Goal: Communication & Community: Answer question/provide support

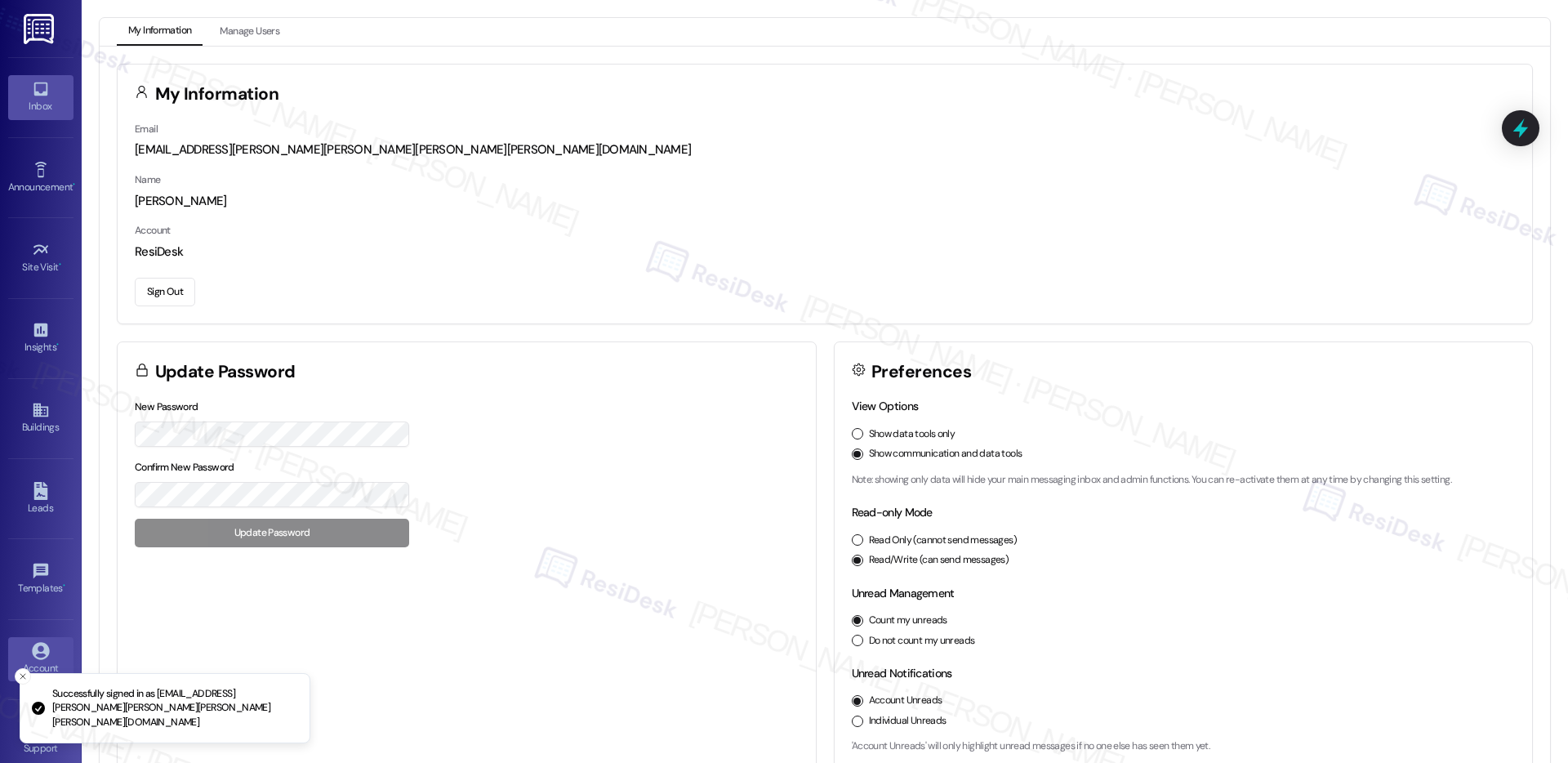
click at [36, 103] on div "Inbox" at bounding box center [40, 106] width 82 height 16
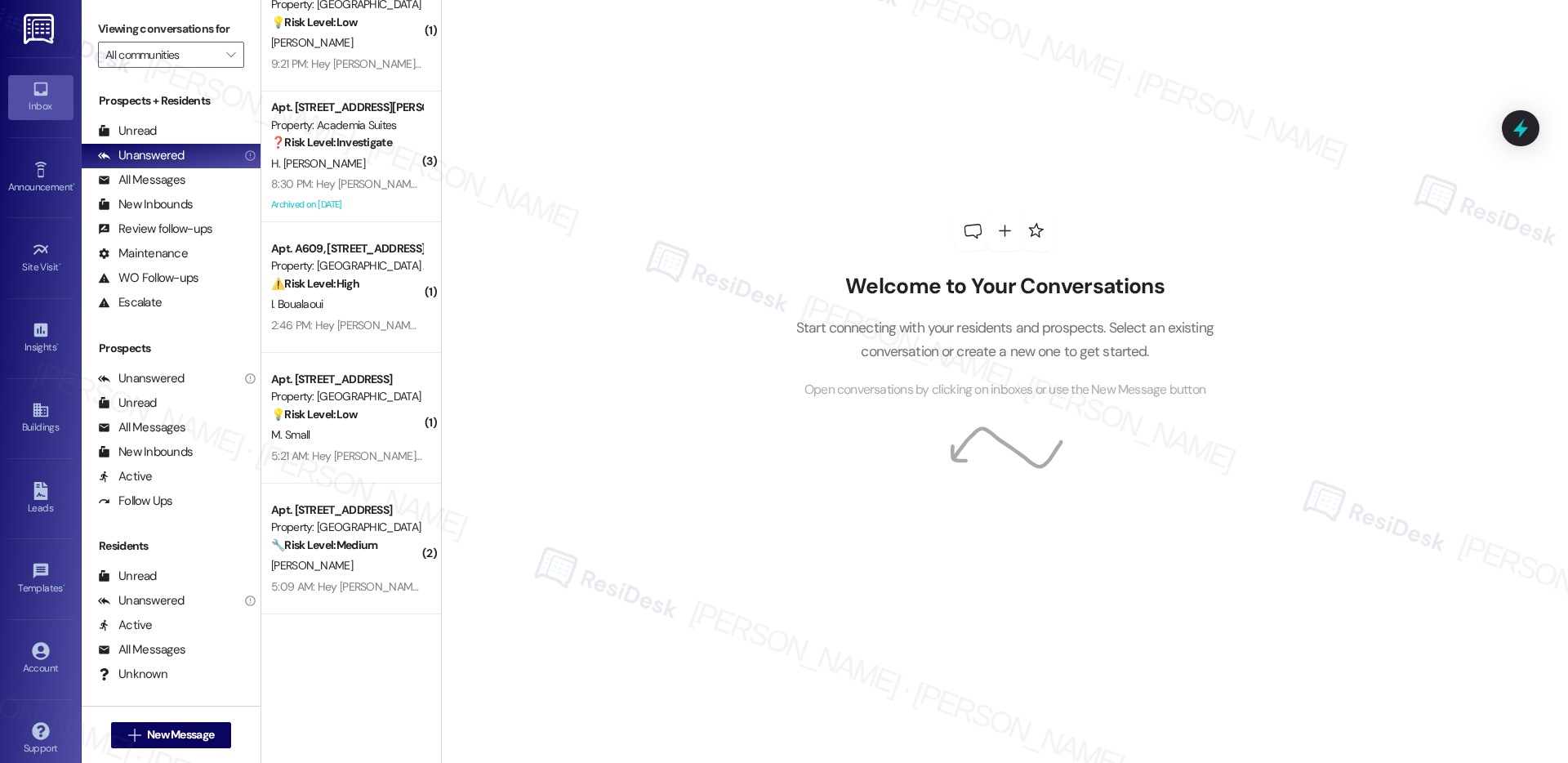
scroll to position [2395, 0]
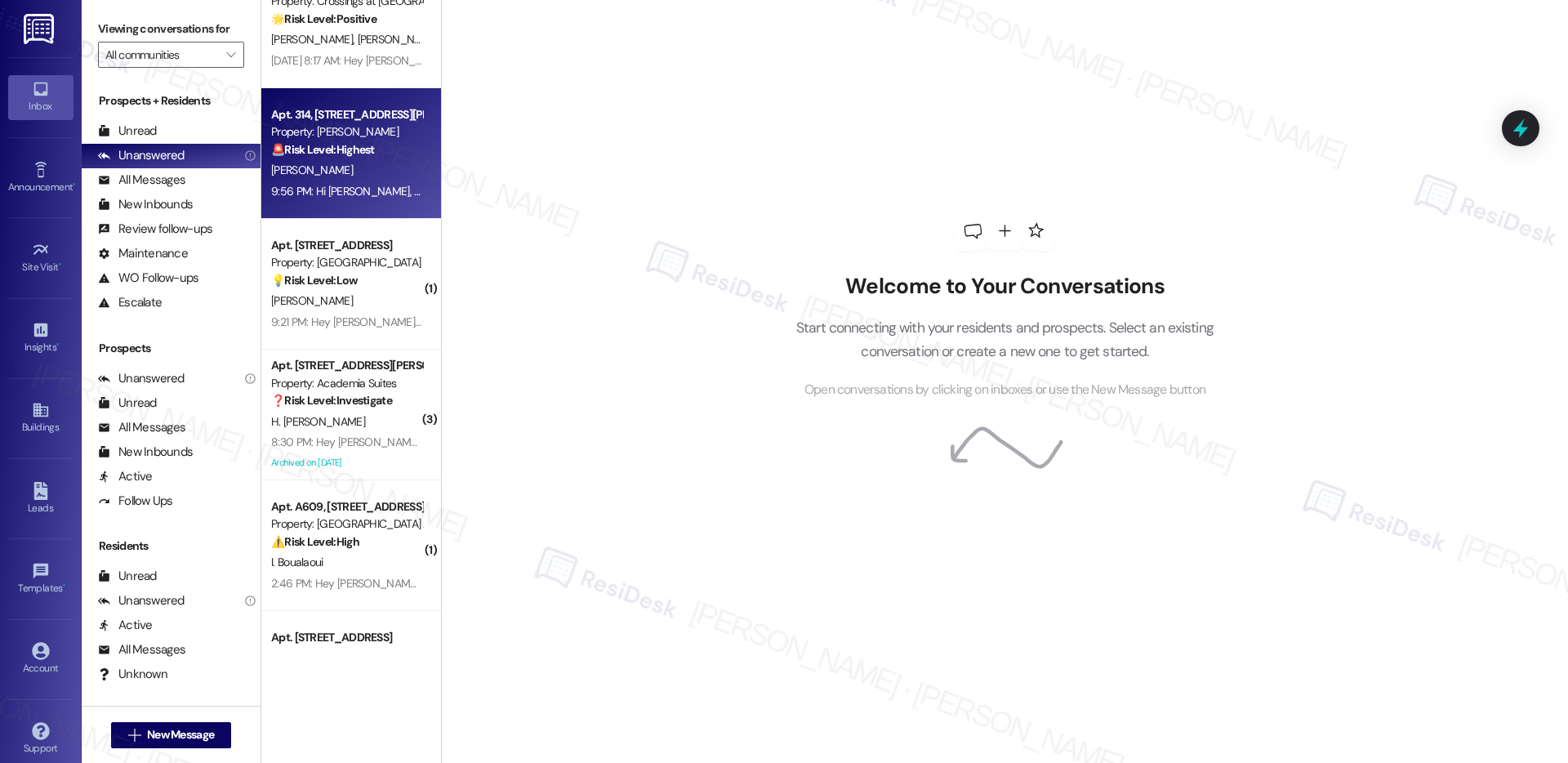
click at [353, 171] on div "[PERSON_NAME]" at bounding box center [346, 170] width 155 height 20
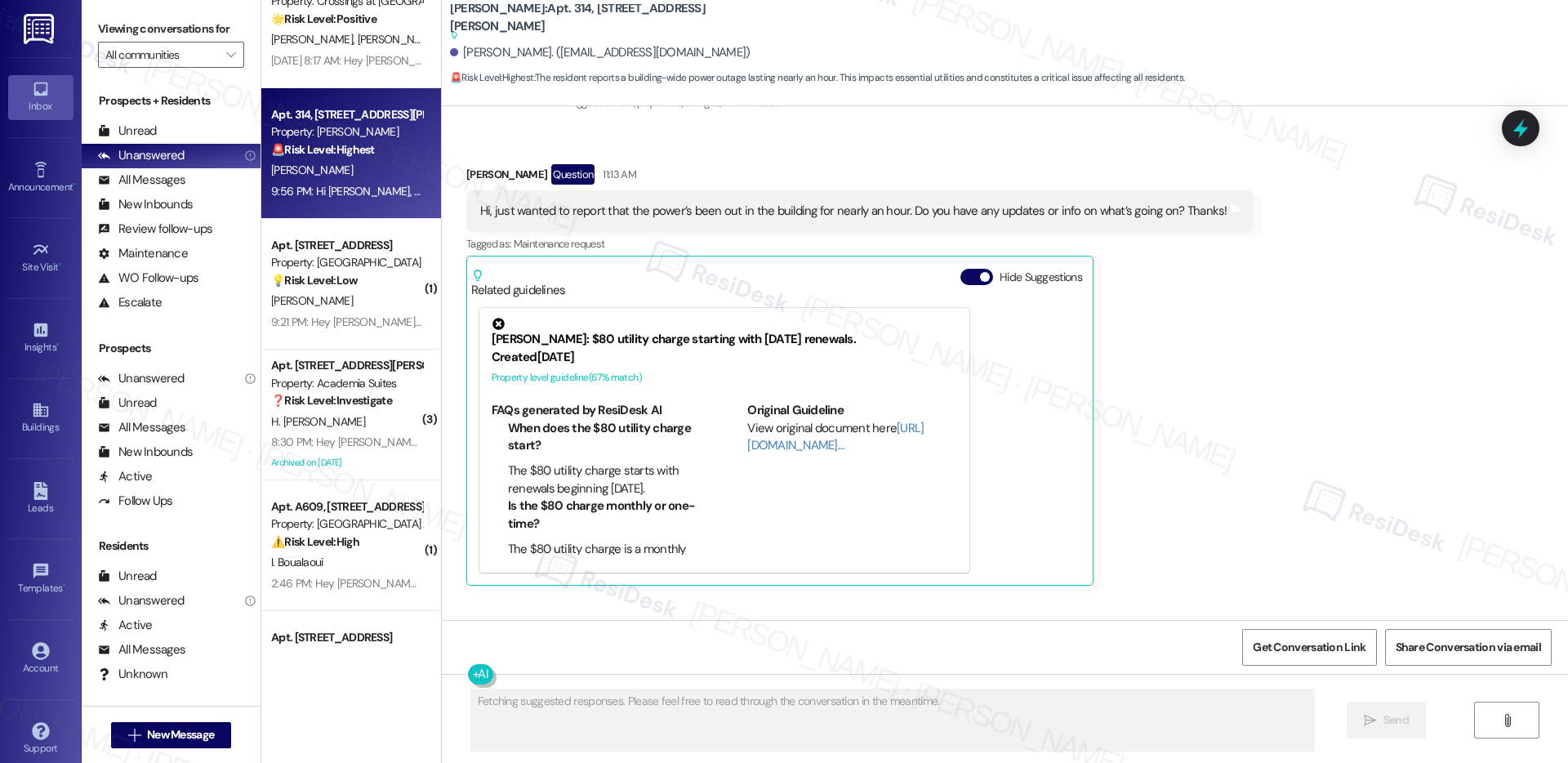
scroll to position [18191, 0]
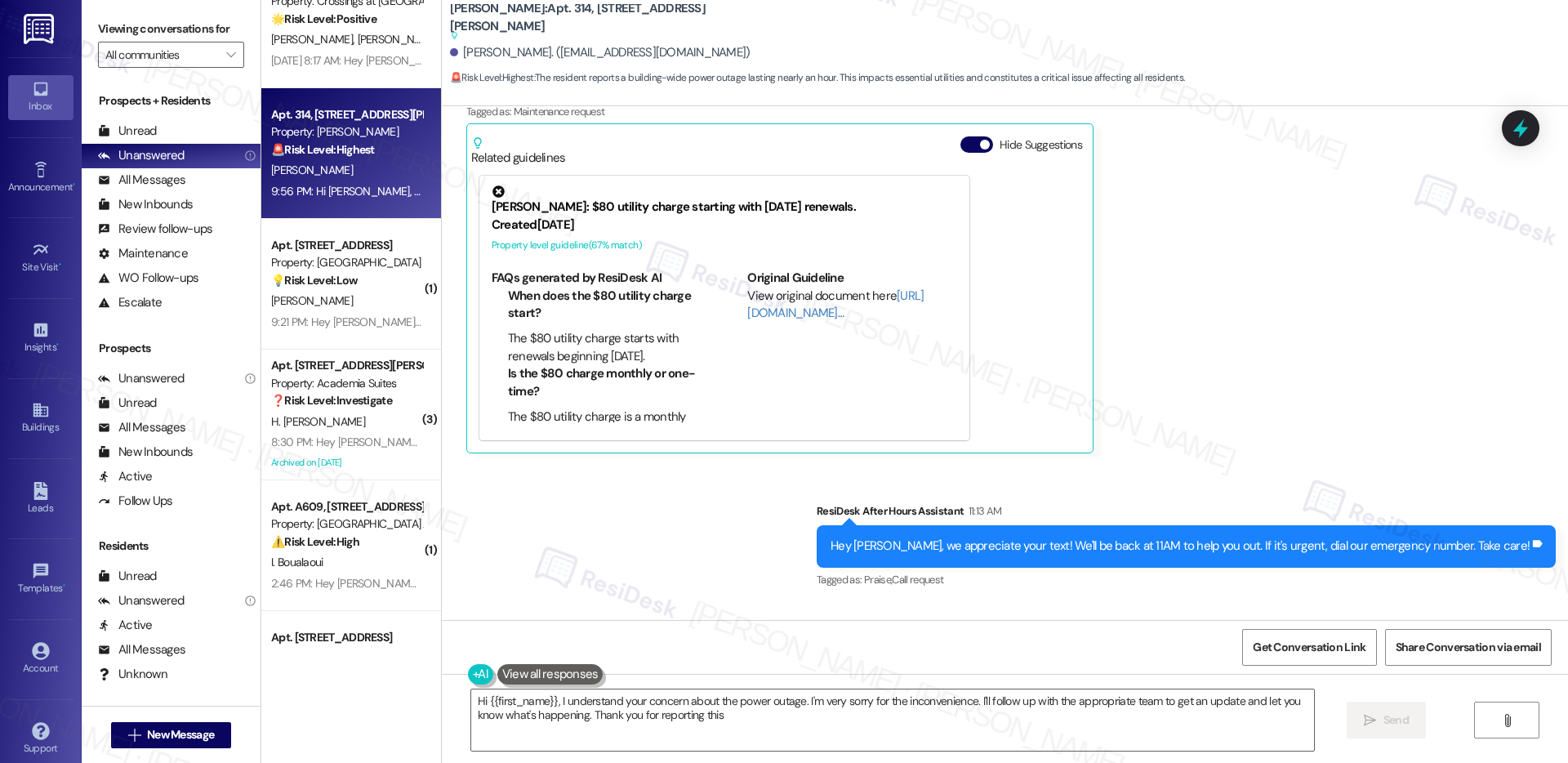
type textarea "Hi {{first_name}}, I understand your concern about the power outage. I'm very s…"
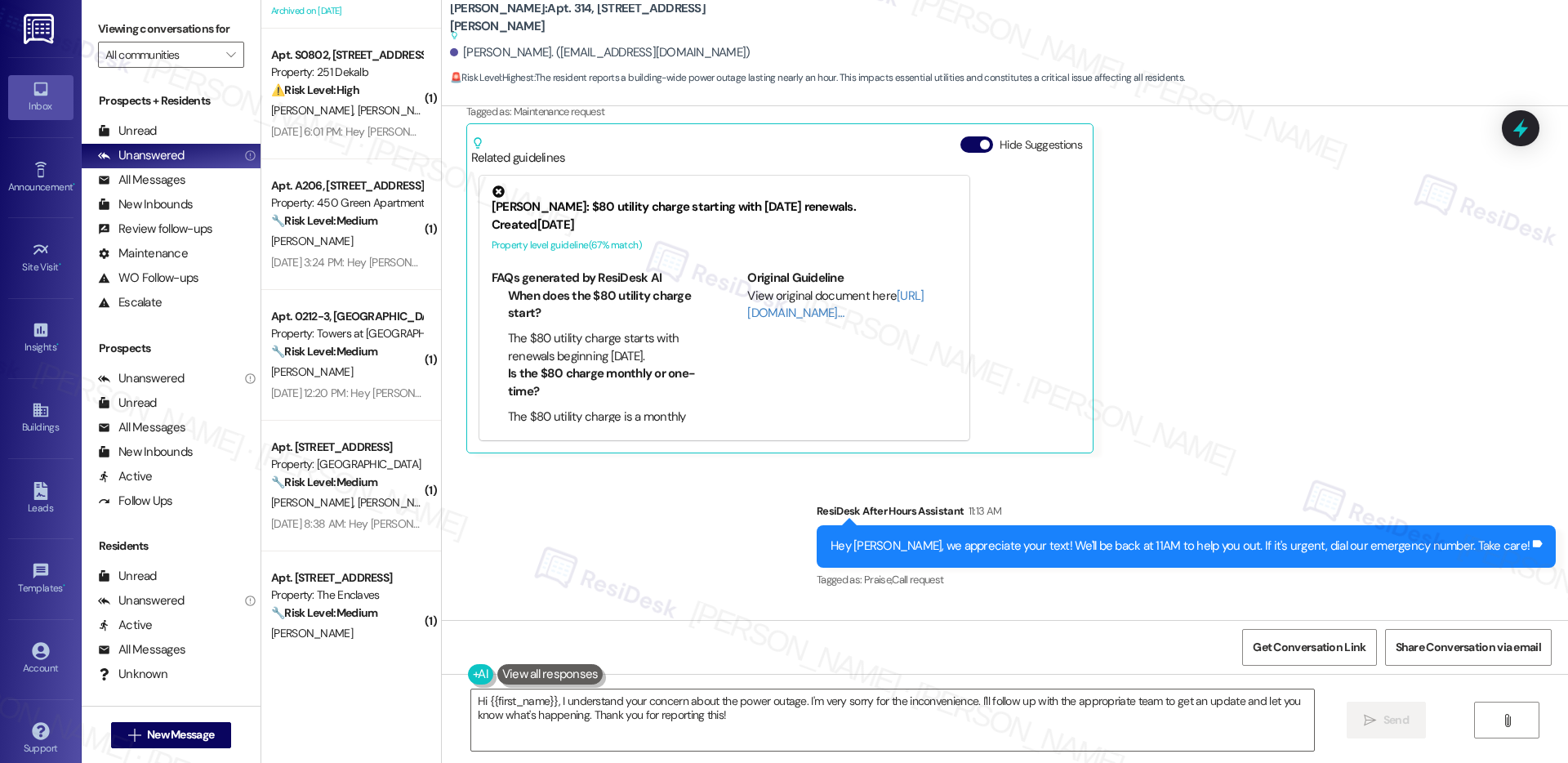
scroll to position [5104, 0]
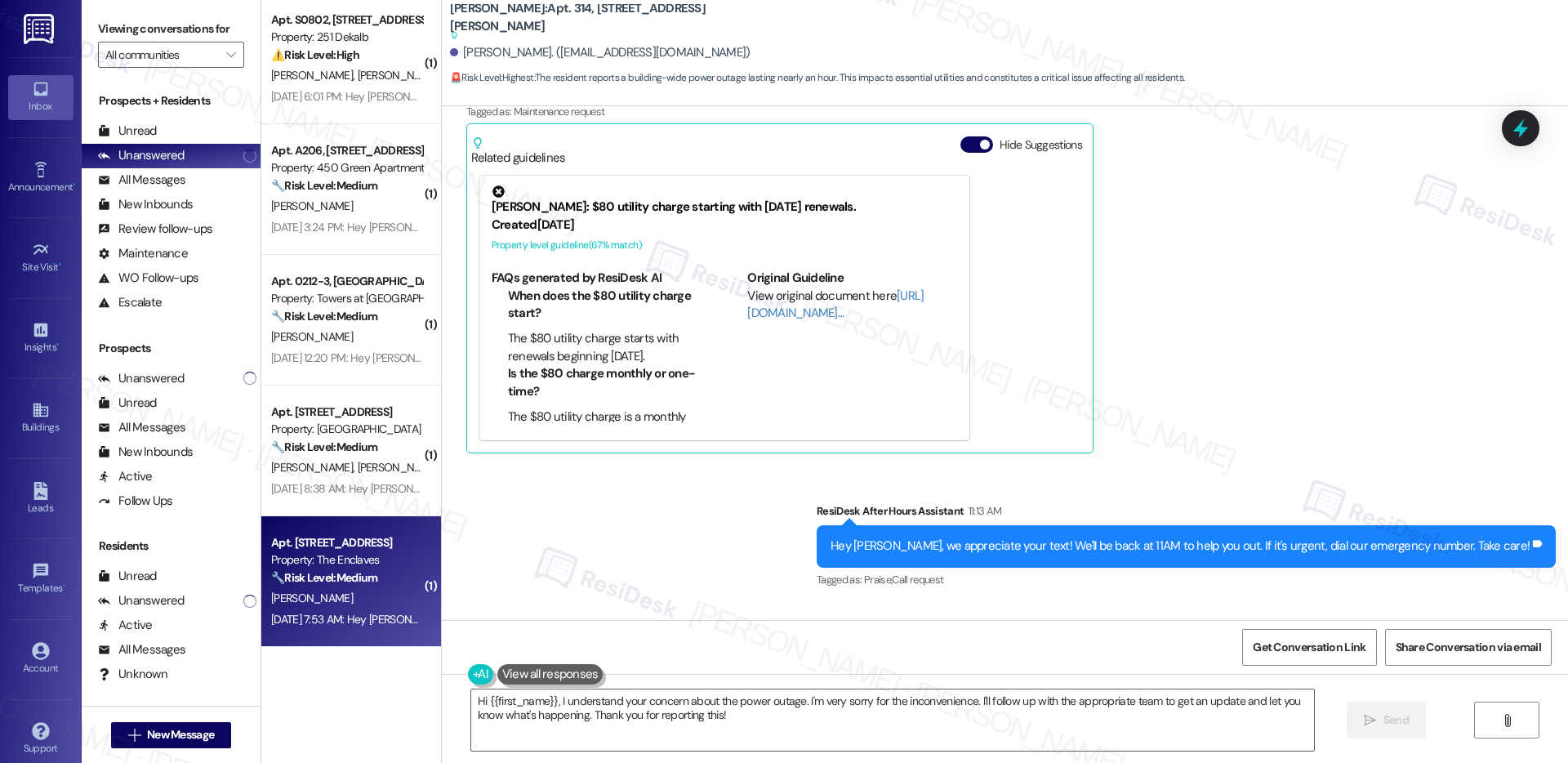
click at [326, 594] on div "[PERSON_NAME]" at bounding box center [346, 598] width 155 height 20
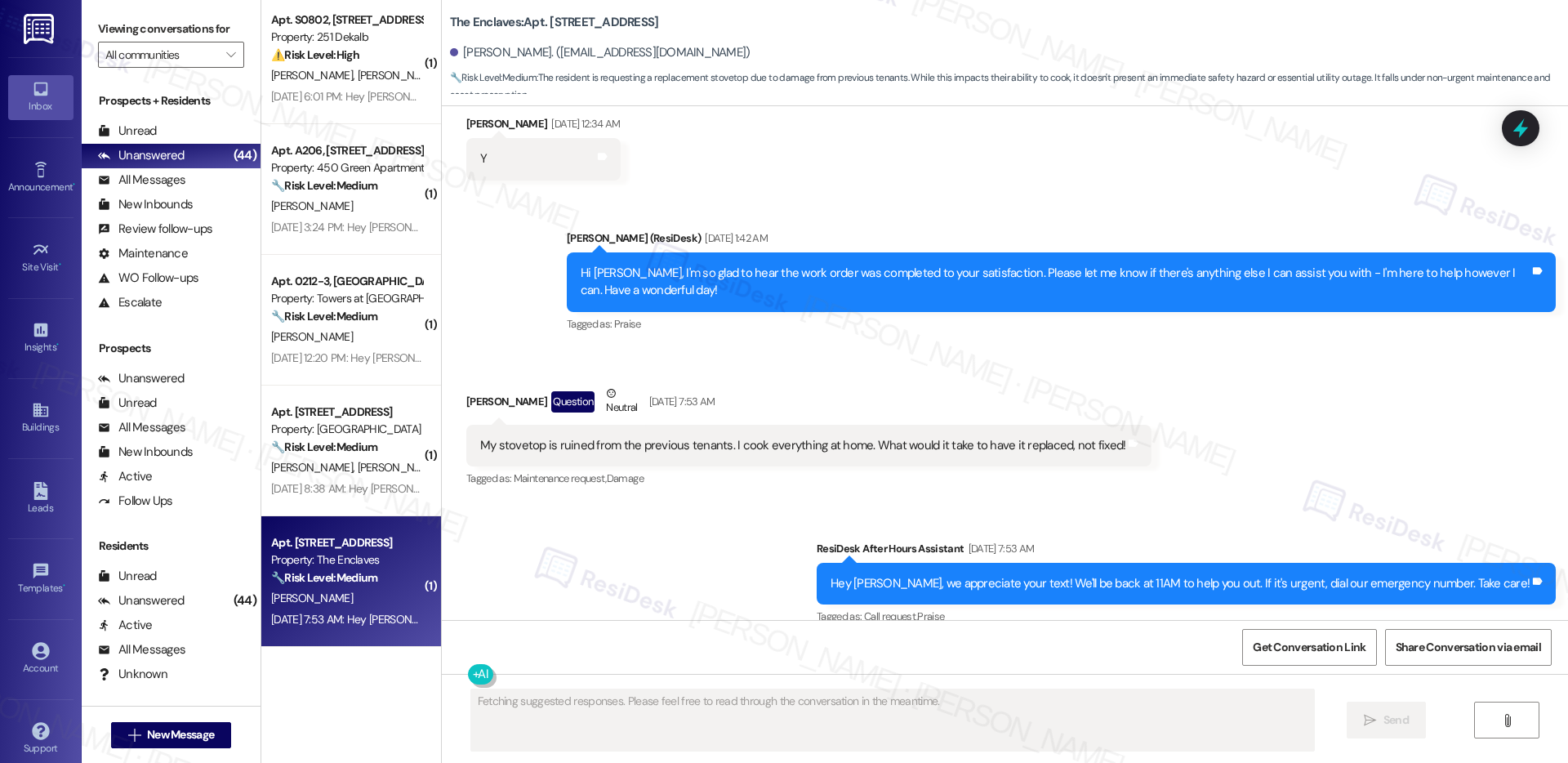
scroll to position [1205, 0]
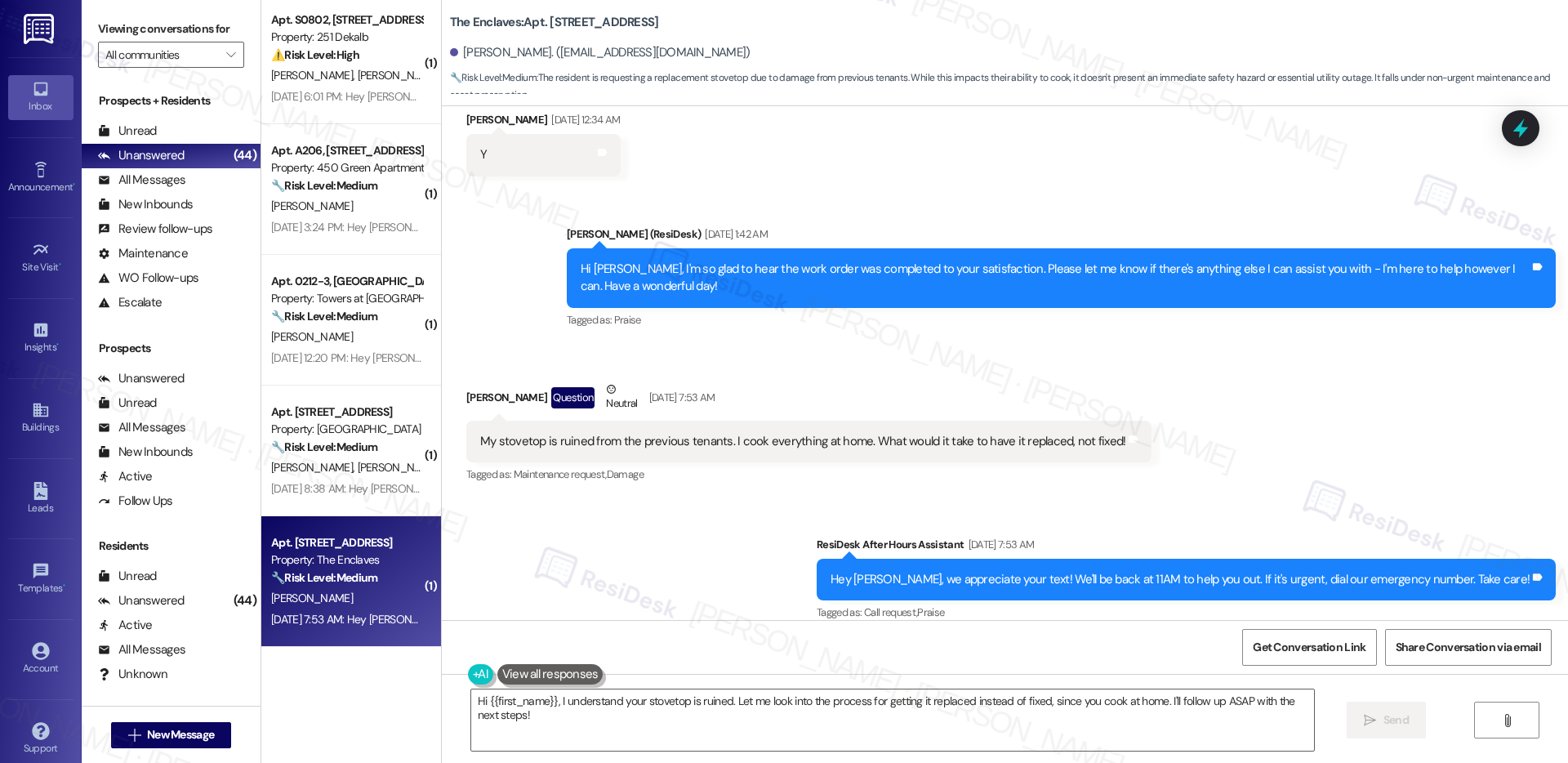
click at [1015, 571] on div "Hey [PERSON_NAME], we appreciate your text! We'll be back at 11AM to help you o…" at bounding box center [1180, 579] width 699 height 17
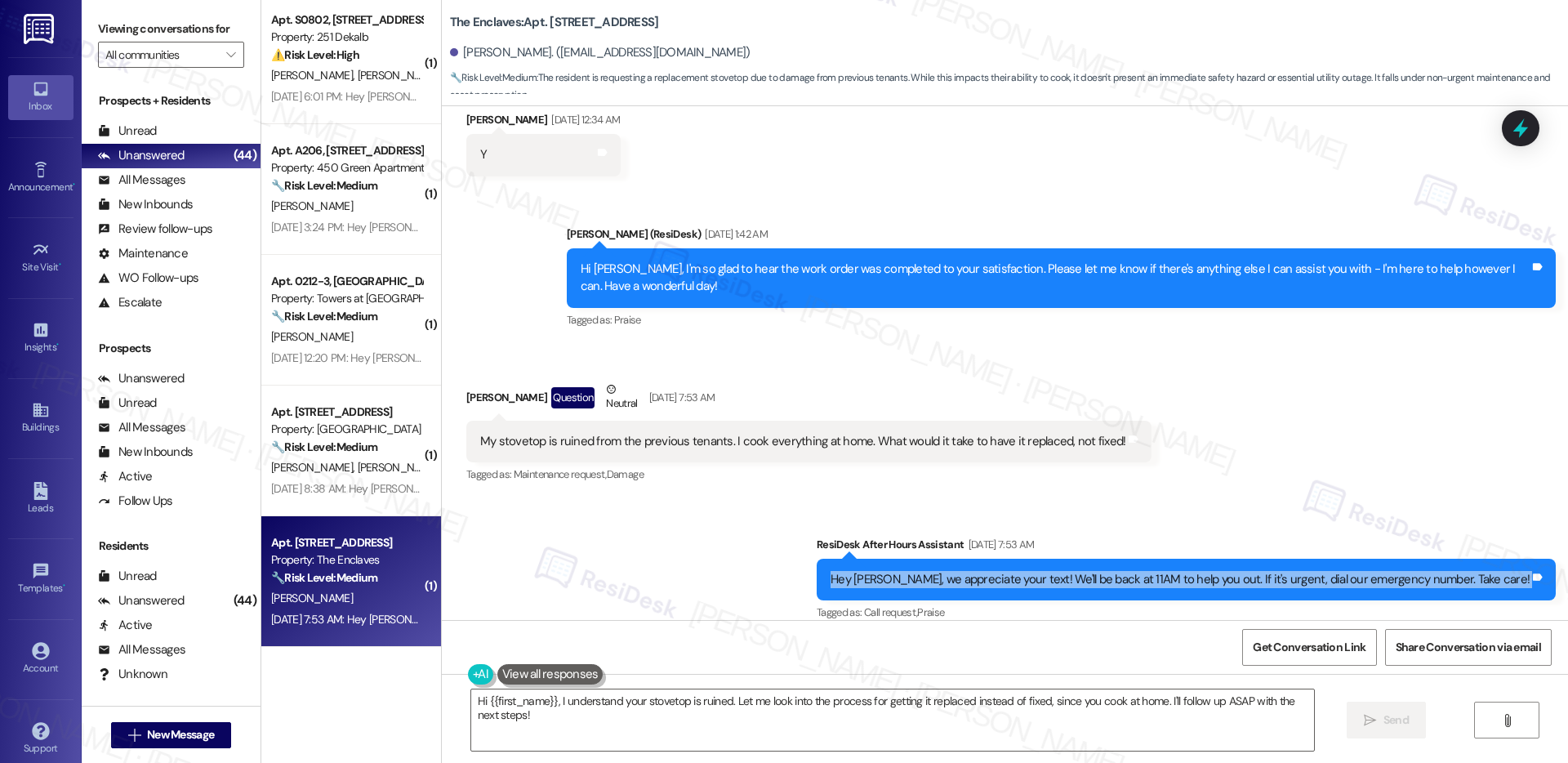
click at [542, 433] on div "My stovetop is ruined from the previous tenants. I cook everything at home. Wha…" at bounding box center [802, 441] width 646 height 17
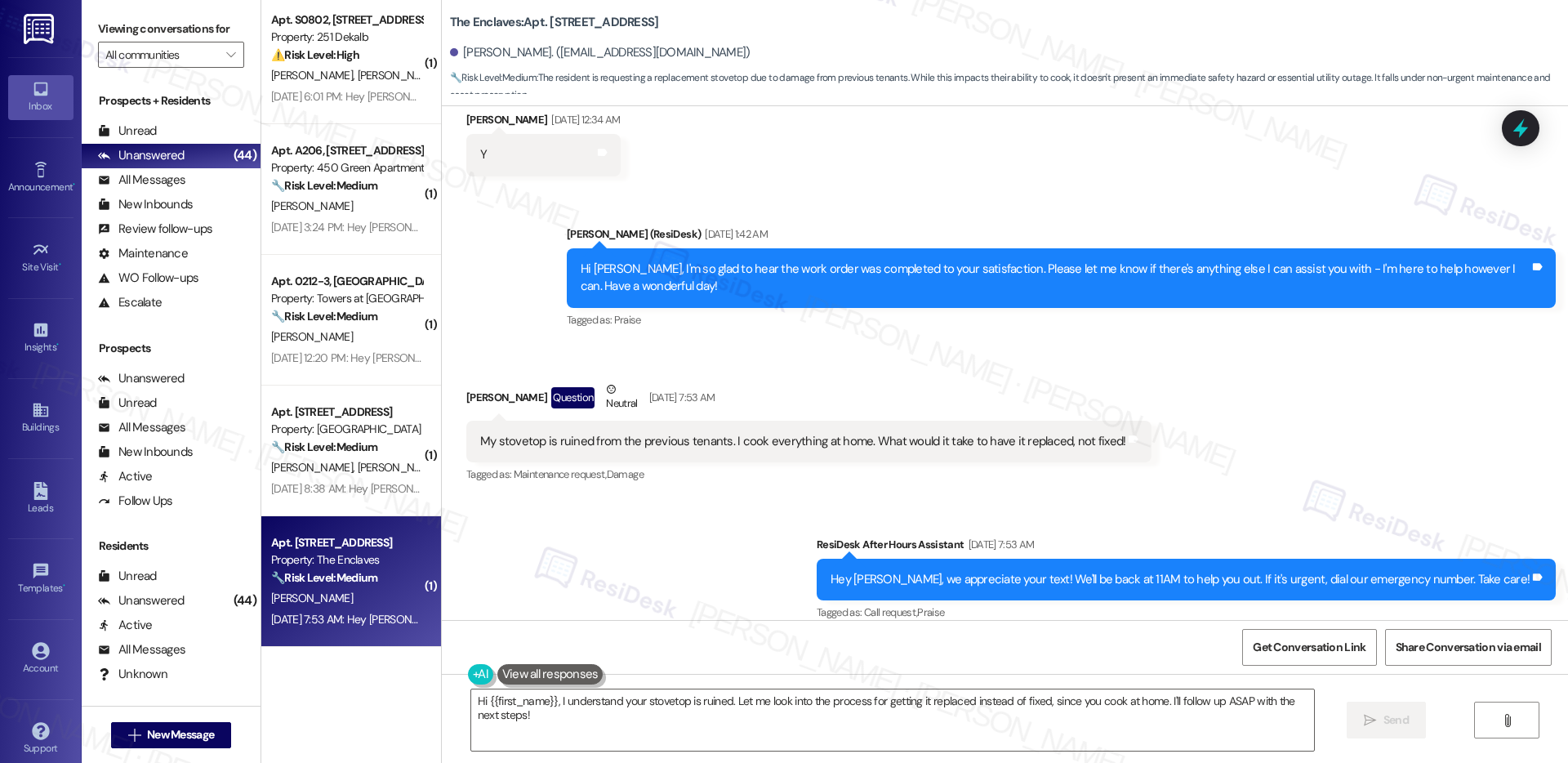
click at [542, 433] on div "My stovetop is ruined from the previous tenants. I cook everything at home. Wha…" at bounding box center [802, 441] width 646 height 17
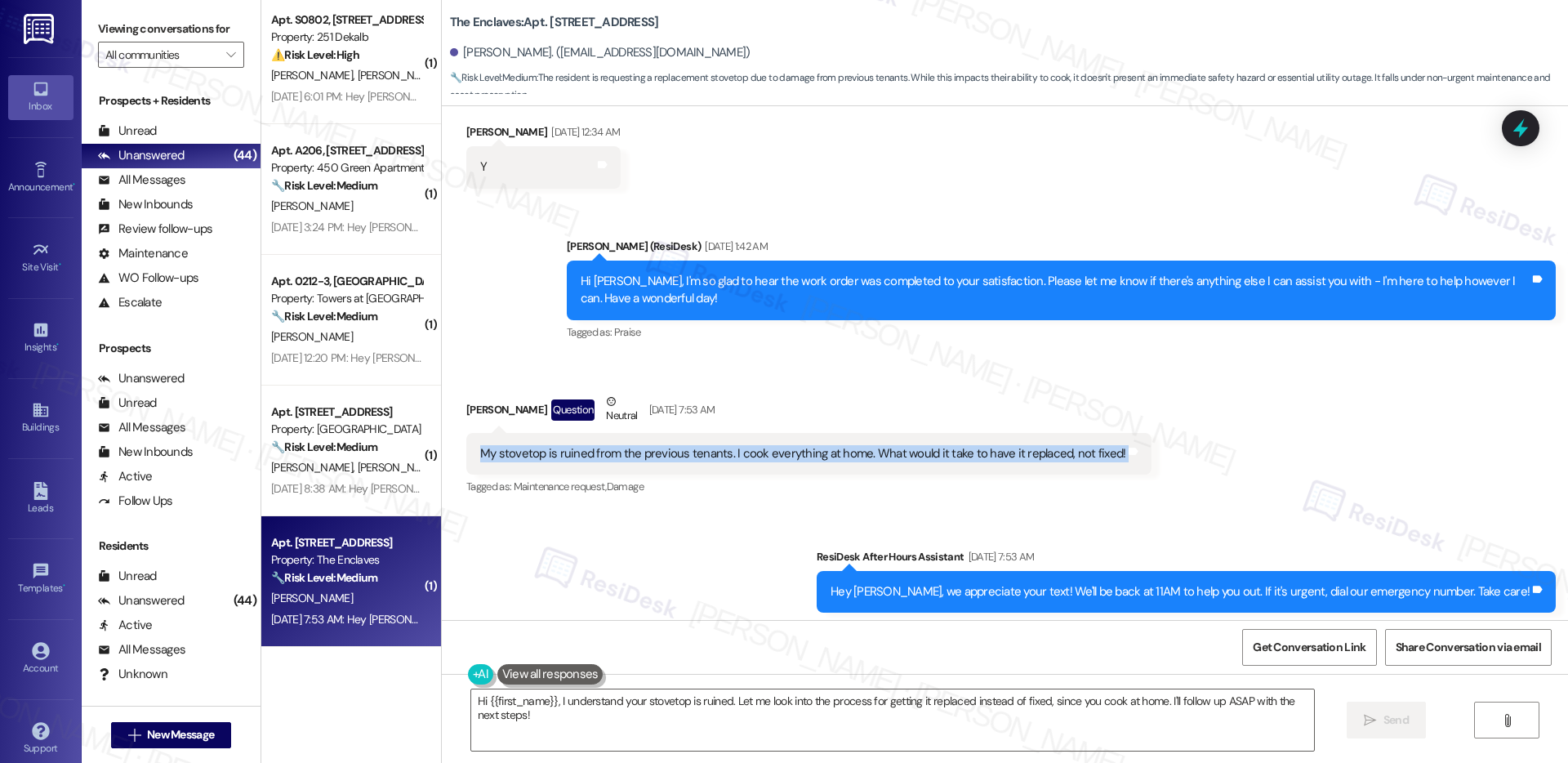
scroll to position [1189, 0]
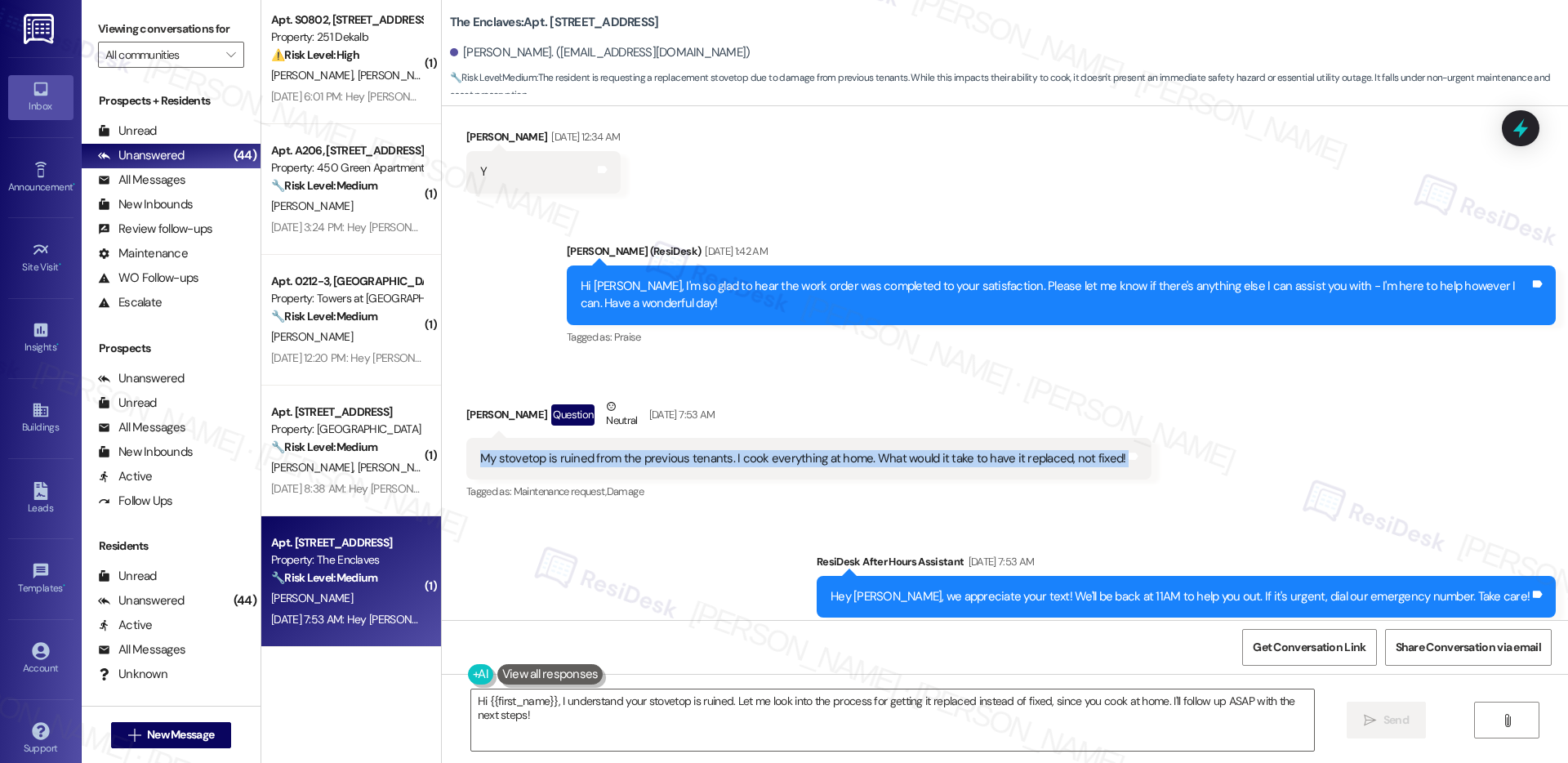
copy div "My stovetop is ruined from the previous tenants. I cook everything at home. Wha…"
click at [676, 450] on div "My stovetop is ruined from the previous tenants. I cook everything at home. Wha…" at bounding box center [802, 458] width 646 height 17
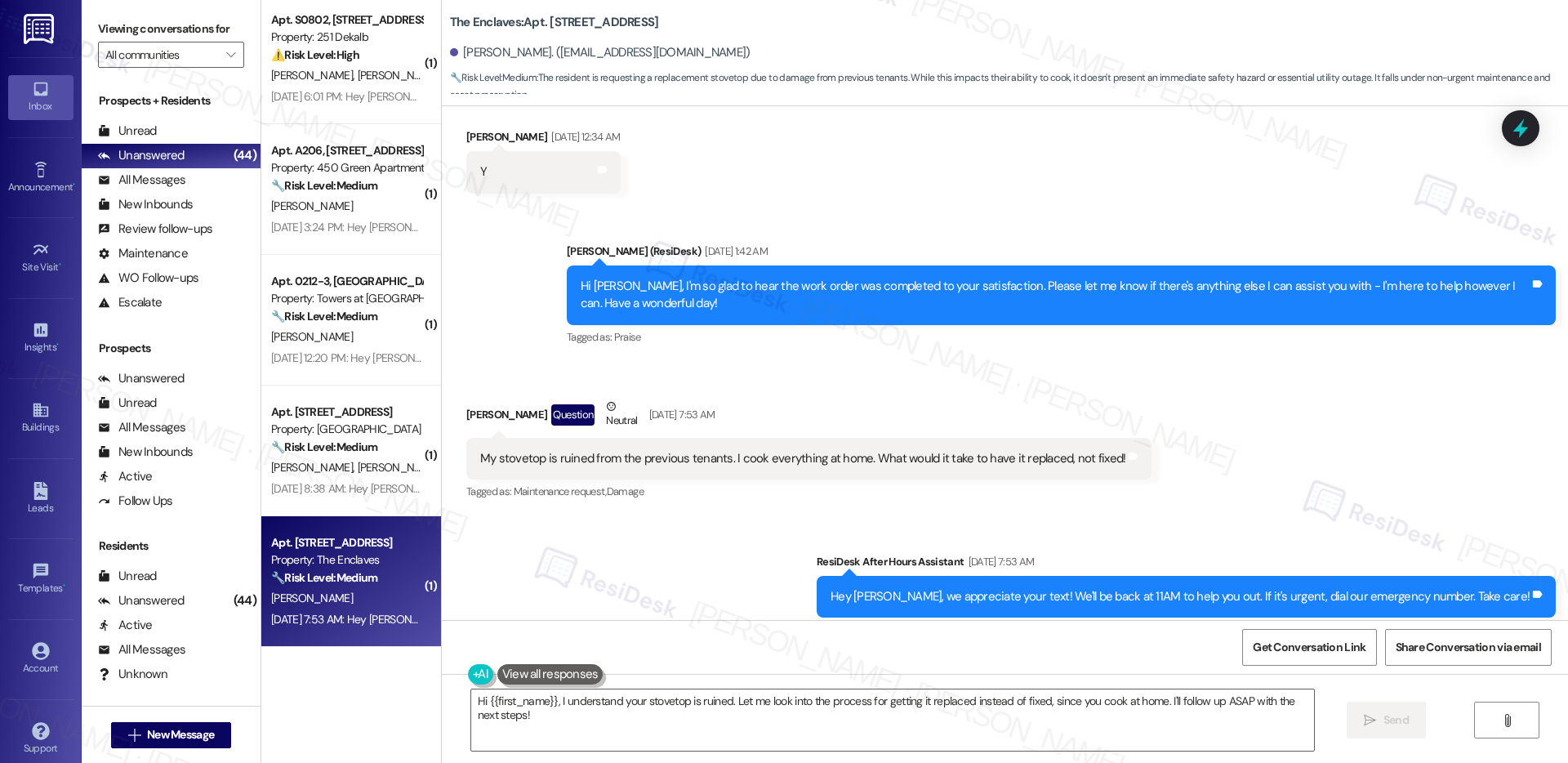
click at [676, 450] on div "My stovetop is ruined from the previous tenants. I cook everything at home. Wha…" at bounding box center [802, 458] width 646 height 17
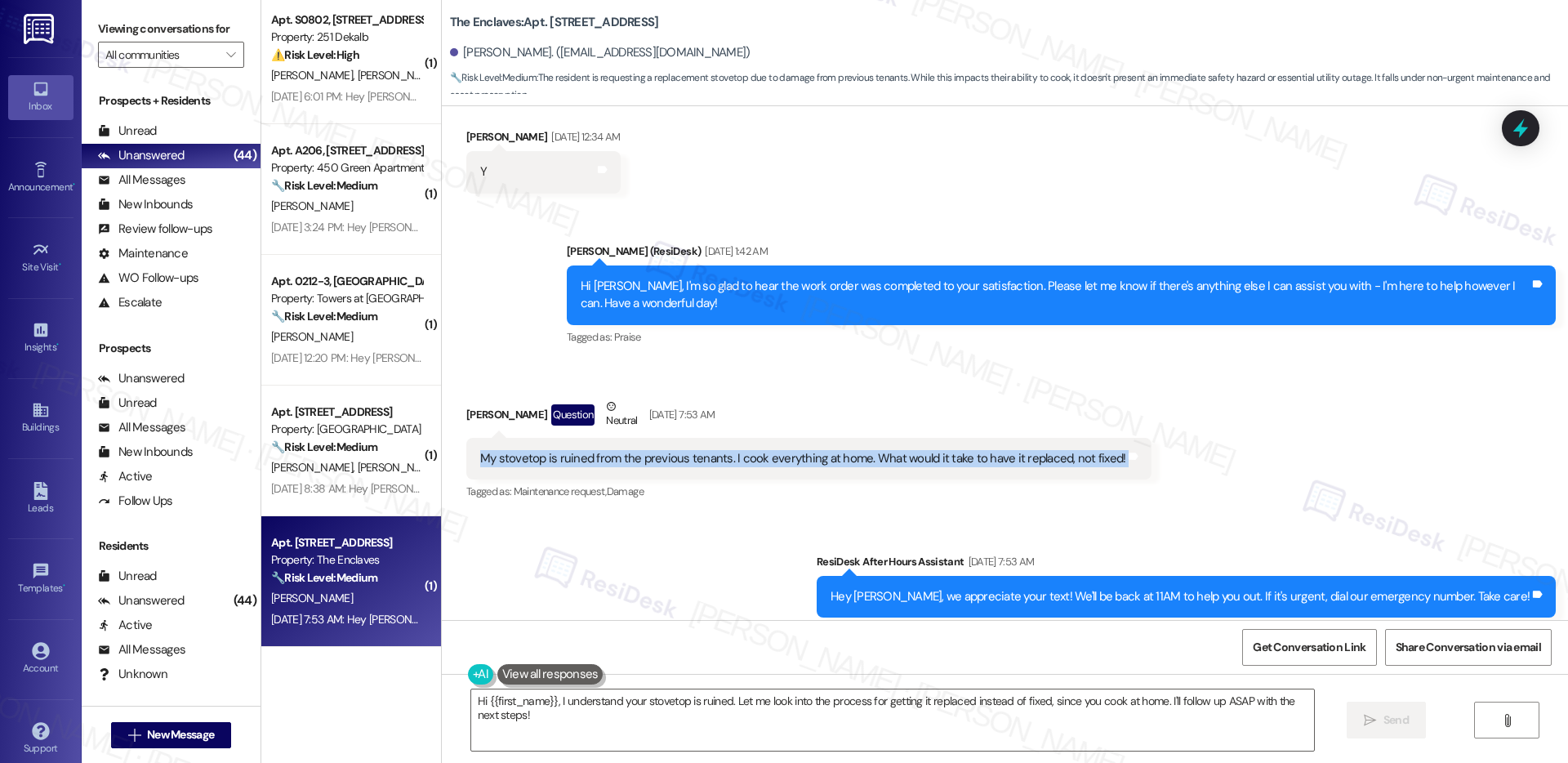
copy div "My stovetop is ruined from the previous tenants. I cook everything at home. Wha…"
click at [608, 703] on textarea "Hi {{first_name}}, I understand your stovetop is ruined. Let me look into the p…" at bounding box center [893, 720] width 843 height 61
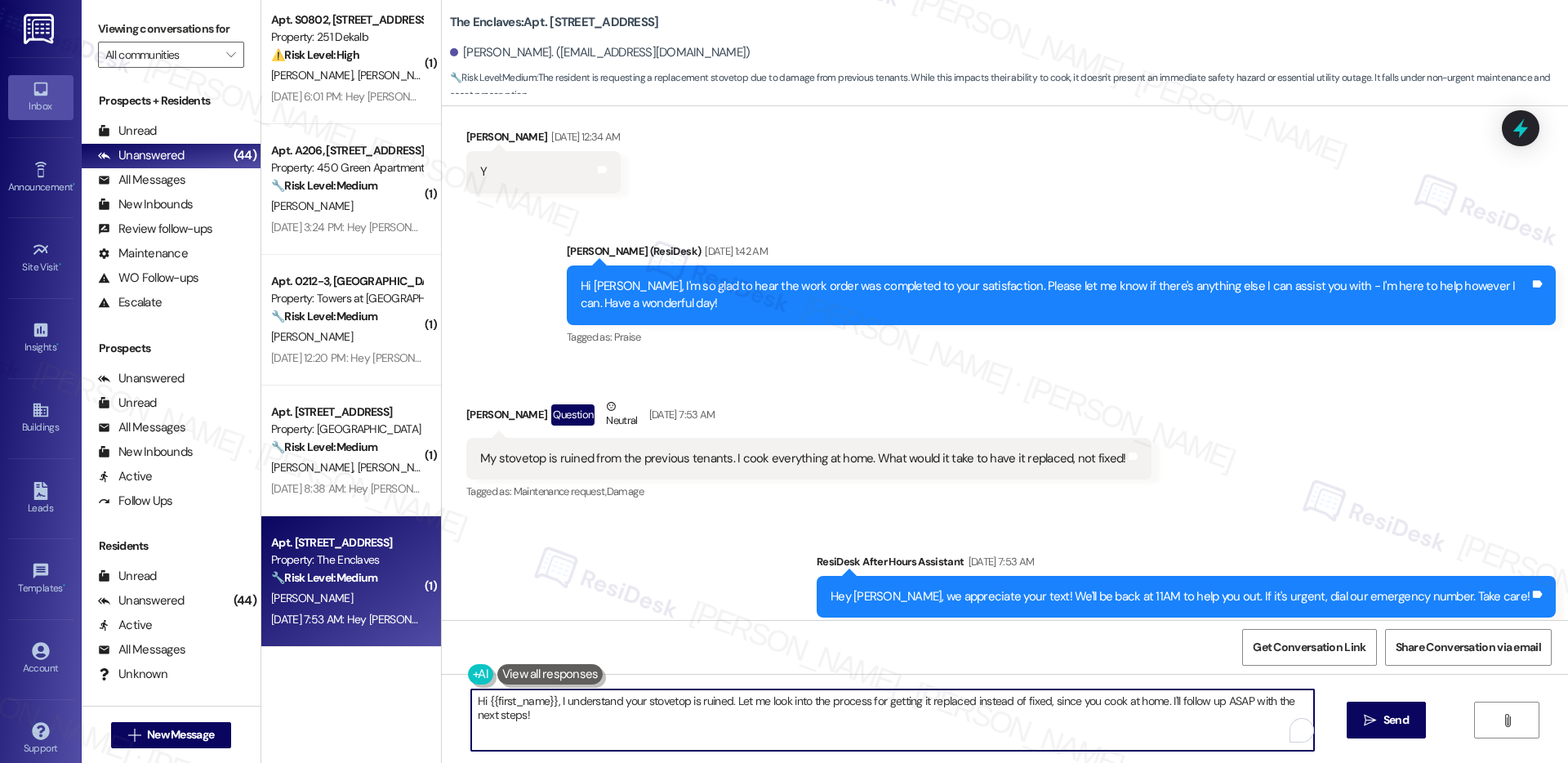
click at [608, 703] on textarea "Hi {{first_name}}, I understand your stovetop is ruined. Let me look into the p…" at bounding box center [893, 720] width 843 height 61
click at [552, 704] on textarea "Hi {{first_name}}, I understand your stovetop is ruined. Let me look into the p…" at bounding box center [893, 720] width 843 height 61
click at [548, 712] on textarea "Hi {{first_name}}, I understand your stovetop is ruined. Let me look into the p…" at bounding box center [893, 720] width 843 height 61
click at [550, 706] on textarea "Hi {{first_name}}, I understand your stovetop is ruined. Let me look into the p…" at bounding box center [893, 720] width 843 height 61
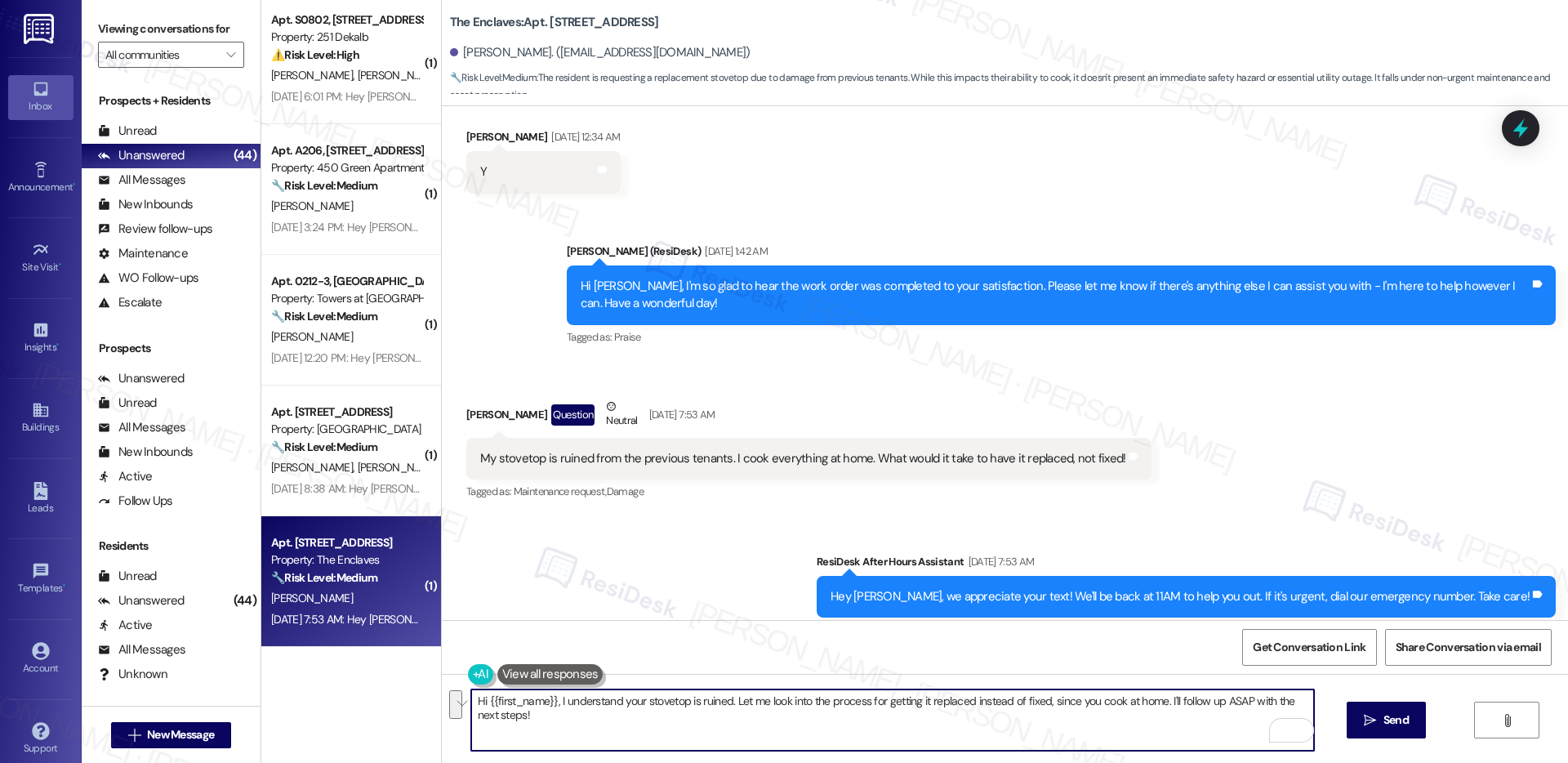
drag, startPoint x: 550, startPoint y: 701, endPoint x: 554, endPoint y: 711, distance: 10.8
click at [554, 711] on textarea "Hi {{first_name}}, I understand your stovetop is ruined. Let me look into the p…" at bounding box center [893, 720] width 843 height 61
paste textarea "Thank you for bringing this to our attention. To better assess the situation, c…"
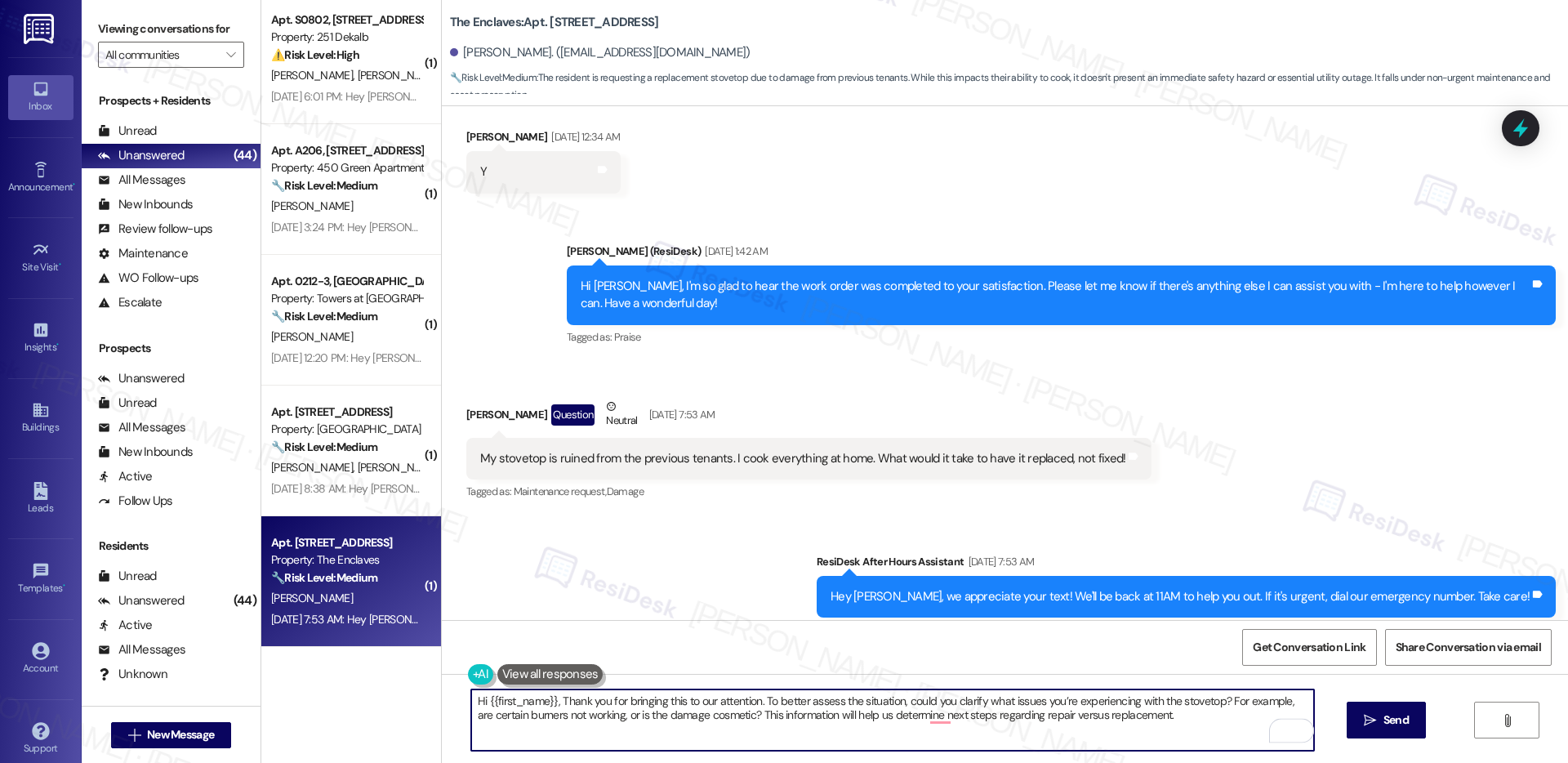
click at [555, 704] on textarea "Hi {{first_name}}, Thank you for bringing this to our attention. To better asse…" at bounding box center [893, 720] width 843 height 61
click at [534, 718] on textarea "Hi {{first_name}}, thank you for bringing this to our attention. To better asse…" at bounding box center [893, 720] width 843 height 61
click at [557, 714] on textarea "Hi {{first_name}}, thank you for bringing this to our attention. To better asse…" at bounding box center [893, 720] width 843 height 61
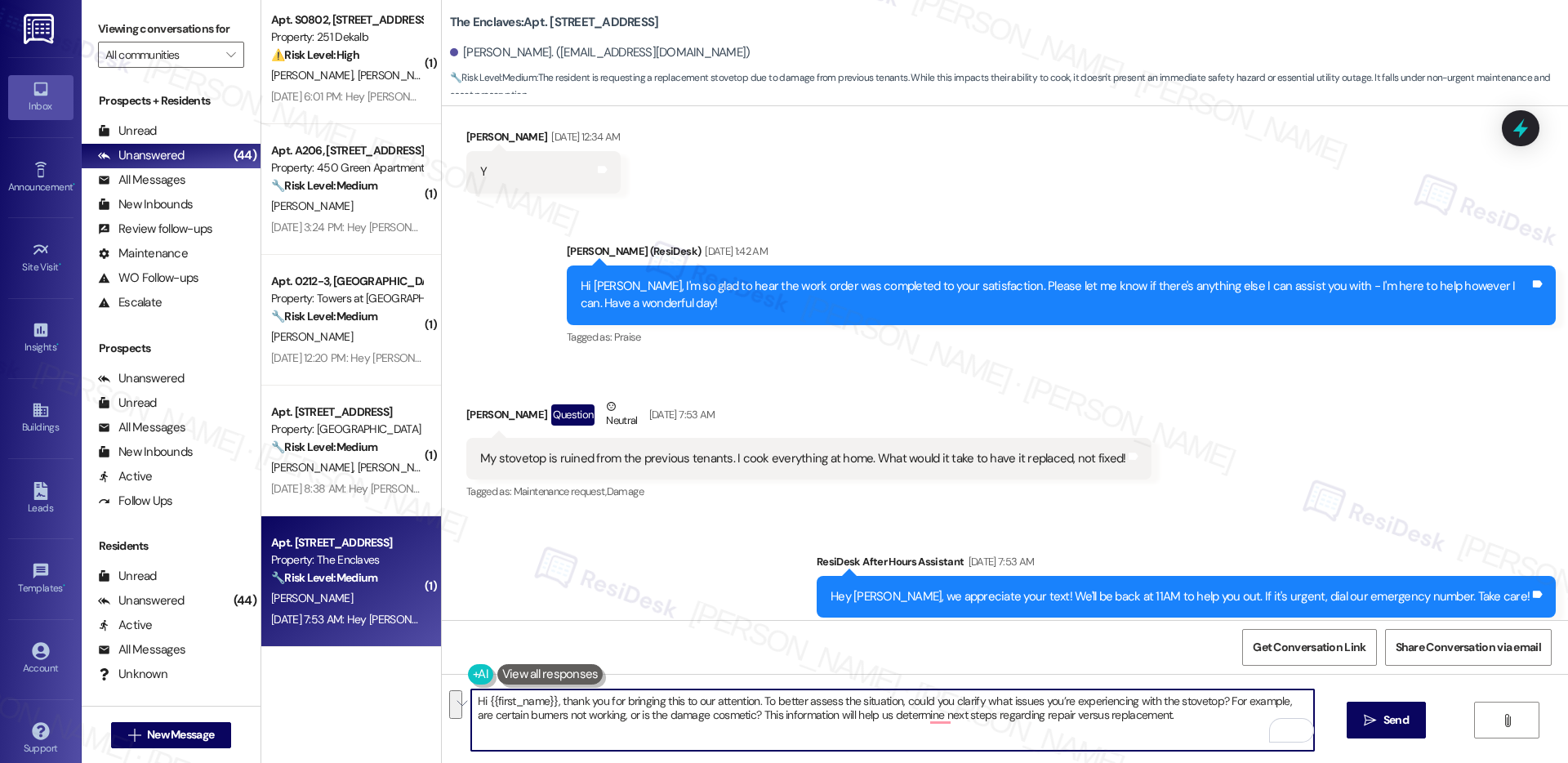
click at [557, 714] on textarea "Hi {{first_name}}, thank you for bringing this to our attention. To better asse…" at bounding box center [893, 720] width 843 height 61
click at [877, 714] on textarea "Hi {{first_name}}, thank you for bringing this to our attention. To better asse…" at bounding box center [893, 720] width 843 height 61
type textarea "Hi {{first_name}}, thank you for bringing this to our attention. To better asse…"
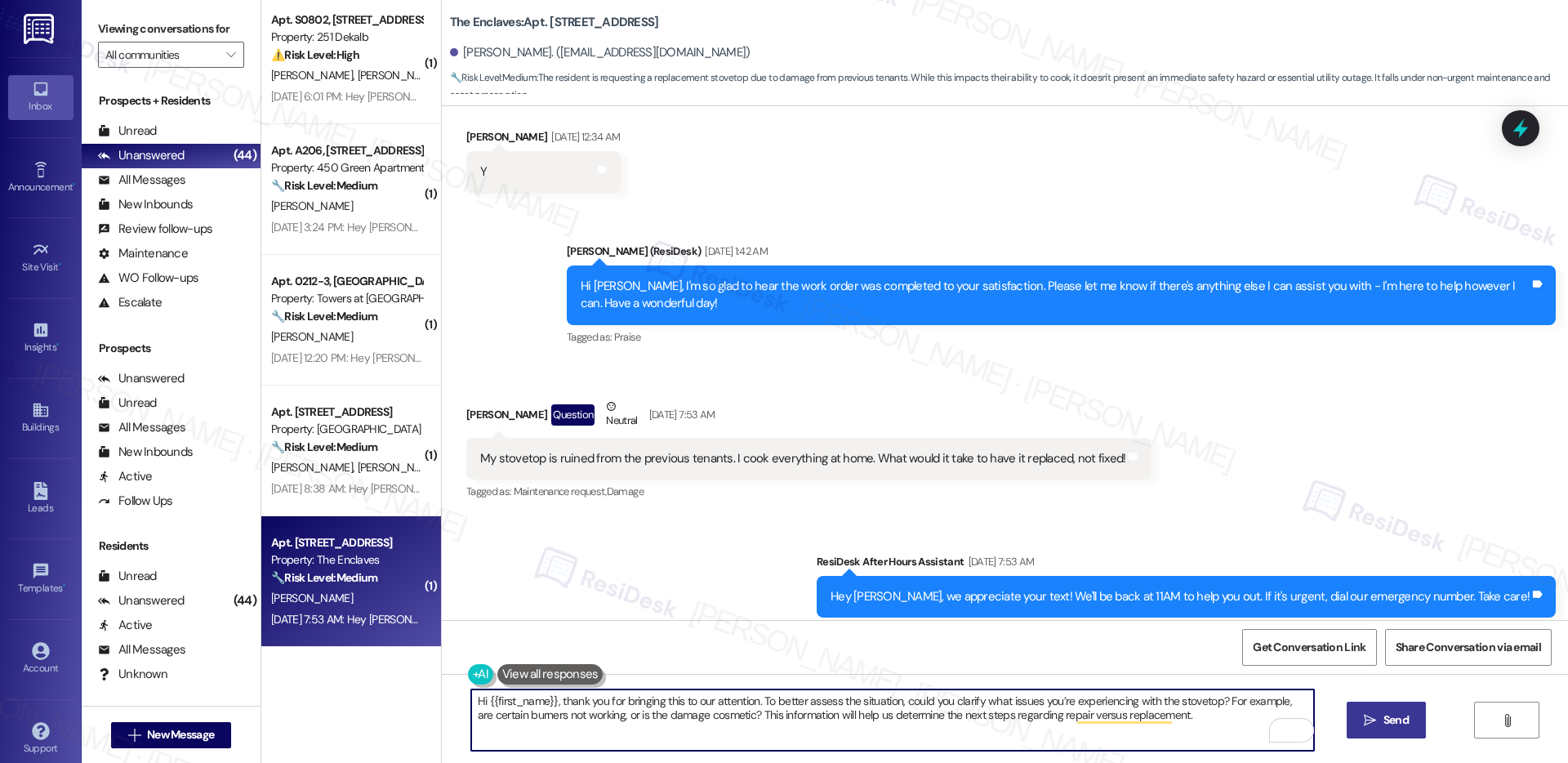
click at [1377, 710] on button " Send" at bounding box center [1387, 720] width 80 height 37
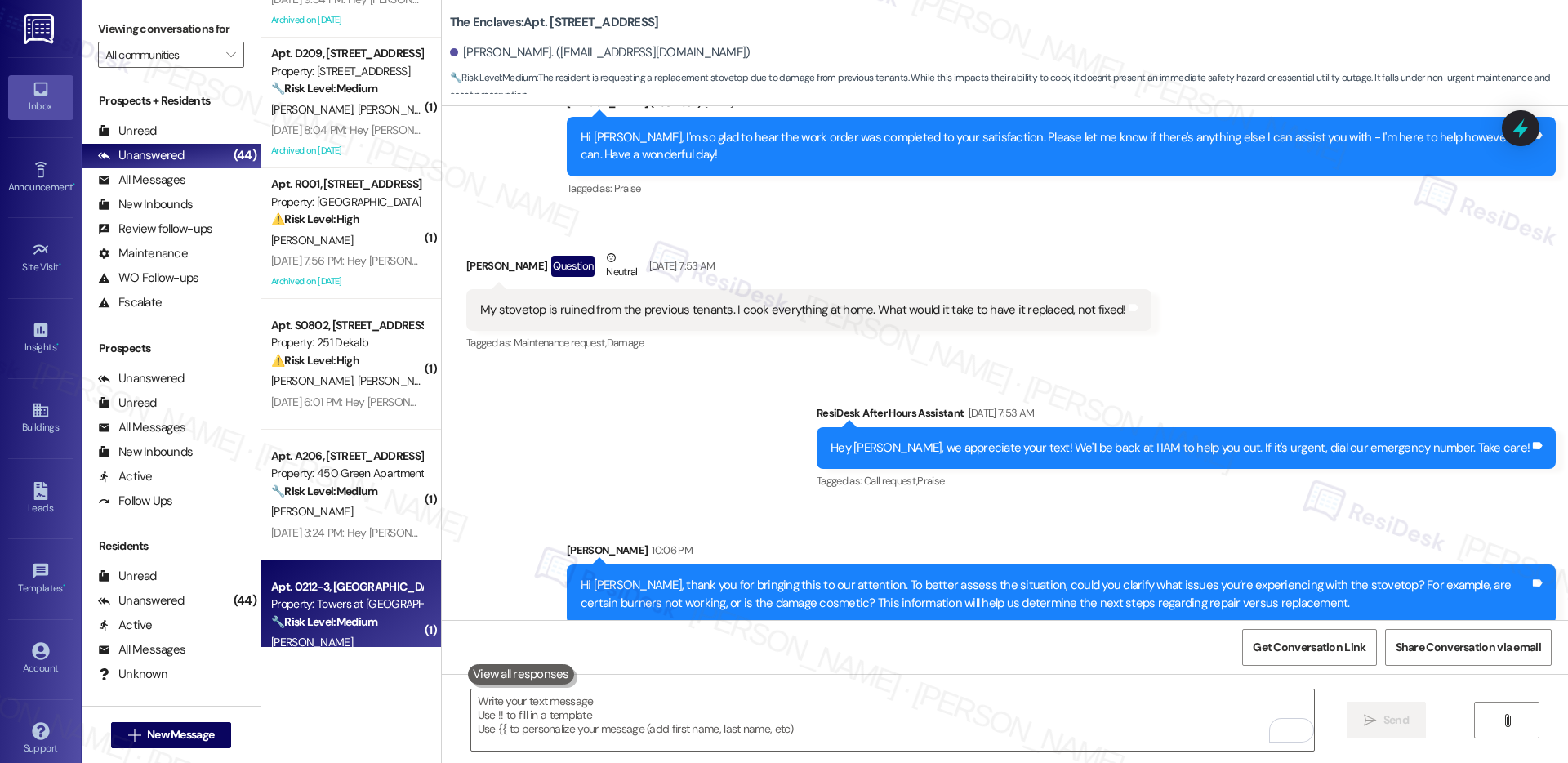
scroll to position [4740, 0]
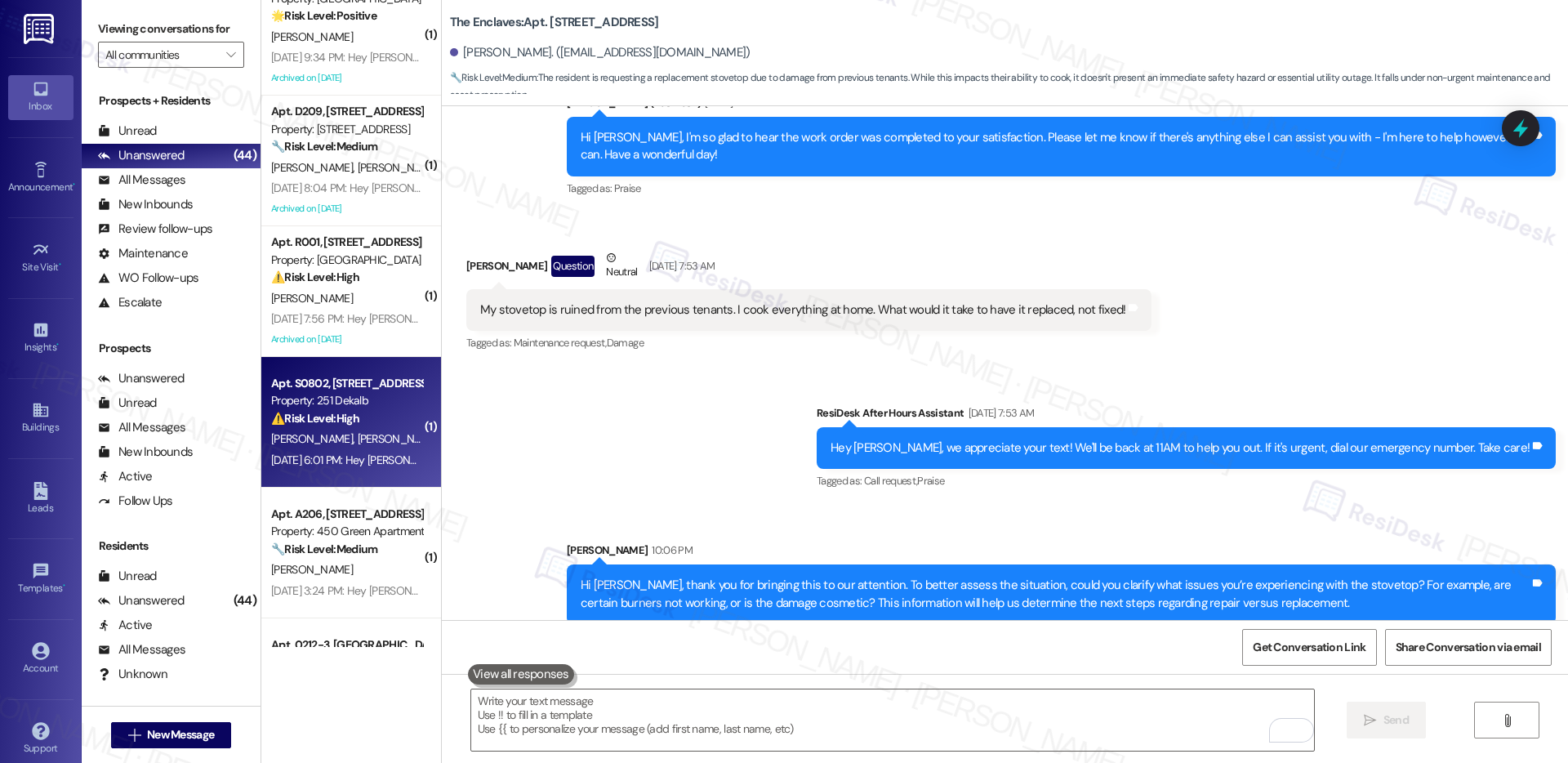
click at [328, 415] on strong "⚠️ Risk Level: High" at bounding box center [315, 419] width 88 height 15
type textarea "Fetching suggested responses. Please feel free to read through the conversation…"
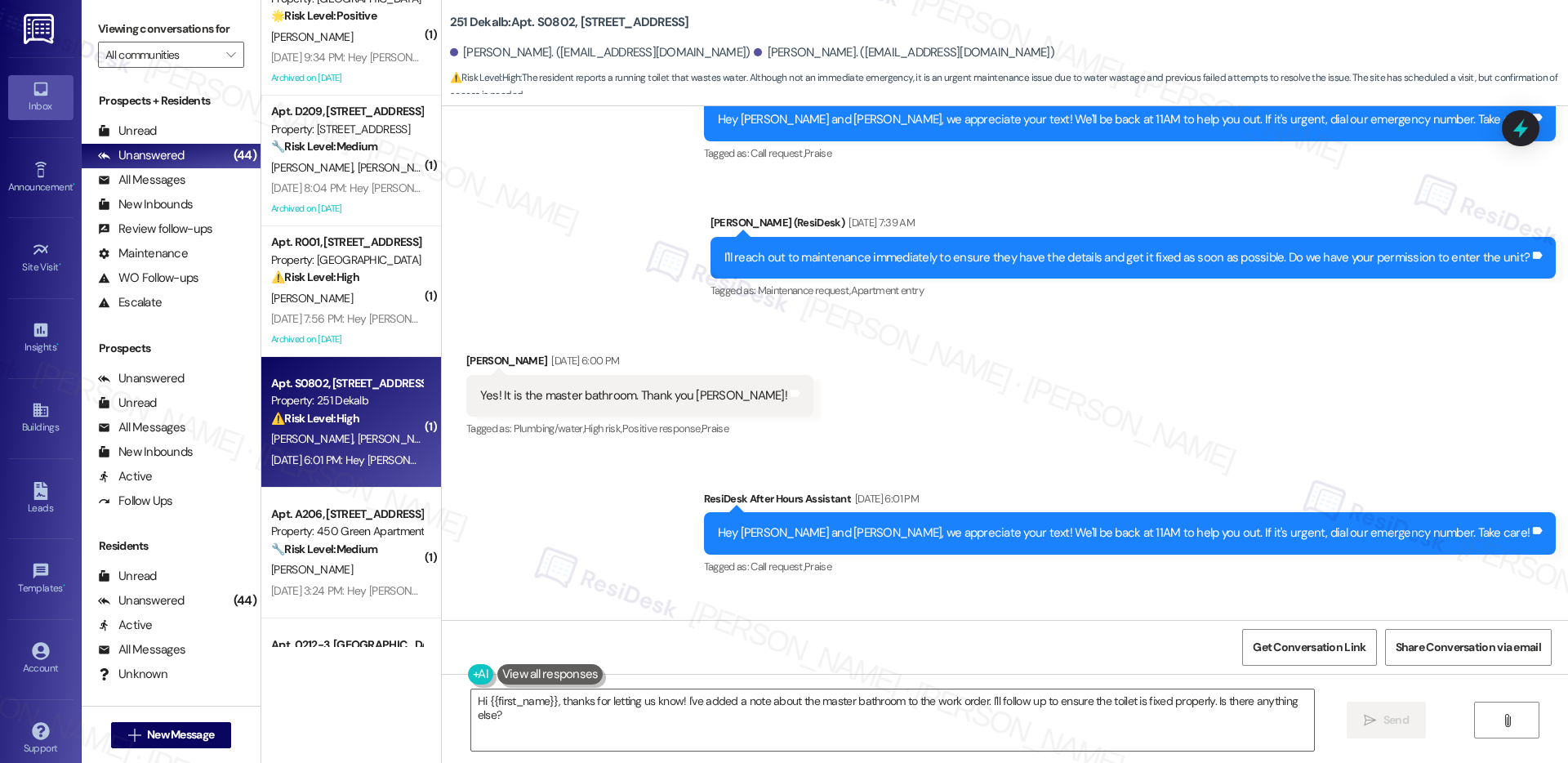
scroll to position [1718, 0]
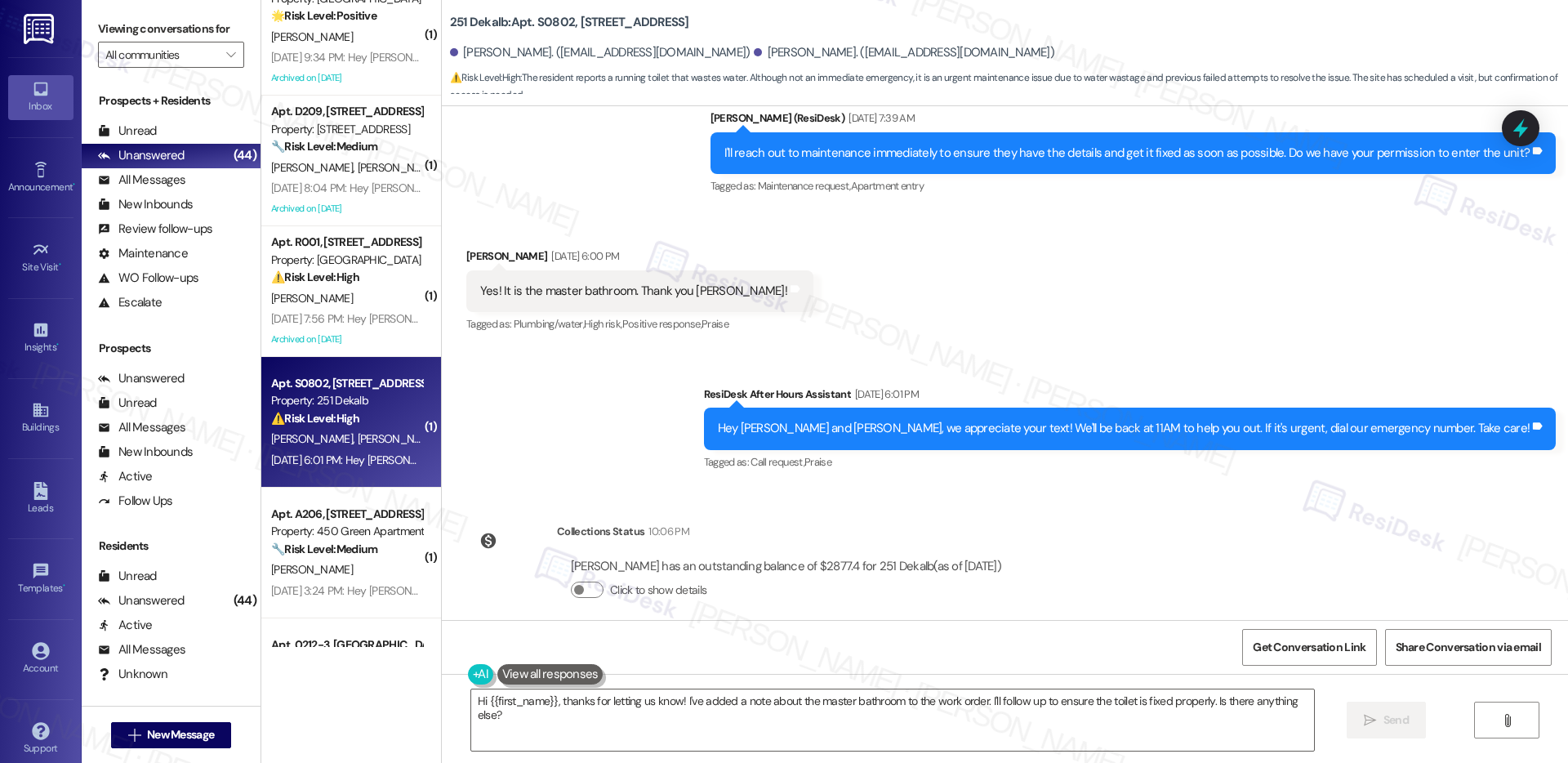
click at [545, 283] on div "Yes! It is the master bathroom. Thank you [PERSON_NAME]!" at bounding box center [633, 291] width 307 height 17
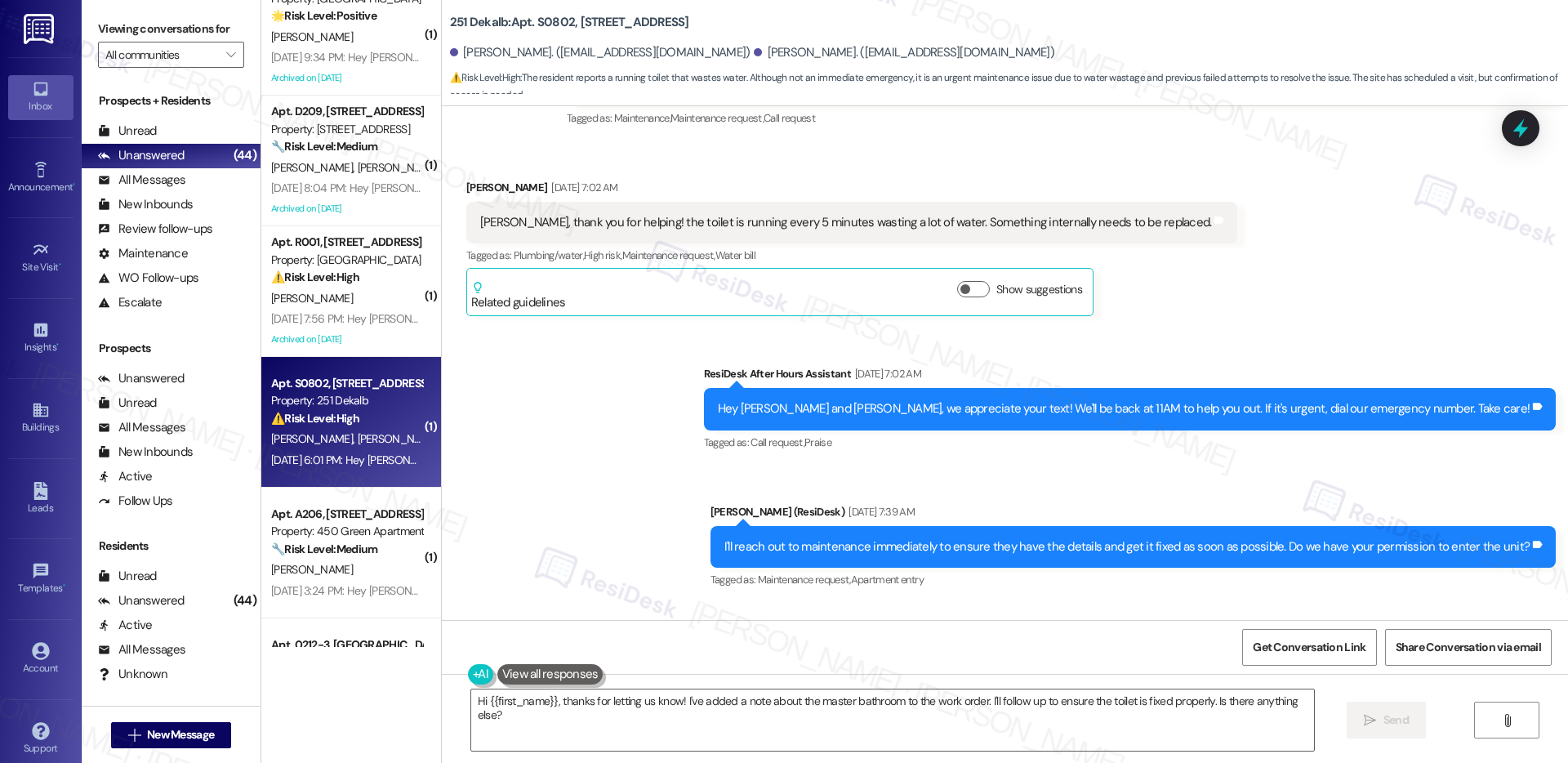
scroll to position [1322, 0]
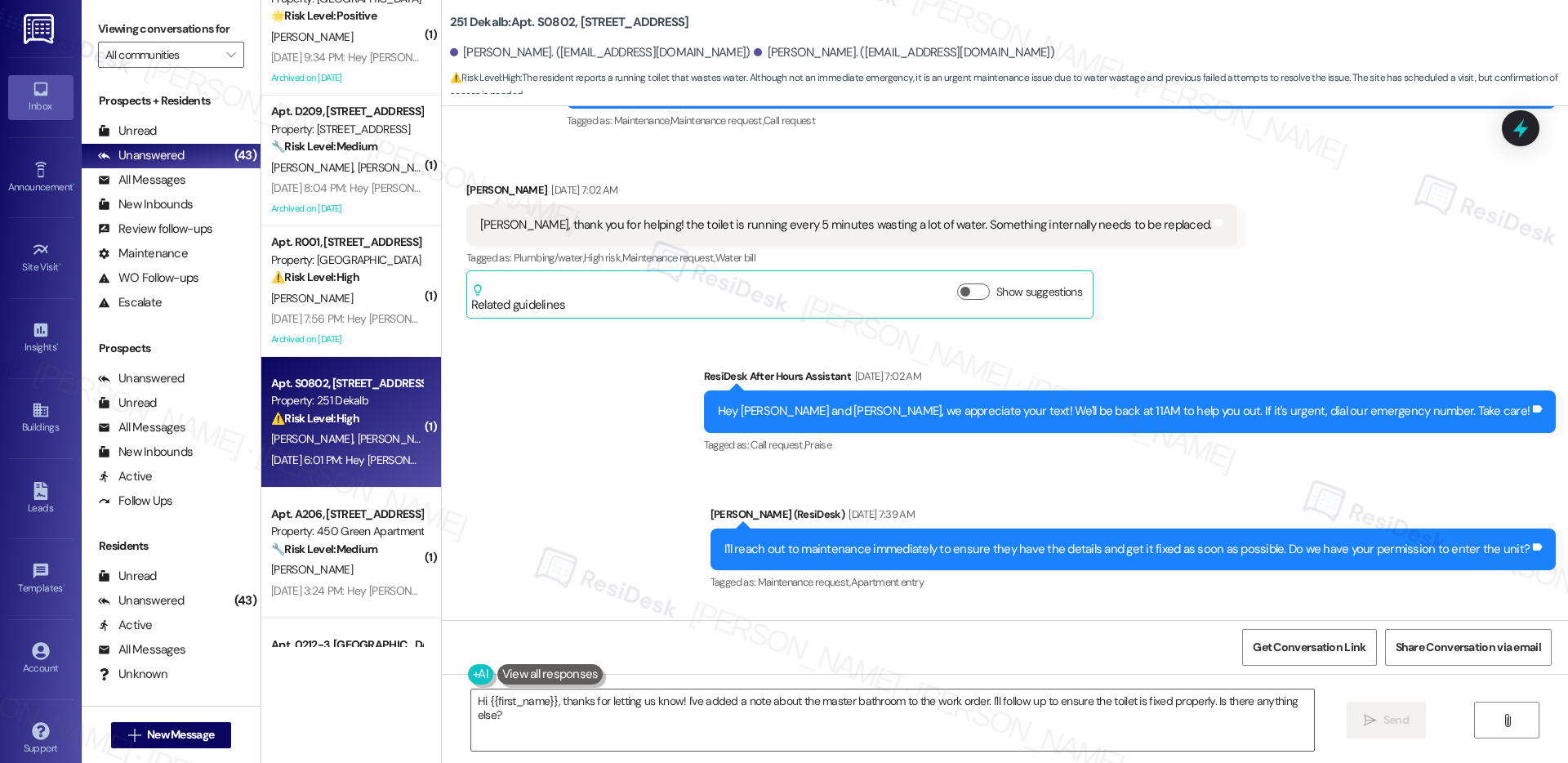
click at [593, 276] on div "Related guidelines Show suggestions" at bounding box center [780, 295] width 617 height 38
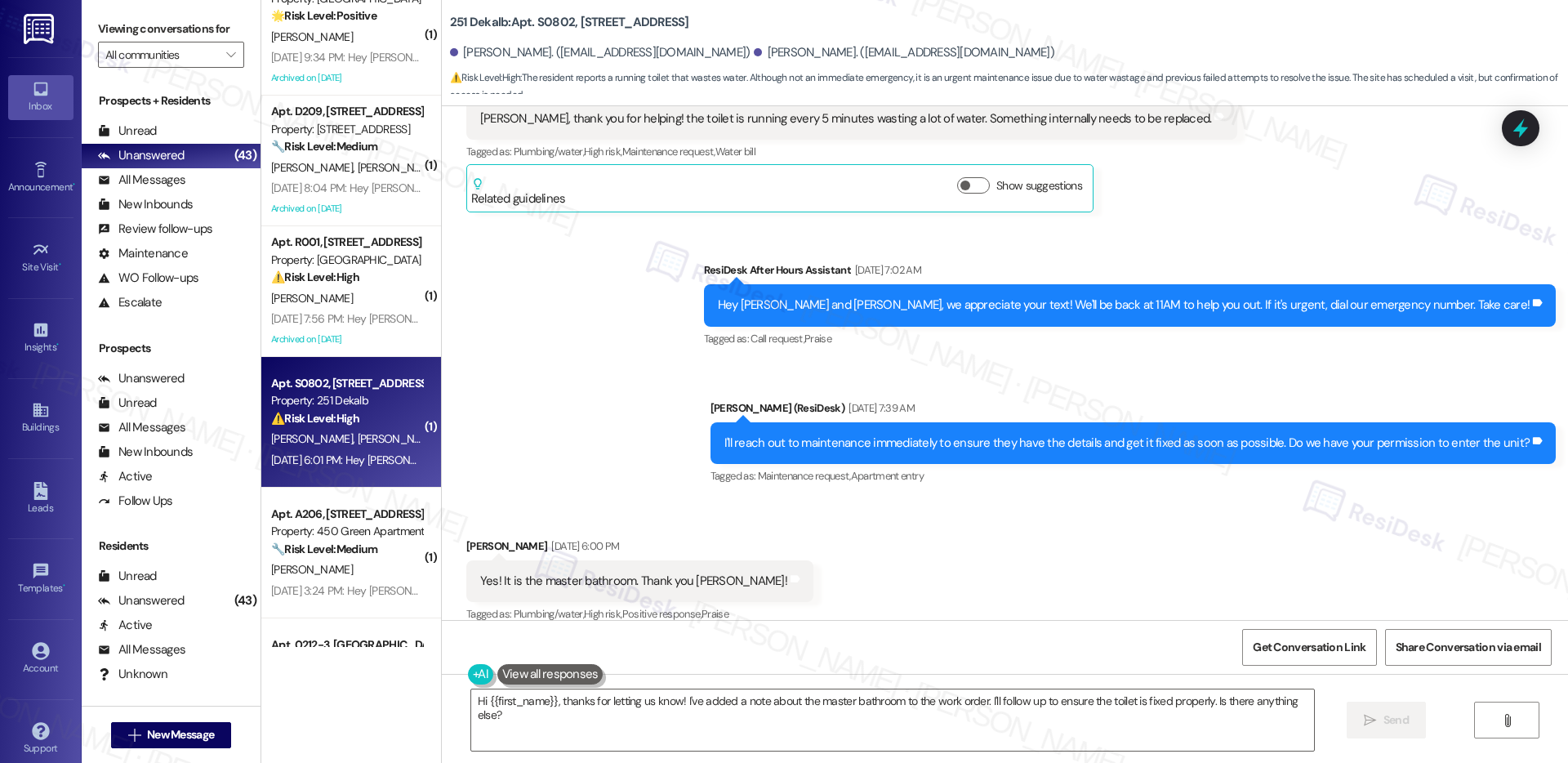
scroll to position [1718, 0]
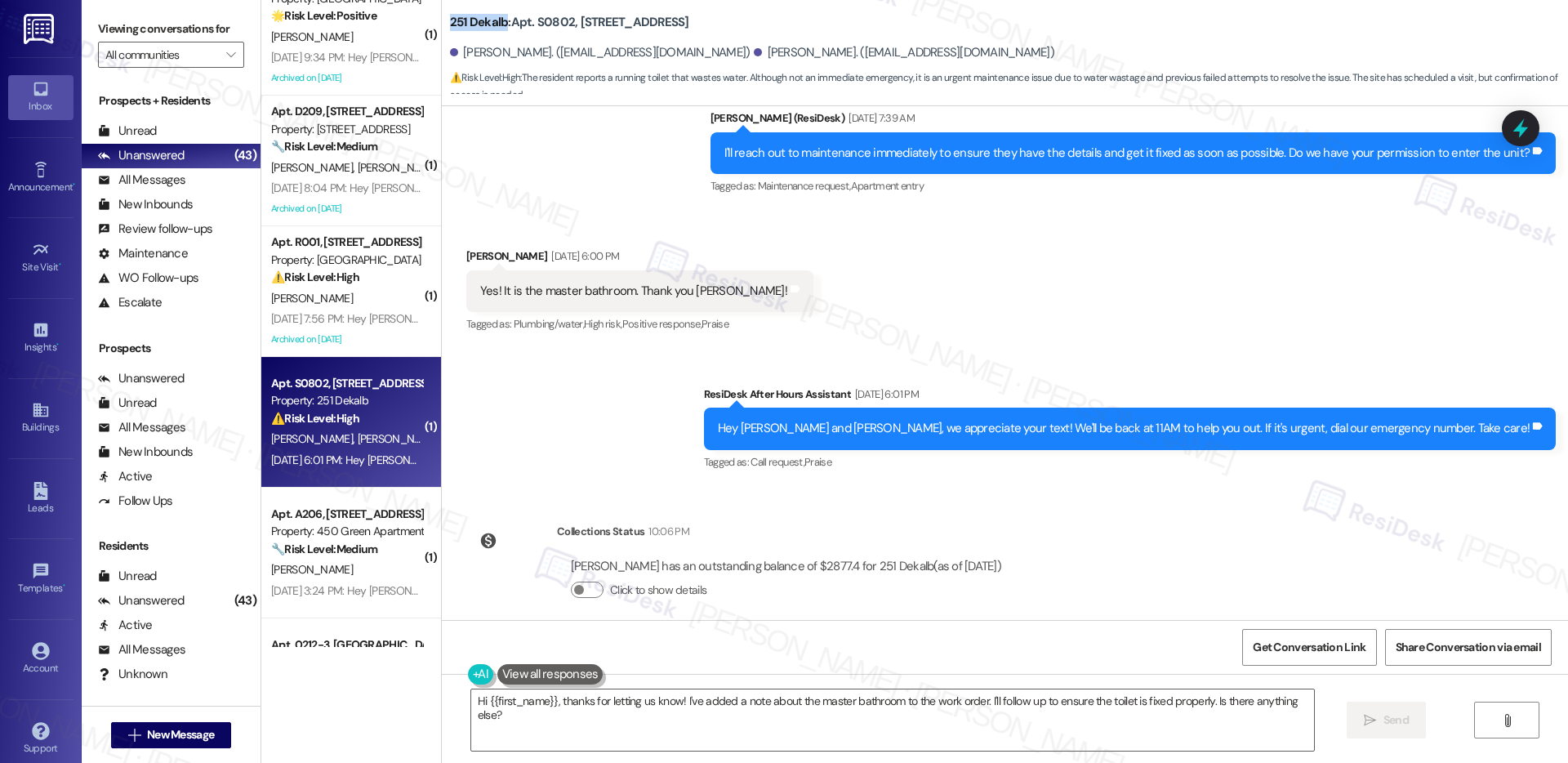
drag, startPoint x: 440, startPoint y: 25, endPoint x: 490, endPoint y: 24, distance: 50.0
click at [490, 24] on b "251 Dekalb: Apt. S0802, [STREET_ADDRESS]" at bounding box center [569, 22] width 239 height 17
copy b "251 Dekalb"
click at [541, 24] on b "251 Dekalb: Apt. S0802, [STREET_ADDRESS]" at bounding box center [569, 22] width 239 height 17
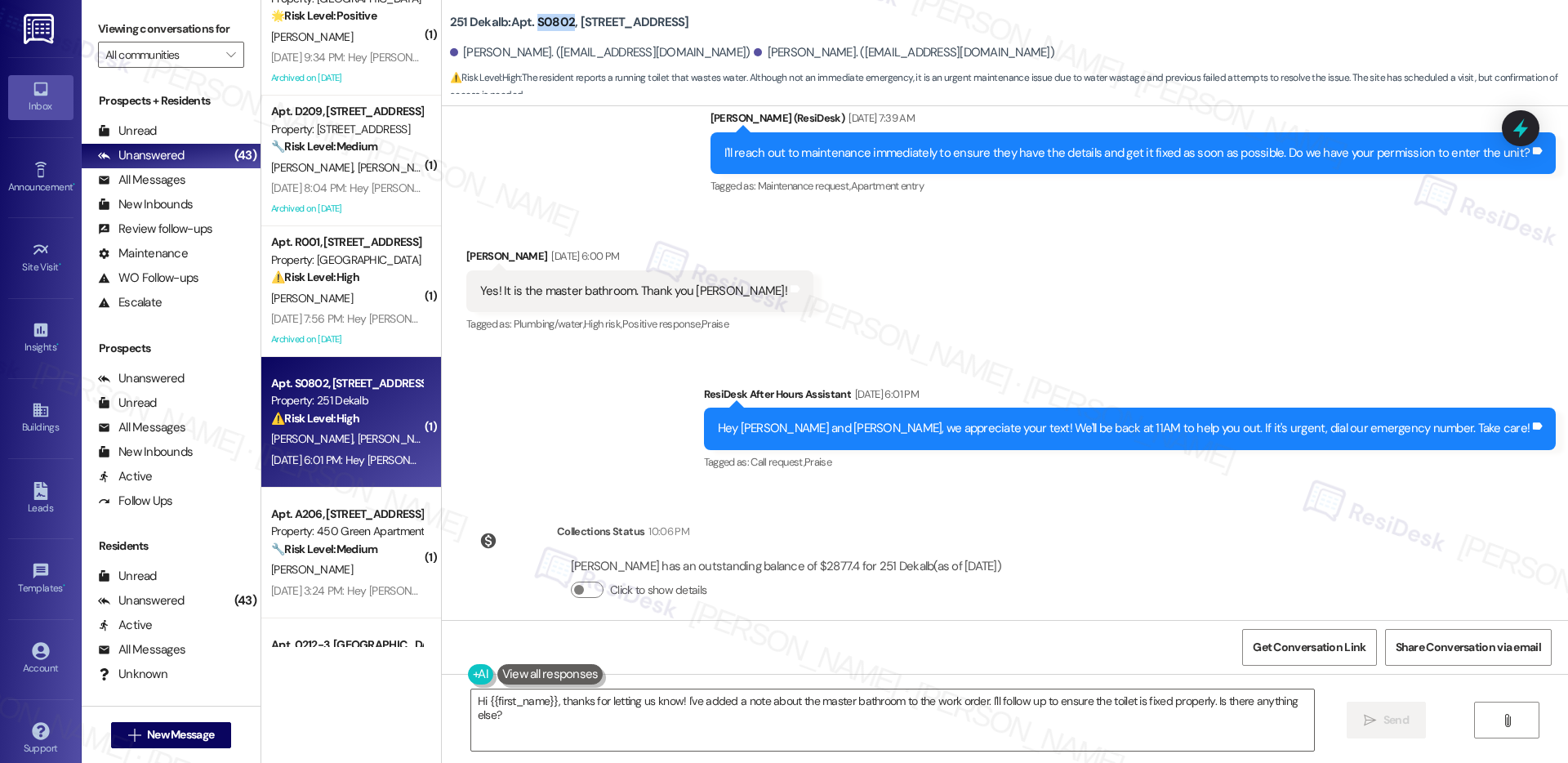
copy b "S0802"
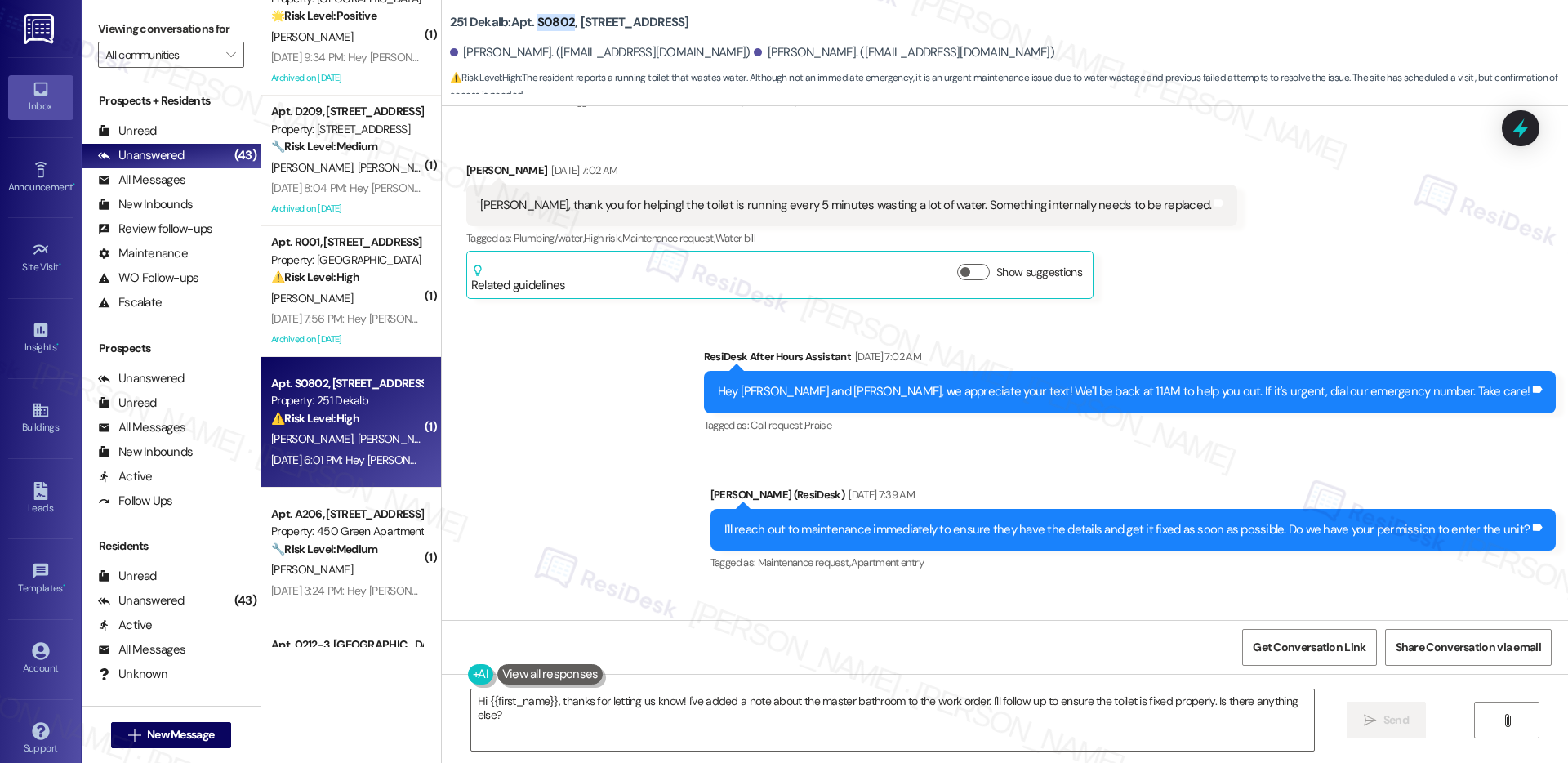
scroll to position [1334, 0]
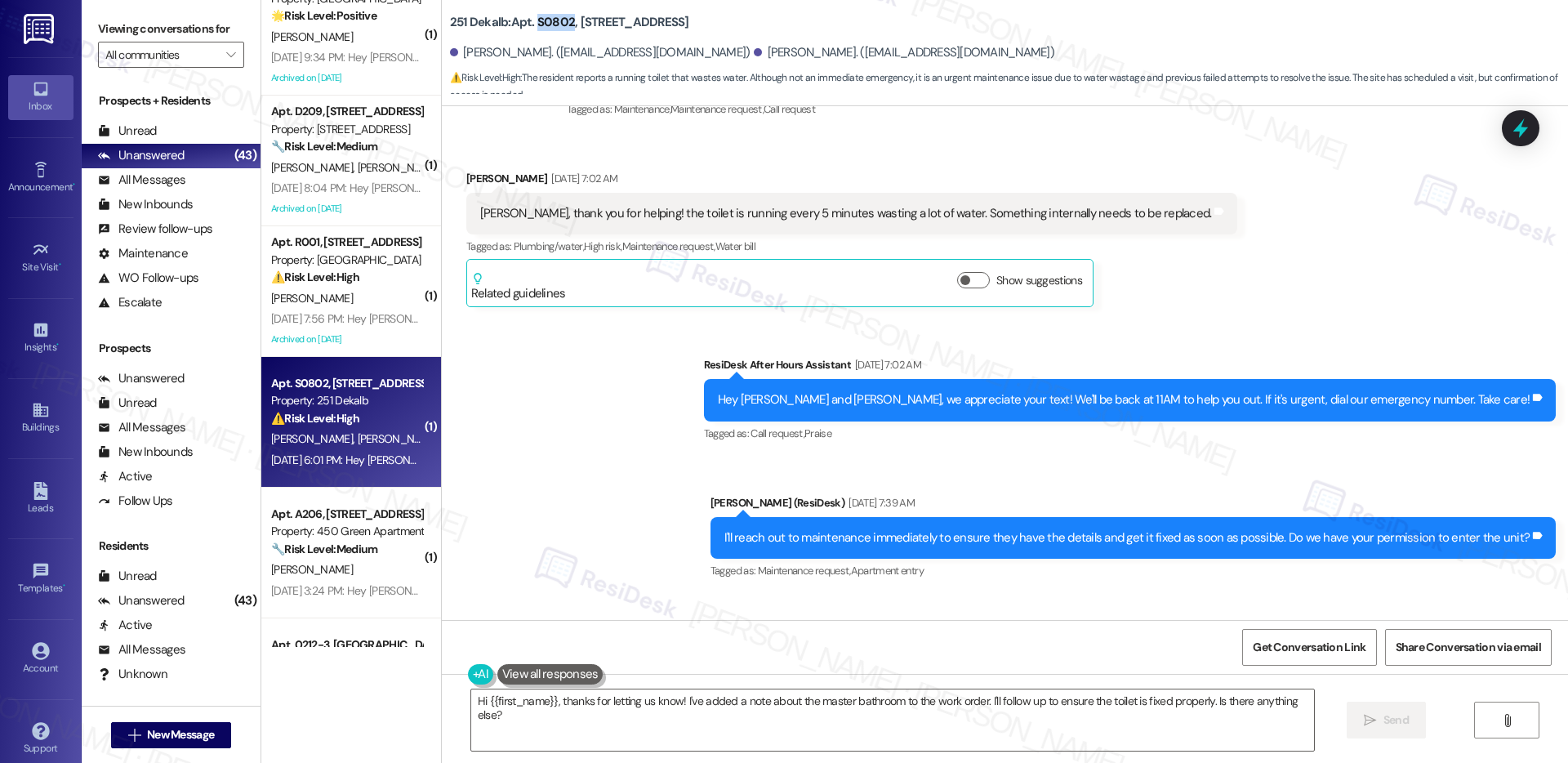
click at [626, 205] on div "[PERSON_NAME], thank you for helping! the toilet is running every 5 minutes was…" at bounding box center [845, 213] width 732 height 17
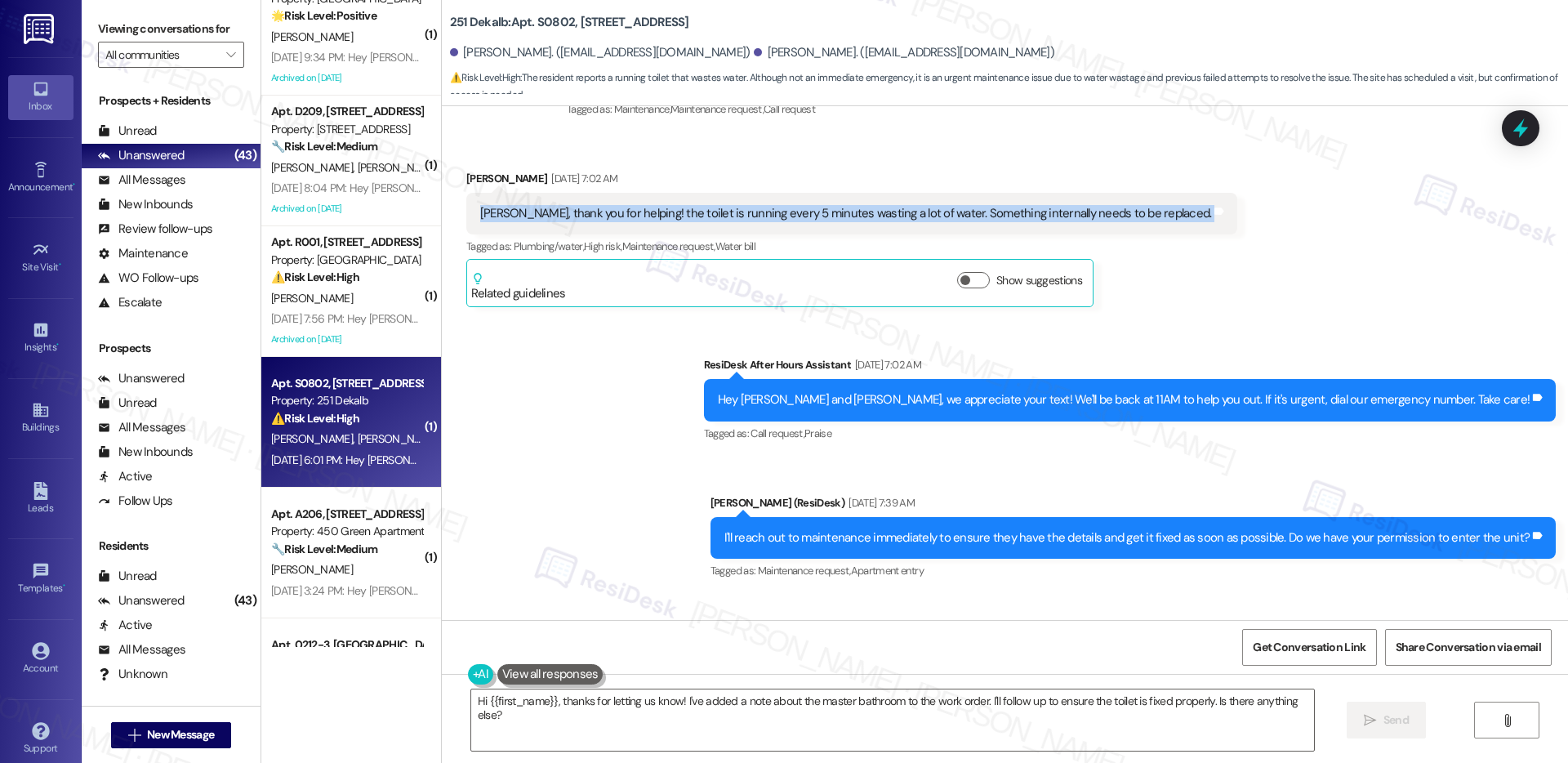
copy div "[PERSON_NAME], thank you for helping! the toilet is running every 5 minutes was…"
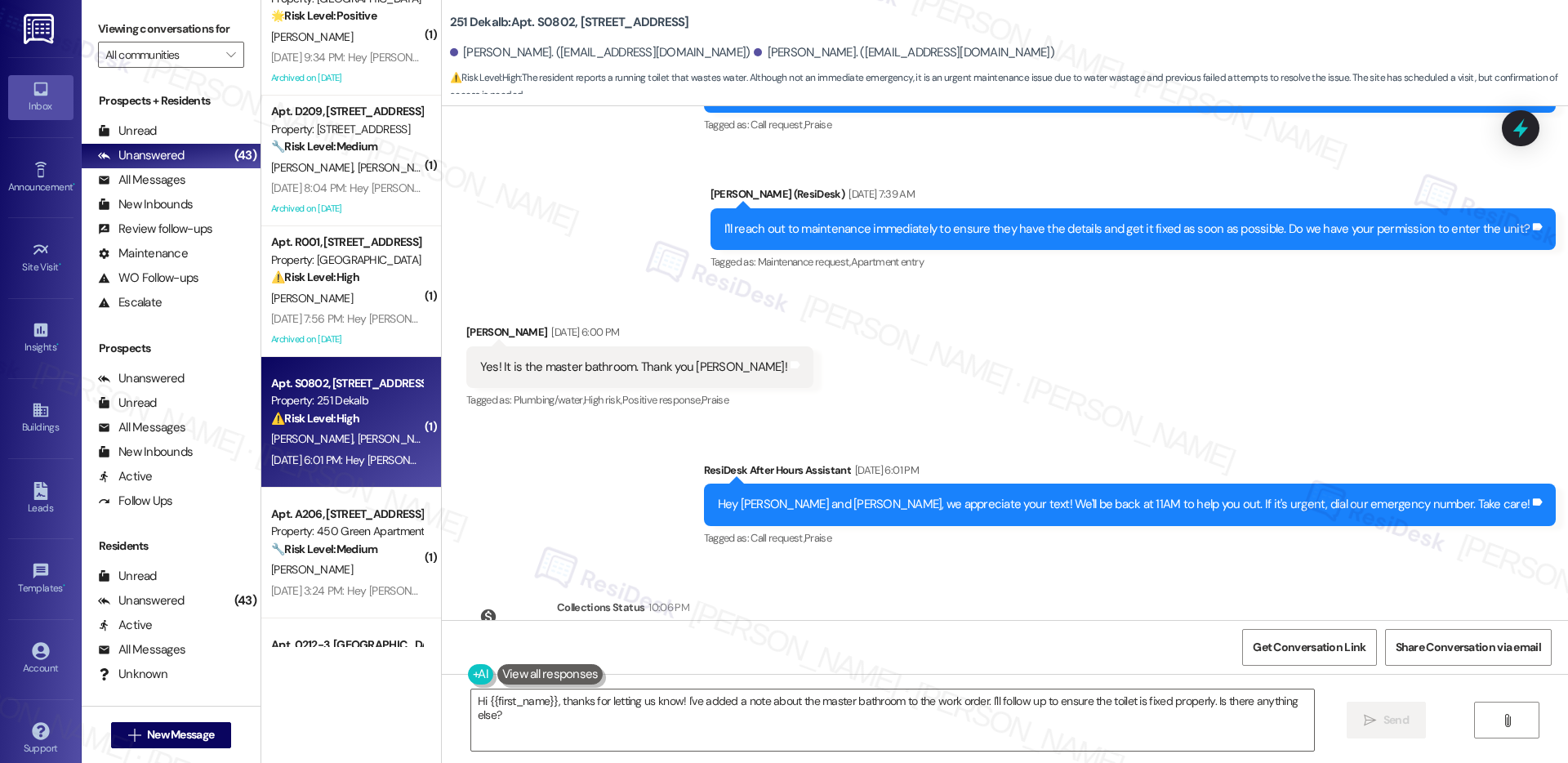
scroll to position [1718, 0]
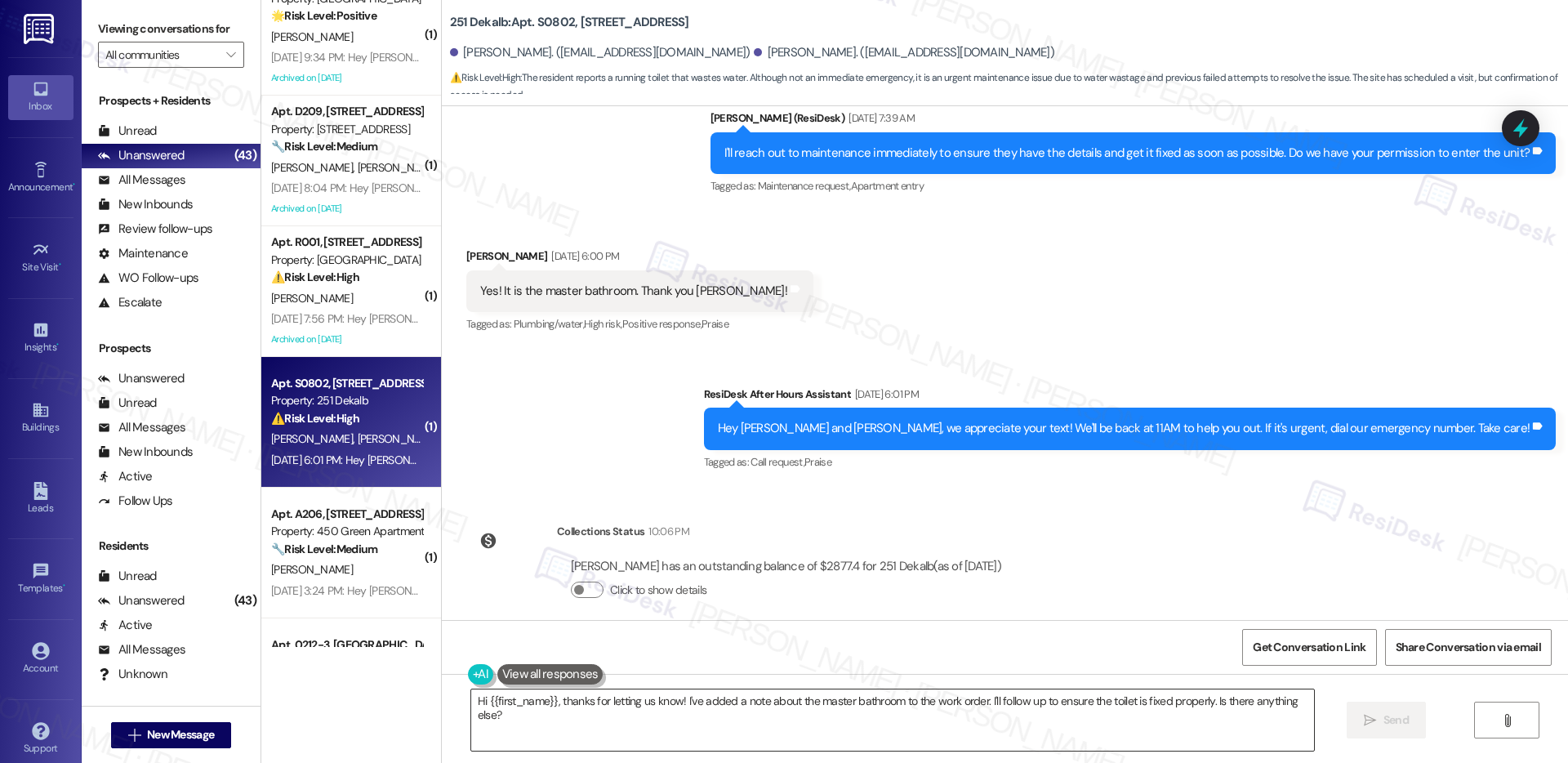
click at [529, 697] on textarea "Hi {{first_name}}, thanks for letting us know! I've added a note about the mast…" at bounding box center [893, 720] width 843 height 61
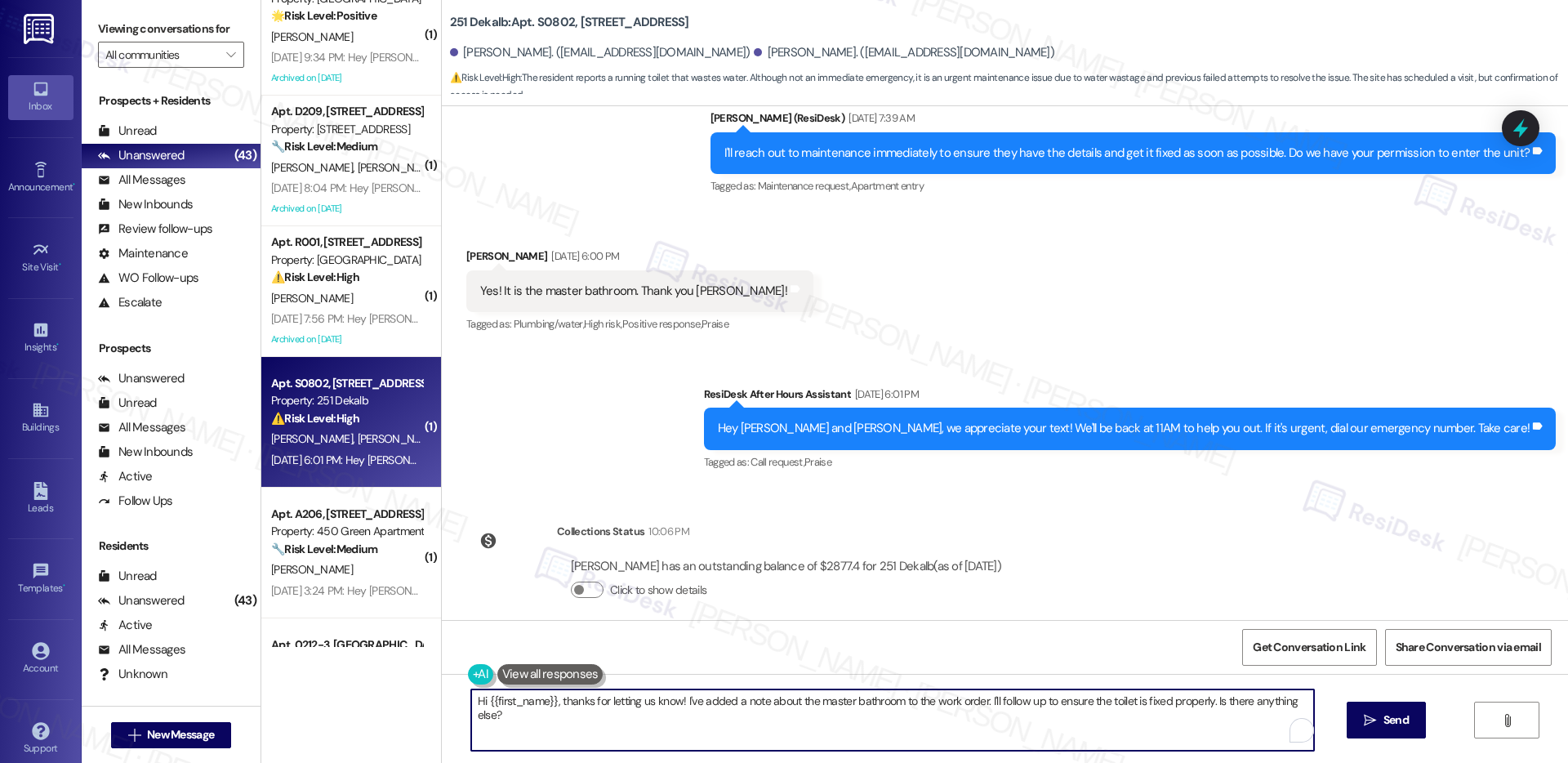
click at [529, 697] on textarea "Hi {{first_name}}, thanks for letting us know! I've added a note about the mast…" at bounding box center [893, 720] width 843 height 61
paste textarea "Thank you, {{first_name}}. The request has been submitted. Our maintenance team…"
click at [474, 247] on div "[PERSON_NAME] [DATE] 6:00 PM" at bounding box center [639, 258] width 347 height 23
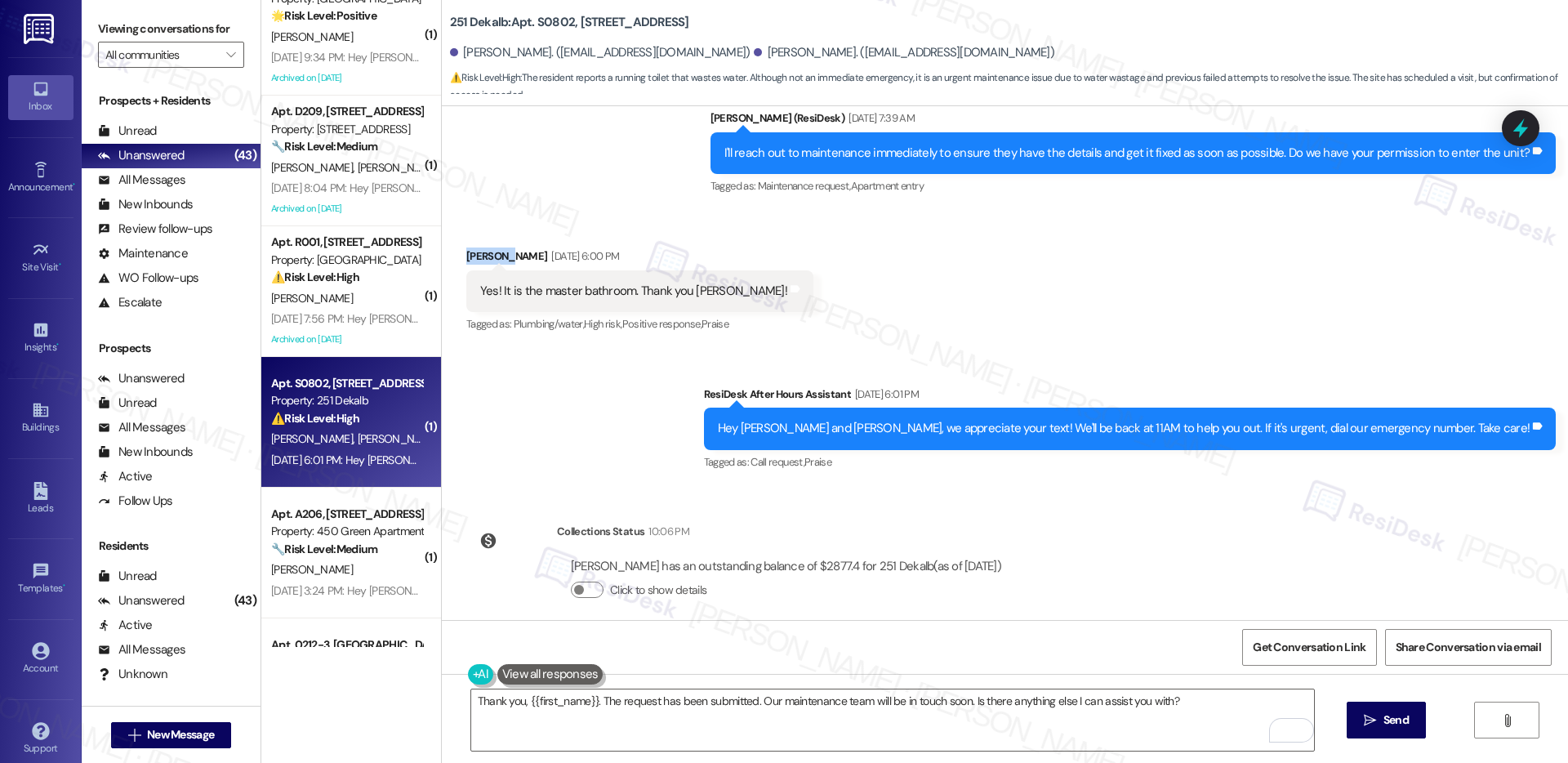
copy div "[PERSON_NAME]"
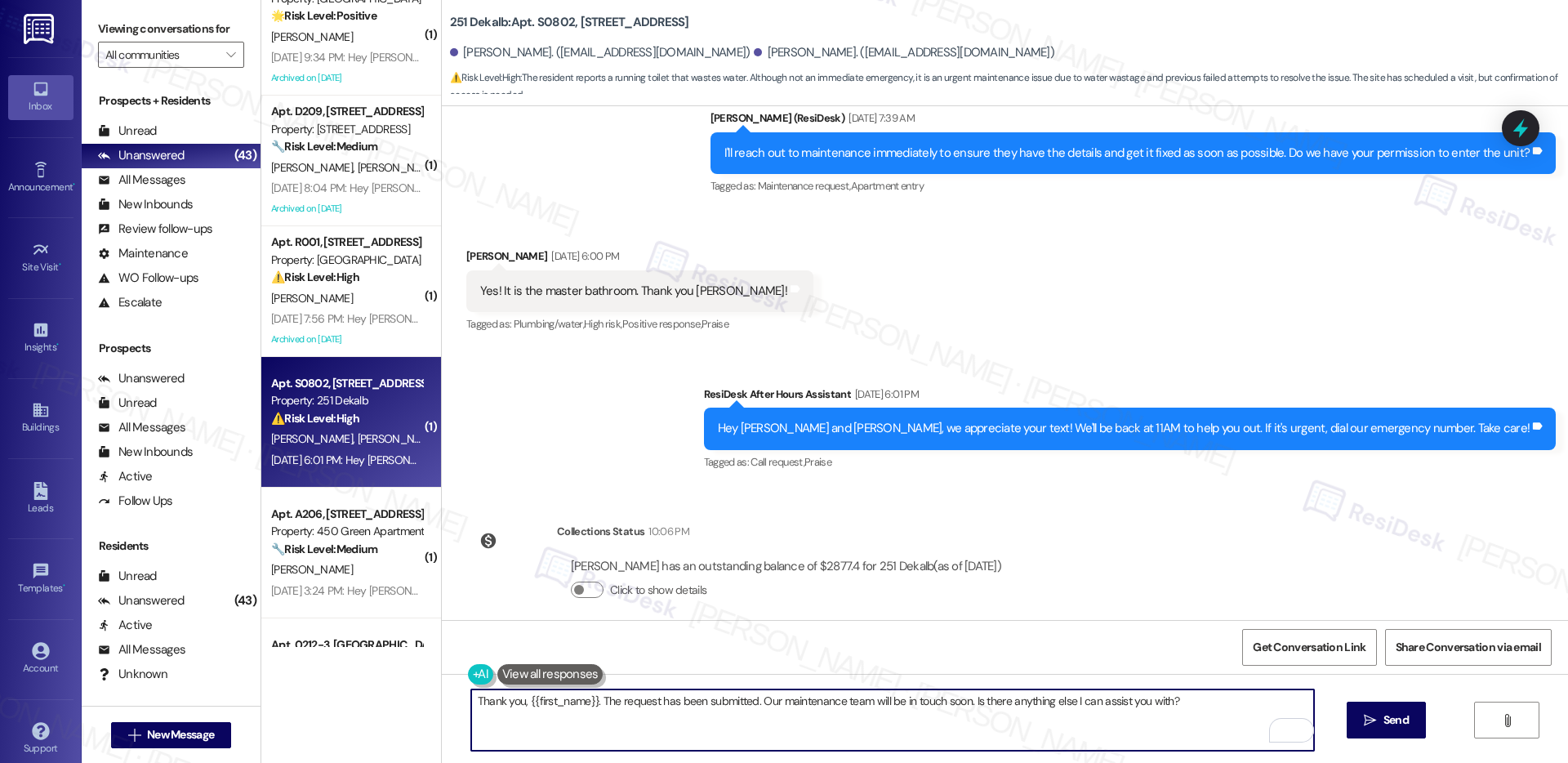
drag, startPoint x: 585, startPoint y: 702, endPoint x: 517, endPoint y: 706, distance: 68.1
click at [517, 706] on textarea "Thank you, {{first_name}}. The request has been submitted. Our maintenance team…" at bounding box center [893, 720] width 843 height 61
paste textarea "[PERSON_NAME]"
type textarea "Thank you, [PERSON_NAME]. The request has been submitted. Our maintenance team …"
click at [1404, 707] on button " Send" at bounding box center [1387, 720] width 80 height 37
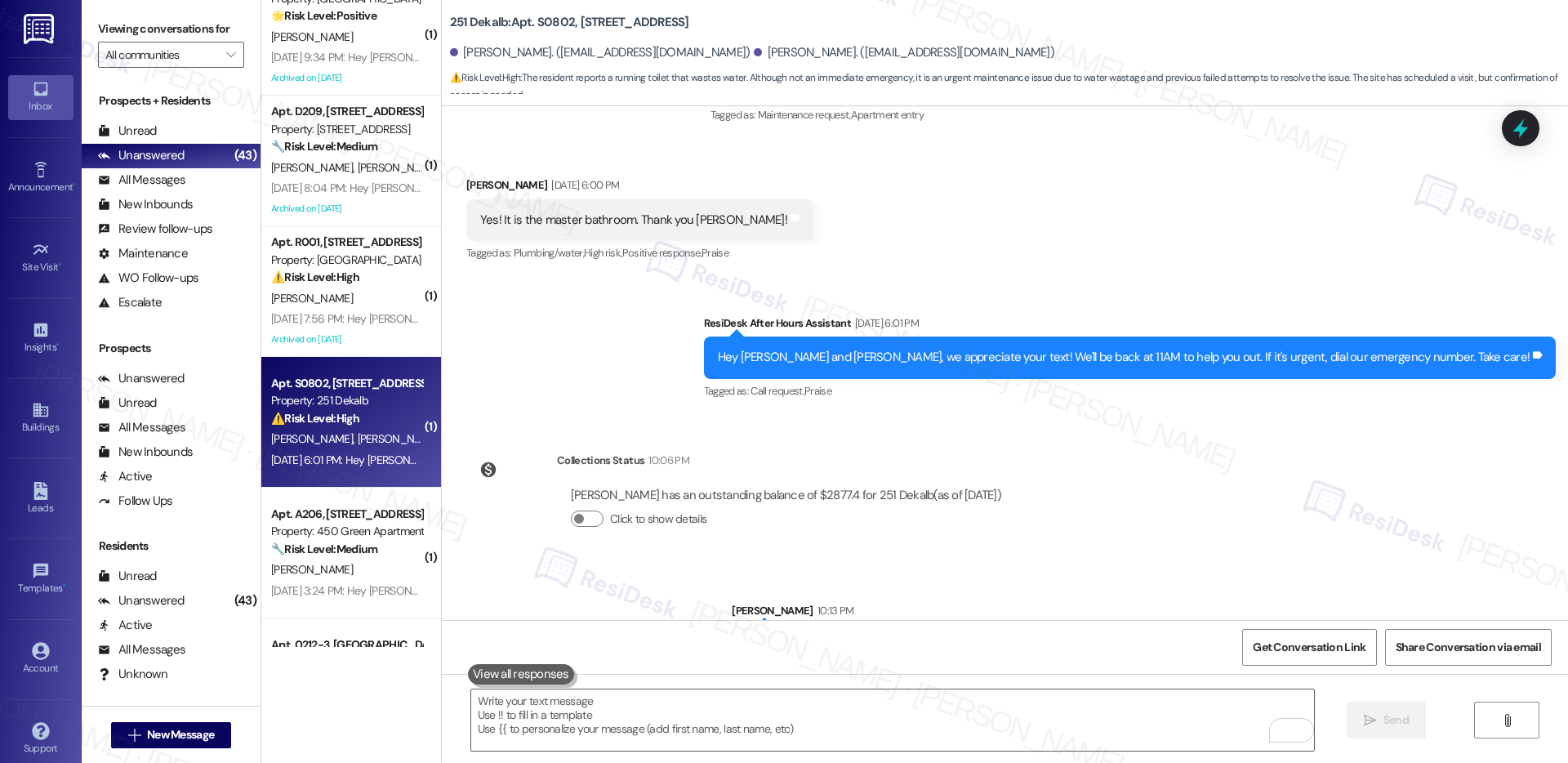
scroll to position [1832, 0]
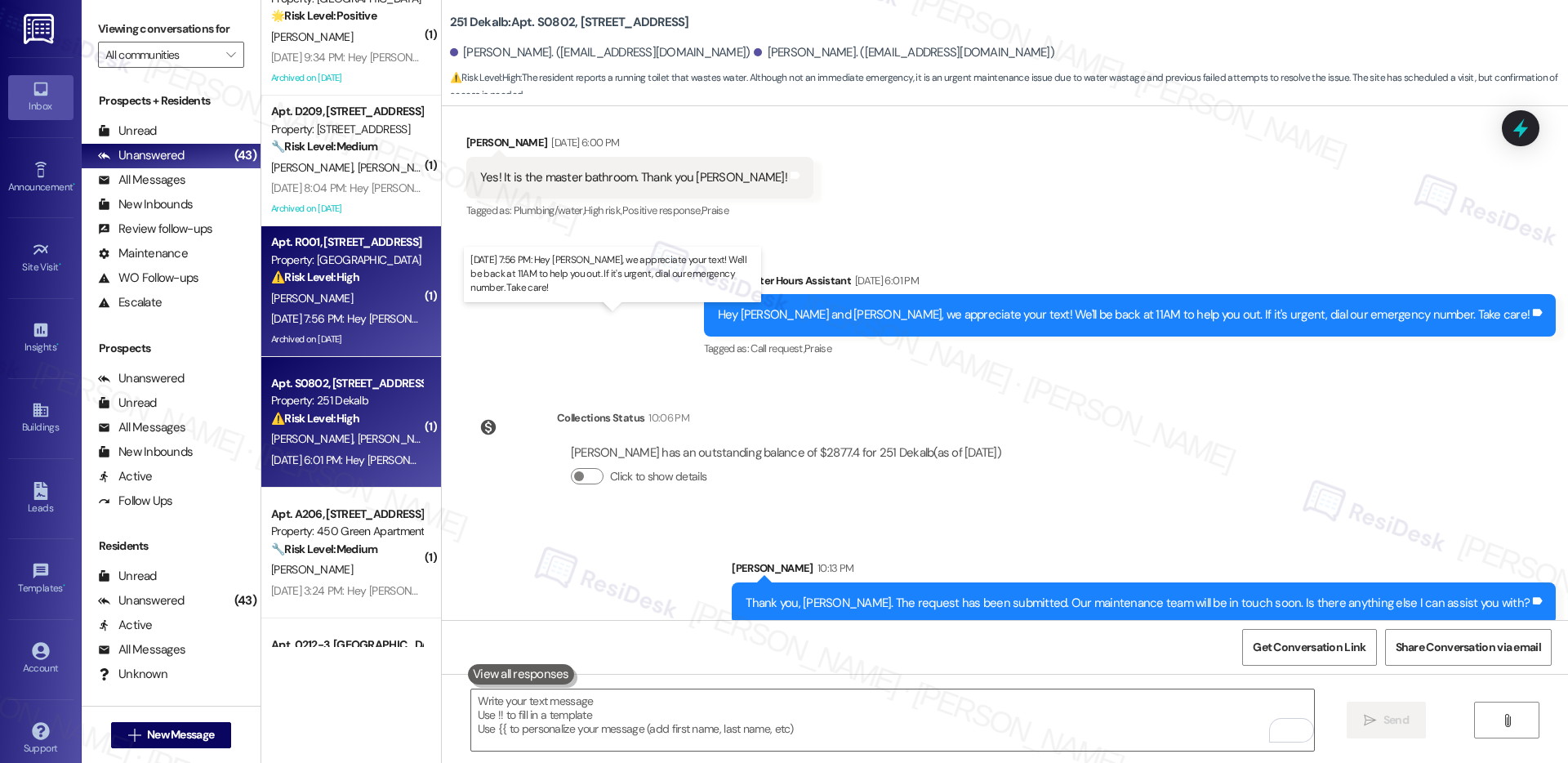
click at [355, 313] on div "[DATE] 7:56 PM: Hey [PERSON_NAME], we appreciate your text! We'll be back at 11…" at bounding box center [632, 319] width 722 height 15
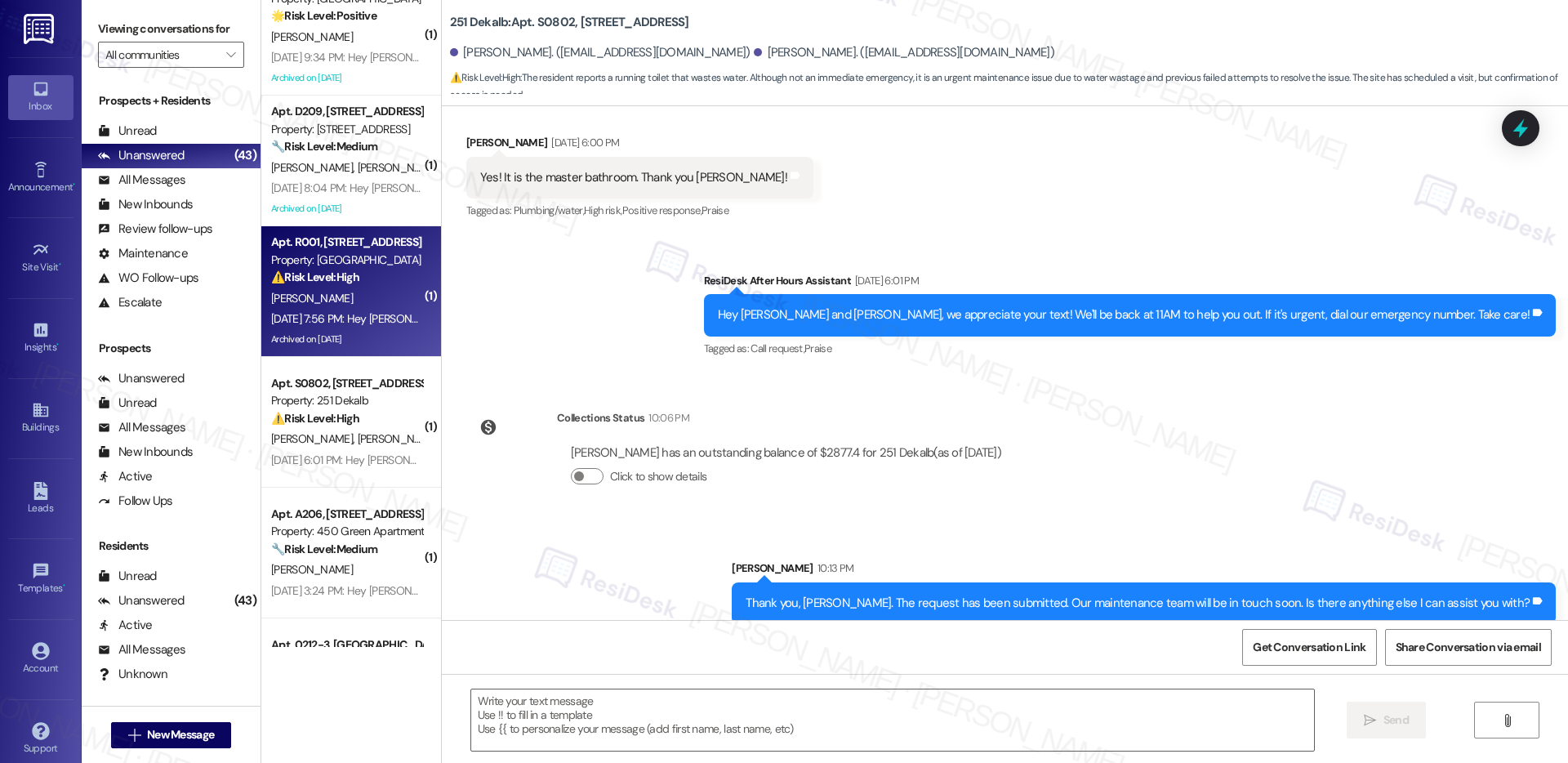
type textarea "Fetching suggested responses. Please feel free to read through the conversation…"
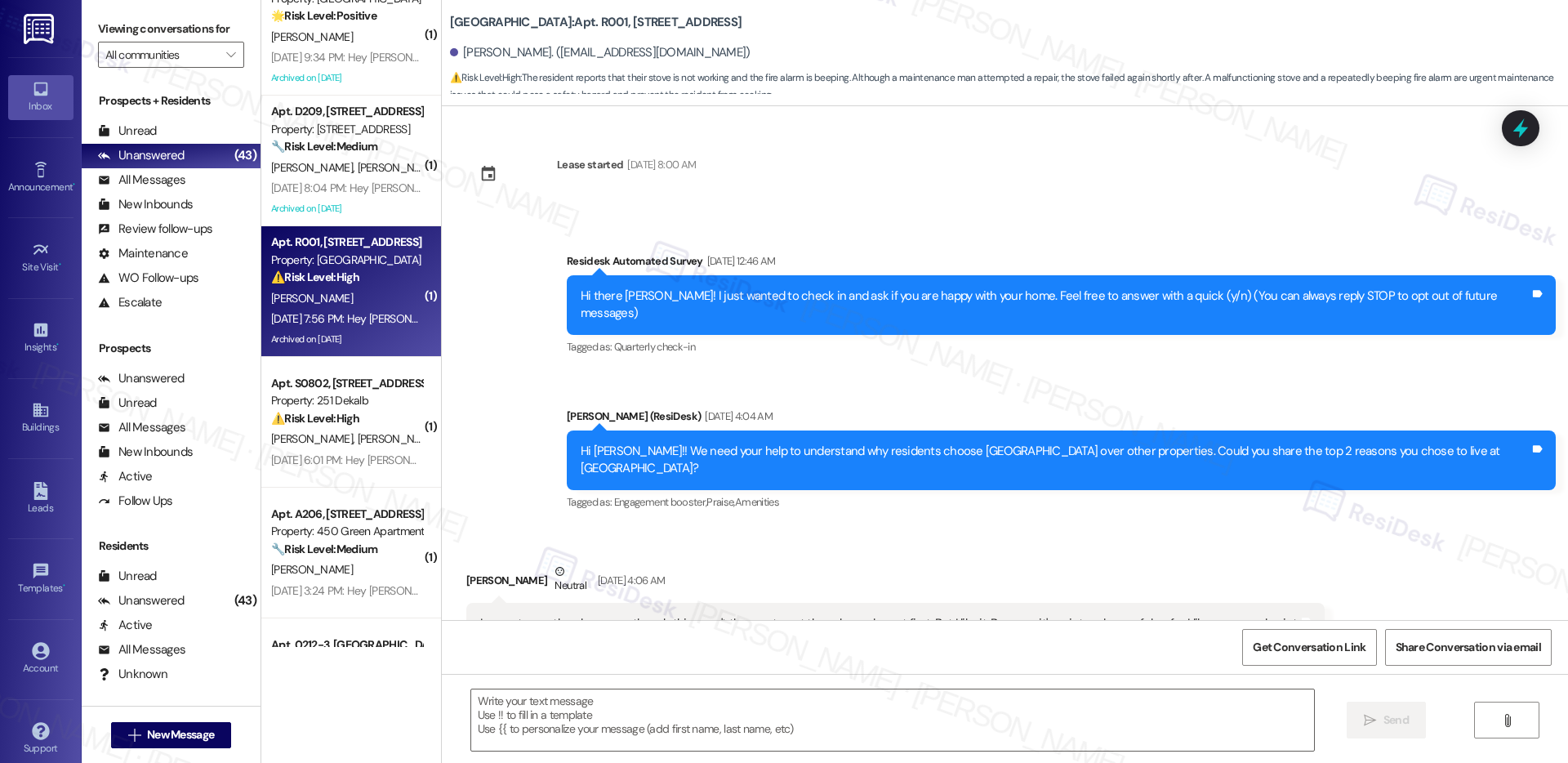
scroll to position [35123, 0]
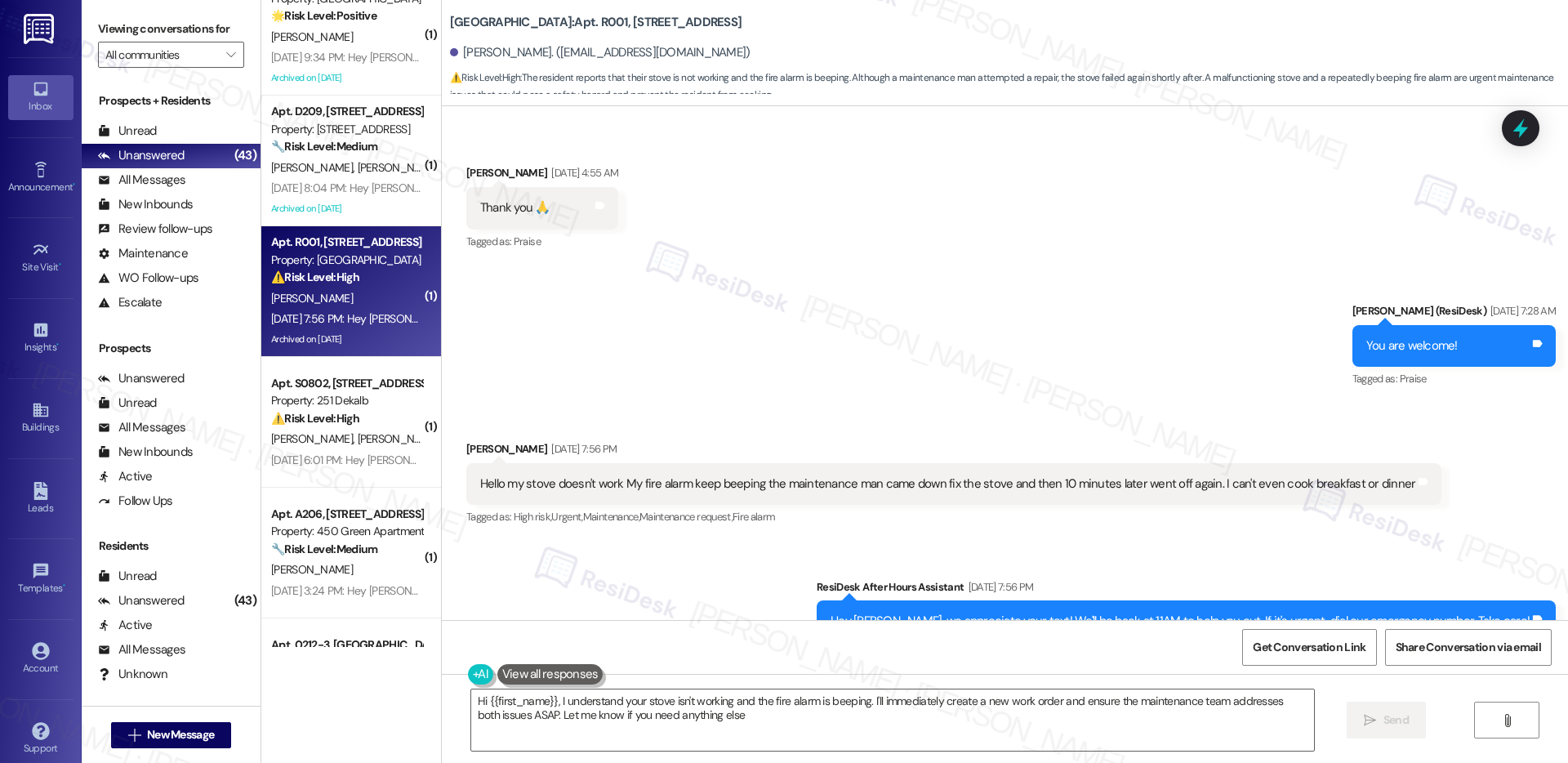
type textarea "Hi {{first_name}}, I understand your stove isn't working and the fire alarm is …"
click at [540, 510] on span "High risk ," at bounding box center [533, 517] width 38 height 14
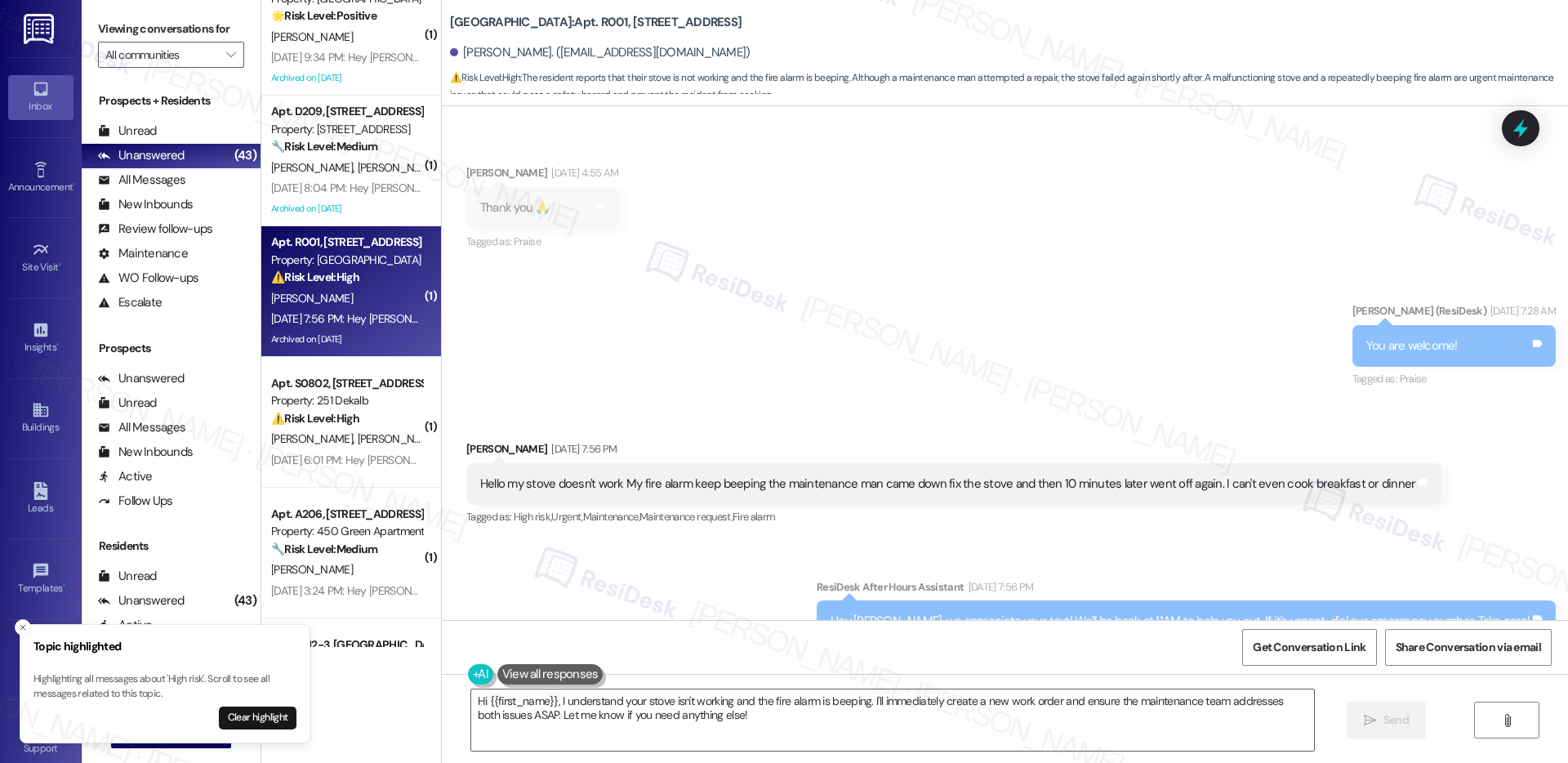
scroll to position [35139, 0]
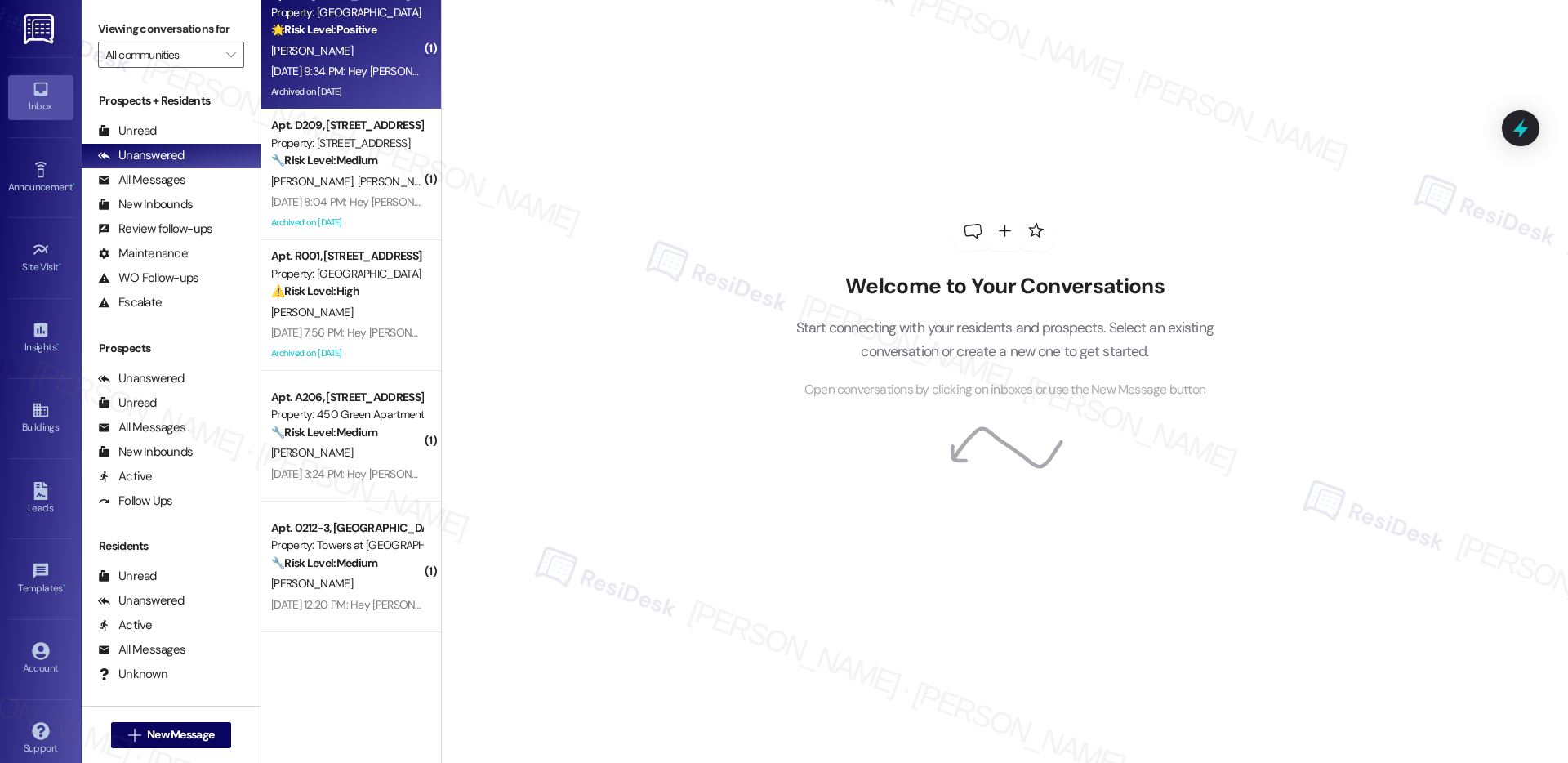
scroll to position [4779, 0]
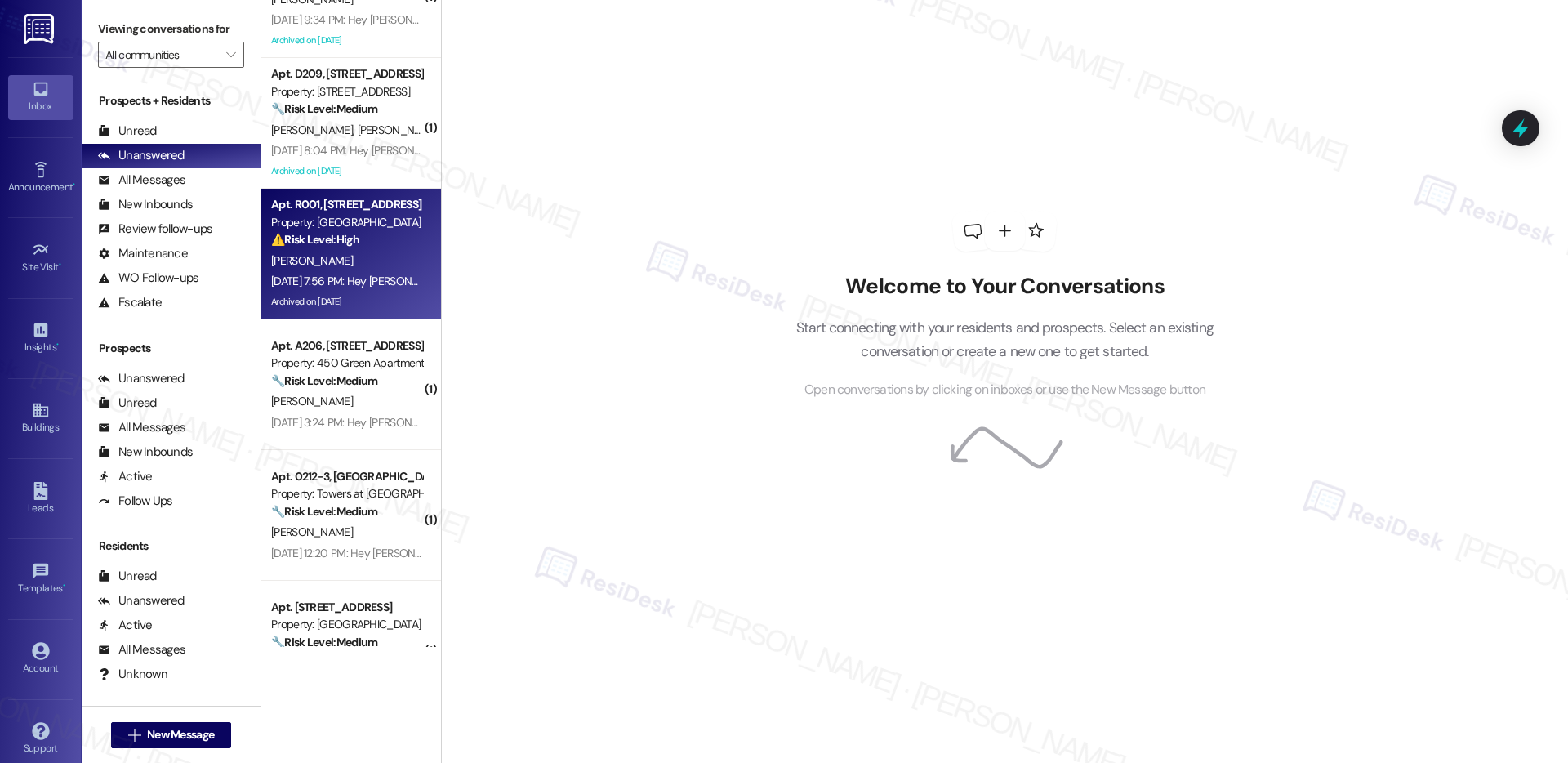
click at [336, 248] on div "Apt. R001, 6344 N. 8th St Property: Eola Park ⚠️ Risk Level: High The resident …" at bounding box center [346, 222] width 155 height 56
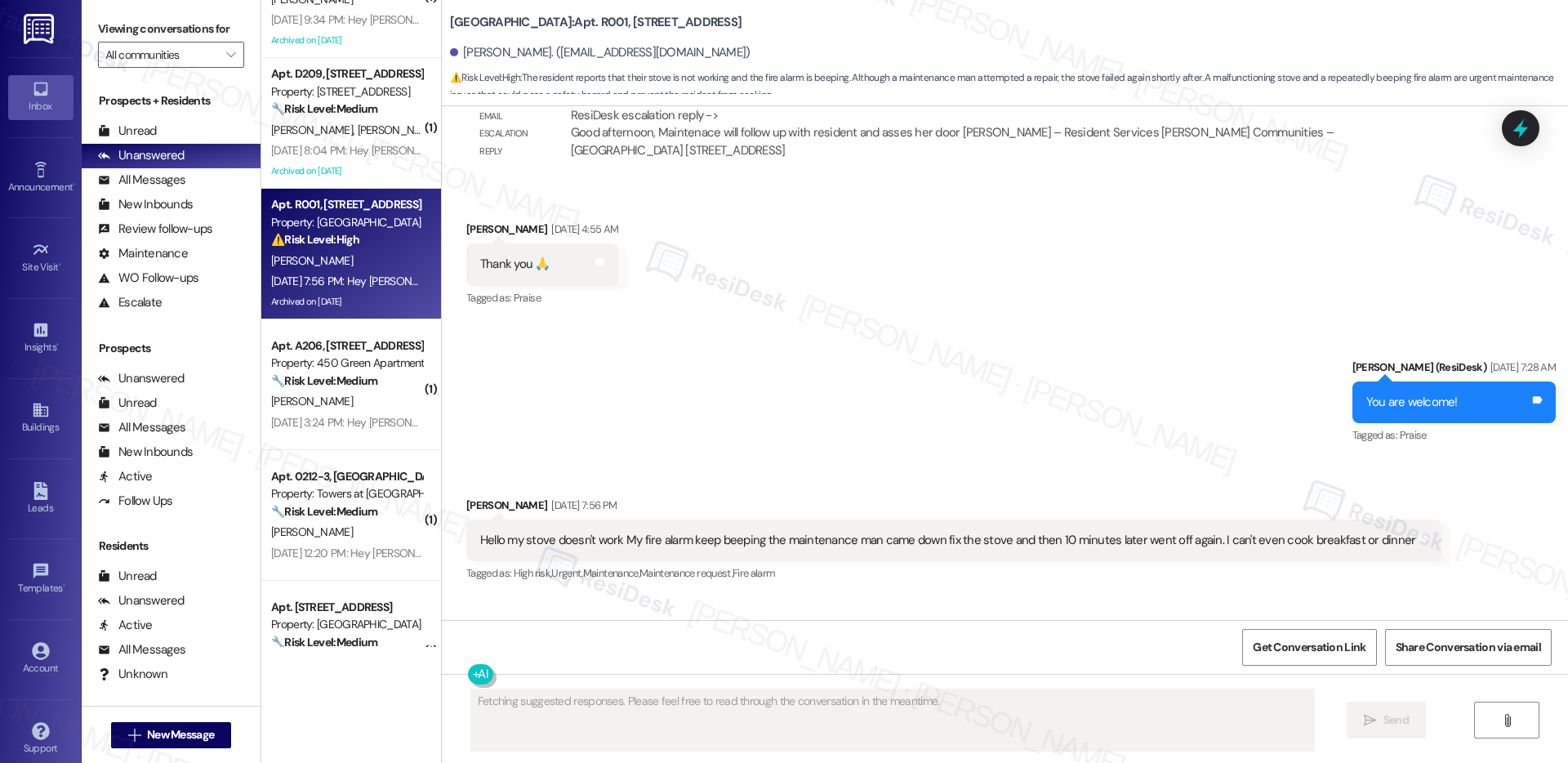
scroll to position [35036, 0]
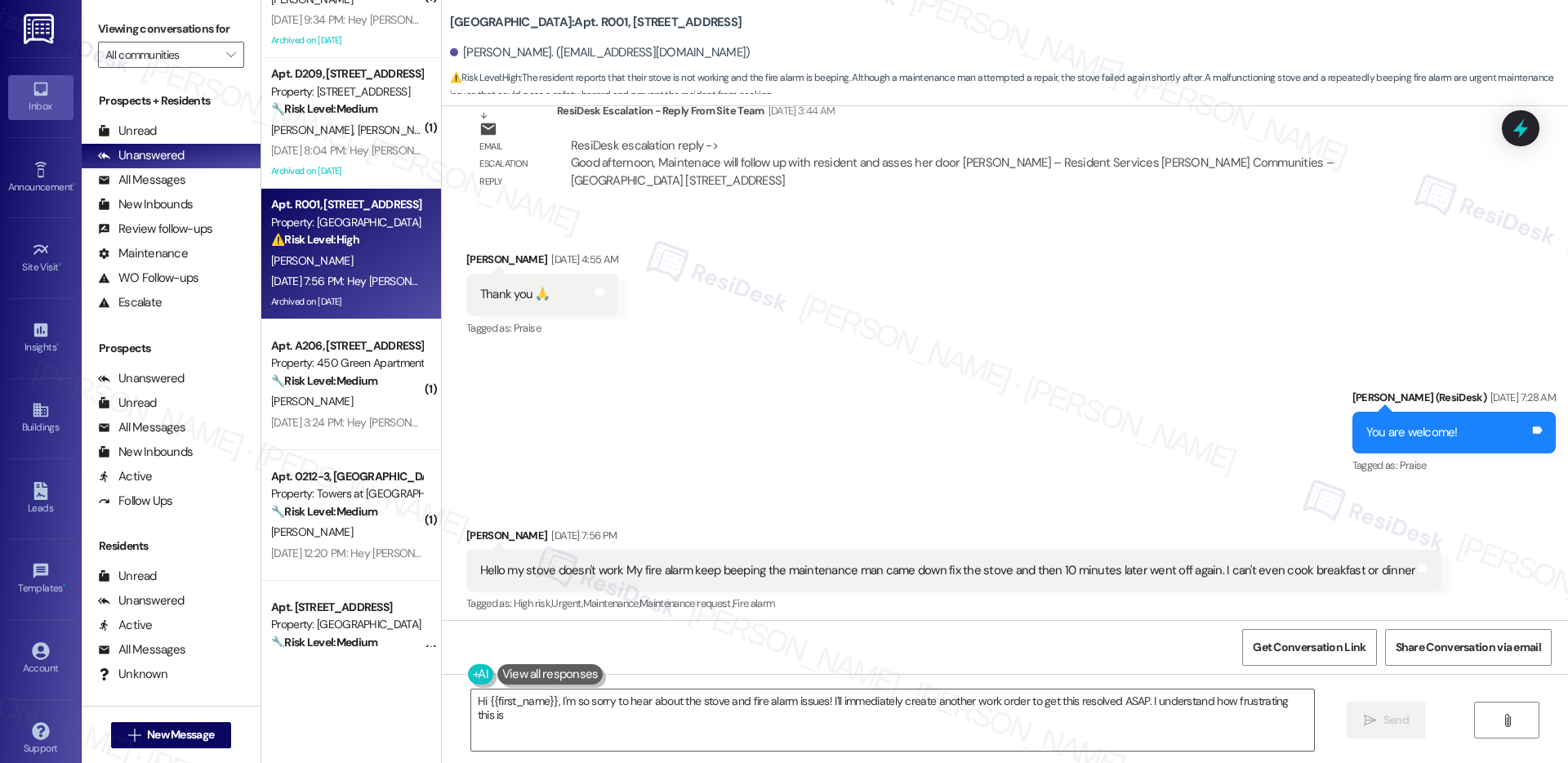
type textarea "Hi {{first_name}}, I'm so sorry to hear about the stove and fire alarm issues! …"
click at [657, 562] on div "Hello my stove doesn't work My fire alarm keep beeping the maintenance man came…" at bounding box center [948, 571] width 936 height 17
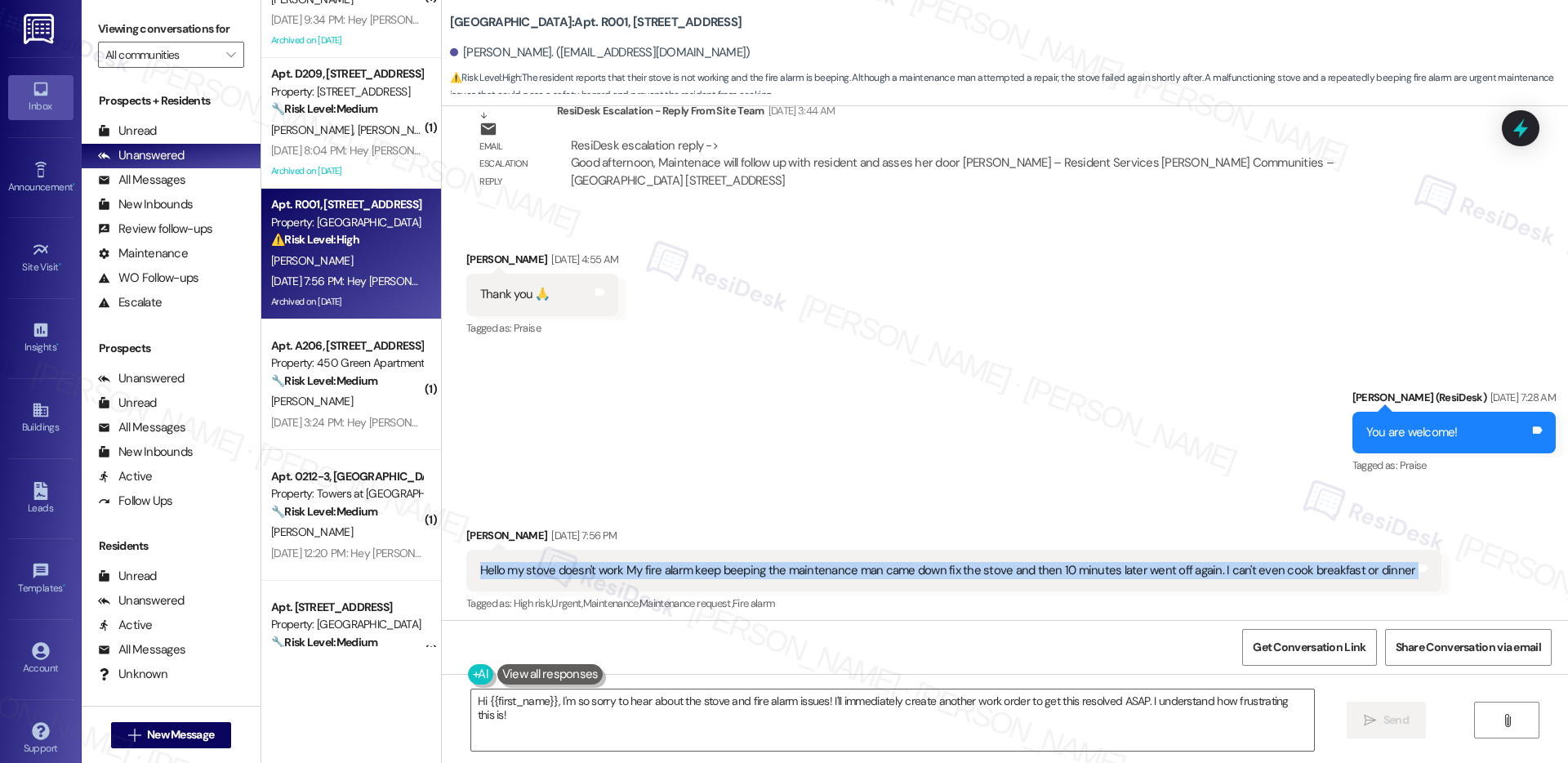
copy div "Hello my stove doesn't work My fire alarm keep beeping the maintenance man came…"
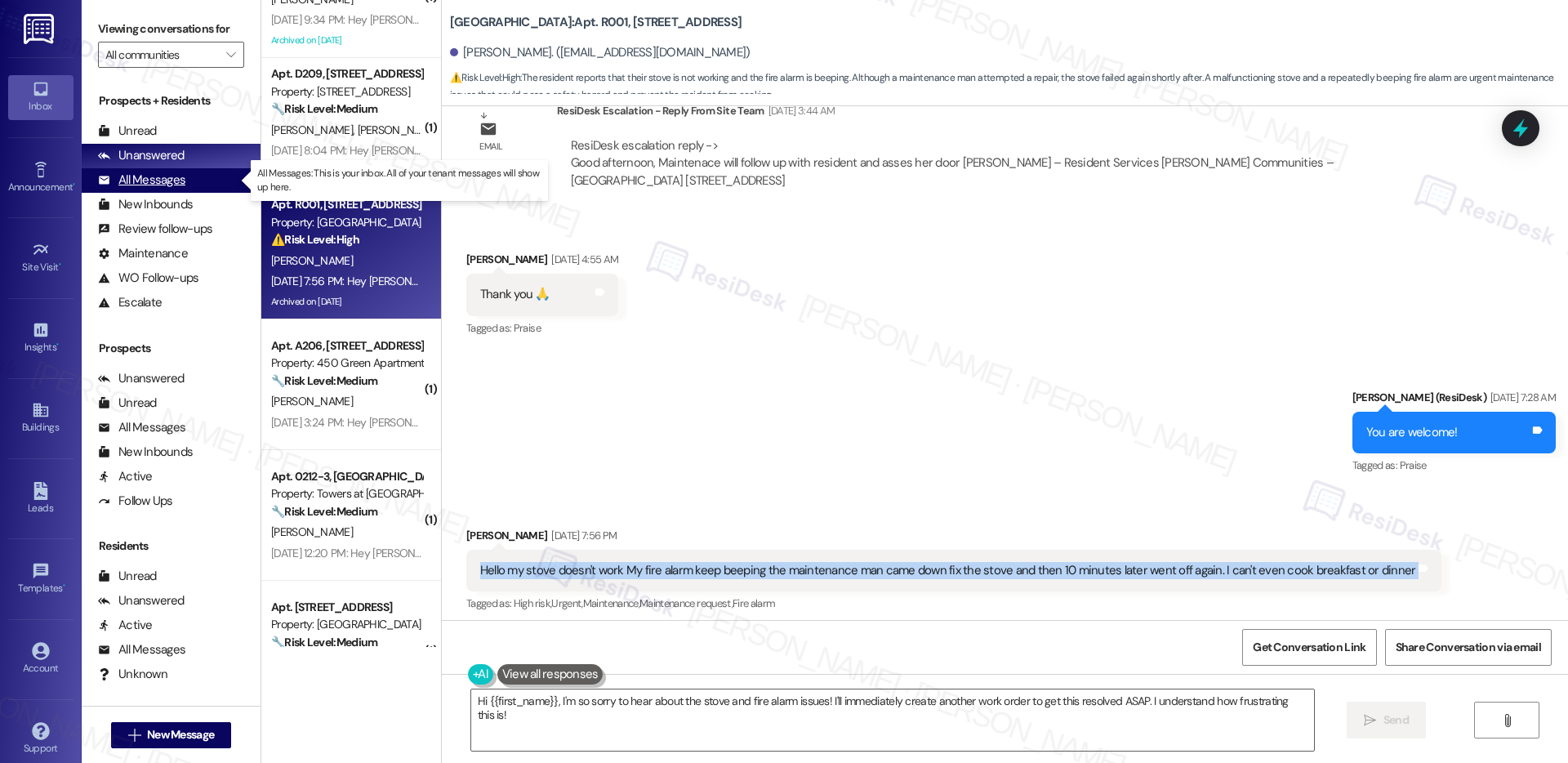
click at [168, 182] on div "All Messages" at bounding box center [141, 180] width 87 height 17
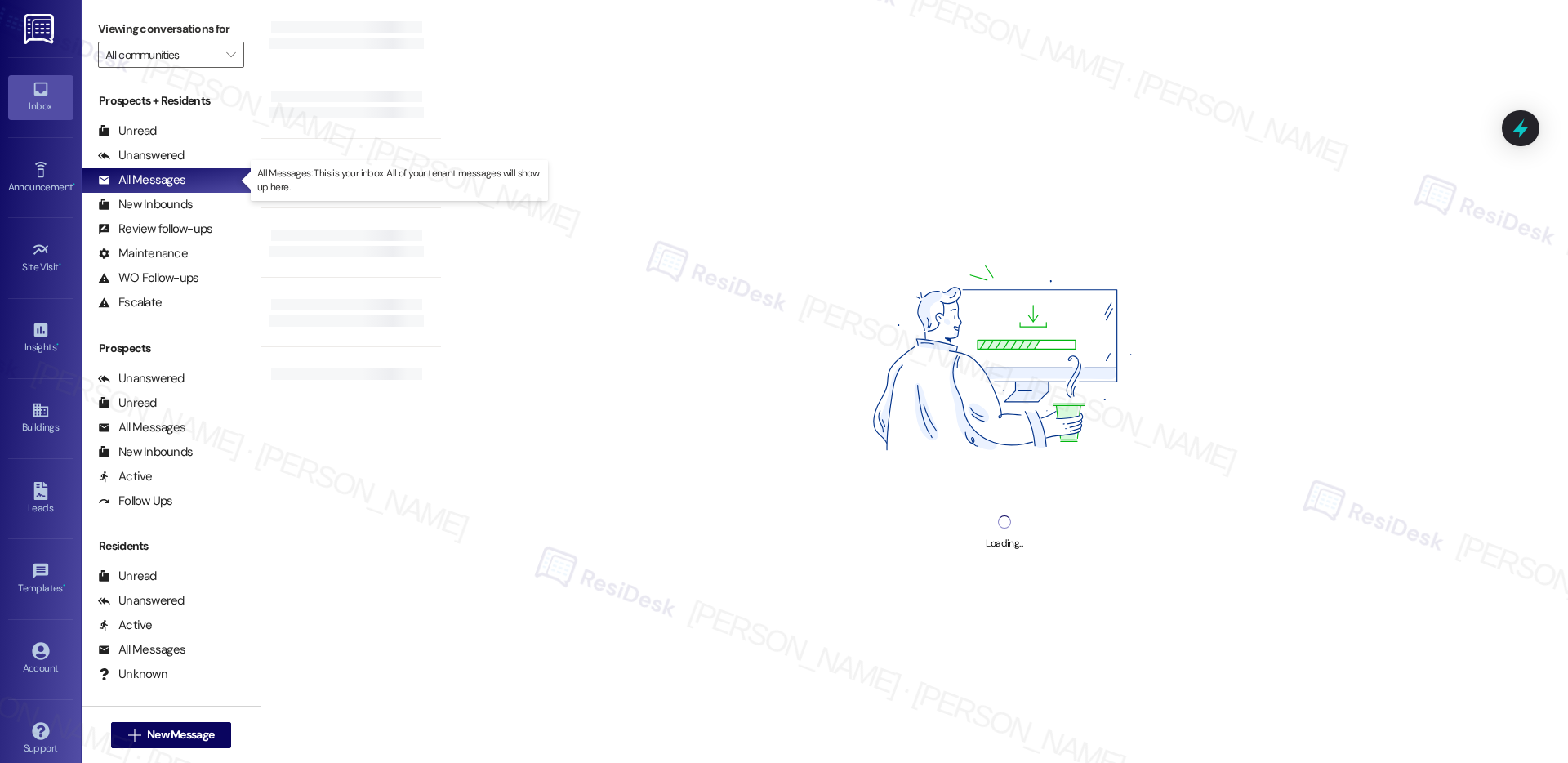
click at [168, 182] on div "All Messages" at bounding box center [141, 180] width 87 height 17
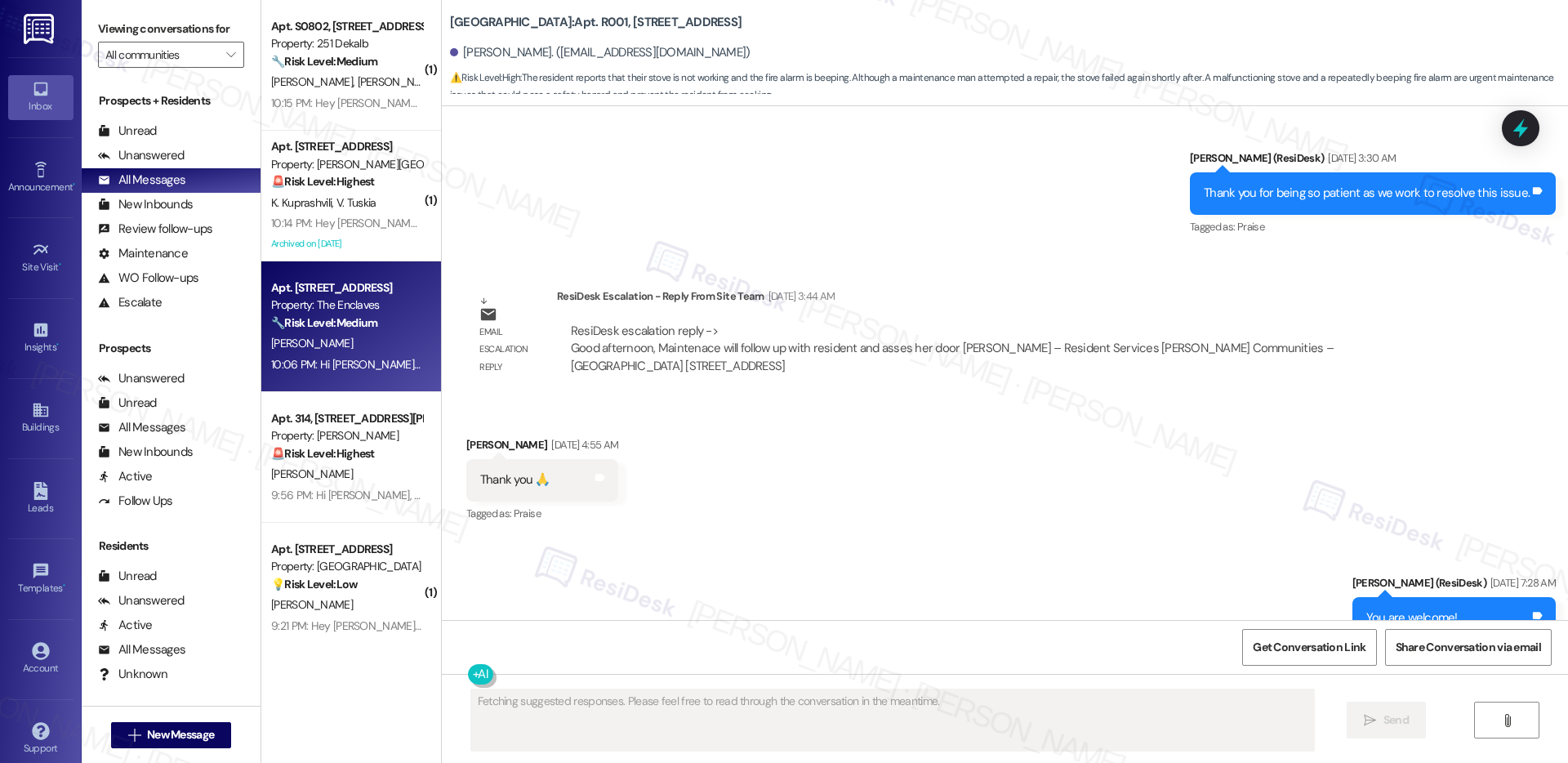
scroll to position [34833, 0]
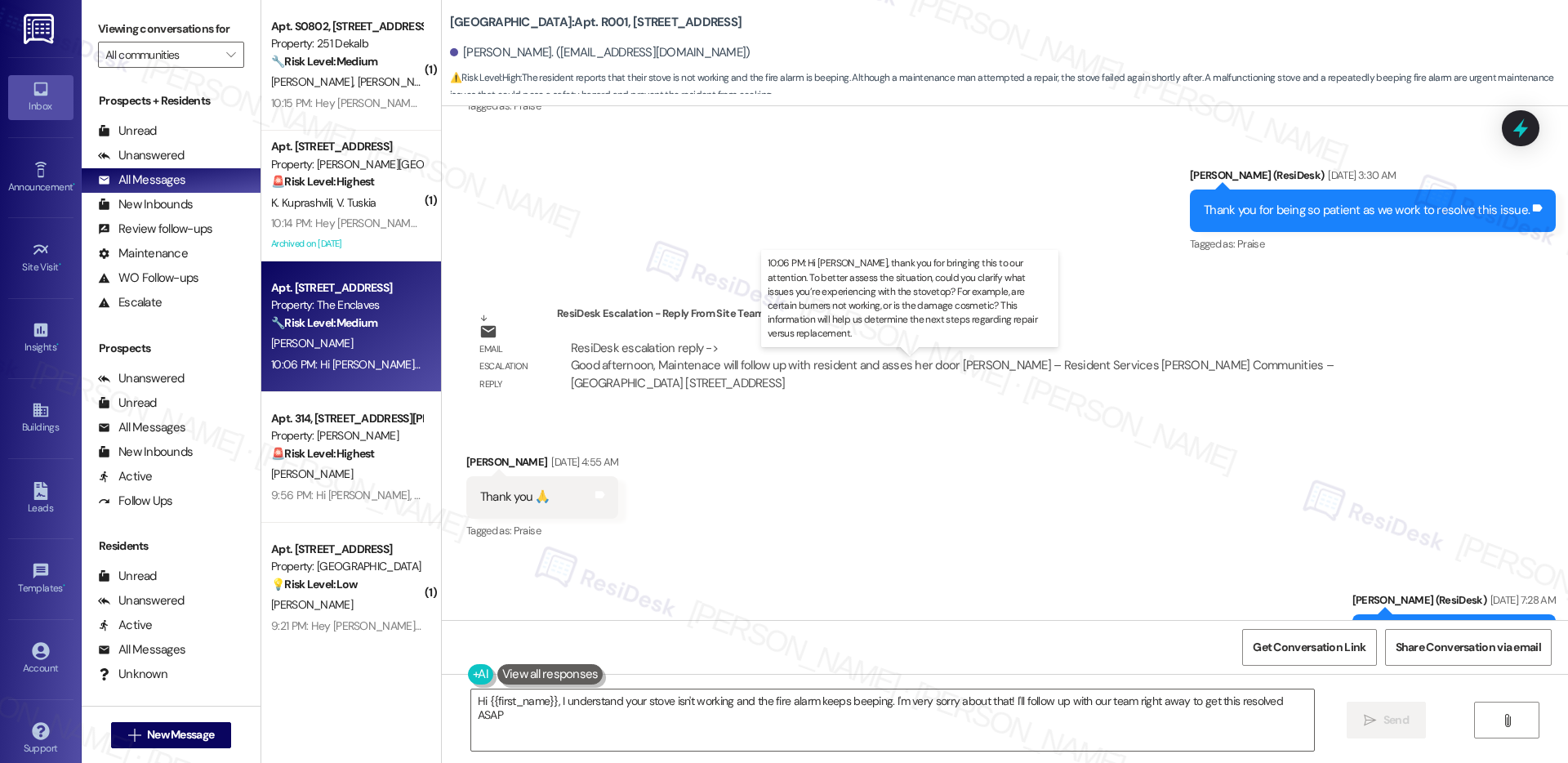
type textarea "Hi {{first_name}}, I understand your stove isn't working and the fire alarm kee…"
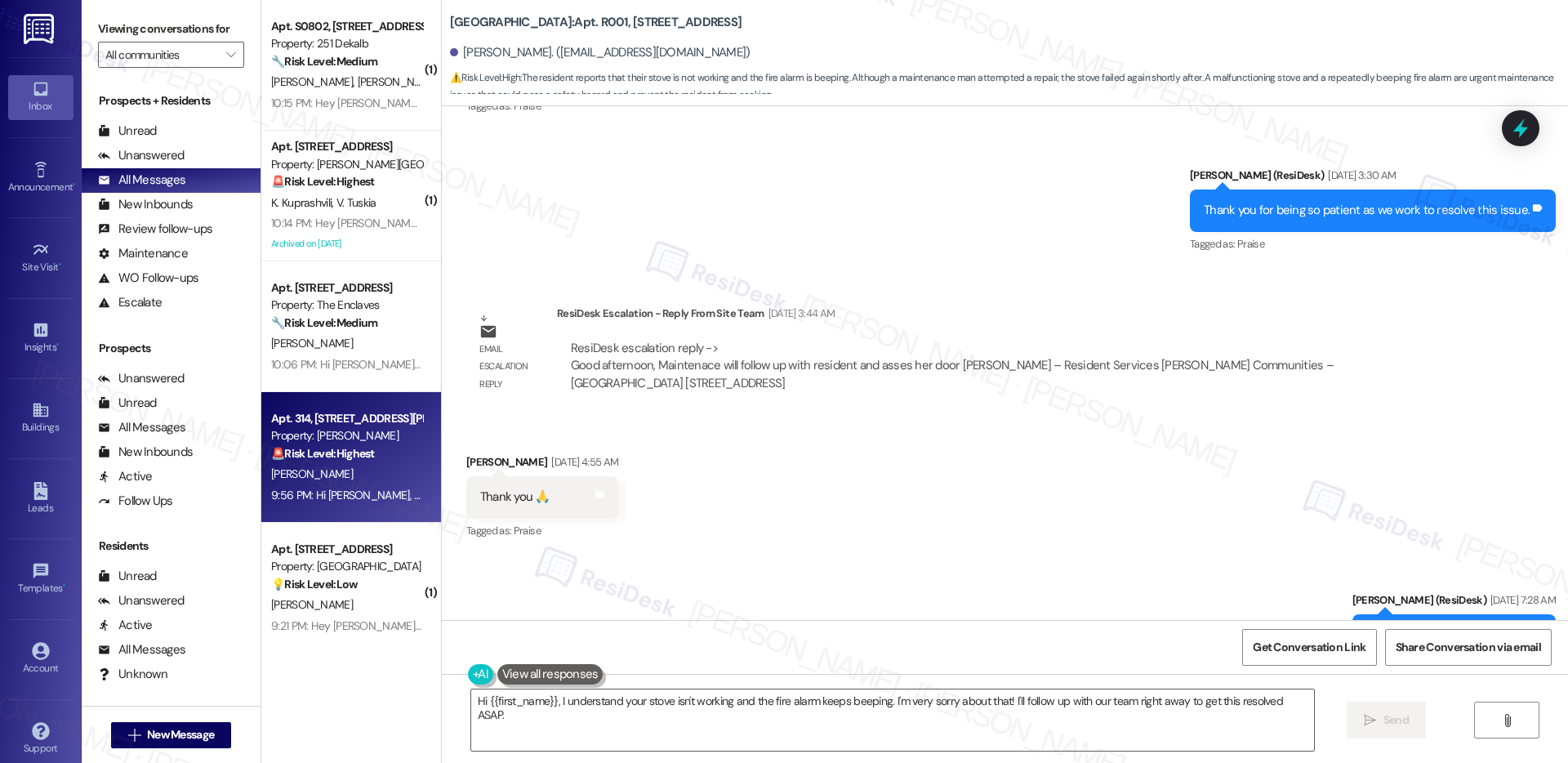
click at [336, 501] on div "9:56 PM: Hi Monica, I'm sorry to hear about the power outage — that must have b…" at bounding box center [604, 495] width 665 height 15
type textarea "Fetching suggested responses. Please feel free to read through the conversation…"
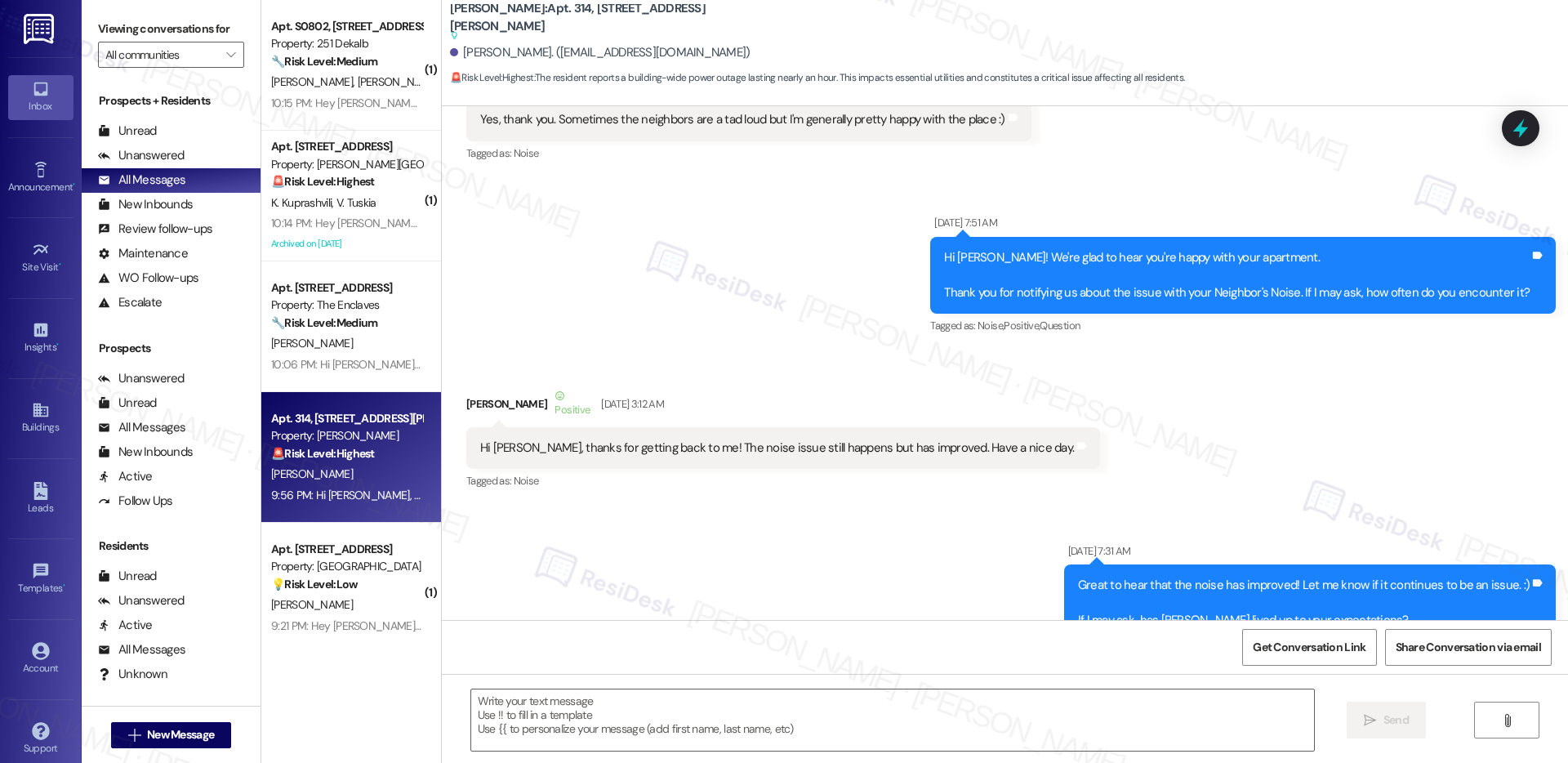
type textarea "Fetching suggested responses. Please feel free to read through the conversation…"
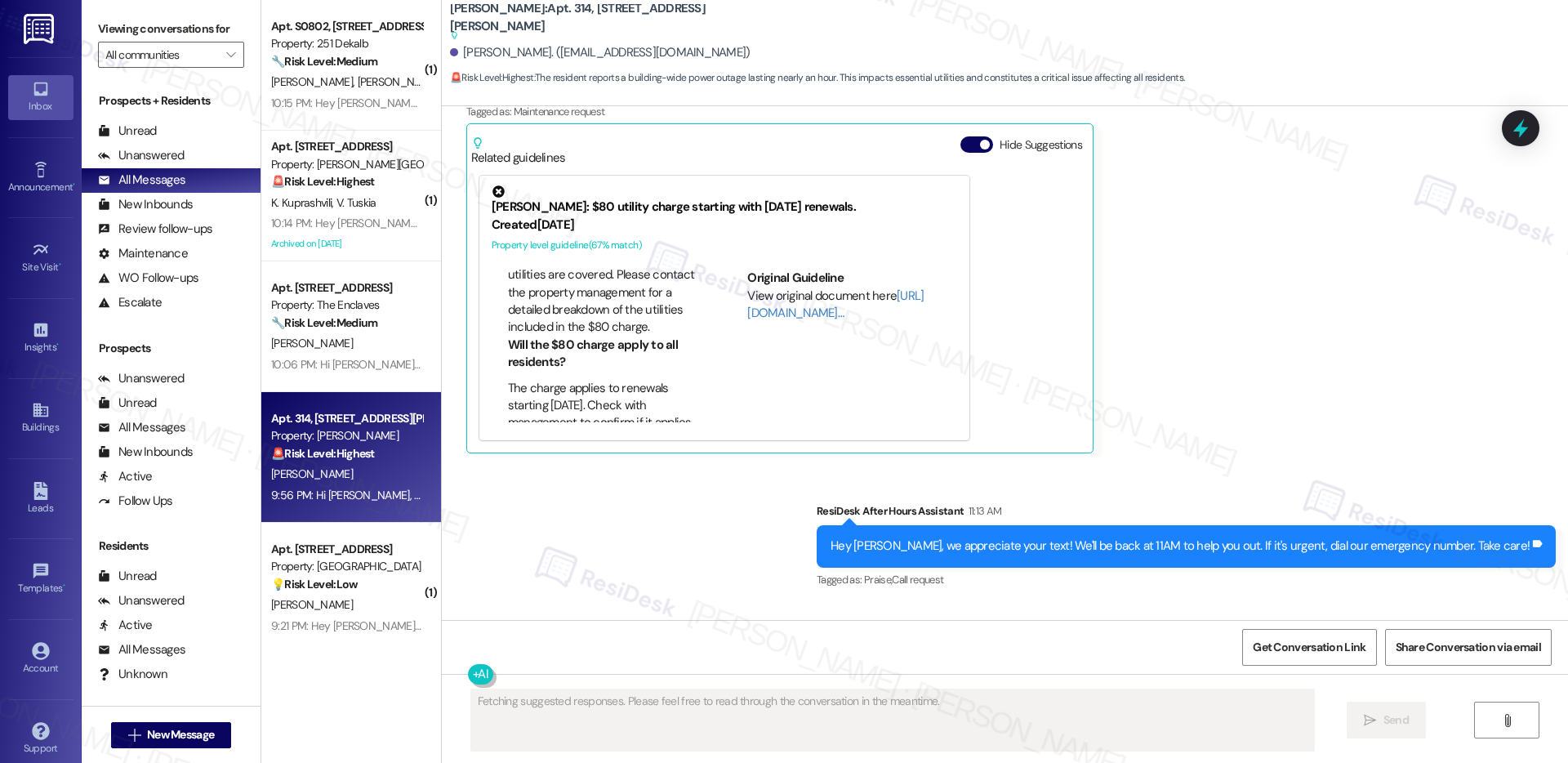
scroll to position [382, 0]
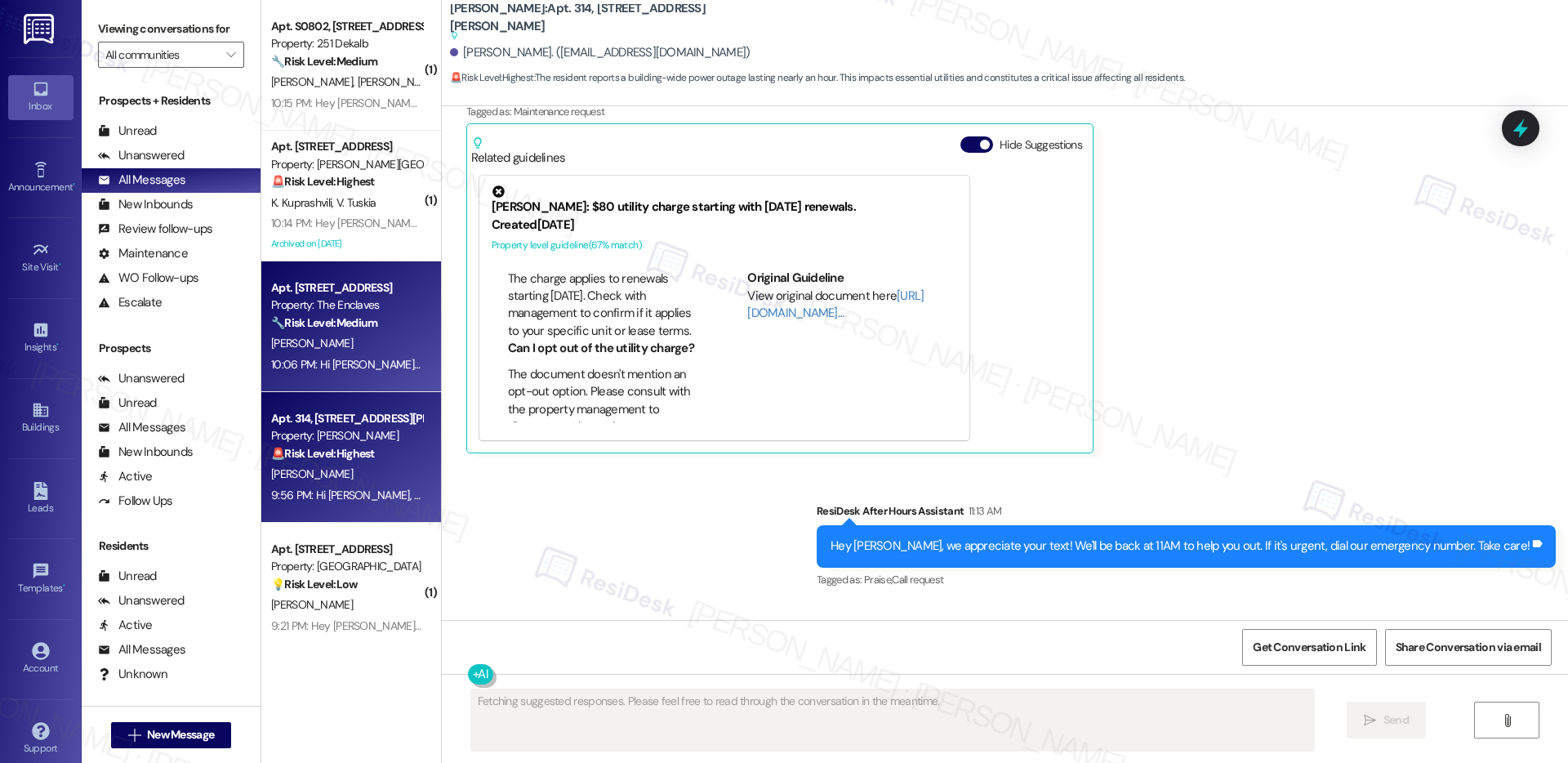
click at [359, 375] on div "Apt. 3906C4, 3700 Gateway Drive Property: The Enclaves 🔧 Risk Level: Medium The…" at bounding box center [351, 326] width 180 height 131
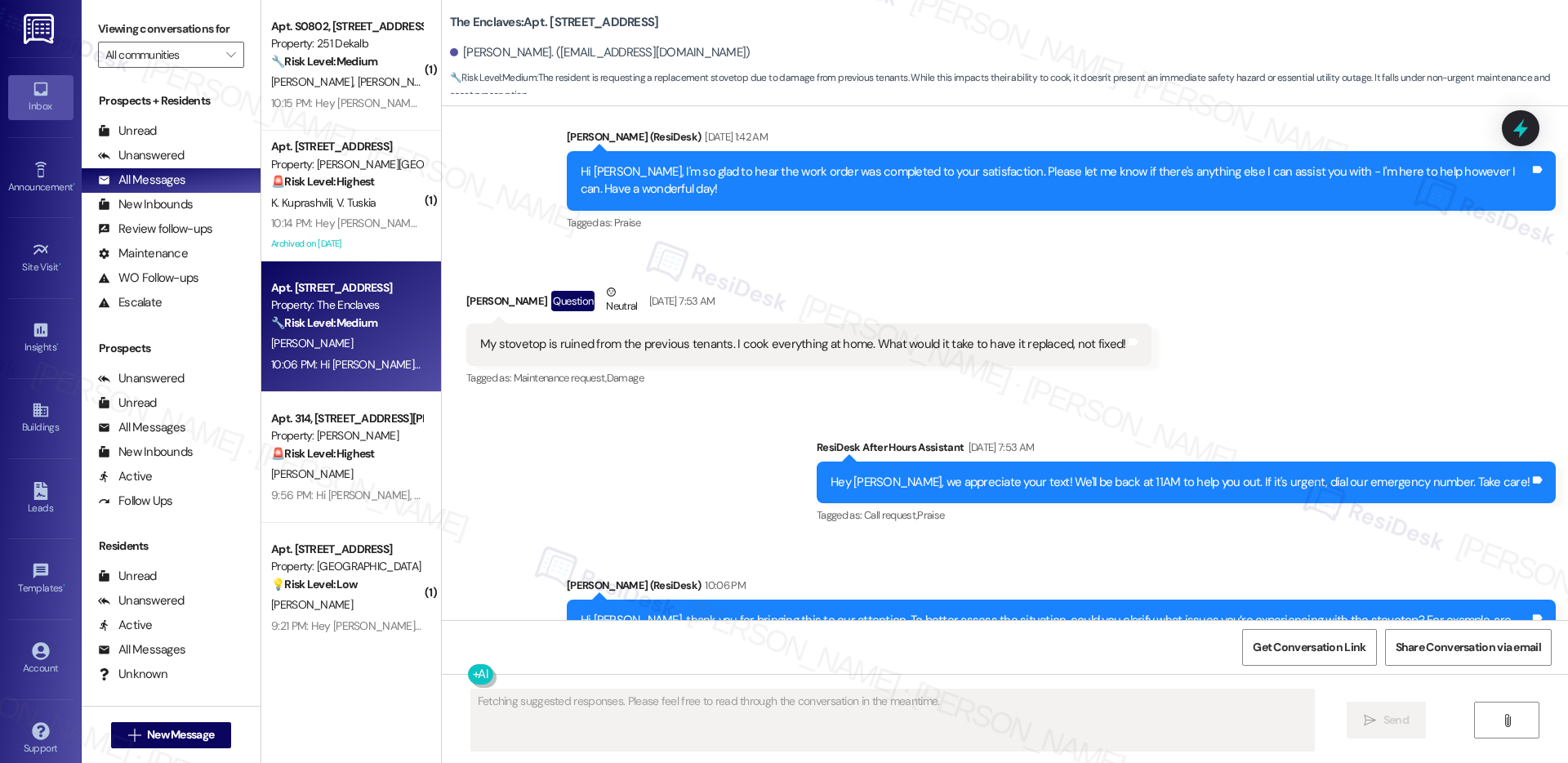
scroll to position [1361, 0]
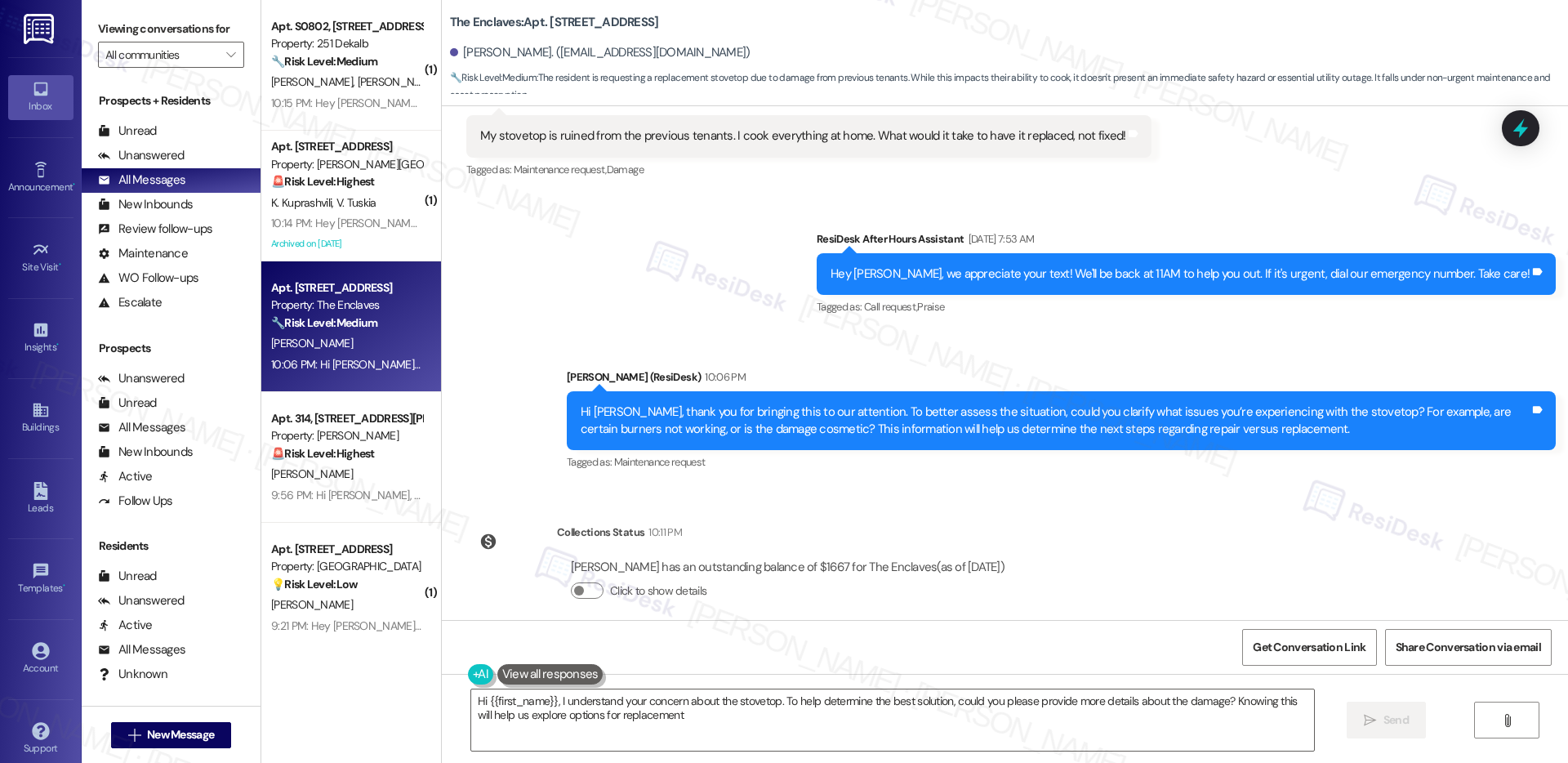
type textarea "Hi {{first_name}}, I understand your concern about the stovetop. To help determ…"
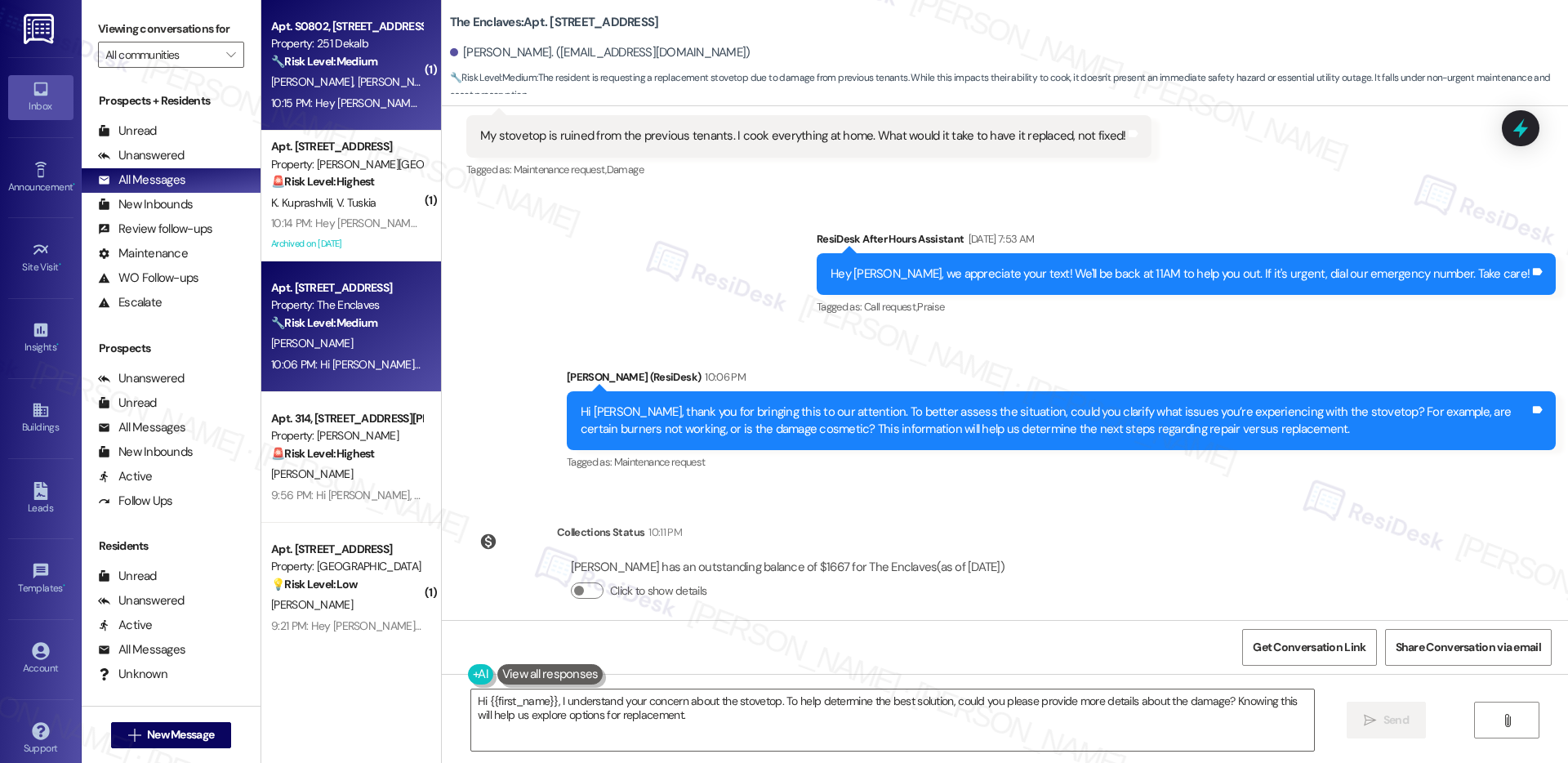
click at [356, 87] on div "C. Henry V. Lima" at bounding box center [346, 82] width 155 height 20
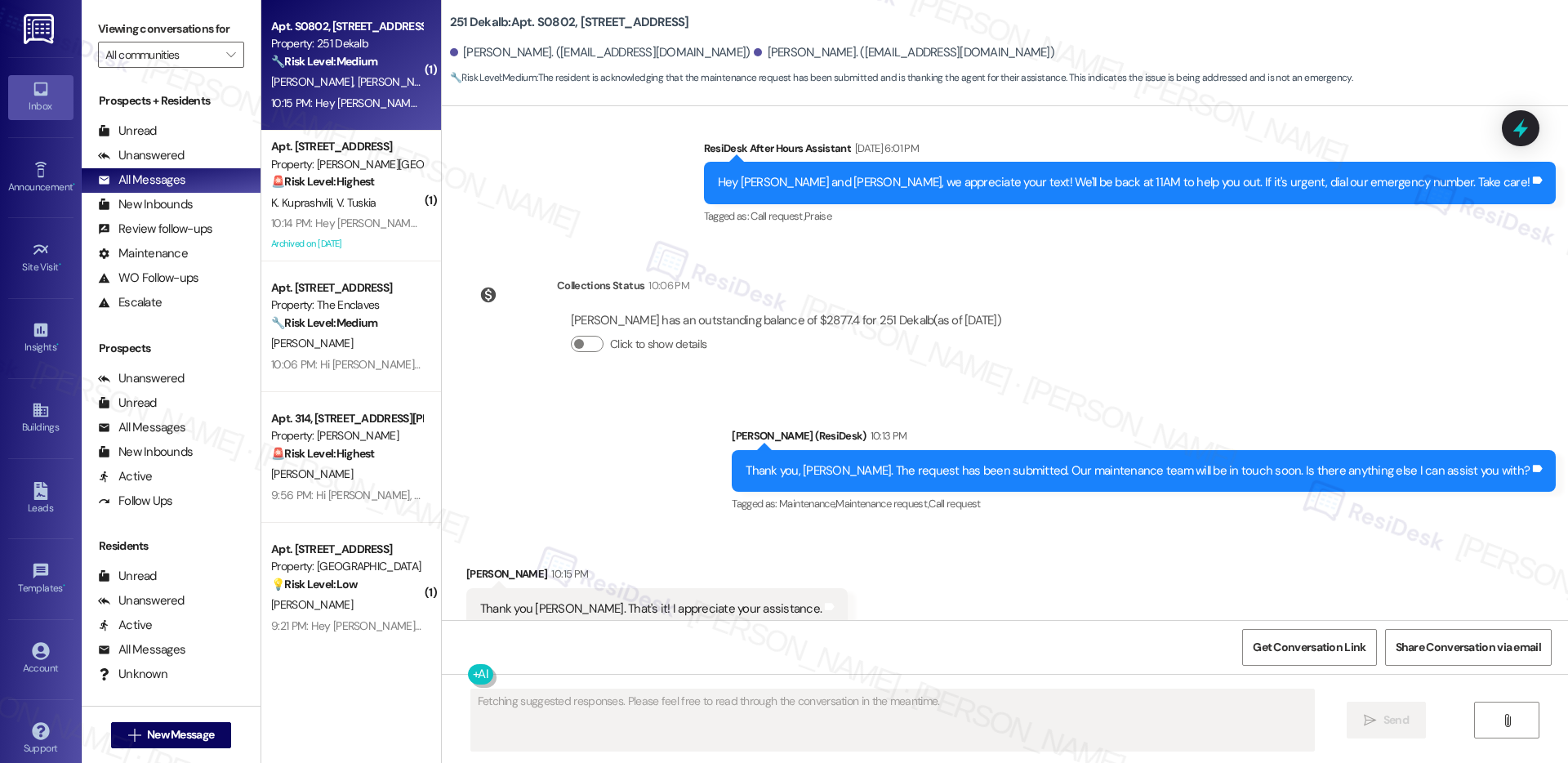
scroll to position [1992, 0]
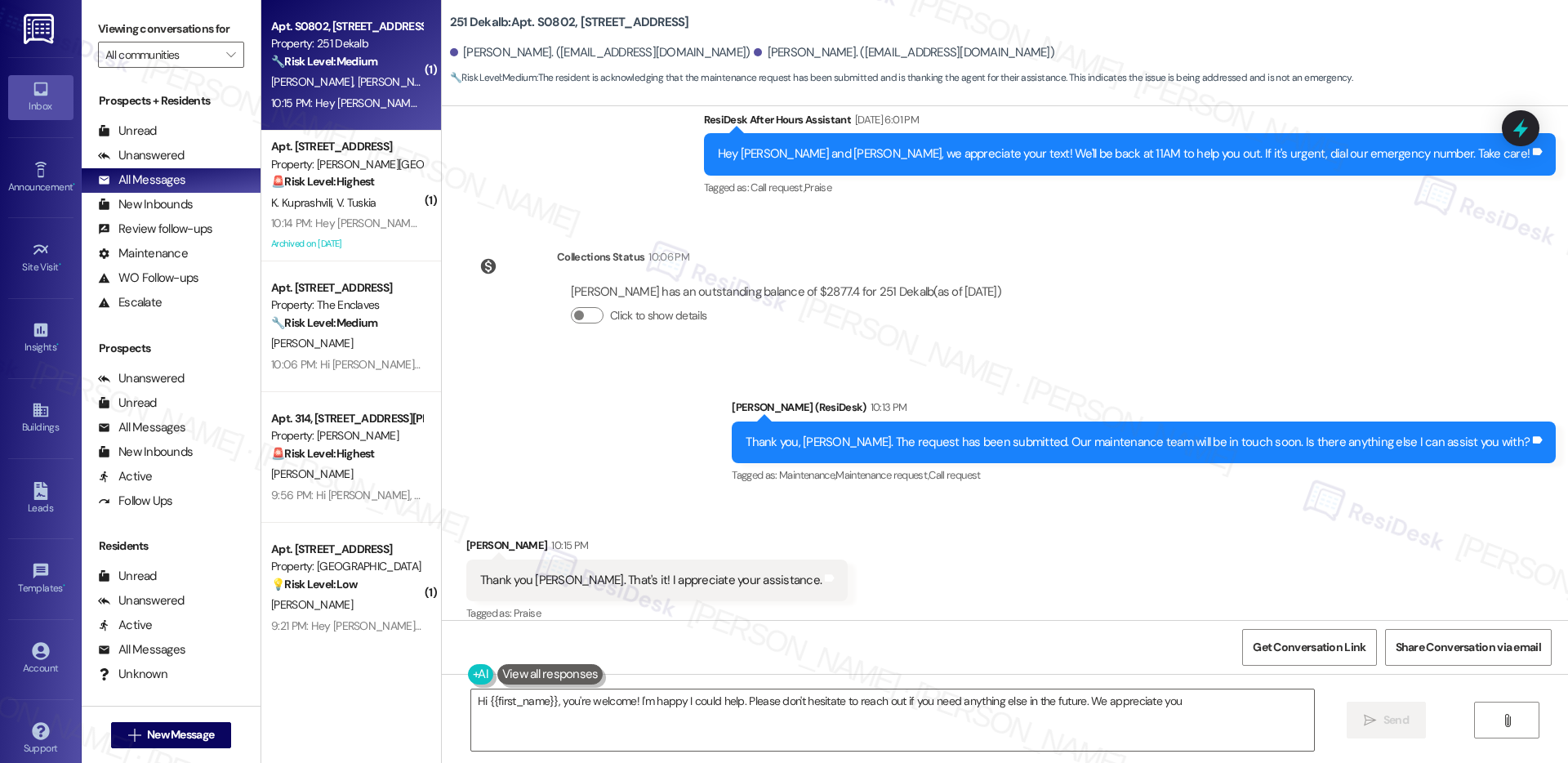
type textarea "Hi {{first_name}}, you're welcome! I'm happy I could help. Please don't hesitat…"
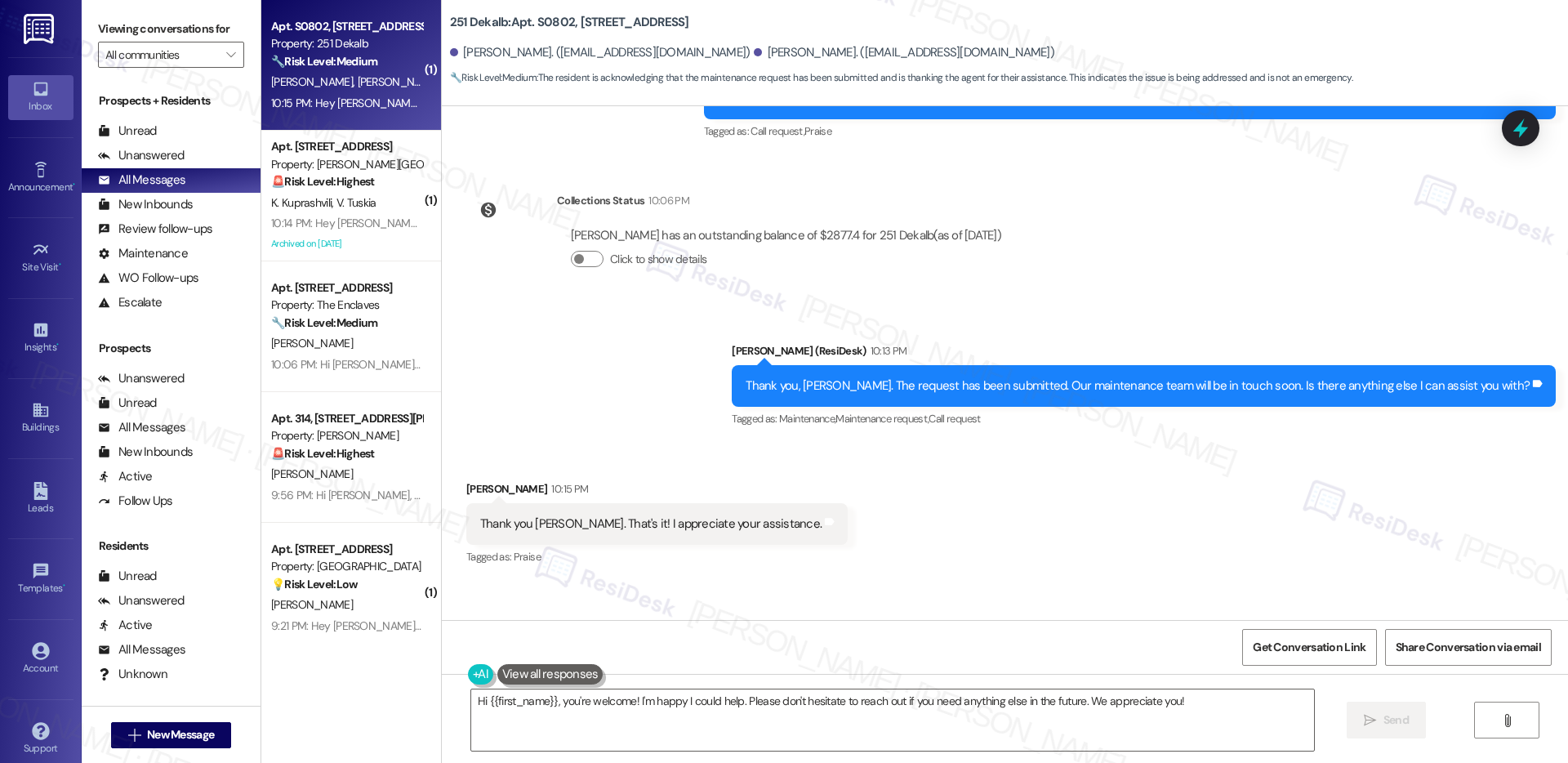
scroll to position [2131, 0]
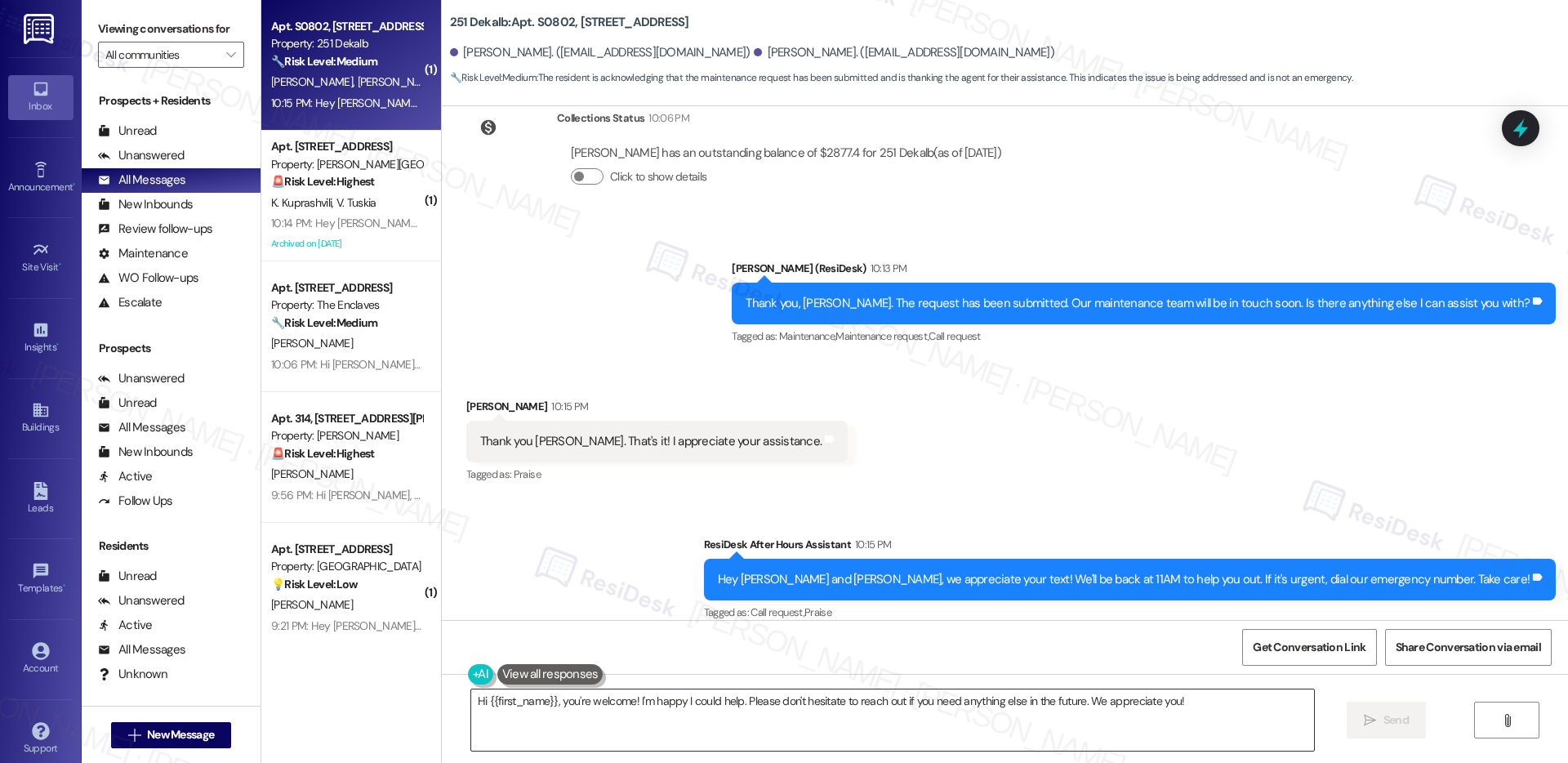
click at [633, 701] on textarea "Hi {{first_name}}, you're welcome! I'm happy I could help. Please don't hesitat…" at bounding box center [893, 720] width 843 height 61
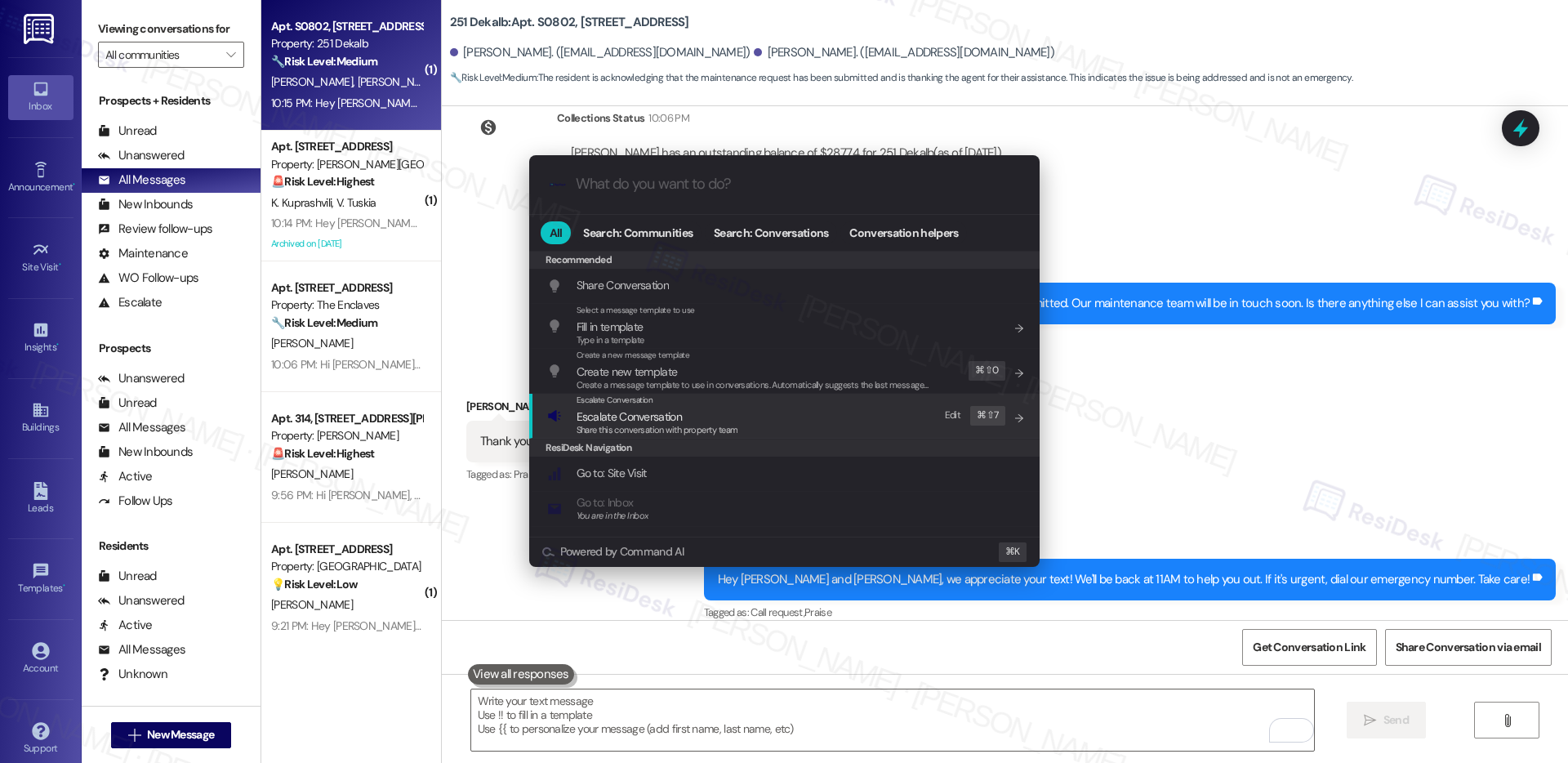
click at [631, 427] on span "Share this conversation with property team" at bounding box center [658, 430] width 162 height 11
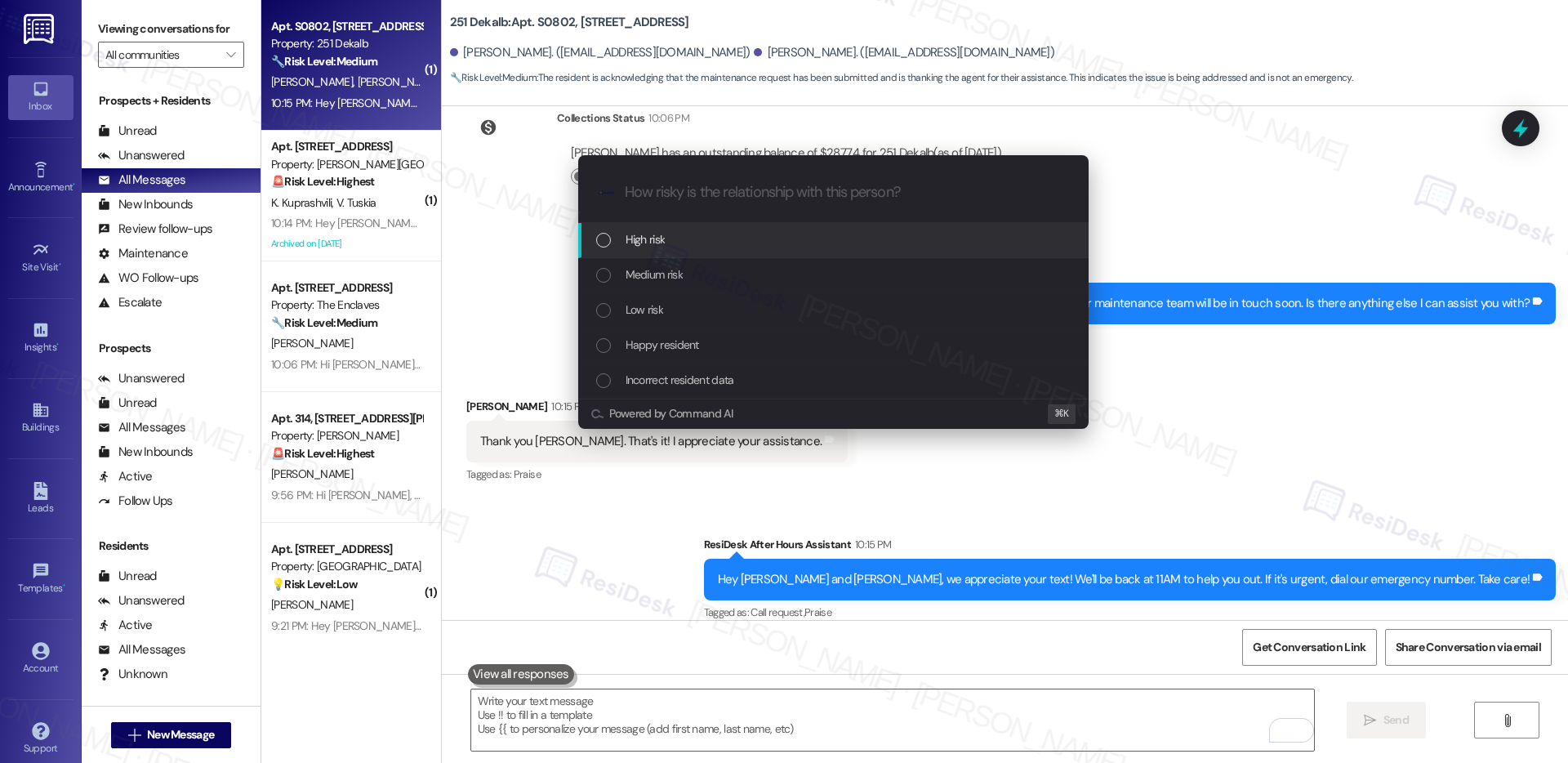
click at [667, 241] on div "High risk" at bounding box center [835, 240] width 478 height 18
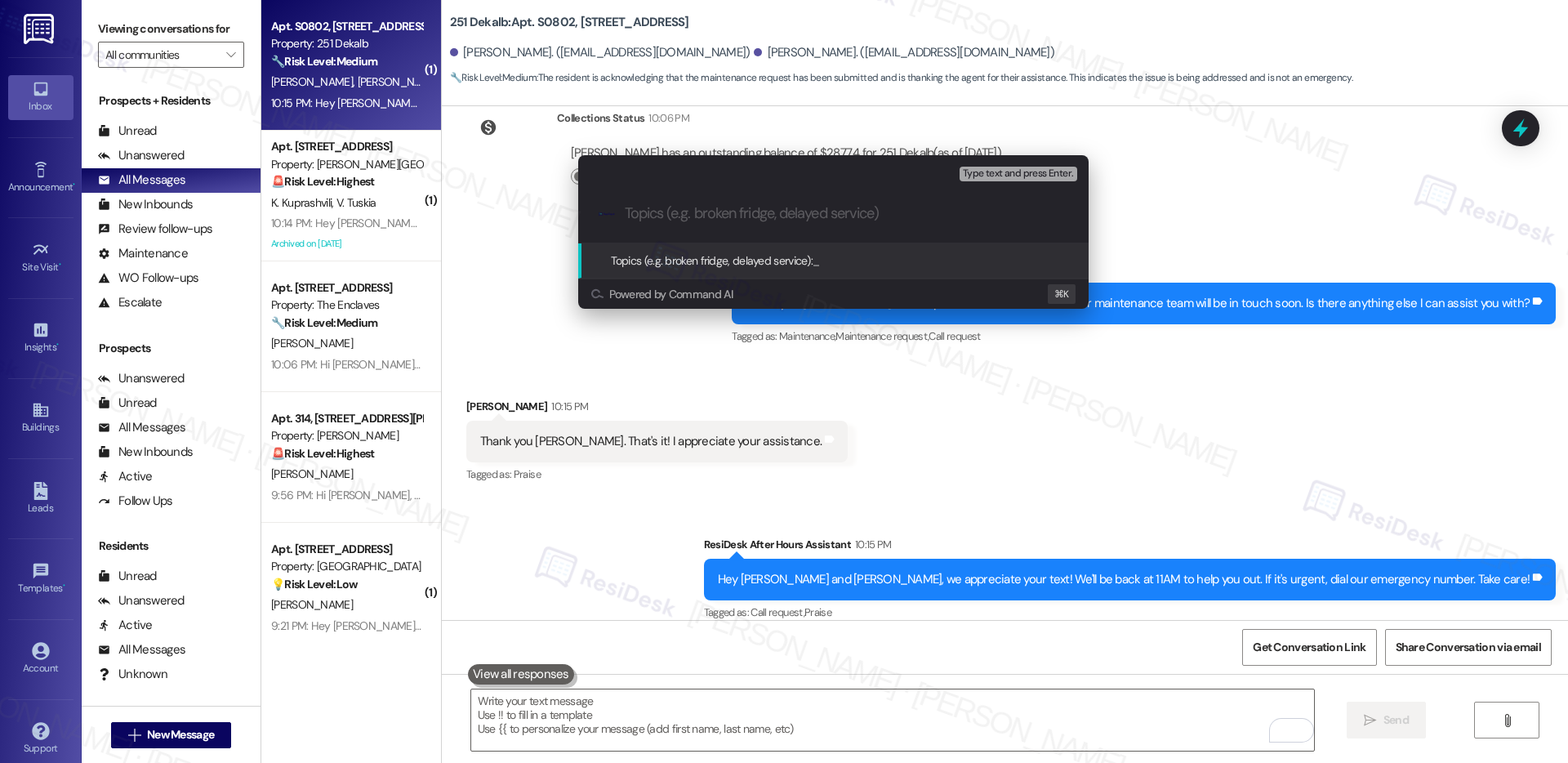
paste input "Work Order #589945"
click at [804, 215] on input "Work Order #589945 -" at bounding box center [840, 213] width 430 height 17
click at [618, 207] on div ".cls-1{fill:#0a055f;}.cls-2{fill:#0cc4c4;} resideskLogoBlueOrange Work Order #5…" at bounding box center [833, 213] width 510 height 58
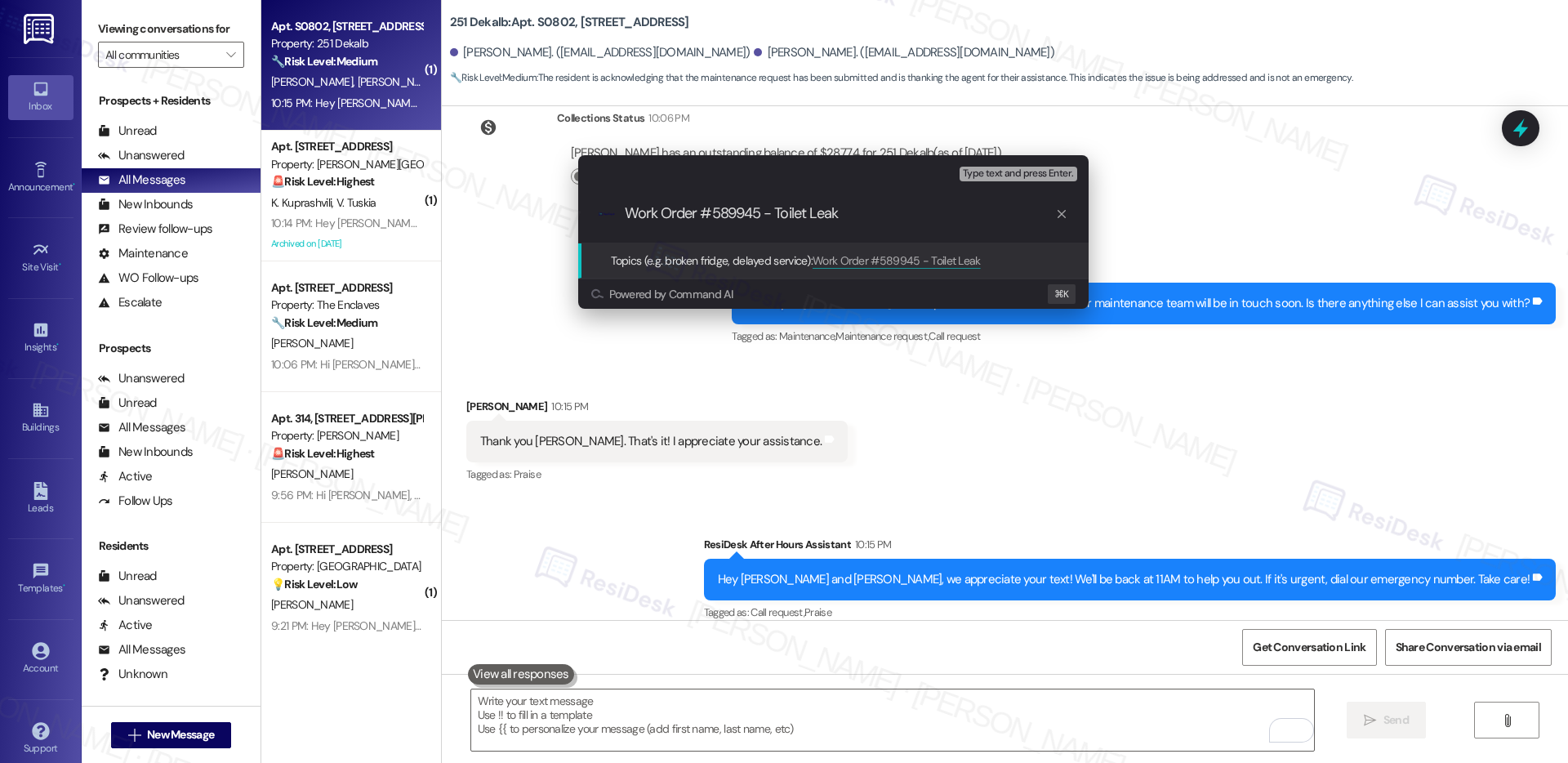
click at [618, 207] on div ".cls-1{fill:#0a055f;}.cls-2{fill:#0cc4c4;} resideskLogoBlueOrange Work Order #5…" at bounding box center [833, 213] width 510 height 58
click at [621, 214] on div ".cls-1{fill:#0a055f;}.cls-2{fill:#0cc4c4;} resideskLogoBlueOrange Work Order #5…" at bounding box center [833, 213] width 510 height 58
click at [631, 213] on input "Work Order #589945 - Toilet Leak" at bounding box center [840, 213] width 430 height 17
click at [623, 213] on div ".cls-1{fill:#0a055f;}.cls-2{fill:#0cc4c4;} resideskLogoBlueOrange Work Order #5…" at bounding box center [833, 213] width 510 height 58
click at [628, 216] on input "Work Order #589945 - Toilet Leak" at bounding box center [840, 213] width 430 height 17
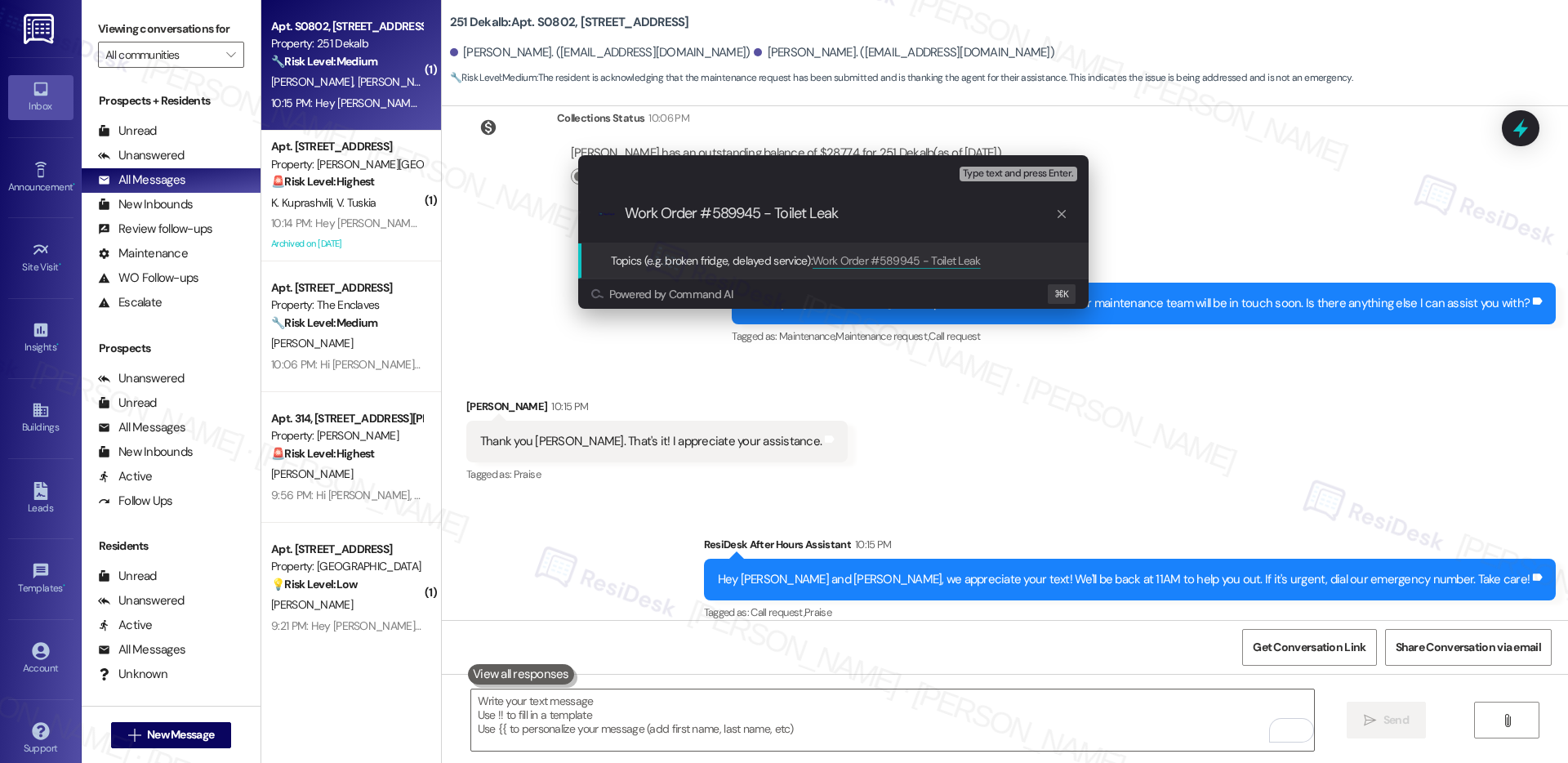
paste input "Work order submitted by Residesk |"
type input "Work order submitted by Residesk | Work Order #589945 - Toilet Leak"
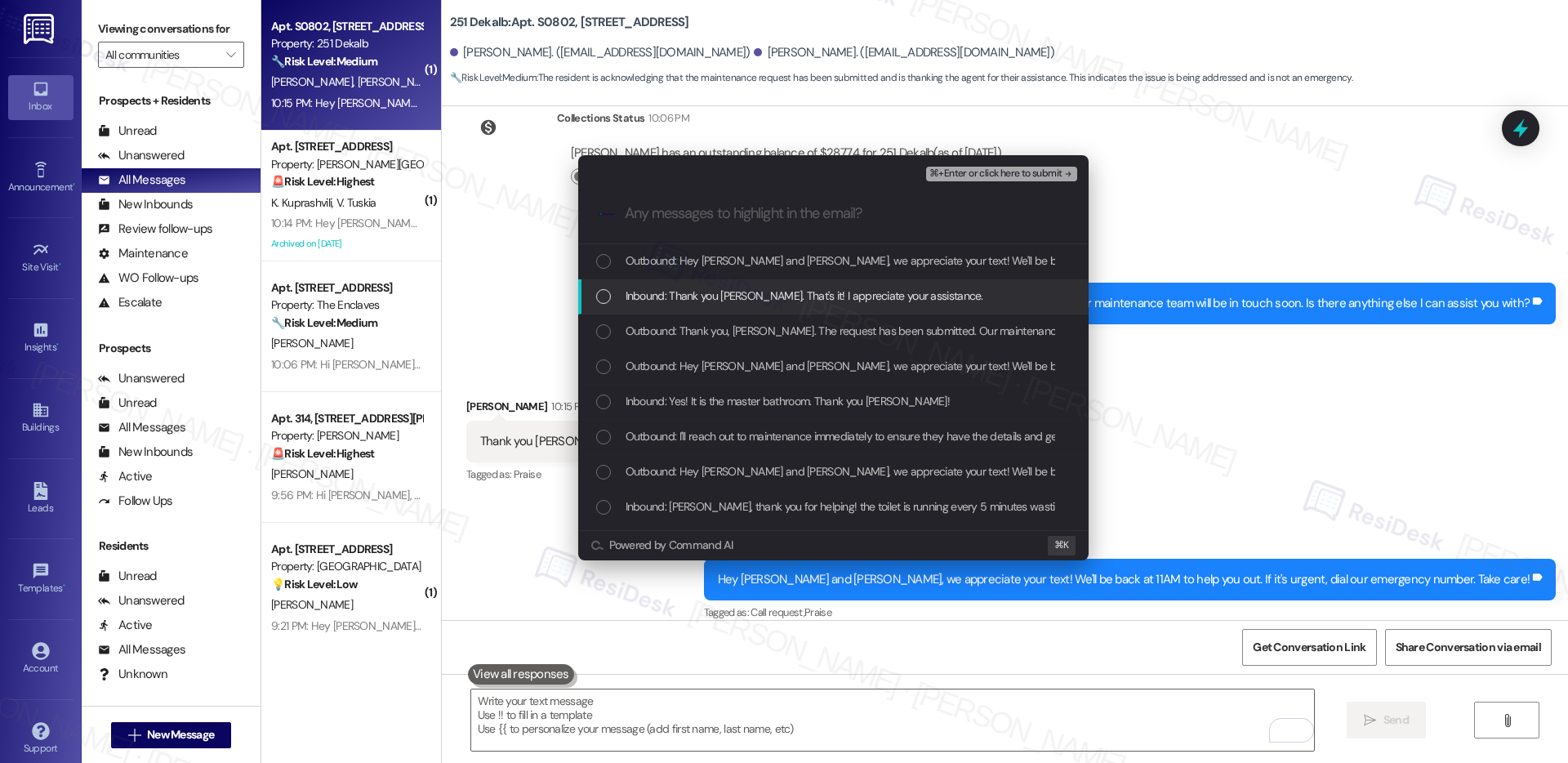
click at [694, 292] on span "Inbound: Thank you Emily. That's it! I appreciate your assistance." at bounding box center [804, 296] width 358 height 18
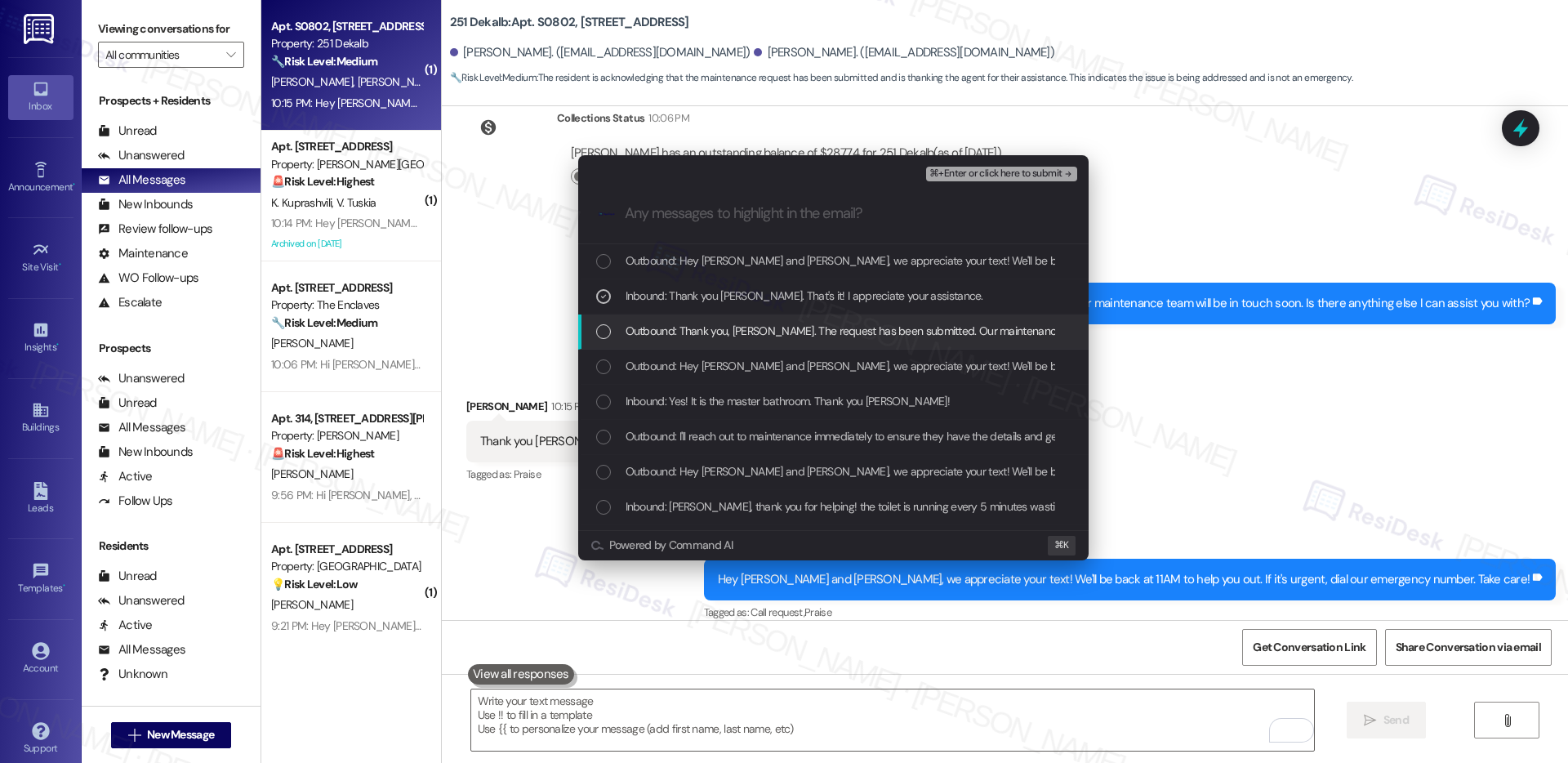
click at [708, 334] on span "Outbound: Thank you, Veronica. The request has been submitted. Our maintenance …" at bounding box center [1010, 331] width 769 height 18
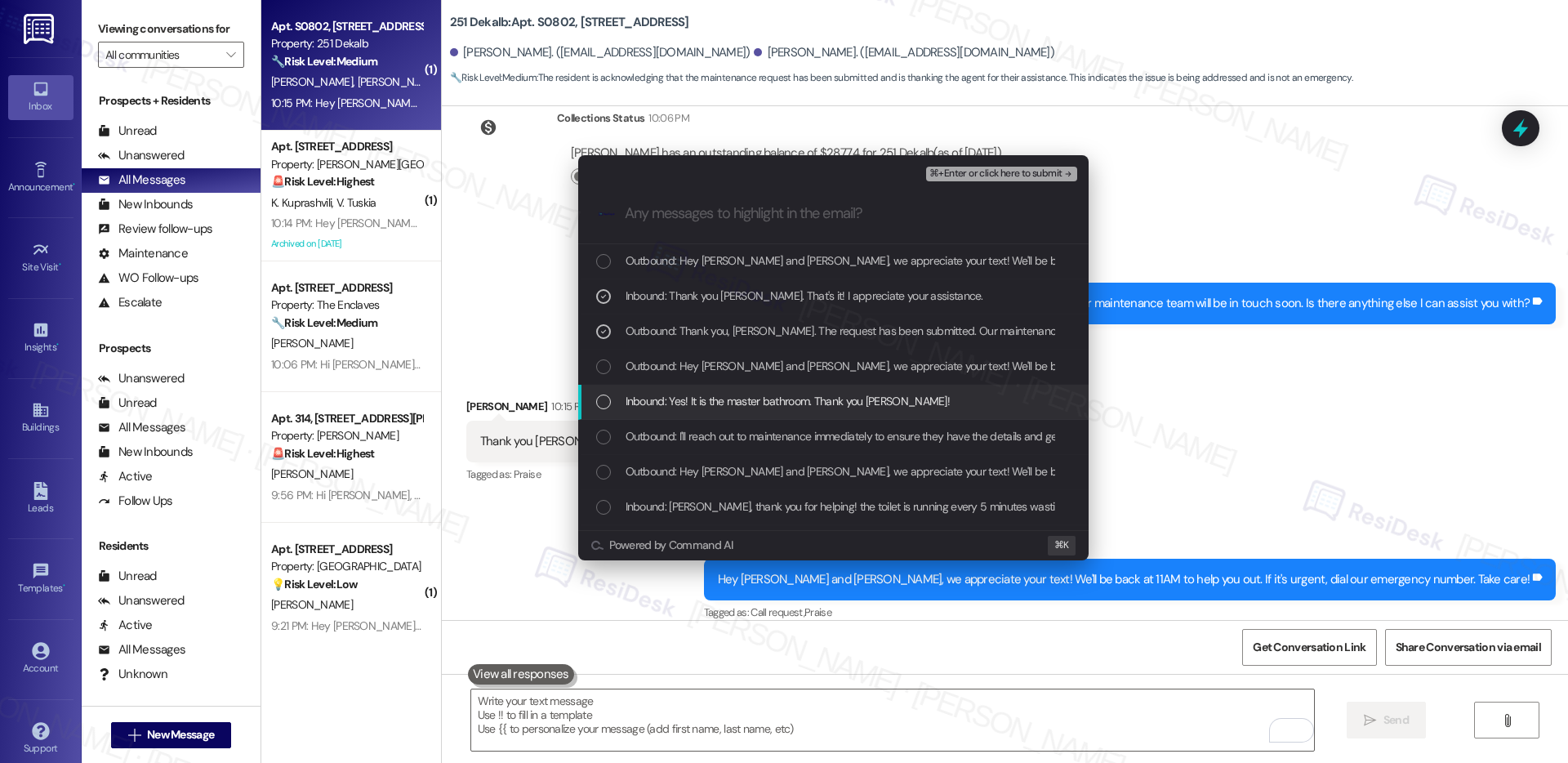
click at [722, 400] on span "Inbound: Yes! It is the master bathroom. Thank you Emily!" at bounding box center [788, 401] width 325 height 18
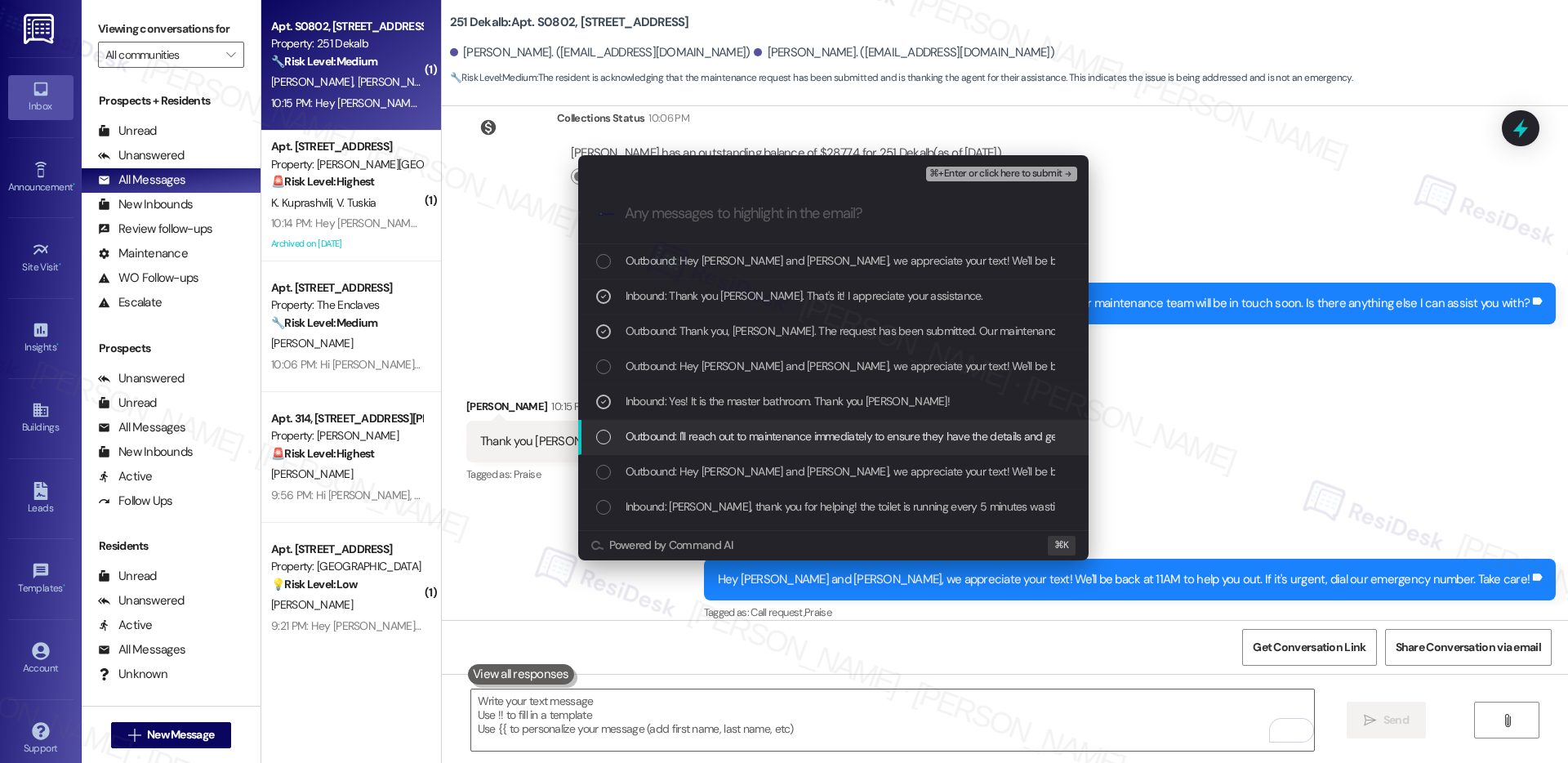
click at [727, 433] on span "Outbound: I'll reach out to maintenance immediately to ensure they have the det…" at bounding box center [1018, 436] width 787 height 18
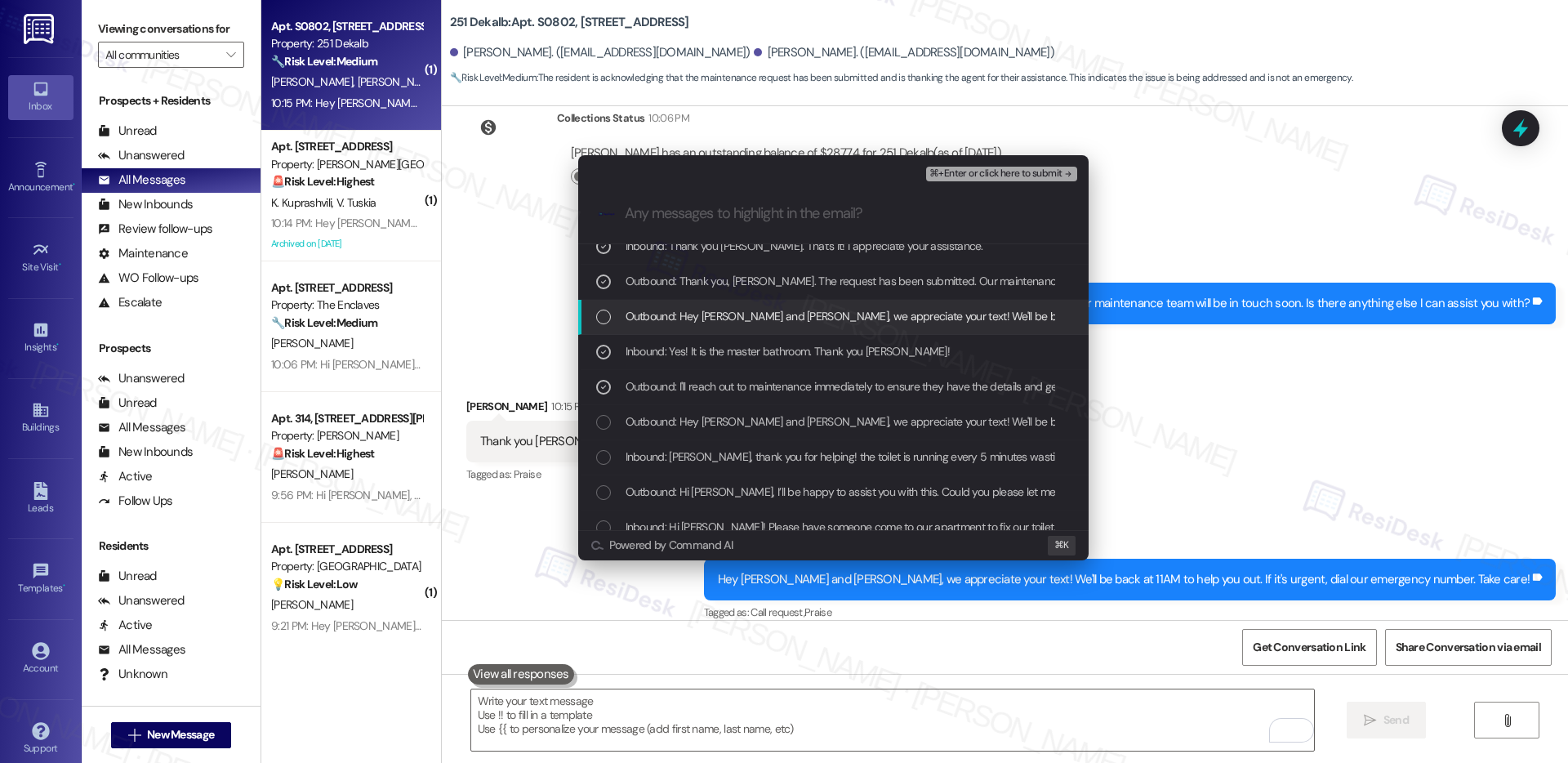
scroll to position [59, 0]
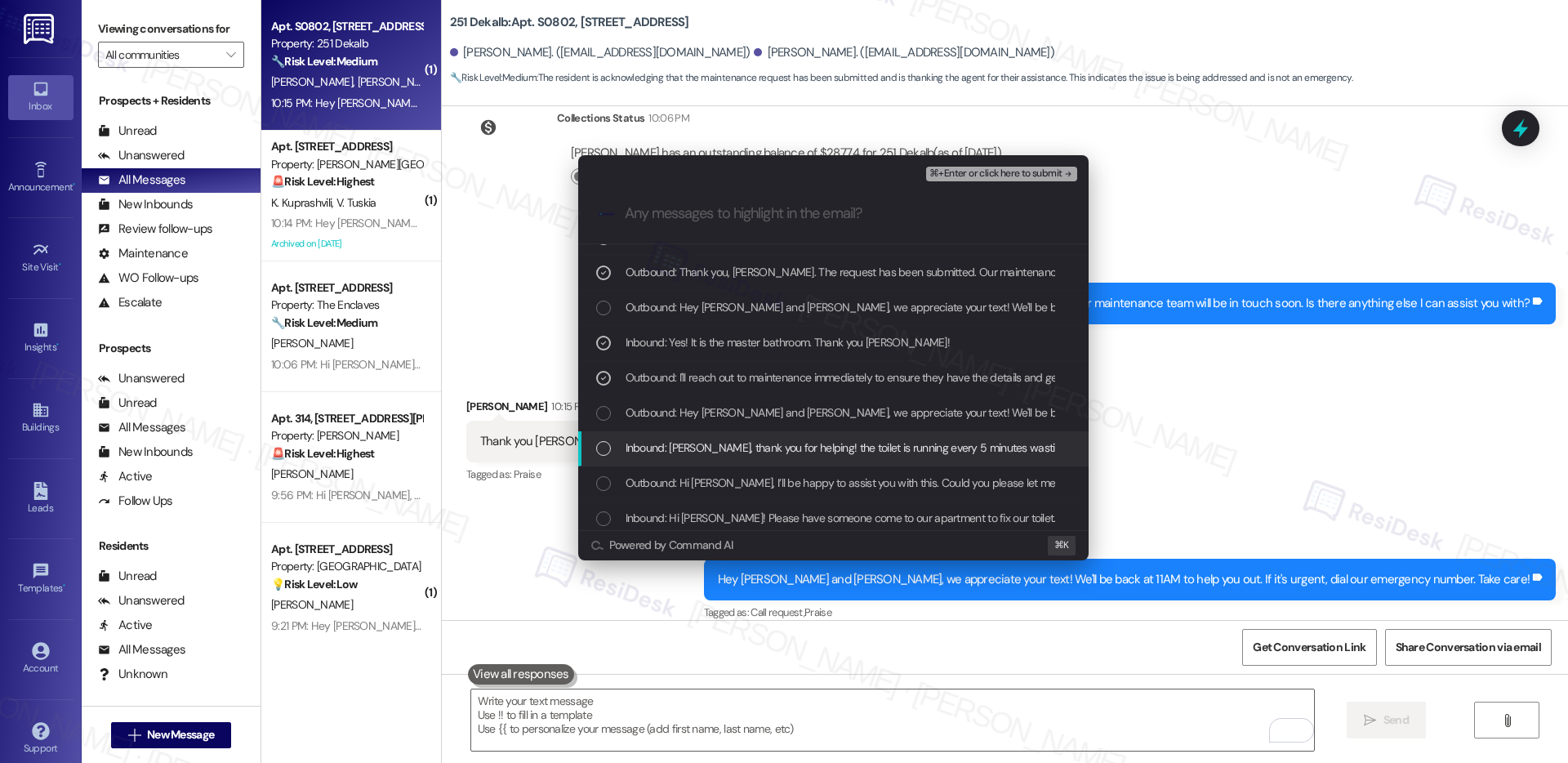
click at [772, 450] on span "Inbound: Emily, thank you for helping! the toilet is running every 5 minutes wa…" at bounding box center [982, 448] width 713 height 18
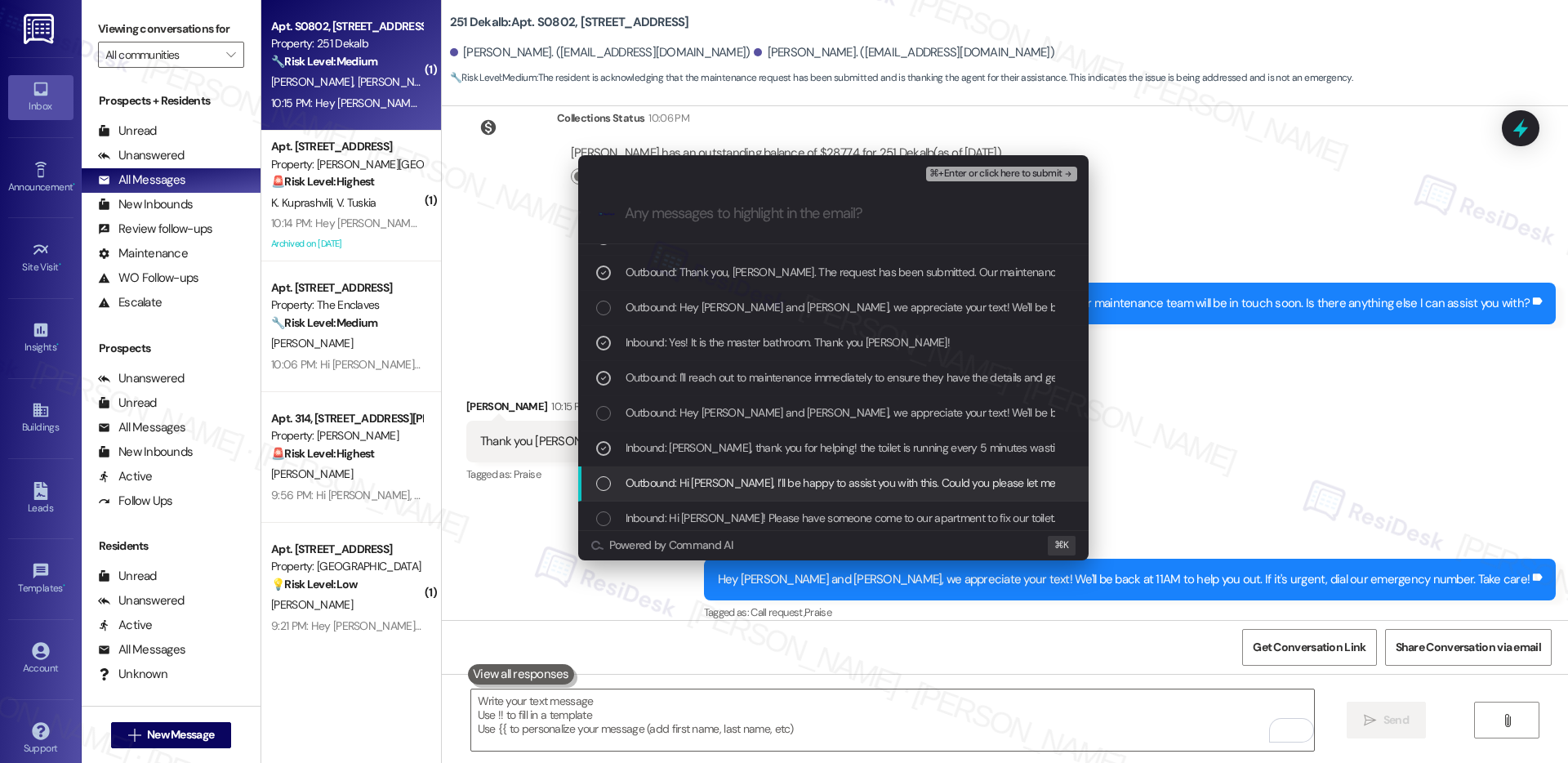
click at [770, 483] on span "Outbound: Hi Veronica, I’ll be happy to assist you with this. Could you please …" at bounding box center [1097, 483] width 943 height 18
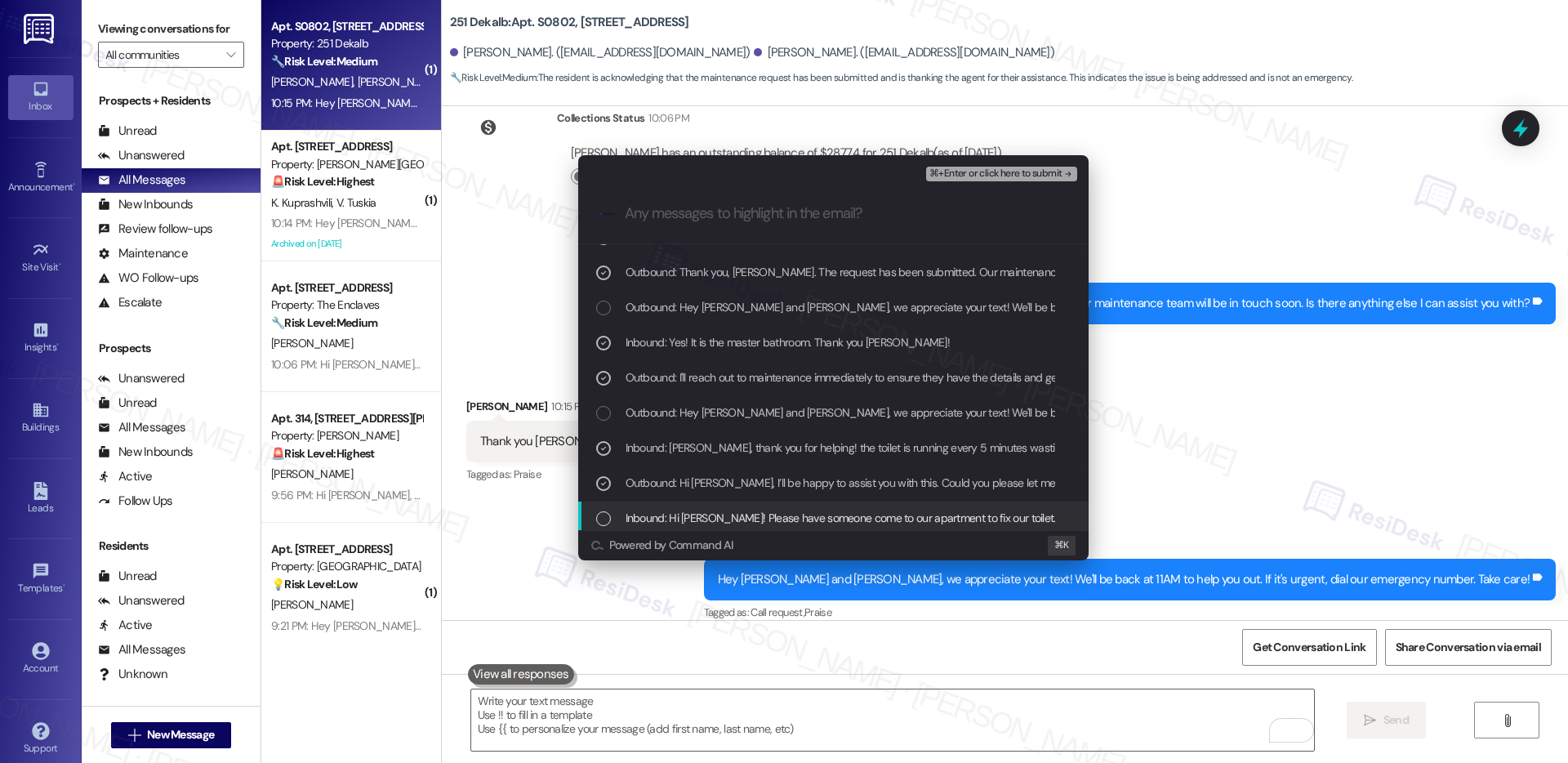
click at [768, 515] on span "Inbound: Hi Emily! Please have someone come to our apartment to fix our toilet.…" at bounding box center [1348, 518] width 1446 height 18
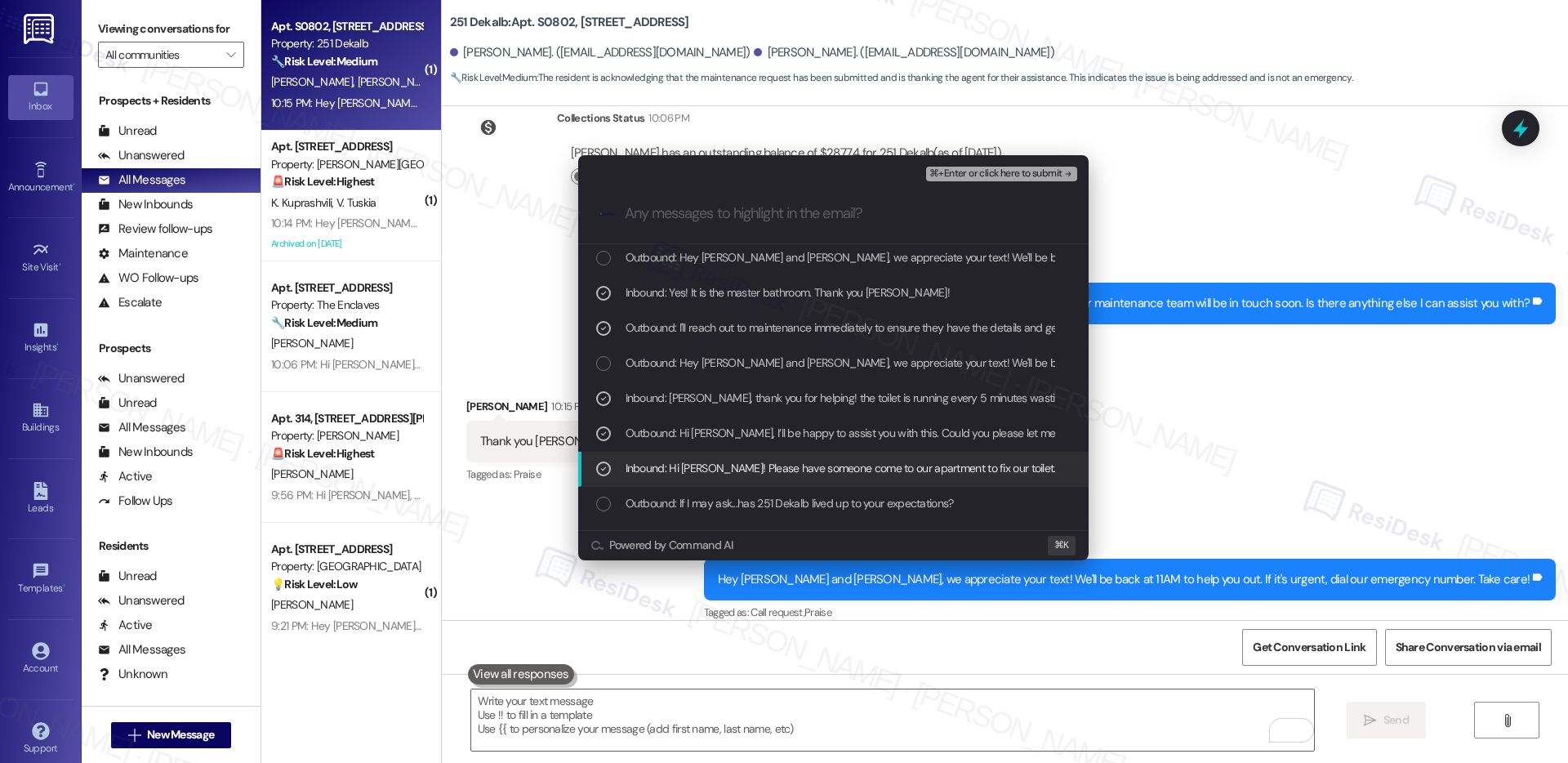
scroll to position [110, 0]
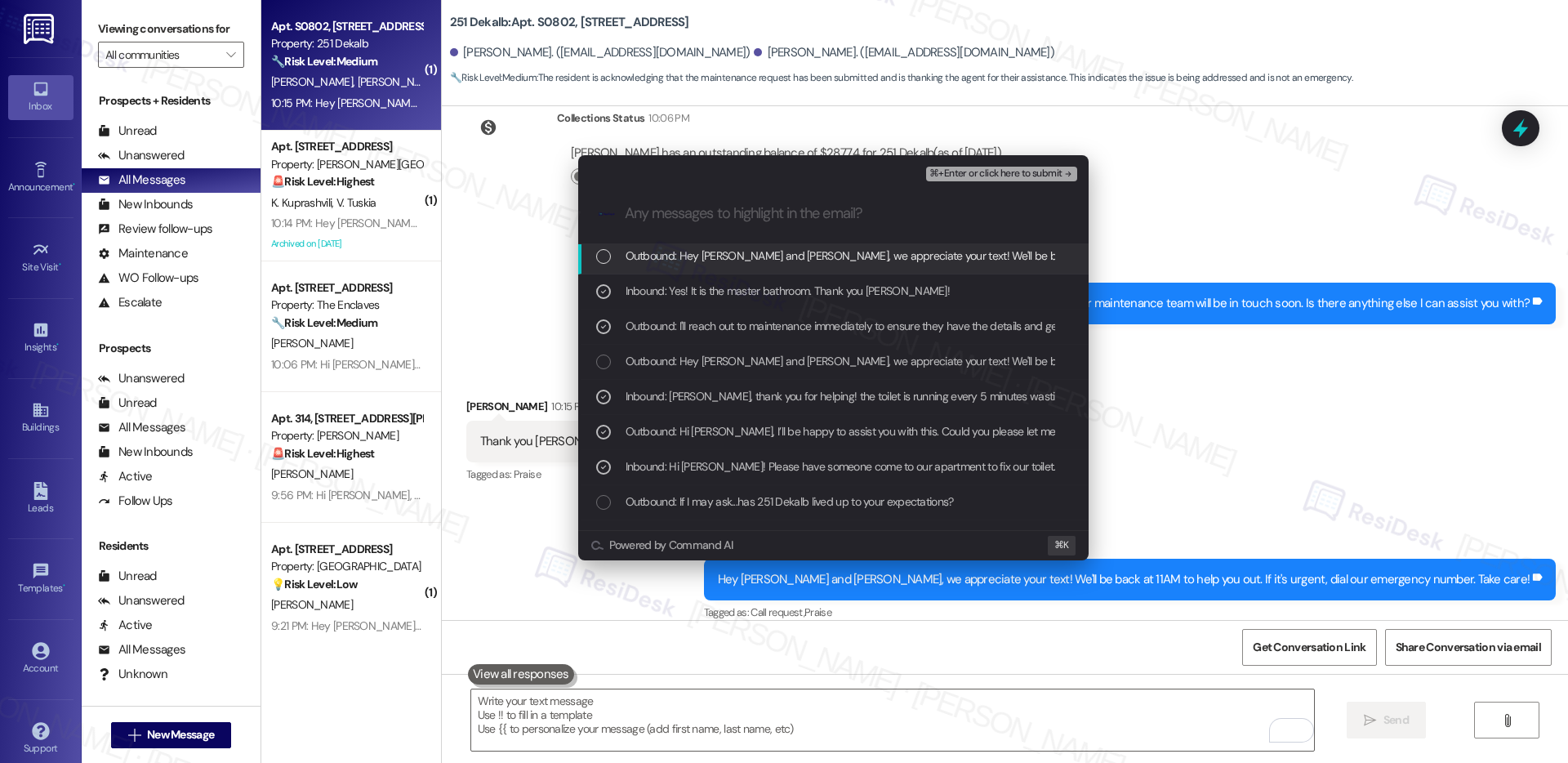
click at [955, 173] on span "⌘+Enter or click here to submit" at bounding box center [996, 174] width 132 height 11
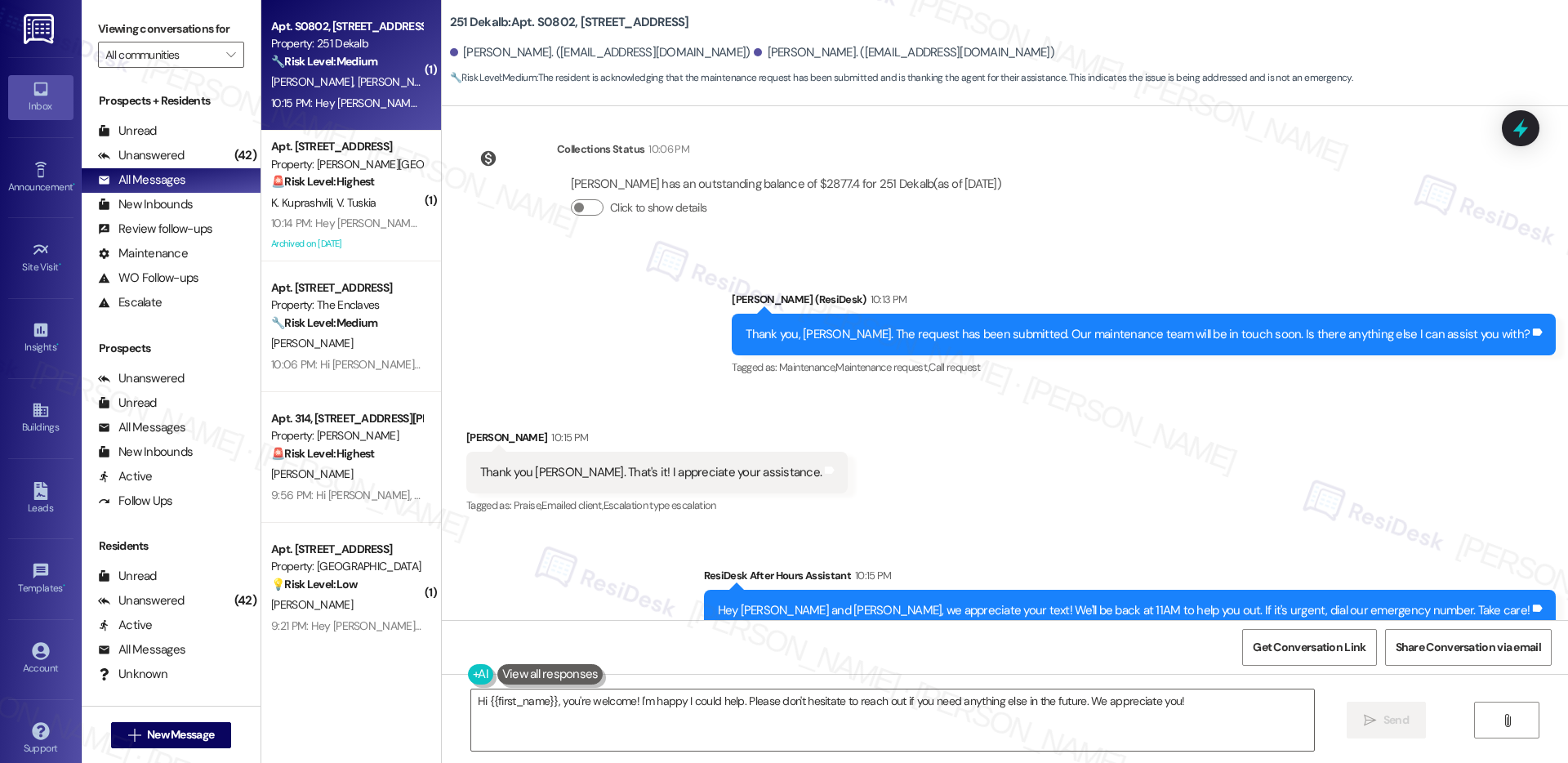
scroll to position [2131, 0]
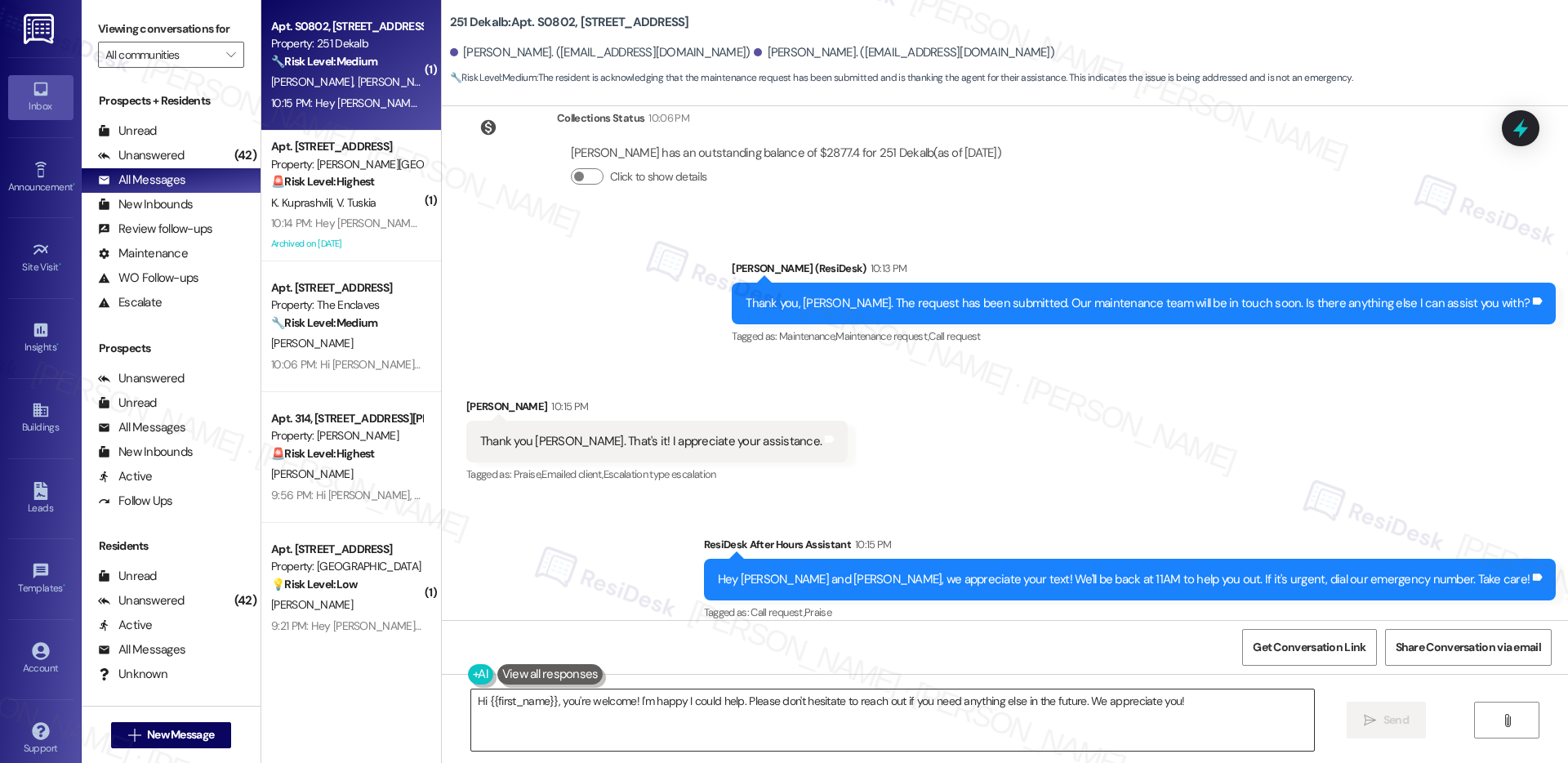
click at [1197, 695] on textarea "Hi {{first_name}}, you're welcome! I'm happy I could help. Please don't hesitat…" at bounding box center [893, 720] width 843 height 61
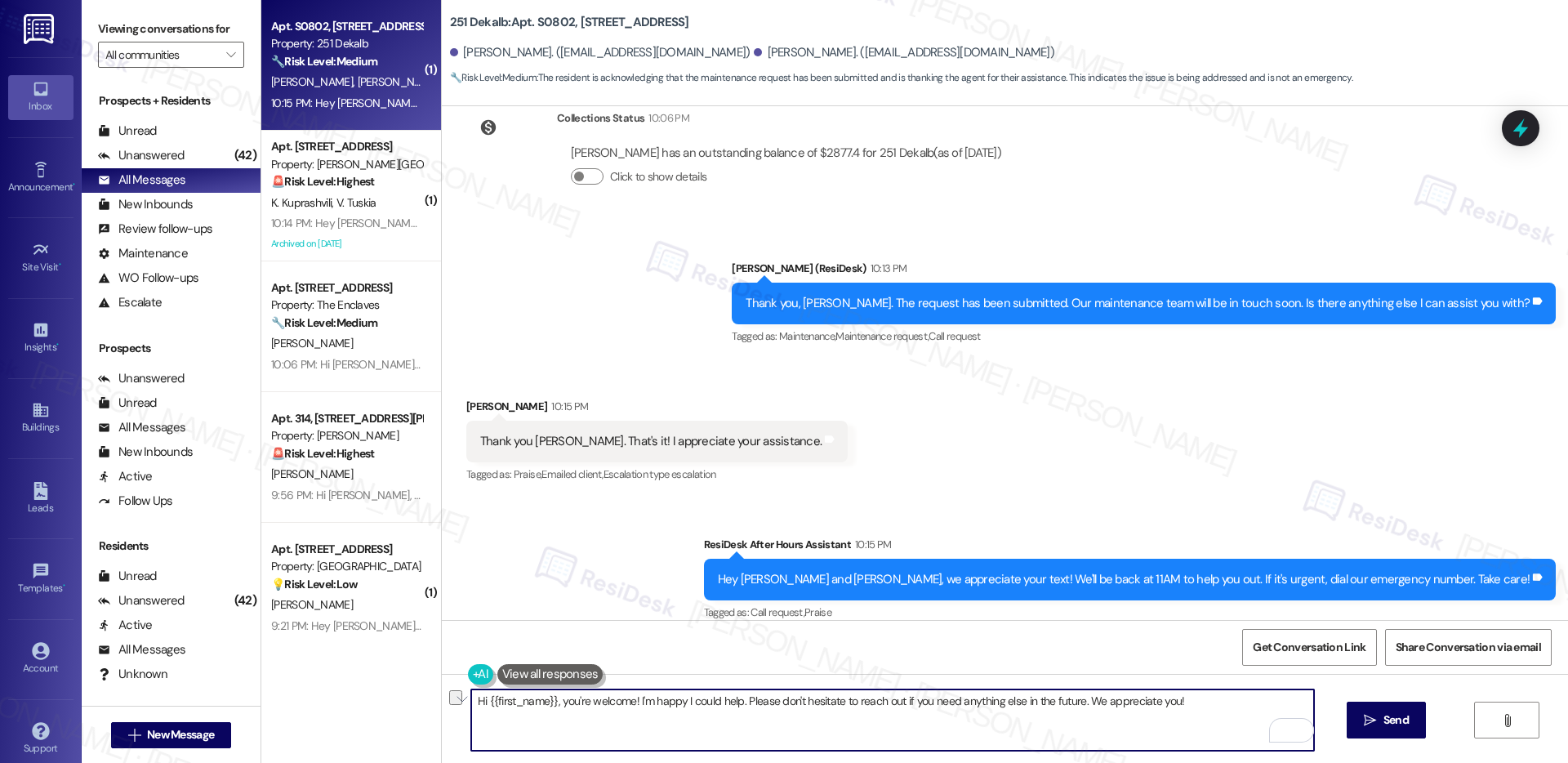
drag, startPoint x: 555, startPoint y: 706, endPoint x: 359, endPoint y: 702, distance: 196.0
click at [359, 702] on div "( 1 ) Apt. S0802, 251 W Dekalb Pike Property: 251 Dekalb 🔧 Risk Level: Medium T…" at bounding box center [914, 381] width 1307 height 763
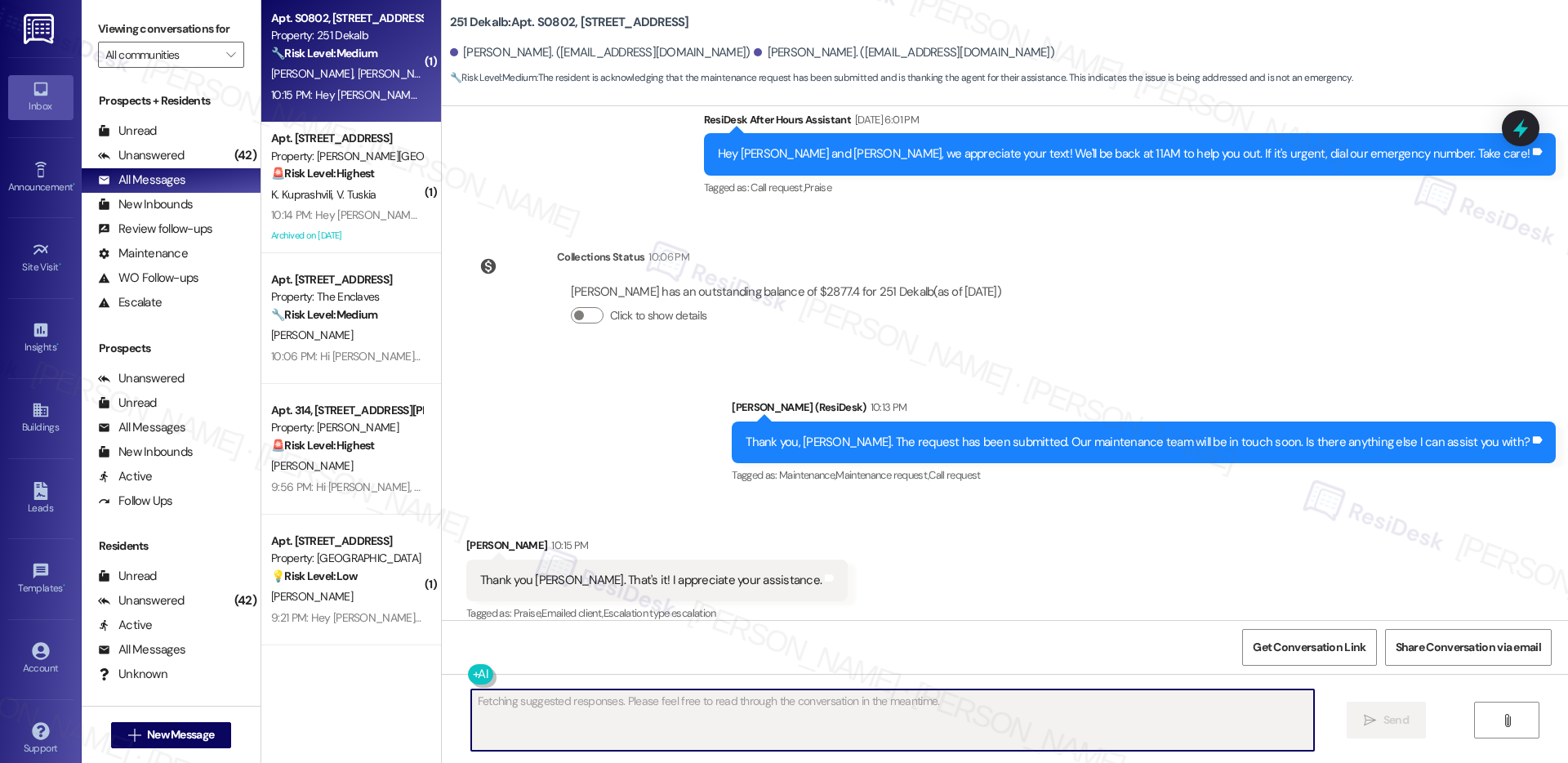
scroll to position [2245, 0]
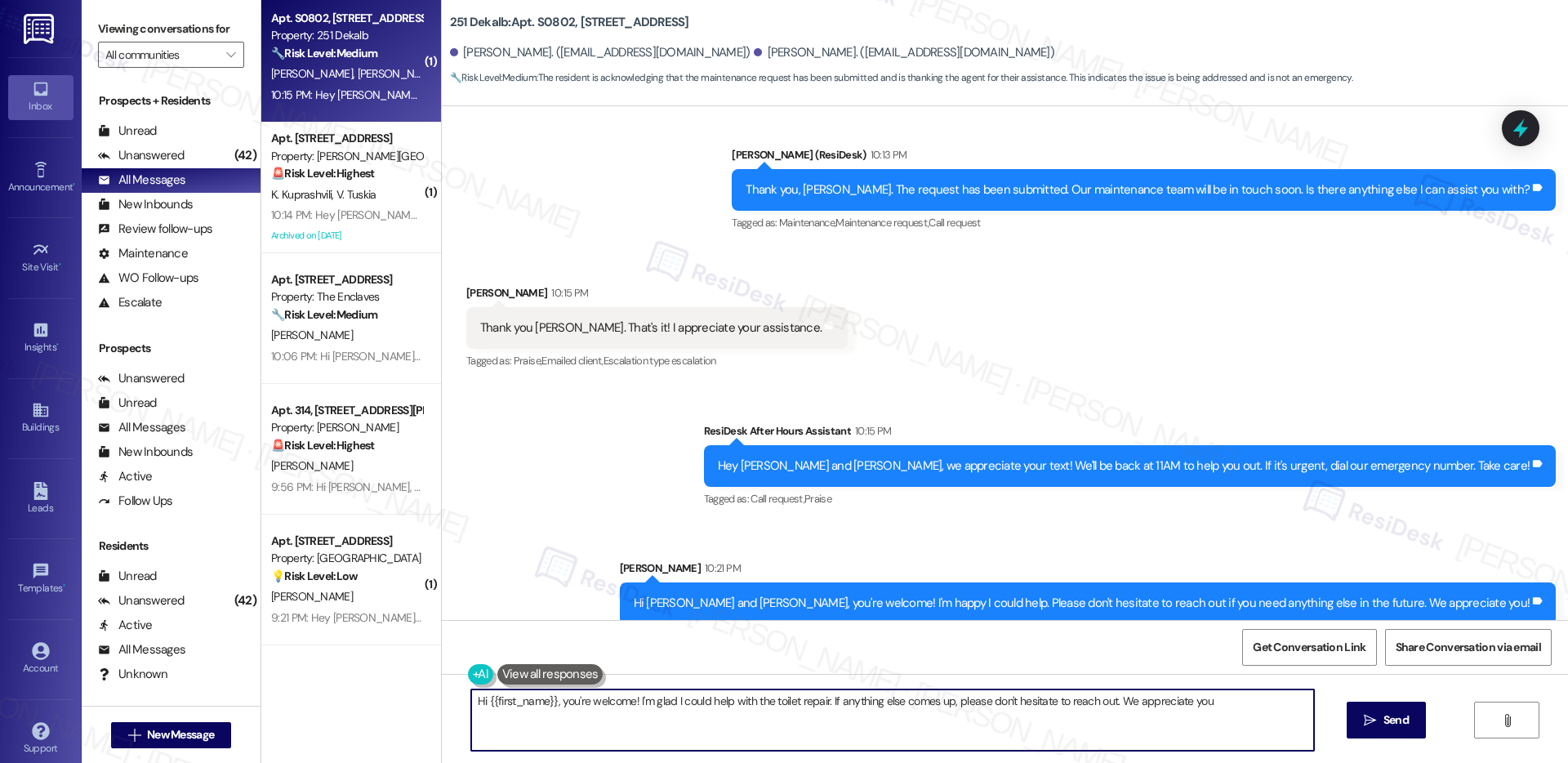
type textarea "Hi {{first_name}}, you're welcome! I'm glad I could help with the toilet repair…"
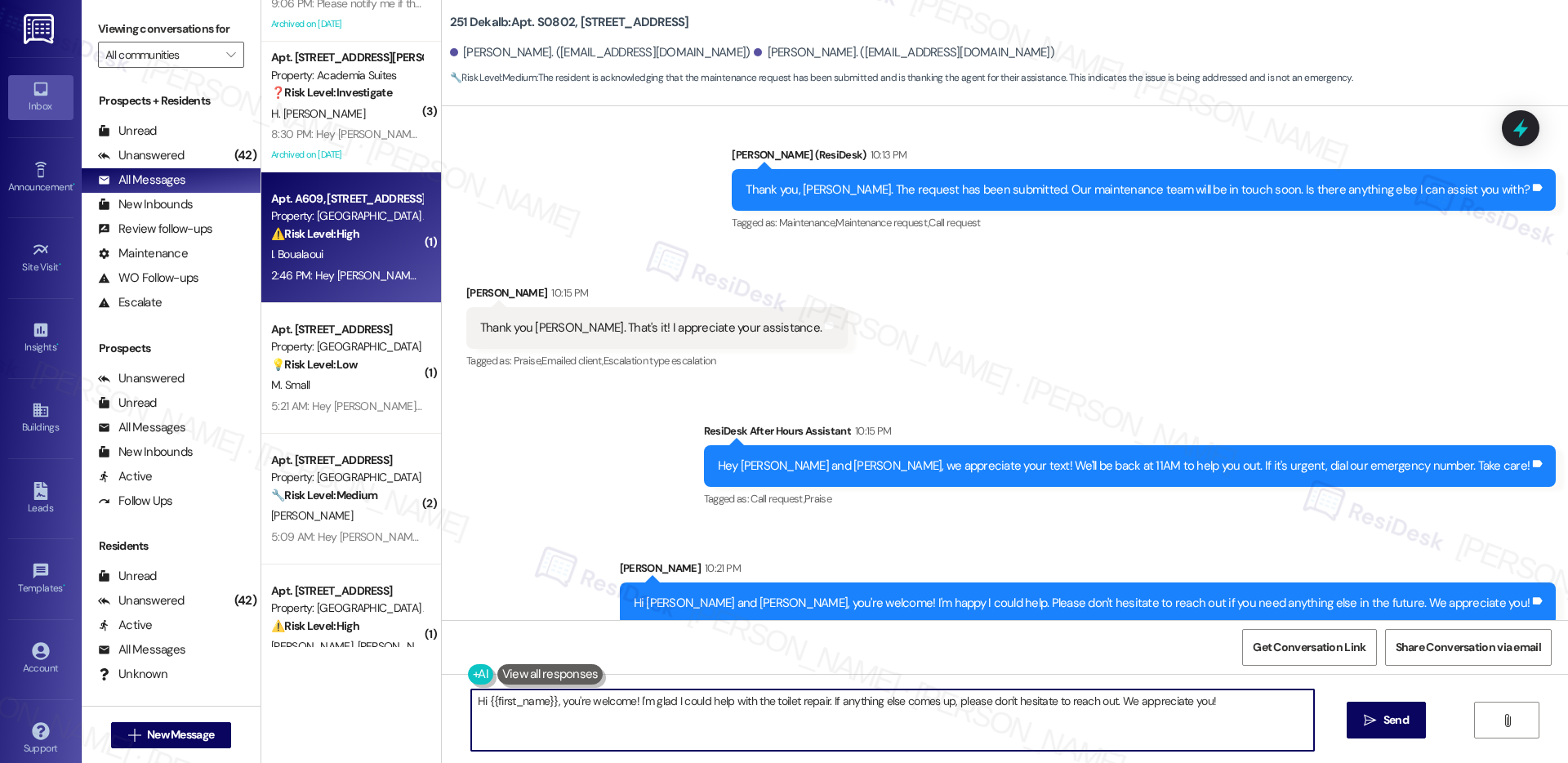
scroll to position [825, 0]
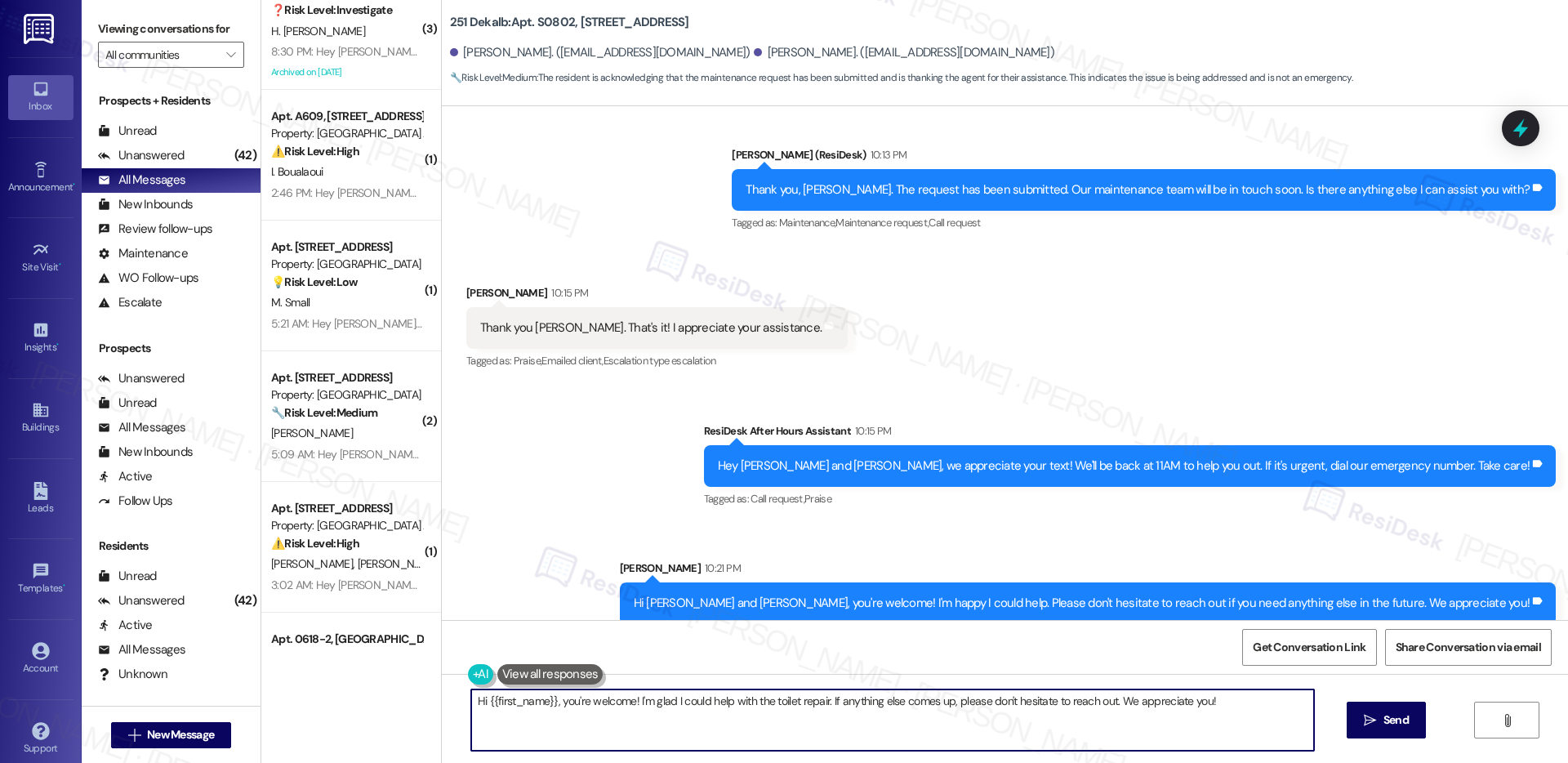
click at [603, 710] on textarea "Hi {{first_name}}, you're welcome! I'm glad I could help with the toilet repair…" at bounding box center [893, 720] width 843 height 61
click at [593, 697] on textarea "Hi {{first_name}}, you're welcome! I'm glad I could help with the toilet repair…" at bounding box center [893, 720] width 843 height 61
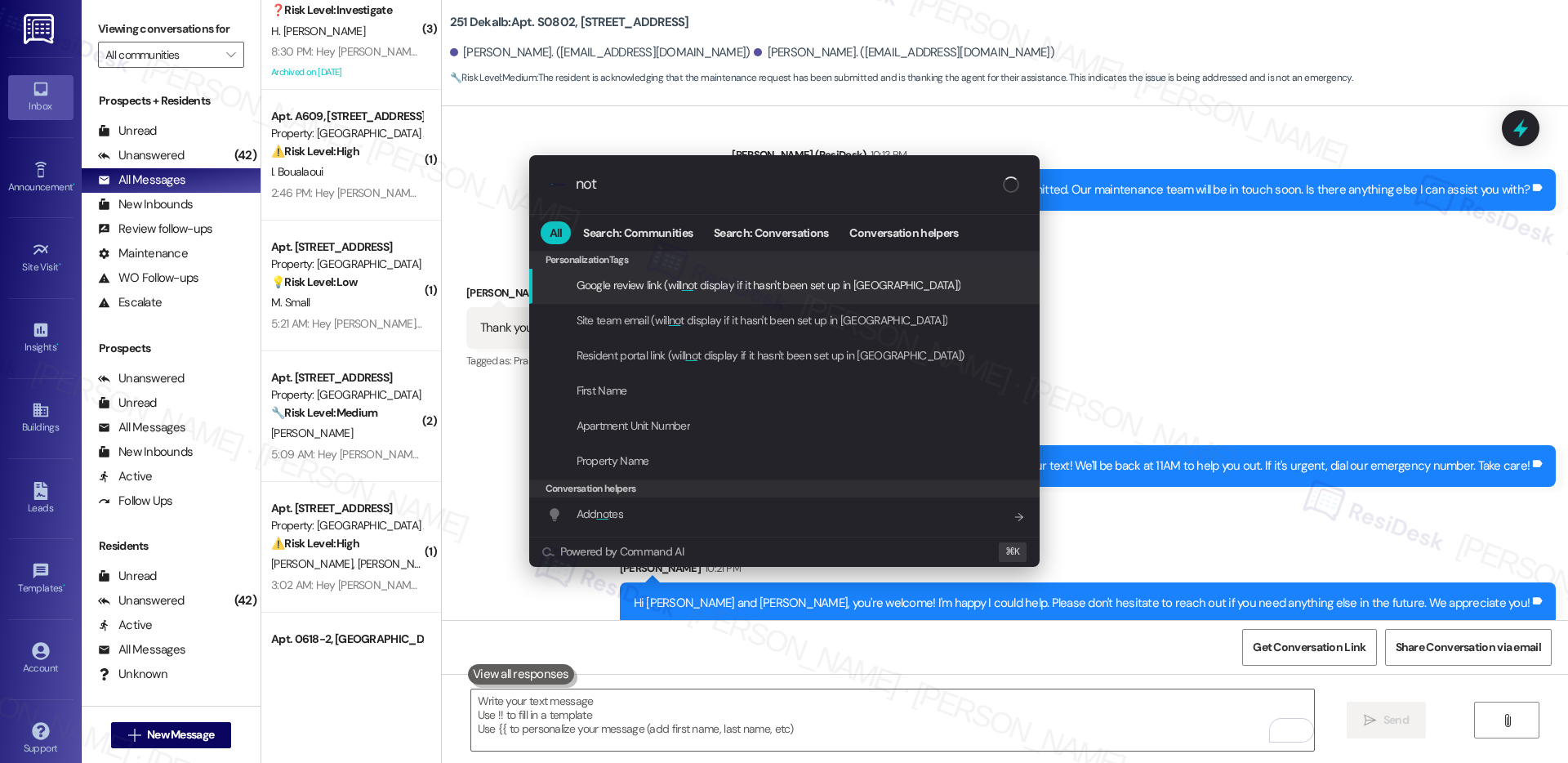
type input "note"
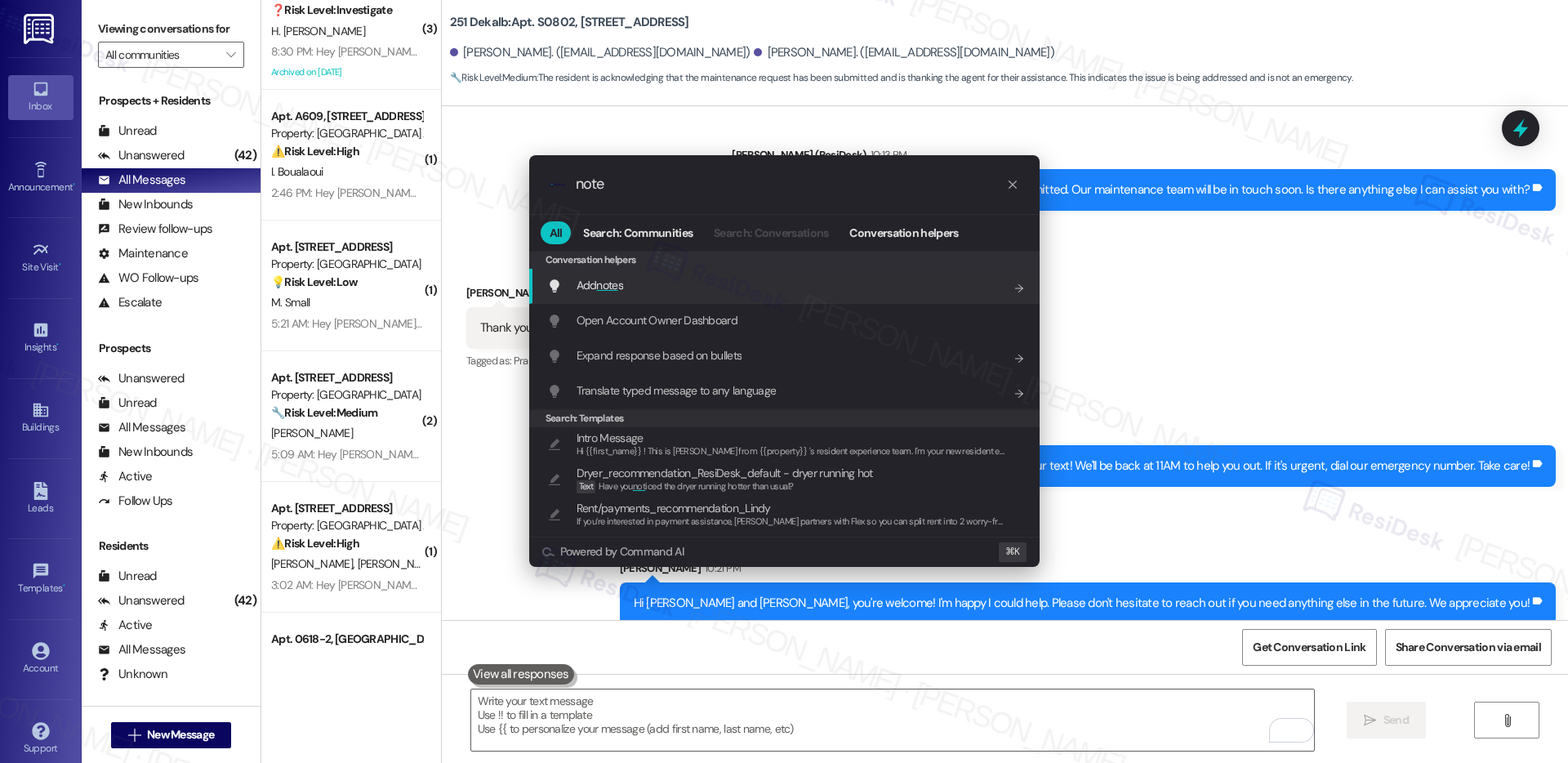
click at [628, 283] on div "Add note s Add shortcut" at bounding box center [787, 285] width 478 height 18
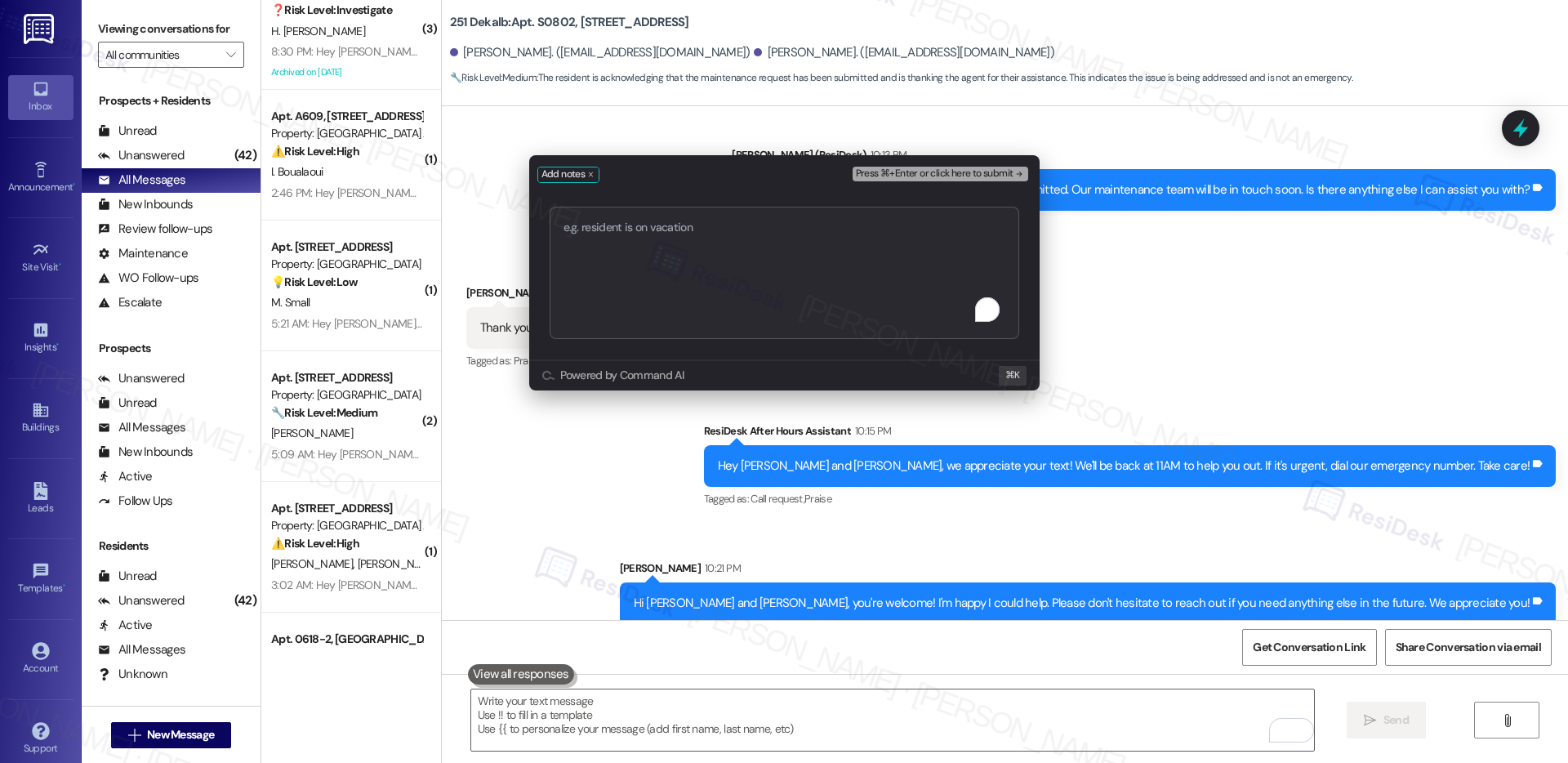
click at [669, 271] on textarea "To enrich screen reader interactions, please activate Accessibility in Grammarl…" at bounding box center [784, 273] width 470 height 132
type textarea "E"
type textarea "Work order submitted by Residesk | Work Order #589945 - Toilet Leak"
click at [985, 170] on span "Press ⌘+Enter or click here to submit" at bounding box center [935, 174] width 158 height 11
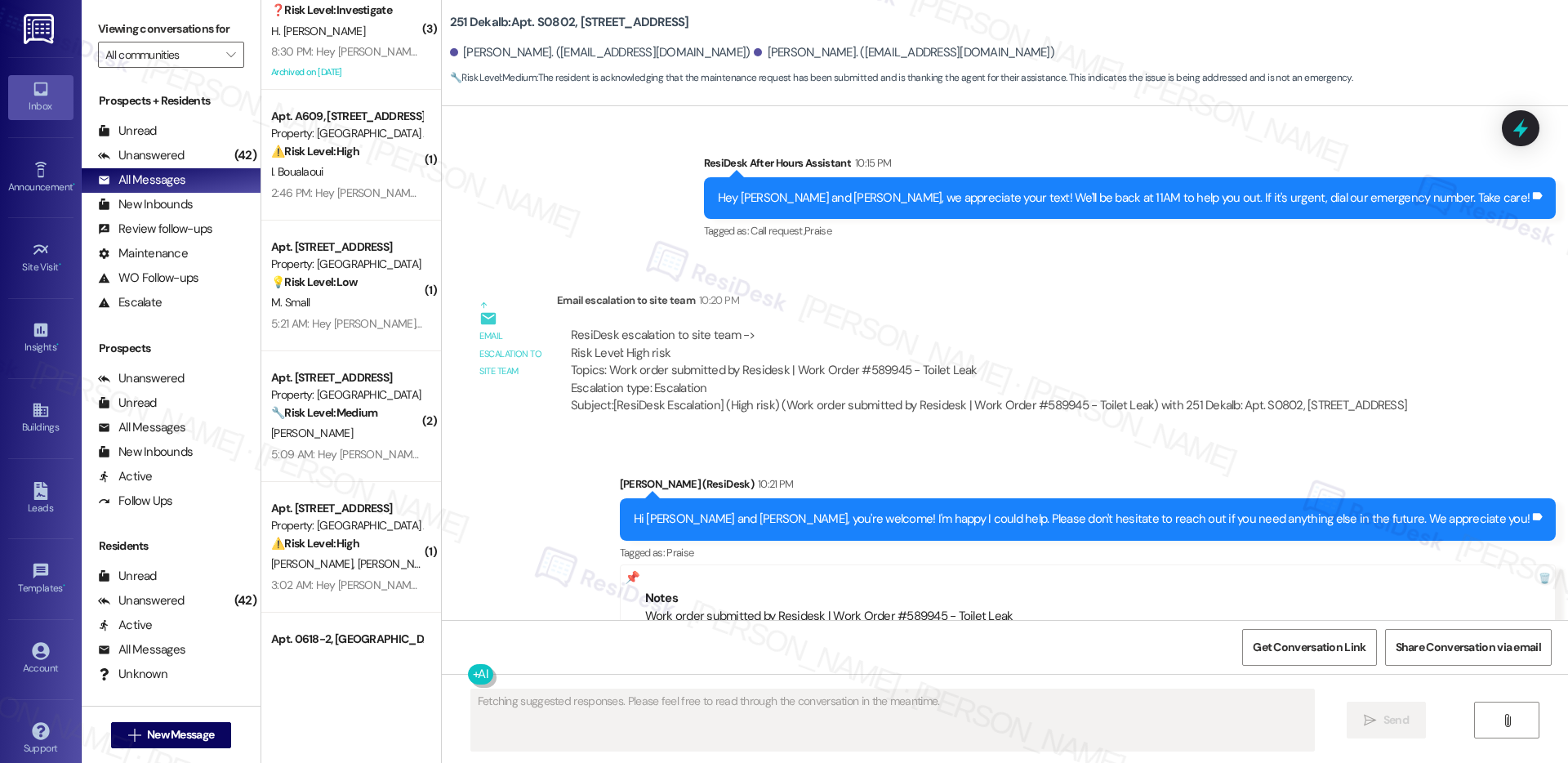
scroll to position [2740, 0]
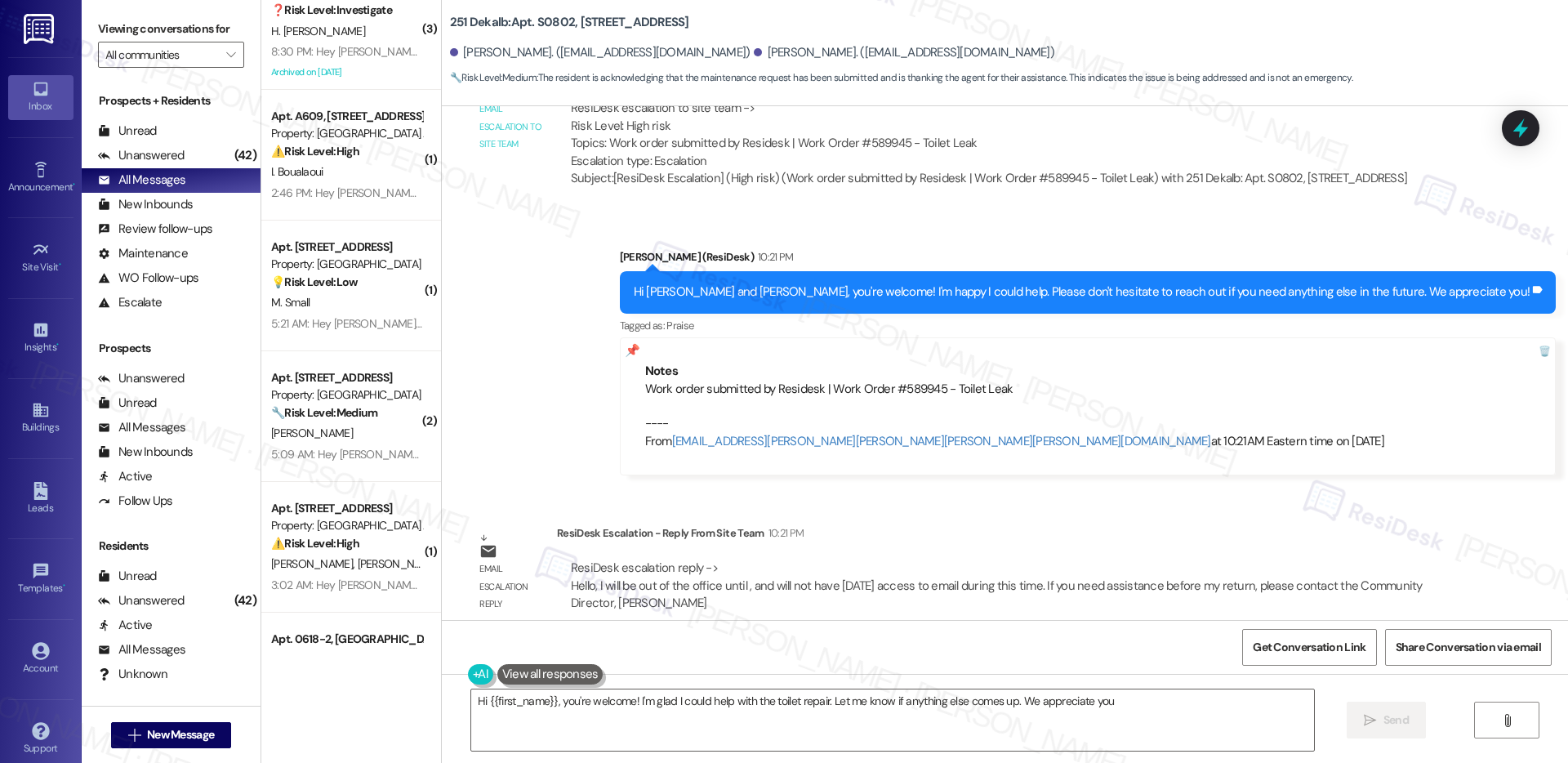
type textarea "Hi {{first_name}}, you're welcome! I'm glad I could help with the toilet repair…"
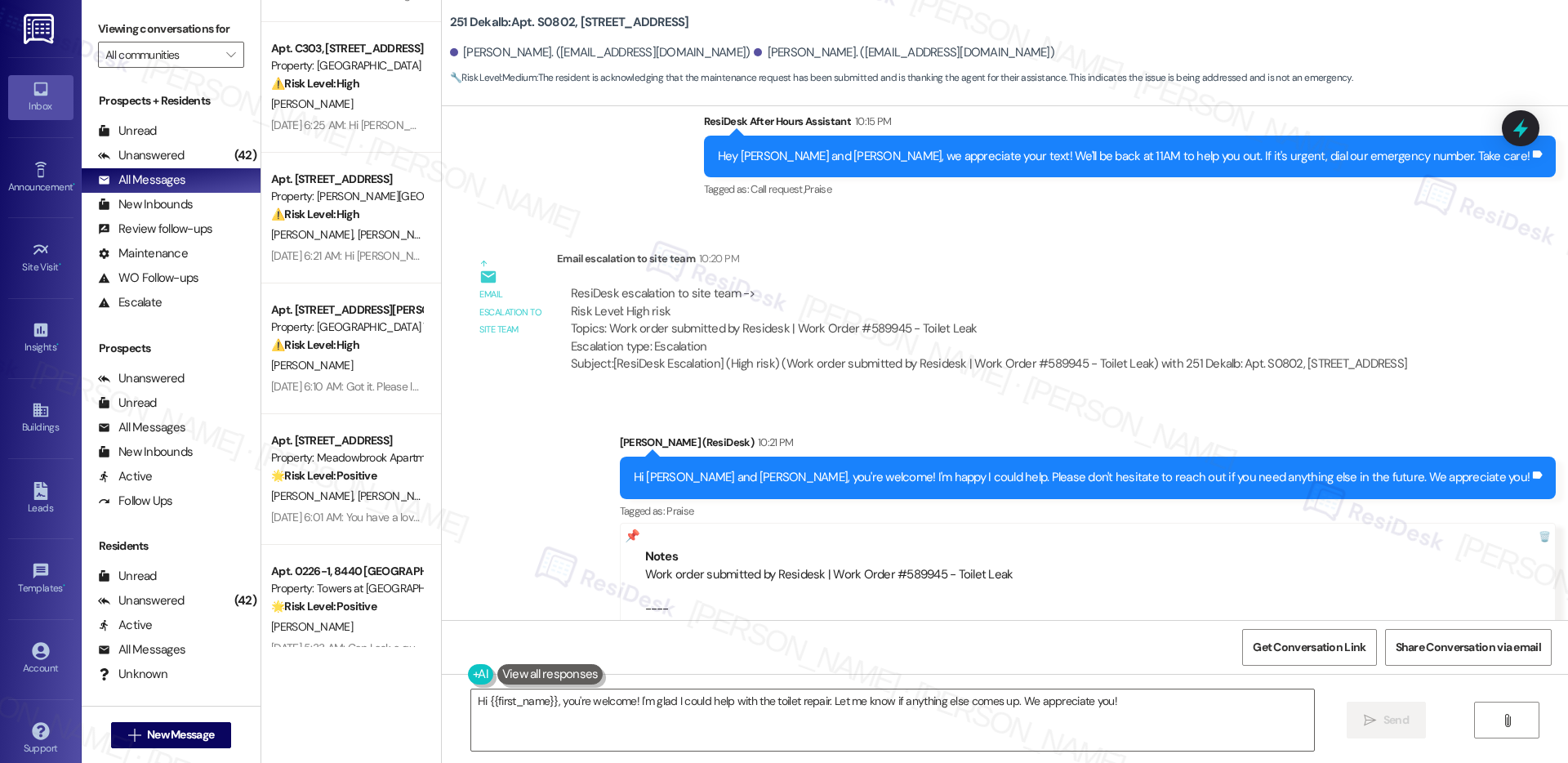
scroll to position [6150, 0]
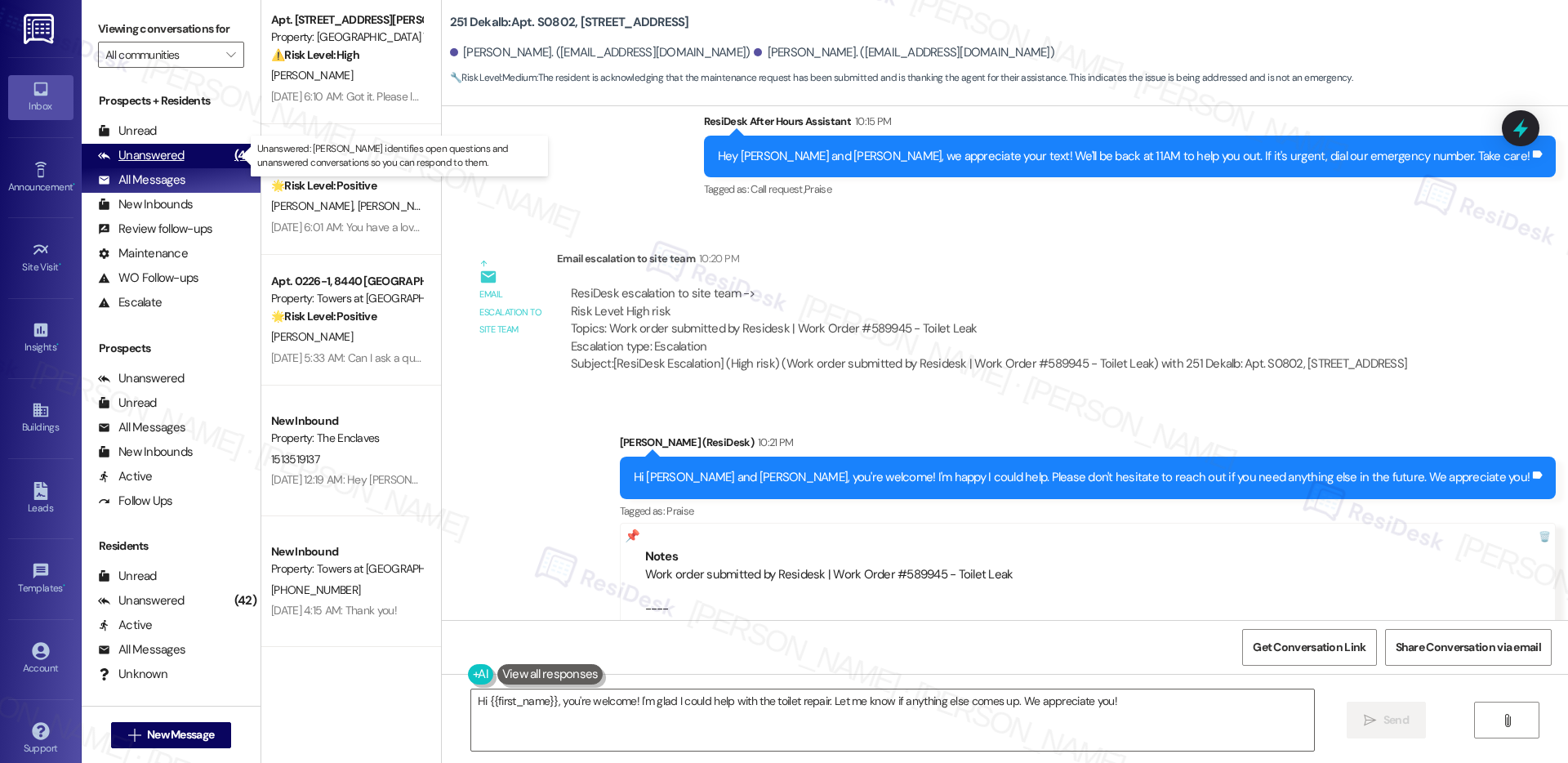
click at [145, 158] on div "Unanswered" at bounding box center [141, 156] width 87 height 17
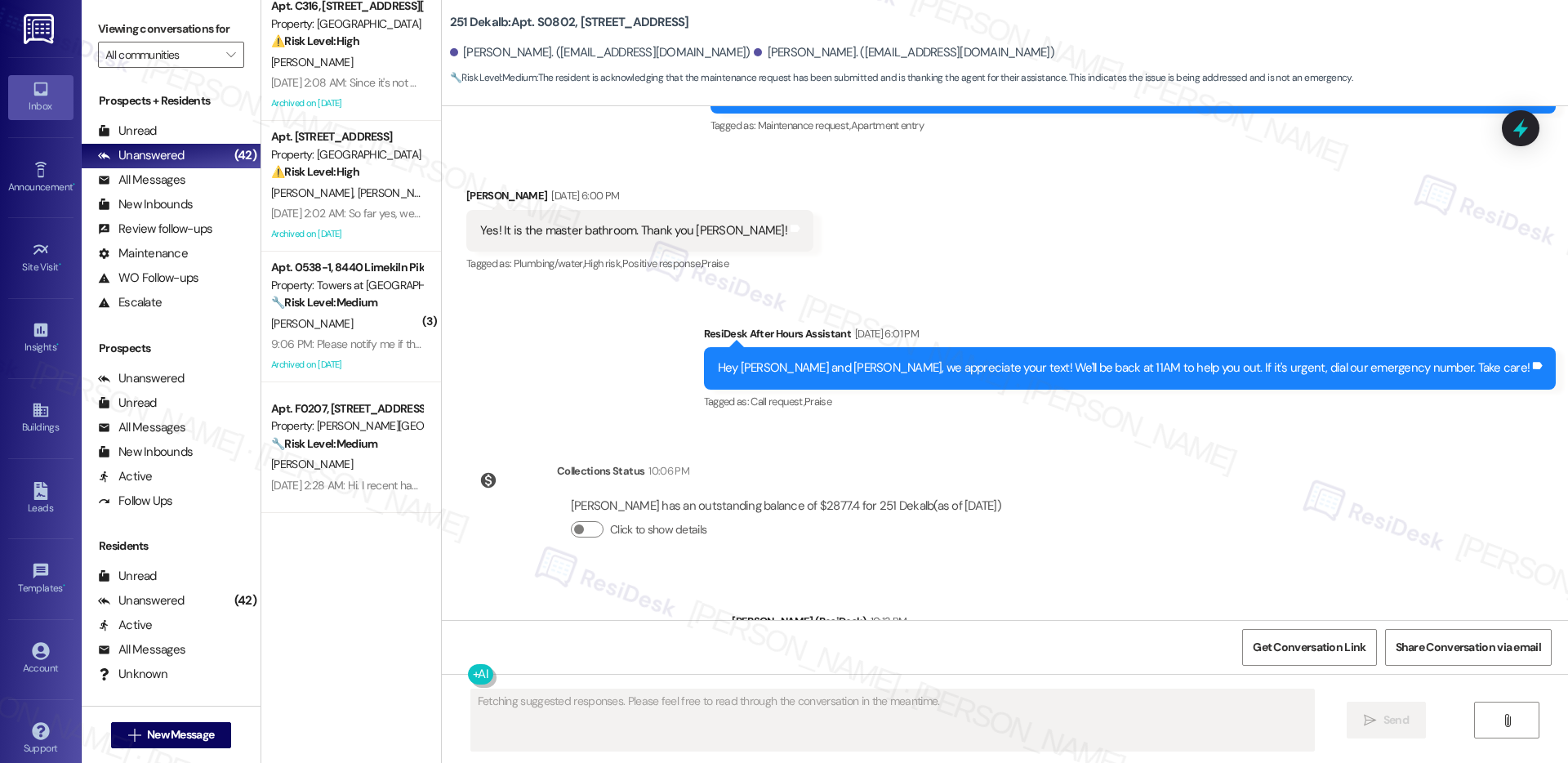
scroll to position [1992, 0]
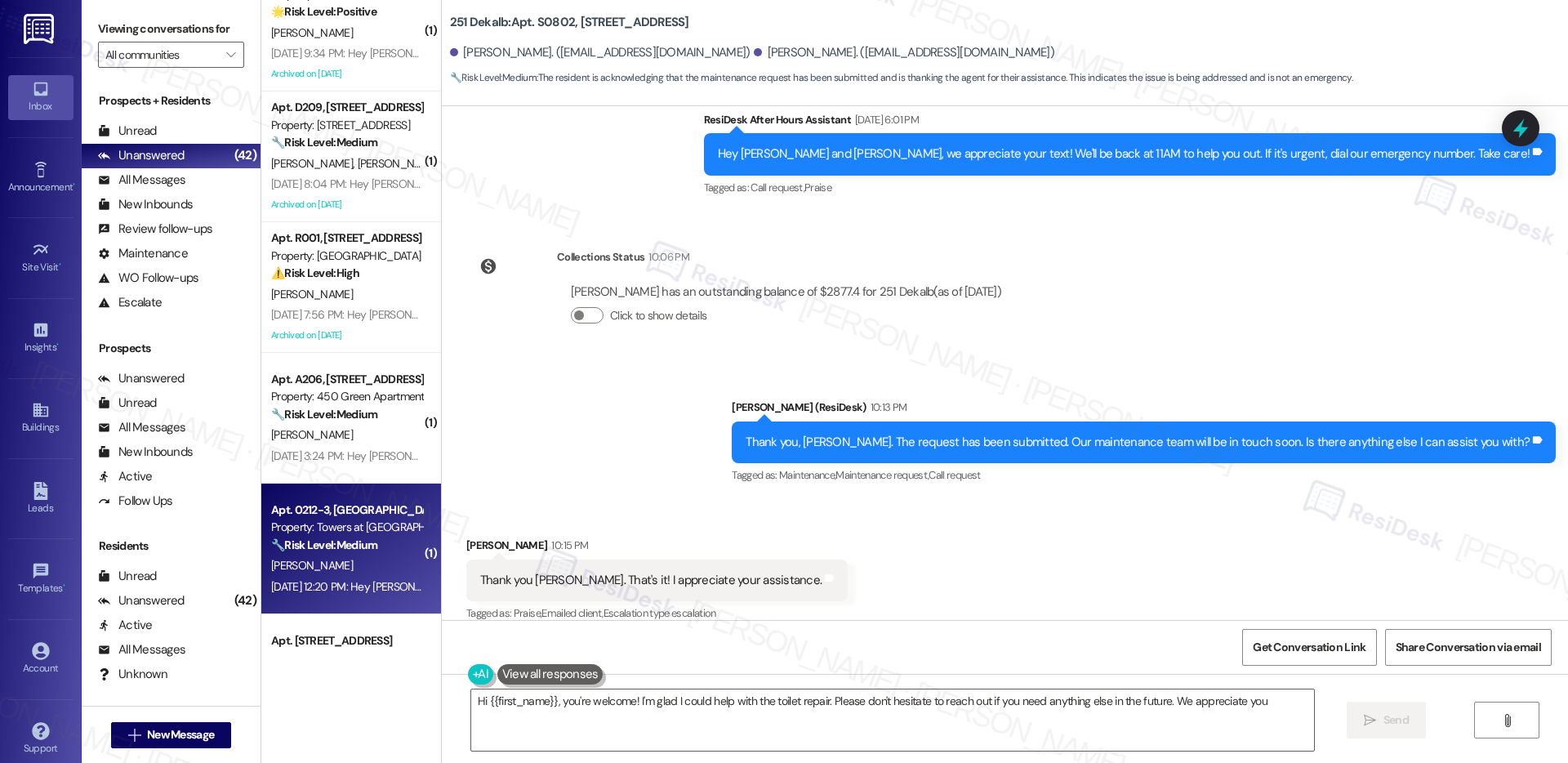
type textarea "Hi {{first_name}}, you're welcome! I'm glad I could help with the toilet repair…"
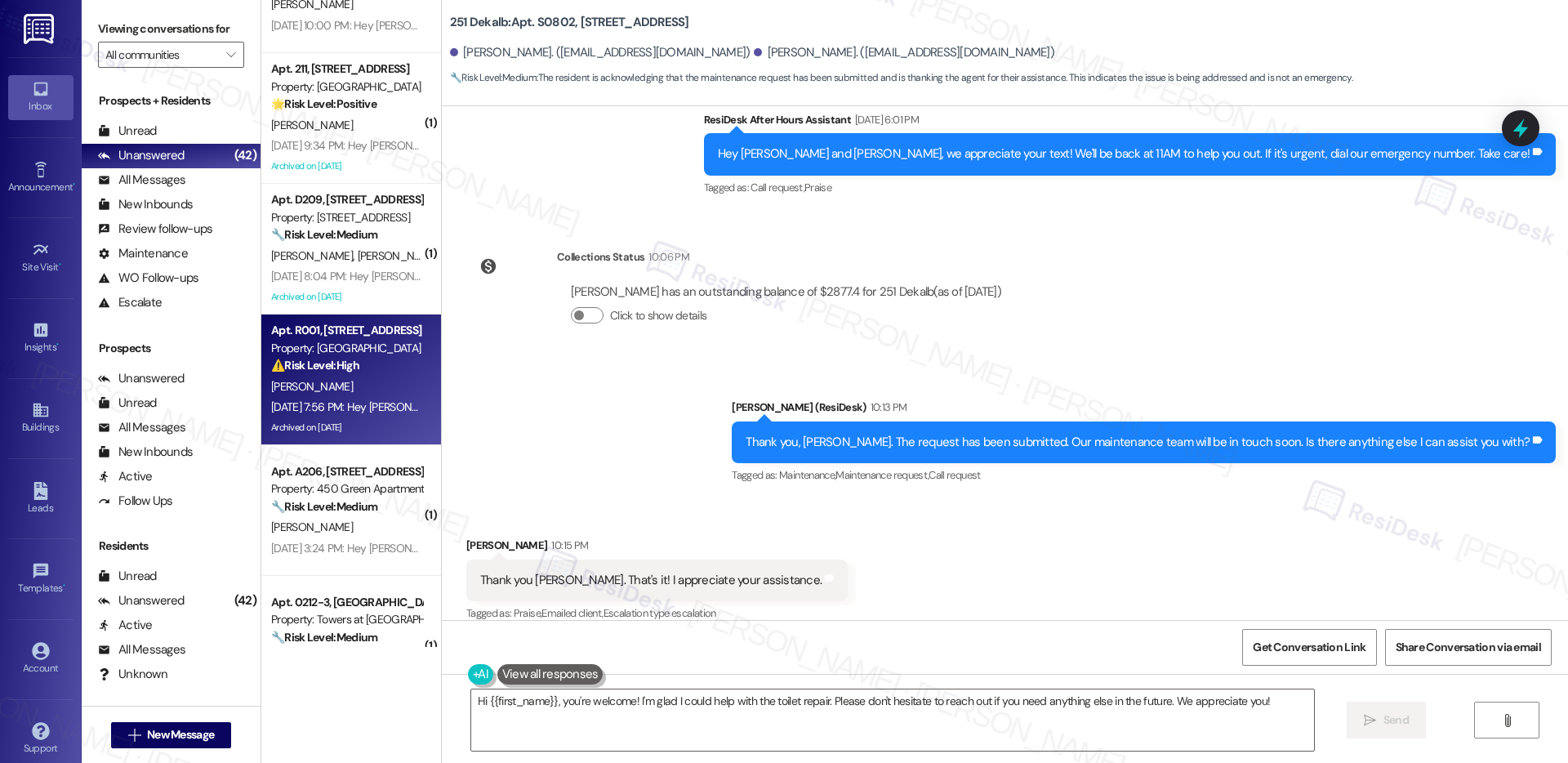
scroll to position [4773, 0]
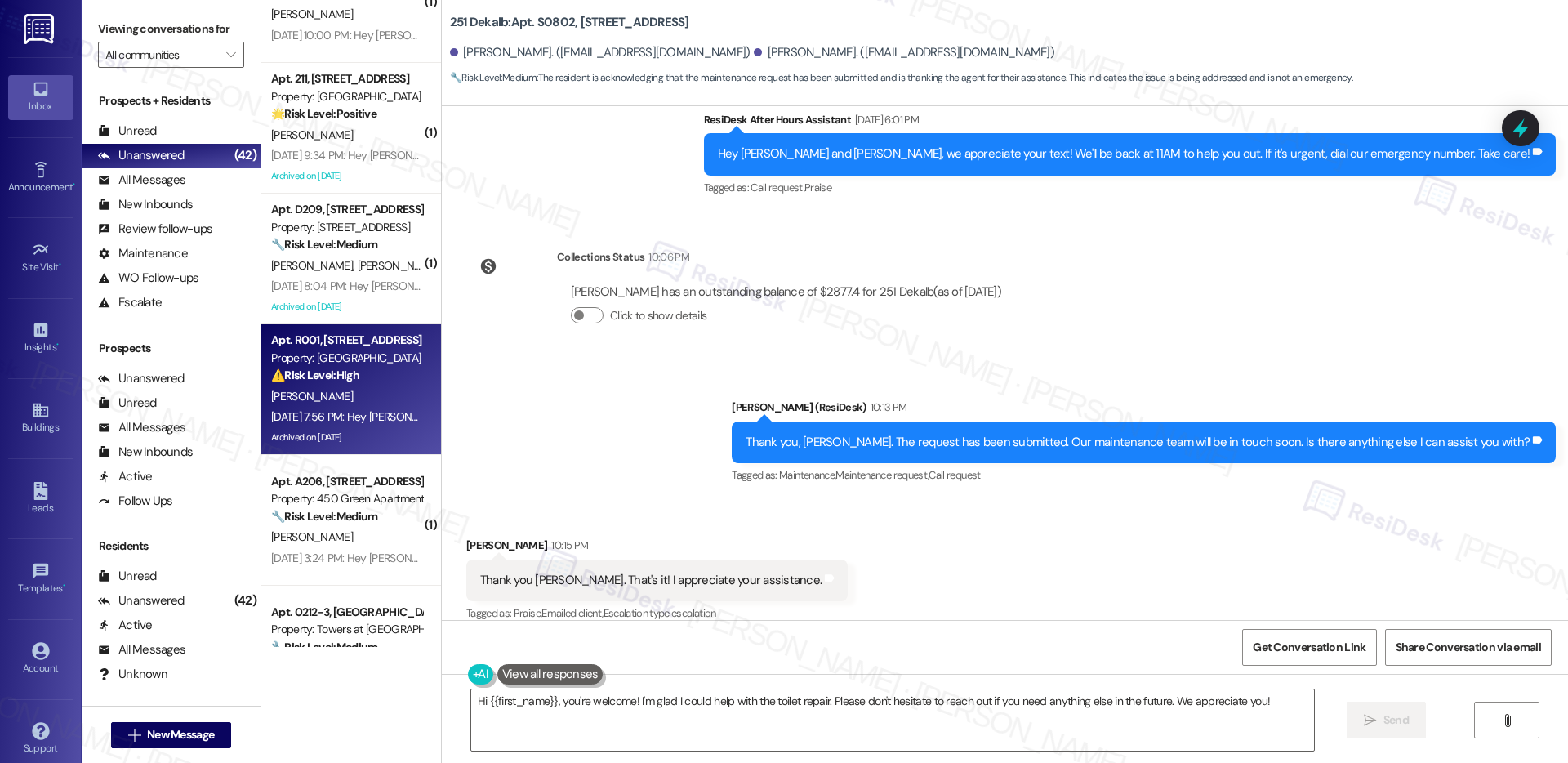
click at [314, 431] on div "Archived on [DATE]" at bounding box center [346, 437] width 155 height 20
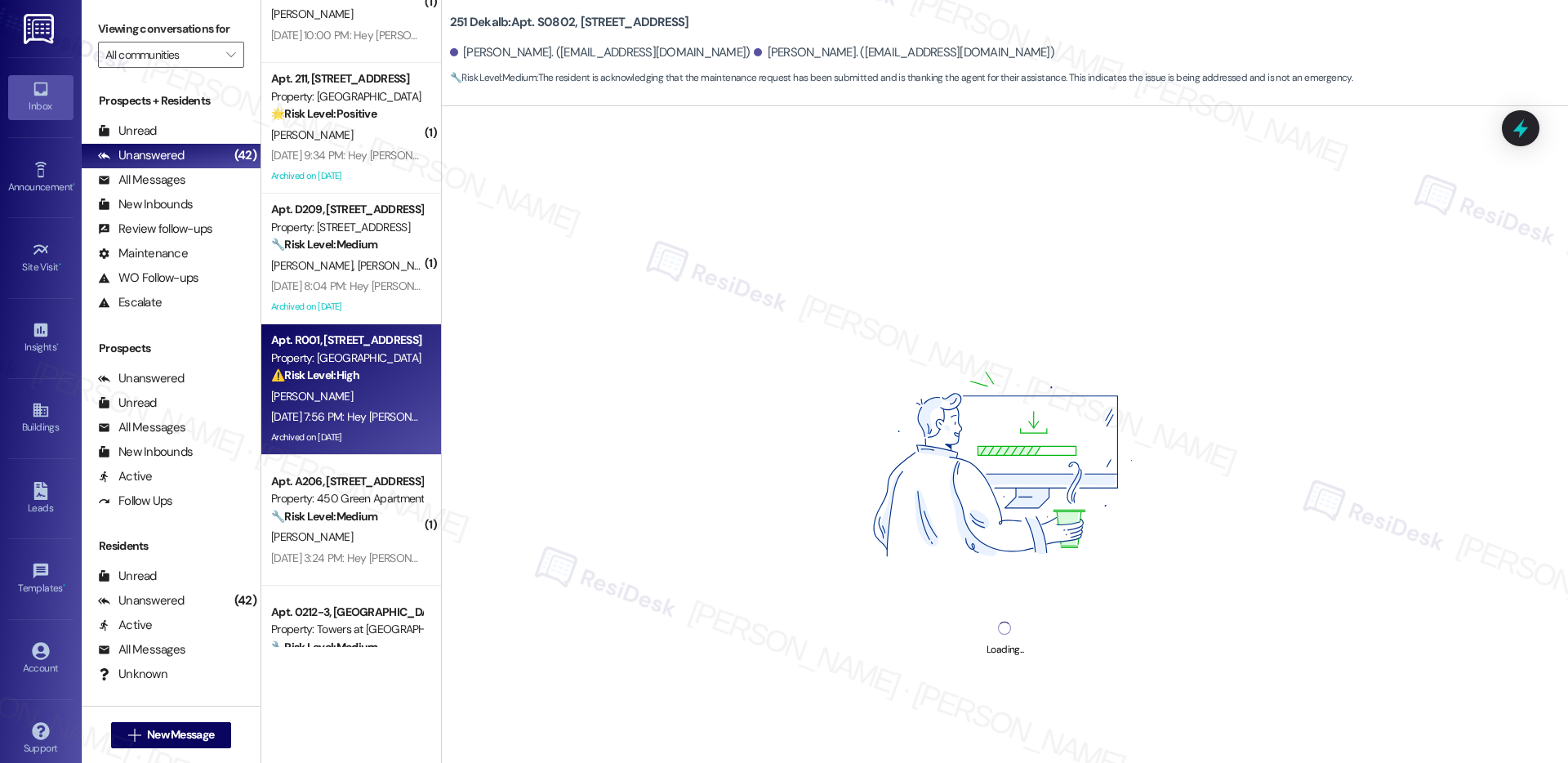
click at [314, 431] on div "Archived on [DATE]" at bounding box center [346, 437] width 155 height 20
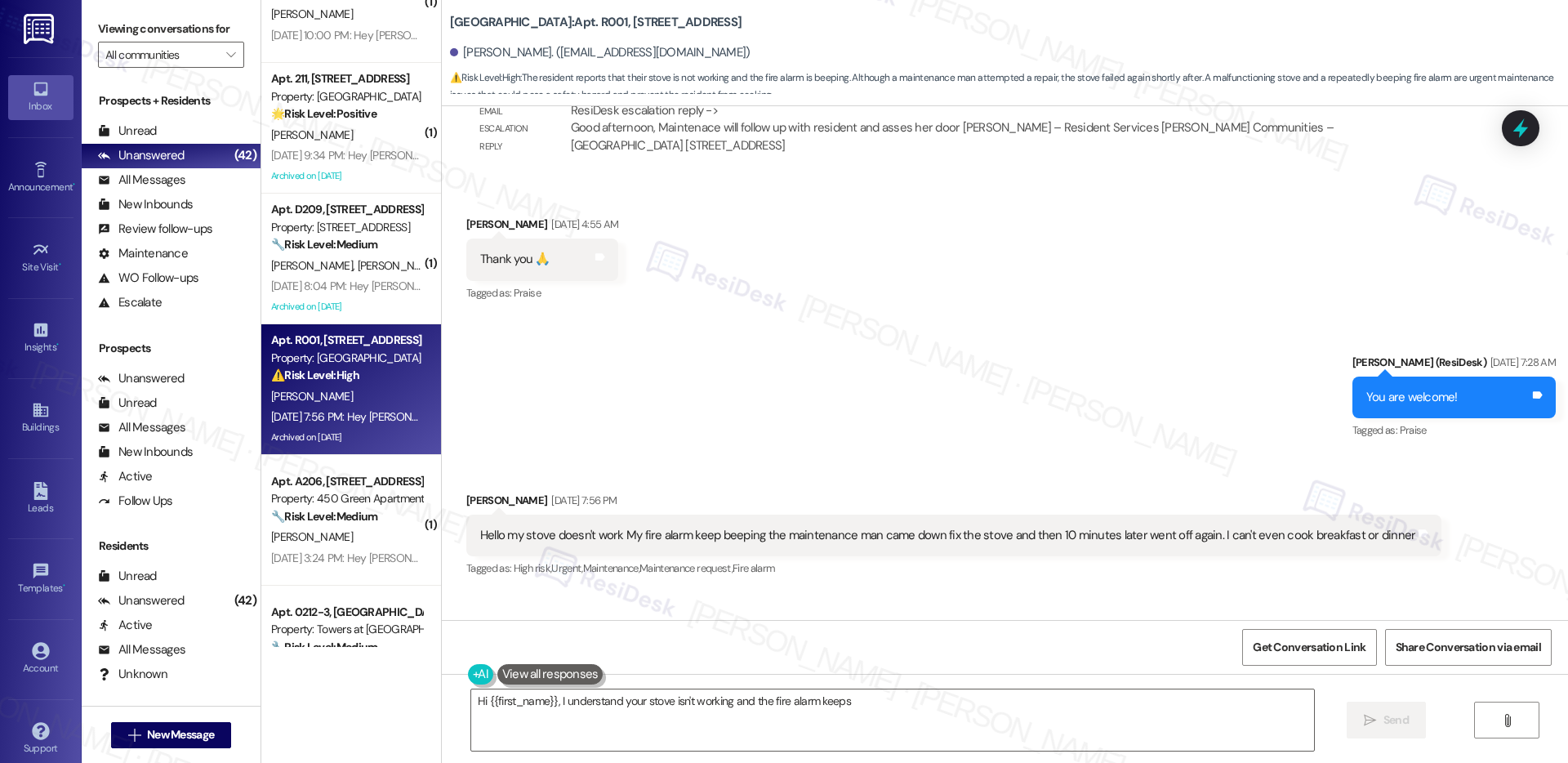
scroll to position [35031, 0]
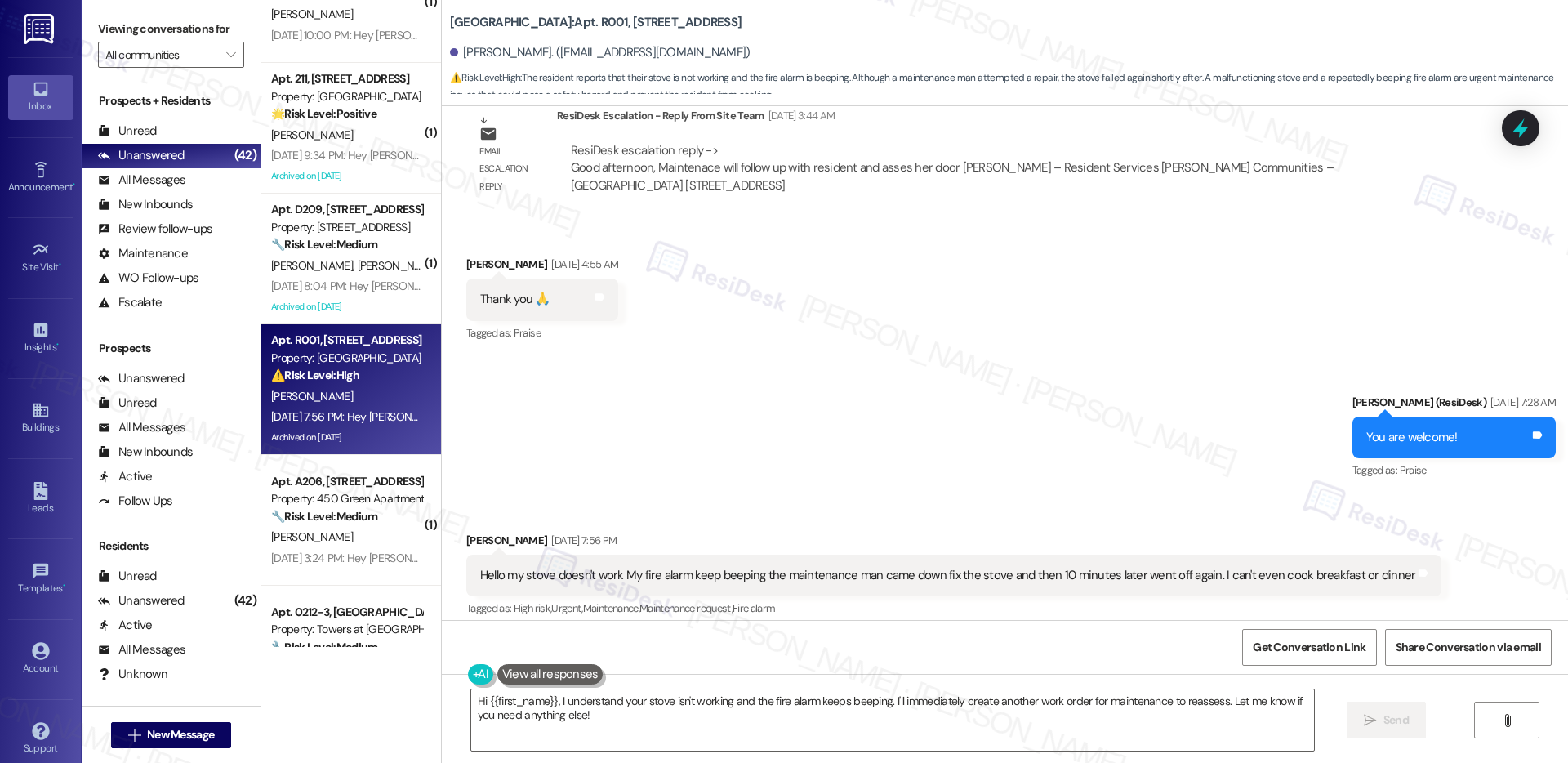
click at [759, 567] on div "Hello my stove doesn't work My fire alarm keep beeping the maintenance man came…" at bounding box center [948, 575] width 936 height 17
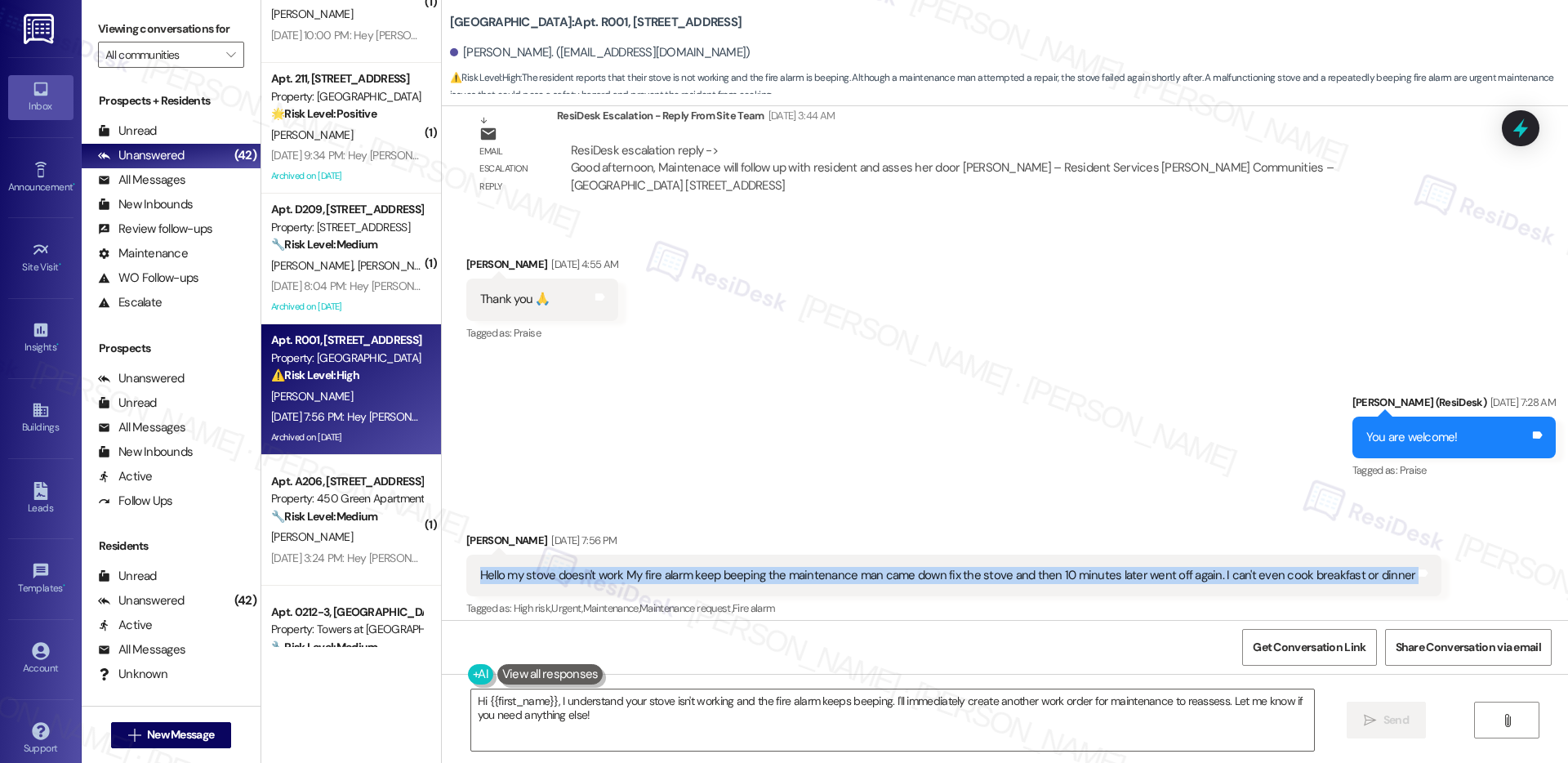
copy div "Hello my stove doesn't work My fire alarm keep beeping the maintenance man came…"
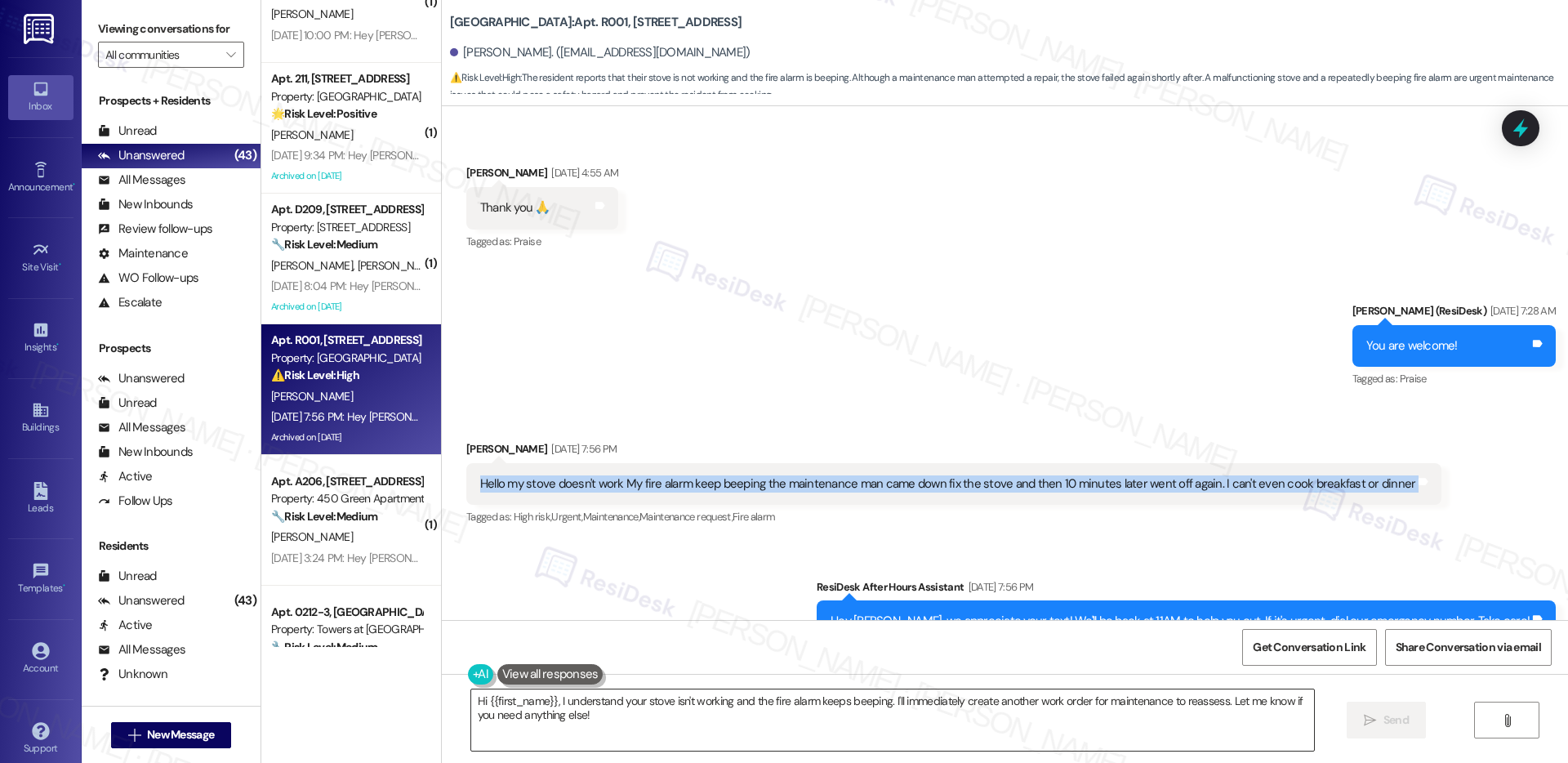
click at [541, 706] on textarea "Hi {{first_name}}, I understand your stove isn't working and the fire alarm kee…" at bounding box center [893, 720] width 843 height 61
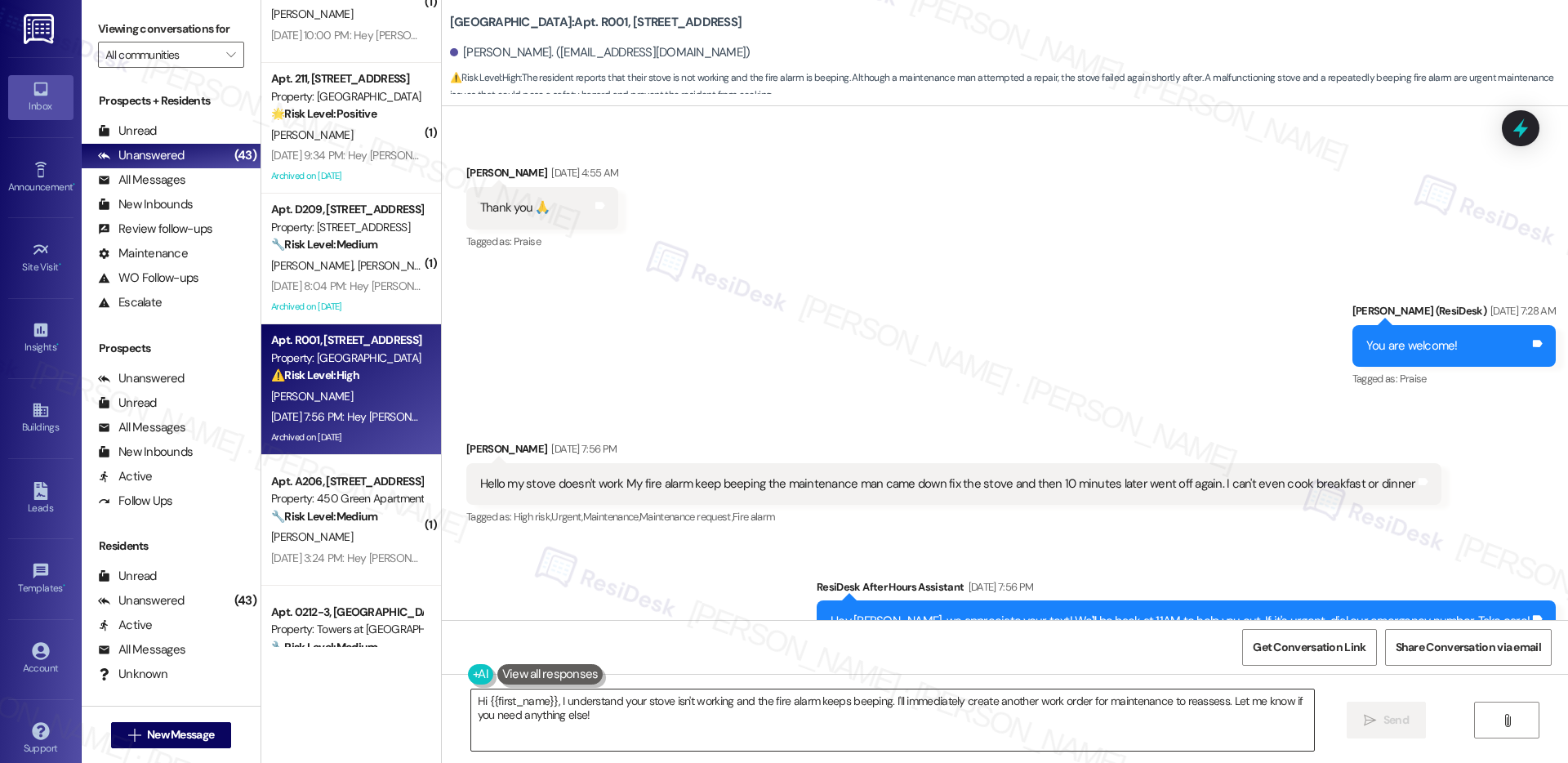
click at [541, 706] on textarea "Hi {{first_name}}, I understand your stove isn't working and the fire alarm kee…" at bounding box center [893, 720] width 843 height 61
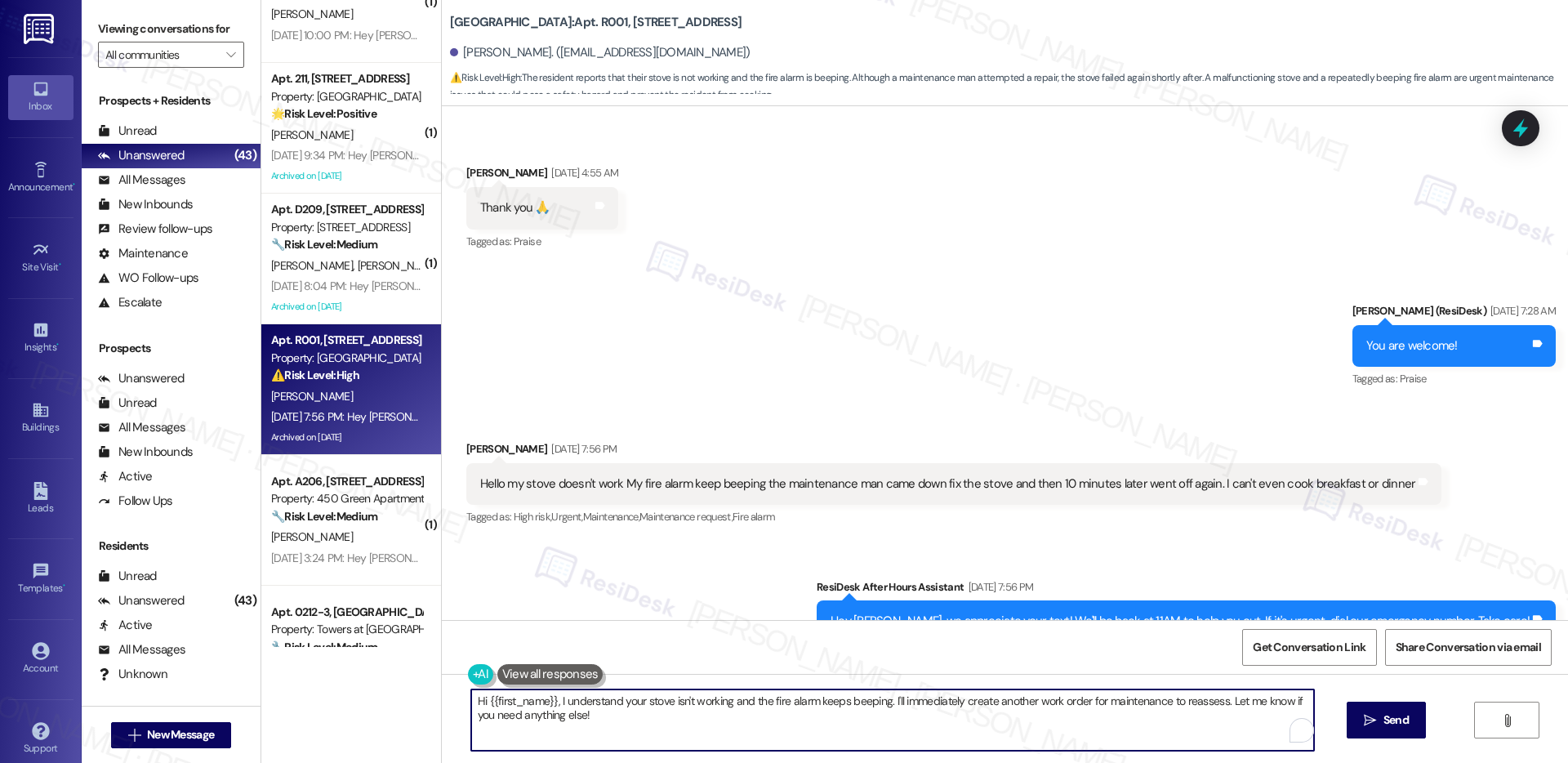
paste textarea "Thank you for the update. I understand the urgency since you’re unable to cook.…"
click at [955, 710] on textarea "Thank you for the update. I understand the urgency since you’re unable to cook.…" at bounding box center [893, 720] width 843 height 61
click at [583, 704] on textarea "Thank you for the update. I understand the urgency since you’re unable to cook.…" at bounding box center [893, 720] width 843 height 61
click at [983, 720] on textarea "Thank you for the update, Belinda. I understand the urgency since you’re unable…" at bounding box center [893, 720] width 843 height 61
type textarea "Thank you for the update, Belinda. I understand the urgency since you’re unable…"
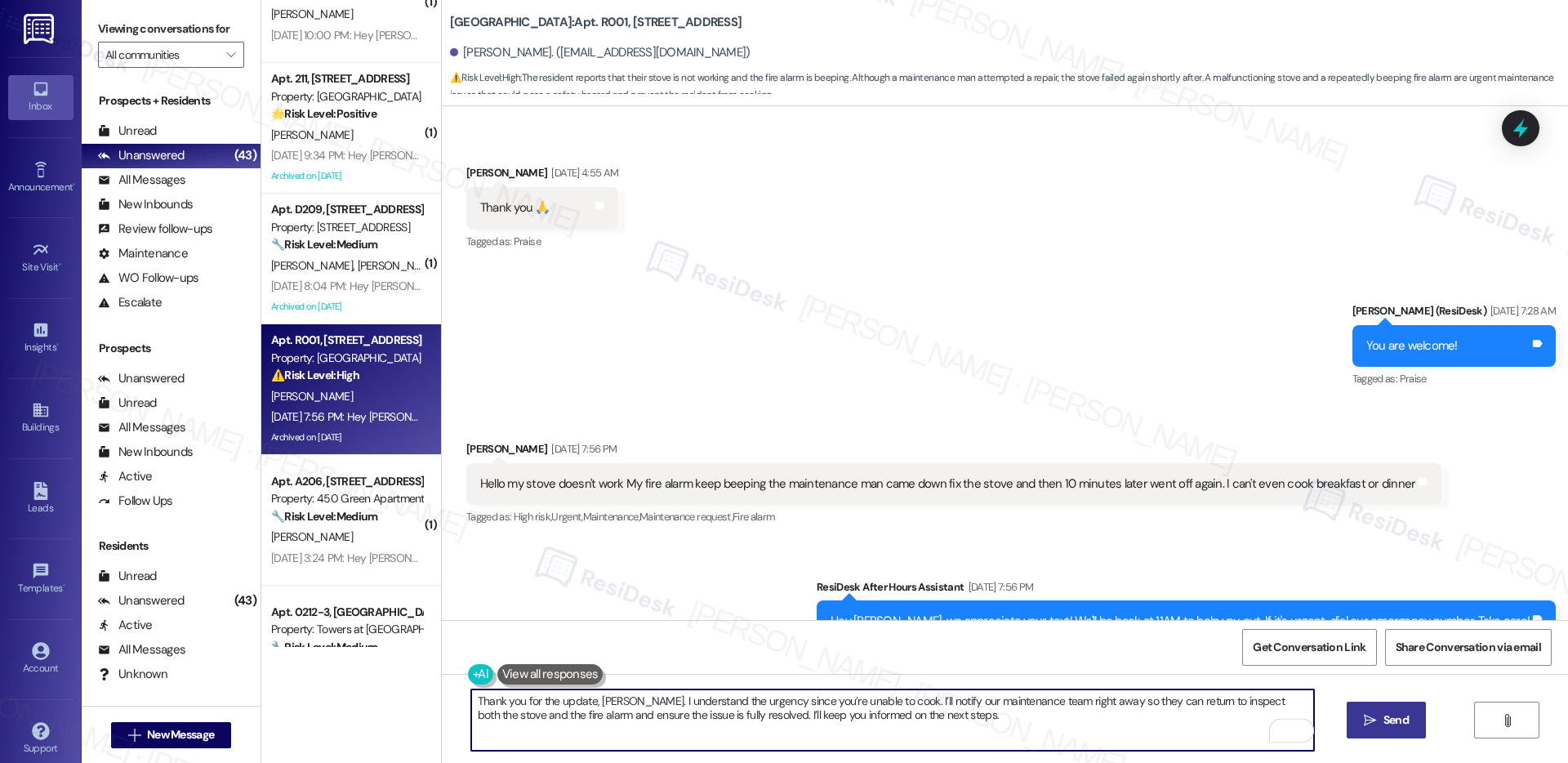
click at [1380, 713] on span "Send" at bounding box center [1396, 720] width 32 height 17
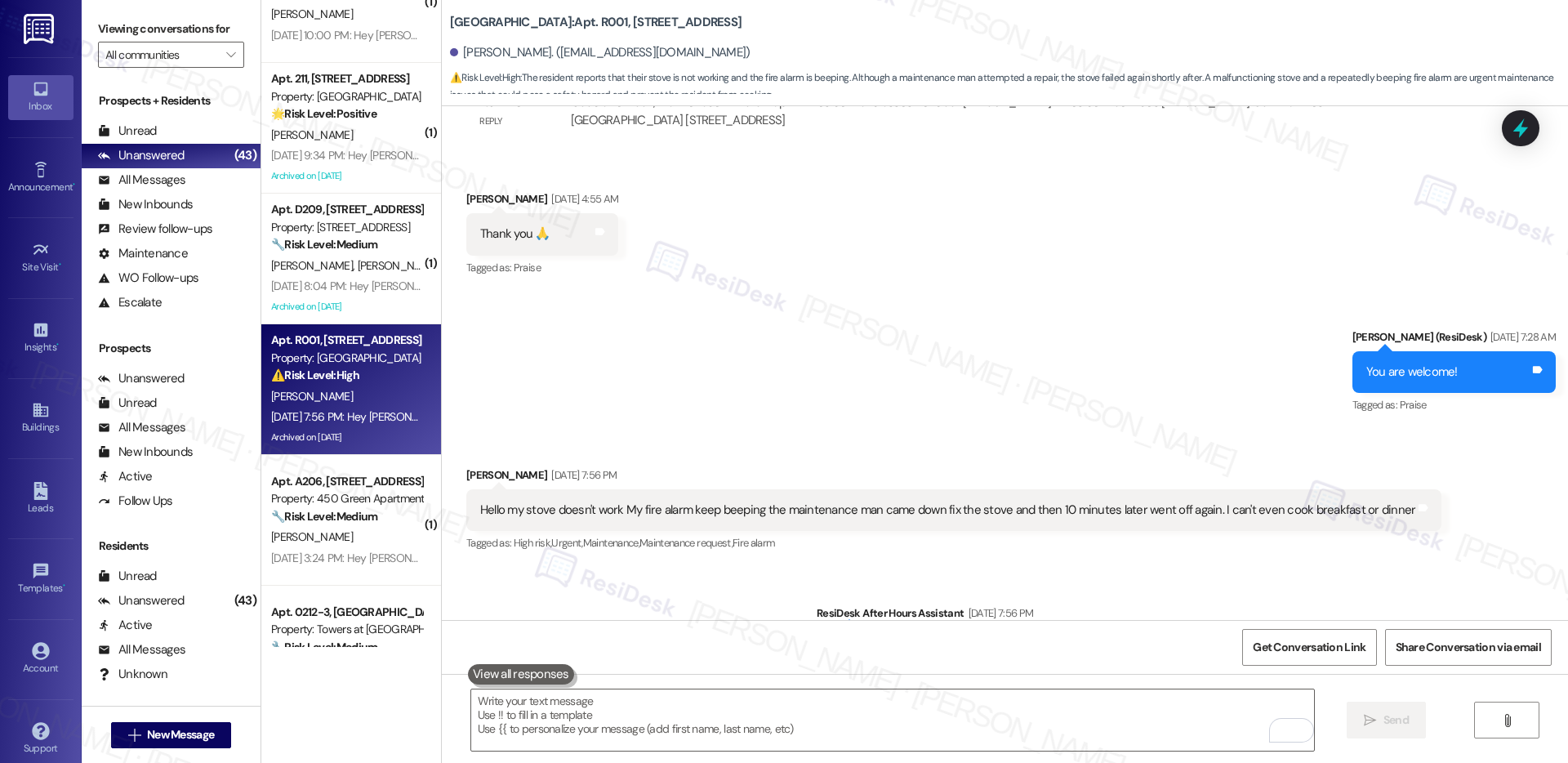
scroll to position [35254, 0]
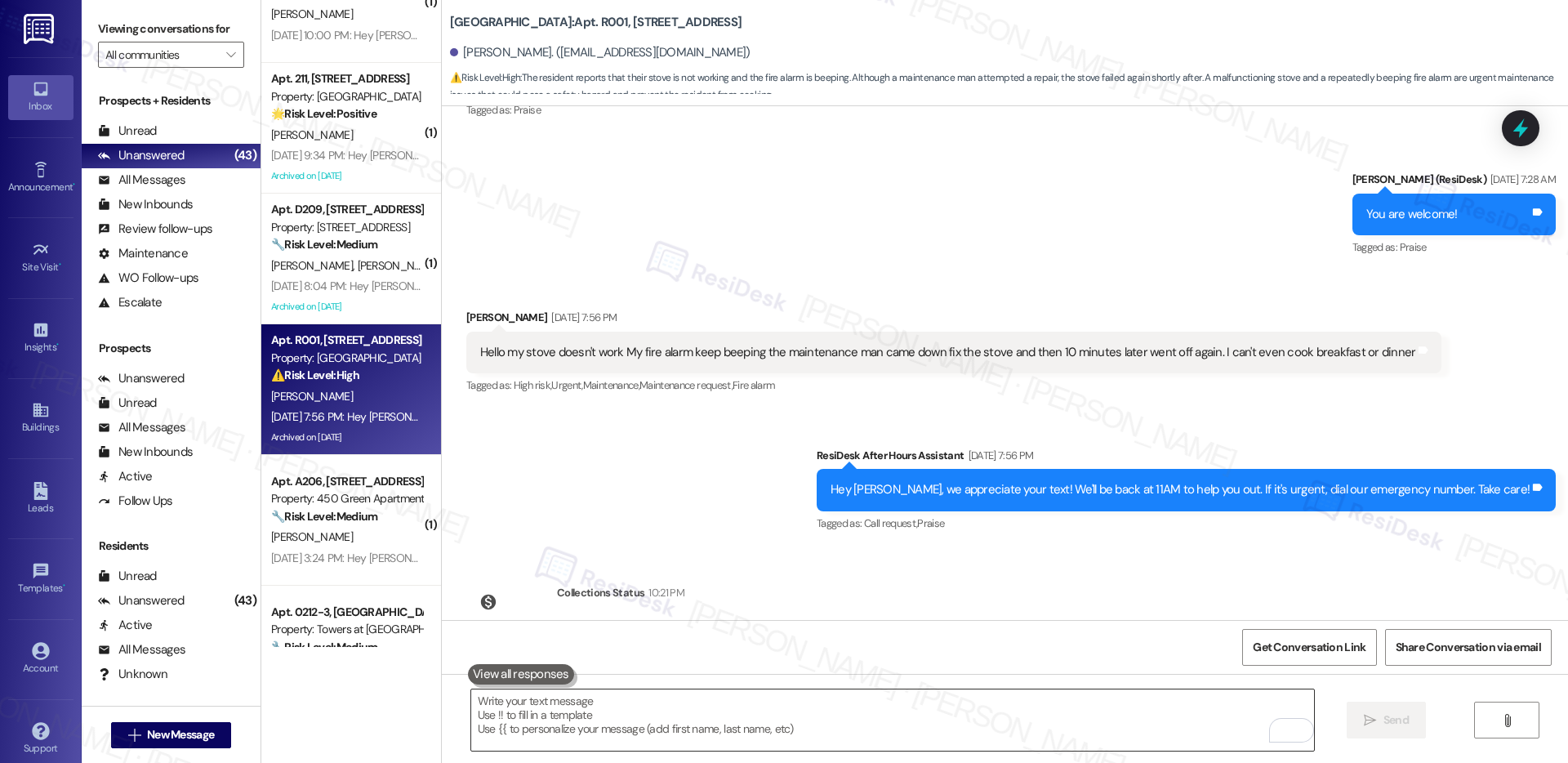
click at [921, 706] on textarea "To enrich screen reader interactions, please activate Accessibility in Grammarl…" at bounding box center [893, 720] width 843 height 61
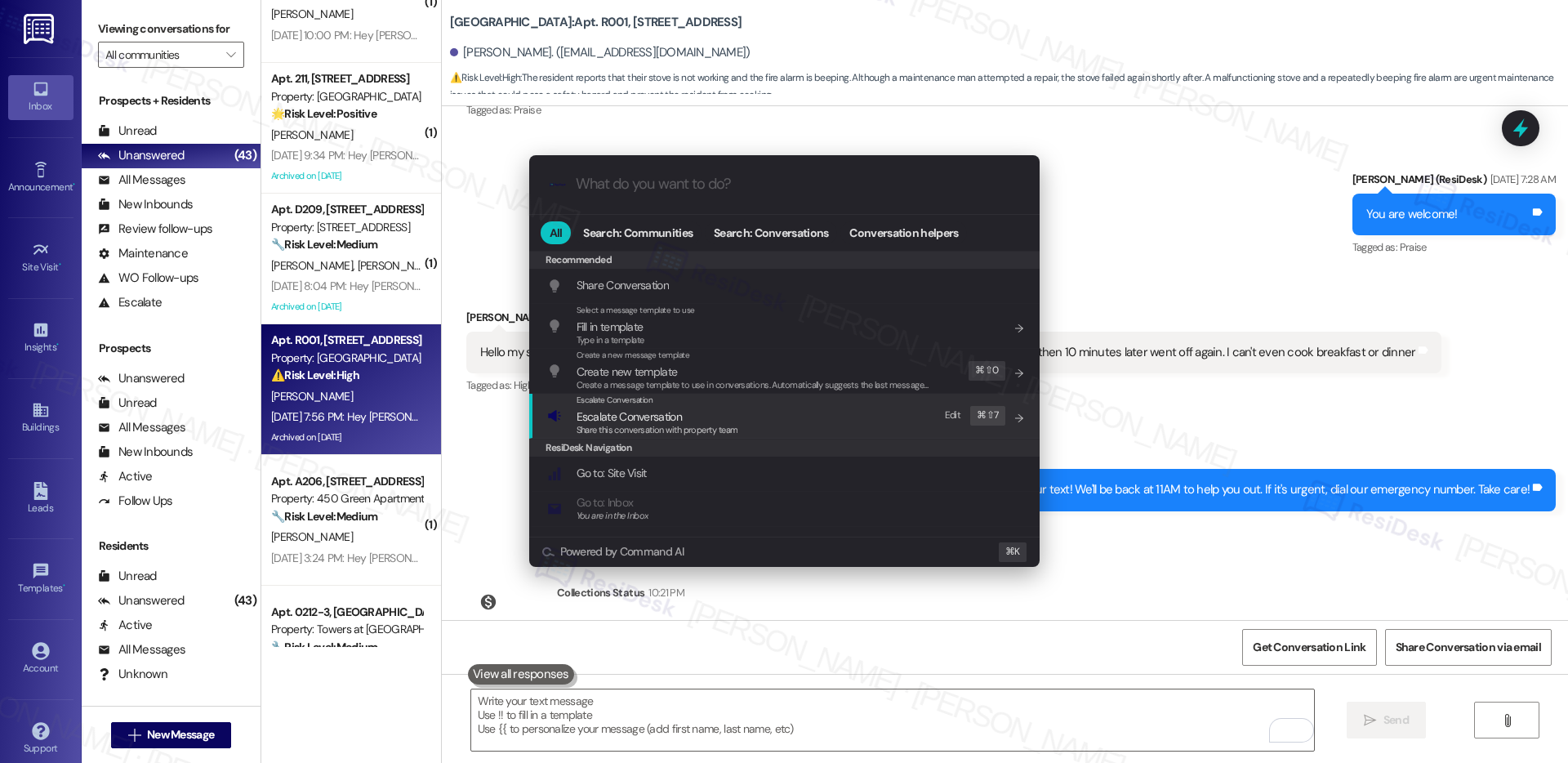
click at [710, 430] on span "Share this conversation with property team" at bounding box center [658, 430] width 162 height 11
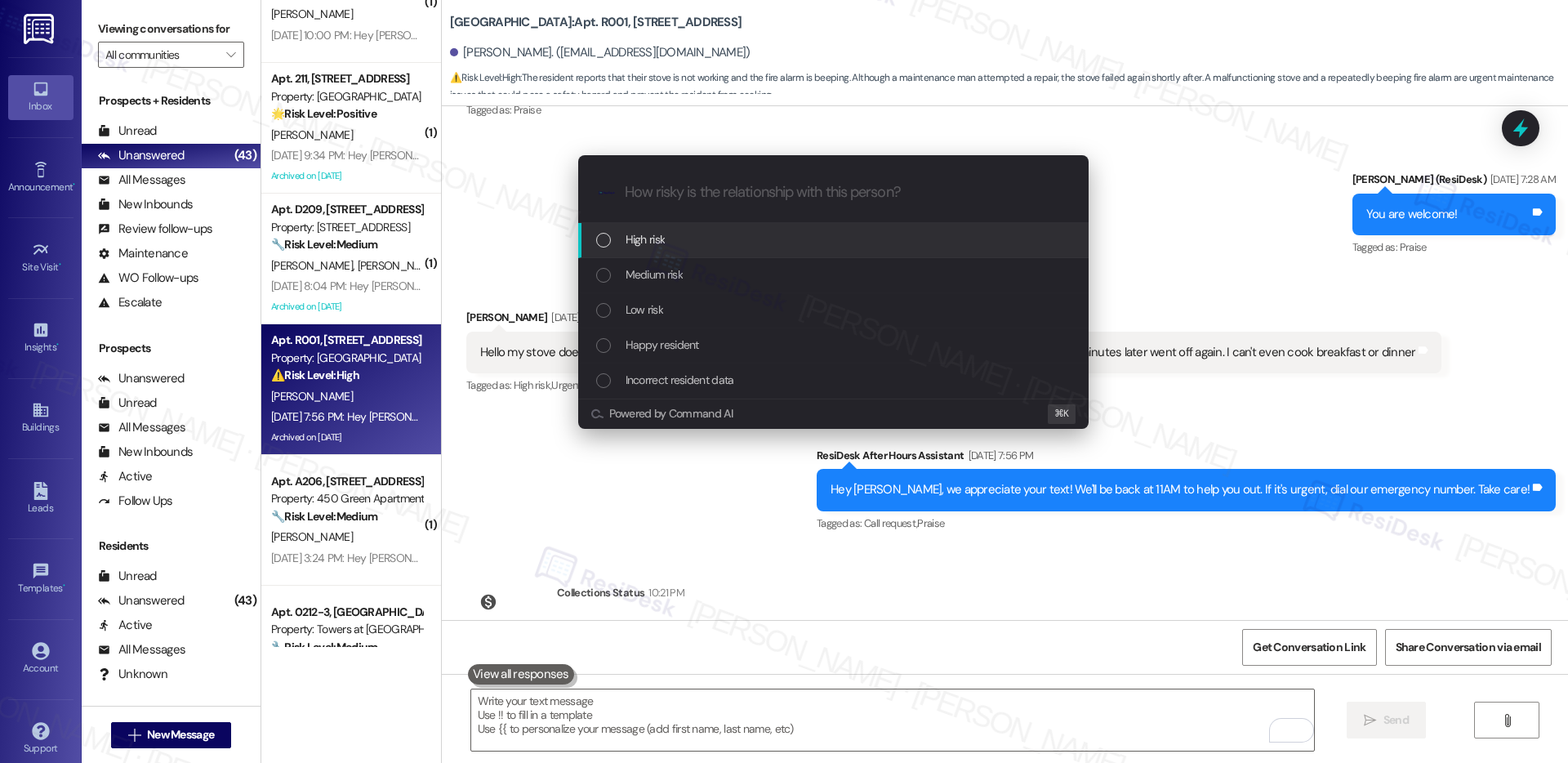
click at [699, 252] on div "High risk" at bounding box center [833, 240] width 510 height 35
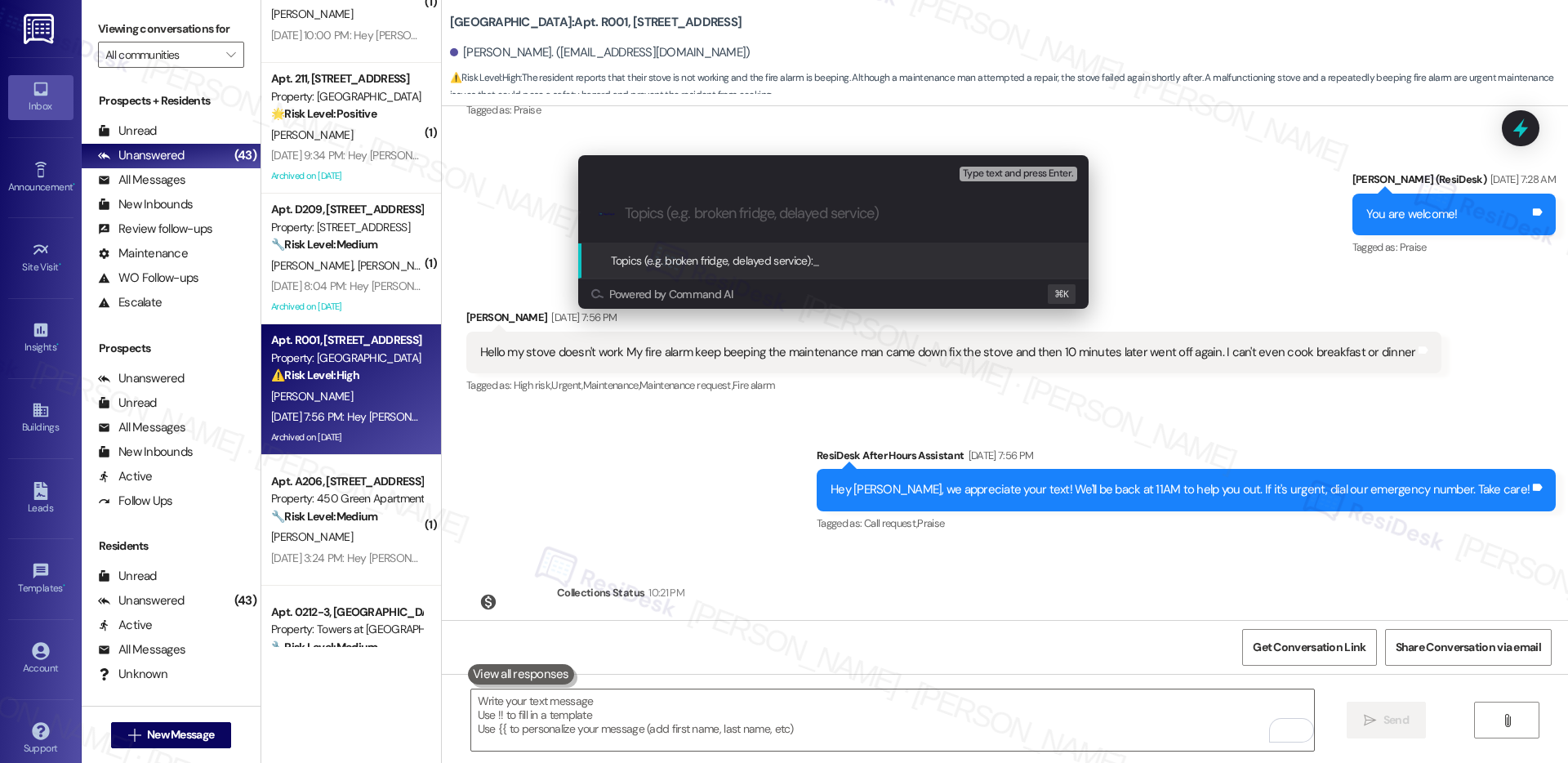
paste input "Resident Report: Stove Malfunction and Fire Alarm Concern"
type input "Resident Report: Stove Malfunction and Fire Alarm Concern"
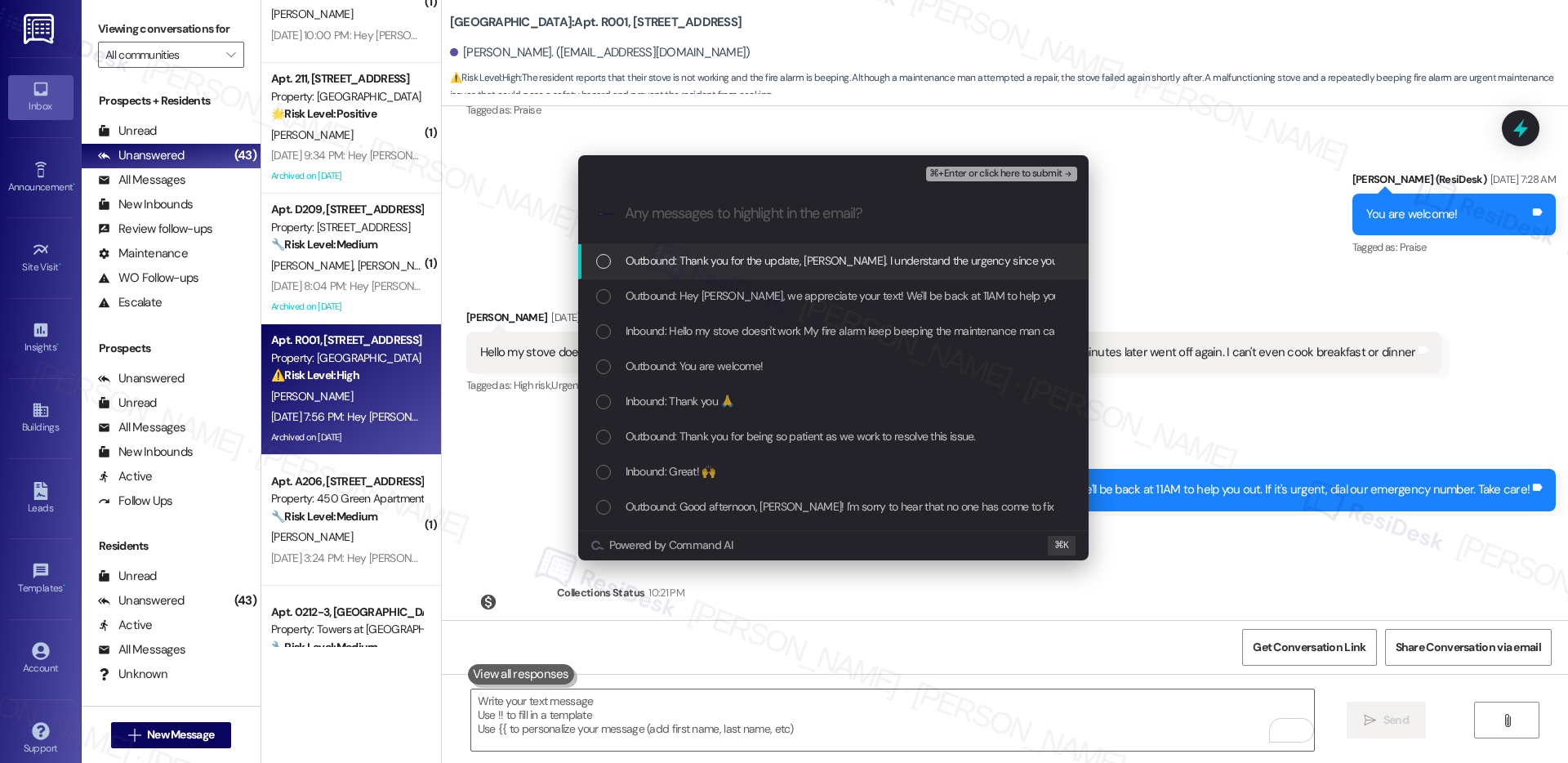
click at [699, 267] on span "Outbound: Thank you for the update, Belinda. I understand the urgency since you…" at bounding box center [1318, 261] width 1386 height 18
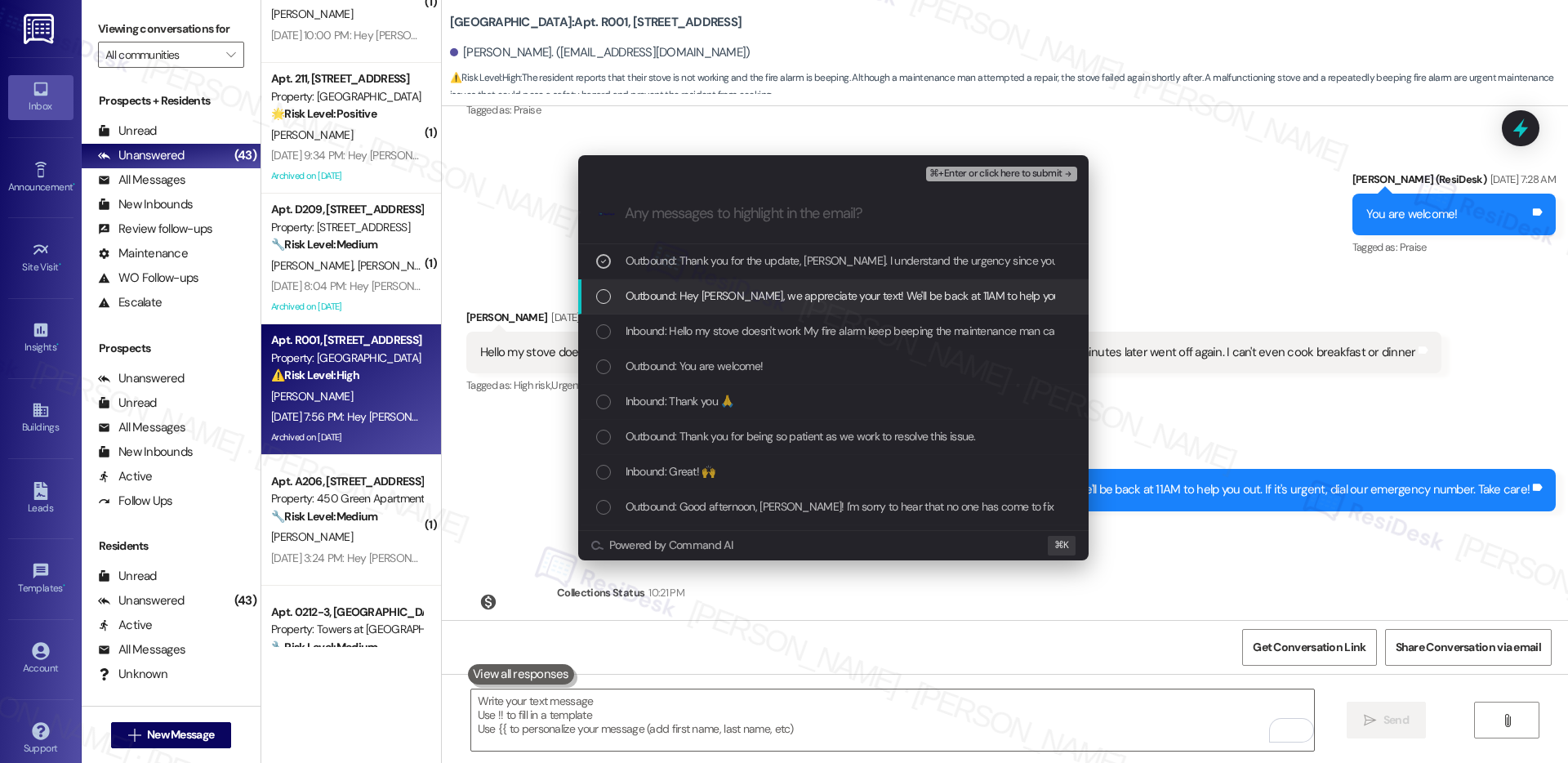
click at [696, 306] on div "Outbound: Hey Belinda, we appreciate your text! We'll be back at 11AM to help y…" at bounding box center [833, 297] width 510 height 35
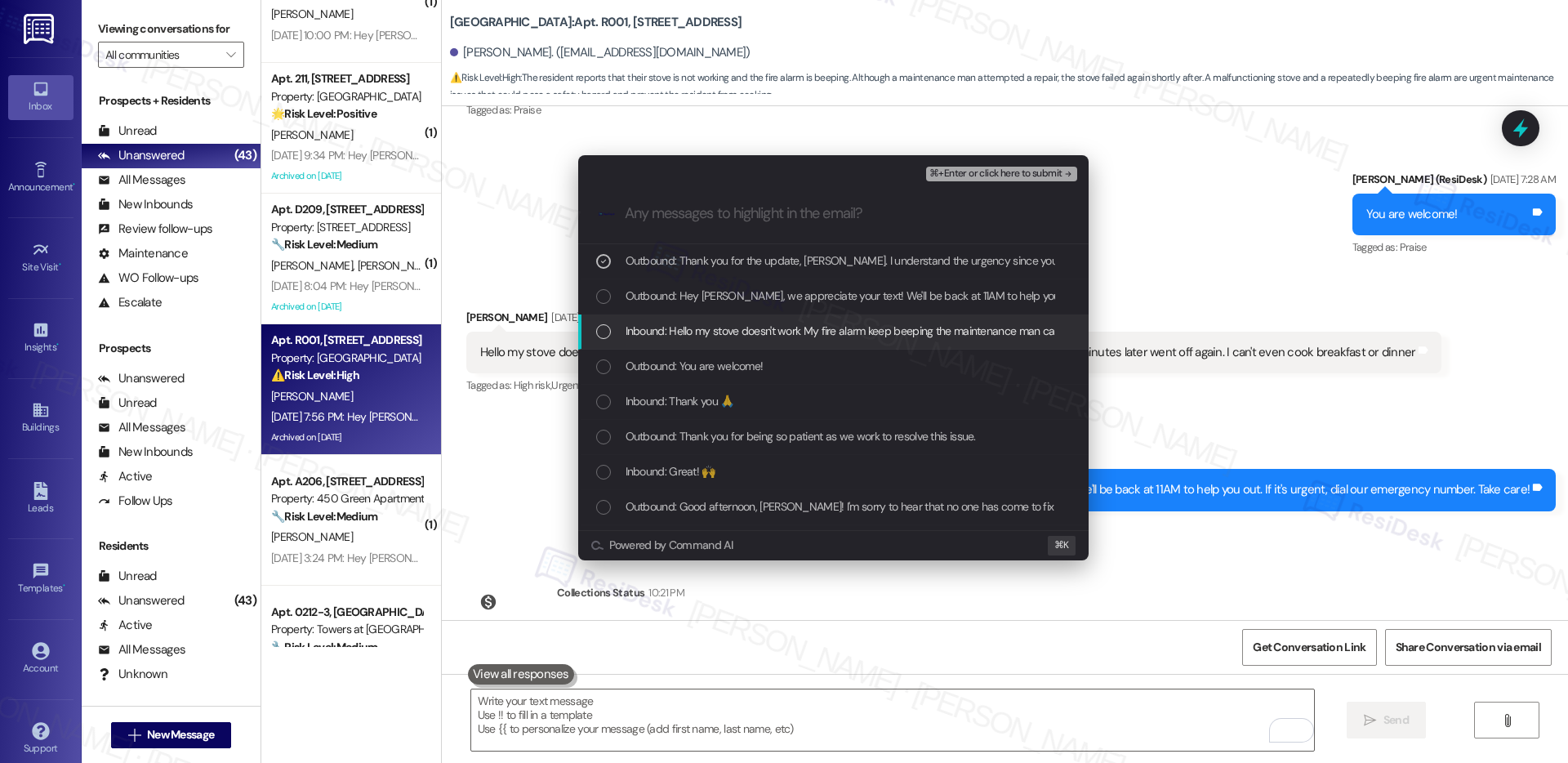
click at [689, 343] on div "Inbound: Hello my stove doesn't work My fire alarm keep beeping the maintenance…" at bounding box center [833, 332] width 510 height 35
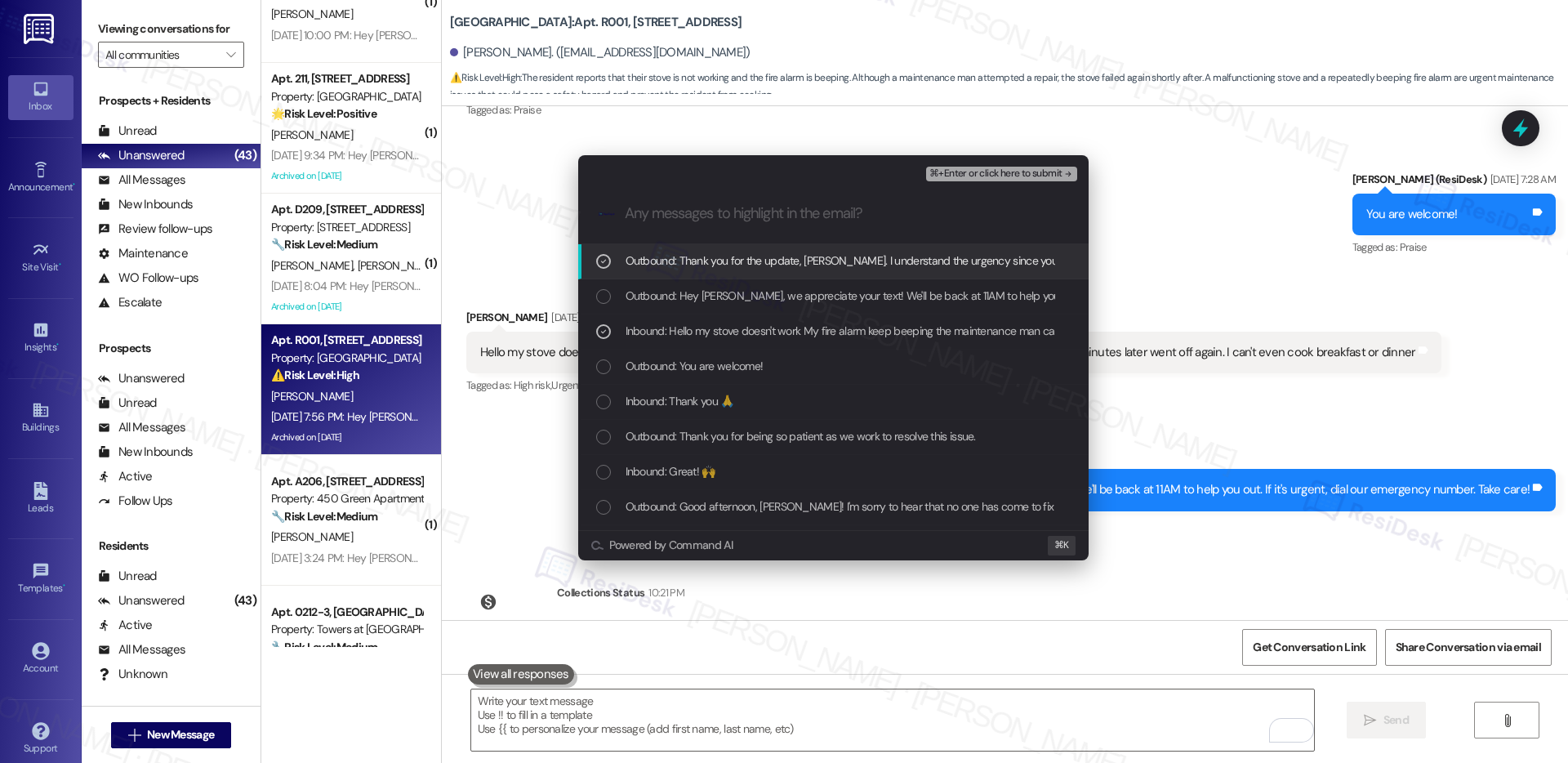
click at [1008, 165] on div "⌘+Enter or click here to submit" at bounding box center [1003, 173] width 154 height 21
click at [1008, 169] on span "⌘+Enter or click here to submit" at bounding box center [996, 174] width 132 height 11
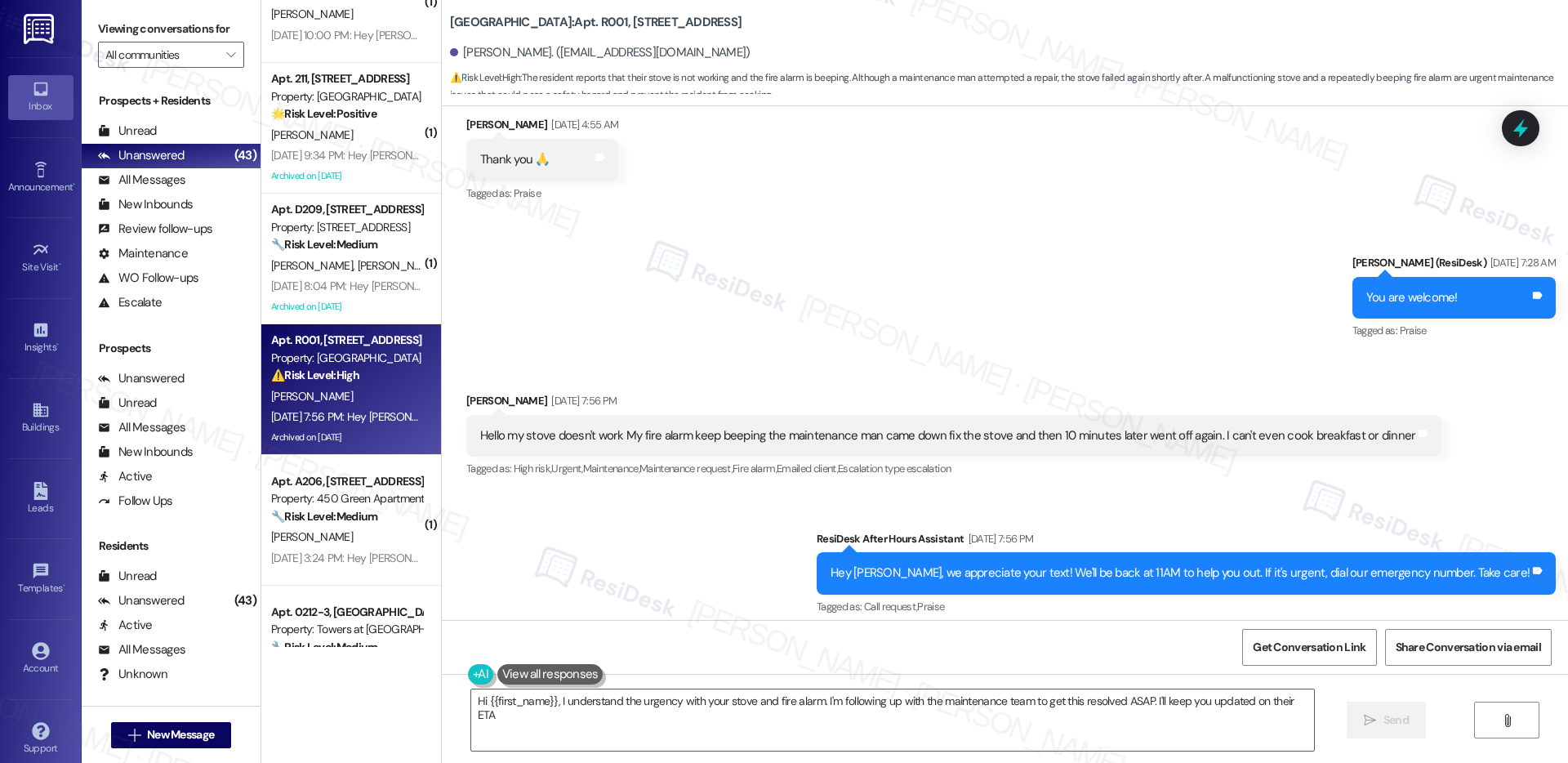
type textarea "Hi {{first_name}}, I understand the urgency with your stove and fire alarm. I'm…"
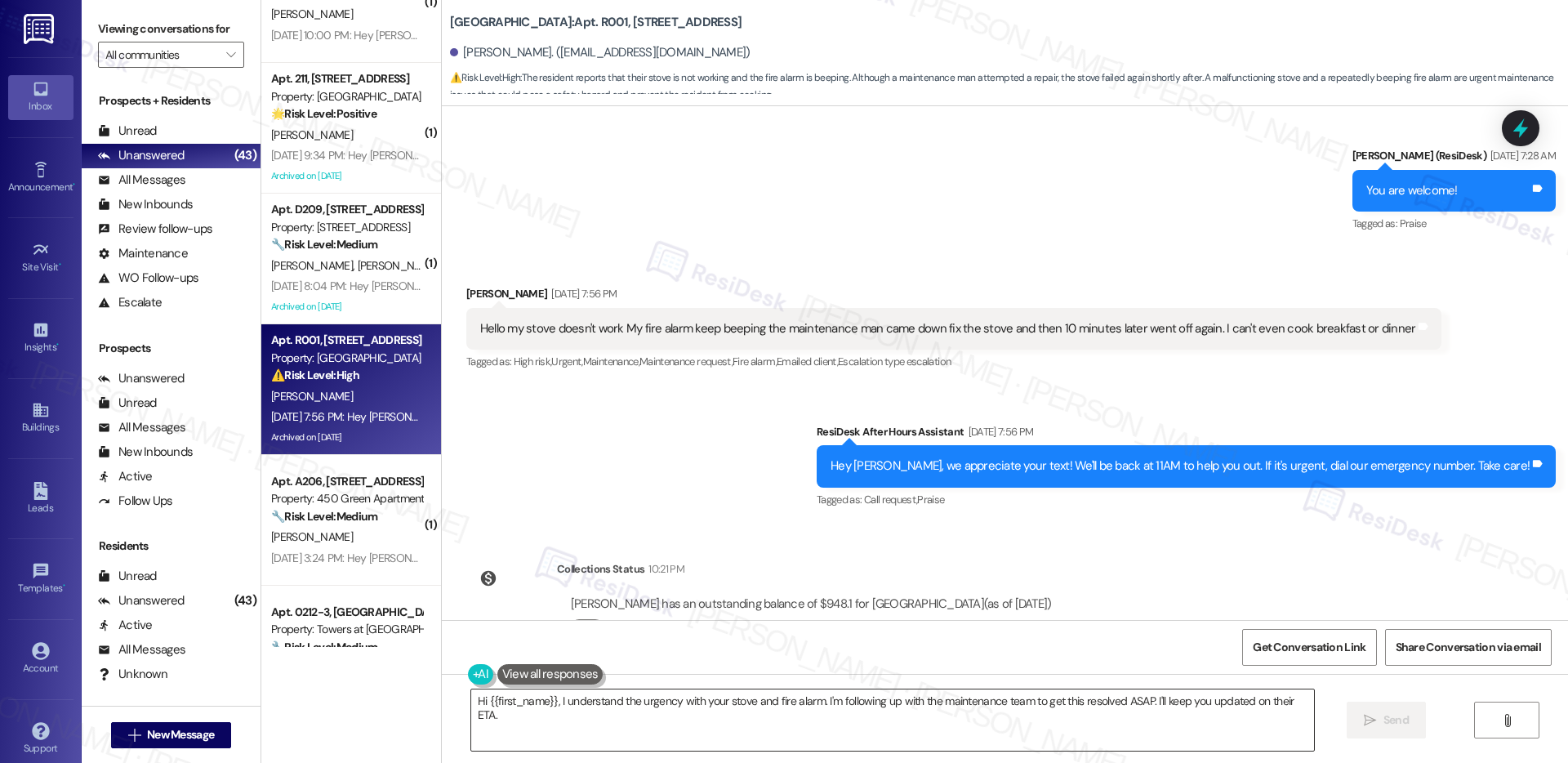
click at [859, 699] on textarea "Hi {{first_name}}, I understand the urgency with your stove and fire alarm. I'm…" at bounding box center [893, 720] width 843 height 61
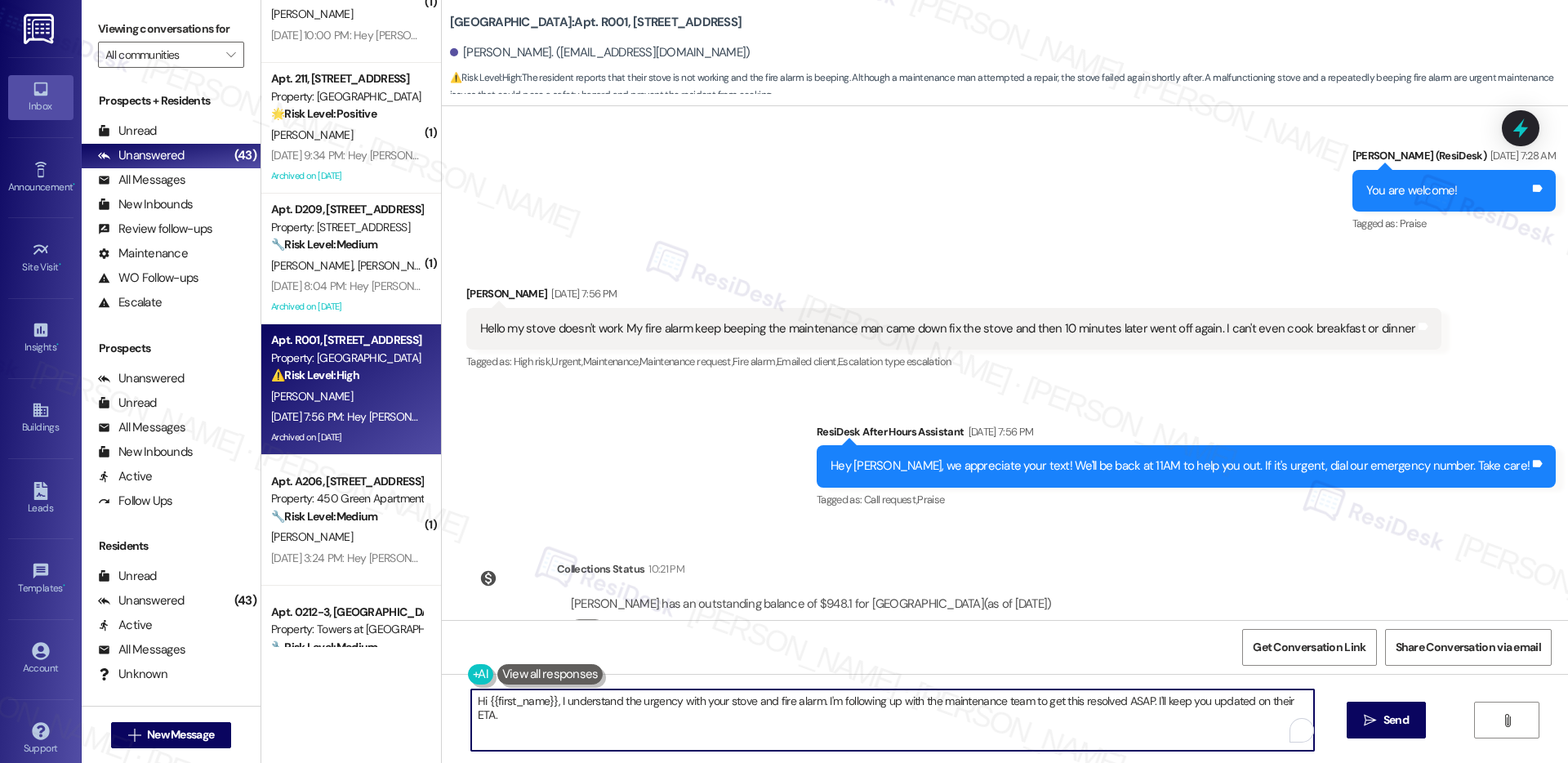
click at [859, 699] on textarea "Hi {{first_name}}, I understand the urgency with your stove and fire alarm. I'm…" at bounding box center [893, 720] width 843 height 61
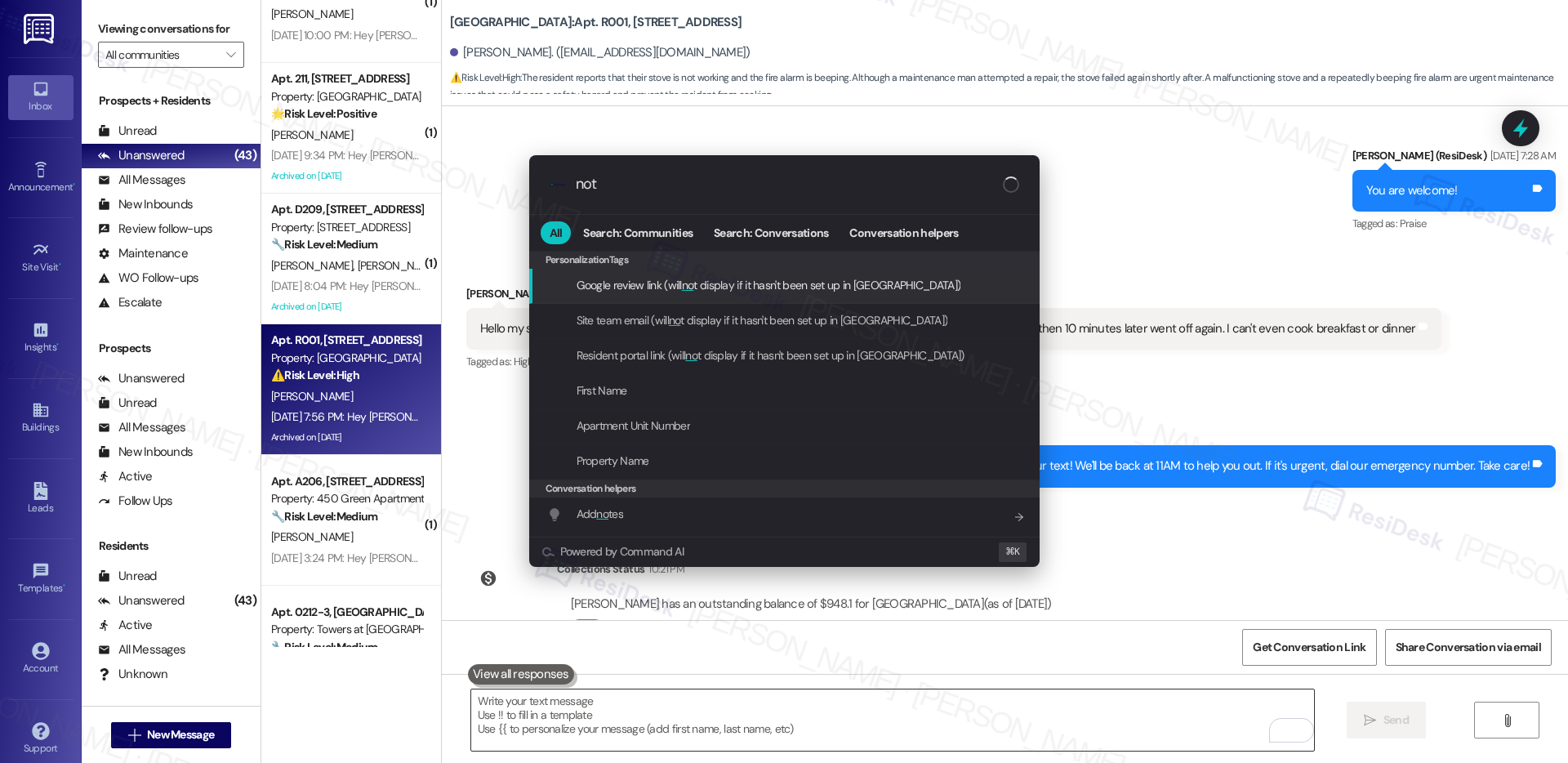
type input "note"
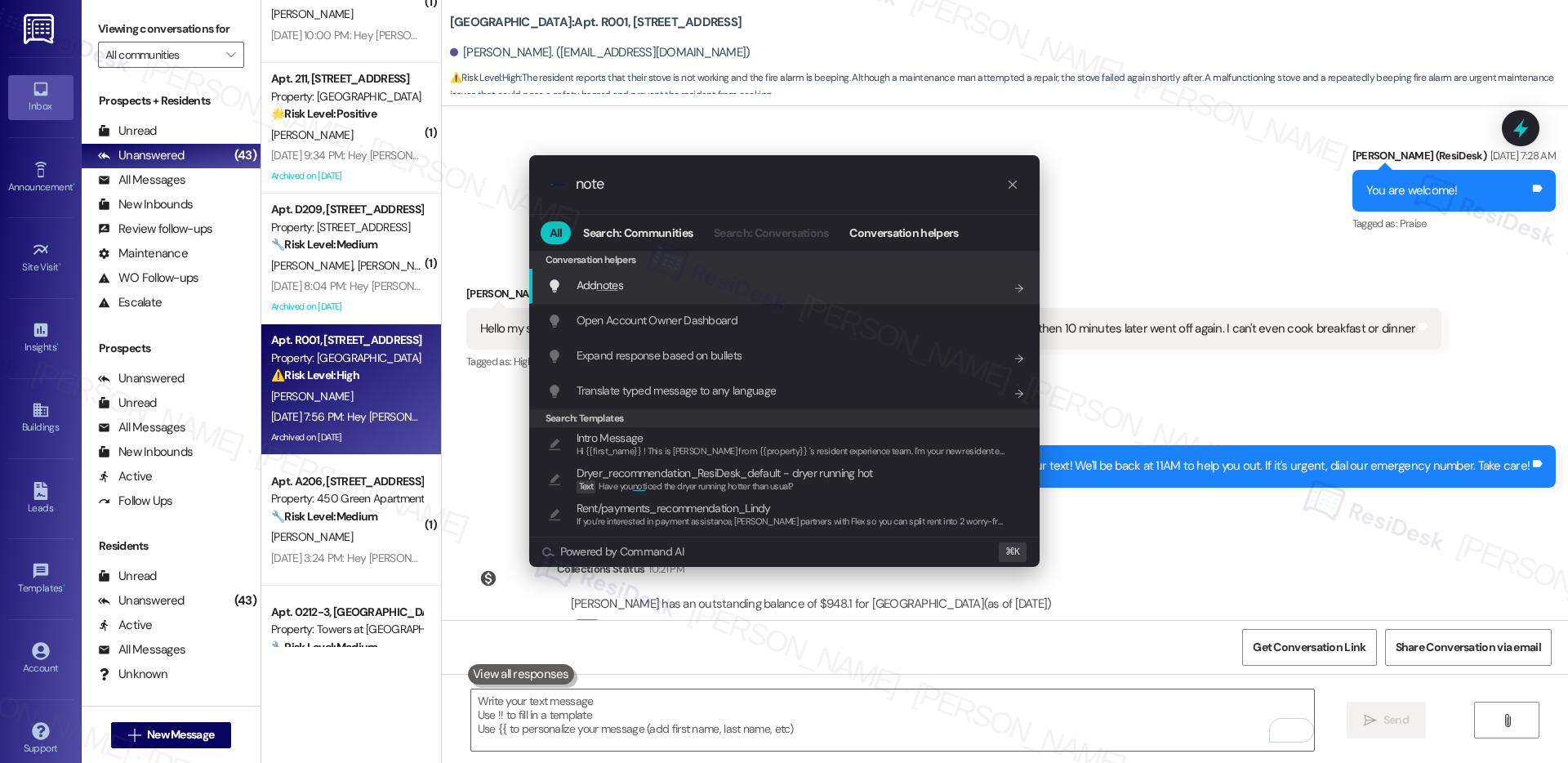
click at [818, 290] on div "Add note s Add shortcut" at bounding box center [787, 285] width 478 height 18
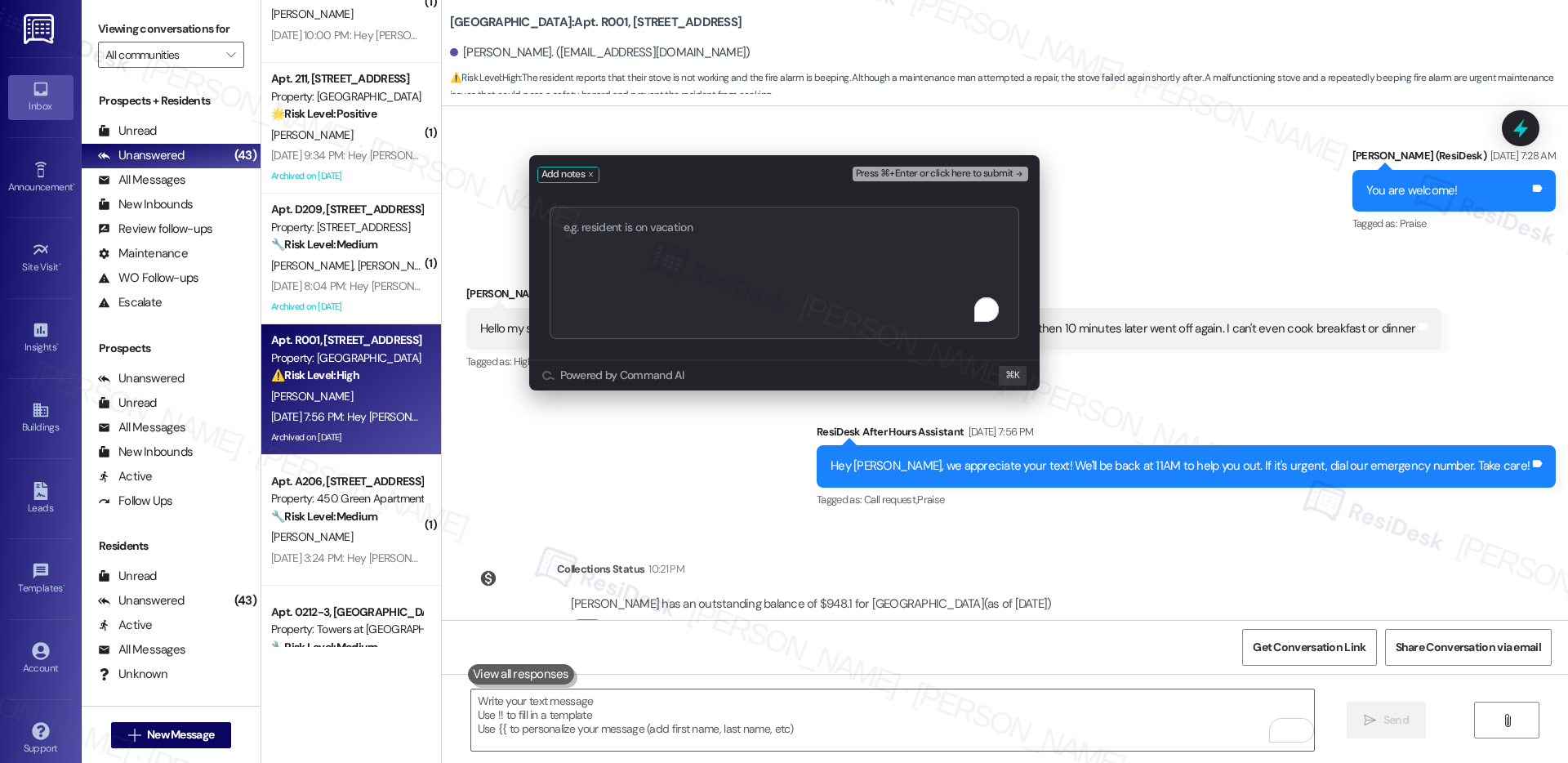
type textarea "Resident Report: Stove Malfunction and Fire Alarm Concern"
click at [964, 169] on span "Press ⌘+Enter or click here to submit" at bounding box center [935, 174] width 158 height 11
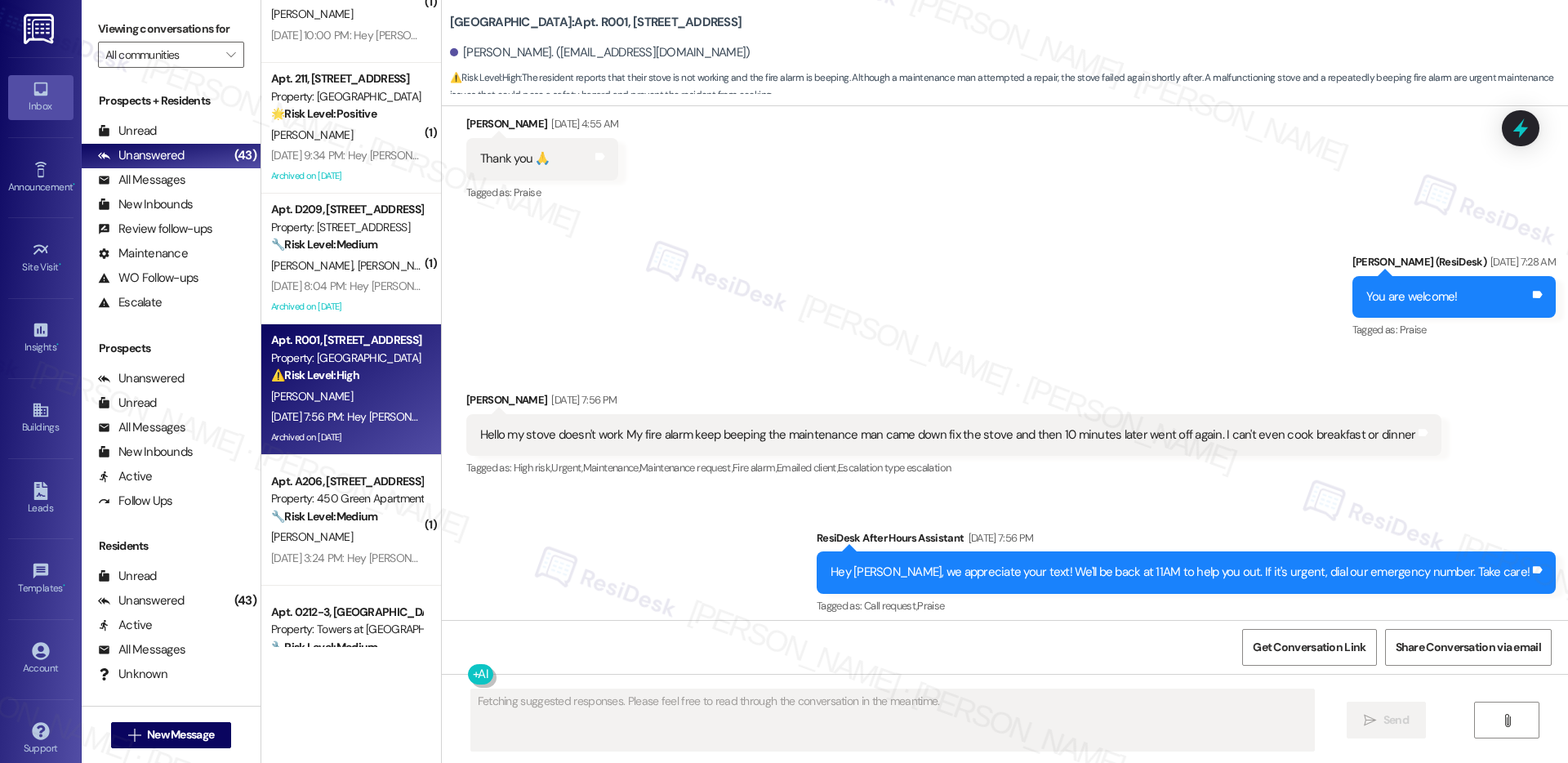
scroll to position [35600, 0]
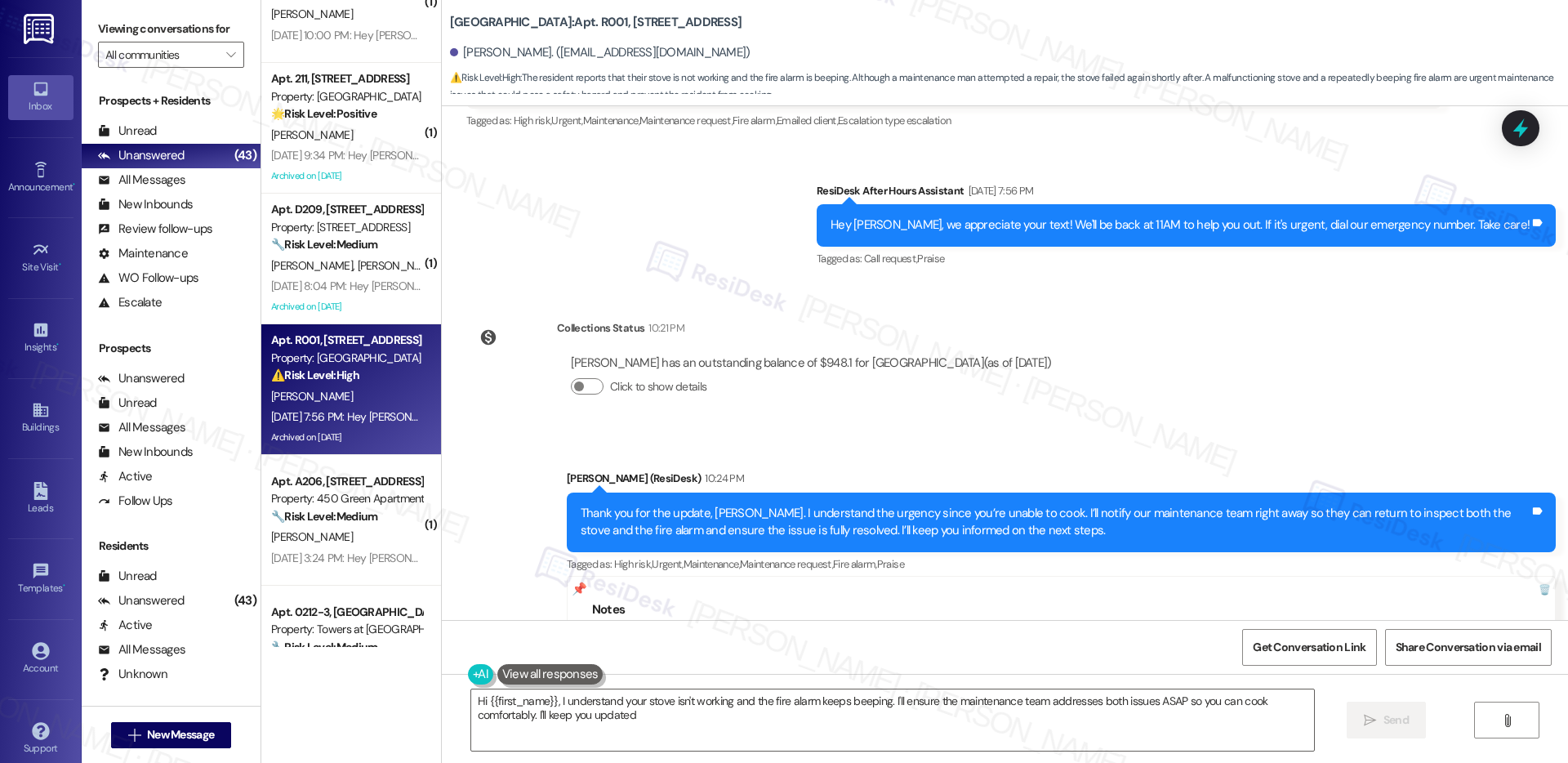
type textarea "Hi {{first_name}}, I understand your stove isn't working and the fire alarm kee…"
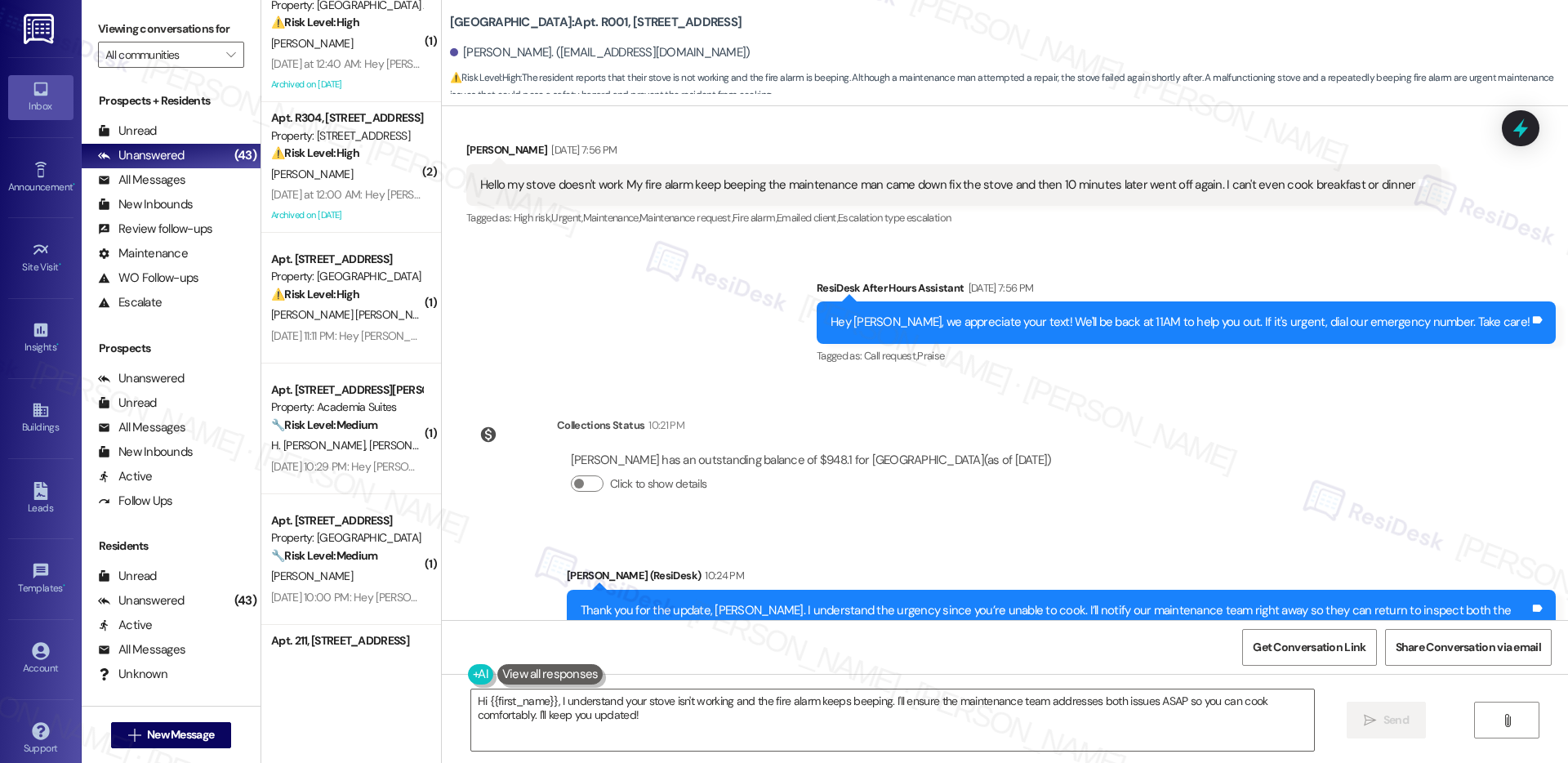
scroll to position [4207, 0]
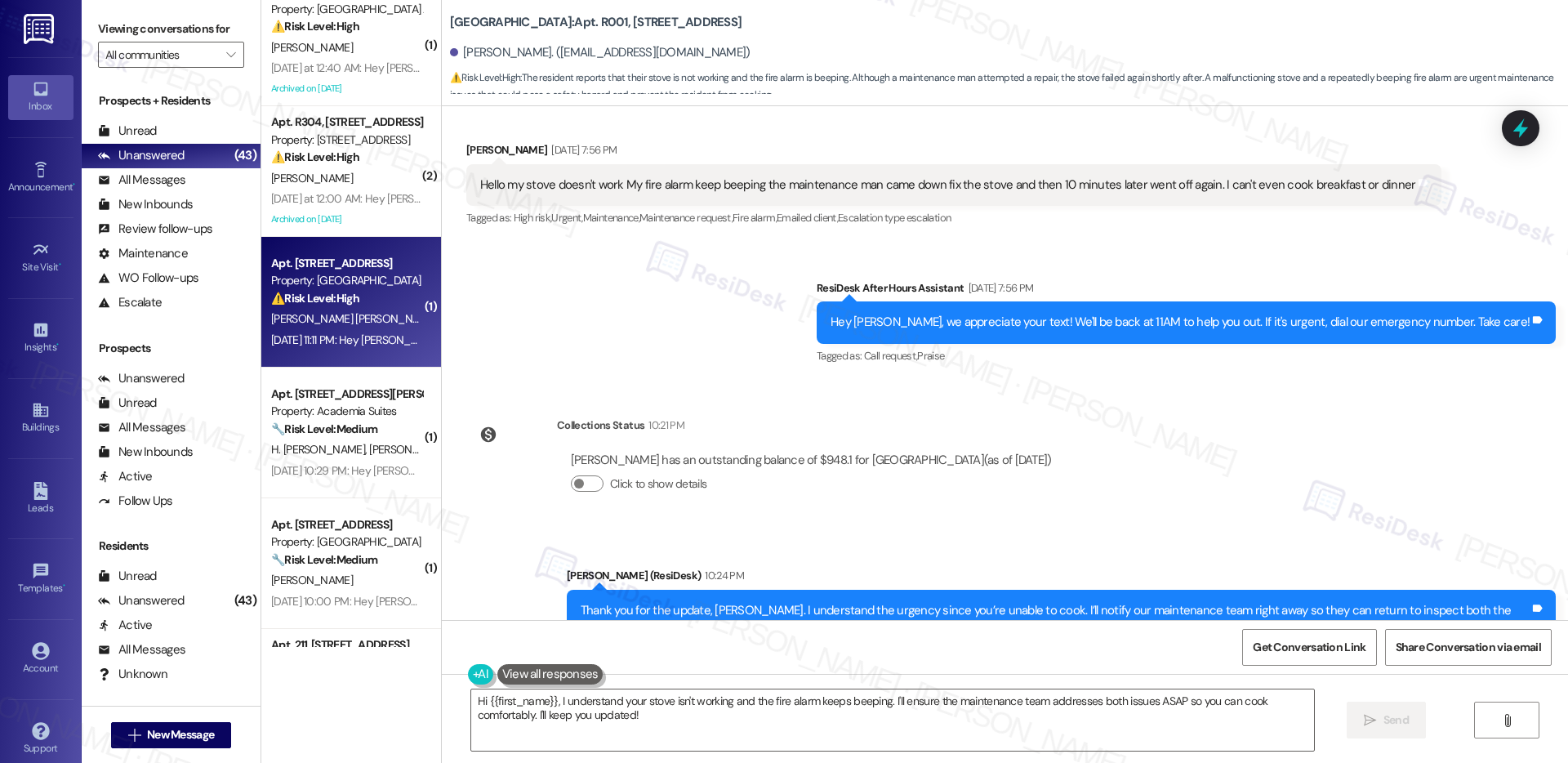
click at [317, 320] on span "[PERSON_NAME] [PERSON_NAME]" at bounding box center [356, 319] width 170 height 15
type textarea "Fetching suggested responses. Please feel free to read through the conversation…"
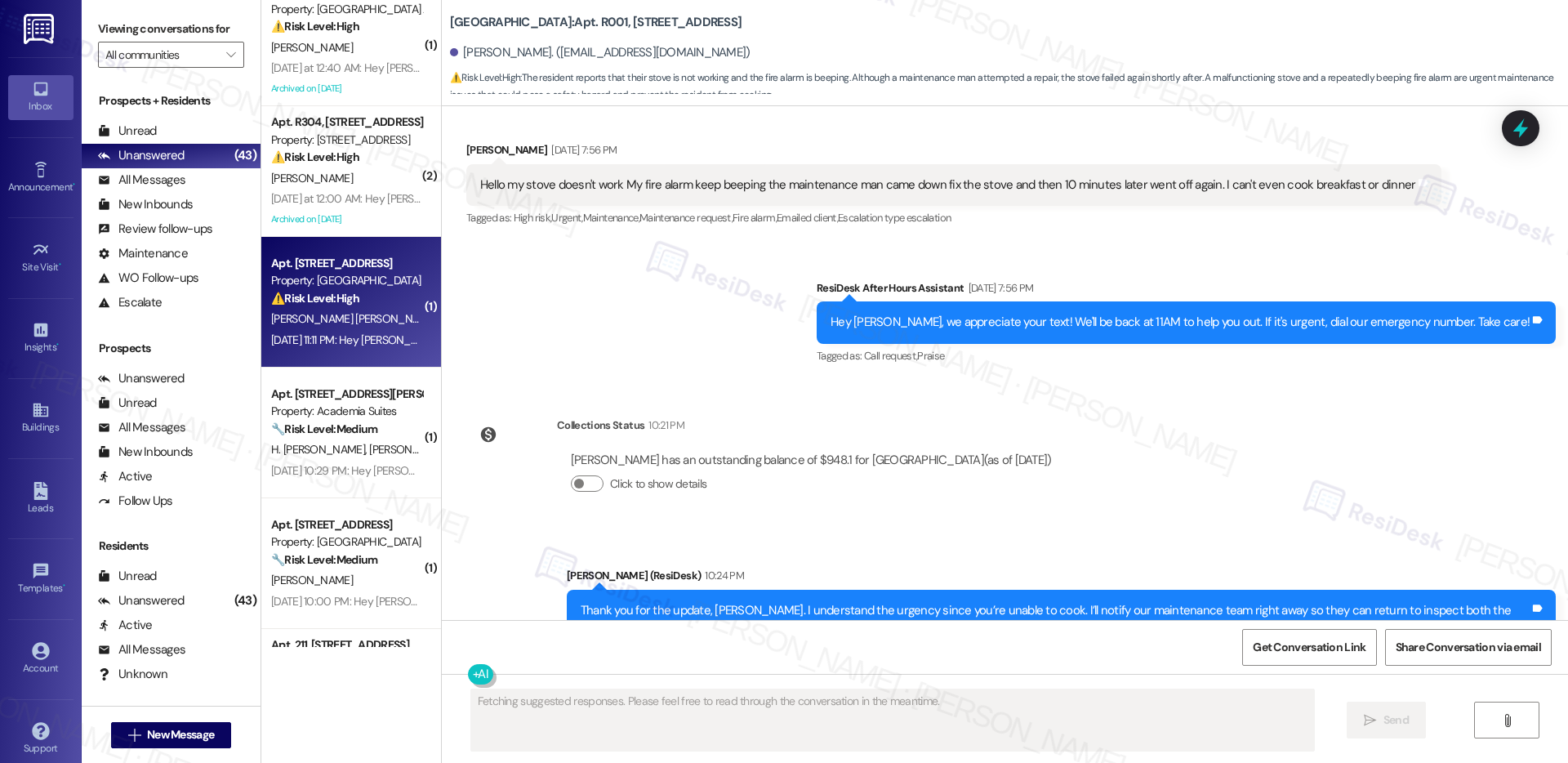
click at [317, 320] on span "[PERSON_NAME] [PERSON_NAME]" at bounding box center [356, 319] width 170 height 15
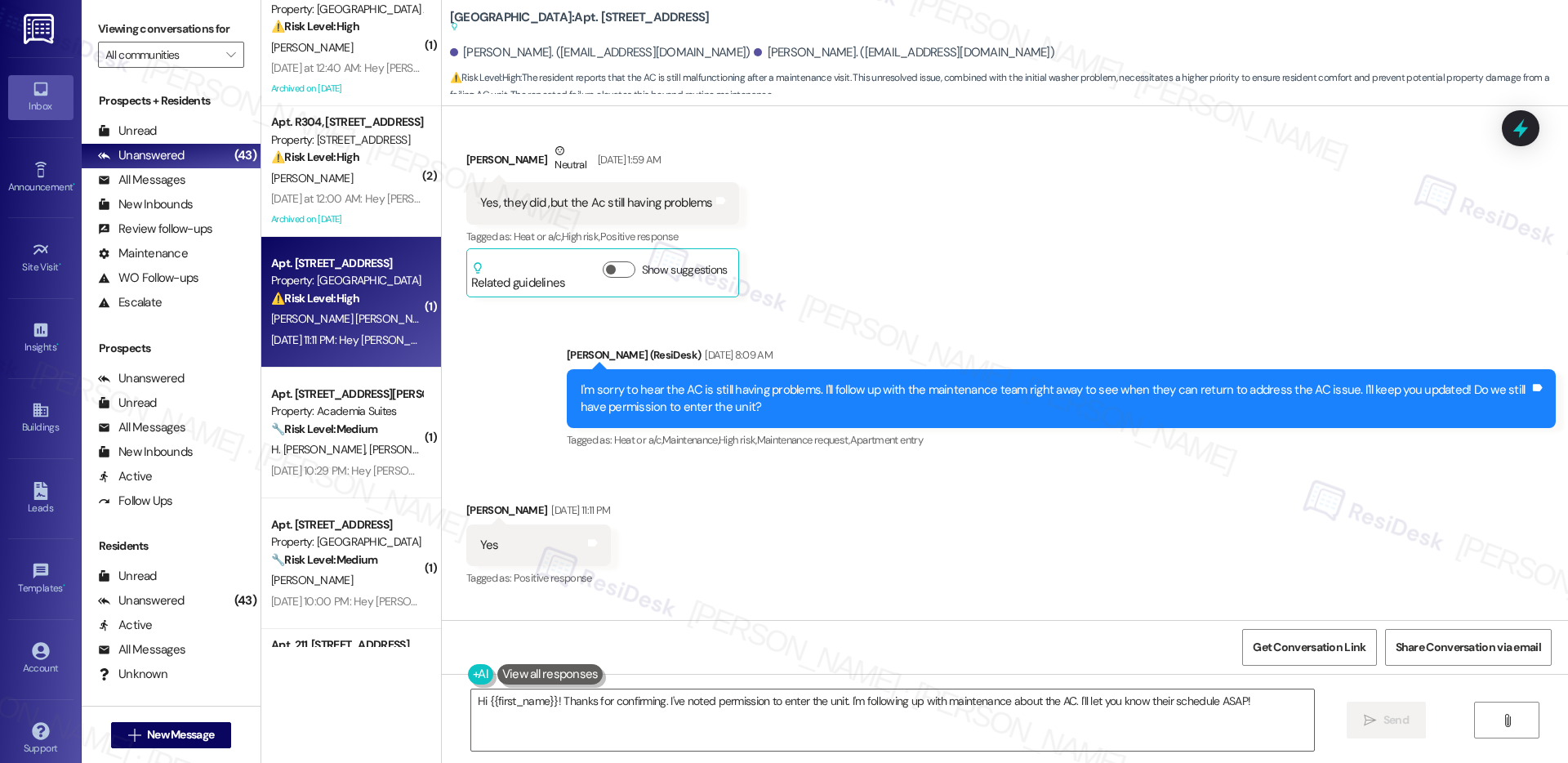
scroll to position [6938, 0]
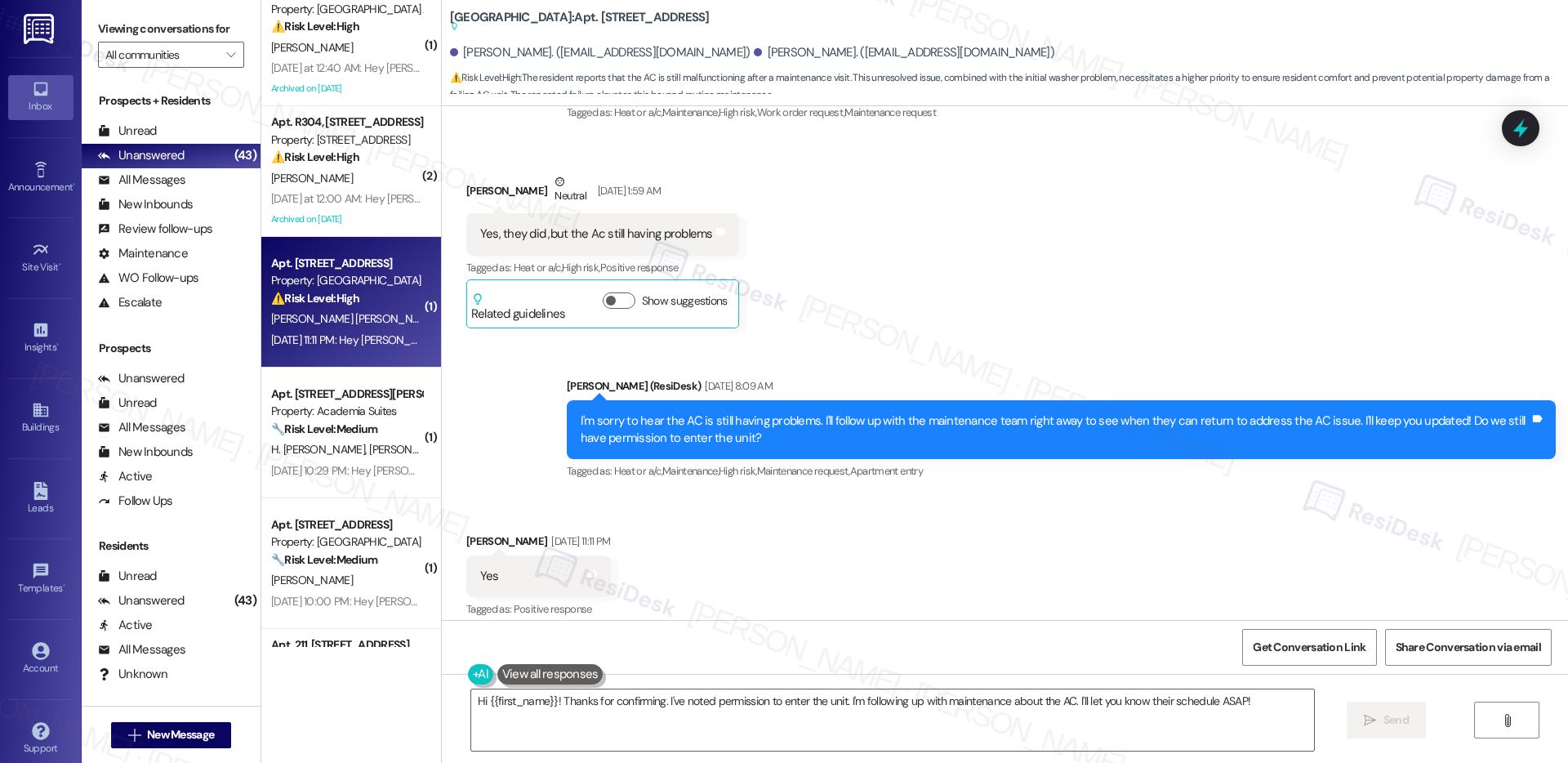
click at [685, 412] on div "I'm sorry to hear the AC is still having problems. I'll follow up with the main…" at bounding box center [1055, 430] width 949 height 35
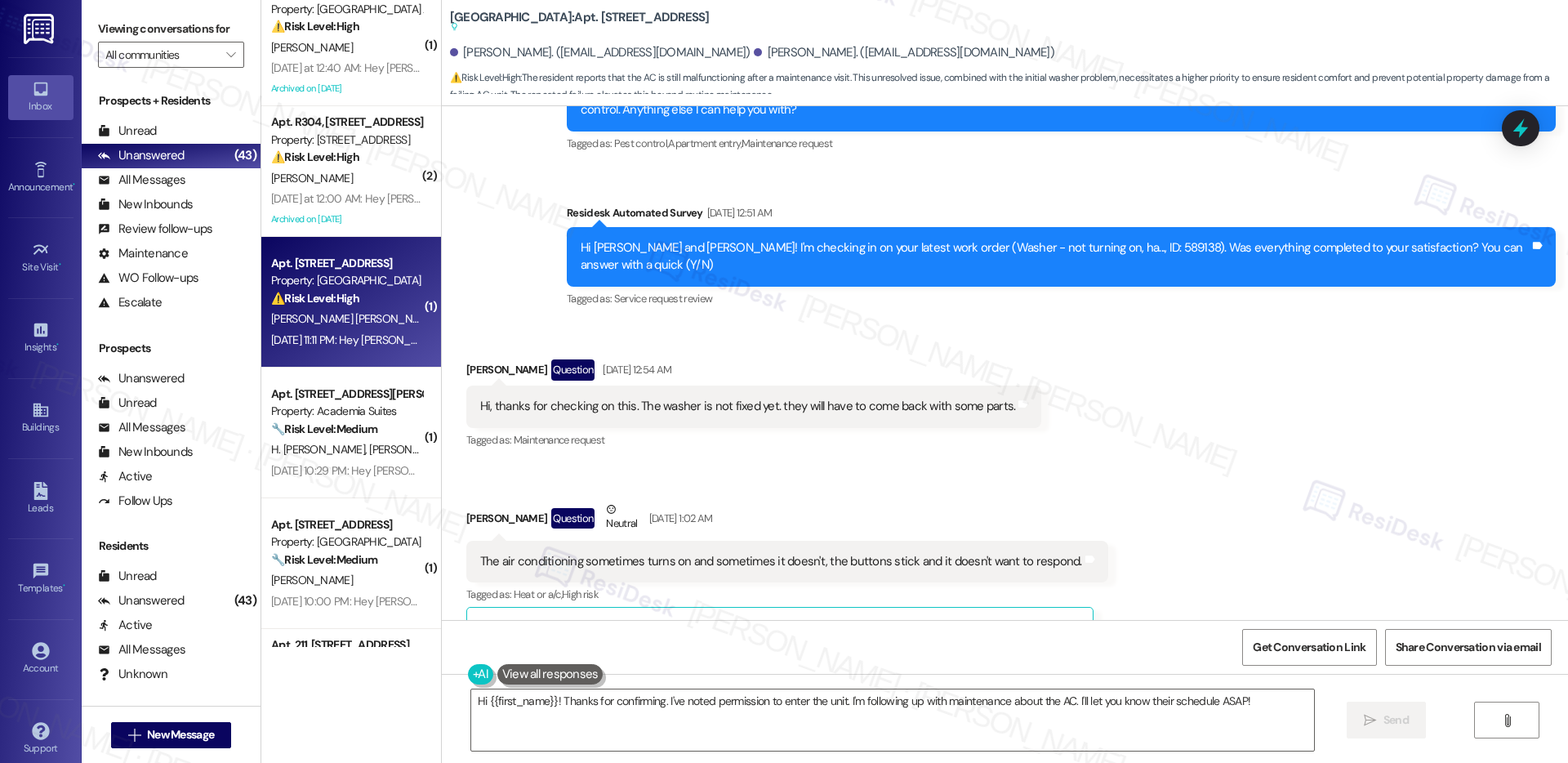
scroll to position [6260, 0]
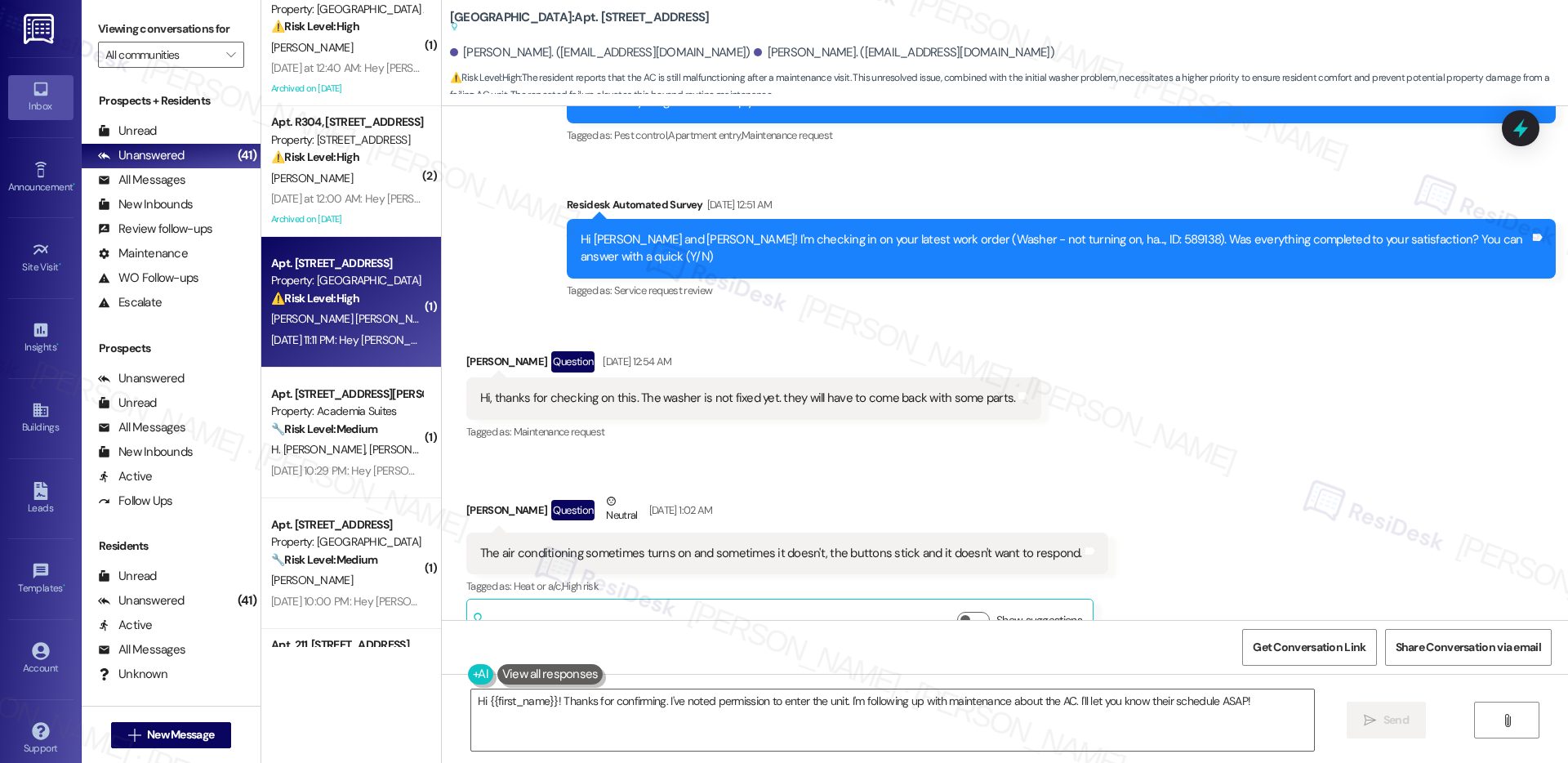
click at [638, 545] on div "The air conditioning sometimes turns on and sometimes it doesn't, the buttons s…" at bounding box center [780, 553] width 602 height 17
click at [637, 545] on div "The air conditioning sometimes turns on and sometimes it doesn't, the buttons s…" at bounding box center [780, 553] width 602 height 17
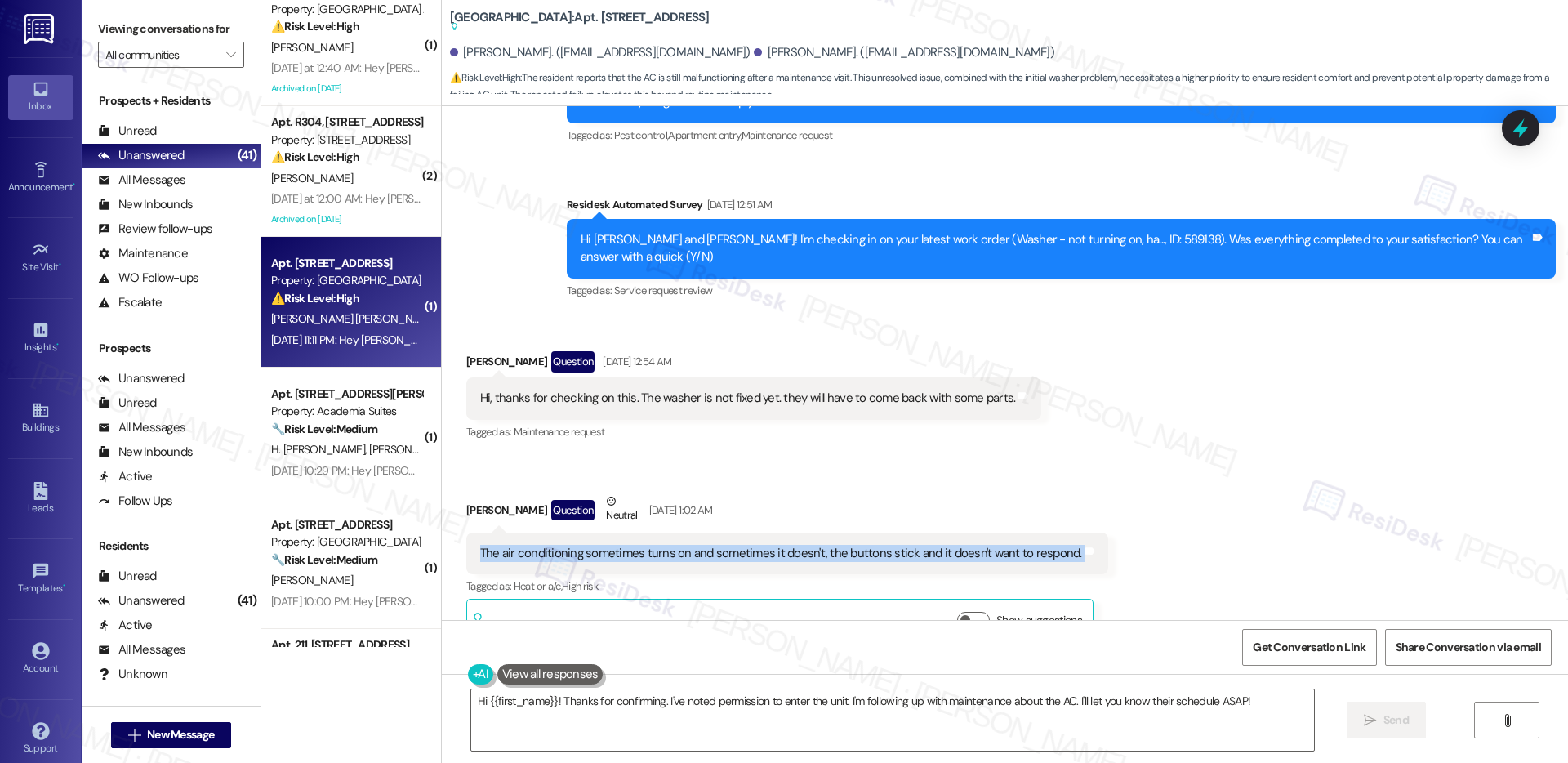
copy div "The air conditioning sometimes turns on and sometimes it doesn't, the buttons s…"
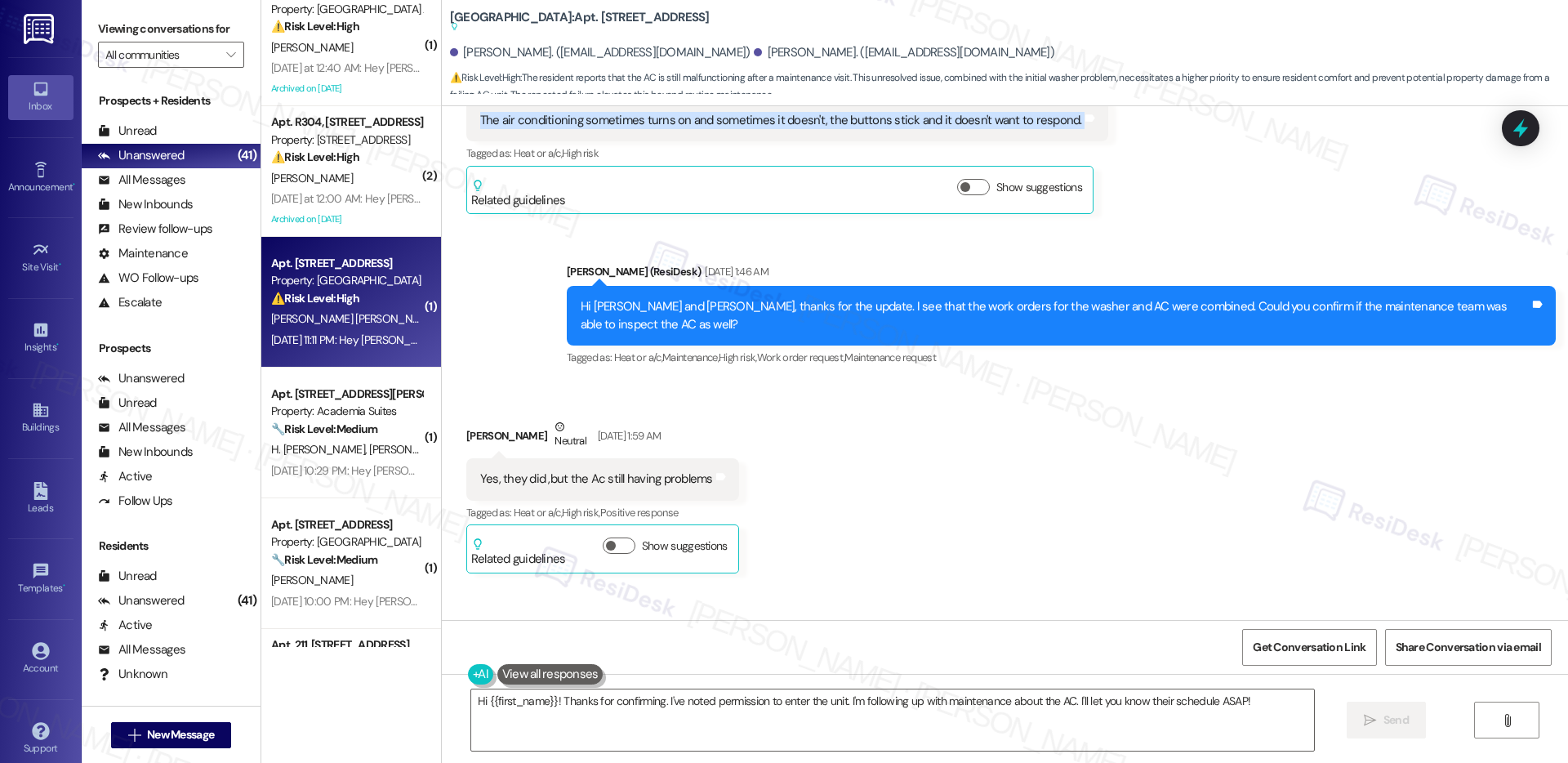
scroll to position [6725, 0]
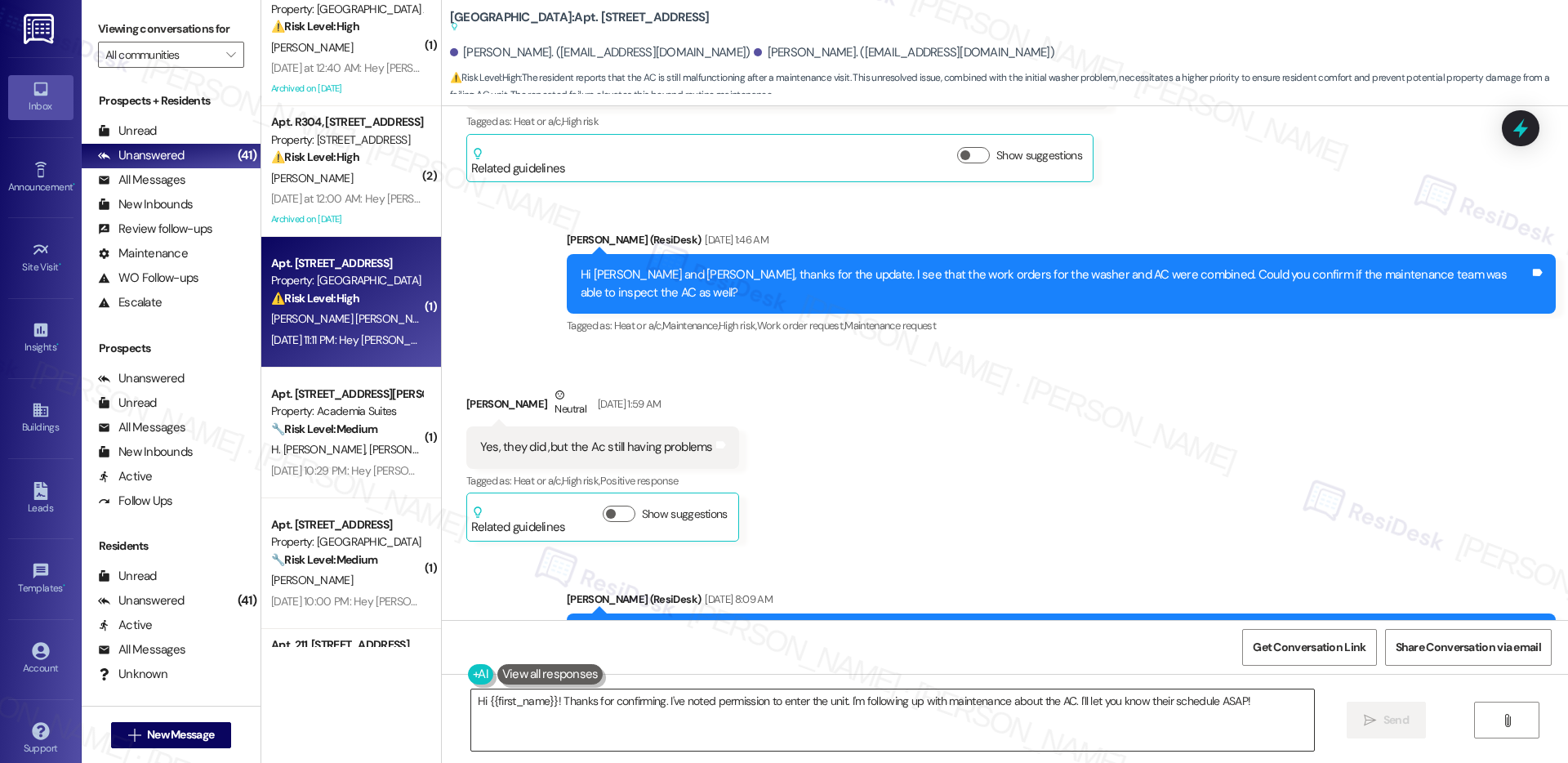
click at [512, 704] on textarea "Hi {{first_name}}! Thanks for confirming. I've noted permission to enter the un…" at bounding box center [893, 720] width 843 height 61
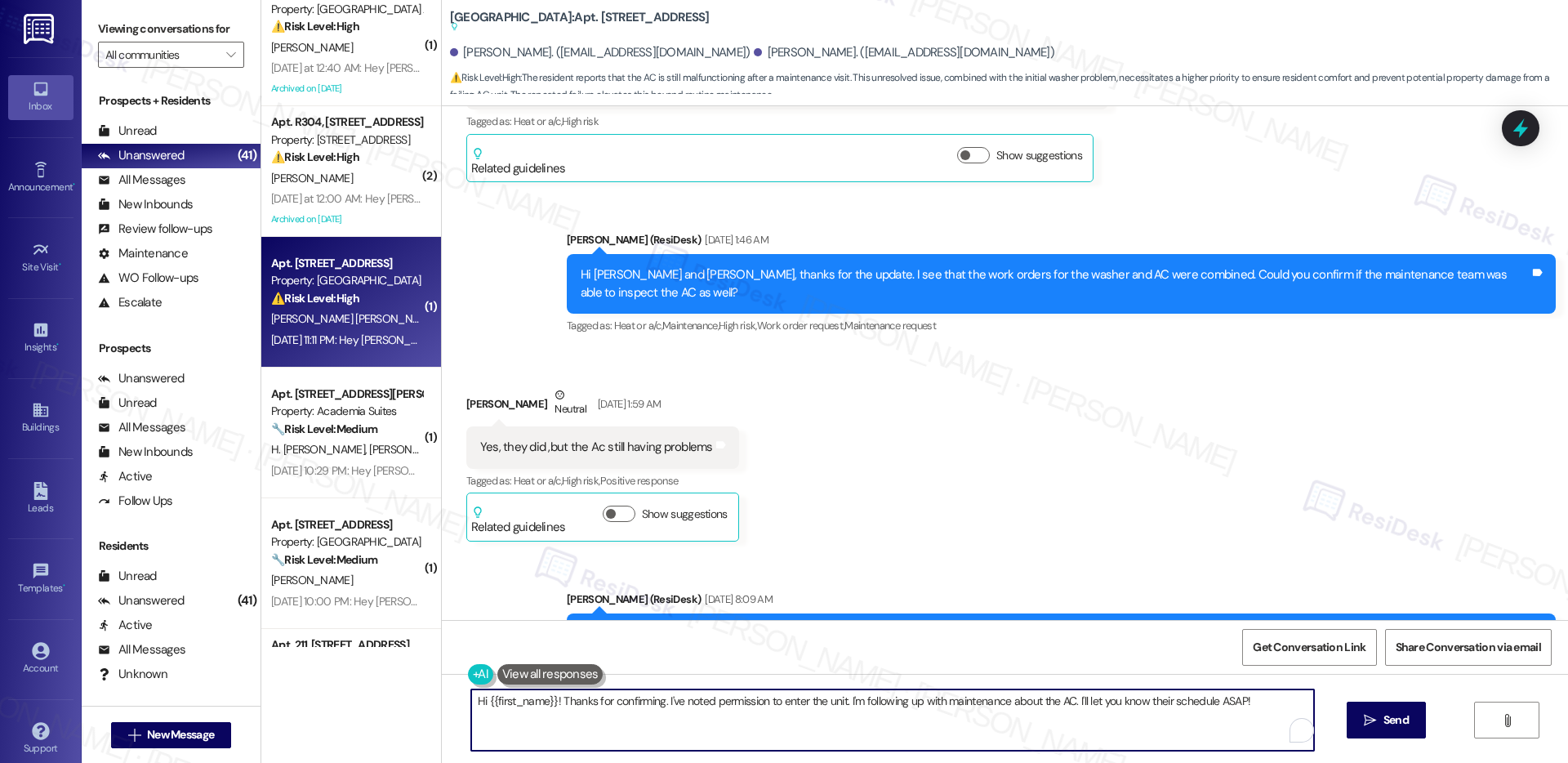
click at [511, 703] on textarea "Hi {{first_name}}! Thanks for confirming. I've noted permission to enter the un…" at bounding box center [893, 720] width 843 height 61
paste textarea "[Resident’s Name], thank you for letting us know about the issue with your AC. …"
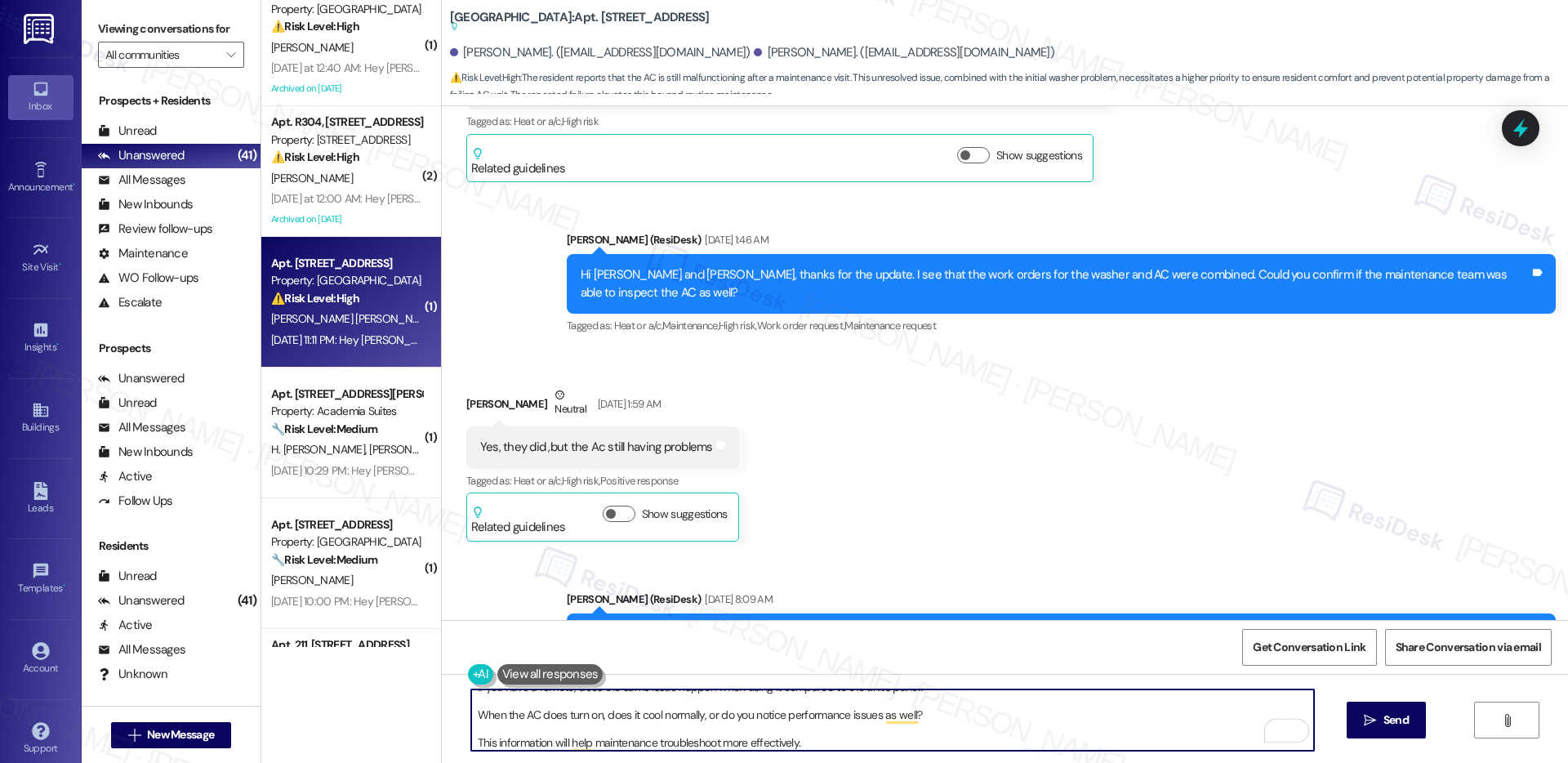
scroll to position [153, 0]
type textarea "Hi [Resident’s Name], thank you for letting us know about the issue with your A…"
click at [466, 387] on div "Fredys Ulloa Romero Neutral Aug 15, 2025 at 1:59 AM" at bounding box center [603, 407] width 273 height 40
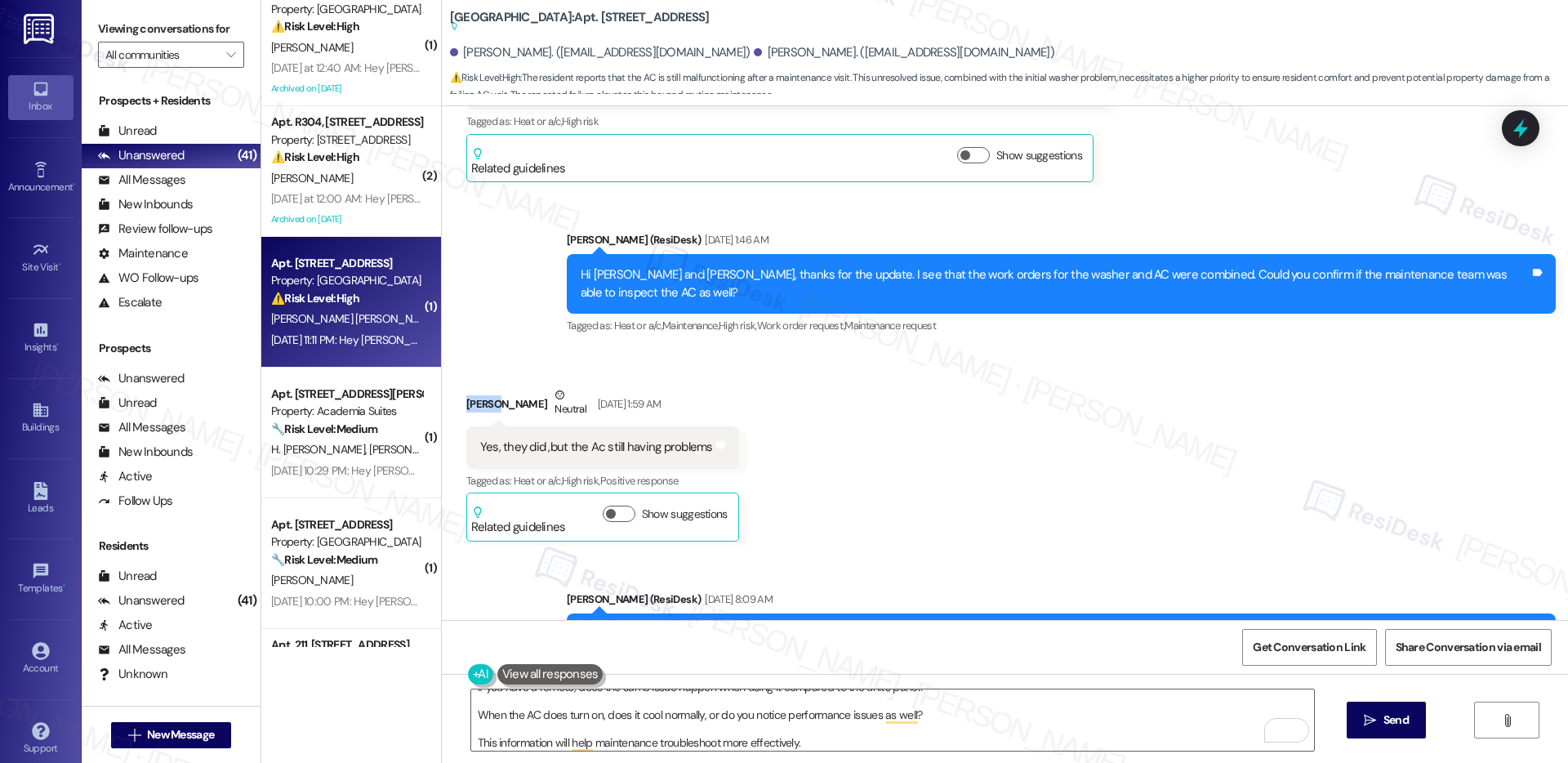
click at [466, 387] on div "Fredys Ulloa Romero Neutral Aug 15, 2025 at 1:59 AM" at bounding box center [603, 407] width 273 height 40
copy div "Fredys"
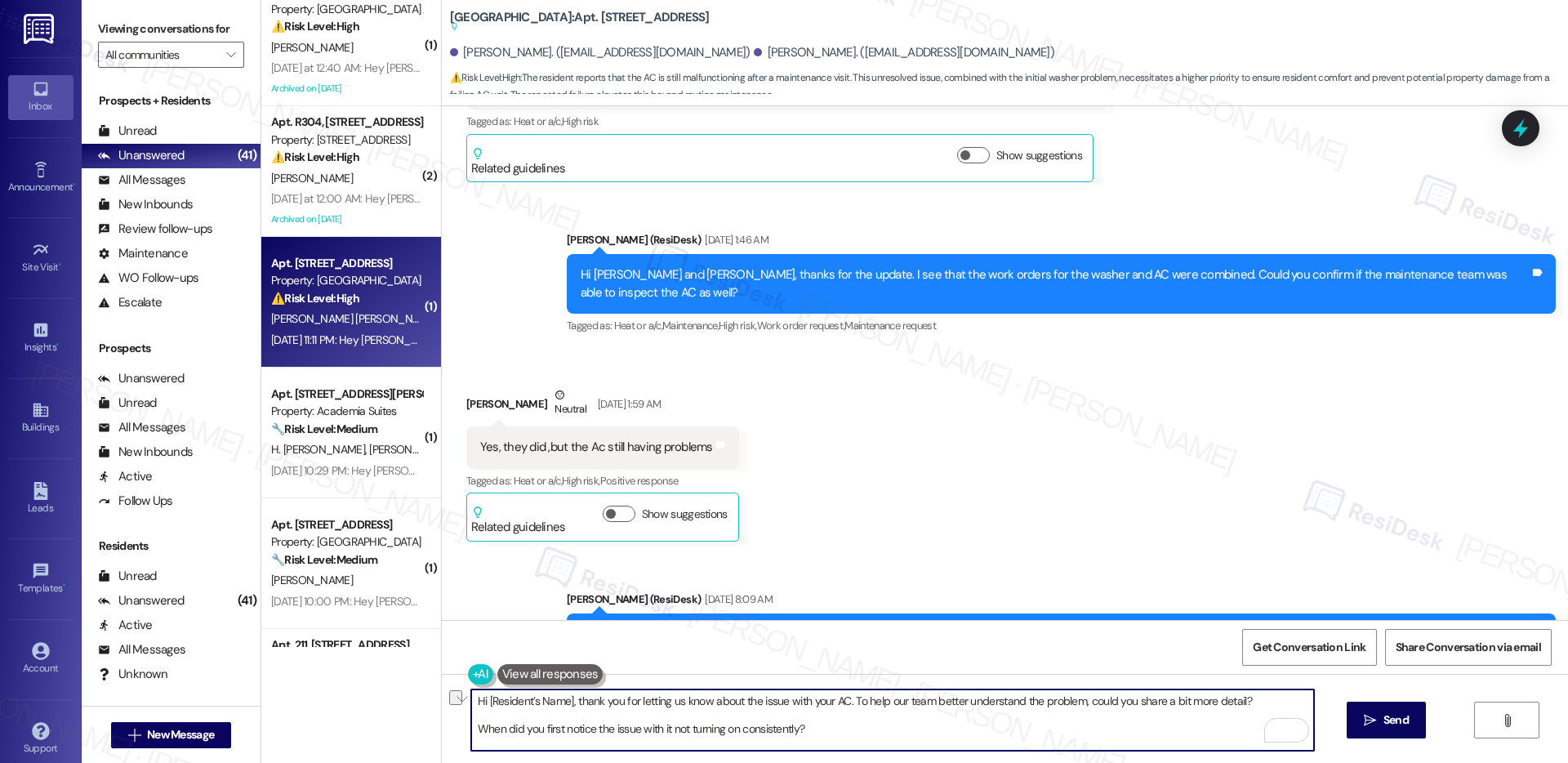
drag, startPoint x: 562, startPoint y: 703, endPoint x: 477, endPoint y: 702, distance: 85.0
click at [477, 702] on textarea "Hi [Resident’s Name], thank you for letting us know about the issue with your A…" at bounding box center [893, 720] width 843 height 61
paste textarea "Fredys"
click at [651, 728] on textarea "Hi Fredys, thank you for letting us know about the issue with your AC. To help …" at bounding box center [893, 720] width 843 height 61
click at [652, 728] on textarea "Hi Fredys, thank you for letting us know about the issue with your AC. To help …" at bounding box center [893, 720] width 843 height 61
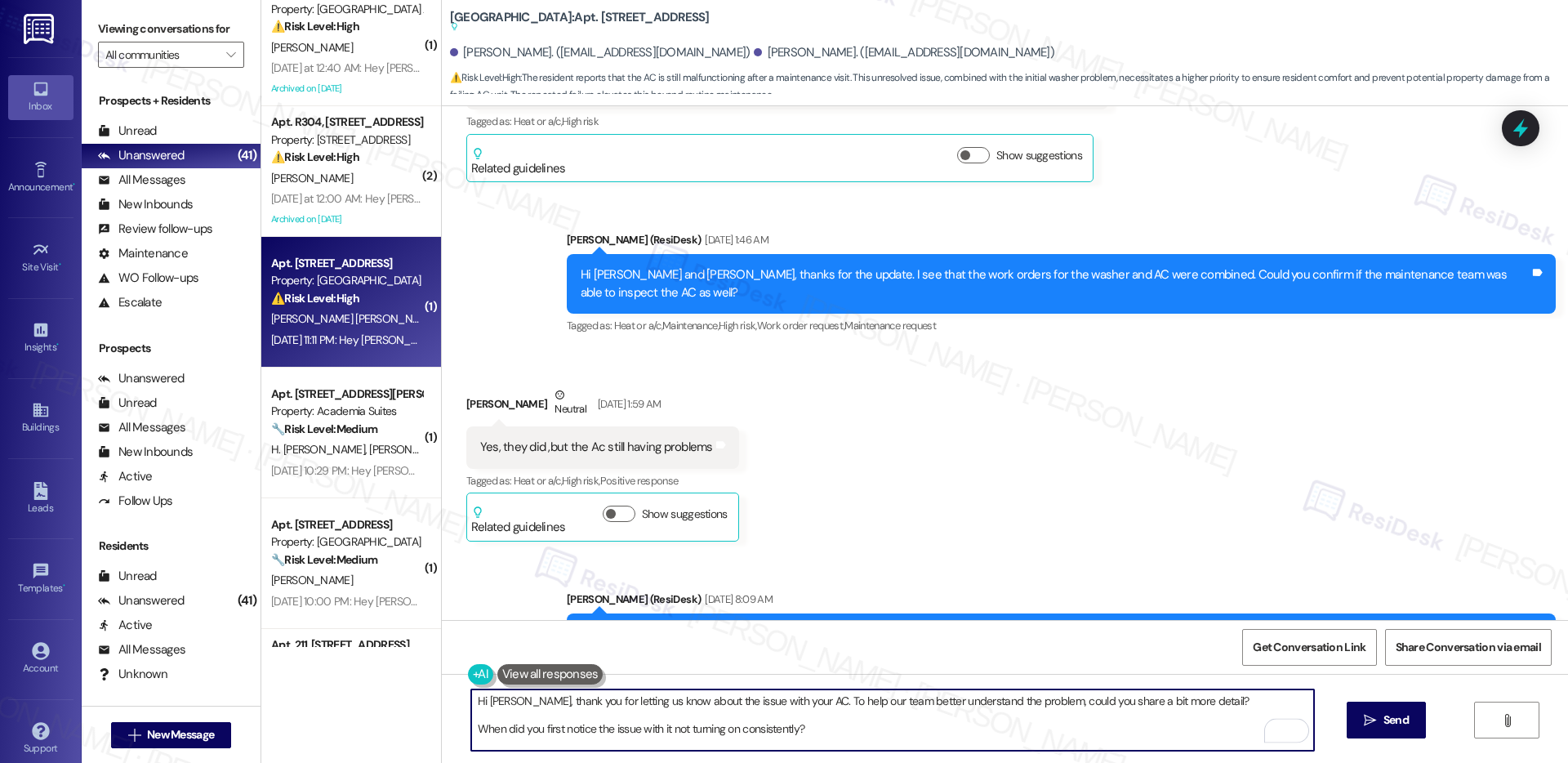
click at [652, 729] on textarea "Hi Fredys, thank you for letting us know about the issue with your AC. To help …" at bounding box center [893, 720] width 843 height 61
click at [616, 731] on textarea "Hi Fredys, thank you for letting us know about the issue with your AC. To help …" at bounding box center [893, 720] width 843 height 61
click at [615, 731] on textarea "Hi Fredys, thank you for letting us know about the issue with your AC. To help …" at bounding box center [893, 720] width 843 height 61
click at [615, 731] on textarea "Hi Fredys, thank you for letting us know about the issue with your AC. To help …" at bounding box center [893, 720] width 843 height 61
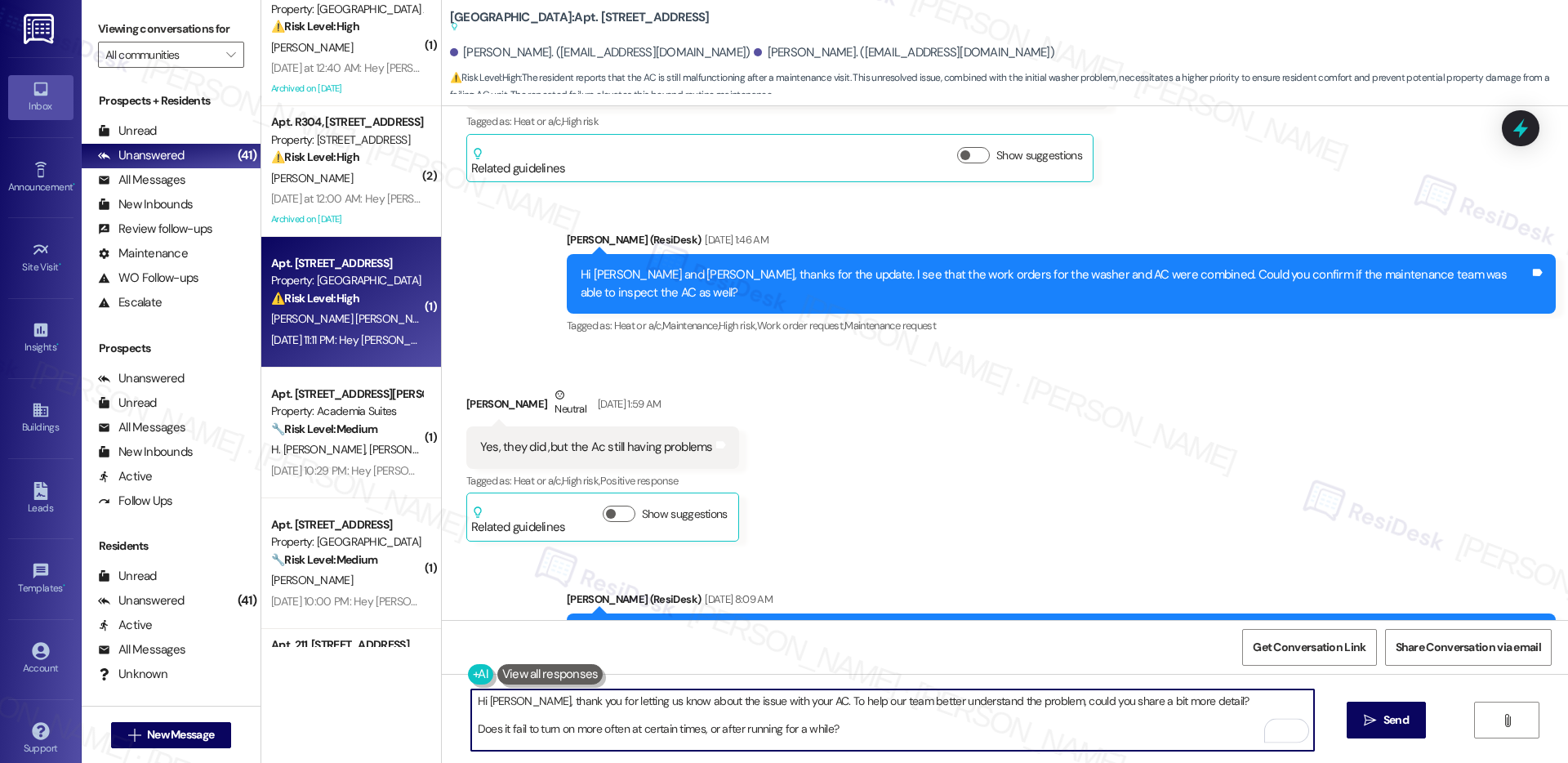
click at [622, 725] on textarea "Hi Fredys, thank you for letting us know about the issue with your AC. To help …" at bounding box center [893, 720] width 843 height 61
click at [623, 725] on textarea "Hi Fredys, thank you for letting us know about the issue with your AC. To help …" at bounding box center [893, 720] width 843 height 61
click at [626, 716] on textarea "Hi Fredys, thank you for letting us know about the issue with your AC. To help …" at bounding box center [893, 720] width 843 height 61
click at [626, 713] on textarea "Hi Fredys, thank you for letting us know about the issue with your AC. To help …" at bounding box center [893, 720] width 843 height 61
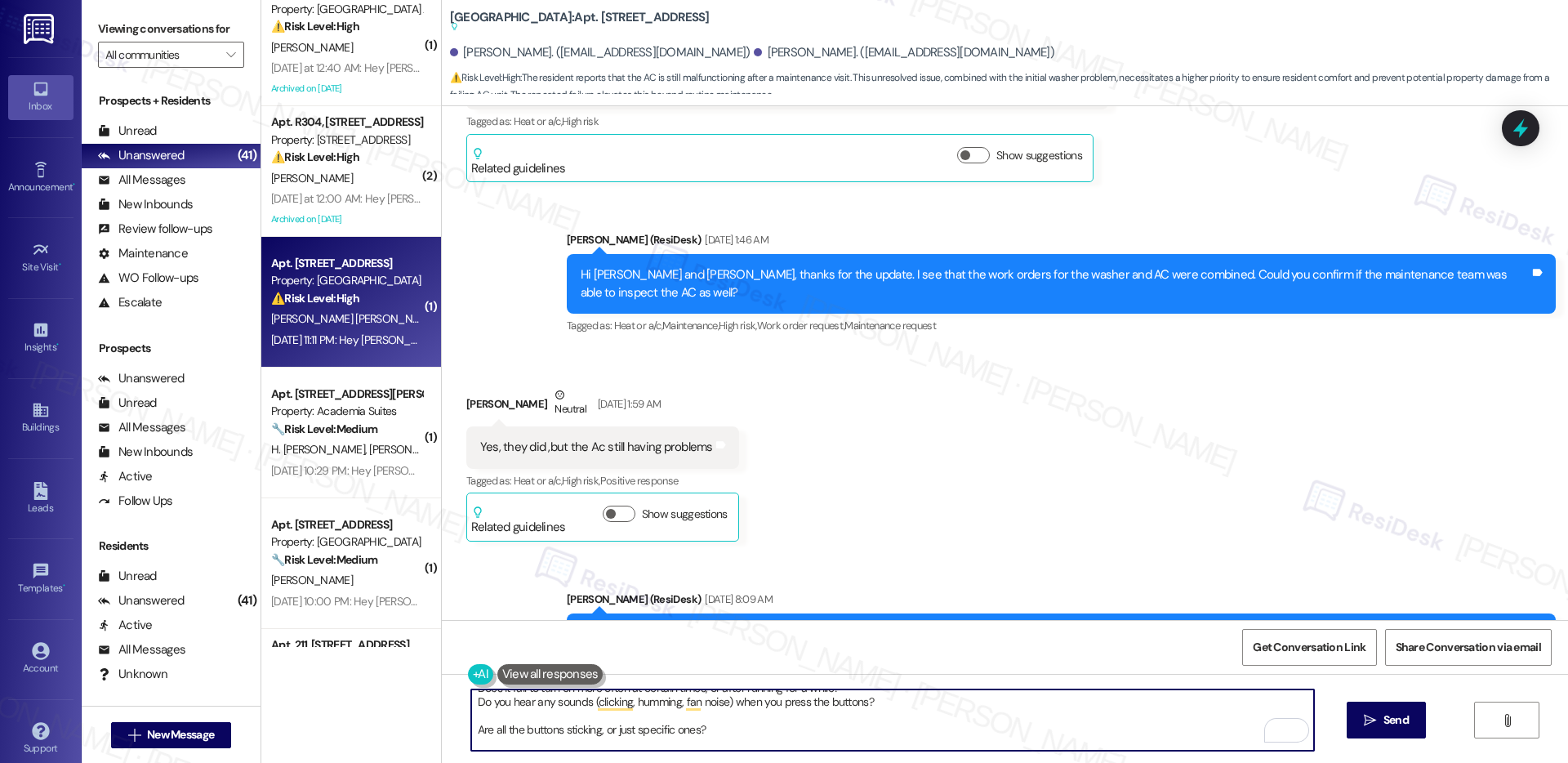
click at [625, 725] on textarea "Hi Fredys, thank you for letting us know about the issue with your AC. To help …" at bounding box center [893, 720] width 843 height 61
click at [625, 726] on textarea "Hi Fredys, thank you for letting us know about the issue with your AC. To help …" at bounding box center [893, 720] width 843 height 61
click at [624, 726] on textarea "Hi Fredys, thank you for letting us know about the issue with your AC. To help …" at bounding box center [893, 720] width 843 height 61
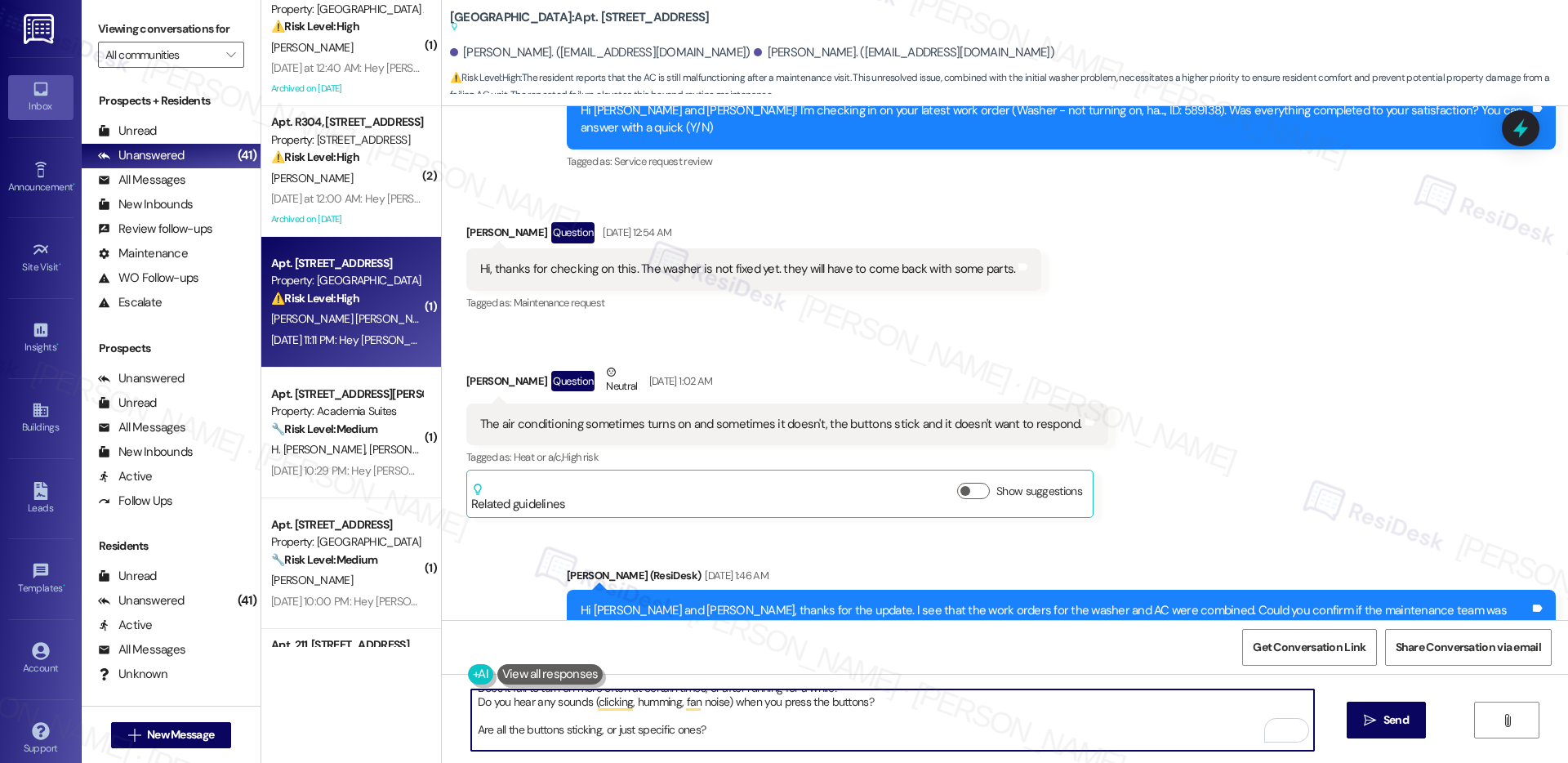
click at [626, 728] on textarea "Hi Fredys, thank you for letting us know about the issue with your AC. To help …" at bounding box center [893, 720] width 843 height 61
click at [626, 728] on textarea "Hi Fredys, thank you for letting us know about the issue with your AC. To help …" at bounding box center [893, 720] width 843 height 61
click at [625, 727] on textarea "Hi Fredys, thank you for letting us know about the issue with your AC. To help …" at bounding box center [893, 720] width 843 height 61
click at [626, 727] on textarea "Hi Fredys, thank you for letting us know about the issue with your AC. To help …" at bounding box center [893, 720] width 843 height 61
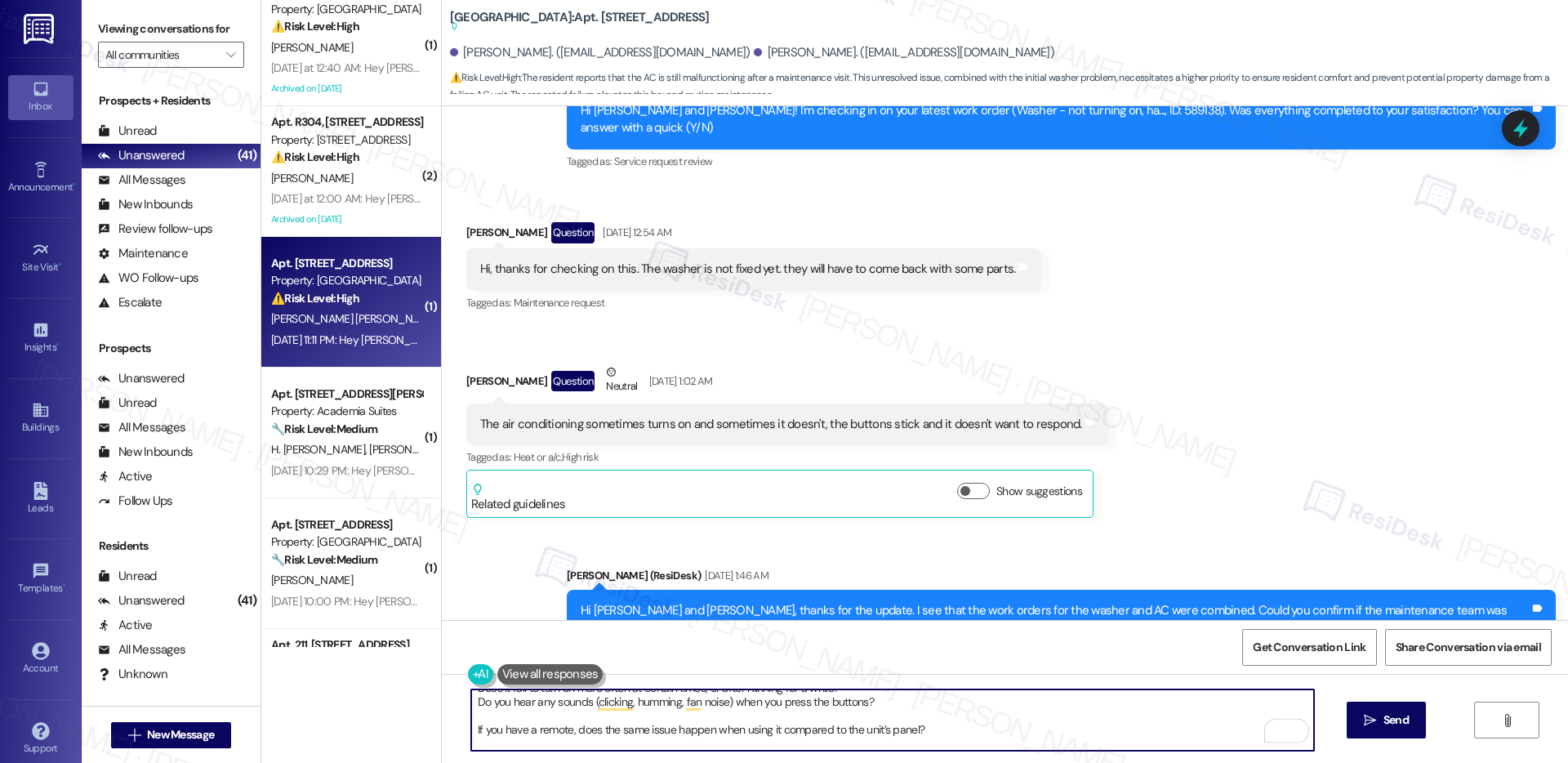
click at [690, 714] on textarea "Hi Fredys, thank you for letting us know about the issue with your AC. To help …" at bounding box center [893, 720] width 843 height 61
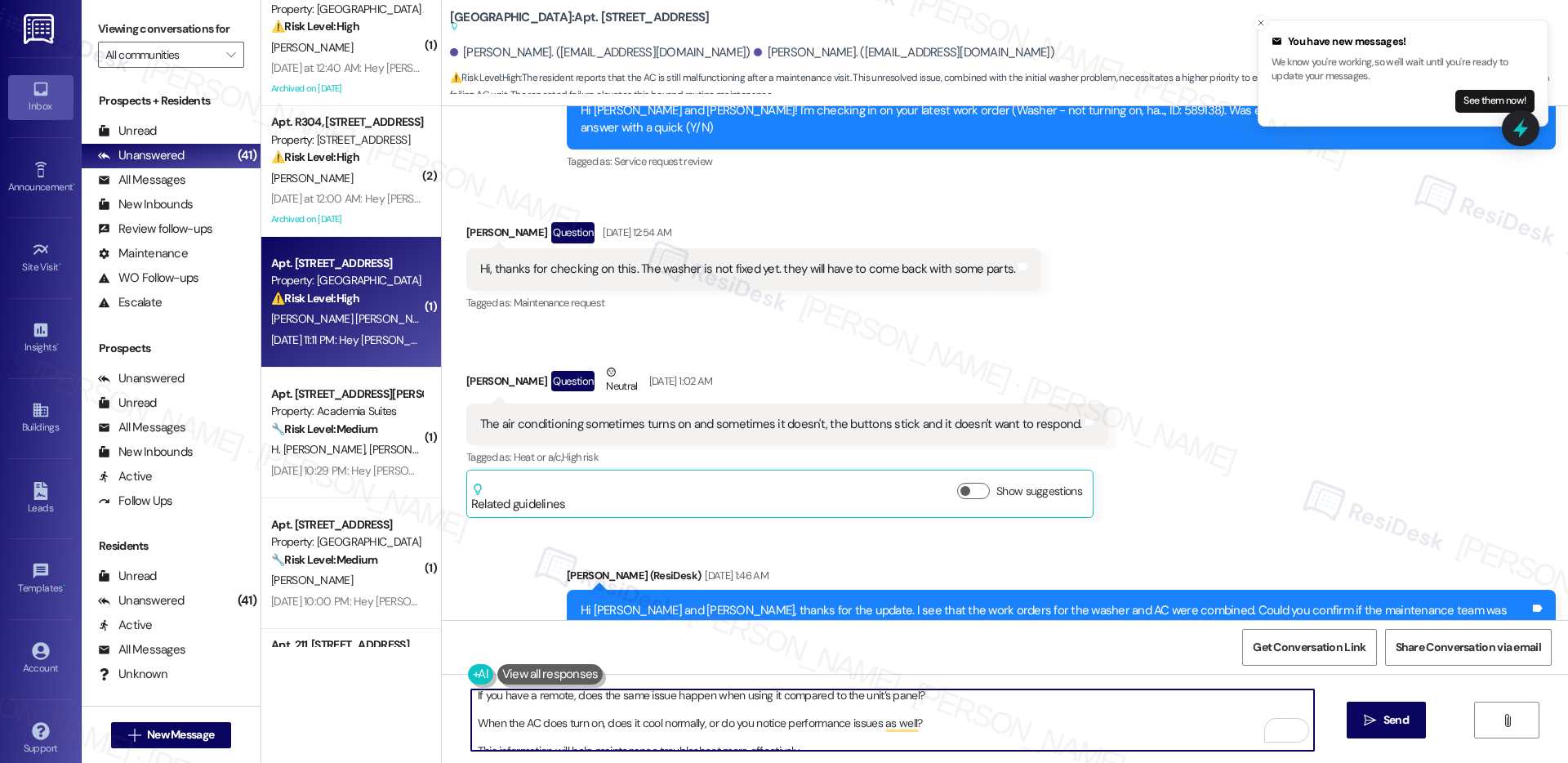
click at [759, 727] on textarea "Hi Fredys, thank you for letting us know about the issue with your AC. To help …" at bounding box center [893, 720] width 843 height 61
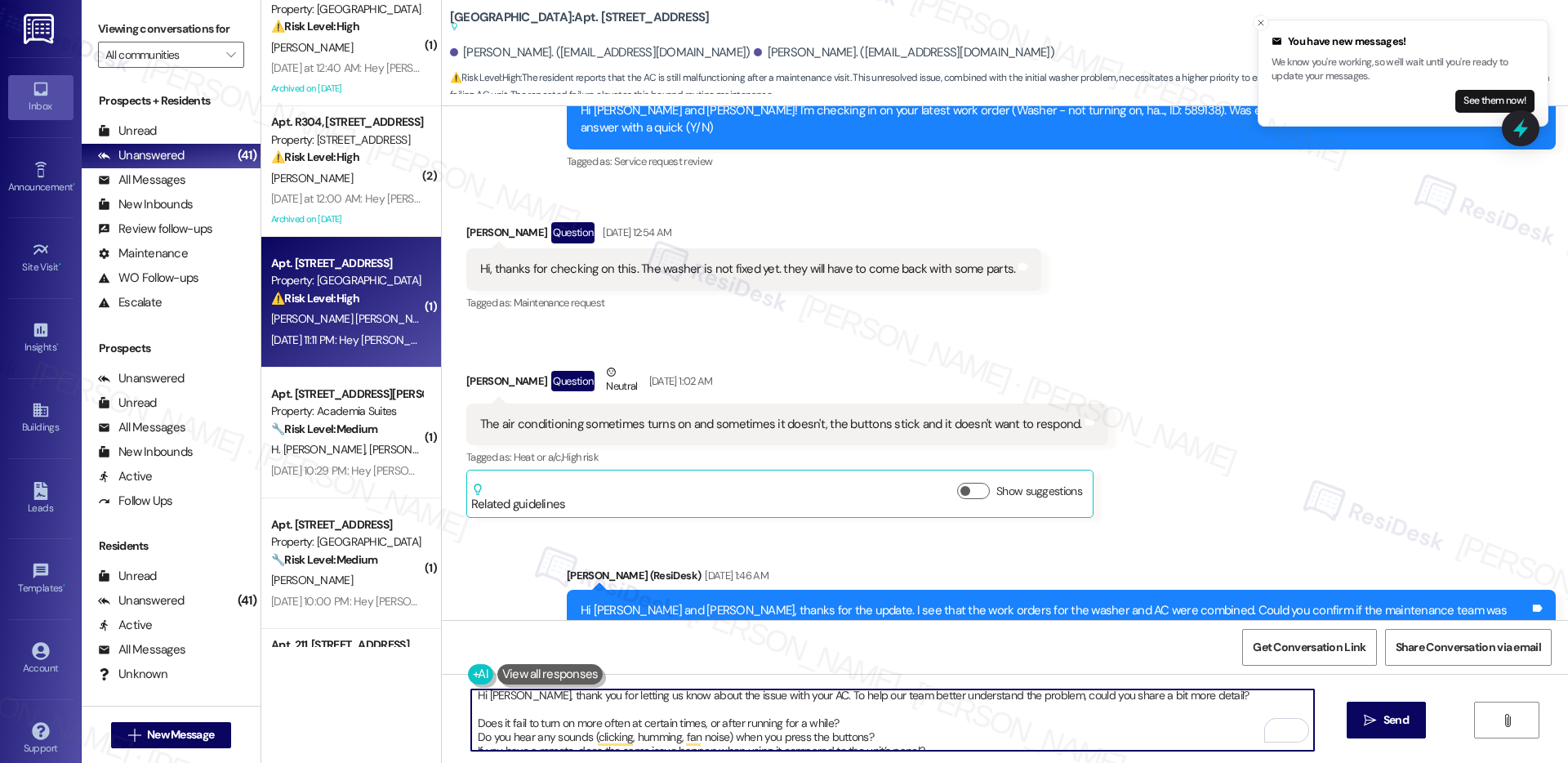
click at [472, 724] on textarea "Hi Fredys, thank you for letting us know about the issue with your AC. To help …" at bounding box center [893, 720] width 843 height 61
click at [472, 738] on textarea "Hi Fredys, thank you for letting us know about the issue with your AC. To help …" at bounding box center [893, 720] width 843 height 61
type textarea "Hi Fredys, thank you for letting us know about the issue with your AC. To help …"
click at [503, 681] on button at bounding box center [550, 674] width 106 height 20
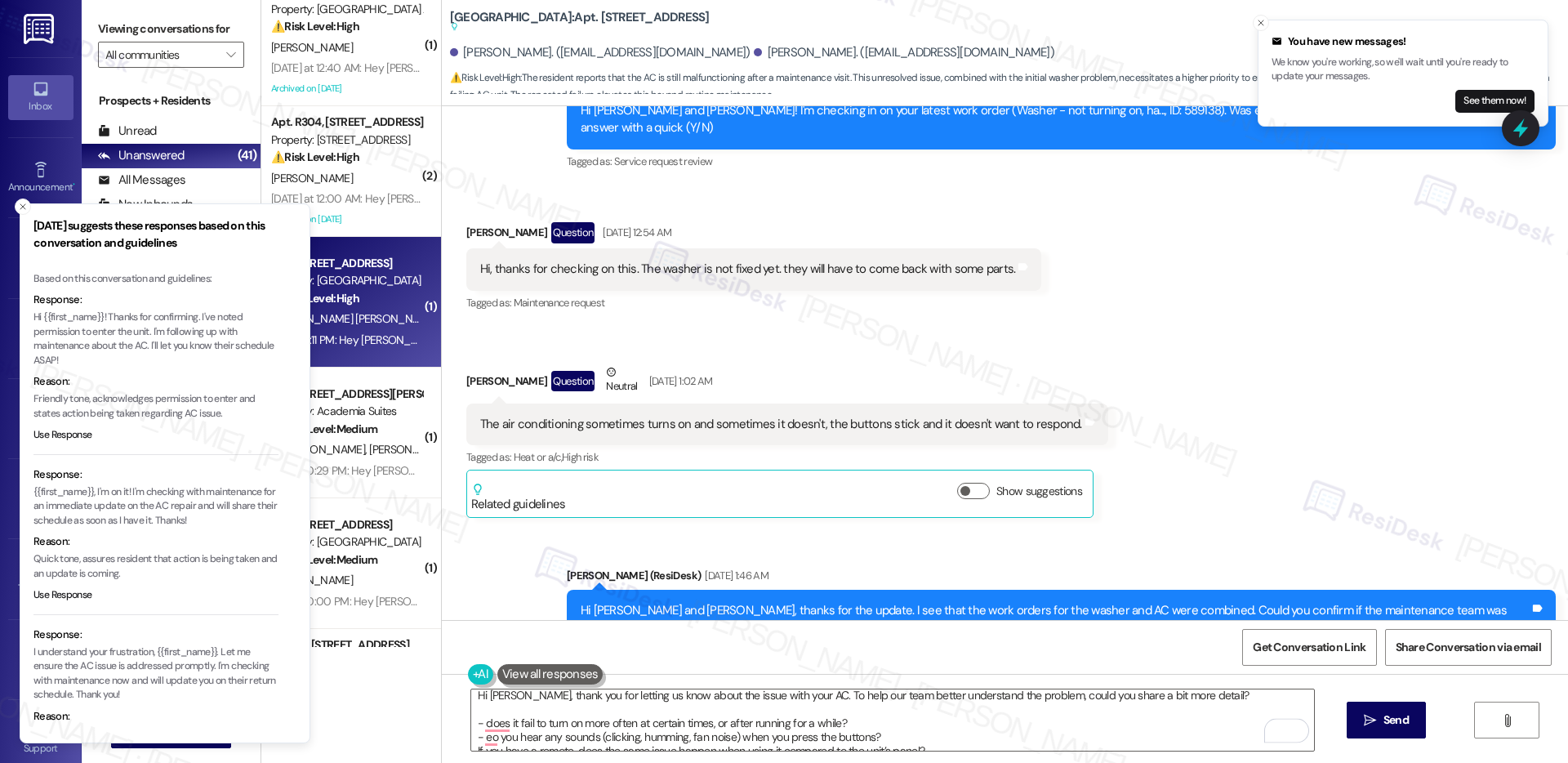
click at [23, 205] on icon "Close toast" at bounding box center [23, 206] width 10 height 10
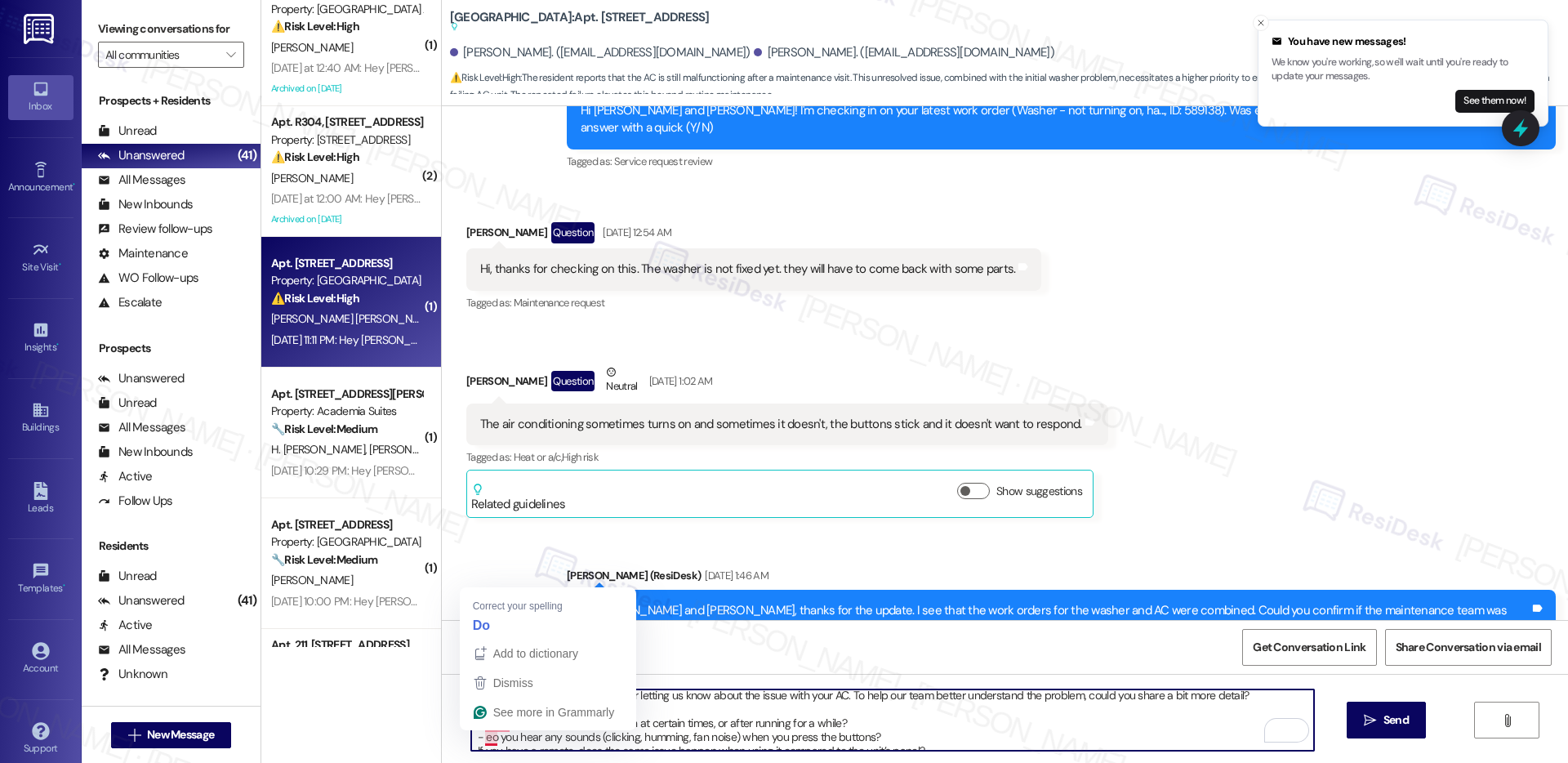
click at [480, 743] on textarea "Hi Fredys, thank you for letting us know about the issue with your AC. To help …" at bounding box center [893, 720] width 843 height 61
click at [487, 743] on textarea "Hi Fredys, thank you for letting us know about the issue with your AC. To help …" at bounding box center [893, 720] width 843 height 61
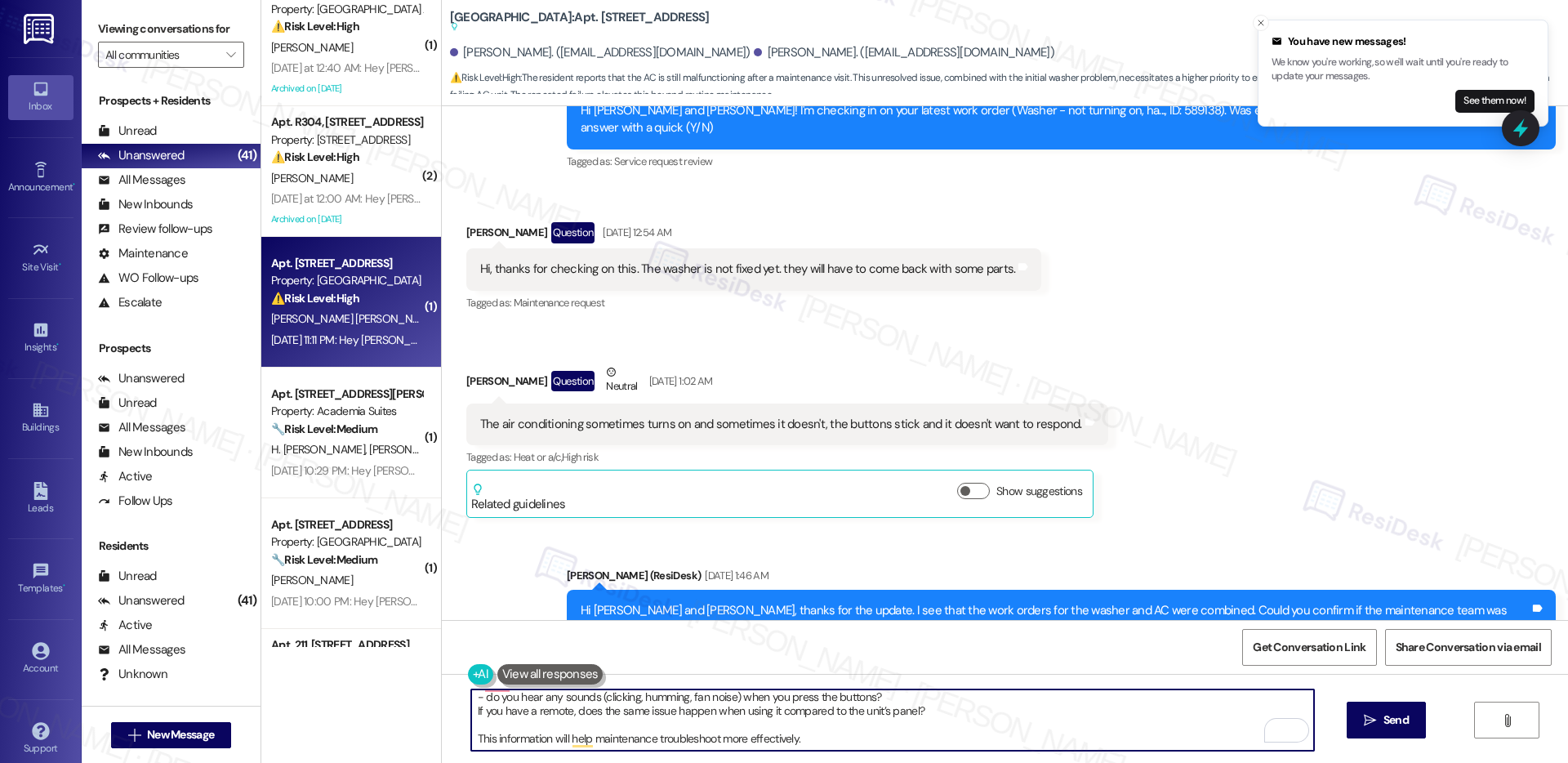
click at [472, 714] on textarea "Hi Fredys, thank you for letting us know about the issue with your AC. To help …" at bounding box center [893, 720] width 843 height 61
type textarea "Hi Fredys, thank you for letting us know about the issue with your AC. To help …"
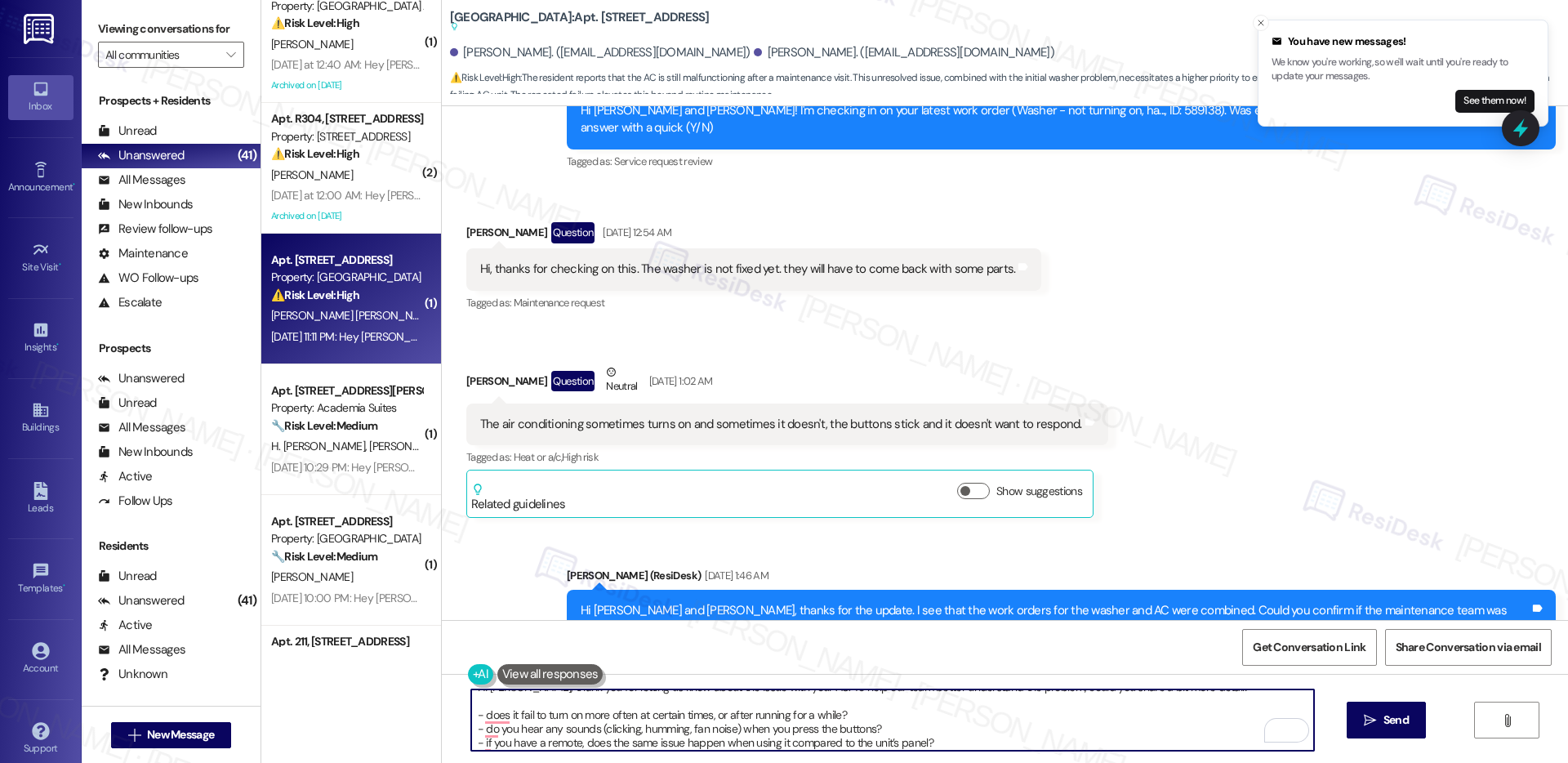
click at [645, 736] on textarea "Hi Fredys, thank you for letting us know about the issue with your AC. To help …" at bounding box center [893, 720] width 843 height 61
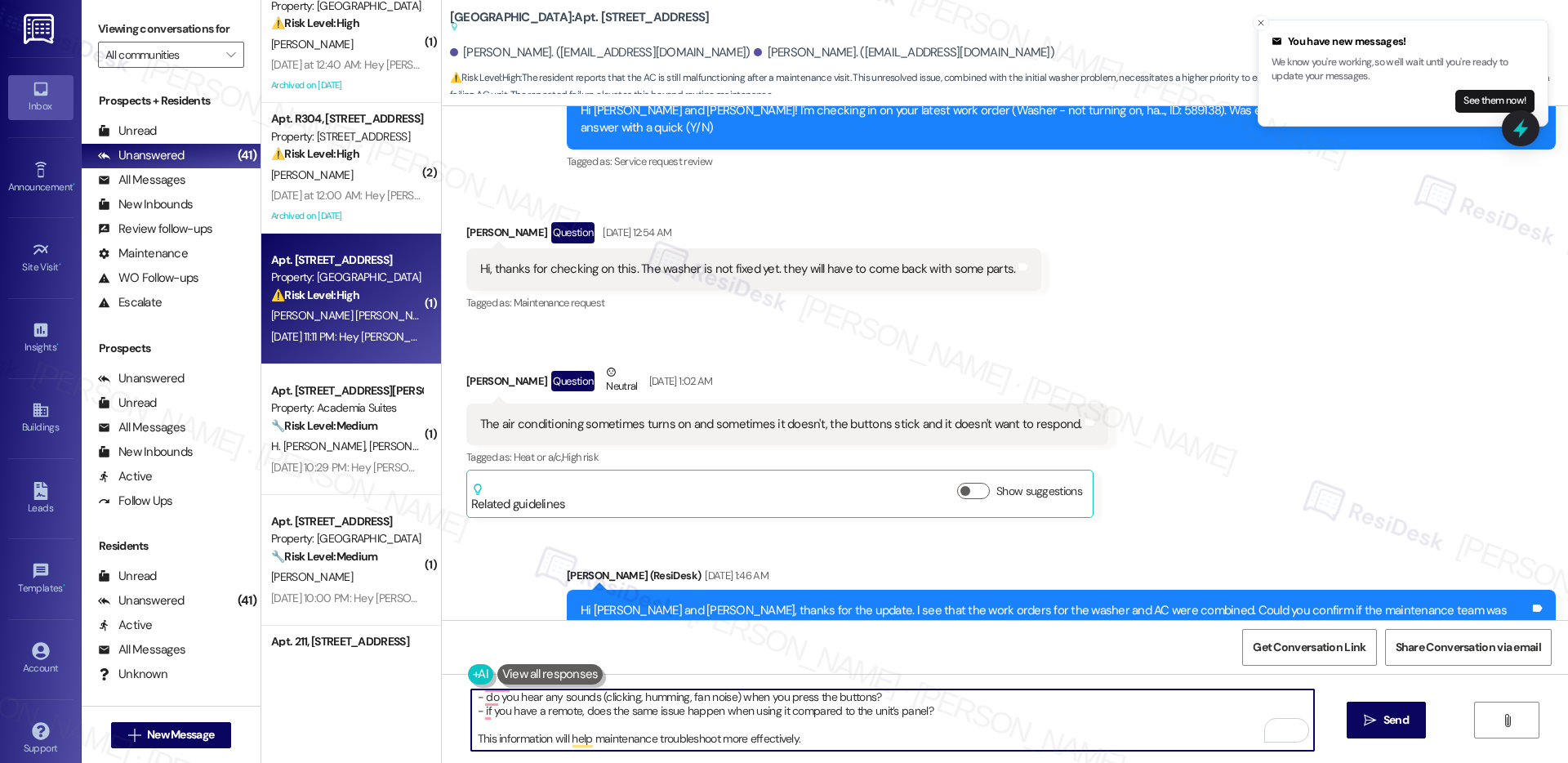
click at [837, 747] on textarea "Hi Fredys, thank you for letting us know about the issue with your AC. To help …" at bounding box center [893, 720] width 843 height 61
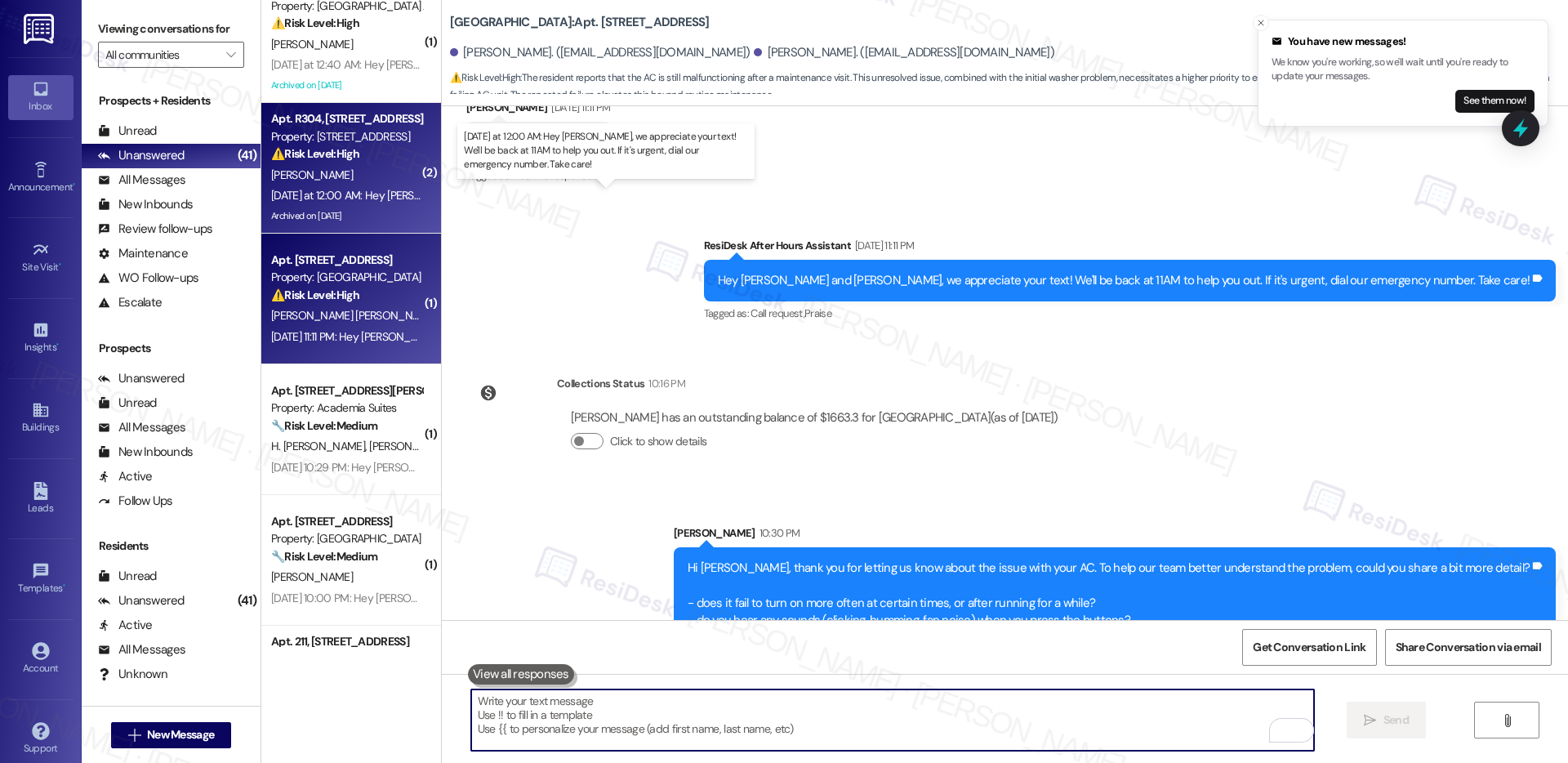
click at [354, 196] on div "Yesterday at 12:00 AM: Hey Jeong, we appreciate your text! We'll be back at 11A…" at bounding box center [641, 195] width 740 height 15
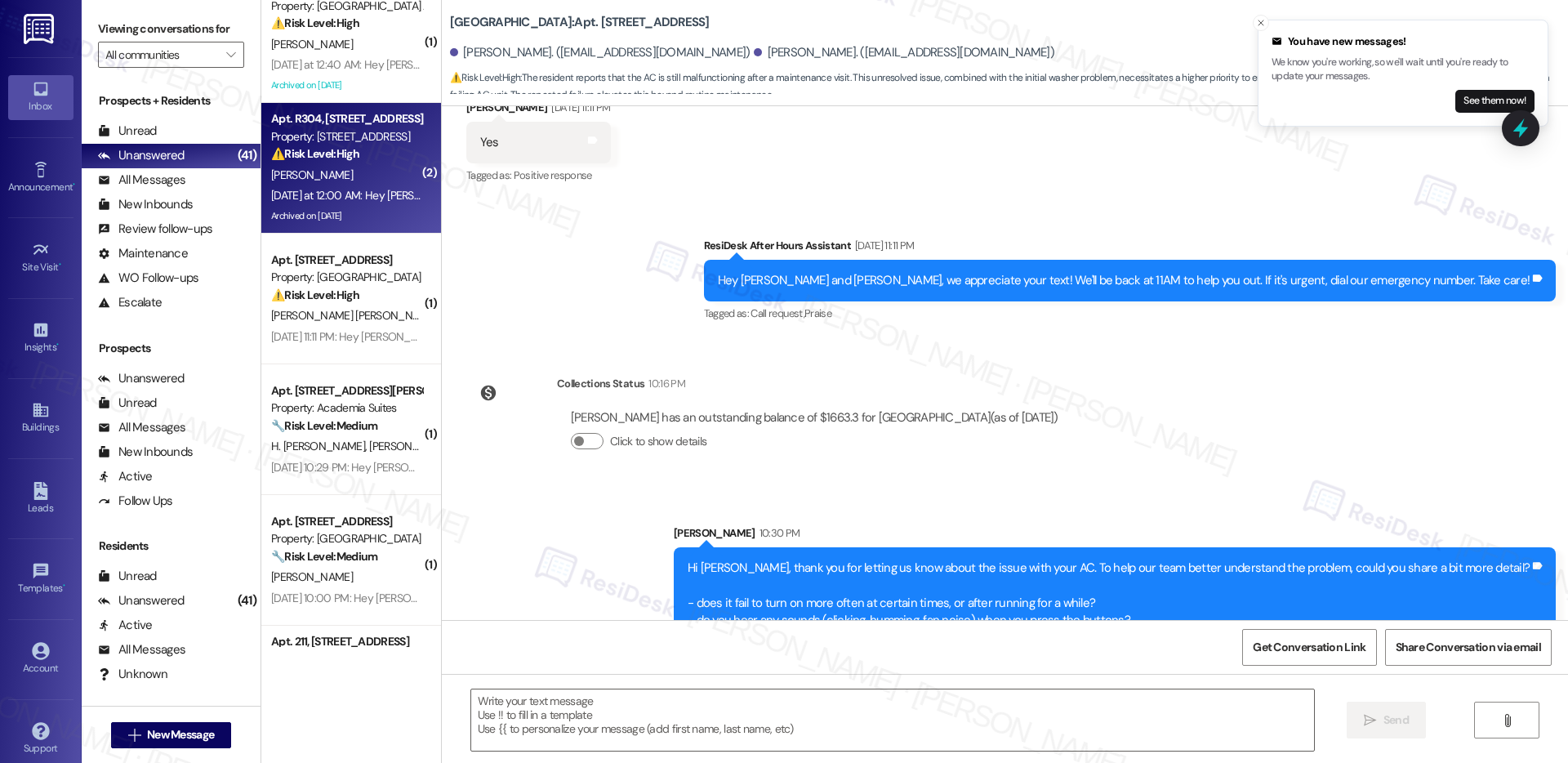
type textarea "Fetching suggested responses. Please feel free to read through the conversation…"
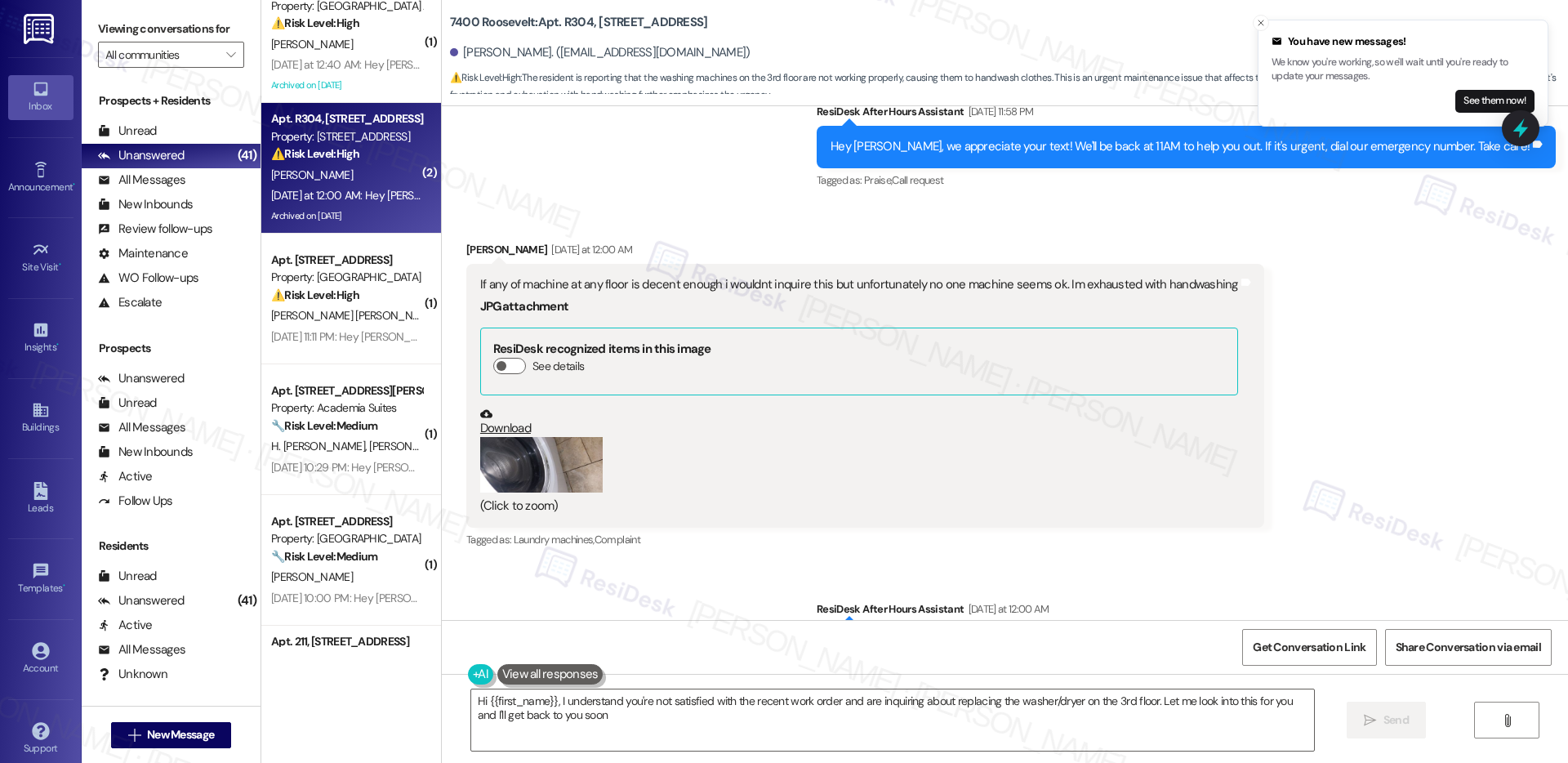
type textarea "Hi {{first_name}}, I understand you're not satisfied with the recent work order…"
click at [538, 437] on button "Zoom image" at bounding box center [541, 464] width 123 height 56
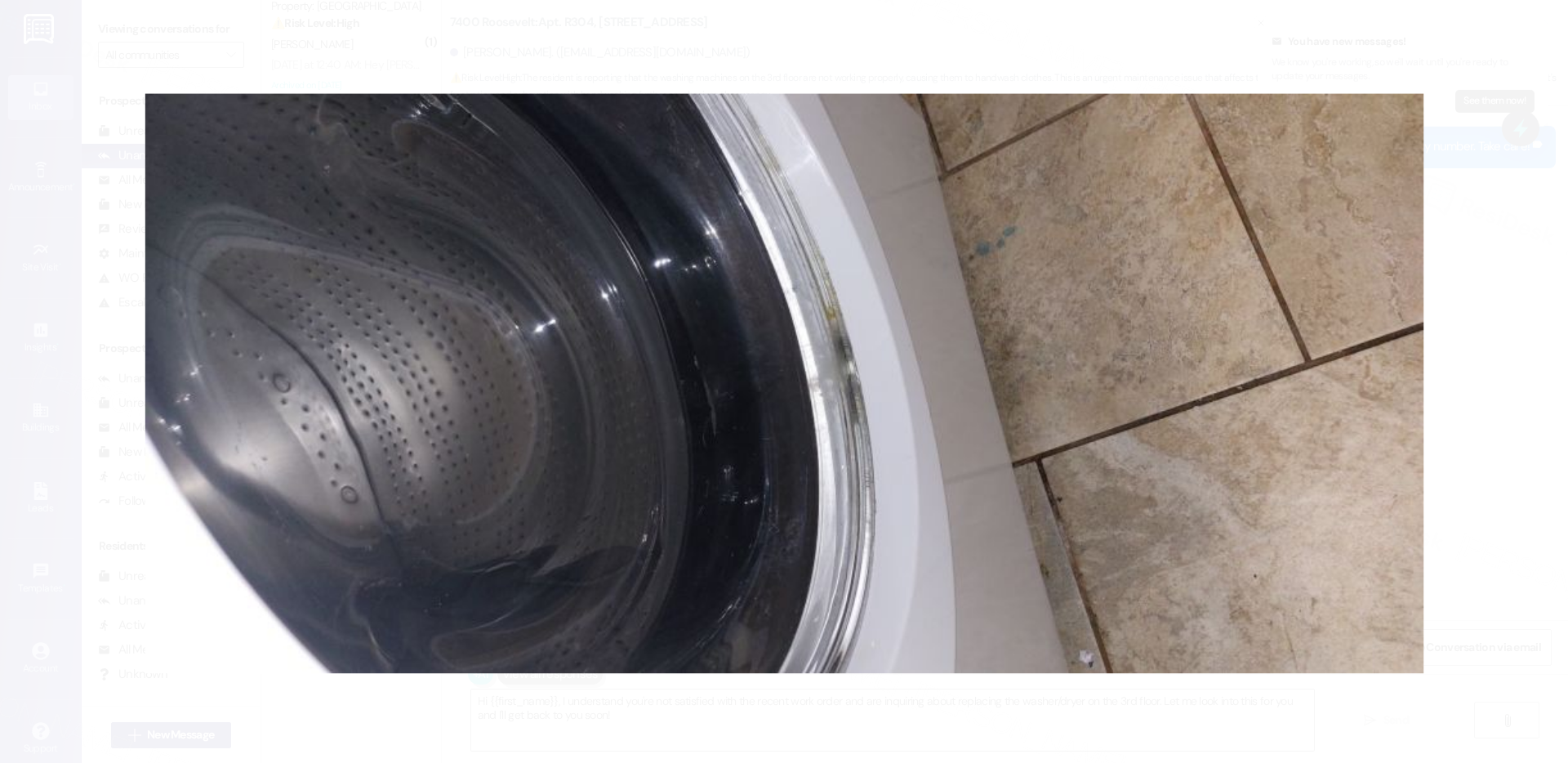
click at [1442, 513] on button "Unzoom image" at bounding box center [784, 381] width 1568 height 763
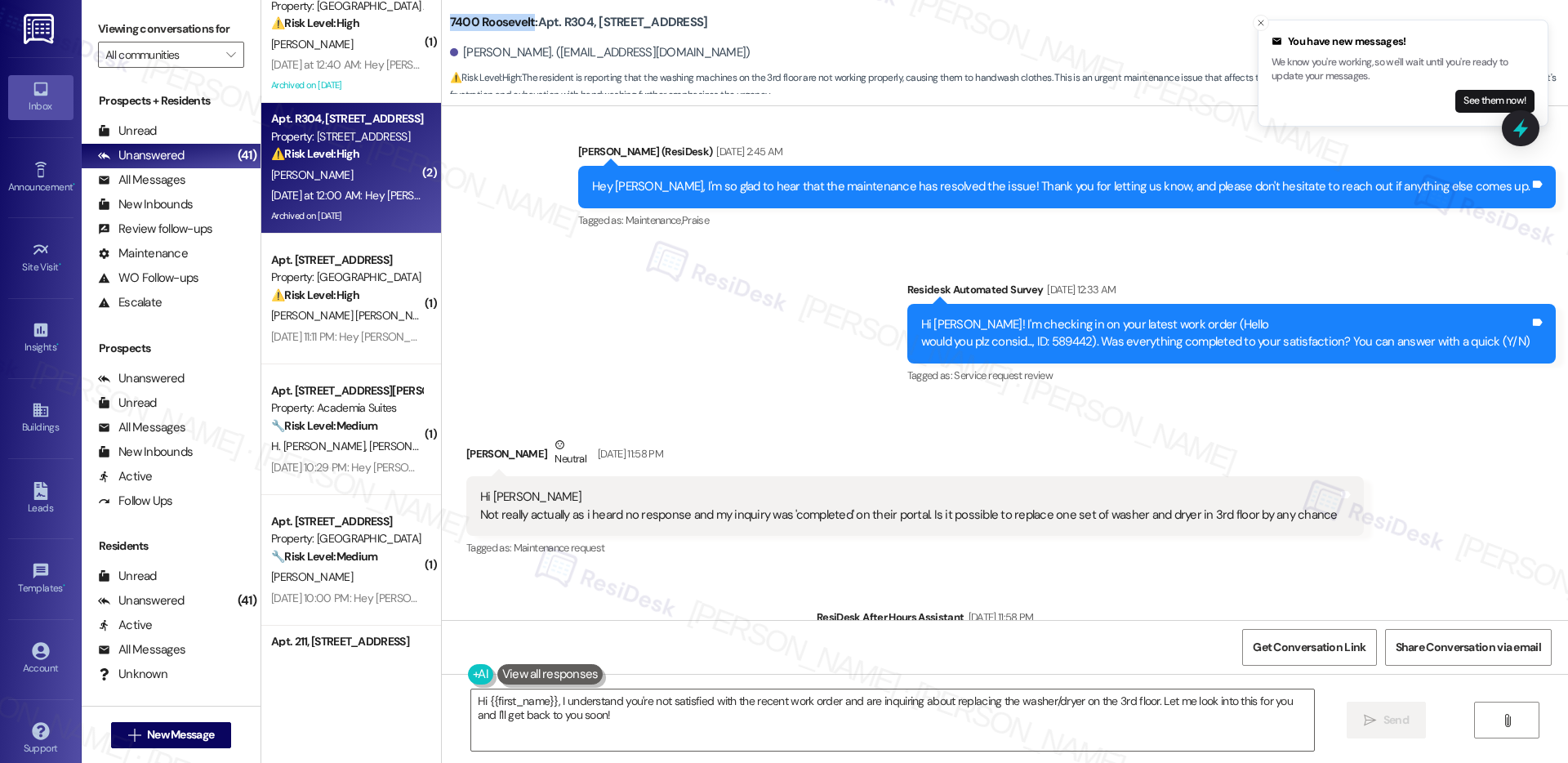
drag, startPoint x: 439, startPoint y: 24, endPoint x: 520, endPoint y: 27, distance: 81.1
click at [520, 27] on b "7400 Roosevelt: Apt. R304, 7400 Roosevelt Blvd" at bounding box center [579, 22] width 258 height 17
copy b "7400 Roosevelt"
click at [550, 22] on b "7400 Roosevelt: Apt. R304, 7400 Roosevelt Blvd" at bounding box center [579, 22] width 258 height 17
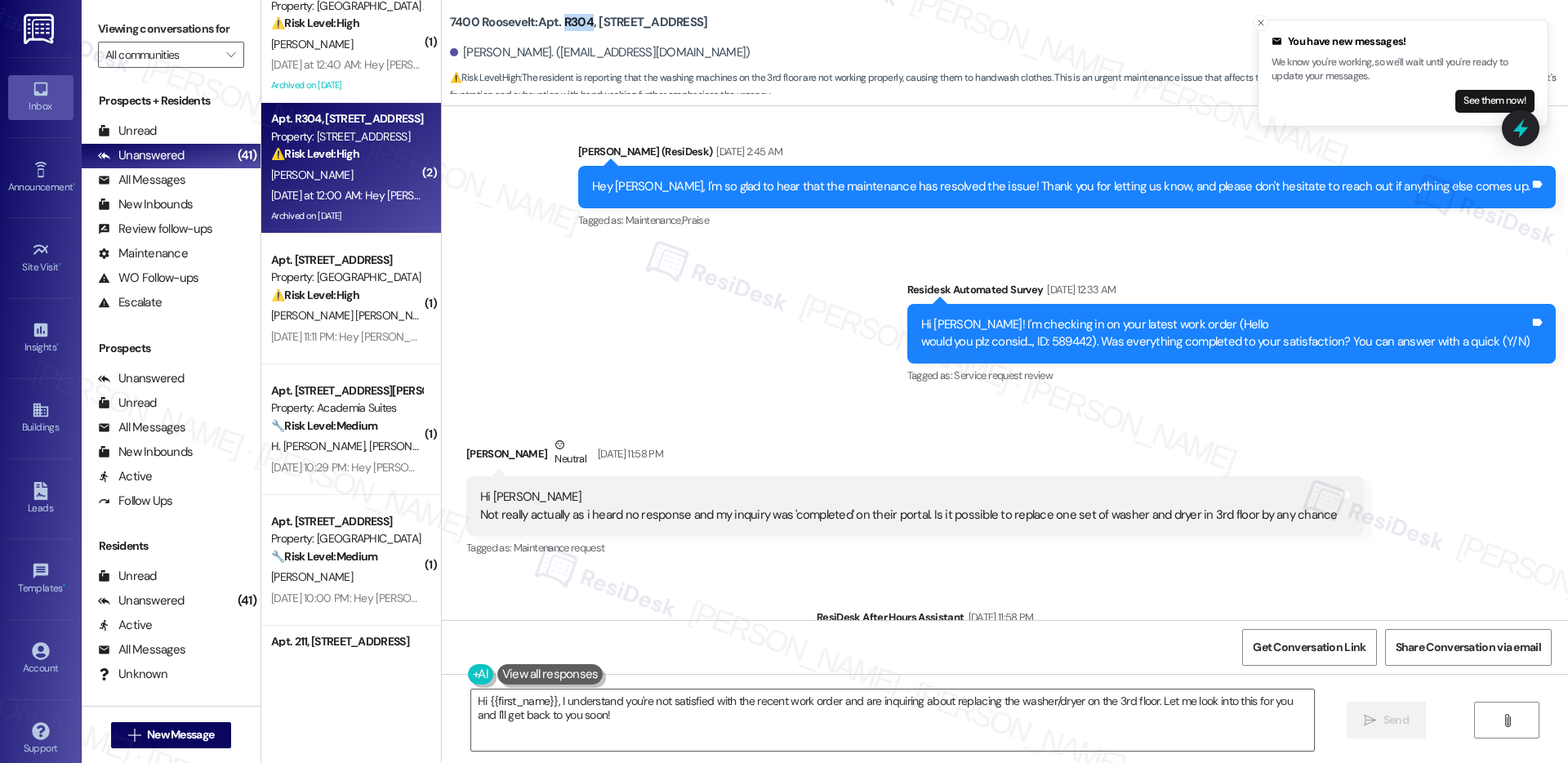
copy b "R304"
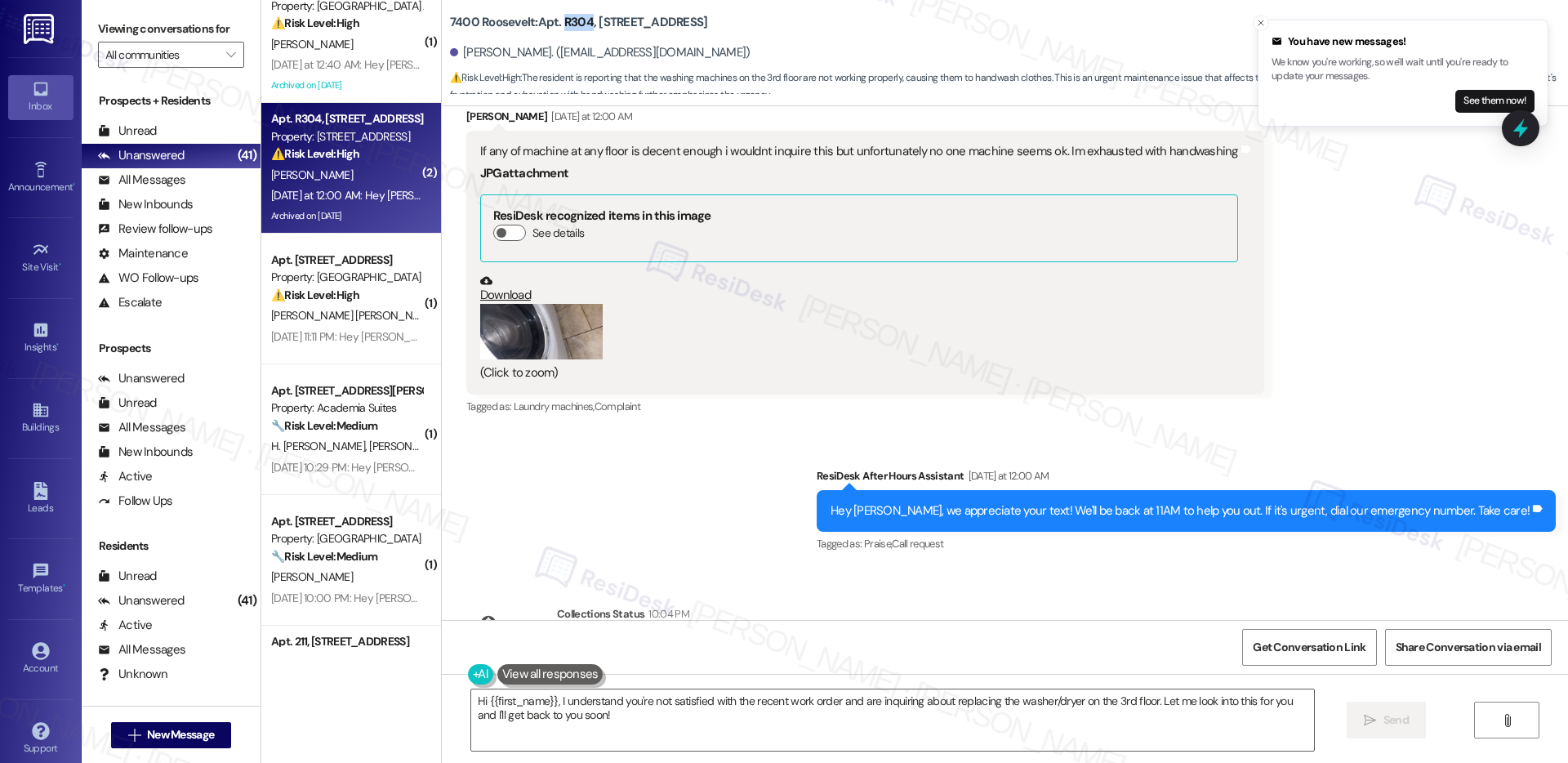
scroll to position [17944, 0]
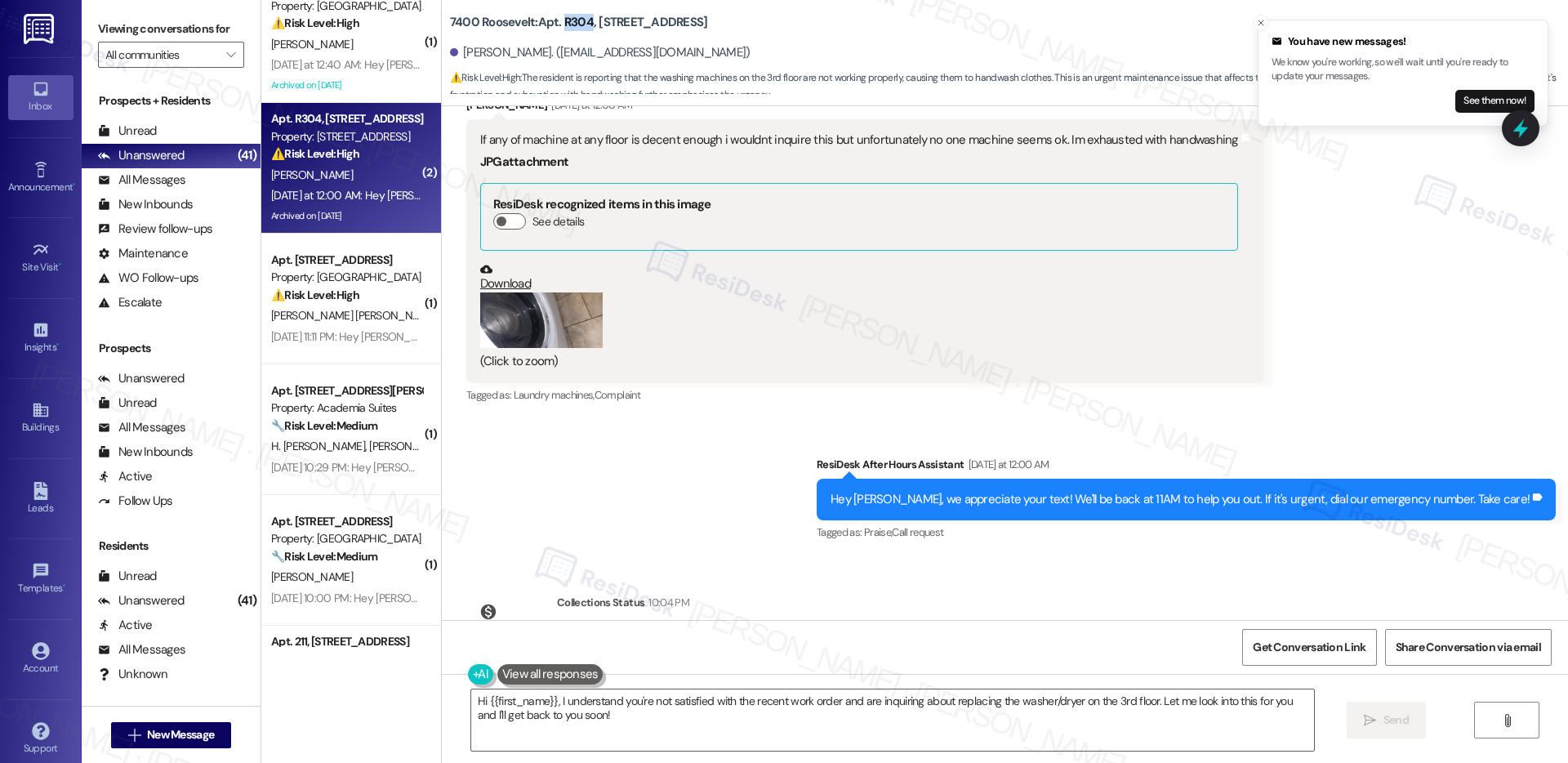
click at [584, 653] on button "Click to show details" at bounding box center [587, 661] width 33 height 16
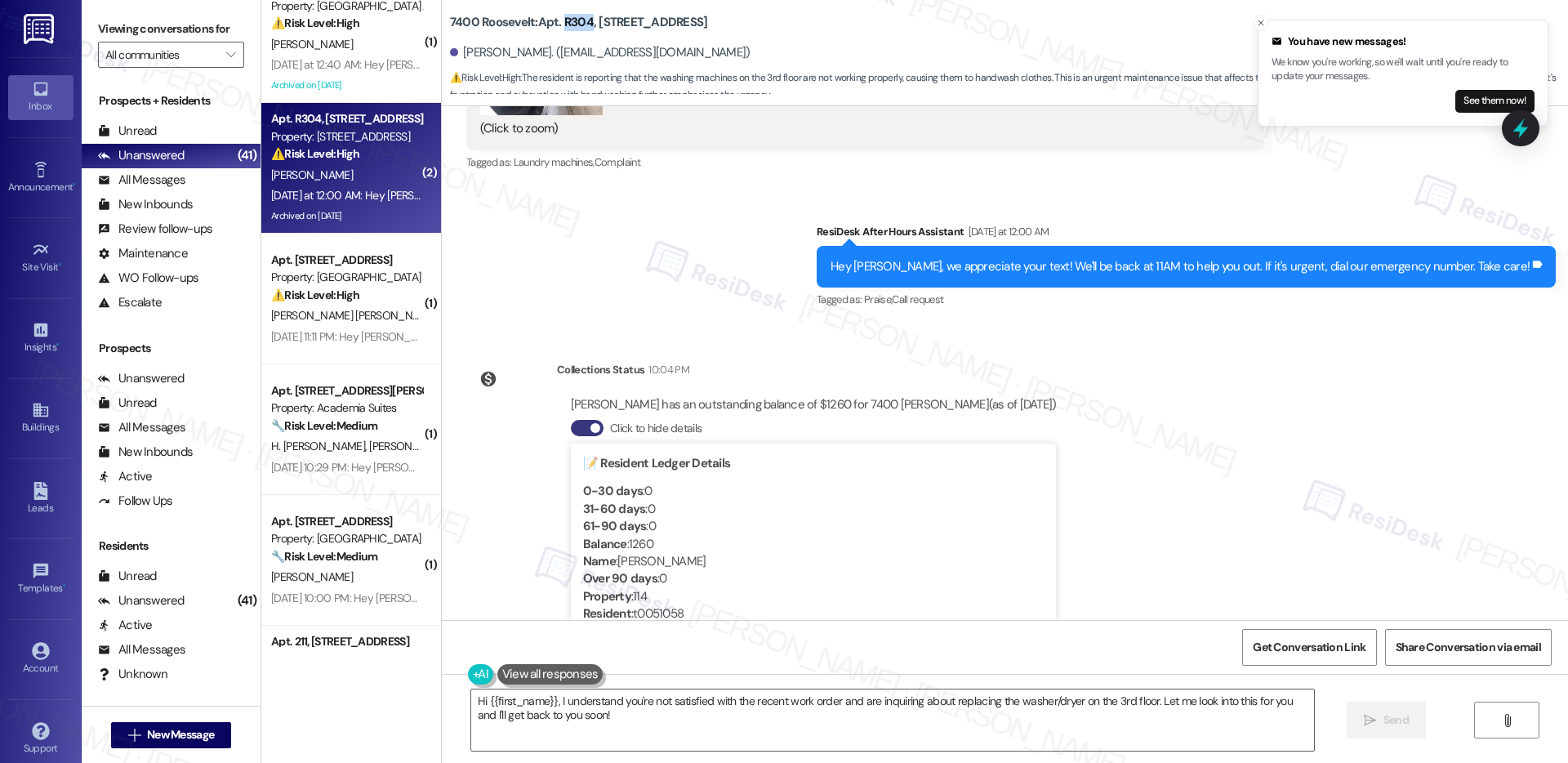
scroll to position [18188, 0]
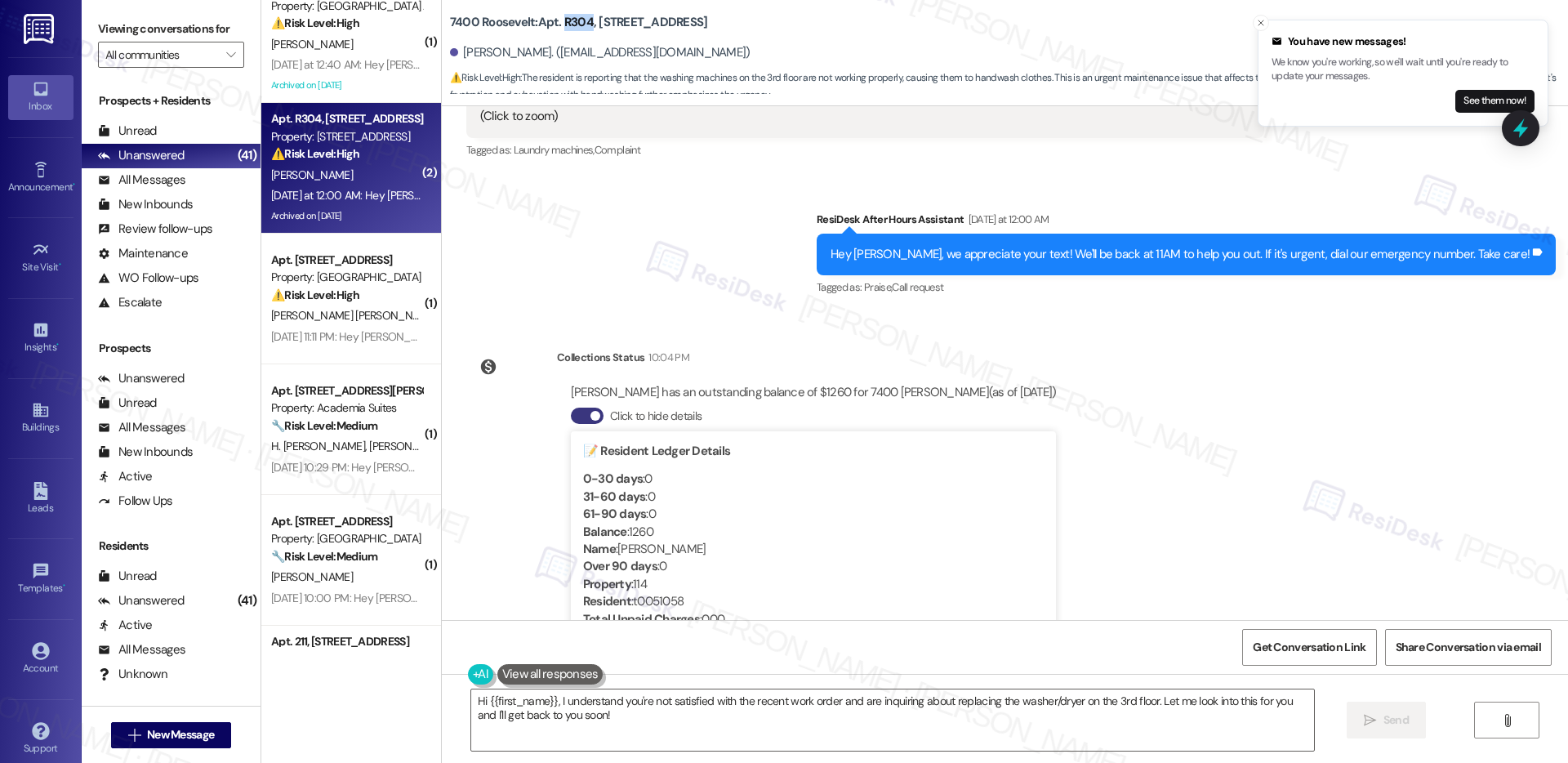
click at [574, 408] on button "Click to hide details" at bounding box center [587, 416] width 33 height 16
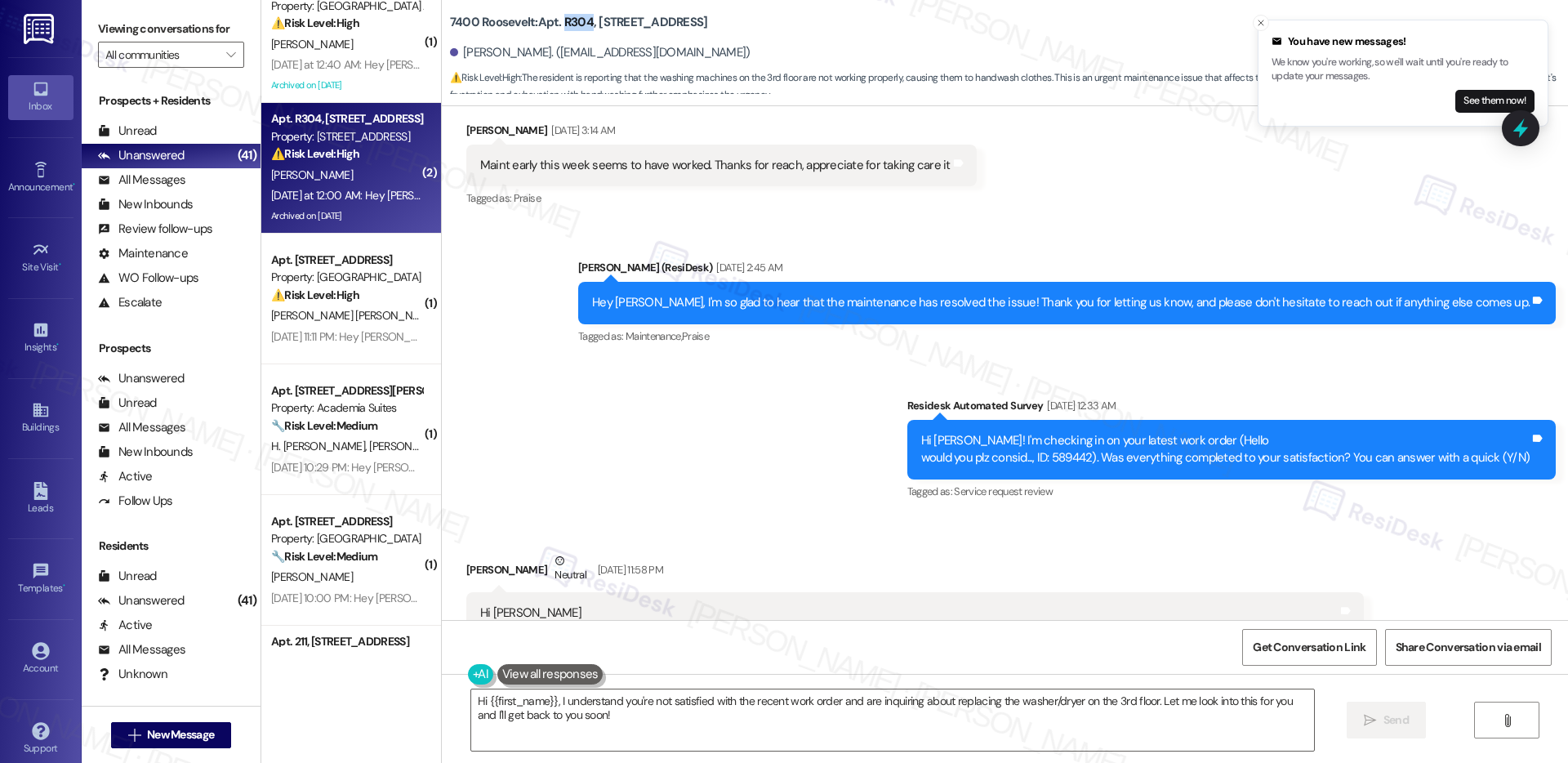
scroll to position [17124, 0]
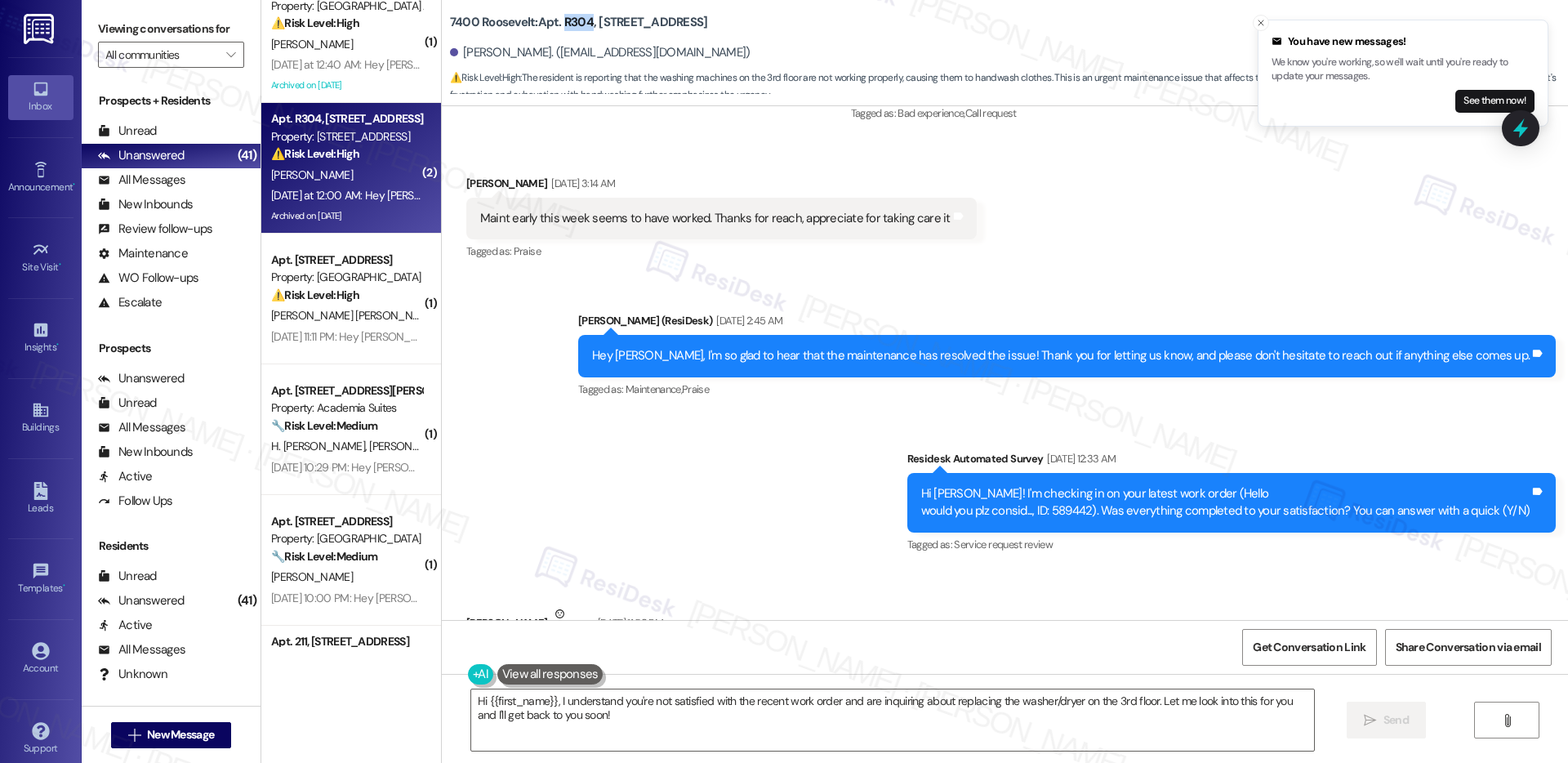
click at [726, 392] on div "Sent via SMS Emily (ResiDesk) Aug 02, 2025 at 2:45 AM Hey Jeong, I'm so glad to…" at bounding box center [1005, 422] width 1127 height 293
drag, startPoint x: 440, startPoint y: 21, endPoint x: 520, endPoint y: 22, distance: 80.0
click at [520, 22] on b "7400 Roosevelt: Apt. R304, 7400 Roosevelt Blvd" at bounding box center [579, 22] width 258 height 17
copy b "400 Roosevelt"
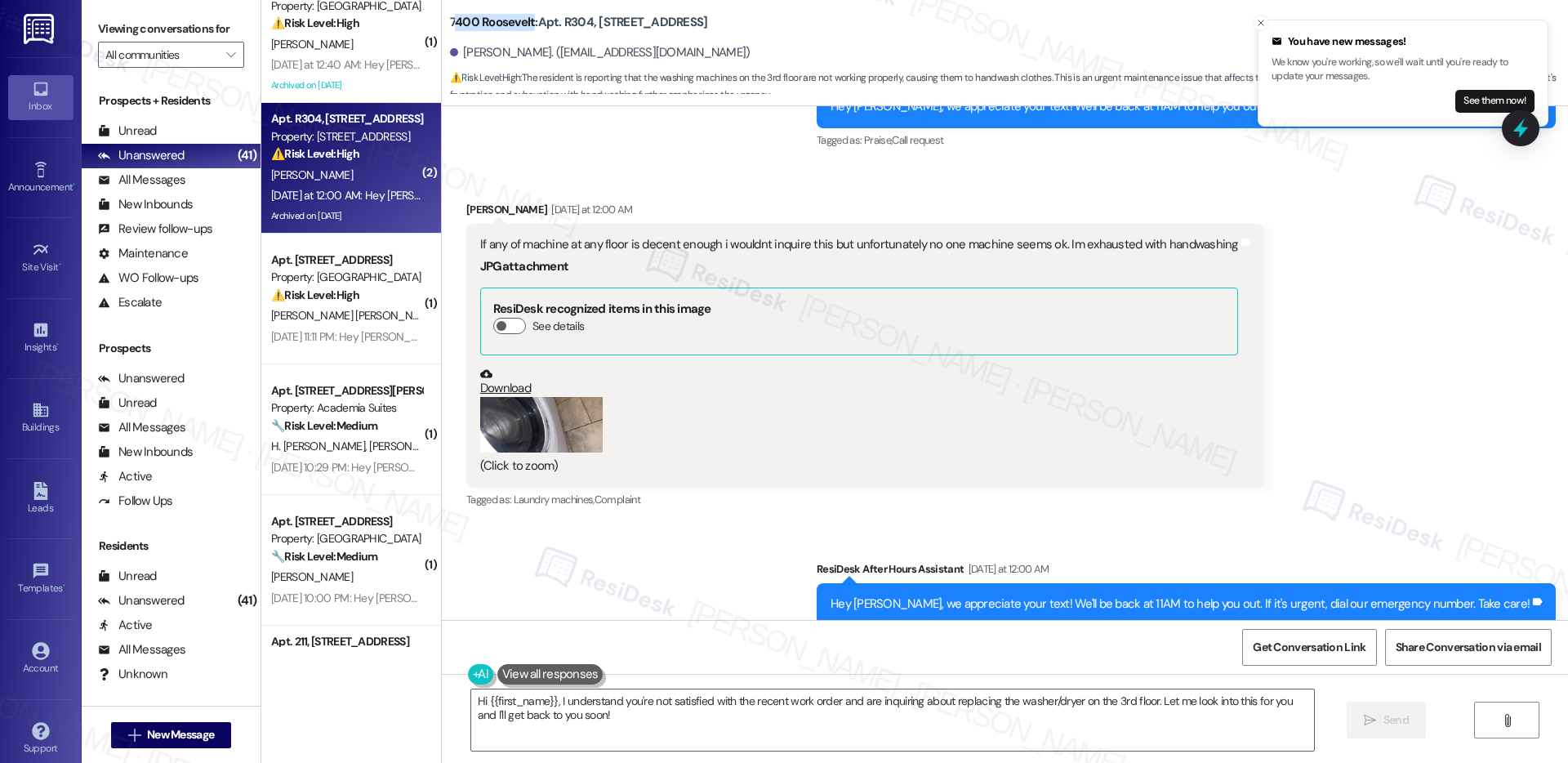
scroll to position [17815, 0]
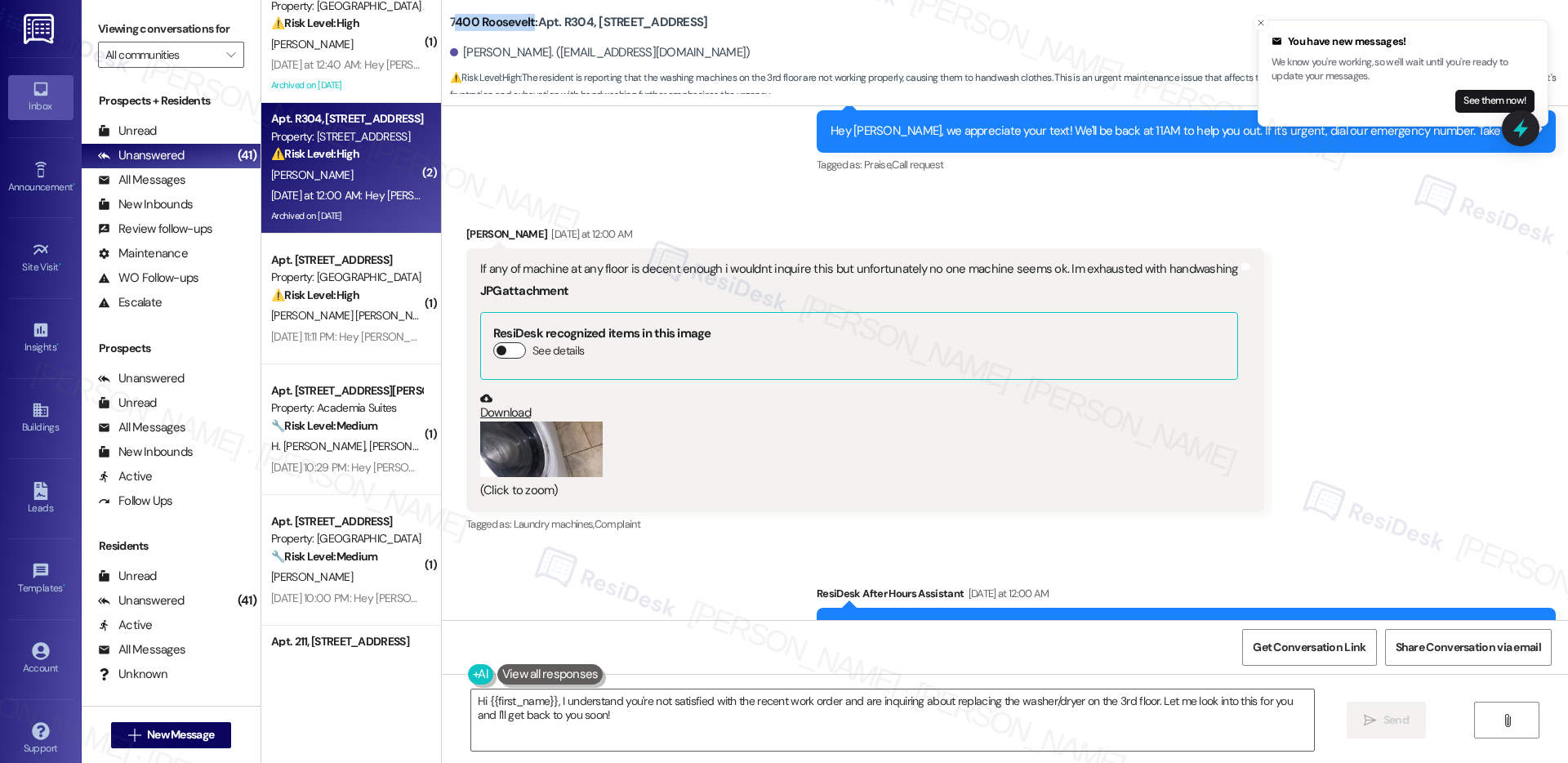
click at [498, 343] on button "See details" at bounding box center [510, 351] width 33 height 16
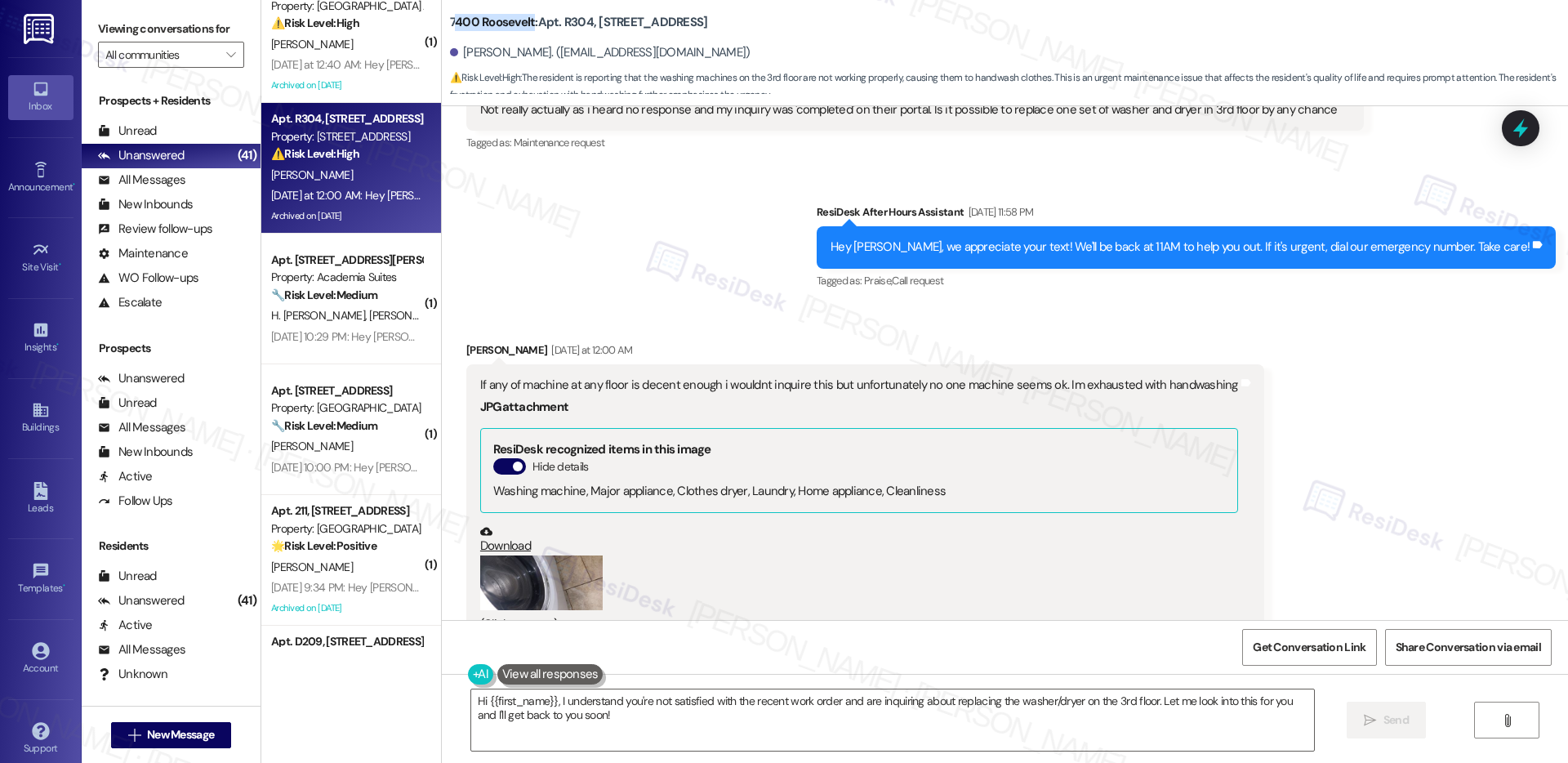
scroll to position [17671, 0]
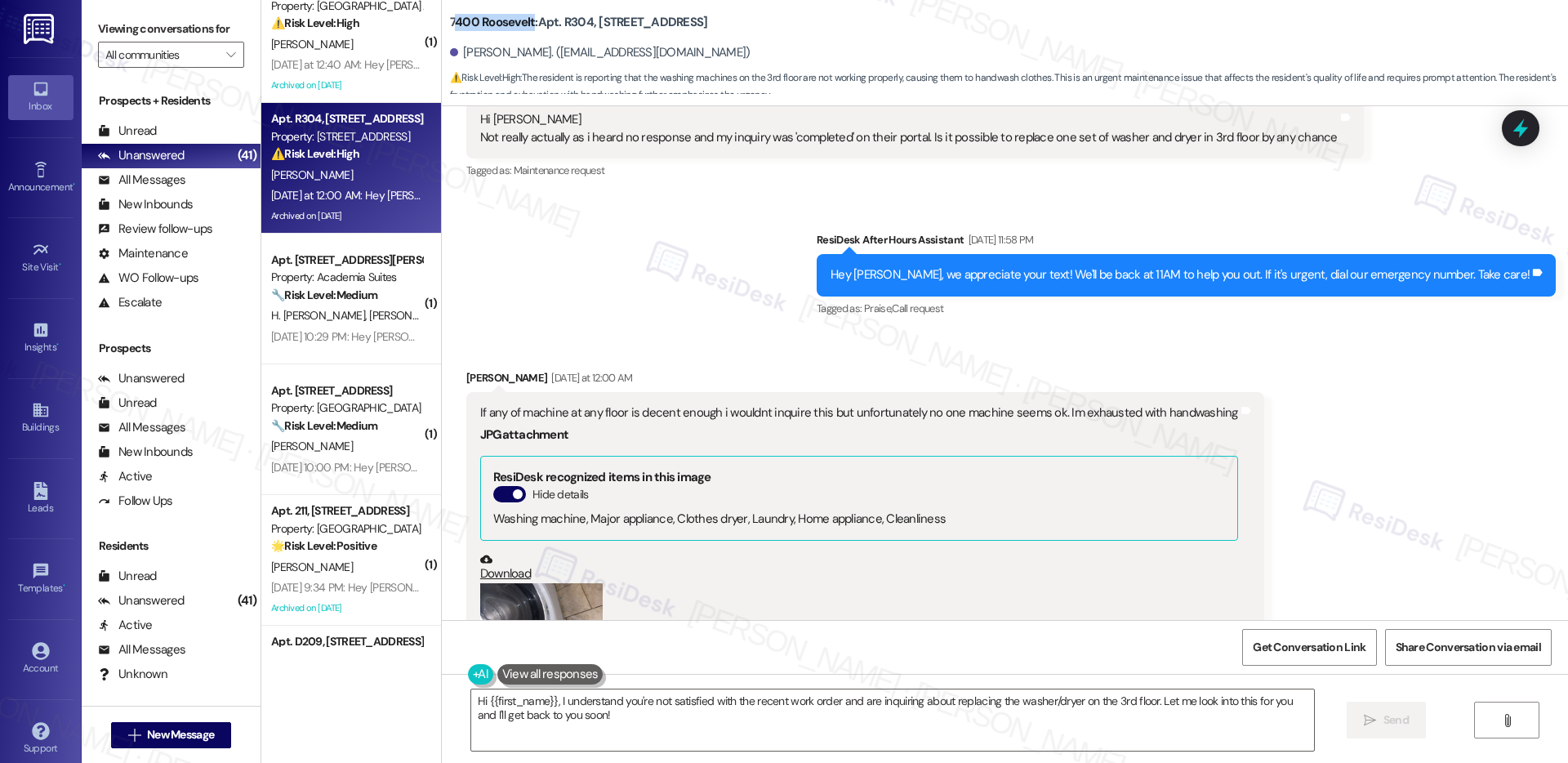
click at [452, 31] on div "7400 Roosevelt: Apt. R304, 7400 Roosevelt Blvd" at bounding box center [613, 22] width 327 height 20
drag, startPoint x: 436, startPoint y: 25, endPoint x: 697, endPoint y: 29, distance: 261.0
click at [697, 29] on div "7400 Roosevelt: Apt. R304, 7400 Roosevelt Blvd" at bounding box center [613, 22] width 327 height 20
copy b "7400 Roosevelt: Apt. R304, 7400 Roosevelt Blvd"
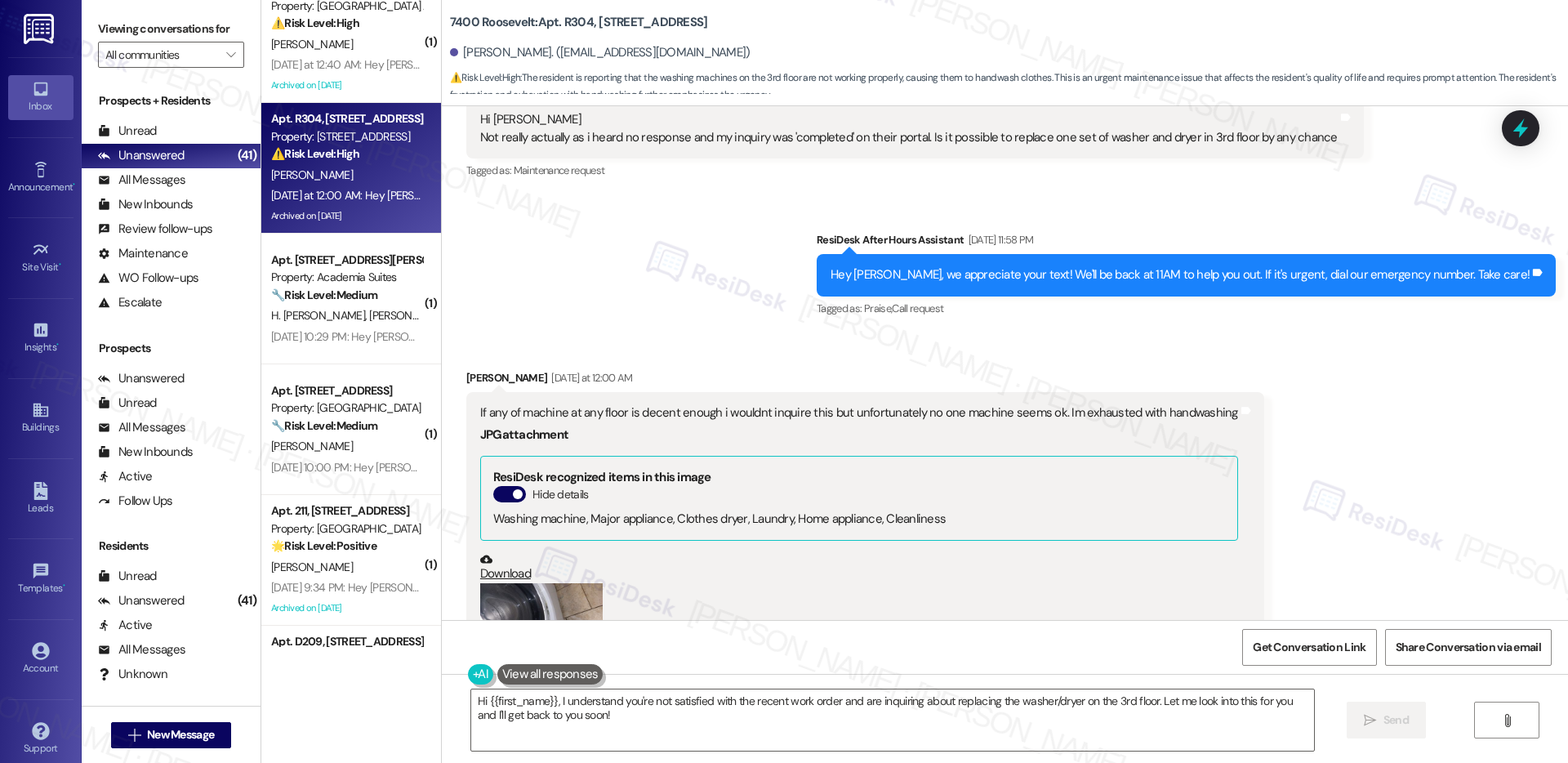
click at [615, 404] on div "If any of machine at any floor is decent enough i wouldnt inquire this but unfo…" at bounding box center [859, 412] width 758 height 17
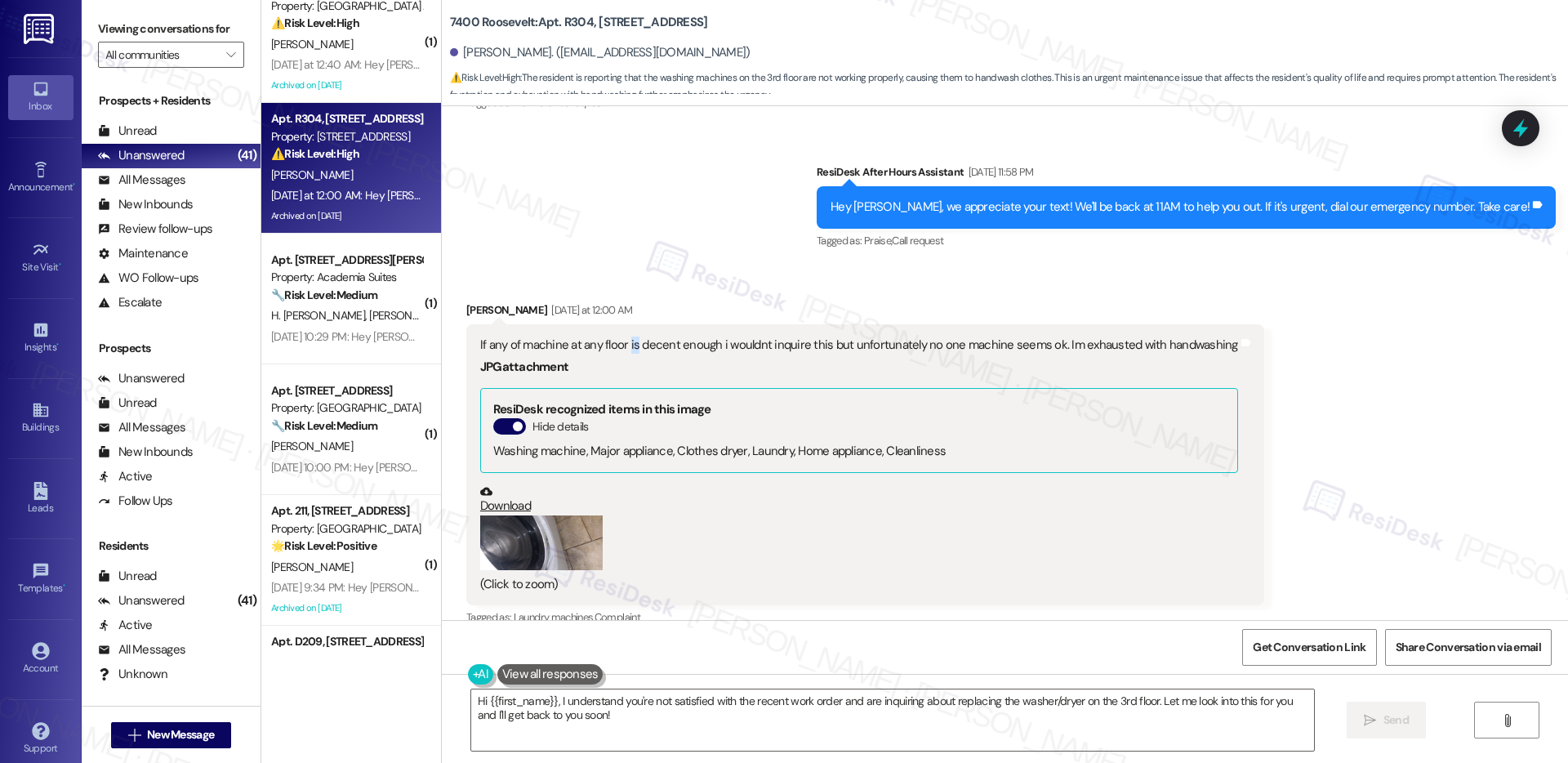
scroll to position [17740, 0]
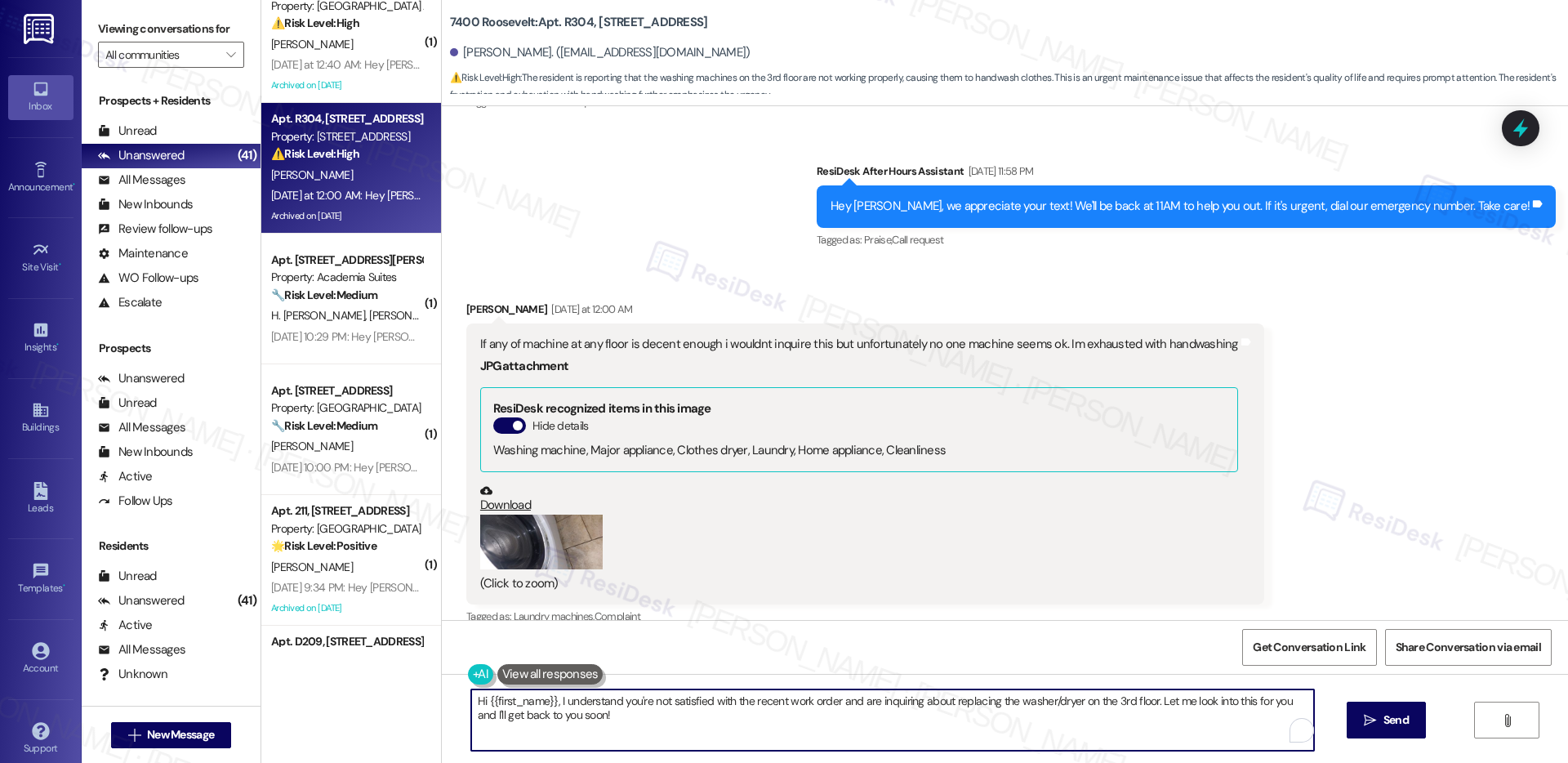
click at [1182, 721] on textarea "Hi {{first_name}}, I understand you're not satisfied with the recent work order…" at bounding box center [893, 720] width 843 height 61
click at [1416, 725] on button " Send" at bounding box center [1387, 720] width 80 height 37
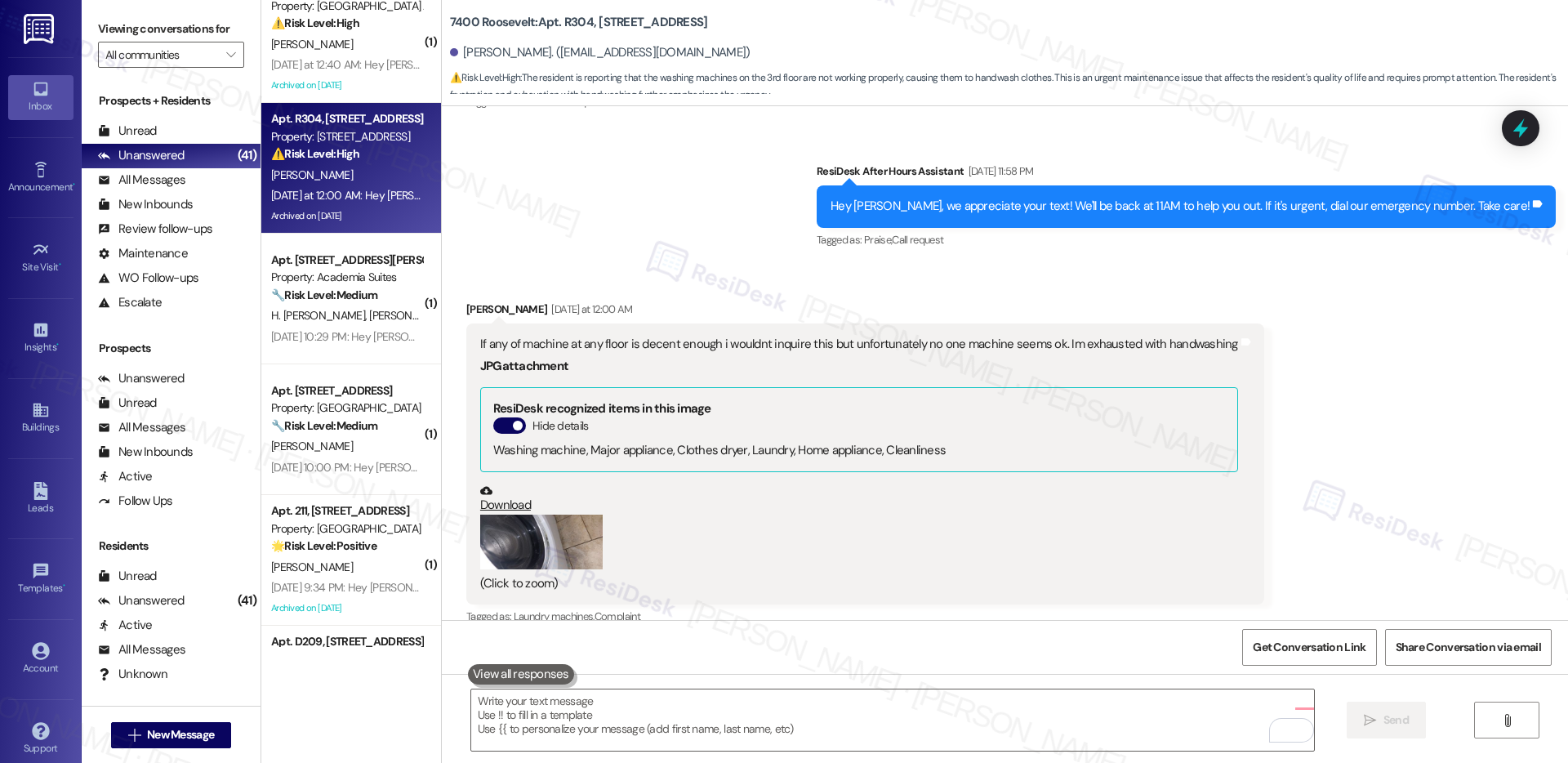
scroll to position [17673, 0]
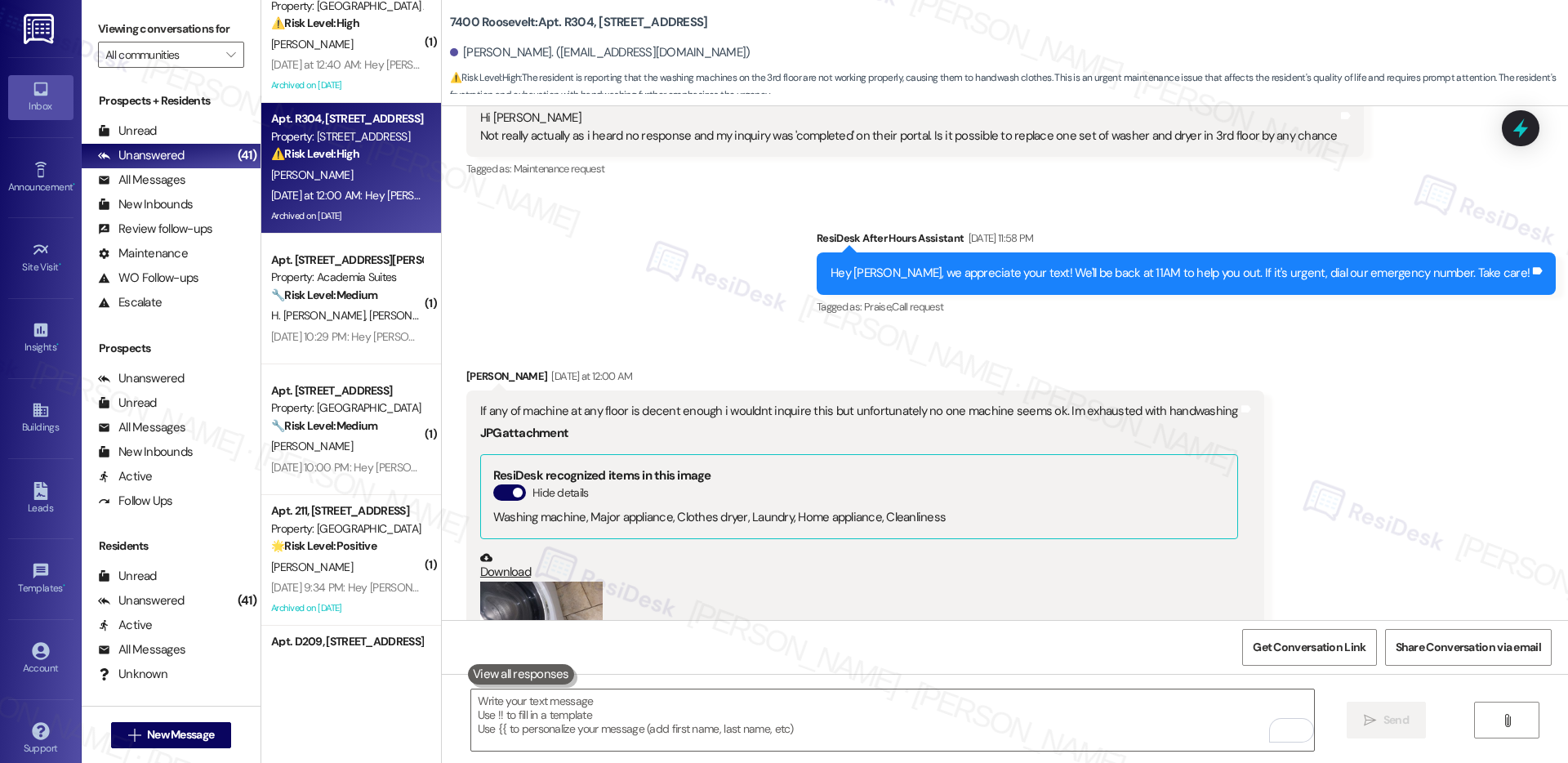
click at [669, 403] on div "If any of machine at any floor is decent enough i wouldnt inquire this but unfo…" at bounding box center [859, 411] width 758 height 17
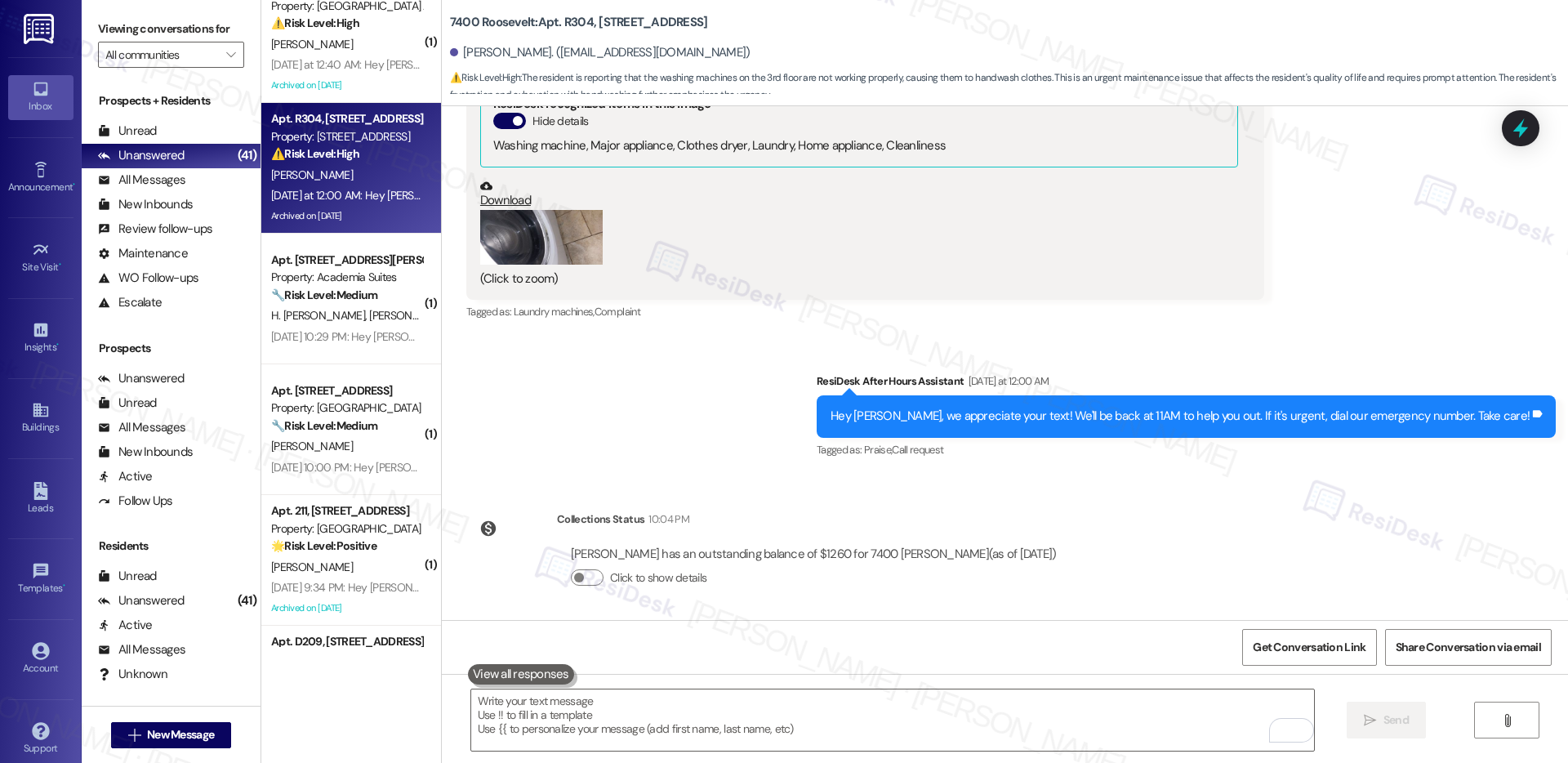
scroll to position [18093, 0]
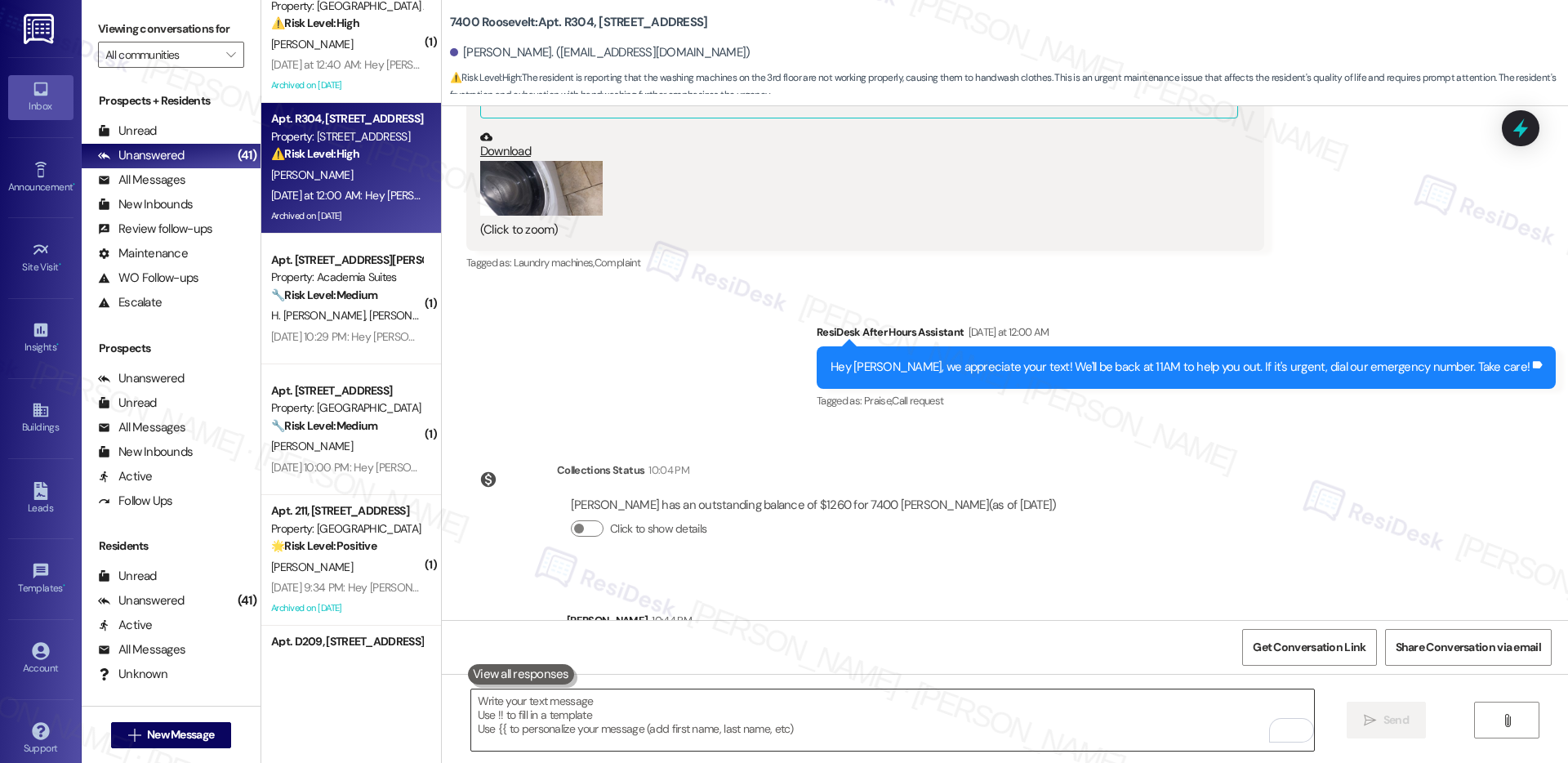
click at [643, 743] on textarea "To enrich screen reader interactions, please activate Accessibility in Grammarl…" at bounding box center [893, 720] width 843 height 61
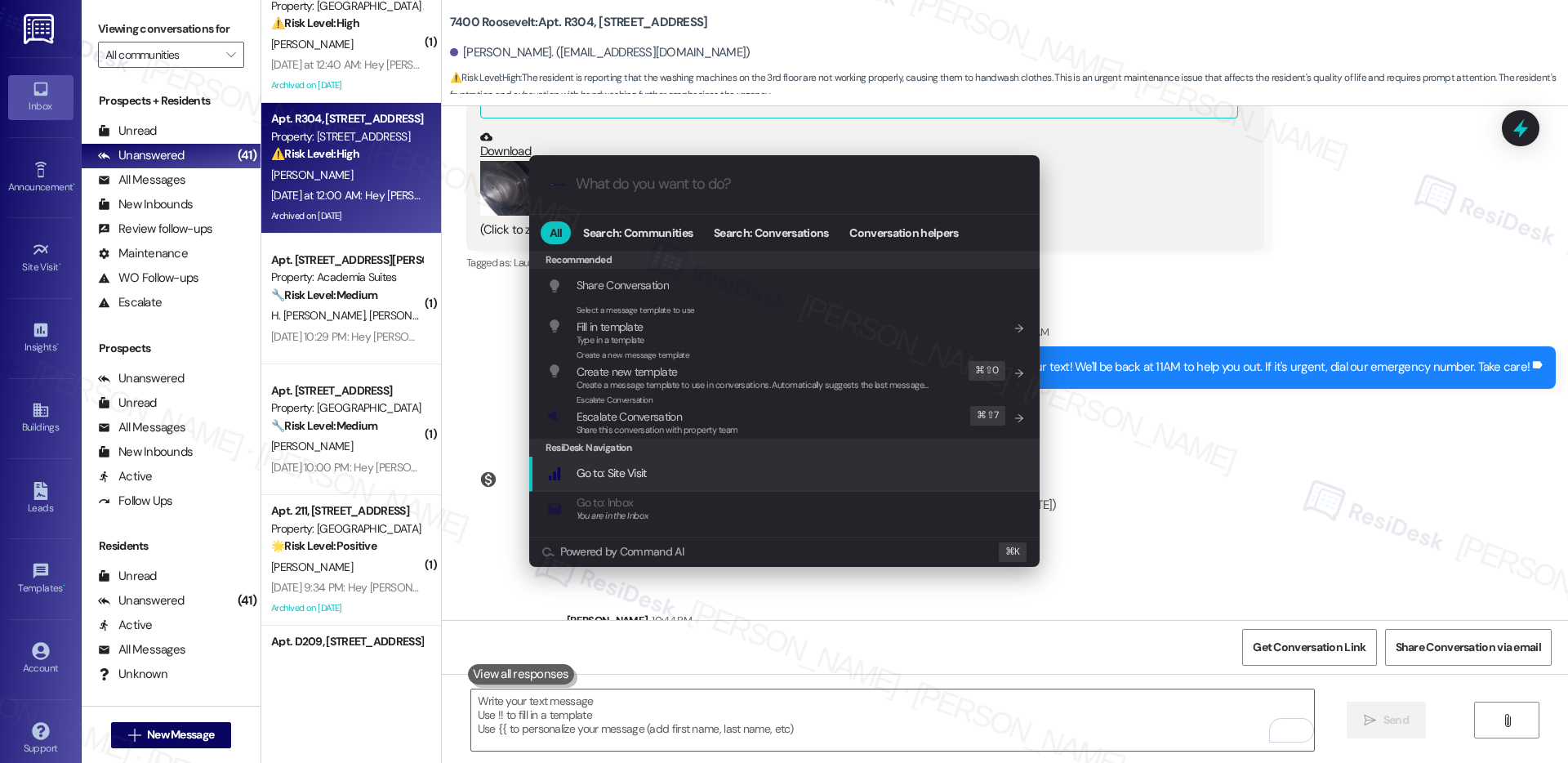
click at [1132, 487] on div ".cls-1{fill:#0a055f;}.cls-2{fill:#0cc4c4;} resideskLogoBlueOrange All Search: C…" at bounding box center [784, 381] width 1568 height 763
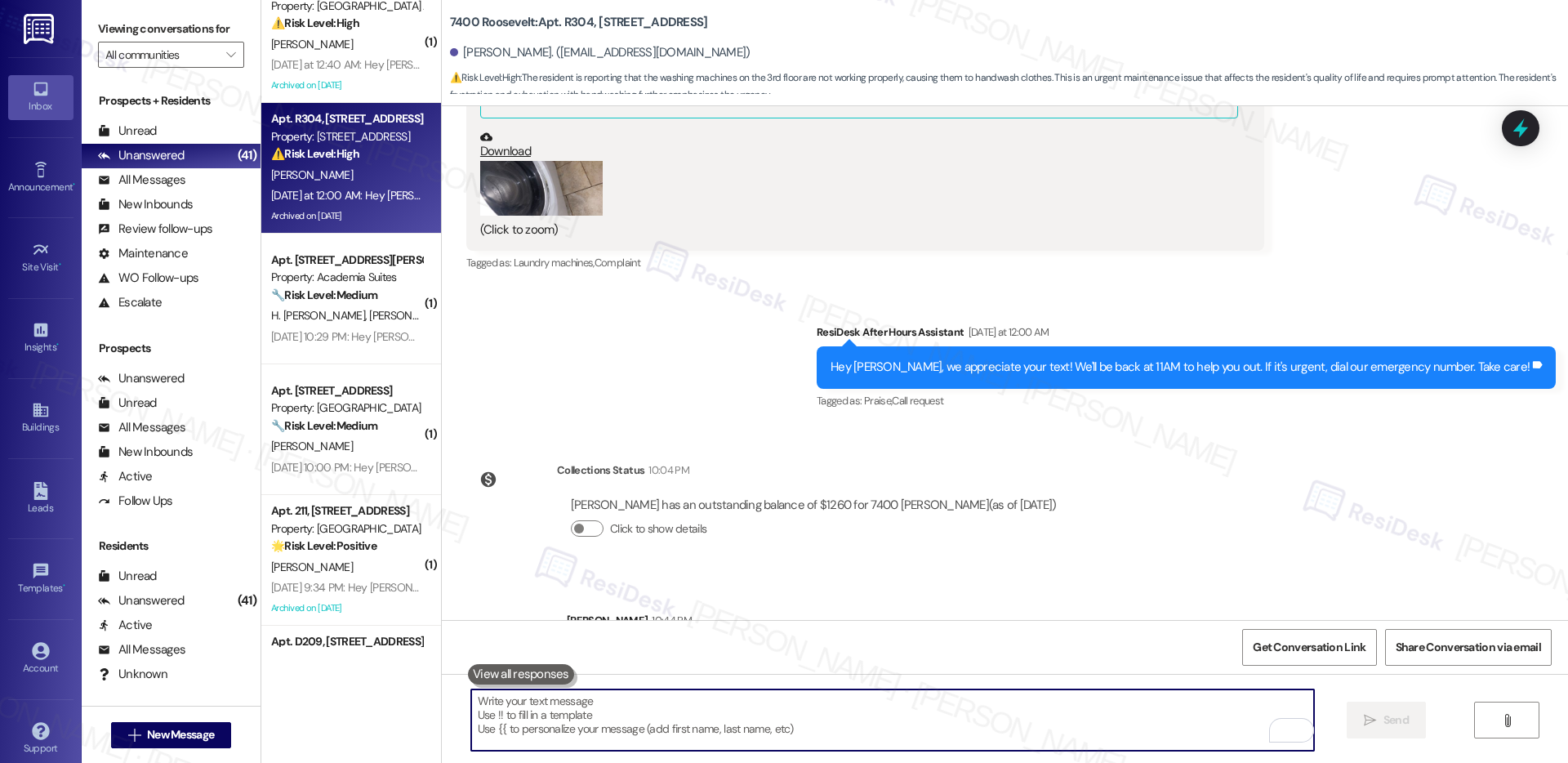
click at [714, 704] on textarea "To enrich screen reader interactions, please activate Accessibility in Grammarl…" at bounding box center [893, 720] width 843 height 61
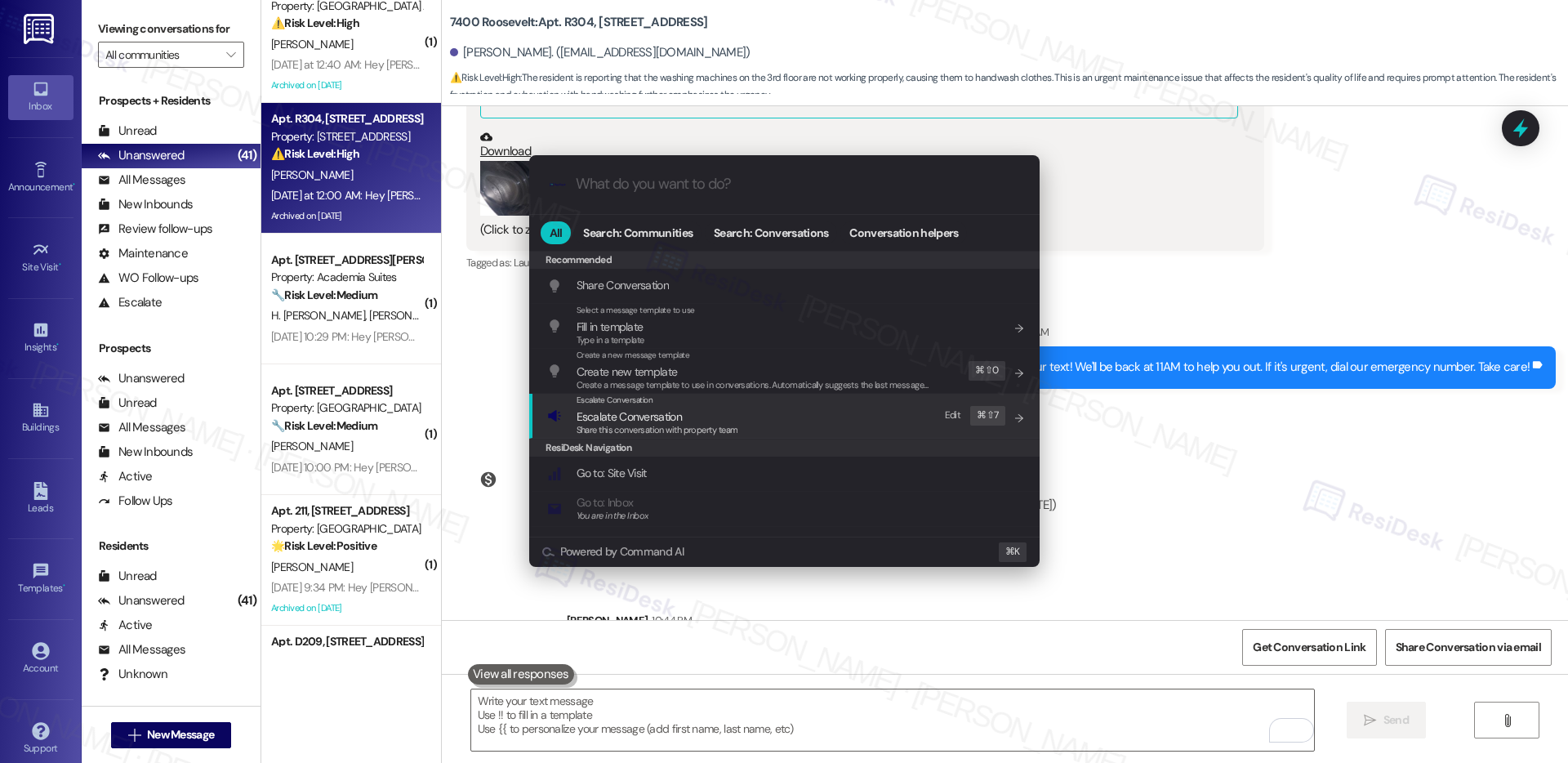
click at [653, 429] on span "Share this conversation with property team" at bounding box center [658, 430] width 162 height 11
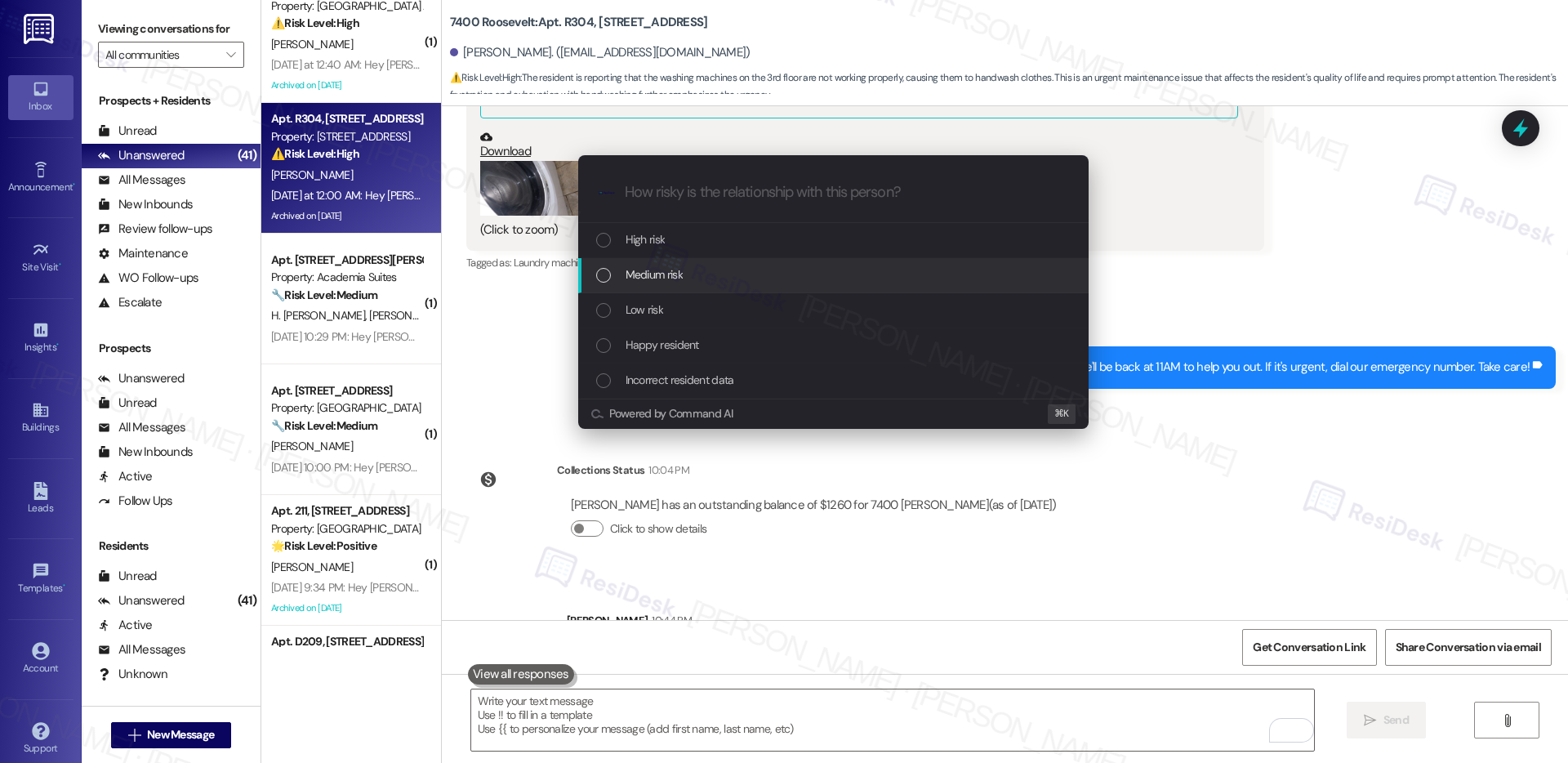
click at [686, 272] on div "Medium risk" at bounding box center [835, 275] width 478 height 18
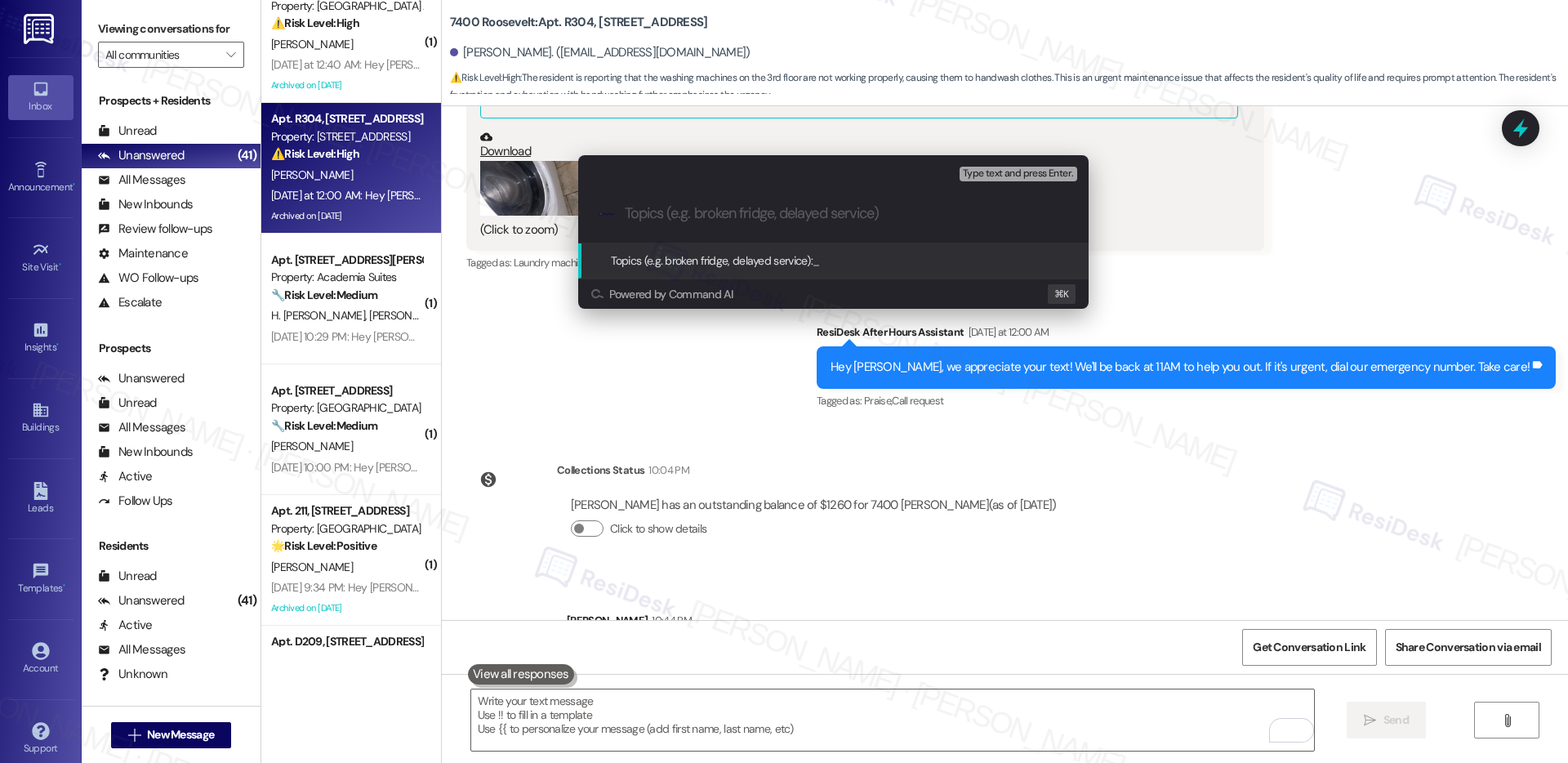
click at [702, 215] on input "Topics (e.g. broken fridge, delayed service)" at bounding box center [846, 213] width 443 height 17
click at [619, 215] on div ".cls-1{fill:#0a055f;}.cls-2{fill:#0cc4c4;} resideskLogoBlueOrange Washer/Dryer …" at bounding box center [833, 213] width 510 height 58
click at [630, 214] on input "Washer/Dryer Not Working" at bounding box center [840, 213] width 430 height 17
click at [821, 221] on input "Washer/Dryer Not Working" at bounding box center [840, 213] width 430 height 17
click at [629, 211] on input "Washer/Dryer Not Working" at bounding box center [840, 213] width 430 height 17
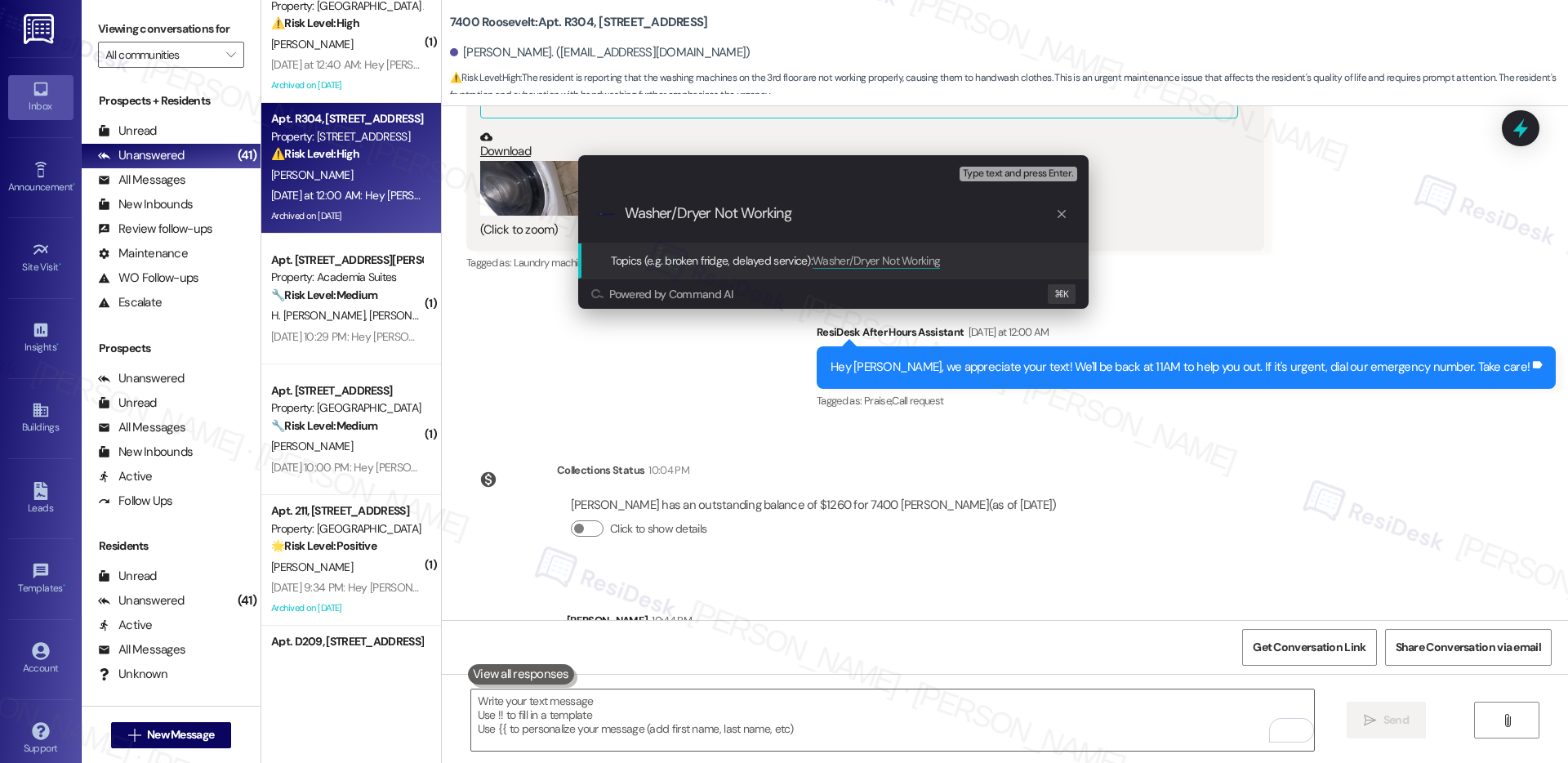
paste input "Laundry Room"
type input "Laundry Room - Washer/Dryer Not Working"
click at [823, 223] on input "Laundry Room - Washer/Dryer Not Working" at bounding box center [840, 213] width 430 height 17
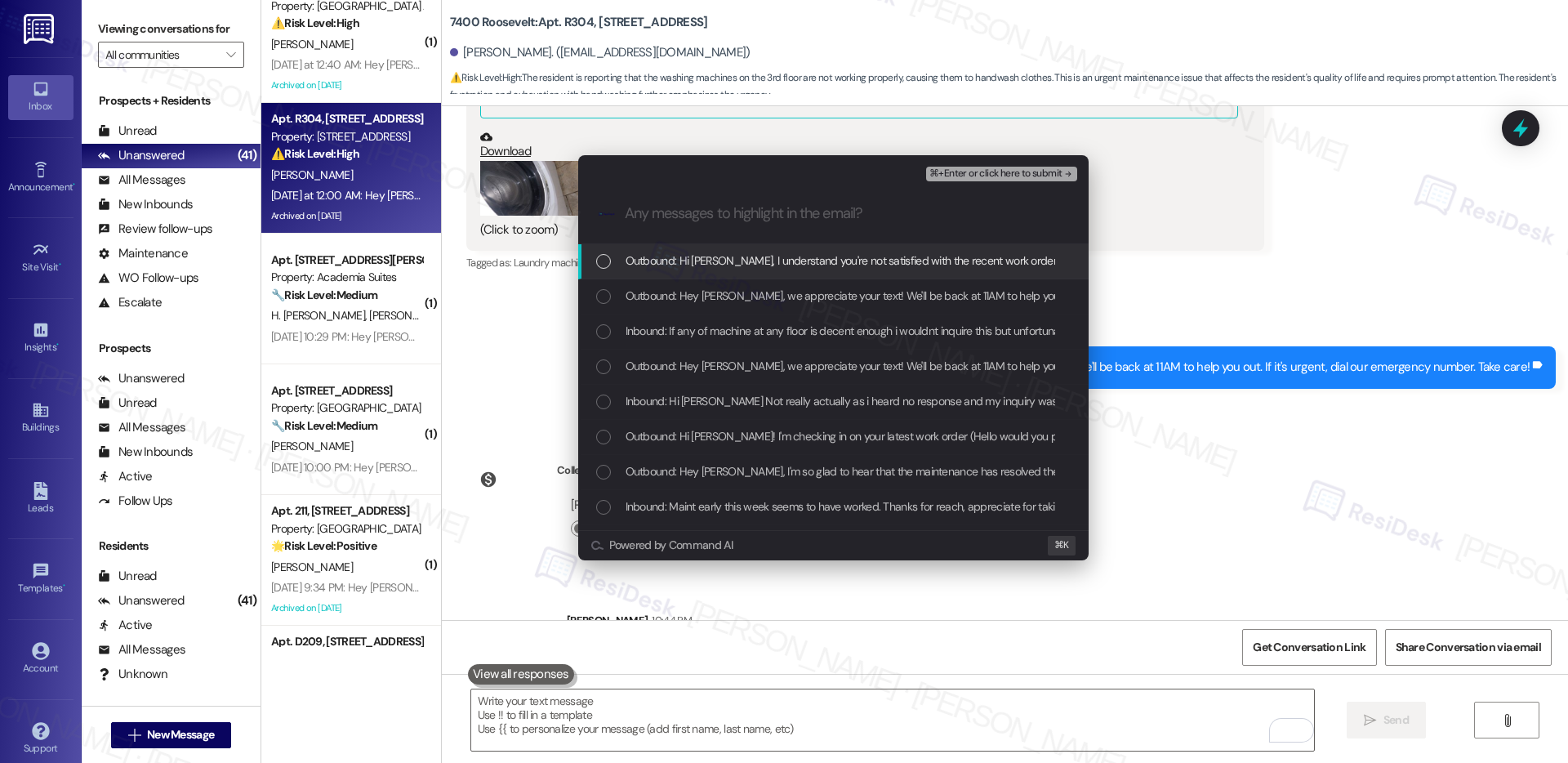
click at [822, 265] on span "Outbound: Hi Jeong, I understand you're not satisfied with the recent work orde…" at bounding box center [1134, 261] width 1018 height 18
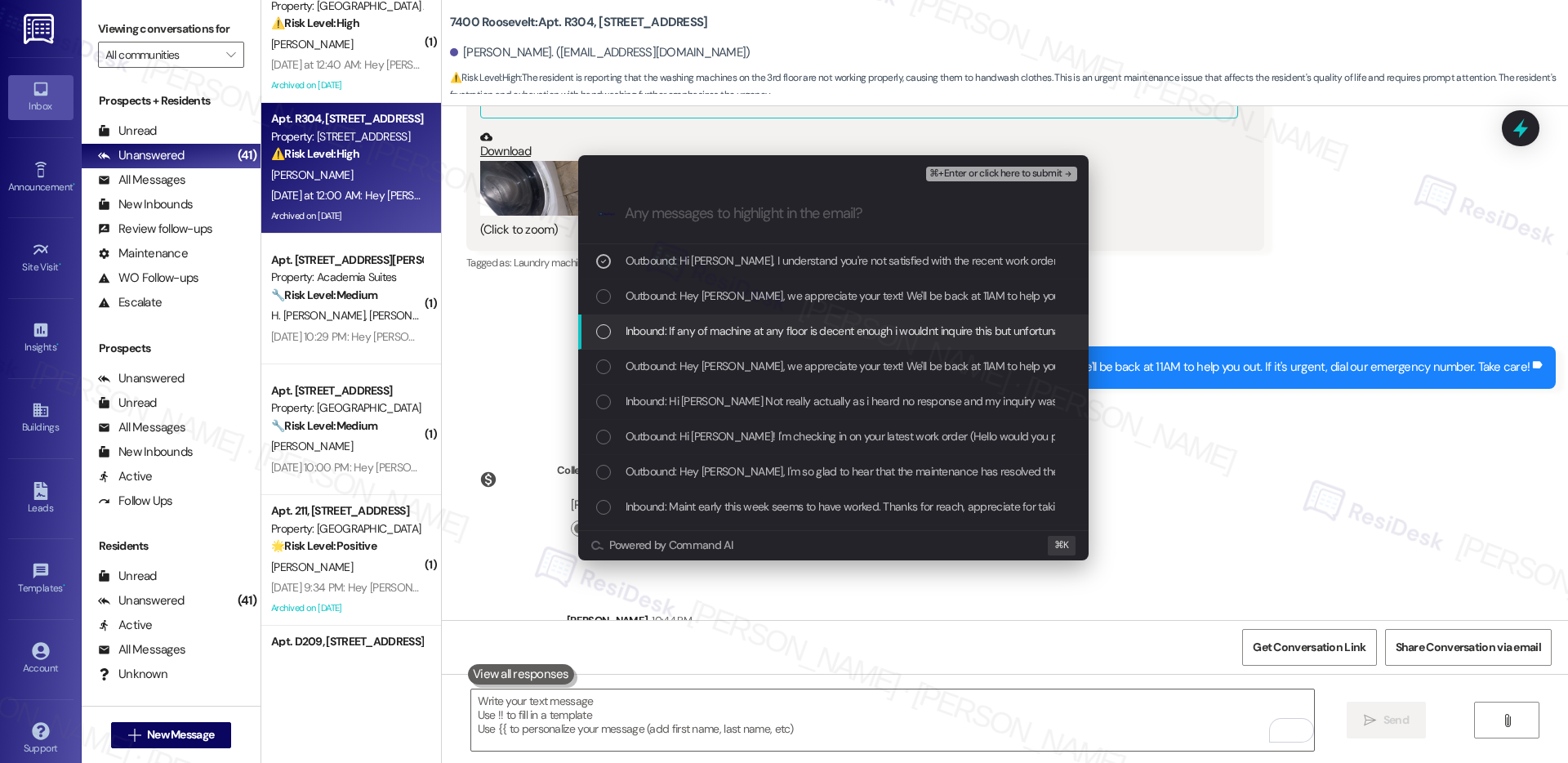
click at [789, 344] on div "Inbound: If any of machine at any floor is decent enough i wouldnt inquire this…" at bounding box center [833, 332] width 510 height 35
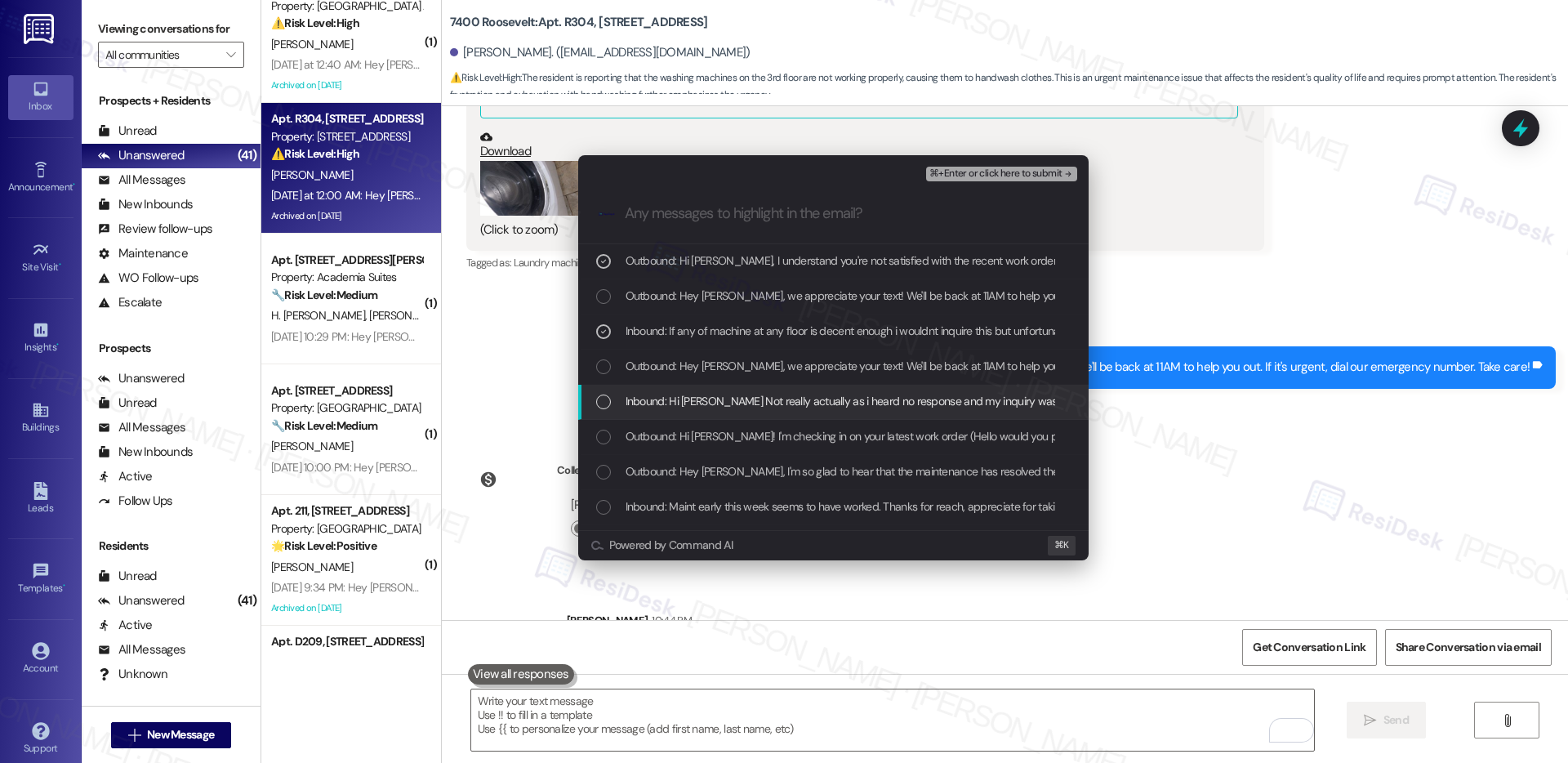
click at [787, 406] on span "Inbound: Hi Emily Not really actually as i heard no response and my inquiry was…" at bounding box center [1092, 401] width 933 height 18
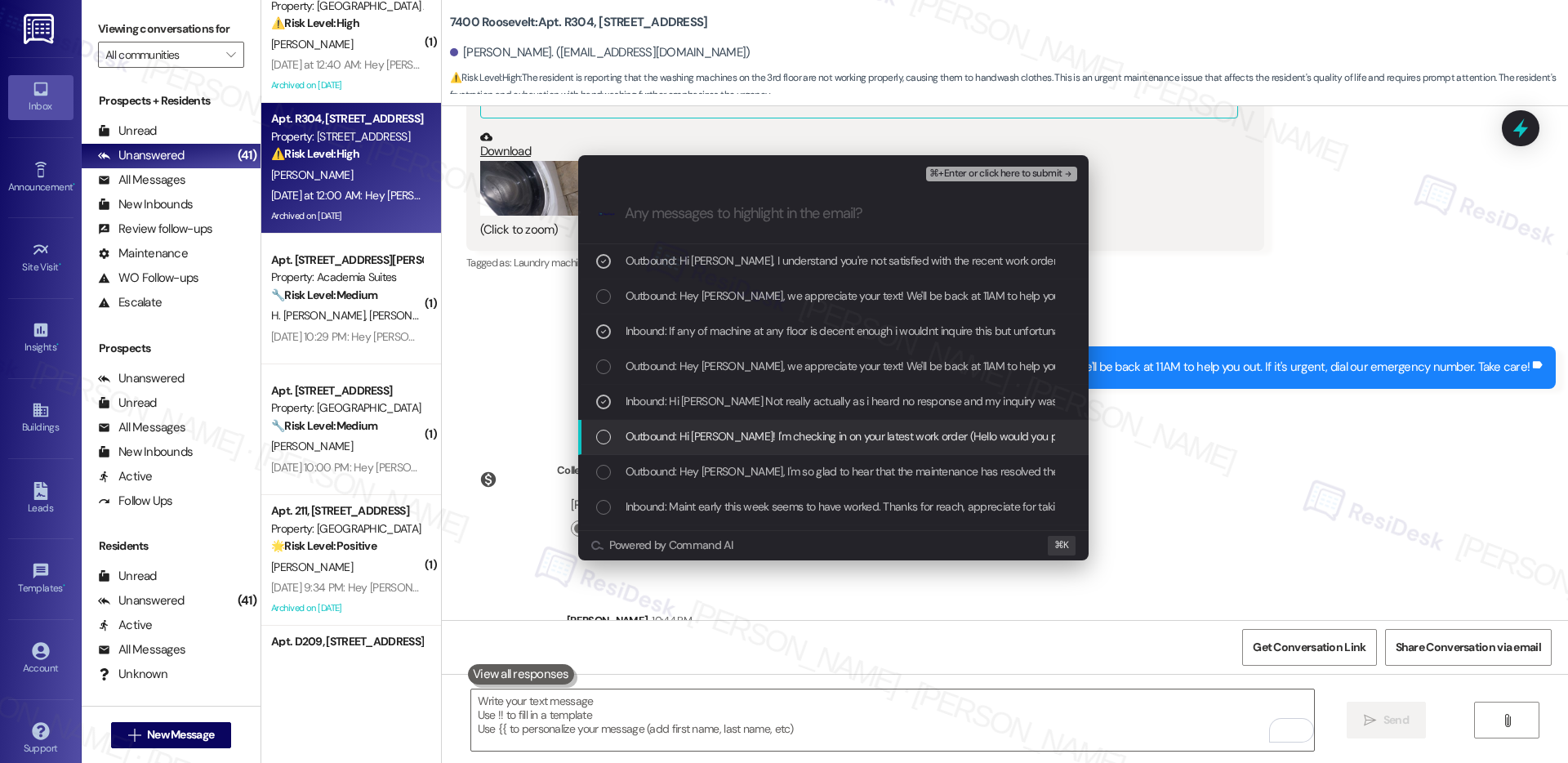
click at [784, 442] on span "Outbound: Hi Jeong! I'm checking in on your latest work order (Hello would you …" at bounding box center [1094, 436] width 936 height 18
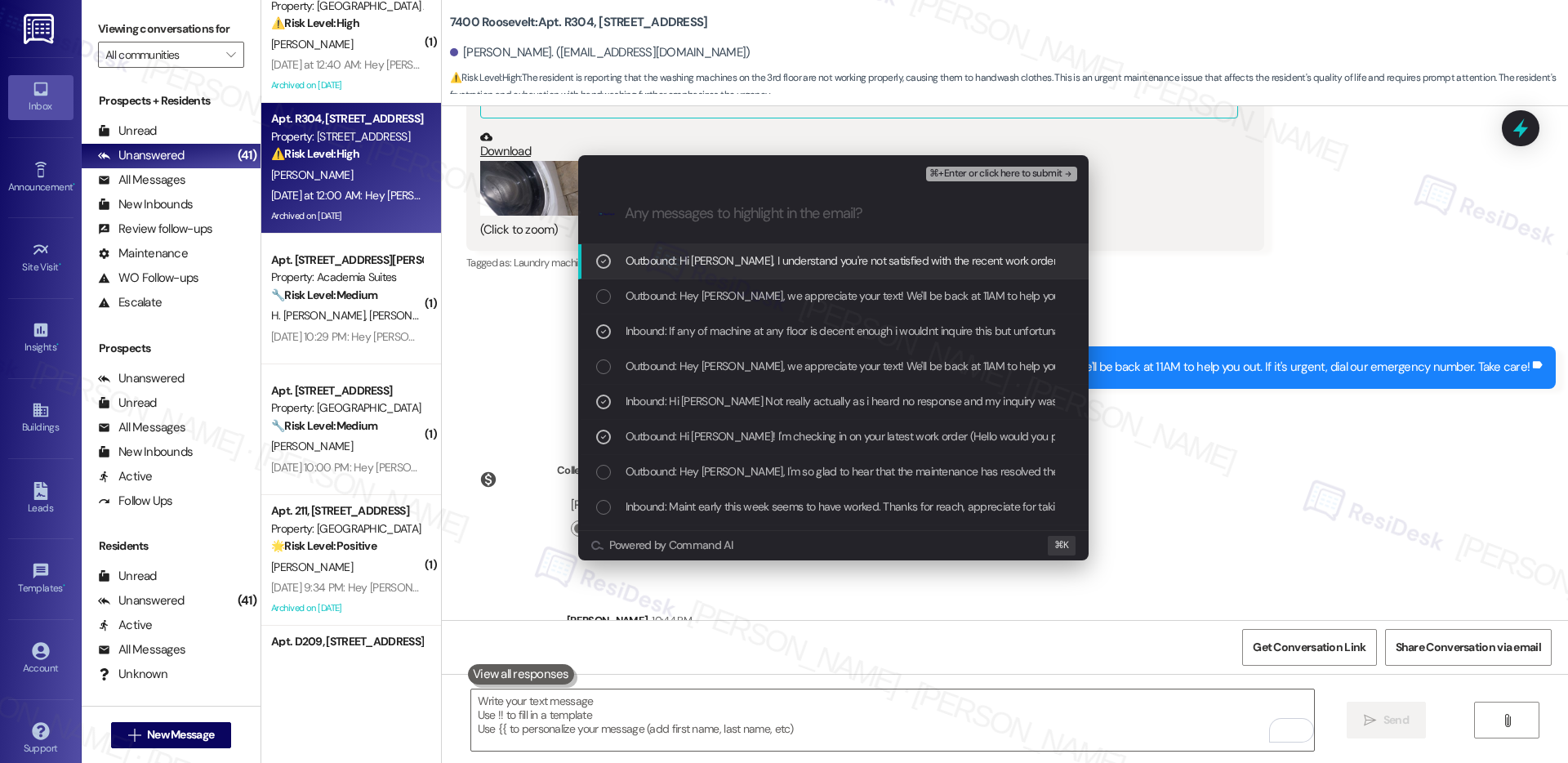
click at [992, 171] on span "⌘+Enter or click here to submit" at bounding box center [996, 174] width 132 height 11
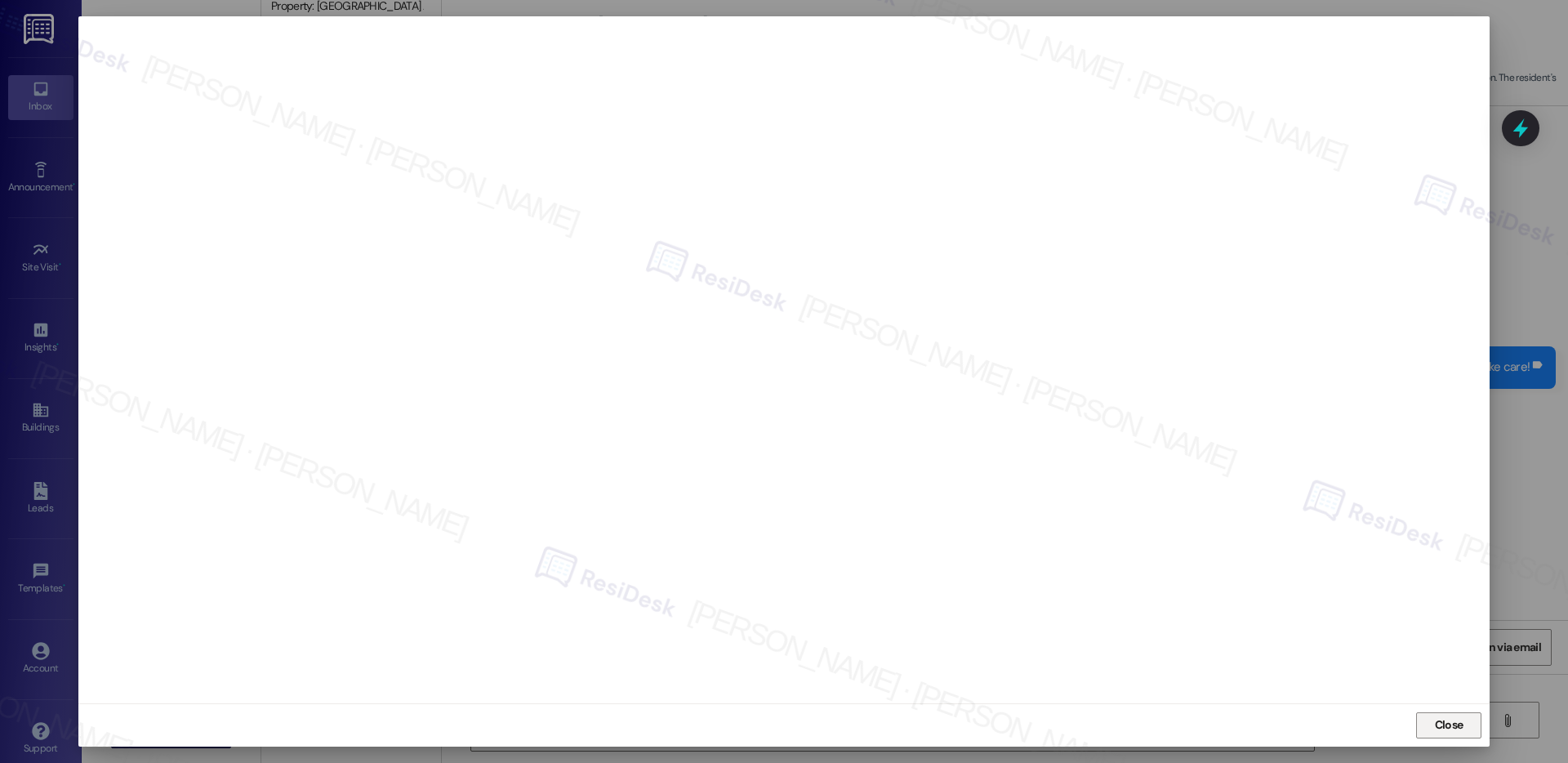
click at [1448, 729] on span "Close" at bounding box center [1449, 725] width 28 height 17
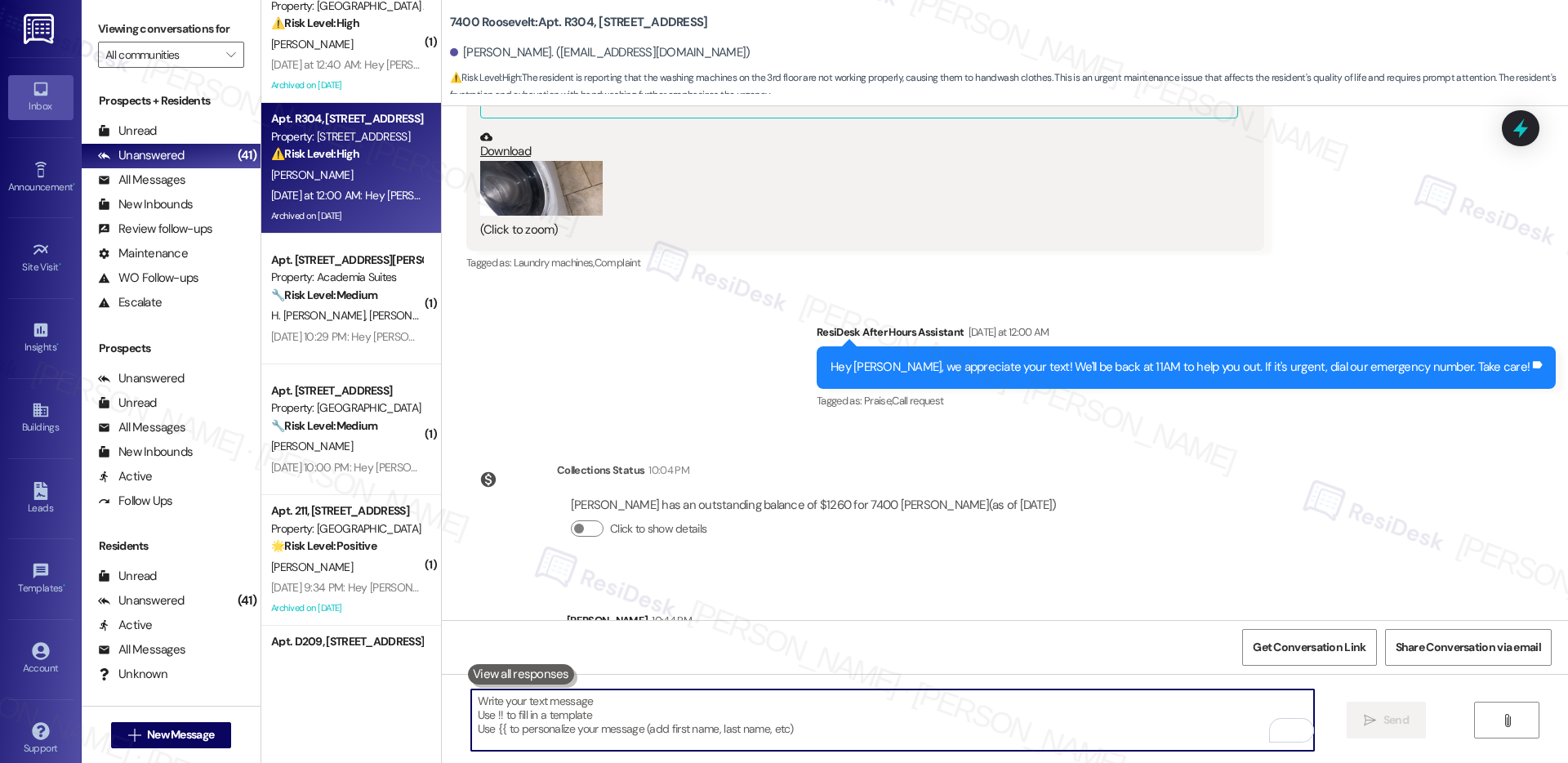
click at [1008, 722] on textarea "To enrich screen reader interactions, please activate Accessibility in Grammarl…" at bounding box center [893, 720] width 843 height 61
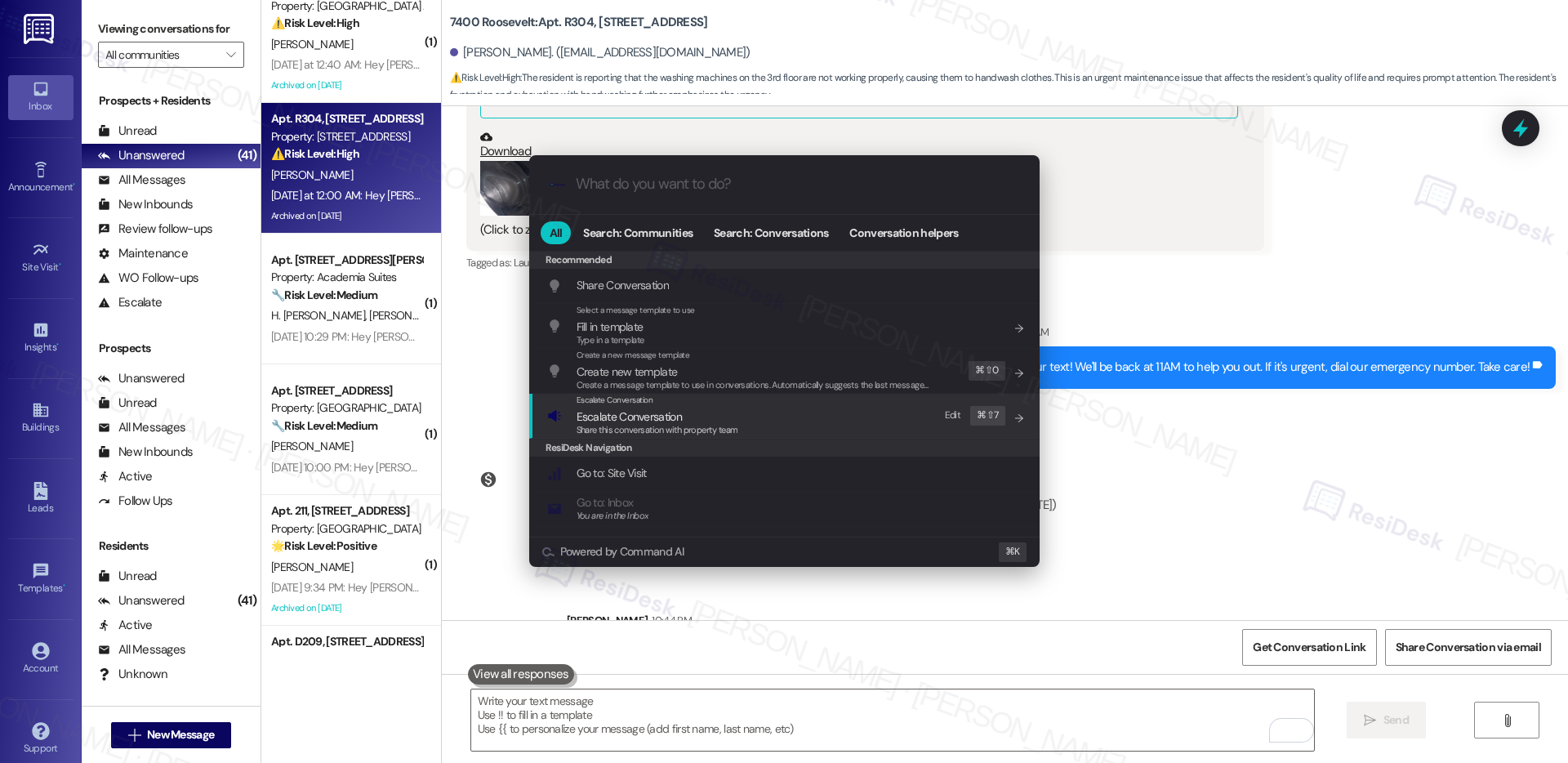
click at [721, 418] on span "Escalate Conversation" at bounding box center [658, 417] width 162 height 18
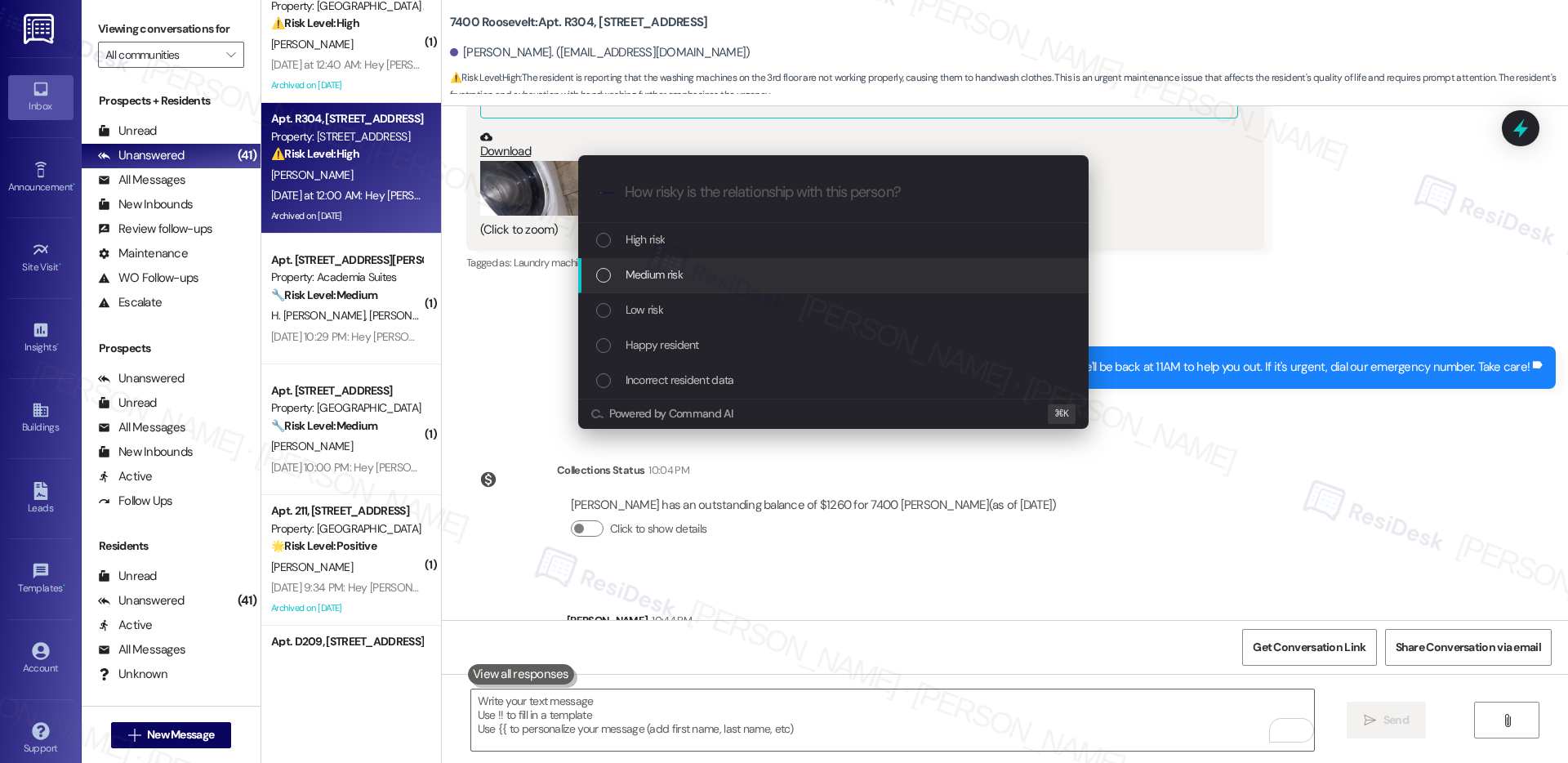
click at [748, 267] on div "Medium risk" at bounding box center [835, 275] width 478 height 18
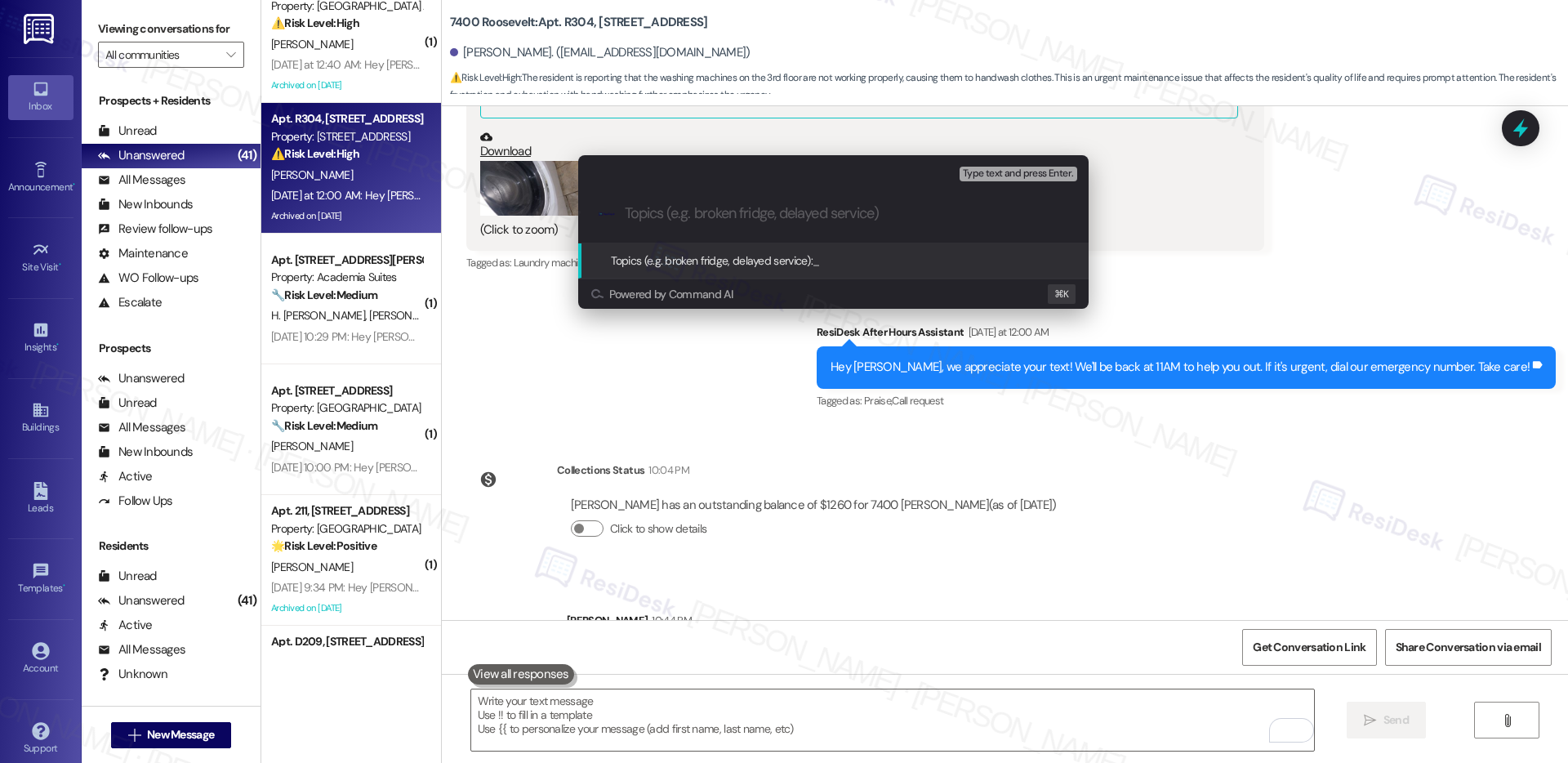
paste input "Laundry Room - Washer/Dryer Not Working"
type input "Laundry Room - Washer/Dryer Not Working"
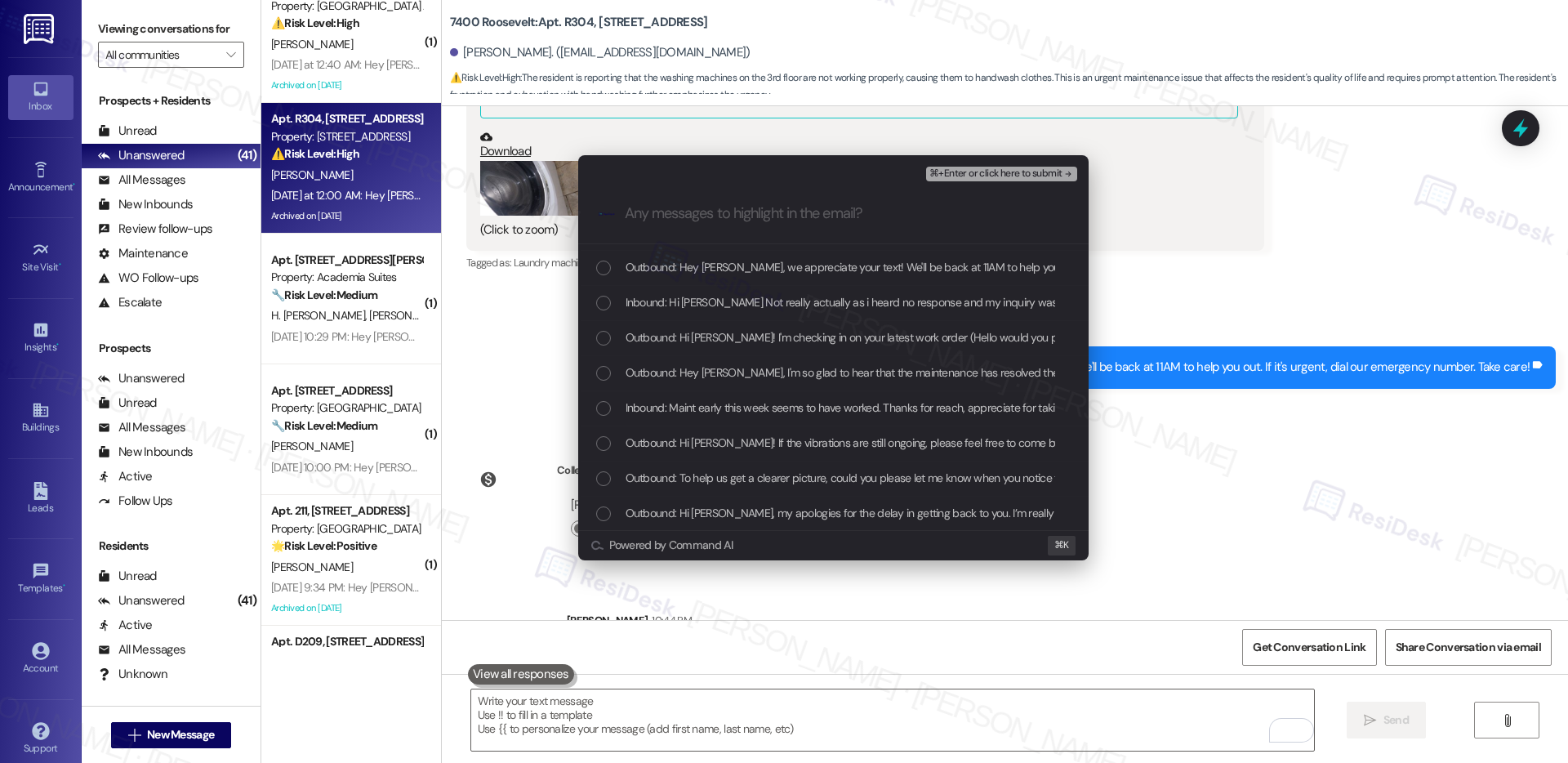
scroll to position [93, 0]
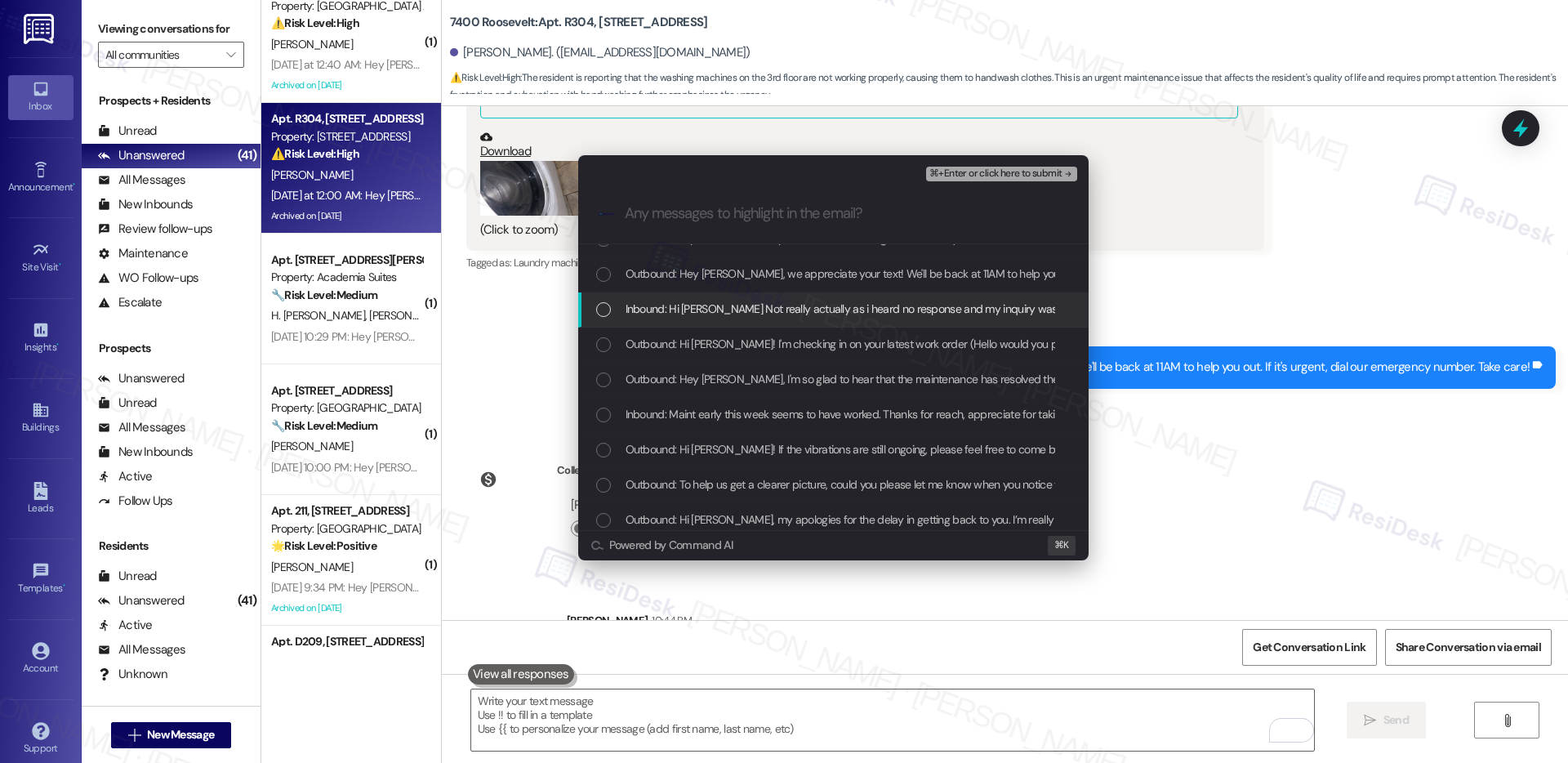
click at [846, 307] on span "Inbound: Hi Emily Not really actually as i heard no response and my inquiry was…" at bounding box center [1092, 309] width 933 height 18
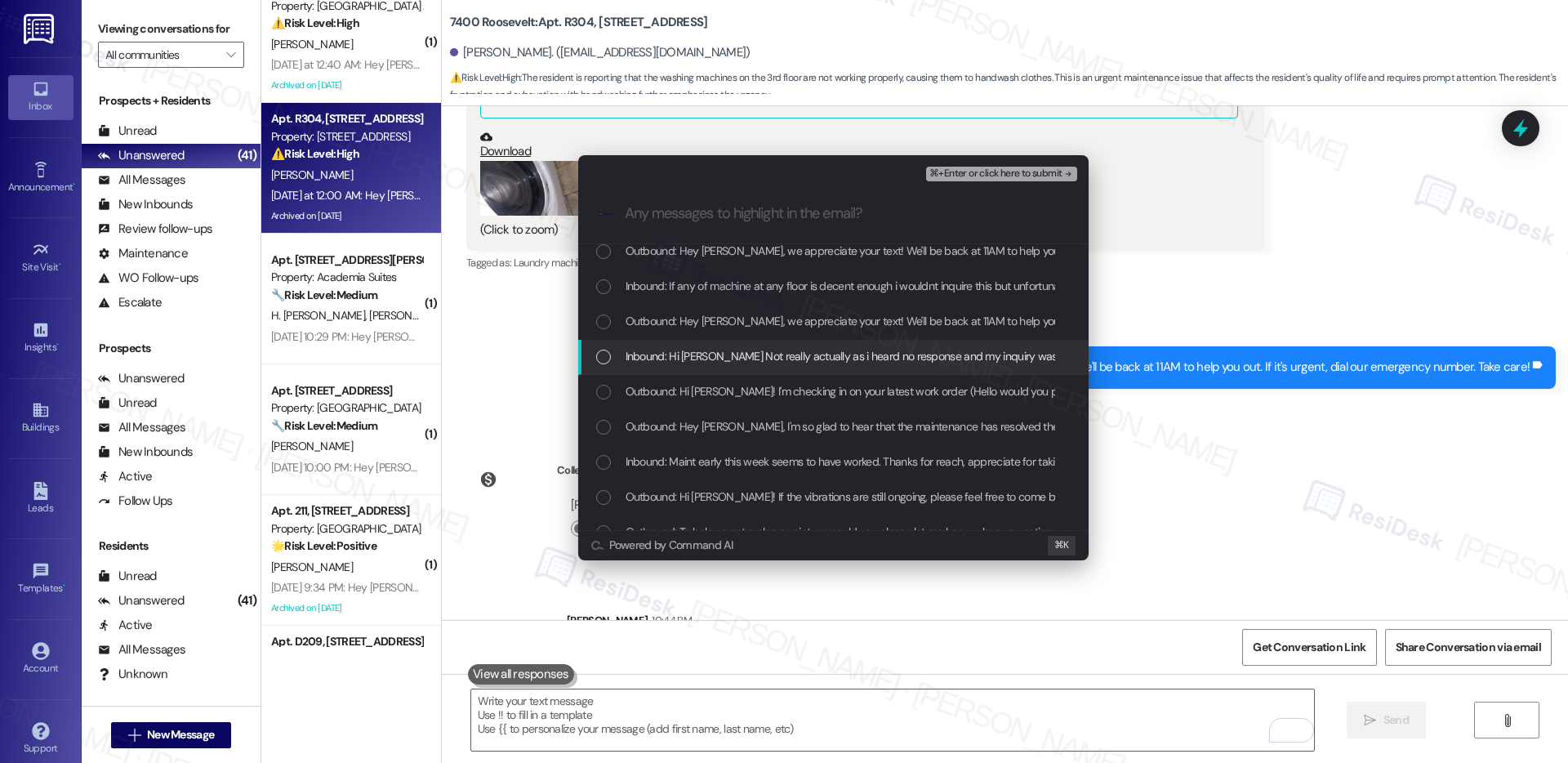
scroll to position [35, 0]
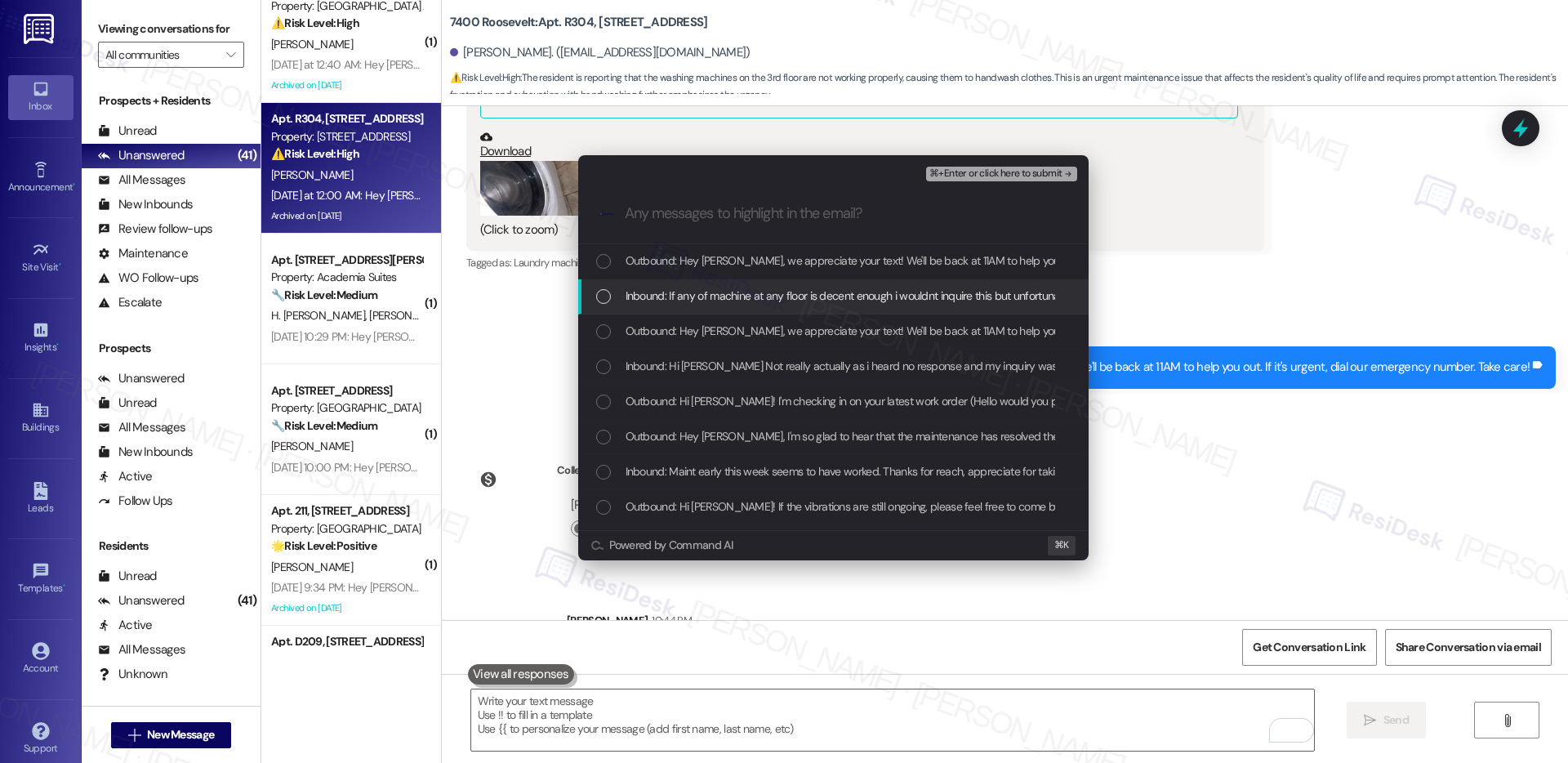
click at [852, 291] on span "Inbound: If any of machine at any floor is decent enough i wouldnt inquire this…" at bounding box center [994, 296] width 736 height 18
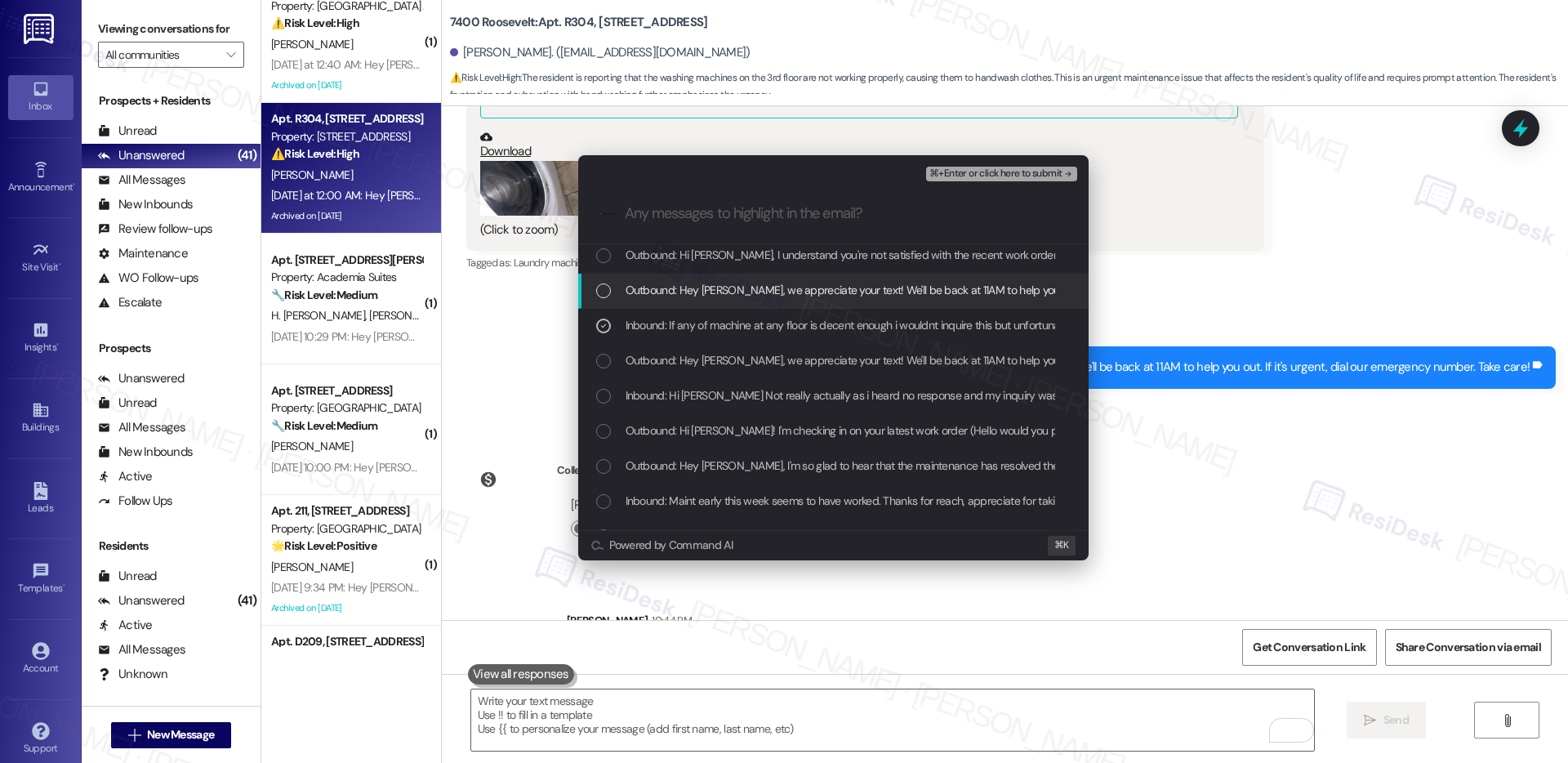
scroll to position [0, 0]
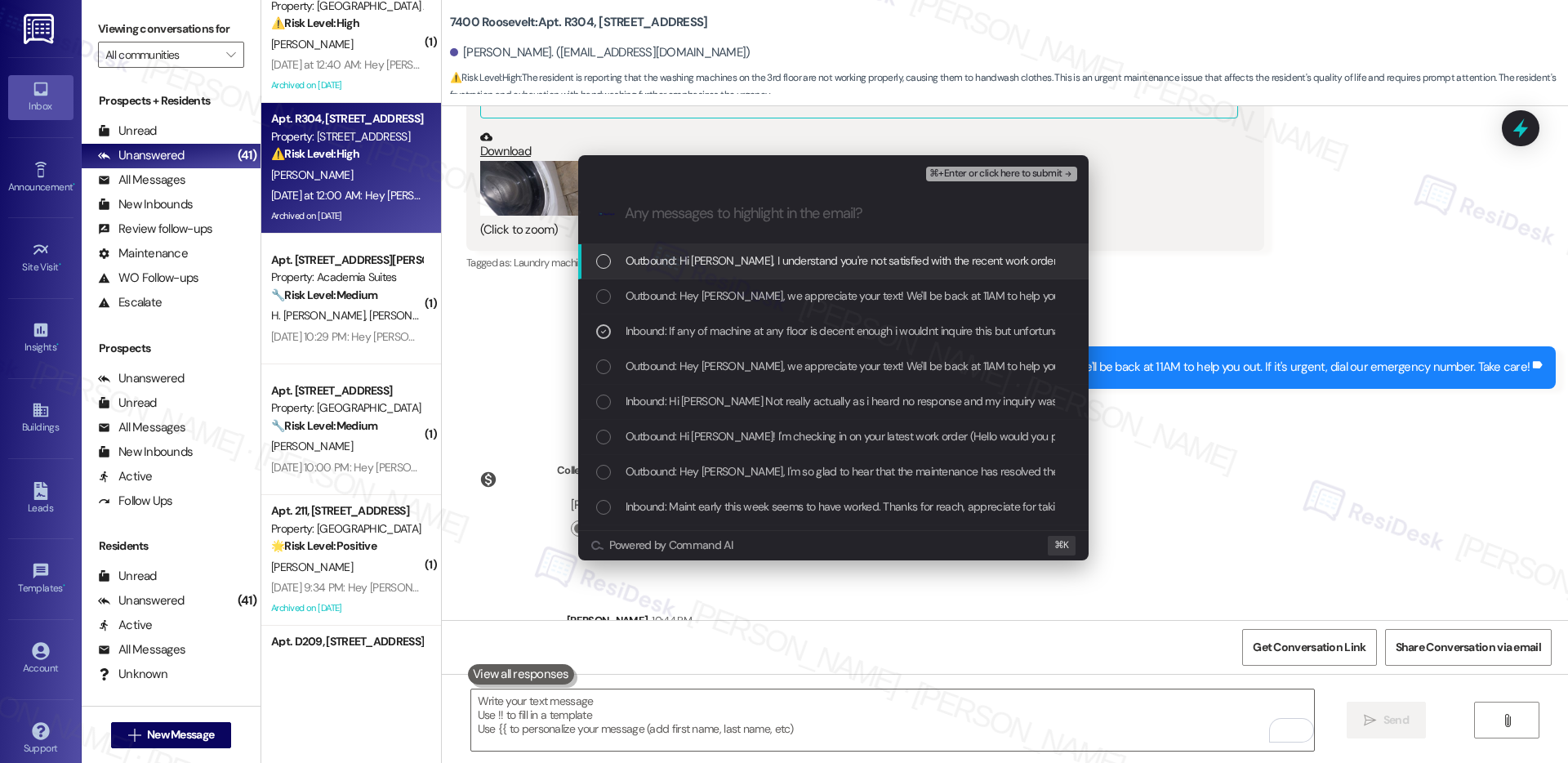
click at [865, 258] on span "Outbound: Hi Jeong, I understand you're not satisfied with the recent work orde…" at bounding box center [1134, 261] width 1018 height 18
click at [971, 172] on span "⌘+Enter or click here to submit" at bounding box center [996, 174] width 132 height 11
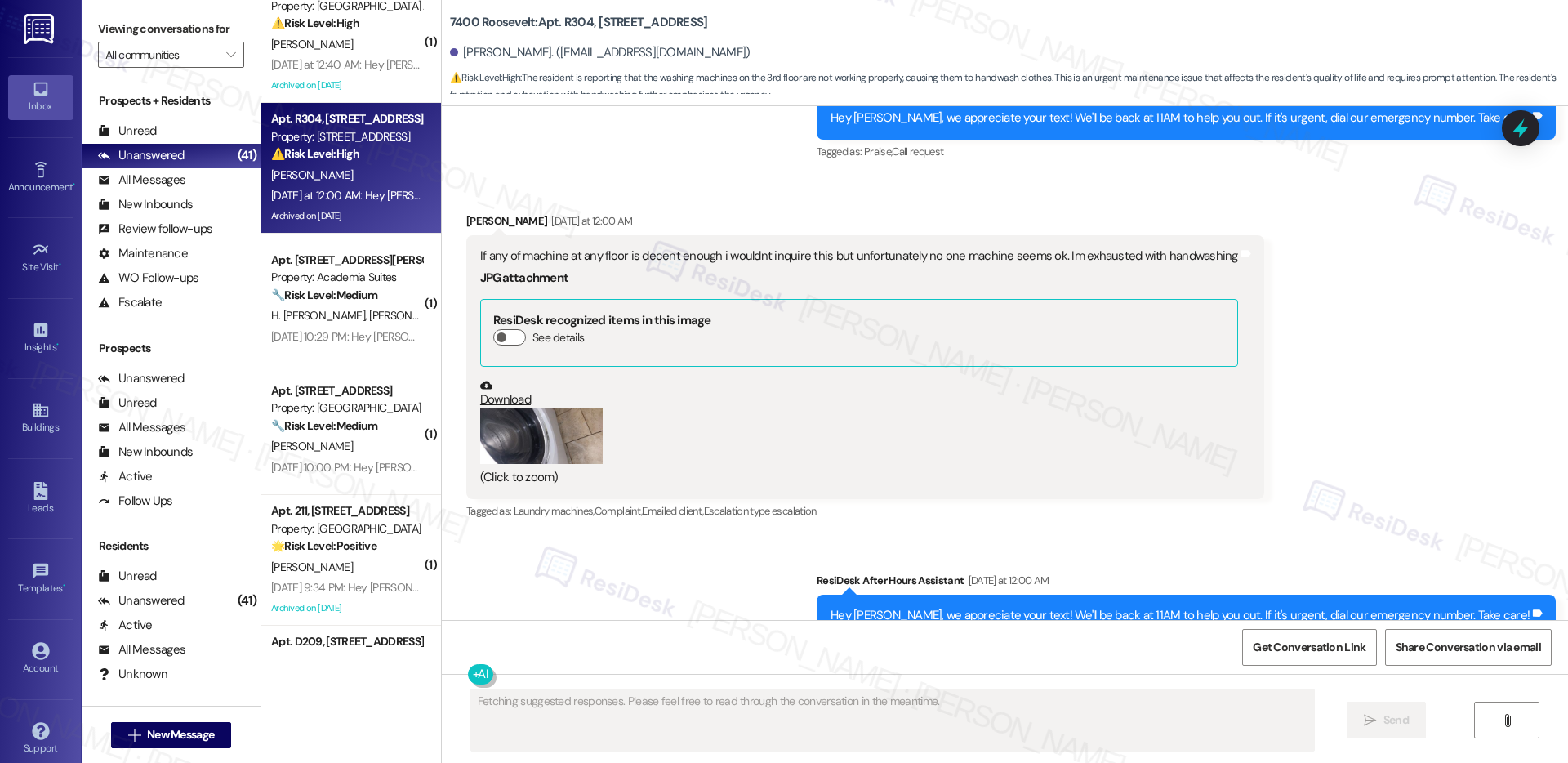
scroll to position [18099, 0]
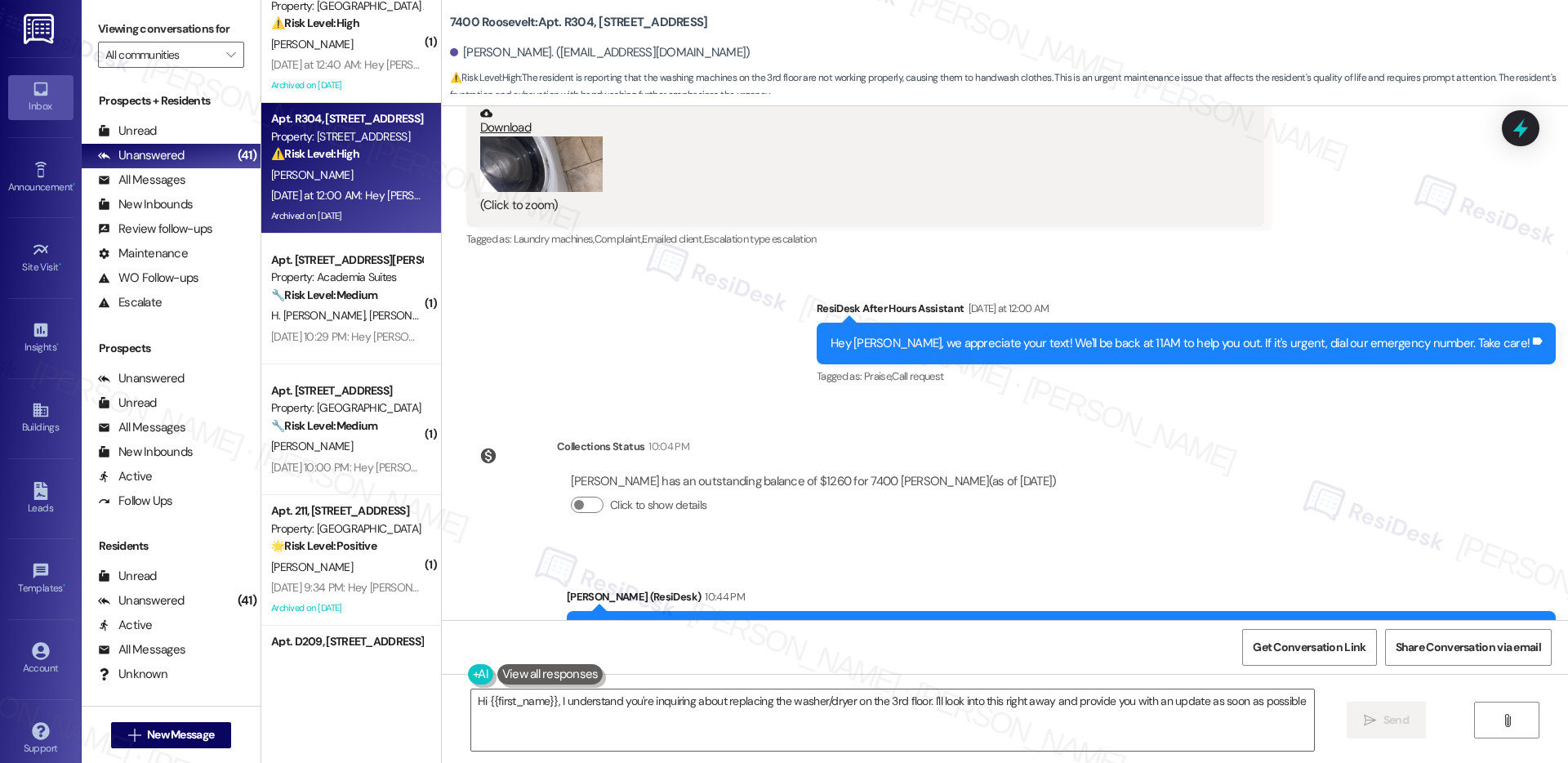
type textarea "Hi {{first_name}}, I understand you're inquiring about replacing the washer/dry…"
click at [937, 697] on textarea "Hi {{first_name}}, I understand you're inquiring about replacing the washer/dry…" at bounding box center [893, 720] width 843 height 61
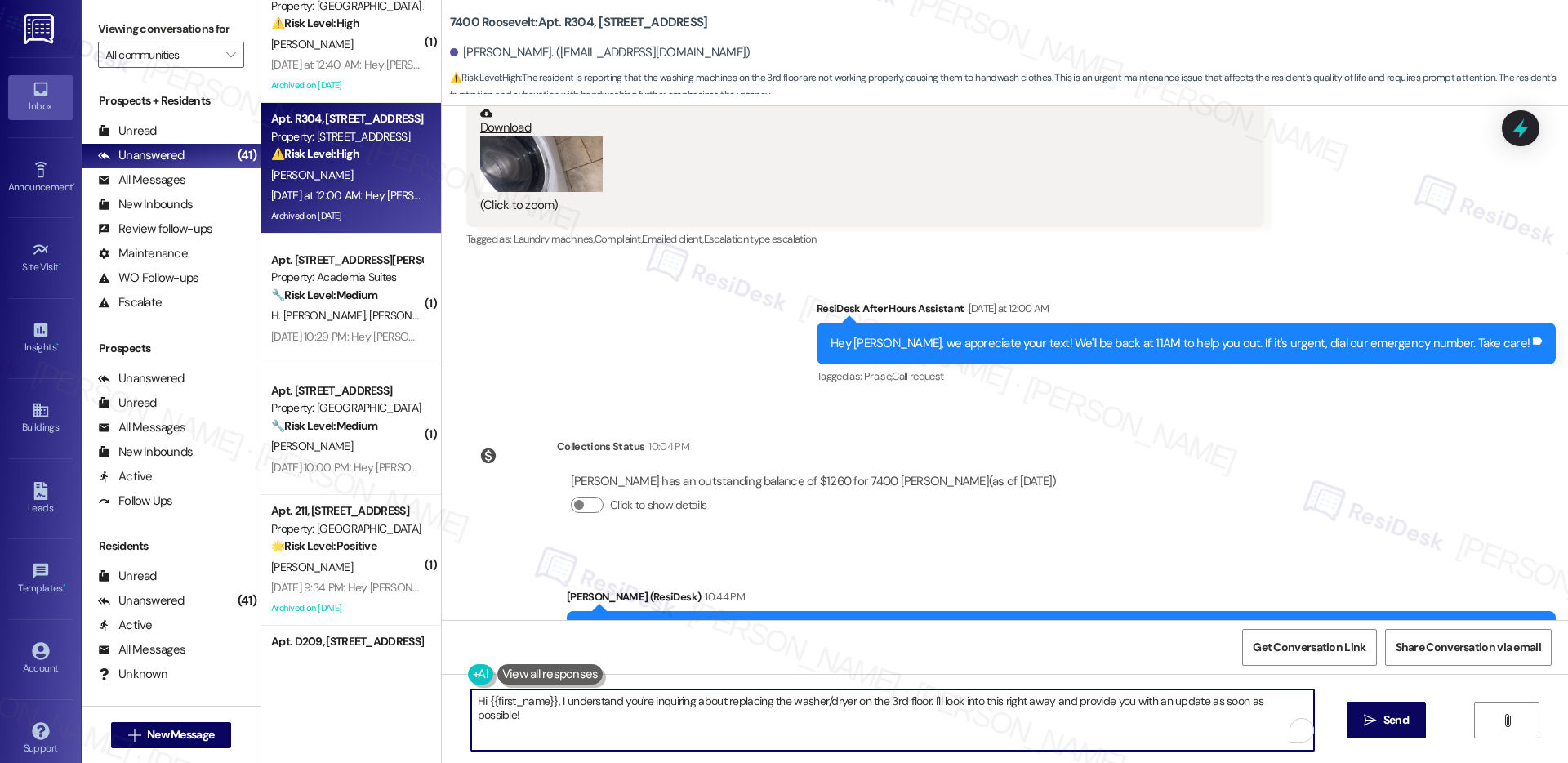
click at [937, 697] on textarea "Hi {{first_name}}, I understand you're inquiring about replacing the washer/dry…" at bounding box center [893, 720] width 843 height 61
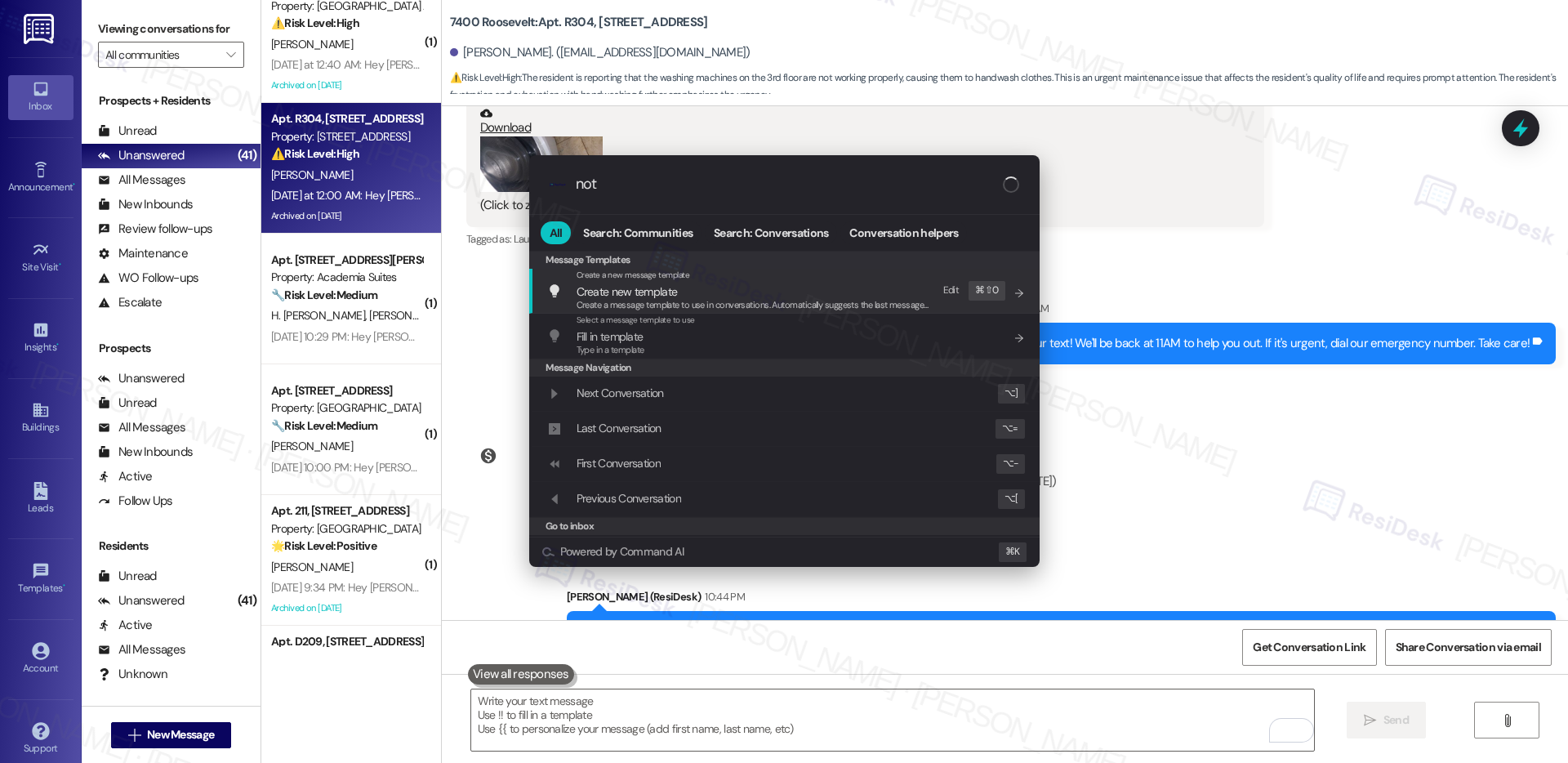
type input "note"
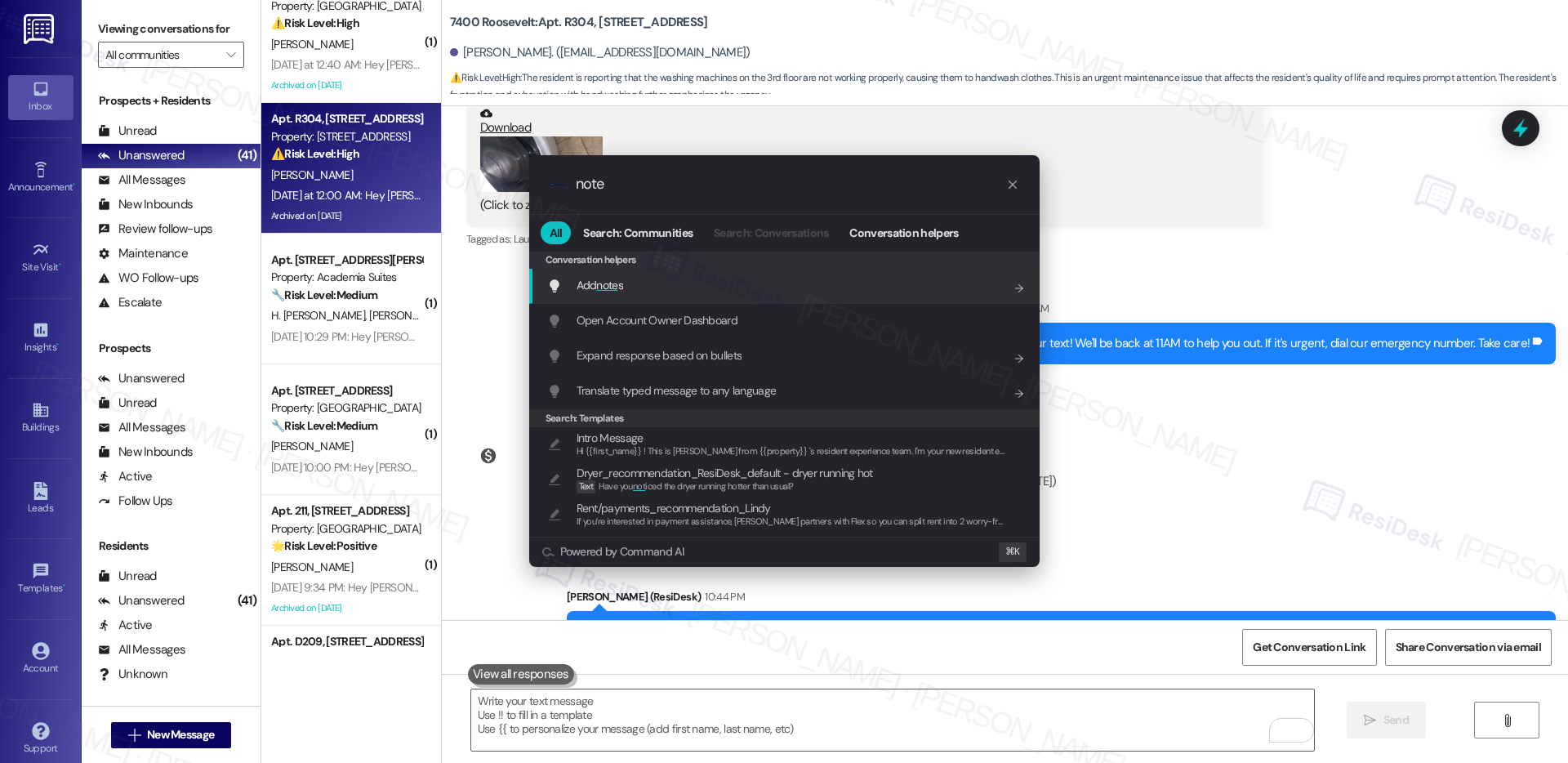
click at [729, 283] on div "Add note s Add shortcut" at bounding box center [787, 285] width 478 height 18
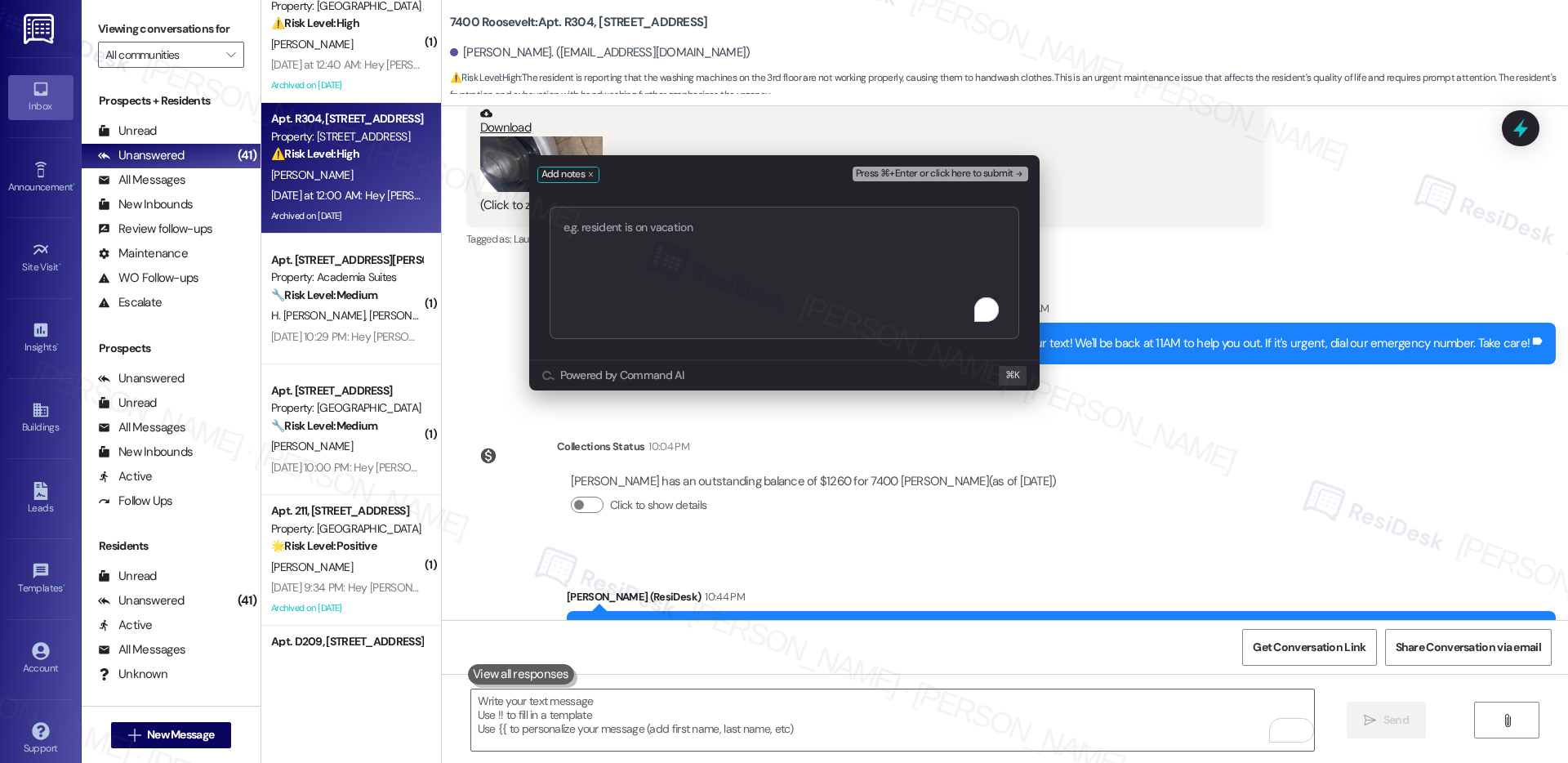
type textarea "Laundry Room - Washer/Dryer Not Working"
click at [990, 174] on span "Press ⌘+Enter or click here to submit" at bounding box center [935, 174] width 158 height 11
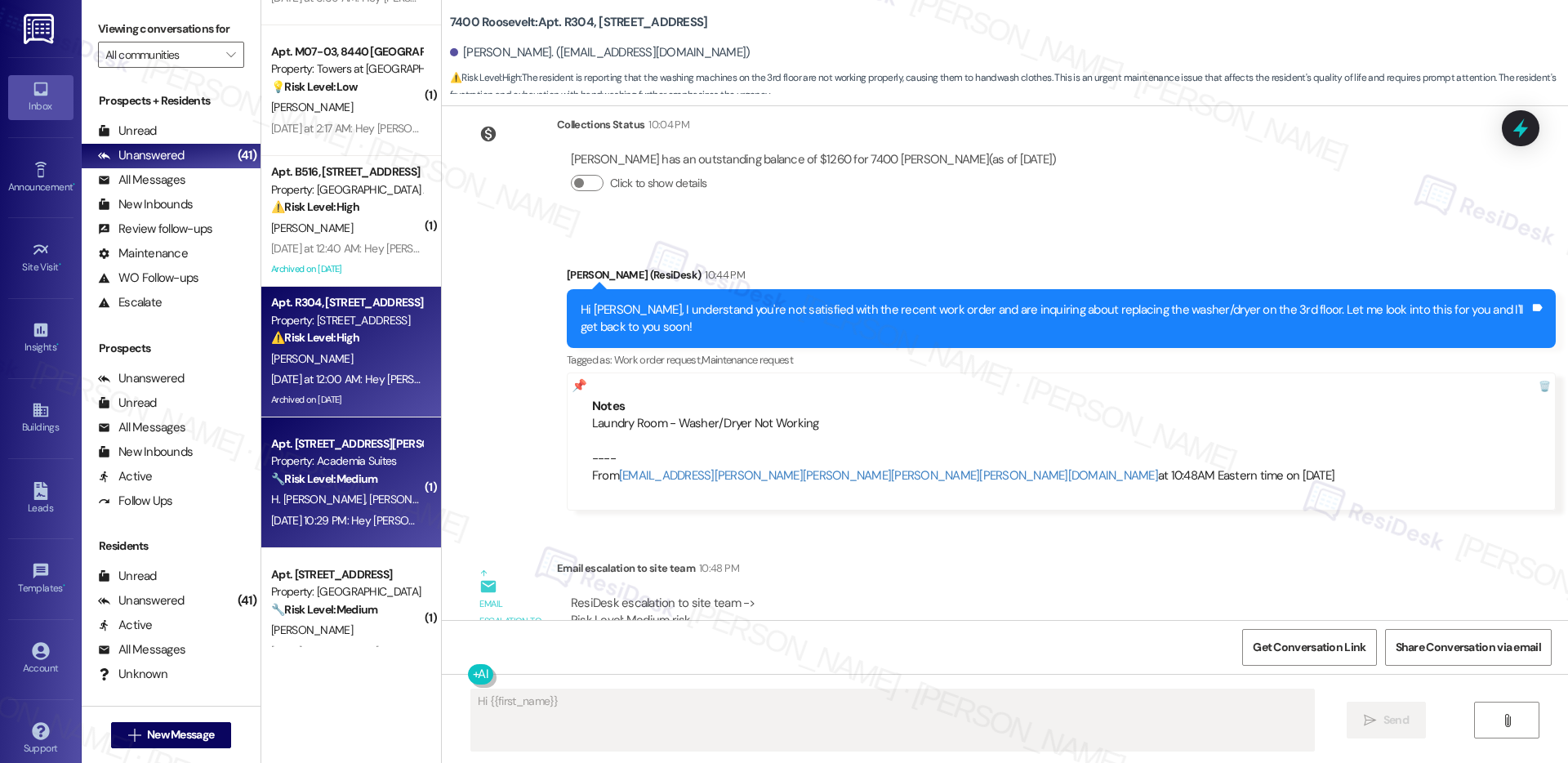
scroll to position [4019, 0]
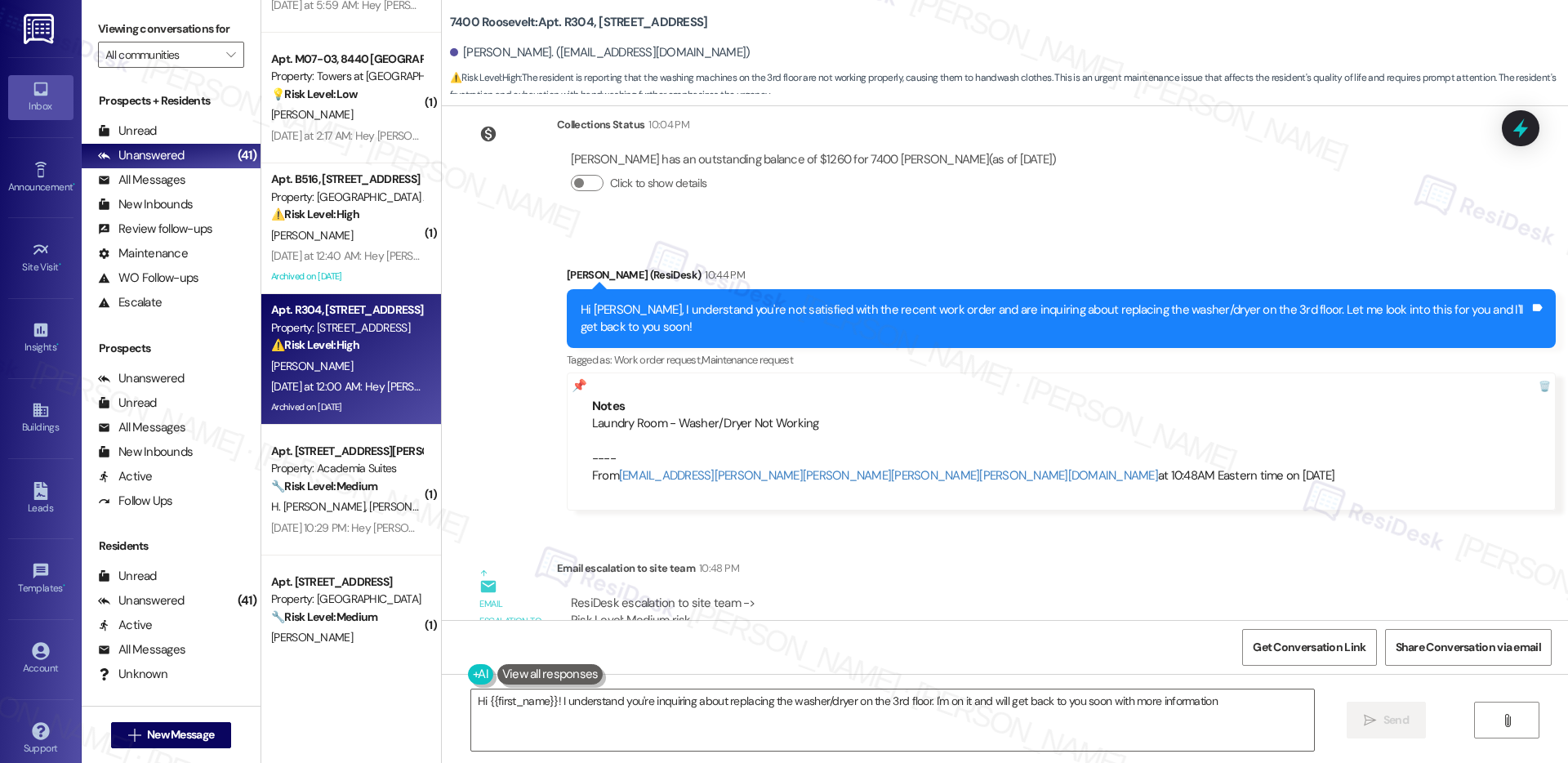
type textarea "Hi {{first_name}}! I understand you're inquiring about replacing the washer/dry…"
click at [361, 238] on div "[PERSON_NAME]" at bounding box center [346, 235] width 155 height 20
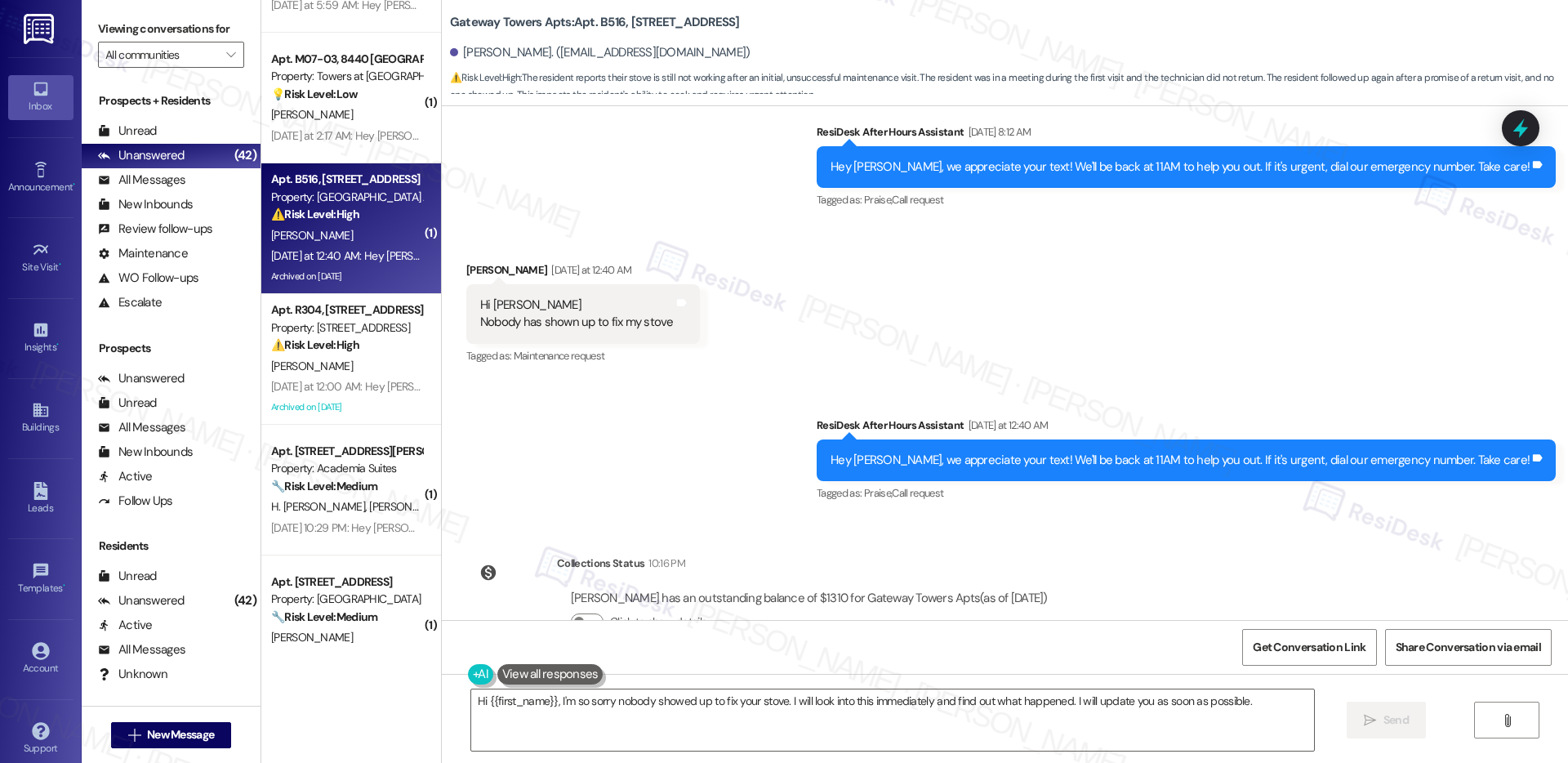
scroll to position [3360, 0]
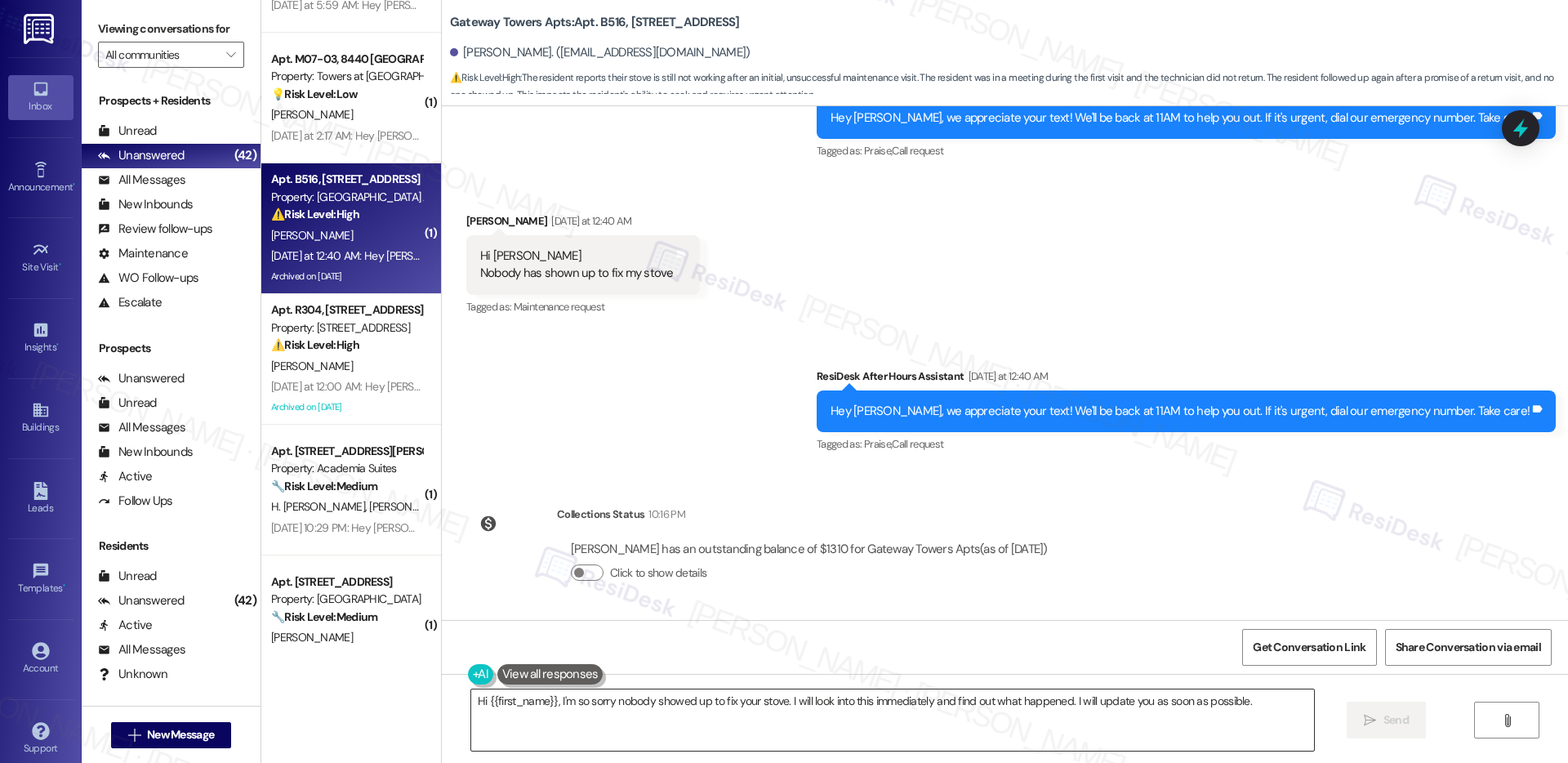
click at [905, 725] on textarea "Hi {{first_name}}, I'm so sorry nobody showed up to fix your stove. I will look…" at bounding box center [893, 720] width 843 height 61
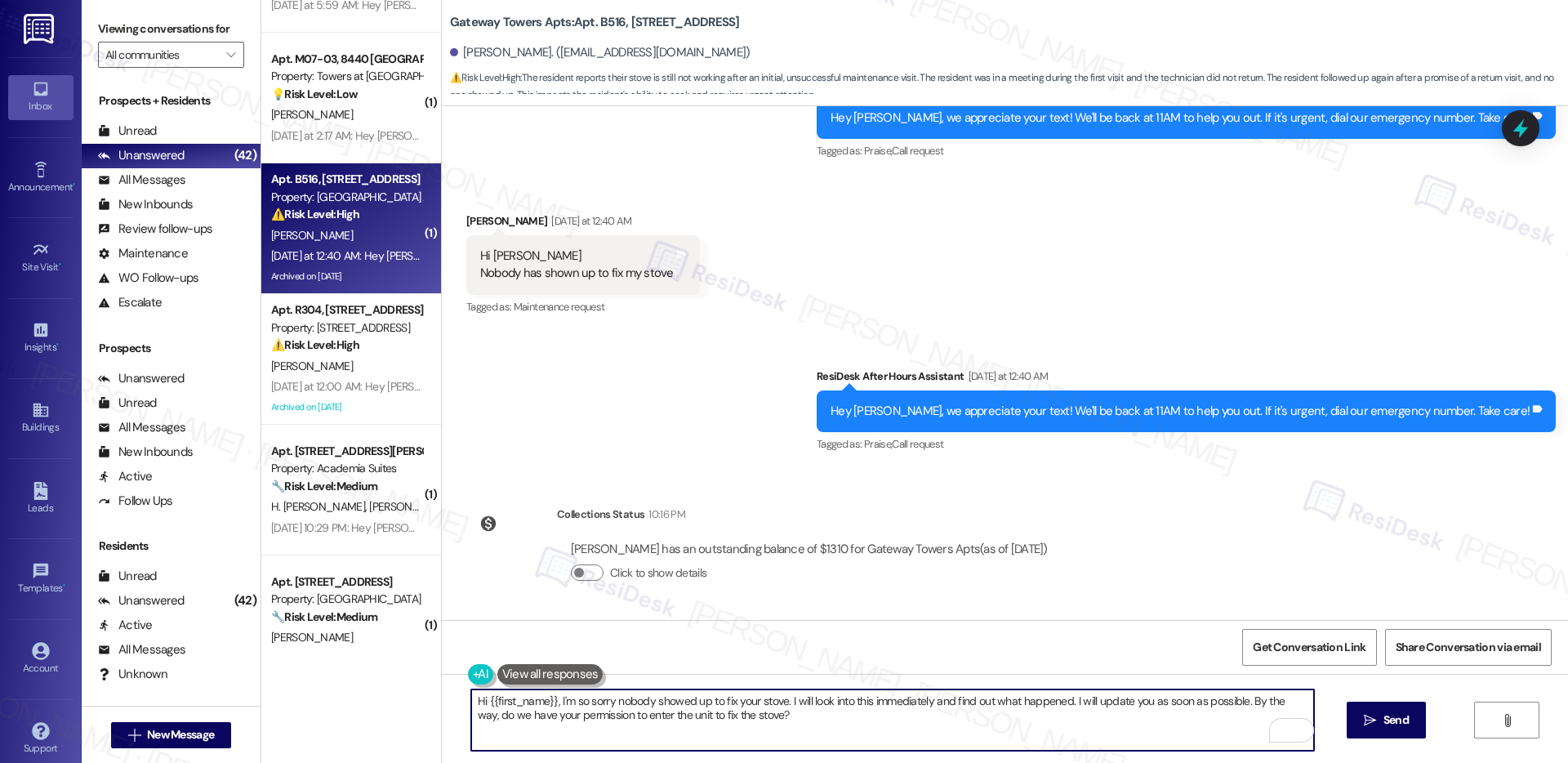
click at [1024, 720] on textarea "Hi {{first_name}}, I'm so sorry nobody showed up to fix your stove. I will look…" at bounding box center [893, 720] width 843 height 61
type textarea "Hi {{first_name}}, I'm so sorry nobody showed up to fix your stove. I will look…"
click at [1387, 714] on span "Send" at bounding box center [1397, 720] width 26 height 17
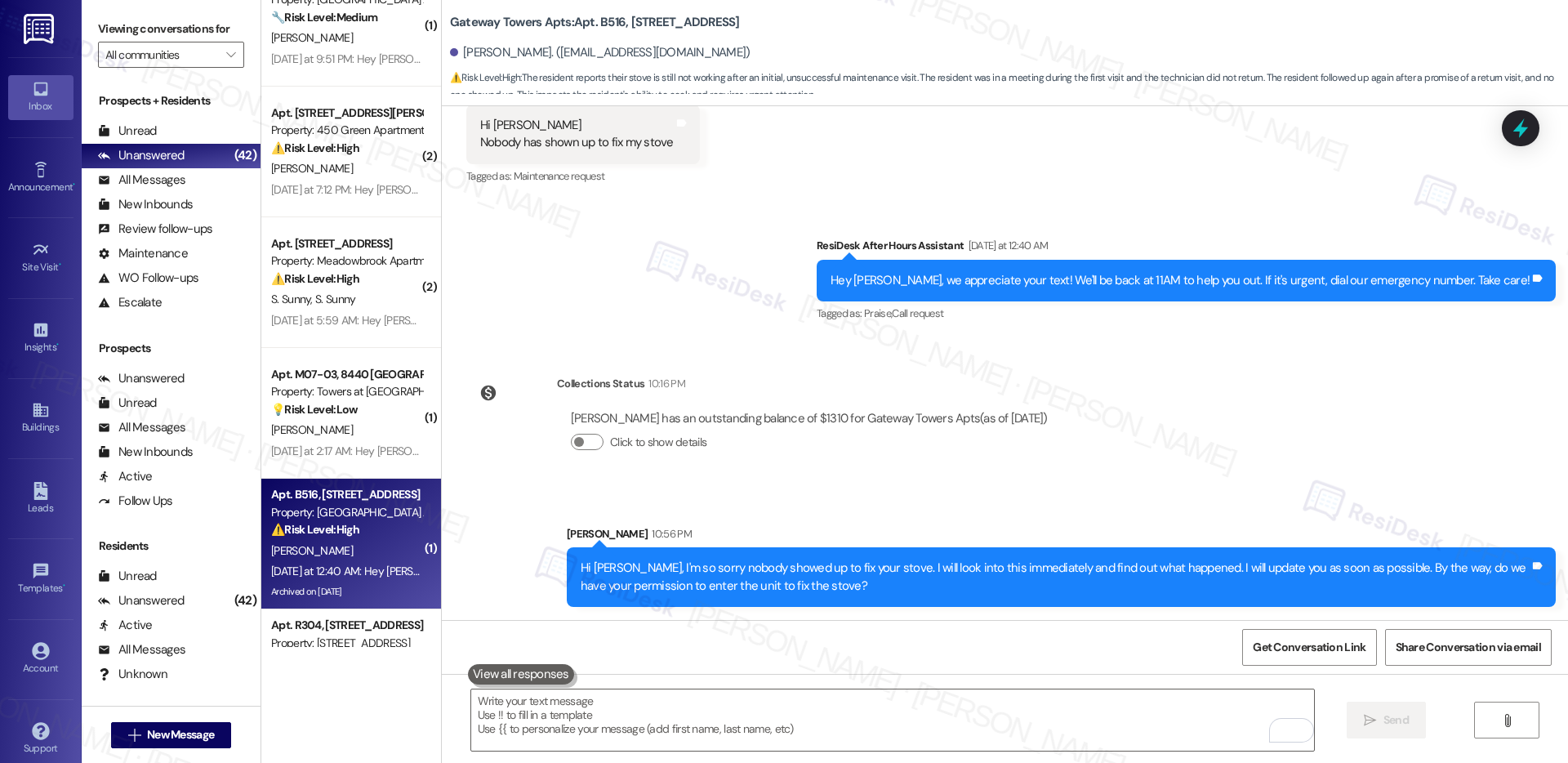
scroll to position [3700, 0]
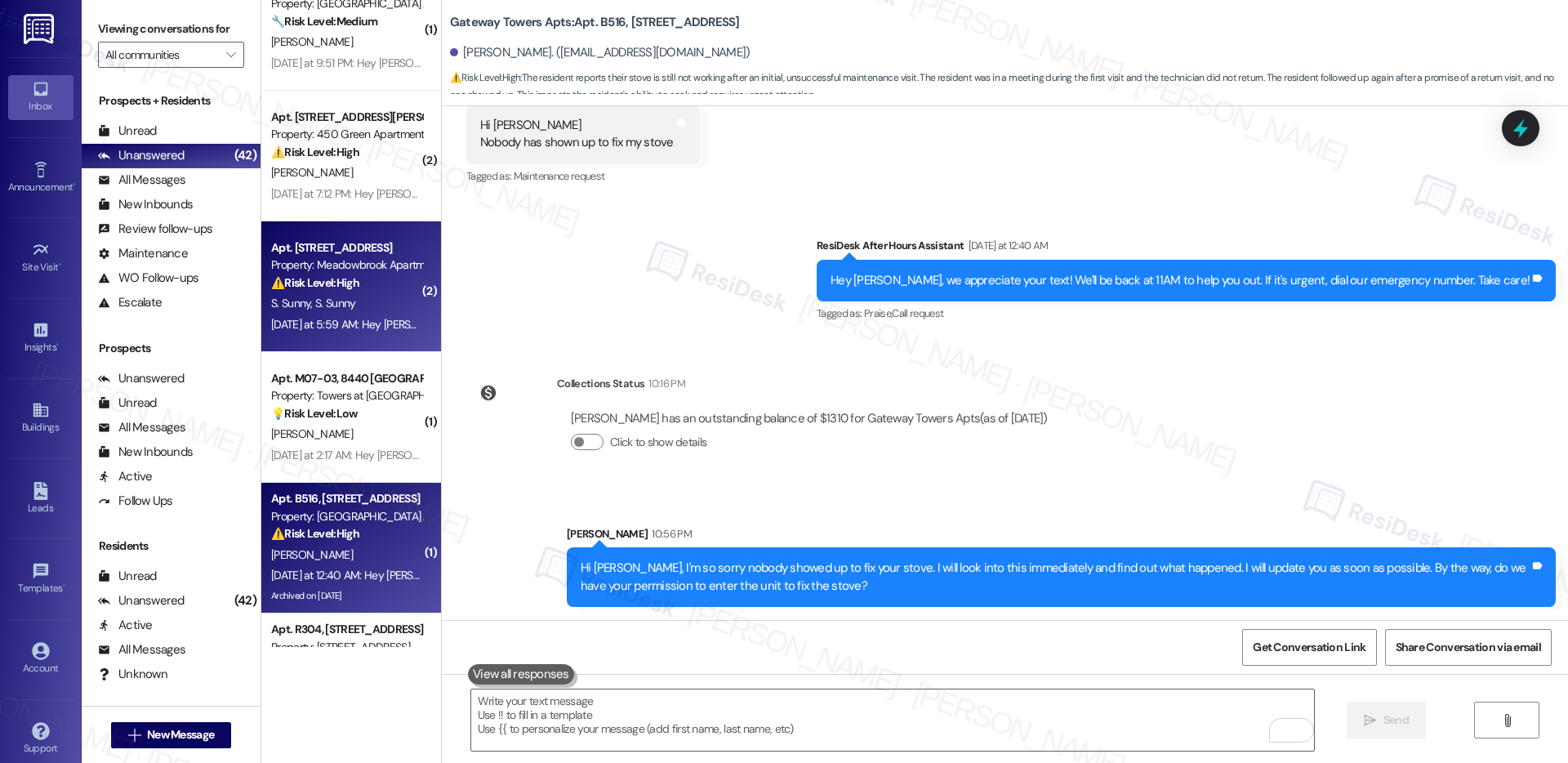
click at [348, 301] on div "S. Sunny S. Sunny" at bounding box center [346, 303] width 155 height 20
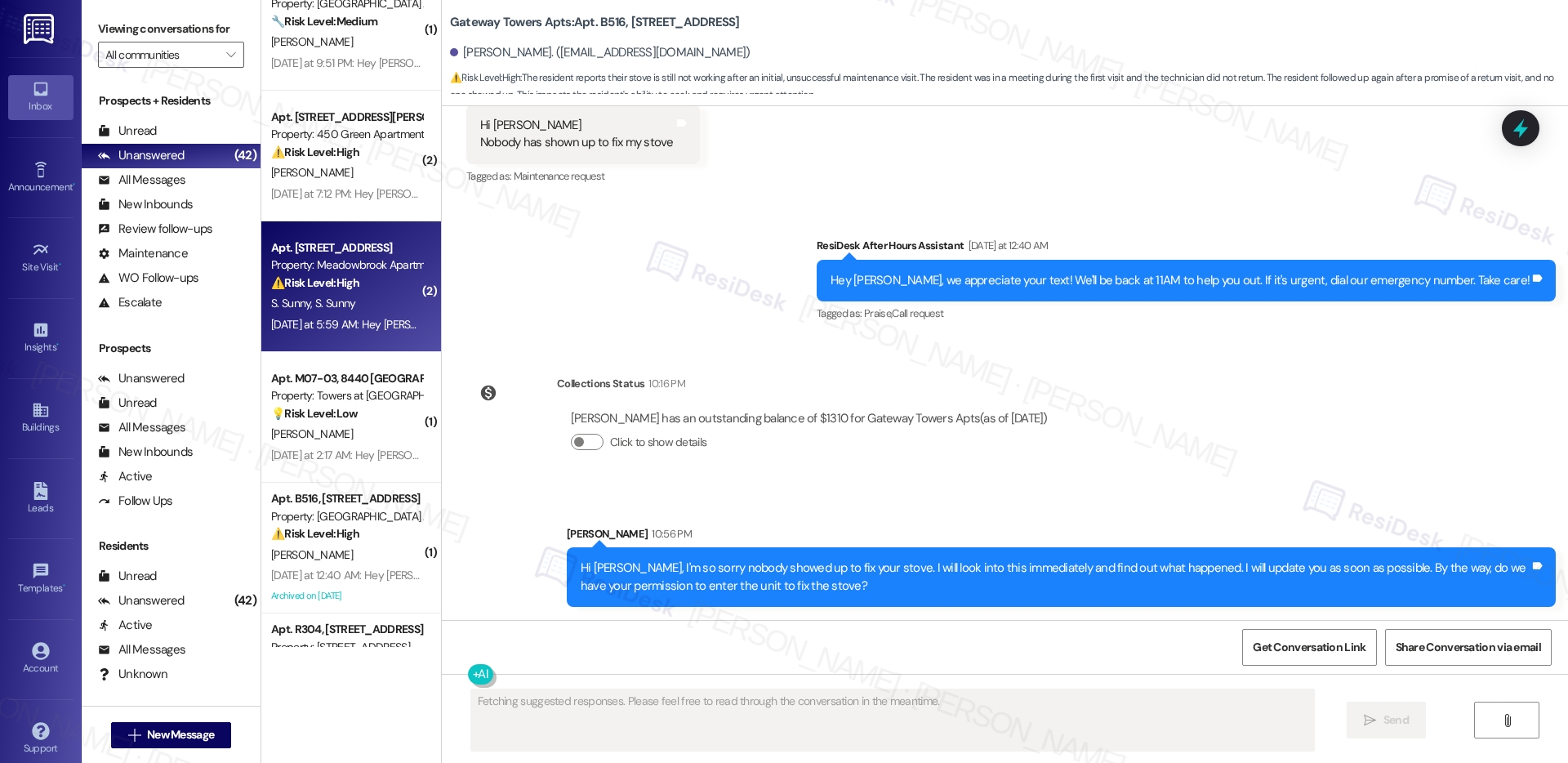
scroll to position [1238, 0]
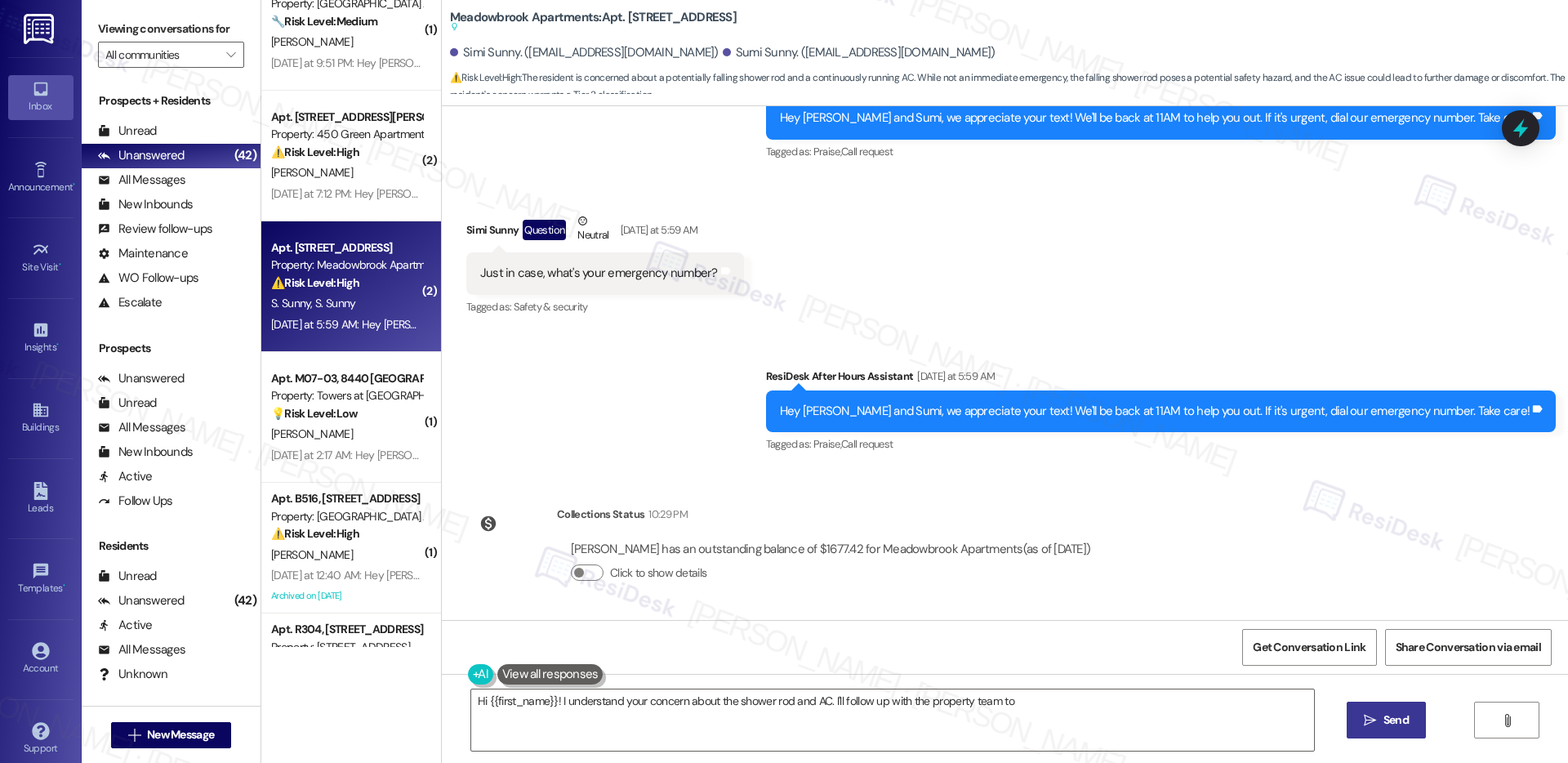
click at [348, 301] on div "S. Sunny S. Sunny" at bounding box center [346, 303] width 155 height 20
type textarea "Hi {{first_name}}! I understand your concern about the shower rod and AC. I'll …"
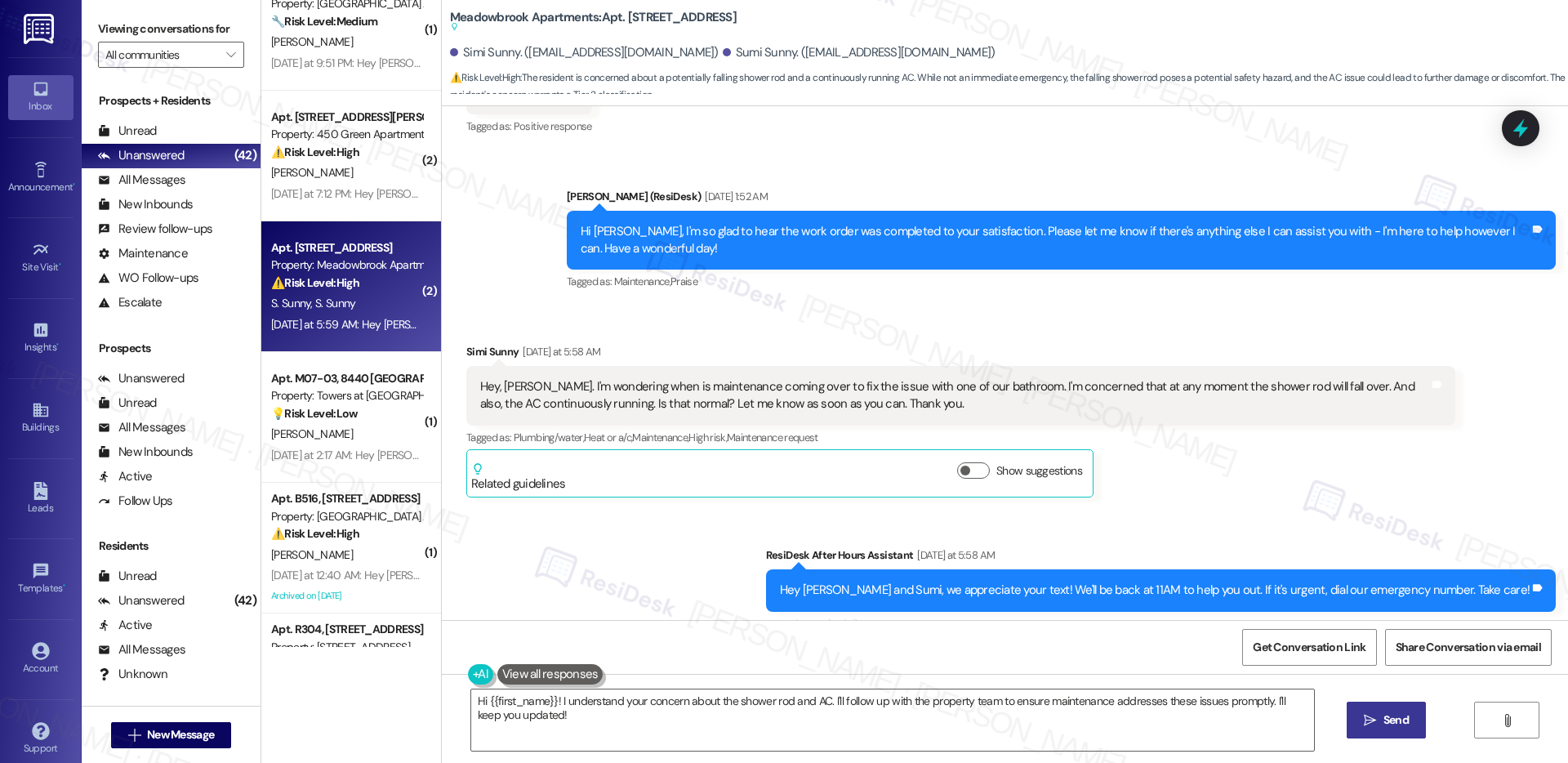
scroll to position [765, 0]
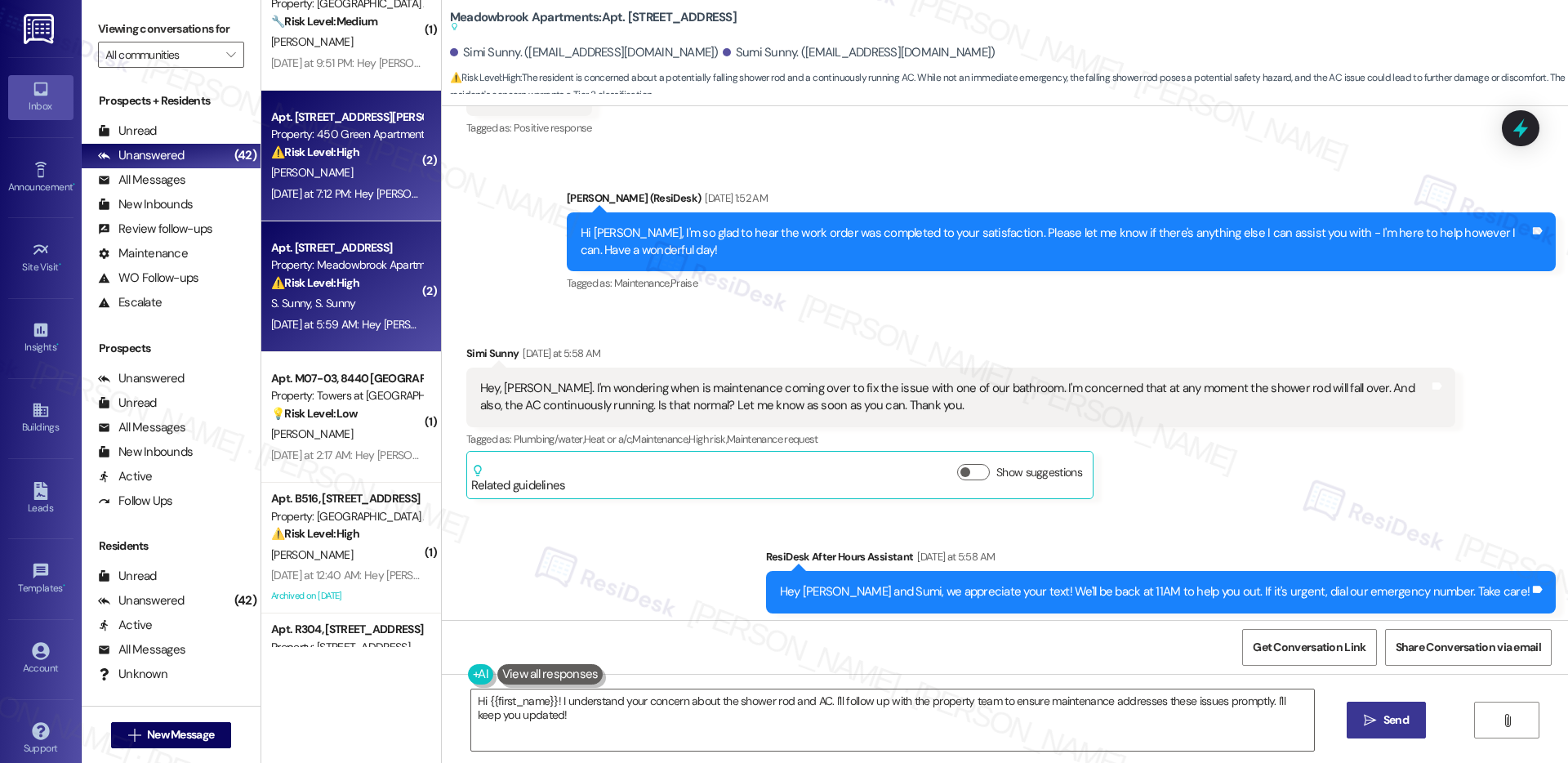
click at [338, 179] on div "[PERSON_NAME]" at bounding box center [346, 172] width 155 height 20
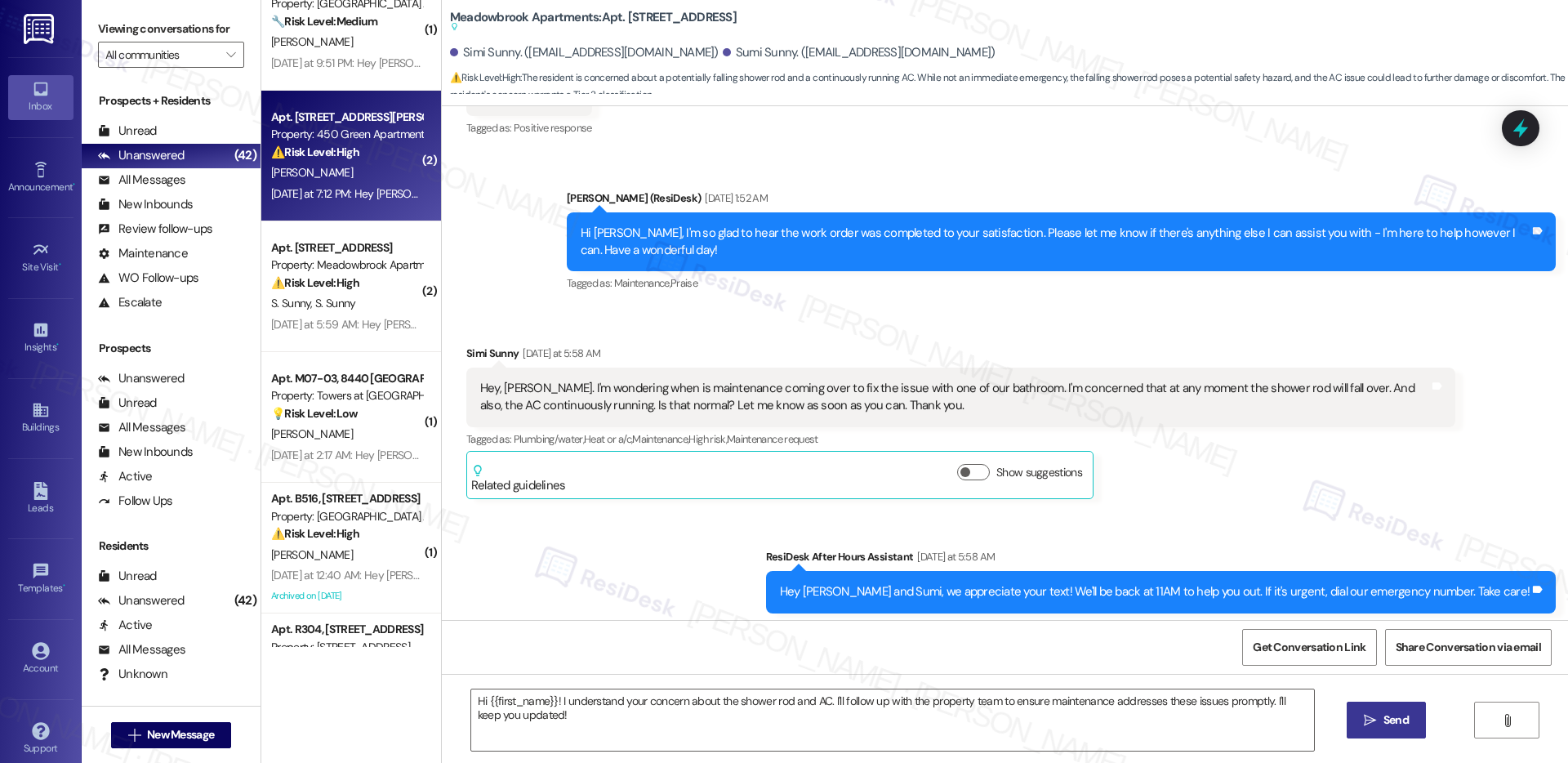
type textarea "Fetching suggested responses. Please feel free to read through the conversation…"
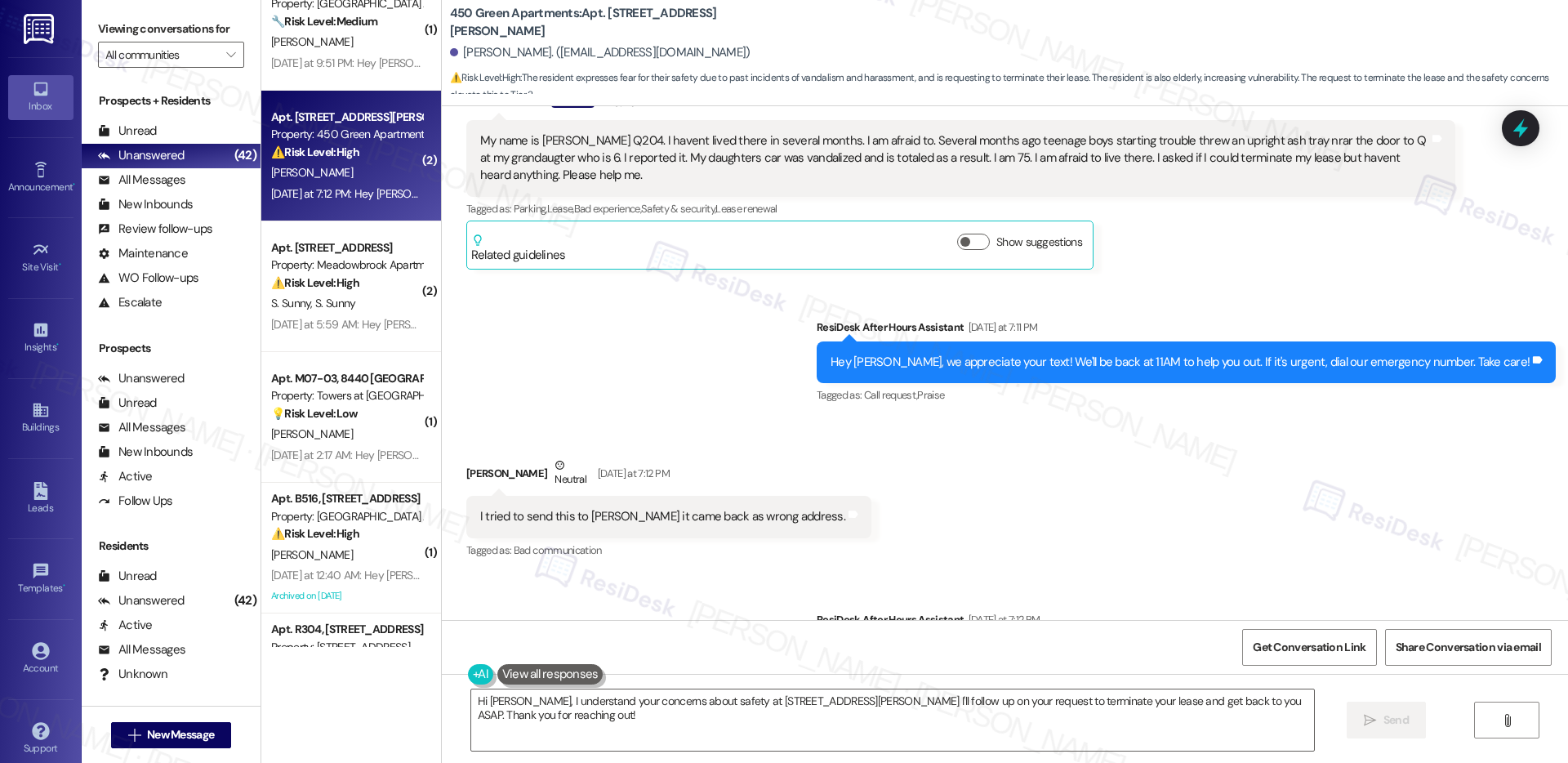
scroll to position [2390, 0]
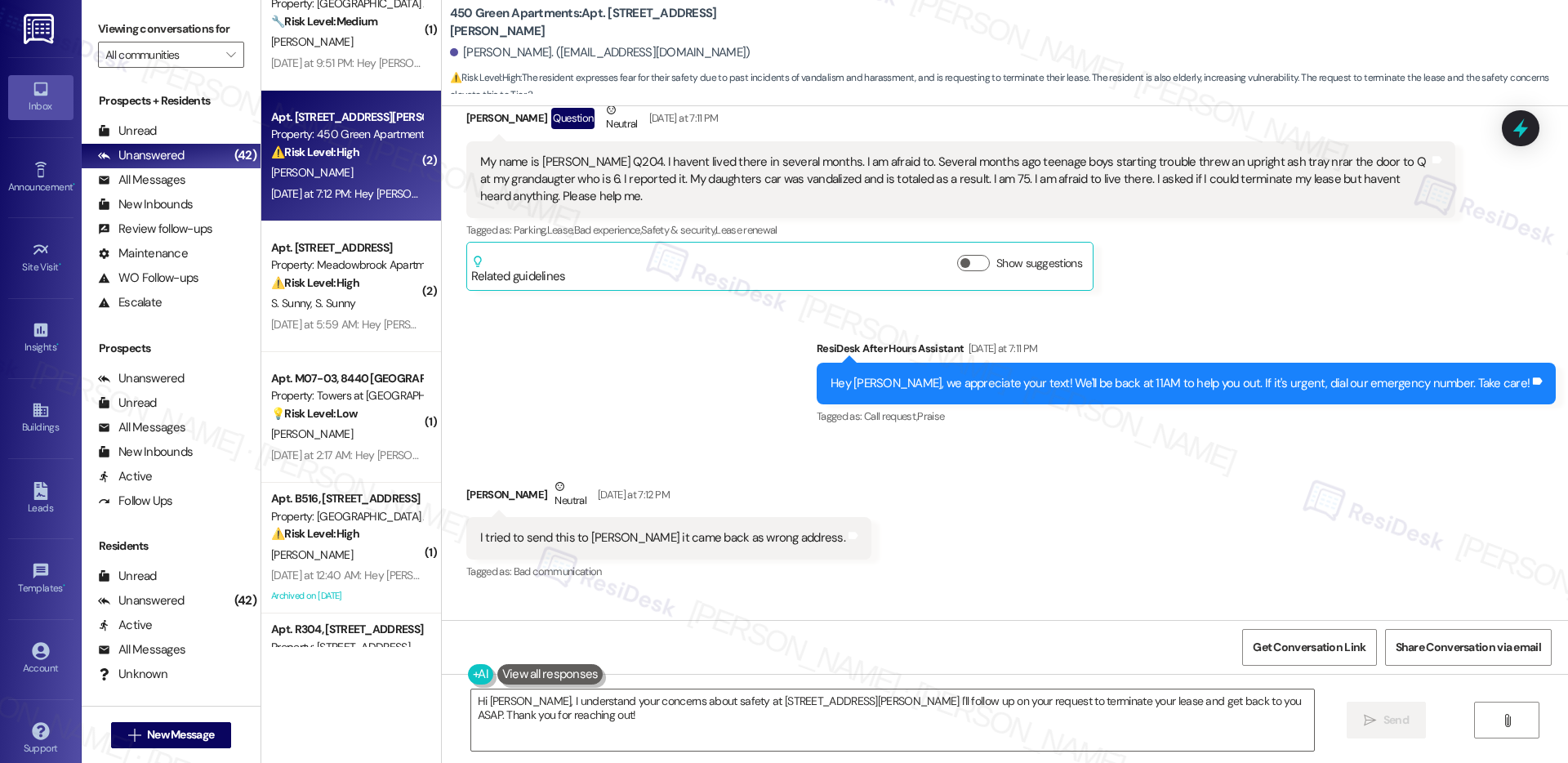
drag, startPoint x: 466, startPoint y: 127, endPoint x: 583, endPoint y: 174, distance: 126.1
click at [583, 174] on div "My name is Azelia Wetherill Q204. I havent lived there in several months. I am …" at bounding box center [961, 180] width 989 height 77
copy div "My name is Azelia Wetherill Q204. I havent lived there in several months. I am …"
click at [725, 692] on textarea "Hi Azelia, I understand your concerns about safety at 450 Forrest Ave. I'll fol…" at bounding box center [893, 720] width 843 height 61
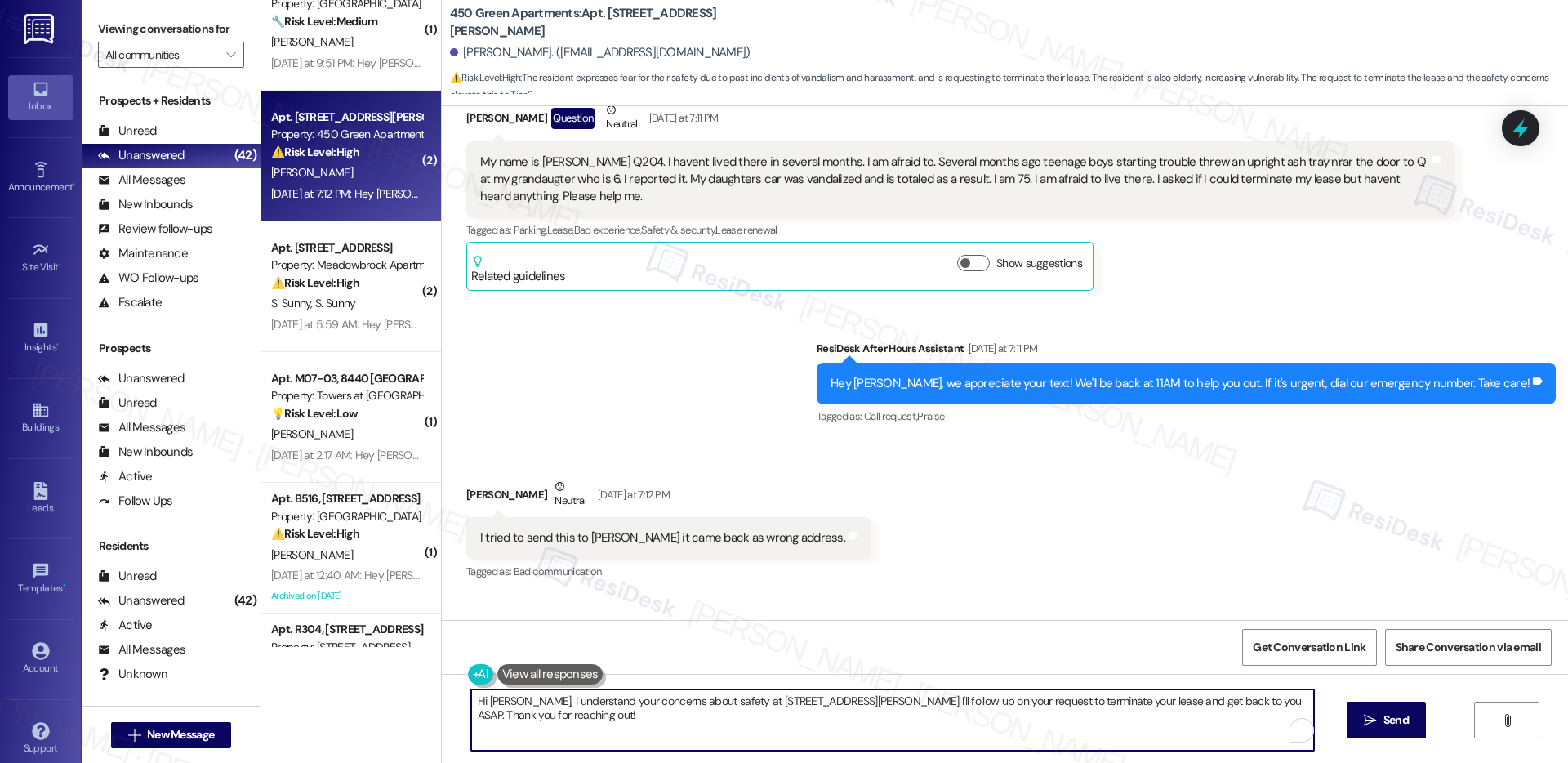
click at [725, 692] on textarea "Hi Azelia, I understand your concerns about safety at 450 Forrest Ave. I'll fol…" at bounding box center [893, 720] width 843 height 61
paste textarea "thank you for reaching out and for sharing what you’ve been going through. I’m …"
type textarea "Hi Azelia, thank you for reaching out and for sharing what you’ve been going th…"
click at [1388, 723] on span "Send" at bounding box center [1397, 720] width 26 height 17
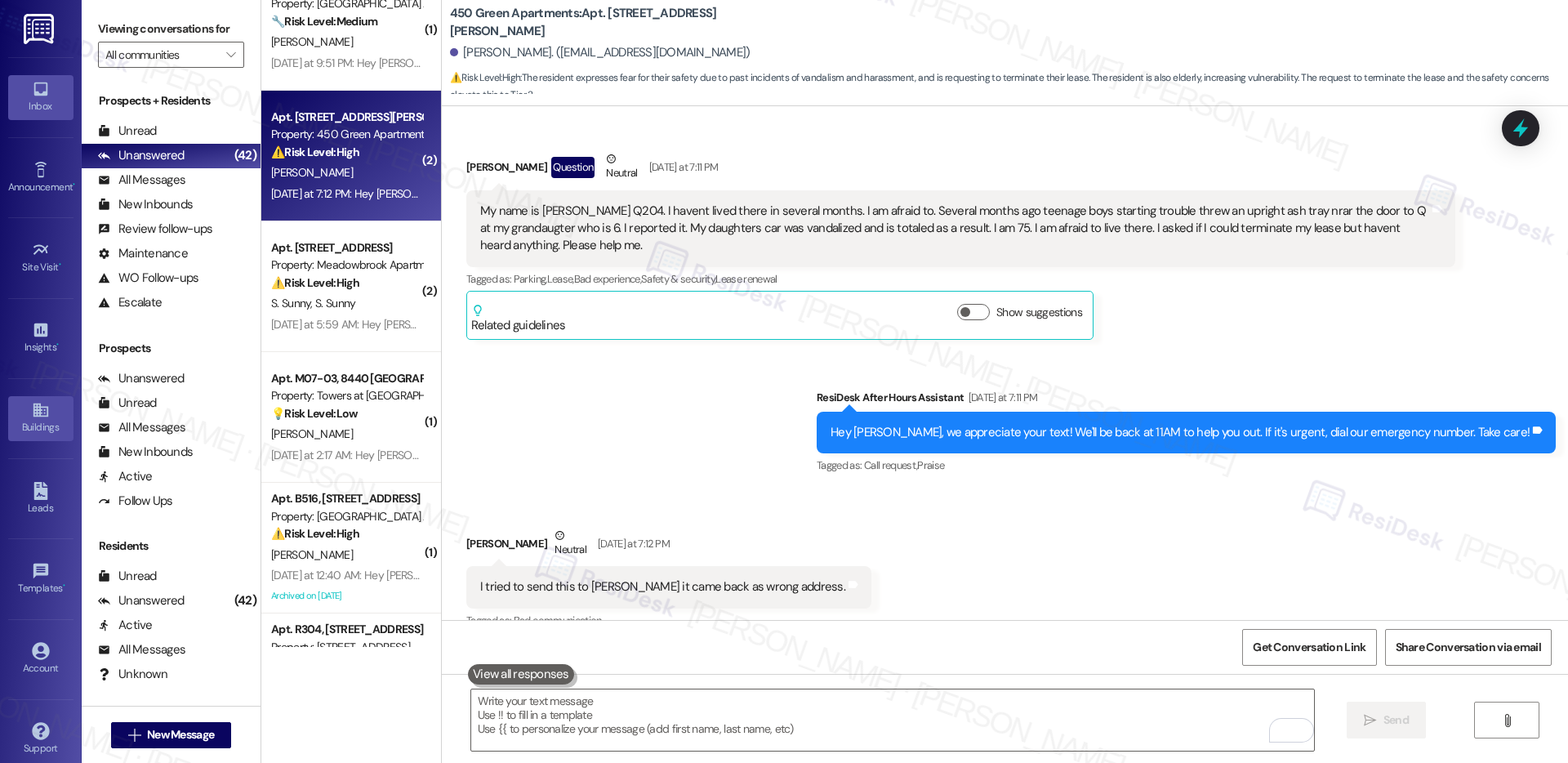
scroll to position [2330, 0]
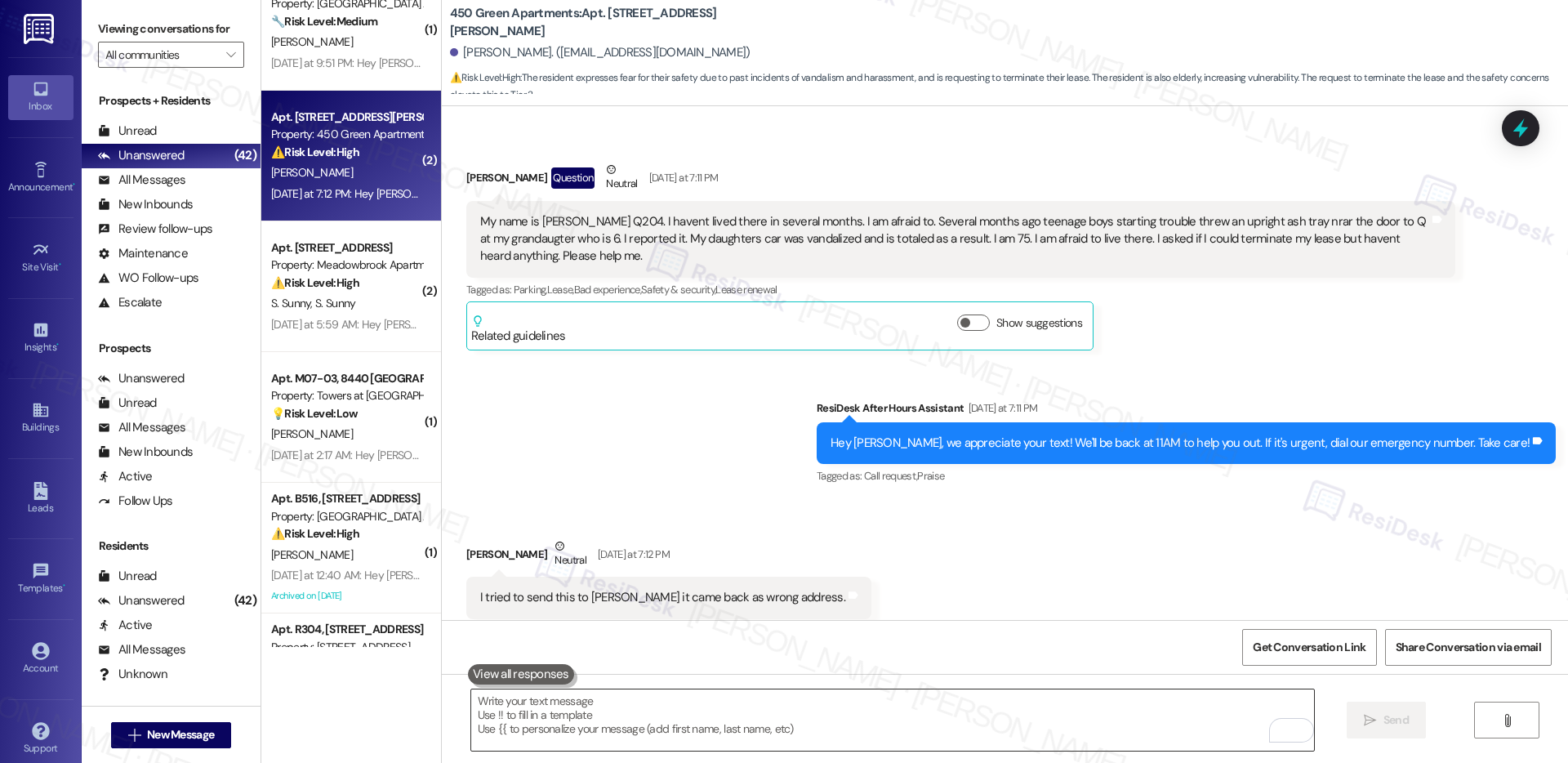
click at [522, 714] on textarea "To enrich screen reader interactions, please activate Accessibility in Grammarl…" at bounding box center [893, 720] width 843 height 61
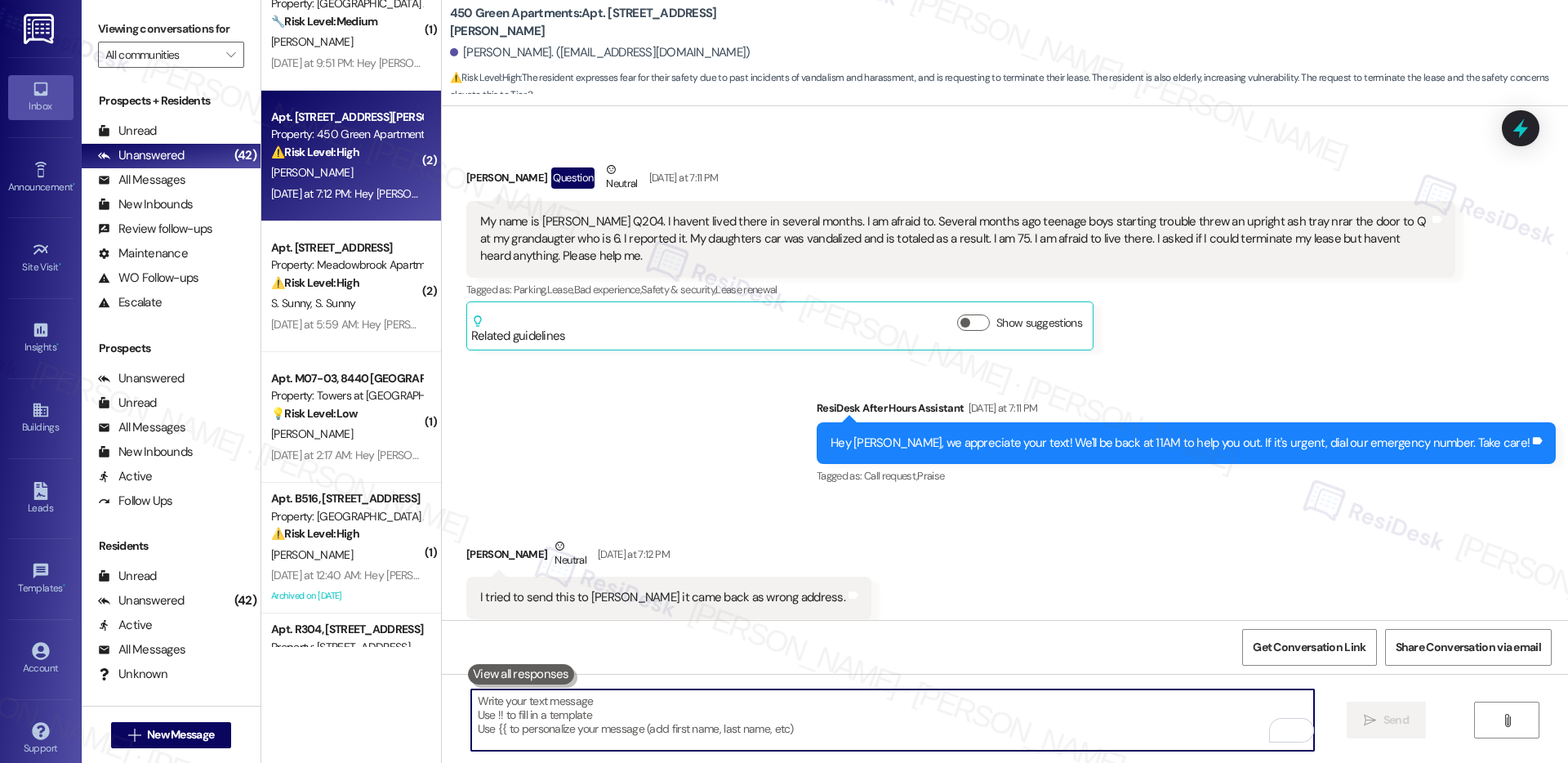
paste textarea "I want to make sure this is addressed properly. I’ll escalate your request rega…"
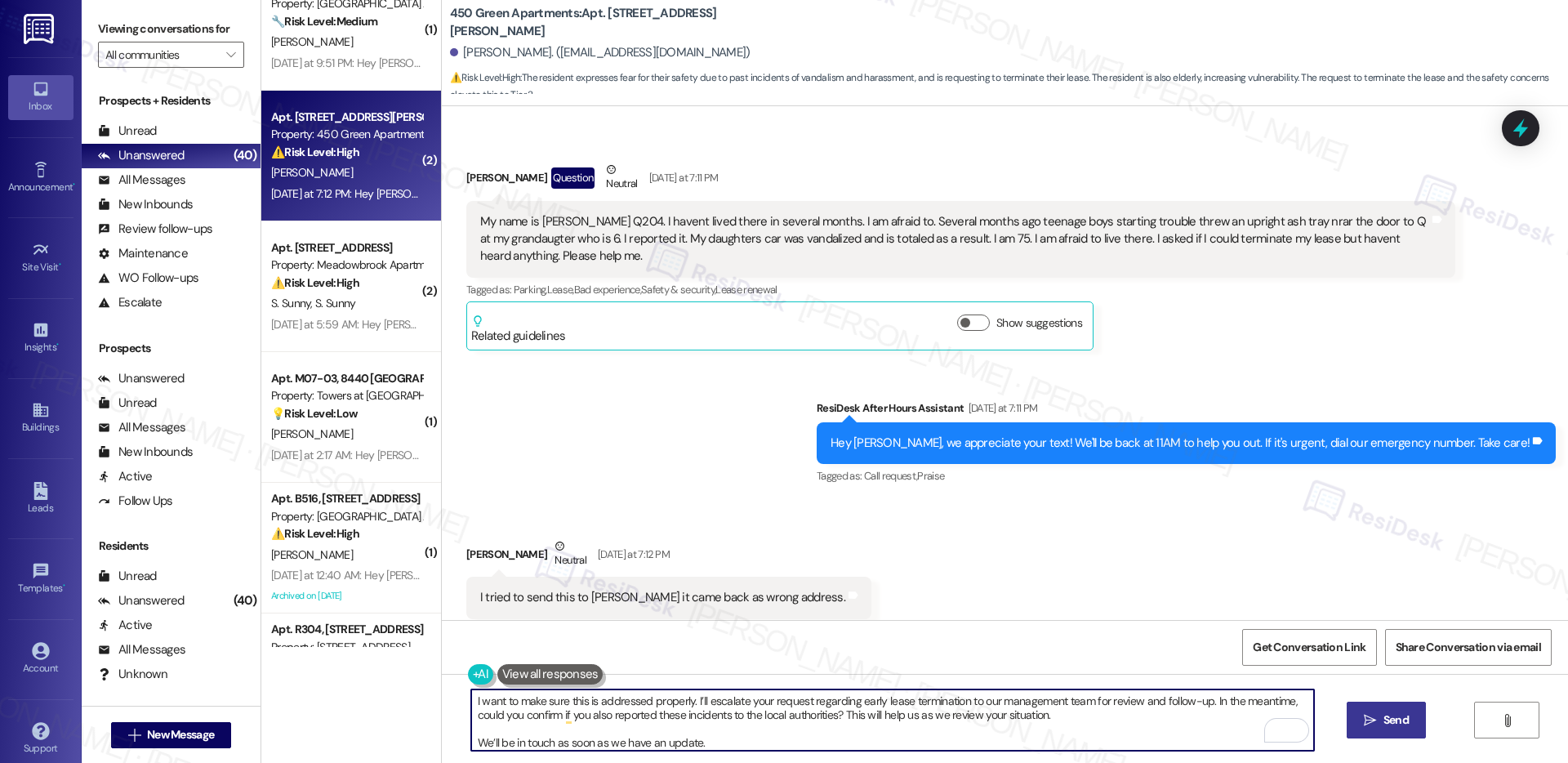
click at [548, 699] on textarea "I want to make sure this is addressed properly. I’ll escalate your request rega…" at bounding box center [893, 720] width 843 height 61
click at [1087, 717] on textarea "I want to make sure this is addressed properly. I’ll escalate your request rega…" at bounding box center [893, 720] width 843 height 61
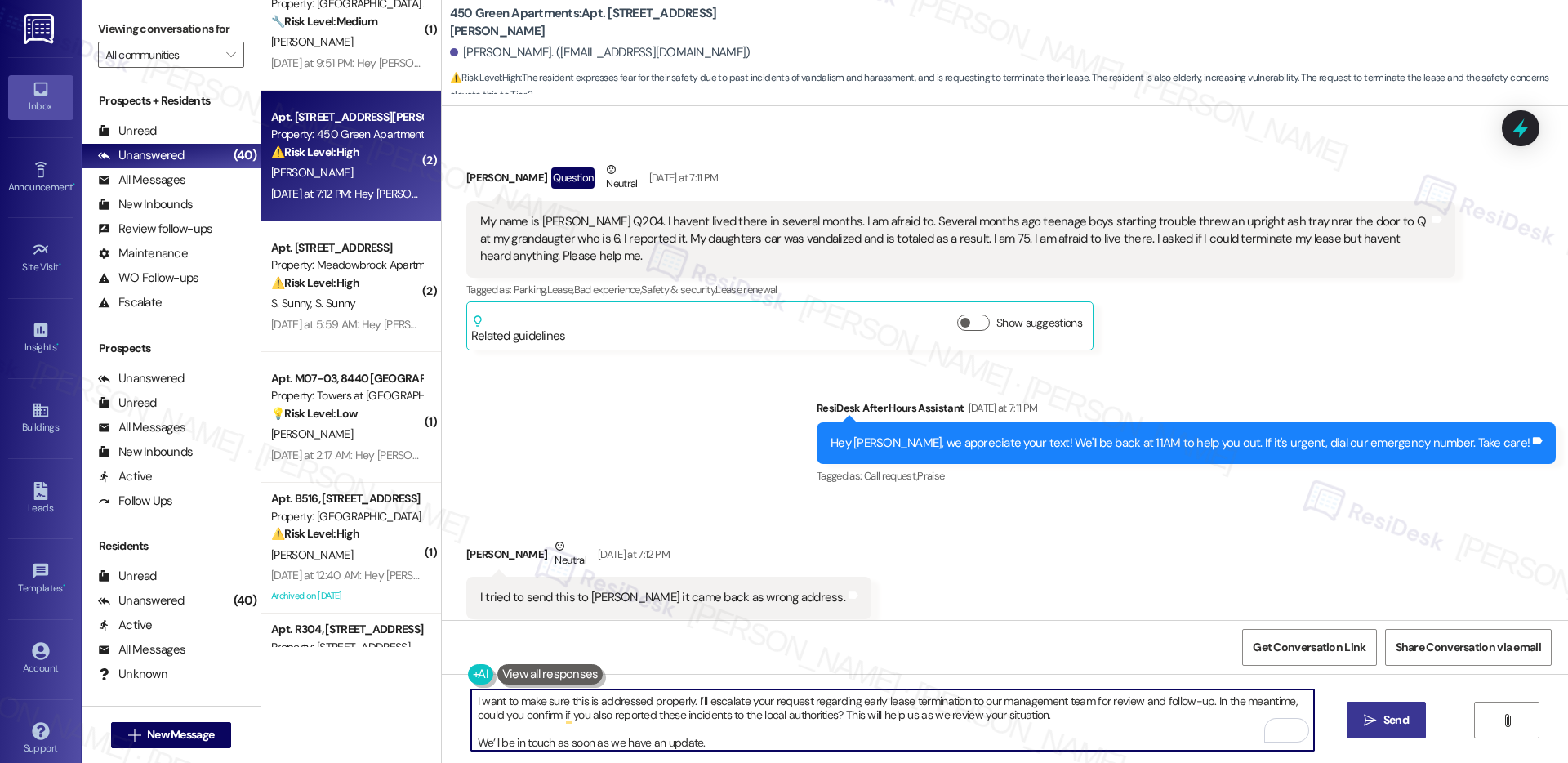
type textarea "I want to make sure this is addressed properly. I’ll escalate your request rega…"
click at [736, 751] on div "I want to make sure this is addressed properly. I’ll escalate your request rega…" at bounding box center [893, 720] width 844 height 63
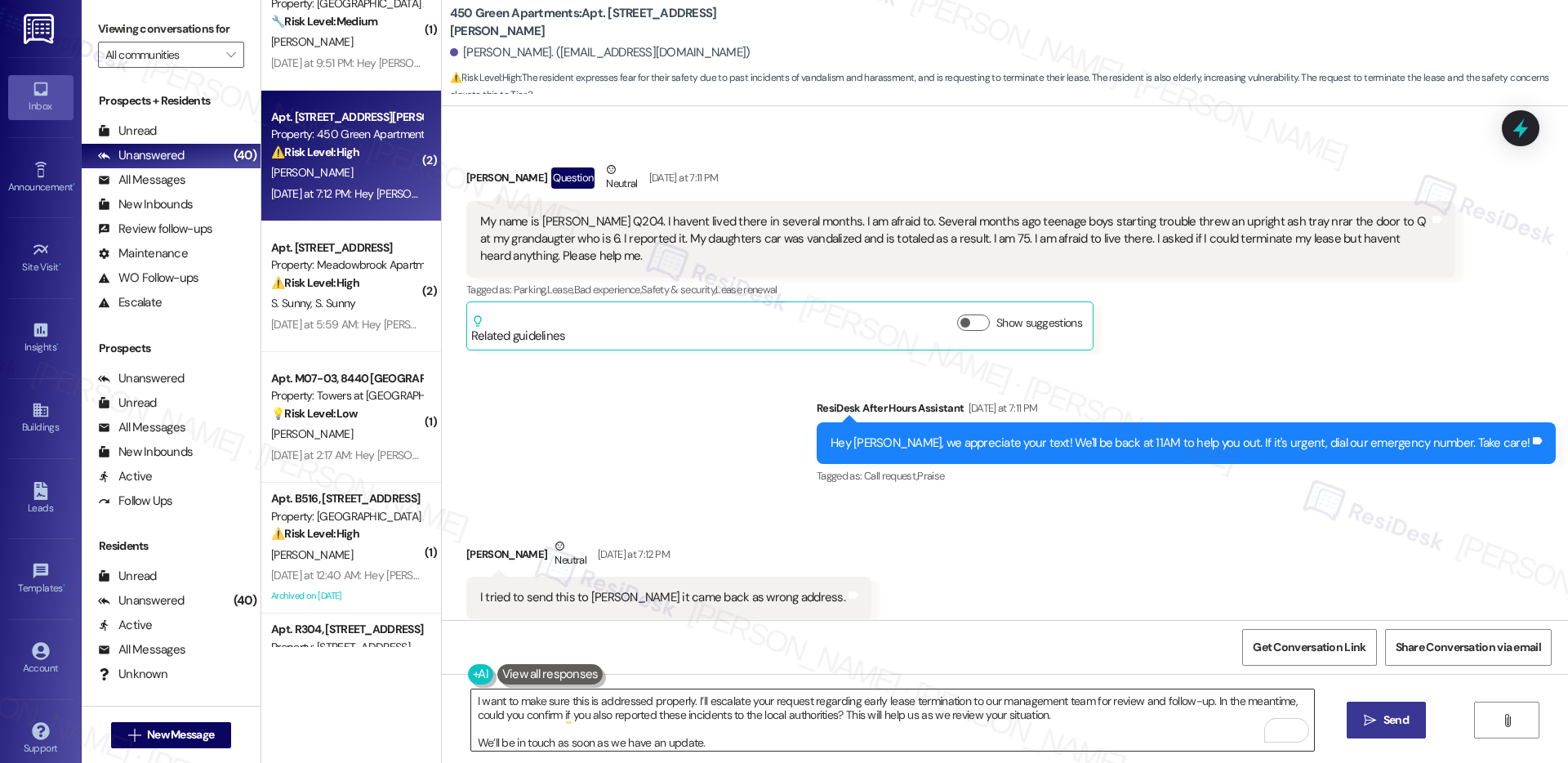
click at [743, 746] on textarea "I want to make sure this is addressed properly. I’ll escalate your request rega…" at bounding box center [893, 720] width 843 height 61
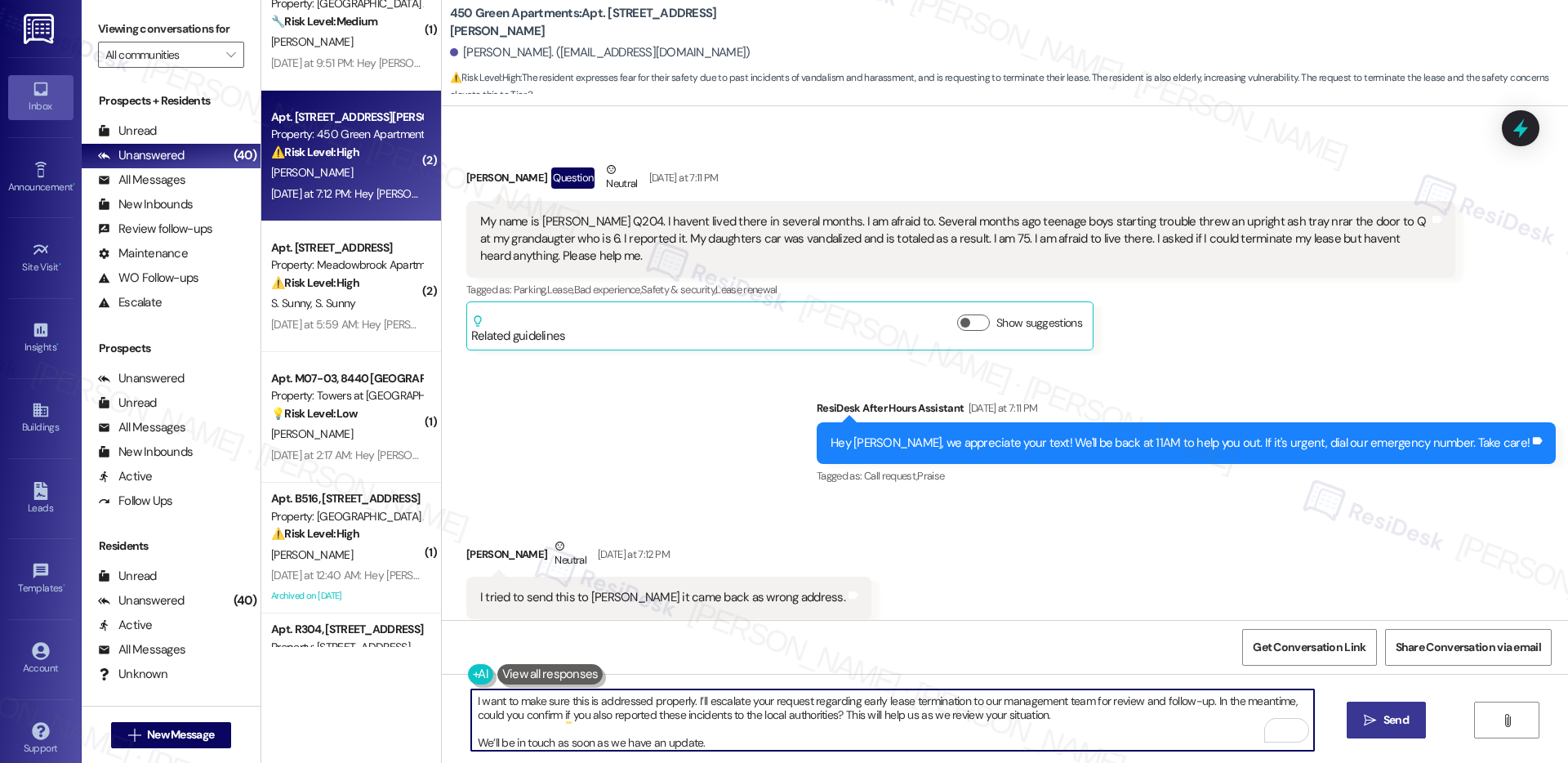
click at [641, 744] on textarea "I want to make sure this is addressed properly. I’ll escalate your request rega…" at bounding box center [893, 720] width 843 height 61
click at [730, 744] on textarea "I want to make sure this is addressed properly. I’ll escalate your request rega…" at bounding box center [893, 720] width 843 height 61
click at [1384, 720] on span "Send" at bounding box center [1397, 720] width 26 height 17
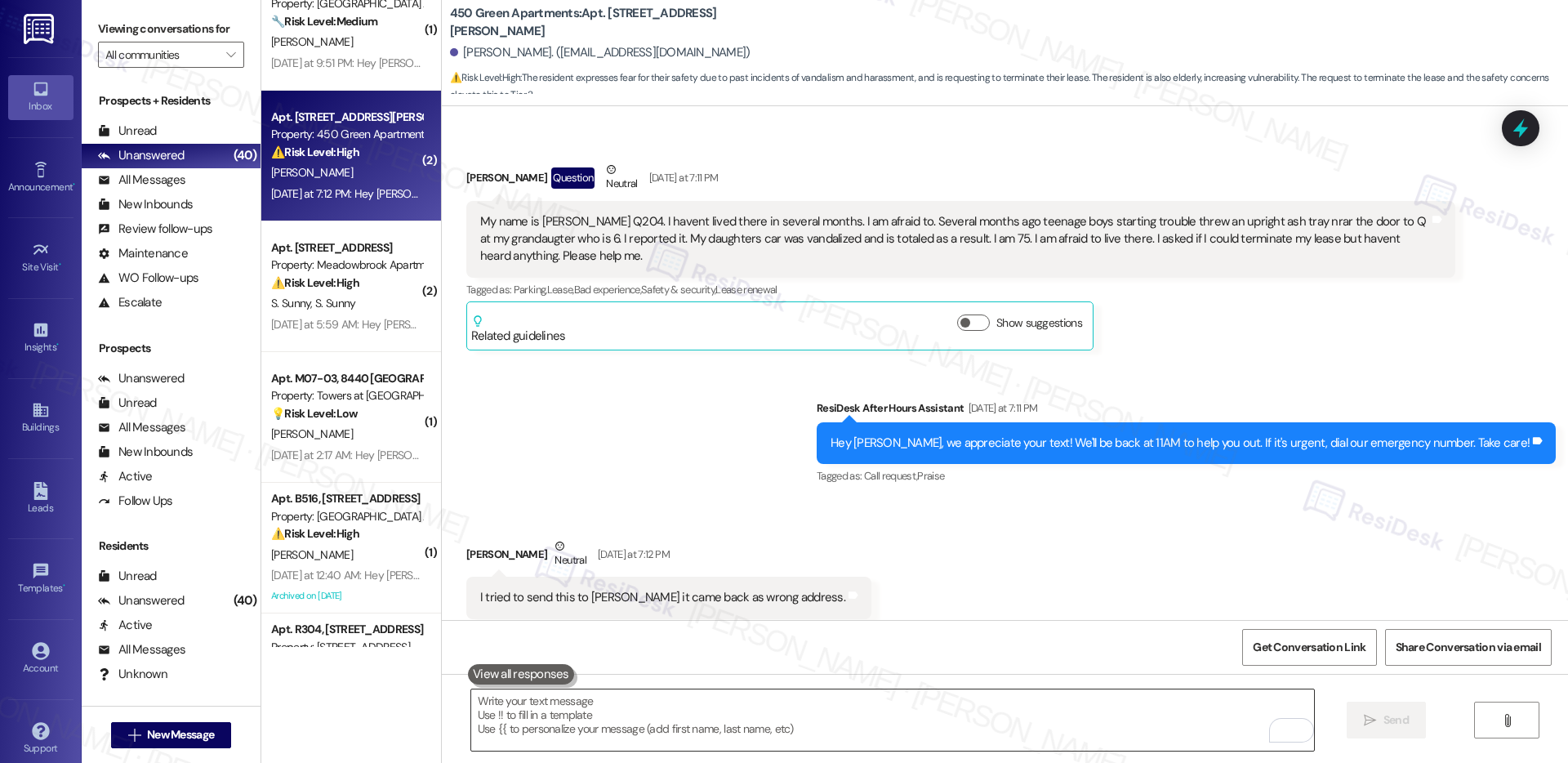
click at [558, 721] on textarea "To enrich screen reader interactions, please activate Accessibility in Grammarl…" at bounding box center [893, 720] width 843 height 61
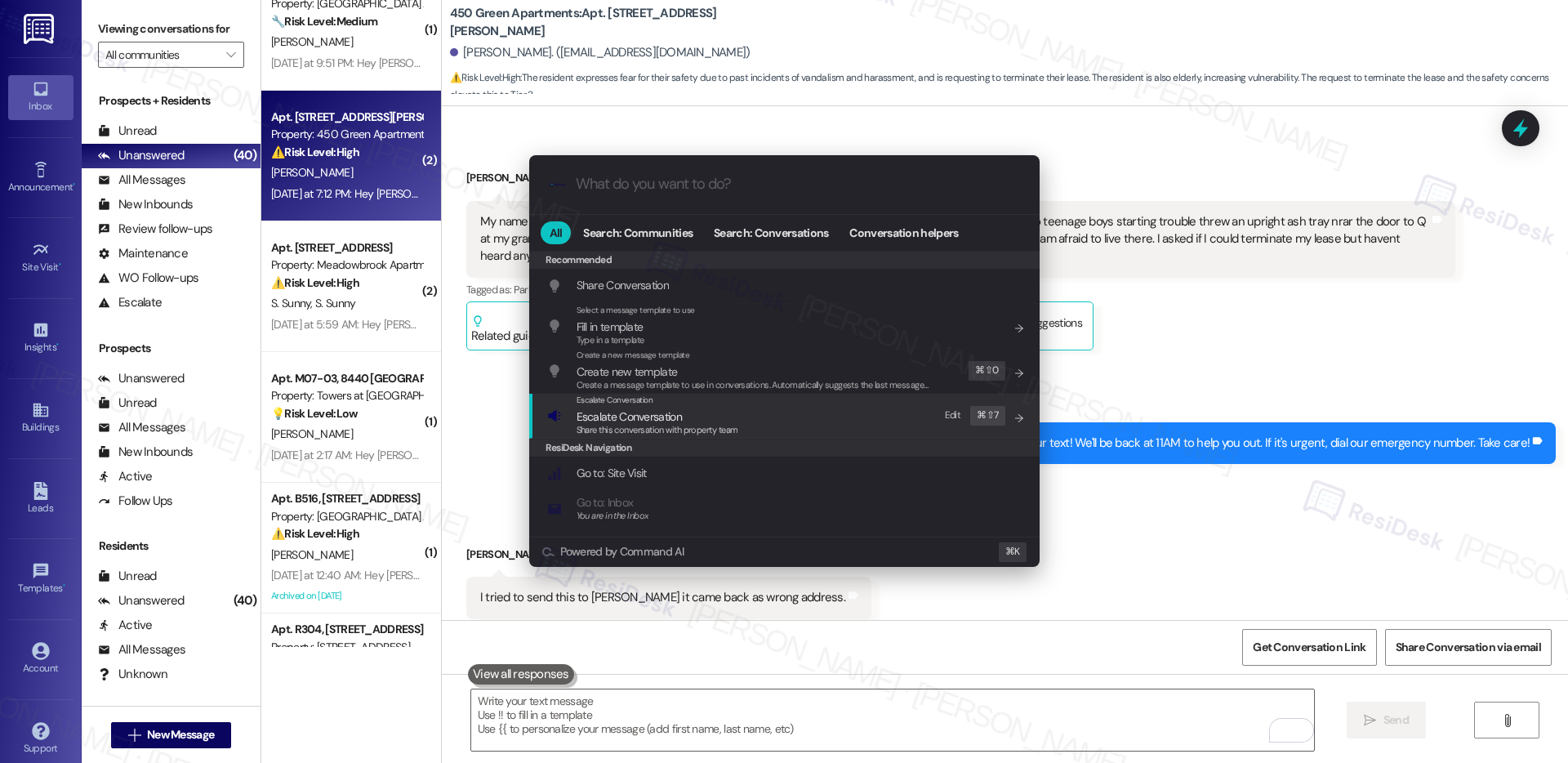
click at [669, 417] on span "Escalate Conversation" at bounding box center [629, 417] width 105 height 15
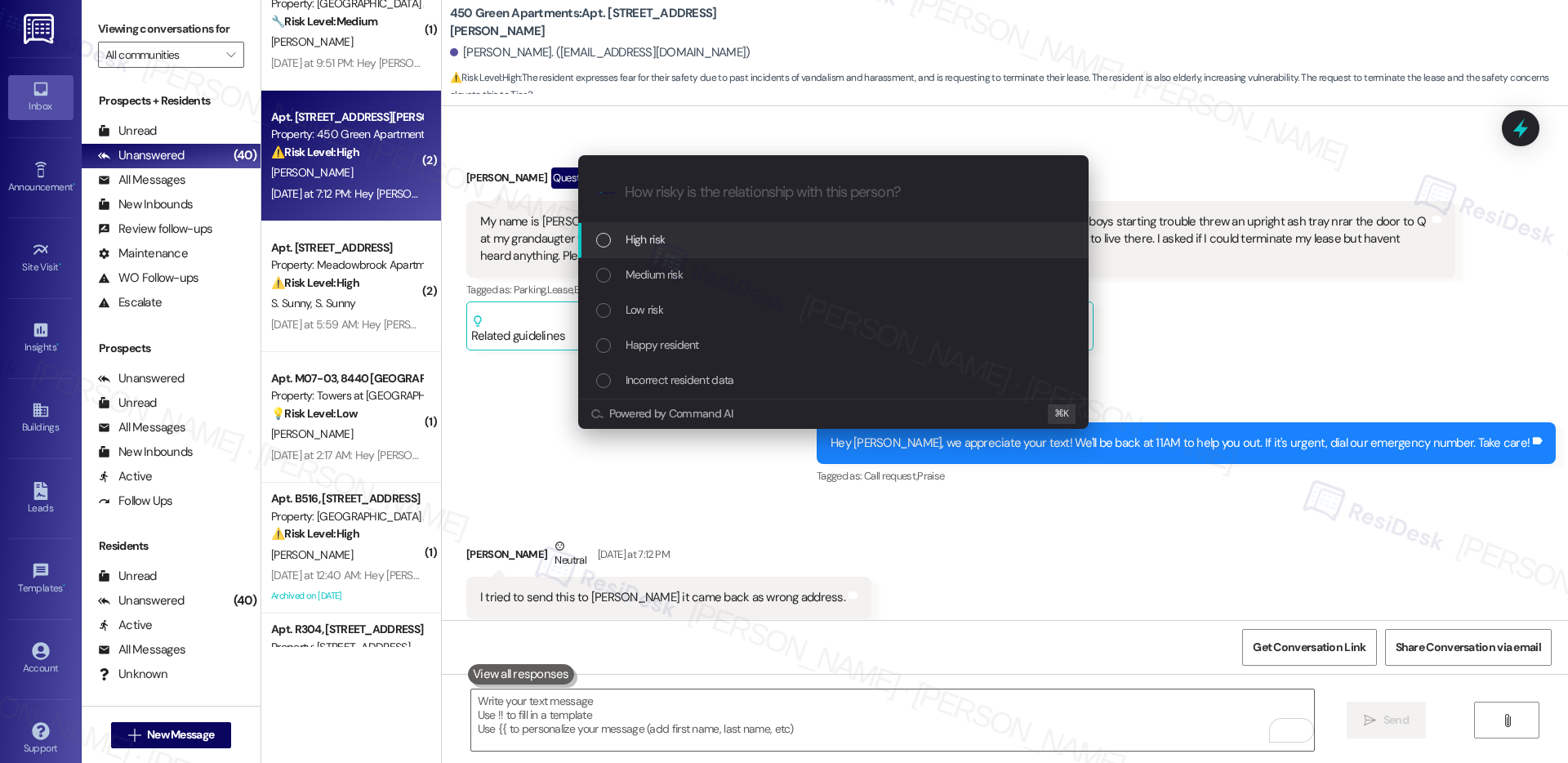
click at [685, 253] on div "High risk" at bounding box center [833, 240] width 510 height 35
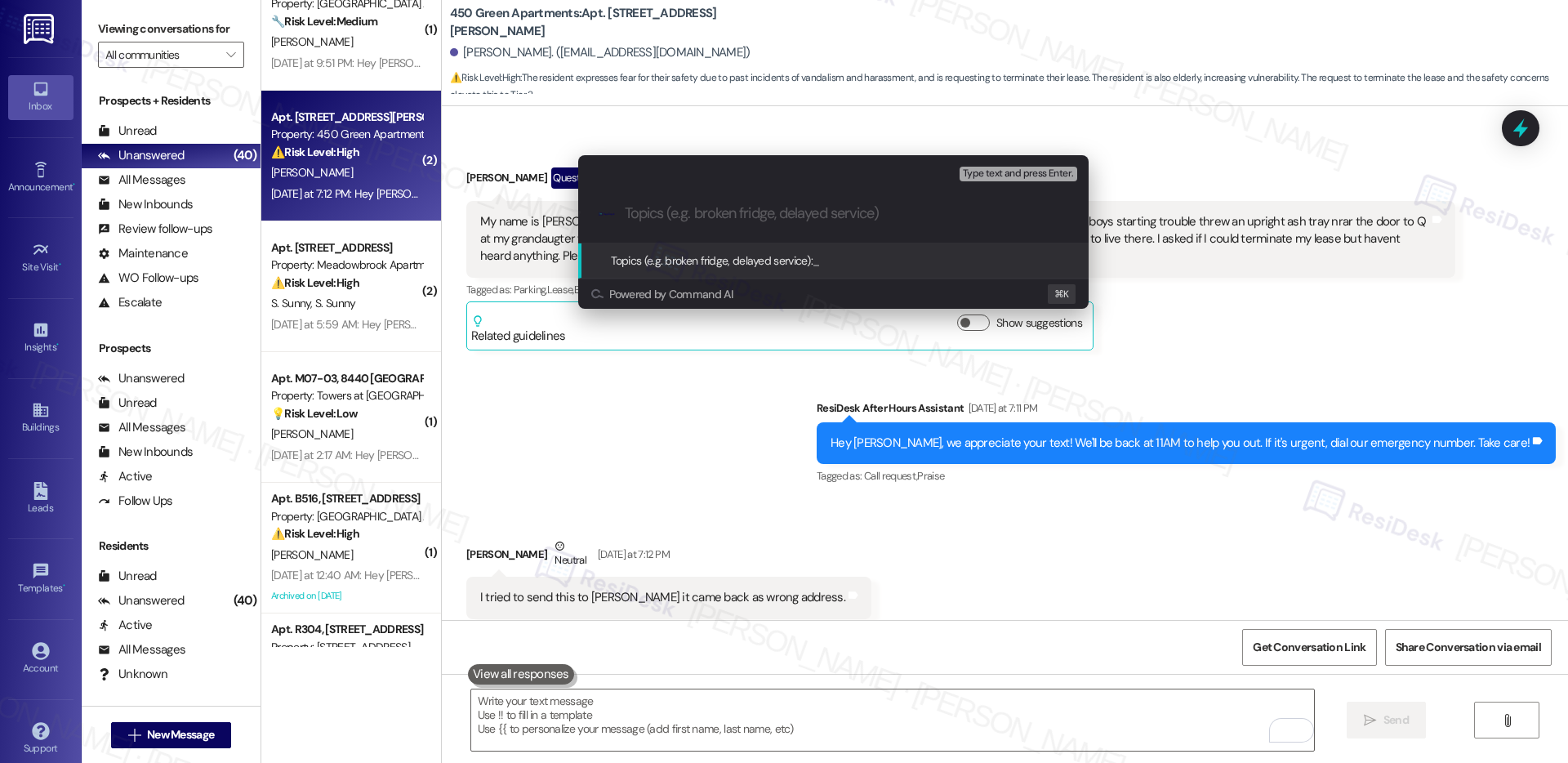
paste input "Request for Lease Termination Due to Safety Concerns"
type input "Request for Lease Termination Due to Safety Concerns"
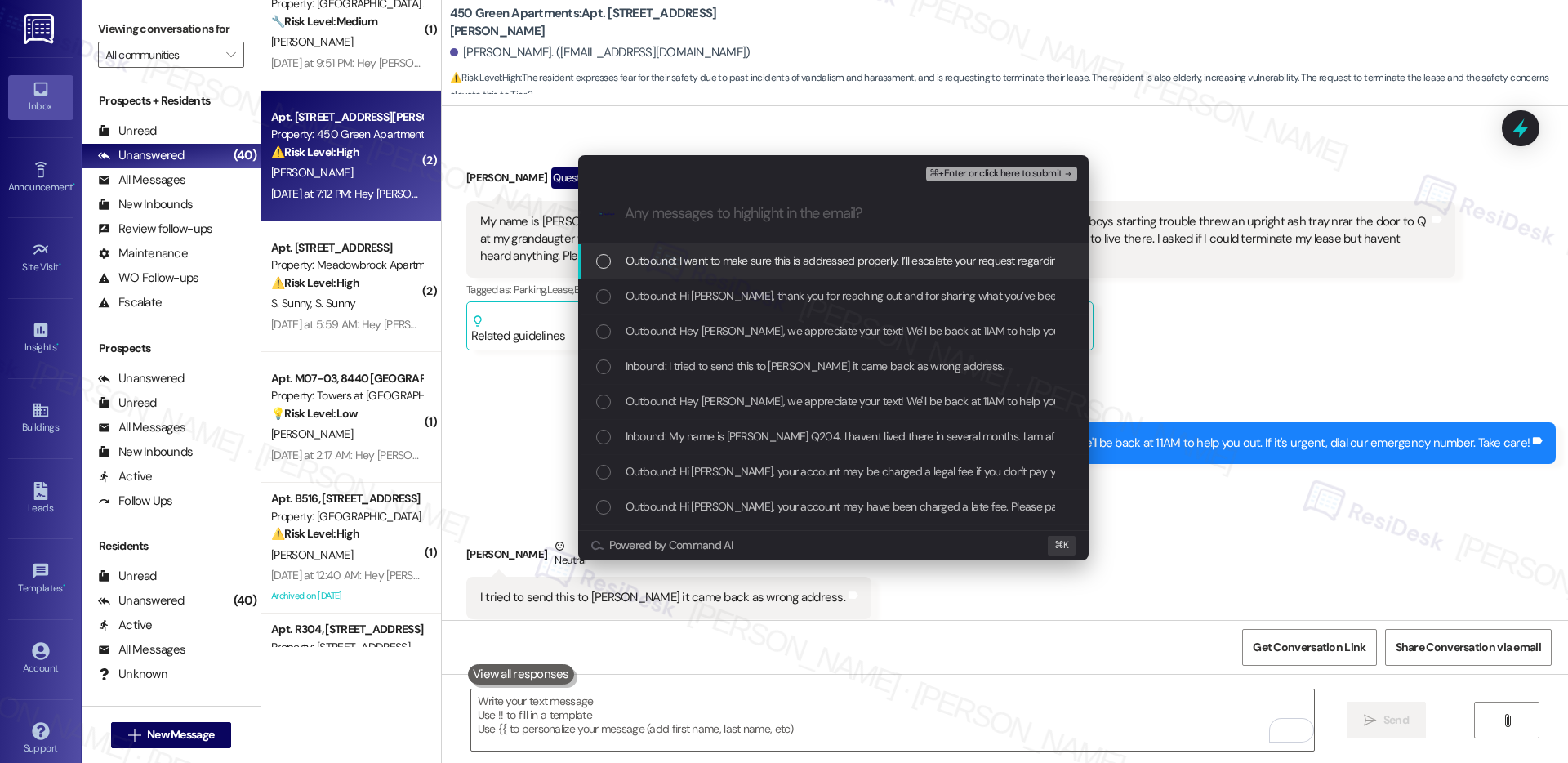
click at [692, 268] on span "Outbound: I want to make sure this is addressed properly. I’ll escalate your re…" at bounding box center [1465, 261] width 1681 height 18
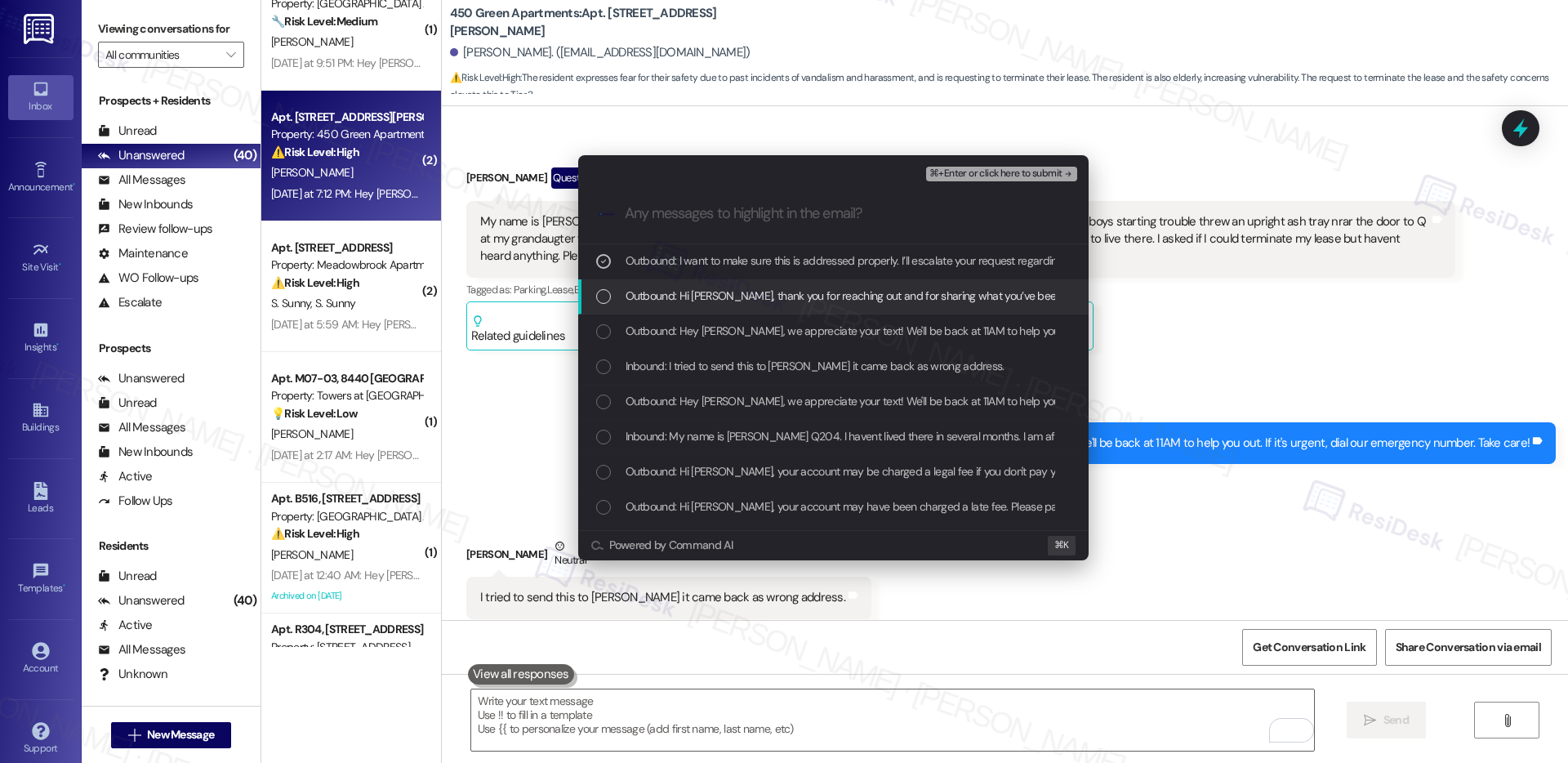
click at [688, 299] on span "Outbound: Hi Azelia, thank you for reaching out and for sharing what you’ve bee…" at bounding box center [1139, 296] width 1028 height 18
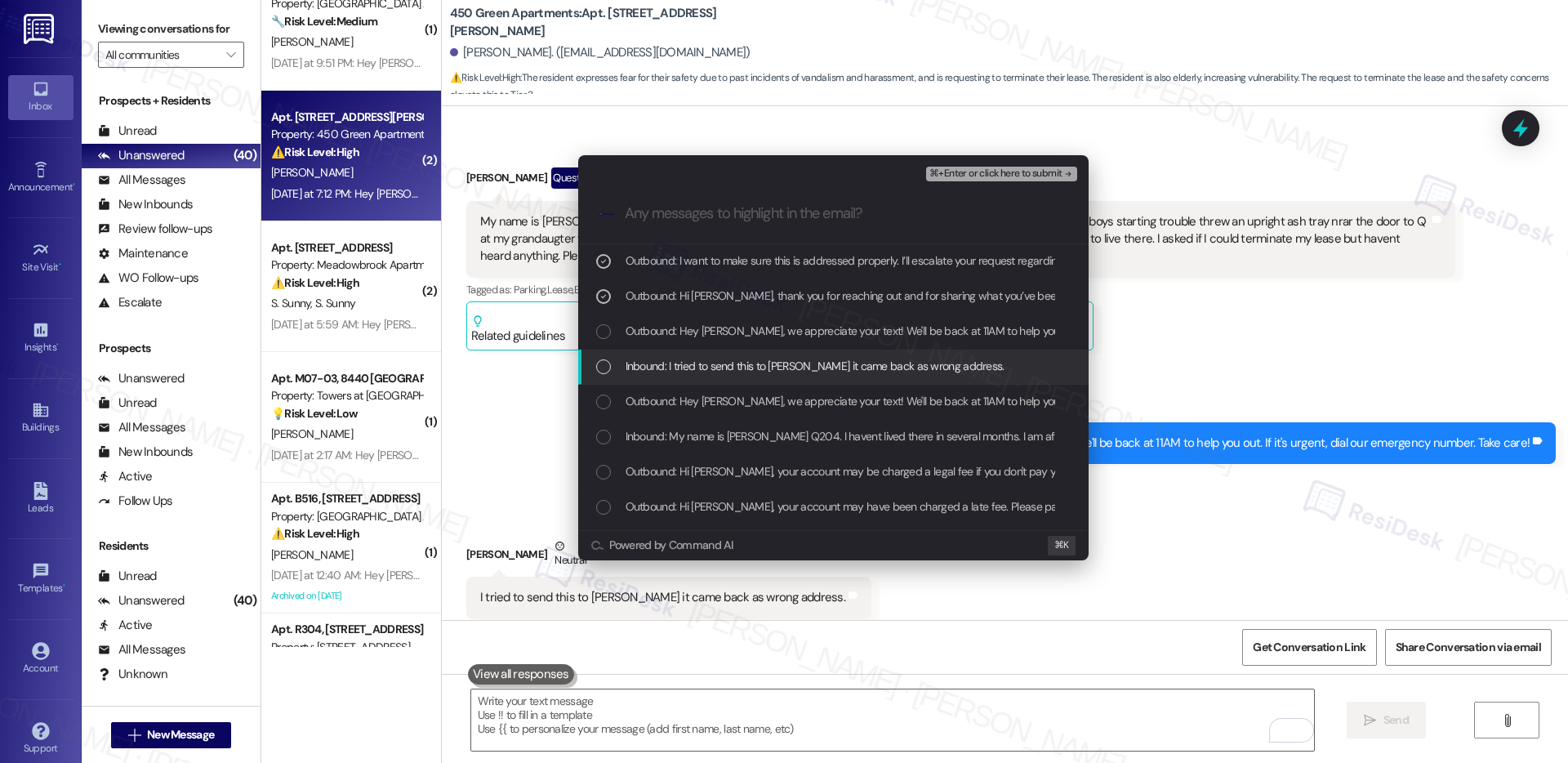
click at [676, 366] on span "Inbound: I tried to send this to Mr. Wilson it came back as wrong address." at bounding box center [815, 366] width 379 height 18
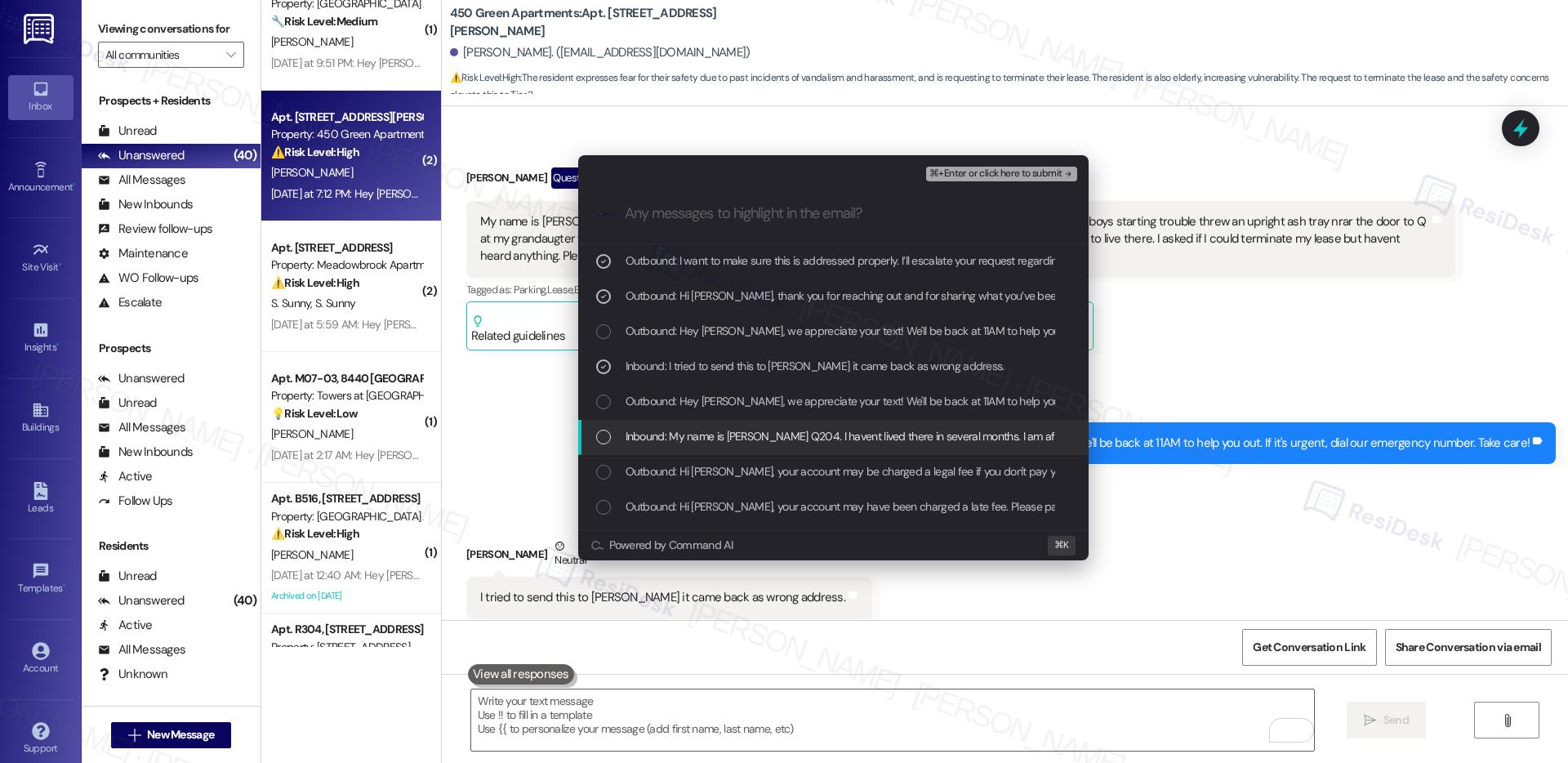
click at [667, 437] on span "Inbound: My name is Azelia Wetherill Q204. I havent lived there in several mont…" at bounding box center [1584, 436] width 1918 height 18
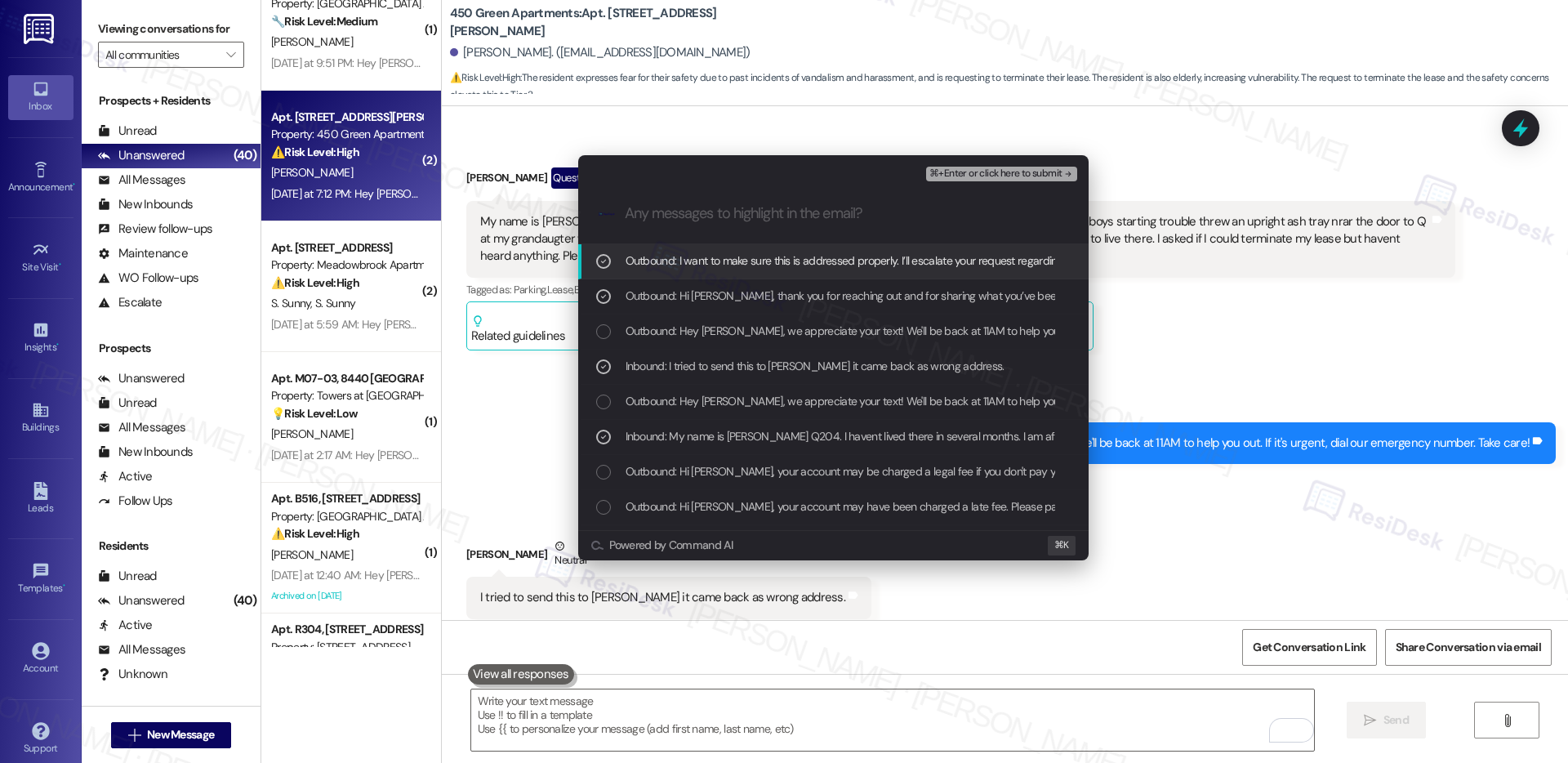
click at [1016, 178] on span "⌘+Enter or click here to submit" at bounding box center [996, 174] width 132 height 11
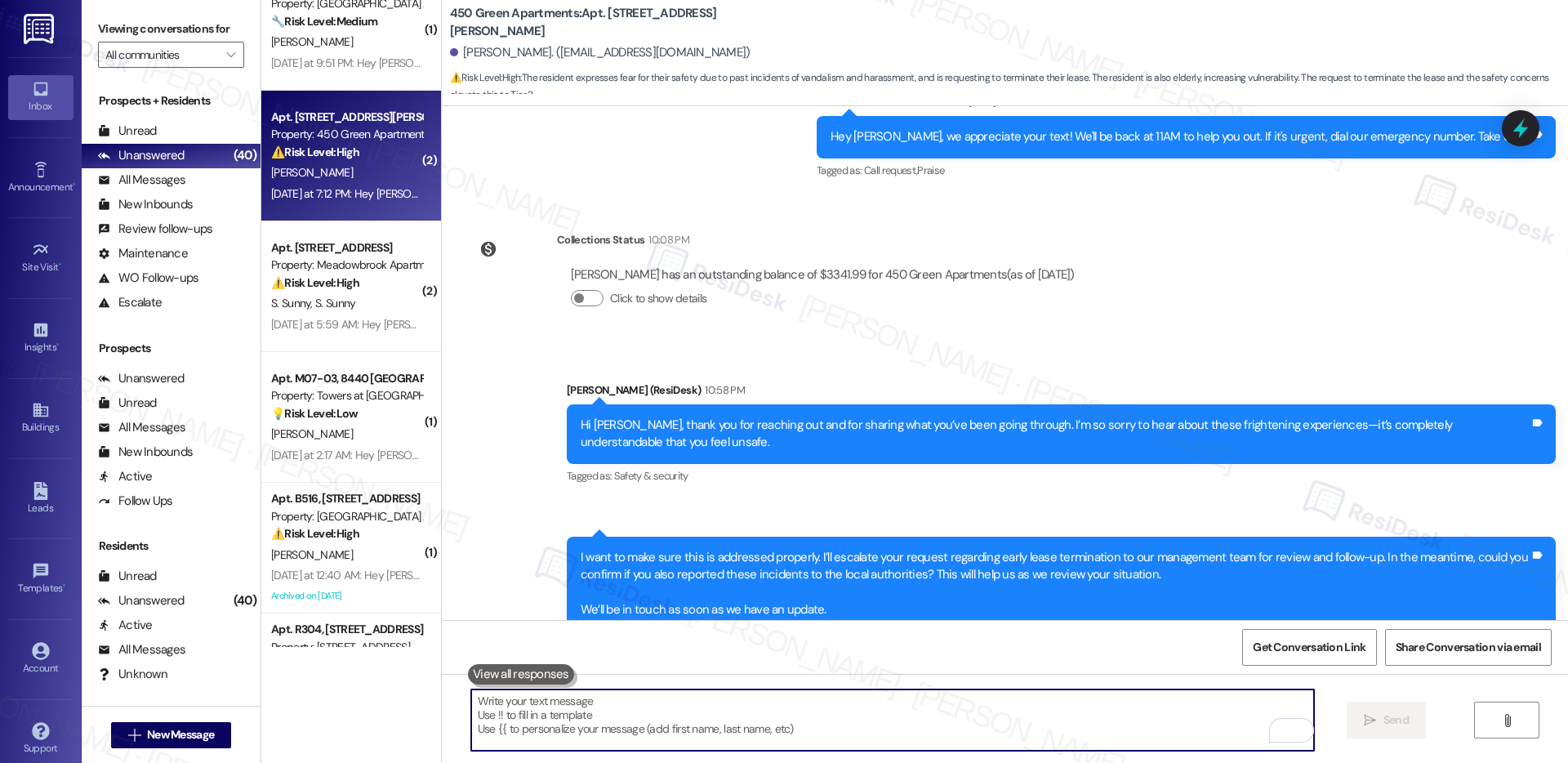
scroll to position [2942, 0]
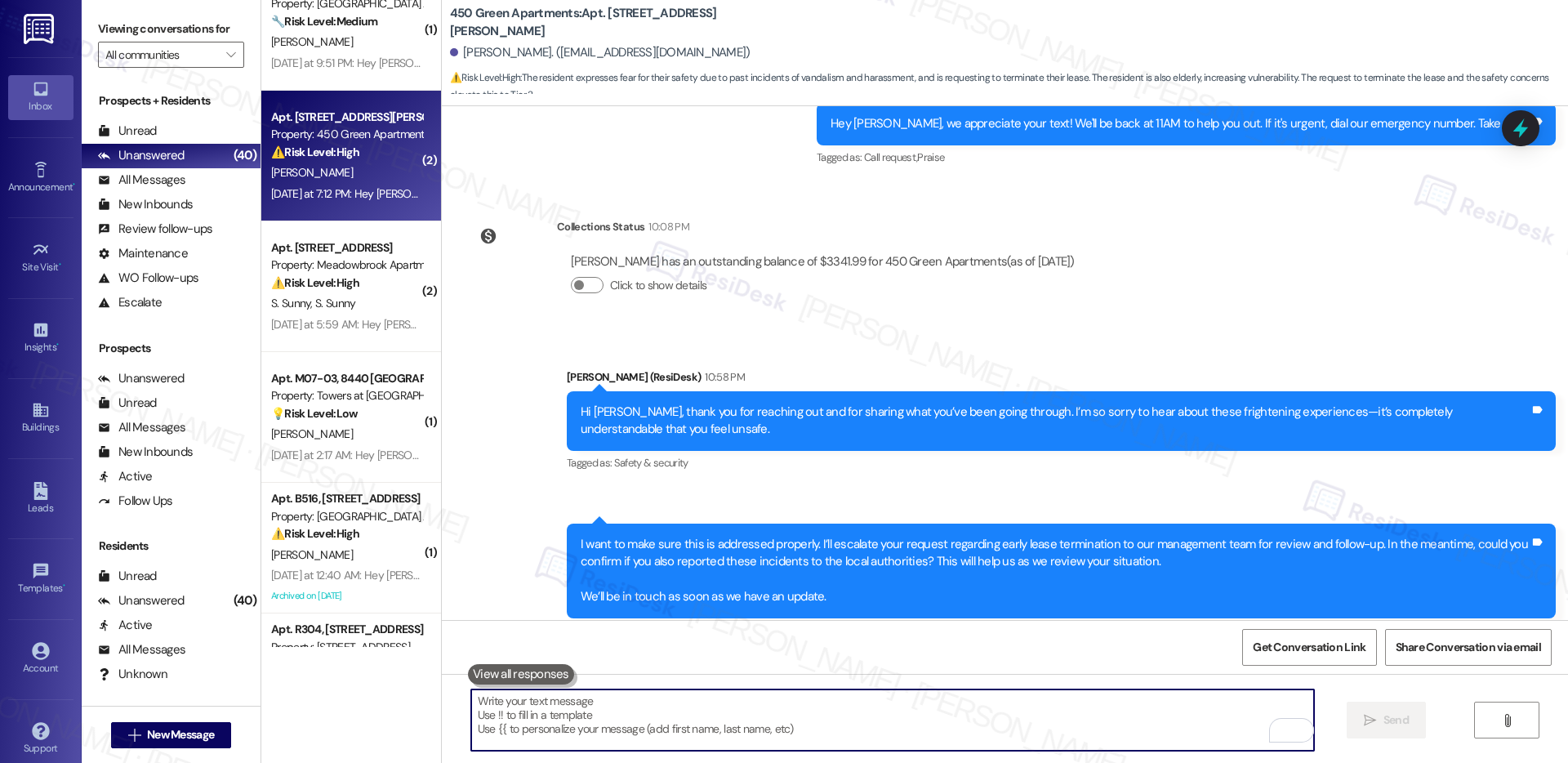
click at [914, 716] on textarea "To enrich screen reader interactions, please activate Accessibility in Grammarl…" at bounding box center [893, 720] width 843 height 61
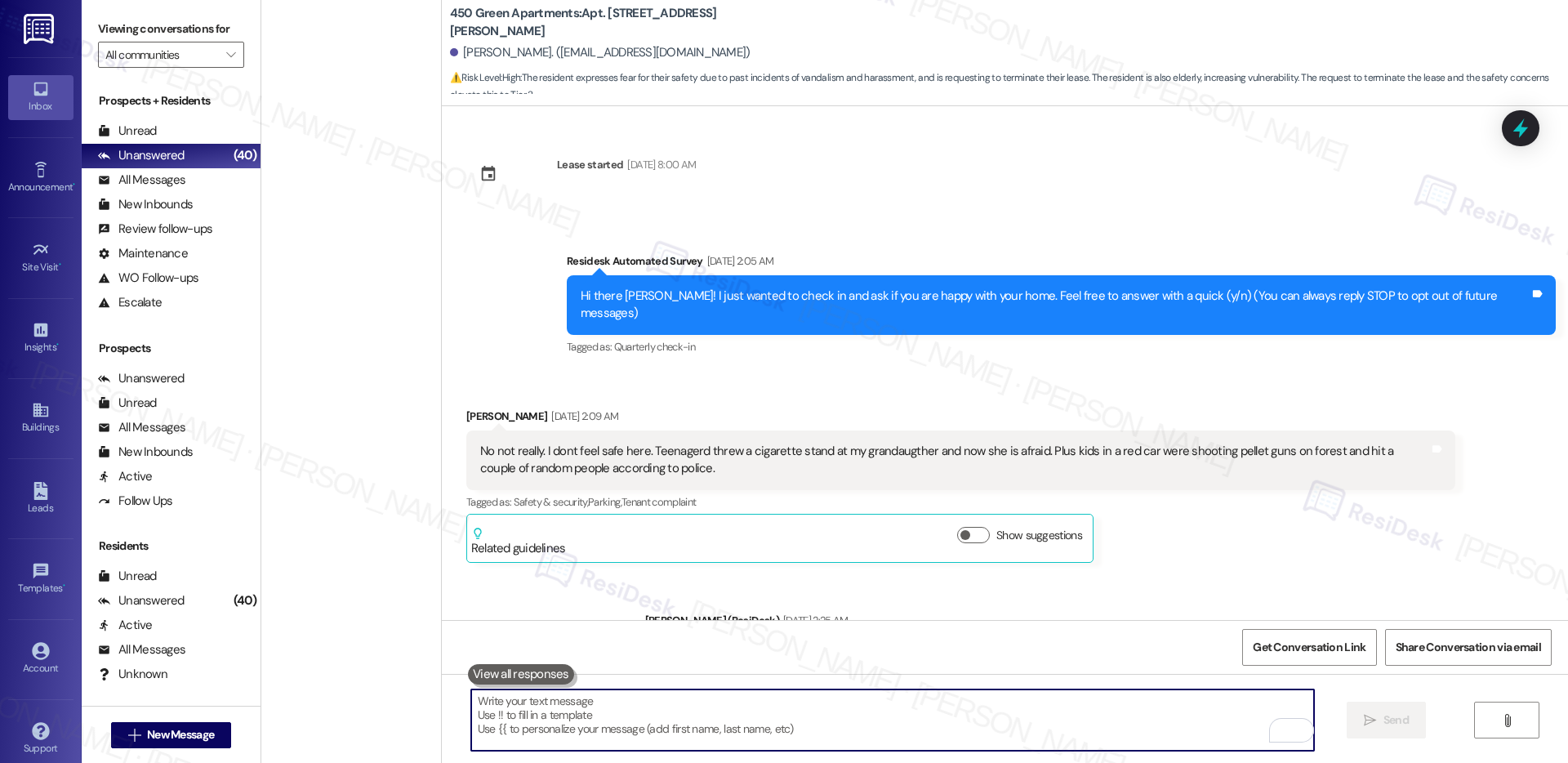
scroll to position [2942, 0]
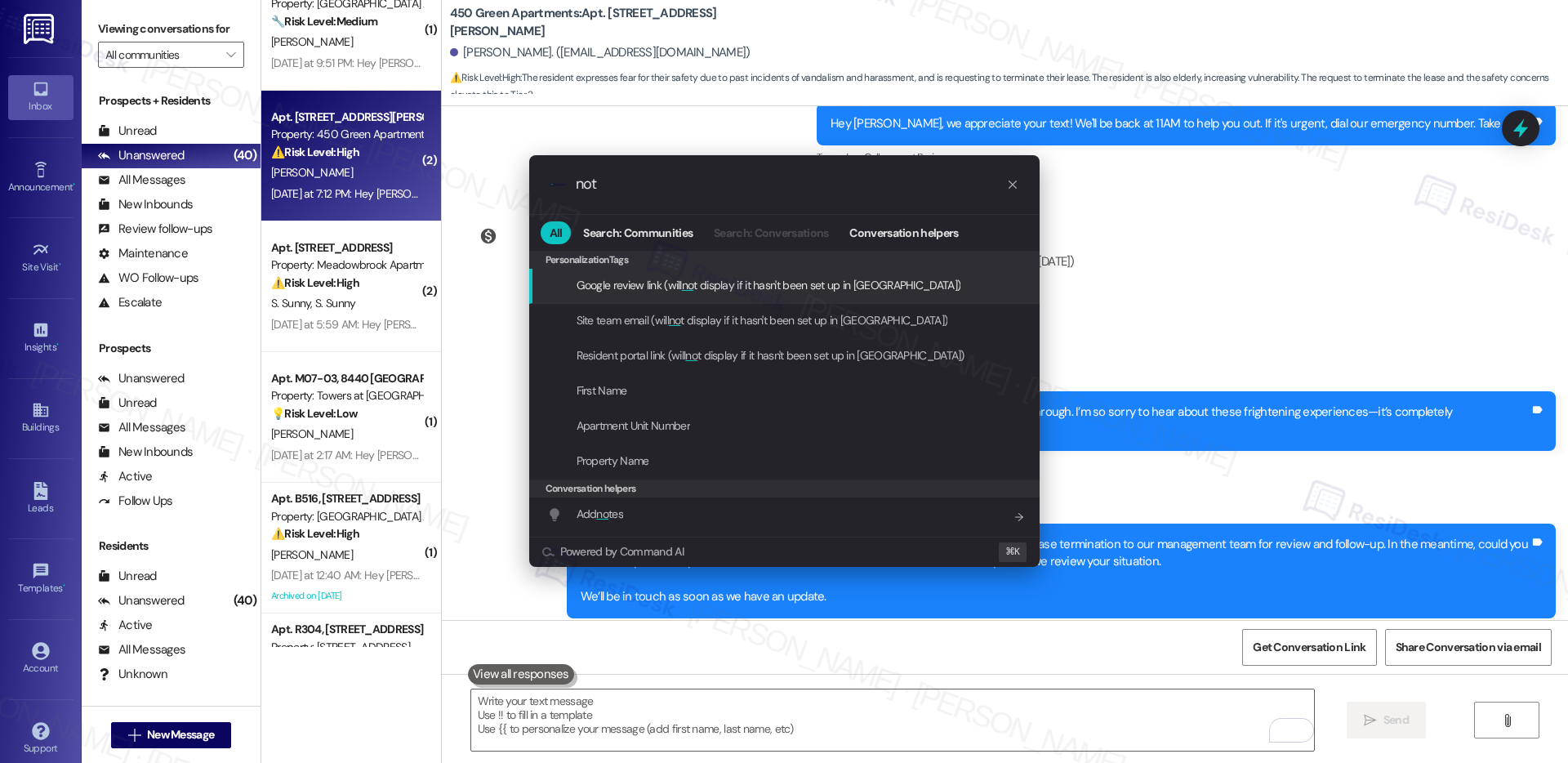
type input "note"
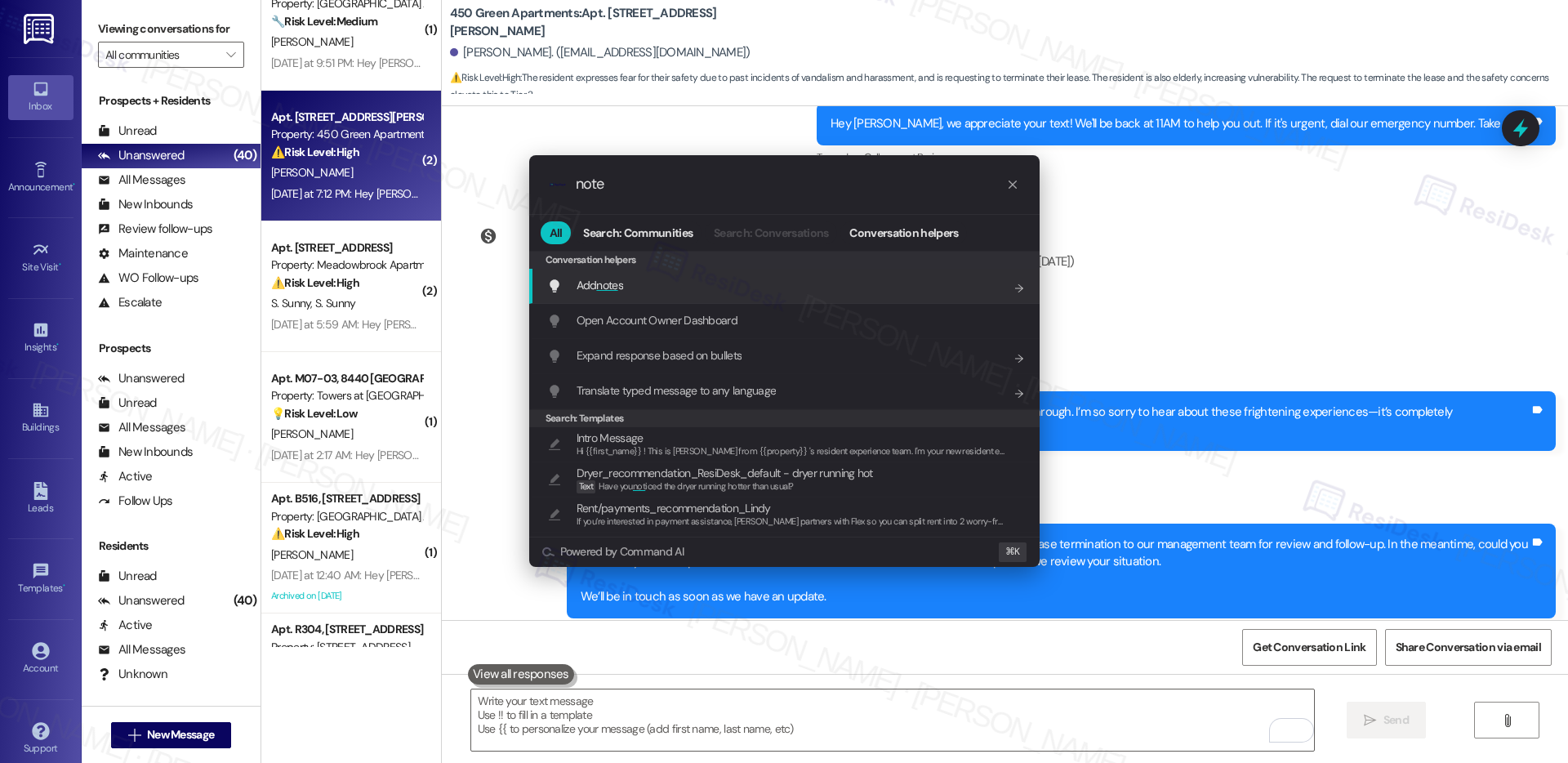
click at [866, 272] on div "Add note s Add shortcut" at bounding box center [784, 286] width 510 height 35
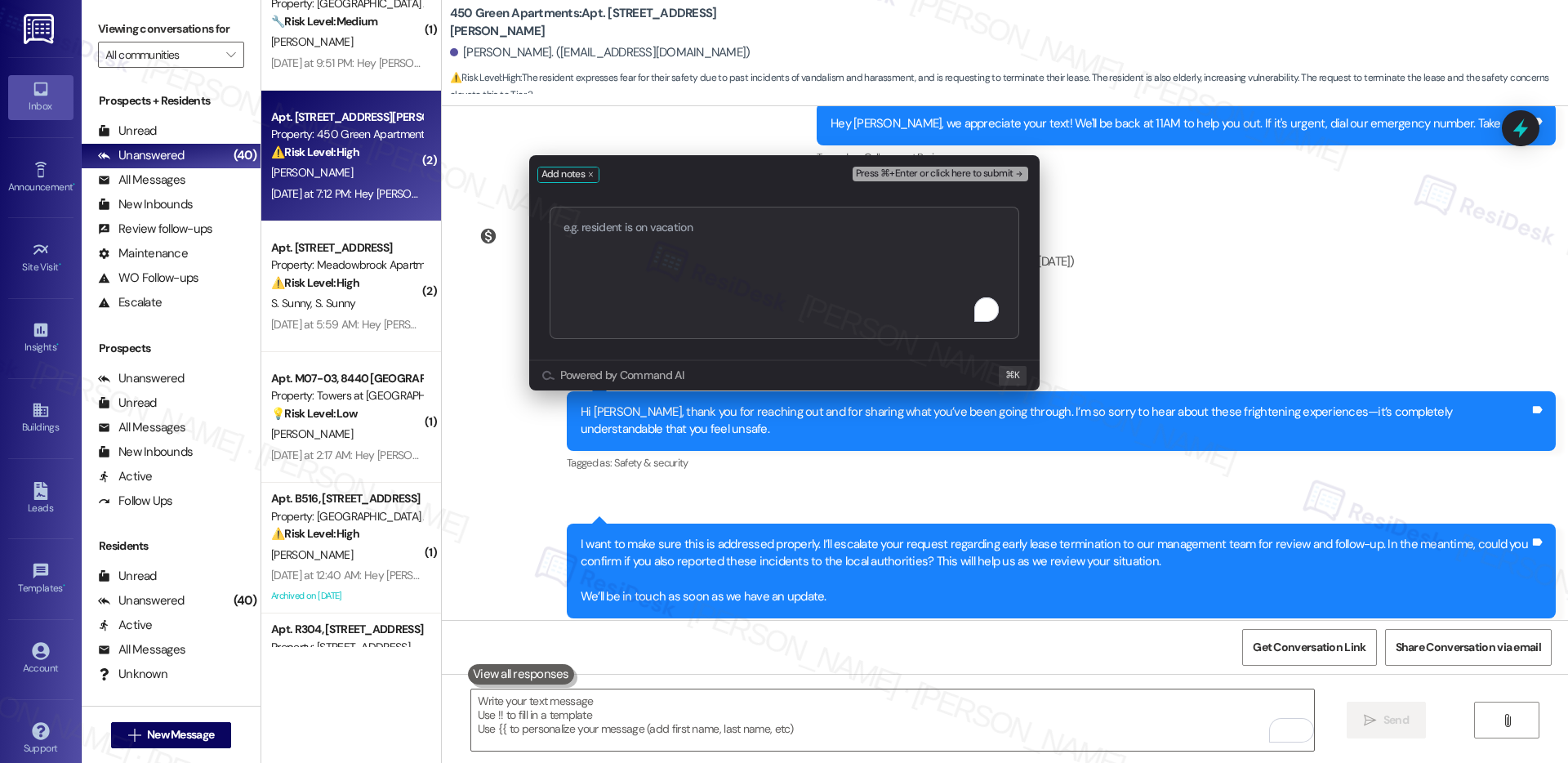
type textarea "Request for Lease Termination Due to Safety Concerns"
click at [976, 177] on span "Press ⌘+Enter or click here to submit" at bounding box center [935, 174] width 158 height 11
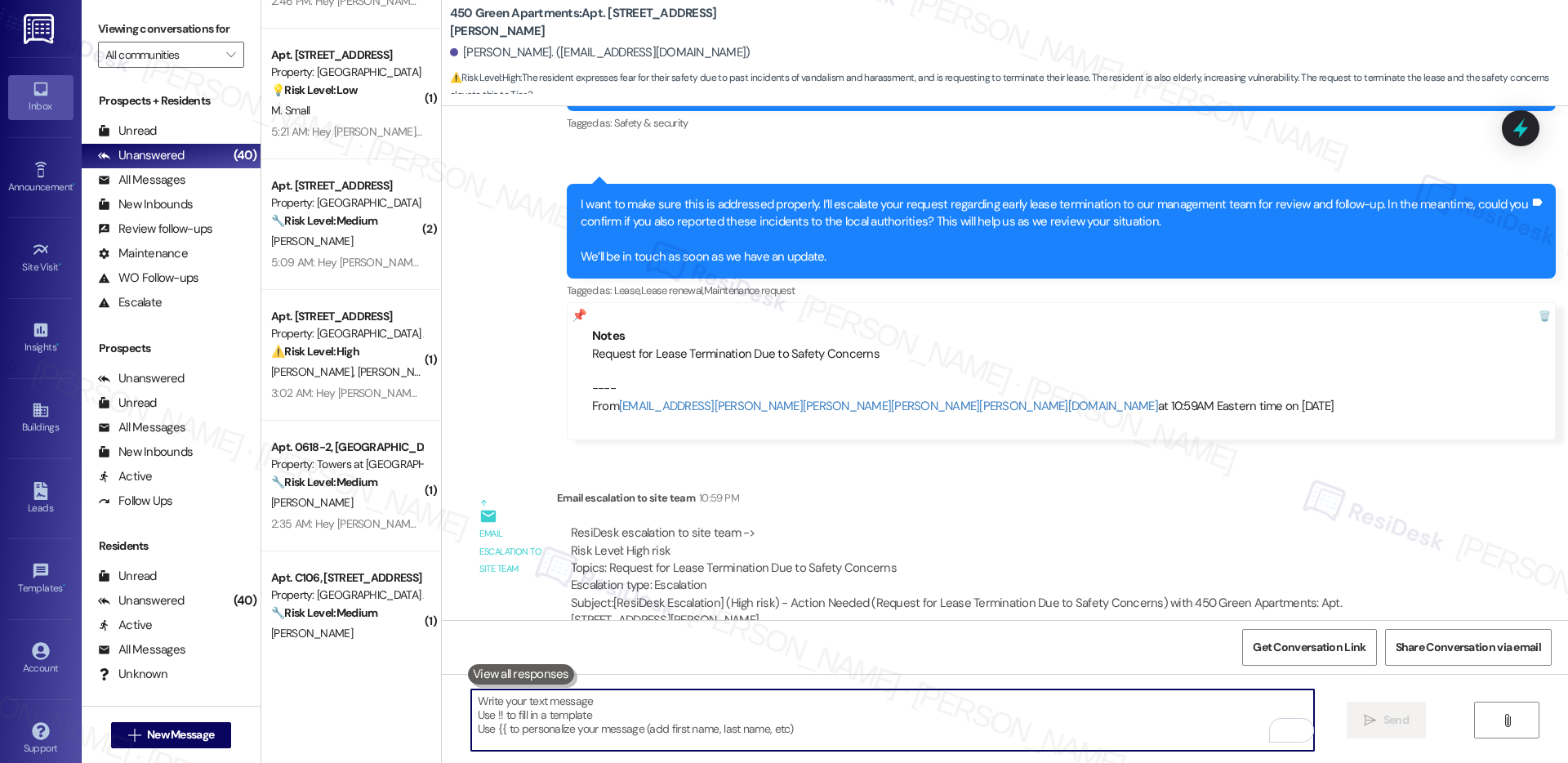
scroll to position [3105, 0]
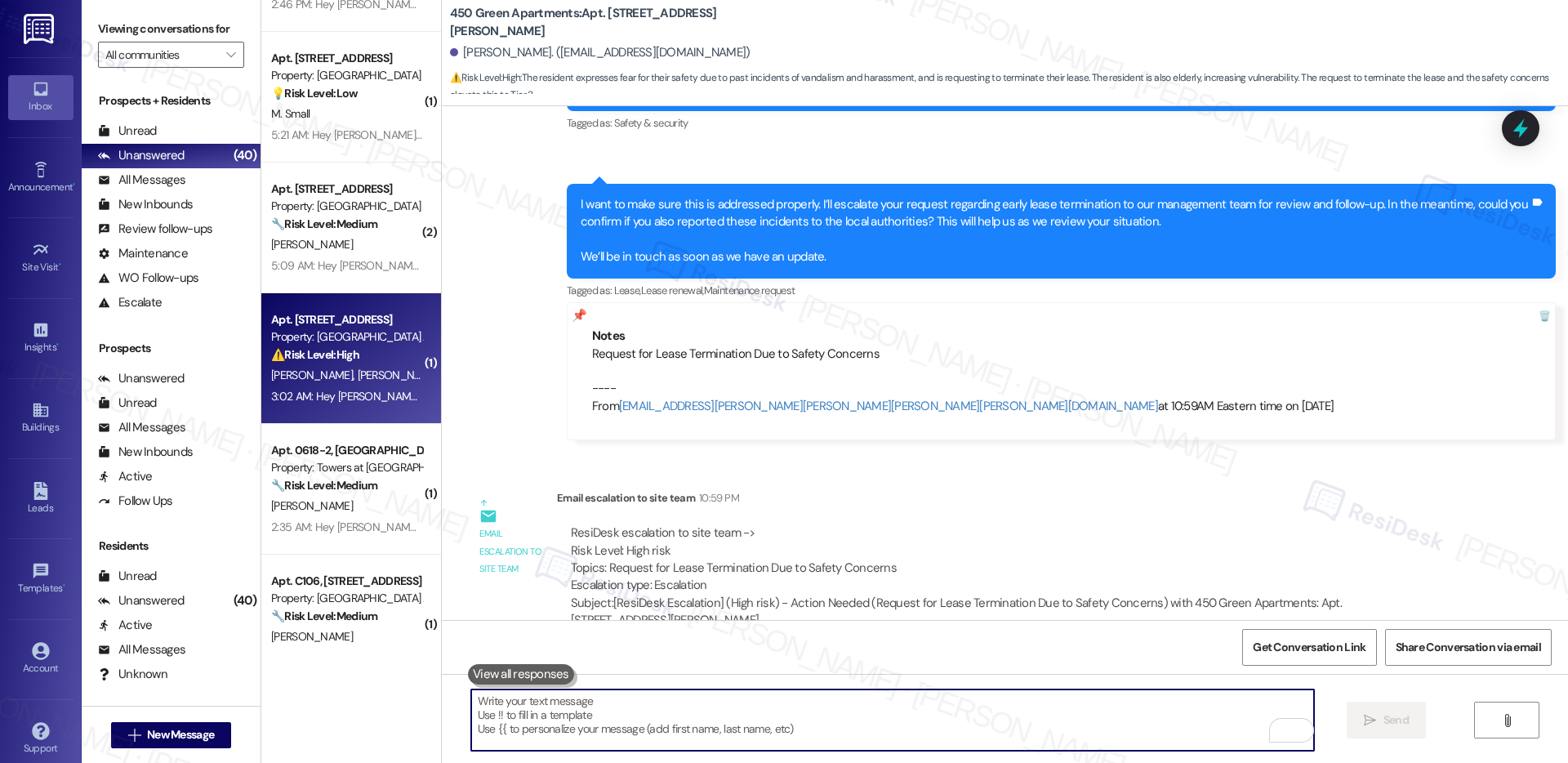
click at [345, 363] on div "⚠️ Risk Level: High The resident is clarifying whether their recent rent paymen…" at bounding box center [346, 354] width 151 height 17
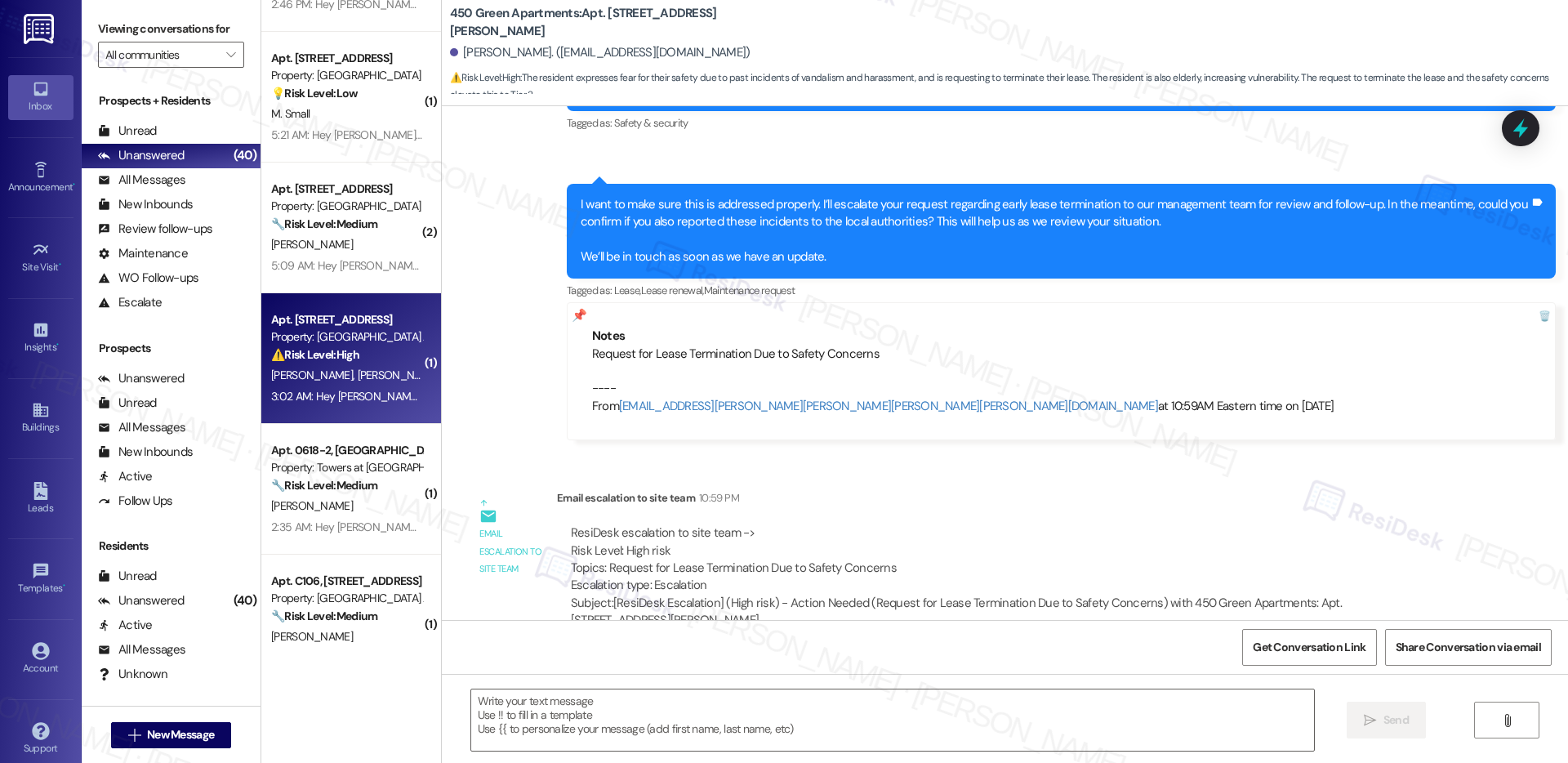
type textarea "Fetching suggested responses. Please feel free to read through the conversation…"
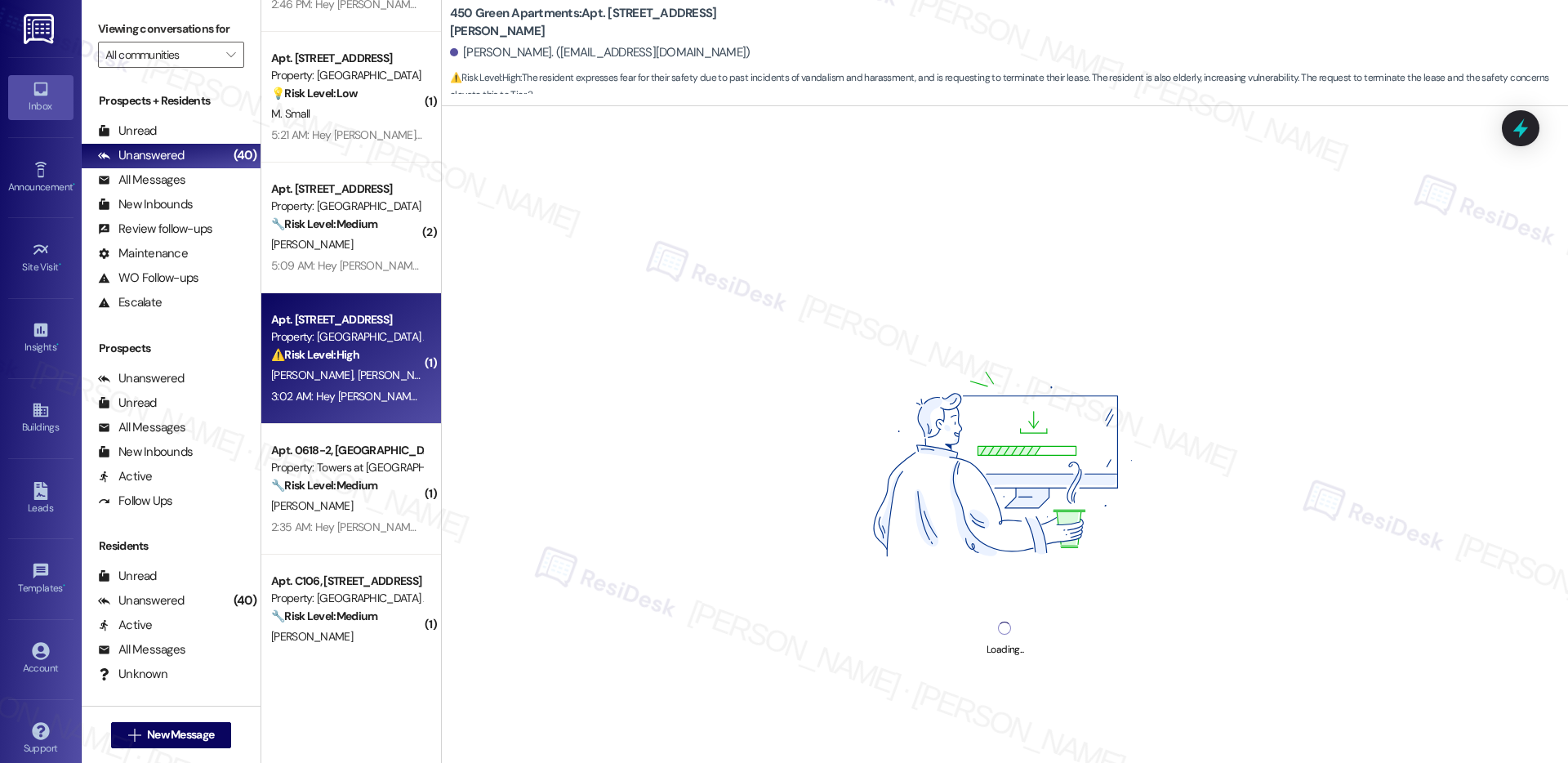
click at [345, 363] on div "⚠️ Risk Level: High The resident is clarifying whether their recent rent paymen…" at bounding box center [346, 354] width 151 height 17
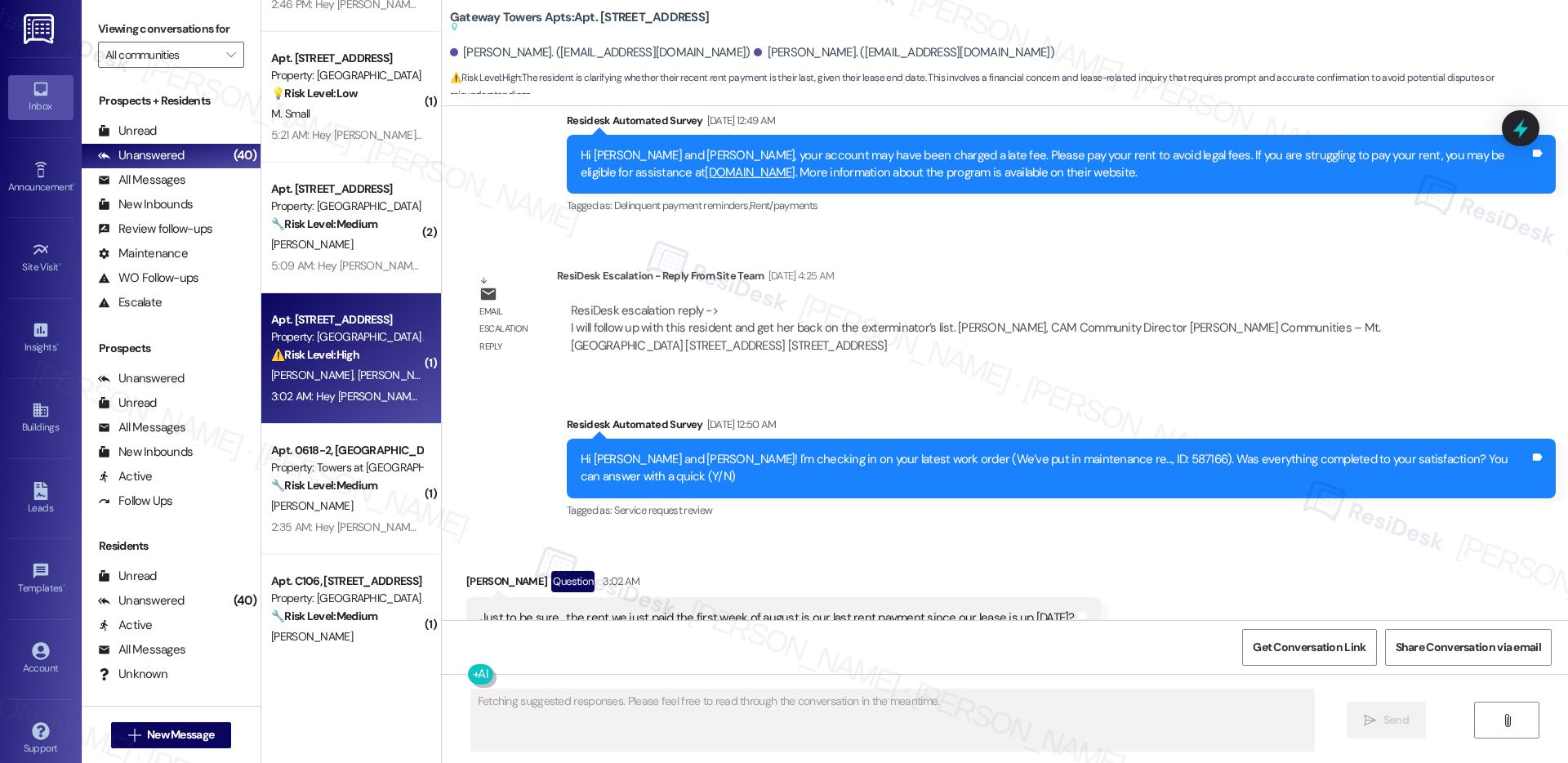
scroll to position [19309, 0]
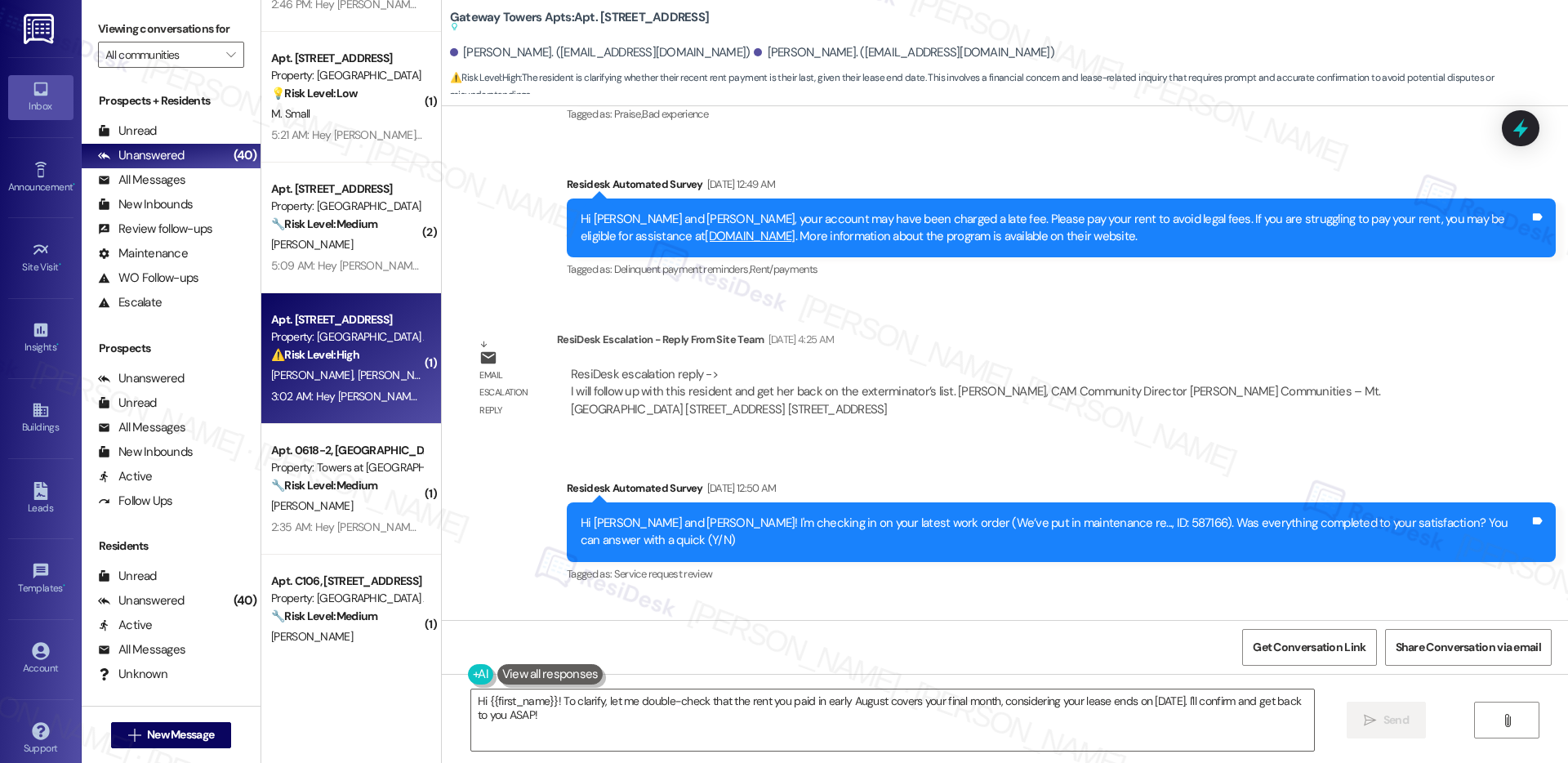
click at [523, 673] on div "Just to be sure , the rent we just paid the first week of august is our last re…" at bounding box center [777, 681] width 594 height 17
click at [466, 635] on div "Nadira Pace Question 3:02 AM" at bounding box center [783, 648] width 635 height 27
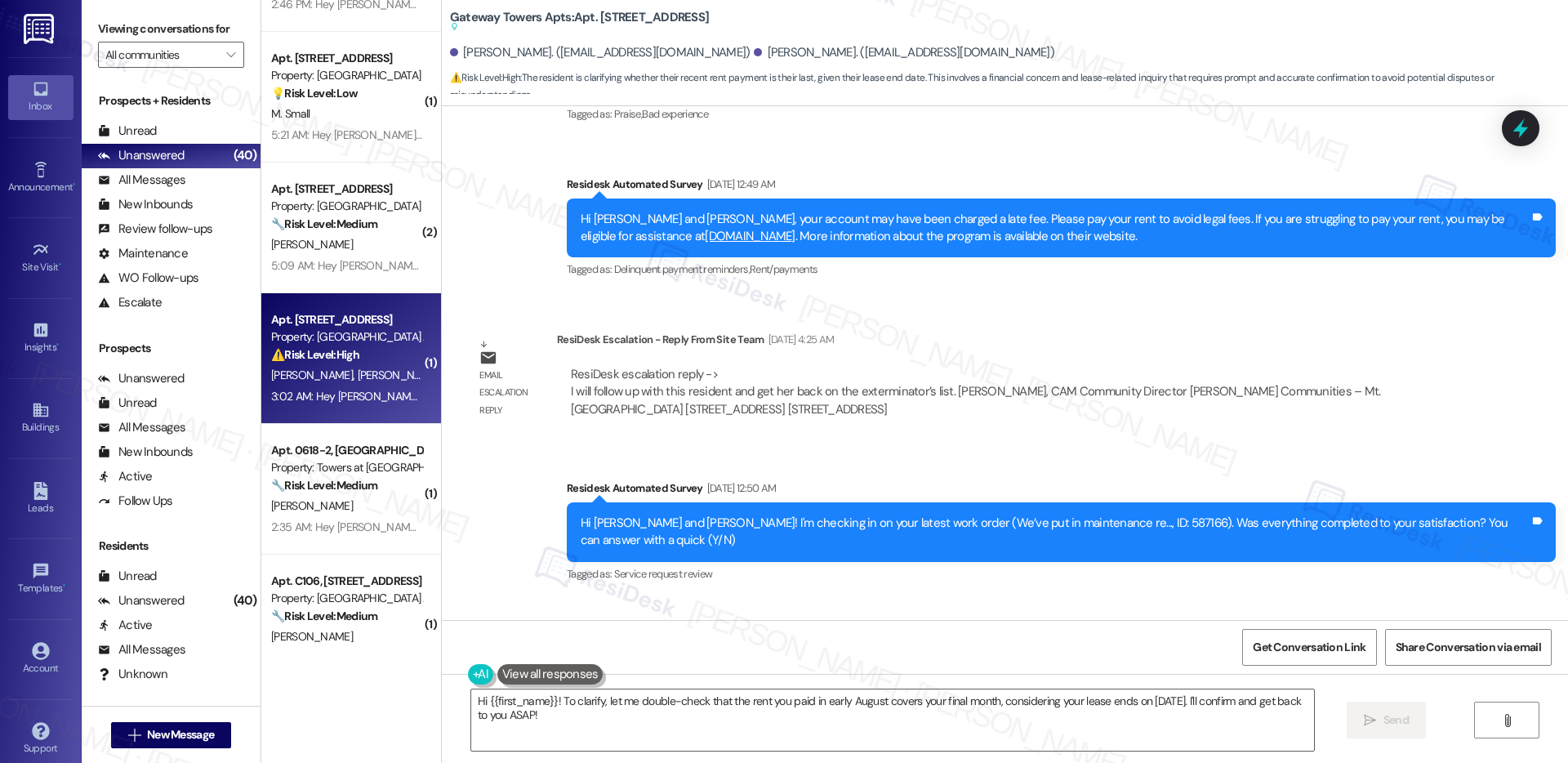
copy div "Nadira"
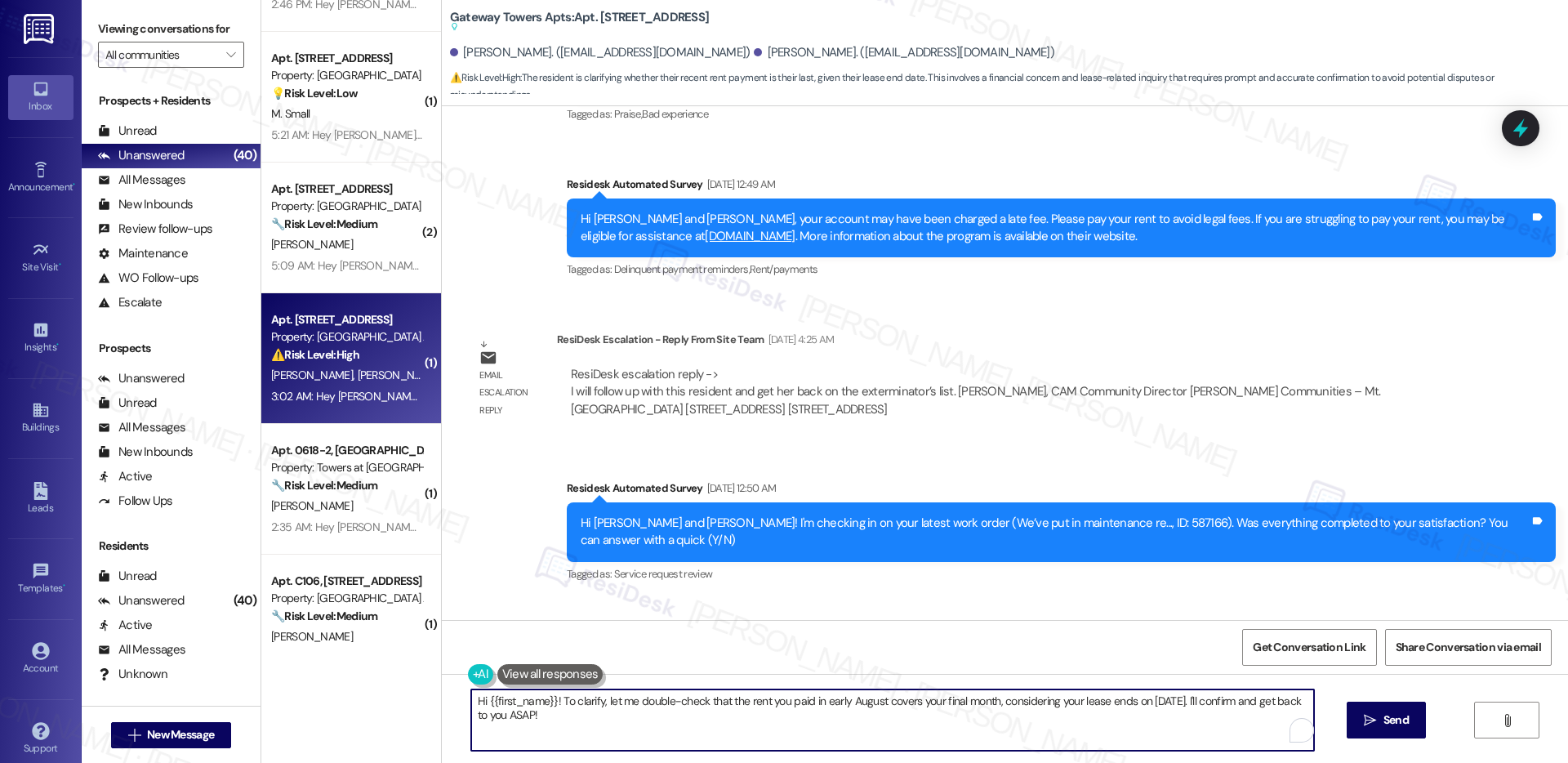
drag, startPoint x: 545, startPoint y: 699, endPoint x: 478, endPoint y: 704, distance: 67.2
click at [478, 704] on textarea "Hi {{first_name}}! To clarify, let me double-check that the rent you paid in ea…" at bounding box center [893, 720] width 843 height 61
paste textarea "Nadira"
click at [596, 722] on textarea "Hi Nadira! To clarify, let me double-check that the rent you paid in early Augu…" at bounding box center [893, 720] width 843 height 61
type textarea "Hi Nadira! To clarify, let me double-check that the rent you paid in early Augu…"
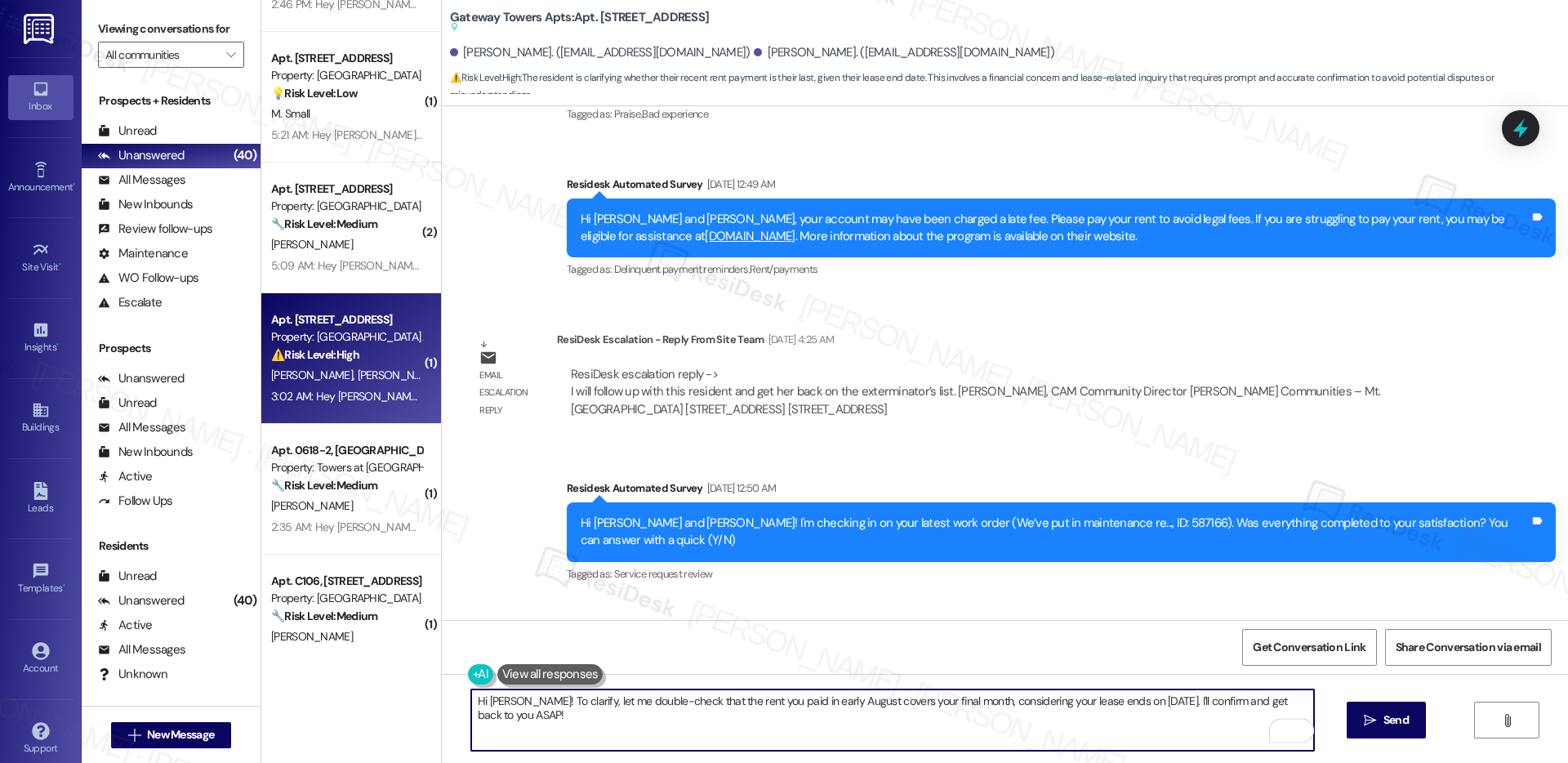
click at [1385, 744] on div "Hi Nadira! To clarify, let me double-check that the rent you paid in early Augu…" at bounding box center [1005, 736] width 1127 height 123
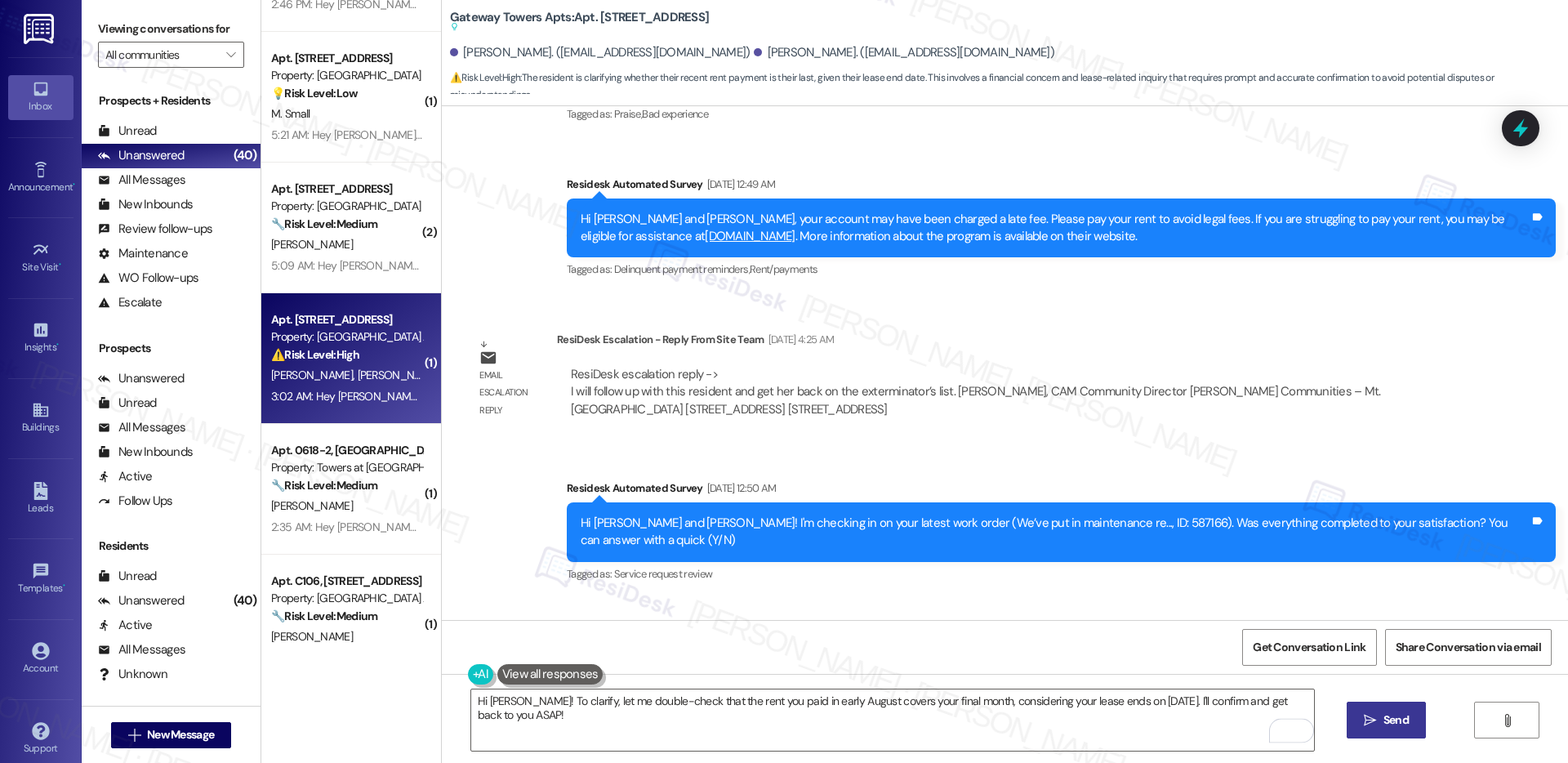
click at [1384, 728] on span "Send" at bounding box center [1397, 720] width 26 height 17
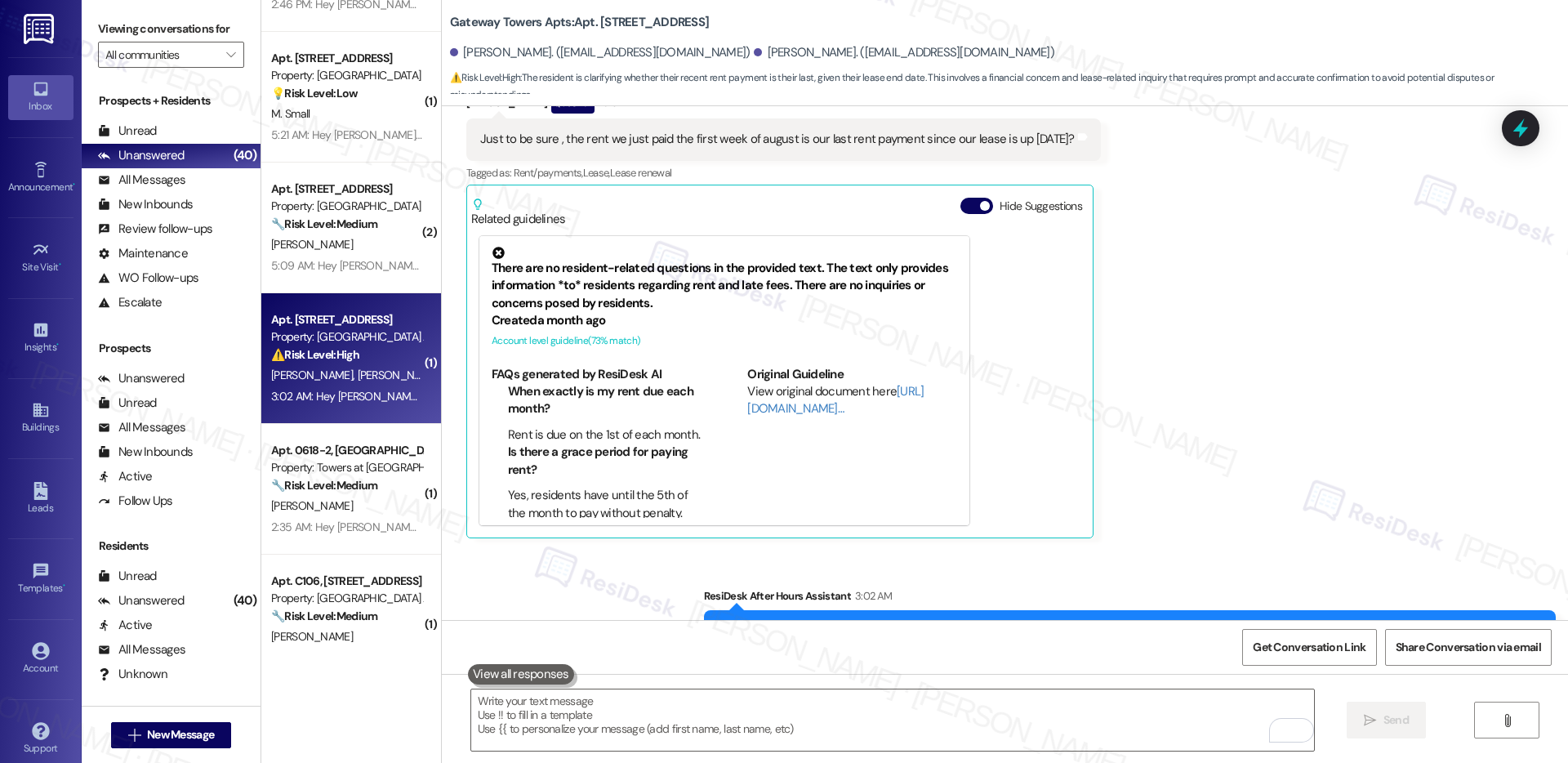
scroll to position [19993, 0]
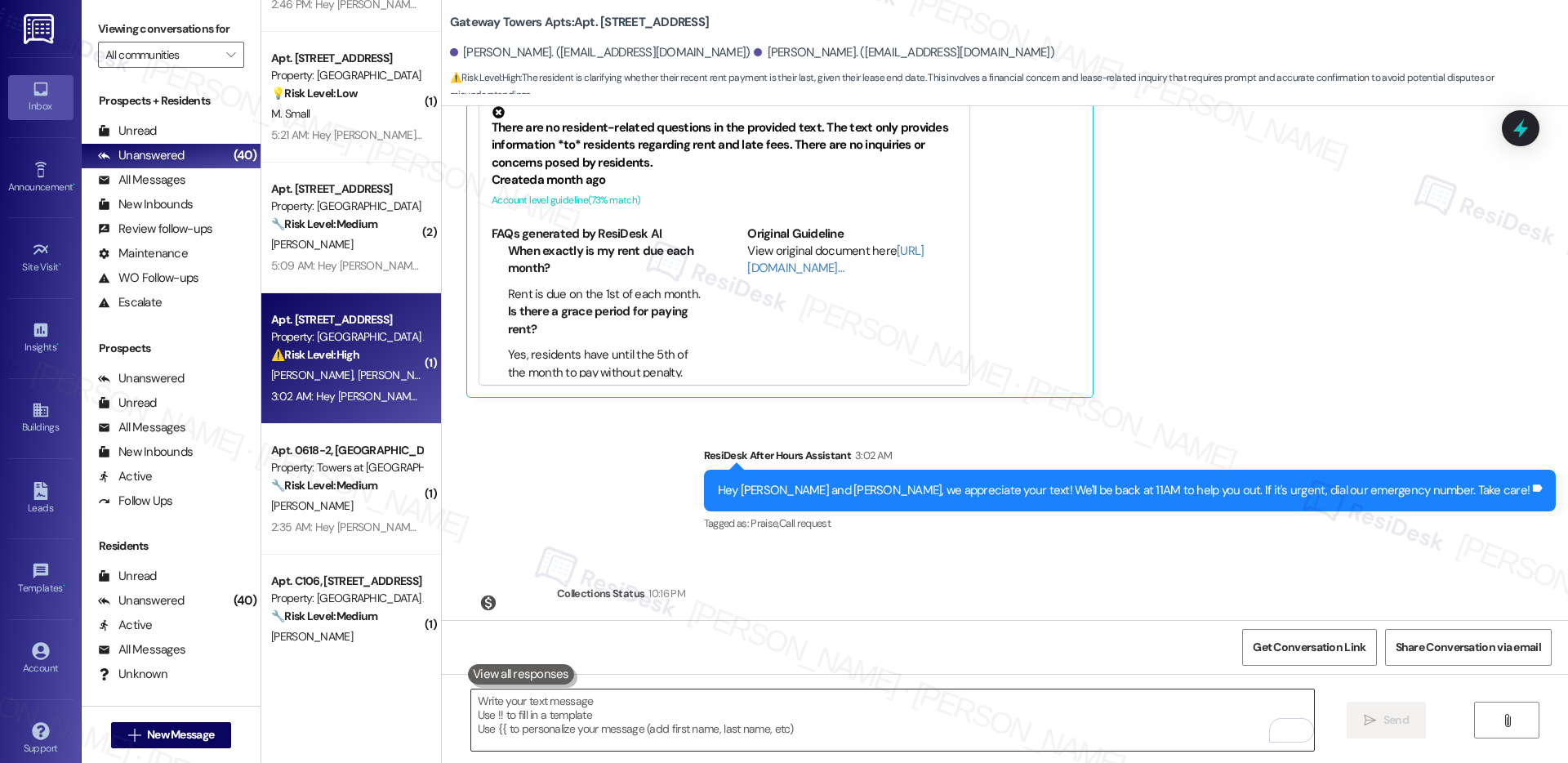
click at [798, 719] on textarea "To enrich screen reader interactions, please activate Accessibility in Grammarl…" at bounding box center [893, 720] width 843 height 61
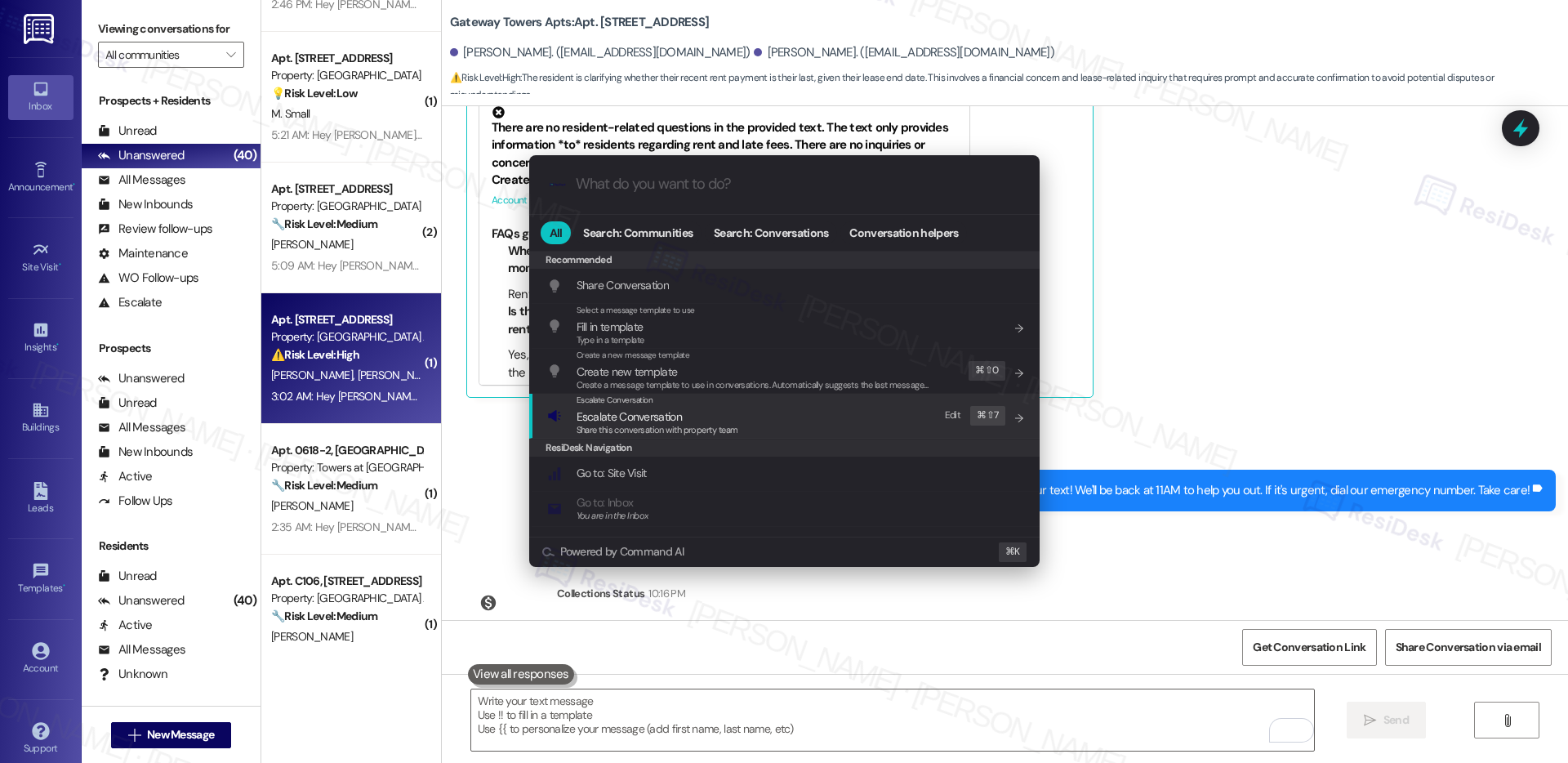
click at [667, 421] on span "Escalate Conversation" at bounding box center [629, 417] width 105 height 15
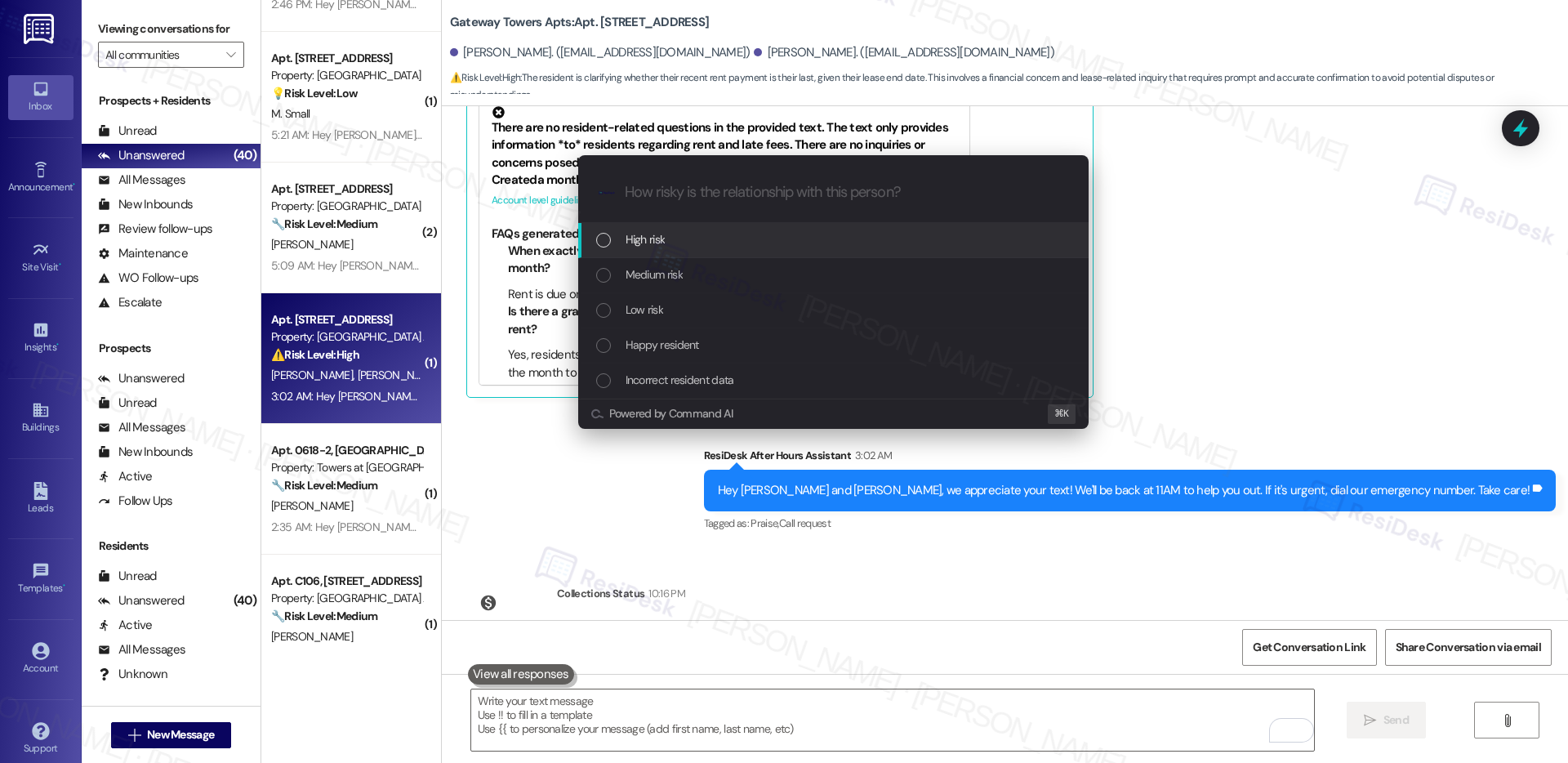
click at [678, 232] on div "High risk" at bounding box center [835, 240] width 478 height 18
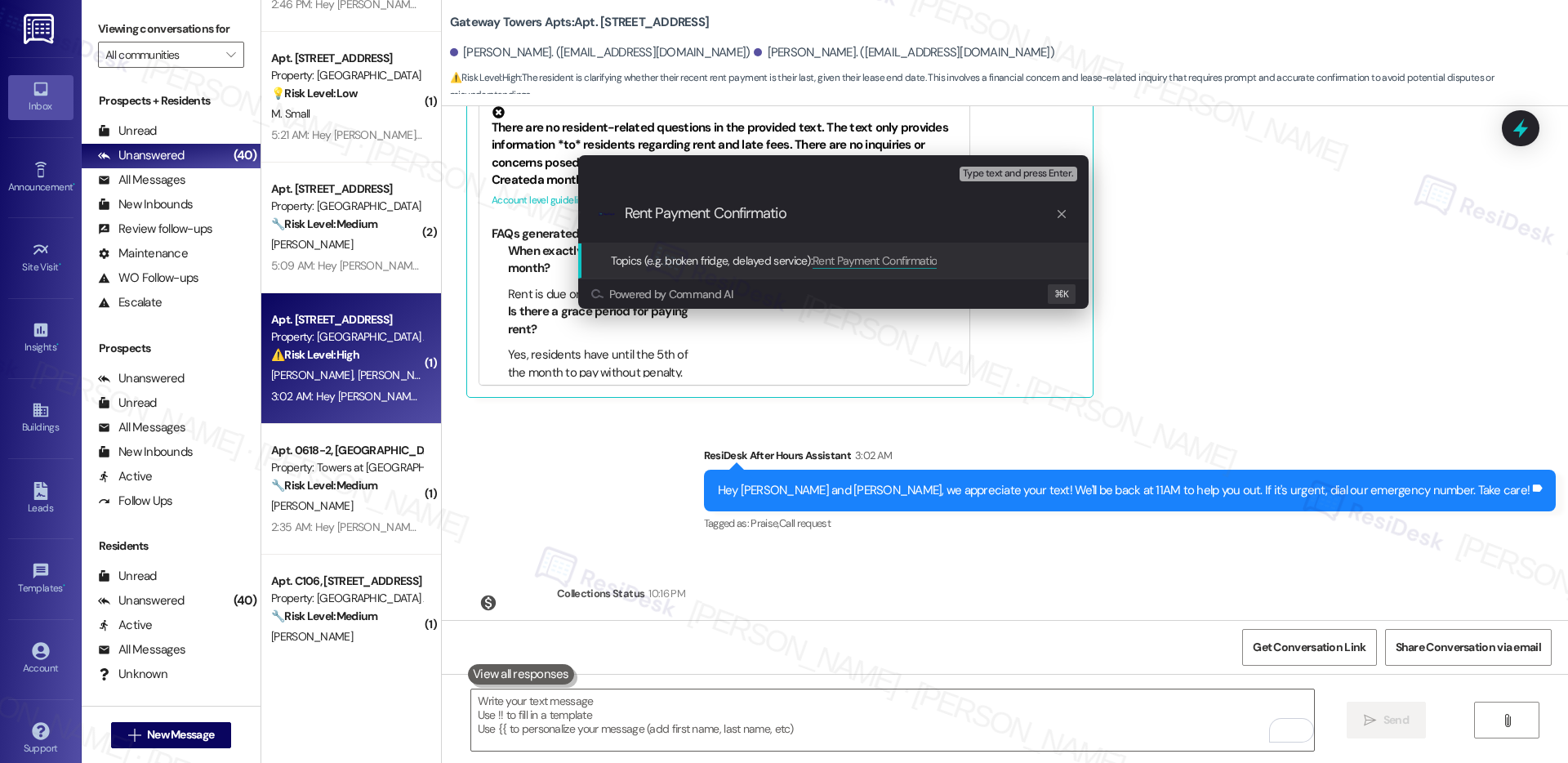
type input "Rent Payment Confirmation"
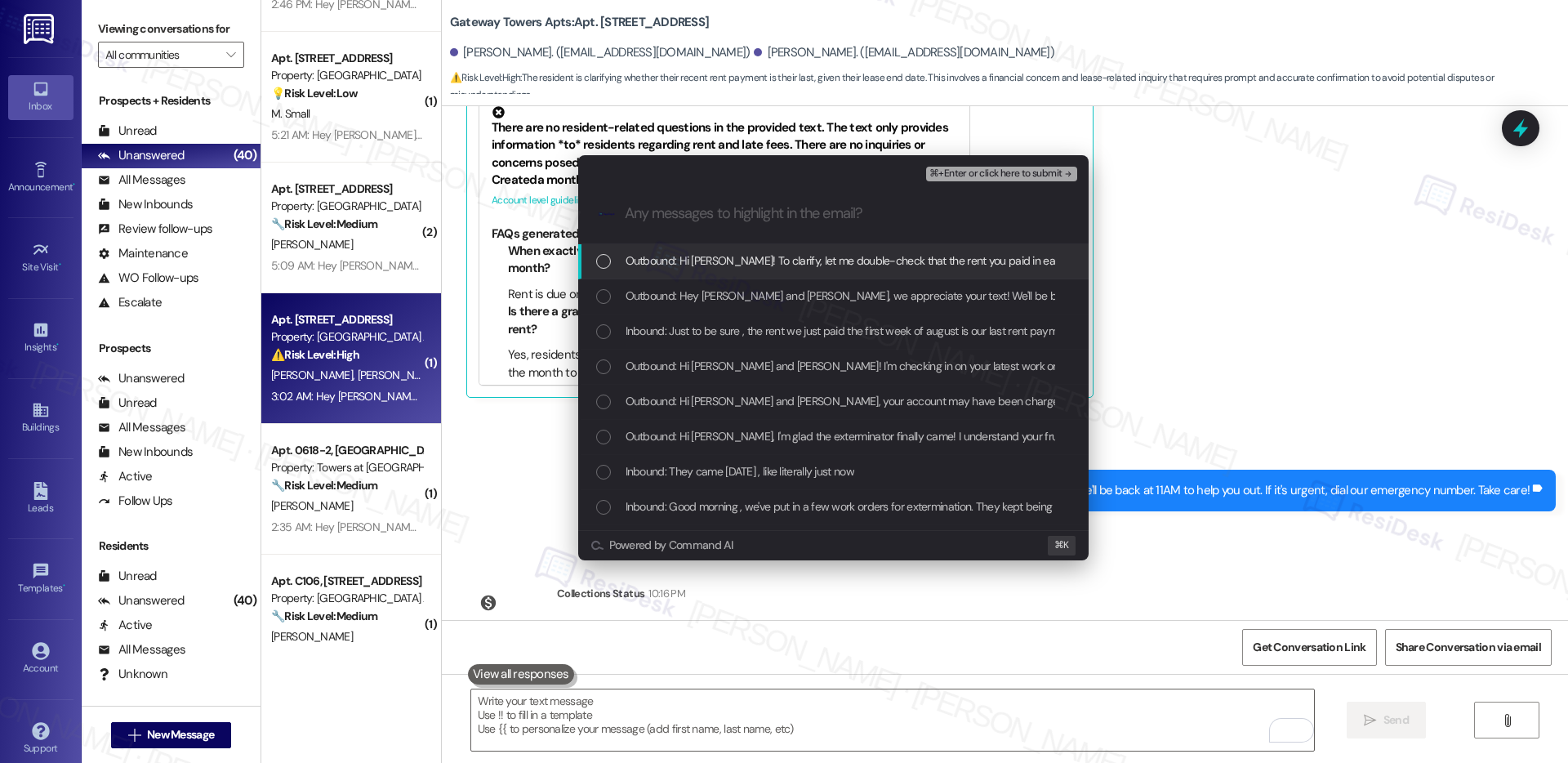
click at [742, 267] on span "Outbound: Hi Nadira! To clarify, let me double-check that the rent you paid in …" at bounding box center [1102, 261] width 953 height 18
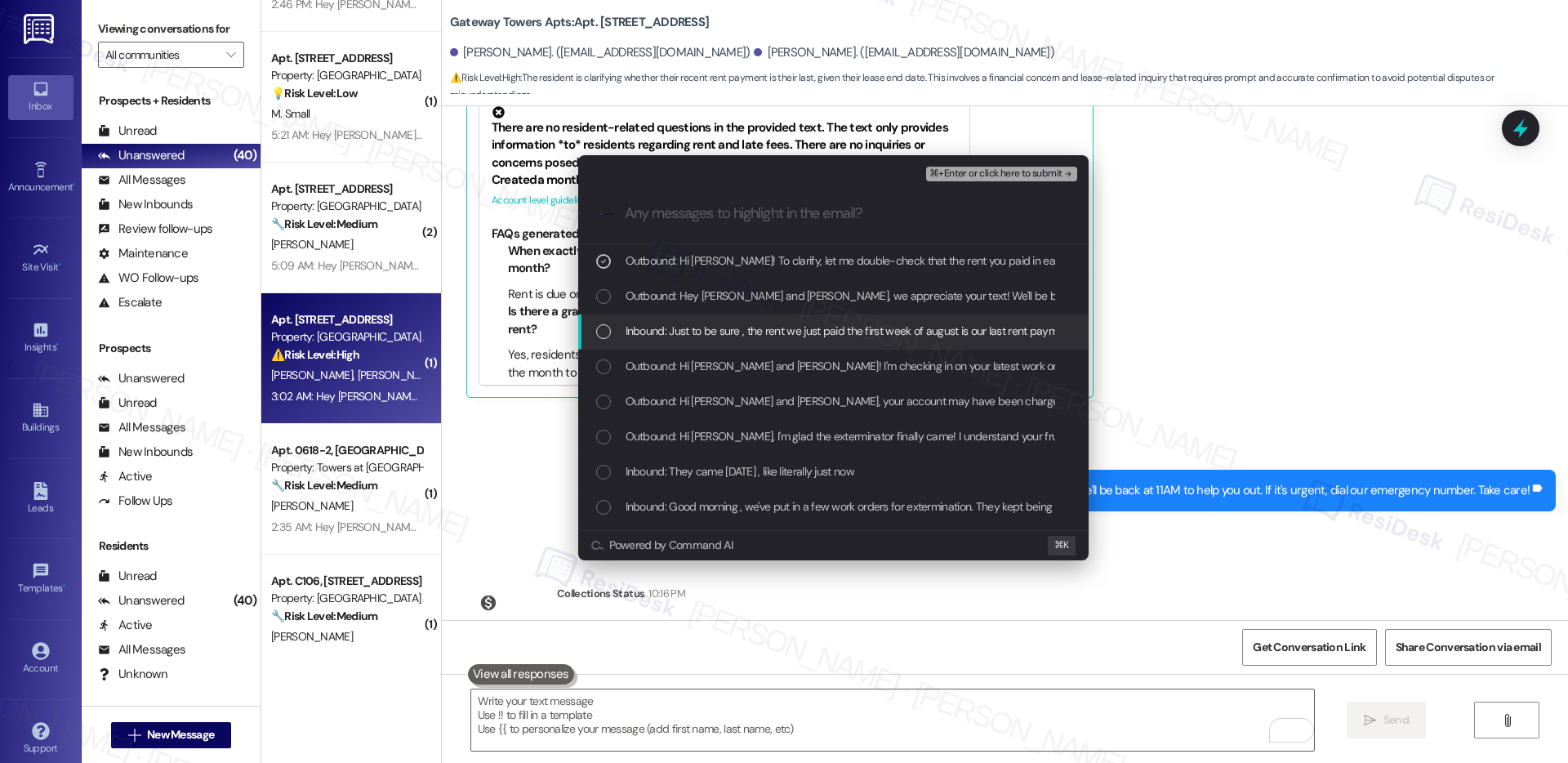
click at [742, 328] on span "Inbound: Just to be sure , the rent we just paid the first week of august is ou…" at bounding box center [918, 331] width 584 height 18
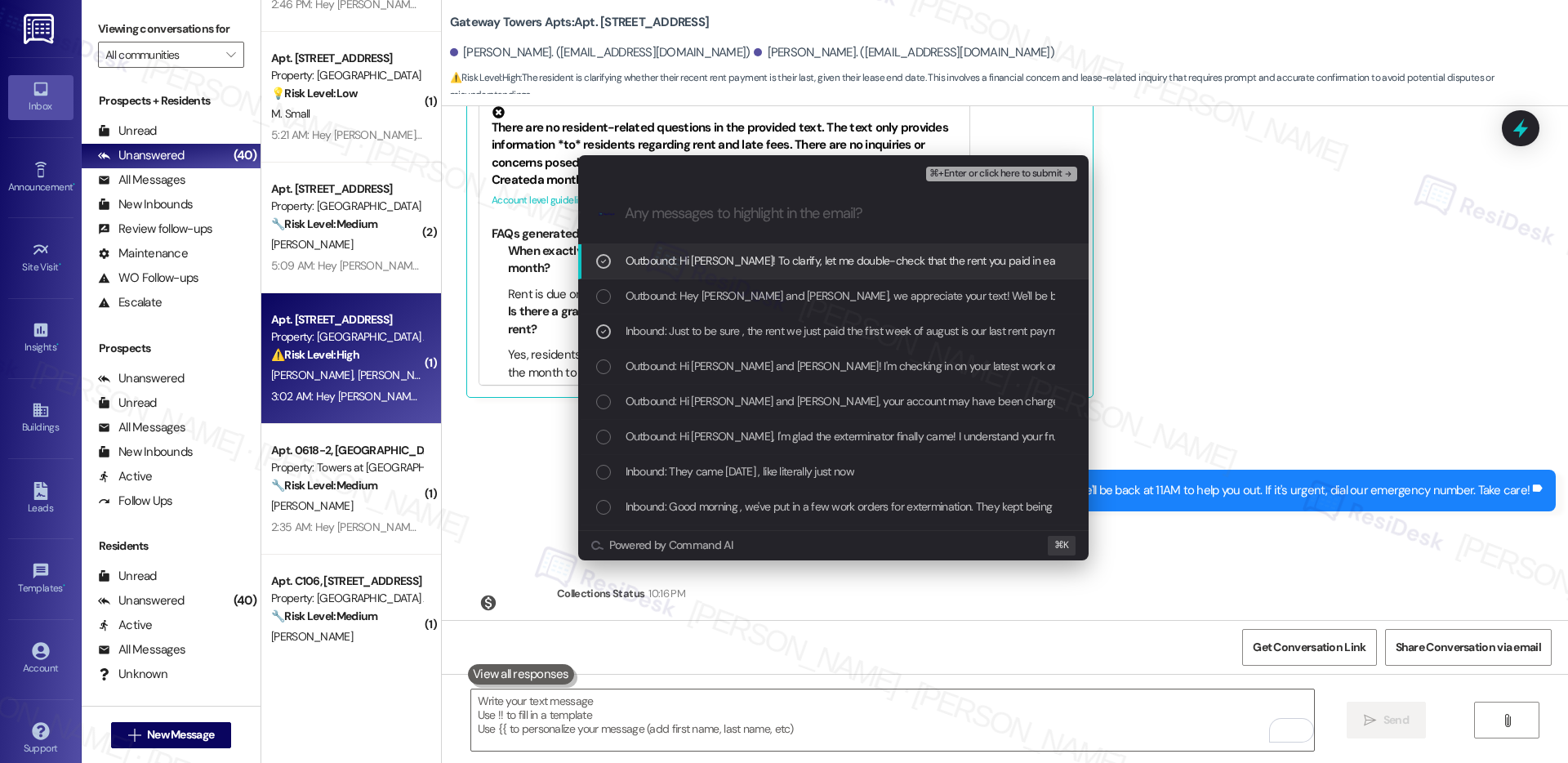
click at [979, 170] on span "⌘+Enter or click here to submit" at bounding box center [996, 174] width 132 height 11
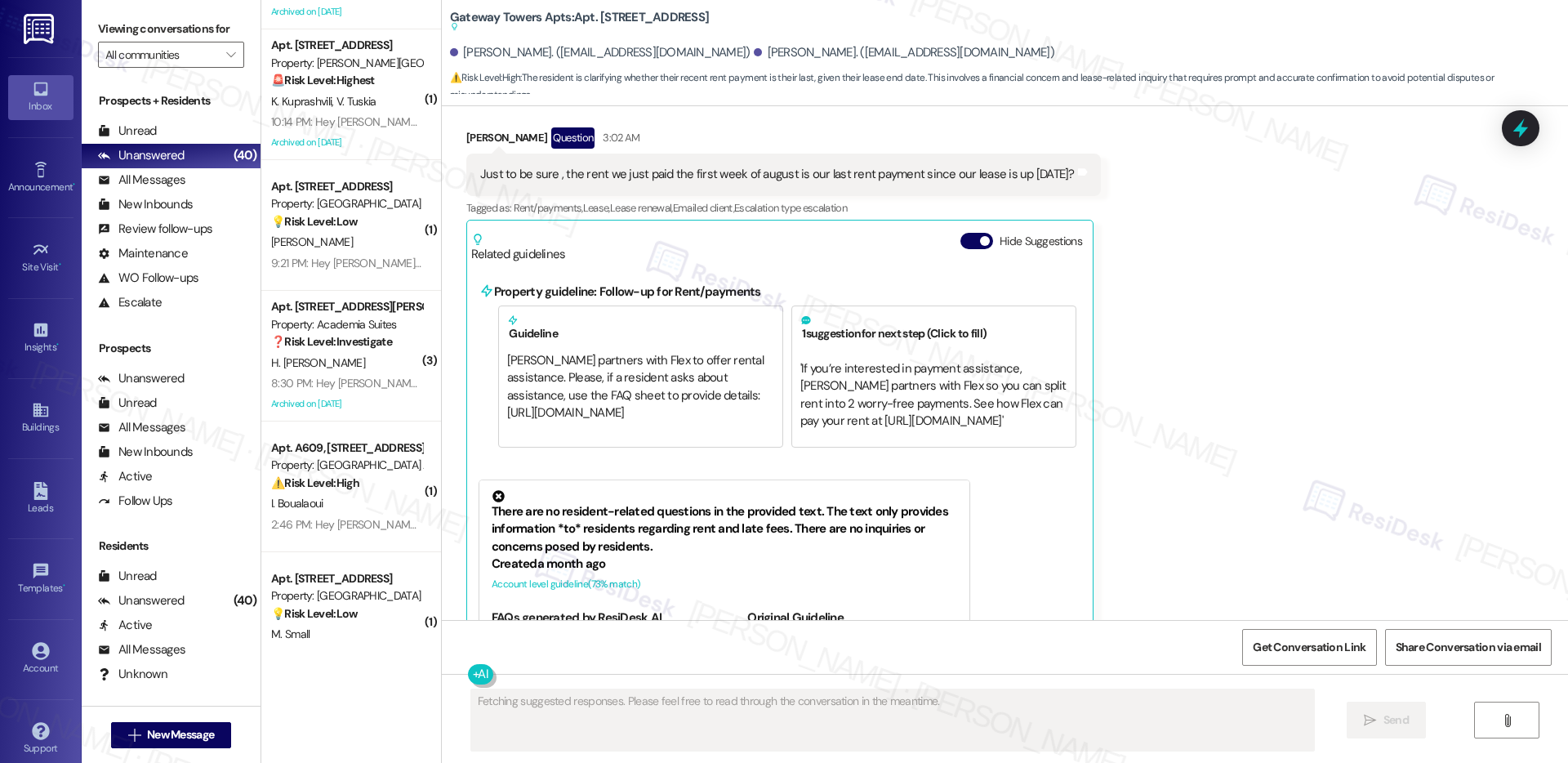
scroll to position [2582, 0]
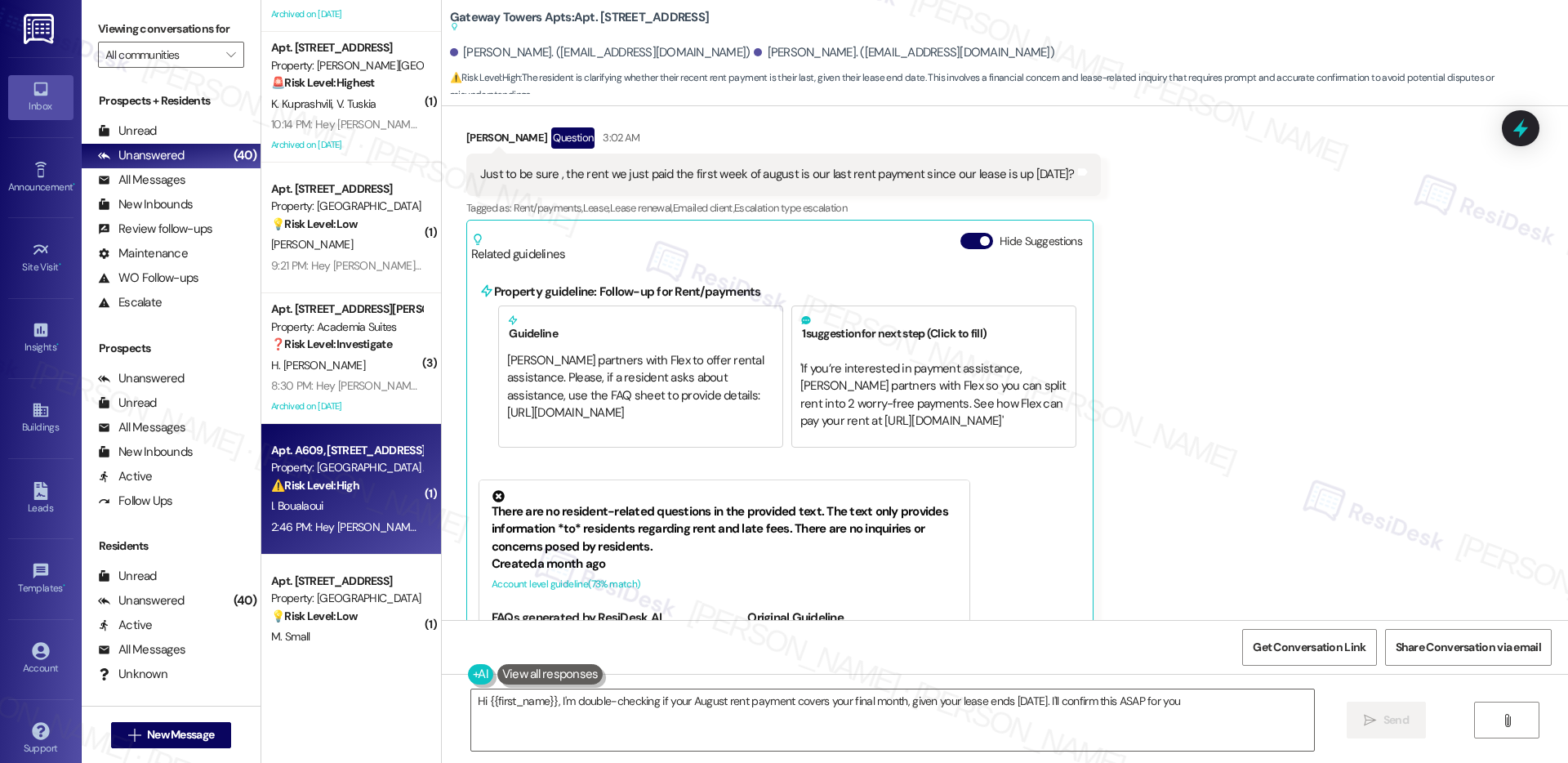
type textarea "Hi {{first_name}}, I'm double-checking if your August rent payment covers your …"
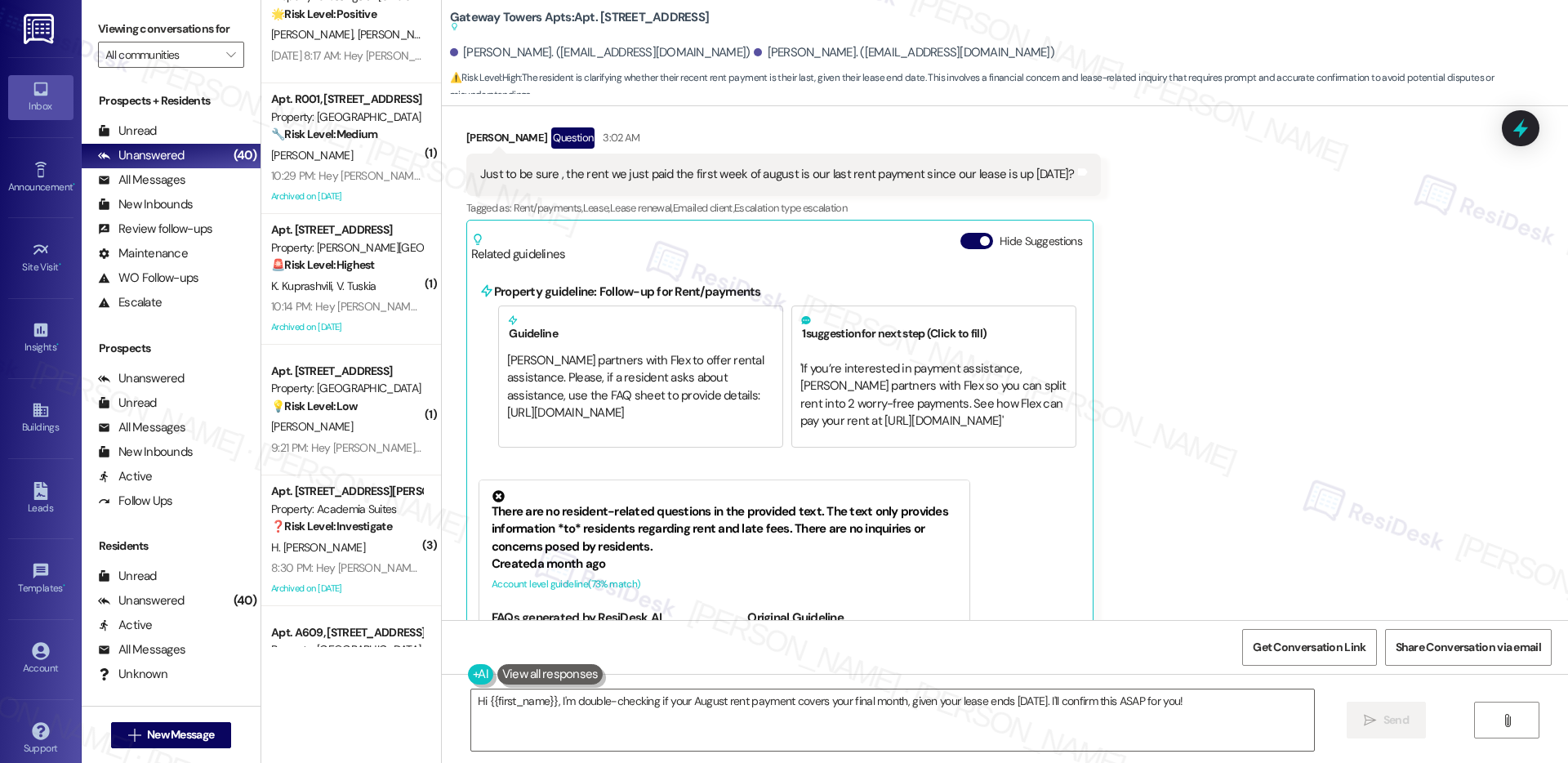
scroll to position [2644, 0]
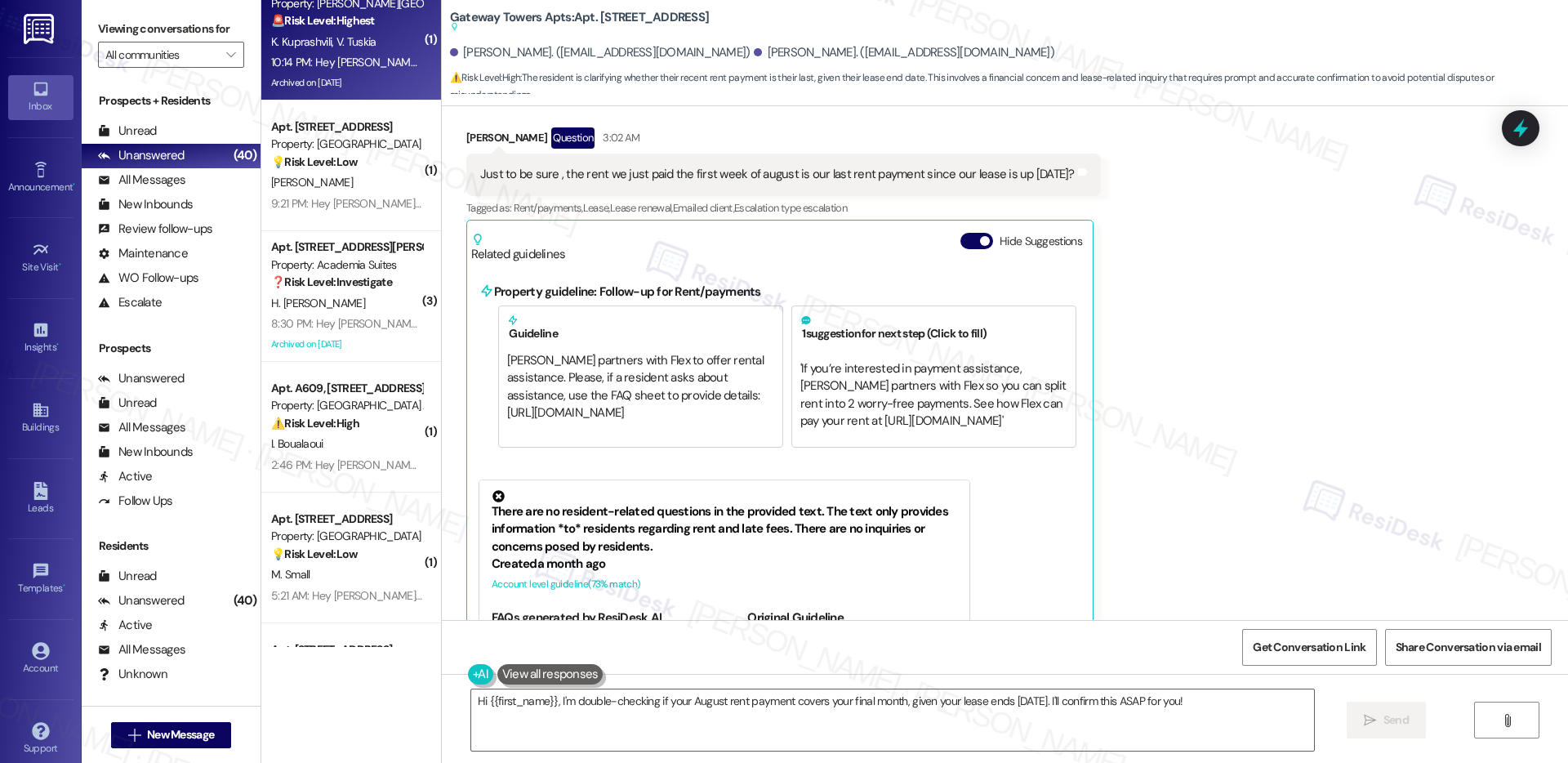
click at [369, 47] on div "K. Kuprashvili V. Tuskia" at bounding box center [346, 42] width 155 height 20
type textarea "Fetching suggested responses. Please feel free to read through the conversation…"
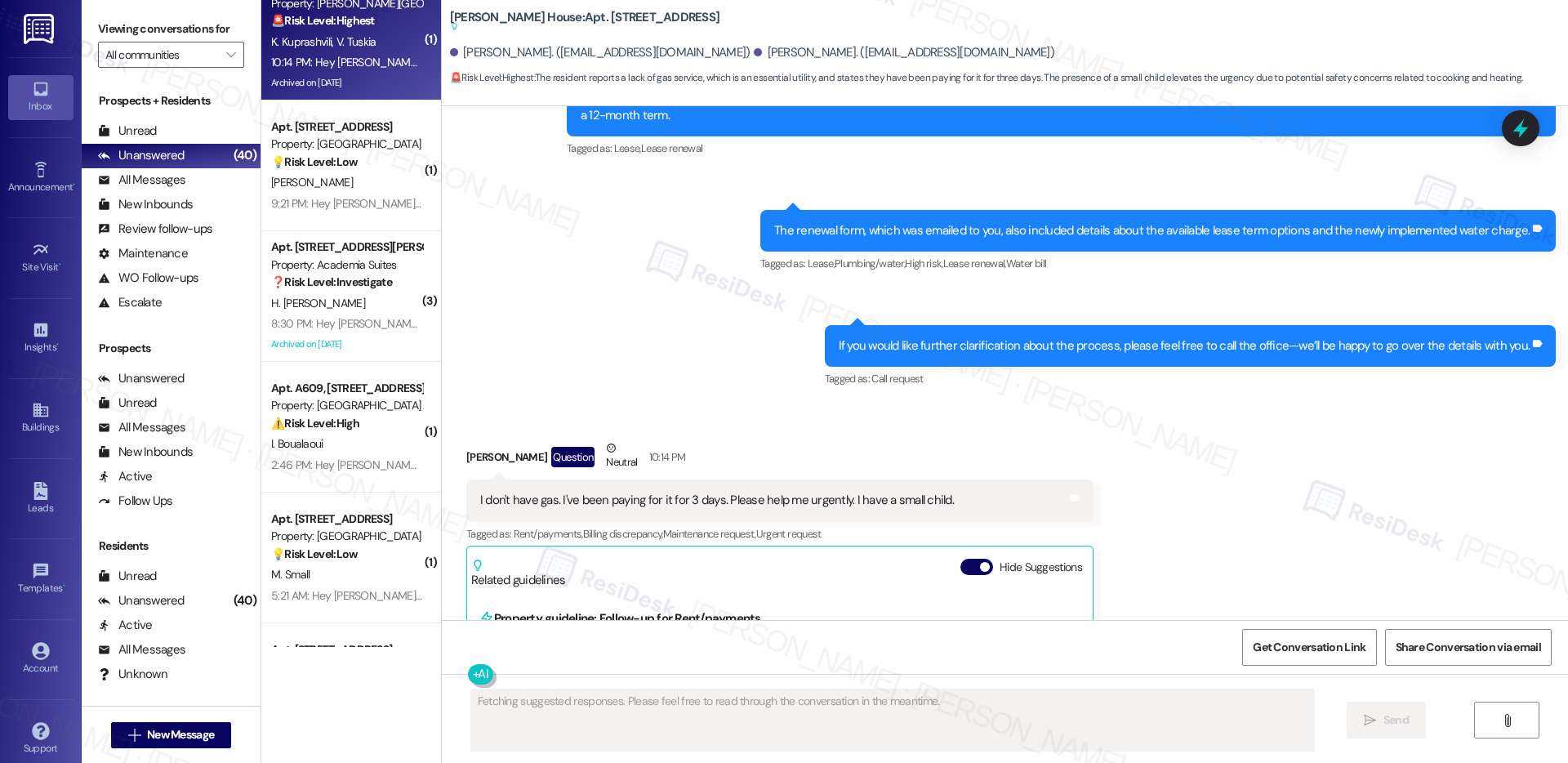
scroll to position [18581, 0]
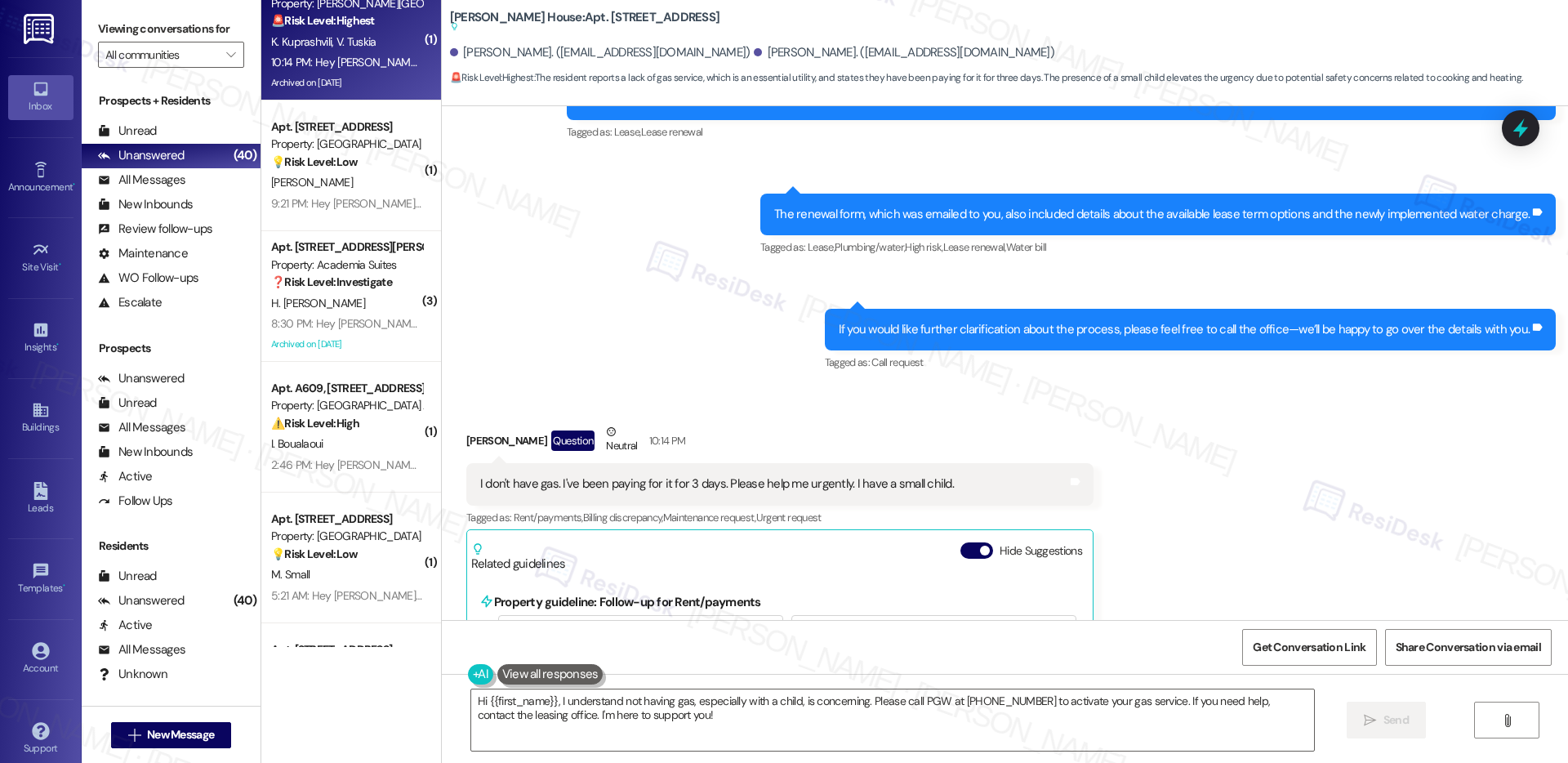
click at [797, 475] on div "I don't have gas. I've been paying for it for 3 days. Please help me urgently. …" at bounding box center [716, 484] width 474 height 17
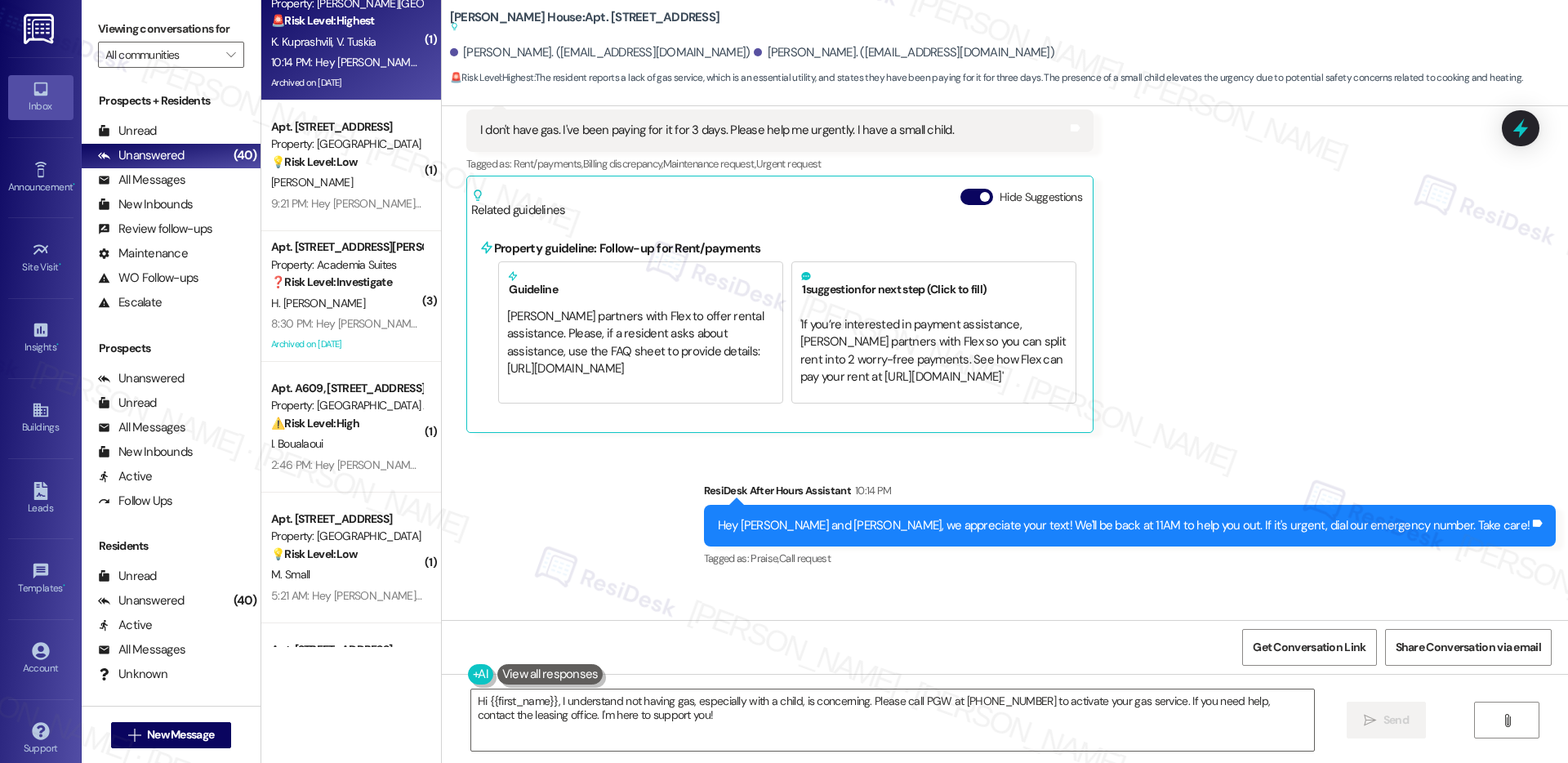
scroll to position [18888, 0]
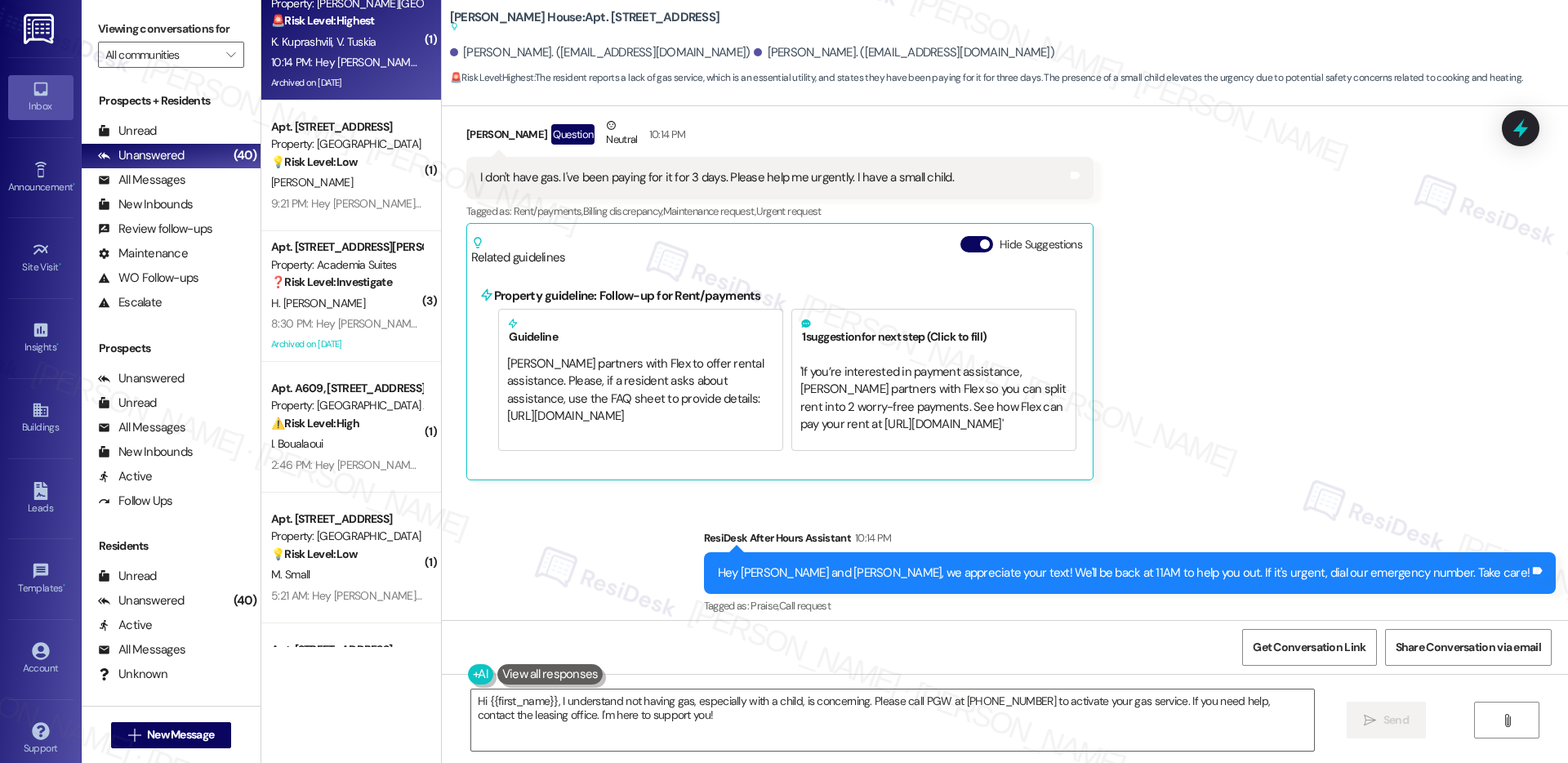
click at [616, 169] on div "I don't have gas. I've been paying for it for 3 days. Please help me urgently. …" at bounding box center [716, 178] width 474 height 17
copy div "I don't have gas. I've been paying for it for 3 days. Please help me urgently. …"
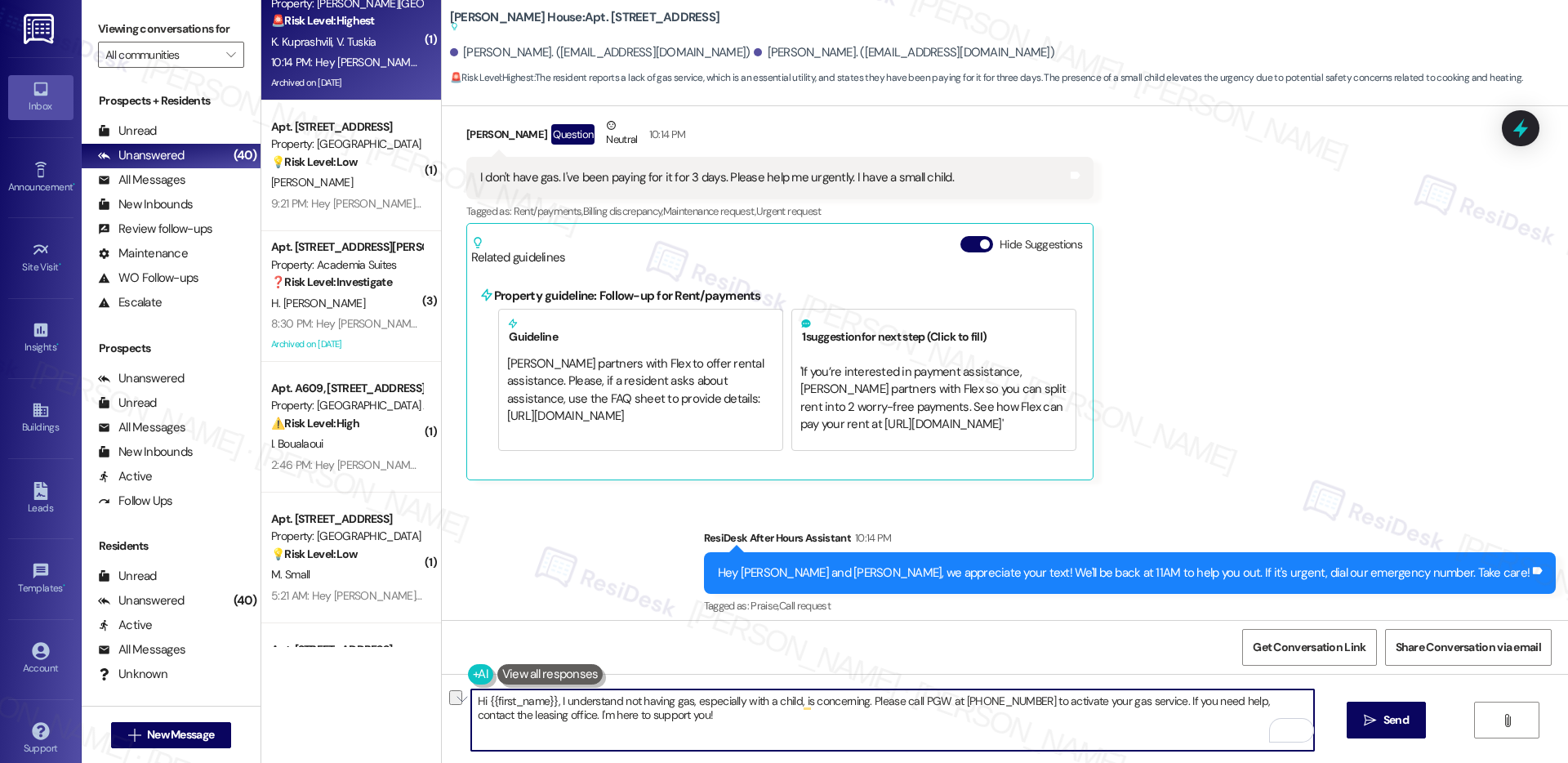
drag, startPoint x: 860, startPoint y: 701, endPoint x: 1072, endPoint y: 703, distance: 212.0
click at [1072, 703] on textarea "Hi {{first_name}}, I understand not having gas, especially with a child, is con…" at bounding box center [893, 720] width 843 height 61
drag, startPoint x: 1131, startPoint y: 699, endPoint x: 1131, endPoint y: 725, distance: 26.0
click at [1131, 725] on textarea "Hi {{first_name}}, I understand not having gas, especially with a child, is con…" at bounding box center [893, 720] width 843 height 61
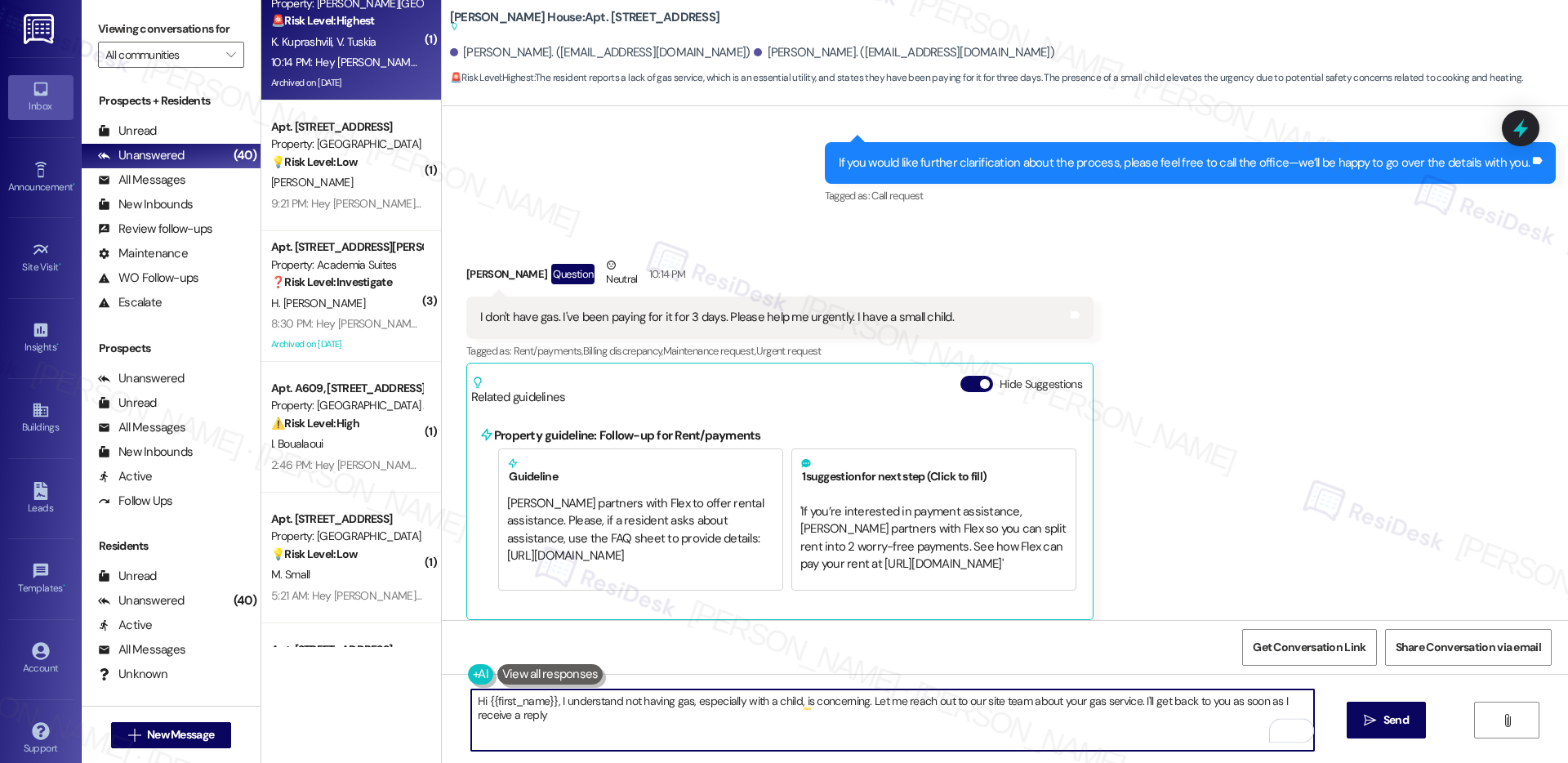
scroll to position [18751, 0]
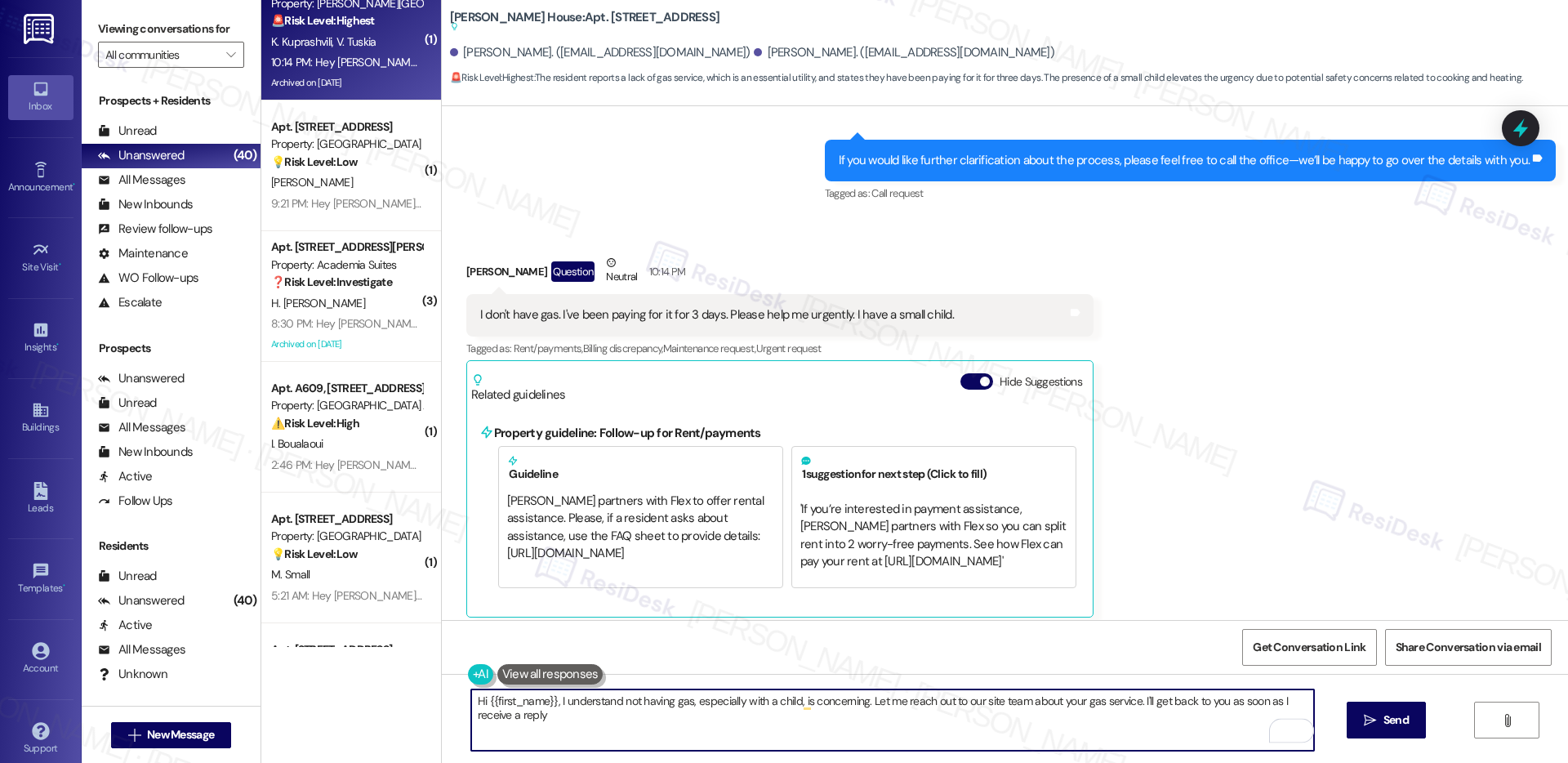
click at [474, 254] on div "Khatuna Kuprashvili Question Neutral 10:14 PM" at bounding box center [779, 274] width 627 height 40
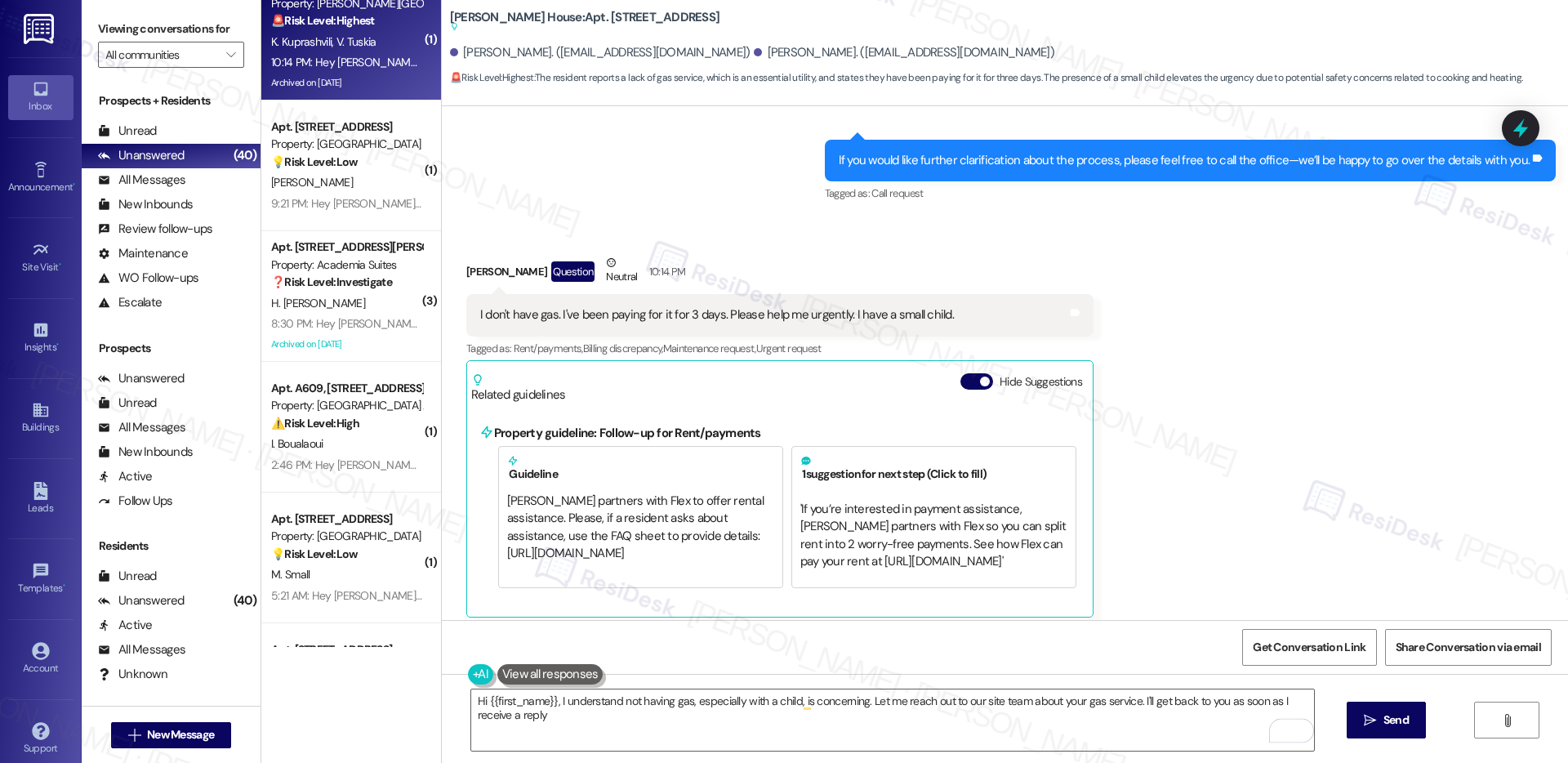
click at [474, 254] on div "Khatuna Kuprashvili Question Neutral 10:14 PM" at bounding box center [779, 274] width 627 height 40
copy div "Khatuna"
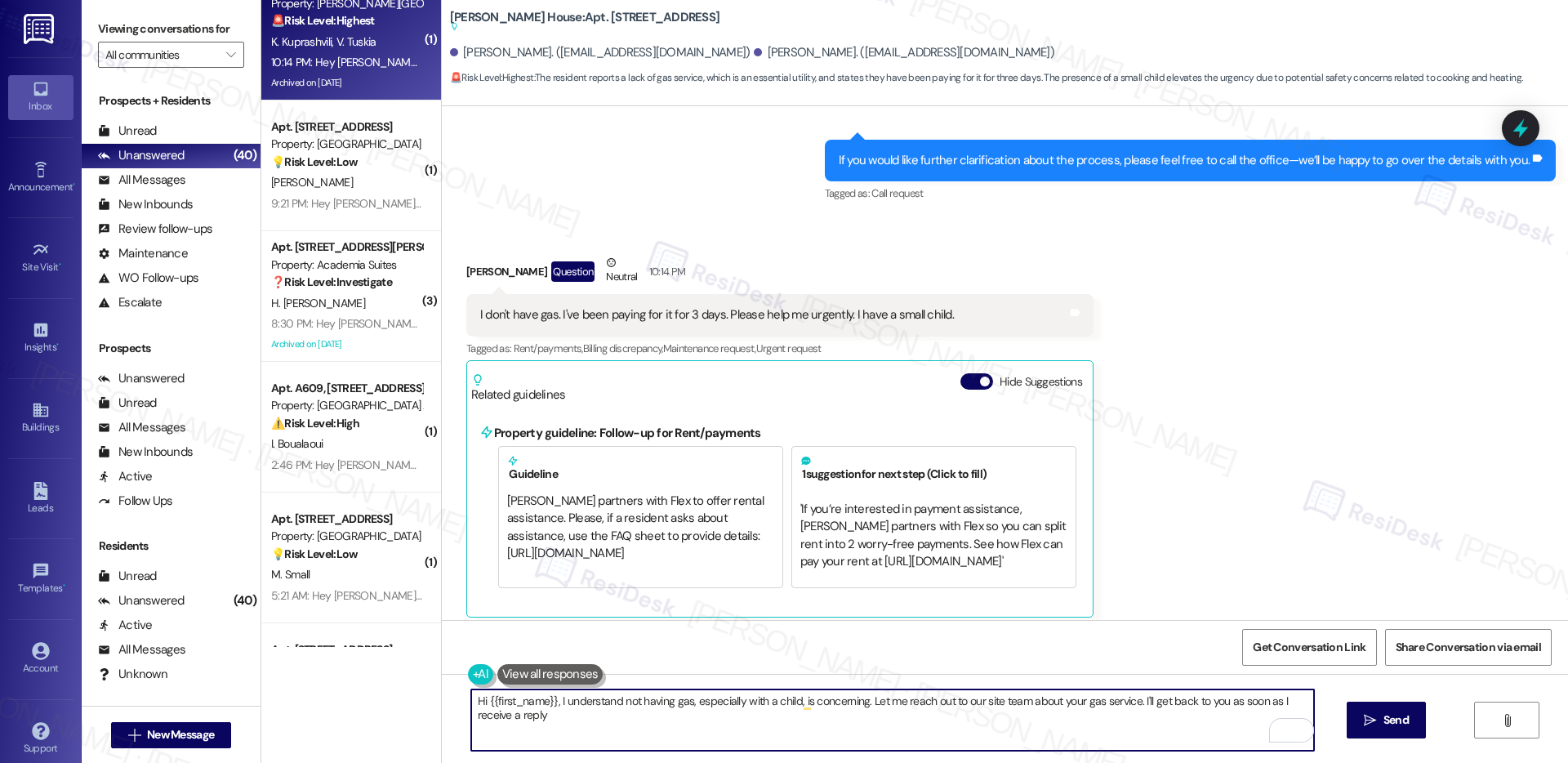
drag, startPoint x: 546, startPoint y: 703, endPoint x: 478, endPoint y: 698, distance: 68.2
click at [478, 698] on textarea "Hi {{first_name}}, I understand not having gas, especially with a child, is con…" at bounding box center [893, 720] width 843 height 61
paste textarea "Khatuna"
click at [611, 306] on div "I don't have gas. I've been paying for it for 3 days. Please help me urgently. …" at bounding box center [716, 314] width 474 height 17
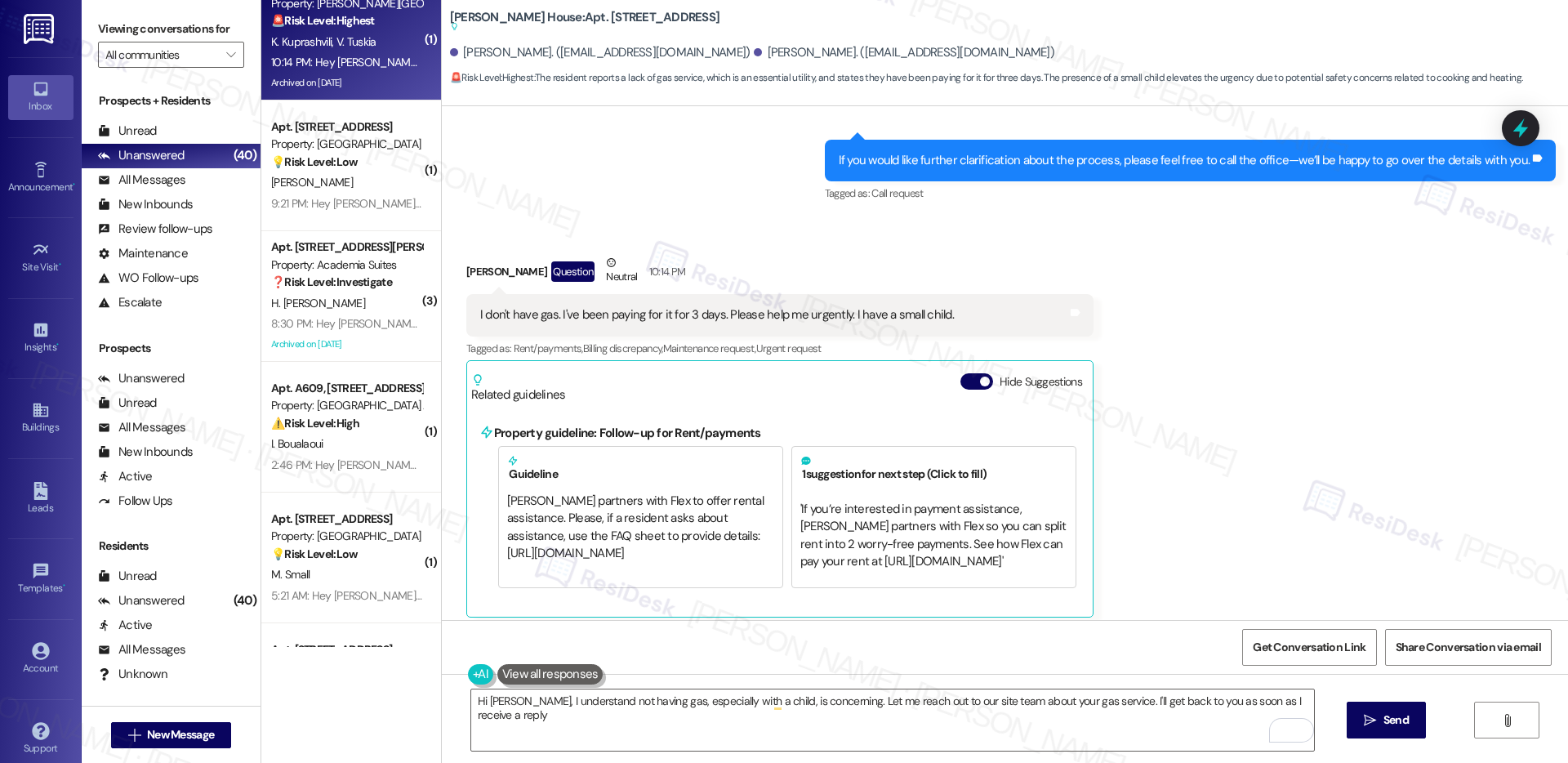
click at [611, 306] on div "I don't have gas. I've been paying for it for 3 days. Please help me urgently. …" at bounding box center [716, 314] width 474 height 17
copy div "I don't have gas. I've been paying for it for 3 days. Please help me urgently. …"
click at [514, 699] on textarea "Hi Khatuna, I understand not having gas, especially with a child, is concerning…" at bounding box center [893, 720] width 843 height 61
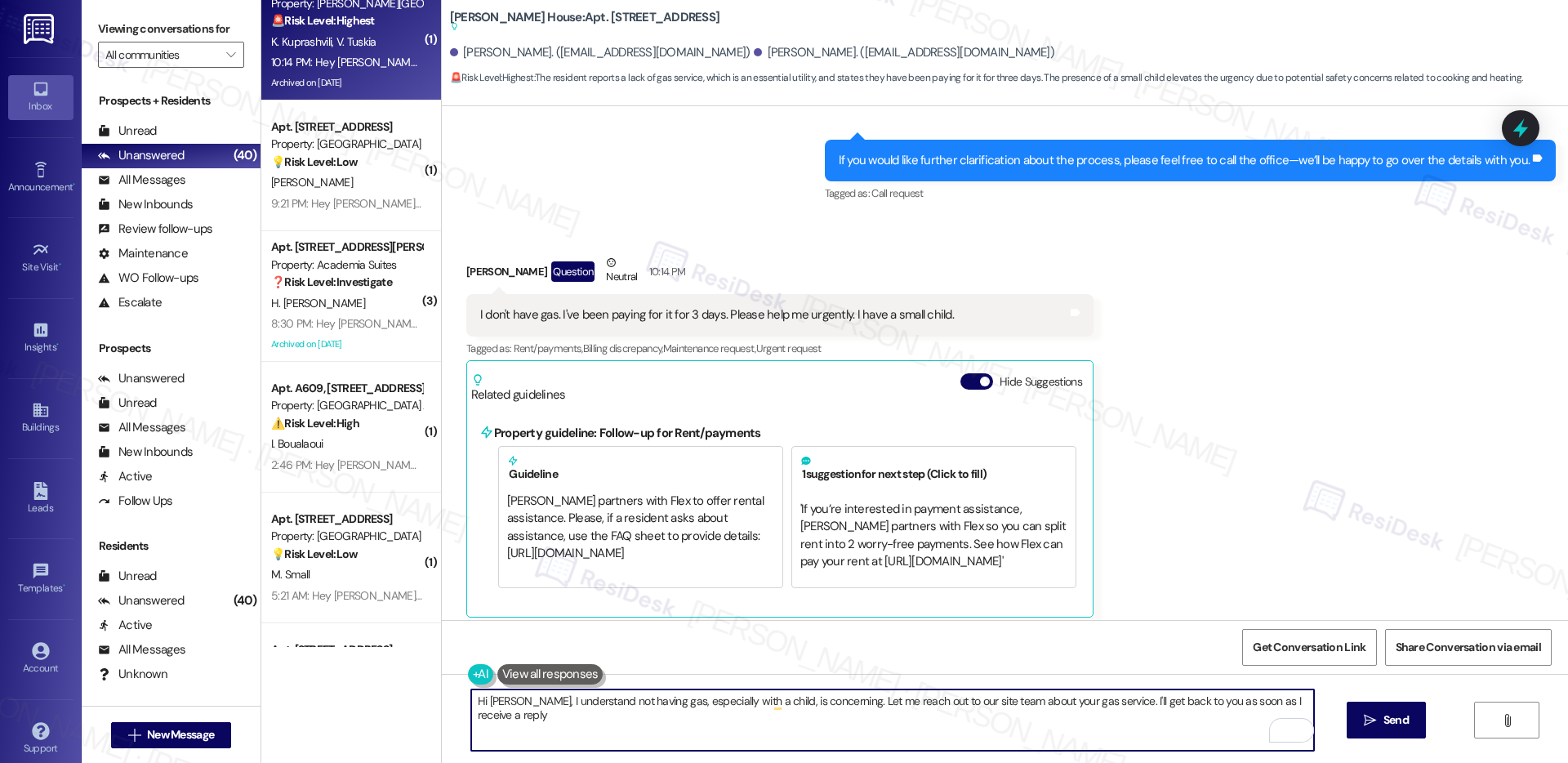
click at [514, 699] on textarea "Hi Khatuna, I understand not having gas, especially with a child, is concerning…" at bounding box center [893, 720] width 843 height 61
click at [706, 728] on textarea "Hi Khatuna, I understand not having gas, especially with a child, is concerning…" at bounding box center [893, 720] width 843 height 61
type textarea "Hi Khatuna, I understand not having gas, especially with a child, is concerning…"
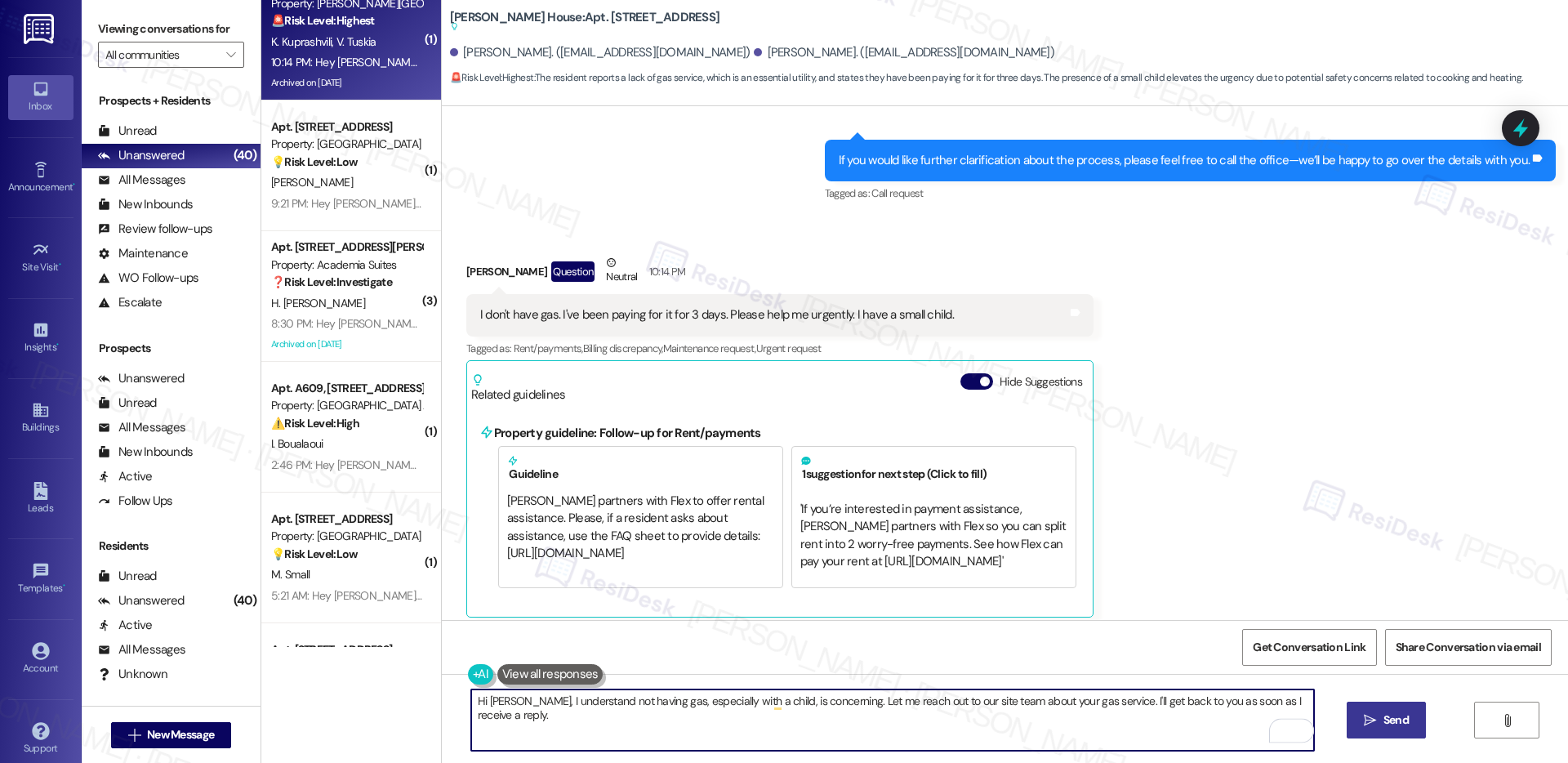
click at [1407, 714] on span "Send" at bounding box center [1397, 720] width 26 height 17
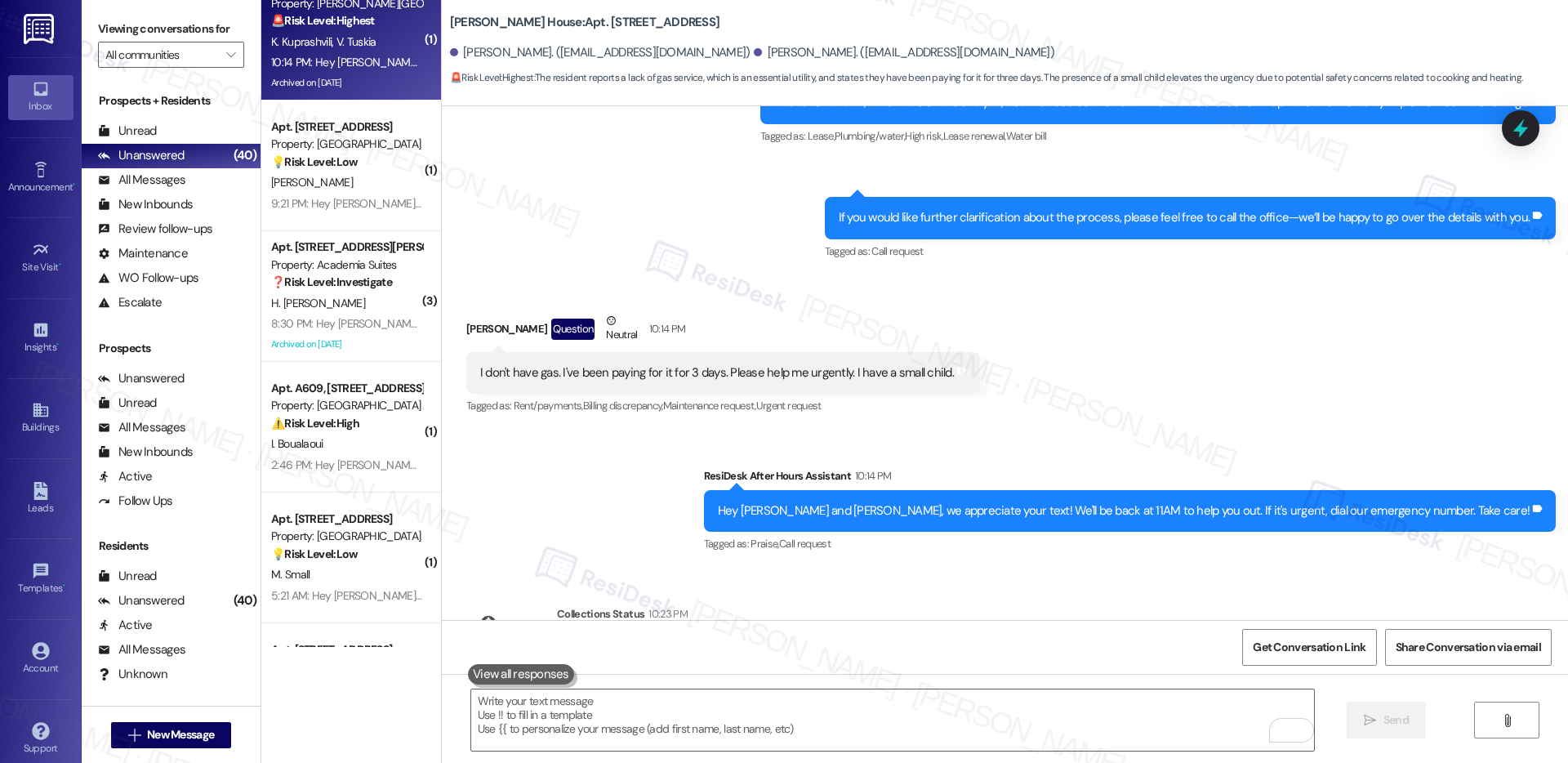
scroll to position [18822, 0]
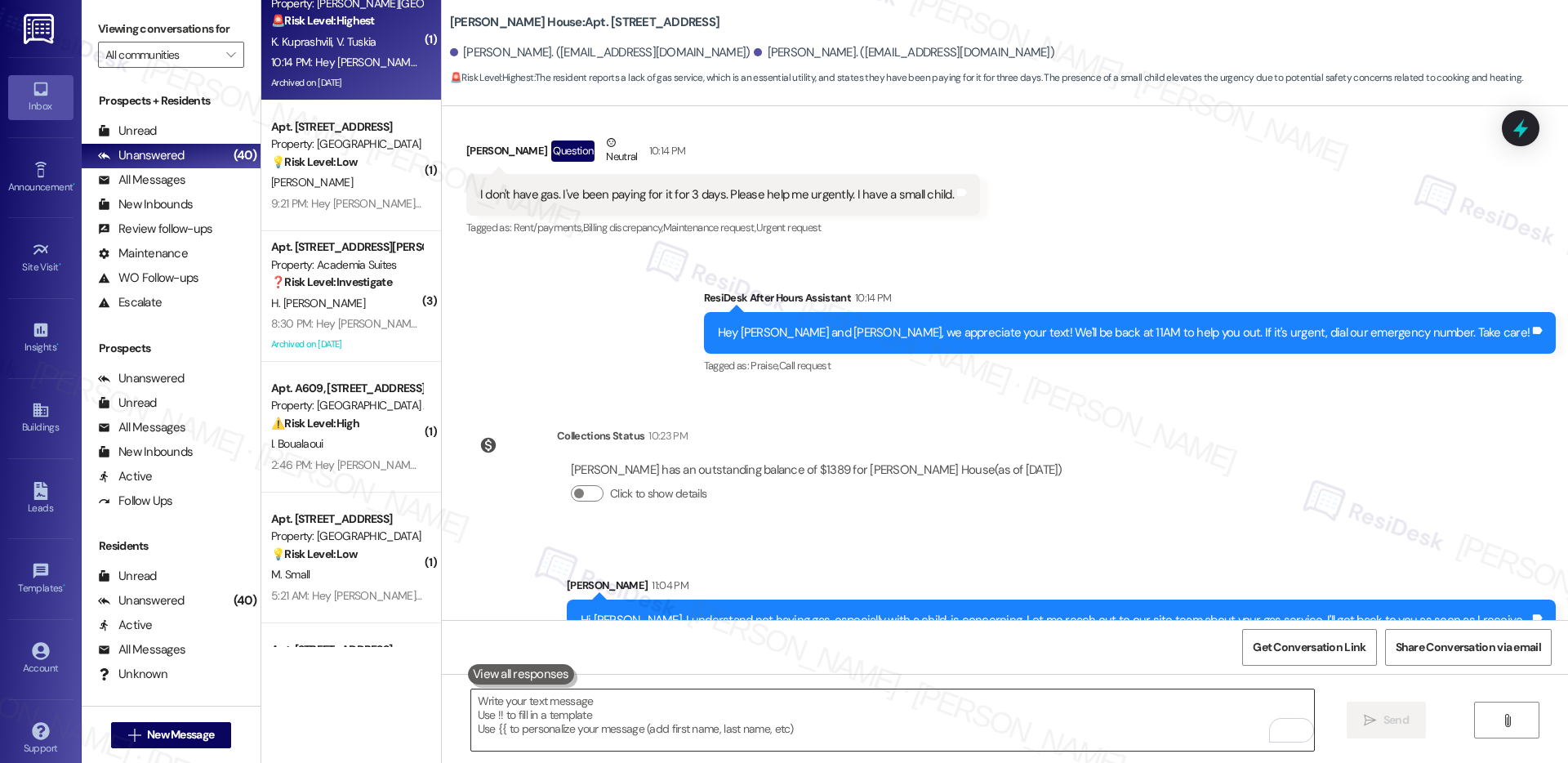
click at [618, 712] on textarea "To enrich screen reader interactions, please activate Accessibility in Grammarl…" at bounding box center [893, 720] width 843 height 61
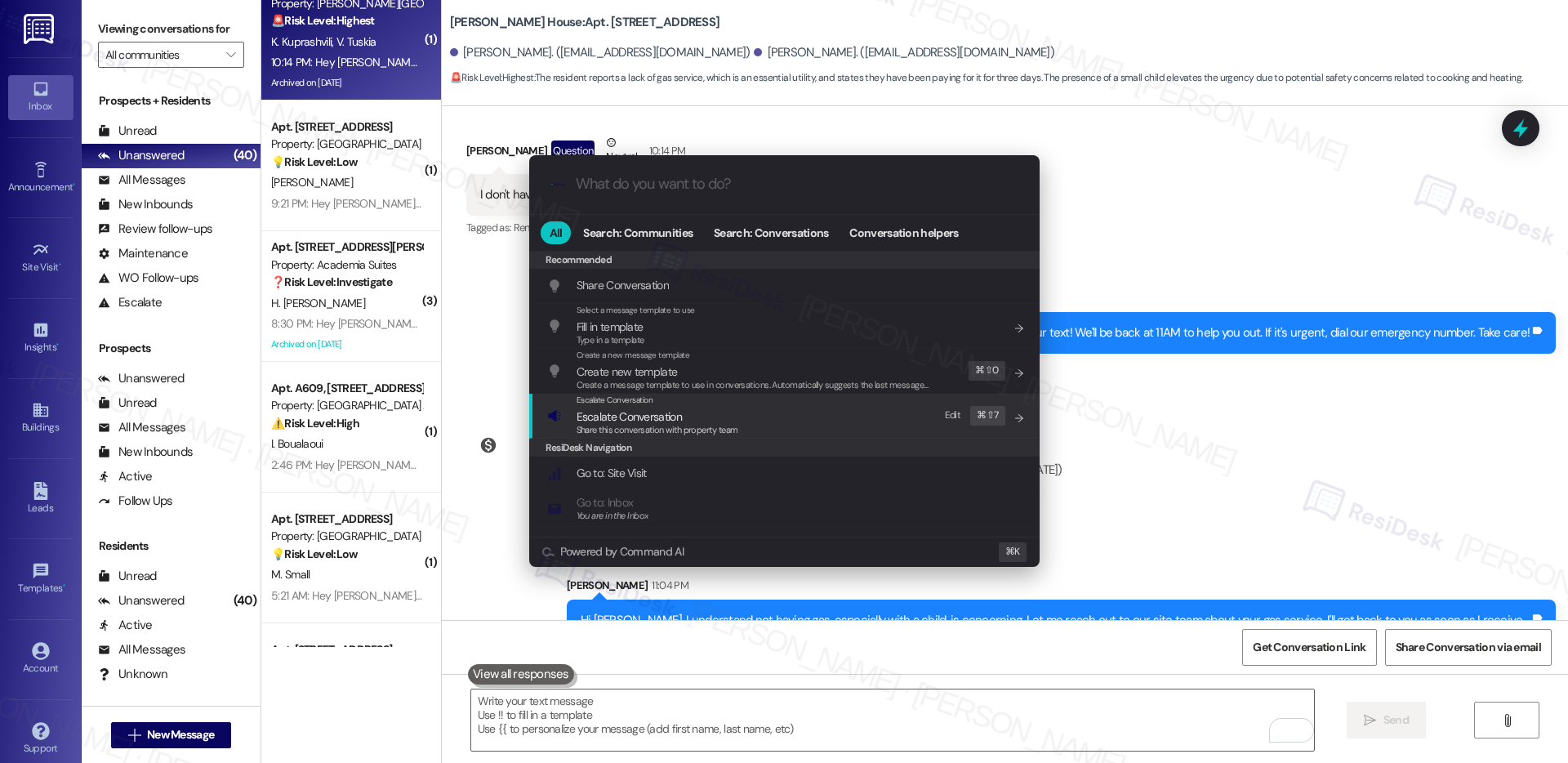
click at [639, 424] on span "Share this conversation with property team" at bounding box center [658, 430] width 162 height 11
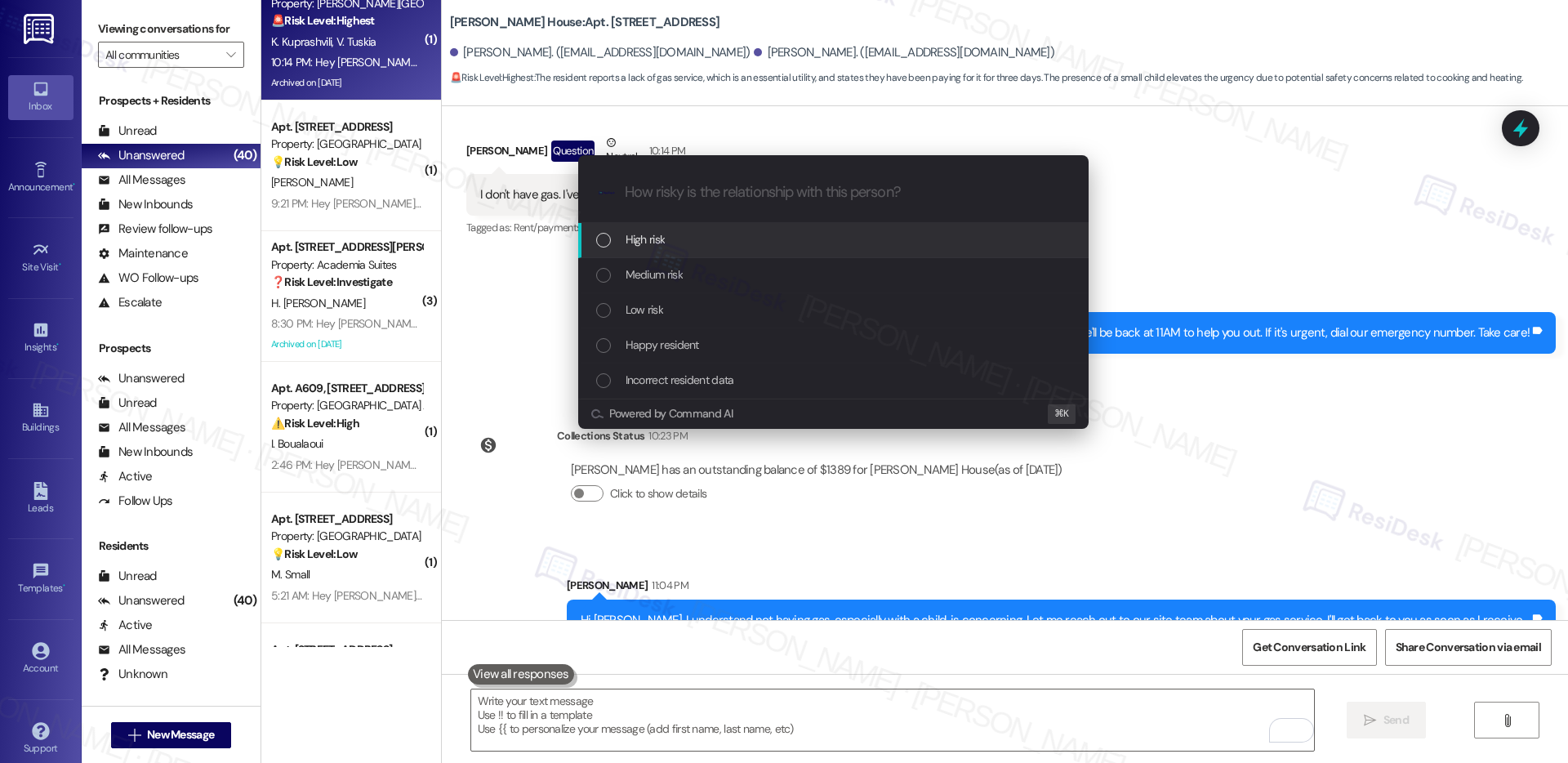
click at [665, 253] on div "High risk" at bounding box center [833, 240] width 510 height 35
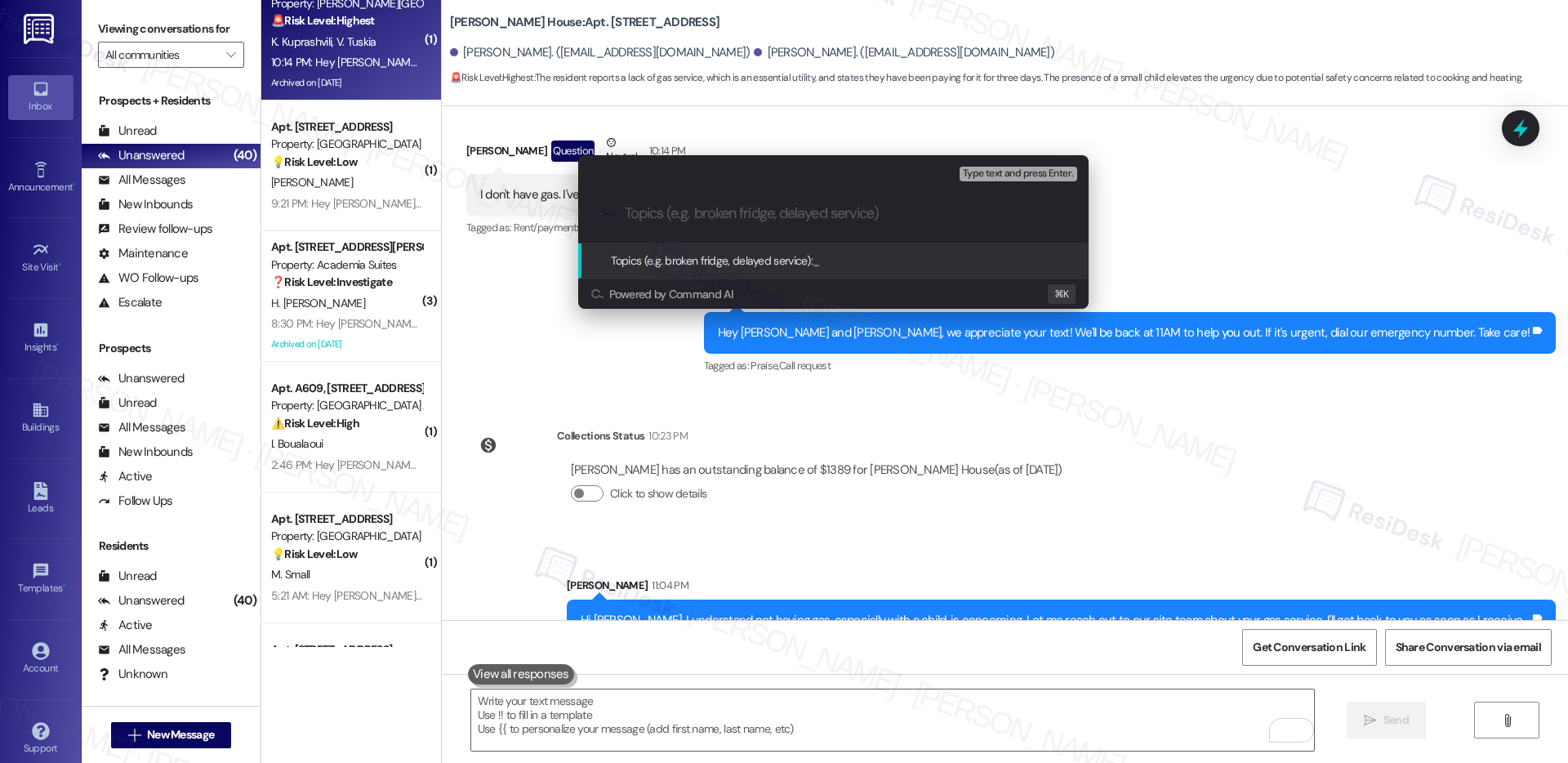
paste input "Urgent: No Gas Service Despite Payments"
type input "Urgent: No Gas Service Despite Payments"
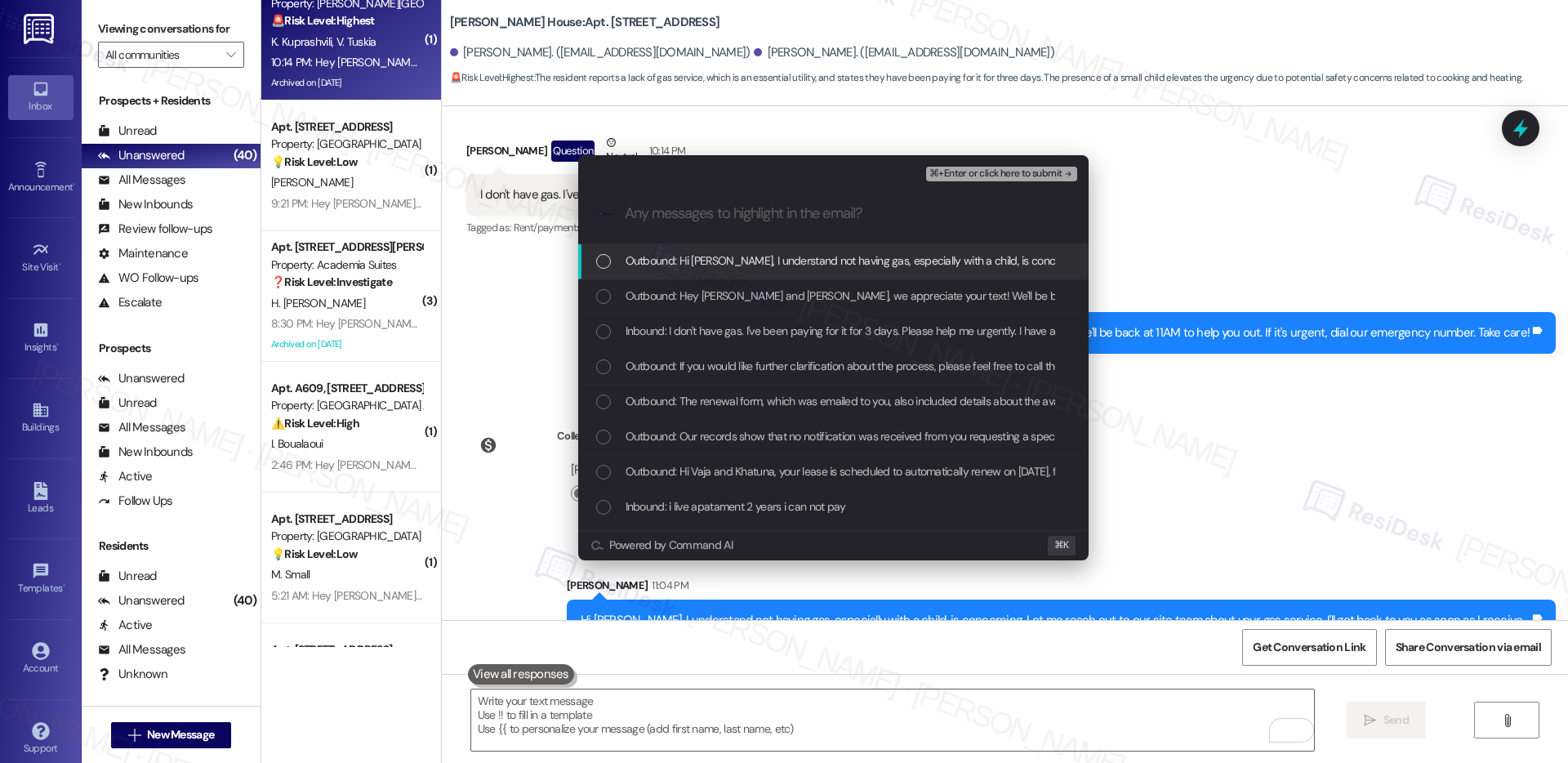
click at [691, 261] on span "Outbound: Hi Khatuna, I understand not having gas, especially with a child, is …" at bounding box center [1101, 261] width 952 height 18
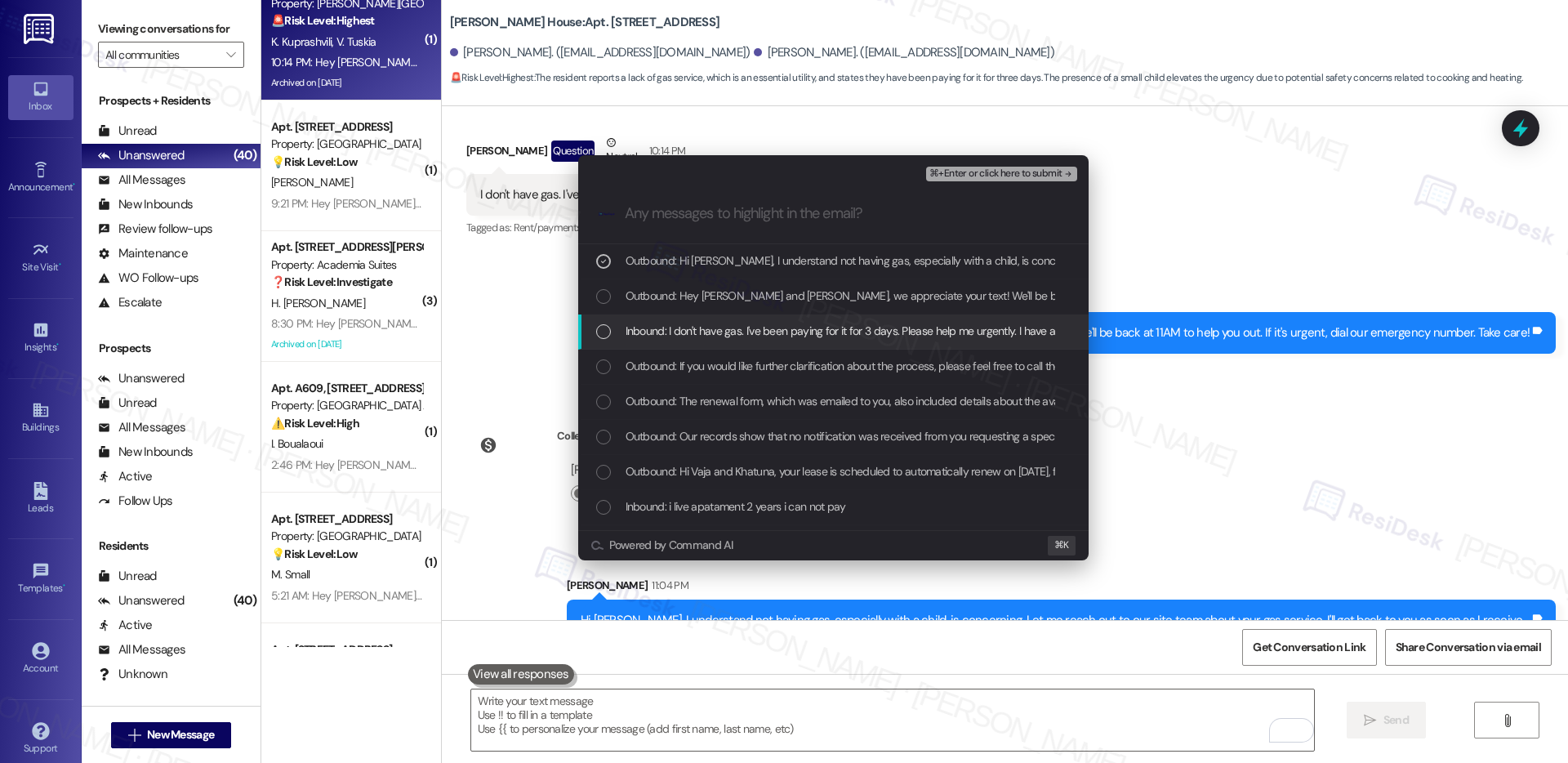
click at [699, 334] on span "Inbound: I don't have gas. I've been paying for it for 3 days. Please help me u…" at bounding box center [867, 331] width 485 height 18
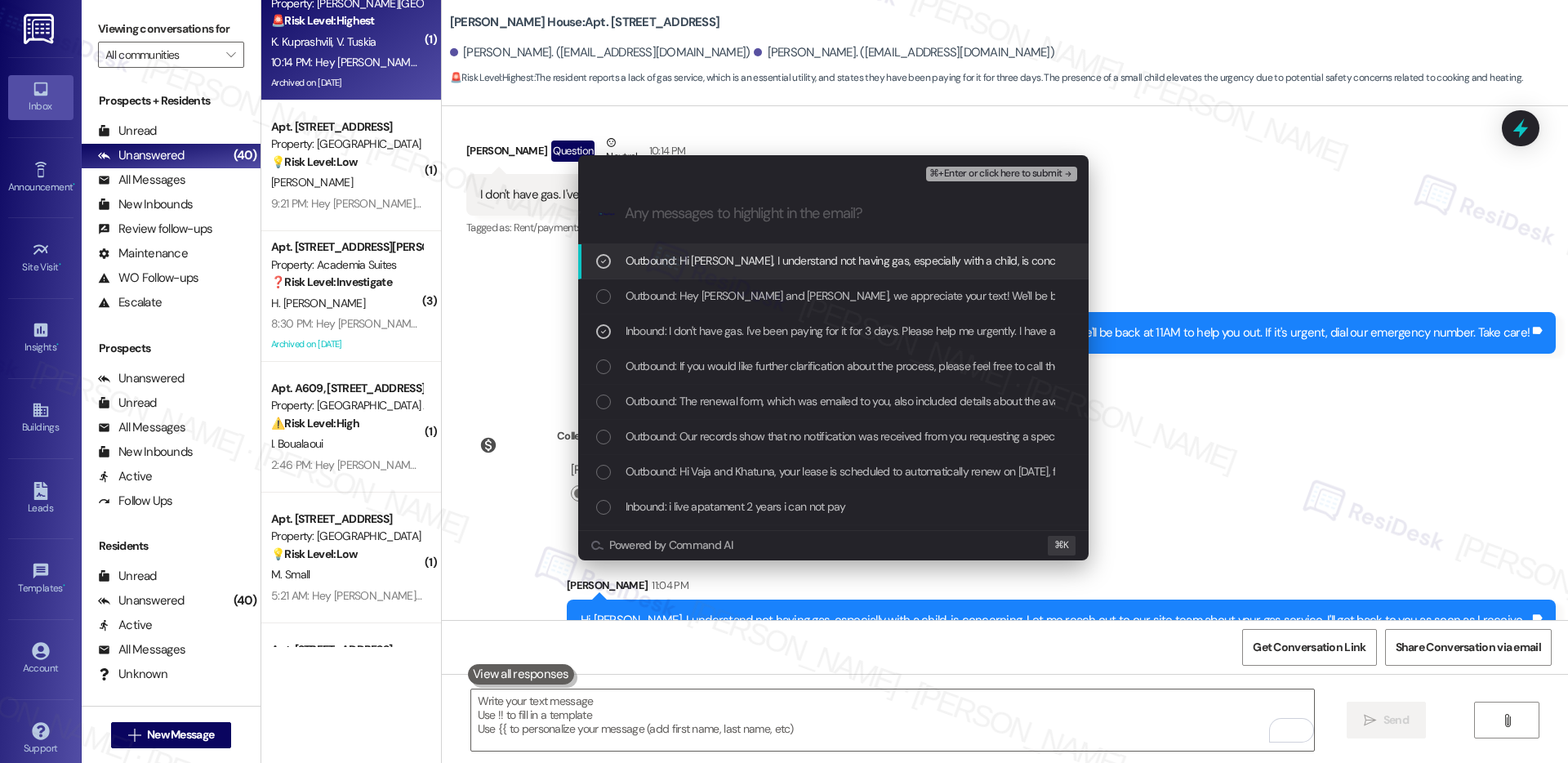
click at [1006, 171] on span "⌘+Enter or click here to submit" at bounding box center [996, 174] width 132 height 11
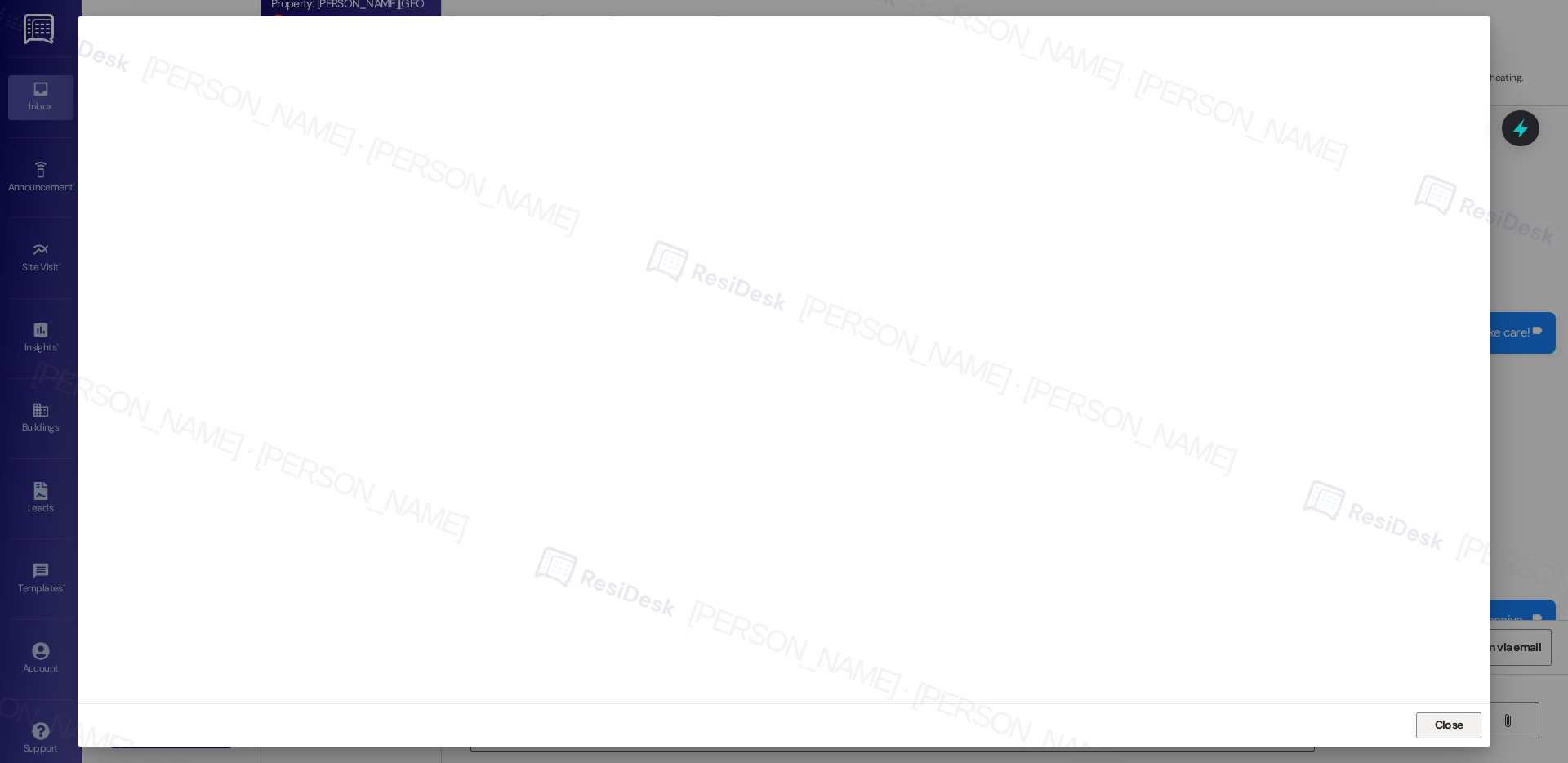
click at [1455, 725] on span "Close" at bounding box center [1449, 725] width 28 height 17
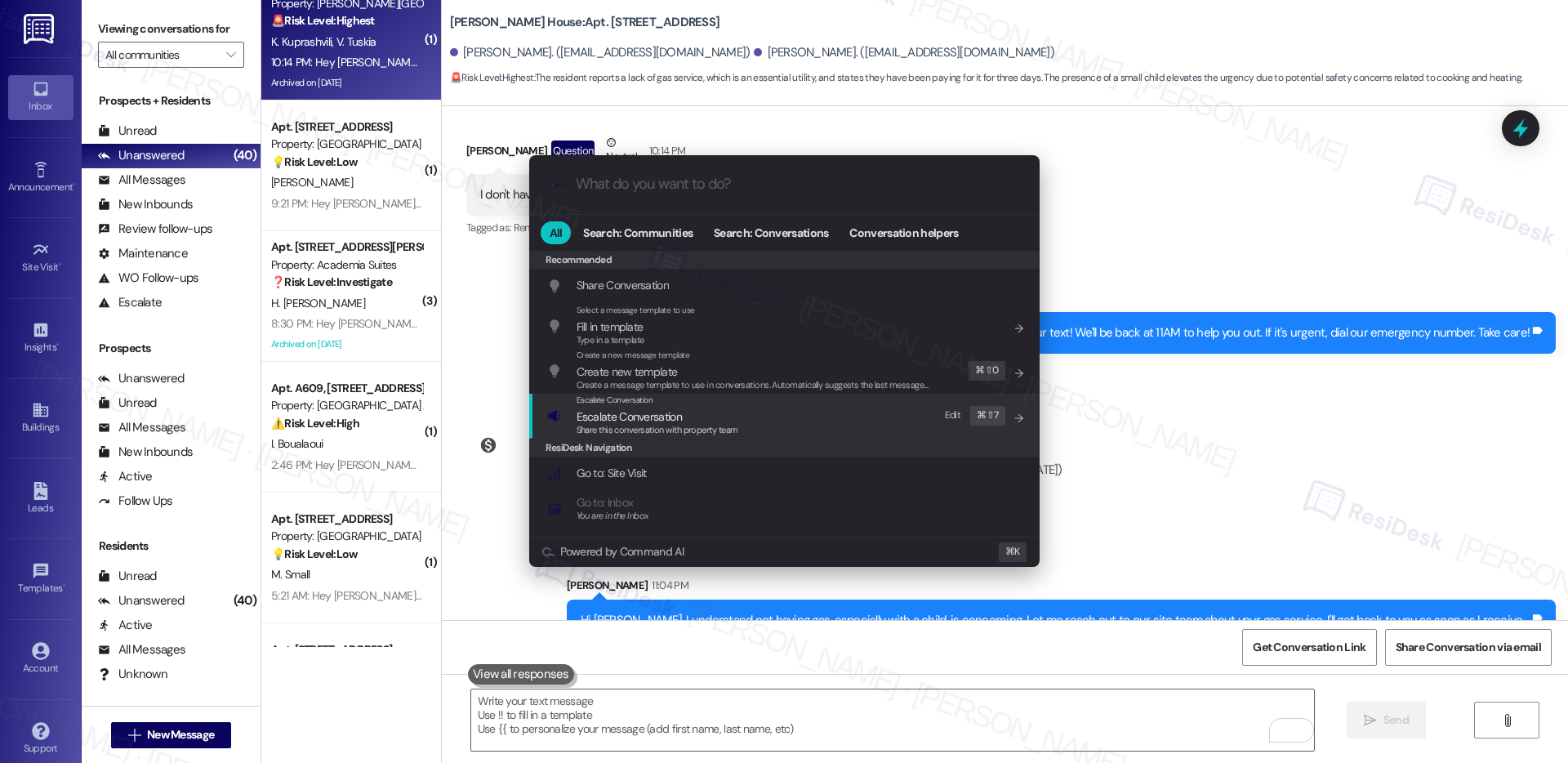
click at [873, 420] on div "Escalate Conversation Escalate Conversation Share this conversation with proper…" at bounding box center [787, 416] width 478 height 44
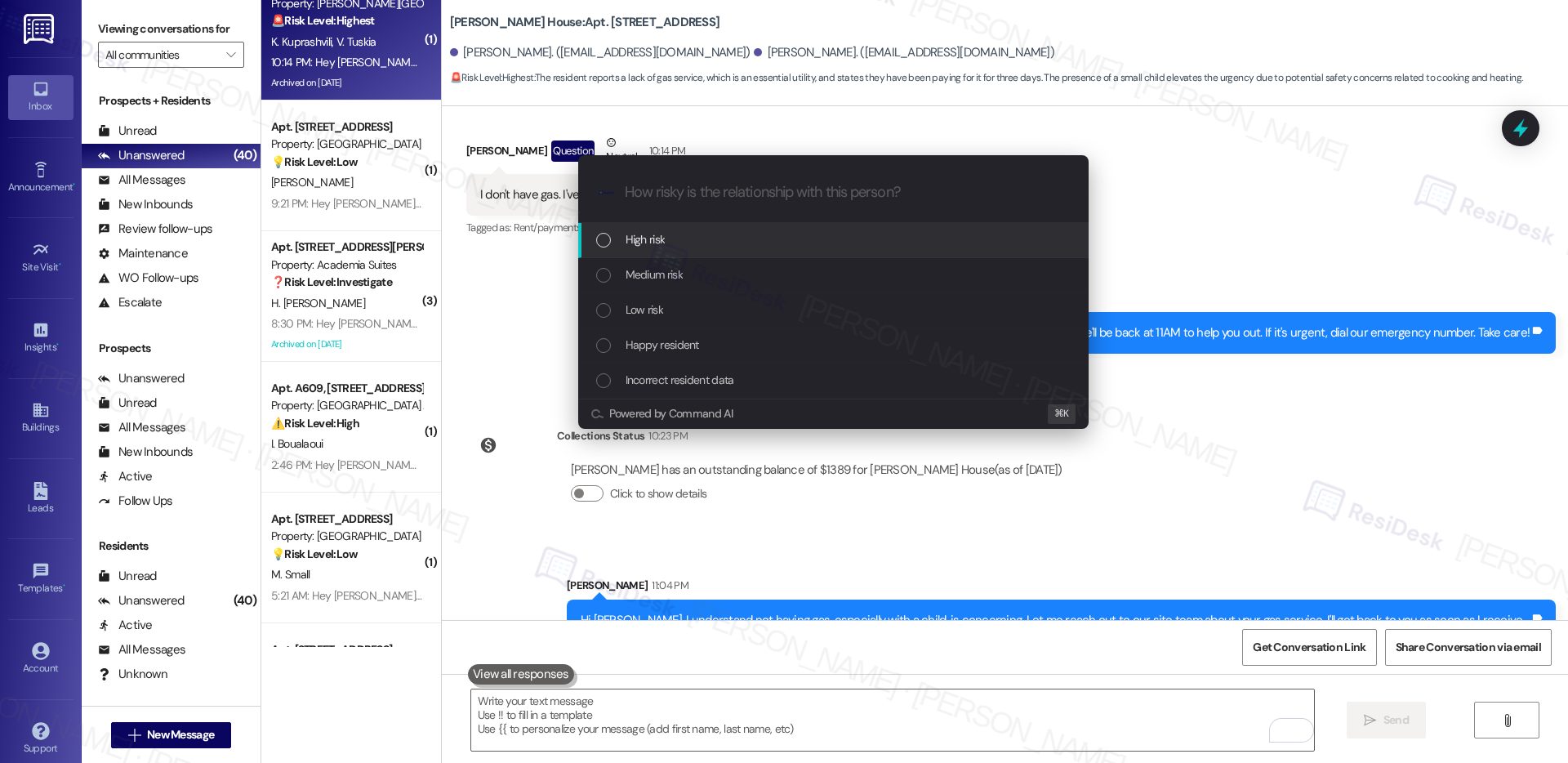
click at [739, 236] on div "High risk" at bounding box center [835, 240] width 478 height 18
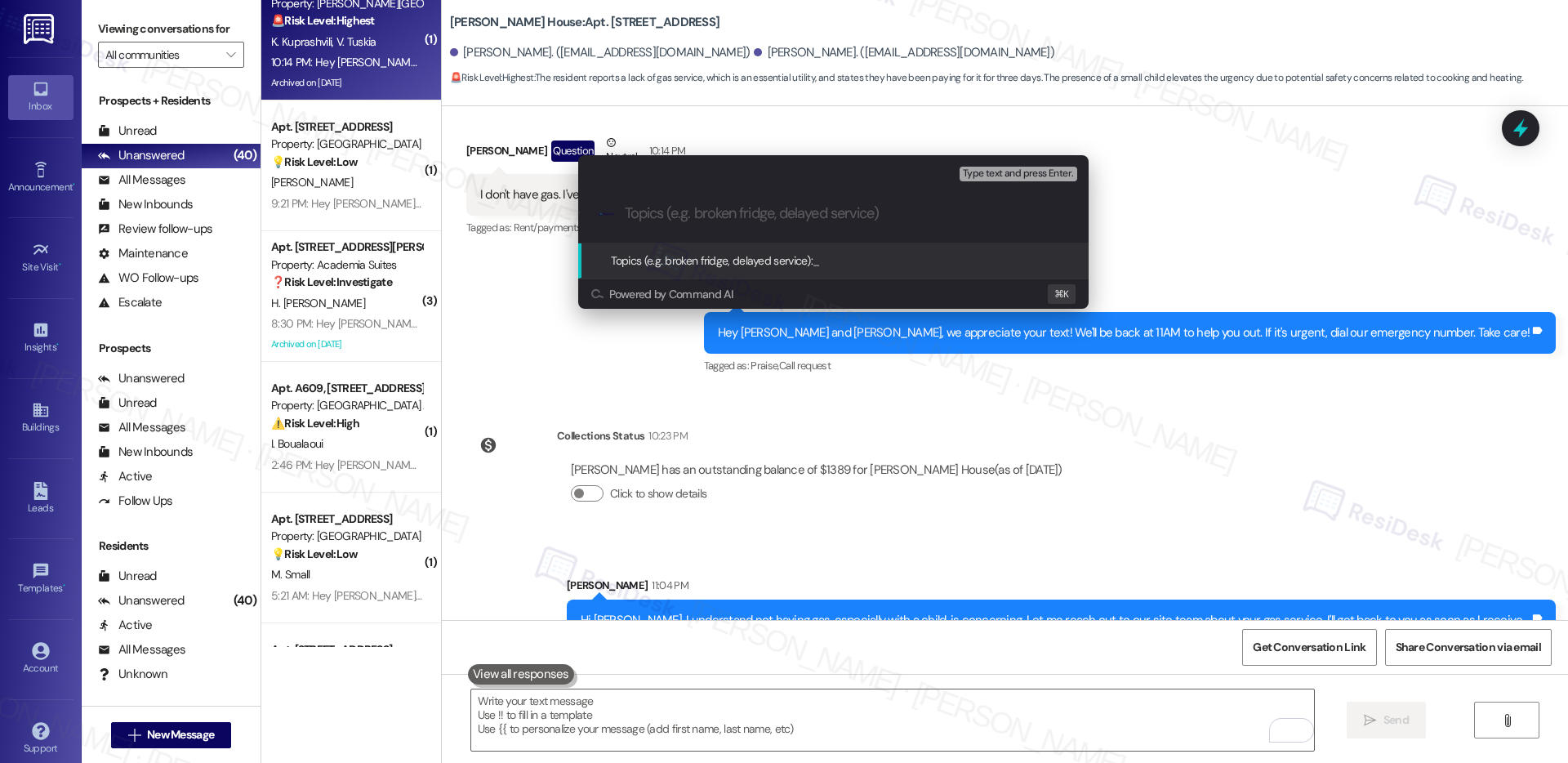
paste input "Urgent: No Gas Service Despite Payments"
type input "Urgent: No Gas Service Despite Payments"
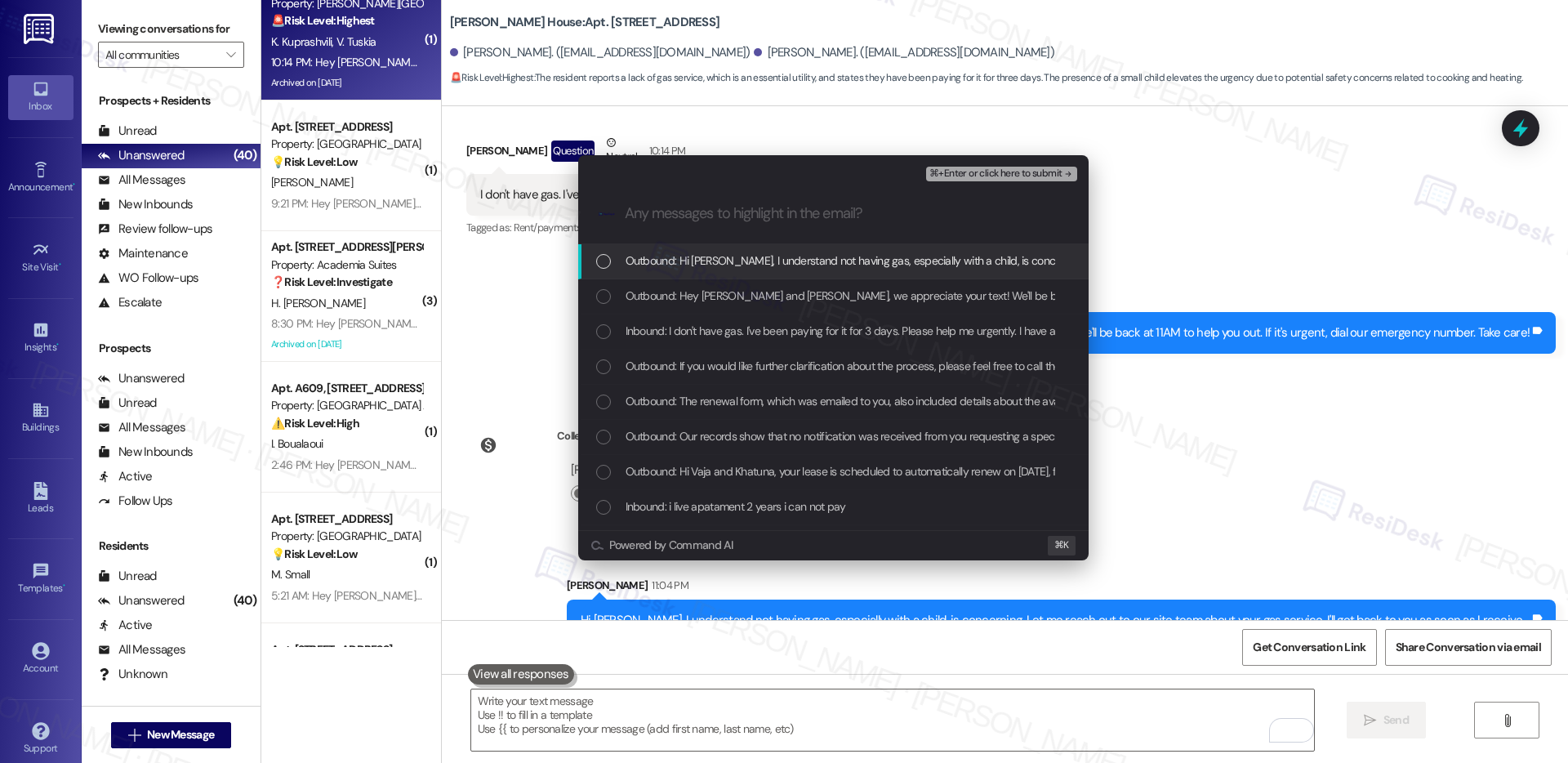
click at [744, 261] on span "Outbound: Hi Khatuna, I understand not having gas, especially with a child, is …" at bounding box center [1101, 261] width 952 height 18
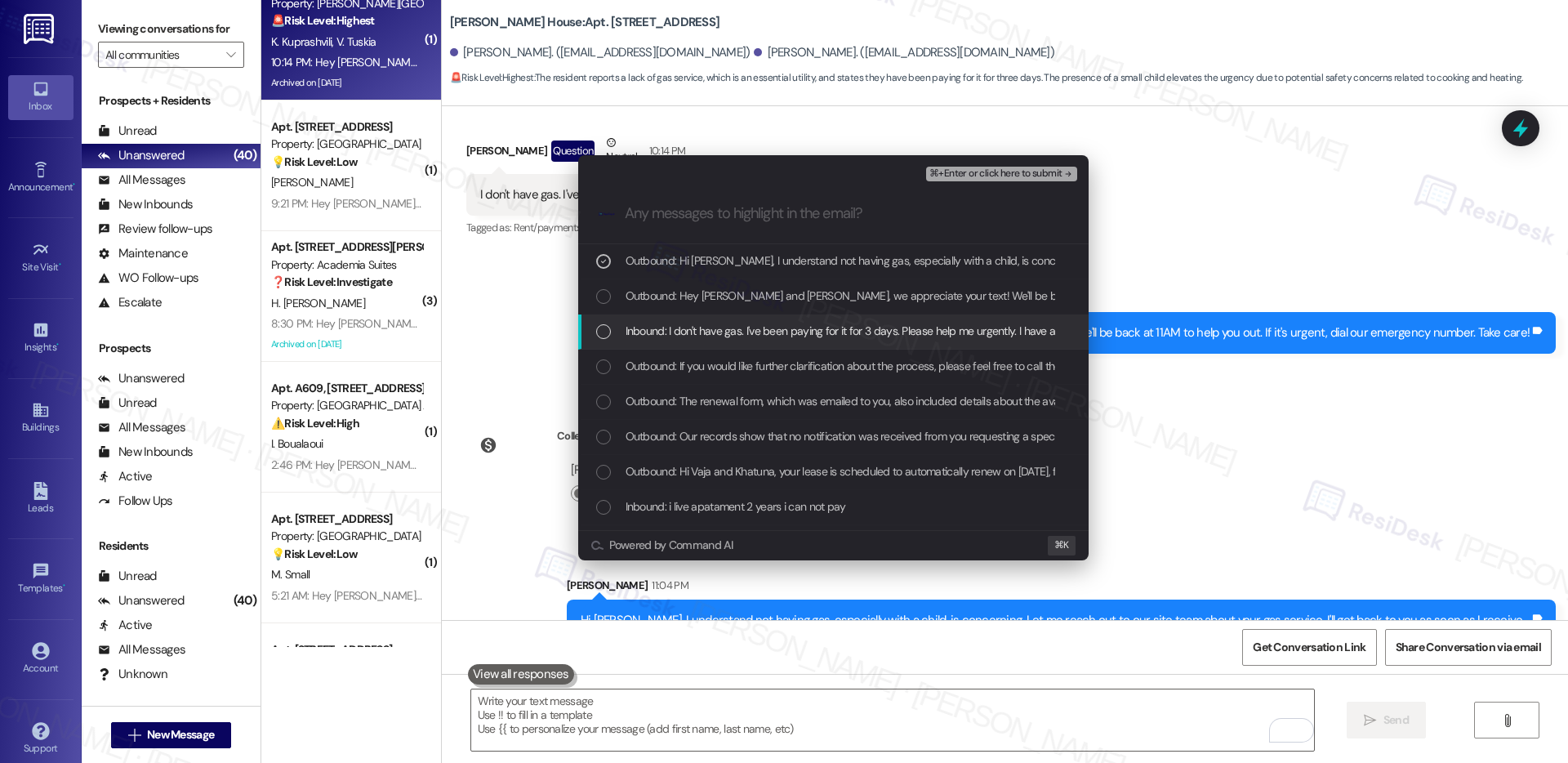
click at [732, 336] on span "Inbound: I don't have gas. I've been paying for it for 3 days. Please help me u…" at bounding box center [867, 331] width 485 height 18
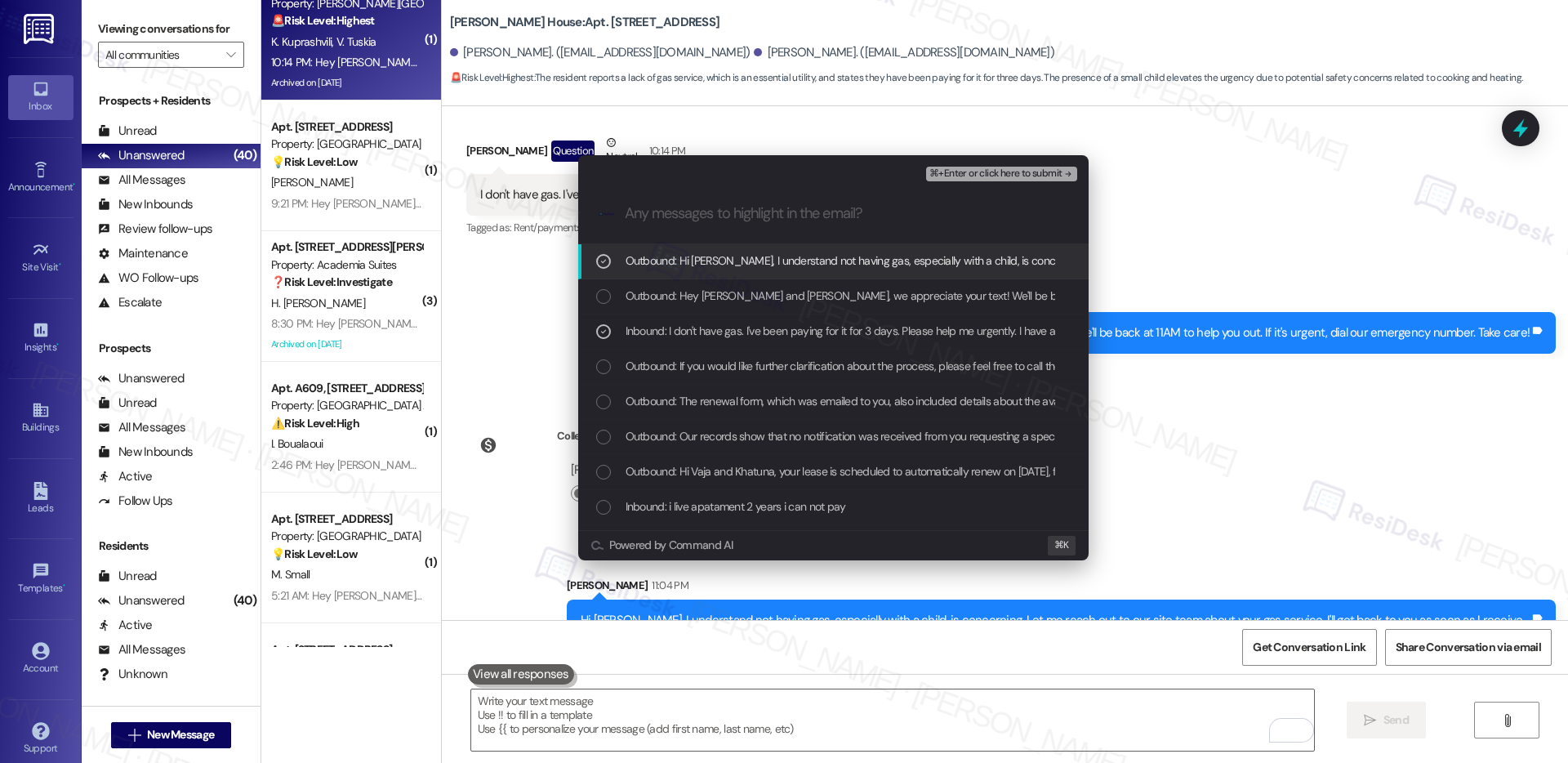
click at [1033, 178] on span "⌘+Enter or click here to submit" at bounding box center [996, 174] width 132 height 11
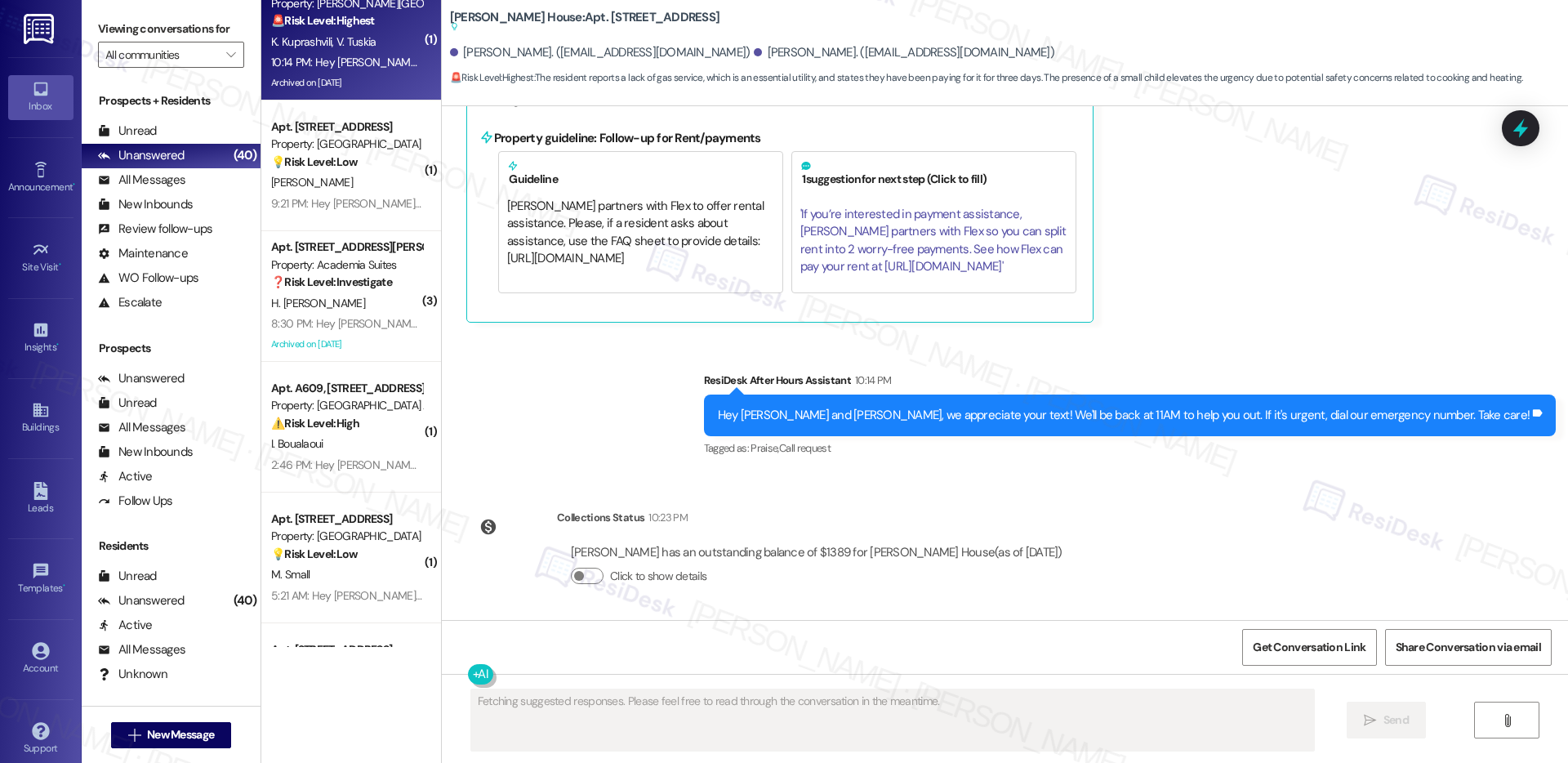
scroll to position [19170, 0]
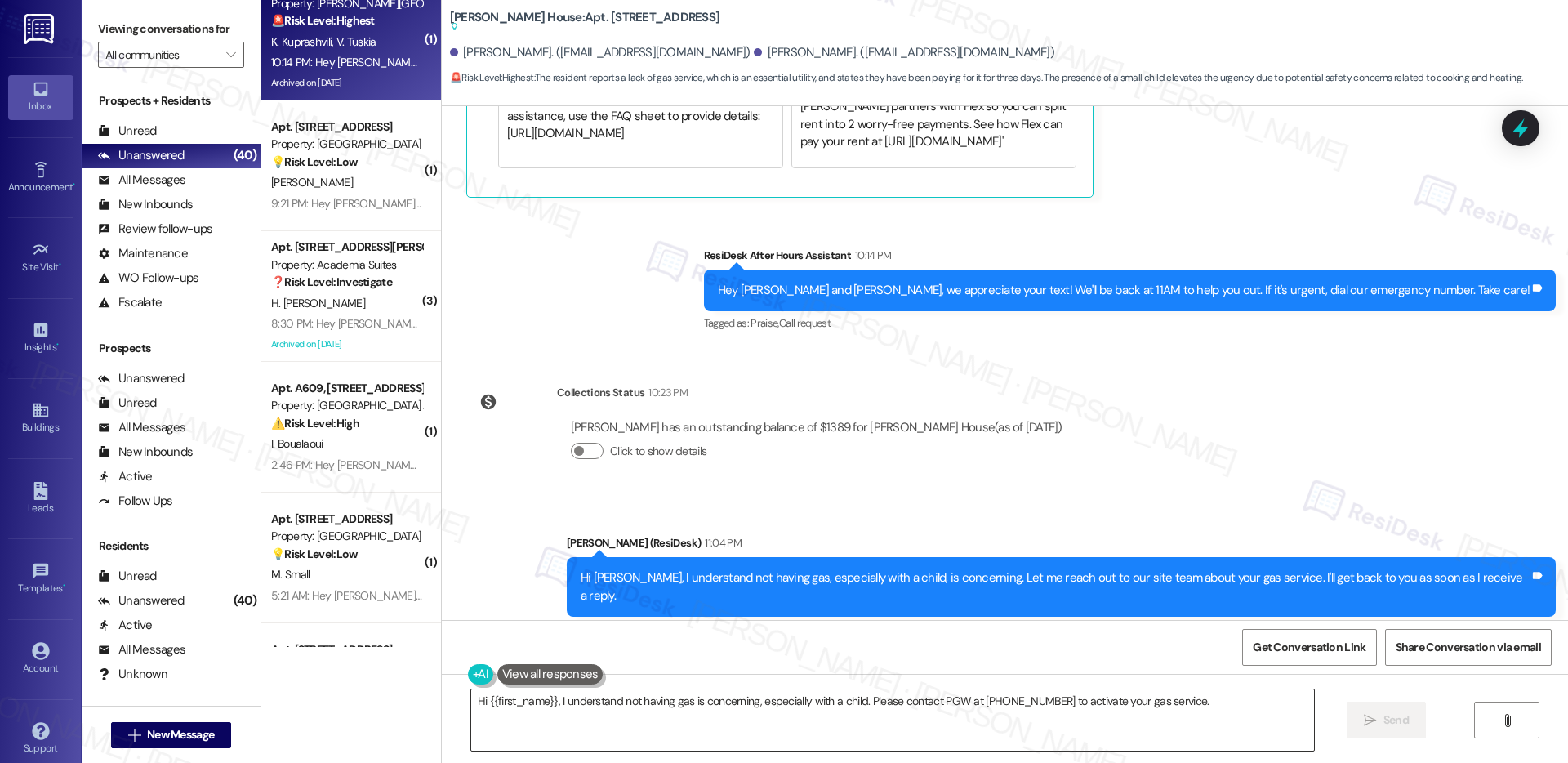
click at [831, 721] on textarea "Hi {{first_name}}, I understand not having gas is concerning," at bounding box center [893, 720] width 843 height 61
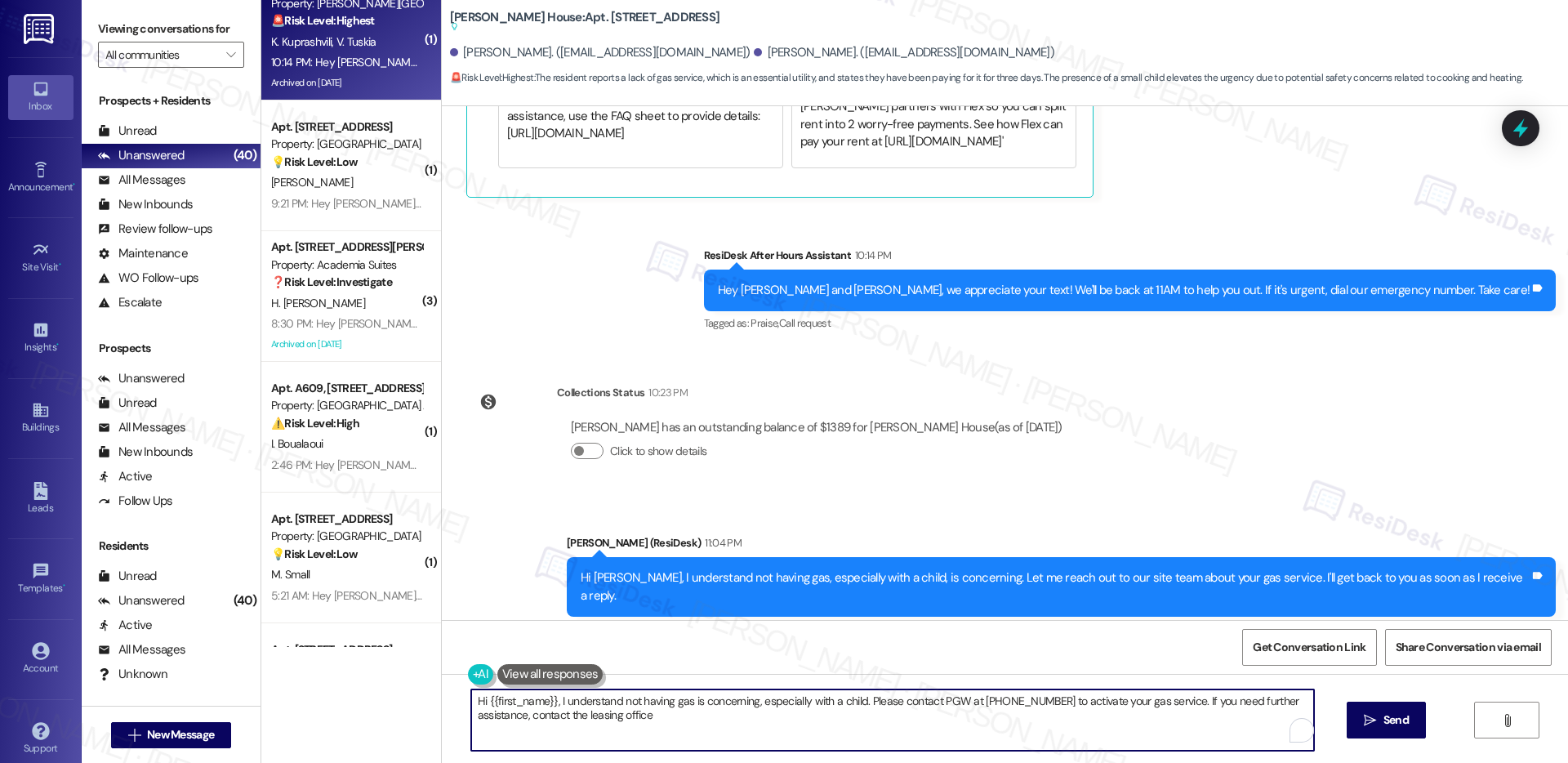
type textarea "Hi {{first_name}}, I understand not having gas is concerning, especially with a…"
click at [831, 721] on textarea "Hi {{first_name}}, I understand not having gas is concerning, especially with a…" at bounding box center [893, 720] width 843 height 61
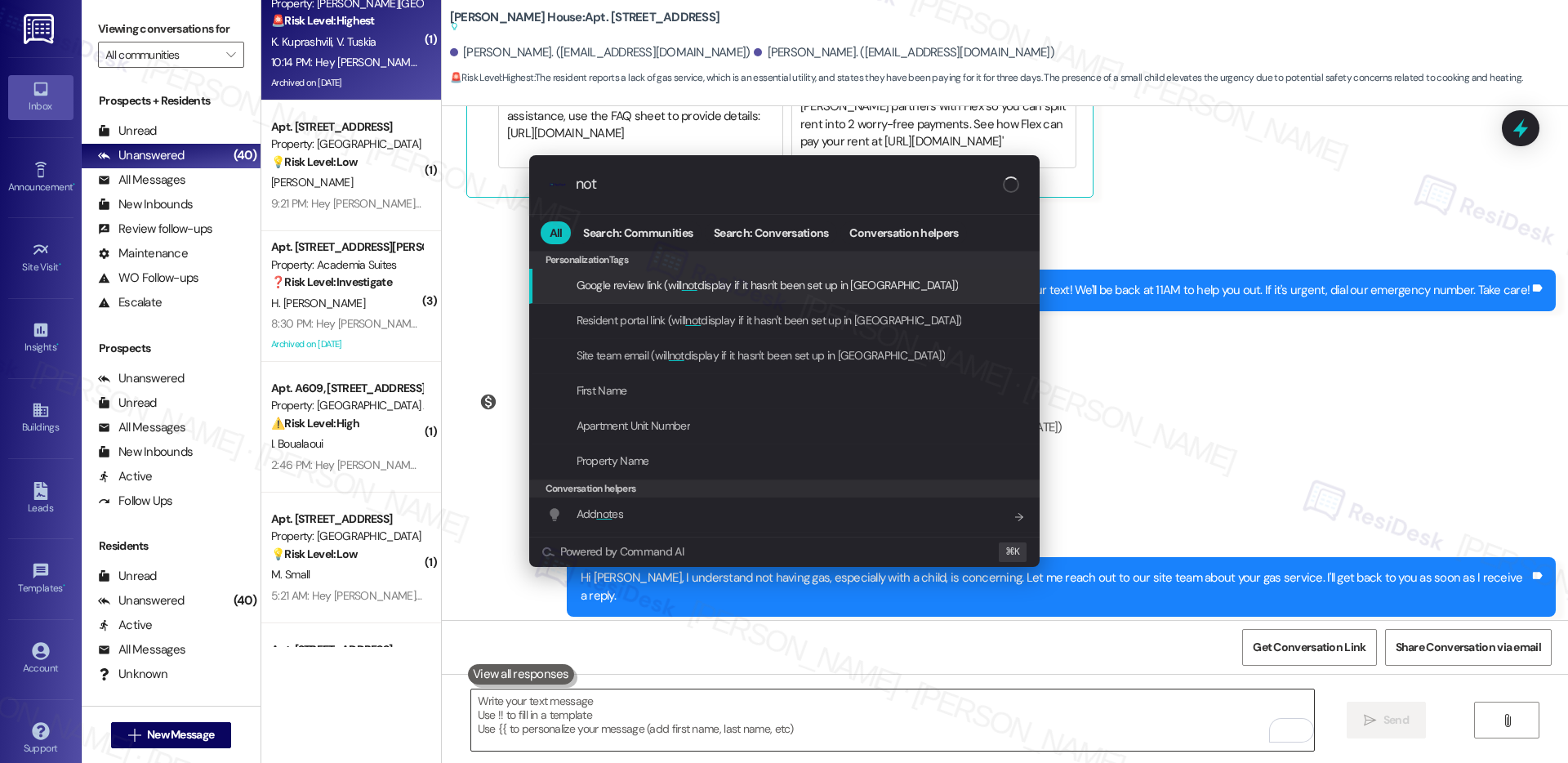
type input "note"
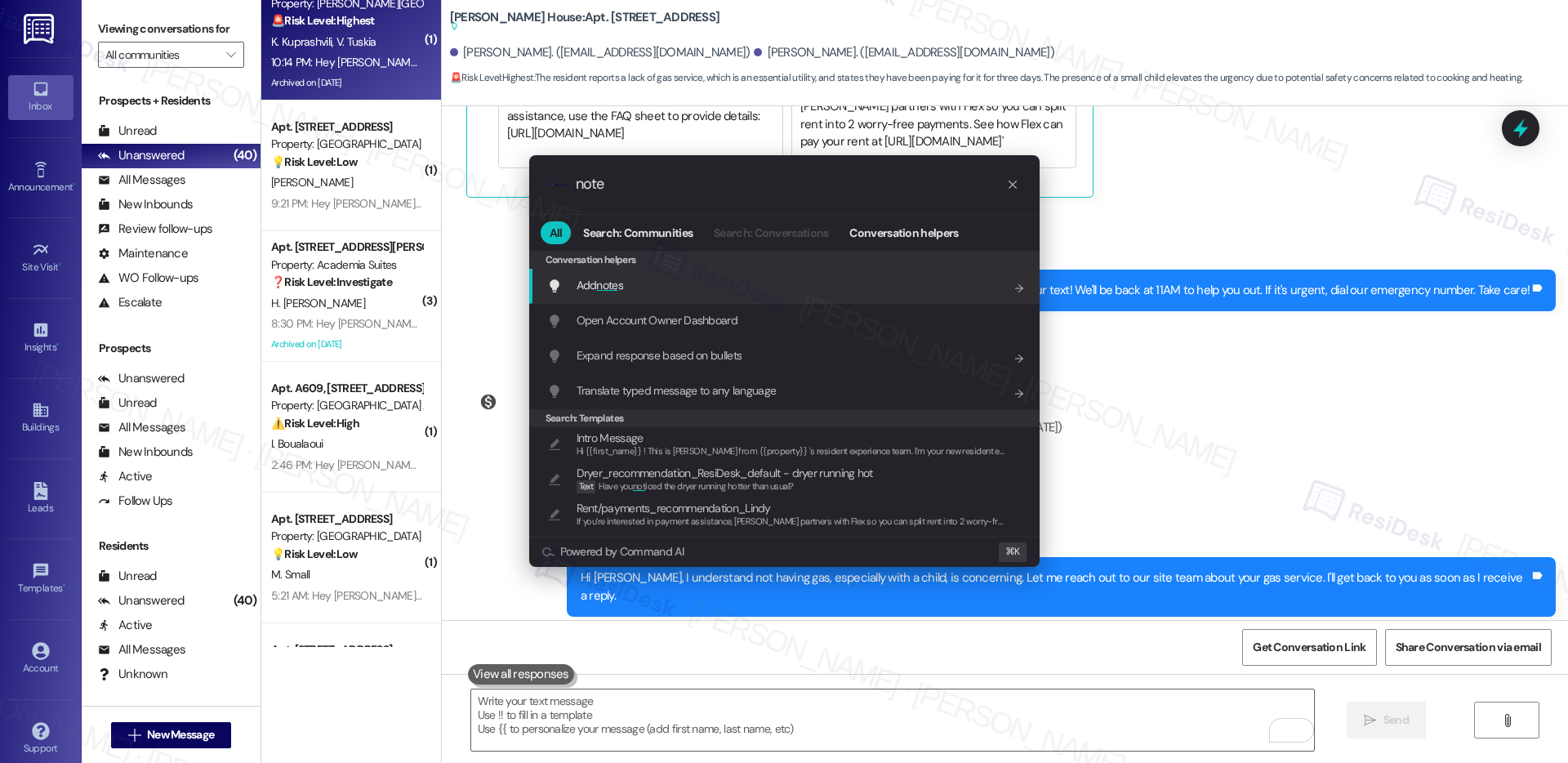
click at [768, 291] on div "Add note s Add shortcut" at bounding box center [787, 285] width 478 height 18
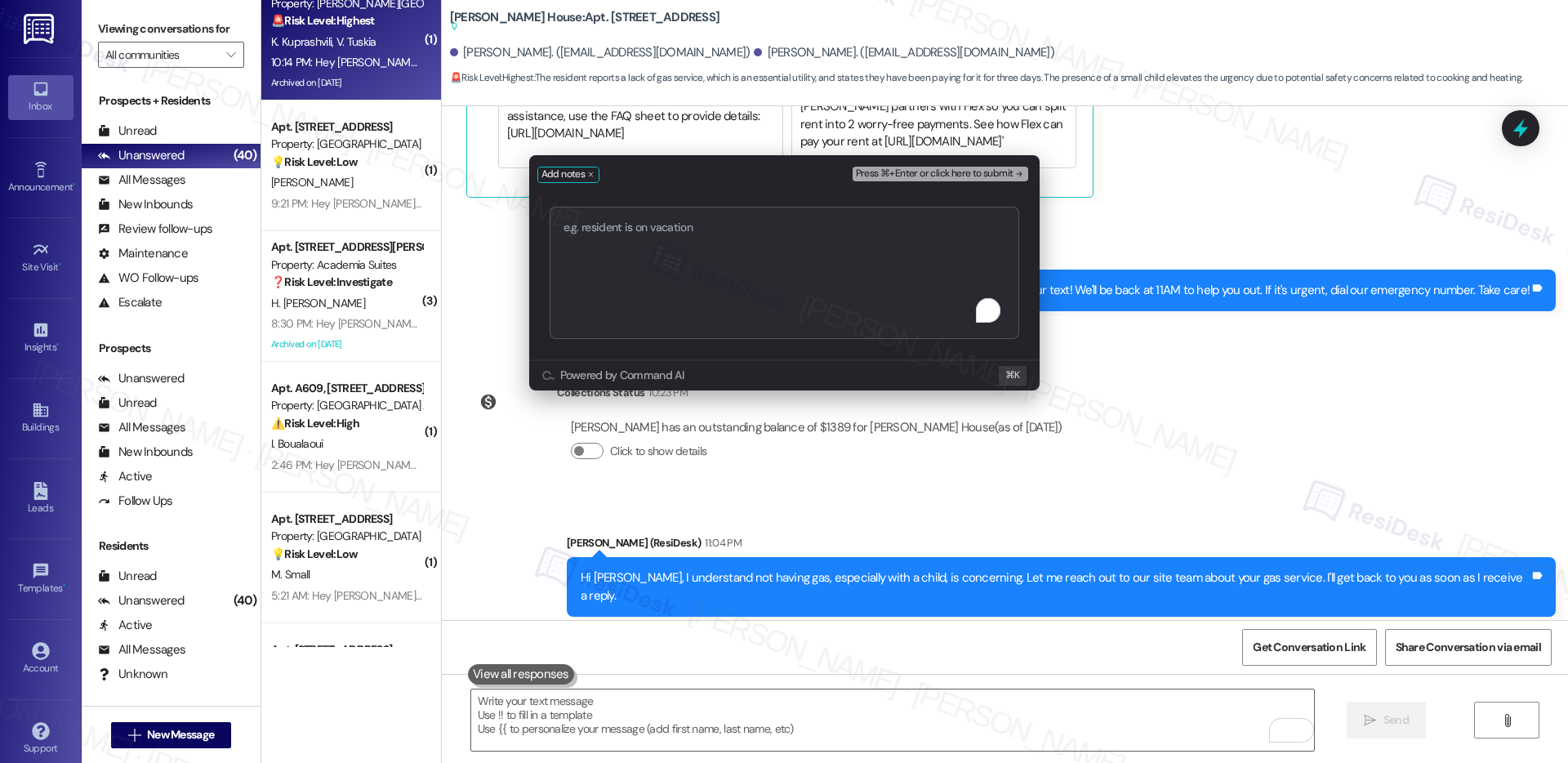
type textarea "Urgent: No Gas Service Despite Payments"
click at [939, 171] on span "Press ⌘+Enter or click here to submit" at bounding box center [935, 174] width 158 height 11
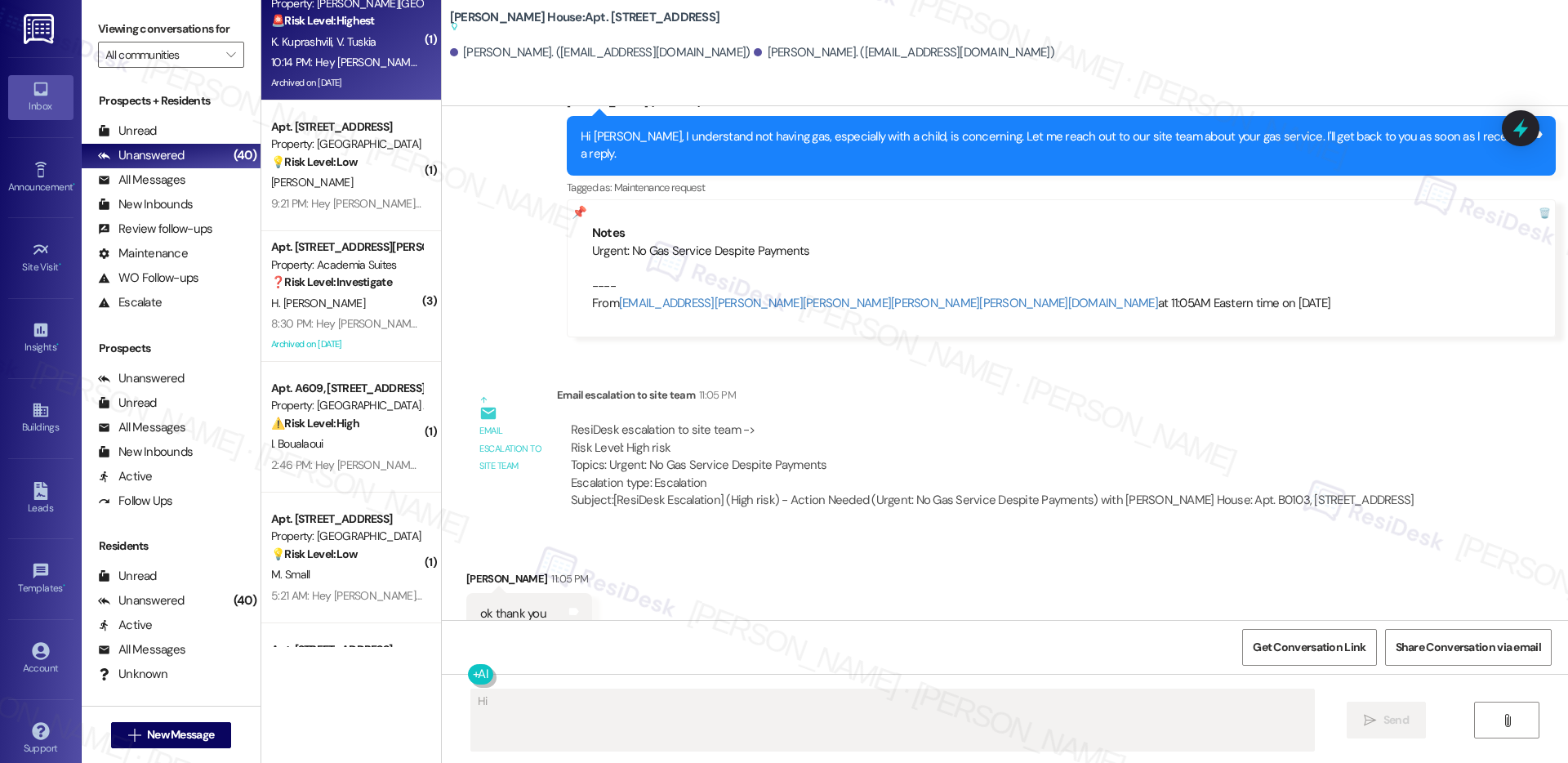
scroll to position [19305, 0]
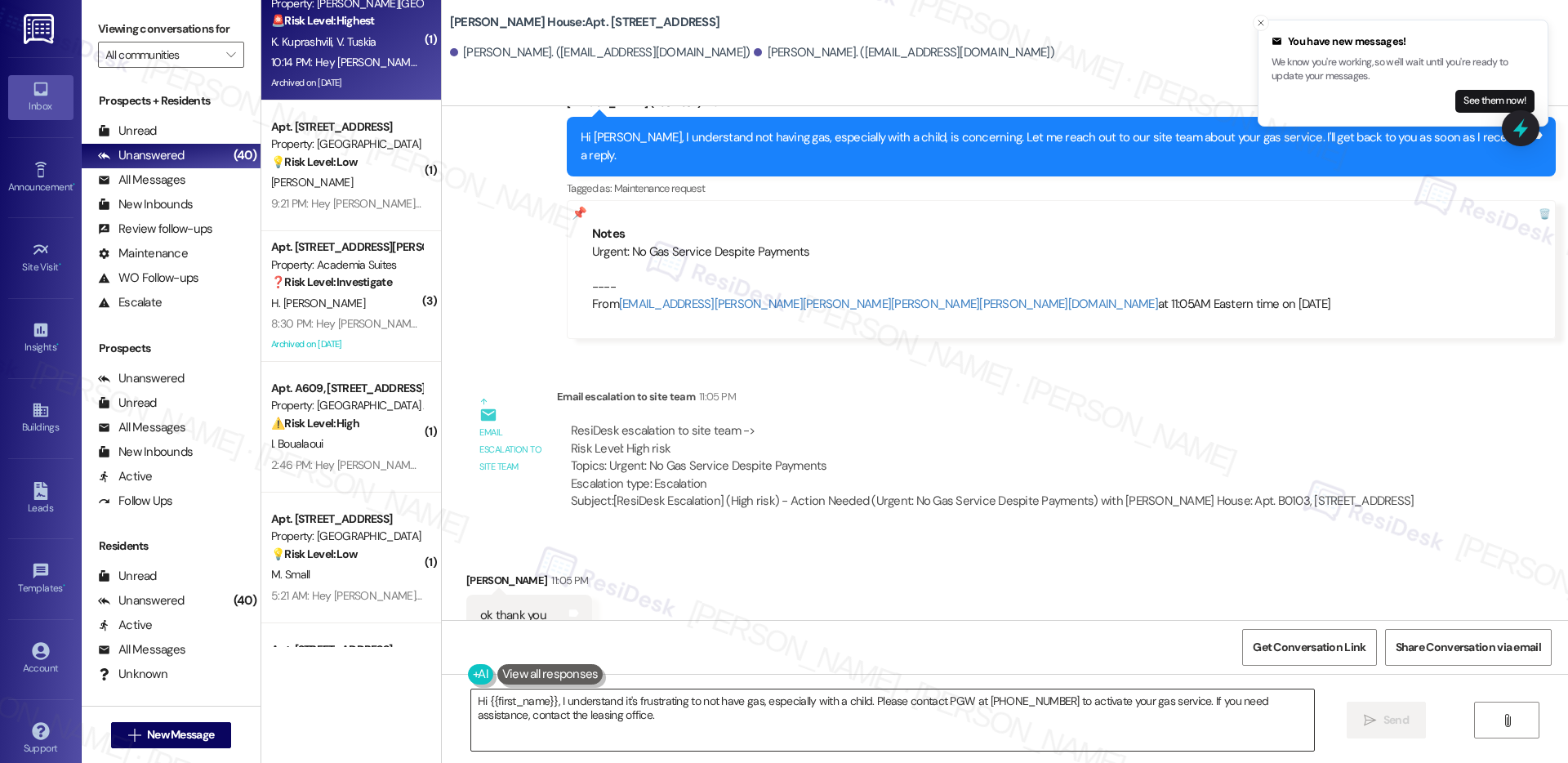
click at [648, 726] on textarea "Hi {{first_name}}, I understand it's frustrating to not have gas, especially wi…" at bounding box center [893, 720] width 843 height 61
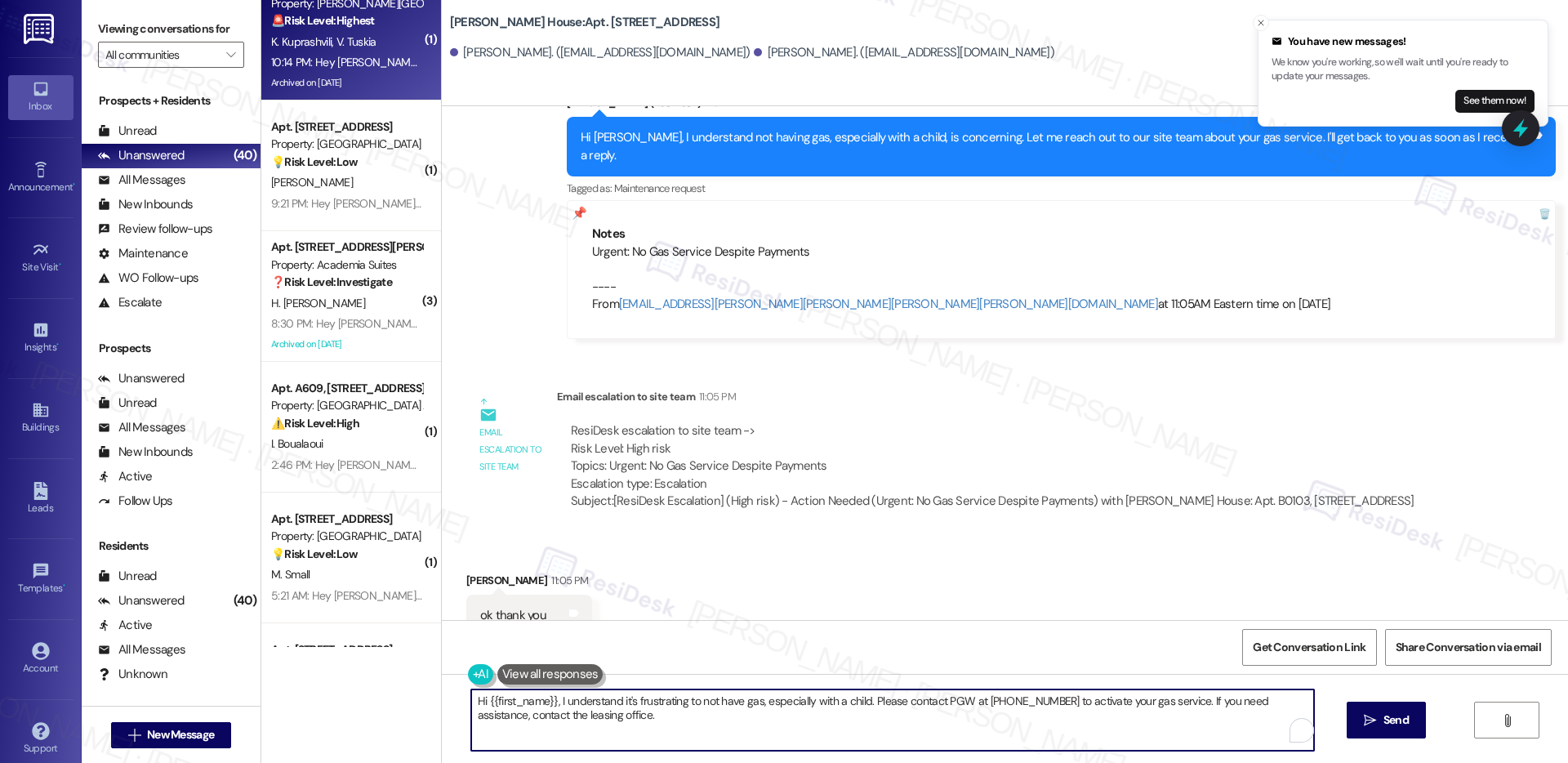
click at [648, 726] on textarea "Hi {{first_name}}, I understand it's frustrating to not have gas, especially wi…" at bounding box center [893, 720] width 843 height 61
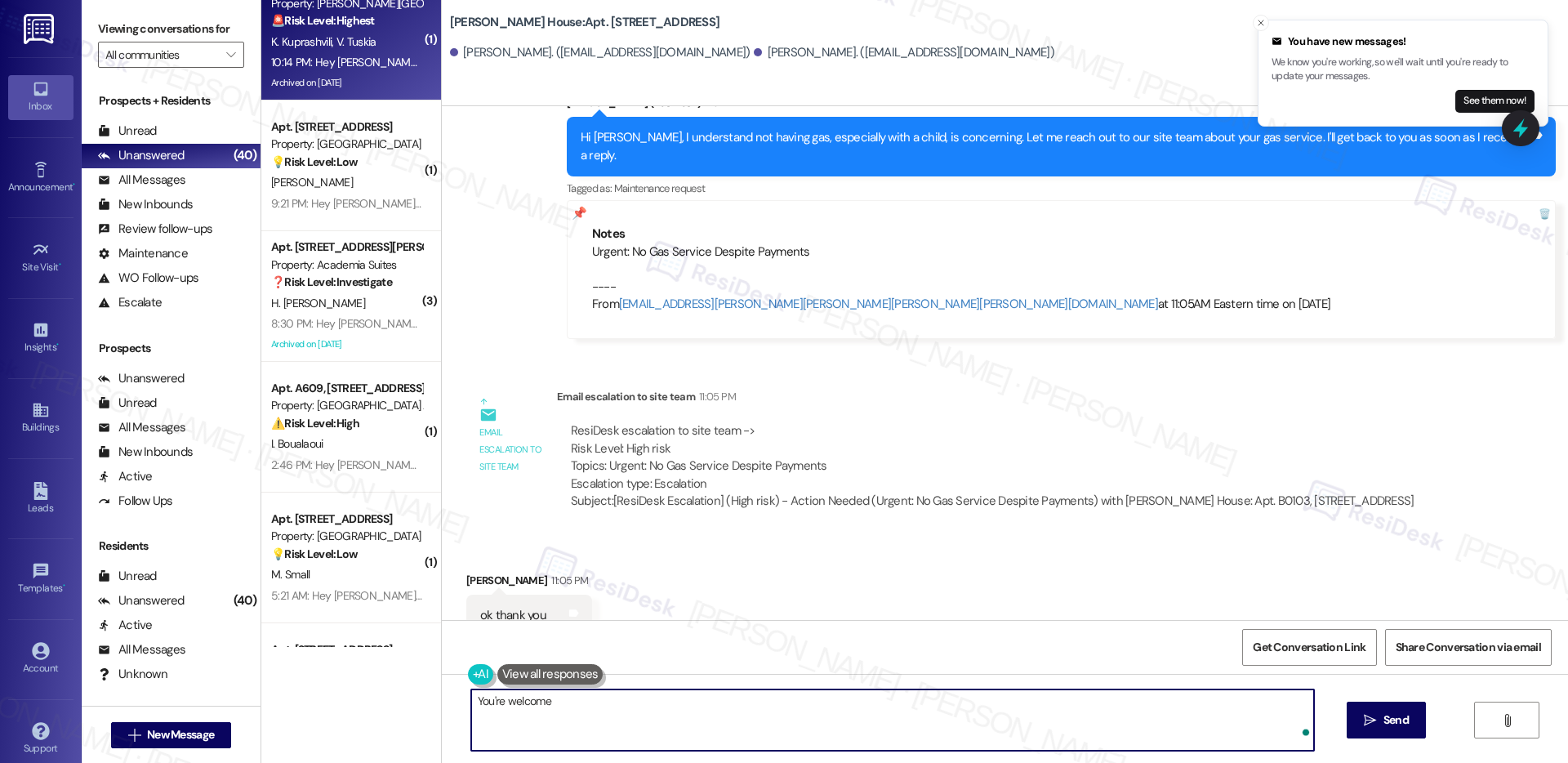
type textarea "You're welcome!"
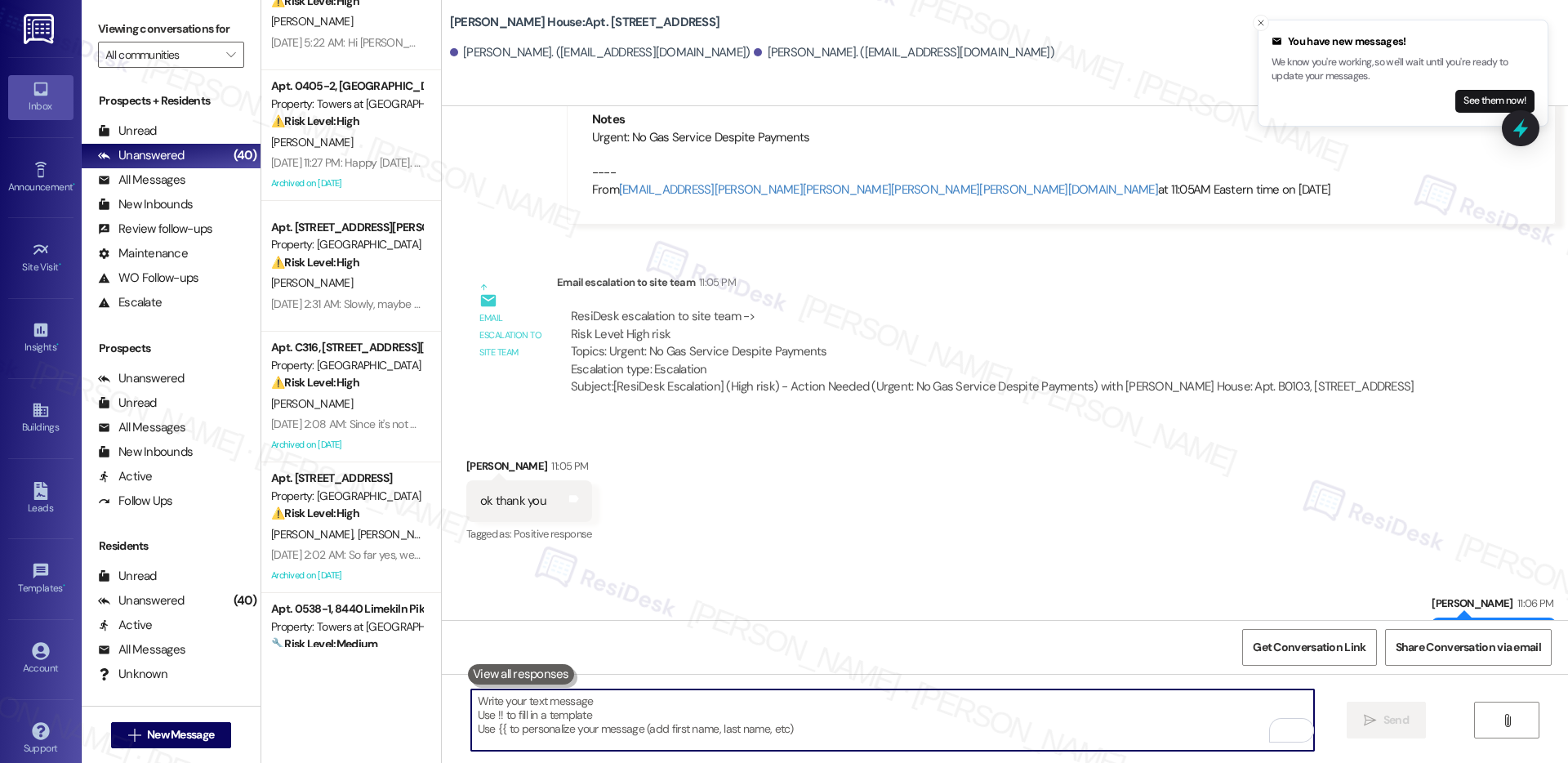
scroll to position [704, 0]
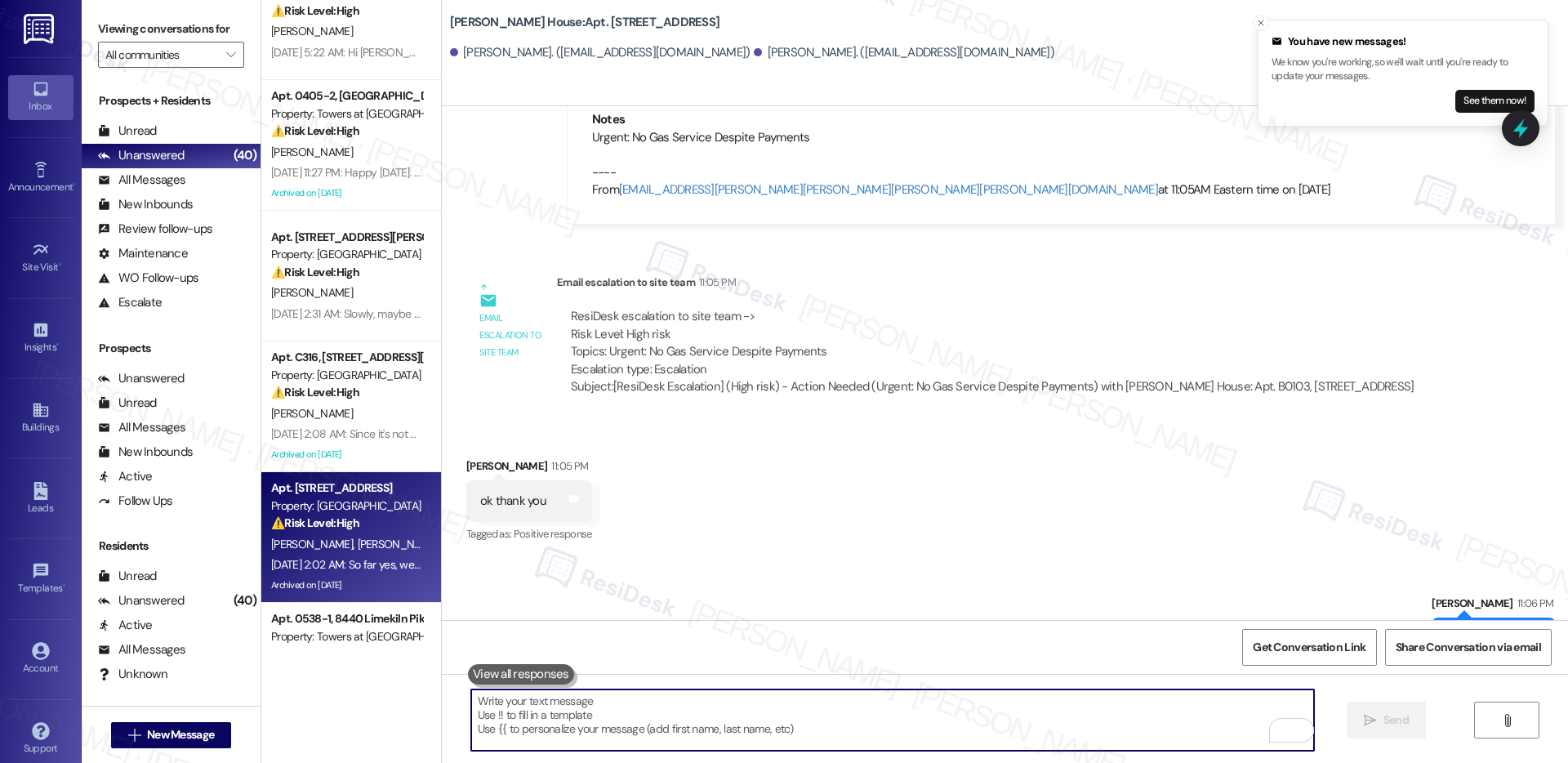
click at [346, 558] on div "Aug 15, 2025 at 2:02 AM: So far yes, we haven't turned it on yet due to the mol…" at bounding box center [518, 564] width 495 height 15
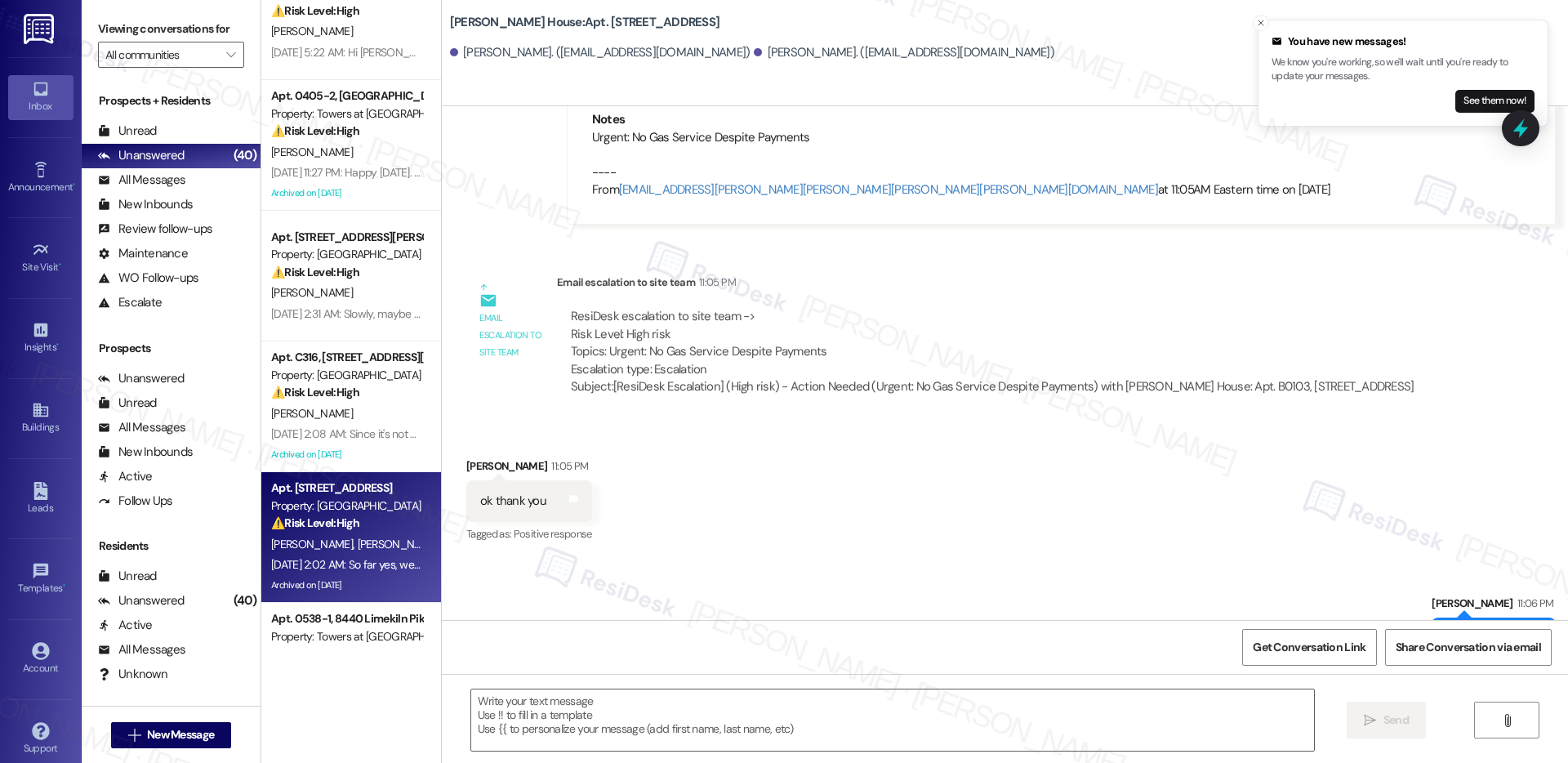
type textarea "Fetching suggested responses. Please feel free to read through the conversation…"
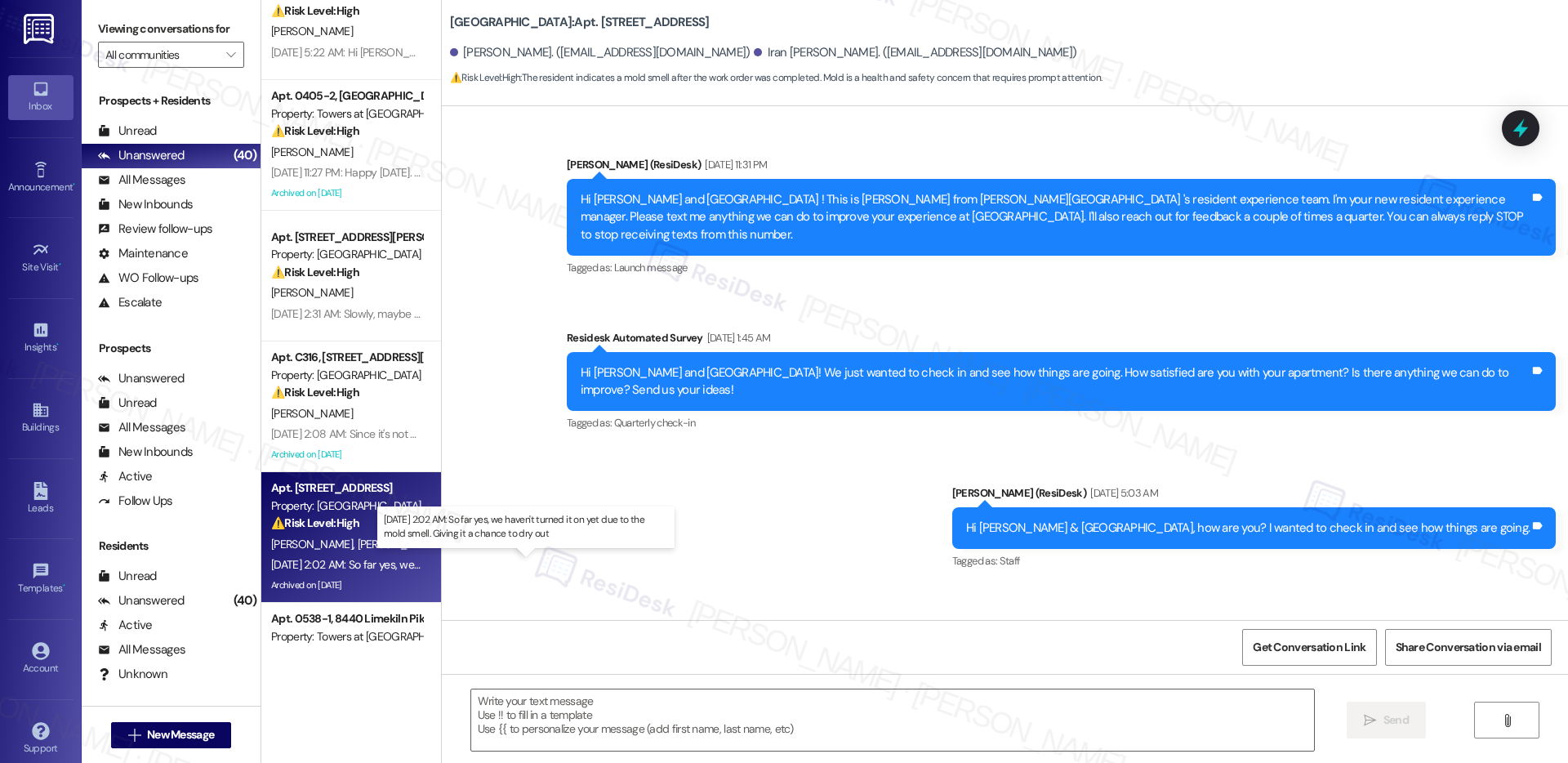
scroll to position [5496, 0]
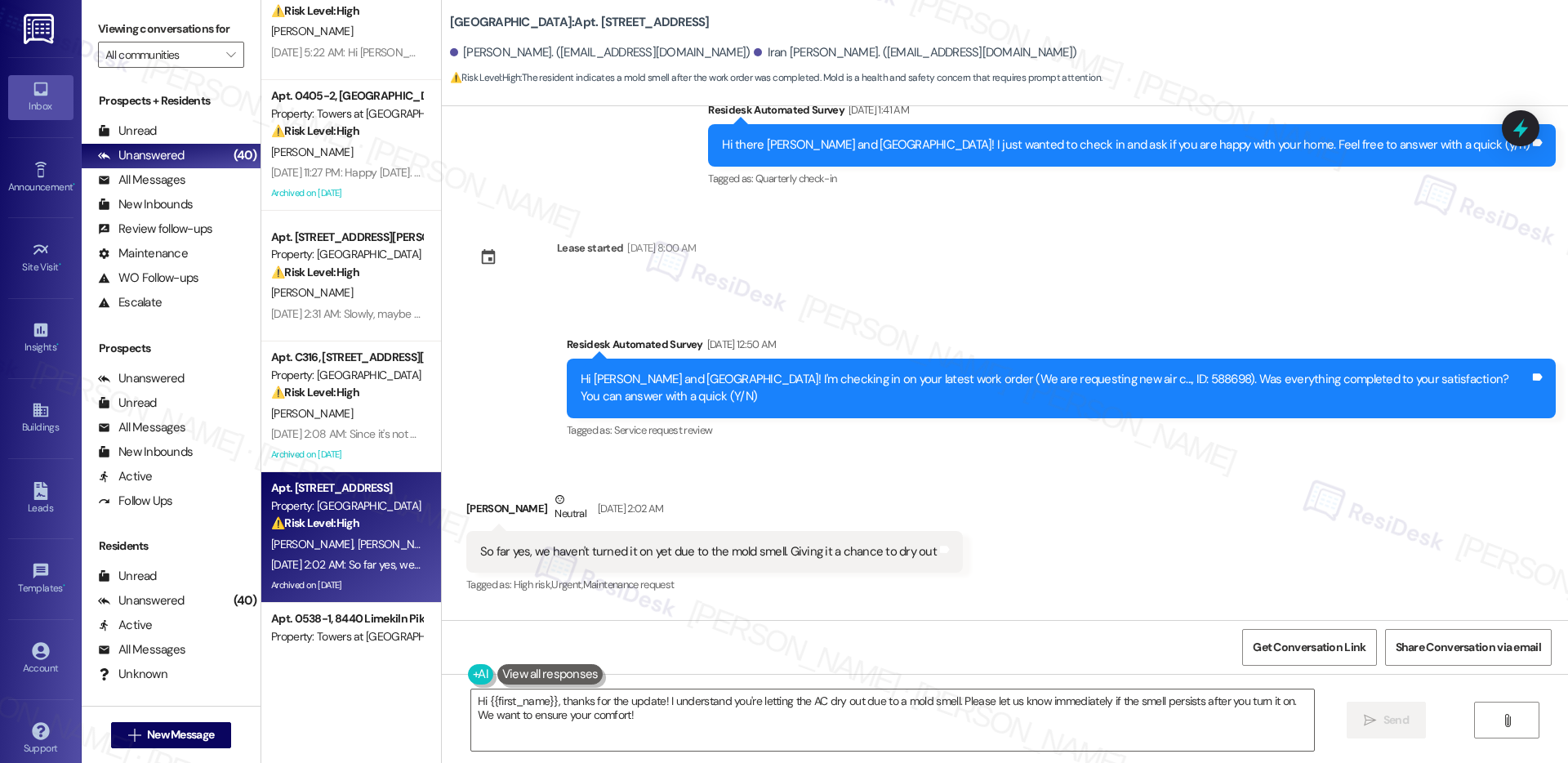
click at [678, 543] on div "So far yes, we haven't turned it on yet due to the mold smell. Giving it a chan…" at bounding box center [708, 551] width 457 height 17
click at [675, 721] on textarea "Hi {{first_name}}, thanks for the update! I understand you're letting the AC dr…" at bounding box center [893, 720] width 843 height 61
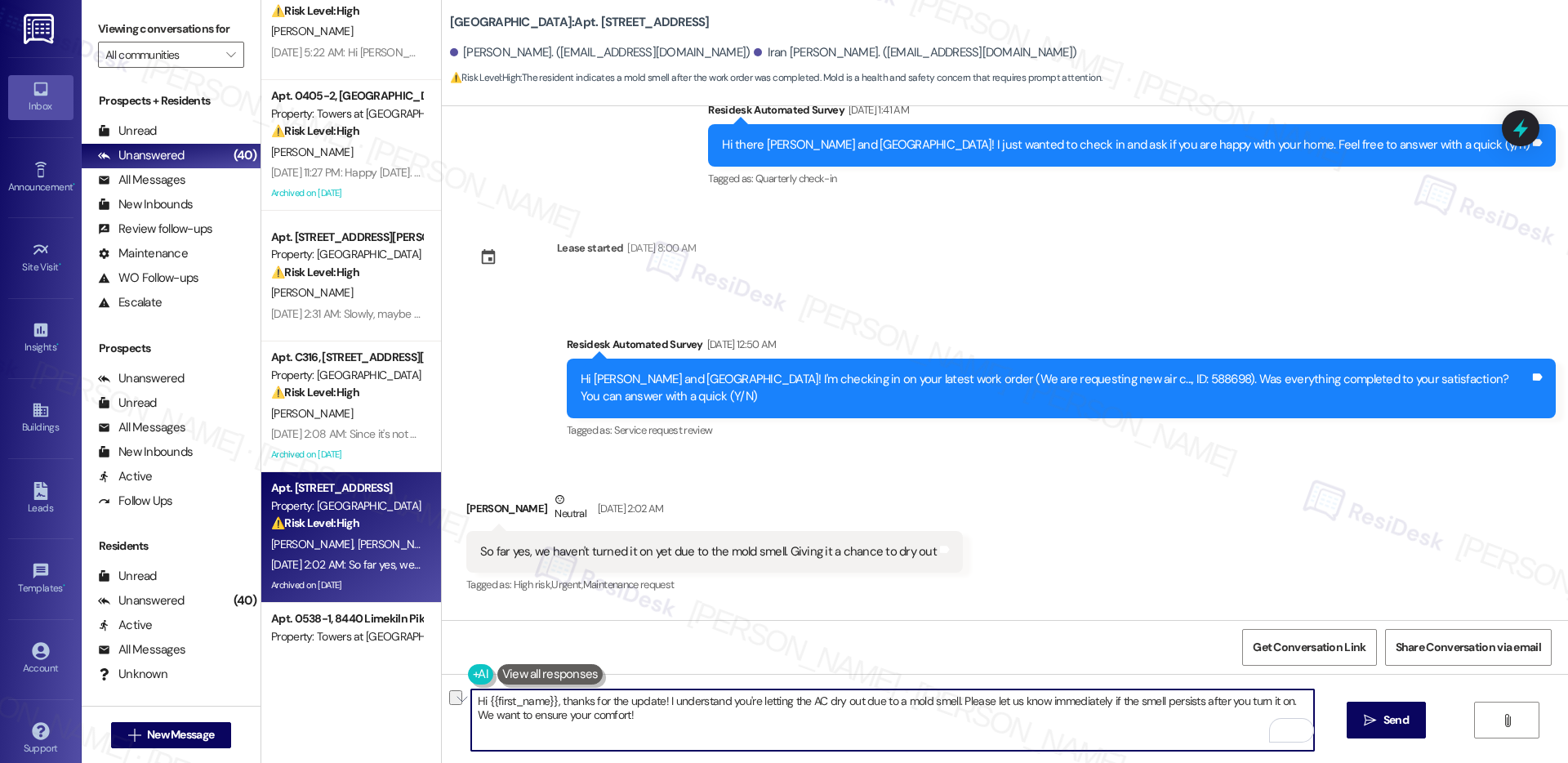
drag, startPoint x: 947, startPoint y: 697, endPoint x: 850, endPoint y: 706, distance: 97.4
click at [850, 706] on textarea "Hi {{first_name}}, thanks for the update! I understand you're letting the AC dr…" at bounding box center [893, 720] width 843 height 61
click at [1000, 706] on textarea "Hi {{first_name}}, thanks for the update! I understand you're letting the AC dr…" at bounding box center [893, 720] width 843 height 61
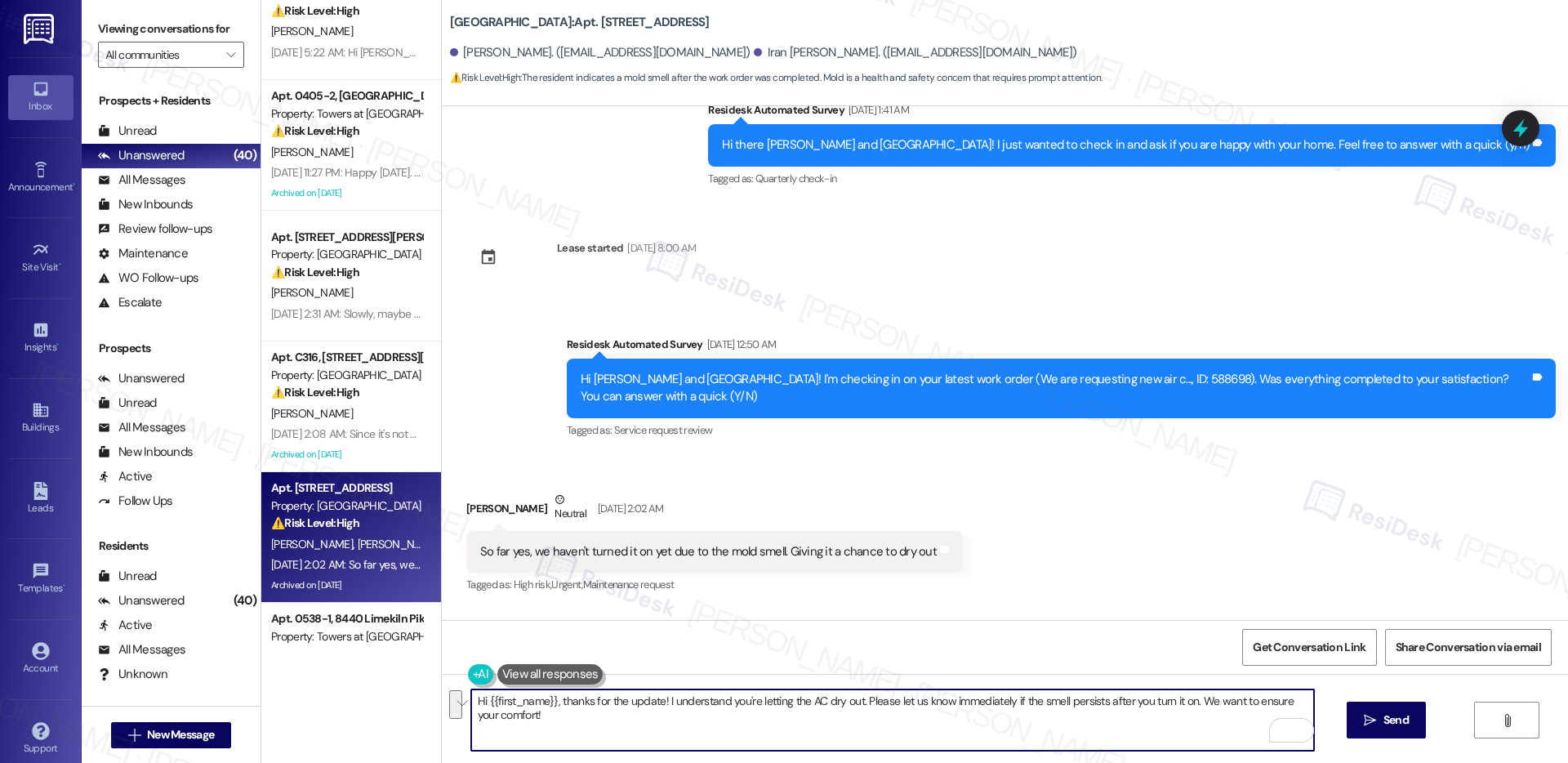
click at [996, 725] on textarea "Hi {{first_name}}, thanks for the update! I understand you're letting the AC dr…" at bounding box center [893, 720] width 843 height 61
click at [480, 491] on div "Charlita Jackson Neutral Aug 15, 2025 at 2:02 AM" at bounding box center [714, 511] width 496 height 40
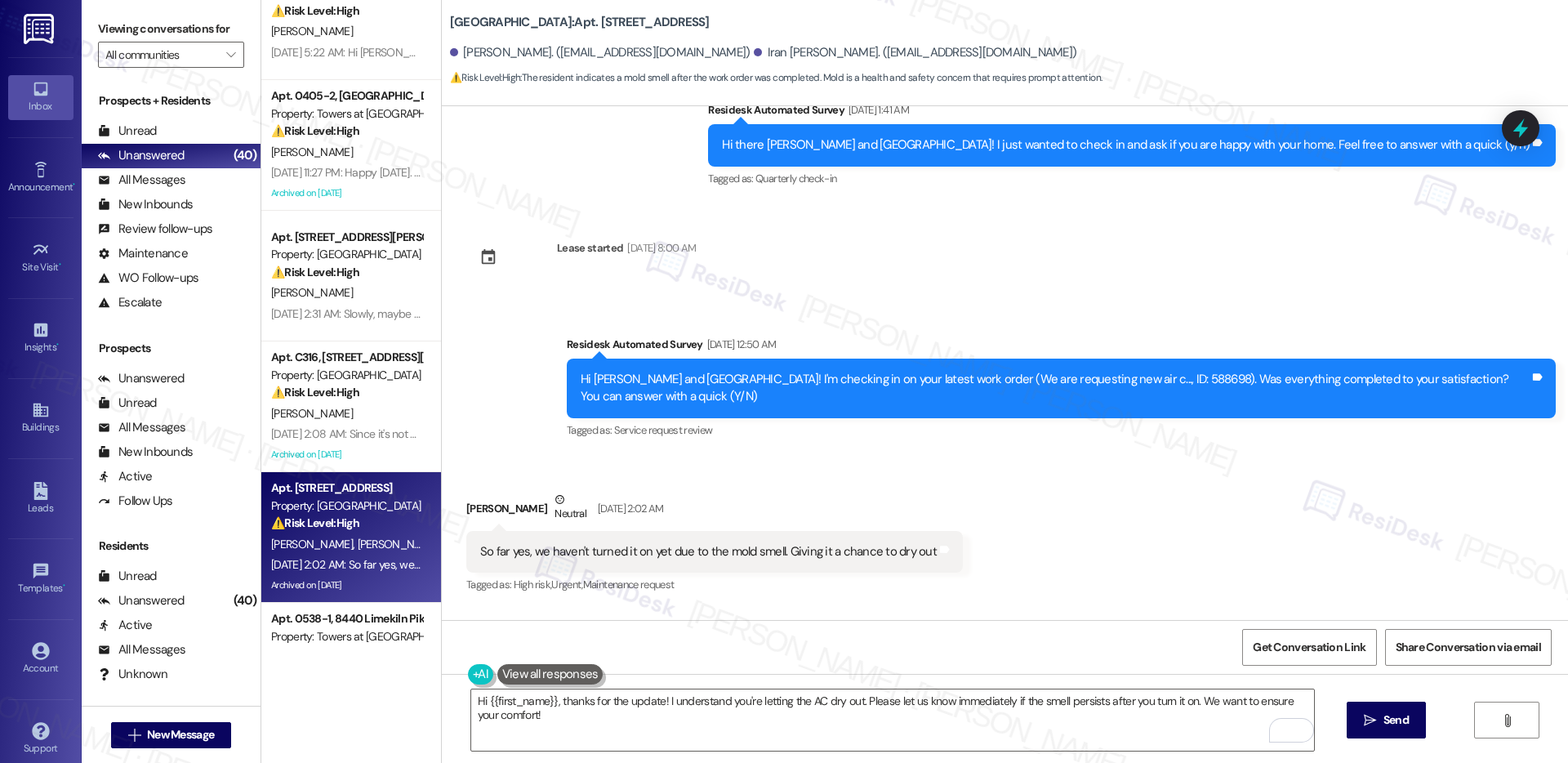
click at [480, 491] on div "Charlita Jackson Neutral Aug 15, 2025 at 2:02 AM" at bounding box center [714, 511] width 496 height 40
copy div "Charlita"
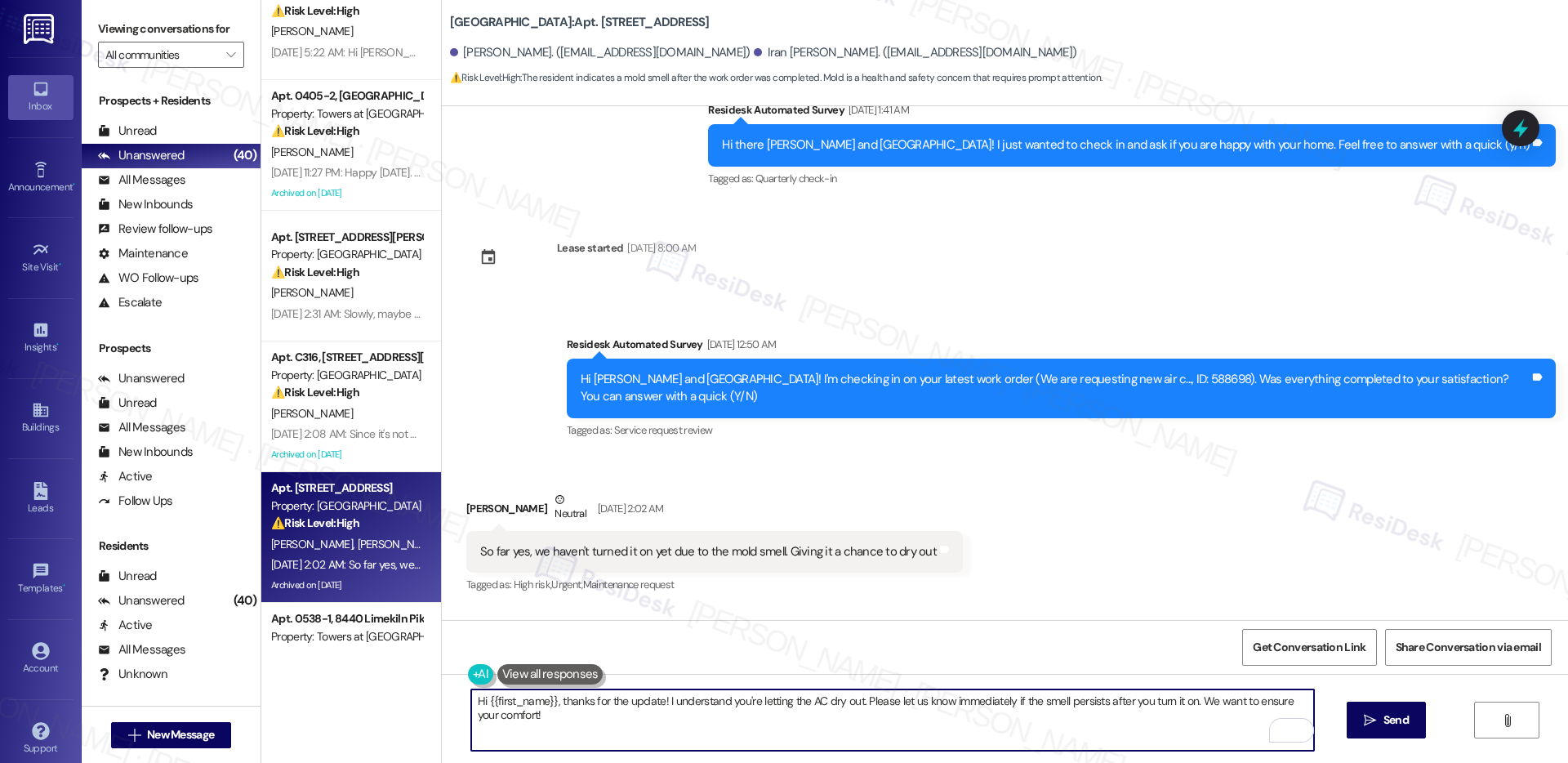
drag, startPoint x: 545, startPoint y: 699, endPoint x: 477, endPoint y: 704, distance: 68.2
click at [477, 705] on textarea "Hi {{first_name}}, thanks for the update! I understand you're letting the AC dr…" at bounding box center [893, 720] width 843 height 61
paste textarea "Charlita"
click at [572, 735] on textarea "Hi Charlita, thanks for the update! I understand you're letting the AC dry out.…" at bounding box center [893, 720] width 843 height 61
click at [1012, 738] on textarea "Hi Charlita, thanks for the update! I understand you're letting the AC dry out.…" at bounding box center [893, 720] width 843 height 61
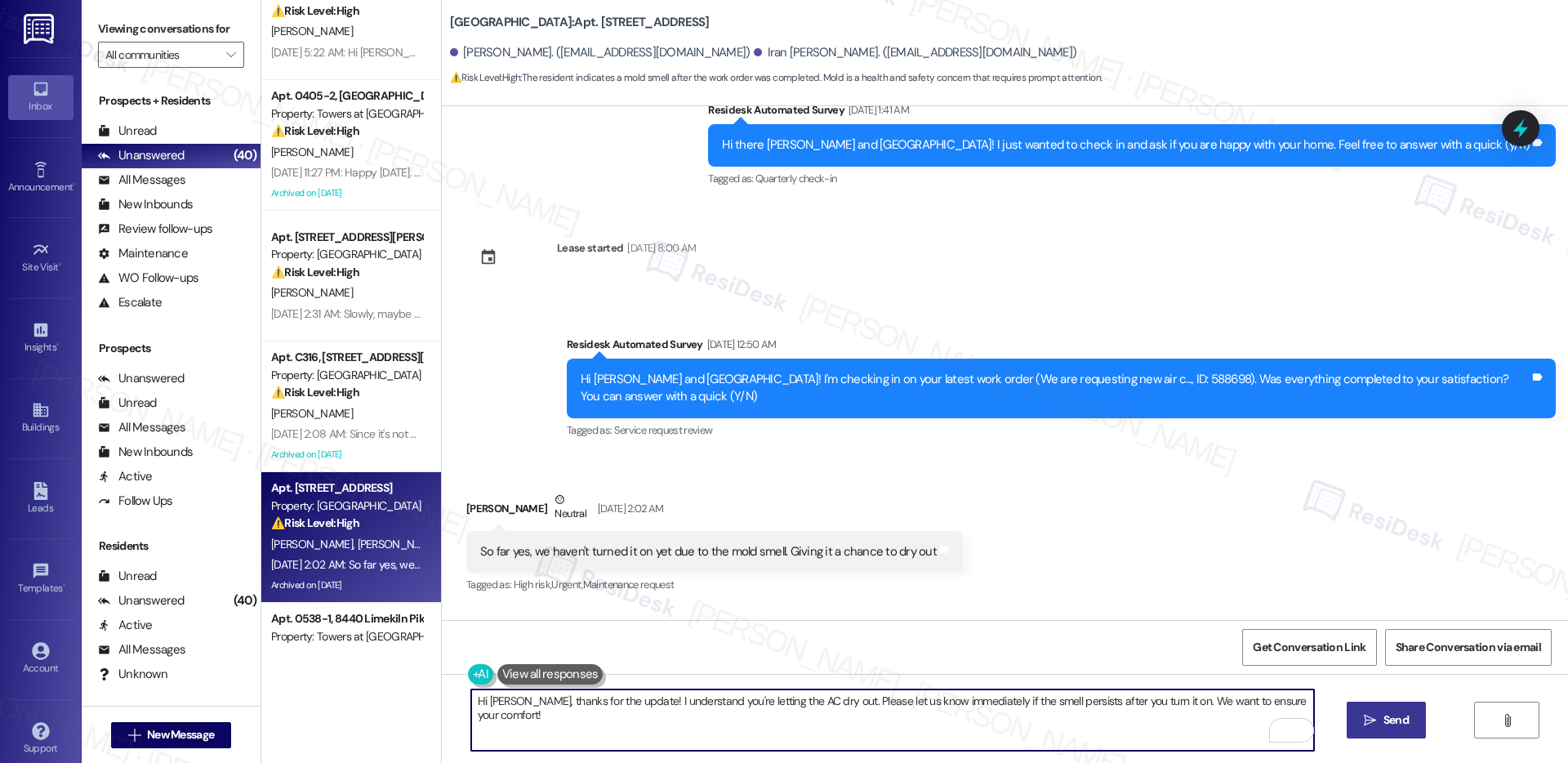
type textarea "Hi Charlita, thanks for the update! I understand you're letting the AC dry out.…"
click at [1406, 717] on span "Send" at bounding box center [1397, 720] width 26 height 17
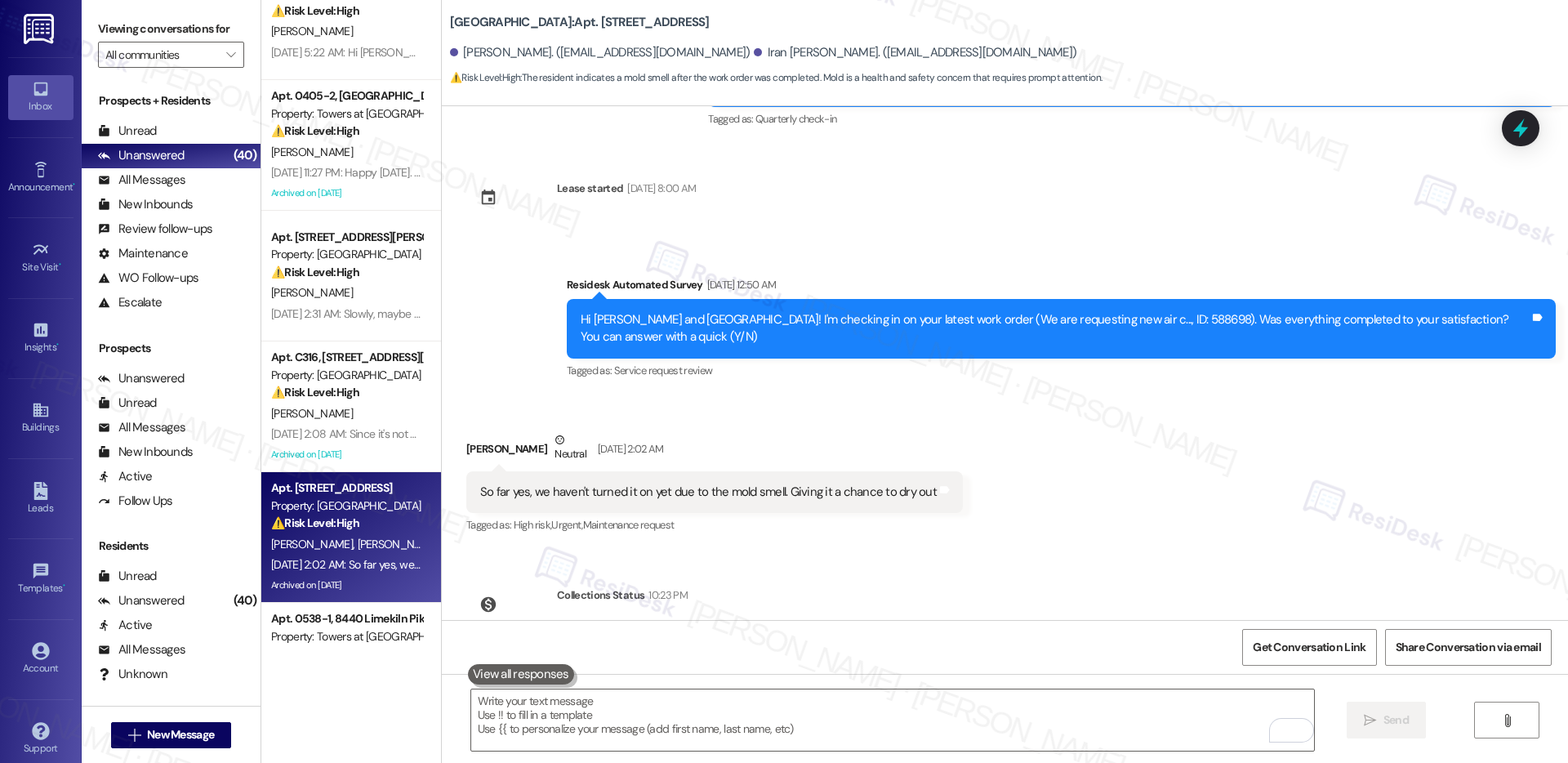
scroll to position [5609, 0]
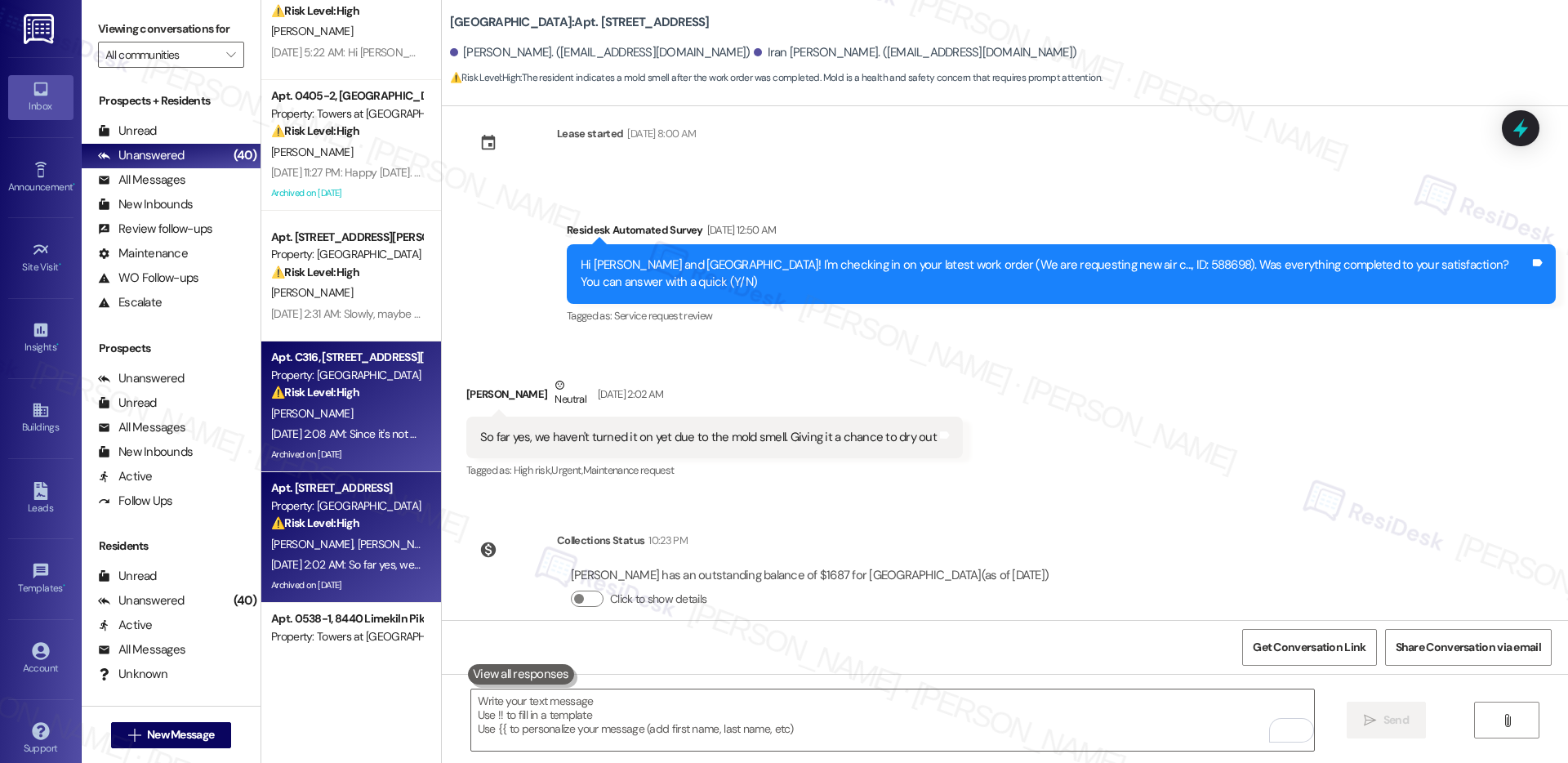
click at [350, 421] on div "C. Shea" at bounding box center [346, 414] width 155 height 20
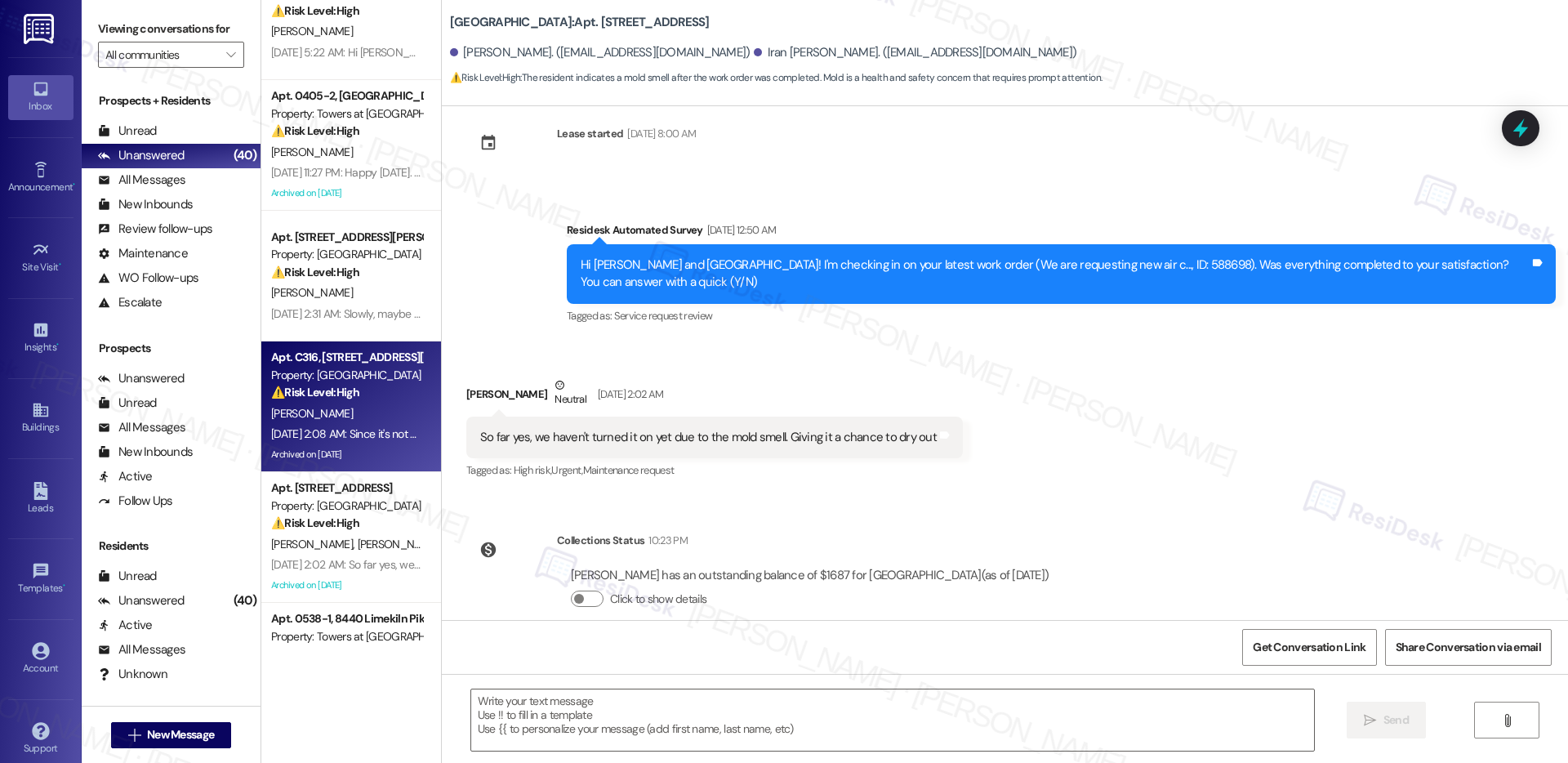
type textarea "Fetching suggested responses. Please feel free to read through the conversation…"
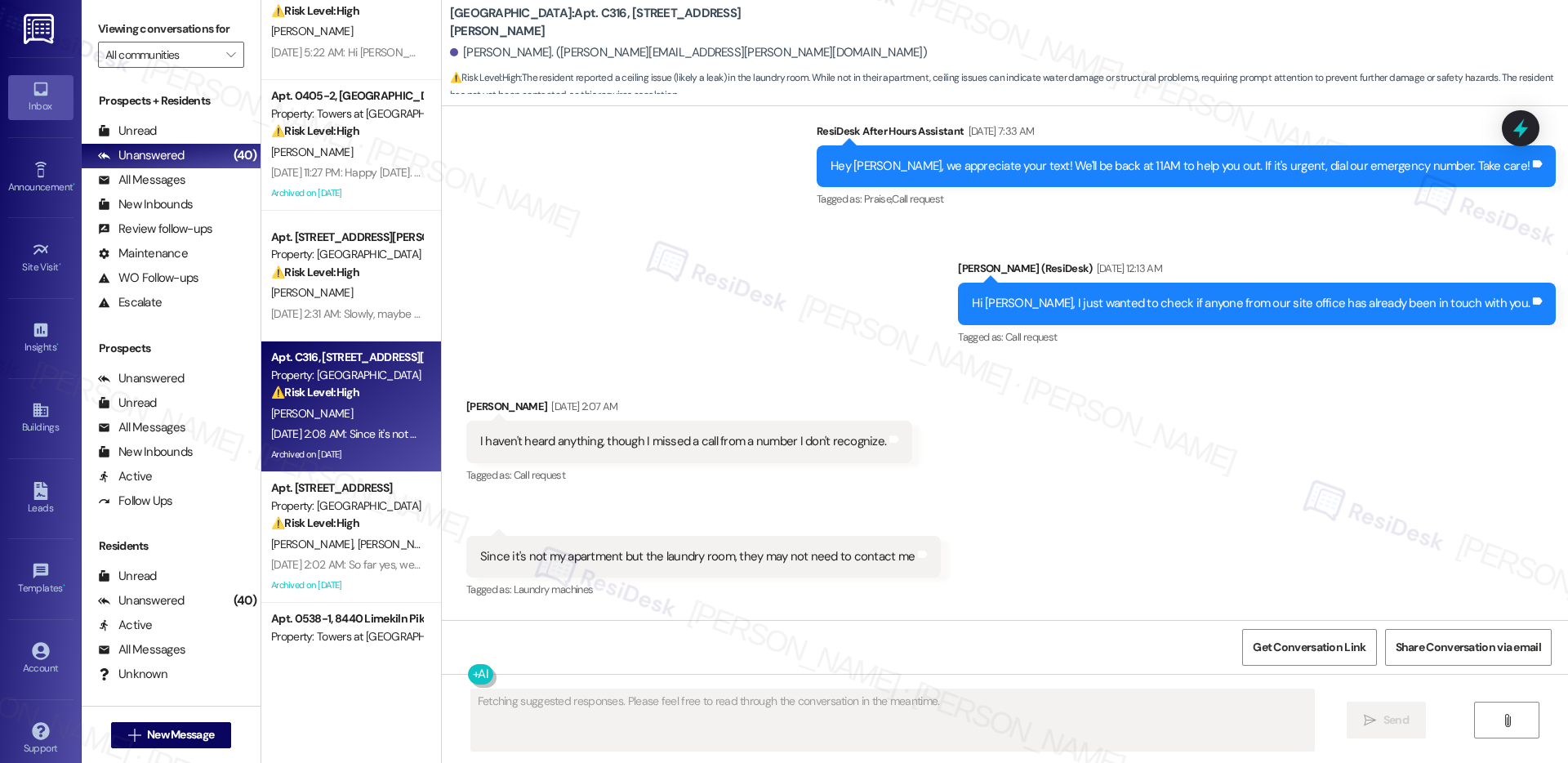
scroll to position [8538, 0]
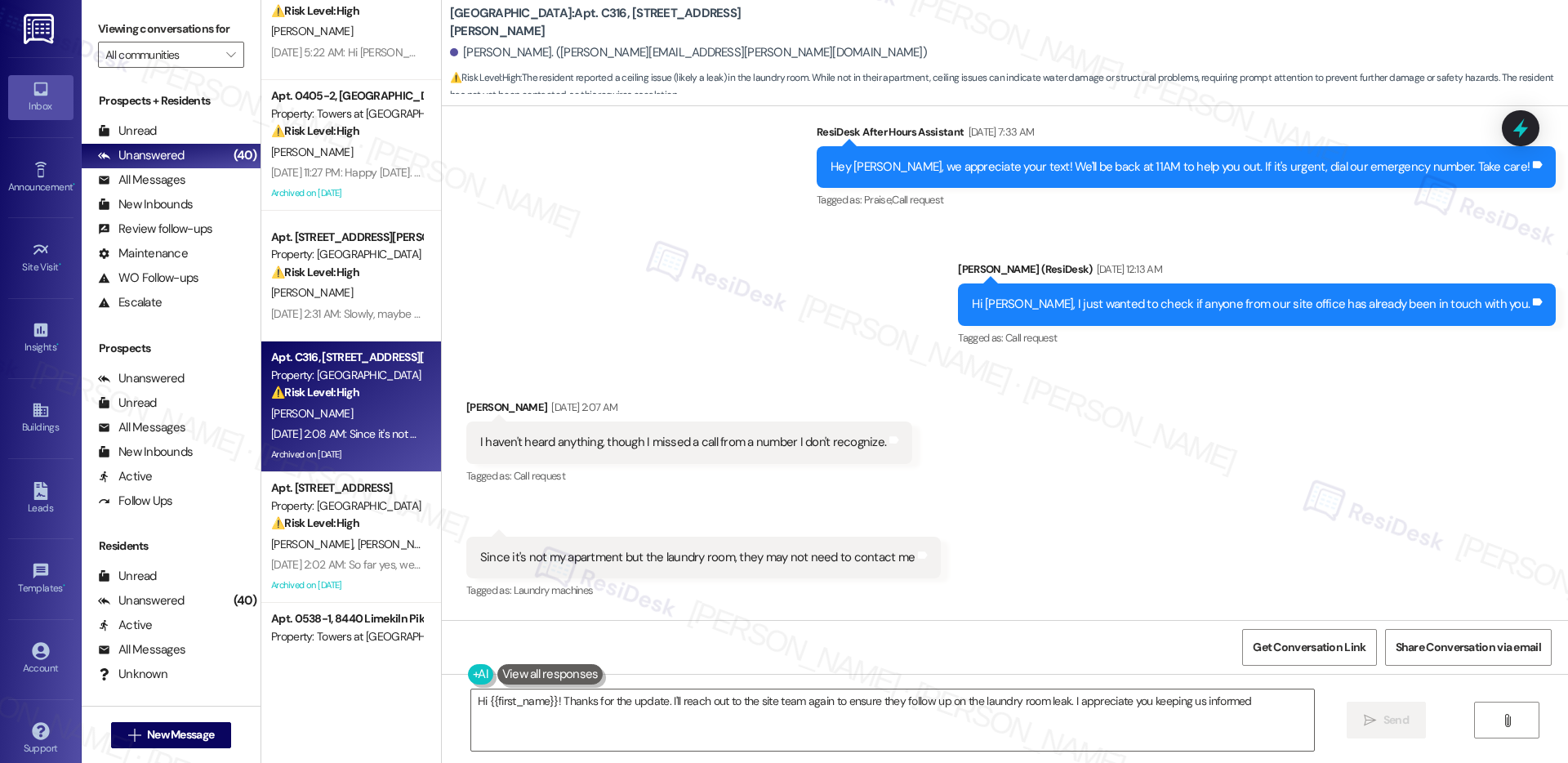
type textarea "Hi {{first_name}}! Thanks for the update. I'll reach out to the site team again…"
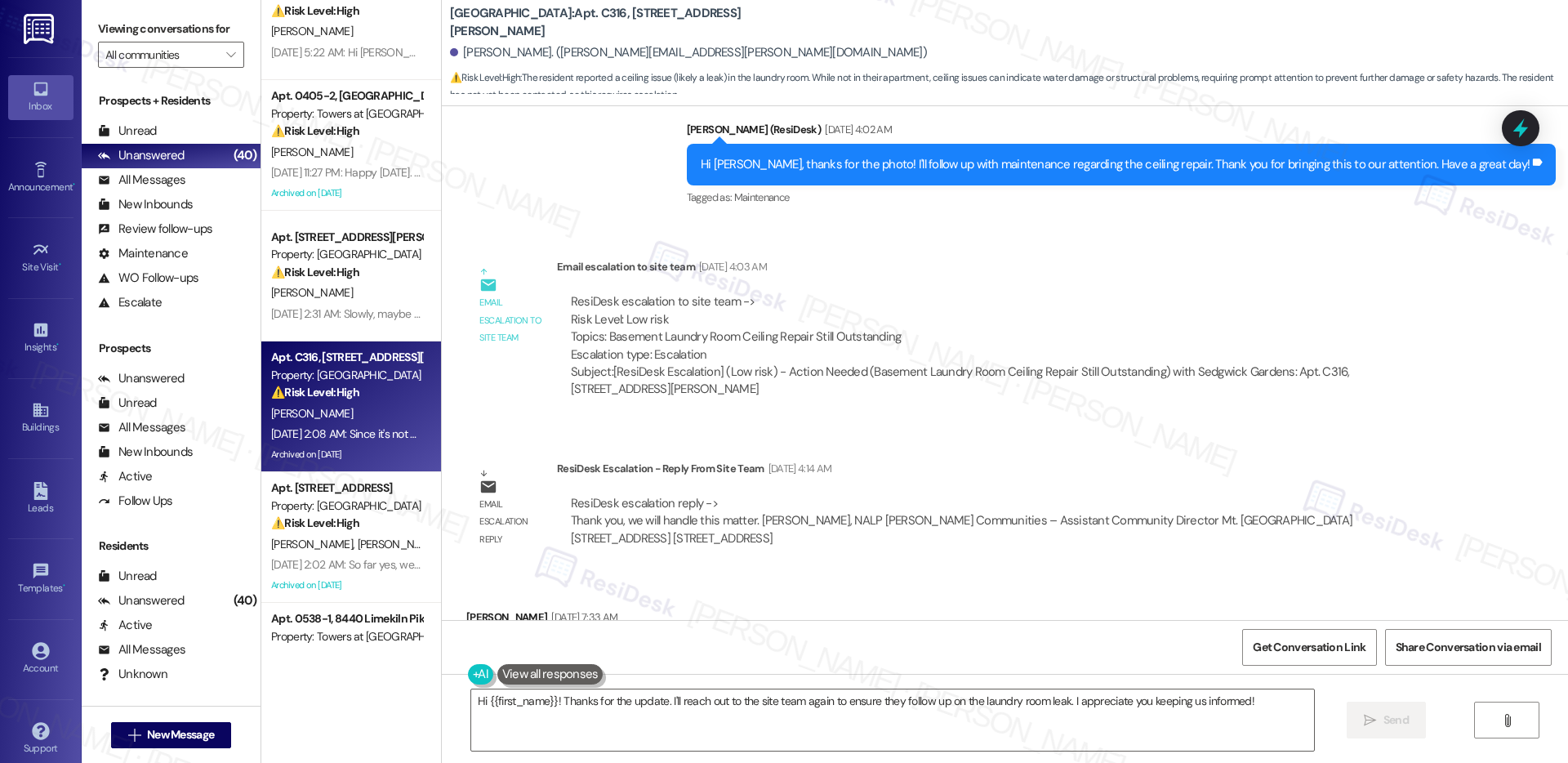
scroll to position [7846, 0]
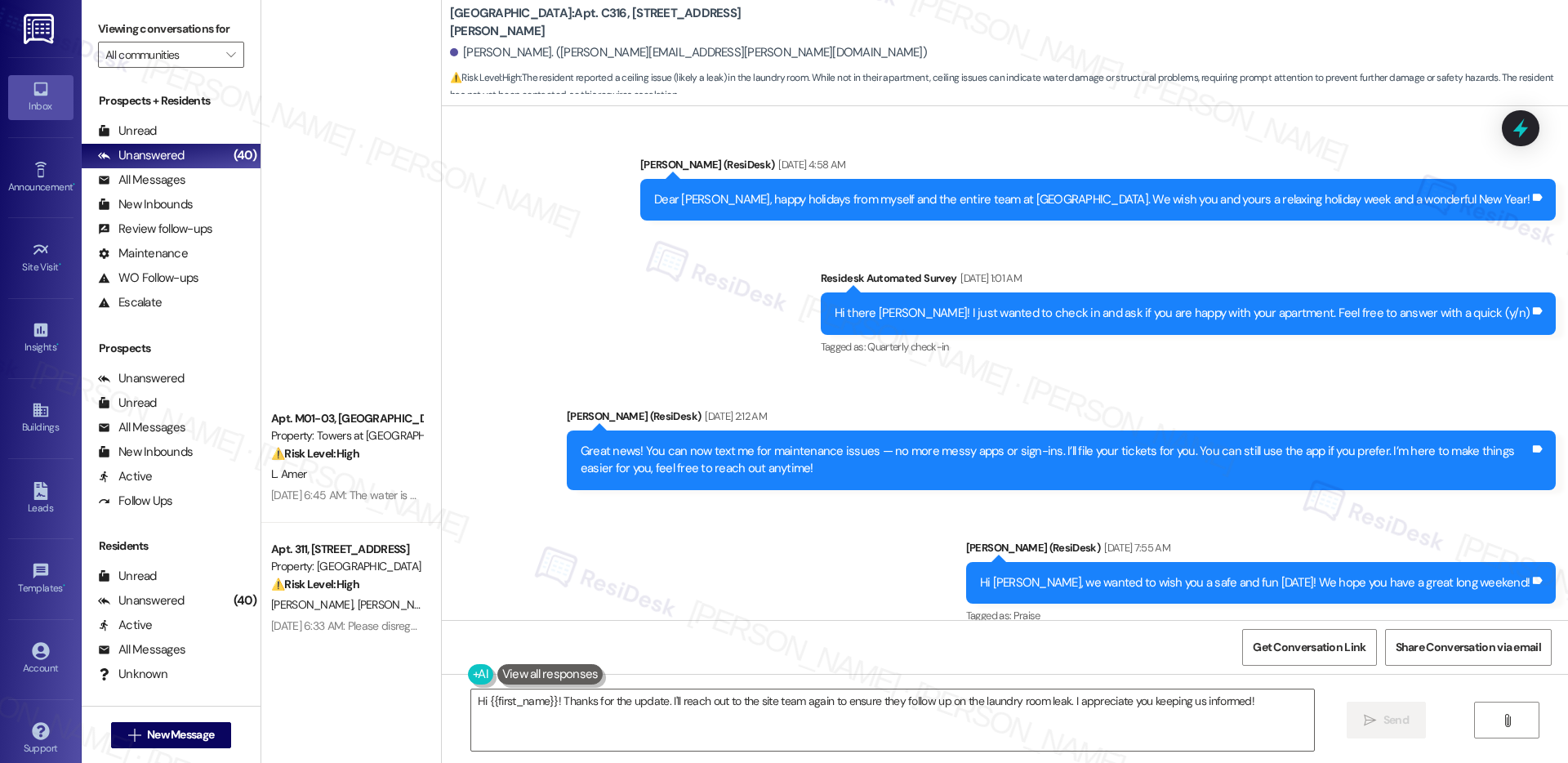
scroll to position [7846, 0]
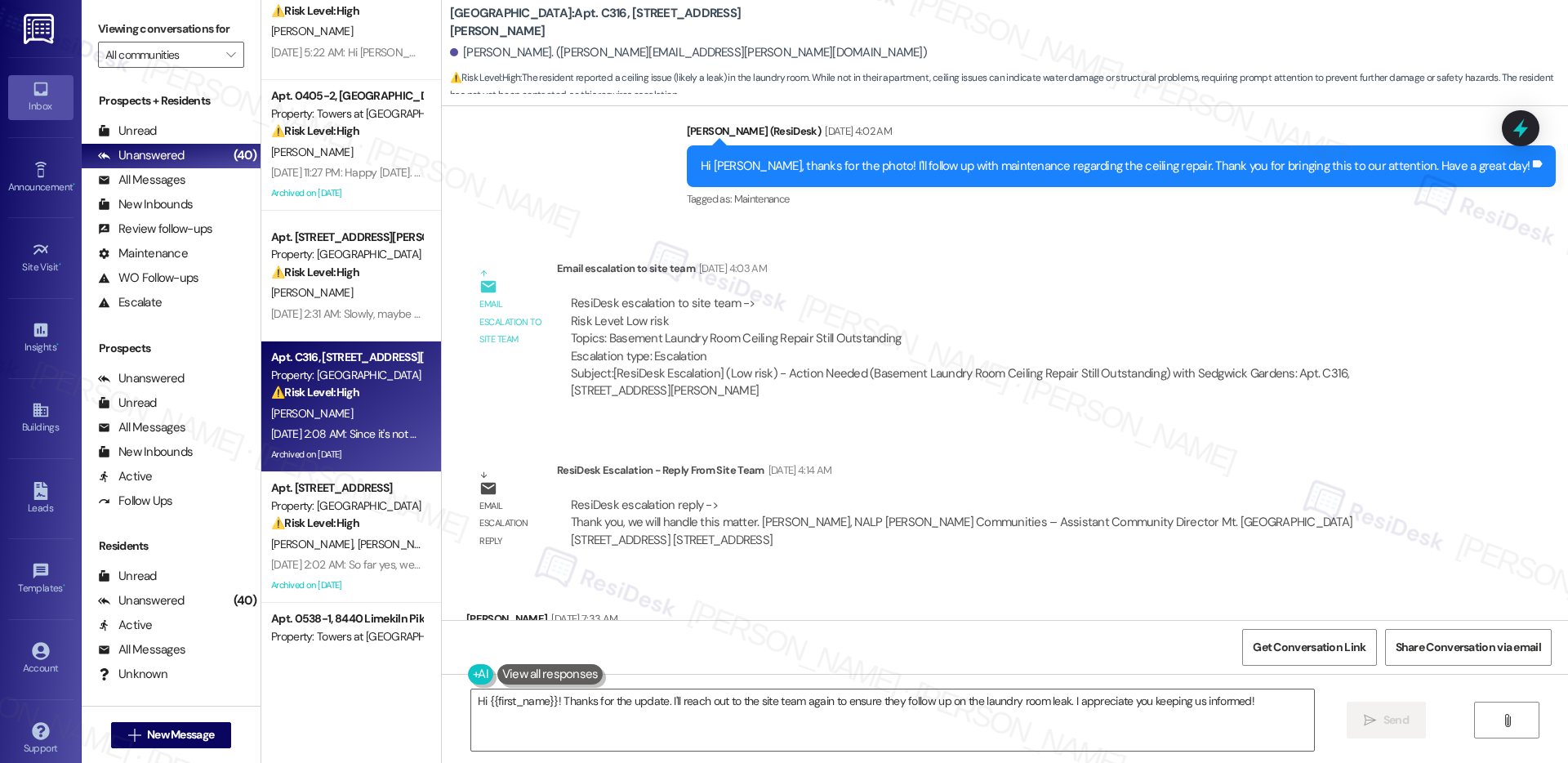
click at [635, 295] on div "ResiDesk escalation to site team -> Risk Level: Low risk Topics: Basement Laund…" at bounding box center [1006, 330] width 871 height 71
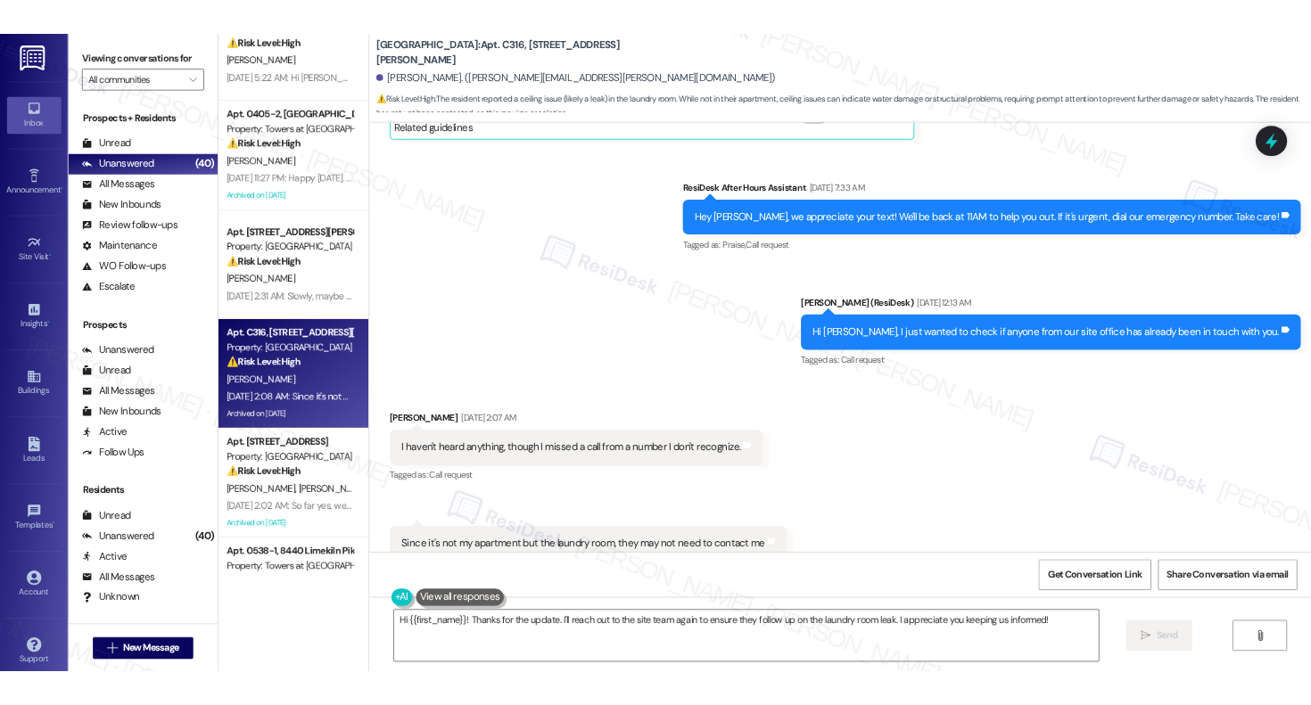
scroll to position [9347, 0]
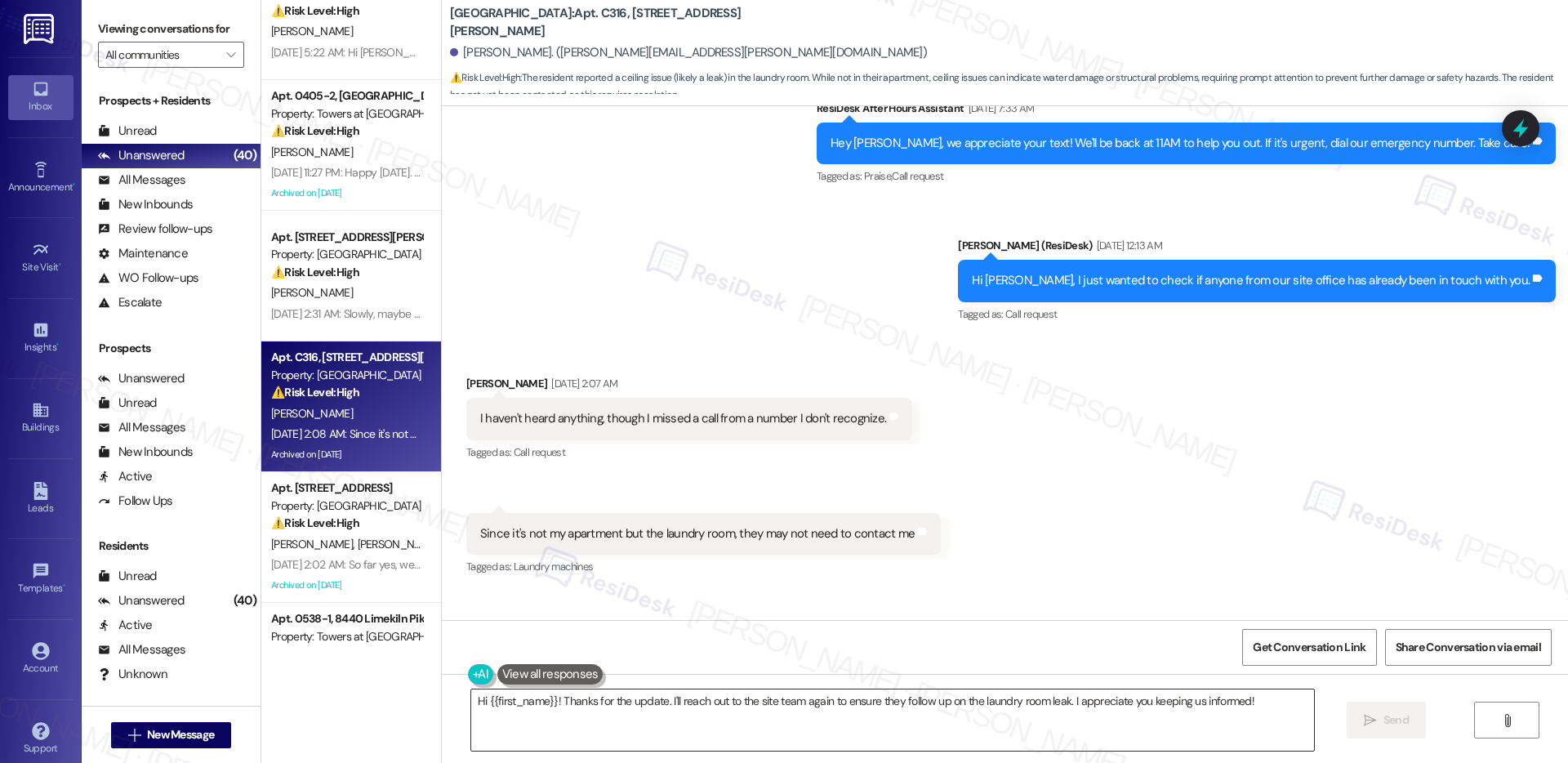
click at [670, 700] on textarea "Hi {{first_name}}! Thanks for the update. I'll reach out to the site team again…" at bounding box center [893, 720] width 843 height 61
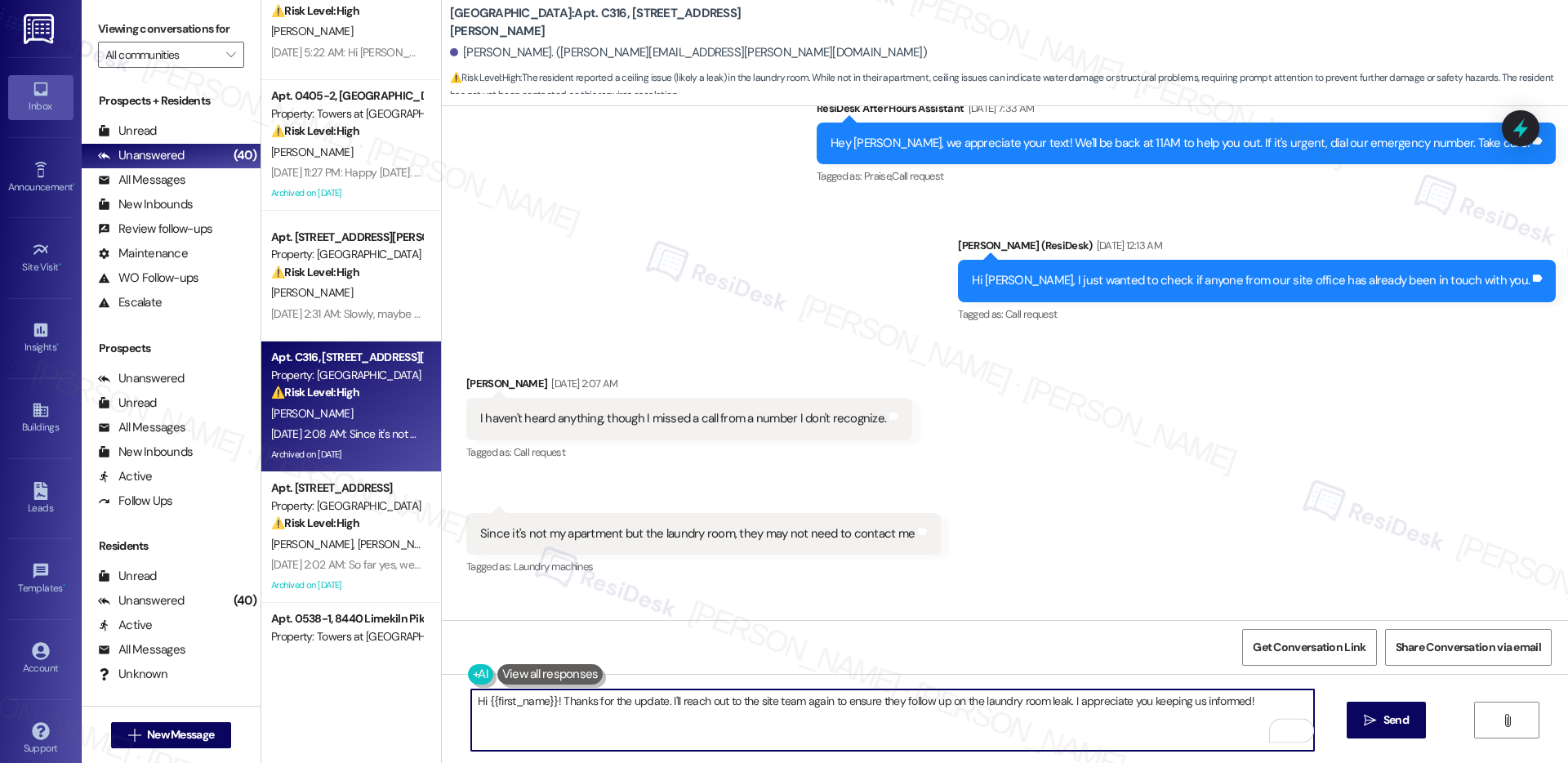
drag, startPoint x: 659, startPoint y: 702, endPoint x: 962, endPoint y: 730, distance: 304.3
click at [965, 730] on textarea "Hi {{first_name}}! Thanks for the update. I'll reach out to the site team again…" at bounding box center [893, 720] width 843 height 61
drag, startPoint x: 1259, startPoint y: 702, endPoint x: 656, endPoint y: 703, distance: 603.0
click at [656, 703] on textarea "Hi {{first_name}}! Thanks for the update. I'll reach out to the site team again…" at bounding box center [893, 720] width 843 height 61
type textarea "Hi {{first_name}}! Thanks for the update."
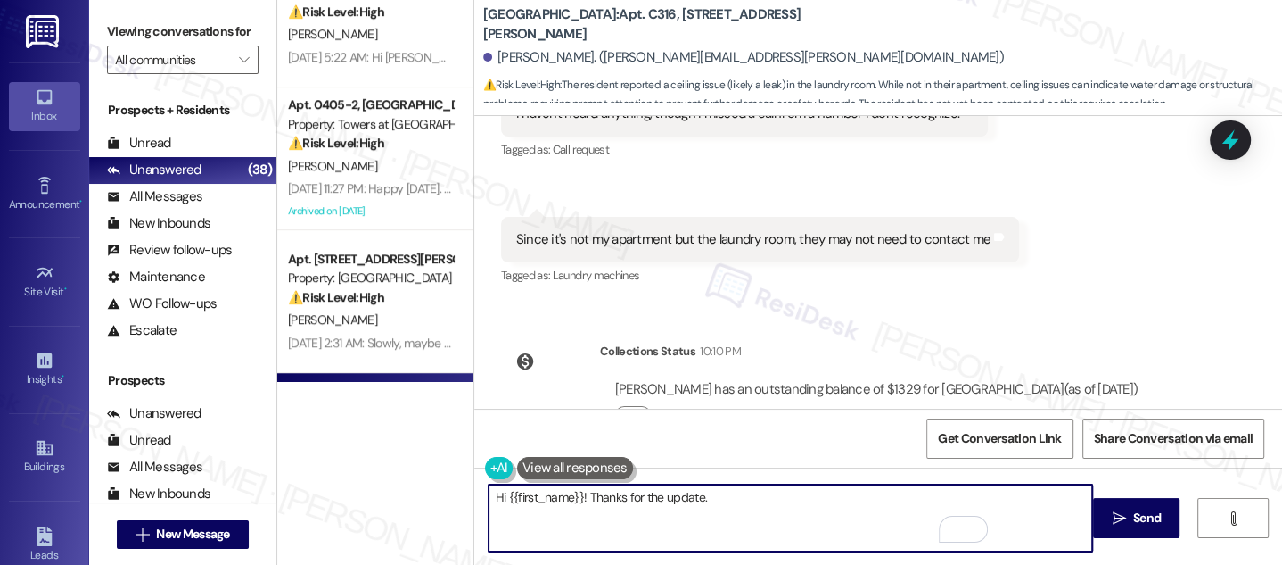
scroll to position [10102, 0]
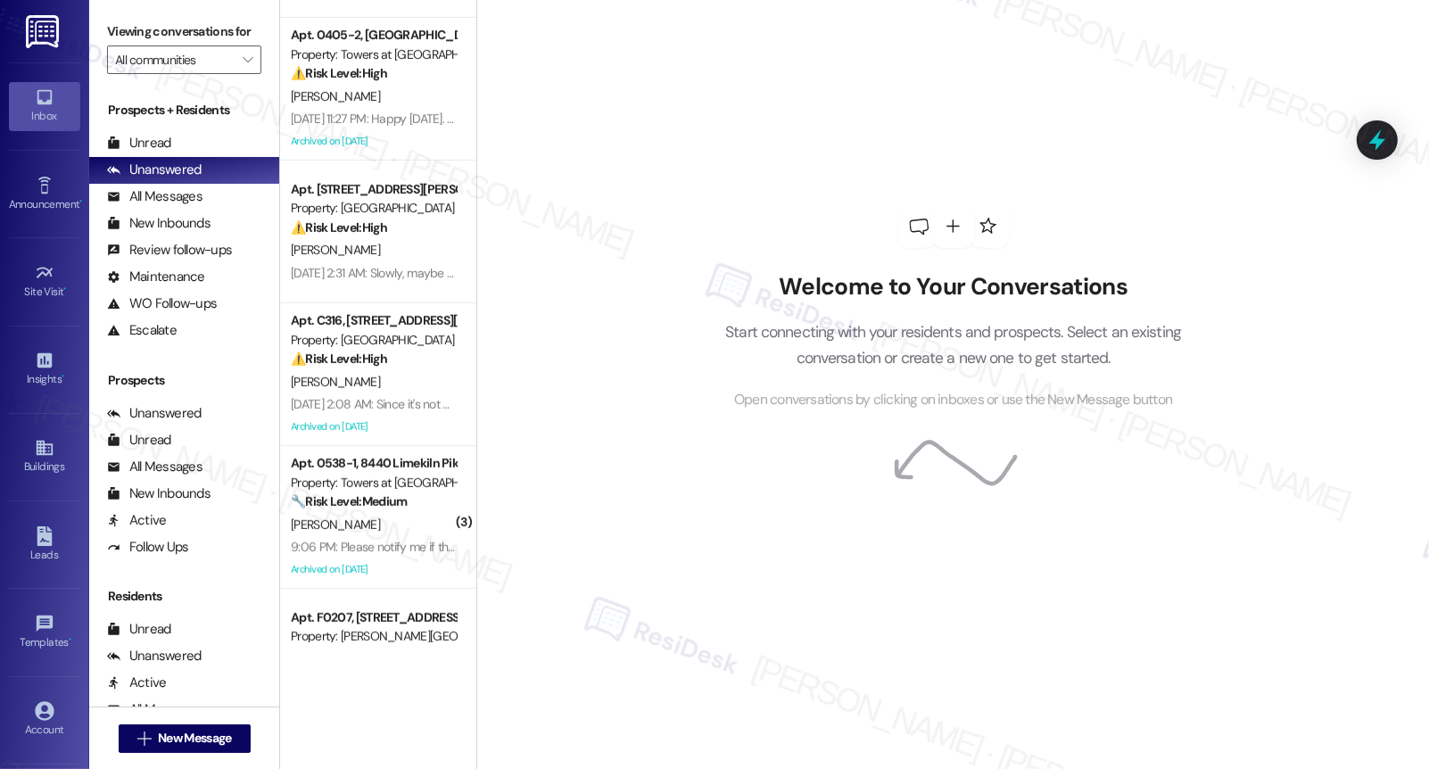
scroll to position [834, 0]
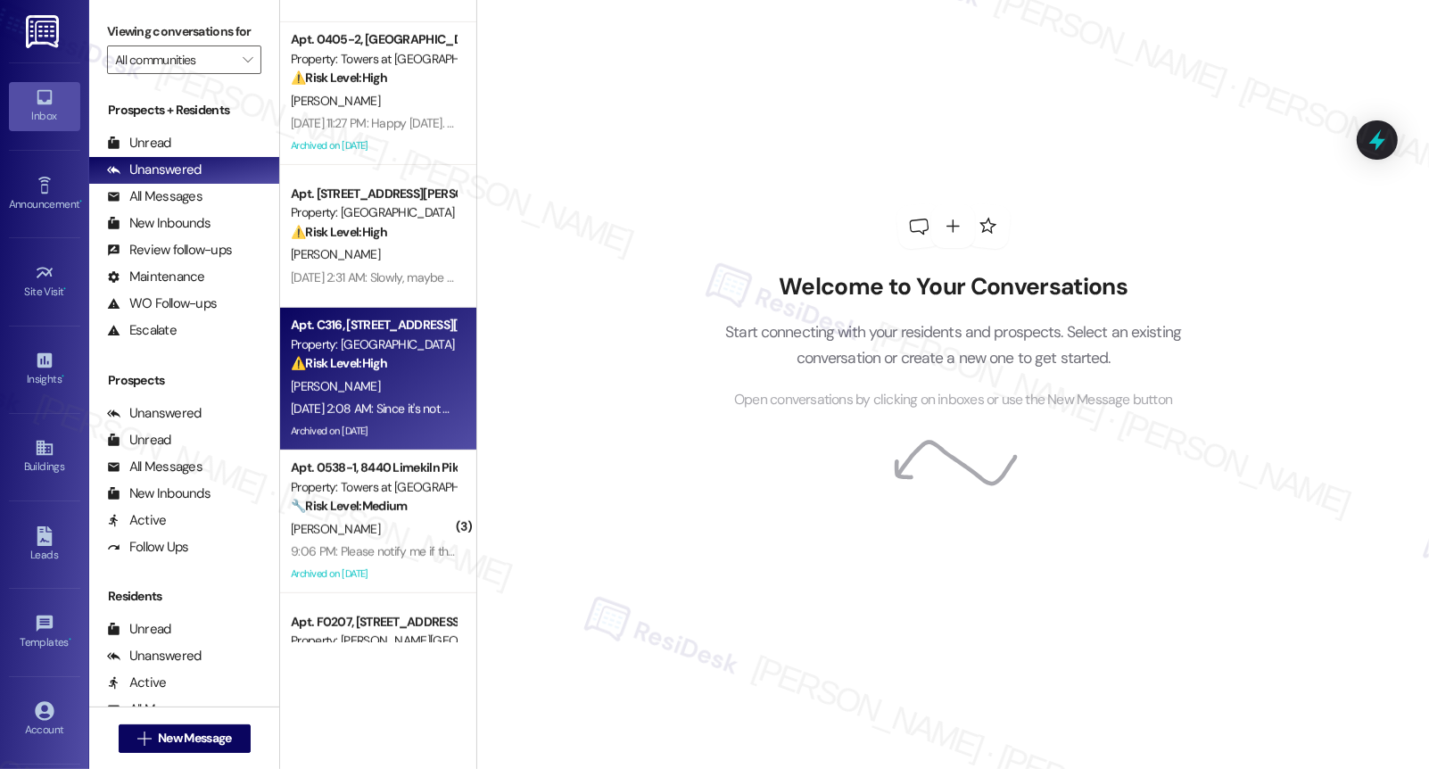
click at [347, 370] on strong "⚠️ Risk Level: High" at bounding box center [339, 363] width 96 height 16
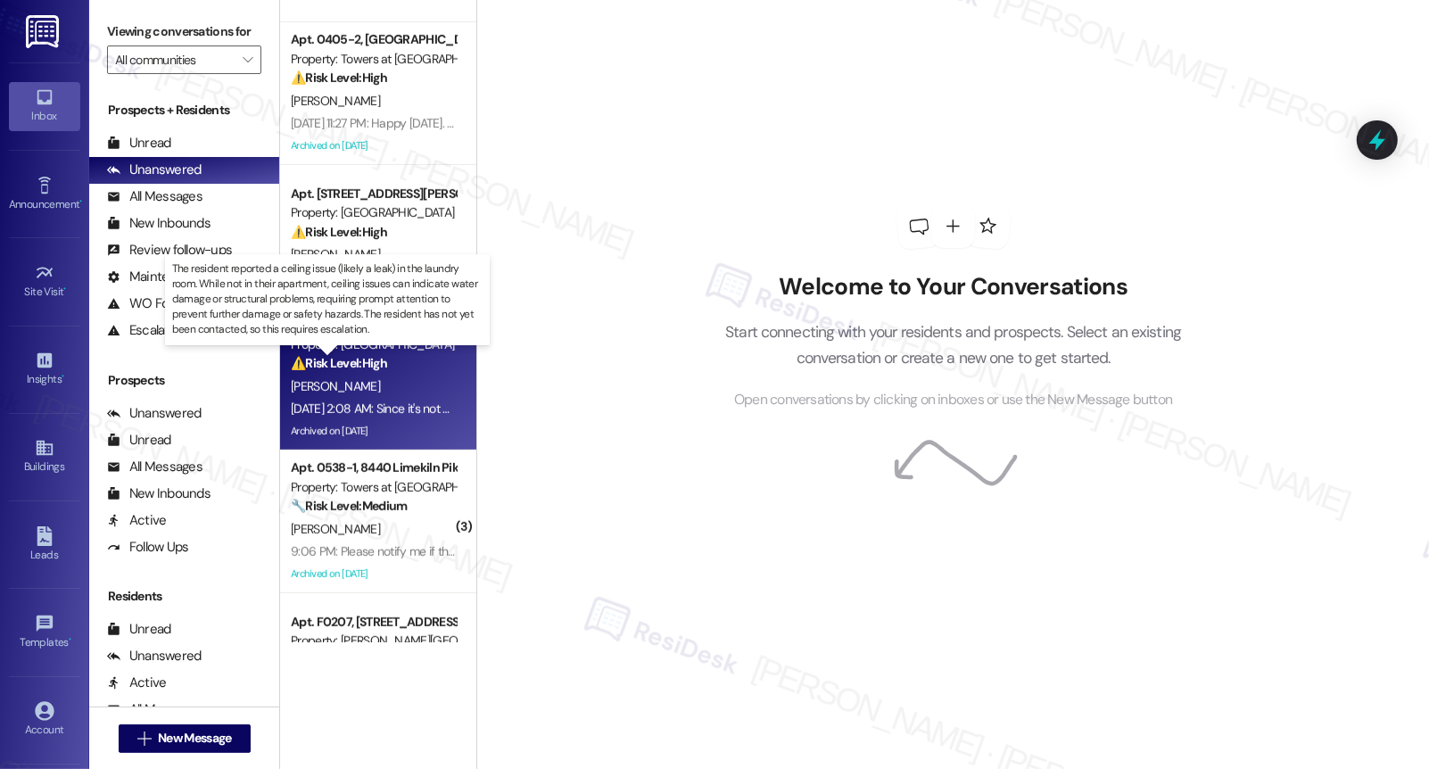
click at [347, 370] on strong "⚠️ Risk Level: High" at bounding box center [339, 363] width 96 height 16
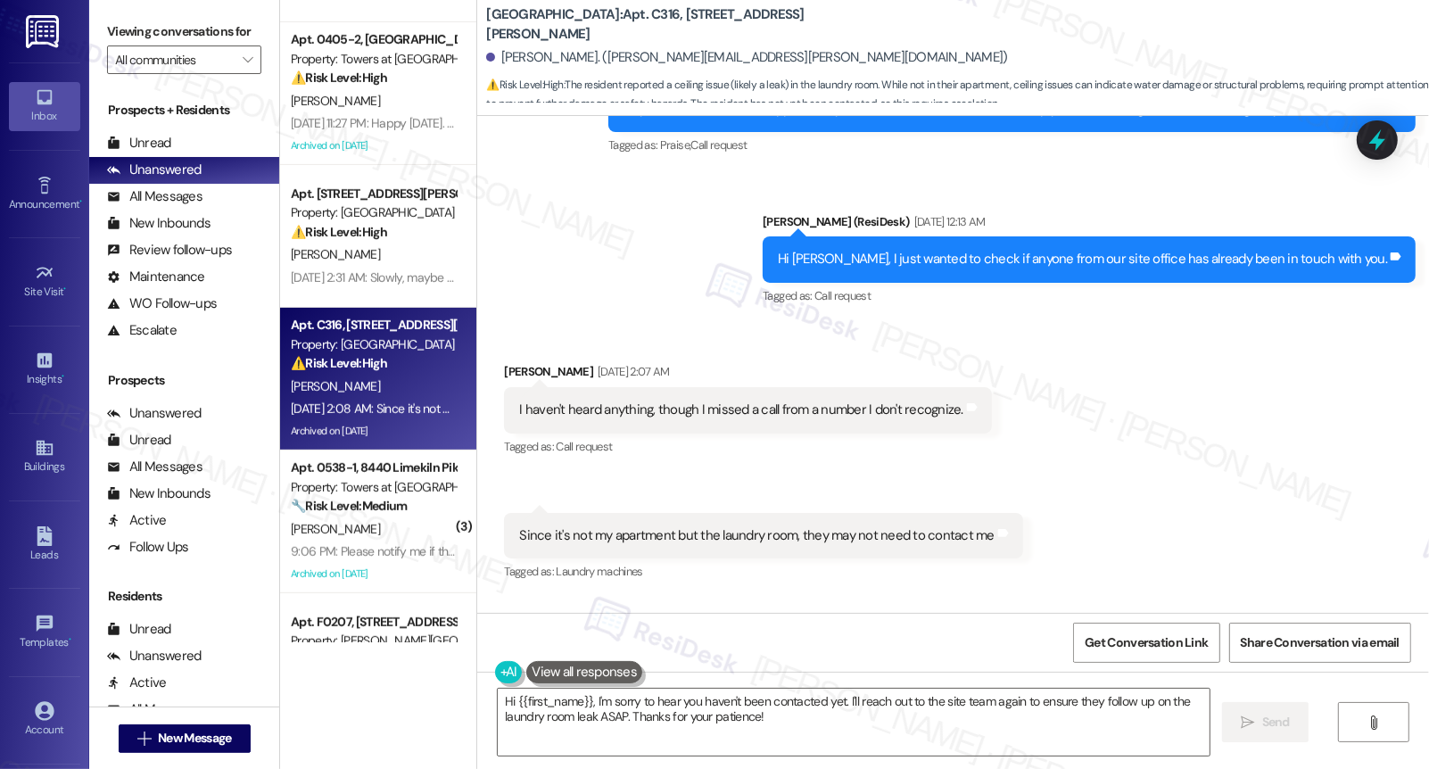
scroll to position [9626, 0]
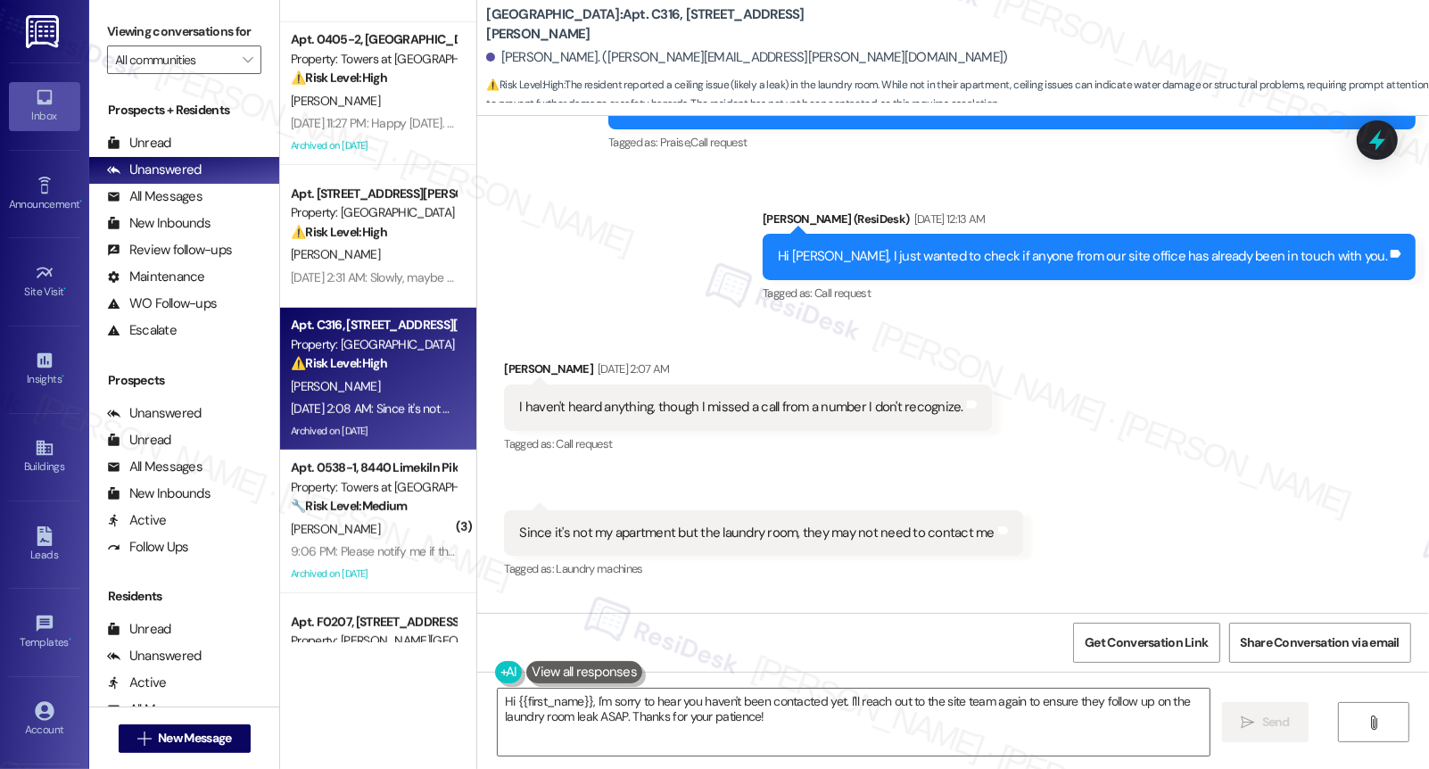
click at [702, 524] on div "Since it's not my apartment but the laundry room, they may not need to contact …" at bounding box center [756, 533] width 474 height 19
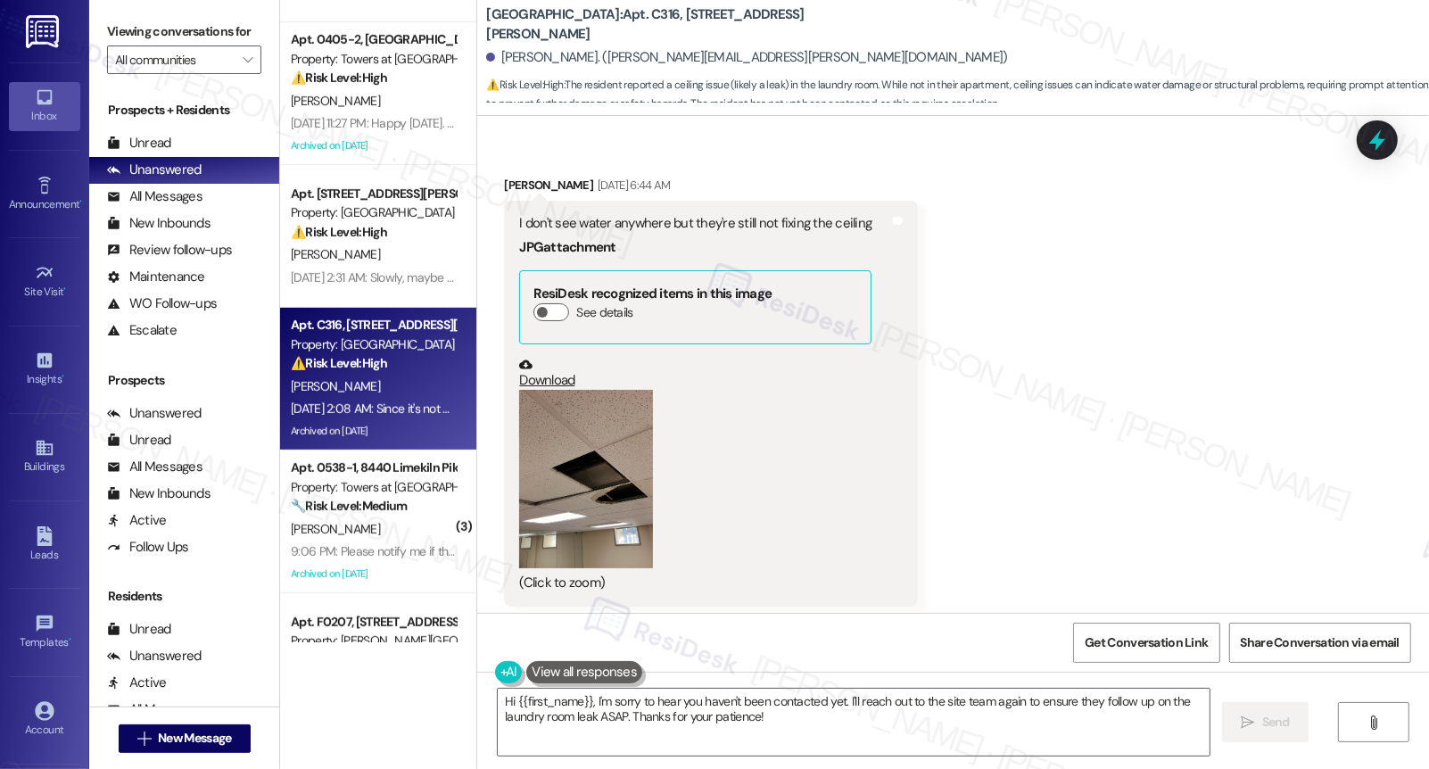
scroll to position [8218, 0]
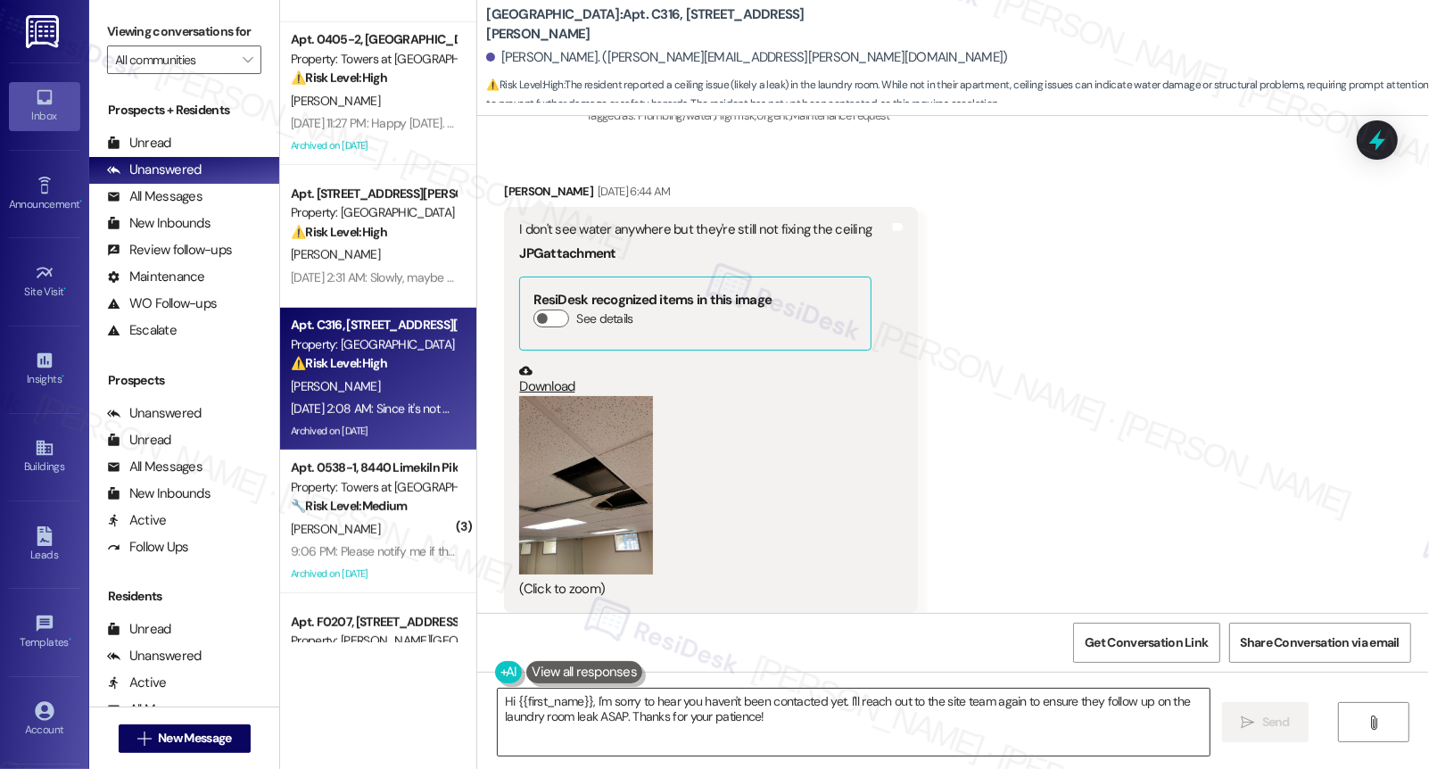
click at [742, 707] on textarea "Hi {{first_name}}, I'm sorry to hear you haven't been contacted yet. I'll reach…" at bounding box center [854, 722] width 712 height 67
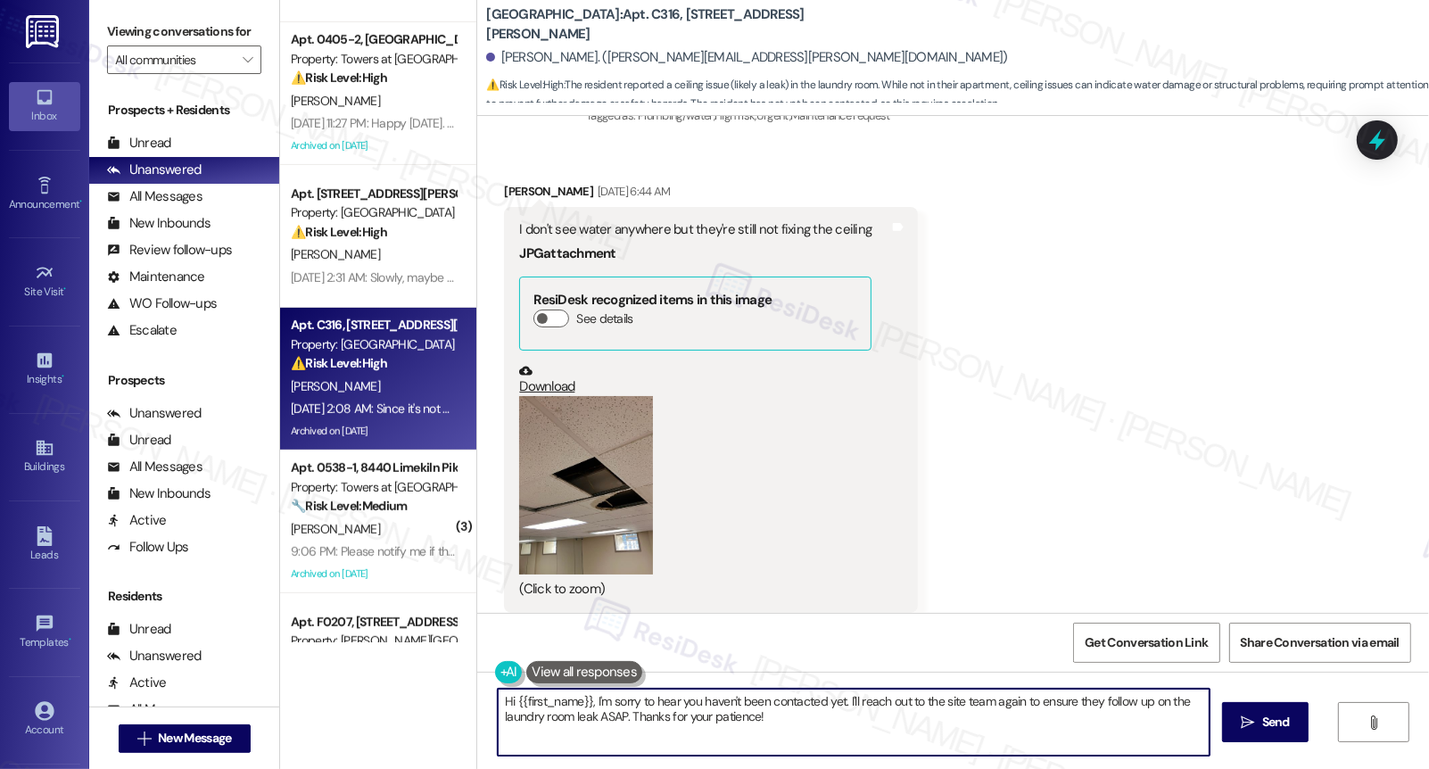
click at [742, 707] on textarea "Hi {{first_name}}, I'm sorry to hear you haven't been contacted yet. I'll reach…" at bounding box center [854, 722] width 712 height 67
type textarea "T"
type textarea "I received an update from our maintenance team that they handle this concern. L…"
click at [783, 705] on textarea "I received an update from our maintenance team that they handle this concern. L…" at bounding box center [854, 722] width 712 height 67
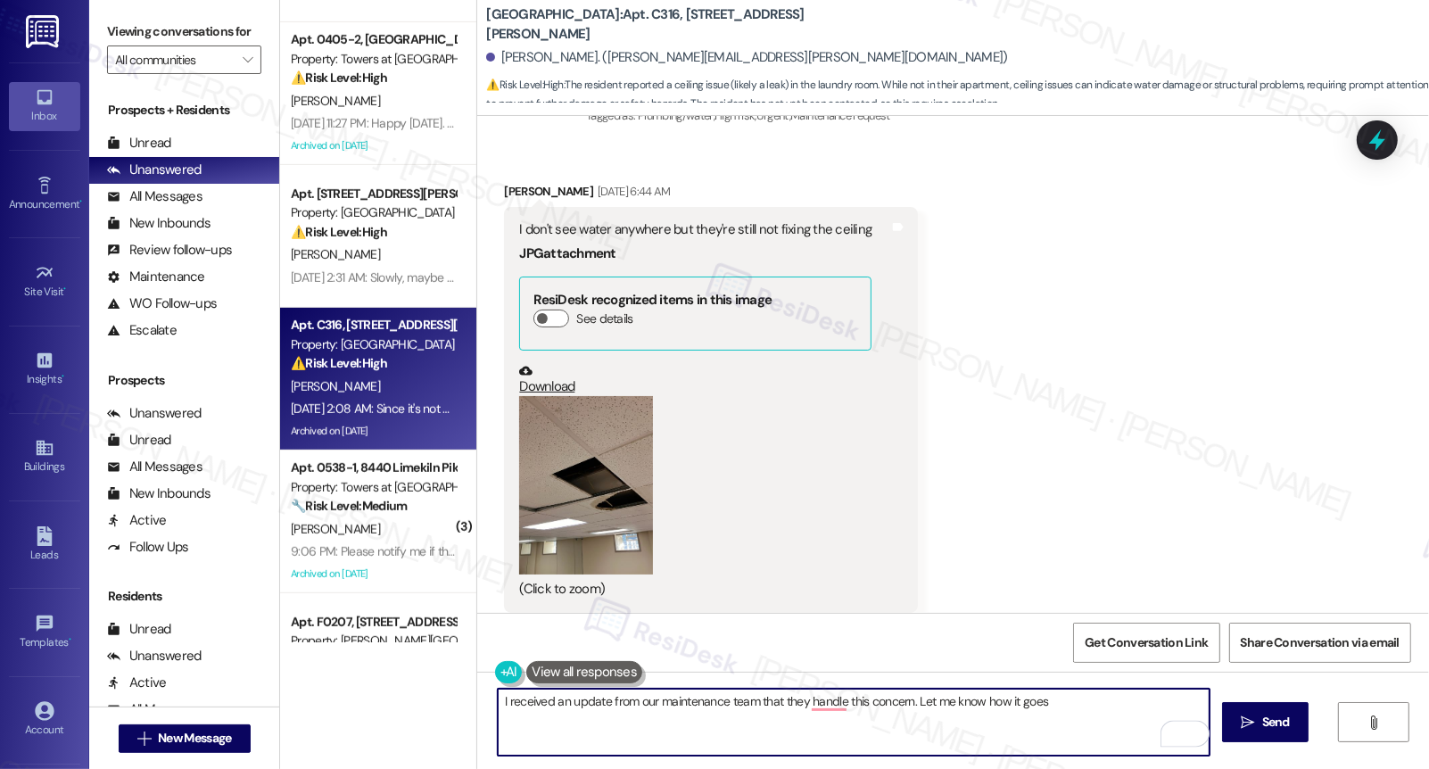
click at [783, 705] on textarea "I received an update from our maintenance team that they handle this concern. L…" at bounding box center [854, 722] width 712 height 67
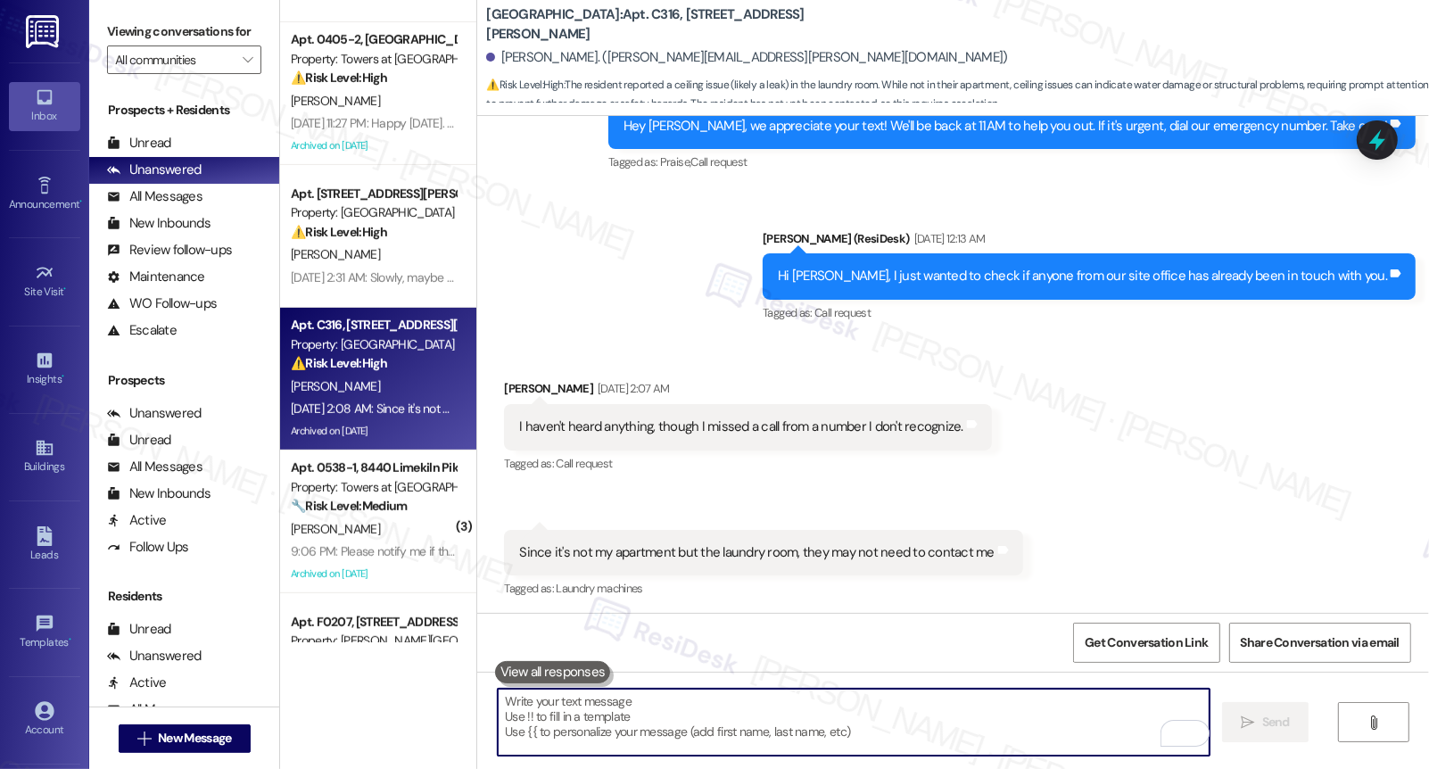
scroll to position [9688, 0]
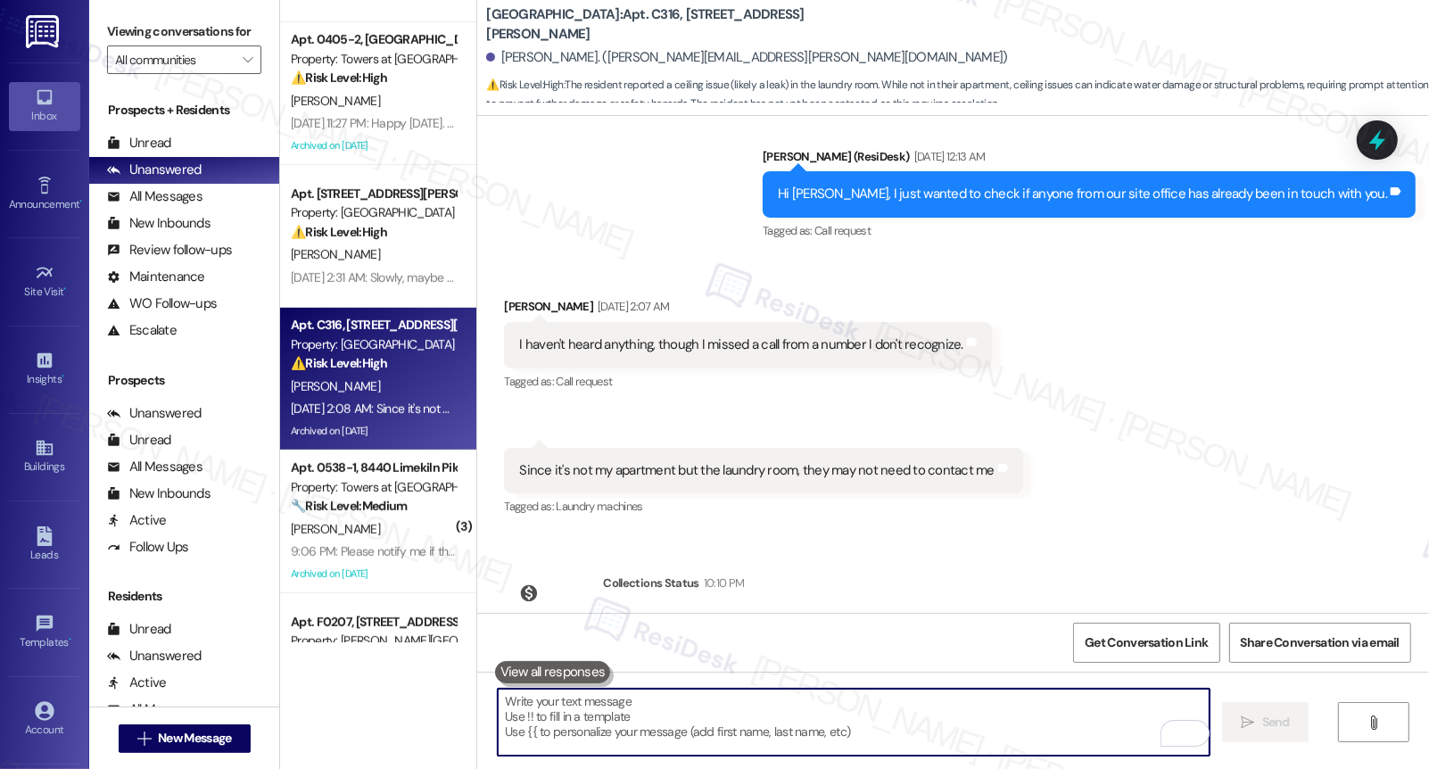
click at [712, 718] on textarea "To enrich screen reader interactions, please activate Accessibility in Grammarl…" at bounding box center [854, 722] width 712 height 67
paste textarea "I received an update from our maintenance team that they will be handling this …"
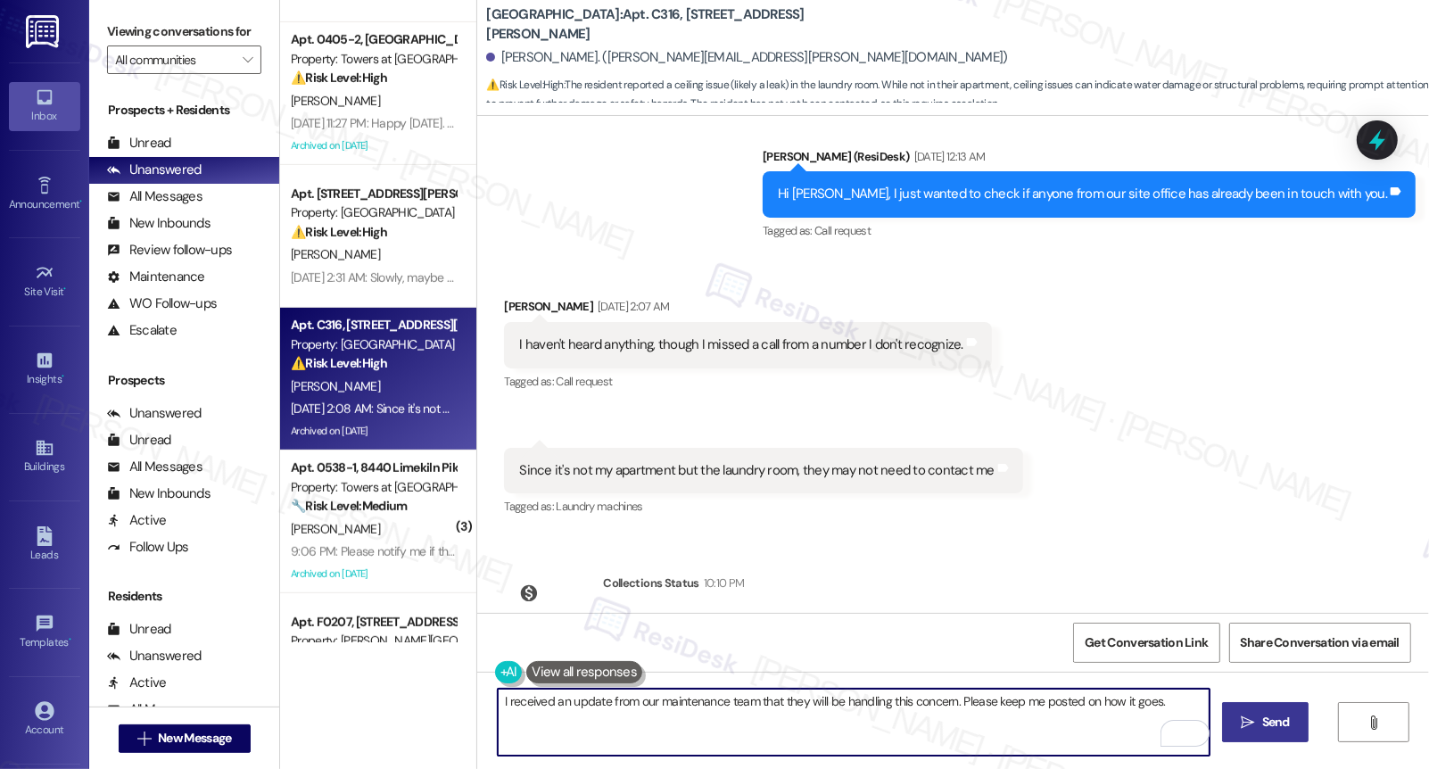
type textarea "I received an update from our maintenance team that they will be handling this …"
click at [1263, 725] on span "Send" at bounding box center [1276, 722] width 28 height 19
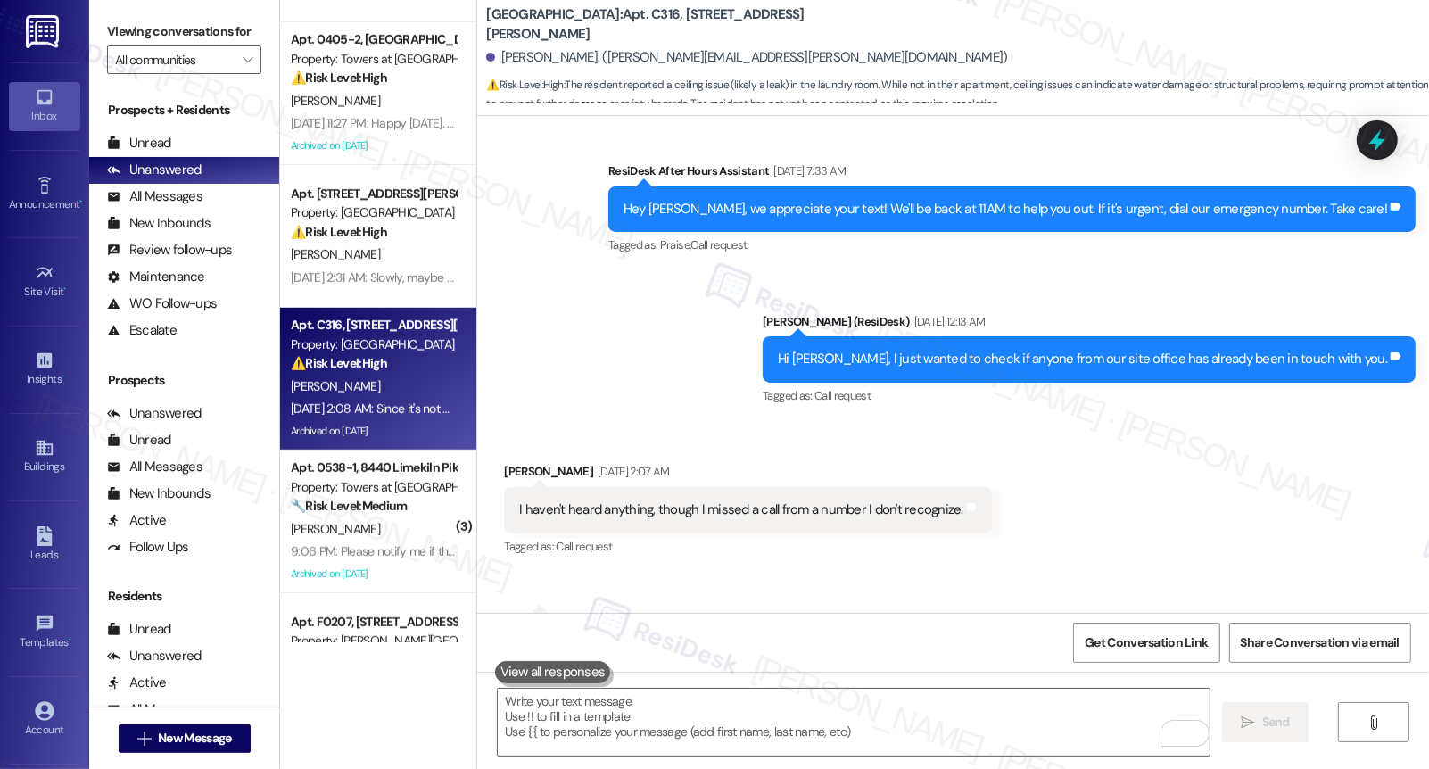
scroll to position [9812, 0]
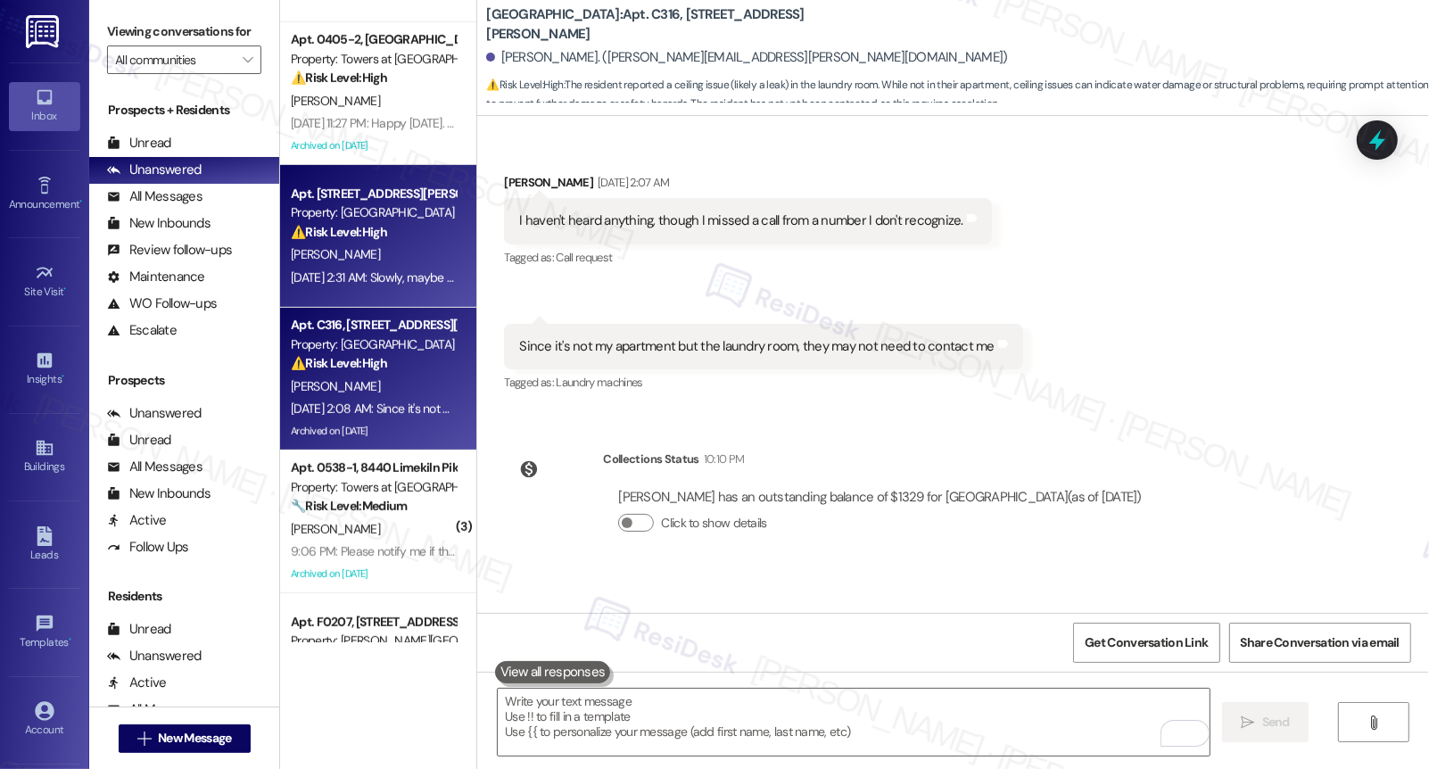
click at [353, 288] on div "Aug 15, 2025 at 2:31 AM: Slowly, maybe an inch deep by the end of my shower Aug…" at bounding box center [373, 278] width 169 height 22
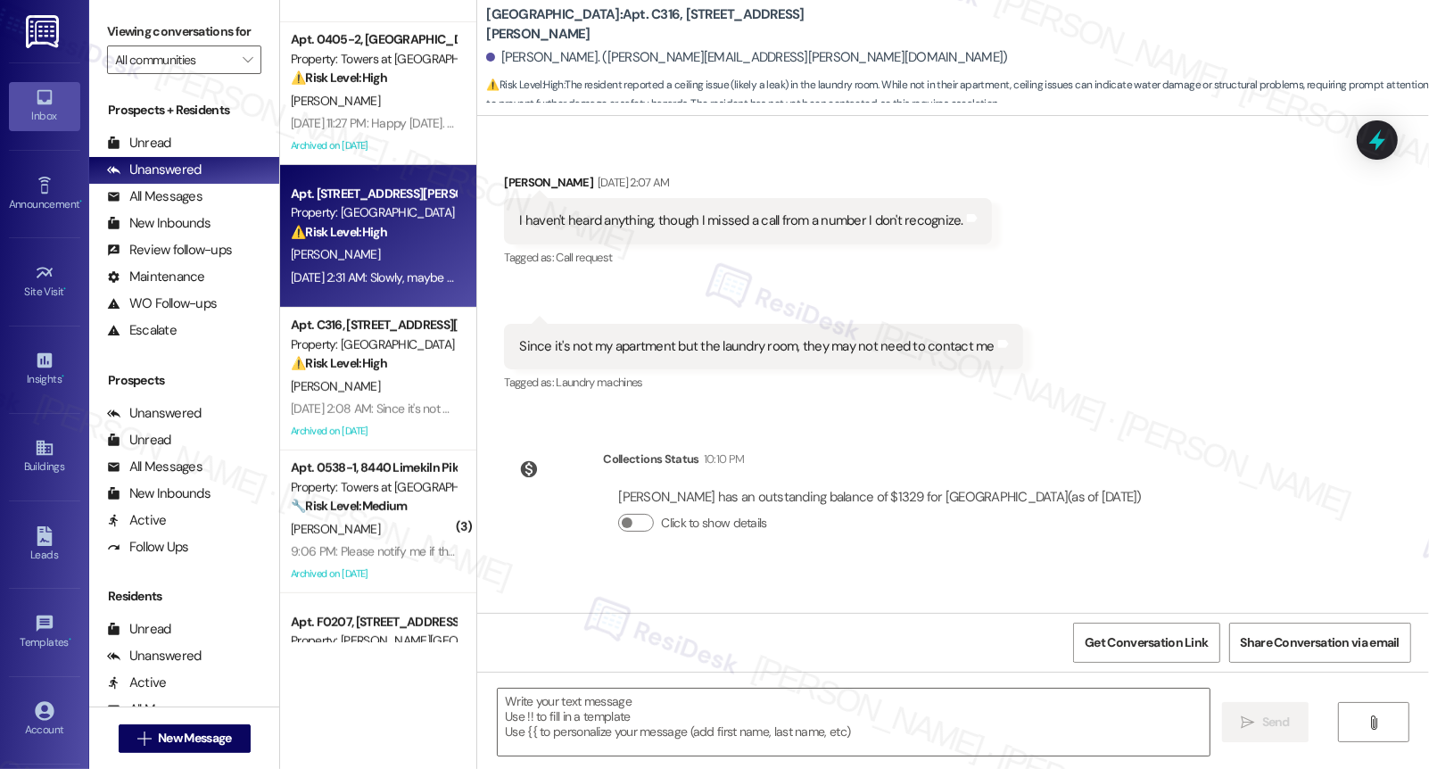
type textarea "Fetching suggested responses. Please feel free to read through the conversation…"
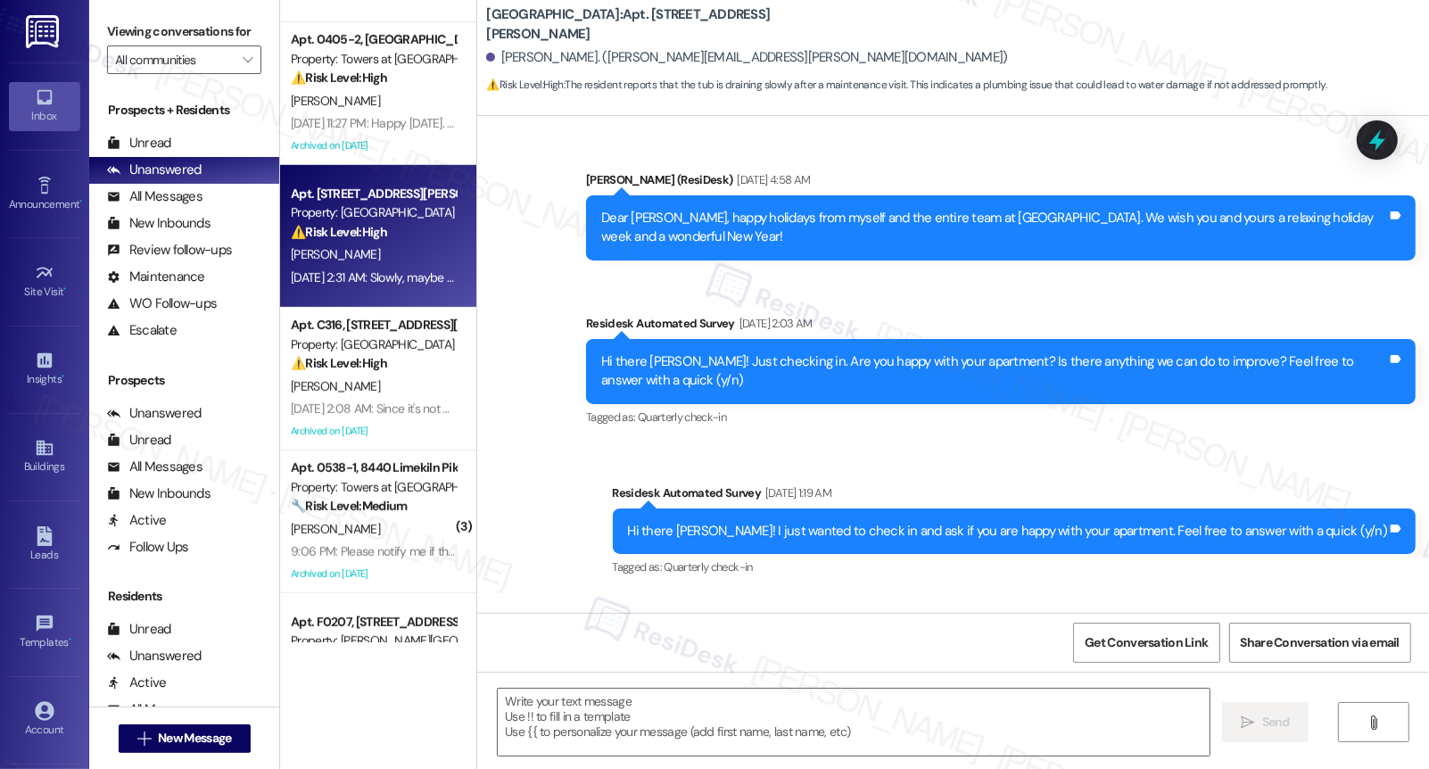
scroll to position [6068, 0]
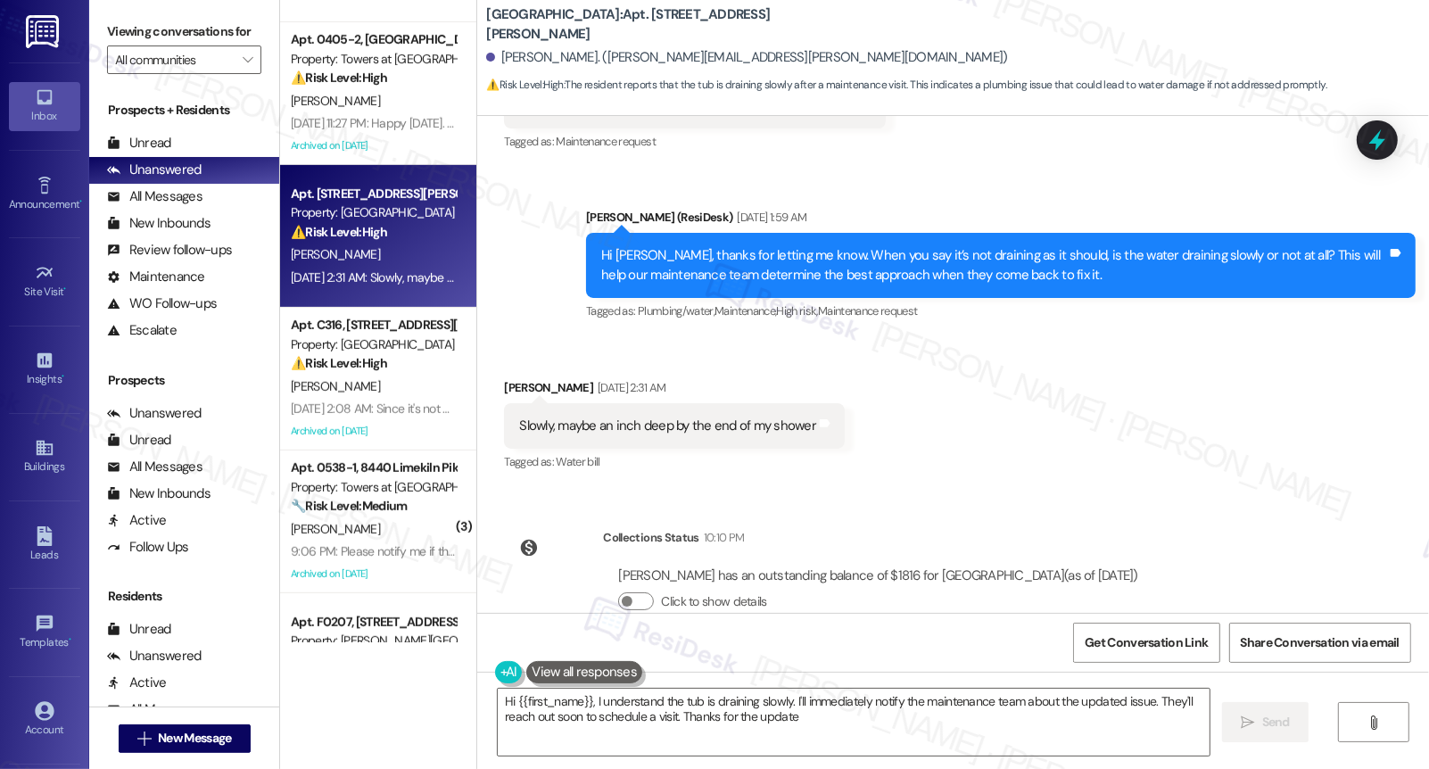
type textarea "Hi {{first_name}}, I understand the tub is draining slowly. I'll immediately no…"
click at [647, 416] on div "Slowly, maybe an inch deep by the end of my shower" at bounding box center [667, 425] width 297 height 19
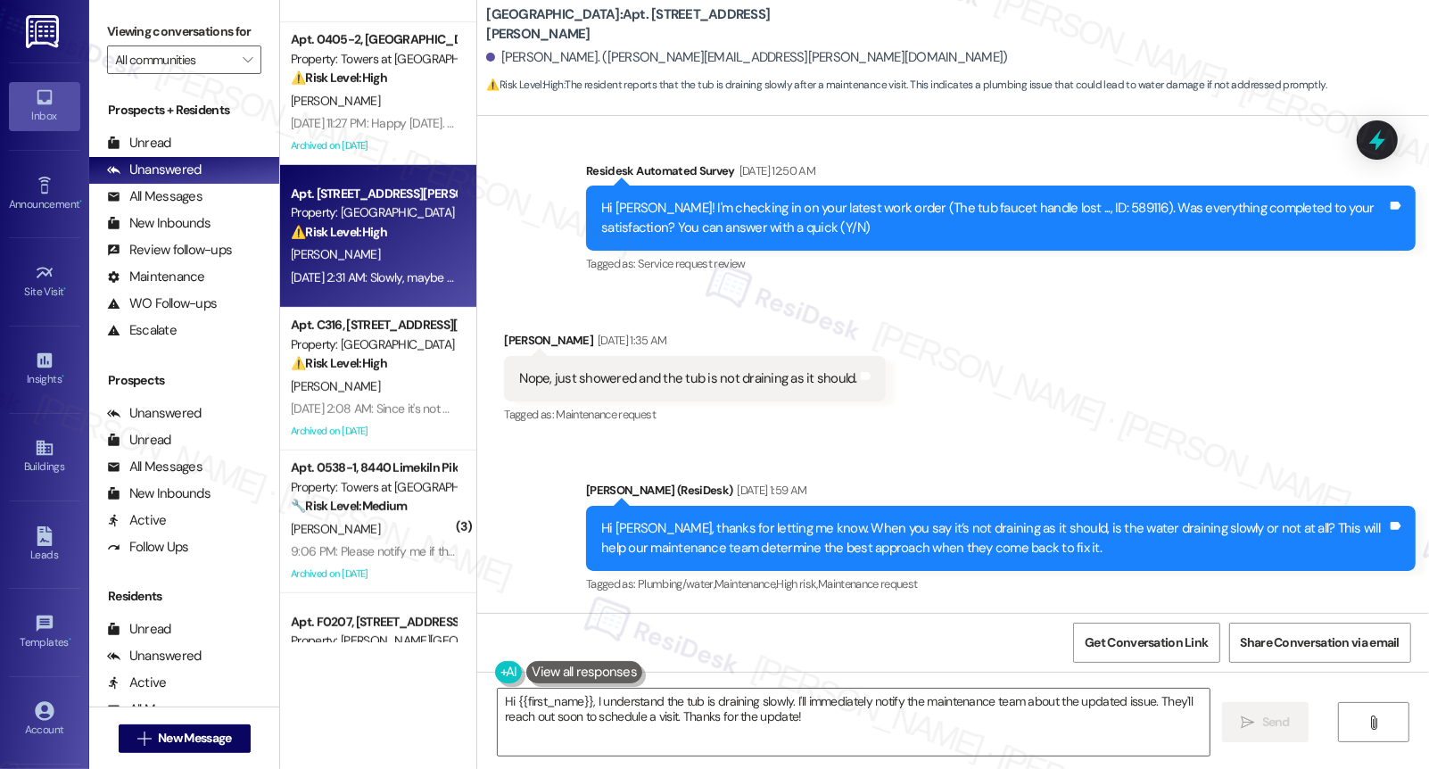
scroll to position [5790, 0]
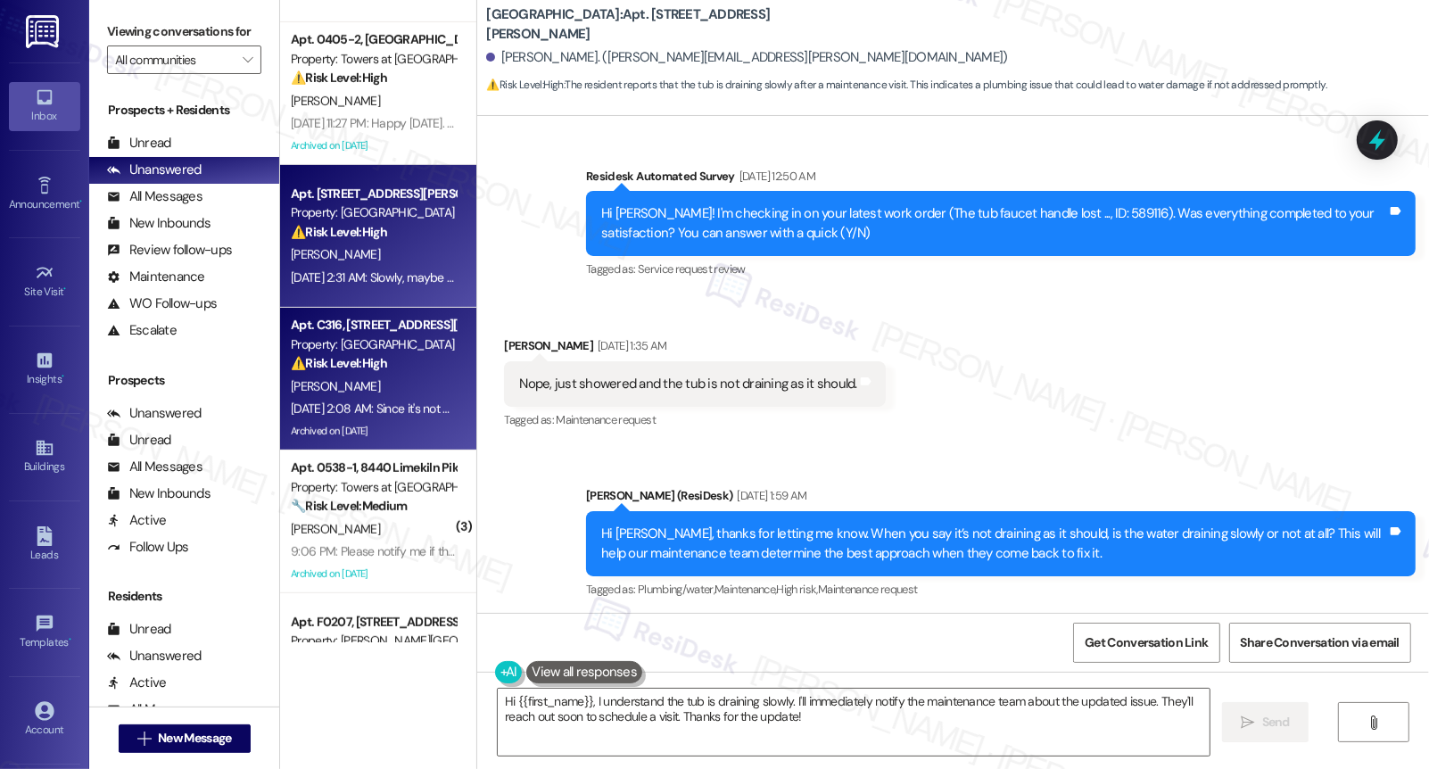
click at [366, 332] on div "Apt. C316, 440 W. Sedgwick St" at bounding box center [373, 325] width 165 height 19
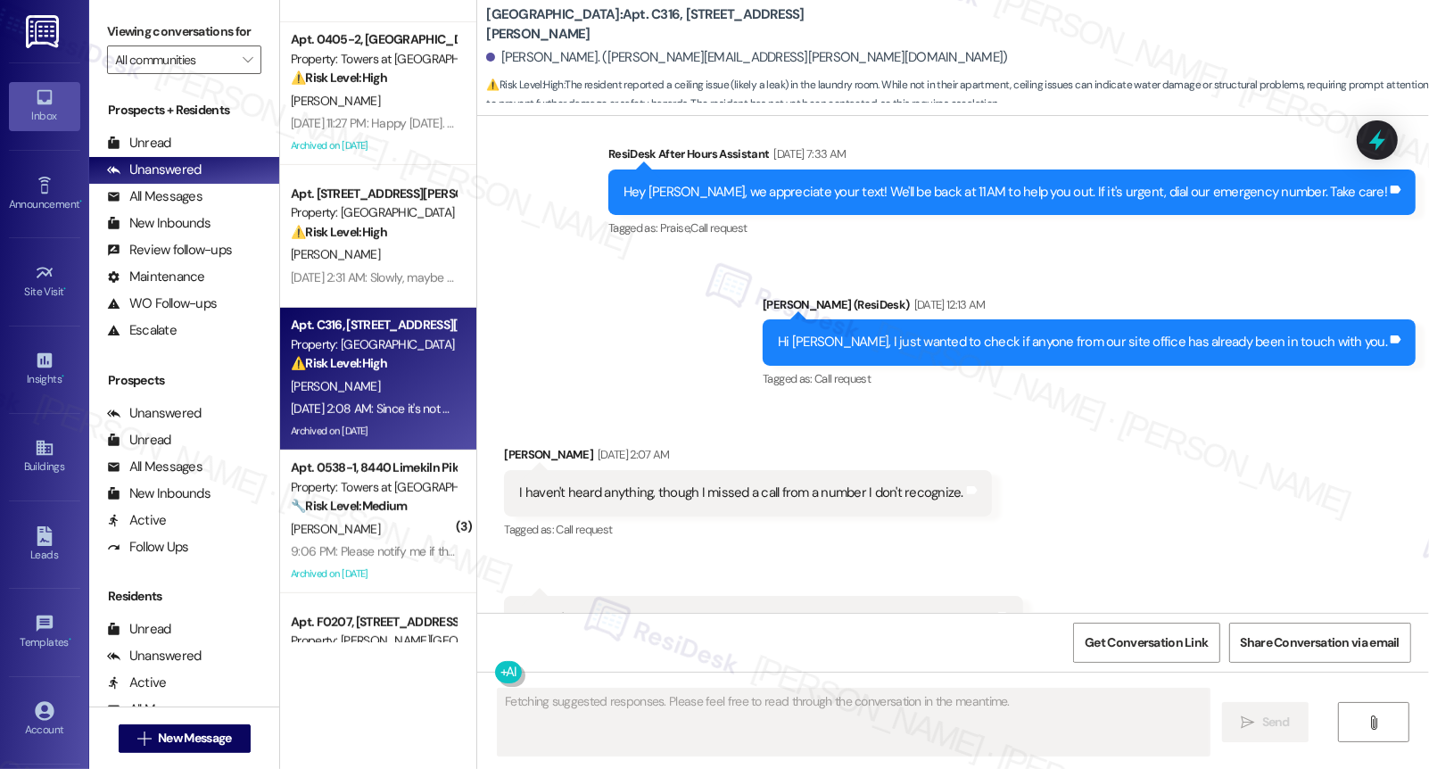
scroll to position [9523, 0]
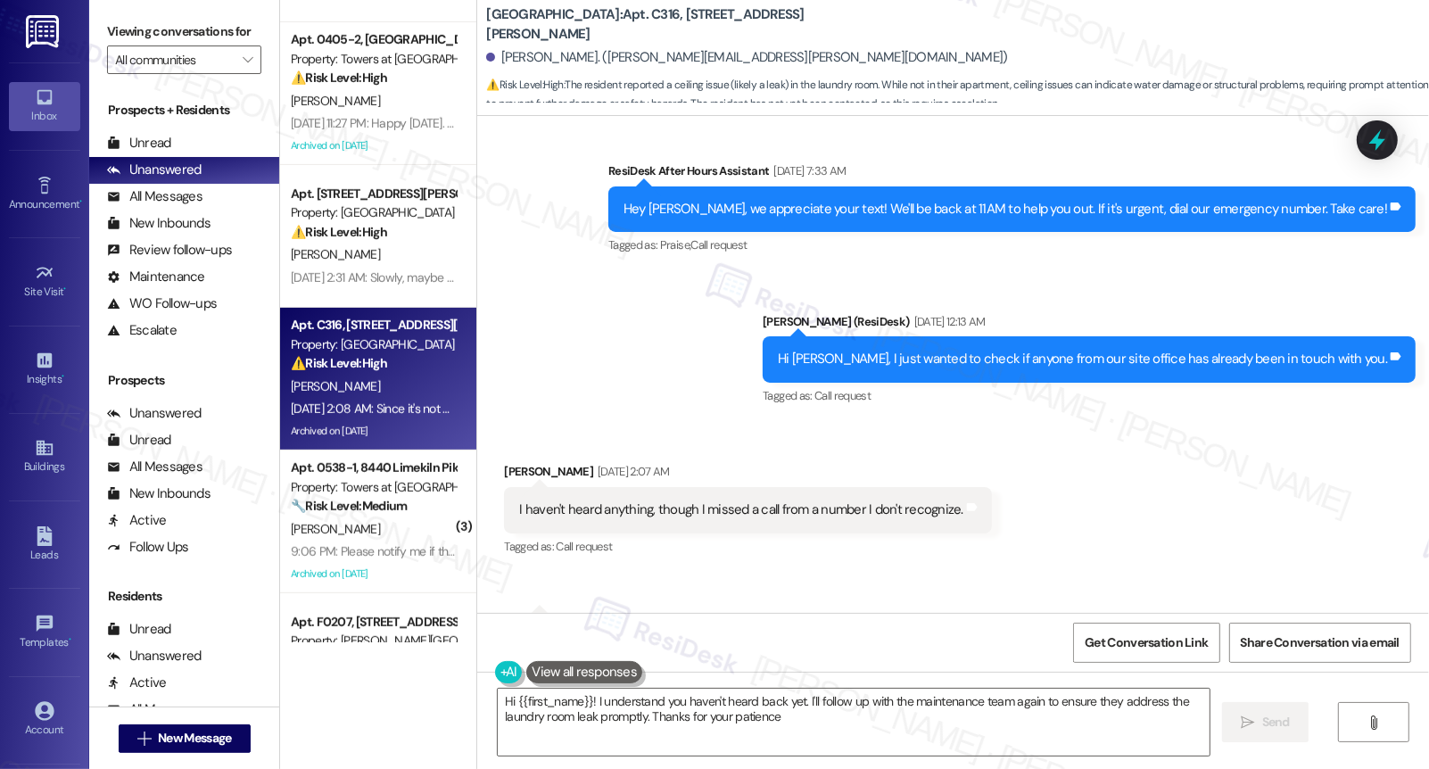
type textarea "Hi {{first_name}}! I understand you haven't heard back yet. I'll follow up with…"
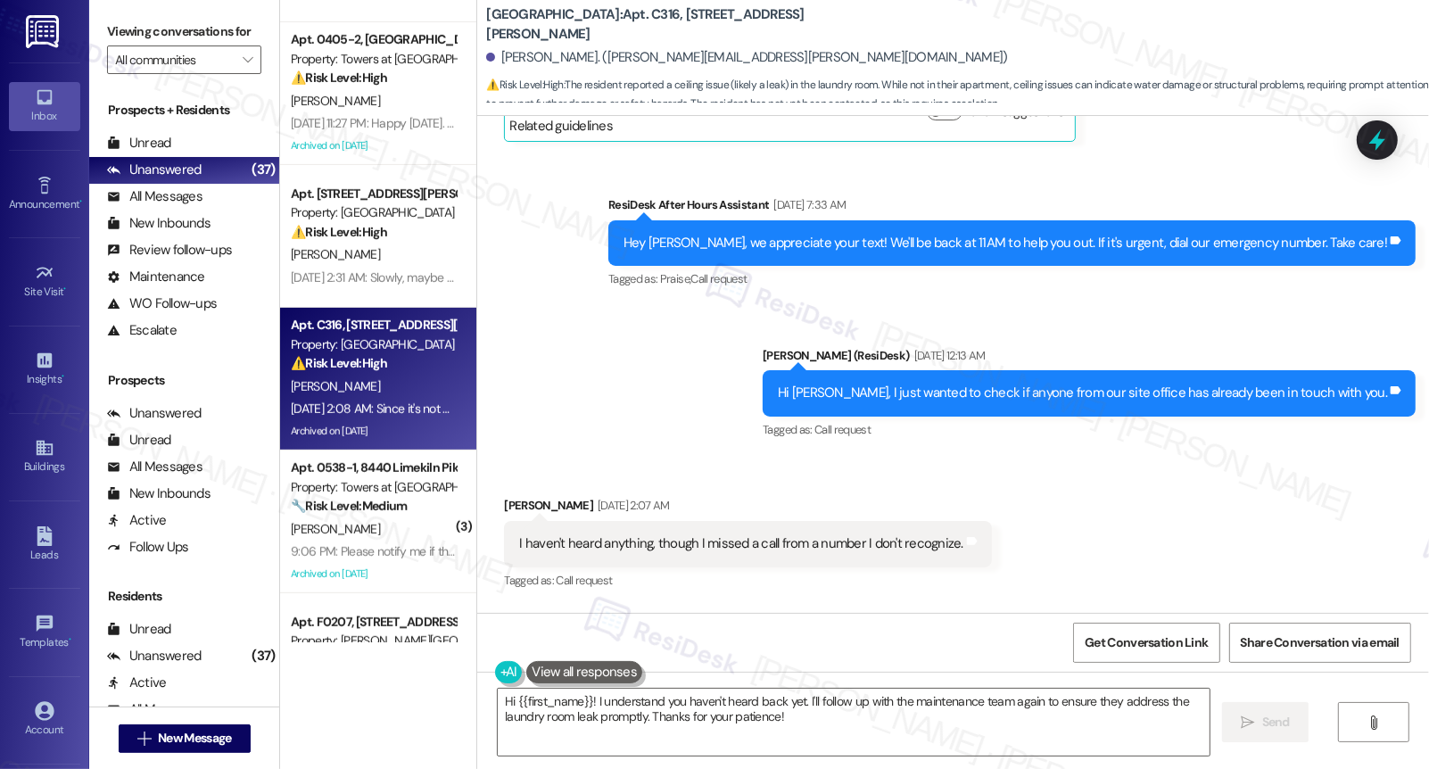
scroll to position [9838, 0]
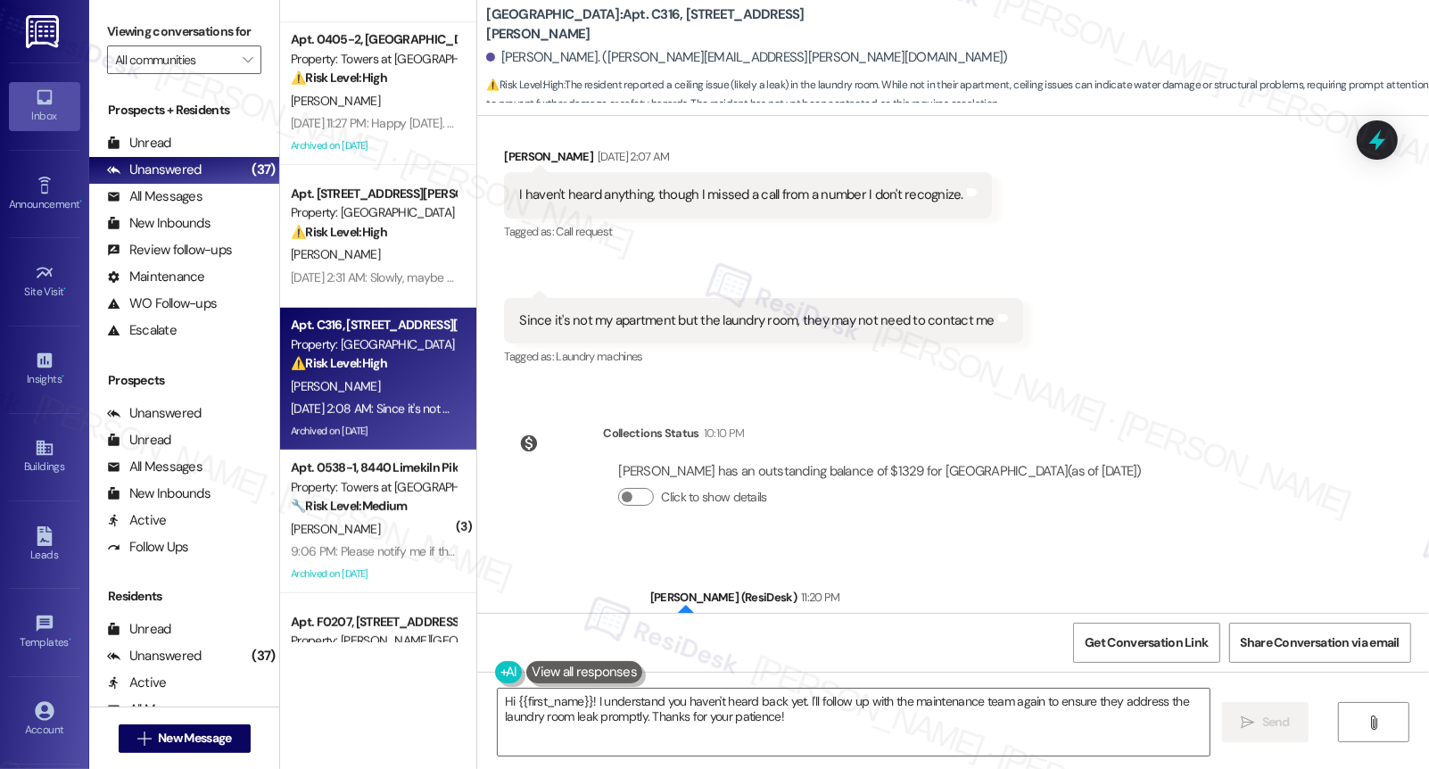
click at [662, 449] on div "Christy Shea has an outstanding balance of $1329 for Sedgwick Gardens (as of Au…" at bounding box center [879, 492] width 553 height 86
click at [827, 613] on div "I received an update from our maintenance team that they will be handling this …" at bounding box center [1032, 635] width 765 height 45
click at [824, 613] on div "I received an update from our maintenance team that they will be handling this …" at bounding box center [1032, 635] width 765 height 45
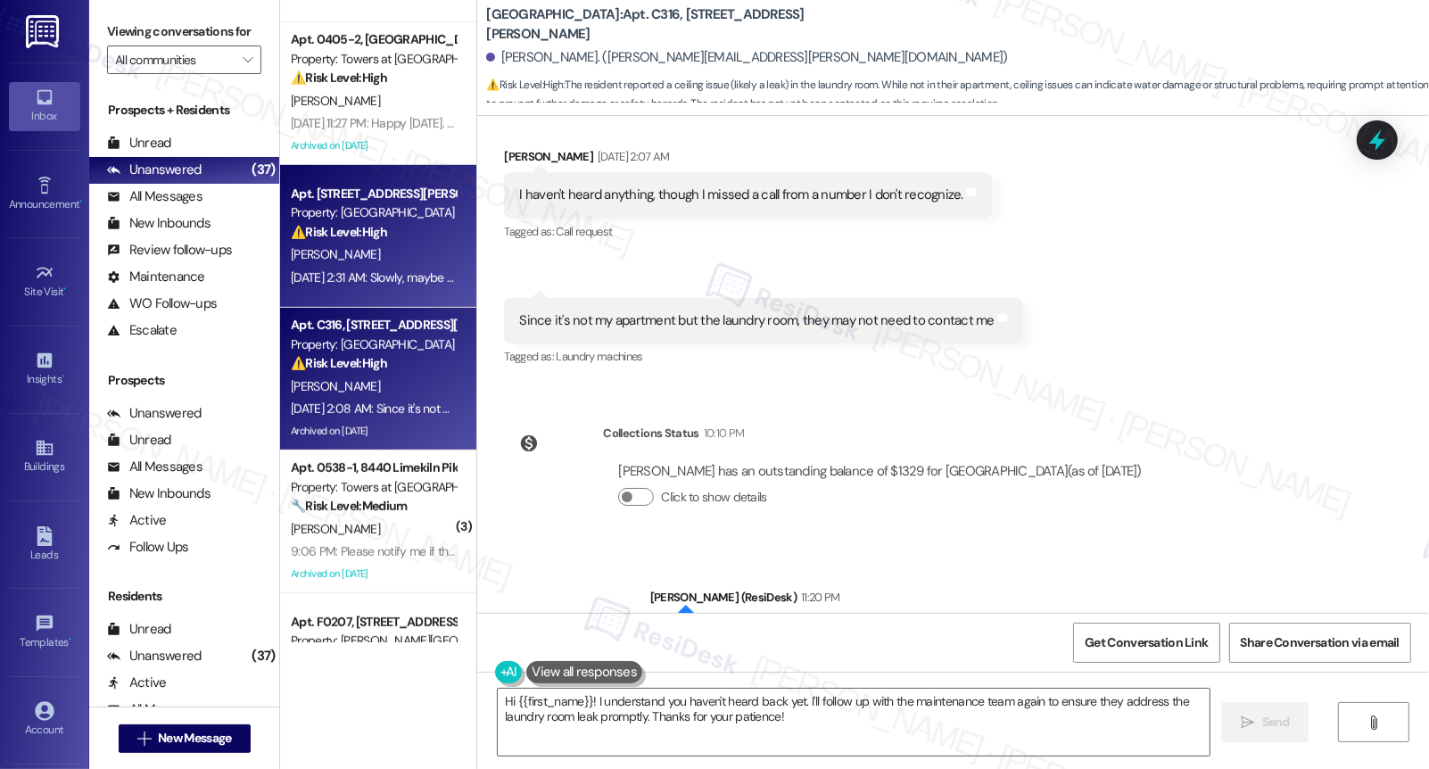
click at [374, 265] on div "M. Stender" at bounding box center [373, 254] width 169 height 22
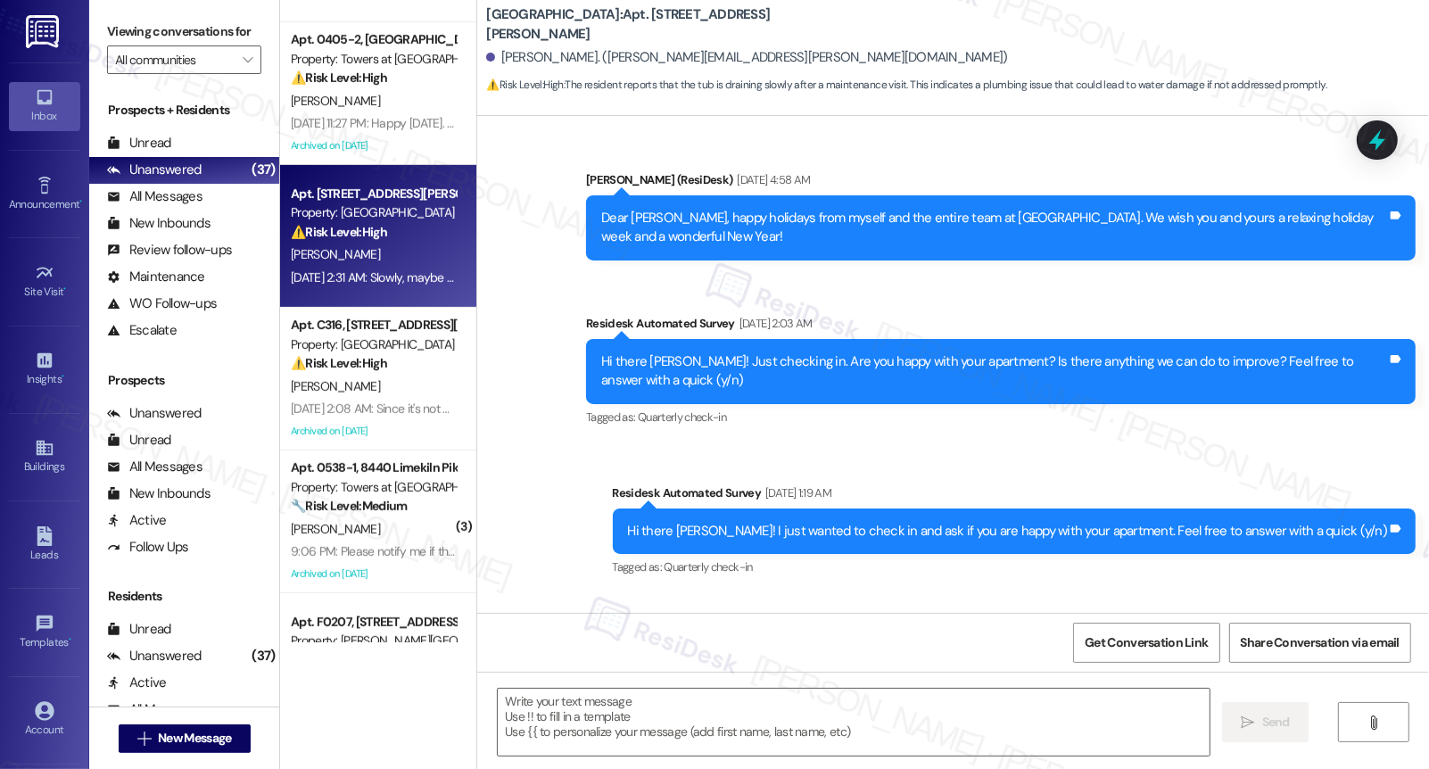
scroll to position [6068, 0]
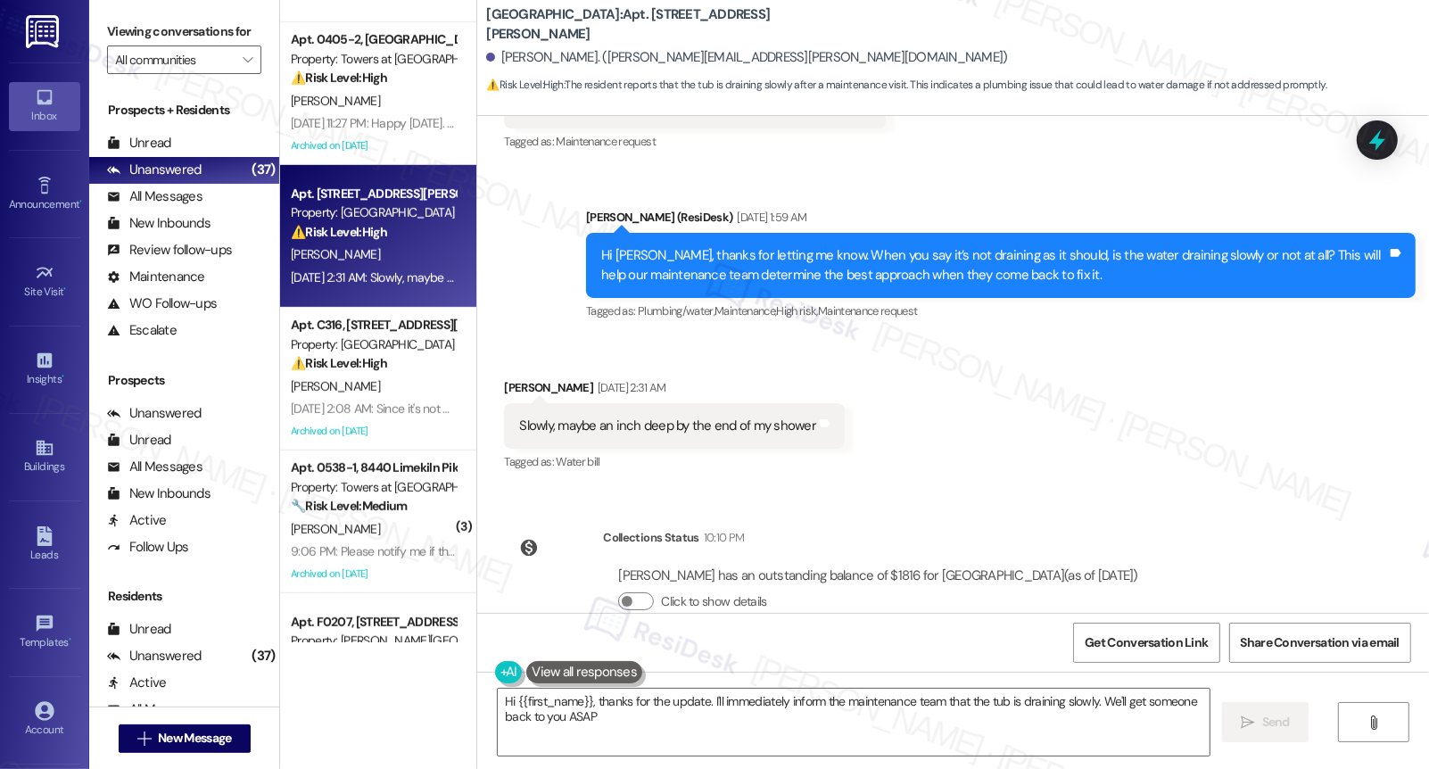
type textarea "Hi {{first_name}}, thanks for the update. I'll immediately inform the maintenan…"
click at [509, 378] on div "Marsha Stender Aug 15, 2025 at 2:31 AM" at bounding box center [674, 390] width 341 height 25
copy div "Marsha"
click at [602, 707] on textarea "Hi {{first_name}}, thanks for the update. I'll immediately inform the maintenan…" at bounding box center [854, 722] width 712 height 67
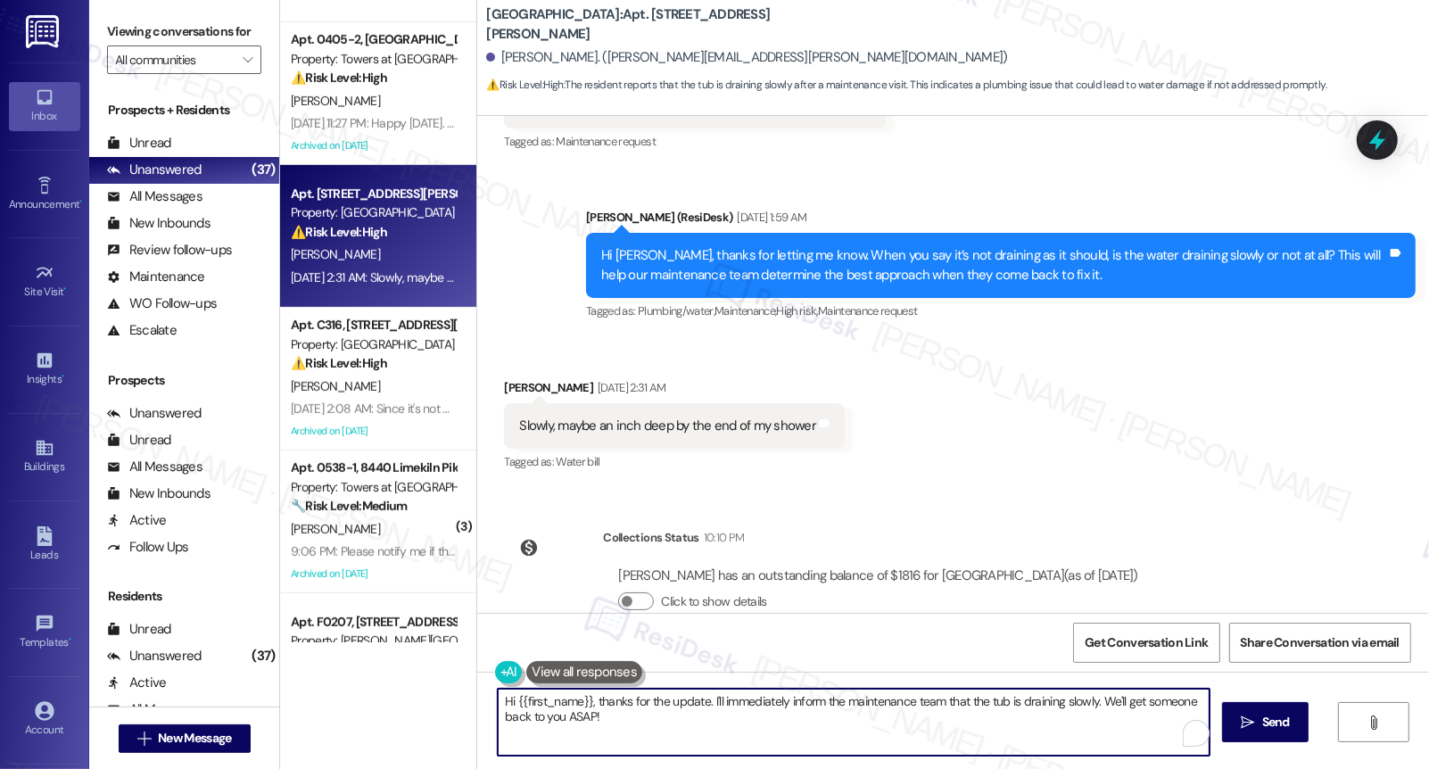
click at [602, 706] on textarea "Hi {{first_name}}, thanks for the update. I'll immediately inform the maintenan…" at bounding box center [854, 722] width 712 height 67
paste textarea "Marsha"
type textarea "Thanks, Marsha! Do we have your permission to enter the unit?"
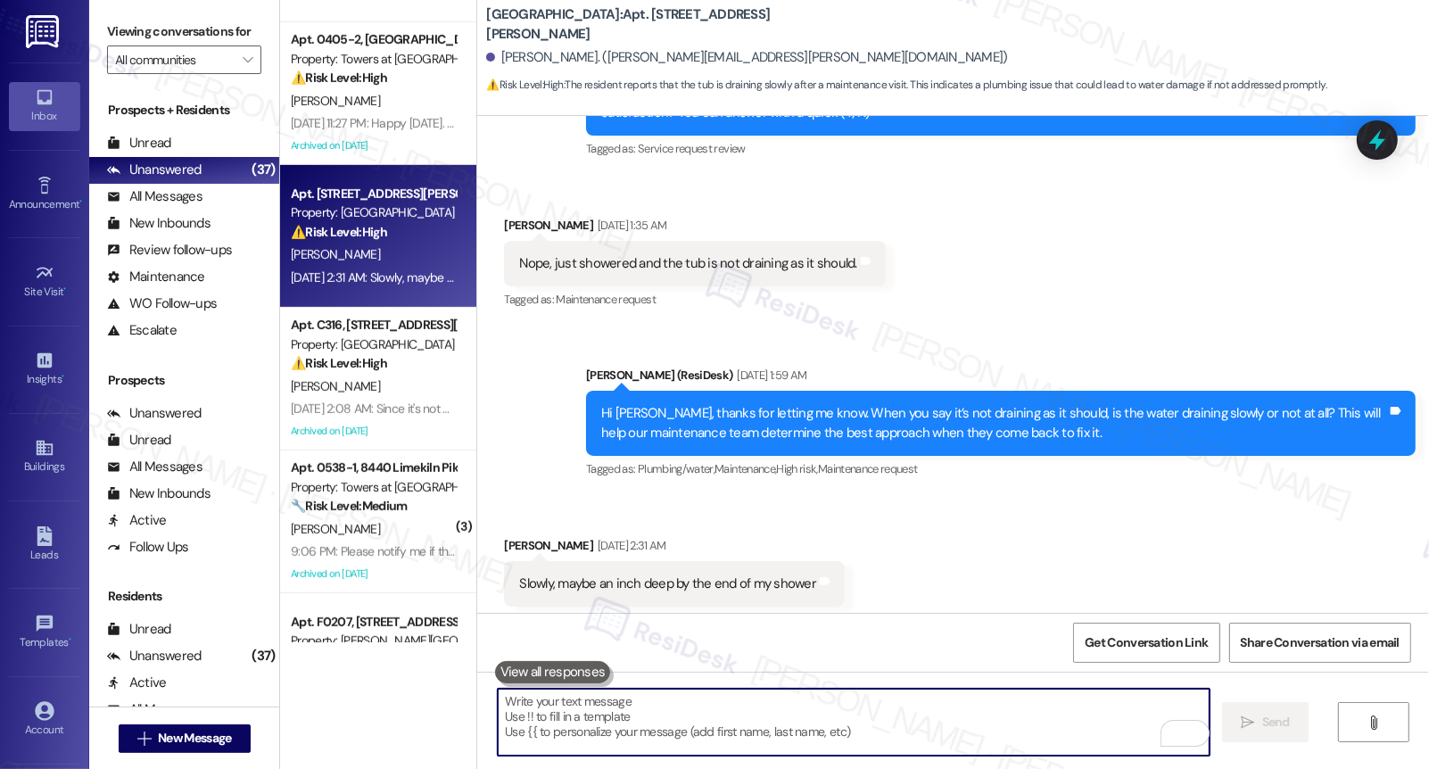
scroll to position [5889, 0]
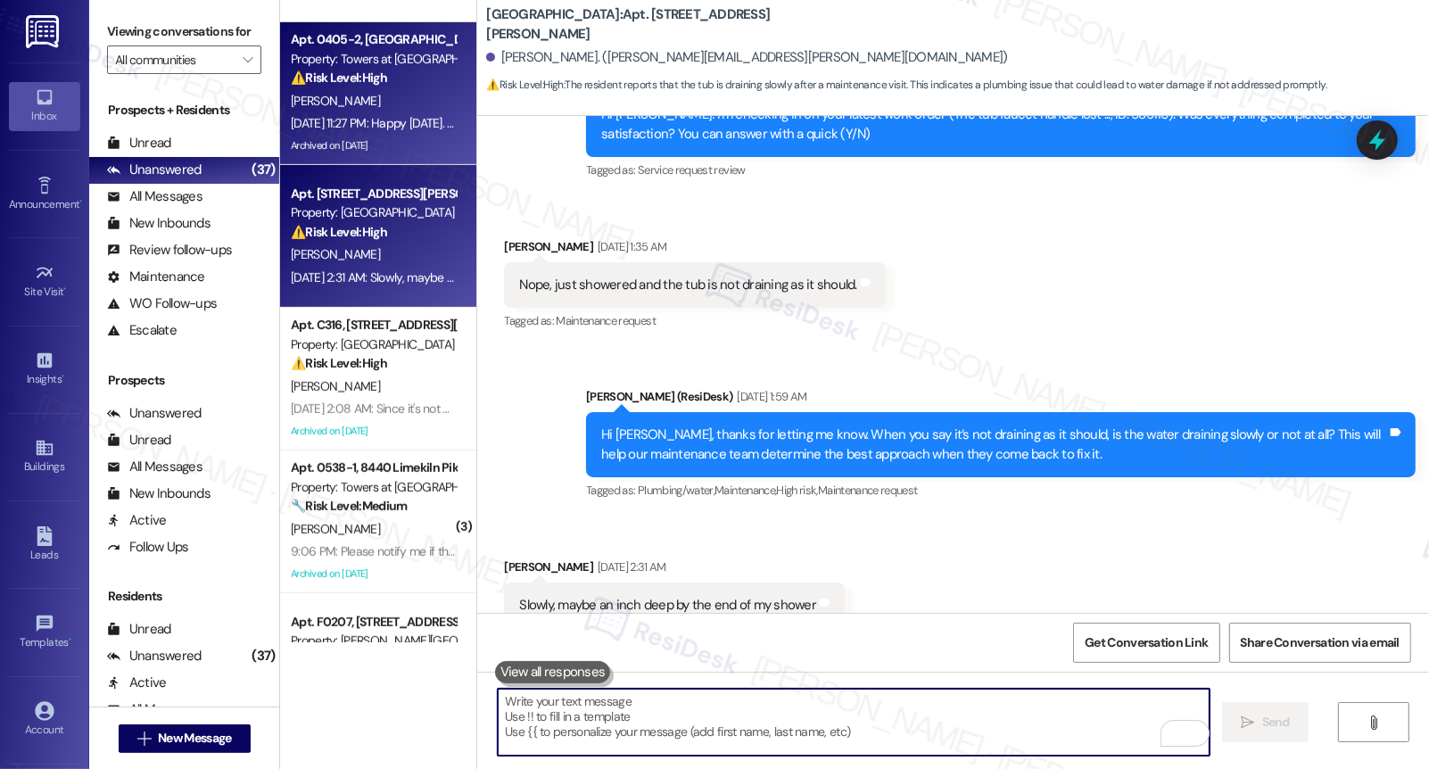
click at [387, 113] on div "Aug 15, 2025 at 11:27 PM: Happy Friday. I appreciate you helping me out. I woul…" at bounding box center [373, 123] width 169 height 22
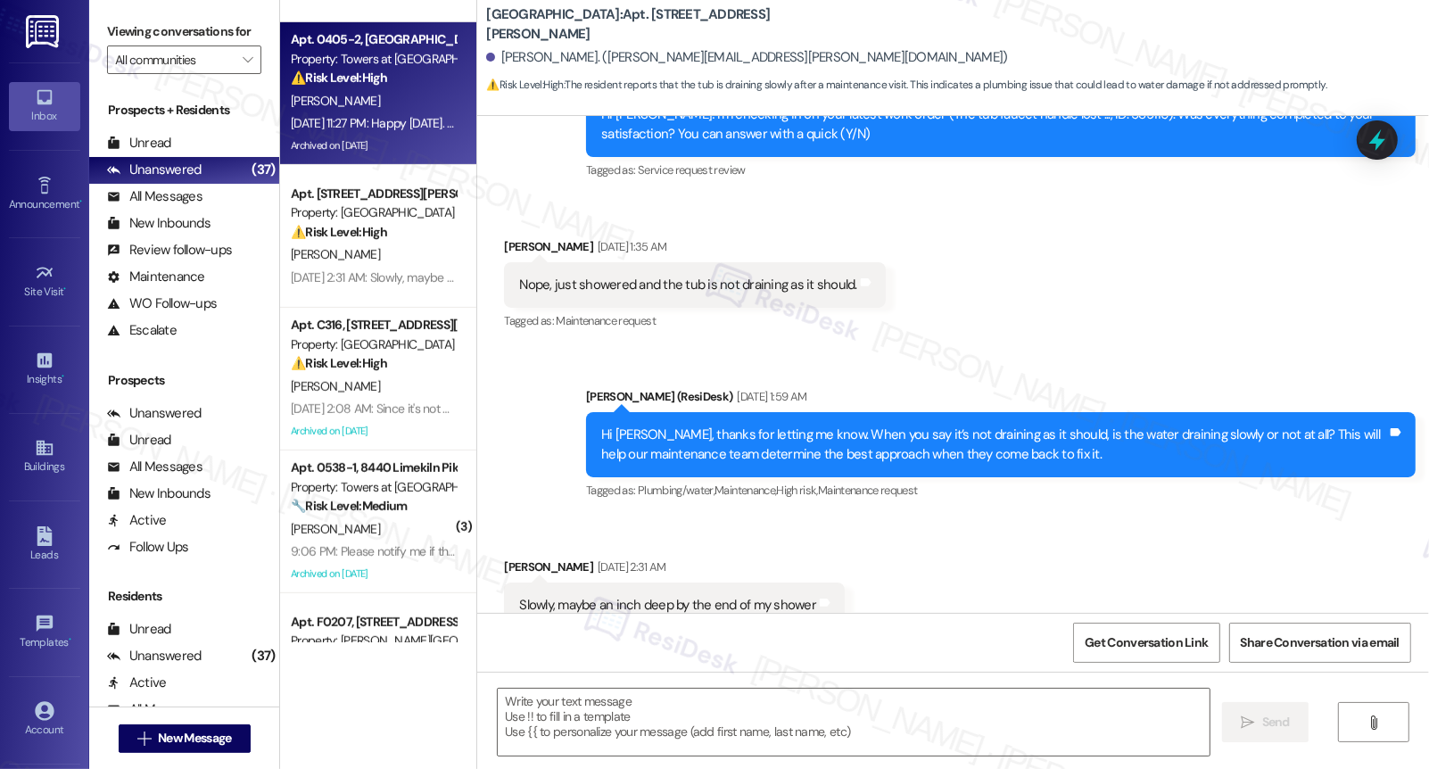
type textarea "Fetching suggested responses. Please feel free to read through the conversation…"
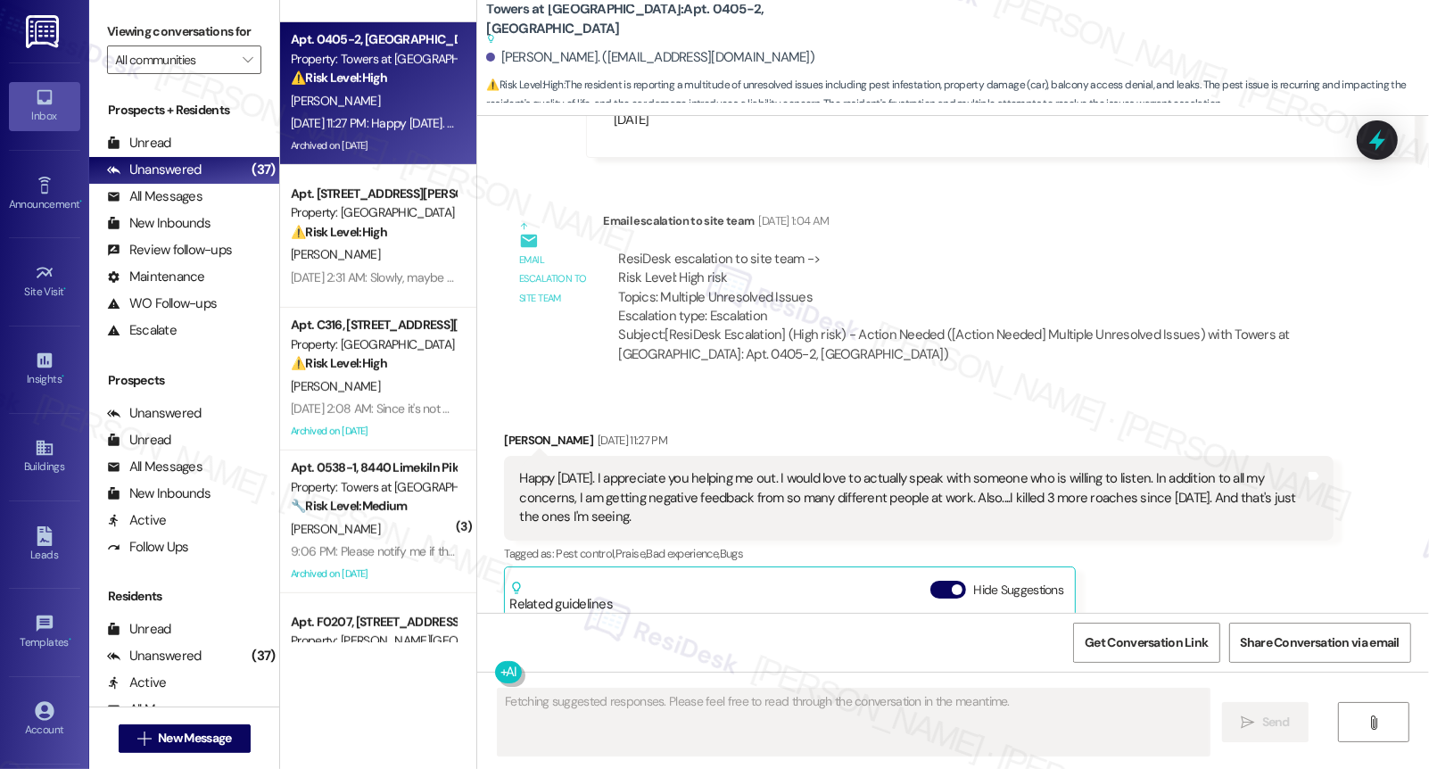
scroll to position [16990, 0]
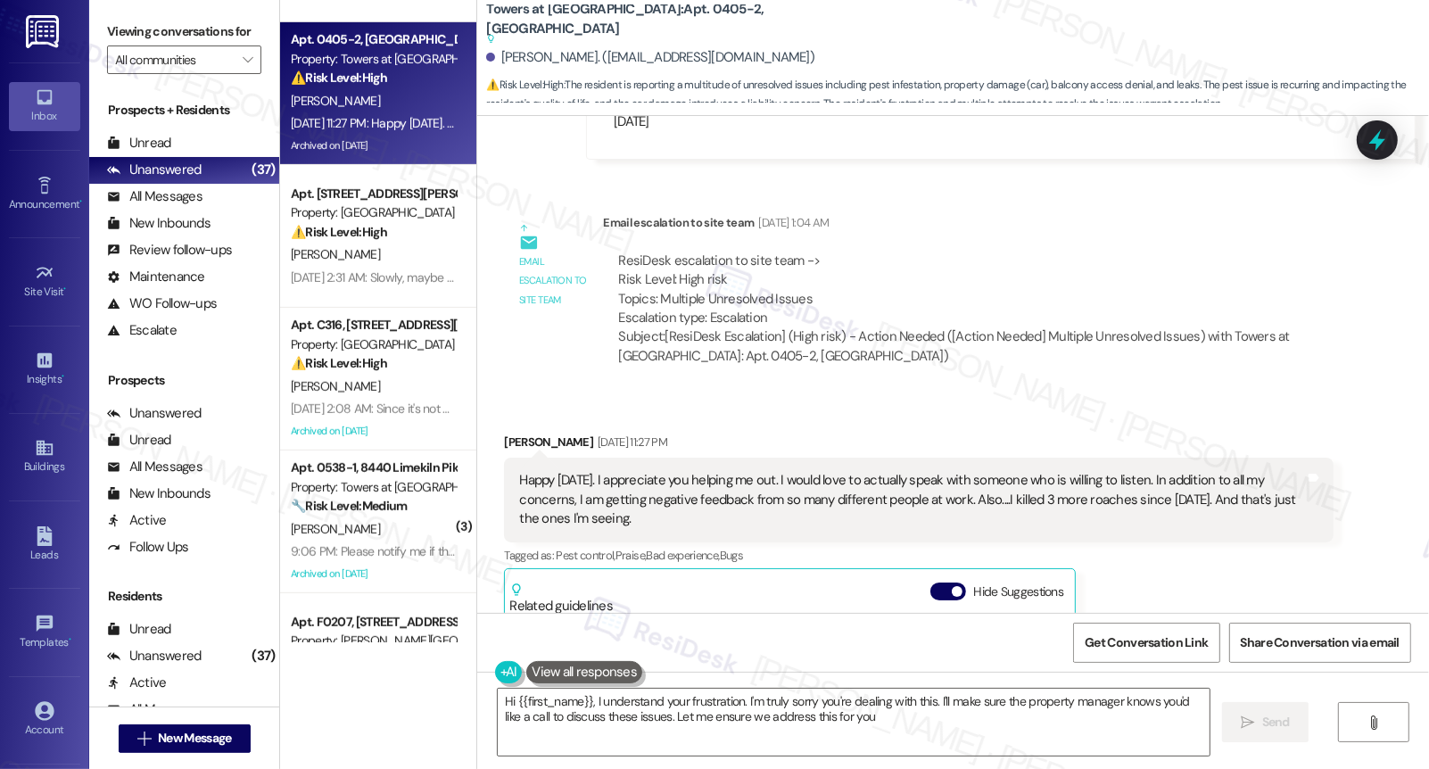
type textarea "Hi {{first_name}}, I understand your frustration. I'm truly sorry you're dealin…"
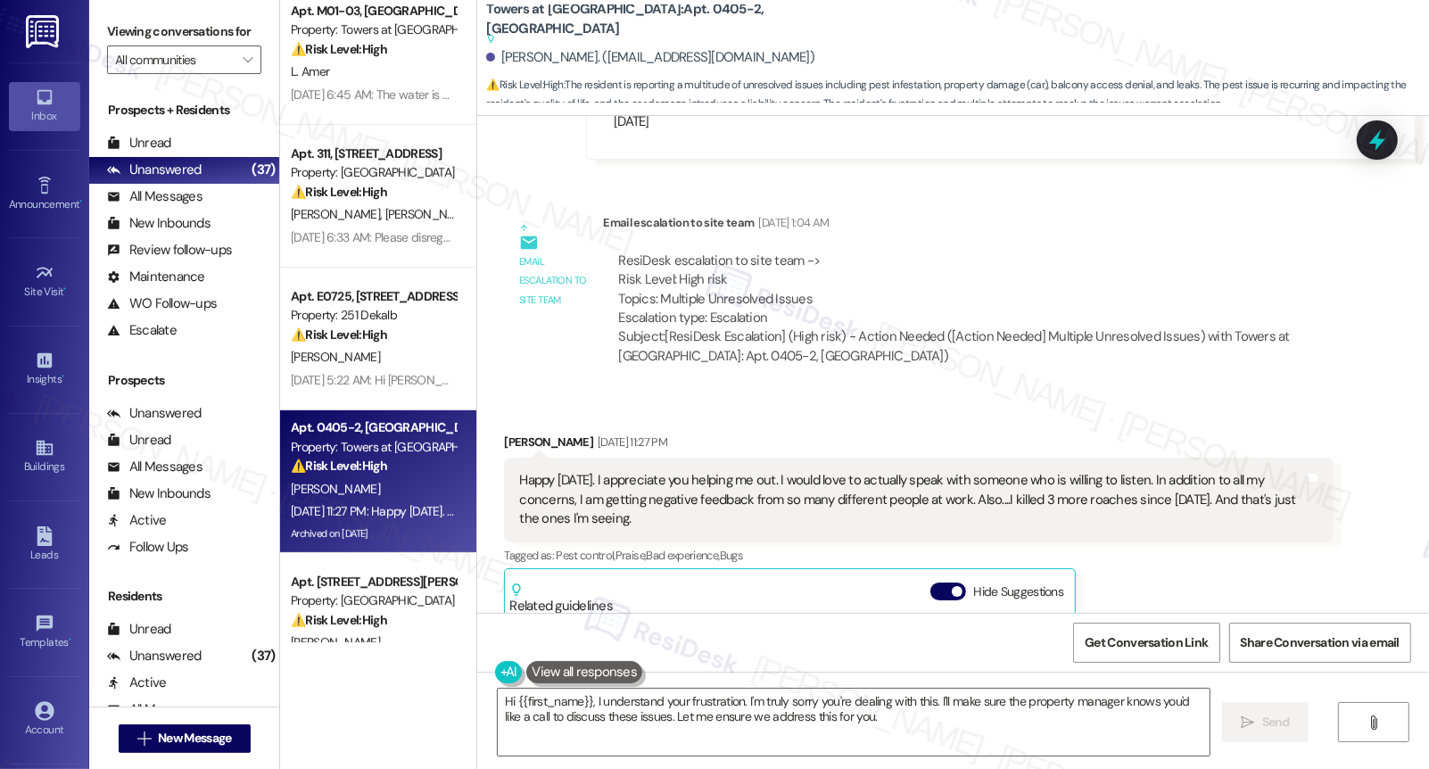
scroll to position [411, 0]
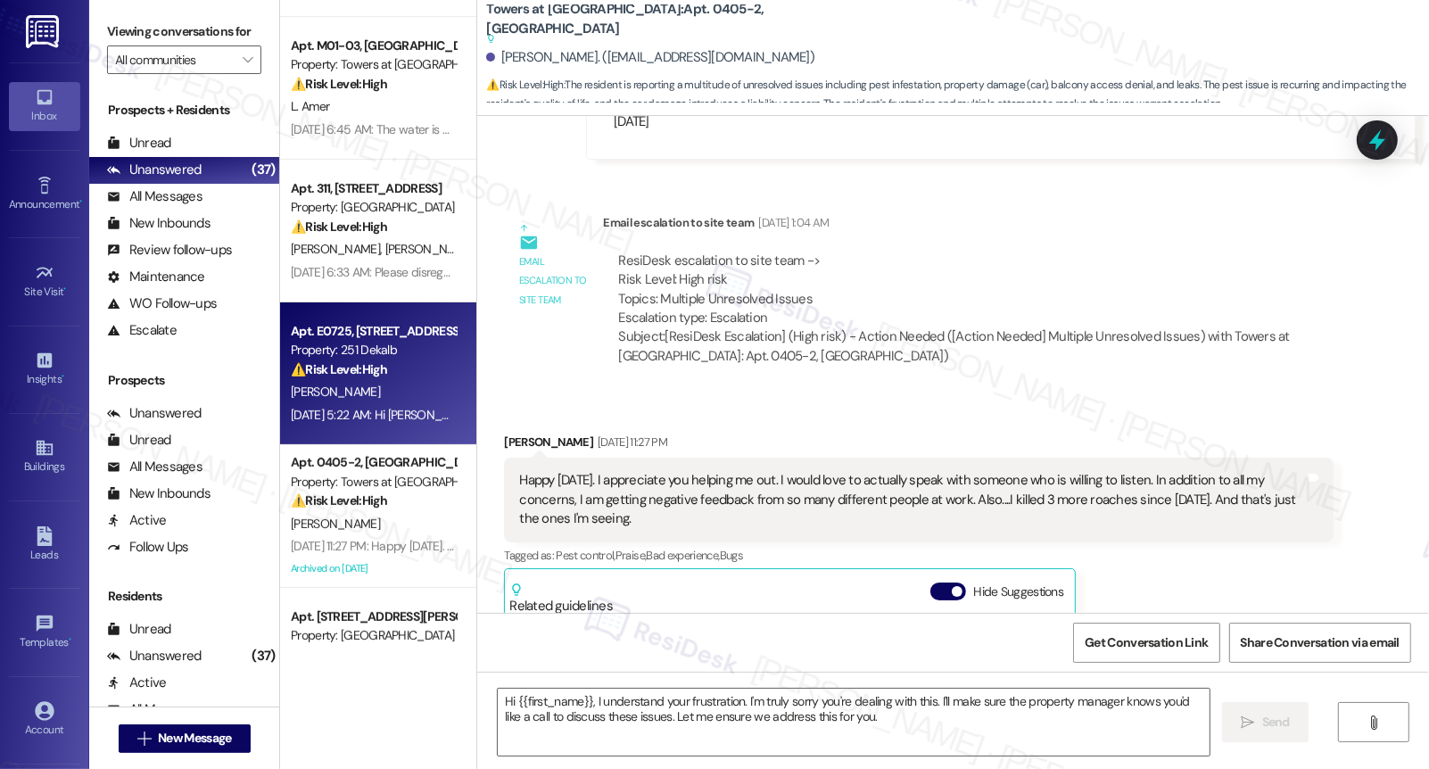
type textarea "Fetching suggested responses. Please feel free to read through the conversation…"
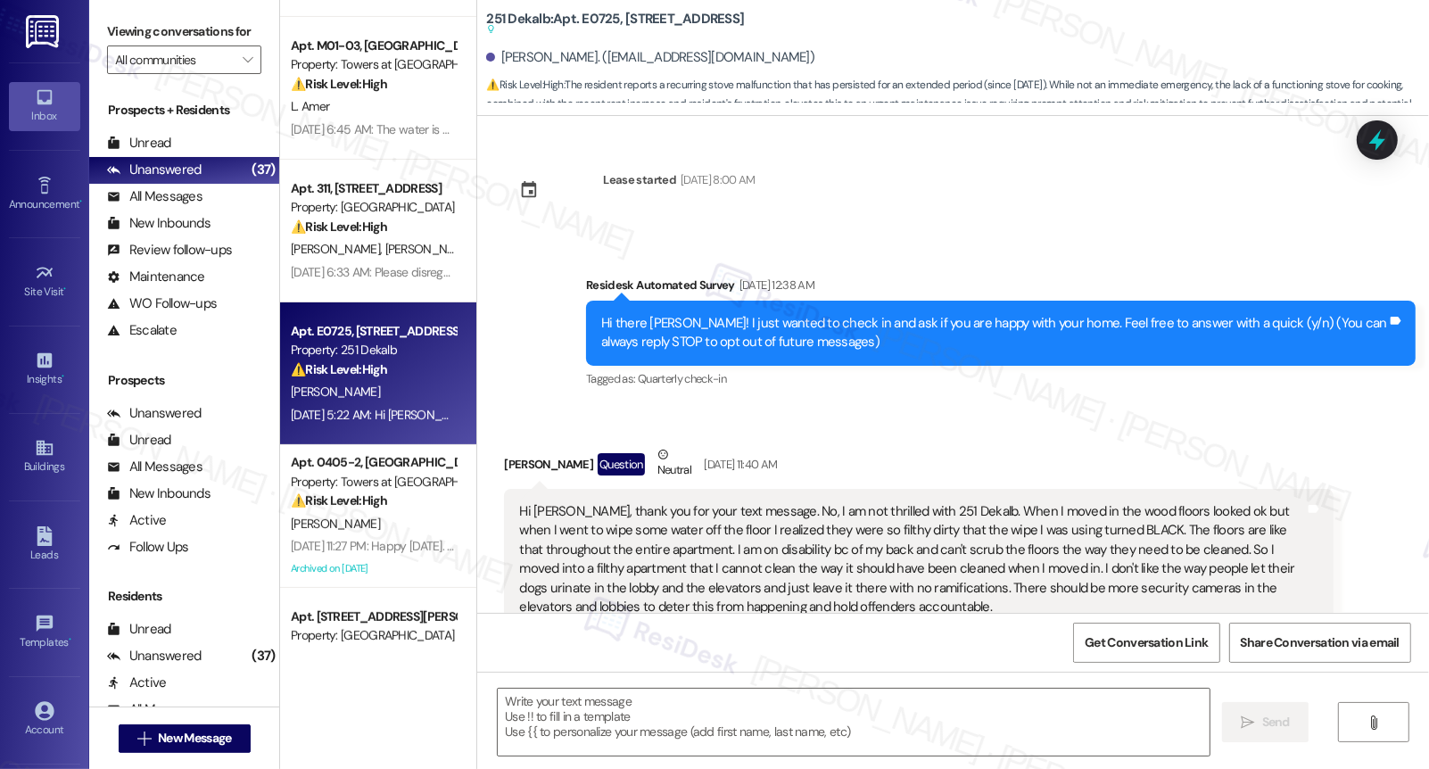
scroll to position [12307, 0]
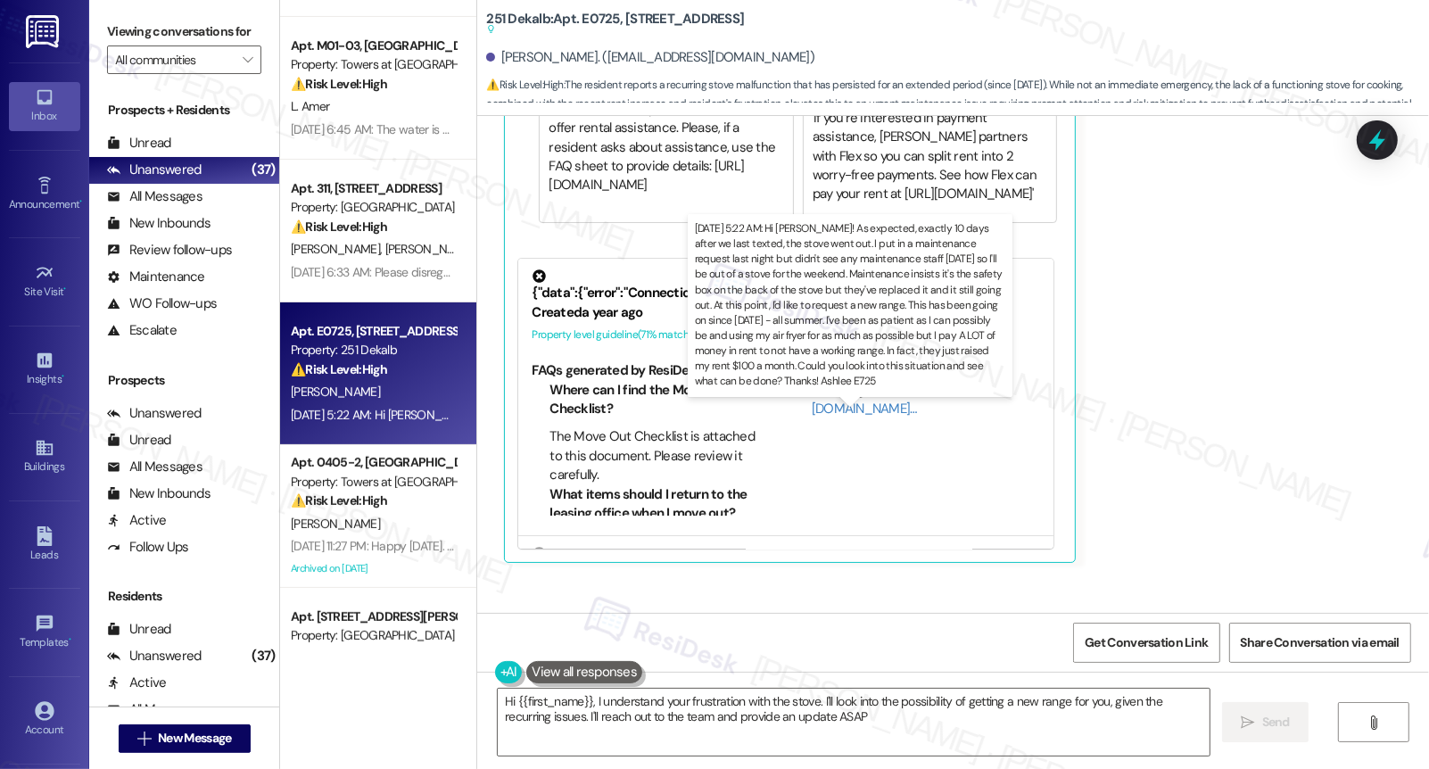
type textarea "Hi {{first_name}}, I understand your frustration with the stove. I'll look into…"
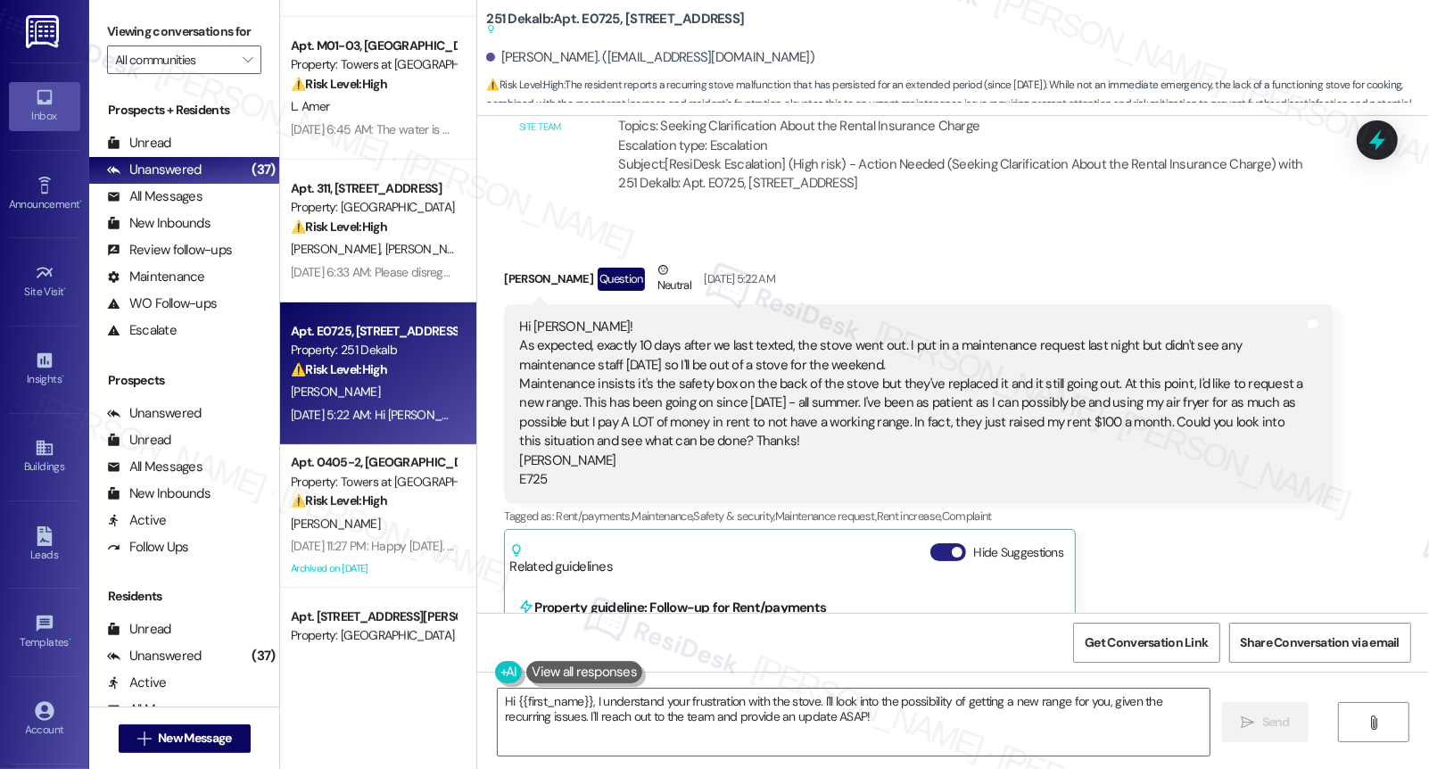
scroll to position [11721, 0]
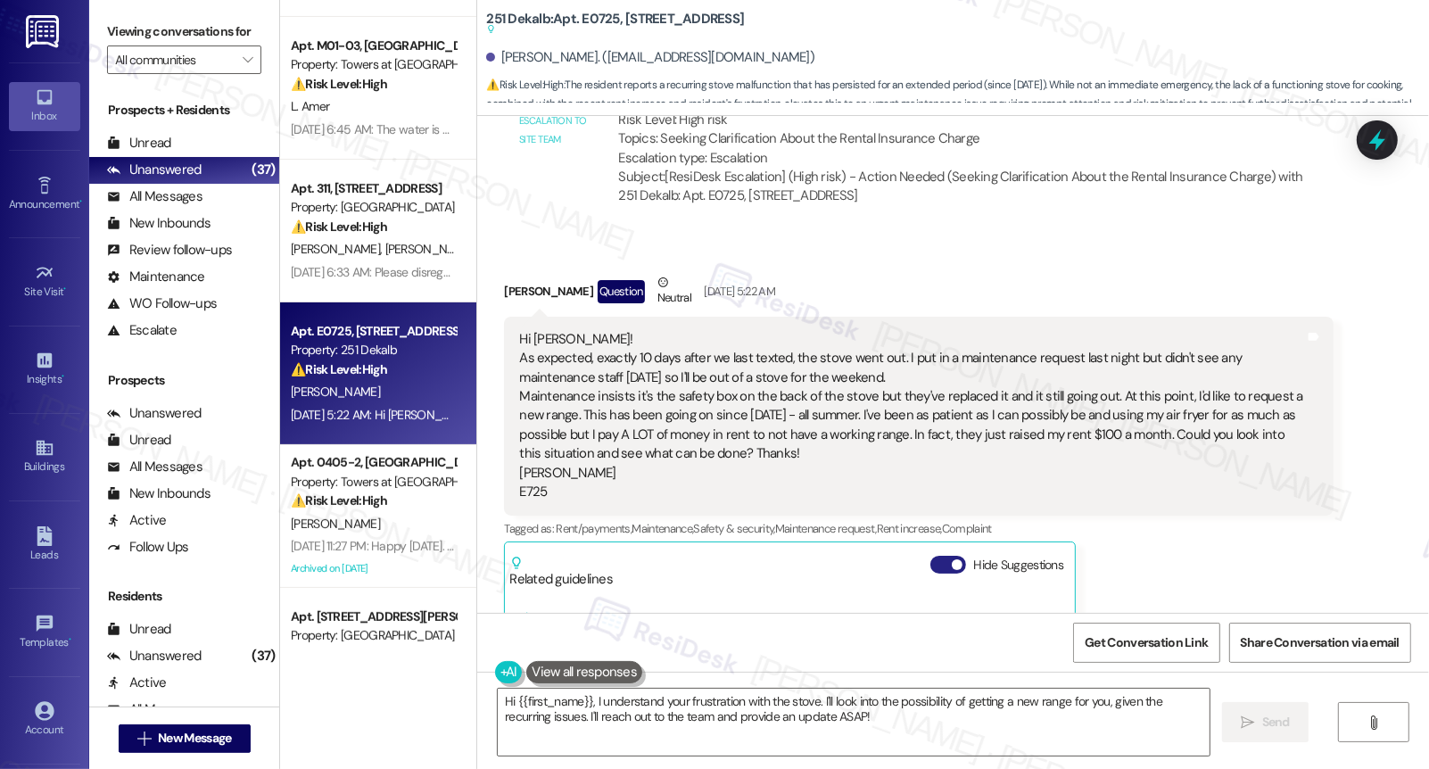
click at [930, 556] on button "Hide Suggestions" at bounding box center [948, 565] width 36 height 18
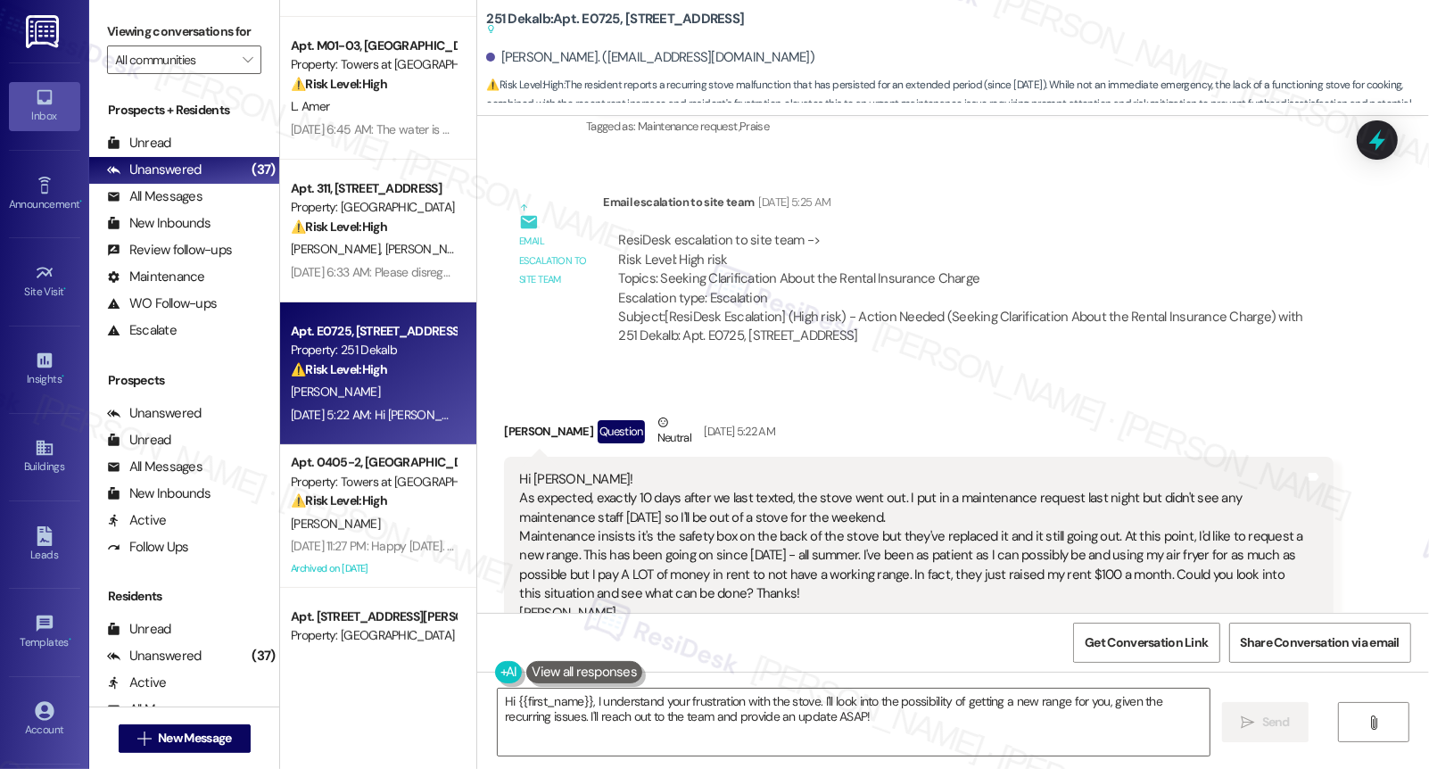
scroll to position [11367, 0]
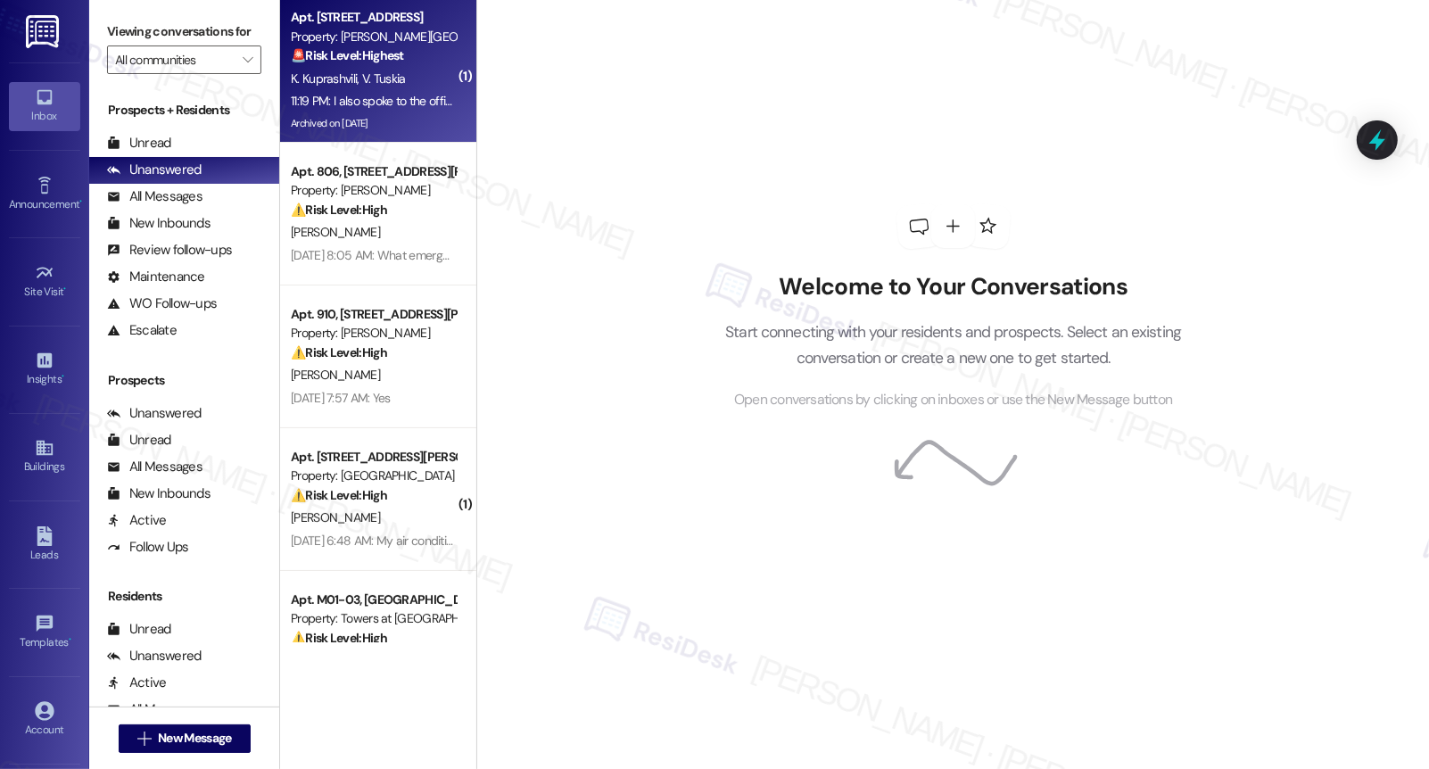
click at [398, 74] on div "K. [PERSON_NAME] Tuskia" at bounding box center [373, 79] width 169 height 22
click at [398, 95] on div "11:19 PM: I also spoke to the office and have been waiting for three days. Plea…" at bounding box center [589, 101] width 596 height 16
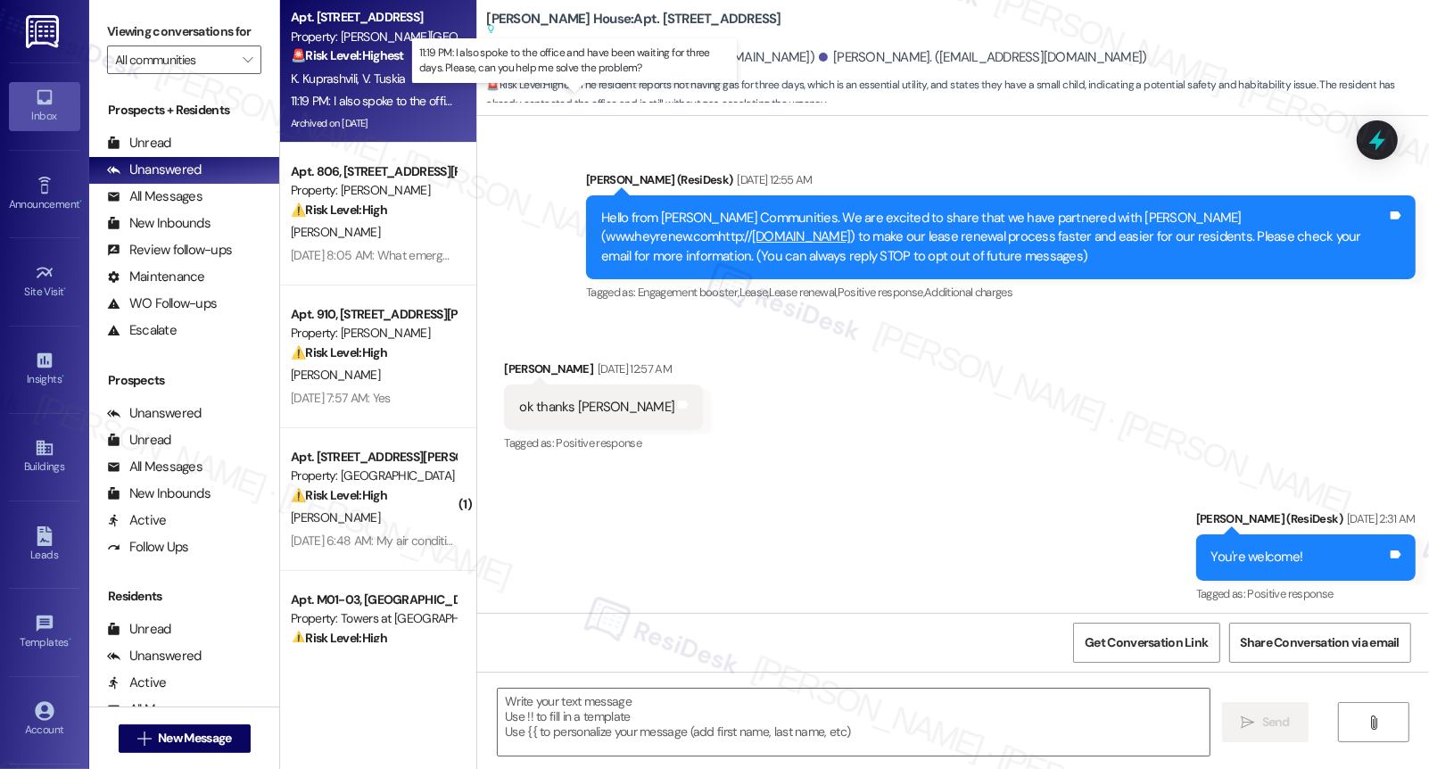
scroll to position [22399, 0]
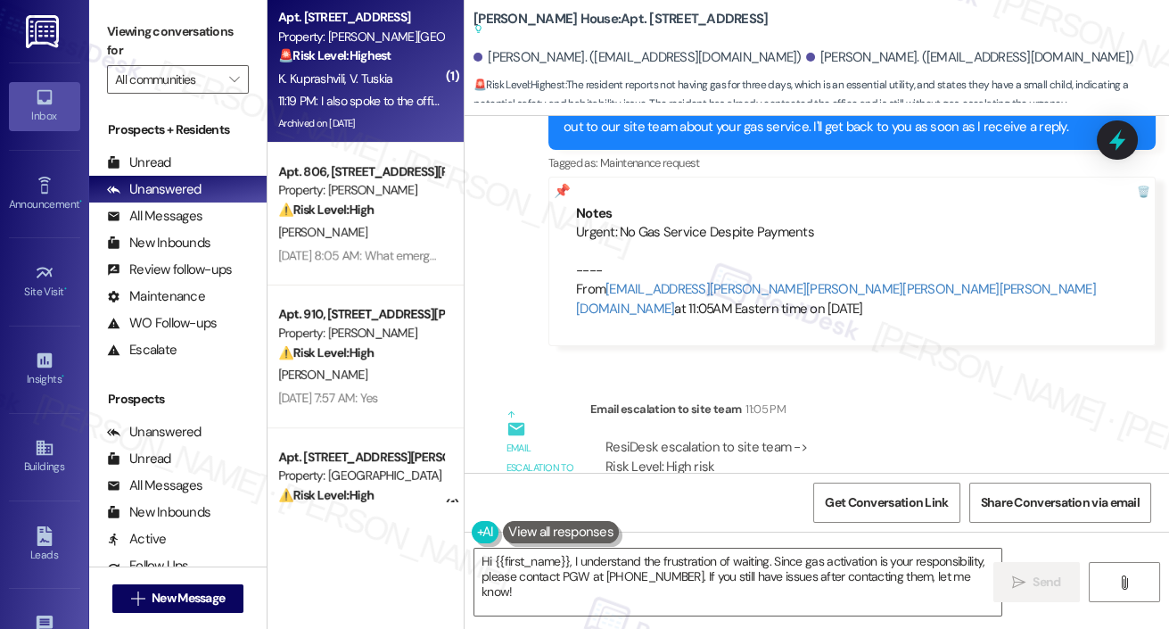
scroll to position [22702, 0]
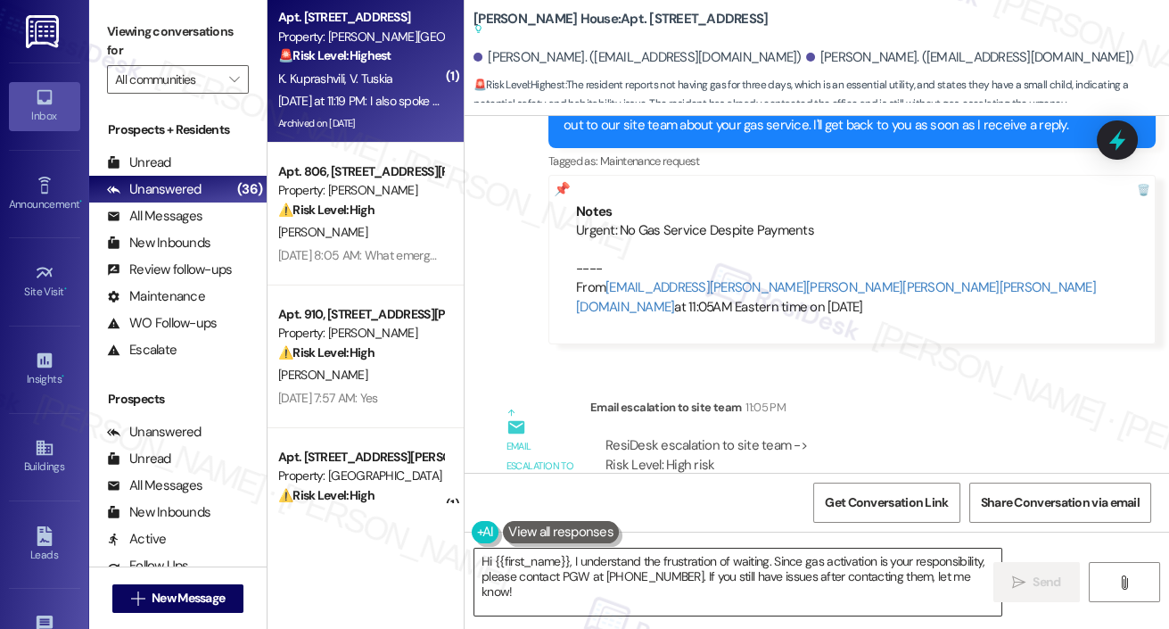
click at [607, 582] on textarea "Hi {{first_name}}, I understand the frustration of waiting. Since gas activatio…" at bounding box center [737, 581] width 527 height 67
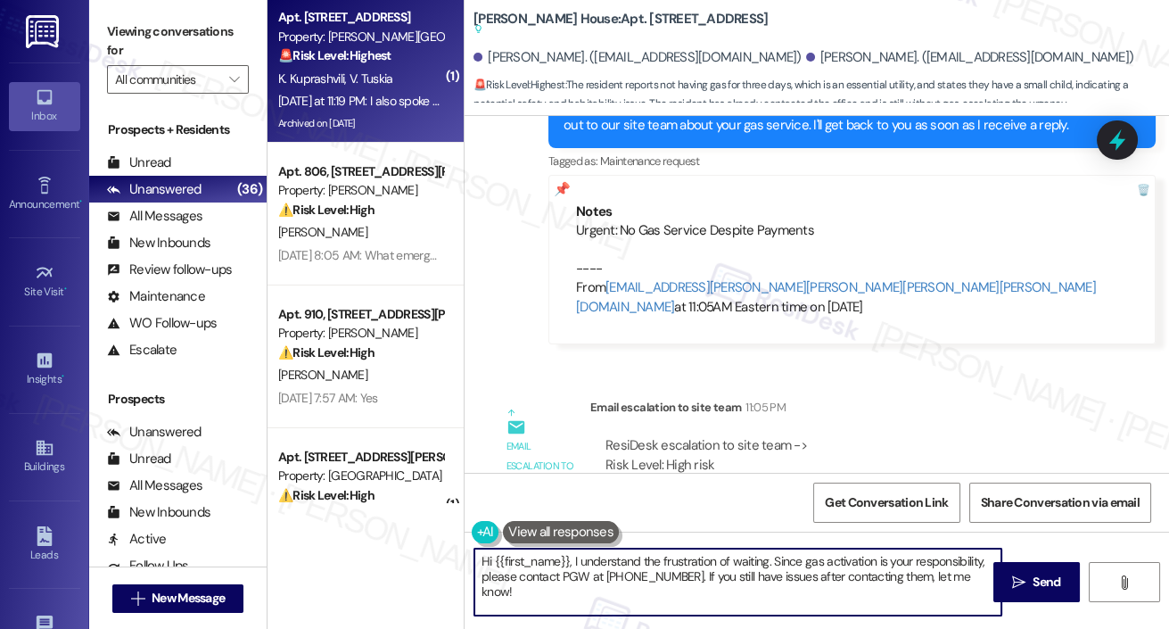
click at [607, 582] on textarea "Hi {{first_name}}, I understand the frustration of waiting. Since gas activatio…" at bounding box center [737, 581] width 527 height 67
paste textarea "Reminder About Gas Service Responsibility Please be advised that residents are …"
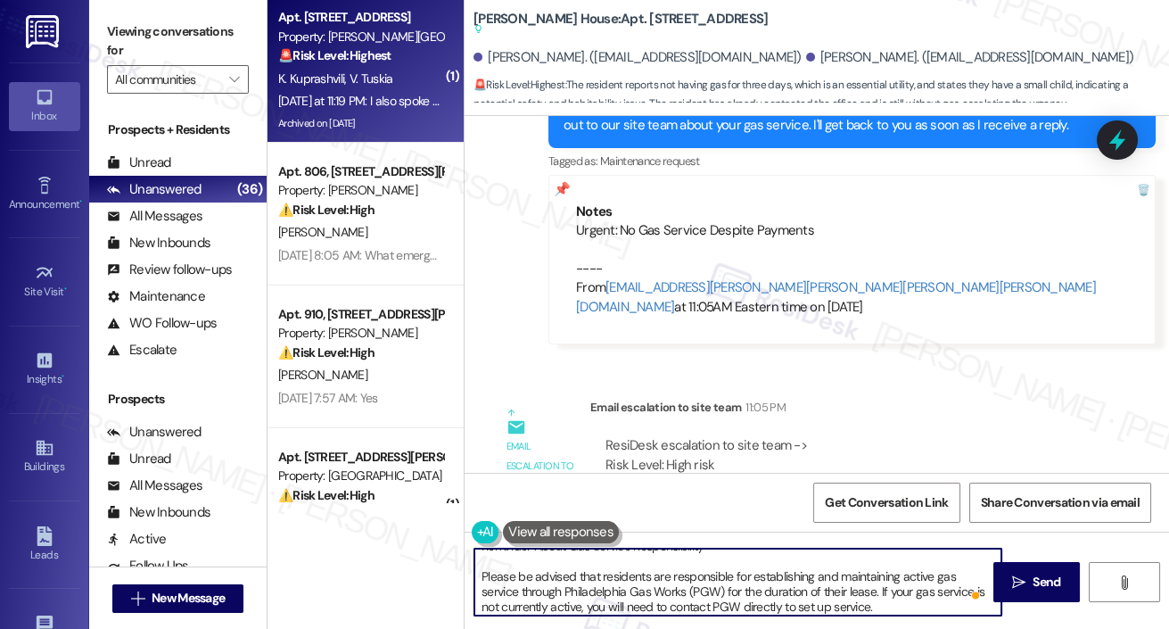
scroll to position [0, 0]
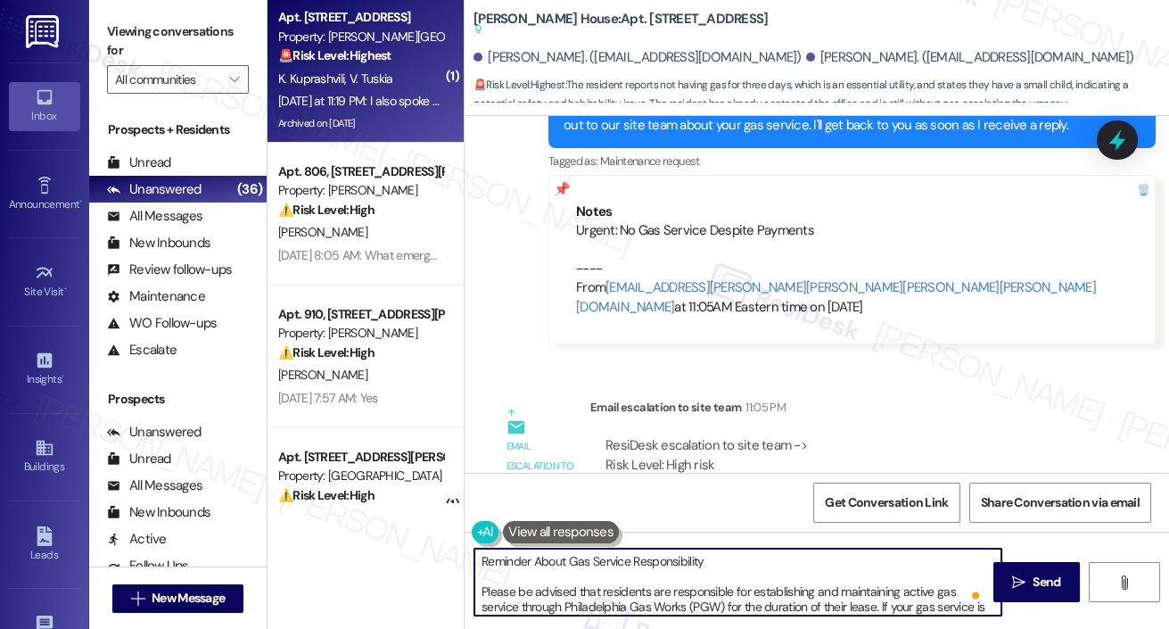
click at [475, 597] on textarea "Reminder About Gas Service Responsibility Please be advised that residents are …" at bounding box center [737, 581] width 527 height 67
click at [480, 596] on textarea "Reminder About Gas Service Responsibility Please be advised that residents are …" at bounding box center [737, 581] width 527 height 67
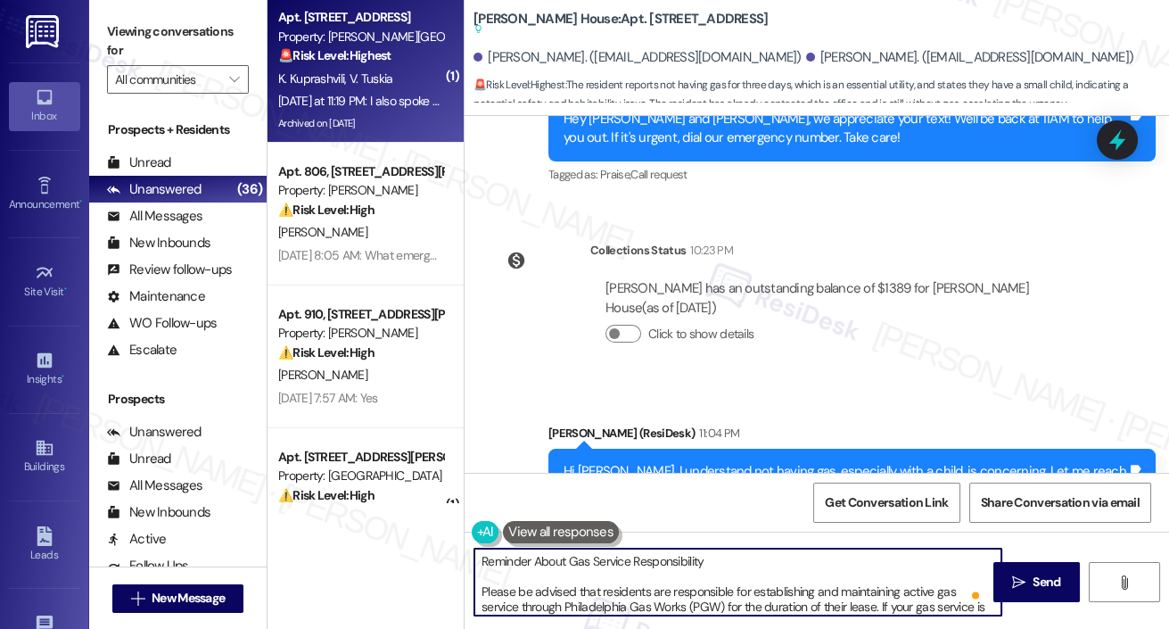
scroll to position [22334, 0]
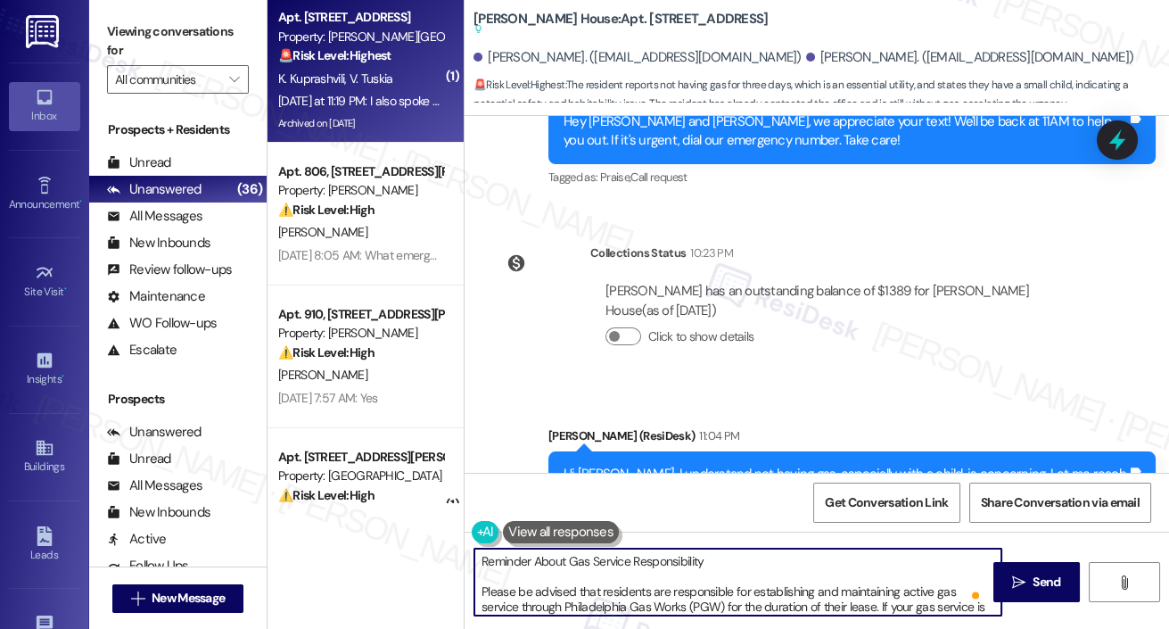
click at [598, 465] on div "Hi [PERSON_NAME], I understand not having gas, especially with a child, is conc…" at bounding box center [846, 484] width 564 height 38
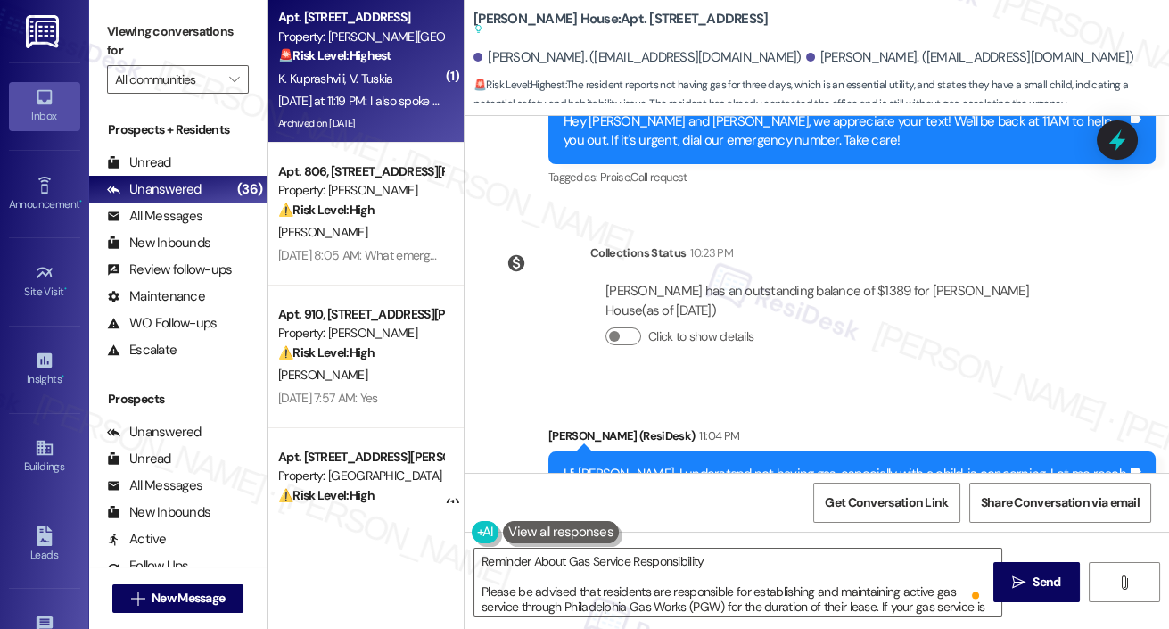
click at [598, 465] on div "Hi [PERSON_NAME], I understand not having gas, especially with a child, is conc…" at bounding box center [846, 484] width 564 height 38
copy div "Khatuna"
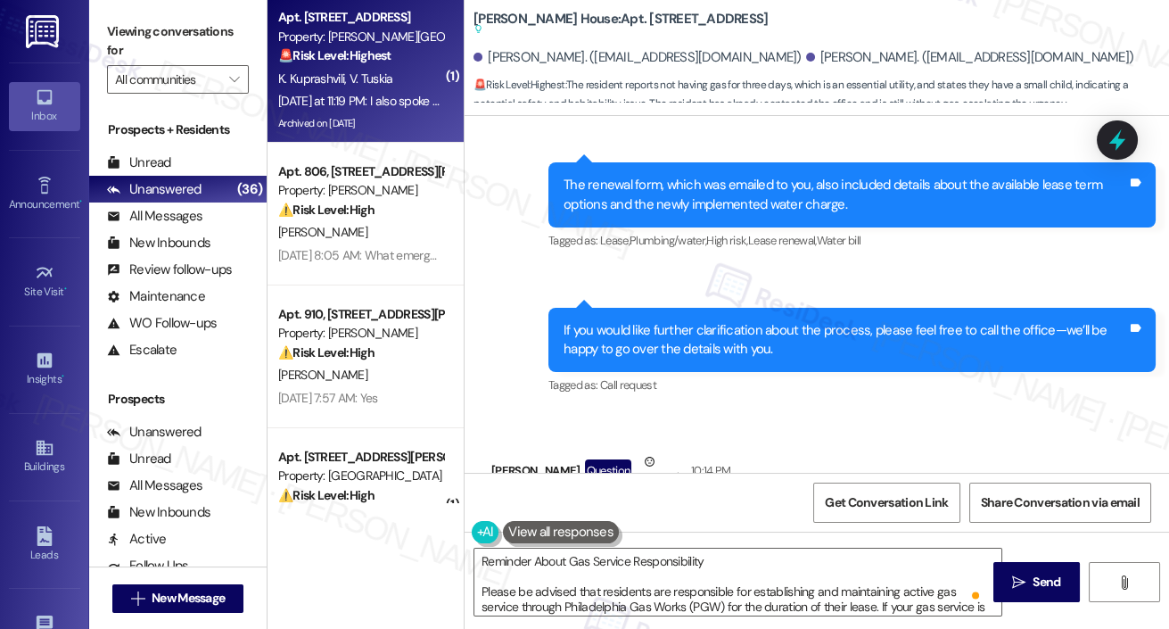
scroll to position [21672, 0]
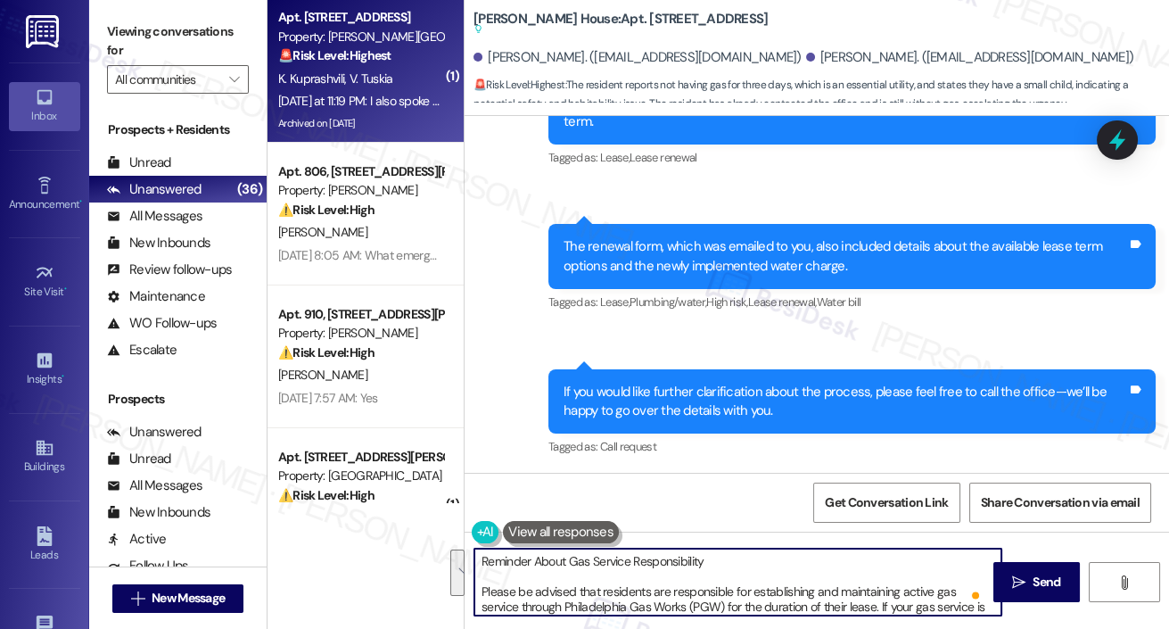
drag, startPoint x: 485, startPoint y: 593, endPoint x: 458, endPoint y: 545, distance: 55.5
click at [452, 546] on div "( 1 ) Apt. B0103, [STREET_ADDRESS] Property: [PERSON_NAME] House 🚨 Risk Level: …" at bounding box center [719, 314] width 902 height 629
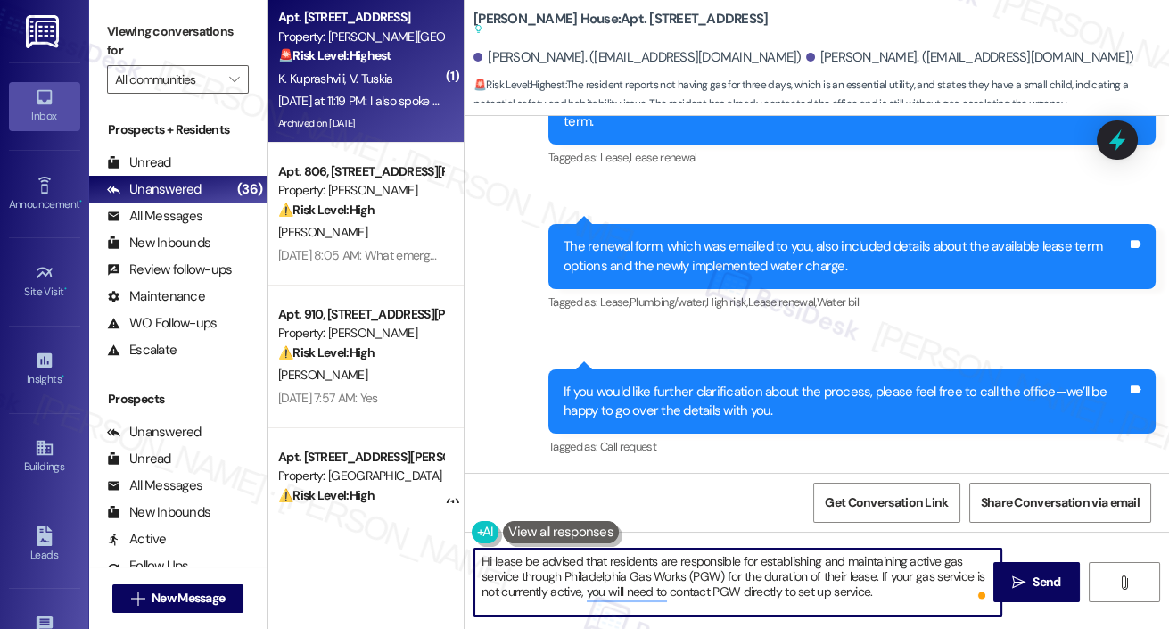
paste textarea "Khatuna"
click at [837, 603] on textarea "Hi [PERSON_NAME], please be advised that residents are responsible for establis…" at bounding box center [737, 581] width 527 height 67
click at [921, 585] on textarea "Hi [PERSON_NAME], please be advised that residents are responsible for establis…" at bounding box center [737, 581] width 527 height 67
type textarea "Hi [PERSON_NAME], please be advised that residents are responsible for establis…"
click at [1059, 578] on span "Send" at bounding box center [1047, 582] width 28 height 19
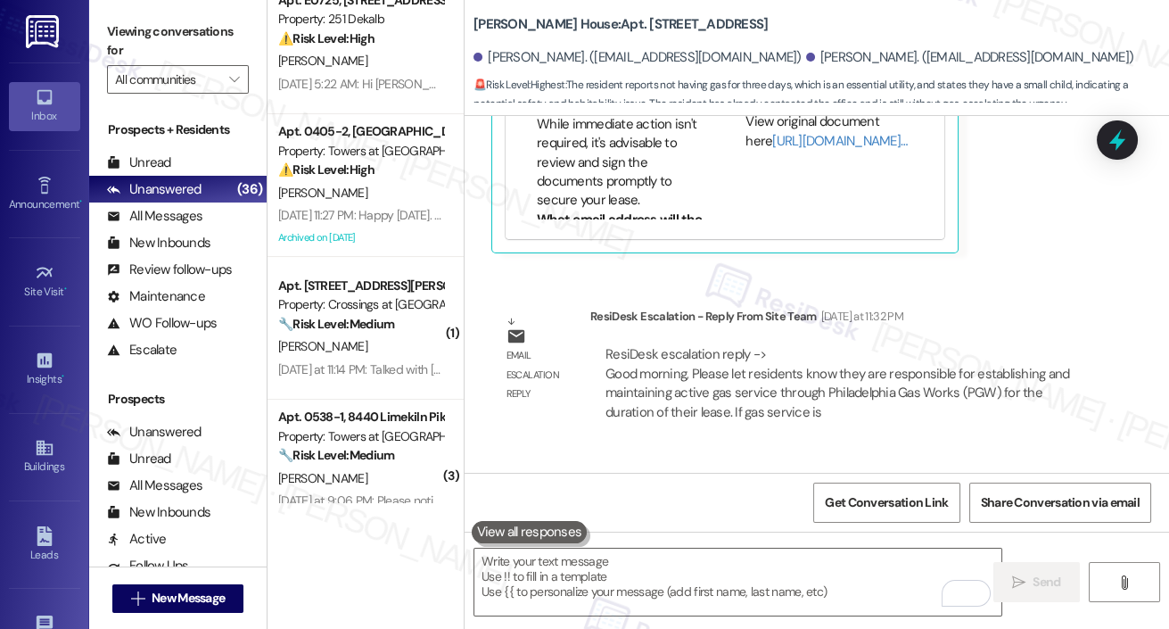
scroll to position [886, 0]
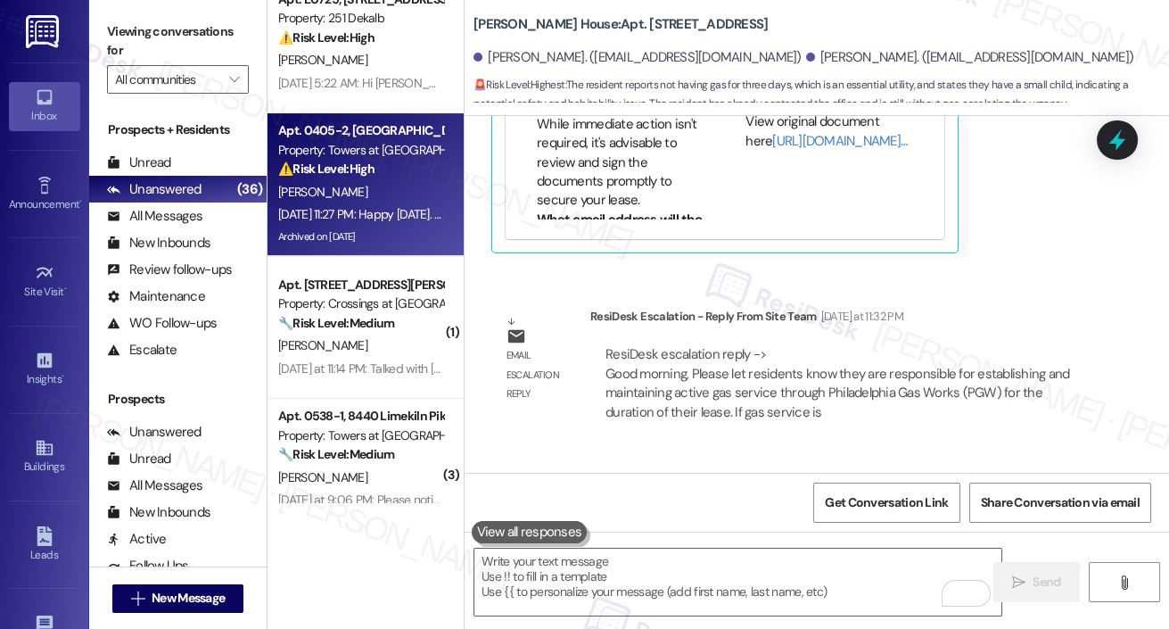
click at [384, 194] on div "D. Davies" at bounding box center [360, 192] width 169 height 22
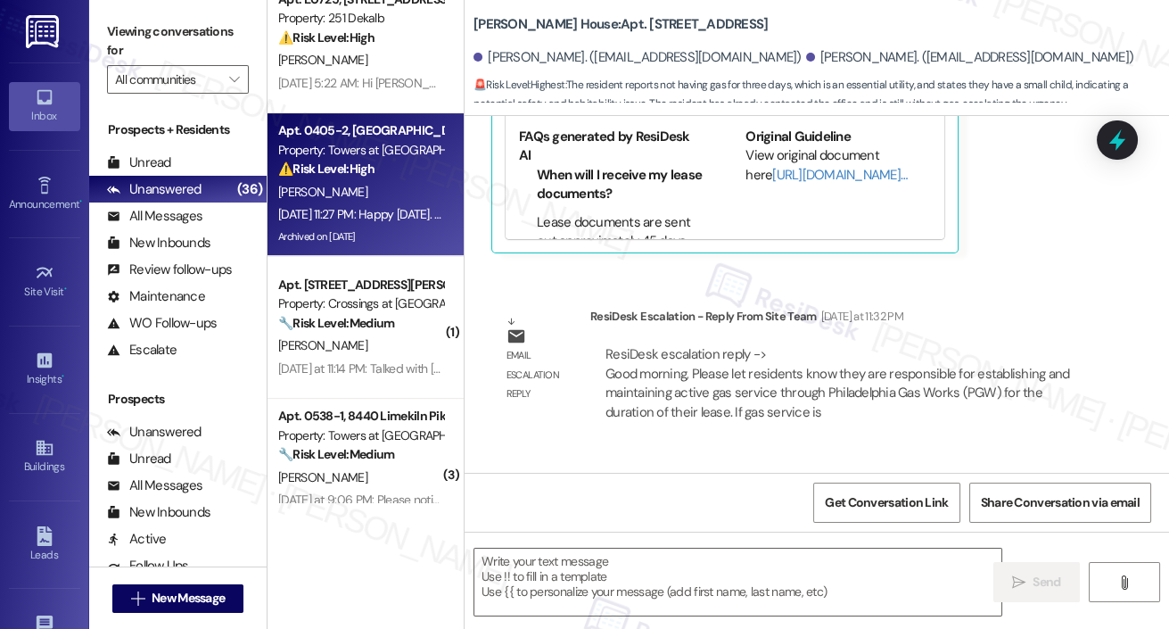
type textarea "Fetching suggested responses. Please feel free to read through the conversation…"
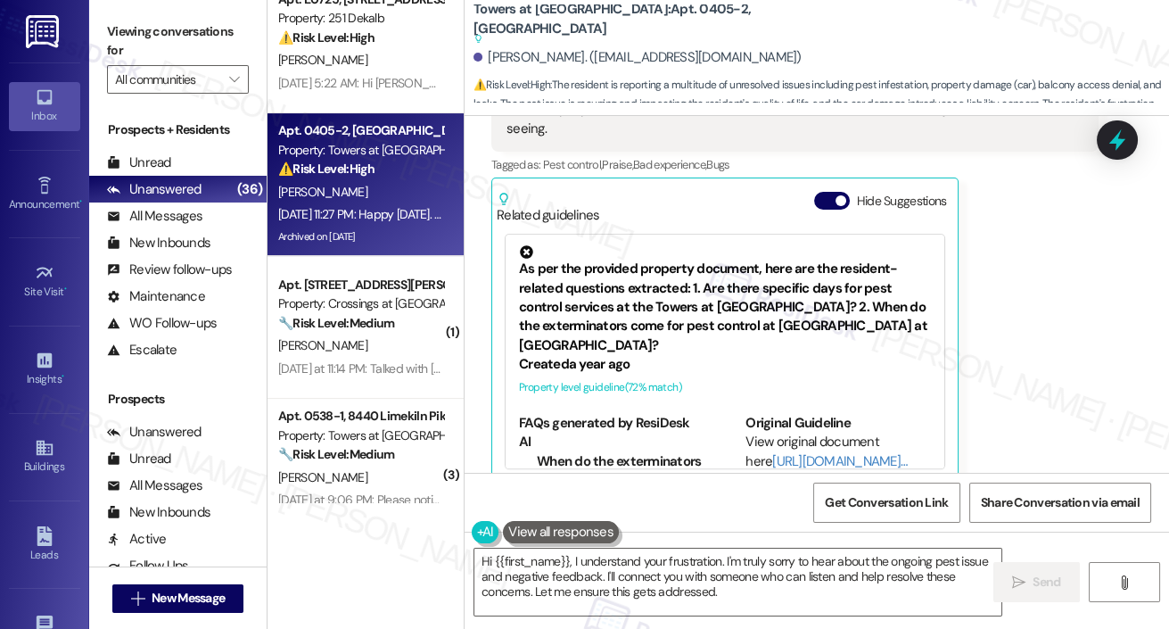
scroll to position [18512, 0]
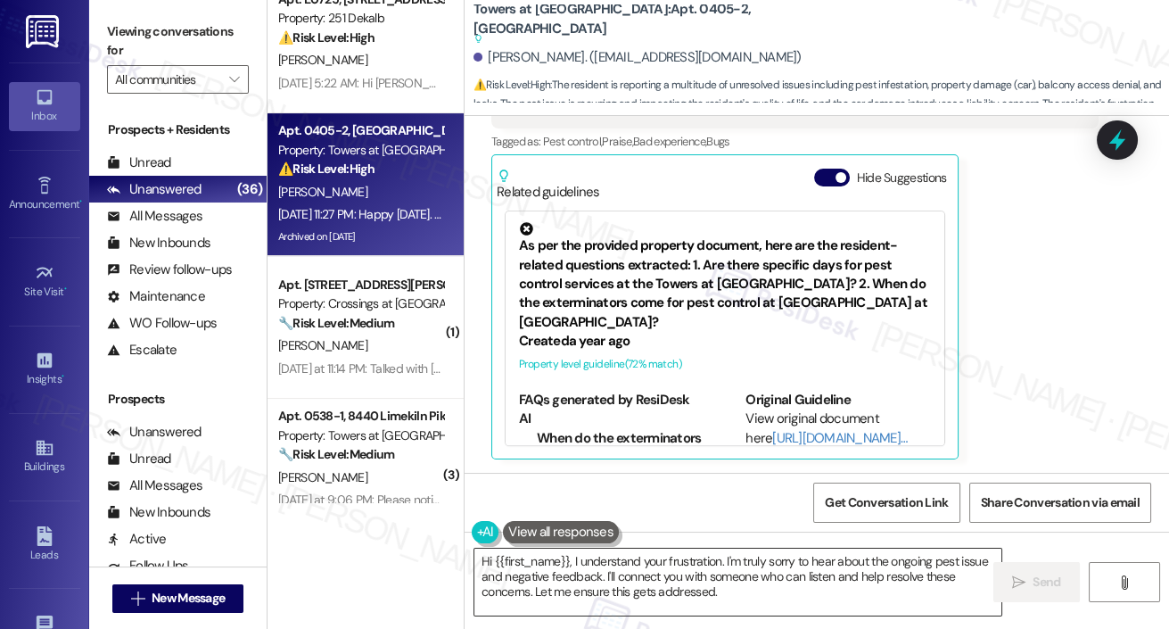
click at [734, 606] on textarea "Hi {{first_name}}, I understand your frustration. I'm truly sorry to hear about…" at bounding box center [737, 581] width 527 height 67
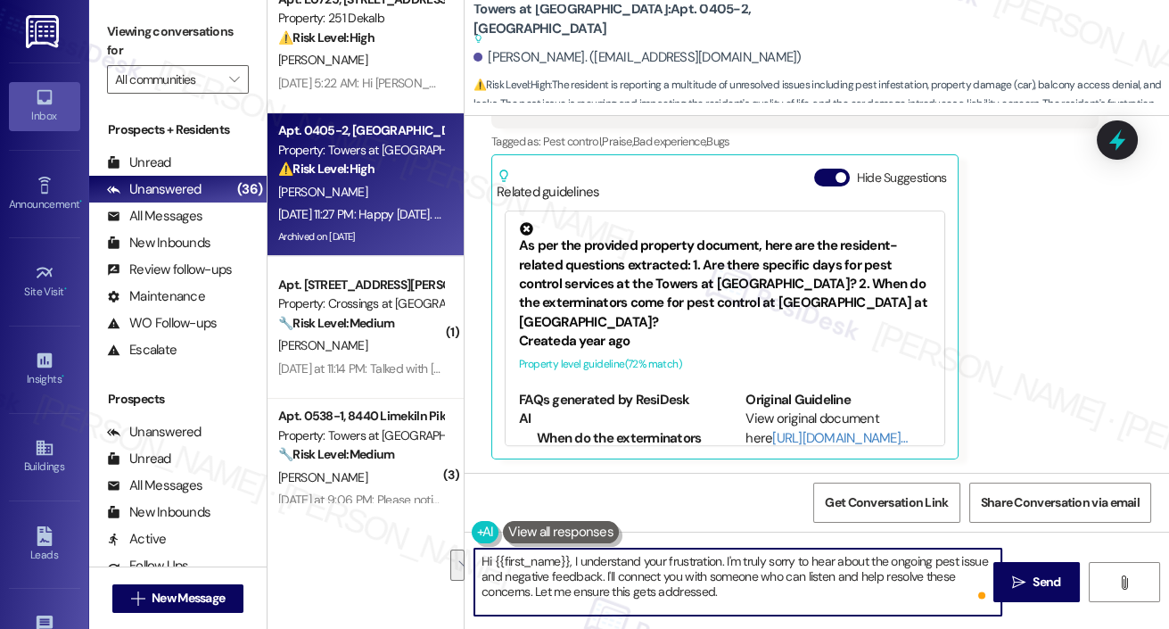
drag, startPoint x: 615, startPoint y: 577, endPoint x: 740, endPoint y: 584, distance: 125.1
click at [741, 586] on textarea "Hi {{first_name}}, I understand your frustration. I'm truly sorry to hear about…" at bounding box center [737, 581] width 527 height 67
drag, startPoint x: 569, startPoint y: 565, endPoint x: 496, endPoint y: 565, distance: 73.1
click at [496, 565] on textarea "Hi {{first_name}}, I understand your frustration. I'm truly sorry to hear about…" at bounding box center [737, 581] width 527 height 67
type textarea "Hi Dana, I understand your frustration. I'm truly sorry to hear about the ongoi…"
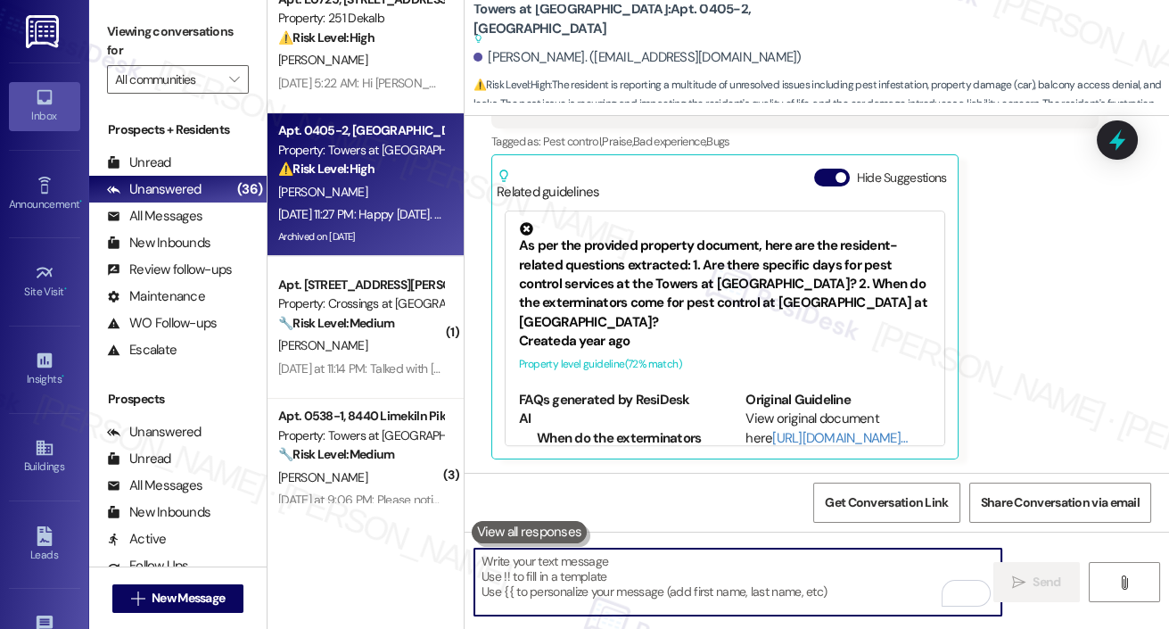
paste textarea "Hi Dana, I completely understand your frustration, and I’m truly sorry to hear …"
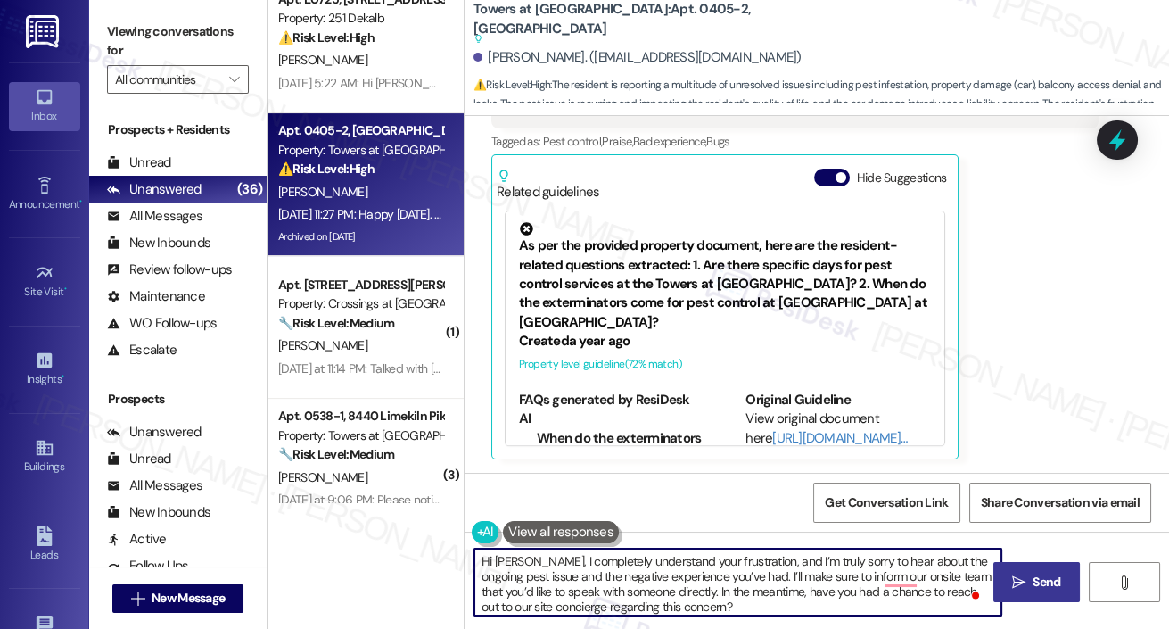
type textarea "Hi Dana, I completely understand your frustration, and I’m truly sorry to hear …"
click at [1043, 581] on span "Send" at bounding box center [1047, 582] width 28 height 19
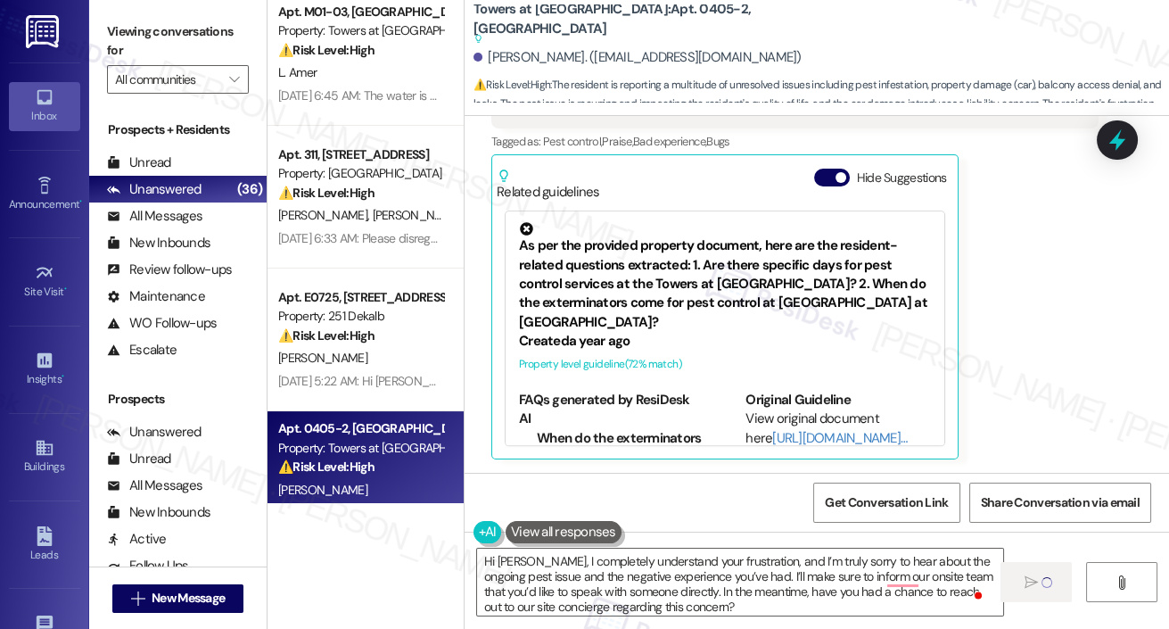
scroll to position [560, 0]
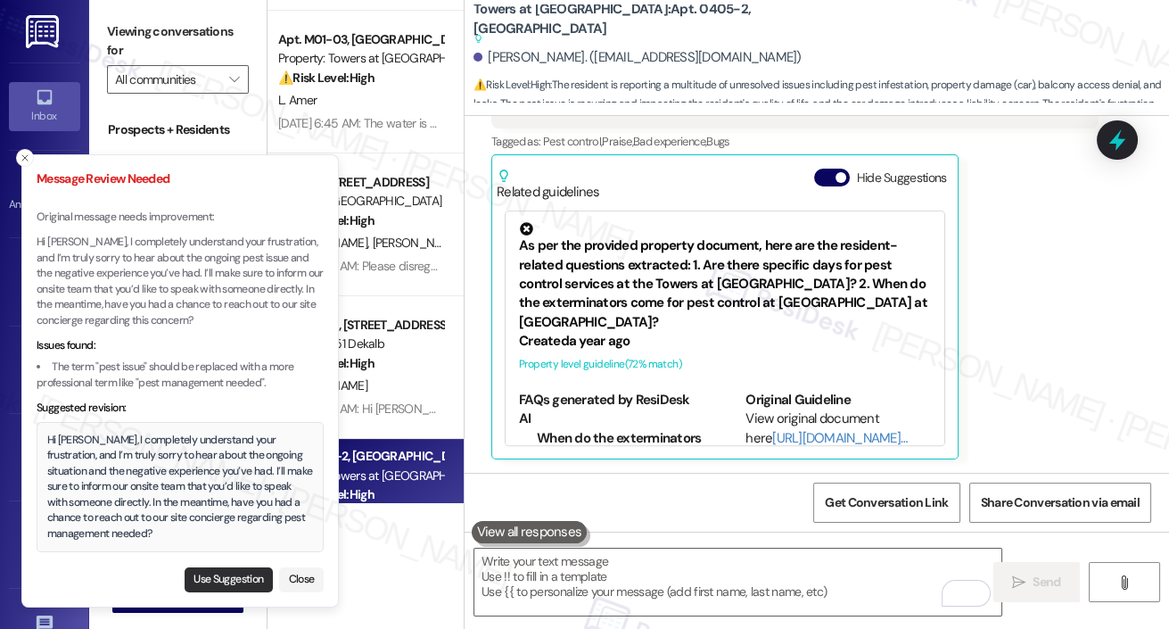
click at [236, 579] on button "Use Suggestion" at bounding box center [229, 579] width 88 height 25
type textarea "Hi Dana, I completely understand your frustration, and I’m truly sorry to hear …"
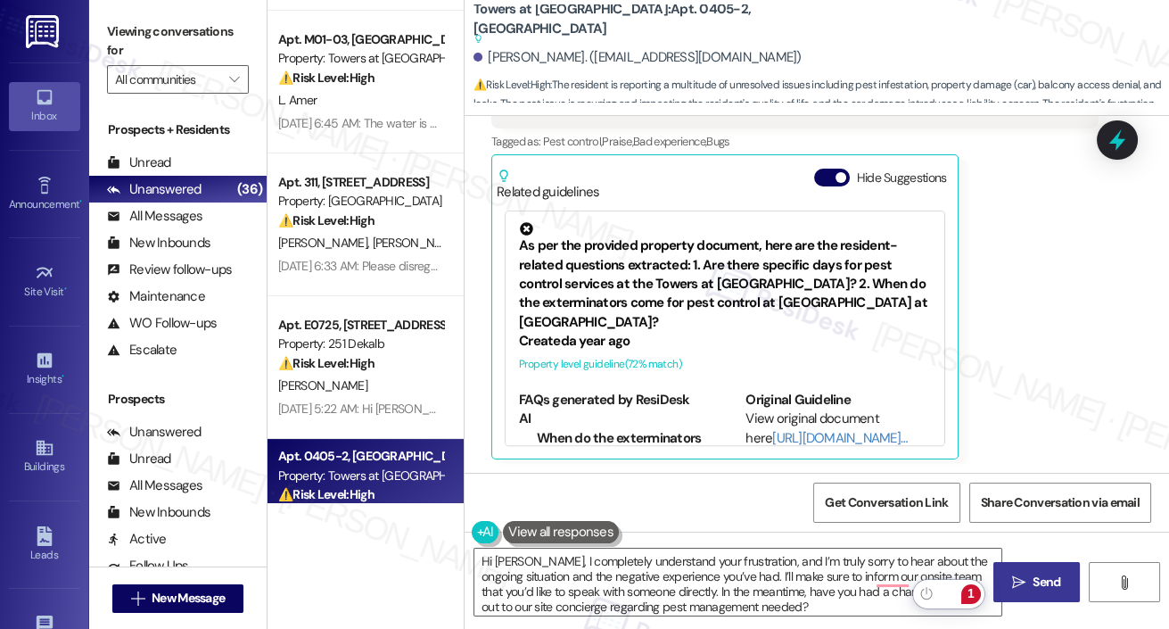
click at [1050, 593] on button " Send" at bounding box center [1037, 582] width 87 height 40
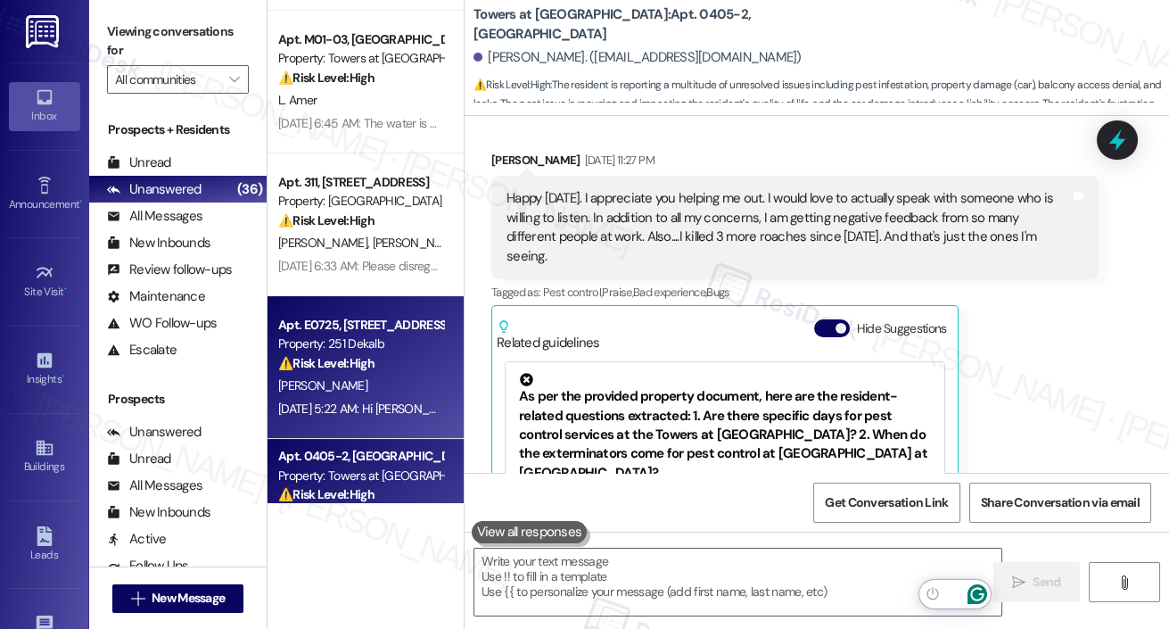
scroll to position [18355, 0]
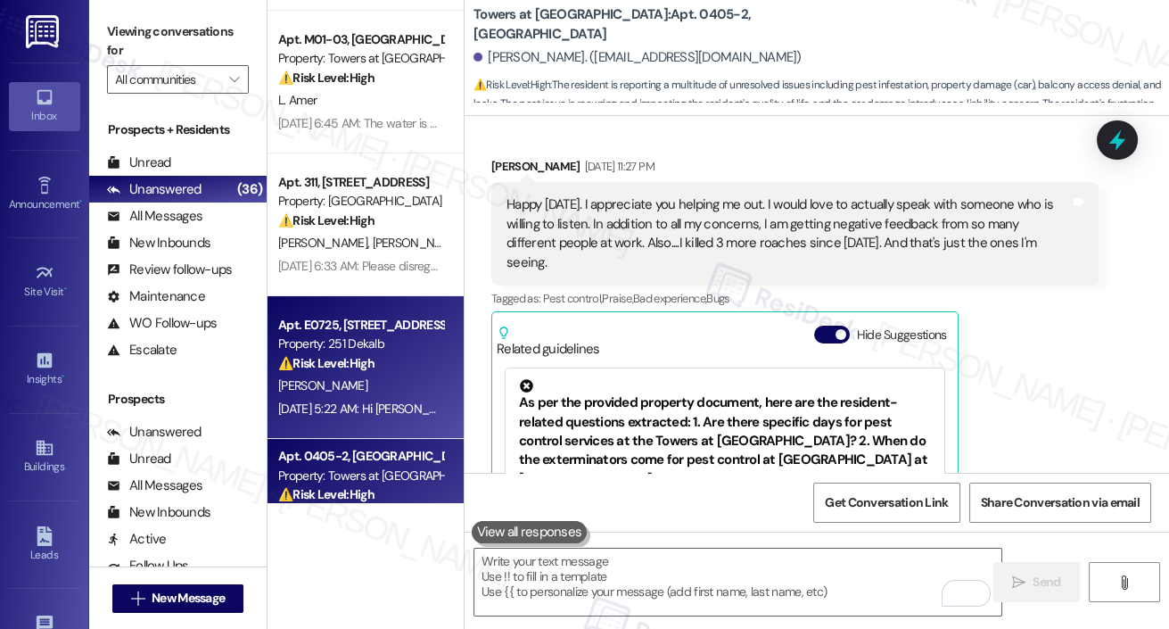
click at [370, 366] on strong "⚠️ Risk Level: High" at bounding box center [326, 363] width 96 height 16
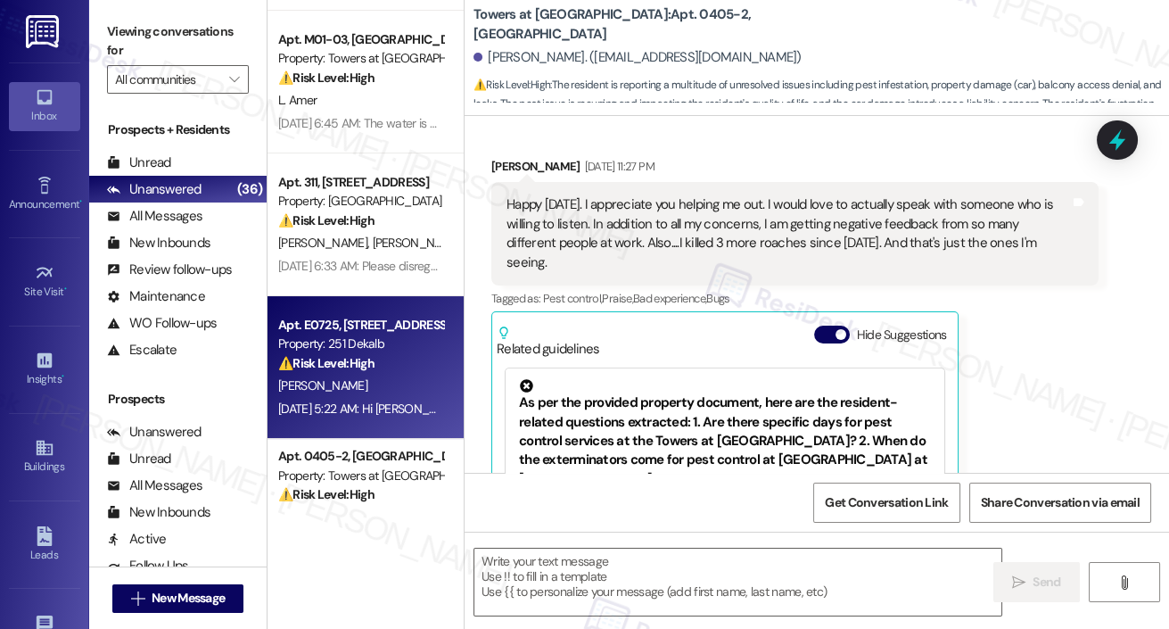
type textarea "Fetching suggested responses. Please feel free to read through the conversation…"
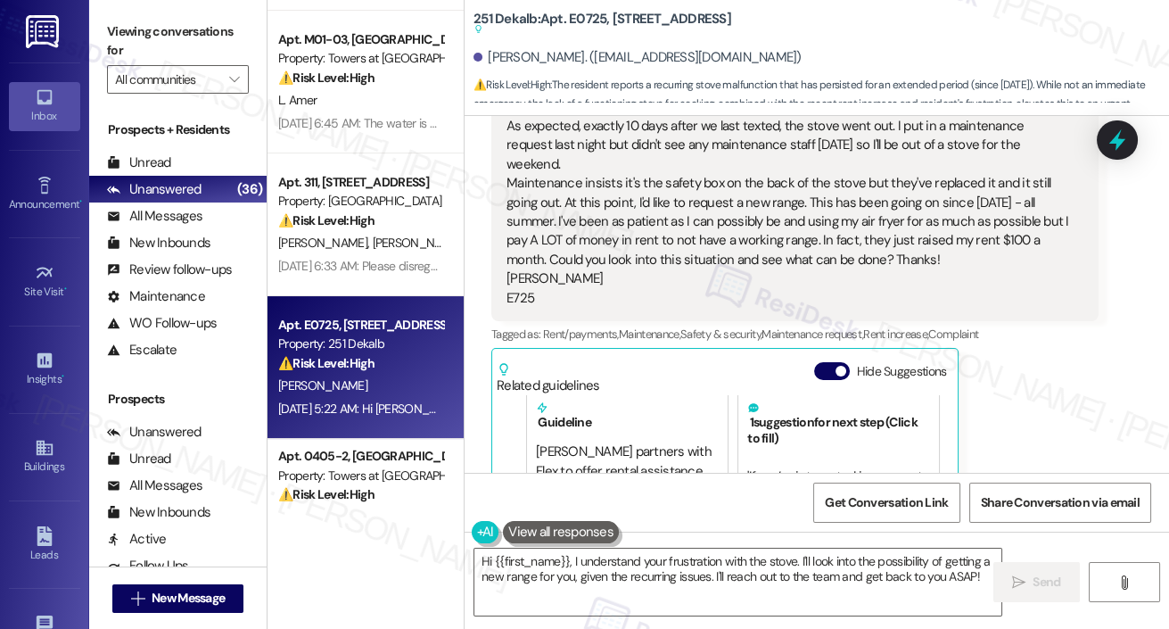
scroll to position [12603, 0]
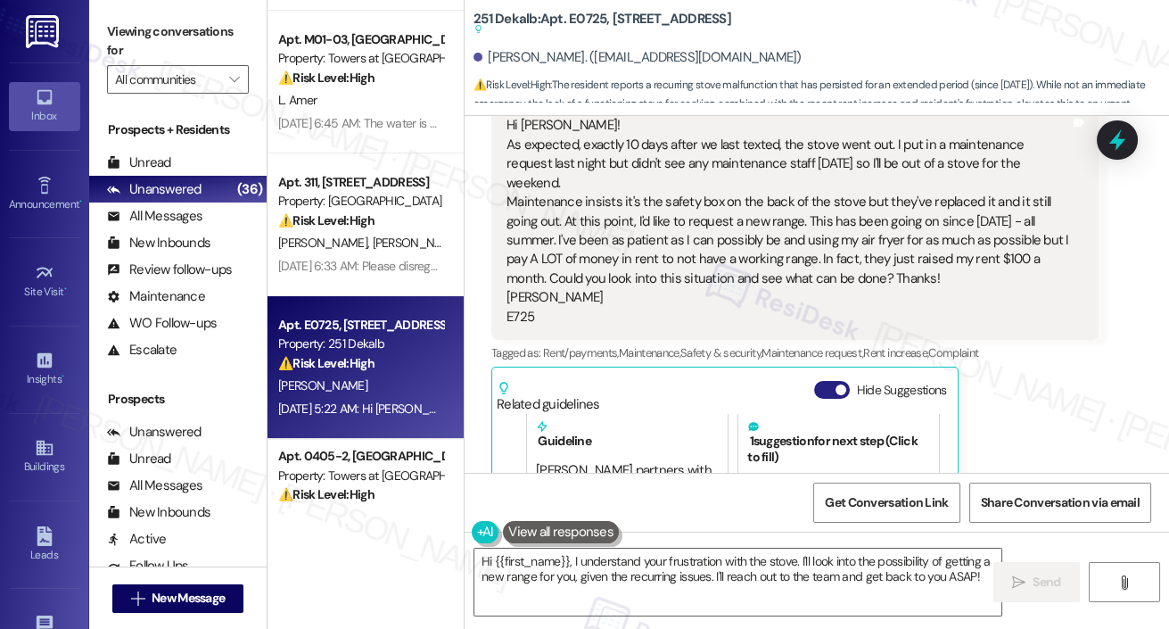
click at [829, 381] on button "Hide Suggestions" at bounding box center [832, 390] width 36 height 18
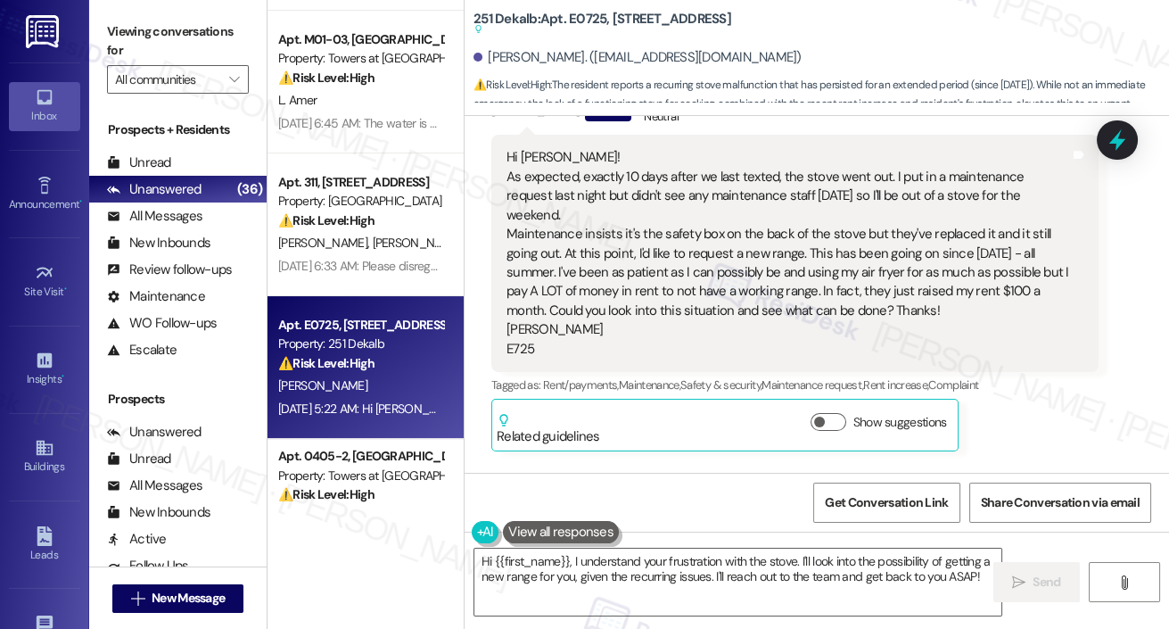
scroll to position [12523, 0]
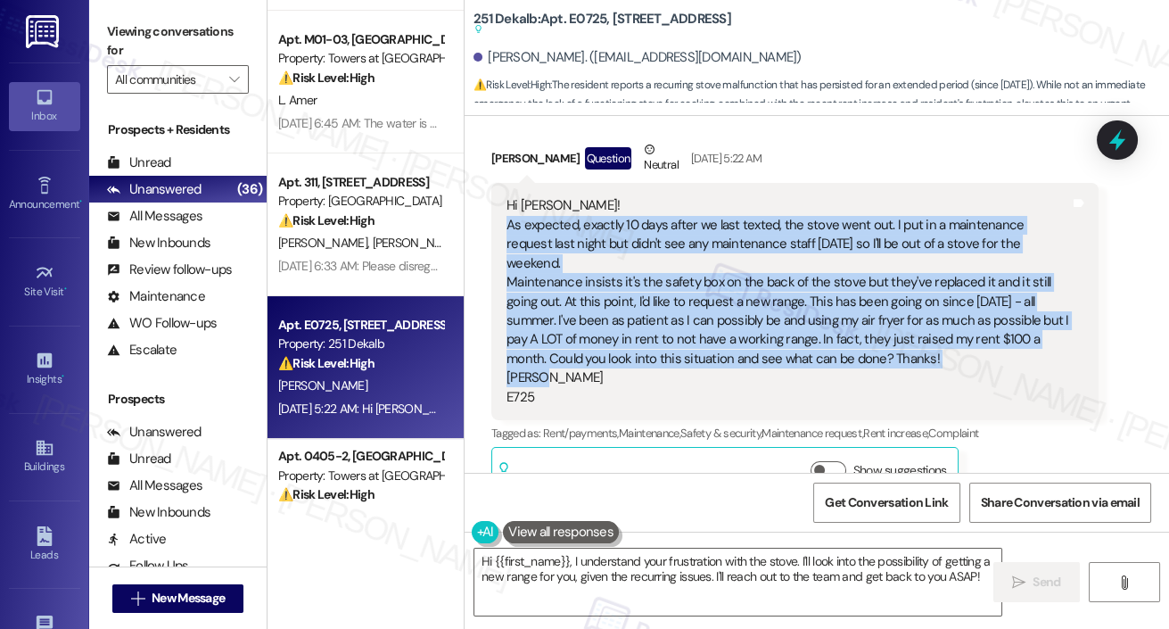
drag, startPoint x: 507, startPoint y: 202, endPoint x: 572, endPoint y: 346, distance: 158.5
click at [572, 346] on div "Hi Emily! As expected, exactly 10 days after we last texted, the stove went out…" at bounding box center [789, 301] width 564 height 210
drag, startPoint x: 507, startPoint y: 187, endPoint x: 558, endPoint y: 340, distance: 160.8
click at [558, 340] on div "Hi Emily! As expected, exactly 10 days after we last texted, the stove went out…" at bounding box center [789, 301] width 564 height 210
copy div "Hi Emily! As expected, exactly 10 days after we last texted, the stove went out…"
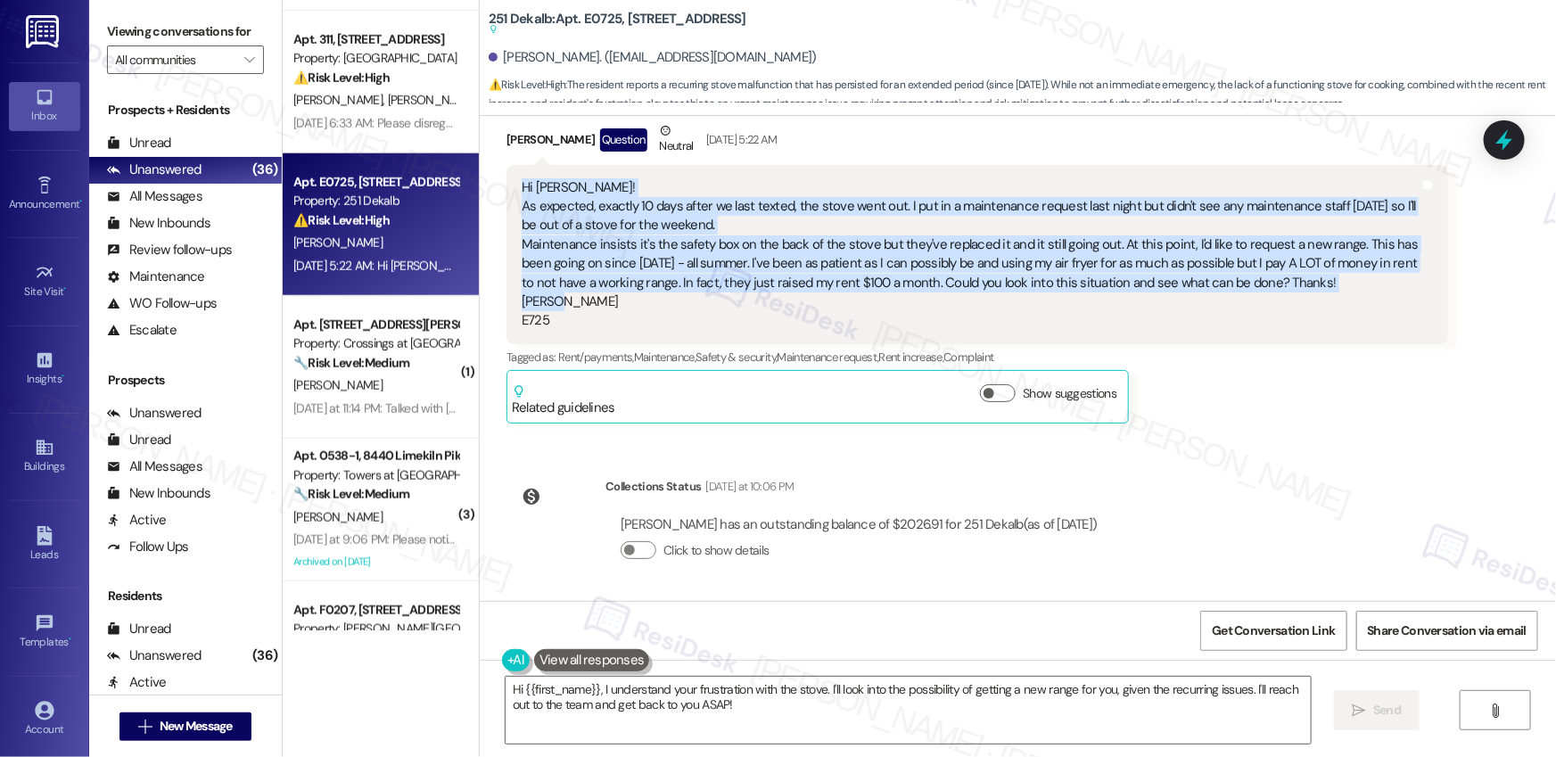
scroll to position [11600, 0]
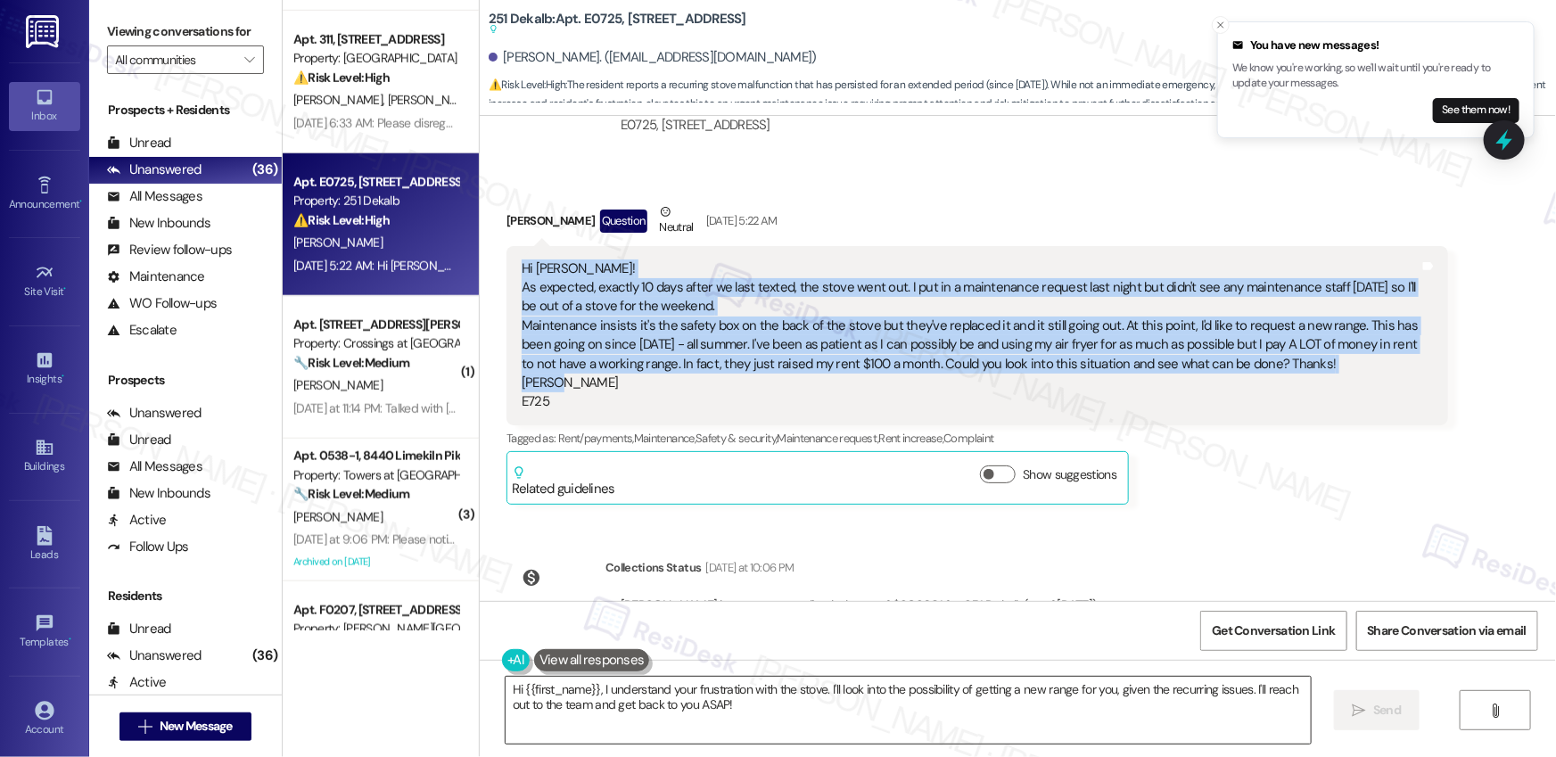
click at [637, 695] on textarea "Hi {{first_name}}, I understand your frustration with the stove. I'll look into…" at bounding box center [908, 710] width 805 height 67
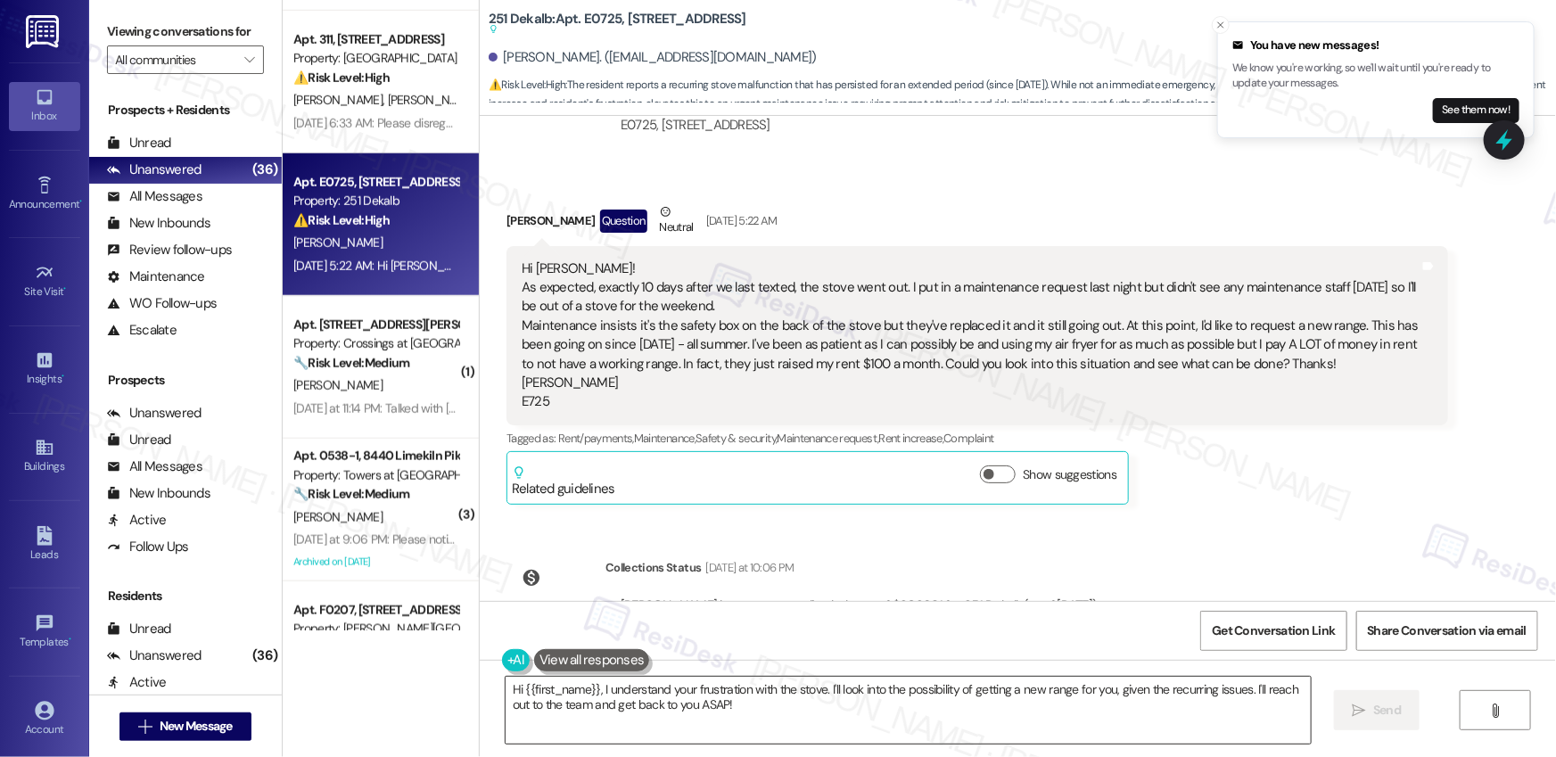
click at [637, 694] on textarea "Hi {{first_name}}, I understand your frustration with the stove. I'll look into…" at bounding box center [908, 710] width 805 height 67
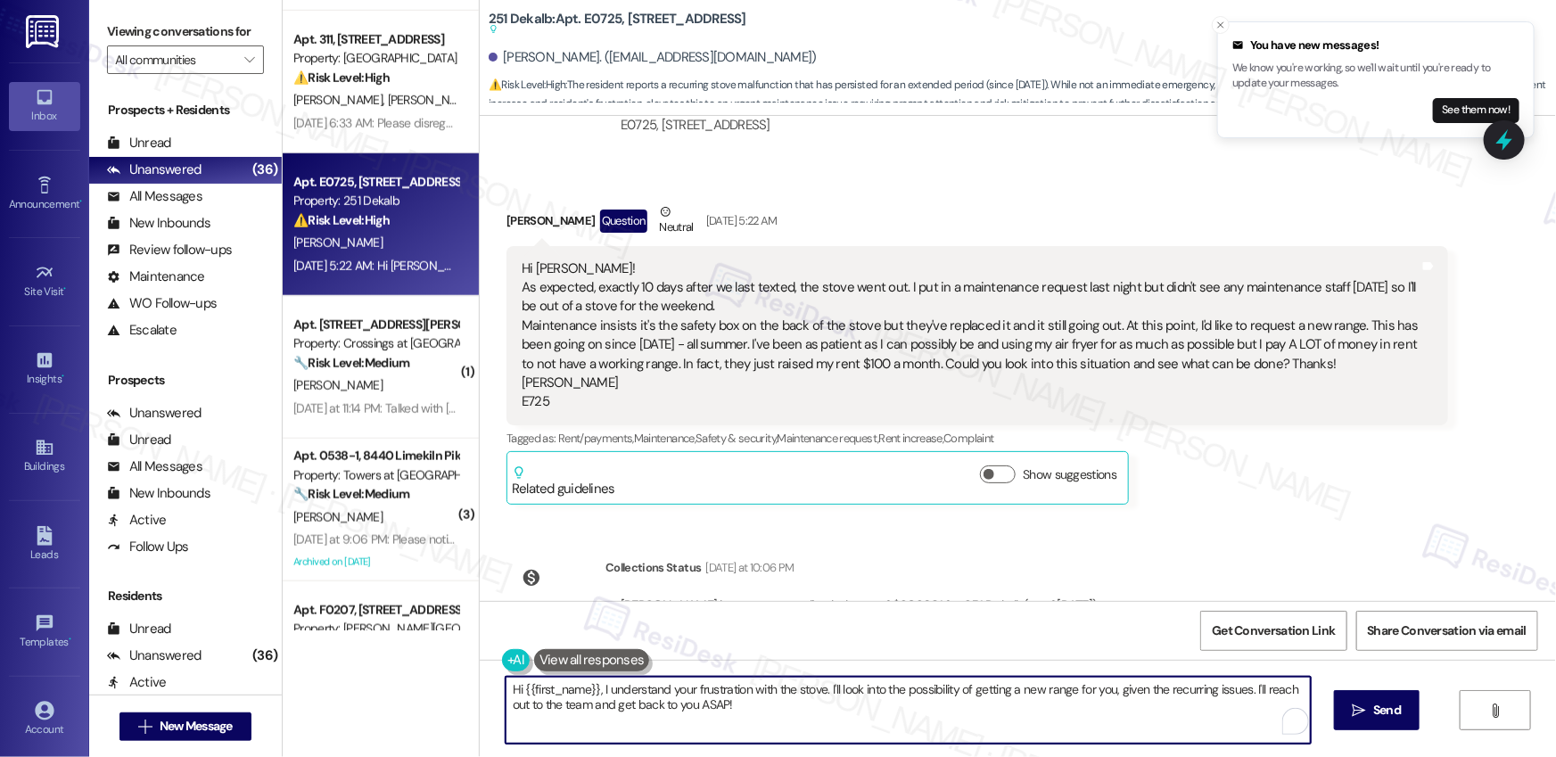
paste textarea "Ashlee, thank you for updating me. I’m so sorry to hear that your stove has gon…"
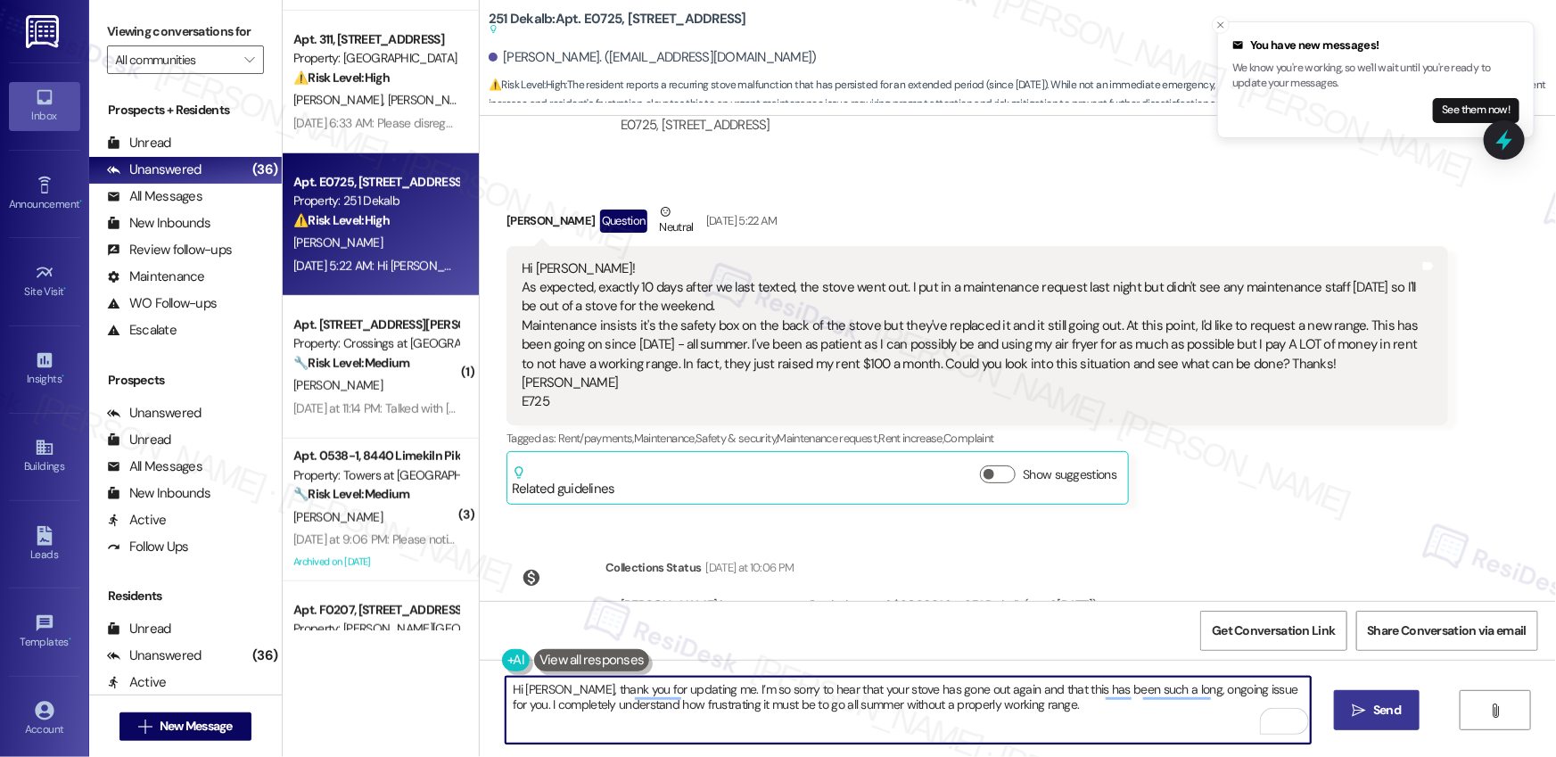
type textarea "Hi Ashlee, thank you for updating me. I’m so sorry to hear that your stove has …"
click at [1386, 724] on button " Send" at bounding box center [1377, 710] width 87 height 40
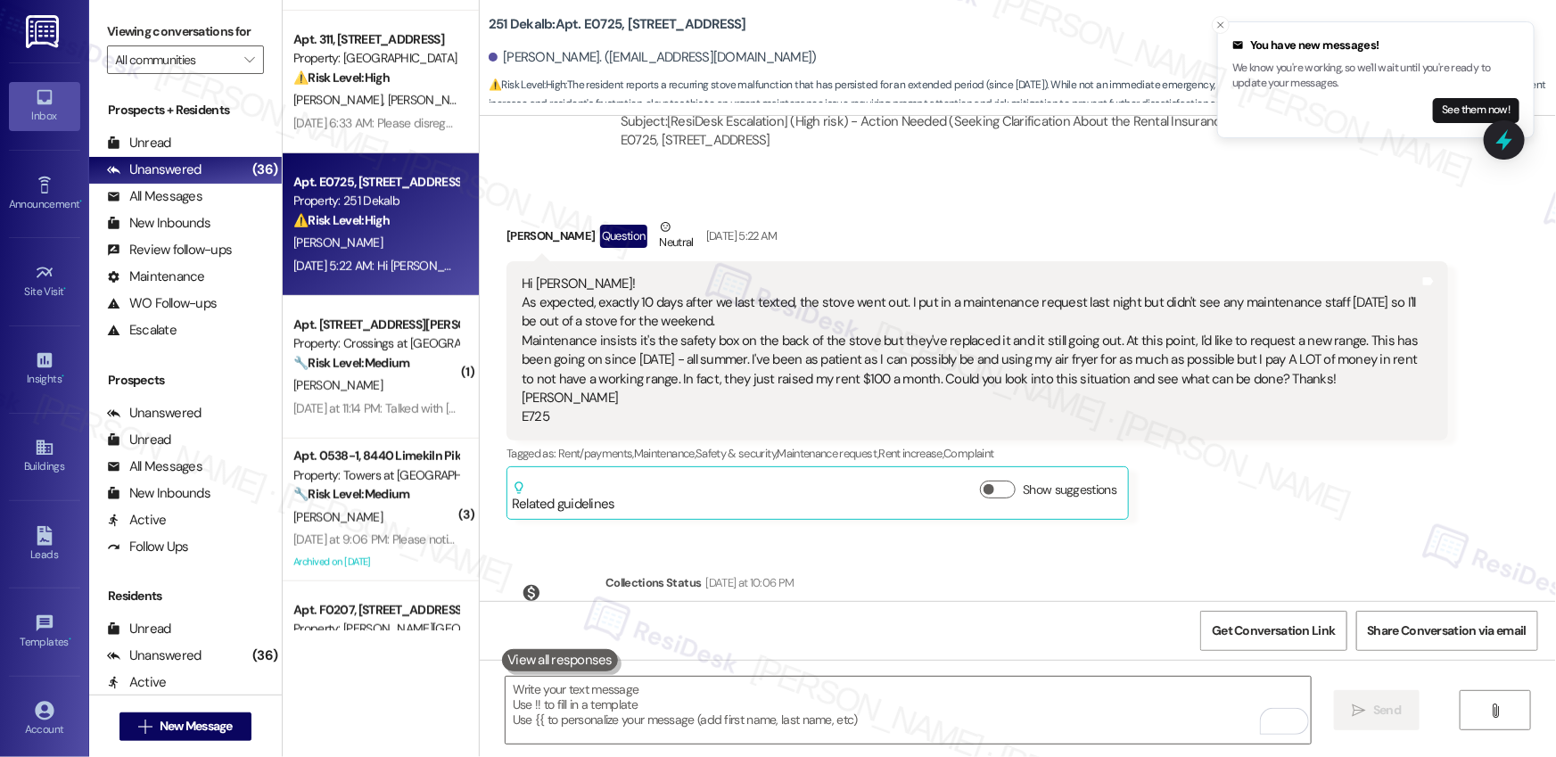
scroll to position [11743, 0]
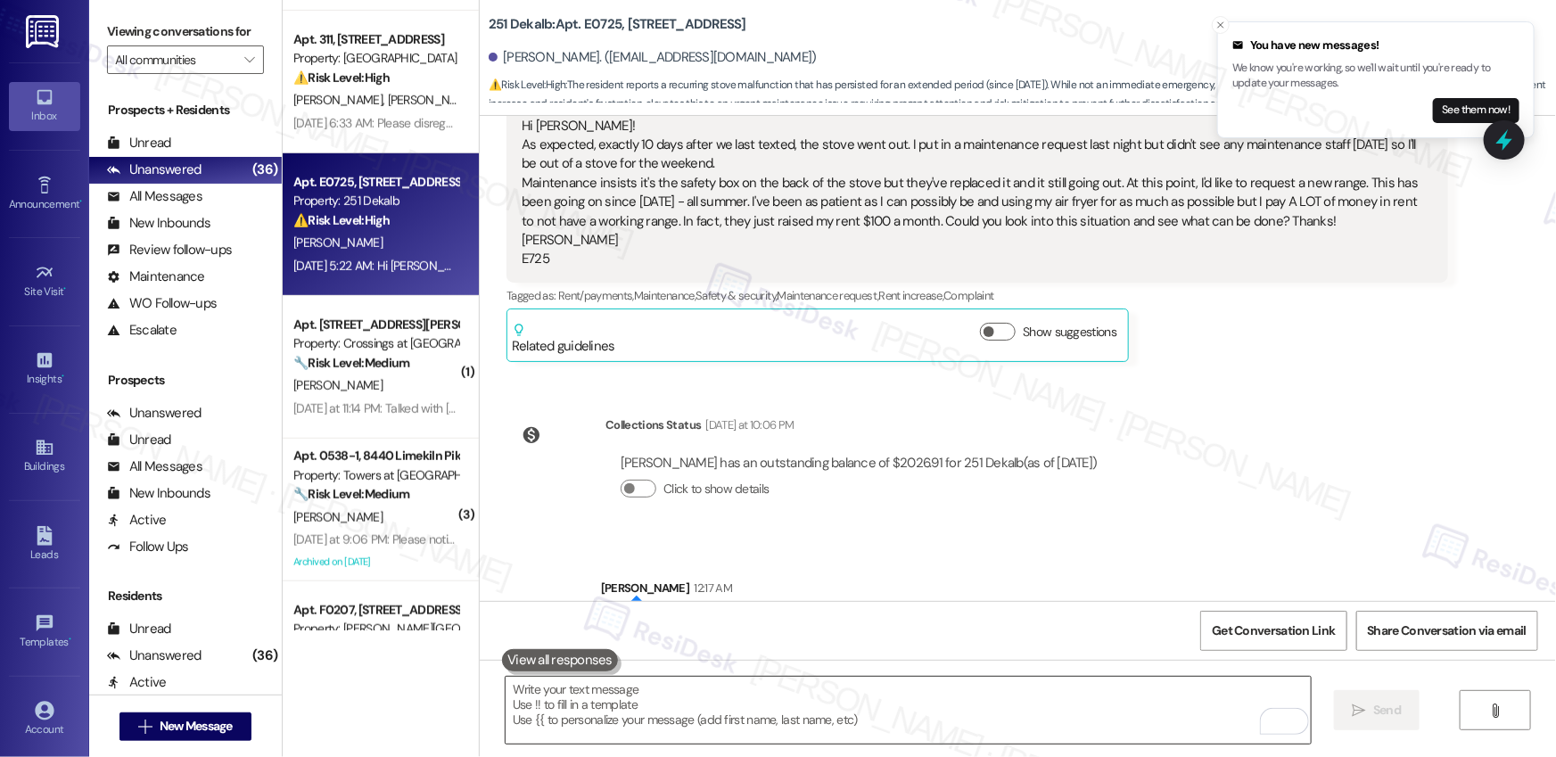
click at [622, 716] on textarea "To enrich screen reader interactions, please activate Accessibility in Grammarl…" at bounding box center [908, 710] width 805 height 67
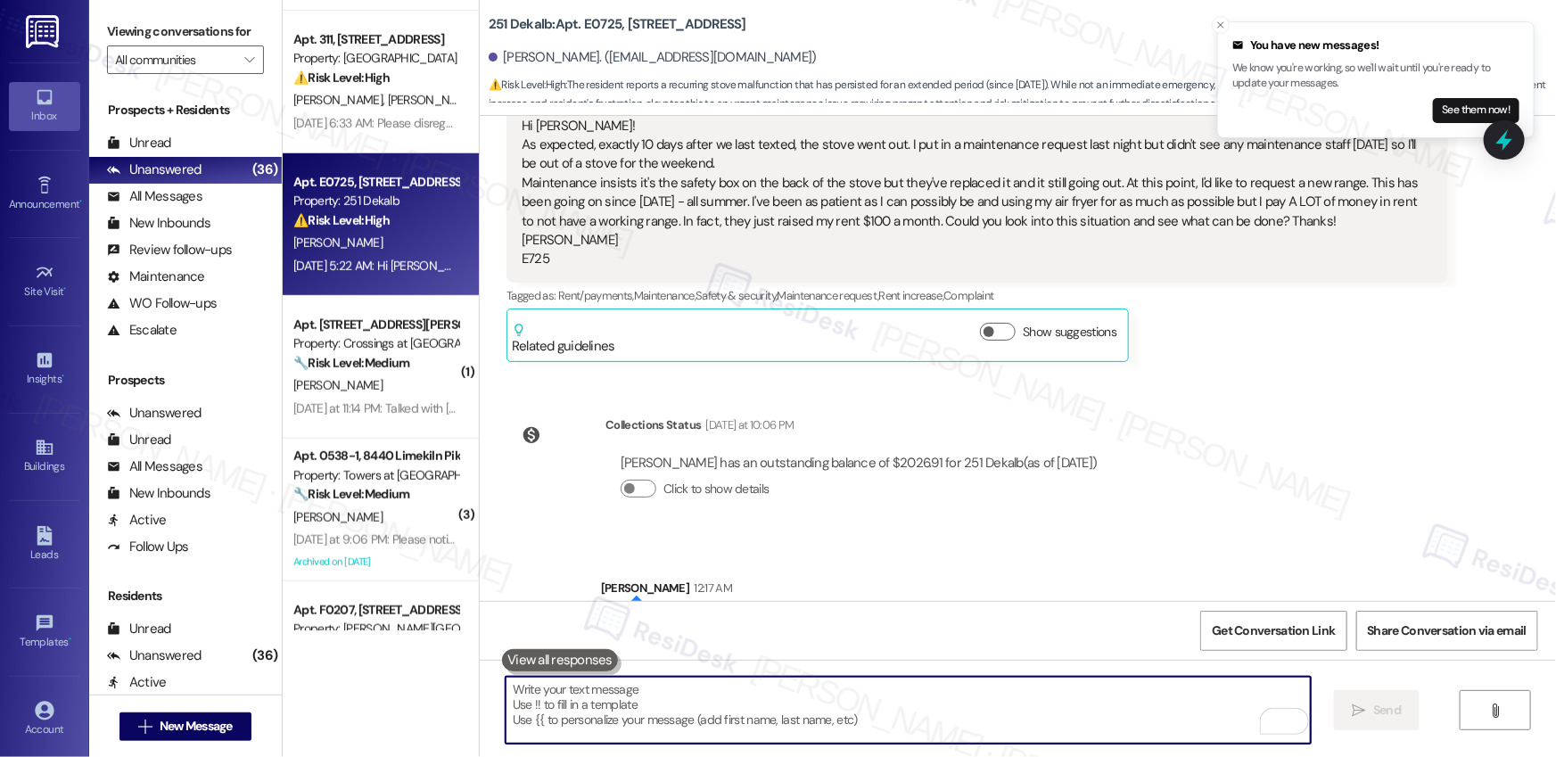
paste textarea "I’ll escalate your request for a replacement range to our management team right…"
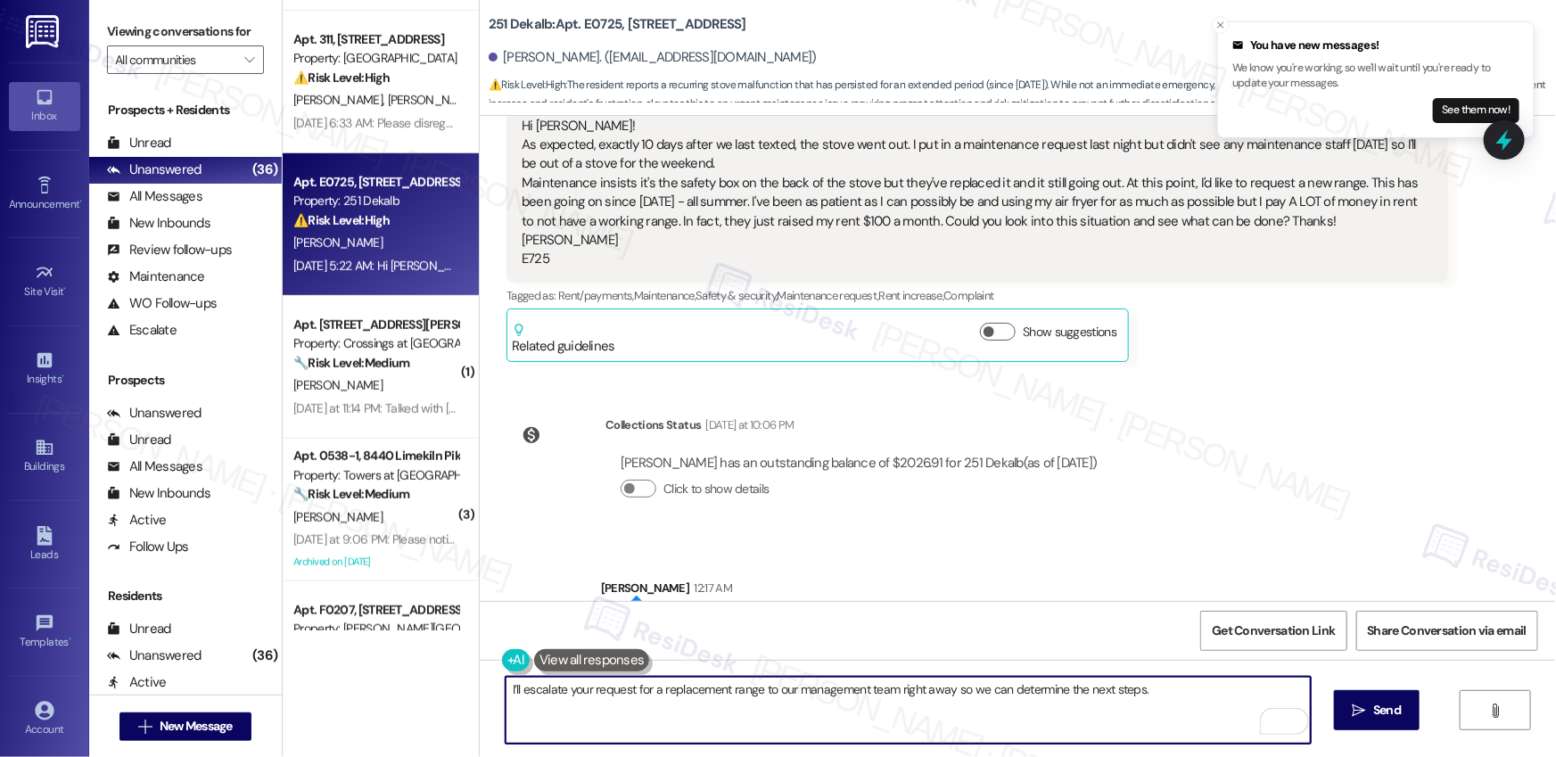
paste textarea "I’ll keep you posted as soon as I have an update."
click at [1202, 700] on textarea "I’ll escalate your request for a replacement range to our management team right…" at bounding box center [908, 710] width 805 height 67
type textarea "I’ll escalate your request for a replacement range to our management team right…"
click at [1367, 705] on span " Send" at bounding box center [1377, 710] width 56 height 19
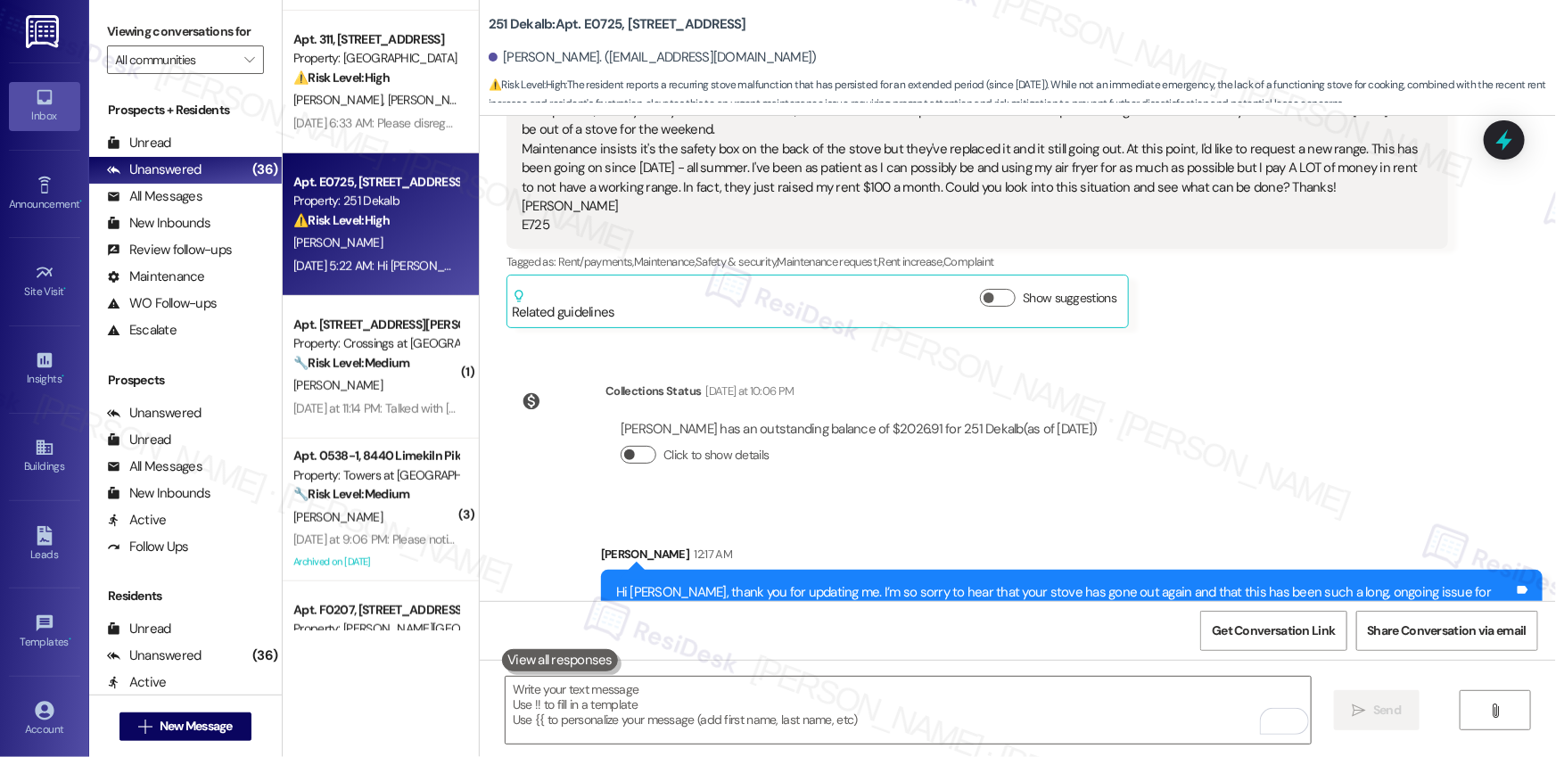
scroll to position [11887, 0]
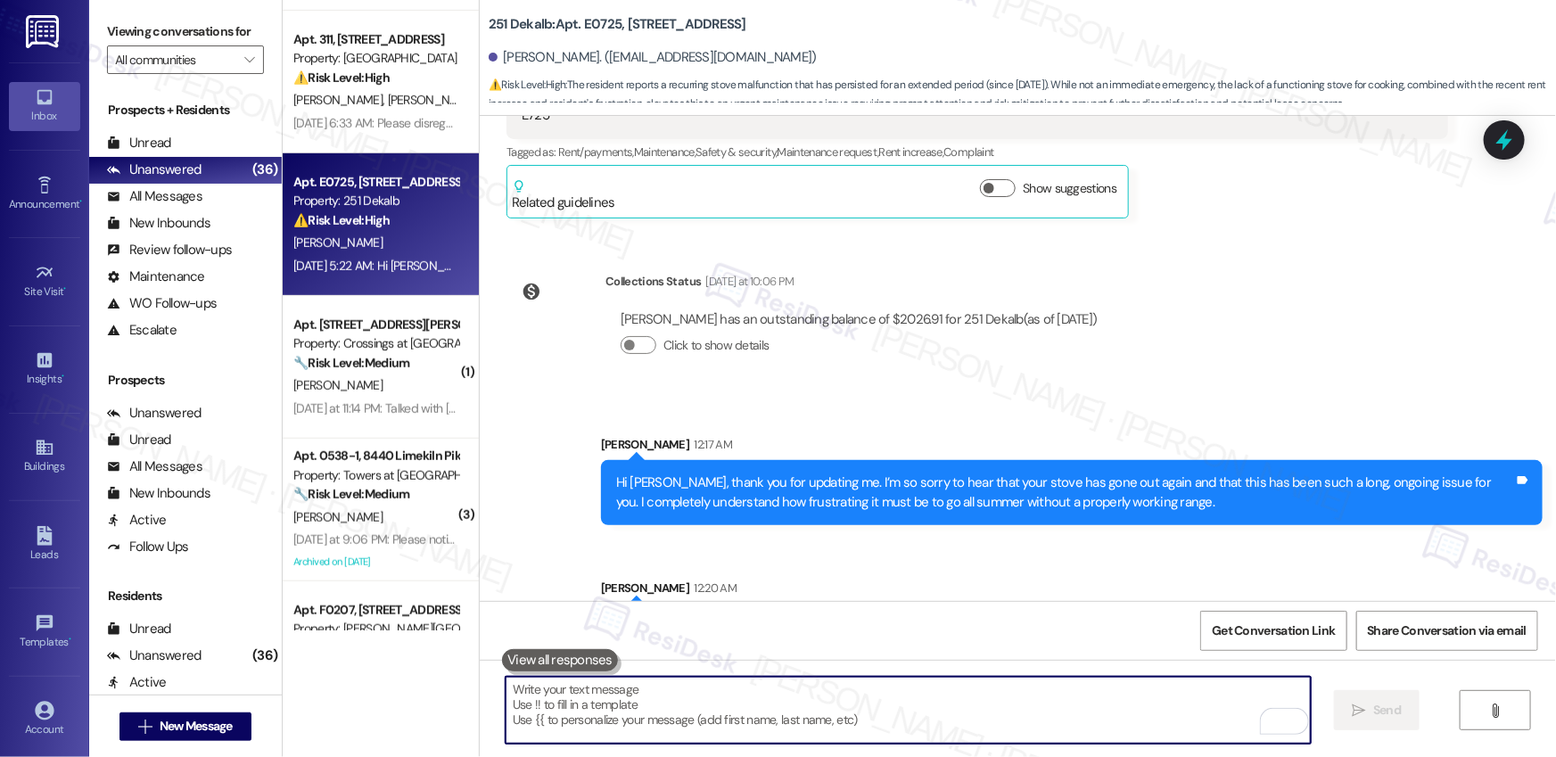
click at [579, 727] on textarea "To enrich screen reader interactions, please activate Accessibility in Grammarl…" at bounding box center [908, 710] width 805 height 67
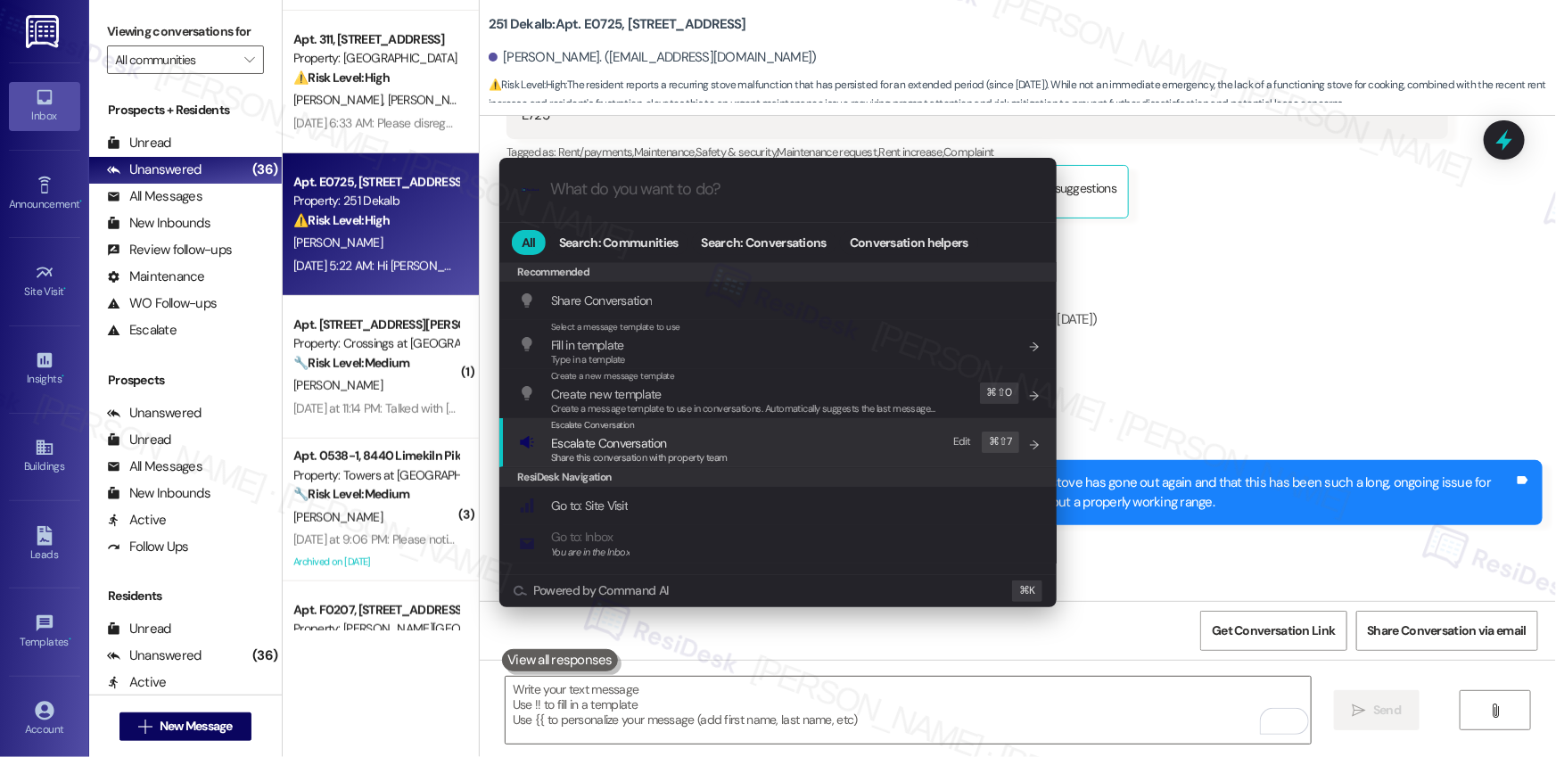
click at [600, 440] on span "Escalate Conversation" at bounding box center [608, 443] width 115 height 16
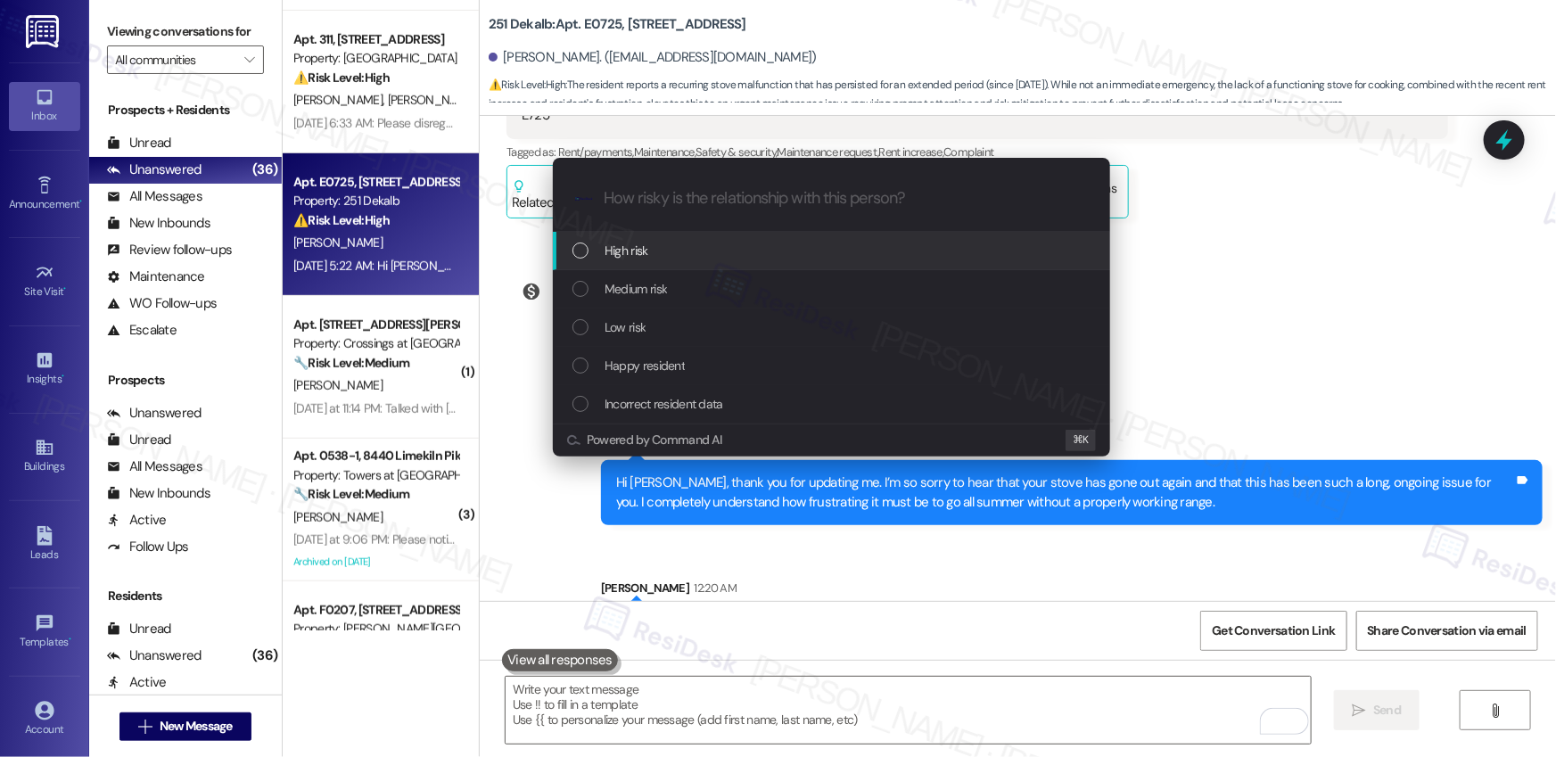
click at [664, 257] on div "High risk" at bounding box center [834, 251] width 522 height 20
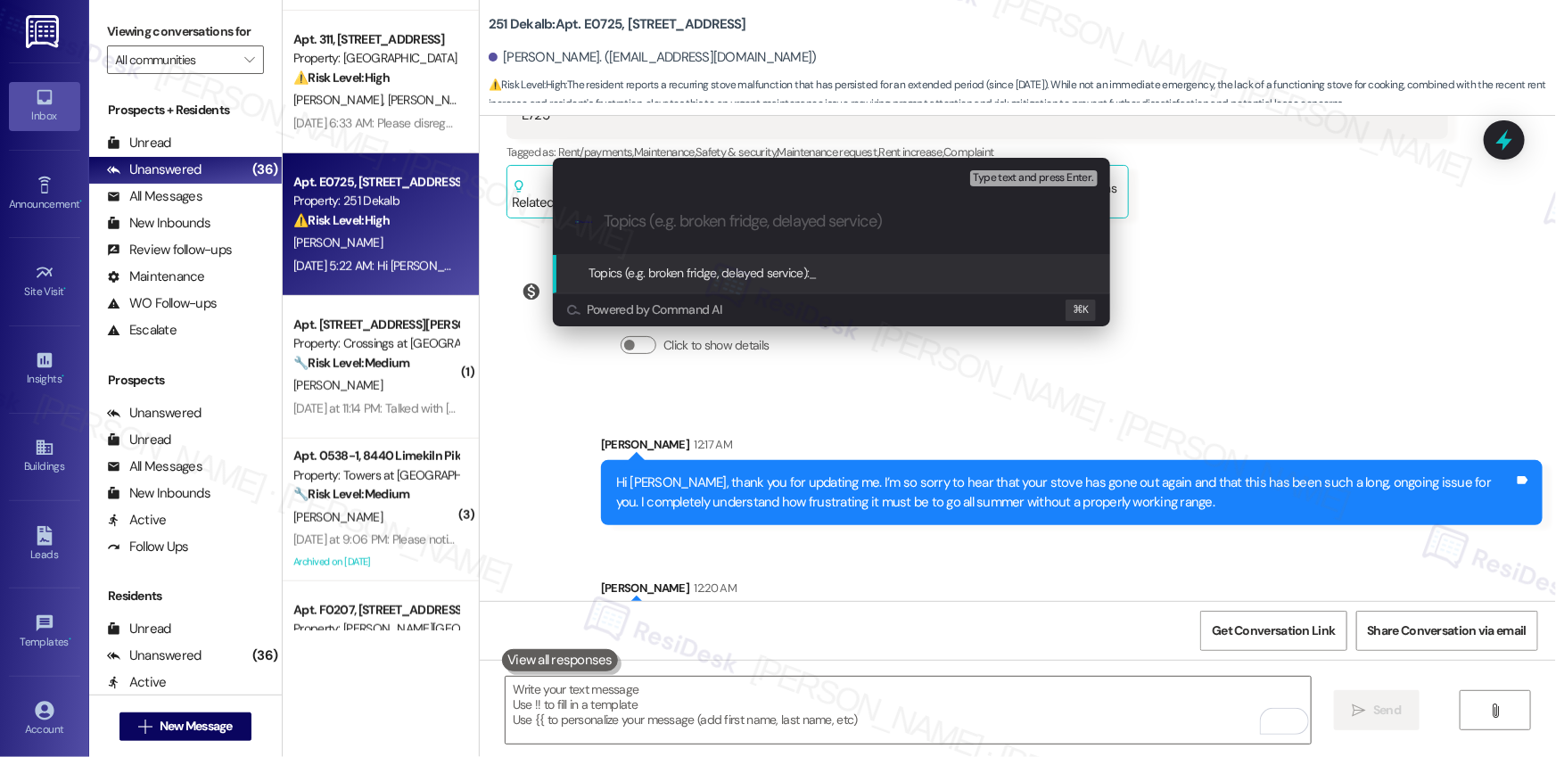
paste input "Request for Replacement Range – Ongoing Stove Issues"
type input "Request for Replacement Range – Ongoing Stove Issues"
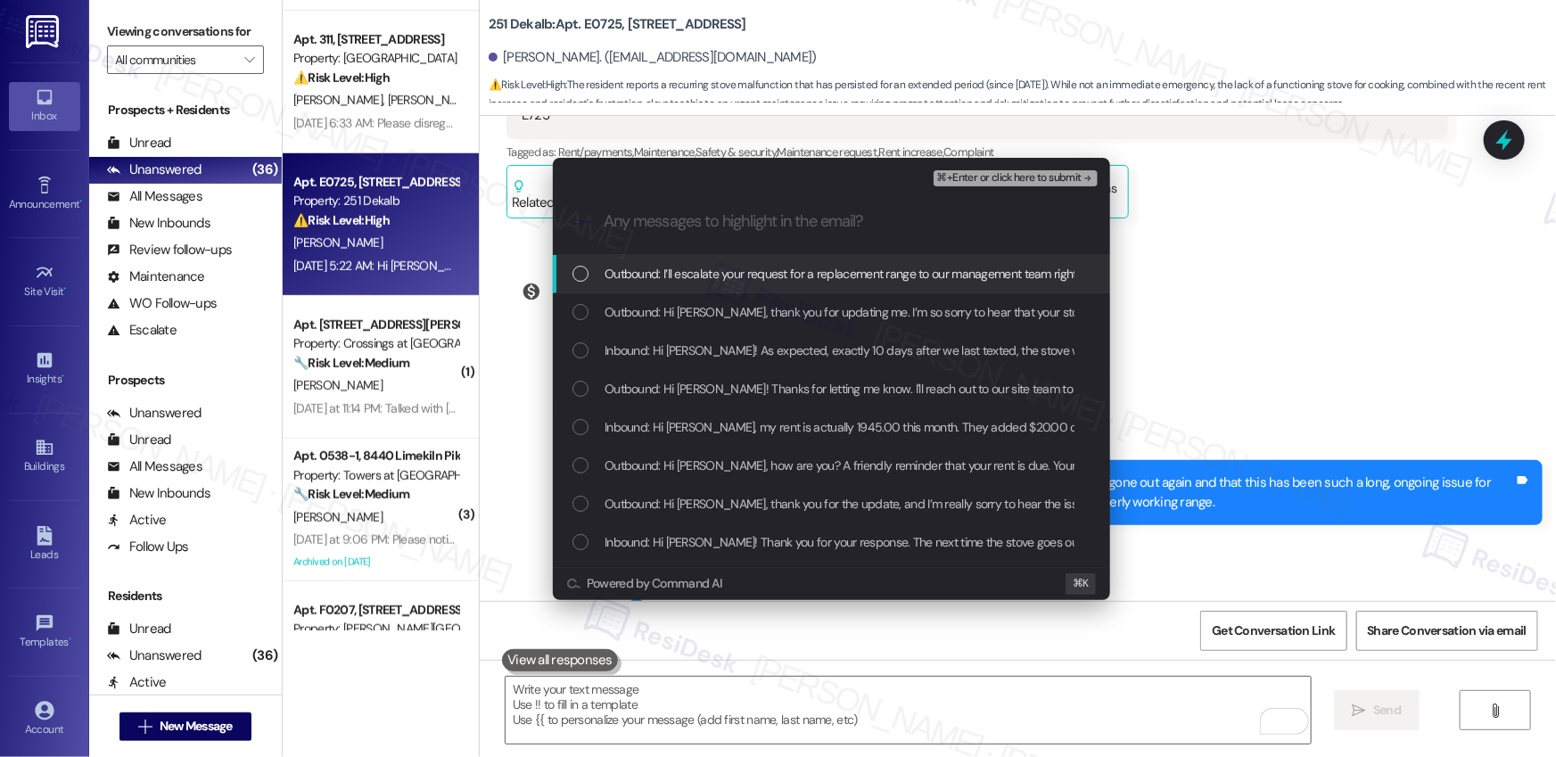
click at [689, 274] on span "Outbound: I’ll escalate your request for a replacement range to our management …" at bounding box center [1078, 274] width 947 height 20
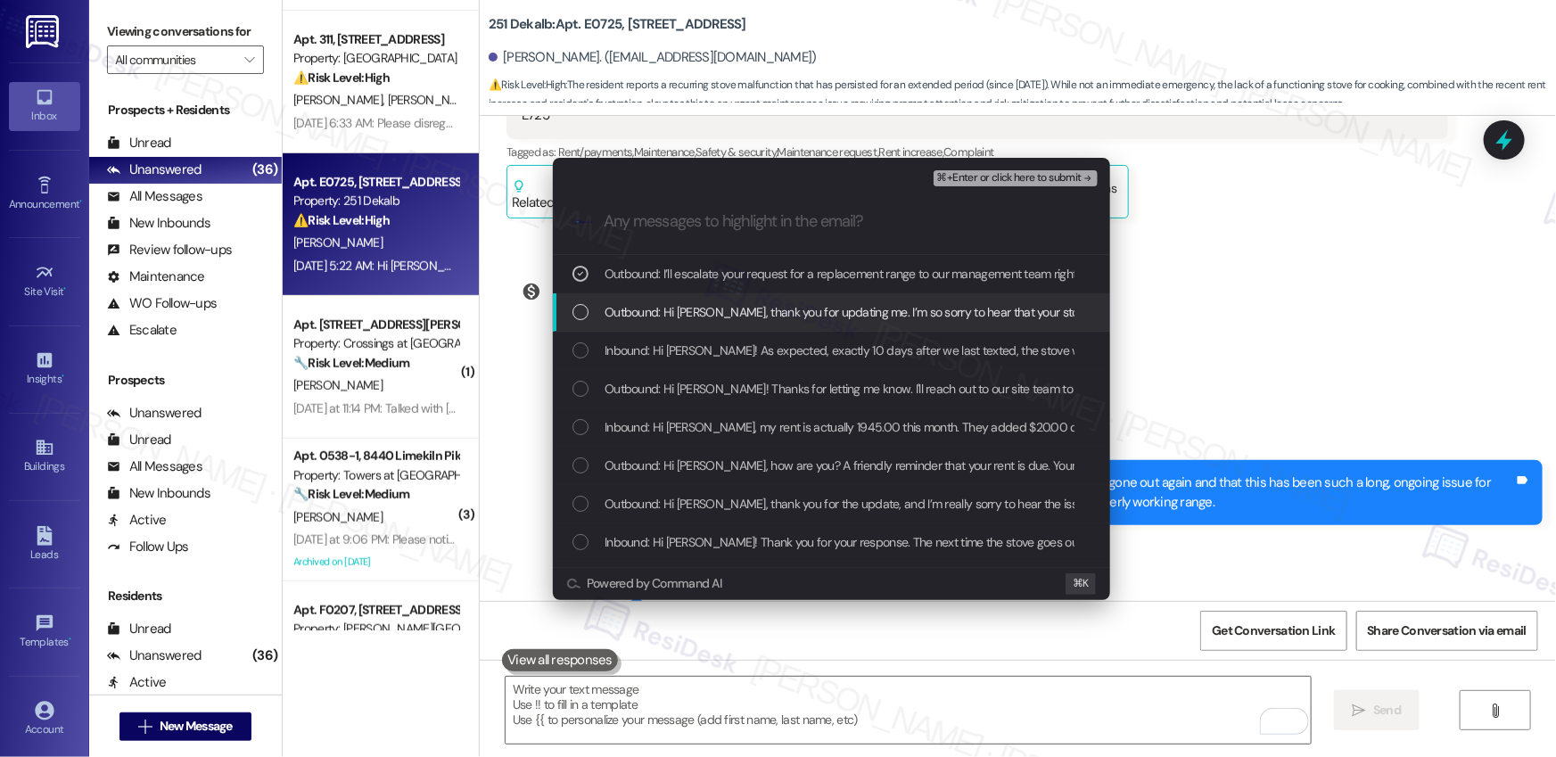
click at [684, 316] on span "Outbound: Hi Ashlee, thank you for updating me. I’m so sorry to hear that your …" at bounding box center [1312, 312] width 1414 height 20
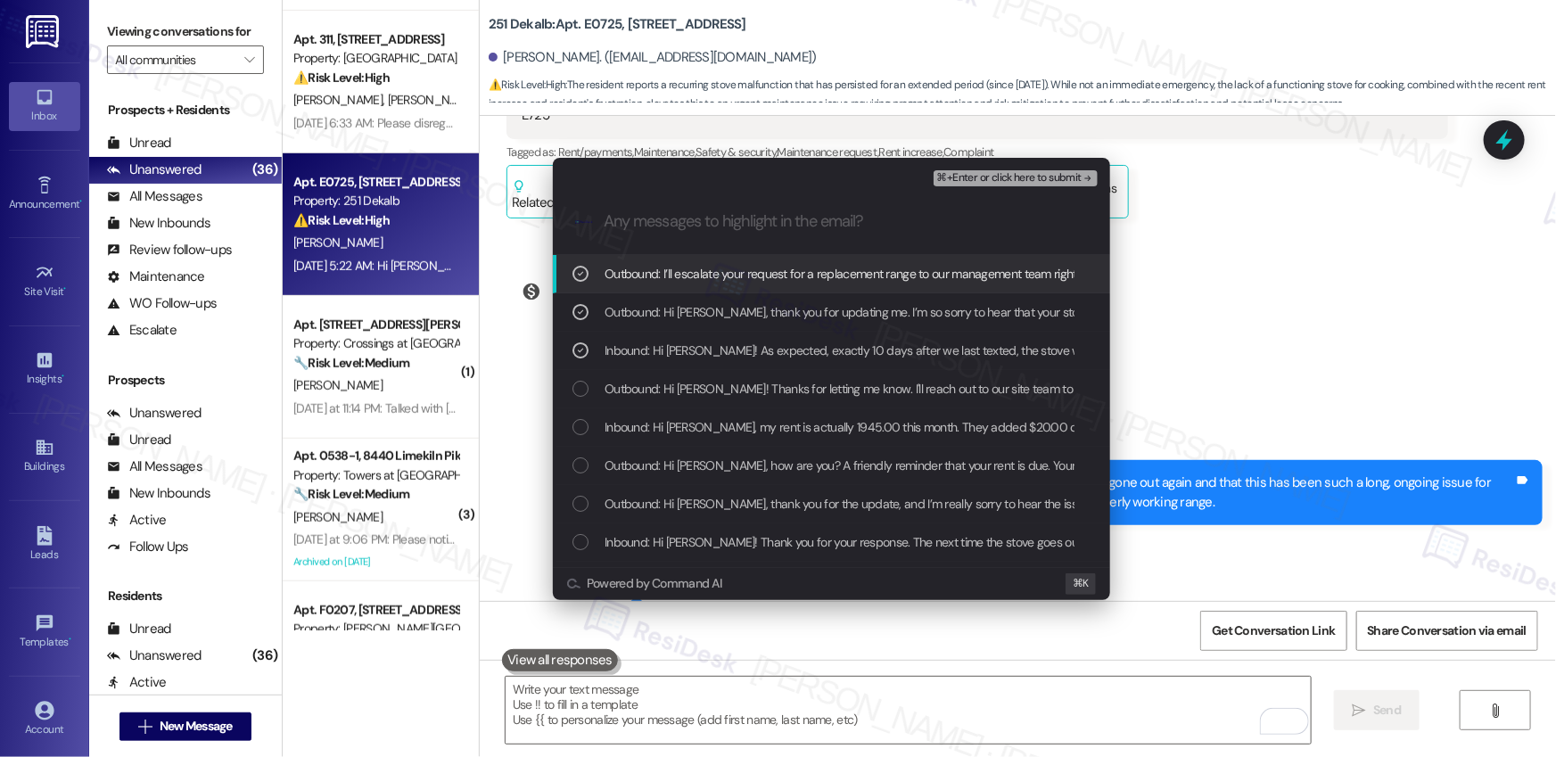
click at [1025, 181] on span "⌘+Enter or click here to submit" at bounding box center [1009, 178] width 144 height 12
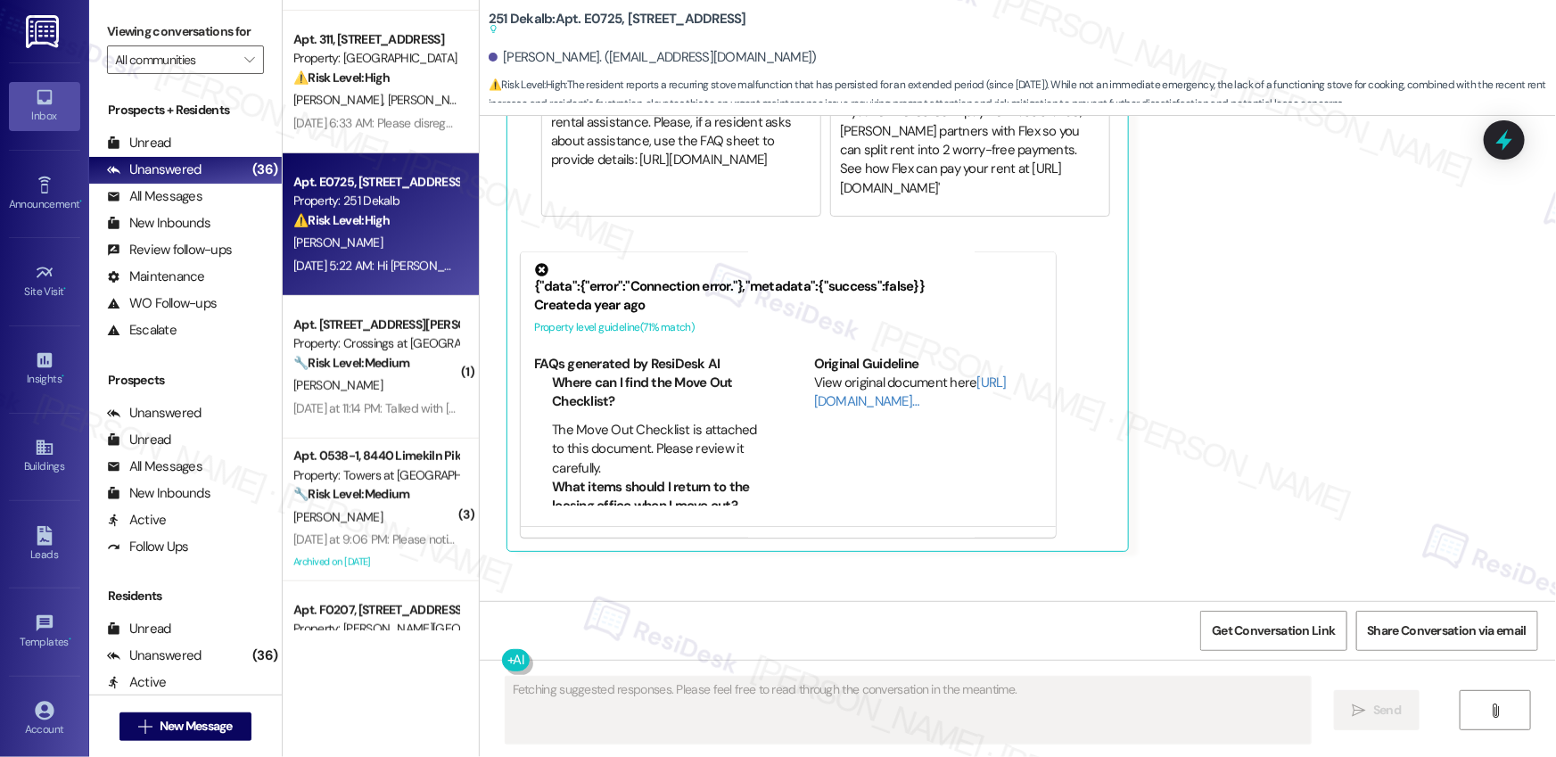
scroll to position [12465, 0]
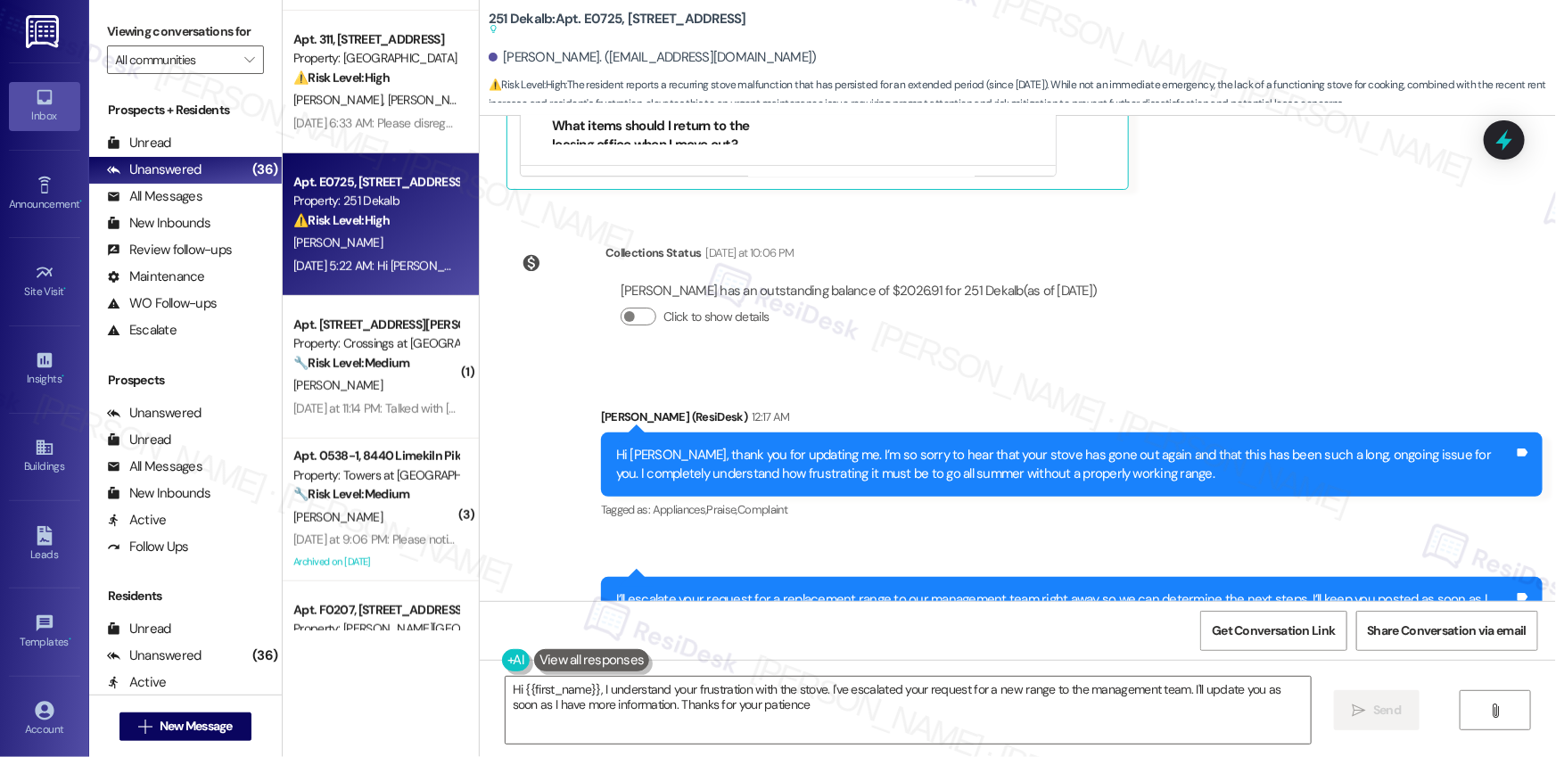
type textarea "Hi {{first_name}}, I understand your frustration with the stove. I've escalated…"
click at [876, 721] on textarea "Hi {{first_name}}, I understand your frustration with the stove. I've escalated…" at bounding box center [908, 710] width 805 height 67
click at [875, 721] on textarea "Hi {{first_name}}, I understand your frustration with the stove. I've escalated…" at bounding box center [908, 710] width 805 height 67
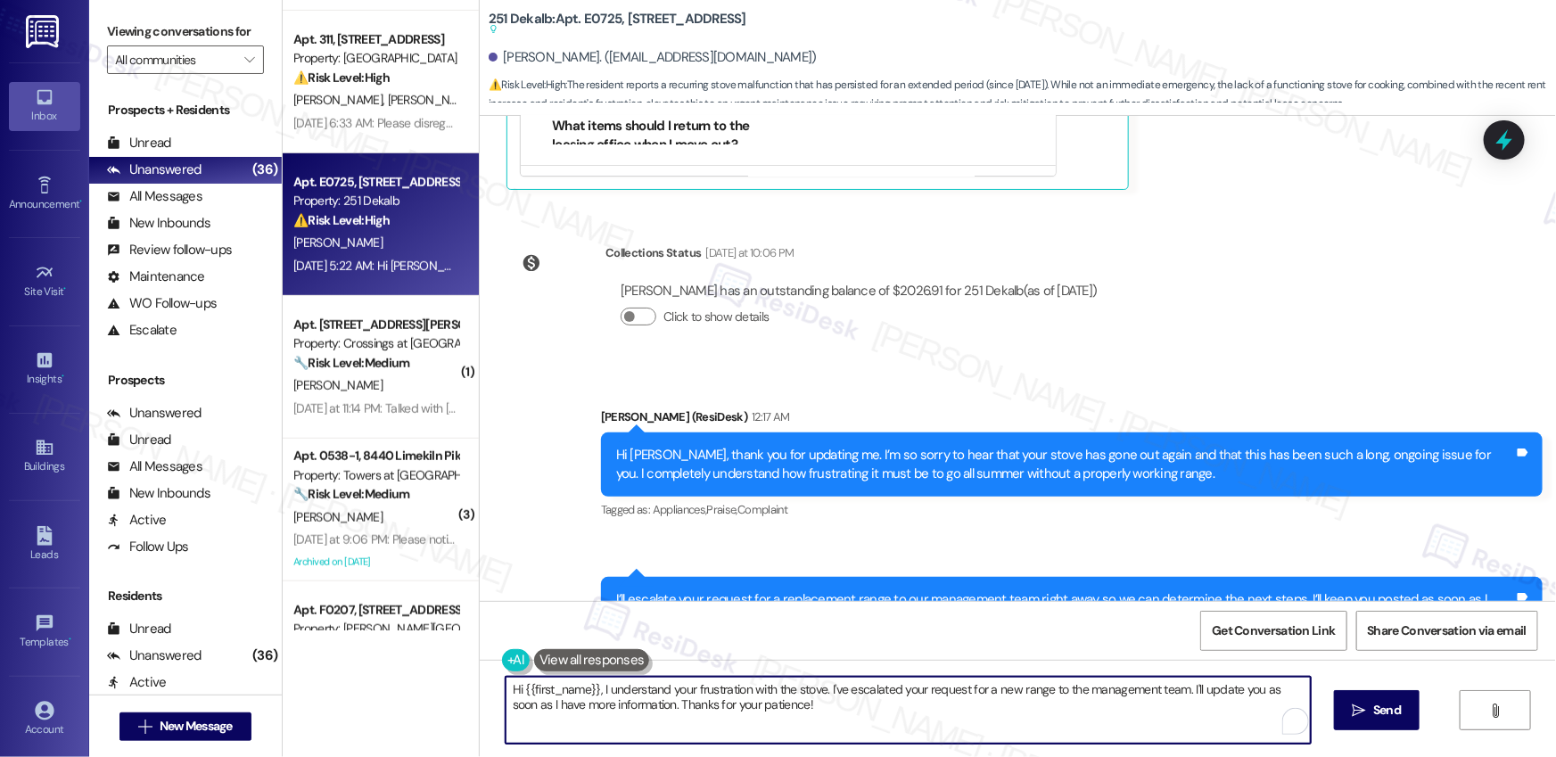
click at [875, 721] on textarea "Hi {{first_name}}, I understand your frustration with the stove. I've escalated…" at bounding box center [908, 710] width 805 height 67
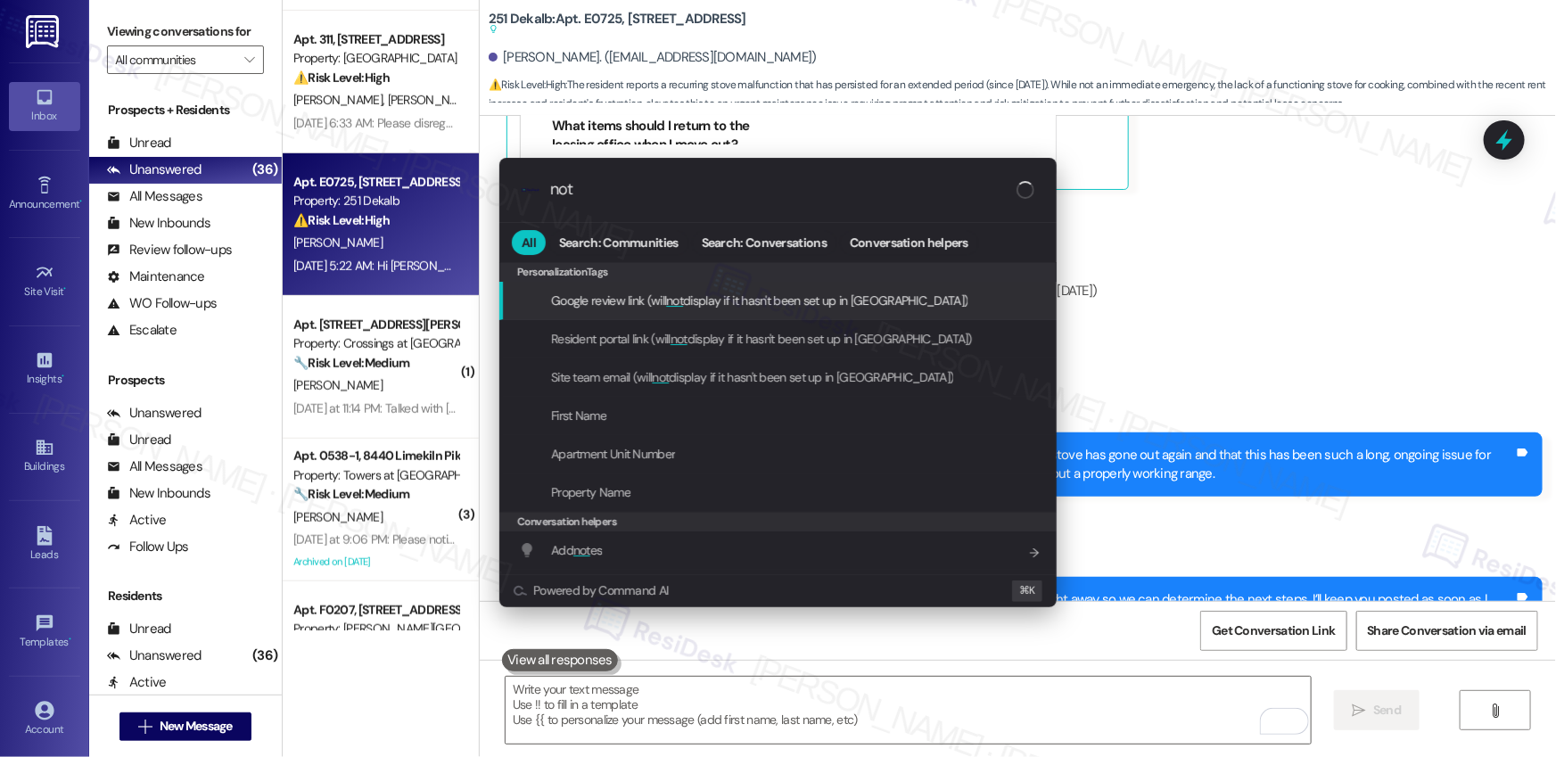
type input "note"
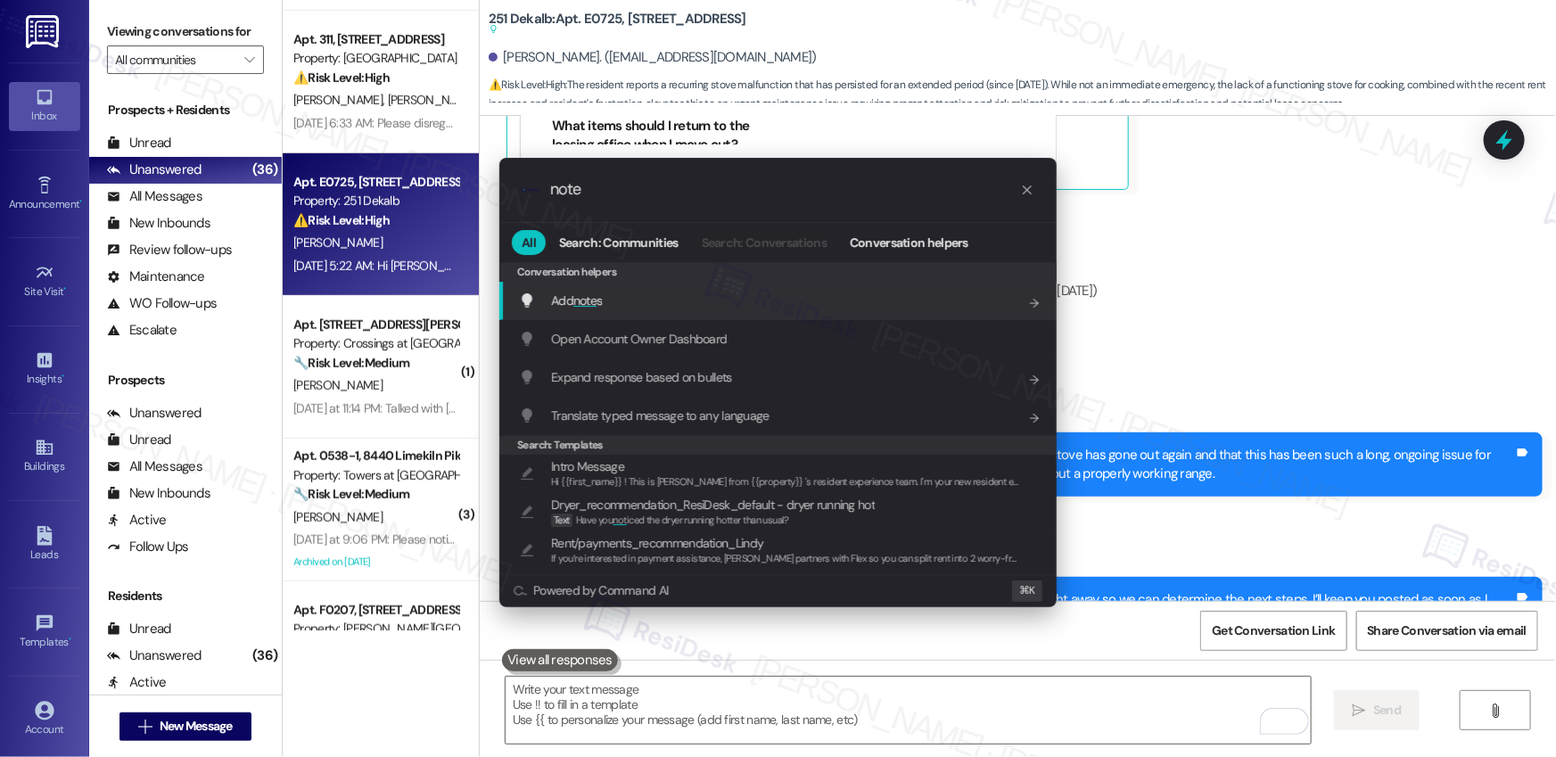
click at [914, 304] on div "Add note s Add shortcut" at bounding box center [780, 301] width 522 height 20
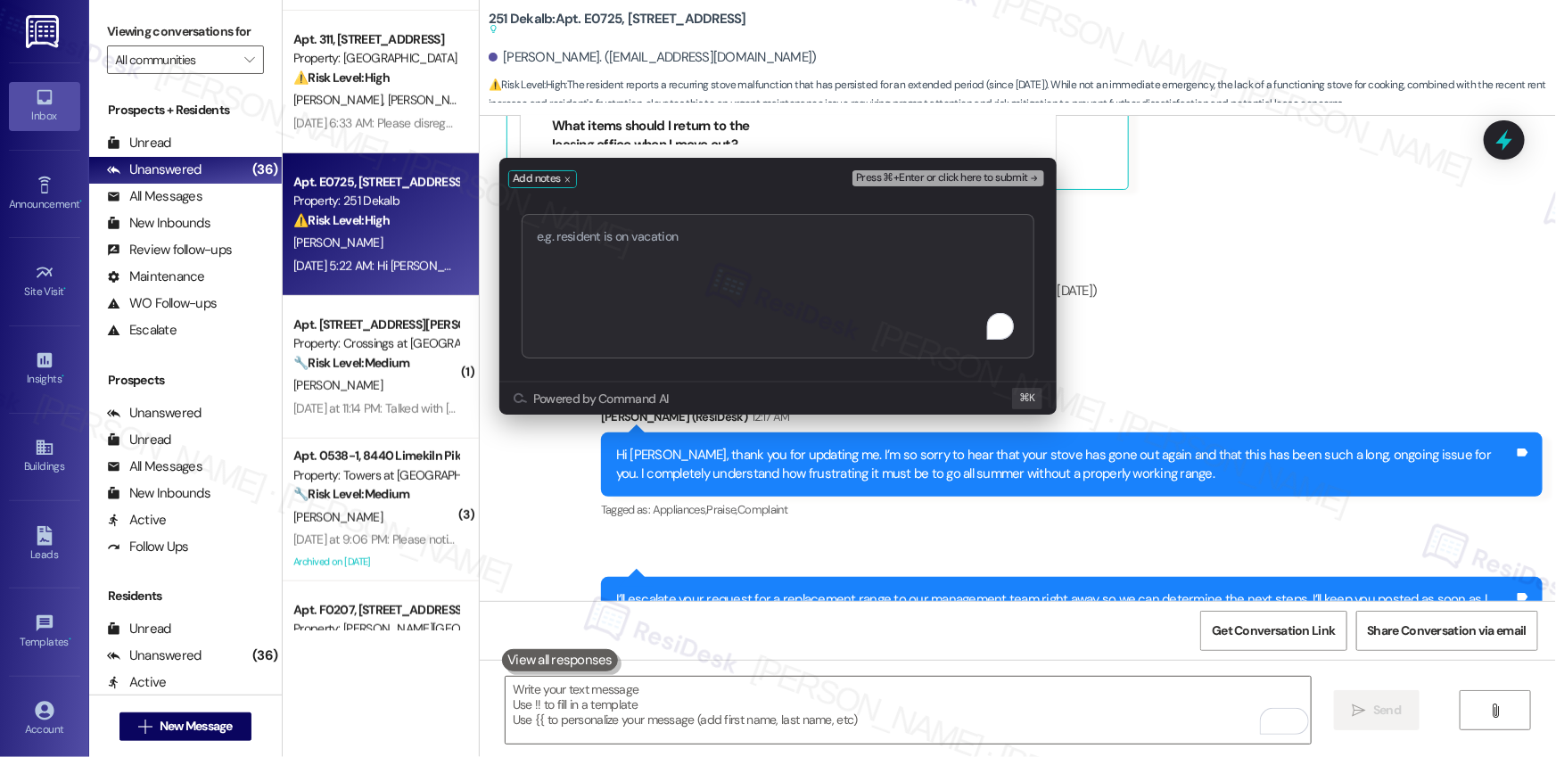
type textarea "Request for Replacement Range – Ongoing Stove Issues"
click at [994, 181] on span "Press ⌘+Enter or click here to submit" at bounding box center [942, 178] width 172 height 12
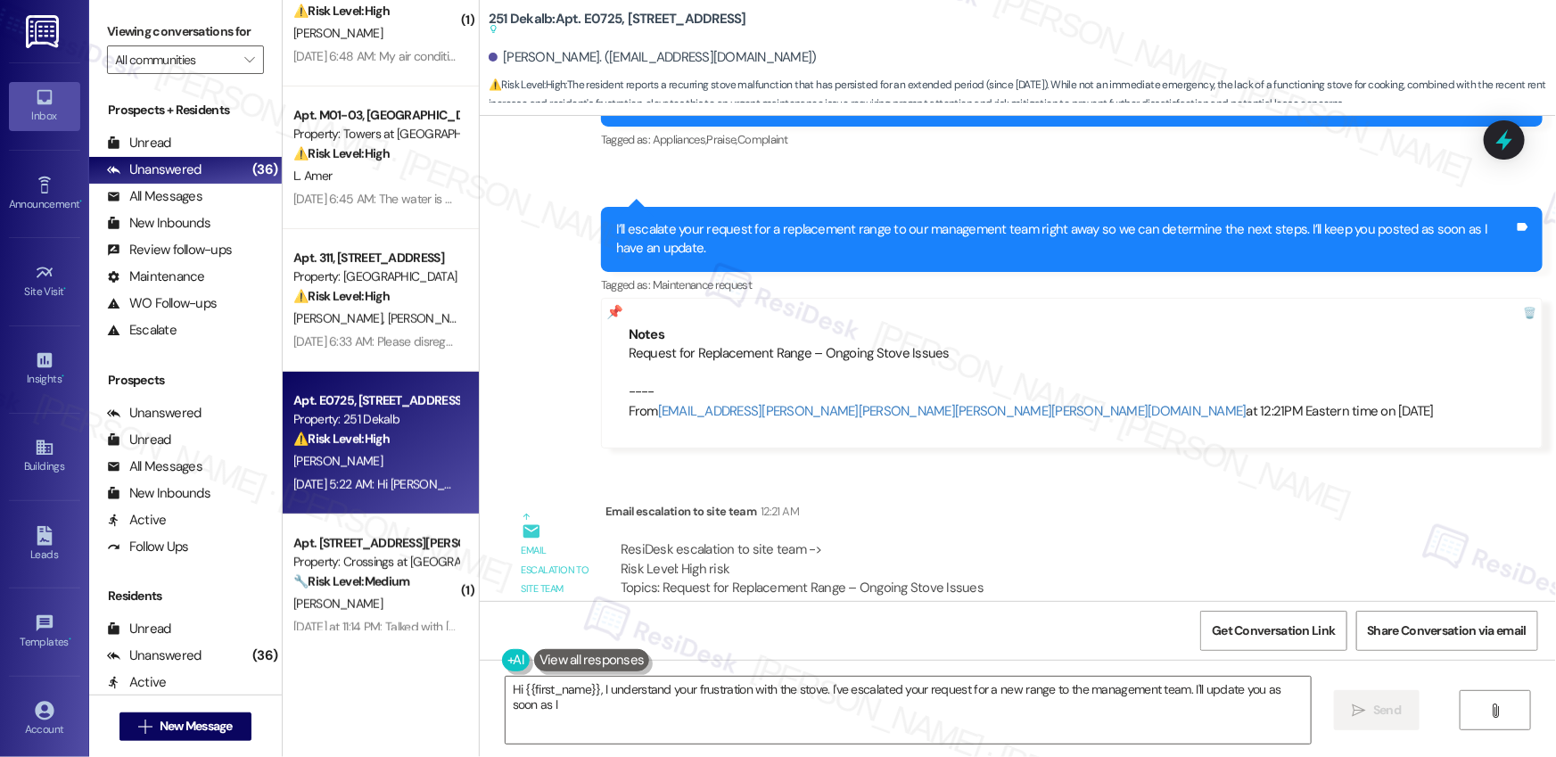
scroll to position [319, 0]
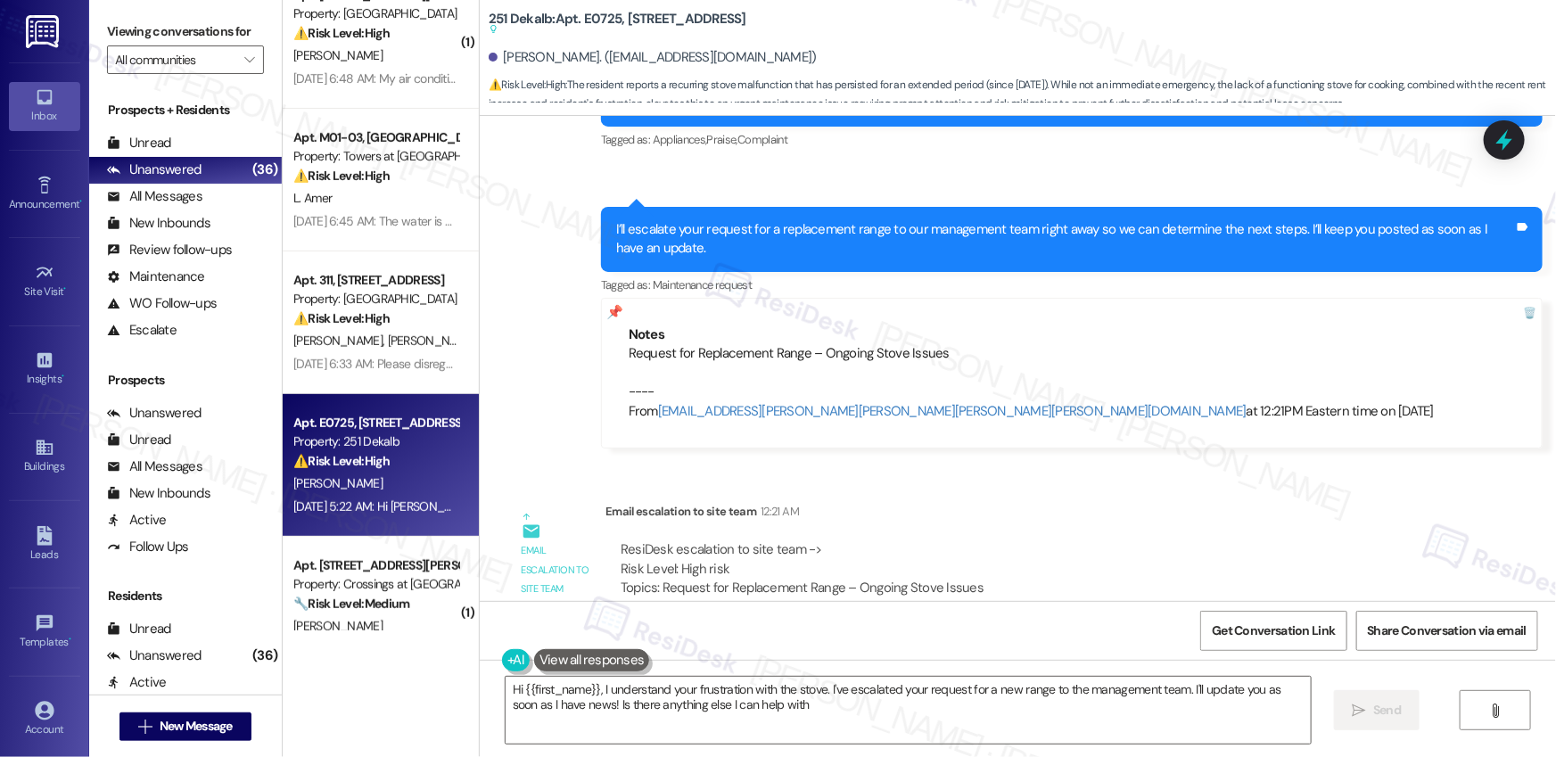
type textarea "Hi {{first_name}}, I understand your frustration with the stove. I've escalated…"
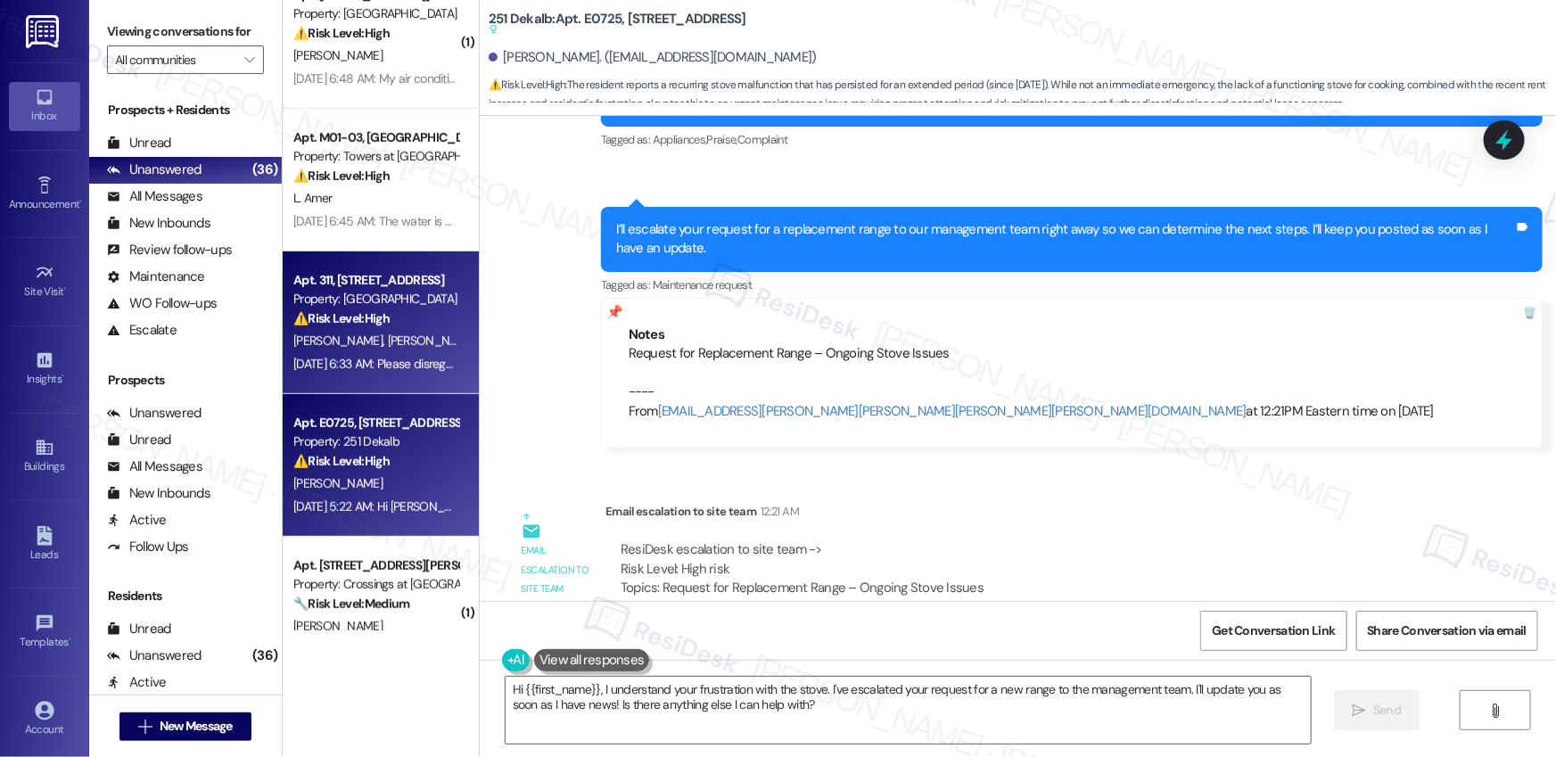
click at [358, 327] on div "⚠️ Risk Level: High The resident threatens to involve the police due to perceiv…" at bounding box center [375, 318] width 165 height 19
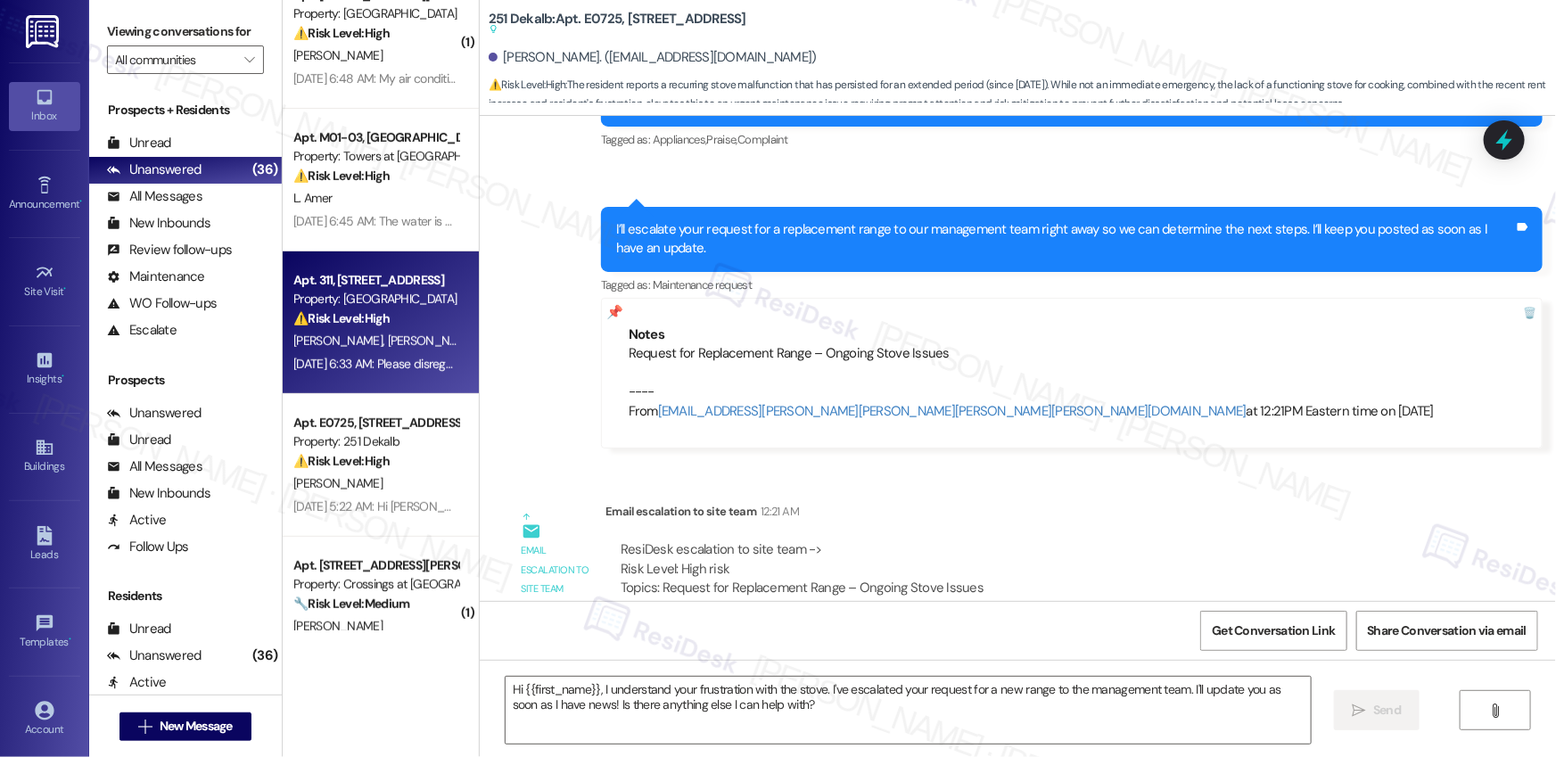
click at [359, 328] on div "⚠️ Risk Level: High The resident threatens to involve the police due to perceiv…" at bounding box center [375, 318] width 165 height 19
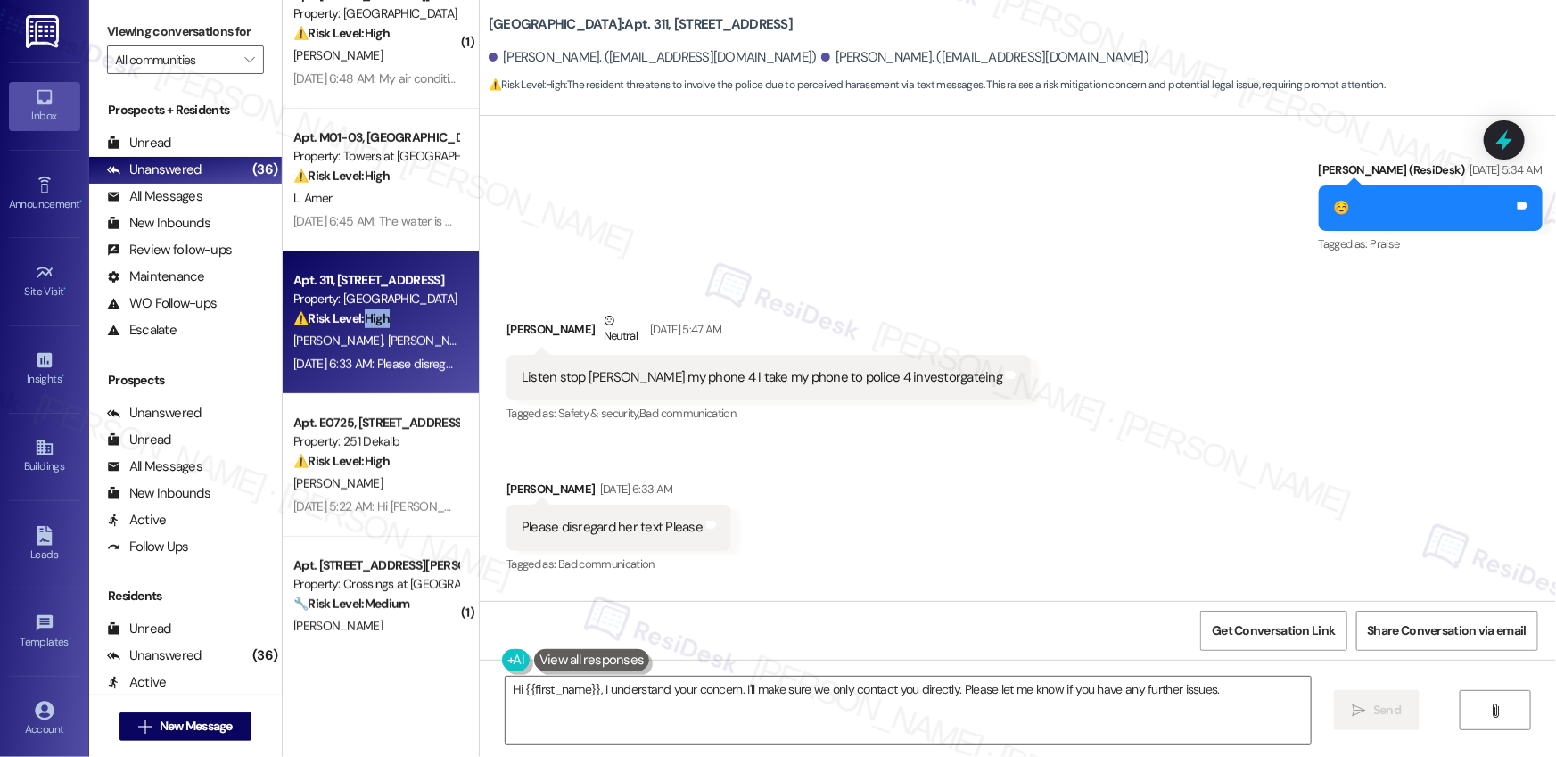
scroll to position [3187, 0]
click at [643, 710] on textarea "Hi {{first_name}}, I understand your concern. I'll make sure we only contact yo…" at bounding box center [908, 710] width 805 height 67
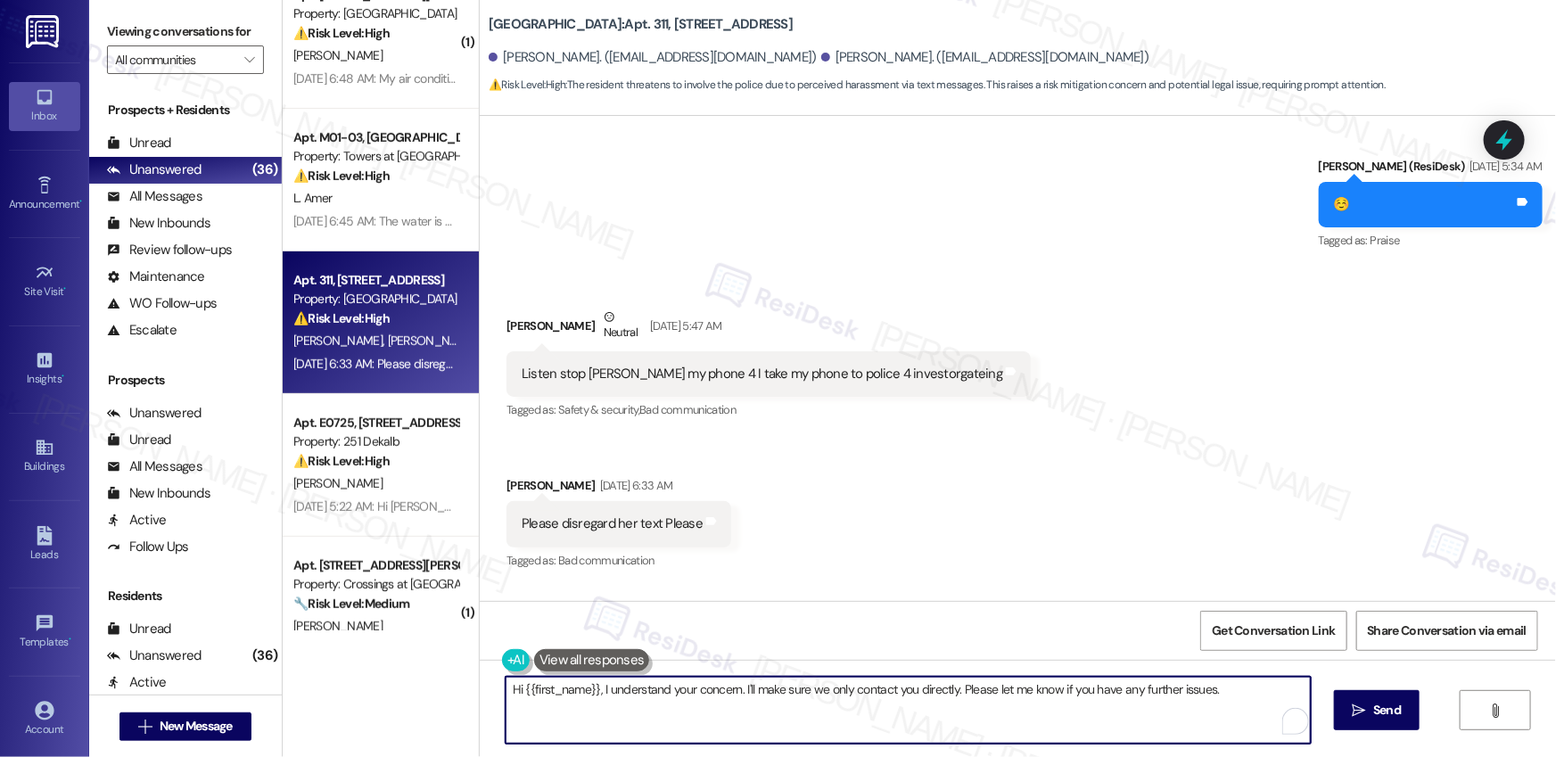
click at [643, 710] on textarea "Hi {{first_name}}, I understand your concern. I'll make sure we only contact yo…" at bounding box center [908, 710] width 805 height 67
click at [643, 709] on textarea "Hi {{first_name}}, I understand your concern. I'll make sure we only contact yo…" at bounding box center [908, 710] width 805 height 67
type textarea "Understood, Patrice. Let me know if you need further assistance."
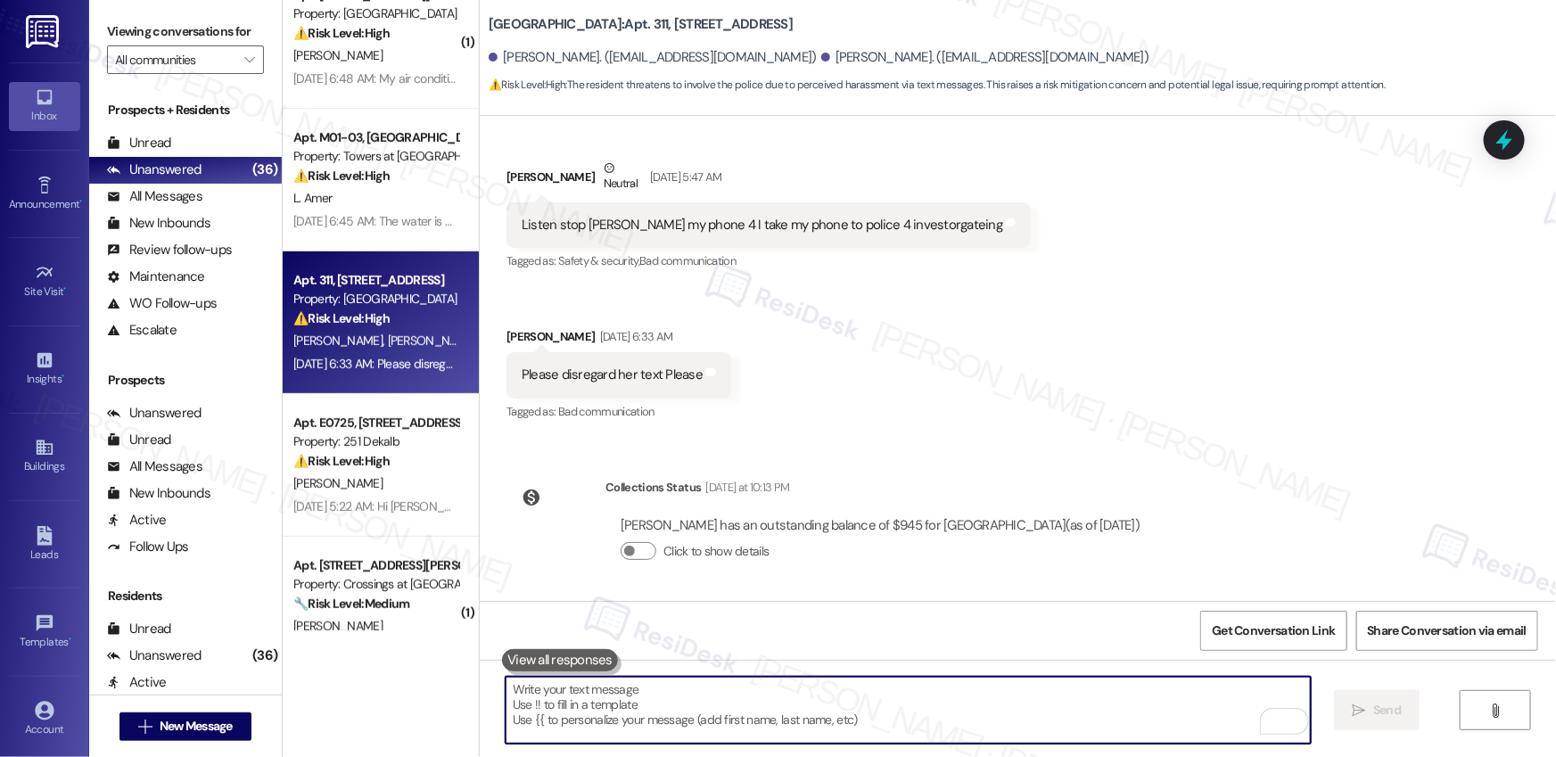
scroll to position [3460, 0]
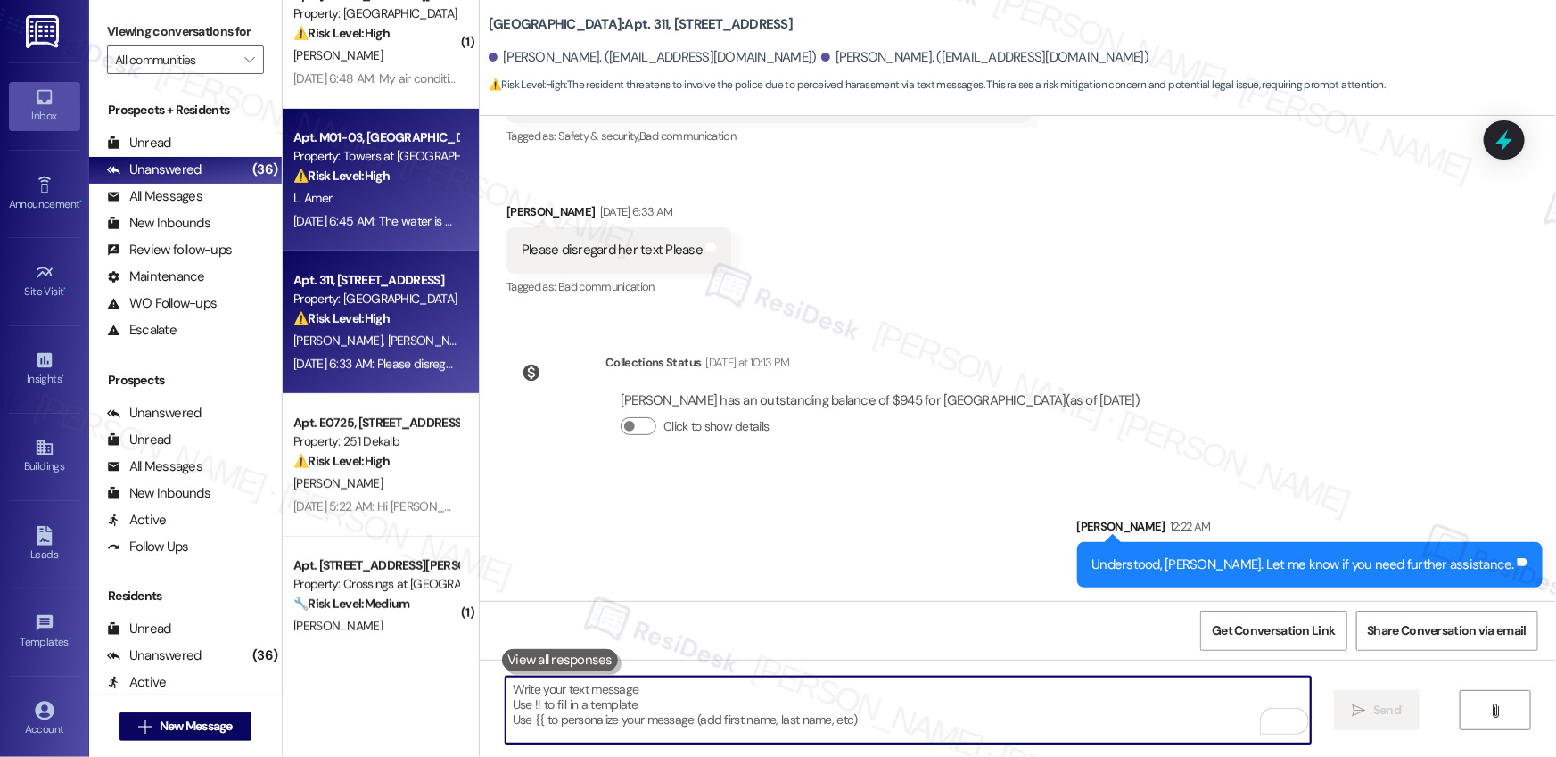
click at [366, 216] on div "Aug 16, 2025 at 6:45 AM: The water is coming from the left bottom corner and mi…" at bounding box center [880, 221] width 1174 height 16
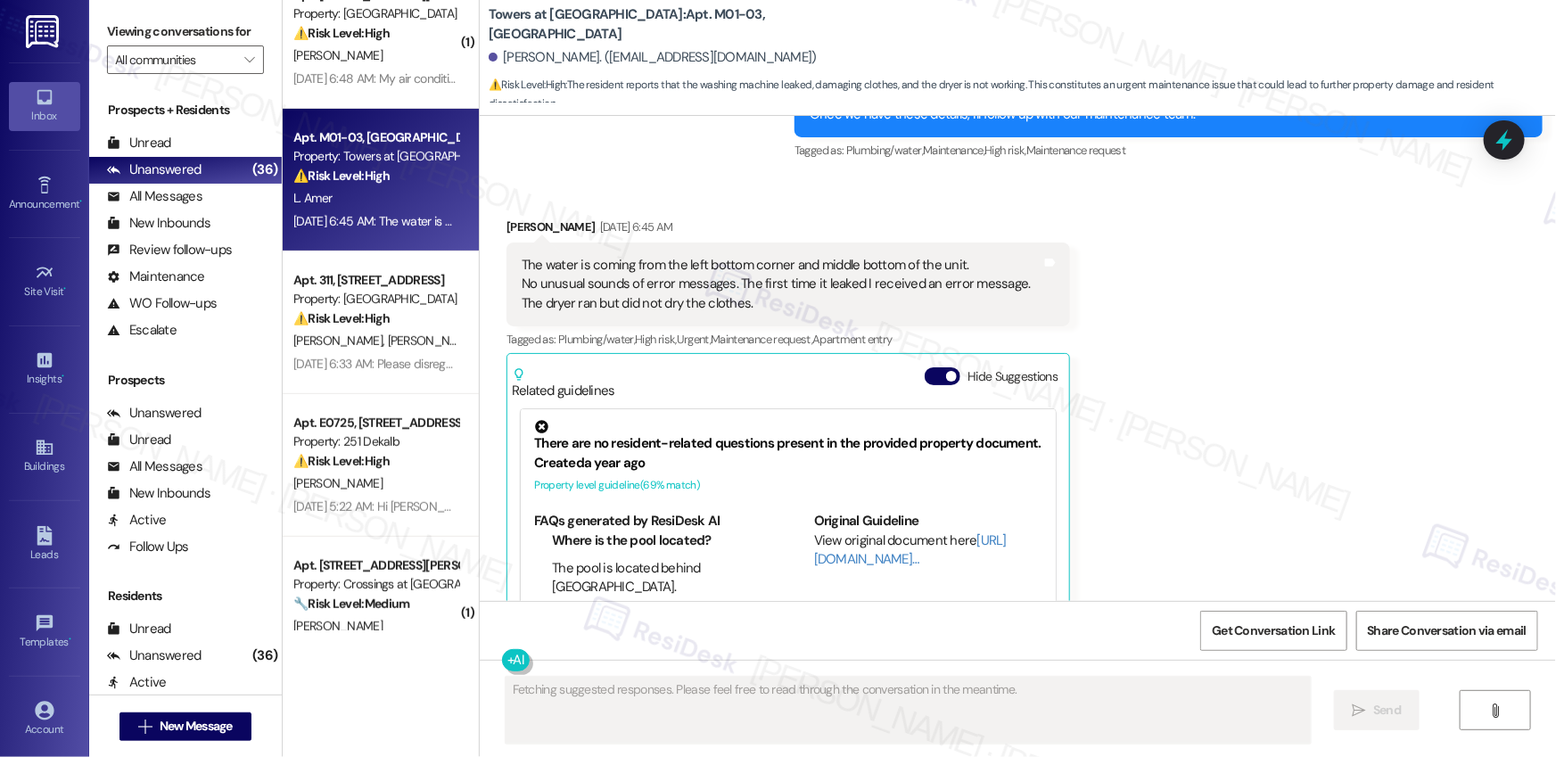
scroll to position [1132, 0]
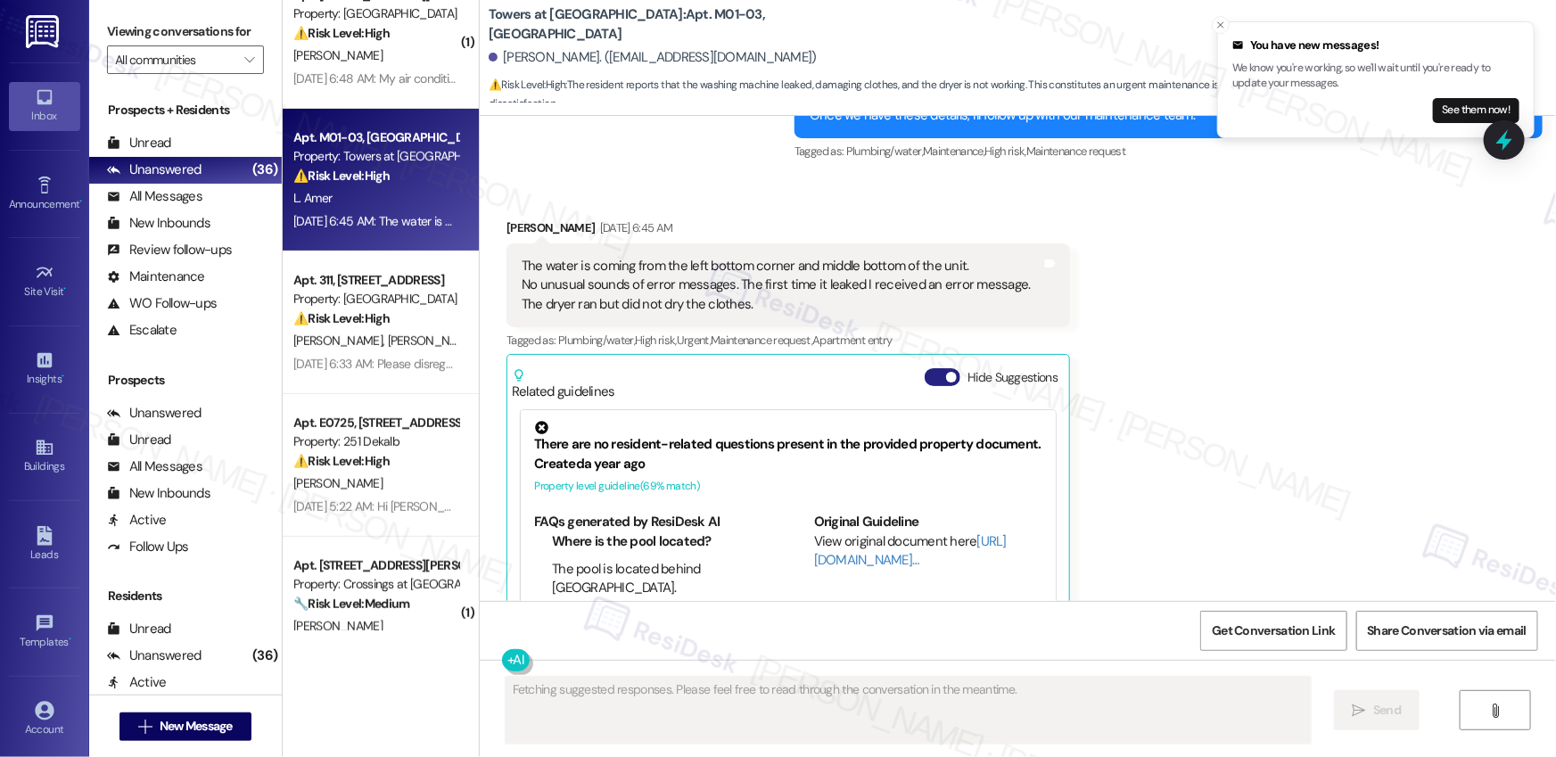
click at [928, 377] on button "Hide Suggestions" at bounding box center [943, 377] width 36 height 18
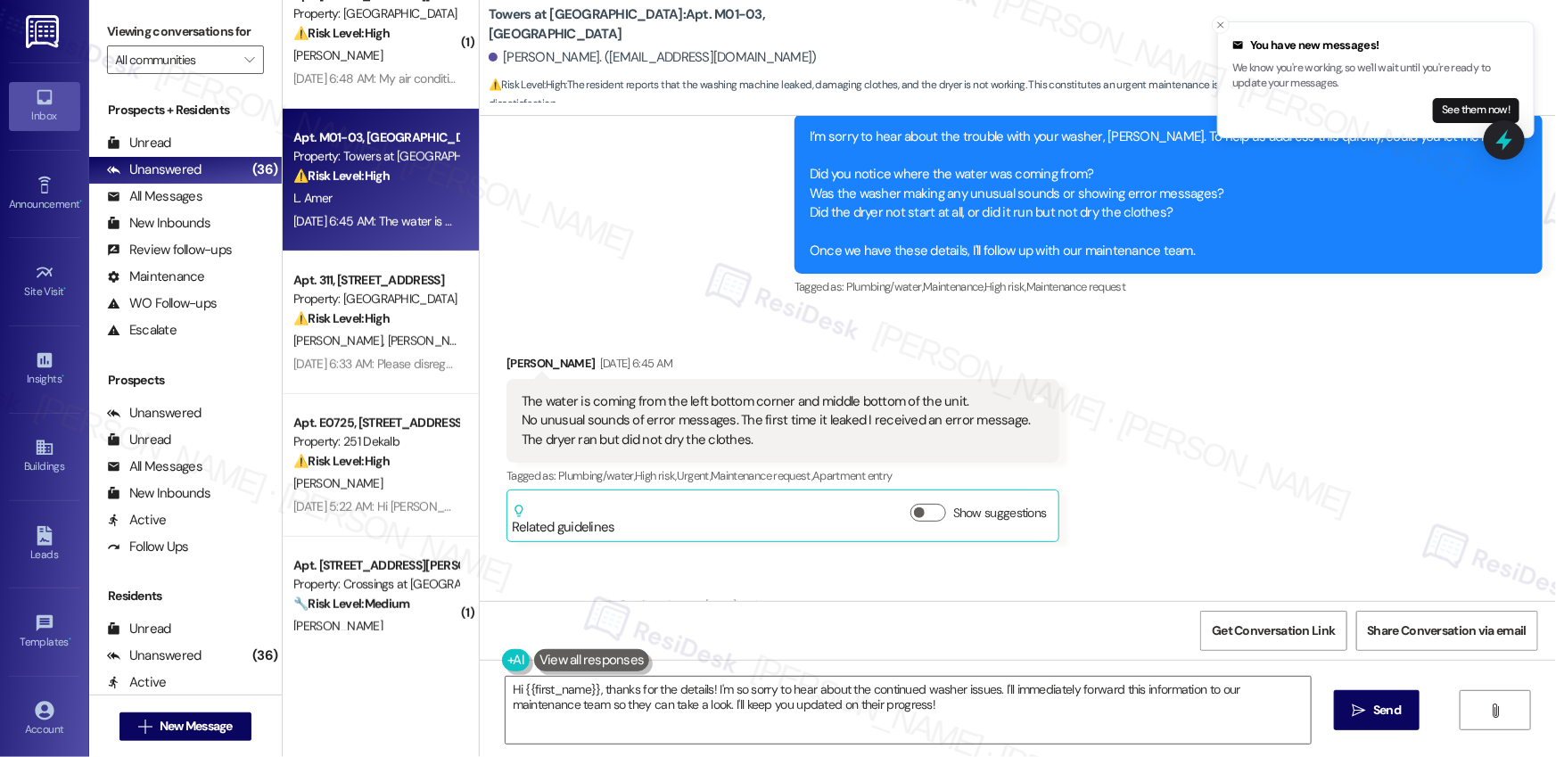
scroll to position [995, 0]
click at [674, 402] on div "The water is coming from the left bottom corner and middle bottom of the unit. …" at bounding box center [776, 421] width 509 height 57
click at [674, 401] on div "The water is coming from the left bottom corner and middle bottom of the unit. …" at bounding box center [776, 421] width 509 height 57
click at [675, 400] on div "The water is coming from the left bottom corner and middle bottom of the unit. …" at bounding box center [776, 421] width 509 height 57
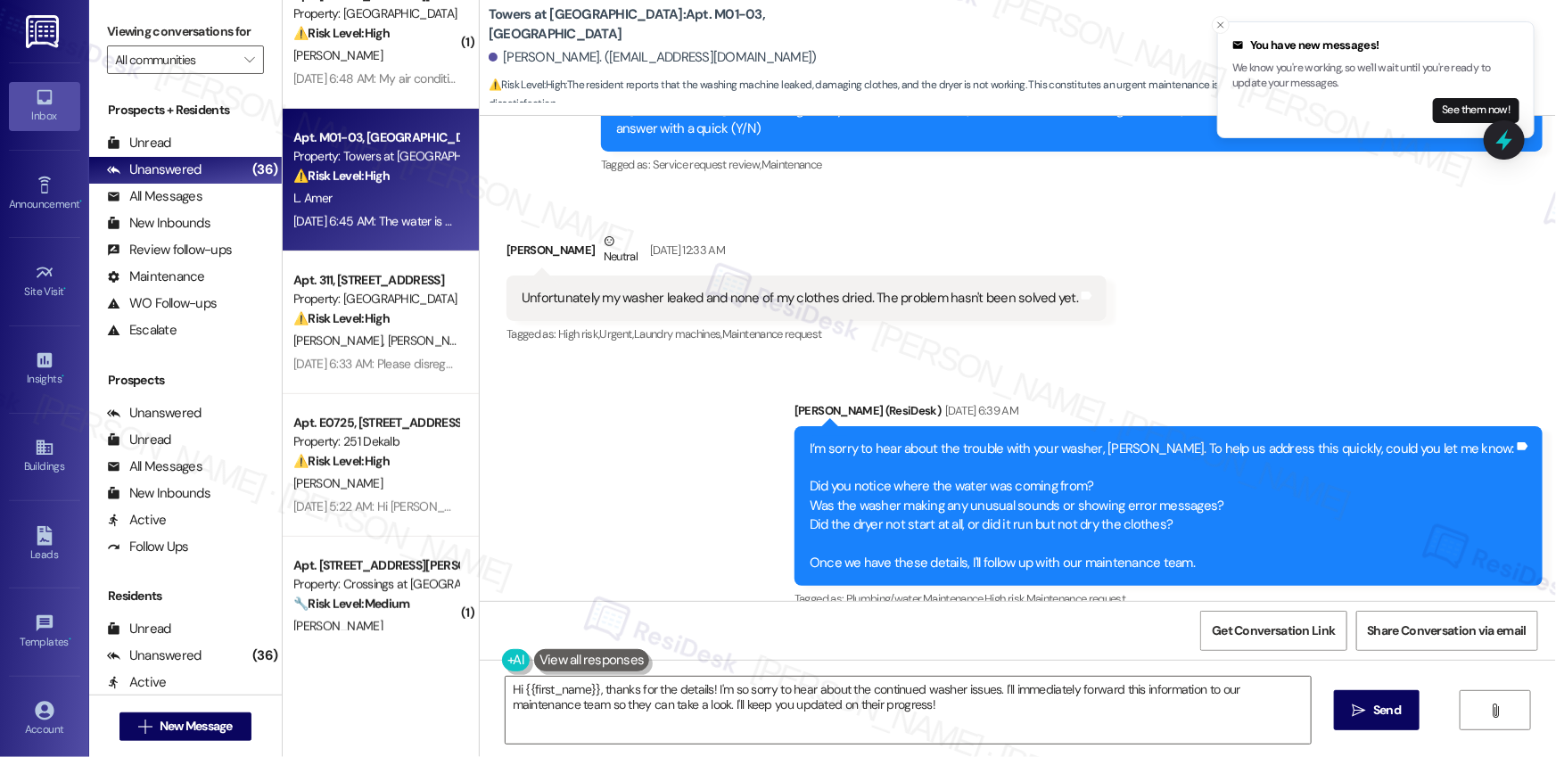
scroll to position [662, 0]
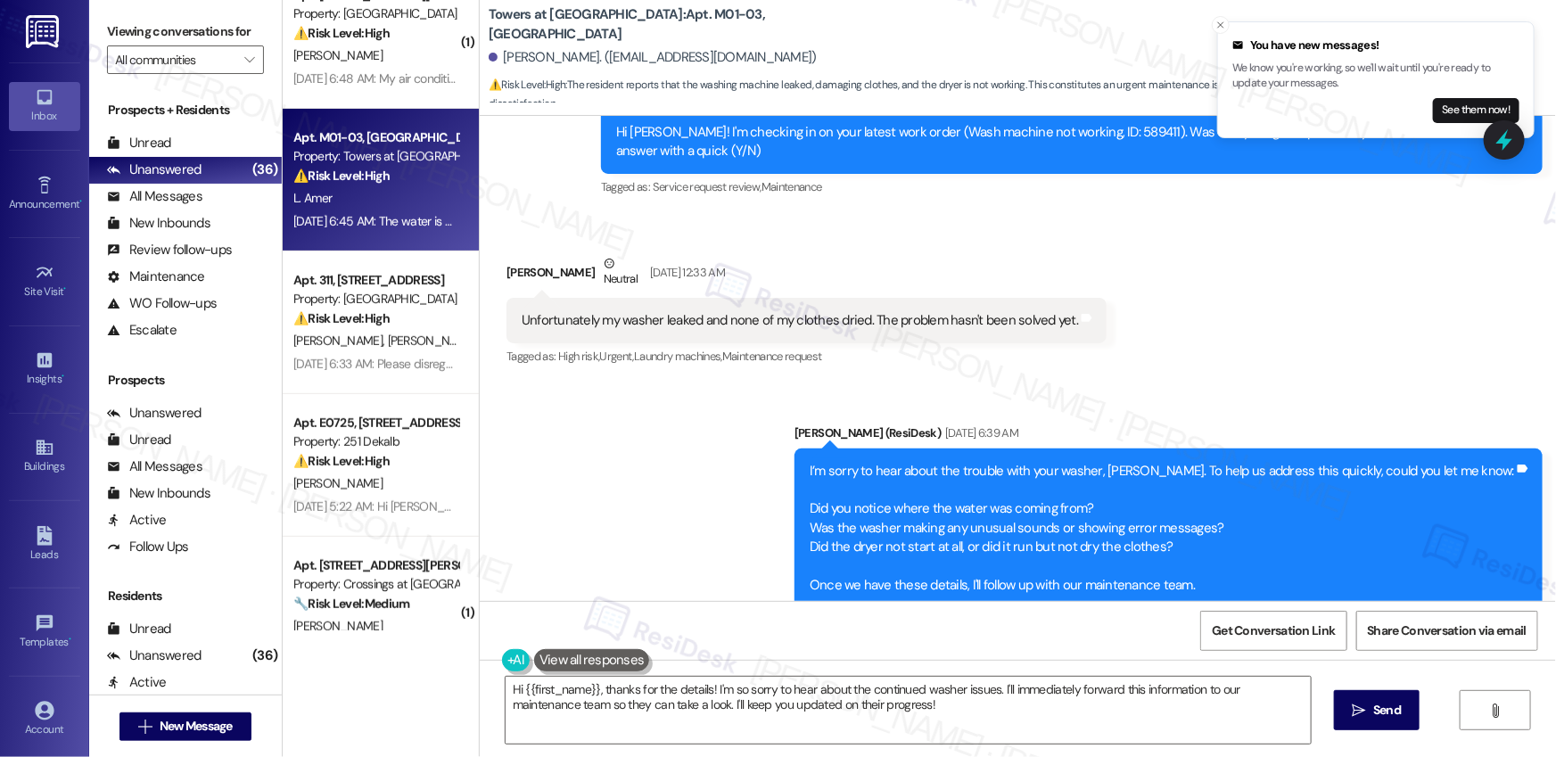
click at [740, 315] on div "Unfortunately my washer leaked and none of my clothes dried. The problem hasn't…" at bounding box center [800, 320] width 557 height 19
click at [739, 315] on div "Unfortunately my washer leaked and none of my clothes dried. The problem hasn't…" at bounding box center [800, 320] width 557 height 19
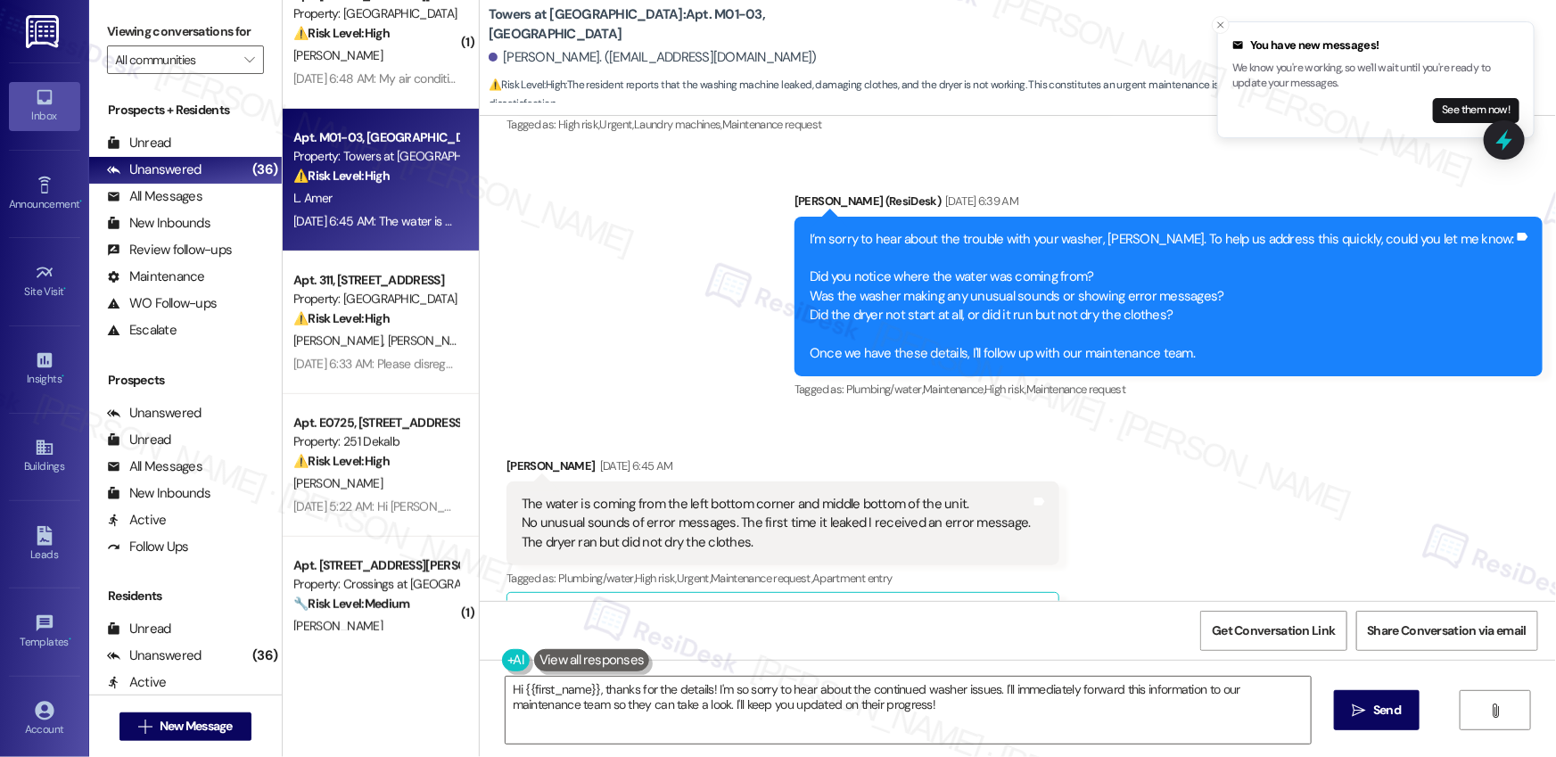
scroll to position [962, 0]
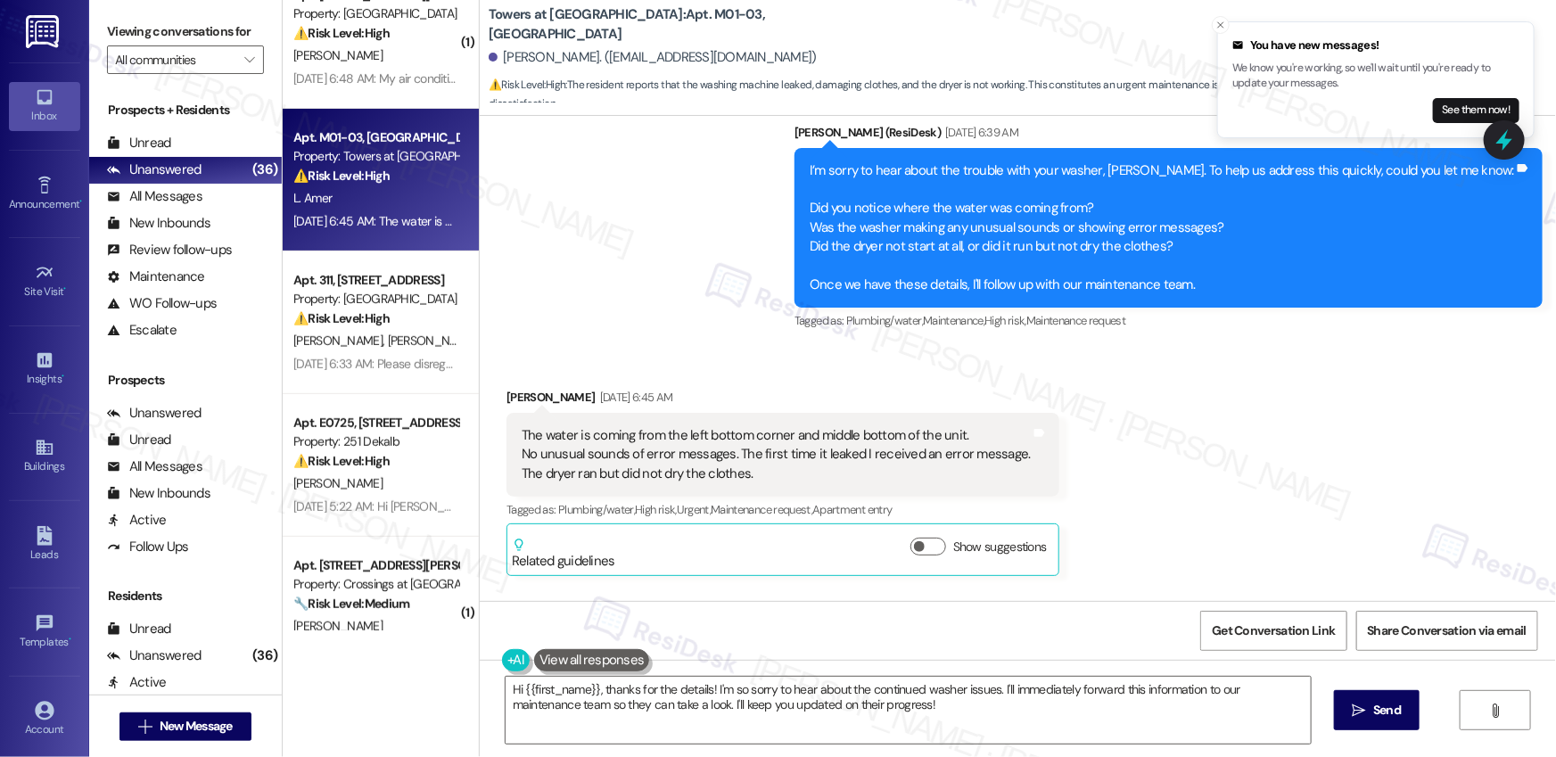
click at [699, 433] on div "The water is coming from the left bottom corner and middle bottom of the unit. …" at bounding box center [776, 454] width 509 height 57
click at [698, 433] on div "The water is coming from the left bottom corner and middle bottom of the unit. …" at bounding box center [776, 454] width 509 height 57
click at [697, 433] on div "The water is coming from the left bottom corner and middle bottom of the unit. …" at bounding box center [776, 454] width 509 height 57
click at [696, 433] on div "The water is coming from the left bottom corner and middle bottom of the unit. …" at bounding box center [776, 454] width 509 height 57
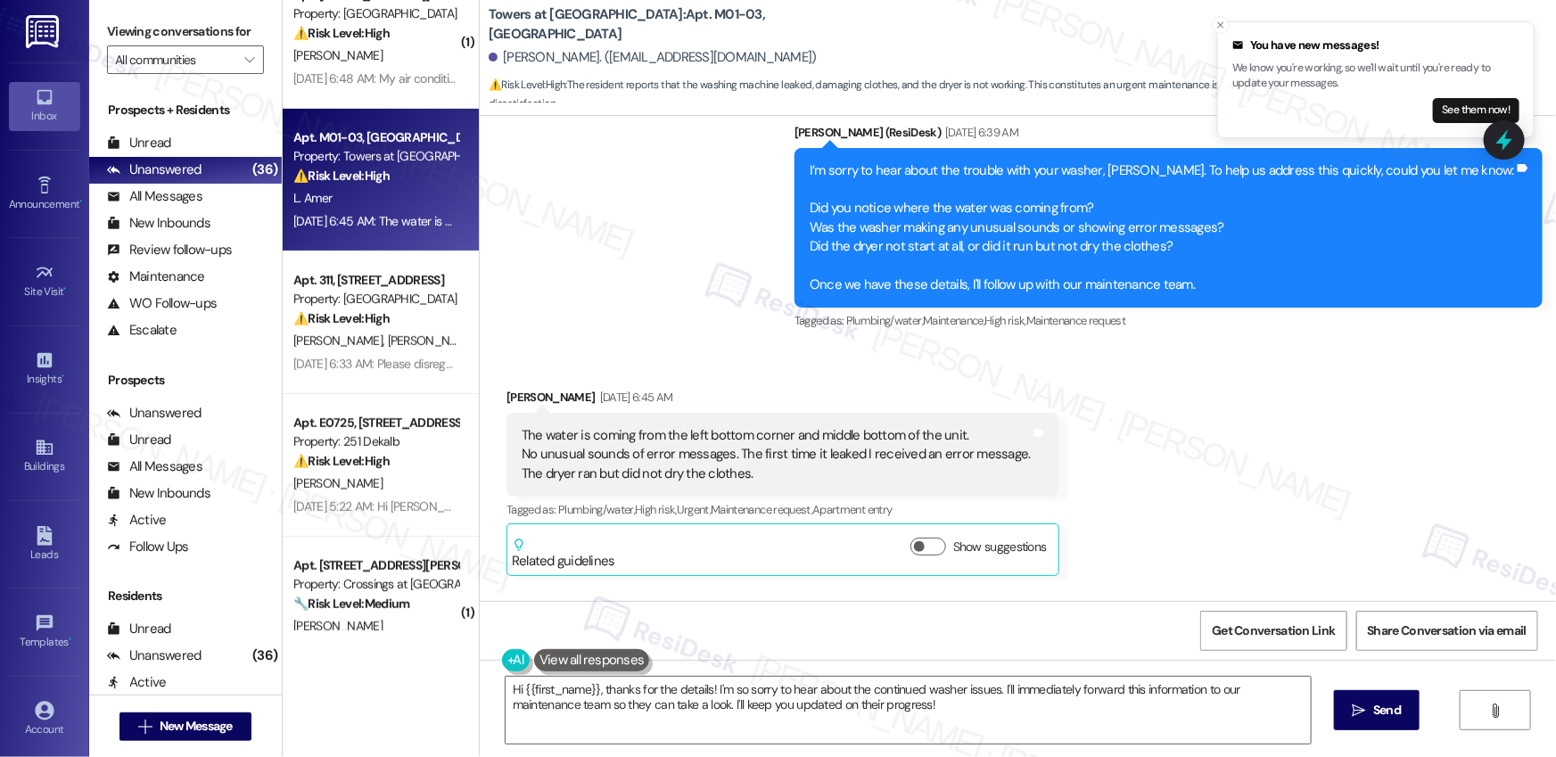
click at [695, 433] on div "The water is coming from the left bottom corner and middle bottom of the unit. …" at bounding box center [776, 454] width 509 height 57
click at [687, 449] on div "The water is coming from the left bottom corner and middle bottom of the unit. …" at bounding box center [776, 454] width 509 height 57
click at [686, 448] on div "The water is coming from the left bottom corner and middle bottom of the unit. …" at bounding box center [776, 454] width 509 height 57
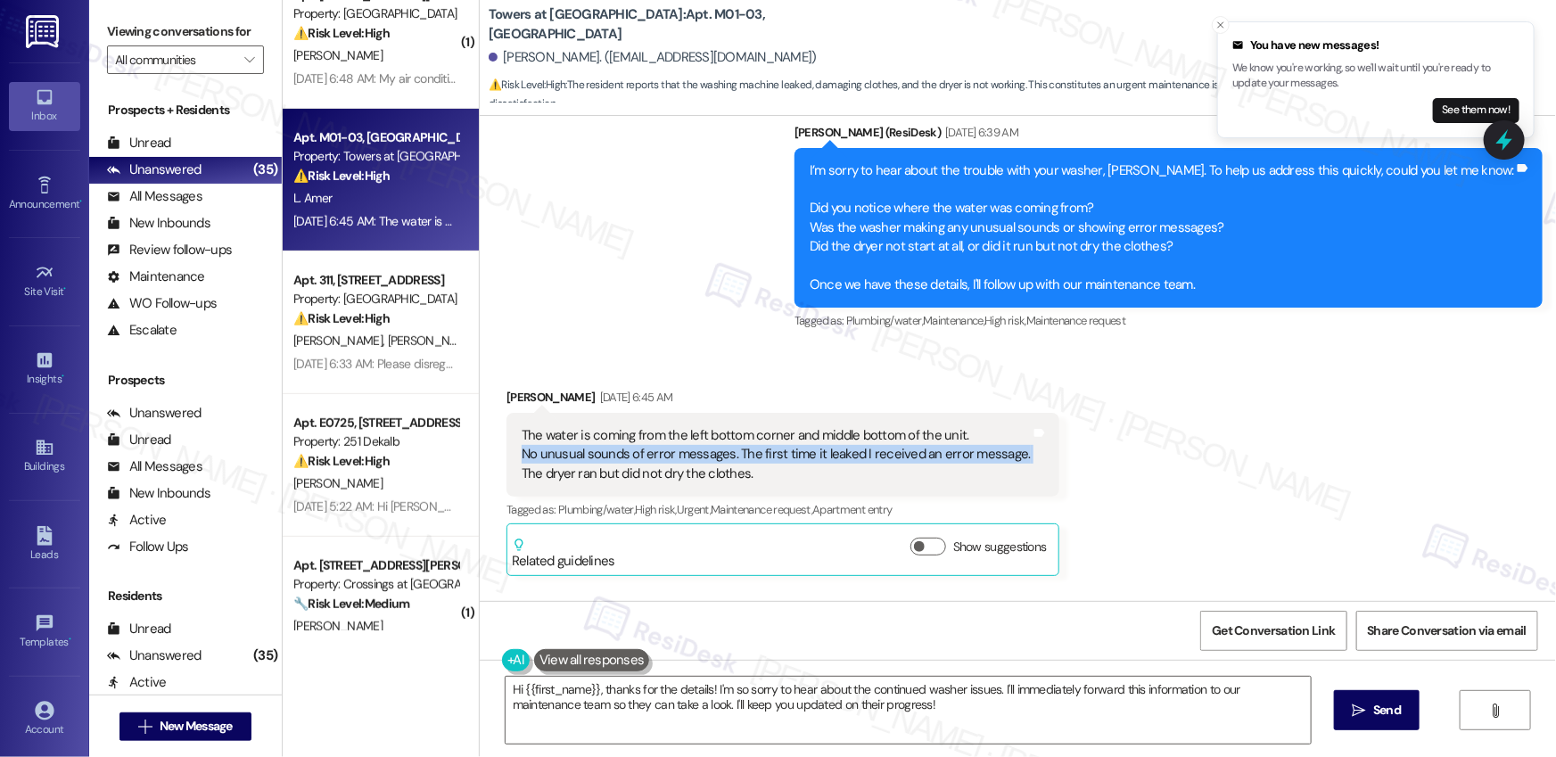
click at [683, 475] on div "The water is coming from the left bottom corner and middle bottom of the unit. …" at bounding box center [776, 454] width 509 height 57
click at [683, 476] on div "The water is coming from the left bottom corner and middle bottom of the unit. …" at bounding box center [776, 454] width 509 height 57
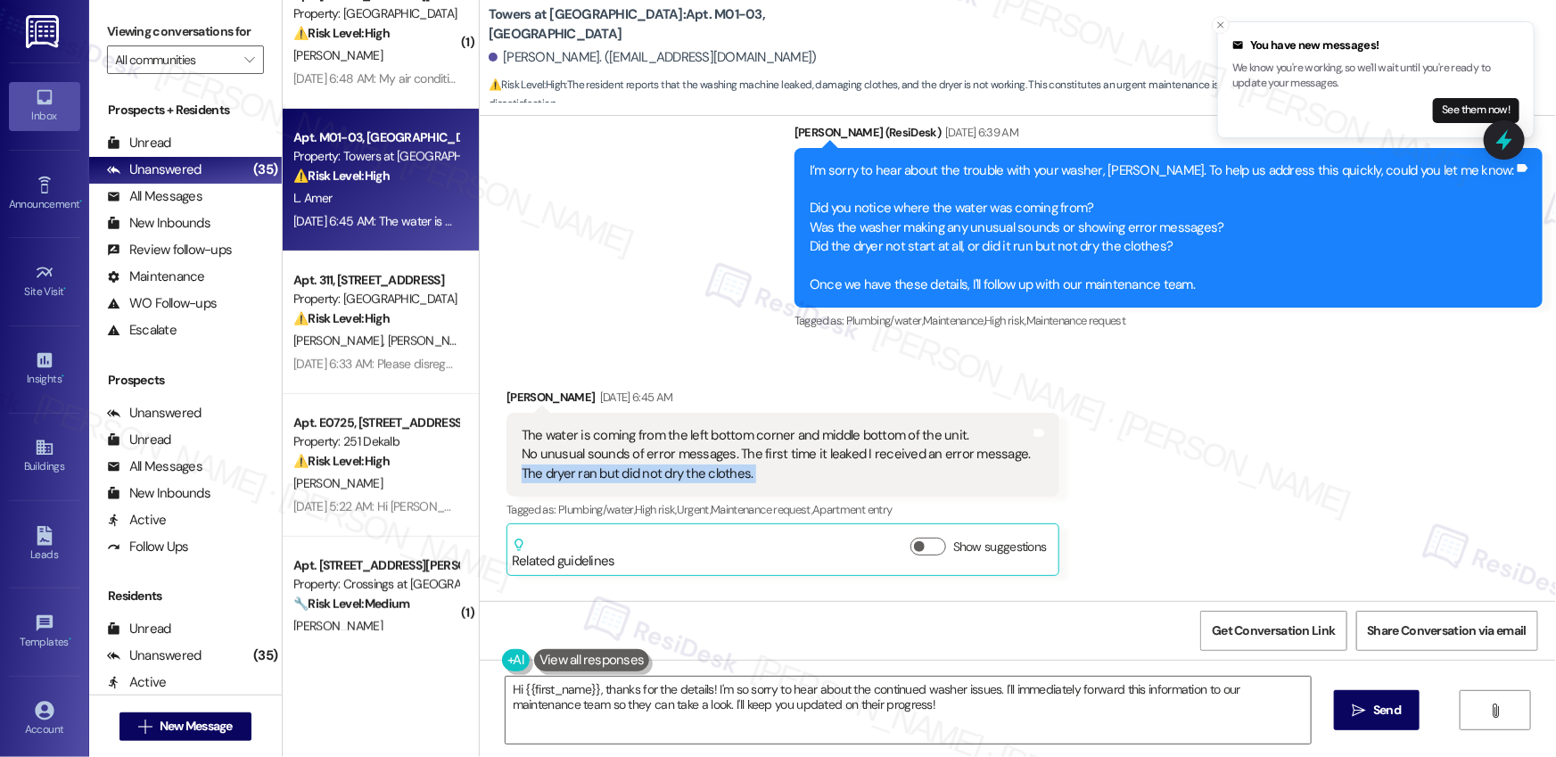
scroll to position [1115, 0]
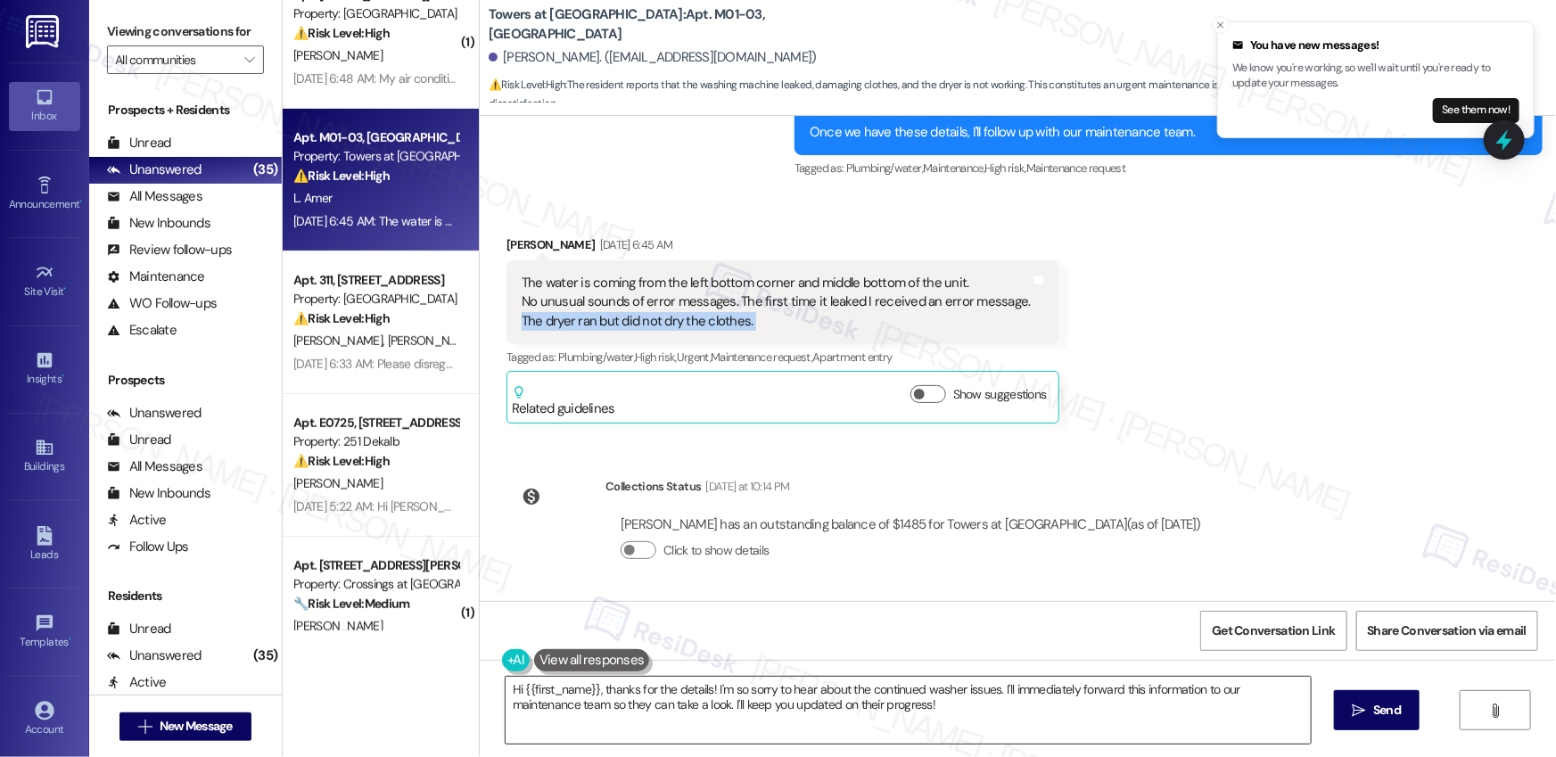
click at [854, 709] on textarea "Hi {{first_name}}, thanks for the details! I'm so sorry to hear about the conti…" at bounding box center [908, 710] width 805 height 67
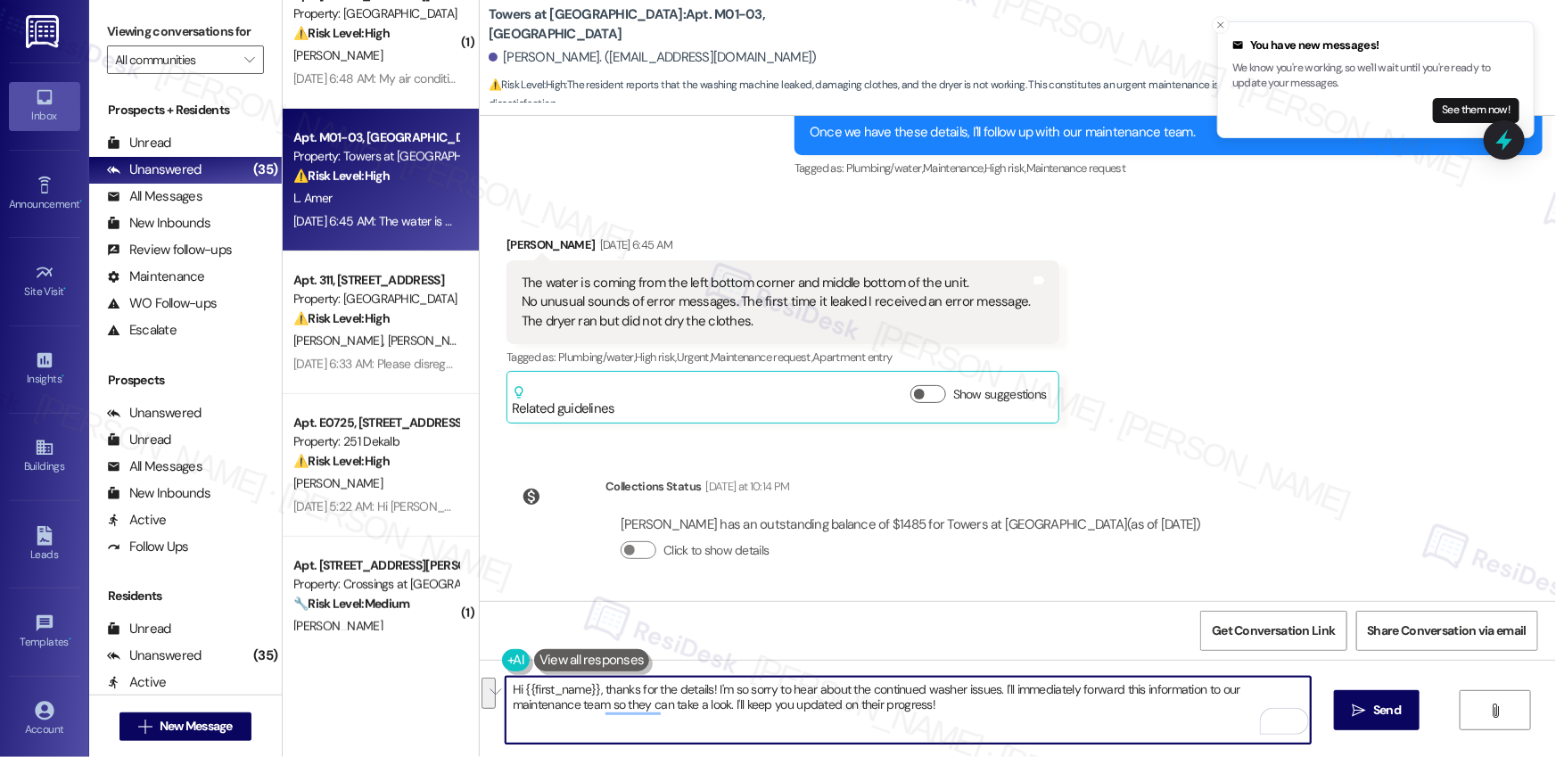
click at [1005, 699] on textarea "Hi {{first_name}}, thanks for the details! I'm so sorry to hear about the conti…" at bounding box center [908, 710] width 805 height 67
click at [999, 692] on textarea "Hi {{first_name}}, thanks for the details! I'm so sorry to hear about the conti…" at bounding box center [908, 710] width 805 height 67
drag, startPoint x: 590, startPoint y: 689, endPoint x: 515, endPoint y: 687, distance: 74.9
click at [515, 687] on textarea "Hi {{first_name}}, thanks for the details! I'm so sorry to hear about the conti…" at bounding box center [908, 710] width 805 height 67
type textarea "Hi Lila, thanks for the details! I'm so sorry to hear about the continued washe…"
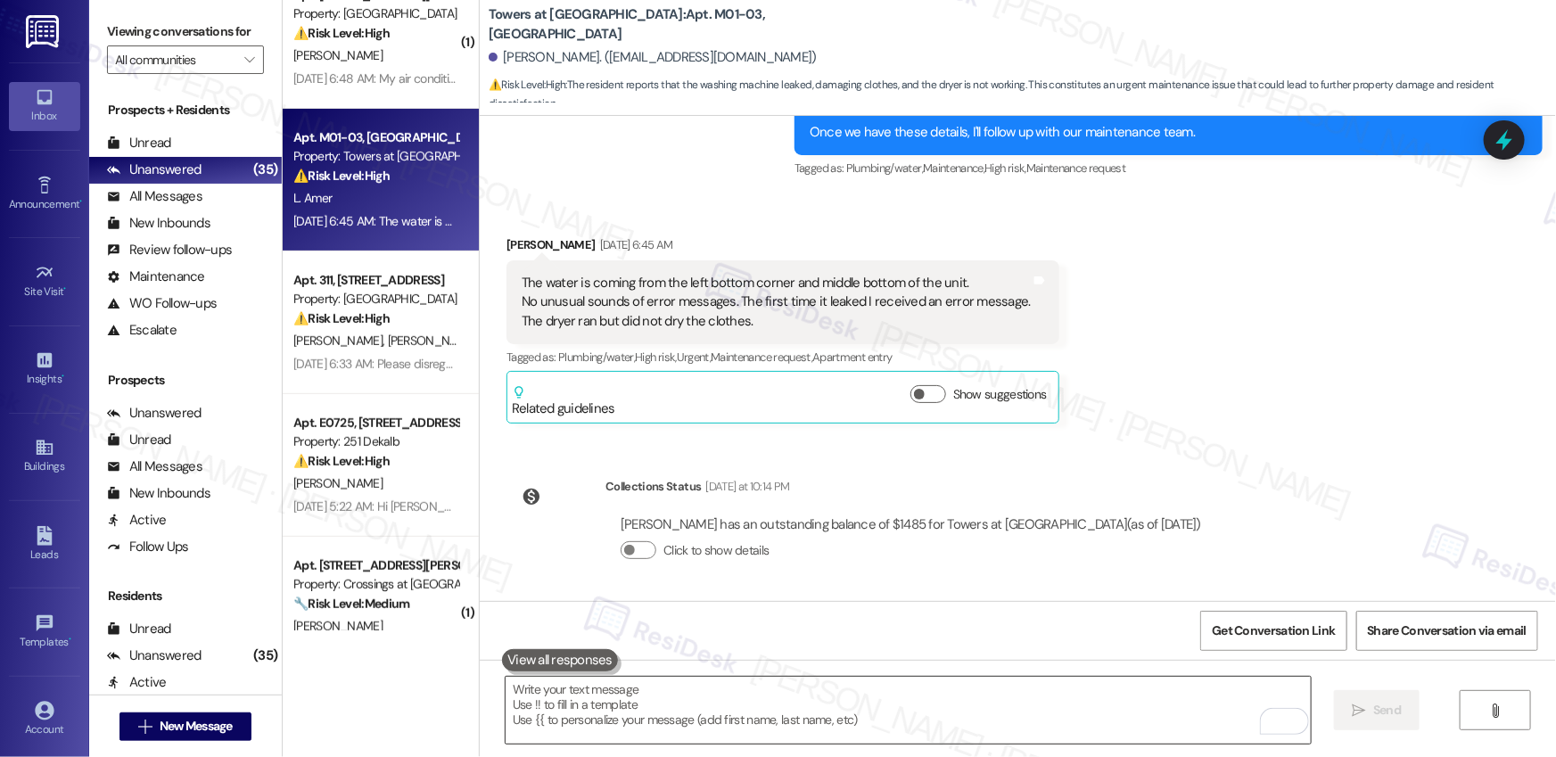
click at [588, 690] on textarea "To enrich screen reader interactions, please activate Accessibility in Grammarl…" at bounding box center [908, 710] width 805 height 67
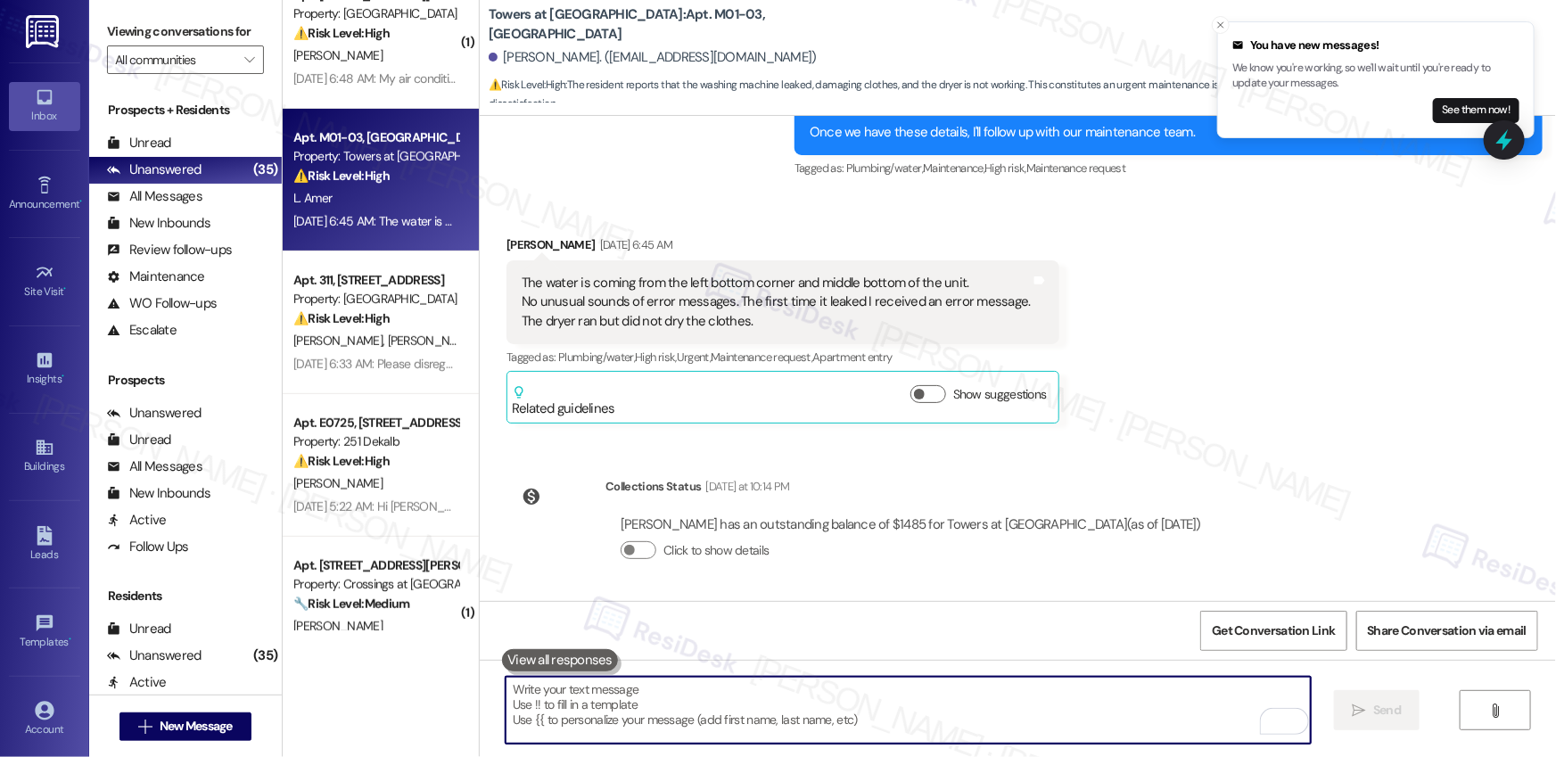
paste textarea "Hi Lila, thank you for sharing the details. I’m so sorry to hear about the ongo…"
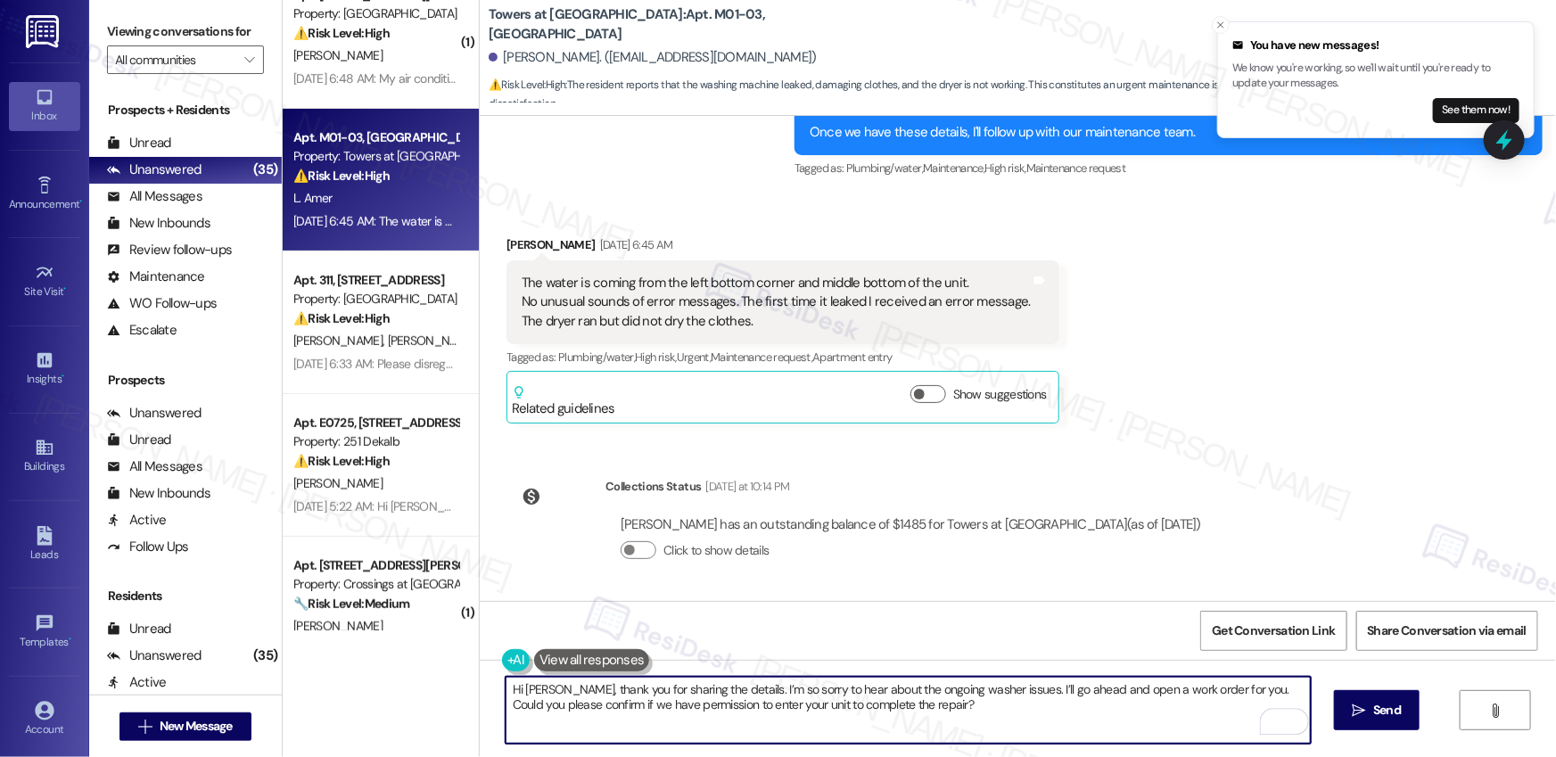
click at [936, 706] on textarea "Hi Lila, thank you for sharing the details. I’m so sorry to hear about the ongo…" at bounding box center [908, 710] width 805 height 67
click at [1102, 706] on textarea "Hi Lila, thank you for sharing the details. I’m so sorry to hear about the ongo…" at bounding box center [908, 710] width 805 height 67
click at [1100, 708] on textarea "Hi Lila, thank you for sharing the details. I’m so sorry to hear about the ongo…" at bounding box center [908, 710] width 805 height 67
type textarea "Hi Lila, thank you for sharing the details. I’m so sorry to hear about the ongo…"
click at [1359, 706] on icon "" at bounding box center [1359, 711] width 13 height 14
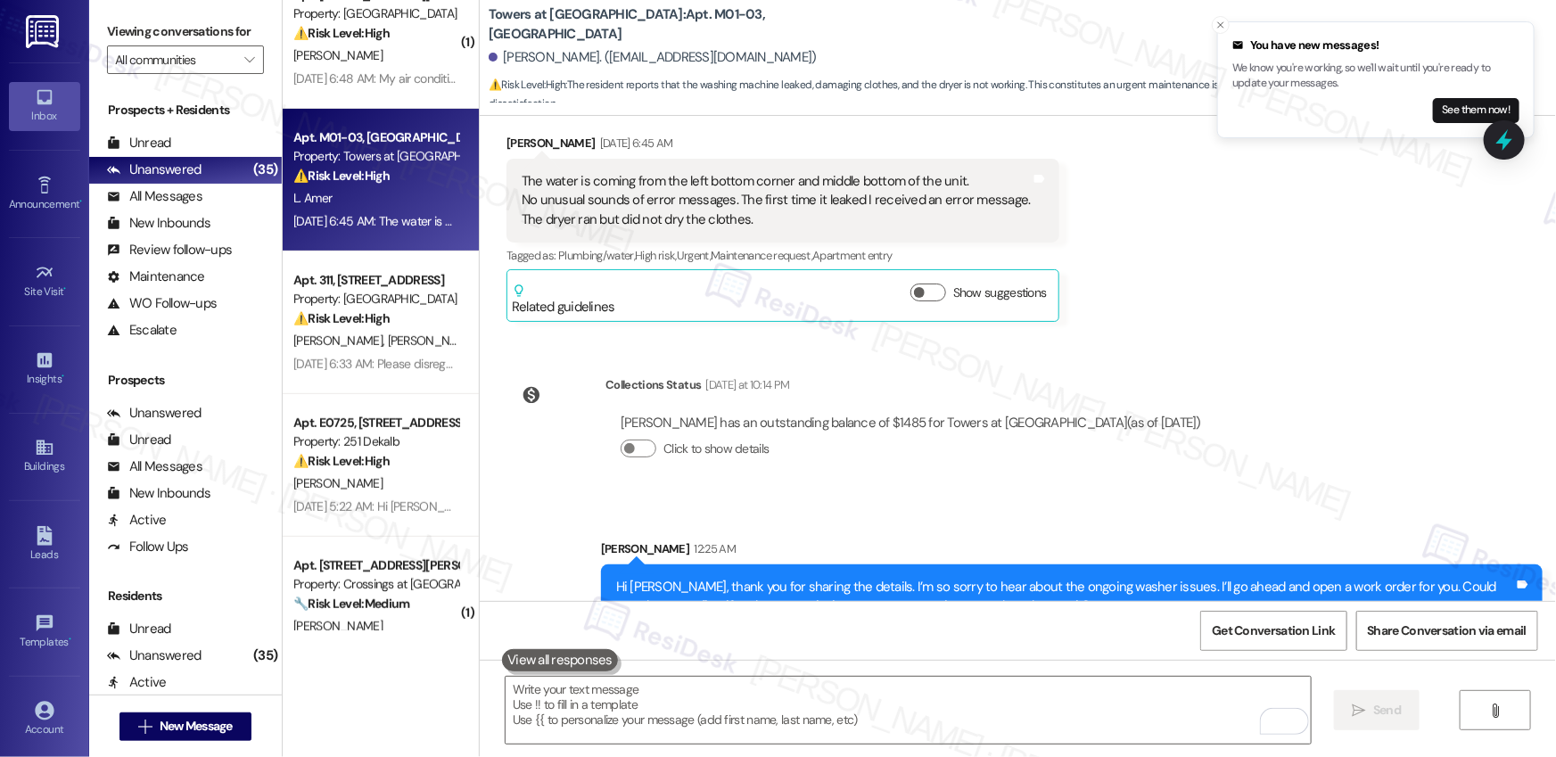
scroll to position [1258, 0]
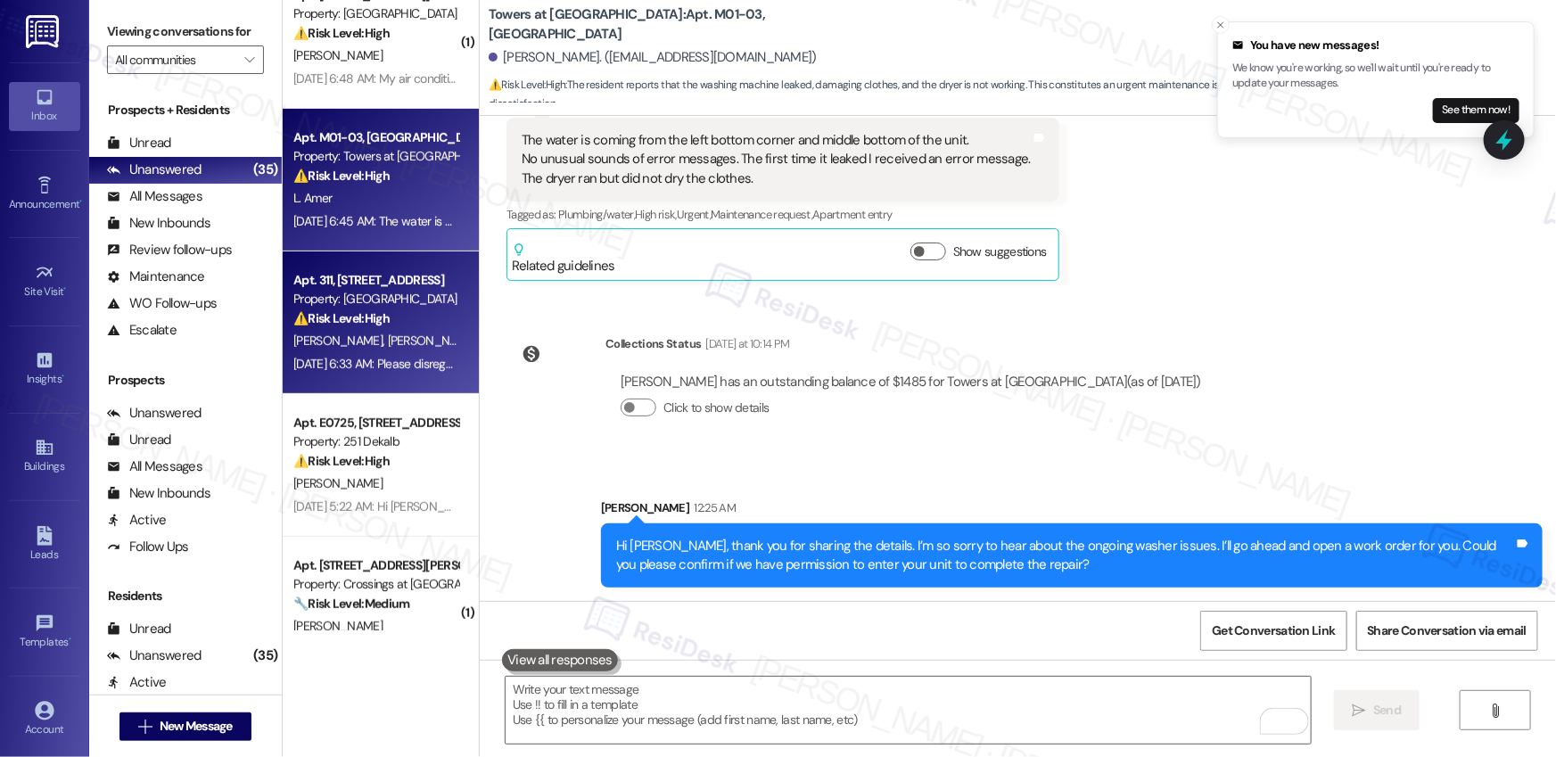
click at [306, 283] on div "Apt. 311, 5325 Old York Rd" at bounding box center [375, 280] width 165 height 19
type textarea "Fetching suggested responses. Please feel free to read through the conversation…"
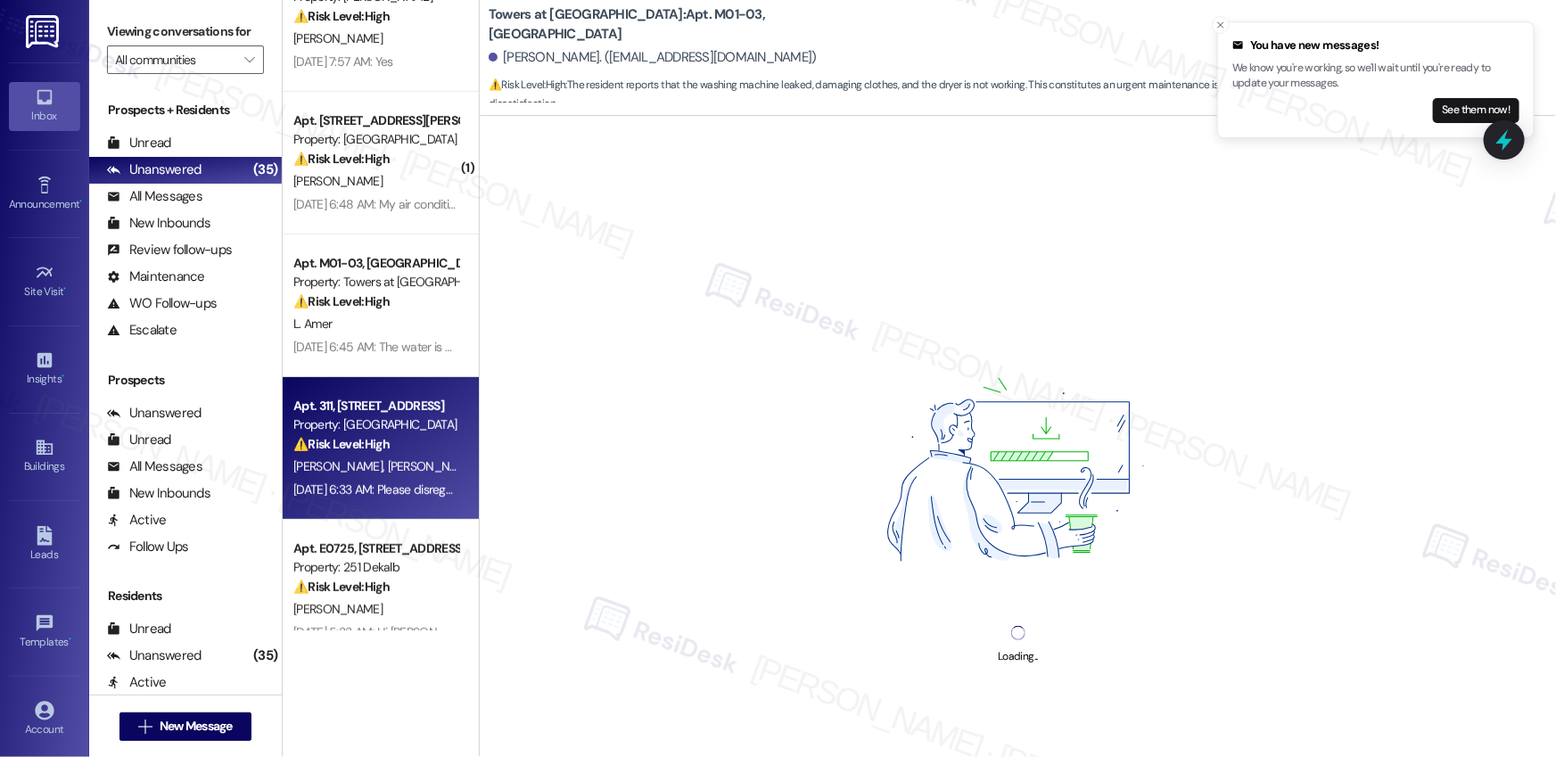
scroll to position [127, 0]
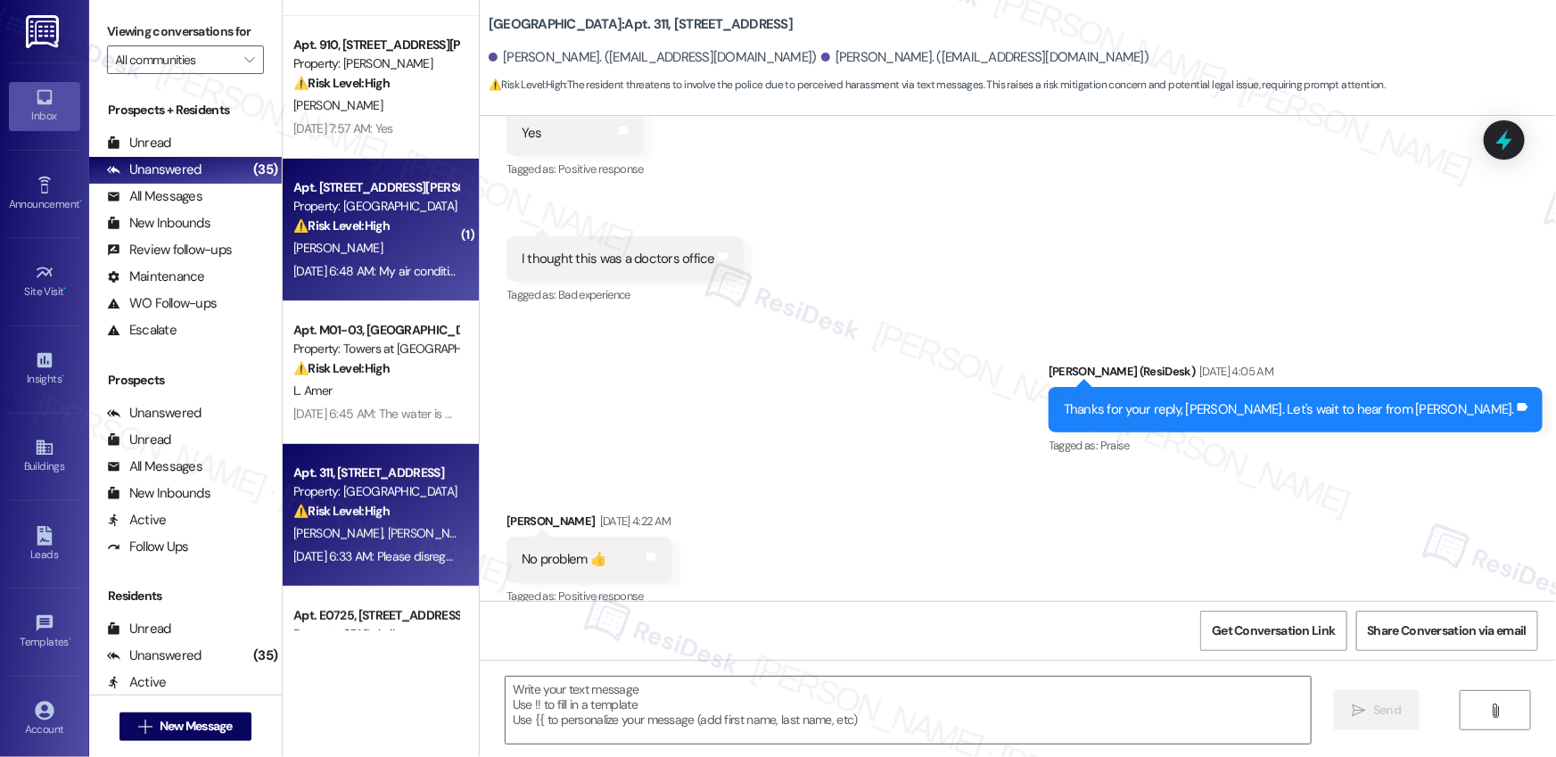
click at [376, 243] on div "[PERSON_NAME]" at bounding box center [376, 248] width 169 height 22
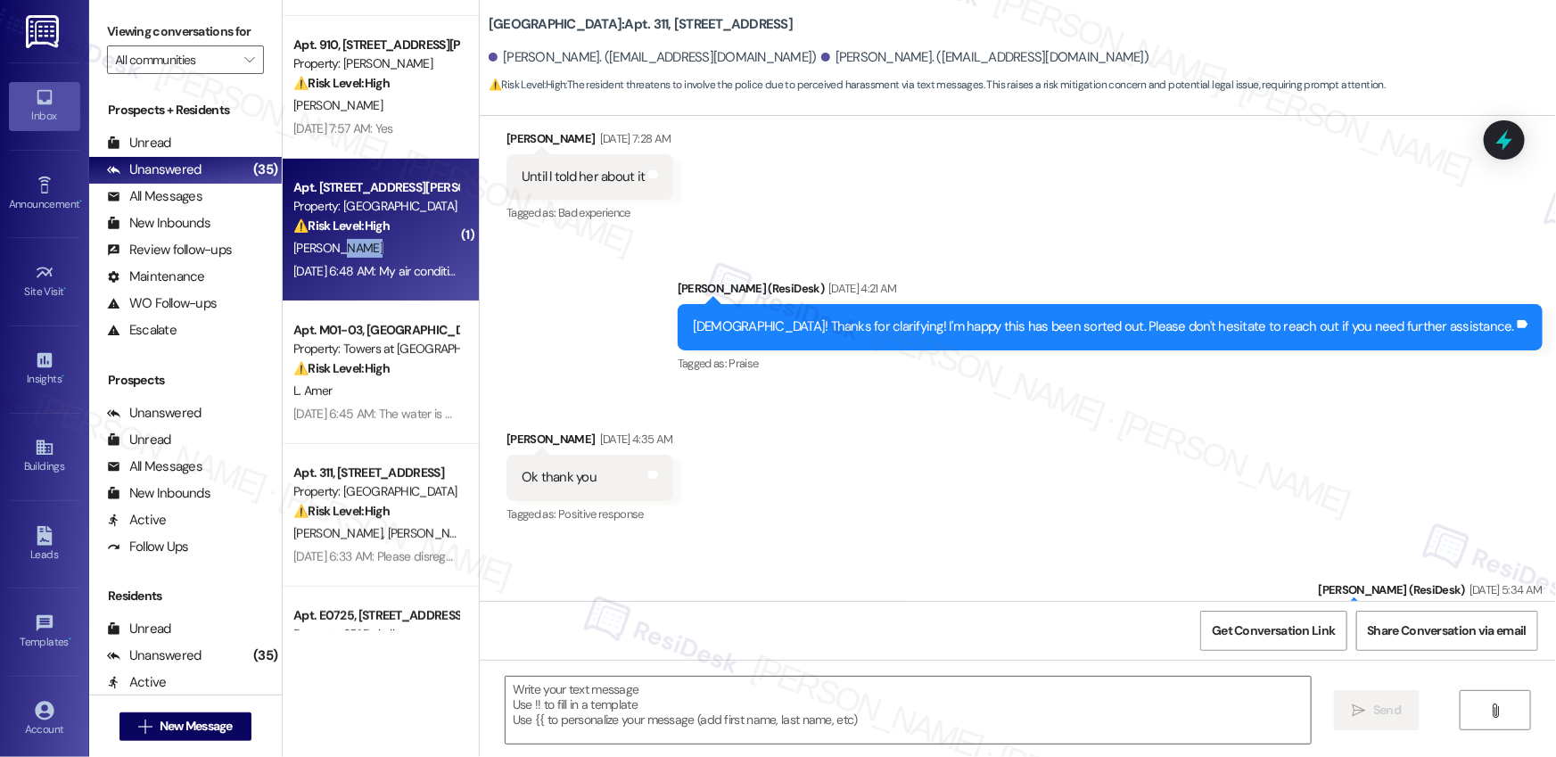
click at [375, 243] on div "[PERSON_NAME]" at bounding box center [376, 248] width 169 height 22
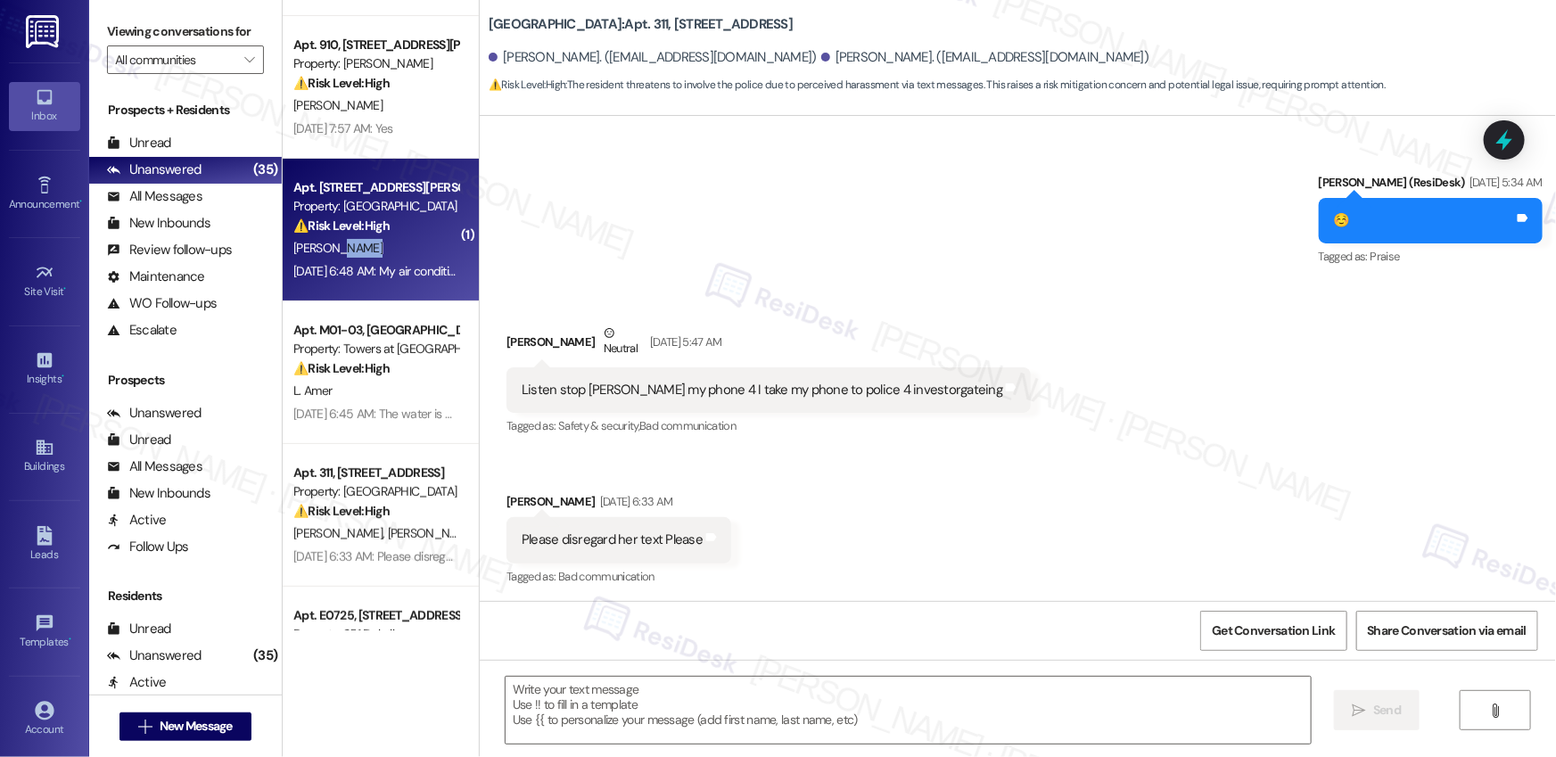
click at [375, 243] on div "[PERSON_NAME]" at bounding box center [376, 248] width 169 height 22
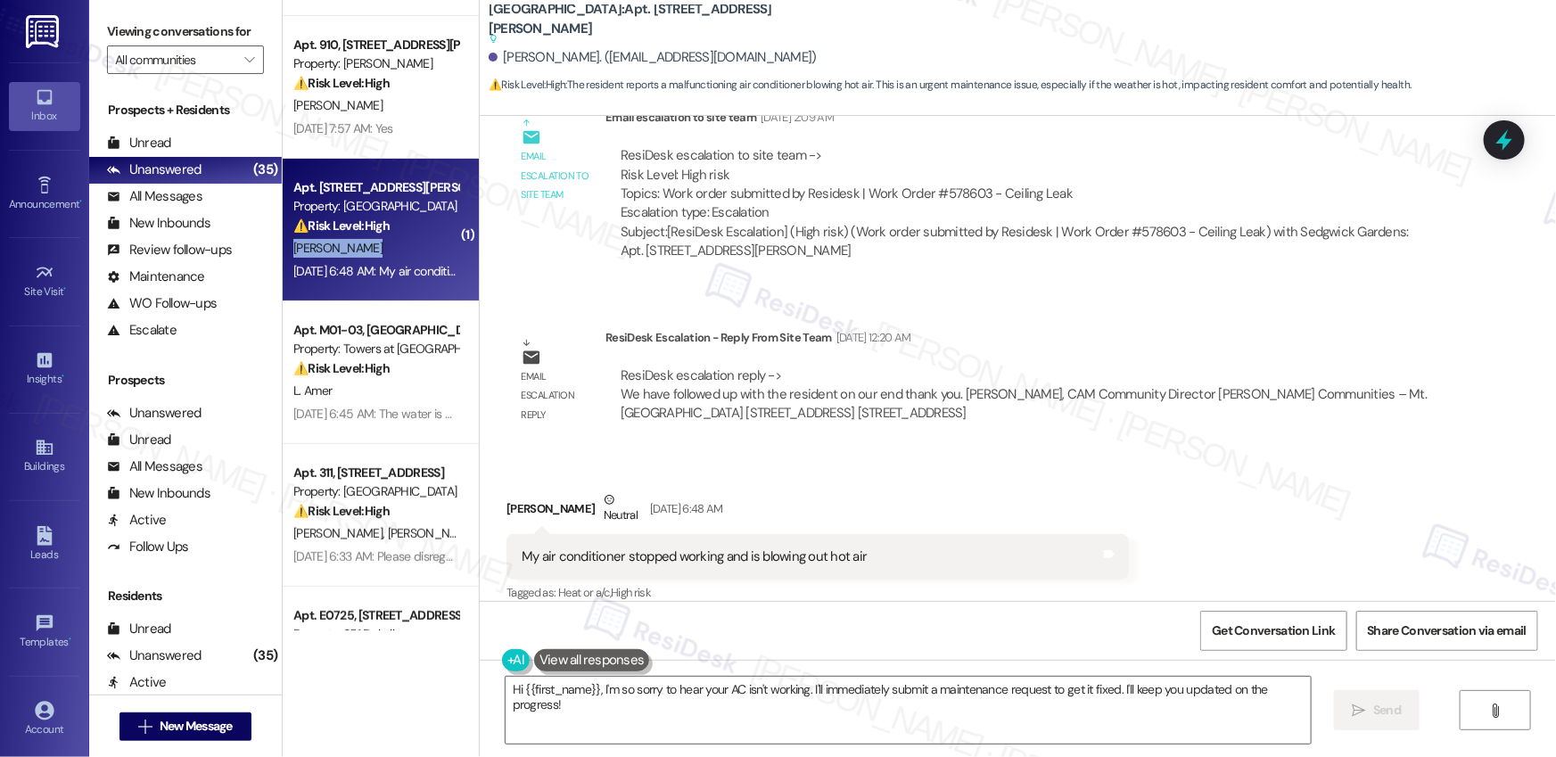
scroll to position [6664, 0]
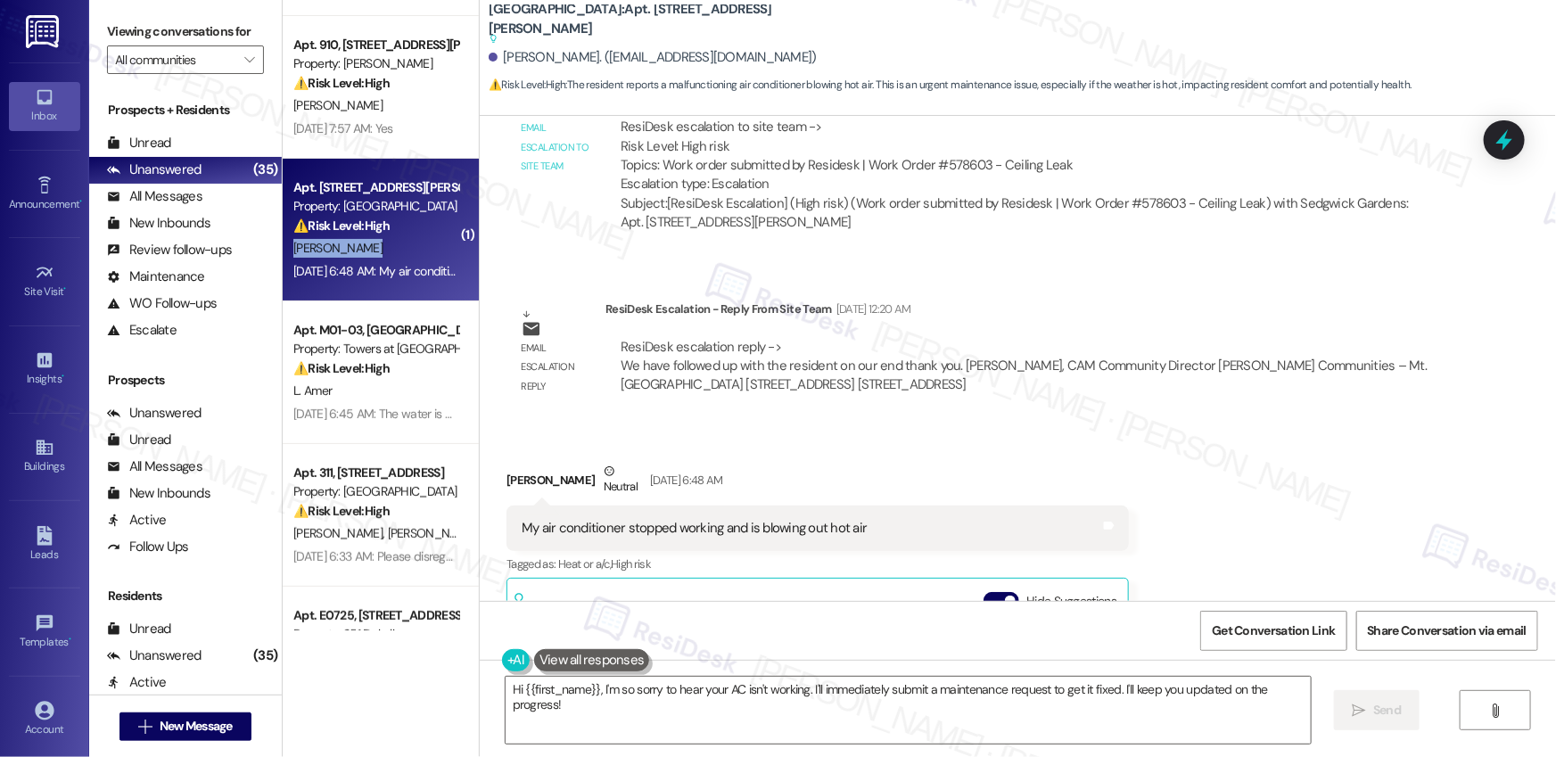
click at [536, 519] on div "My air conditioner stopped working and is blowing out hot air" at bounding box center [694, 528] width 345 height 19
click at [537, 519] on div "My air conditioner stopped working and is blowing out hot air" at bounding box center [694, 528] width 345 height 19
copy div "My air conditioner stopped working and is blowing out hot air Tags and notes"
click at [515, 696] on textarea "Hi {{first_name}}, I'm so sorry to hear your AC isn't working. I'll immediately…" at bounding box center [908, 710] width 805 height 67
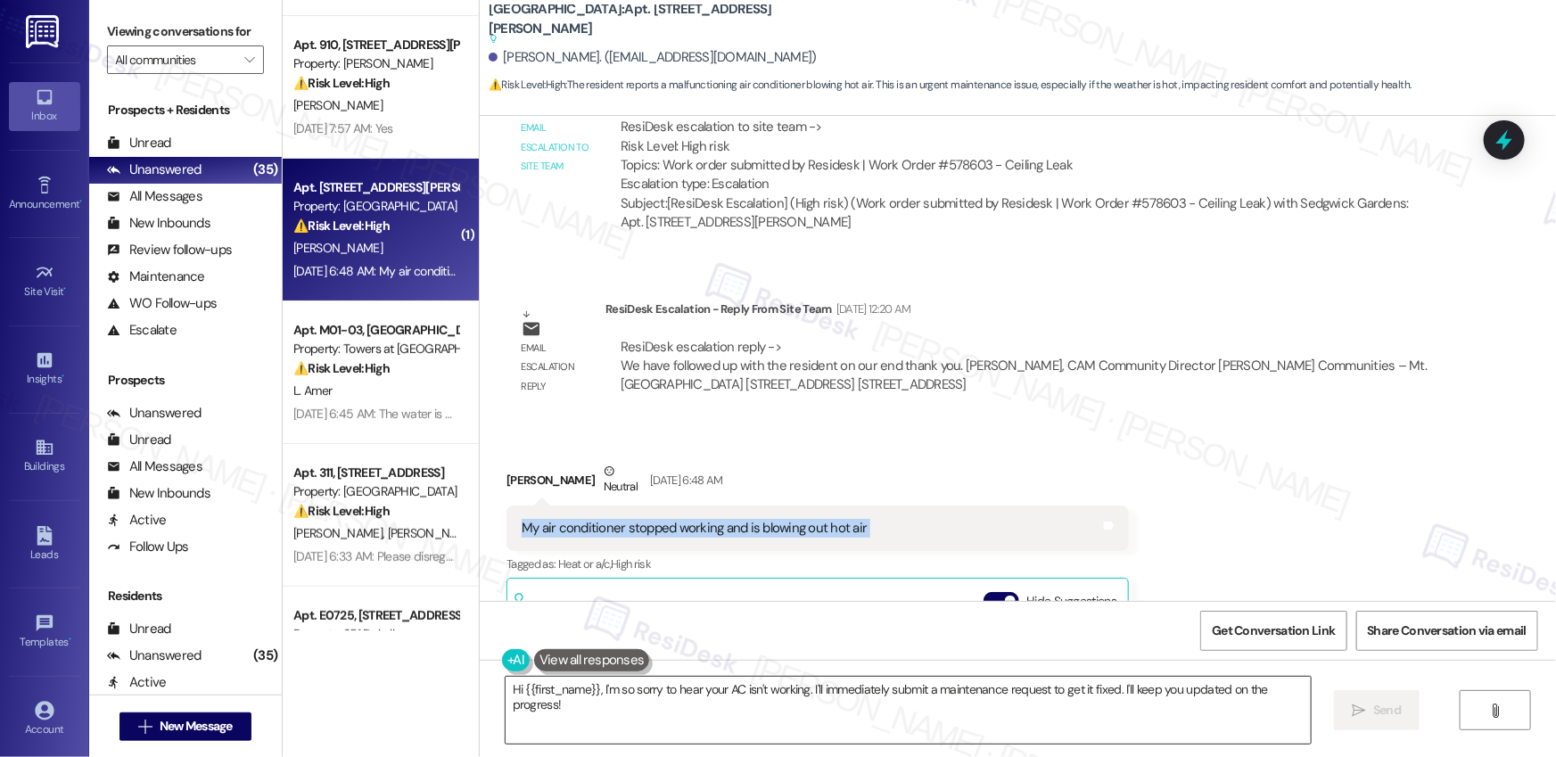
click at [515, 696] on textarea "Hi {{first_name}}, I'm so sorry to hear your AC isn't working. I'll immediately…" at bounding box center [908, 710] width 805 height 67
click at [515, 697] on textarea "Hi {{first_name}}, I'm so sorry to hear your AC isn't working. I'll immediately…" at bounding box center [908, 710] width 805 height 67
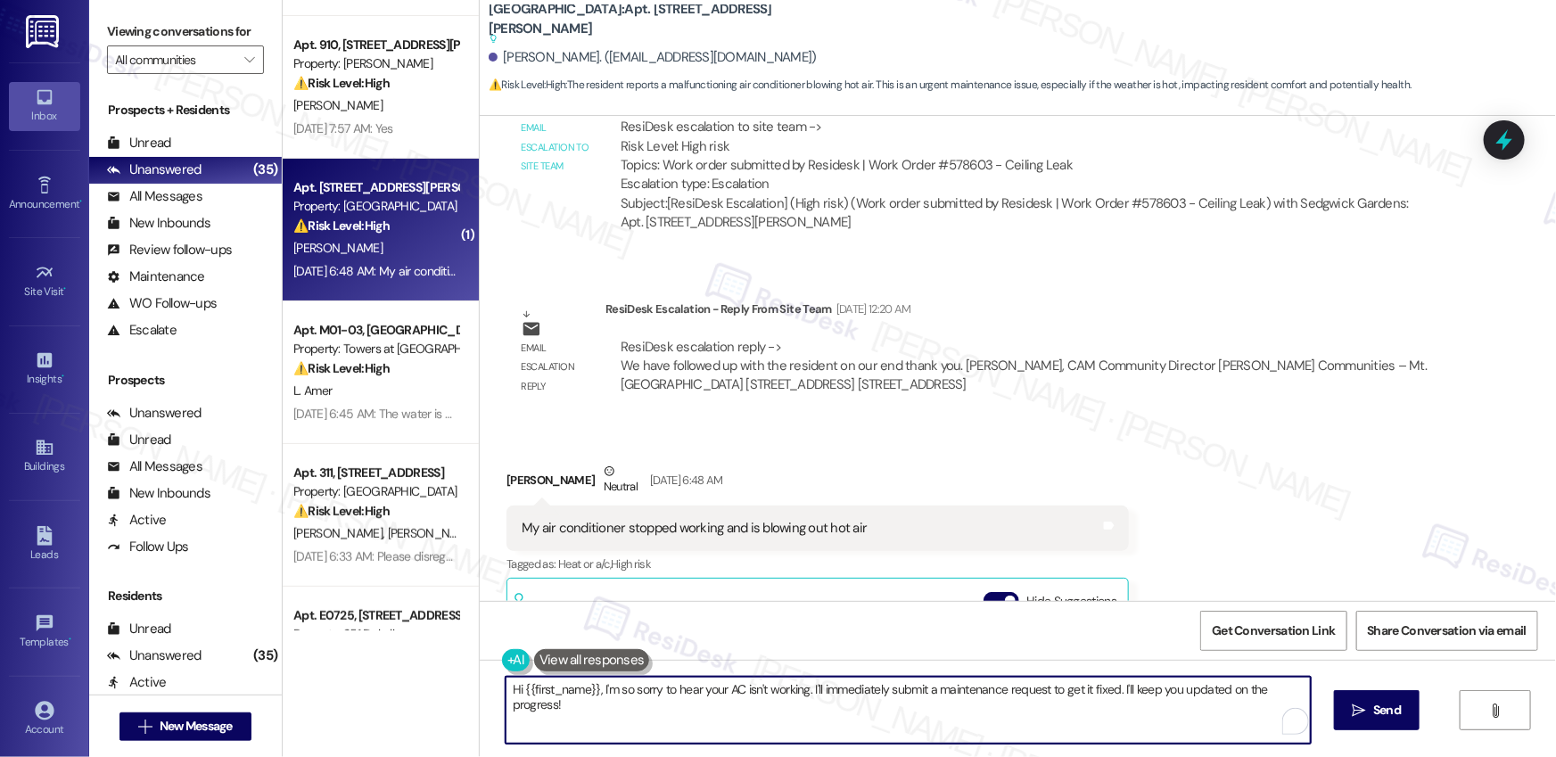
paste textarea "[Resident’s Name], thank you for letting us know. I’m sorry to hear your air co…"
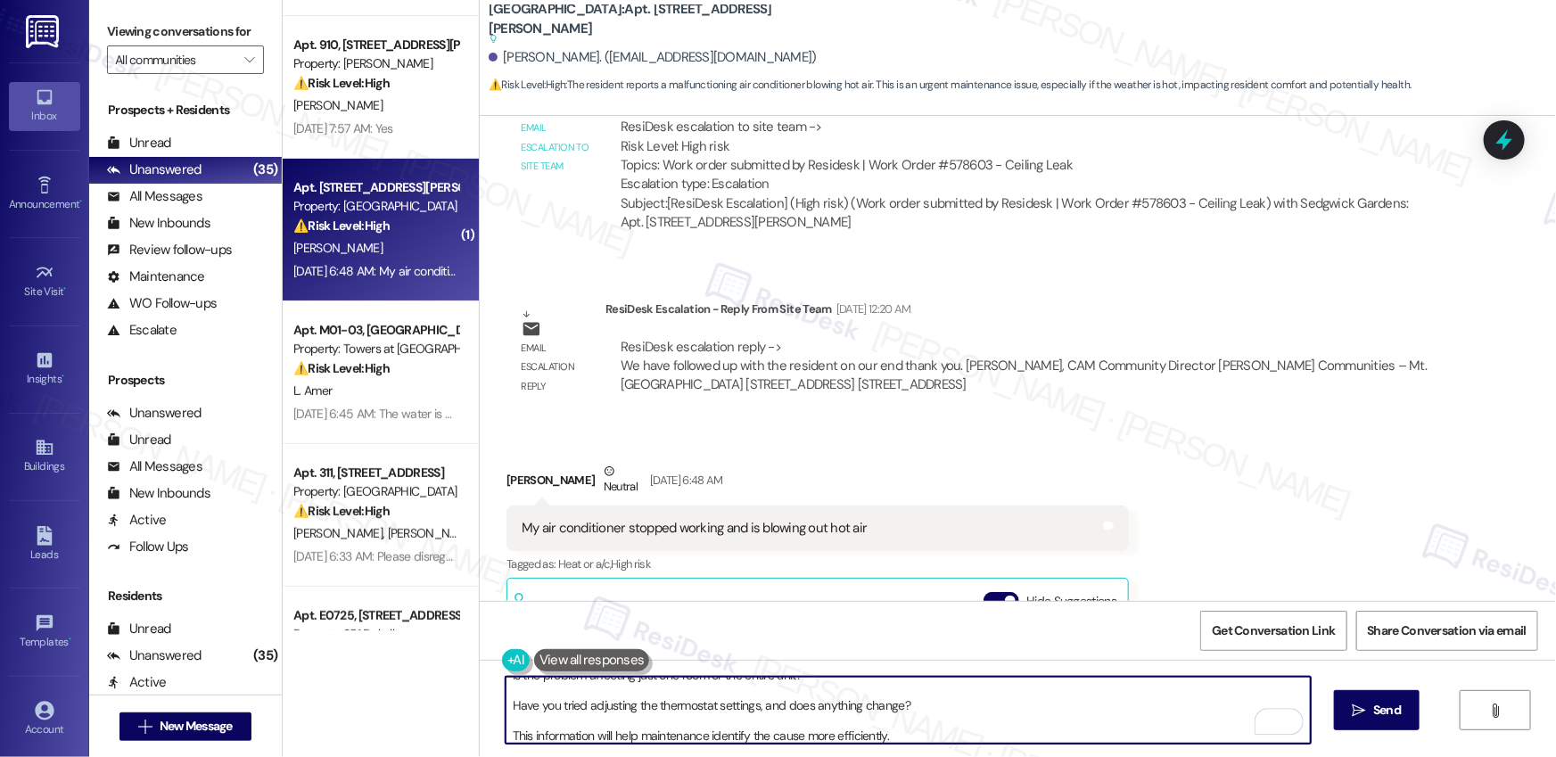
scroll to position [151, 0]
click at [509, 464] on div "Jason James Neutral Aug 16, 2025 at 6:48 AM" at bounding box center [818, 484] width 623 height 44
click at [510, 464] on div "Jason James Neutral Aug 16, 2025 at 6:48 AM" at bounding box center [818, 484] width 623 height 44
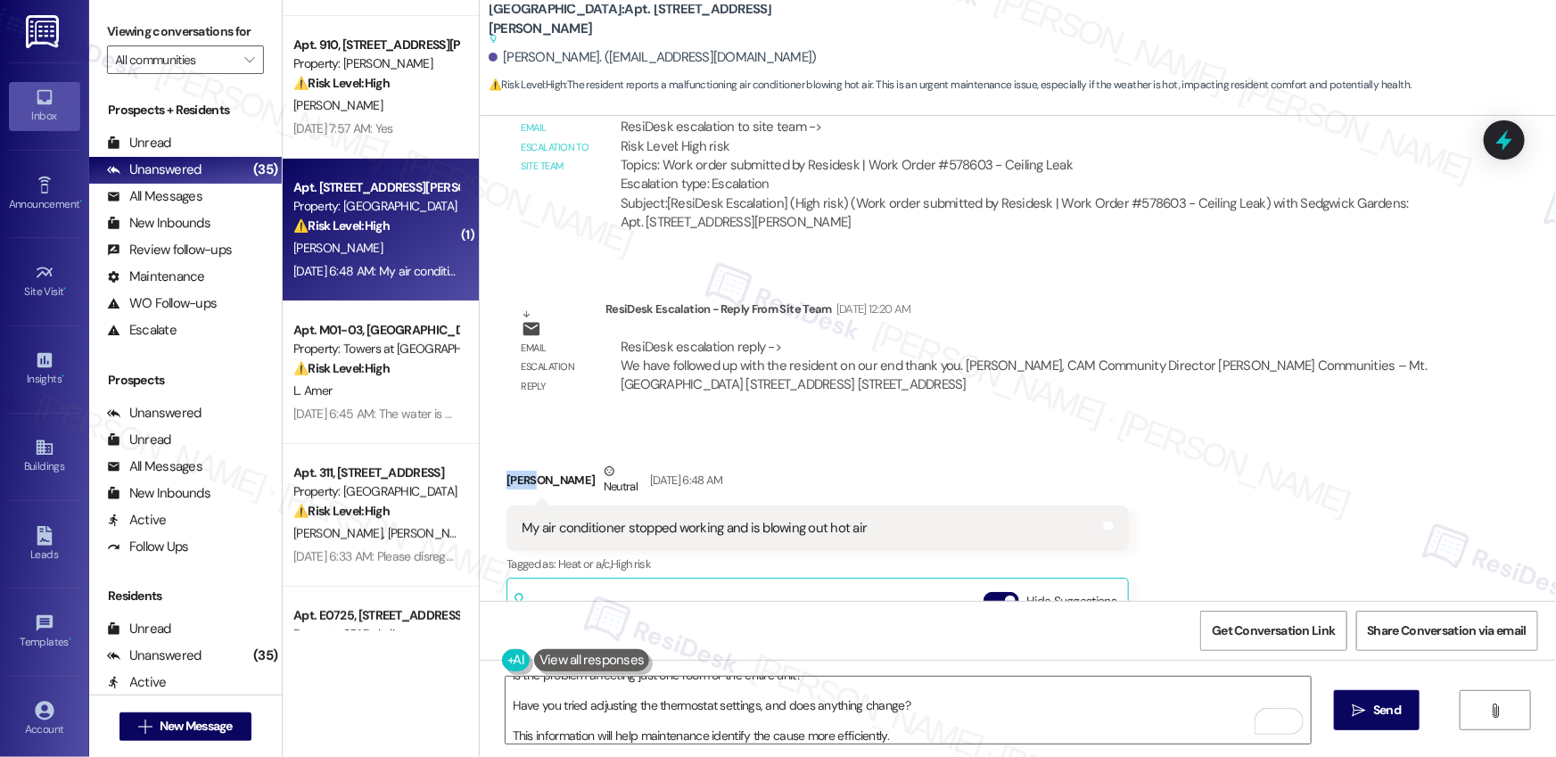
copy div "Jason"
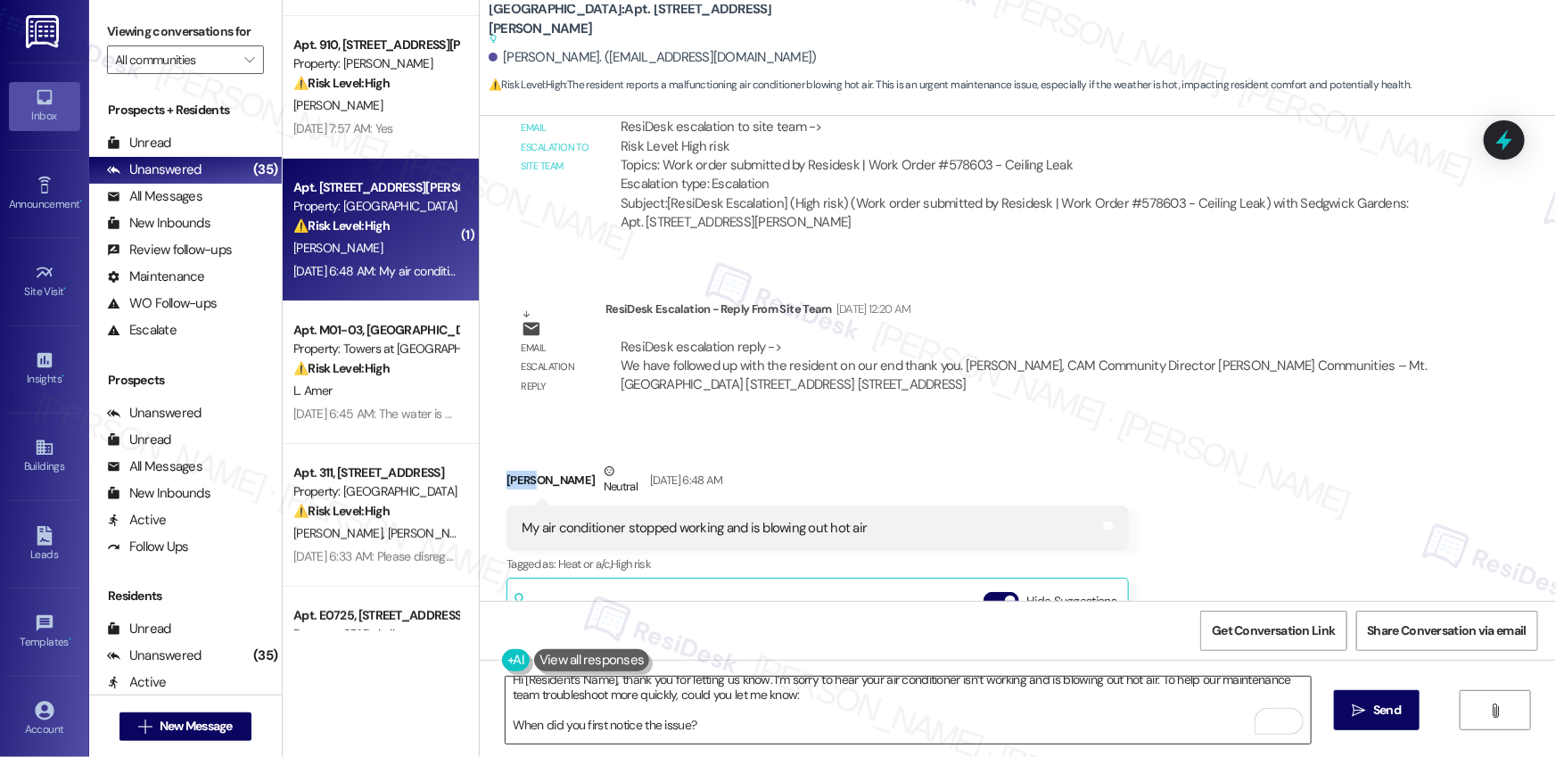
scroll to position [0, 0]
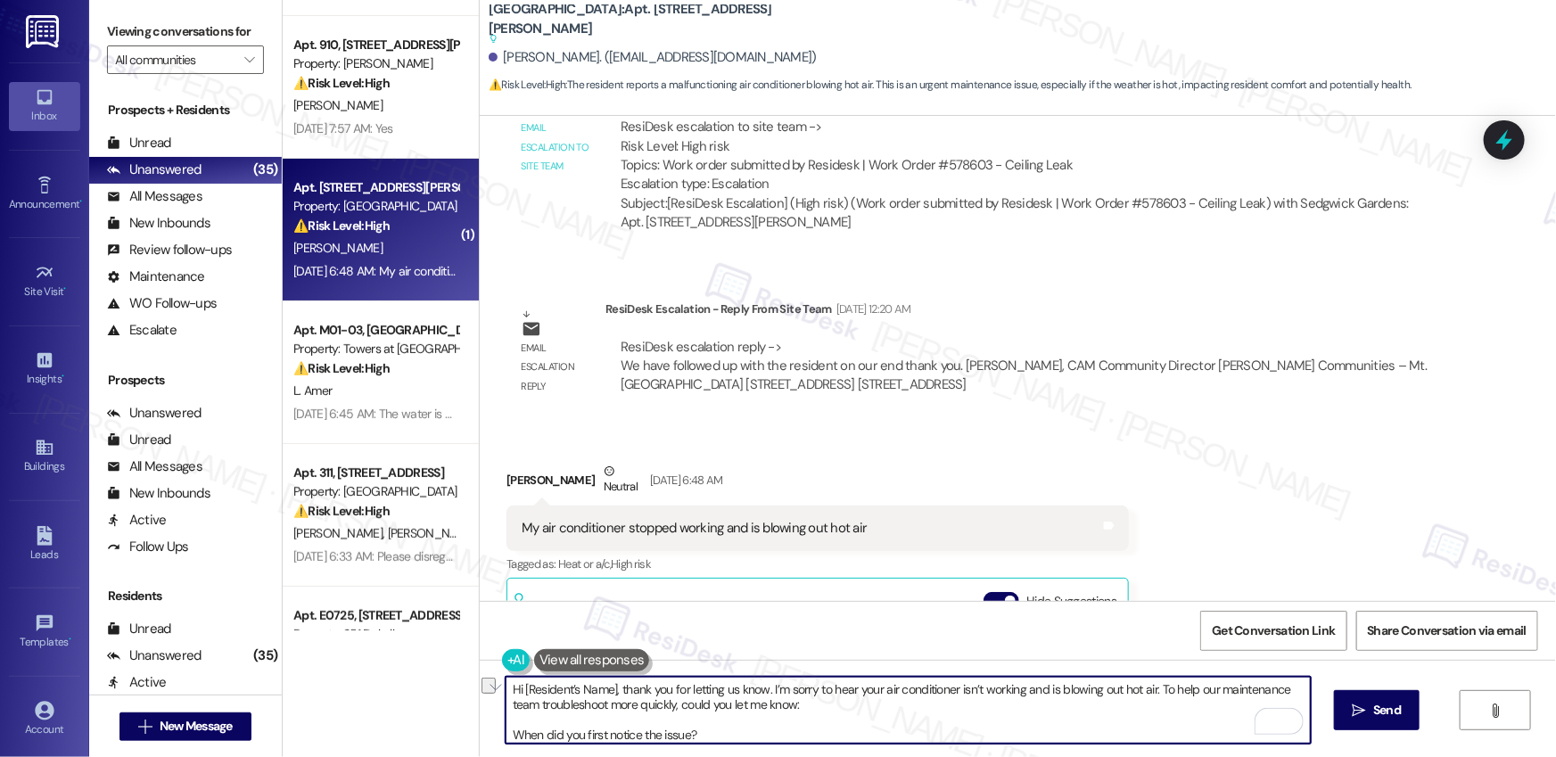
drag, startPoint x: 607, startPoint y: 689, endPoint x: 514, endPoint y: 694, distance: 93.8
click at [514, 694] on textarea "Hi [Resident’s Name], thank you for letting us know. I’m sorry to hear your air…" at bounding box center [908, 710] width 805 height 67
paste textarea "Jason"
type textarea "Hi Jason, thank you for letting us know. I’m sorry to hear your air conditioner…"
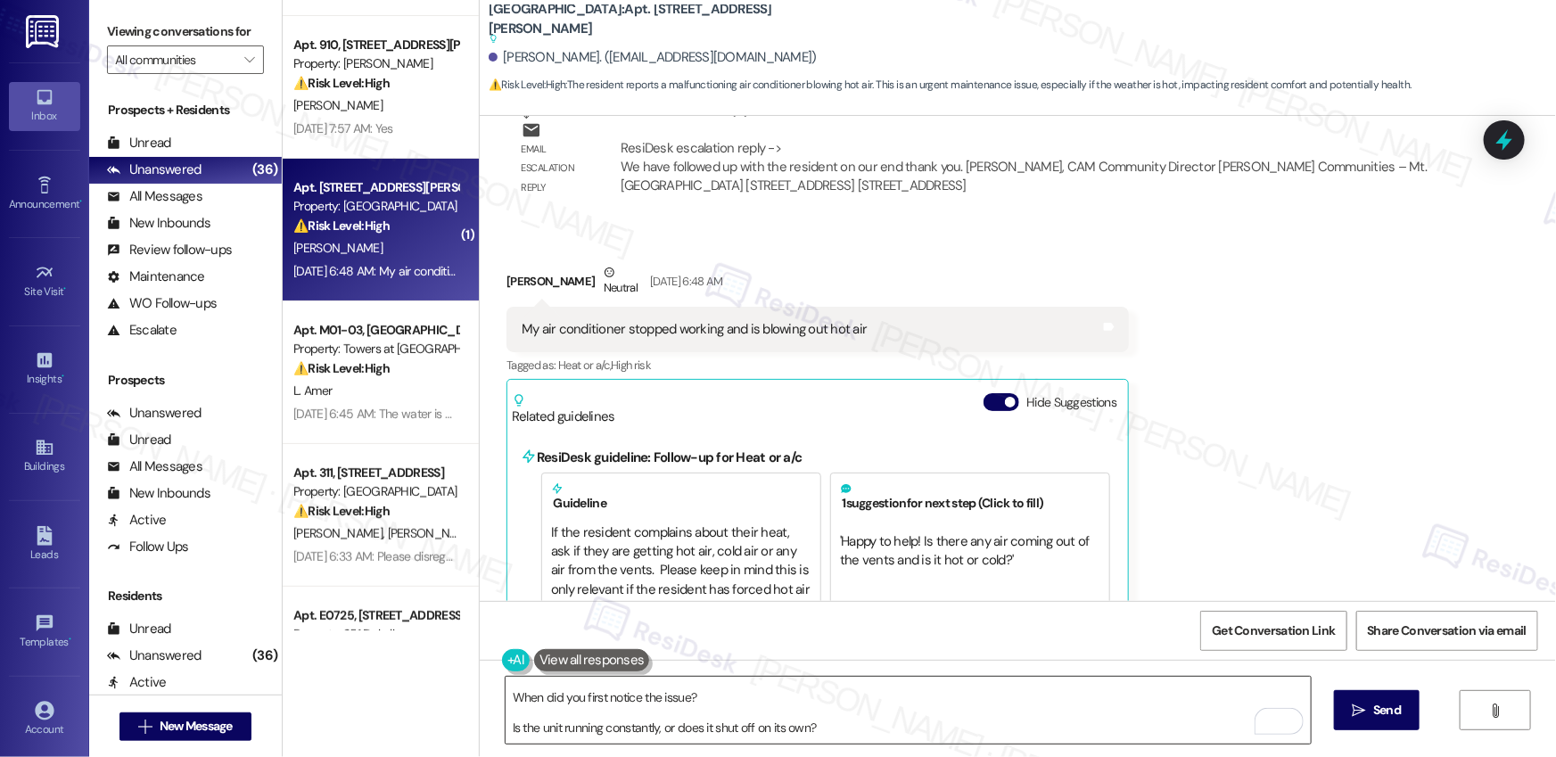
scroll to position [30, 0]
click at [565, 703] on textarea "Hi [PERSON_NAME], thank you for letting us know. I’m sorry to hear your air con…" at bounding box center [908, 710] width 805 height 67
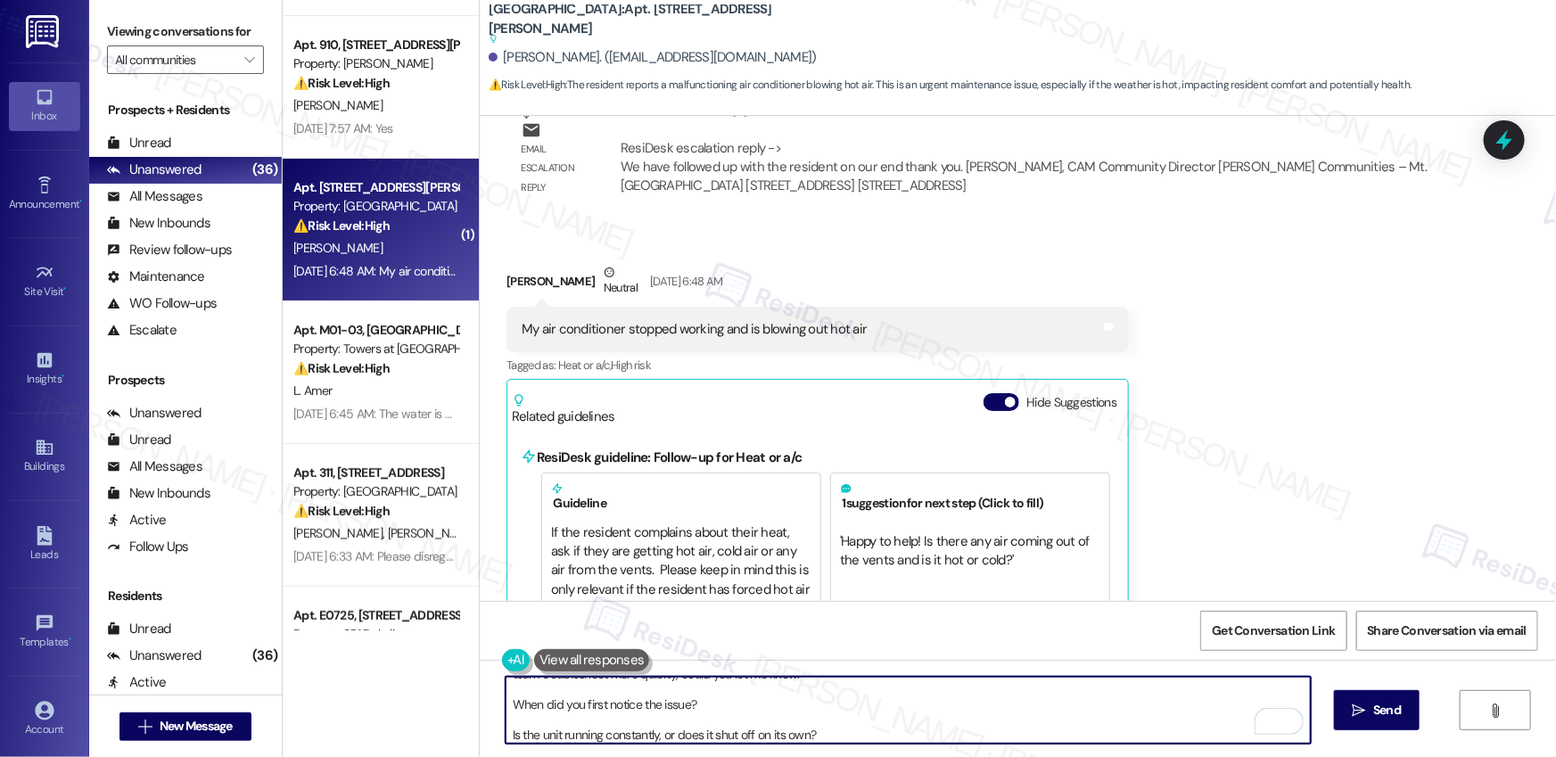
click at [565, 703] on textarea "Hi [PERSON_NAME], thank you for letting us know. I’m sorry to hear your air con…" at bounding box center [908, 710] width 805 height 67
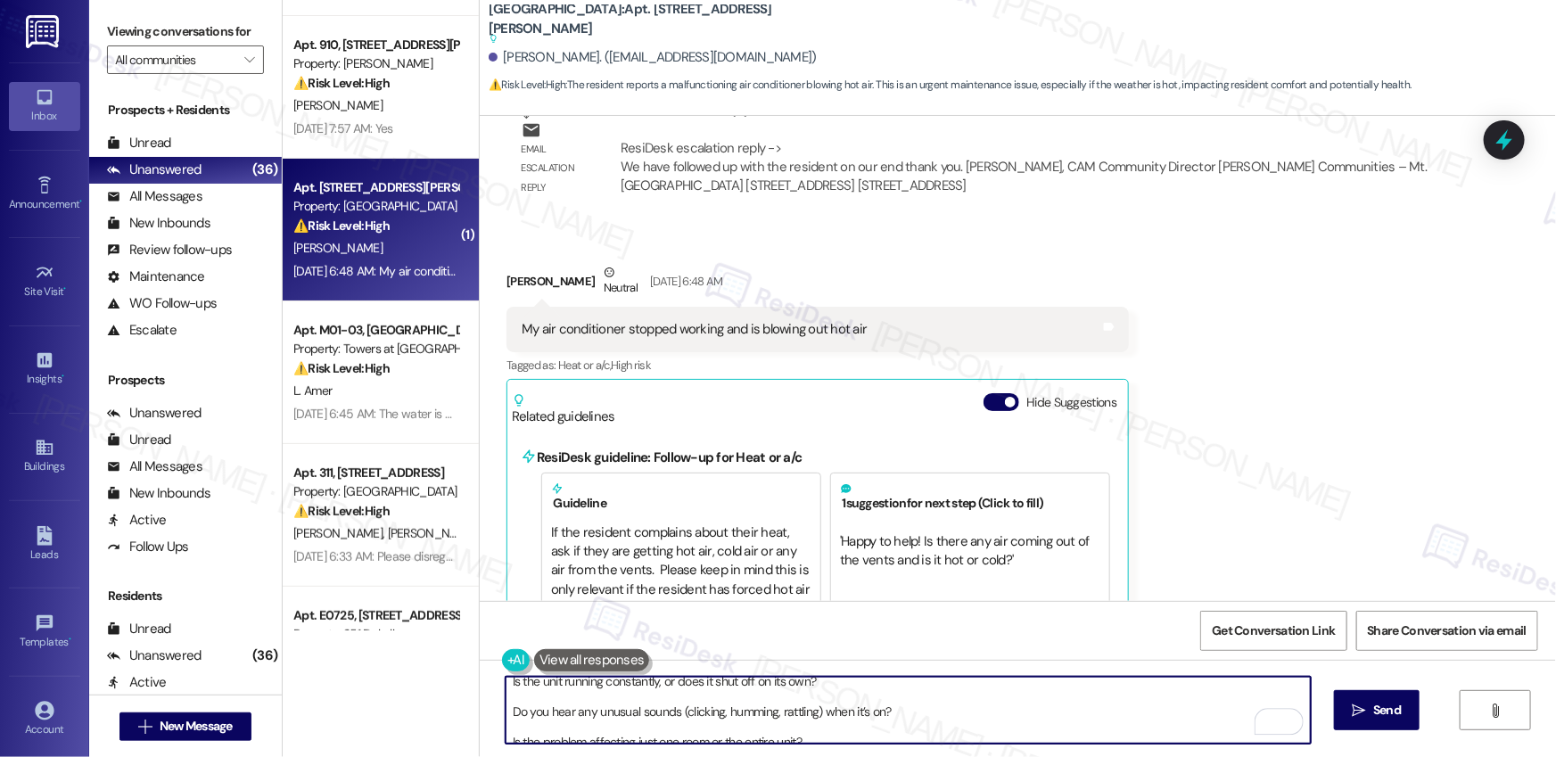
scroll to position [40, 0]
click at [506, 718] on textarea "Hi [PERSON_NAME], thank you for letting us know. I’m sorry to hear your air con…" at bounding box center [908, 710] width 805 height 67
click at [509, 713] on textarea "Hi Jason, thank you for letting us know. I’m sorry to hear your air conditioner…" at bounding box center [908, 710] width 805 height 67
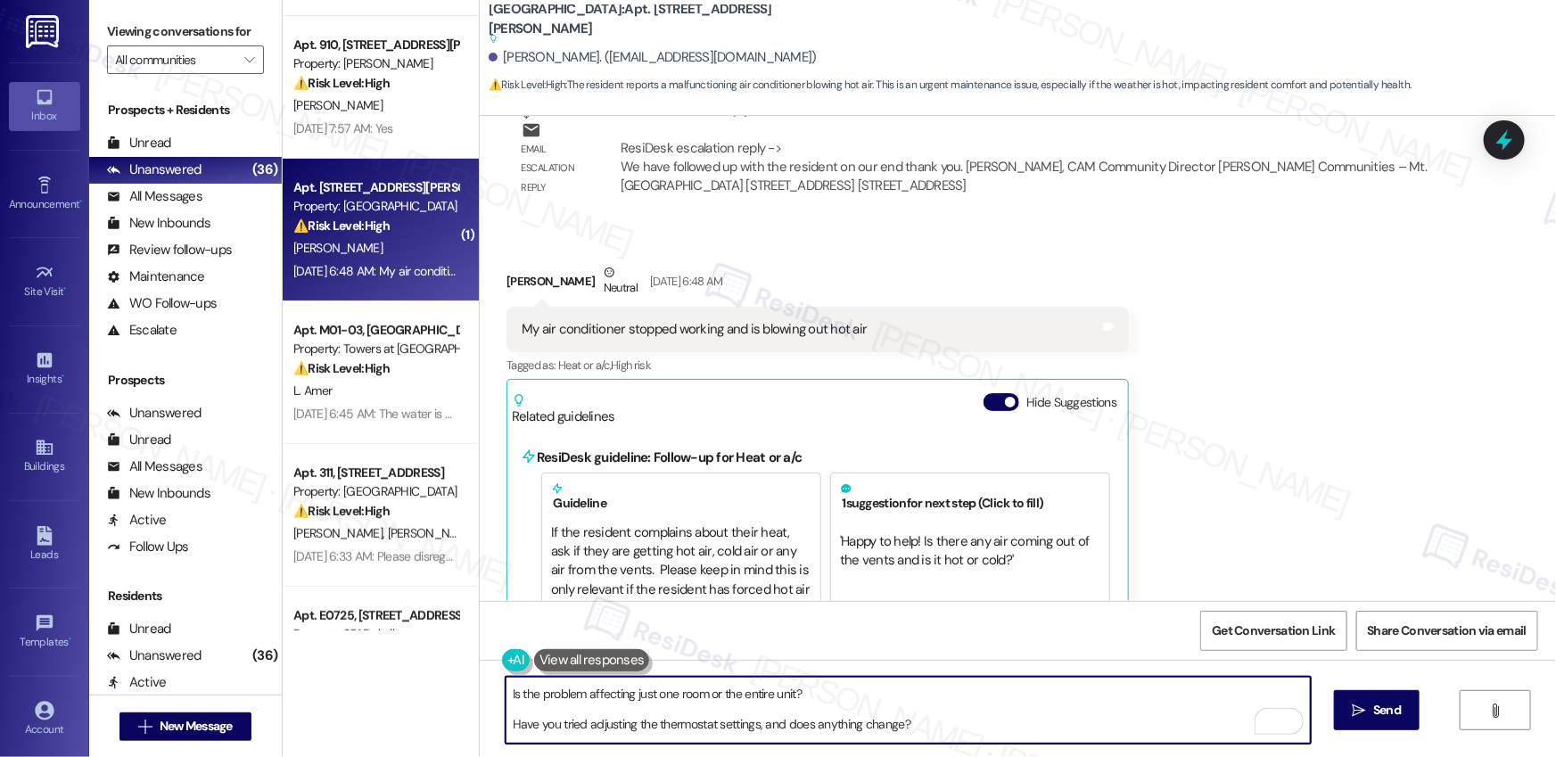
click at [541, 696] on textarea "Hi Jason, thank you for letting us know. I’m sorry to hear your air conditioner…" at bounding box center [908, 710] width 805 height 67
click at [541, 695] on textarea "Hi Jason, thank you for letting us know. I’m sorry to hear your air conditioner…" at bounding box center [908, 710] width 805 height 67
click at [507, 726] on textarea "Hi Jason, thank you for letting us know. I’m sorry to hear your air conditioner…" at bounding box center [908, 710] width 805 height 67
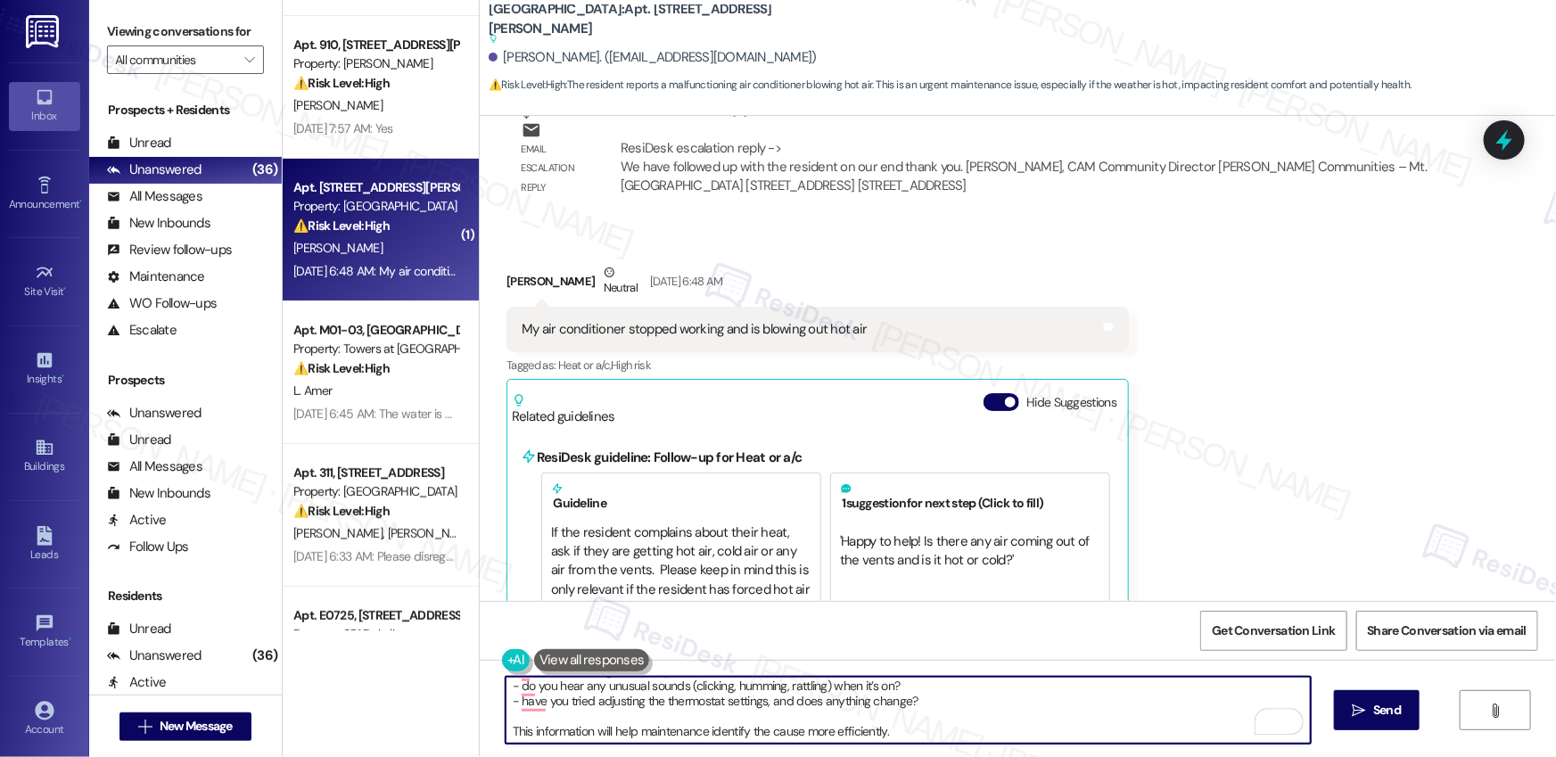
click at [944, 724] on textarea "Hi Jason, thank you for letting us know. I’m sorry to hear your air conditioner…" at bounding box center [908, 710] width 805 height 67
click at [1370, 713] on span "Send" at bounding box center [1387, 710] width 35 height 19
click at [994, 721] on textarea "Hi Jason, thank you for letting us know. I’m sorry to hear your air conditioner…" at bounding box center [909, 710] width 805 height 67
click at [938, 724] on textarea "Hi Jason, thank you for letting us know. I’m sorry to hear your air conditioner…" at bounding box center [909, 710] width 805 height 67
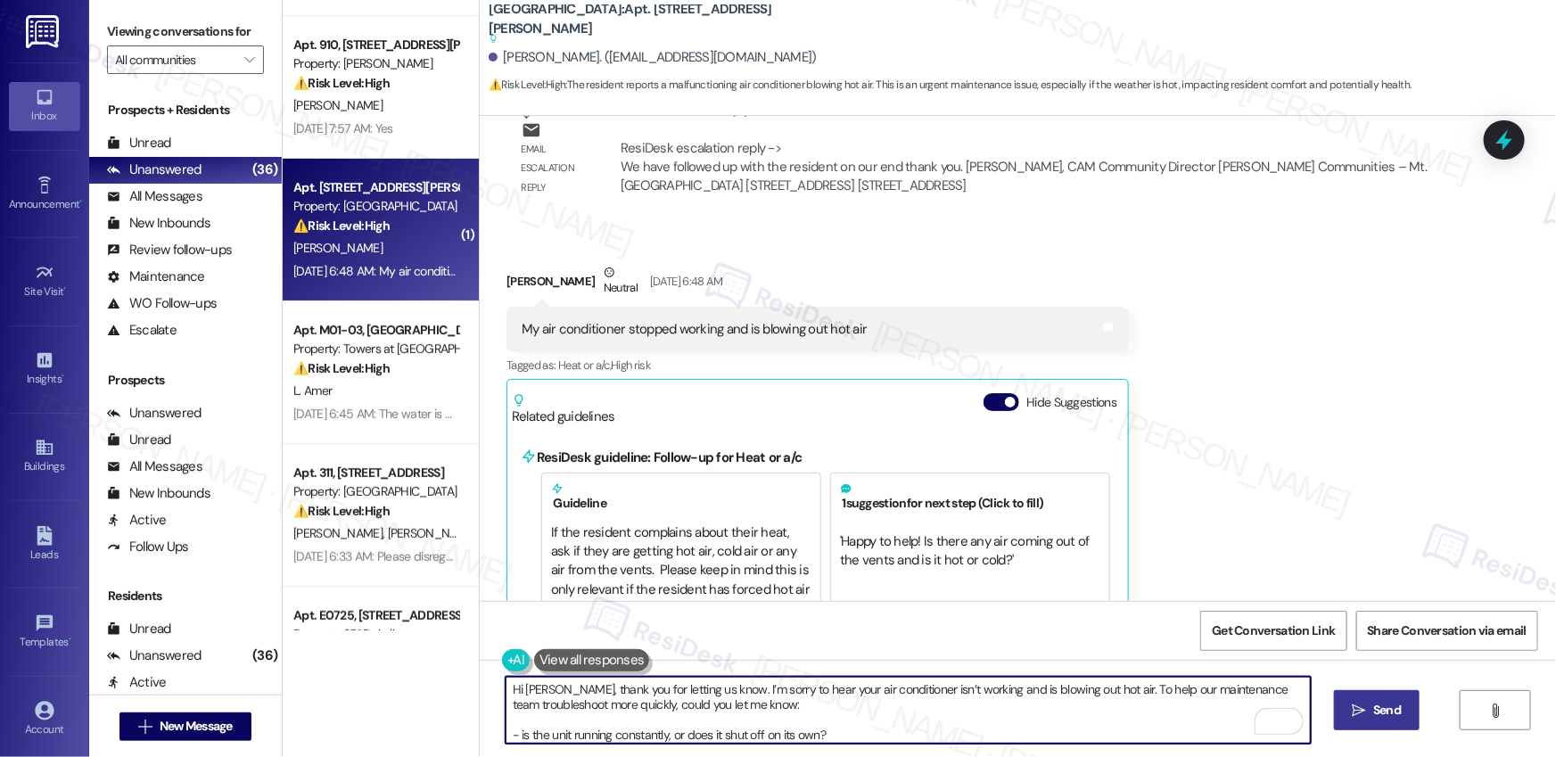
click at [1370, 715] on span "Send" at bounding box center [1387, 710] width 35 height 19
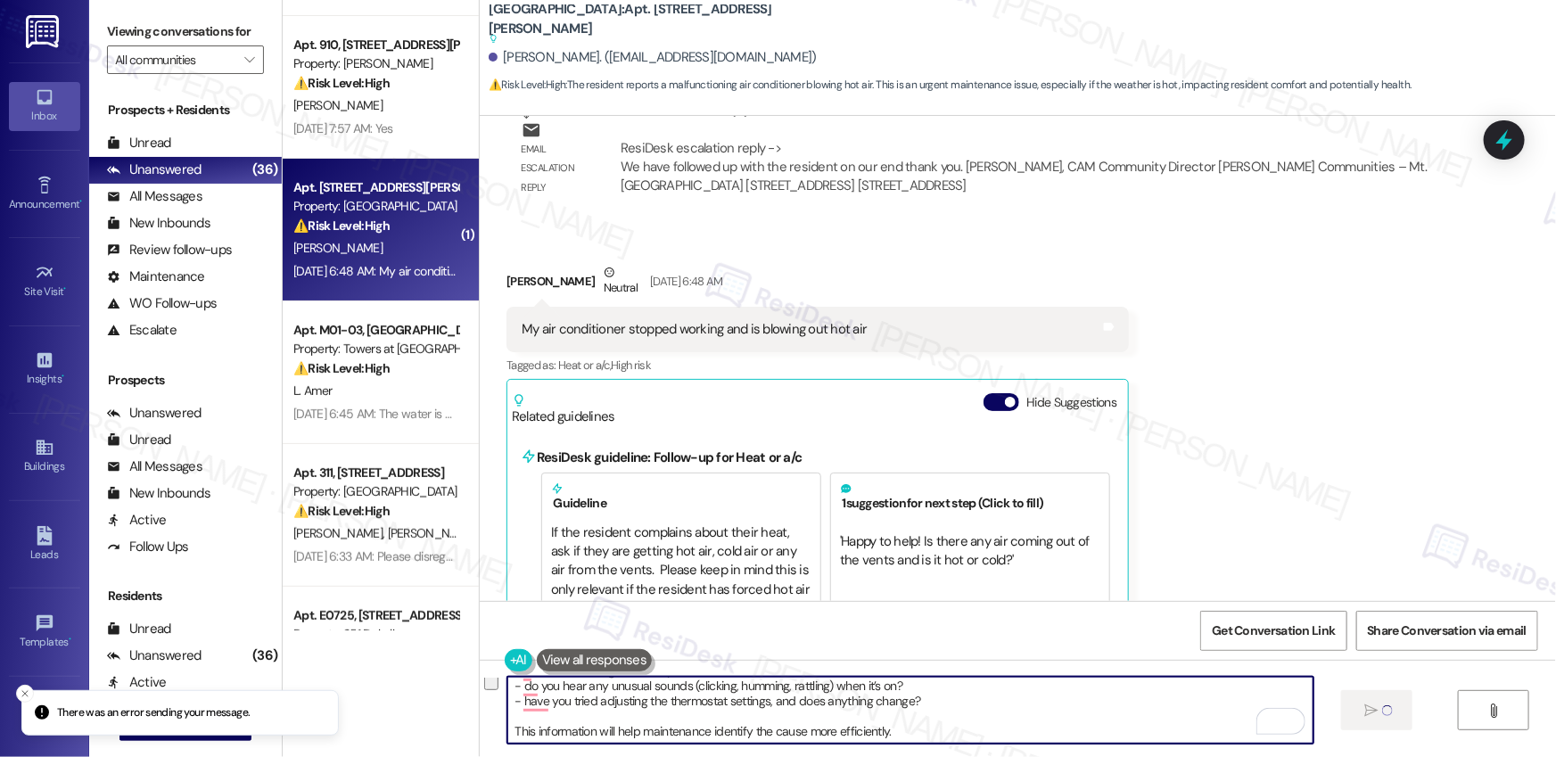
drag, startPoint x: 769, startPoint y: 707, endPoint x: 842, endPoint y: 753, distance: 86.1
click at [842, 753] on div "Hi Jason, thank you for letting us know. I’m sorry to hear your air conditioner…" at bounding box center [1018, 727] width 1076 height 134
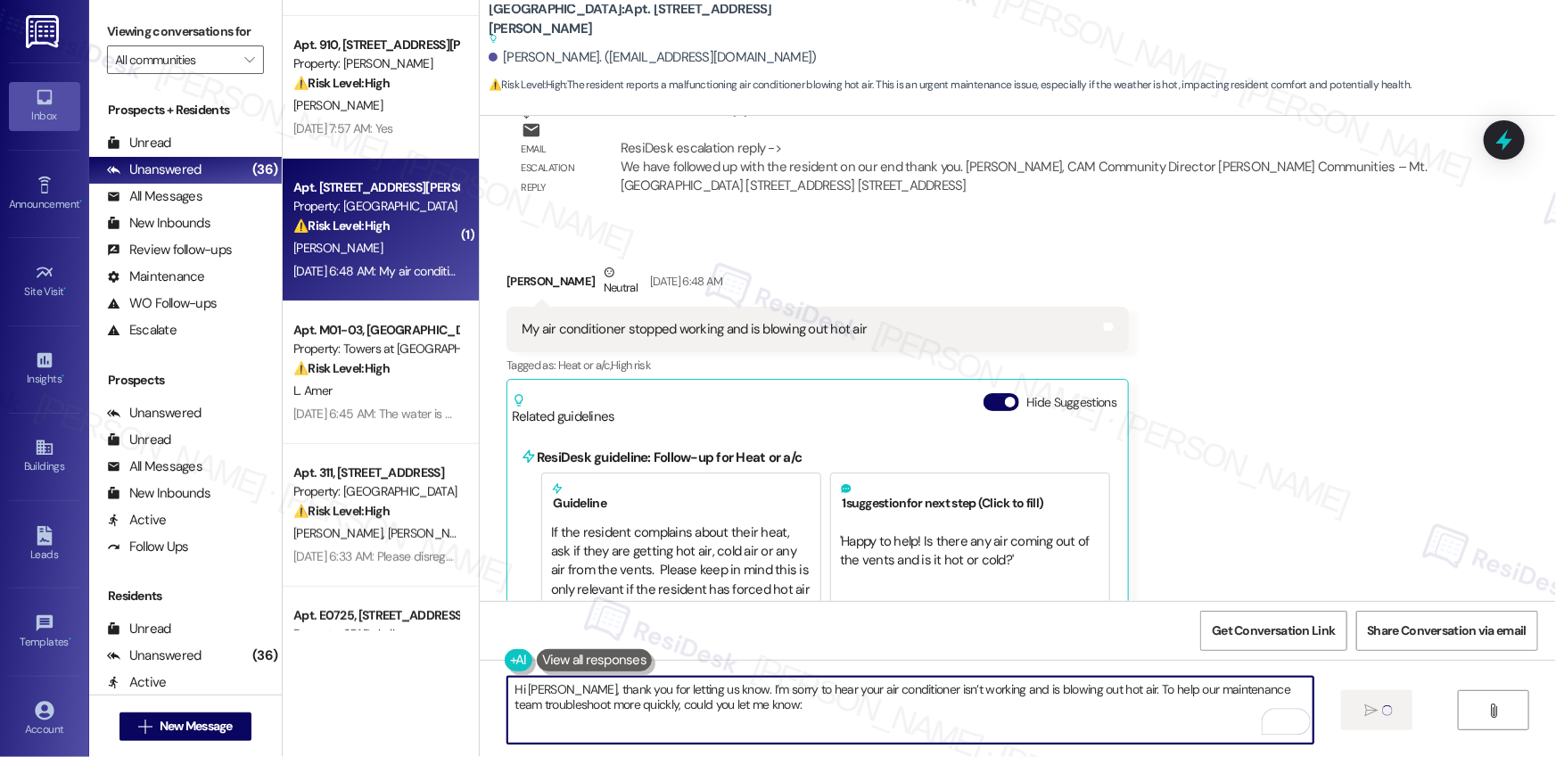
click at [875, 697] on textarea "Hi Jason, thank you for letting us know. I’m sorry to hear your air conditioner…" at bounding box center [909, 710] width 805 height 67
click at [876, 697] on textarea "Hi Jason, thank you for letting us know. I’m sorry to hear your air conditioner…" at bounding box center [909, 710] width 805 height 67
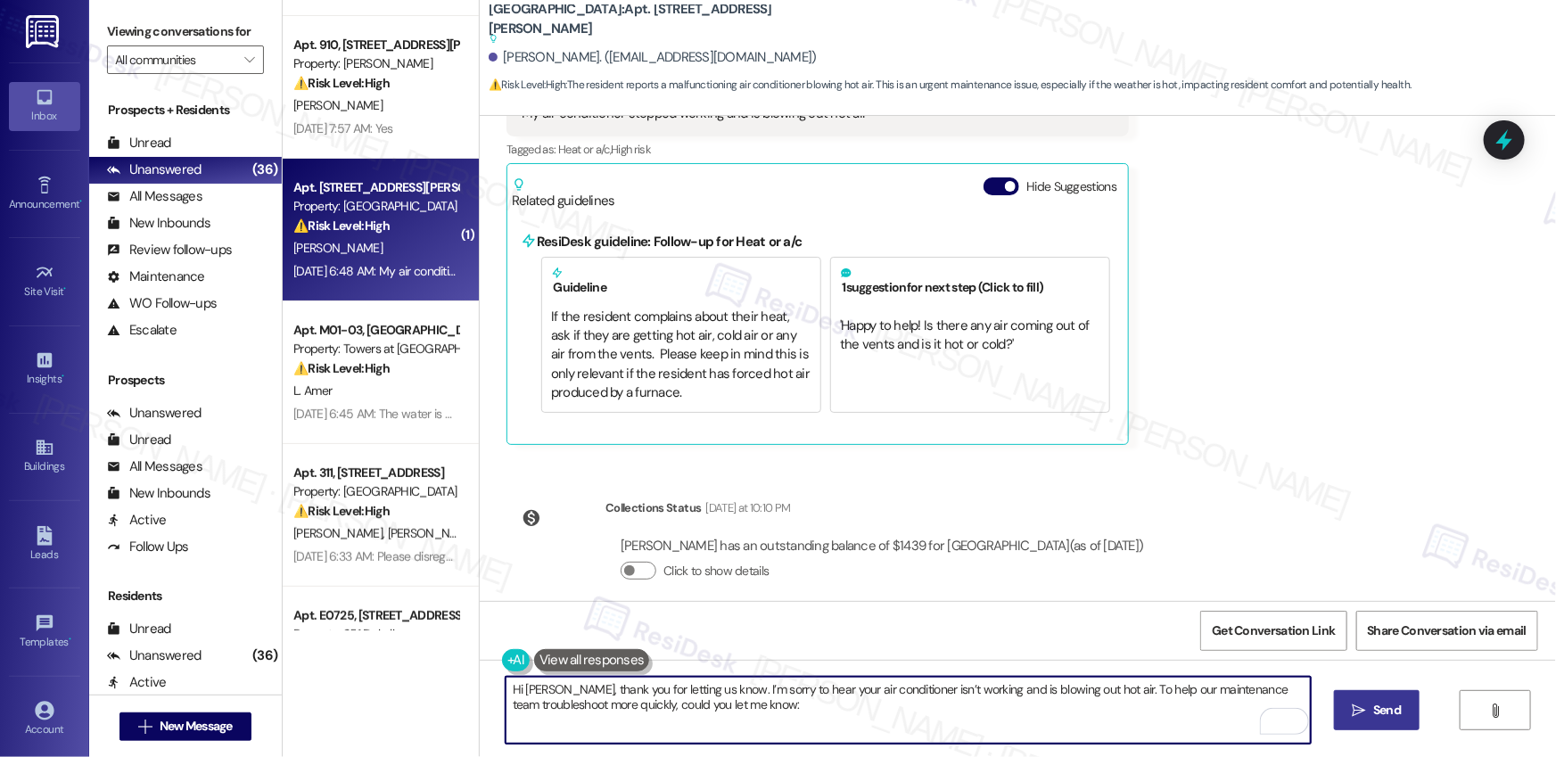
click at [1039, 720] on textarea "Hi Jason, thank you for letting us know. I’m sorry to hear your air conditioner…" at bounding box center [908, 710] width 805 height 67
type textarea "Hi Jason, thank you for letting us know. I’m sorry to hear your air conditioner…"
click at [1373, 710] on span "Send" at bounding box center [1387, 710] width 28 height 19
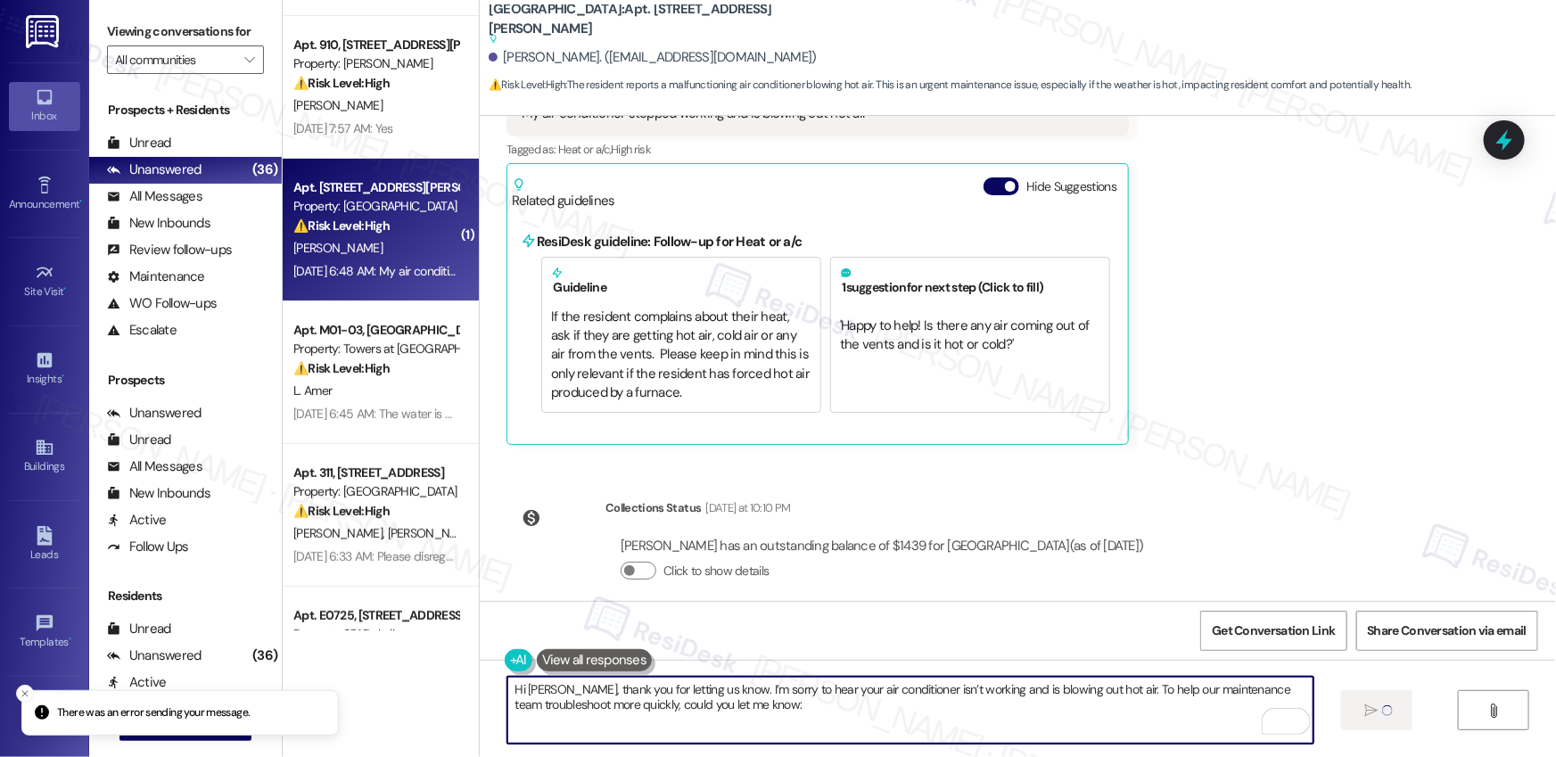
click at [989, 721] on textarea "Hi Jason, thank you for letting us know. I’m sorry to hear your air conditioner…" at bounding box center [909, 710] width 805 height 67
click at [989, 722] on textarea "Hi Jason, thank you for letting us know. I’m sorry to hear your air conditioner…" at bounding box center [909, 710] width 805 height 67
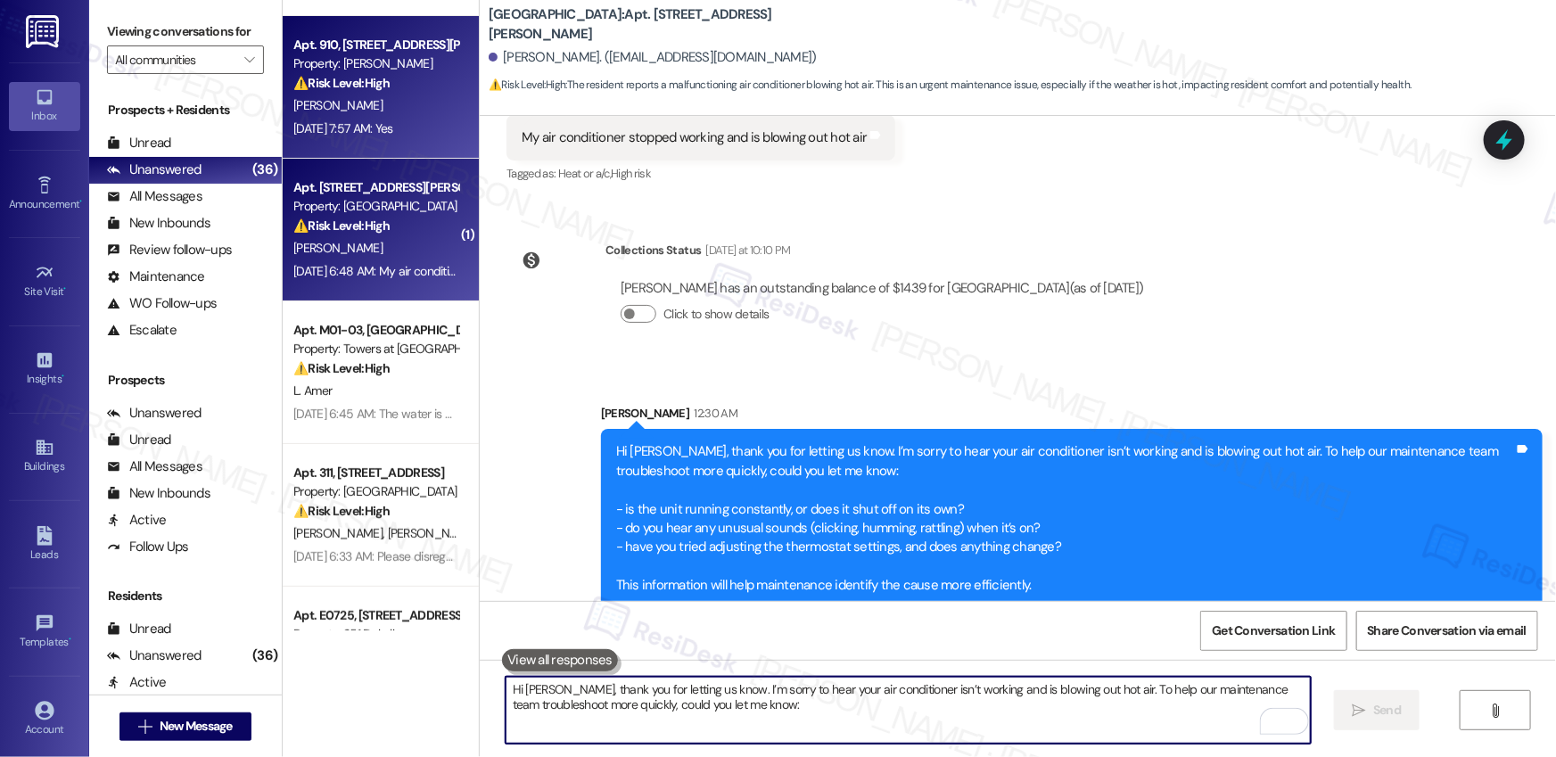
click at [393, 121] on div "Aug 16, 2025 at 7:57 AM: Yes Aug 16, 2025 at 7:57 AM: Yes" at bounding box center [343, 128] width 100 height 16
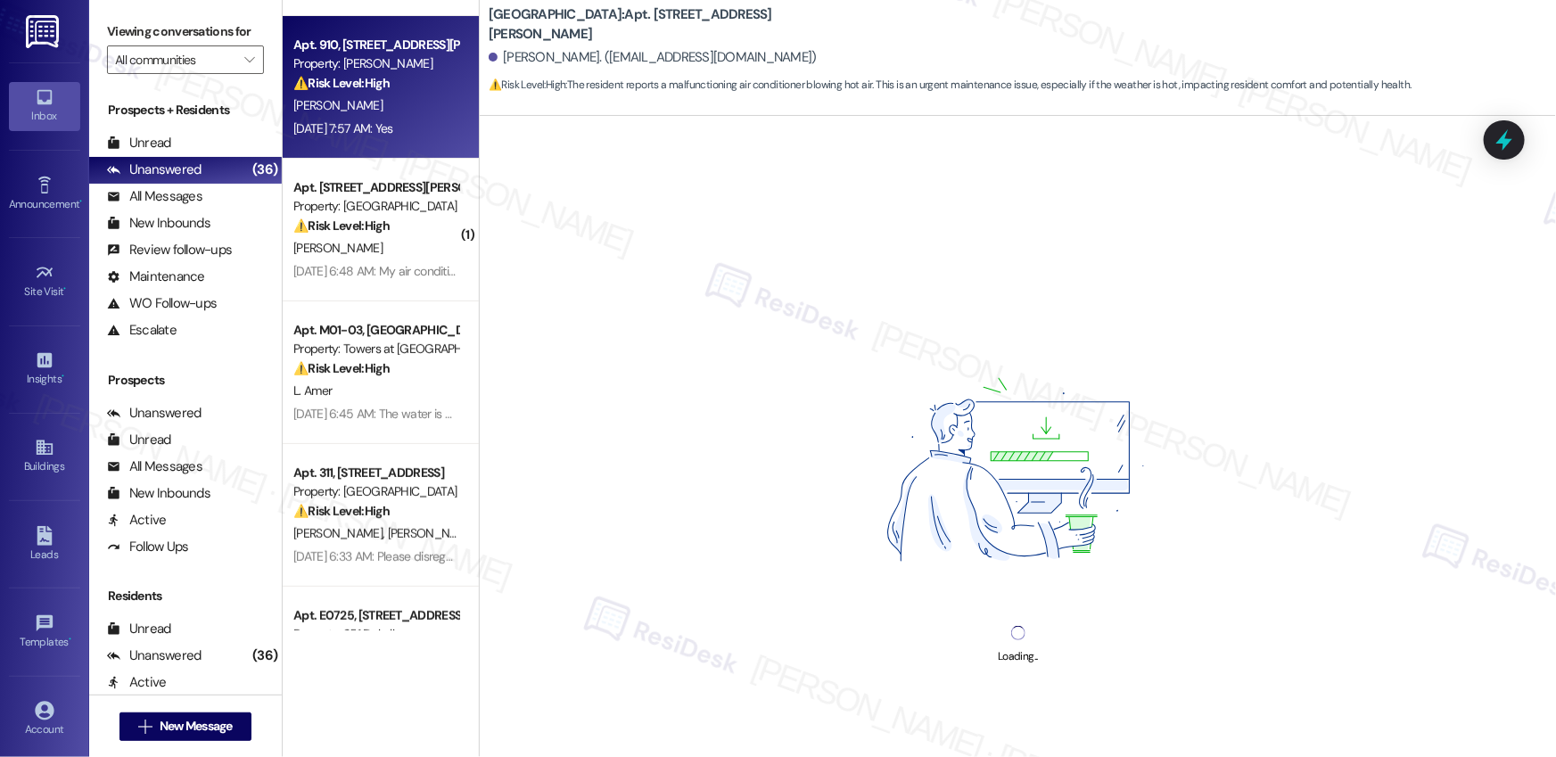
click at [426, 84] on div "⚠️ Risk Level: High The resident reports a pest infestation (roaches and mice) …" at bounding box center [375, 83] width 165 height 19
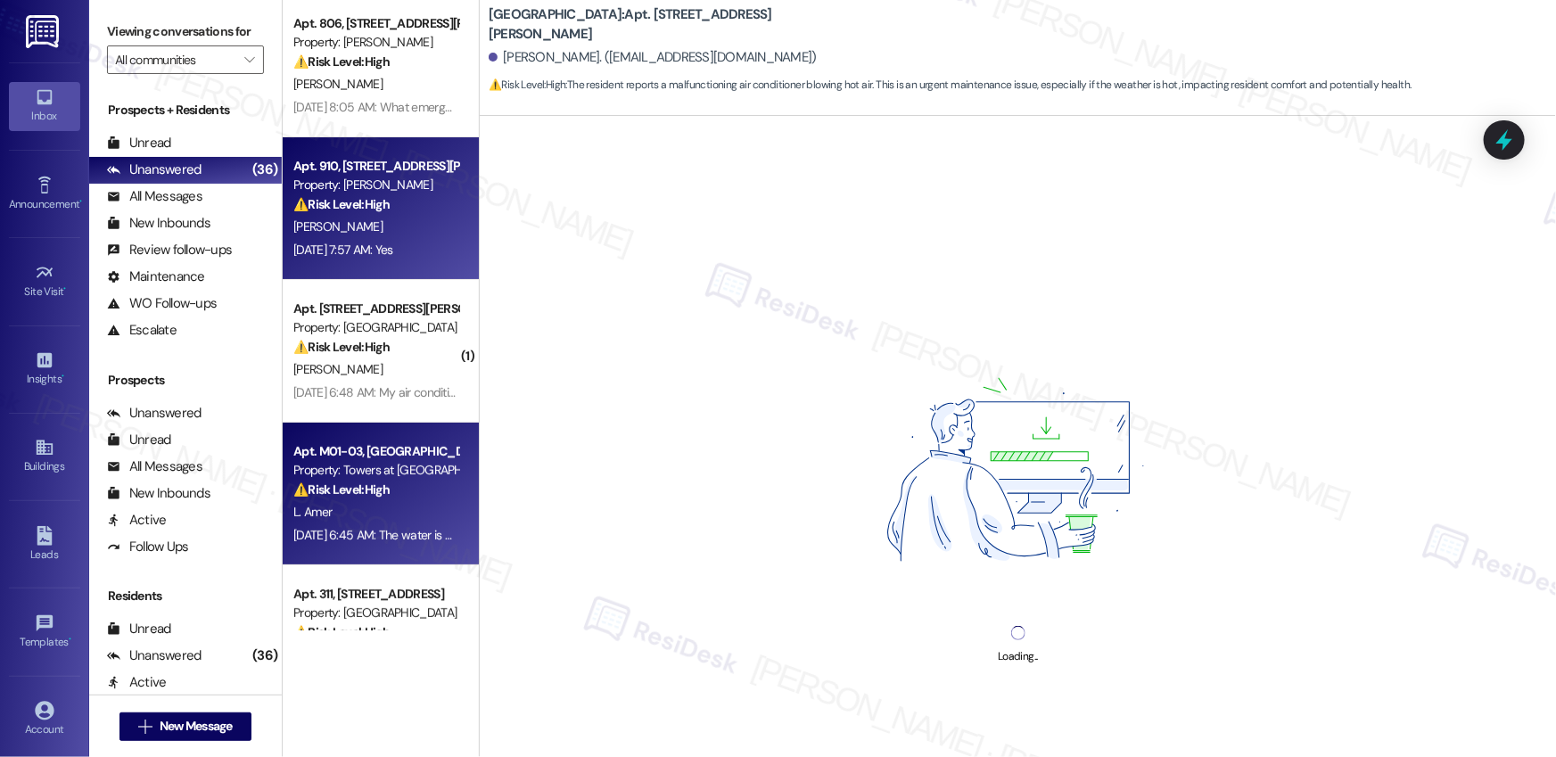
scroll to position [0, 0]
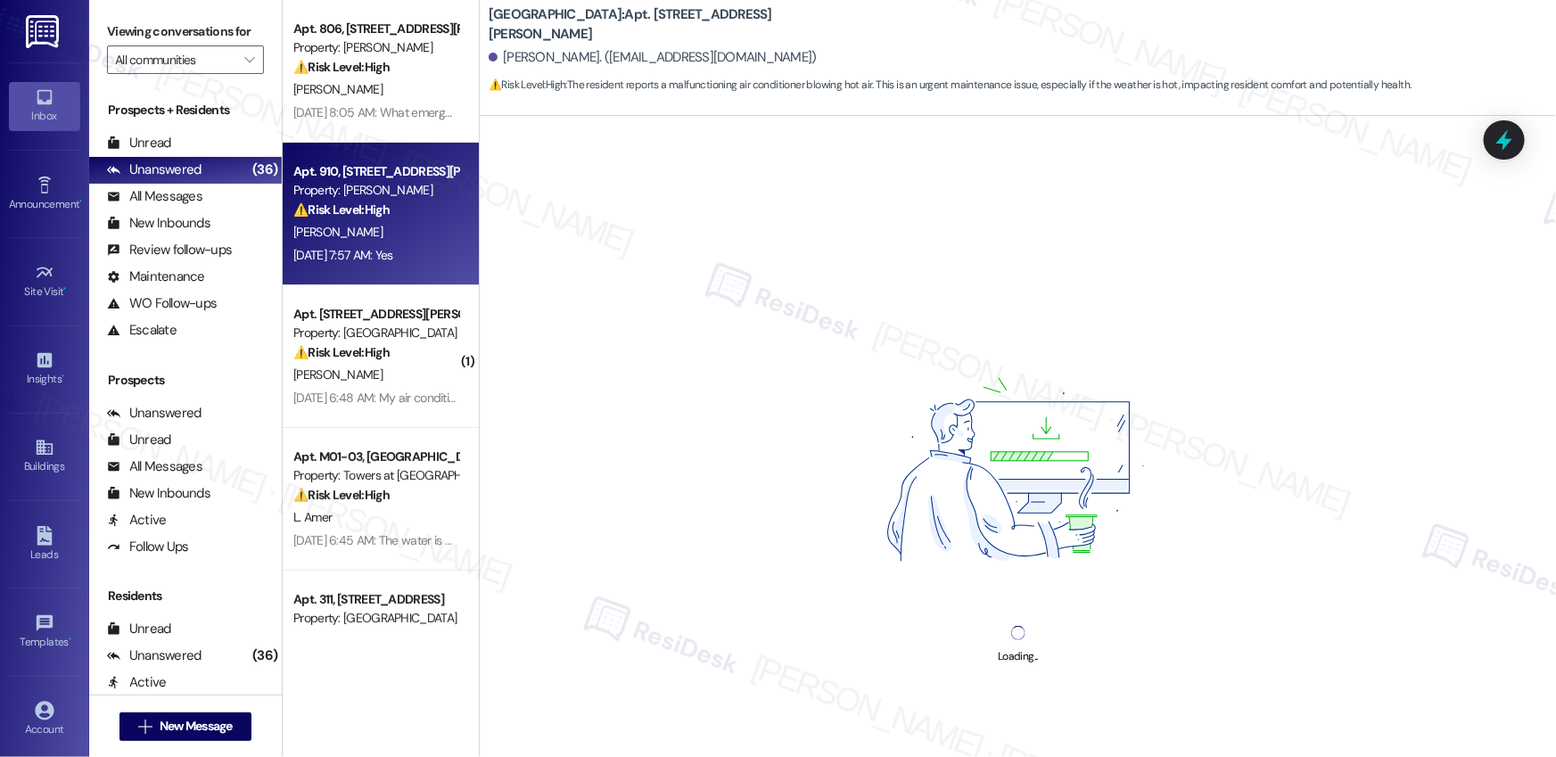
click at [396, 231] on div "[PERSON_NAME]" at bounding box center [376, 232] width 169 height 22
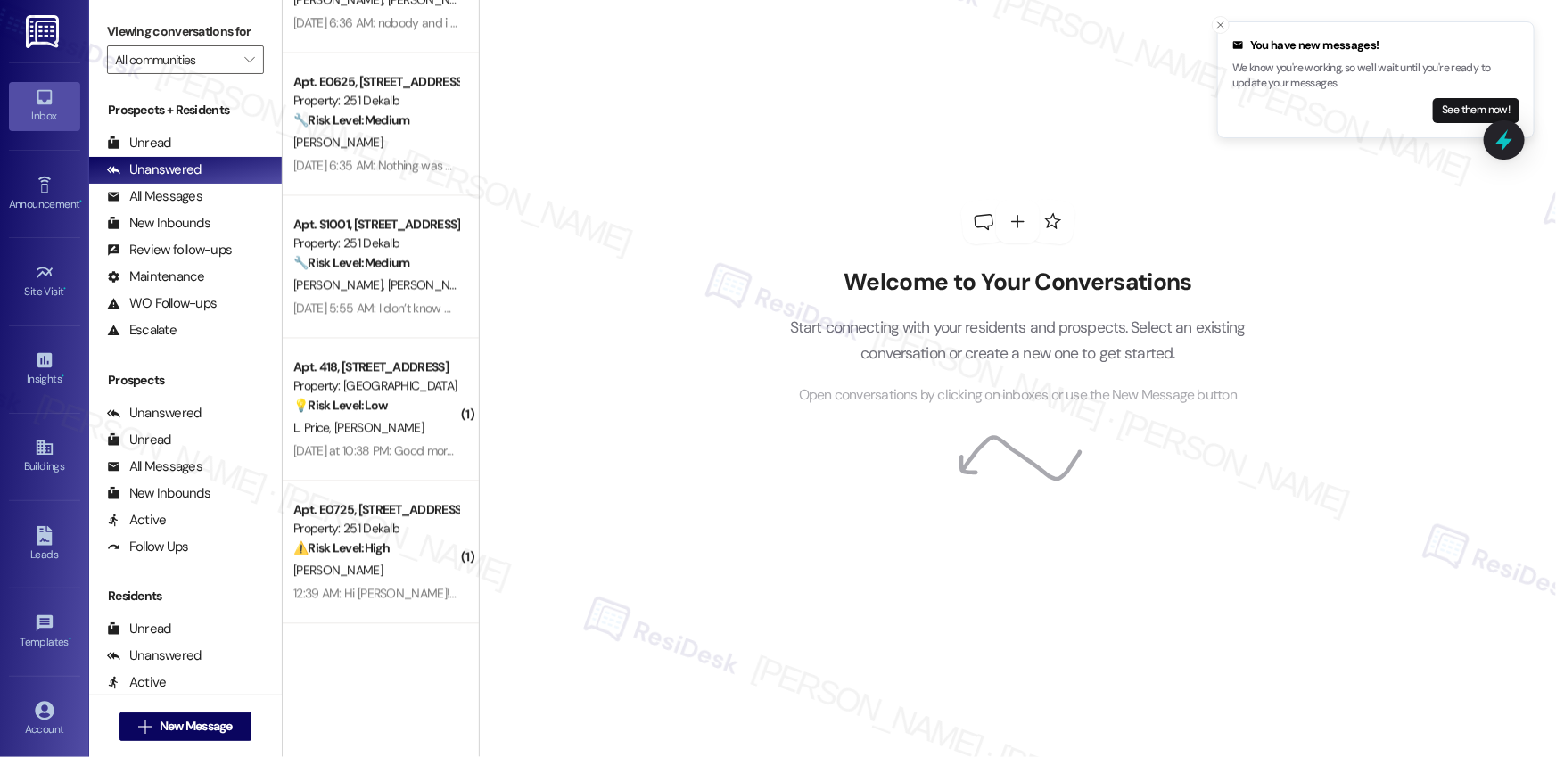
scroll to position [1829, 0]
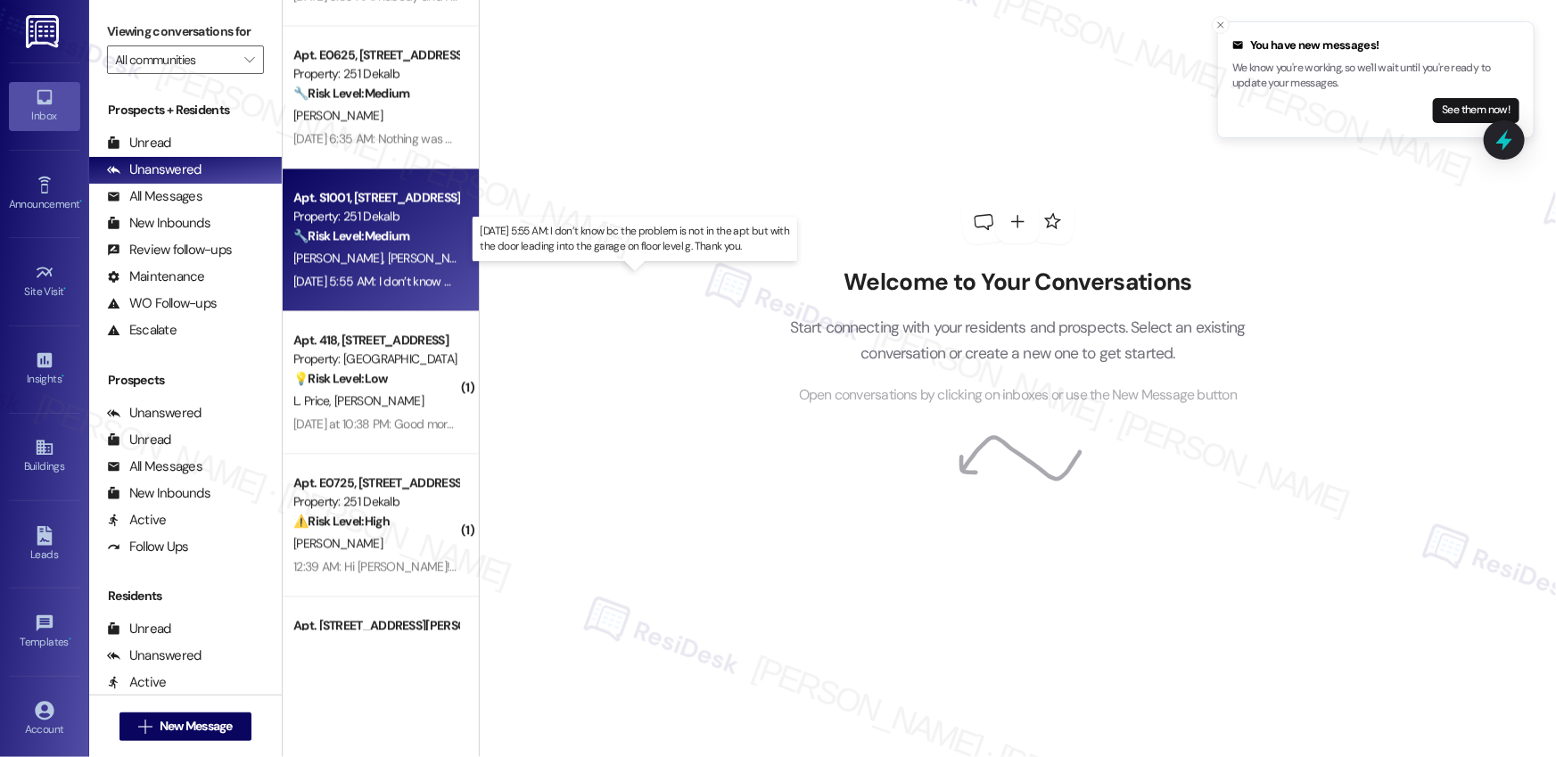
click at [398, 273] on div "[DATE] 5:55 AM: I don’t know bc the problem is not in the apt but with the door…" at bounding box center [625, 281] width 664 height 16
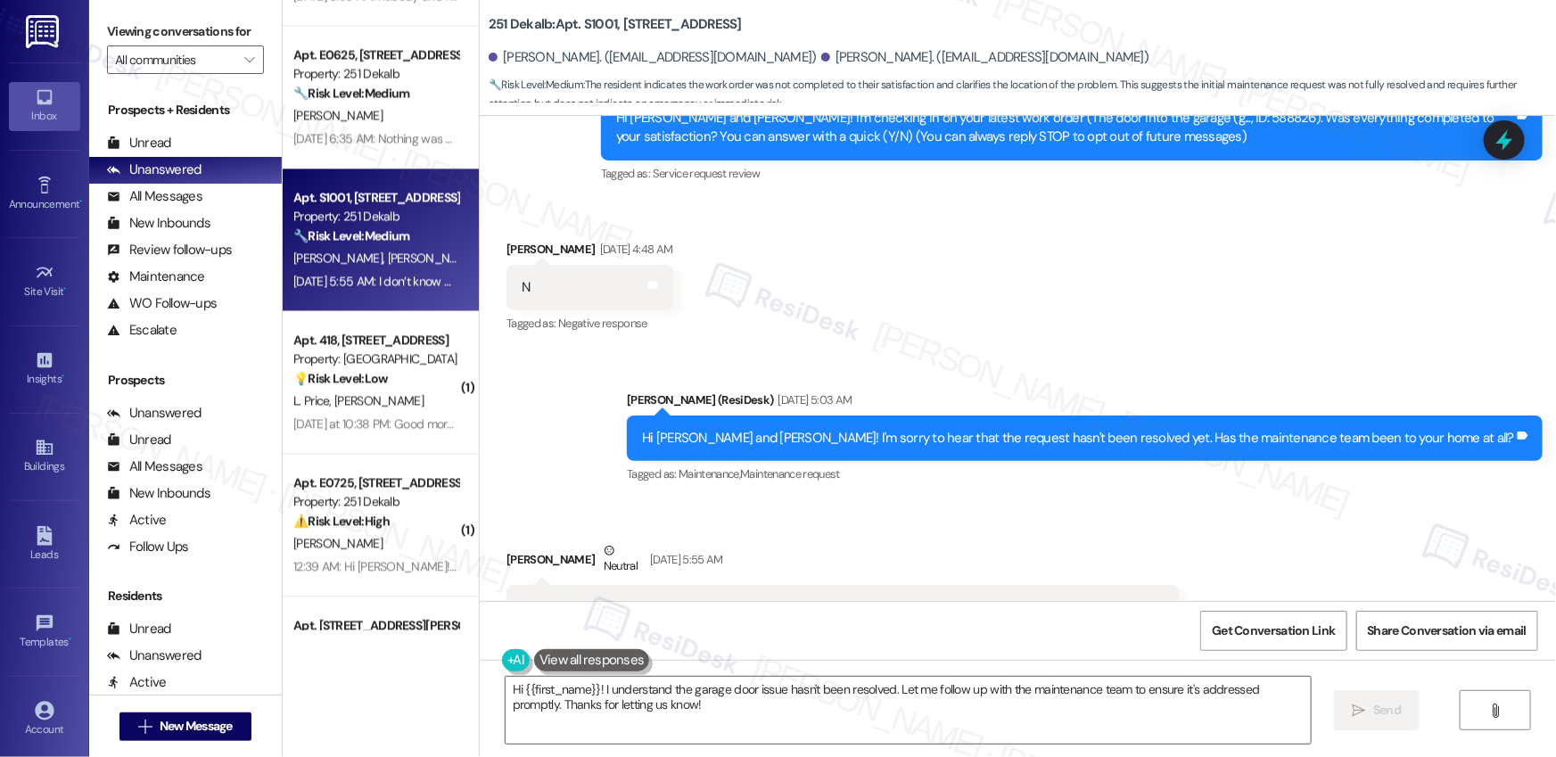
scroll to position [191, 0]
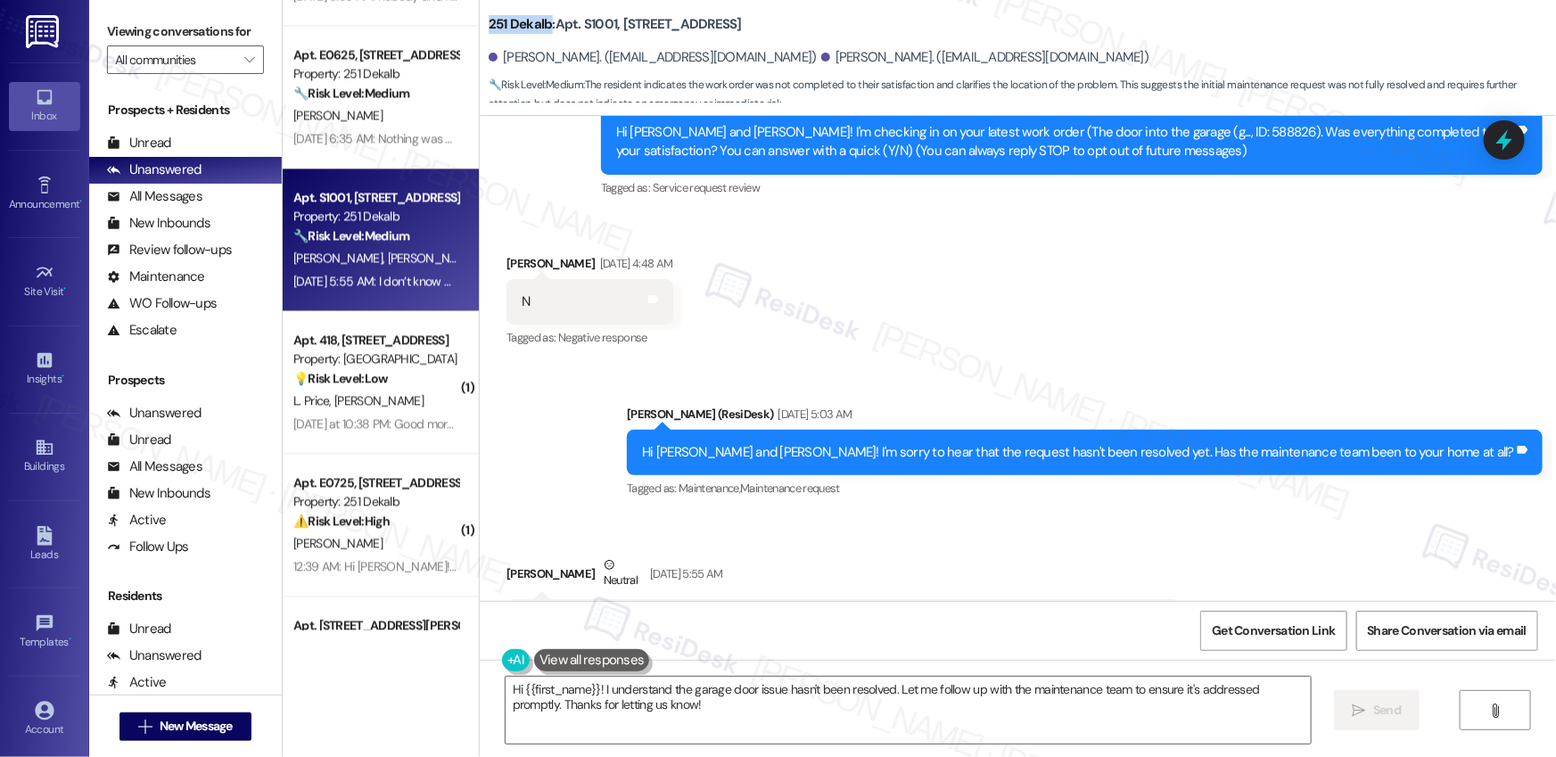
drag, startPoint x: 479, startPoint y: 22, endPoint x: 539, endPoint y: 26, distance: 59.9
click at [539, 26] on b "251 Dekalb: Apt. S1001, [STREET_ADDRESS]" at bounding box center [615, 24] width 253 height 19
copy b "251 Dekalb"
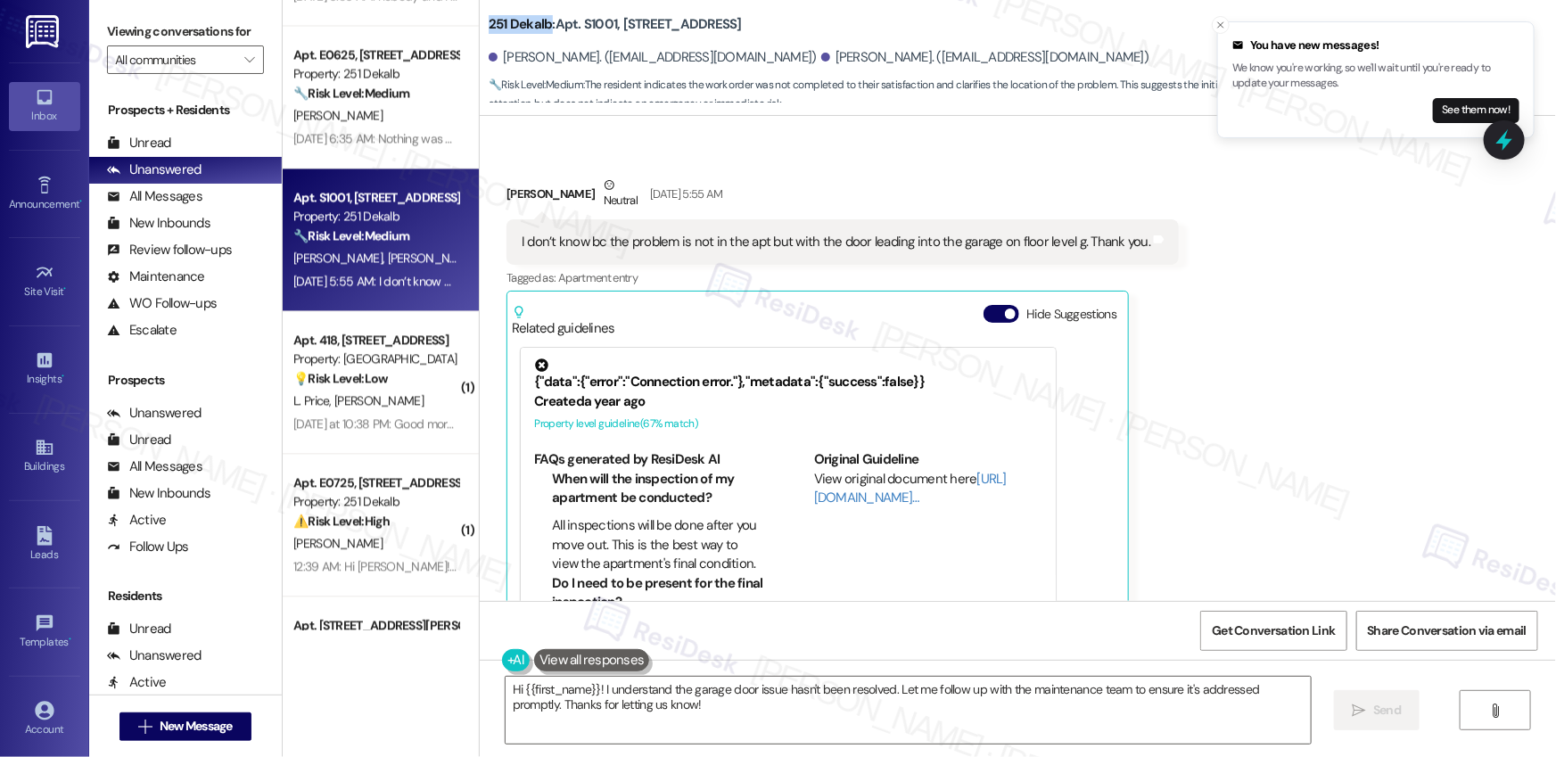
scroll to position [595, 0]
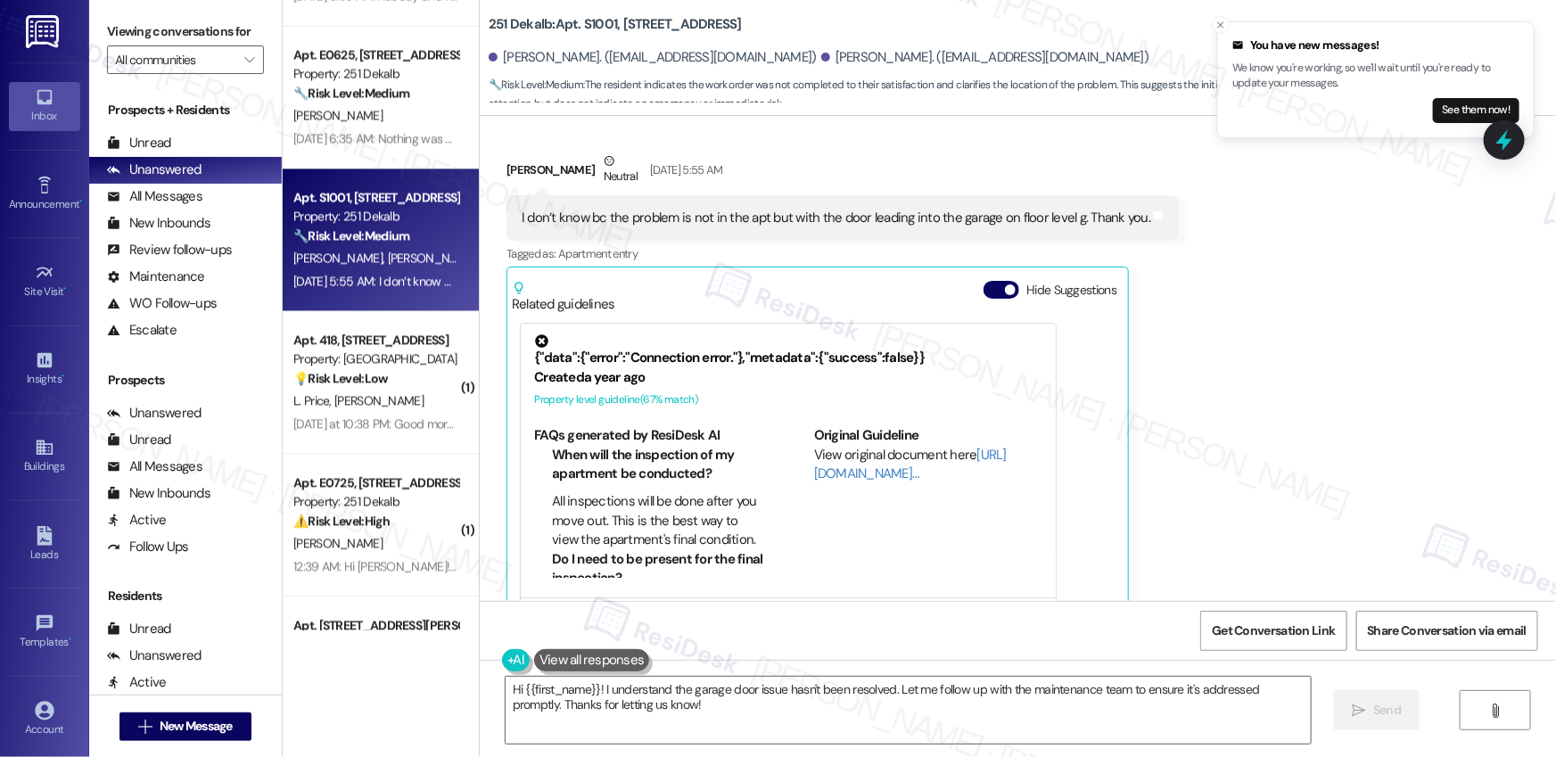
click at [626, 219] on div "I don’t know bc the problem is not in the apt but with the door leading into th…" at bounding box center [836, 218] width 629 height 19
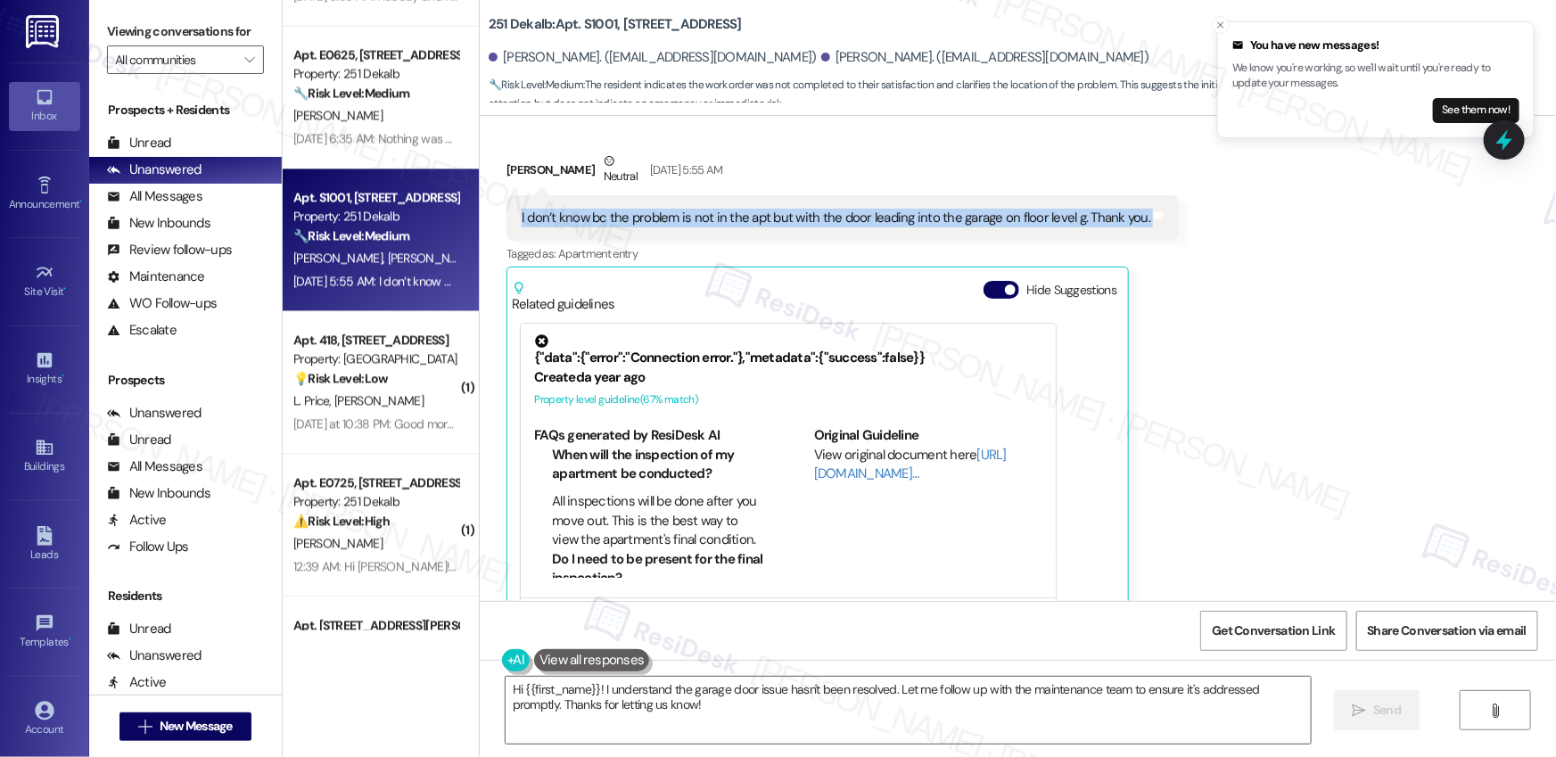
click at [626, 219] on div "I don’t know bc the problem is not in the apt but with the door leading into th…" at bounding box center [836, 218] width 629 height 19
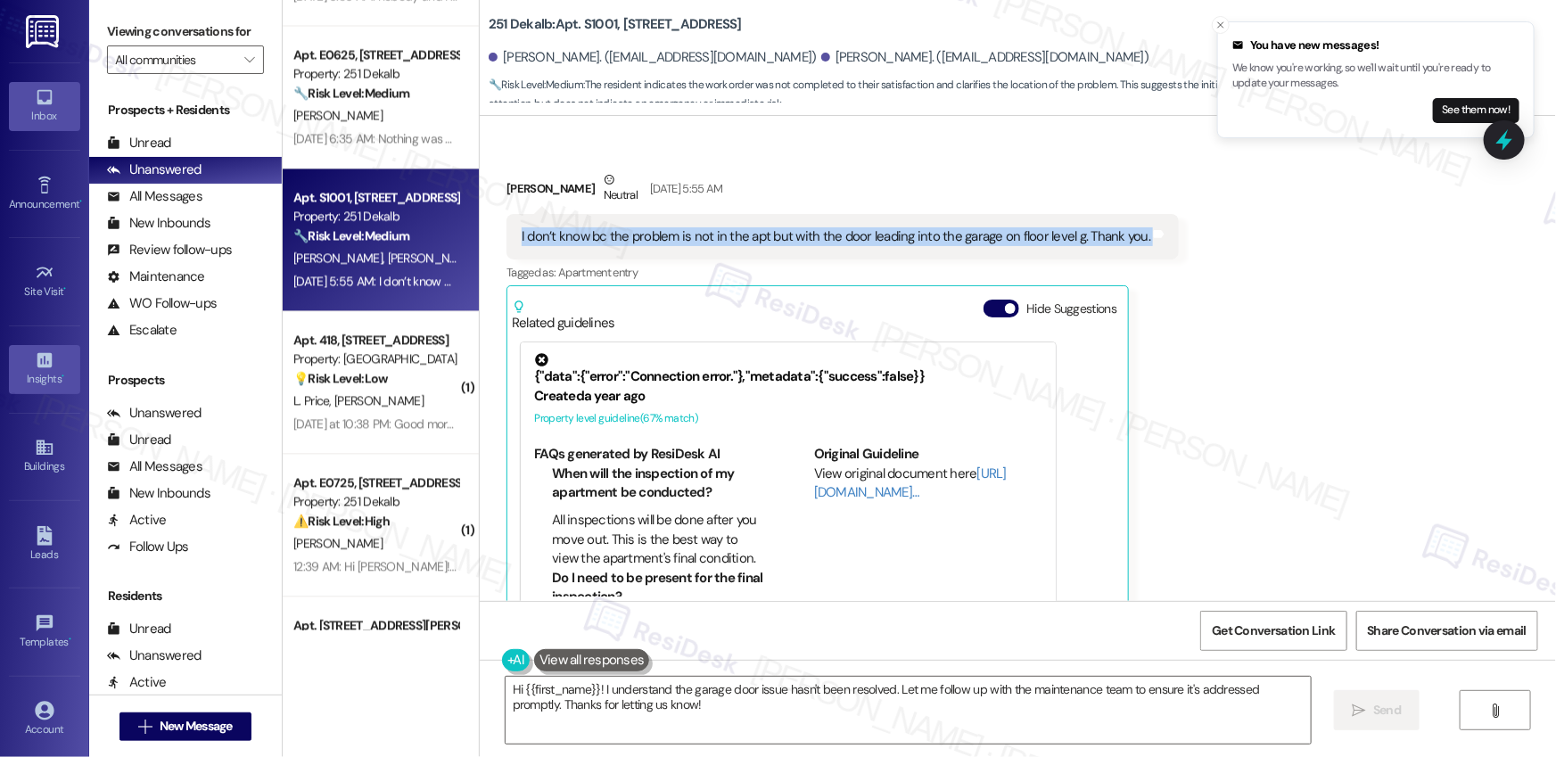
scroll to position [577, 0]
click at [593, 18] on b "251 Dekalb: Apt. S1001, [STREET_ADDRESS]" at bounding box center [615, 24] width 253 height 19
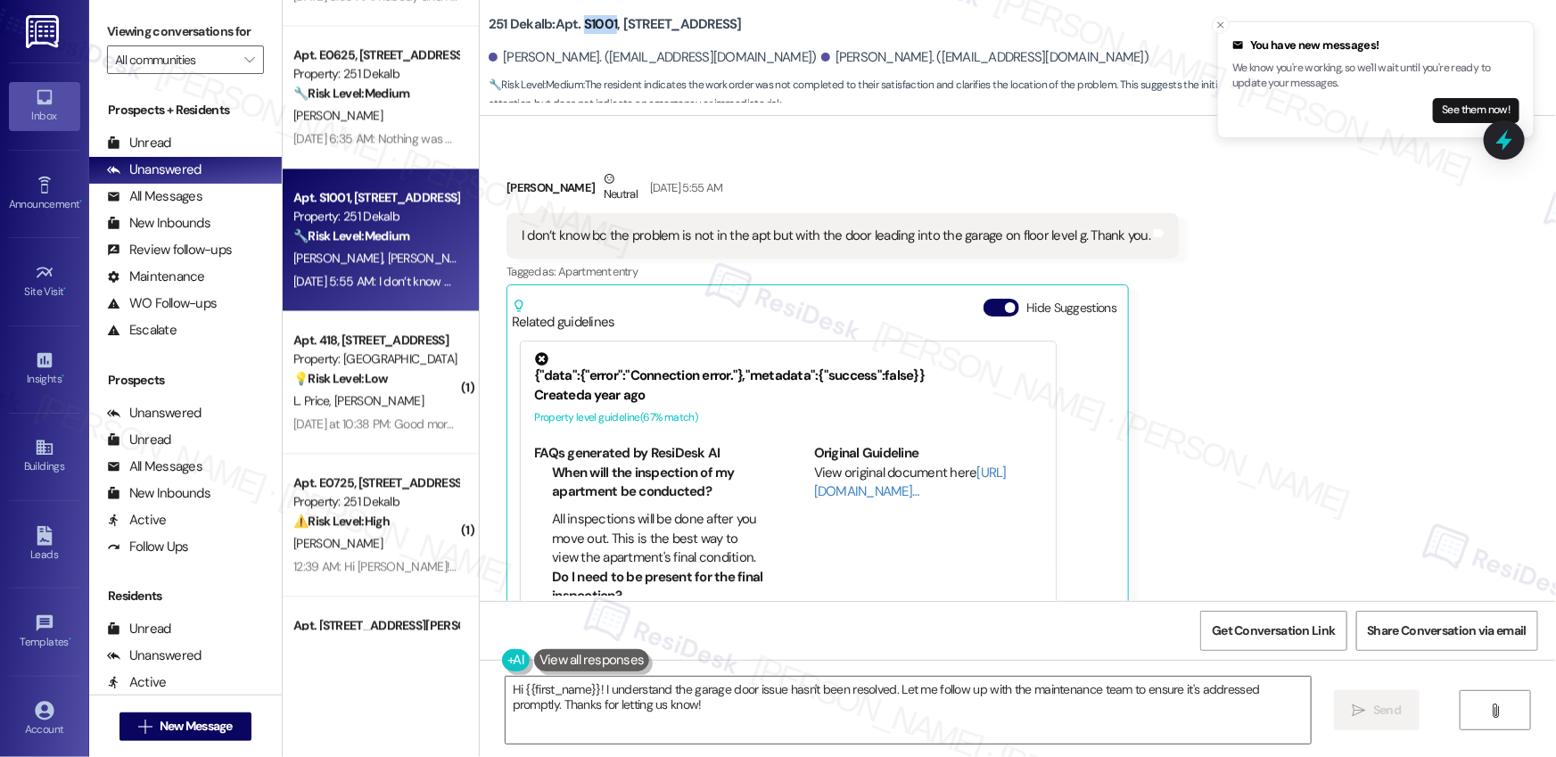
click at [593, 17] on b "251 Dekalb: Apt. S1001, [STREET_ADDRESS]" at bounding box center [615, 24] width 253 height 19
copy b "S1001"
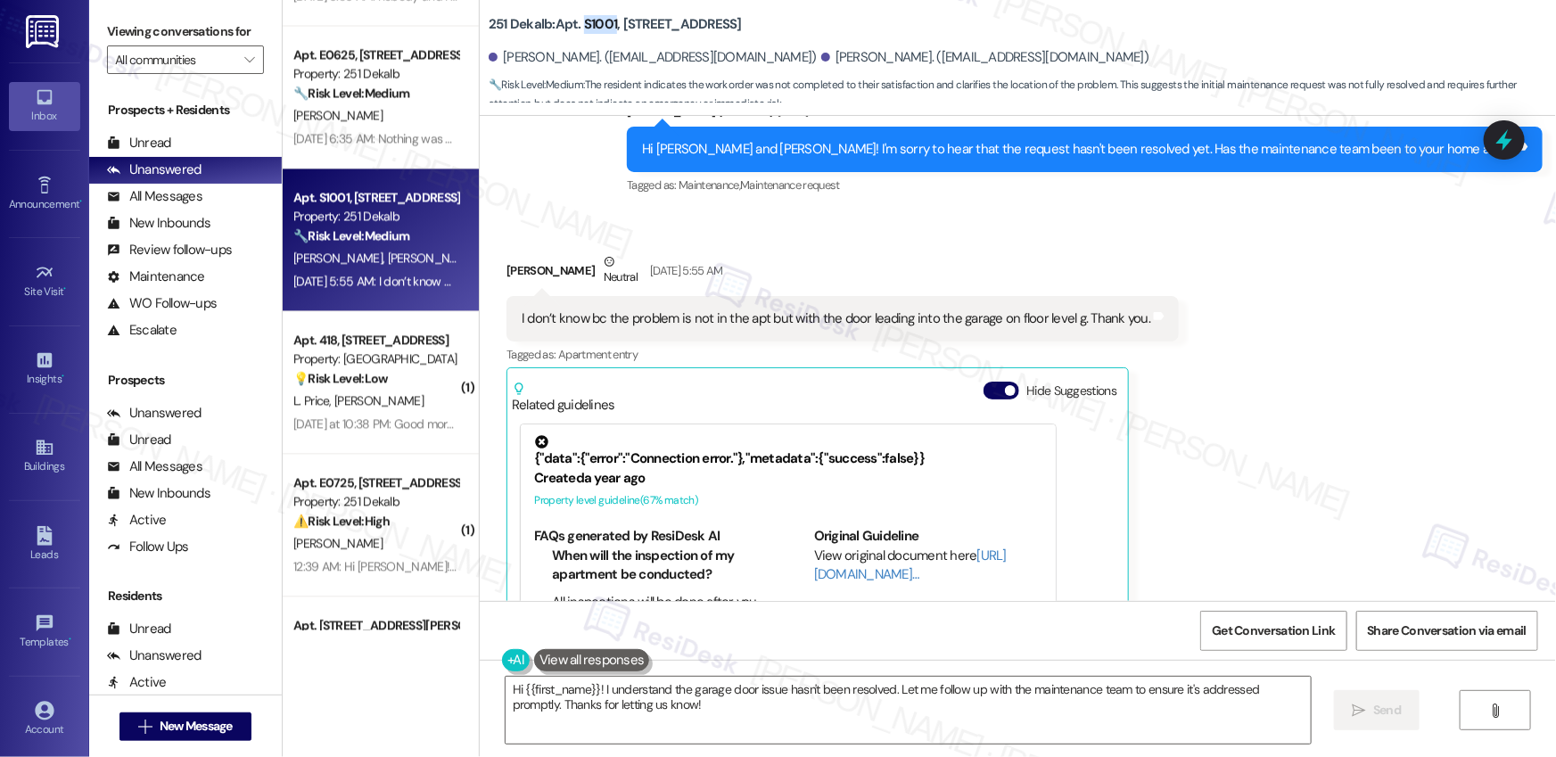
scroll to position [467, 0]
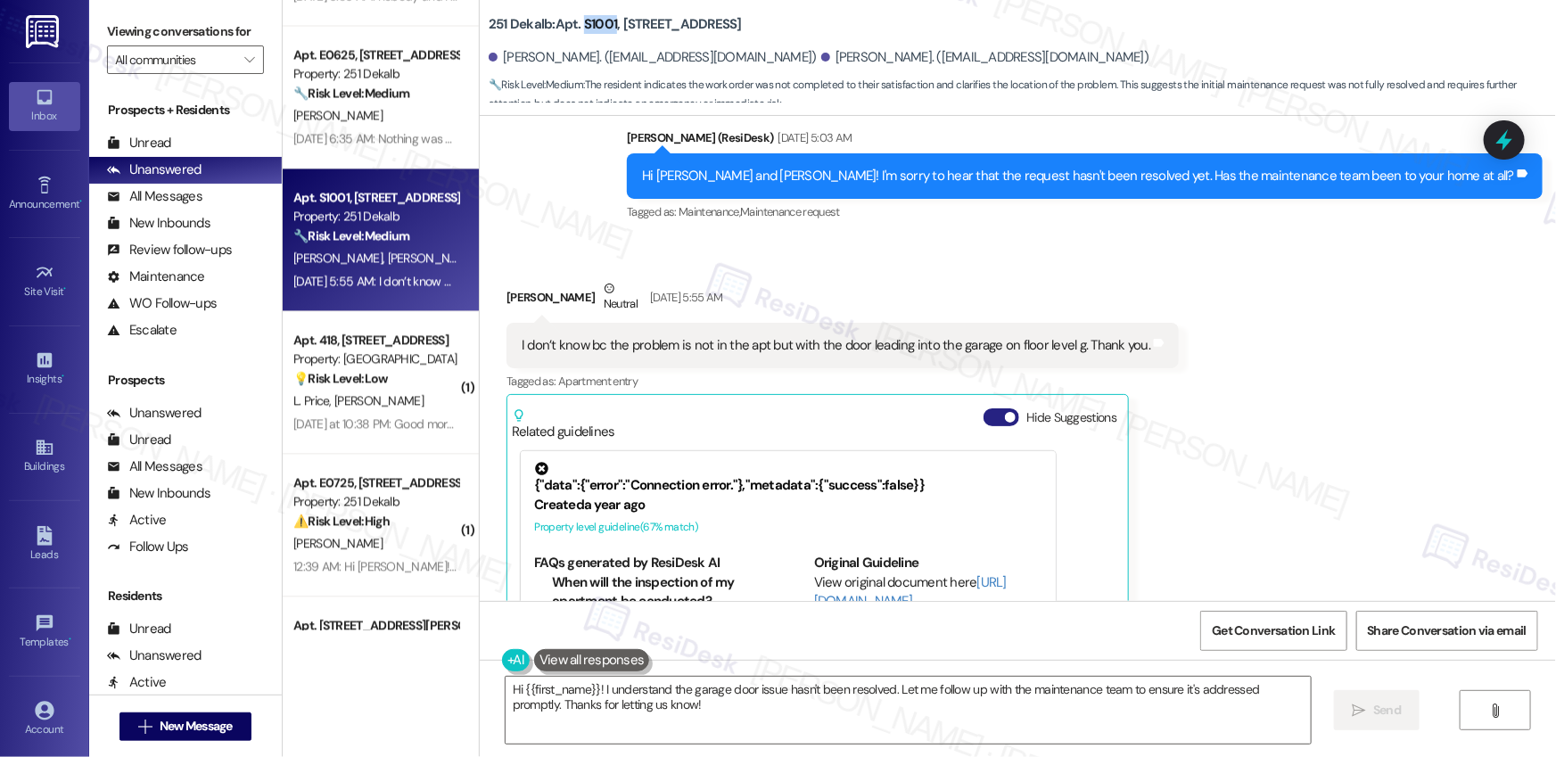
click at [988, 418] on button "Hide Suggestions" at bounding box center [1002, 417] width 36 height 18
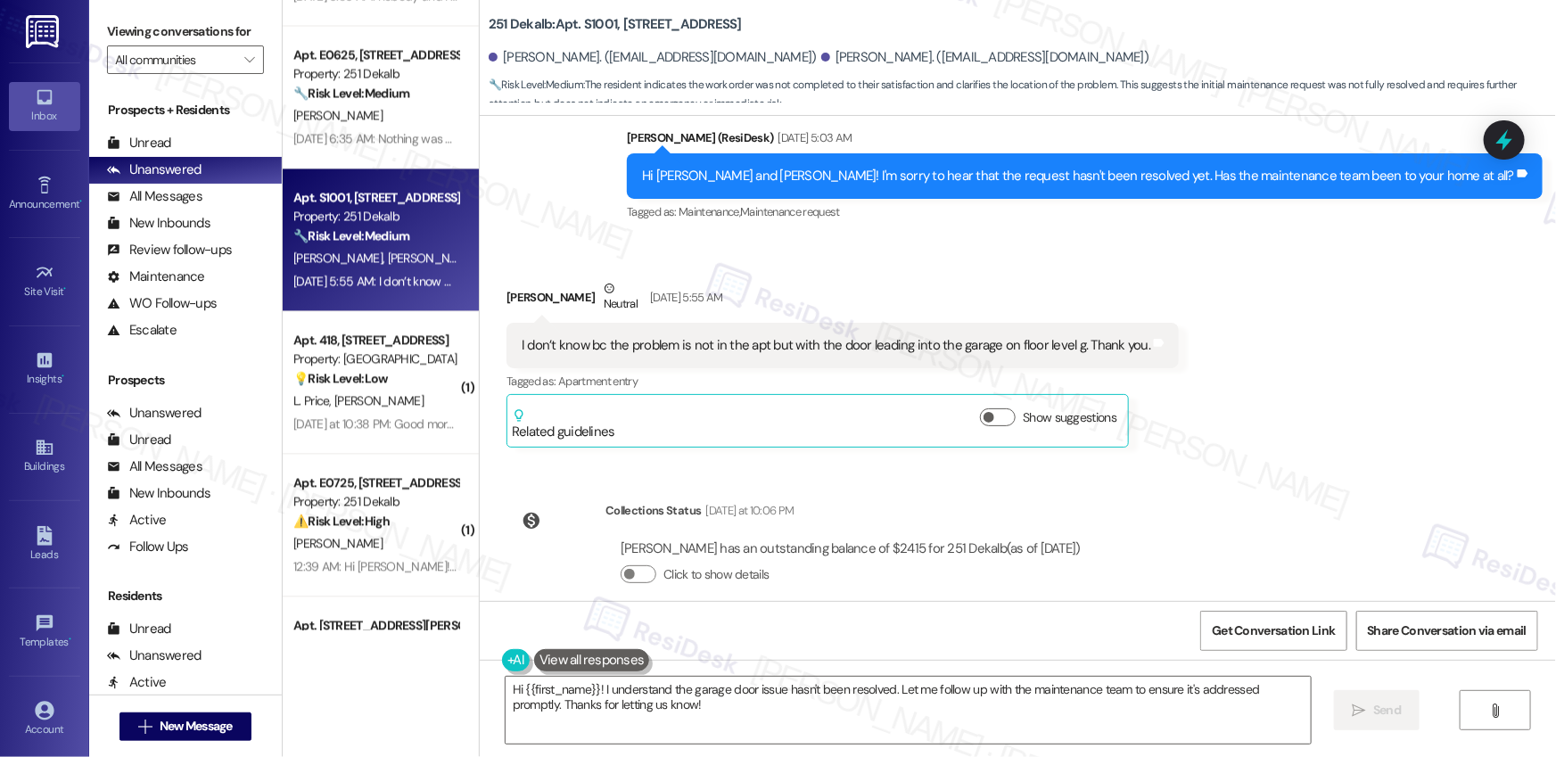
click at [602, 350] on div "I don’t know bc the problem is not in the apt but with the door leading into th…" at bounding box center [836, 345] width 629 height 19
drag, startPoint x: 555, startPoint y: 346, endPoint x: 773, endPoint y: 350, distance: 218.5
click at [773, 350] on div "I don’t know bc the problem is not in the apt but with the door leading into th…" at bounding box center [836, 345] width 629 height 19
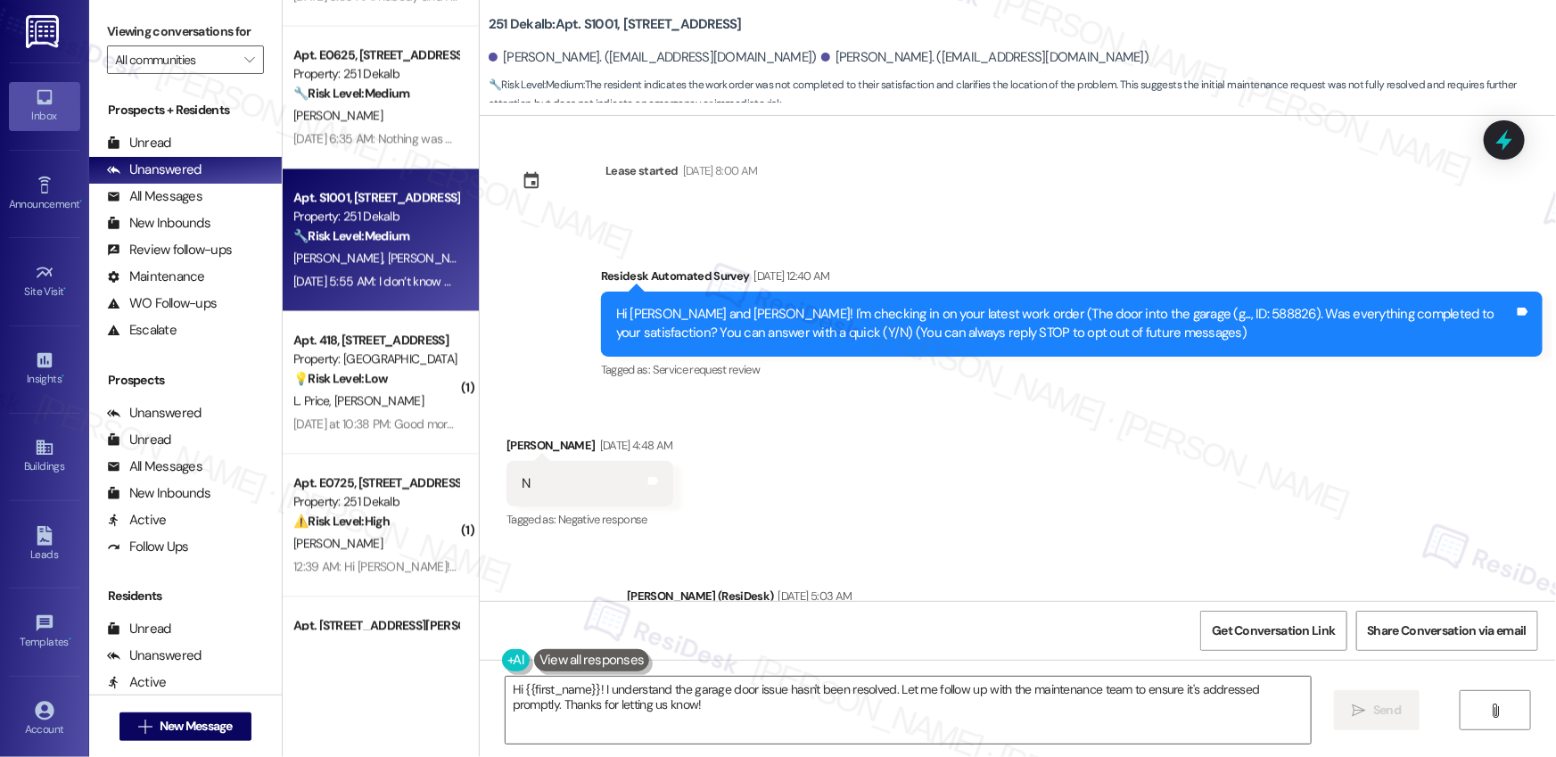
scroll to position [0, 0]
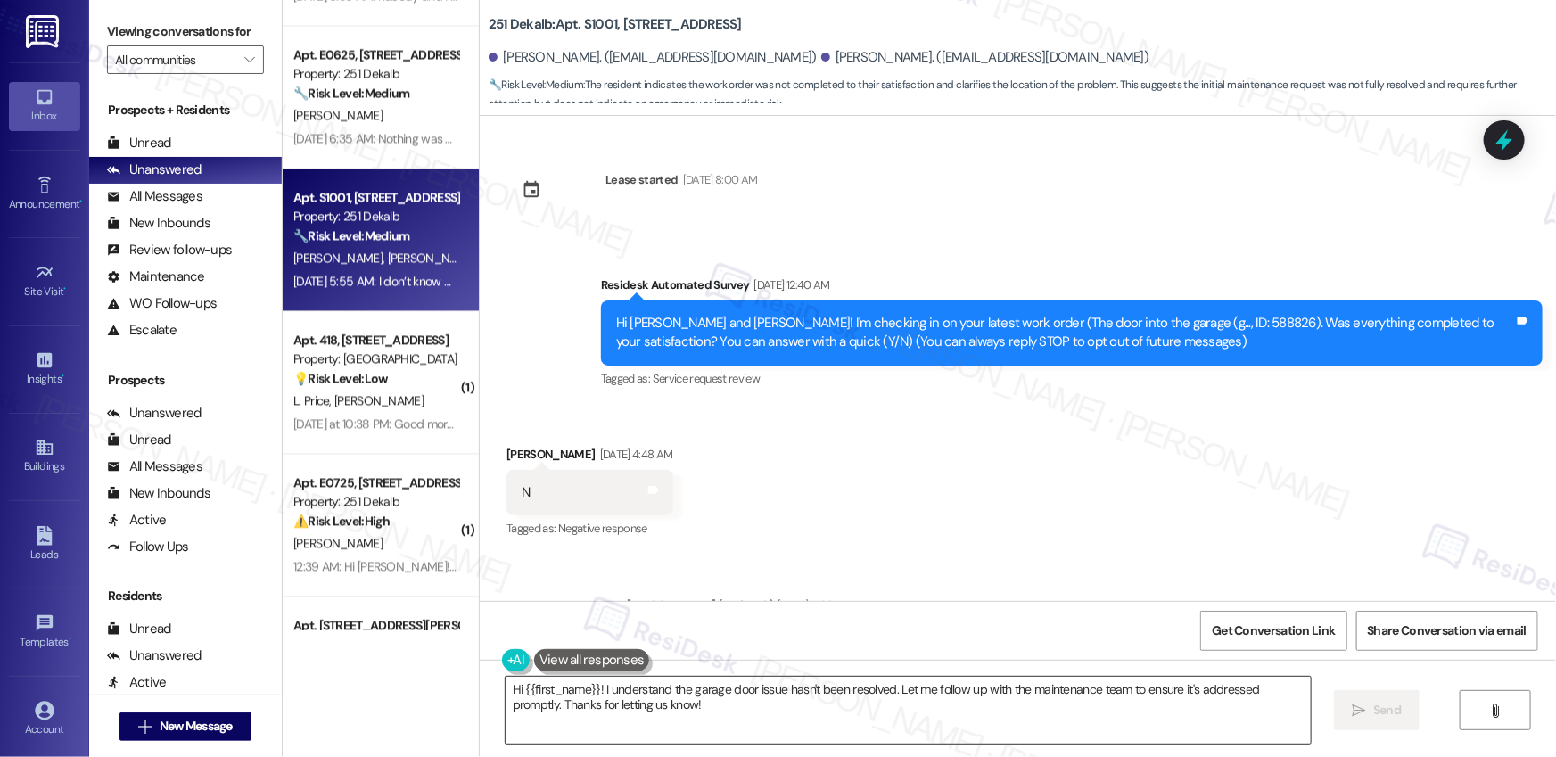
click at [654, 705] on textarea "Hi {{first_name}}! I understand the garage door issue hasn't been resolved. Let…" at bounding box center [908, 710] width 805 height 67
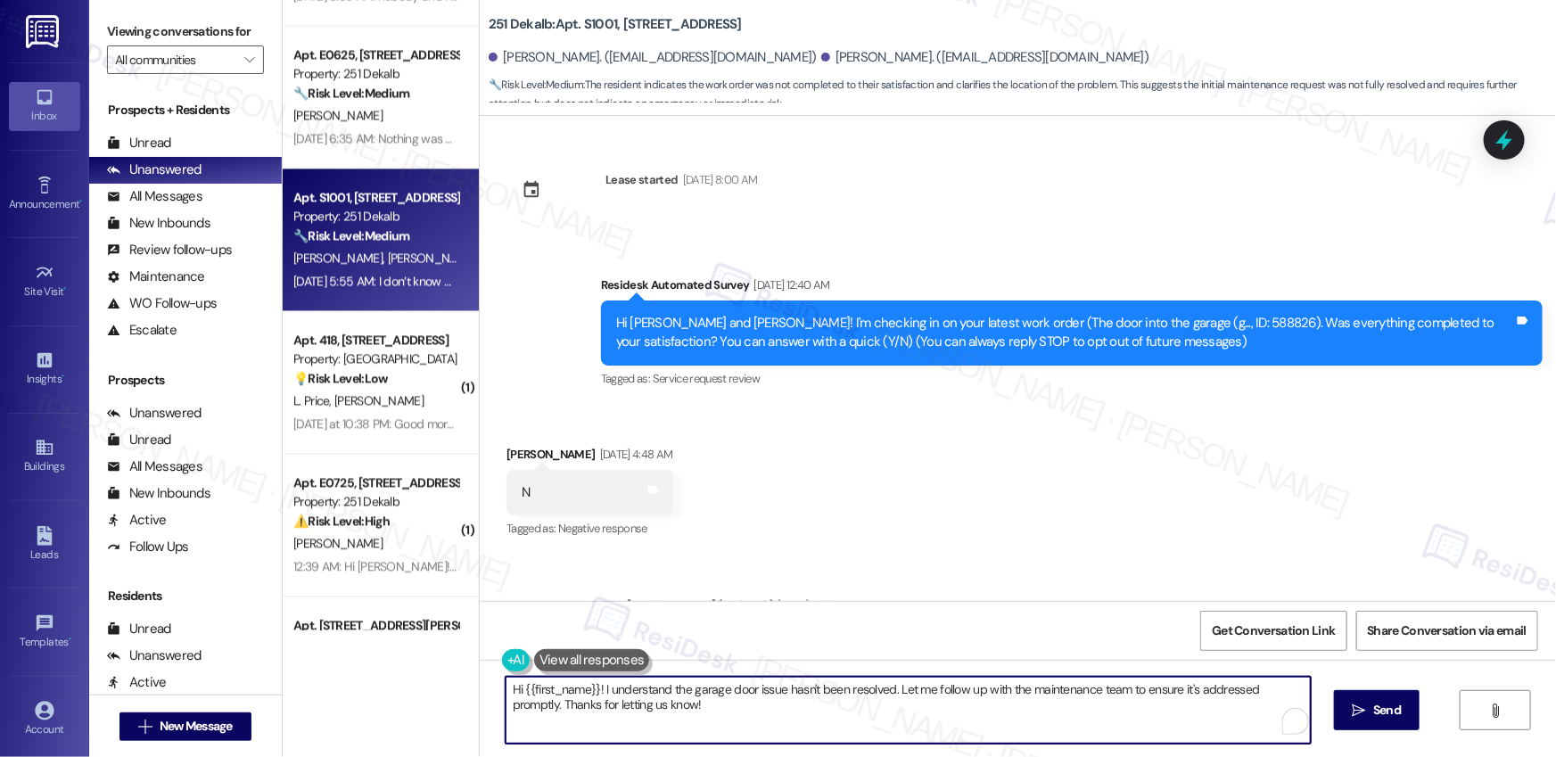
click at [654, 705] on textarea "Hi {{first_name}}! I understand the garage door issue hasn't been resolved. Let…" at bounding box center [908, 710] width 805 height 67
type textarea "Hi [PERSON_NAME], thank you for letting me know. So just to confirm, as of this…"
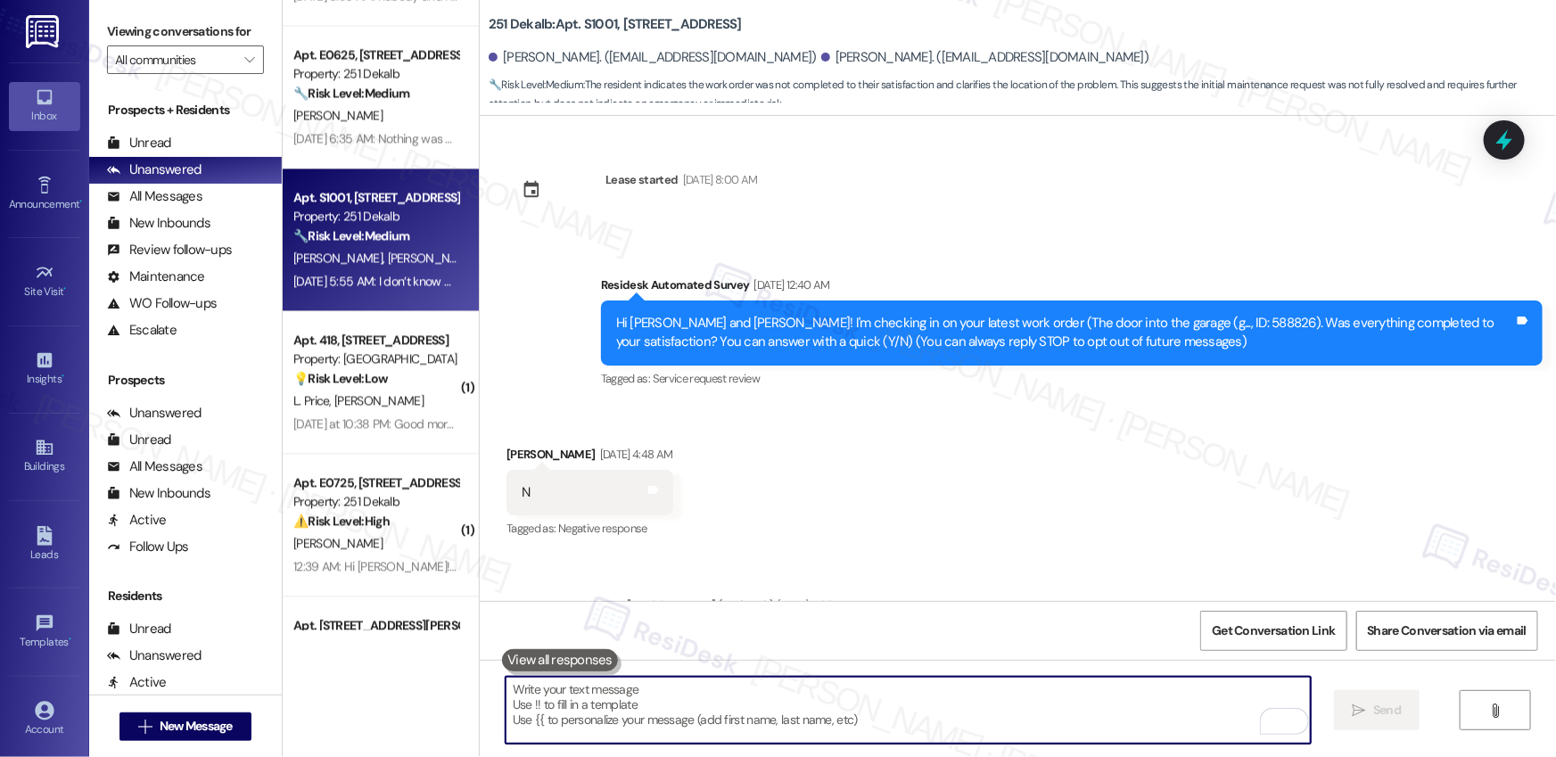
click at [704, 697] on textarea "To enrich screen reader interactions, please activate Accessibility in Grammarl…" at bounding box center [908, 710] width 805 height 67
paste textarea "Hi [PERSON_NAME], thank you for the update. Just to confirm, as of [DATE], the …"
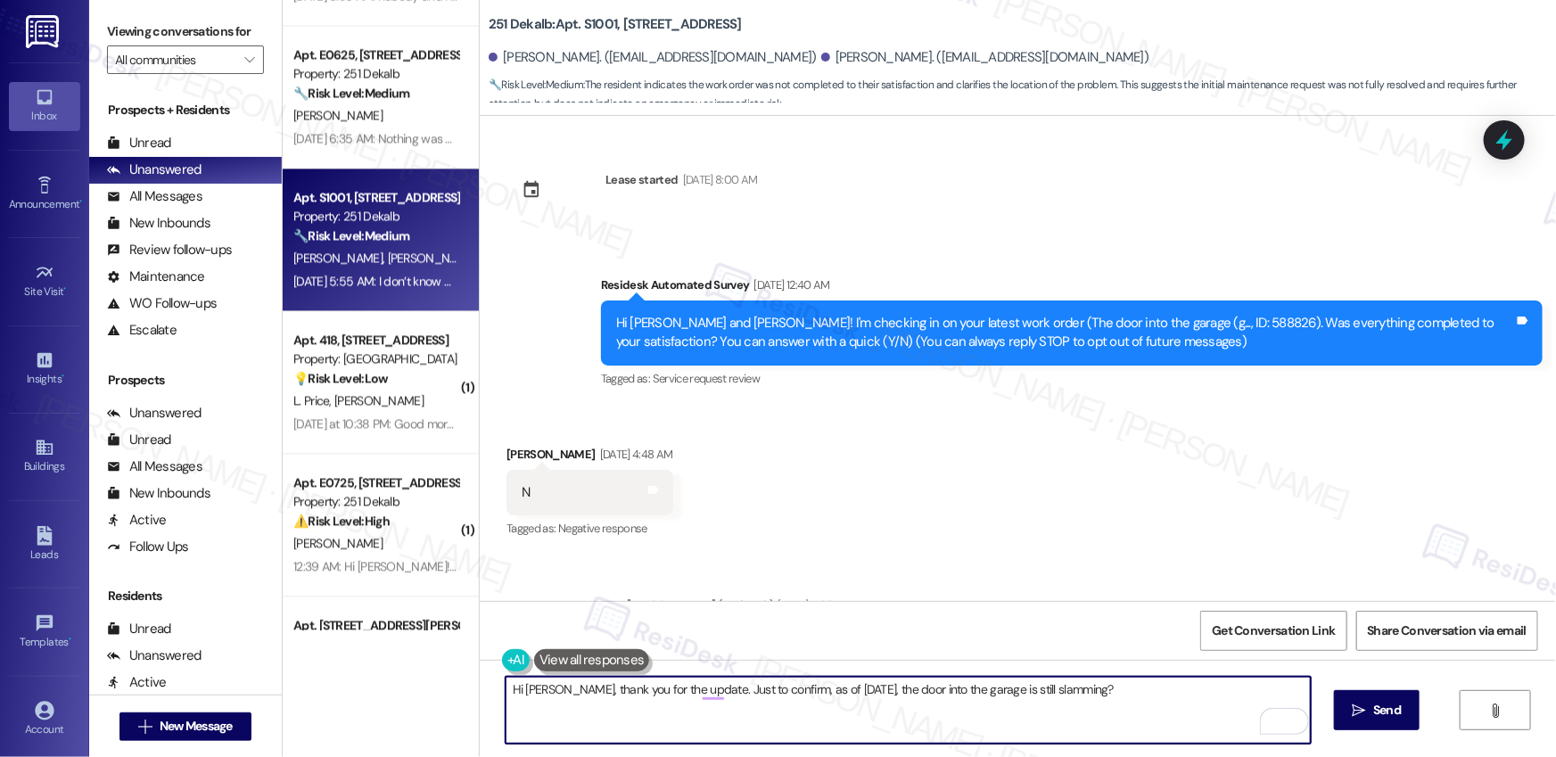
click at [799, 697] on textarea "Hi [PERSON_NAME], thank you for the update. Just to confirm, as of [DATE], the …" at bounding box center [908, 710] width 805 height 67
click at [1056, 693] on textarea "Hi [PERSON_NAME], thank you for the update. Just to confirm, as of [DATE], the …" at bounding box center [908, 710] width 805 height 67
type textarea "Hi [PERSON_NAME], thank you for the update. Just to confirm, as of [DATE], the …"
click at [1398, 718] on span "Send" at bounding box center [1387, 710] width 28 height 19
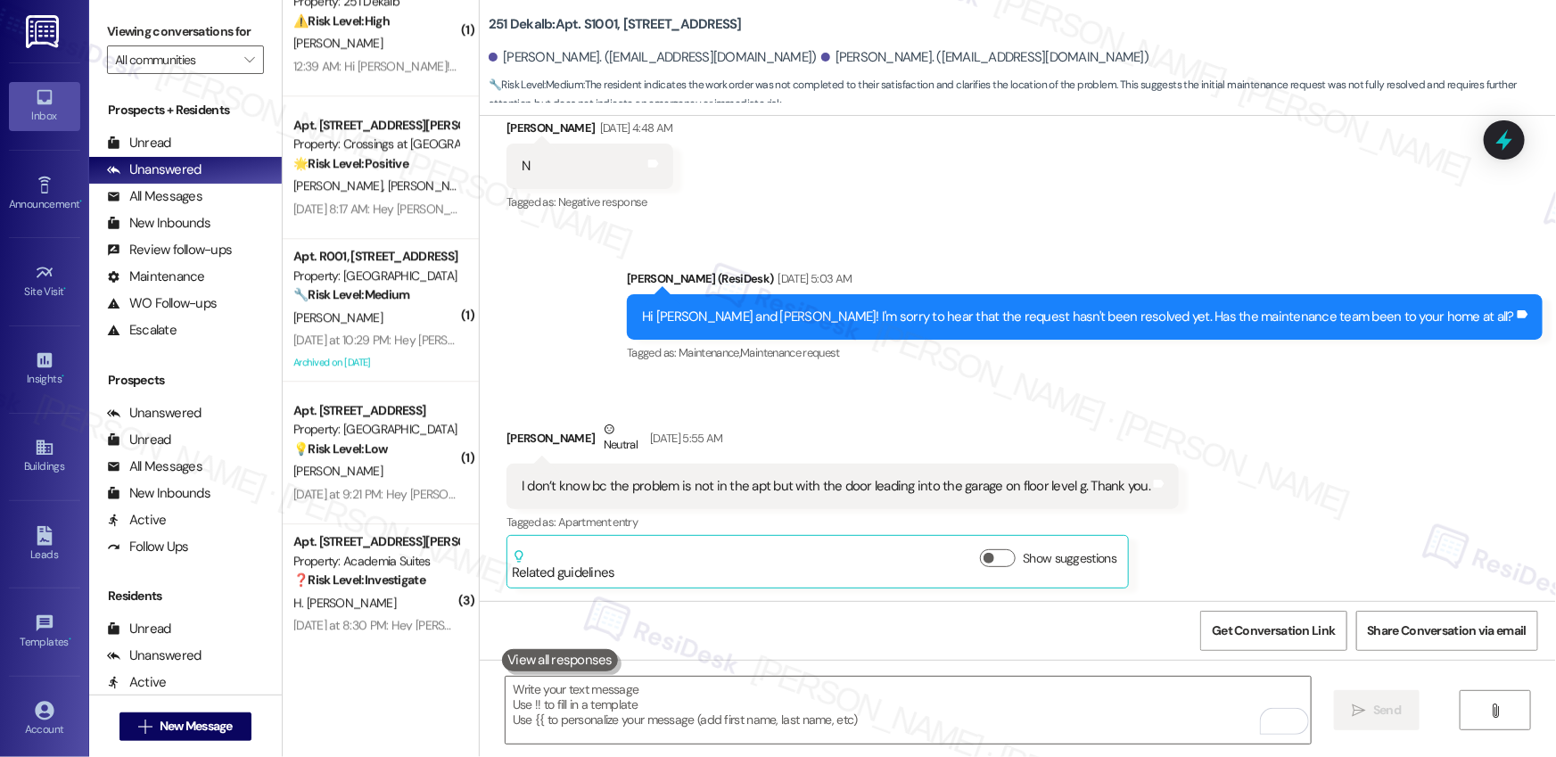
scroll to position [2333, 0]
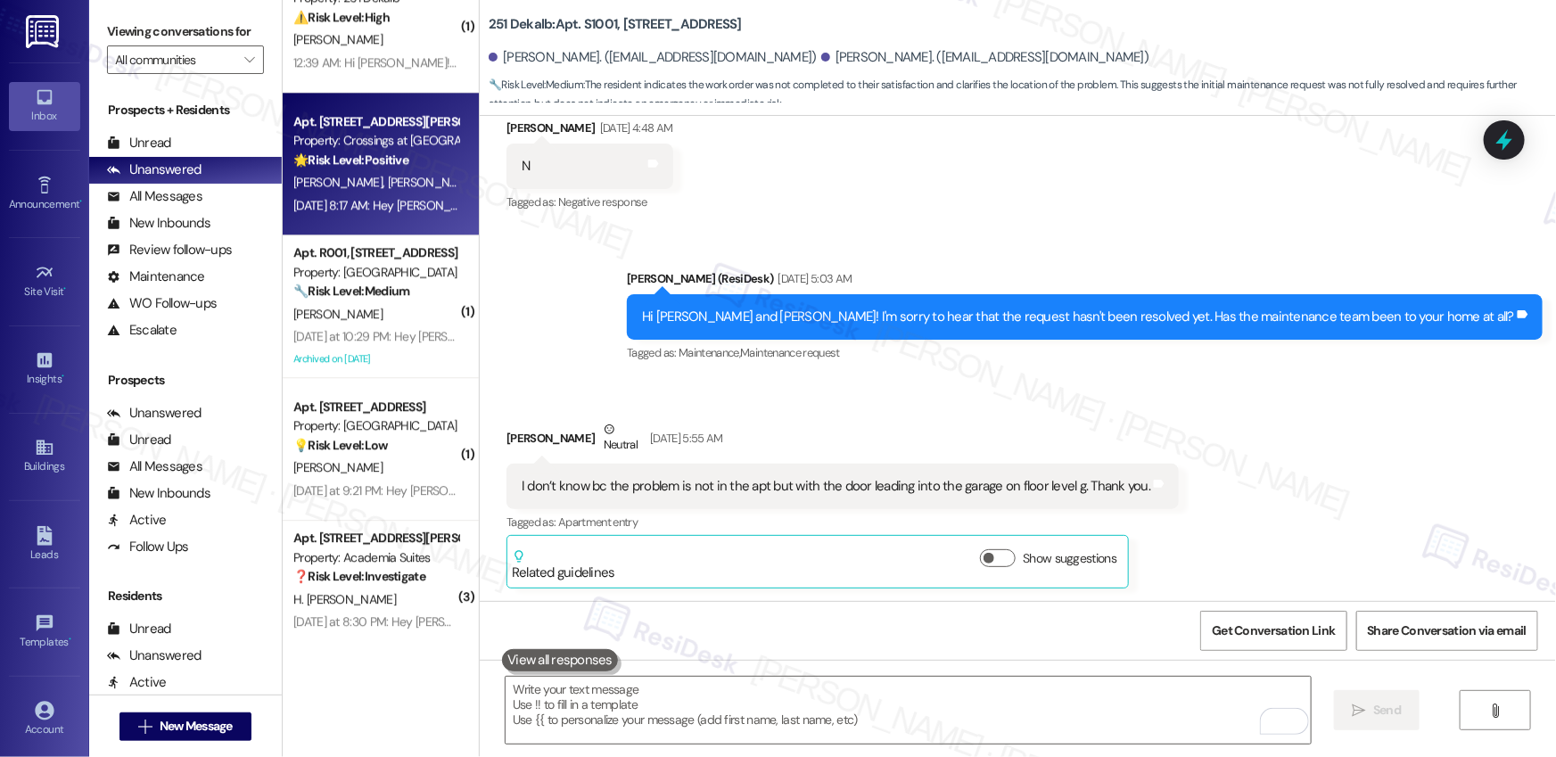
click at [482, 177] on span "[PERSON_NAME]" at bounding box center [526, 182] width 89 height 16
type textarea "Fetching suggested responses. Please feel free to read through the conversation…"
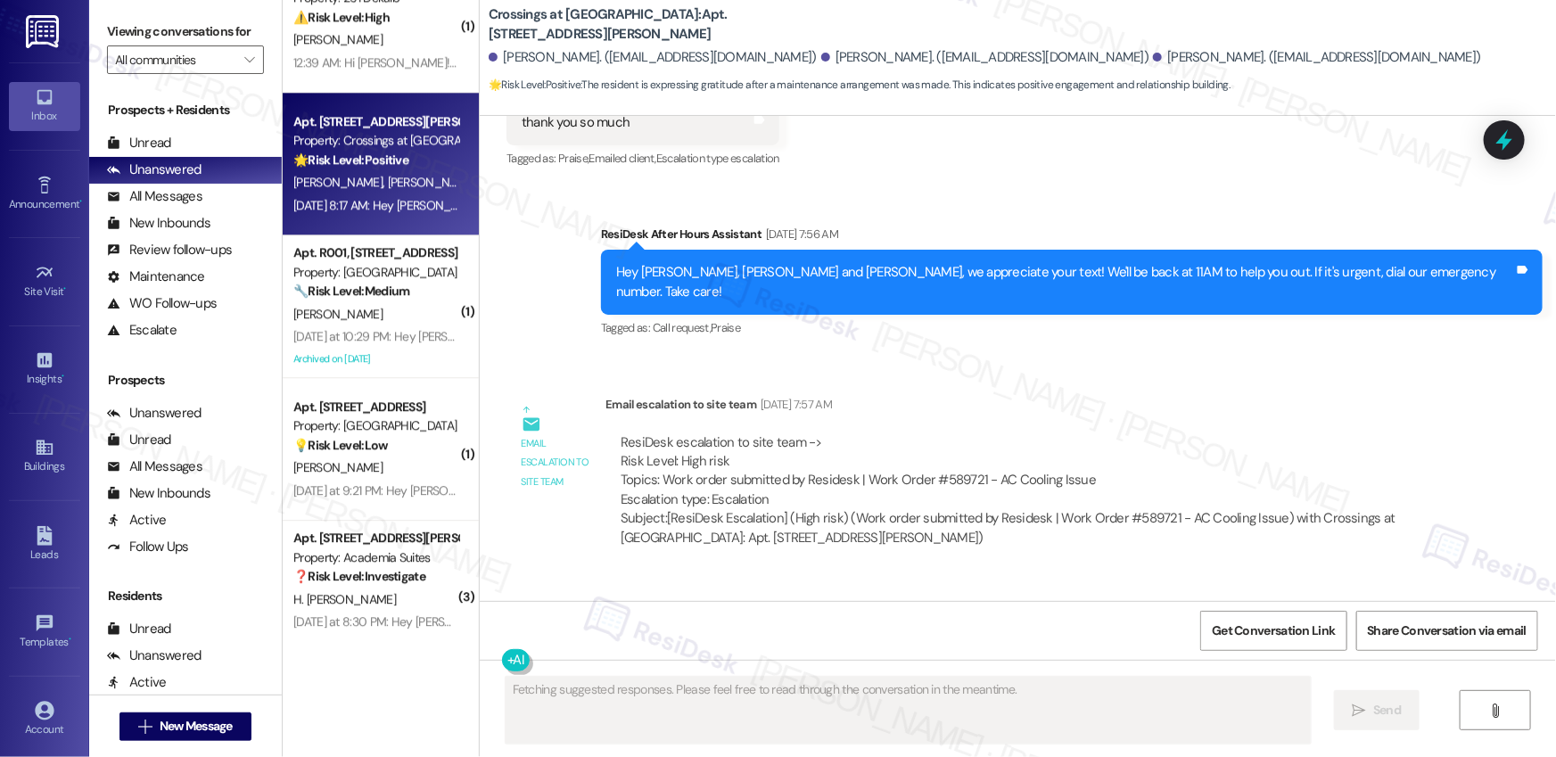
scroll to position [4268, 0]
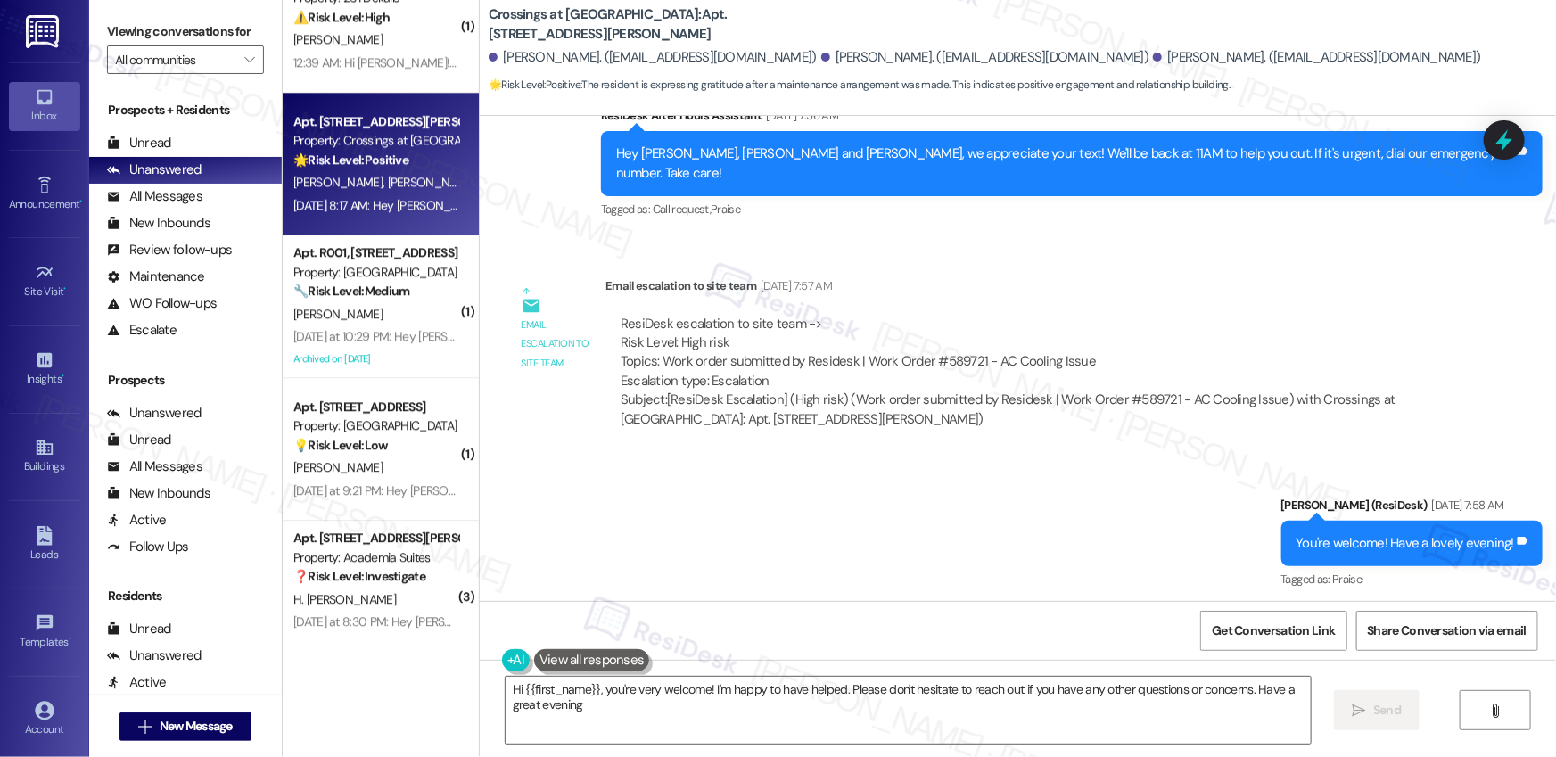
type textarea "Hi {{first_name}}, you're very welcome! I'm happy to have helped. Please don't …"
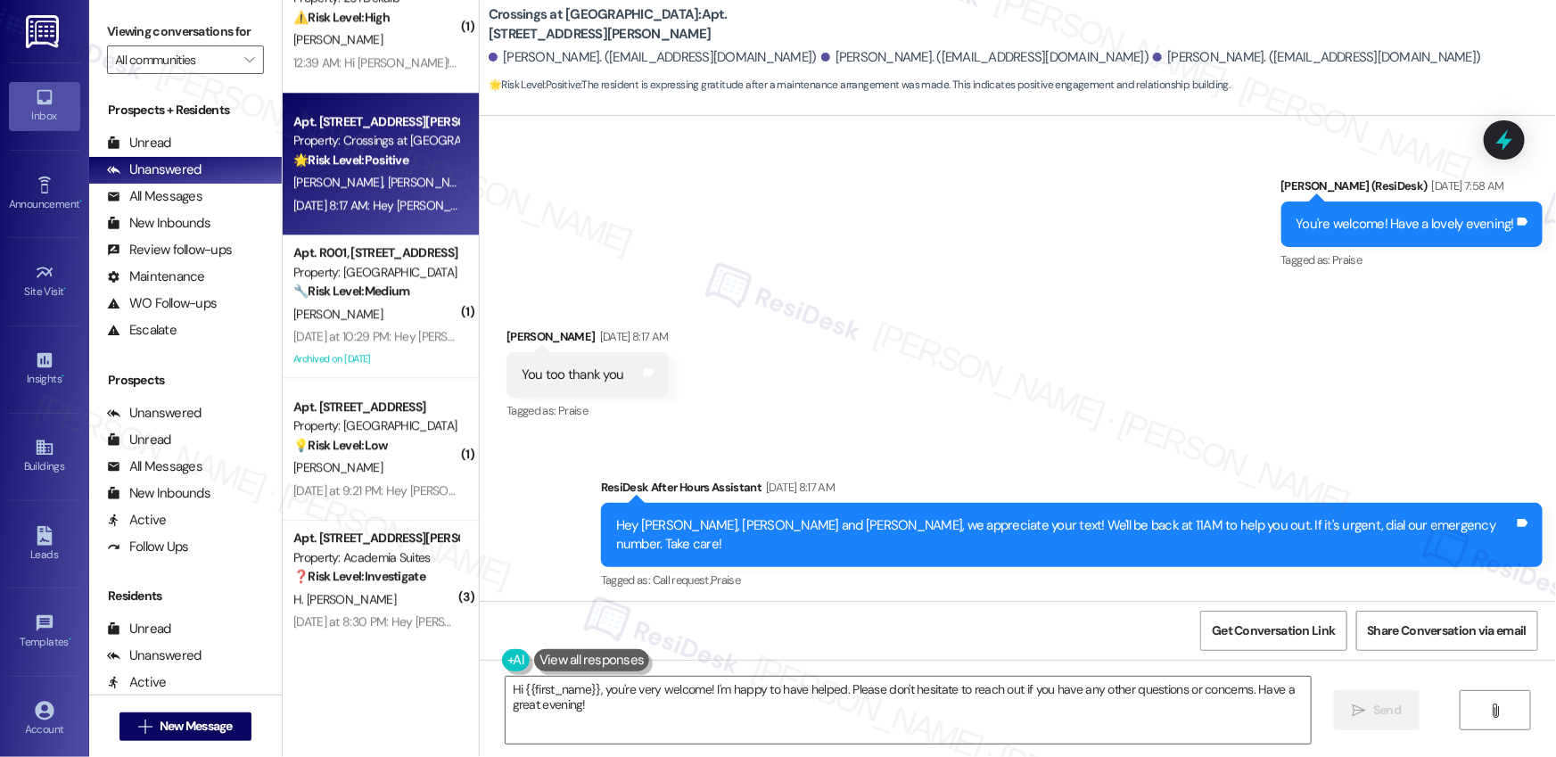
scroll to position [4582, 0]
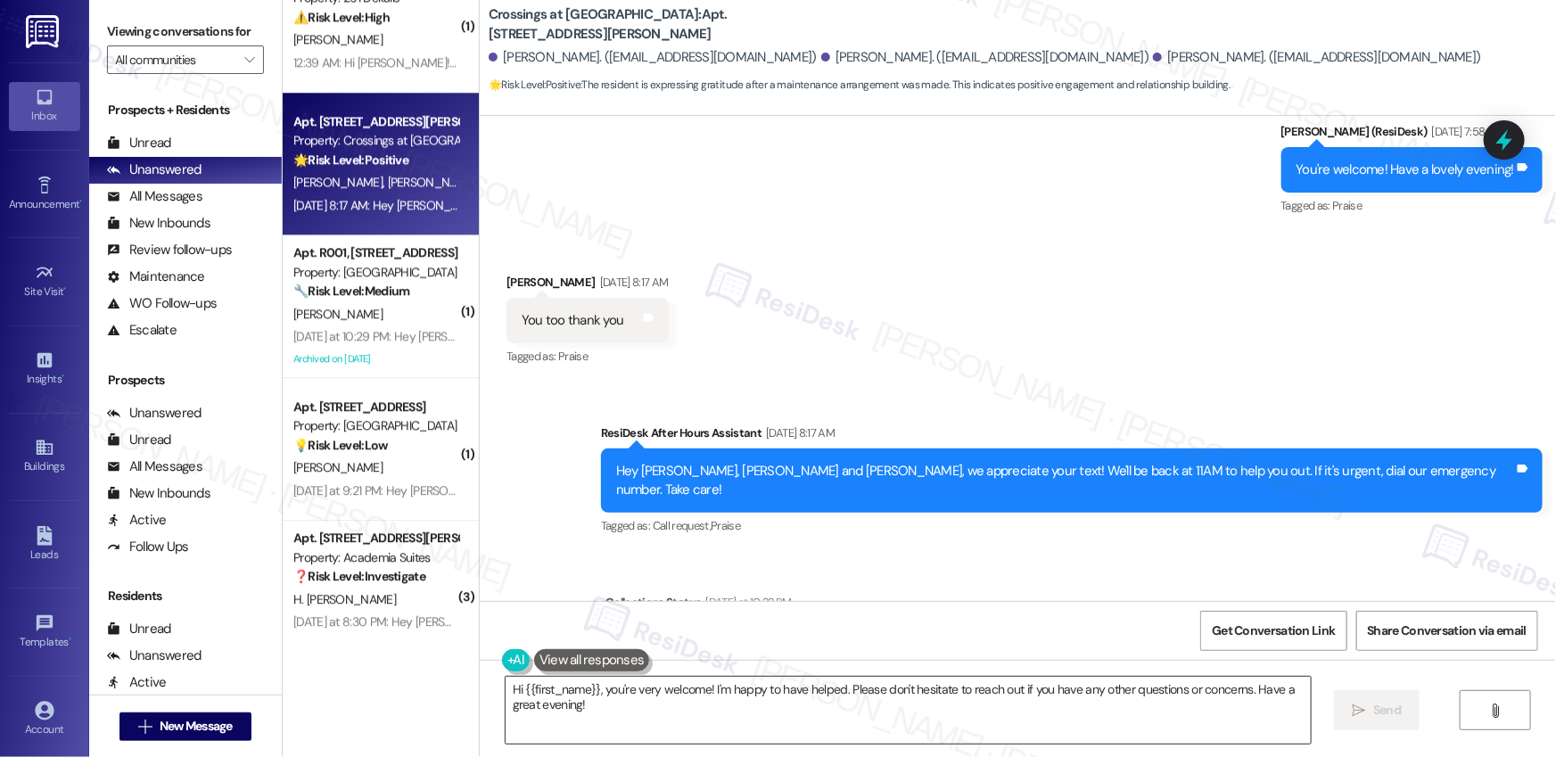
click at [624, 709] on textarea "Hi {{first_name}}, you're very welcome! I'm happy to have helped. Please don't …" at bounding box center [908, 710] width 805 height 67
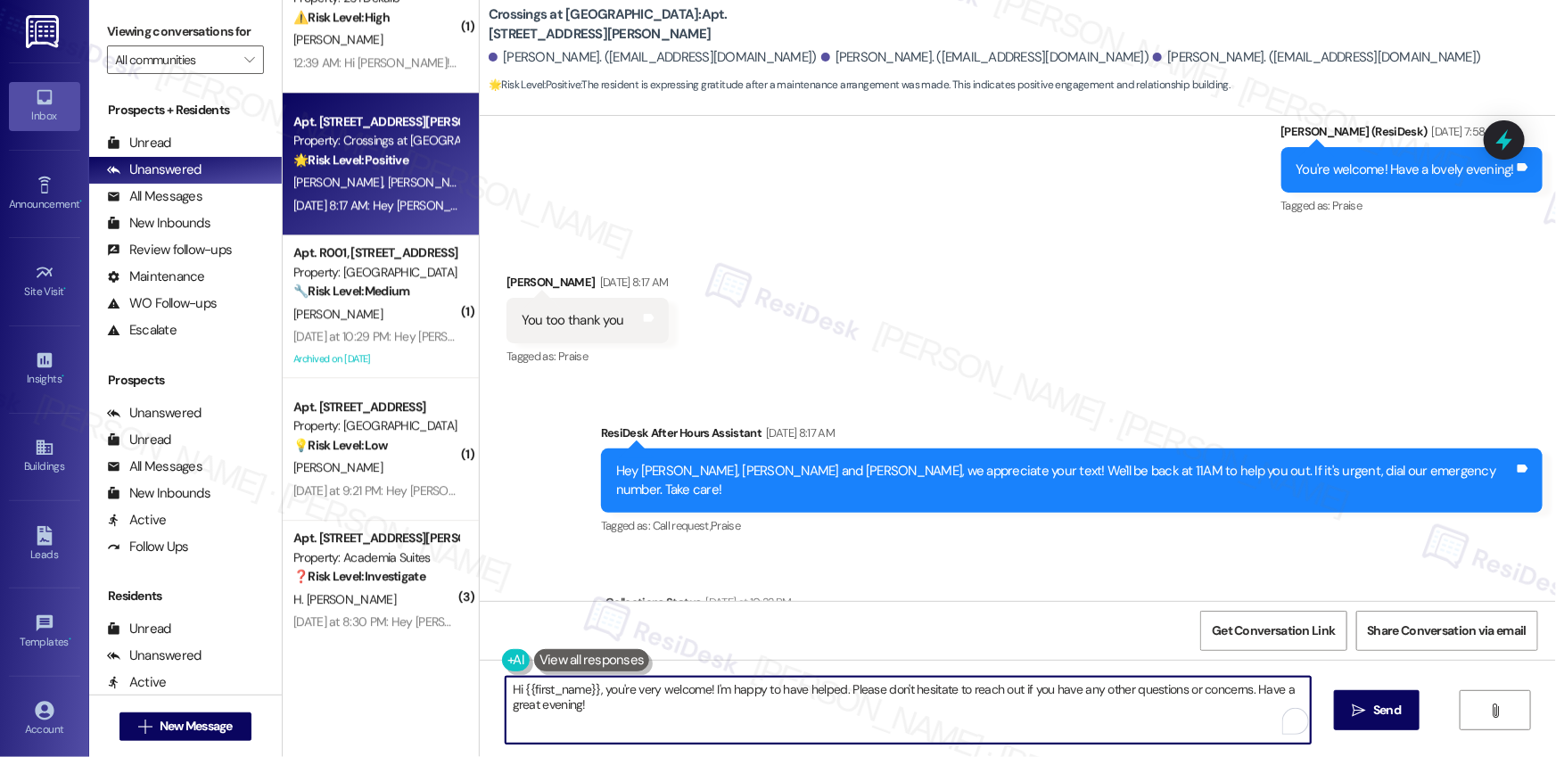
click at [624, 709] on textarea "Hi {{first_name}}, you're very welcome! I'm happy to have helped. Please don't …" at bounding box center [908, 710] width 805 height 67
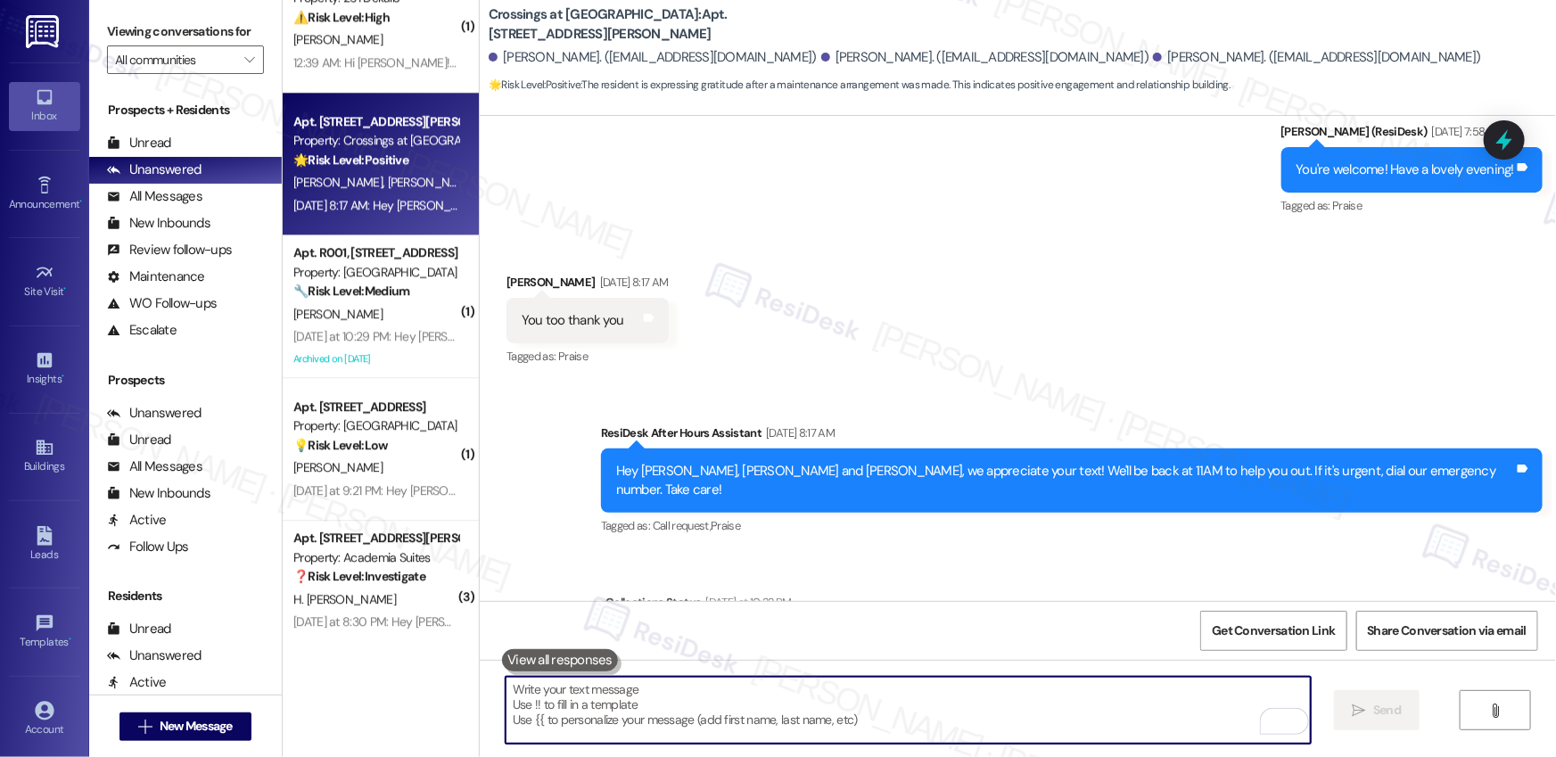
click at [596, 708] on textarea "To enrich screen reader interactions, please activate Accessibility in Grammarl…" at bounding box center [908, 710] width 805 height 67
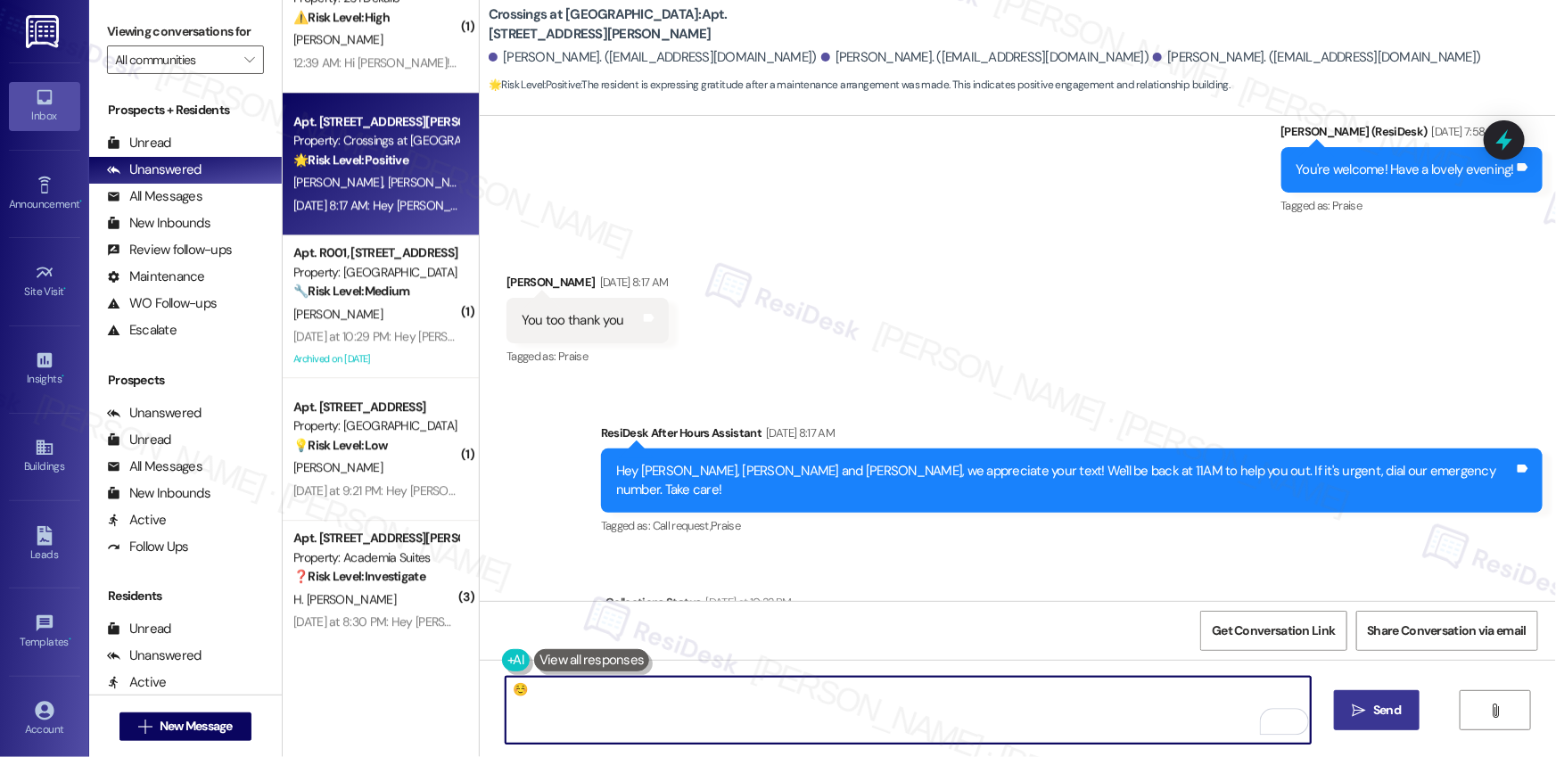
type textarea "☺️"
click at [1356, 707] on icon "" at bounding box center [1359, 711] width 13 height 14
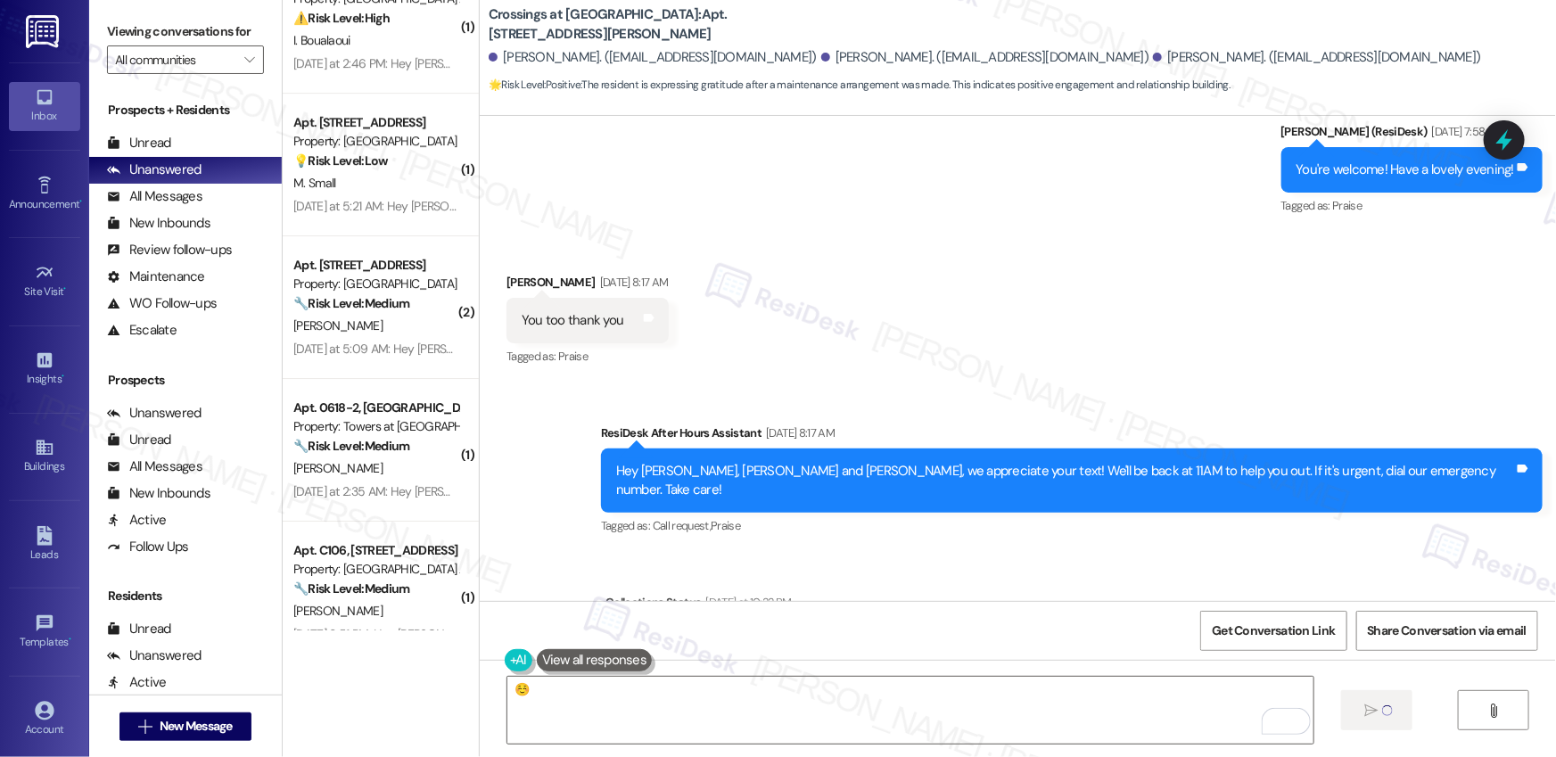
scroll to position [3102, 0]
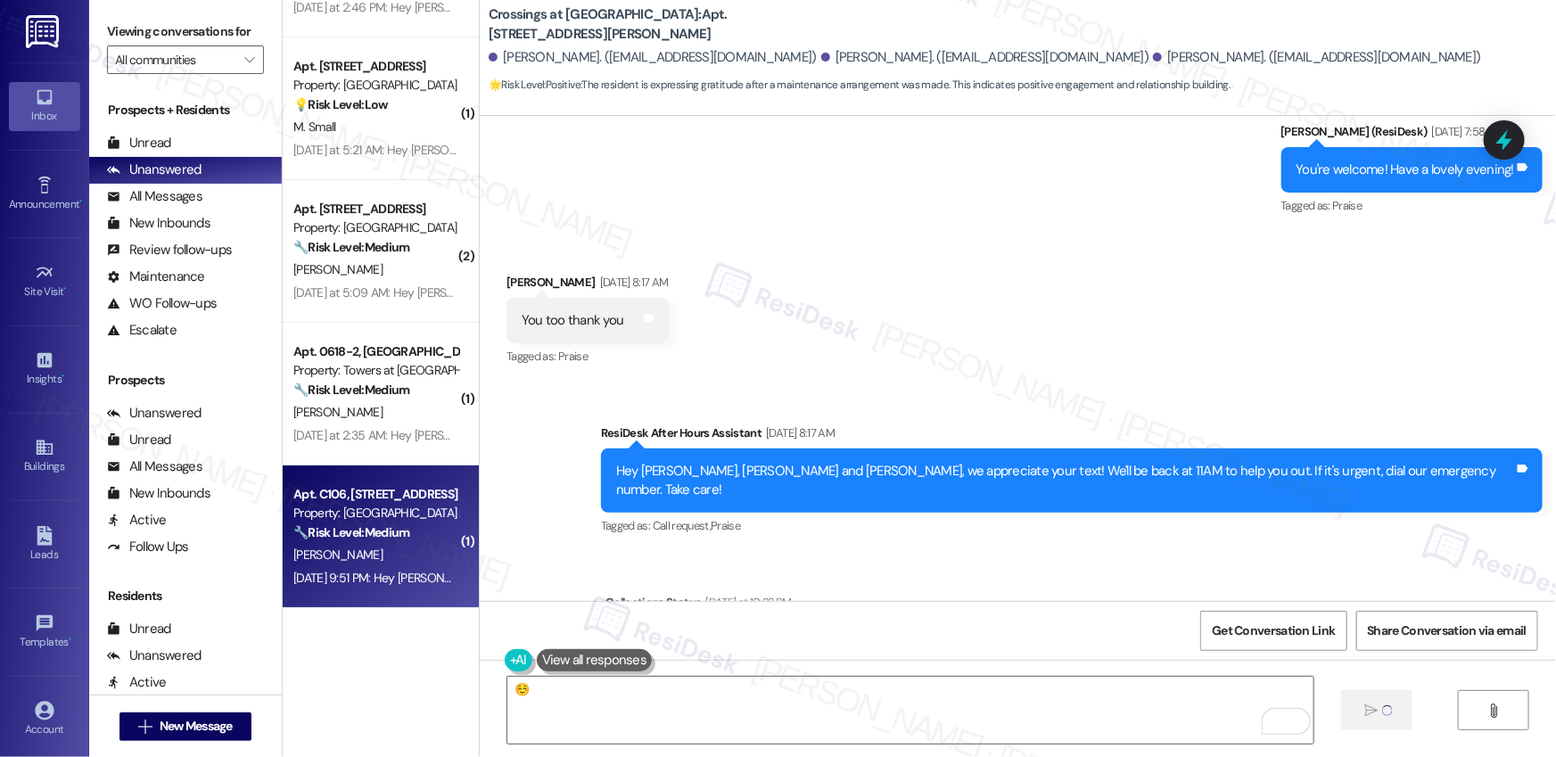
click at [344, 558] on div "N. Hinton" at bounding box center [376, 555] width 169 height 22
type textarea "Fetching suggested responses. Please feel free to read through the conversation…"
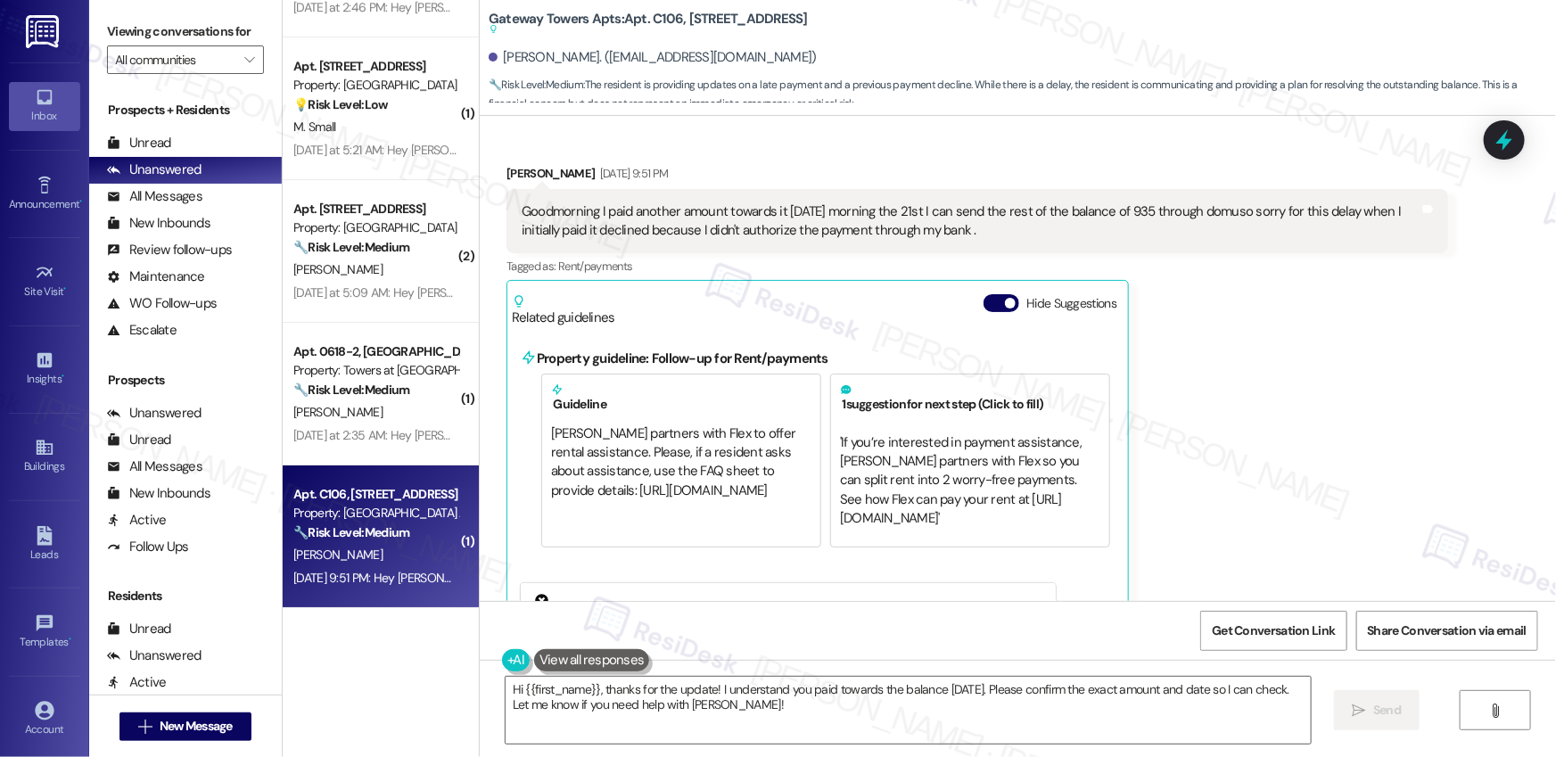
scroll to position [4369, 0]
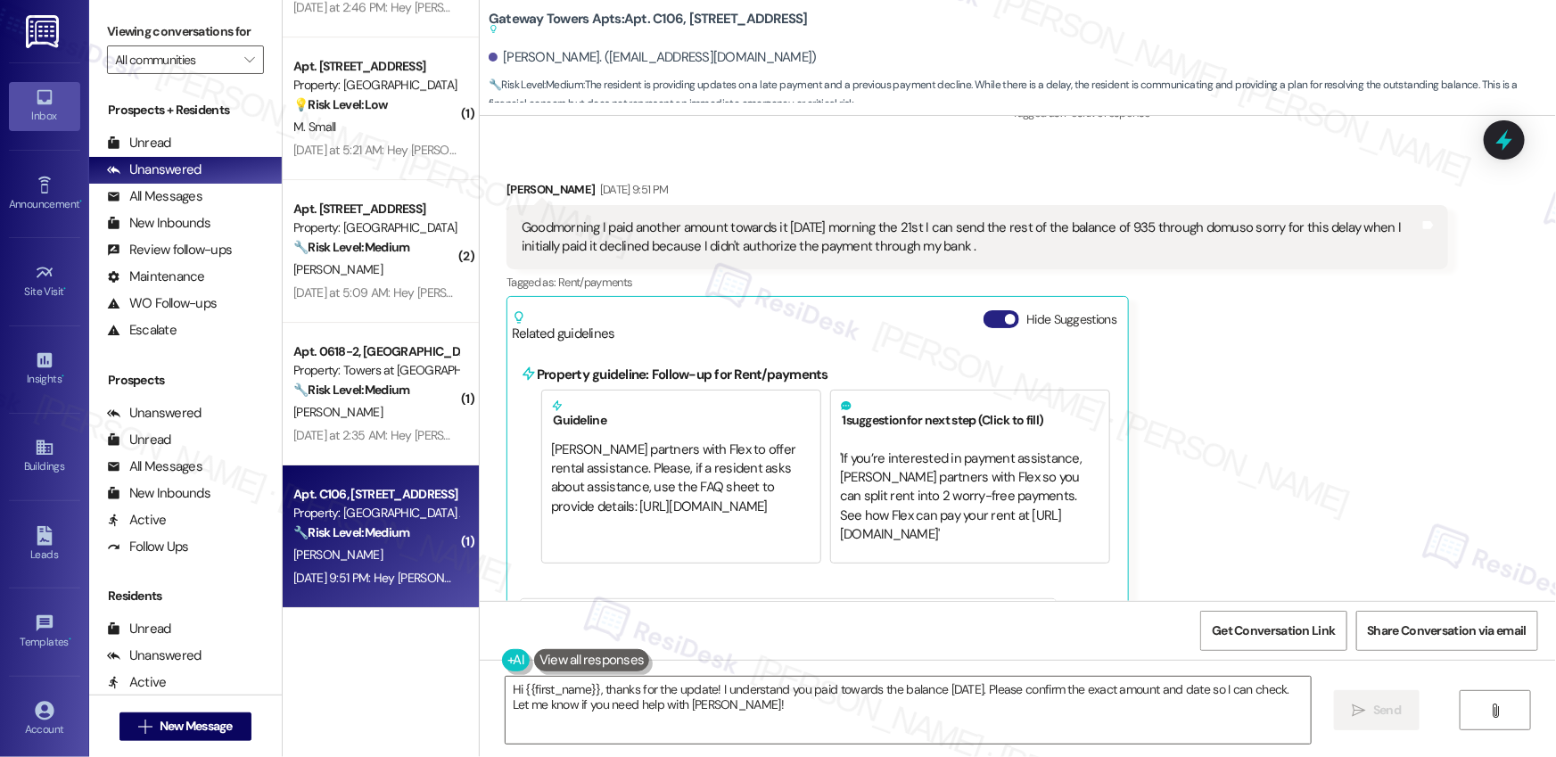
click at [987, 310] on button "Hide Suggestions" at bounding box center [1002, 319] width 36 height 18
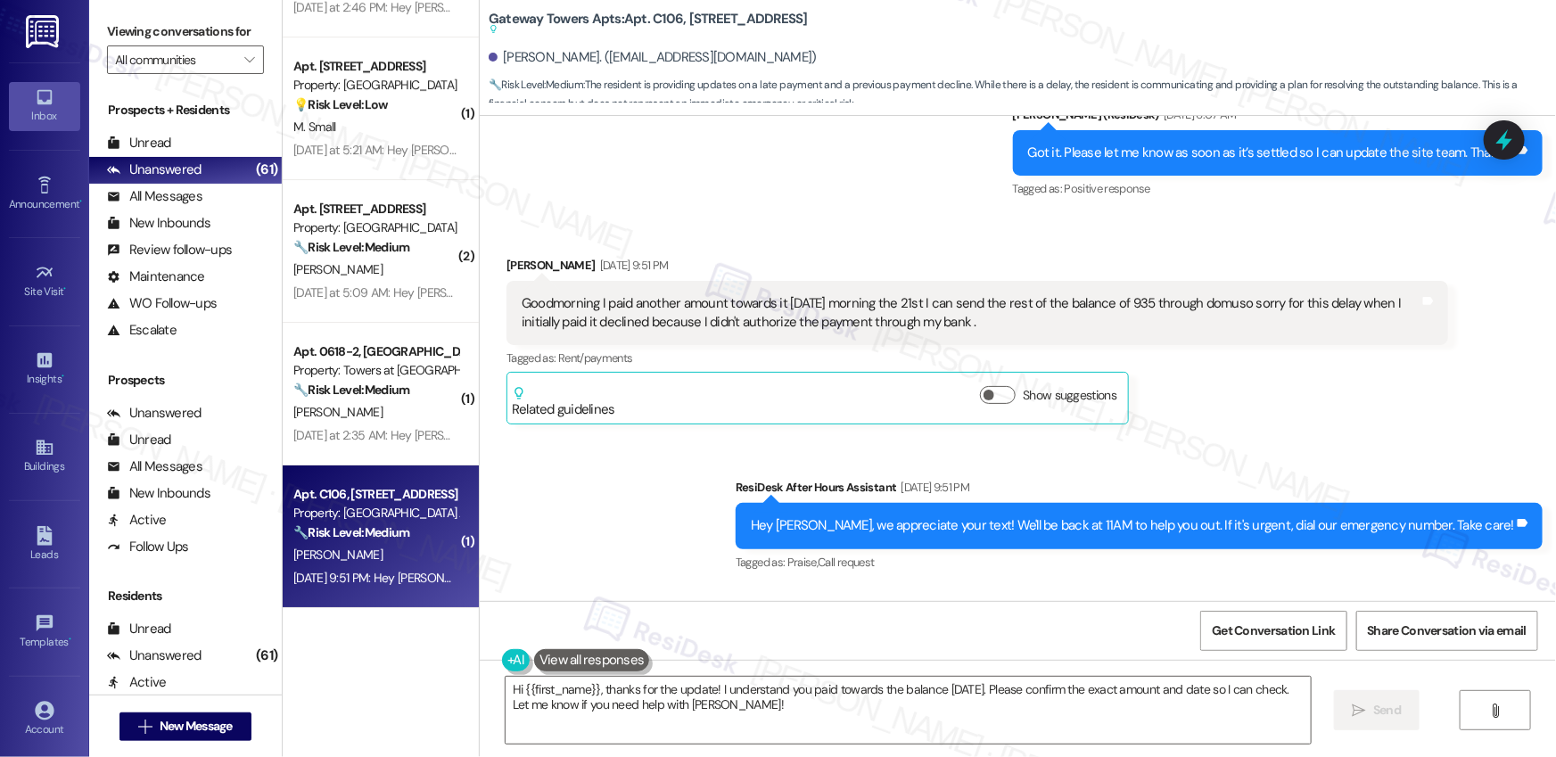
scroll to position [4257, 0]
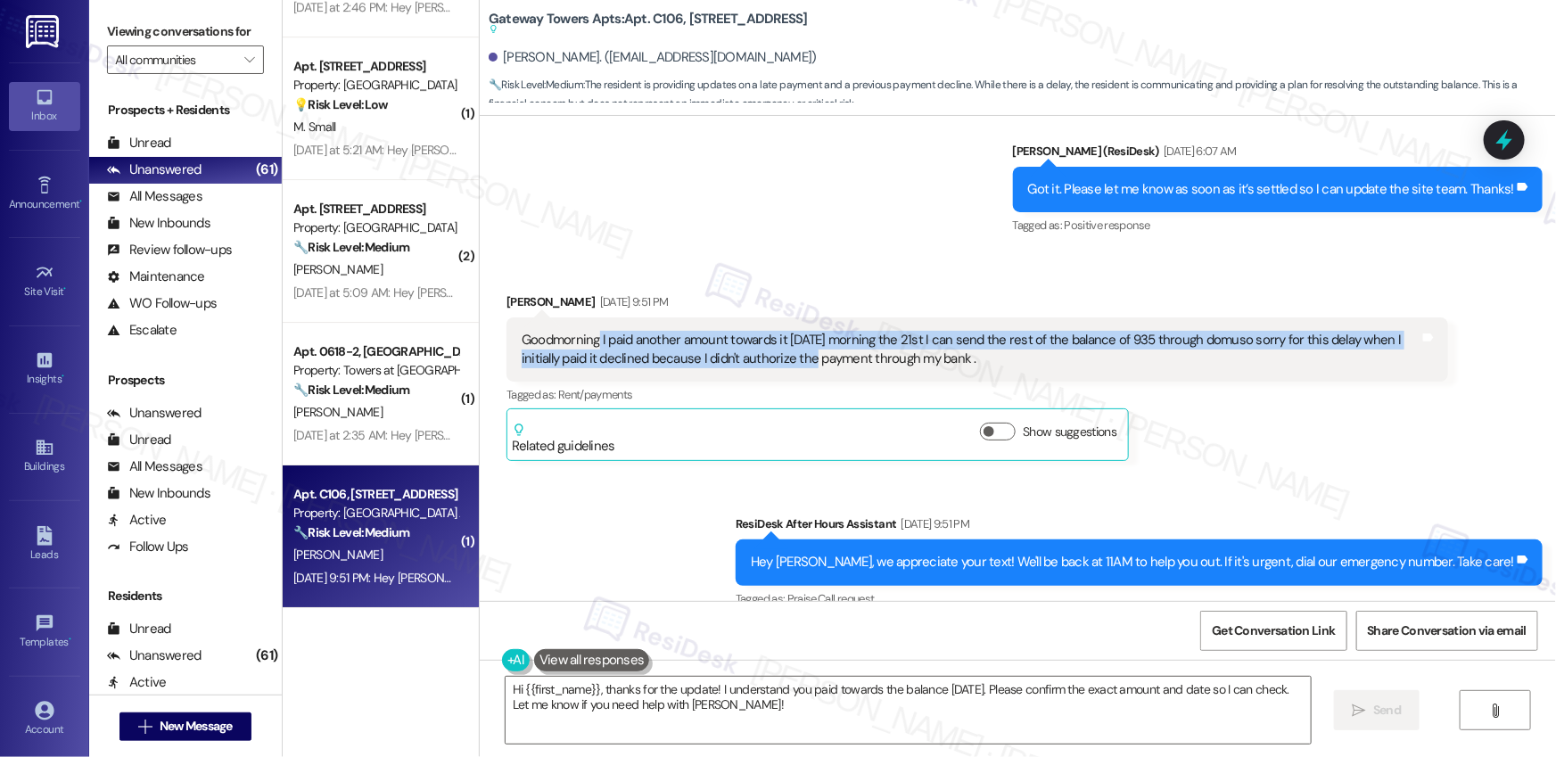
drag, startPoint x: 593, startPoint y: 318, endPoint x: 780, endPoint y: 332, distance: 187.8
click at [788, 331] on div "Goodmorning I paid another amount towards it Thursday morning the 21st I can se…" at bounding box center [971, 350] width 898 height 38
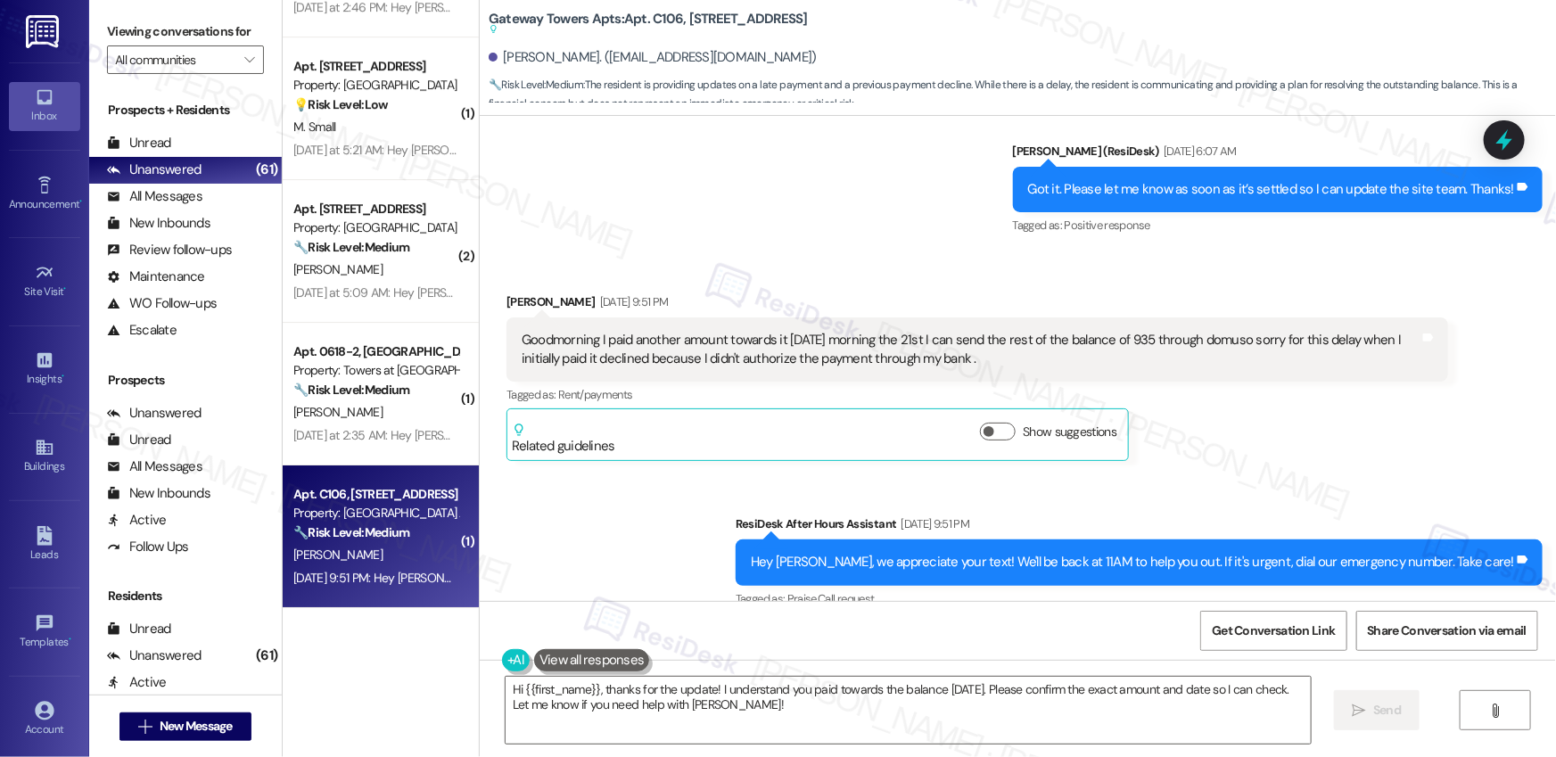
drag, startPoint x: 658, startPoint y: 331, endPoint x: 645, endPoint y: 330, distance: 13.4
click at [658, 331] on div "Goodmorning I paid another amount towards it Thursday morning the 21st I can se…" at bounding box center [971, 350] width 898 height 38
drag, startPoint x: 593, startPoint y: 325, endPoint x: 614, endPoint y: 324, distance: 21.4
click at [614, 331] on div "Goodmorning I paid another amount towards it Thursday morning the 21st I can se…" at bounding box center [971, 350] width 898 height 38
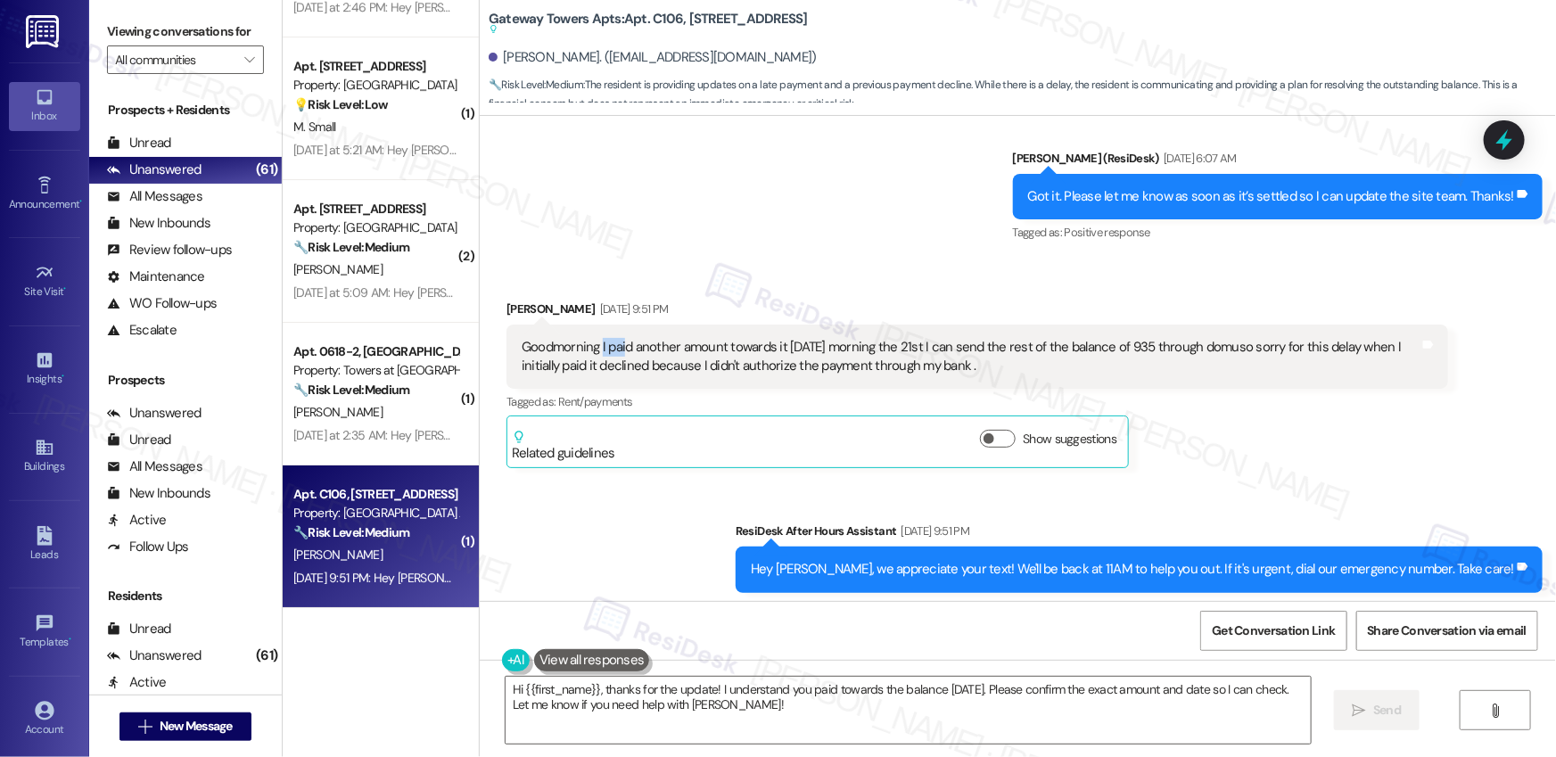
scroll to position [4247, 0]
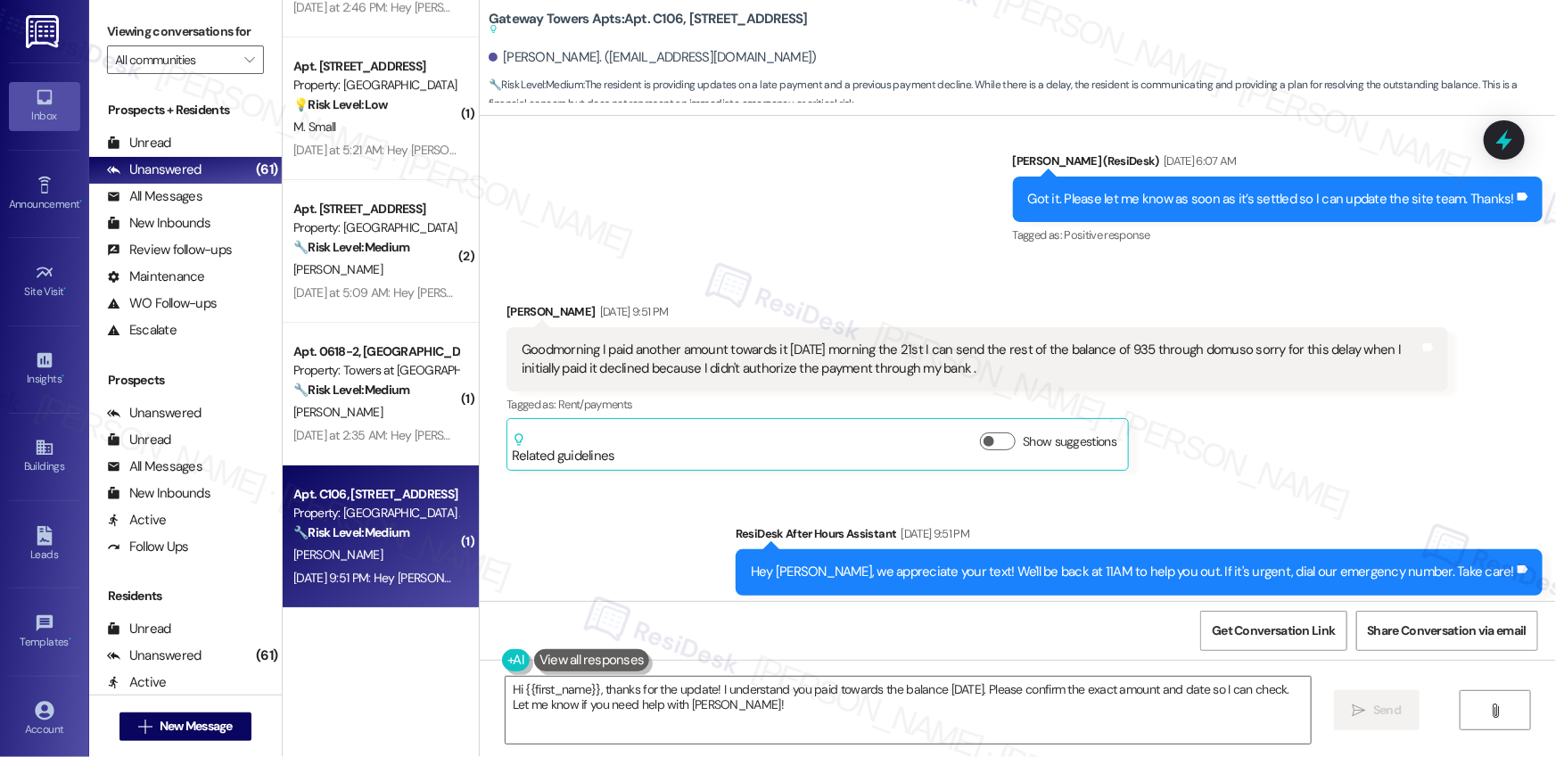
click at [675, 343] on div "Goodmorning I paid another amount towards it Thursday morning the 21st I can se…" at bounding box center [971, 360] width 898 height 38
drag, startPoint x: 559, startPoint y: 329, endPoint x: 690, endPoint y: 329, distance: 131.1
click at [690, 341] on div "Goodmorning I paid another amount towards it Thursday morning the 21st I can se…" at bounding box center [971, 360] width 898 height 38
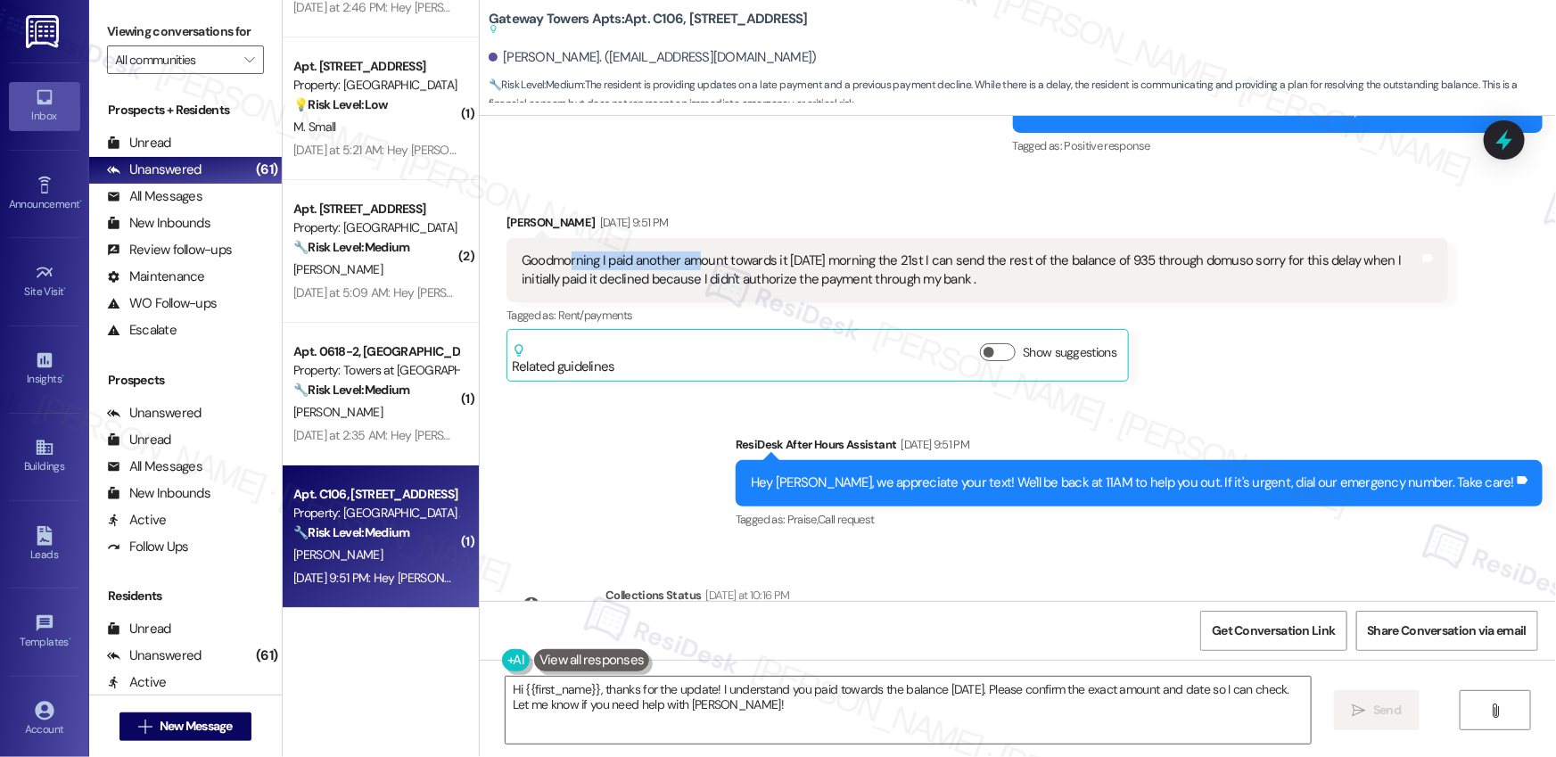
scroll to position [4311, 0]
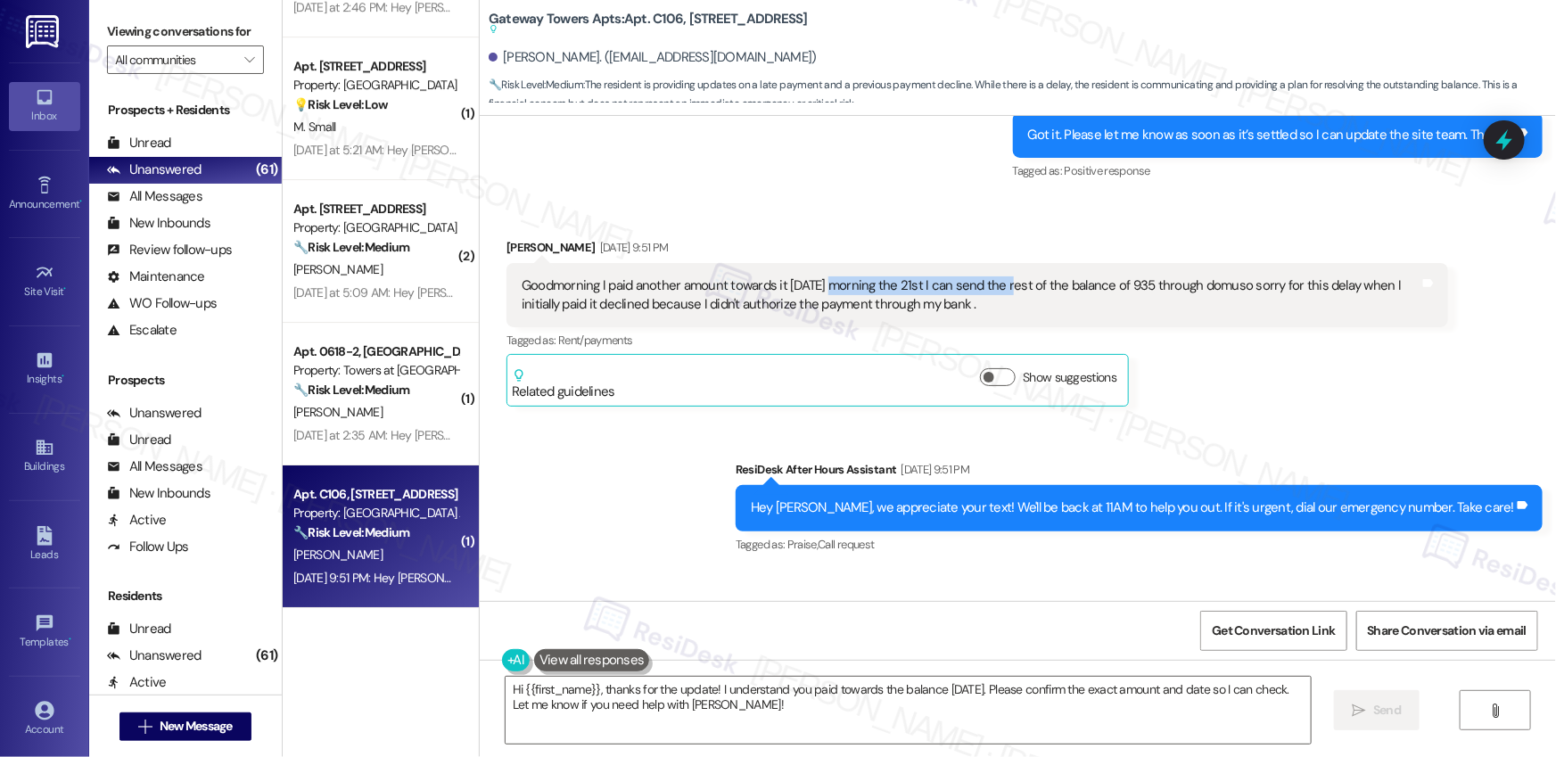
drag, startPoint x: 822, startPoint y: 265, endPoint x: 1002, endPoint y: 268, distance: 180.2
click at [1002, 276] on div "Goodmorning I paid another amount towards it Thursday morning the 21st I can se…" at bounding box center [971, 295] width 898 height 38
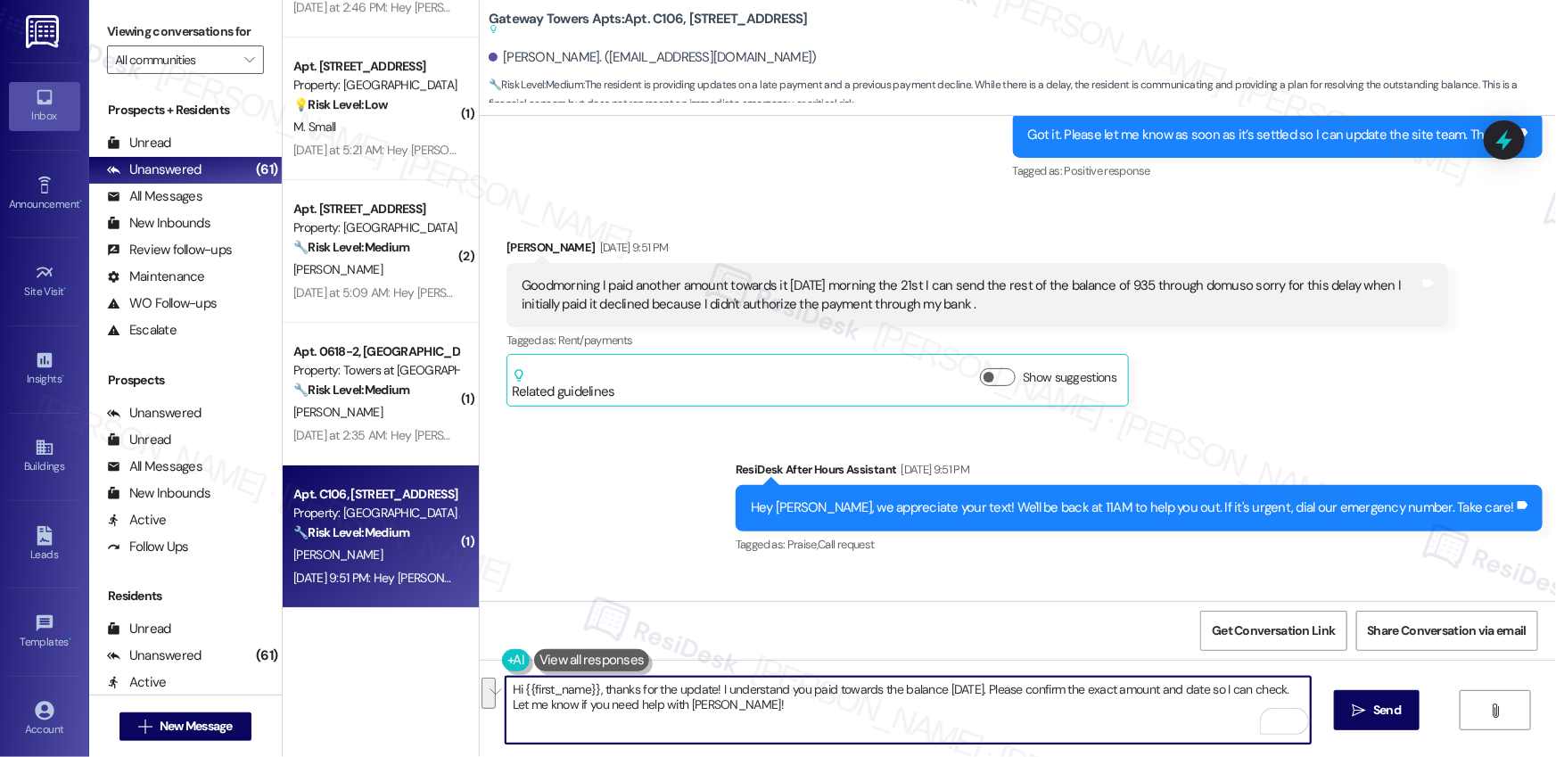
drag, startPoint x: 791, startPoint y: 708, endPoint x: 595, endPoint y: 690, distance: 197.0
click at [595, 690] on textarea "Hi {{first_name}}, thanks for the update! I understand you paid towards the bal…" at bounding box center [908, 710] width 805 height 67
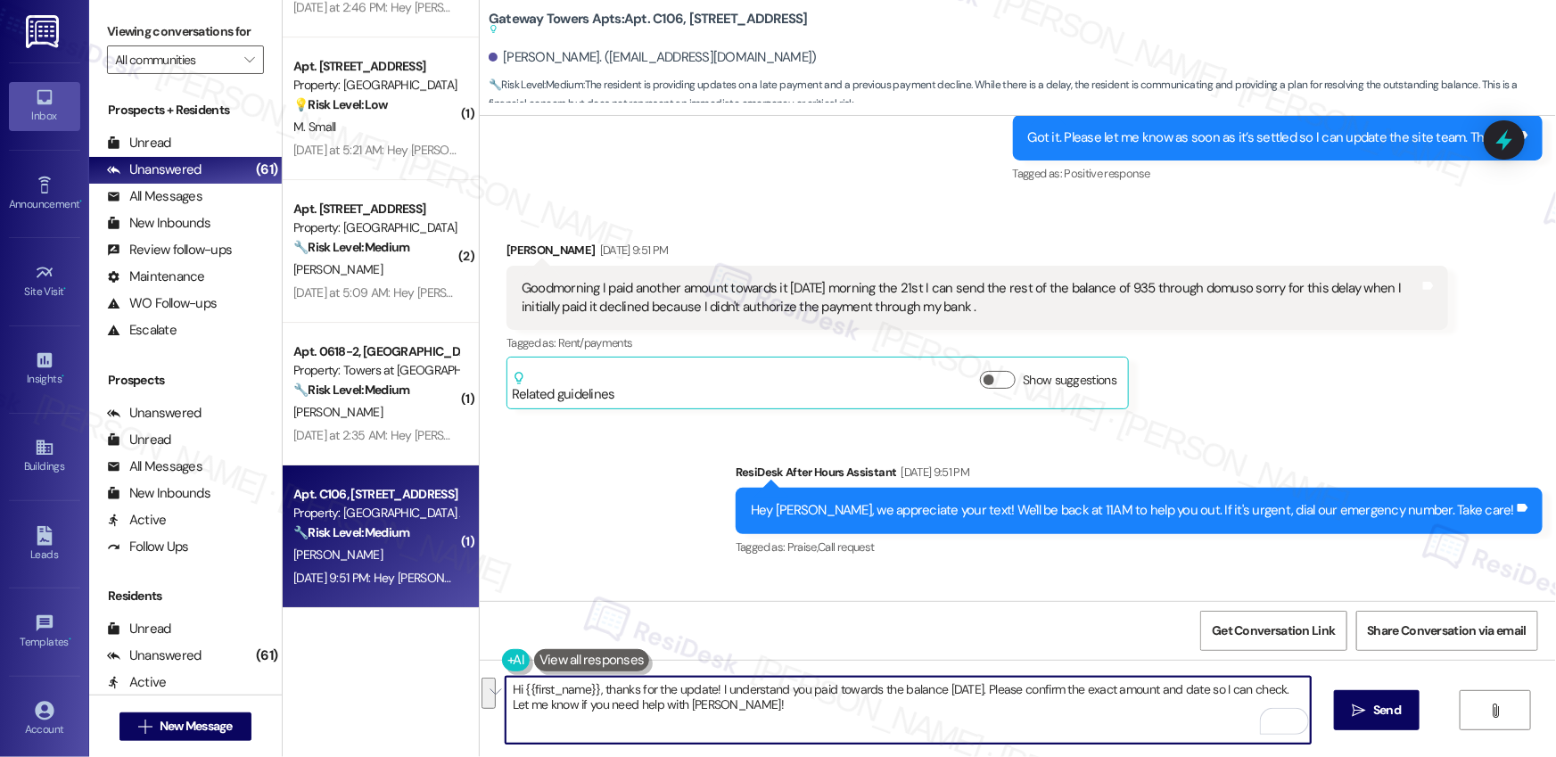
scroll to position [4308, 0]
click at [832, 705] on textarea "Hi {{first_name}}, thanks for the update! I understand you paid towards the bal…" at bounding box center [908, 710] width 805 height 67
drag, startPoint x: 831, startPoint y: 707, endPoint x: 508, endPoint y: 713, distance: 322.9
click at [497, 704] on div "Hi {{first_name}}, thanks for the update! I understand you paid towards the bal…" at bounding box center [1018, 727] width 1076 height 134
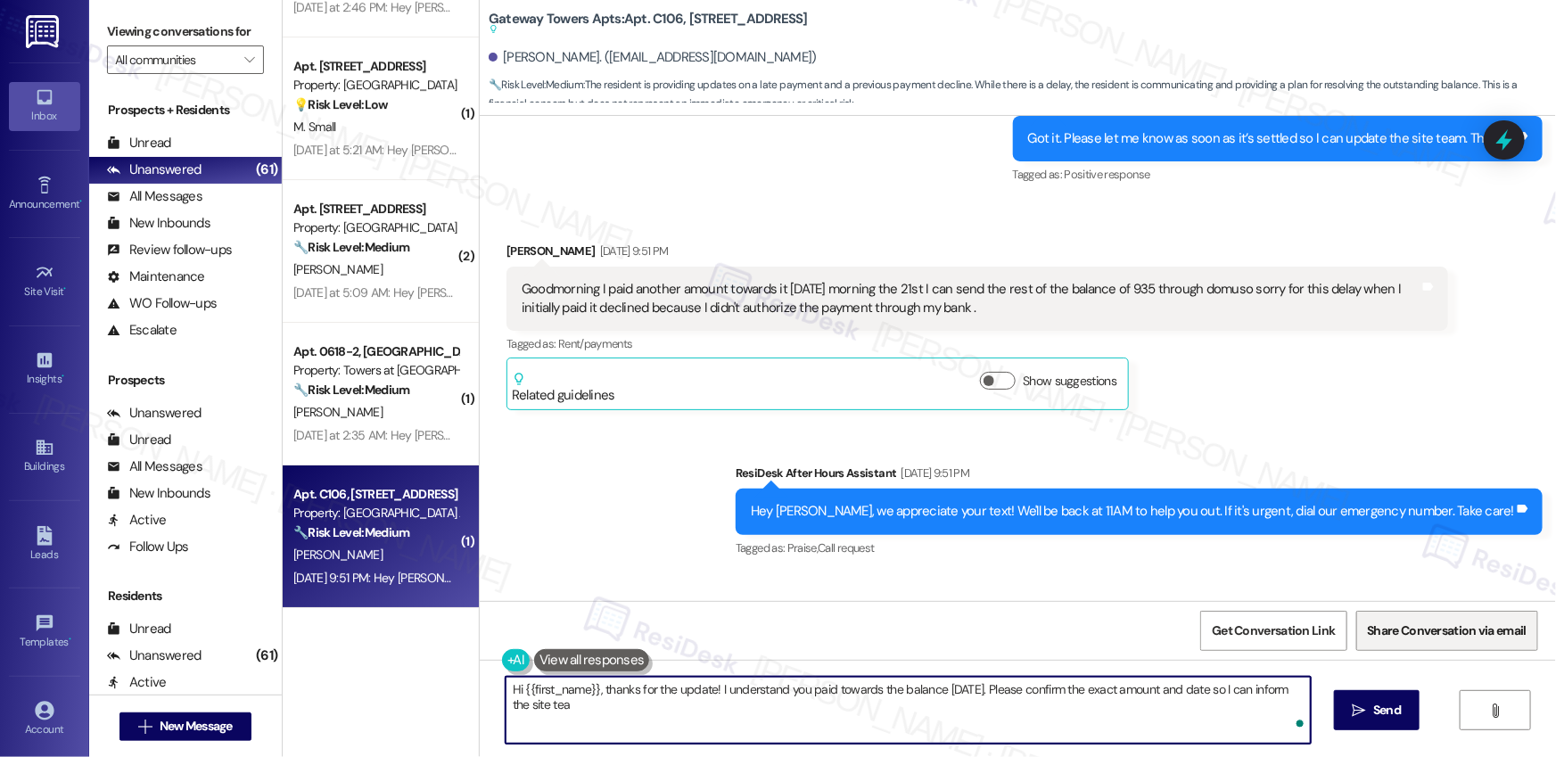
type textarea "Hi {{first_name}}, thanks for the update! I understand you paid towards the bal…"
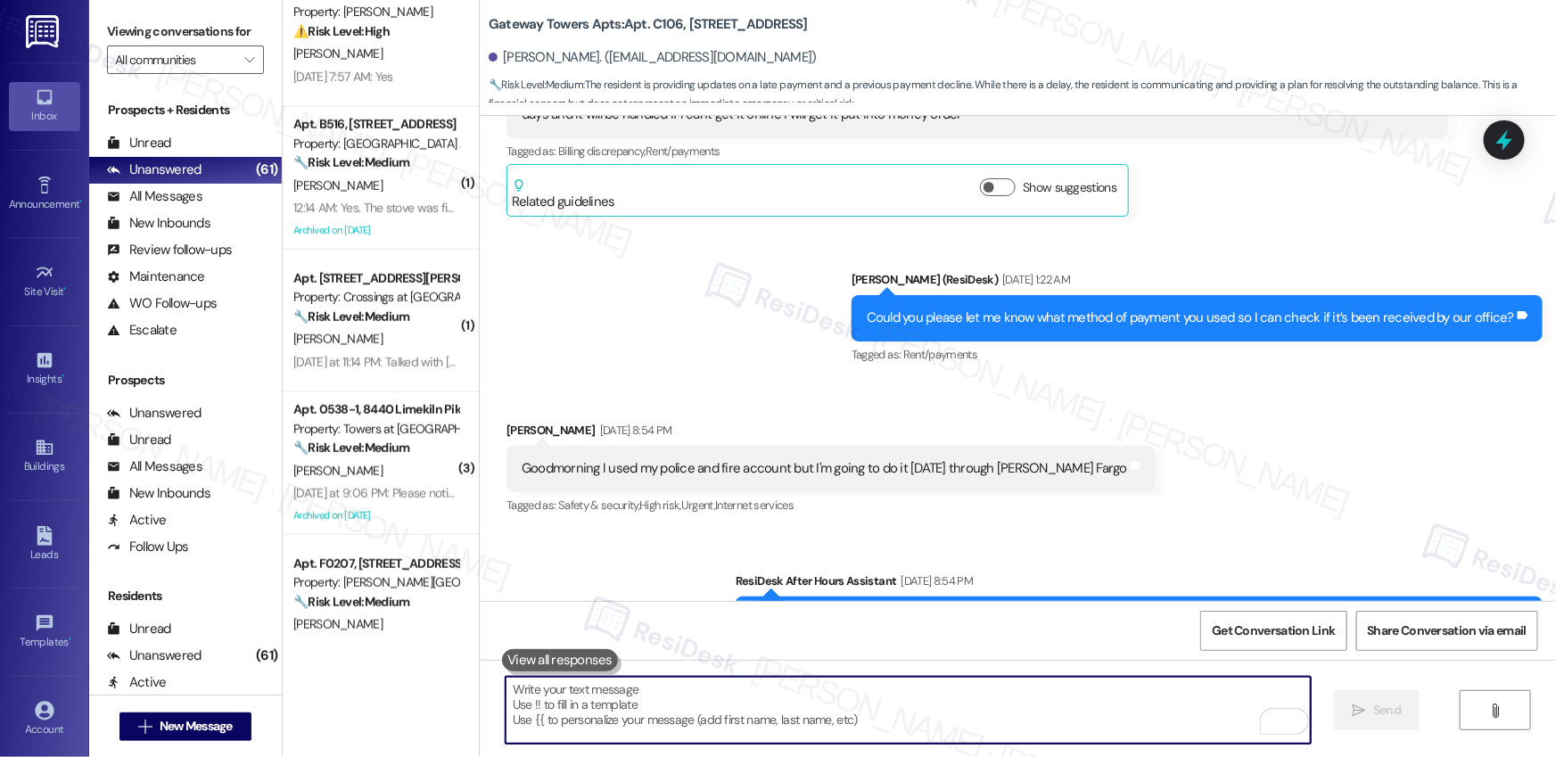
scroll to position [0, 0]
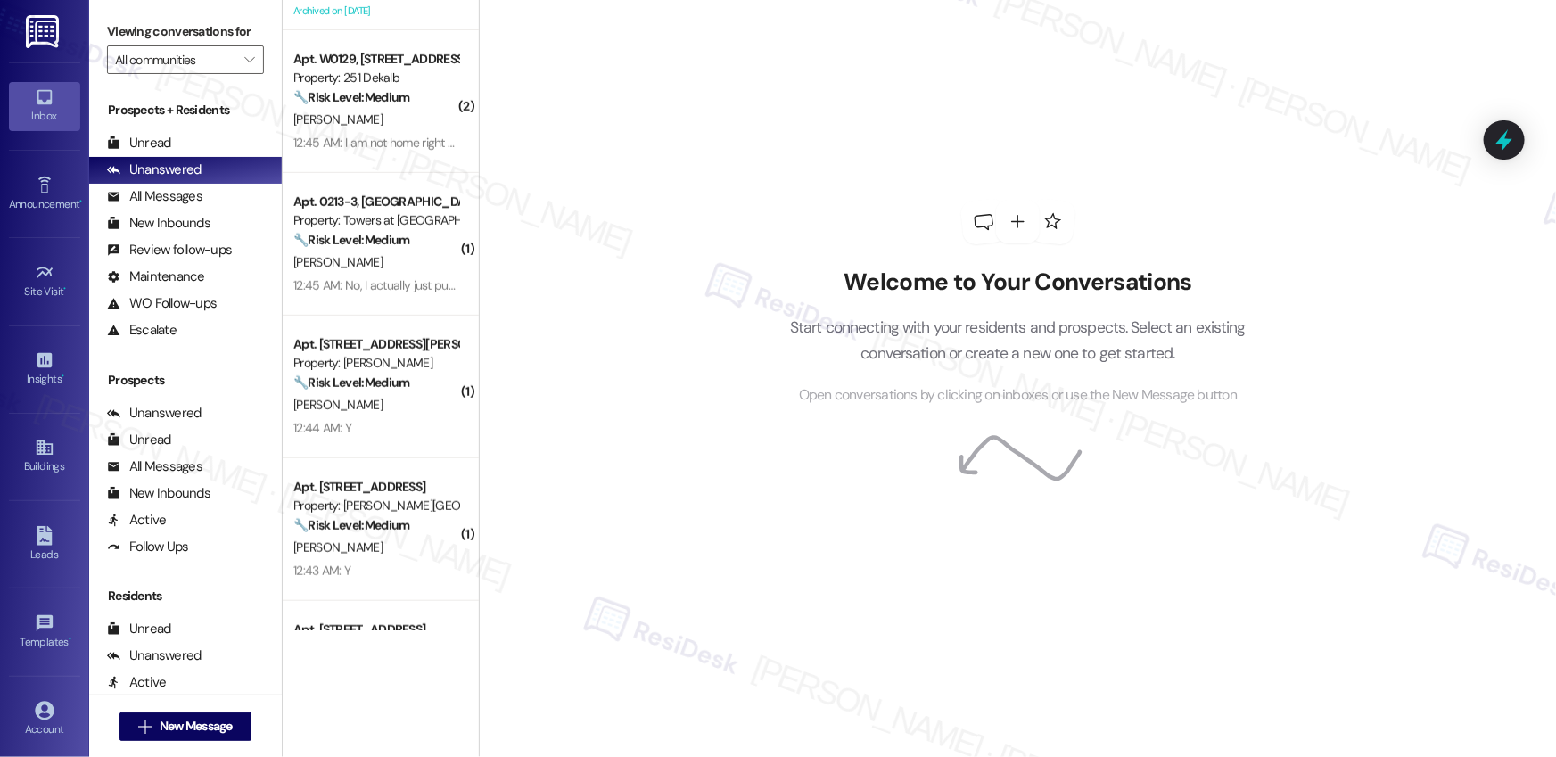
scroll to position [861, 0]
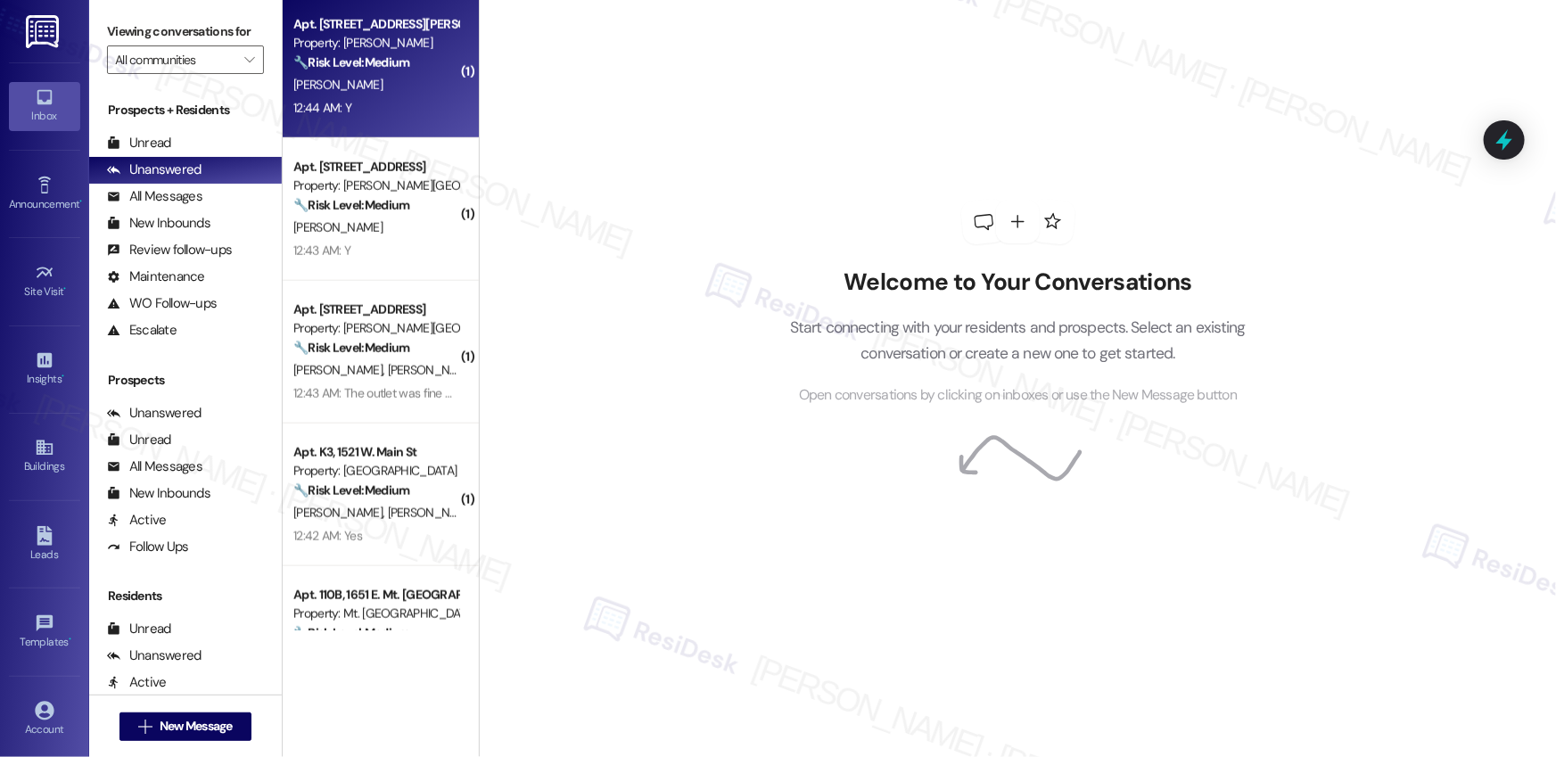
click at [400, 103] on div "12:44 AM: Y 12:44 AM: Y" at bounding box center [376, 108] width 169 height 22
click at [400, 101] on div "12:44 AM: Y 12:44 AM: Y" at bounding box center [376, 108] width 169 height 22
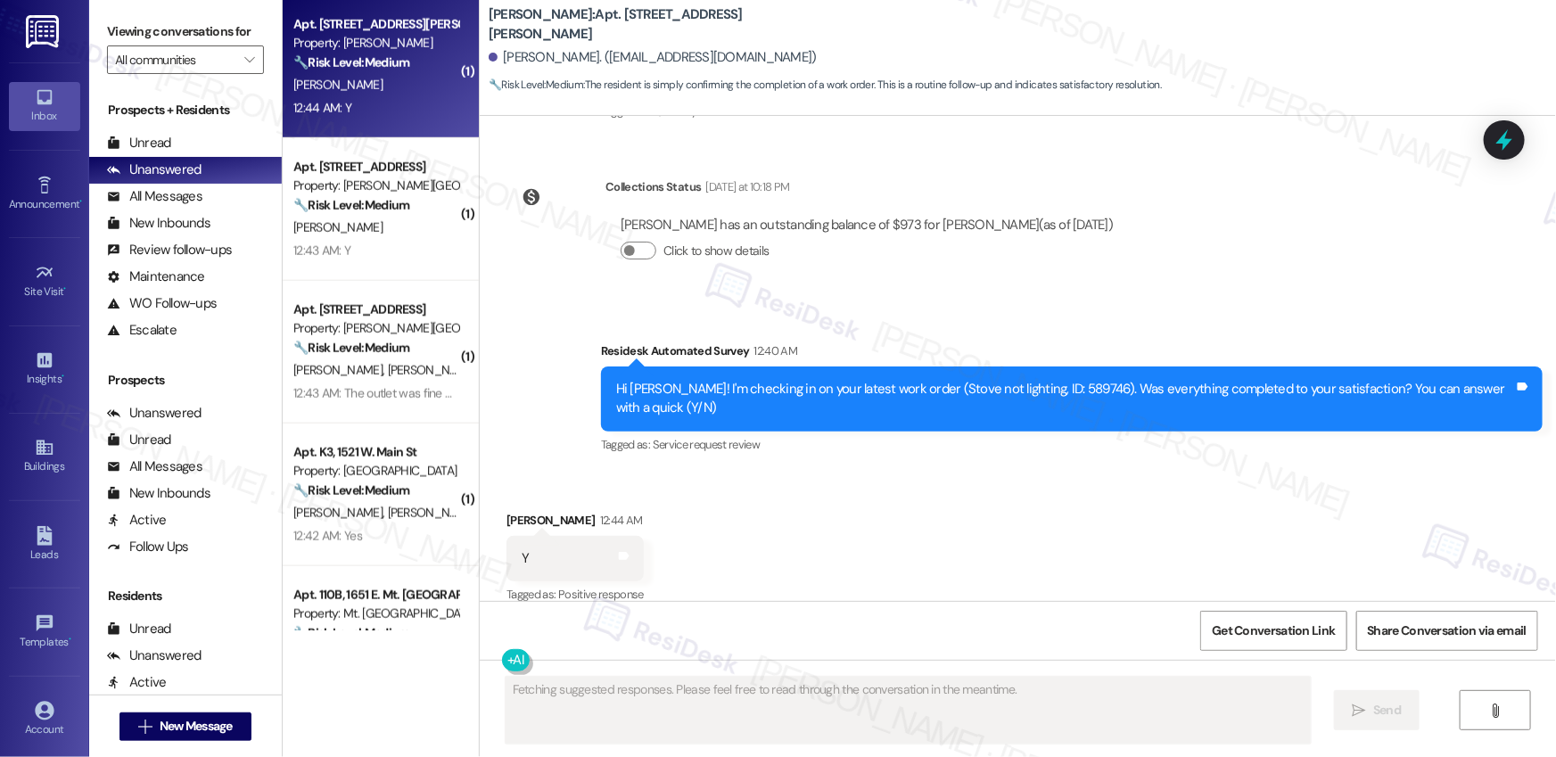
scroll to position [268, 0]
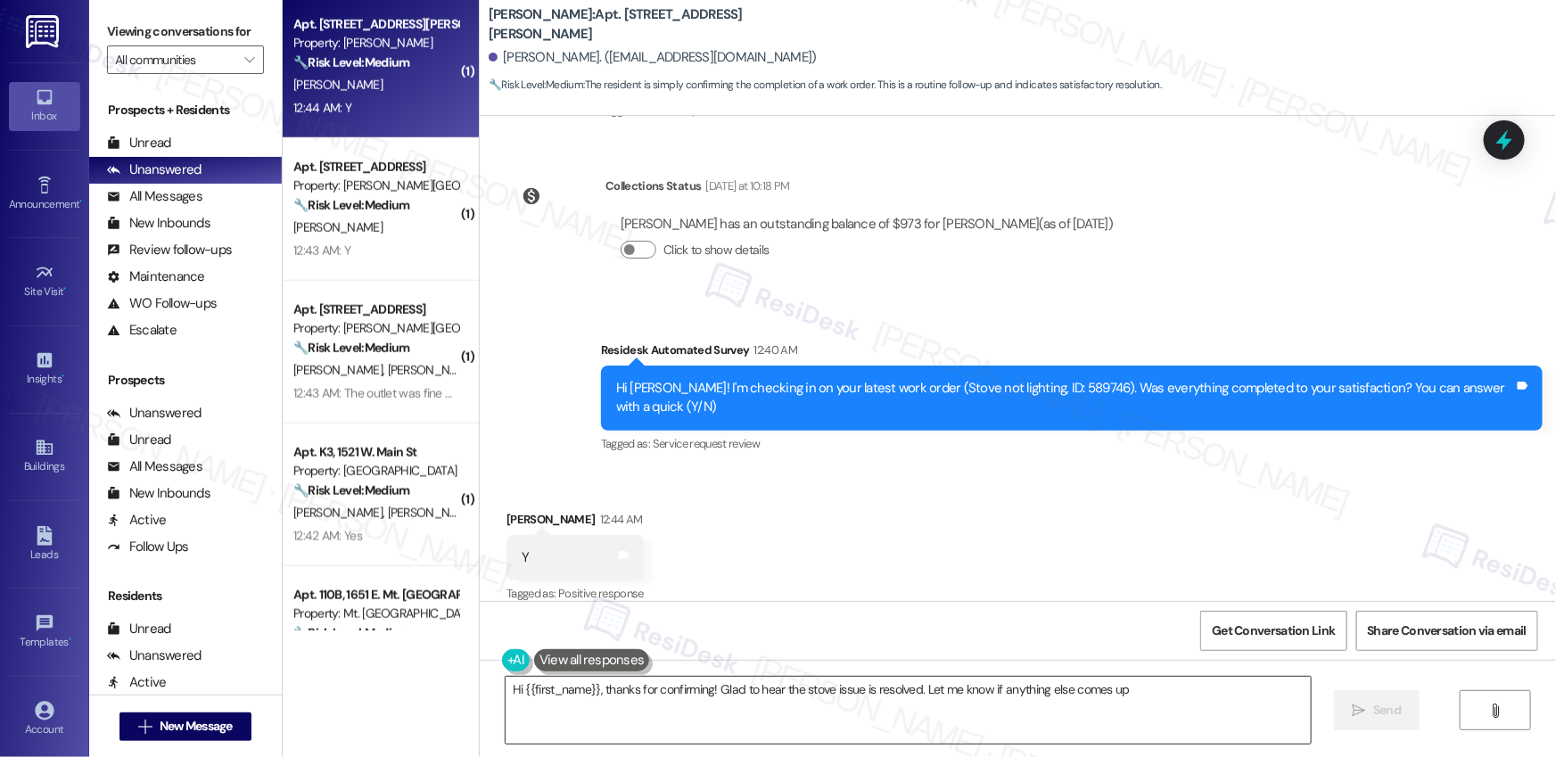
type textarea "Hi {{first_name}}, thanks for confirming! Glad to hear the stove issue is resol…"
click at [1174, 706] on textarea "Hi {{first_name}}, thanks for confirming! Glad to hear the stove issue is resol…" at bounding box center [908, 710] width 805 height 67
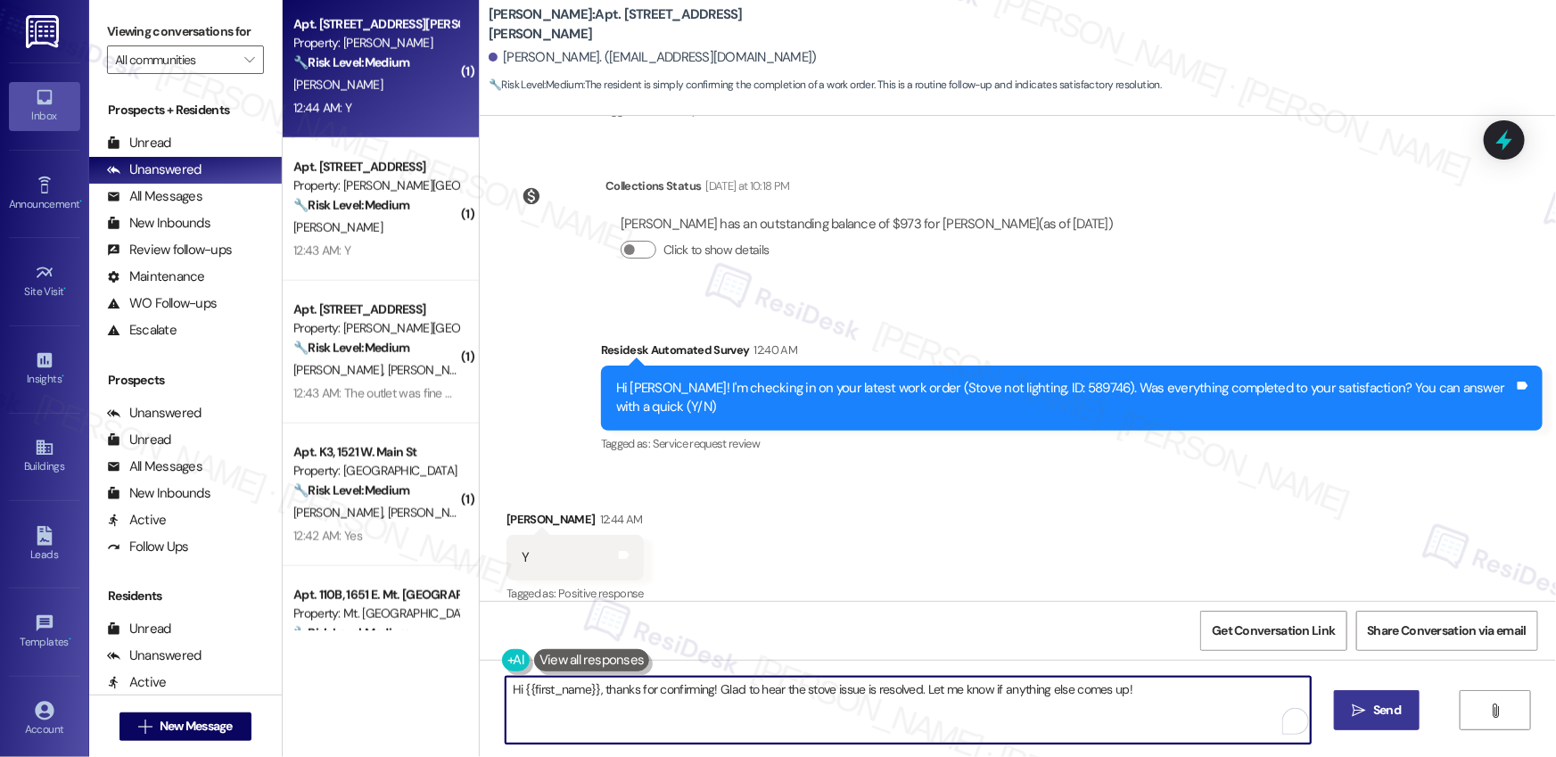
click at [1395, 720] on span "Send" at bounding box center [1387, 710] width 28 height 19
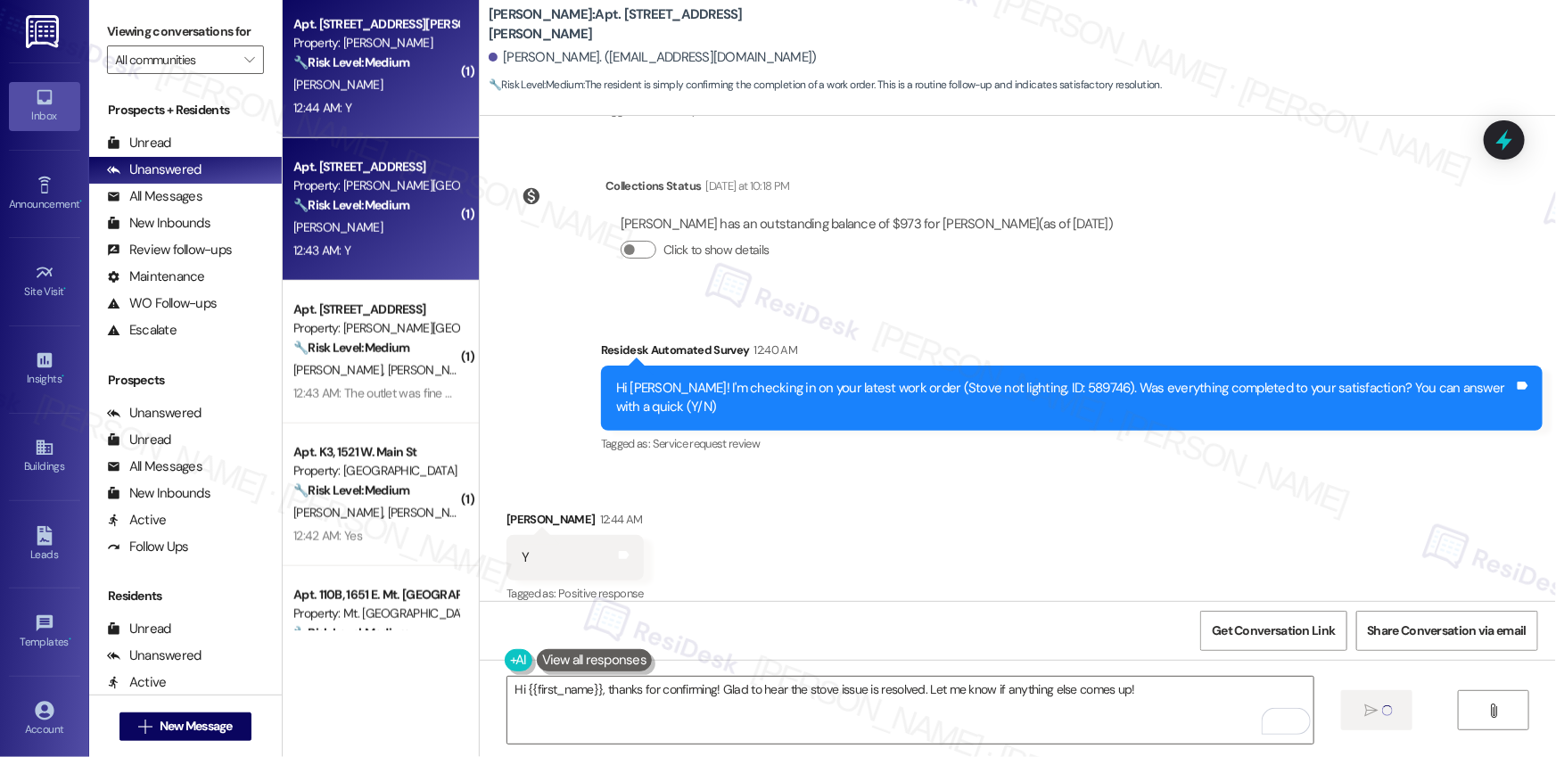
click at [381, 244] on div "12:43 AM: Y 12:43 AM: Y" at bounding box center [376, 251] width 169 height 22
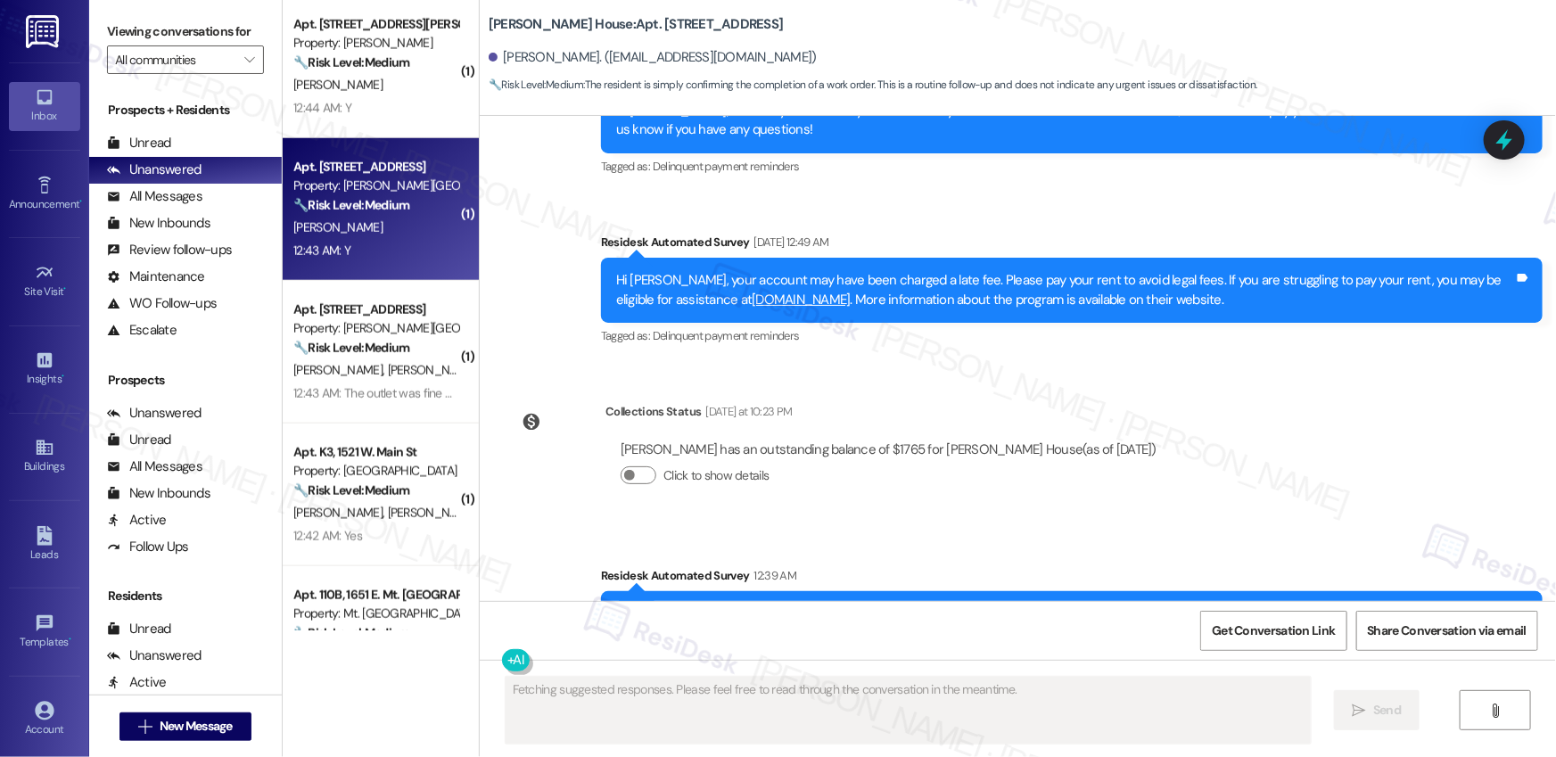
scroll to position [7037, 0]
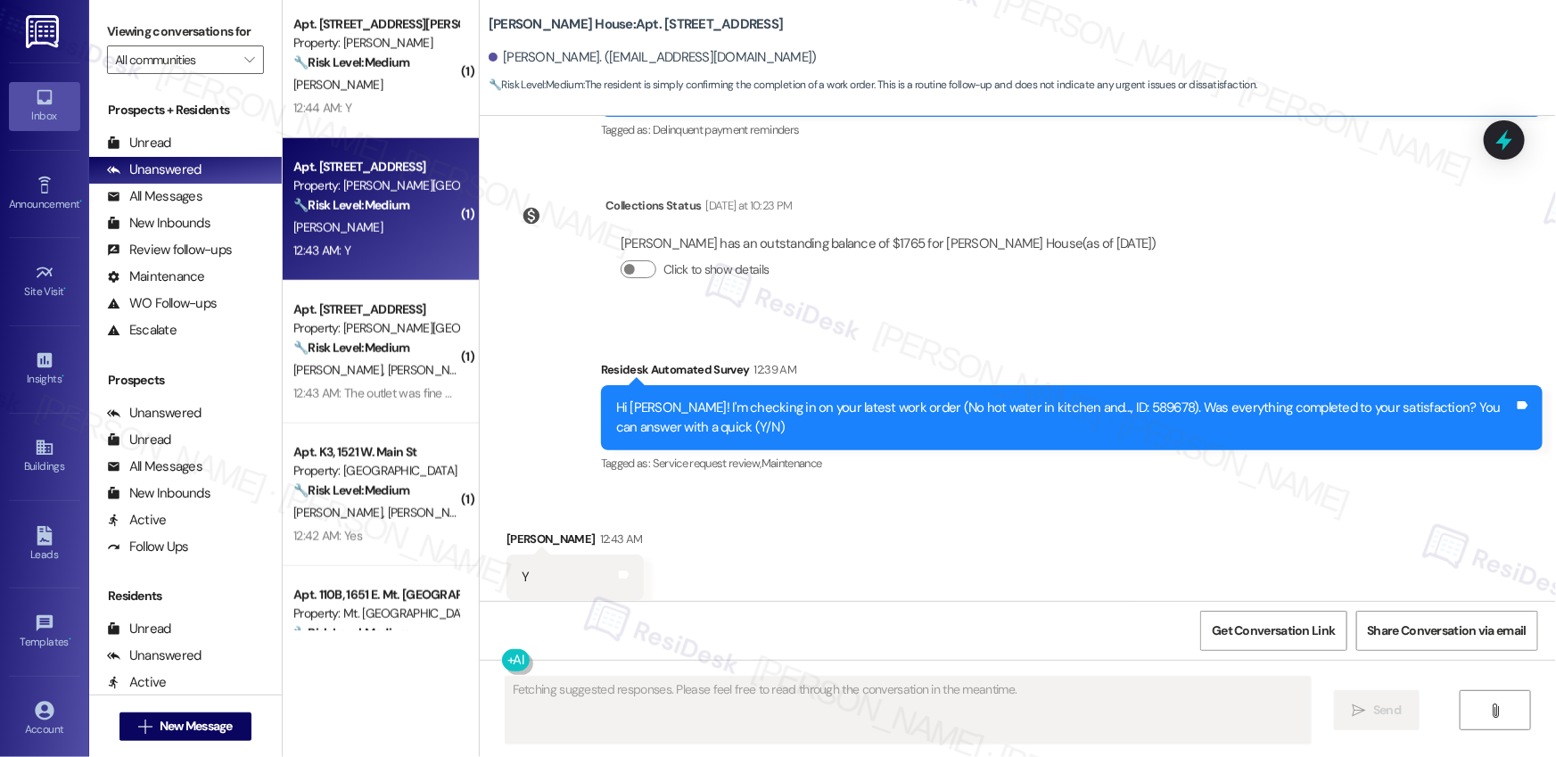
click at [381, 244] on div "12:43 AM: Y 12:43 AM: Y" at bounding box center [376, 251] width 169 height 22
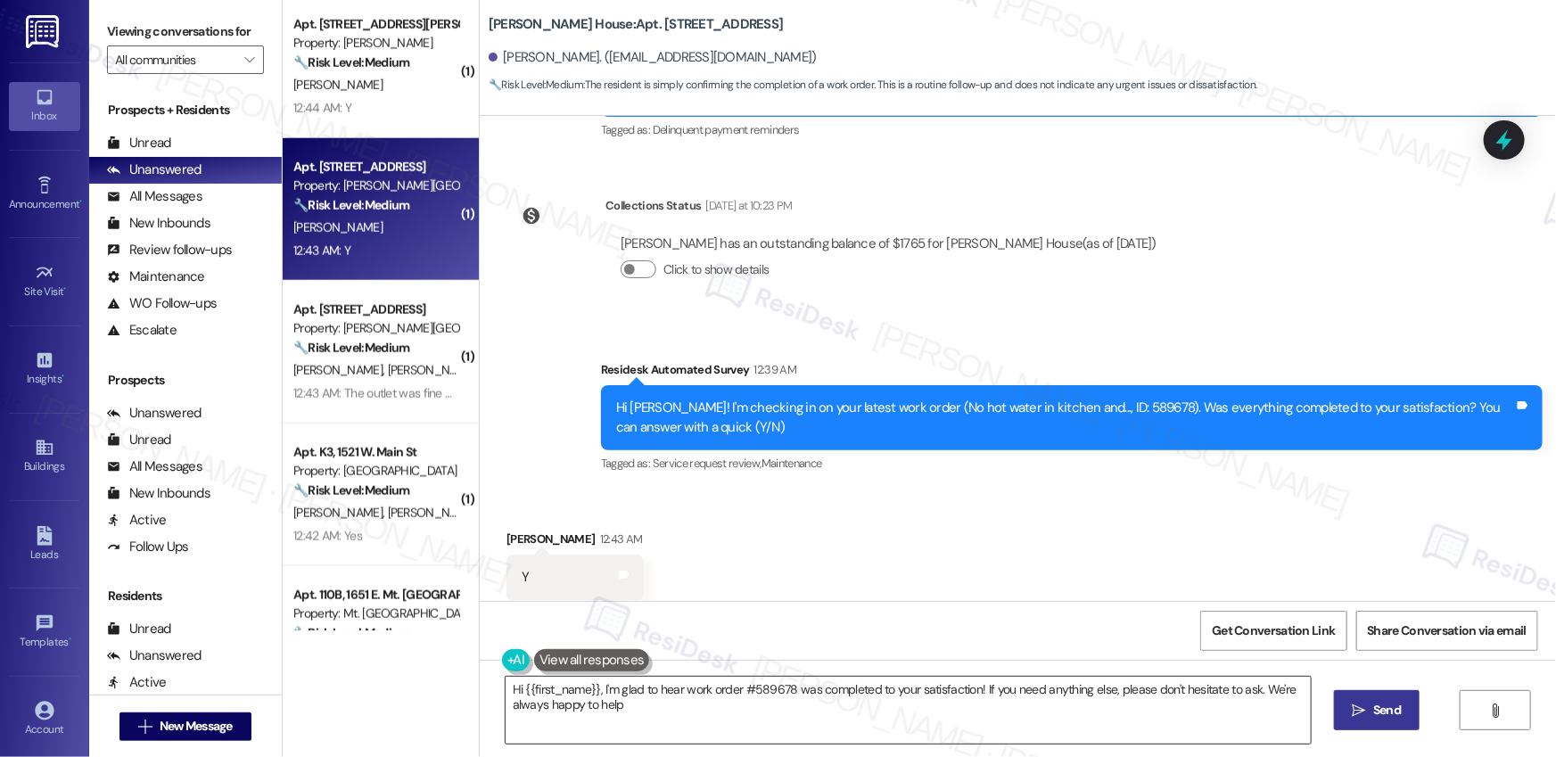
type textarea "Hi {{first_name}}, I'm glad to hear work order #589678 was completed to your sa…"
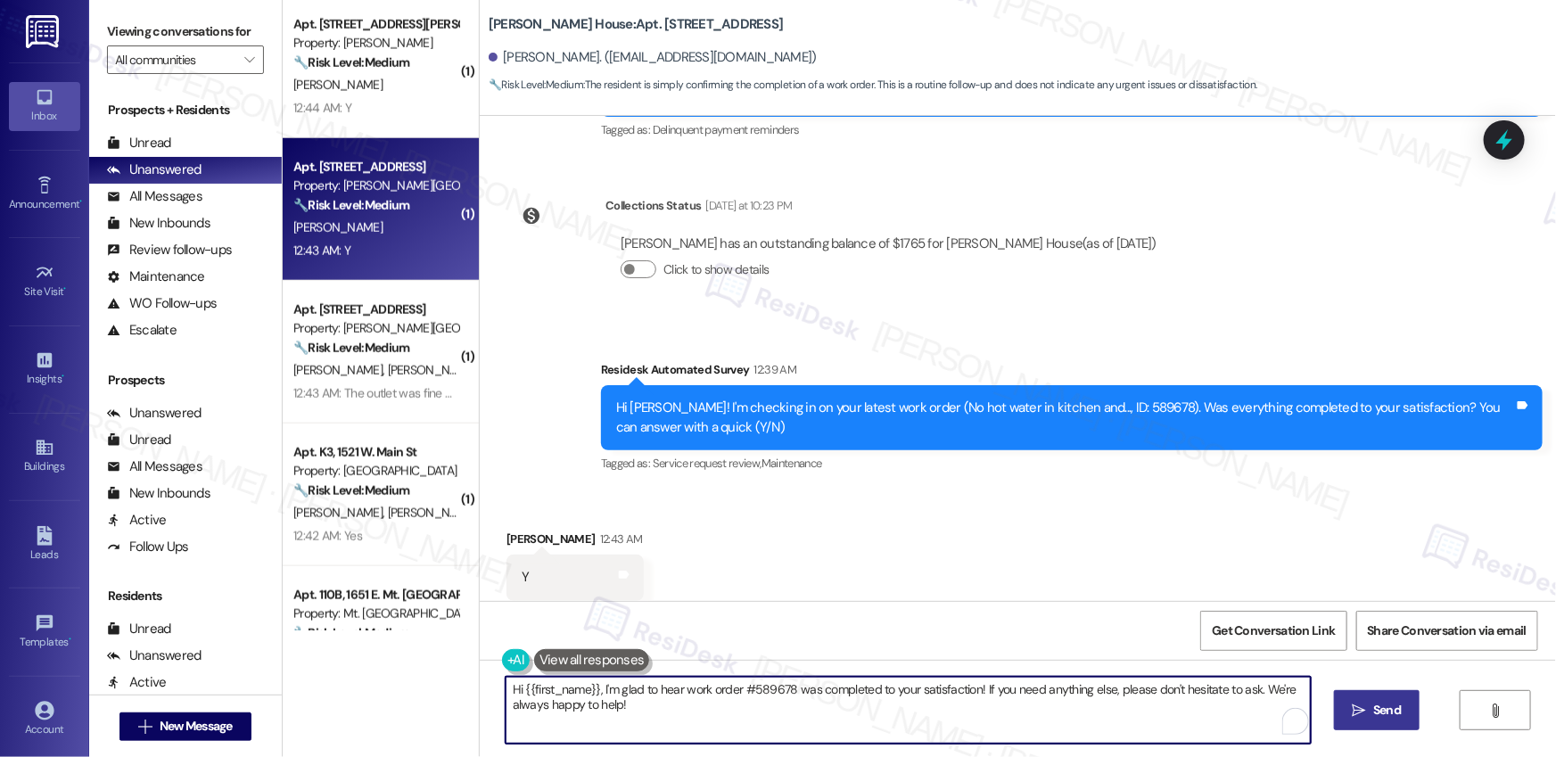
click at [718, 713] on textarea "Hi {{first_name}}, I'm glad to hear work order #589678 was completed to your sa…" at bounding box center [908, 710] width 805 height 67
click at [665, 714] on textarea "Hi {{first_name}}, I'm glad to hear work order #589678 was completed to your sa…" at bounding box center [908, 710] width 805 height 67
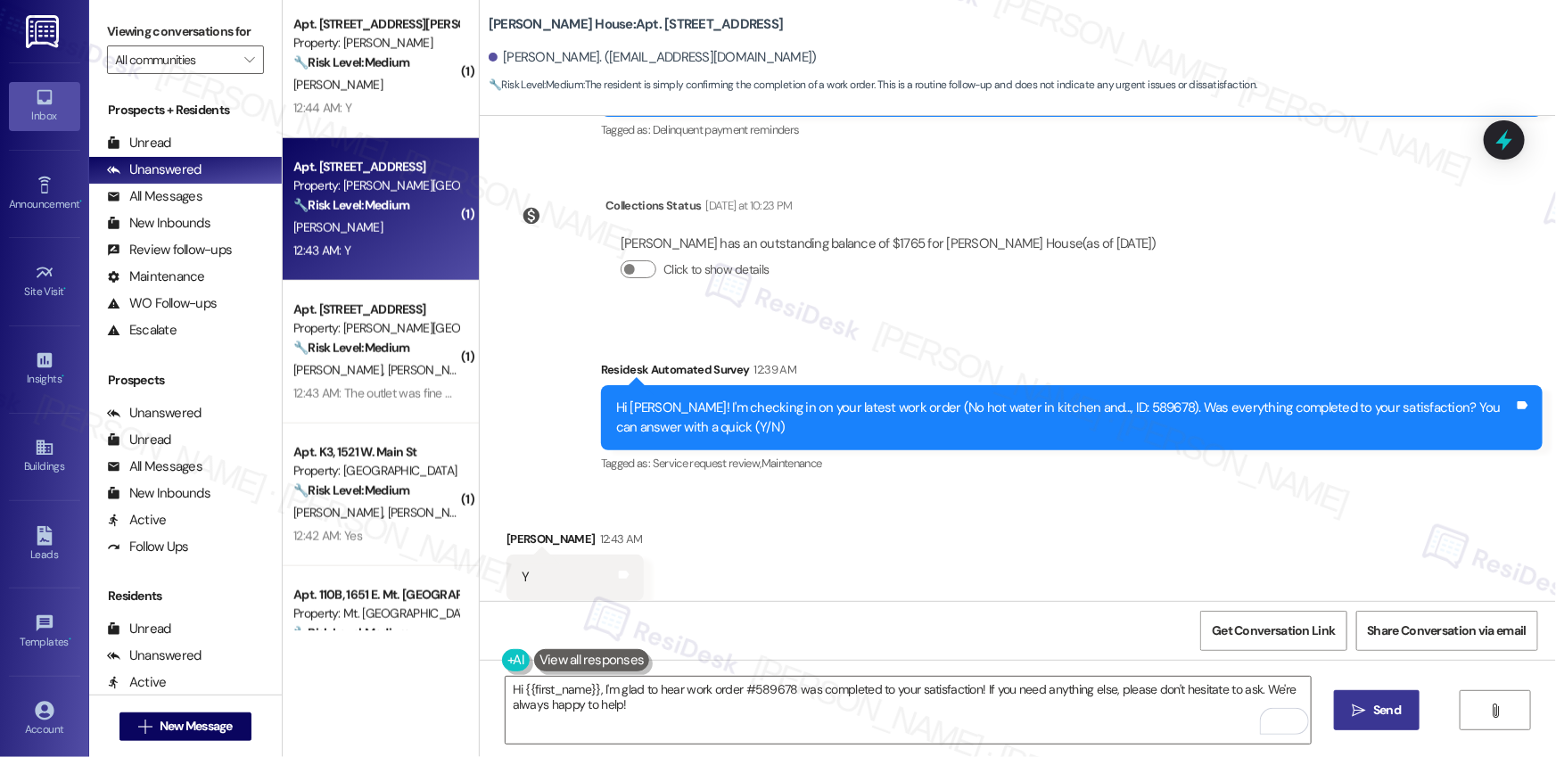
click at [1365, 722] on button " Send" at bounding box center [1377, 710] width 87 height 40
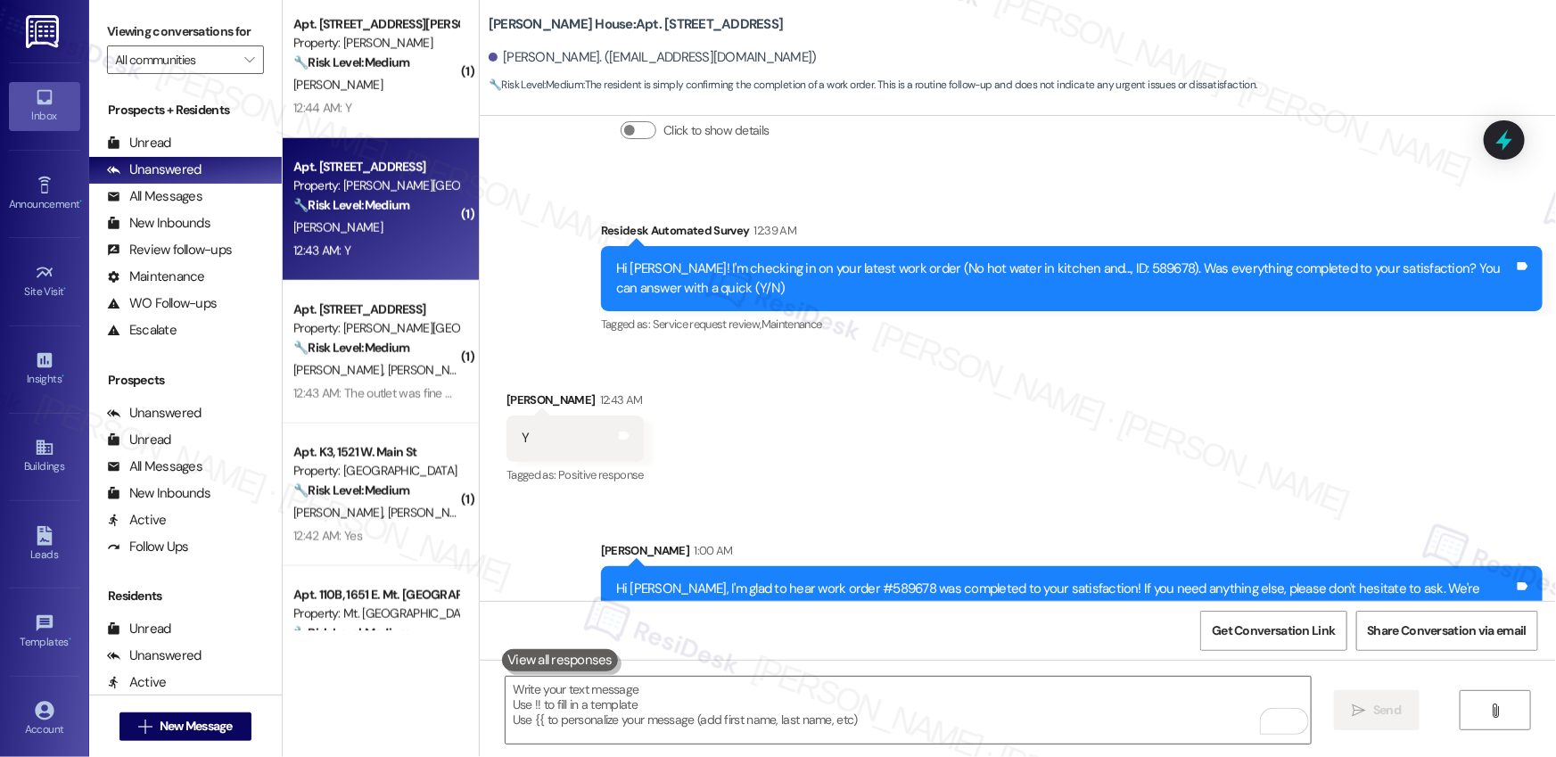
scroll to position [7179, 0]
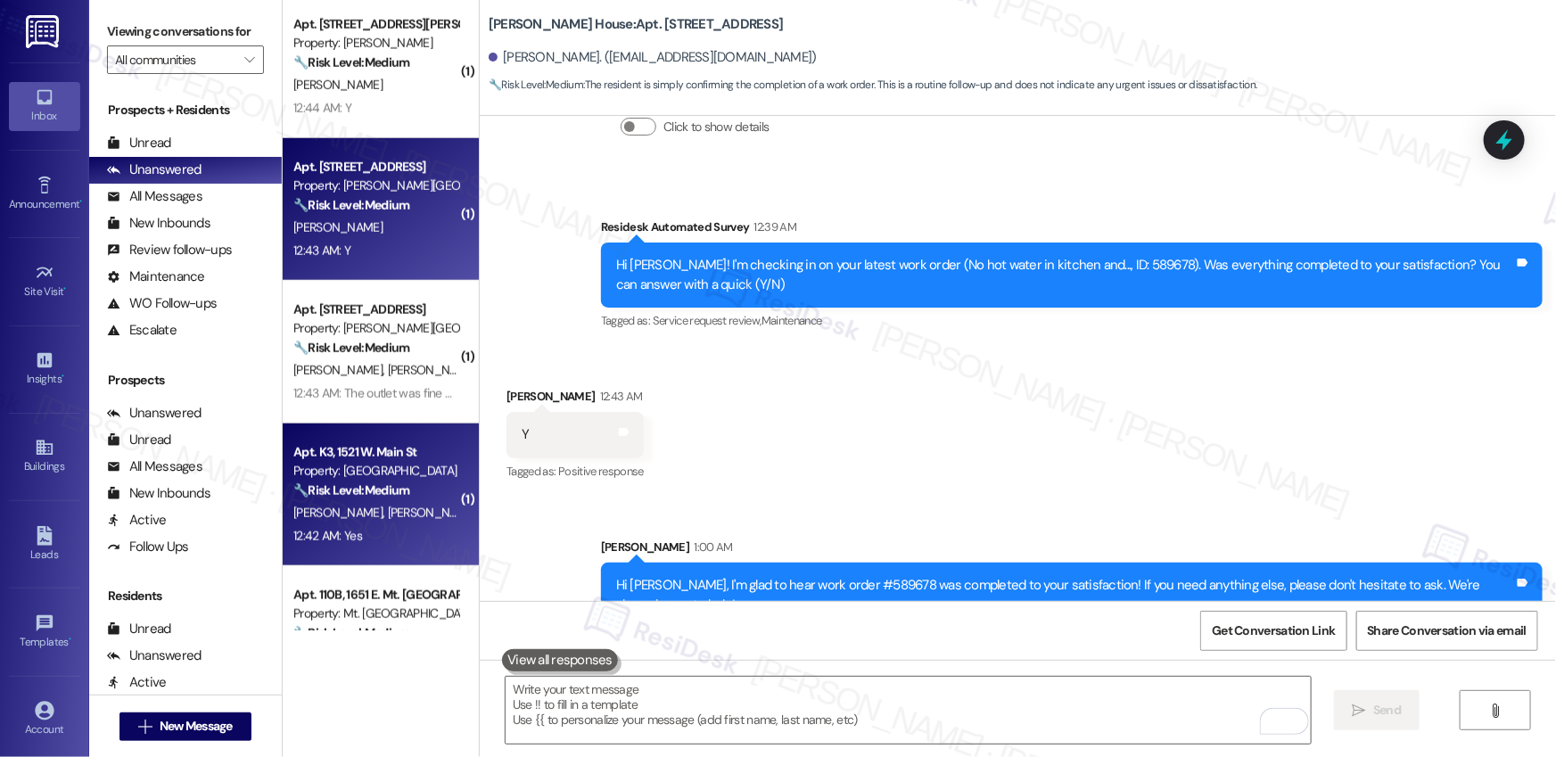
click at [390, 514] on div "[PERSON_NAME] [PERSON_NAME]" at bounding box center [376, 513] width 169 height 22
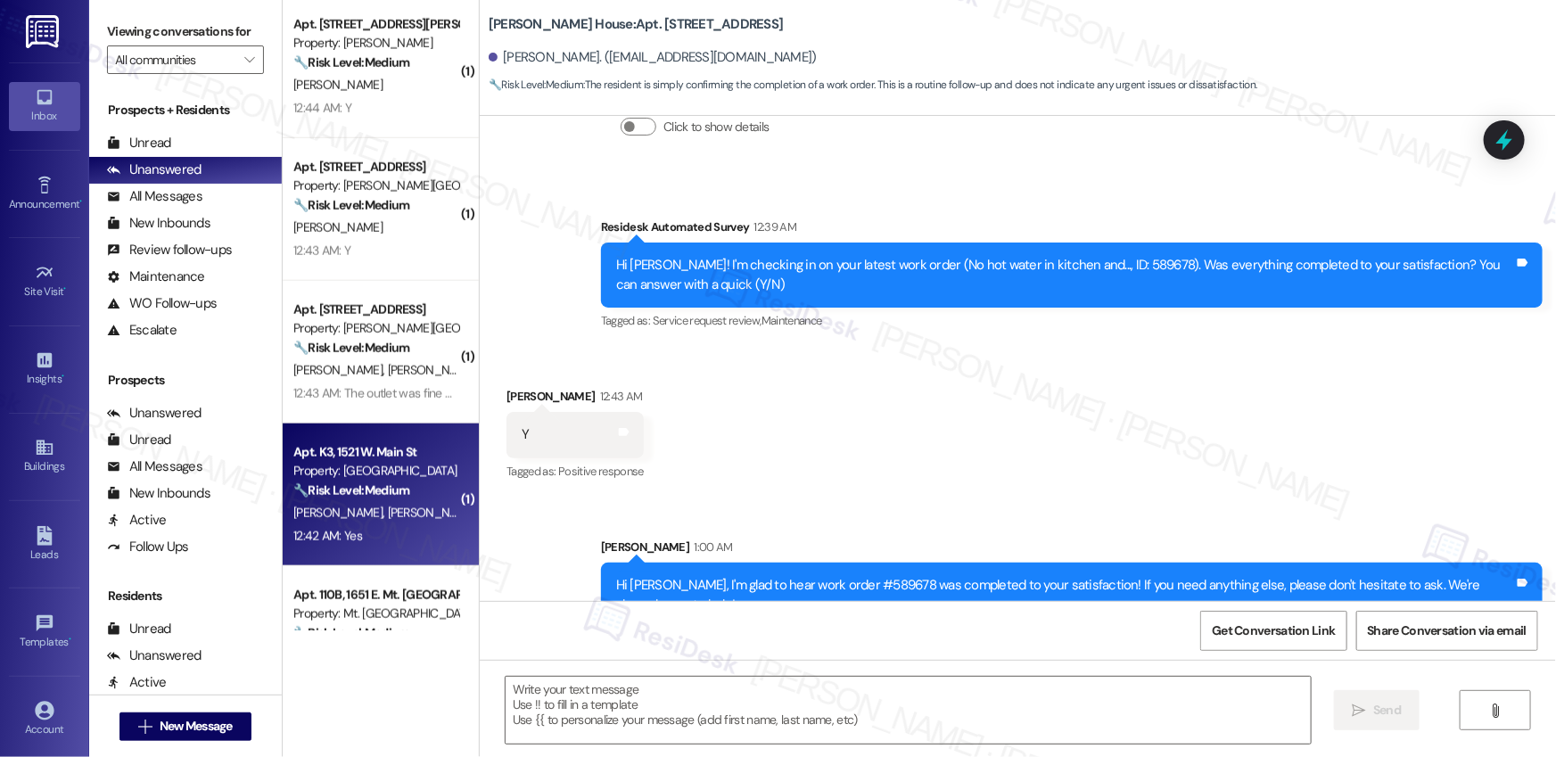
type textarea "Fetching suggested responses. Please feel free to read through the conversation…"
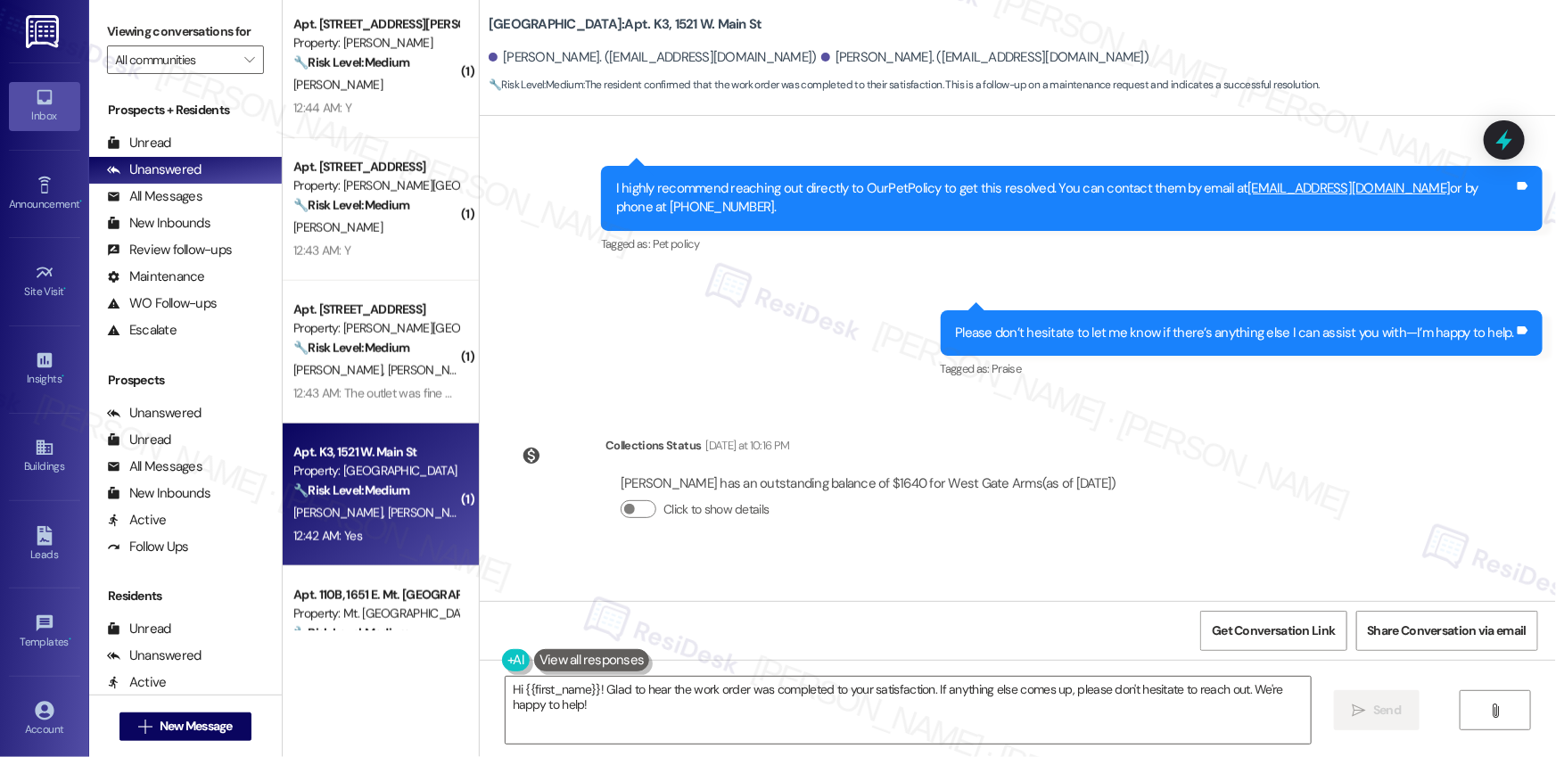
scroll to position [2820, 0]
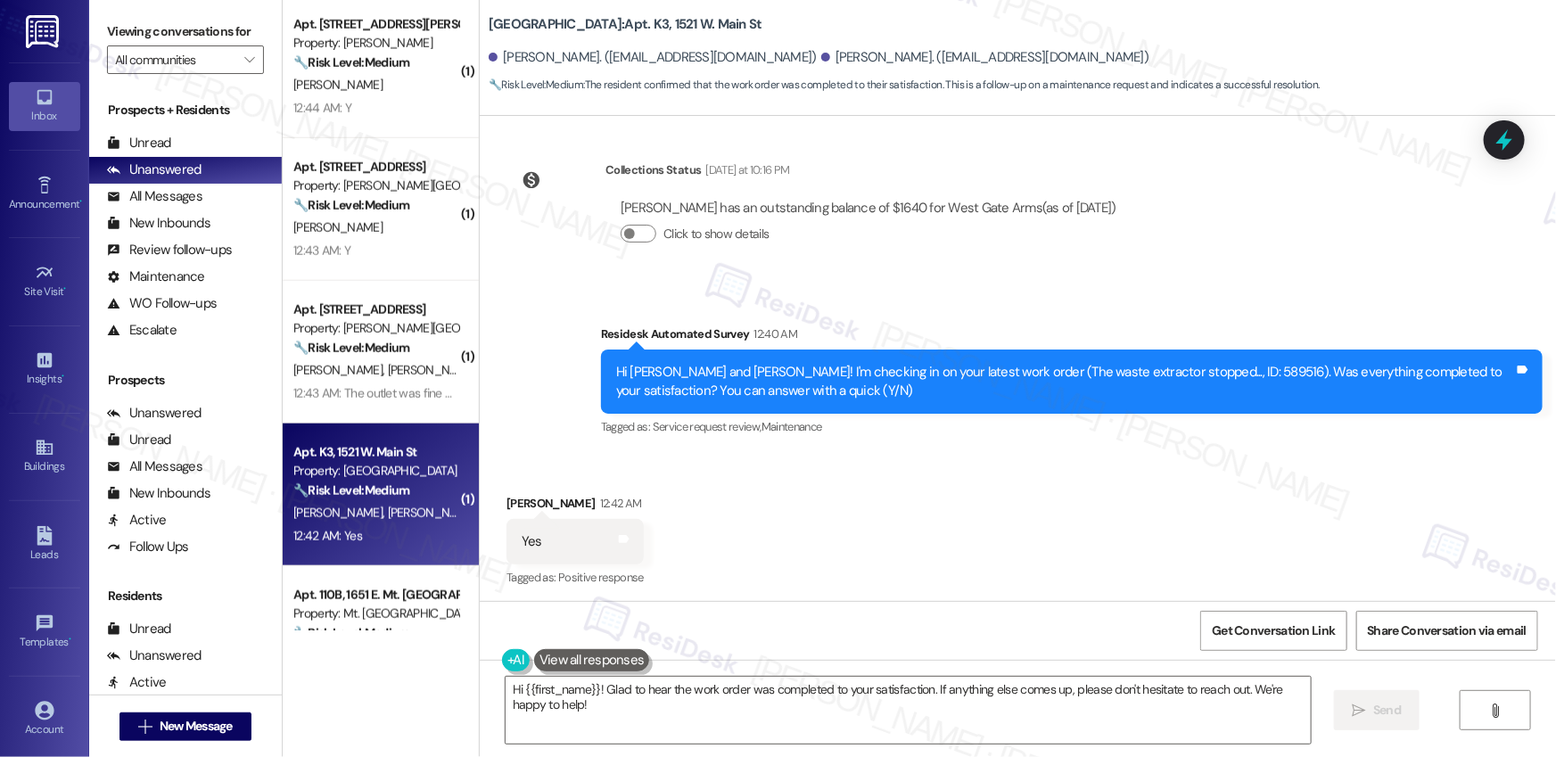
click at [679, 568] on div "Received via SMS [PERSON_NAME] 12:42 AM Yes Tags and notes Tagged as: Positive …" at bounding box center [1018, 529] width 1076 height 151
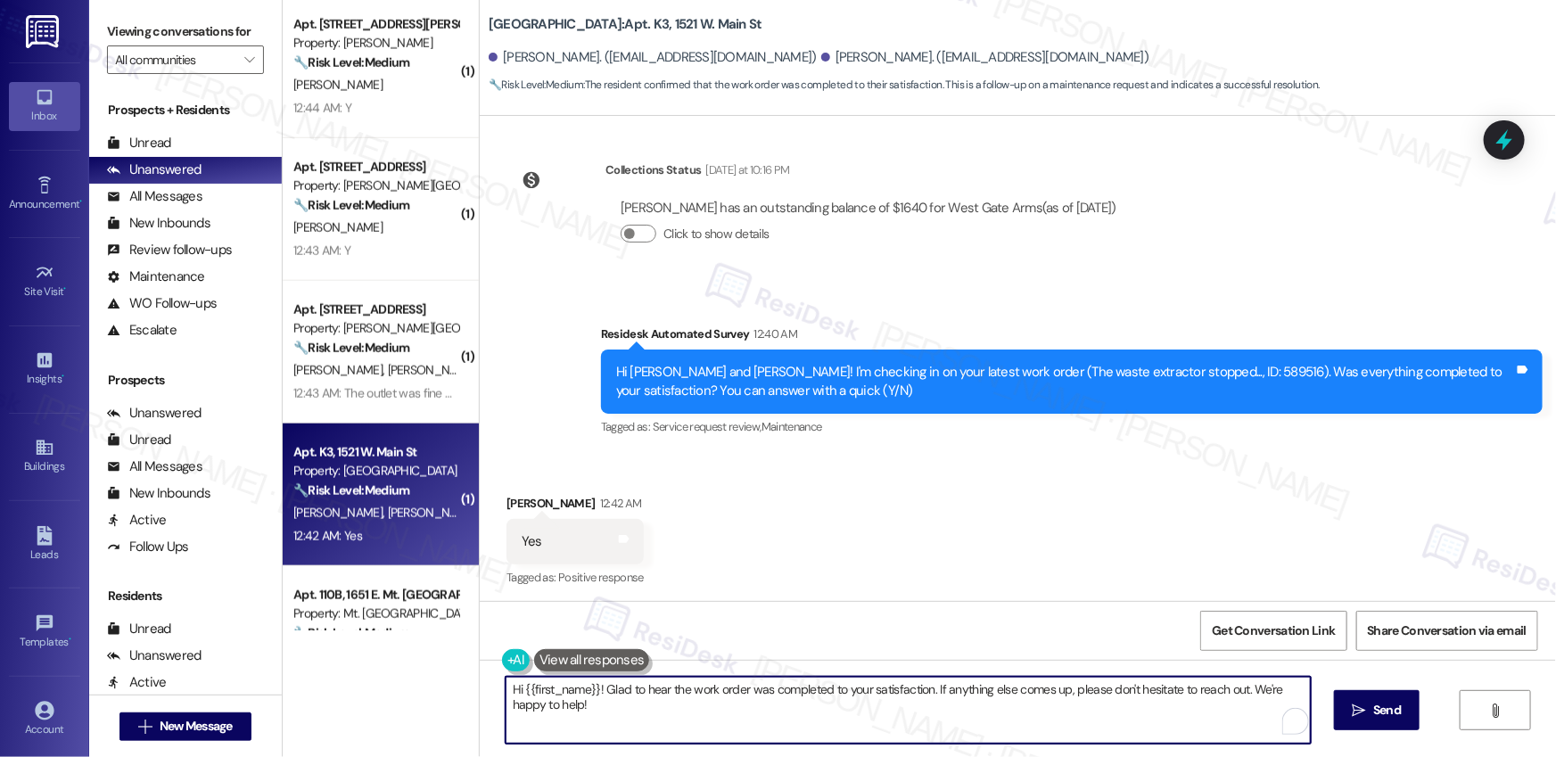
click at [680, 702] on textarea "Hi {{first_name}}! Glad to hear the work order was completed to your satisfacti…" at bounding box center [908, 710] width 805 height 67
click at [510, 498] on div "[PERSON_NAME] 12:42 AM" at bounding box center [575, 506] width 137 height 25
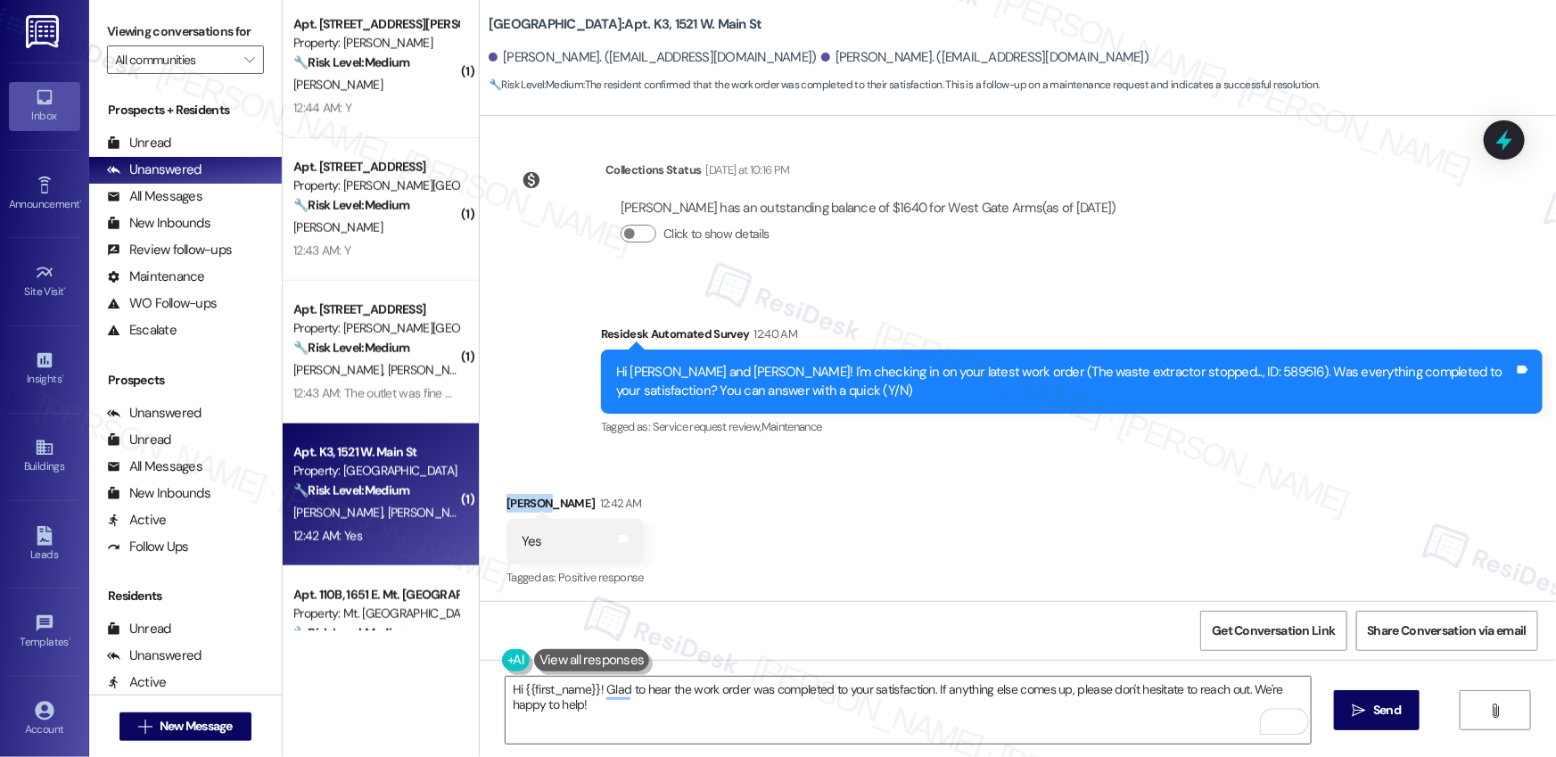
click at [510, 498] on div "[PERSON_NAME] 12:42 AM" at bounding box center [575, 506] width 137 height 25
copy div "[PERSON_NAME]"
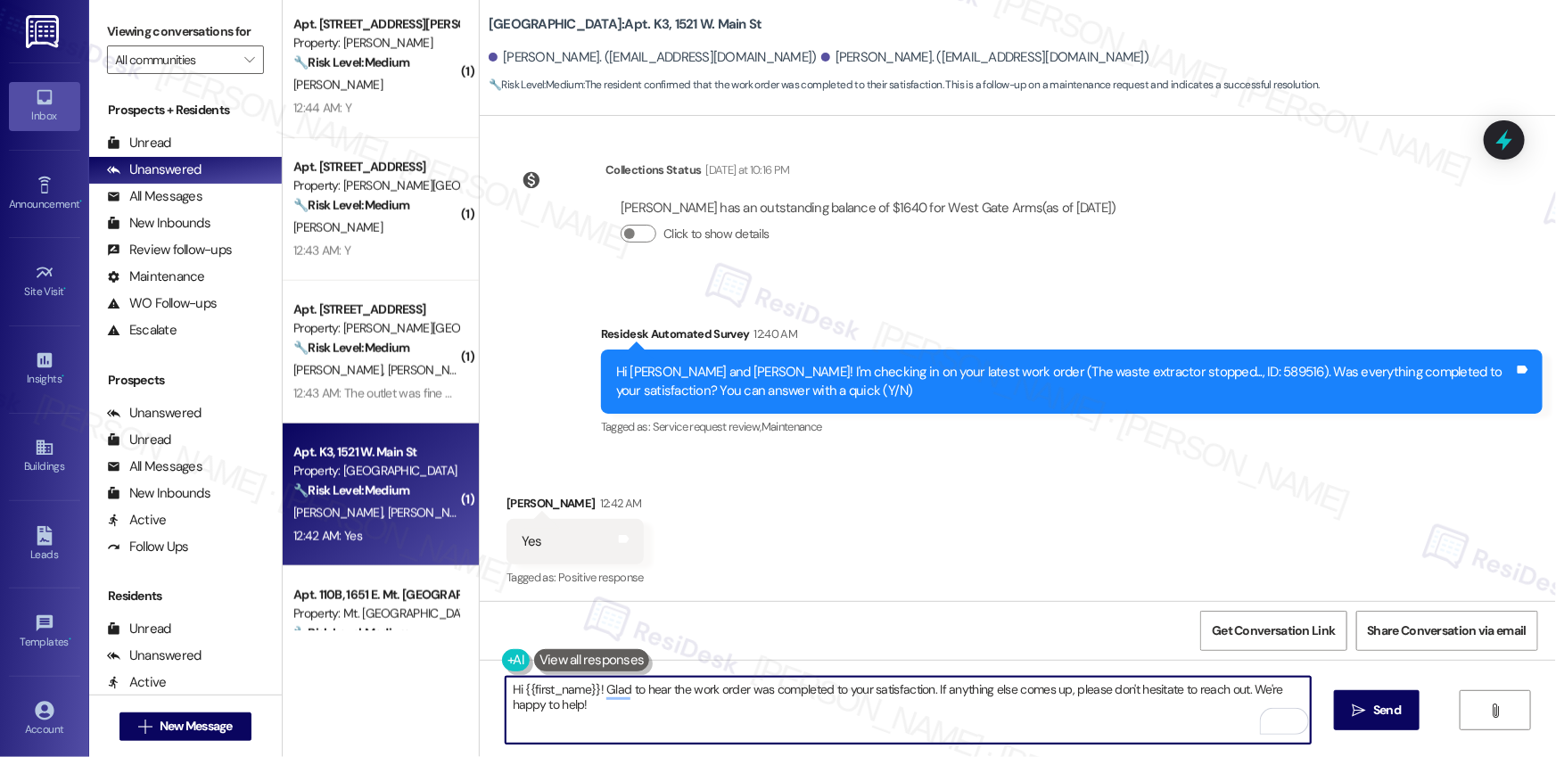
drag, startPoint x: 515, startPoint y: 688, endPoint x: 590, endPoint y: 692, distance: 75.0
click at [590, 692] on textarea "Hi {{first_name}}! Glad to hear the work order was completed to your satisfacti…" at bounding box center [908, 710] width 805 height 67
paste textarea "[PERSON_NAME]"
click at [626, 711] on textarea "Hi [PERSON_NAME]! Glad to hear the work order was completed to your satisfactio…" at bounding box center [908, 710] width 805 height 67
type textarea "Hi [PERSON_NAME]! Glad to hear the work order was completed to your satisfactio…"
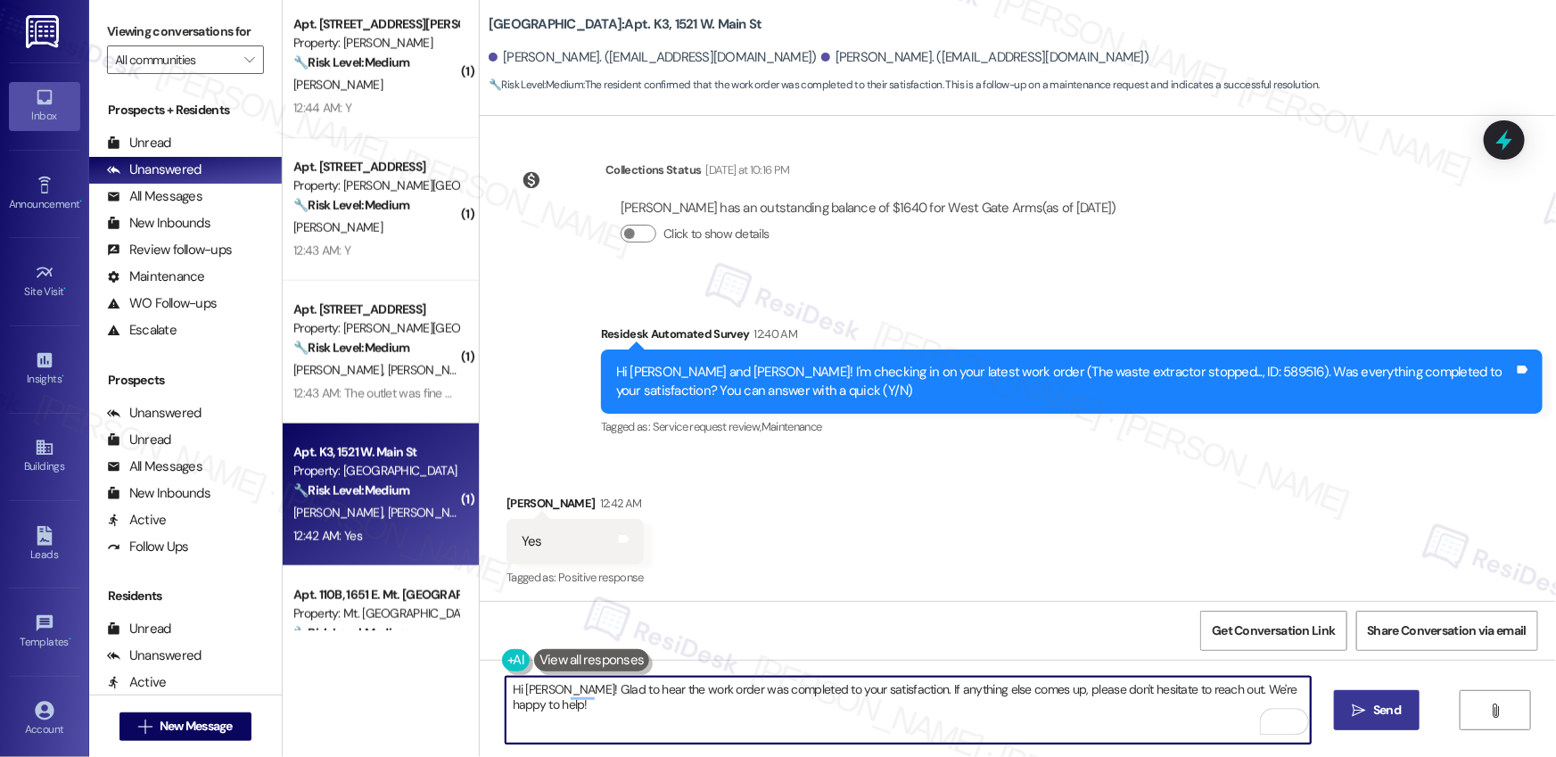
click at [1399, 719] on span "Send" at bounding box center [1387, 710] width 28 height 19
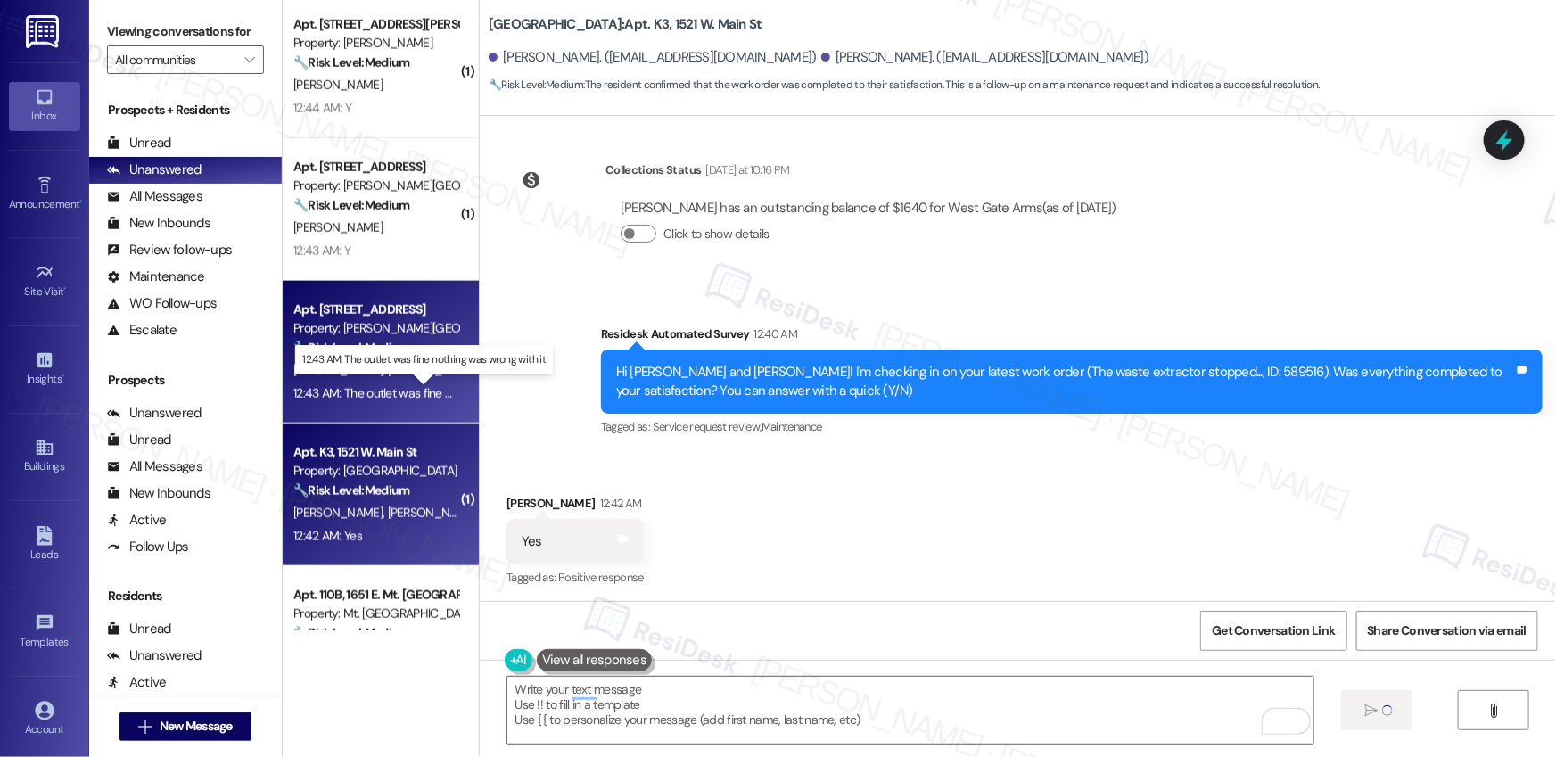
type textarea "Fetching suggested responses. Please feel free to read through the conversation…"
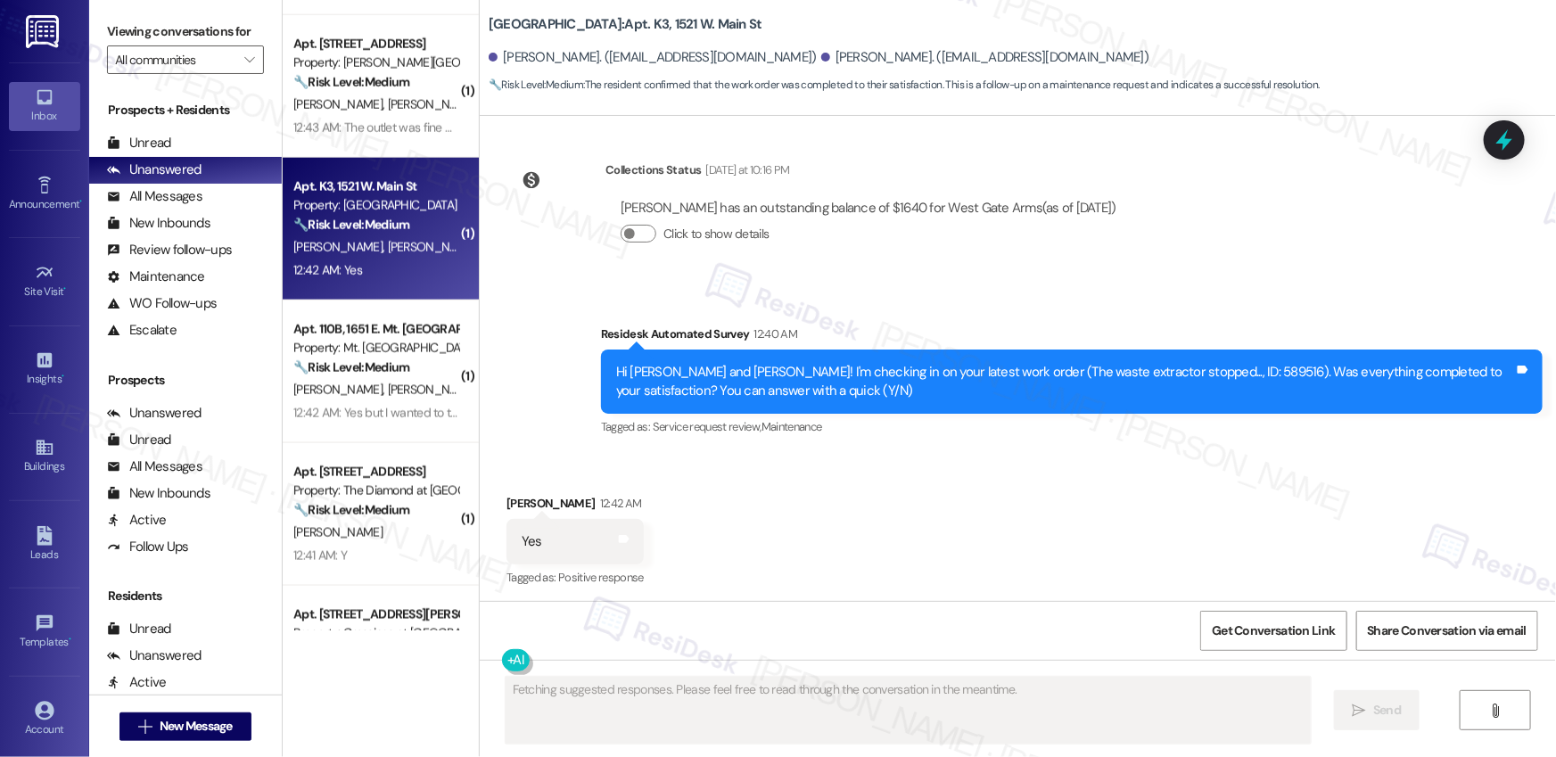
scroll to position [1266, 0]
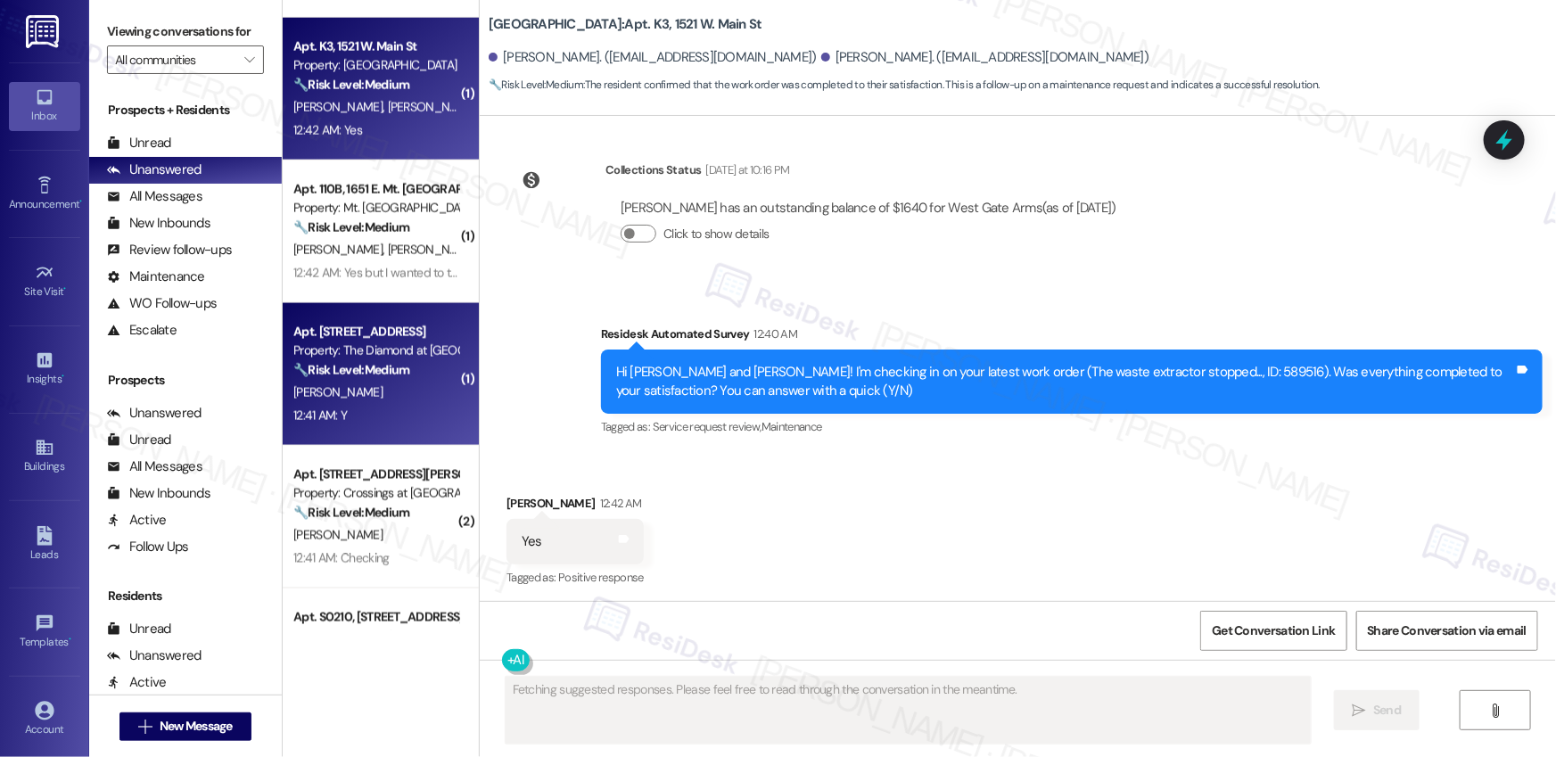
click at [367, 426] on div "Apt. 126, [STREET_ADDRESS] Property: The Diamond at [GEOGRAPHIC_DATA] 🔧 Risk Le…" at bounding box center [381, 374] width 196 height 143
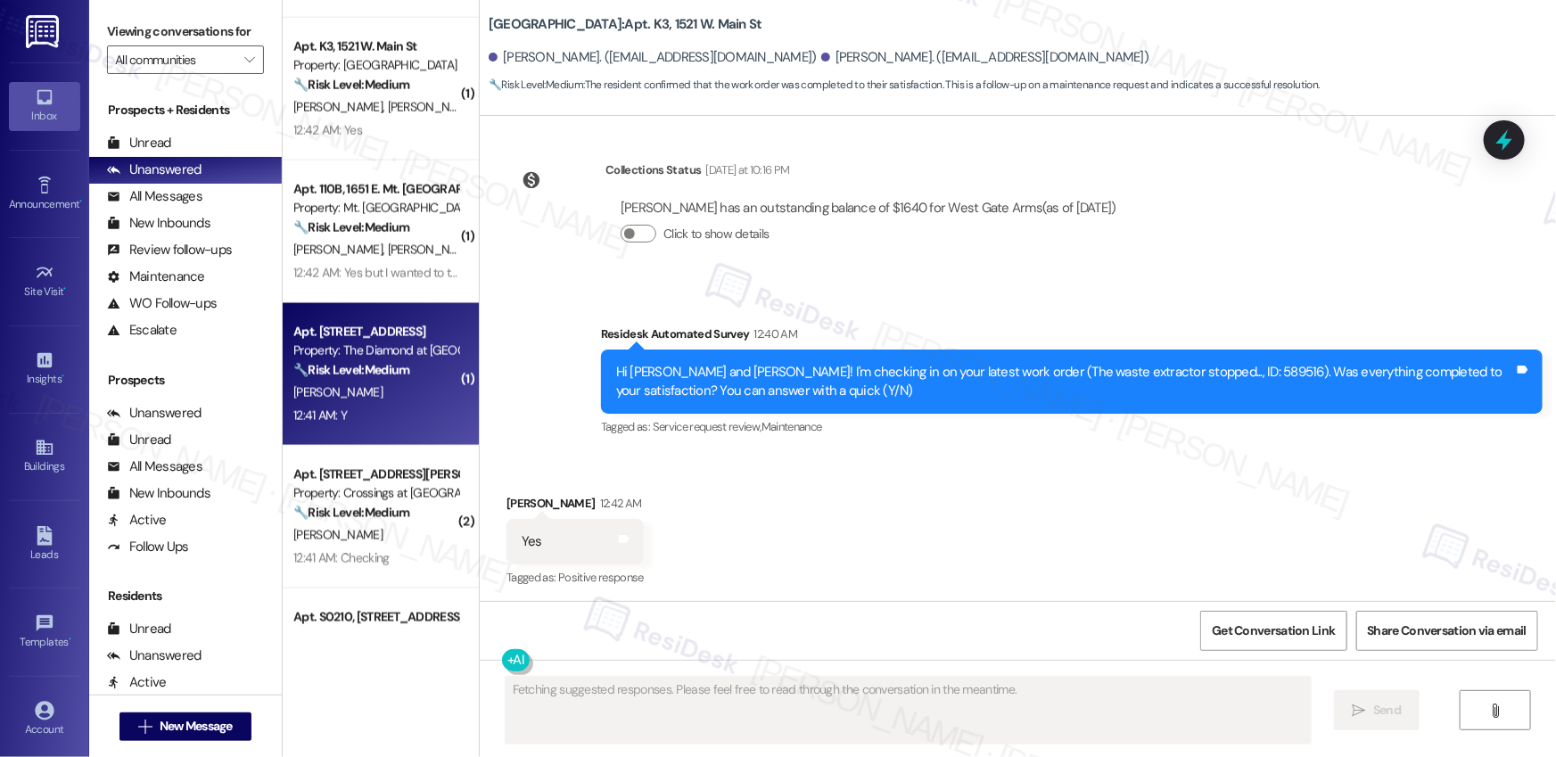
scroll to position [1043, 0]
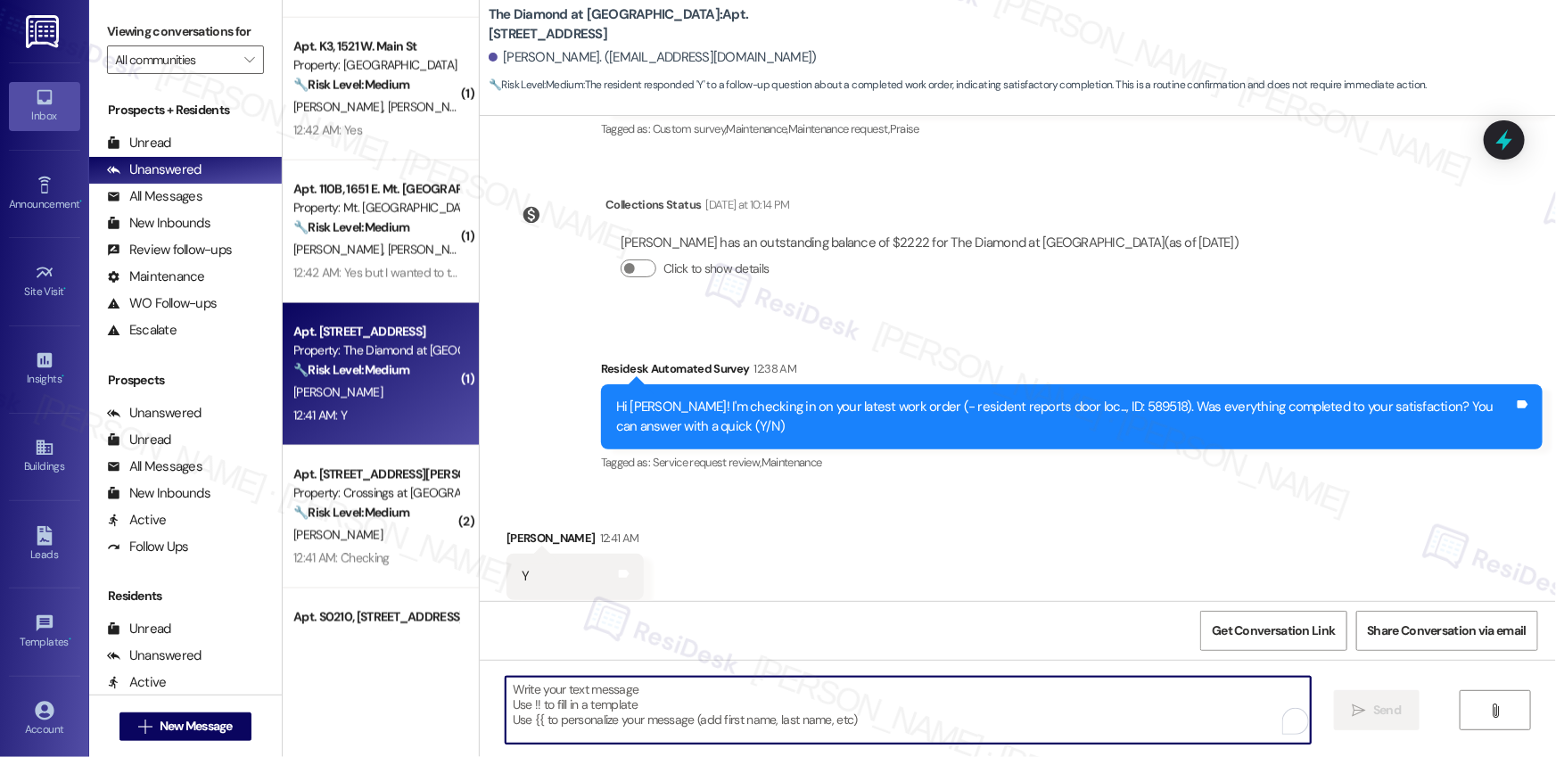
click at [660, 689] on textarea "To enrich screen reader interactions, please activate Accessibility in Grammarl…" at bounding box center [908, 710] width 805 height 67
click at [658, 690] on textarea "To enrich screen reader interactions, please activate Accessibility in Grammarl…" at bounding box center [908, 710] width 805 height 67
click at [568, 714] on textarea "To enrich screen reader interactions, please activate Accessibility in Grammarl…" at bounding box center [908, 710] width 805 height 67
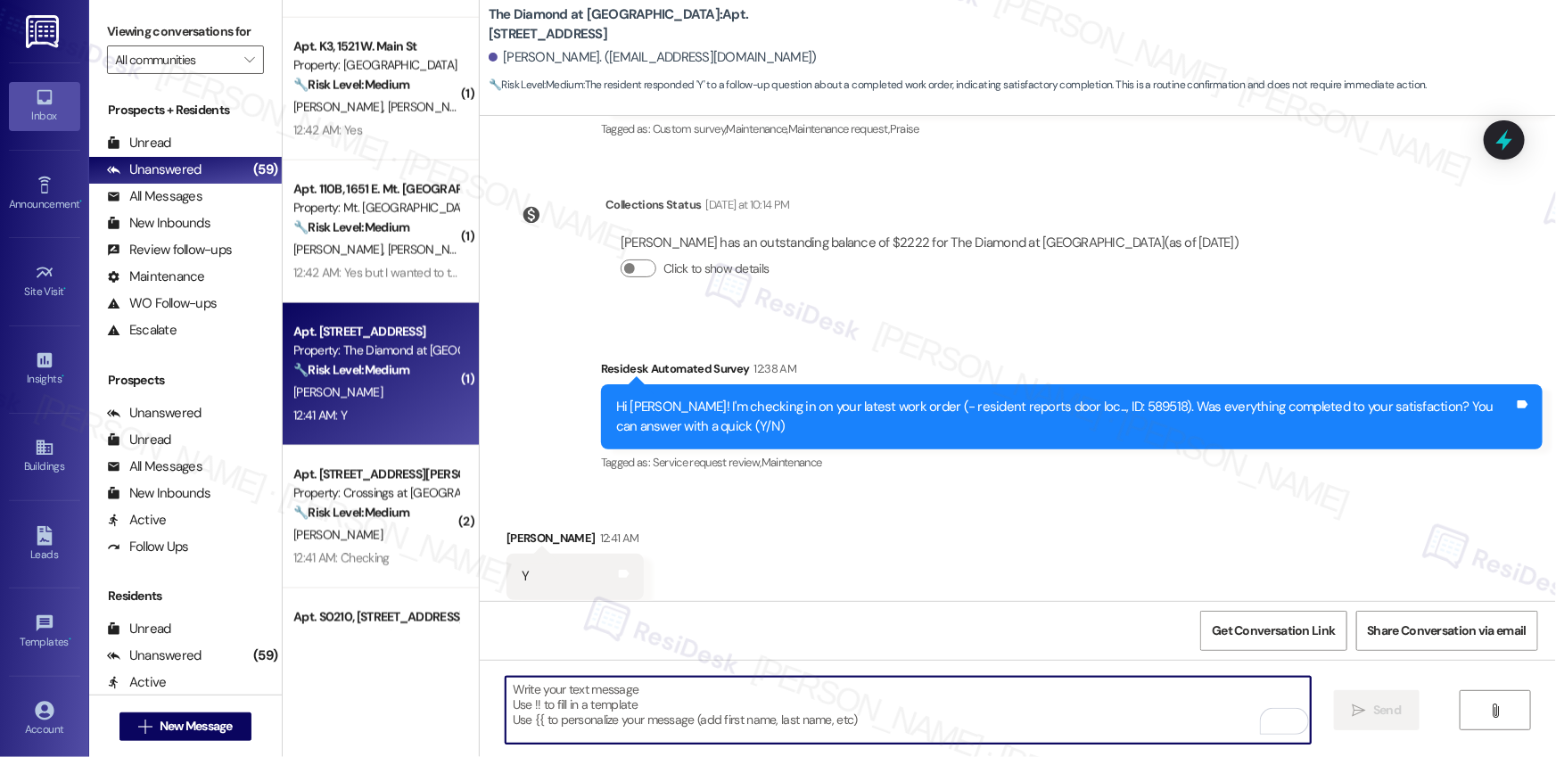
click at [568, 714] on textarea "To enrich screen reader interactions, please activate Accessibility in Grammarl…" at bounding box center [908, 710] width 805 height 67
click at [532, 701] on textarea "To enrich screen reader interactions, please activate Accessibility in Grammarl…" at bounding box center [908, 710] width 805 height 67
click at [803, 677] on textarea "To enrich screen reader interactions, please activate Accessibility in Grammarl…" at bounding box center [908, 710] width 805 height 67
paste textarea "Hi {{first_name}}, I'm so glad to hear the work order was completed to your sat…"
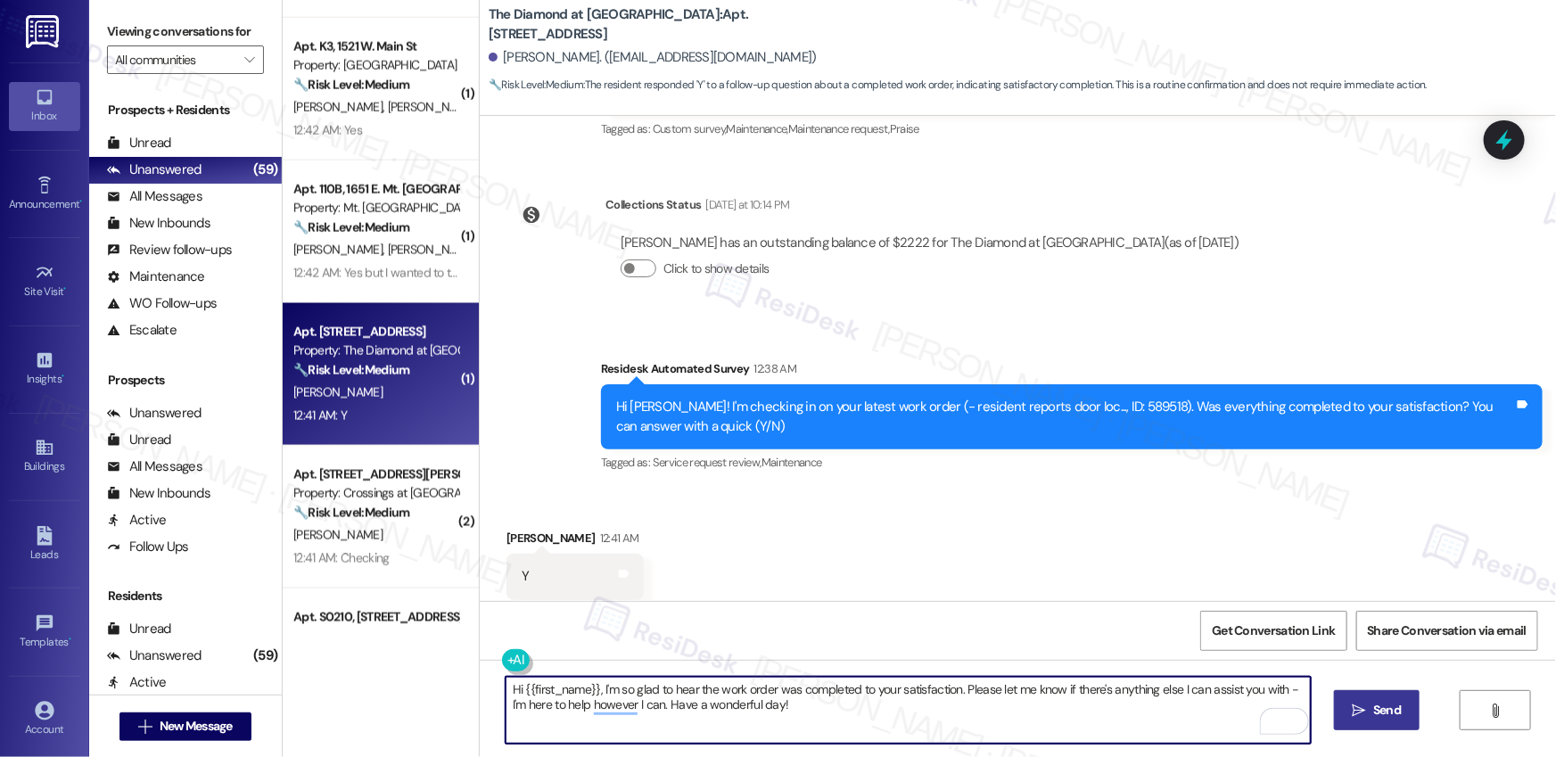
click at [876, 716] on textarea "Hi {{first_name}}, I'm so glad to hear the work order was completed to your sat…" at bounding box center [908, 710] width 805 height 67
type textarea "Hi {{first_name}}, I'm so glad to hear the work order was completed to your sat…"
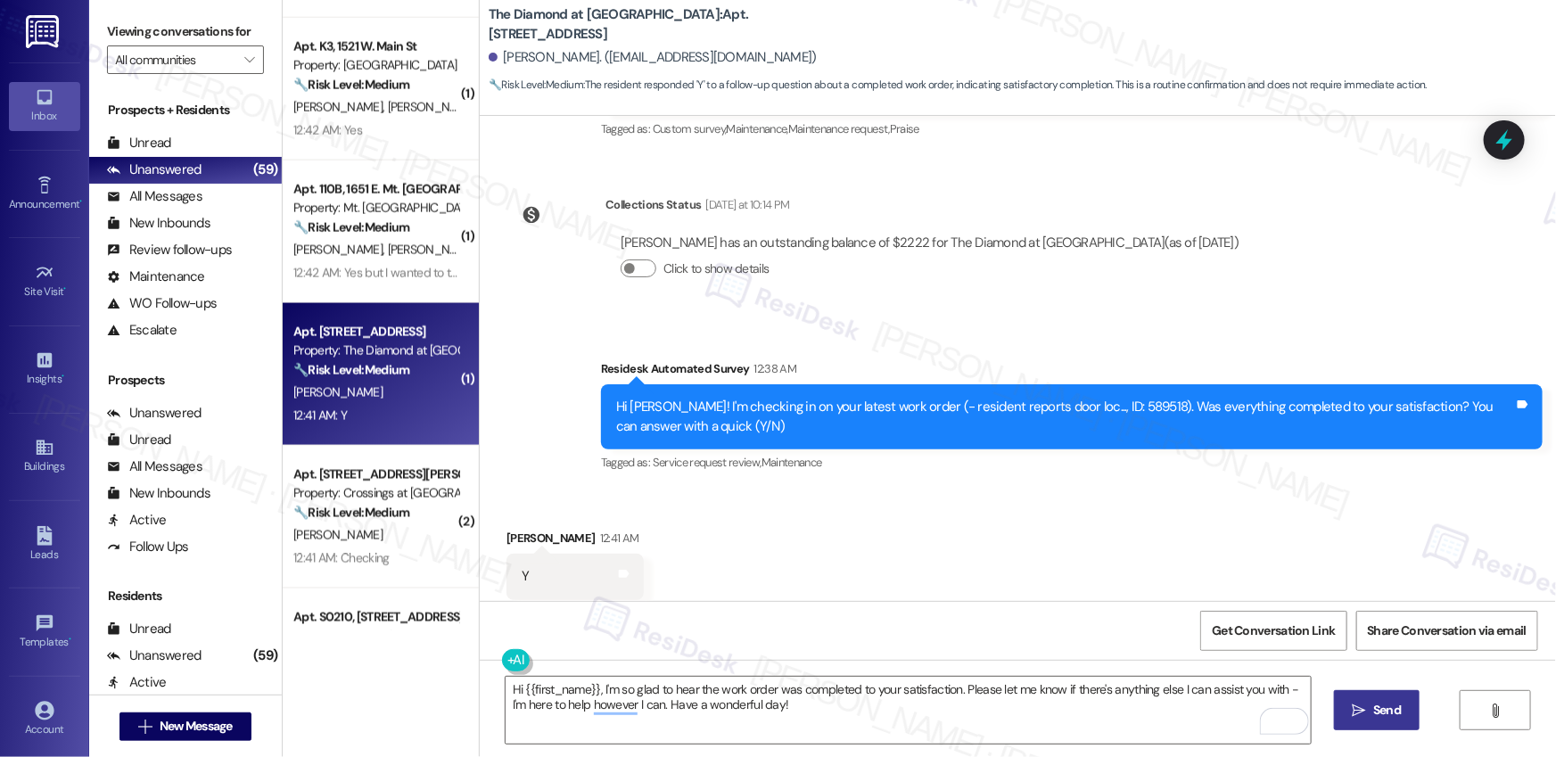
click at [1390, 717] on span "Send" at bounding box center [1387, 710] width 28 height 19
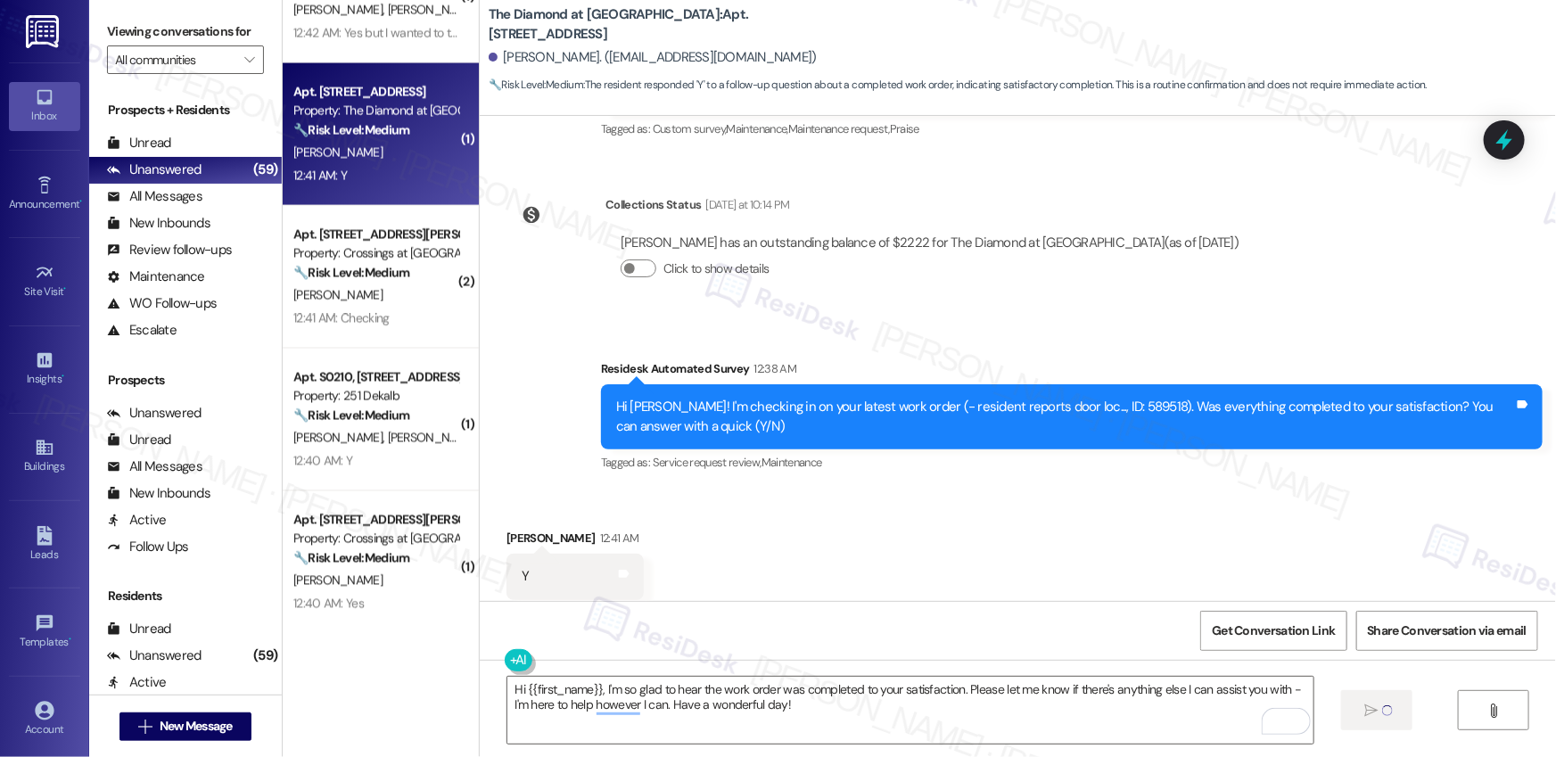
scroll to position [1511, 0]
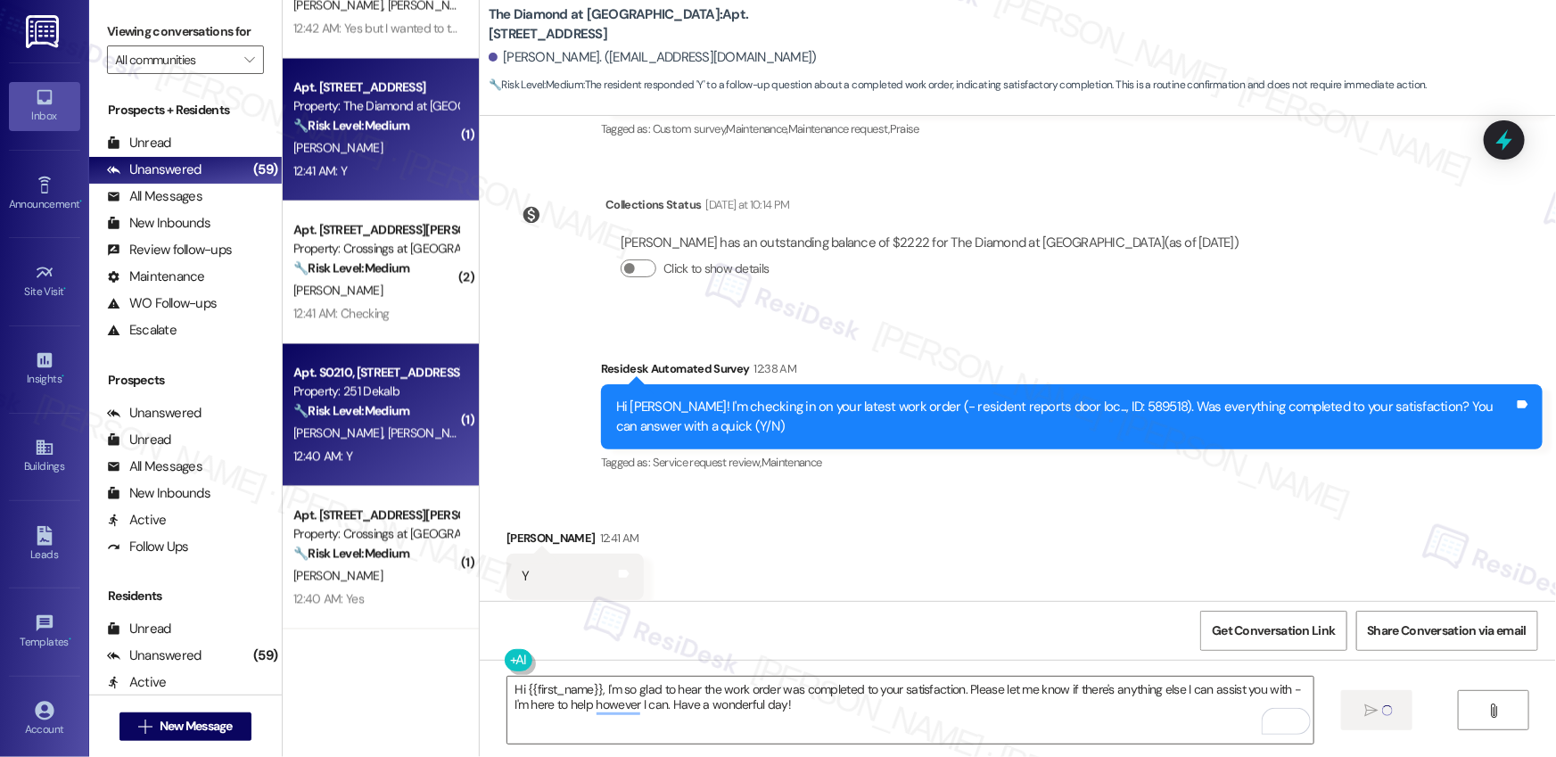
click at [384, 466] on div "12:40 AM: Y 12:40 AM: Y" at bounding box center [376, 457] width 169 height 22
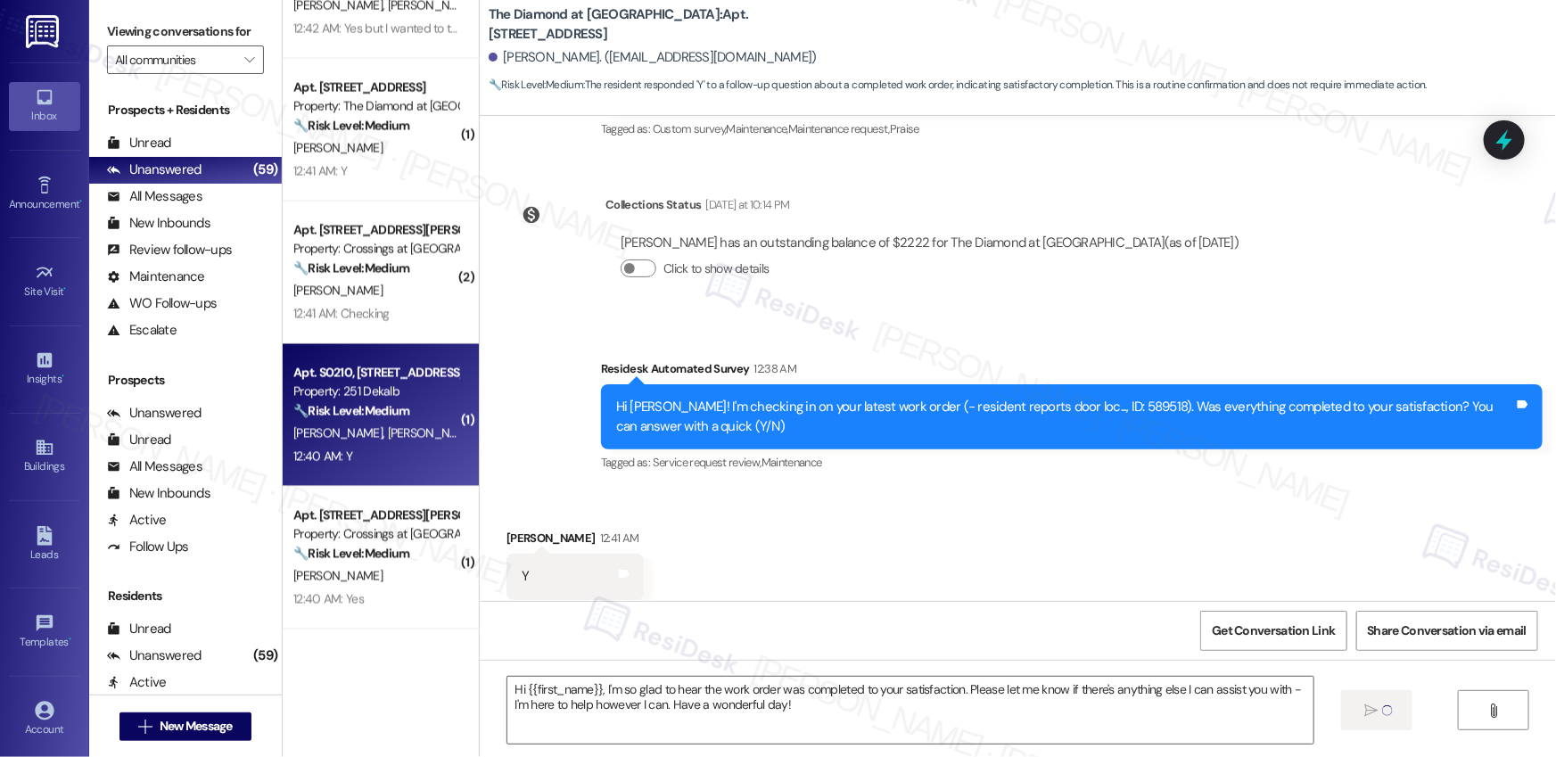
type textarea "Fetching suggested responses. Please feel free to read through the conversation…"
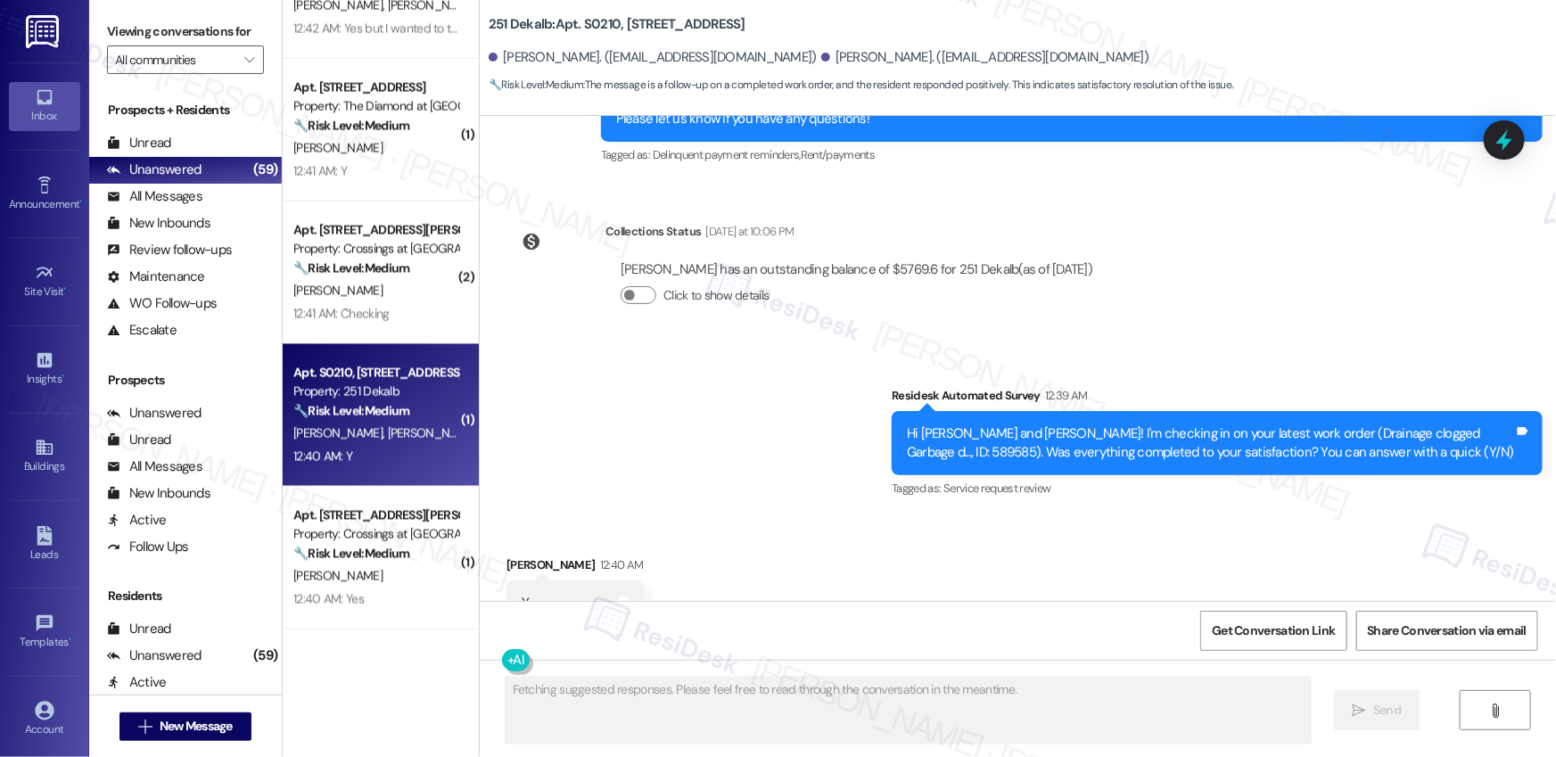
scroll to position [3219, 0]
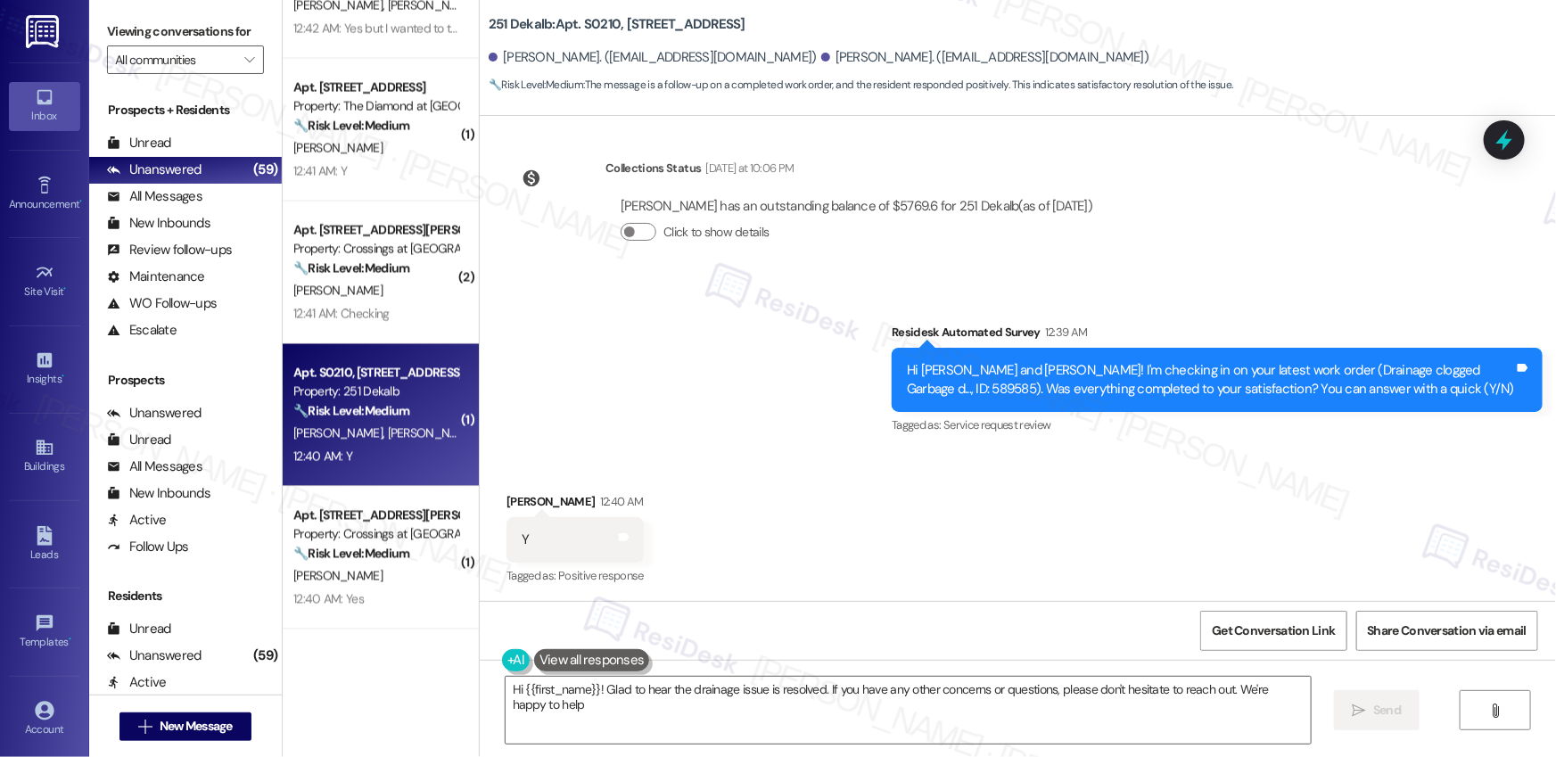
type textarea "Hi {{first_name}}! Glad to hear the drainage issue is resolved. If you have any…"
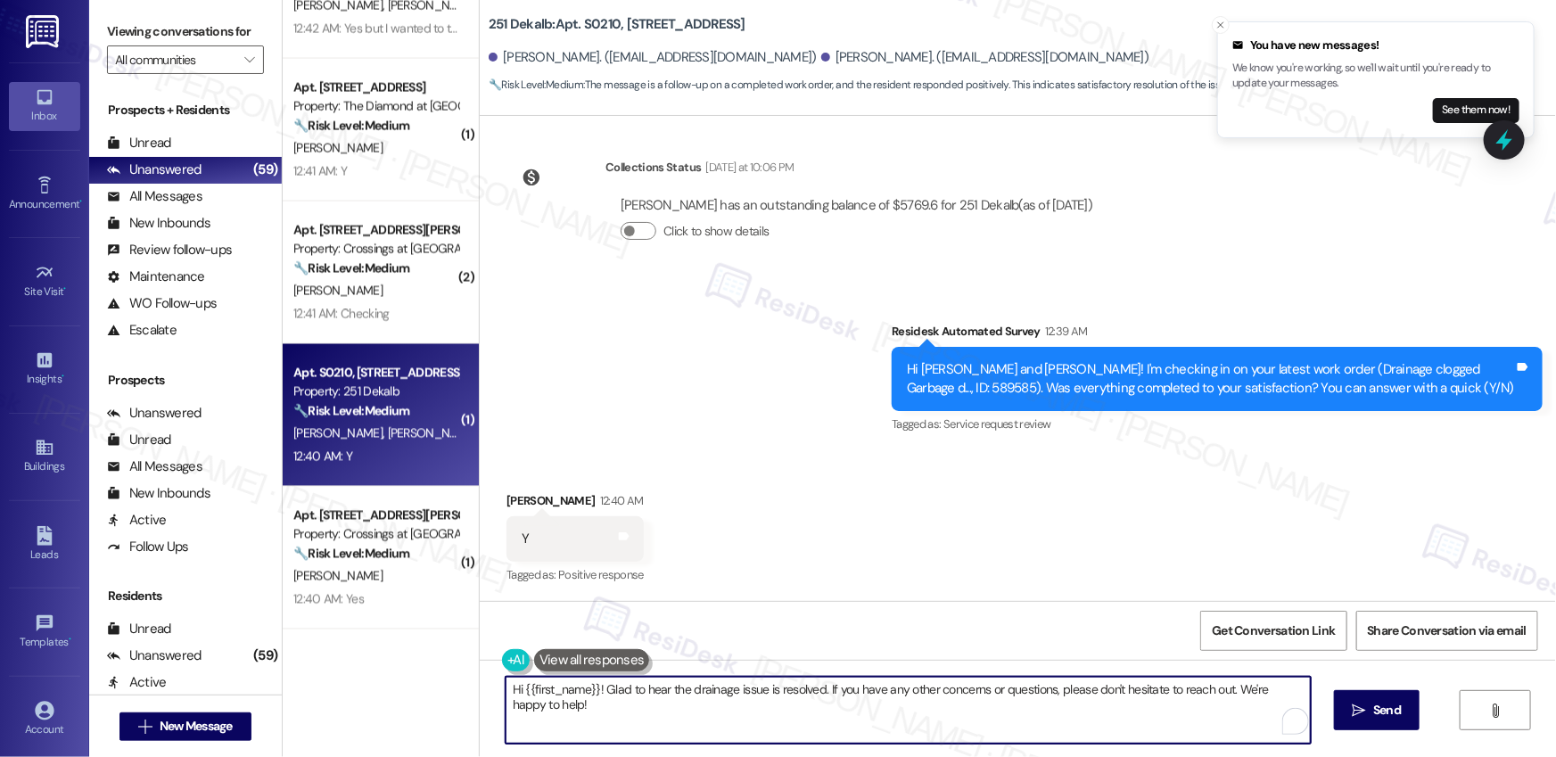
click at [725, 716] on textarea "Hi {{first_name}}! Glad to hear the drainage issue is resolved. If you have any…" at bounding box center [908, 710] width 805 height 67
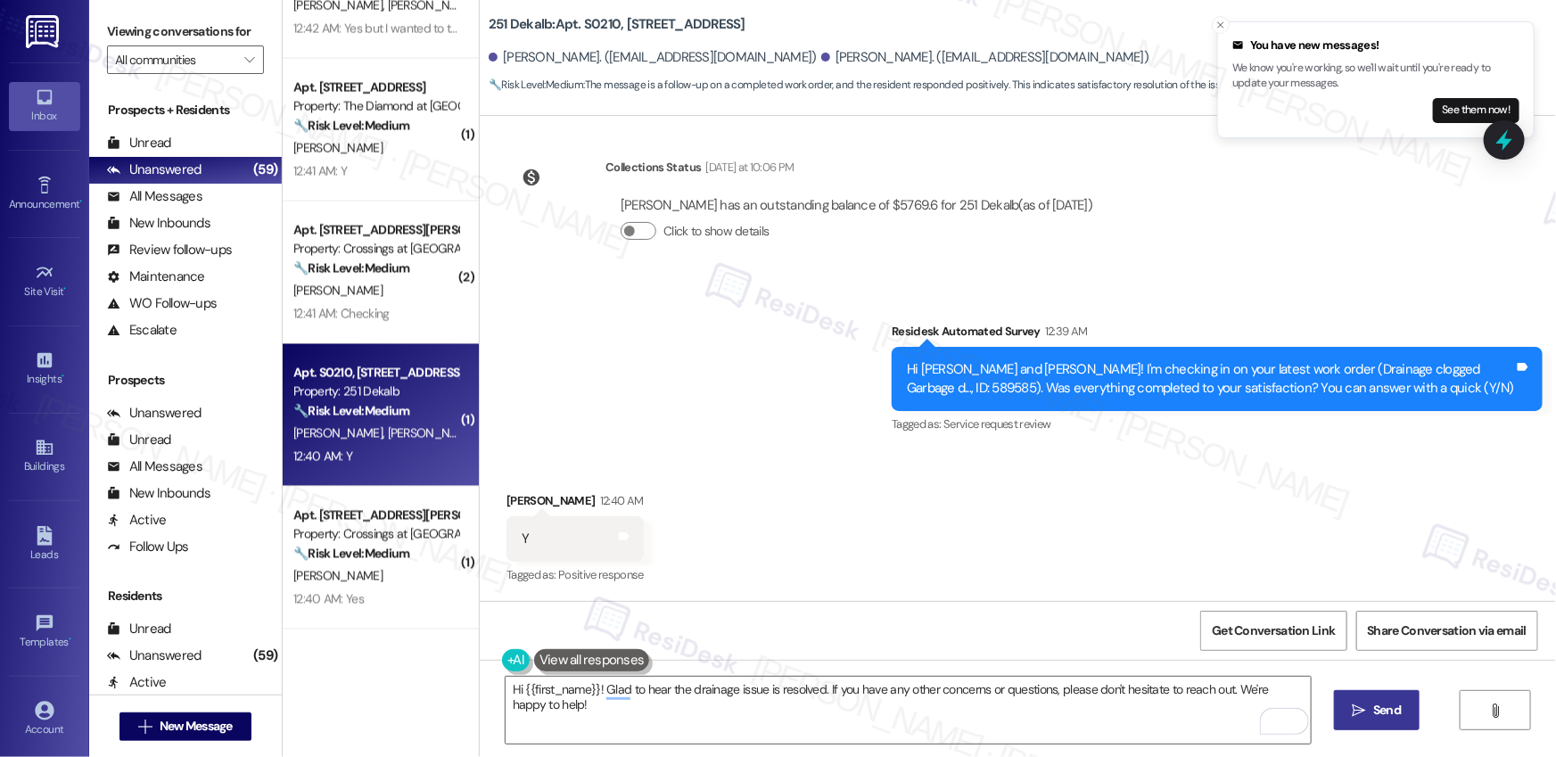
click at [1373, 712] on span "Send" at bounding box center [1387, 710] width 28 height 19
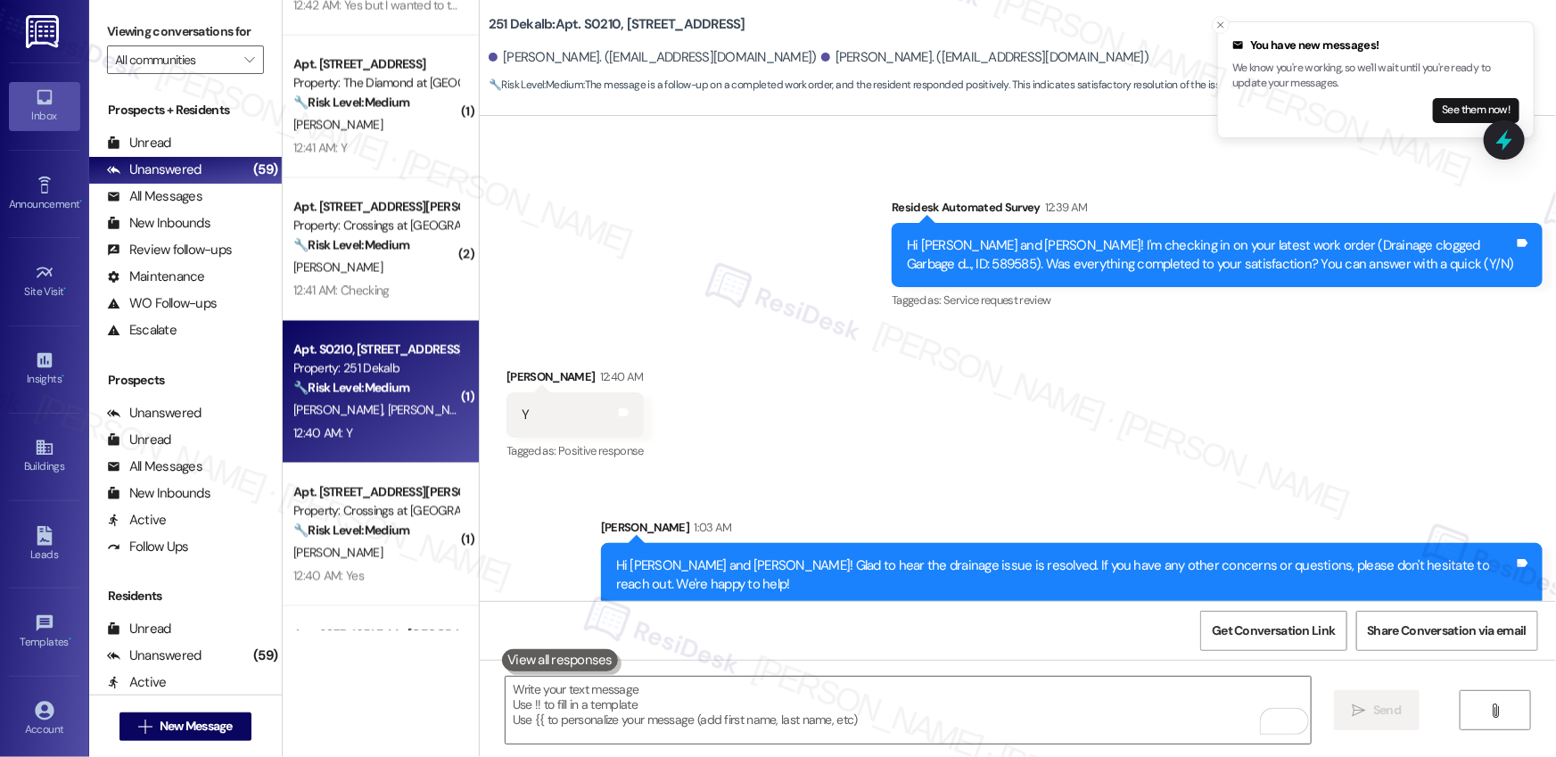
scroll to position [1621, 0]
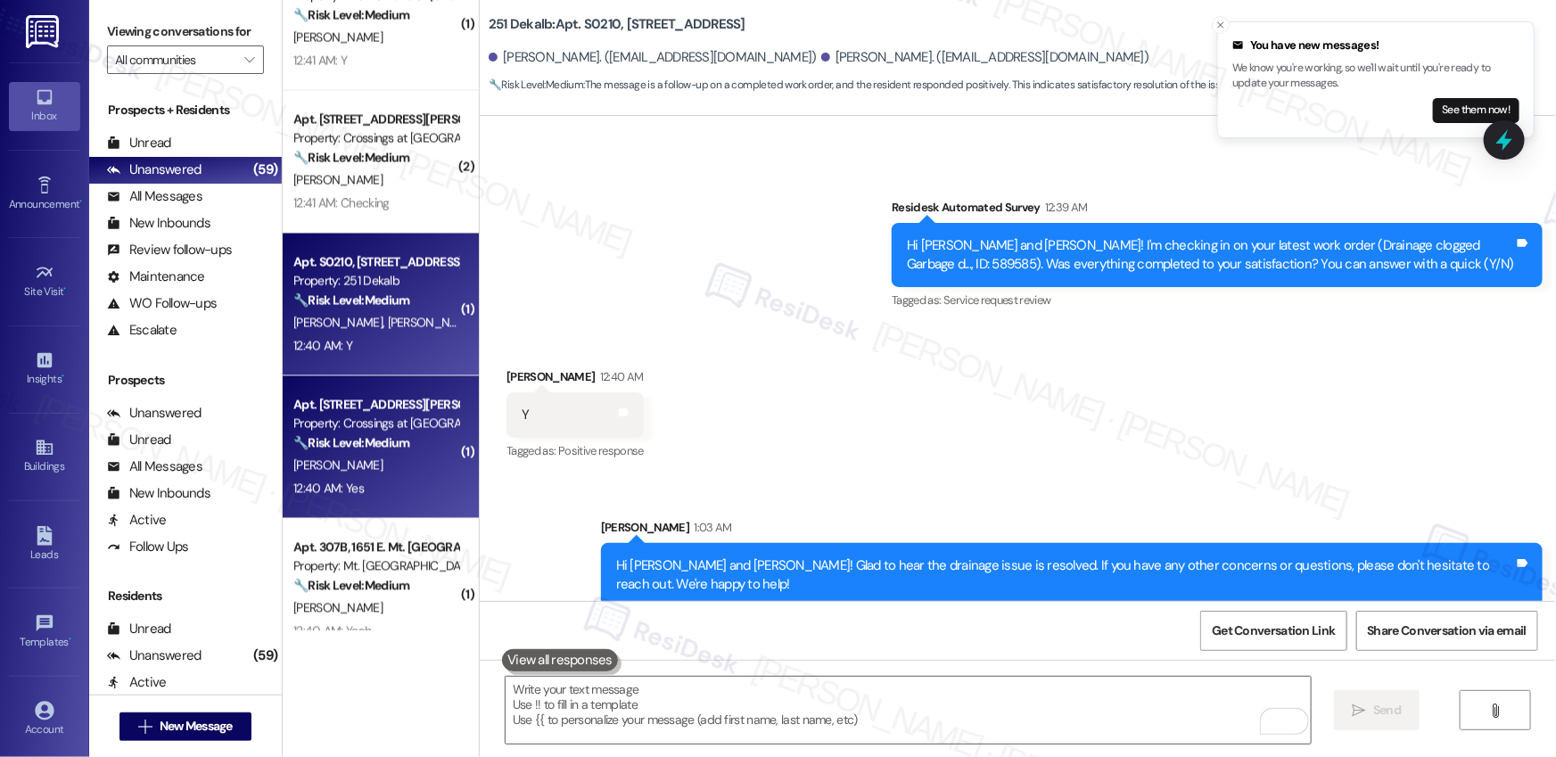
click at [384, 473] on div "E. Nelson Dziwornu" at bounding box center [376, 466] width 169 height 22
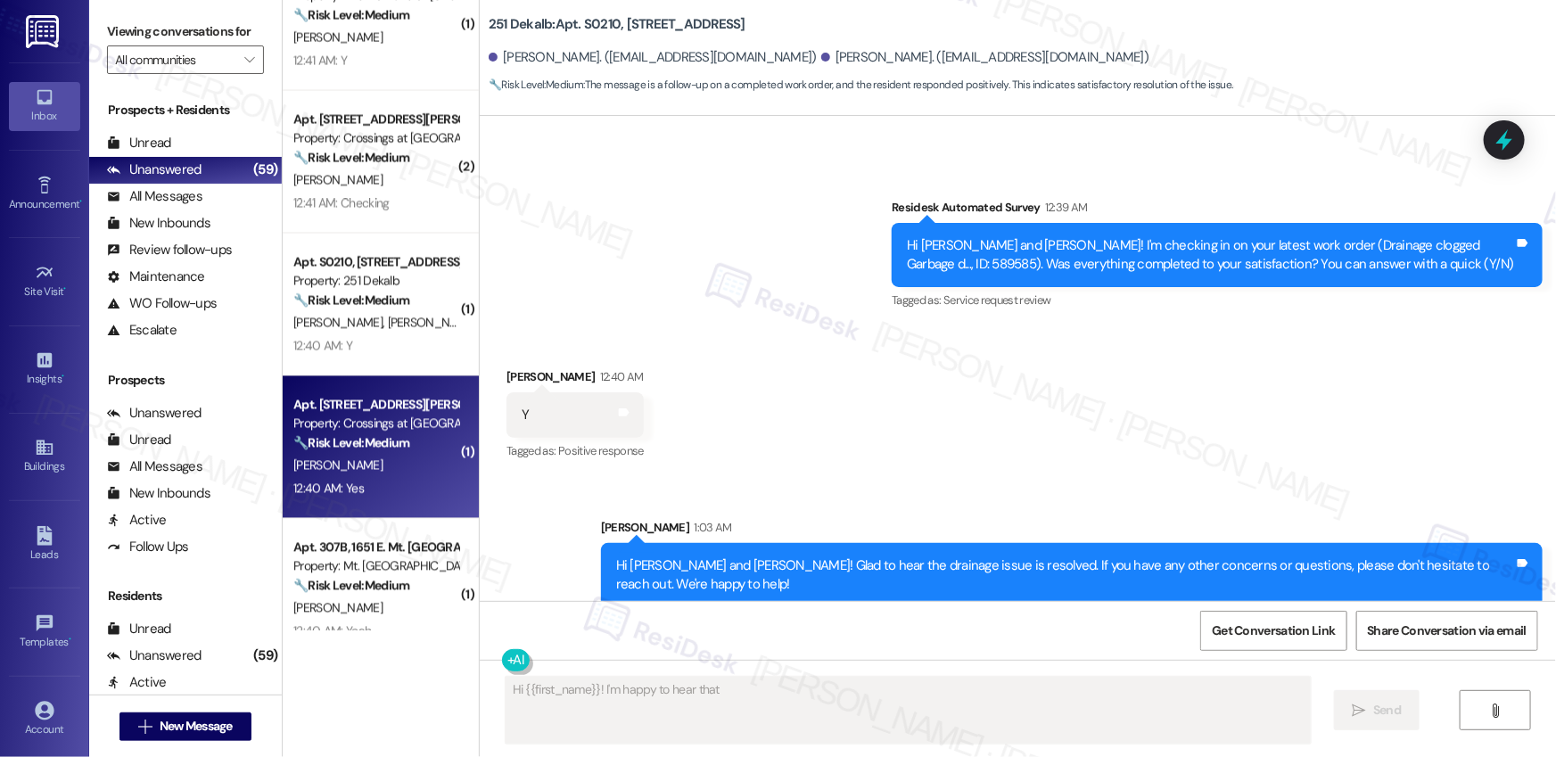
scroll to position [0, 0]
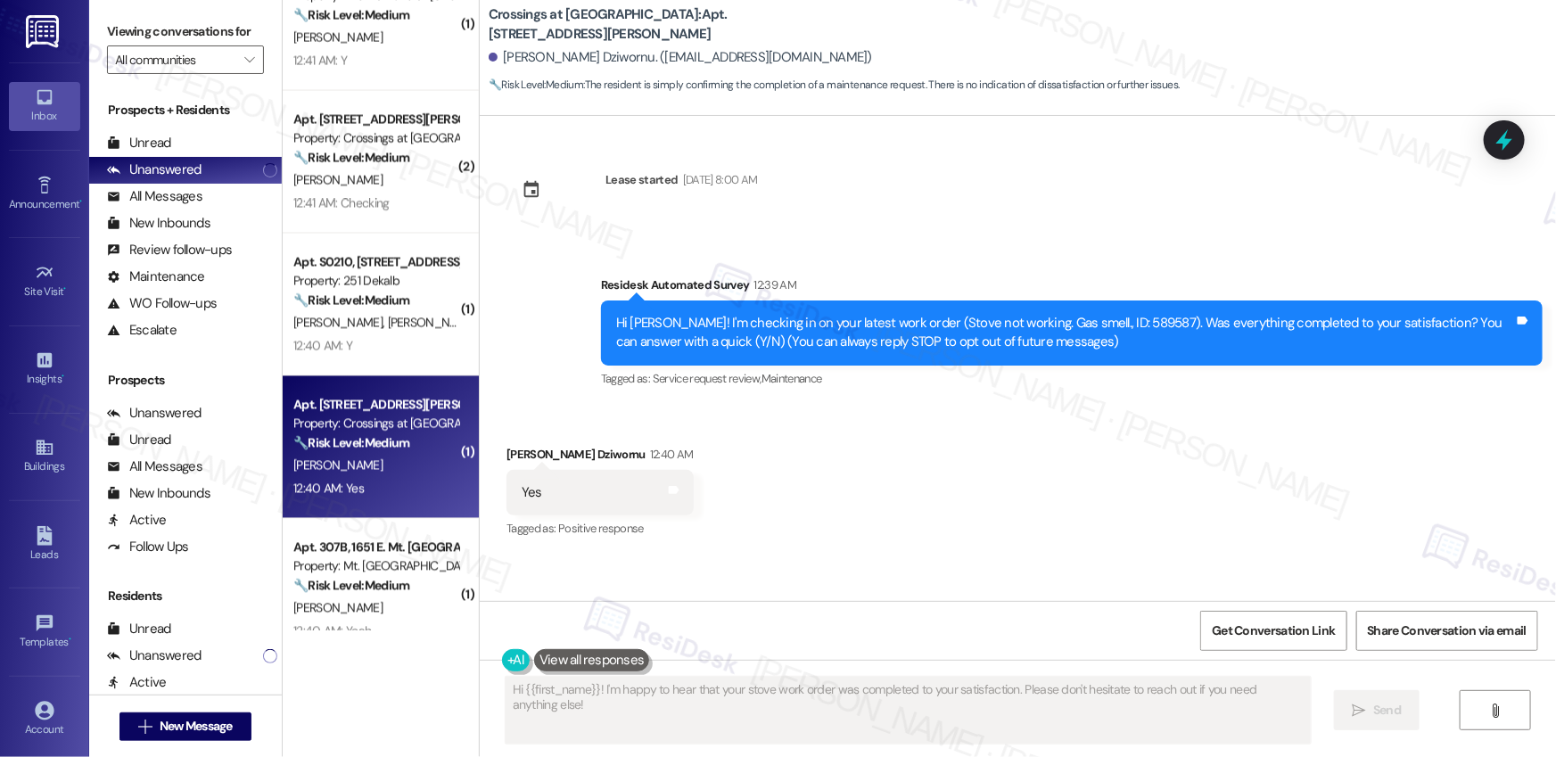
click at [384, 473] on div "E. Nelson Dziwornu" at bounding box center [376, 466] width 169 height 22
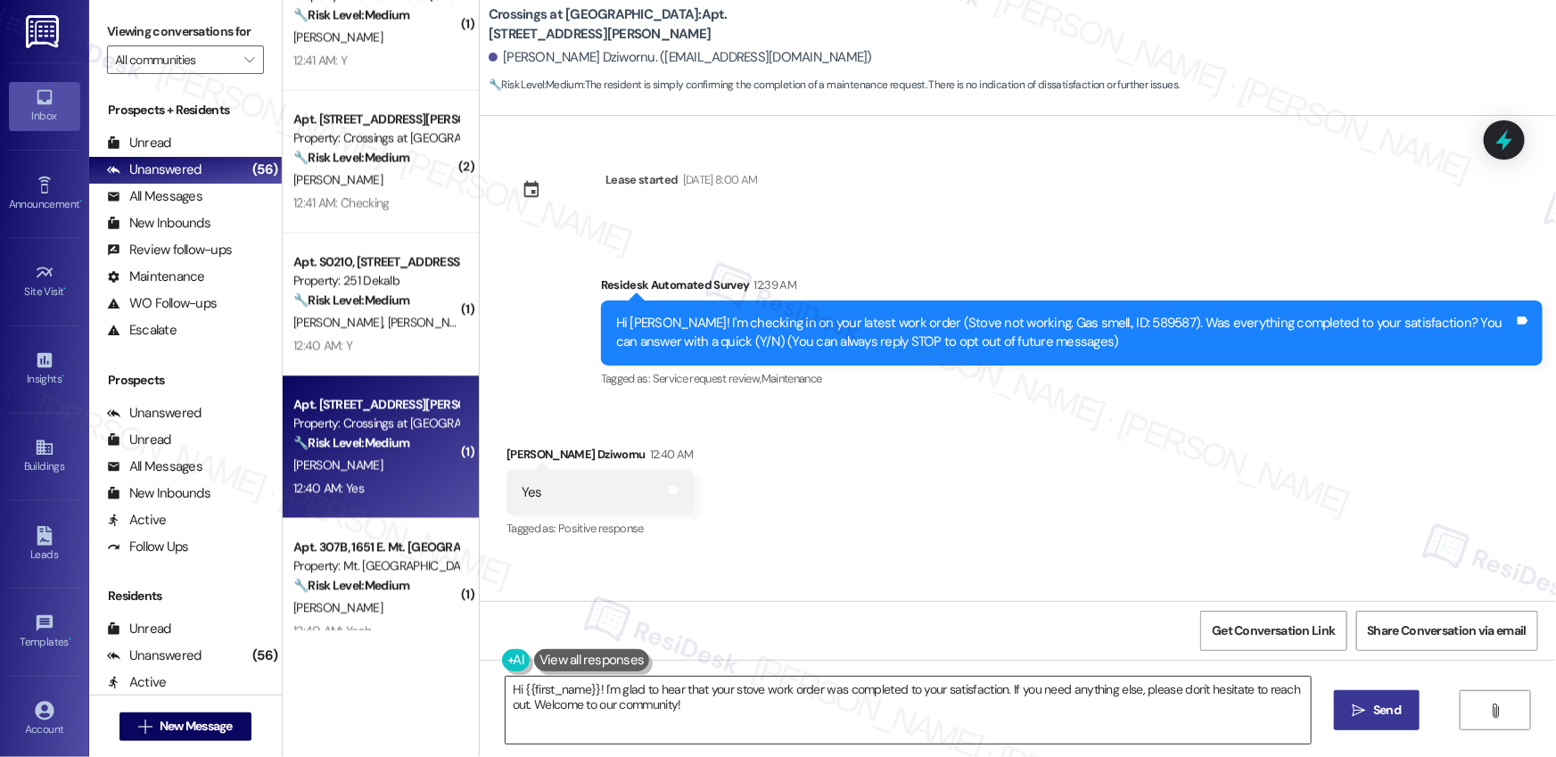
click at [689, 706] on textarea "Hi {{first_name}}! I'm glad to hear that your stove work order was completed to…" at bounding box center [908, 710] width 805 height 67
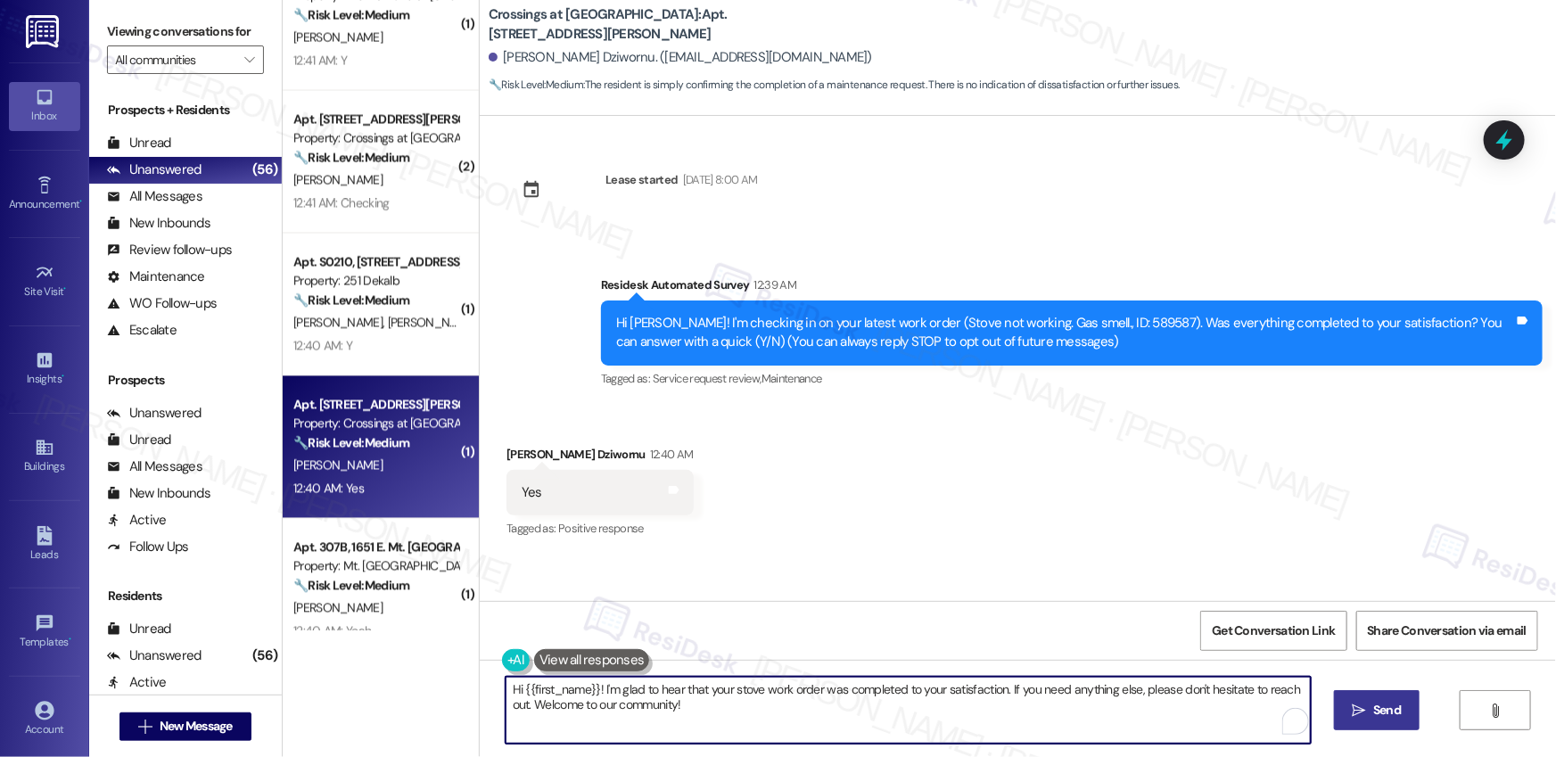
click at [980, 726] on textarea "Hi {{first_name}}! I'm glad to hear that your stove work order was completed to…" at bounding box center [908, 710] width 805 height 67
click at [1387, 704] on span "Send" at bounding box center [1387, 710] width 28 height 19
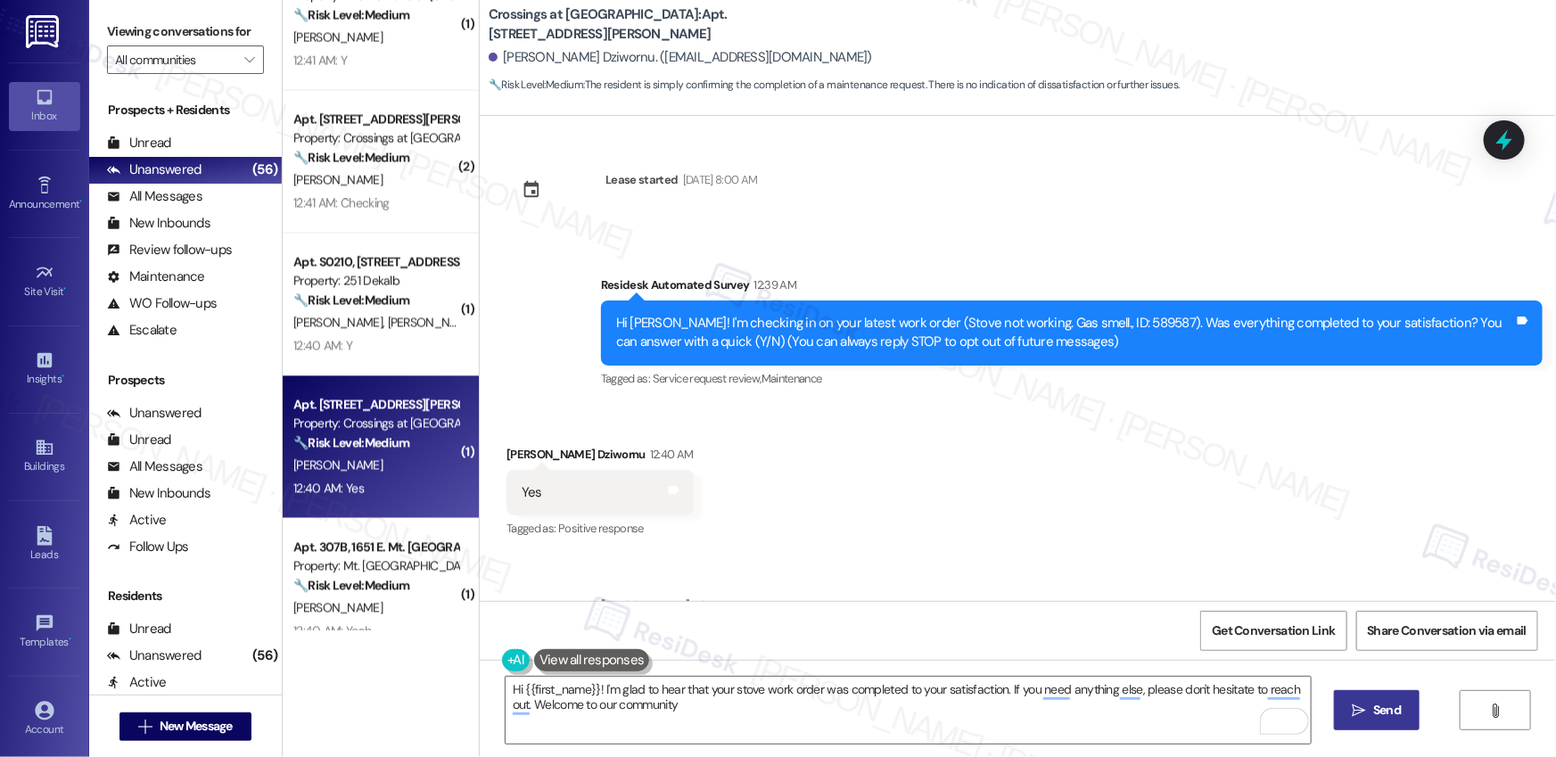
type textarea "Hi {{first_name}}! I'm glad to hear that your stove work order was completed to…"
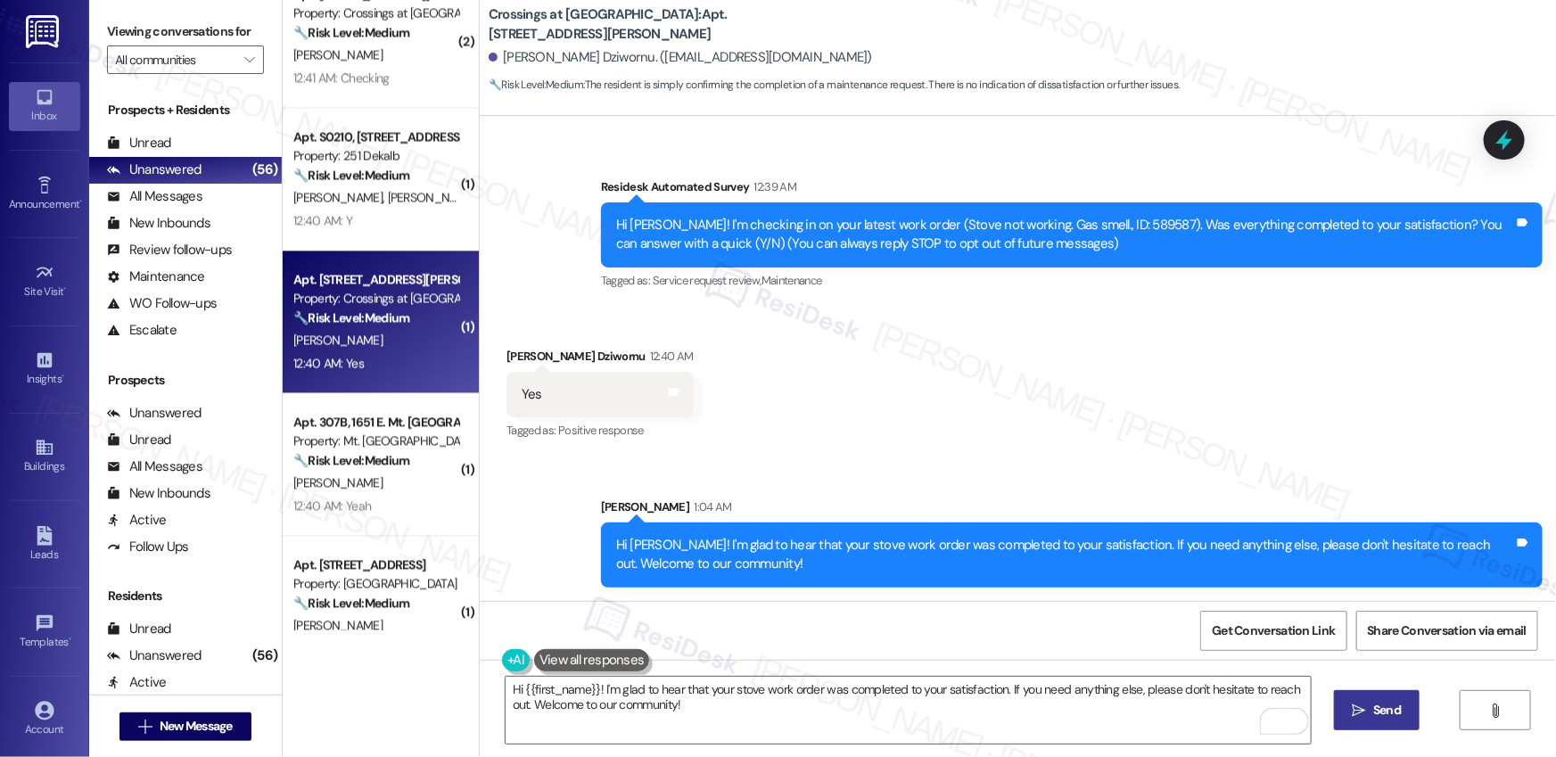
scroll to position [1758, 0]
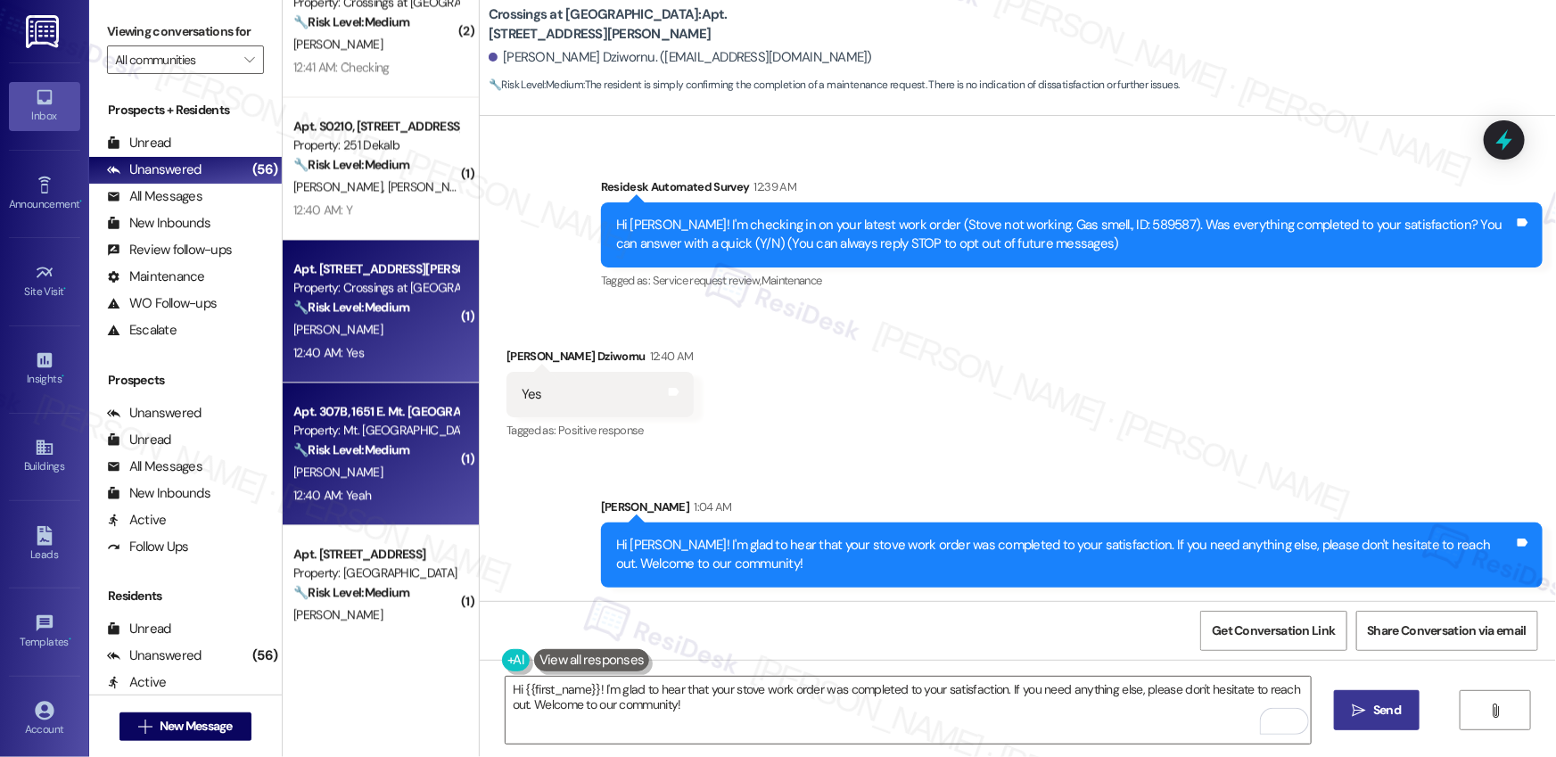
click at [398, 498] on div "12:40 AM: Yeah 12:40 AM: Yeah" at bounding box center [376, 495] width 169 height 22
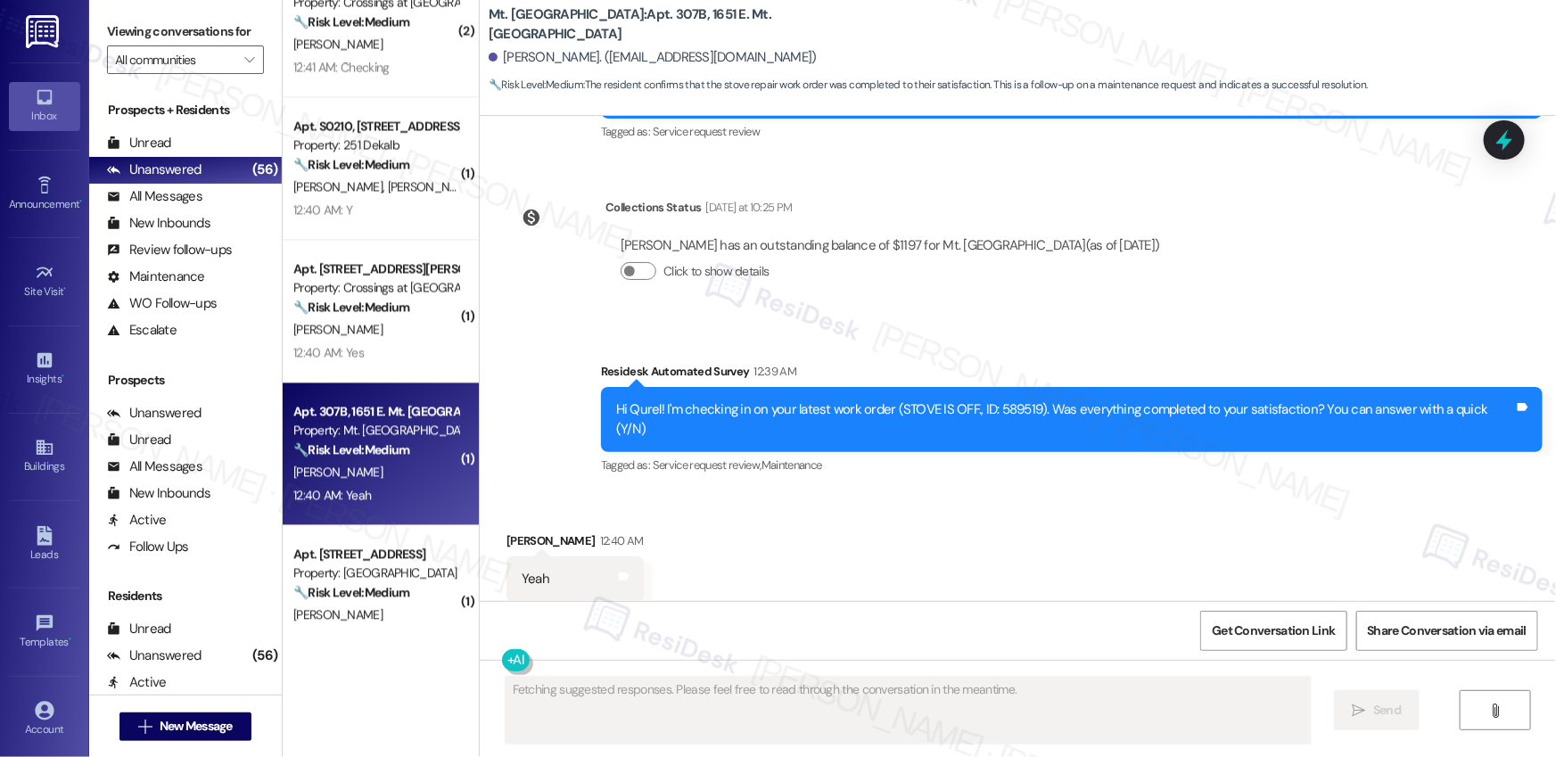
scroll to position [1429, 0]
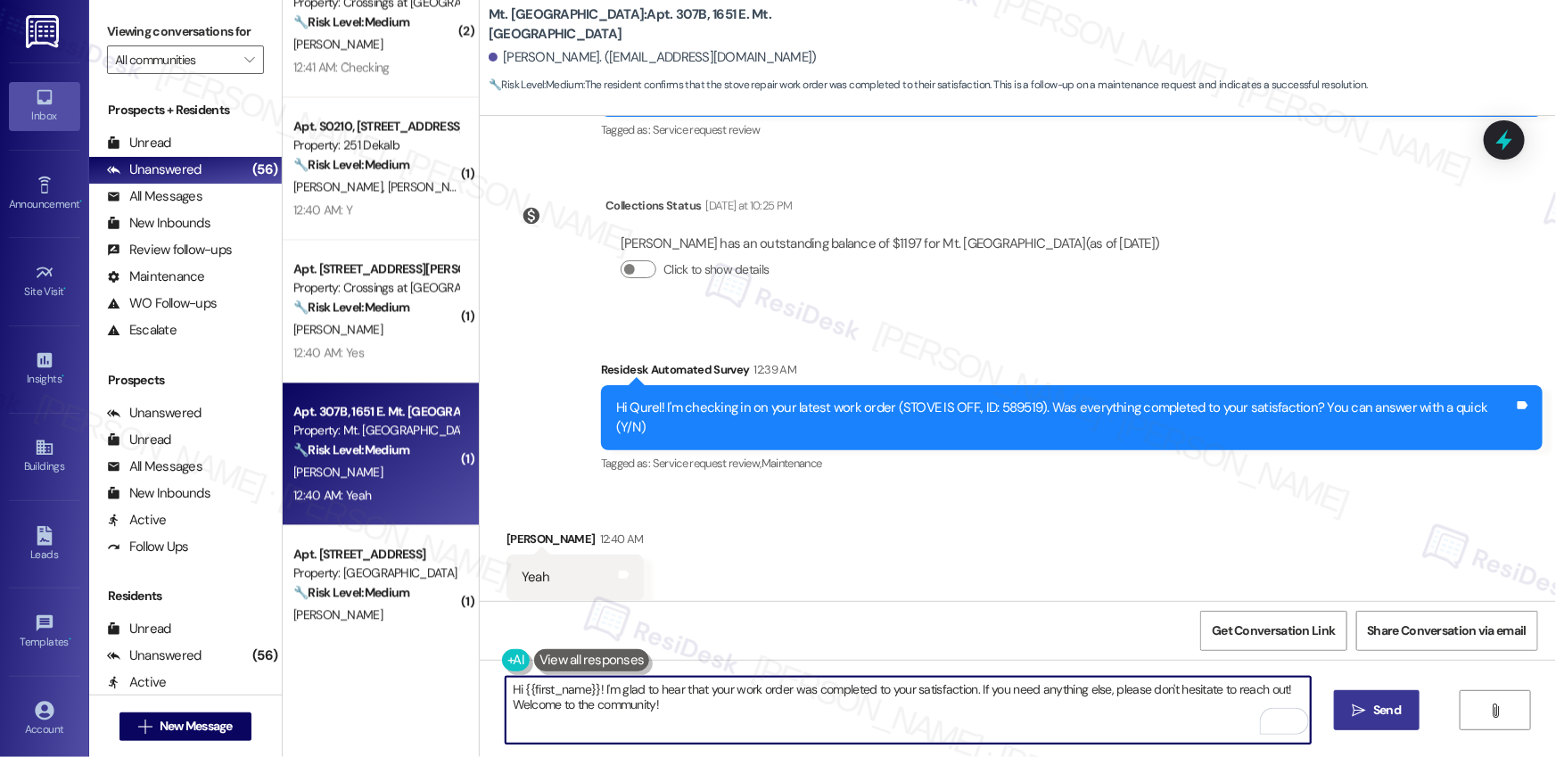
click at [867, 705] on textarea "Hi {{first_name}}! I'm glad to hear that your work order was completed to your …" at bounding box center [908, 710] width 805 height 67
click at [867, 703] on textarea "Hi {{first_name}}! I'm glad to hear that your work order was completed to your …" at bounding box center [908, 710] width 805 height 67
click at [780, 717] on textarea "Hi {{first_name}}! I'm glad to hear that your work order was completed to your …" at bounding box center [908, 710] width 805 height 67
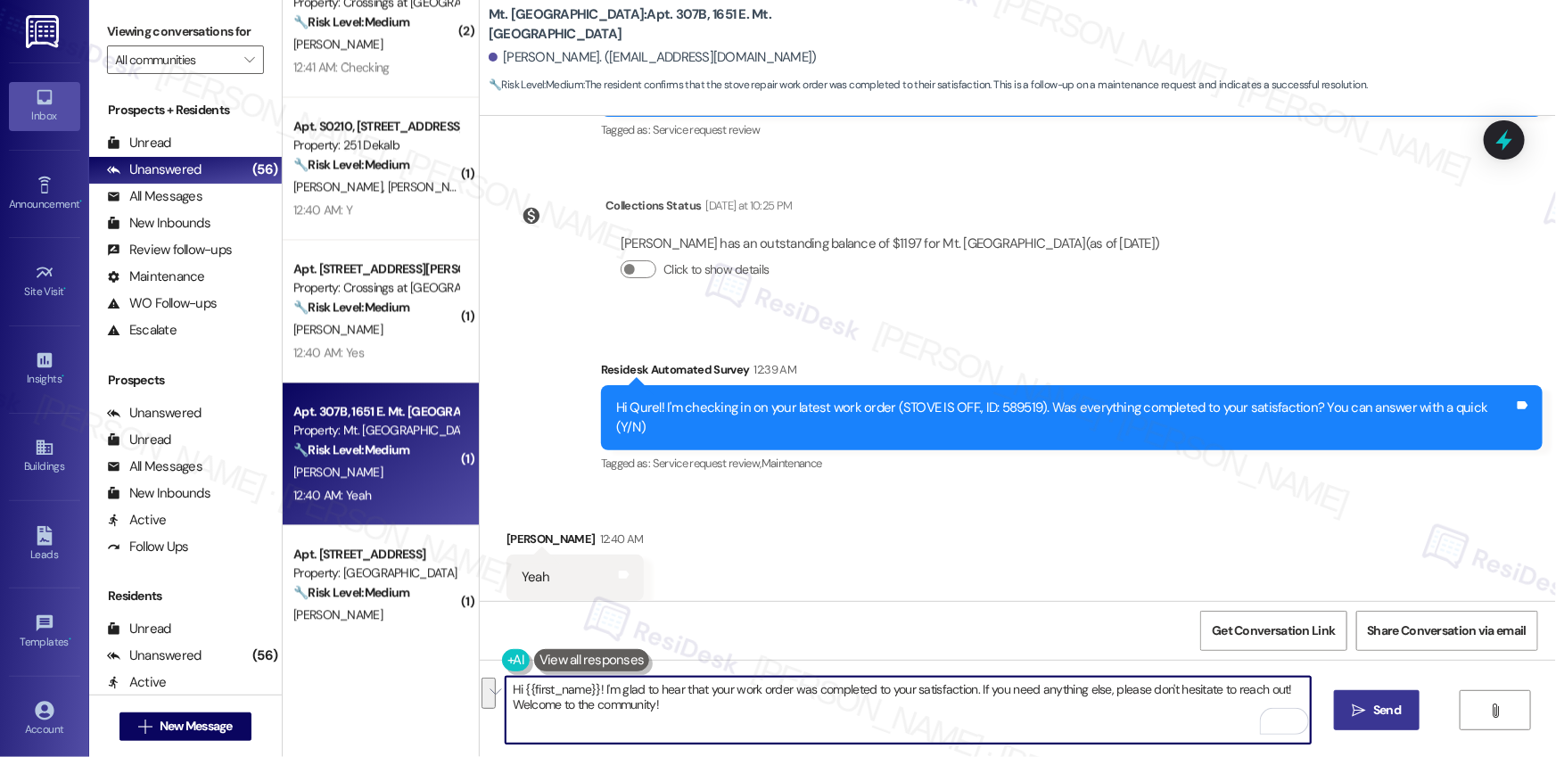
paste textarea ", I'm so glad to hear the work order was completed to your satisfaction. Please…"
type textarea "Hi {{first_name}}, I'm so glad to hear the work order was completed to your sat…"
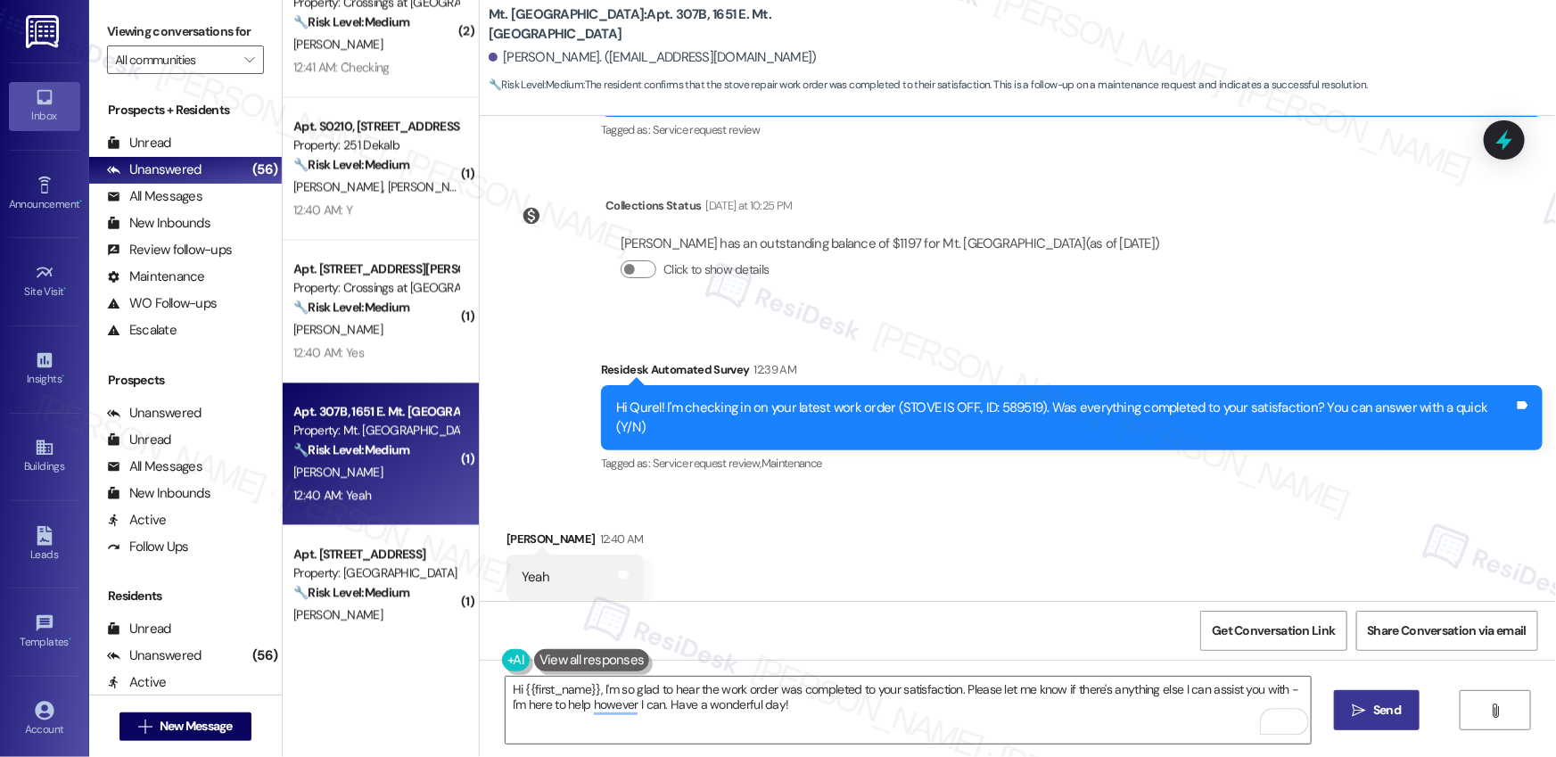
click at [1385, 711] on span "Send" at bounding box center [1387, 710] width 28 height 19
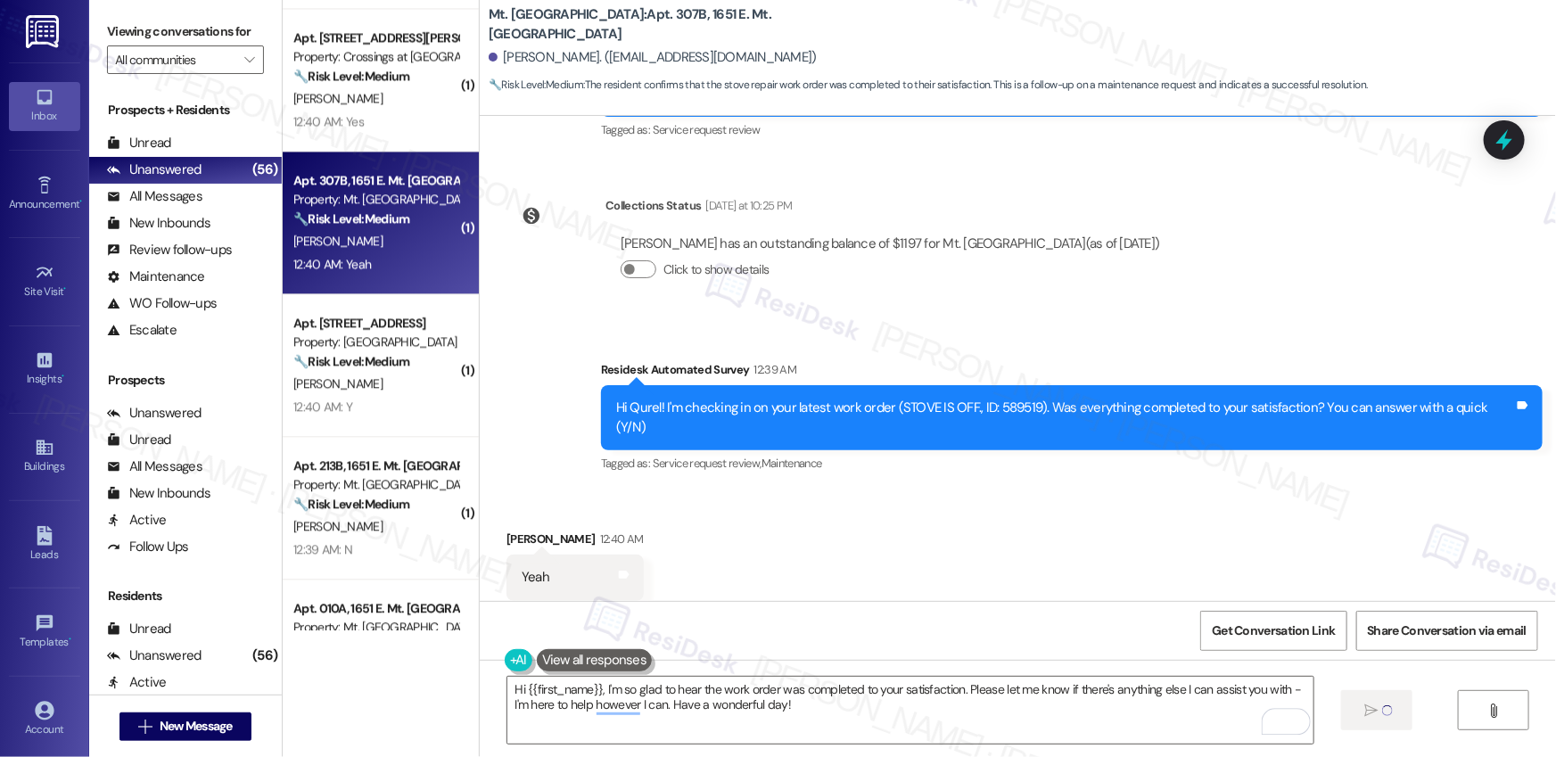
scroll to position [2042, 0]
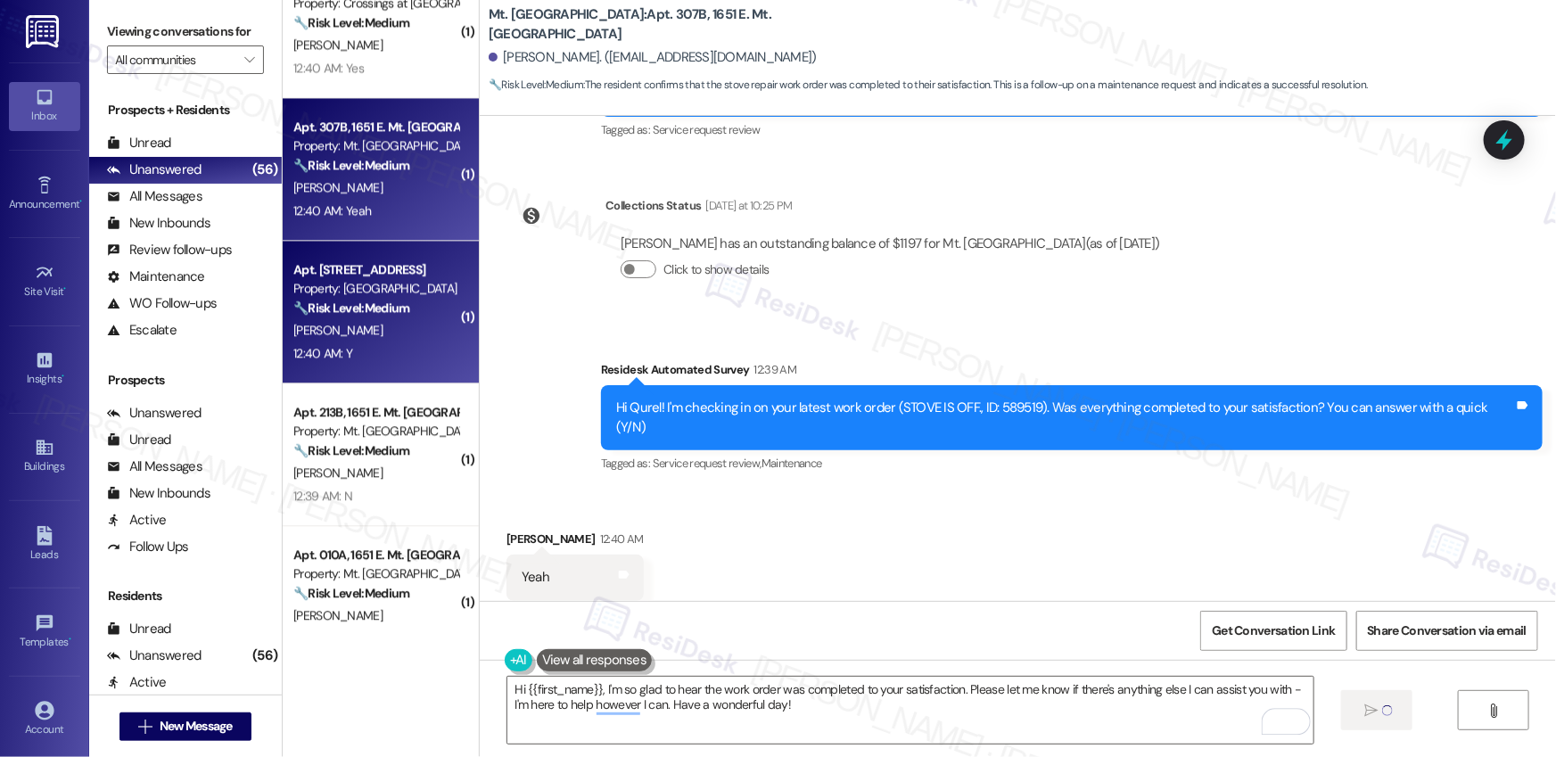
click at [356, 354] on div "12:40 AM: Y 12:40 AM: Y" at bounding box center [376, 353] width 169 height 22
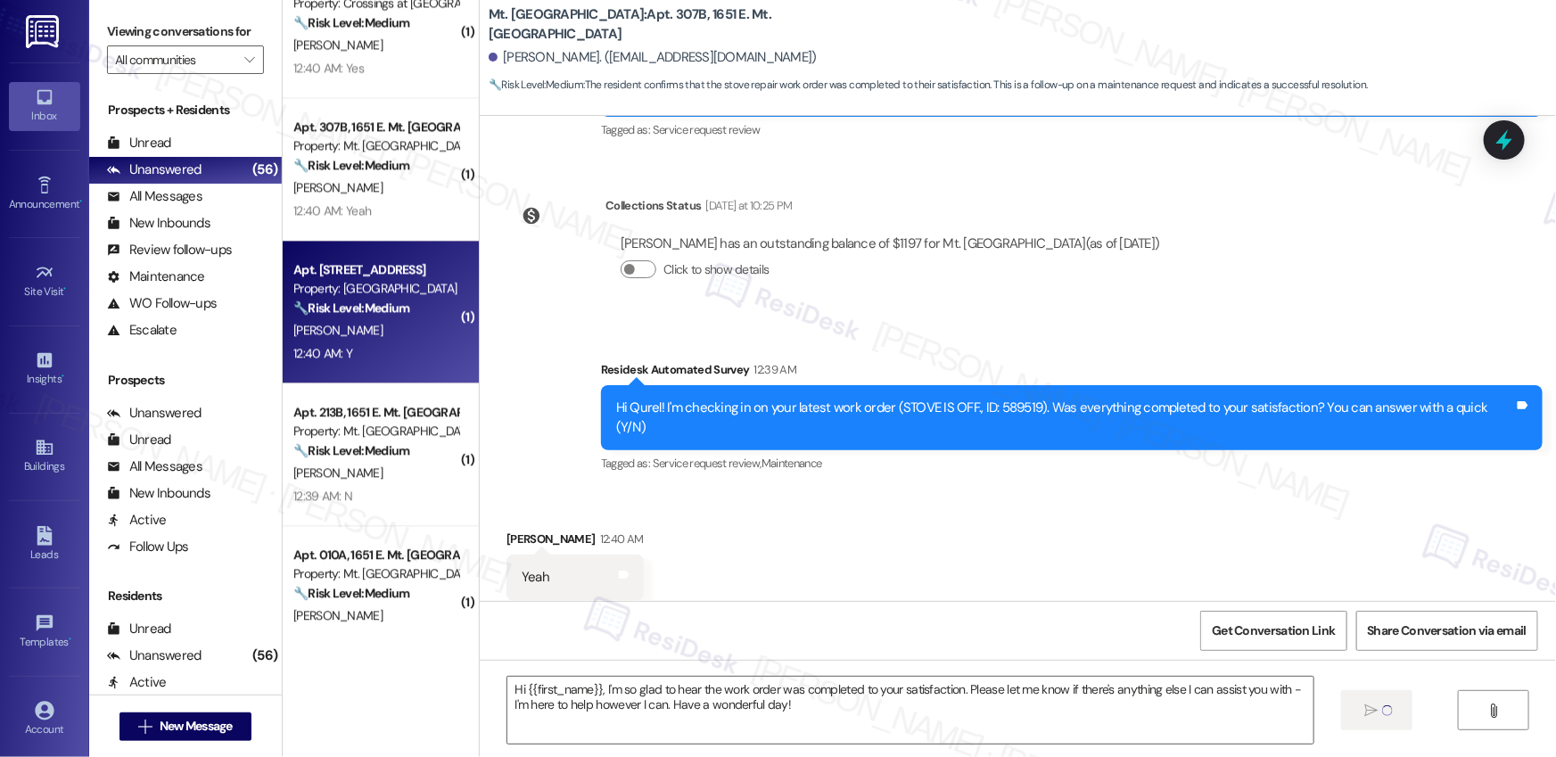
type textarea "Fetching suggested responses. Please feel free to read through the conversation…"
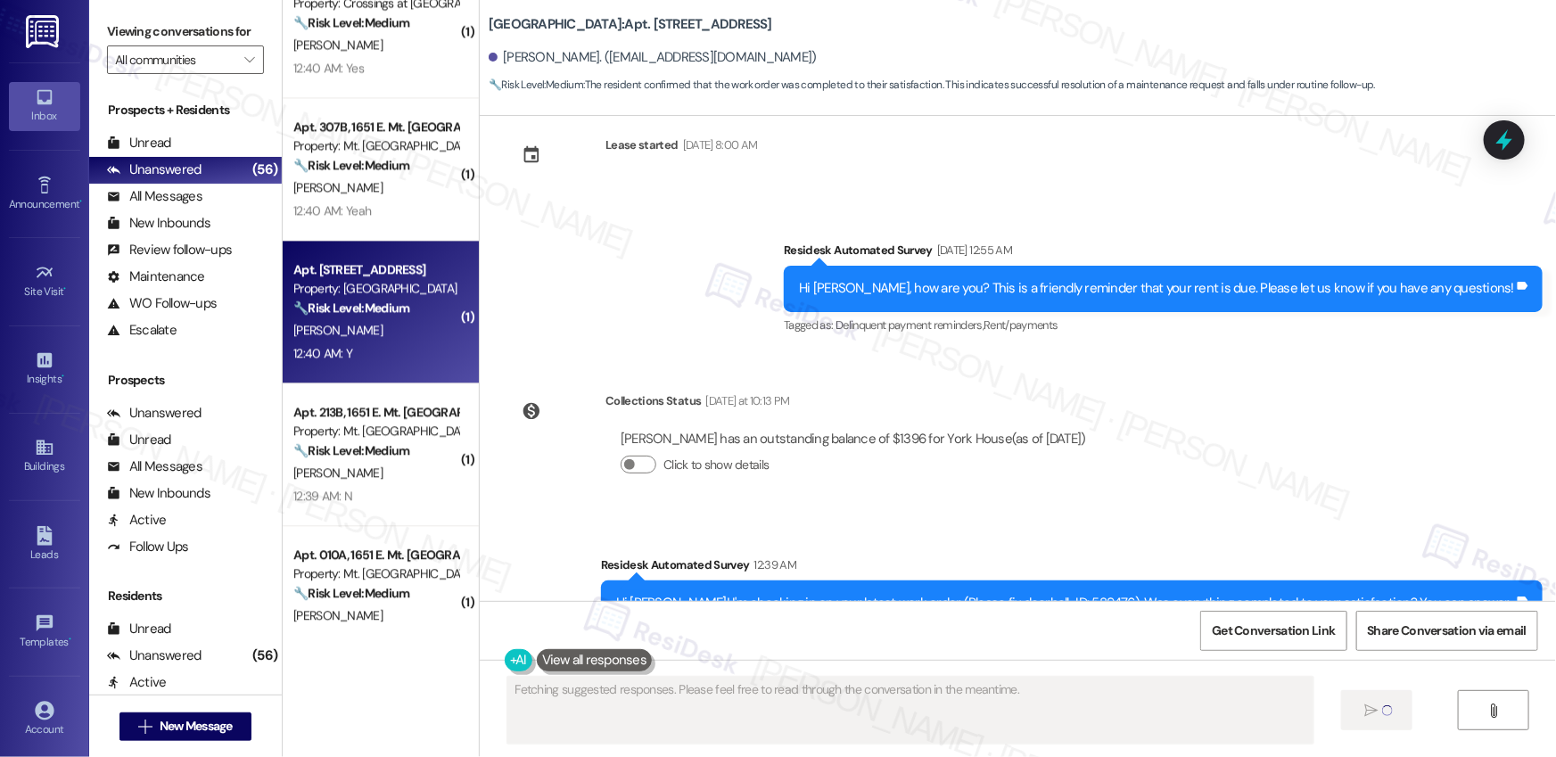
scroll to position [6946, 0]
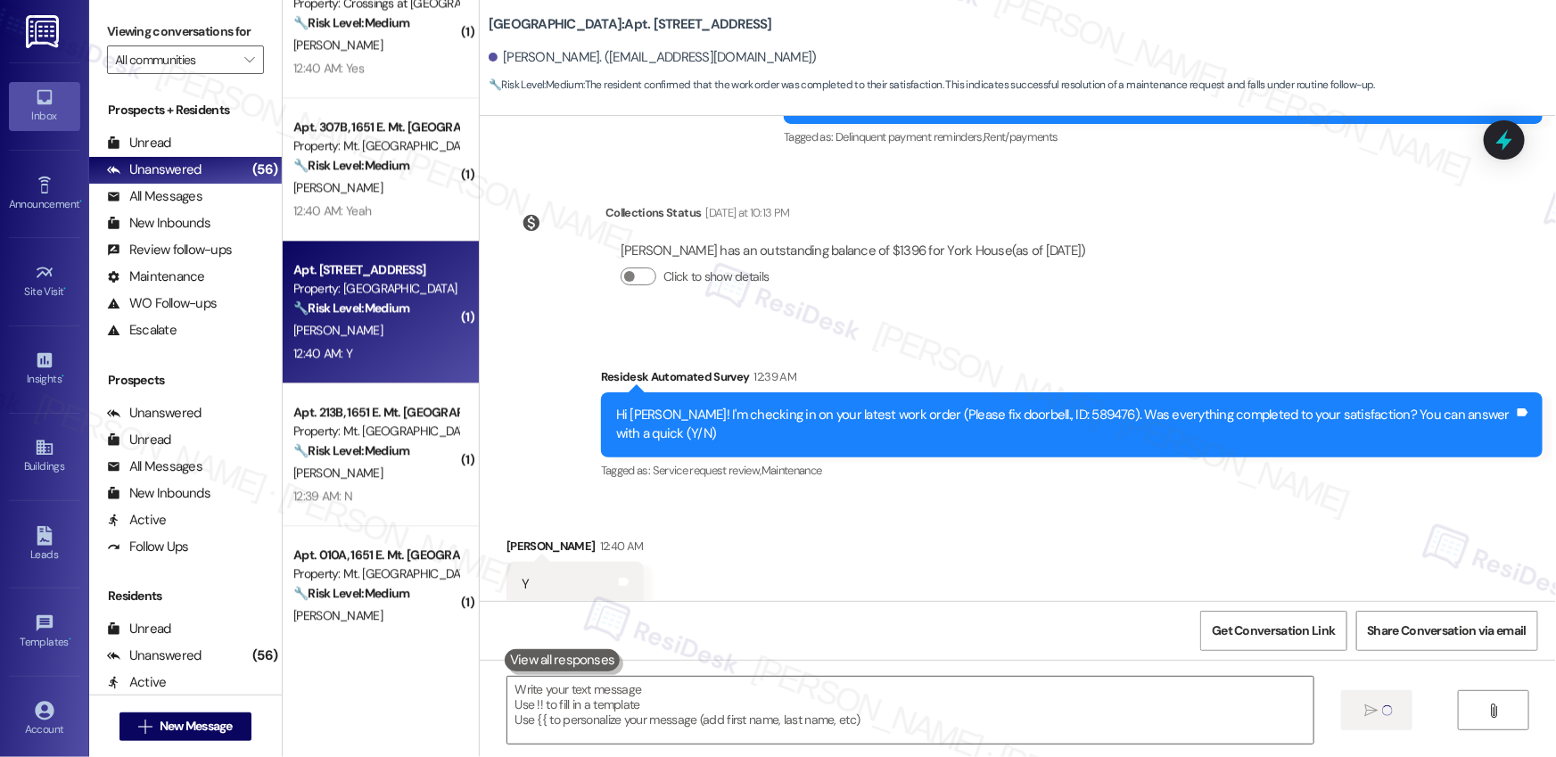
click at [356, 354] on div "12:40 AM: Y 12:40 AM: Y" at bounding box center [376, 353] width 169 height 22
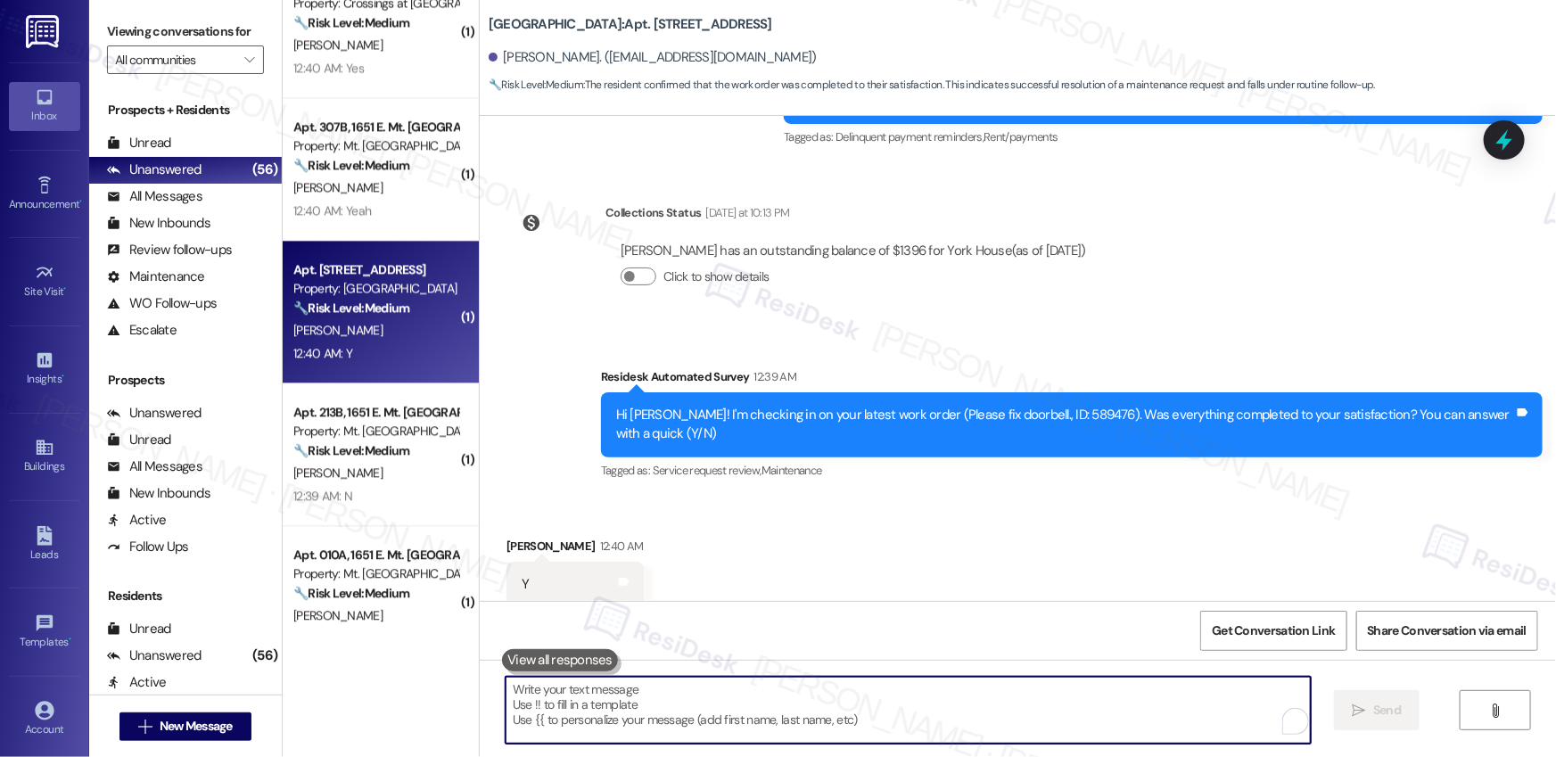
click at [682, 714] on textarea "To enrich screen reader interactions, please activate Accessibility in Grammarl…" at bounding box center [908, 710] width 805 height 67
paste textarea "Hi {{first_name}}, I'm so glad to hear the work order was completed to your sat…"
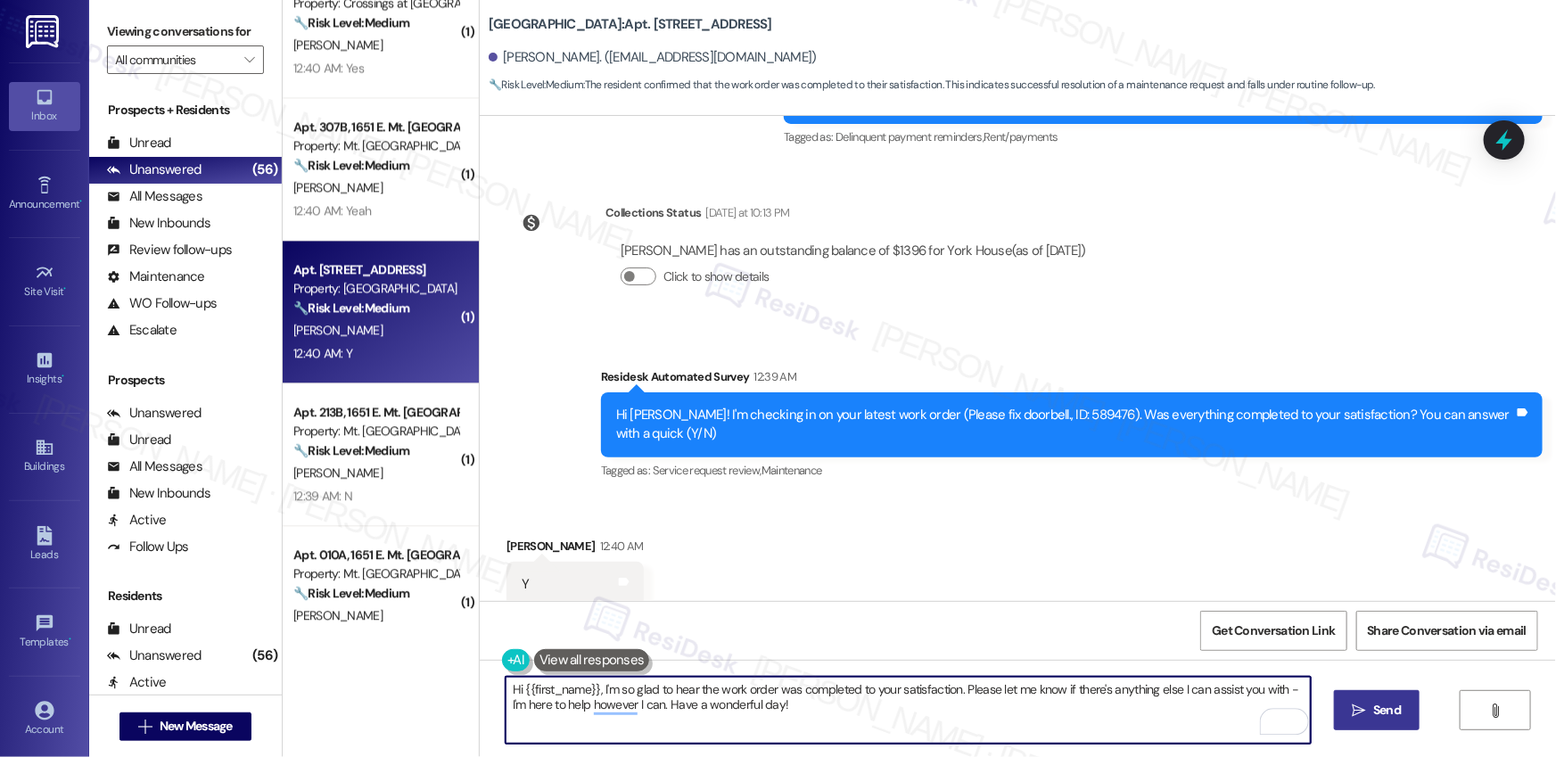
type textarea "Hi {{first_name}}, I'm so glad to hear the work order was completed to your sat…"
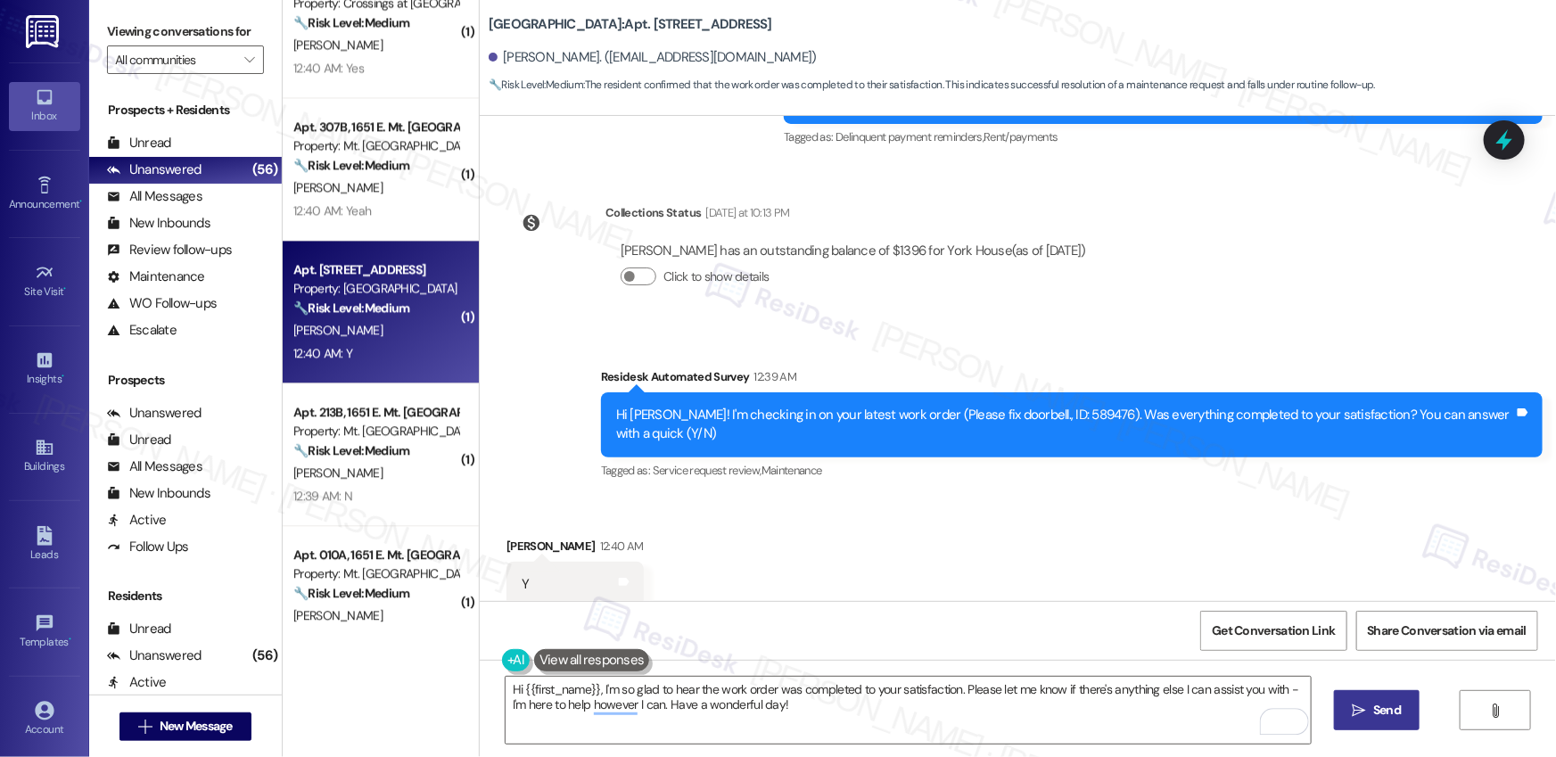
click at [1390, 718] on span "Send" at bounding box center [1387, 710] width 28 height 19
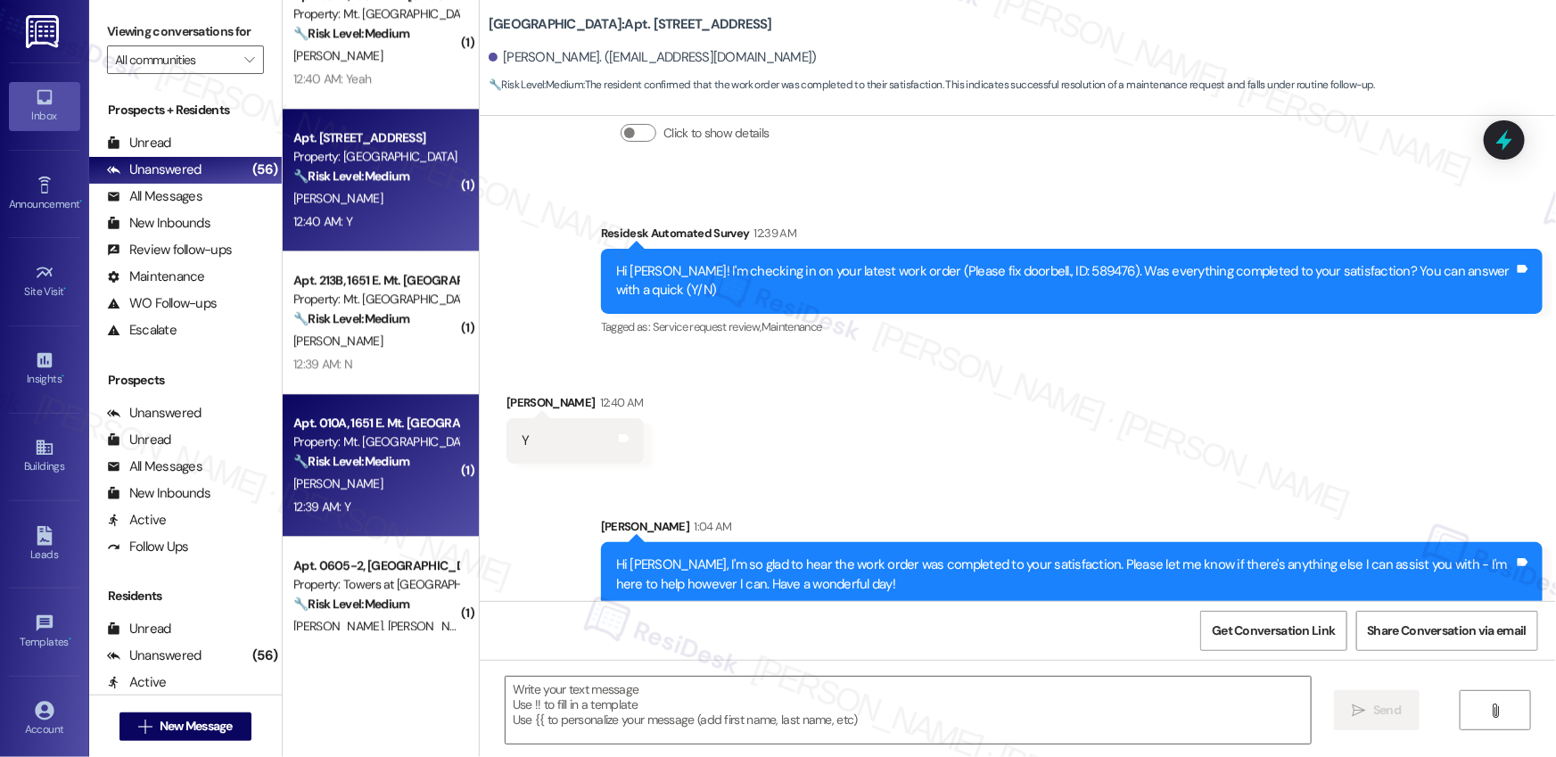
scroll to position [2180, 0]
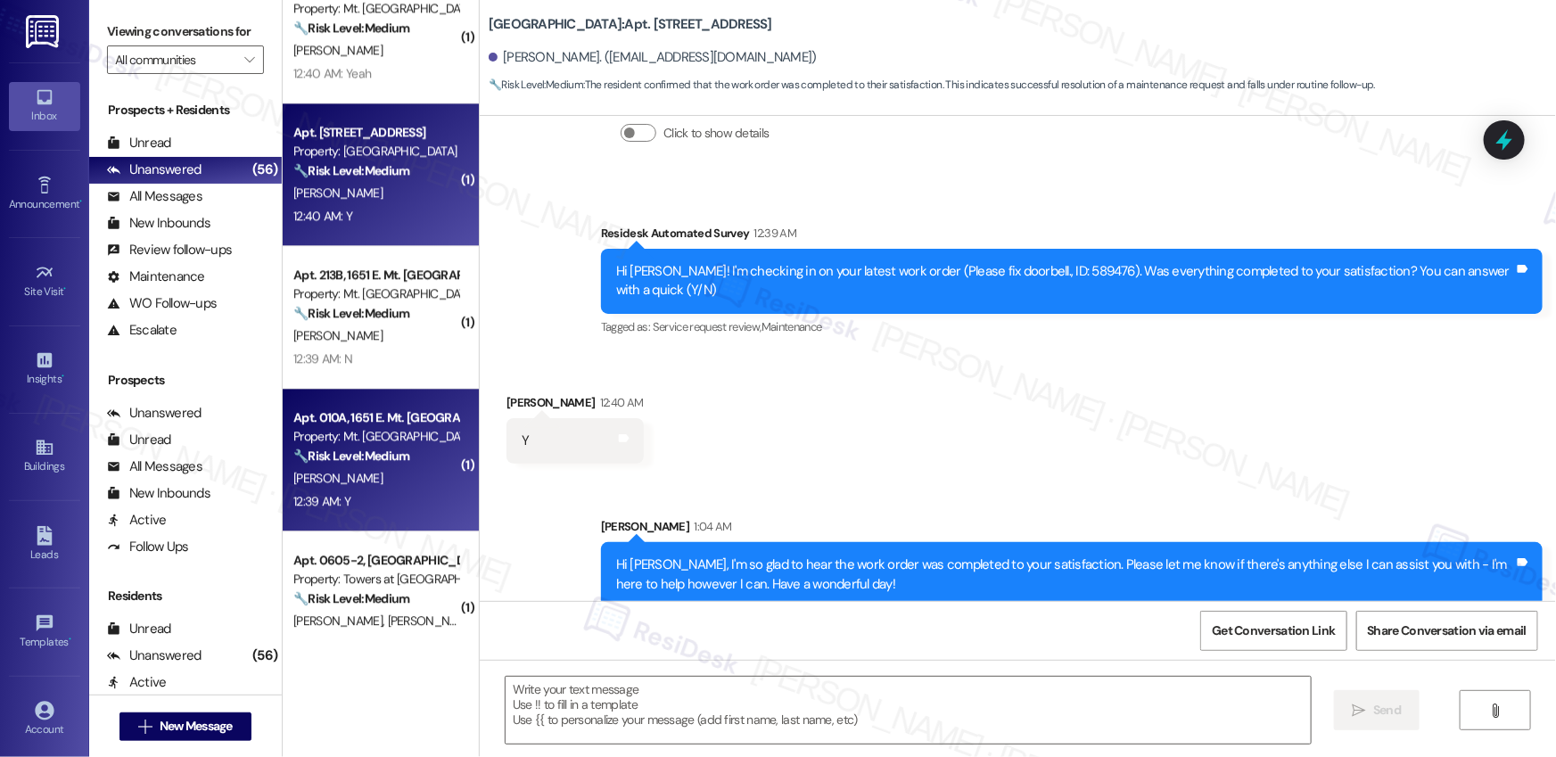
click at [416, 502] on div "12:39 AM: Y 12:39 AM: Y" at bounding box center [376, 502] width 169 height 22
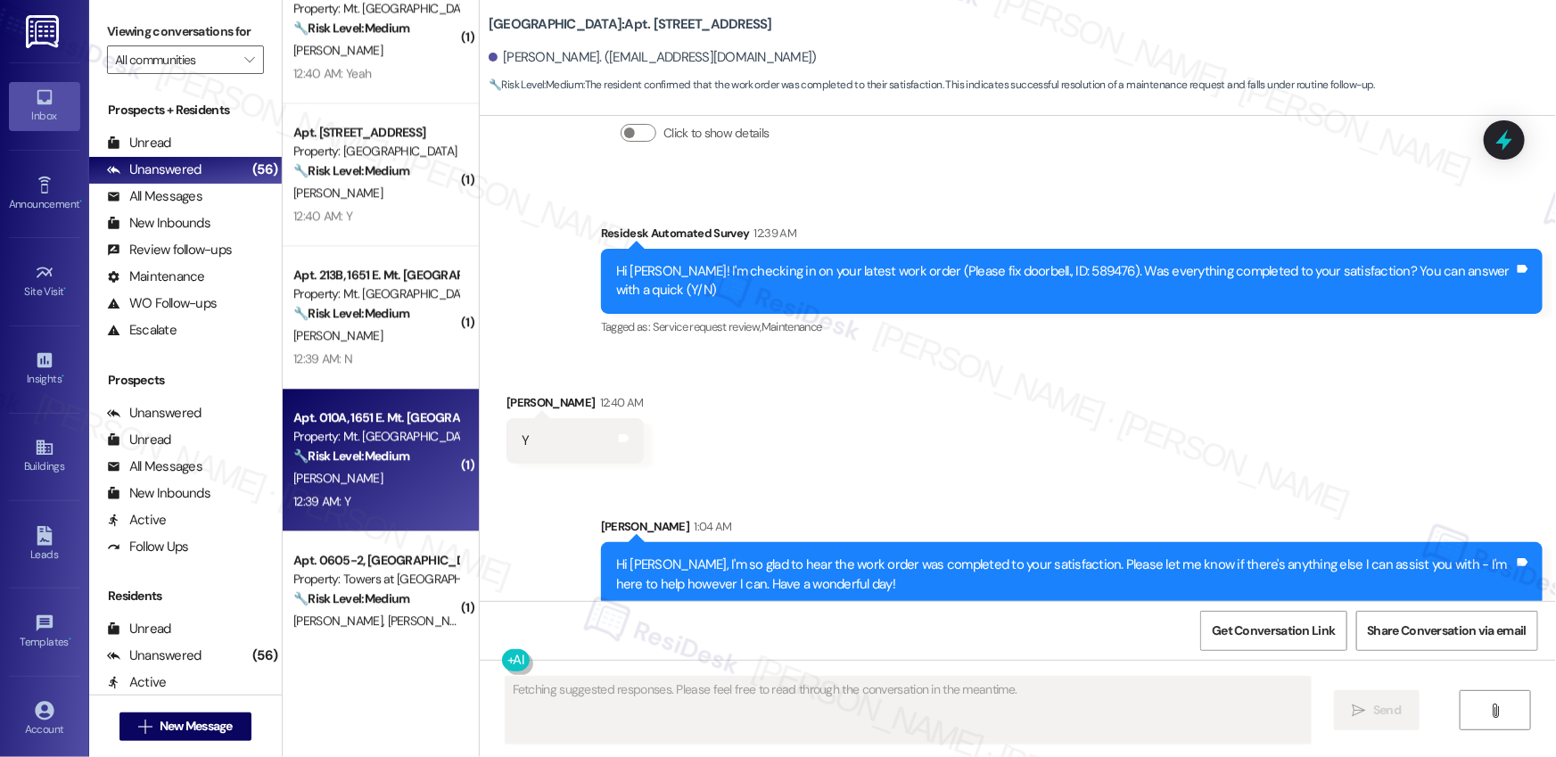
scroll to position [2912, 0]
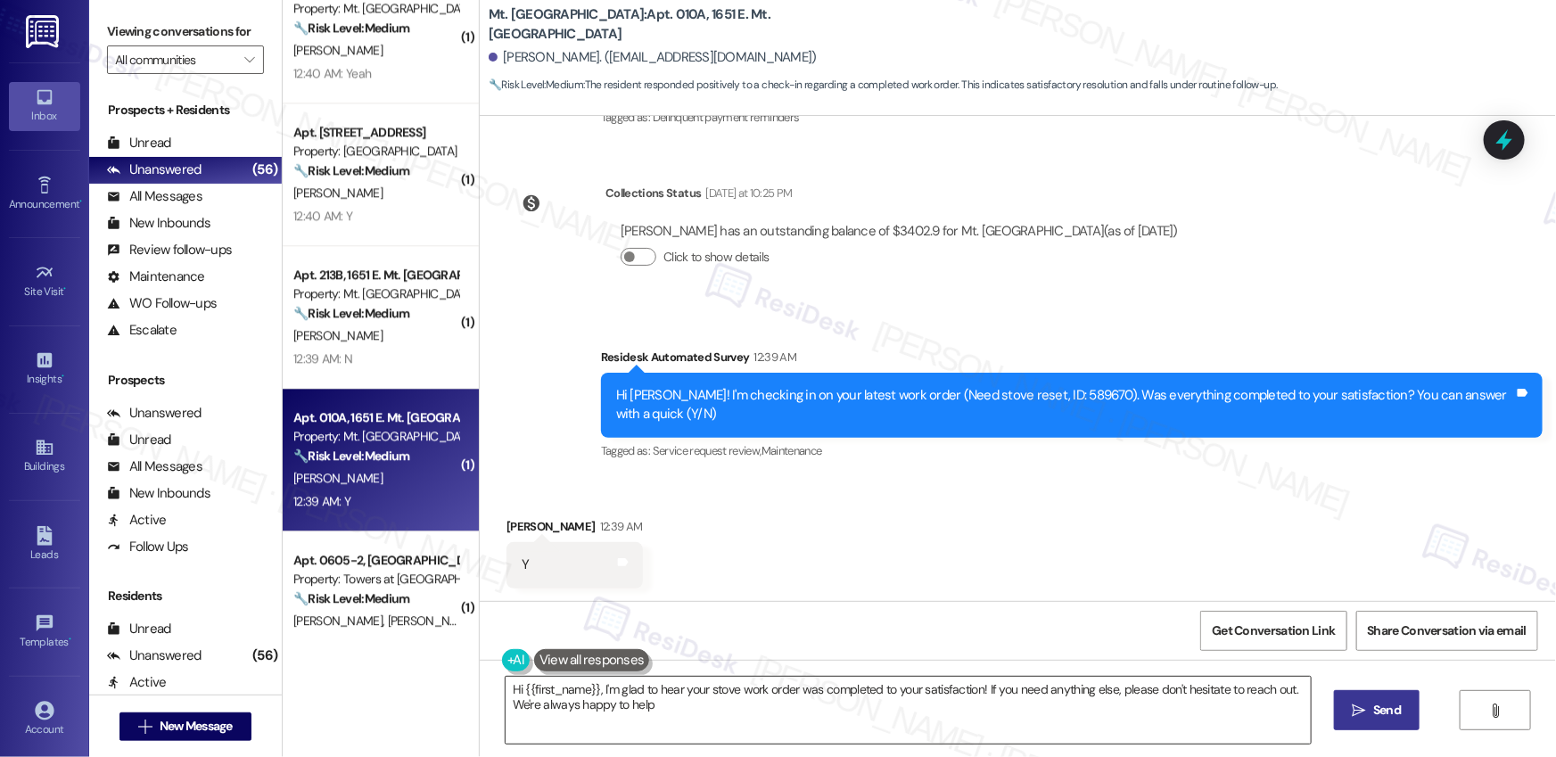
type textarea "Hi {{first_name}}, I'm glad to hear your stove work order was completed to your…"
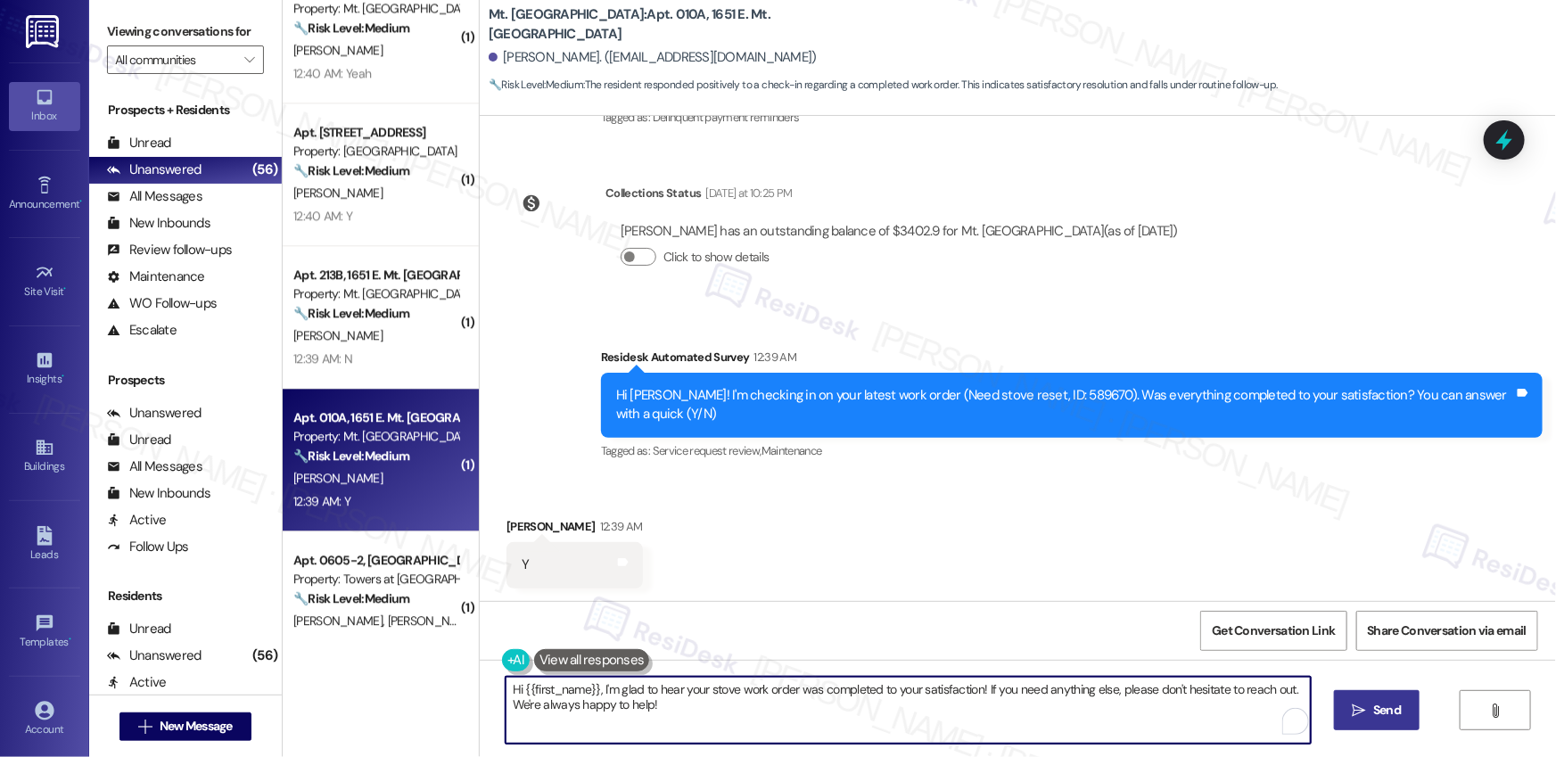
click at [608, 706] on textarea "Hi {{first_name}}, I'm glad to hear your stove work order was completed to your…" at bounding box center [908, 710] width 805 height 67
click at [793, 722] on textarea "Hi {{first_name}}, I'm glad to hear your stove work order was completed to your…" at bounding box center [908, 710] width 805 height 67
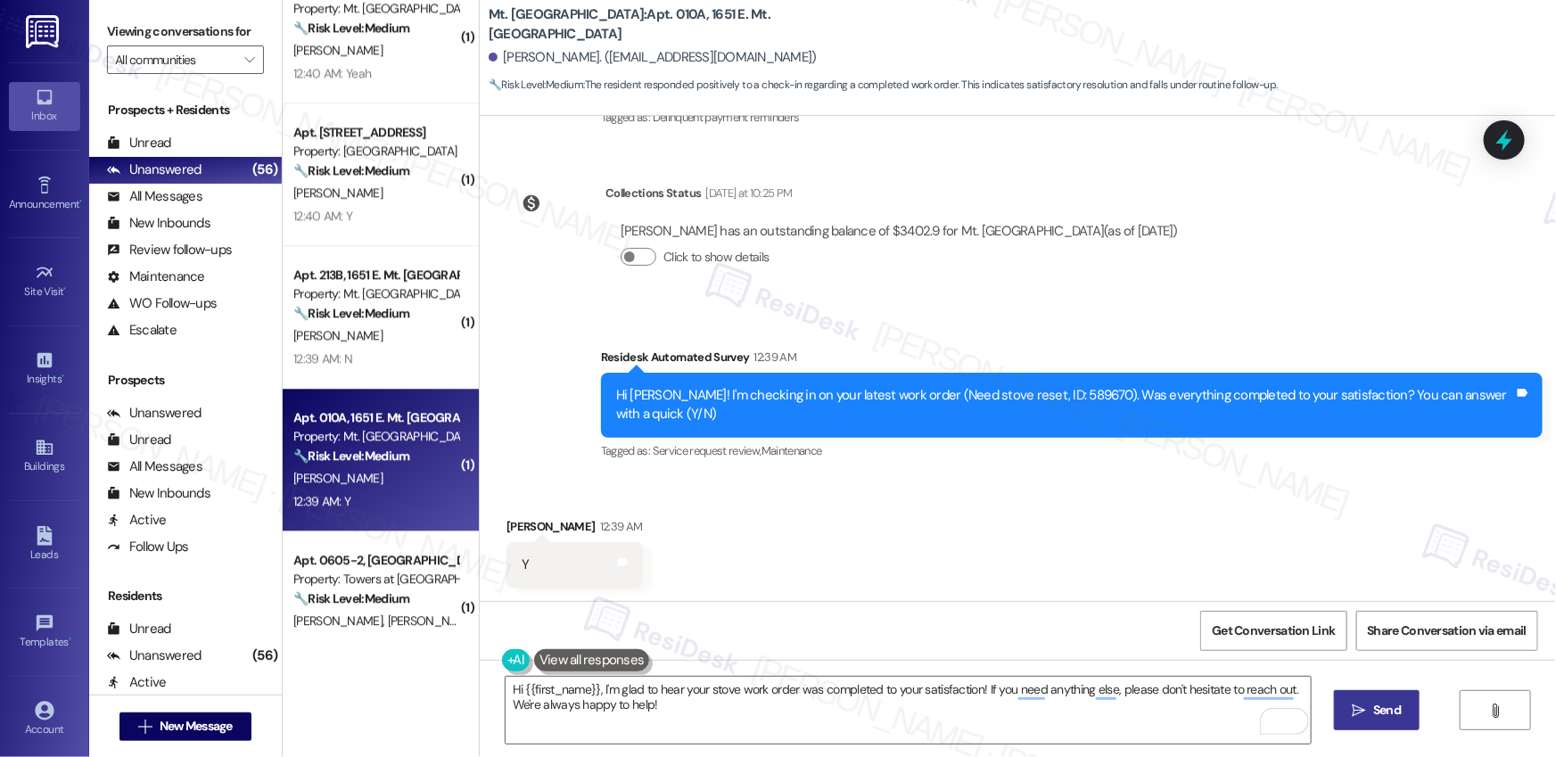
click at [1367, 716] on span " Send" at bounding box center [1377, 710] width 56 height 19
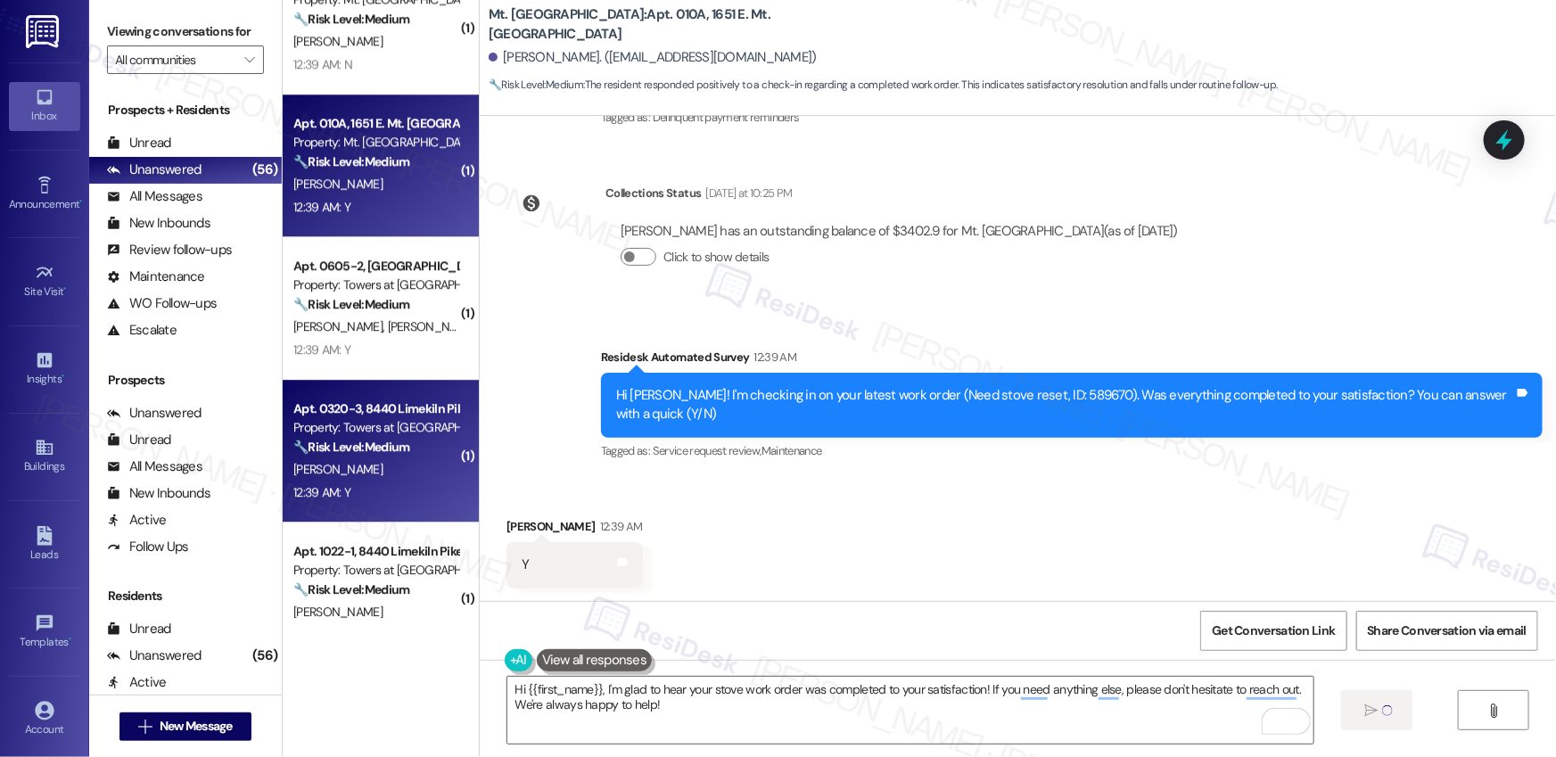
scroll to position [2480, 0]
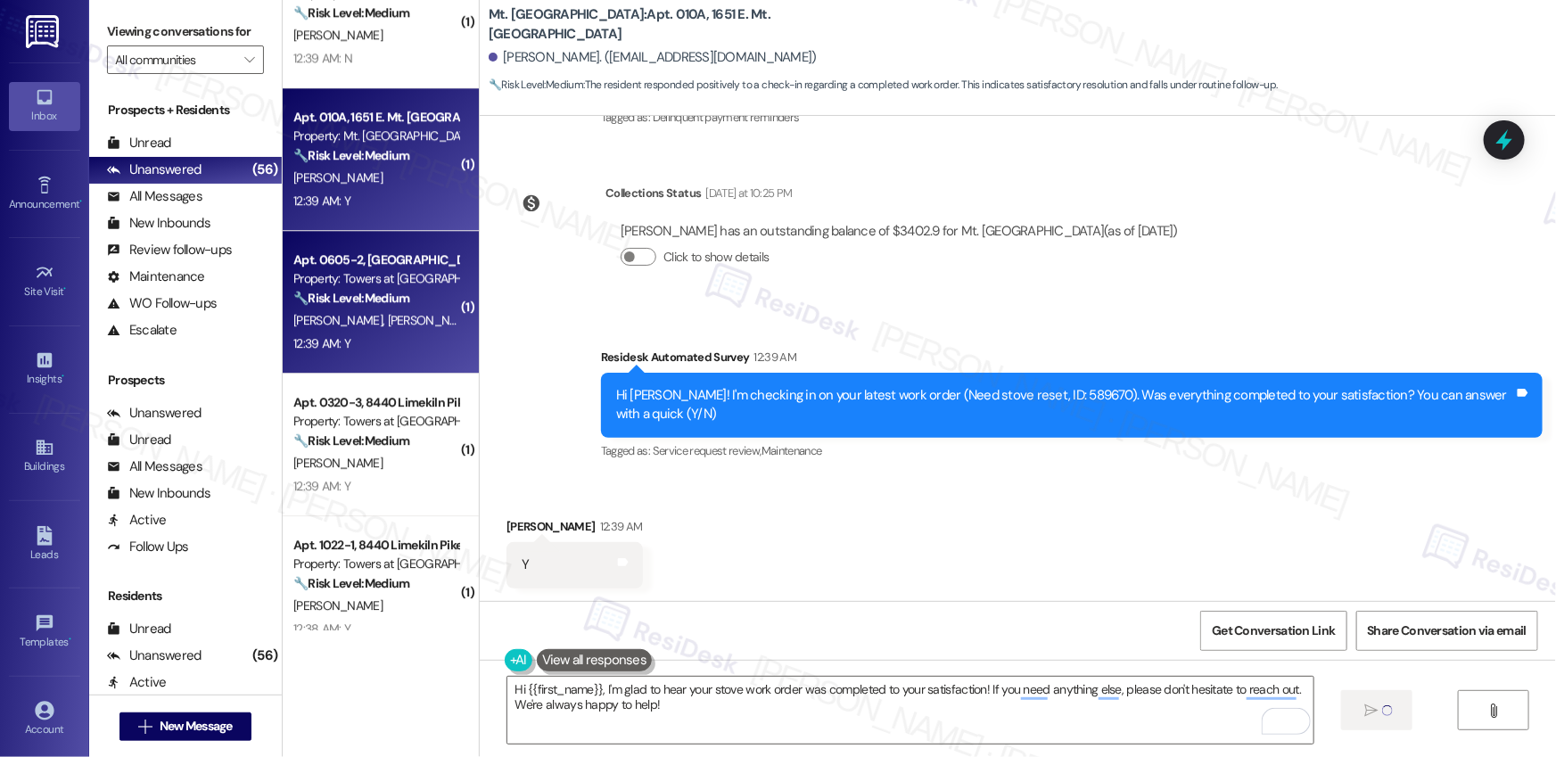
click at [384, 348] on div "12:39 AM: Y 12:39 AM: Y" at bounding box center [376, 344] width 169 height 22
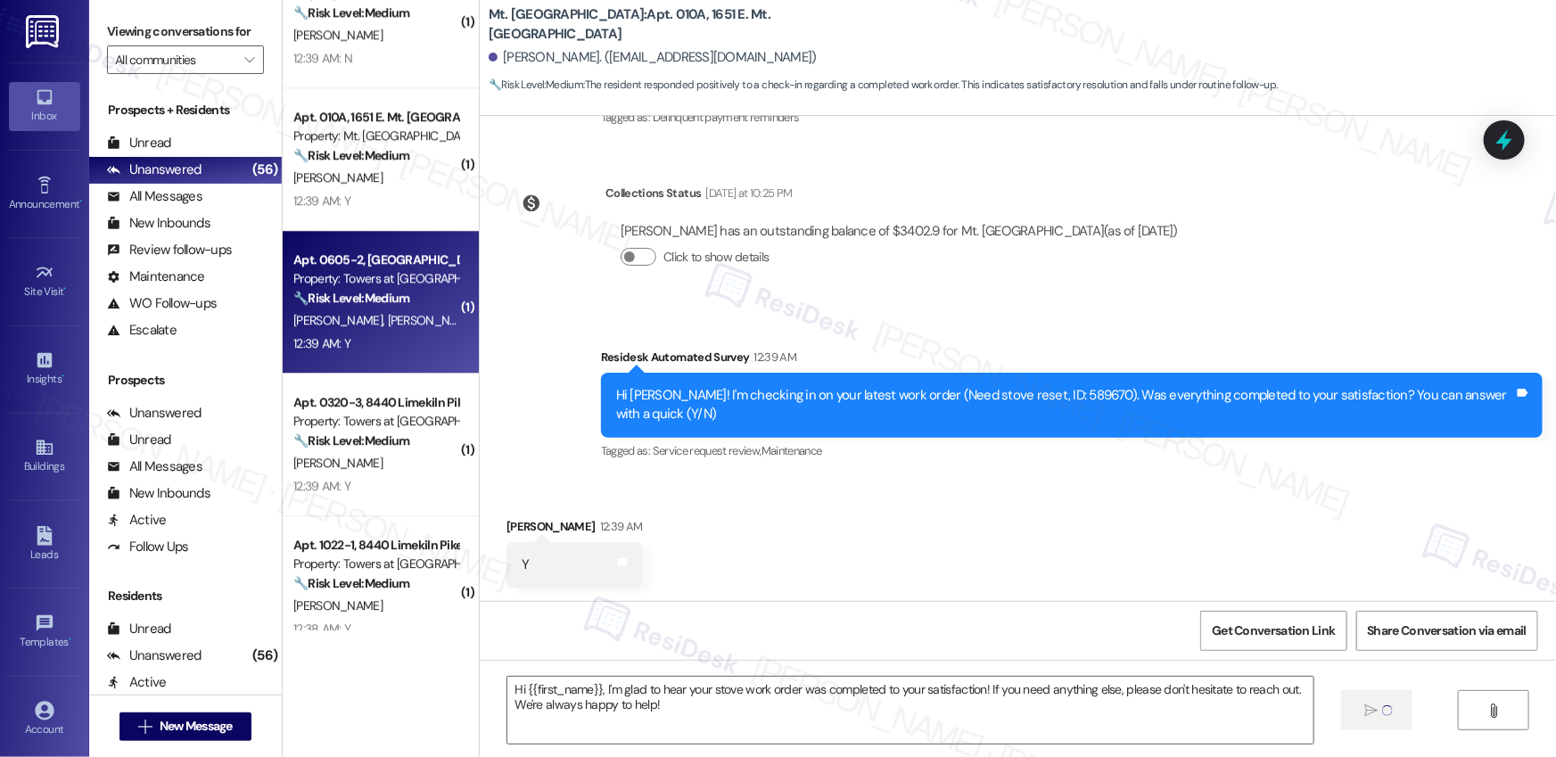
type textarea "Fetching suggested responses. Please feel free to read through the conversation…"
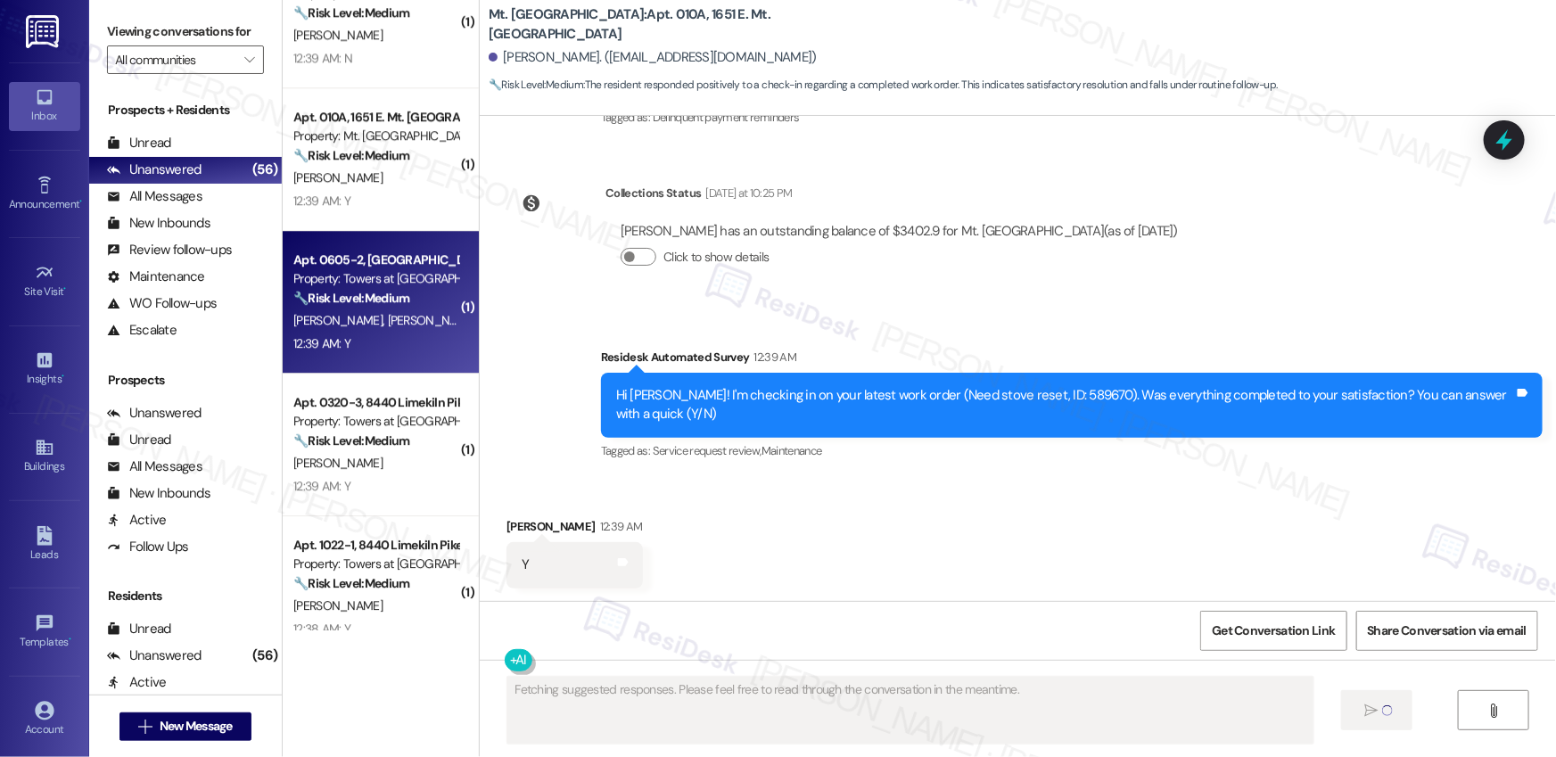
scroll to position [1835, 0]
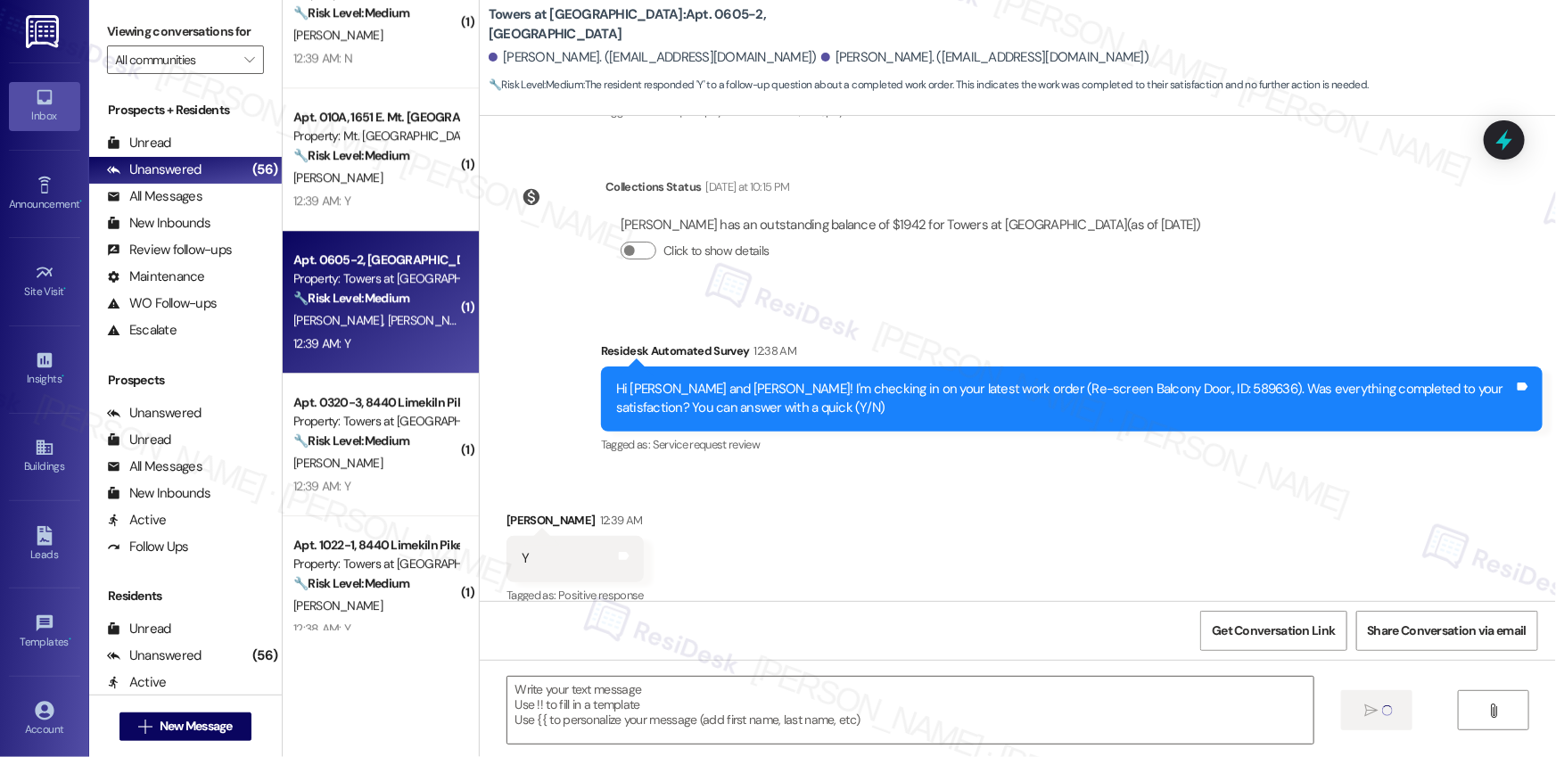
click at [394, 342] on div "12:39 AM: Y 12:39 AM: Y" at bounding box center [376, 344] width 169 height 22
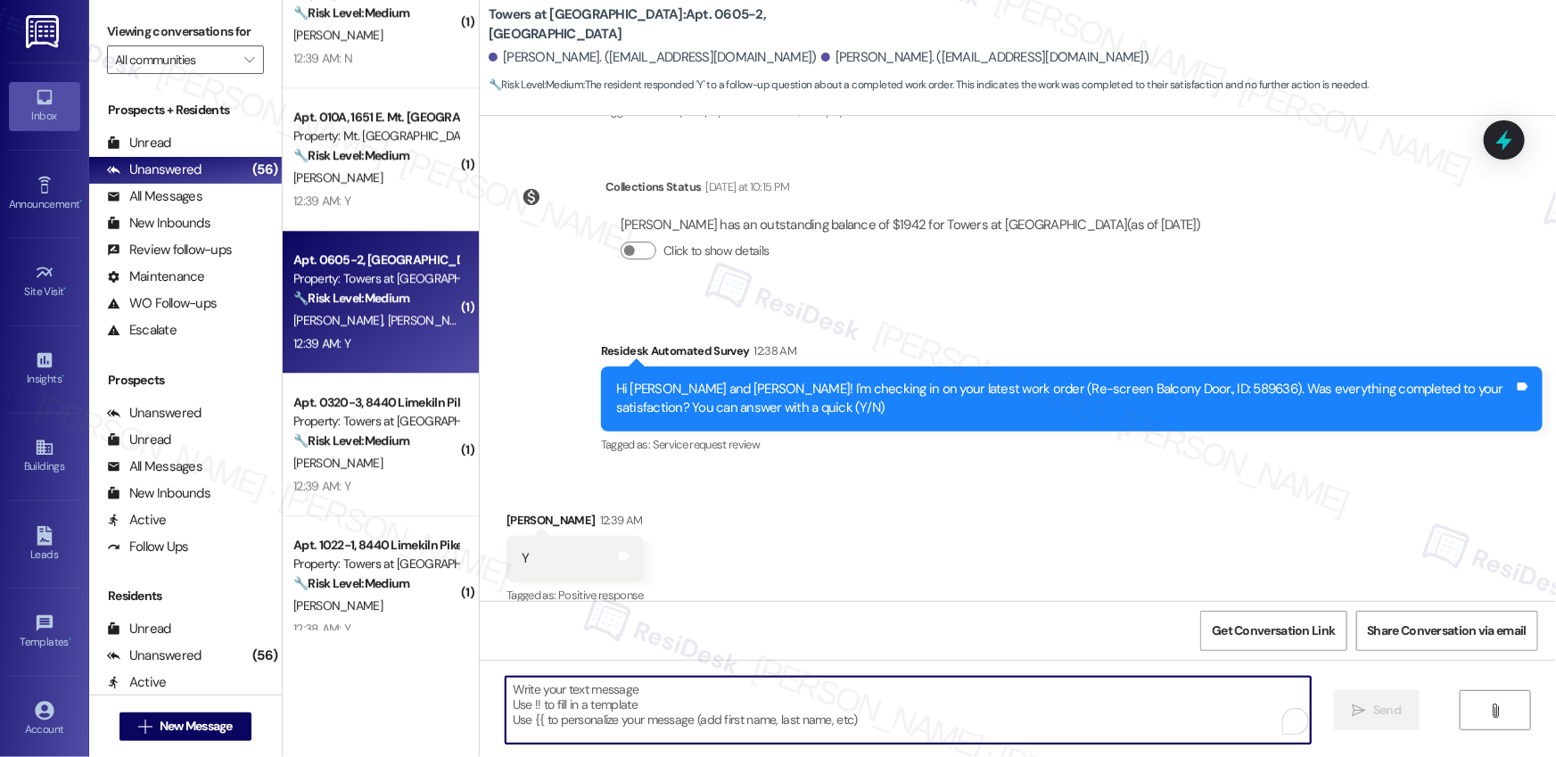
click at [614, 705] on textarea "To enrich screen reader interactions, please activate Accessibility in Grammarl…" at bounding box center [908, 710] width 805 height 67
paste textarea "Hi {{first_name}}, I'm so glad to hear the work order was completed to your sat…"
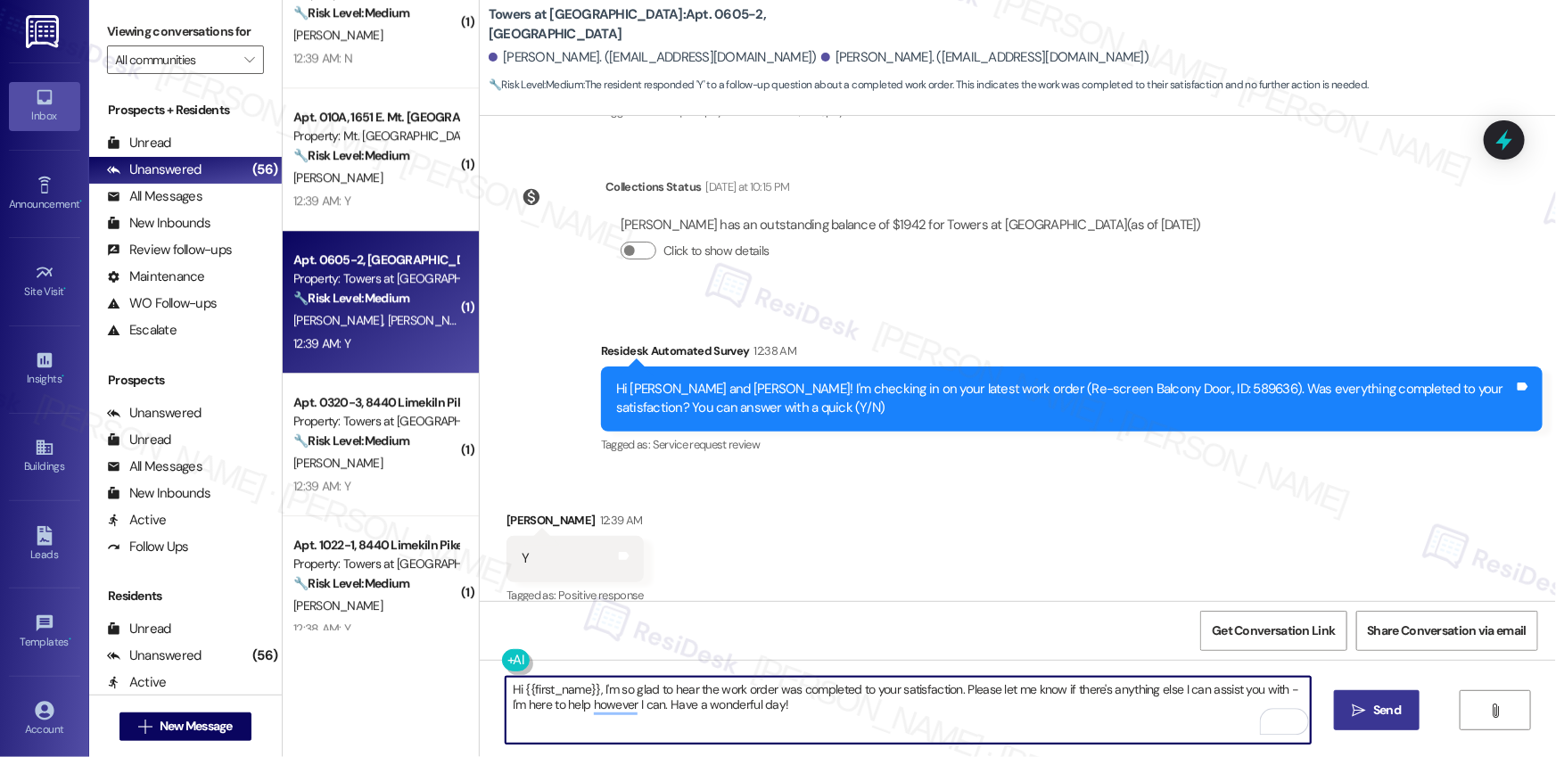
type textarea "Hi {{first_name}}, I'm so glad to hear the work order was completed to your sat…"
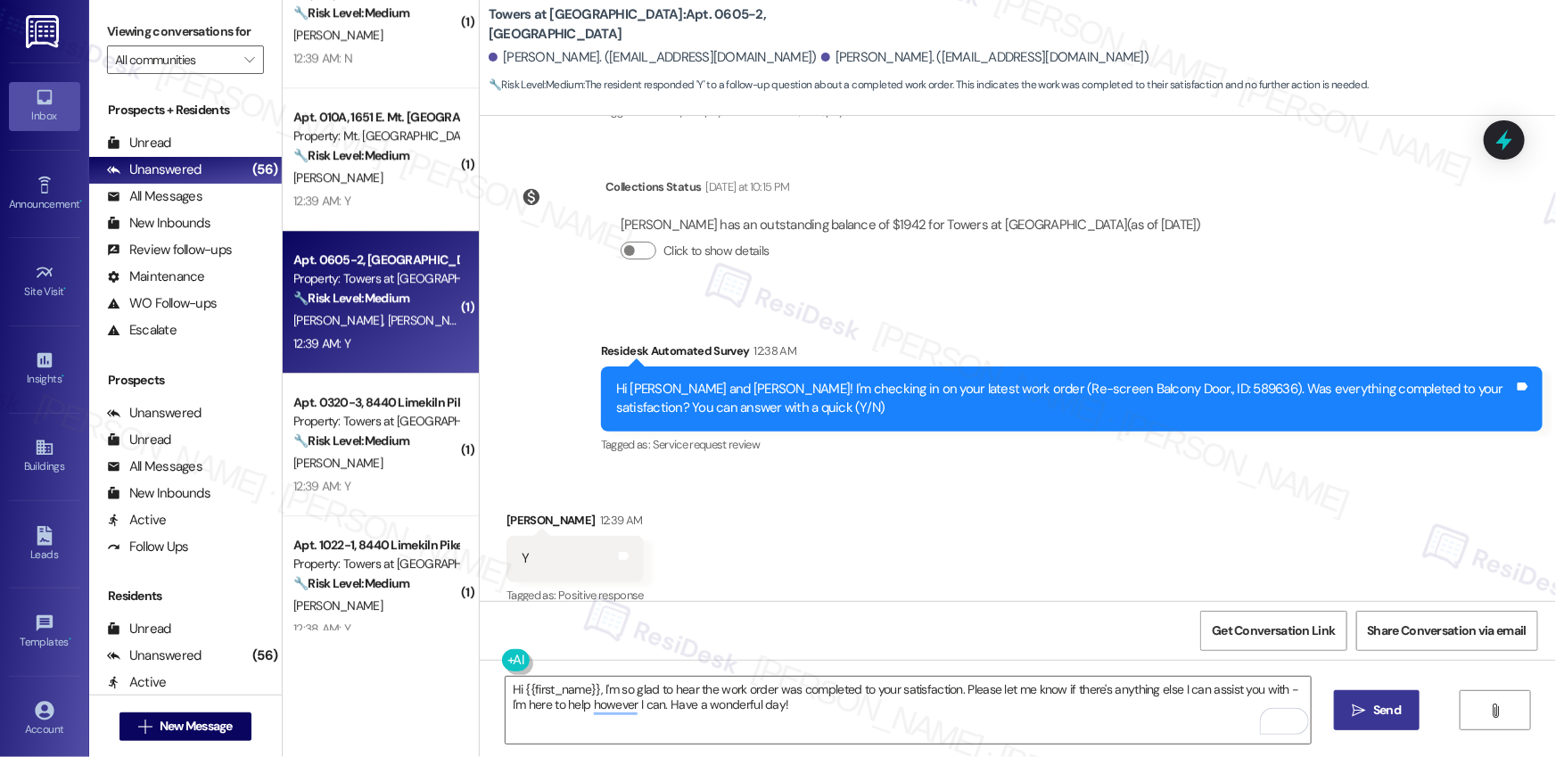
click at [1360, 713] on icon "" at bounding box center [1359, 711] width 13 height 14
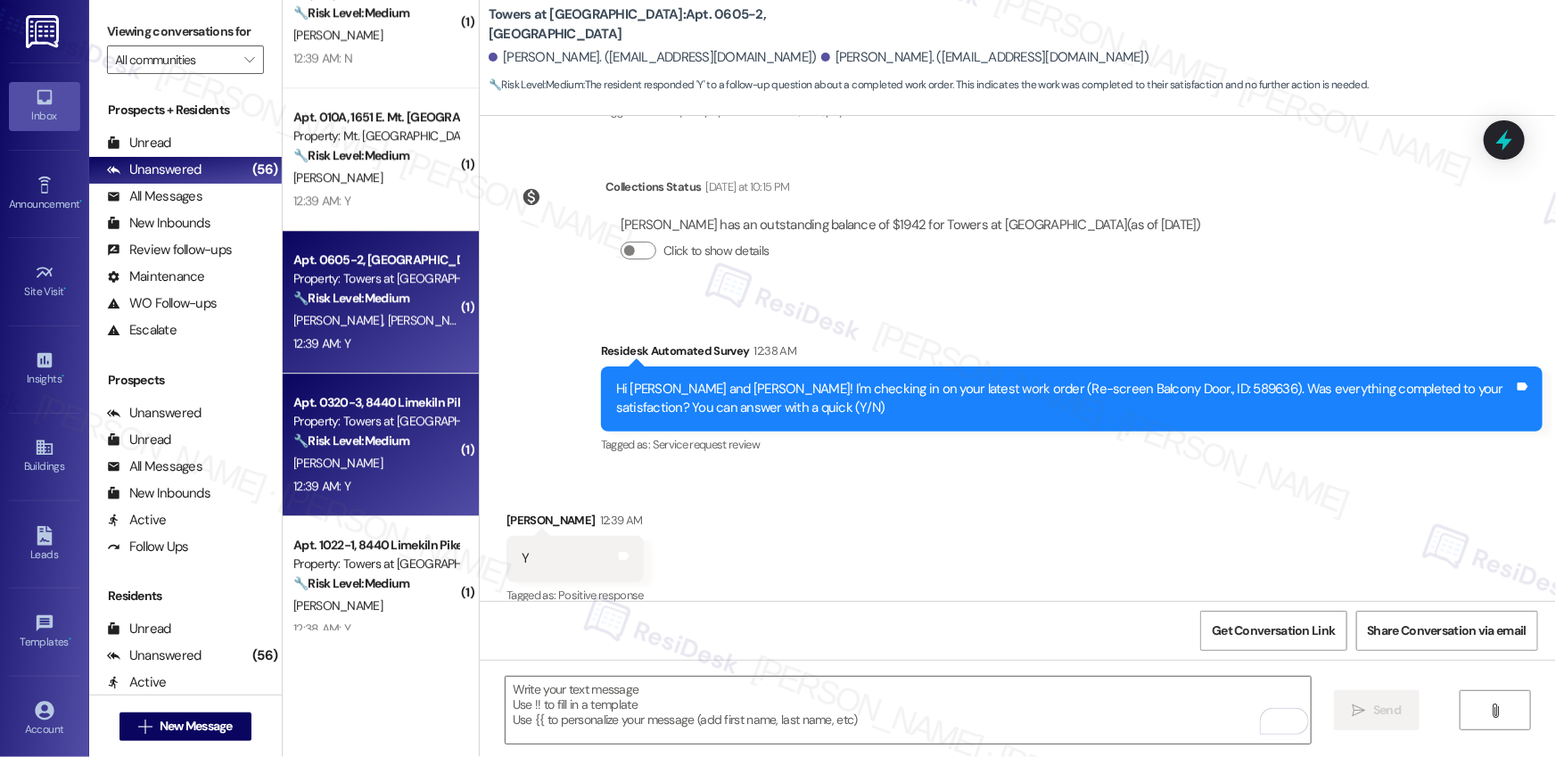
click at [399, 475] on div "12:39 AM: Y 12:39 AM: Y" at bounding box center [376, 486] width 169 height 22
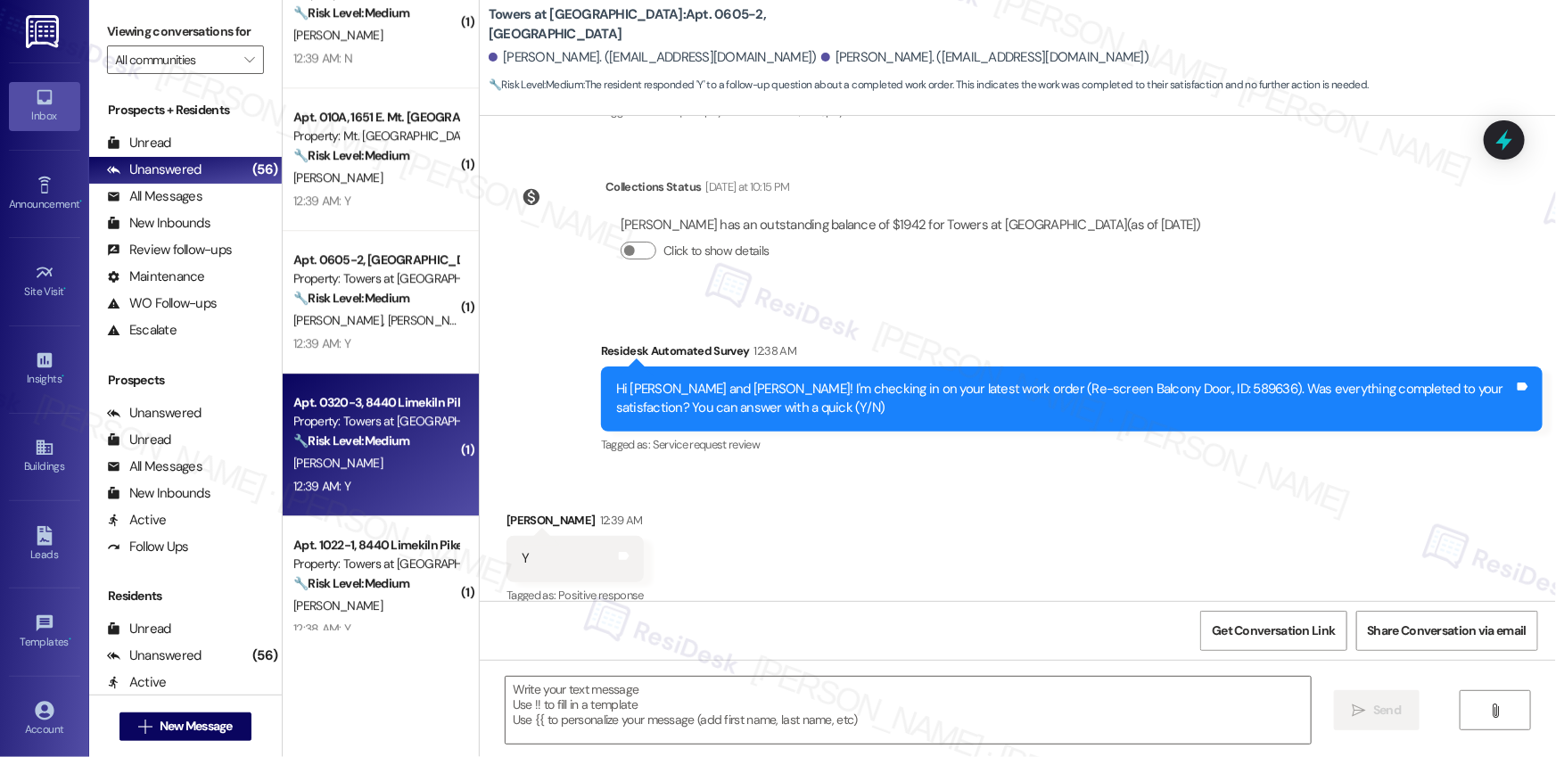
type textarea "Fetching suggested responses. Please feel free to read through the conversation…"
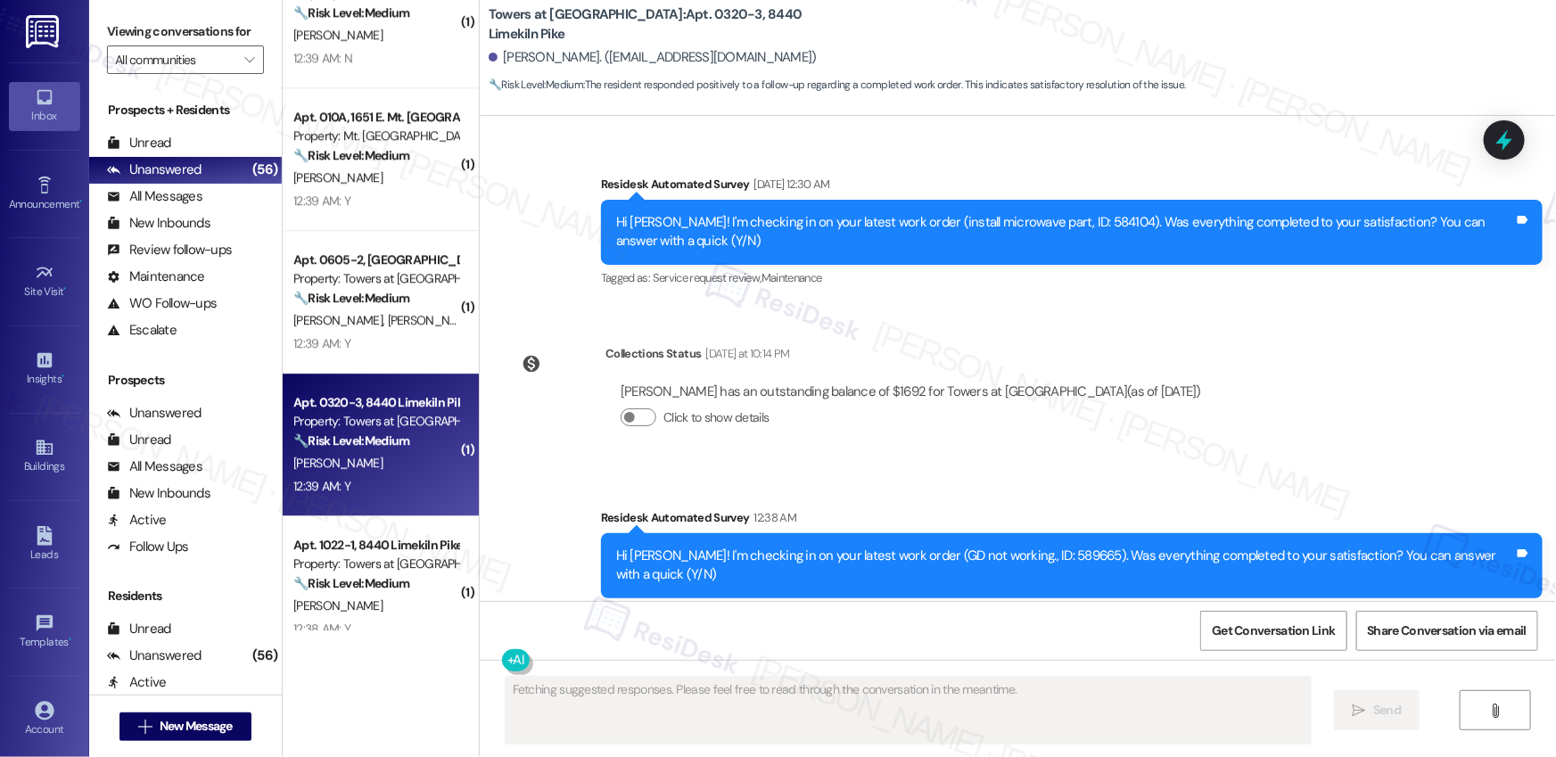
scroll to position [12405, 0]
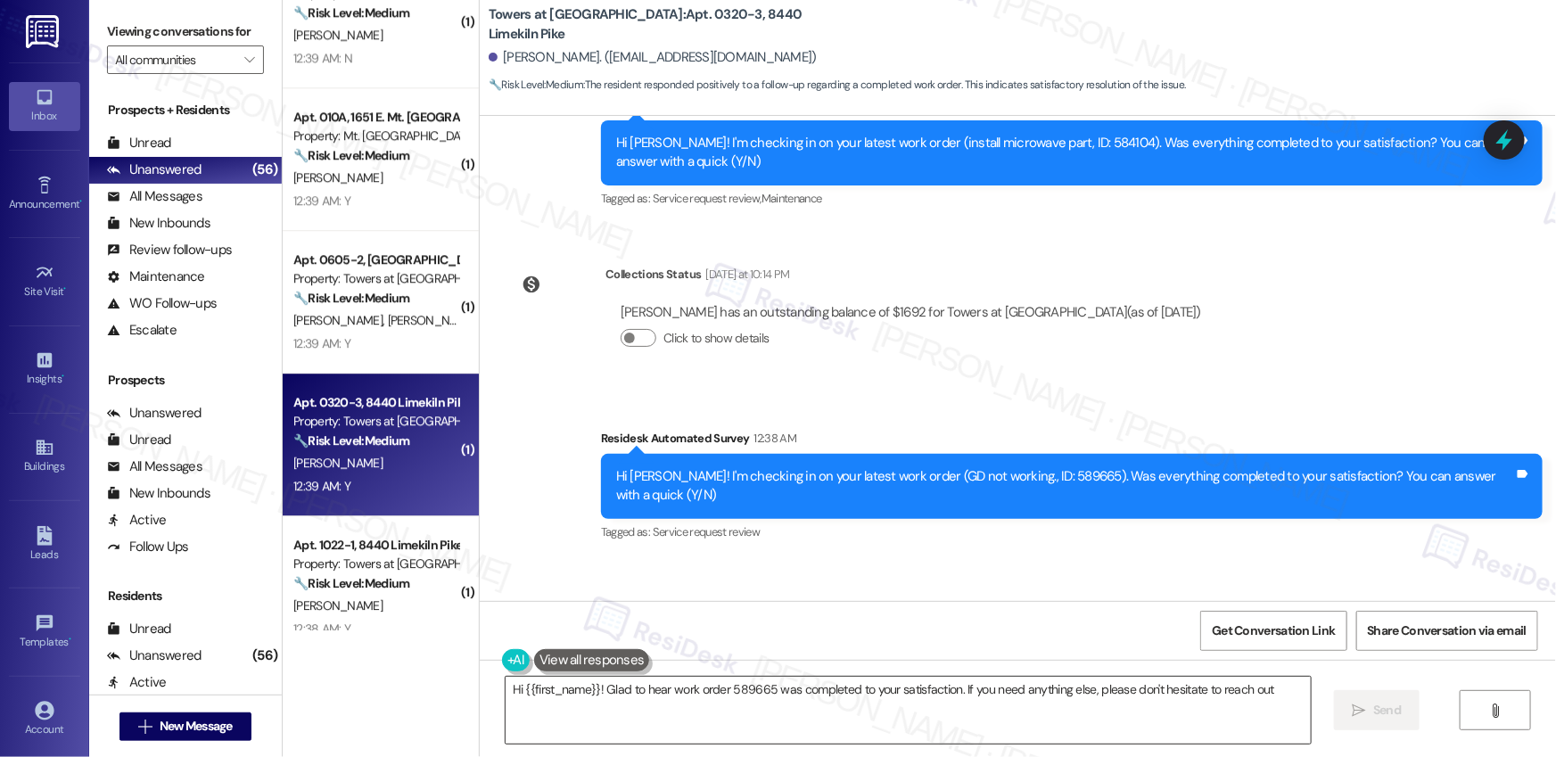
type textarea "Hi {{first_name}}! Glad to hear work order 589665 was completed to your satisfa…"
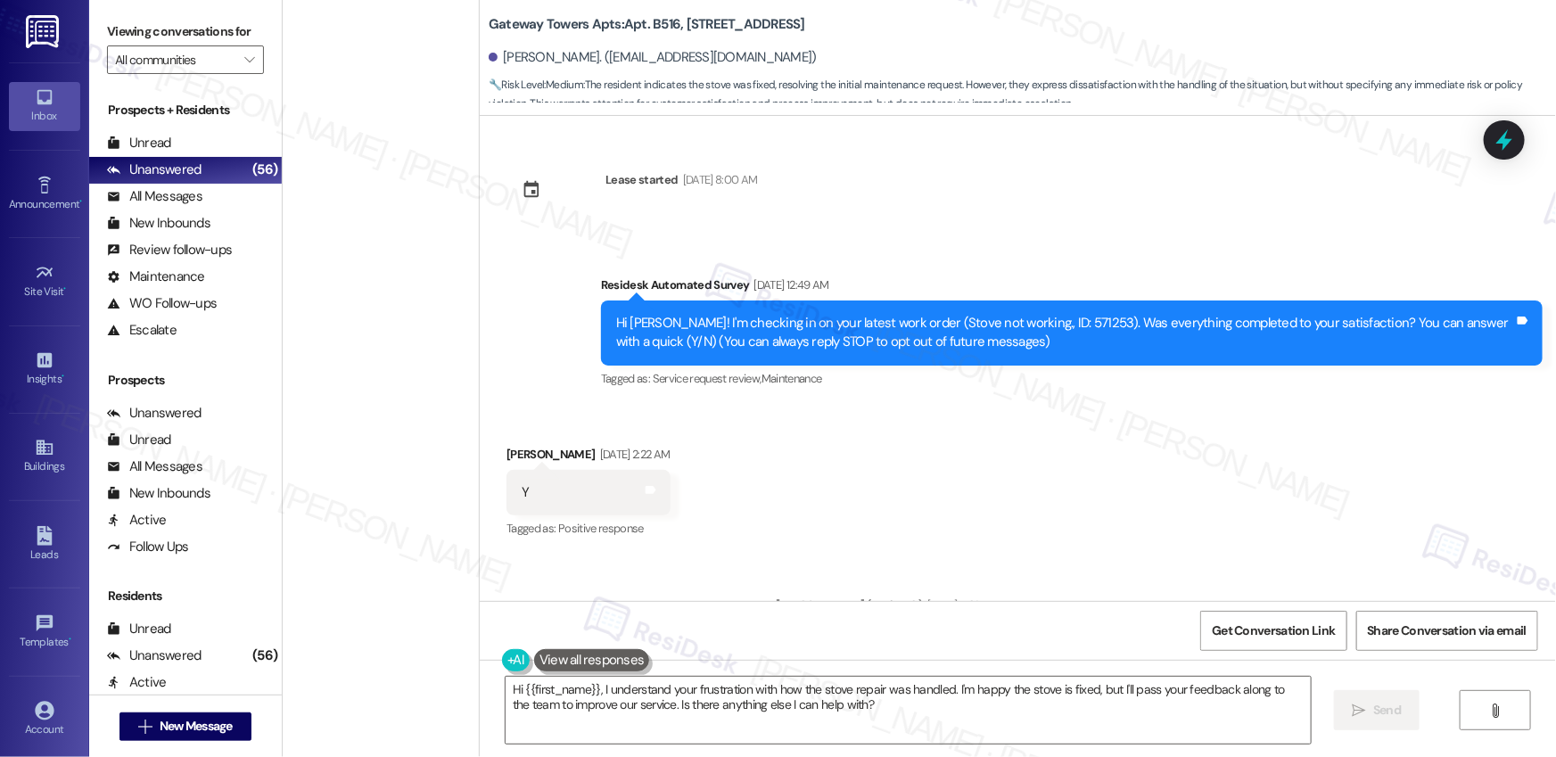
scroll to position [4122, 0]
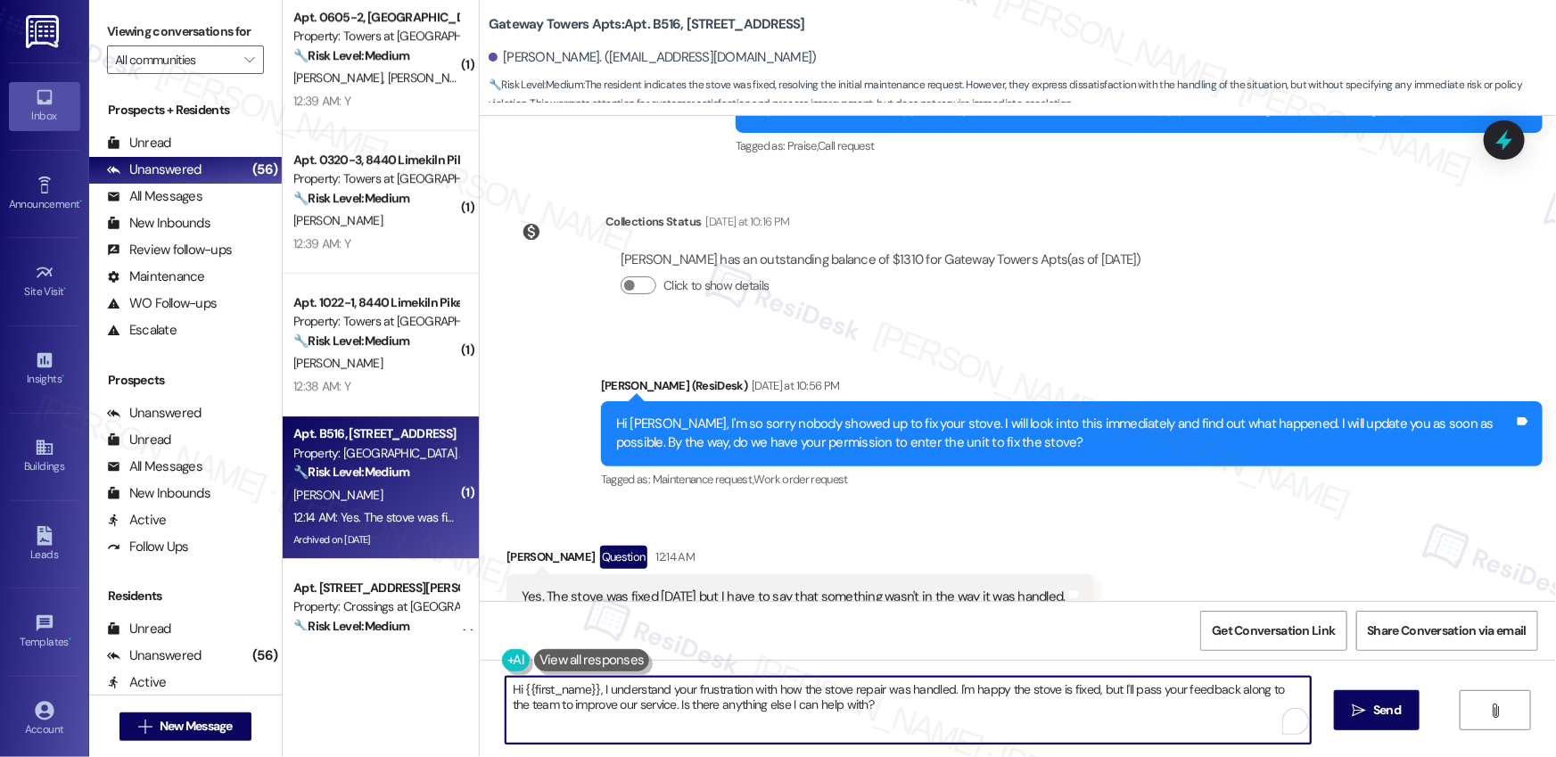
click at [887, 705] on textarea "Hi {{first_name}}, I understand your frustration with how the stove repair was …" at bounding box center [908, 710] width 805 height 67
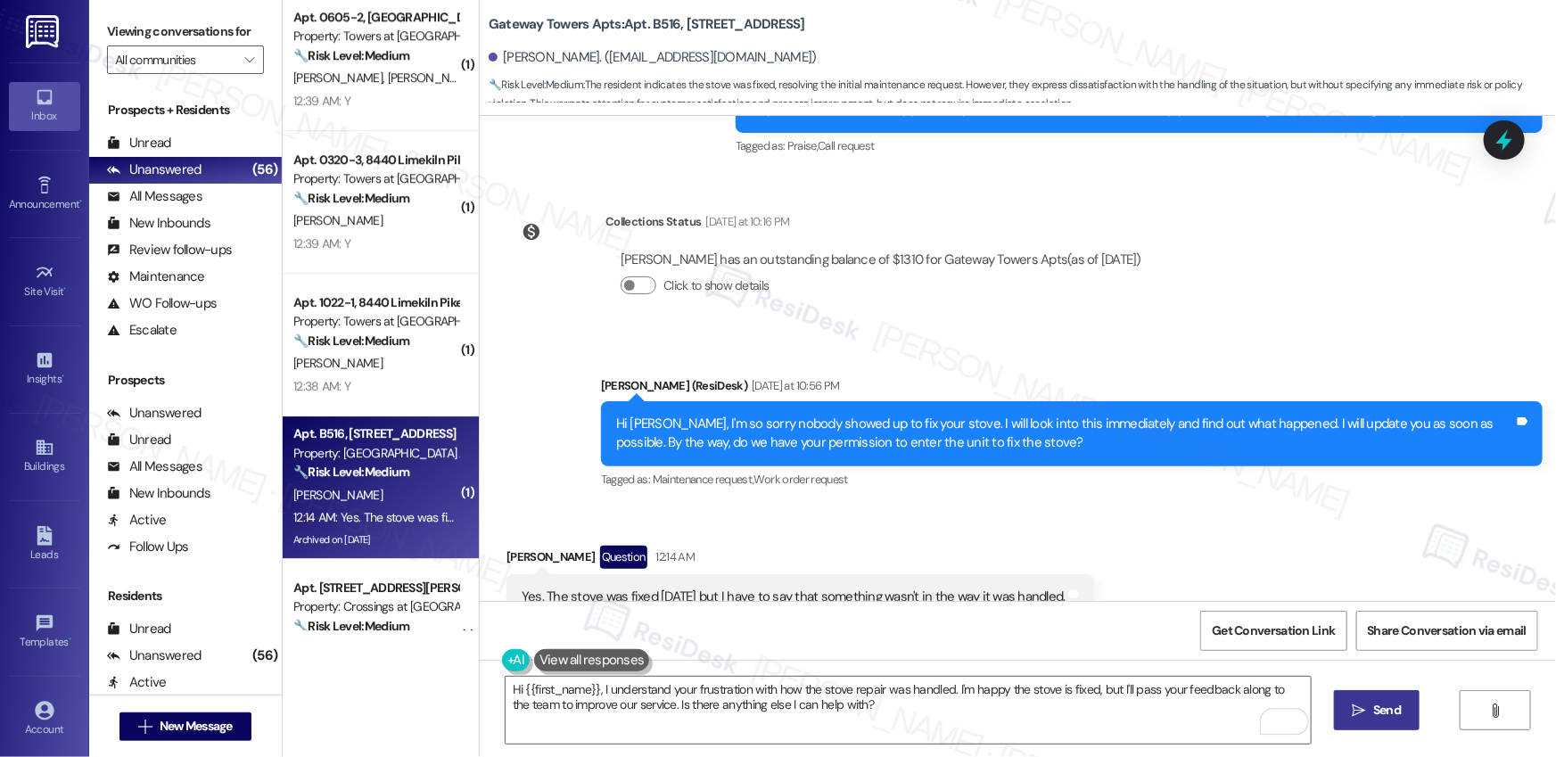
click at [1395, 728] on button " Send" at bounding box center [1377, 710] width 87 height 40
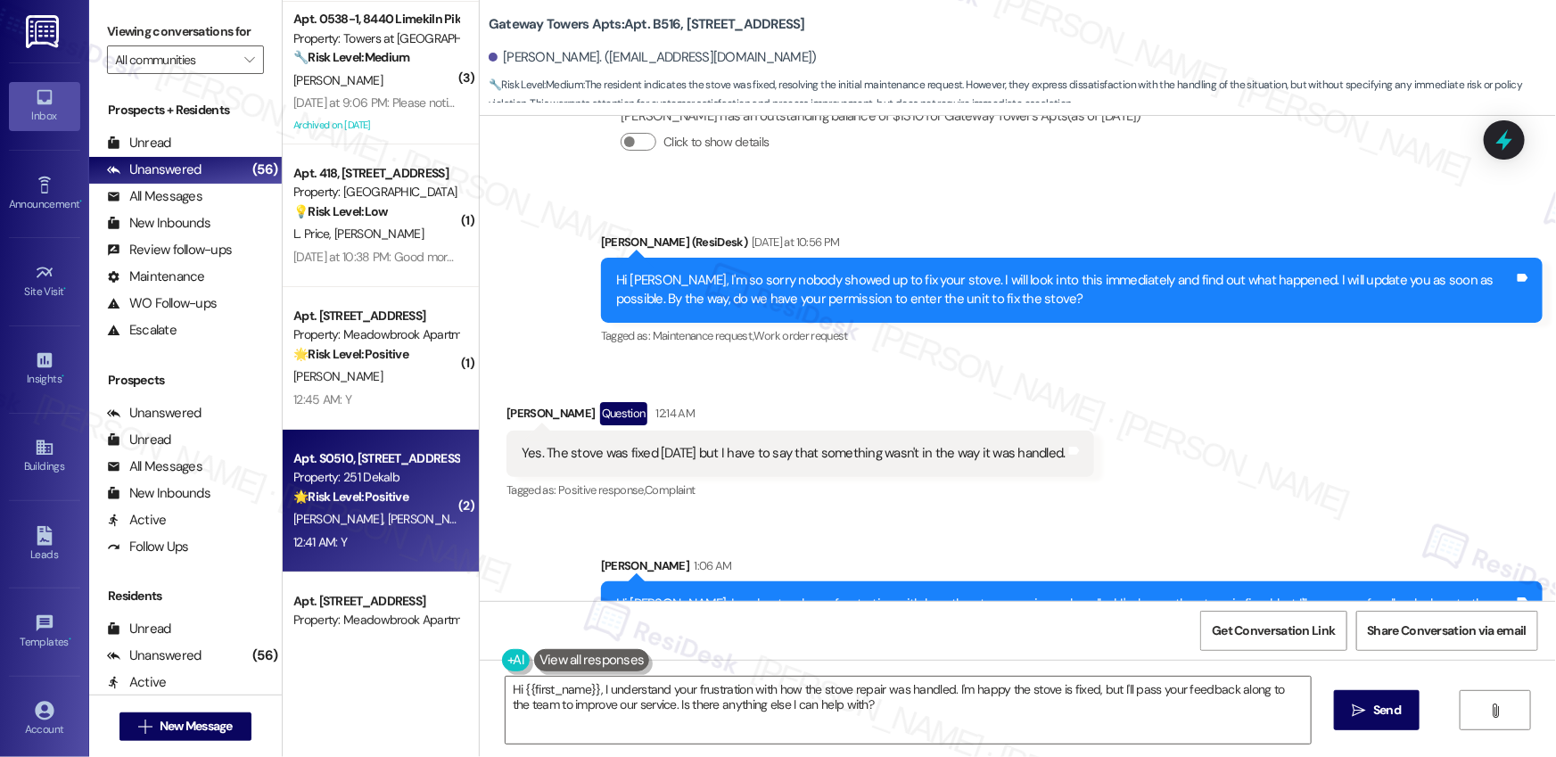
scroll to position [3443, 0]
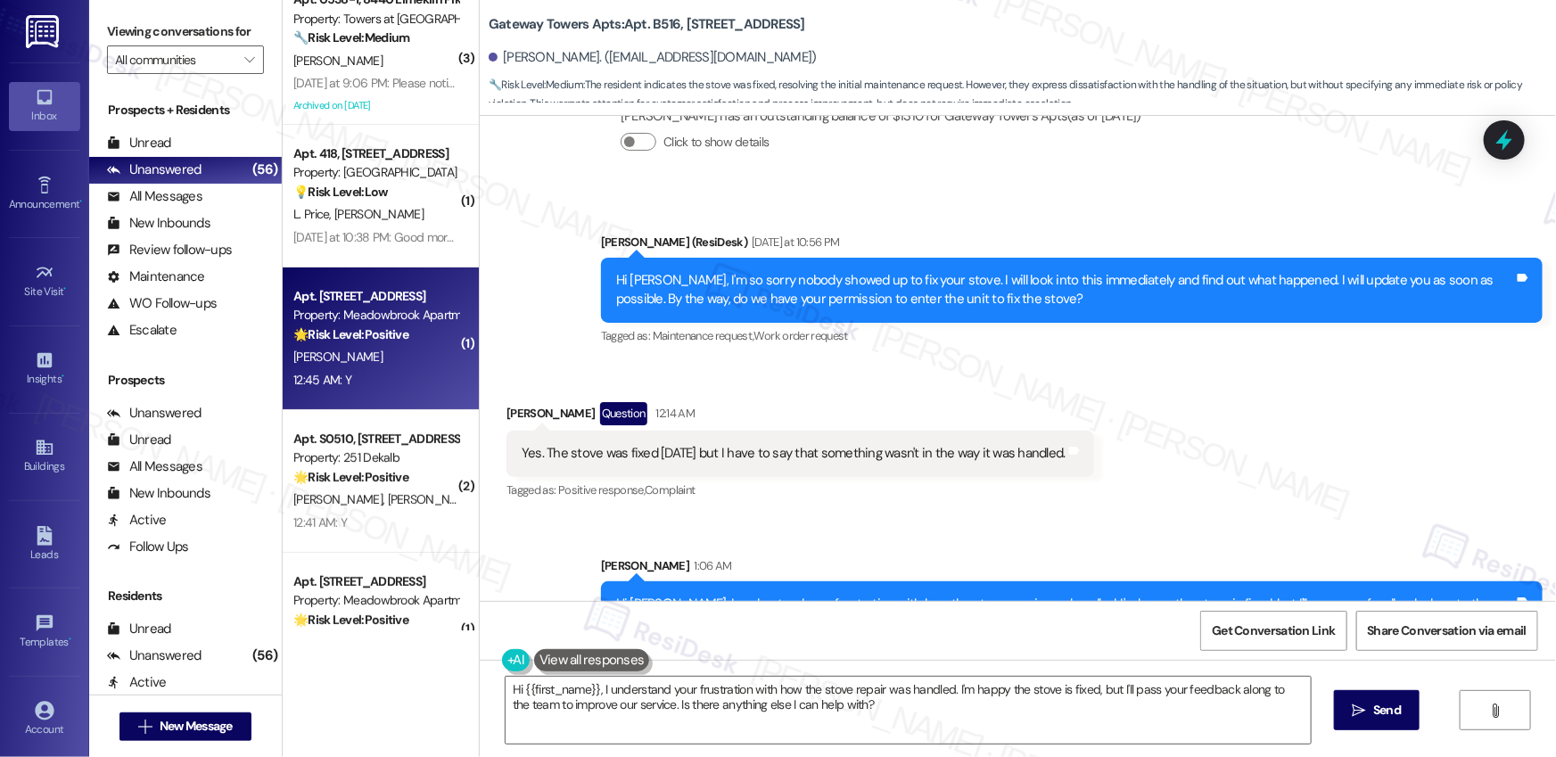
click at [392, 379] on div "12:45 AM: Y 12:45 AM: Y" at bounding box center [376, 380] width 169 height 22
type textarea "Fetching suggested responses. Please feel free to read through the conversation…"
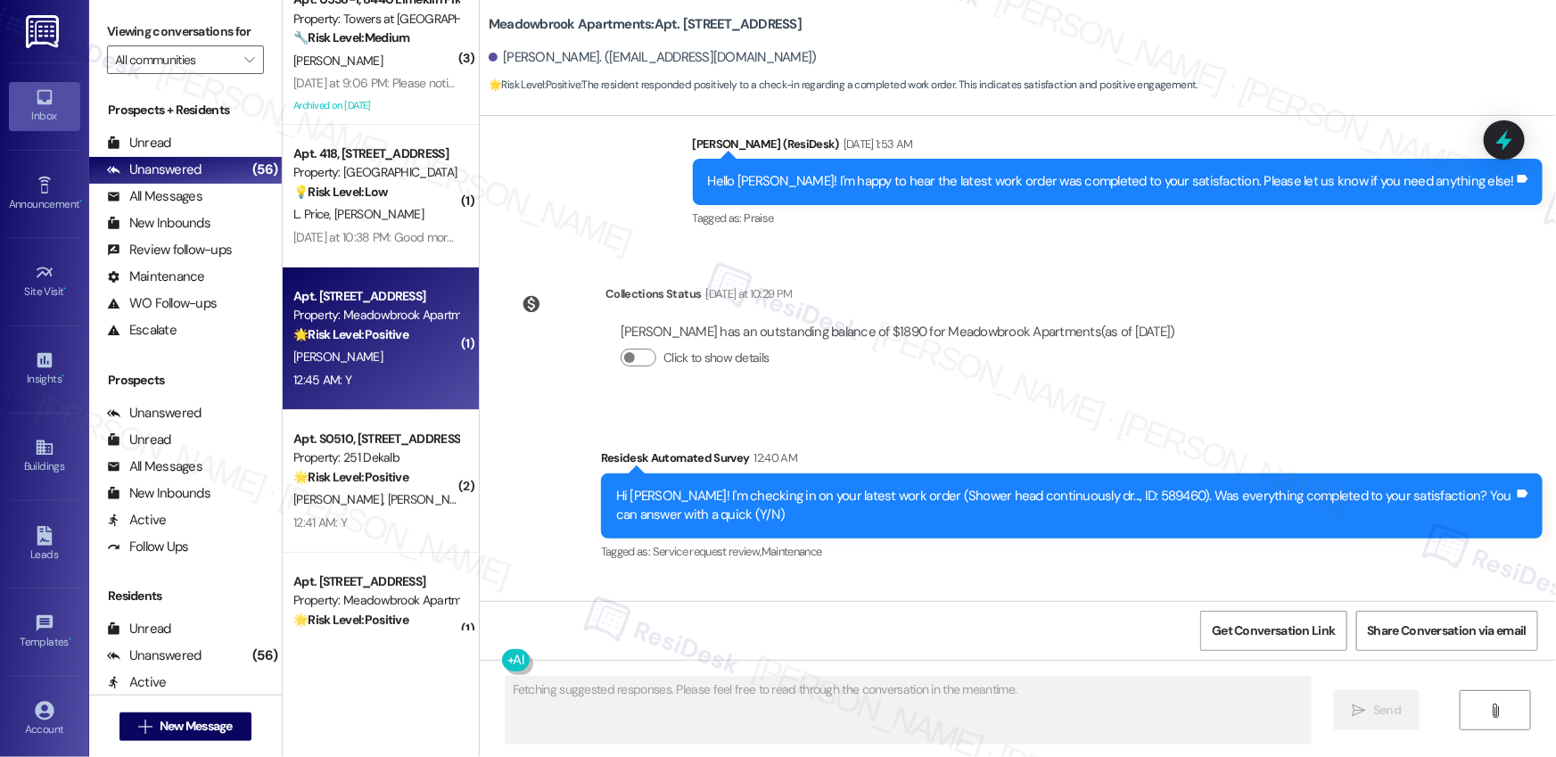
scroll to position [7396, 0]
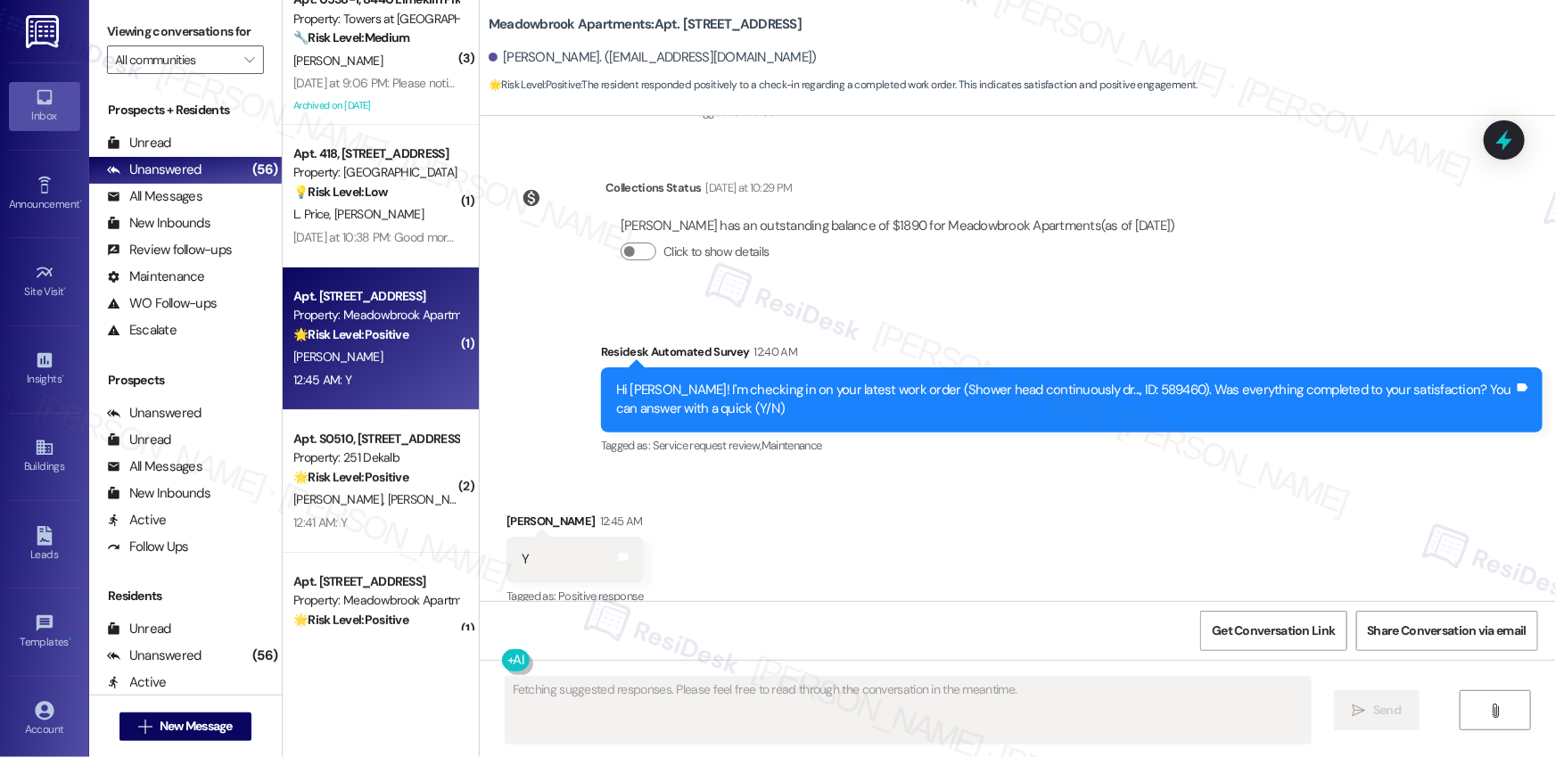
click at [719, 483] on div "Received via SMS [PERSON_NAME] 12:45 AM Y Tags and notes Tagged as: Positive re…" at bounding box center [1018, 547] width 1076 height 151
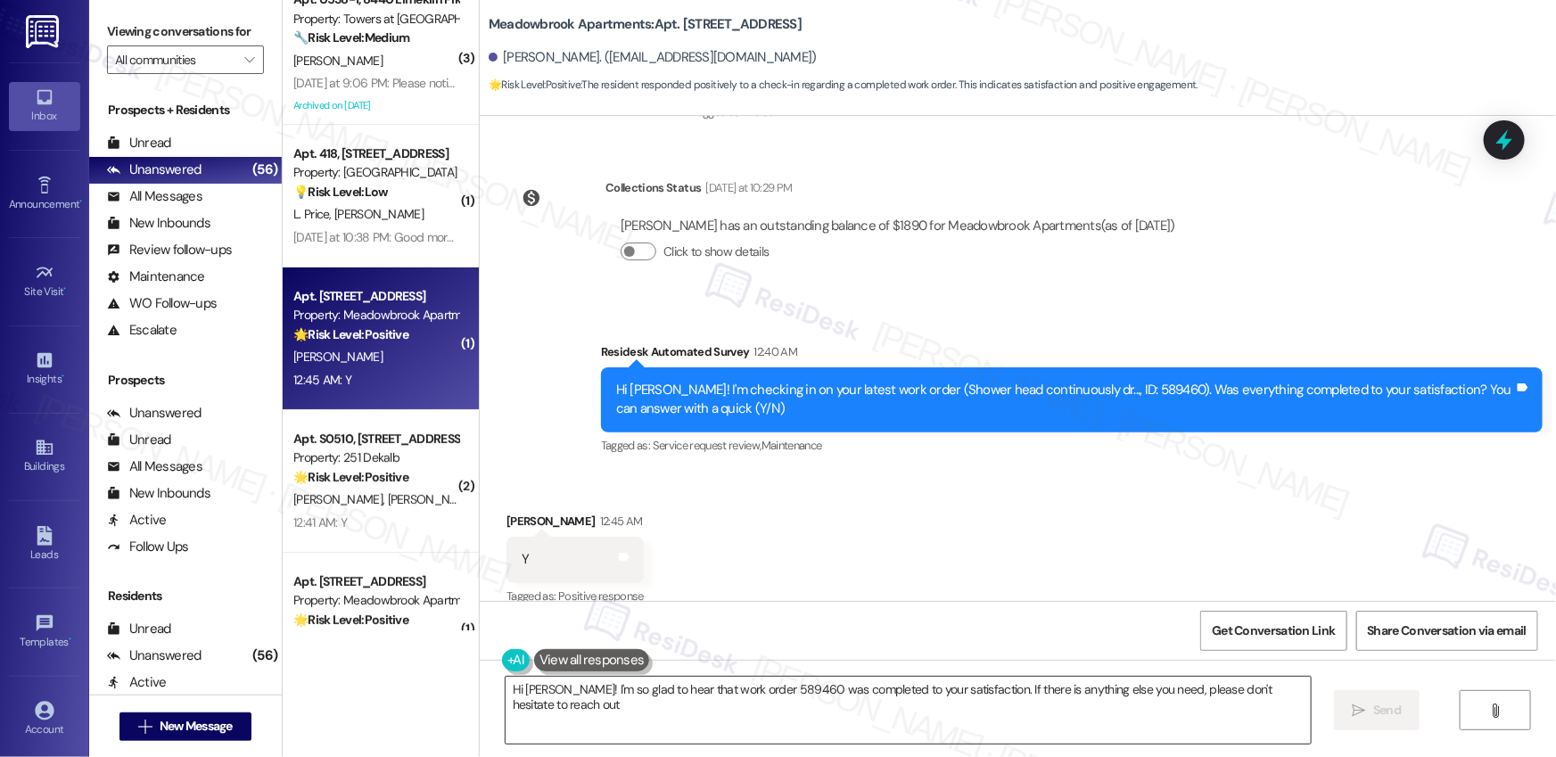
type textarea "Hi [PERSON_NAME]! I'm so glad to hear that work order 589460 was completed to y…"
click at [651, 730] on textarea "Hi [PERSON_NAME]! I'm so glad to hear that work order 589460 was completed to y…" at bounding box center [908, 710] width 805 height 67
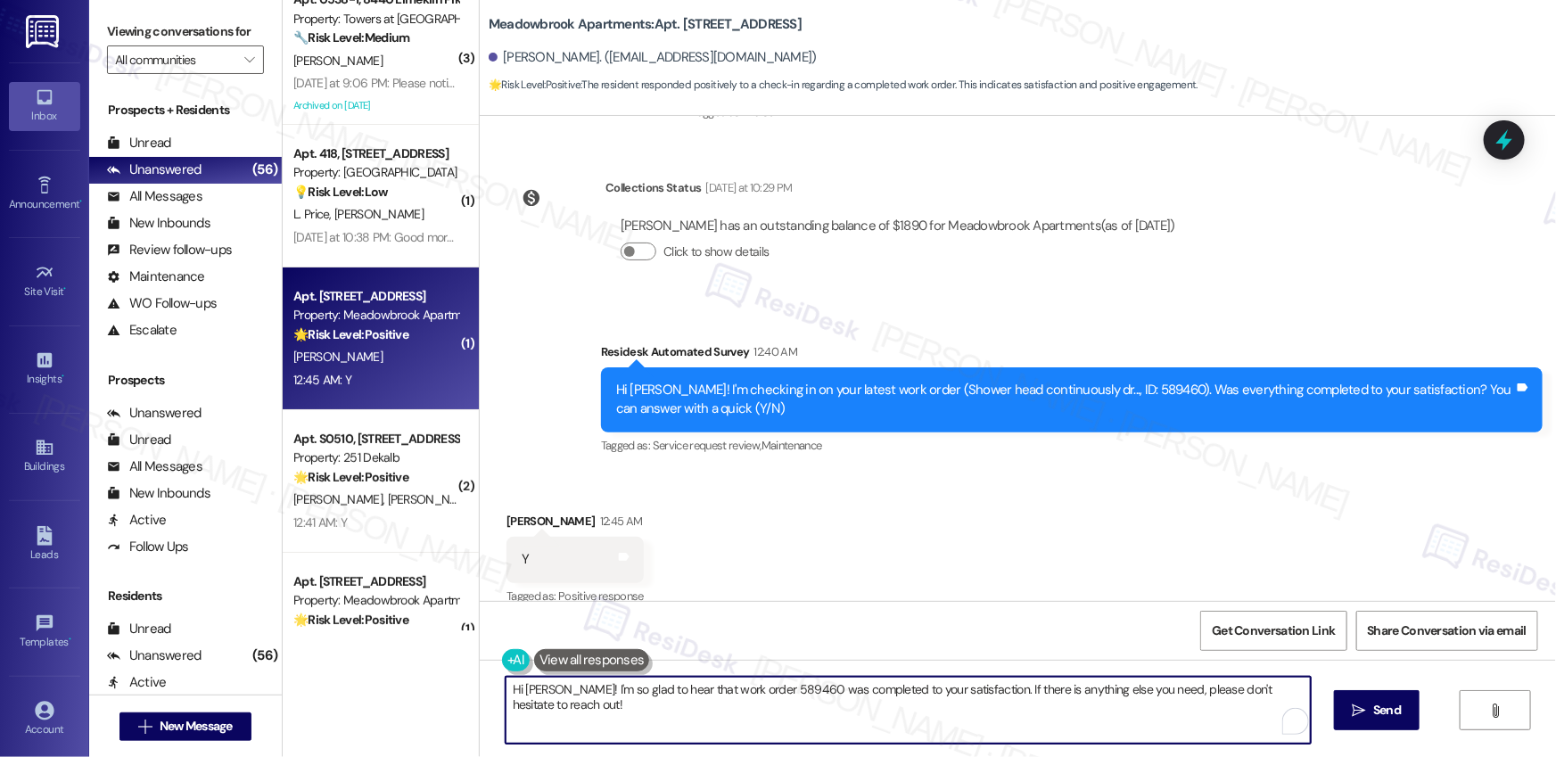
click at [1052, 730] on textarea "Hi [PERSON_NAME]! I'm so glad to hear that work order 589460 was completed to y…" at bounding box center [908, 710] width 805 height 67
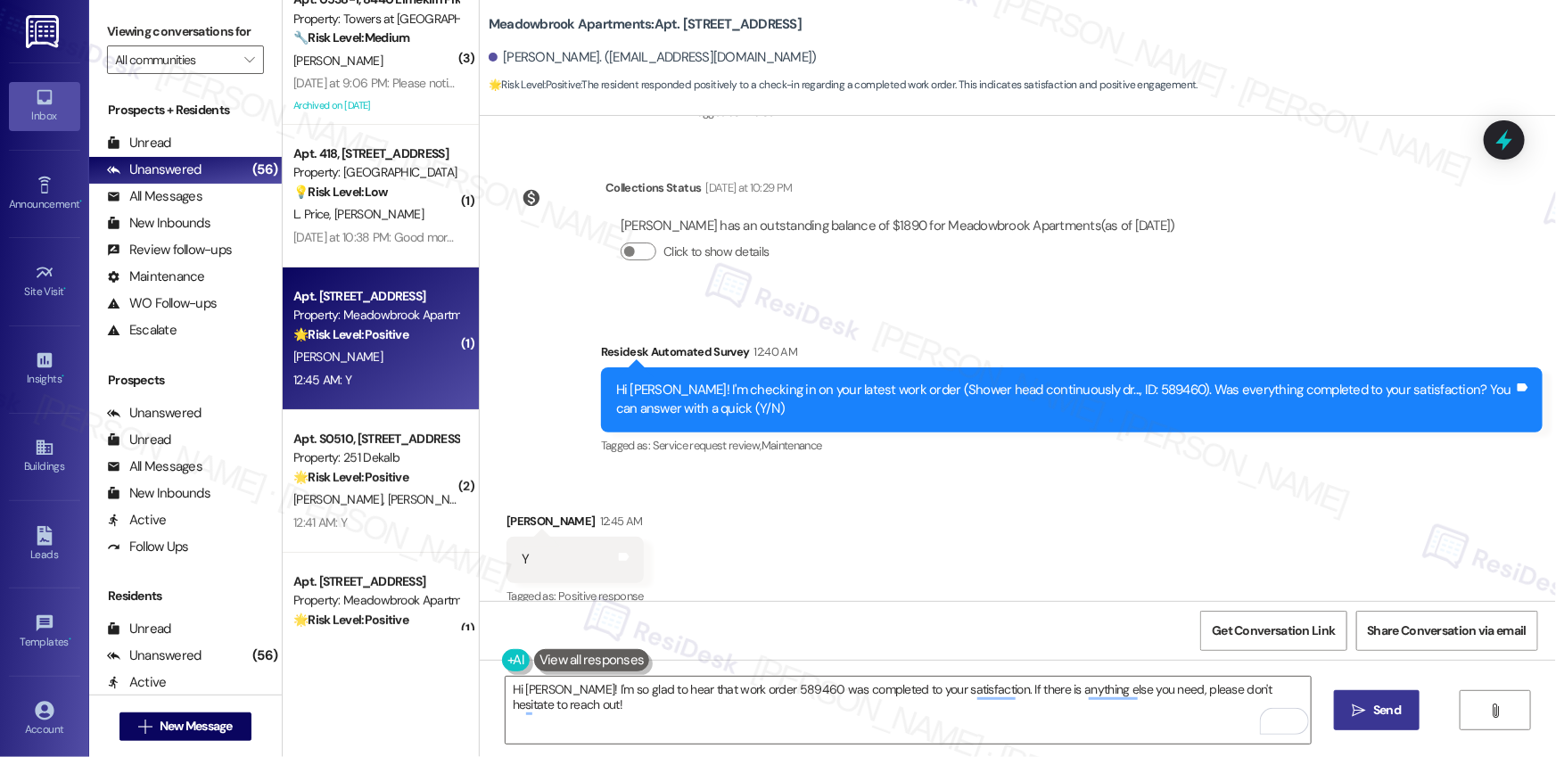
click at [1394, 714] on span "Send" at bounding box center [1387, 710] width 28 height 19
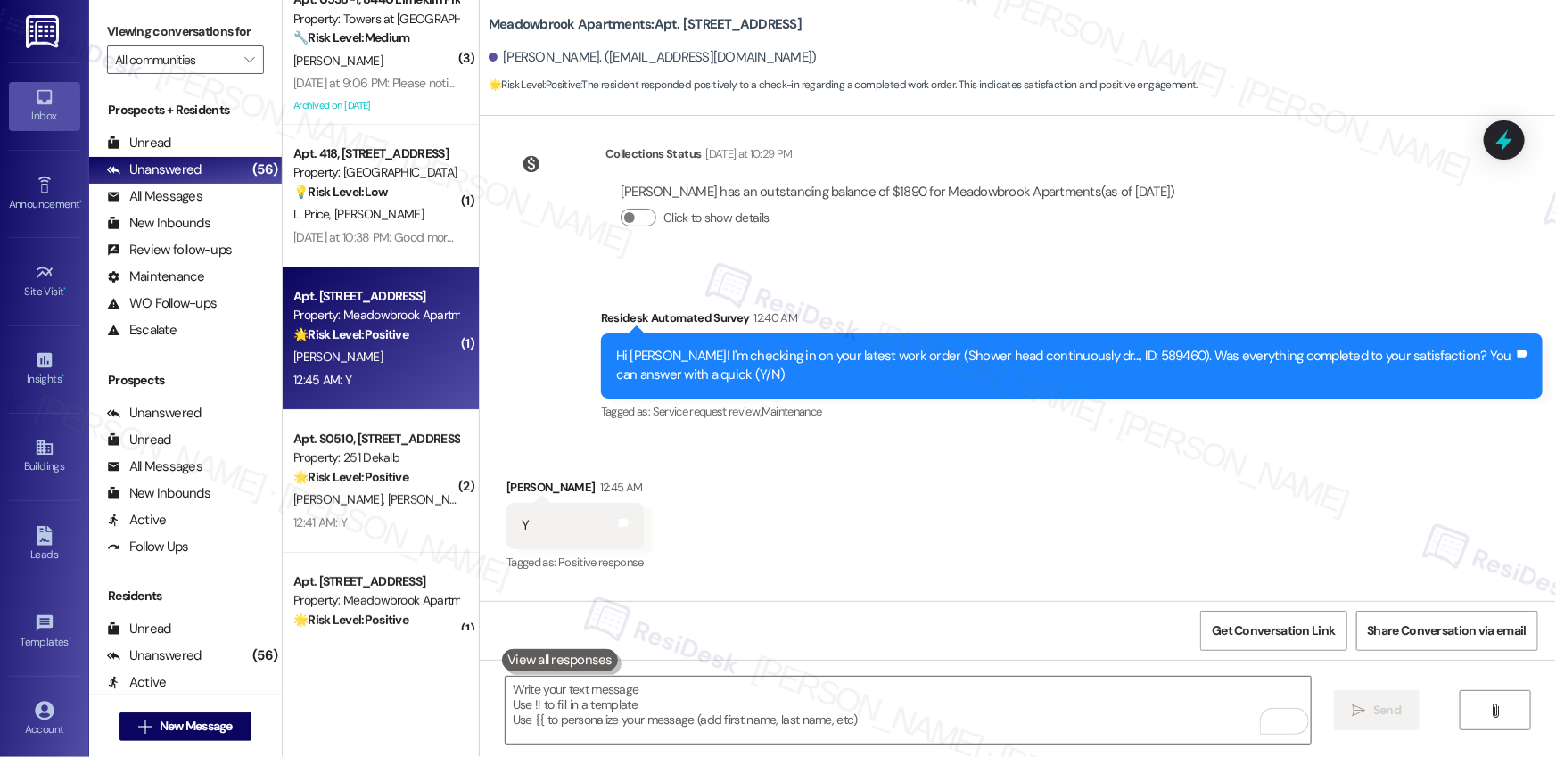
scroll to position [7520, 0]
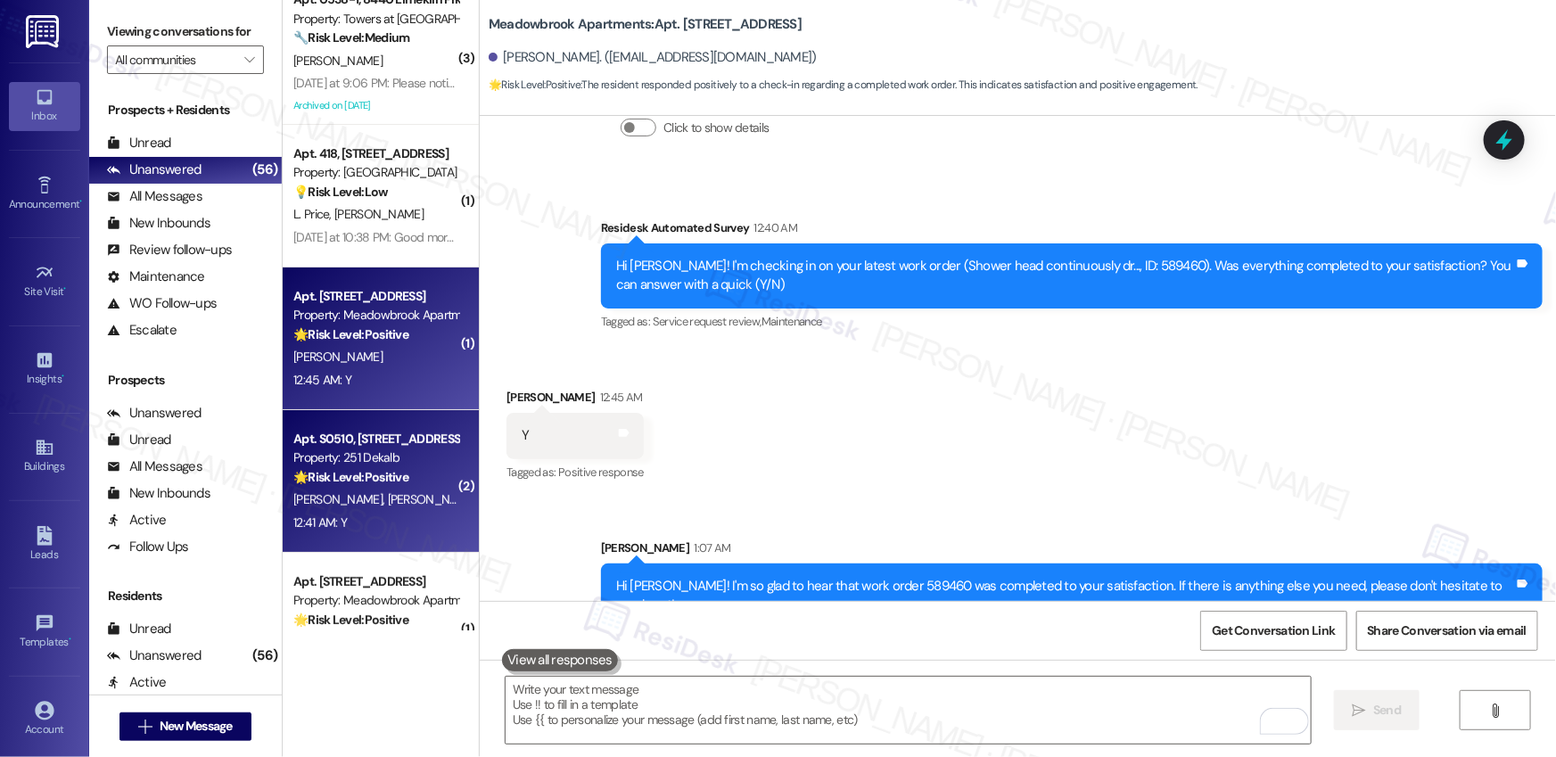
click at [388, 494] on span "[PERSON_NAME]" at bounding box center [340, 499] width 95 height 16
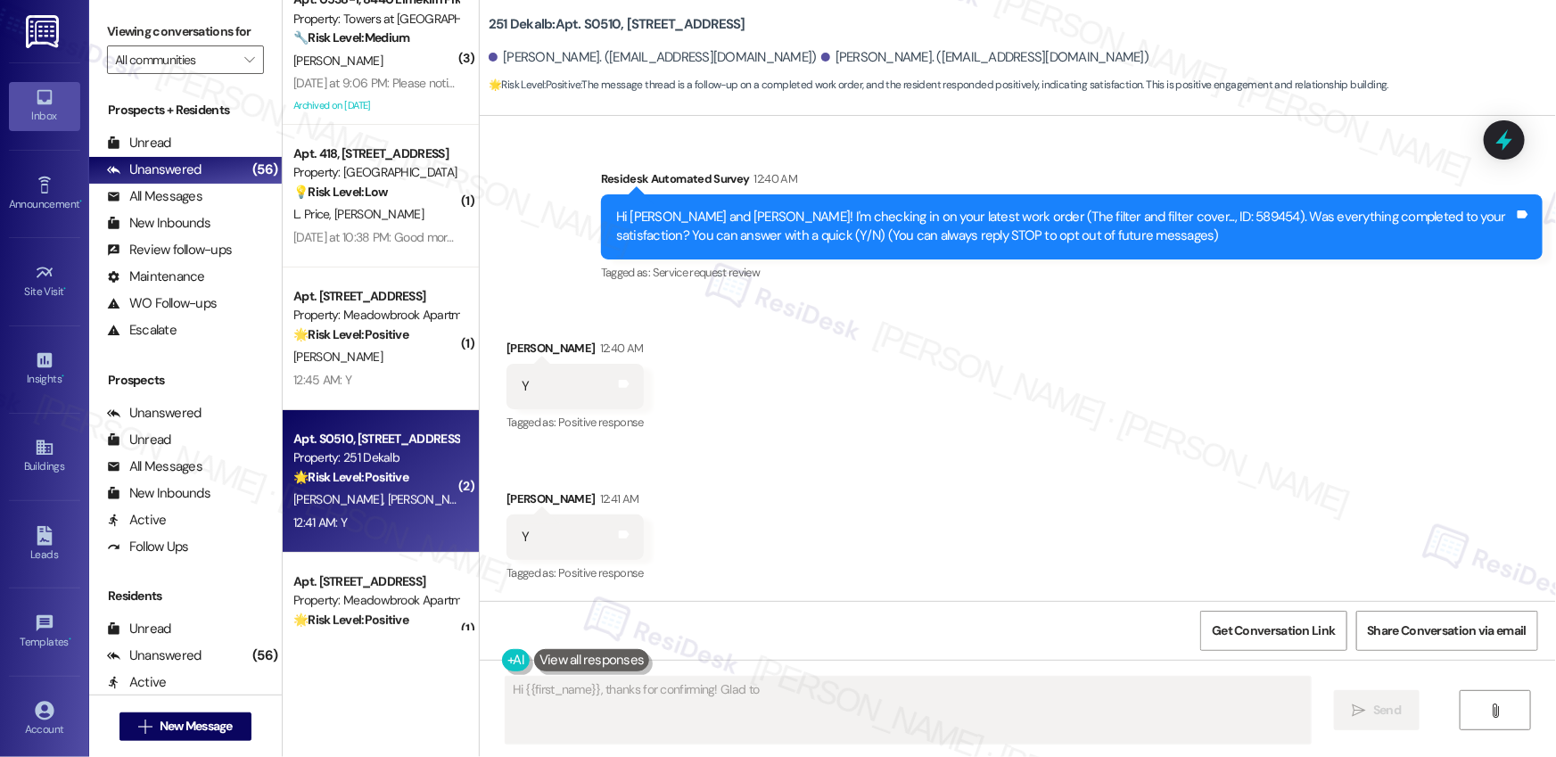
scroll to position [105, 0]
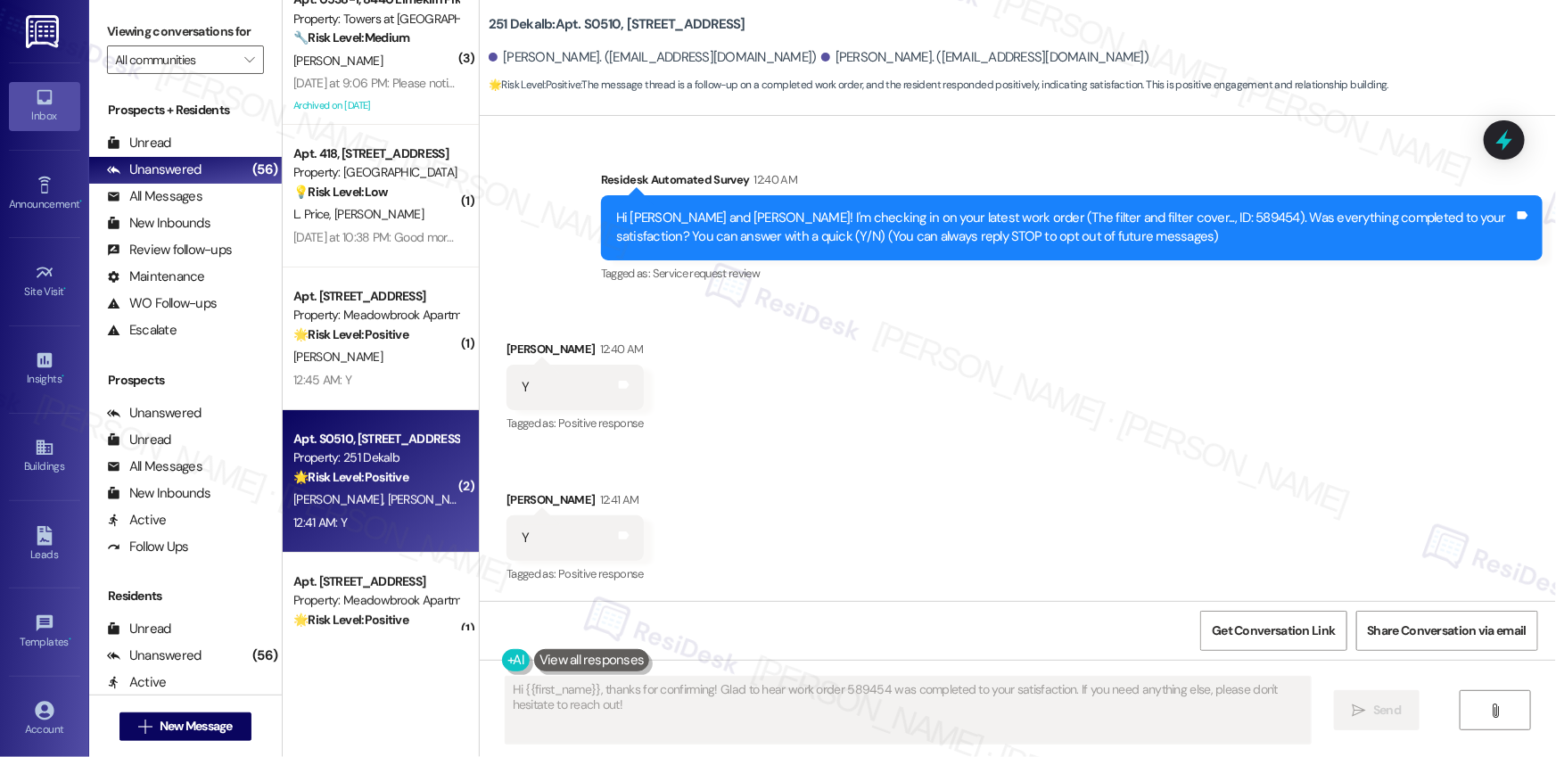
click at [664, 517] on div "Received via SMS [PERSON_NAME] 12:40 AM Y Tags and notes Tagged as: Positive re…" at bounding box center [1018, 450] width 1076 height 301
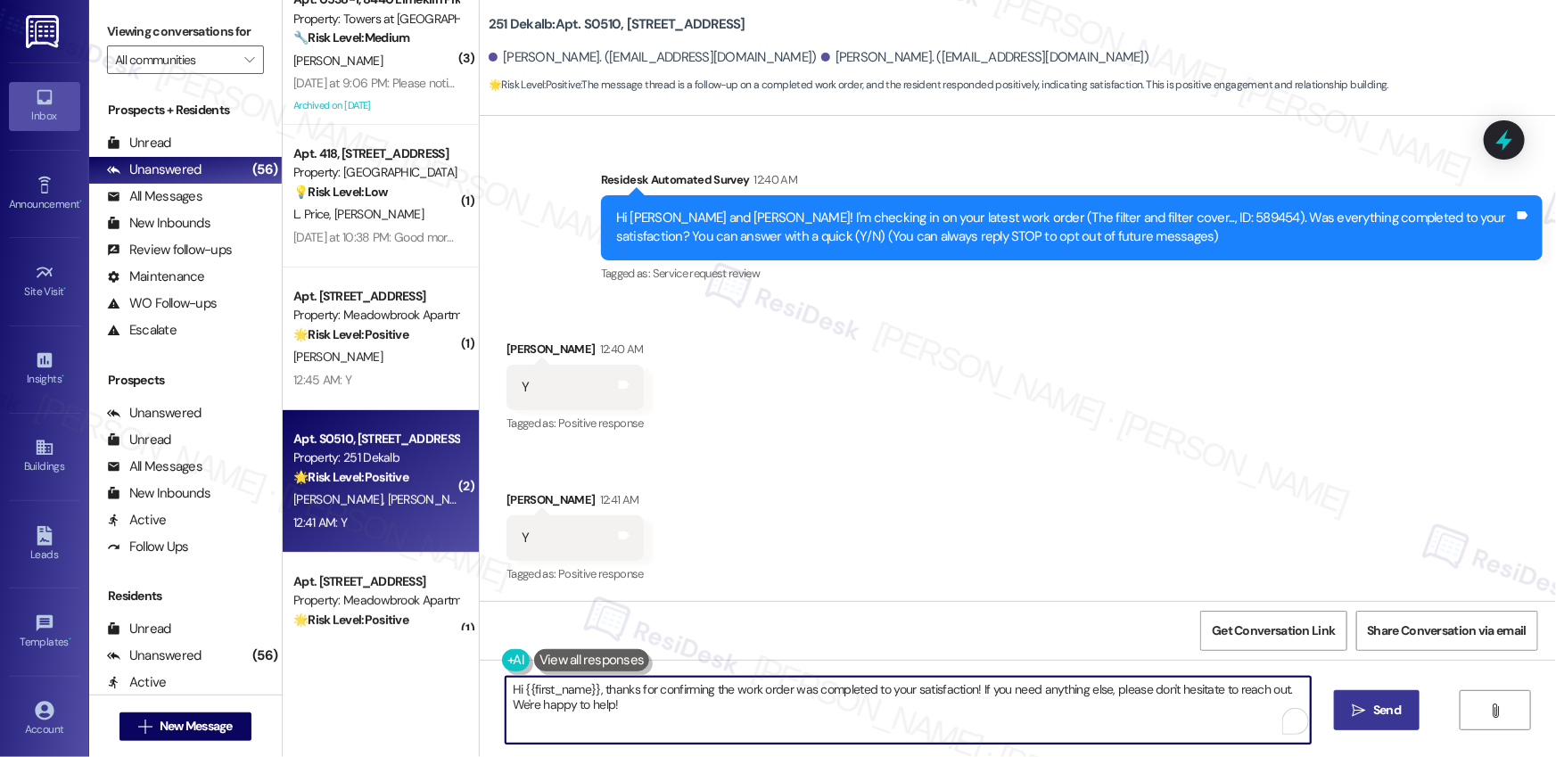
click at [622, 704] on textarea "Hi {{first_name}}, thanks for confirming the work order was completed to your s…" at bounding box center [908, 710] width 805 height 67
click at [1378, 713] on span "Send" at bounding box center [1387, 710] width 28 height 19
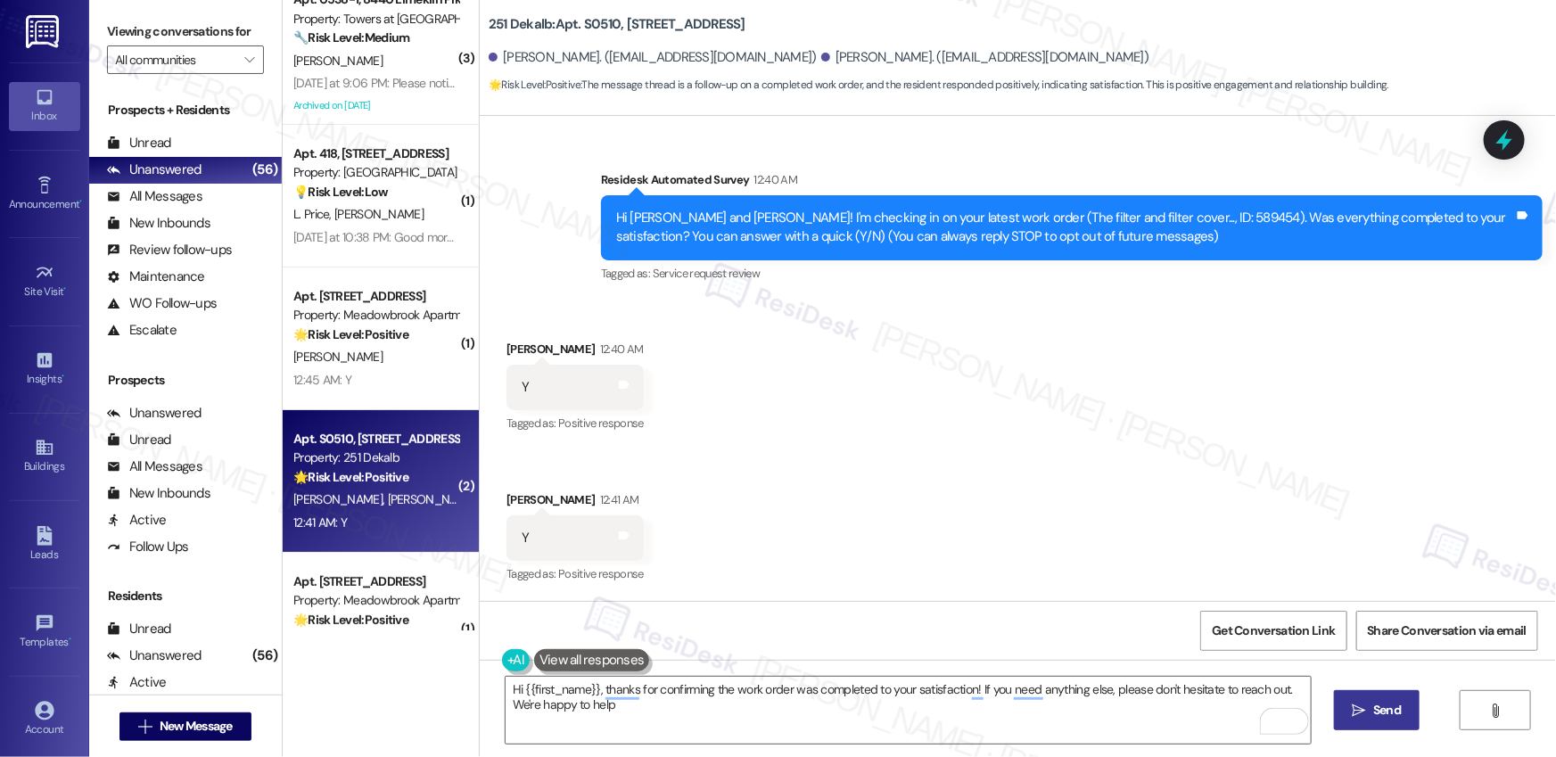
type textarea "Hi {{first_name}}, thanks for confirming the work order was completed to your s…"
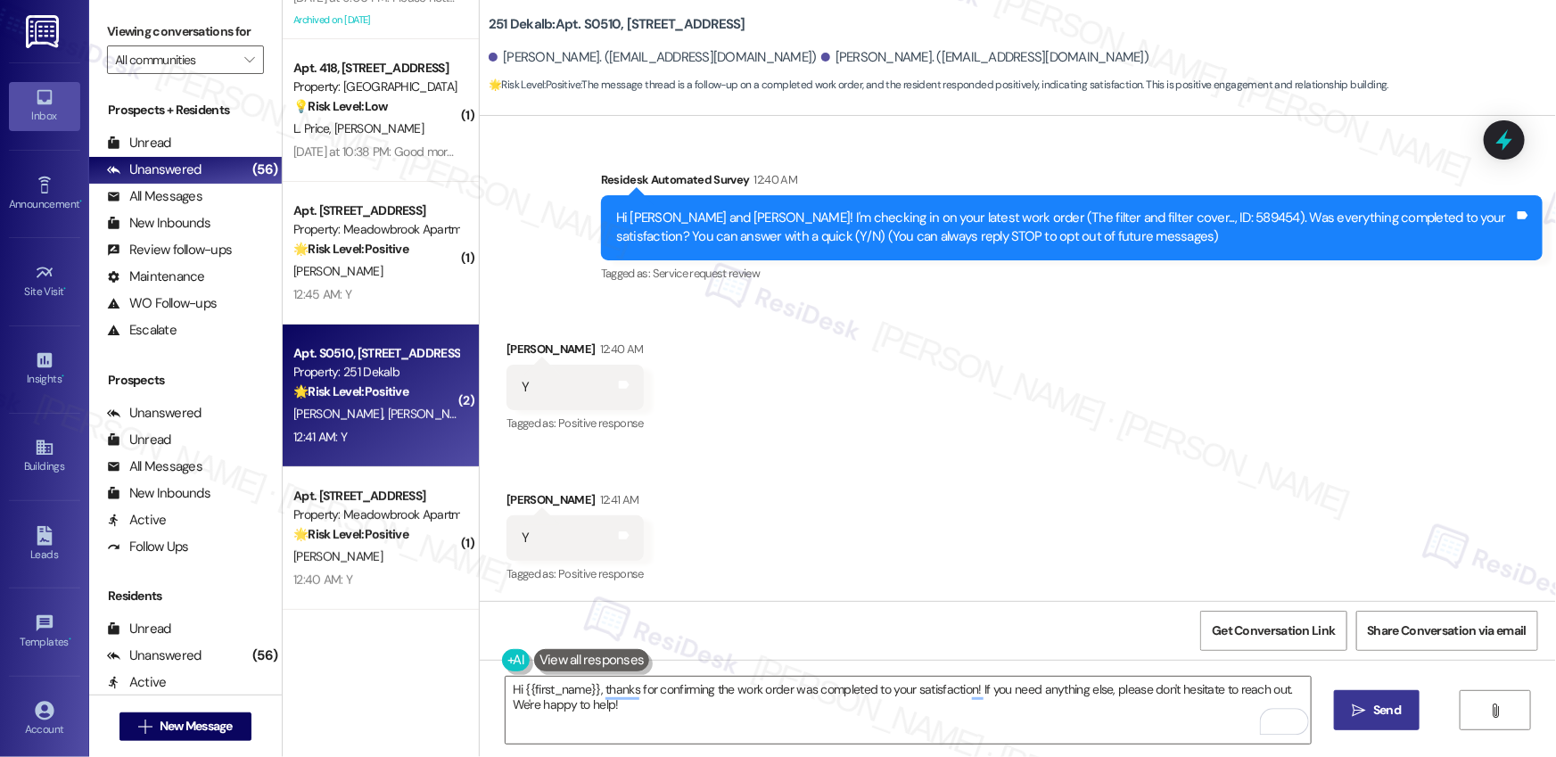
scroll to position [3651, 0]
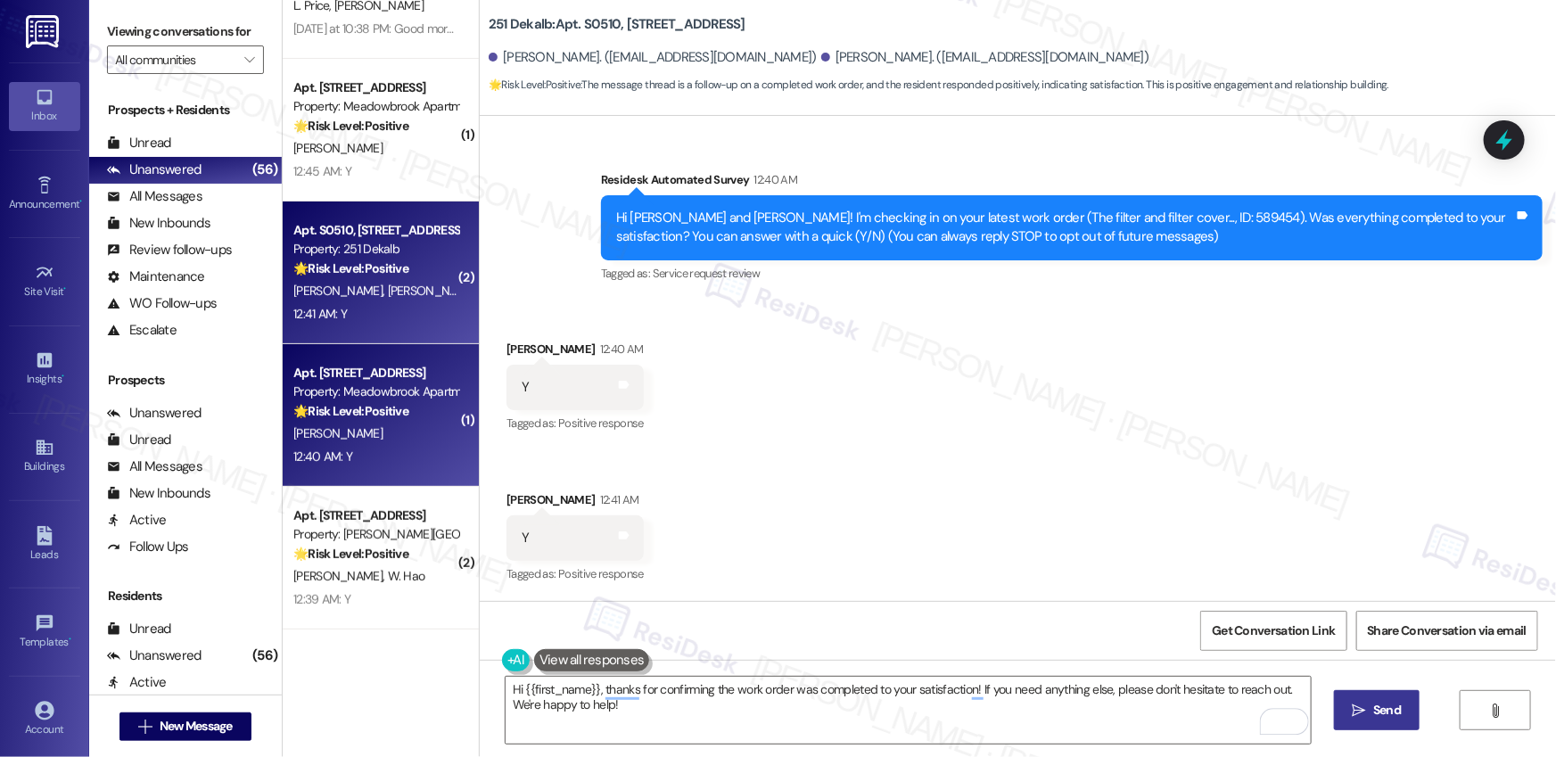
click at [358, 458] on div "12:40 AM: Y 12:40 AM: Y" at bounding box center [376, 457] width 169 height 22
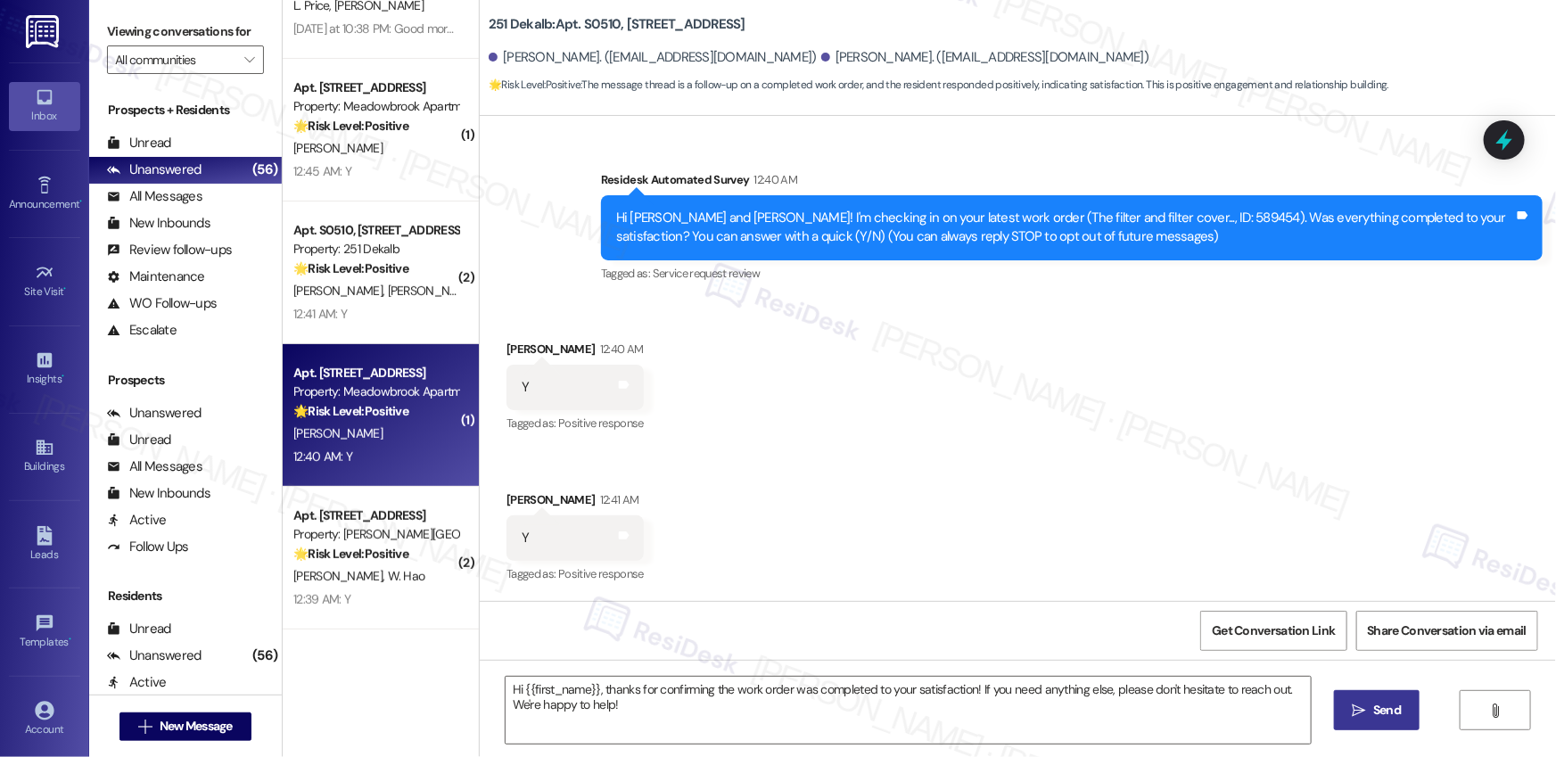
type textarea "Fetching suggested responses. Please feel free to read through the conversation…"
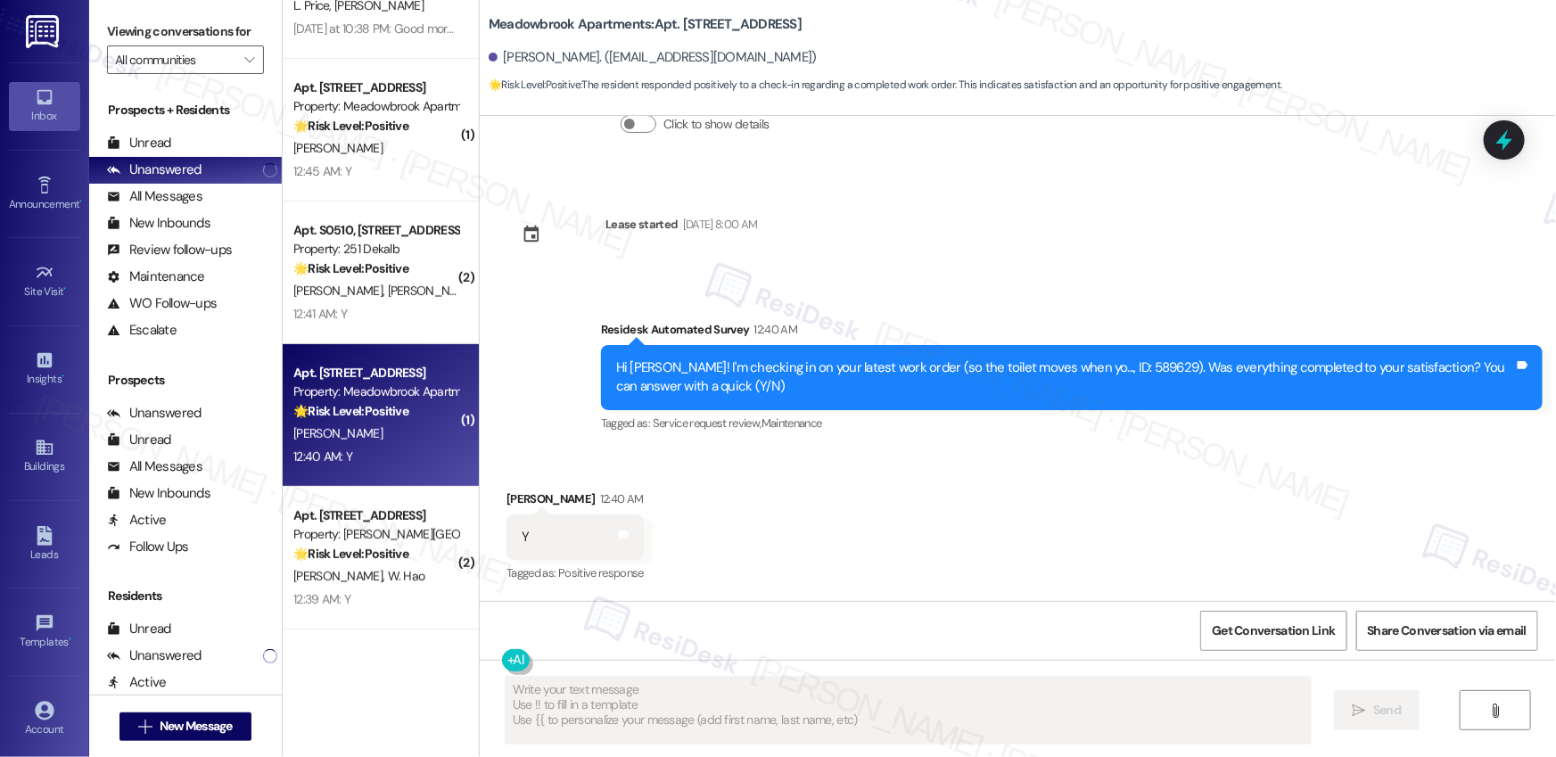
scroll to position [1472, 0]
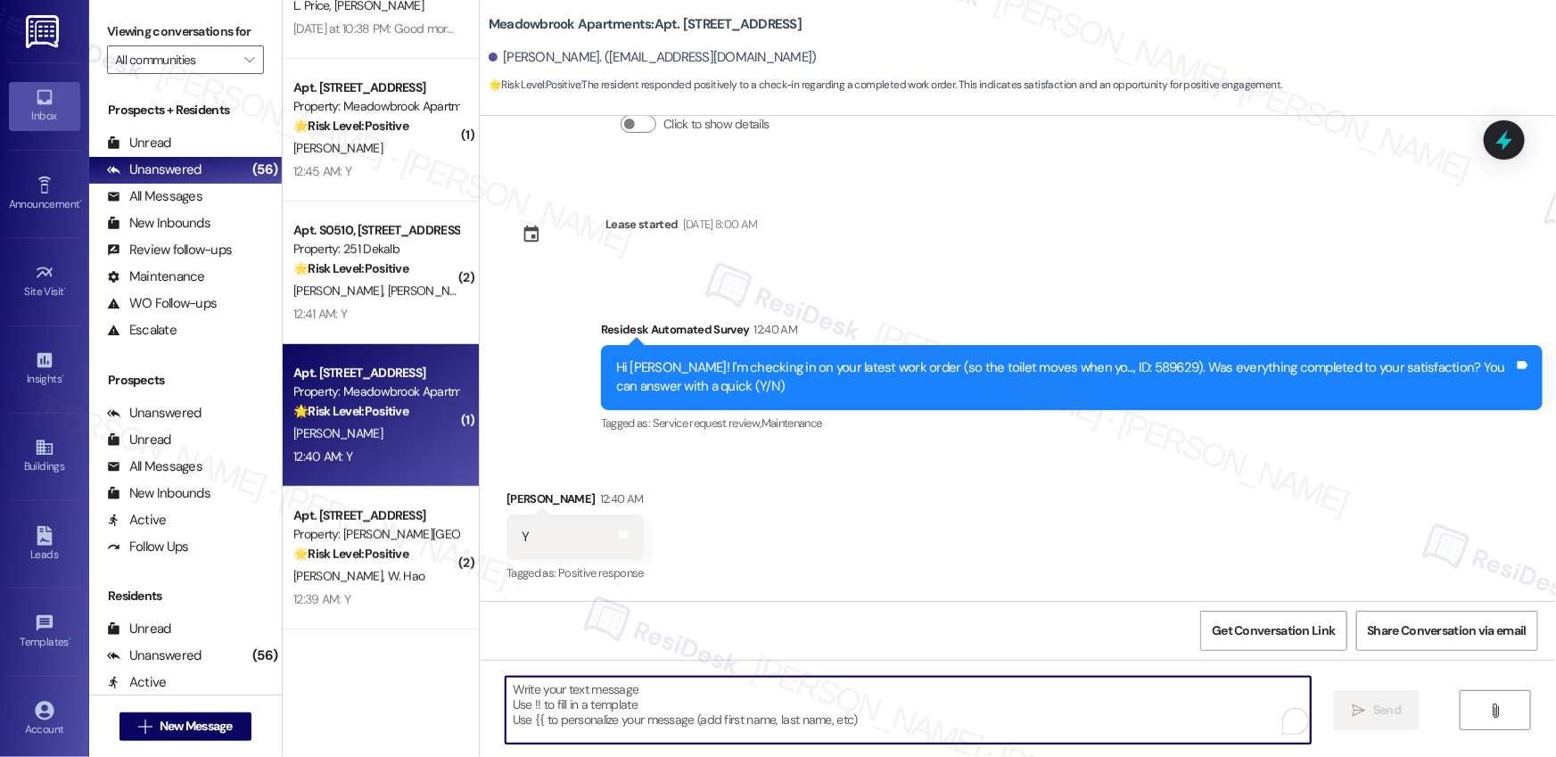
click at [586, 719] on textarea "To enrich screen reader interactions, please activate Accessibility in Grammarl…" at bounding box center [908, 710] width 805 height 67
paste textarea "Hi {{first_name}}, I'm so glad to hear the work order was completed to your sat…"
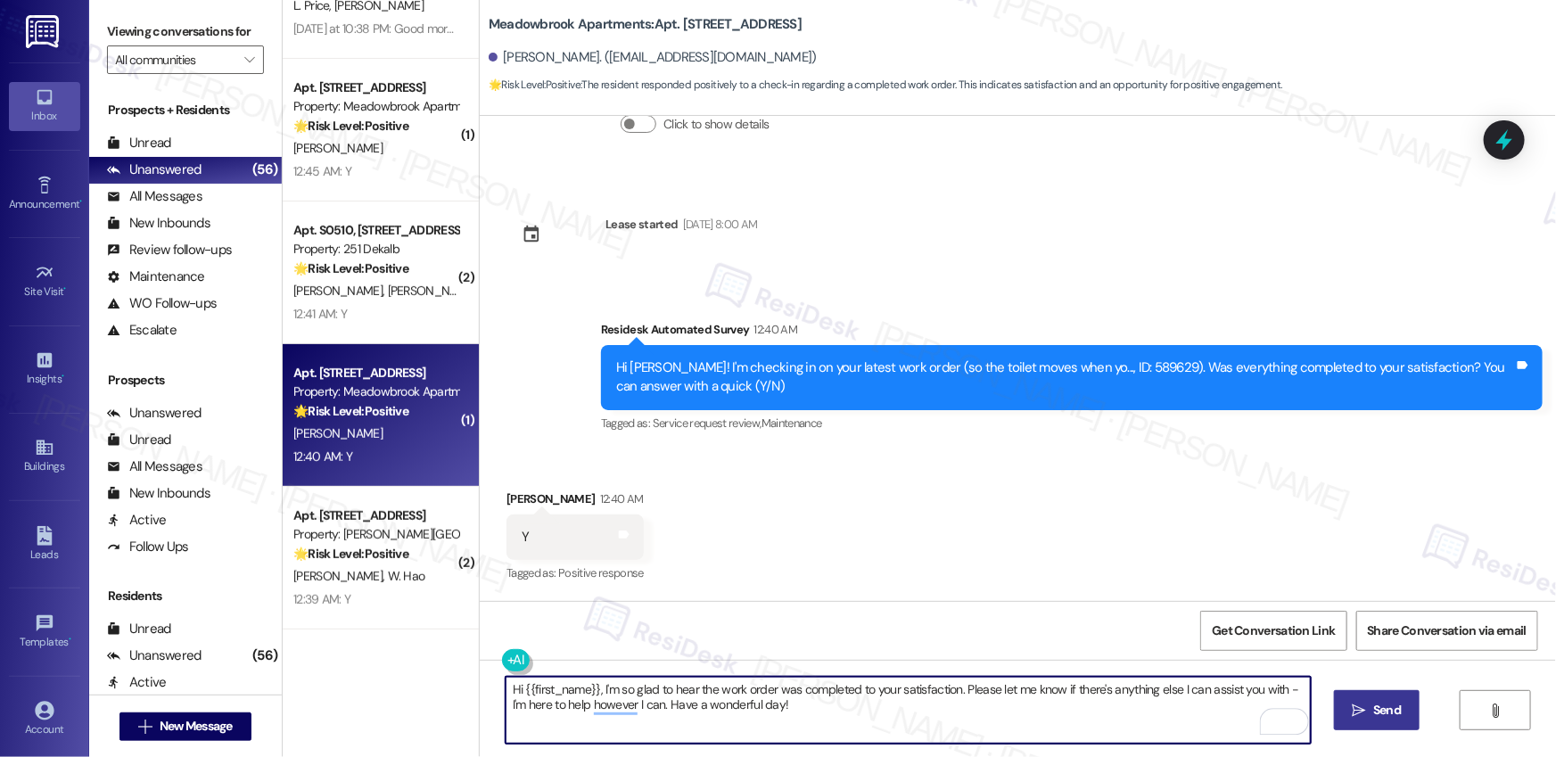
click at [825, 710] on textarea "Hi {{first_name}}, I'm so glad to hear the work order was completed to your sat…" at bounding box center [908, 710] width 805 height 67
type textarea "Hi {{first_name}}, I'm so glad to hear the work order was completed to your sat…"
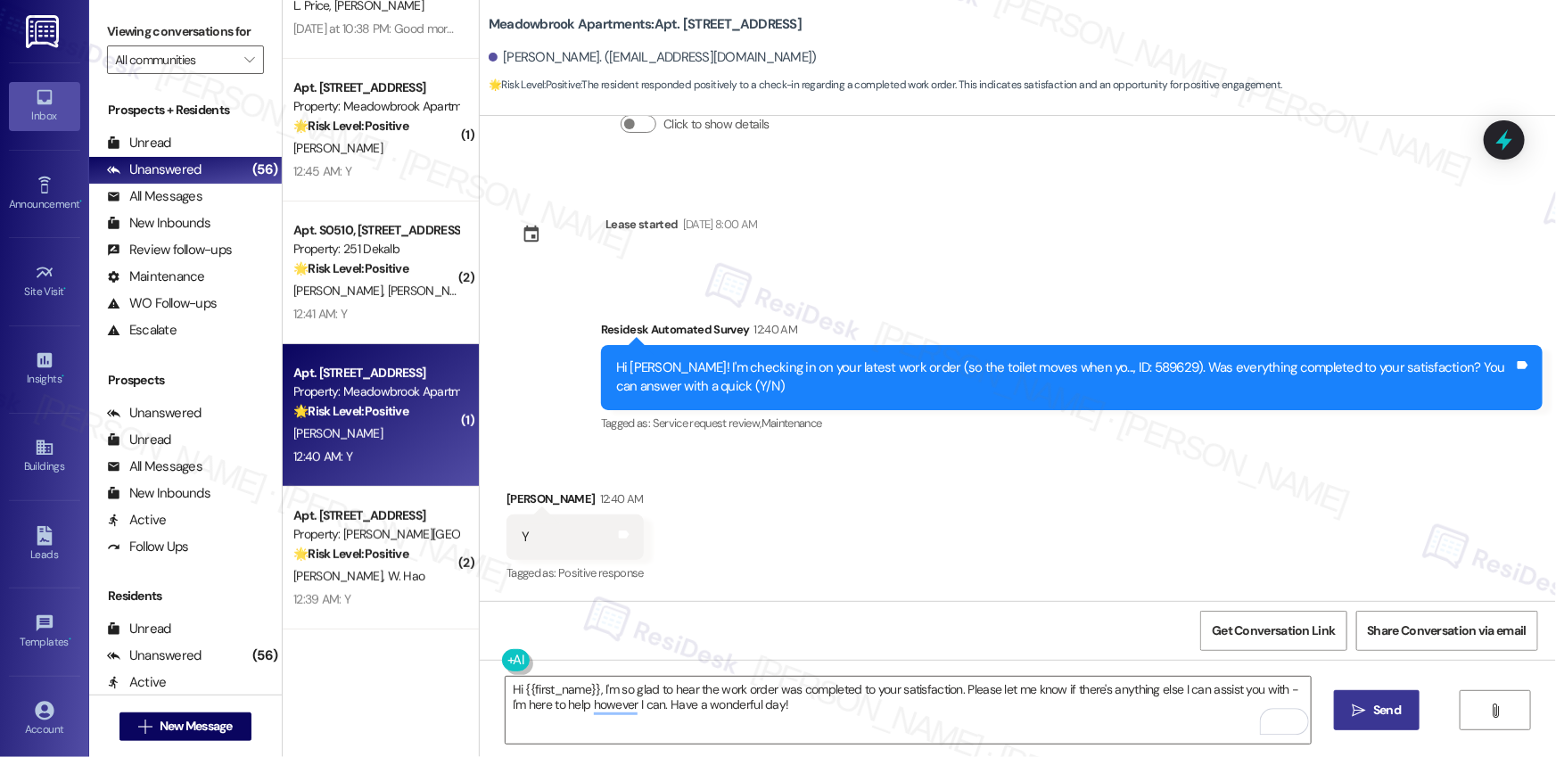
click at [1372, 726] on button " Send" at bounding box center [1377, 710] width 87 height 40
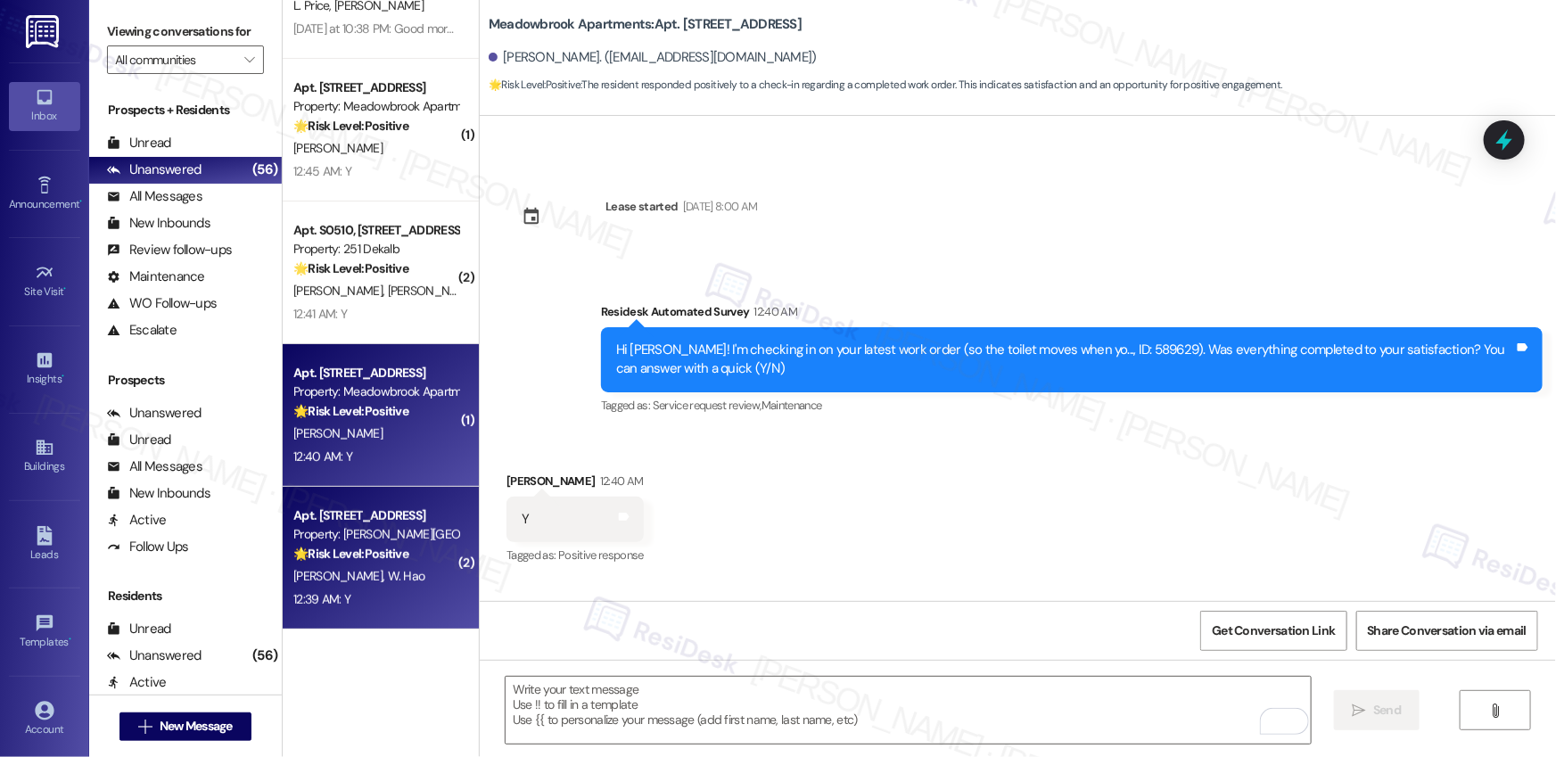
click at [382, 565] on div "[PERSON_NAME] [PERSON_NAME]" at bounding box center [376, 576] width 169 height 22
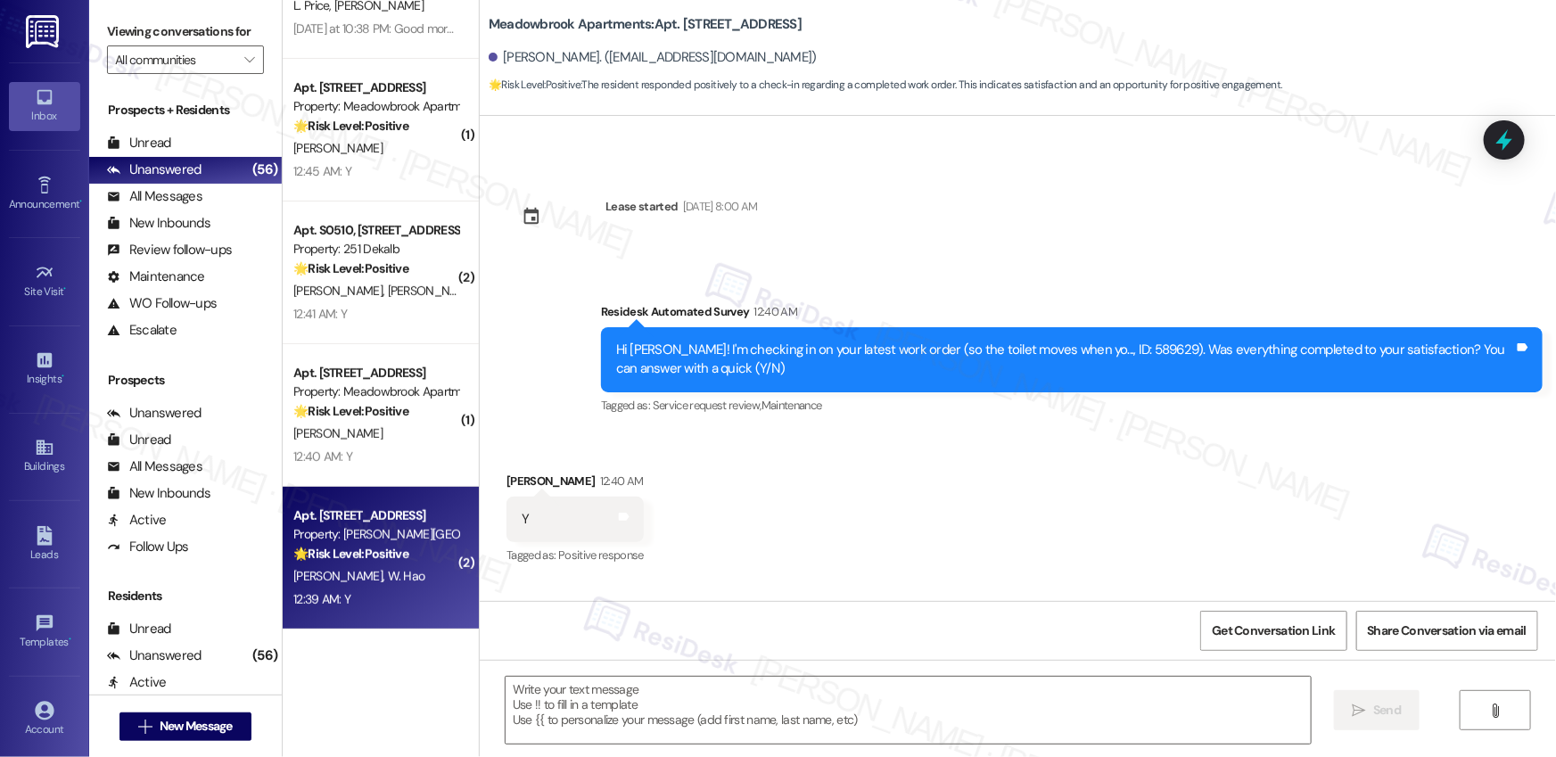
type textarea "Fetching suggested responses. Please feel free to read through the conversation…"
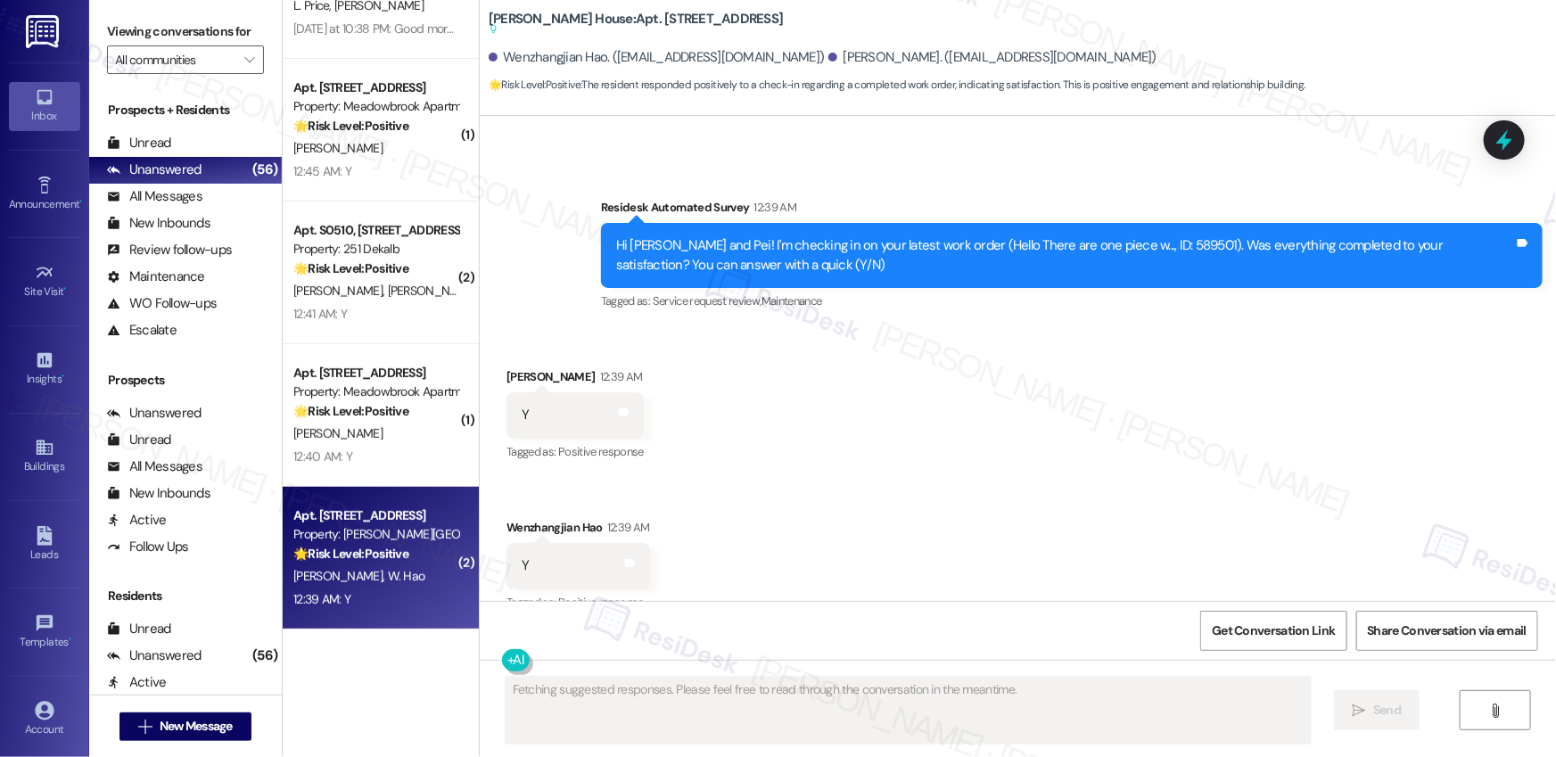
scroll to position [811, 0]
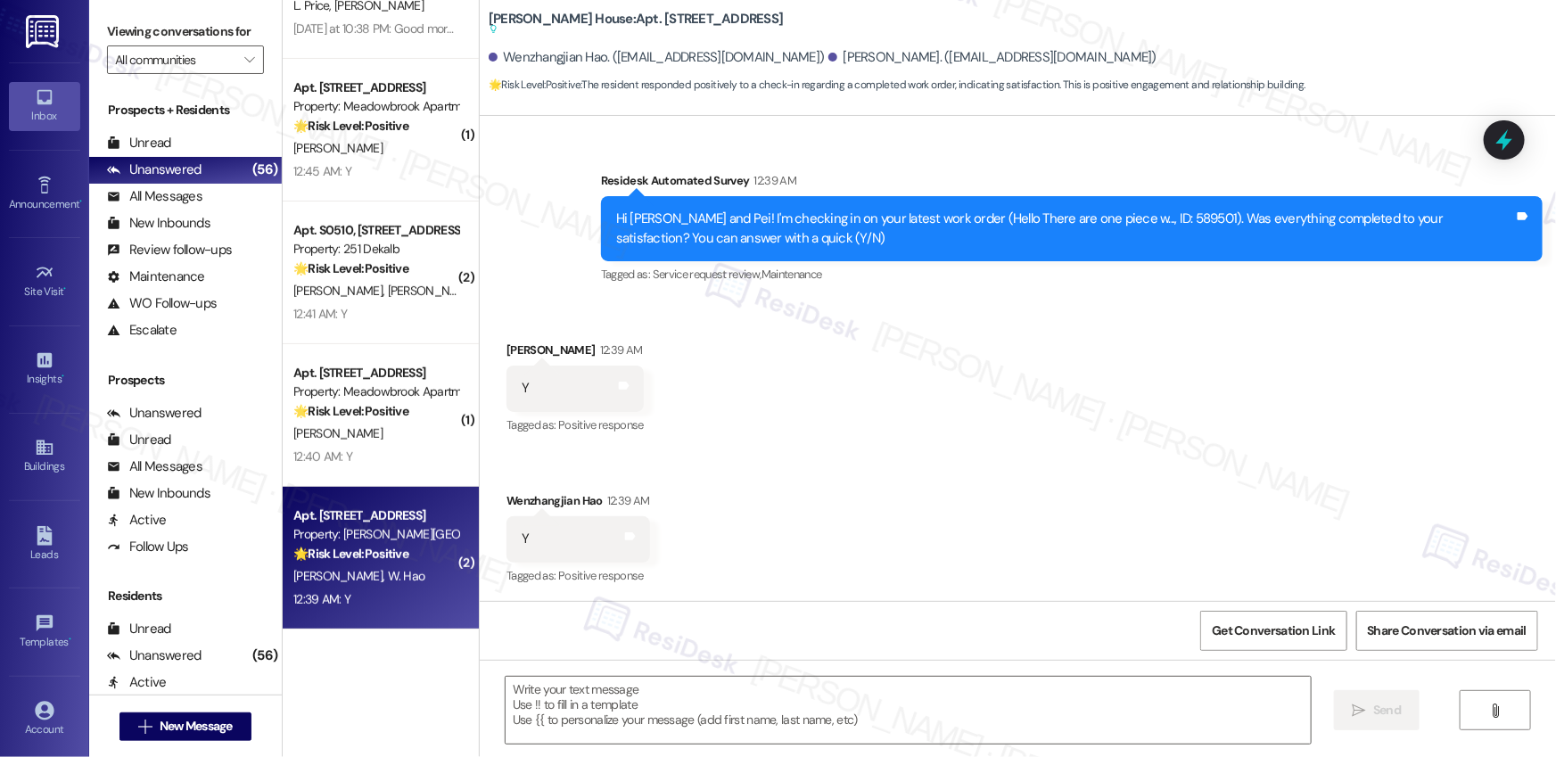
click at [382, 565] on div "[PERSON_NAME] [PERSON_NAME]" at bounding box center [376, 576] width 169 height 22
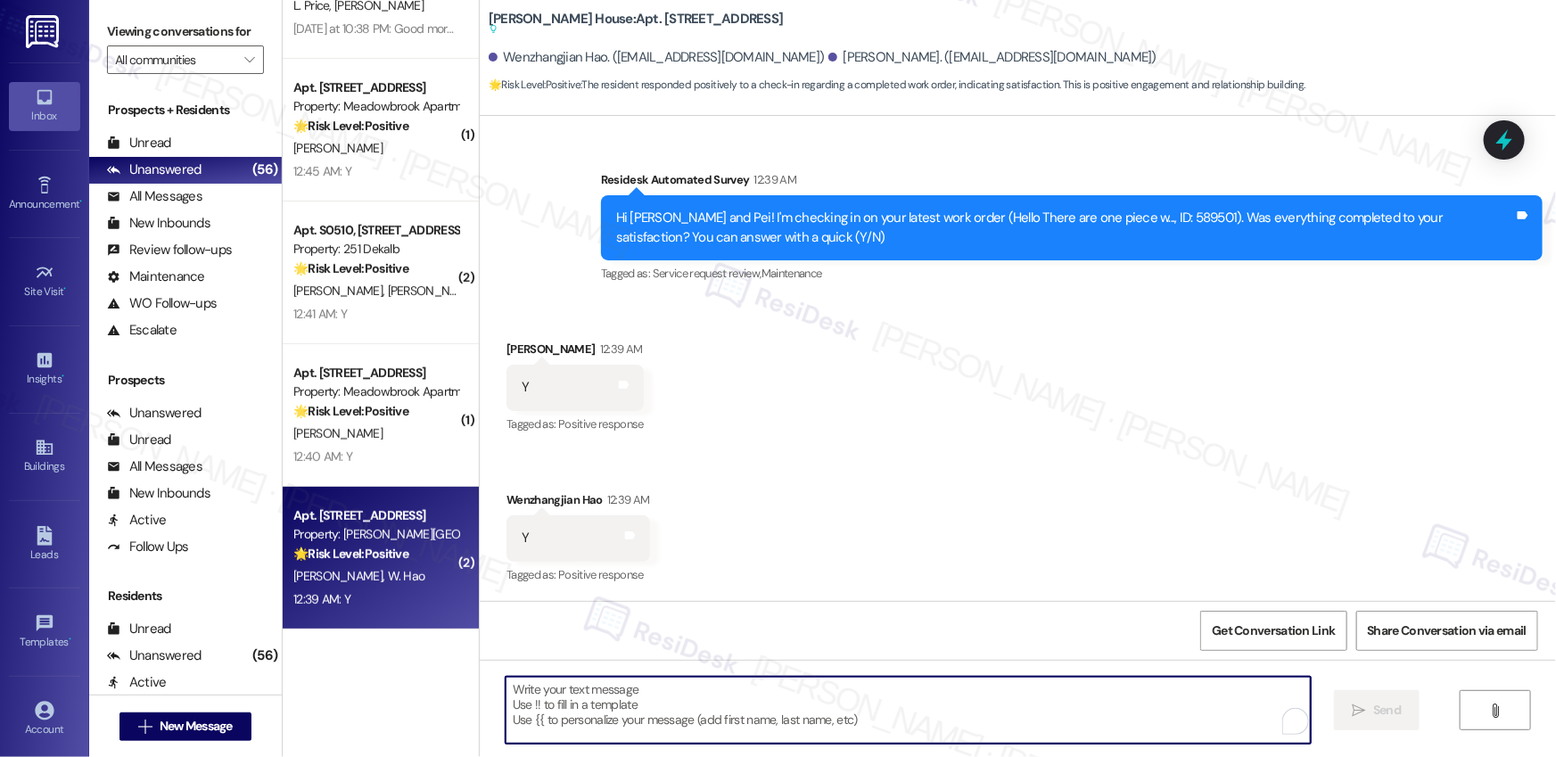
click at [645, 729] on textarea "To enrich screen reader interactions, please activate Accessibility in Grammarl…" at bounding box center [908, 710] width 805 height 67
click at [647, 727] on textarea "To enrich screen reader interactions, please activate Accessibility in Grammarl…" at bounding box center [908, 710] width 805 height 67
paste textarea "Hi {{first_name}}, I'm so glad to hear the work order was completed to your sat…"
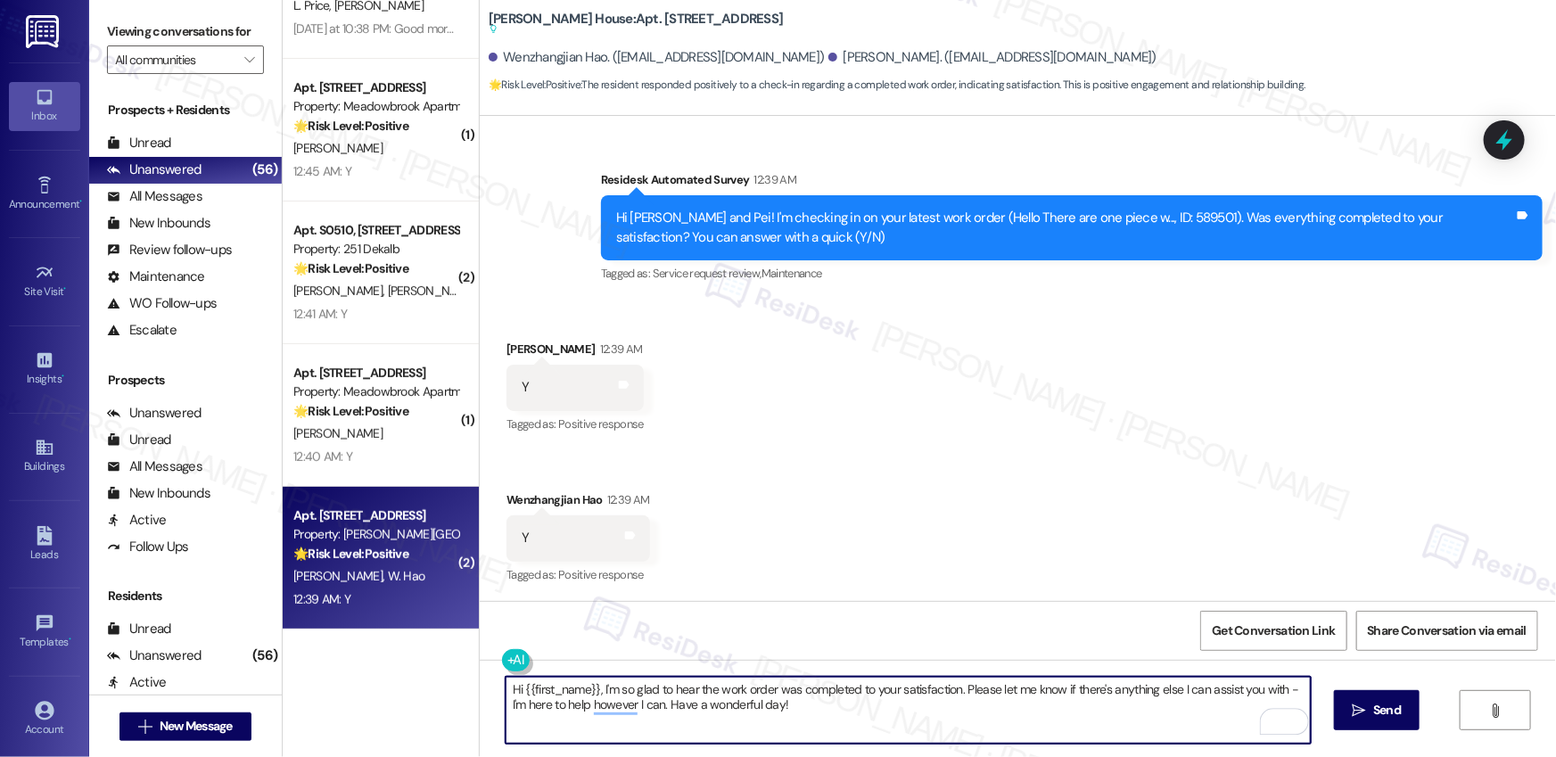
click at [905, 718] on textarea "Hi {{first_name}}, I'm so glad to hear the work order was completed to your sat…" at bounding box center [908, 710] width 805 height 67
type textarea "Hi {{first_name}}, I'm so glad to hear the work order was completed to your sat…"
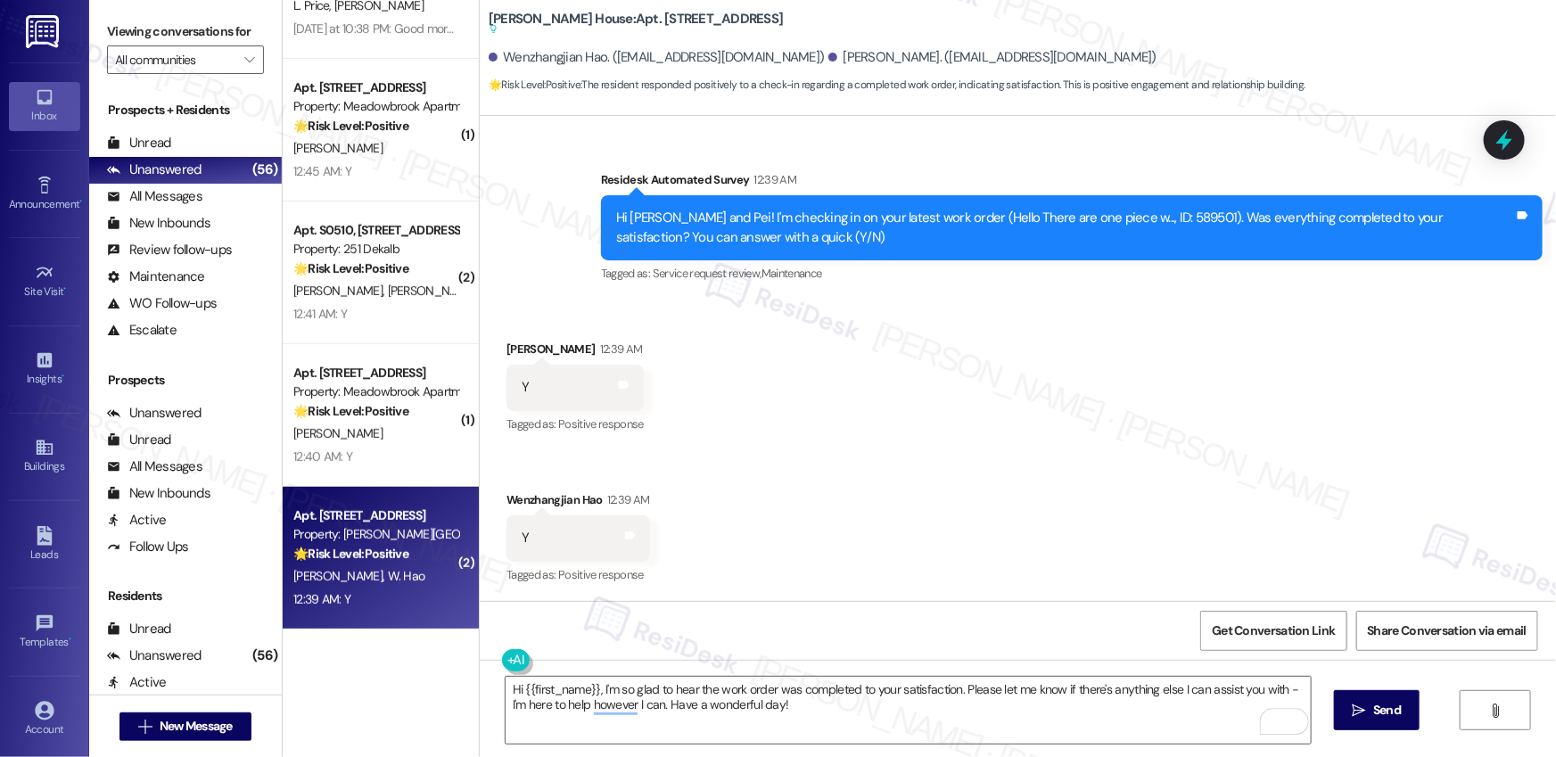
click at [1373, 718] on span "Send" at bounding box center [1387, 710] width 28 height 19
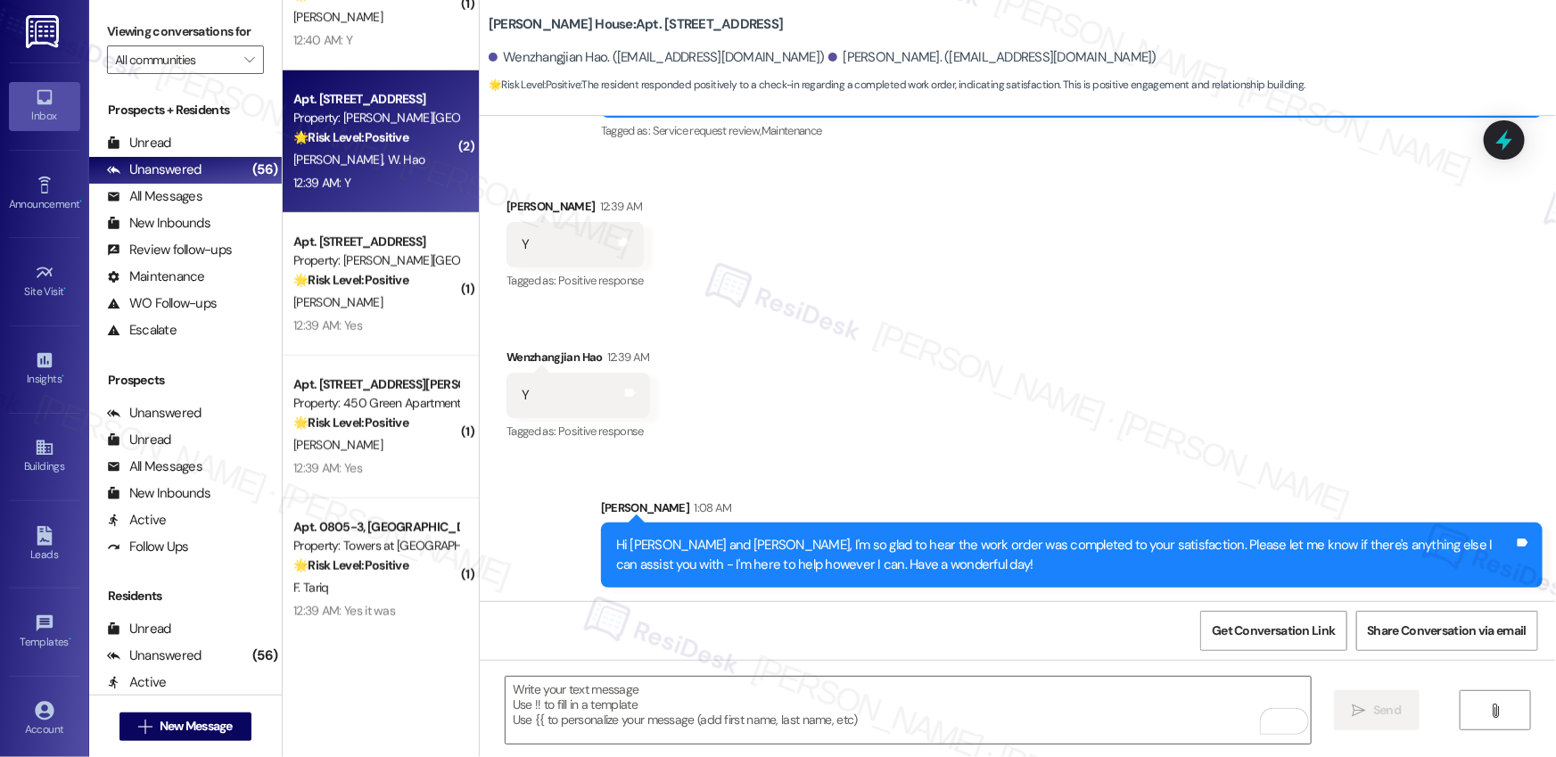
scroll to position [4079, 0]
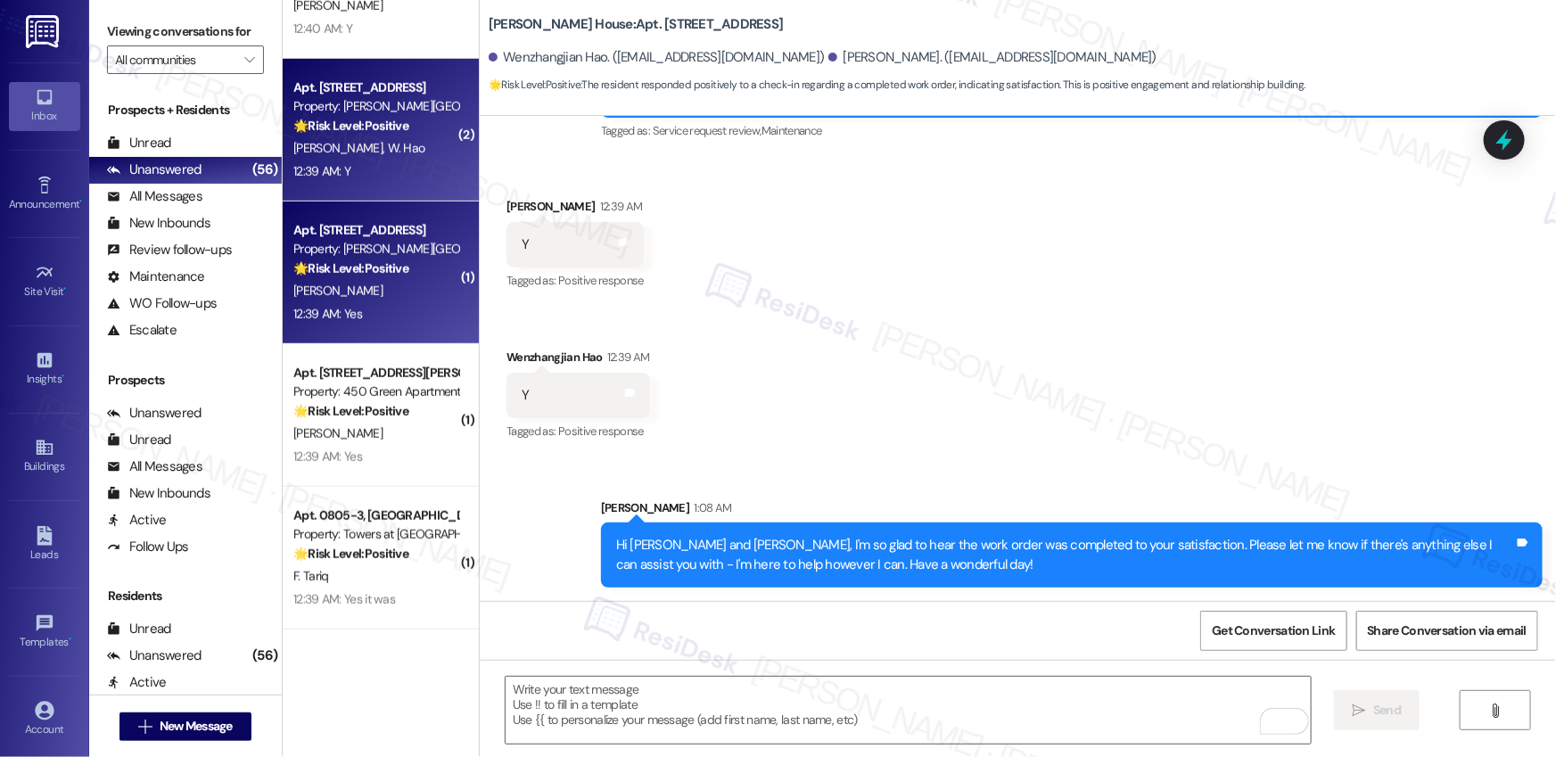
click at [391, 306] on div "12:39 AM: Yes 12:39 AM: Yes" at bounding box center [376, 314] width 169 height 22
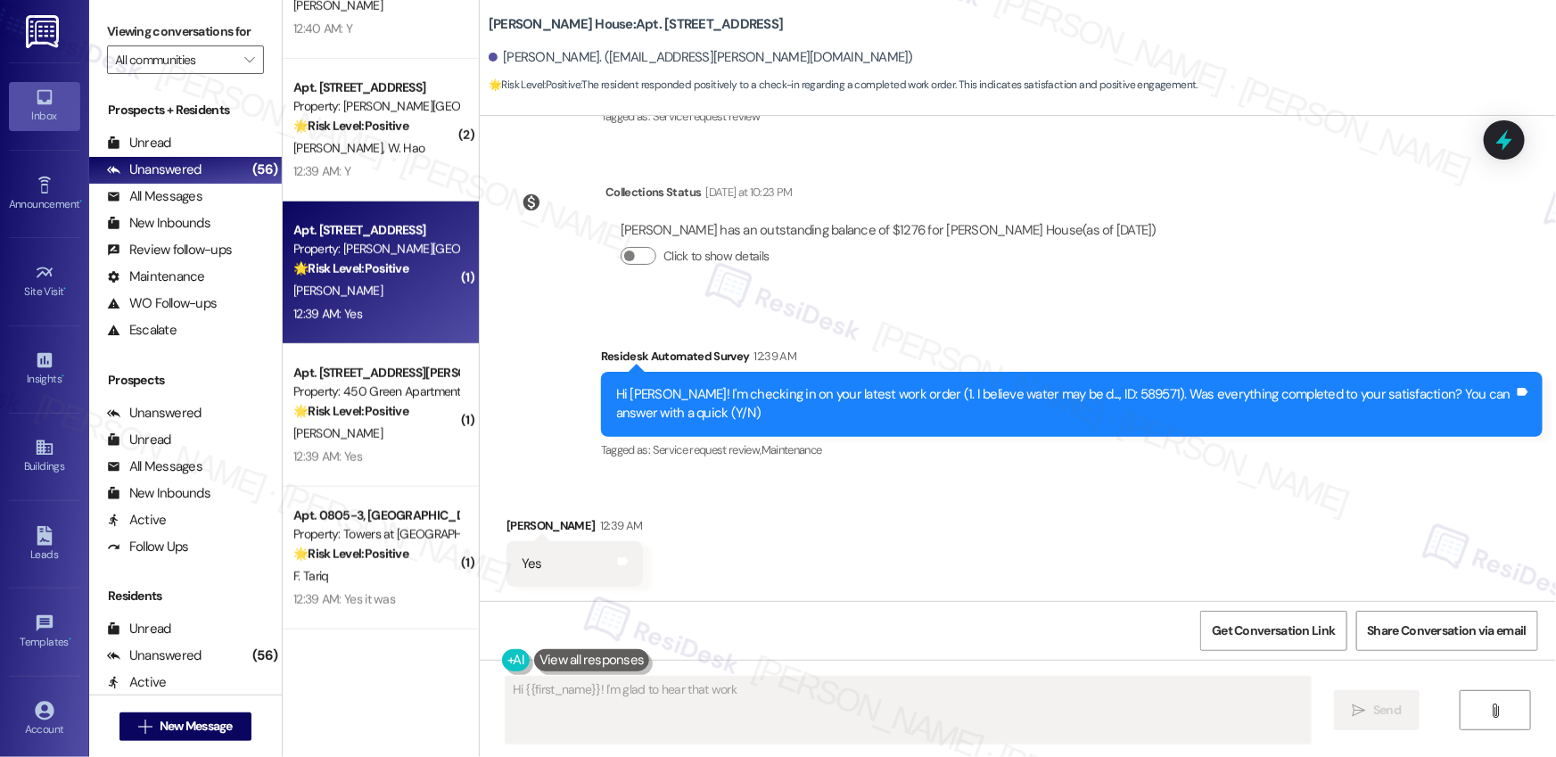
scroll to position [260, 0]
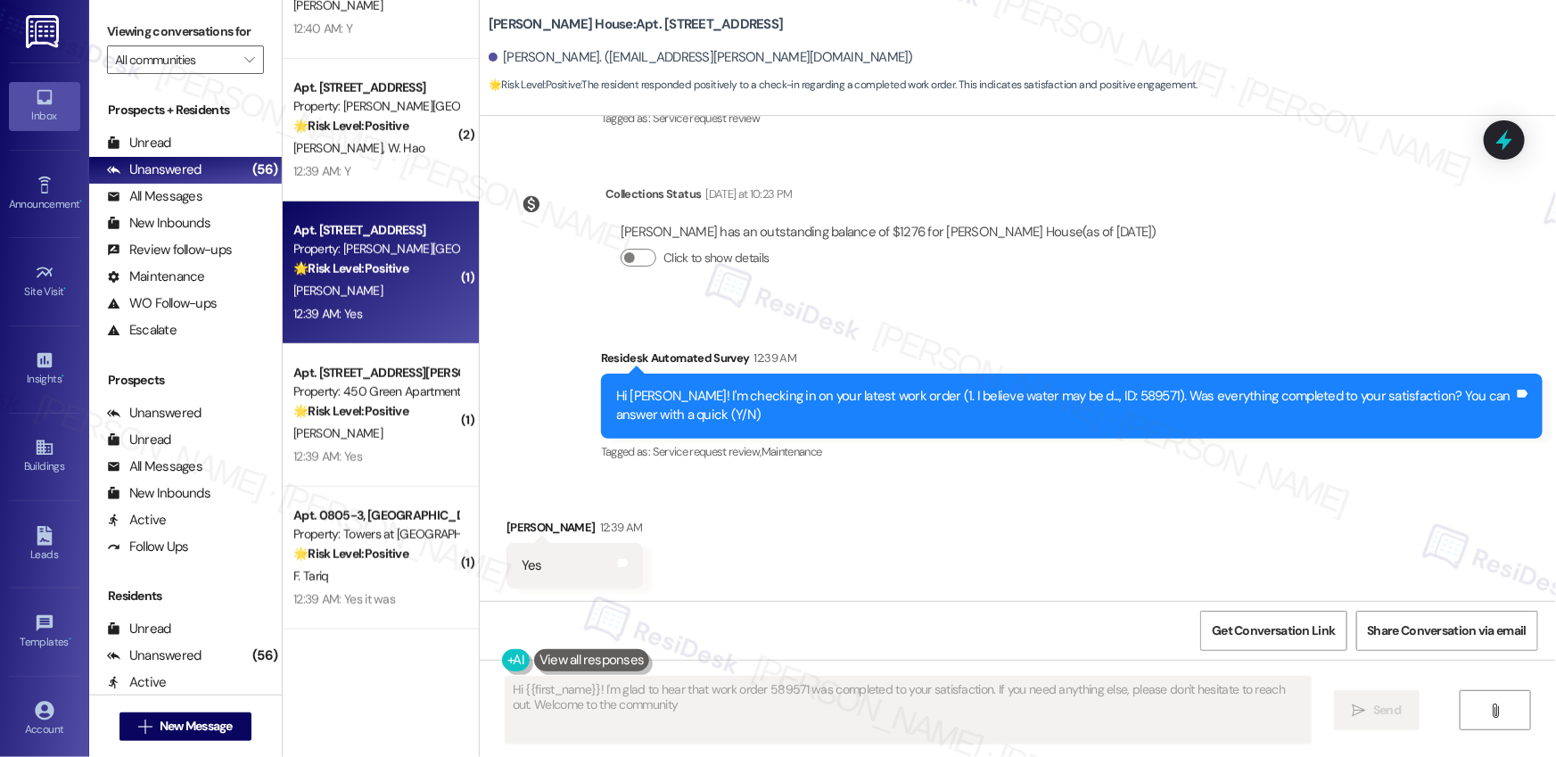
type textarea "Hi {{first_name}}! I'm glad to hear that work order 589571 was completed to you…"
click at [391, 306] on div "12:39 AM: Yes 12:39 AM: Yes" at bounding box center [376, 314] width 169 height 22
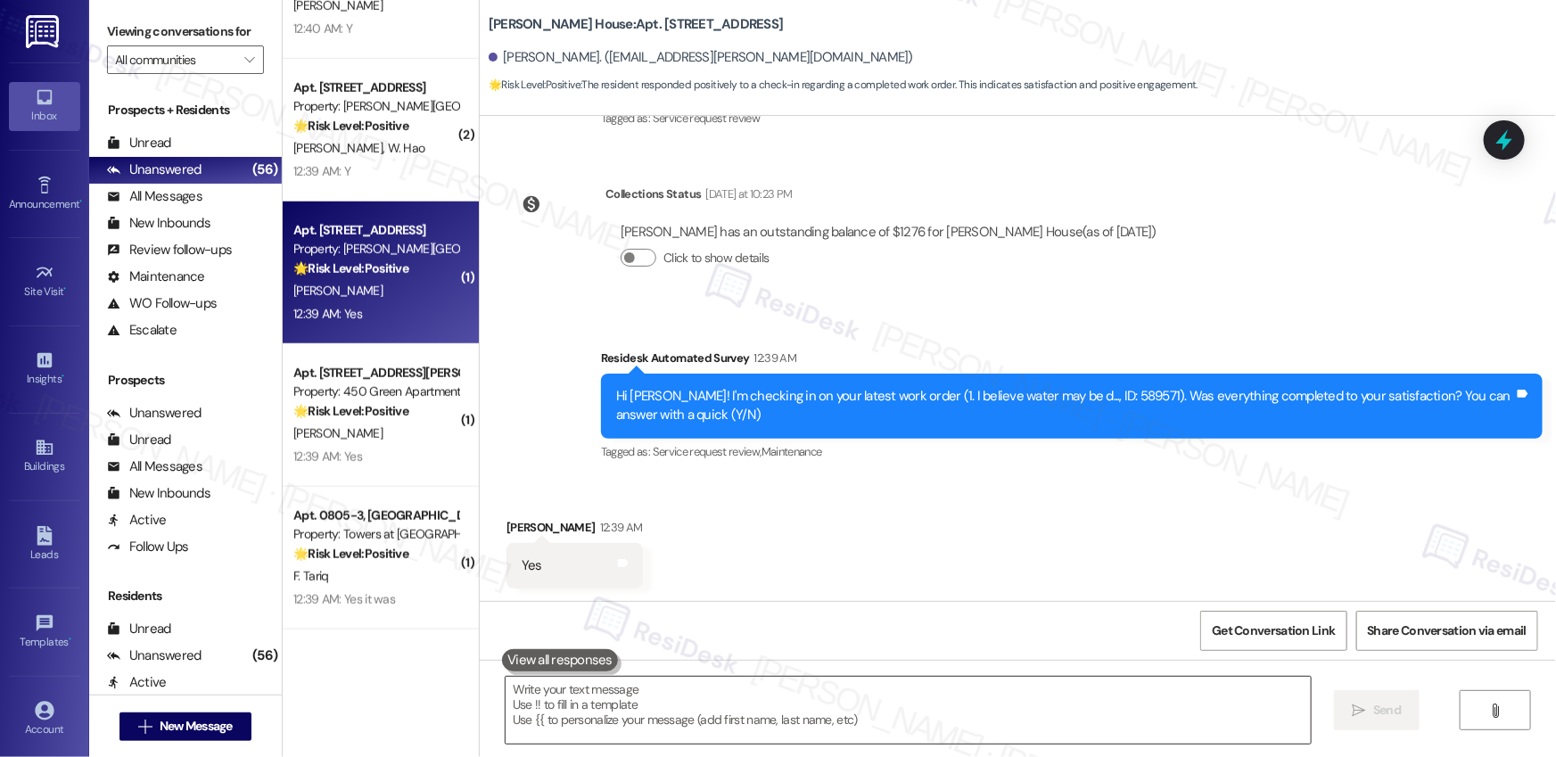
click at [587, 707] on textarea at bounding box center [908, 710] width 805 height 67
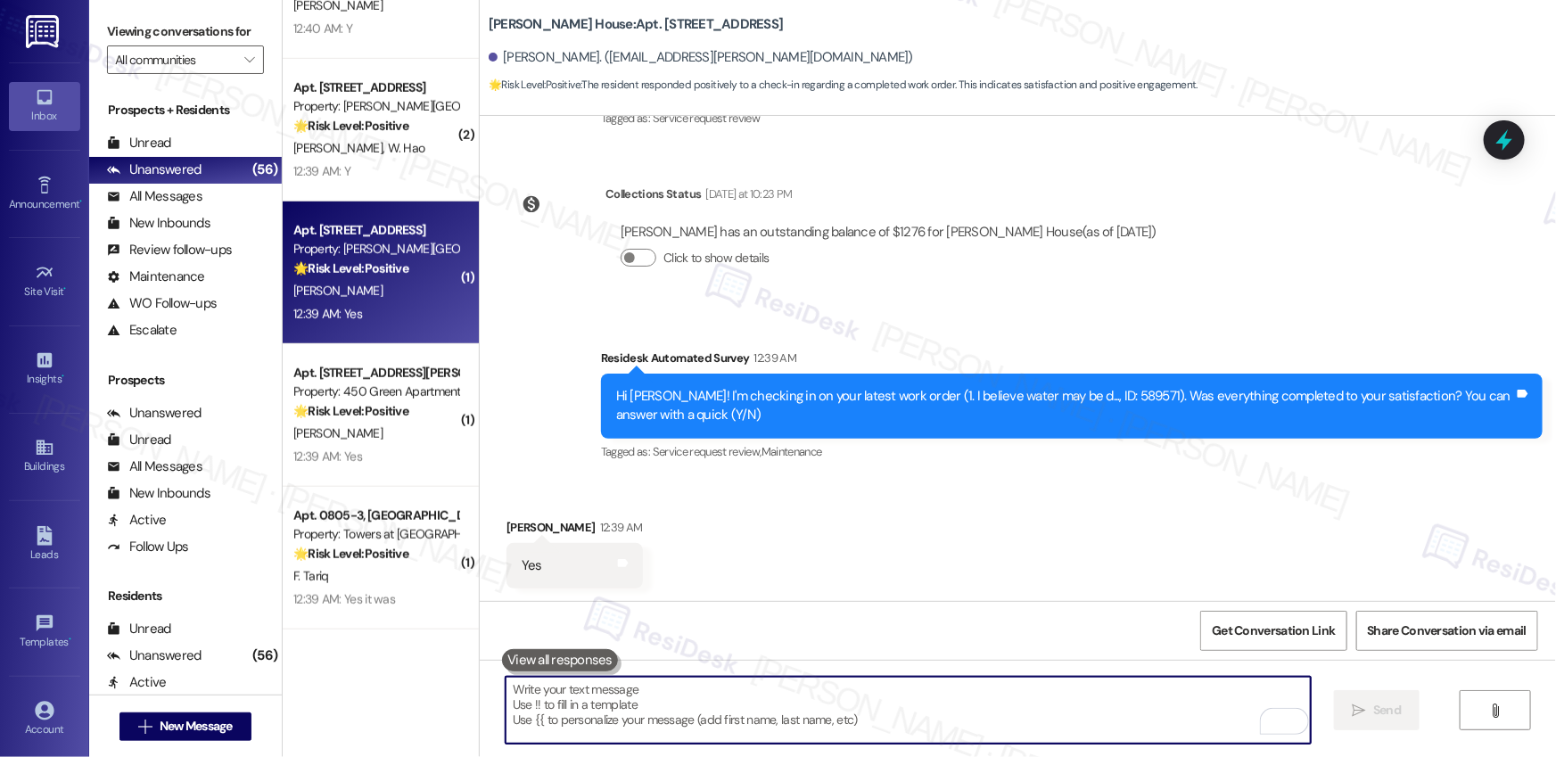
paste textarea "Hi {{first_name}}, I'm so glad to hear the work order was completed to your sat…"
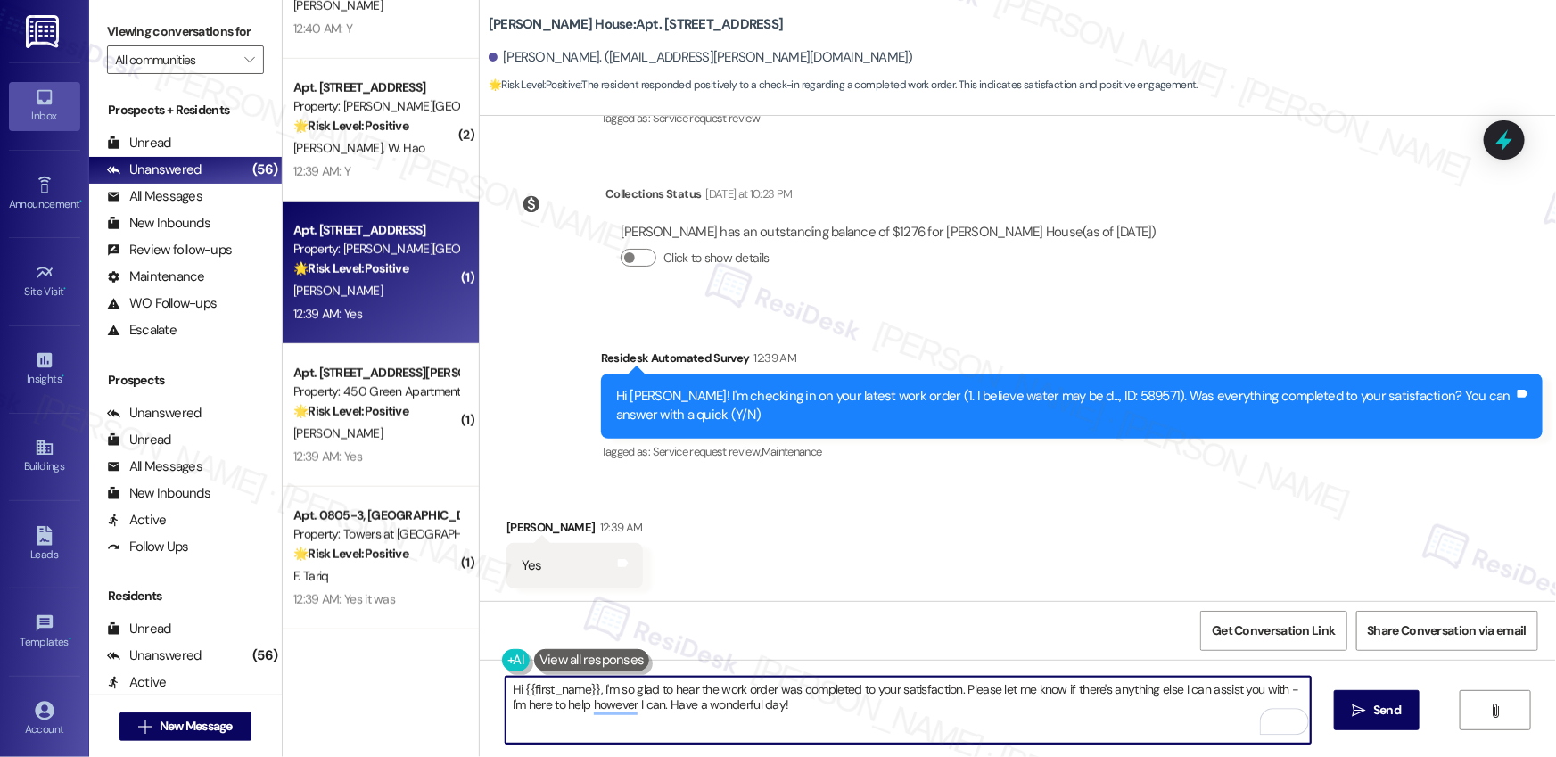
click at [859, 706] on textarea "Hi {{first_name}}, I'm so glad to hear the work order was completed to your sat…" at bounding box center [908, 710] width 805 height 67
type textarea "Hi {{first_name}}, I'm so glad to hear the work order was completed to your sat…"
click at [1377, 713] on span "Send" at bounding box center [1387, 710] width 28 height 19
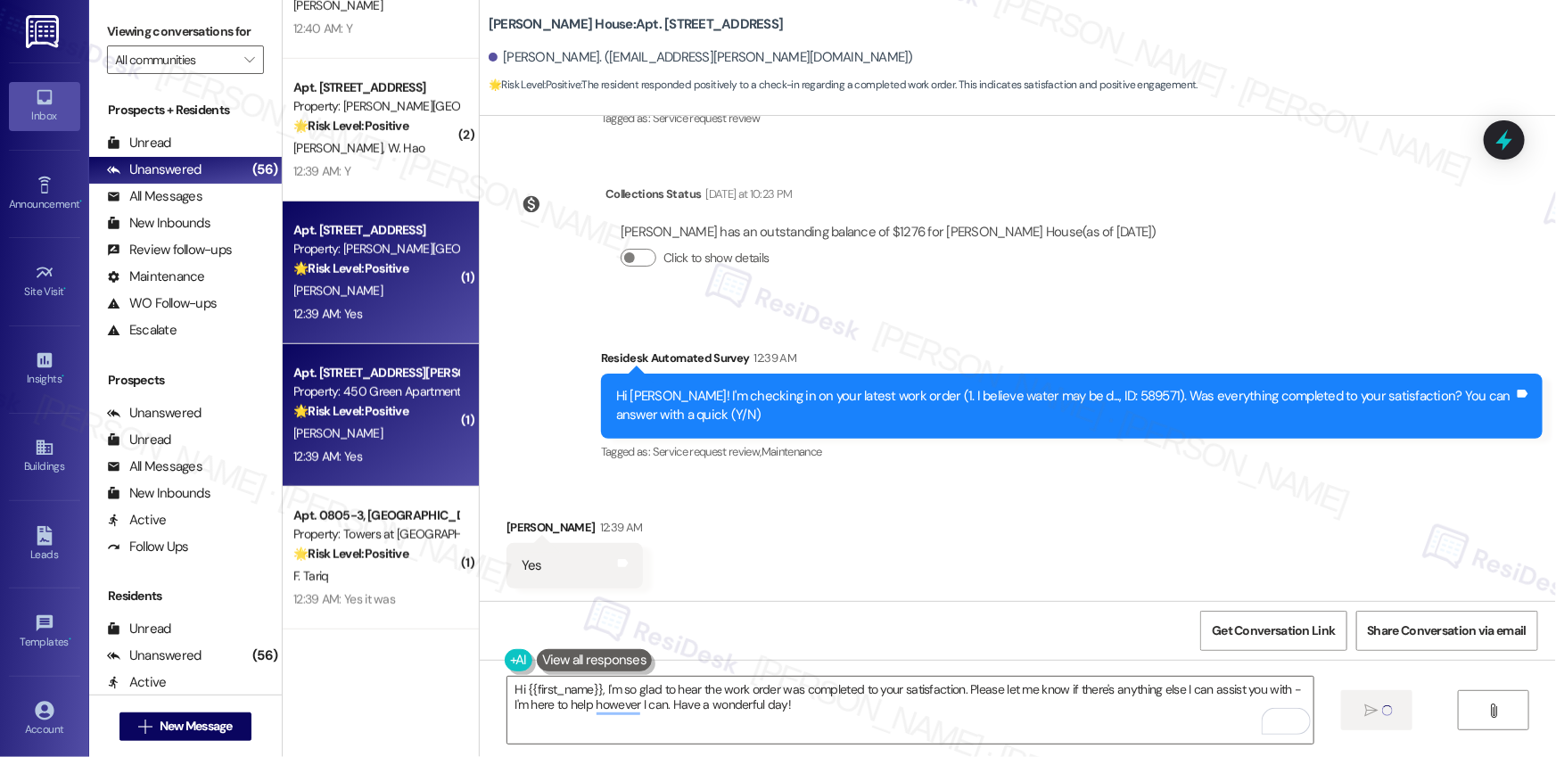
click at [416, 459] on div "12:39 AM: Yes 12:39 AM: Yes" at bounding box center [376, 457] width 169 height 22
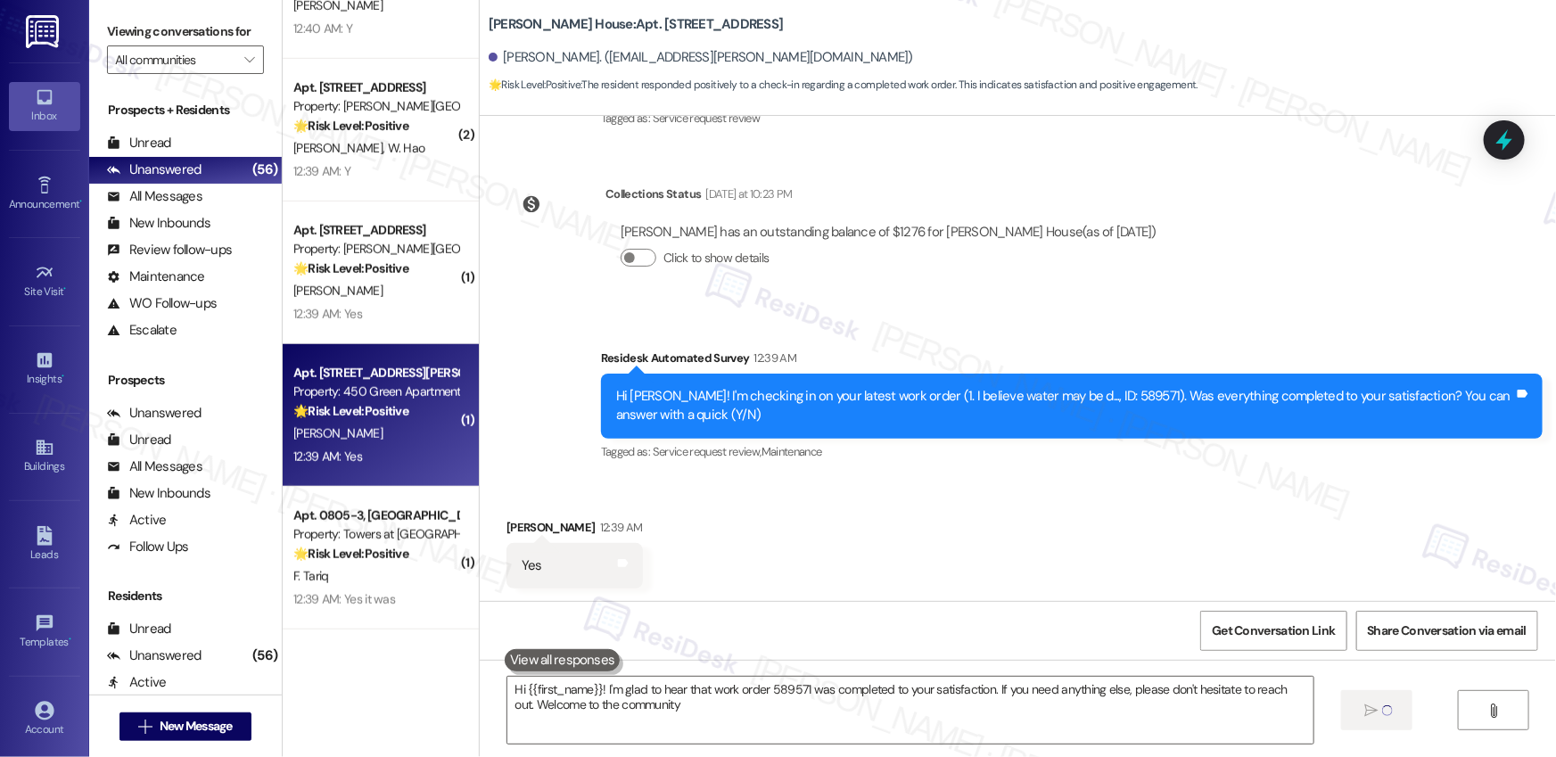
type textarea "Hi {{first_name}}! I'm glad to hear that work order 589571 was completed to you…"
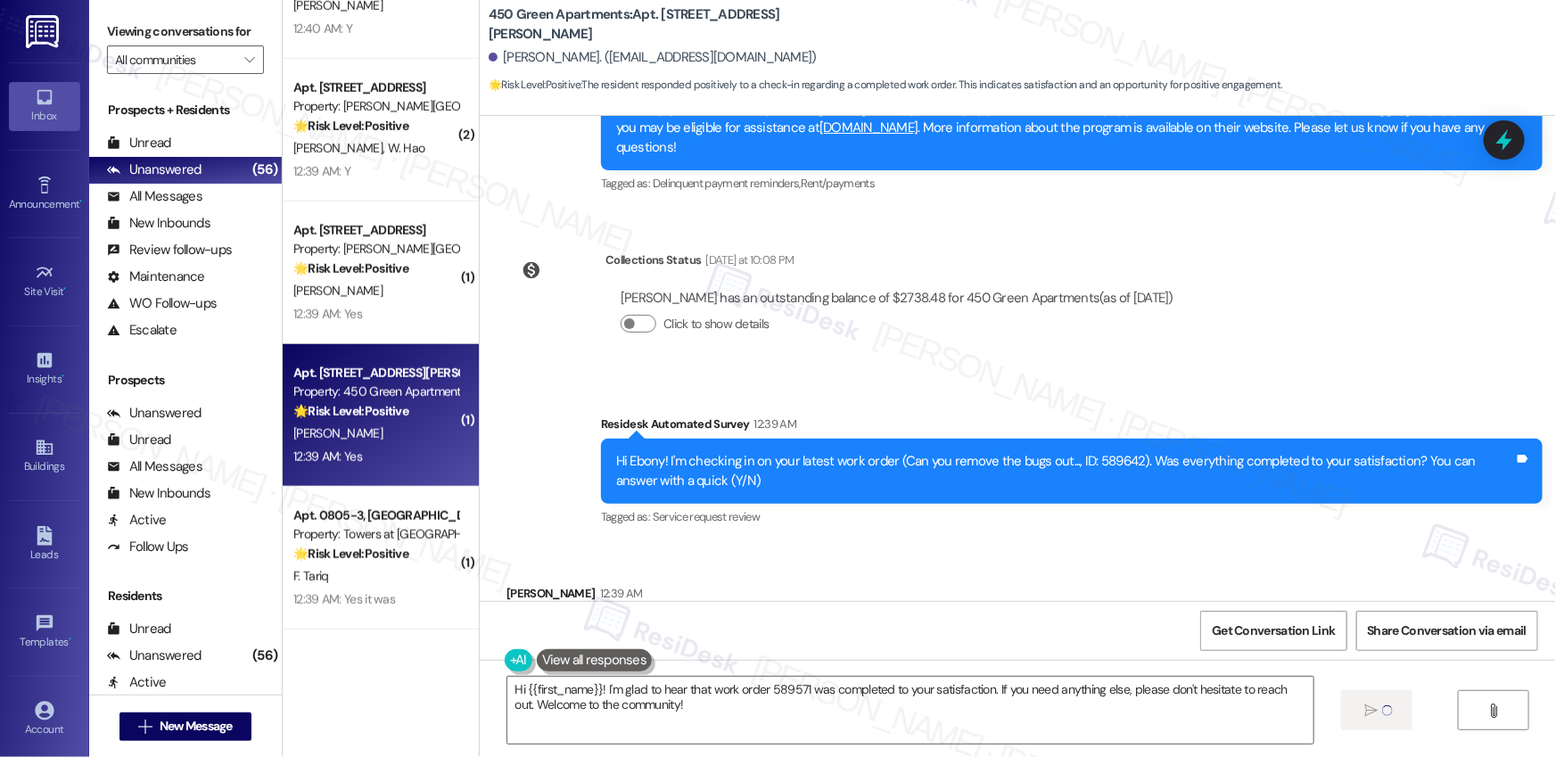
scroll to position [5776, 0]
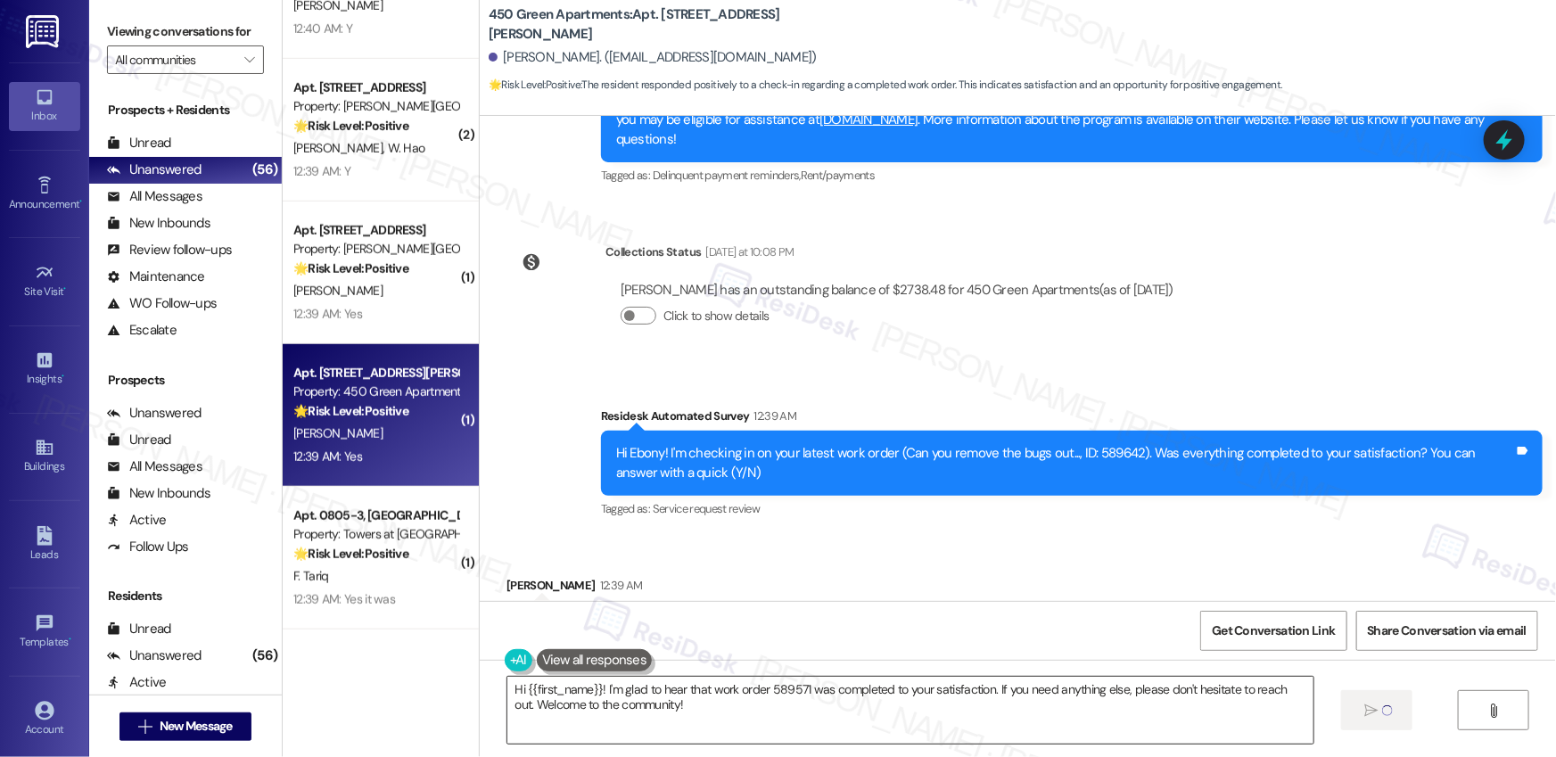
click at [695, 717] on textarea "Hi {{first_name}}! I'm glad to hear that work order 589571 was completed to you…" at bounding box center [909, 710] width 805 height 67
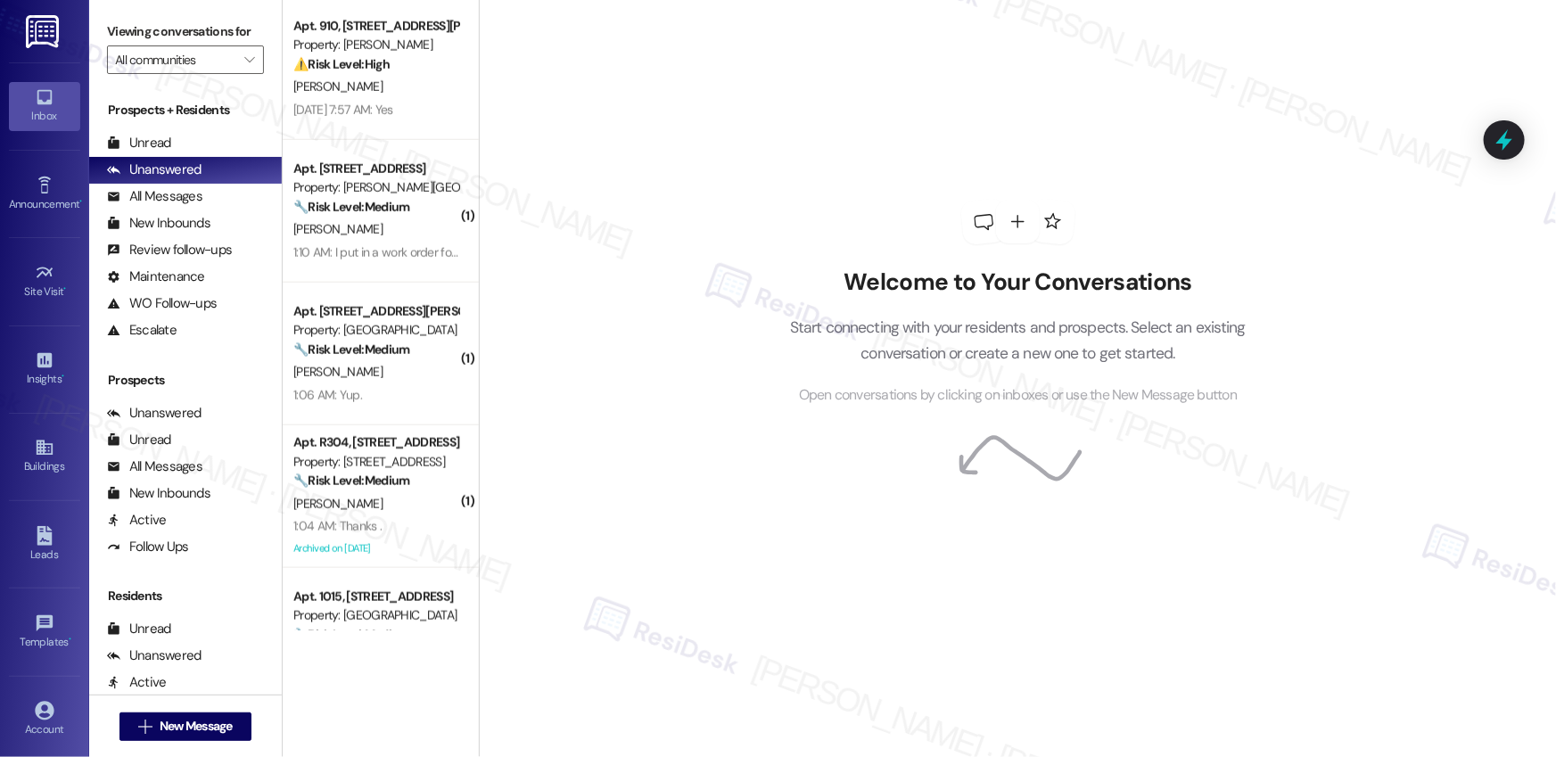
scroll to position [861, 0]
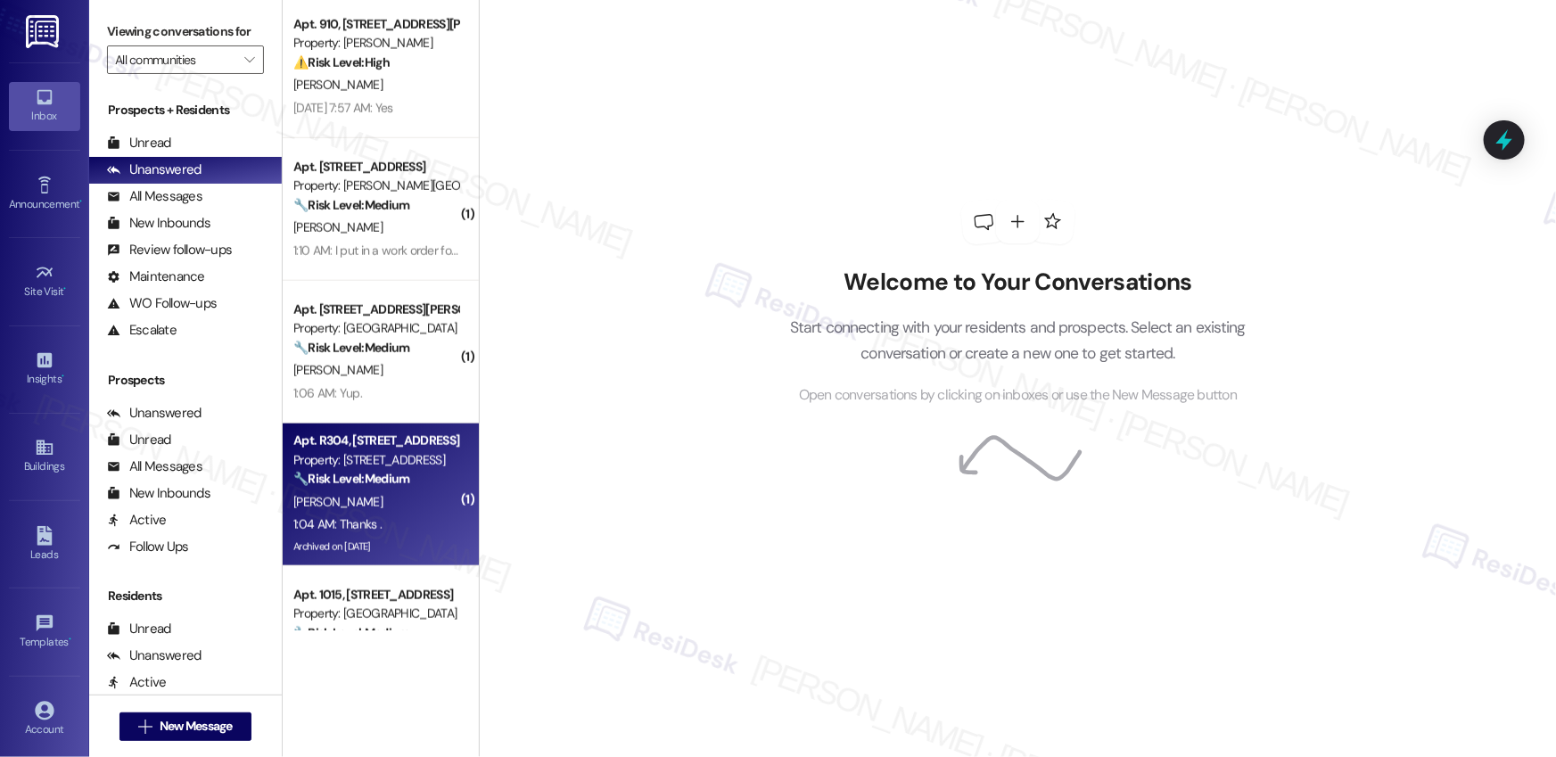
click at [396, 508] on div "[PERSON_NAME]" at bounding box center [376, 502] width 169 height 22
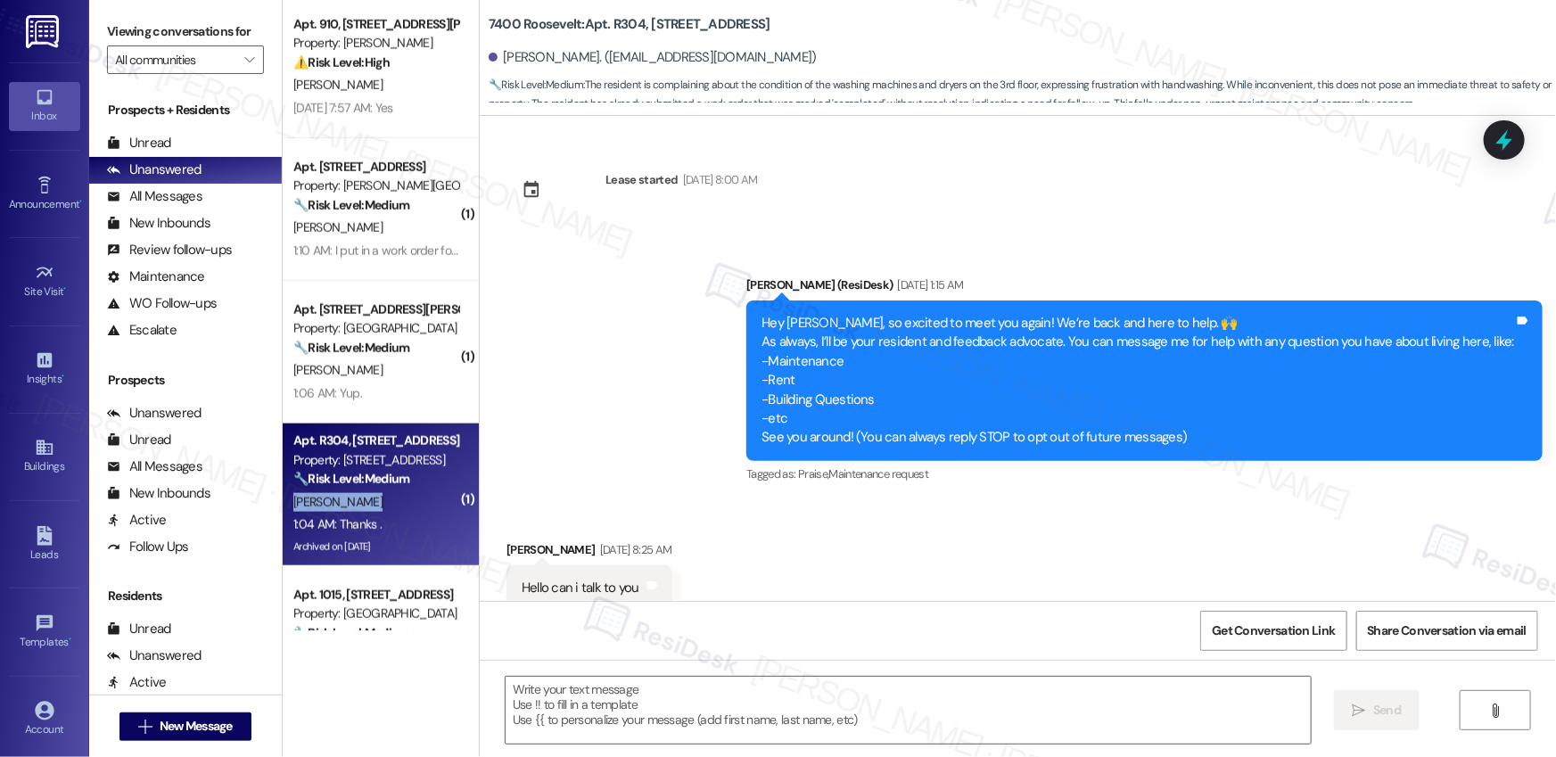
click at [396, 508] on div "[PERSON_NAME]" at bounding box center [376, 502] width 169 height 22
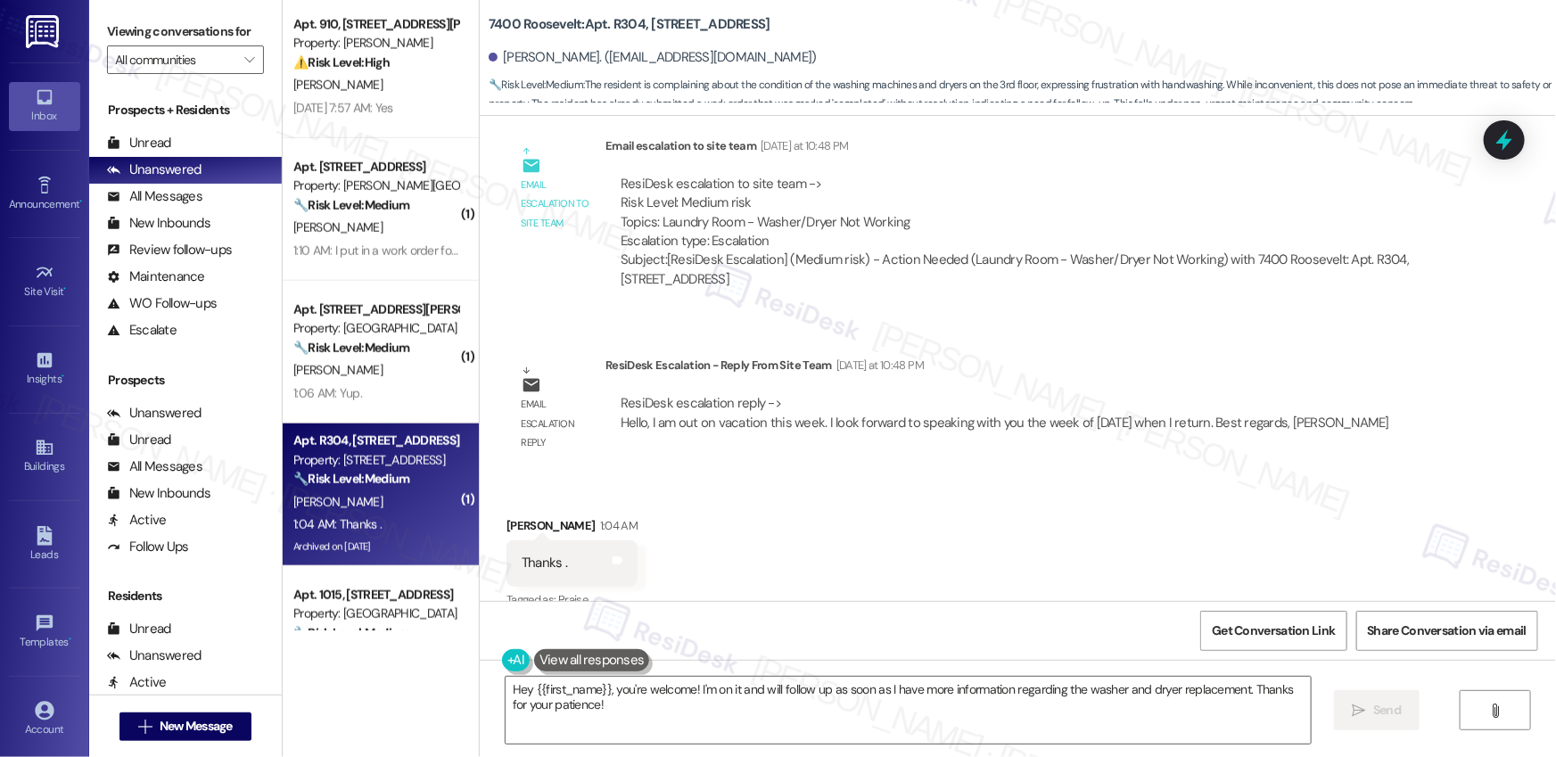
click at [522, 28] on b "7400 Roosevelt: Apt. R304, [STREET_ADDRESS]" at bounding box center [630, 24] width 282 height 19
copy div "7400 Roosevelt: Apt. R304, [STREET_ADDRESS]"
click at [644, 704] on textarea "Hey {{first_name}}, you're welcome! I'm on it and will follow up as soon as I h…" at bounding box center [908, 710] width 805 height 67
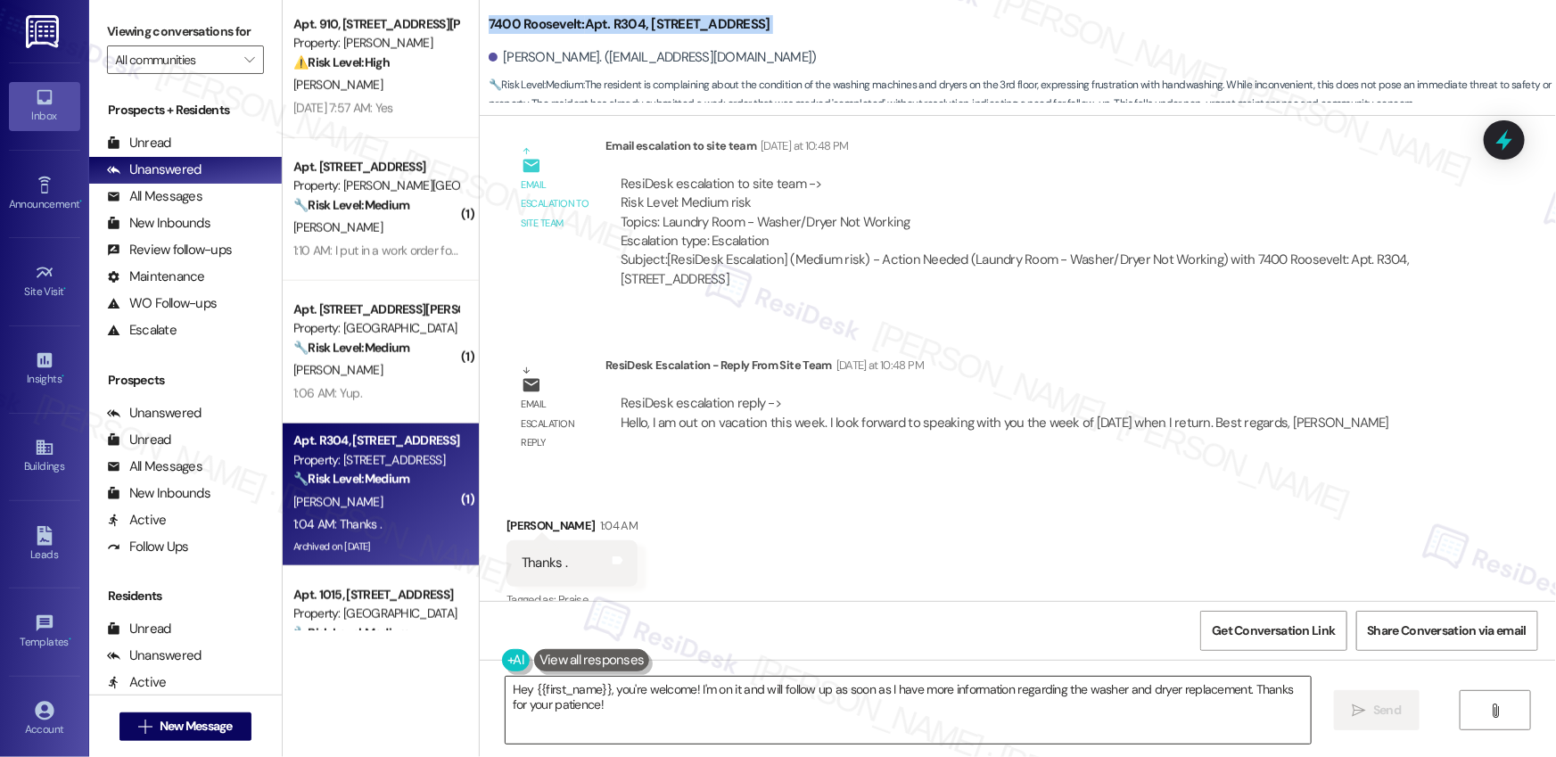
click at [644, 704] on textarea "Hey {{first_name}}, you're welcome! I'm on it and will follow up as soon as I h…" at bounding box center [908, 710] width 805 height 67
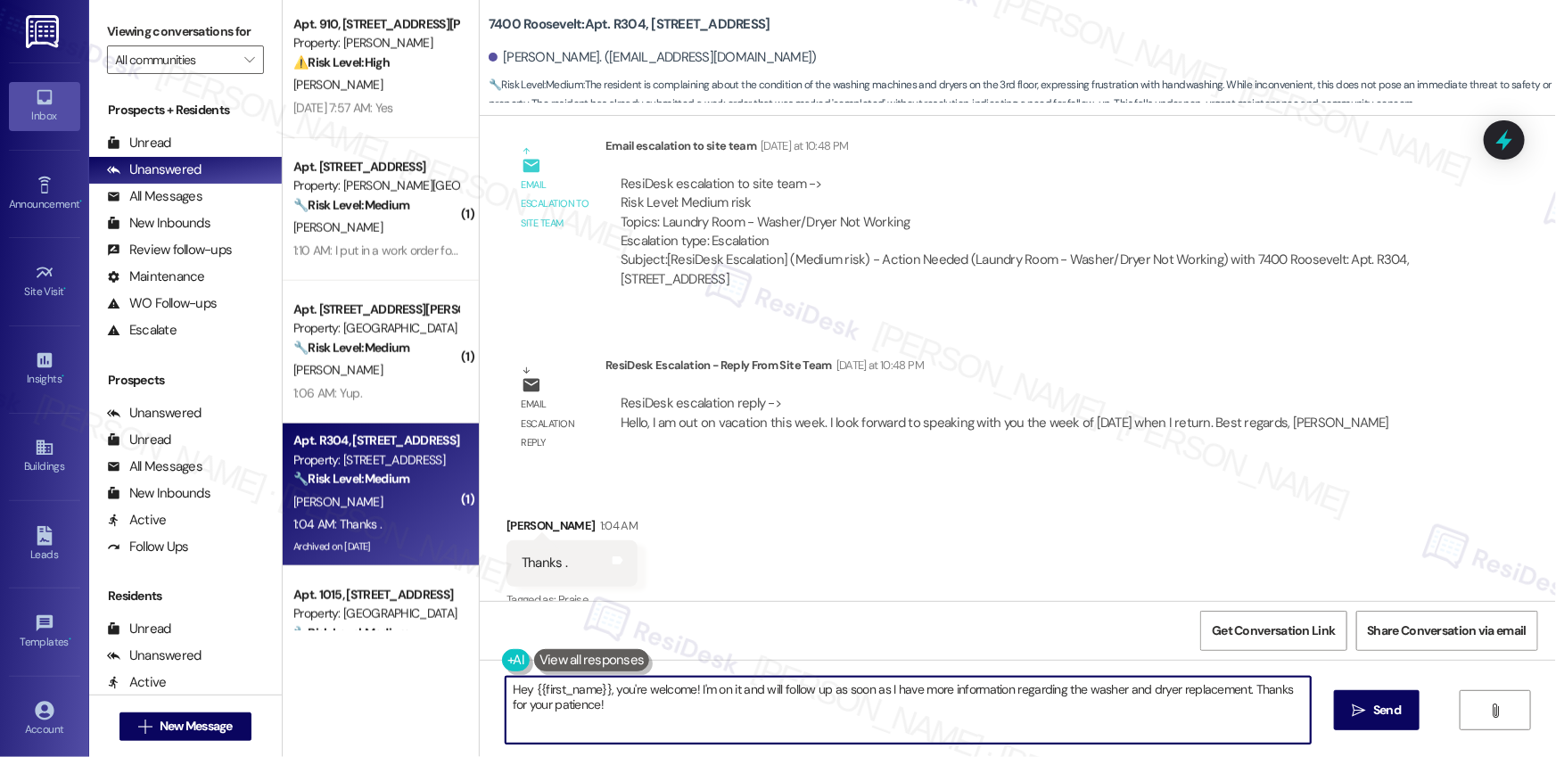
click at [644, 704] on textarea "Hey {{first_name}}, you're welcome! I'm on it and will follow up as soon as I h…" at bounding box center [908, 710] width 805 height 67
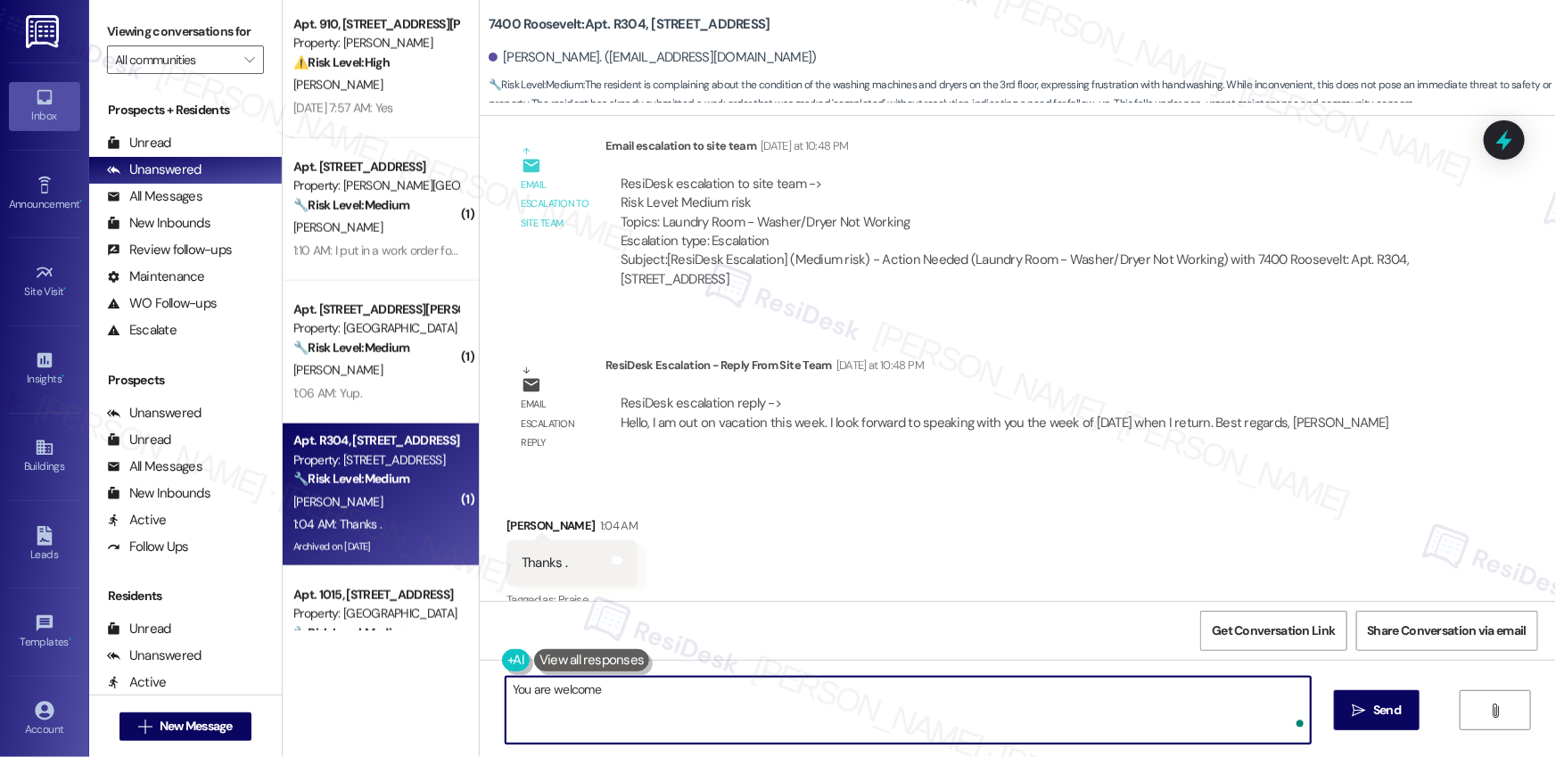
type textarea "You are welcome!"
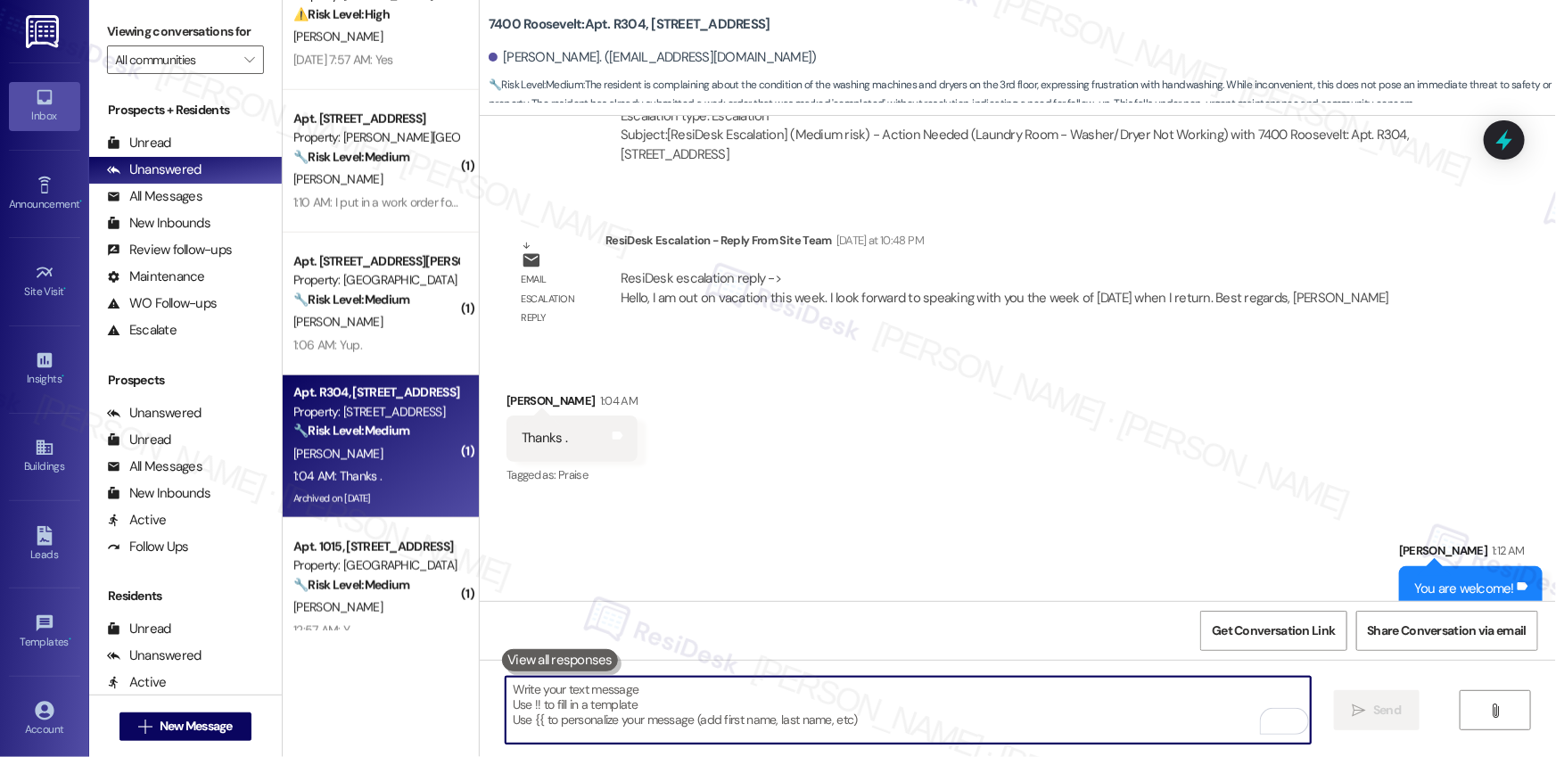
scroll to position [1150, 0]
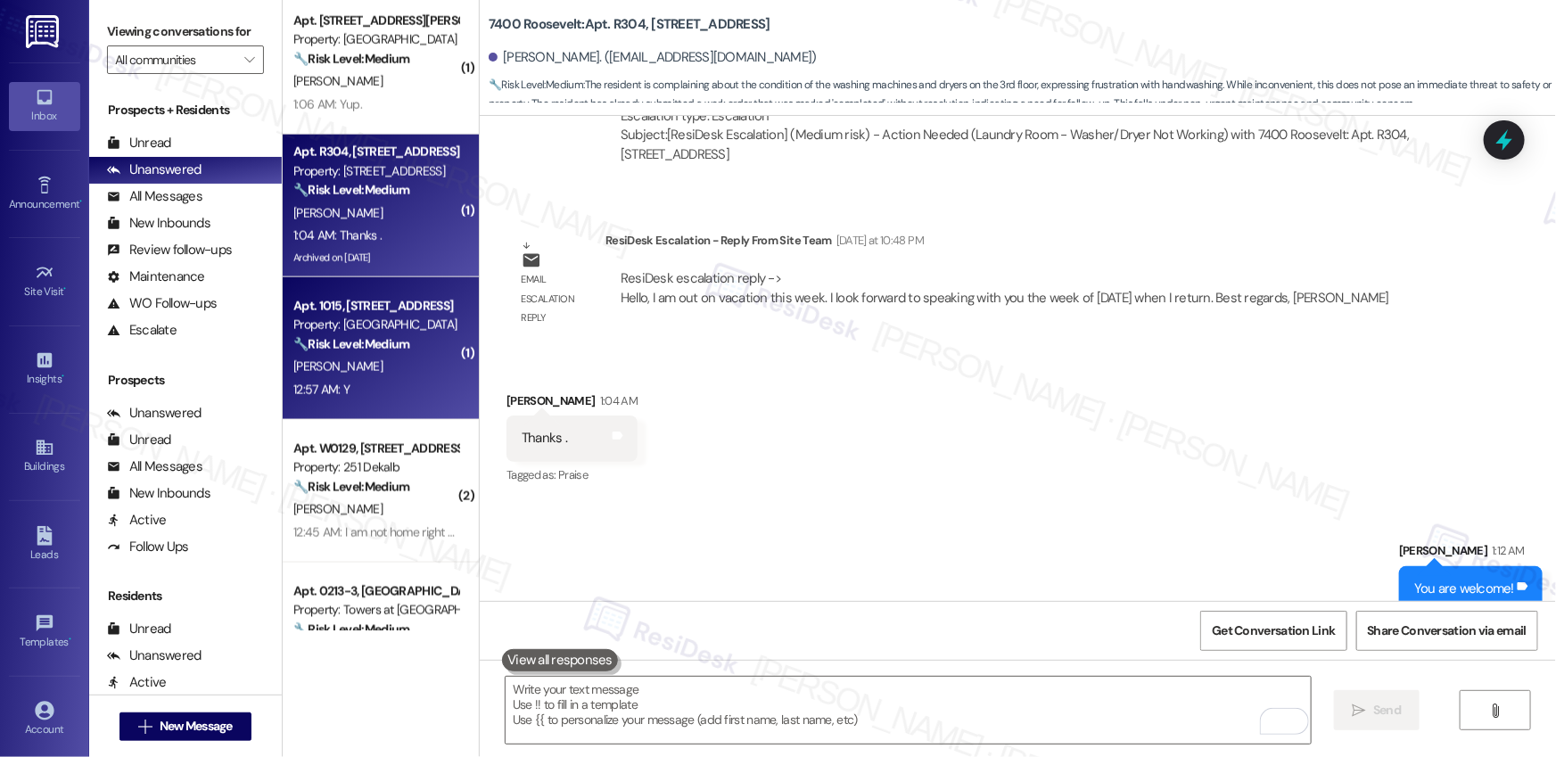
click at [400, 375] on div "R. Beatty" at bounding box center [376, 367] width 169 height 22
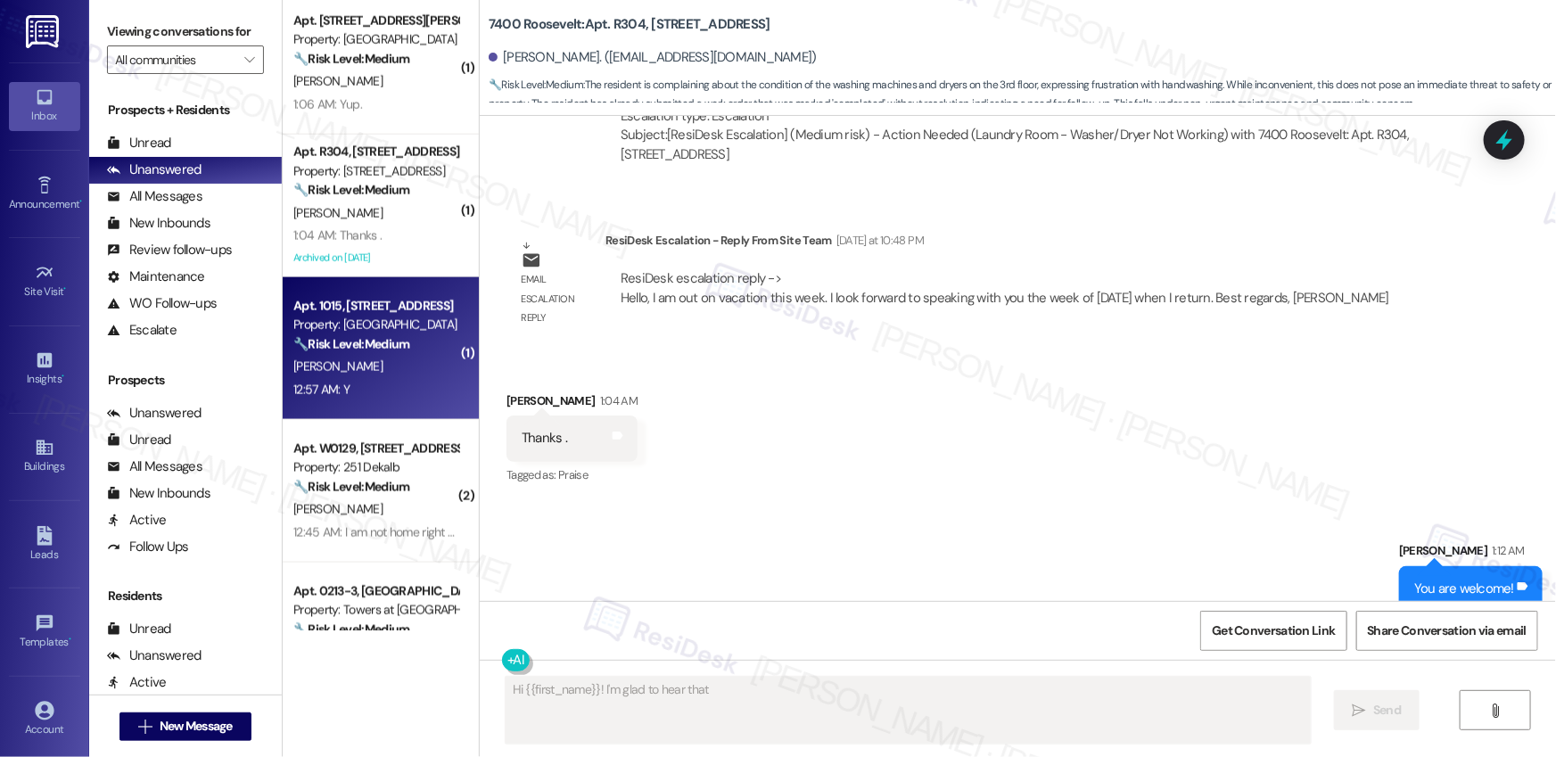
scroll to position [0, 0]
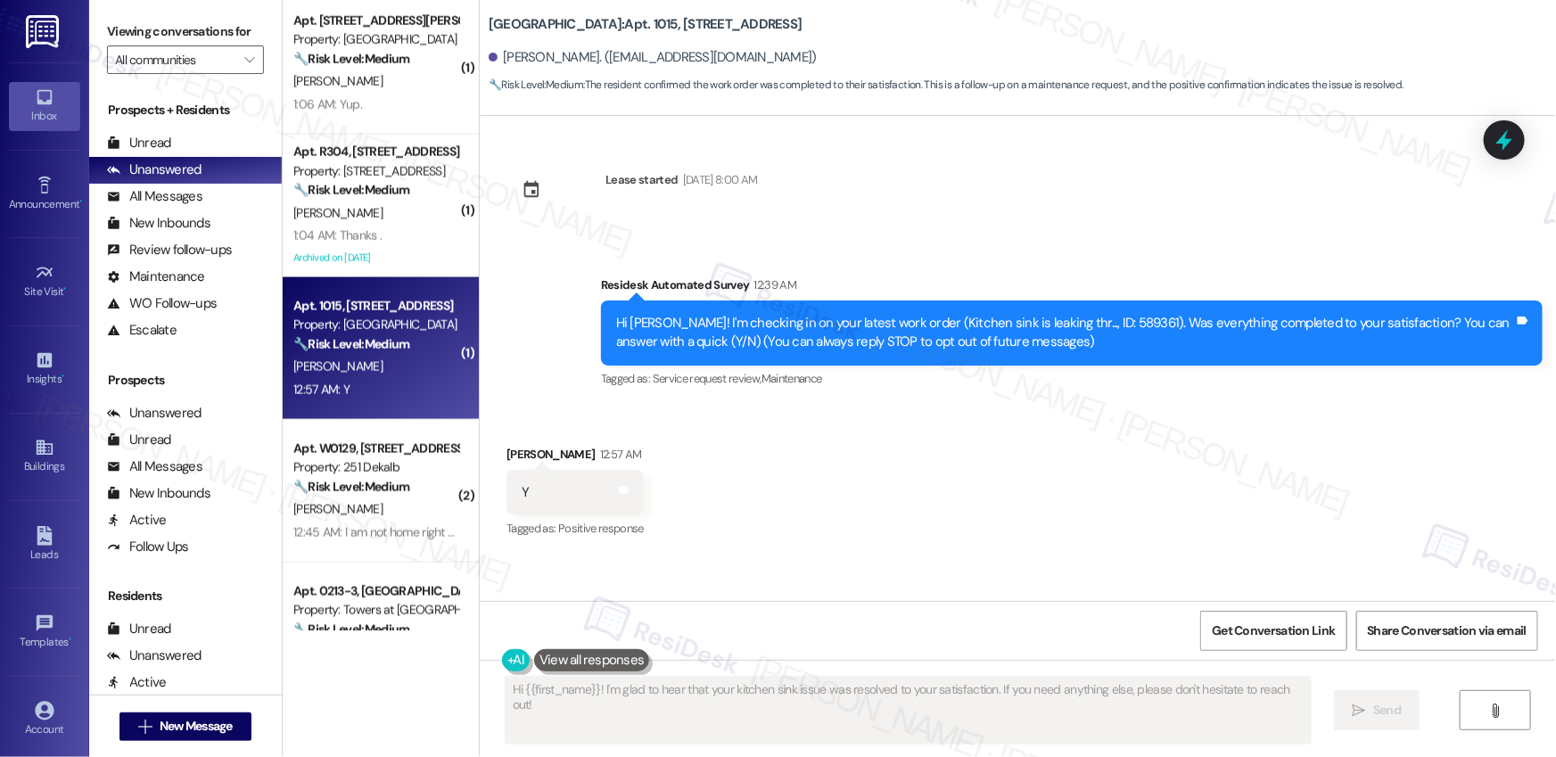
click at [672, 422] on div "Received via SMS Rachel Beatty 12:57 AM Y Tags and notes Tagged as: Positive re…" at bounding box center [1018, 480] width 1076 height 151
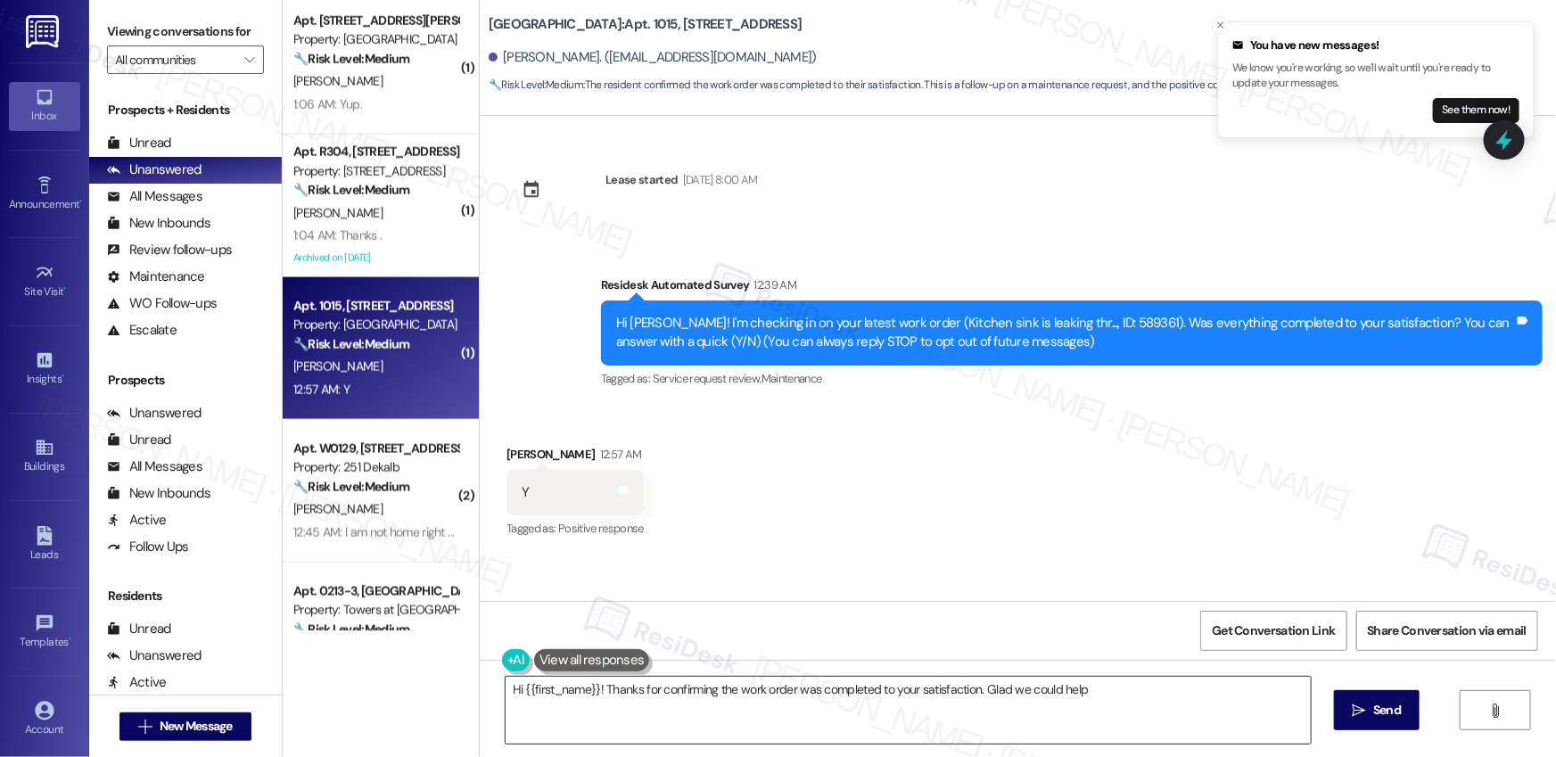
type textarea "Hi {{first_name}}! Thanks for confirming the work order was completed to your s…"
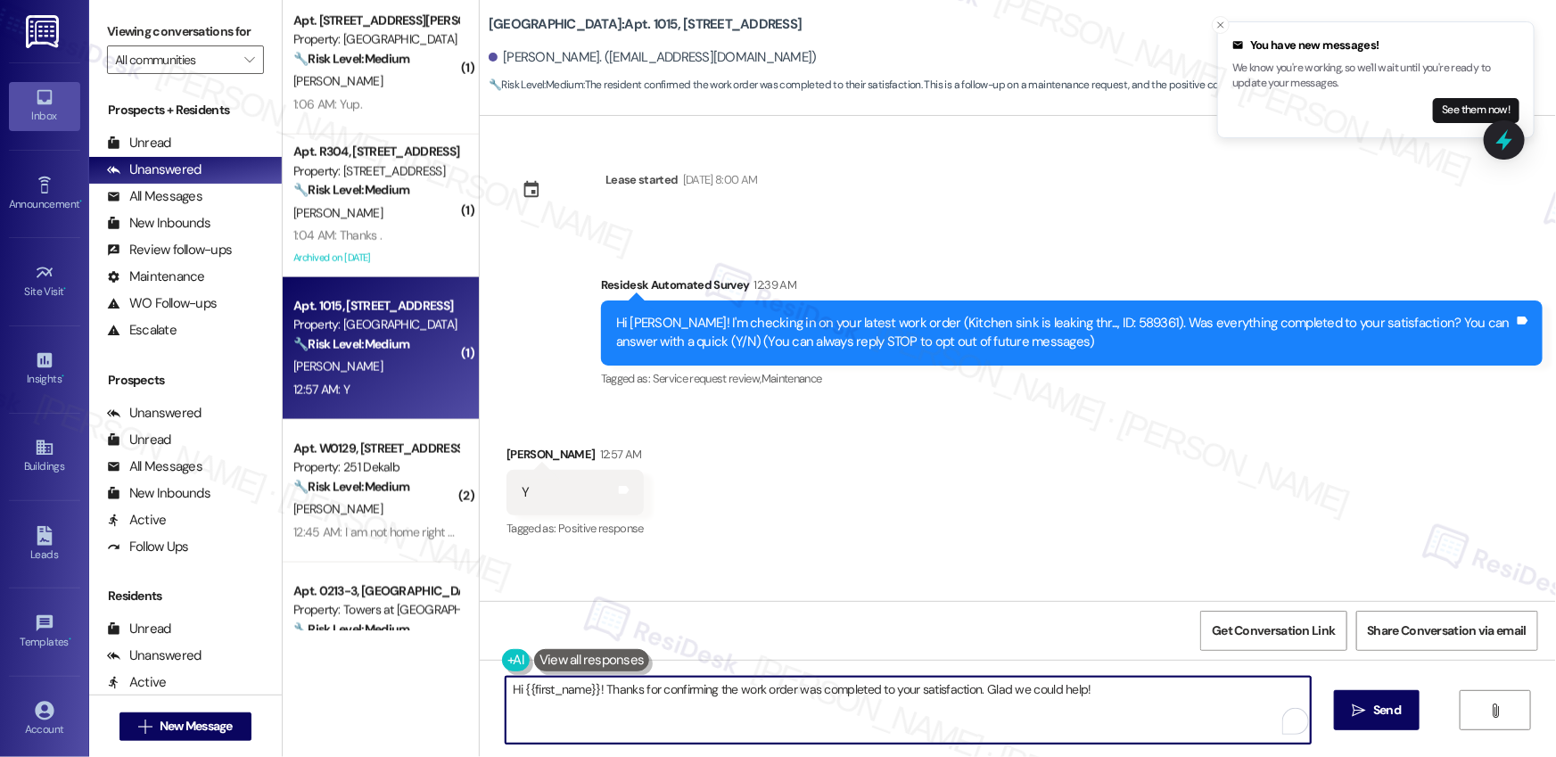
click at [907, 721] on textarea "Hi {{first_name}}! Thanks for confirming the work order was completed to your s…" at bounding box center [908, 710] width 805 height 67
click at [1139, 697] on textarea "Hi {{first_name}}! Thanks for confirming the work order was completed to your s…" at bounding box center [908, 710] width 805 height 67
click at [1408, 725] on button " Send" at bounding box center [1377, 710] width 87 height 40
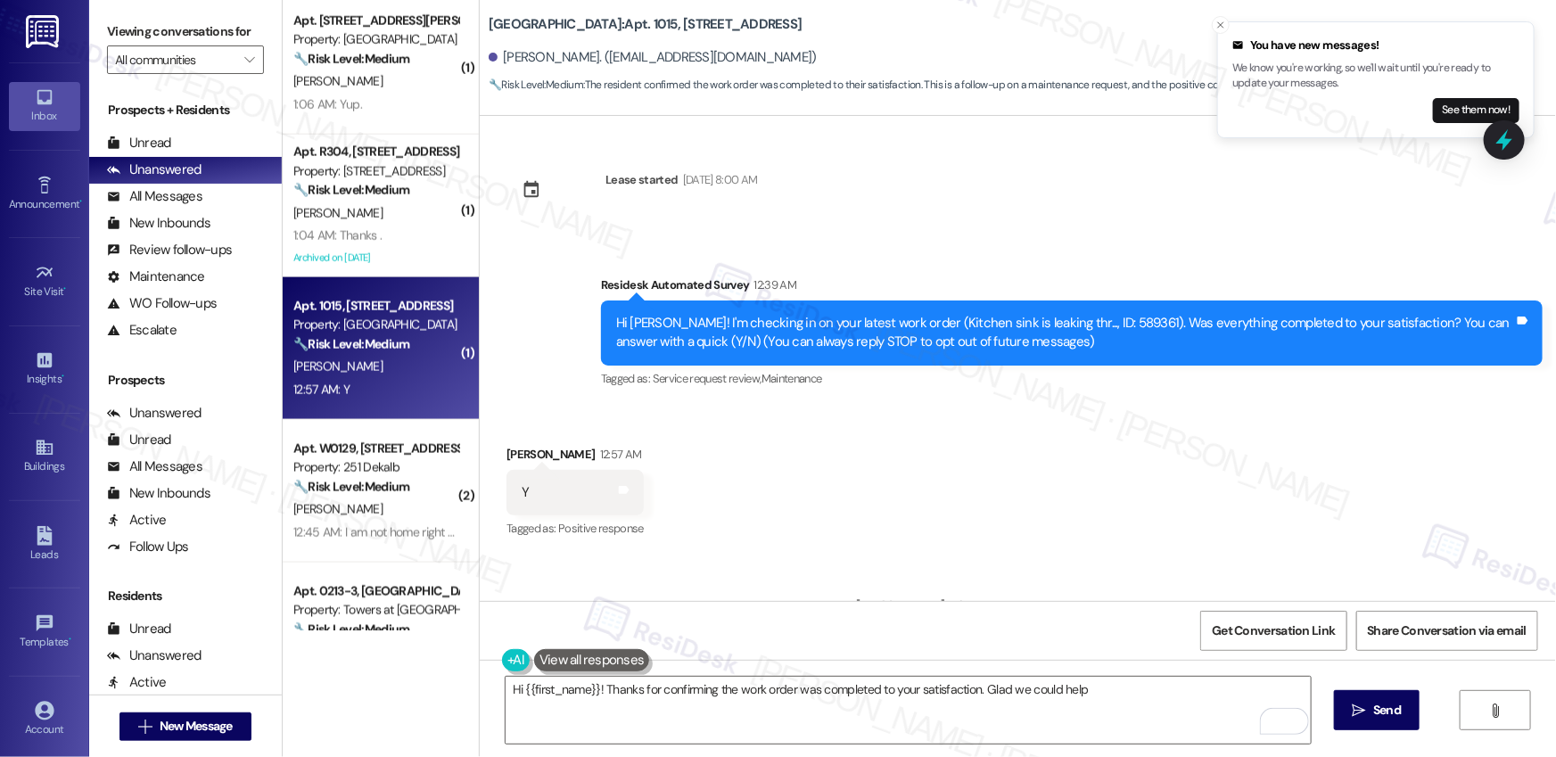
type textarea "Hi {{first_name}}! Thanks for confirming the work order was completed to your s…"
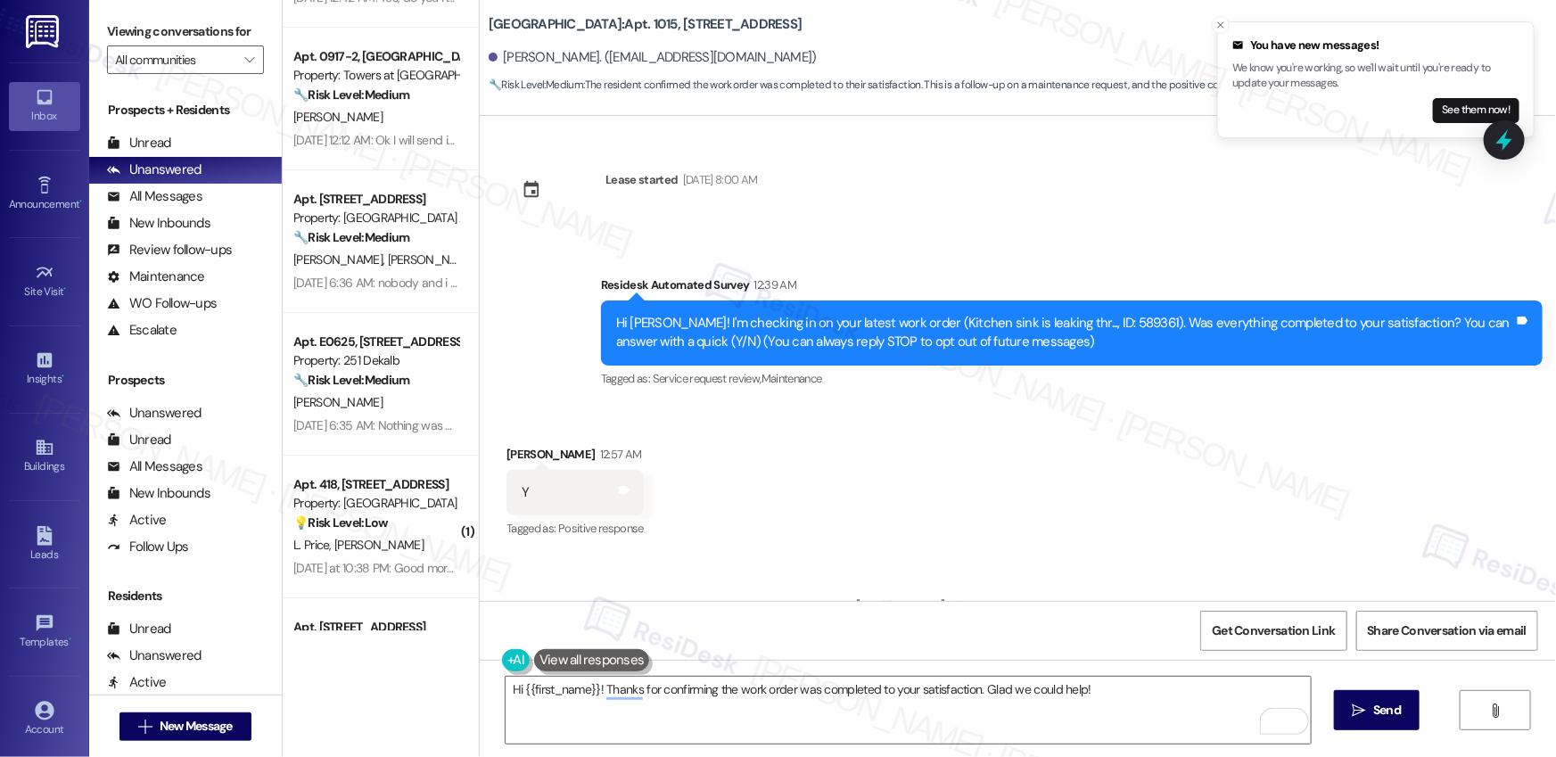
scroll to position [3113, 0]
click at [407, 394] on div "D. Finkel" at bounding box center [376, 402] width 169 height 22
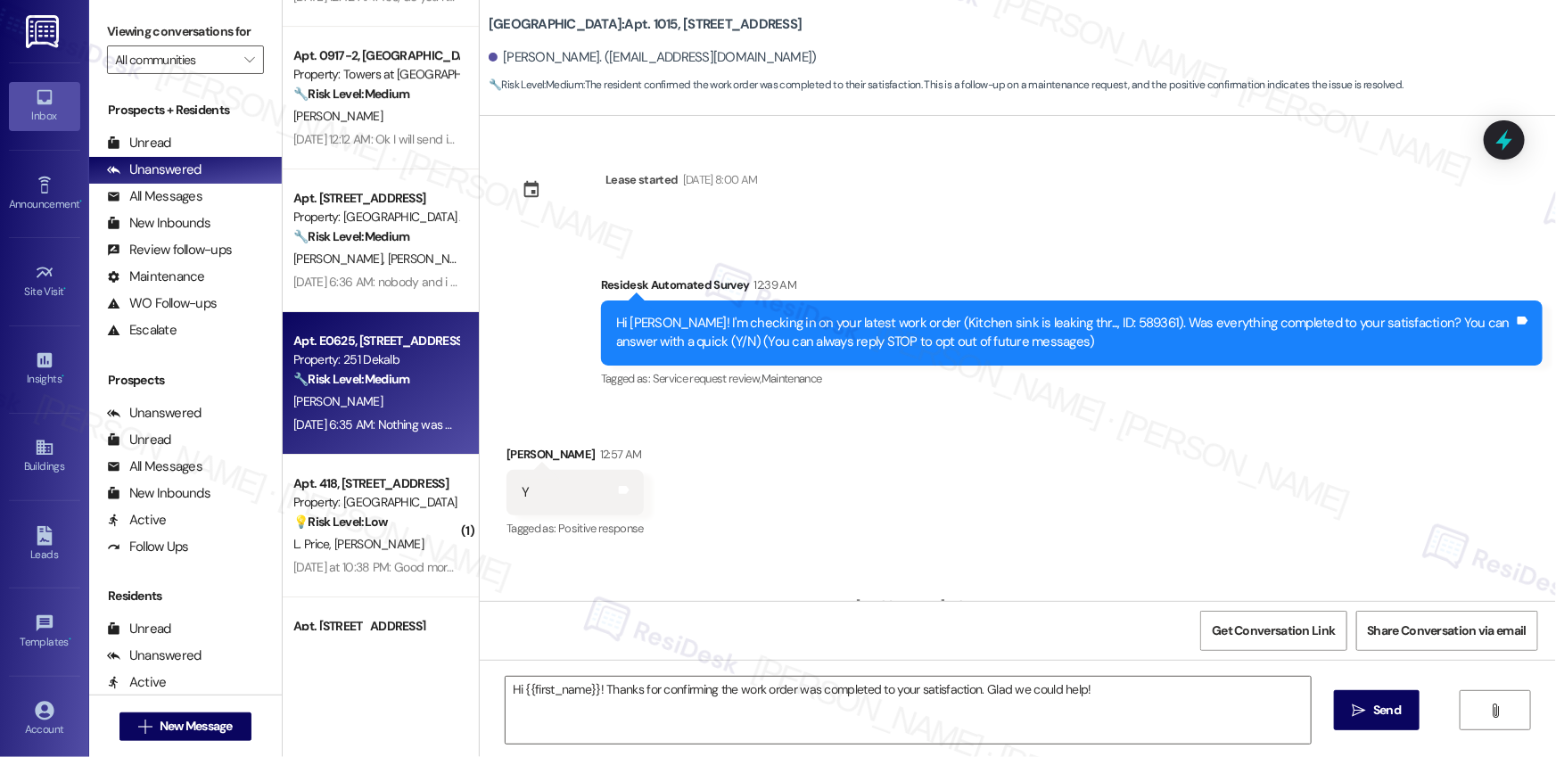
type textarea "Fetching suggested responses. Please feel free to read through the conversation…"
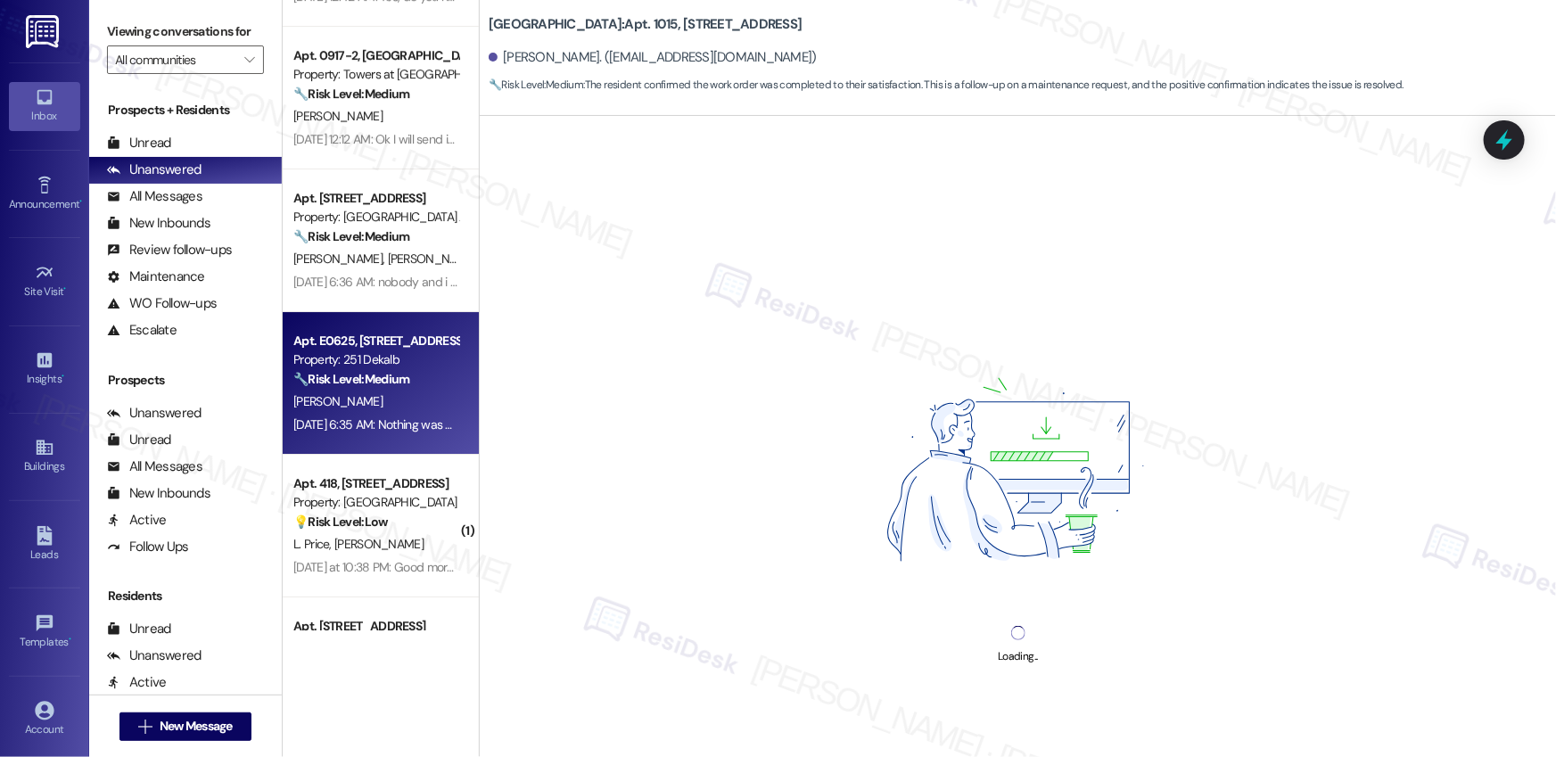
click at [407, 394] on div "D. Finkel" at bounding box center [376, 402] width 169 height 22
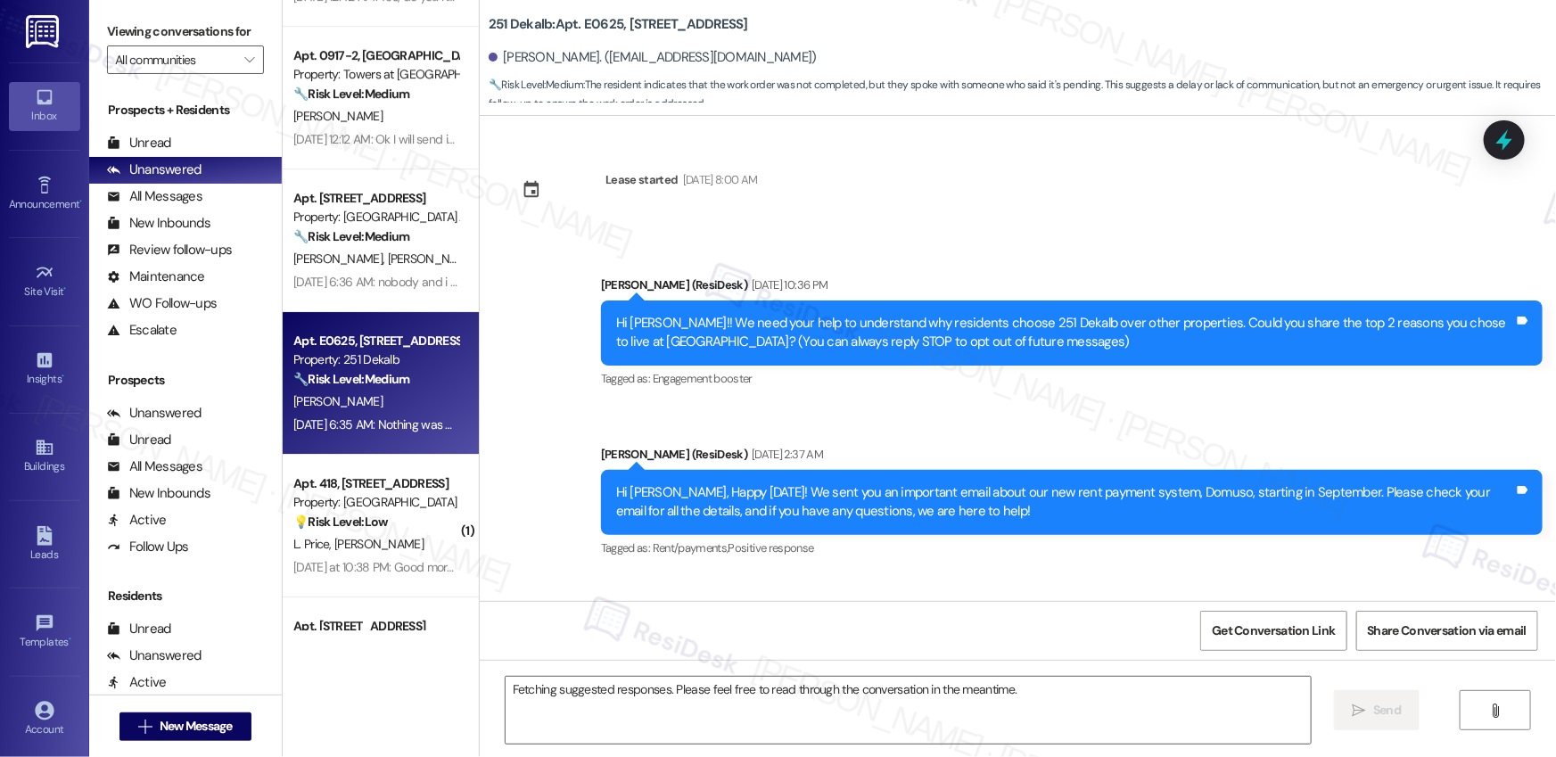
scroll to position [14577, 0]
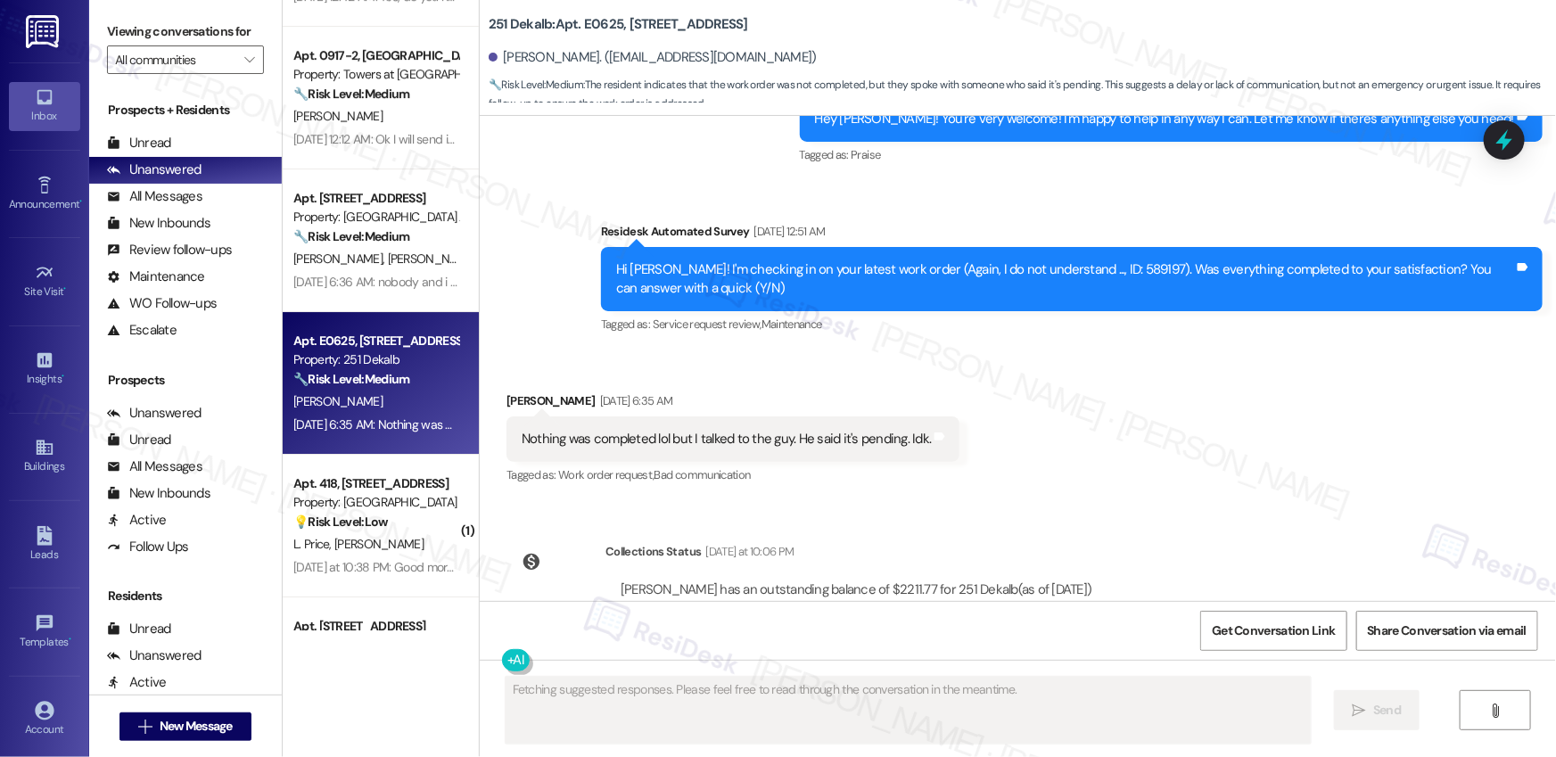
drag, startPoint x: 585, startPoint y: 375, endPoint x: 733, endPoint y: 375, distance: 148.0
click at [733, 430] on div "Nothing was completed lol but I talked to the guy. He said it's pending. Idk." at bounding box center [726, 439] width 409 height 19
drag, startPoint x: 628, startPoint y: 372, endPoint x: 778, endPoint y: 378, distance: 150.0
click at [778, 430] on div "Nothing was completed lol but I talked to the guy. He said it's pending. Idk." at bounding box center [726, 439] width 409 height 19
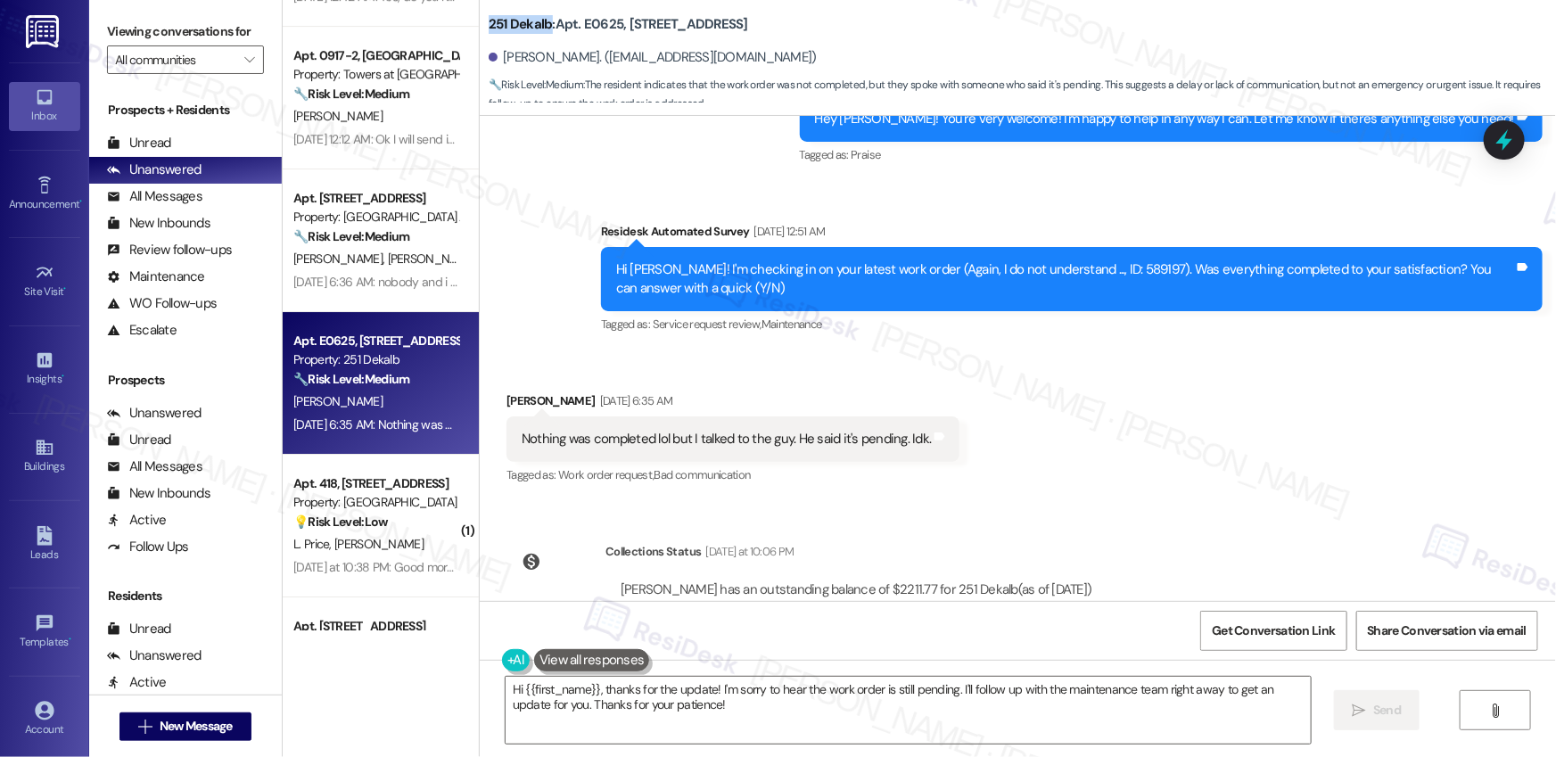
drag, startPoint x: 498, startPoint y: 25, endPoint x: 537, endPoint y: 27, distance: 39.3
click at [537, 27] on div "251 Dekalb: Apt. E0625, 251 W Dekalb Pike Danielle Finkel. (danielle3369@gmail.…" at bounding box center [1018, 53] width 1076 height 98
copy b "251 Dekalb"
click at [588, 22] on b "251 Dekalb: Apt. E0625, 251 W Dekalb Pike" at bounding box center [619, 24] width 260 height 19
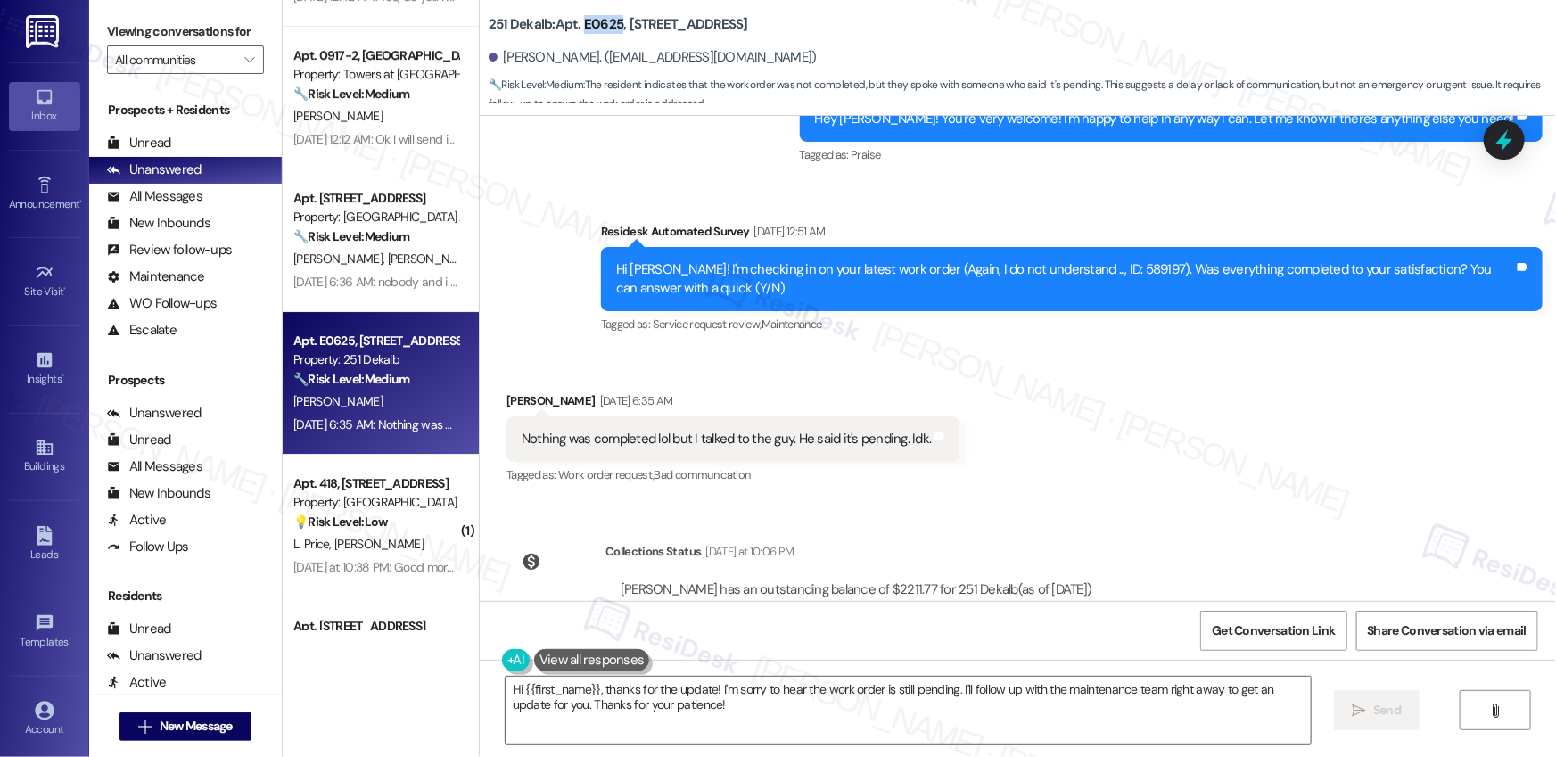
copy b "E0625"
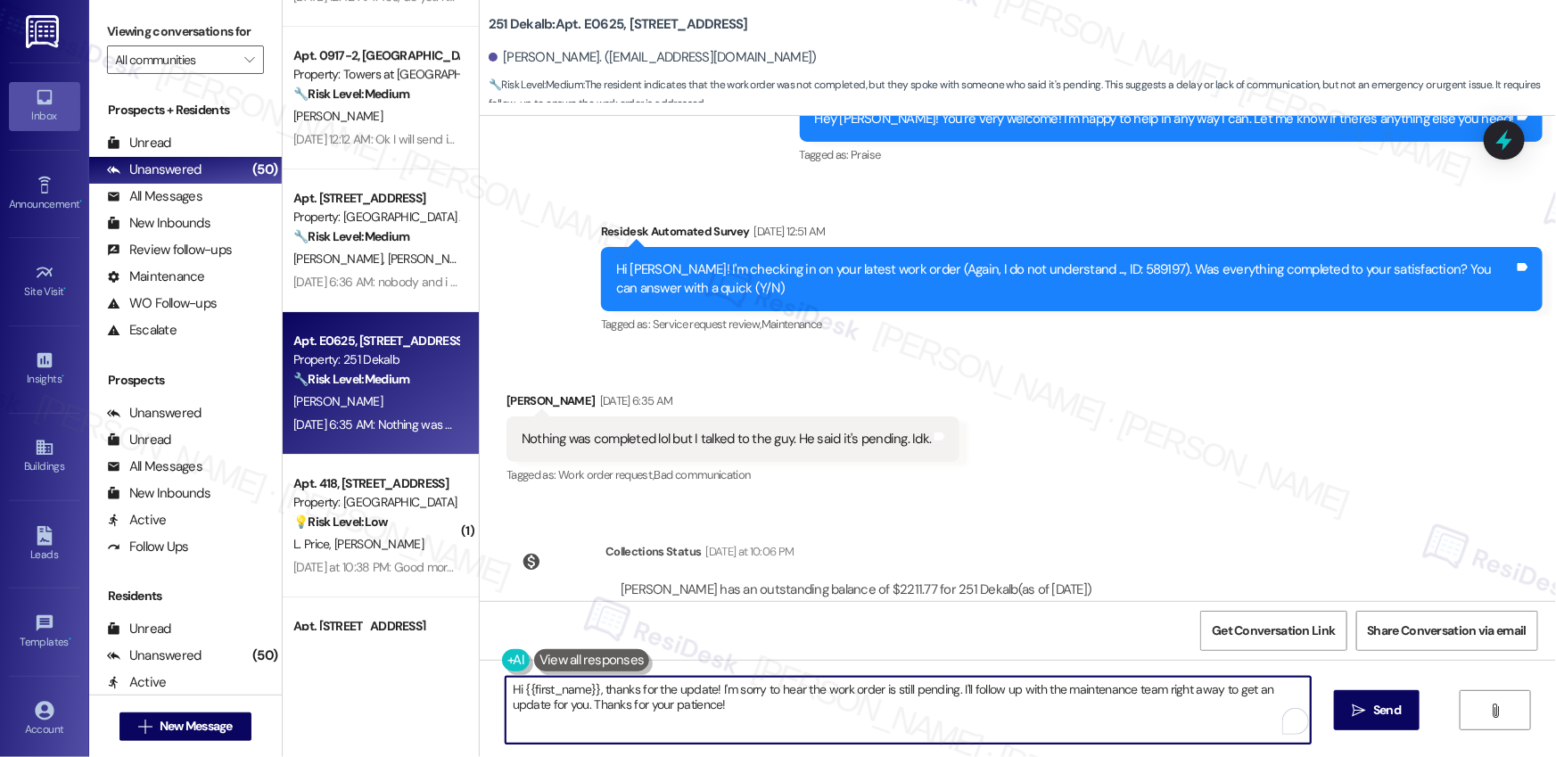
click at [725, 703] on textarea "Hi {{first_name}}, thanks for the update! I'm sorry to hear the work order is s…" at bounding box center [908, 710] width 805 height 67
click at [721, 708] on textarea "Hi {{first_name}}, thanks for the update! I'm sorry to hear the work order is s…" at bounding box center [908, 710] width 805 height 67
drag, startPoint x: 712, startPoint y: 690, endPoint x: 725, endPoint y: 723, distance: 35.6
click at [725, 723] on textarea "Hi {{first_name}}, thanks for the update! I'm sorry to hear the work order is s…" at bounding box center [908, 710] width 805 height 67
type textarea "Hi {{first_name}}, thanks for the update! Don't hesitate to reach out if you ne…"
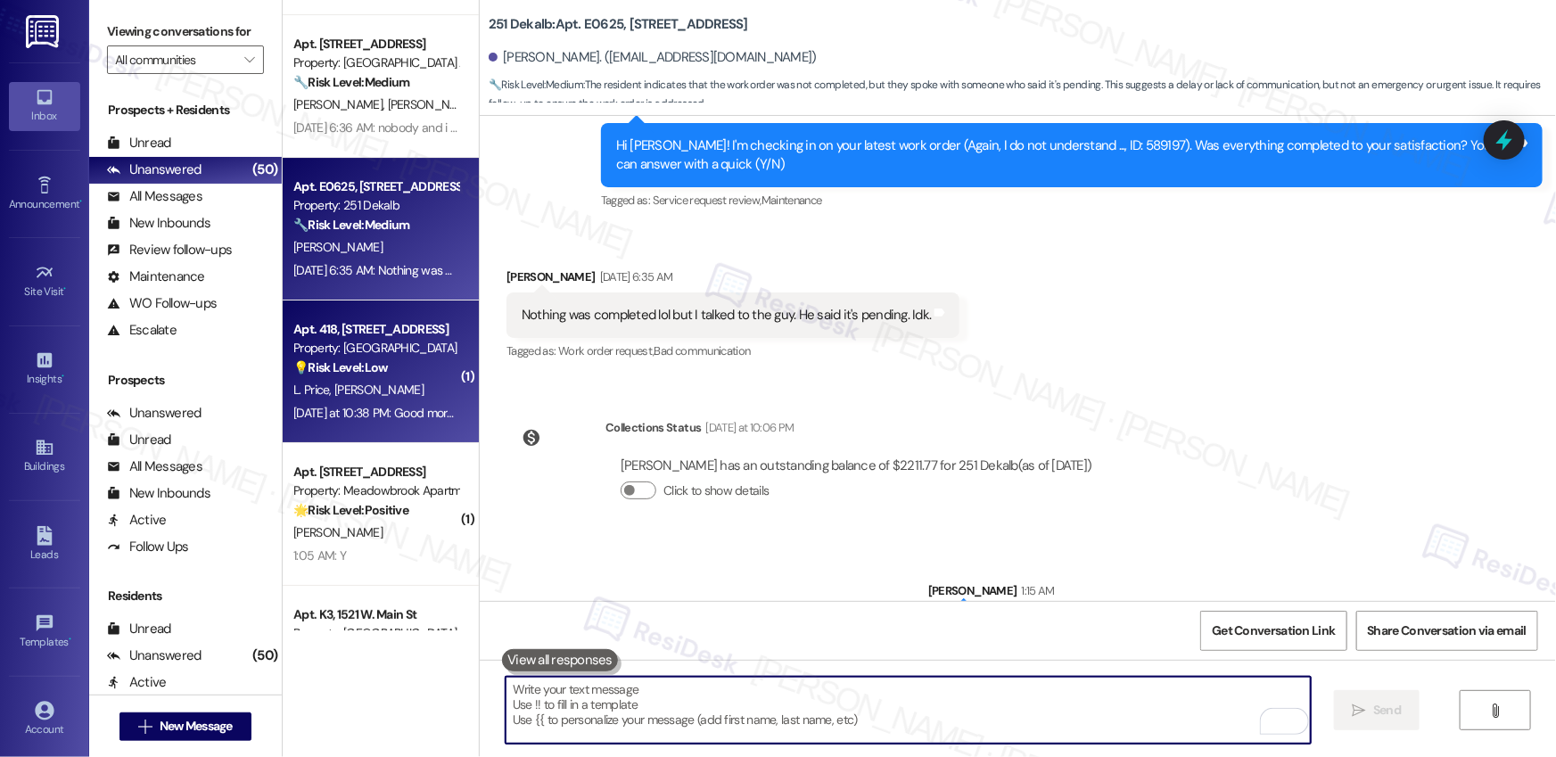
scroll to position [3284, 0]
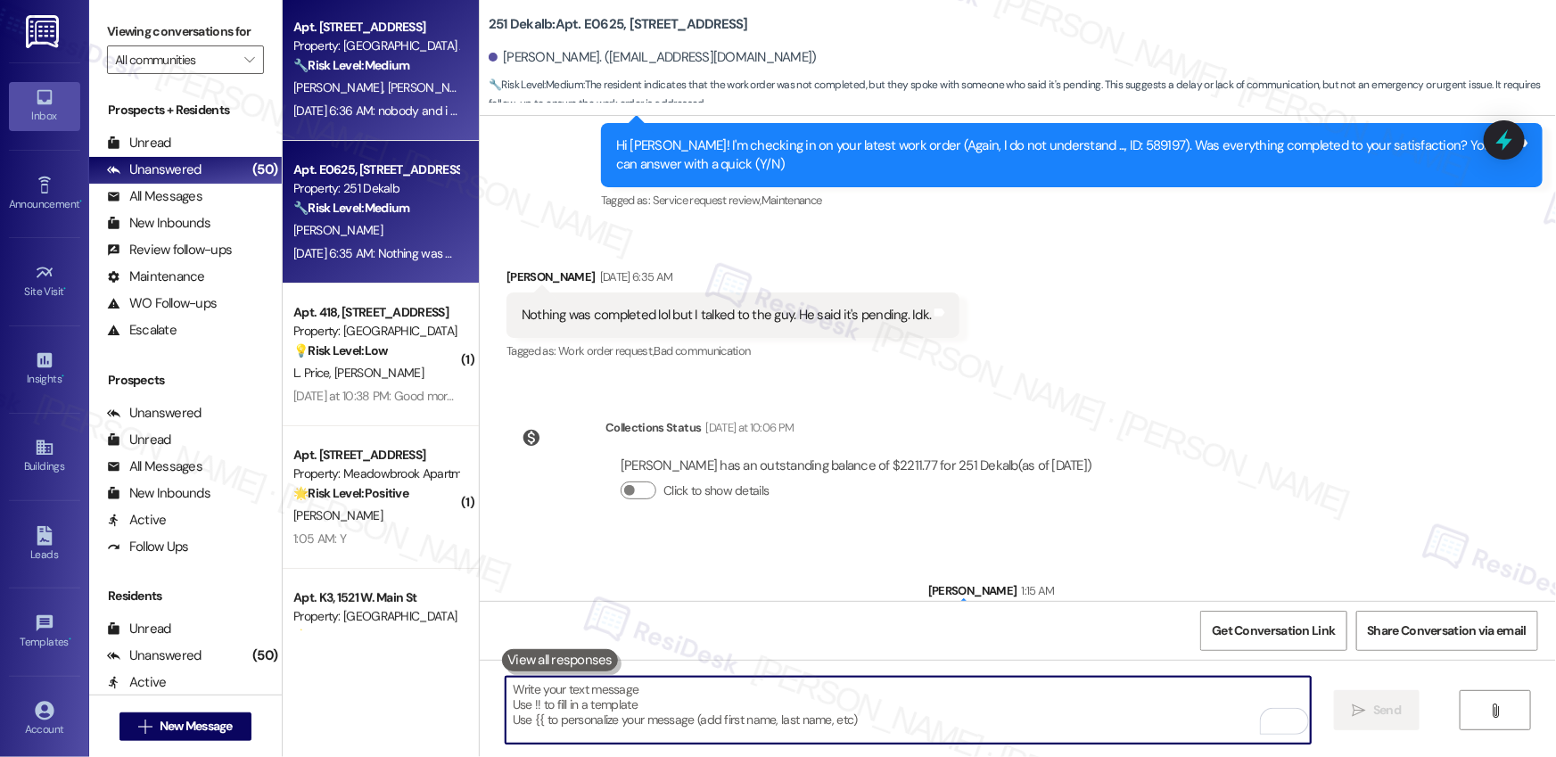
click at [403, 94] on div "N. Halim E. Wise" at bounding box center [376, 88] width 169 height 22
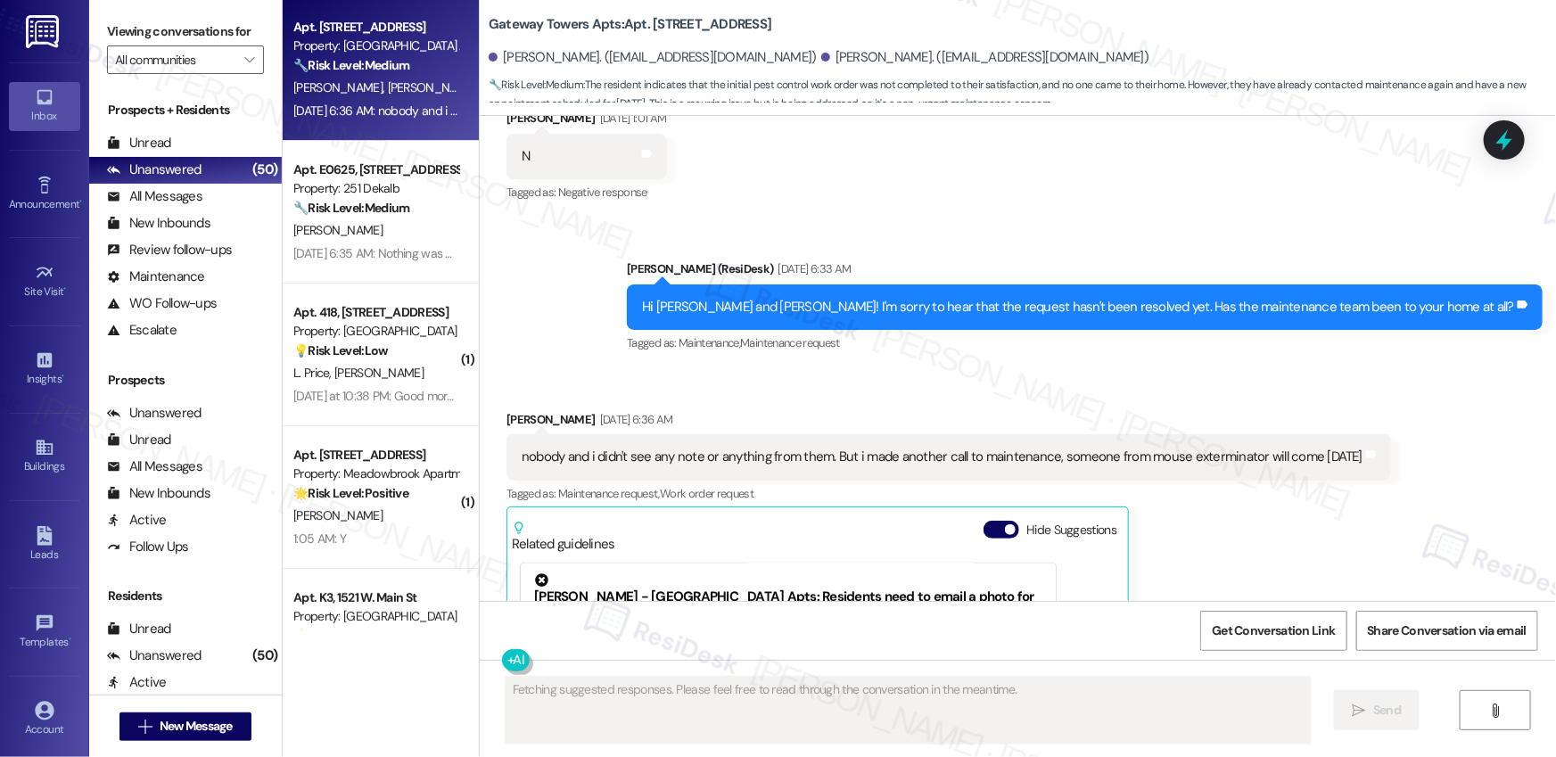
scroll to position [1471, 0]
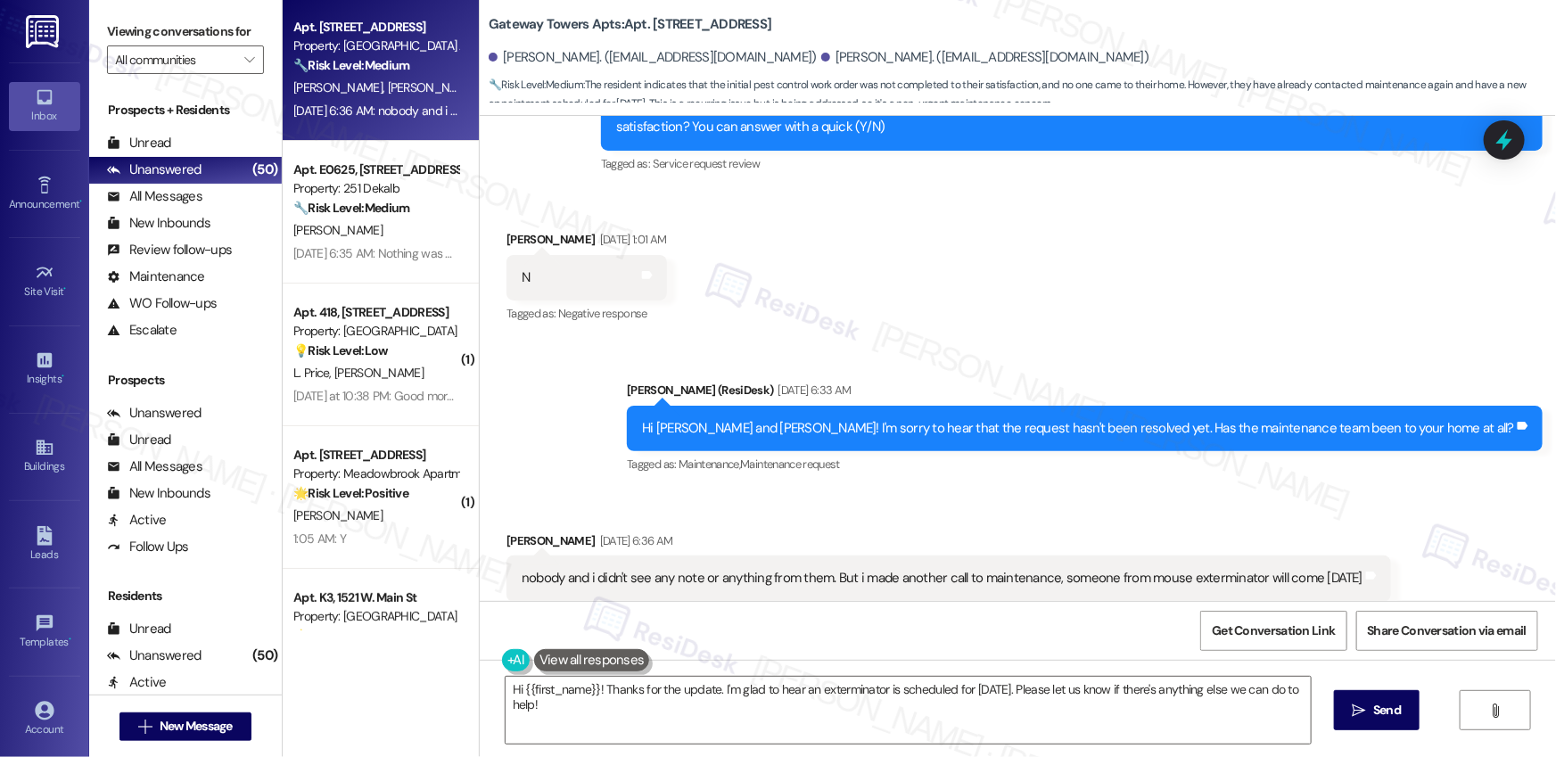
click at [502, 33] on b "Gateway Towers Apts: Apt. C109, 3600 Gateway Drive" at bounding box center [630, 24] width 283 height 19
drag, startPoint x: 479, startPoint y: 26, endPoint x: 573, endPoint y: 27, distance: 94.5
click at [573, 27] on b "Gateway Towers Apts: Apt. C109, 3600 Gateway Drive" at bounding box center [630, 24] width 283 height 19
copy b "Gateway Towers"
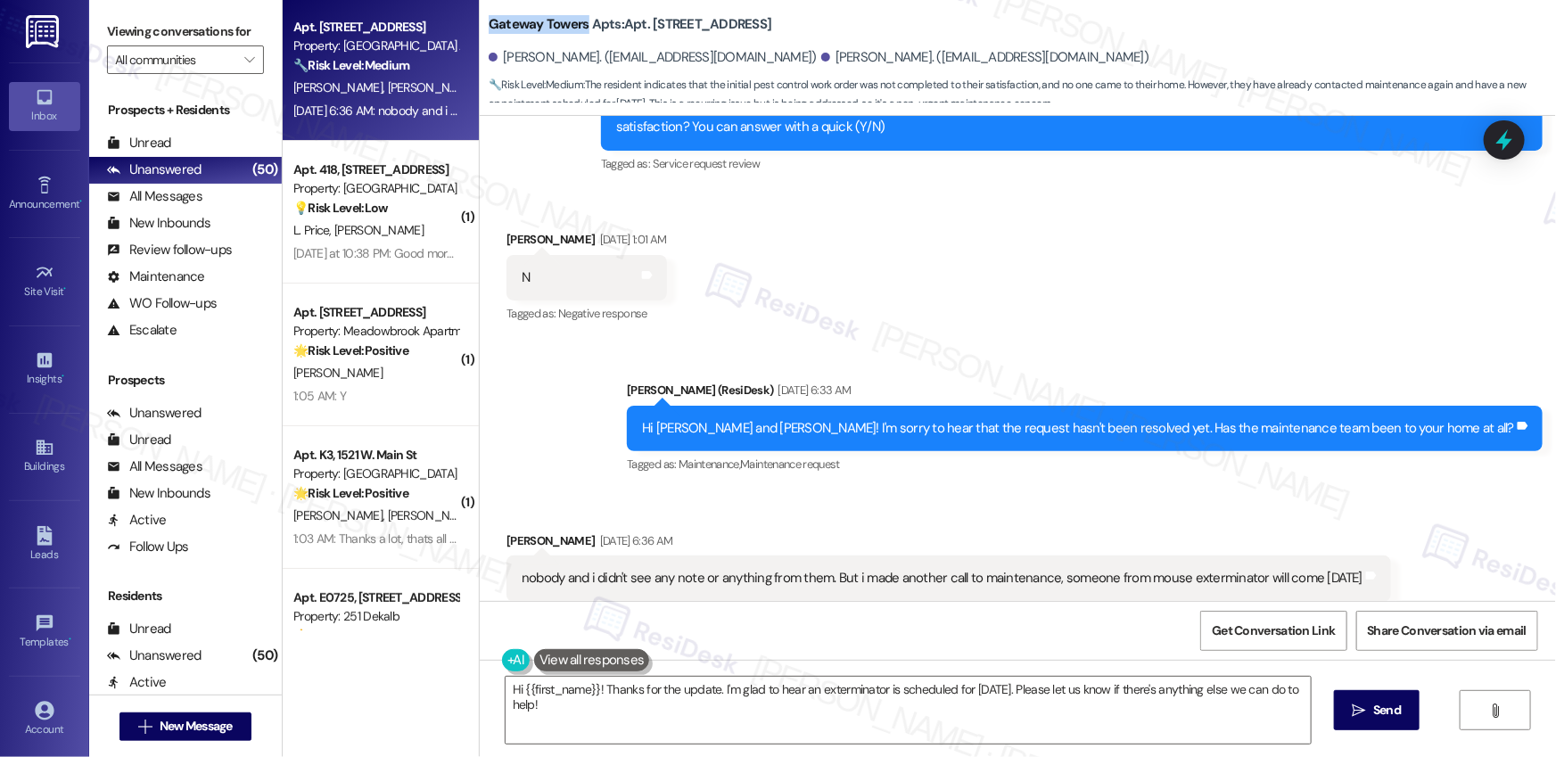
click at [649, 26] on b "Gateway Towers Apts: Apt. C109, 3600 Gateway Drive" at bounding box center [630, 24] width 283 height 19
copy b "C109"
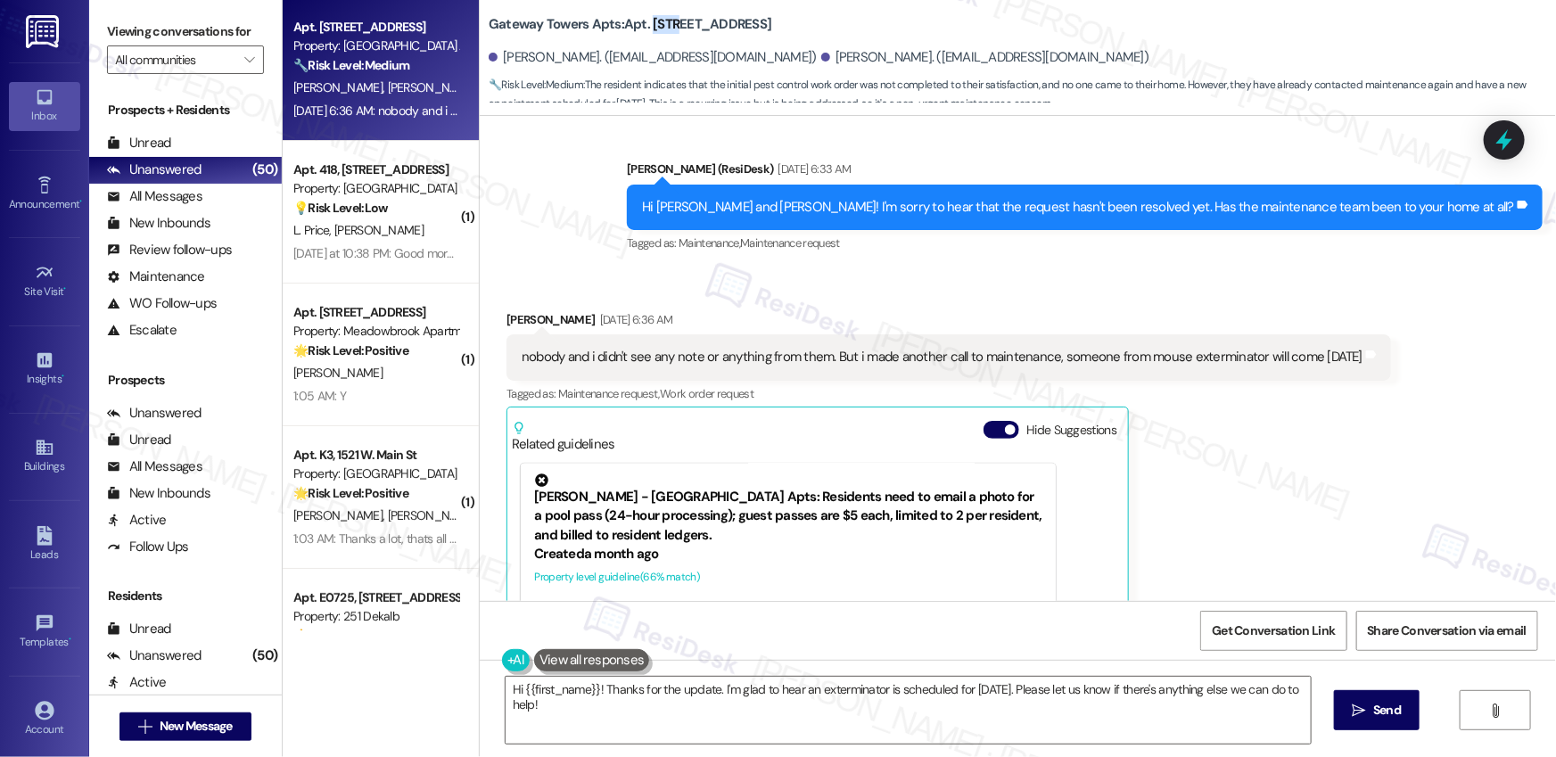
scroll to position [1828, 0]
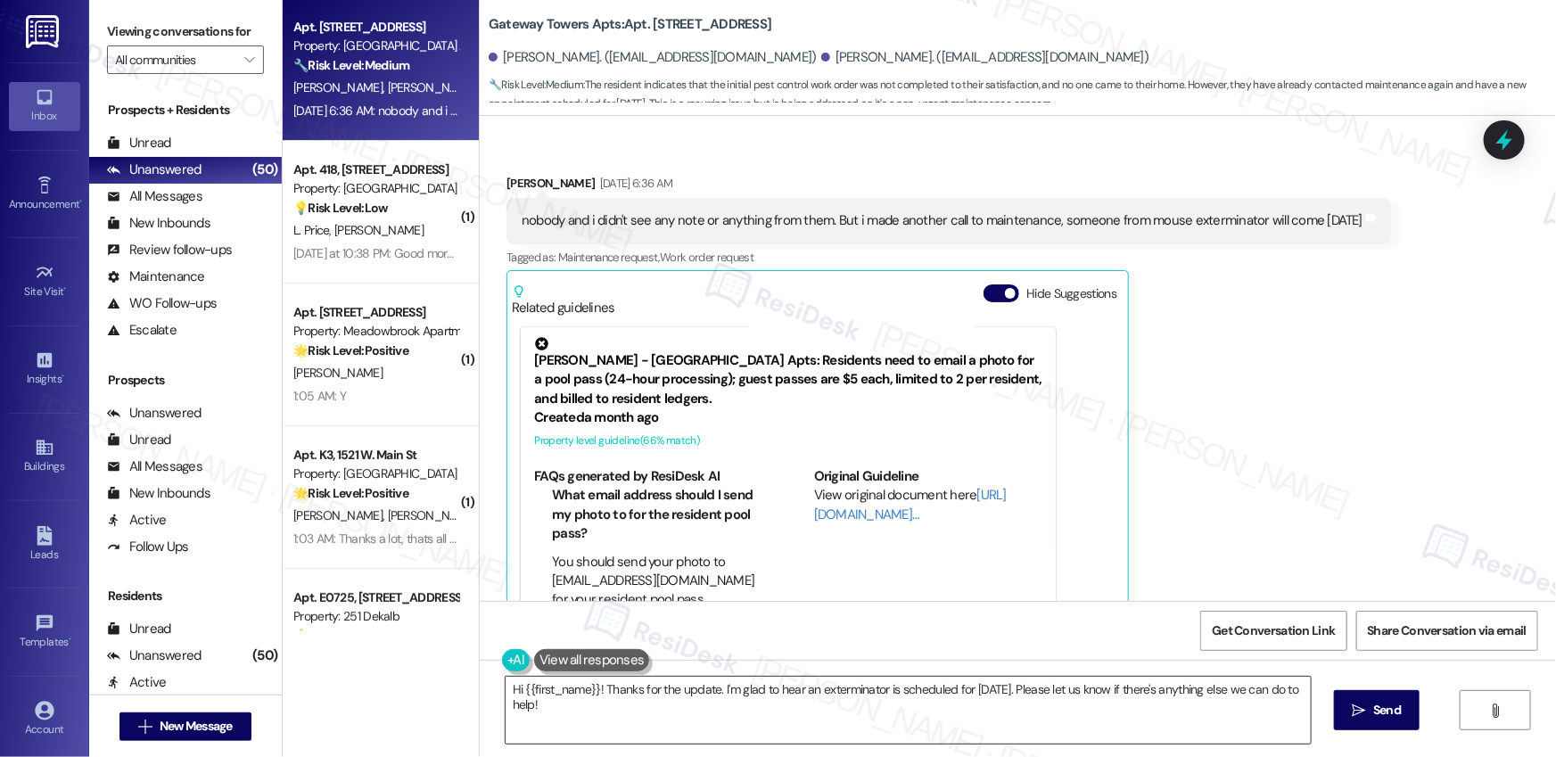
click at [1060, 727] on textarea "Hi {{first_name}}! Thanks for the update. I'm glad to hear an exterminator is s…" at bounding box center [908, 710] width 805 height 67
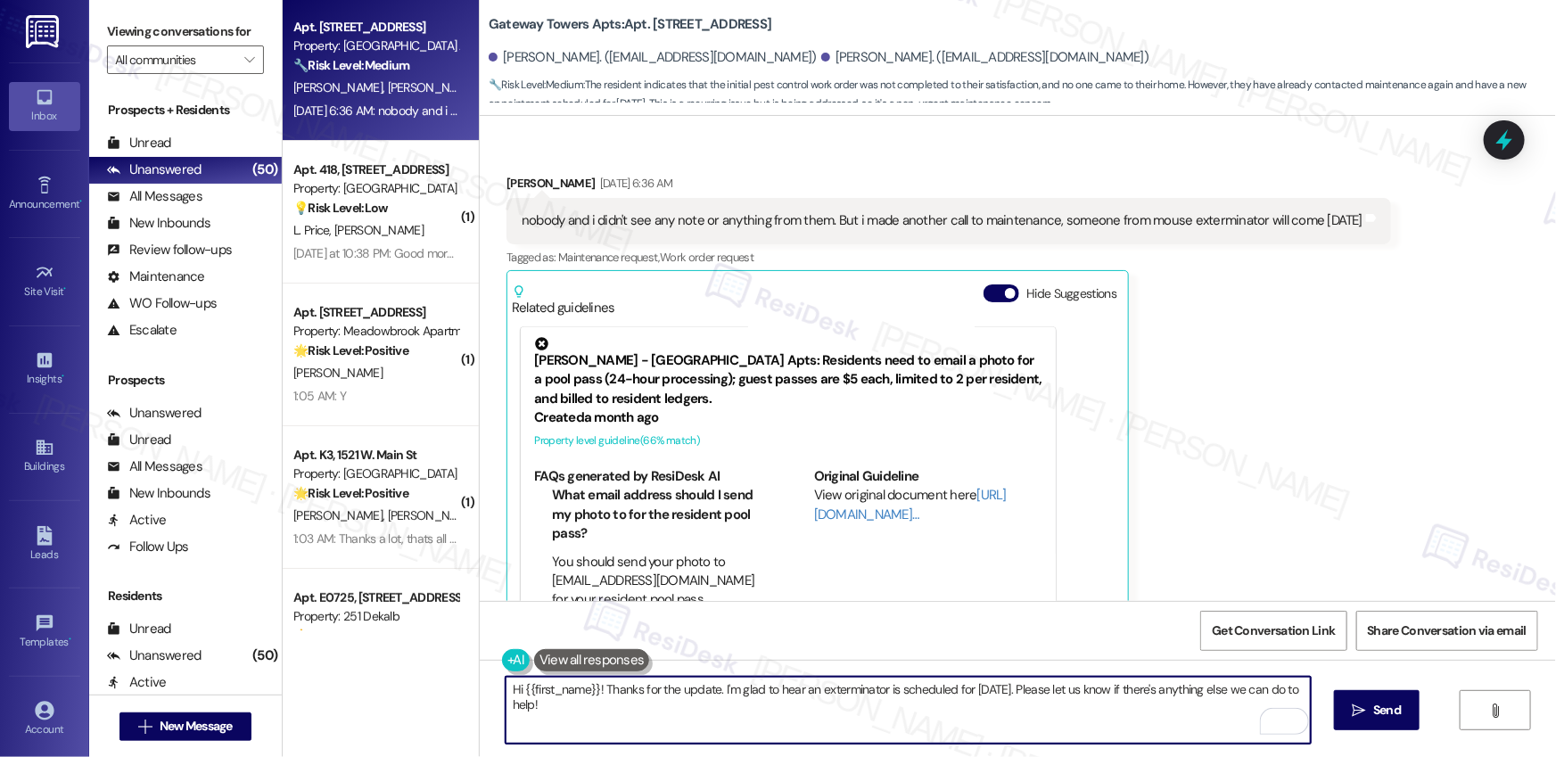
click at [507, 174] on div "Ninik Halim Aug 15, 2025 at 6:36 AM" at bounding box center [949, 186] width 885 height 25
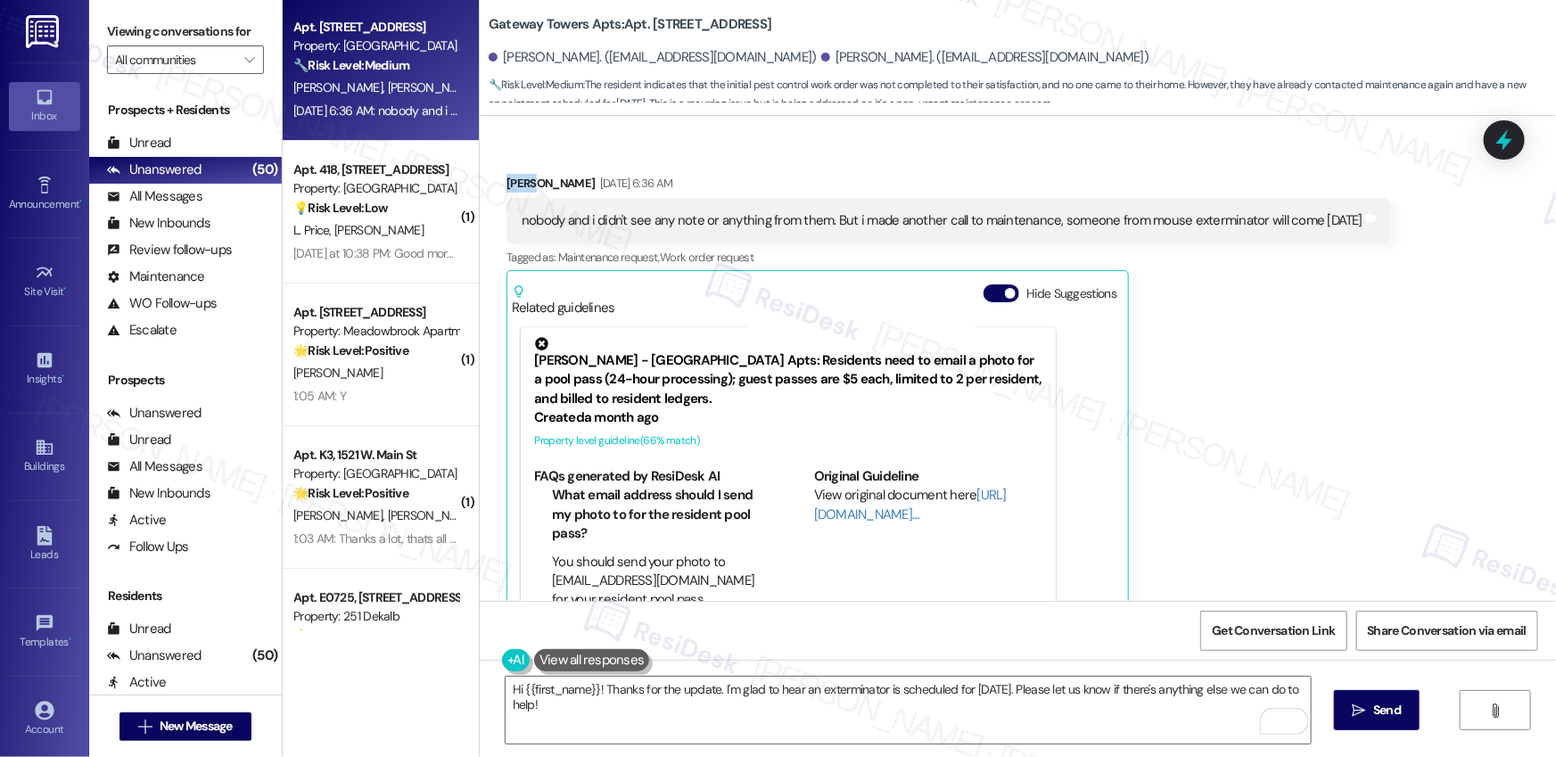
click at [507, 174] on div "Ninik Halim Aug 15, 2025 at 6:36 AM" at bounding box center [949, 186] width 885 height 25
copy div "Ninik"
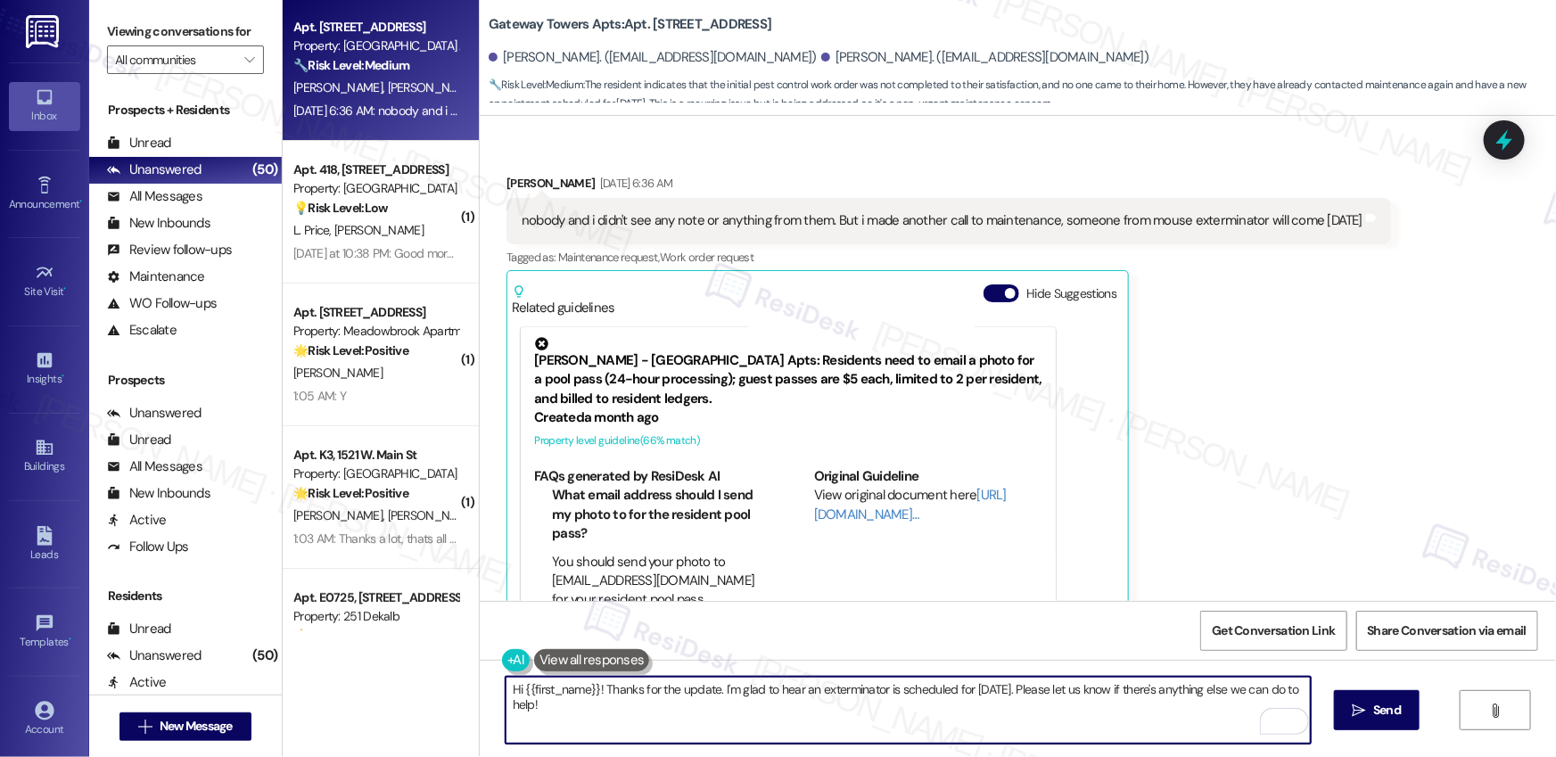
drag, startPoint x: 515, startPoint y: 688, endPoint x: 590, endPoint y: 689, distance: 74.0
click at [590, 689] on textarea "Hi {{first_name}}! Thanks for the update. I'm glad to hear an exterminator is s…" at bounding box center [908, 710] width 805 height 67
paste textarea "Ninik"
click at [639, 729] on textarea "Hi Ninik! Thanks for the update. I'm glad to hear an exterminator is scheduled …" at bounding box center [908, 710] width 805 height 67
type textarea "Hi Ninik! Thanks for the update. I'm glad to hear an exterminator is scheduled …"
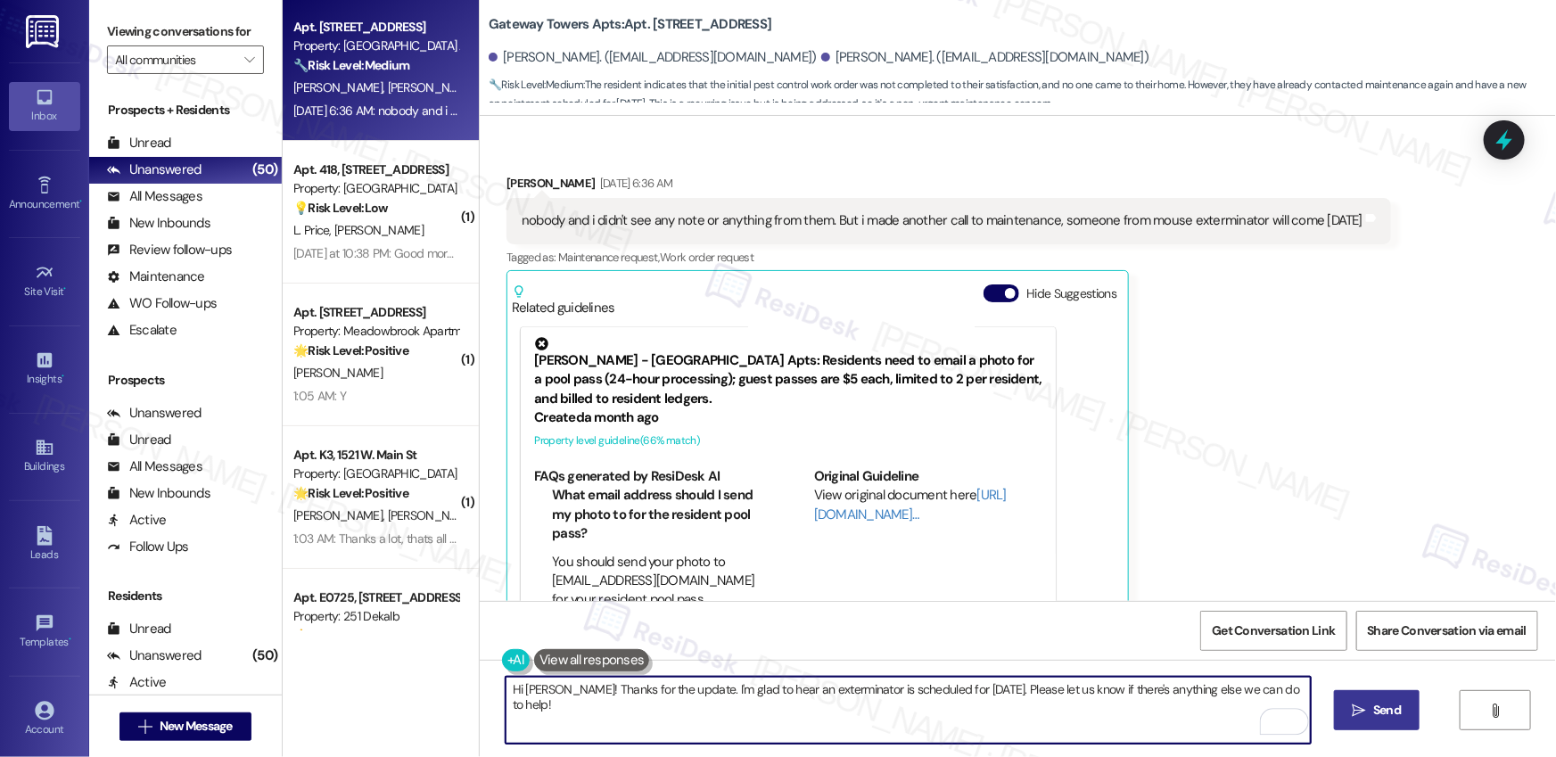
click at [1381, 713] on span "Send" at bounding box center [1387, 710] width 28 height 19
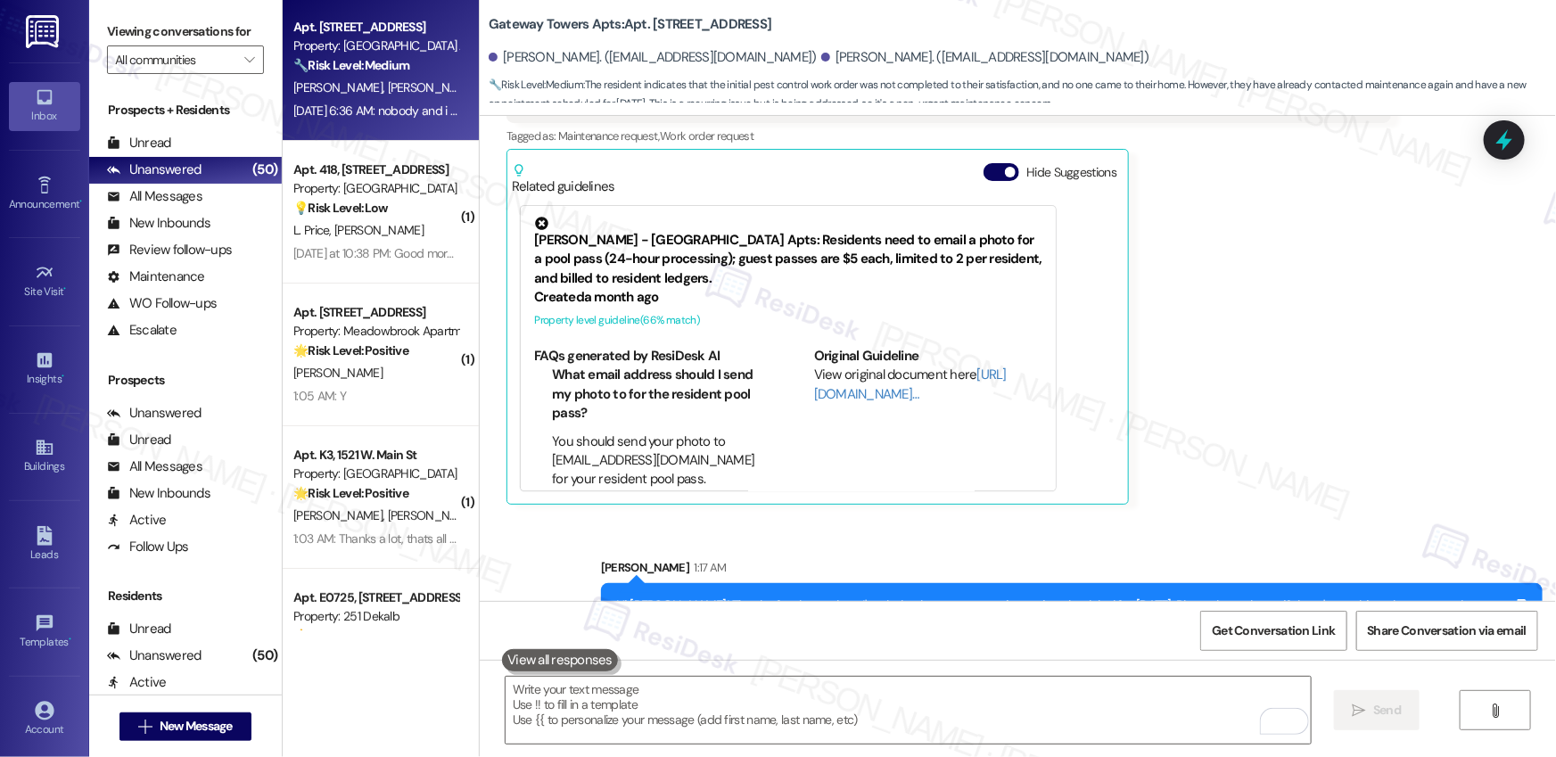
scroll to position [1953, 0]
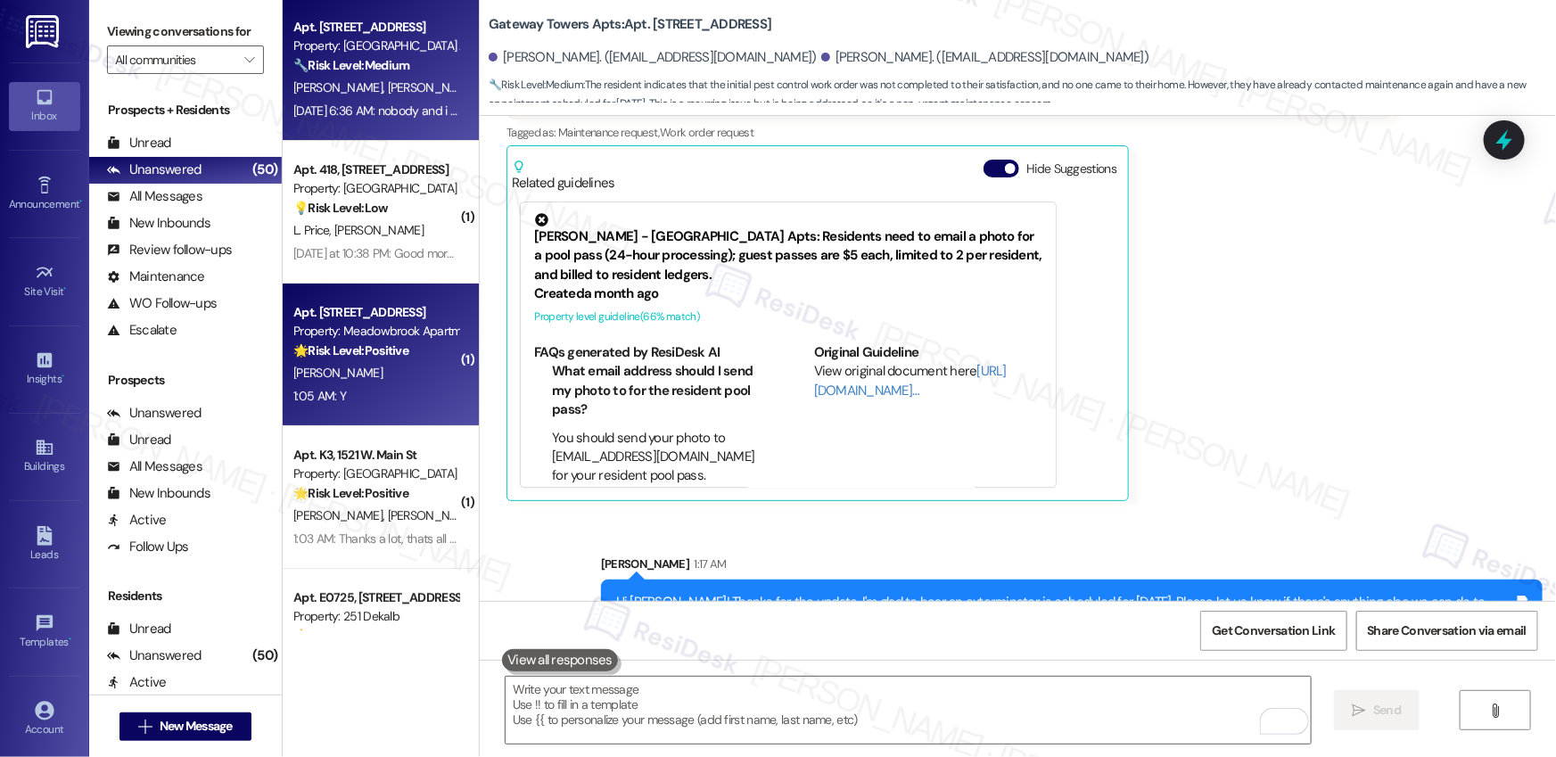
click at [394, 391] on div "1:05 AM: Y 1:05 AM: Y" at bounding box center [376, 396] width 169 height 22
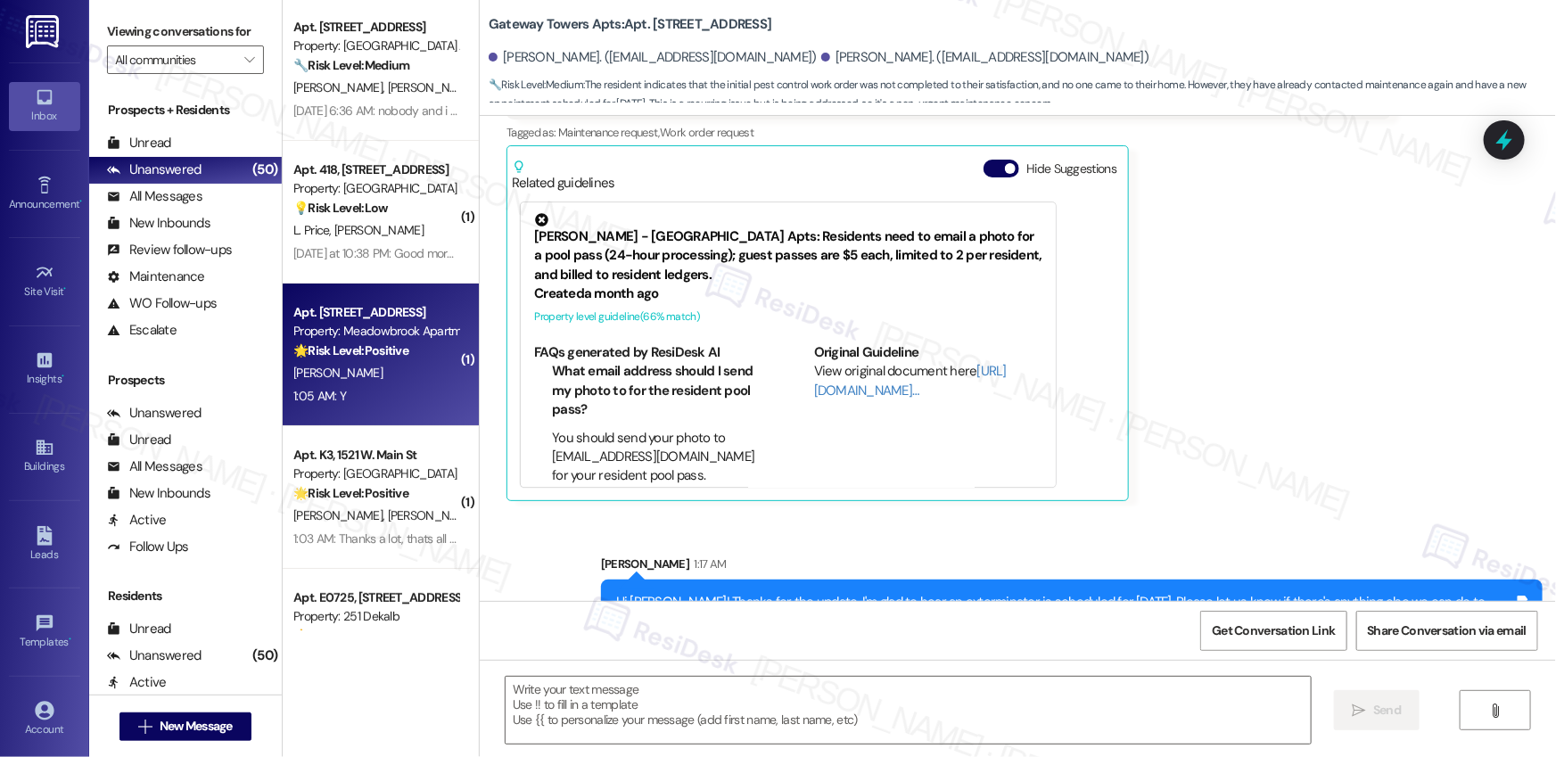
type textarea "Fetching suggested responses. Please feel free to read through the conversation…"
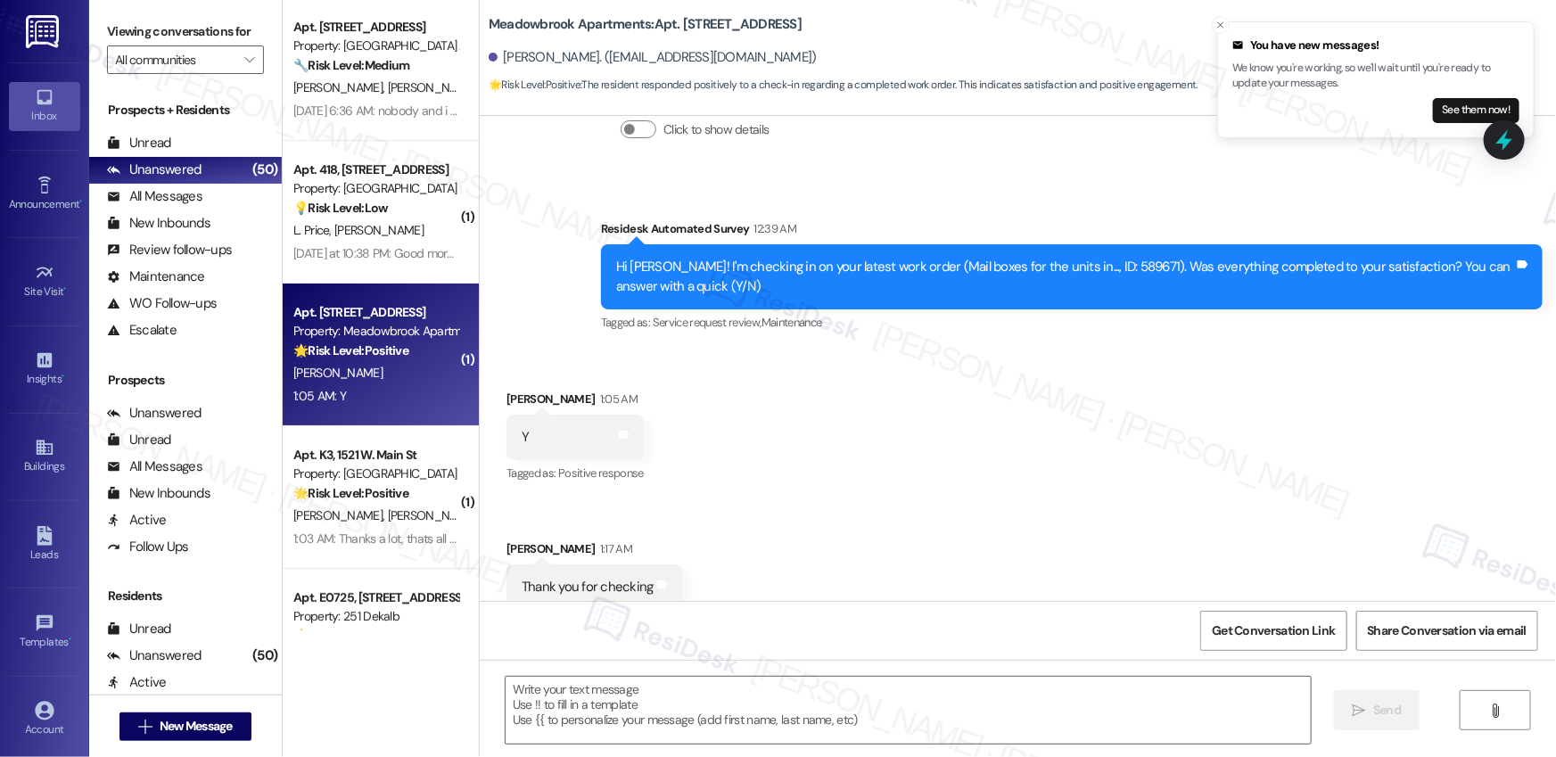
scroll to position [7198, 0]
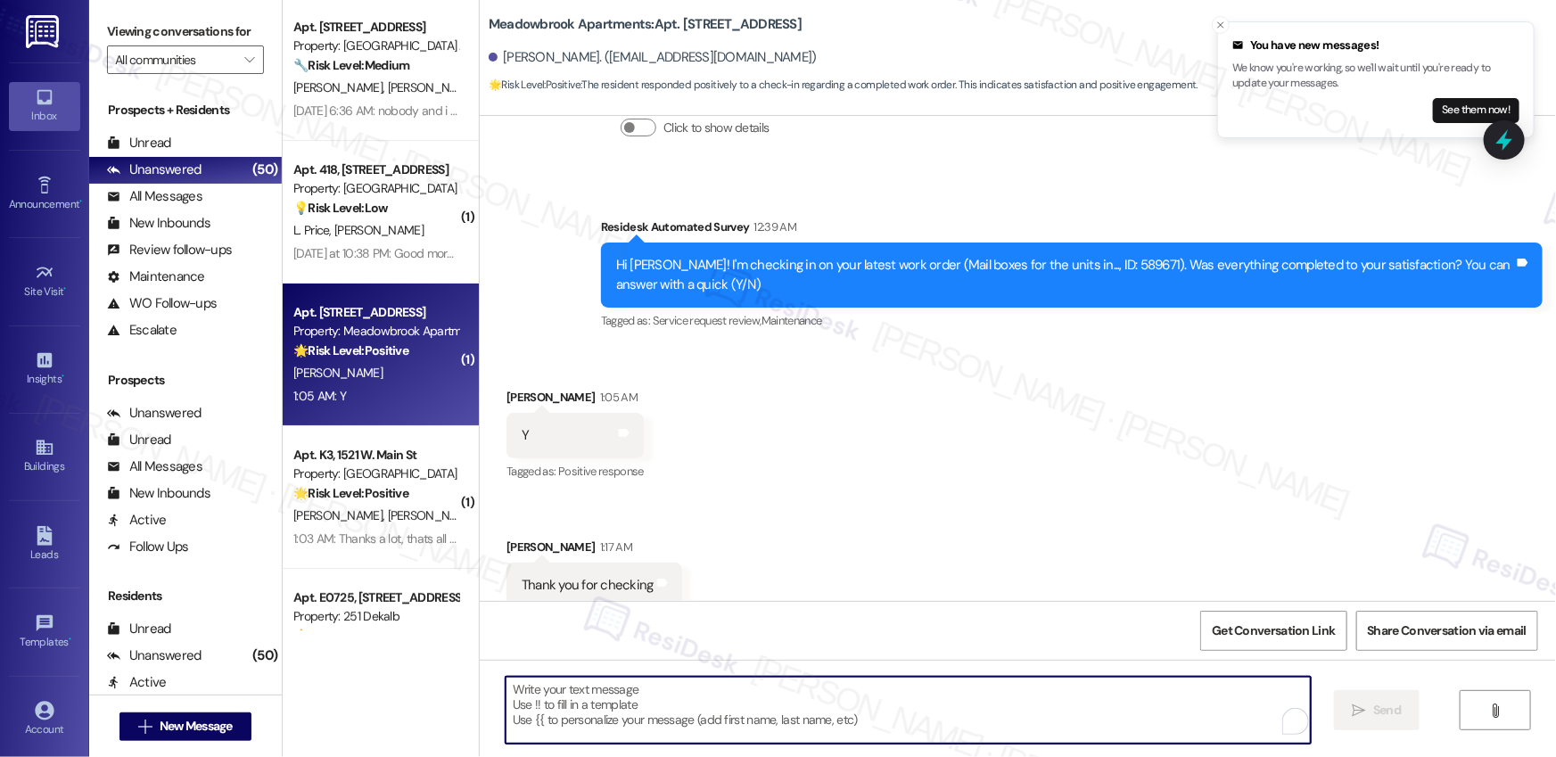
click at [616, 706] on textarea "To enrich screen reader interactions, please activate Accessibility in Grammarl…" at bounding box center [908, 710] width 805 height 67
paste textarea "Hi {{first_name}}, I'm so glad to hear the work order was completed to your sat…"
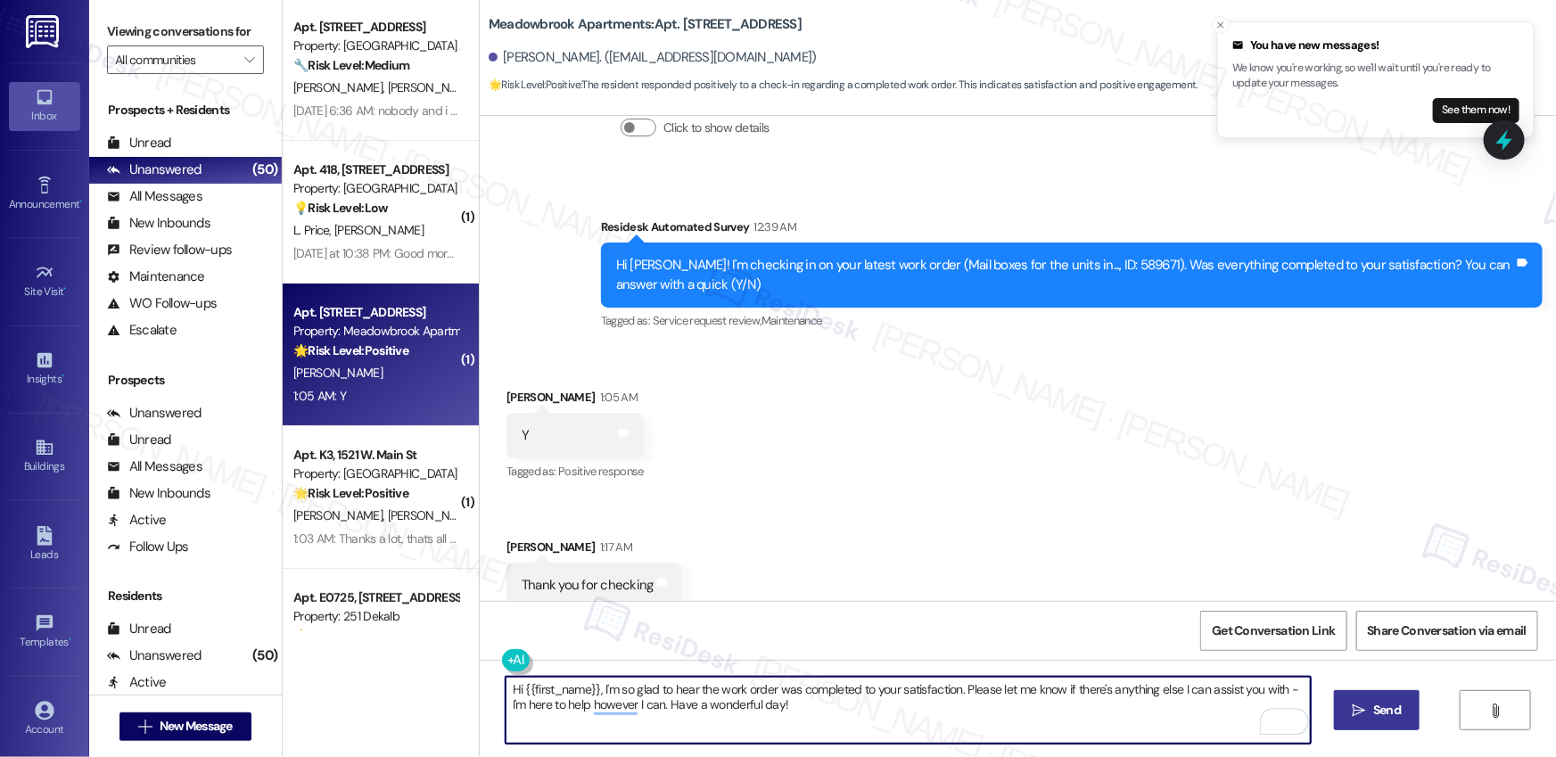
type textarea "Hi {{first_name}}, I'm so glad to hear the work order was completed to your sat…"
click at [1356, 705] on icon "" at bounding box center [1359, 711] width 13 height 14
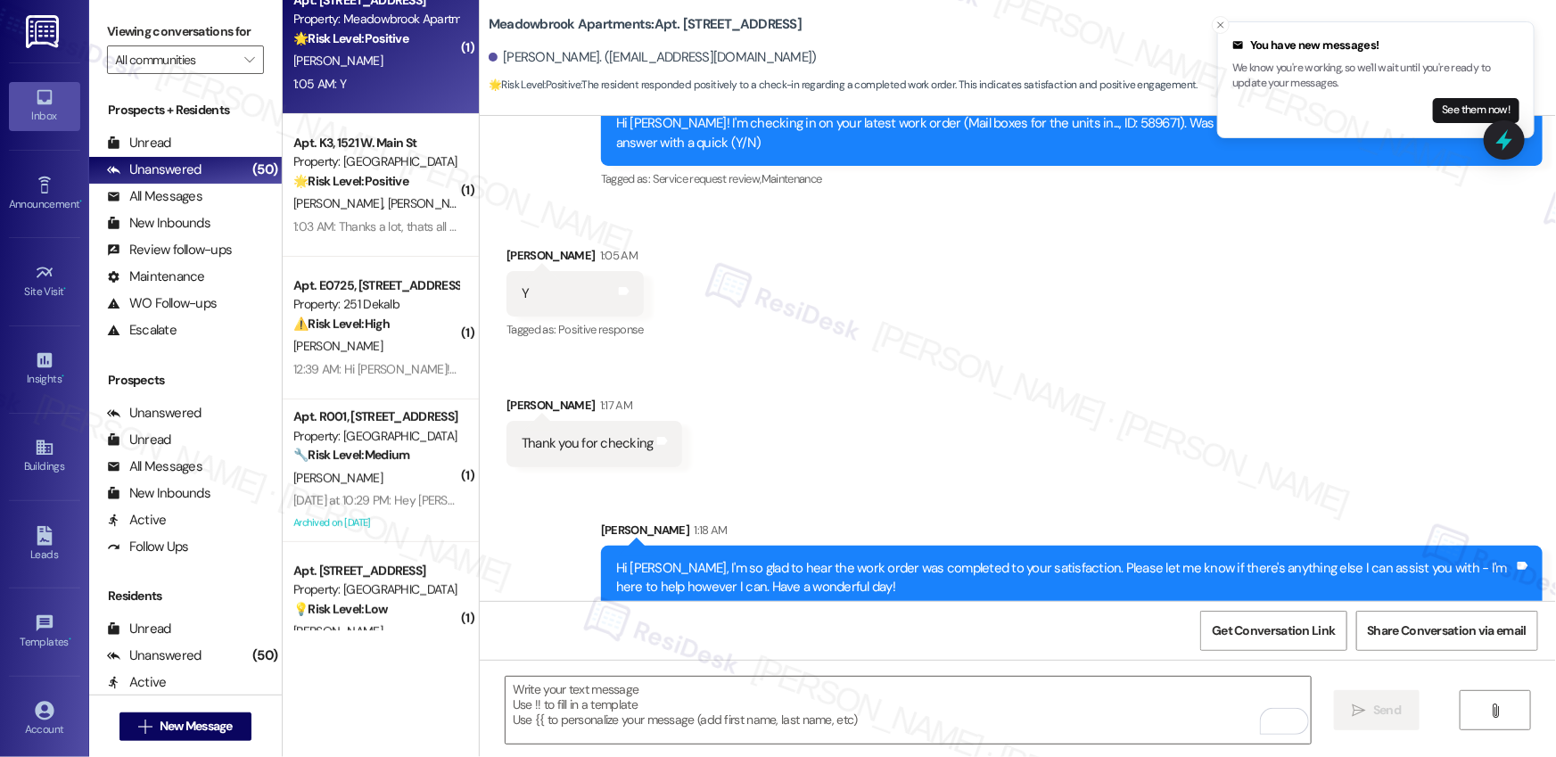
scroll to position [7342, 0]
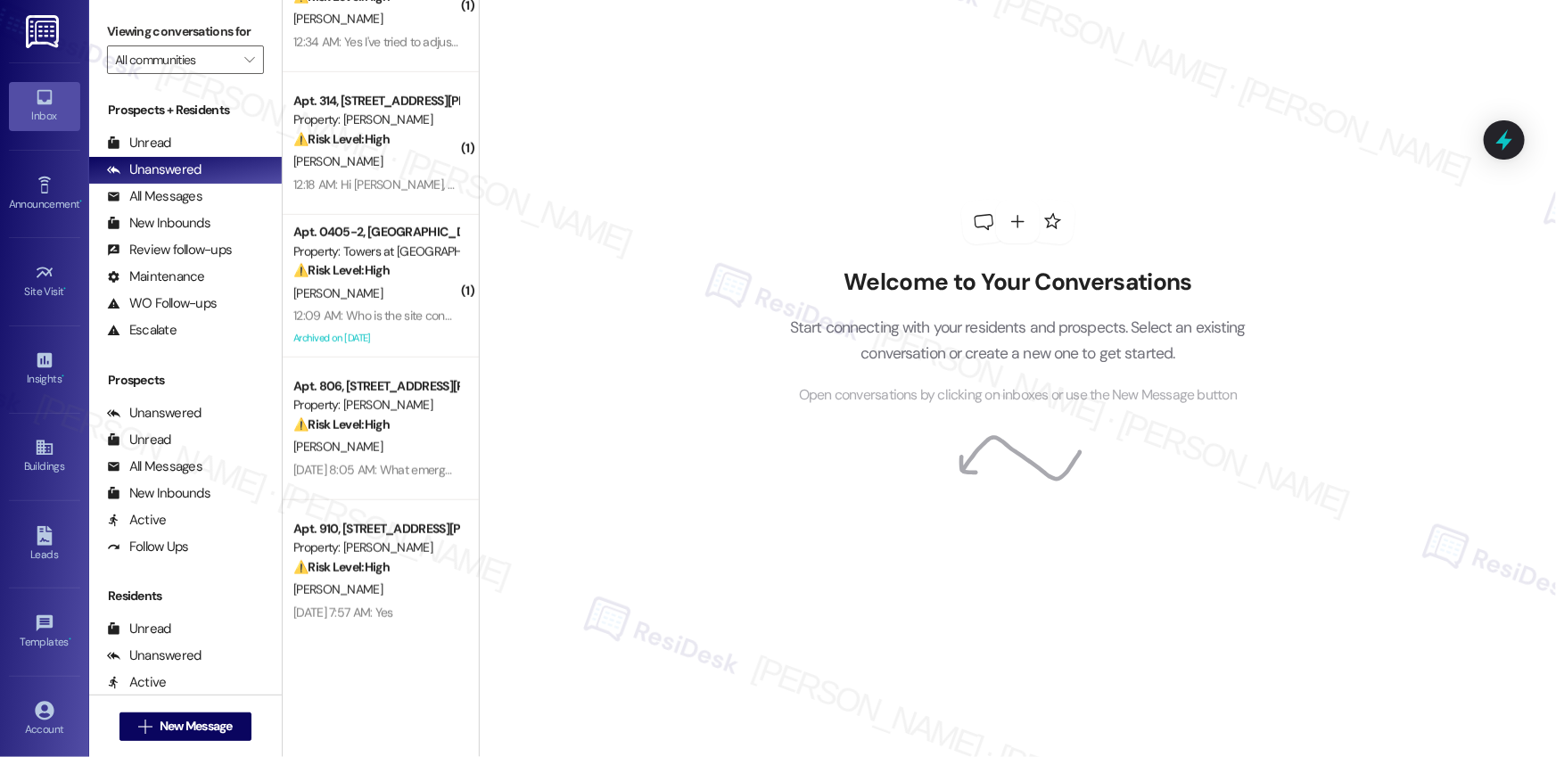
scroll to position [675, 0]
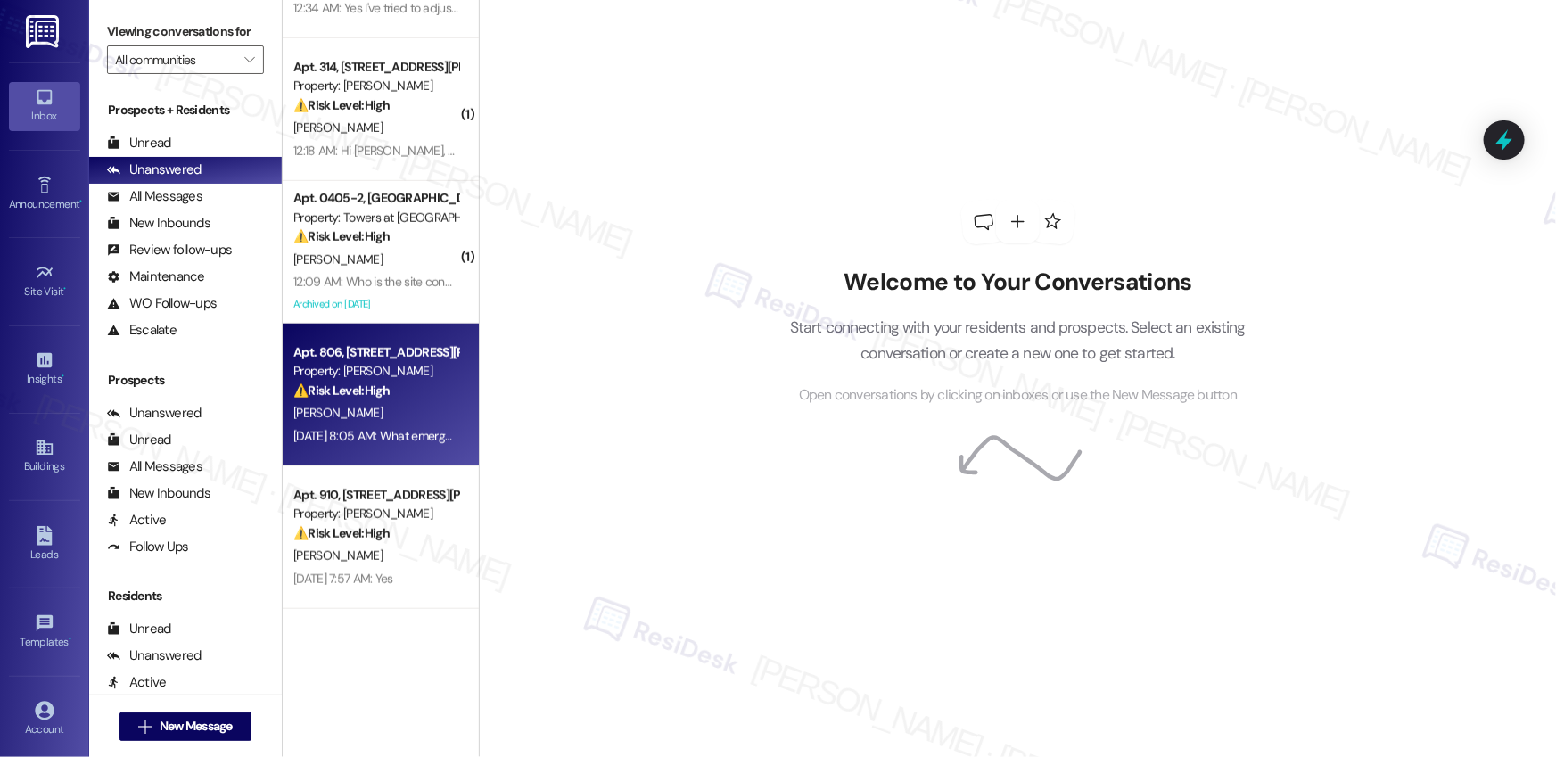
click at [402, 396] on div "⚠️ Risk Level: High The resident is requesting regular extermination visits for…" at bounding box center [375, 391] width 165 height 19
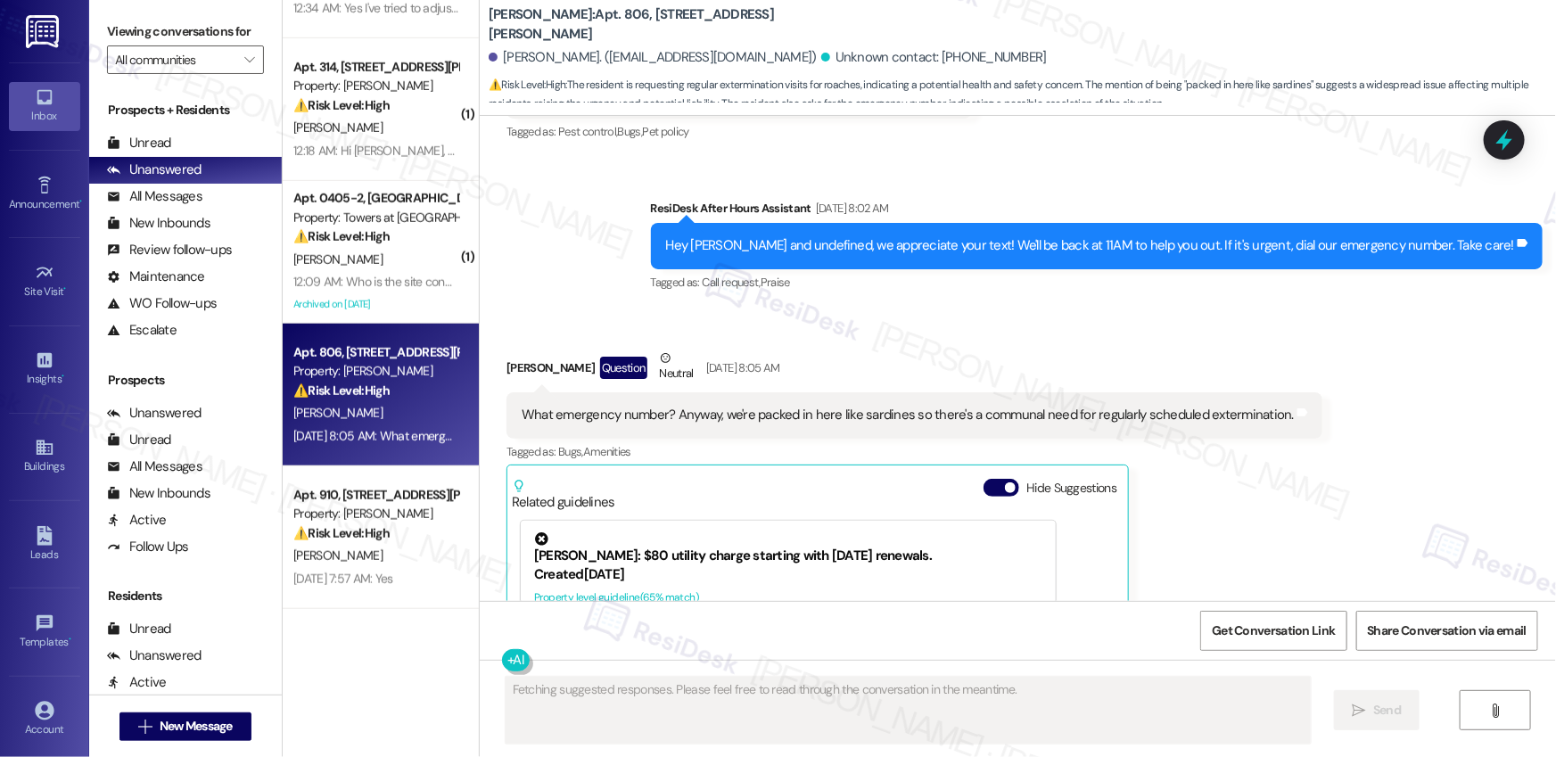
scroll to position [11569, 0]
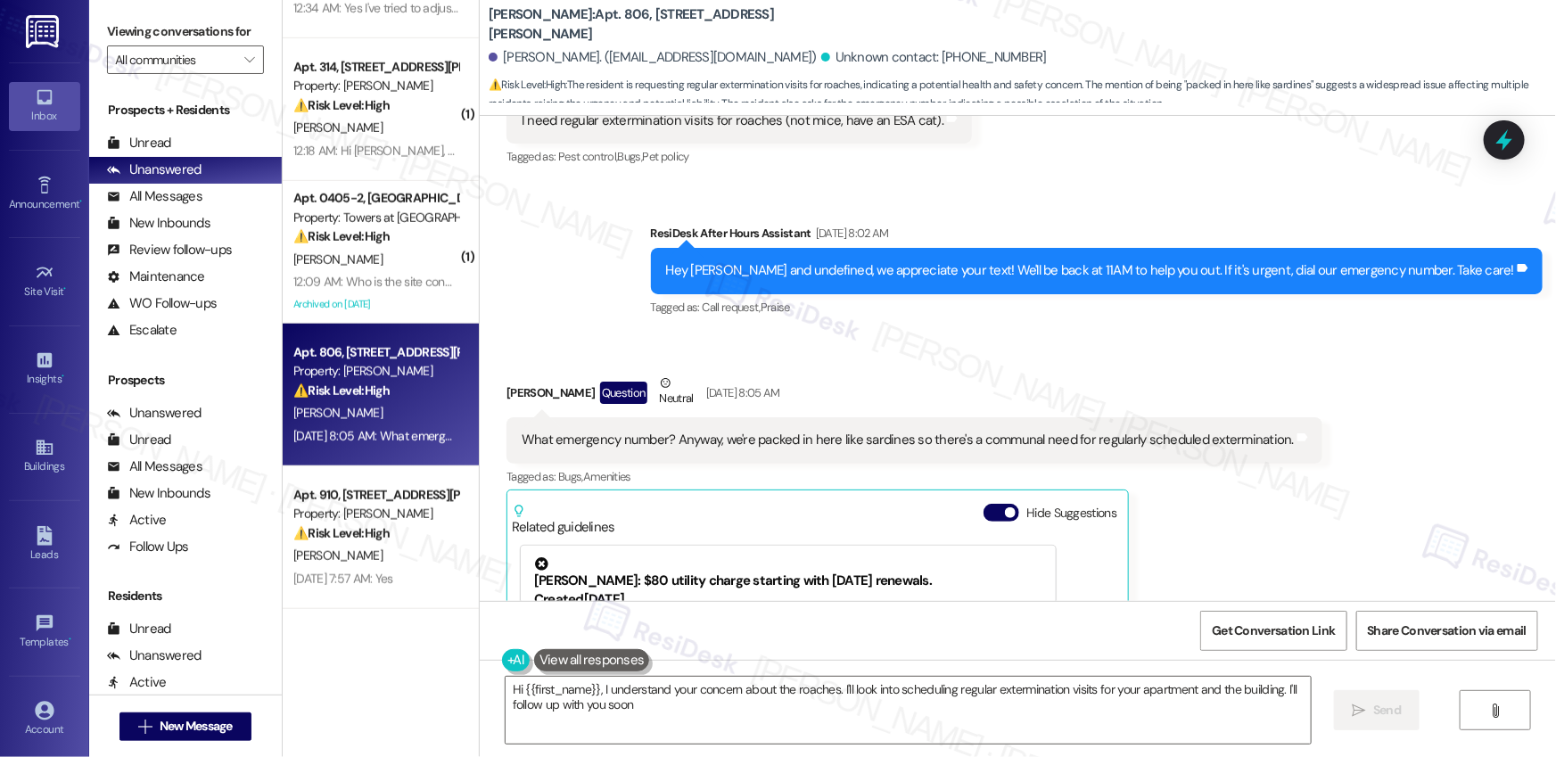
type textarea "Hi {{first_name}}, I understand your concern about the roaches. I'll look into …"
drag, startPoint x: 690, startPoint y: 301, endPoint x: 922, endPoint y: 309, distance: 232.0
click at [922, 431] on div "What emergency number? Anyway, we're packed in here like sardines so there's a …" at bounding box center [908, 440] width 772 height 19
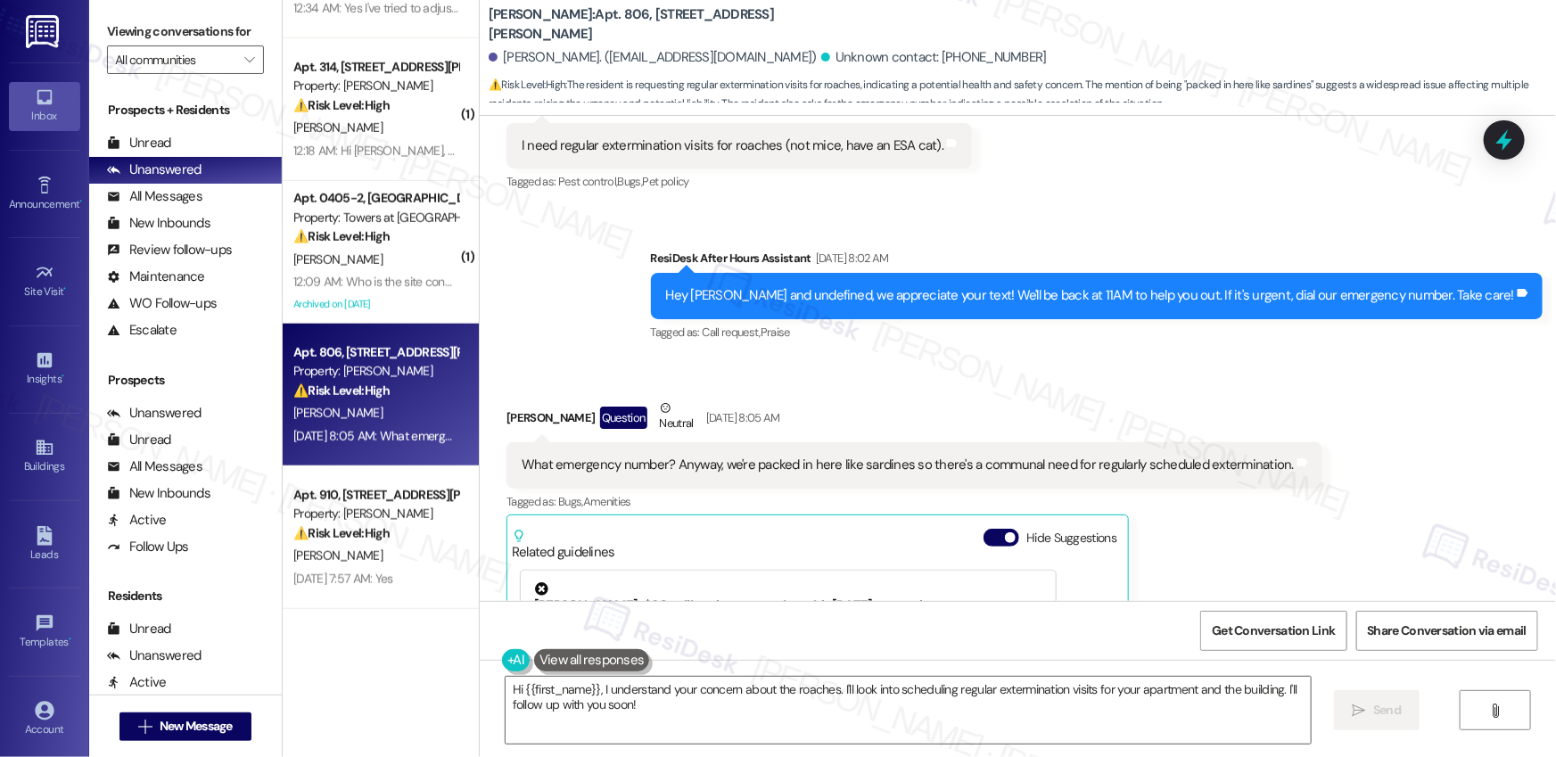
scroll to position [11518, 0]
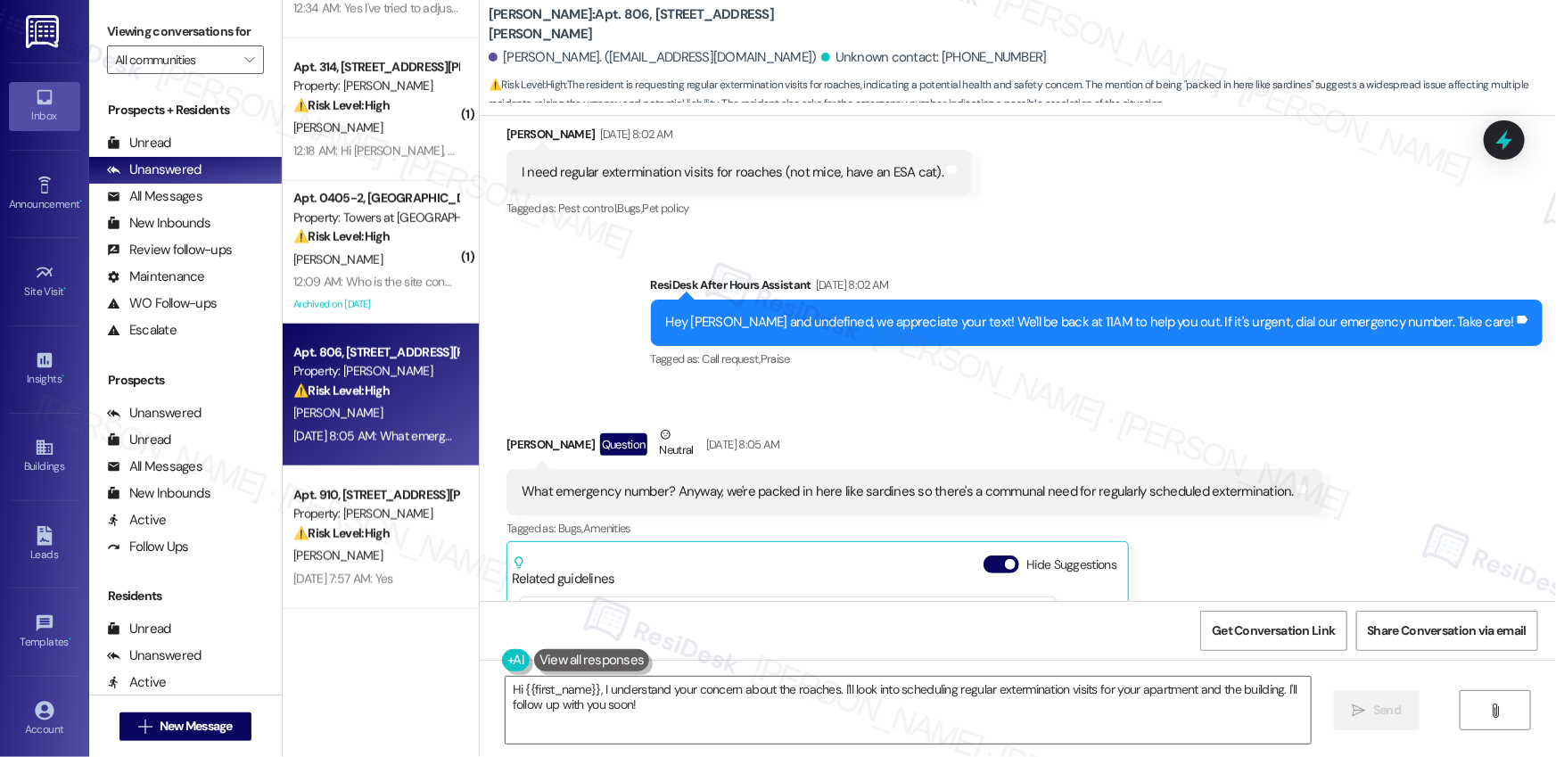
click at [754, 482] on div "What emergency number? Anyway, we're packed in here like sardines so there's a …" at bounding box center [908, 491] width 772 height 19
click at [706, 482] on div "What emergency number? Anyway, we're packed in here like sardines so there's a …" at bounding box center [908, 491] width 772 height 19
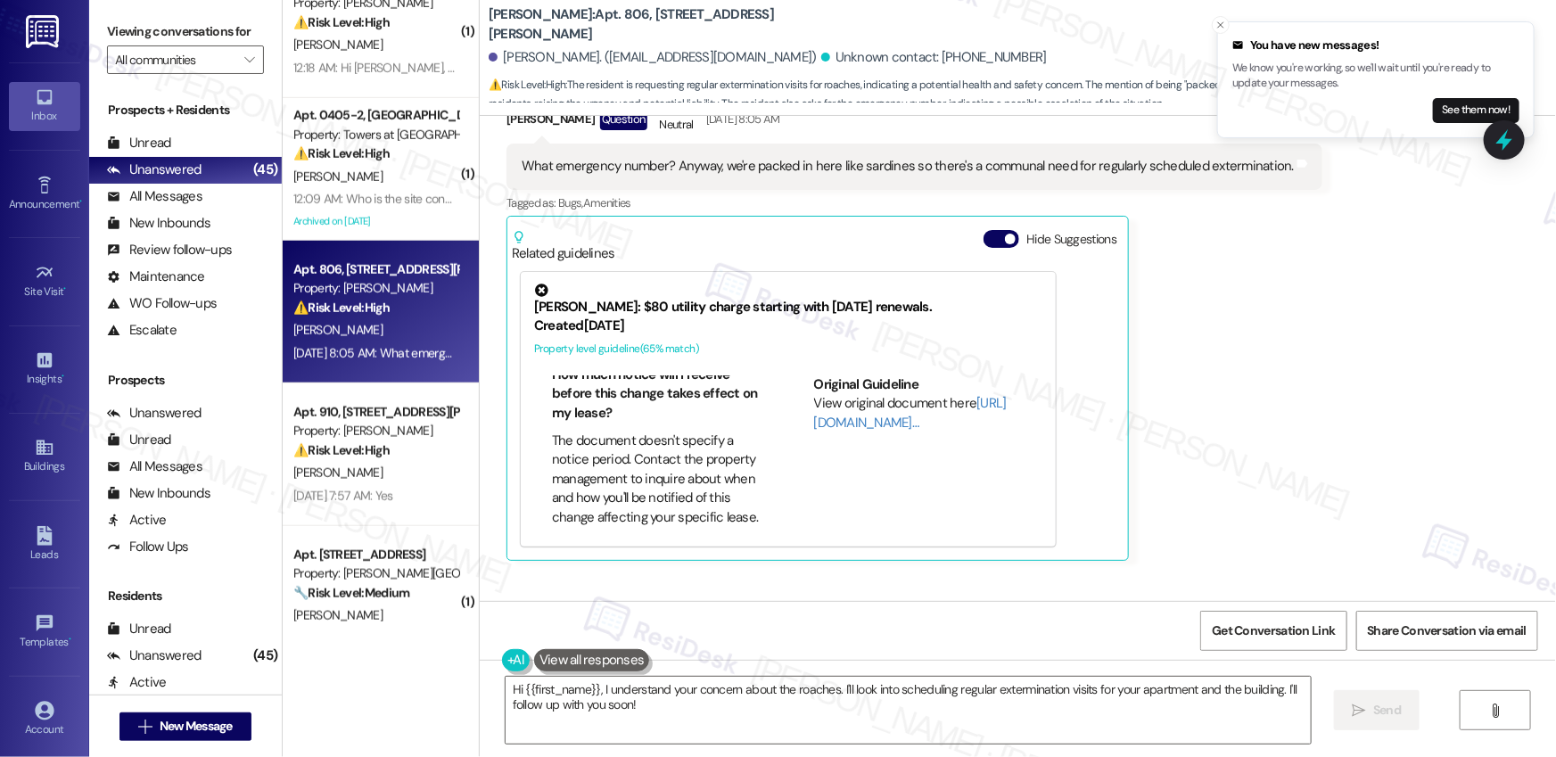
scroll to position [785, 0]
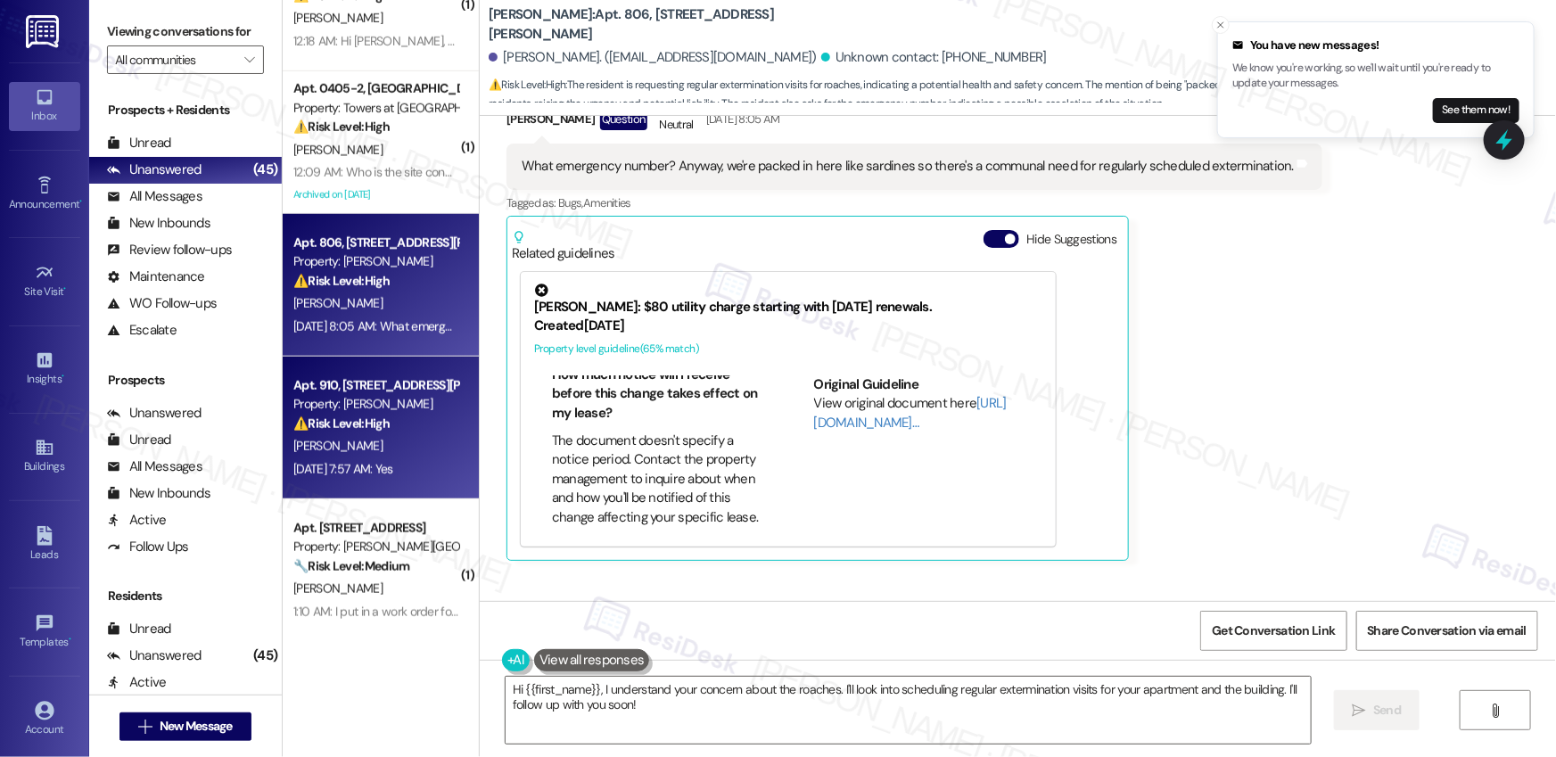
click at [369, 439] on div "[PERSON_NAME]" at bounding box center [376, 446] width 169 height 22
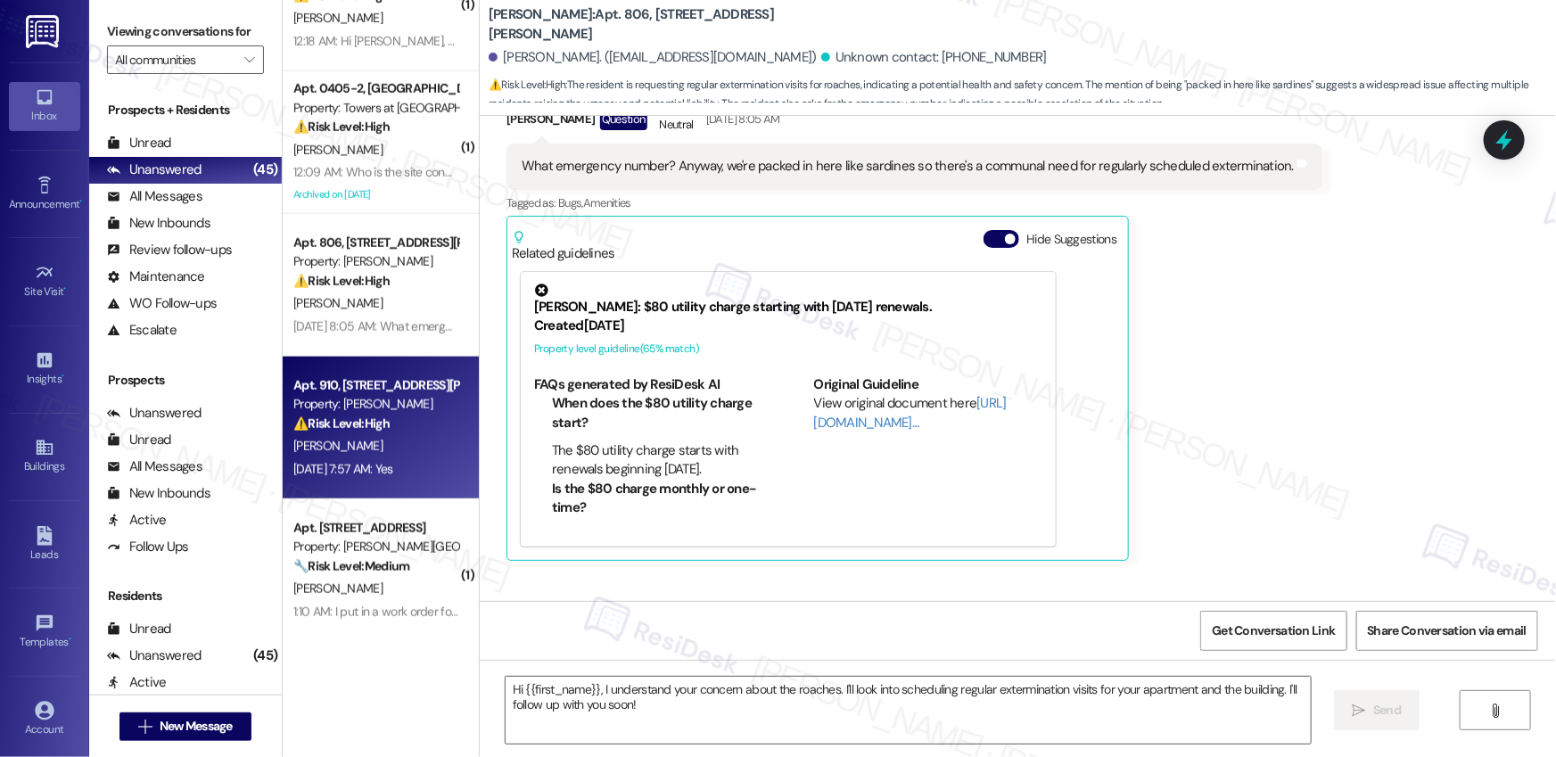
click at [369, 439] on div "[PERSON_NAME]" at bounding box center [376, 446] width 169 height 22
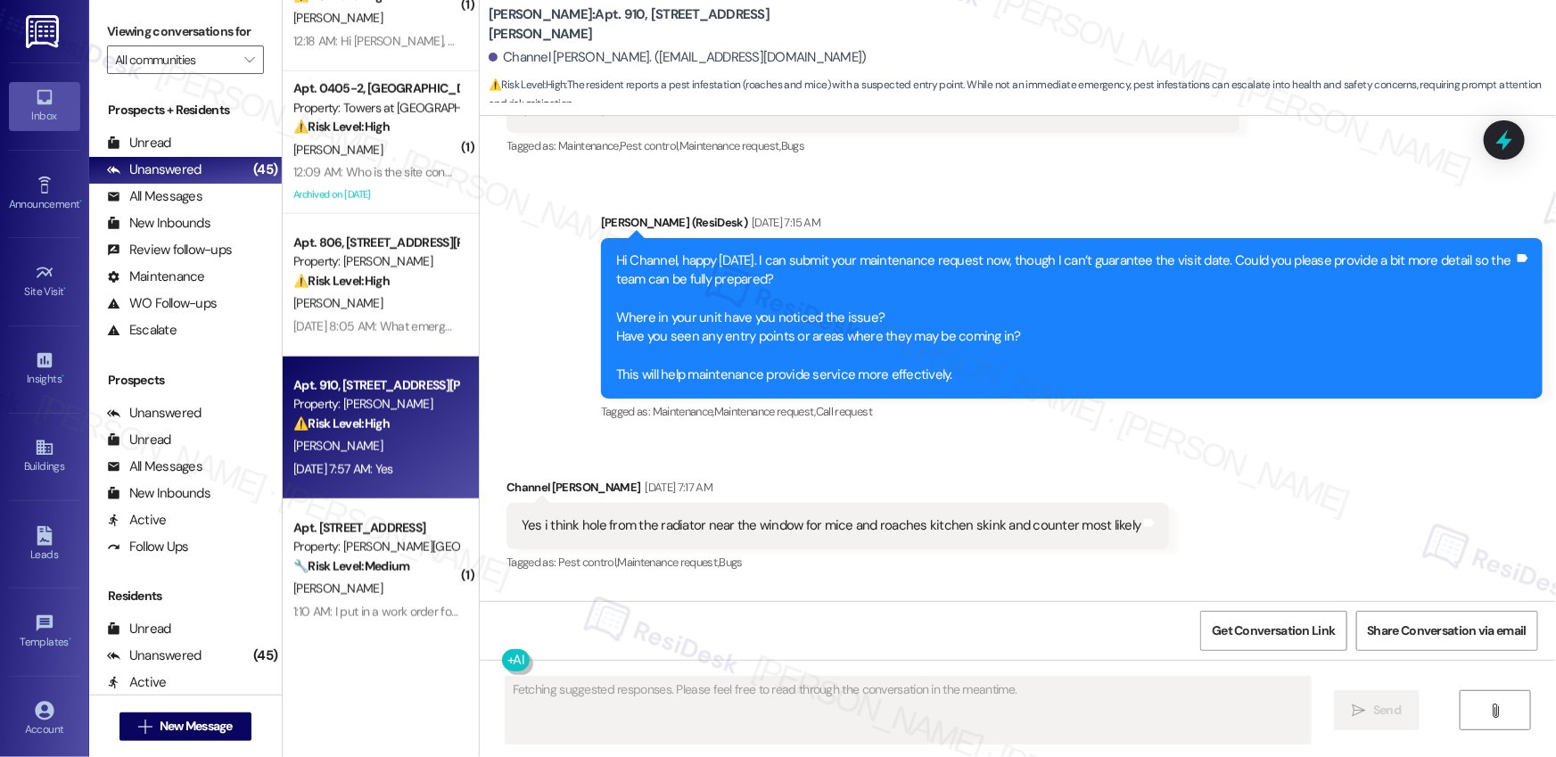
scroll to position [20094, 0]
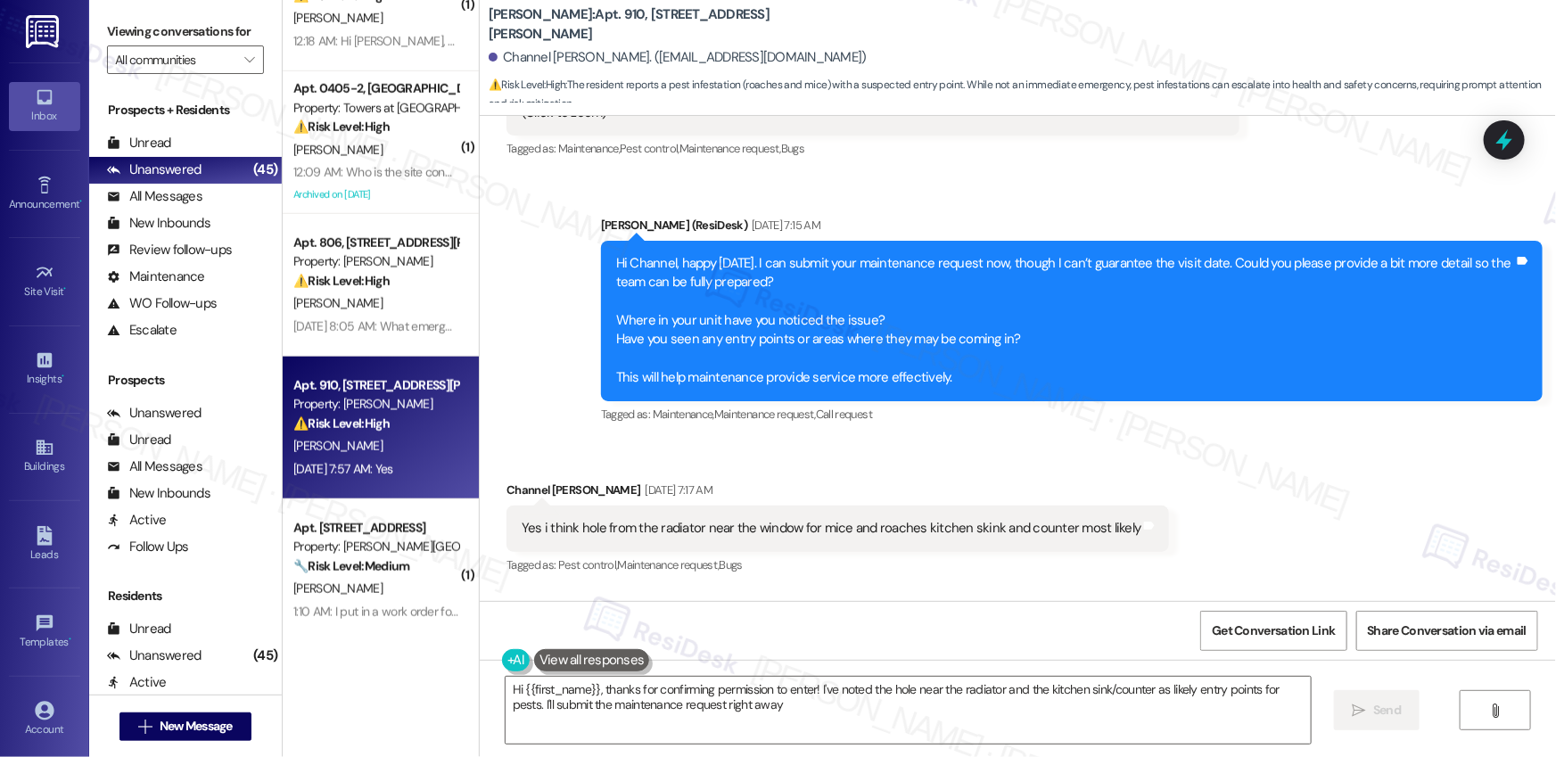
type textarea "Hi {{first_name}}, thanks for confirming permission to enter! I've noted the ho…"
drag, startPoint x: 580, startPoint y: 388, endPoint x: 808, endPoint y: 389, distance: 228.3
click at [808, 519] on div "Yes i think hole from the radiator near the window for mice and roaches kitchen…" at bounding box center [831, 528] width 619 height 19
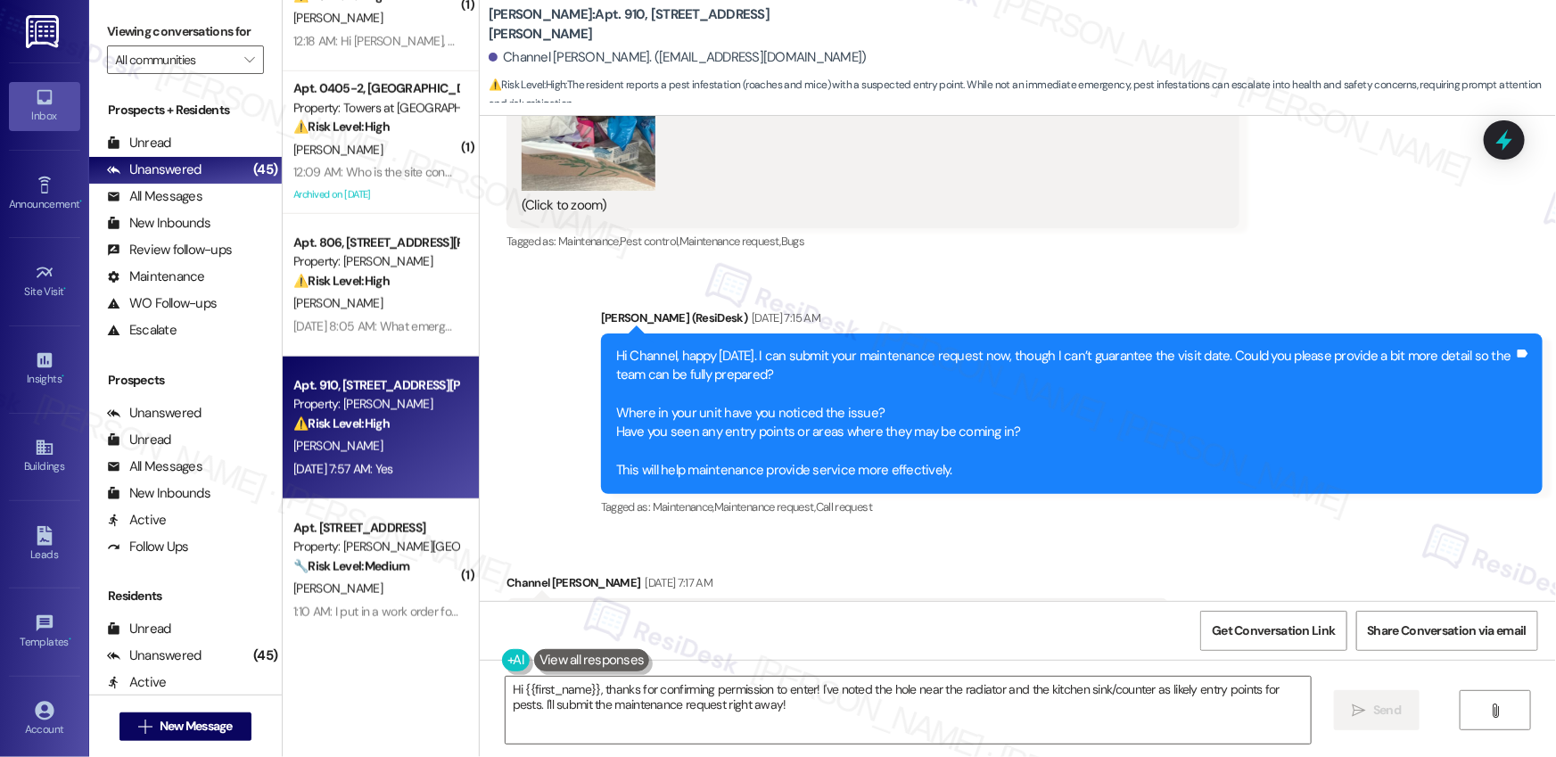
scroll to position [19980, 0]
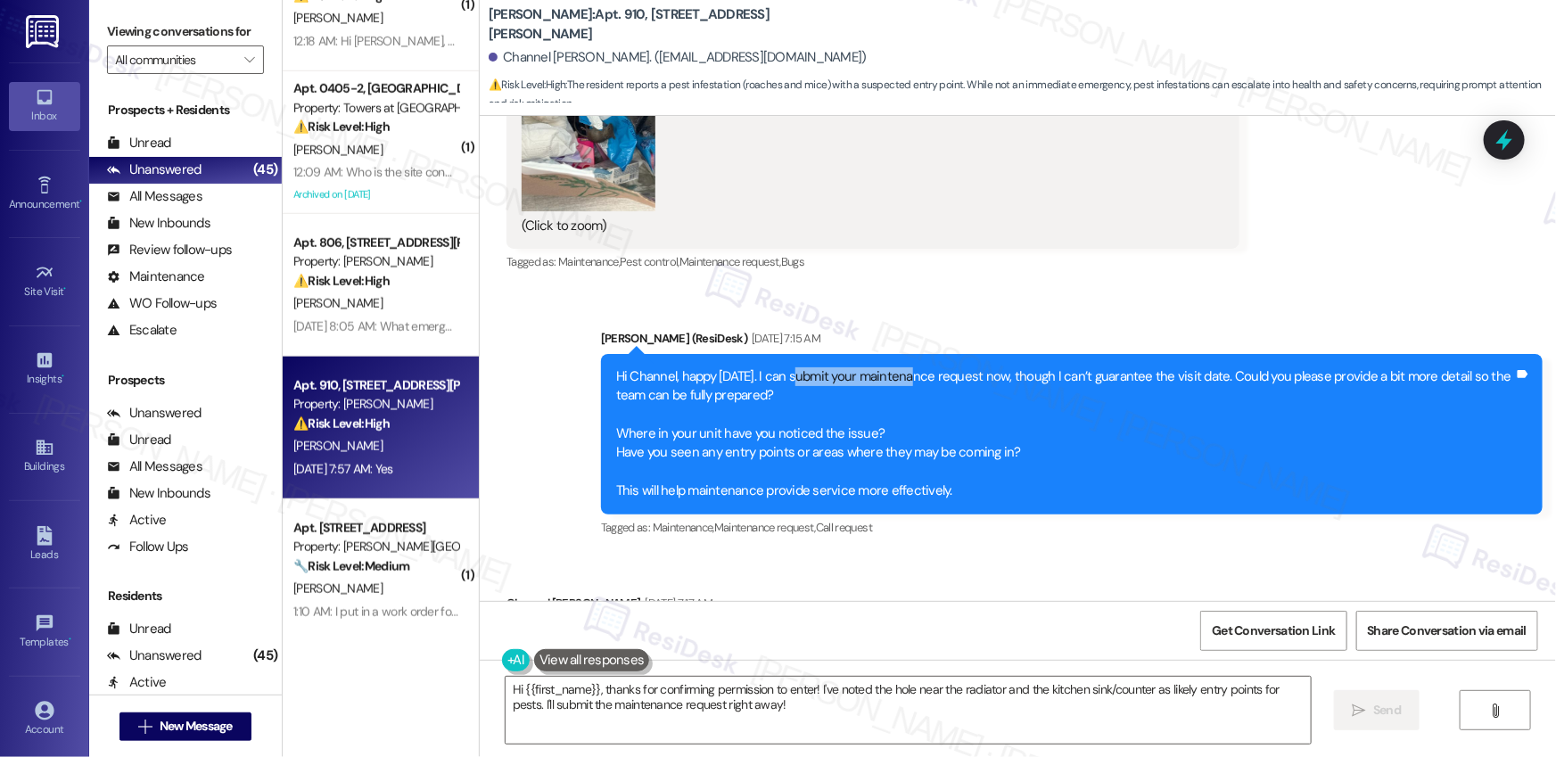
drag, startPoint x: 780, startPoint y: 234, endPoint x: 895, endPoint y: 230, distance: 114.2
click at [895, 367] on div "Hi Channel, happy [DATE]. I can submit your maintenance request now, though I c…" at bounding box center [1065, 434] width 898 height 134
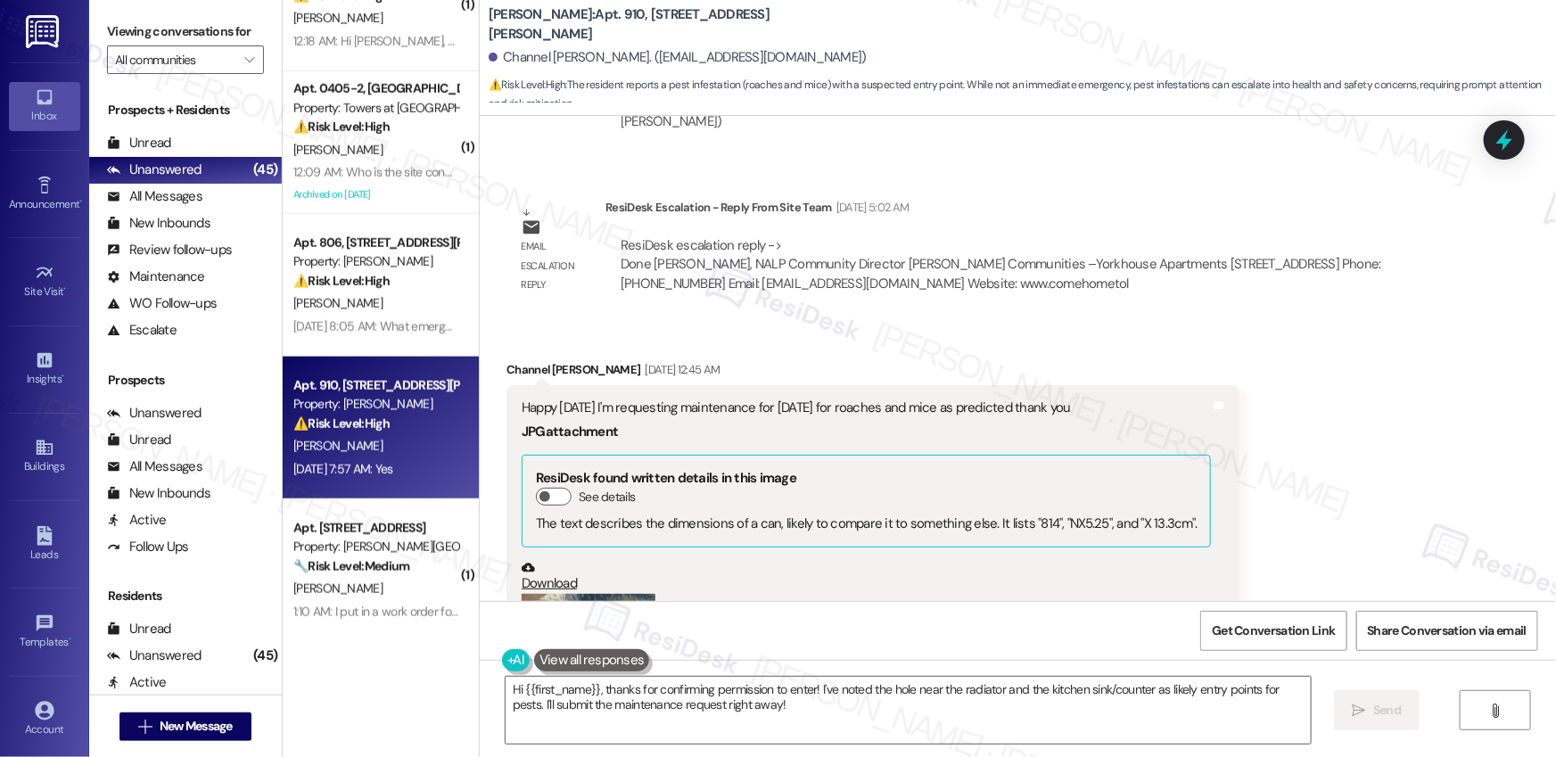
scroll to position [19217, 0]
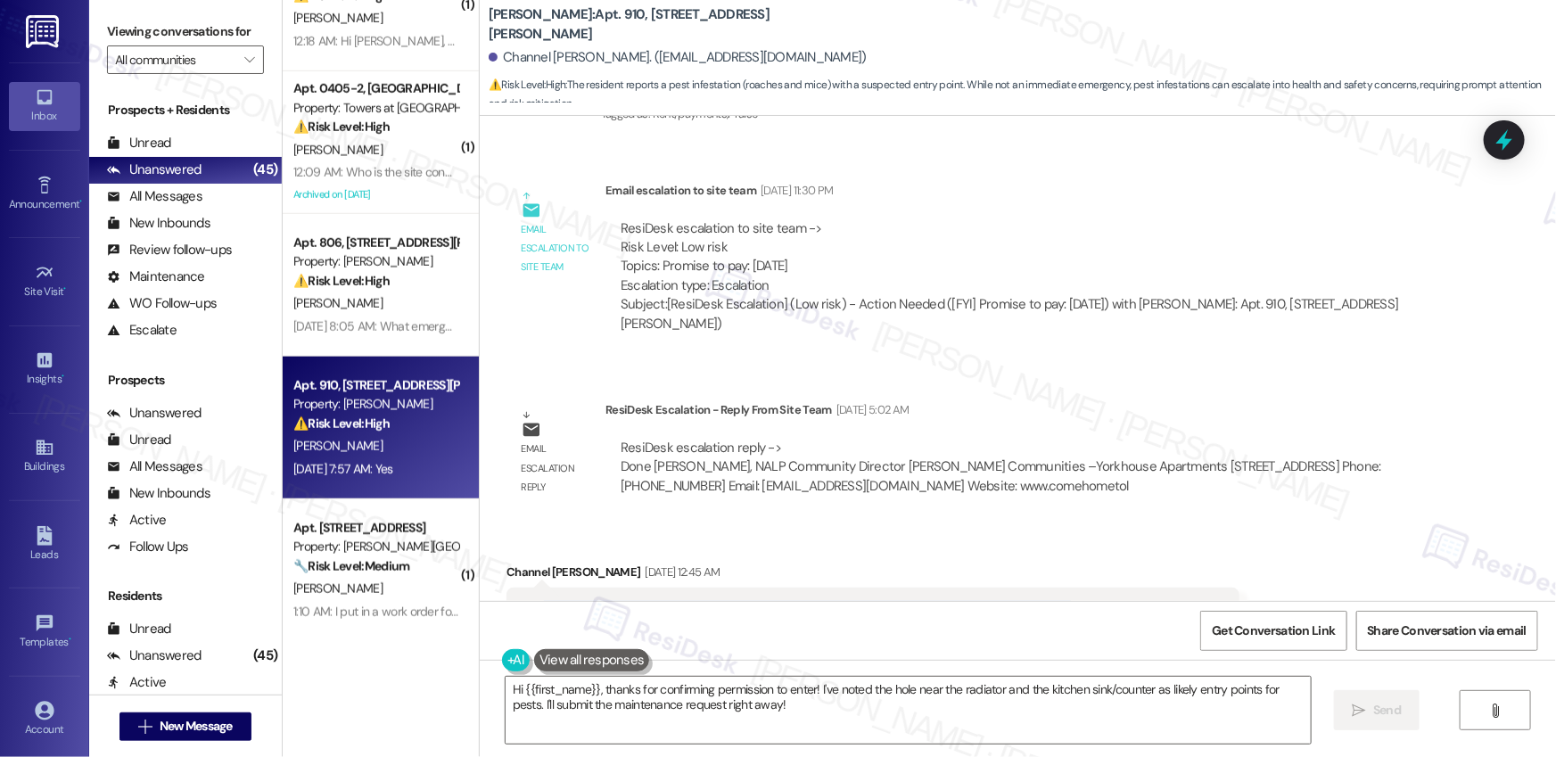
drag, startPoint x: 537, startPoint y: 468, endPoint x: 920, endPoint y: 482, distance: 383.7
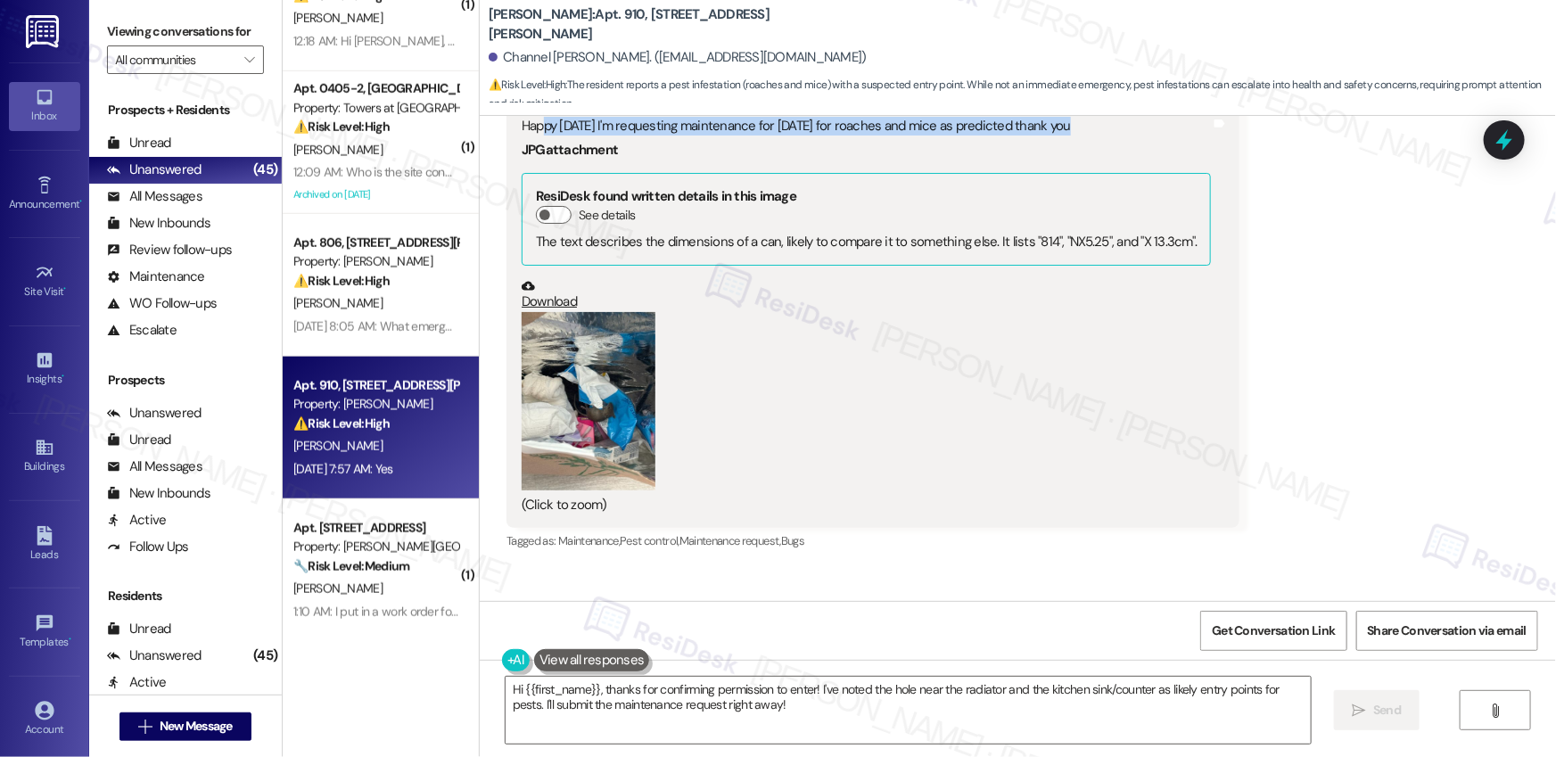
scroll to position [19702, 0]
drag, startPoint x: 618, startPoint y: 570, endPoint x: 762, endPoint y: 572, distance: 143.6
click at [762, 646] on div "Hi Channel, happy [DATE]. I can submit your maintenance request now, though I c…" at bounding box center [1065, 713] width 898 height 134
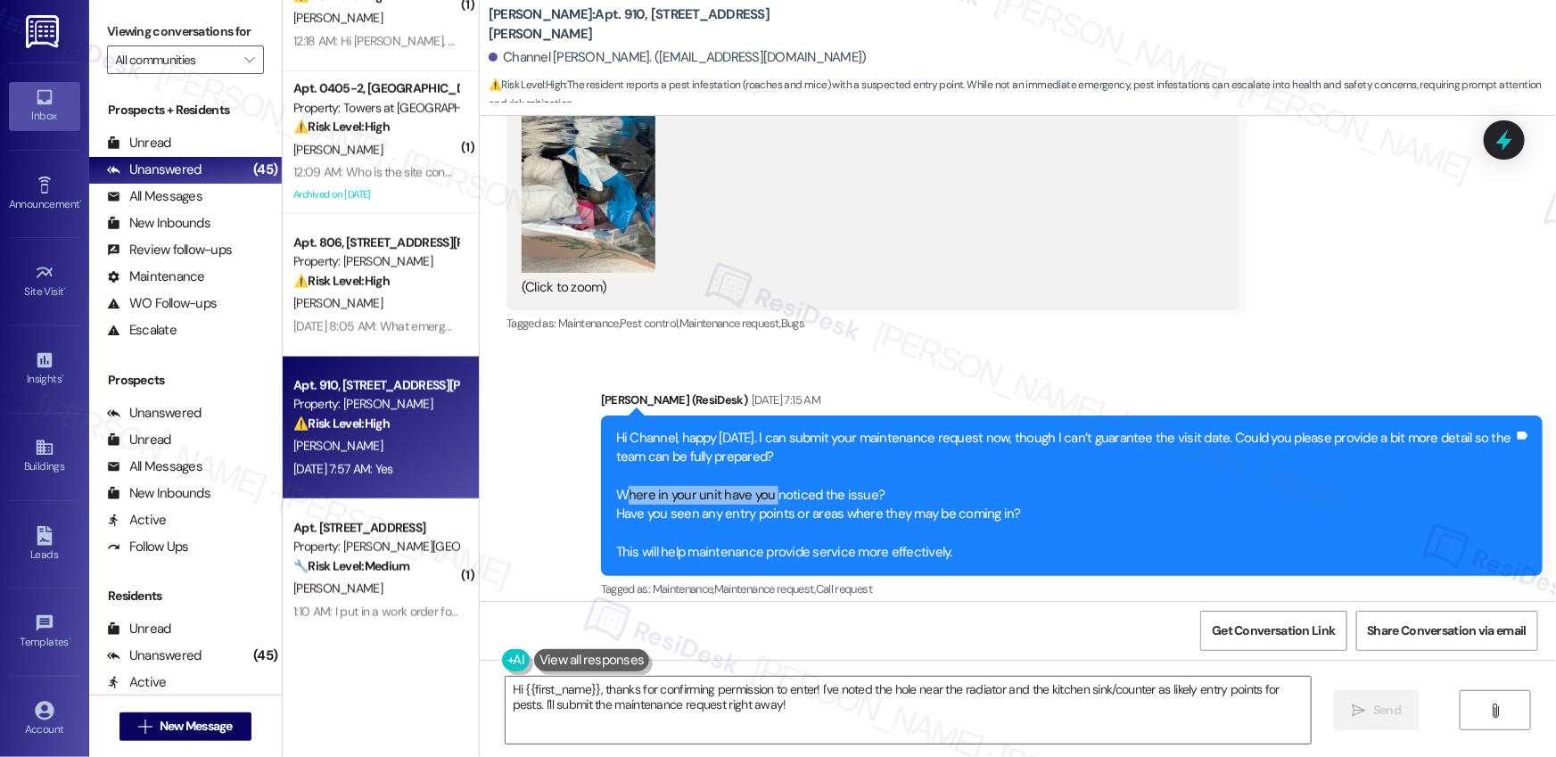
scroll to position [20093, 0]
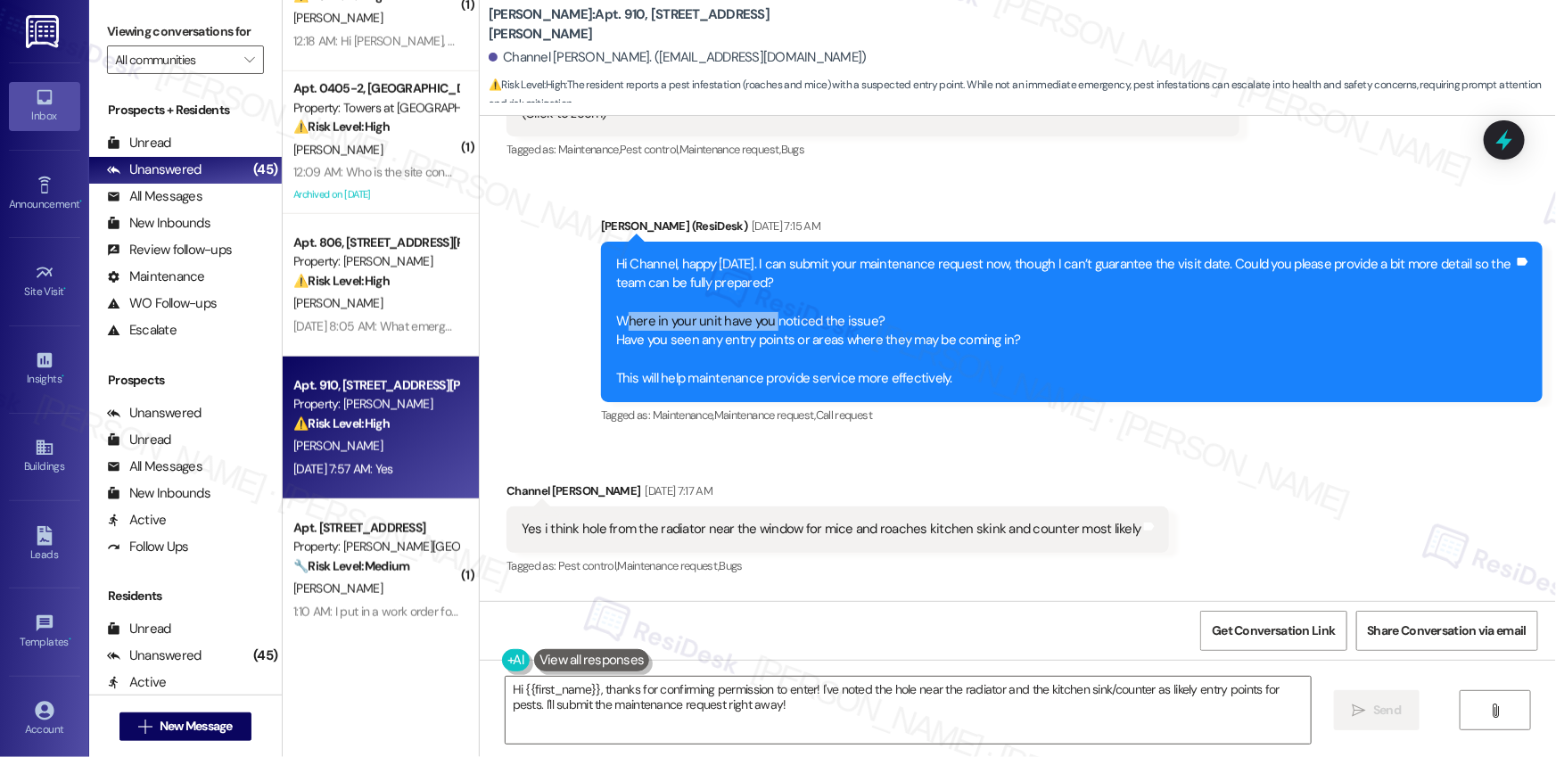
click at [497, 25] on b "[PERSON_NAME]: Apt. 910, [STREET_ADDRESS][PERSON_NAME]" at bounding box center [667, 24] width 357 height 38
copy b "[PERSON_NAME]"
click at [555, 23] on b "[PERSON_NAME]: Apt. 910, [STREET_ADDRESS][PERSON_NAME]" at bounding box center [667, 24] width 357 height 38
click at [555, 23] on b "YONO: Apt. 910, 1320 W. Somerville Ave" at bounding box center [667, 24] width 357 height 38
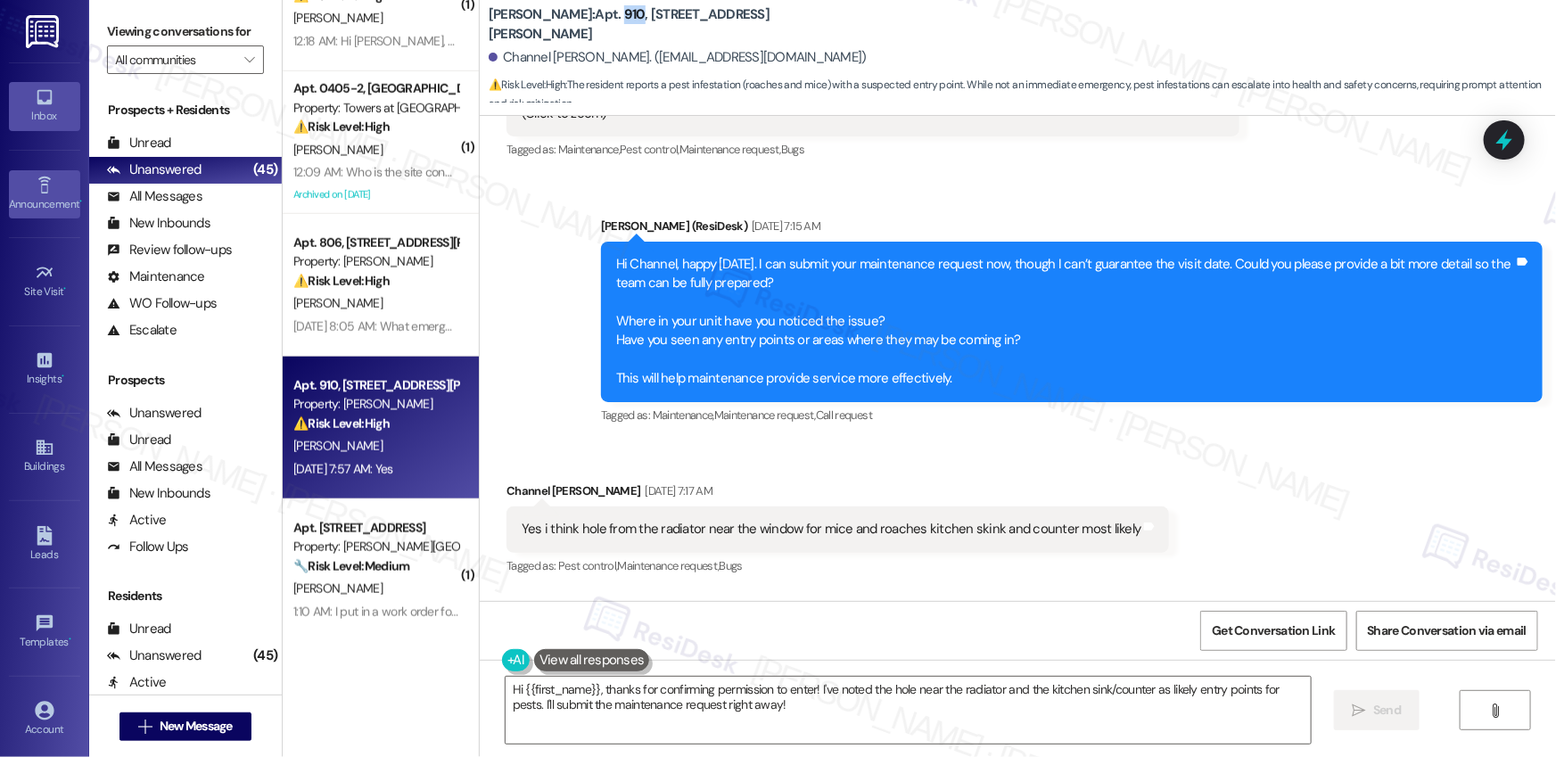
copy b "910"
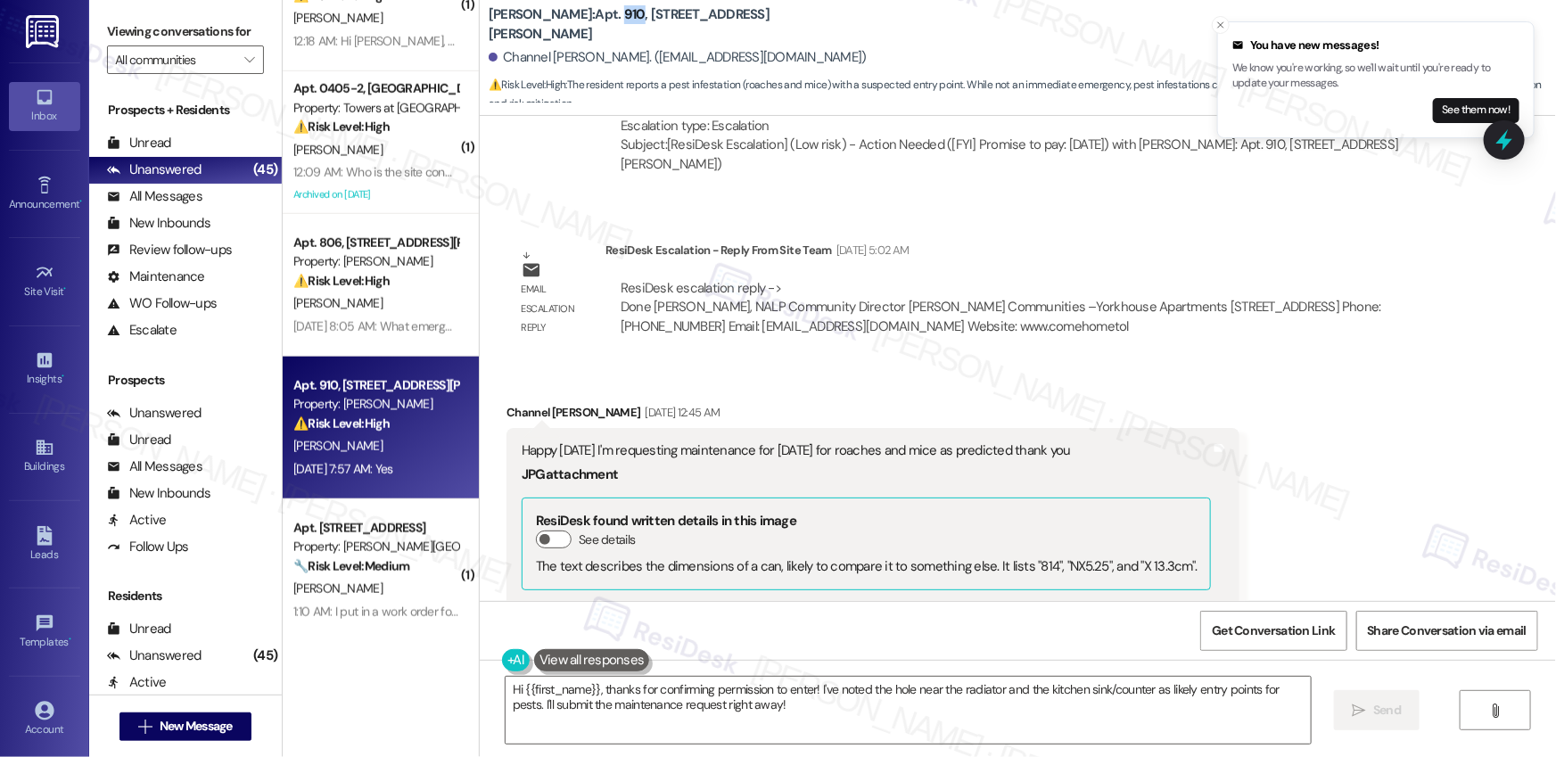
scroll to position [20194, 0]
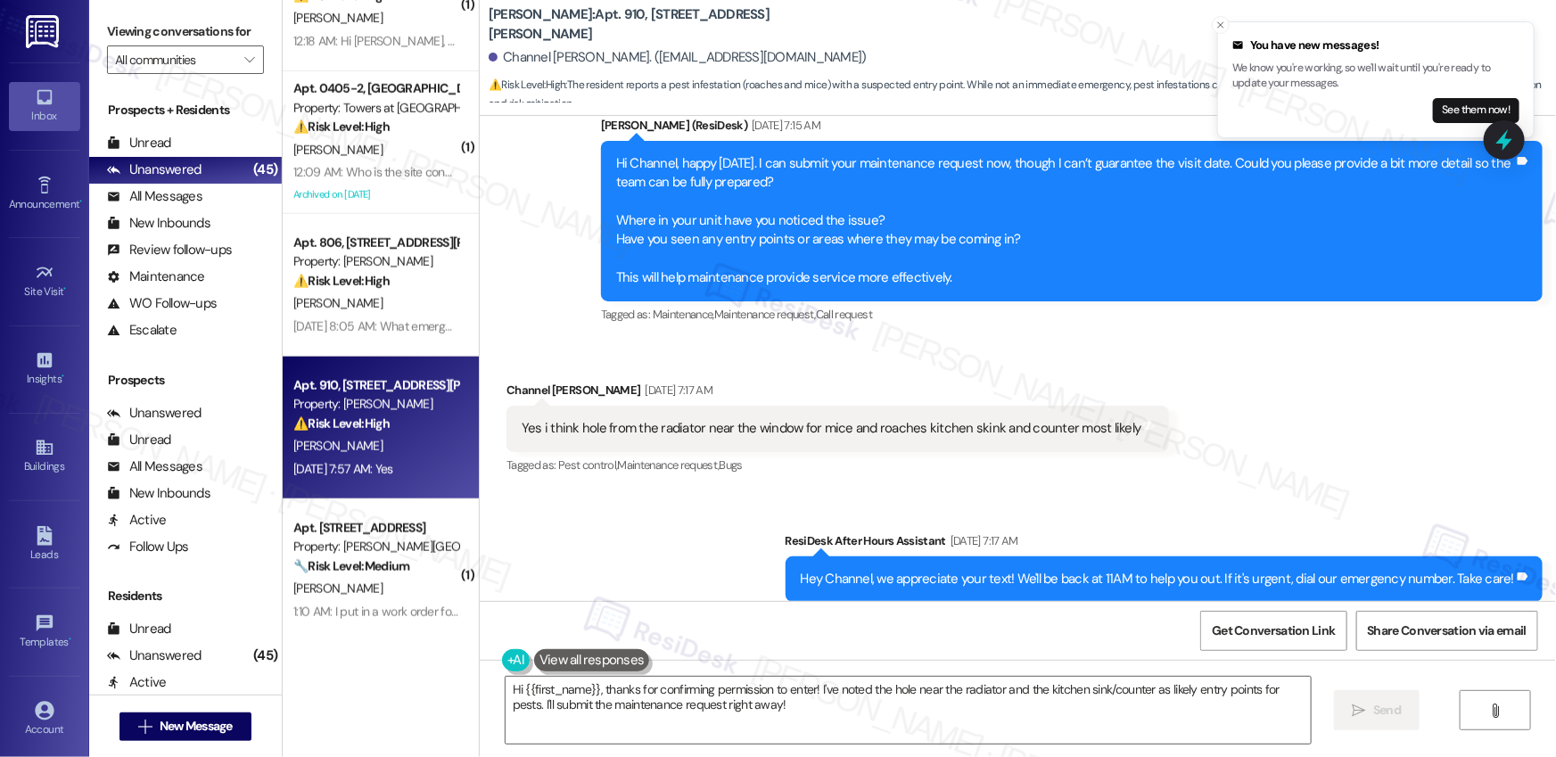
click at [655, 419] on div "Yes i think hole from the radiator near the window for mice and roaches kitchen…" at bounding box center [831, 428] width 619 height 19
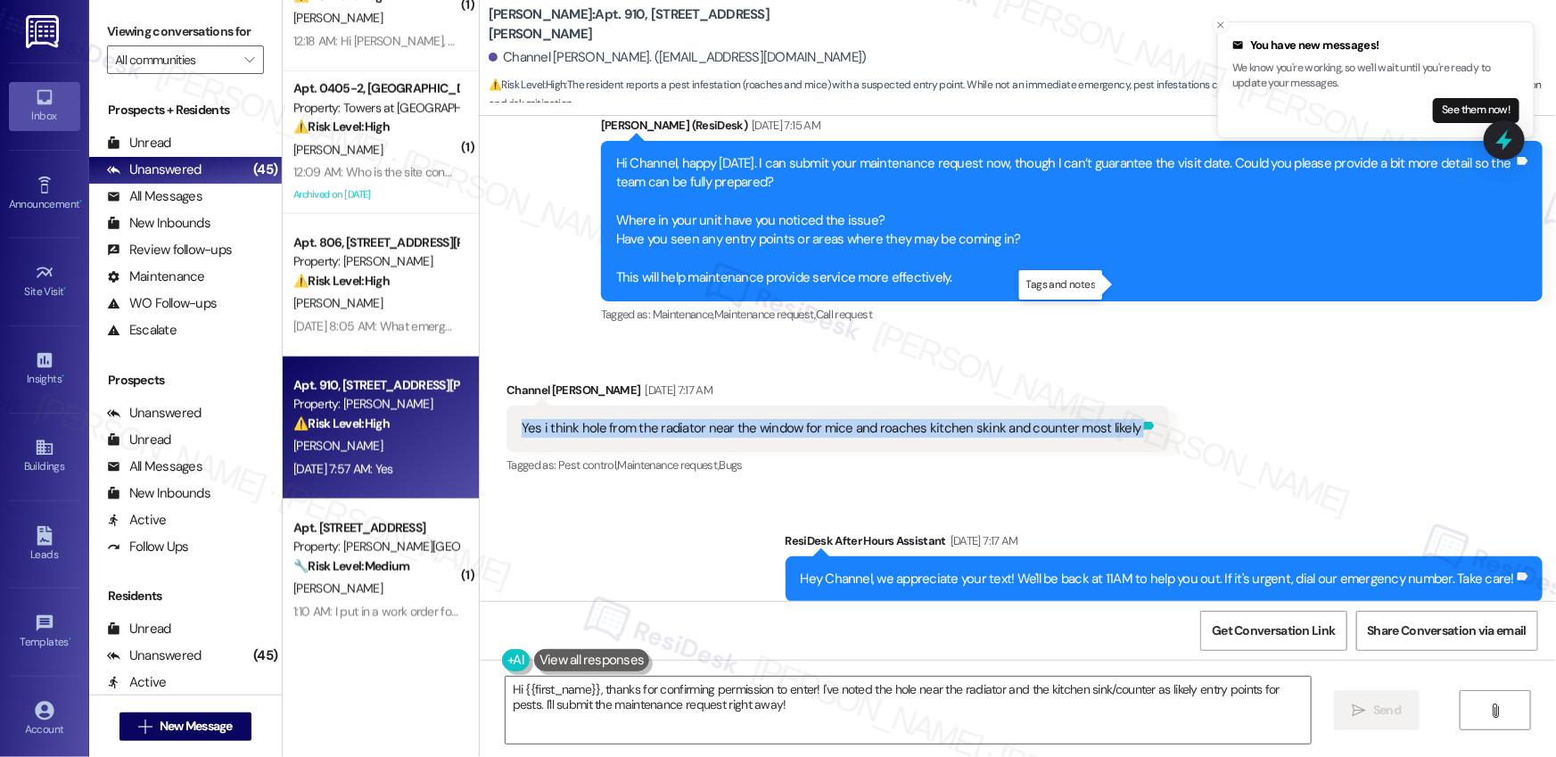
drag, startPoint x: 513, startPoint y: 287, endPoint x: 1112, endPoint y: 290, distance: 599.3
click at [1112, 406] on div "Yes i think hole from the radiator near the window for mice and roaches kitchen…" at bounding box center [838, 428] width 663 height 45
copy div "Yes i think hole from the radiator near the window for mice and roaches kitchen…"
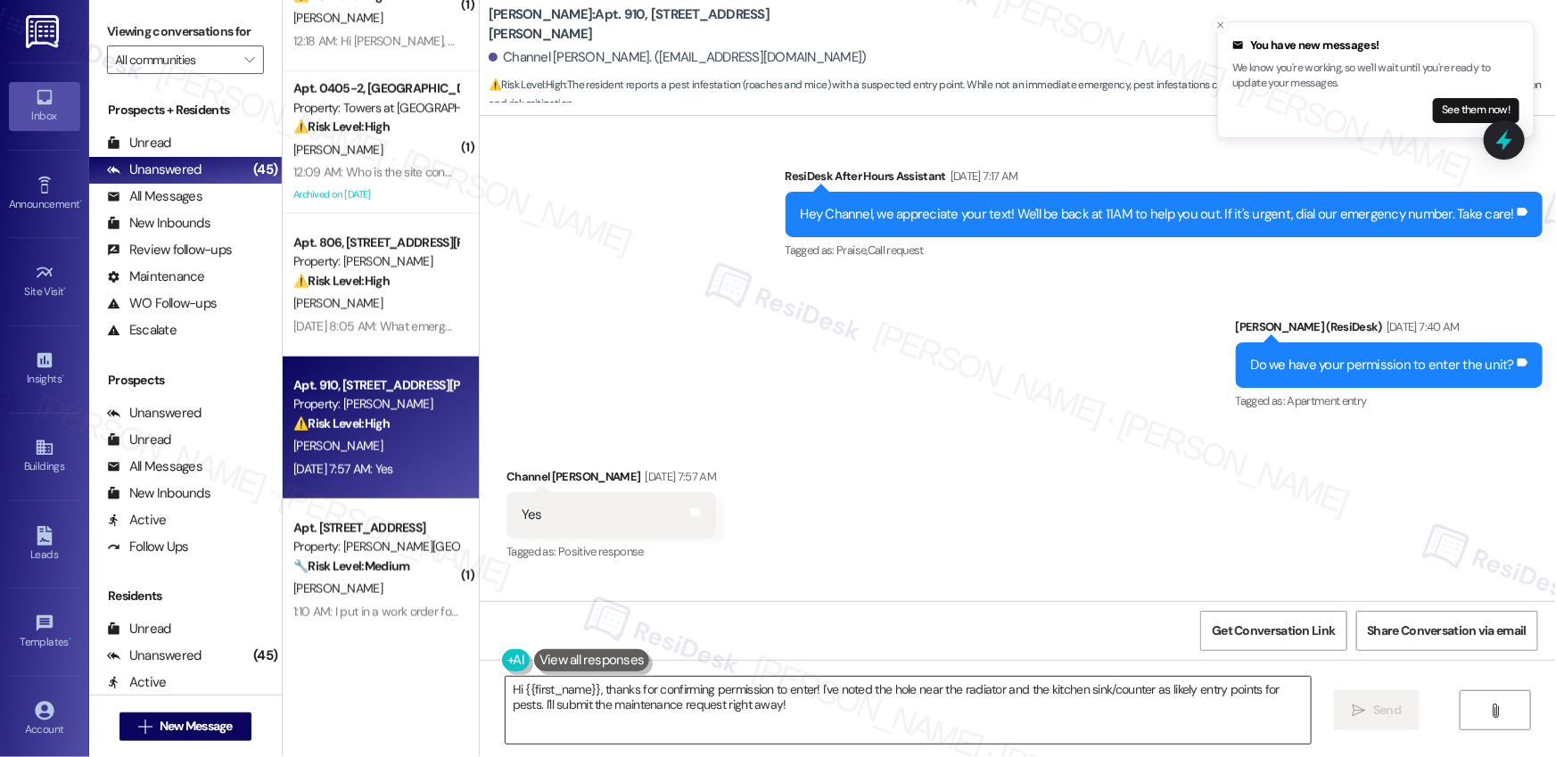
click at [631, 711] on textarea "Hi {{first_name}}, thanks for confirming permission to enter! I've noted the ho…" at bounding box center [908, 710] width 805 height 67
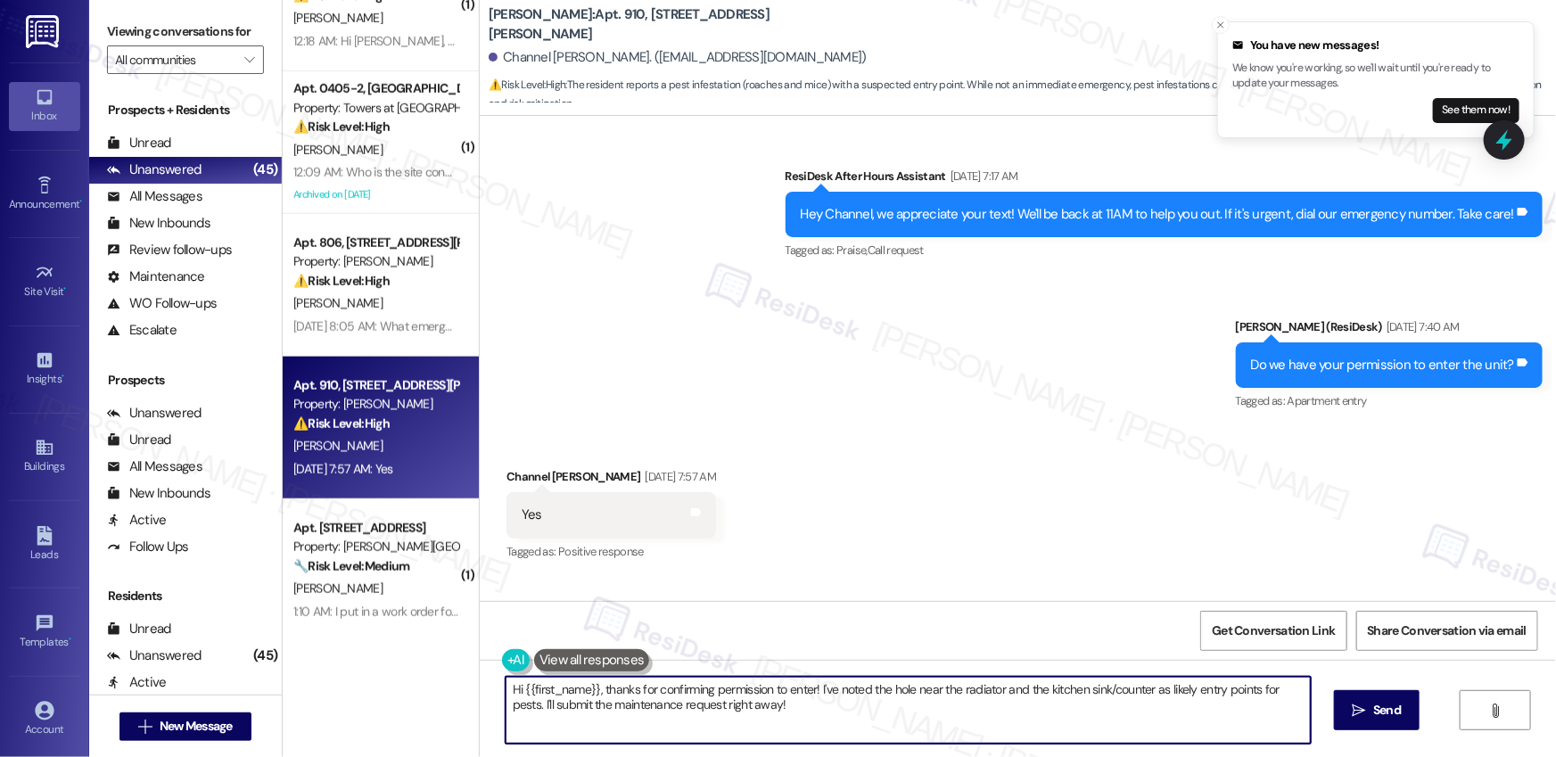
click at [631, 711] on textarea "Hi {{first_name}}, thanks for confirming permission to enter! I've noted the ho…" at bounding box center [908, 710] width 805 height 67
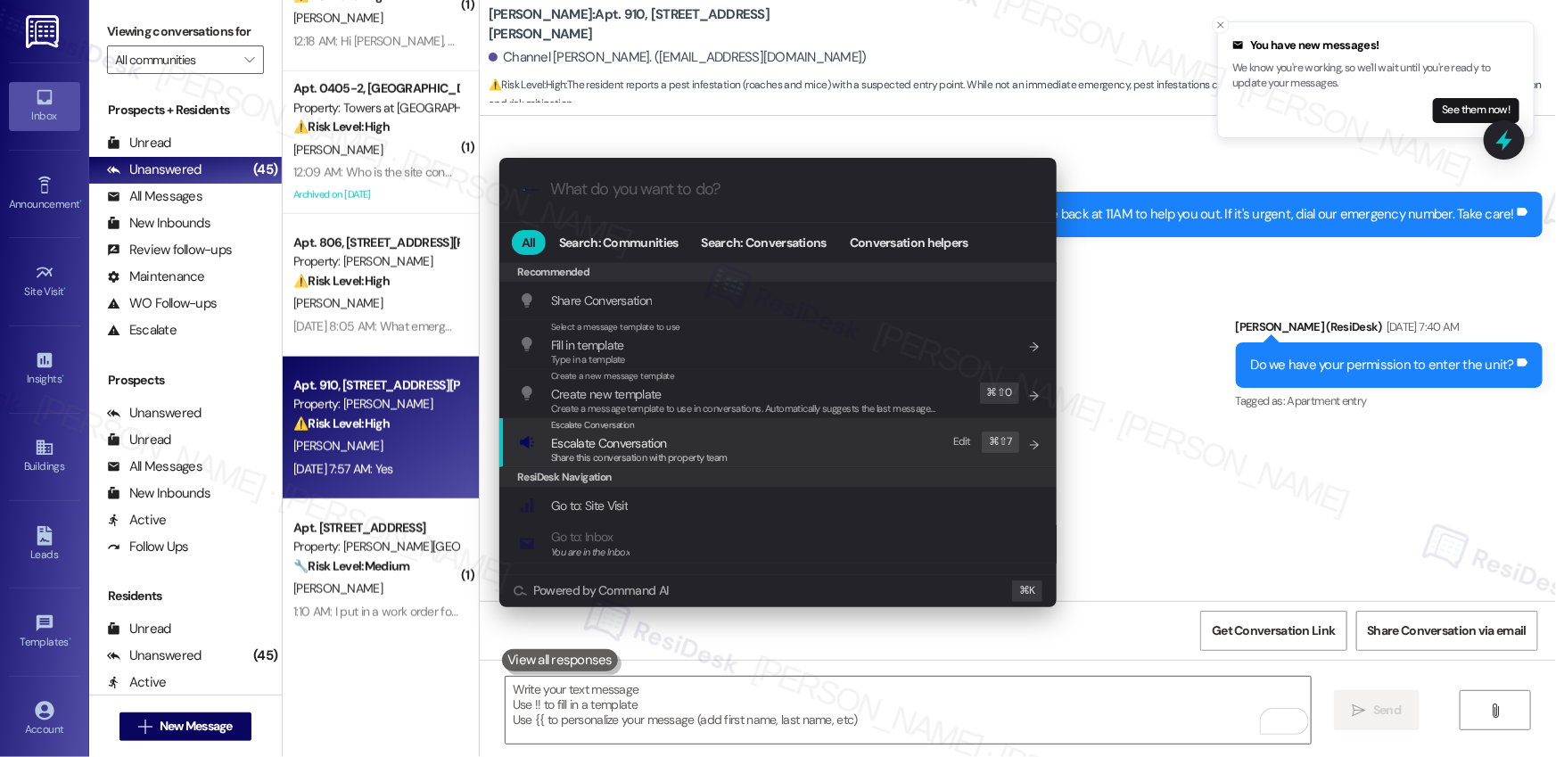
click at [711, 454] on span "Share this conversation with property team" at bounding box center [639, 457] width 177 height 12
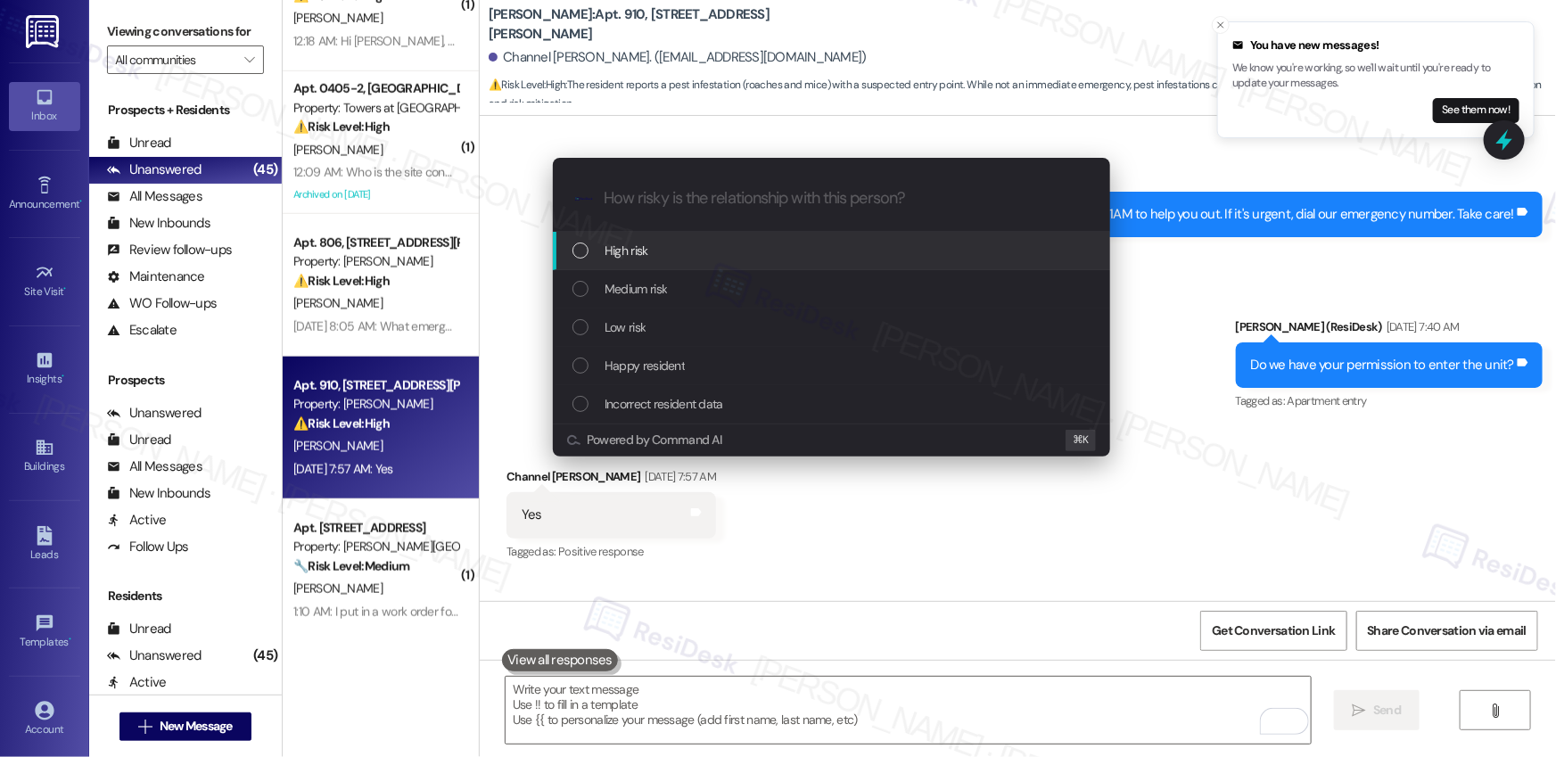
click at [728, 245] on div "High risk" at bounding box center [834, 251] width 522 height 20
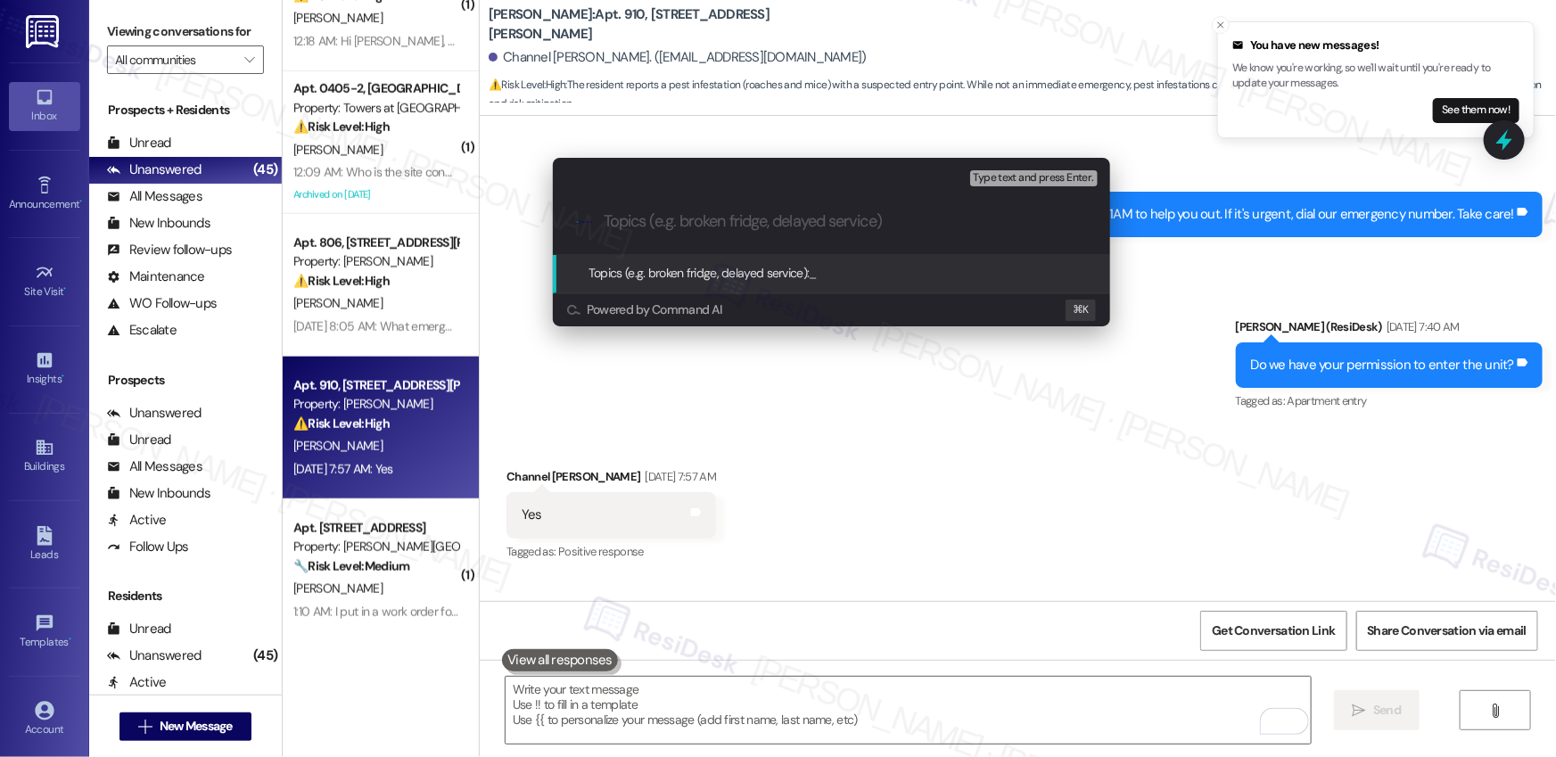
paste input "Work Order #590010"
click at [613, 222] on input "Work Order #590010 - Mice & Roaches" at bounding box center [839, 221] width 470 height 19
click at [606, 222] on input "Work Order #590010 - Mice & Roaches" at bounding box center [839, 221] width 470 height 19
paste input "Work order submitted by Residesk |"
type input "Work order submitted by Residesk | Work Order #590010 - Mice & Roaches"
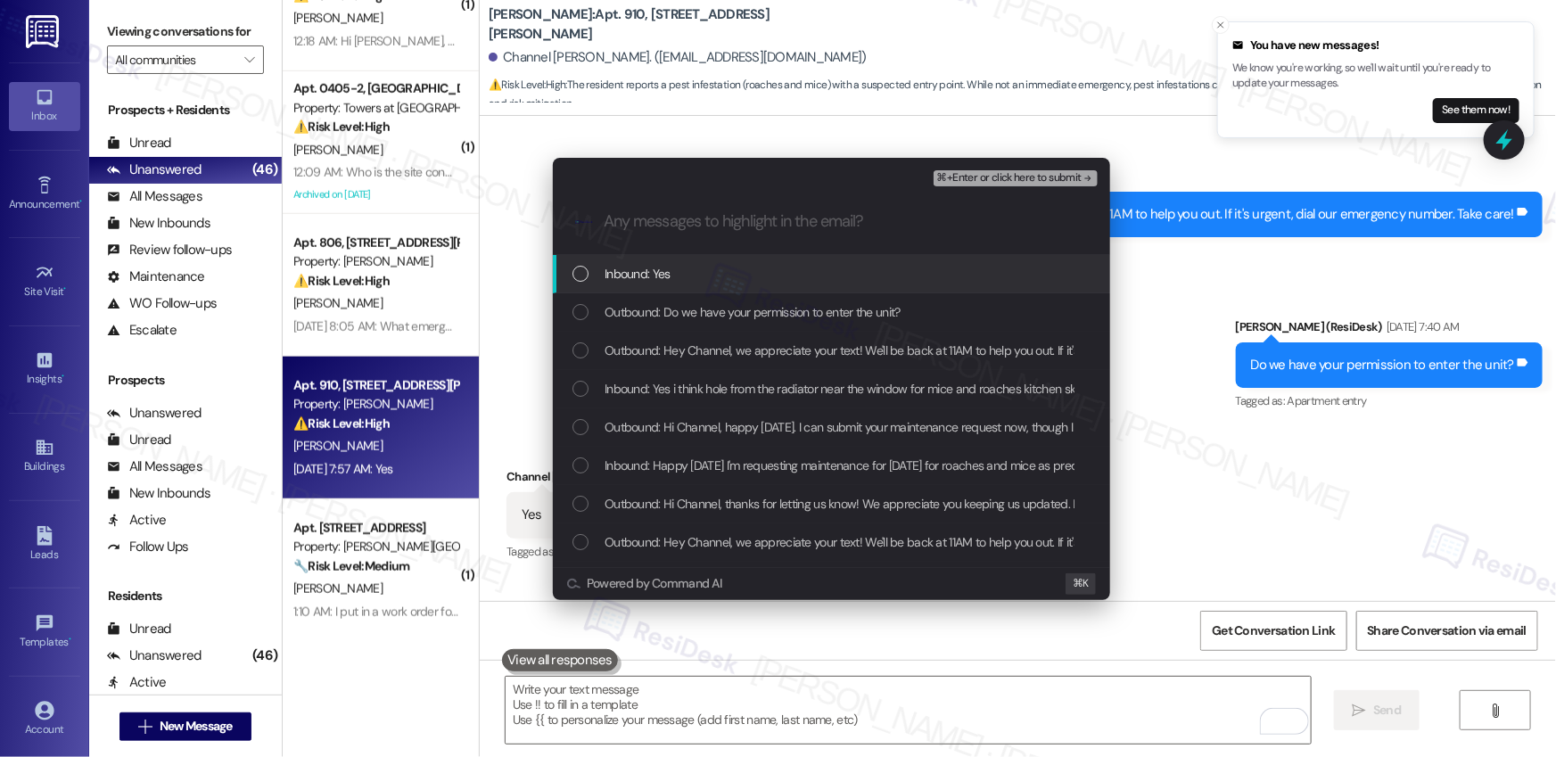
scroll to position [0, 0]
click at [637, 281] on span "Inbound: Yes" at bounding box center [638, 274] width 66 height 20
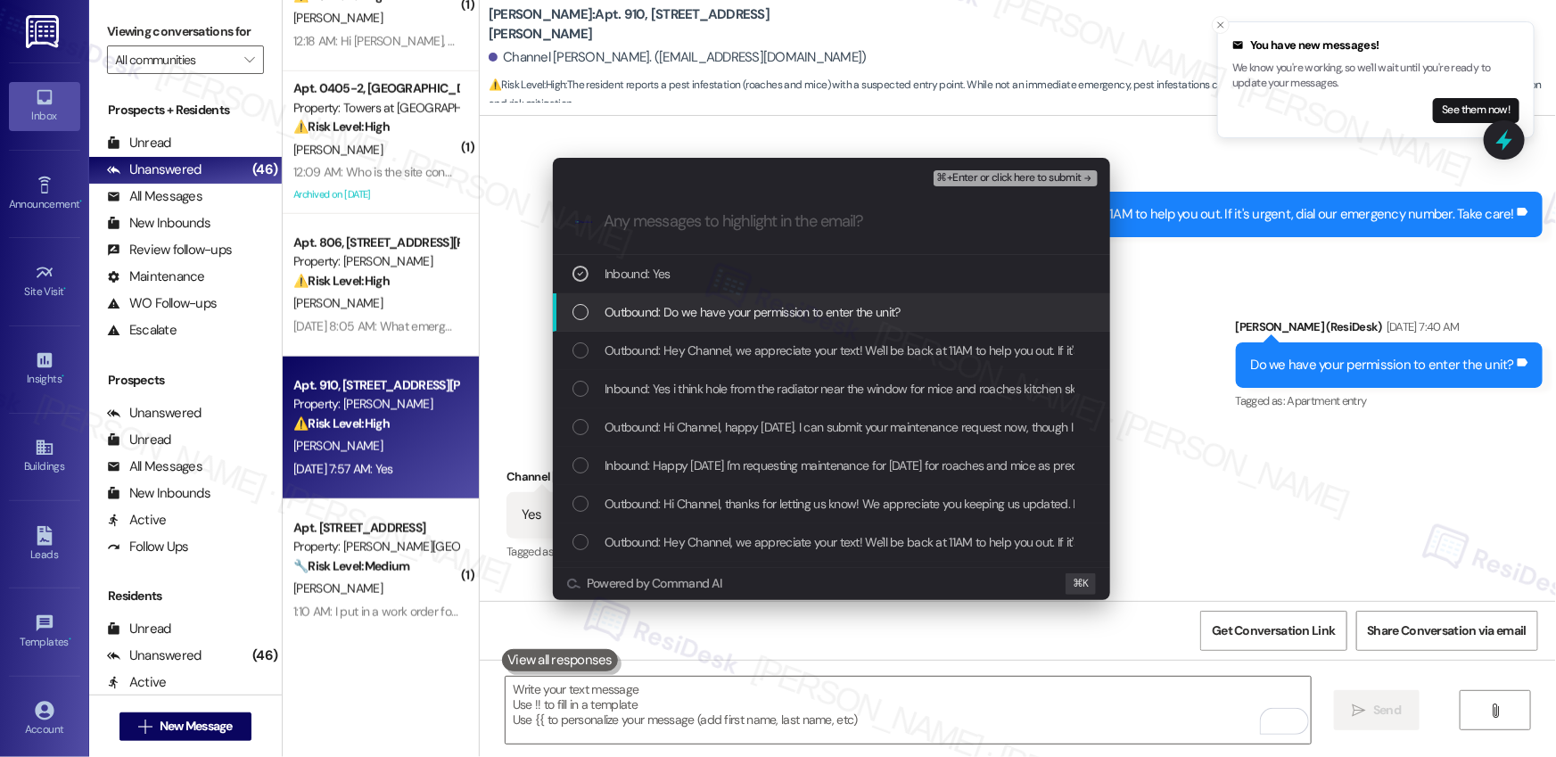
click at [638, 310] on span "Outbound: Do we have your permission to enter the unit?" at bounding box center [753, 312] width 296 height 20
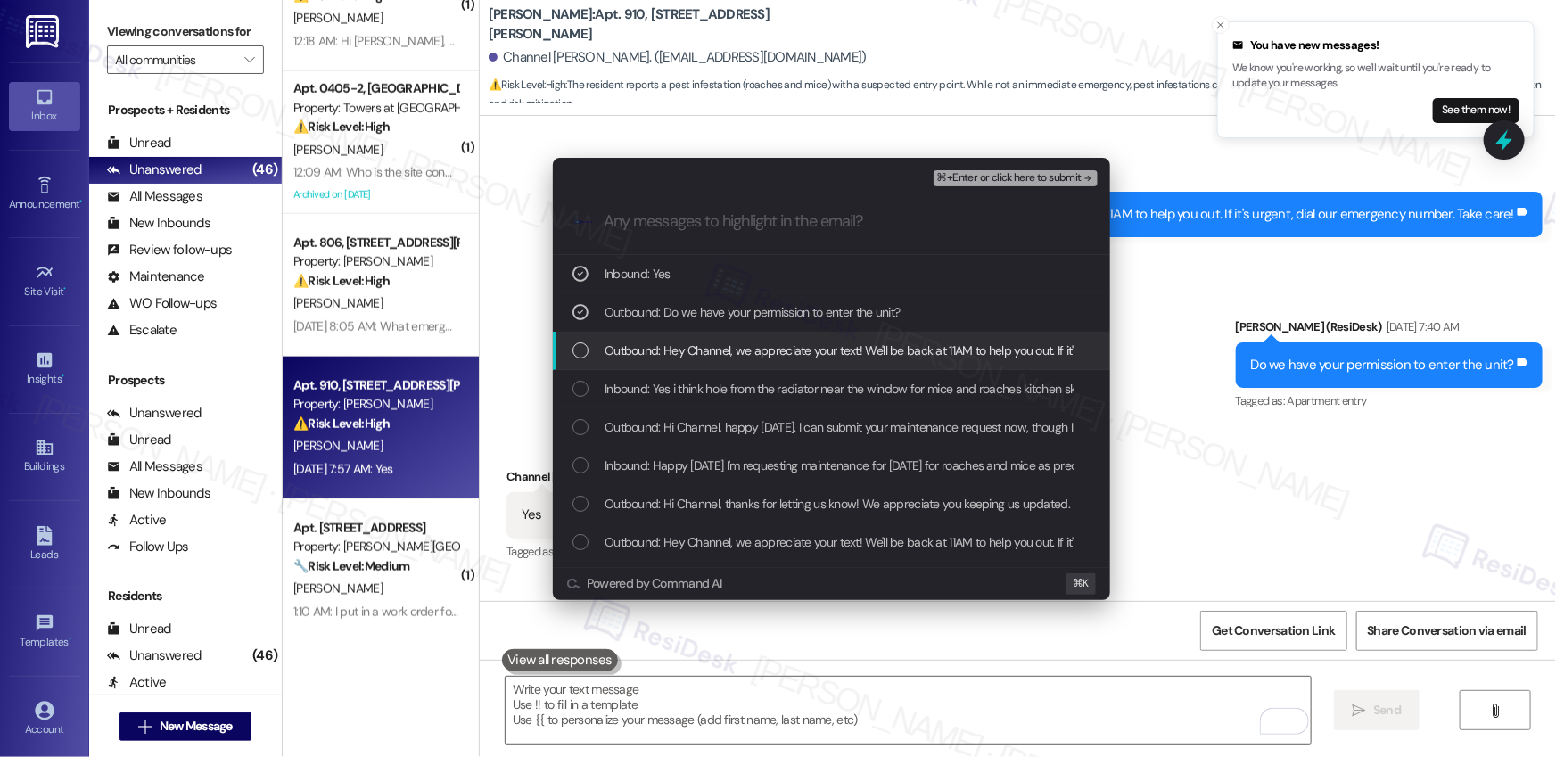
click at [641, 350] on span "Outbound: Hey Channel, we appreciate your text! We'll be back at 11AM to help y…" at bounding box center [964, 351] width 718 height 20
click at [668, 342] on span "Outbound: Hey Channel, we appreciate your text! We'll be back at 11AM to help y…" at bounding box center [964, 351] width 718 height 20
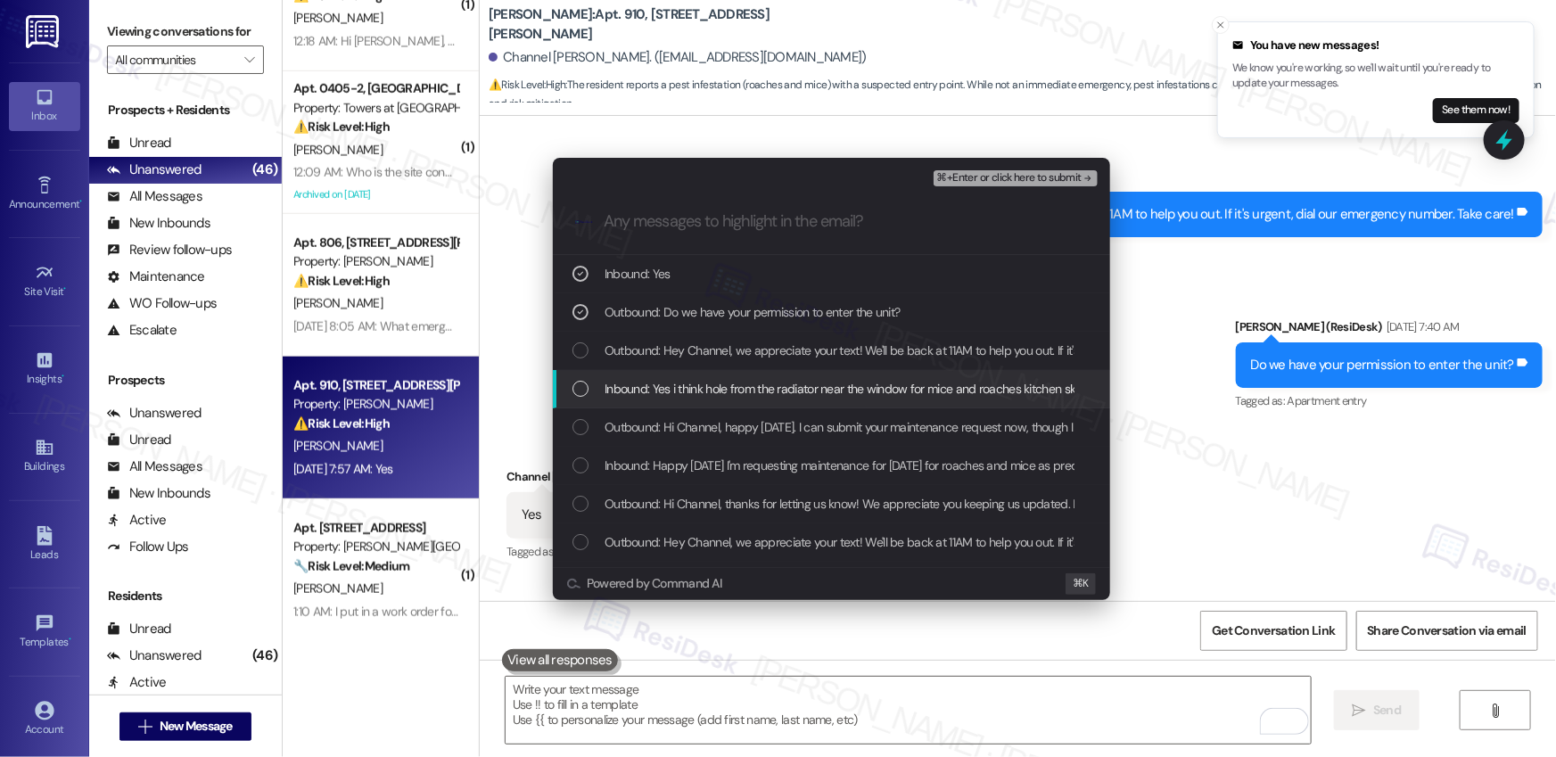
click at [669, 384] on span "Inbound: Yes i think hole from the radiator near the window for mice and roache…" at bounding box center [908, 389] width 607 height 20
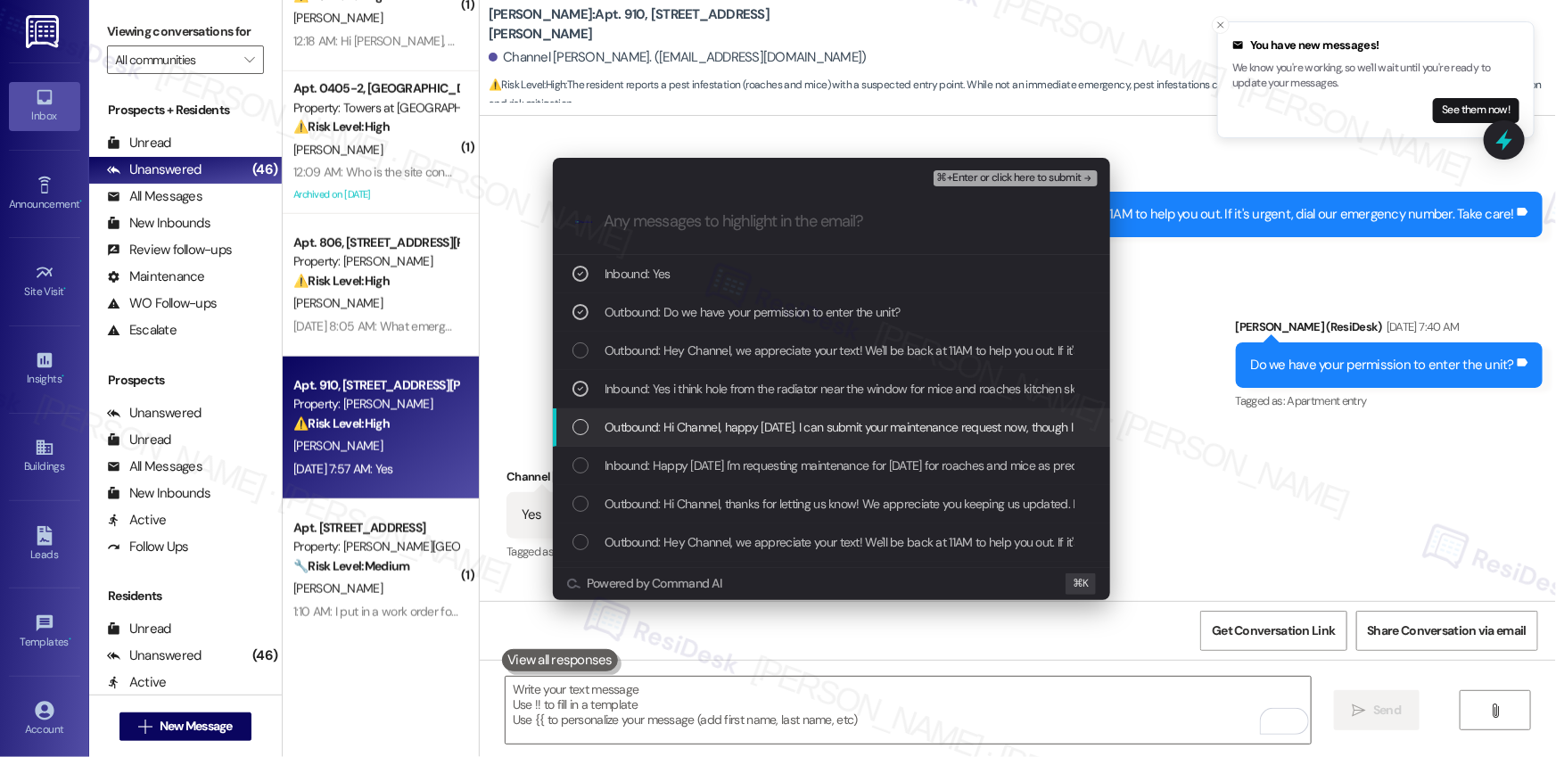
click at [705, 427] on span "Outbound: Hi Channel, happy Friday. I can submit your maintenance request now, …" at bounding box center [1584, 427] width 1959 height 20
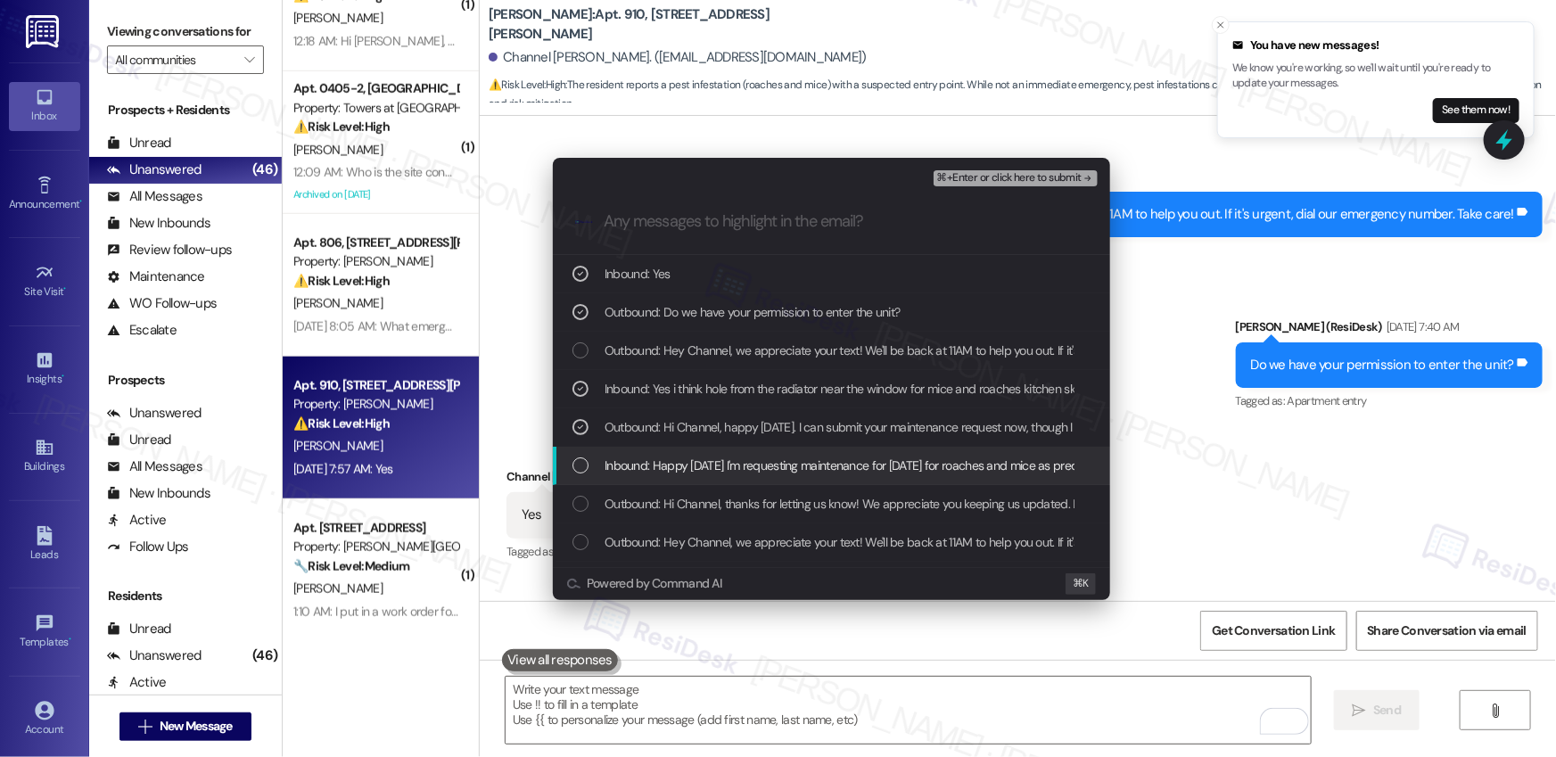
click at [821, 468] on span "Inbound: Happy Friday I'm requesting maintenance for Monday for roaches and mic…" at bounding box center [882, 466] width 554 height 20
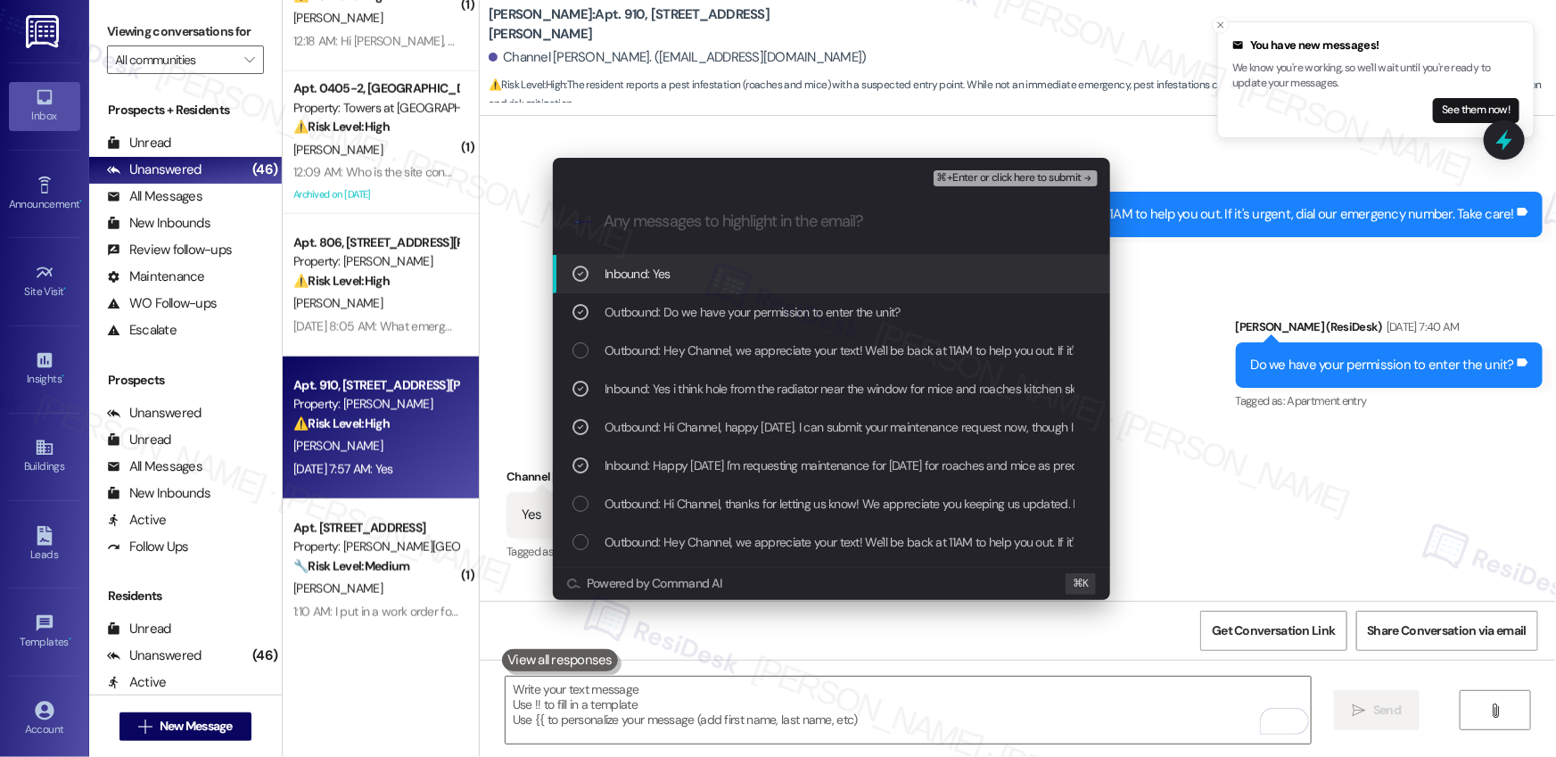
click at [1017, 186] on button "⌘+Enter or click here to submit" at bounding box center [1016, 178] width 164 height 16
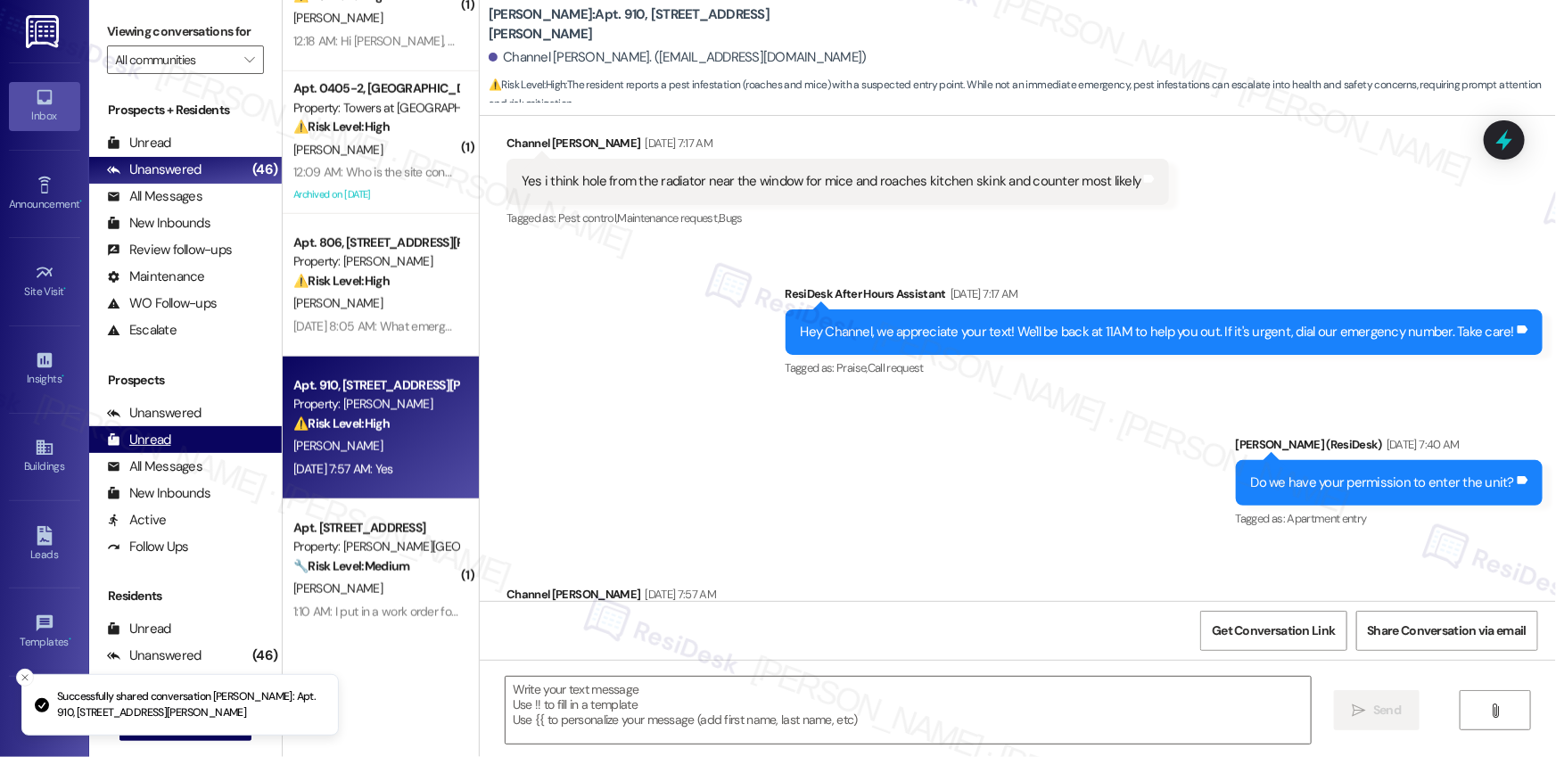
scroll to position [20394, 0]
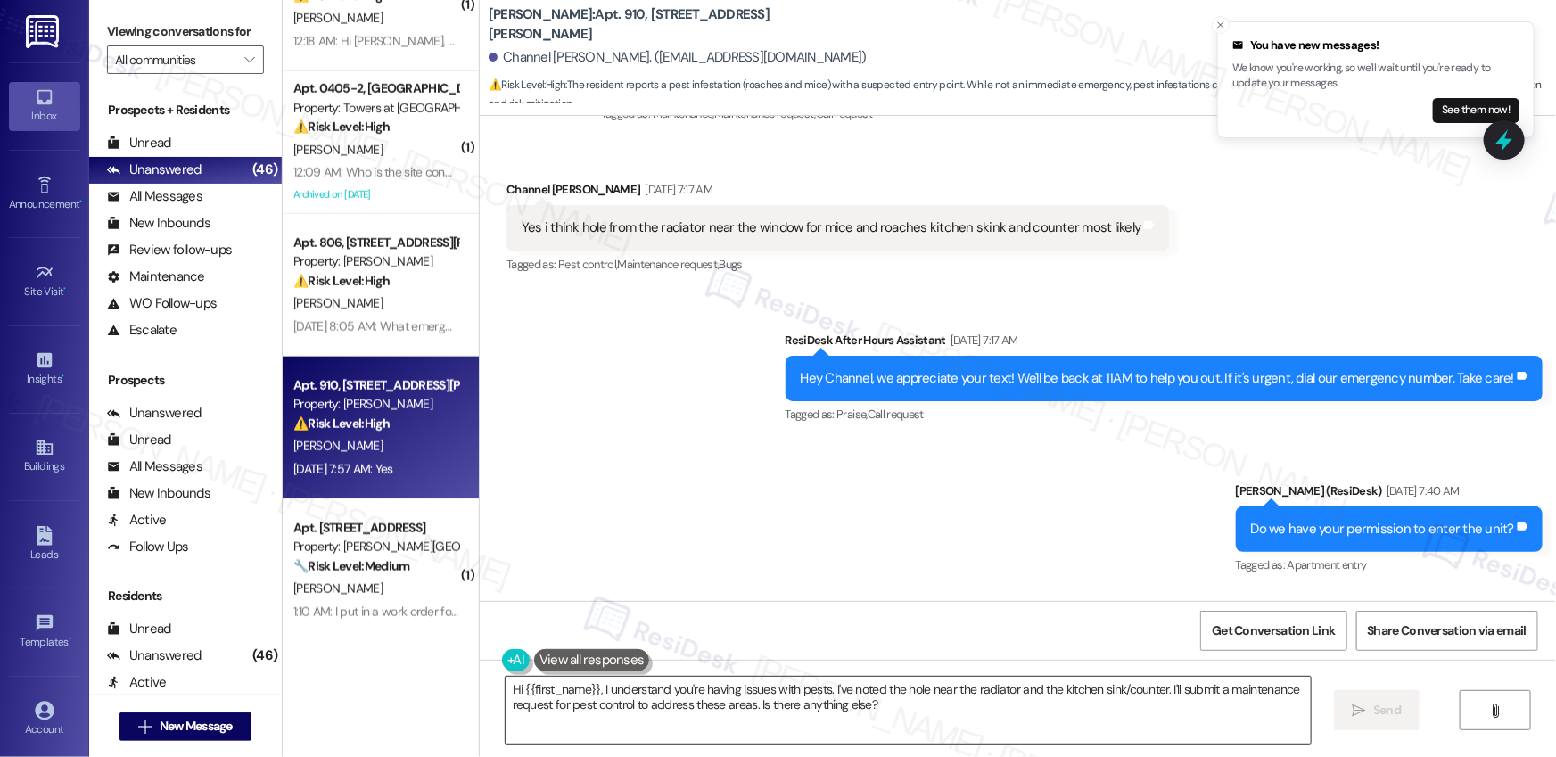
click at [820, 699] on textarea "Hi {{first_name}}, I understand you're having issues with pests. I've noted the…" at bounding box center [908, 710] width 805 height 67
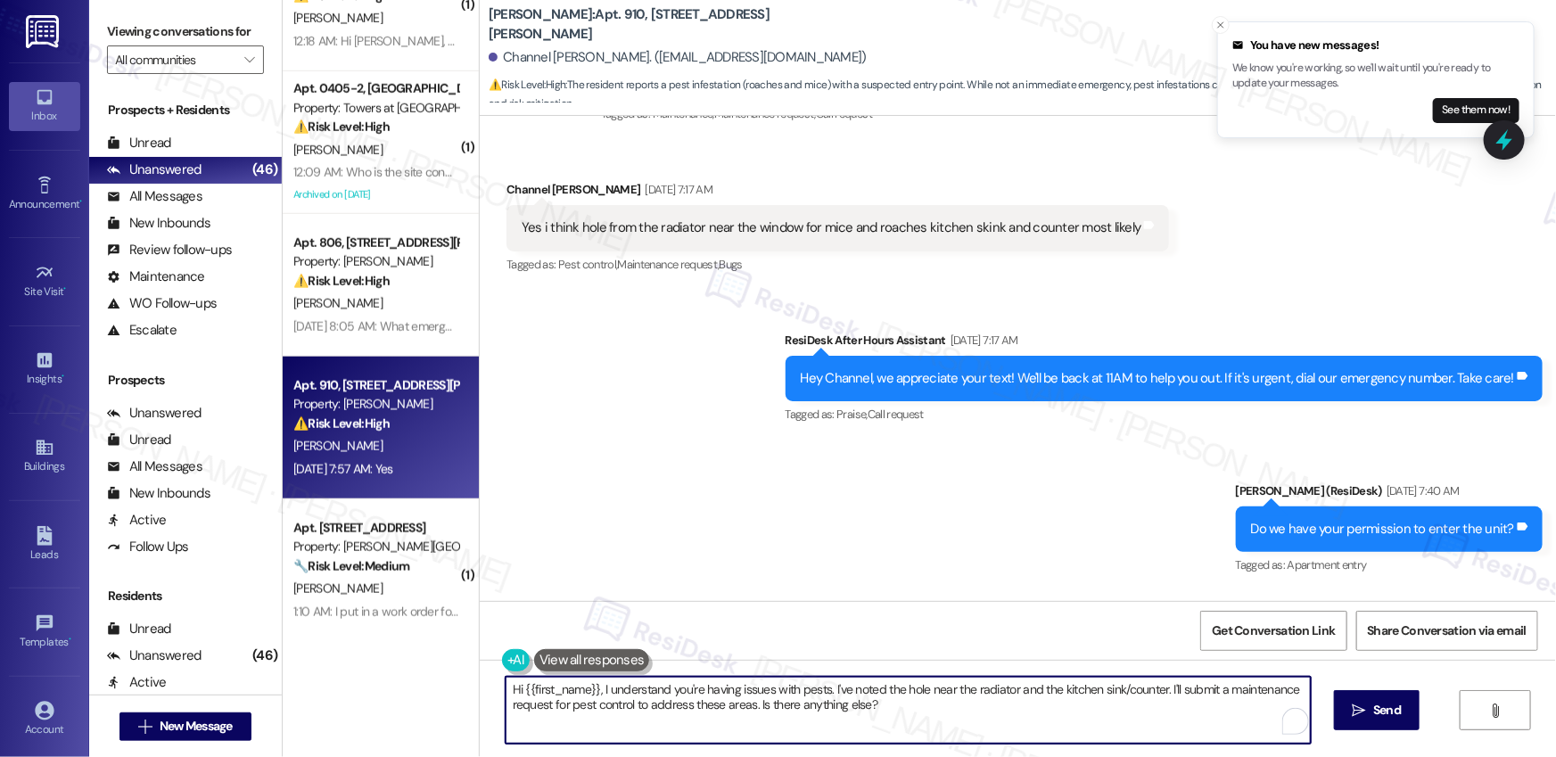
click at [820, 699] on textarea "Hi {{first_name}}, I understand you're having issues with pests. I've noted the…" at bounding box center [908, 710] width 805 height 67
paste textarea "Thank you, {{first_name}}. The request has been submitted. Our maintenance team…"
type textarea "Thank you, {{first_name}}. The request has been submitted. Our maintenance team…"
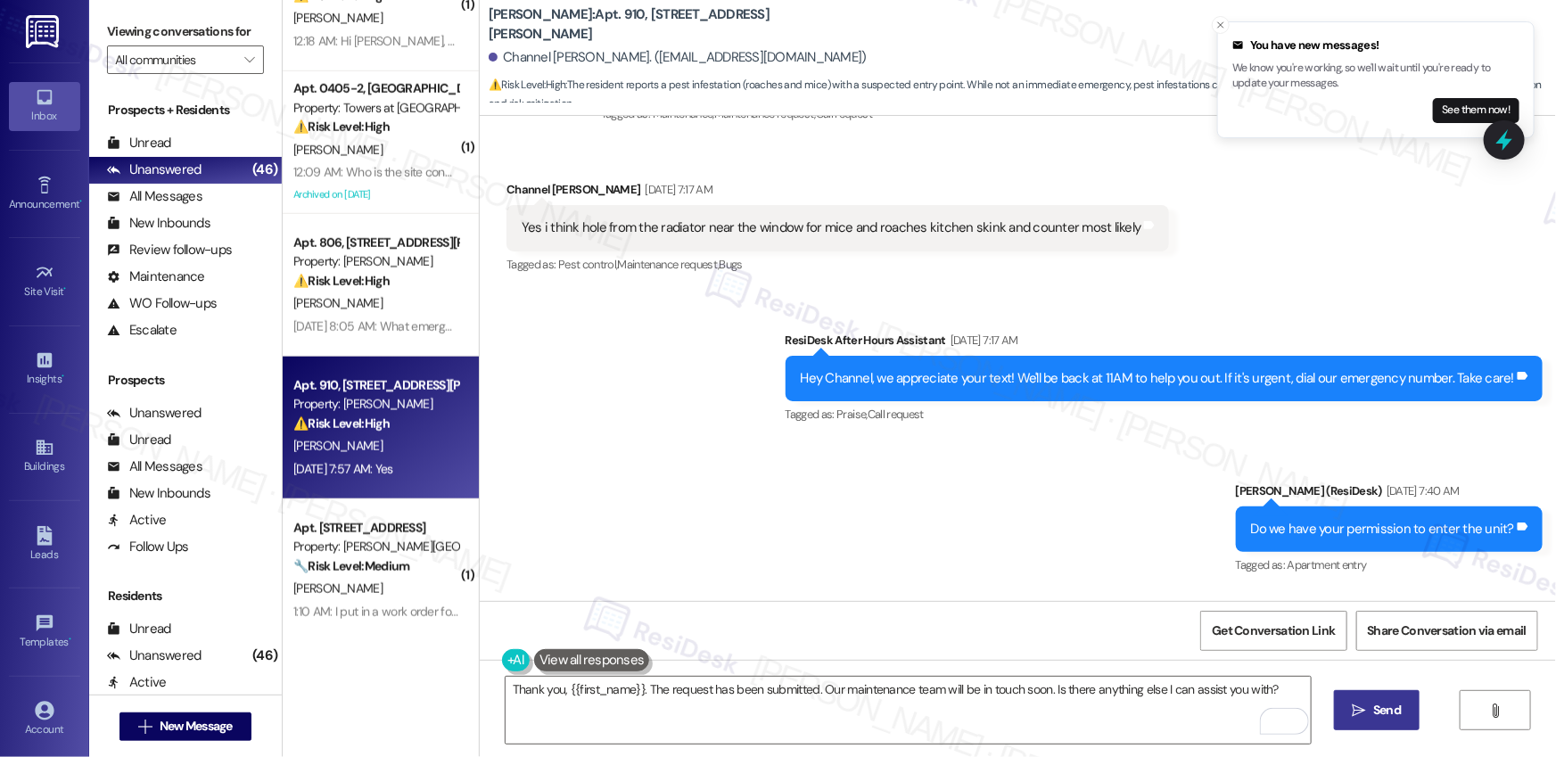
click at [1386, 709] on span "Send" at bounding box center [1387, 710] width 28 height 19
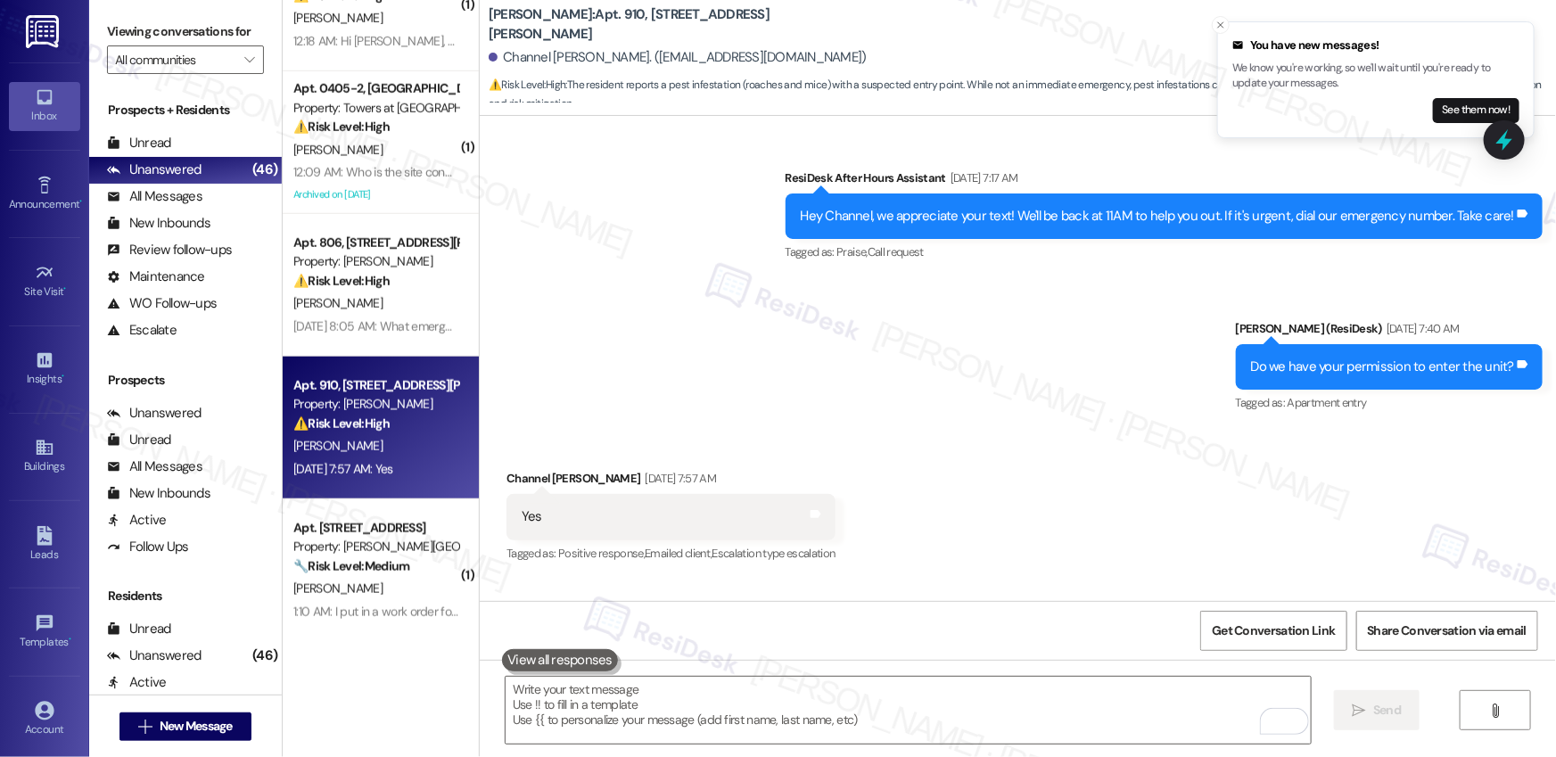
scroll to position [20682, 0]
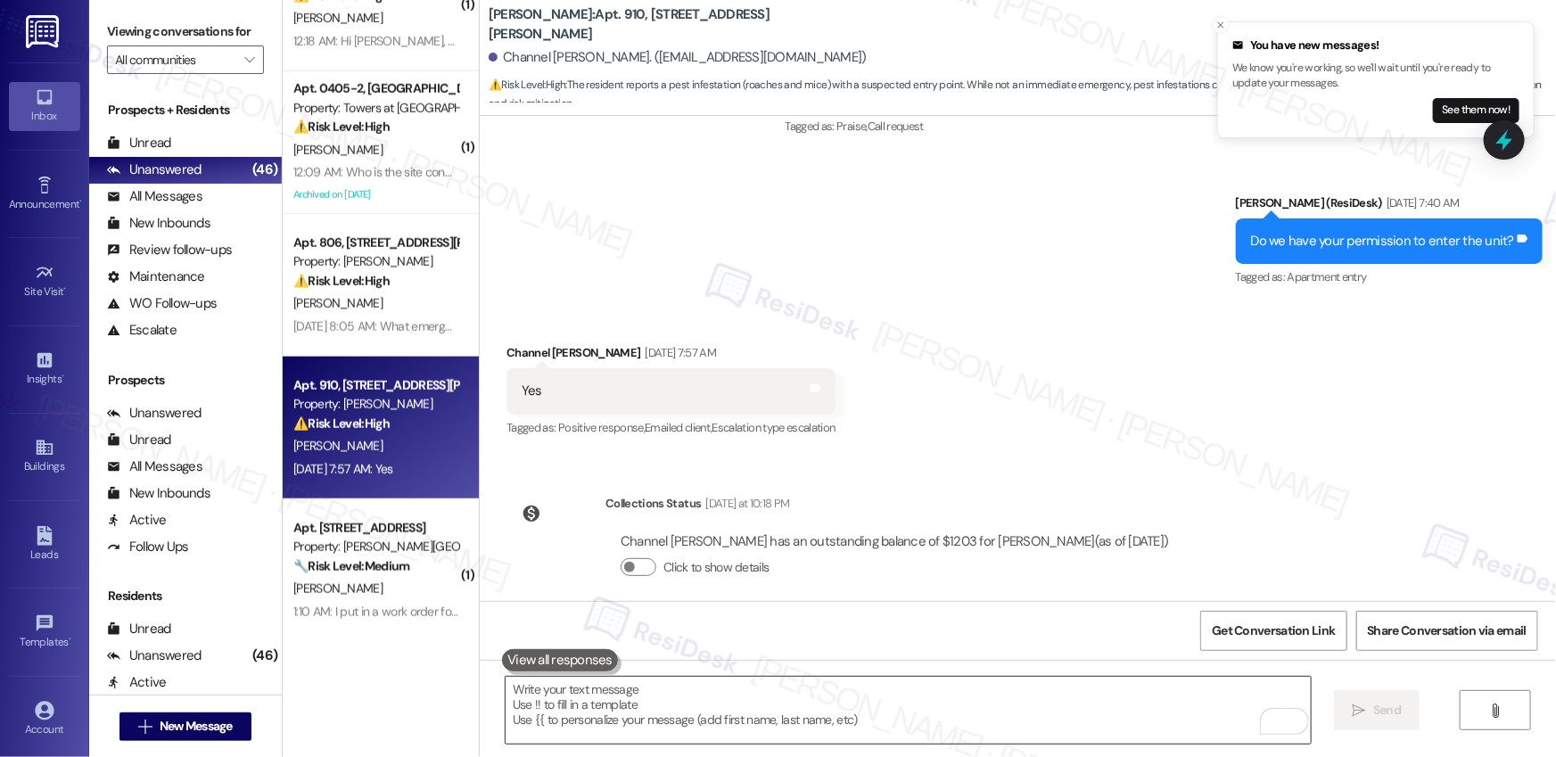
click at [663, 712] on textarea "To enrich screen reader interactions, please activate Accessibility in Grammarl…" at bounding box center [908, 710] width 805 height 67
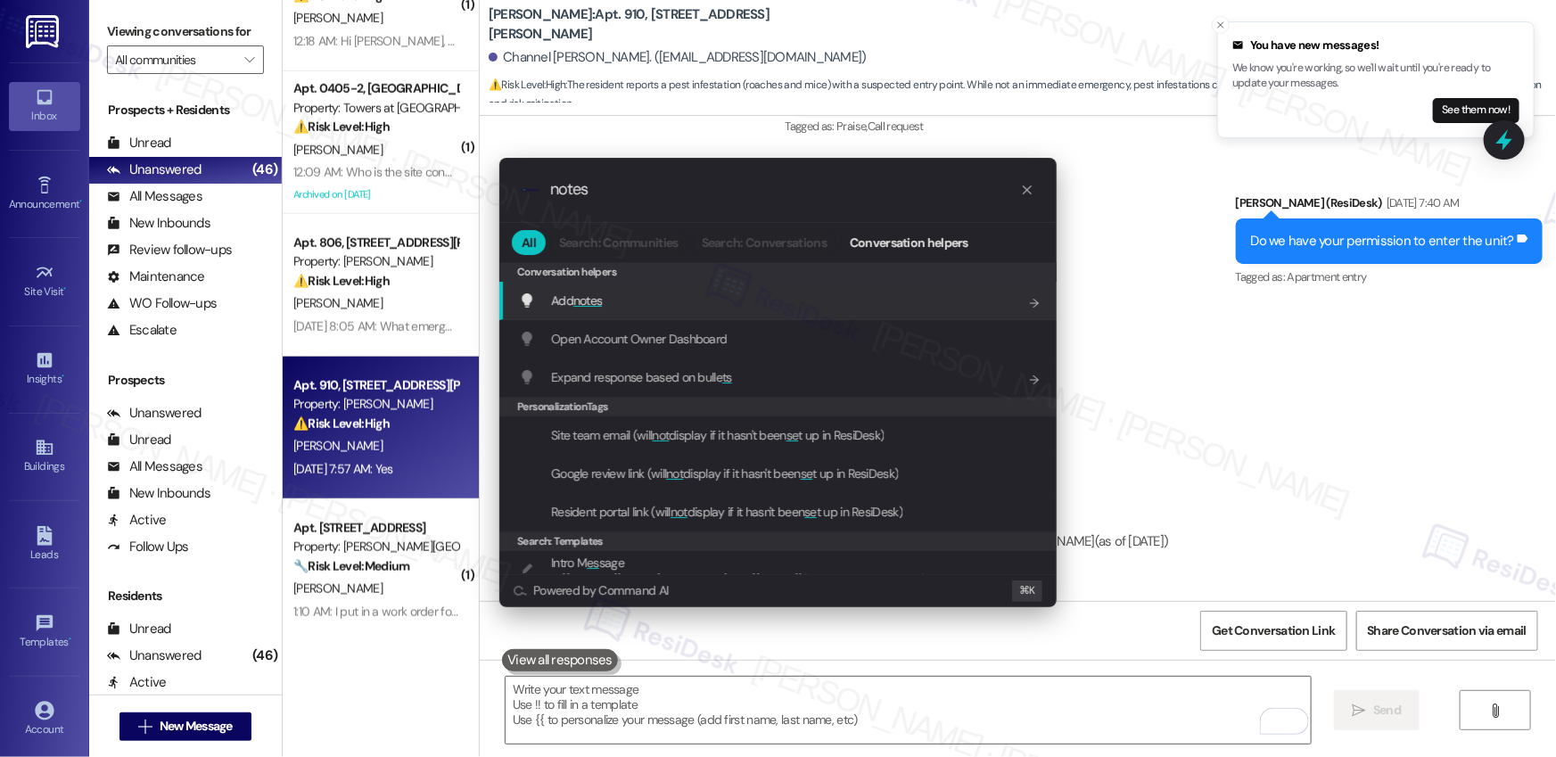
type input "notes"
click at [636, 300] on div "Add notes Add shortcut" at bounding box center [780, 301] width 522 height 20
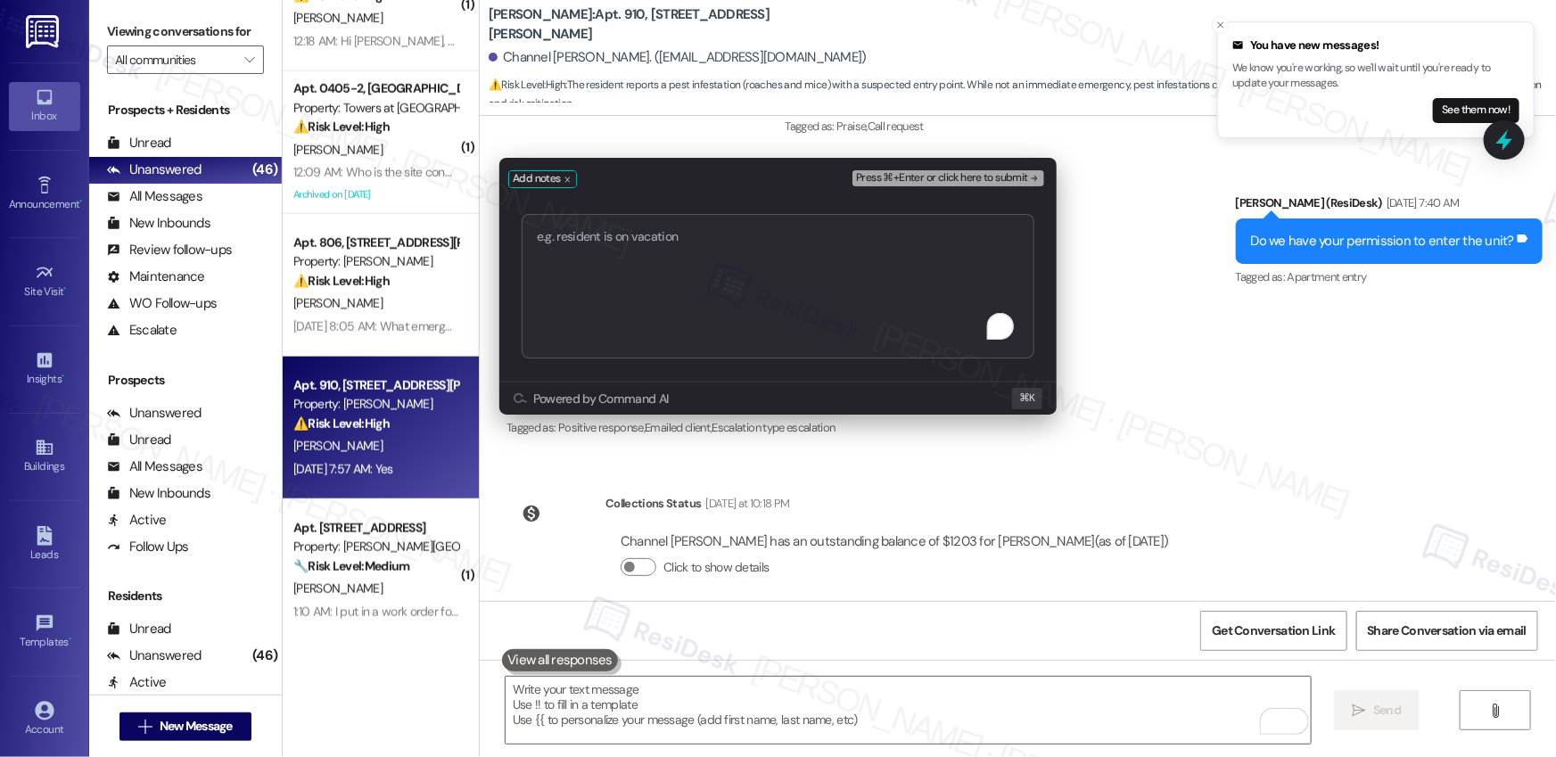
type textarea "Thank you, {{first_name}}. The request has been submitted. Our maintenance team…"
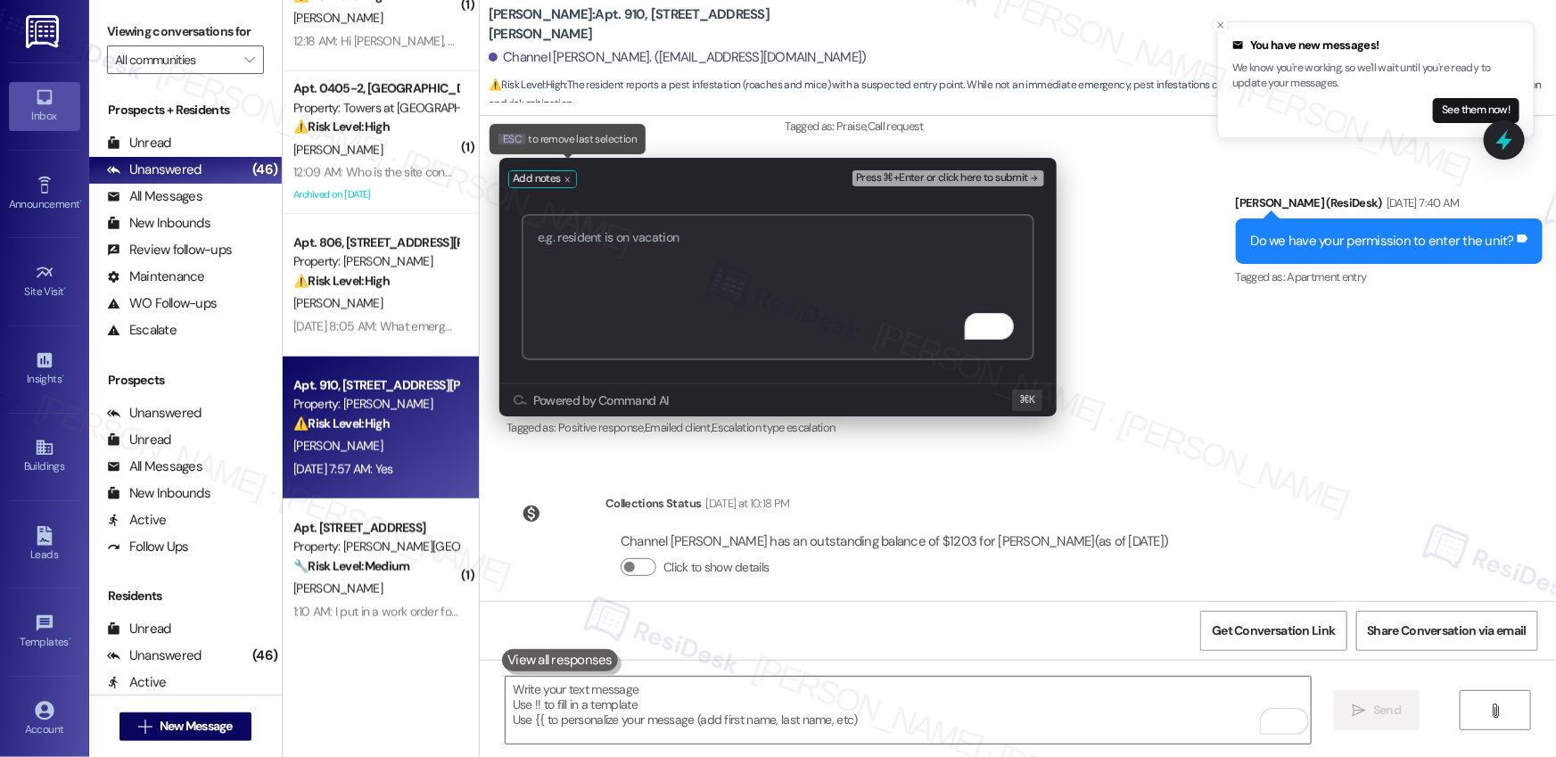
click at [567, 179] on icon "remove-block-add-notes" at bounding box center [568, 180] width 8 height 8
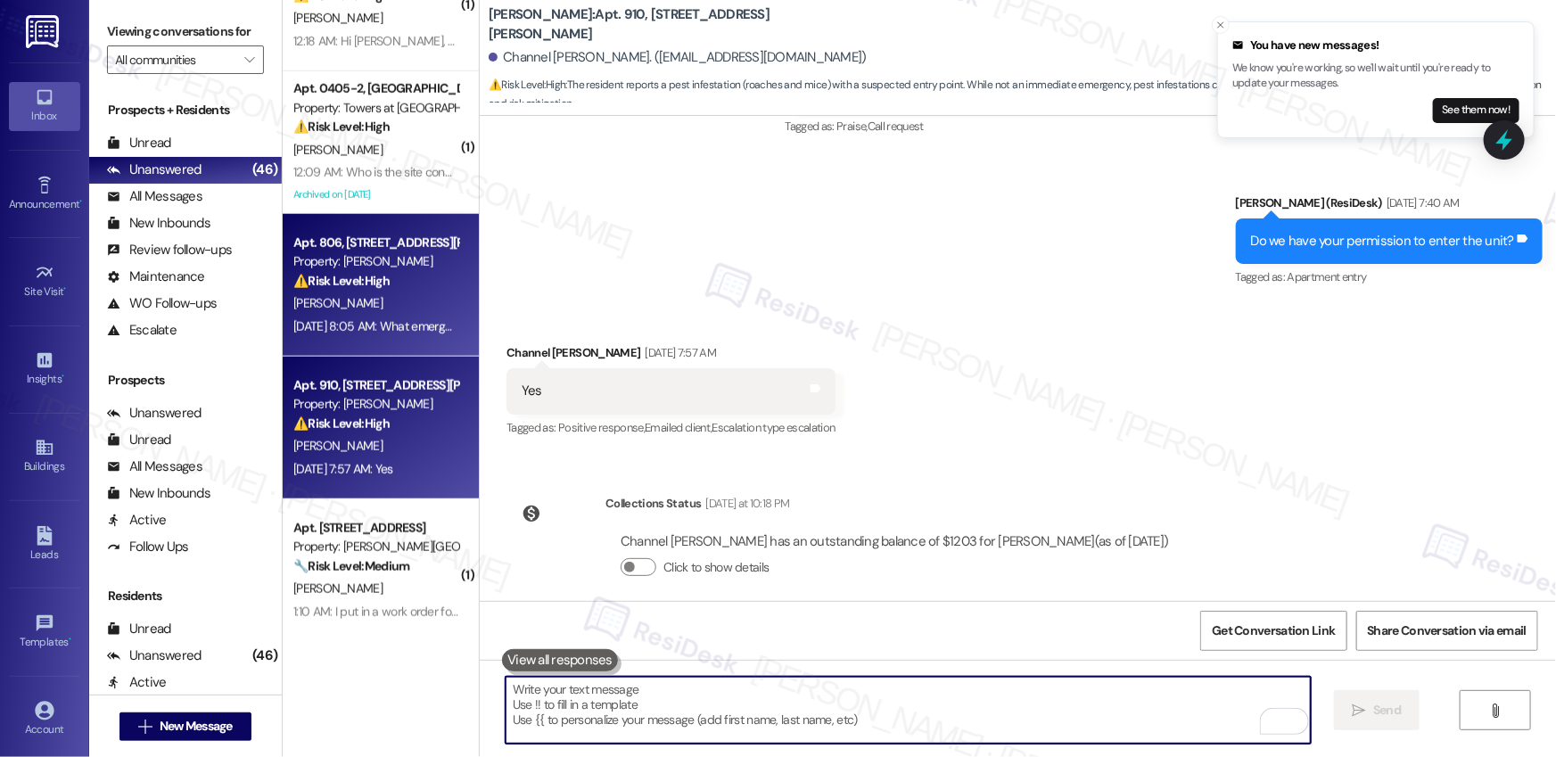
click at [362, 341] on div "Apt. 806, 1320 W. Somerville Ave Property: YONO ⚠️ Risk Level: High The residen…" at bounding box center [381, 285] width 196 height 143
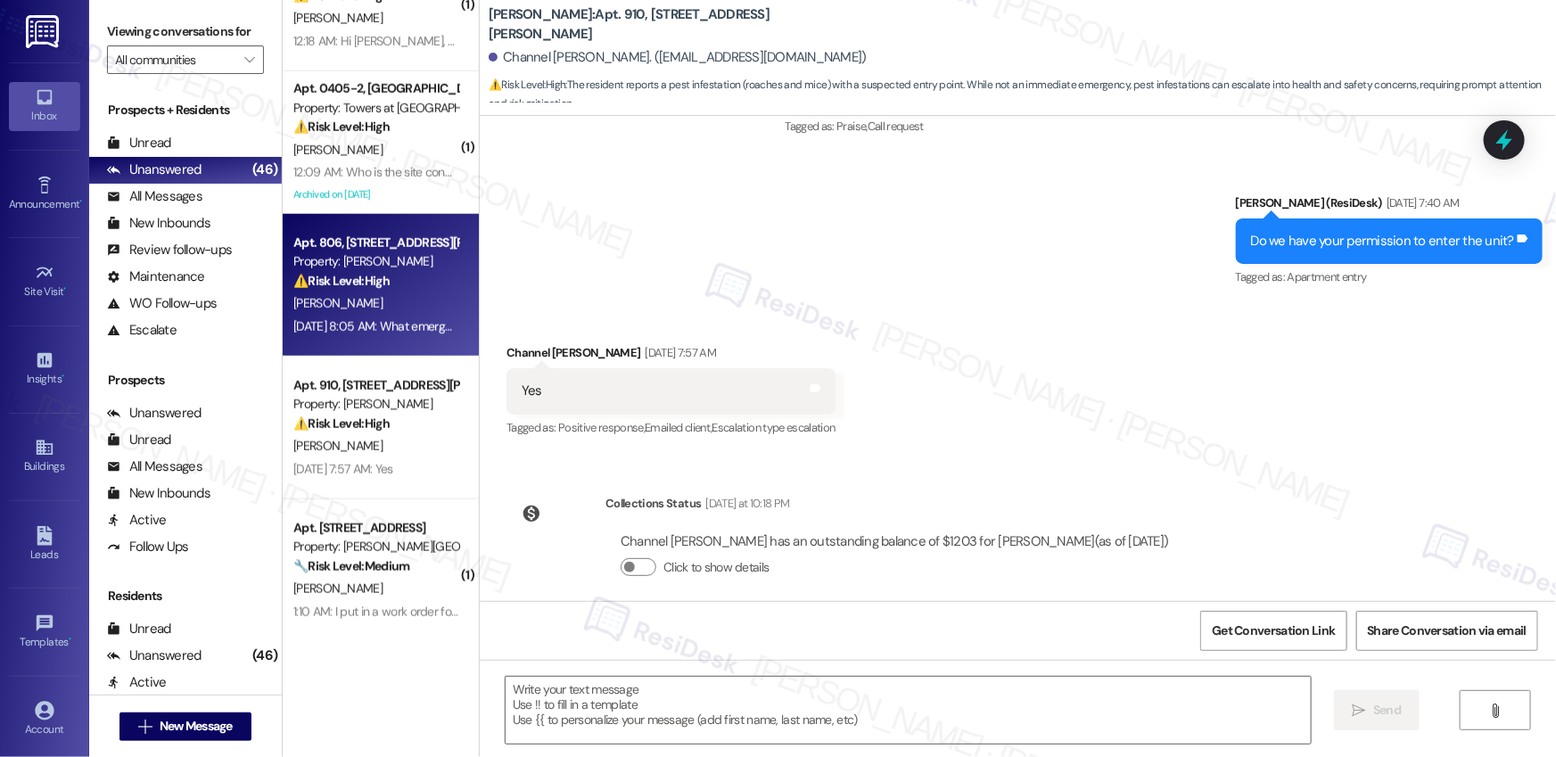
type textarea "Fetching suggested responses. Please feel free to read through the conversation…"
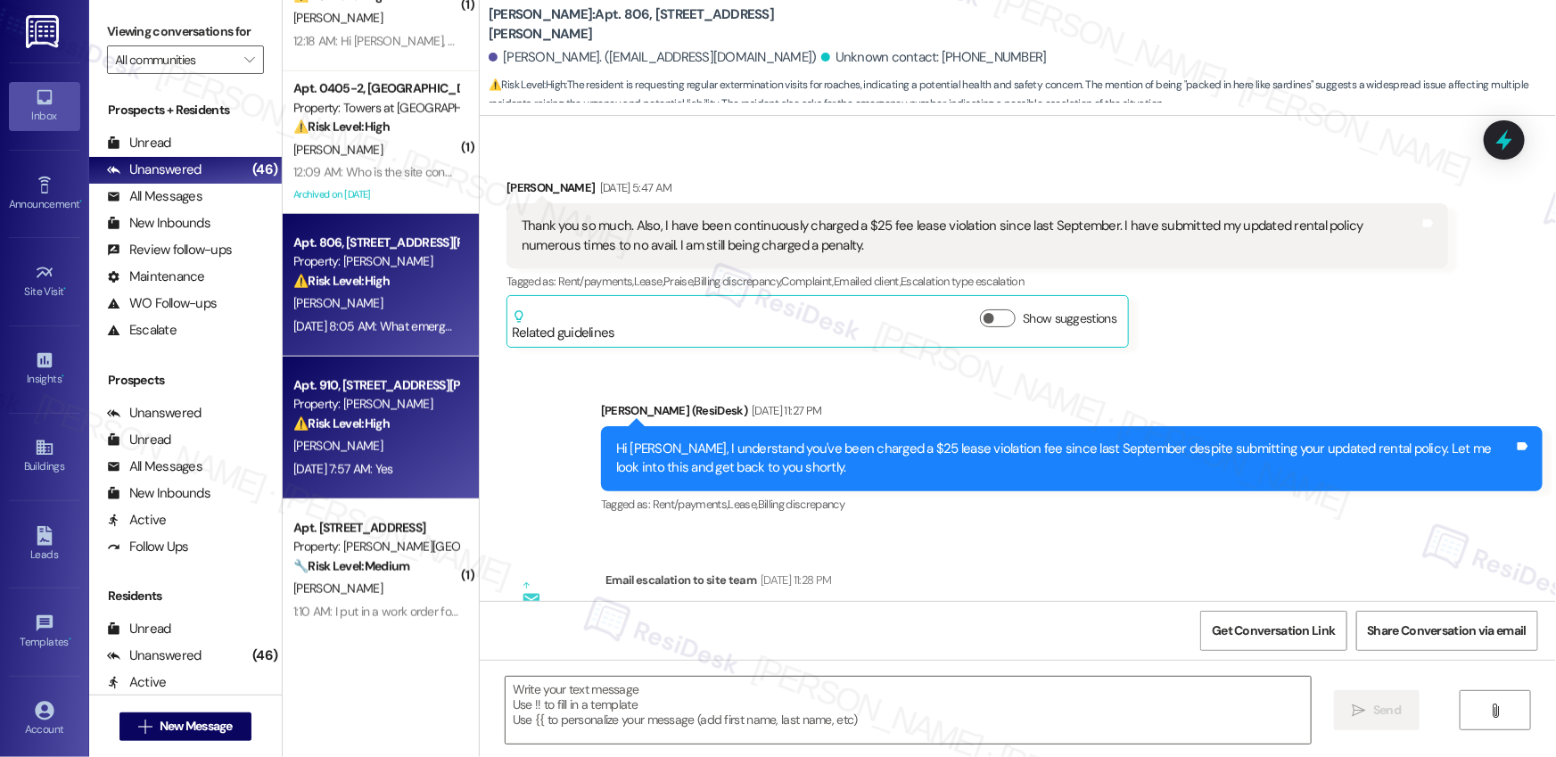
type textarea "Fetching suggested responses. Please feel free to read through the conversation…"
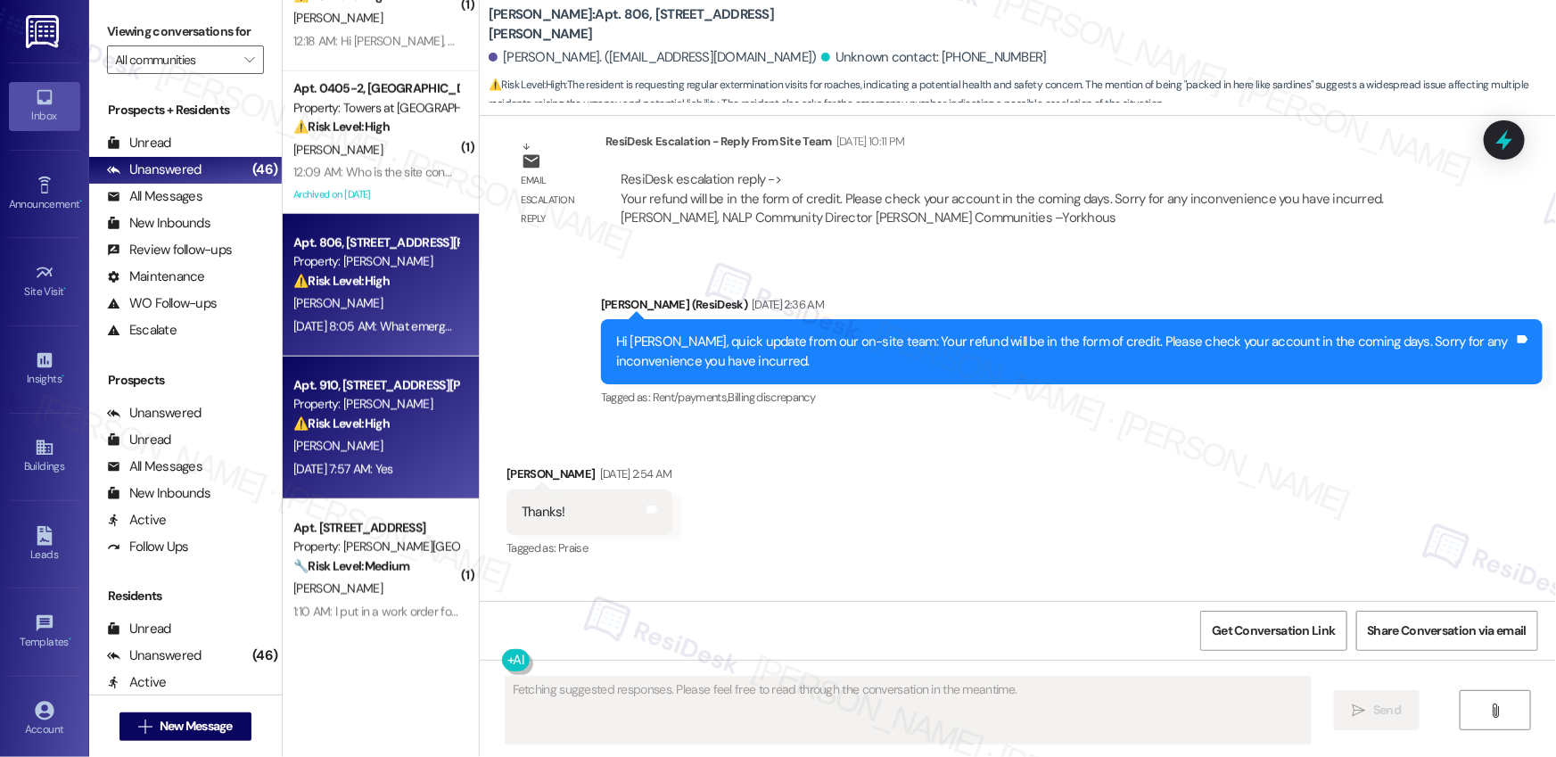
click at [366, 406] on div "Property: YONO" at bounding box center [375, 404] width 165 height 19
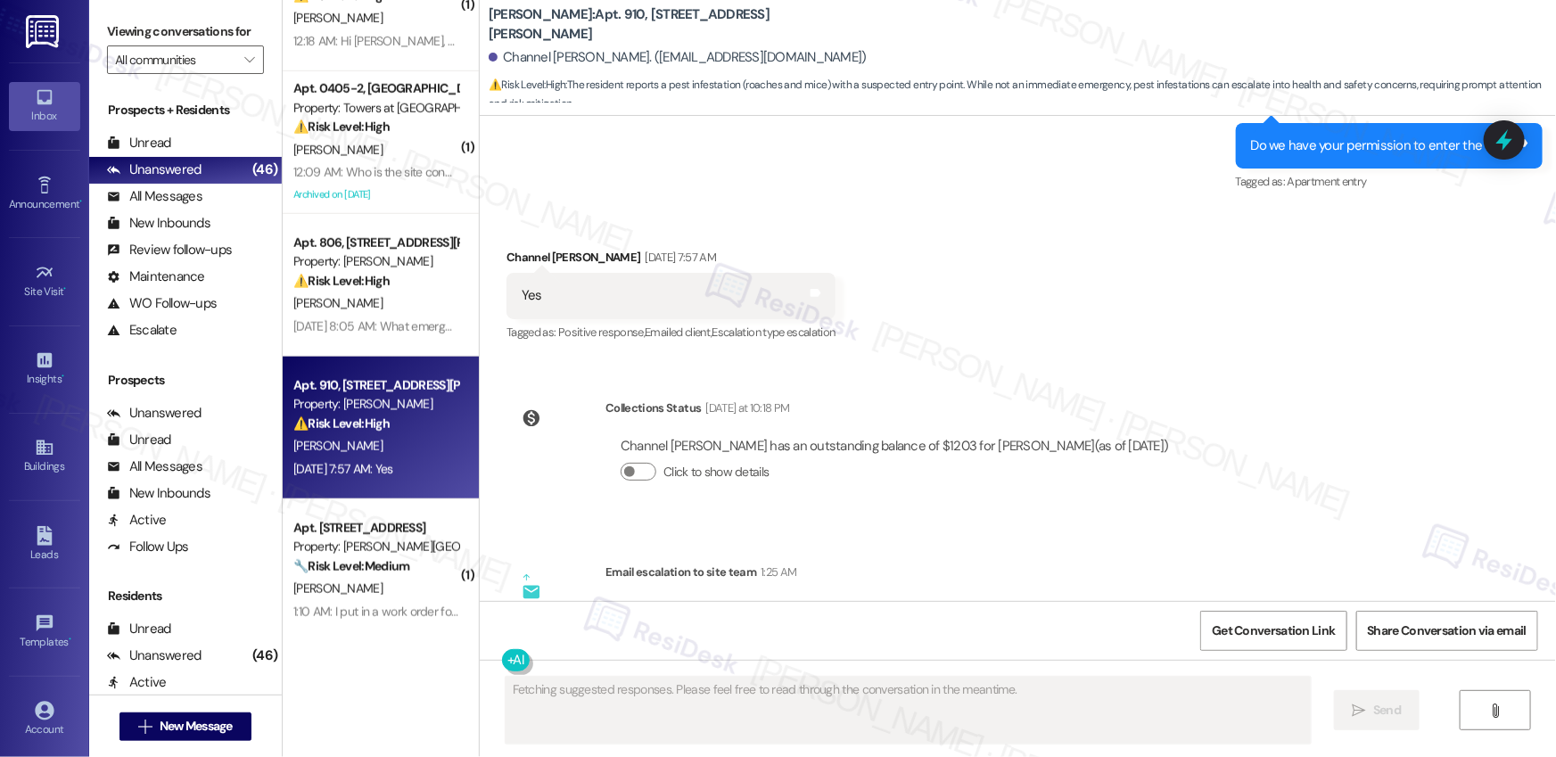
scroll to position [20690, 0]
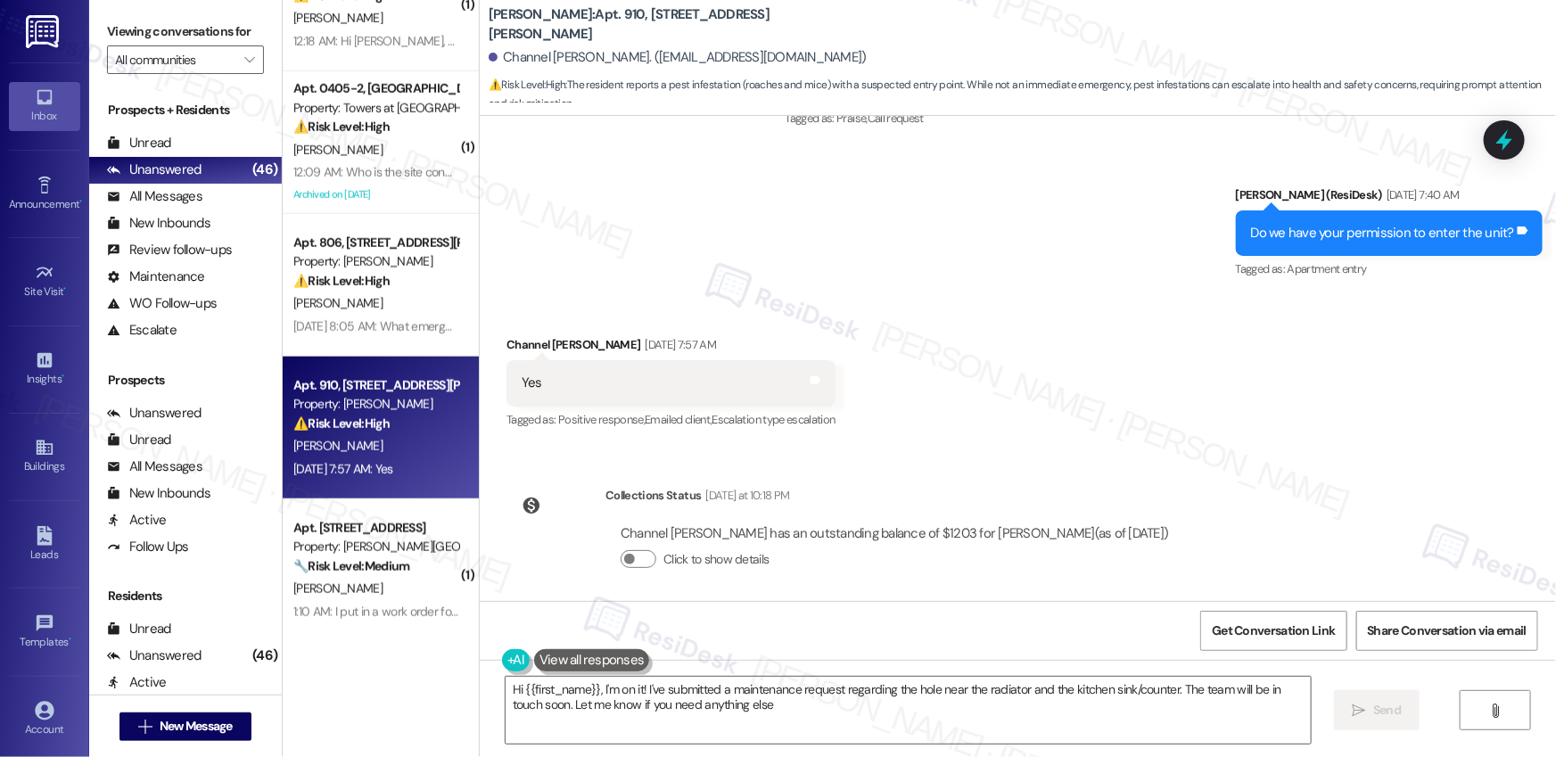
type textarea "Hi {{first_name}}, I'm on it! I've submitted a maintenance request regarding th…"
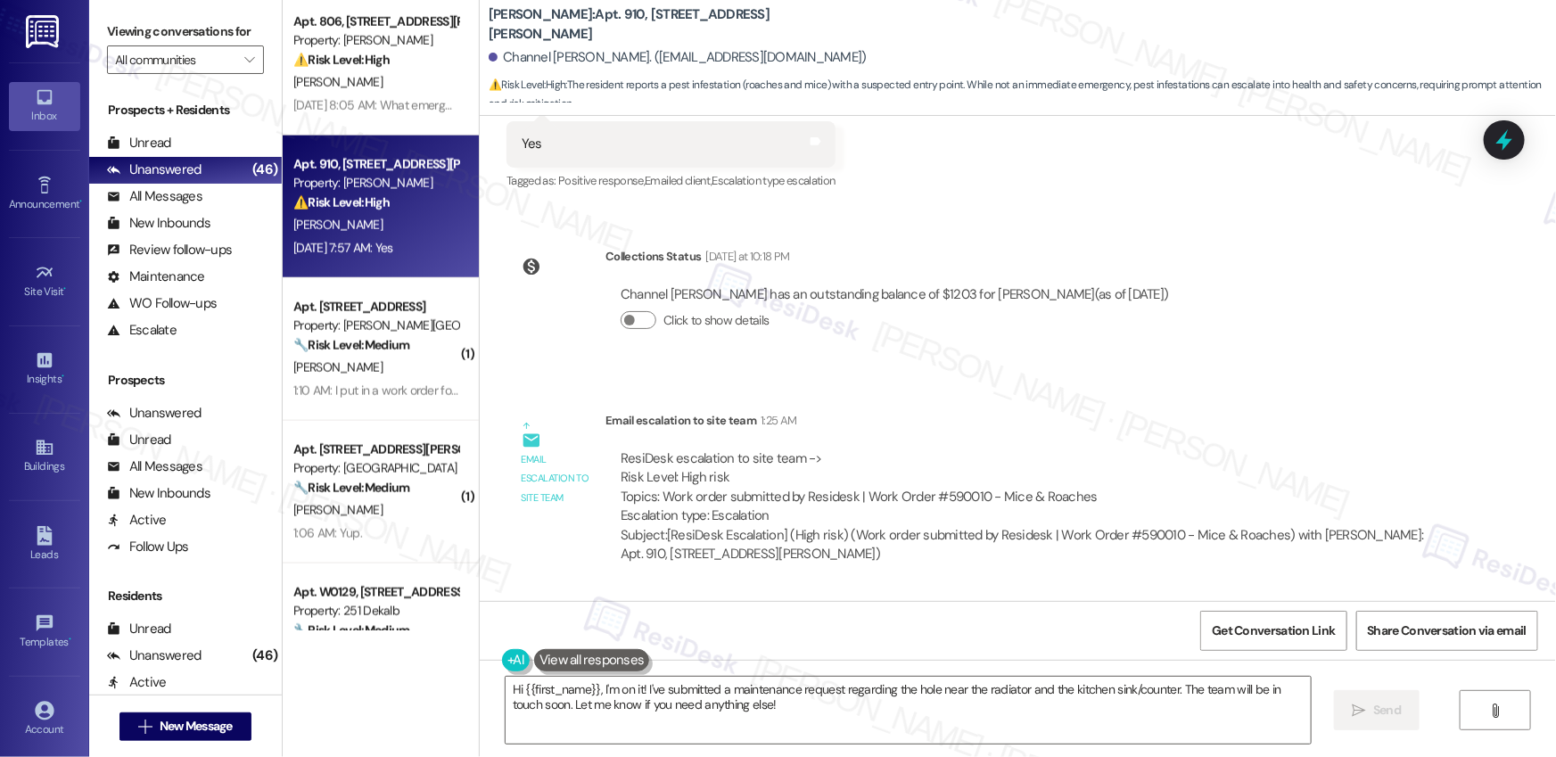
scroll to position [1037, 0]
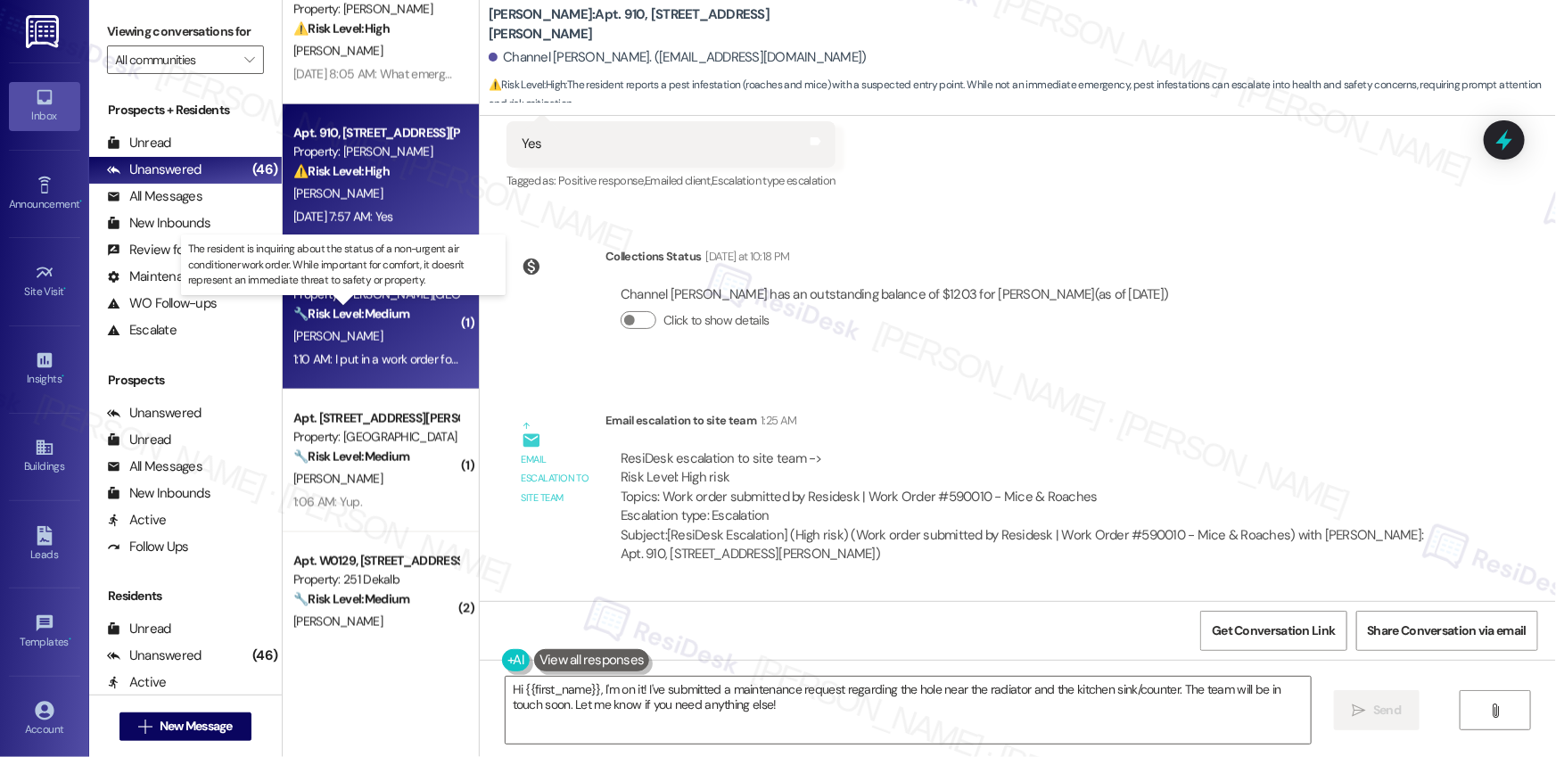
click at [400, 315] on strong "🔧 Risk Level: Medium" at bounding box center [351, 314] width 116 height 16
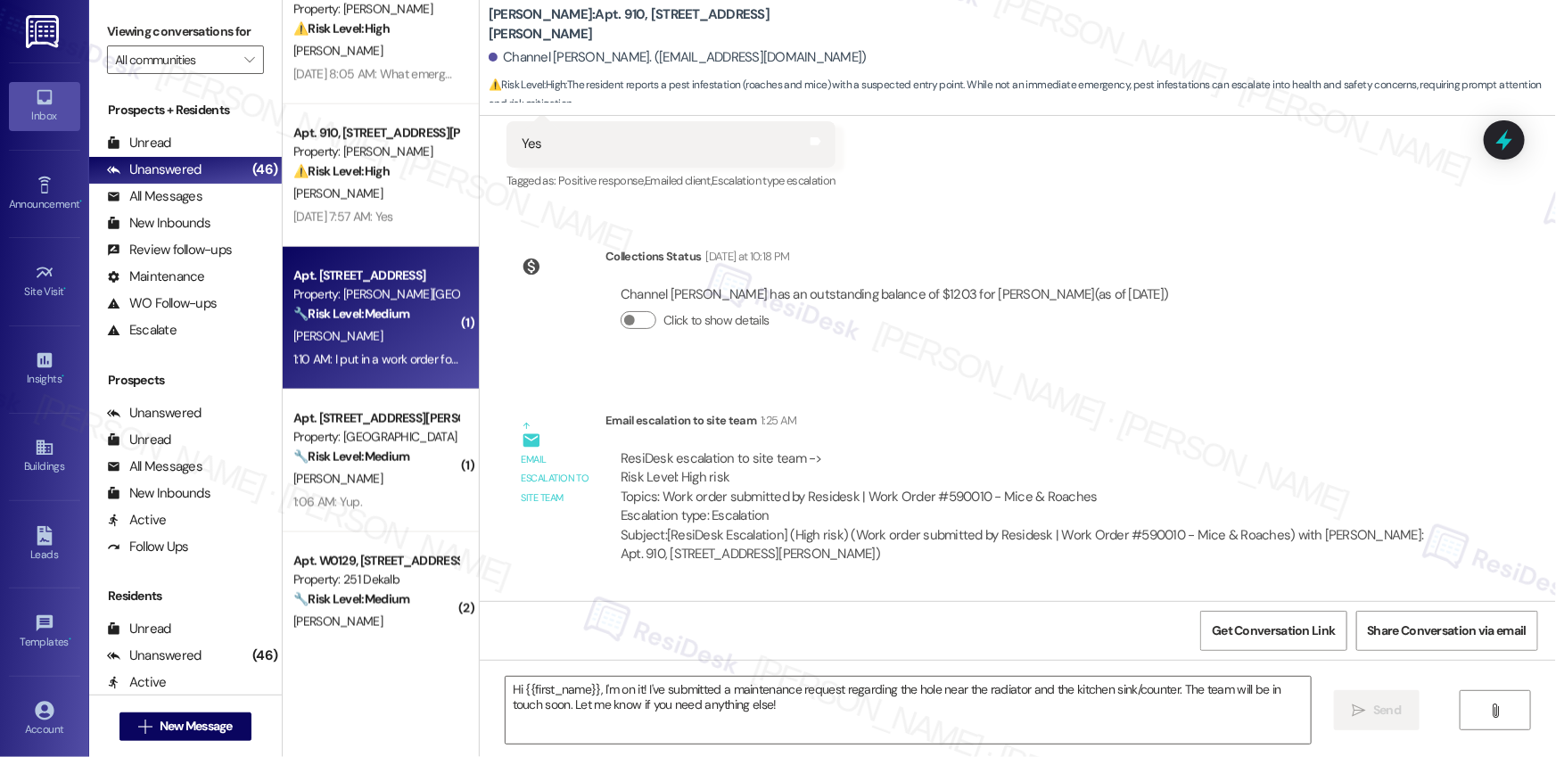
type textarea "Fetching suggested responses. Please feel free to read through the conversation…"
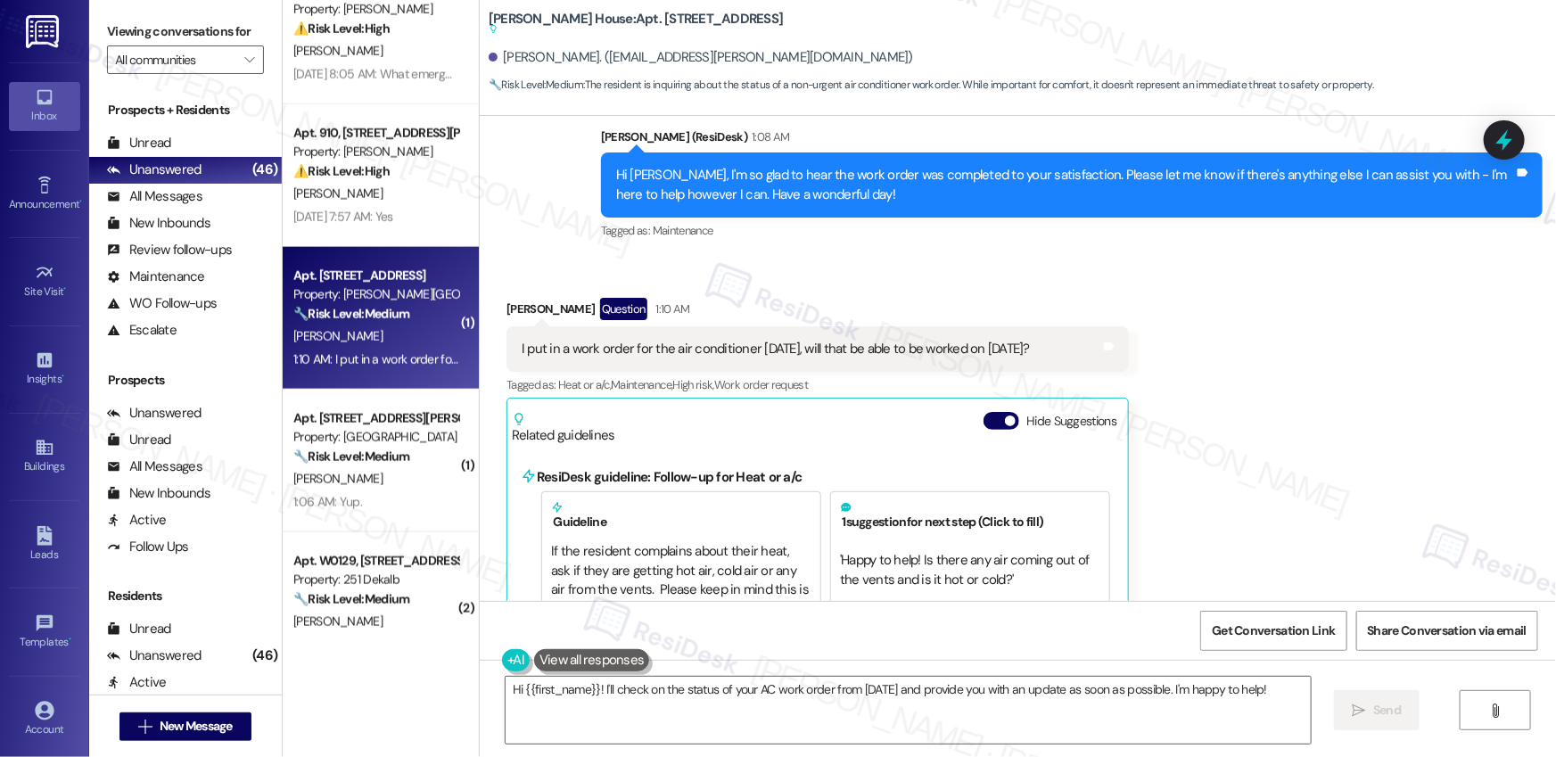
scroll to position [773, 0]
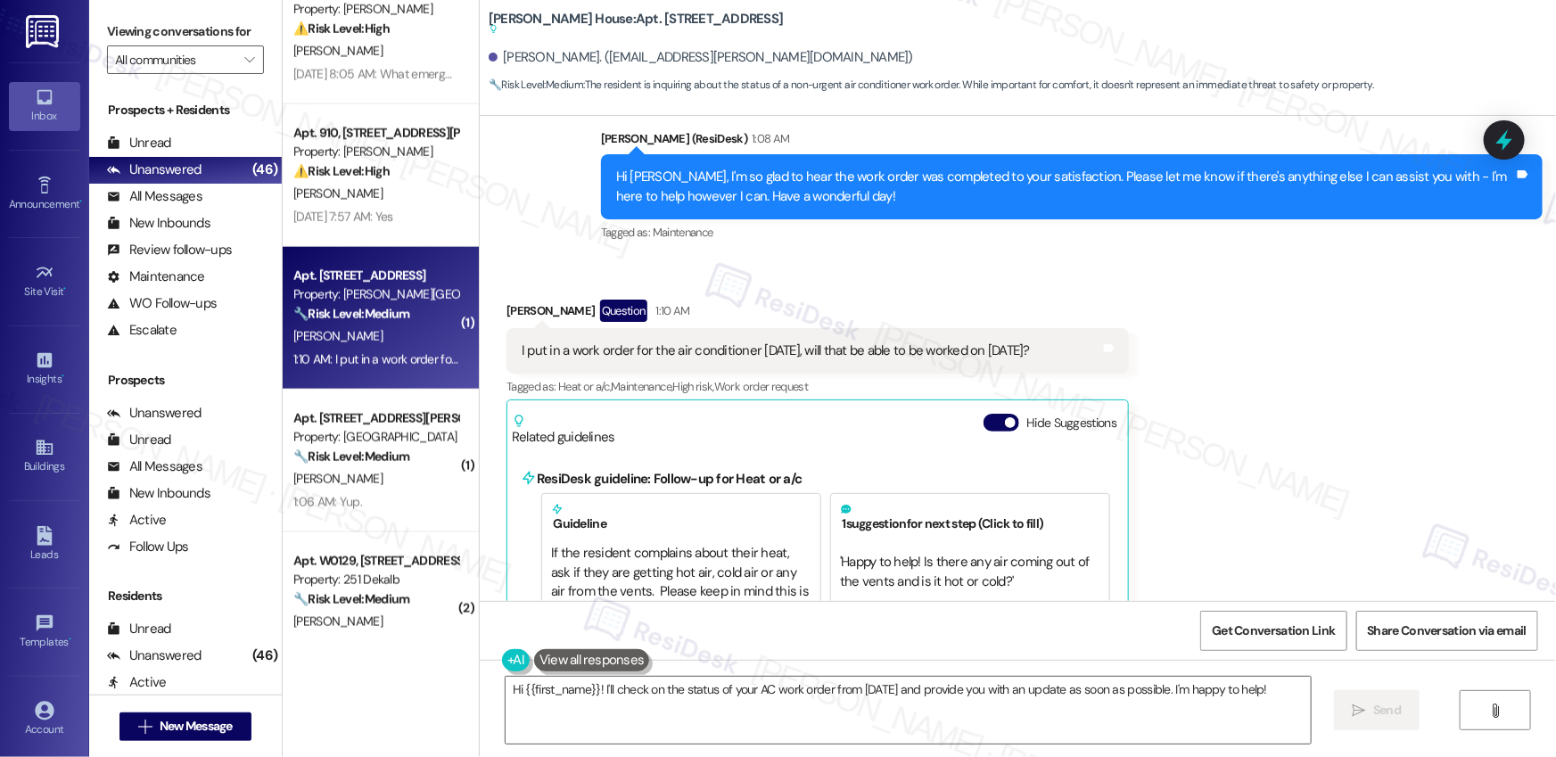
drag, startPoint x: 537, startPoint y: 351, endPoint x: 748, endPoint y: 347, distance: 211.4
click at [748, 347] on div "I put in a work order for the air conditioner yesterday, will that be able to b…" at bounding box center [776, 351] width 508 height 19
drag, startPoint x: 531, startPoint y: 351, endPoint x: 865, endPoint y: 354, distance: 334.5
click at [865, 354] on div "I put in a work order for the air conditioner yesterday, will that be able to b…" at bounding box center [776, 351] width 508 height 19
drag, startPoint x: 480, startPoint y: 20, endPoint x: 557, endPoint y: 23, distance: 77.7
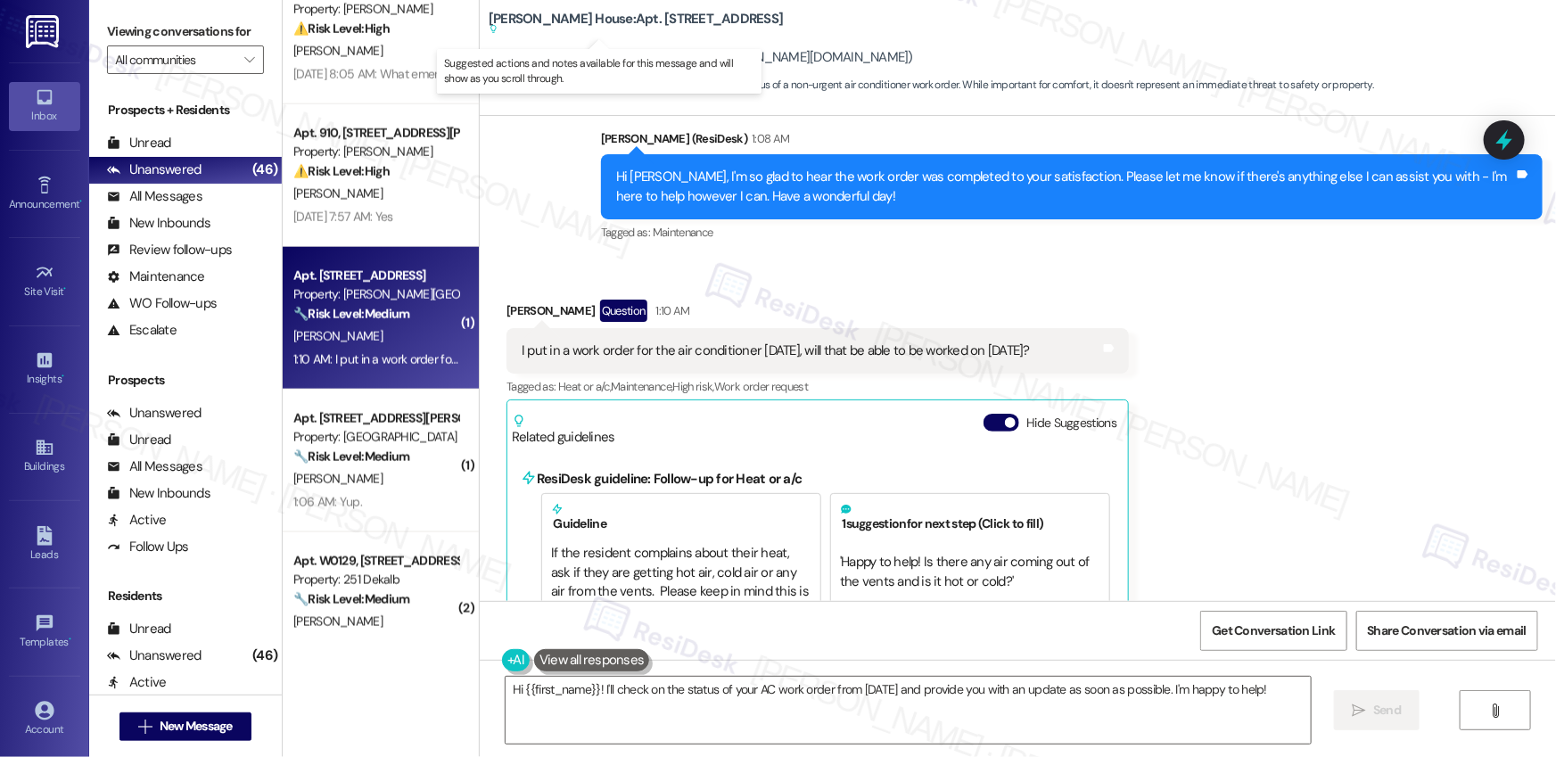
click at [557, 23] on b "Joshua House: Apt. F0105, 2607 Welsh Rd Suggested actions and notes available f…" at bounding box center [636, 24] width 294 height 29
drag, startPoint x: 480, startPoint y: 16, endPoint x: 557, endPoint y: 17, distance: 77.6
click at [559, 16] on b "Joshua House: Apt. F0105, 2607 Welsh Rd Suggested actions and notes available f…" at bounding box center [636, 24] width 294 height 29
copy b "Joshua House"
click at [612, 20] on b "Joshua House: Apt. F0105, 2607 Welsh Rd Suggested actions and notes available f…" at bounding box center [636, 24] width 294 height 29
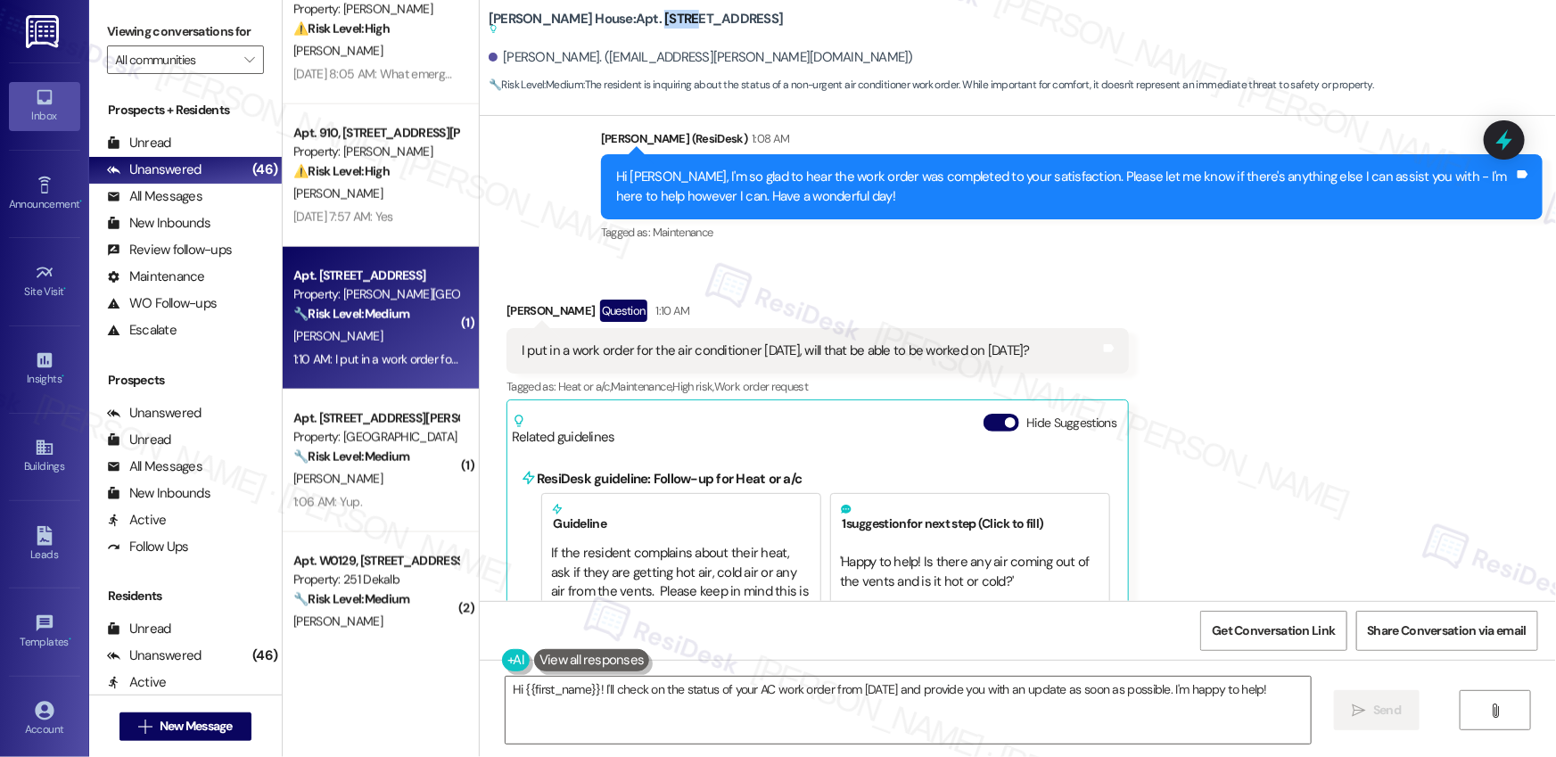
click at [612, 20] on b "Joshua House: Apt. F0105, 2607 Welsh Rd Suggested actions and notes available f…" at bounding box center [636, 24] width 294 height 29
copy b "F0105"
click at [756, 701] on textarea "Hi {{first_name}}! I'll check on the status of your AC work order from yesterda…" at bounding box center [908, 710] width 805 height 67
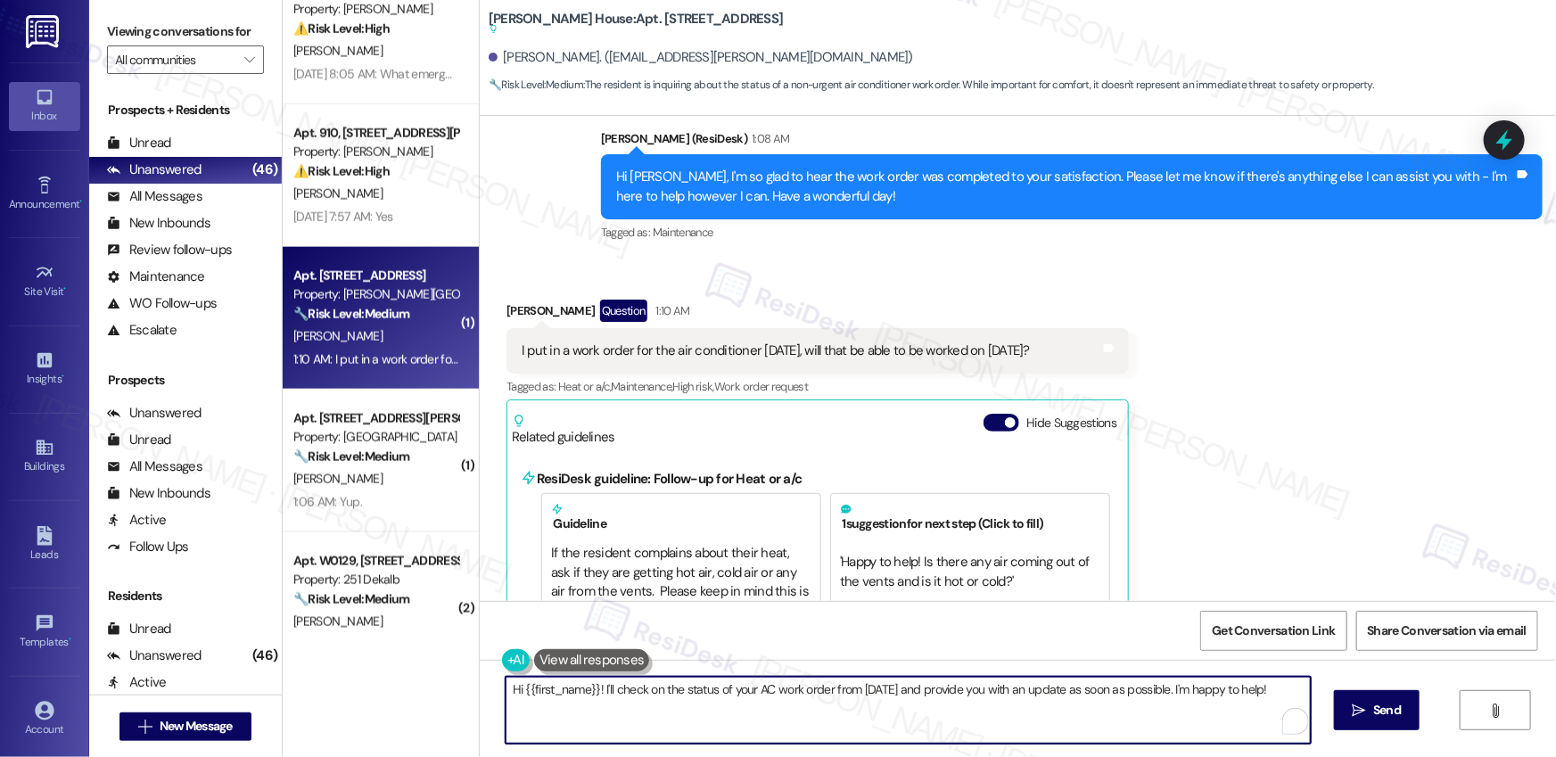
click at [756, 701] on textarea "Hi {{first_name}}! I'll check on the status of your AC work order from yesterda…" at bounding box center [908, 710] width 805 height 67
paste textarea "F0105"
paste textarea "Work orders are prioritized based on the submission date and the urgency of the…"
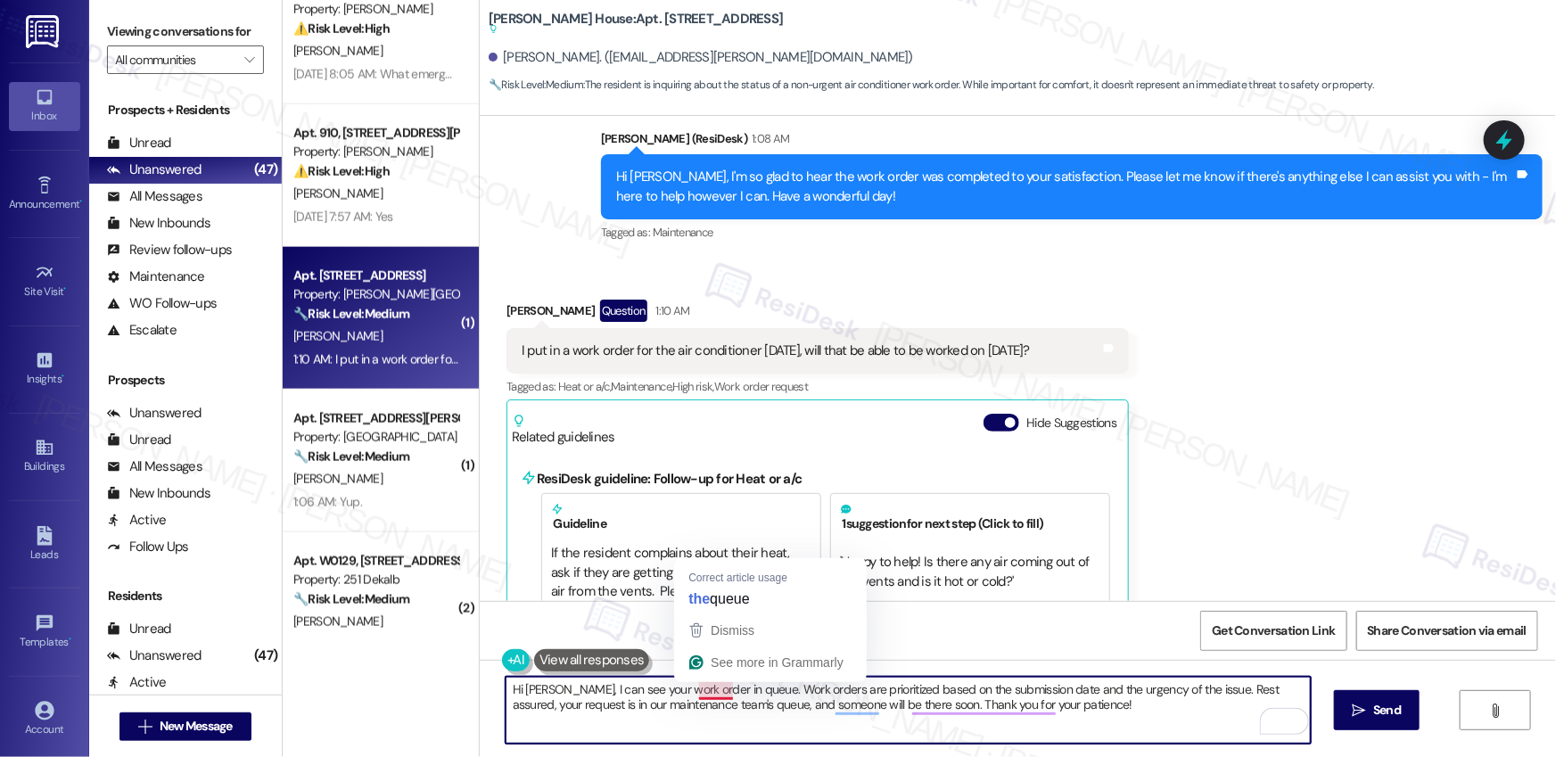
click at [726, 692] on textarea "Hi Sofia, I can see your work order in queue. Work orders are prioritized based…" at bounding box center [908, 710] width 805 height 67
drag, startPoint x: 726, startPoint y: 692, endPoint x: 545, endPoint y: 690, distance: 181.1
click at [545, 690] on textarea "Hi Sofia, I can see your work order in queue. Work orders are prioritized based…" at bounding box center [908, 710] width 805 height 67
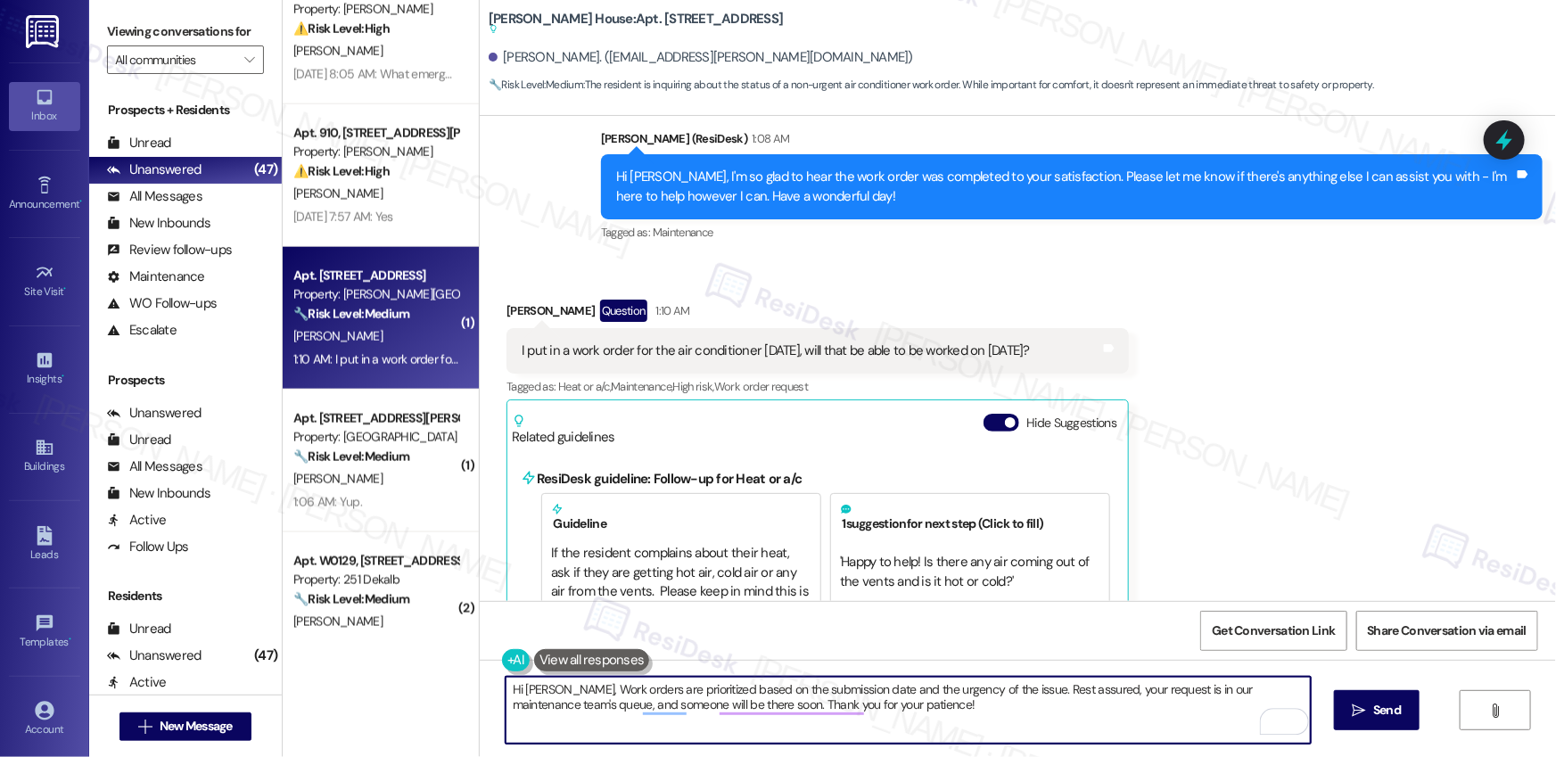
click at [554, 690] on textarea "Hi Sofia, Work orders are prioritized based on the submission date and the urge…" at bounding box center [908, 710] width 805 height 67
click at [1090, 706] on textarea "Hi Sofia, work orders are prioritized based on the submission date and the urge…" at bounding box center [908, 710] width 805 height 67
click at [918, 713] on textarea "Hi Sofia, work orders are prioritized based on the submission date and the urge…" at bounding box center [908, 710] width 805 height 67
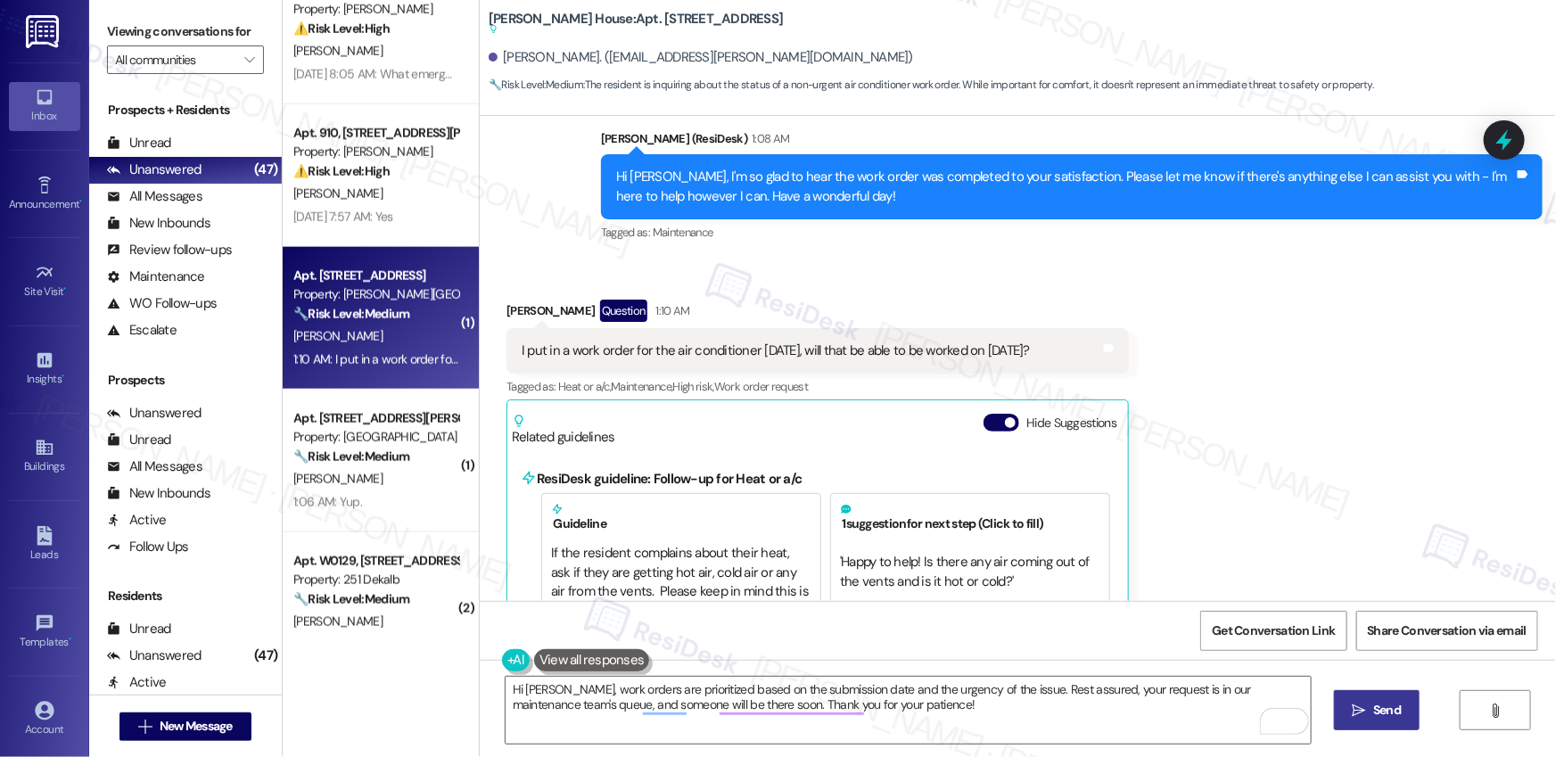
click at [1382, 719] on span "Send" at bounding box center [1387, 710] width 28 height 19
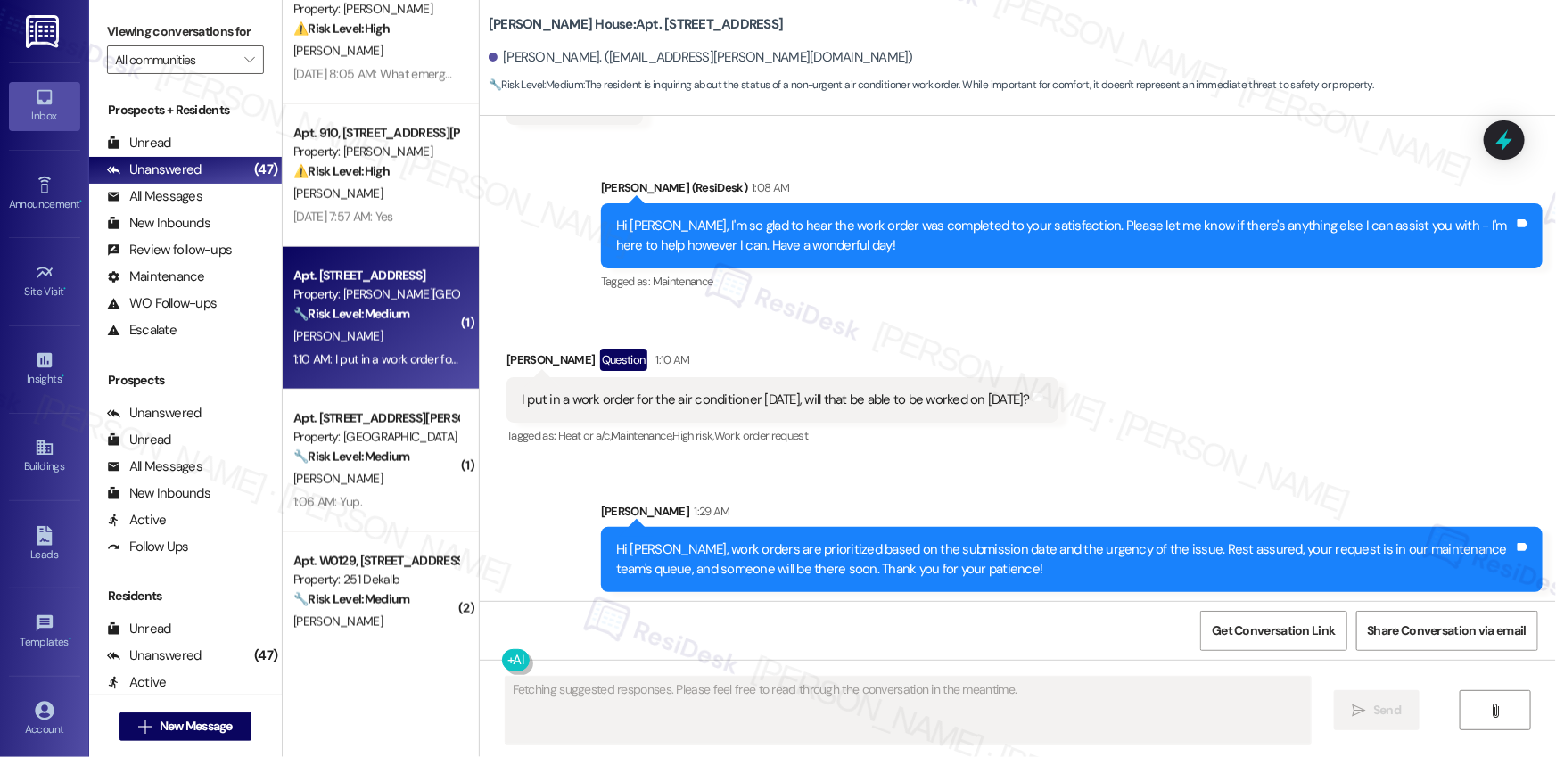
scroll to position [729, 0]
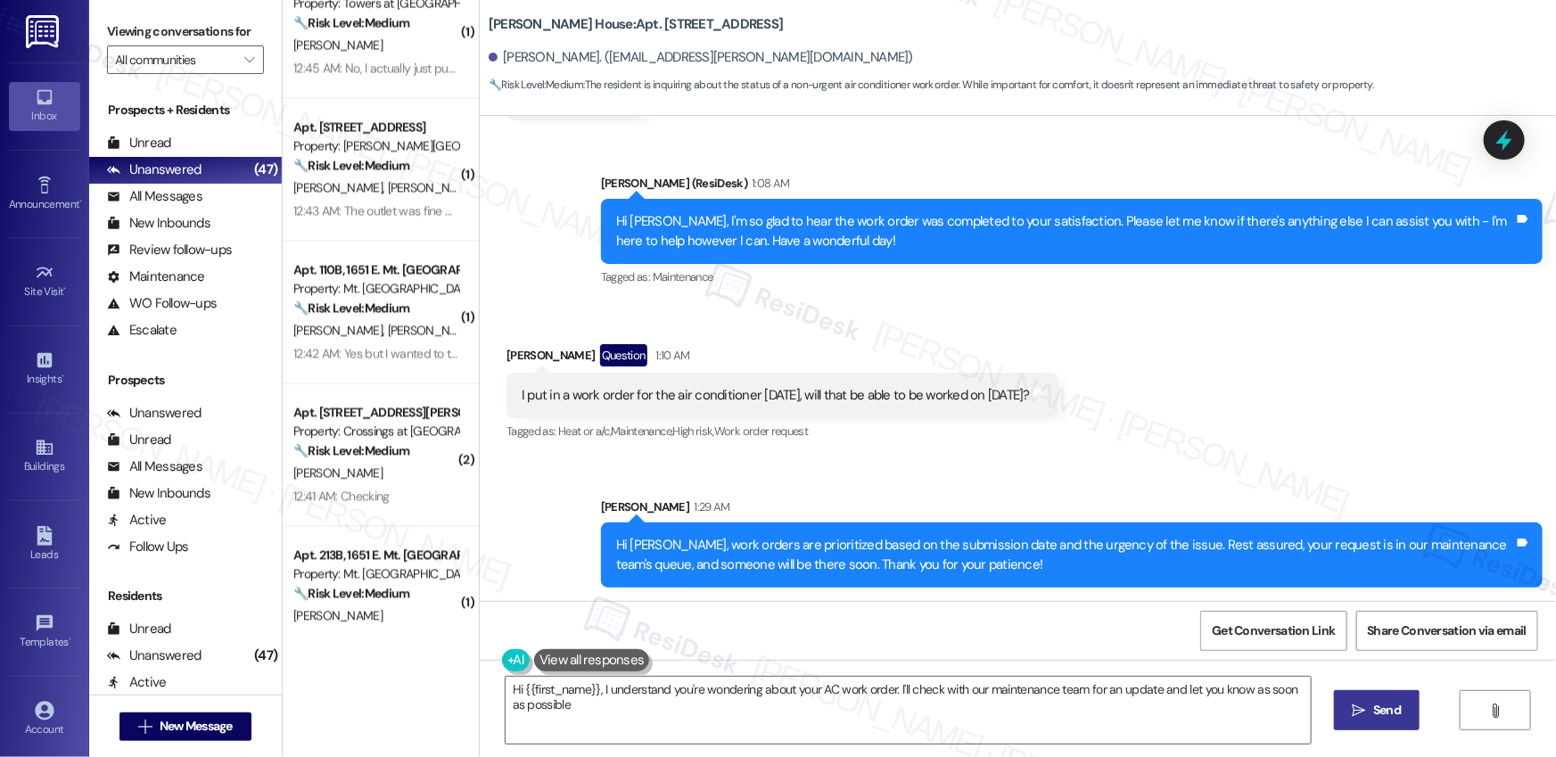
type textarea "Hi {{first_name}}, I understand you're wondering about your AC work order. I'll…"
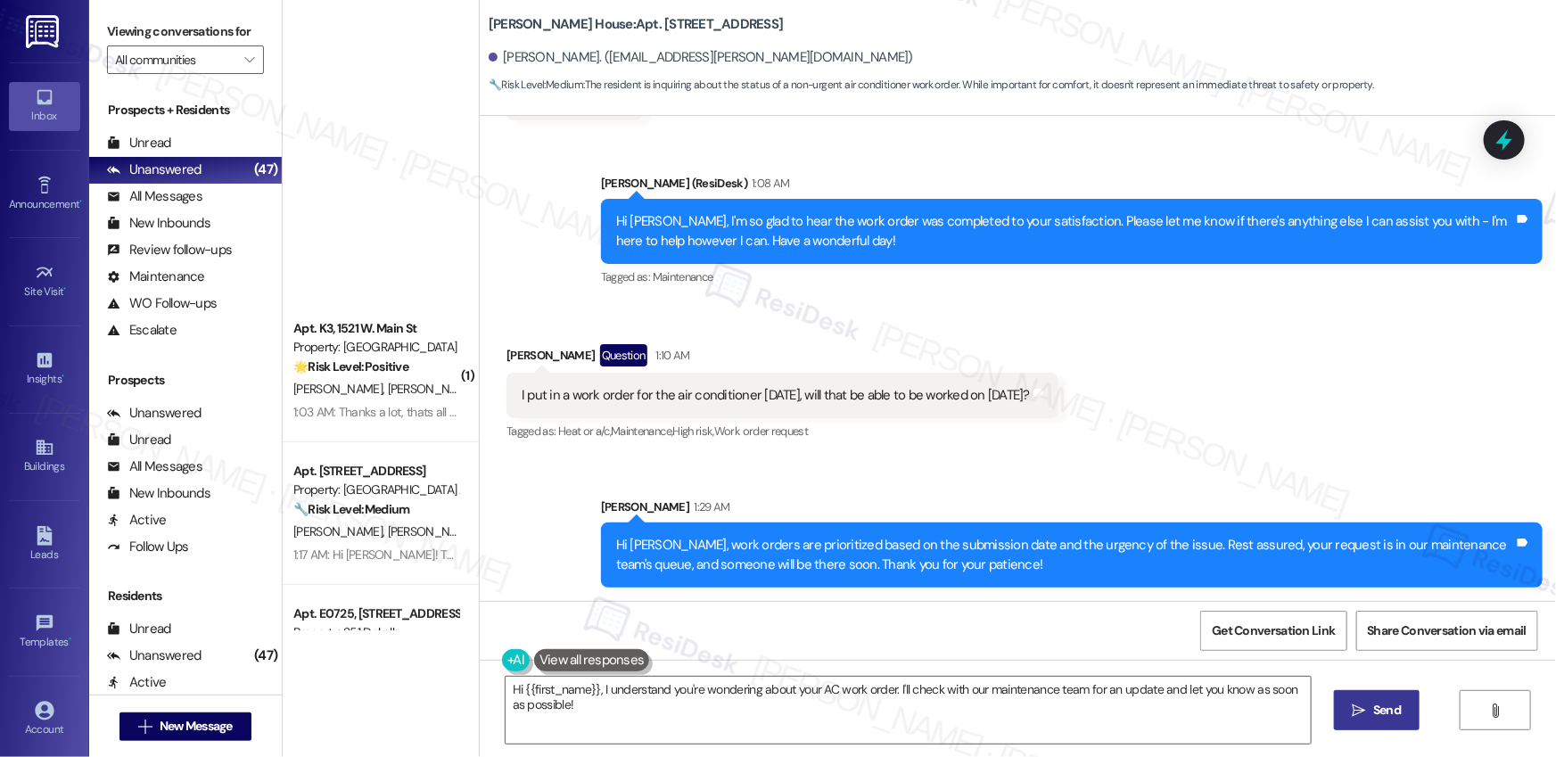
scroll to position [3783, 0]
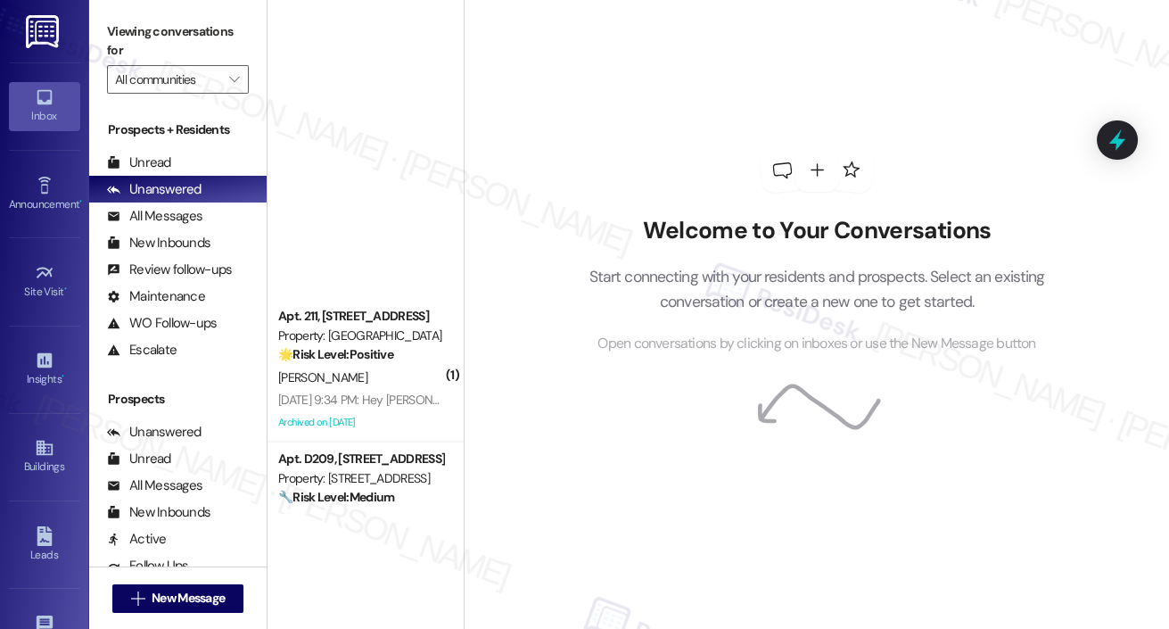
scroll to position [6061, 0]
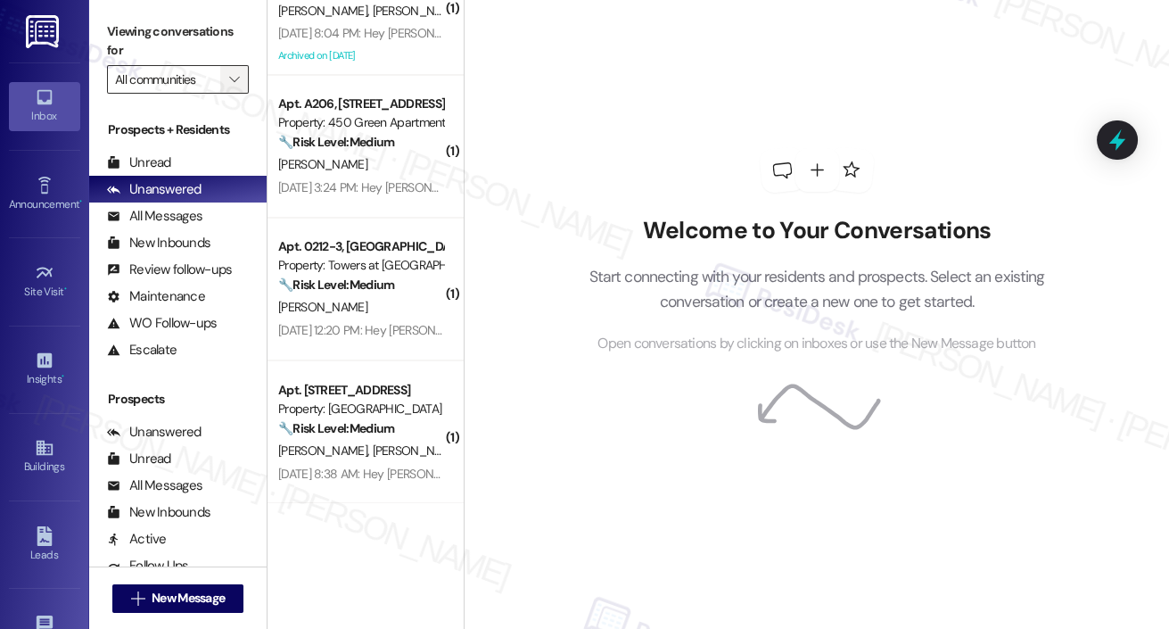
click at [235, 85] on icon "" at bounding box center [234, 79] width 10 height 14
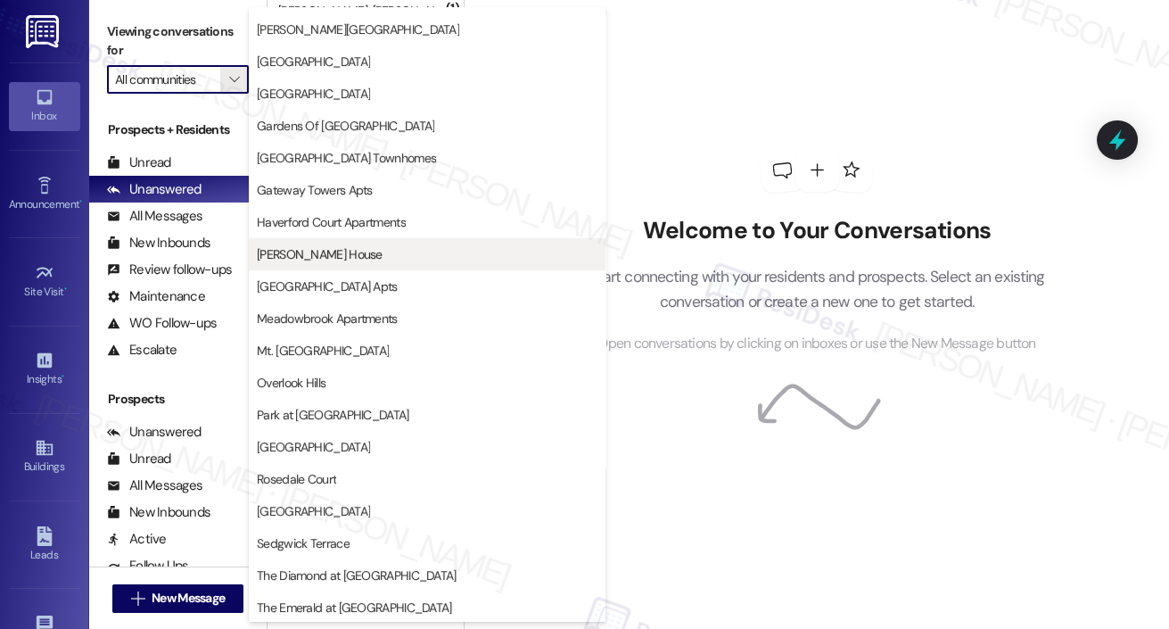
scroll to position [445, 0]
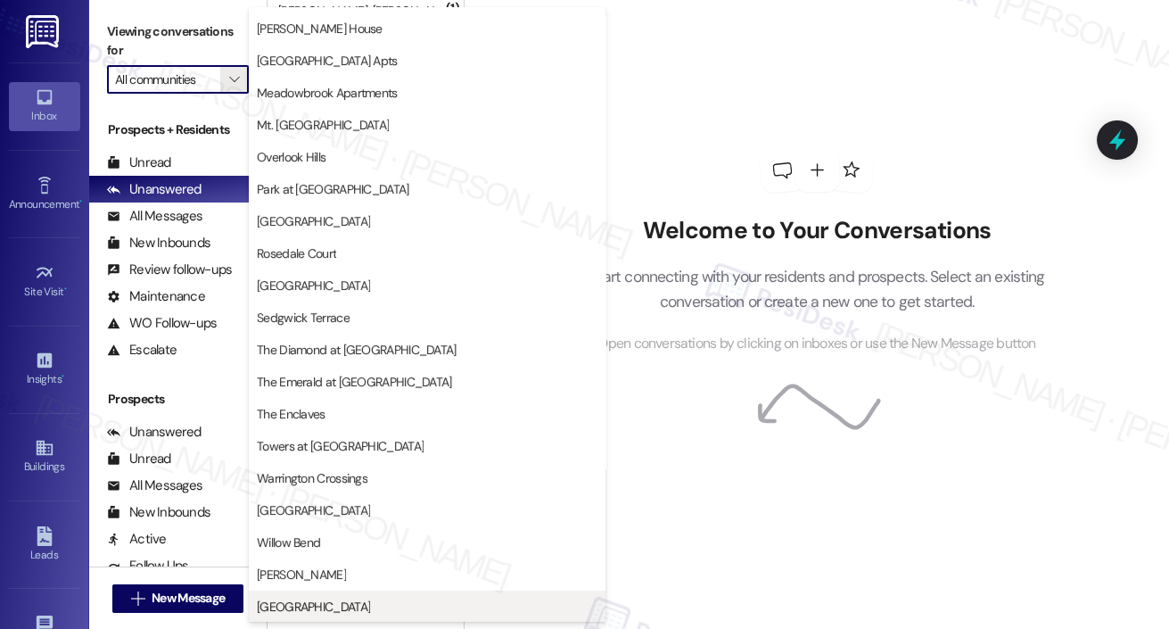
click at [301, 598] on span "[GEOGRAPHIC_DATA]" at bounding box center [313, 607] width 113 height 18
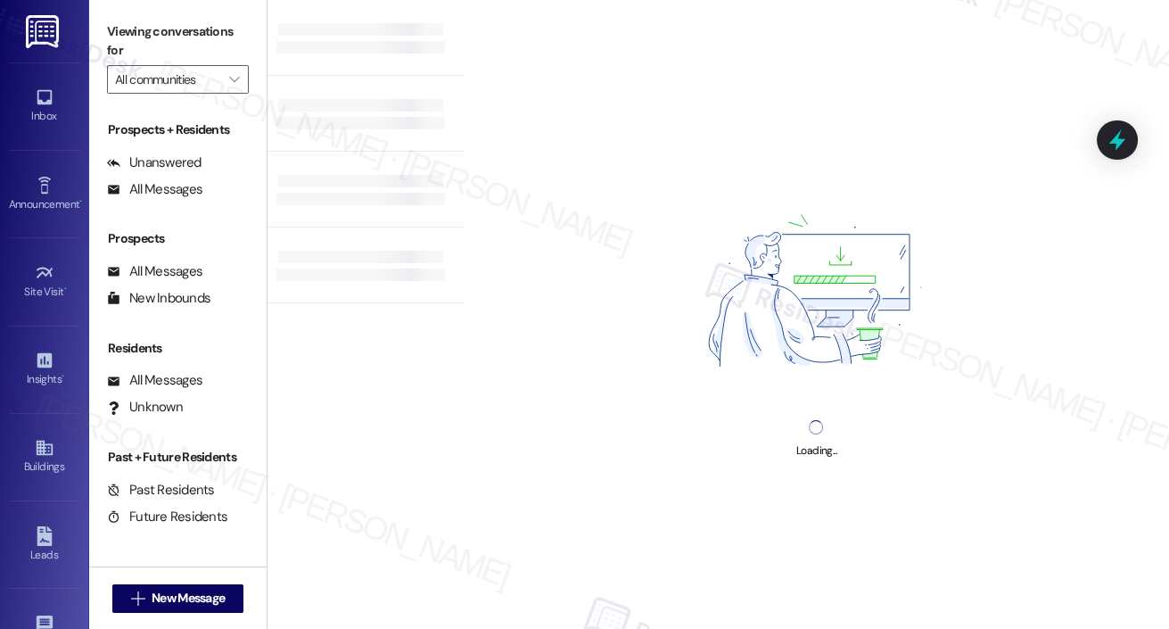
type input "[GEOGRAPHIC_DATA]"
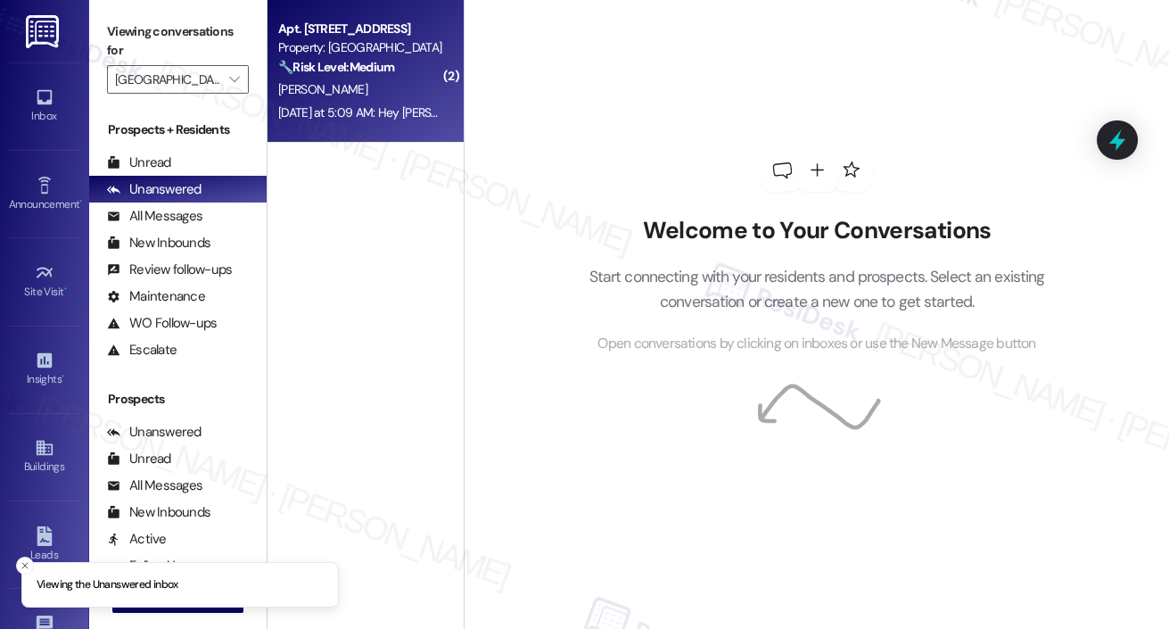
click at [430, 95] on div "[PERSON_NAME]" at bounding box center [360, 89] width 169 height 22
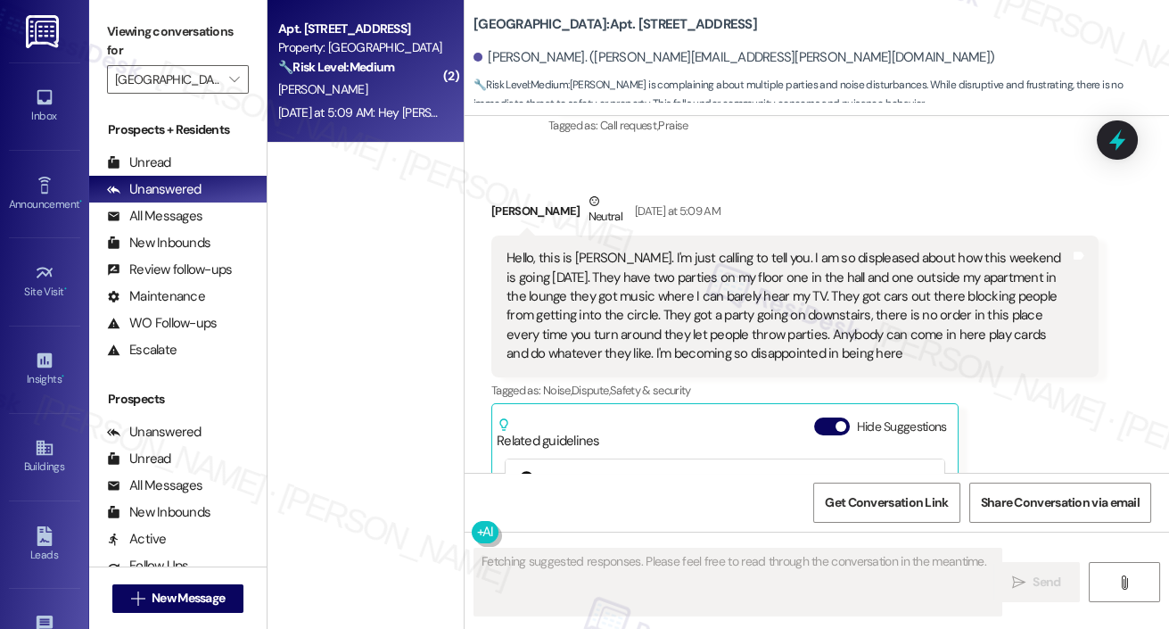
scroll to position [7521, 0]
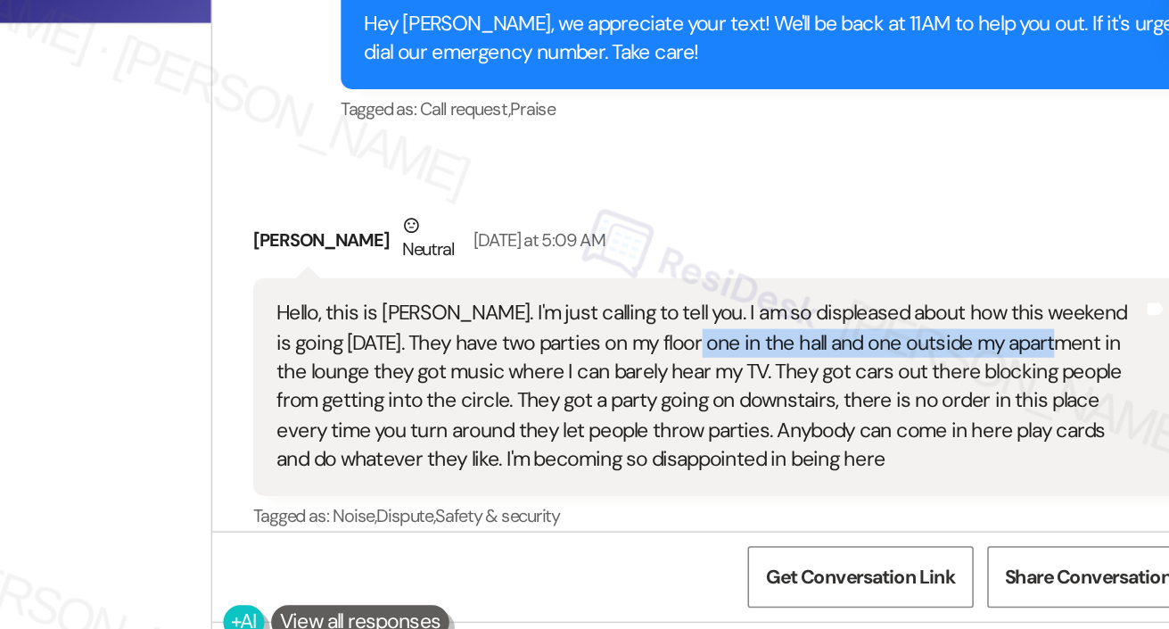
drag, startPoint x: 768, startPoint y: 350, endPoint x: 998, endPoint y: 355, distance: 230.2
click at [998, 355] on div "Hello, this is [PERSON_NAME]. I'm just calling to tell you. I am so displeased …" at bounding box center [789, 378] width 564 height 115
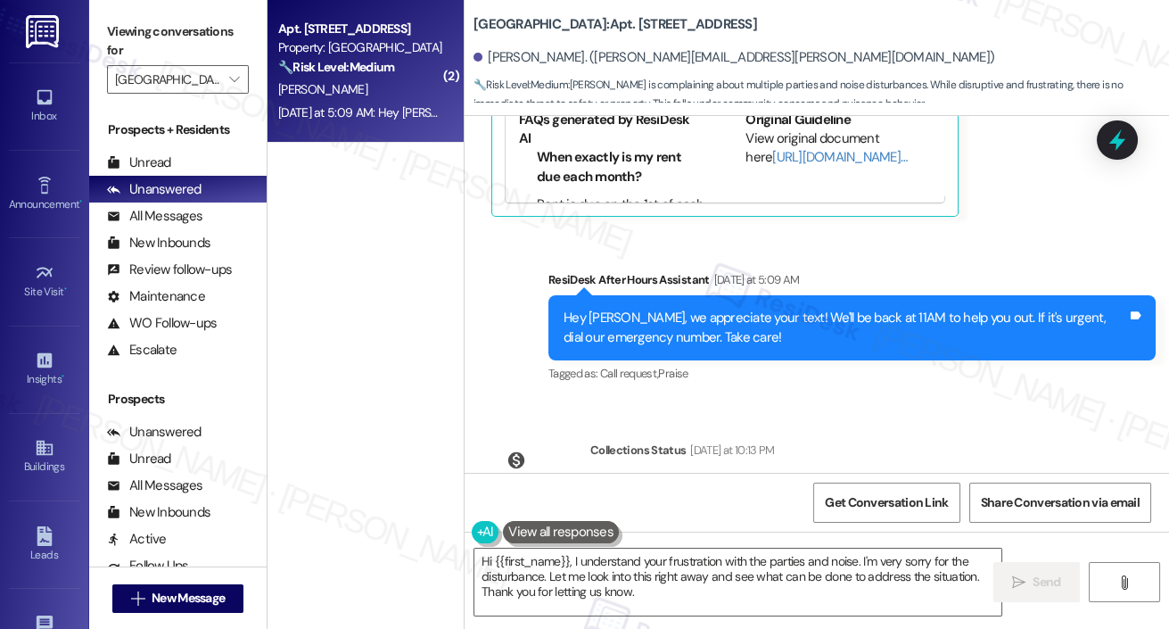
scroll to position [8195, 0]
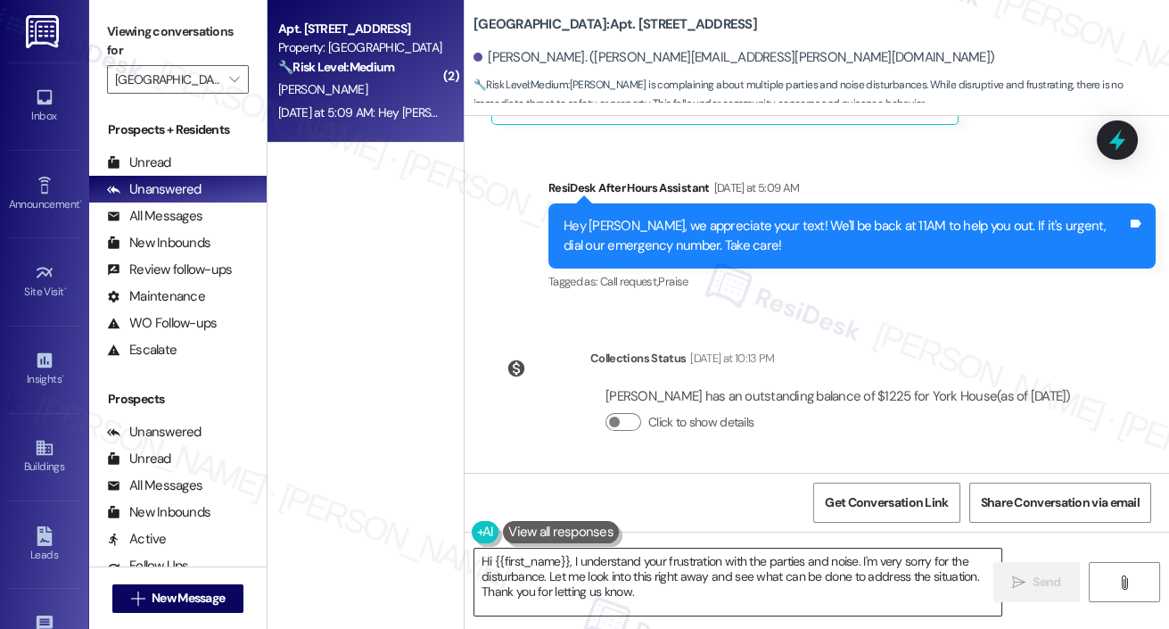
click at [663, 598] on textarea "Hi {{first_name}}, I understand your frustration with the parties and noise. I'…" at bounding box center [737, 581] width 527 height 67
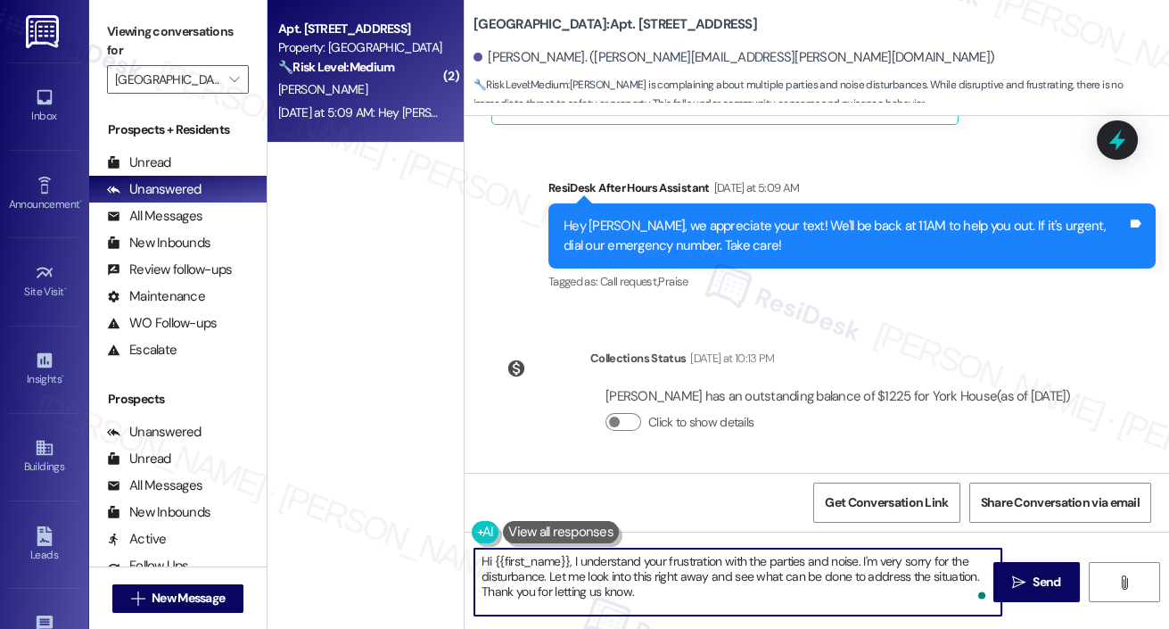
drag, startPoint x: 583, startPoint y: 577, endPoint x: 694, endPoint y: 600, distance: 113.0
click at [694, 600] on textarea "Hi {{first_name}}, I understand your frustration with the parties and noise. I'…" at bounding box center [737, 581] width 527 height 67
type textarea "Hi {{first_name}}, I understand your frustration with the parties and noise. I'…"
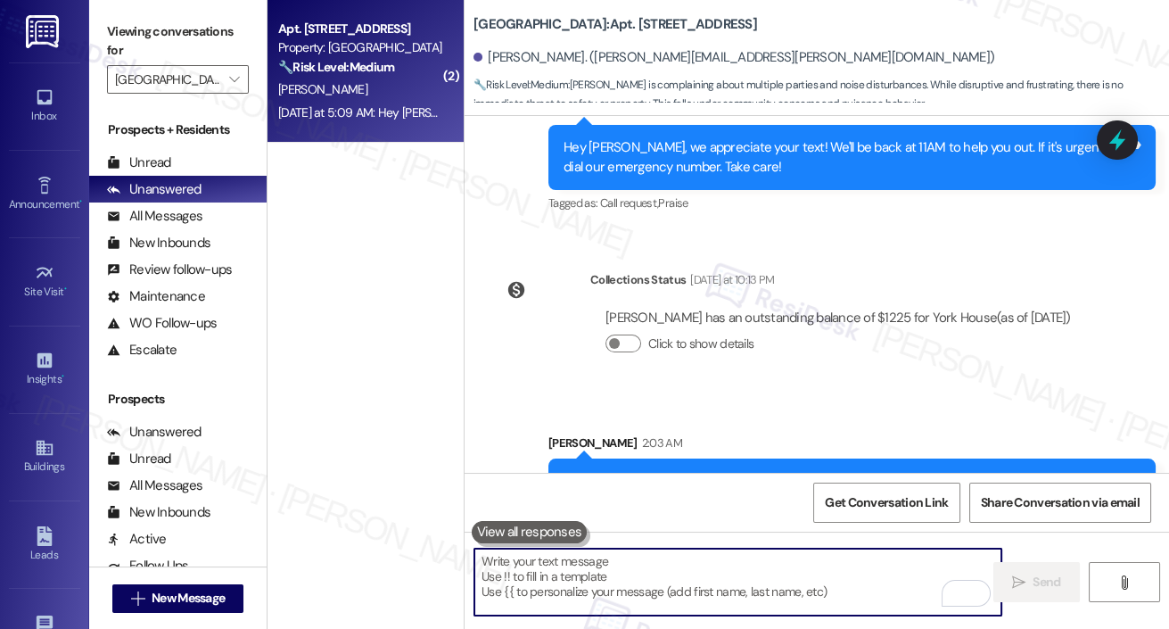
scroll to position [8339, 0]
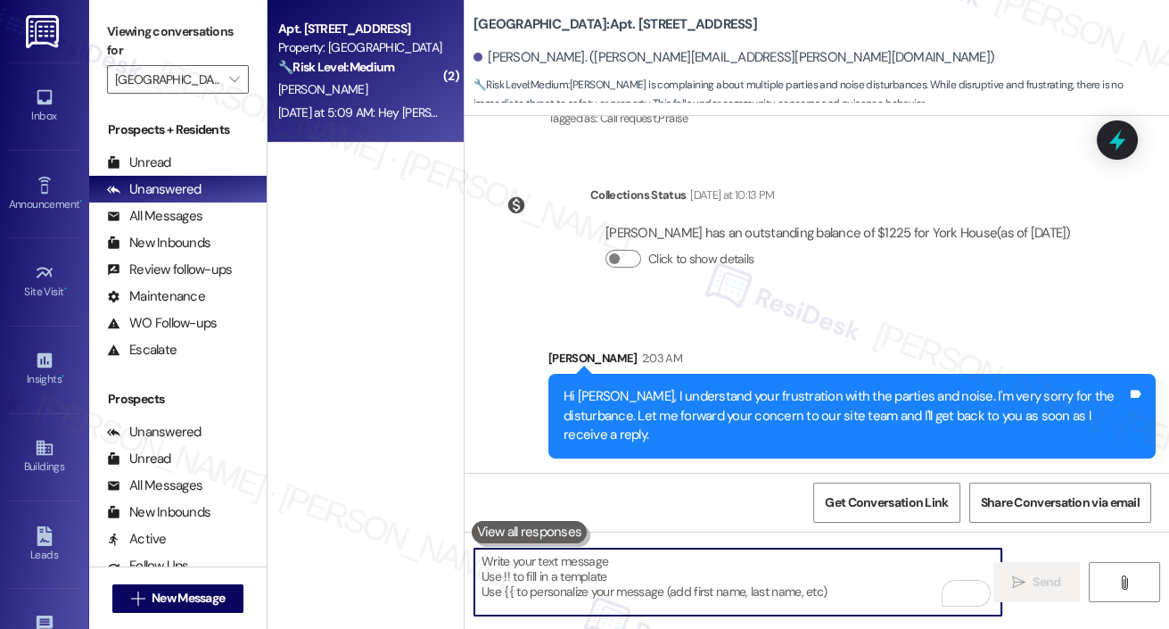
click at [708, 581] on textarea "To enrich screen reader interactions, please activate Accessibility in Grammarl…" at bounding box center [737, 581] width 527 height 67
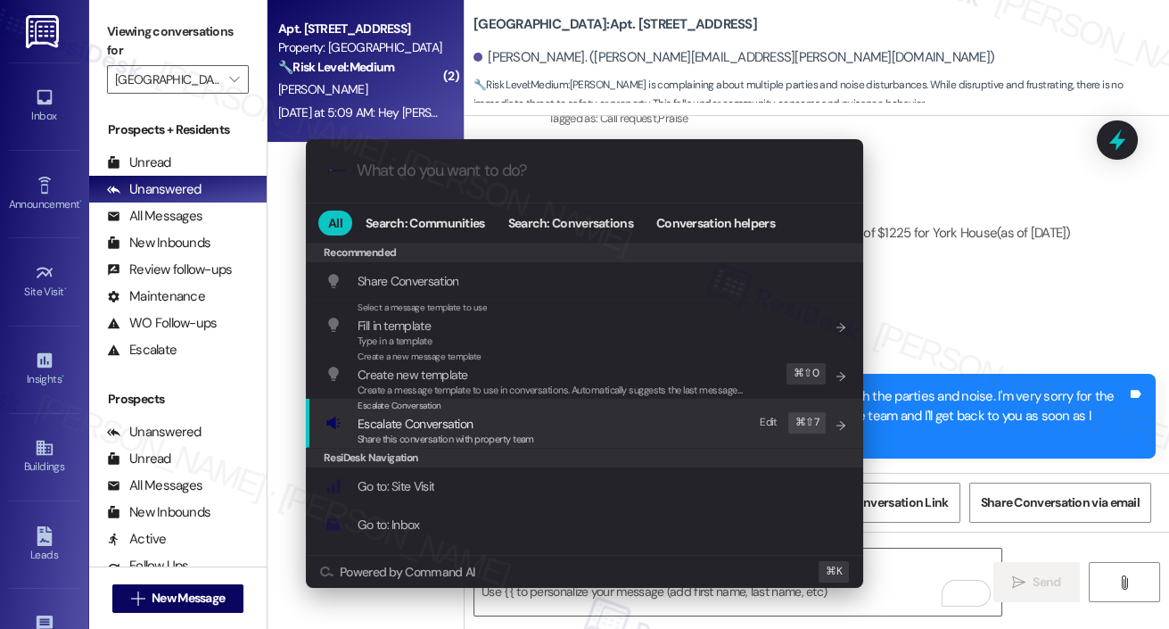
click at [557, 411] on div "Escalate Conversation Escalate Conversation Share this conversation with proper…" at bounding box center [587, 423] width 522 height 48
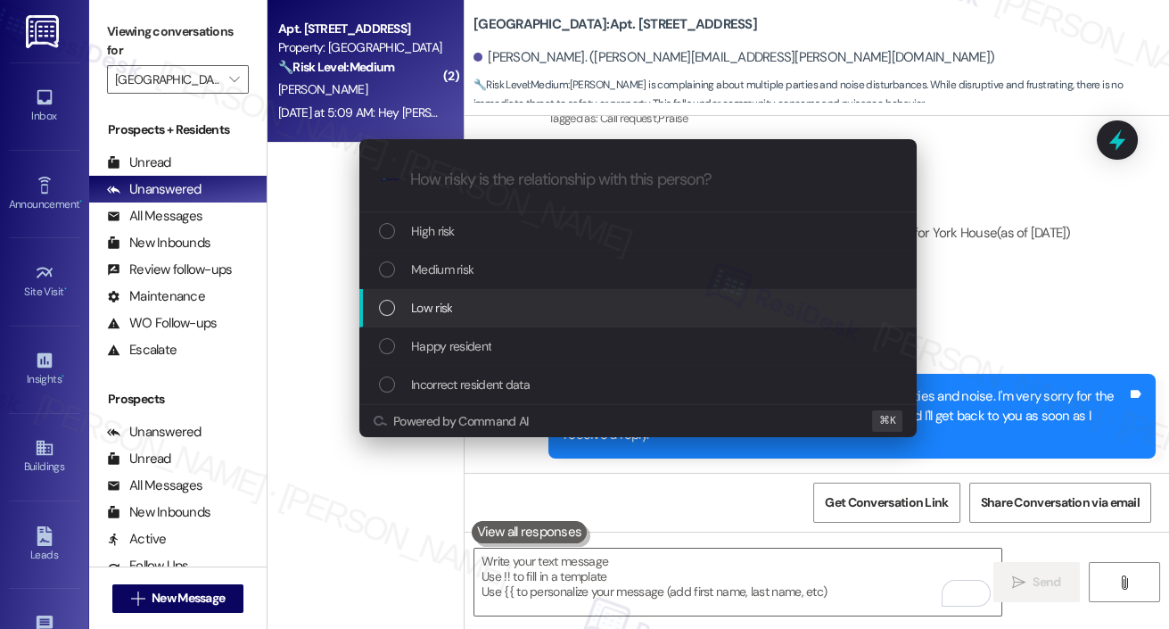
click at [547, 314] on div "Low risk" at bounding box center [640, 308] width 522 height 20
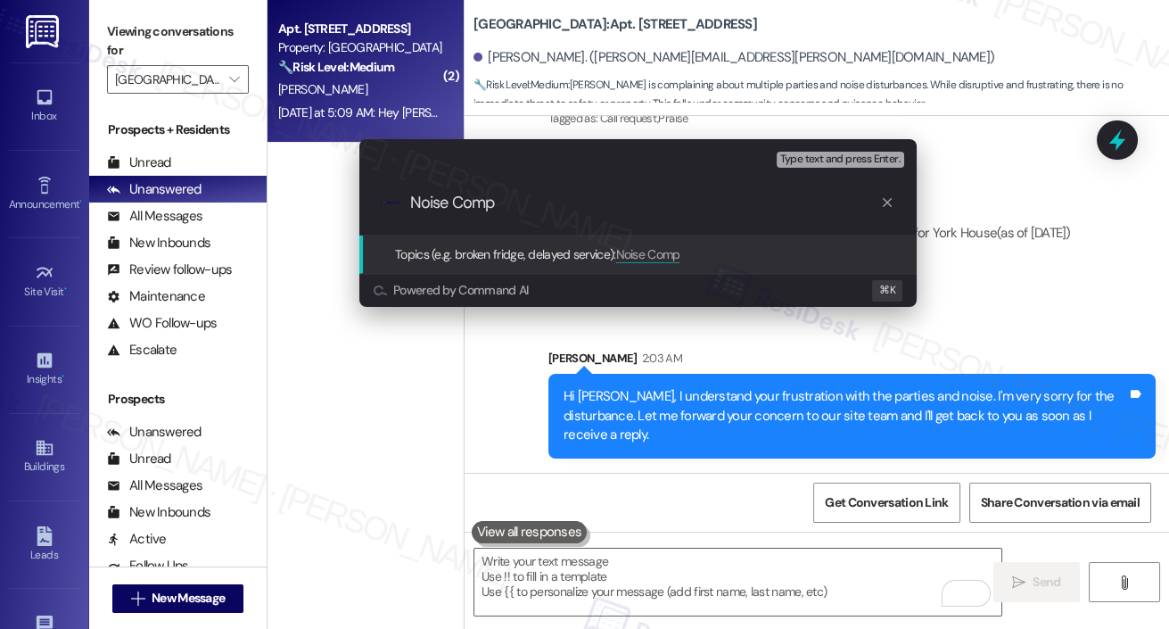
type input "Noise Compl"
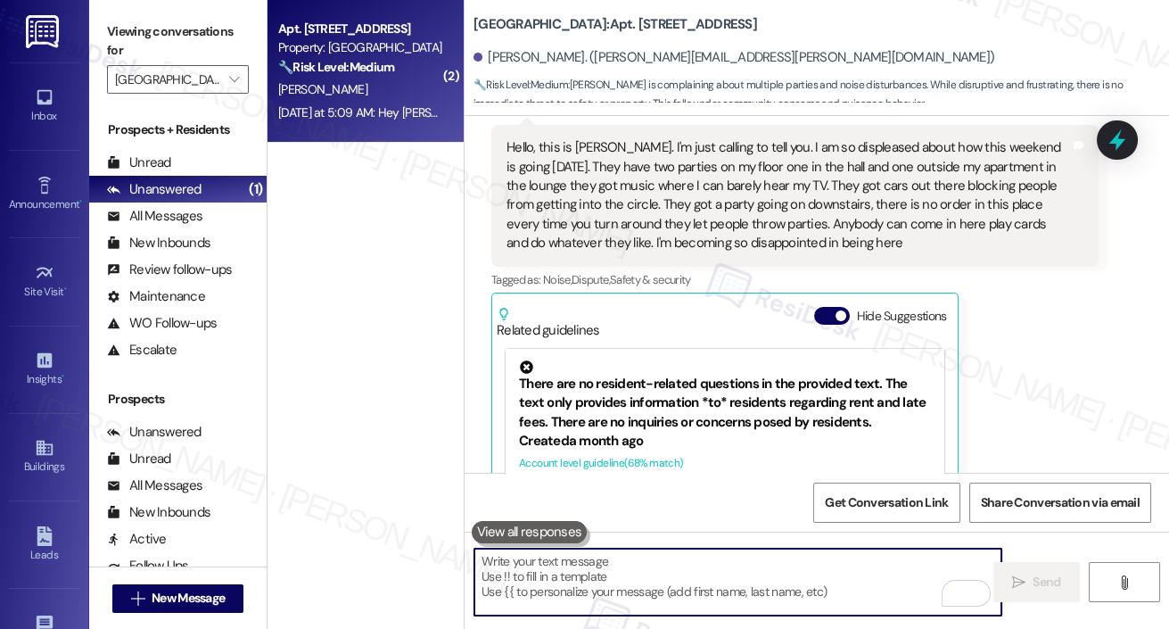
scroll to position [7634, 0]
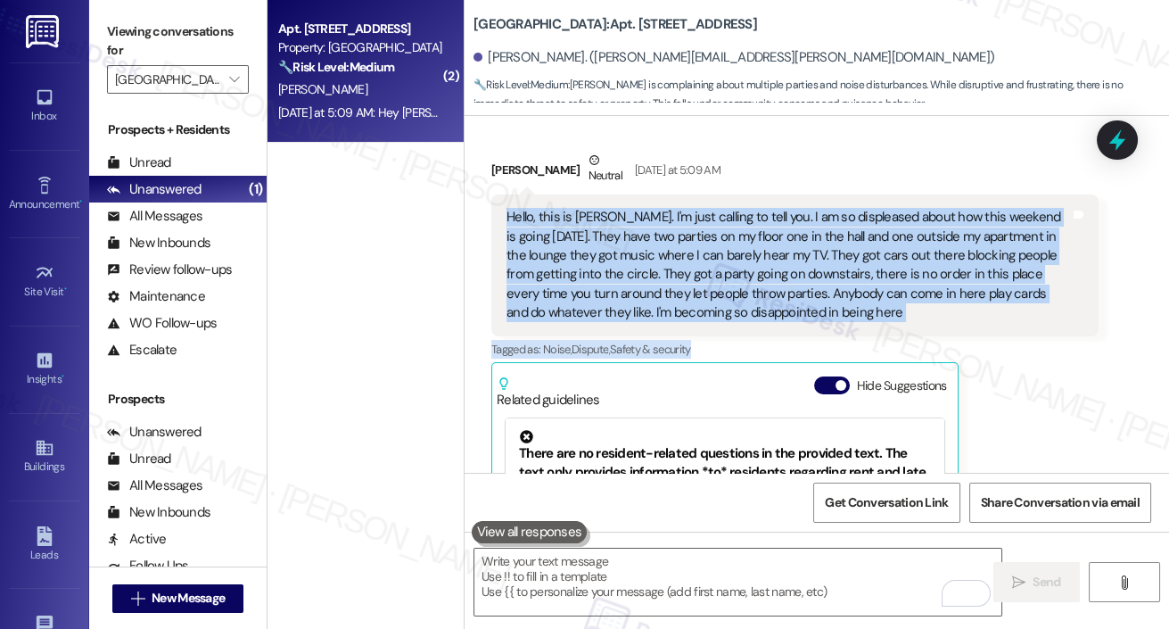
drag, startPoint x: 502, startPoint y: 222, endPoint x: 916, endPoint y: 355, distance: 434.6
click at [916, 355] on div "[PERSON_NAME] Neutral [DATE] at 5:09 AM Hello, this is [PERSON_NAME]. I'm just …" at bounding box center [794, 408] width 607 height 515
click at [843, 307] on div "Hello, this is [PERSON_NAME]. I'm just calling to tell you. I am so displeased …" at bounding box center [789, 265] width 564 height 115
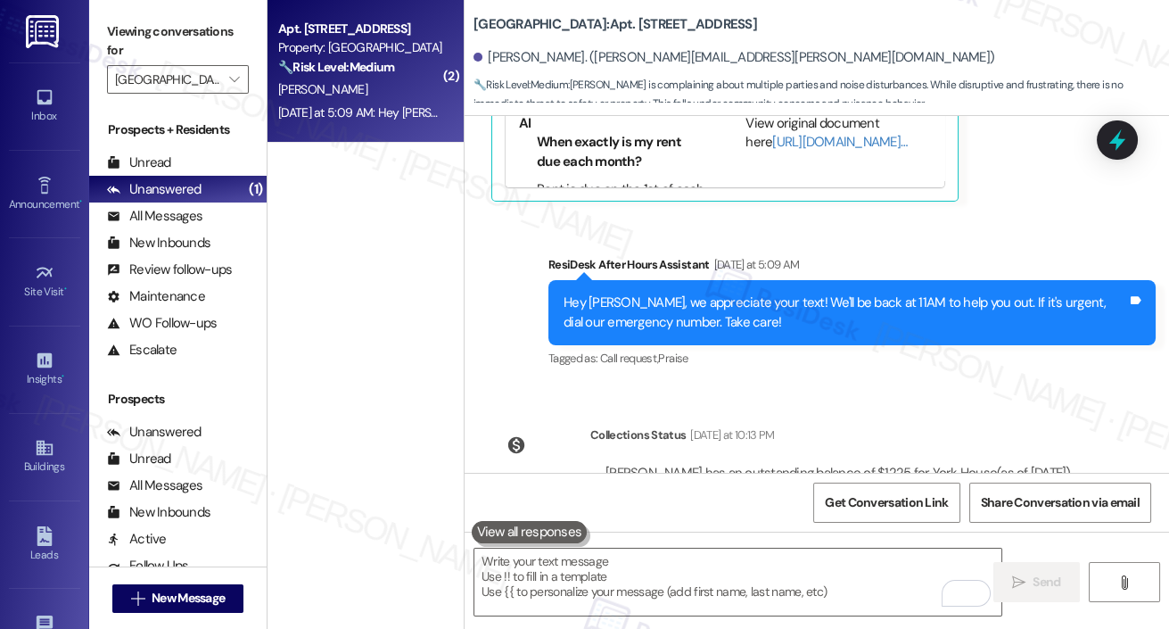
scroll to position [8339, 0]
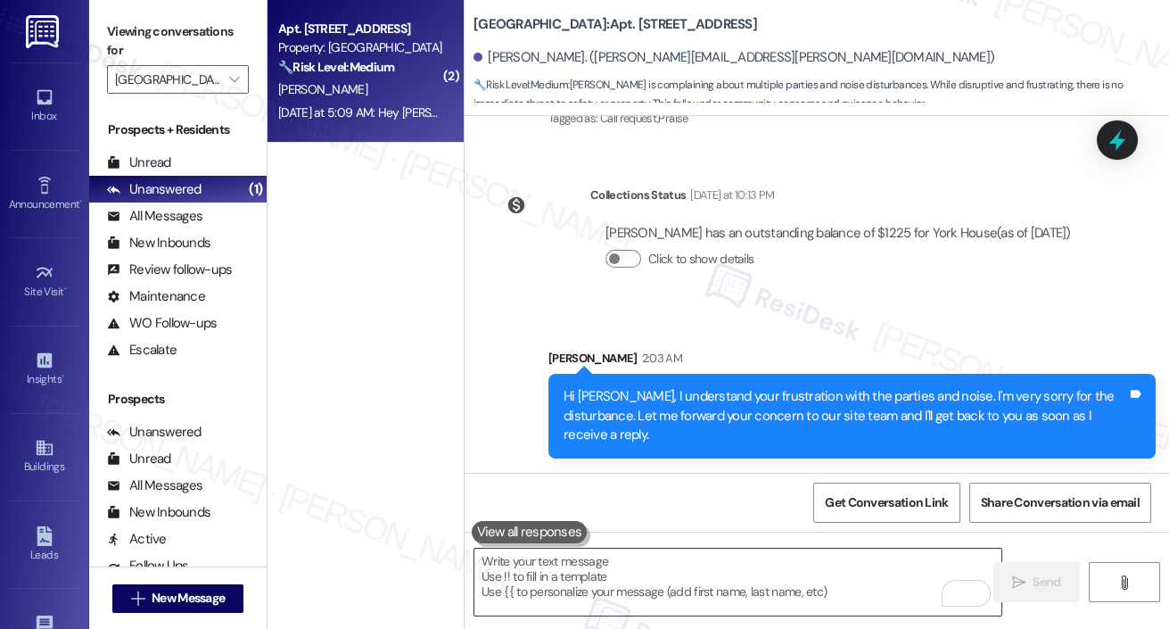
click at [722, 576] on textarea "To enrich screen reader interactions, please activate Accessibility in Grammarl…" at bounding box center [737, 581] width 527 height 67
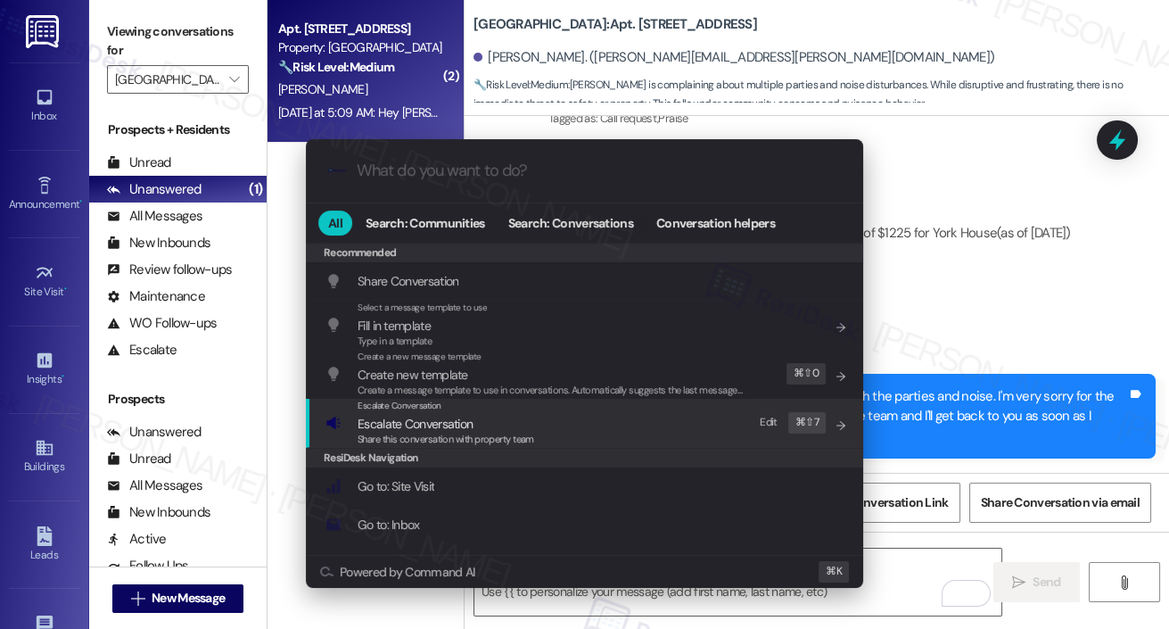
click at [490, 437] on span "Share this conversation with property team" at bounding box center [446, 439] width 177 height 12
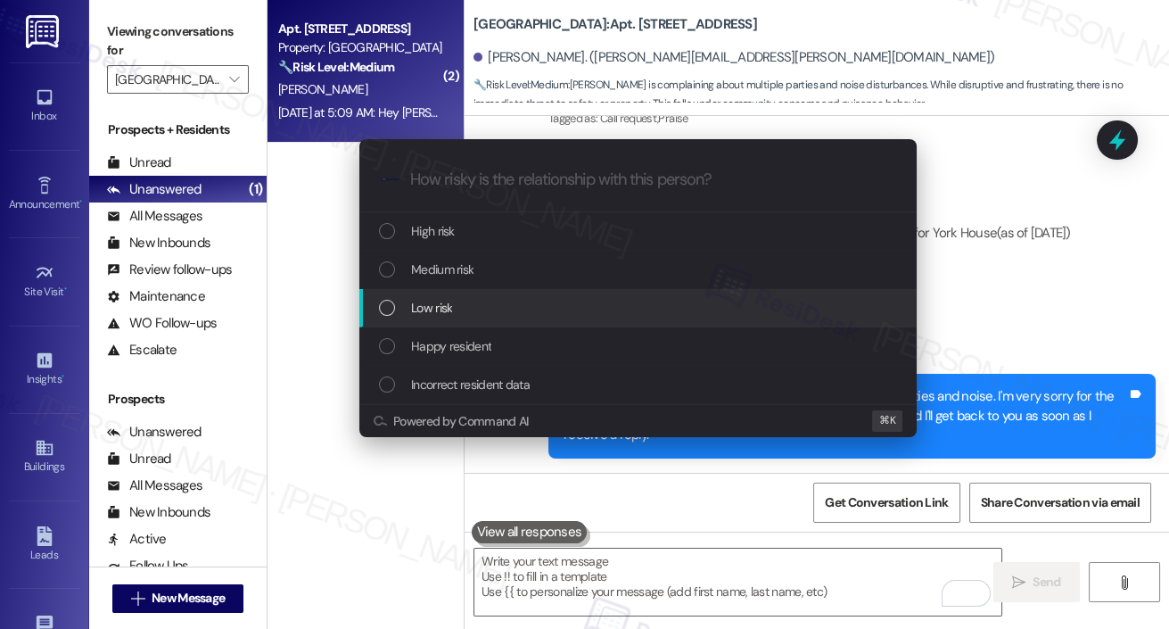
click at [495, 305] on div "Low risk" at bounding box center [640, 308] width 522 height 20
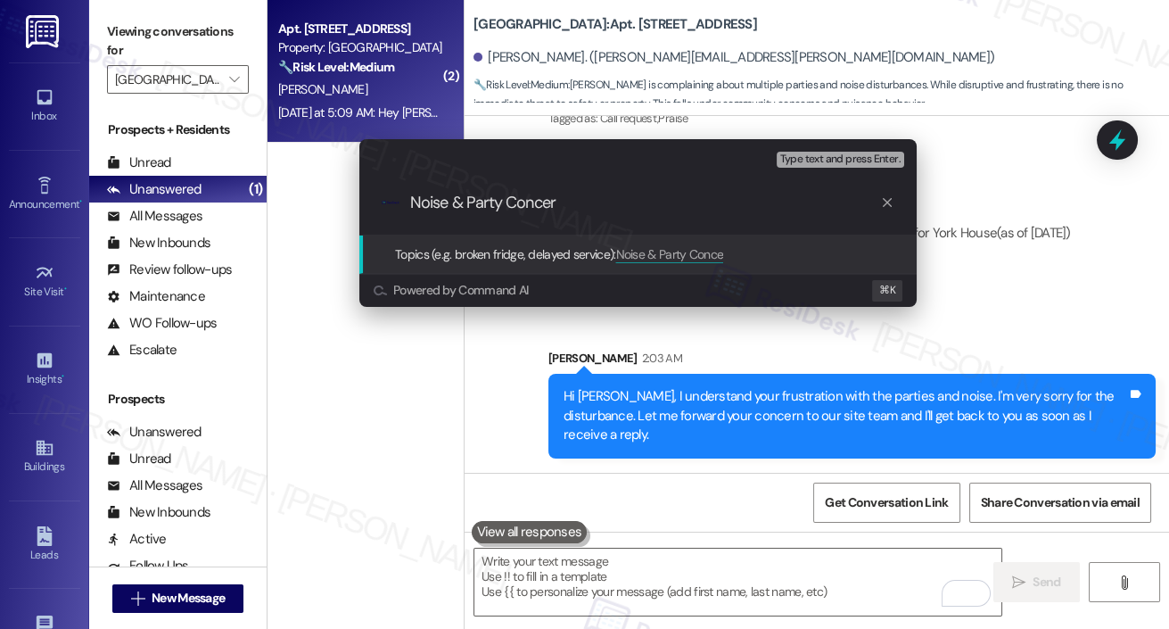
type input "Noise & Party Concern"
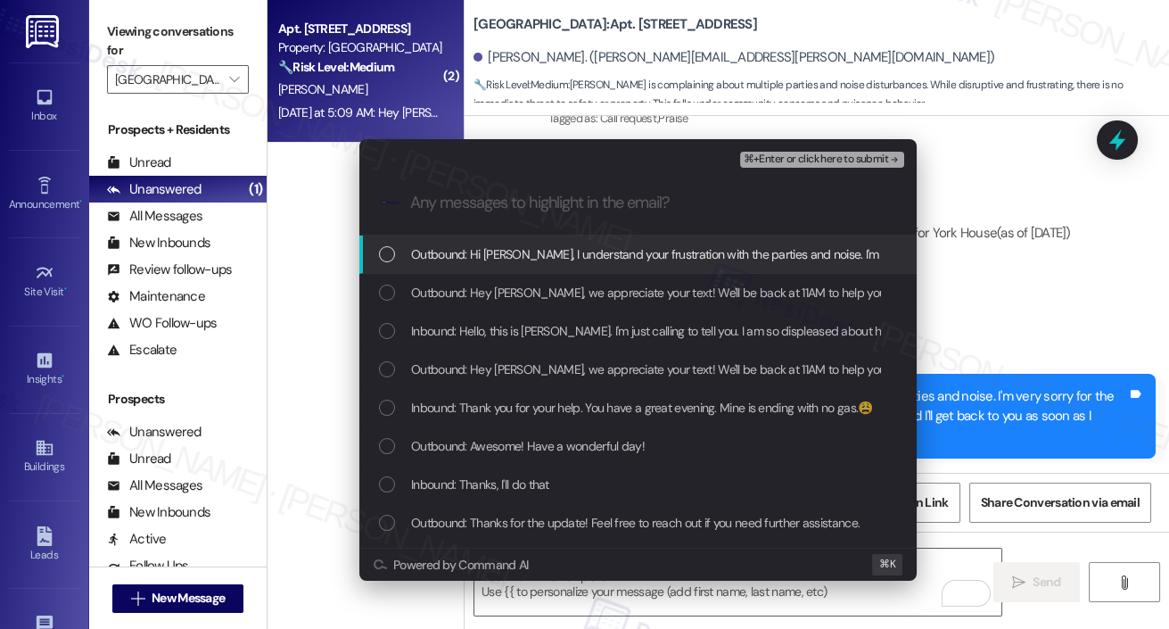
click at [613, 257] on span "Outbound: Hi [PERSON_NAME], I understand your frustration with the parties and …" at bounding box center [974, 254] width 1126 height 20
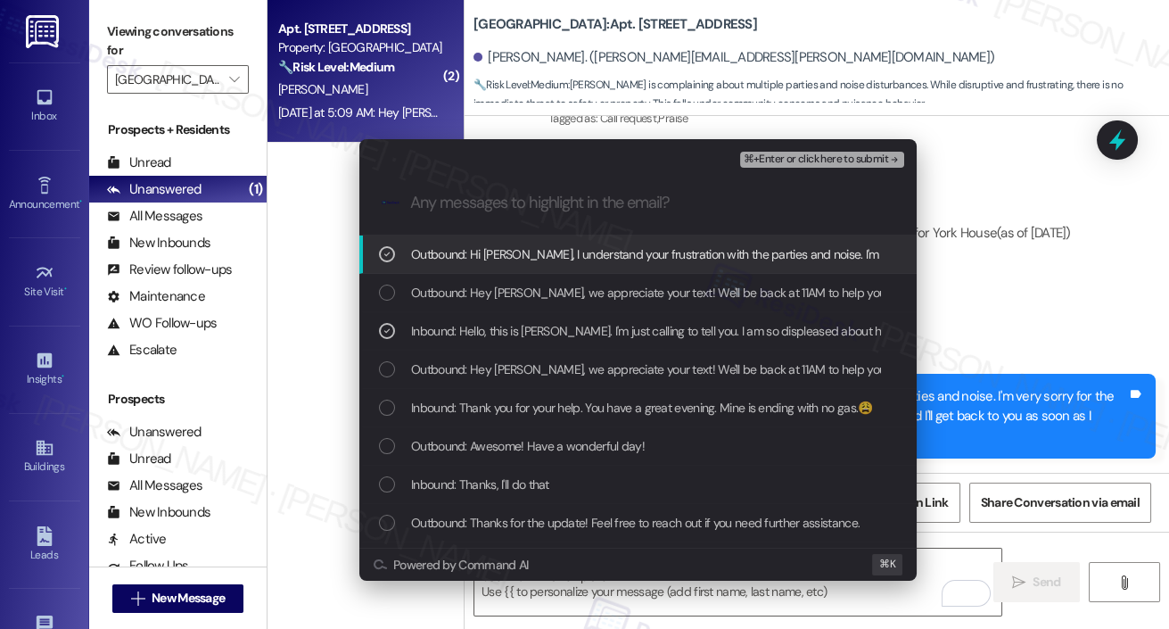
click at [791, 166] on button "⌘+Enter or click here to submit" at bounding box center [822, 160] width 164 height 16
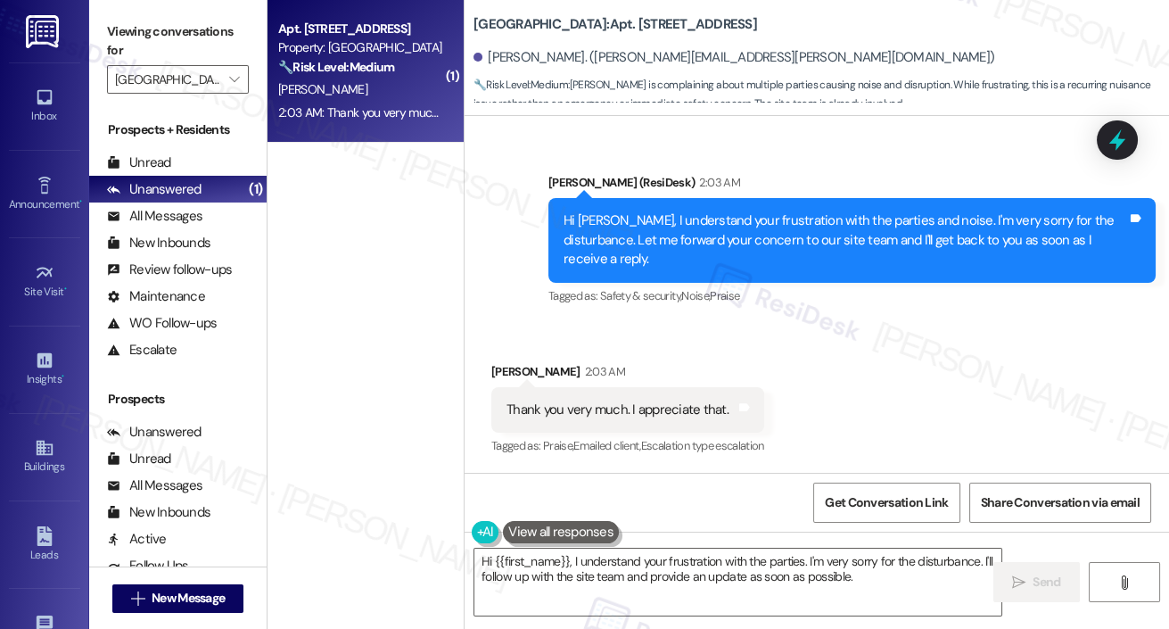
scroll to position [8263, 0]
click at [587, 585] on textarea "Hi {{first_name}}, I understand your frustration with the parties. I'm very sor…" at bounding box center [737, 581] width 527 height 67
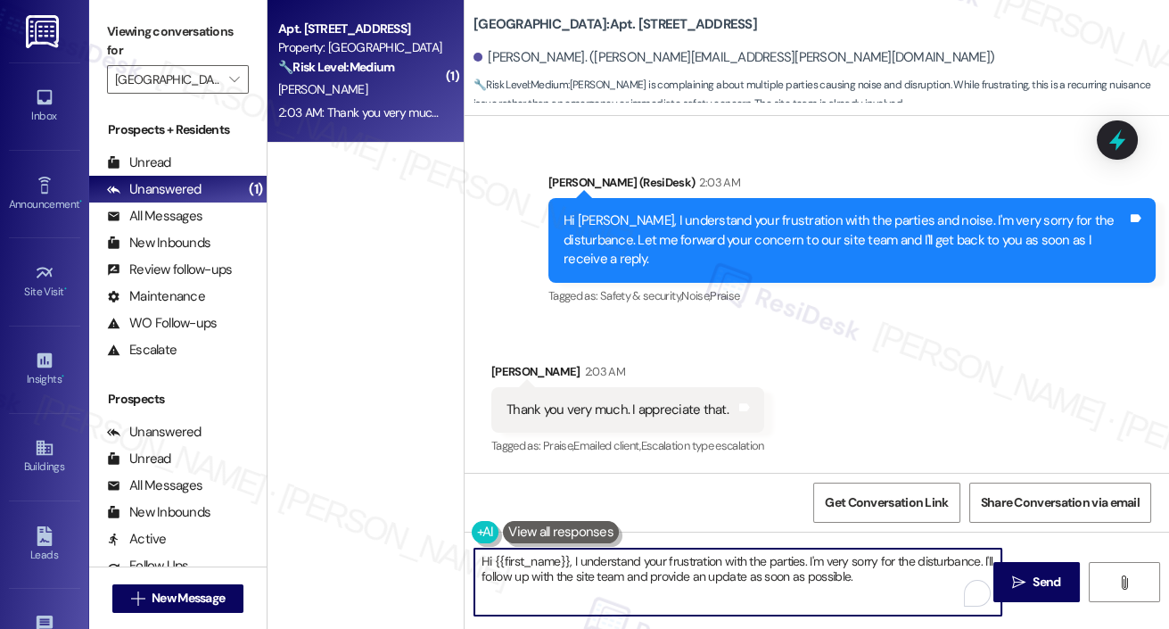
click at [587, 585] on textarea "Hi {{first_name}}, I understand your frustration with the parties. I'm very sor…" at bounding box center [737, 581] width 527 height 67
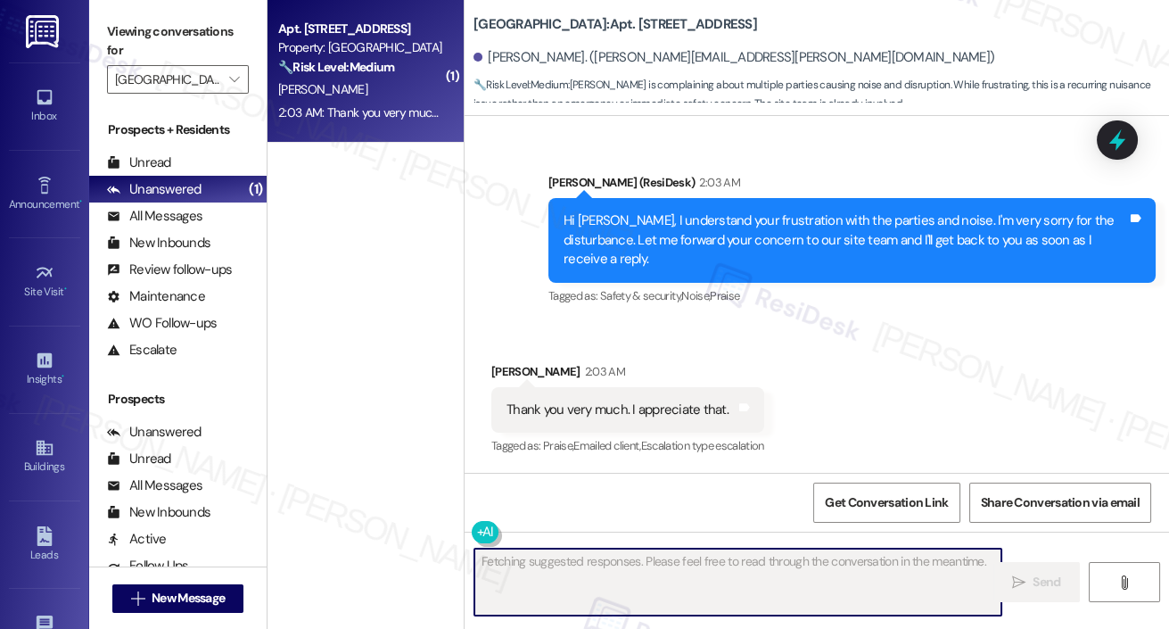
scroll to position [8388, 0]
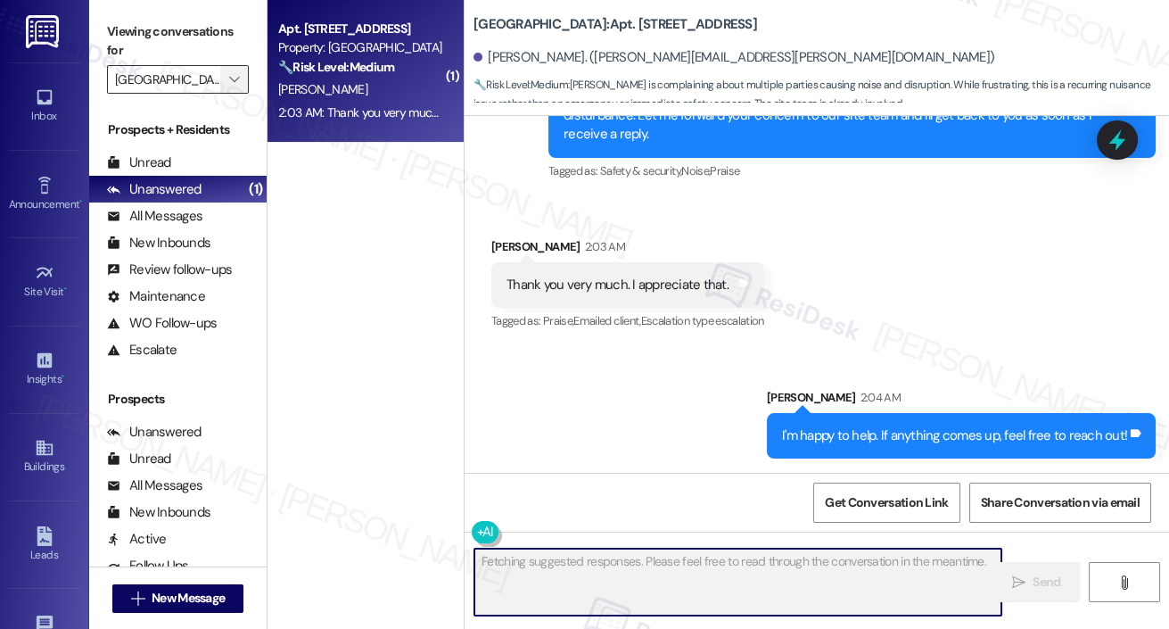
click at [239, 71] on span "" at bounding box center [234, 79] width 17 height 29
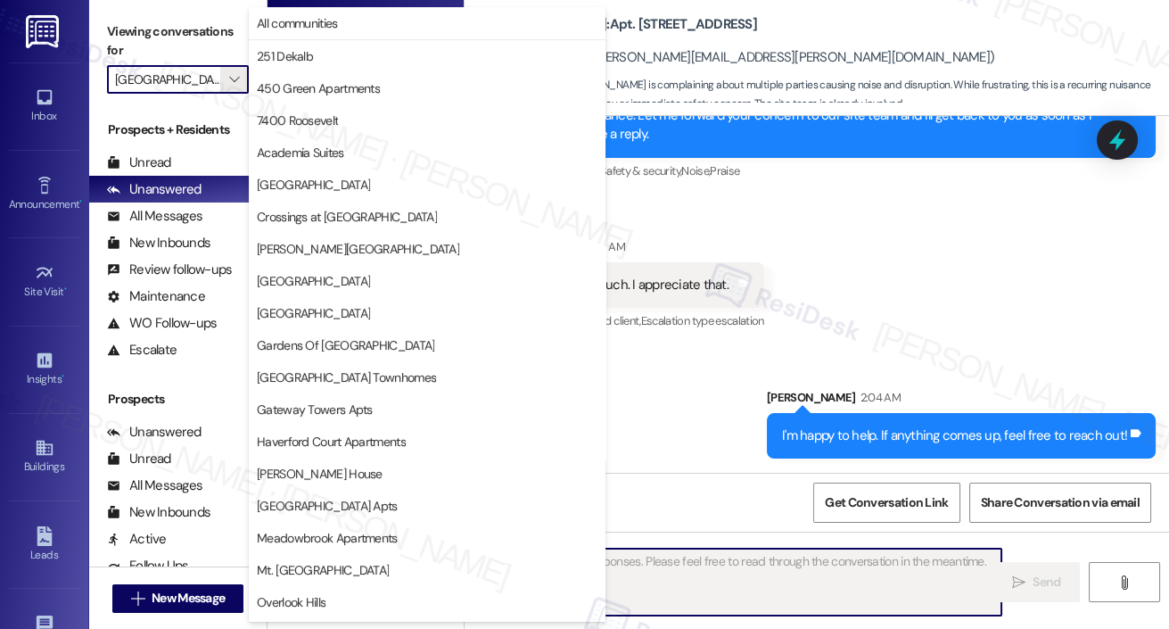
scroll to position [445, 0]
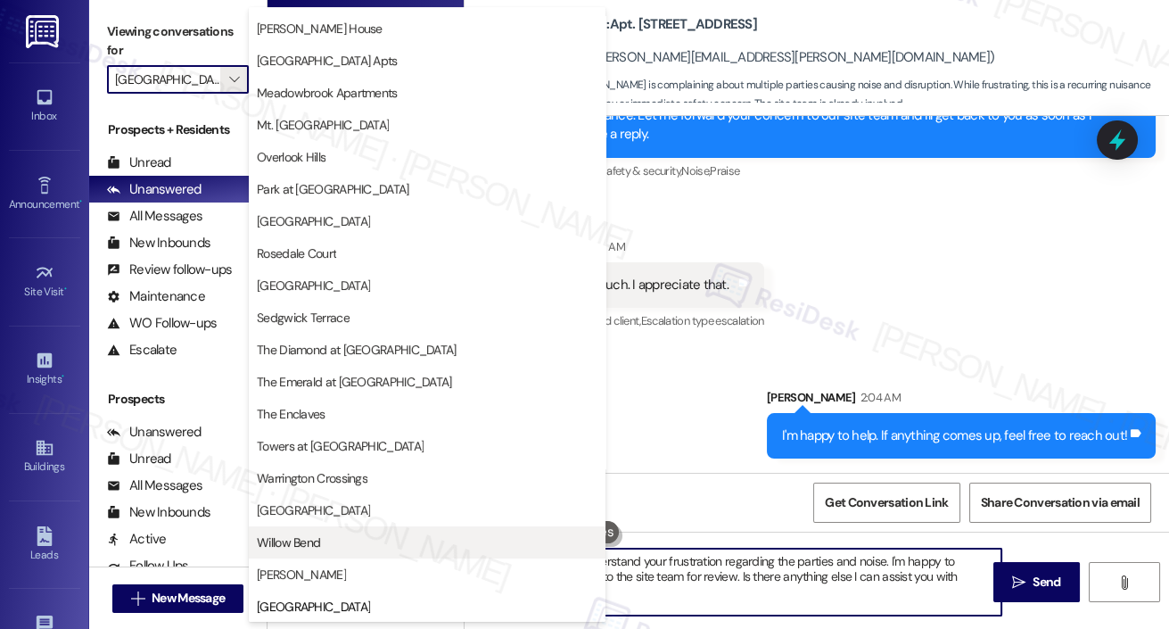
type textarea "Hi {{first_name}}, I understand your frustration regarding the parties and nois…"
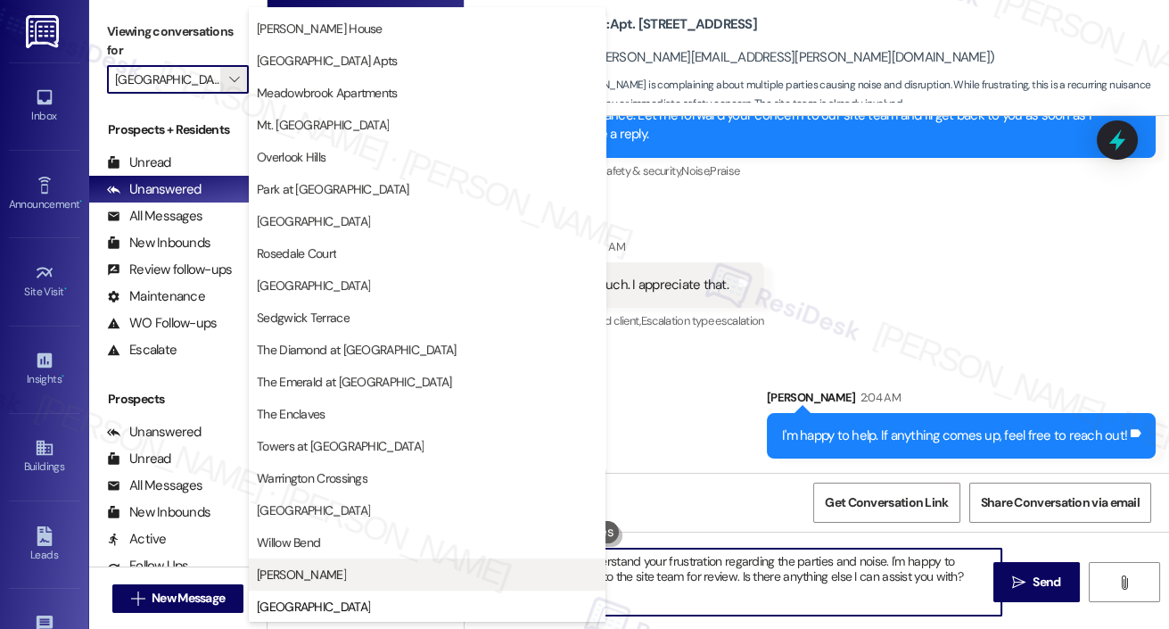
click at [285, 568] on span "YONO" at bounding box center [301, 574] width 89 height 18
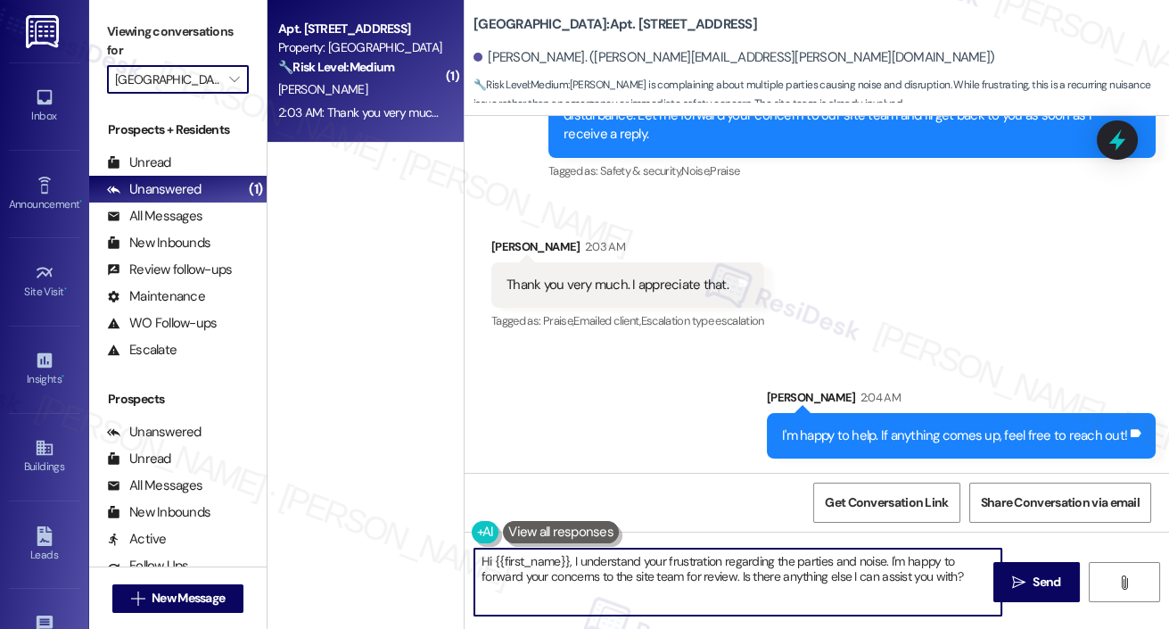
type input "YONO"
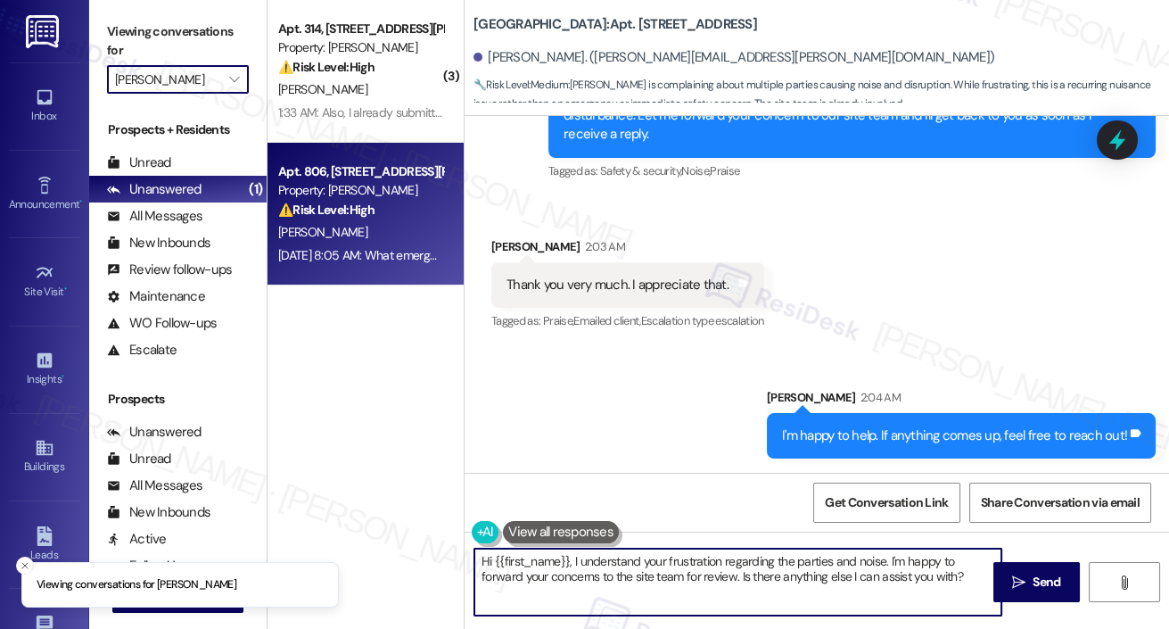
click at [351, 233] on div "D. Robinson" at bounding box center [360, 232] width 169 height 22
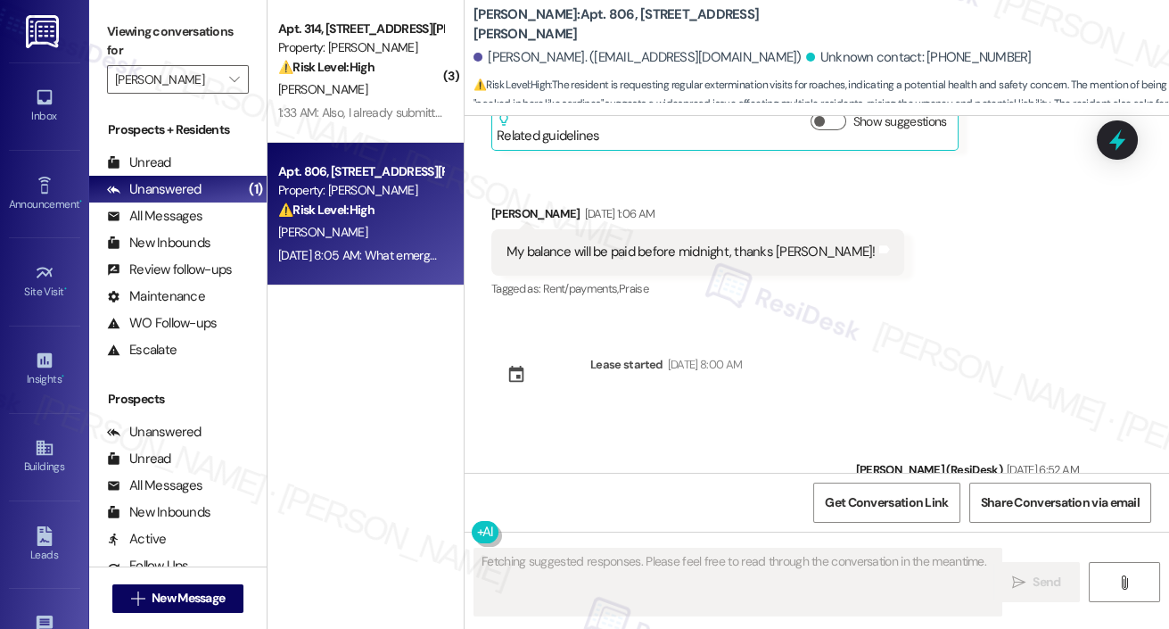
click at [351, 233] on div "D. Robinson" at bounding box center [360, 232] width 169 height 22
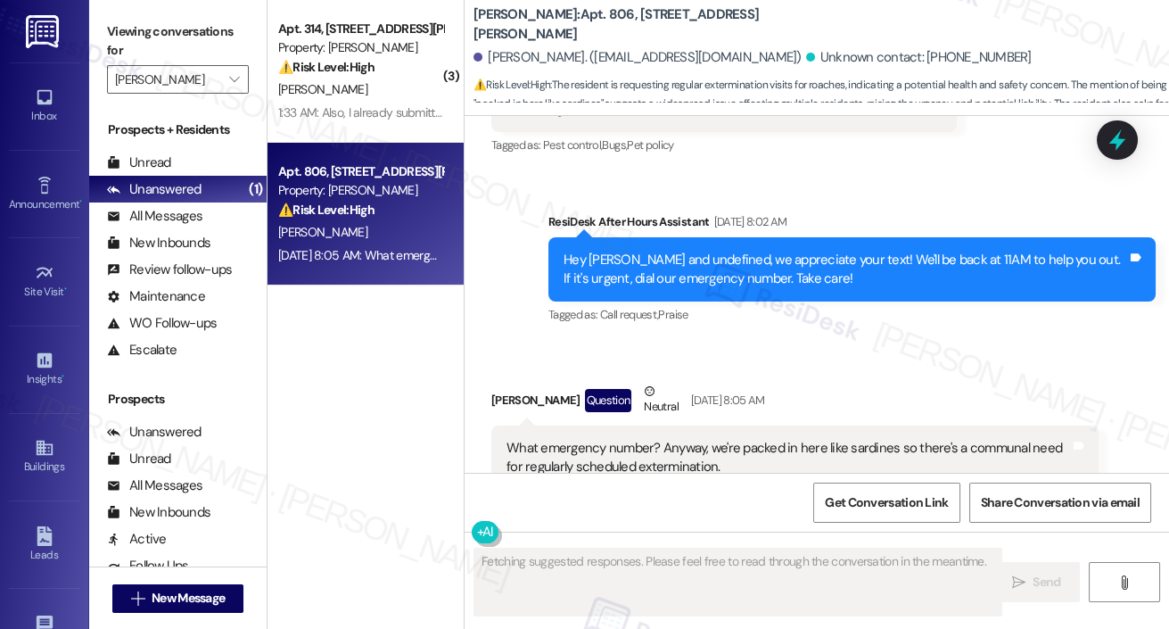
scroll to position [12400, 0]
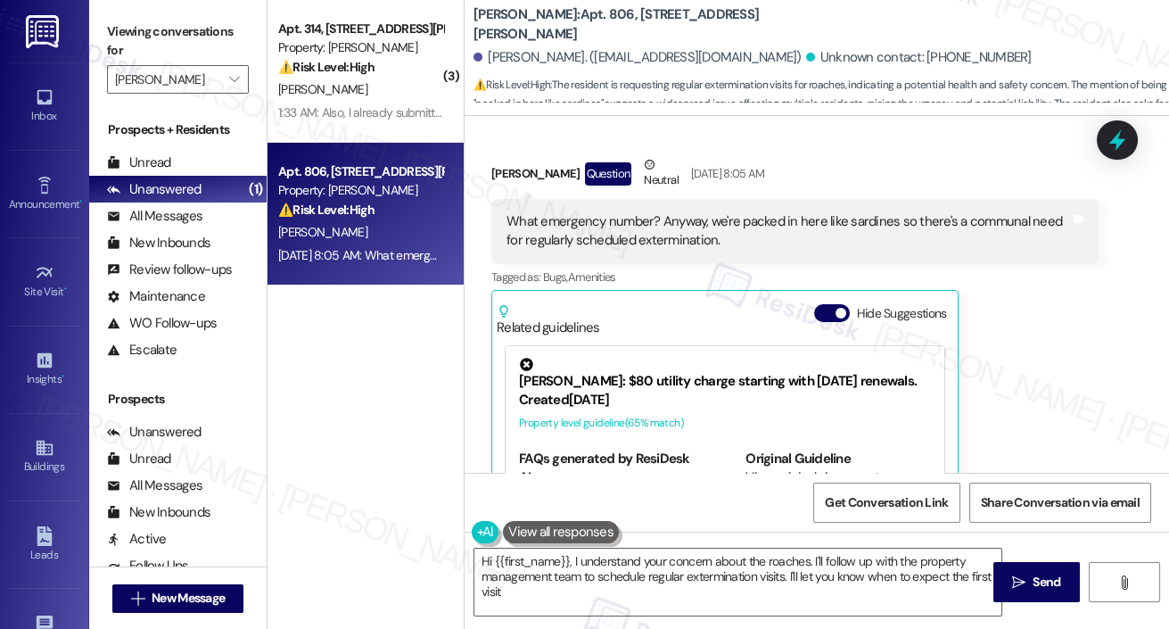
type textarea "Hi {{first_name}}, I understand your concern about the roaches. I'll follow up …"
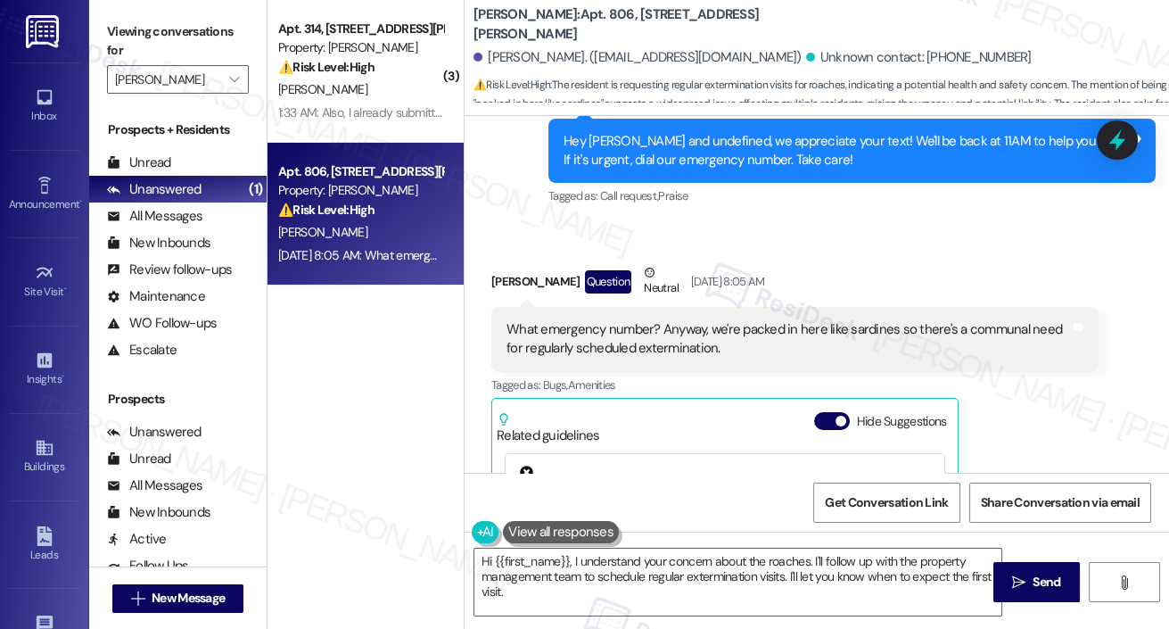
scroll to position [12281, 0]
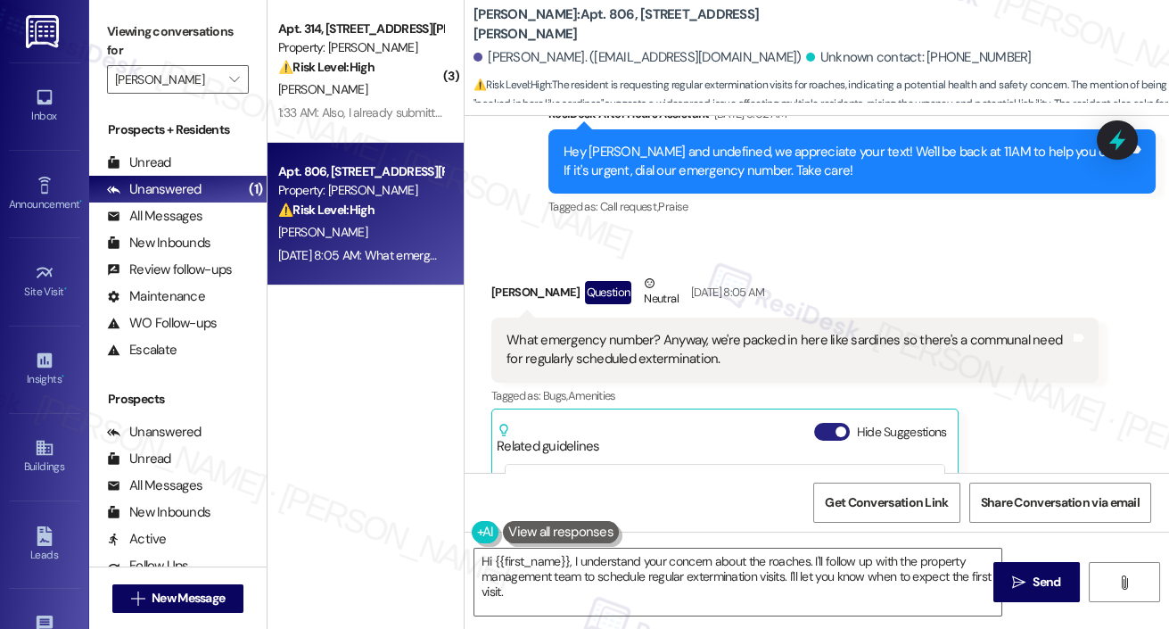
click at [821, 423] on button "Hide Suggestions" at bounding box center [832, 432] width 36 height 18
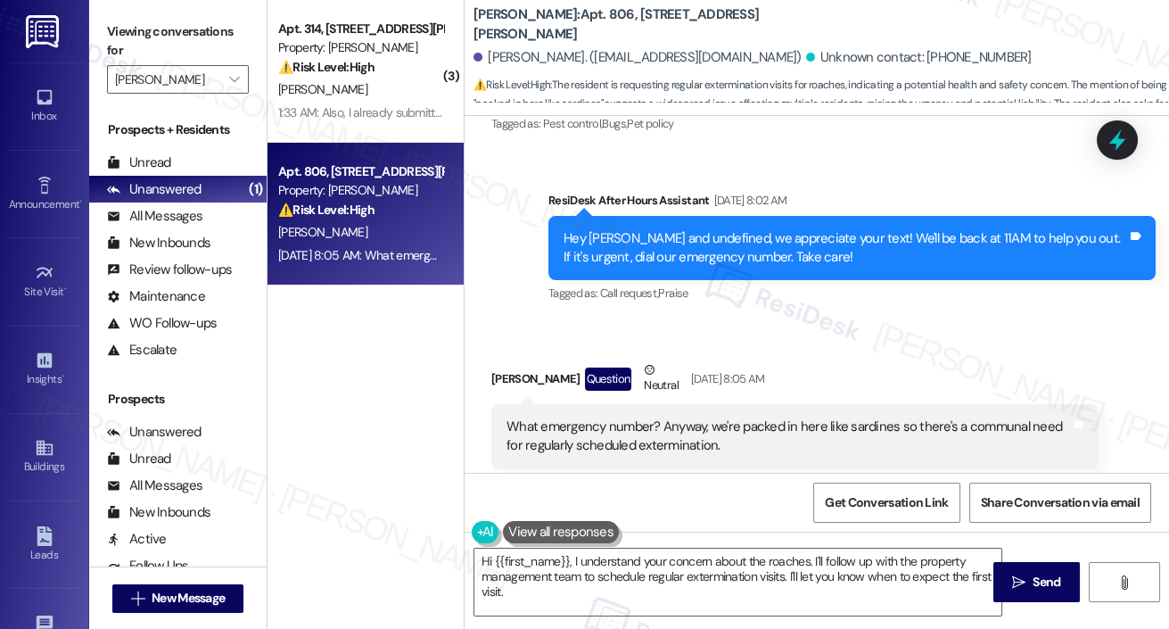
scroll to position [12332, 0]
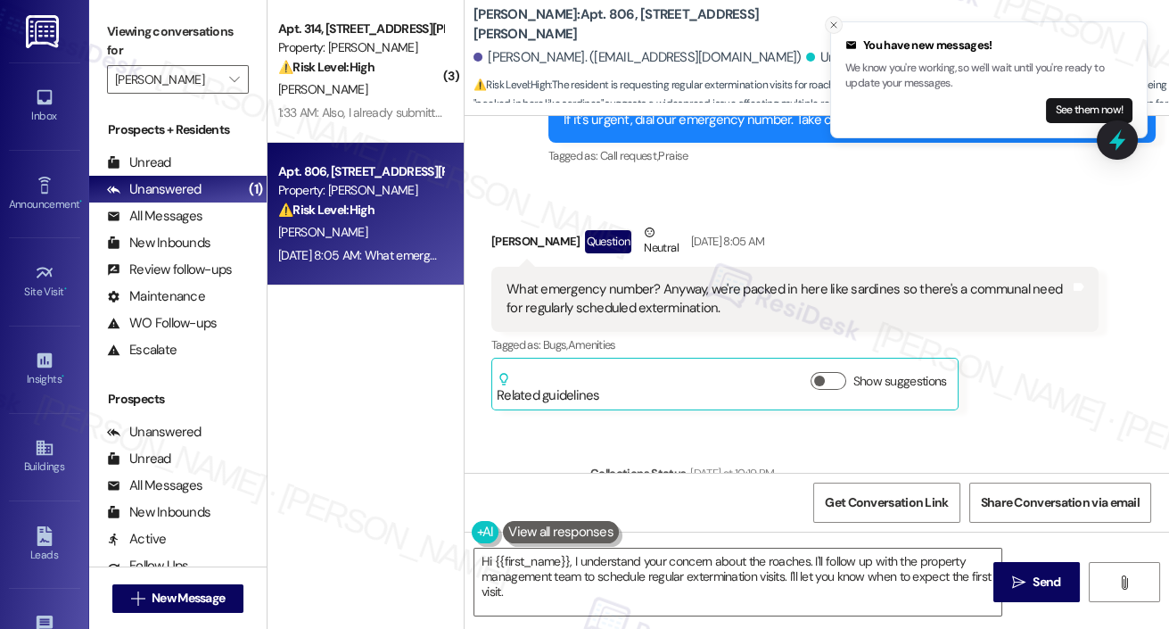
click at [830, 22] on icon "Close toast" at bounding box center [834, 25] width 11 height 11
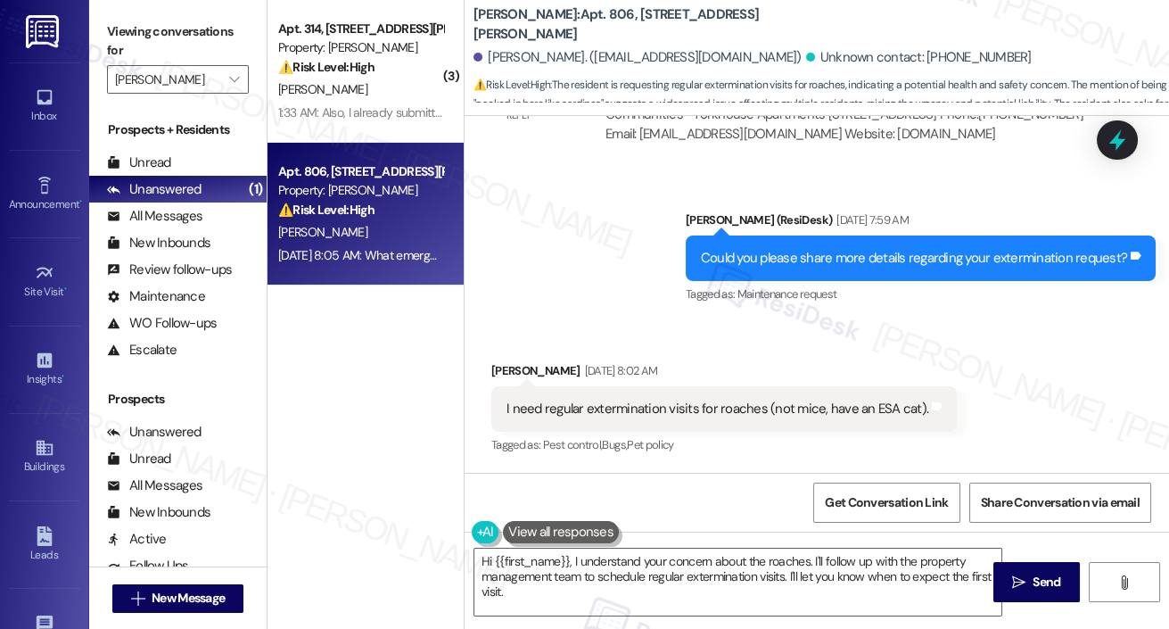
scroll to position [11872, 0]
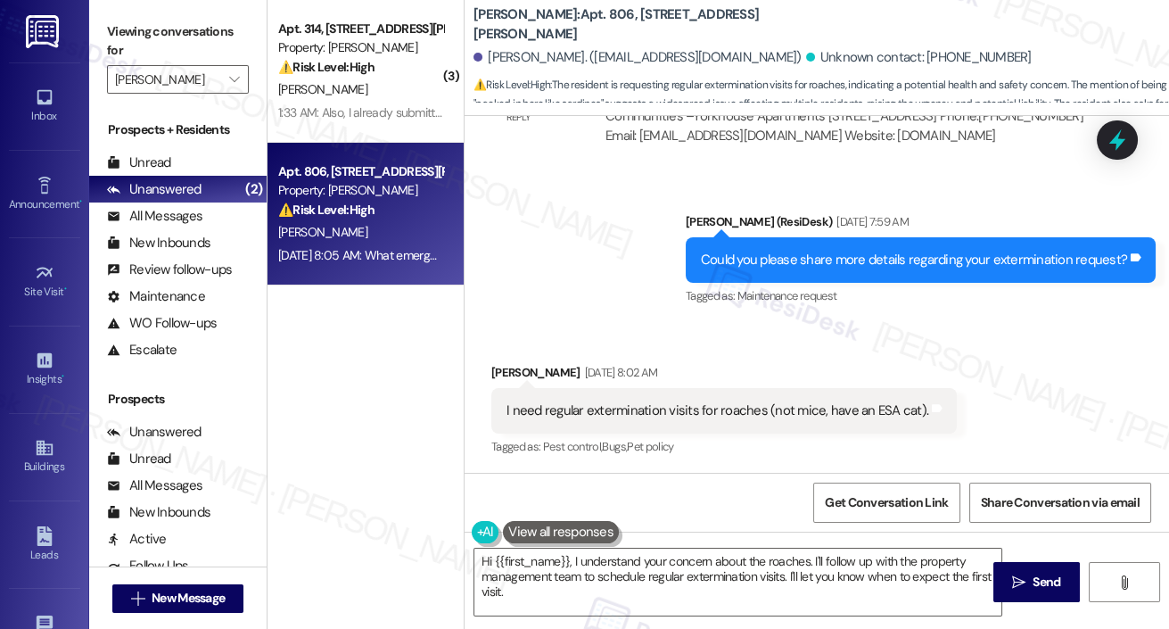
click at [676, 401] on div "I need regular extermination visits for roaches (not mice, have an ESA cat)." at bounding box center [718, 410] width 422 height 19
copy div "I need regular extermination visits for roaches (not mice, have an ESA cat). Ta…"
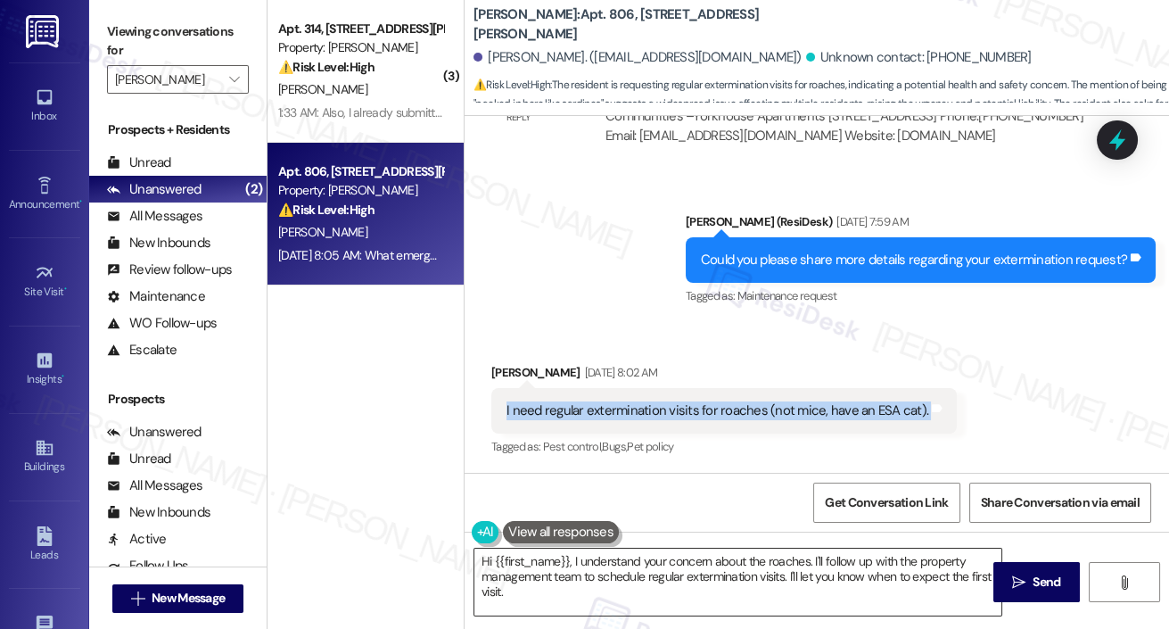
click at [619, 550] on textarea "Hi {{first_name}}, I understand your concern about the roaches. I'll follow up …" at bounding box center [737, 581] width 527 height 67
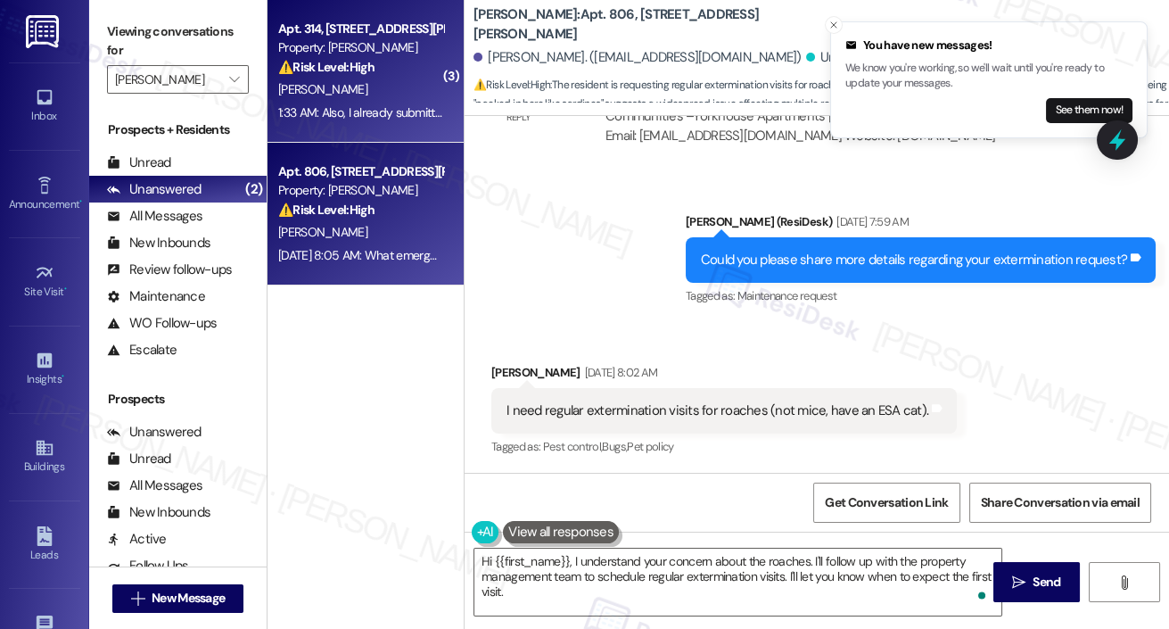
click at [303, 98] on div "M. Mills" at bounding box center [360, 89] width 169 height 22
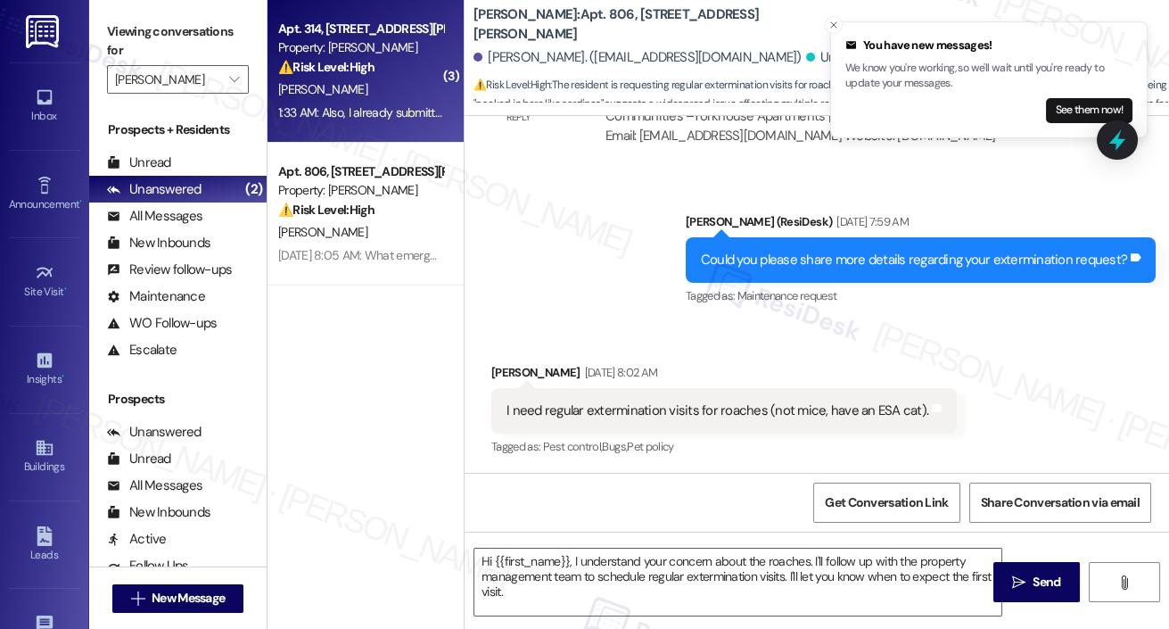
click at [303, 97] on span "M. Mills" at bounding box center [322, 89] width 89 height 16
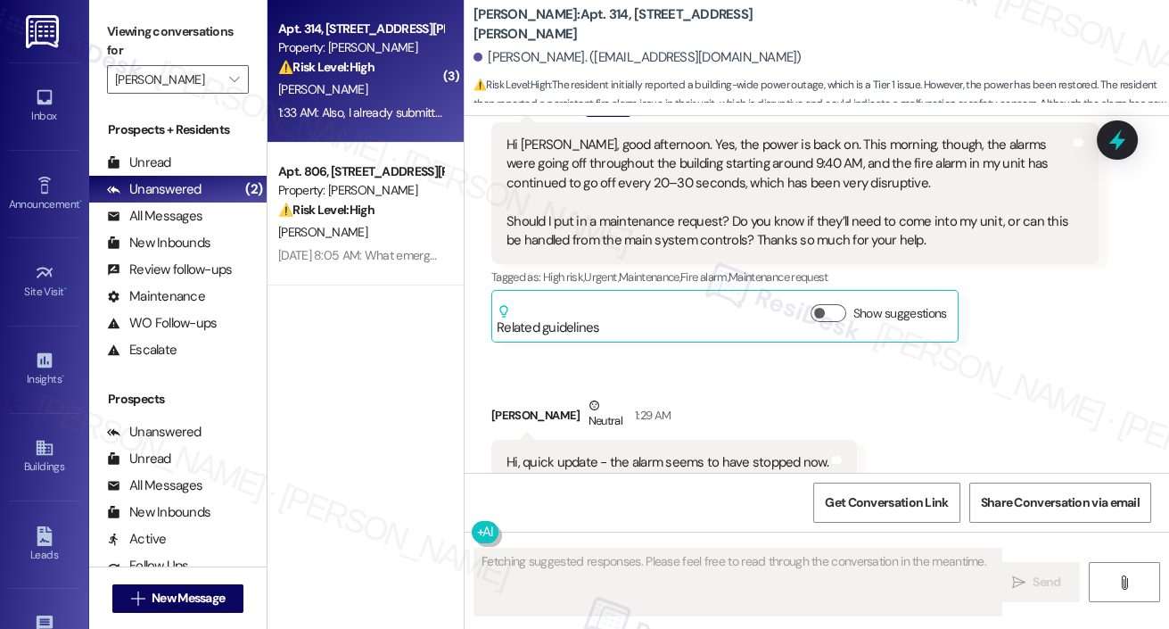
scroll to position [22025, 0]
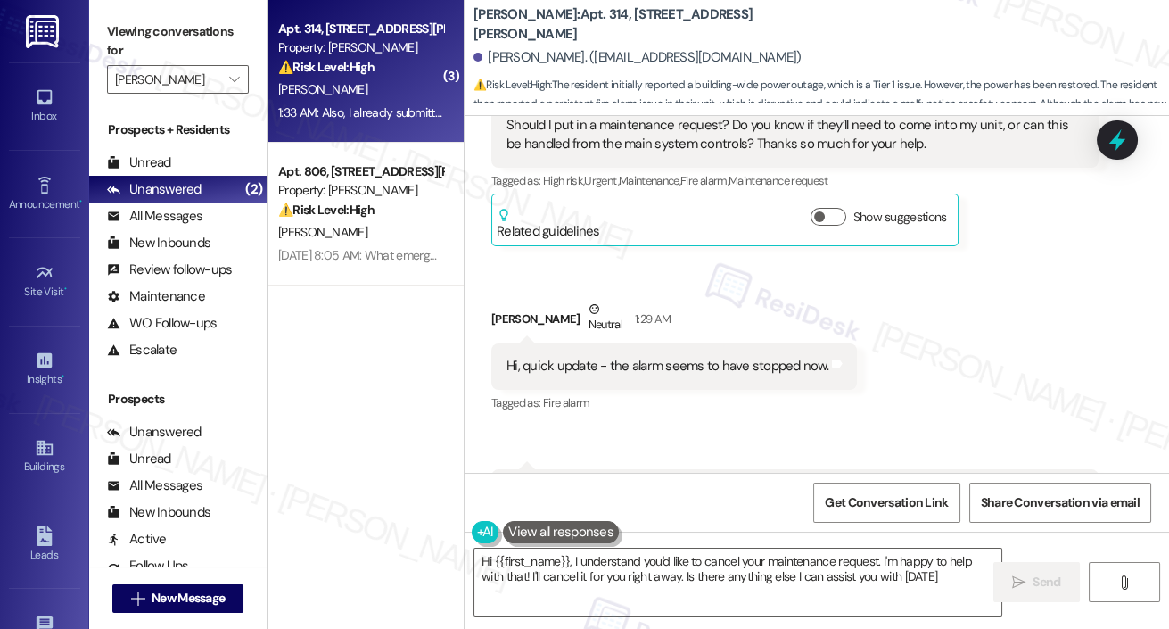
type textarea "Hi {{first_name}}, I understand you'd like to cancel your maintenance request. …"
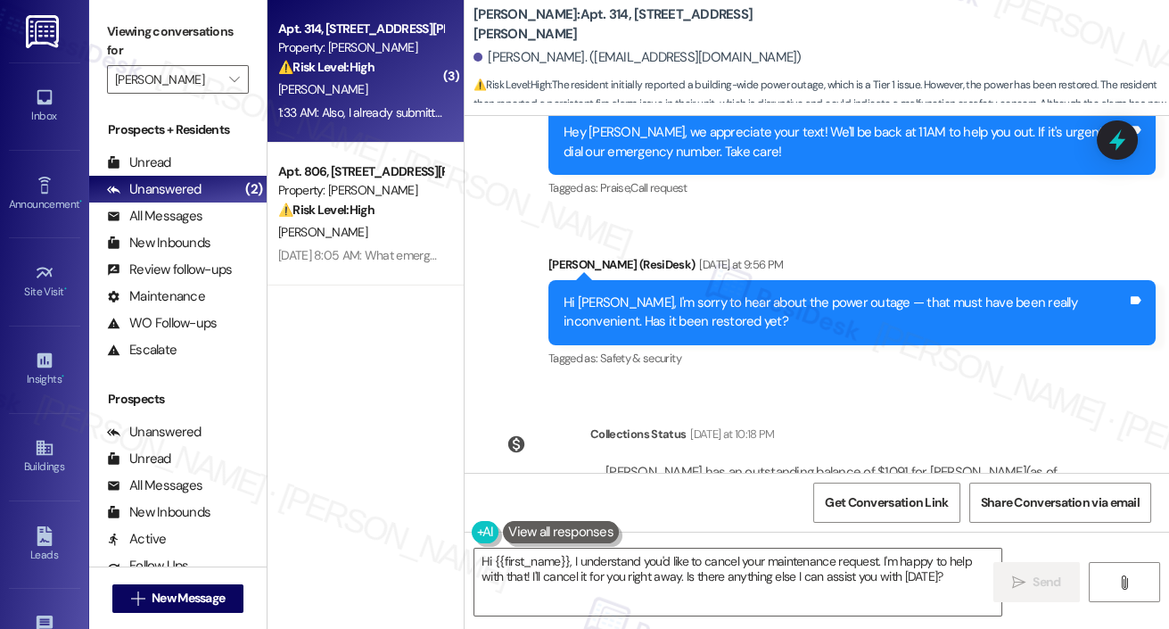
scroll to position [21422, 0]
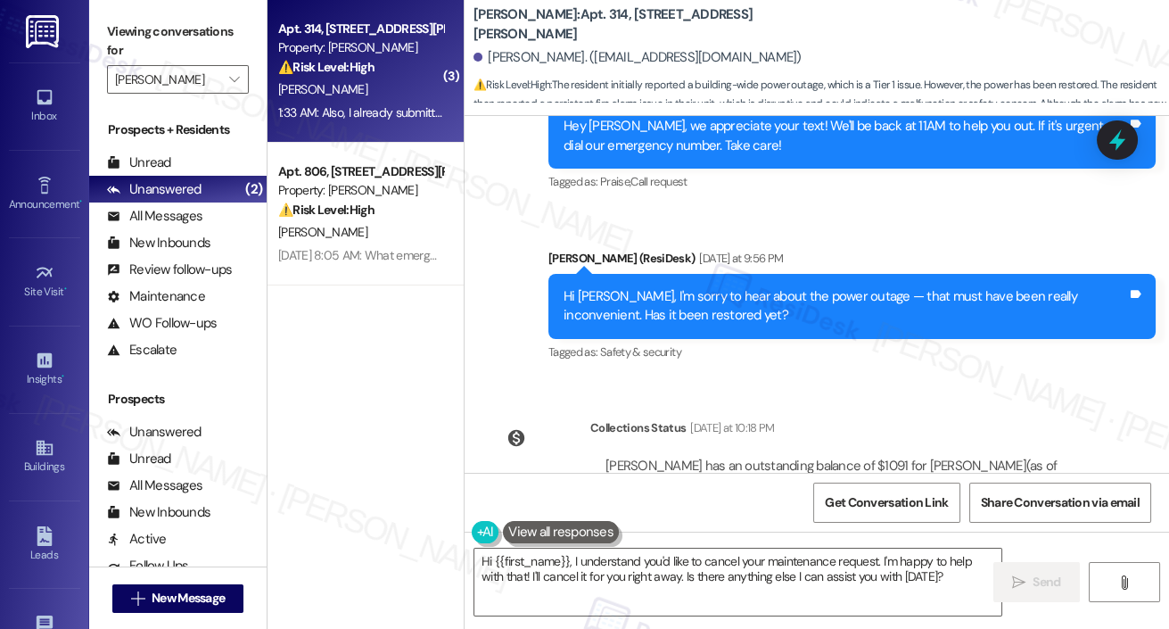
click at [481, 197] on div "Sent via SMS ResiDesk After Hours Assistant Yesterday at 11:13 AM Hey Monica, w…" at bounding box center [817, 208] width 705 height 339
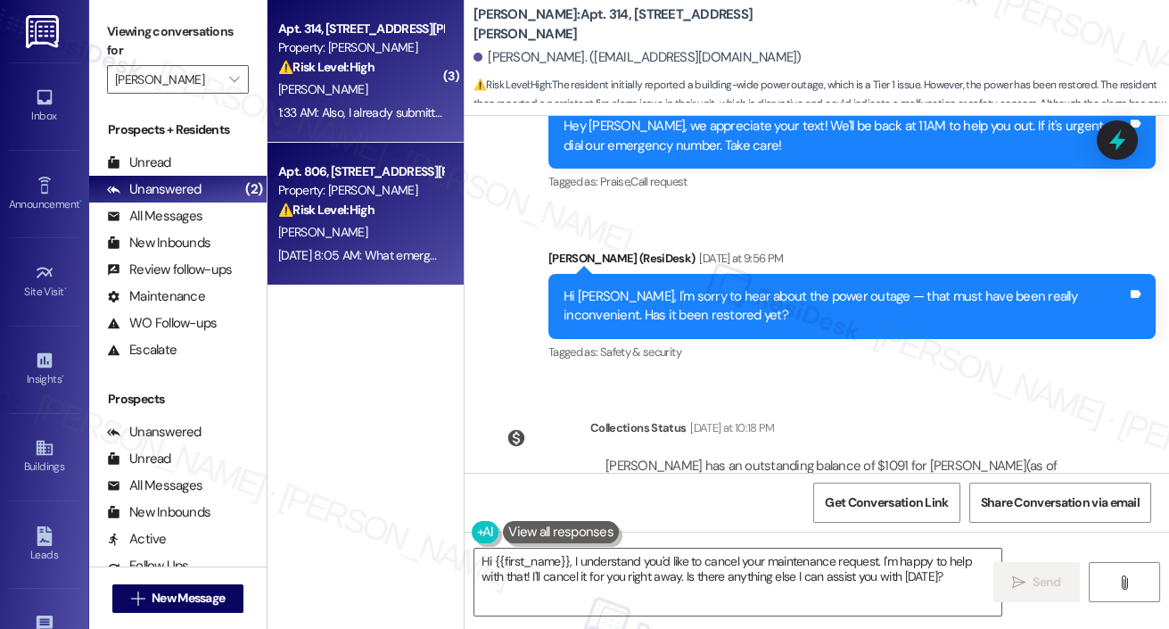
click at [427, 201] on div "⚠️ Risk Level: High The resident is requesting regular extermination visits for…" at bounding box center [360, 210] width 165 height 19
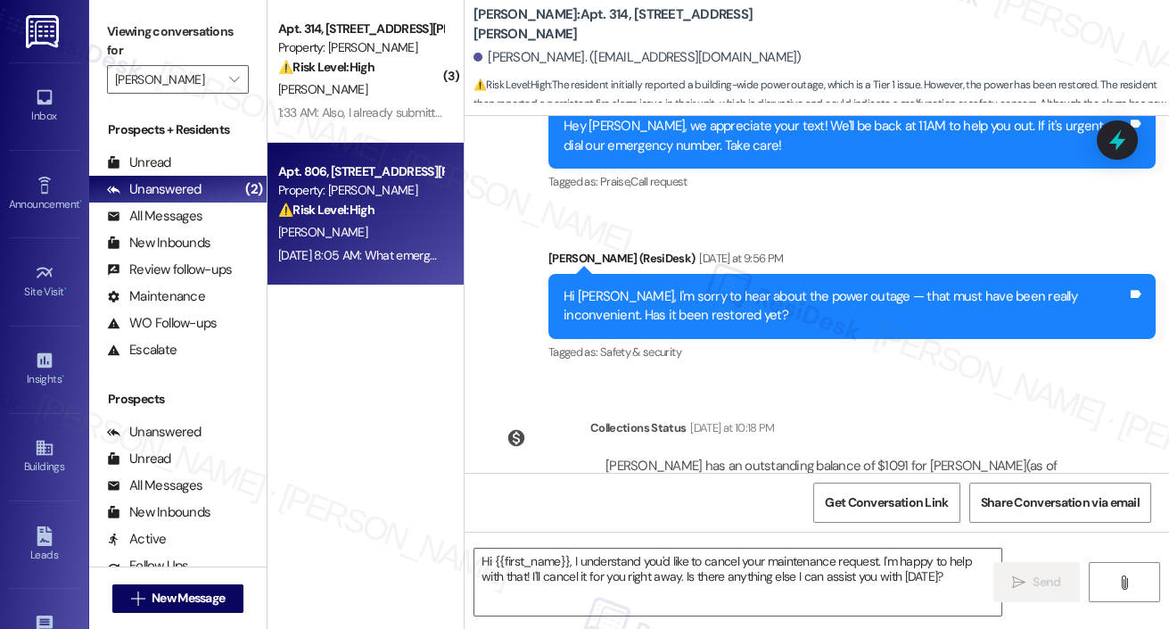
click at [427, 202] on div "⚠️ Risk Level: High The resident is requesting regular extermination visits for…" at bounding box center [360, 210] width 165 height 19
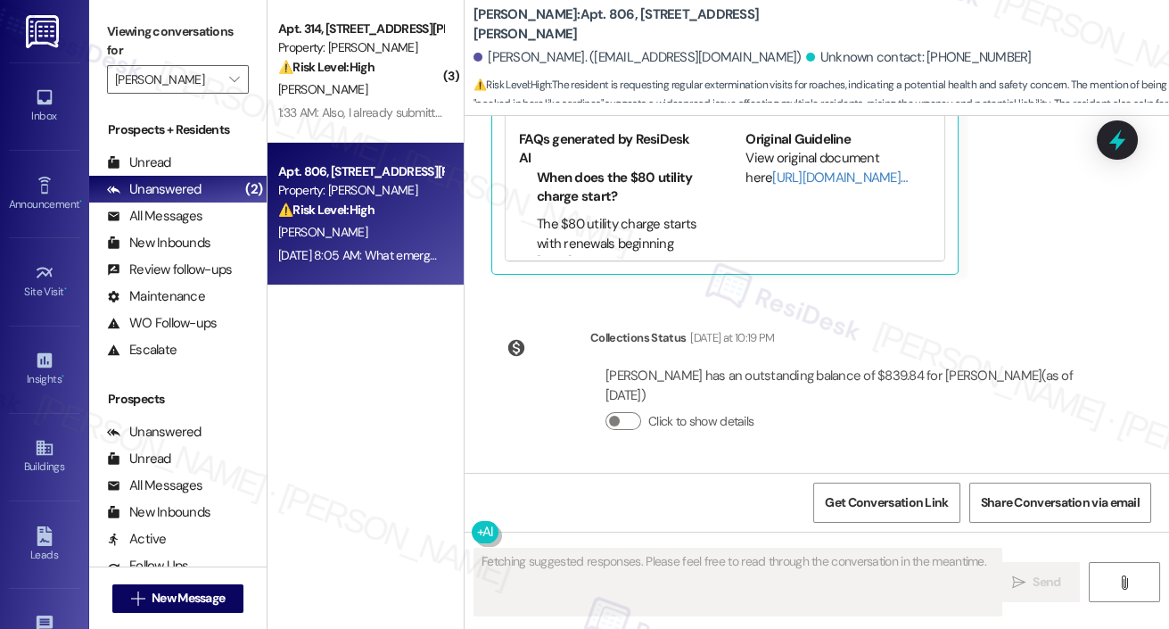
scroll to position [12583, 0]
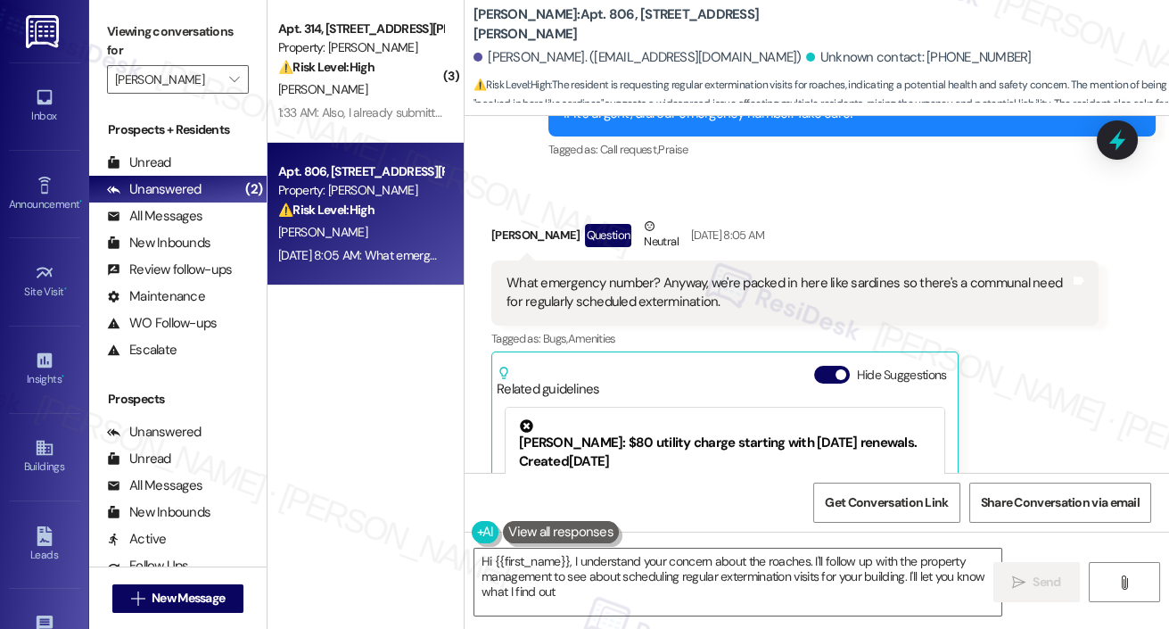
type textarea "Hi {{first_name}}, I understand your concern about the roaches. I'll follow up …"
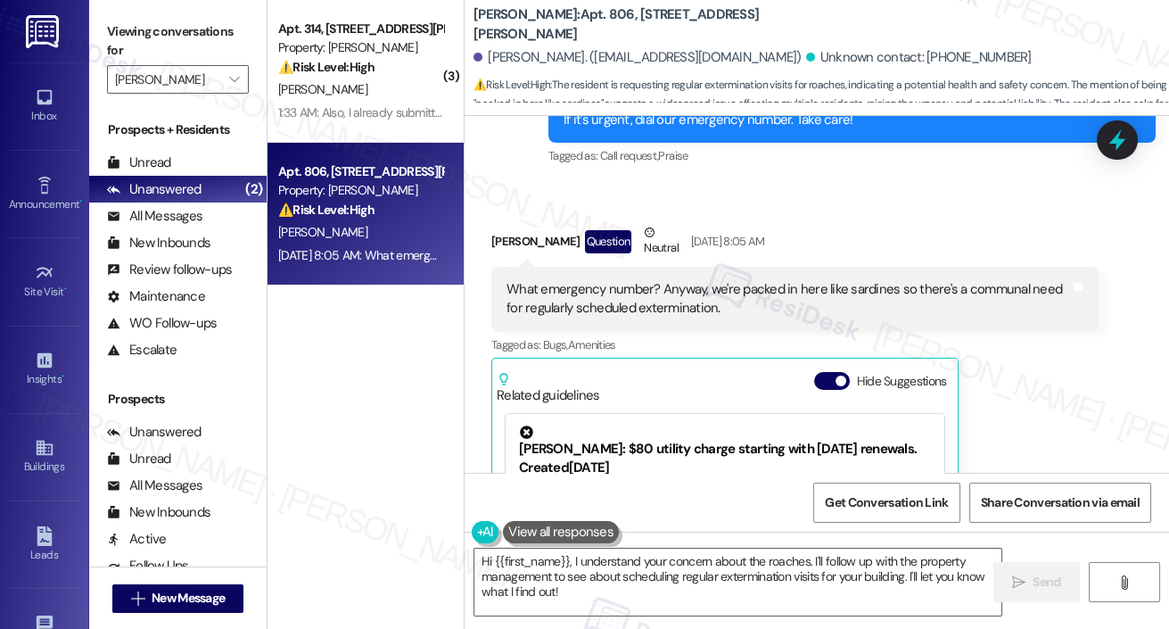
scroll to position [12327, 0]
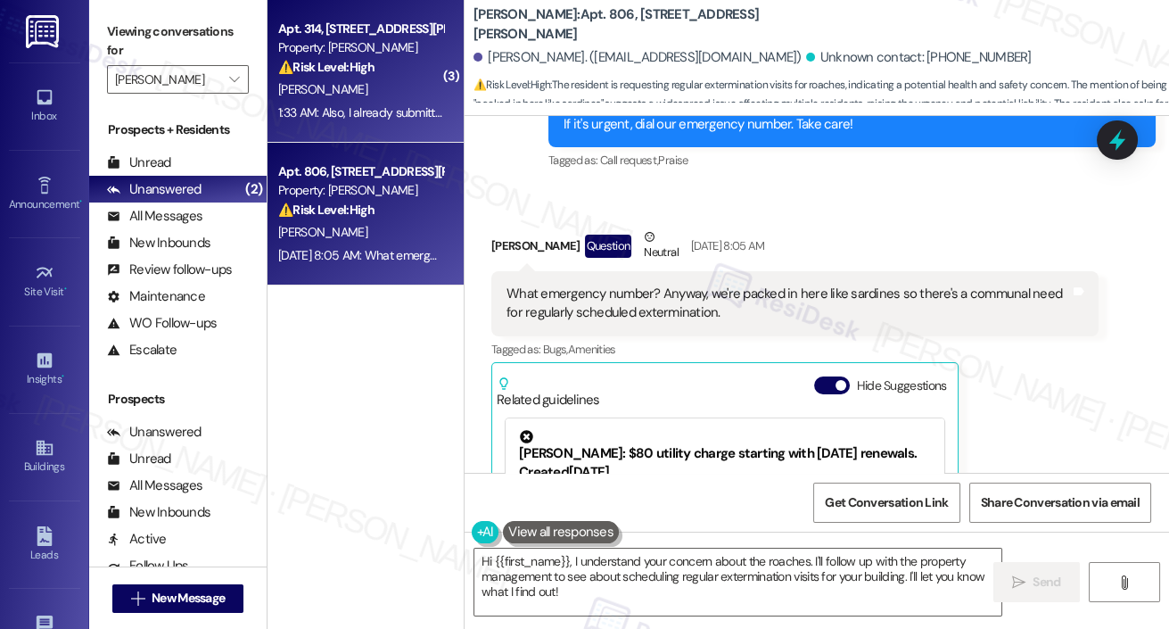
click at [392, 77] on div "Apt. 314, 1320 W. Somerville Ave Property: YONO ⚠️ Risk Level: High The residen…" at bounding box center [360, 48] width 169 height 61
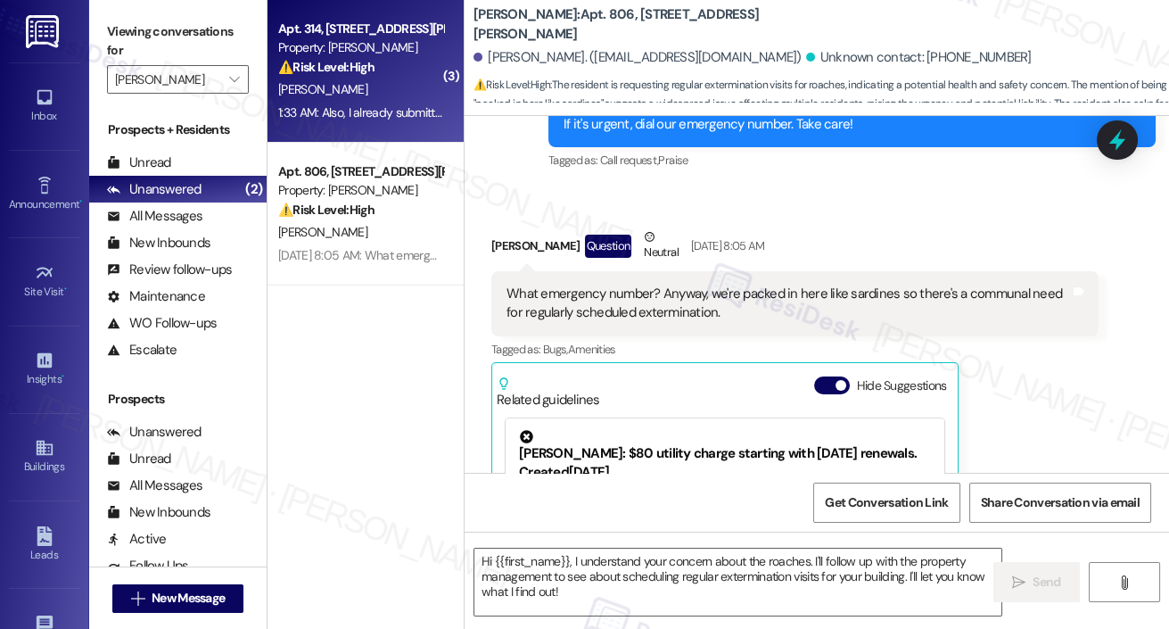
click at [392, 76] on div "⚠️ Risk Level: High The resident initially reported a building-wide power outag…" at bounding box center [360, 67] width 165 height 19
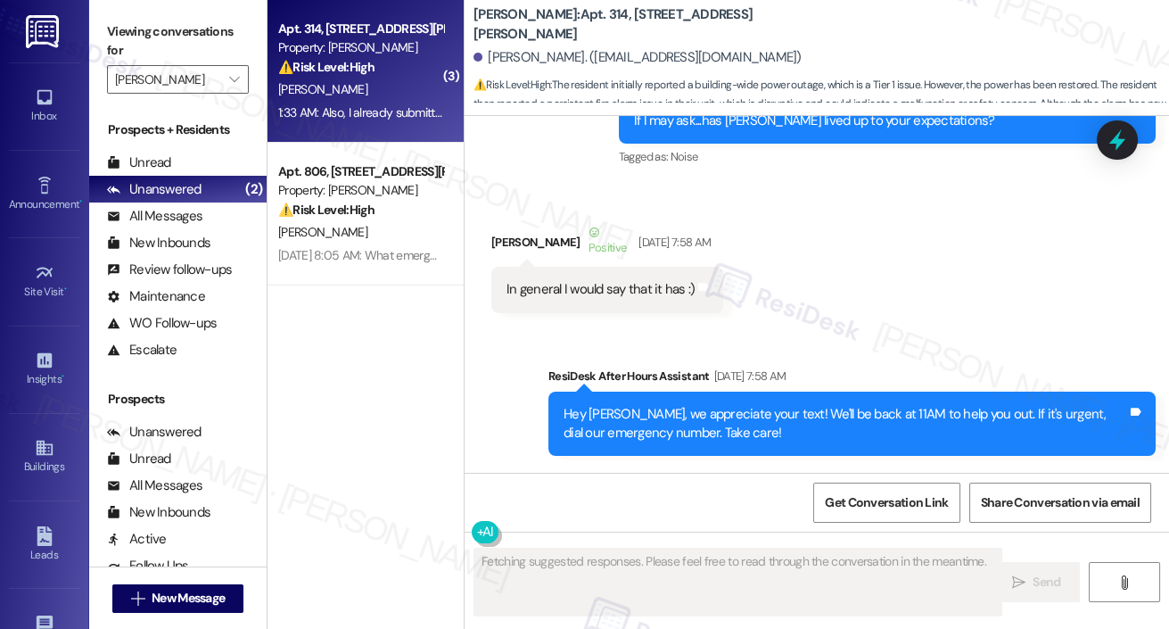
click at [391, 74] on div "⚠️ Risk Level: High The resident initially reported a building-wide power outag…" at bounding box center [360, 67] width 165 height 19
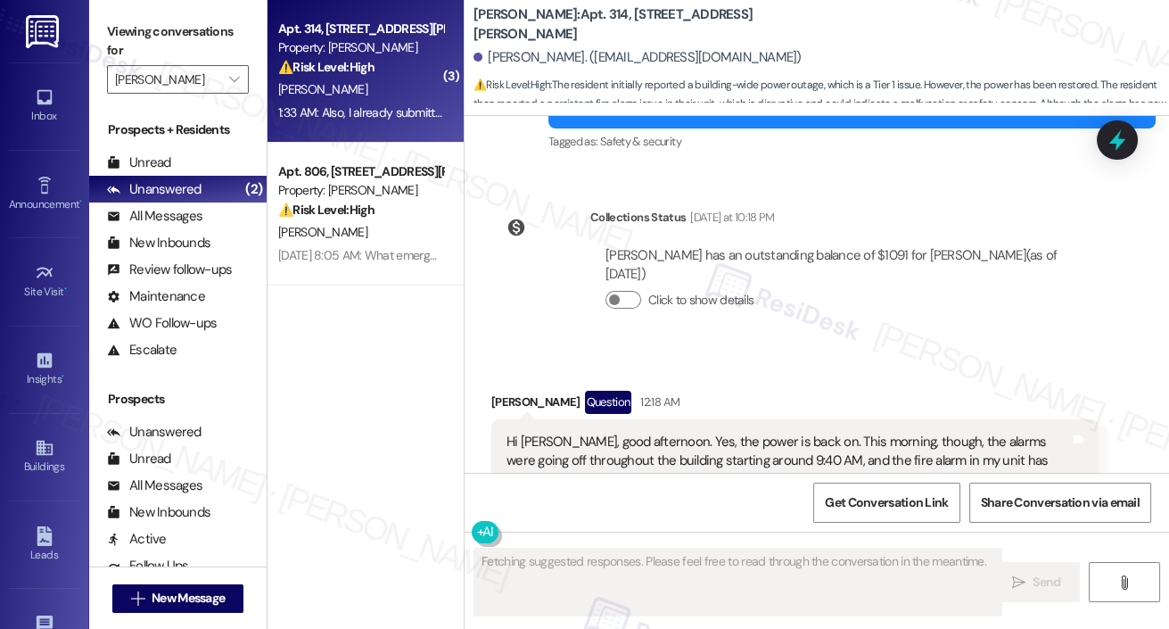
scroll to position [22025, 0]
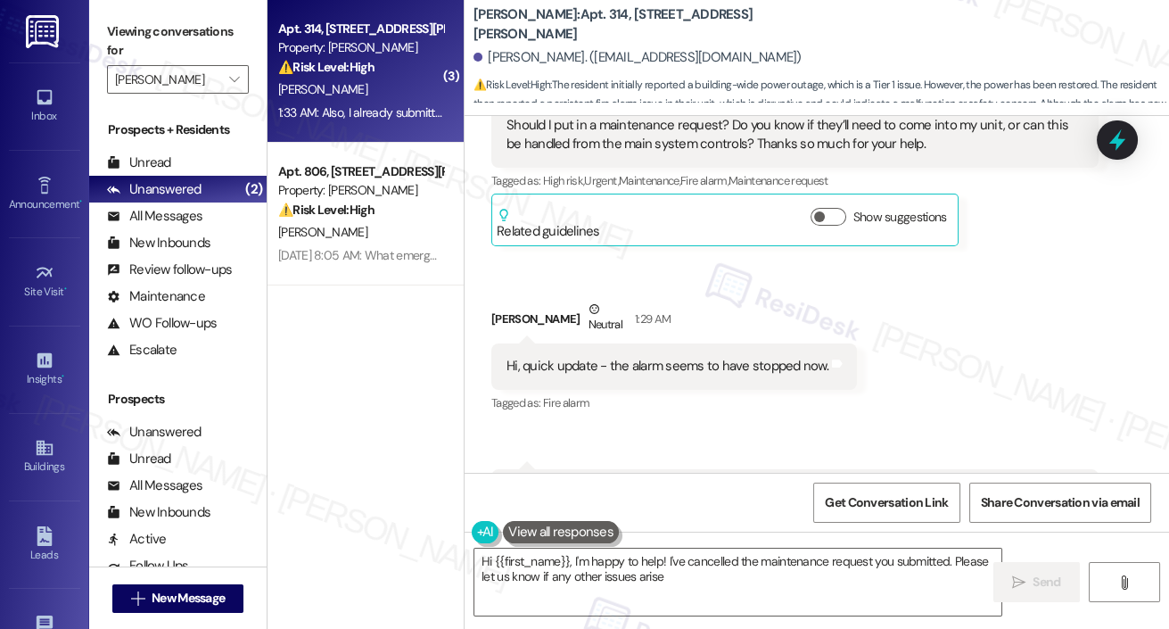
type textarea "Hi {{first_name}}, I'm happy to help! I've cancelled the maintenance request yo…"
click at [391, 74] on div "⚠️ Risk Level: High The resident initially reported a building-wide power outag…" at bounding box center [360, 67] width 165 height 19
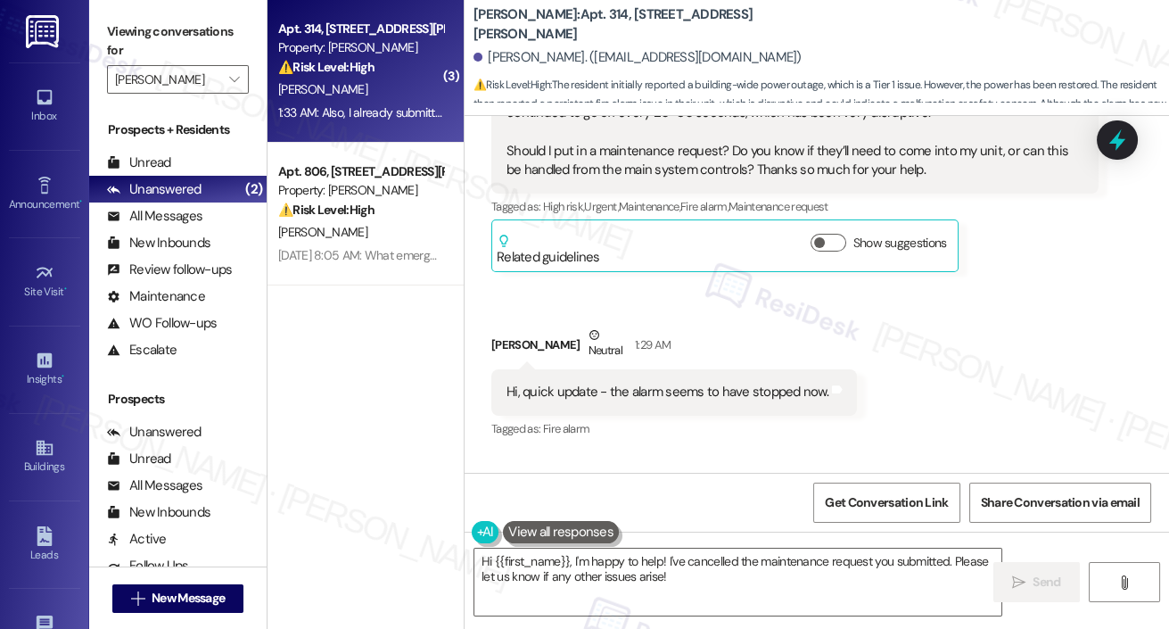
scroll to position [21988, 0]
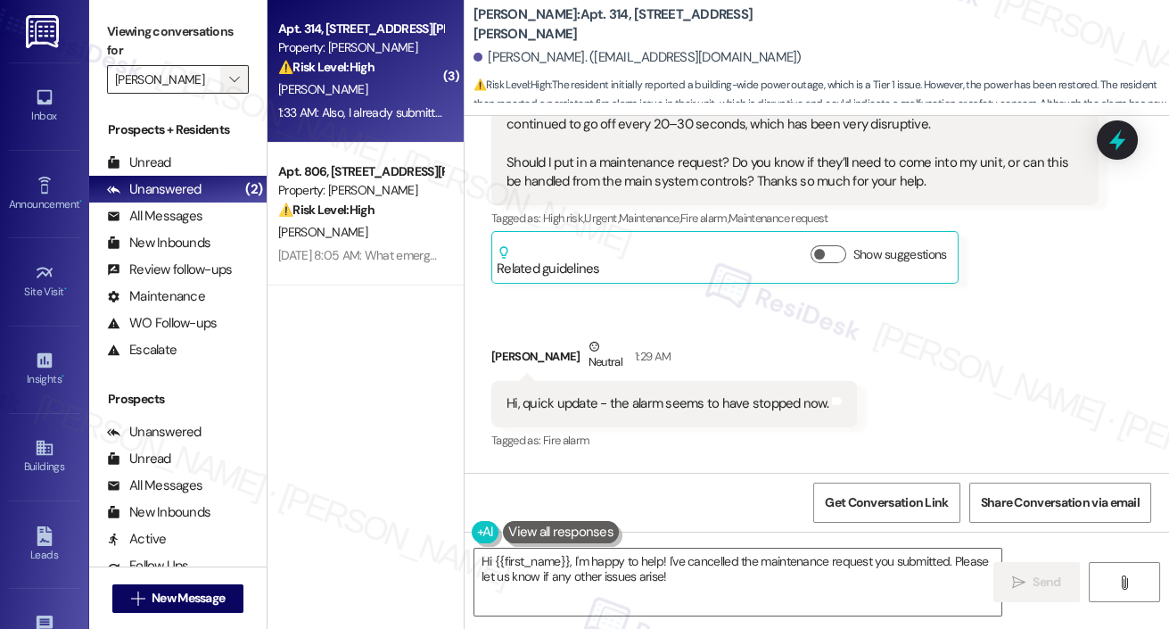
click at [241, 75] on span "" at bounding box center [234, 79] width 17 height 29
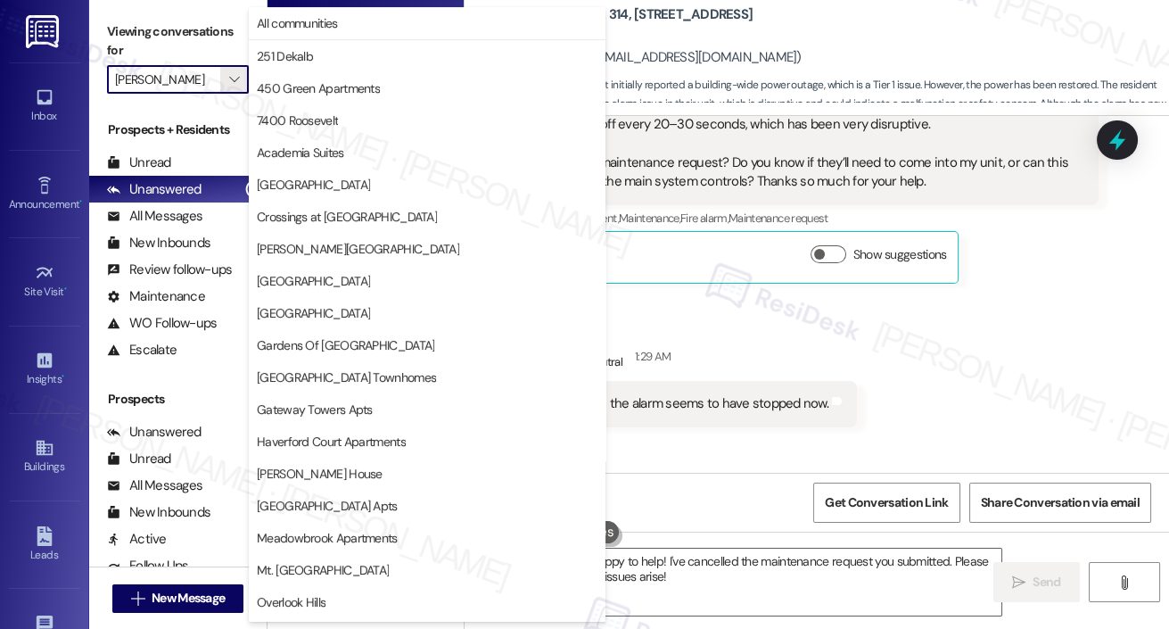
scroll to position [445, 0]
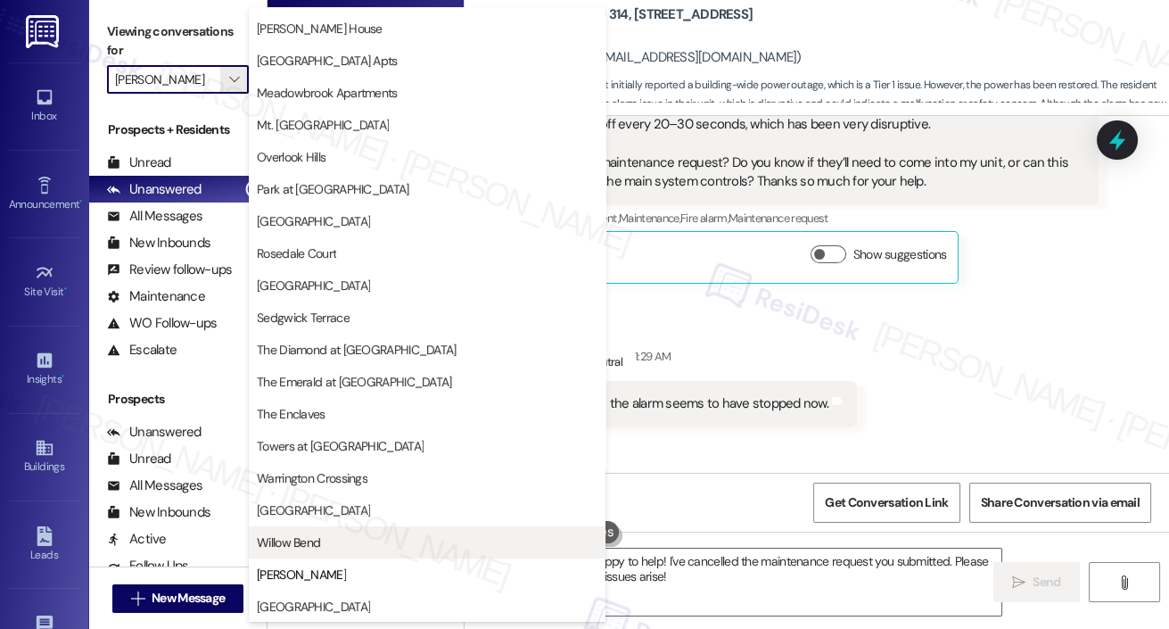
click at [301, 556] on button "Willow Bend" at bounding box center [427, 542] width 357 height 32
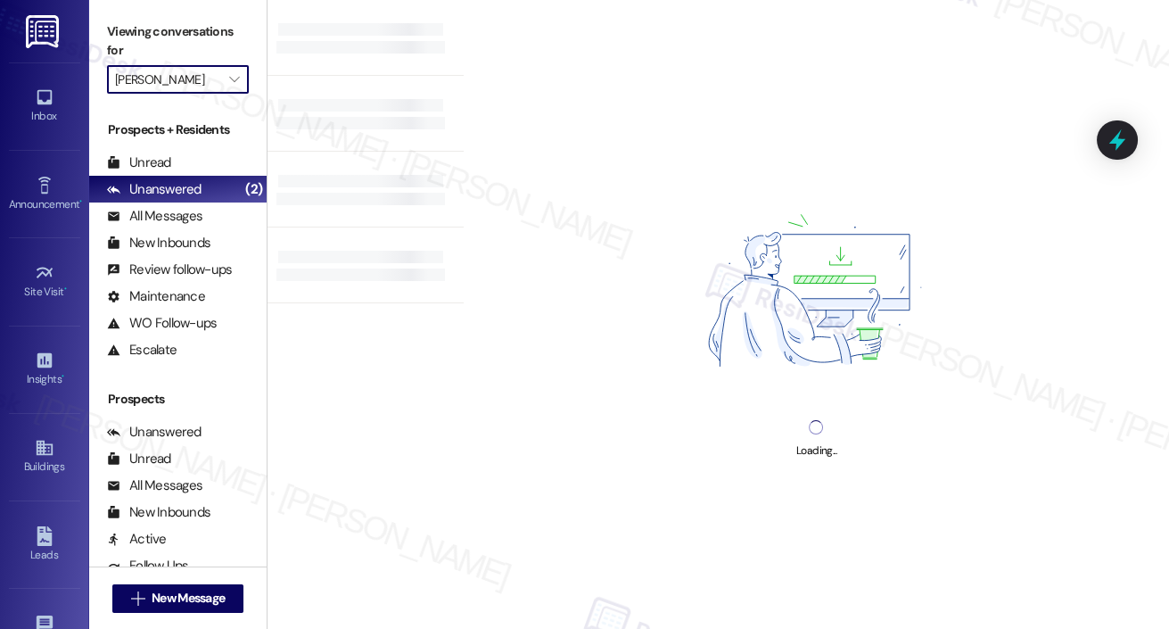
type input "Willow Bend"
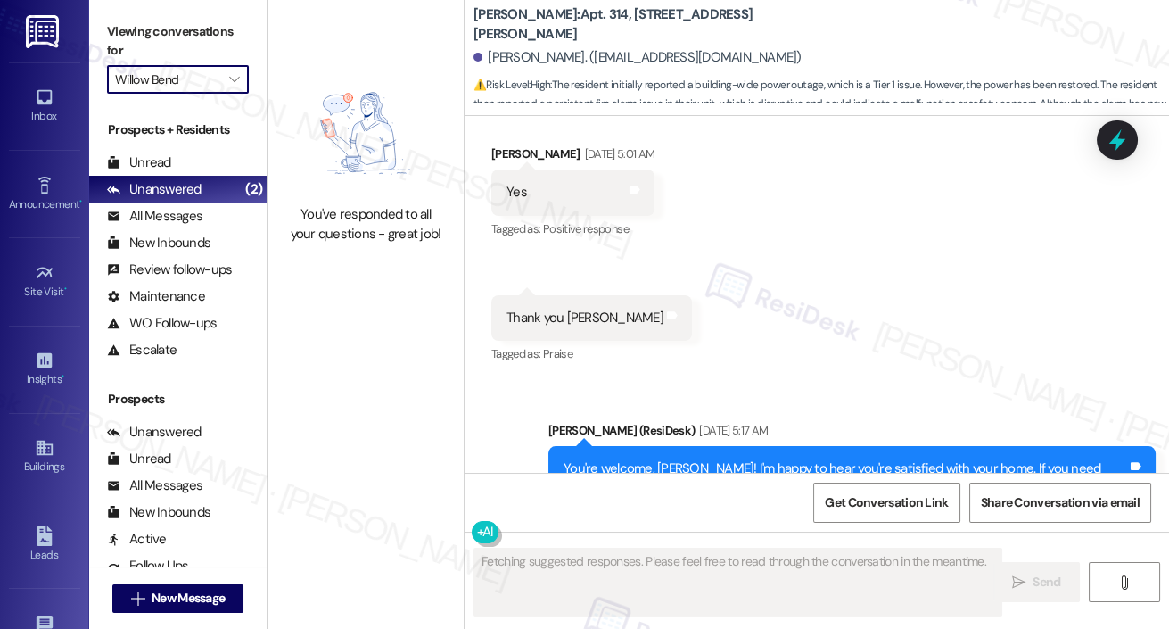
scroll to position [22025, 0]
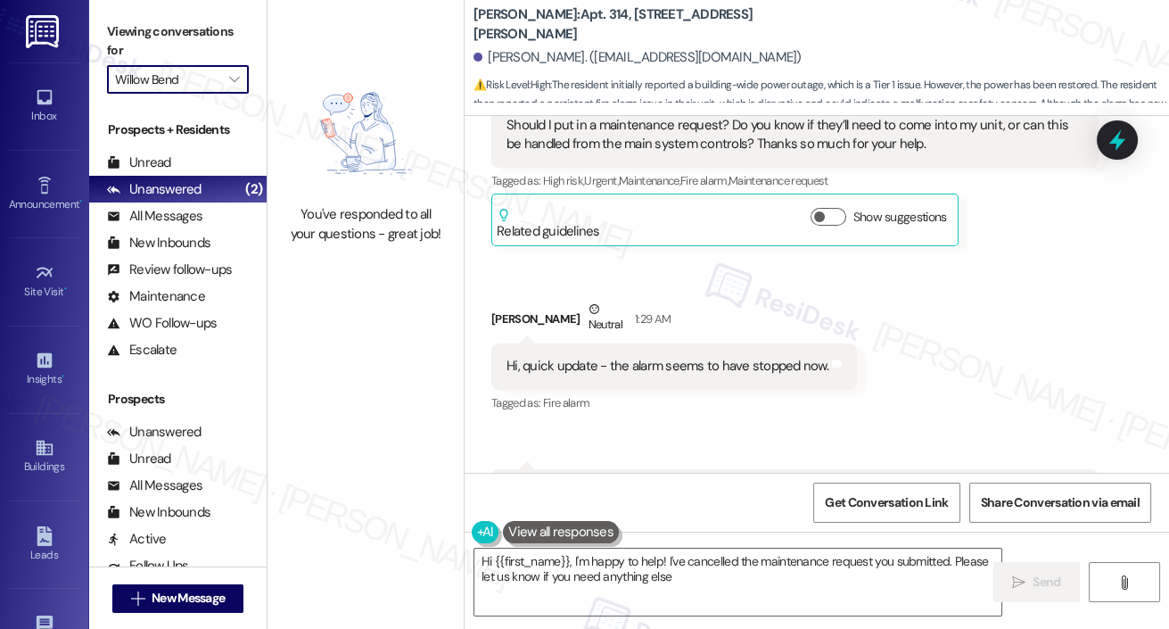
type textarea "Hi {{first_name}}, I'm happy to help! I've cancelled the maintenance request yo…"
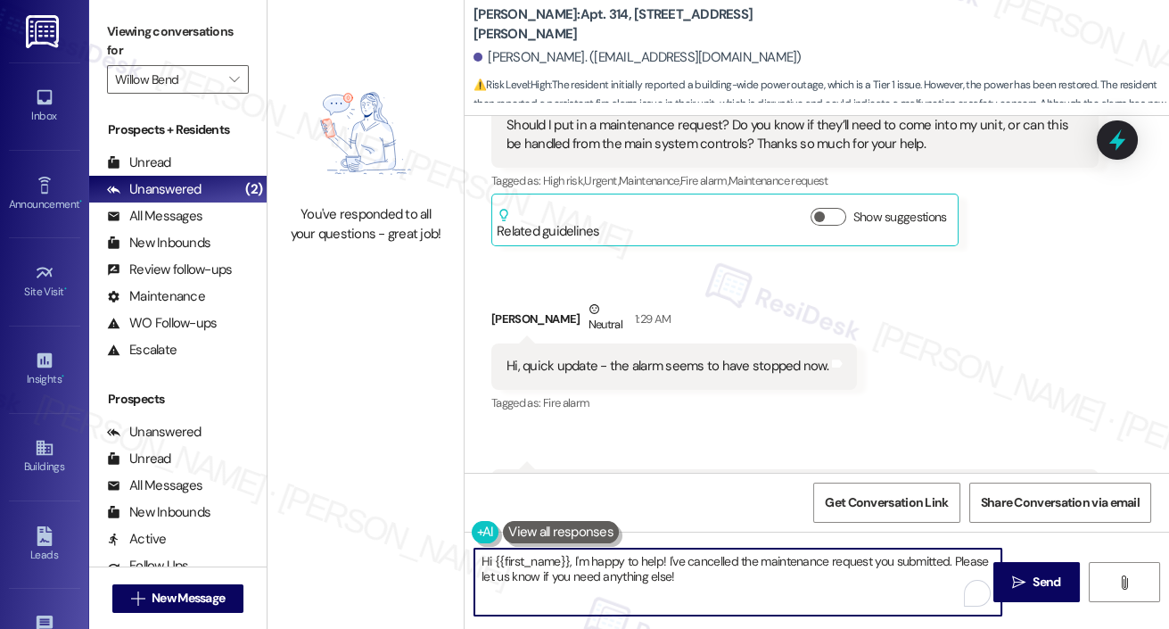
drag, startPoint x: 722, startPoint y: 569, endPoint x: 601, endPoint y: 587, distance: 121.7
click at [601, 587] on textarea "Hi {{first_name}}, I'm happy to help! I've cancelled the maintenance request yo…" at bounding box center [737, 581] width 527 height 67
drag, startPoint x: 688, startPoint y: 572, endPoint x: 585, endPoint y: 502, distance: 123.9
click at [585, 502] on div "Survey, sent via SMS Residesk Automated Survey Oct 29, 2022 at 1:09 AM Hi Monic…" at bounding box center [817, 430] width 705 height 629
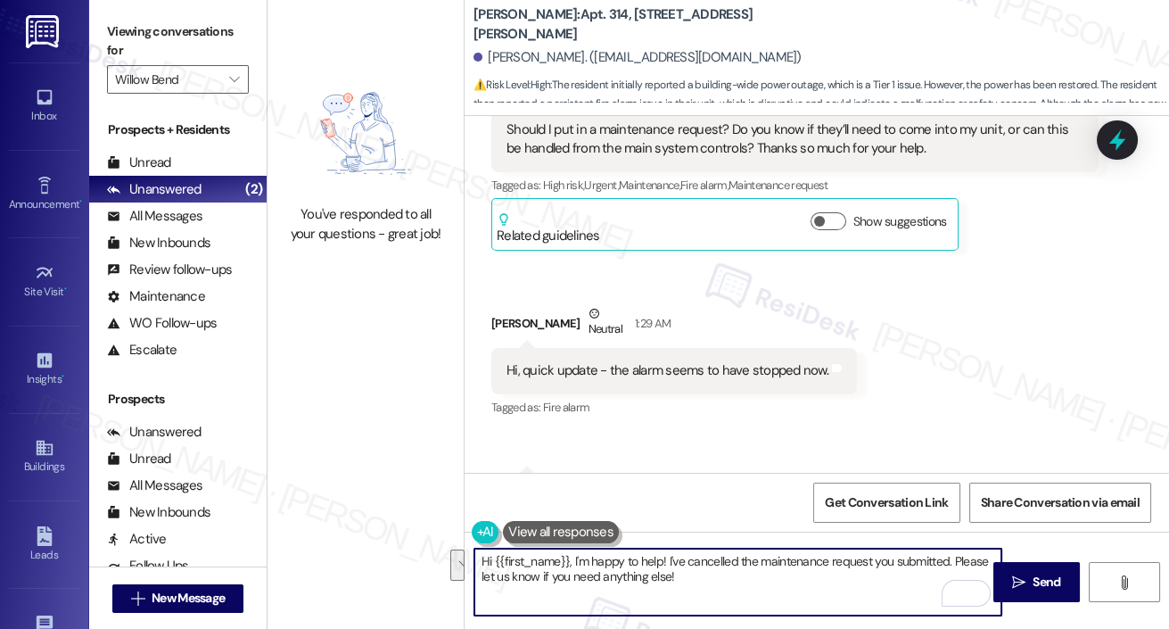
click at [603, 299] on div "Received via SMS Monica Mills Question 12:18 AM Hi Emily, good afternoon. Yes, …" at bounding box center [817, 297] width 705 height 670
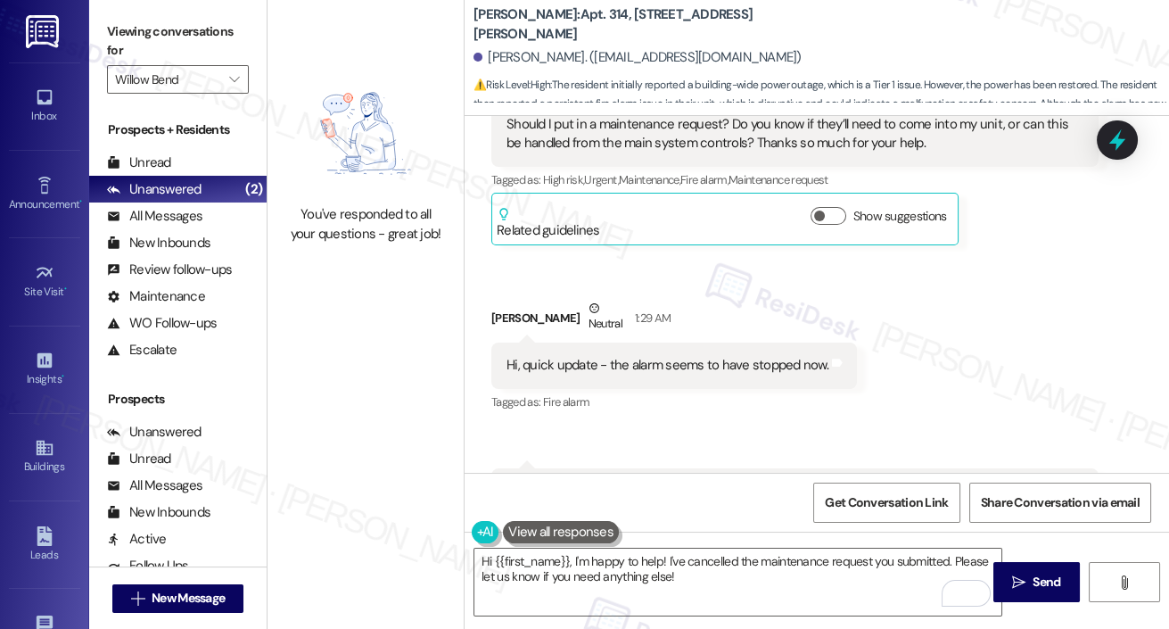
click at [604, 455] on div "Received via SMS 1:33 AM Monica Mills Question Neutral 1:33 AM Also, I already …" at bounding box center [795, 540] width 634 height 171
click at [226, 83] on span "" at bounding box center [234, 79] width 17 height 29
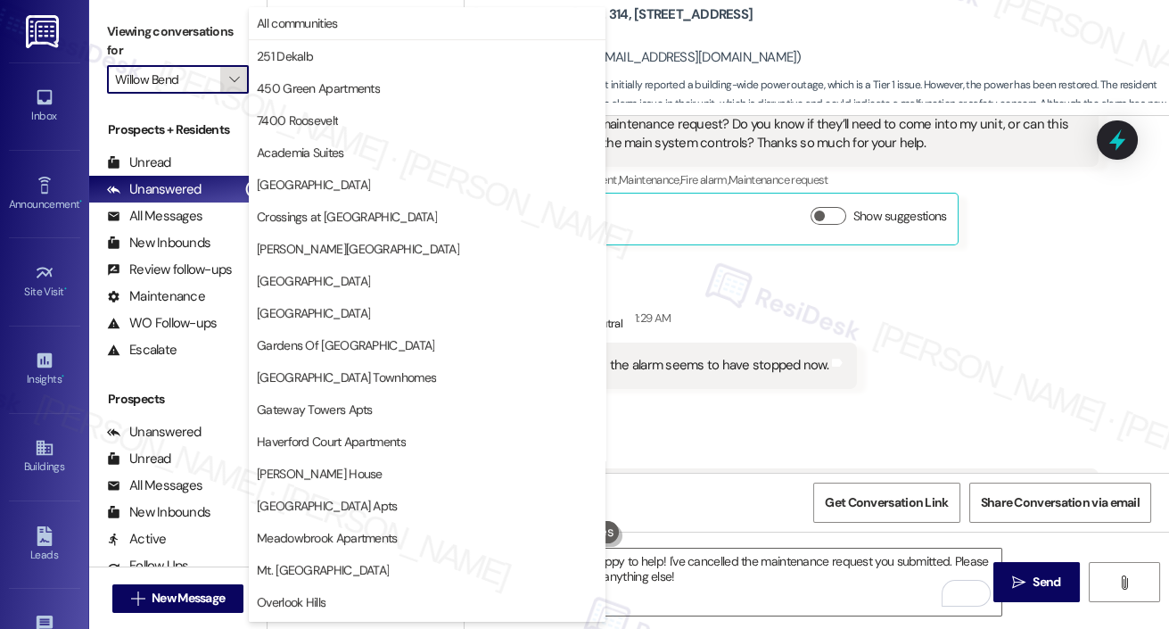
scroll to position [445, 0]
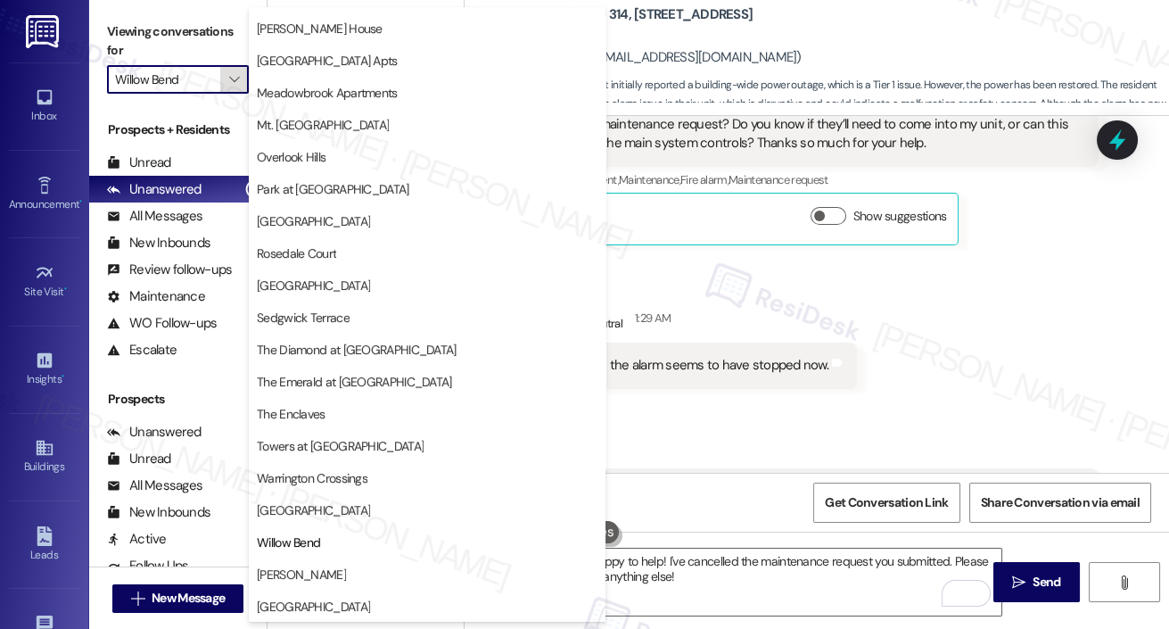
click at [223, 85] on button "" at bounding box center [234, 79] width 29 height 29
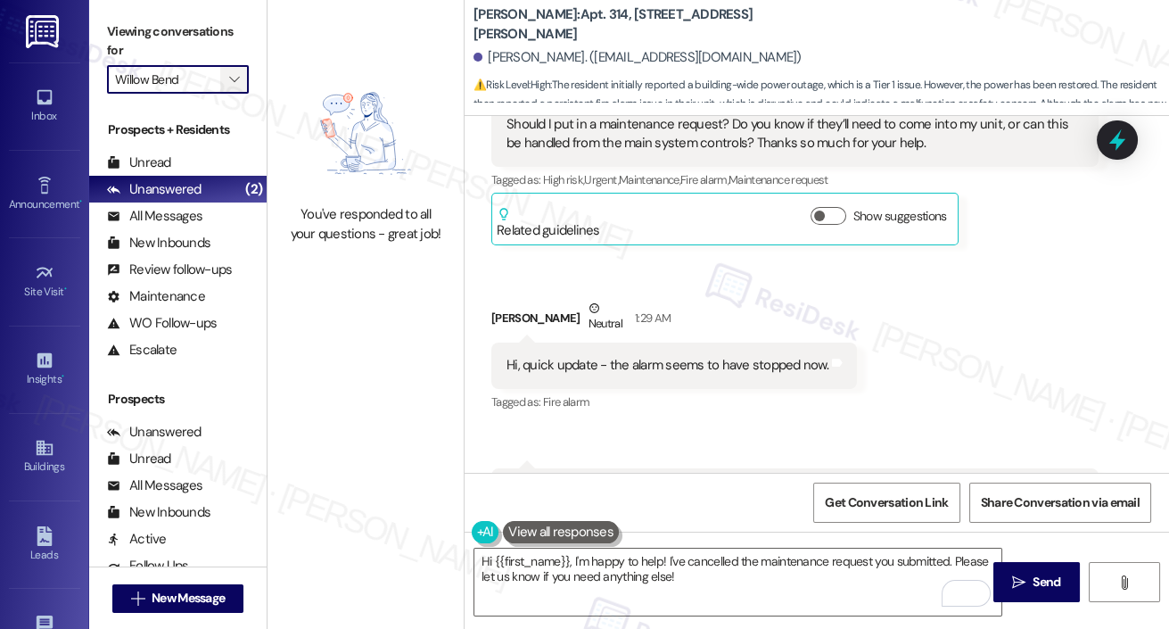
click at [224, 85] on button "" at bounding box center [234, 79] width 29 height 29
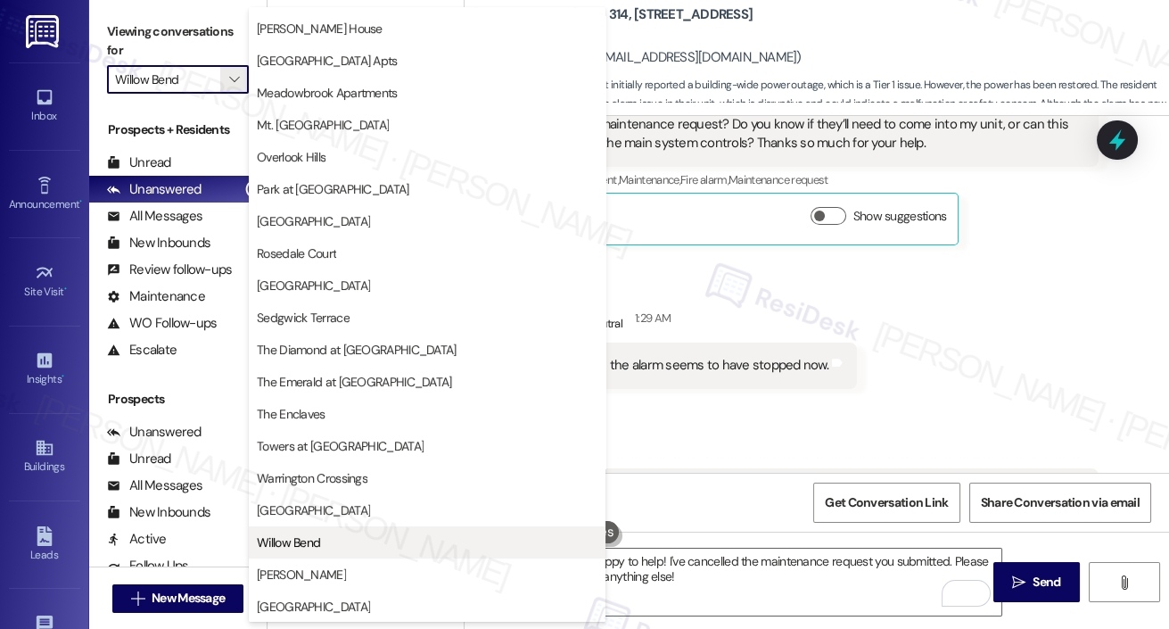
click at [308, 531] on button "Willow Bend" at bounding box center [427, 542] width 357 height 32
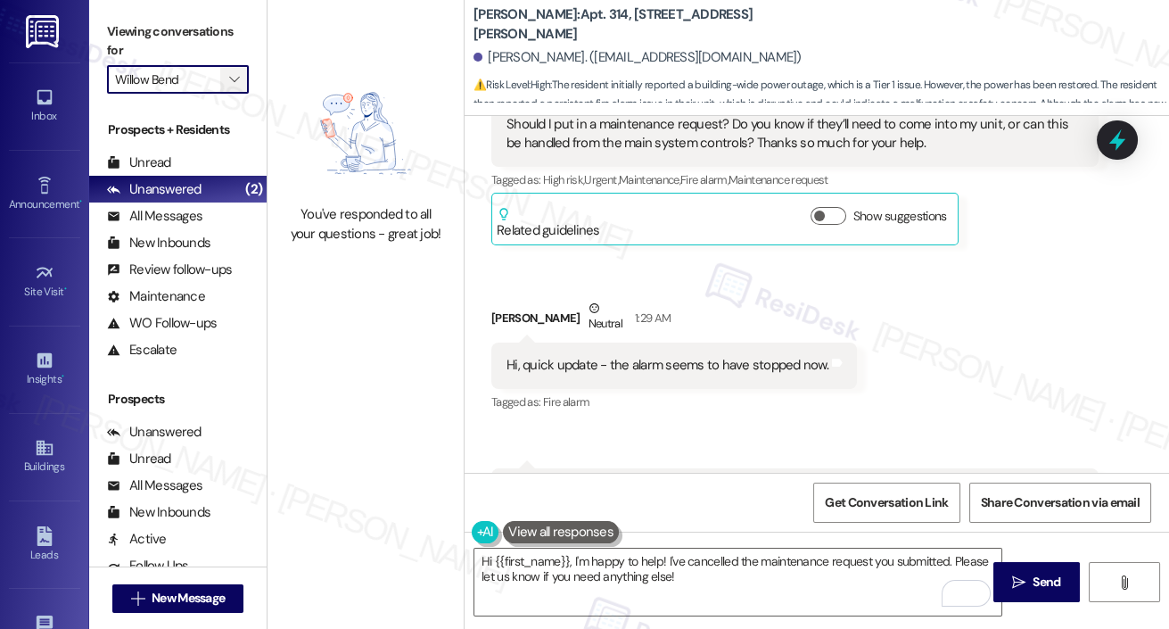
click at [234, 72] on icon "" at bounding box center [234, 79] width 10 height 14
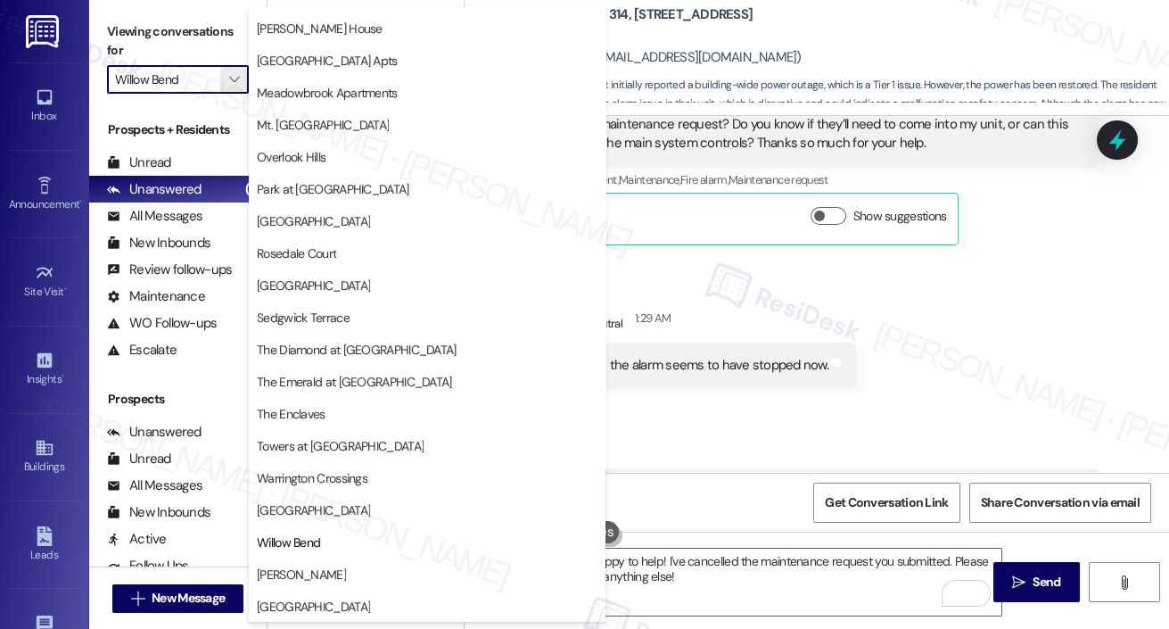
click at [325, 515] on span "West Gate Arms" at bounding box center [313, 510] width 113 height 18
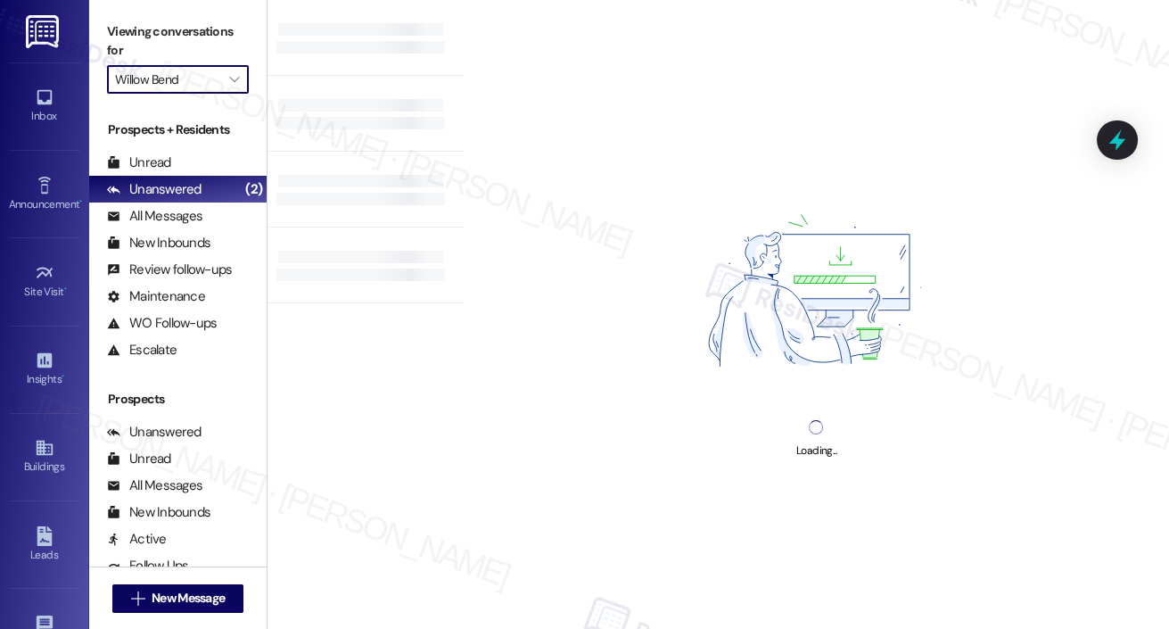
type input "West Gate Arms"
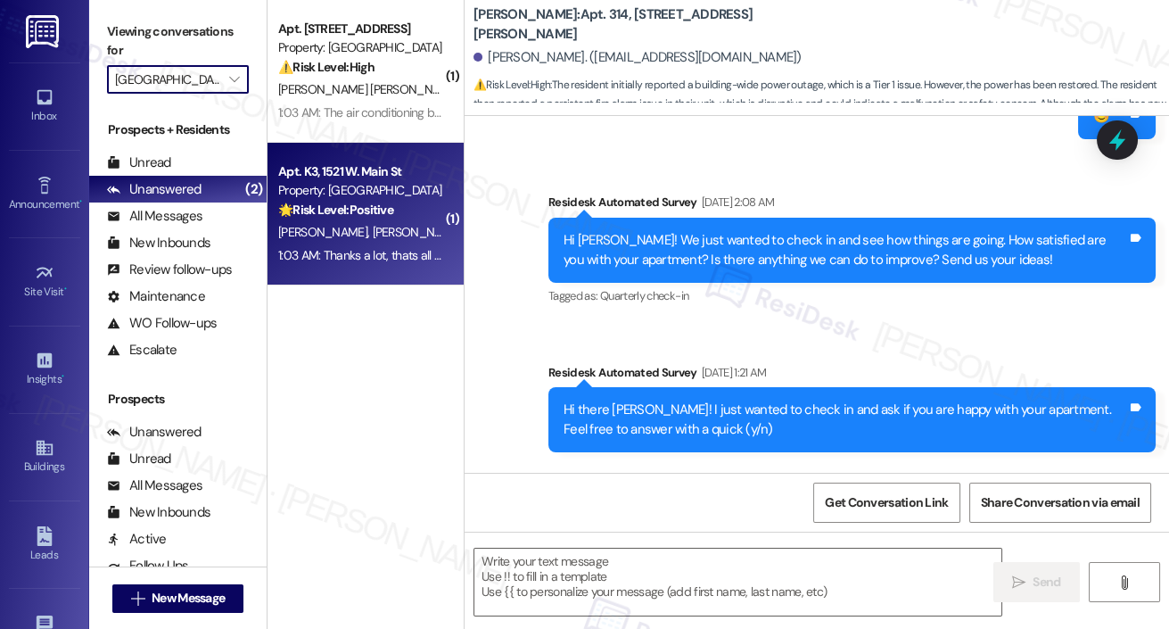
type textarea "Fetching suggested responses. Please feel free to read through the conversation…"
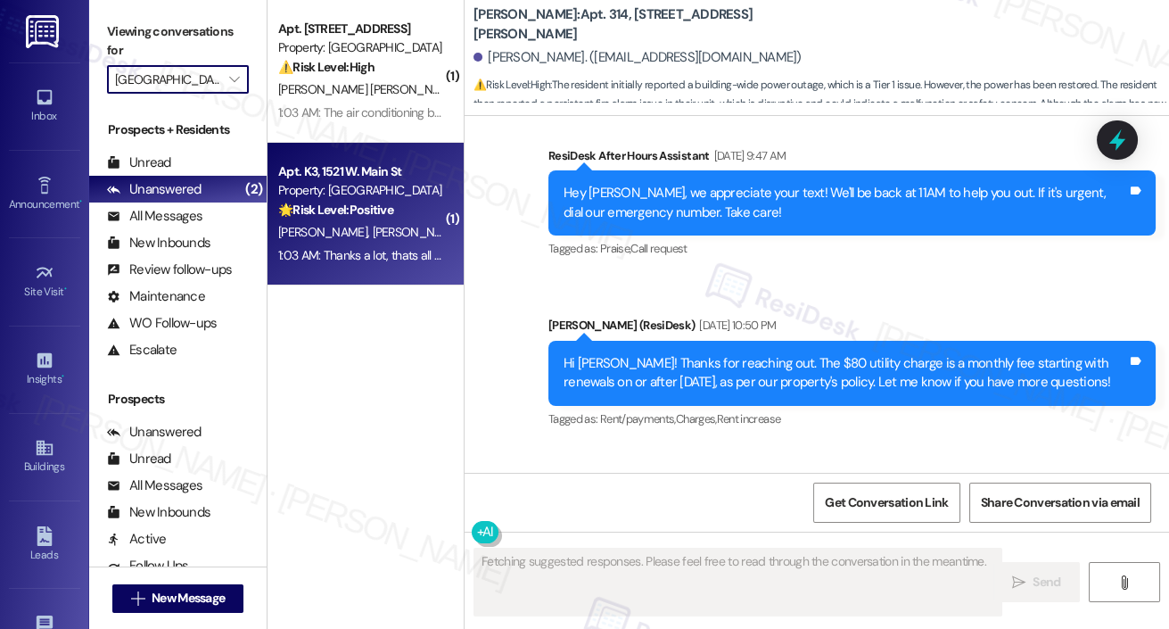
click at [373, 232] on span "A. Mendez" at bounding box center [417, 232] width 89 height 16
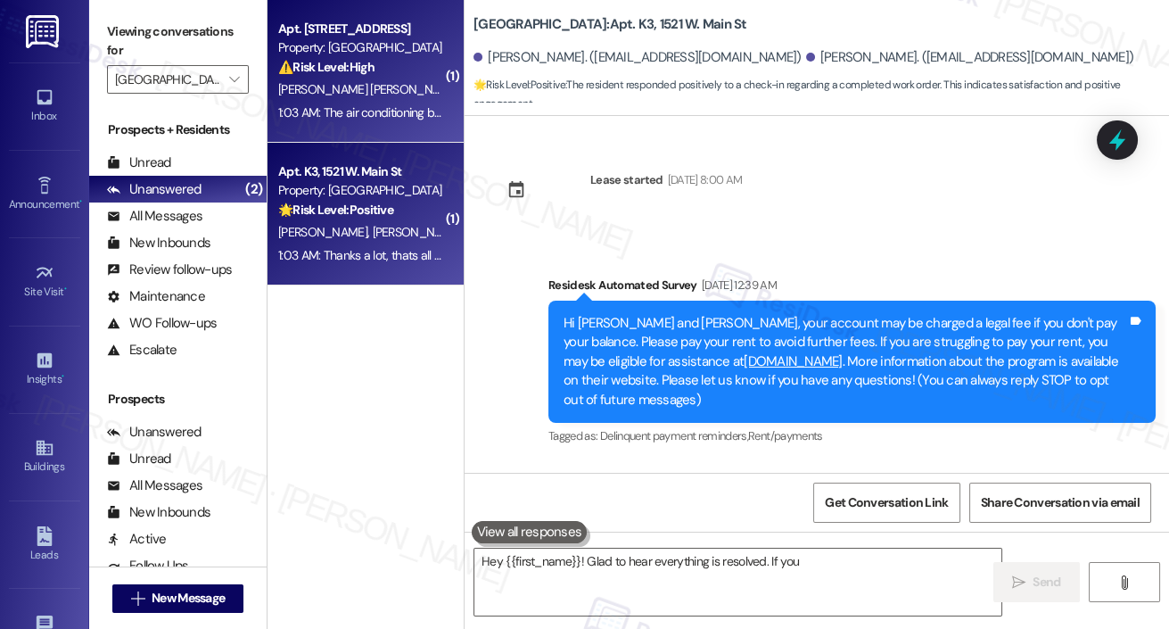
scroll to position [3402, 0]
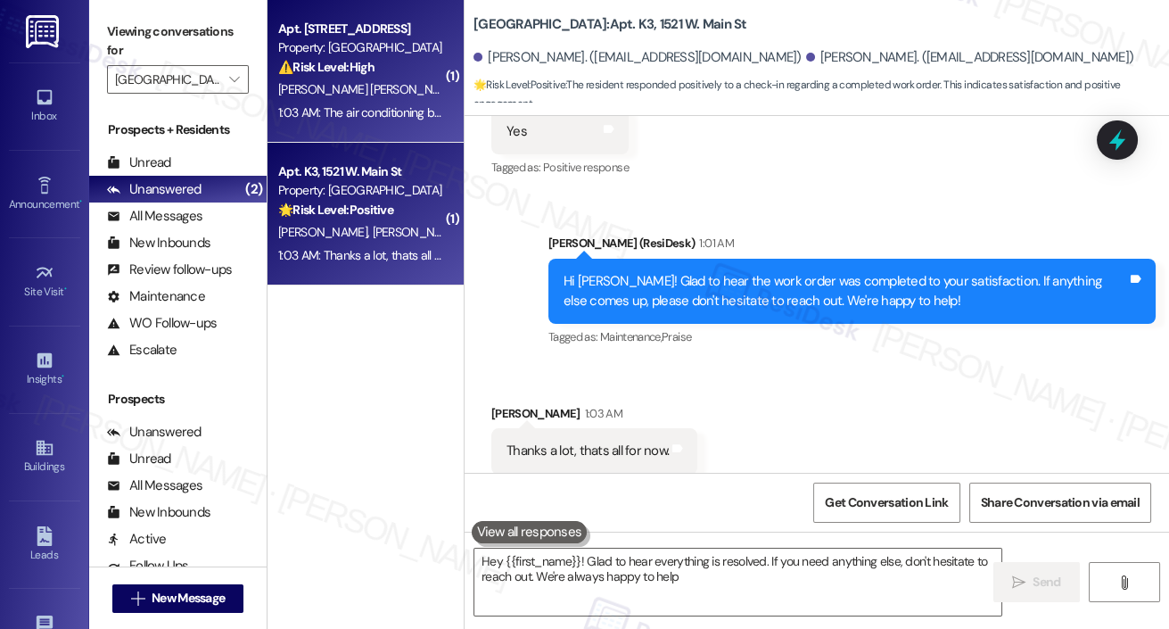
type textarea "Hey {{first_name}}! Glad to hear everything is resolved. If you need anything e…"
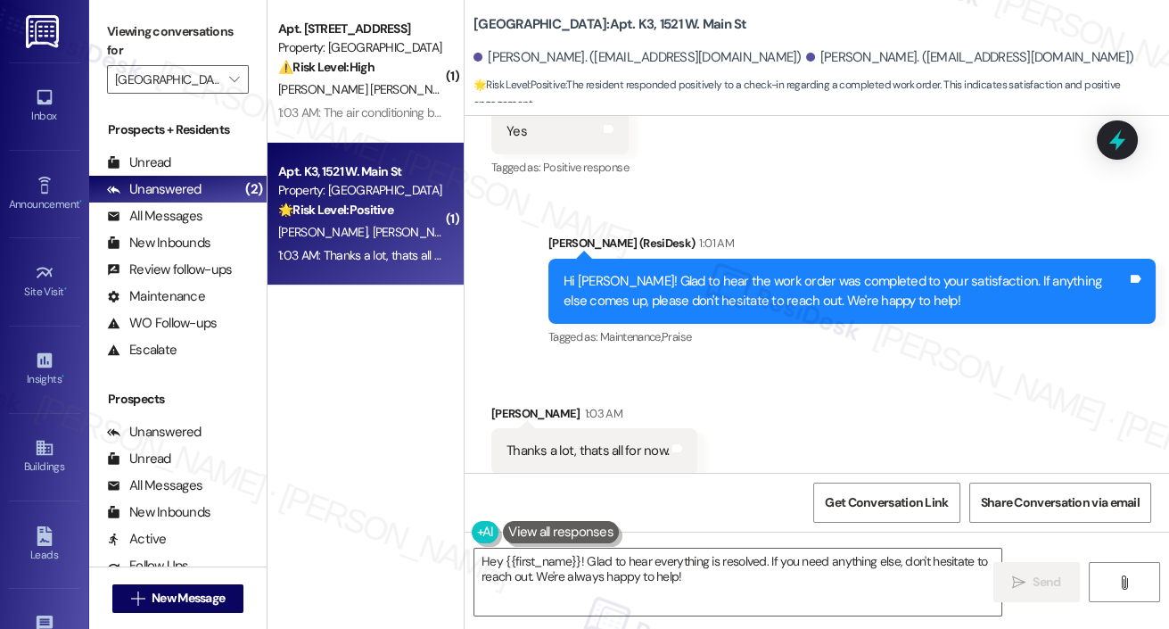
click at [408, 195] on div "Property: West Gate Arms" at bounding box center [360, 190] width 165 height 19
click at [351, 244] on div "1:03 AM: Thanks a lot, thats all for now. 1:03 AM: Thanks a lot, thats all for …" at bounding box center [360, 255] width 169 height 22
click at [234, 69] on span "" at bounding box center [234, 79] width 17 height 29
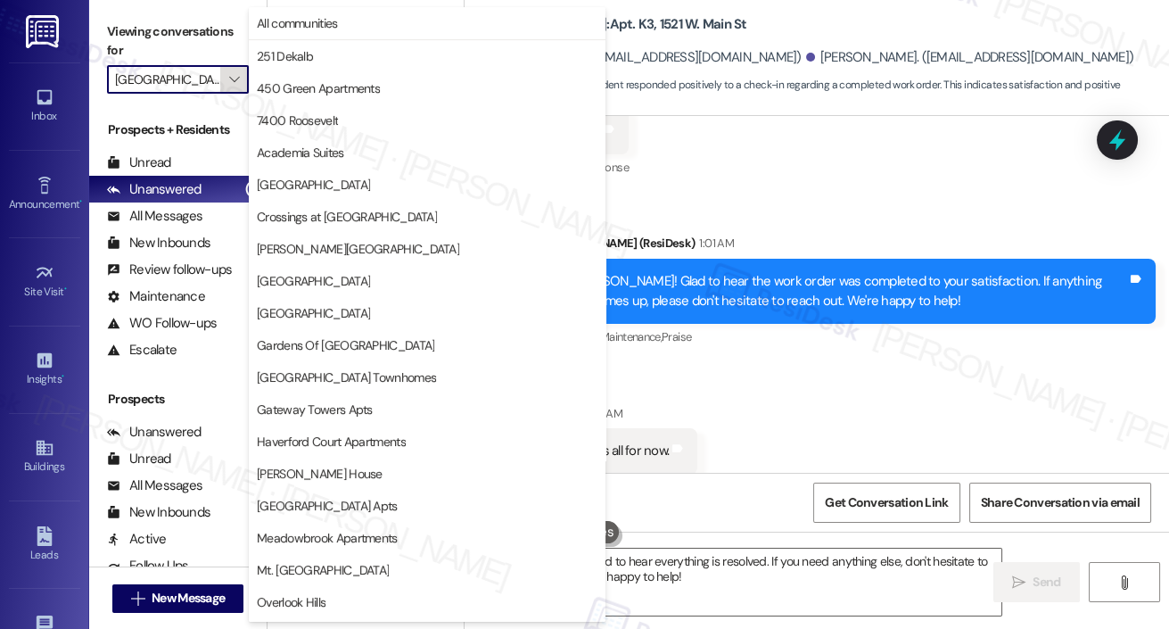
scroll to position [445, 0]
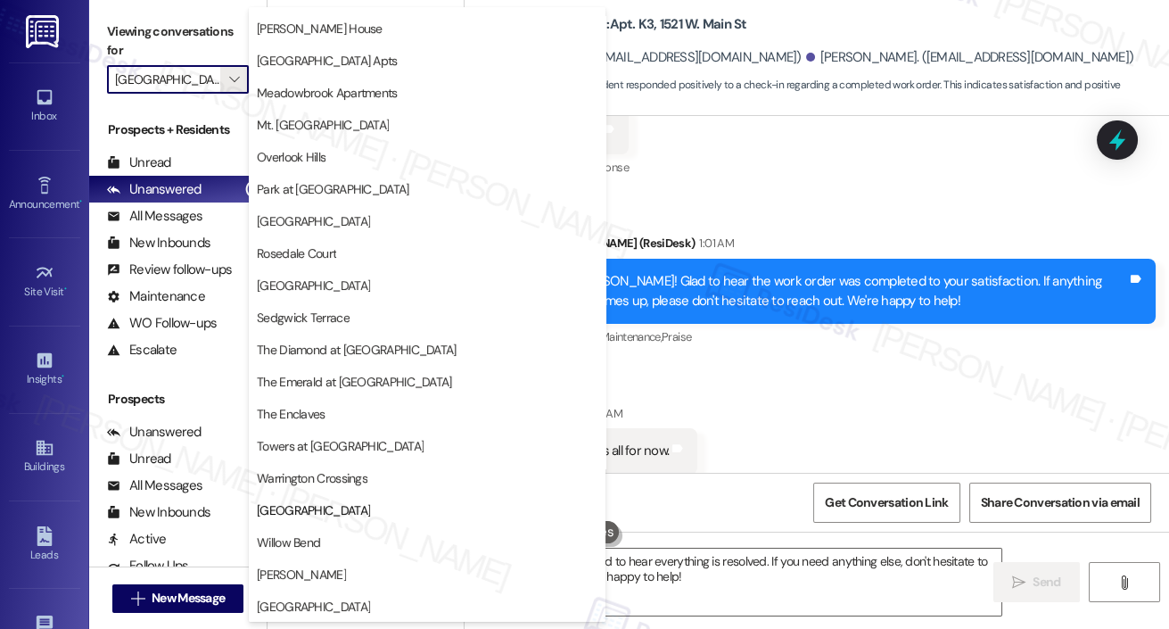
click at [776, 364] on div "Received via SMS Adriana Mendez 1:03 AM Thanks a lot, thats all for now. Tags a…" at bounding box center [817, 439] width 705 height 151
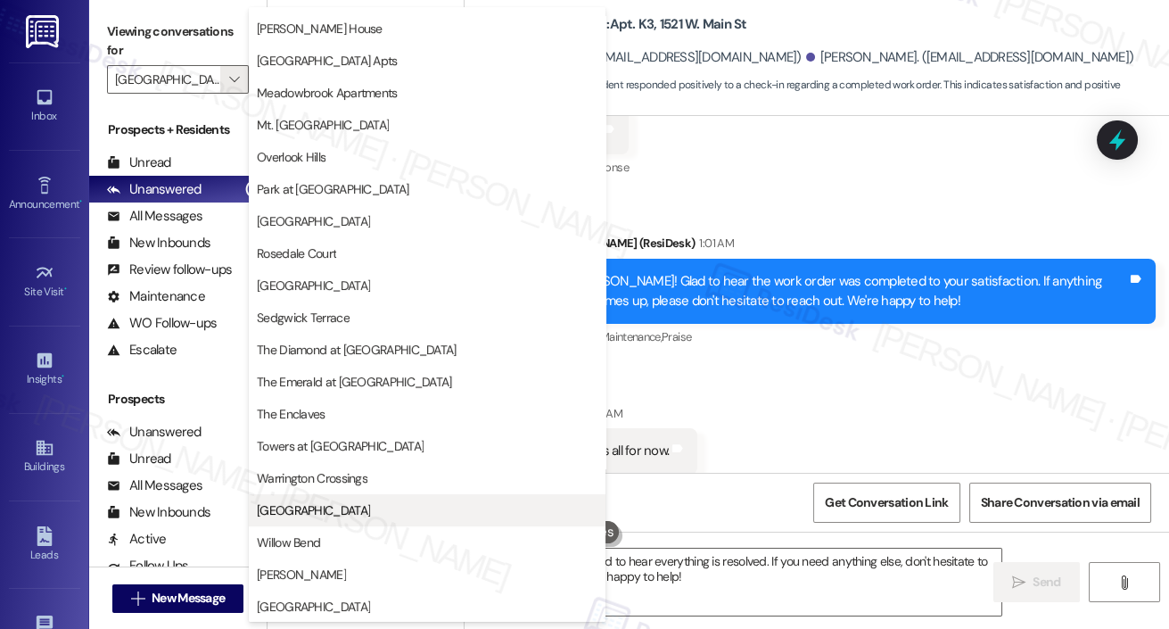
click at [333, 521] on button "West Gate Arms" at bounding box center [427, 510] width 357 height 32
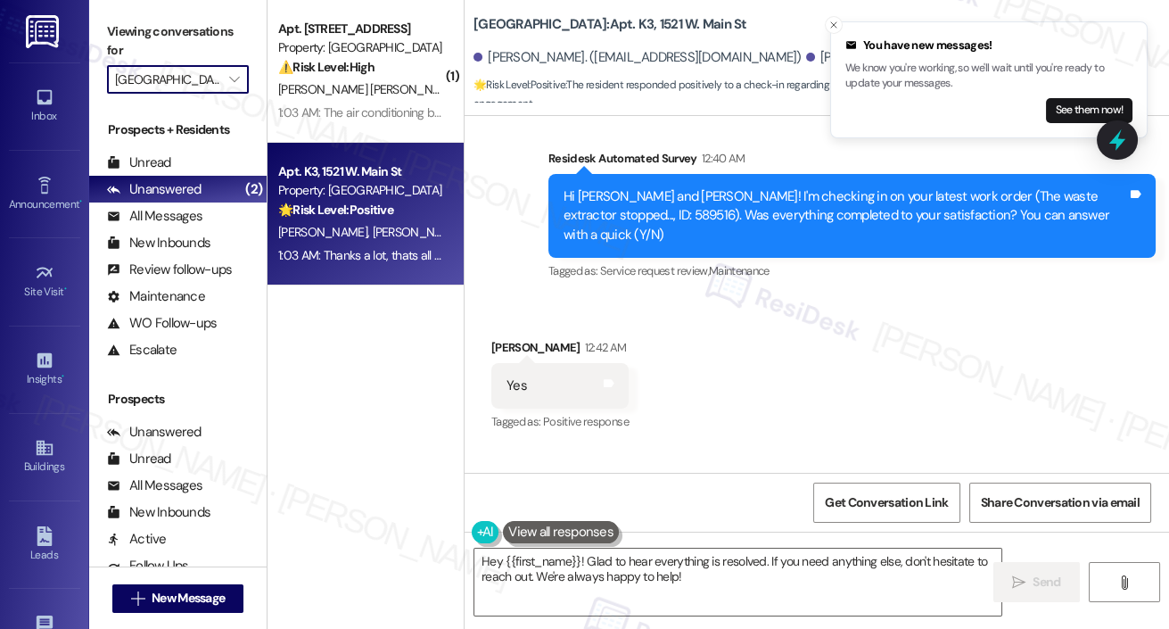
scroll to position [3140, 0]
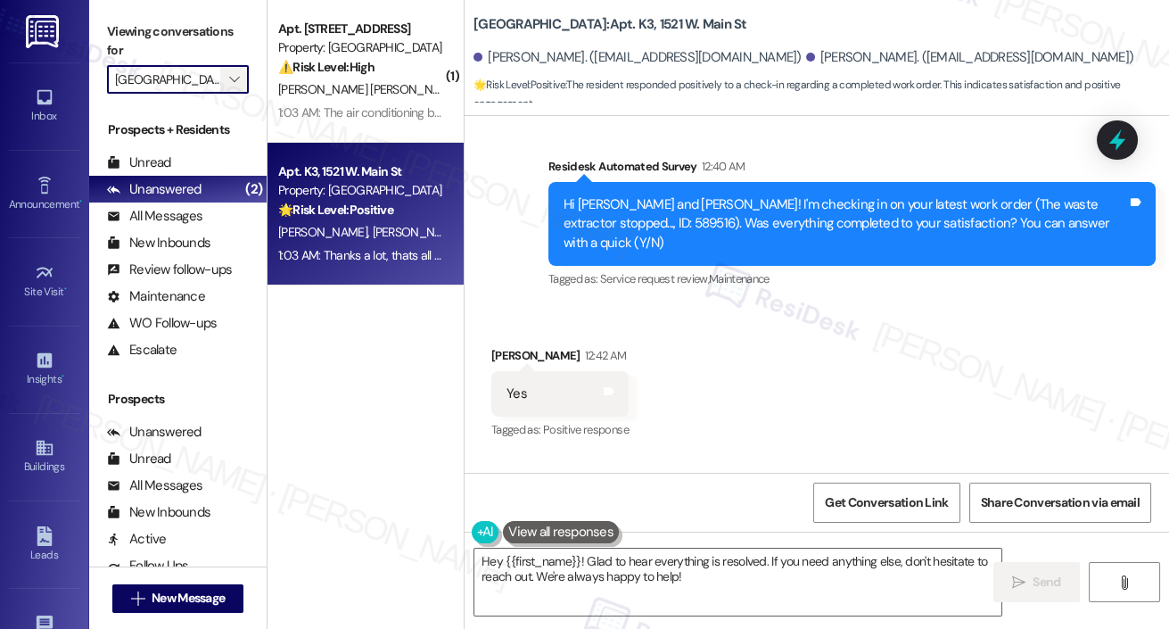
click at [229, 72] on icon "" at bounding box center [234, 79] width 10 height 14
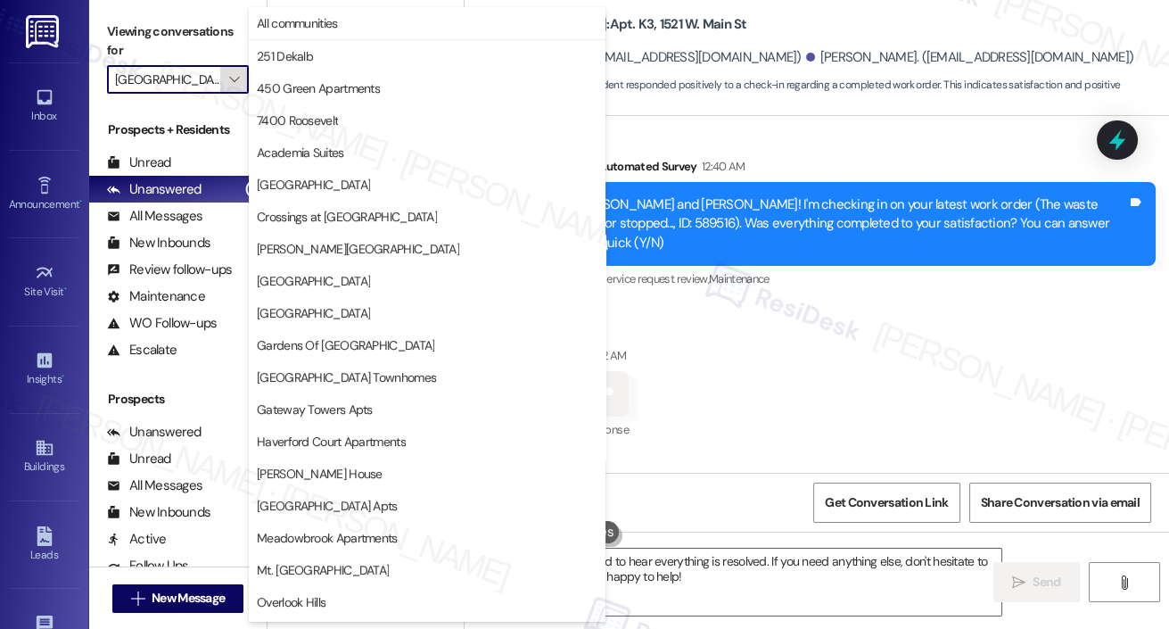
scroll to position [445, 0]
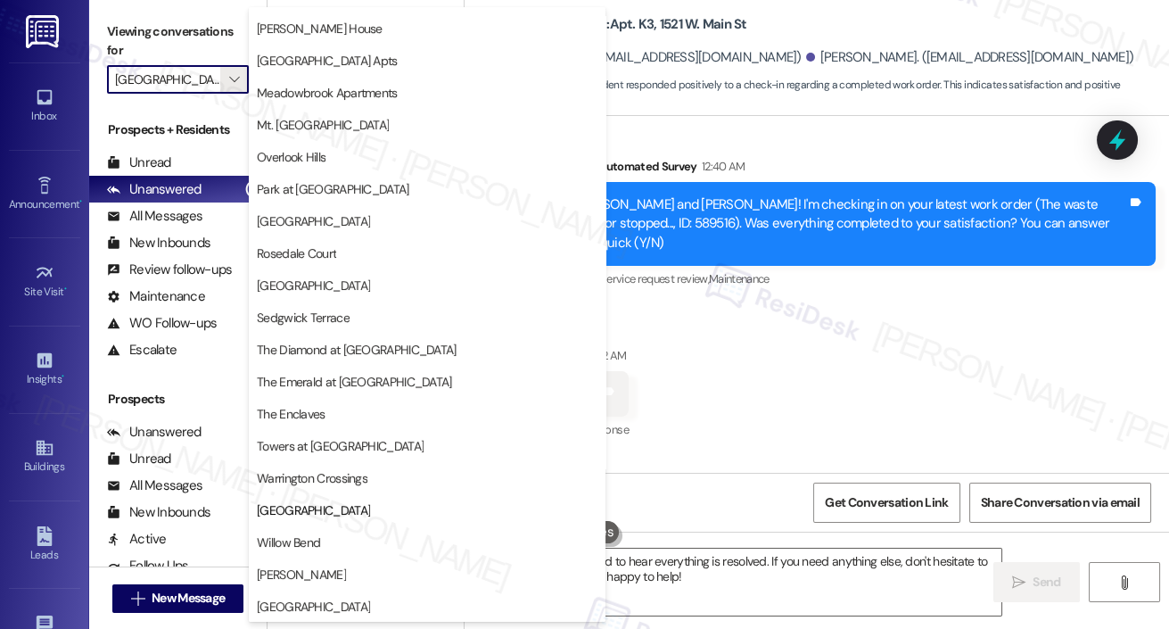
click at [287, 606] on span "York House" at bounding box center [313, 607] width 113 height 18
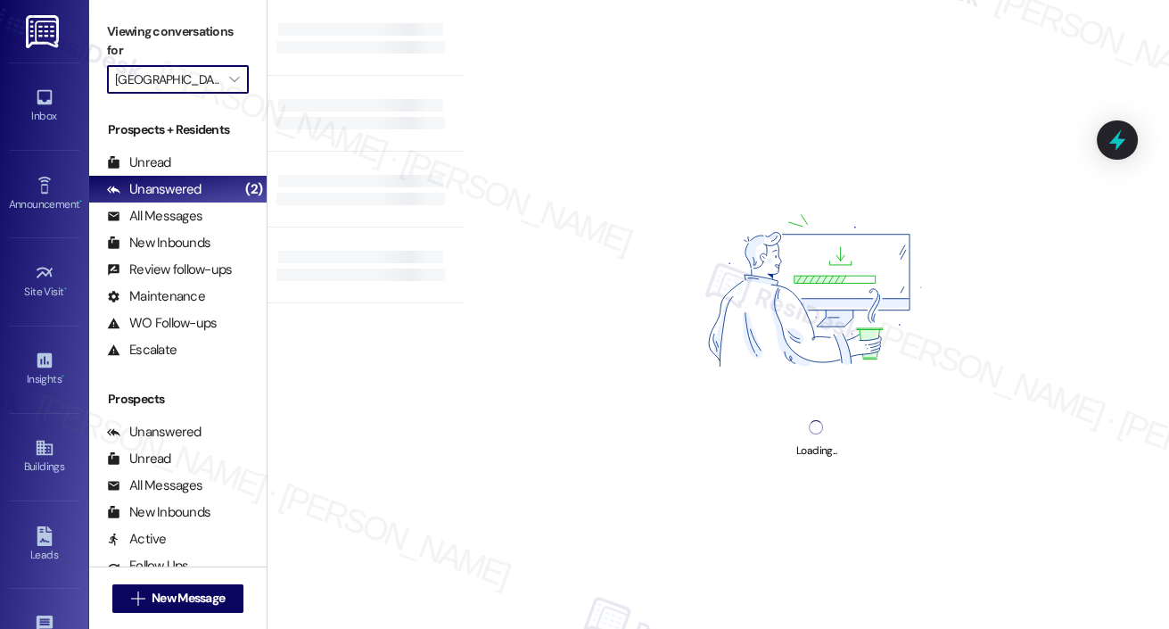
type input "York House"
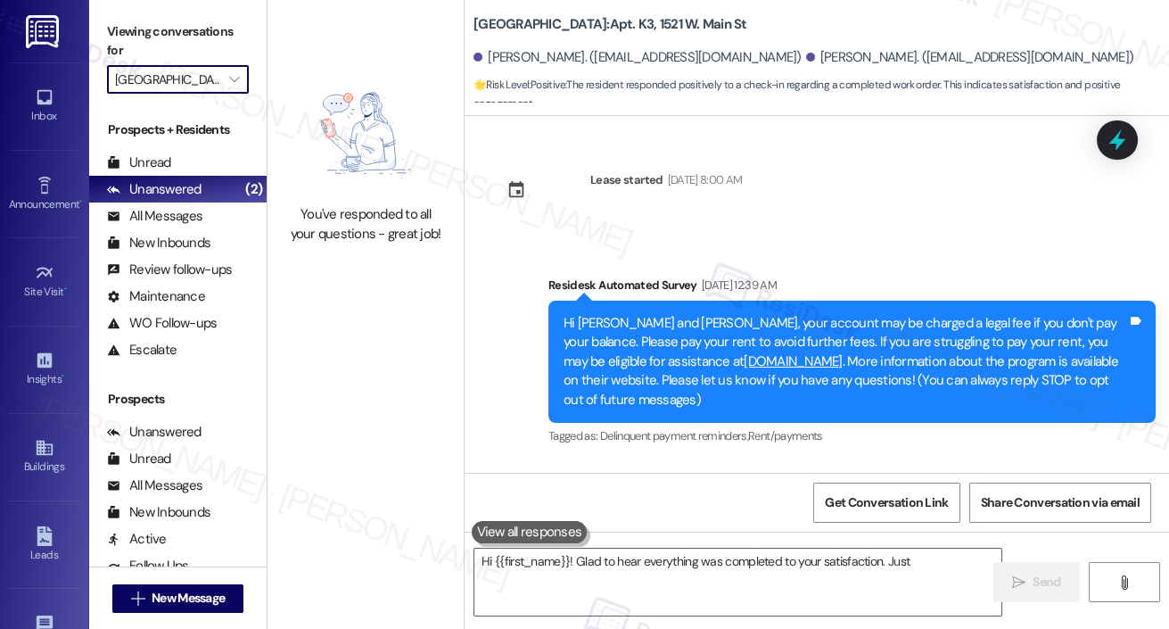
scroll to position [3402, 0]
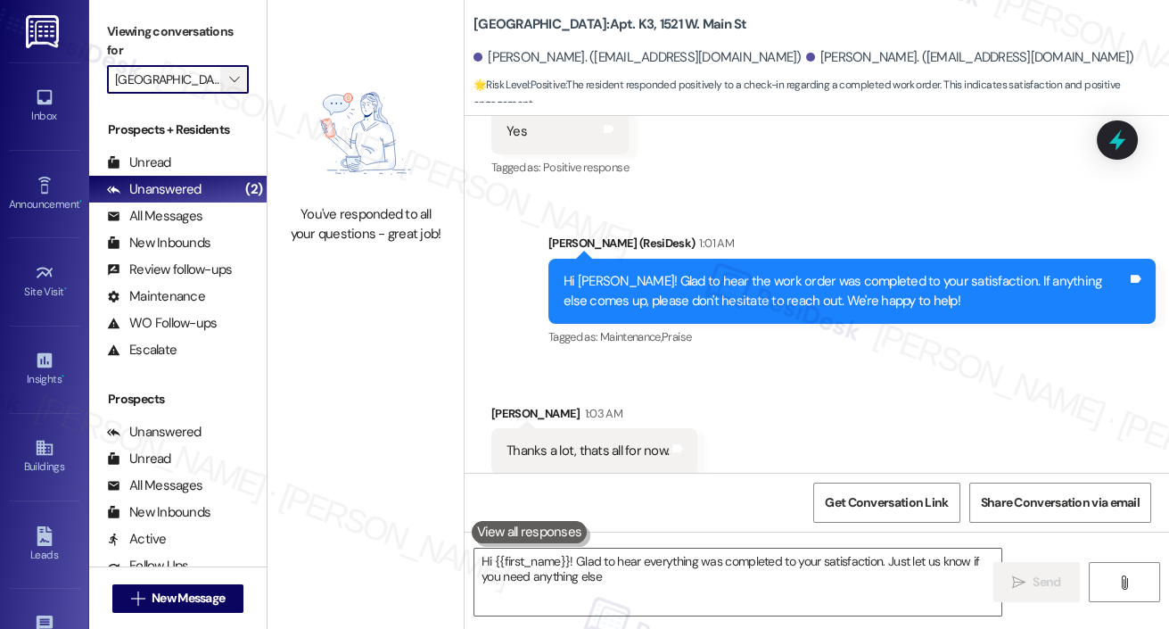
type textarea "Hi {{first_name}}! Glad to hear everything was completed to your satisfaction. …"
click at [239, 76] on icon "" at bounding box center [234, 79] width 10 height 14
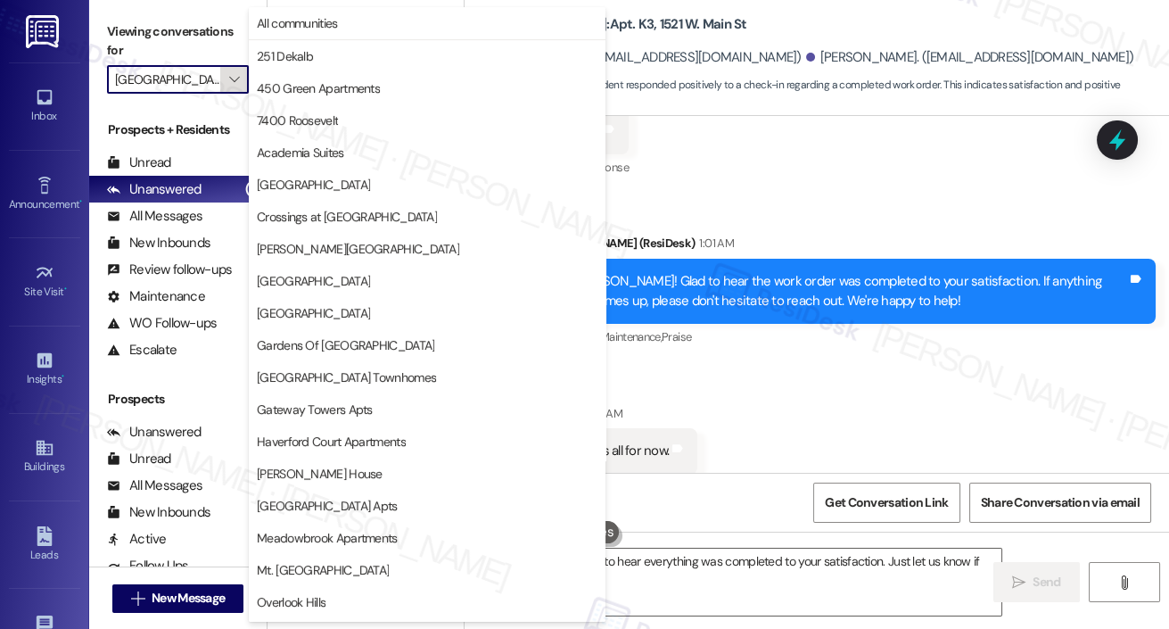
scroll to position [445, 0]
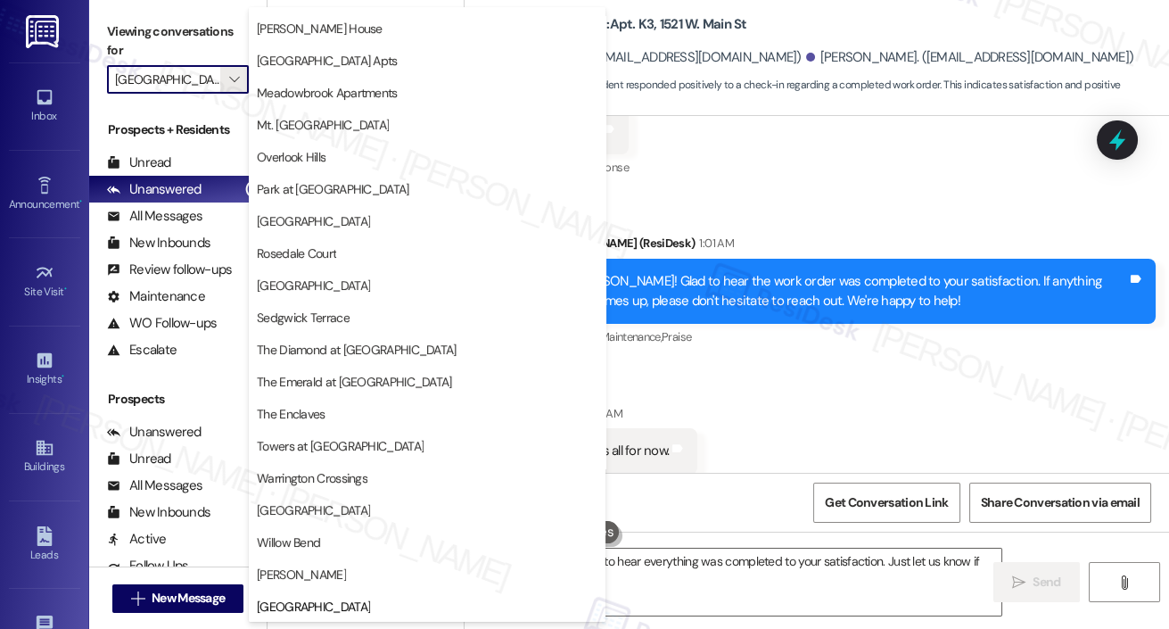
click at [362, 573] on span "YONO" at bounding box center [427, 574] width 341 height 18
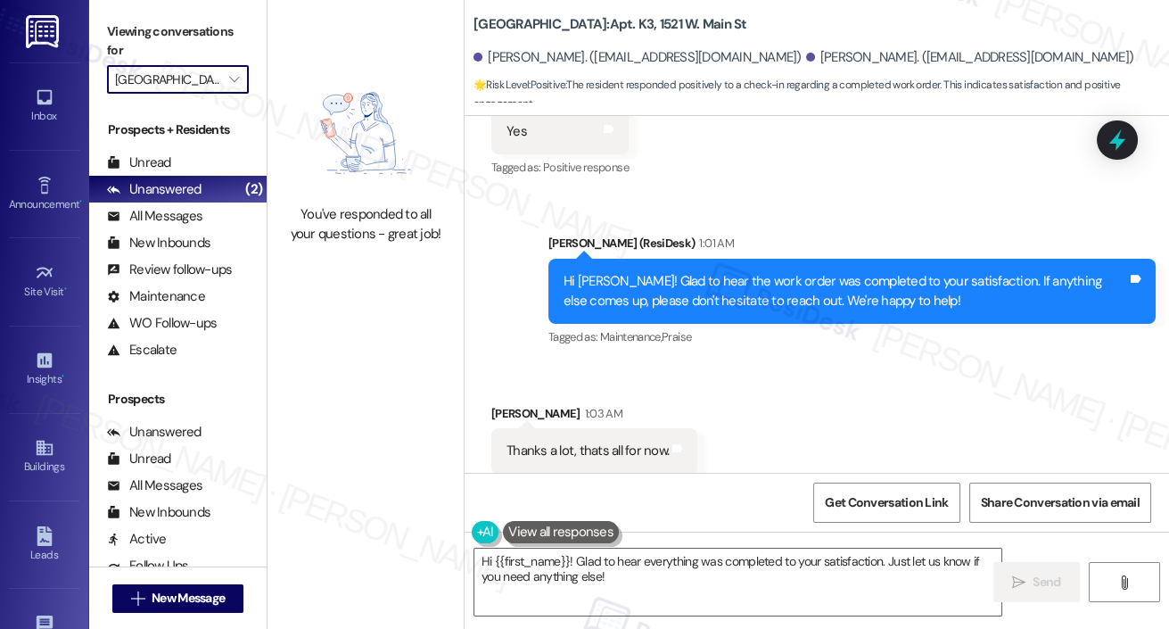
type input "YONO"
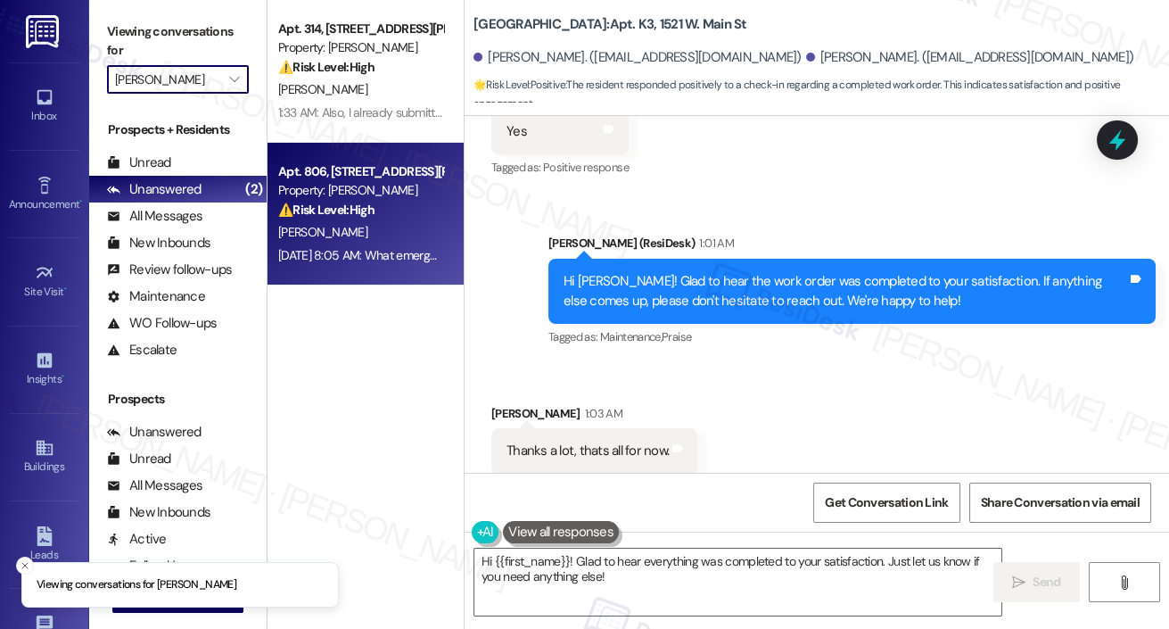
click at [380, 229] on div "D. Robinson" at bounding box center [360, 232] width 169 height 22
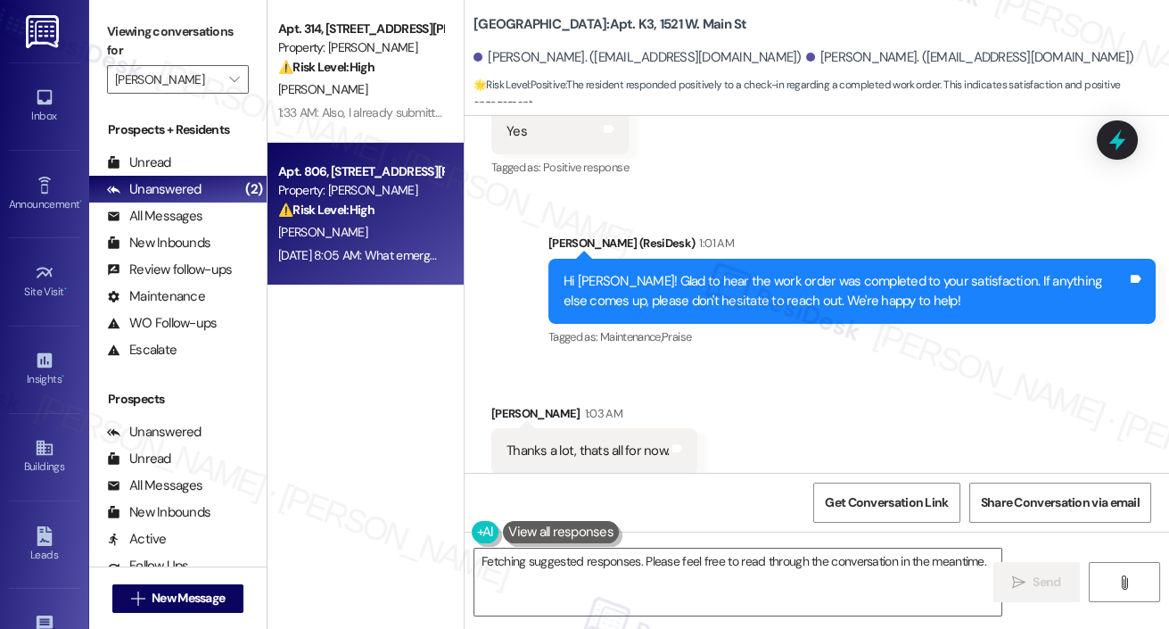
click at [382, 229] on div "D. Robinson" at bounding box center [360, 232] width 169 height 22
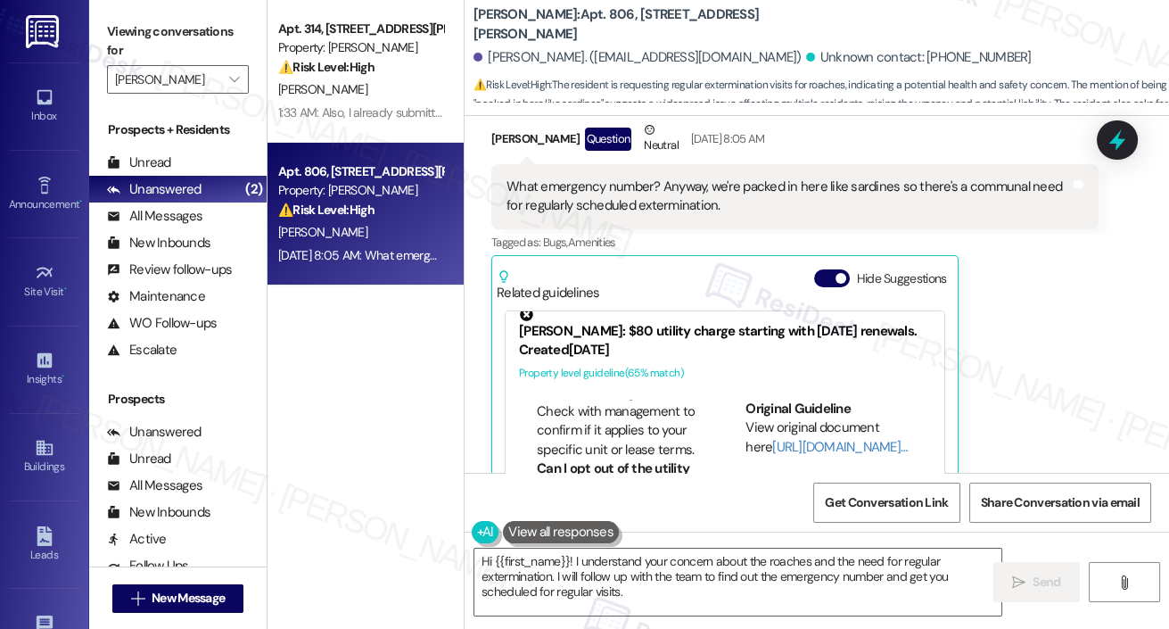
scroll to position [12120, 0]
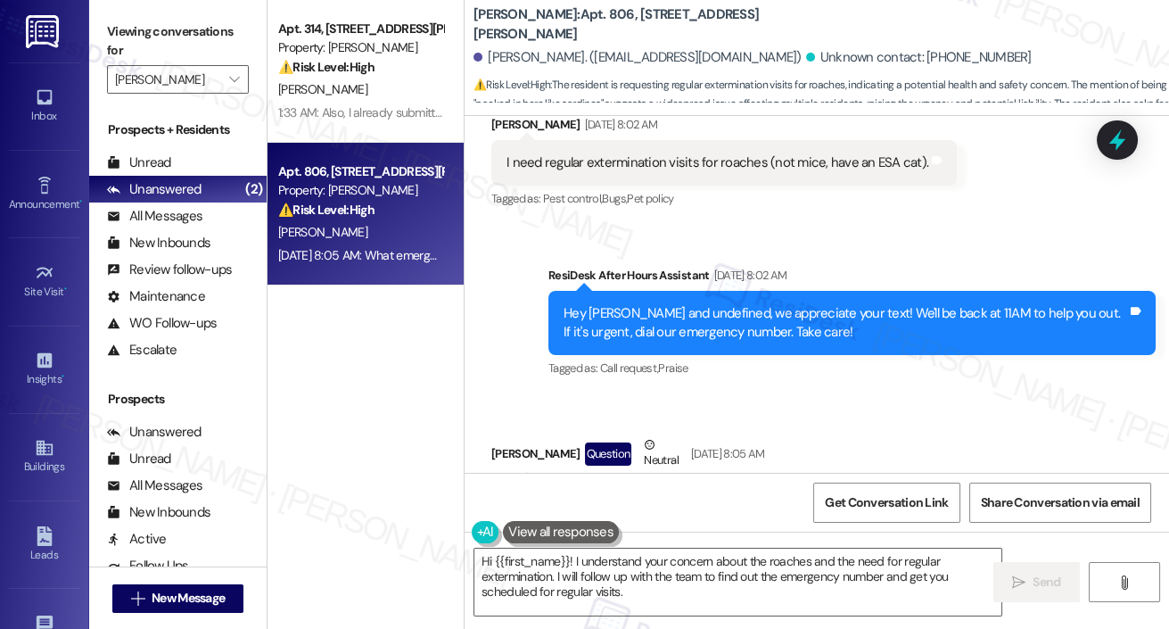
click at [497, 479] on div "What emergency number? Anyway, we're packed in here like sardines so there's a …" at bounding box center [794, 511] width 607 height 65
drag, startPoint x: 503, startPoint y: 368, endPoint x: 864, endPoint y: 400, distance: 362.6
click at [864, 479] on div "What emergency number? Anyway, we're packed in here like sardines so there's a …" at bounding box center [794, 511] width 607 height 65
copy div "What emergency number? Anyway, we're packed in here like sardines so there's a …"
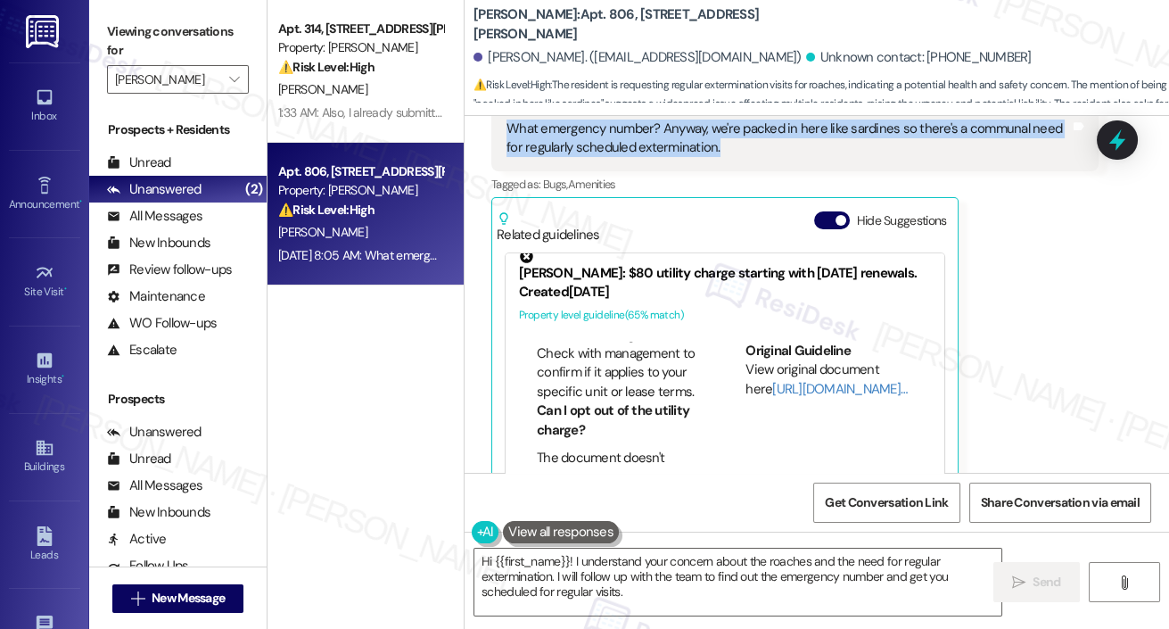
scroll to position [12583, 0]
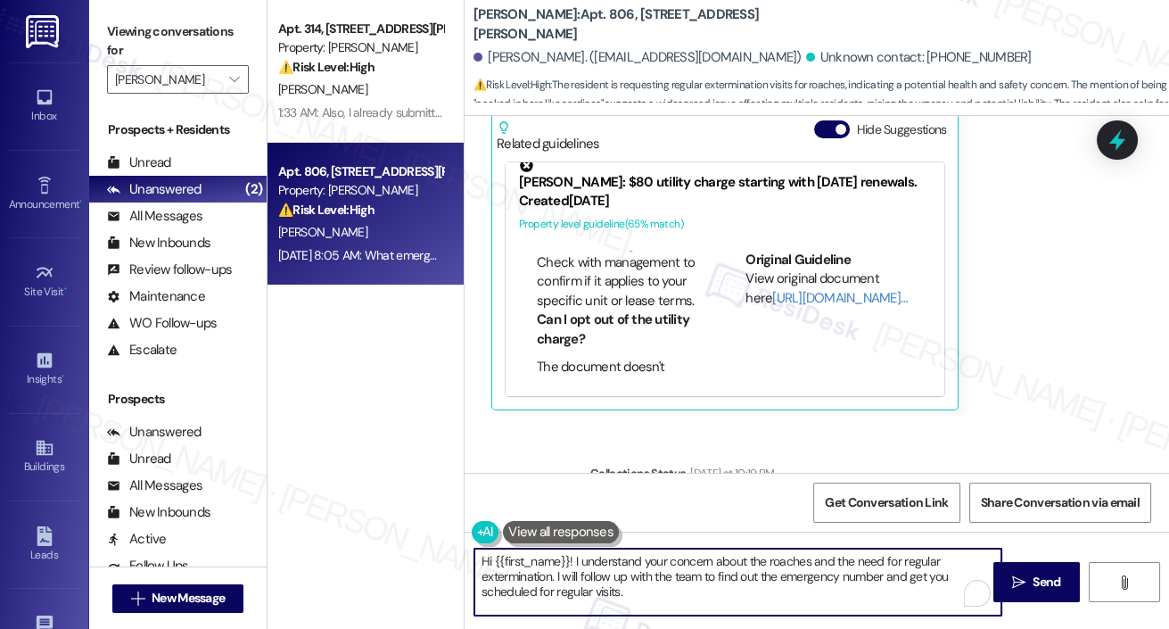
click at [639, 595] on textarea "Hi {{first_name}}! I understand your concern about the roaches and the need for…" at bounding box center [737, 581] width 527 height 67
click at [571, 580] on textarea "Hi {{first_name}}! I understand your concern about the roaches and the need for…" at bounding box center [737, 581] width 527 height 67
click at [672, 600] on textarea "Hi {{first_name}}! I understand your concern about the roaches and the need for…" at bounding box center [737, 581] width 527 height 67
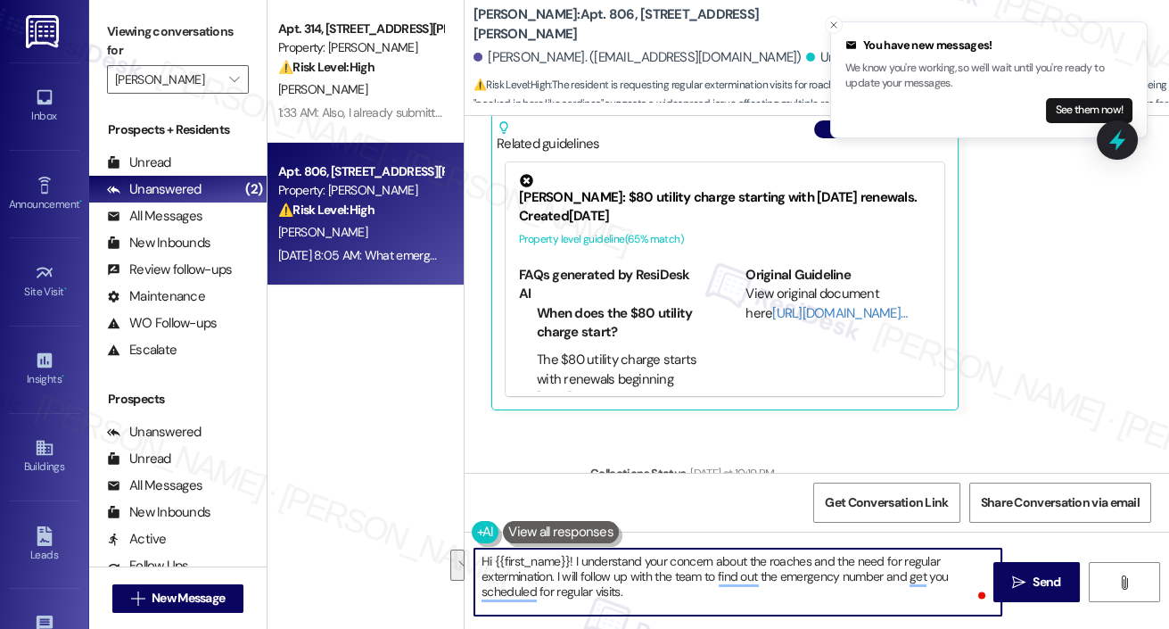
drag, startPoint x: 558, startPoint y: 577, endPoint x: 731, endPoint y: 591, distance: 173.6
click at [658, 592] on textarea "Hi {{first_name}}! I understand your concern about the roaches and the need for…" at bounding box center [737, 581] width 527 height 67
type textarea "Hi {{first_name}}! I understand your concern about the roaches and the need for…"
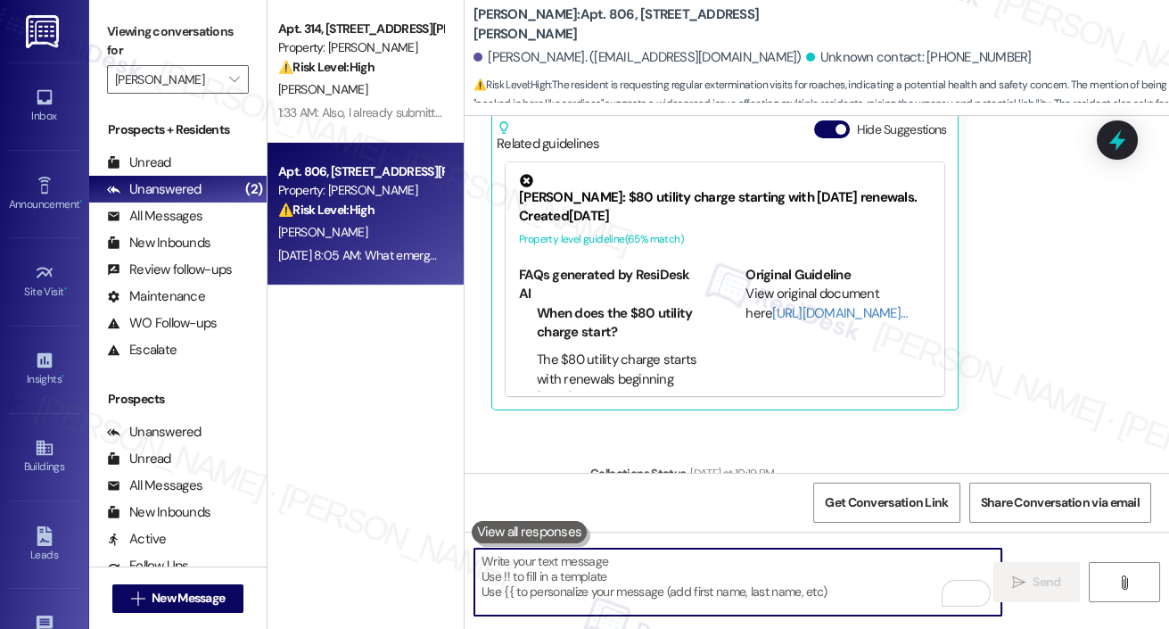
click at [501, 521] on button at bounding box center [530, 532] width 116 height 22
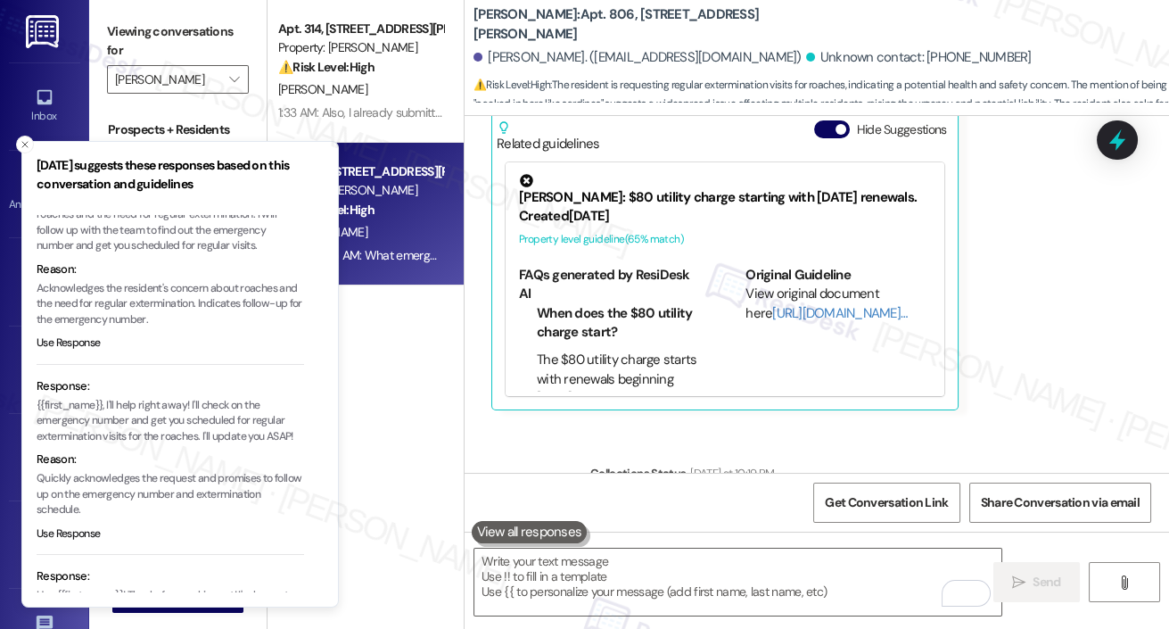
scroll to position [0, 0]
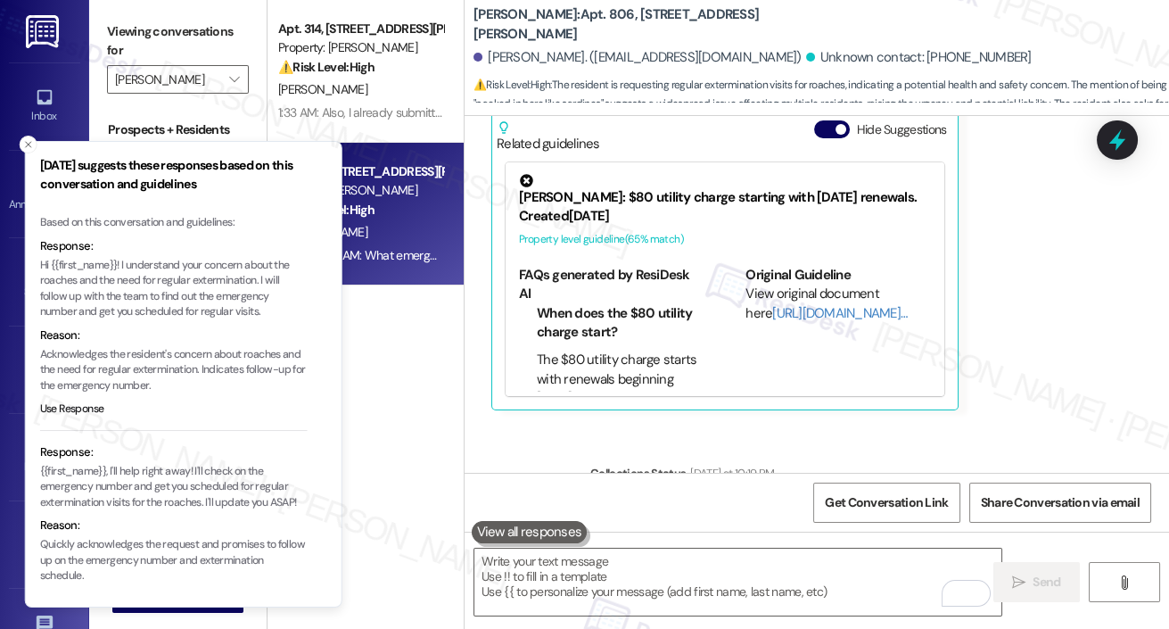
click at [37, 265] on li "Friday suggests these responses based on this conversation and guidelines Based…" at bounding box center [184, 374] width 318 height 467
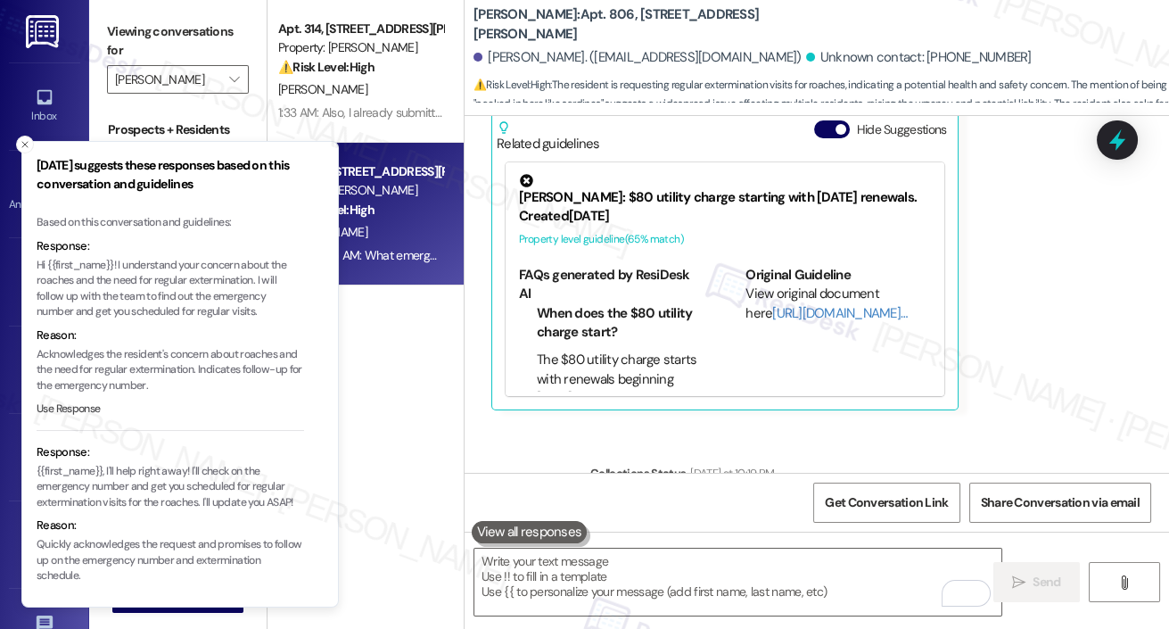
click at [69, 409] on button "Use Response" at bounding box center [69, 409] width 64 height 16
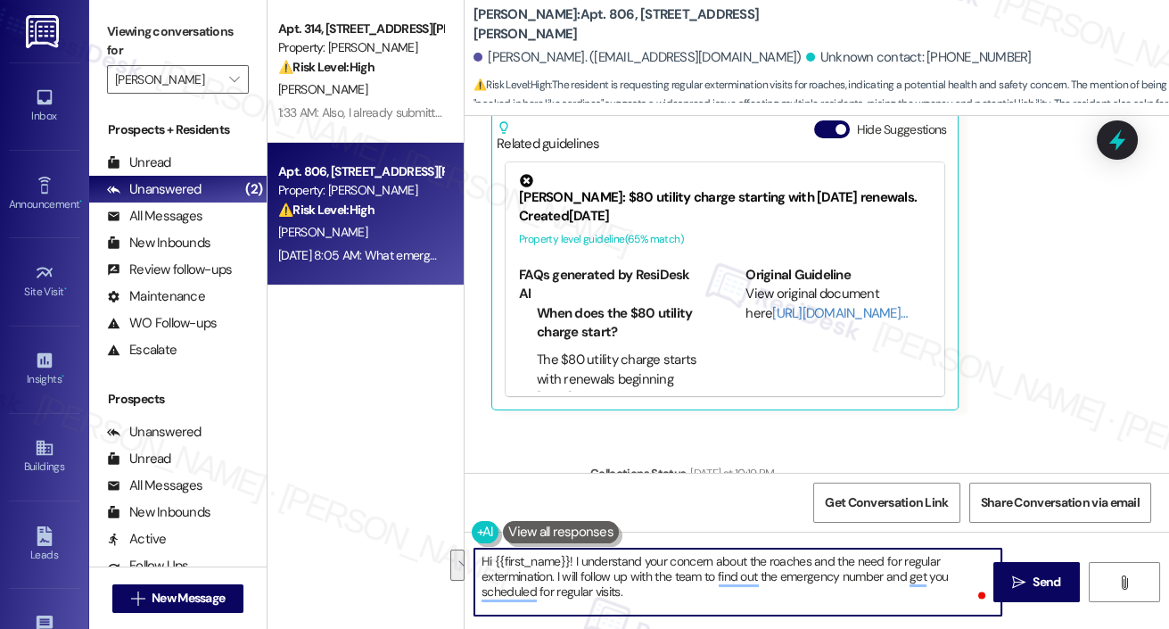
drag, startPoint x: 582, startPoint y: 576, endPoint x: 699, endPoint y: 609, distance: 121.4
click at [699, 609] on textarea "Hi {{first_name}}! I understand your concern about the roaches and the need for…" at bounding box center [737, 581] width 527 height 67
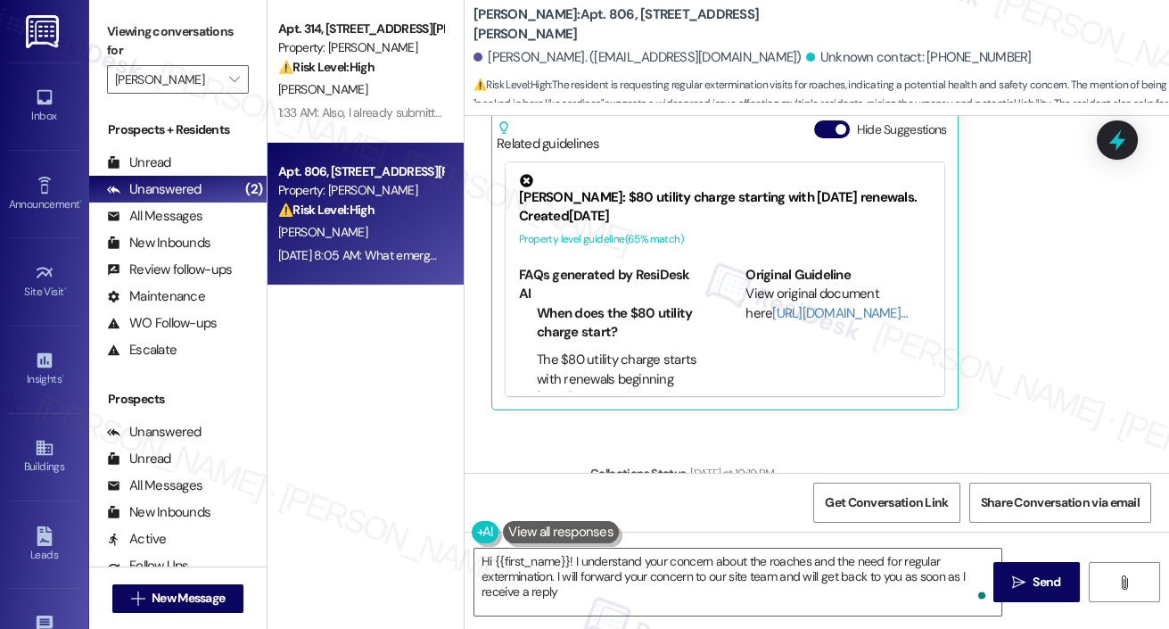
click at [500, 54] on div "Dionne Robinson. (dinnrob@gmail.com)" at bounding box center [638, 57] width 328 height 19
click at [501, 54] on div "Dionne Robinson. (dinnrob@gmail.com)" at bounding box center [638, 57] width 328 height 19
copy div "Dionne"
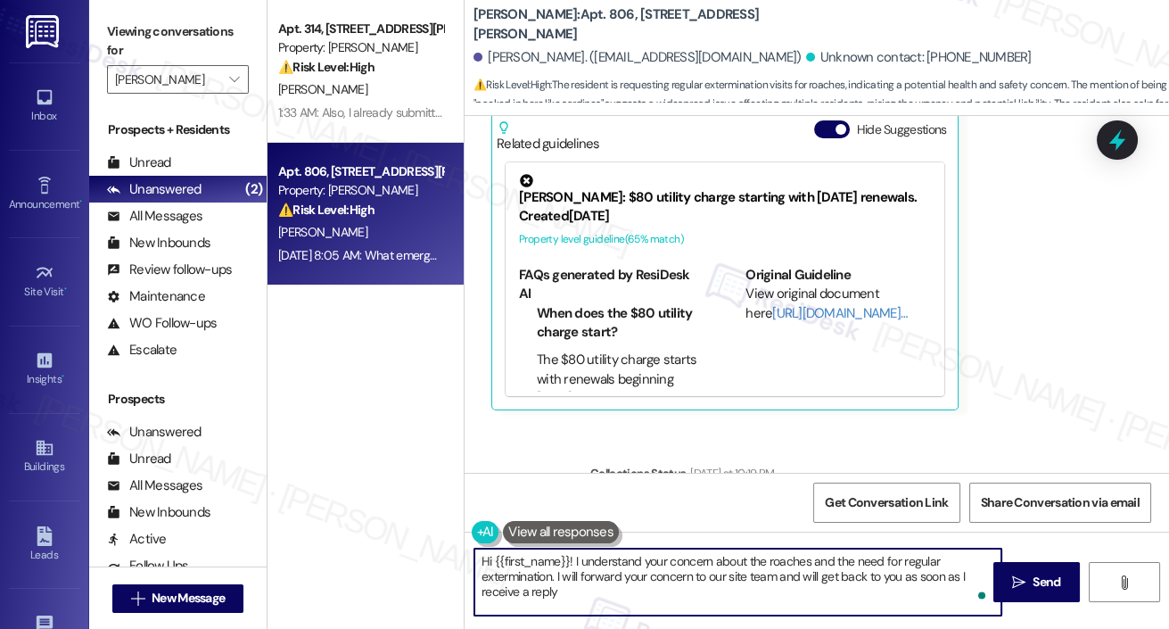
drag, startPoint x: 497, startPoint y: 560, endPoint x: 568, endPoint y: 570, distance: 72.0
click at [568, 570] on textarea "Hi {{first_name}}! I understand your concern about the roaches and the need for…" at bounding box center [737, 581] width 527 height 67
drag, startPoint x: 571, startPoint y: 563, endPoint x: 496, endPoint y: 558, distance: 75.0
click at [496, 558] on textarea "Hi {{first_name}}! I understand your concern about the roaches and the need for…" at bounding box center [737, 581] width 527 height 67
paste textarea "Dionne"
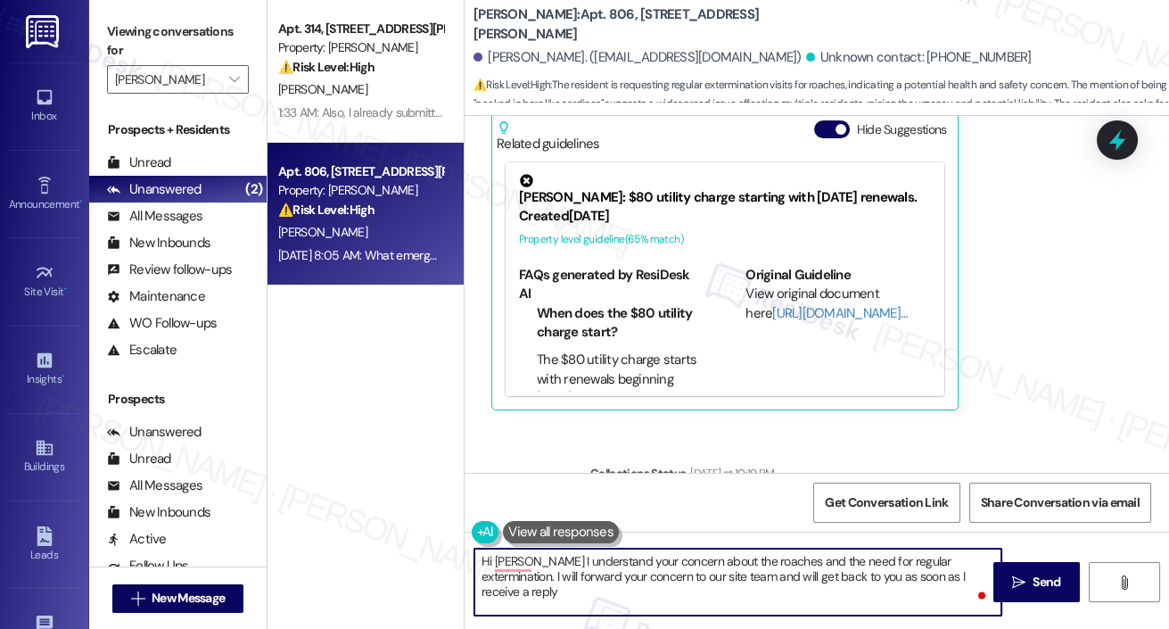
type textarea "Hi Dionne! I understand your concern about the roaches and the need for regular…"
click at [730, 562] on textarea "Hi Dionne! I understand your concern about the roaches and the need for regular…" at bounding box center [737, 581] width 527 height 67
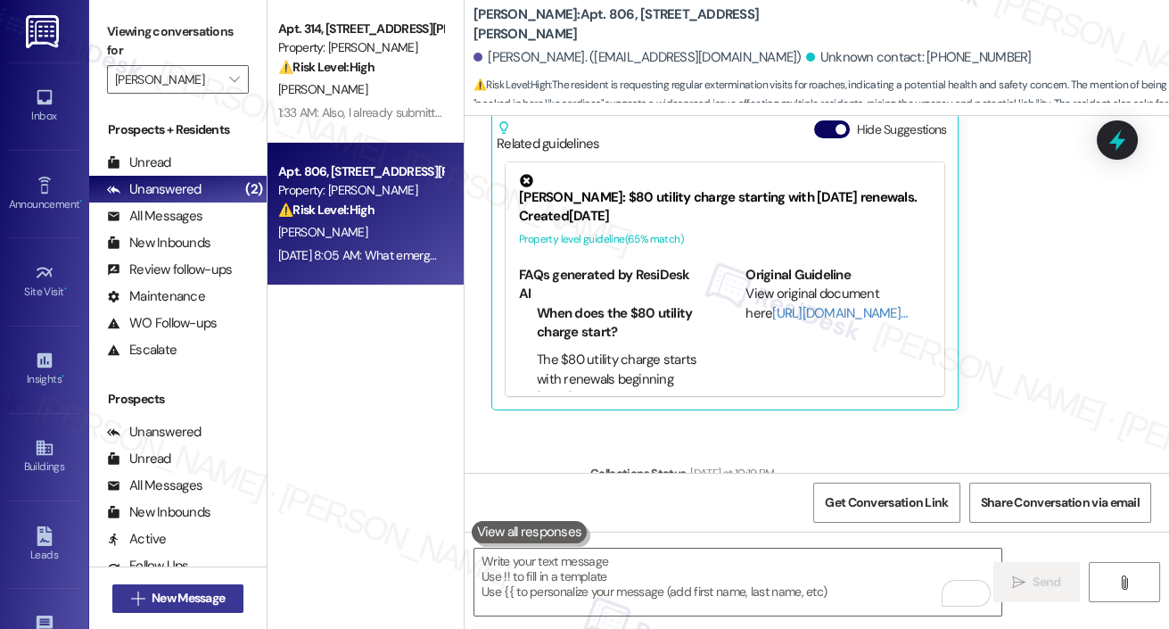
click at [177, 603] on span "New Message" at bounding box center [188, 598] width 73 height 19
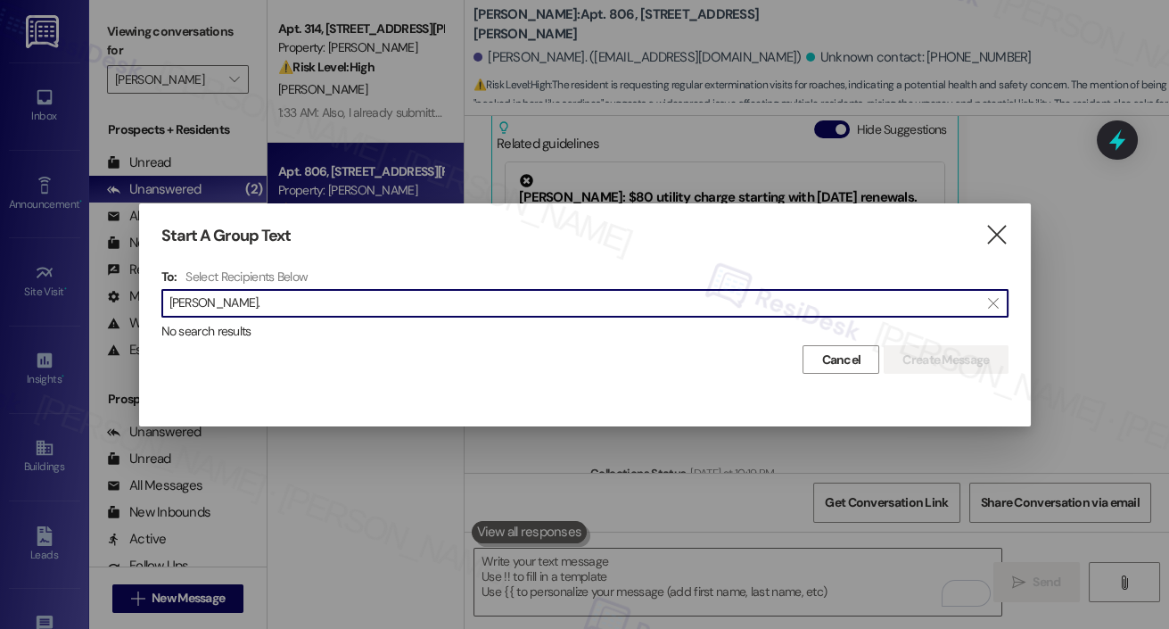
click at [191, 307] on input "dione robinson." at bounding box center [574, 303] width 810 height 25
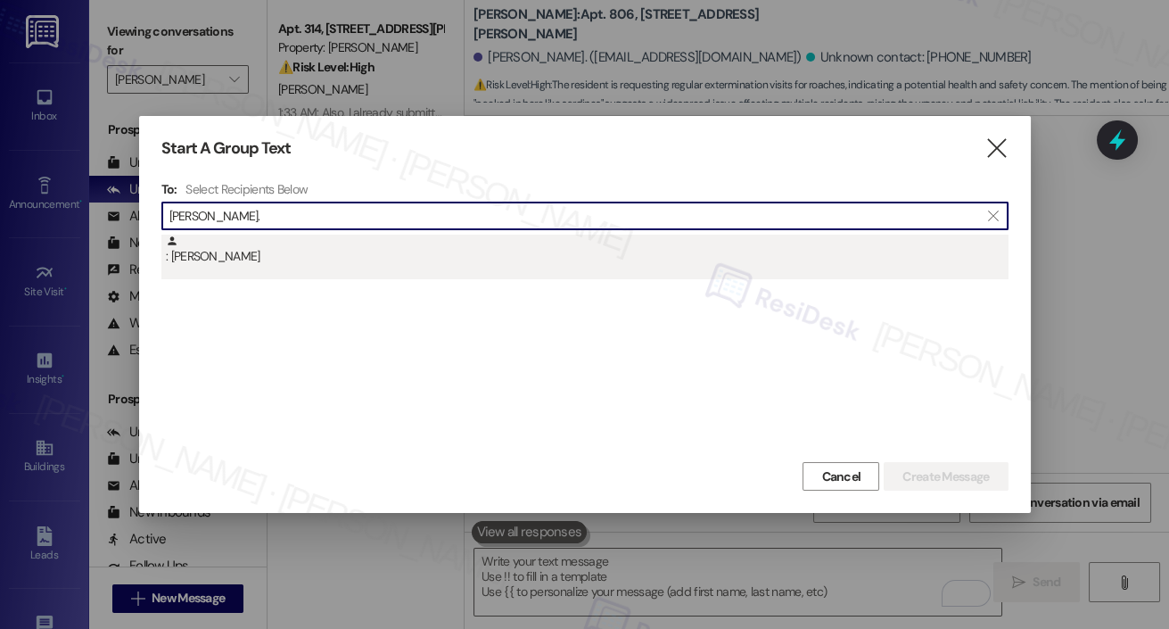
type input "dionne robinson."
click at [256, 250] on div ": Dionne Robinson" at bounding box center [587, 250] width 843 height 31
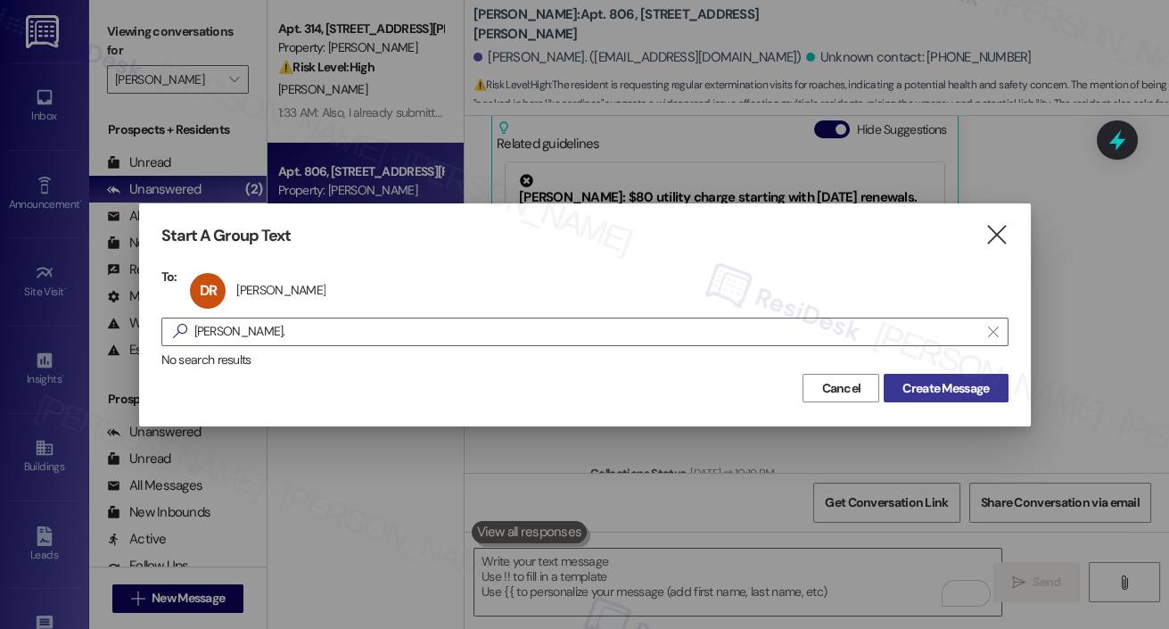
click at [903, 388] on span "Create Message" at bounding box center [946, 388] width 87 height 19
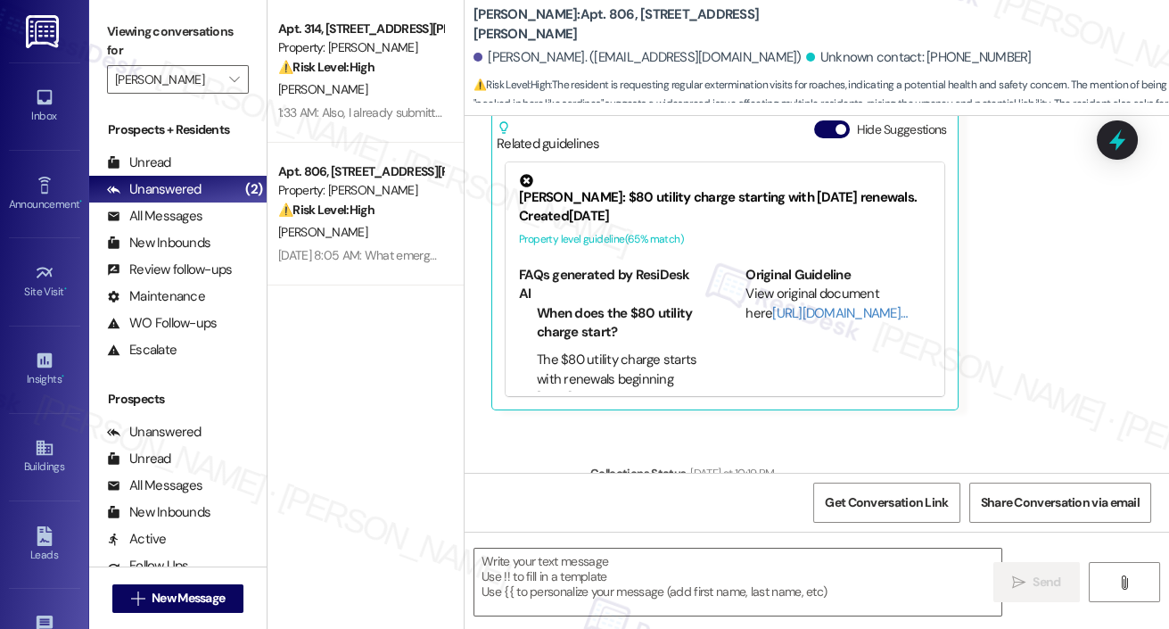
type textarea "Fetching suggested responses. Please feel free to read through the conversation…"
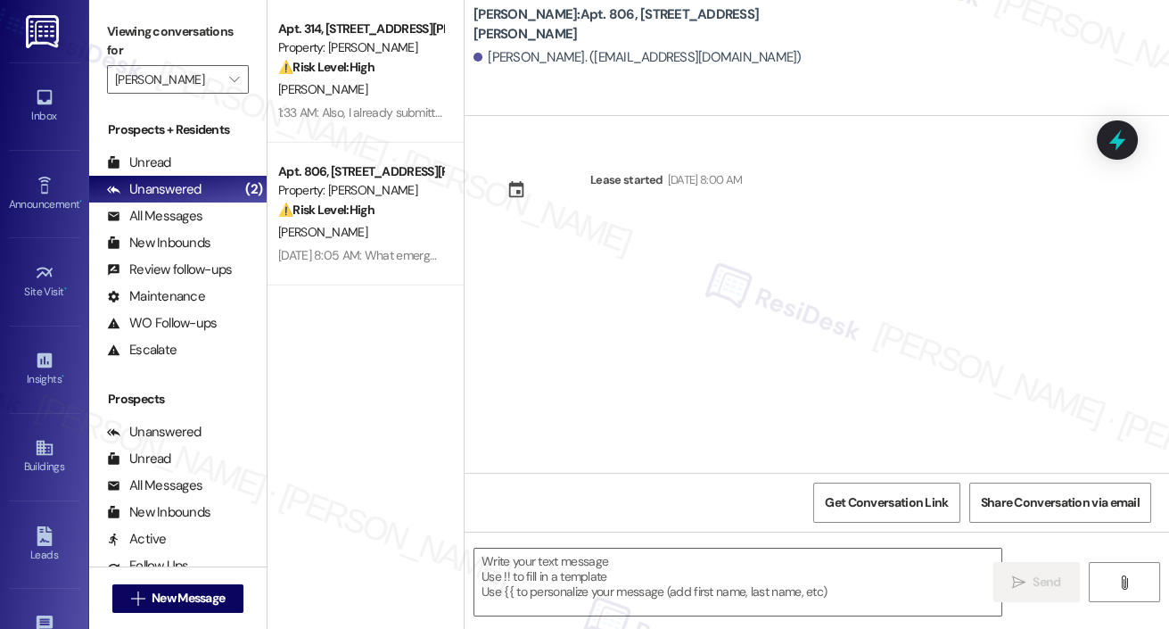
type textarea "Fetching suggested responses. Please feel free to read through the conversation…"
click at [553, 565] on textarea at bounding box center [737, 581] width 527 height 67
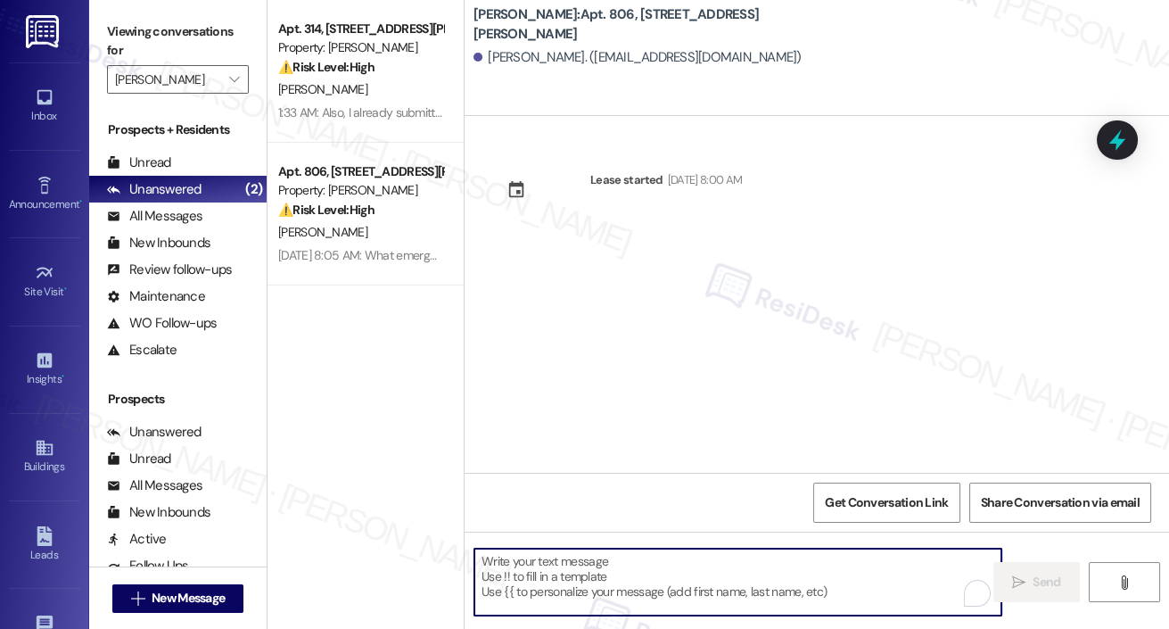
paste textarea "Hi Dionne! I understand your concern about the roaches and the need for regular…"
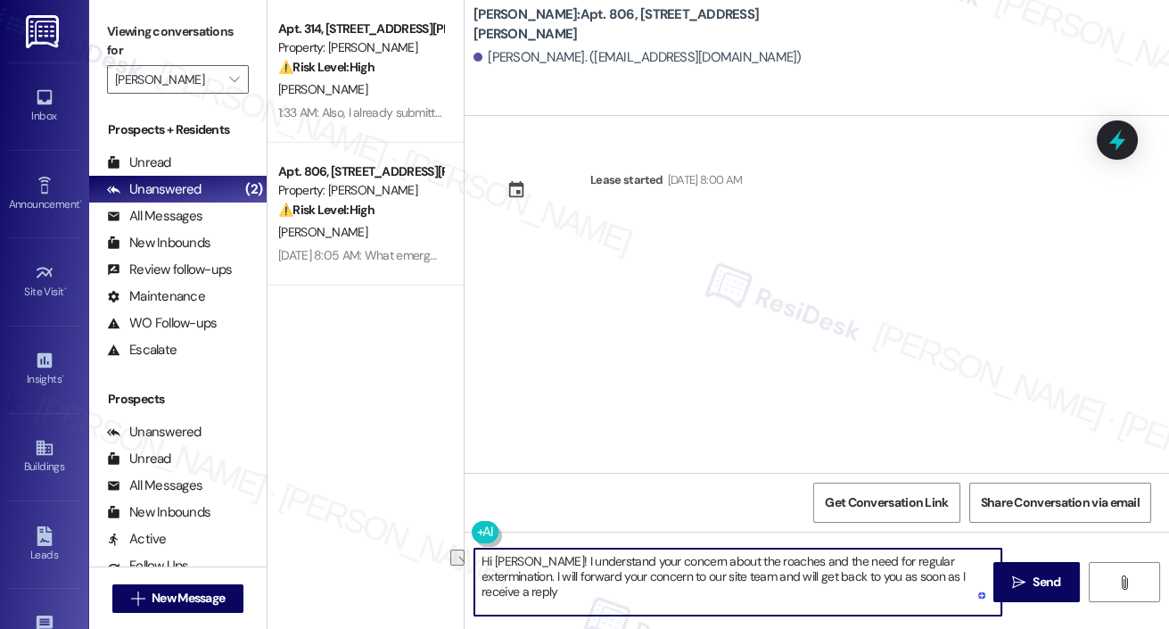
drag, startPoint x: 573, startPoint y: 560, endPoint x: 771, endPoint y: 565, distance: 198.0
click at [771, 565] on textarea "Hi Dionne! I understand your concern about the roaches and the need for regular…" at bounding box center [737, 581] width 527 height 67
click at [767, 578] on textarea "Hi Dionne! I understand your concern about the roaches and the need for regular…" at bounding box center [737, 581] width 527 height 67
click at [955, 573] on textarea "Hi Dionne! I understand your concern about the roaches and the need for regular…" at bounding box center [737, 581] width 527 height 67
click at [973, 574] on textarea "Hi Dionne! I understand your concern about the roaches and the need for regular…" at bounding box center [737, 581] width 527 height 67
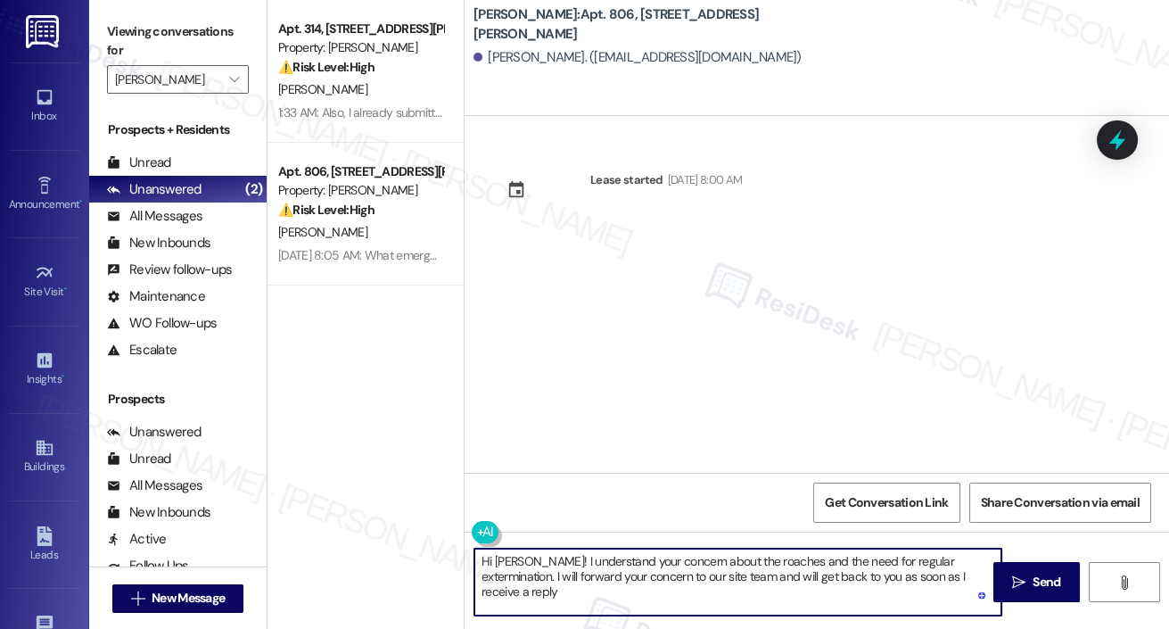
click at [971, 575] on textarea "Hi Dionne! I understand your concern about the roaches and the need for regular…" at bounding box center [737, 581] width 527 height 67
type textarea "Hi Dionne! I understand your concern about the roaches and the need for regular…"
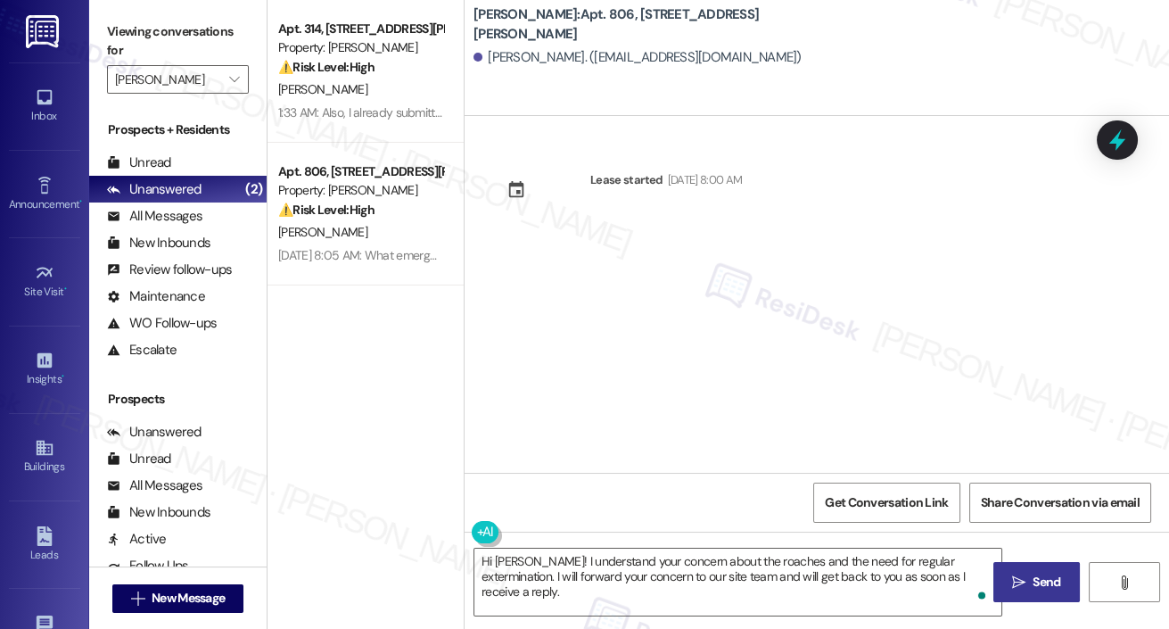
click at [1020, 581] on icon "" at bounding box center [1018, 582] width 13 height 14
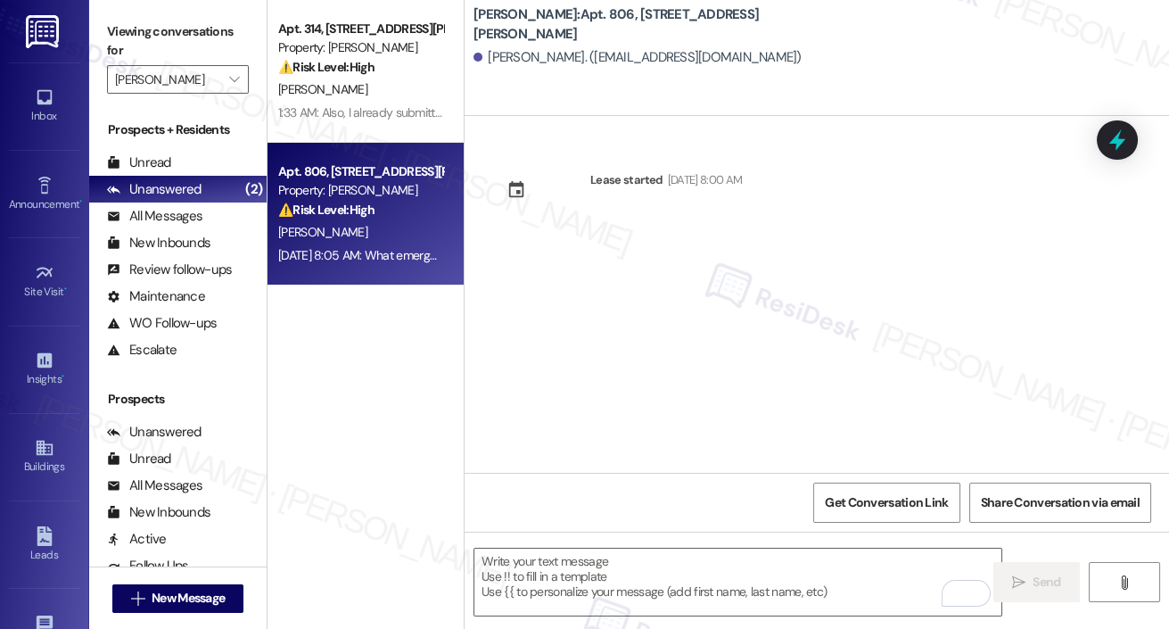
click at [351, 220] on div "Apt. 806, 1320 W. Somerville Ave Property: YONO ⚠️ Risk Level: High The residen…" at bounding box center [360, 191] width 169 height 61
type textarea "Fetching suggested responses. Please feel free to read through the conversation…"
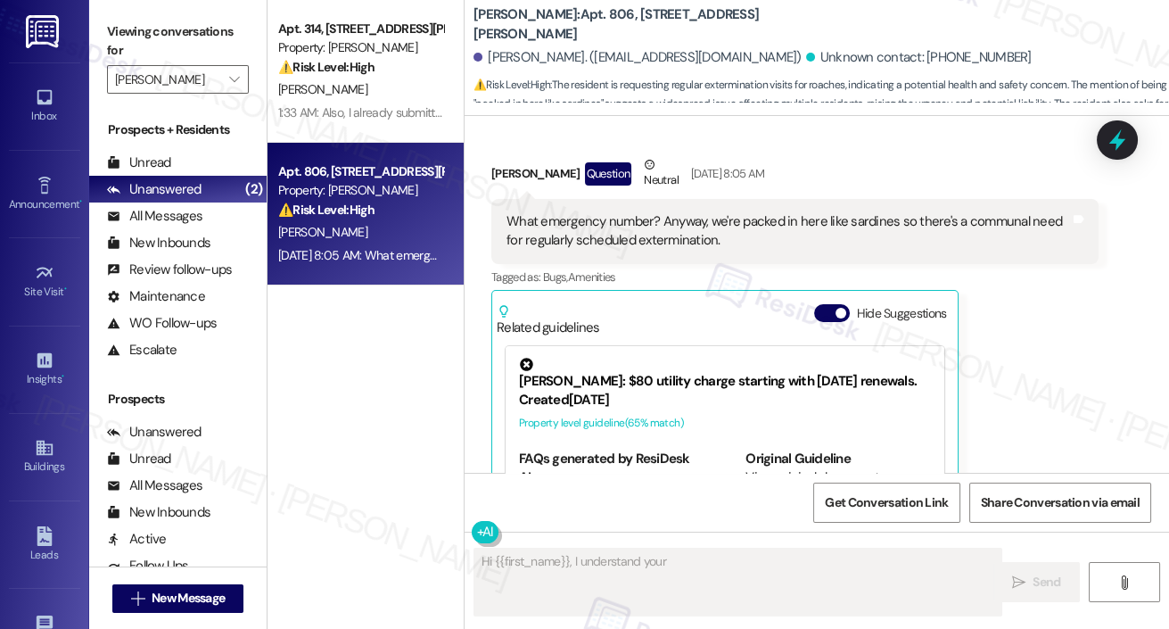
scroll to position [12241, 0]
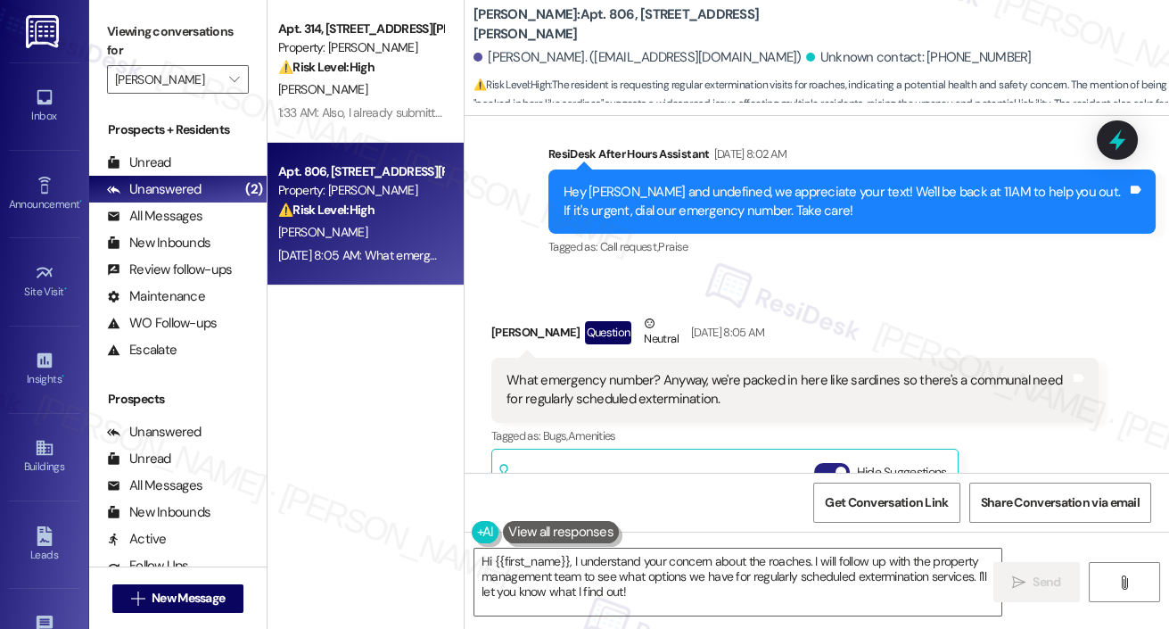
click at [818, 463] on button "Hide Suggestions" at bounding box center [832, 472] width 36 height 18
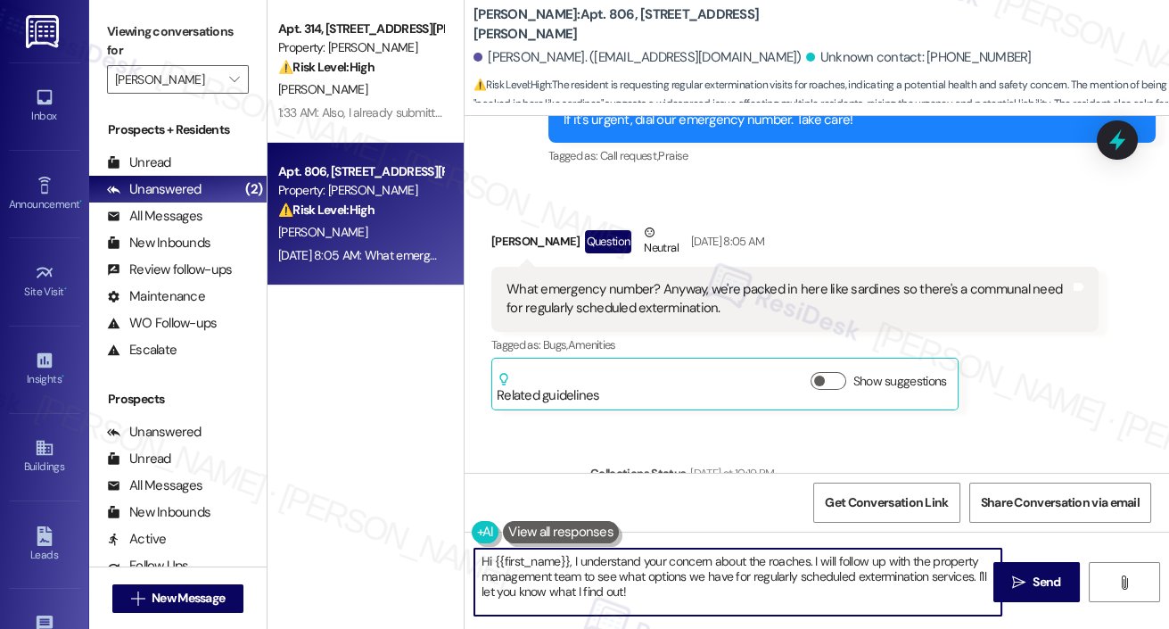
click at [567, 567] on textarea "Hi {{first_name}}, I understand your concern about the roaches. I will follow u…" at bounding box center [737, 581] width 527 height 67
paste textarea "Dionne! I understand your concern about the roaches and the need for regular ex…"
type textarea "Hi Dionne! I understand your concern about the roaches and the need for regular…"
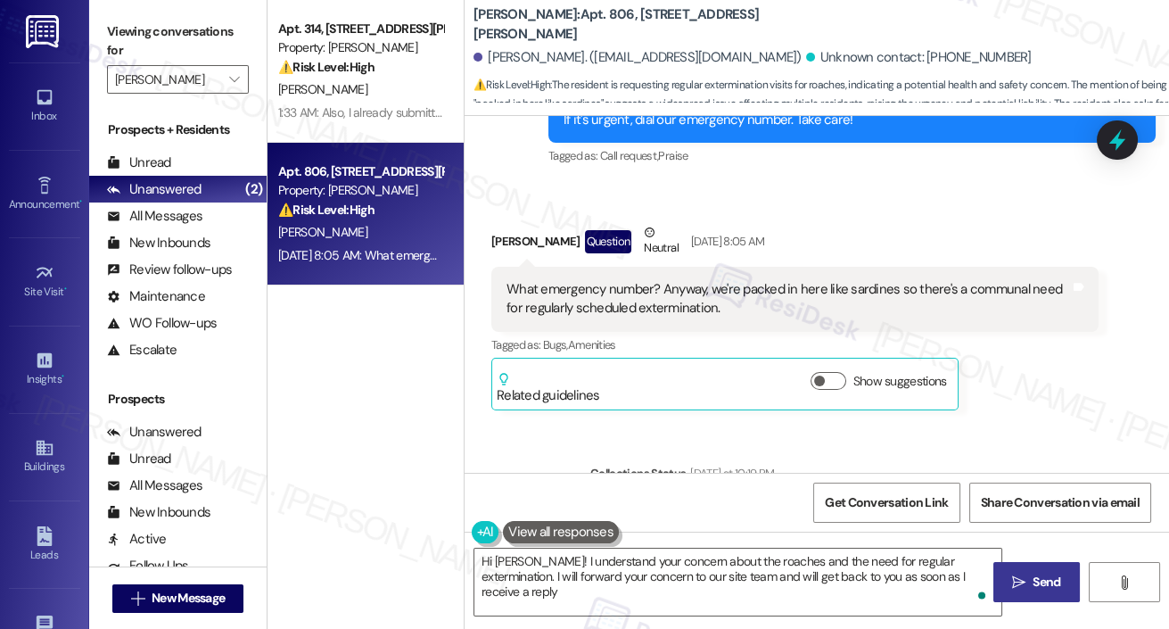
click at [1028, 566] on button " Send" at bounding box center [1037, 582] width 87 height 40
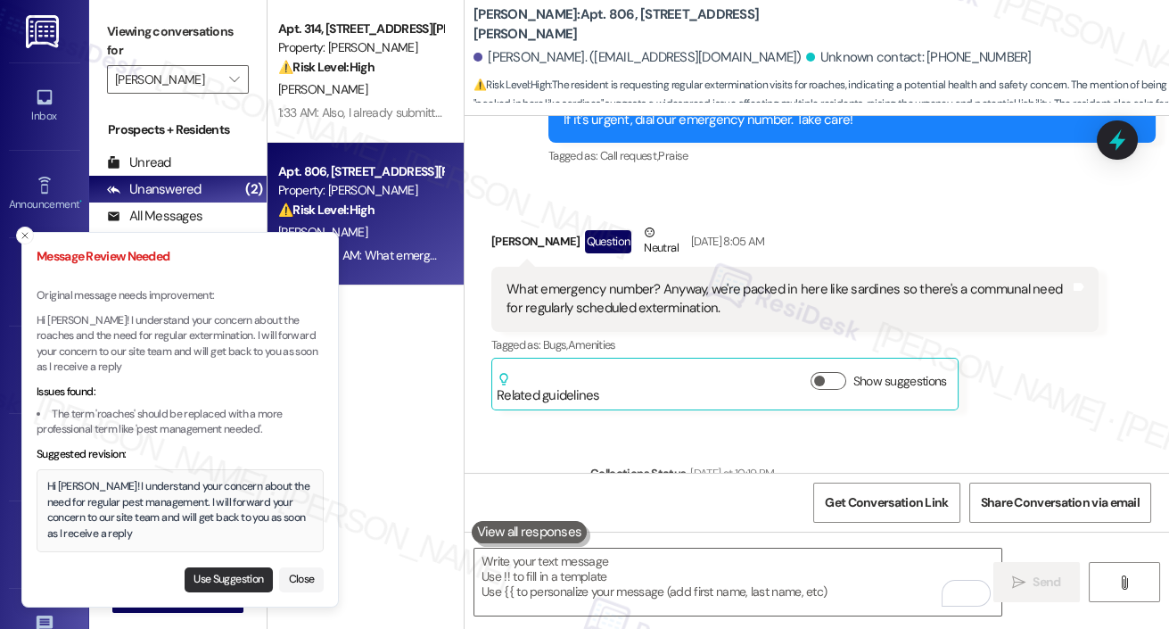
click at [229, 576] on button "Use Suggestion" at bounding box center [229, 579] width 88 height 25
type textarea "Hi Dionne! I understand your concern about the need for regular pest management…"
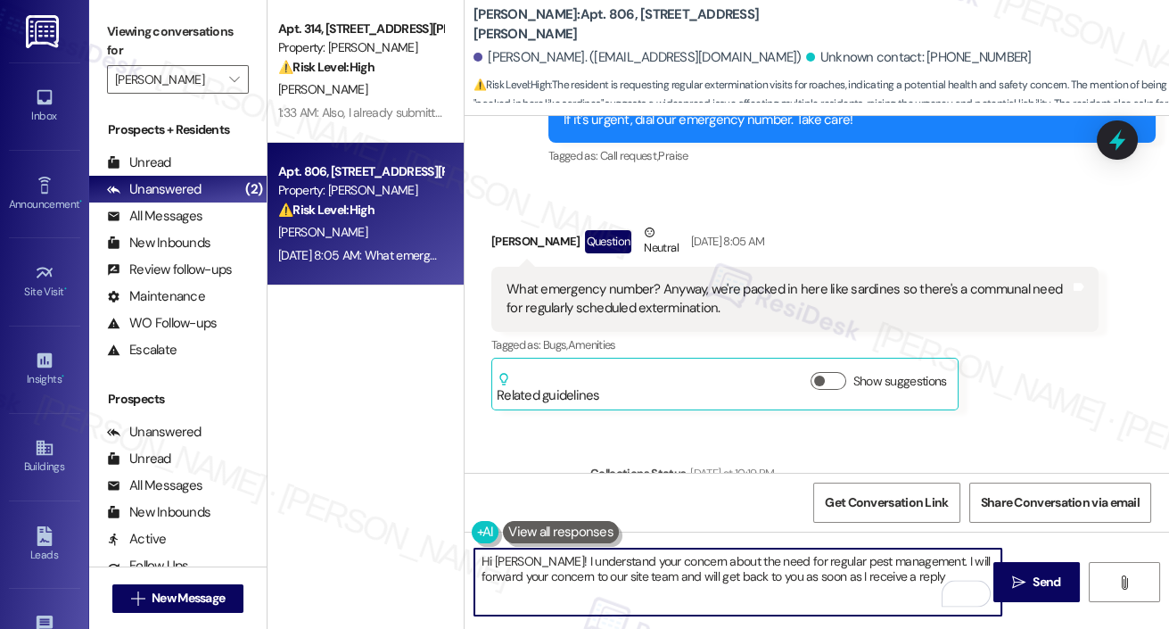
click at [858, 590] on textarea "Hi Dionne! I understand your concern about the need for regular pest management…" at bounding box center [737, 581] width 527 height 67
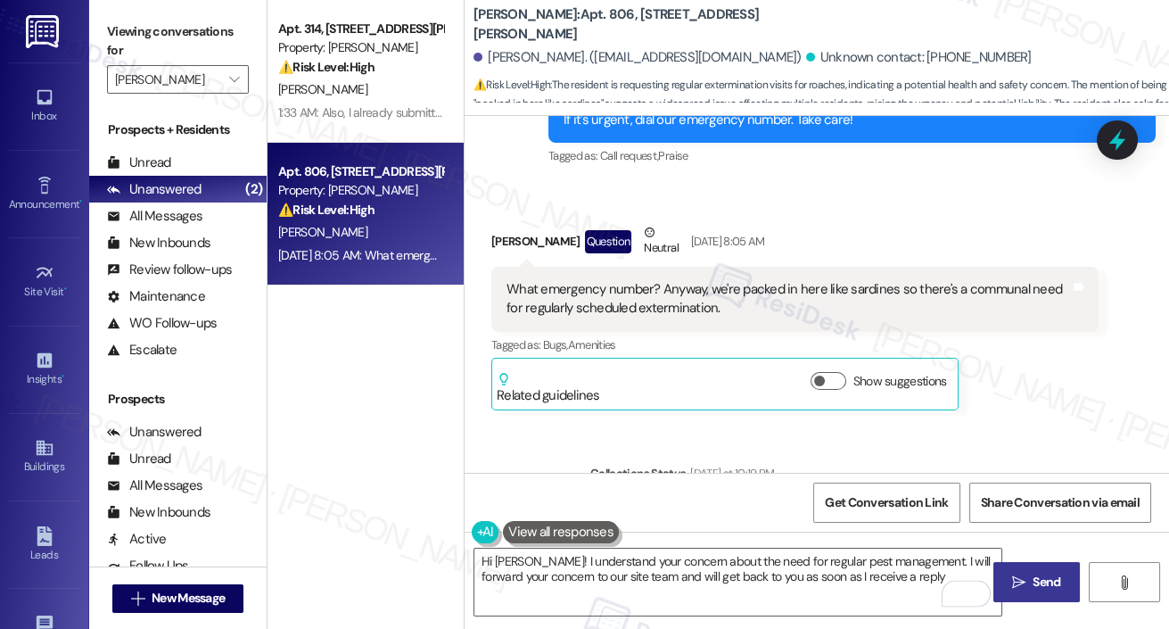
click at [1042, 578] on span "Send" at bounding box center [1047, 582] width 28 height 19
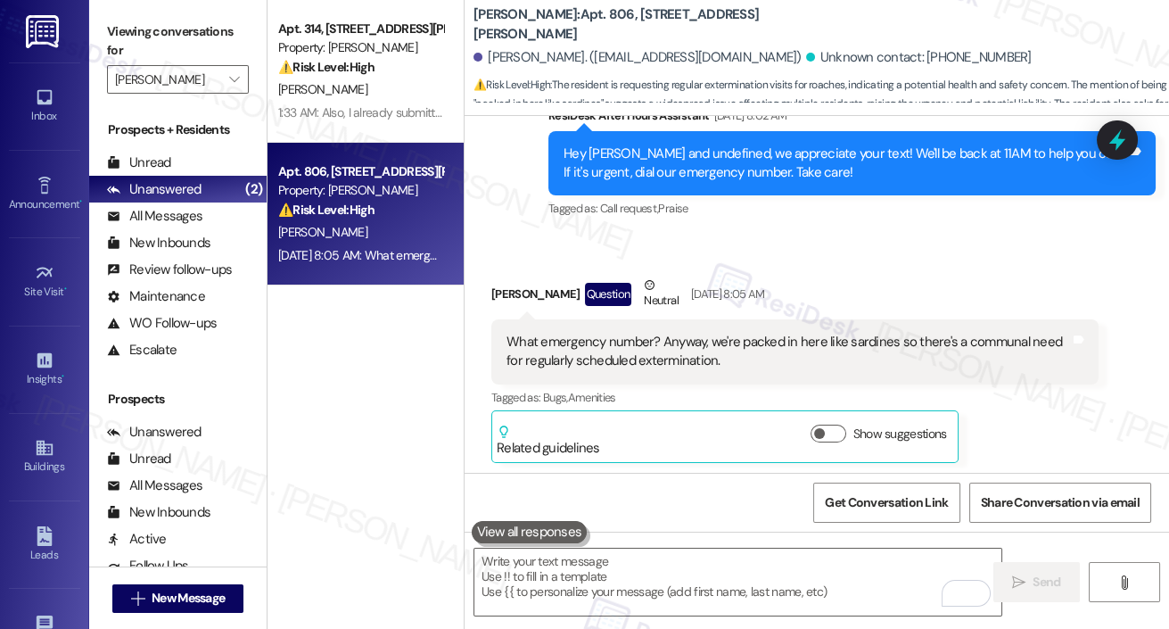
scroll to position [12475, 0]
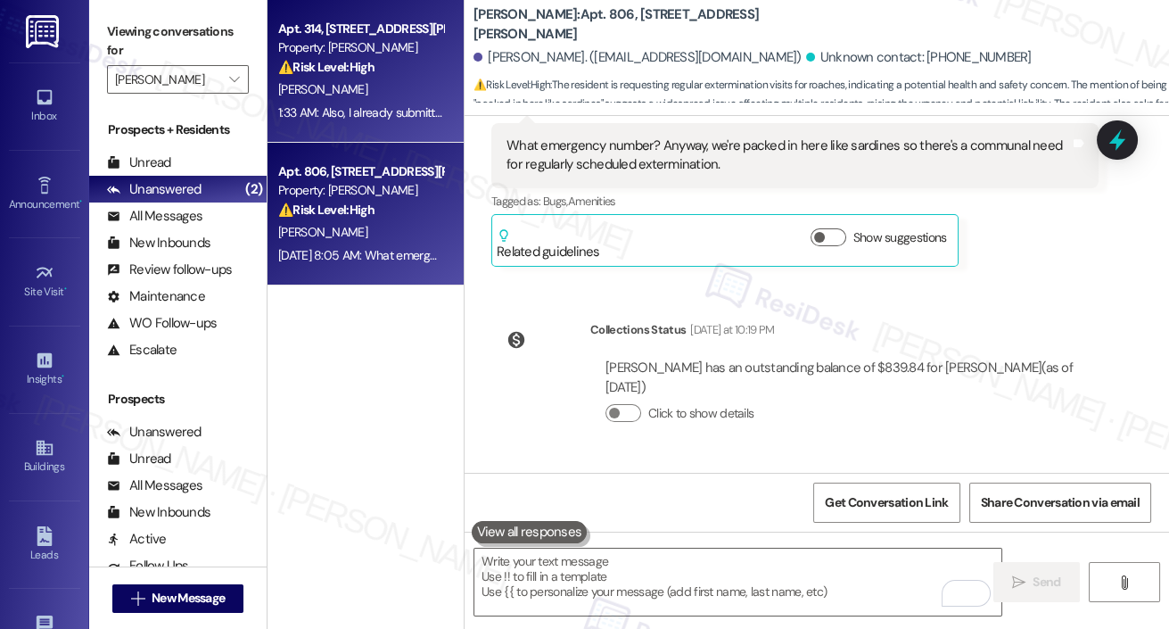
click at [405, 94] on div "M. Mills" at bounding box center [360, 89] width 169 height 22
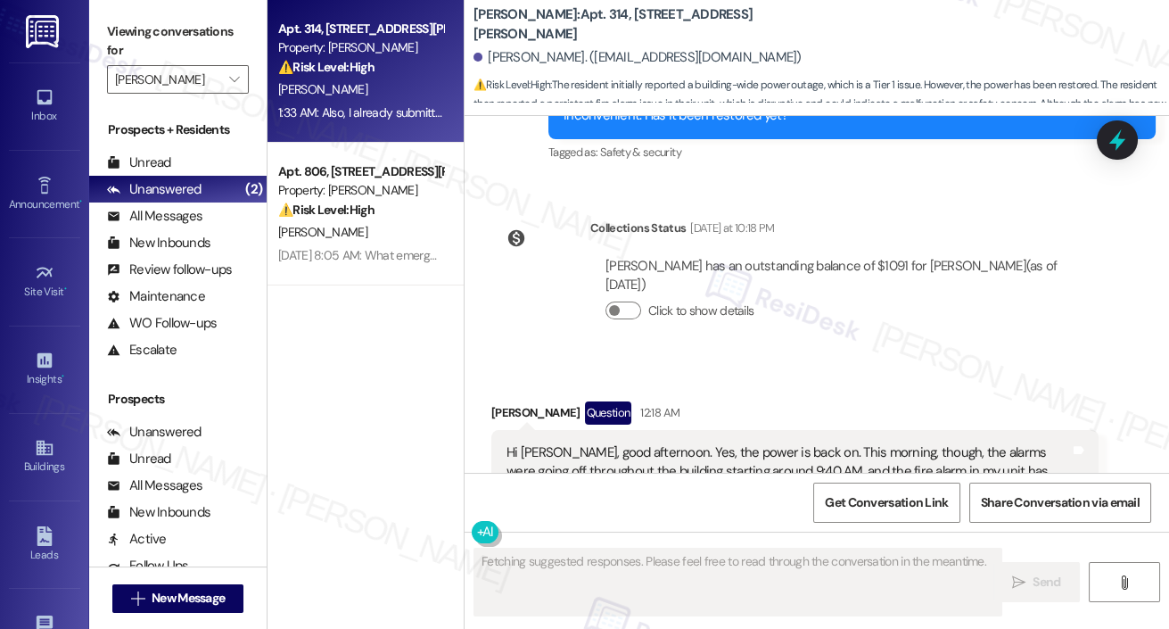
scroll to position [22025, 0]
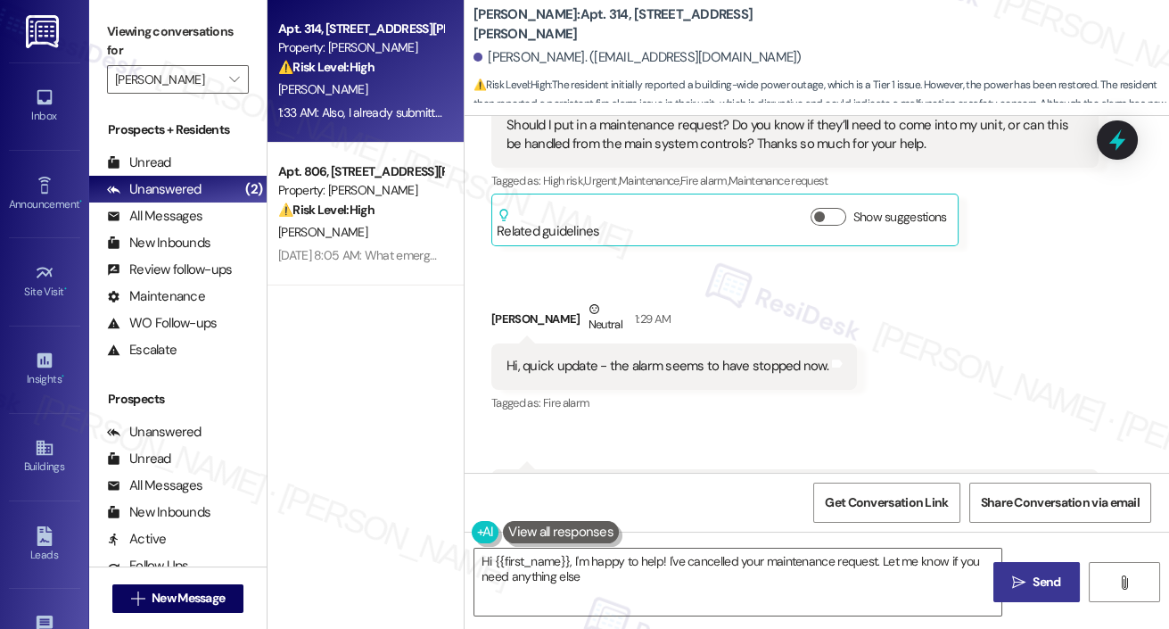
type textarea "Hi {{first_name}}, I'm happy to help! I've cancelled your maintenance request. …"
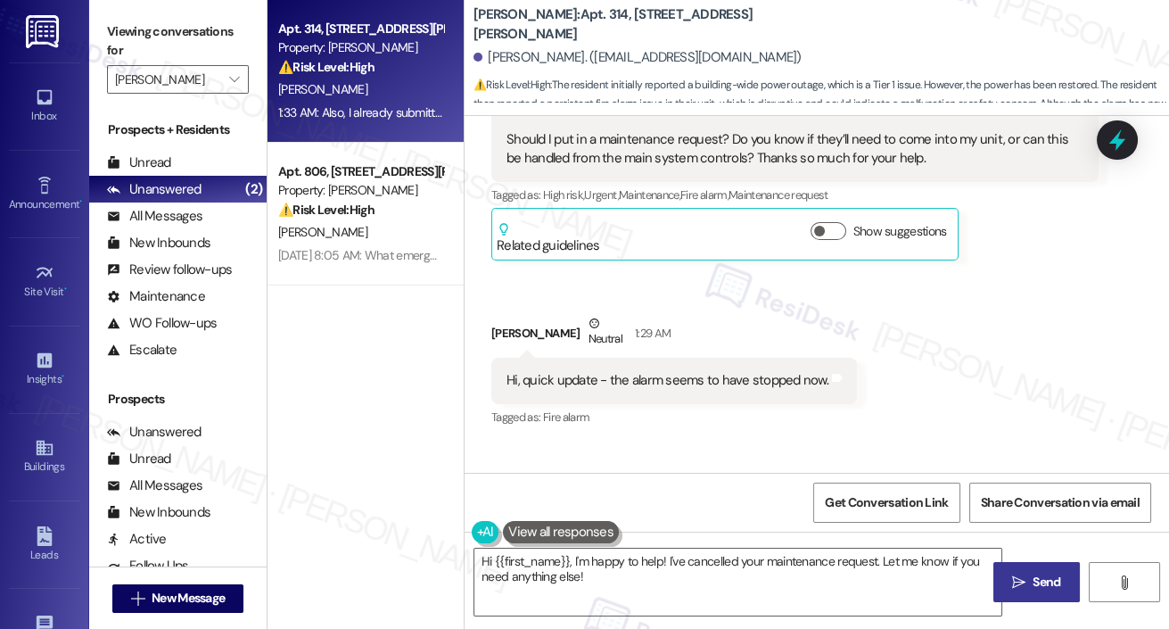
scroll to position [22026, 0]
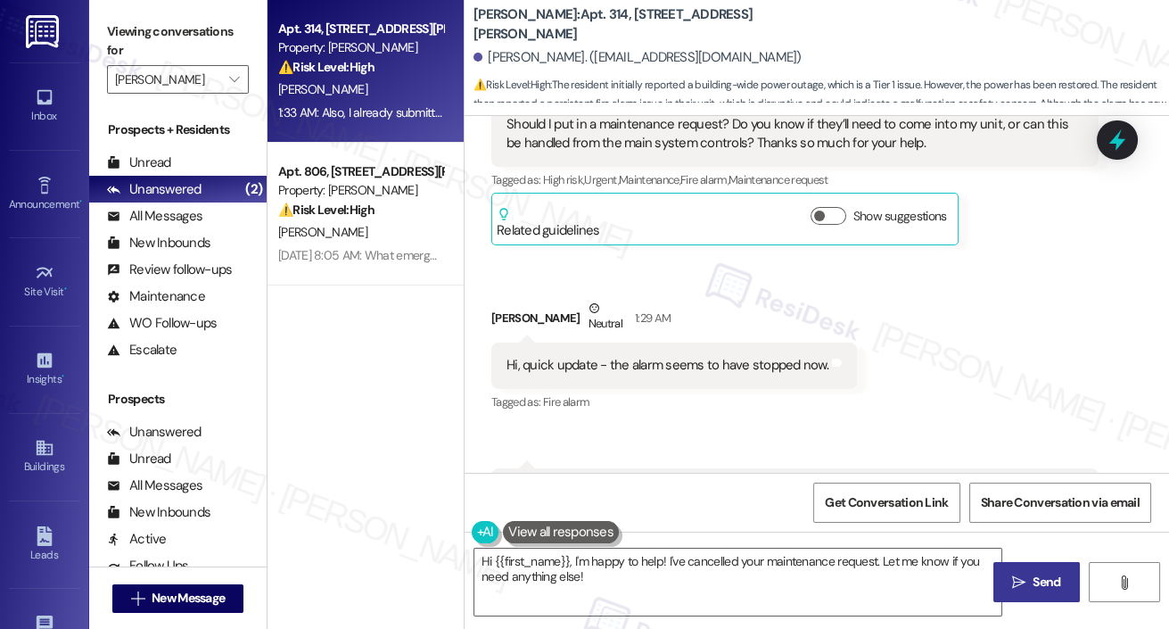
drag, startPoint x: 631, startPoint y: 341, endPoint x: 818, endPoint y: 341, distance: 187.3
click at [818, 482] on div "Also, I already submitted a maintenance request earlier but I’m not sure how to…" at bounding box center [789, 501] width 564 height 38
click at [703, 593] on textarea "Hi {{first_name}}, I'm happy to help! I've cancelled your maintenance request. …" at bounding box center [737, 581] width 527 height 67
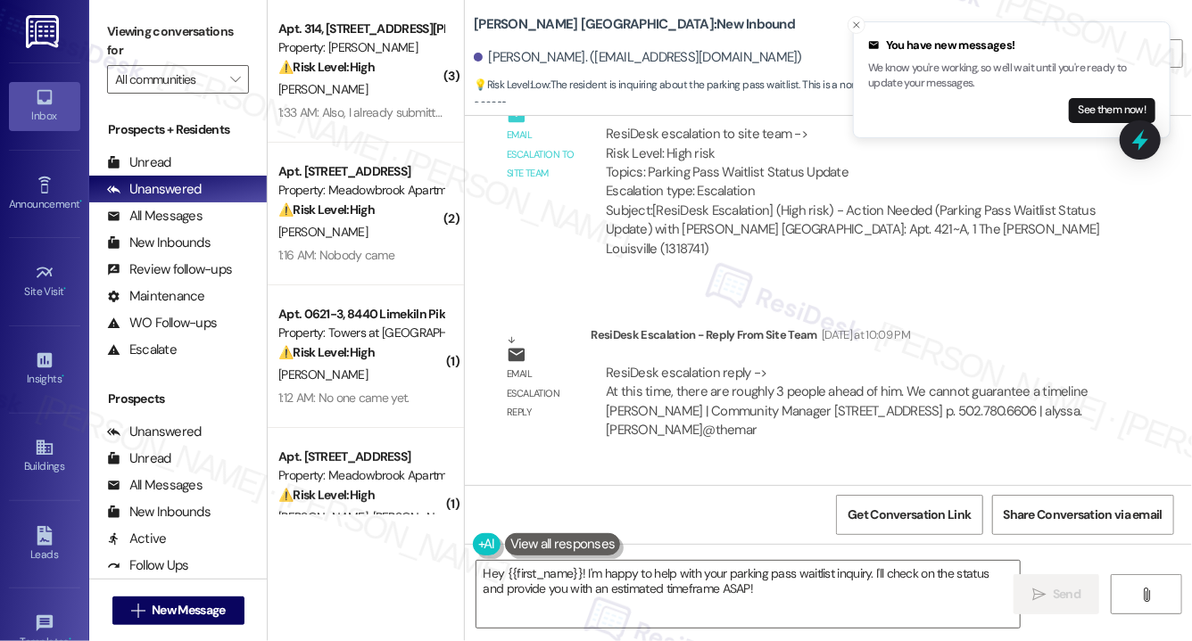
scroll to position [5280, 0]
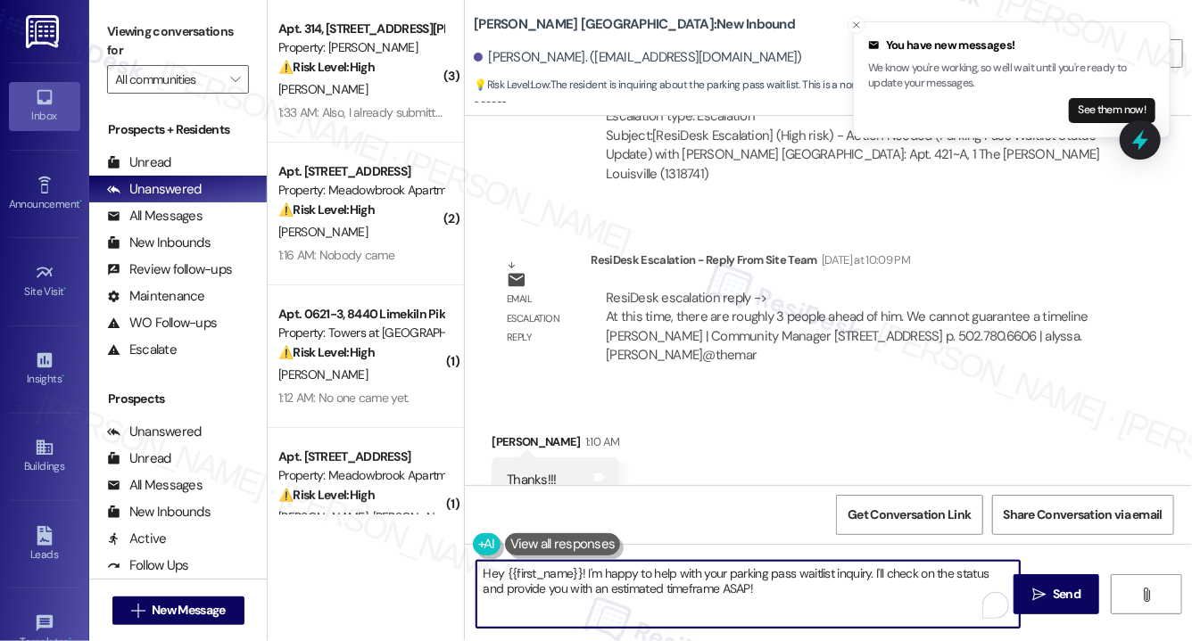
drag, startPoint x: 587, startPoint y: 574, endPoint x: 818, endPoint y: 603, distance: 232.7
click at [818, 603] on textarea "Hey {{first_name}}! I'm happy to help with your parking pass waitlist inquiry. …" at bounding box center [747, 594] width 543 height 67
paste textarea "At this time, there are approximately three residents ahead of you in the queue…"
click at [593, 571] on textarea "Hey {{first_name}}! At this time, there are approximately three residents ahead…" at bounding box center [747, 594] width 543 height 67
drag, startPoint x: 663, startPoint y: 573, endPoint x: 939, endPoint y: 575, distance: 276.5
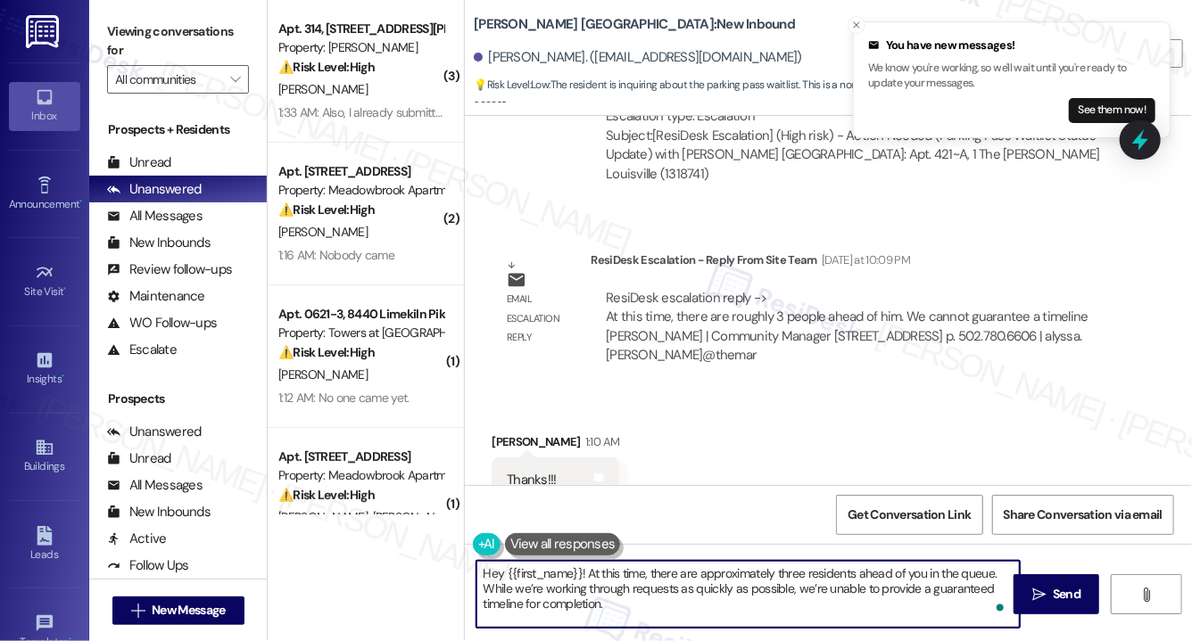
click at [939, 575] on textarea "Hey {{first_name}}! At this time, there are approximately three residents ahead…" at bounding box center [747, 594] width 543 height 67
drag, startPoint x: 488, startPoint y: 592, endPoint x: 751, endPoint y: 598, distance: 263.2
click at [751, 598] on textarea "Hey {{first_name}}! At this time, there are approximately three residents ahead…" at bounding box center [747, 594] width 543 height 67
click at [722, 615] on textarea "Hey {{first_name}}! At this time, there are approximately three residents ahead…" at bounding box center [747, 594] width 543 height 67
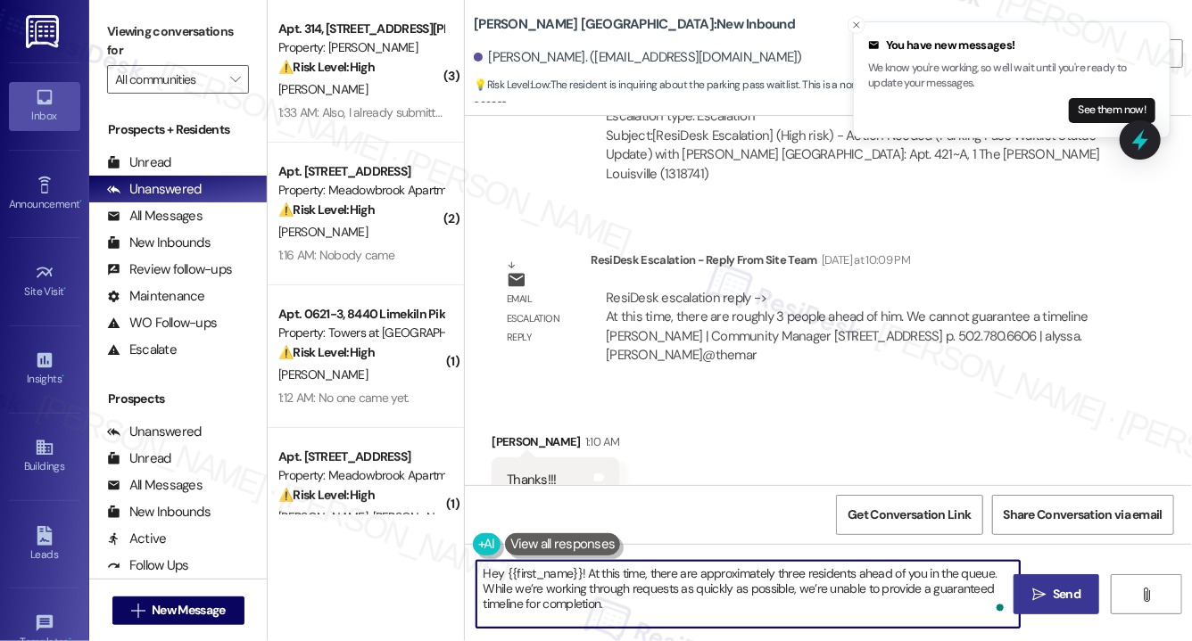
type textarea "Hey {{first_name}}! At this time, there are approximately three residents ahead…"
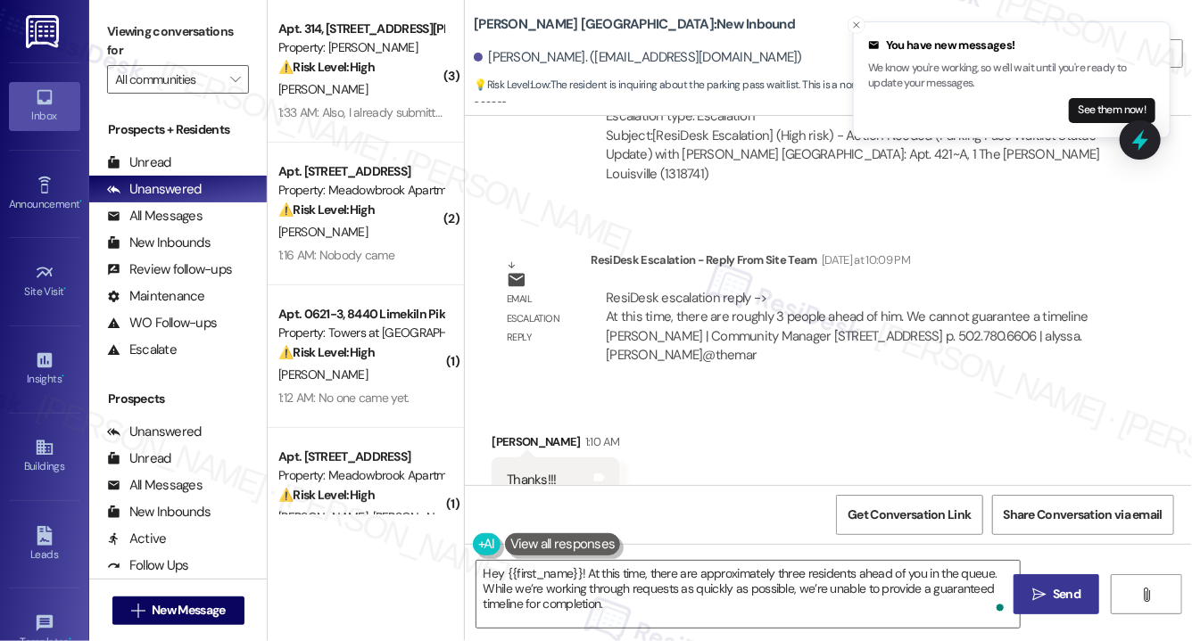
click at [1048, 592] on span " Send" at bounding box center [1056, 594] width 56 height 19
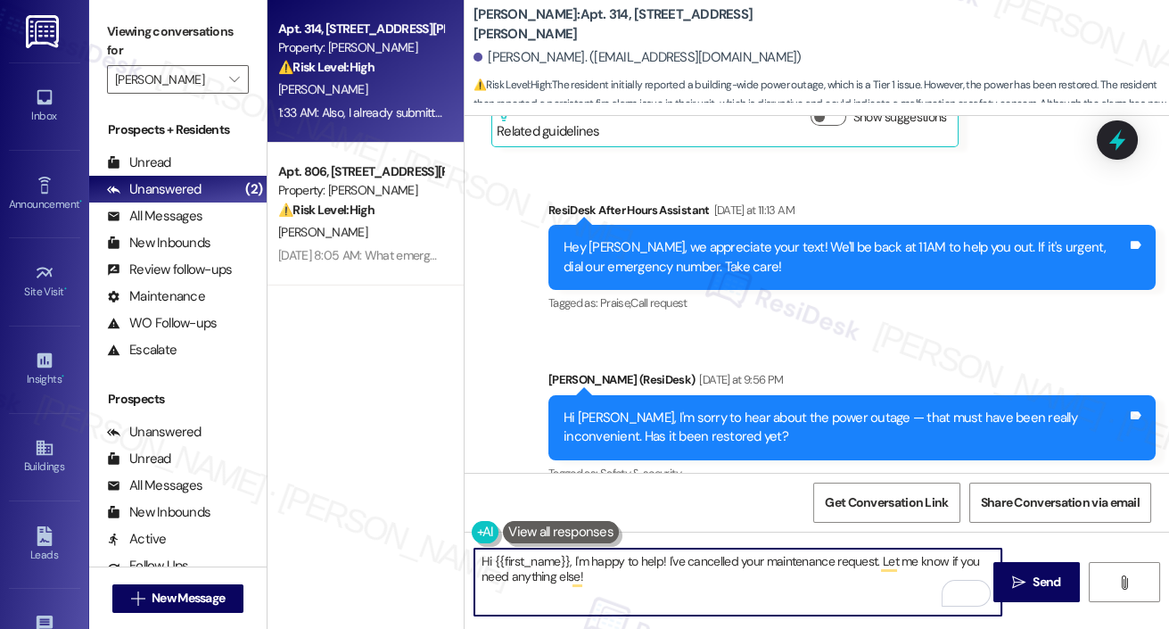
scroll to position [22026, 0]
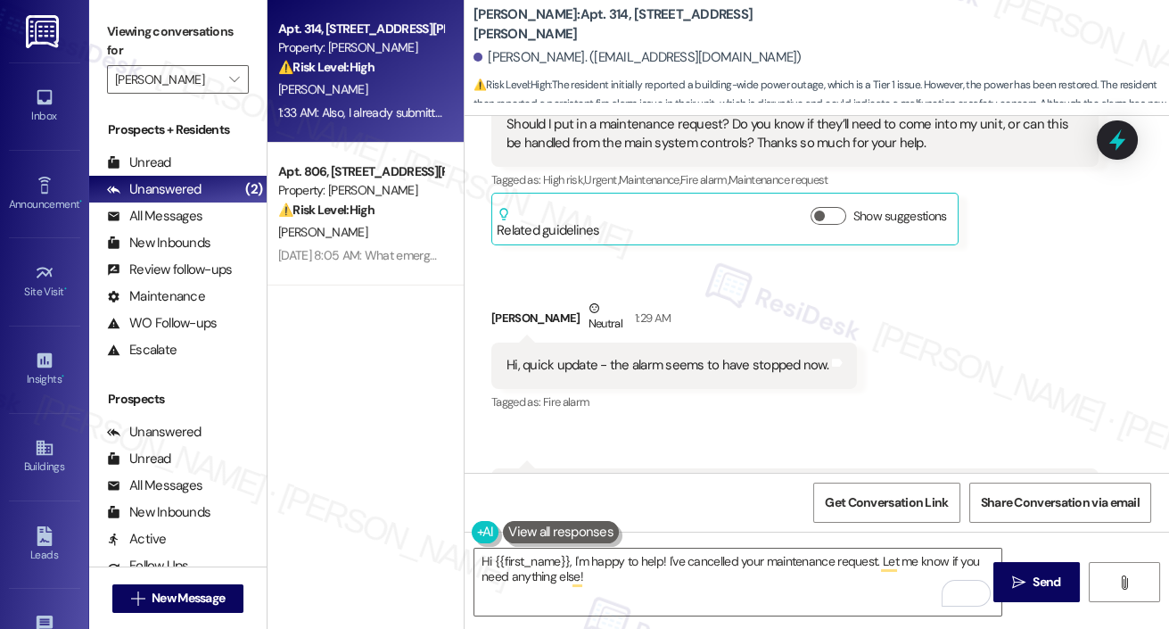
click at [581, 533] on button at bounding box center [561, 532] width 116 height 22
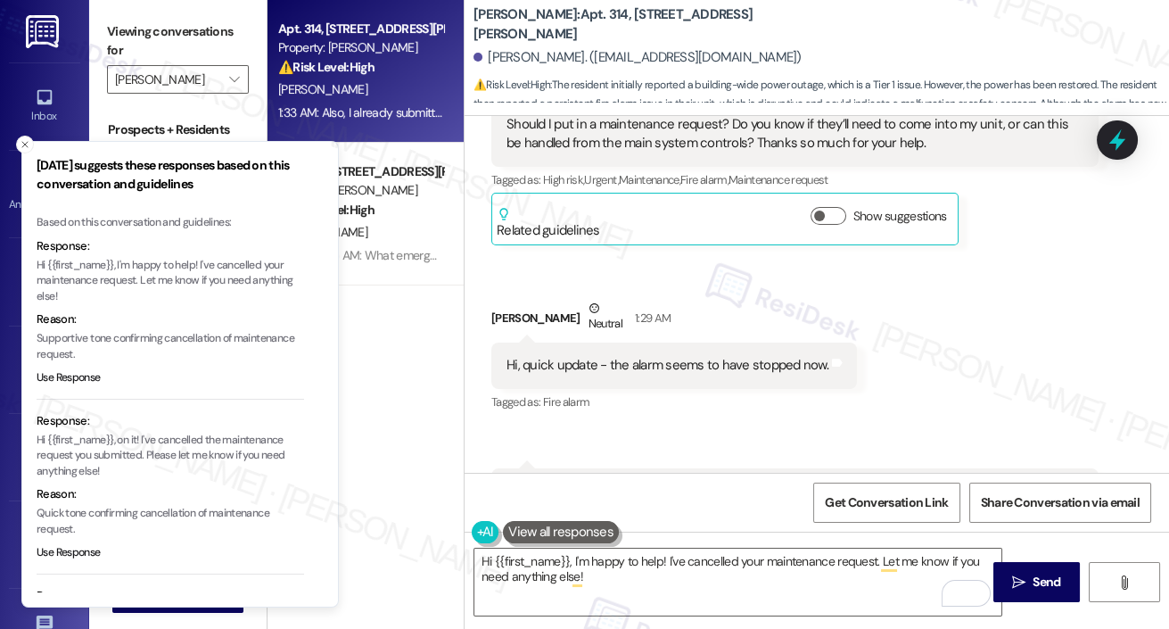
scroll to position [155, 0]
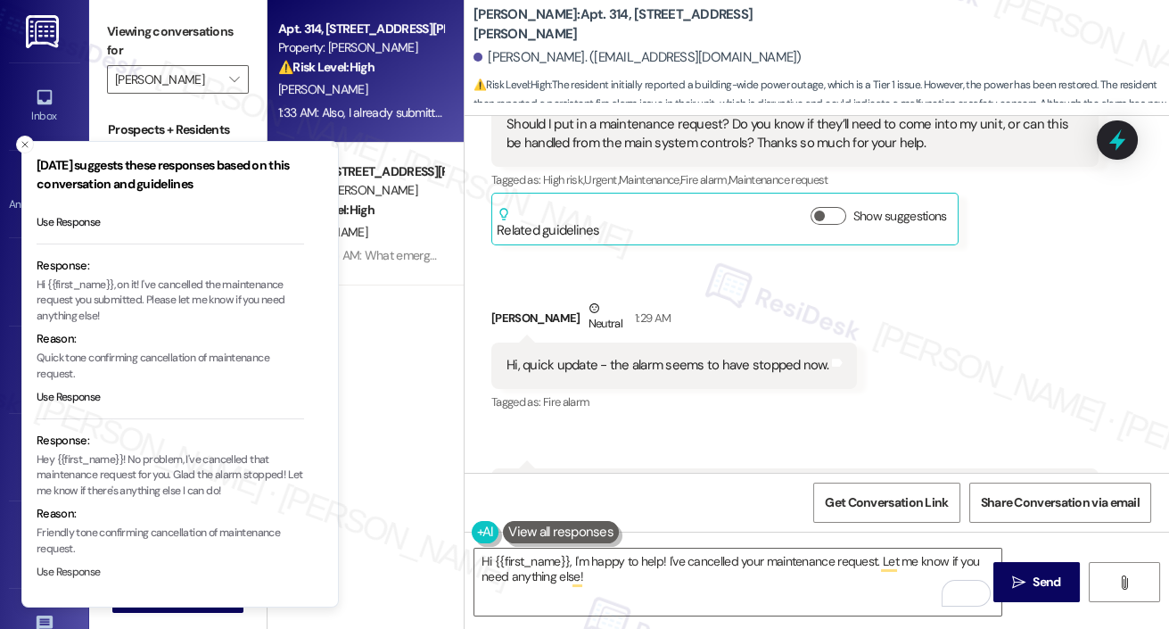
click at [45, 568] on button "Use Response" at bounding box center [69, 573] width 64 height 16
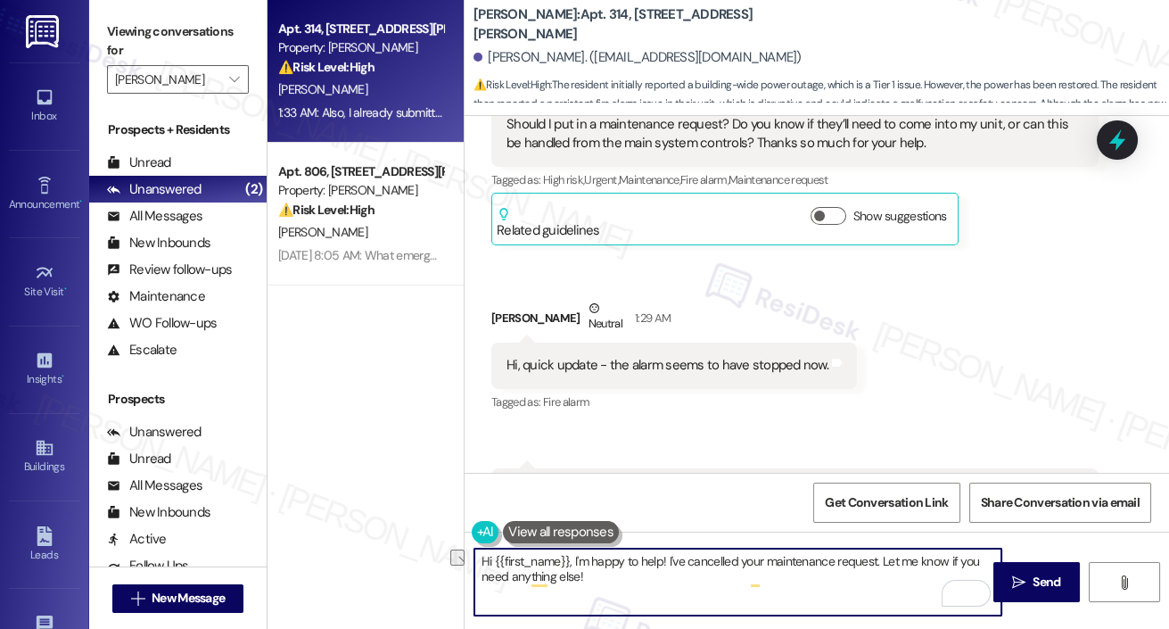
drag, startPoint x: 899, startPoint y: 563, endPoint x: 584, endPoint y: 564, distance: 314.8
click at [584, 564] on textarea "Hey {{first_name}}! No problem, I've cancelled that maintenance request for you…" at bounding box center [737, 581] width 527 height 67
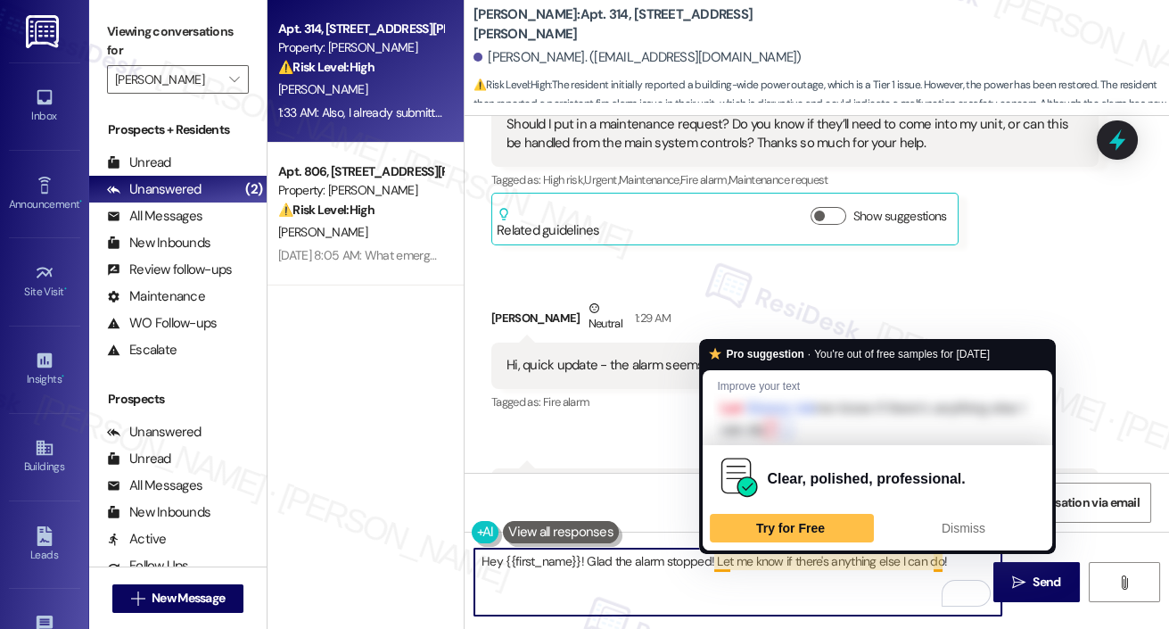
click at [715, 571] on textarea "Hey {{first_name}}! Glad the alarm stopped! Let me know if there's anything els…" at bounding box center [737, 581] width 527 height 67
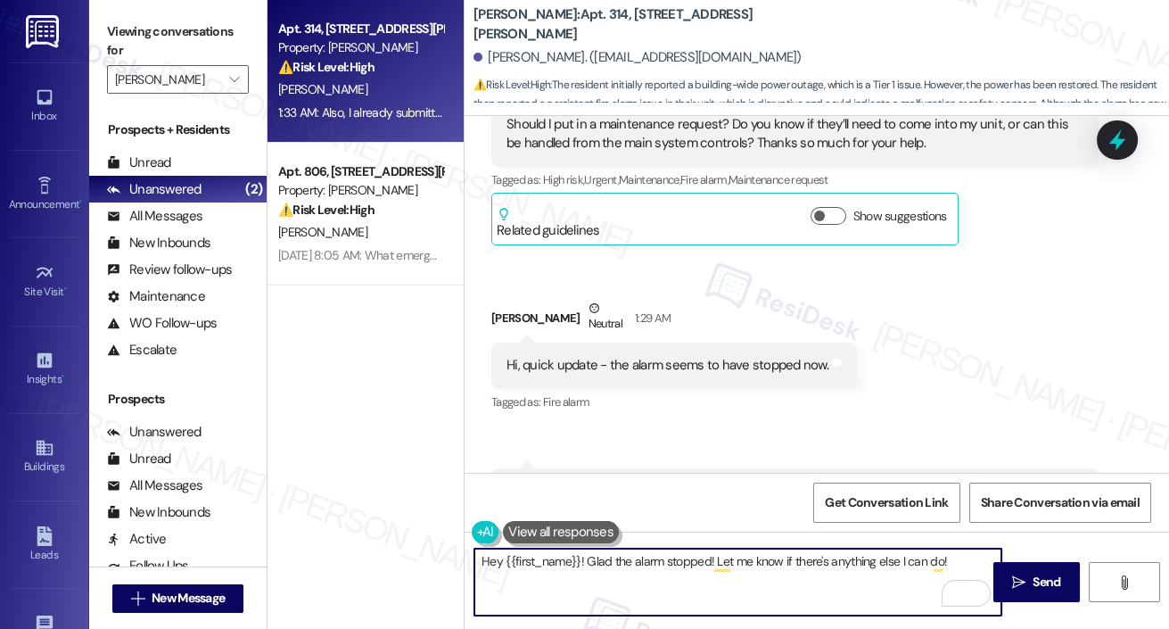
click at [587, 562] on textarea "Hey {{first_name}}! Glad the alarm stopped! Let me know if there's anything els…" at bounding box center [737, 581] width 527 height 67
click at [776, 575] on textarea "Hey {{first_name}}! it will be cancelled, no worries. Glad the alarm stopped! L…" at bounding box center [737, 581] width 527 height 67
type textarea "Hey {{first_name}}! it will be cancelled, no worries. Glad the alarm stopped! L…"
click at [1038, 596] on button " Send" at bounding box center [1037, 582] width 87 height 40
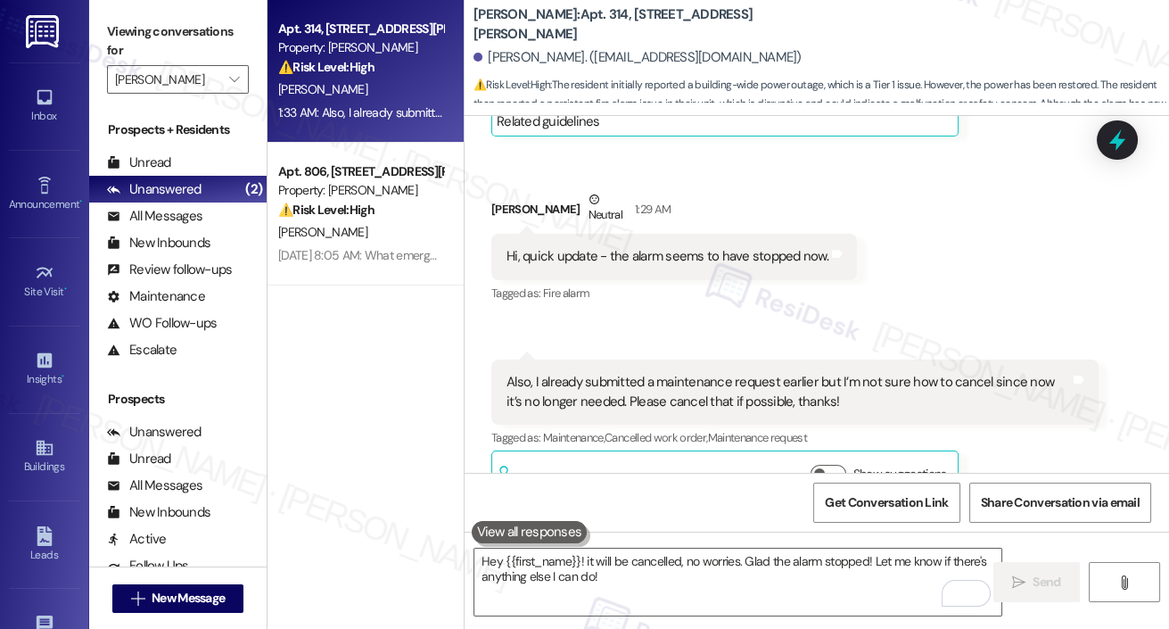
scroll to position [22170, 0]
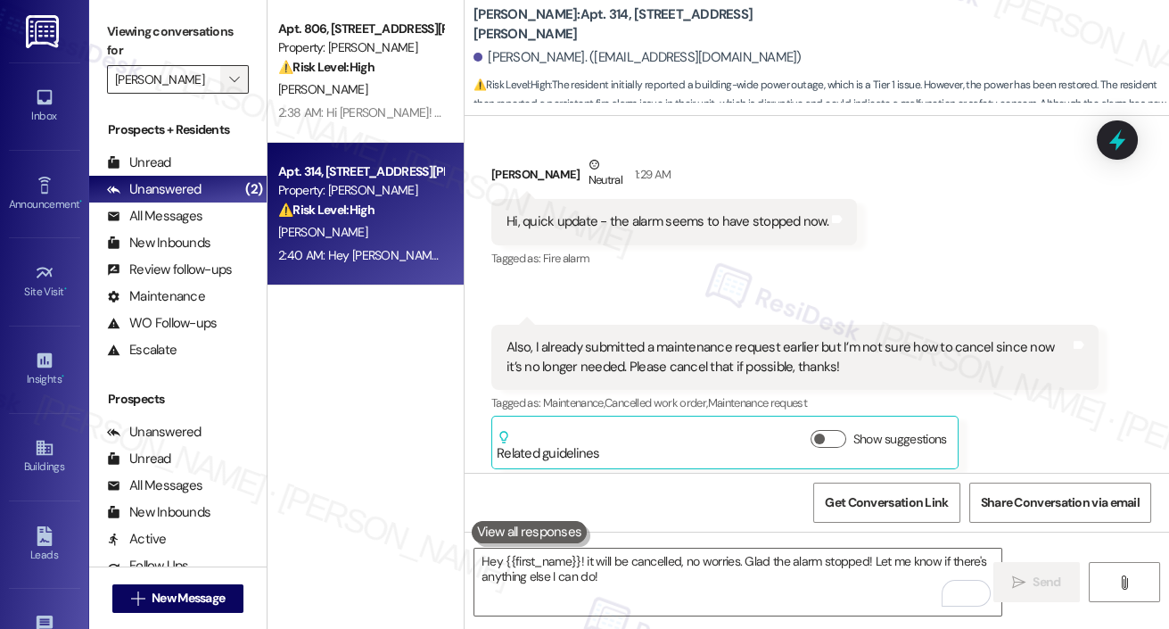
click at [241, 74] on span "" at bounding box center [234, 79] width 17 height 29
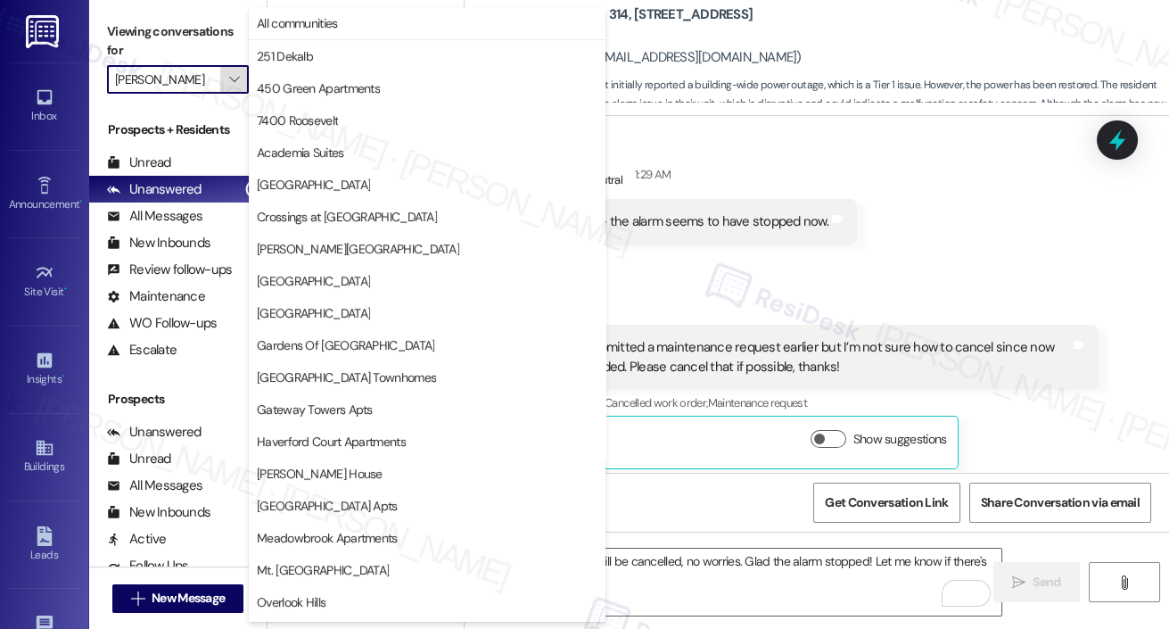
scroll to position [445, 0]
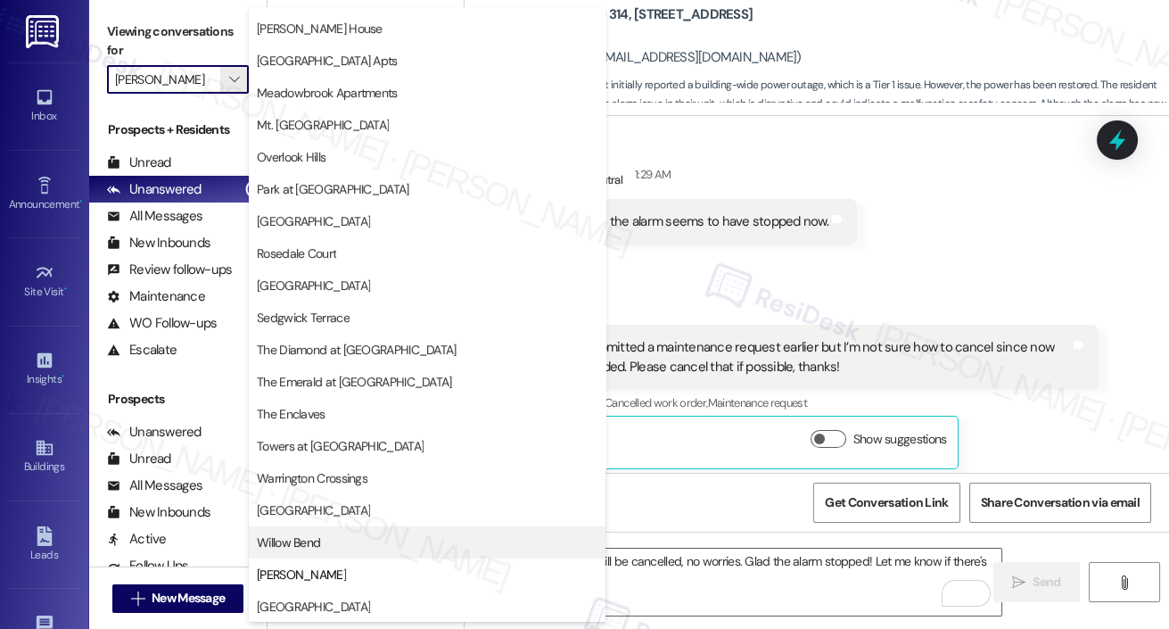
click at [304, 545] on span "Willow Bend" at bounding box center [288, 542] width 63 height 18
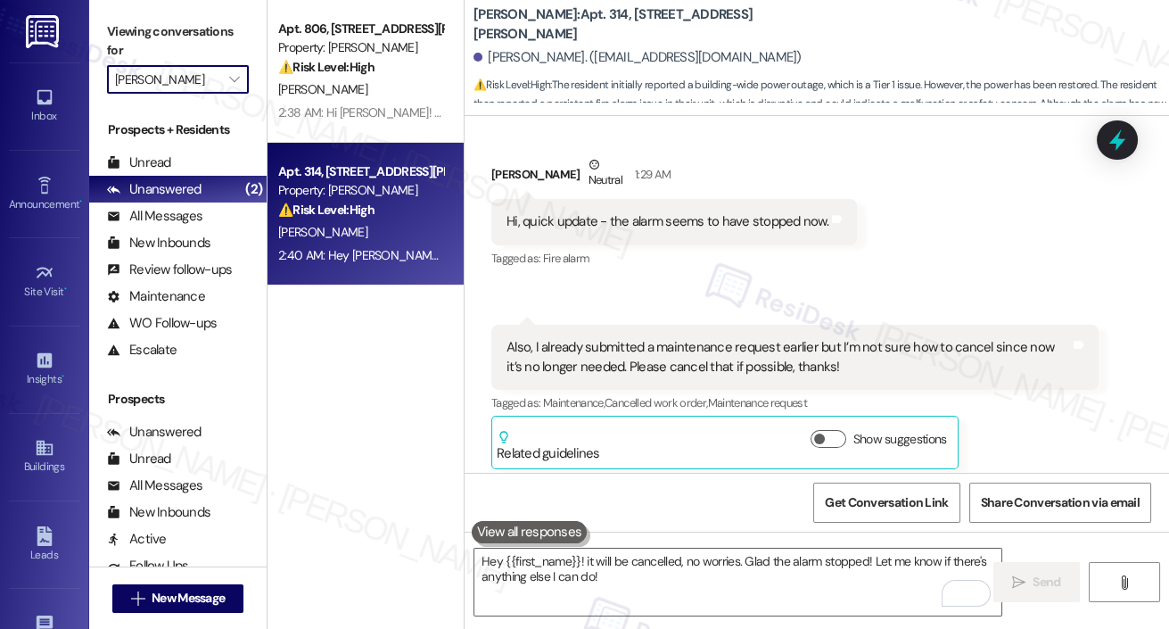
type input "Willow Bend"
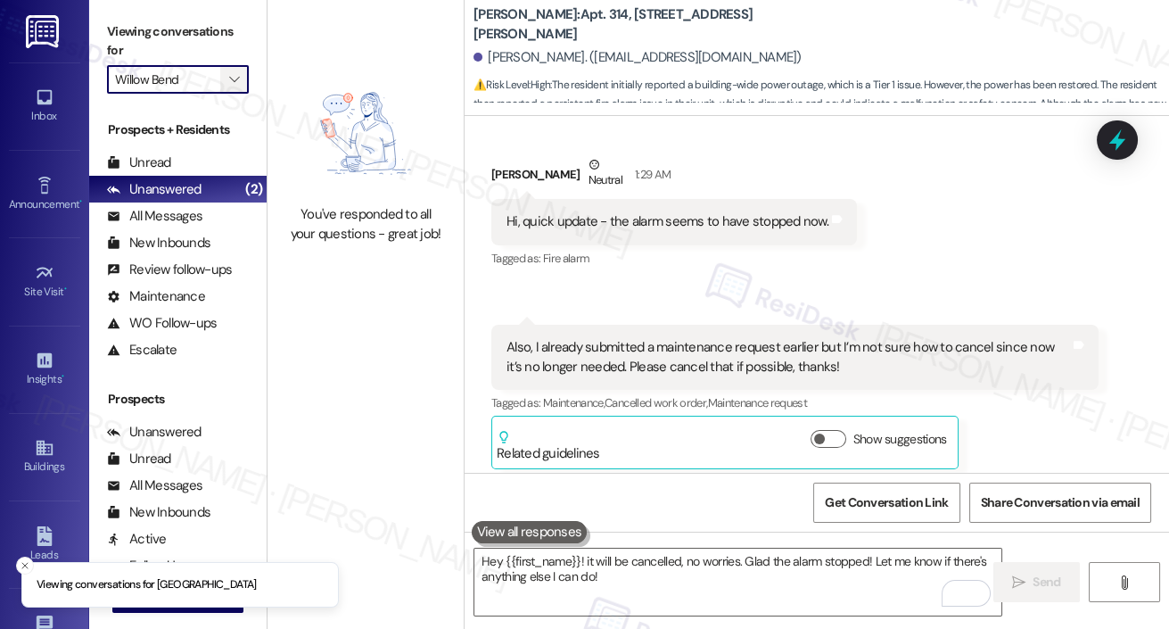
click at [229, 77] on icon "" at bounding box center [234, 79] width 10 height 14
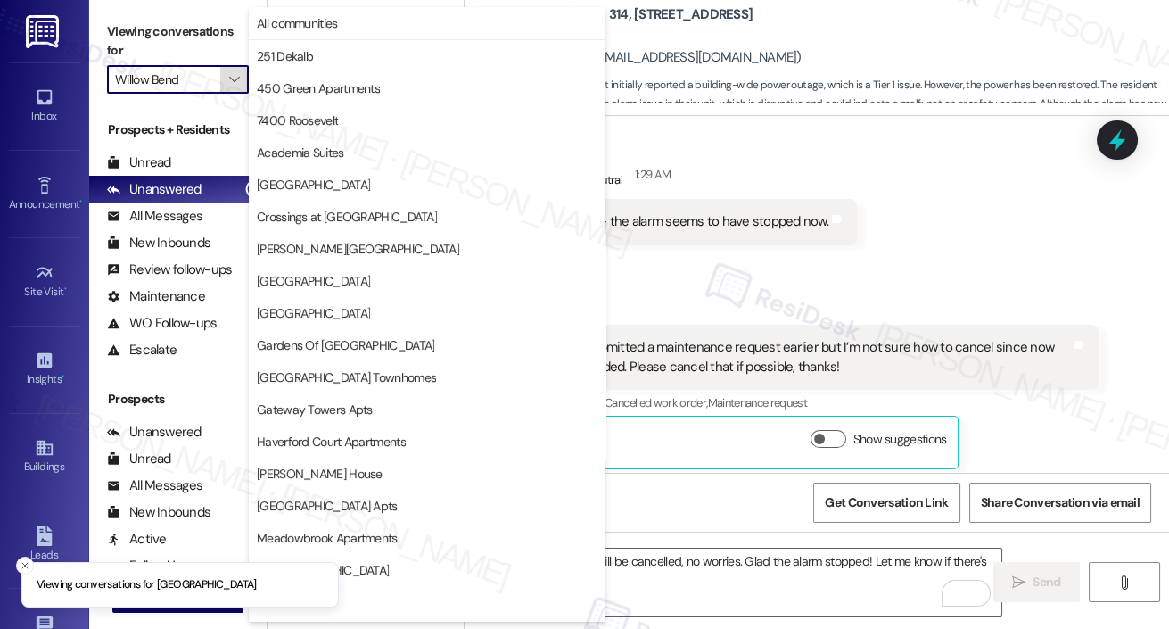
scroll to position [445, 0]
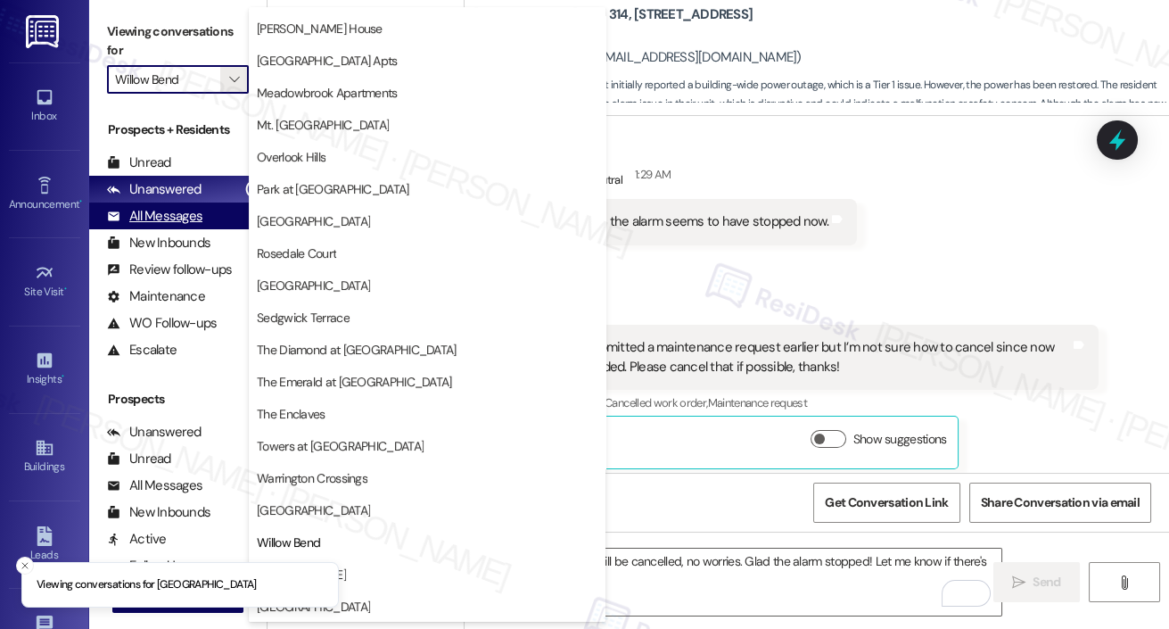
click at [174, 220] on div "All Messages" at bounding box center [154, 216] width 95 height 19
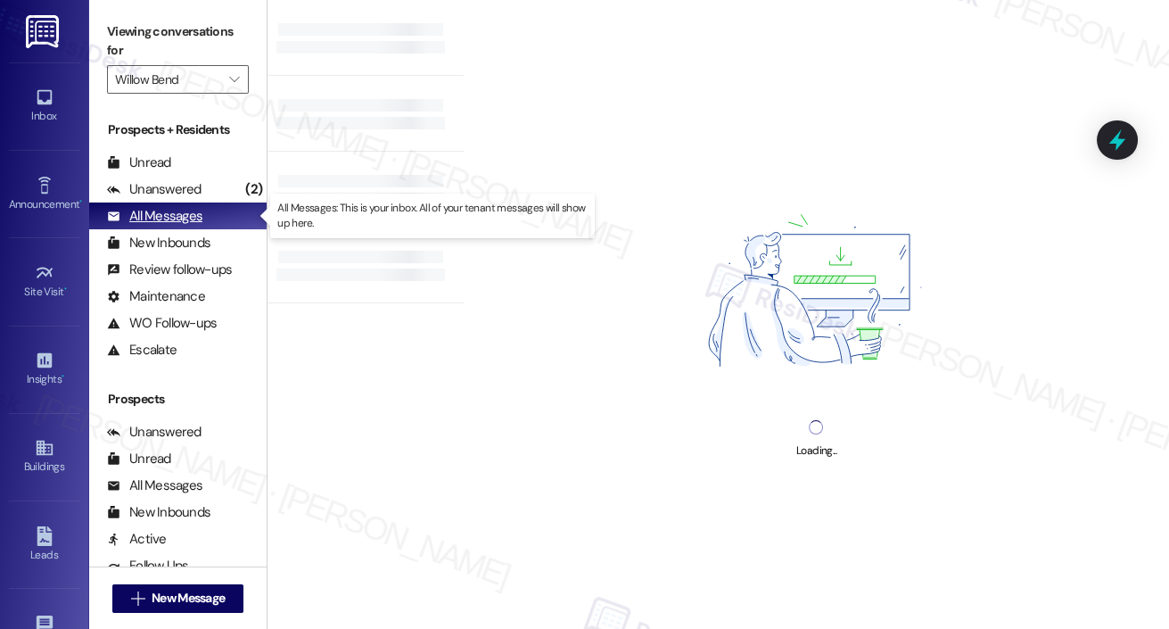
click at [174, 220] on div "All Messages" at bounding box center [154, 216] width 95 height 19
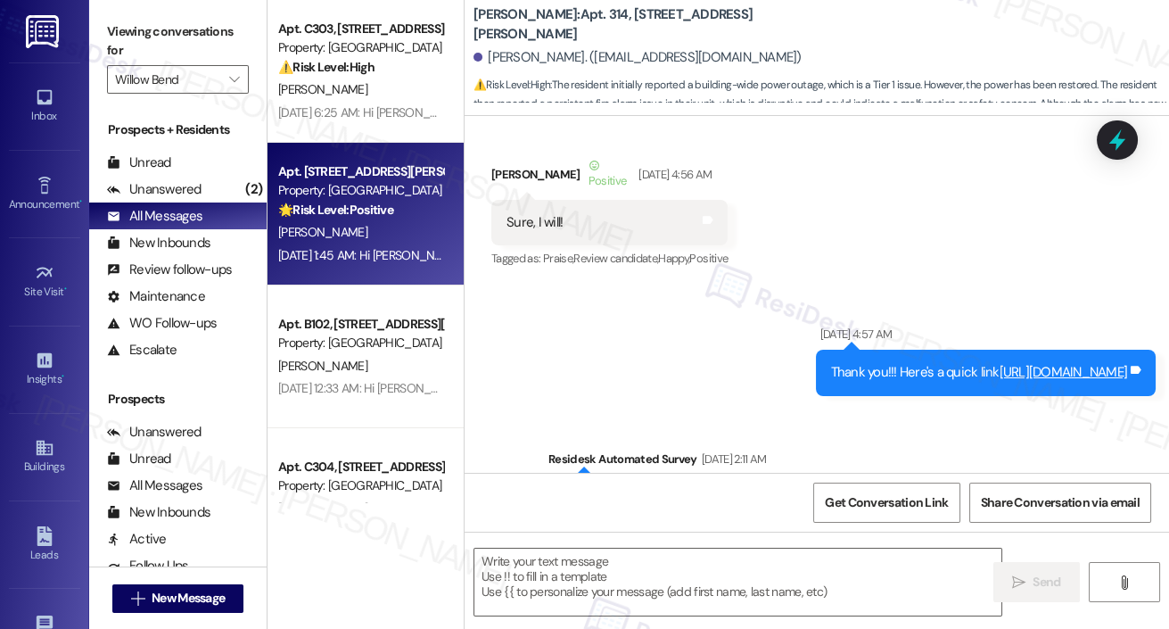
type textarea "Fetching suggested responses. Please feel free to read through the conversation…"
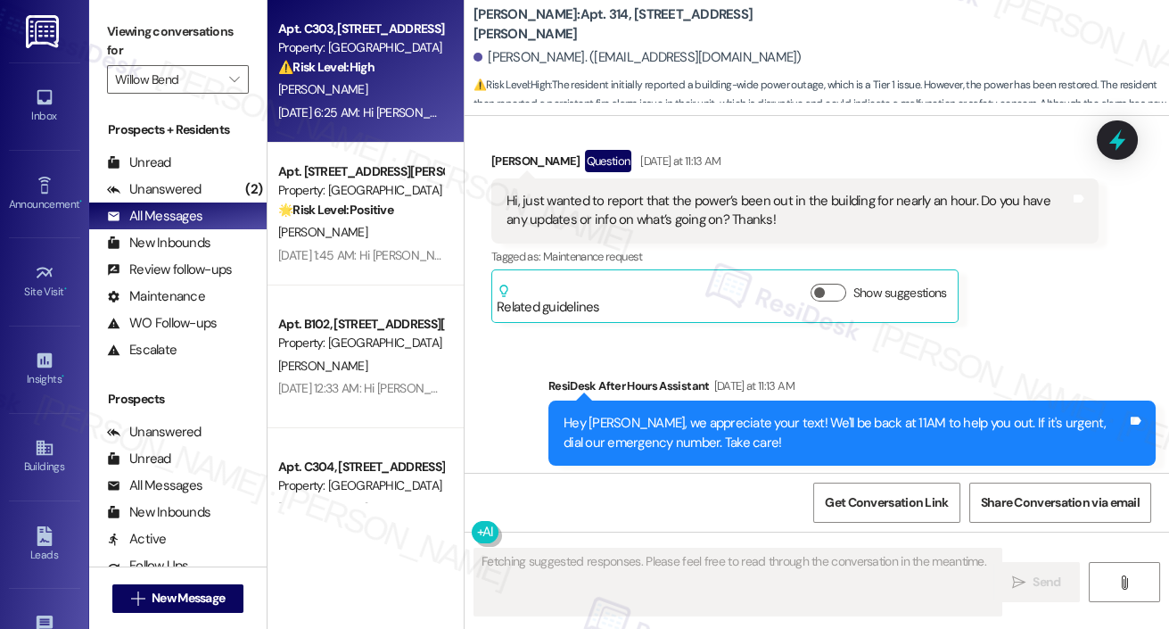
scroll to position [22025, 0]
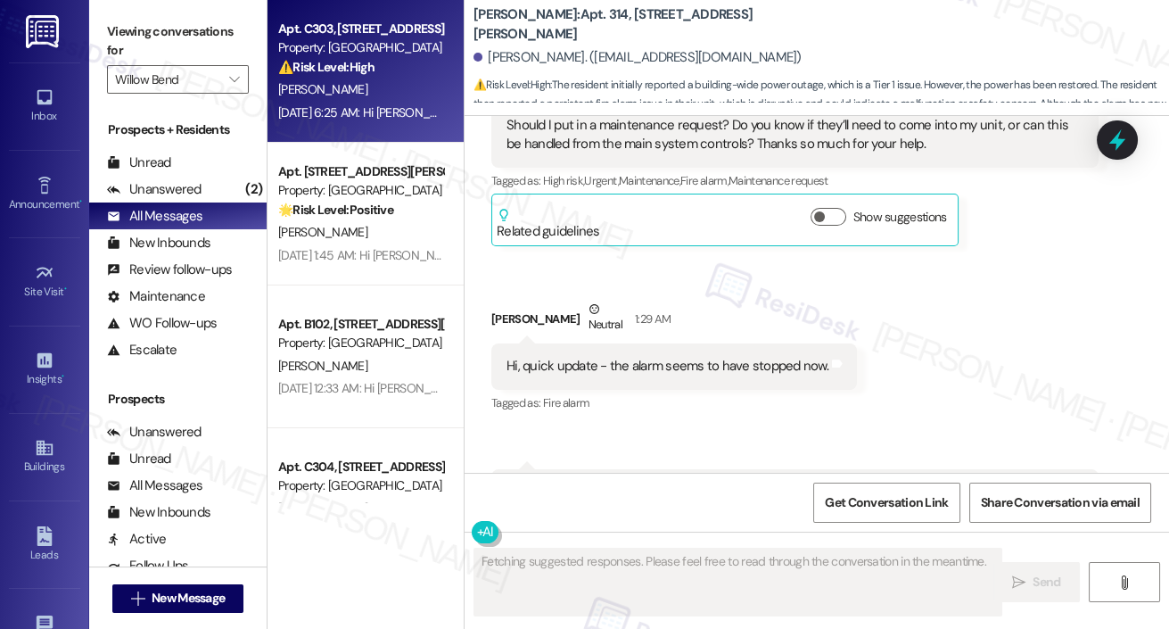
click at [397, 79] on div "A. Jones" at bounding box center [360, 89] width 169 height 22
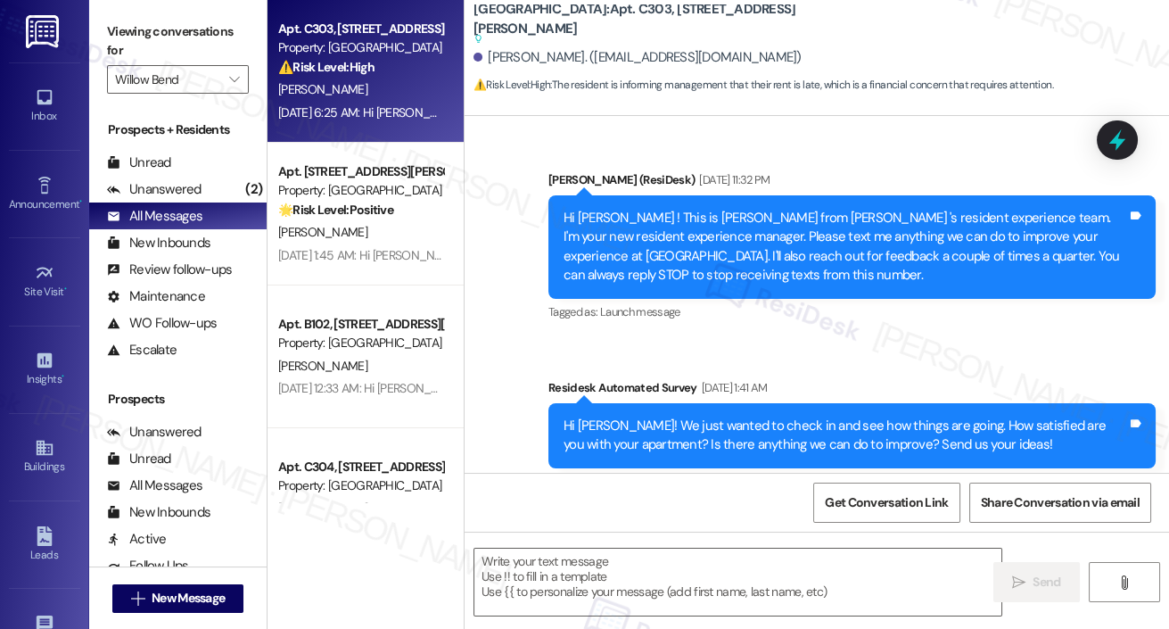
click at [397, 79] on div "A. Jones" at bounding box center [360, 89] width 169 height 22
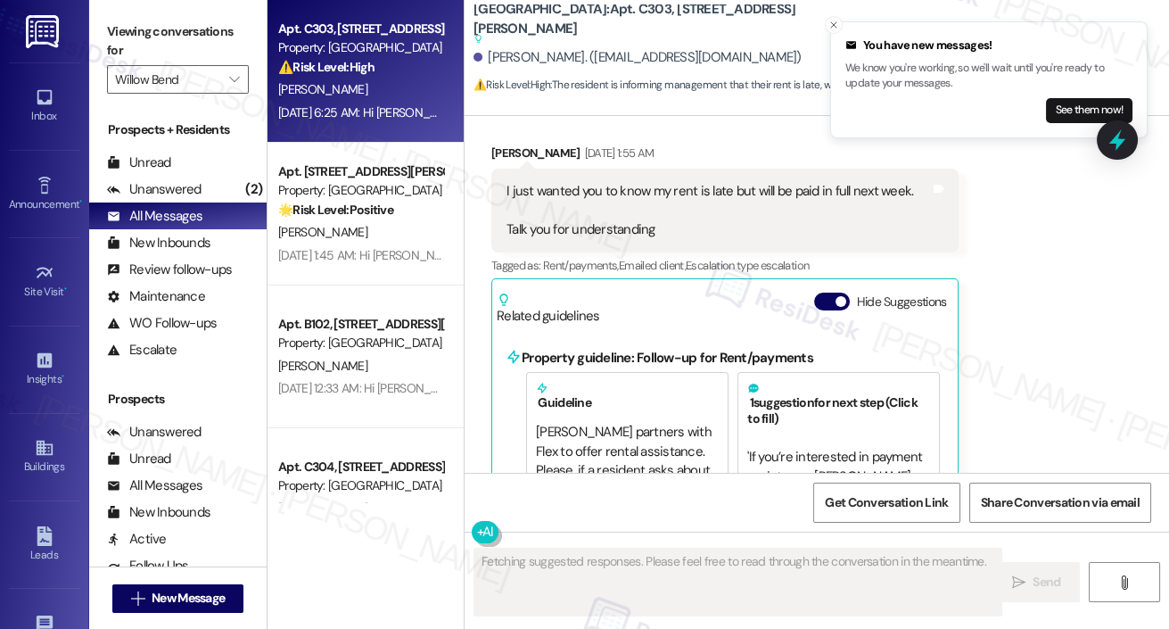
scroll to position [5740, 0]
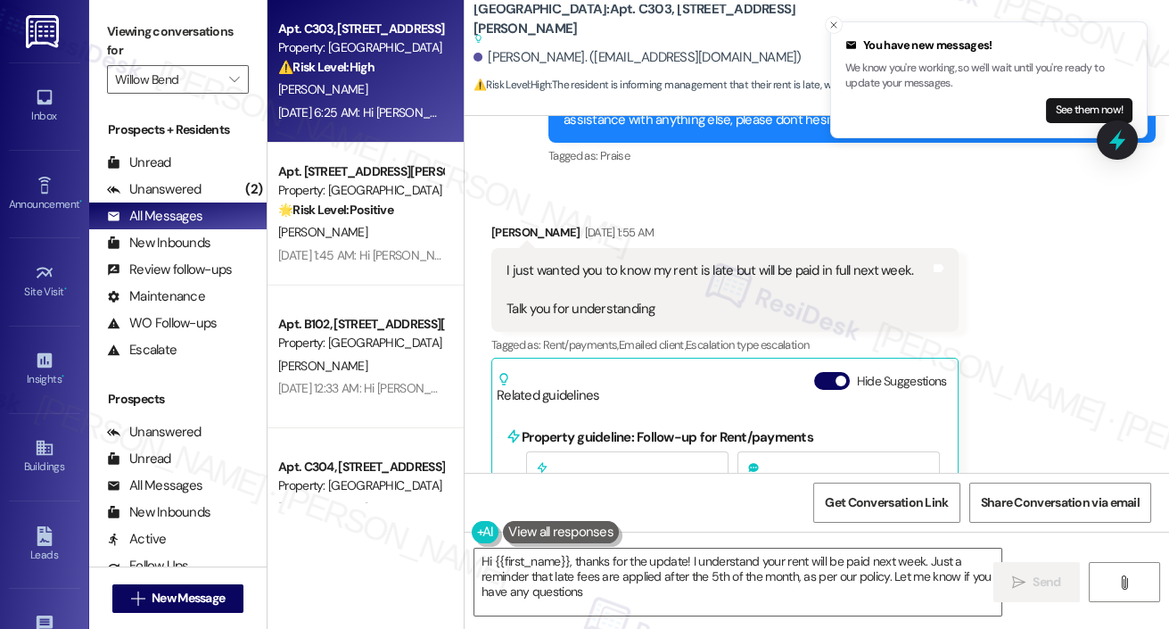
type textarea "Hi {{first_name}}, thanks for the update! I understand your rent will be paid n…"
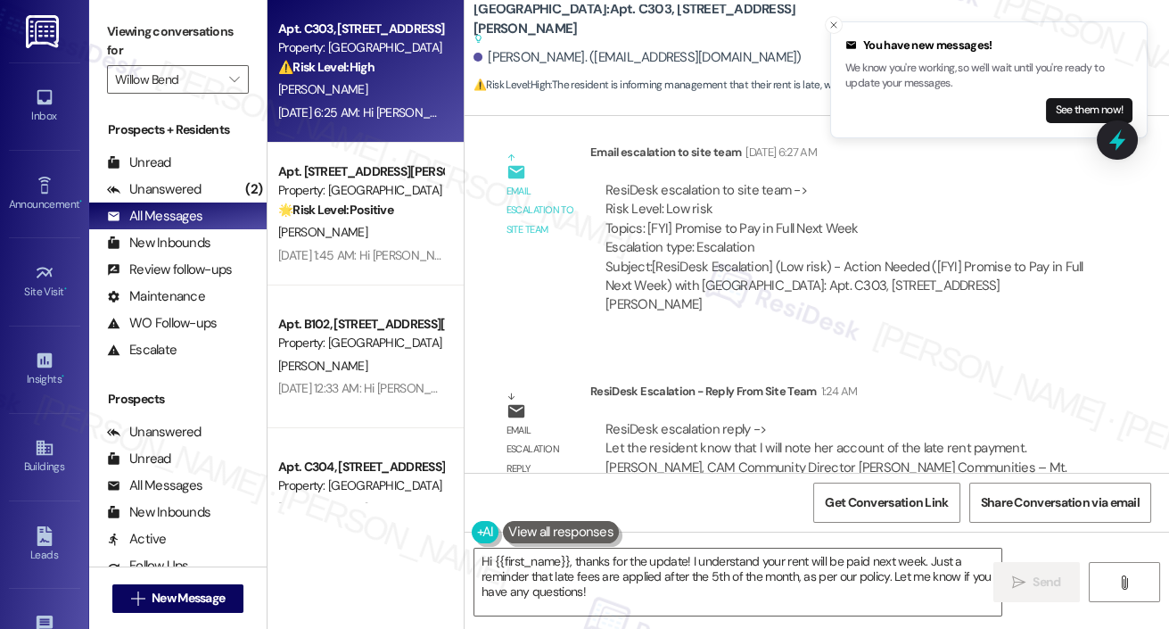
scroll to position [6747, 0]
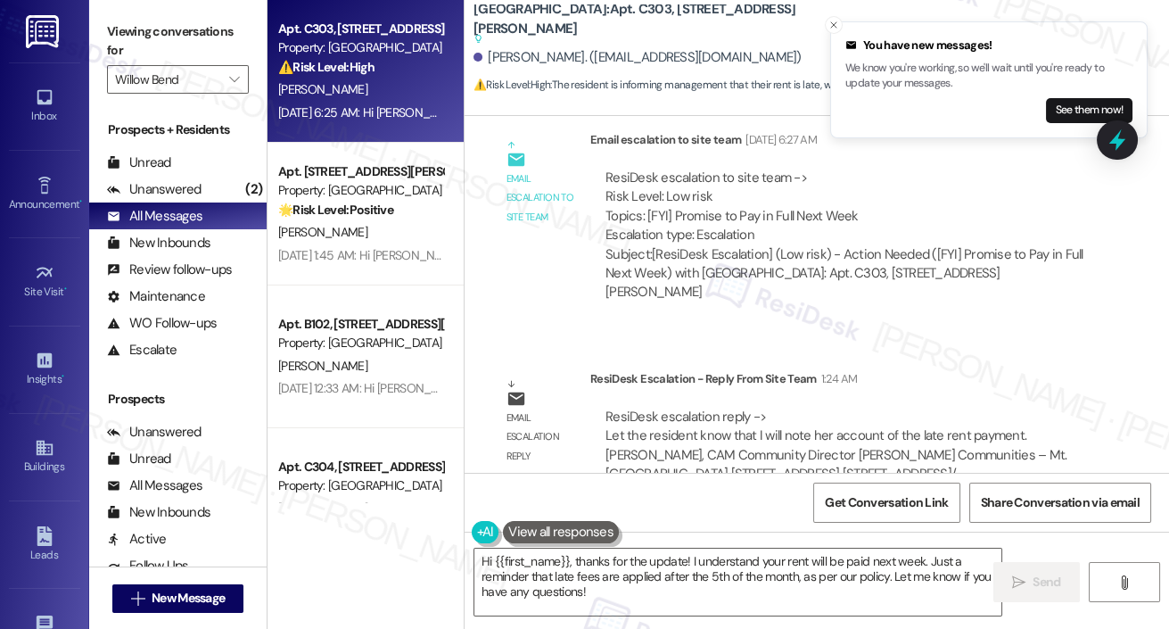
click at [526, 301] on div "Announcement, sent via SMS Emily (ResiDesk) Jul 25, 2022 at 11:32 PM Hi Alesia …" at bounding box center [817, 294] width 705 height 357
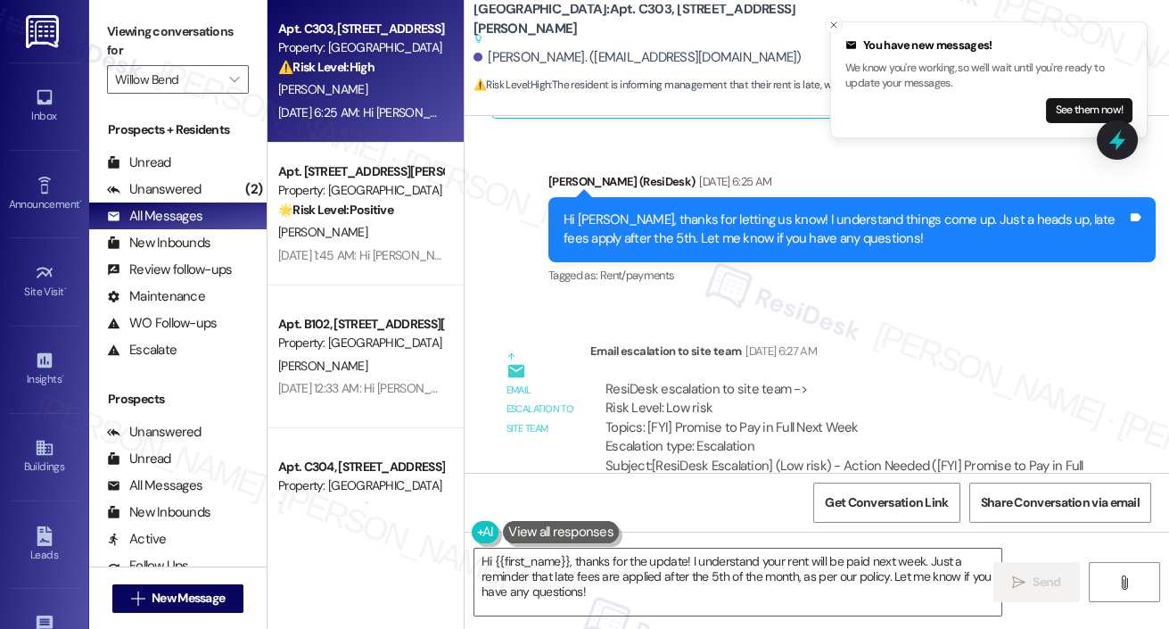
scroll to position [6455, 0]
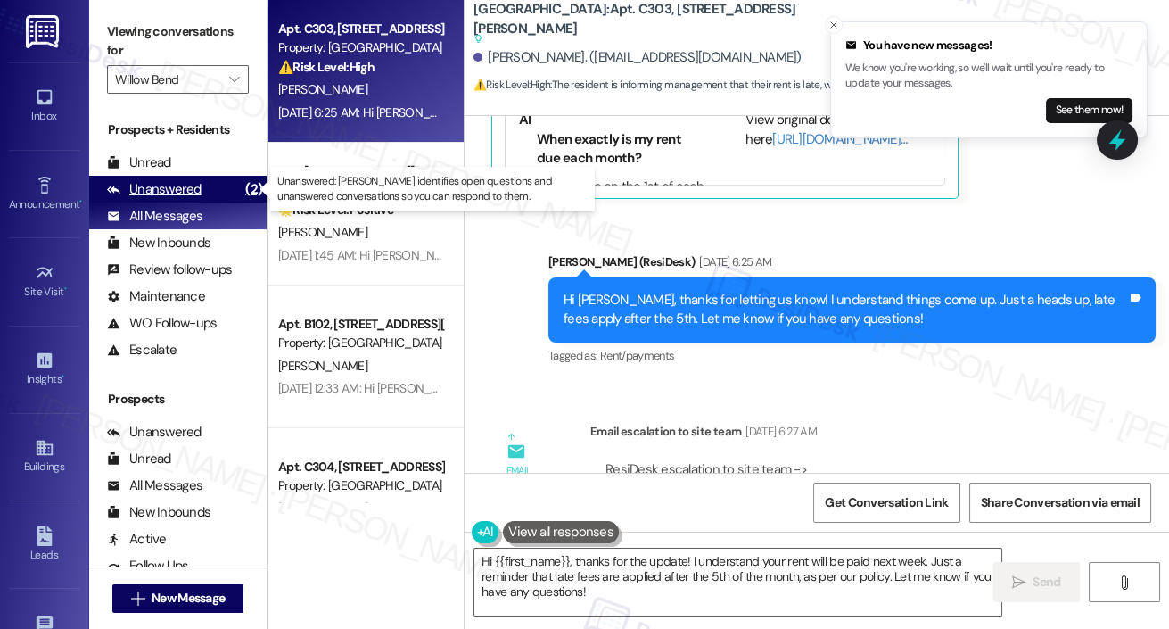
click at [159, 184] on div "Unanswered" at bounding box center [154, 189] width 95 height 19
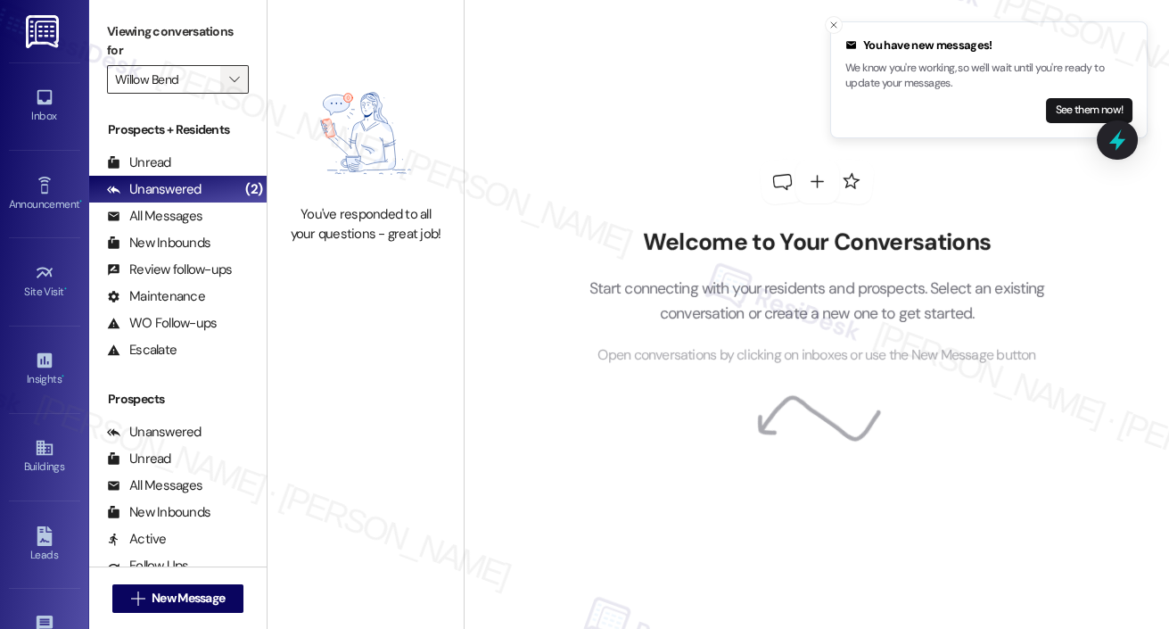
click at [238, 79] on icon "" at bounding box center [234, 79] width 10 height 14
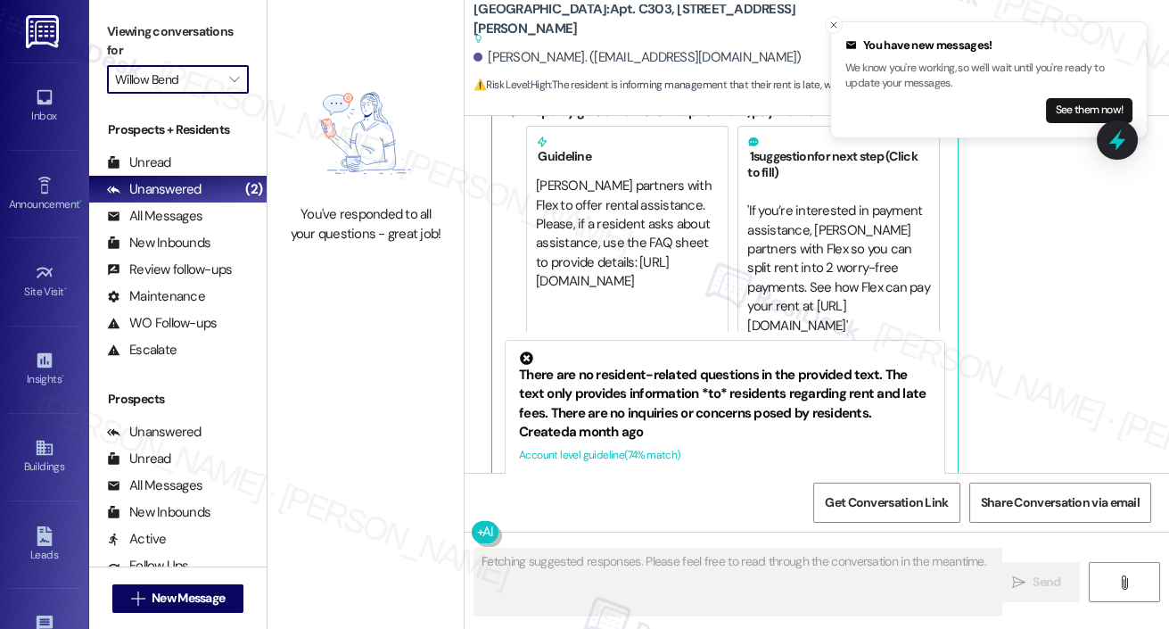
scroll to position [6176, 0]
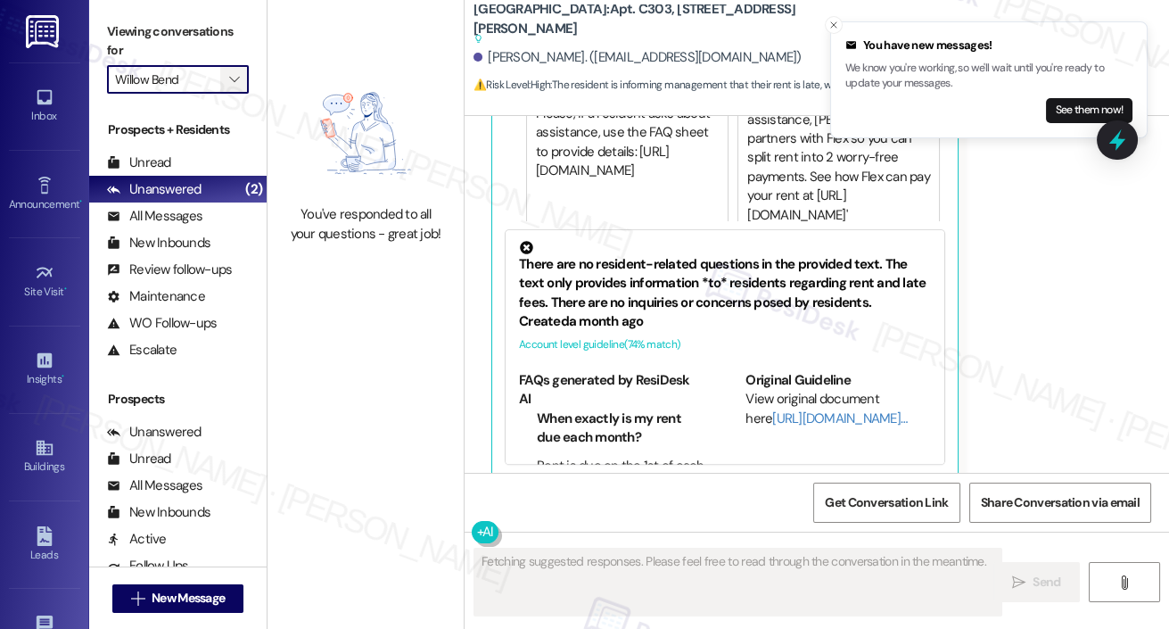
click at [237, 77] on icon "" at bounding box center [234, 79] width 10 height 14
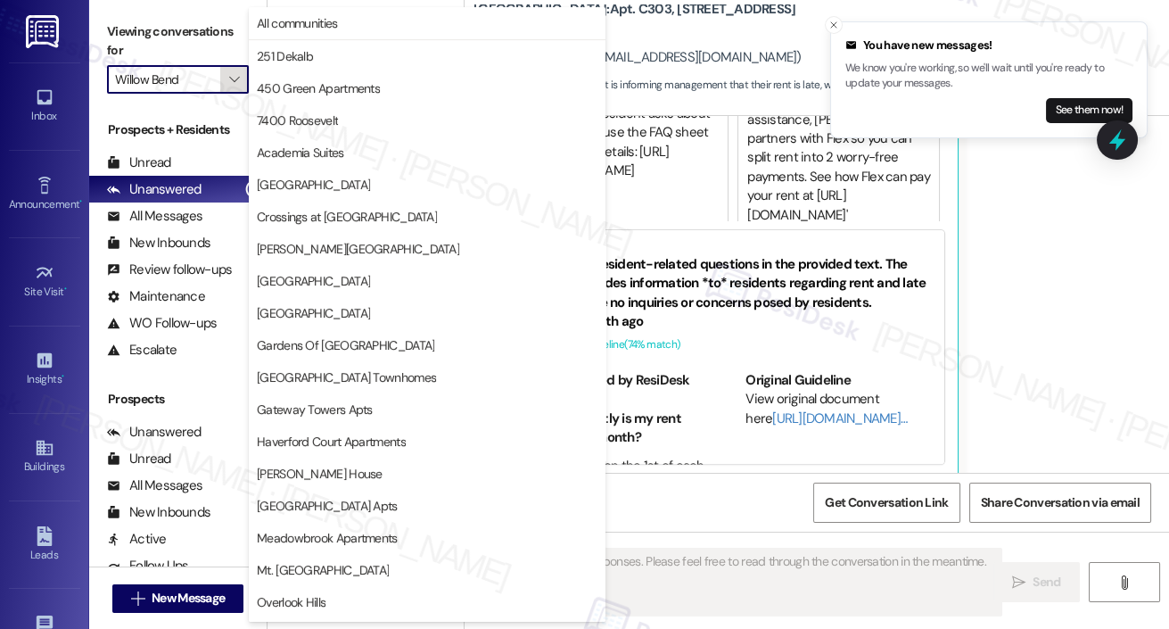
scroll to position [445, 0]
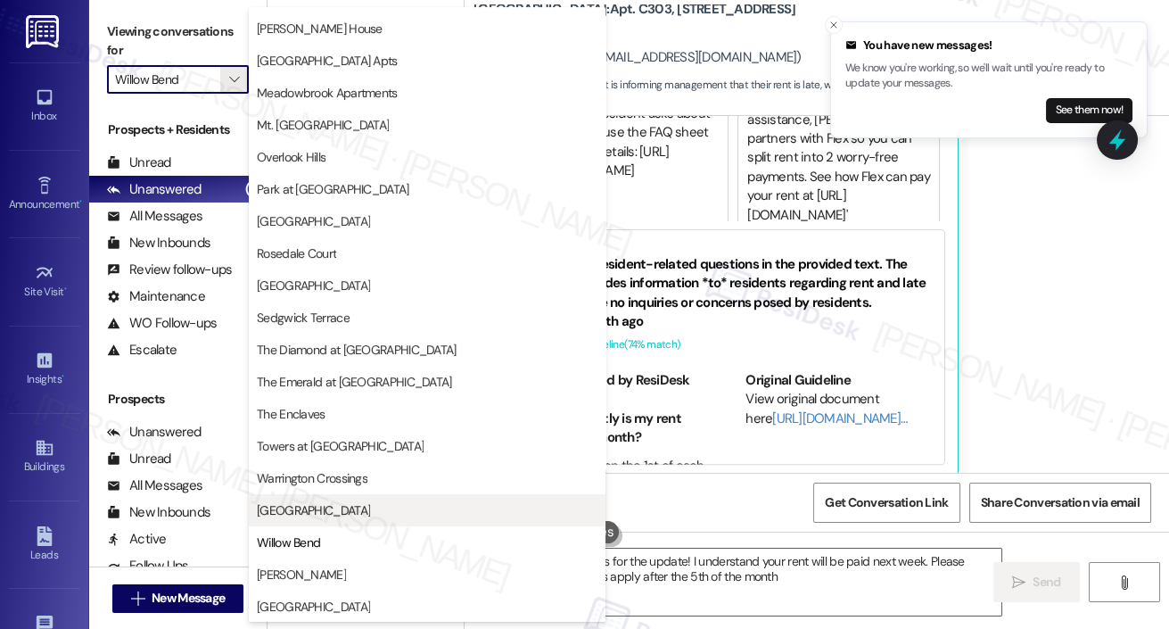
click at [298, 507] on span "West Gate Arms" at bounding box center [313, 510] width 113 height 18
type textarea "Hi {{first_name}}, thanks for the update! I understand your rent will be paid n…"
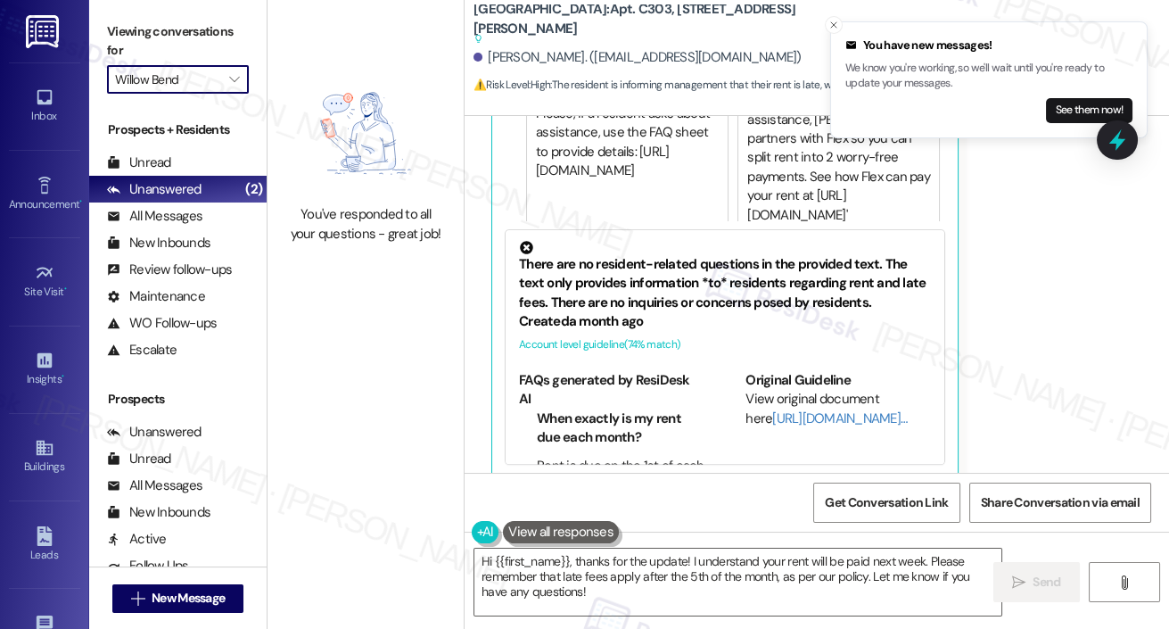
type input "West Gate Arms"
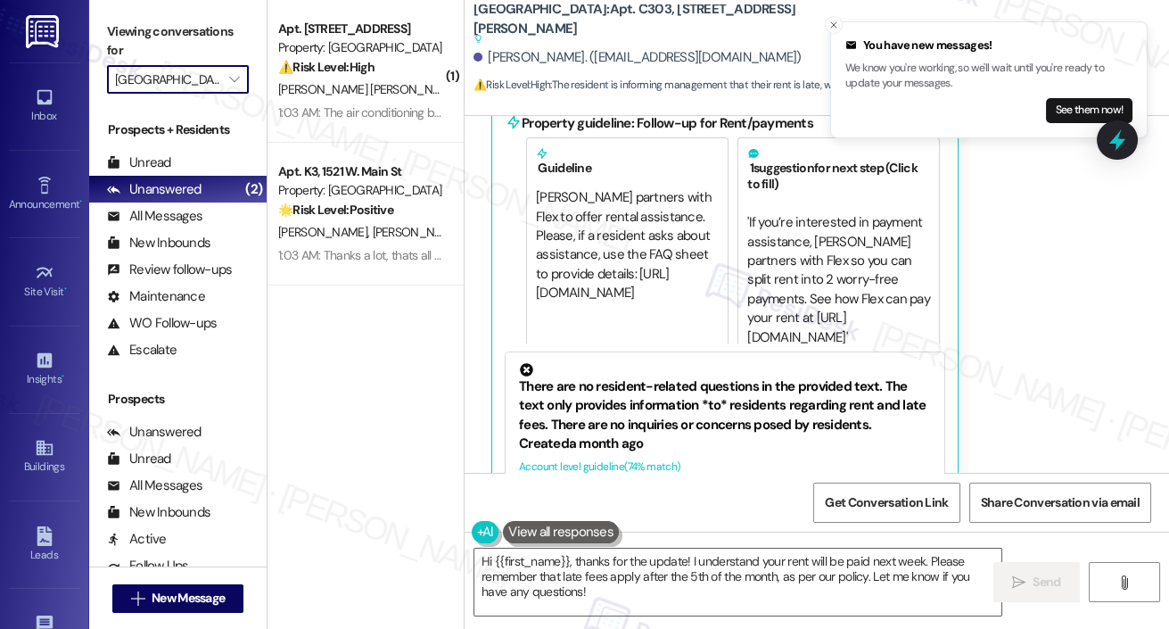
scroll to position [5858, 0]
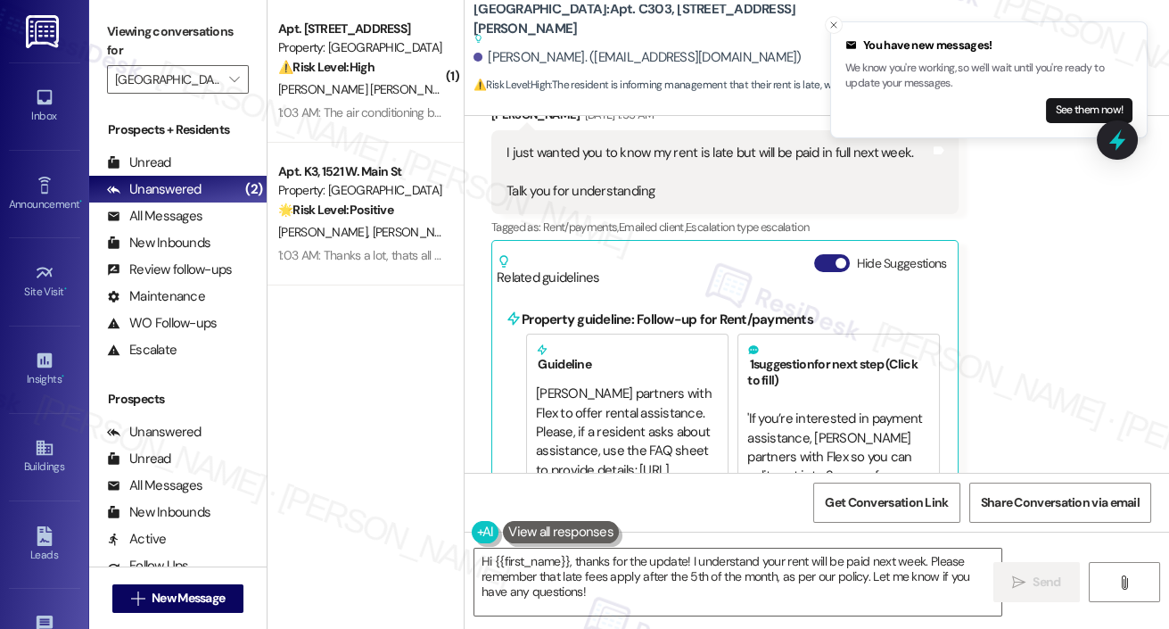
click at [825, 254] on button "Hide Suggestions" at bounding box center [832, 263] width 36 height 18
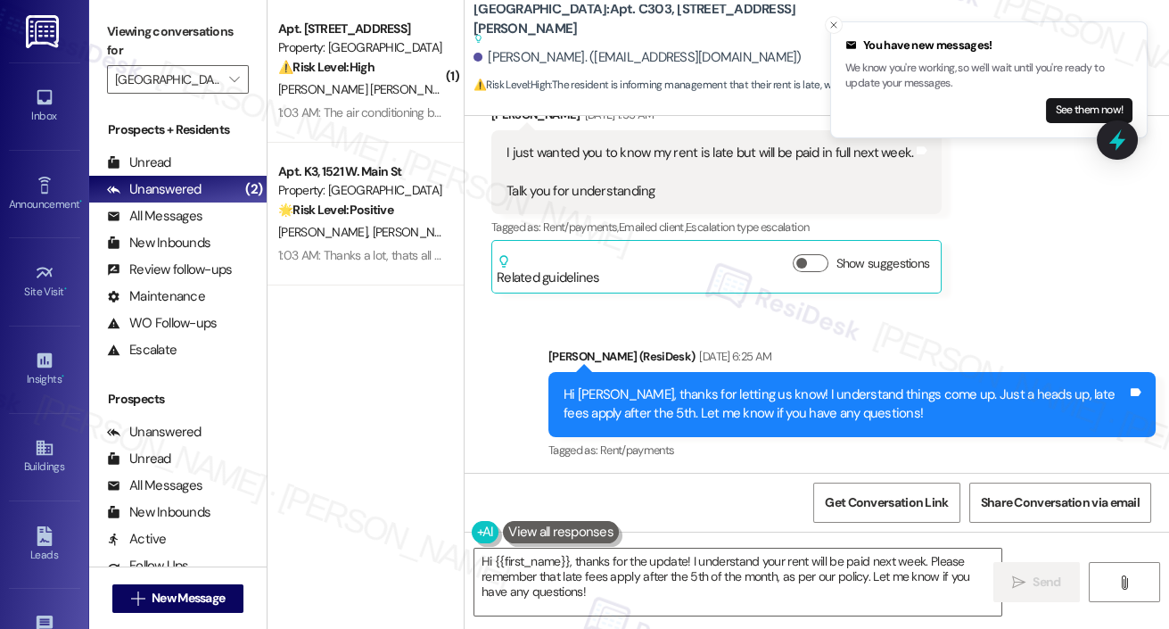
scroll to position [5745, 0]
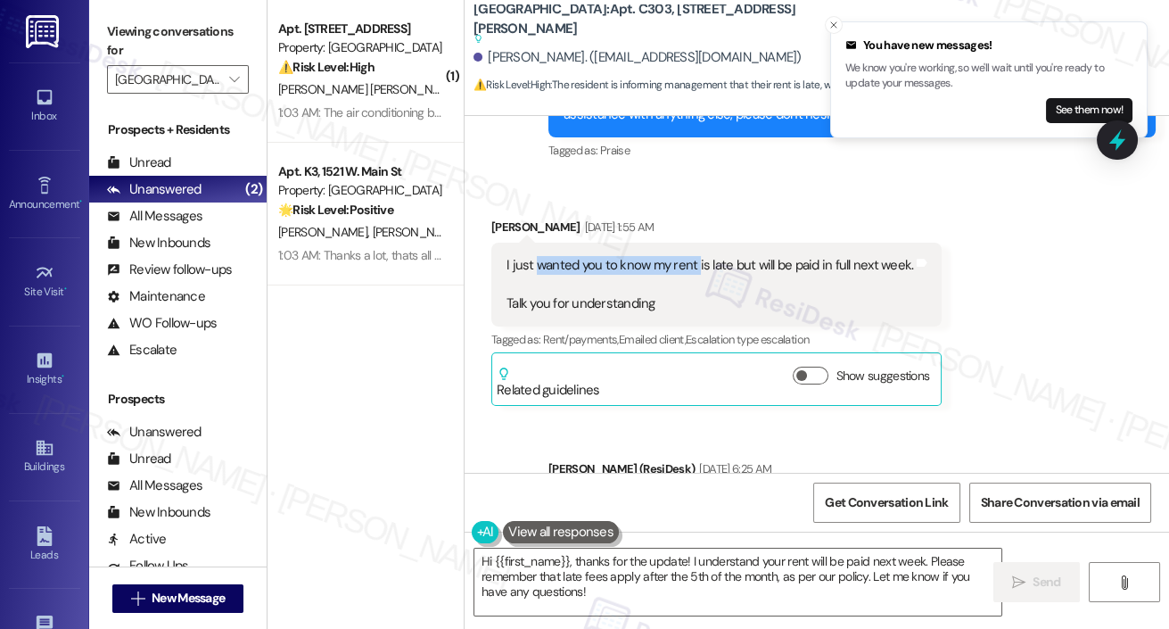
drag, startPoint x: 538, startPoint y: 243, endPoint x: 696, endPoint y: 248, distance: 157.9
click at [696, 256] on div "I just wanted you to know my rent is late but will be paid in full next week. T…" at bounding box center [710, 284] width 407 height 57
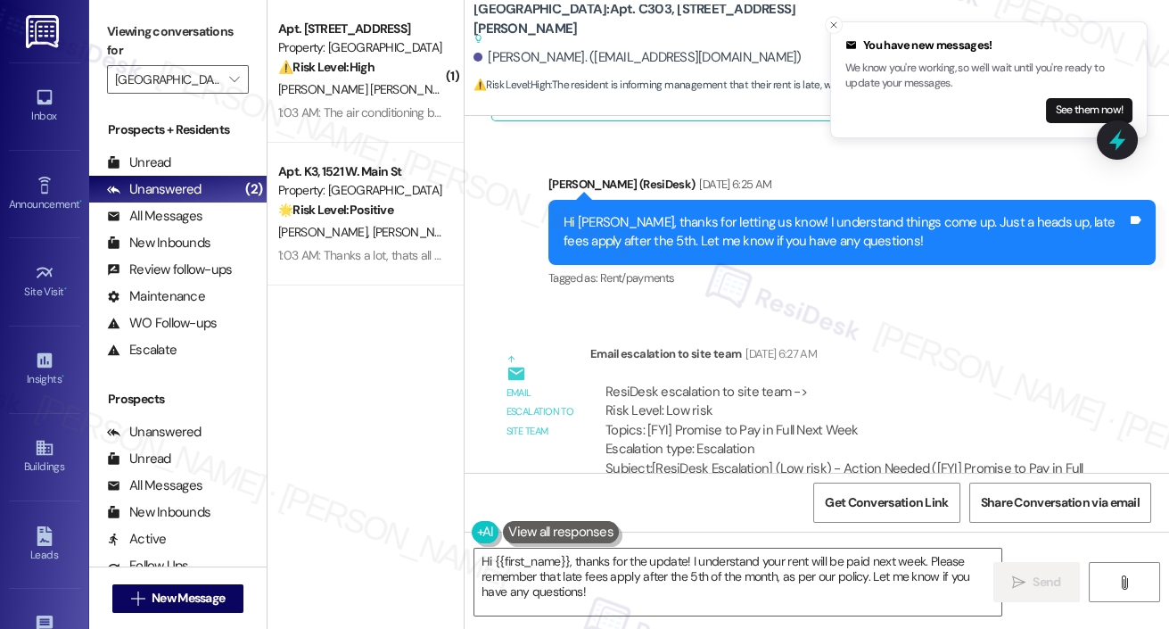
scroll to position [5918, 0]
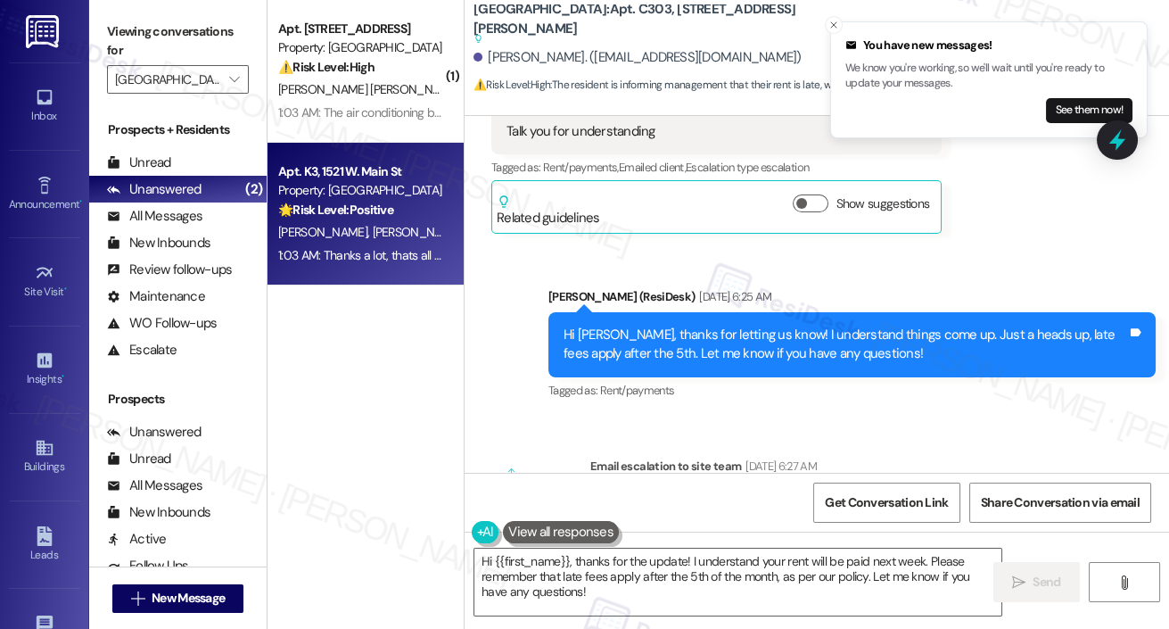
click at [372, 187] on div "Property: West Gate Arms" at bounding box center [360, 190] width 165 height 19
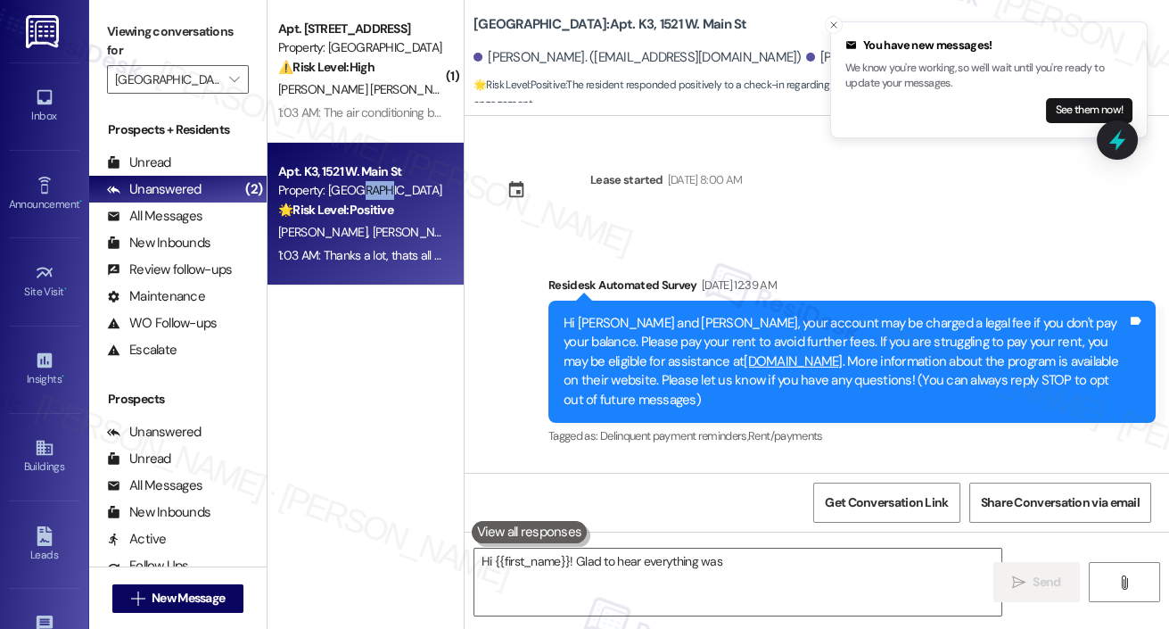
scroll to position [3402, 0]
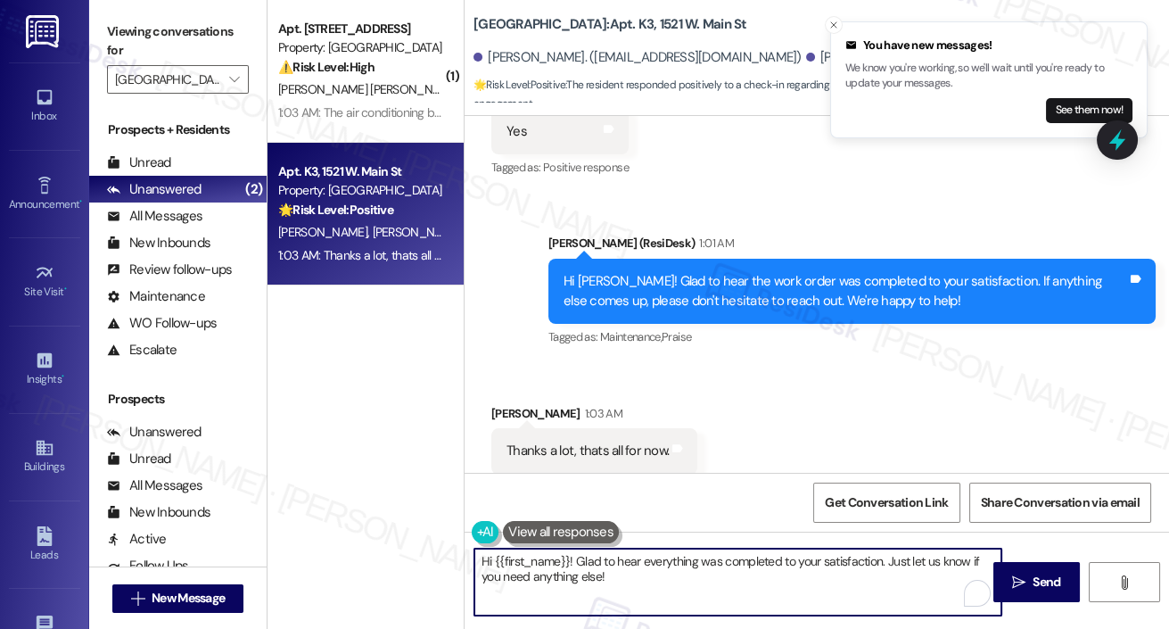
click at [652, 583] on textarea "Hi {{first_name}}! Glad to hear everything was completed to your satisfaction. …" at bounding box center [737, 581] width 527 height 67
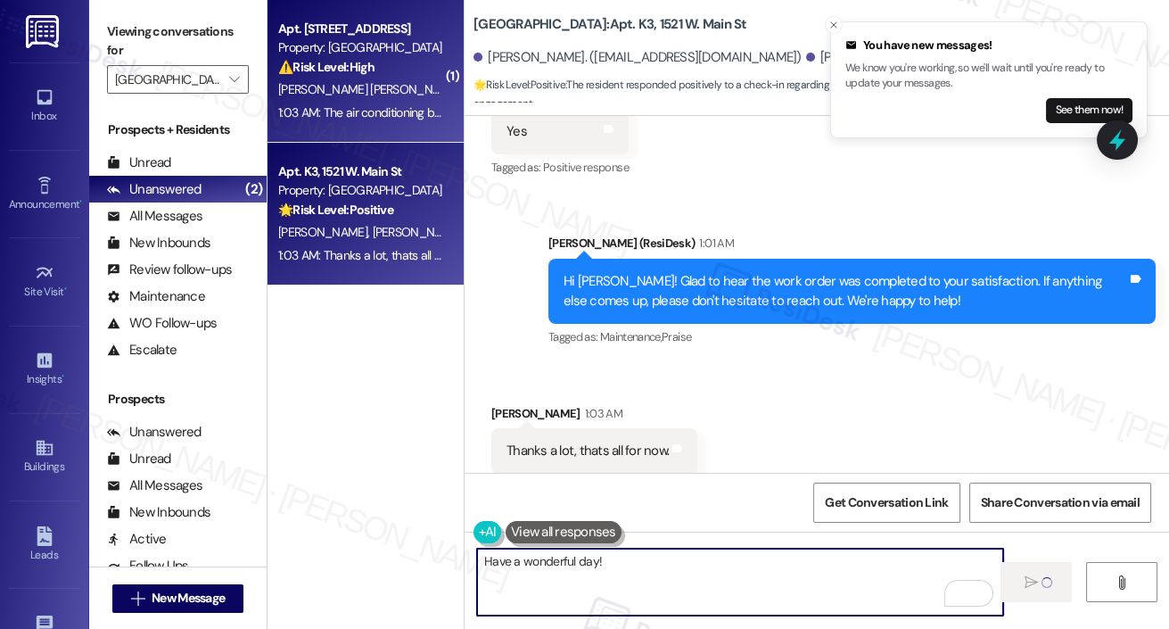
type textarea "Have a wonderful day!"
click at [352, 75] on strong "⚠️ Risk Level: High" at bounding box center [326, 67] width 96 height 16
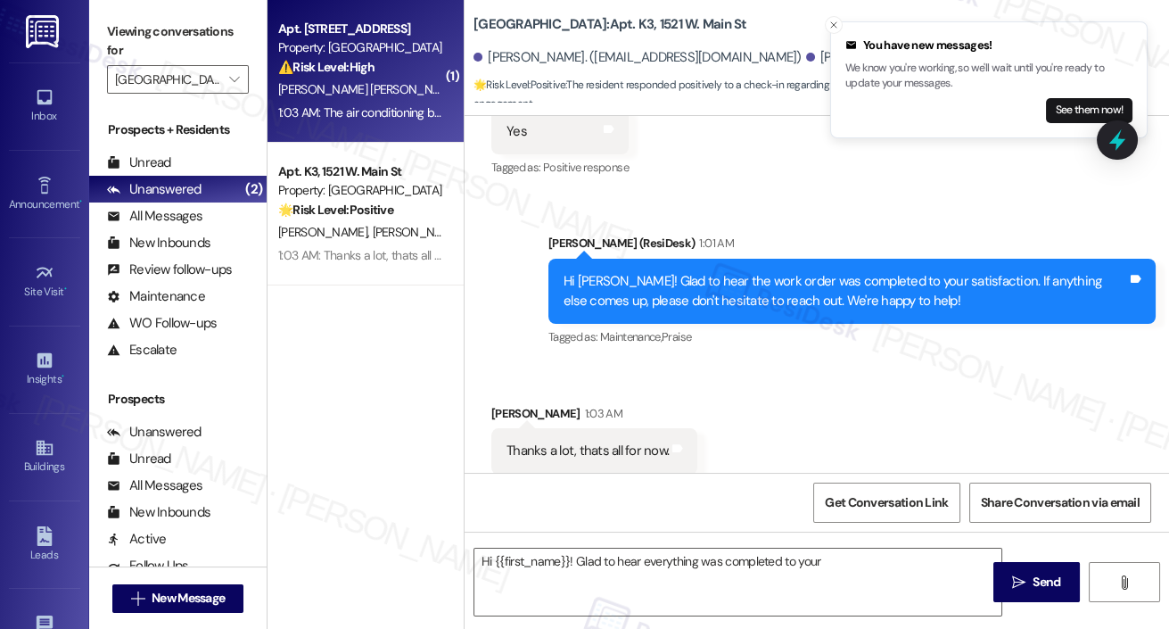
scroll to position [3402, 0]
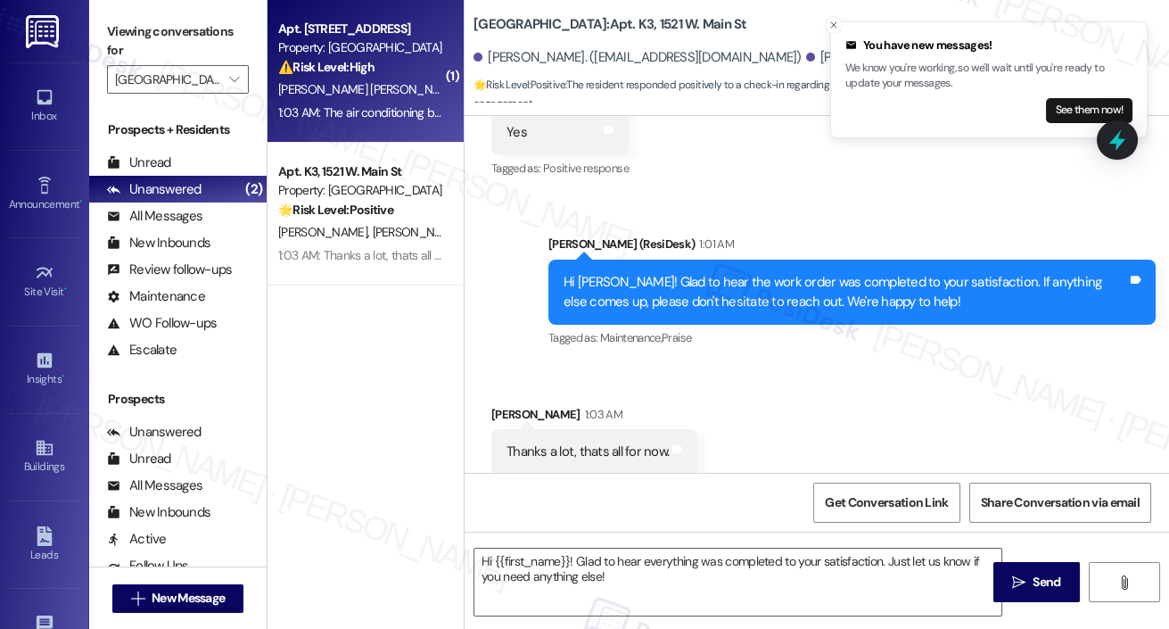
type textarea "Fetching suggested responses. Please feel free to read through the conversation…"
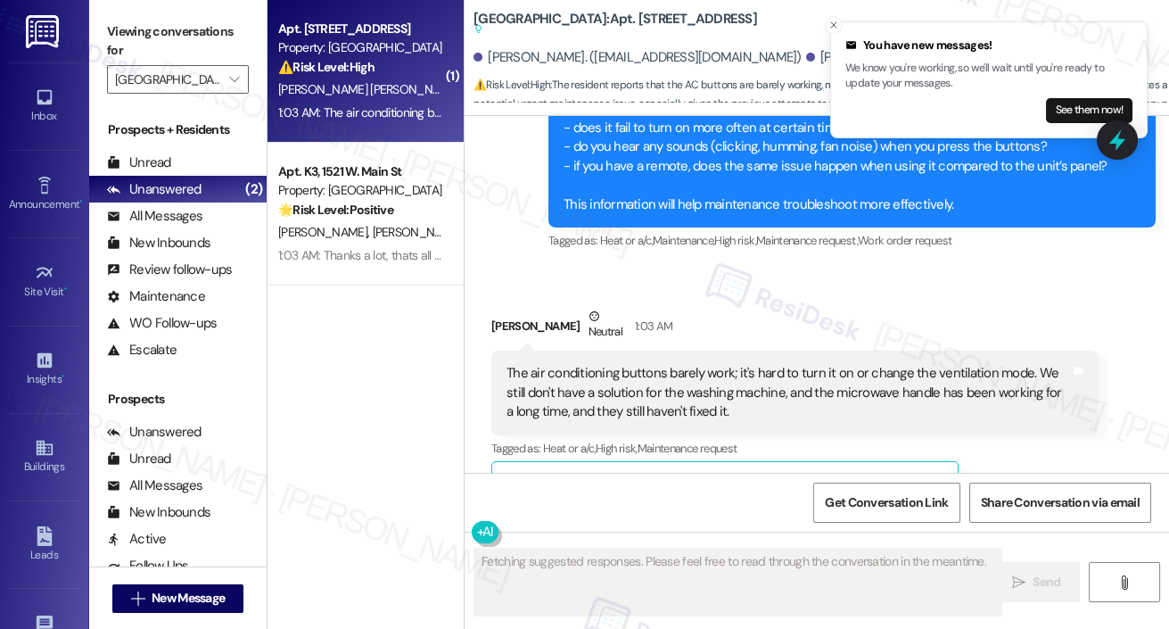
scroll to position [9405, 0]
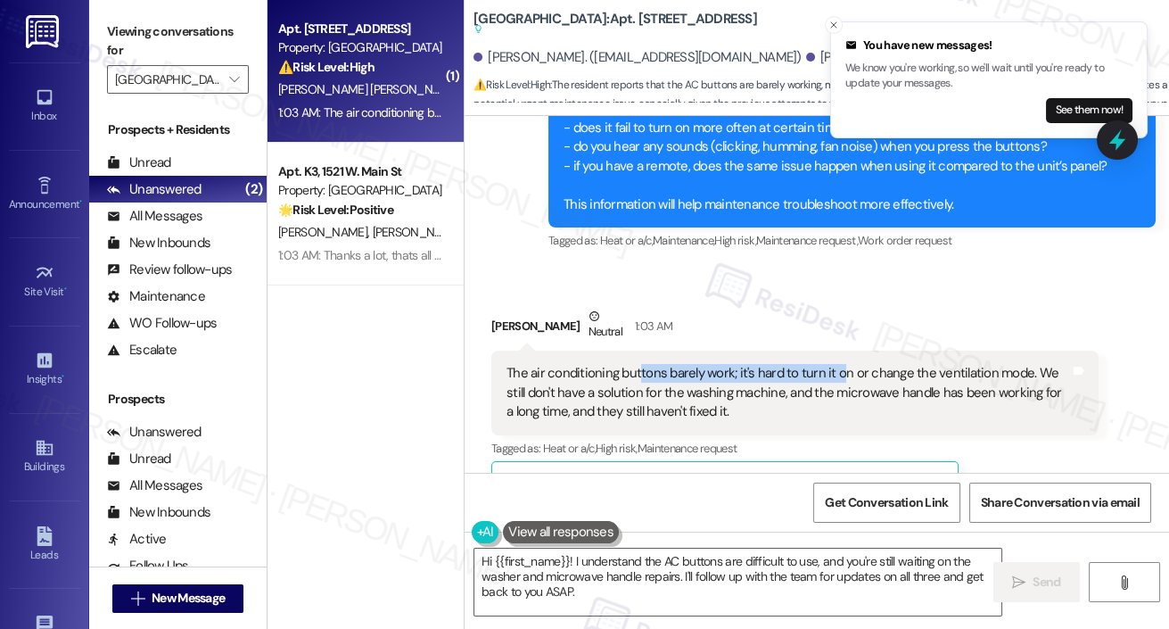
drag, startPoint x: 639, startPoint y: 222, endPoint x: 839, endPoint y: 229, distance: 200.8
click at [839, 364] on div "The air conditioning buttons barely work; it's hard to turn it on or change the…" at bounding box center [789, 392] width 564 height 57
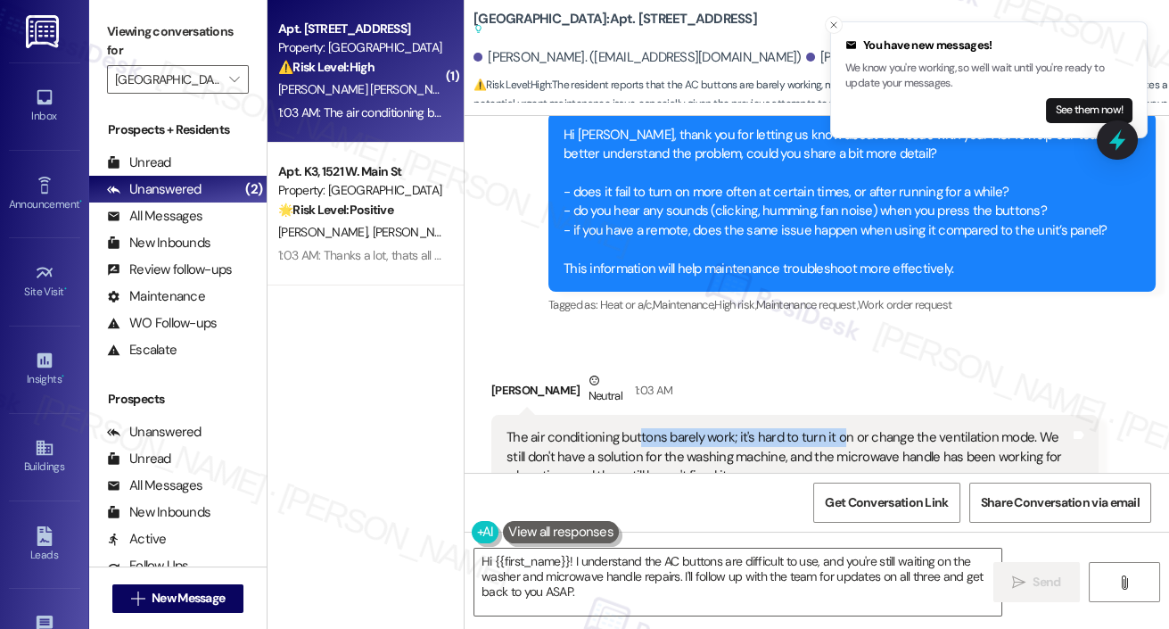
scroll to position [9389, 0]
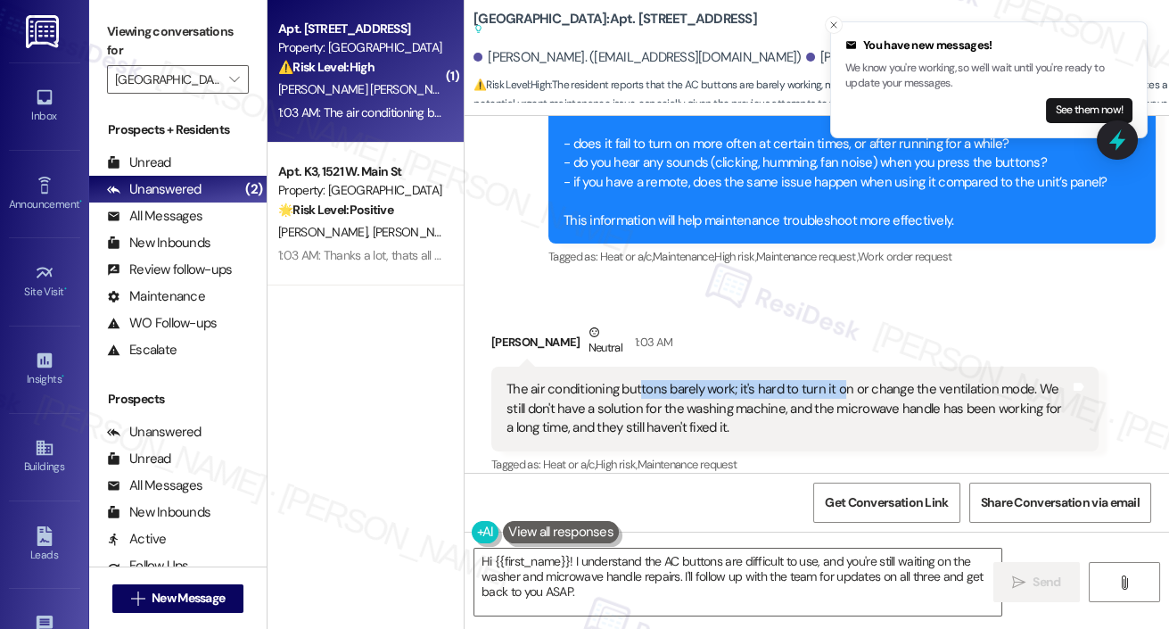
click at [840, 380] on div "The air conditioning buttons barely work; it's hard to turn it on or change the…" at bounding box center [789, 408] width 564 height 57
click at [833, 28] on icon "Close toast" at bounding box center [834, 25] width 11 height 11
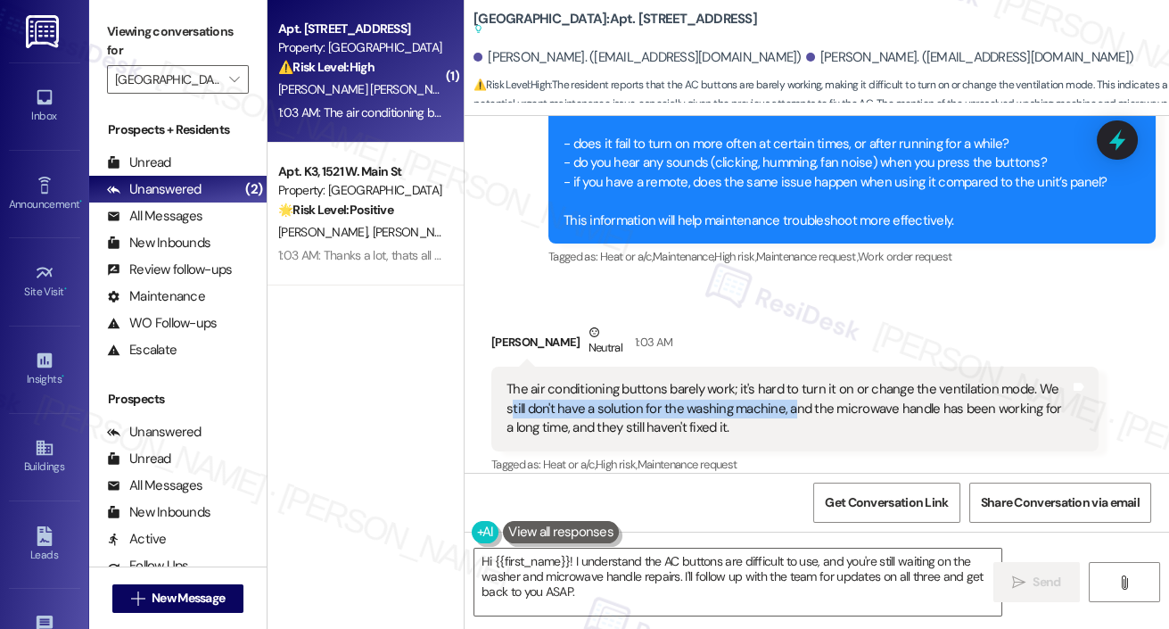
drag, startPoint x: 512, startPoint y: 256, endPoint x: 793, endPoint y: 262, distance: 281.0
click at [793, 380] on div "The air conditioning buttons barely work; it's hard to turn it on or change the…" at bounding box center [789, 408] width 564 height 57
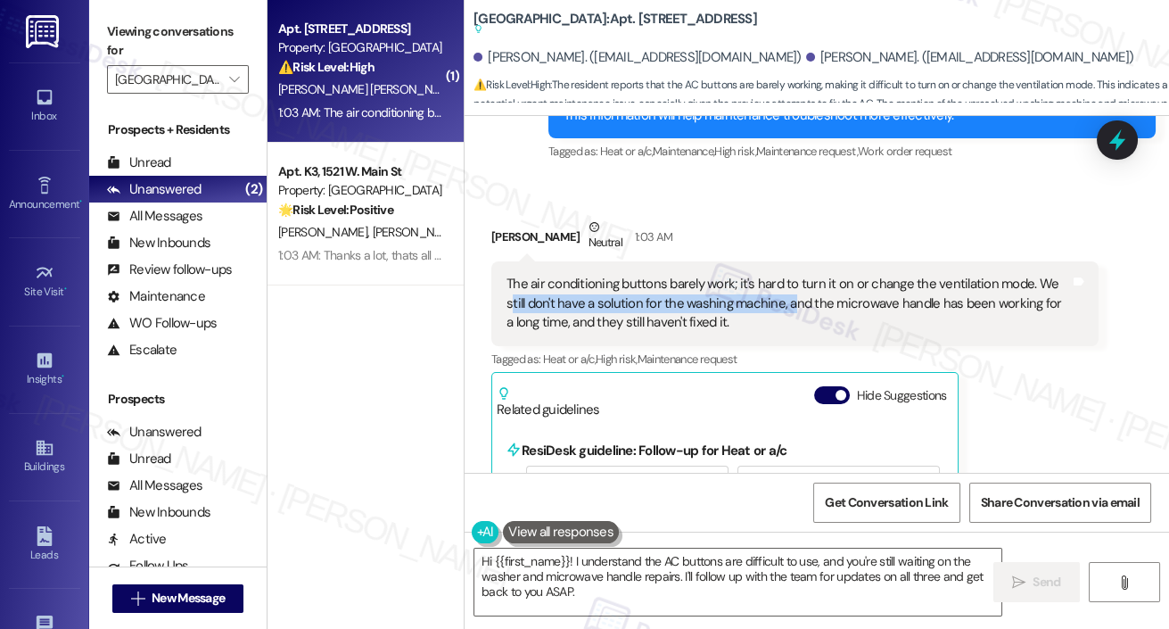
scroll to position [9557, 0]
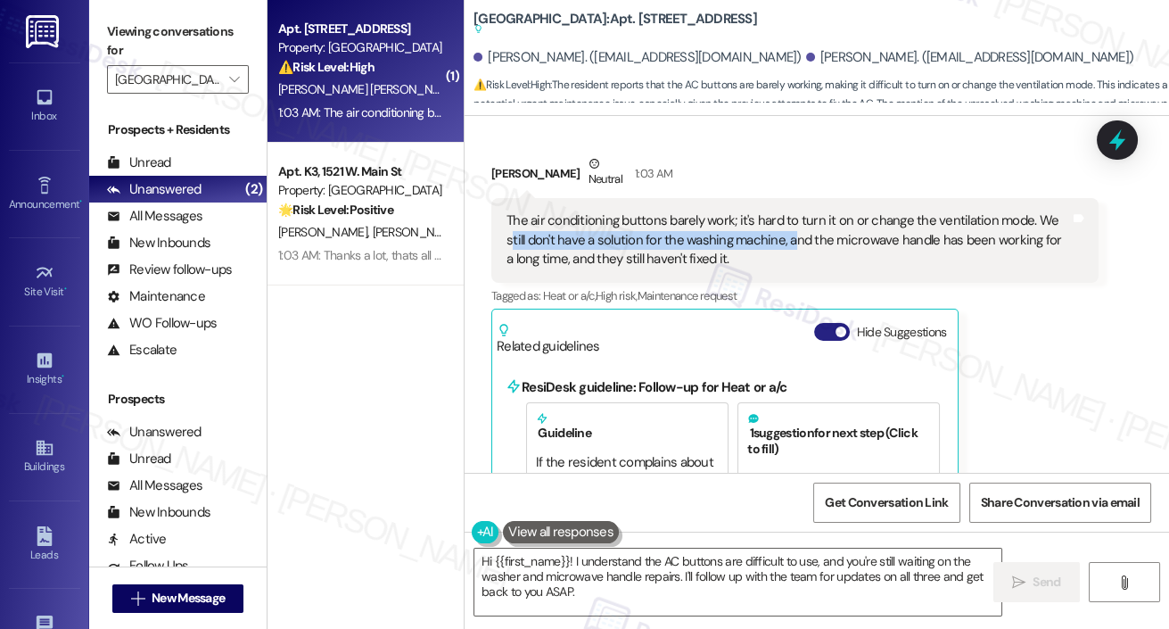
click at [824, 323] on button "Hide Suggestions" at bounding box center [832, 332] width 36 height 18
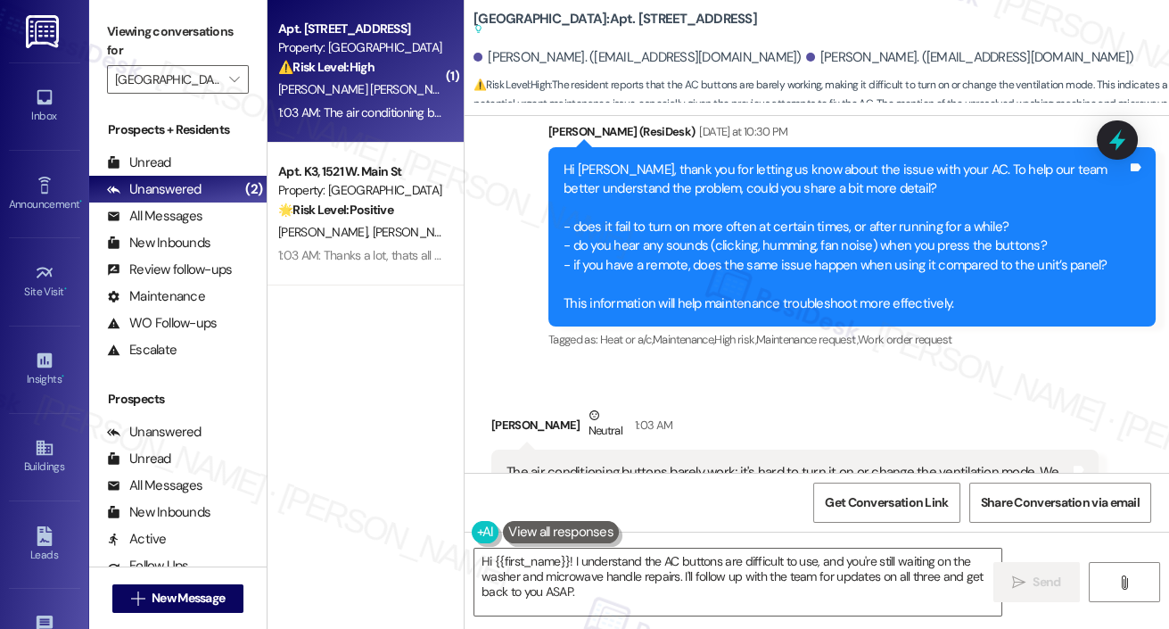
click at [665, 463] on div "The air conditioning buttons barely work; it's hard to turn it on or change the…" at bounding box center [789, 491] width 564 height 57
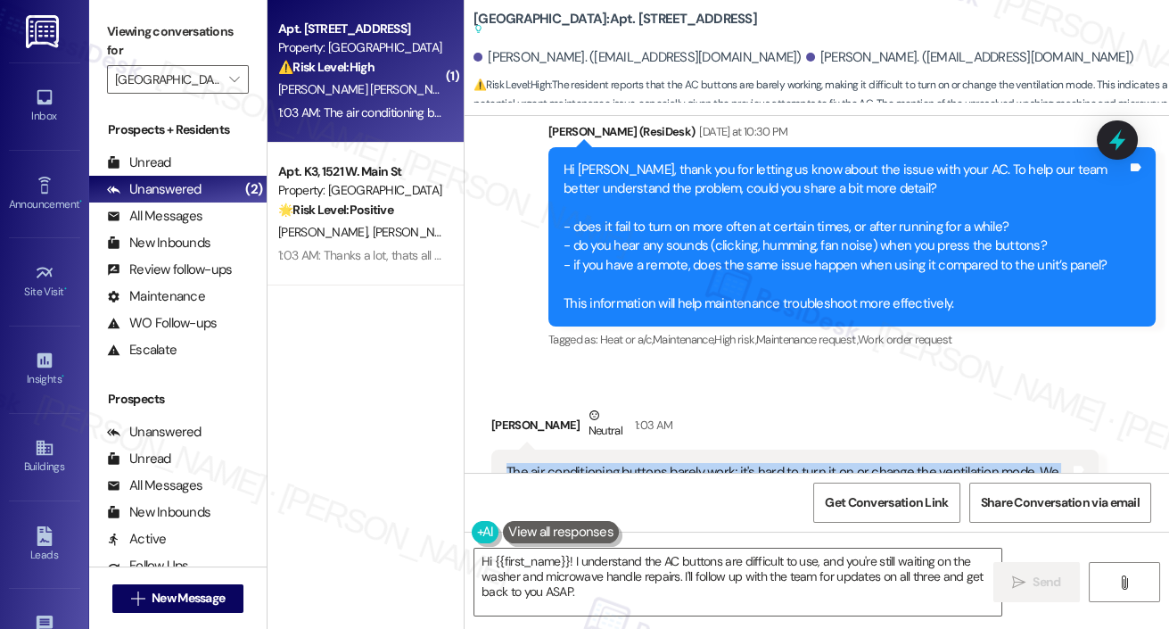
drag, startPoint x: 497, startPoint y: 317, endPoint x: 757, endPoint y: 353, distance: 263.0
click at [757, 449] on div "The air conditioning buttons barely work; it's hard to turn it on or change the…" at bounding box center [794, 491] width 607 height 84
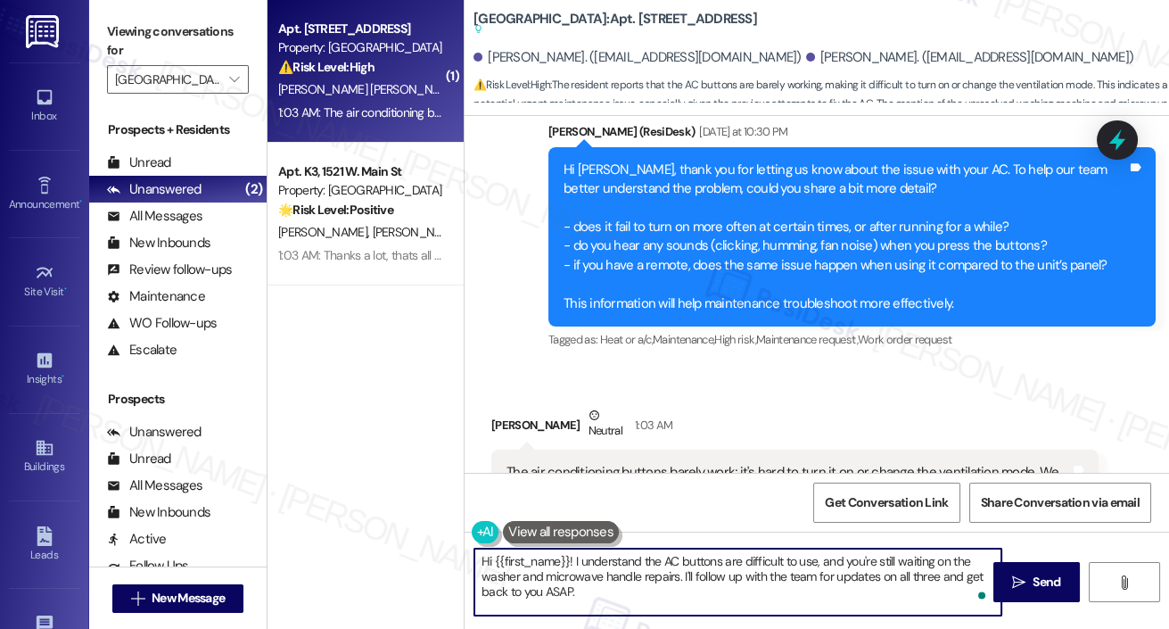
drag, startPoint x: 600, startPoint y: 563, endPoint x: 822, endPoint y: 573, distance: 222.3
click at [822, 573] on textarea "Hi {{first_name}}! I understand the AC buttons are difficult to use, and you're…" at bounding box center [737, 581] width 527 height 67
click at [670, 590] on textarea "Hi {{first_name}}! I understand the AC buttons are difficult to use, and you're…" at bounding box center [737, 581] width 527 height 67
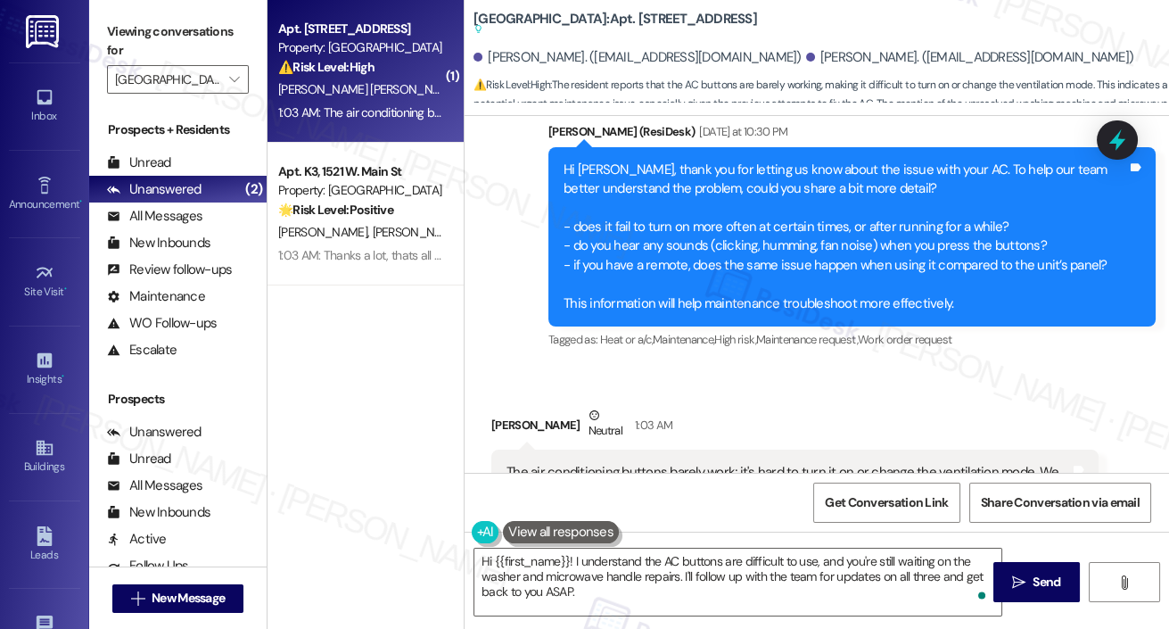
click at [503, 406] on div "Dilcia Ulloa Ulloa Neutral 1:03 AM" at bounding box center [794, 428] width 607 height 44
copy div "Dilcia"
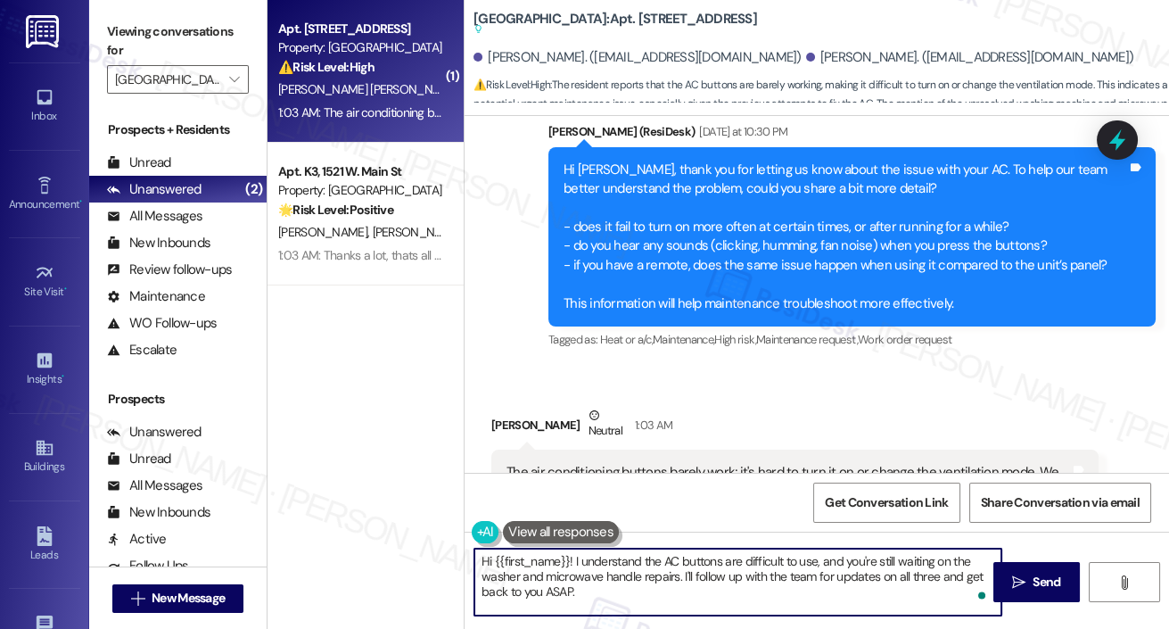
drag, startPoint x: 494, startPoint y: 561, endPoint x: 571, endPoint y: 562, distance: 76.7
click at [571, 562] on textarea "Hi {{first_name}}! I understand the AC buttons are difficult to use, and you're…" at bounding box center [737, 581] width 527 height 67
paste textarea "Dilcia"
click at [623, 592] on textarea "Hi Dilcia! I understand the AC buttons are difficult to use, and you're still w…" at bounding box center [737, 581] width 527 height 67
type textarea "Hi Dilcia! I understand the AC buttons are difficult to use, and you're still w…"
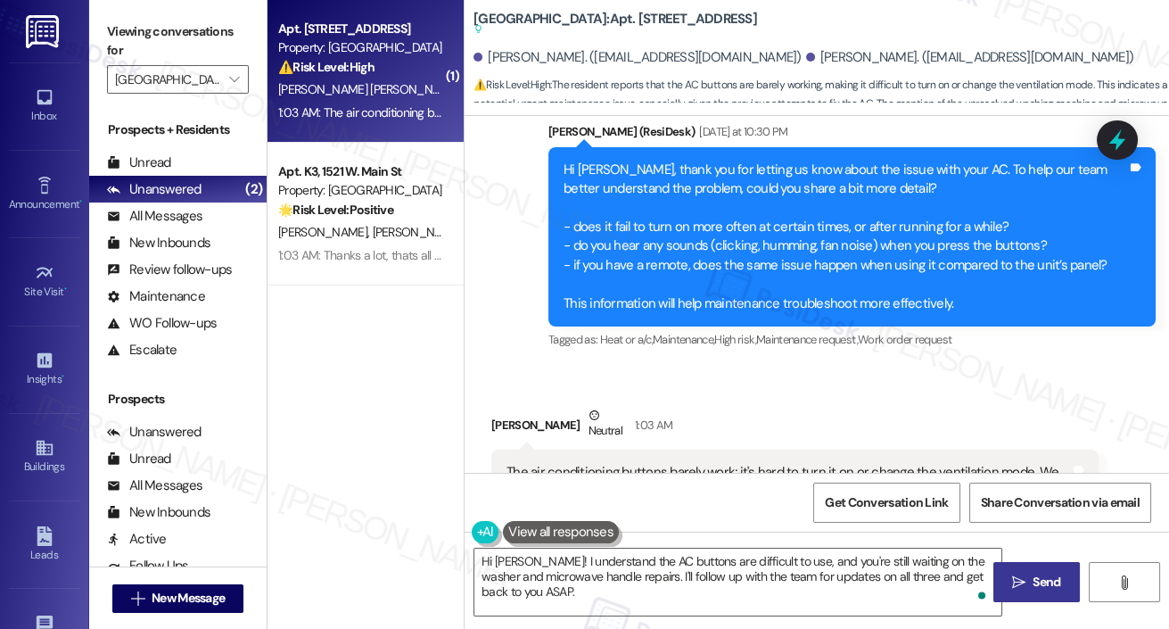
click at [1036, 596] on button " Send" at bounding box center [1037, 582] width 87 height 40
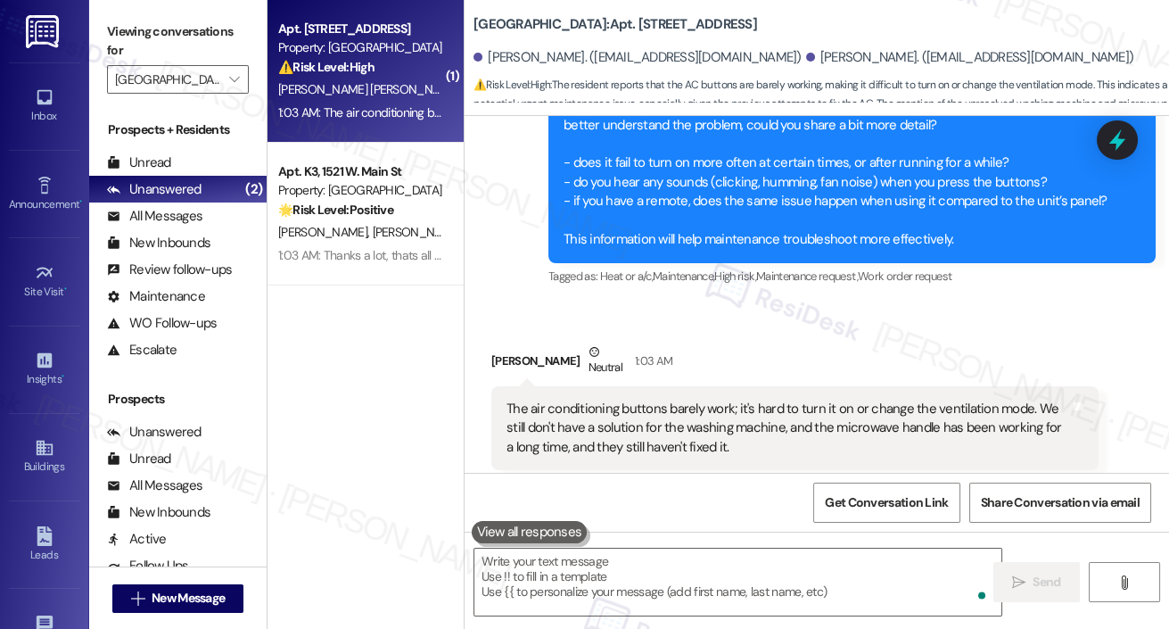
scroll to position [9363, 0]
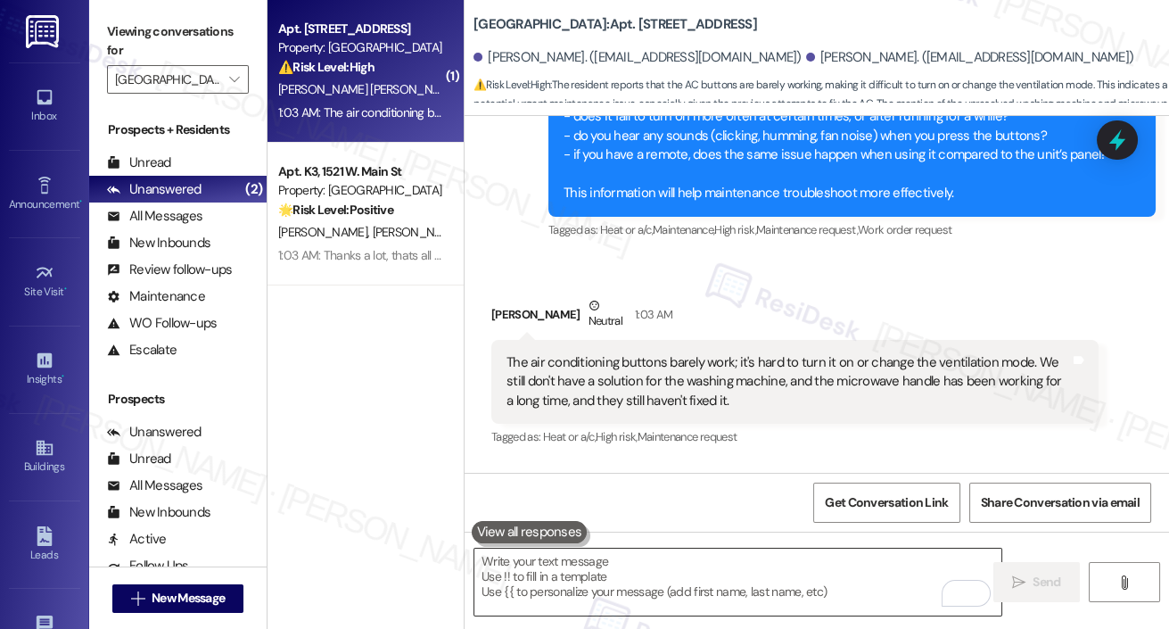
click at [635, 582] on textarea "To enrich screen reader interactions, please activate Accessibility in Grammarl…" at bounding box center [737, 581] width 527 height 67
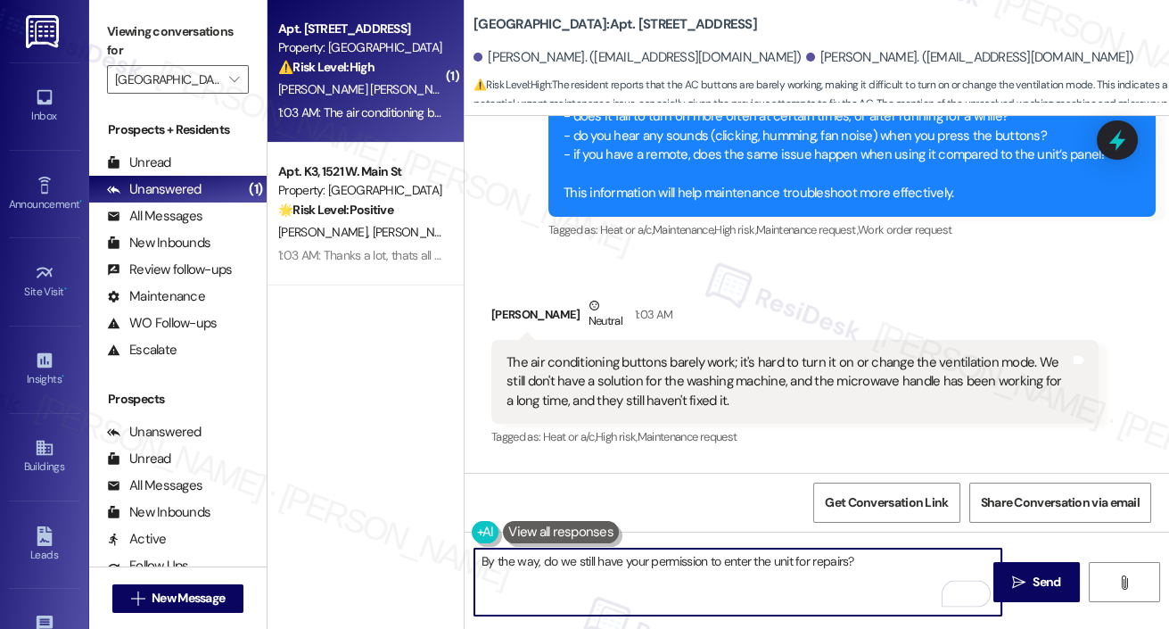
click at [834, 578] on textarea "By the way, do we still have your permission to enter the unit for repairs?" at bounding box center [737, 581] width 527 height 67
type textarea "By the way, do we still have your permission to enter the unit for repairs?"
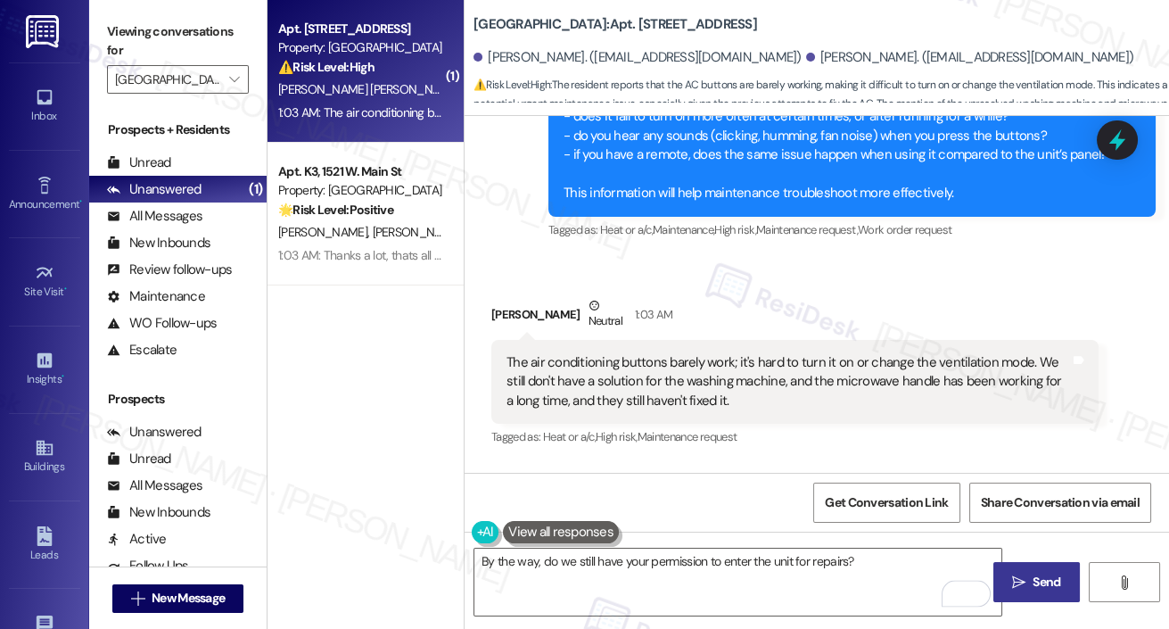
click at [1057, 590] on span "Send" at bounding box center [1047, 582] width 28 height 19
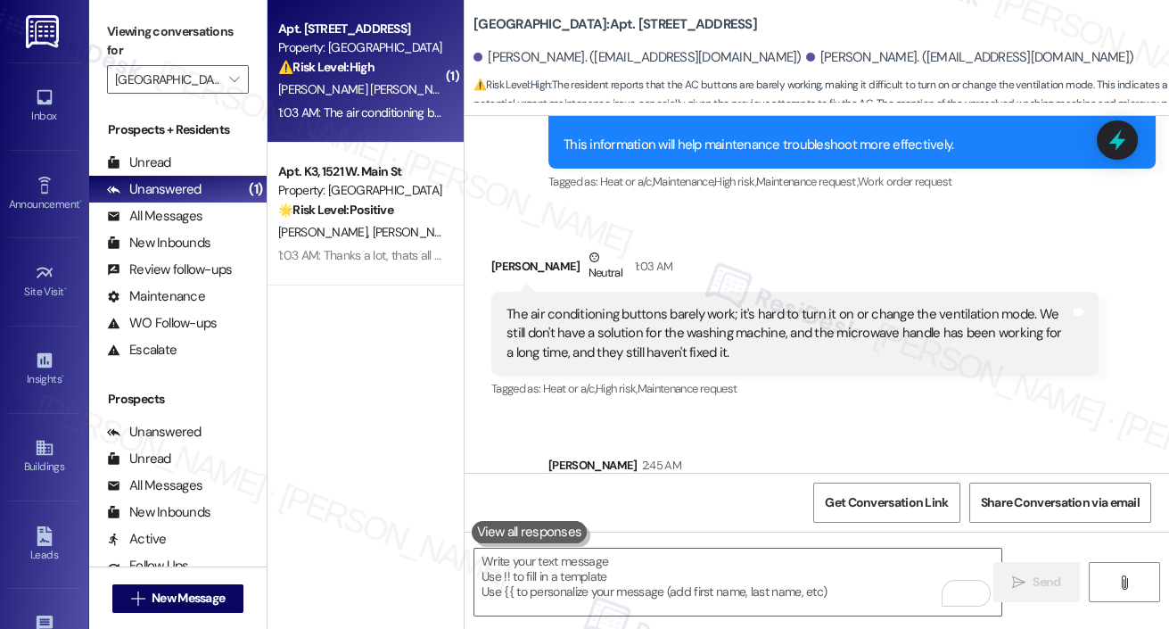
scroll to position [9487, 0]
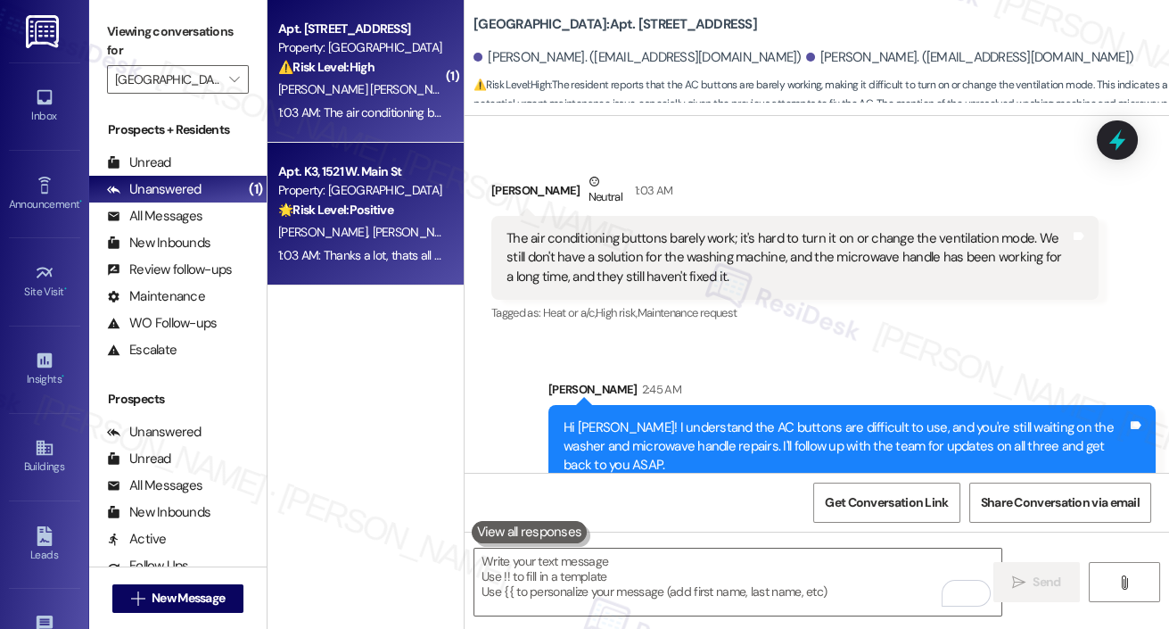
click at [378, 237] on div "L. Solis A. Mendez" at bounding box center [360, 232] width 169 height 22
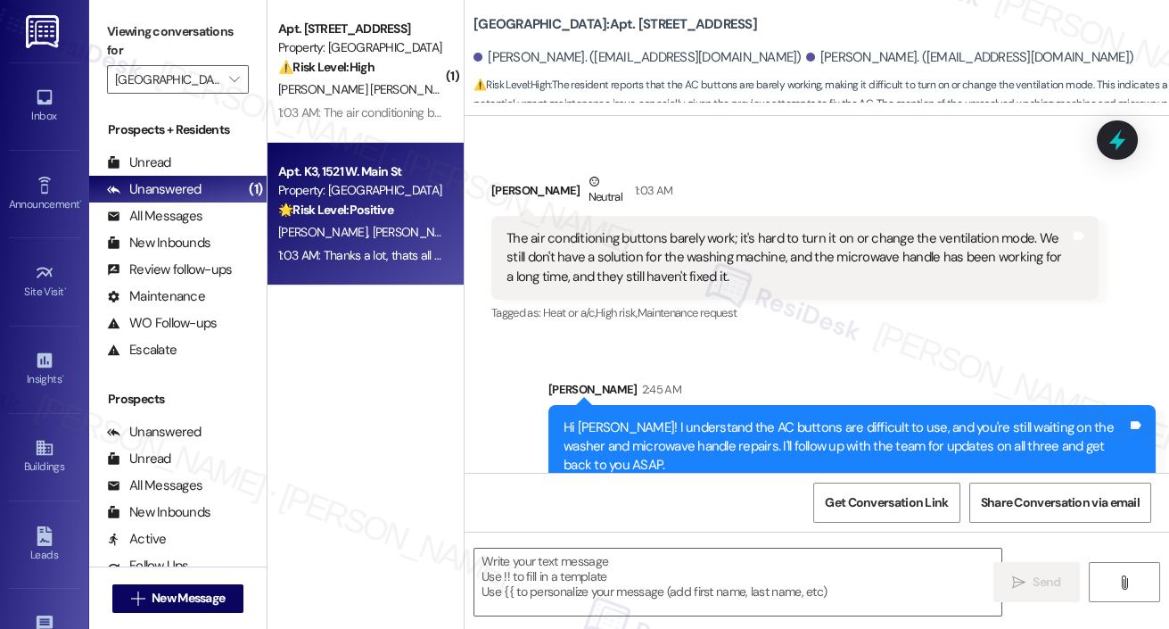
type textarea "Fetching suggested responses. Please feel free to read through the conversation…"
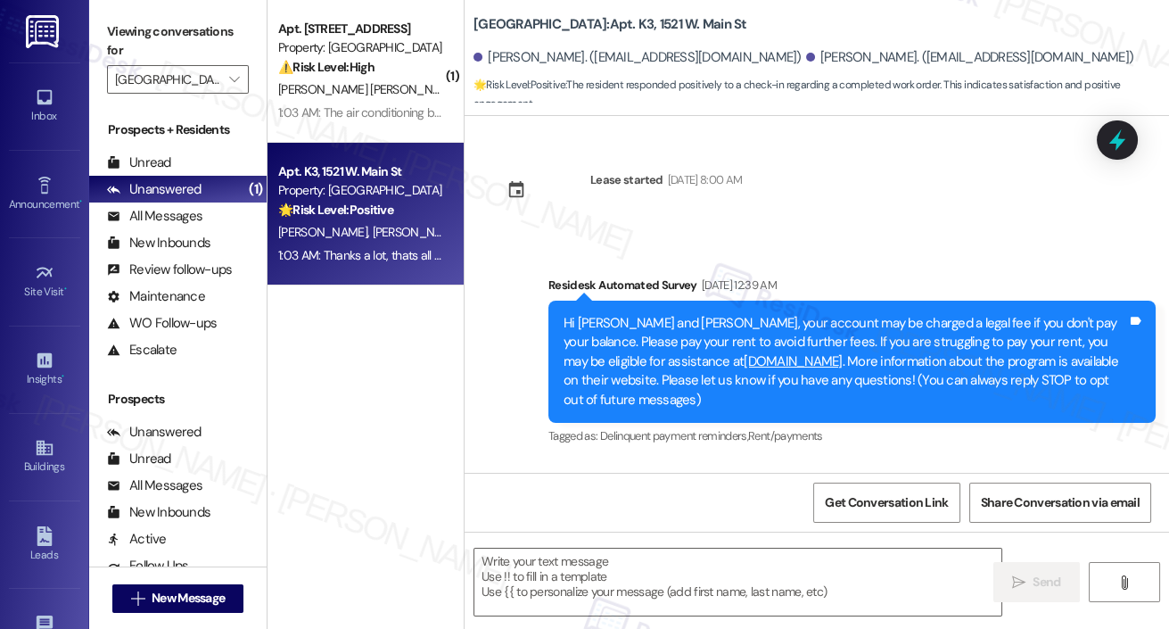
scroll to position [3553, 0]
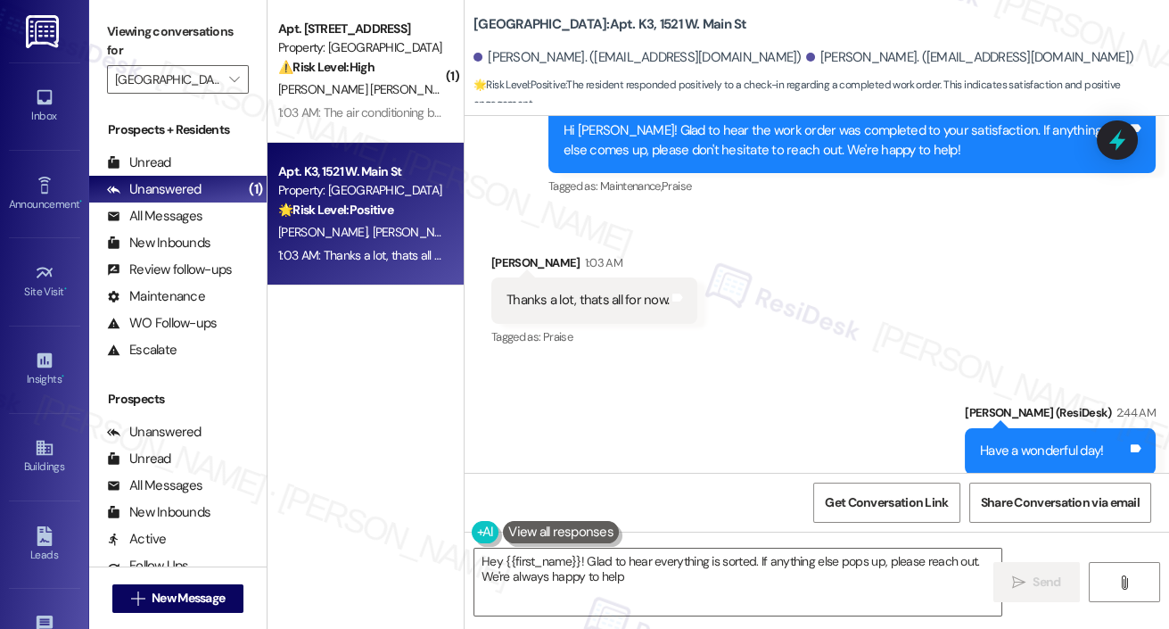
type textarea "Hey {{first_name}}! Glad to hear everything is sorted. If anything else pops up…"
click at [236, 82] on icon "" at bounding box center [234, 79] width 10 height 14
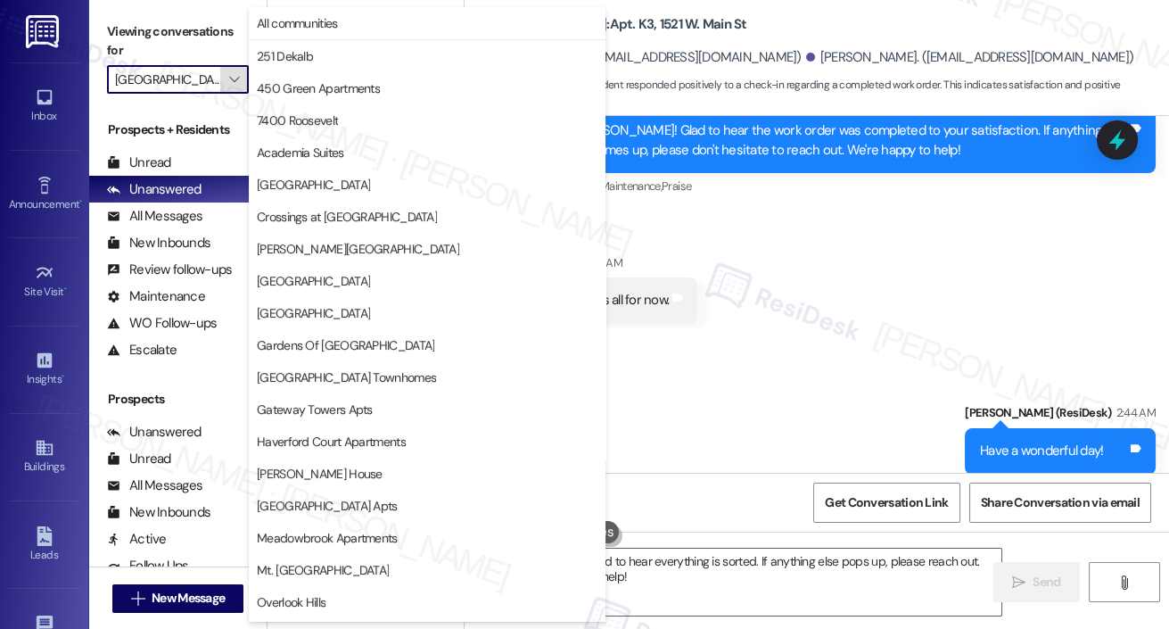
scroll to position [445, 0]
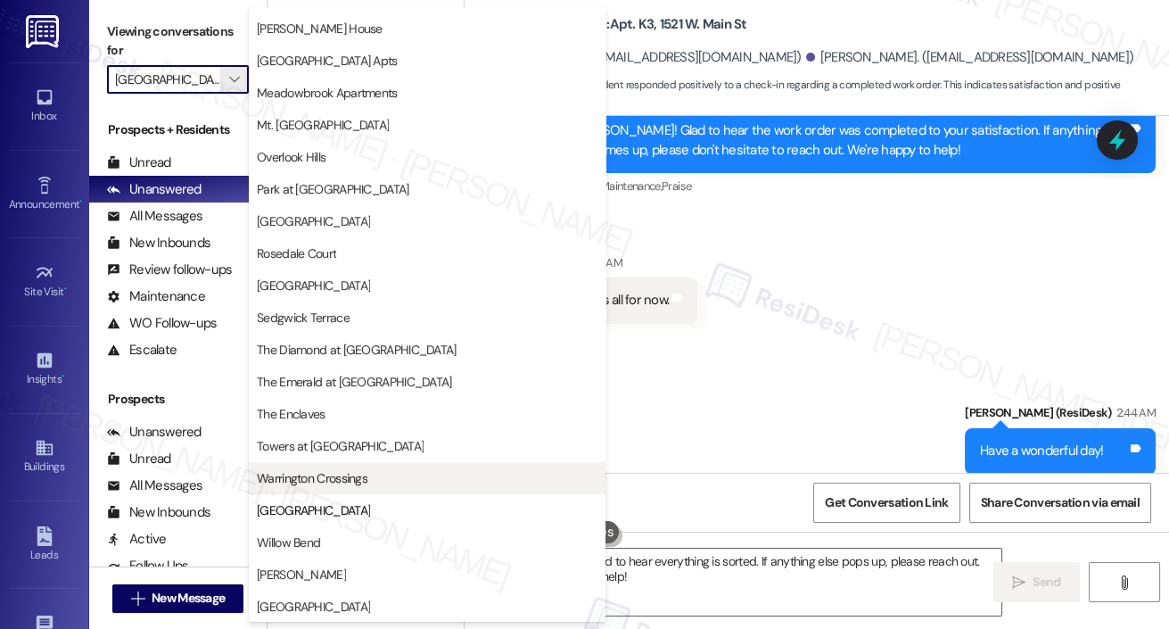
click at [331, 484] on span "Warrington Crossings" at bounding box center [312, 478] width 111 height 18
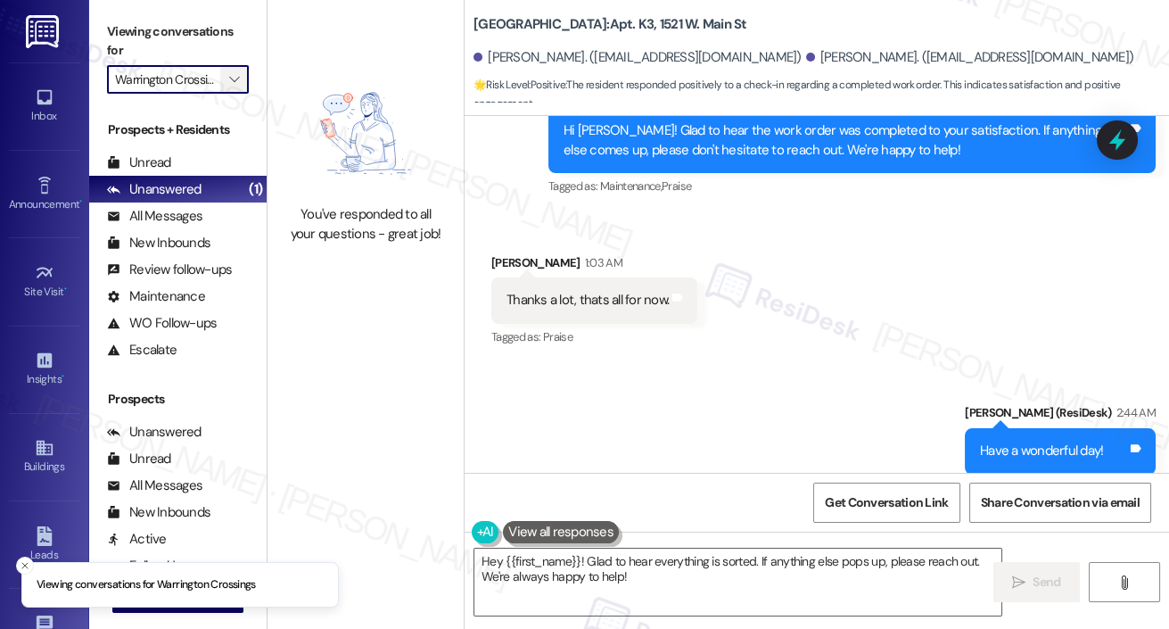
click at [239, 72] on icon "" at bounding box center [234, 79] width 10 height 14
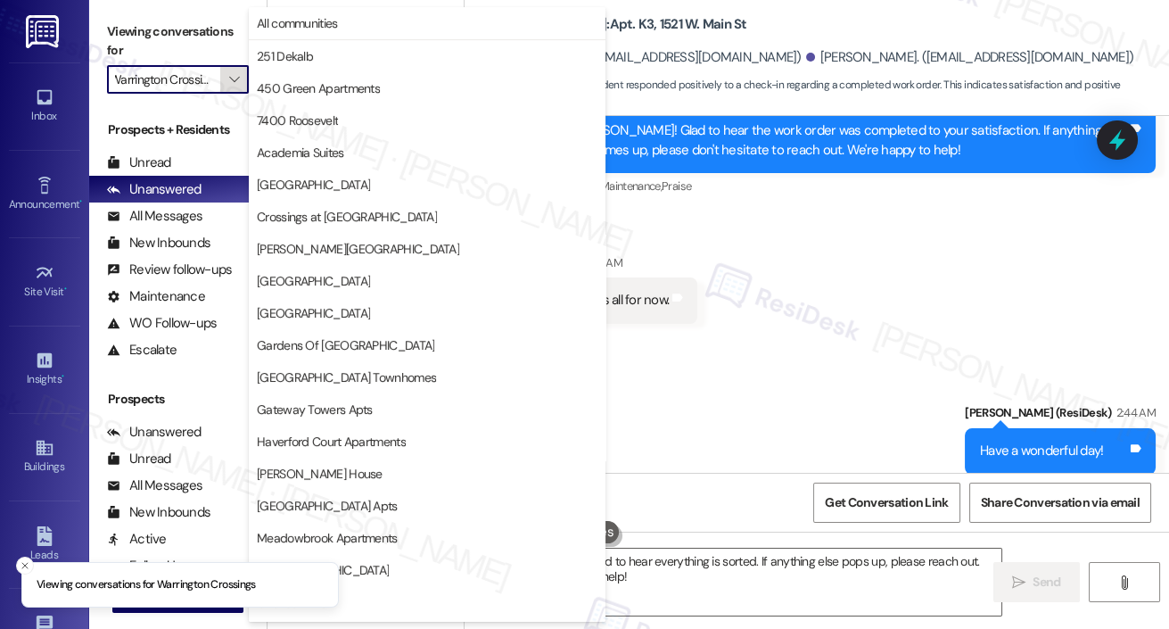
scroll to position [445, 0]
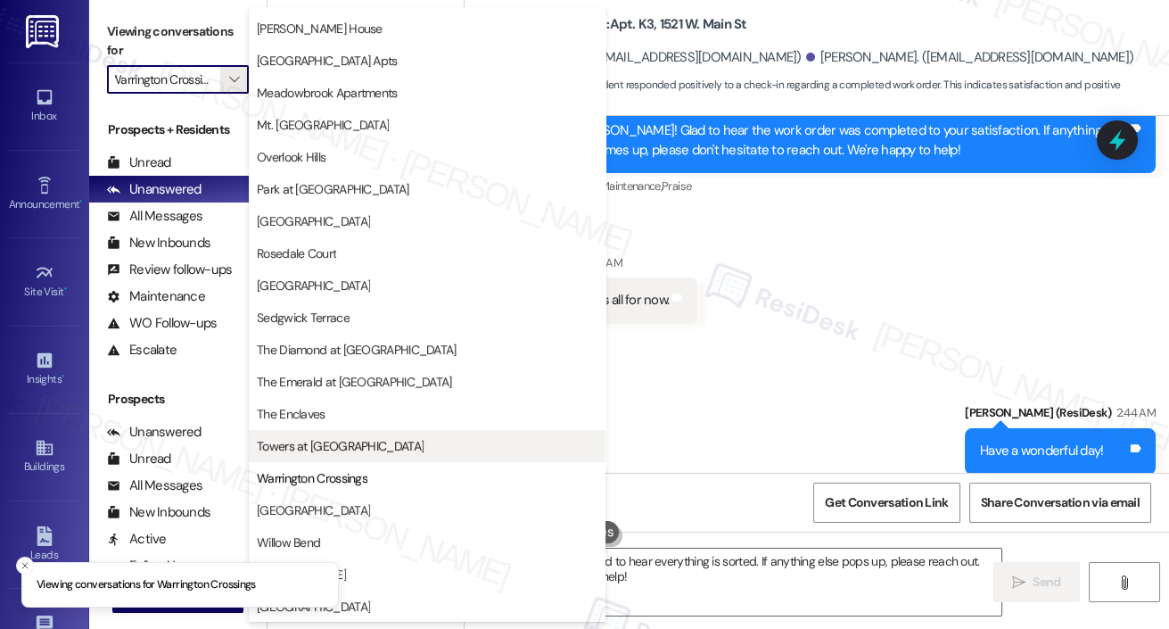
click at [317, 451] on span "Towers at [GEOGRAPHIC_DATA]" at bounding box center [340, 446] width 167 height 18
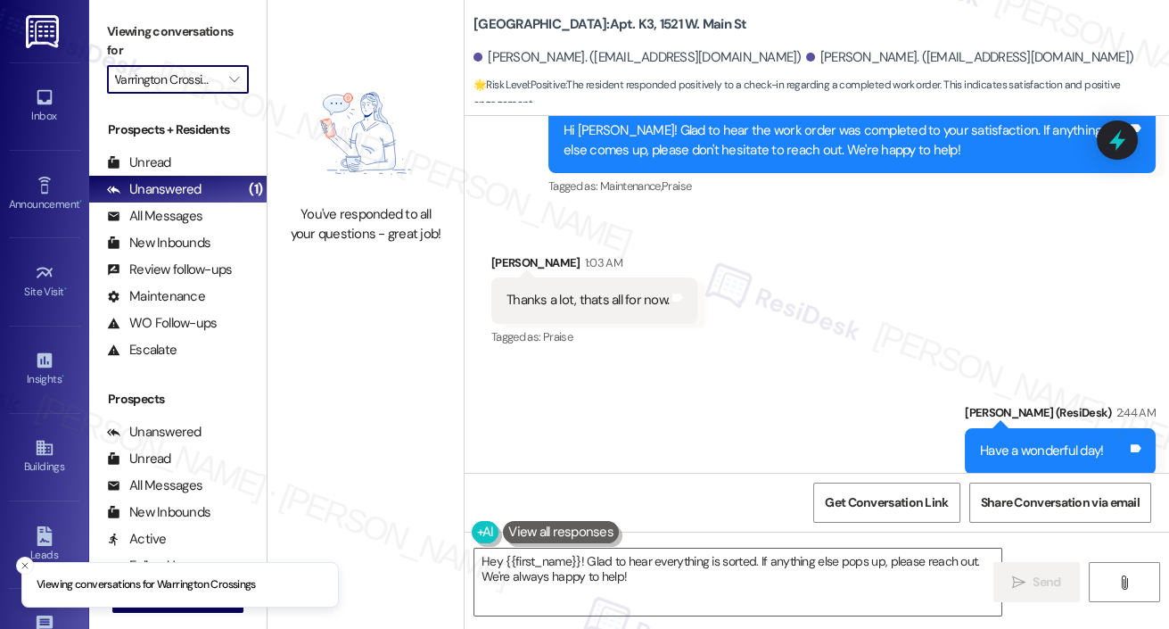
type input "Towers at [GEOGRAPHIC_DATA]"
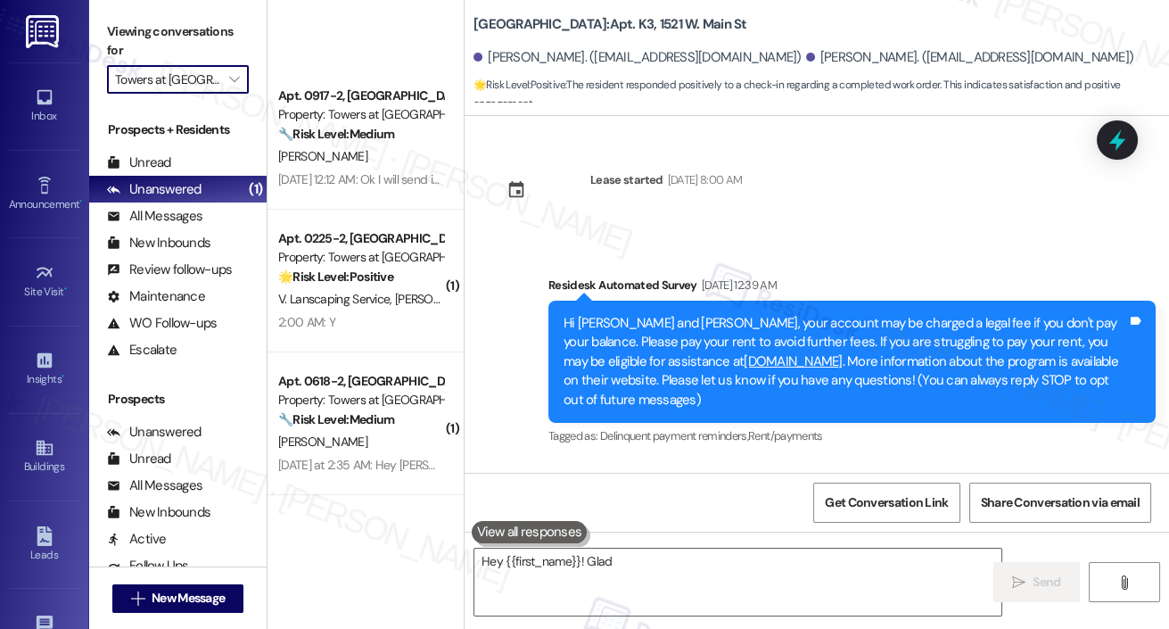
scroll to position [1067, 0]
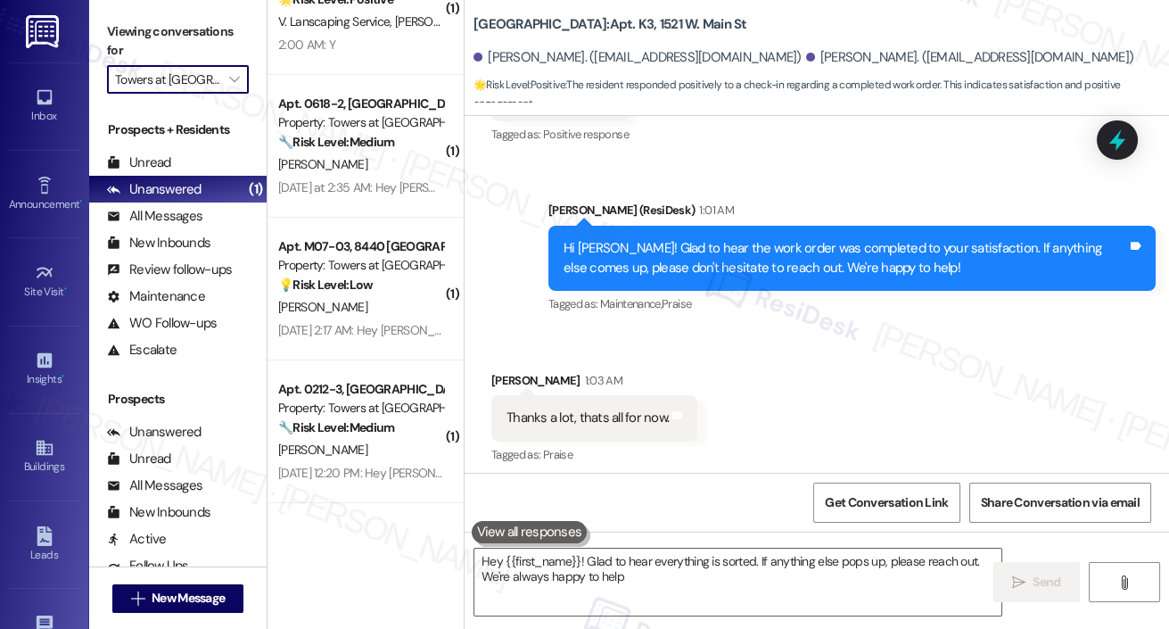
type textarea "Hey {{first_name}}! Glad to hear everything is sorted. If anything else pops up…"
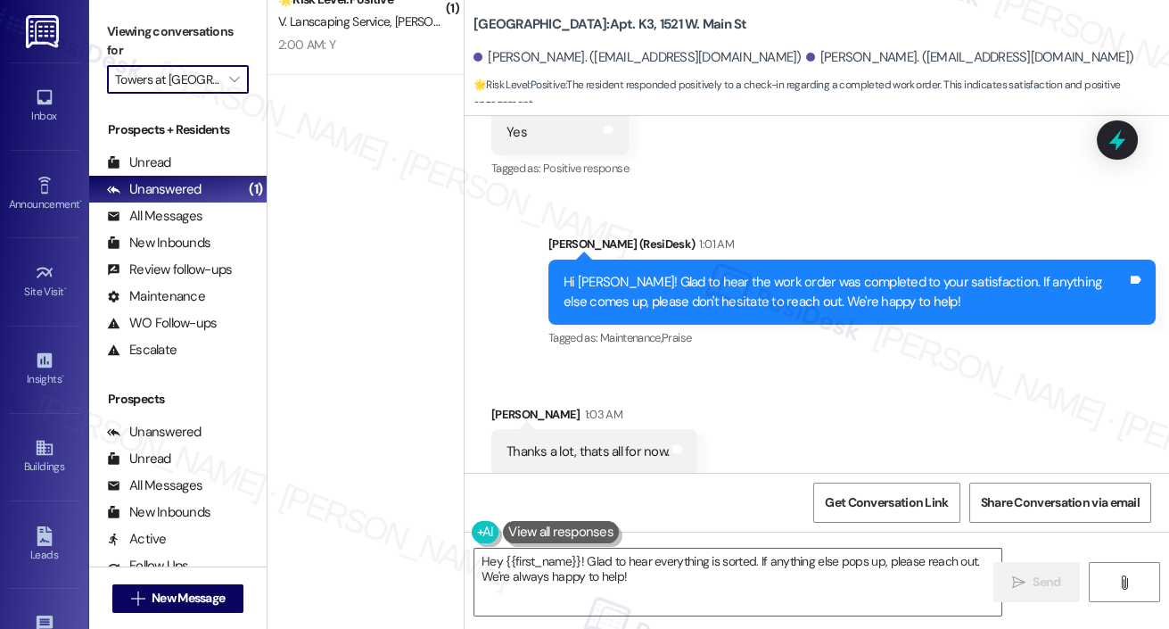
scroll to position [0, 0]
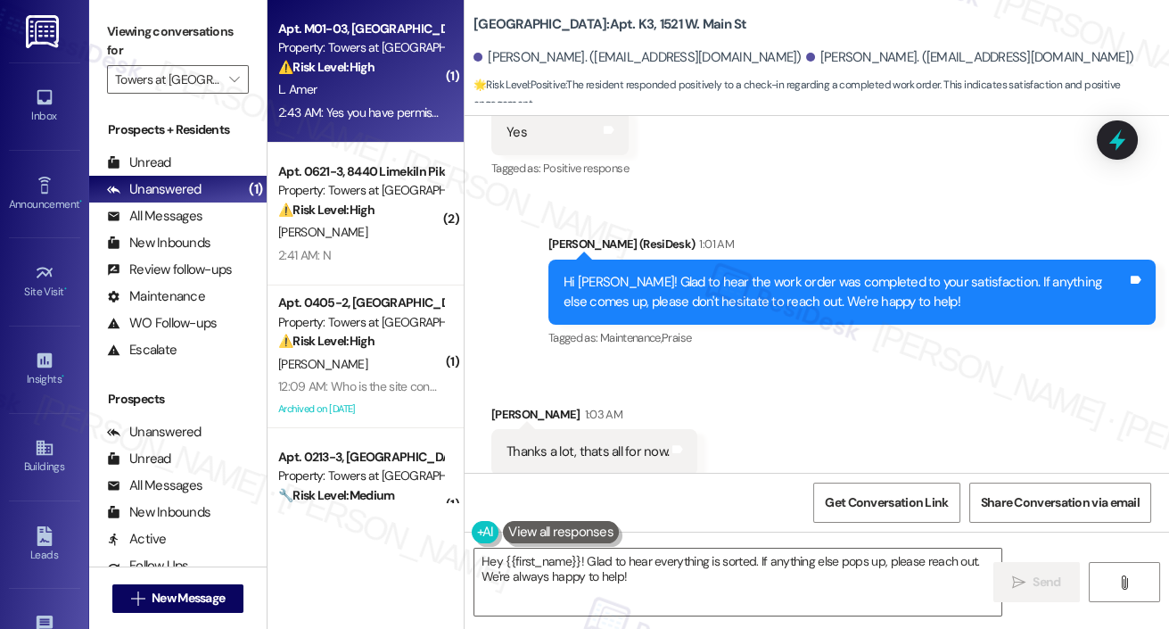
click at [409, 61] on div "⚠️ Risk Level: High The resident reports an ongoing issue with a leaking washin…" at bounding box center [360, 67] width 165 height 19
type textarea "Hey {{first_name}}! Glad to hear everything is sorted. If anything else pops up…"
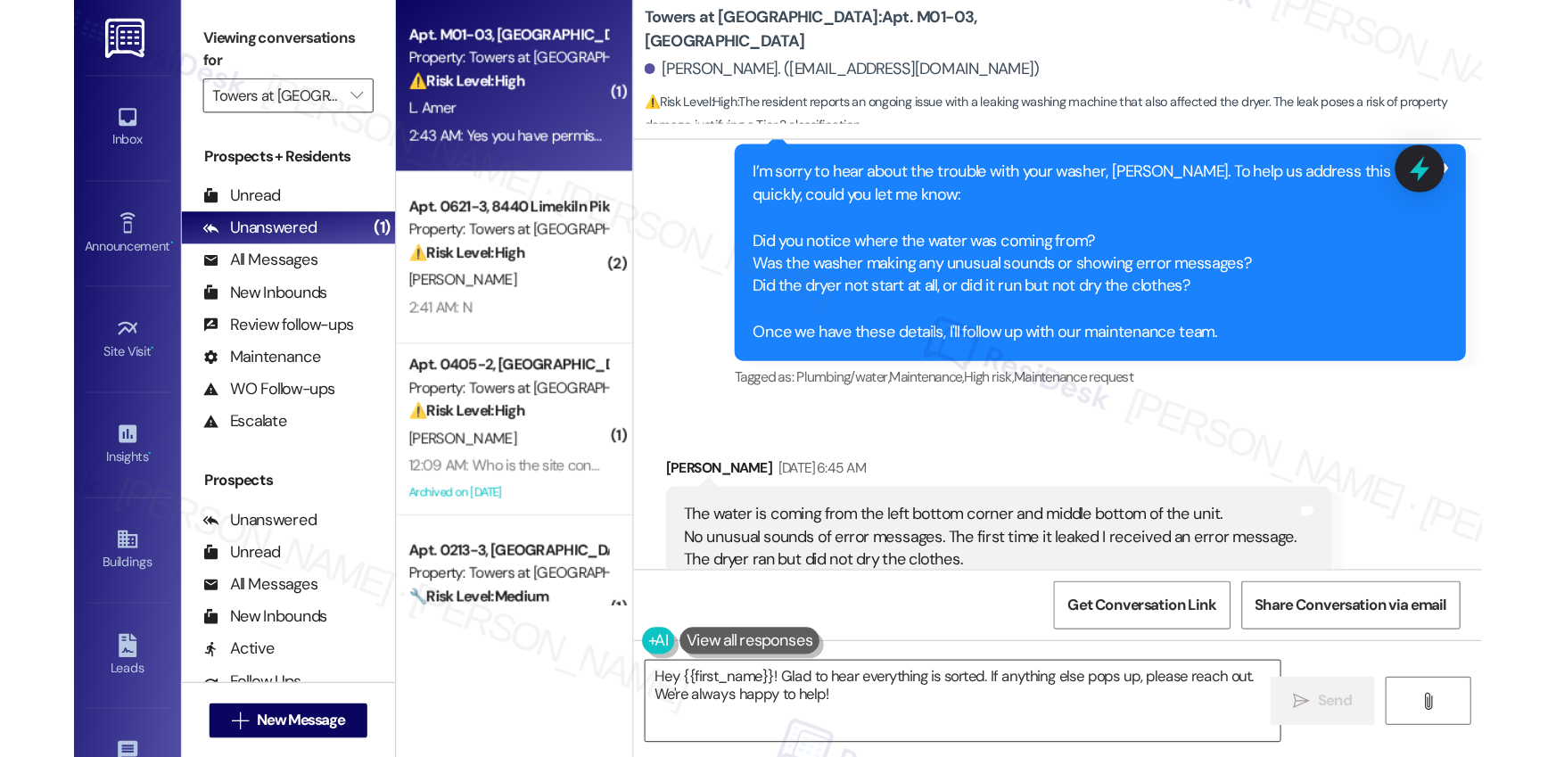
scroll to position [1028, 0]
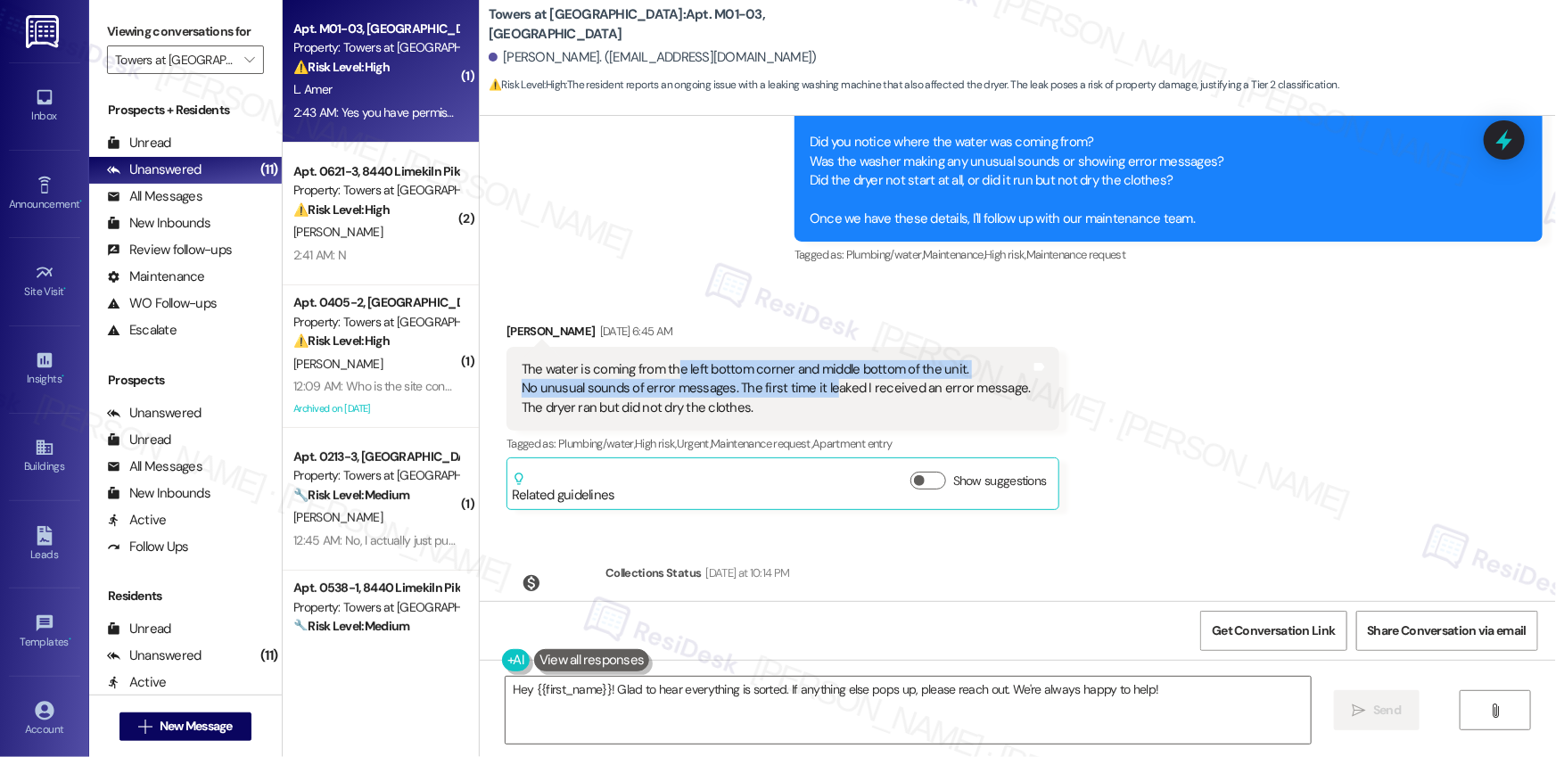
drag, startPoint x: 666, startPoint y: 366, endPoint x: 815, endPoint y: 382, distance: 149.8
click at [816, 381] on div "The water is coming from the left bottom corner and middle bottom of the unit. …" at bounding box center [776, 388] width 509 height 57
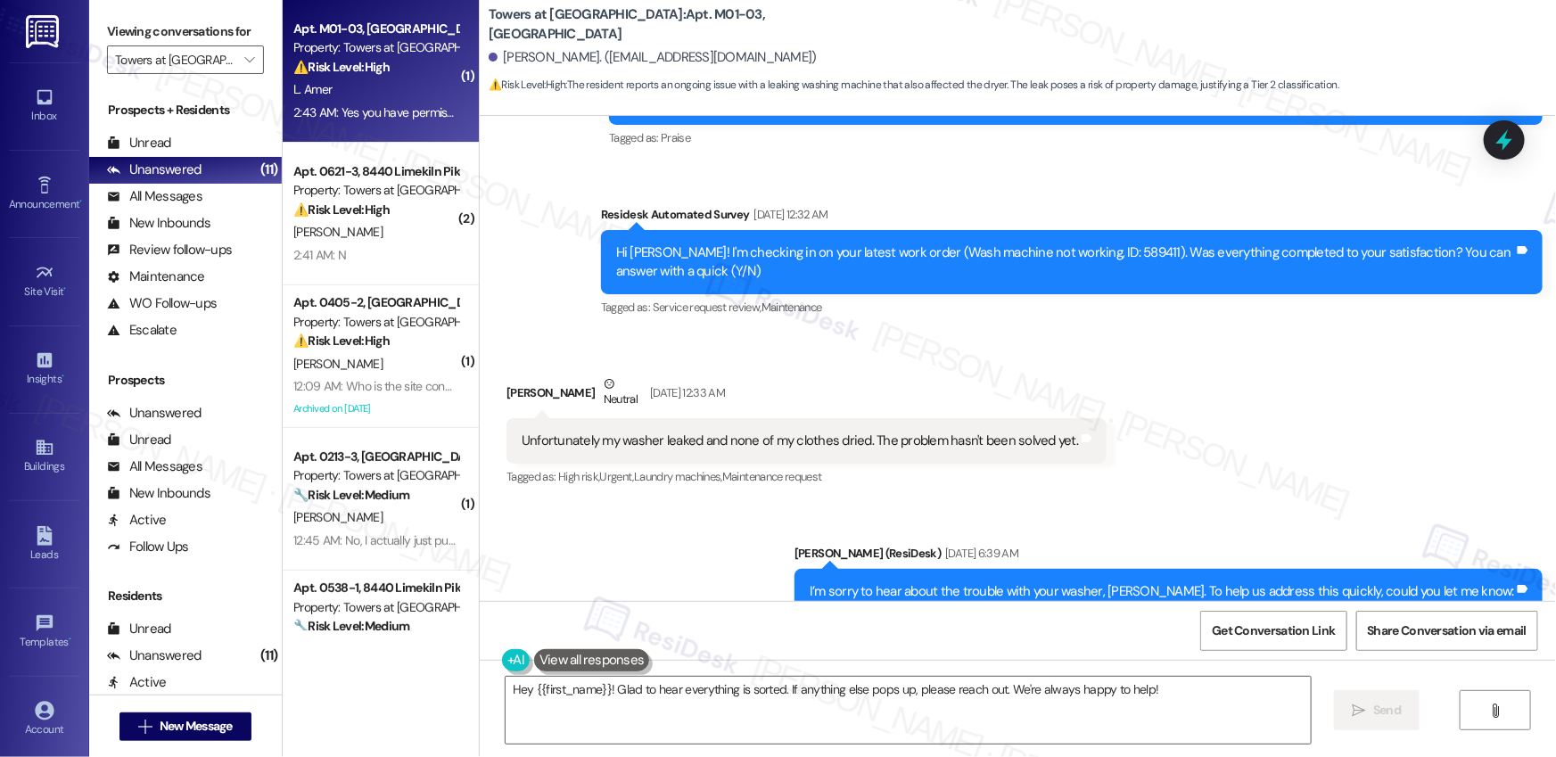
scroll to position [513, 0]
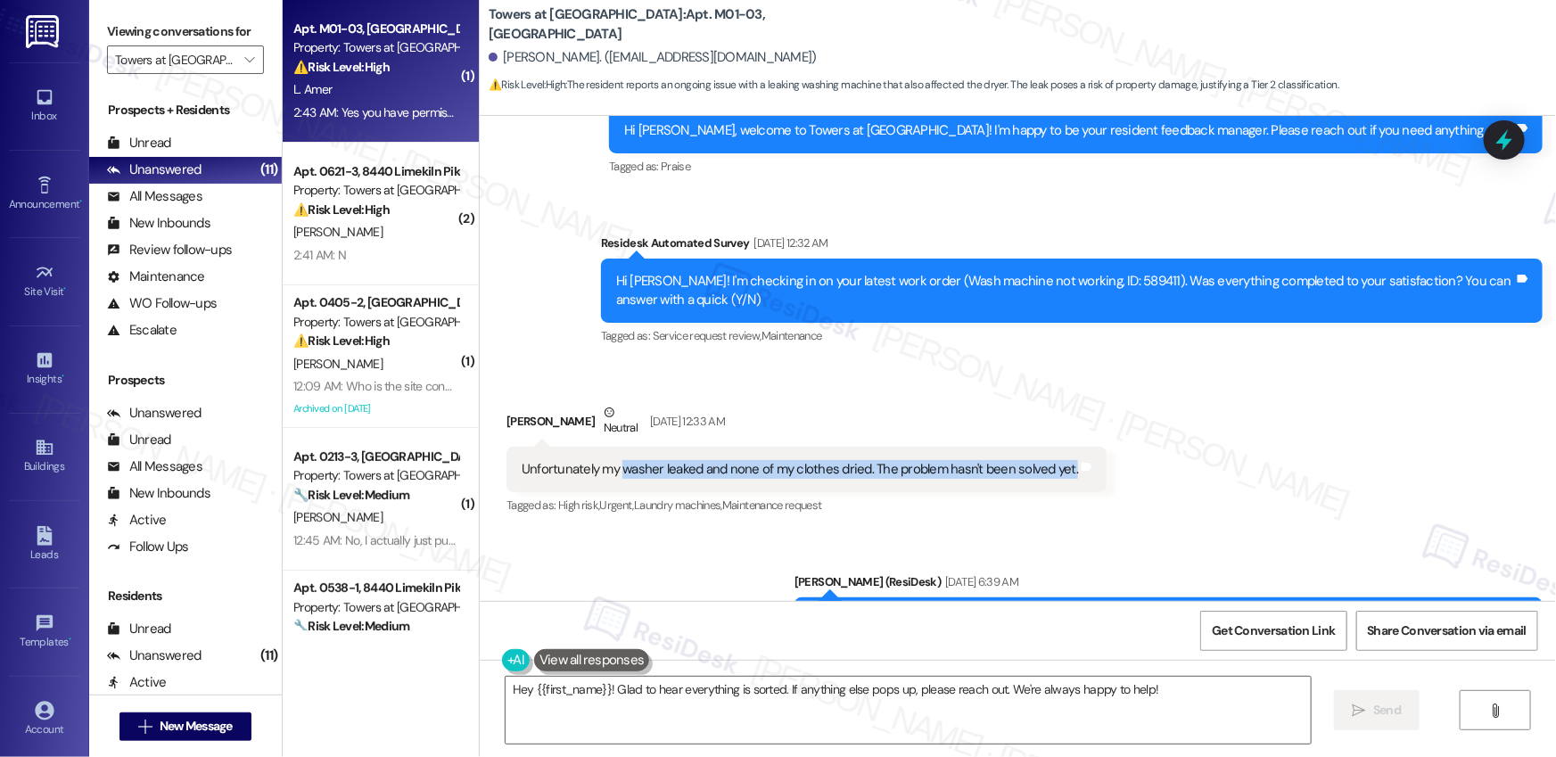
drag, startPoint x: 609, startPoint y: 467, endPoint x: 815, endPoint y: 480, distance: 206.4
click at [815, 480] on div "Unfortunately my washer leaked and none of my clothes dried. The problem hasn't…" at bounding box center [807, 469] width 600 height 45
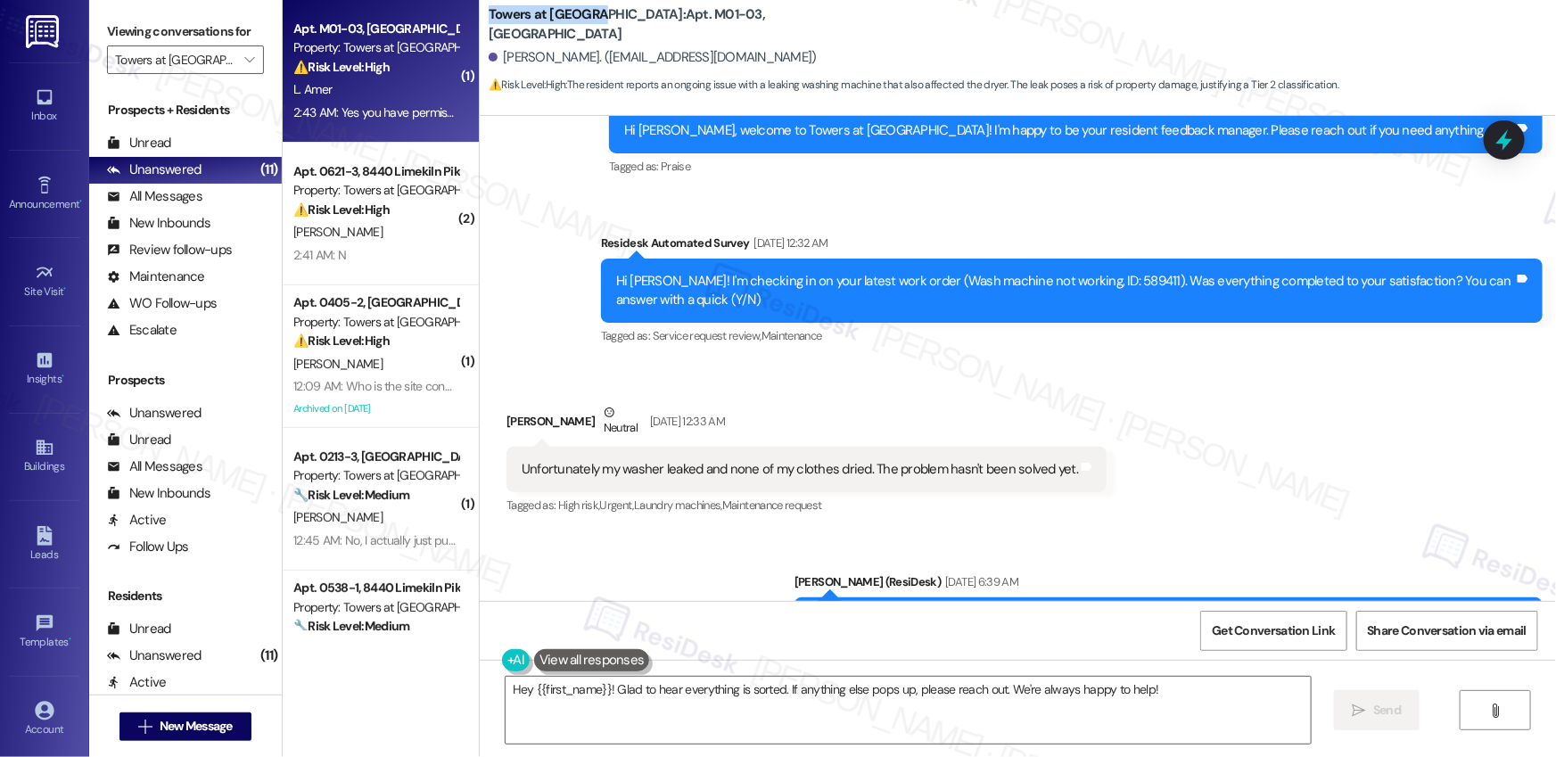
drag, startPoint x: 481, startPoint y: 23, endPoint x: 590, endPoint y: 27, distance: 109.8
click at [590, 27] on b "Towers at Wyncote: Apt. M01-03, 8440 Limekiln Pike" at bounding box center [667, 24] width 357 height 38
copy b "Towers at [GEOGRAPHIC_DATA]"
drag, startPoint x: 626, startPoint y: 24, endPoint x: 665, endPoint y: 31, distance: 39.9
click at [672, 29] on b "Towers at Wyncote: Apt. M01-03, 8440 Limekiln Pike" at bounding box center [667, 24] width 357 height 38
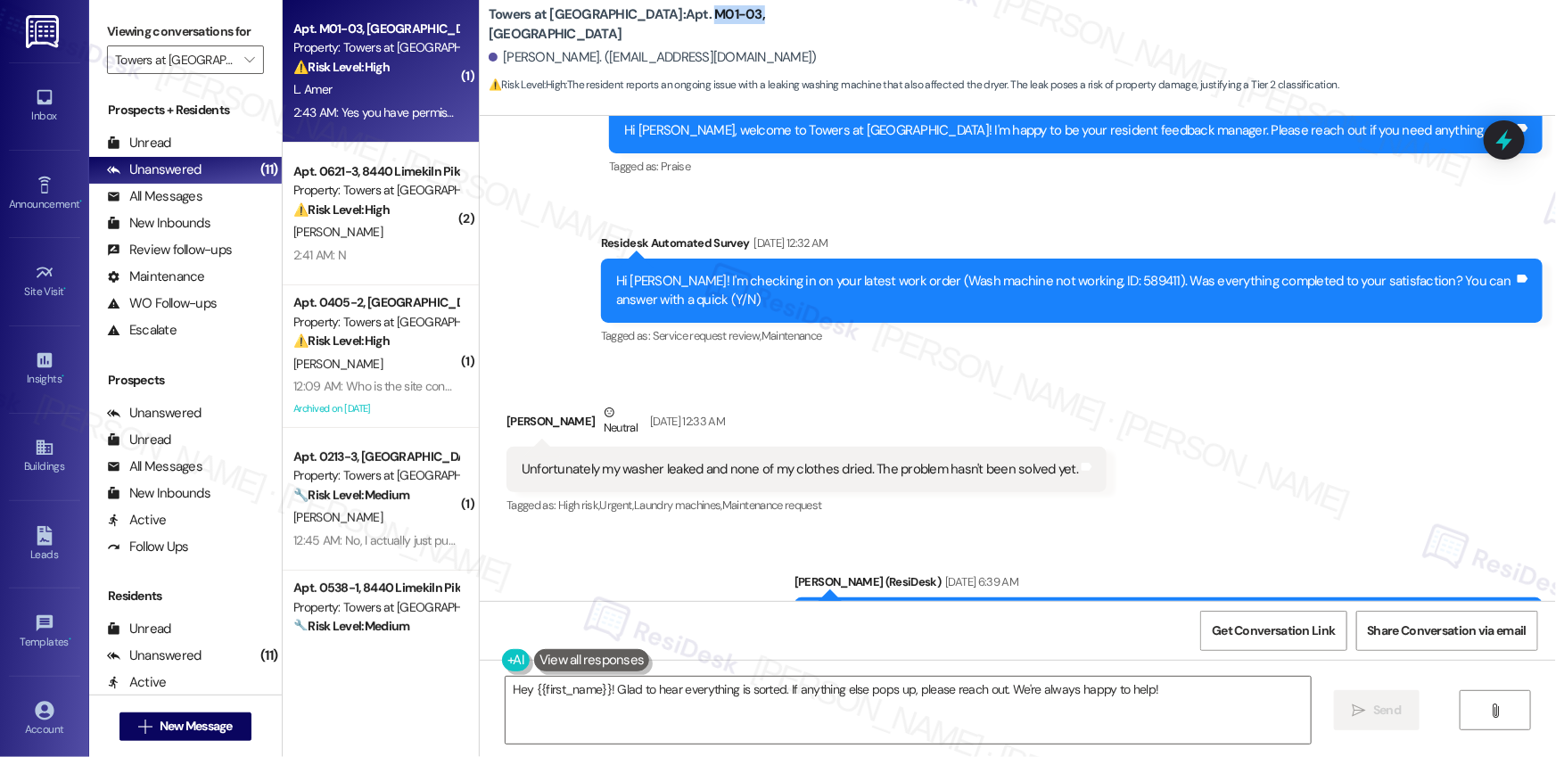
copy b "M01-03,"
drag, startPoint x: 614, startPoint y: 471, endPoint x: 685, endPoint y: 470, distance: 71.4
click at [684, 470] on div "Unfortunately my washer leaked and none of my clothes dried. The problem hasn't…" at bounding box center [800, 469] width 557 height 19
copy div "washer leake"
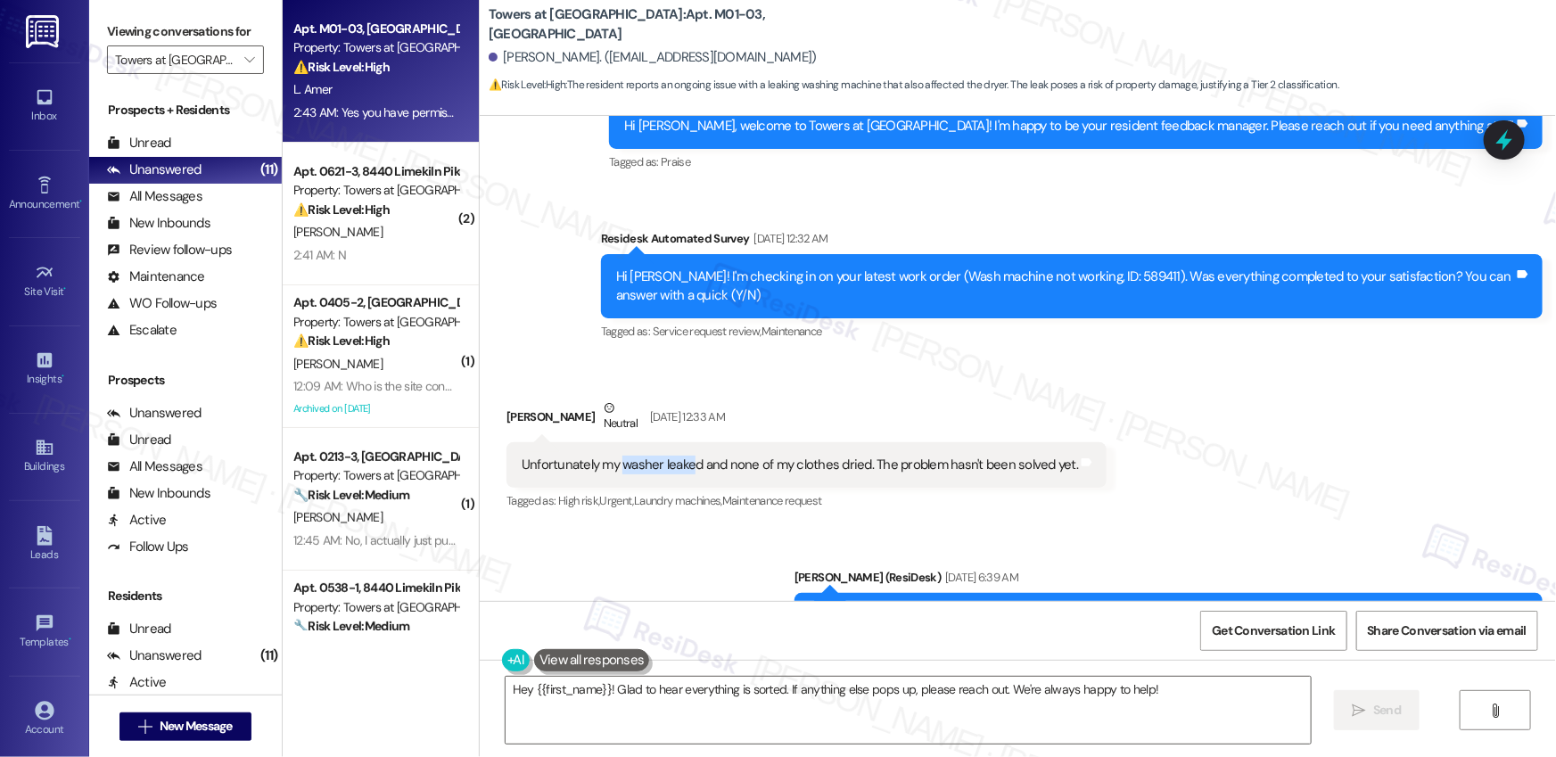
scroll to position [519, 0]
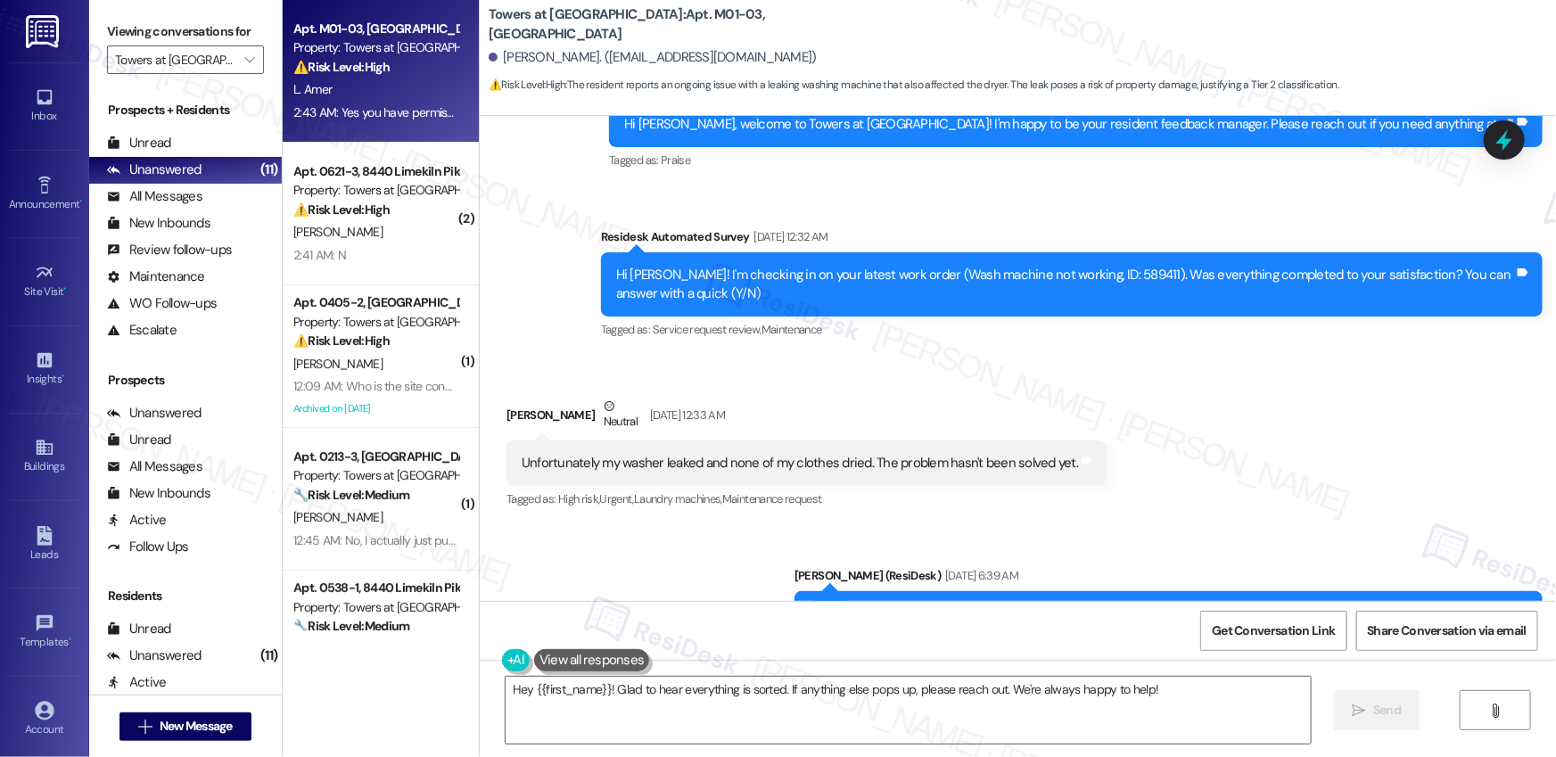
click at [615, 463] on div "Unfortunately my washer leaked and none of my clothes dried. The problem hasn't…" at bounding box center [800, 463] width 557 height 19
drag, startPoint x: 611, startPoint y: 463, endPoint x: 856, endPoint y: 467, distance: 245.3
click at [856, 467] on div "Unfortunately my washer leaked and none of my clothes dried. The problem hasn't…" at bounding box center [800, 463] width 557 height 19
copy div "washer leaked and none of my clothes dried."
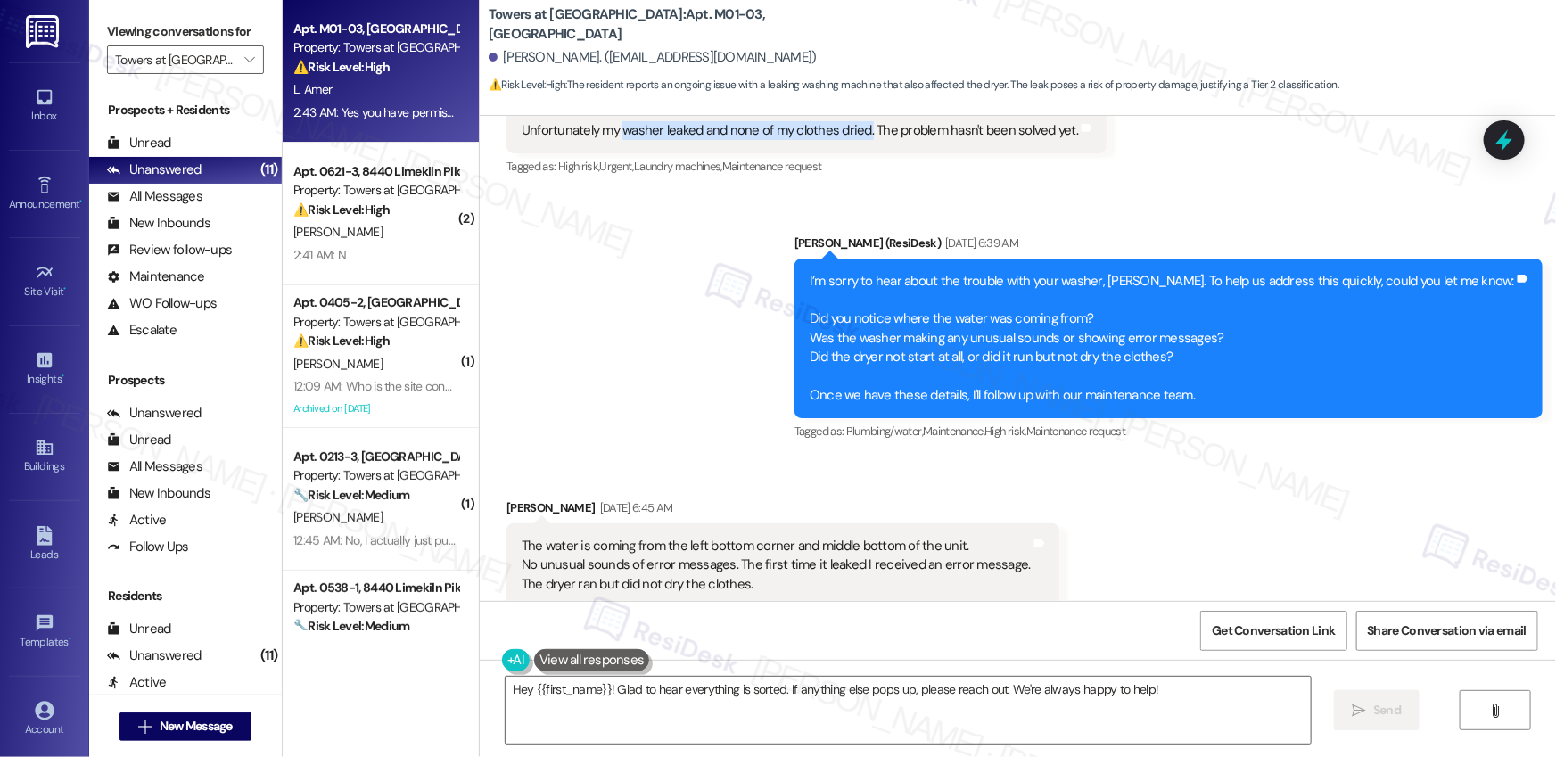
scroll to position [956, 0]
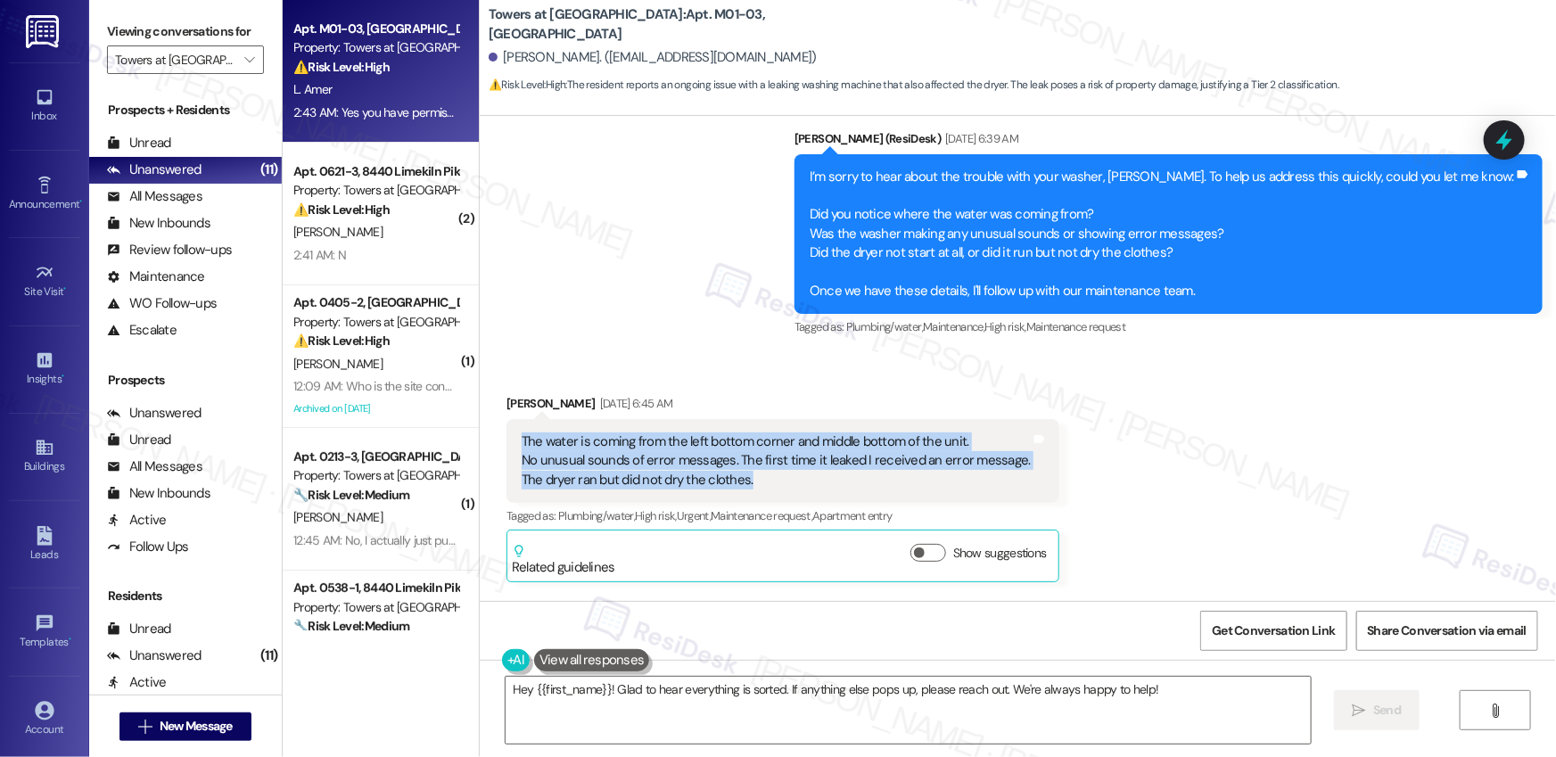
drag, startPoint x: 510, startPoint y: 444, endPoint x: 618, endPoint y: 463, distance: 109.5
click at [741, 494] on div "The water is coming from the left bottom corner and middle bottom of the unit. …" at bounding box center [783, 461] width 553 height 84
copy div "The water is coming from the left bottom corner and middle bottom of the unit. …"
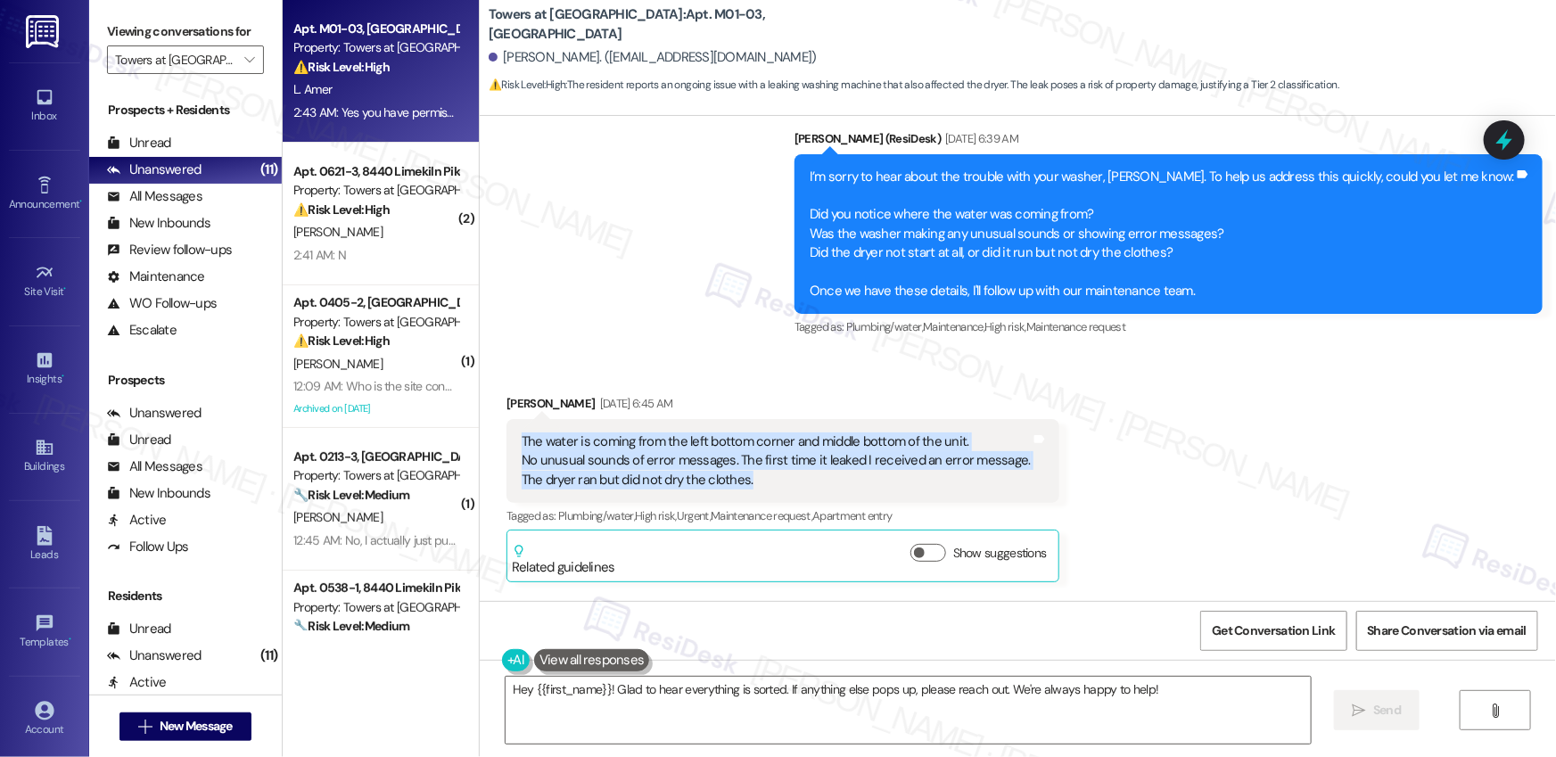
scroll to position [1790, 0]
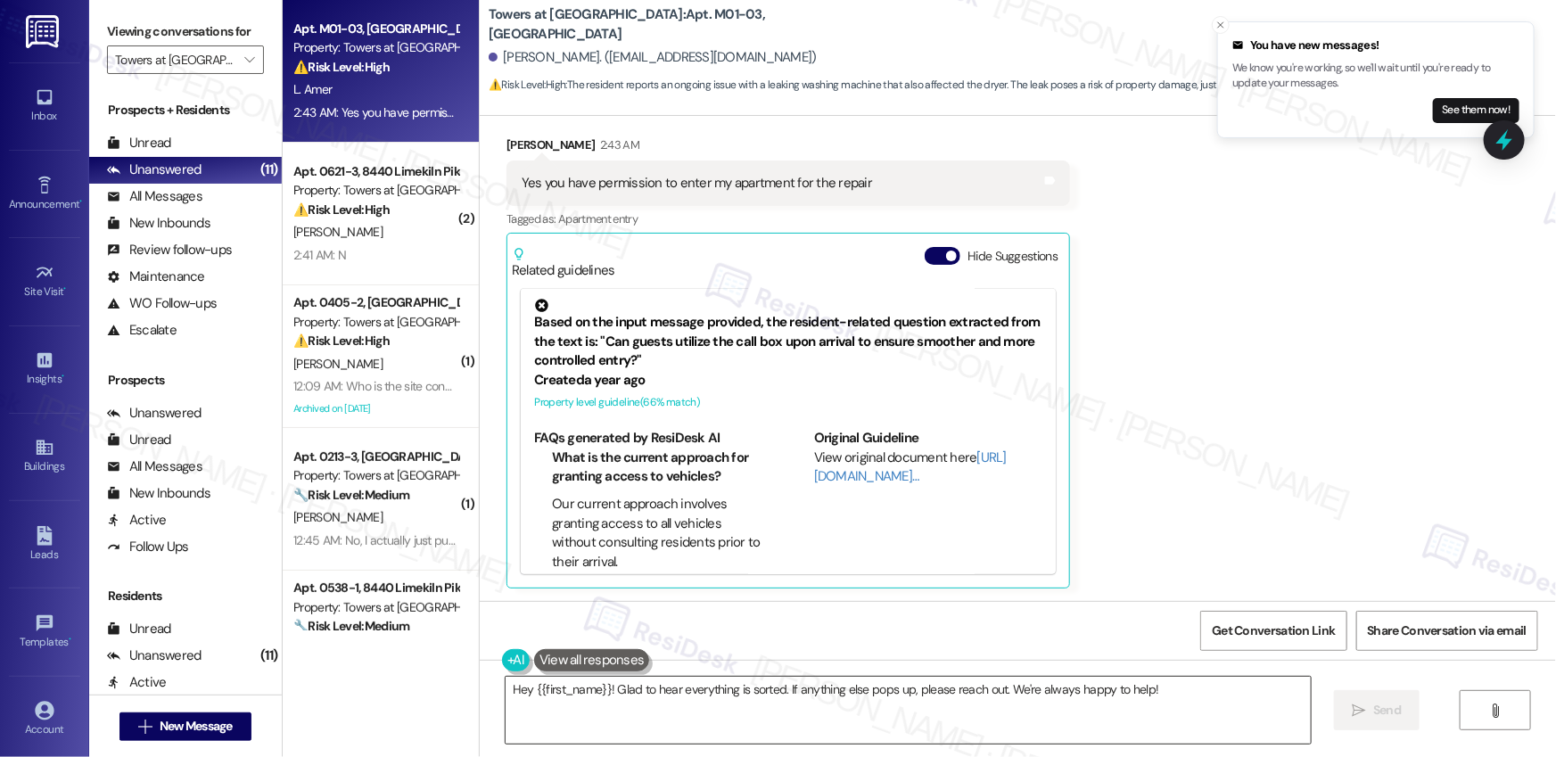
click at [650, 628] on textarea "Hey {{first_name}}! Glad to hear everything is sorted. If anything else pops up…" at bounding box center [908, 710] width 805 height 67
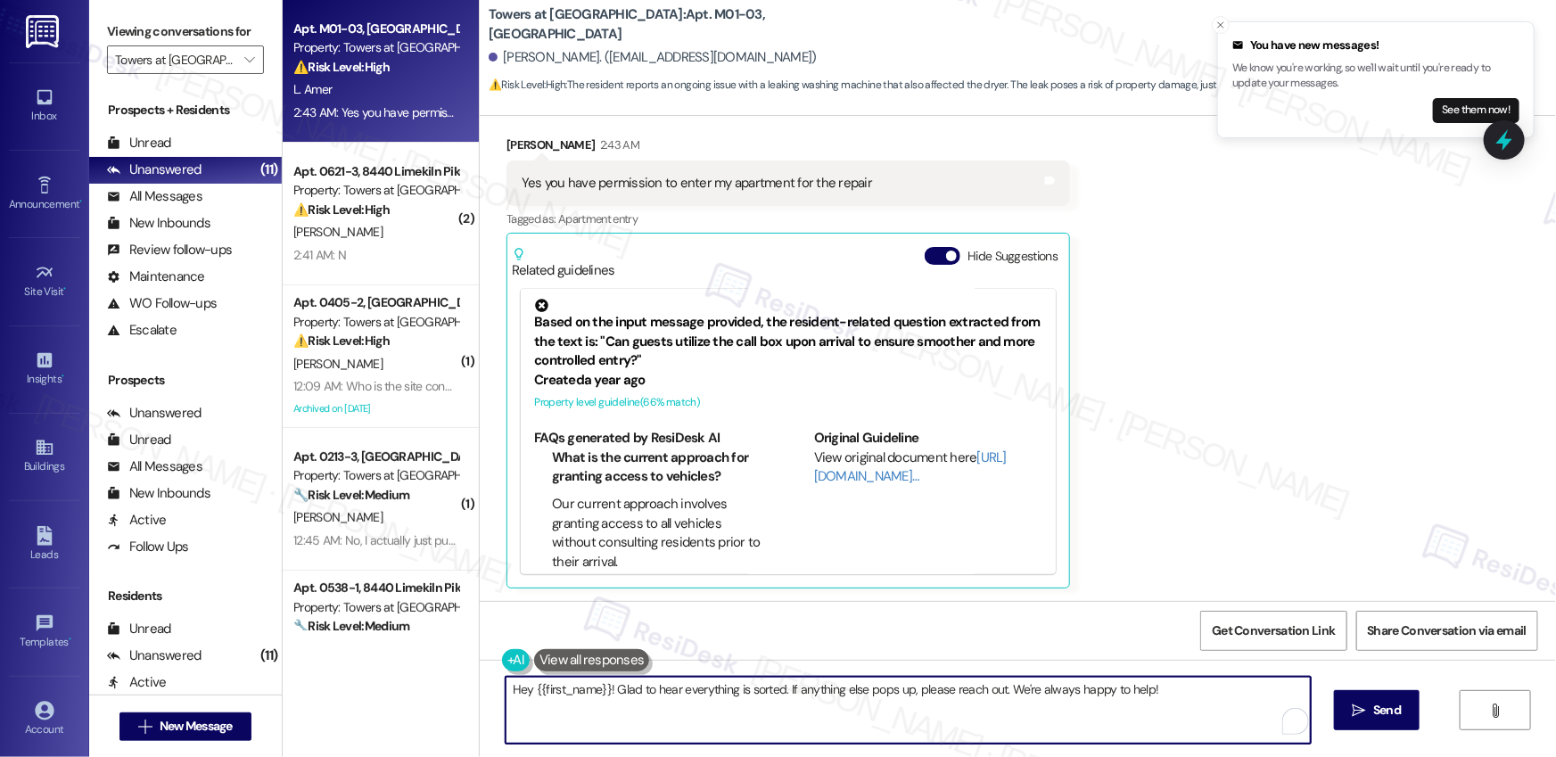
click at [650, 628] on textarea "Hey {{first_name}}! Glad to hear everything is sorted. If anything else pops up…" at bounding box center [908, 710] width 805 height 67
click at [656, 628] on textarea "Hey {{first_name}}! Glad to hear everything is sorted. If anything else pops up…" at bounding box center [908, 710] width 805 height 67
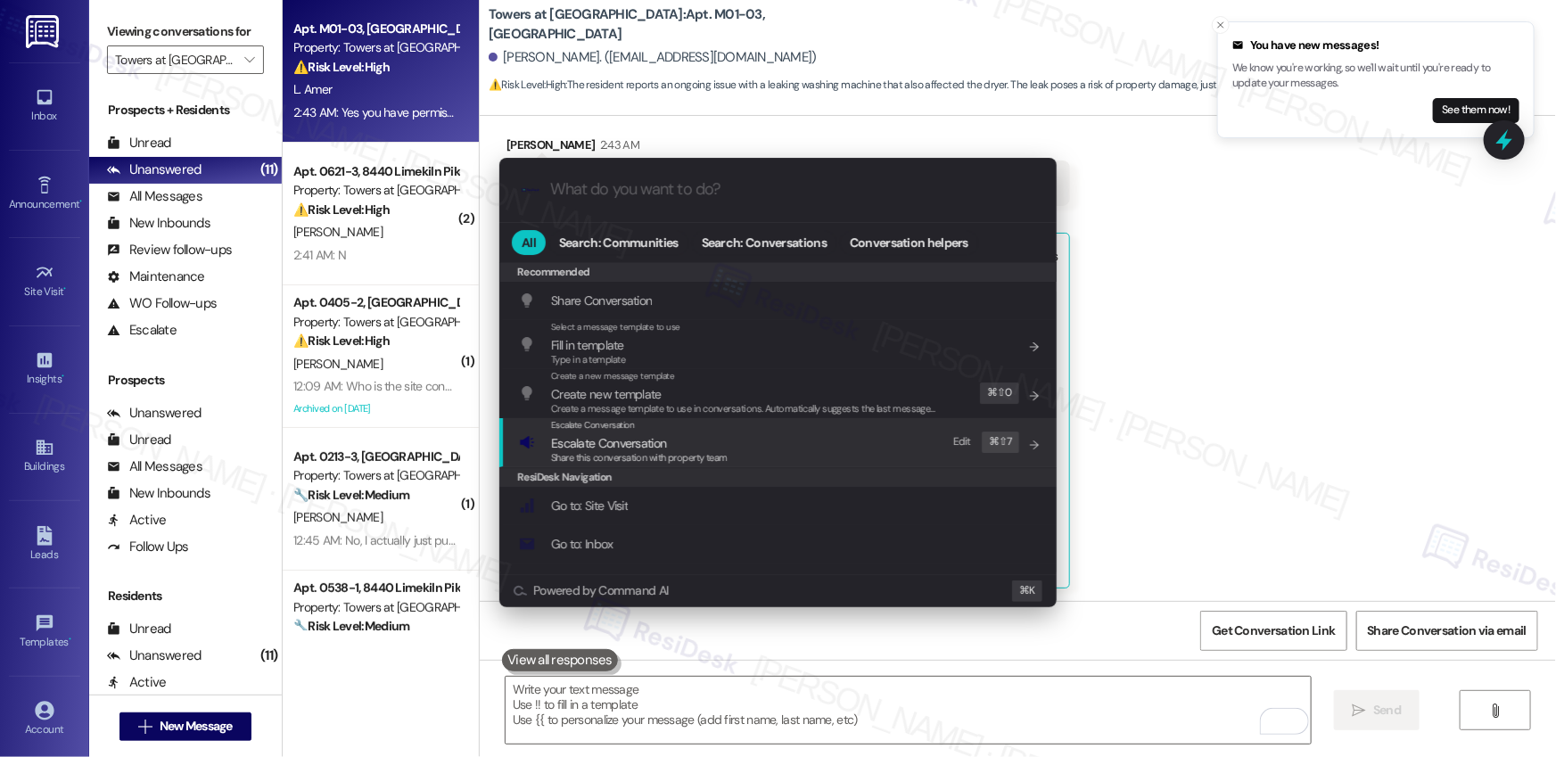
click at [630, 462] on span "Share this conversation with property team" at bounding box center [639, 457] width 177 height 12
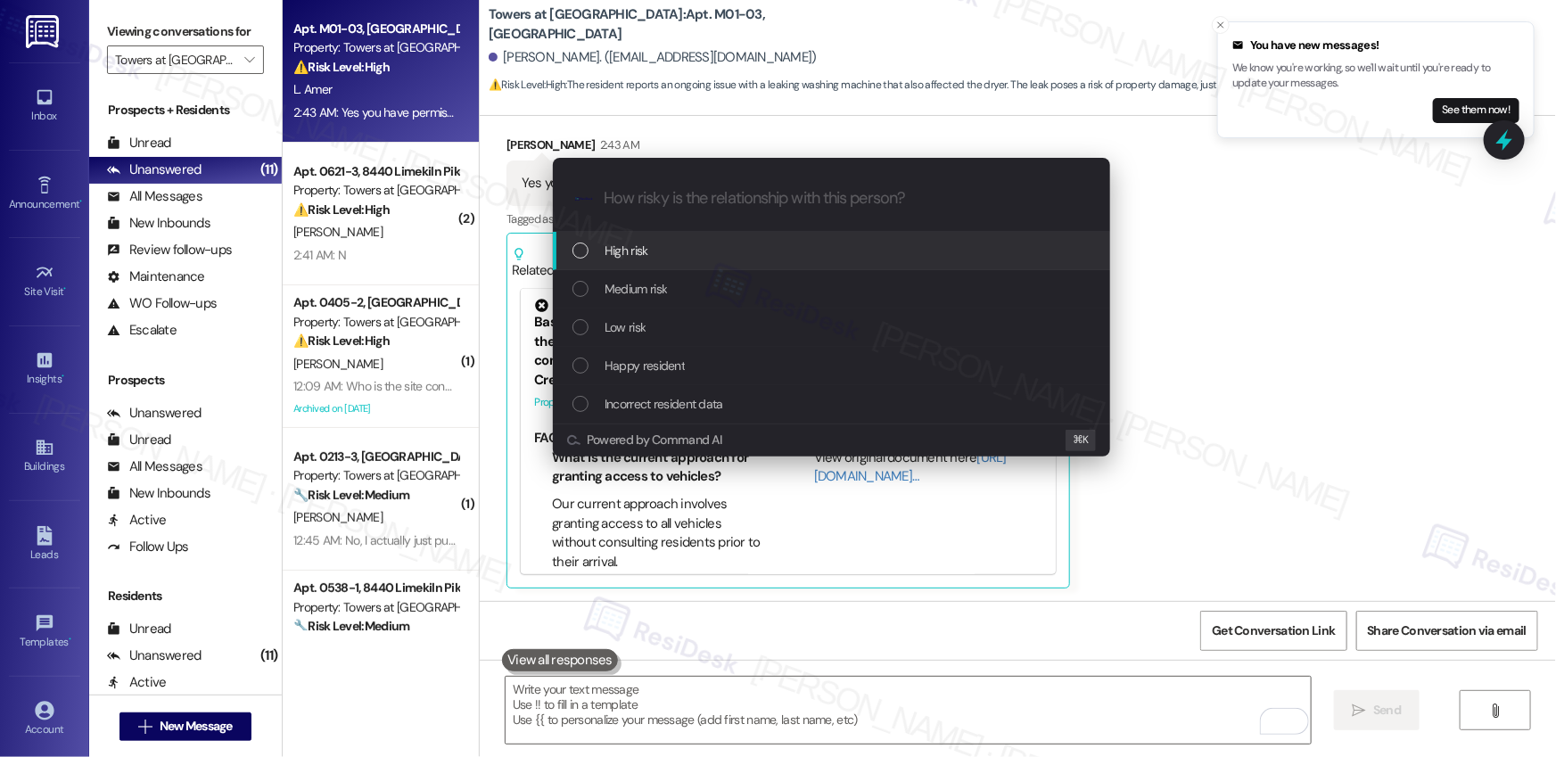
click at [624, 247] on span "High risk" at bounding box center [627, 251] width 44 height 20
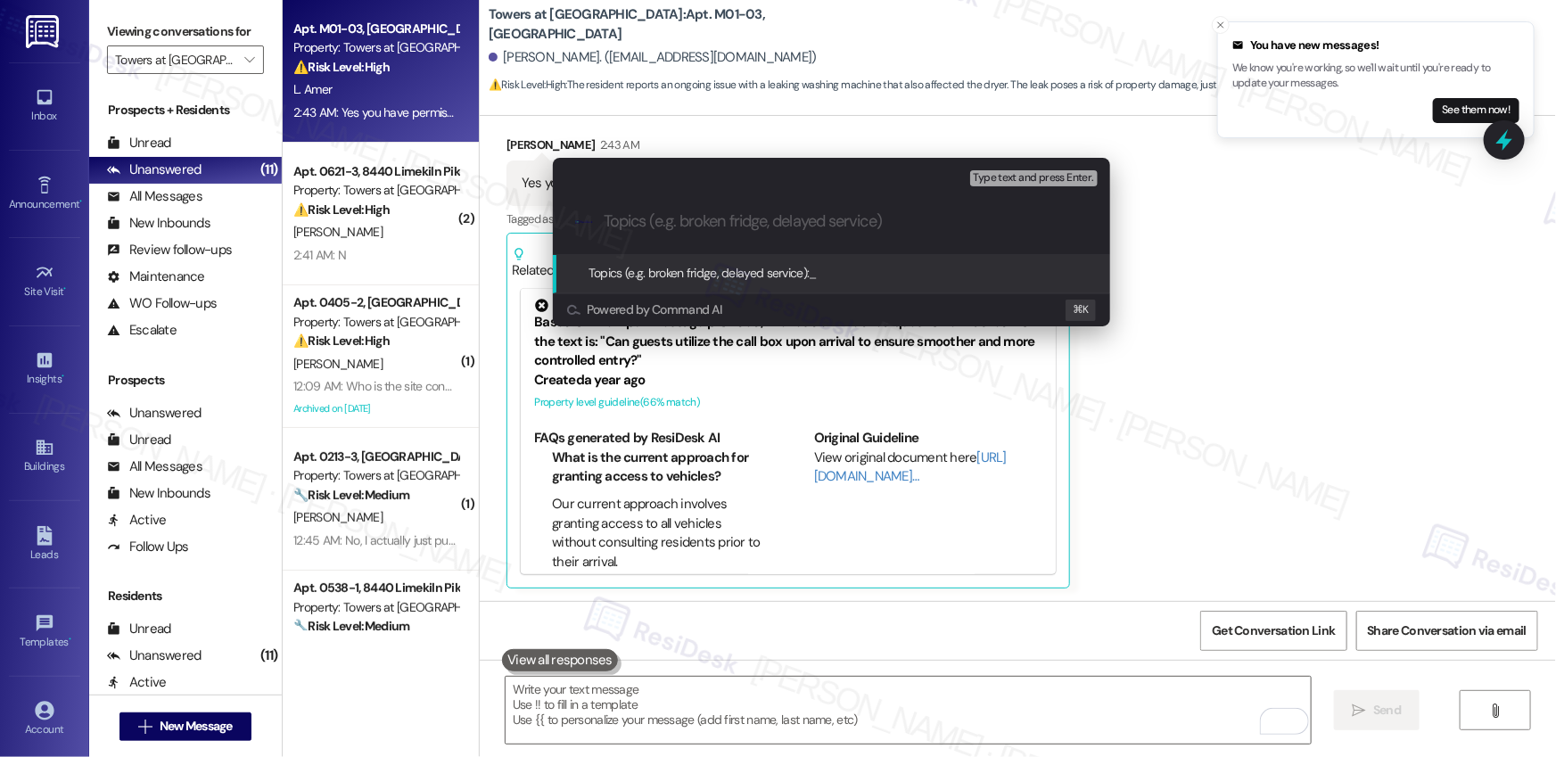
paste input "Work Order #590029"
click at [598, 219] on div ".cls-1{fill:#0a055f;}.cls-2{fill:#0cc4c4;} resideskLogoBlueOrange Work Order #5…" at bounding box center [831, 221] width 557 height 63
click at [607, 222] on input "Work Order #590029 - Wahser Leak" at bounding box center [839, 221] width 470 height 19
paste input "Work order submitted by Residesk |"
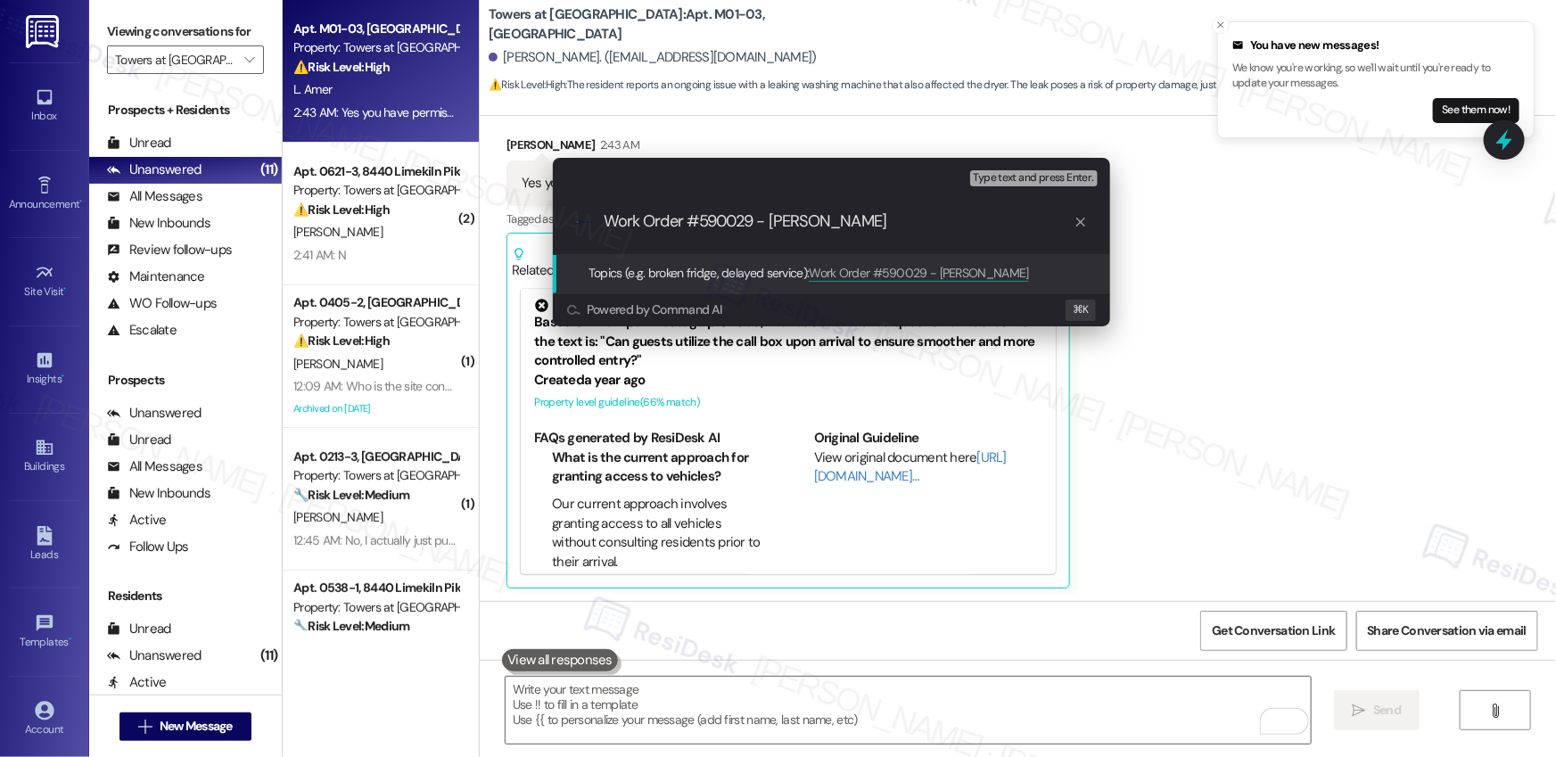
type input "Work order submitted by Residesk | Work Order #590029 - Wahser Leak"
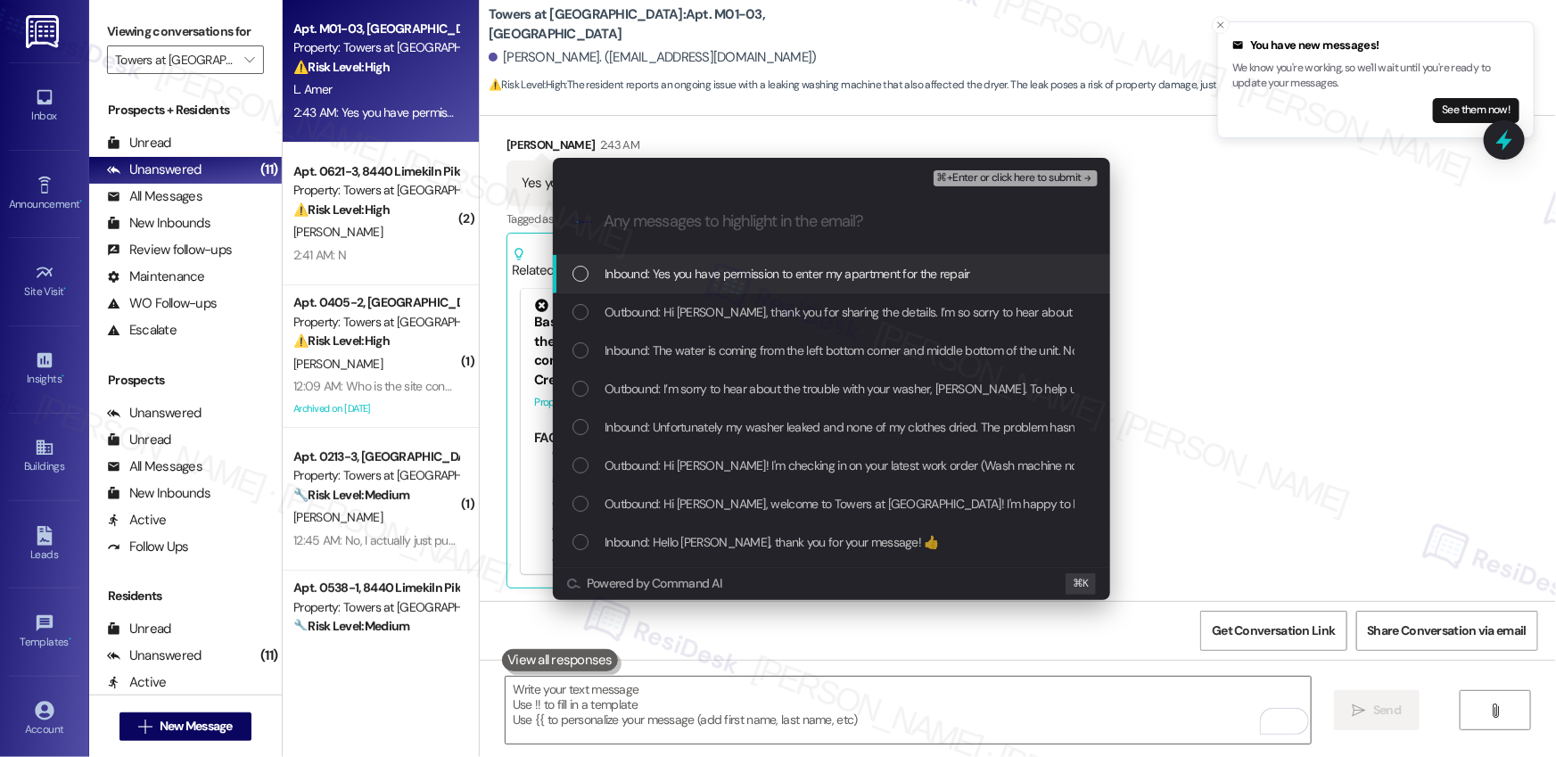
scroll to position [0, 0]
click at [701, 281] on span "Inbound: Yes you have permission to enter my apartment for the repair" at bounding box center [788, 274] width 366 height 20
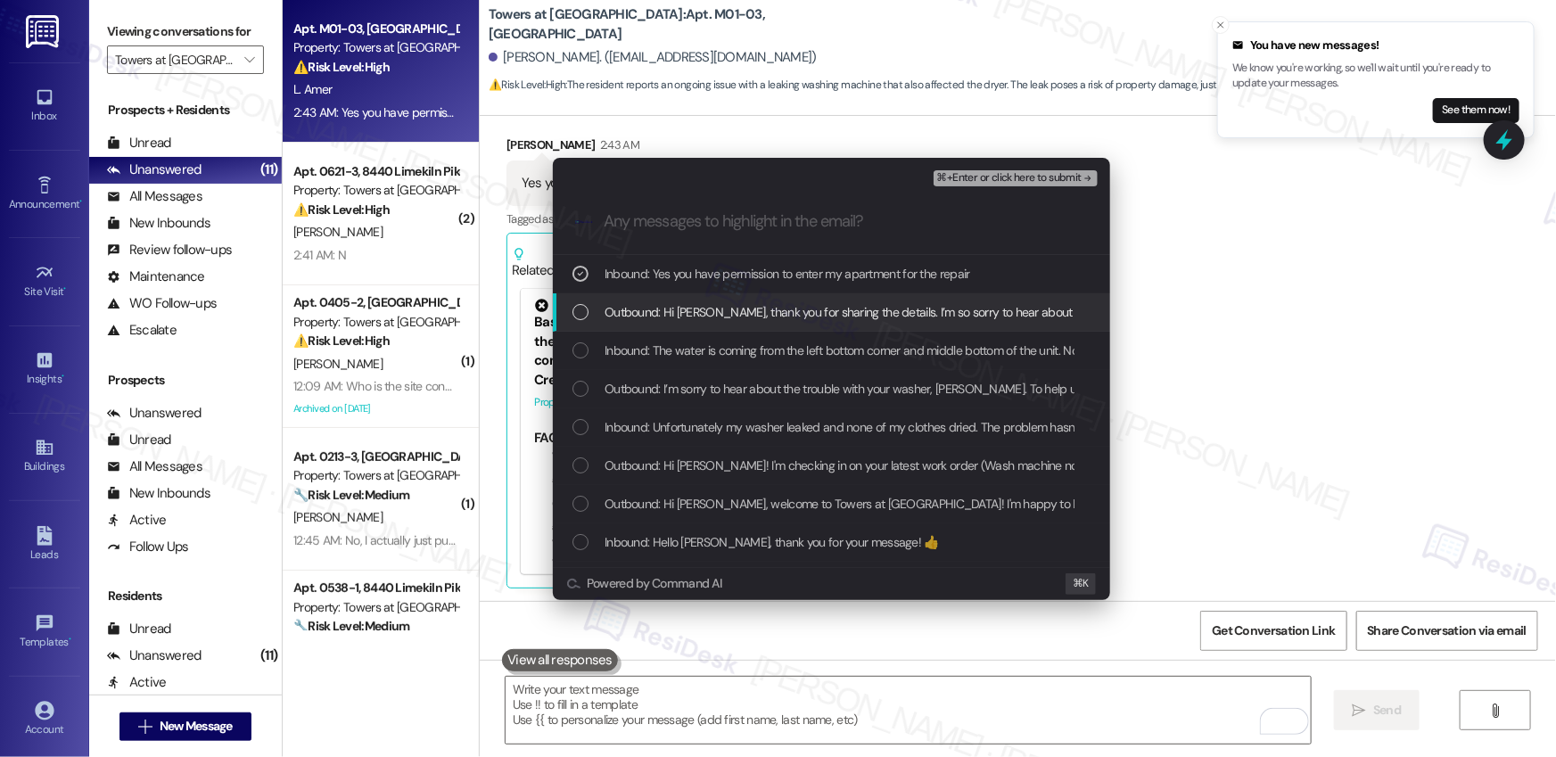
click at [713, 306] on span "Outbound: Hi Lila, thank you for sharing the details. I’m so sorry to hear abou…" at bounding box center [1255, 312] width 1300 height 20
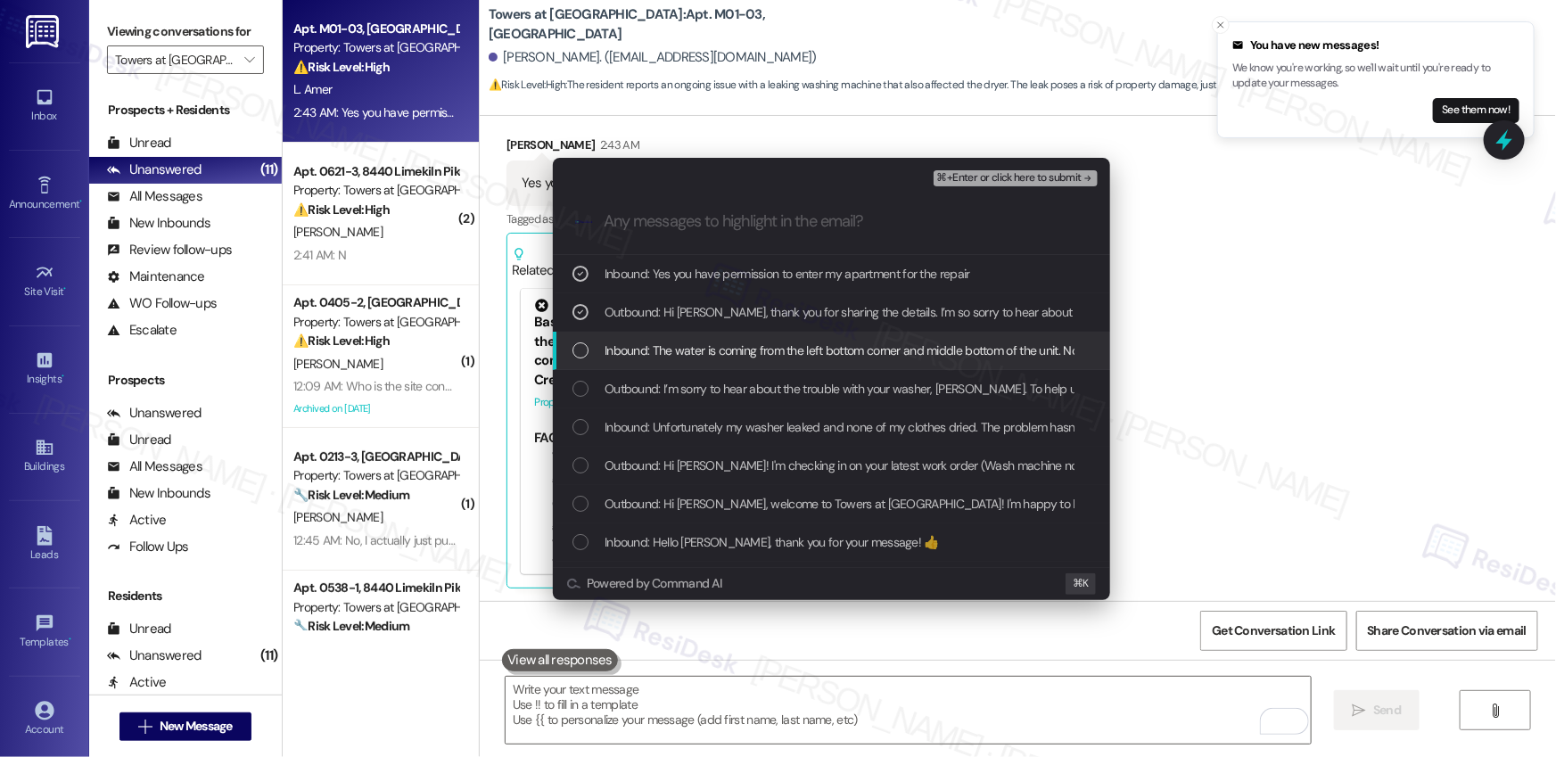
click at [705, 354] on span "Inbound: The water is coming from the left bottom corner and middle bottom of t…" at bounding box center [1173, 351] width 1136 height 20
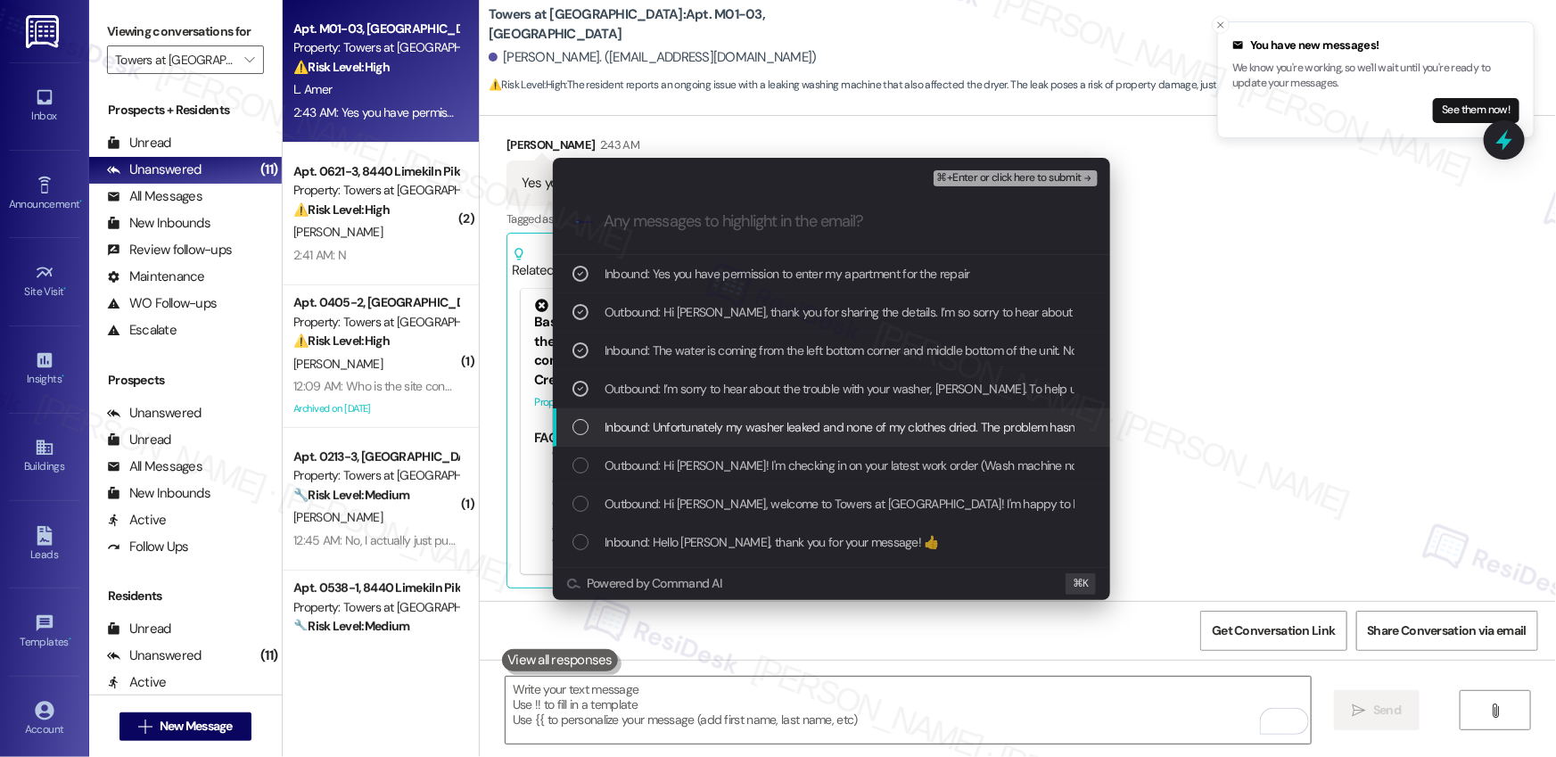
click at [775, 427] on span "Inbound: Unfortunately my washer leaked and none of my clothes dried. The probl…" at bounding box center [886, 427] width 563 height 20
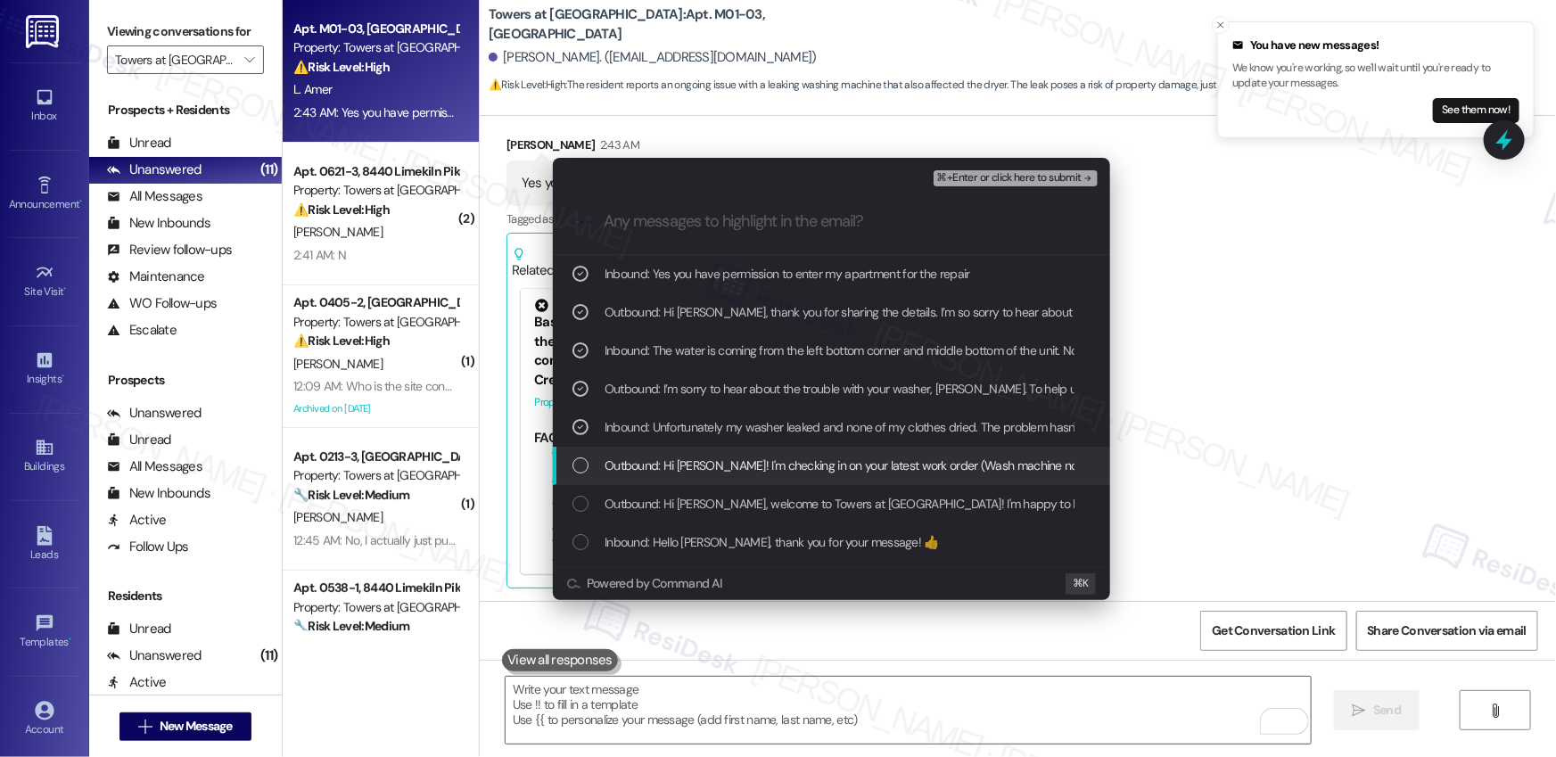
drag, startPoint x: 762, startPoint y: 464, endPoint x: 784, endPoint y: 451, distance: 25.6
click at [762, 465] on span "Outbound: Hi Lila! I'm checking in on your latest work order (Wash machine not …" at bounding box center [1110, 466] width 1011 height 20
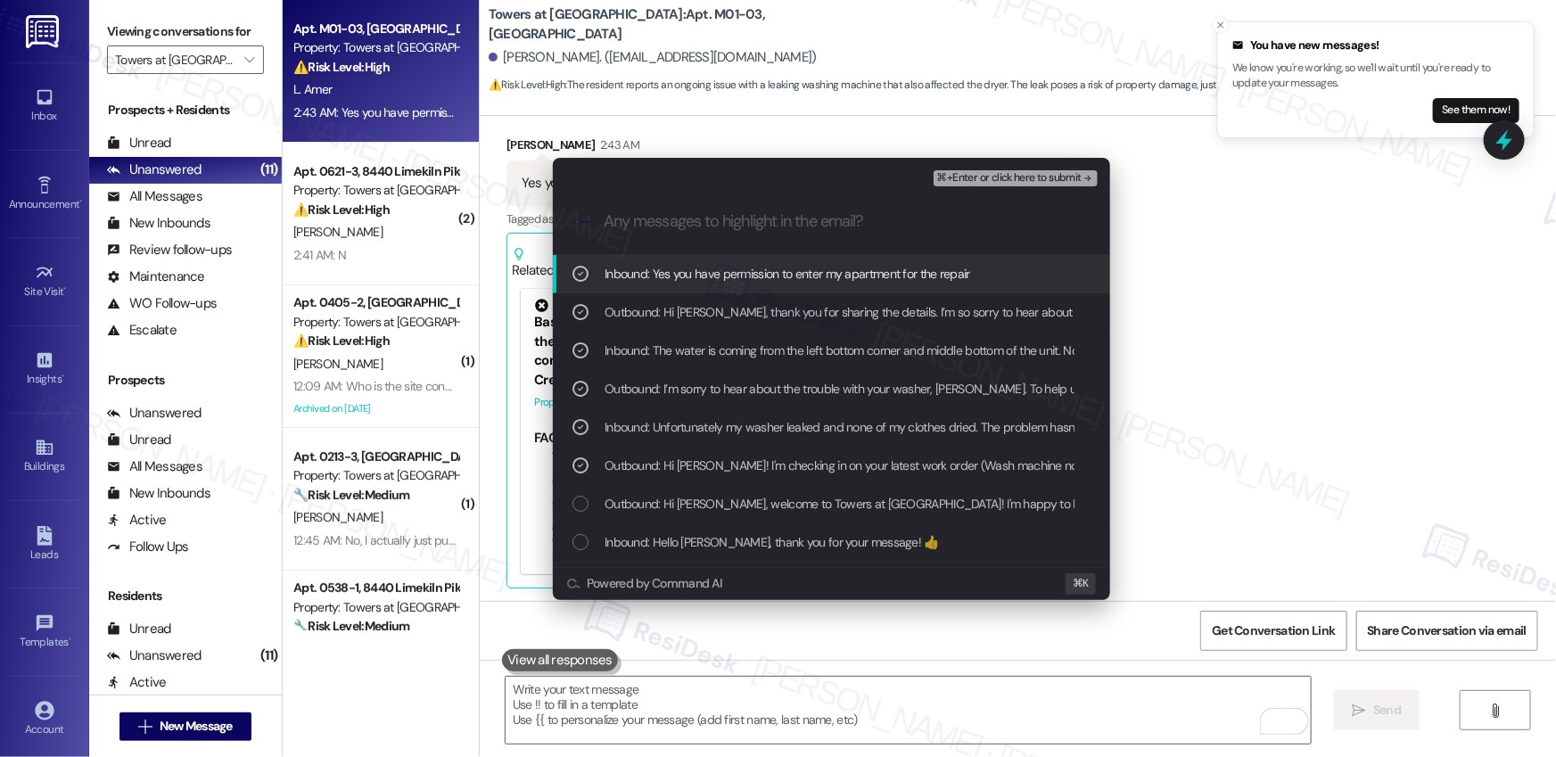
click at [956, 185] on button "⌘+Enter or click here to submit" at bounding box center [1016, 178] width 164 height 16
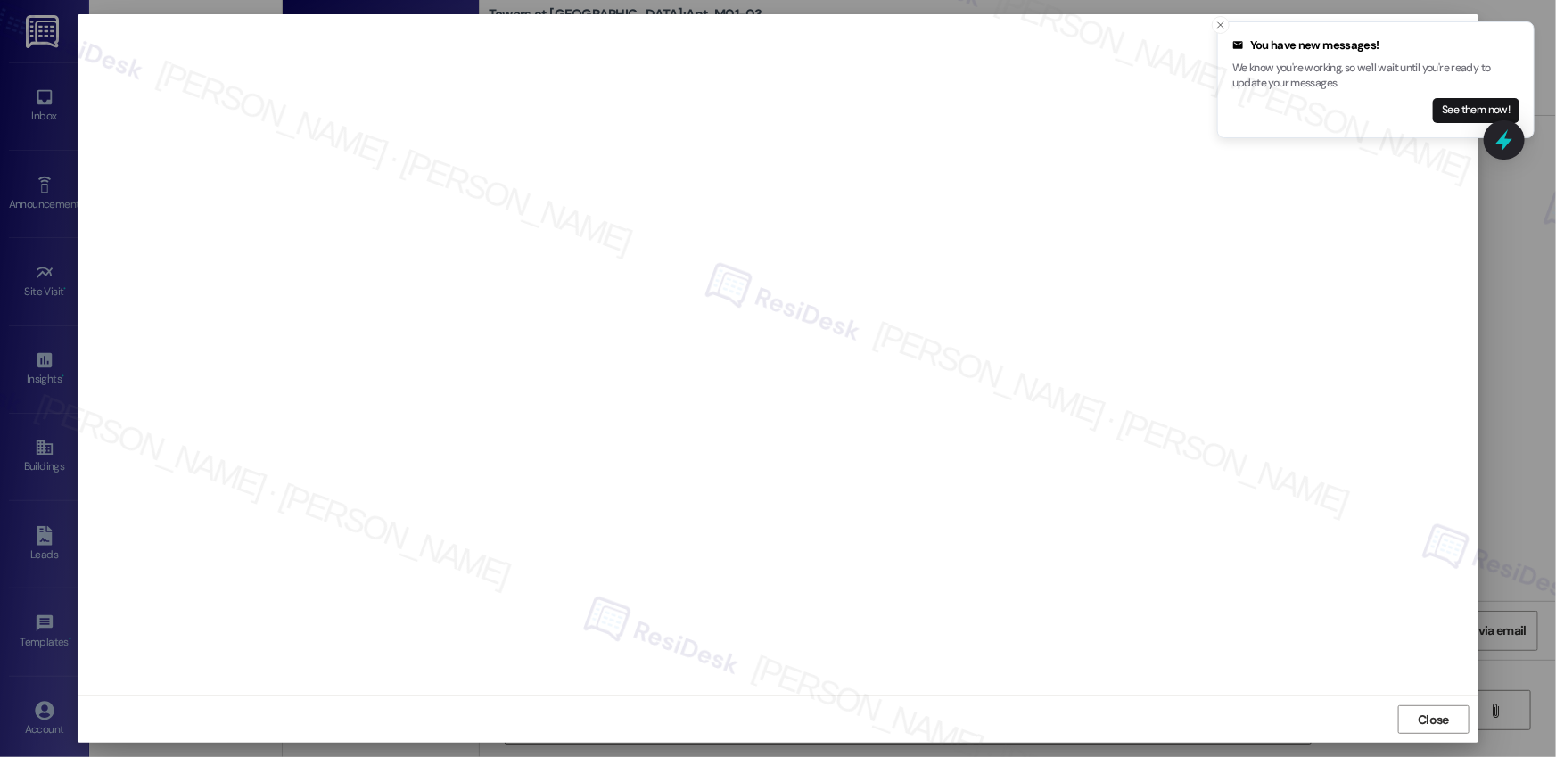
click at [1168, 628] on span "Close" at bounding box center [1433, 720] width 31 height 19
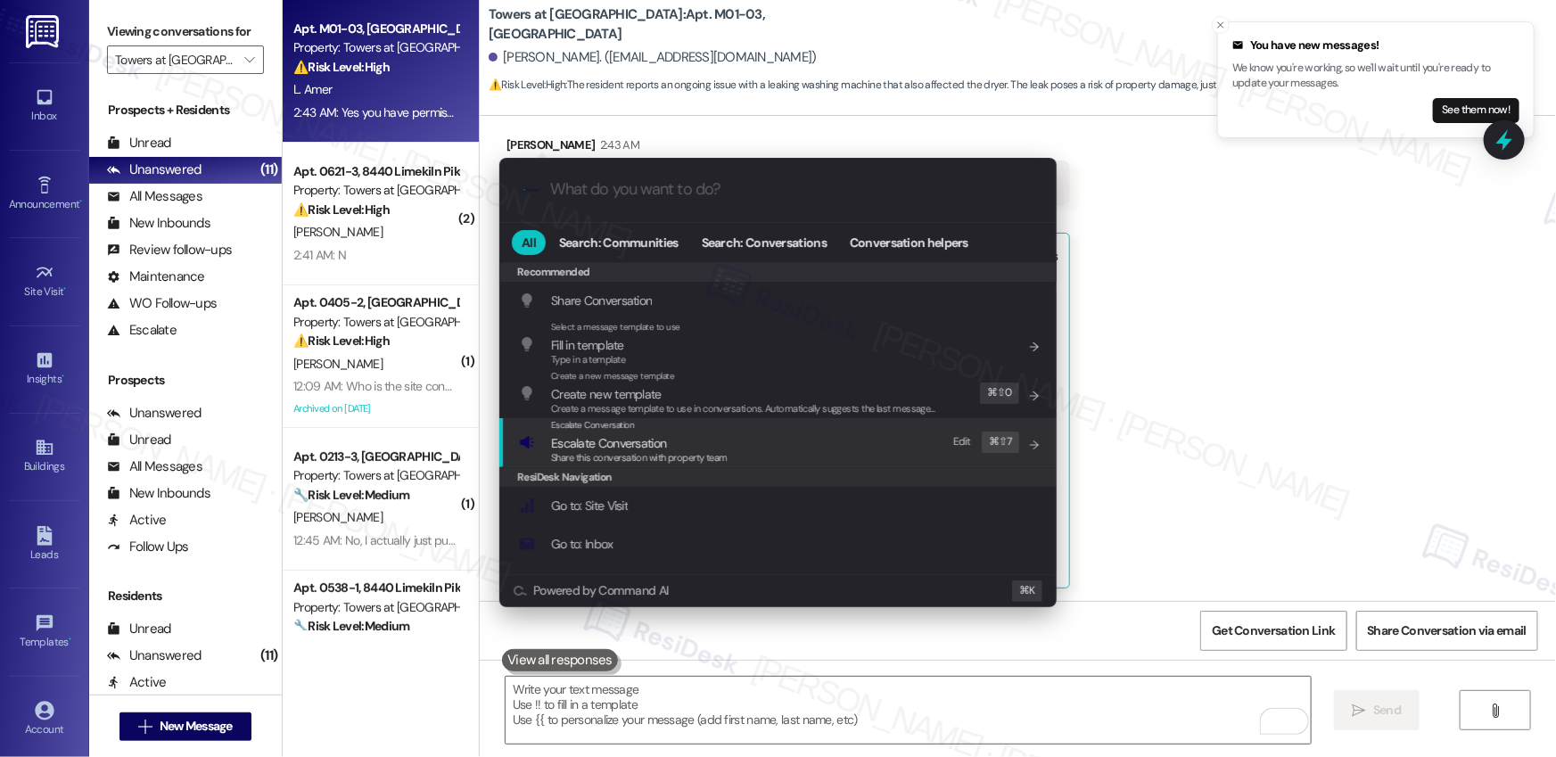
drag, startPoint x: 780, startPoint y: 444, endPoint x: 755, endPoint y: 438, distance: 26.6
click at [780, 444] on div "Escalate Conversation Escalate Conversation Share this conversation with proper…" at bounding box center [780, 442] width 522 height 48
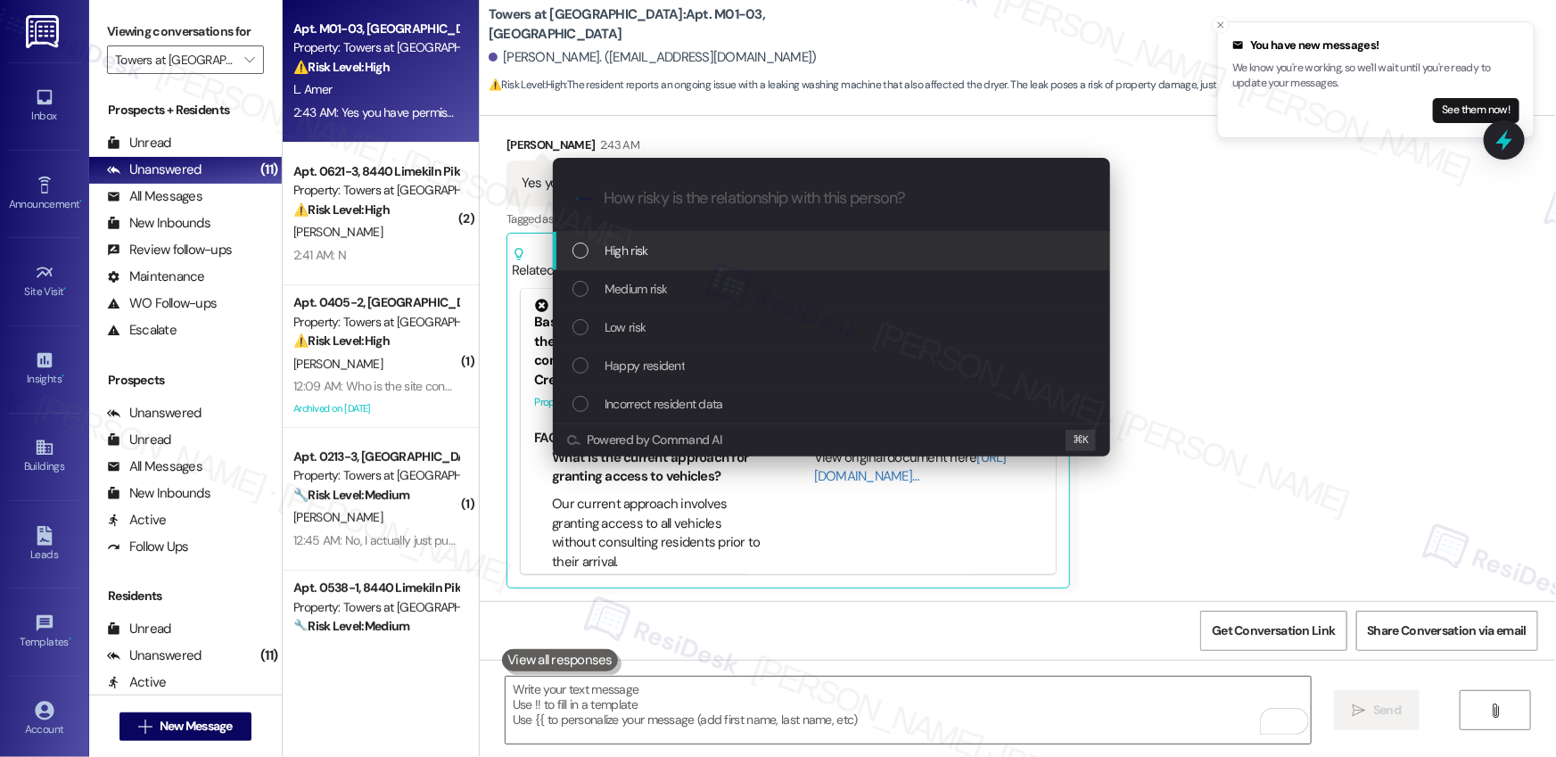
click at [645, 256] on span "High risk" at bounding box center [627, 251] width 44 height 20
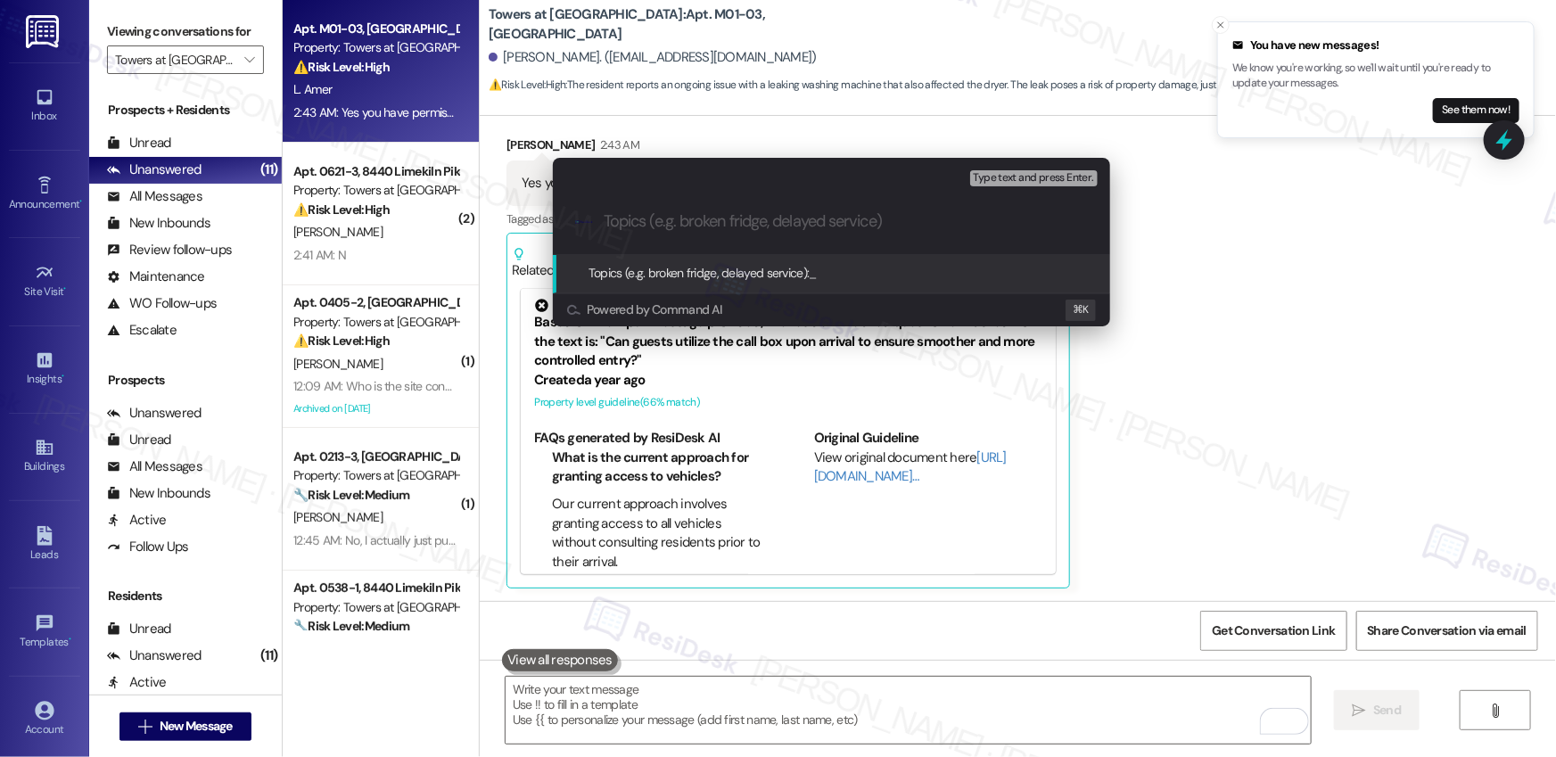
paste input "Work order submitted by Residesk | Work Order #590029 - Wahser Leak"
type input "Work order submitted by Residesk | Work Order #590029 - Wahser Leak"
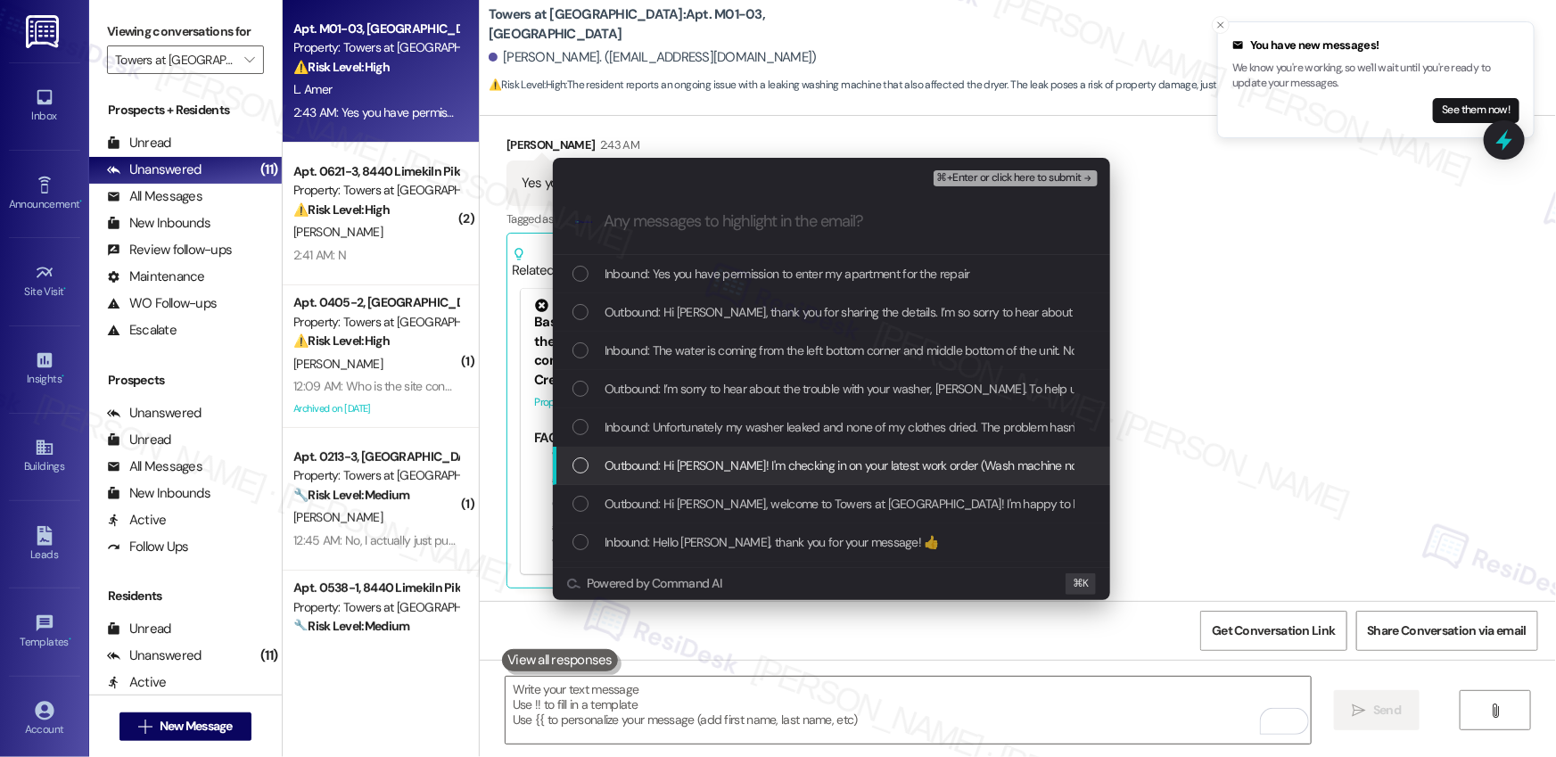
click at [656, 460] on span "Outbound: Hi Lila! I'm checking in on your latest work order (Wash machine not …" at bounding box center [1110, 466] width 1011 height 20
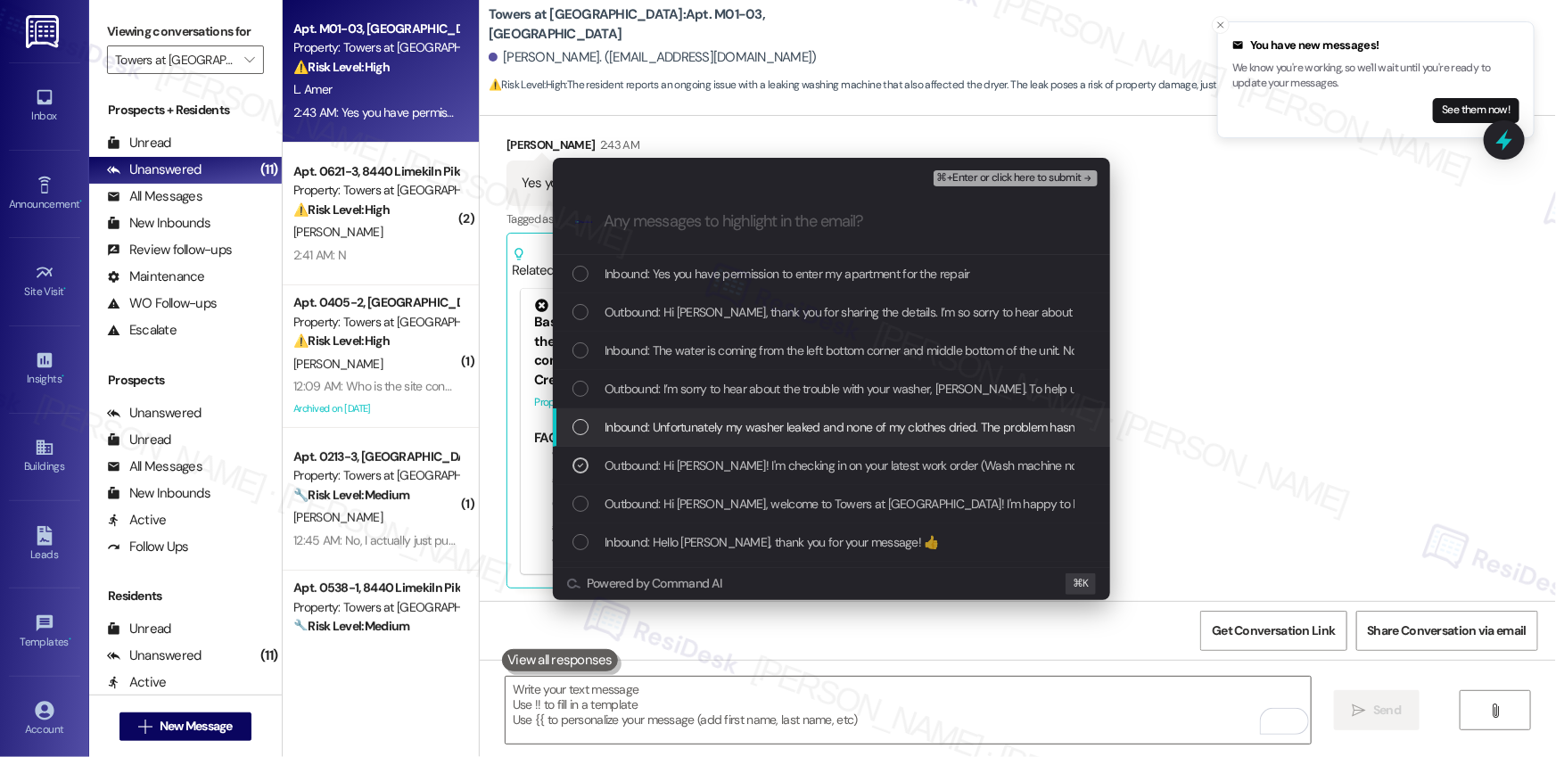
drag, startPoint x: 661, startPoint y: 422, endPoint x: 655, endPoint y: 395, distance: 27.5
click at [661, 422] on span "Inbound: Unfortunately my washer leaked and none of my clothes dried. The probl…" at bounding box center [886, 427] width 563 height 20
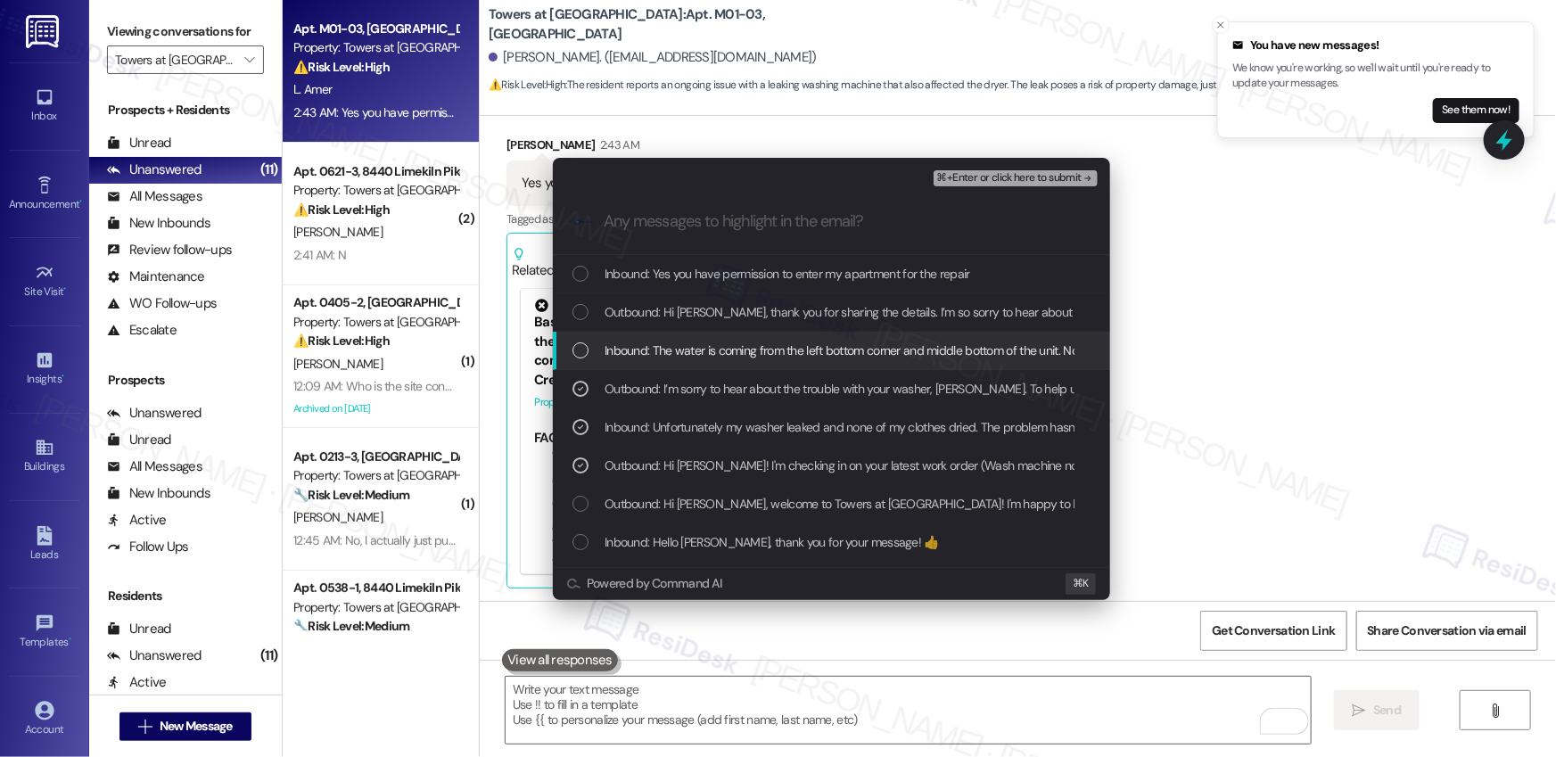
drag, startPoint x: 654, startPoint y: 353, endPoint x: 654, endPoint y: 317, distance: 36.6
click at [654, 353] on span "Inbound: The water is coming from the left bottom corner and middle bottom of t…" at bounding box center [1173, 351] width 1136 height 20
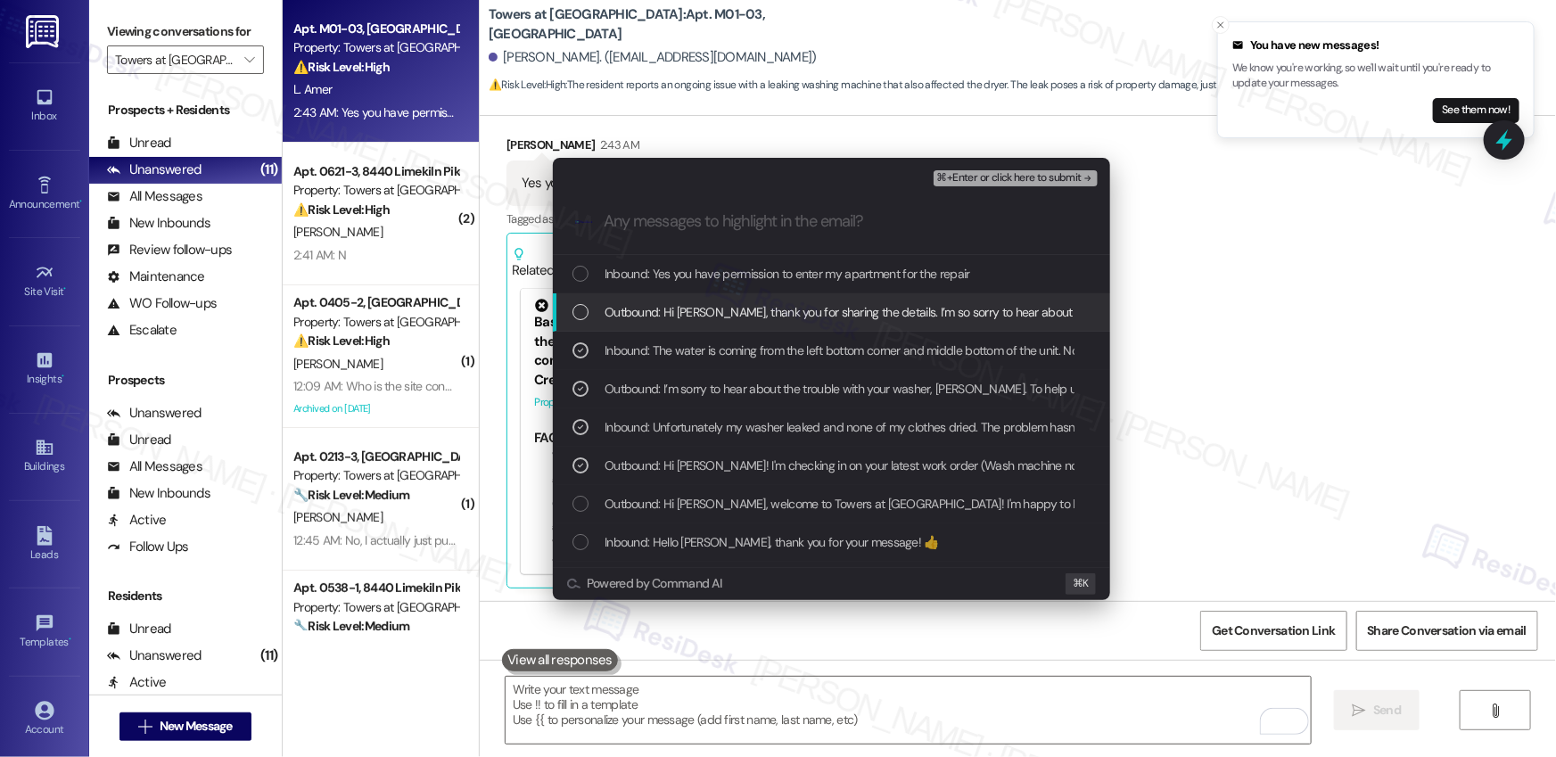
click at [652, 310] on span "Outbound: Hi Lila, thank you for sharing the details. I’m so sorry to hear abou…" at bounding box center [1255, 312] width 1300 height 20
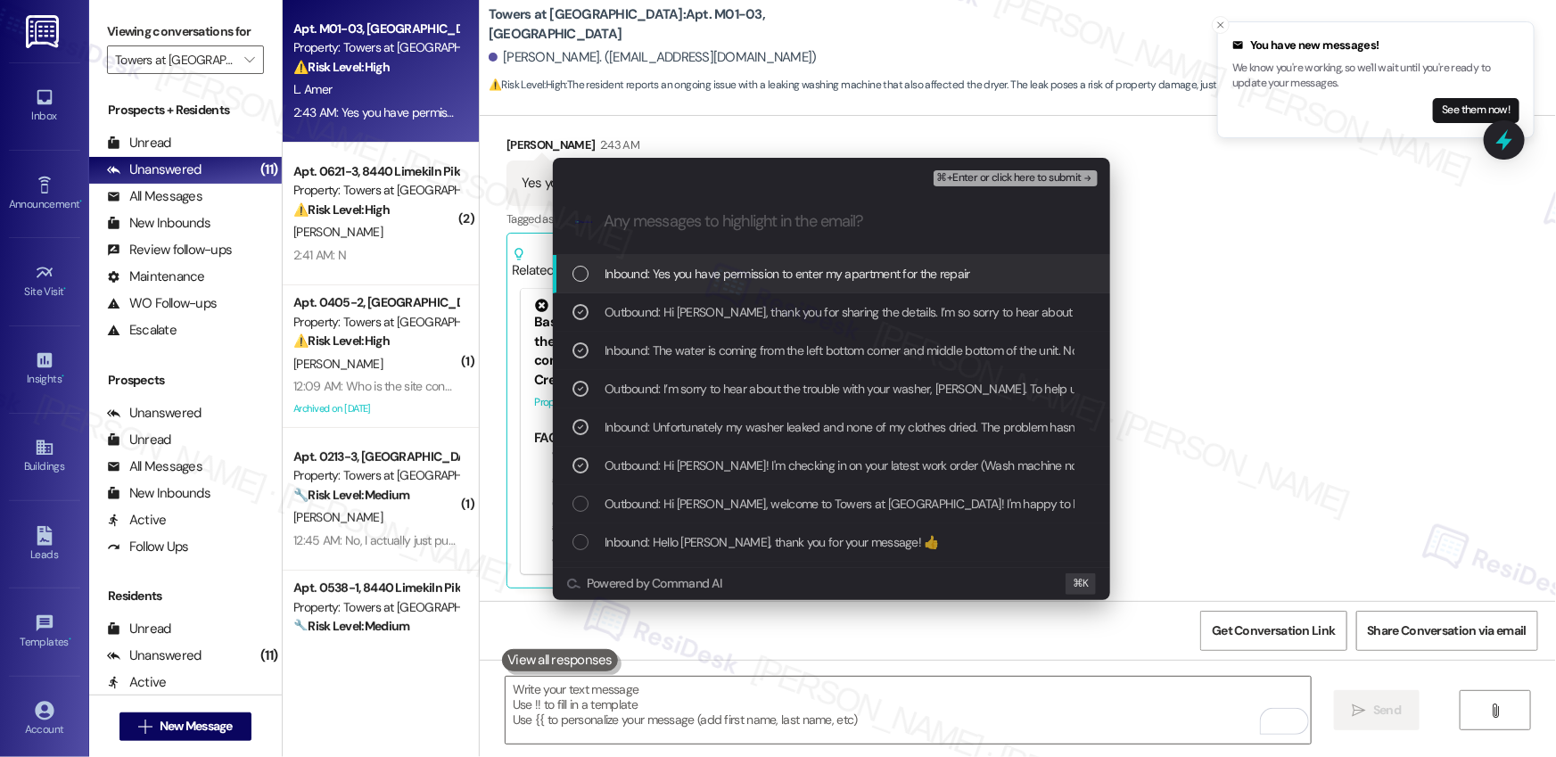
click at [656, 276] on span "Inbound: Yes you have permission to enter my apartment for the repair" at bounding box center [788, 274] width 366 height 20
click at [997, 181] on span "⌘+Enter or click here to submit" at bounding box center [1009, 178] width 144 height 12
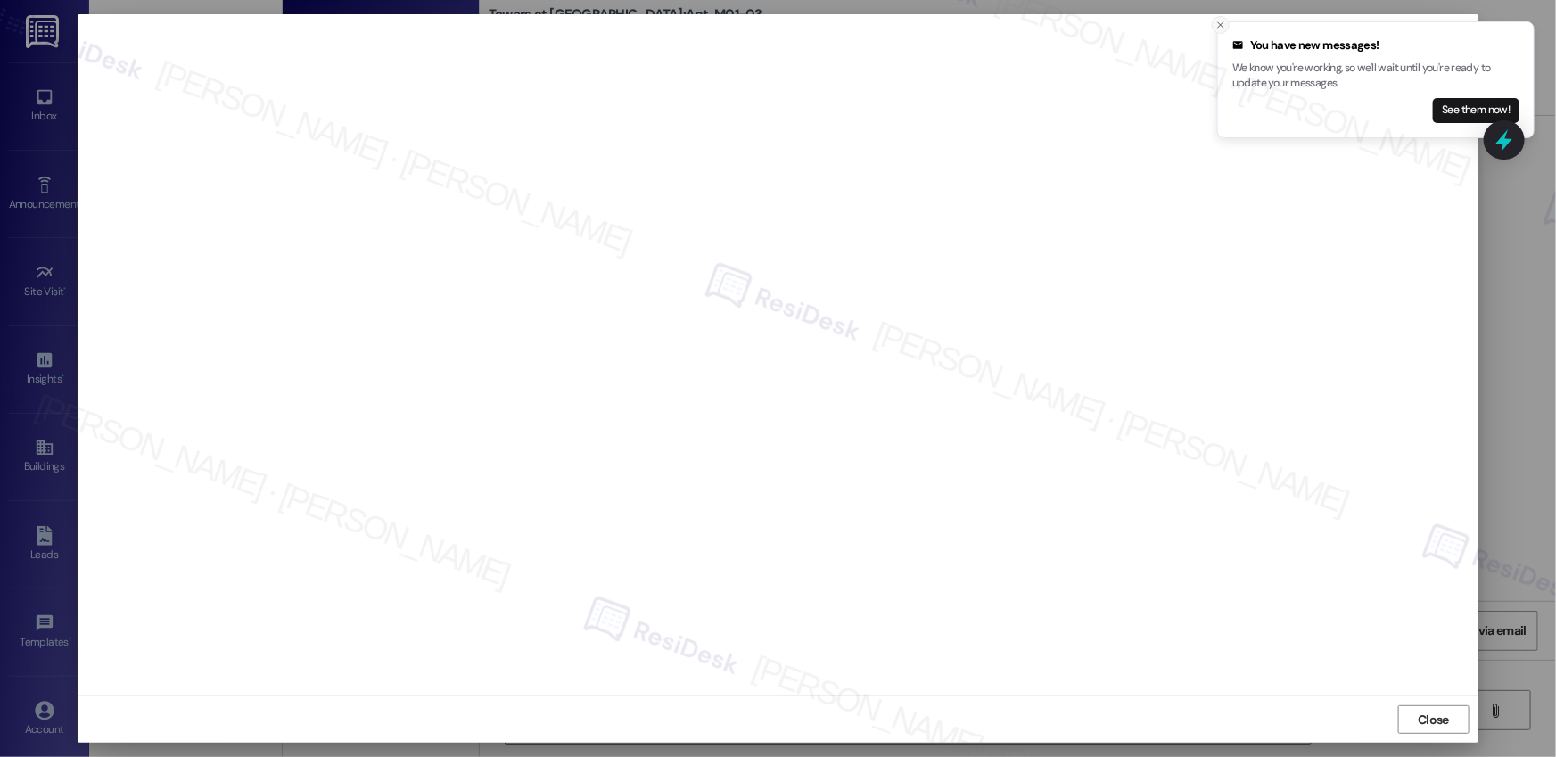
click at [1168, 20] on icon "Close toast" at bounding box center [1221, 25] width 11 height 11
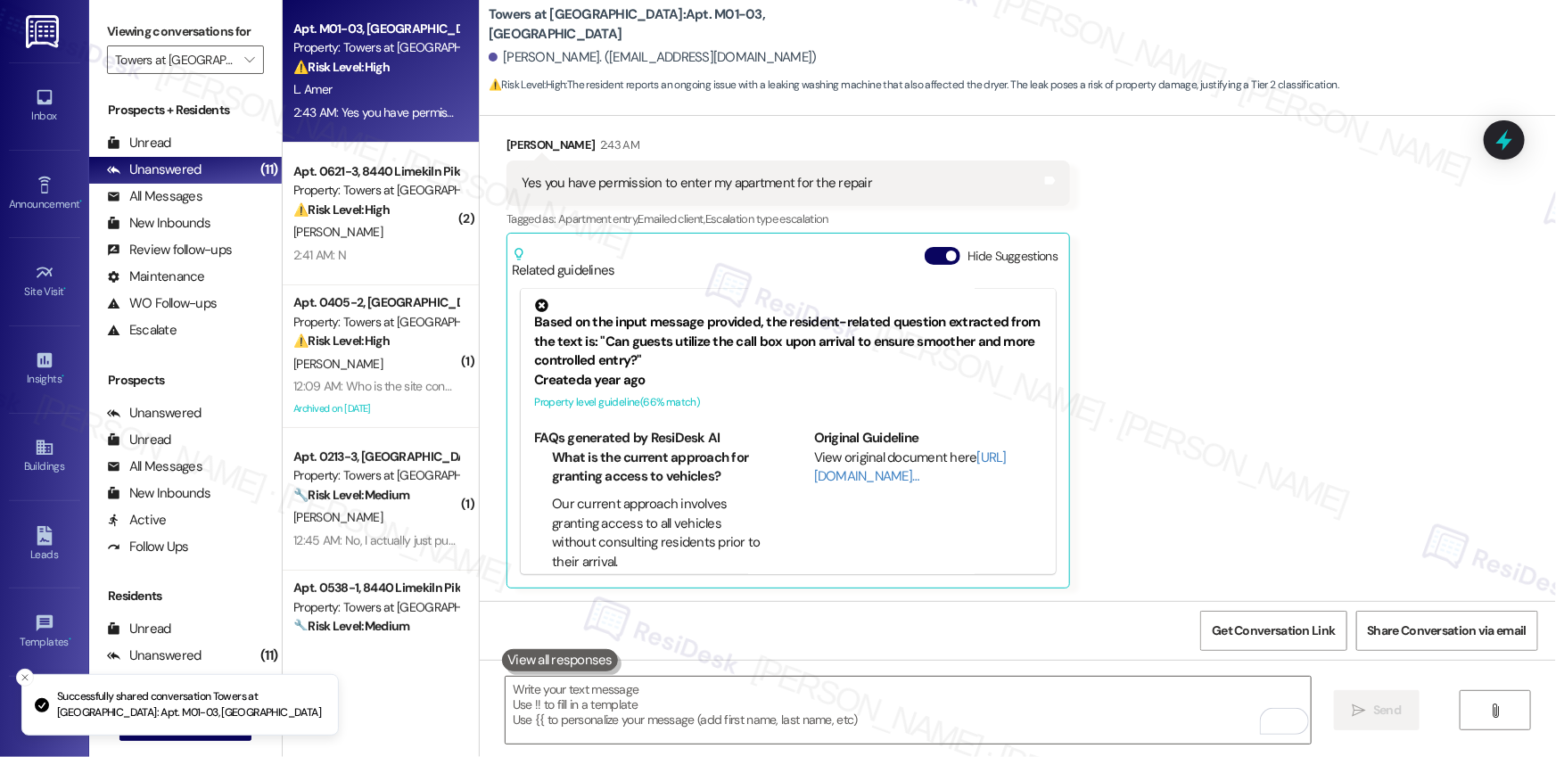
drag, startPoint x: 24, startPoint y: 673, endPoint x: 66, endPoint y: 672, distance: 41.9
click at [24, 628] on icon "Close toast" at bounding box center [25, 677] width 11 height 11
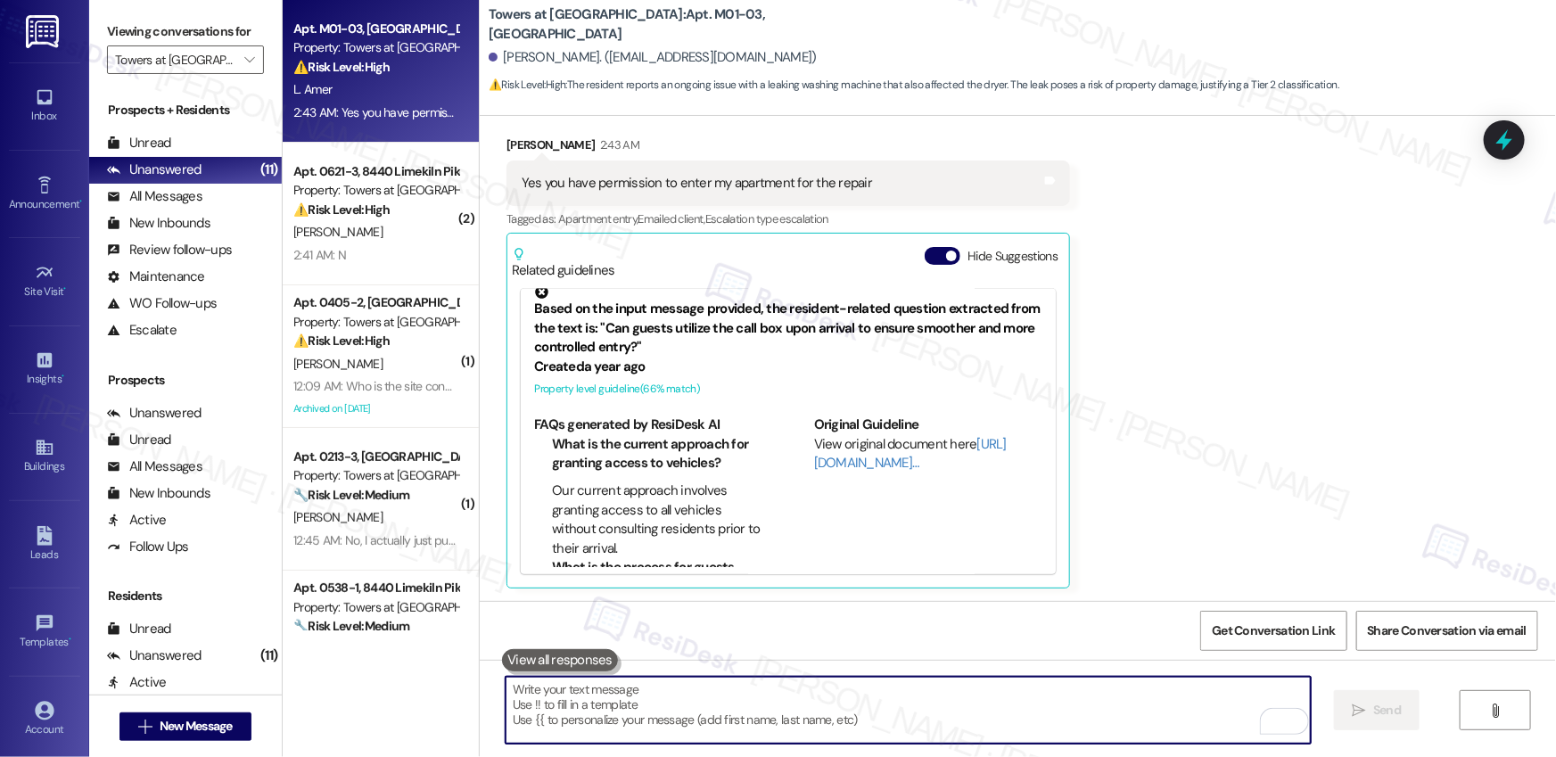
scroll to position [27, 0]
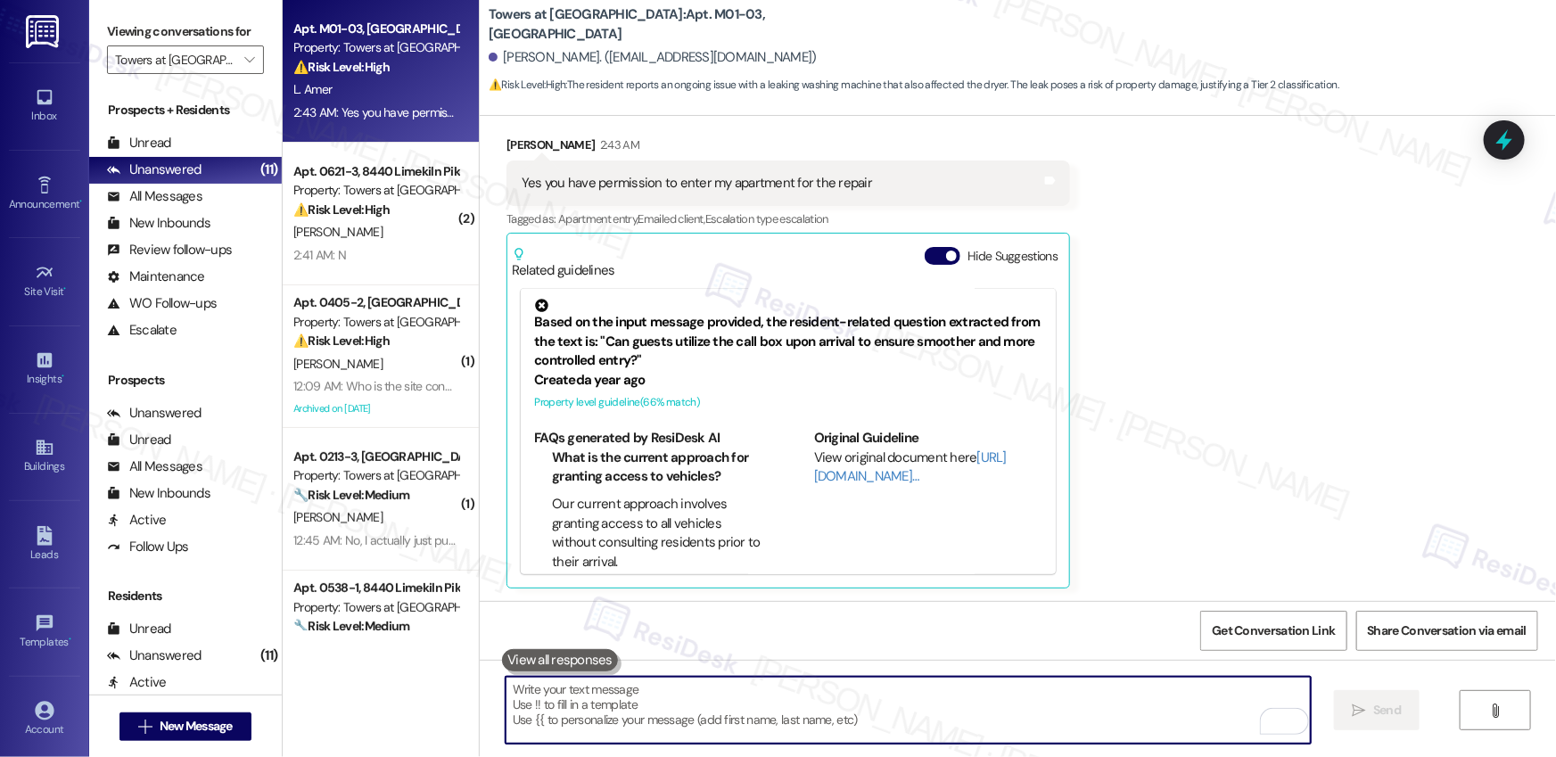
click at [1168, 474] on div "Received via SMS Lila Amer 2:43 AM Yes you have permission to enter my apartmen…" at bounding box center [1018, 348] width 1076 height 507
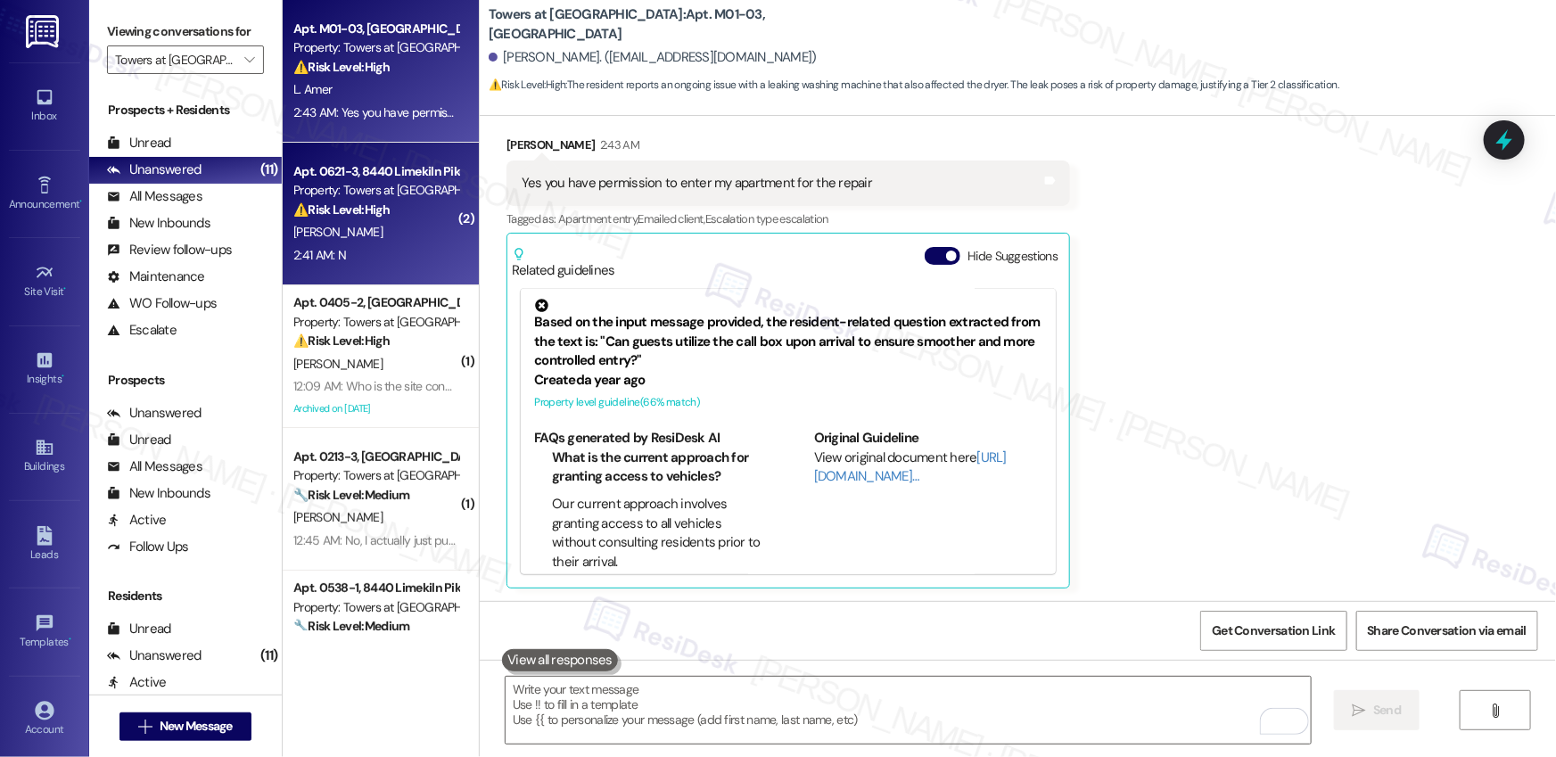
click at [357, 219] on div "⚠️ Risk Level: High The resident indicates that a previously submitted work ord…" at bounding box center [375, 210] width 165 height 19
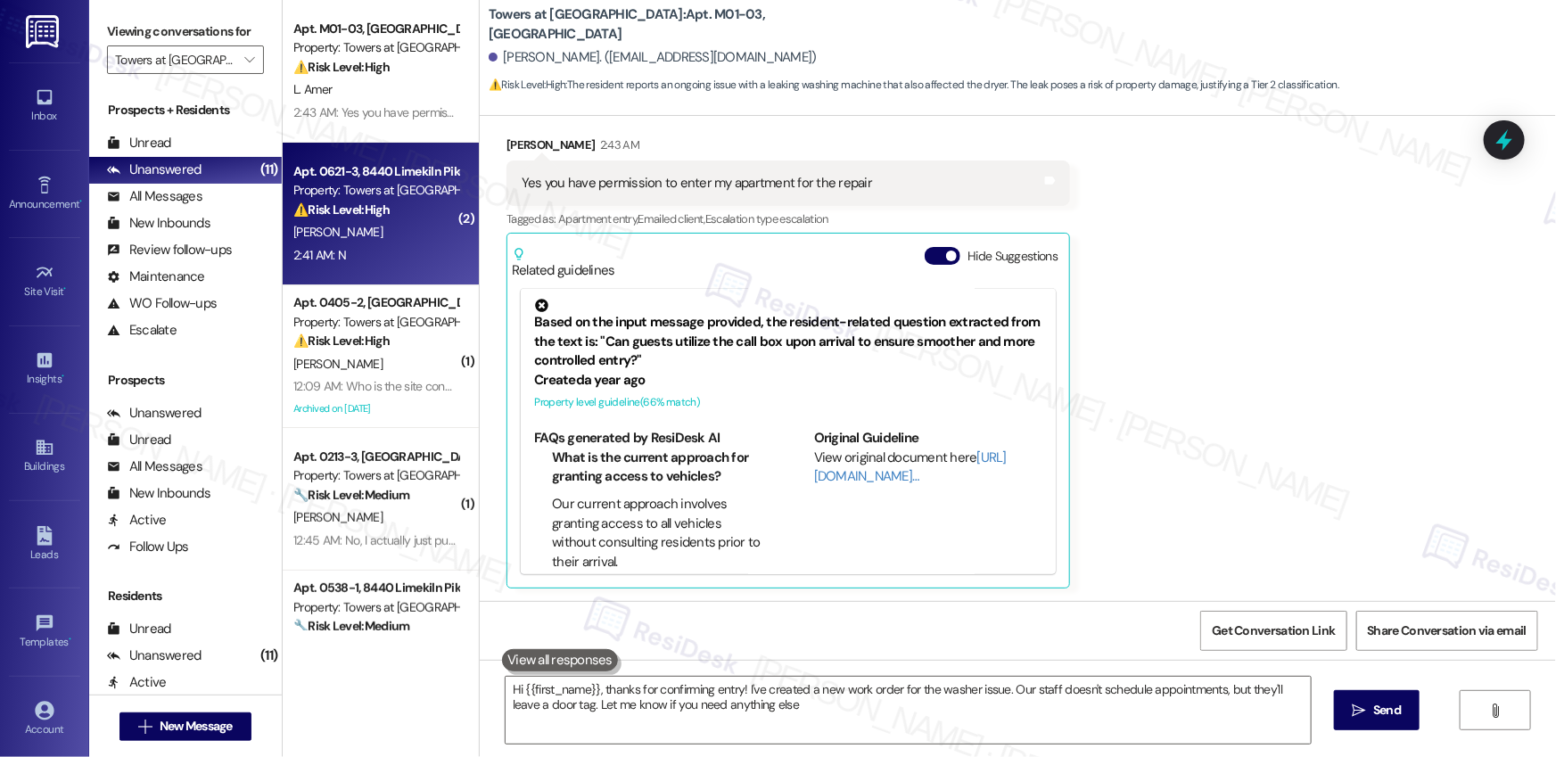
type textarea "Hi {{first_name}}, thanks for confirming entry! I've created a new work order f…"
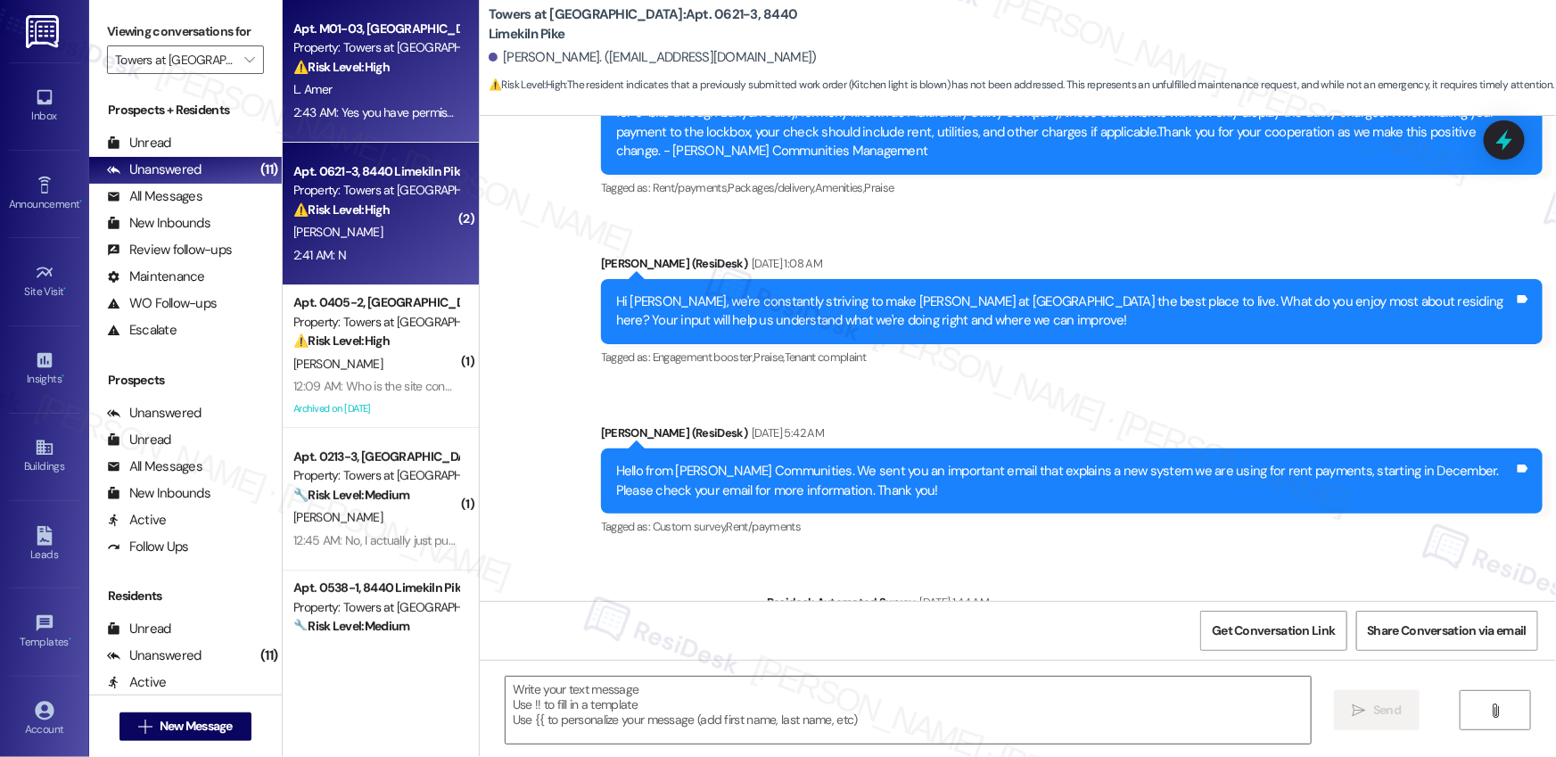
click at [369, 95] on div "L. Amer" at bounding box center [376, 89] width 169 height 22
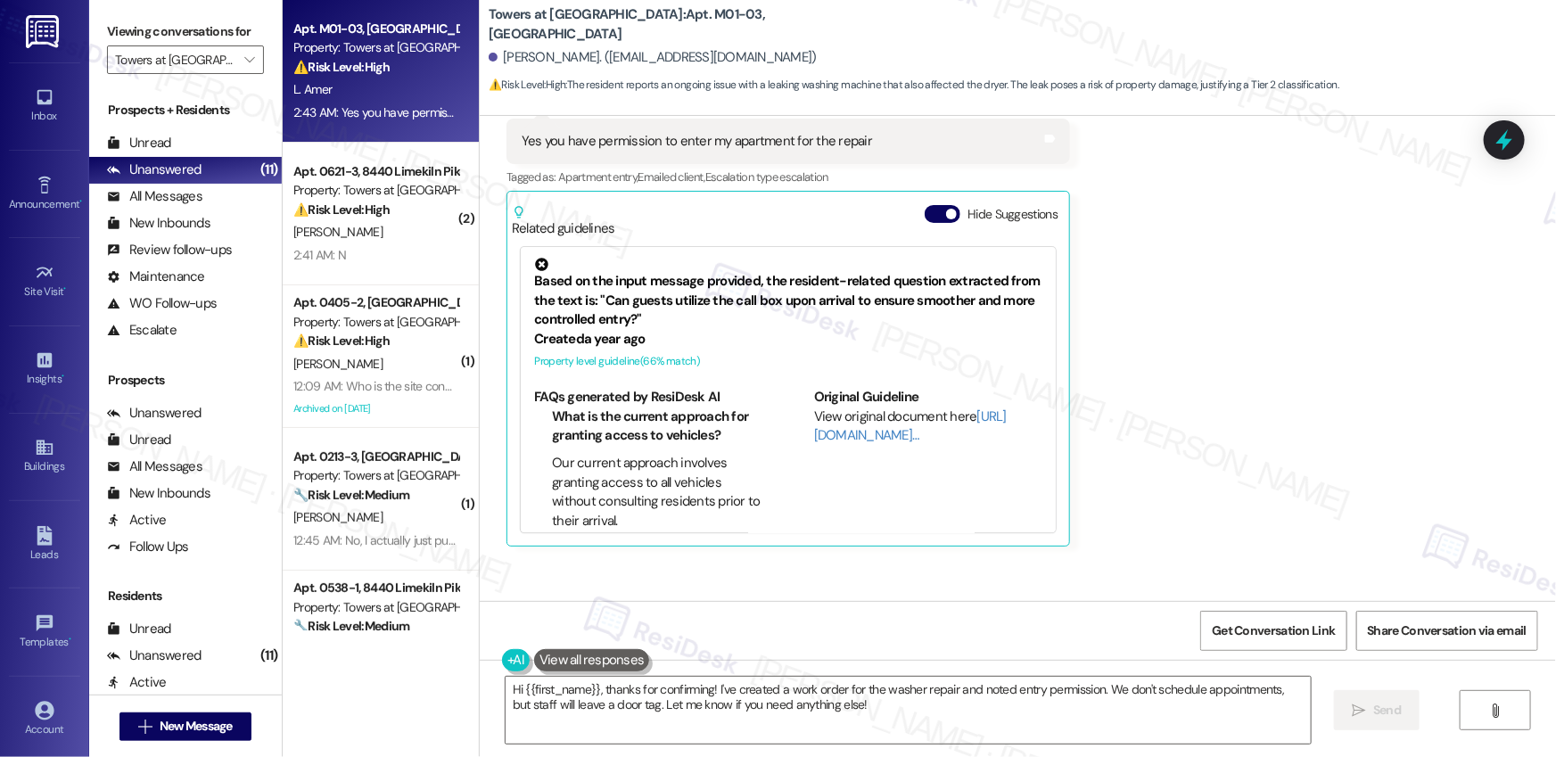
scroll to position [2009, 0]
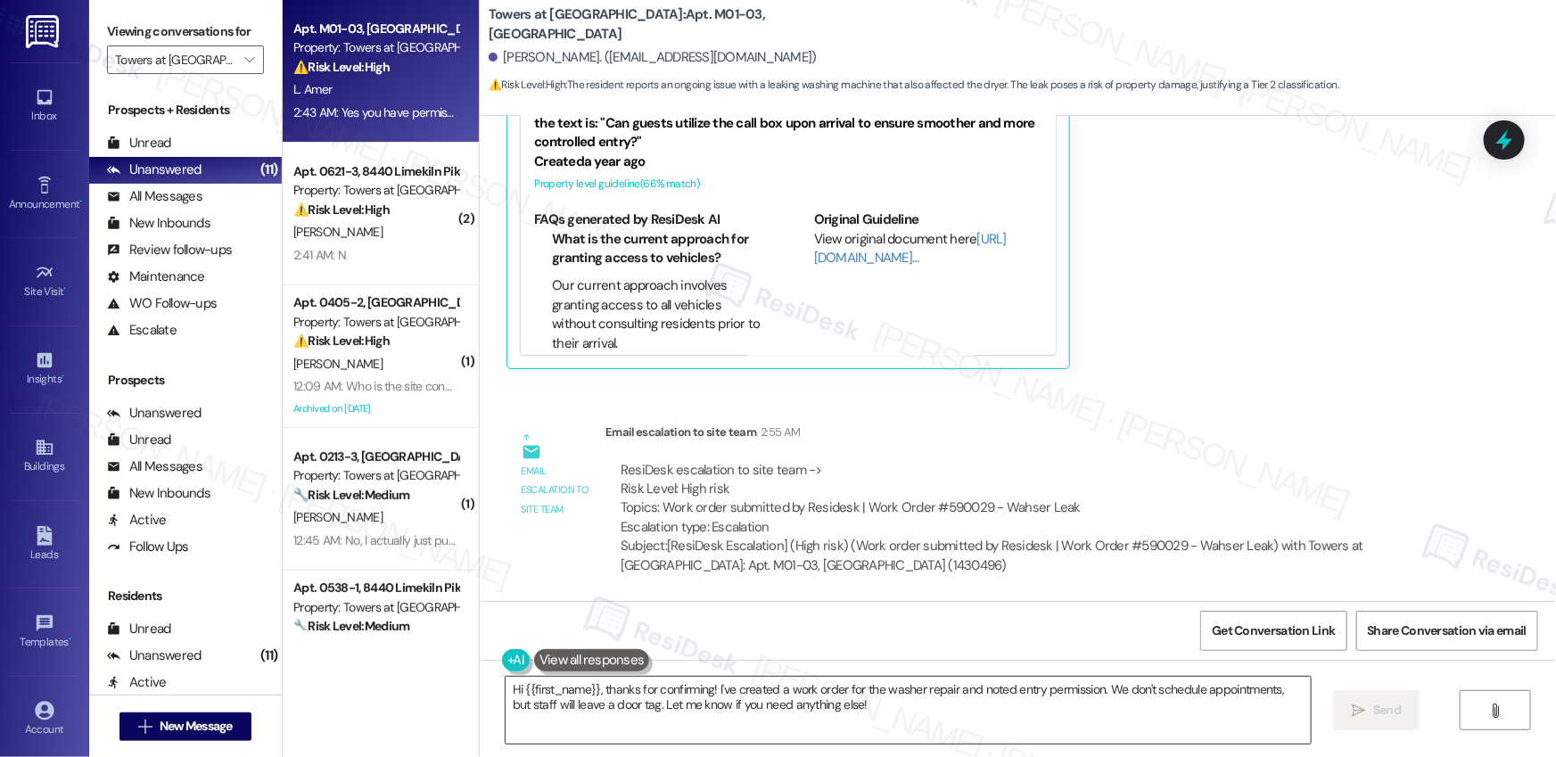
click at [665, 628] on textarea "Hi {{first_name}}, thanks for confirming! I've created a work order for the was…" at bounding box center [908, 710] width 805 height 67
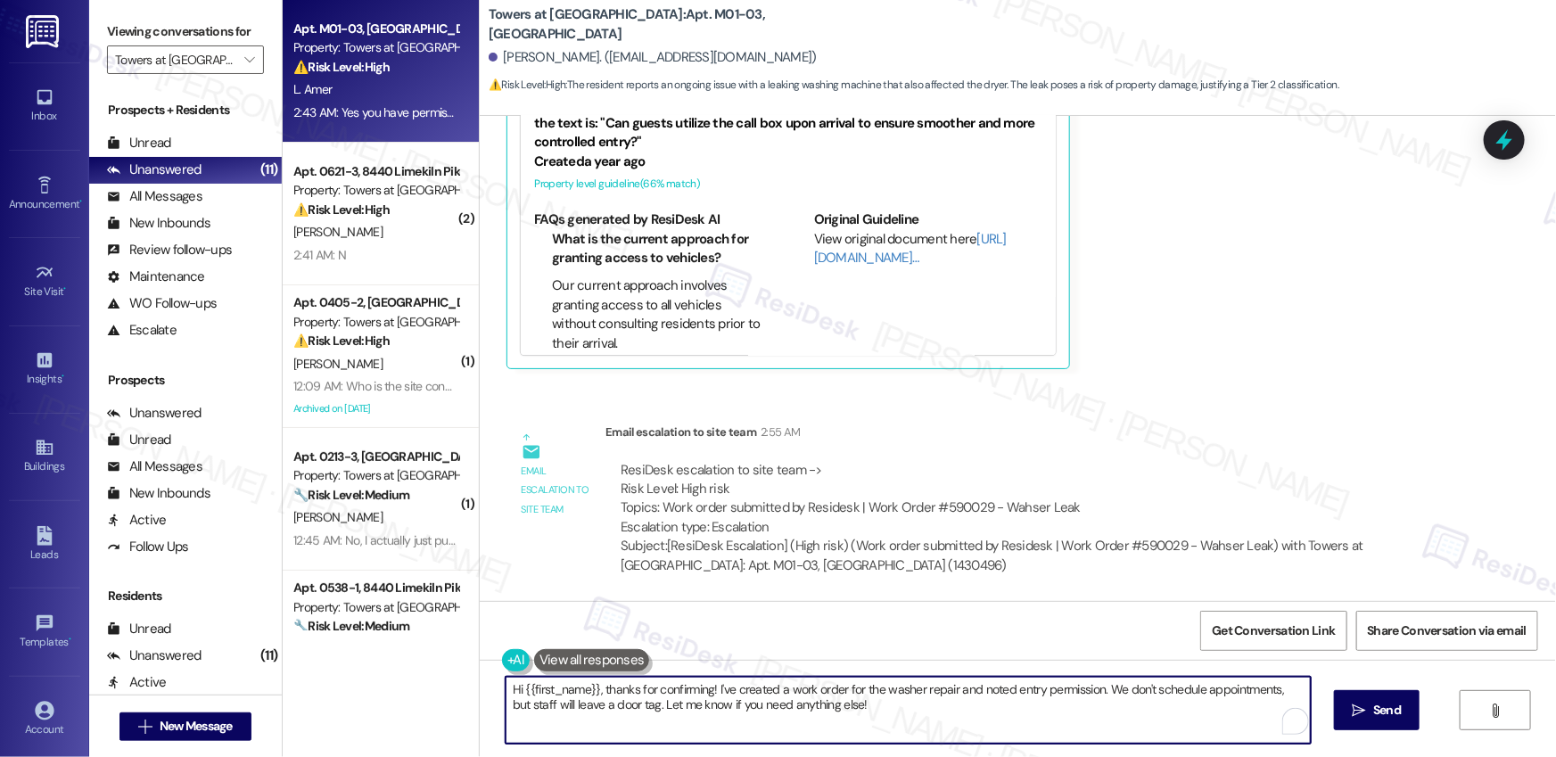
click at [665, 628] on textarea "Hi {{first_name}}, thanks for confirming! I've created a work order for the was…" at bounding box center [908, 710] width 805 height 67
paste textarea "Thank you, {{first_name}}. The request has been submitted. Our maintenance team…"
drag, startPoint x: 1043, startPoint y: 690, endPoint x: 1314, endPoint y: 691, distance: 271.1
click at [1168, 628] on div "Thank you, {{first_name}}. The request has been submitted. Our maintenance team…" at bounding box center [1018, 727] width 1076 height 134
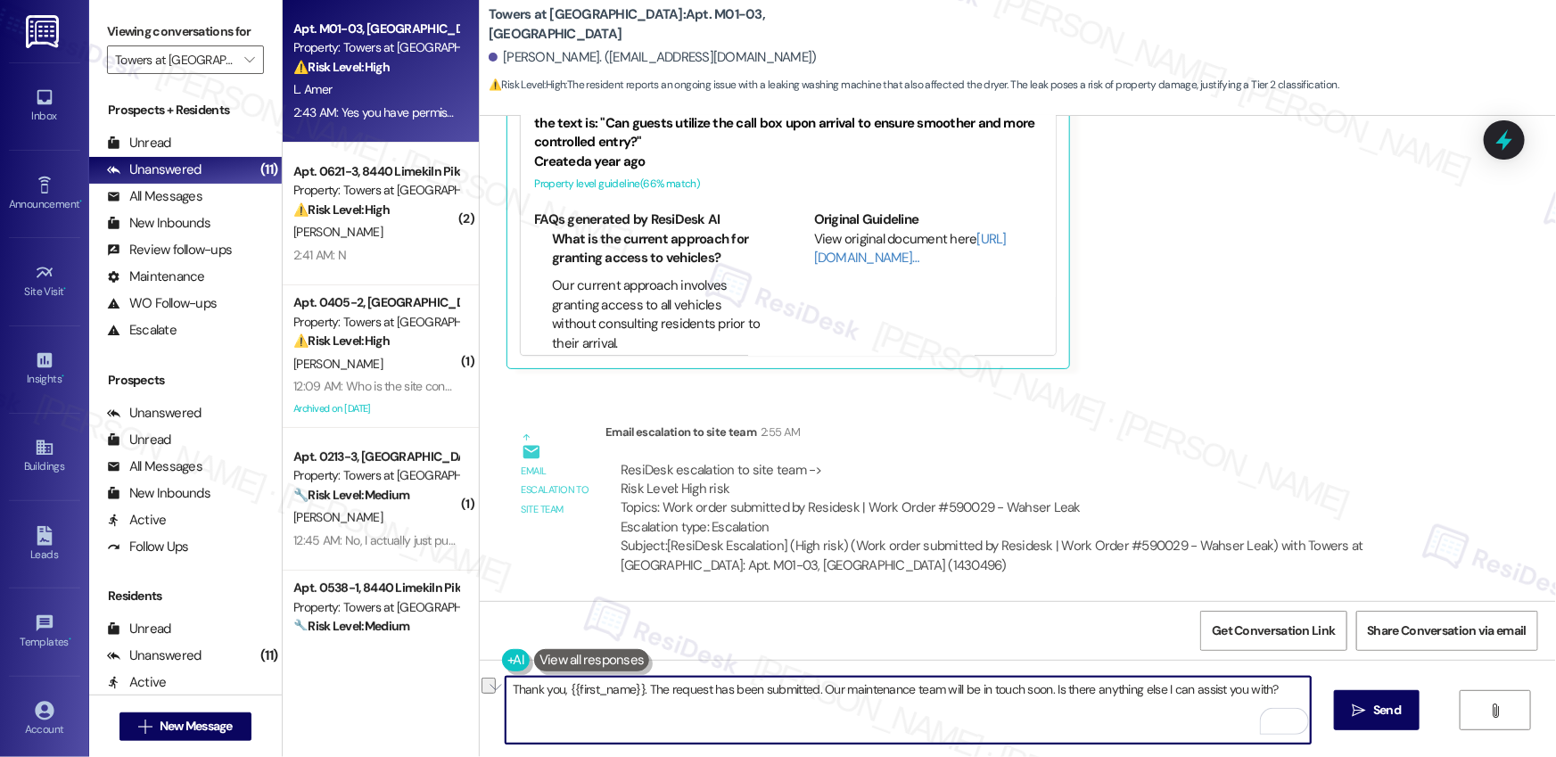
type textarea "Thank you, {{first_name}}. The request has been submitted. Our maintenance team…"
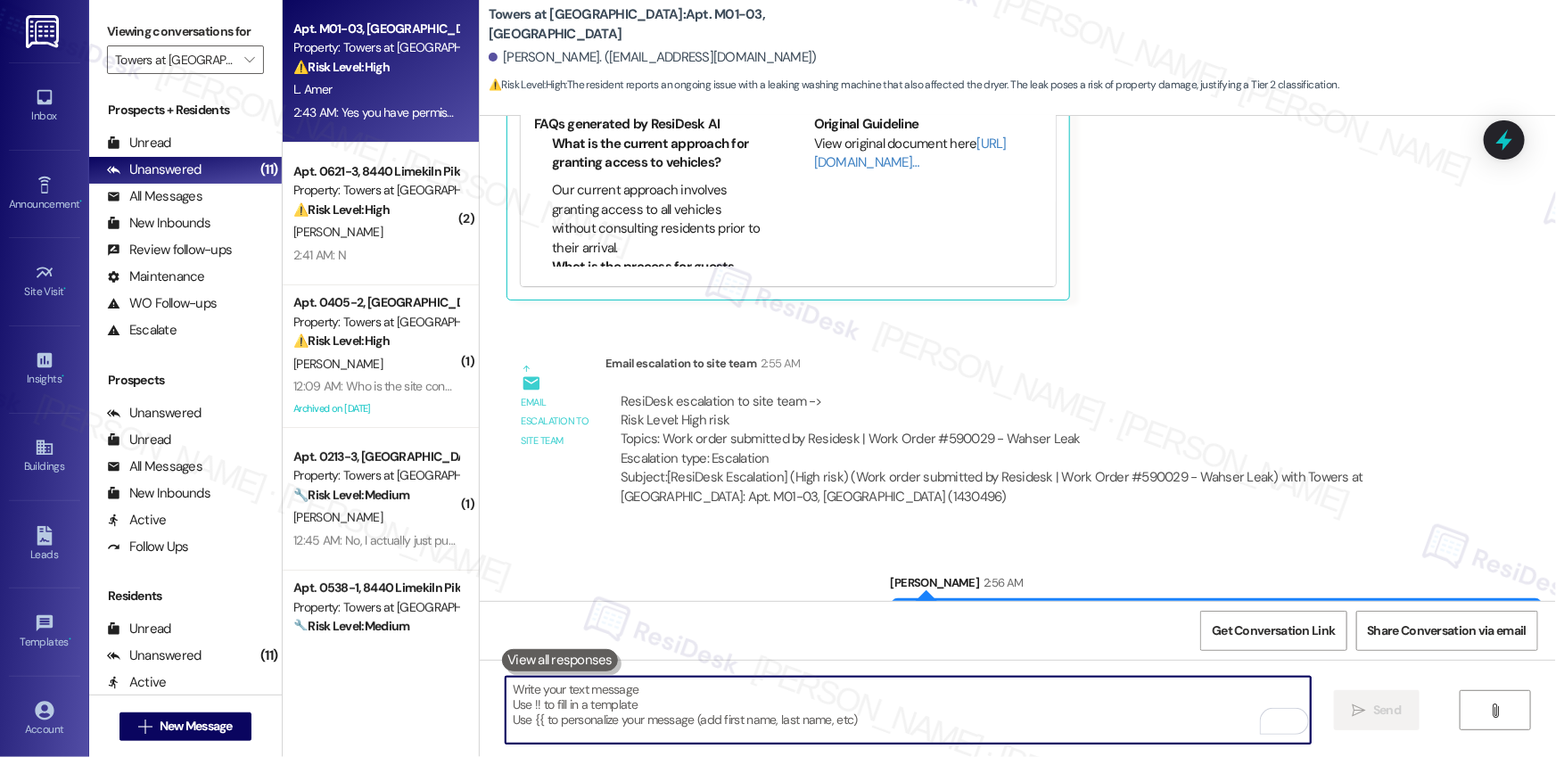
scroll to position [2134, 0]
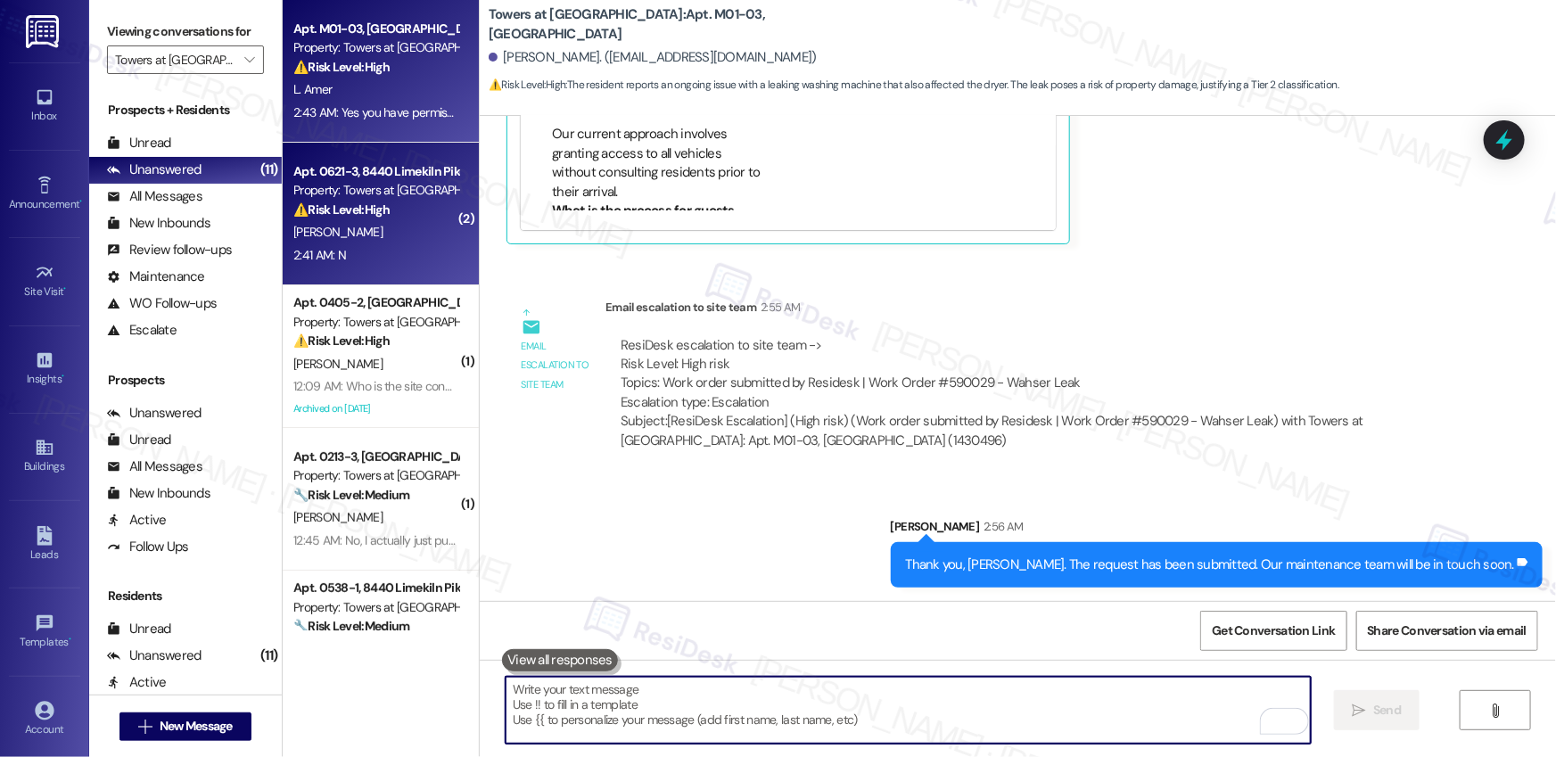
click at [416, 267] on div "Apt. 0621-3, 8440 Limekiln Pike Property: Towers at Wyncote ⚠️ Risk Level: High…" at bounding box center [381, 214] width 196 height 143
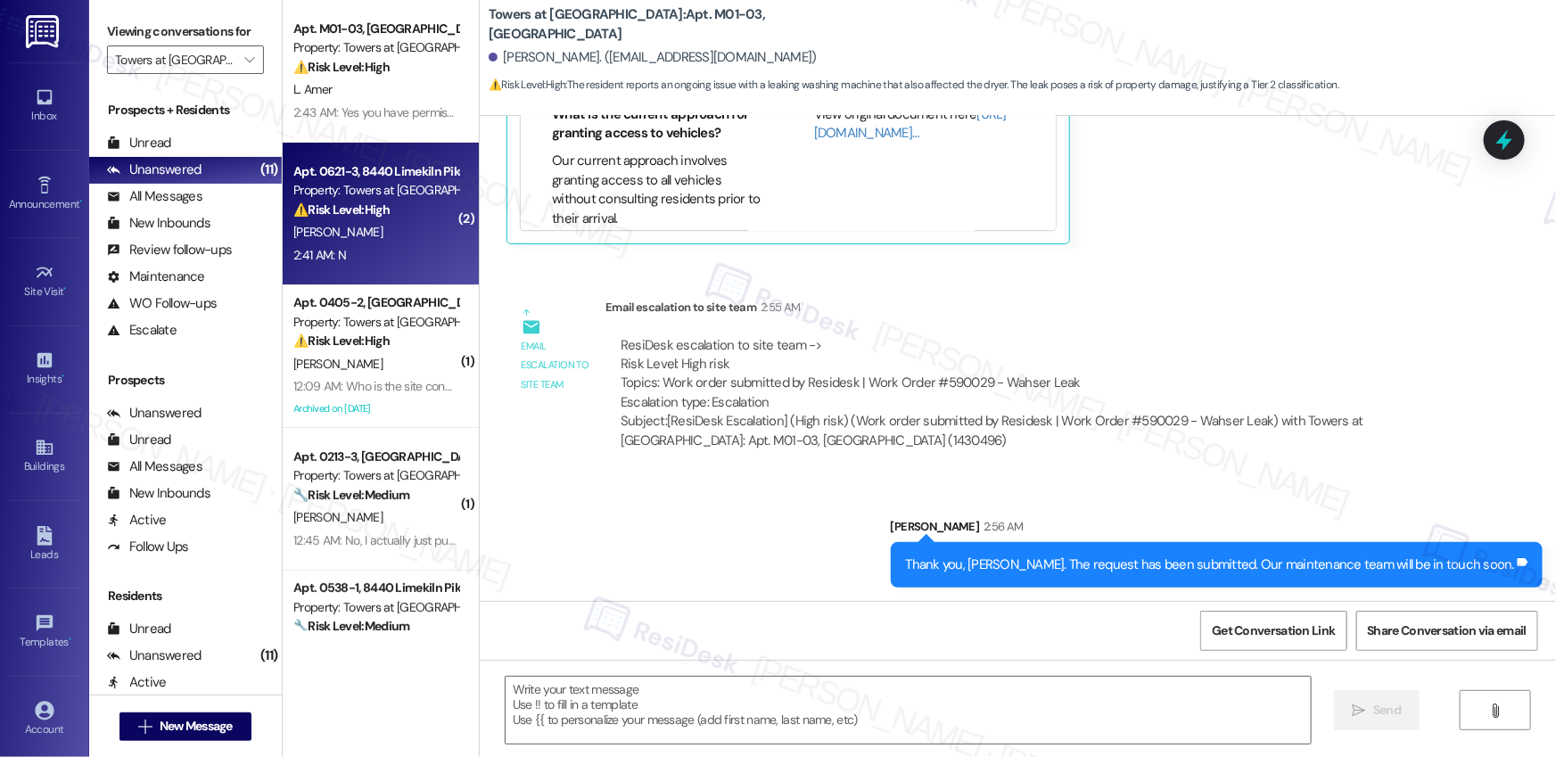
type textarea "Fetching suggested responses. Please feel free to read through the conversation…"
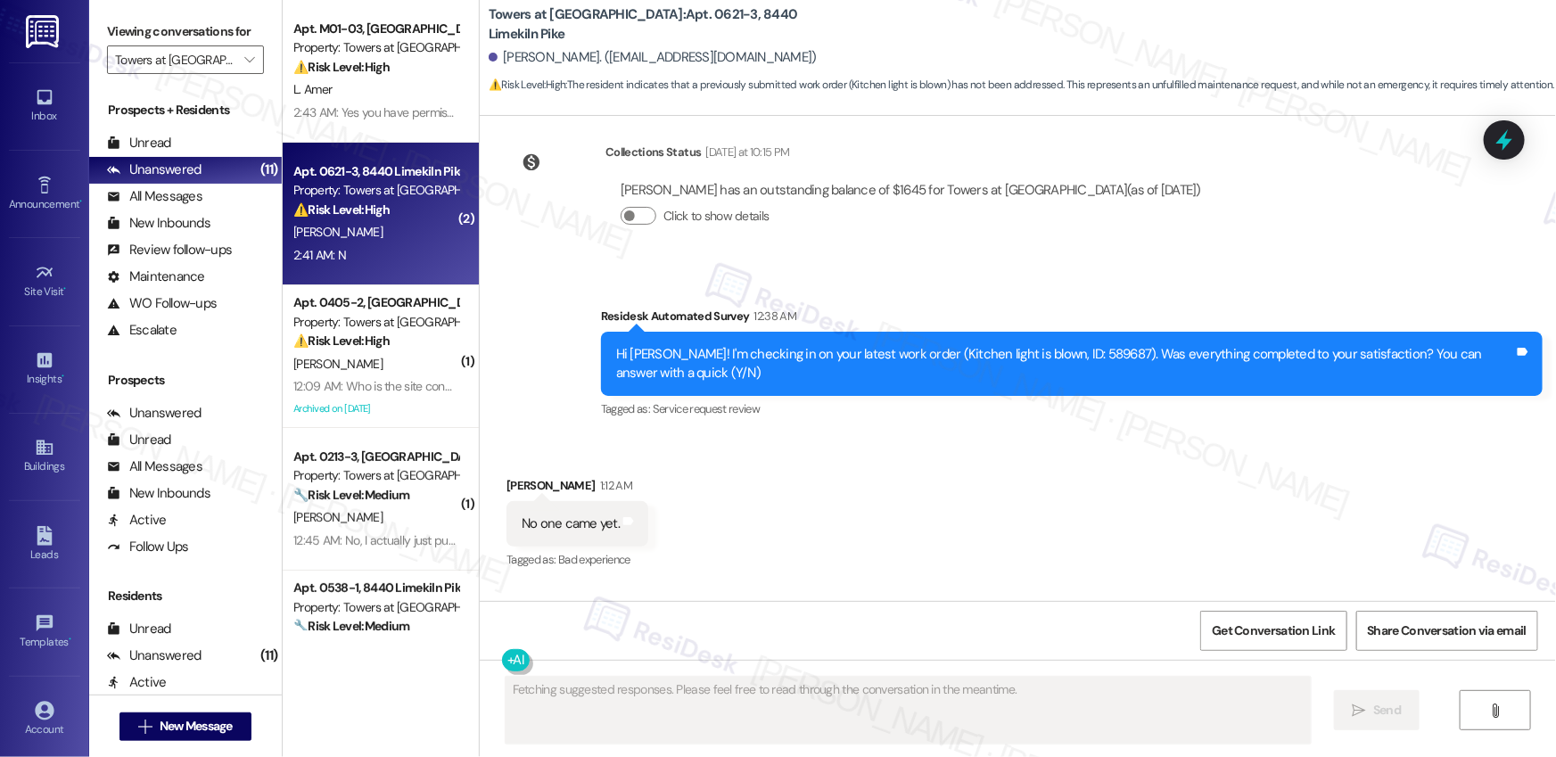
scroll to position [2734, 0]
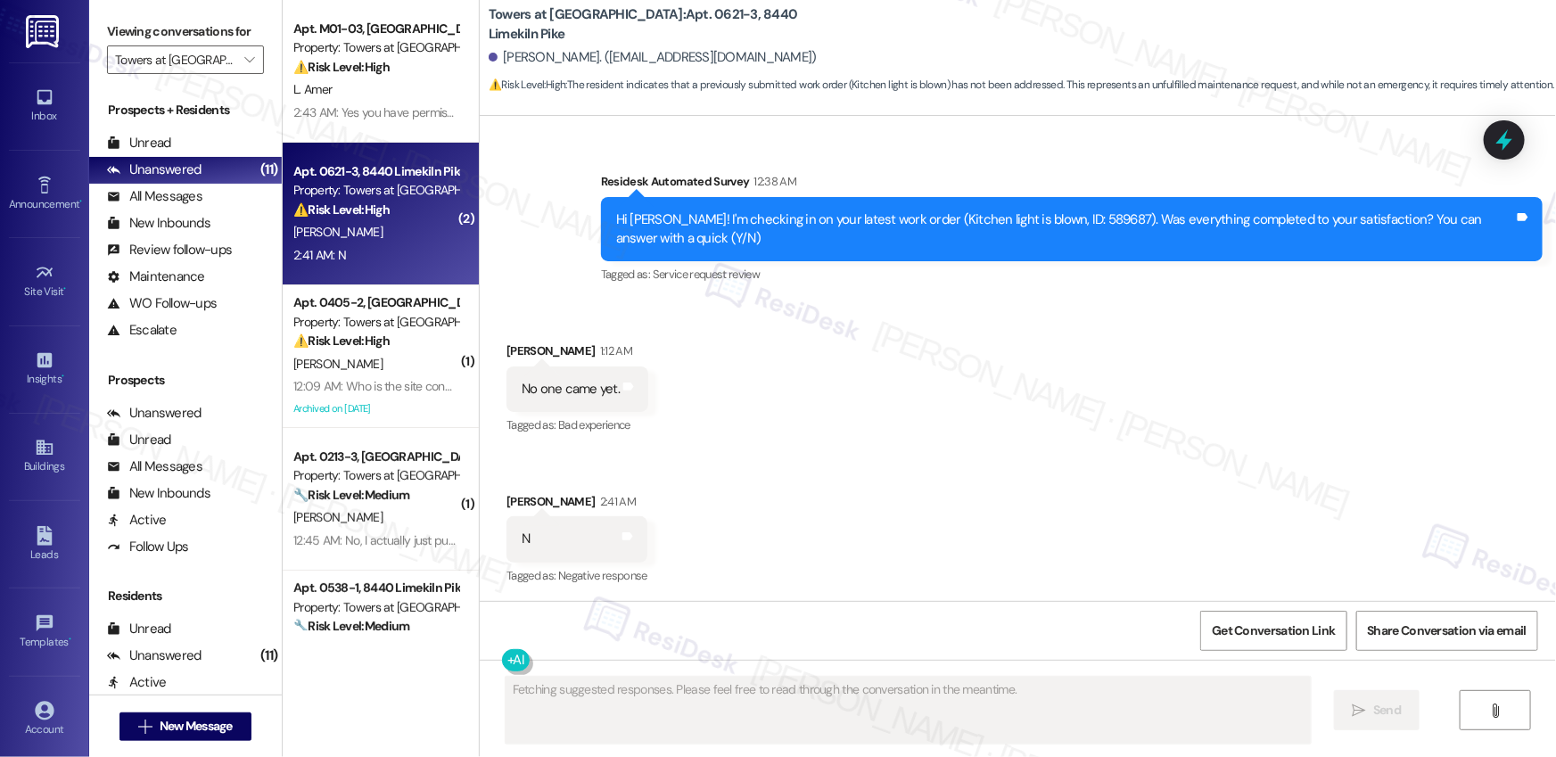
click at [1061, 218] on div "Hi Benjamin! I'm checking in on your latest work order (Kitchen light is blown,…" at bounding box center [1065, 229] width 898 height 38
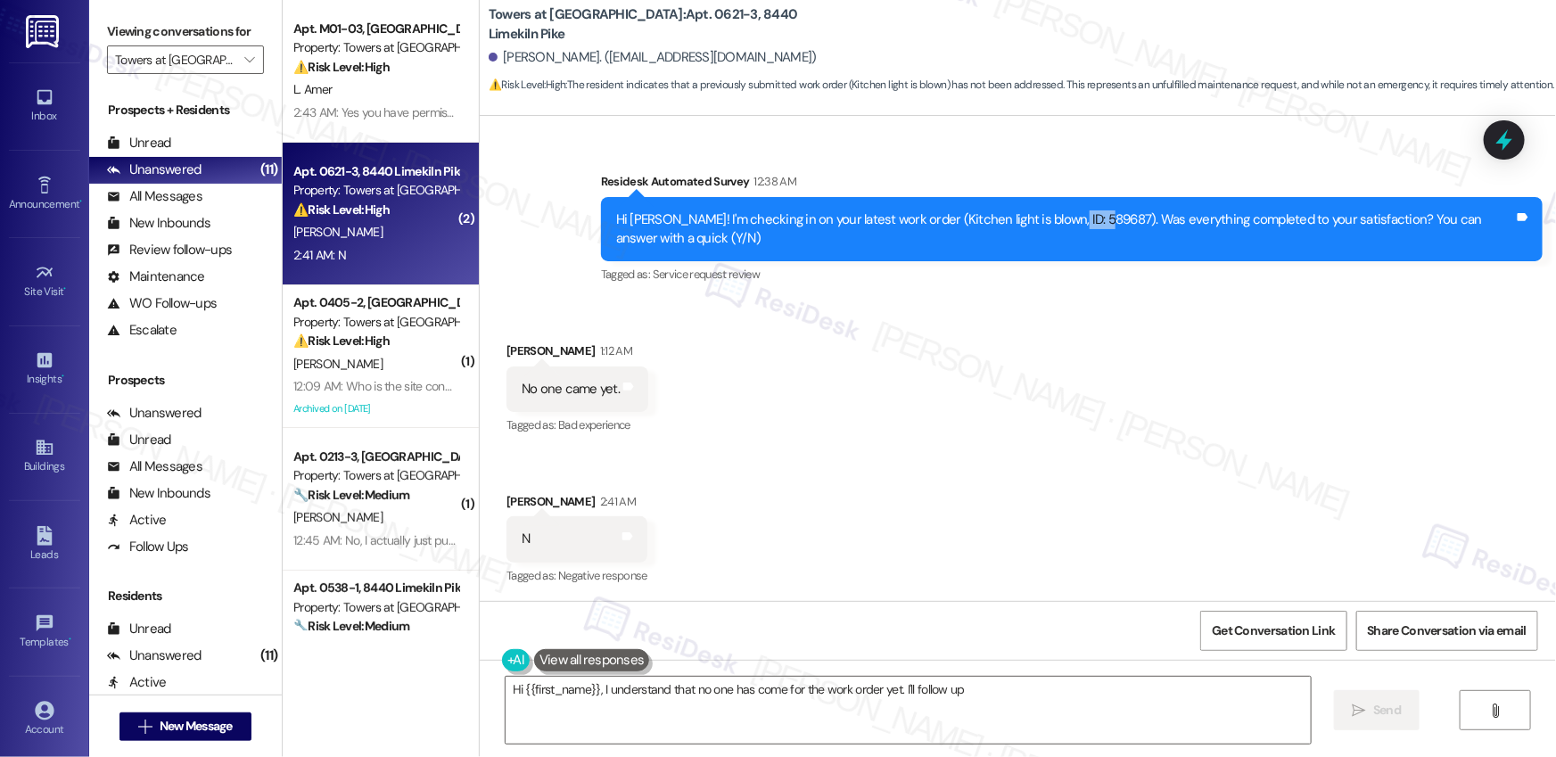
click at [1061, 218] on div "Hi Benjamin! I'm checking in on your latest work order (Kitchen light is blown,…" at bounding box center [1065, 229] width 898 height 38
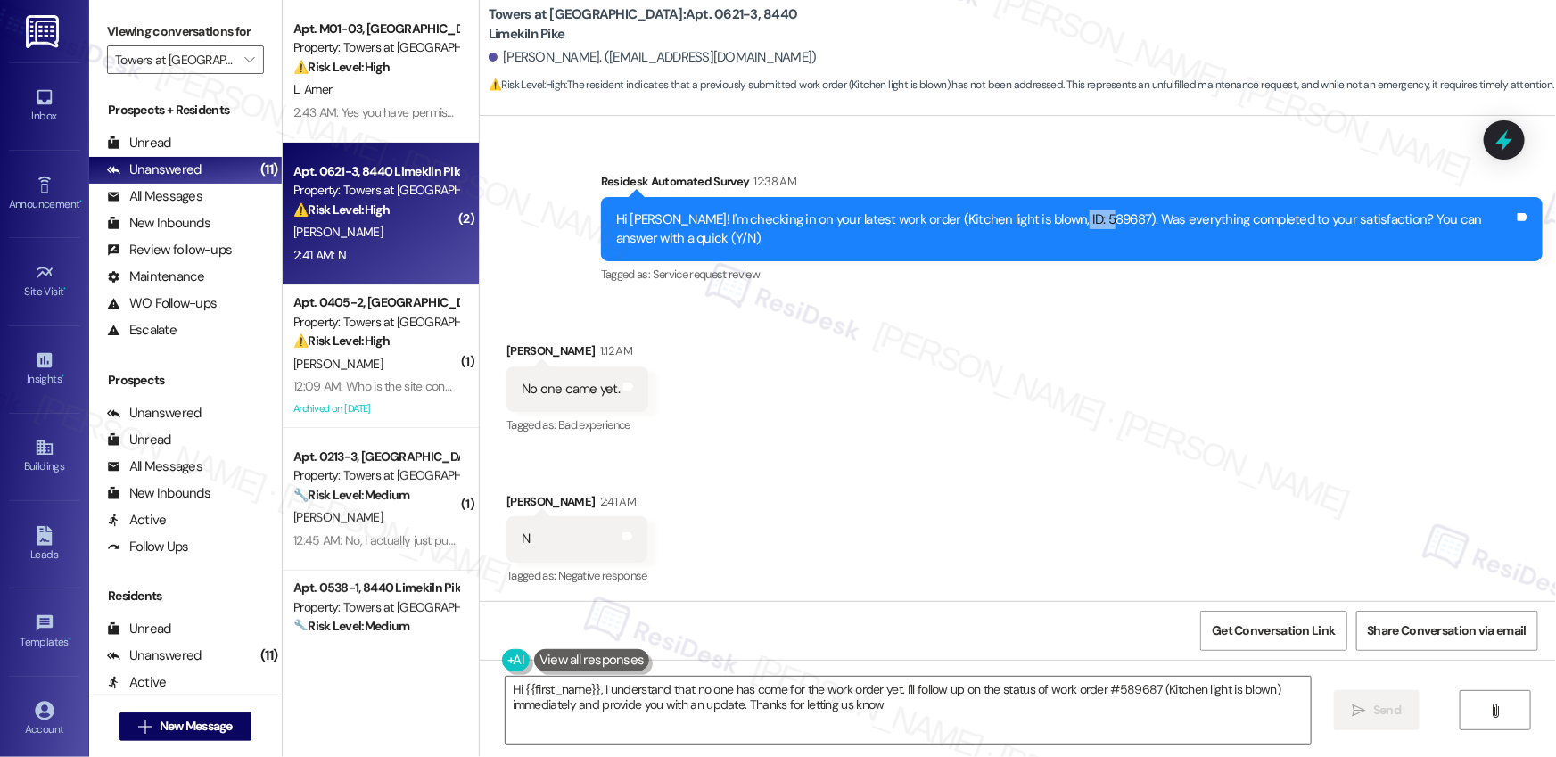
type textarea "Hi {{first_name}}, I understand that no one has come for the work order yet. I'…"
copy div "589687"
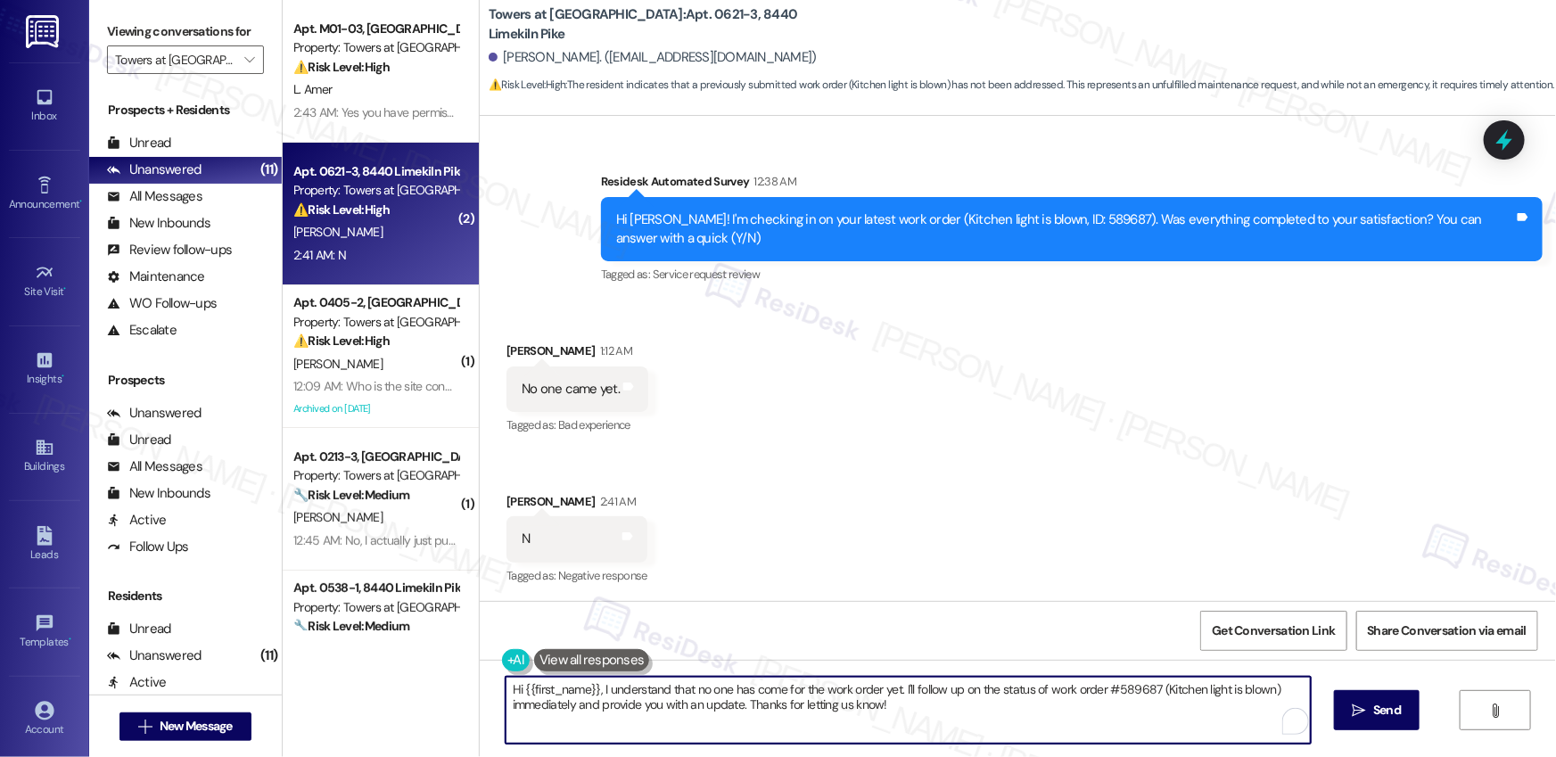
click at [917, 628] on textarea "Hi {{first_name}}, I understand that no one has come for the work order yet. I'…" at bounding box center [908, 710] width 805 height 67
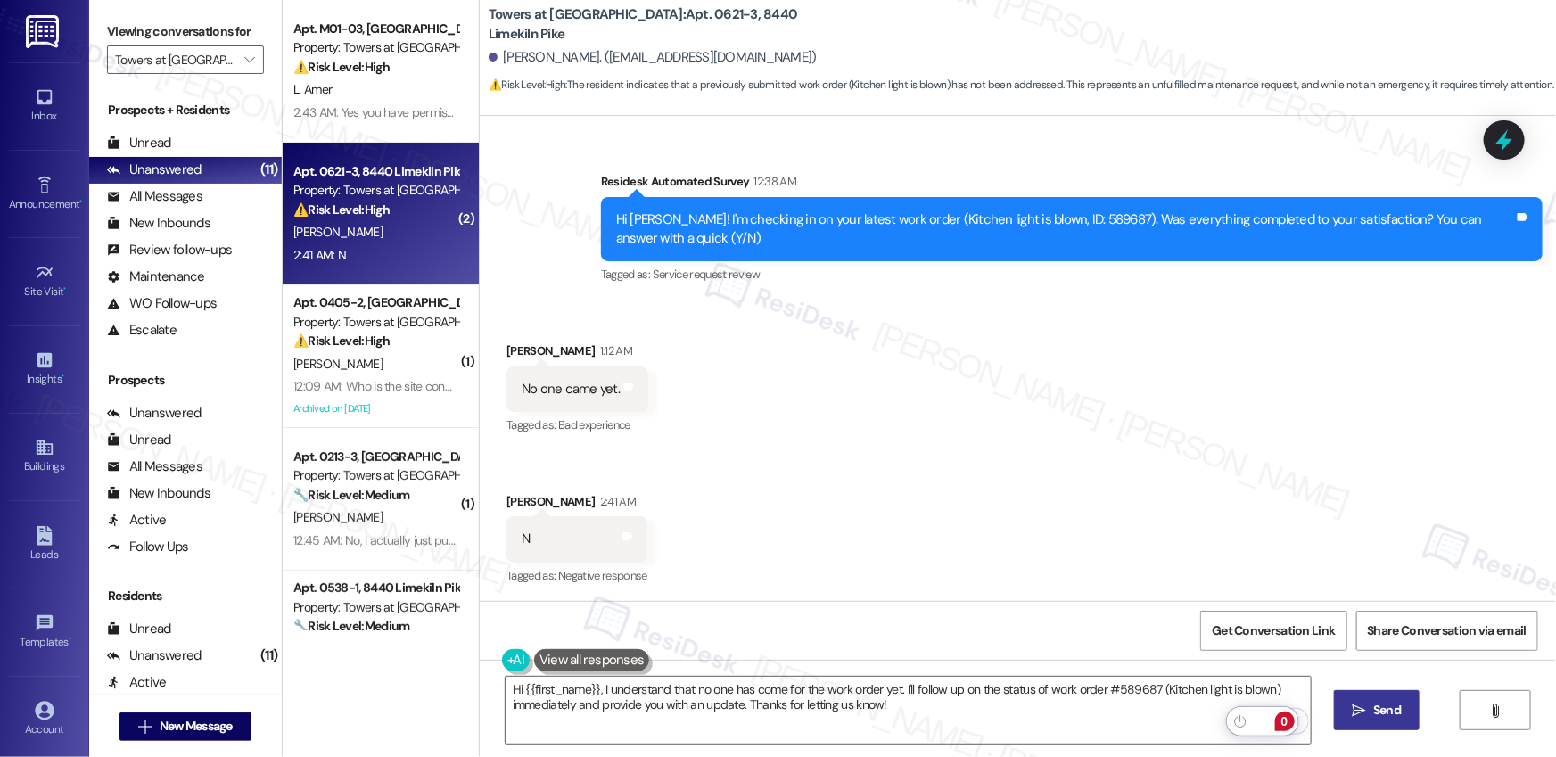
click at [1168, 628] on span "Send" at bounding box center [1387, 710] width 28 height 19
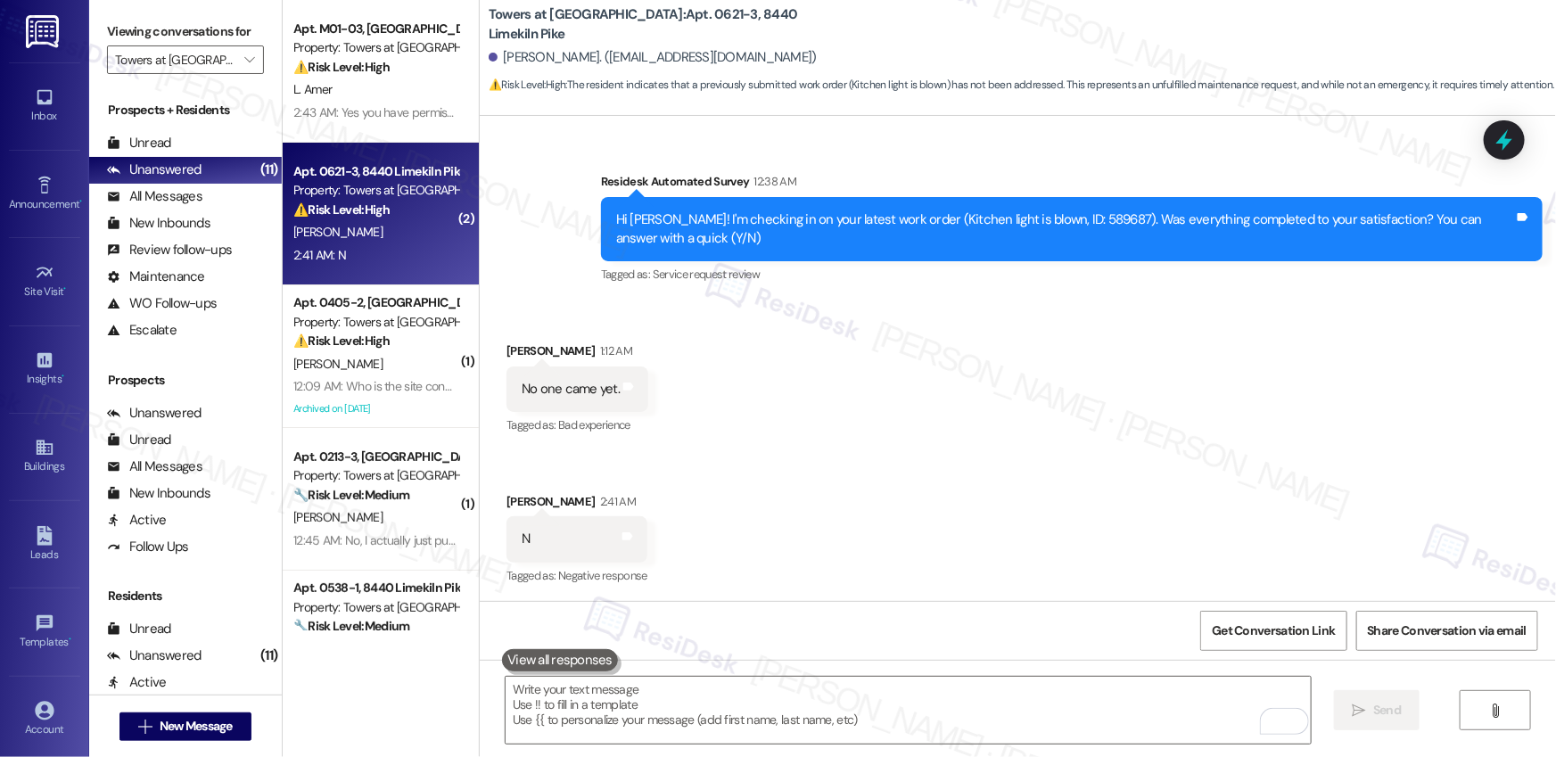
scroll to position [2877, 0]
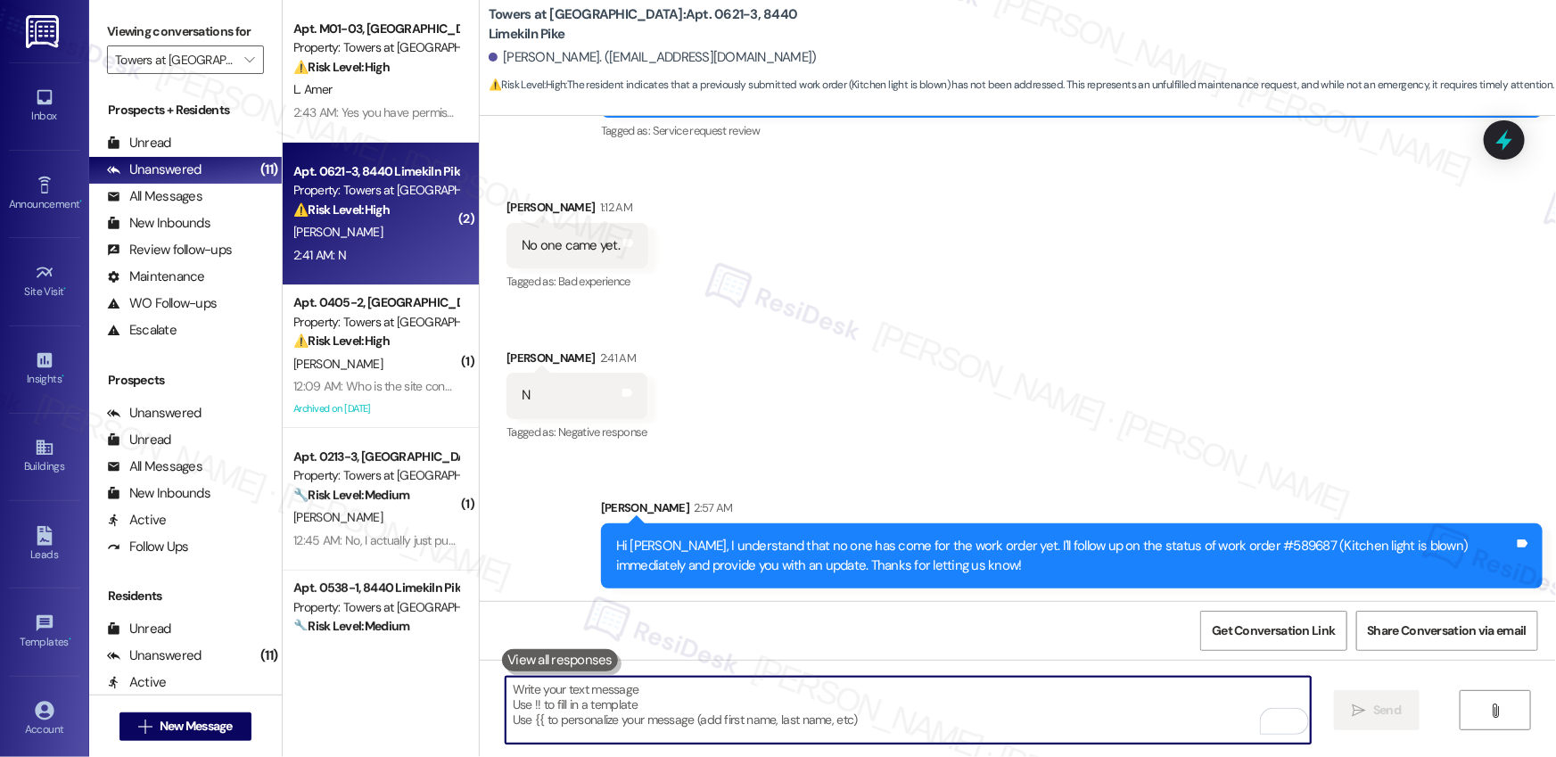
click at [621, 628] on textarea "To enrich screen reader interactions, please activate Accessibility in Grammarl…" at bounding box center [908, 710] width 805 height 67
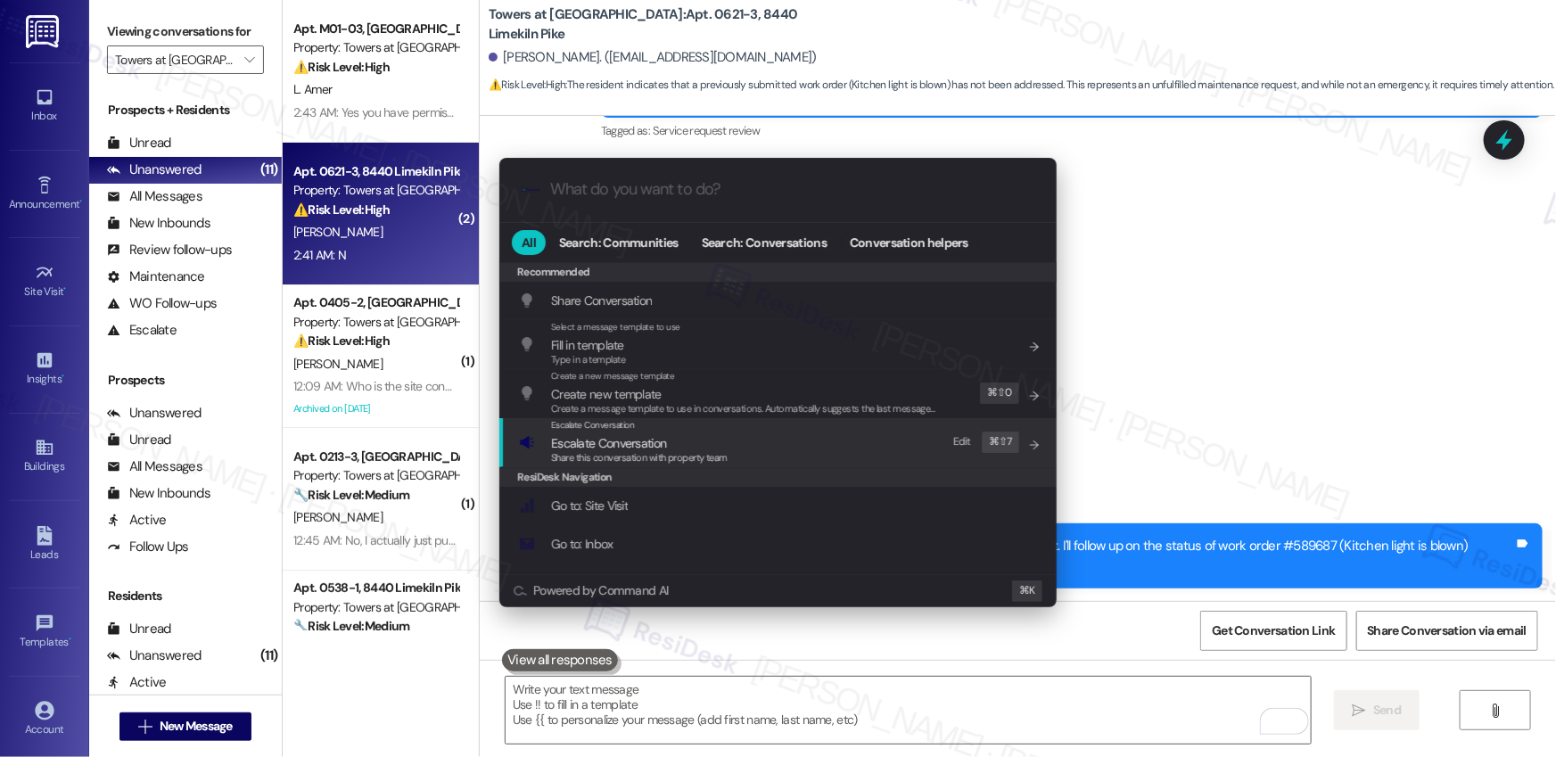
click at [609, 458] on span "Share this conversation with property team" at bounding box center [639, 457] width 177 height 12
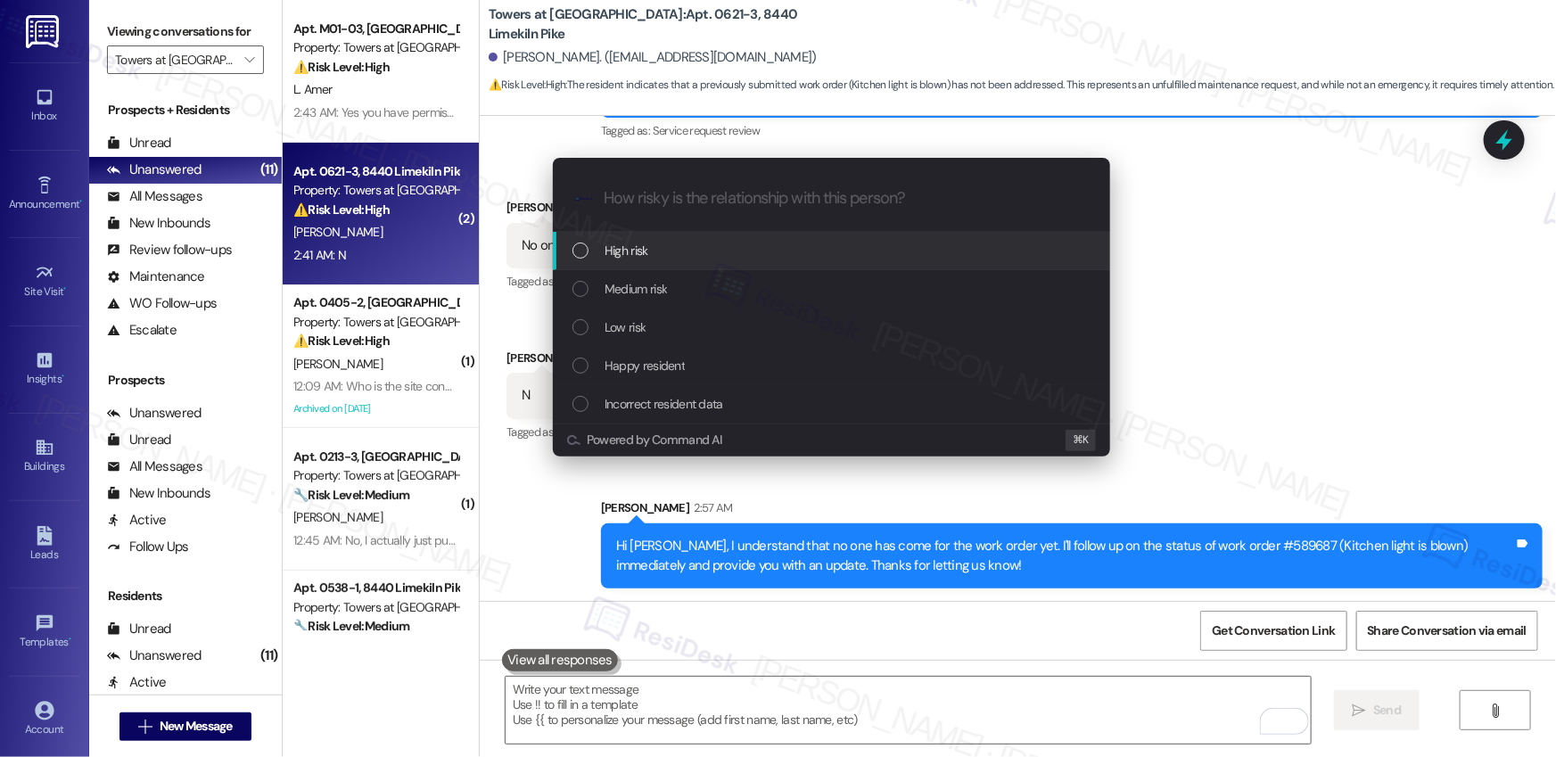
click at [631, 255] on span "High risk" at bounding box center [627, 251] width 44 height 20
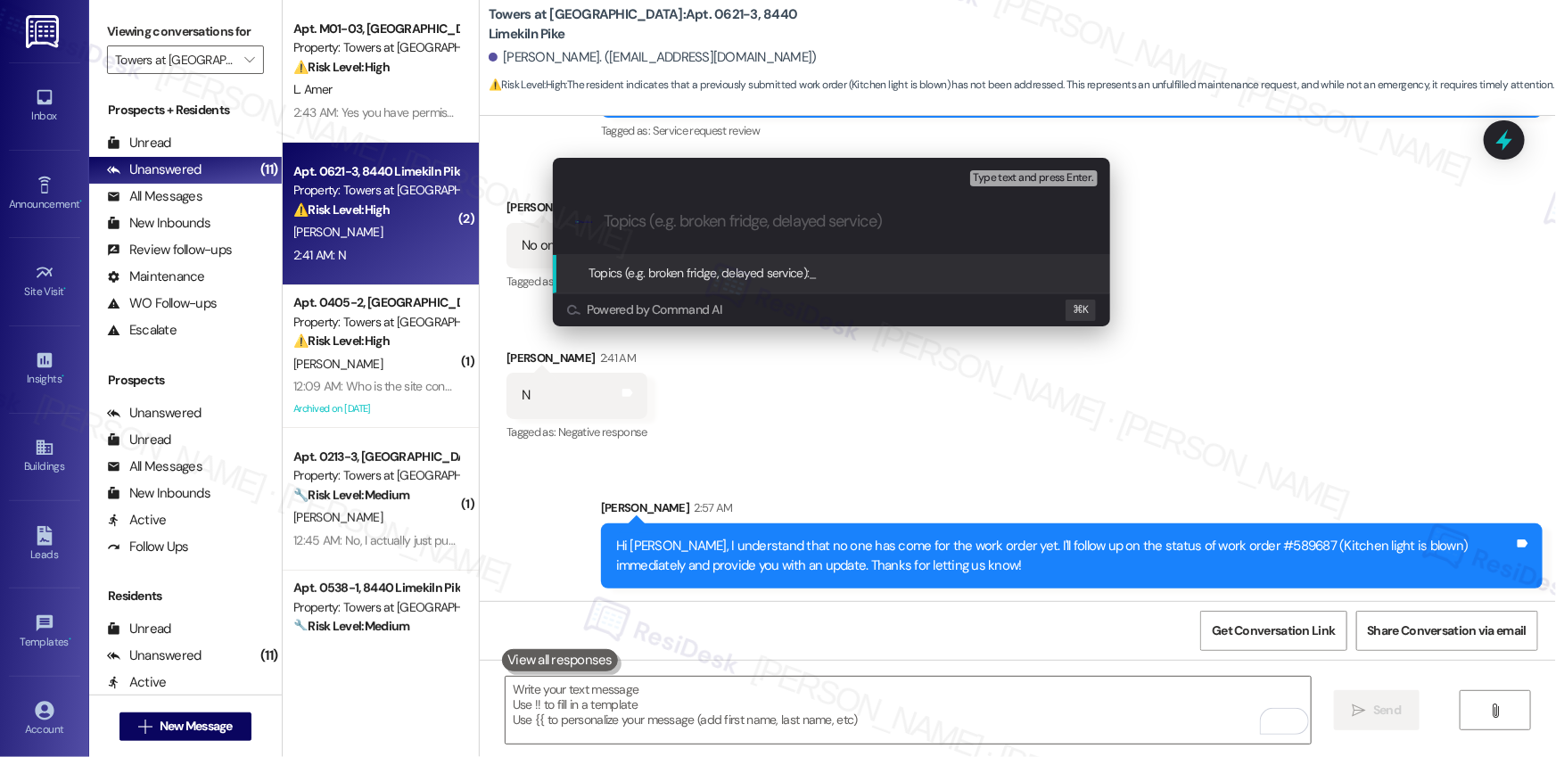
paste input "Work Order #589687"
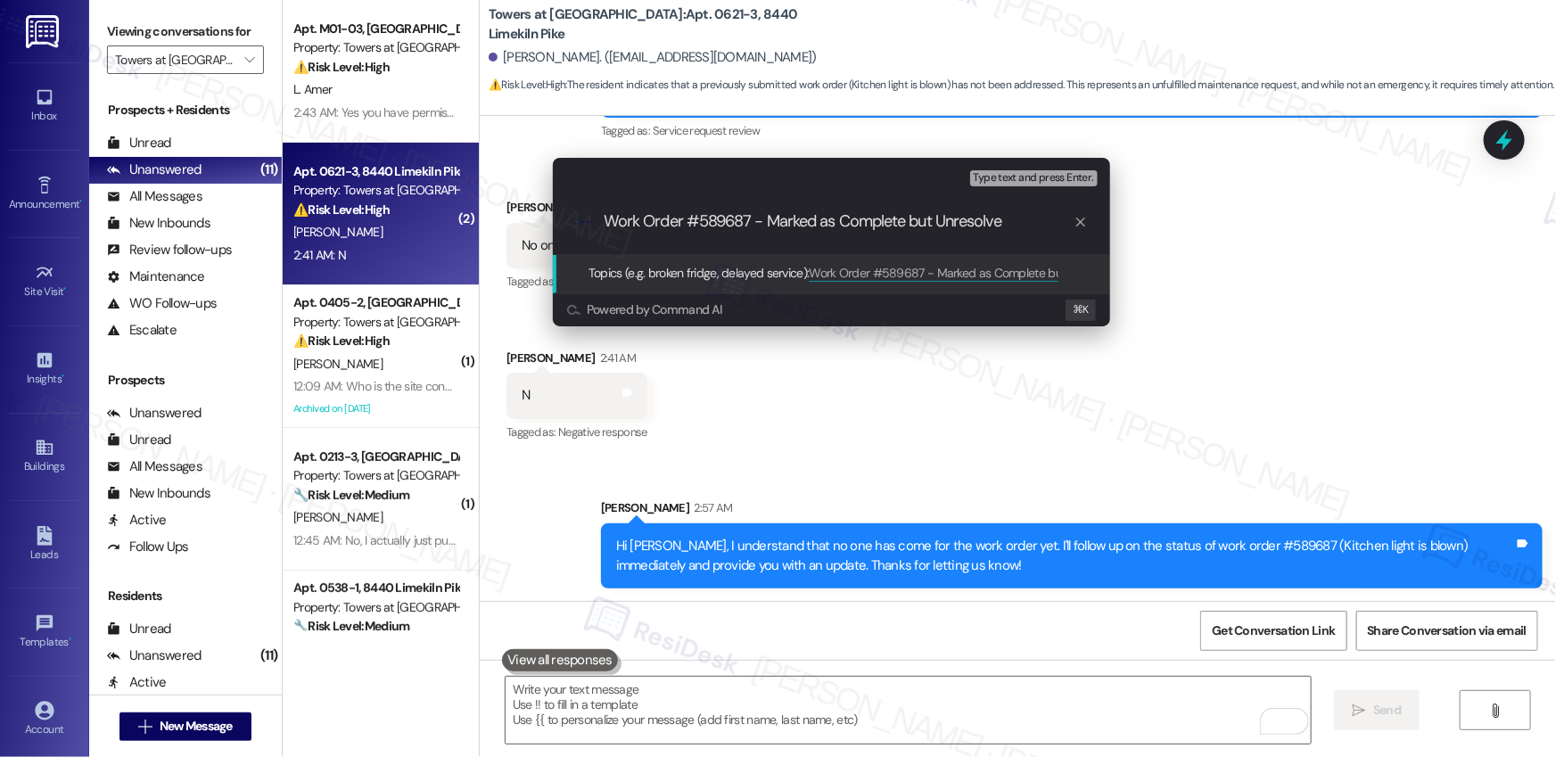
type input "Work Order #589687 - Marked as Complete but Unresolved"
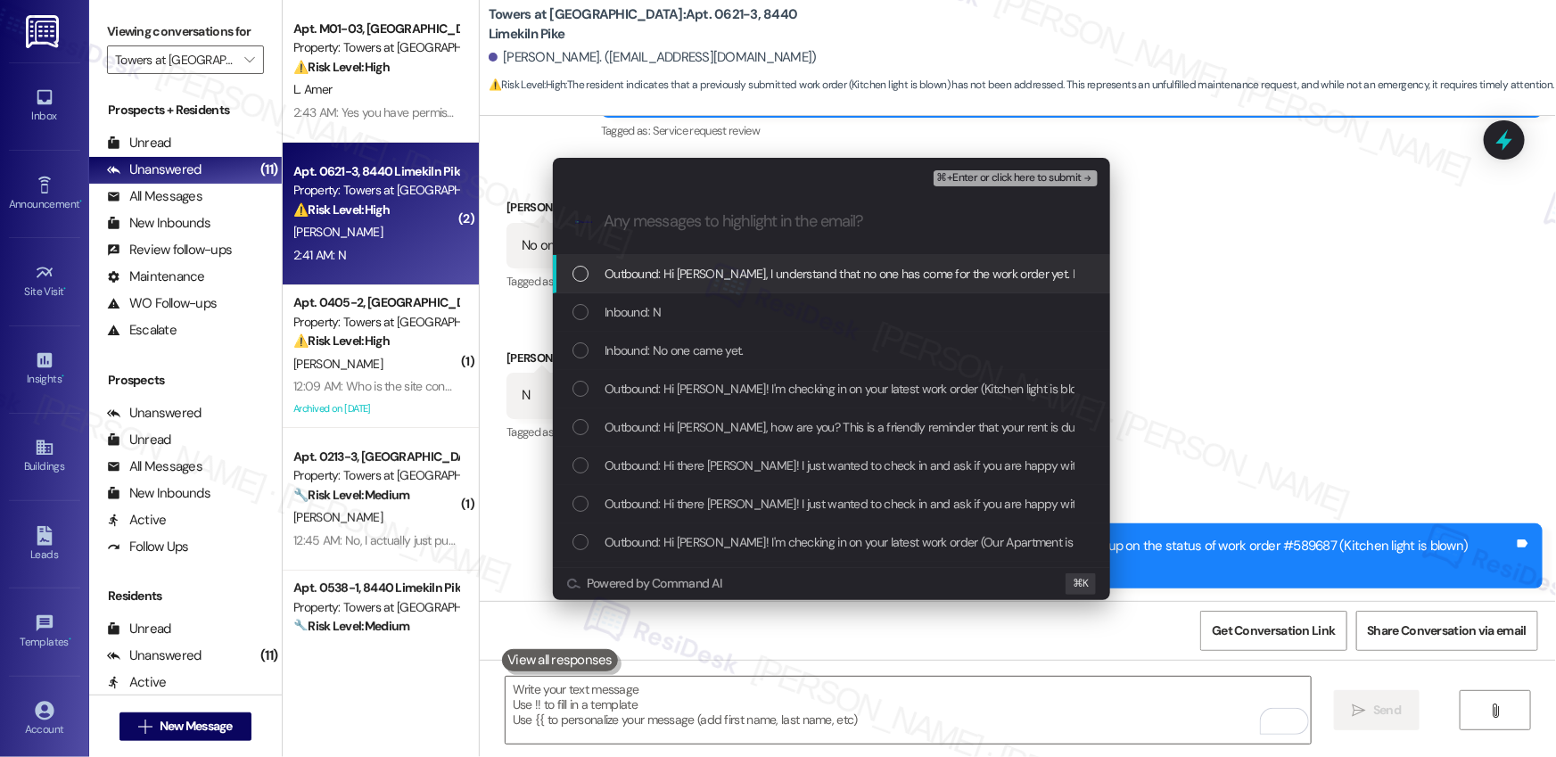
click at [694, 270] on span "Outbound: Hi Benjamin, I understand that no one has come for the work order yet…" at bounding box center [1214, 274] width 1219 height 20
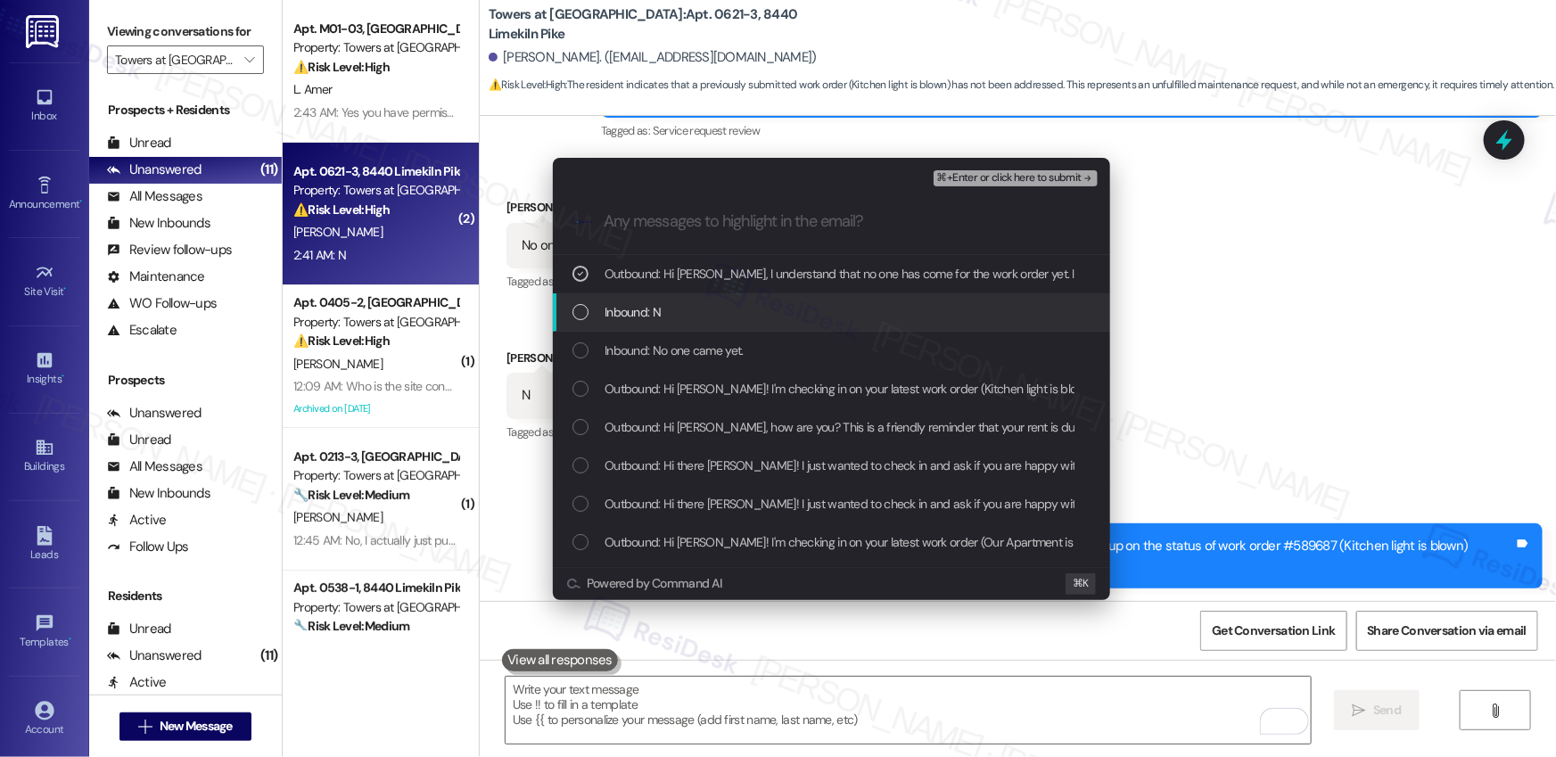
click at [659, 309] on span "Inbound: N" at bounding box center [633, 312] width 56 height 20
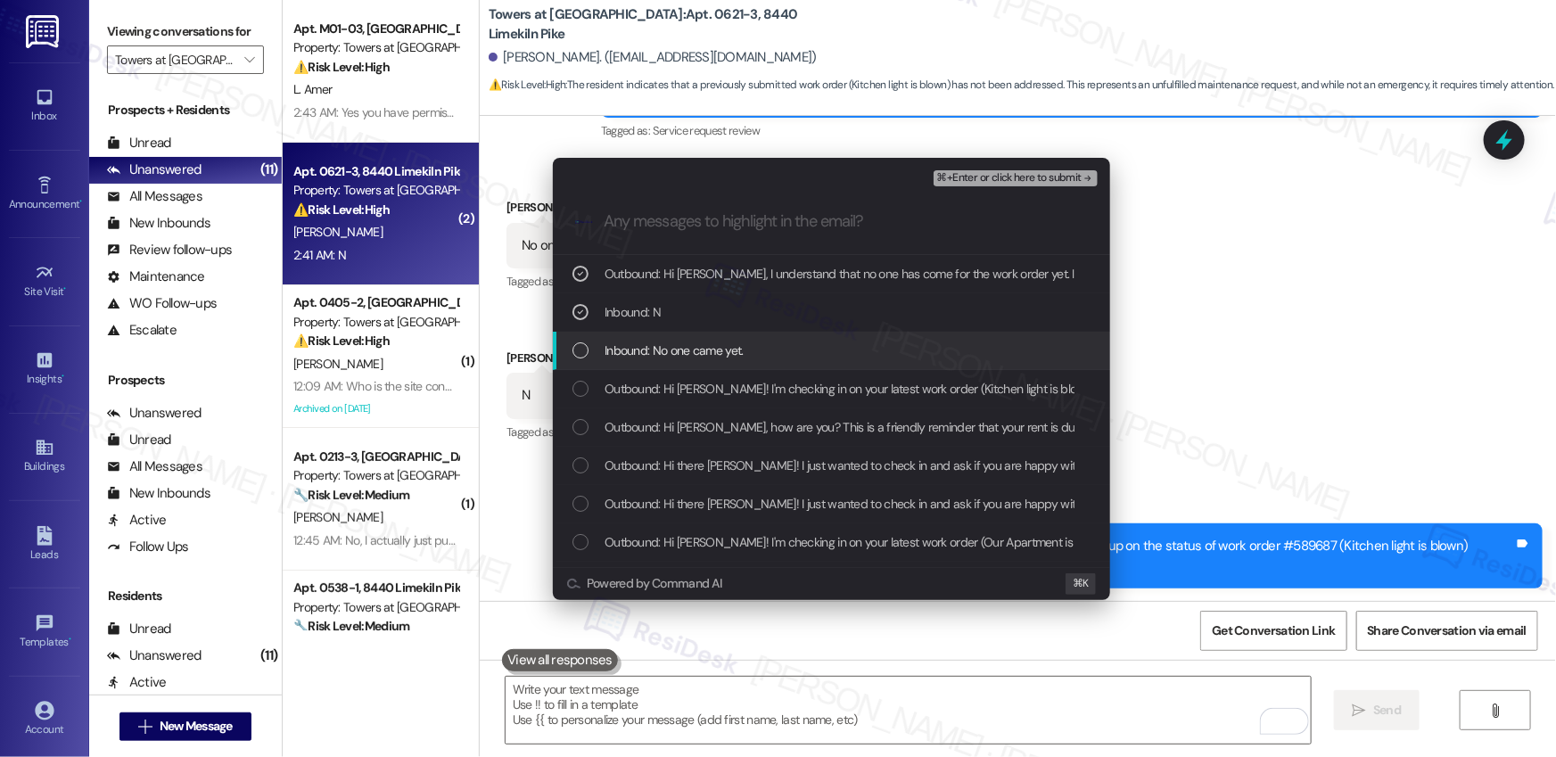
click at [650, 350] on span "Inbound: No one came yet." at bounding box center [674, 351] width 139 height 20
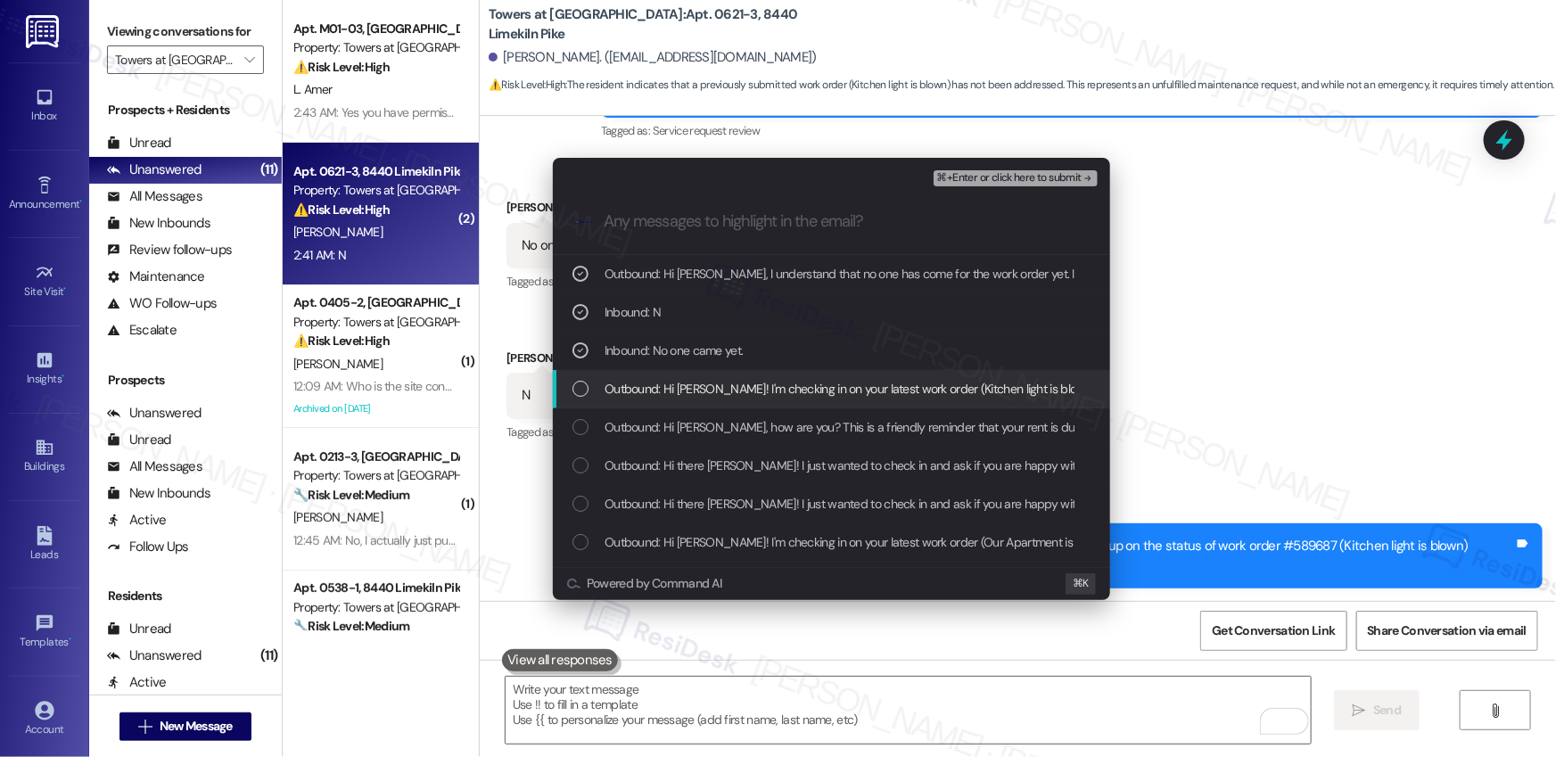
click at [652, 396] on span "Outbound: Hi Benjamin! I'm checking in on your latest work order (Kitchen light…" at bounding box center [1098, 389] width 986 height 20
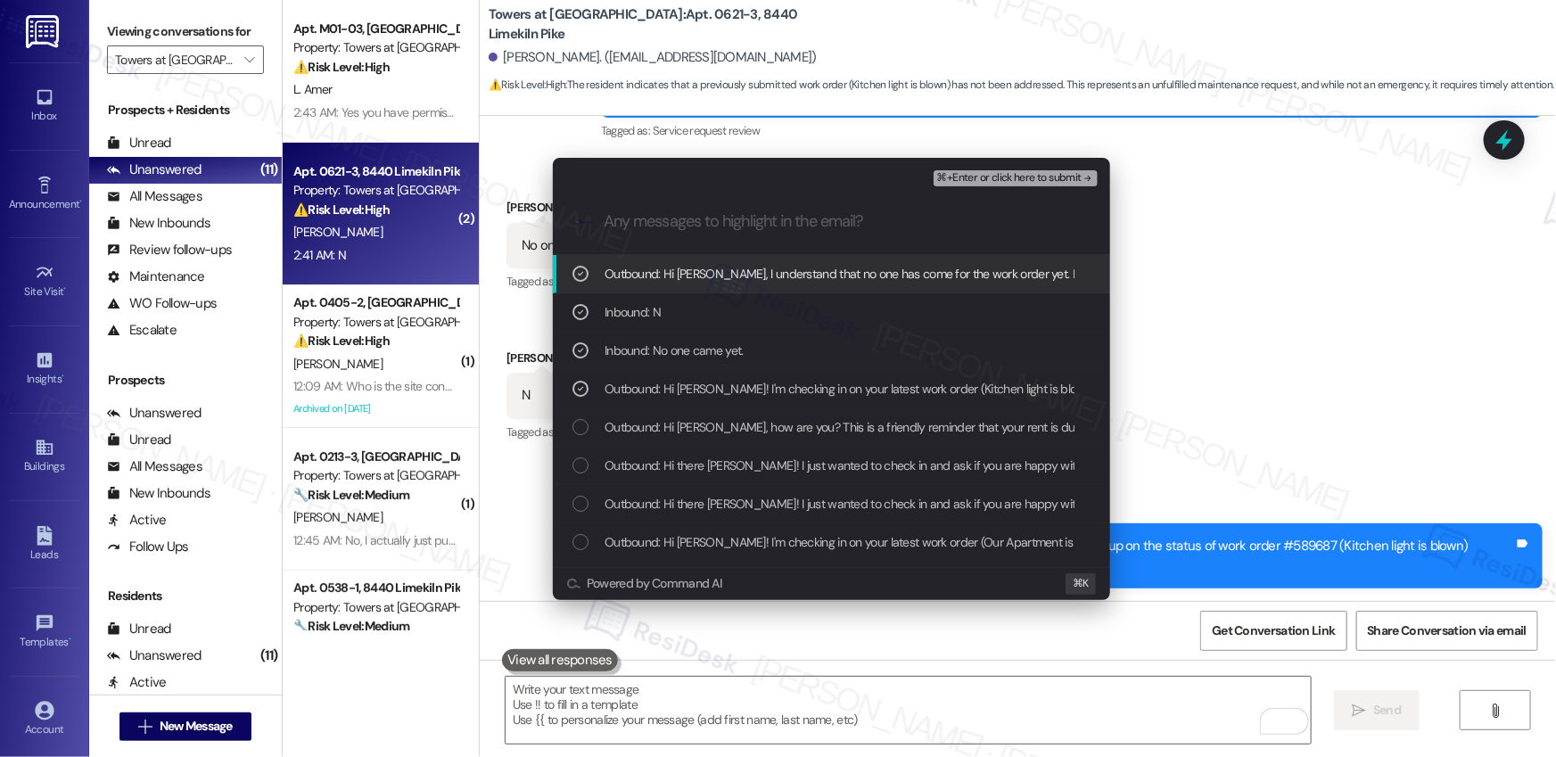
click at [993, 177] on span "⌘+Enter or click here to submit" at bounding box center [1009, 178] width 144 height 12
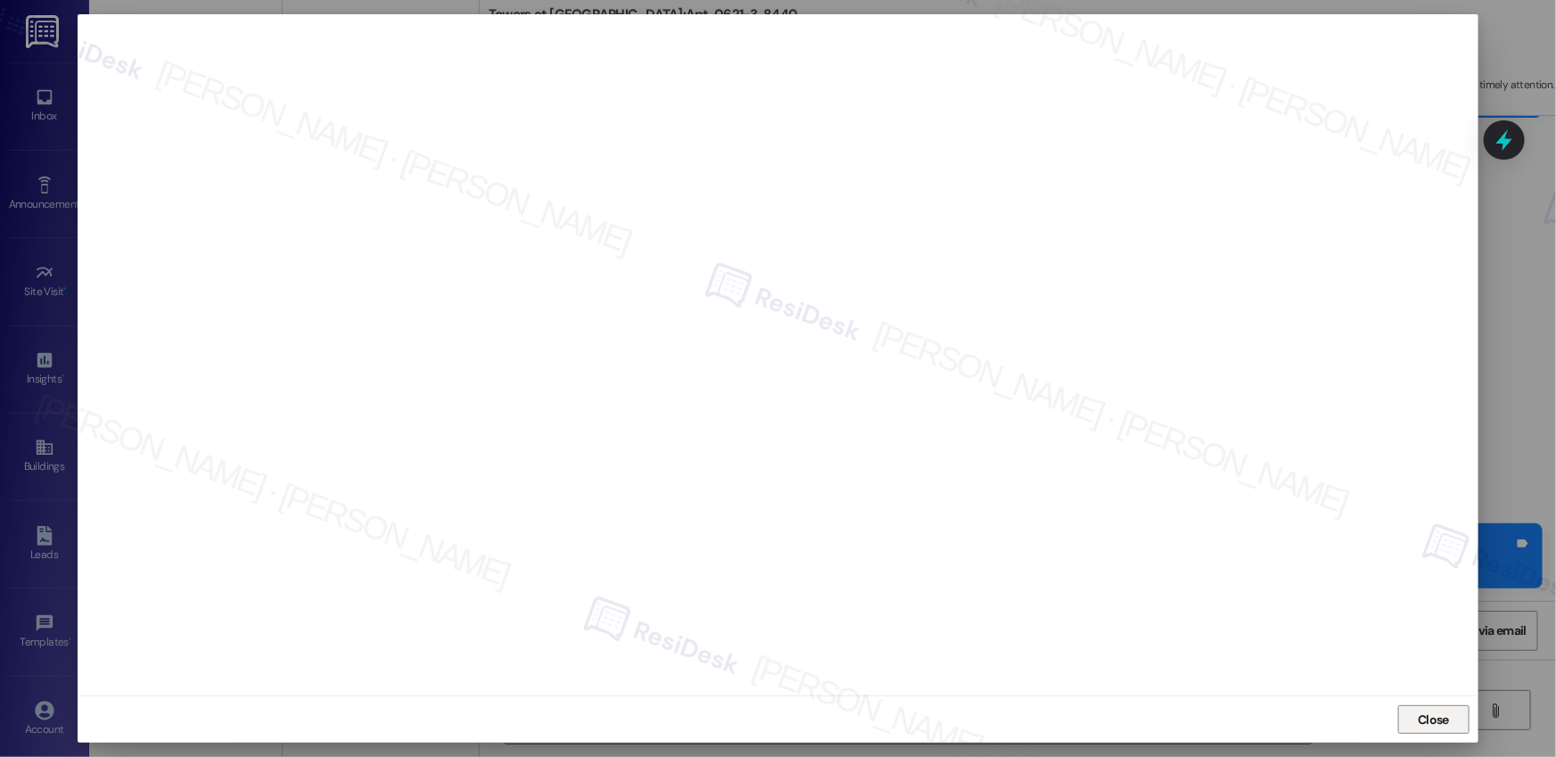
click at [1168, 628] on span "Close" at bounding box center [1433, 720] width 31 height 19
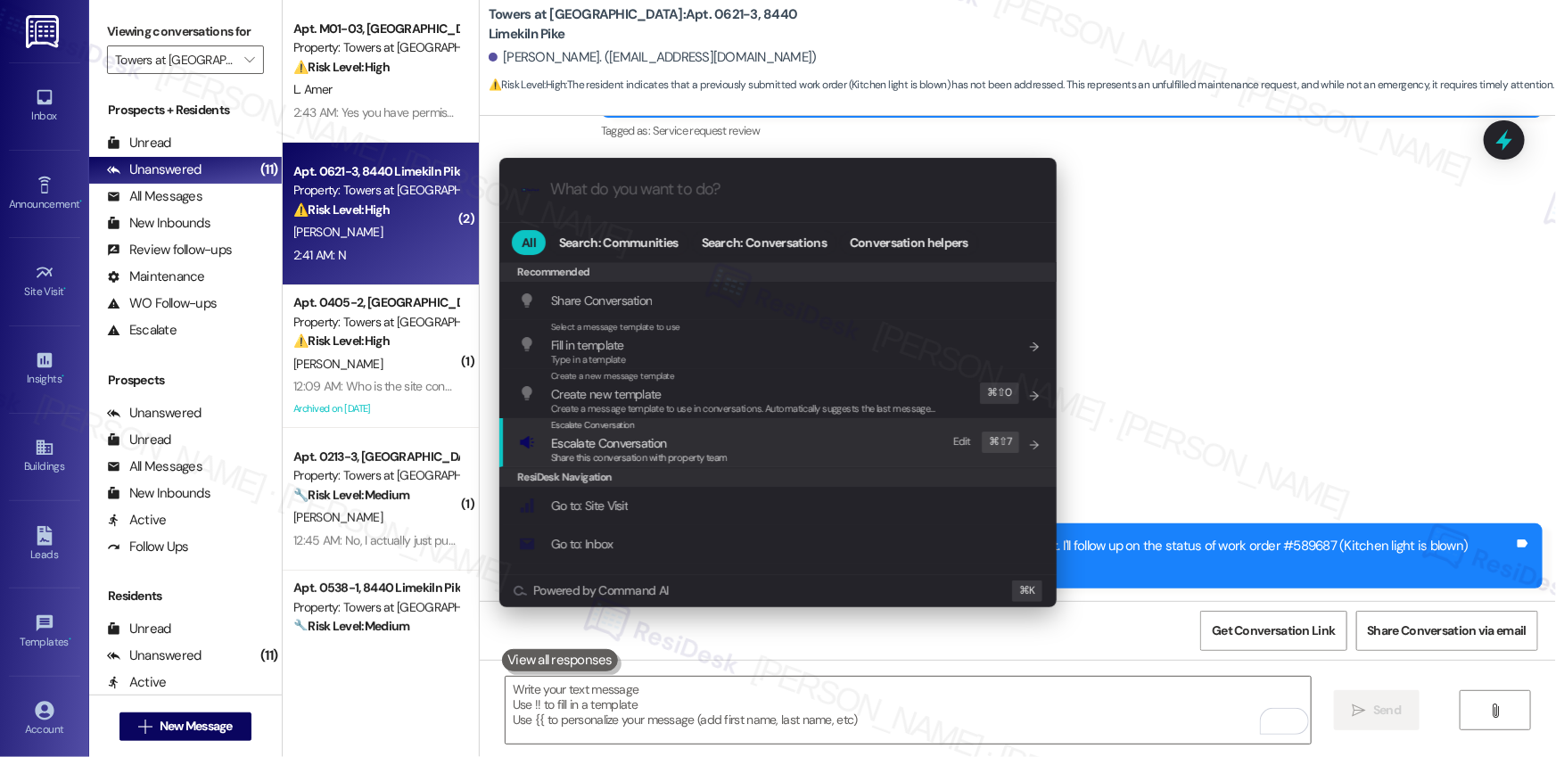
click at [683, 458] on span "Share this conversation with property team" at bounding box center [639, 457] width 177 height 12
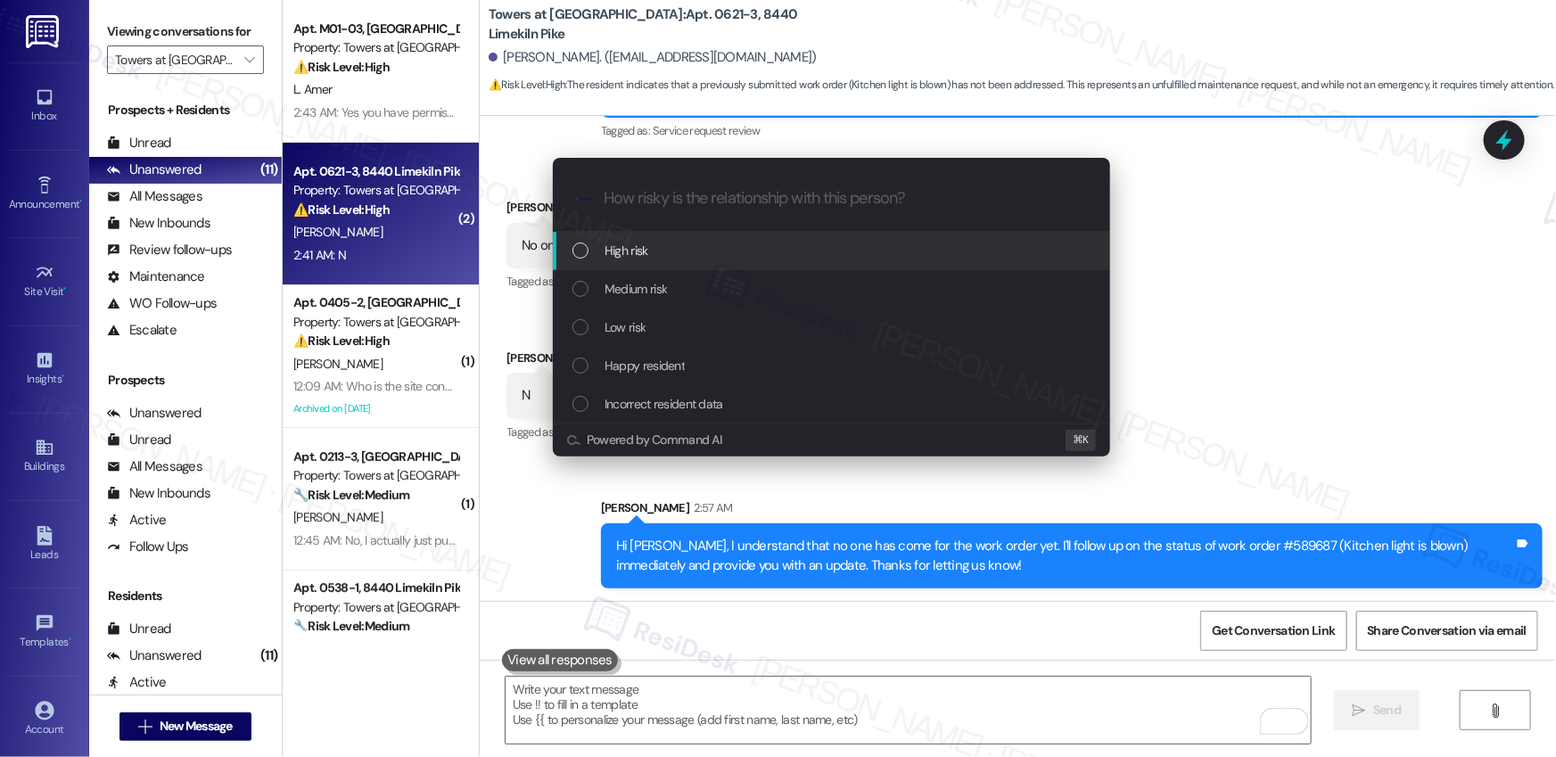
click at [644, 257] on span "High risk" at bounding box center [627, 251] width 44 height 20
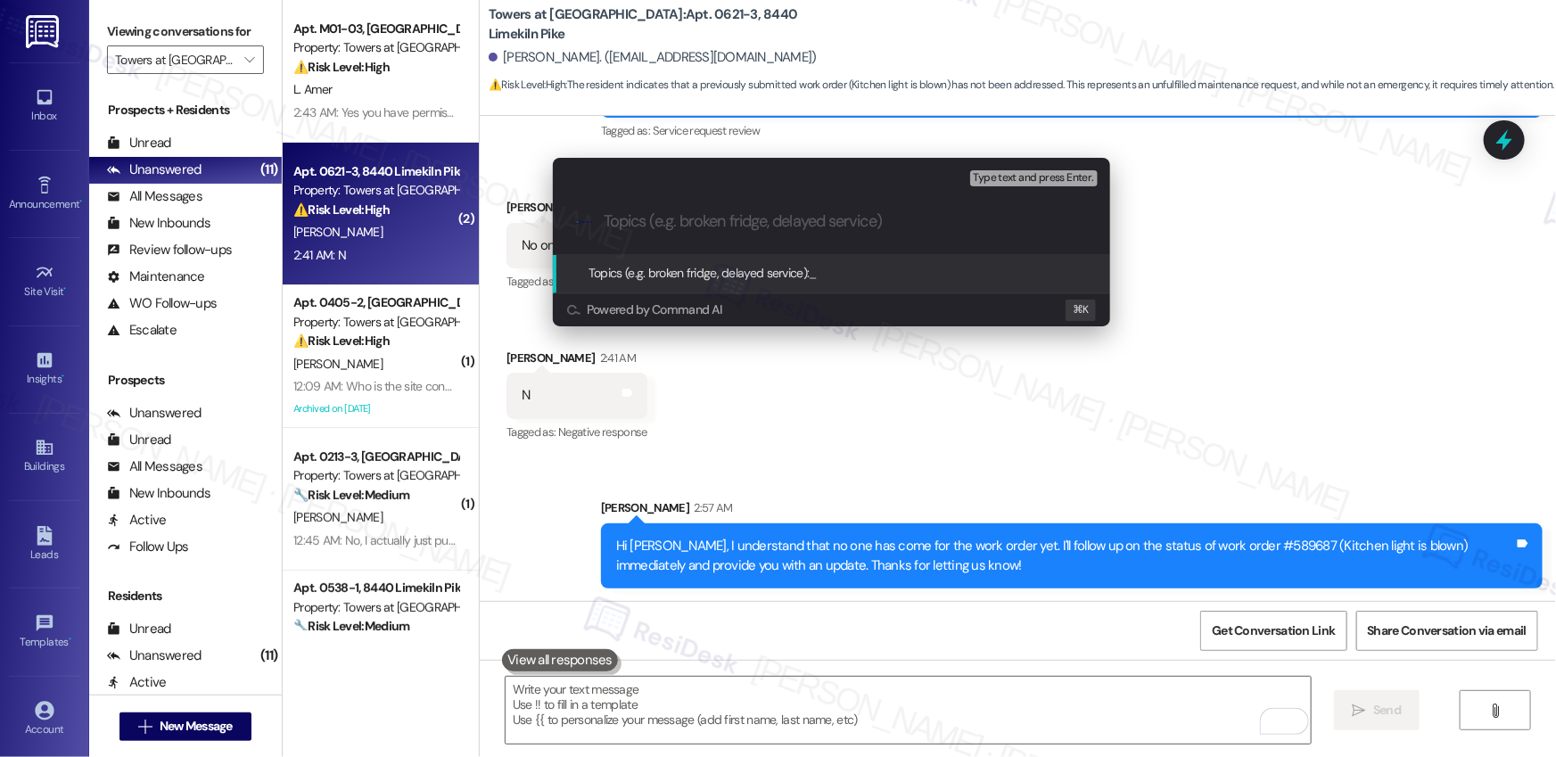
paste input "Work Order #589687 - Marked as Complete but Unresolved"
type input "Work Order #589687 - Marked as Complete but Unresolved"
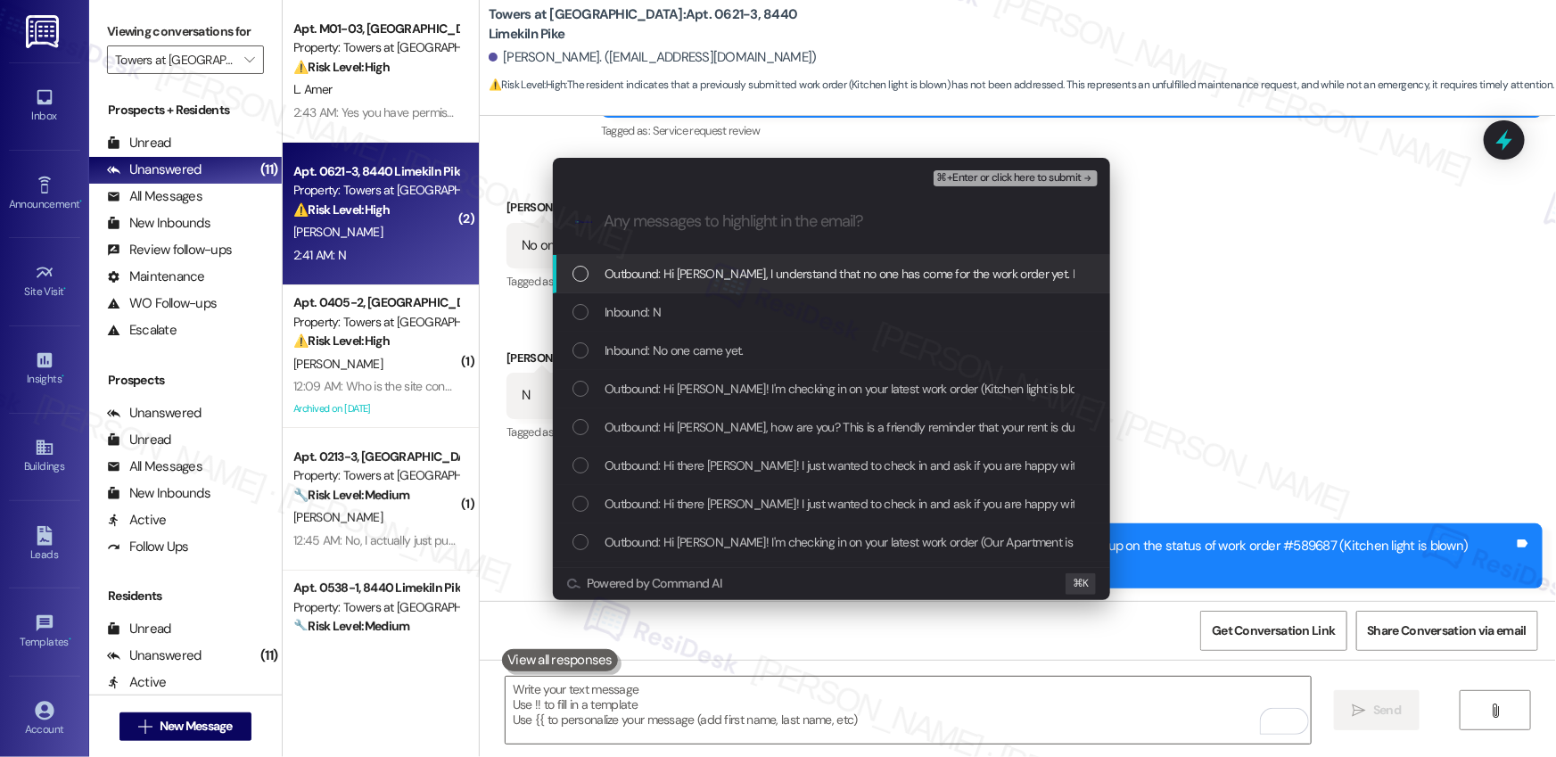
click at [658, 276] on span "Outbound: Hi Benjamin, I understand that no one has come for the work order yet…" at bounding box center [1214, 274] width 1219 height 20
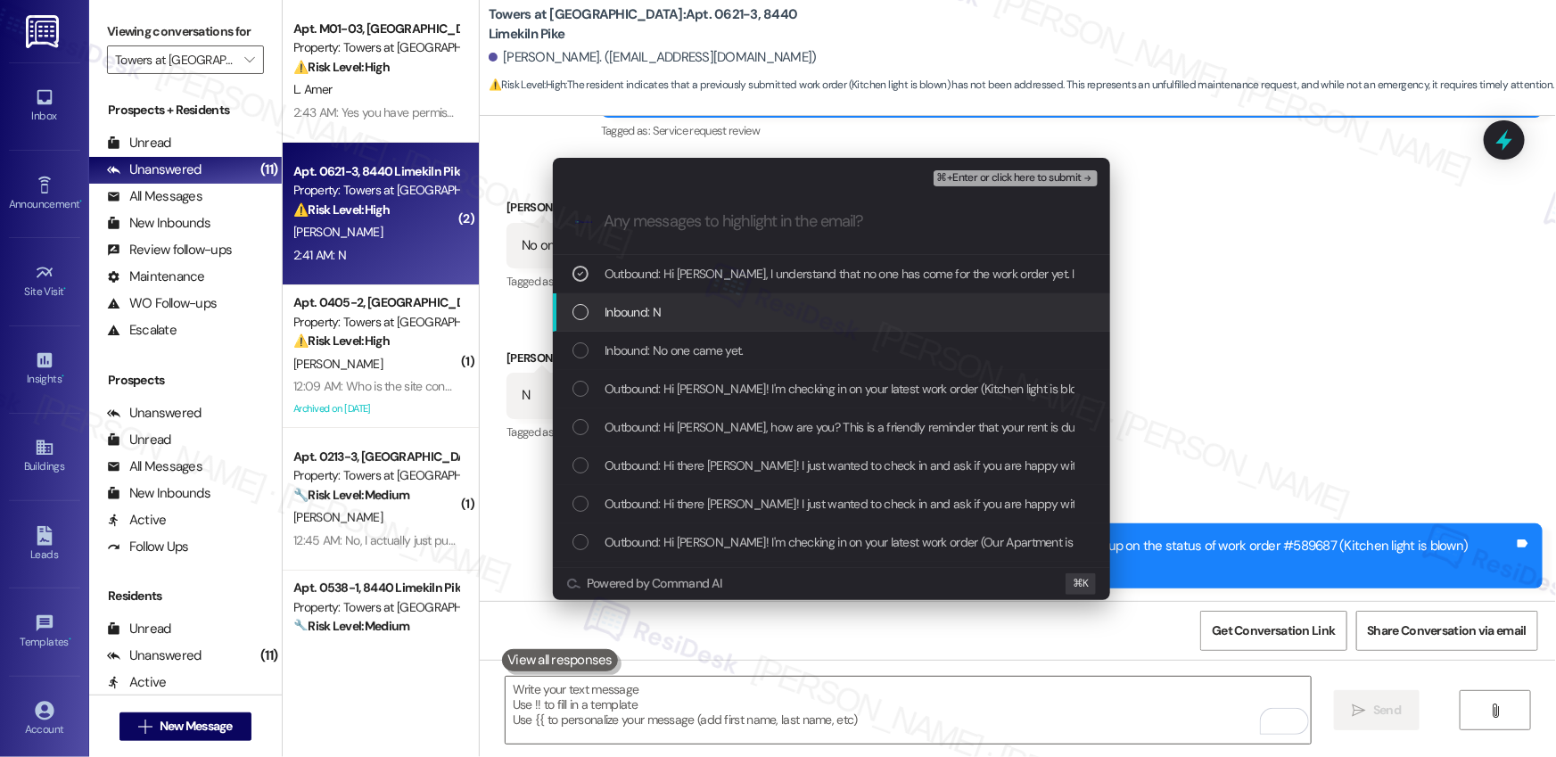
drag, startPoint x: 647, startPoint y: 297, endPoint x: 647, endPoint y: 339, distance: 41.9
click at [648, 297] on div "Inbound: N" at bounding box center [831, 312] width 557 height 38
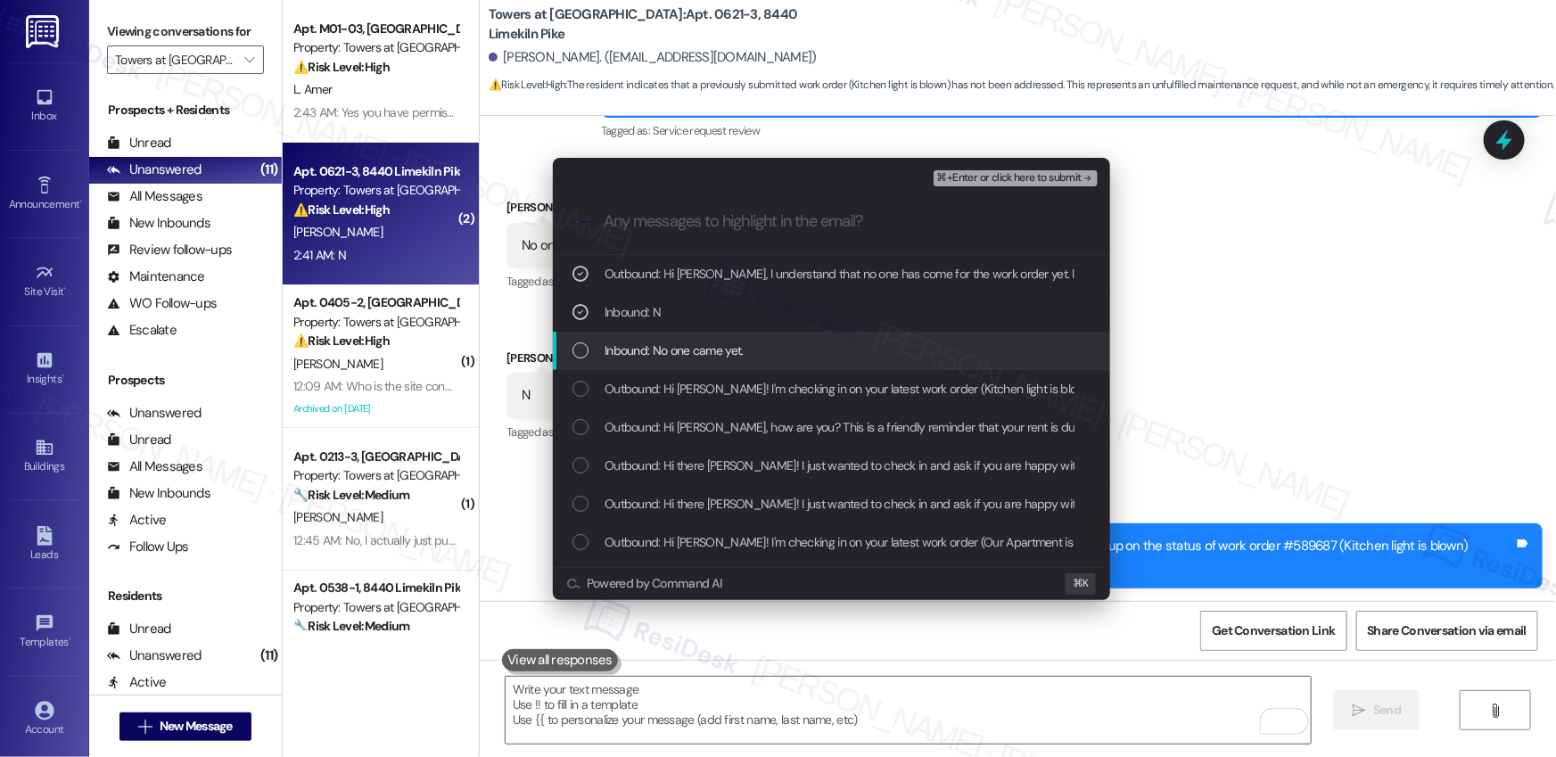
click at [647, 346] on span "Inbound: No one came yet." at bounding box center [674, 351] width 139 height 20
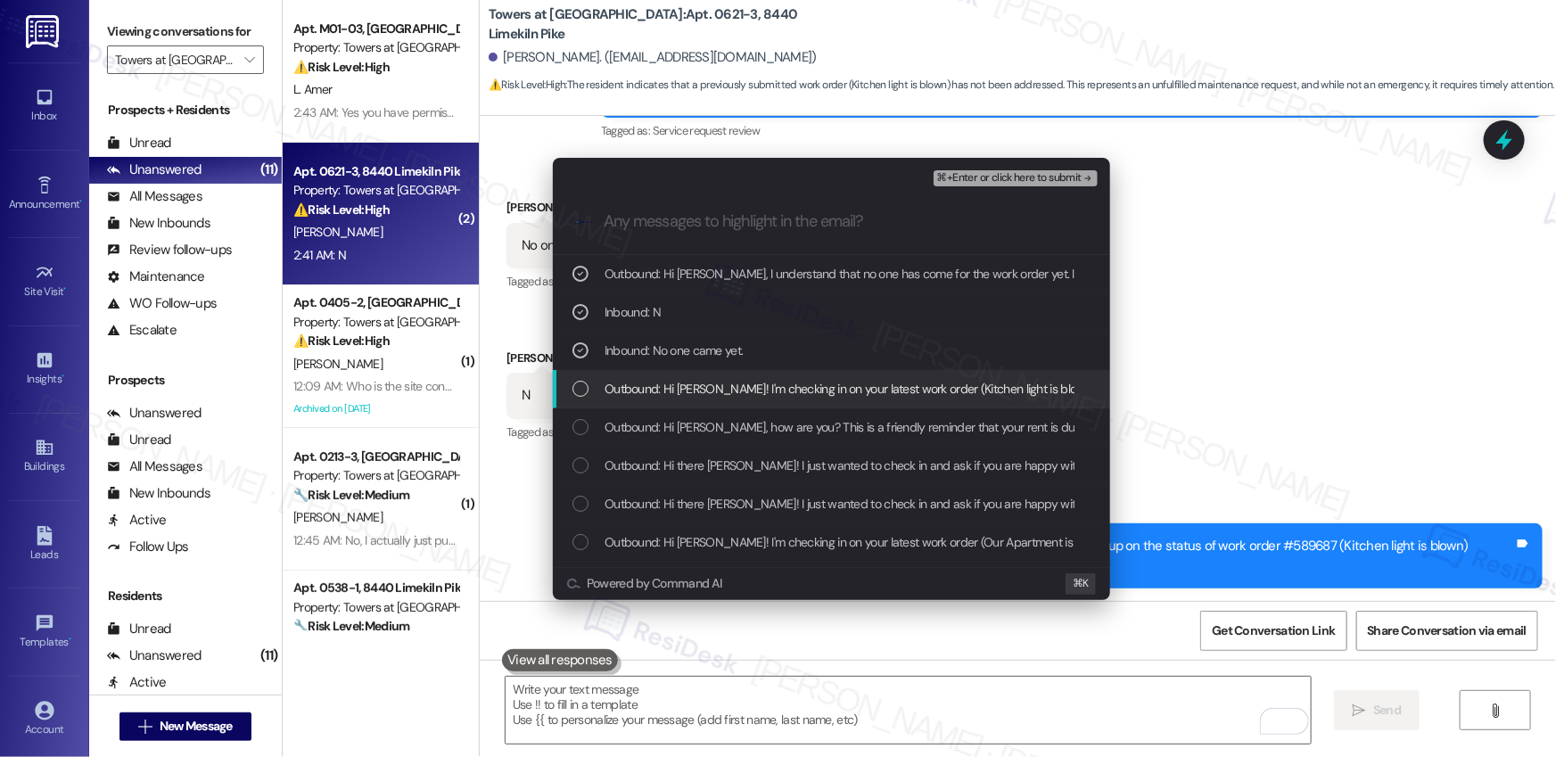
click at [648, 385] on span "Outbound: Hi Benjamin! I'm checking in on your latest work order (Kitchen light…" at bounding box center [1098, 389] width 986 height 20
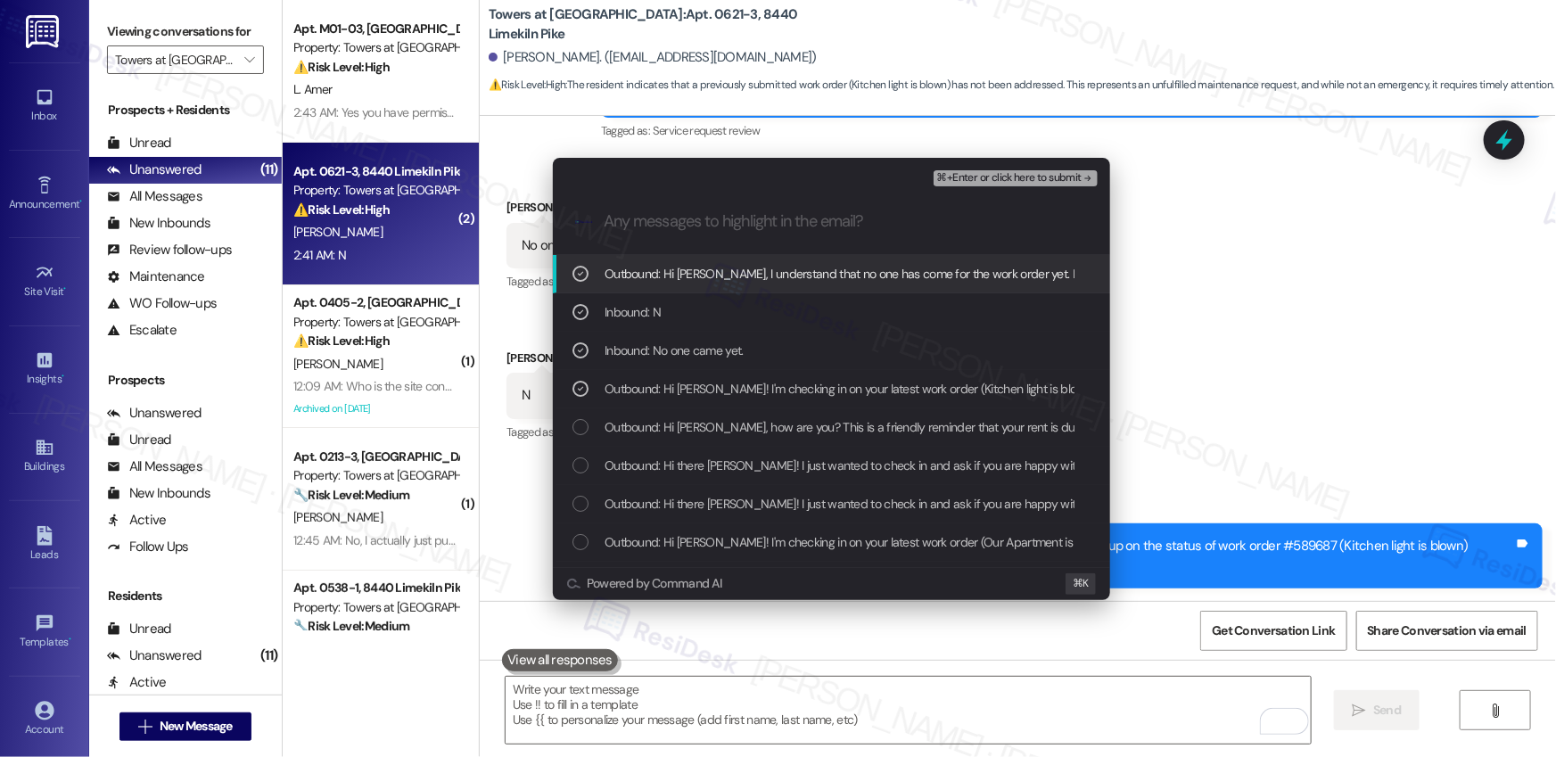
click at [1007, 181] on span "⌘+Enter or click here to submit" at bounding box center [1009, 178] width 144 height 12
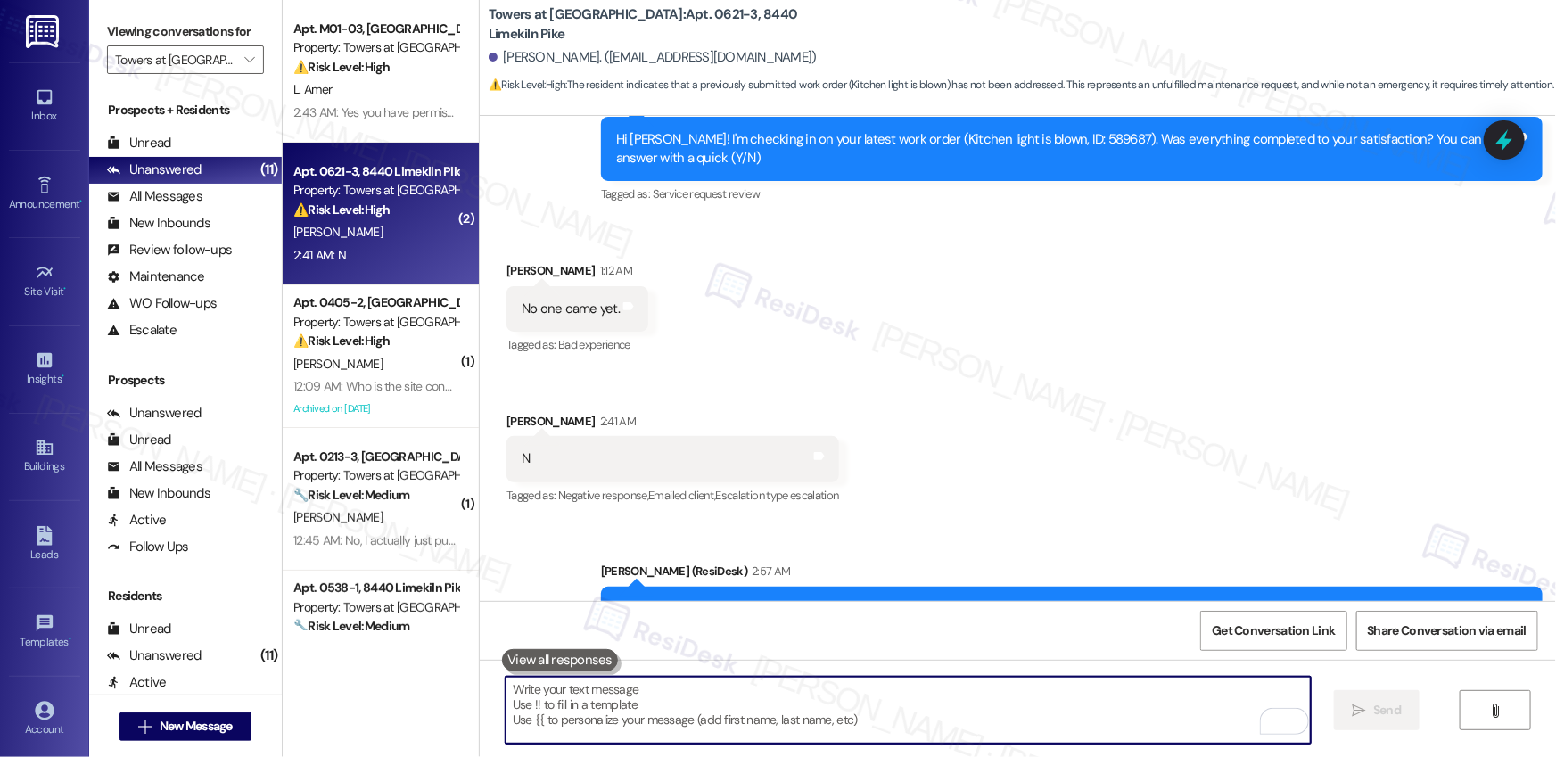
scroll to position [2904, 0]
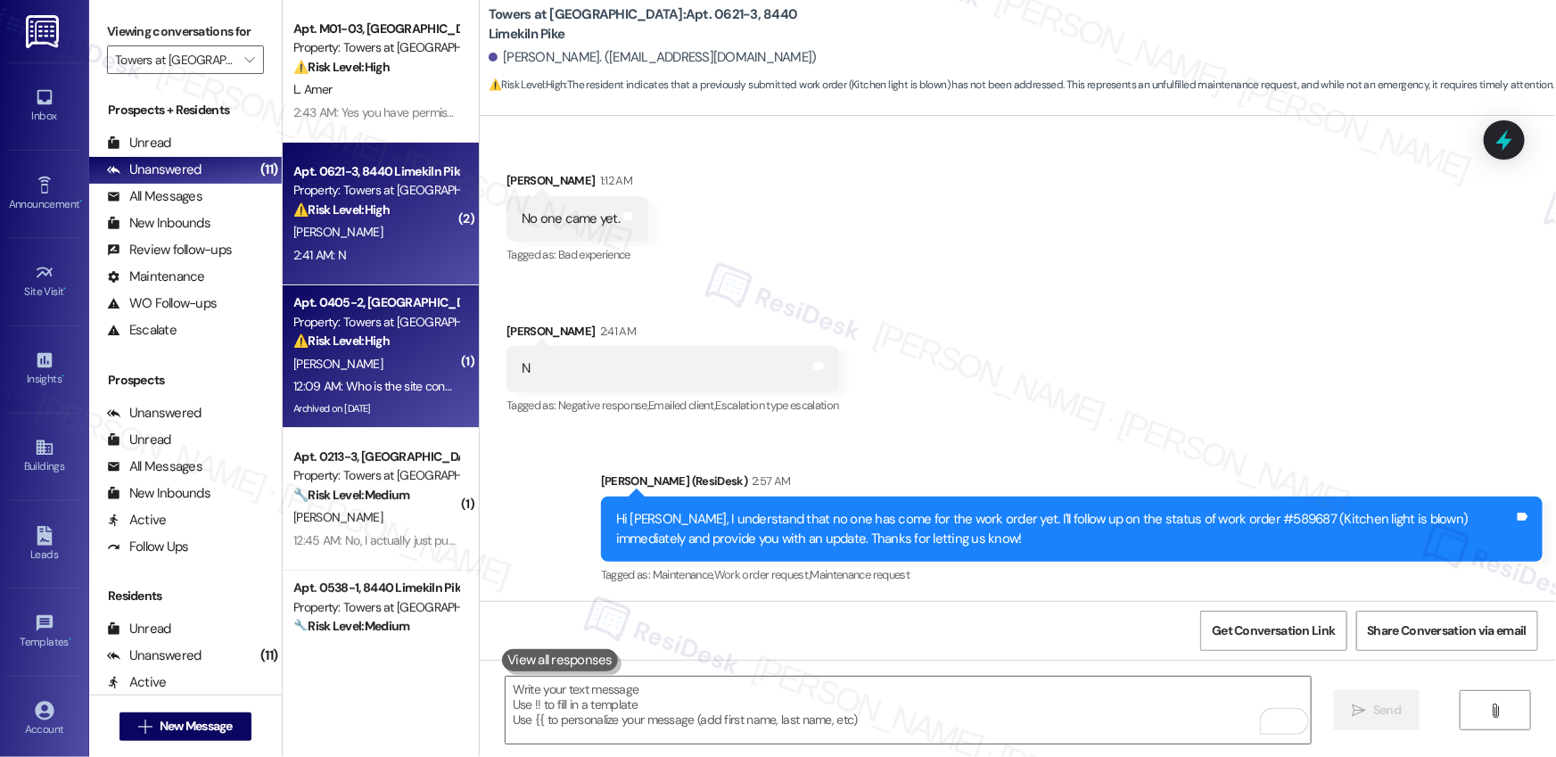
click at [377, 367] on div "D. Davies" at bounding box center [376, 364] width 169 height 22
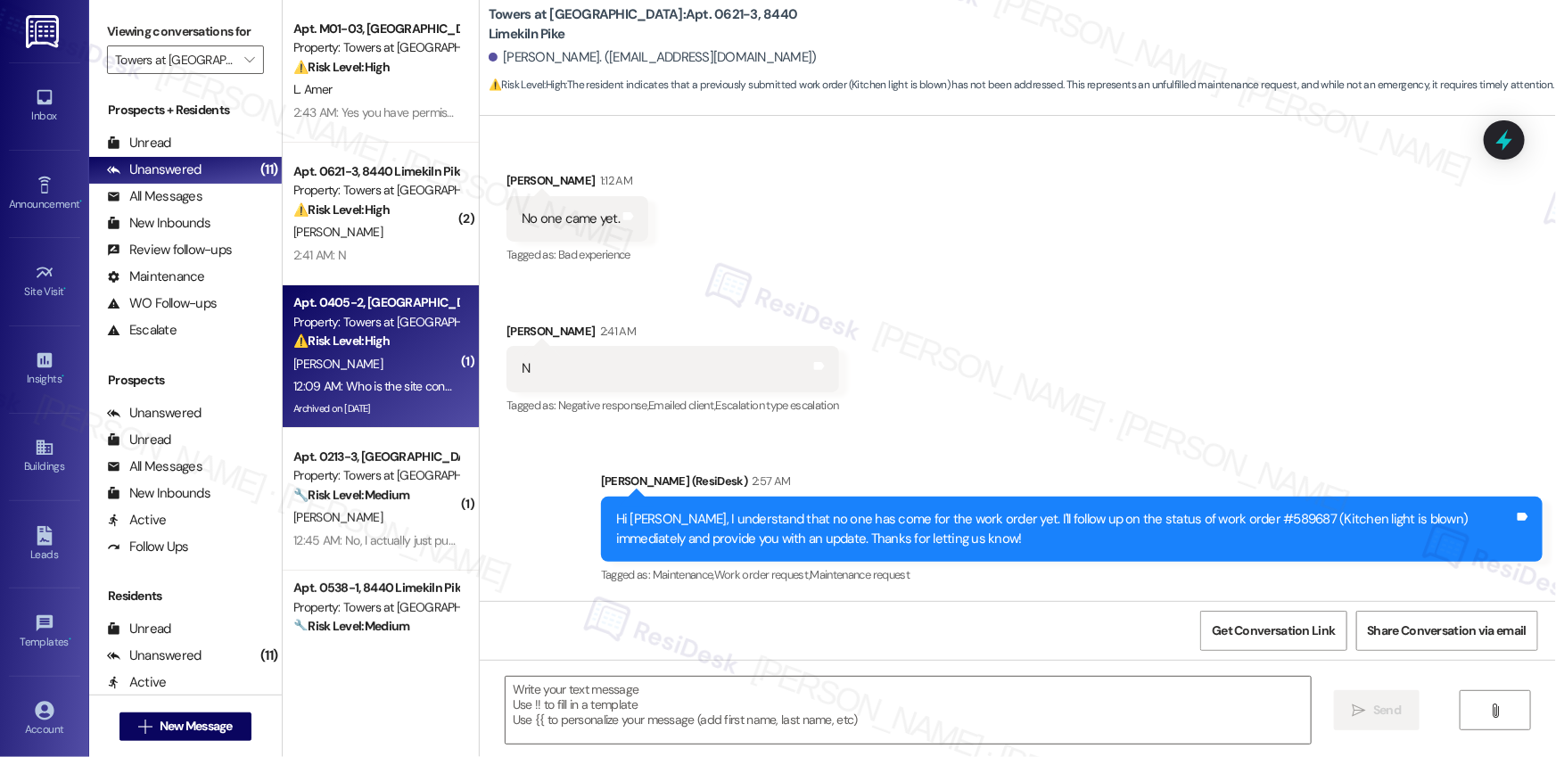
type textarea "Fetching suggested responses. Please feel free to read through the conversation…"
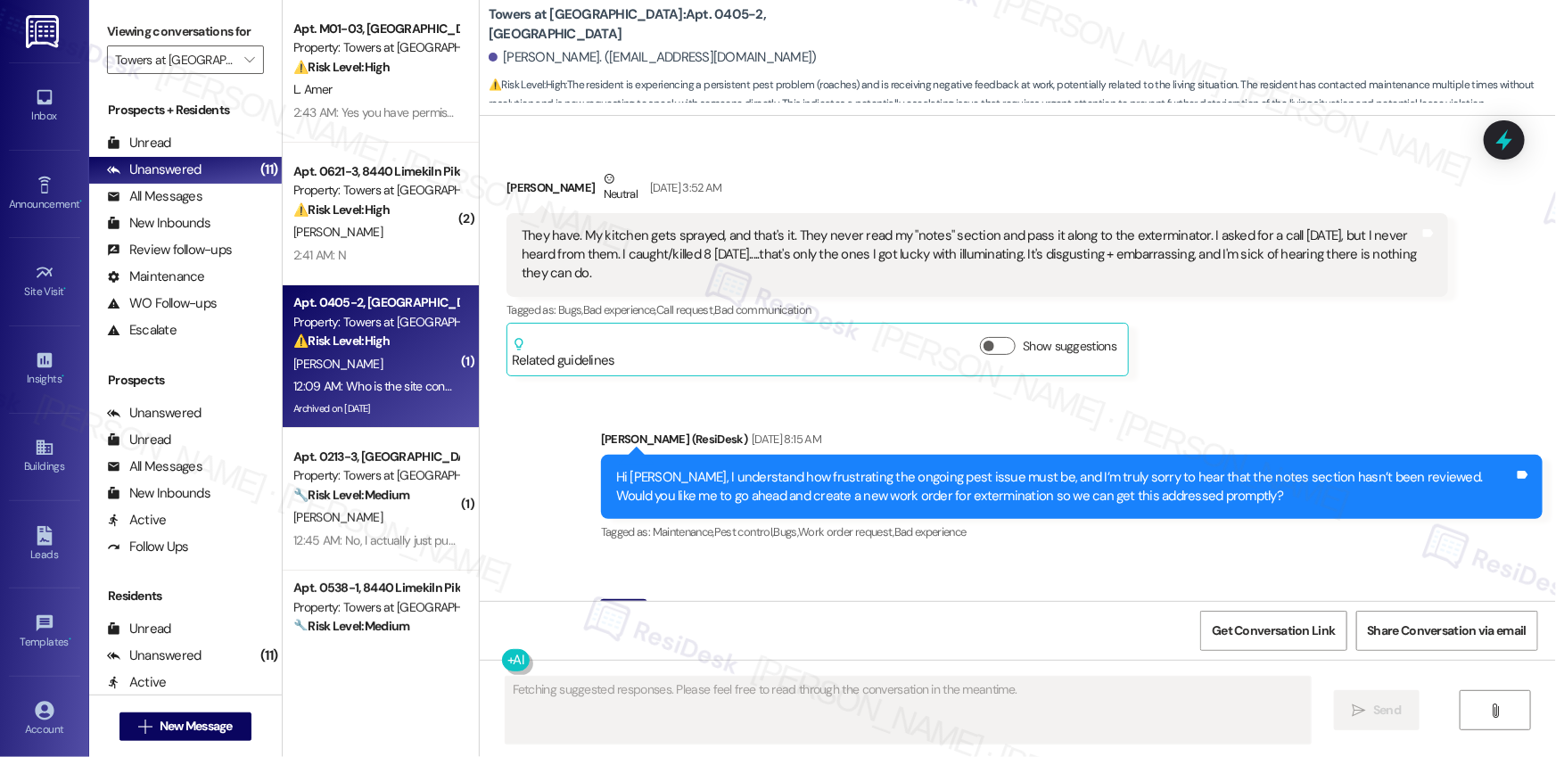
scroll to position [17648, 0]
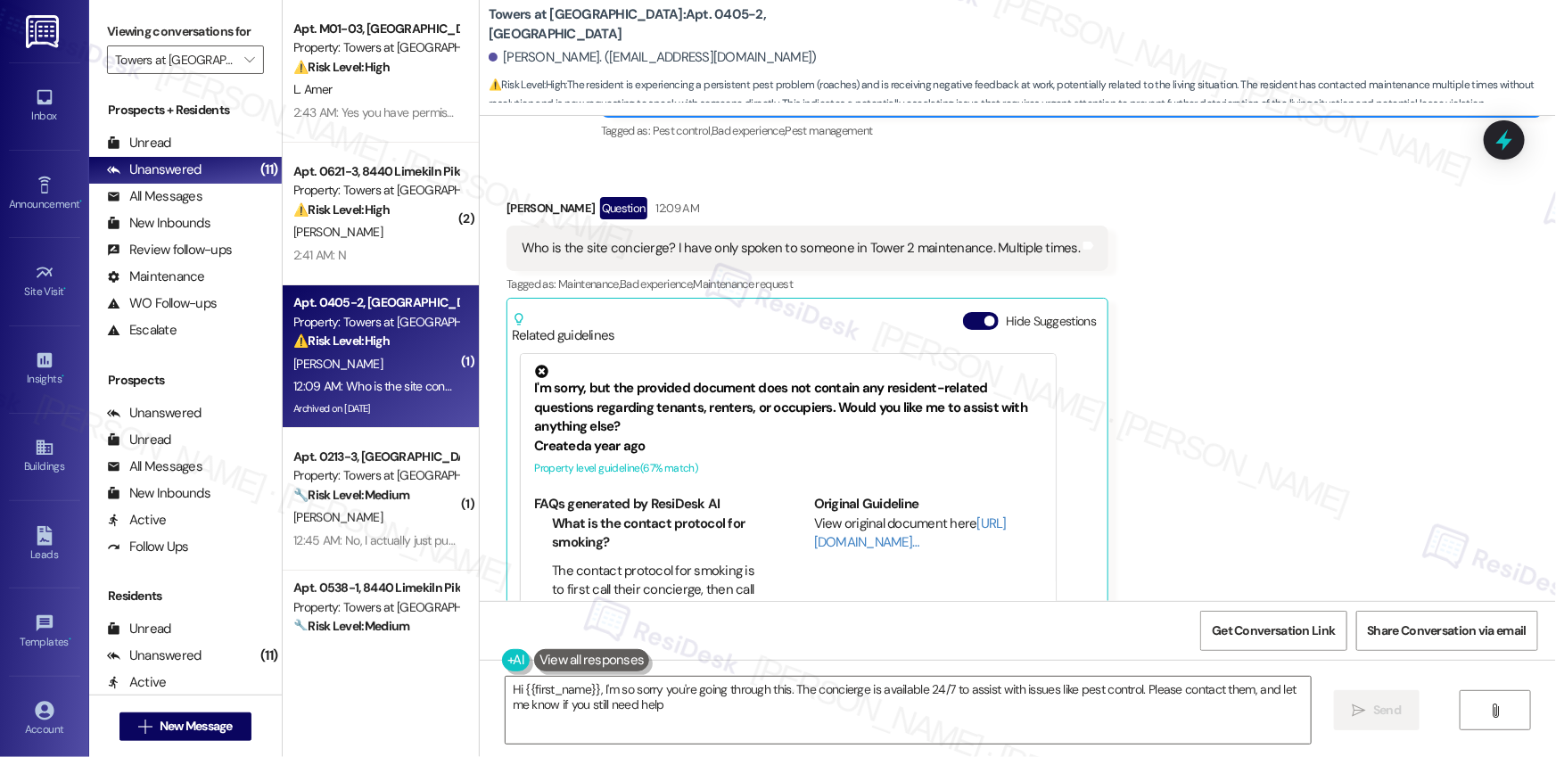
type textarea "Hi {{first_name}}, I'm so sorry you're going through this. The concierge is ava…"
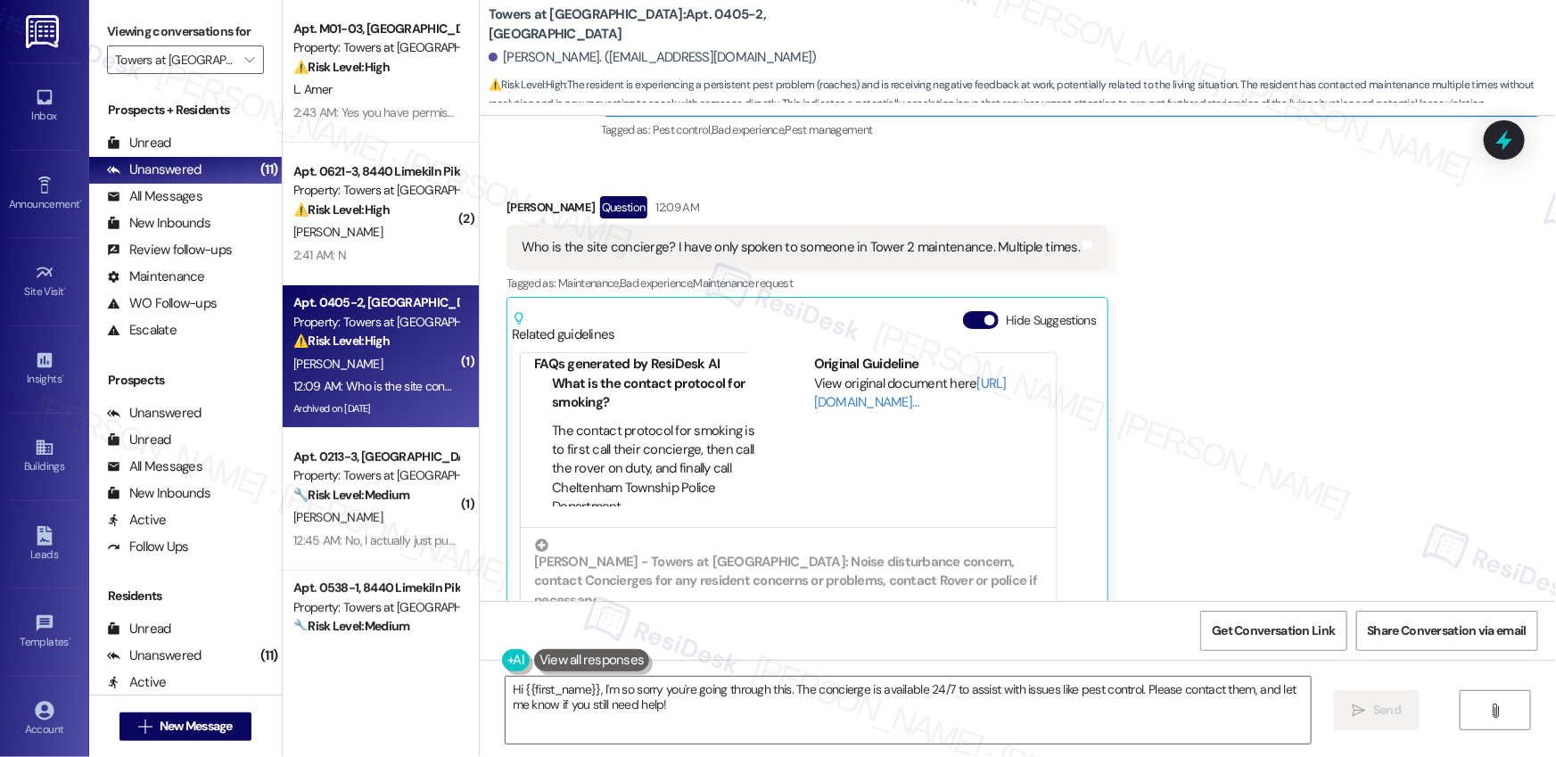
scroll to position [143, 0]
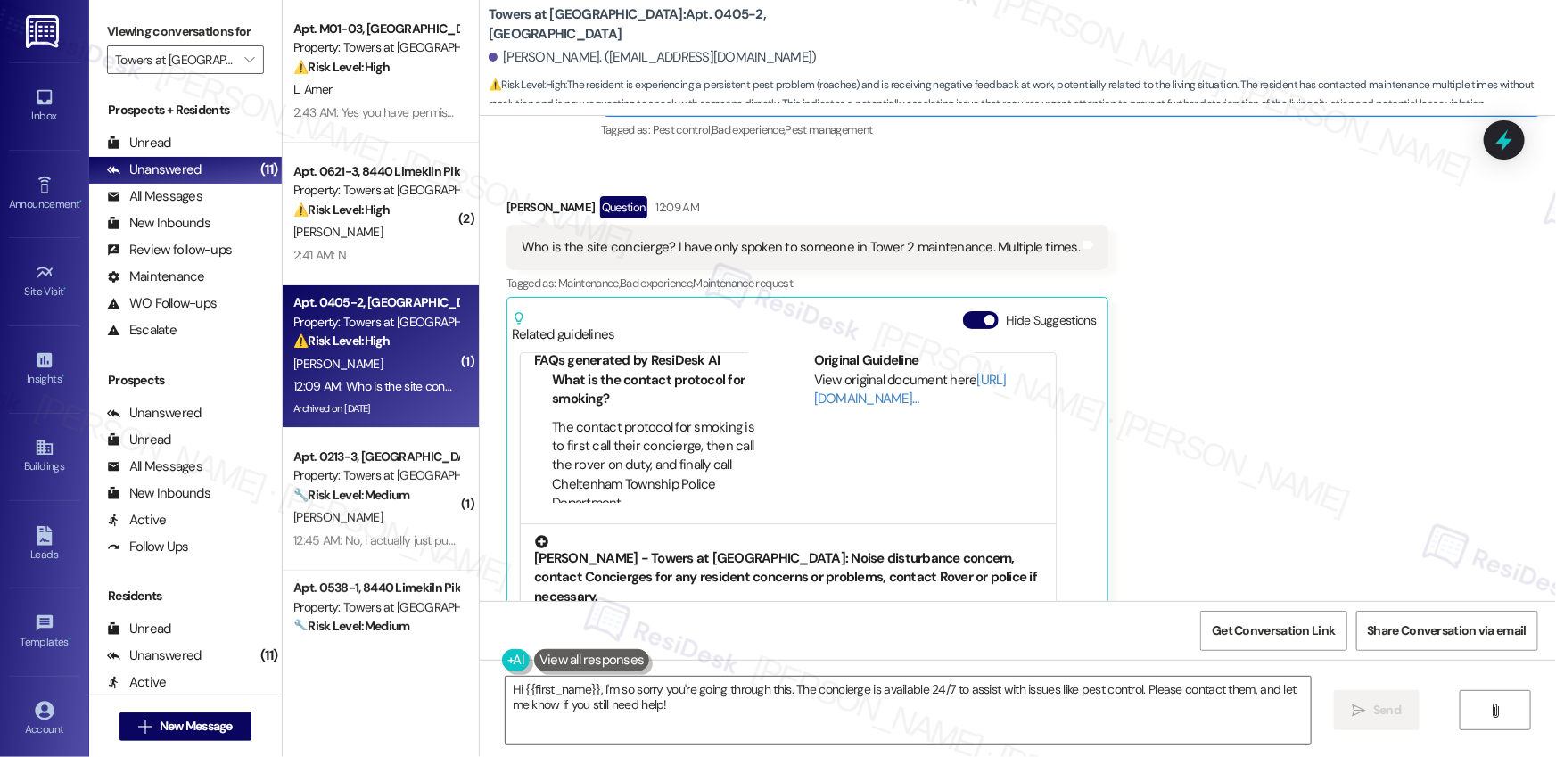
drag, startPoint x: 663, startPoint y: 533, endPoint x: 517, endPoint y: 495, distance: 150.3
click at [521, 524] on div "Lindy - Towers at Wyncote: Noise disturbance concern, contact Concierges for an…" at bounding box center [788, 592] width 535 height 136
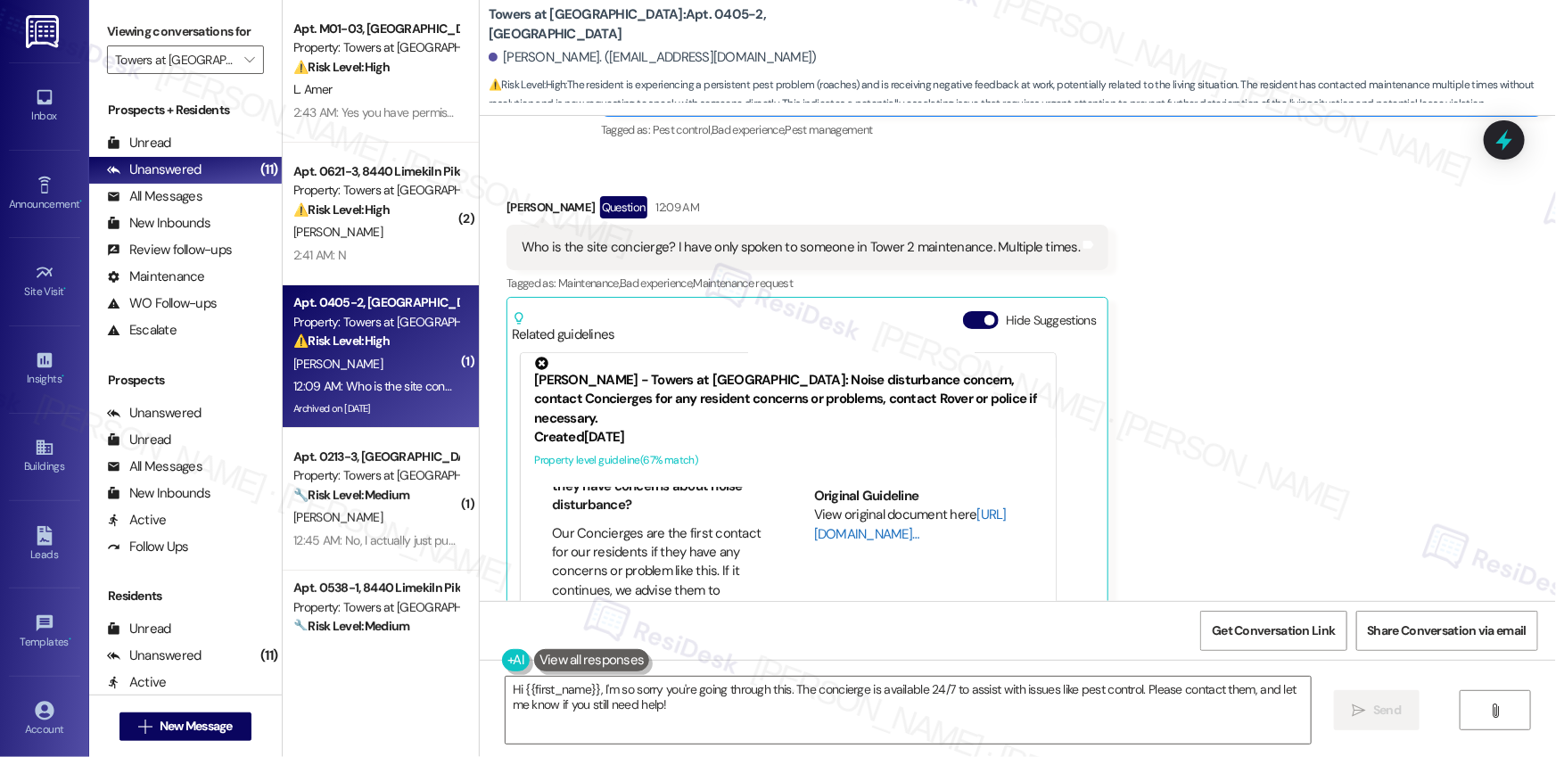
click at [816, 506] on link "http://res.cl…" at bounding box center [910, 524] width 193 height 37
drag, startPoint x: 490, startPoint y: 26, endPoint x: 589, endPoint y: 27, distance: 99.0
click at [589, 27] on b "Towers at Wyncote: Apt. 0405-2, 8440 Limekiln Pike" at bounding box center [667, 24] width 357 height 38
copy b "Towers at [GEOGRAPHIC_DATA]"
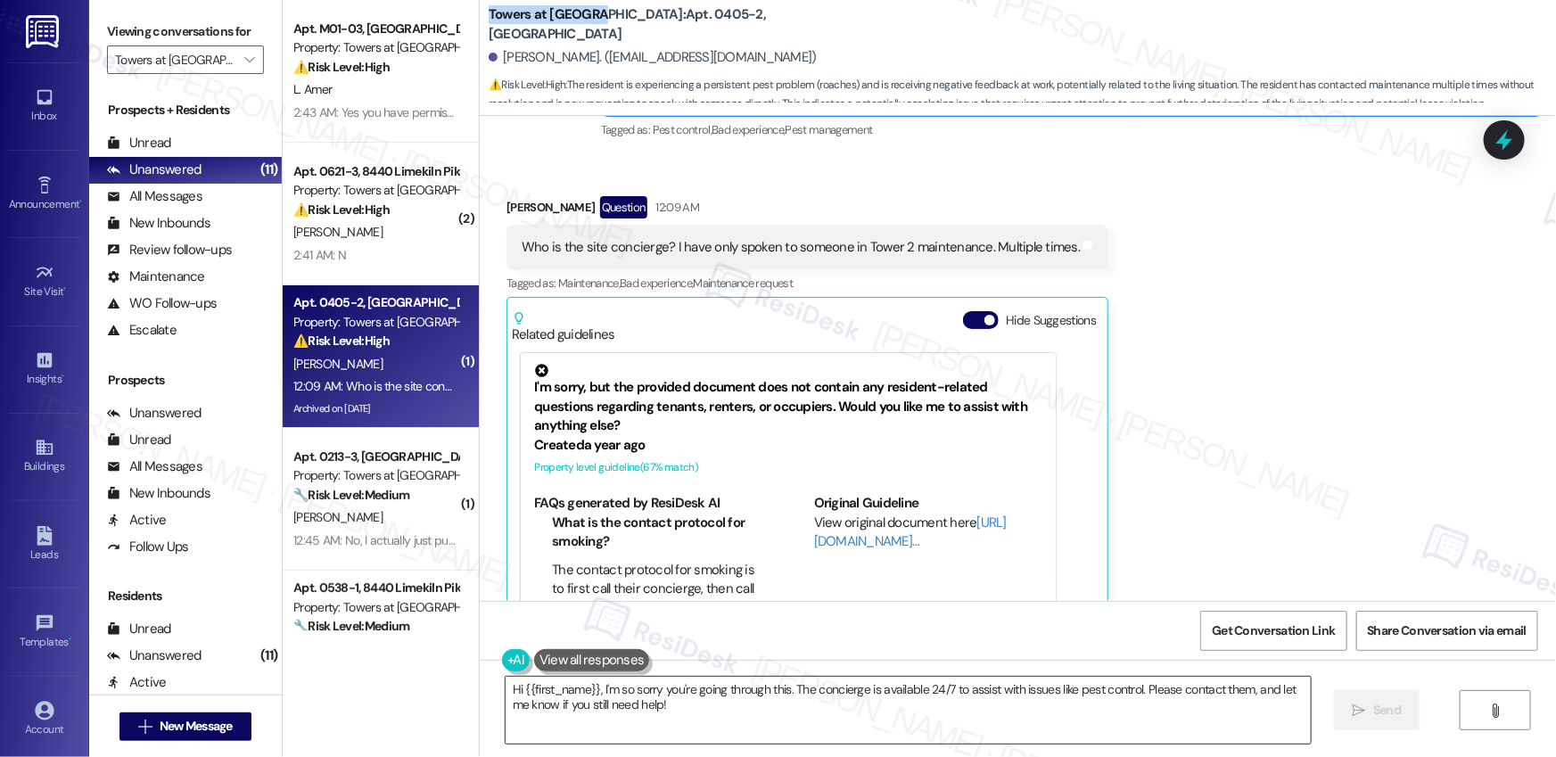
click at [606, 628] on textarea "Hi {{first_name}}, I'm so sorry you're going through this. The concierge is ava…" at bounding box center [908, 710] width 805 height 67
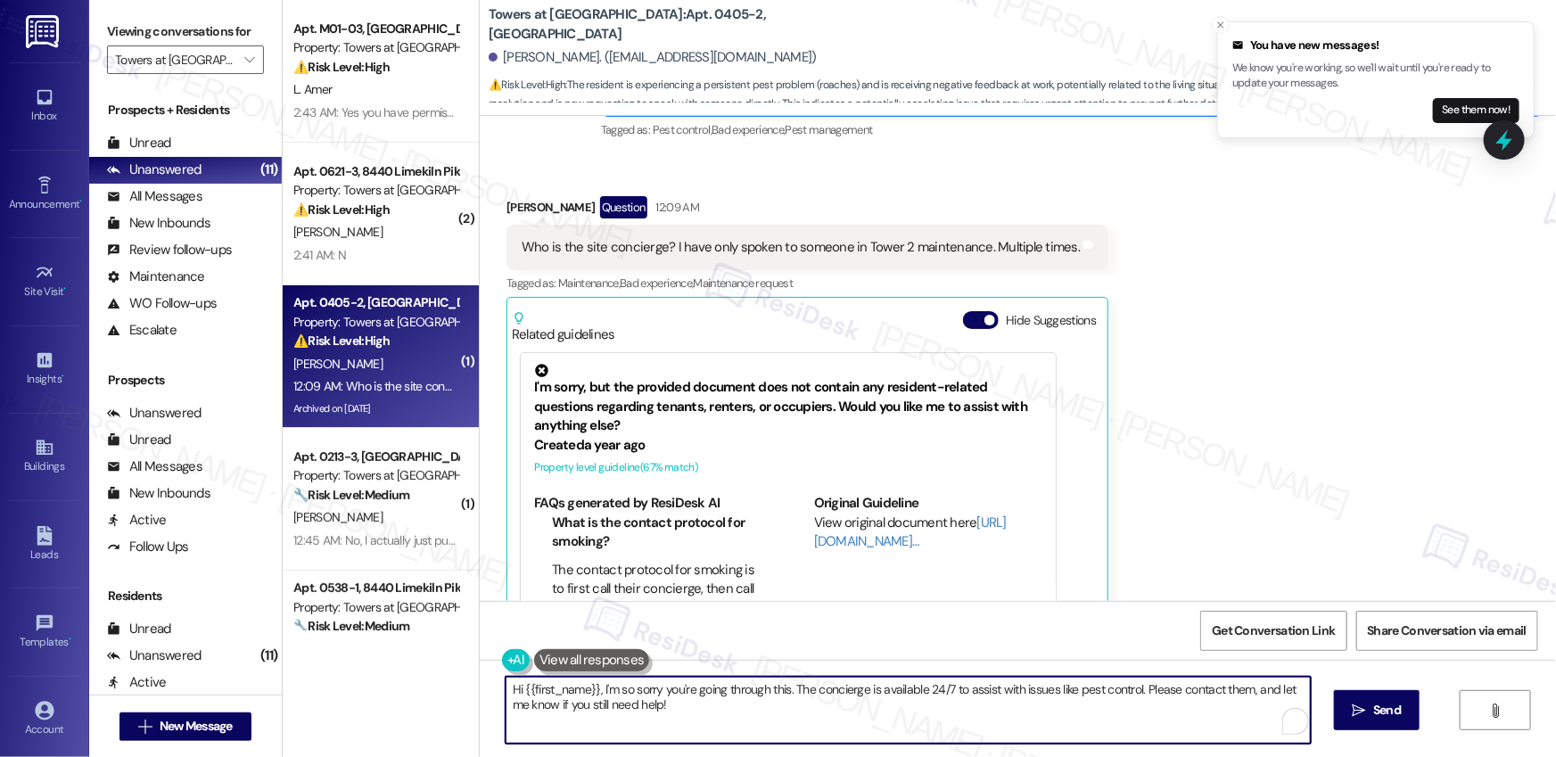
click at [606, 628] on textarea "Hi {{first_name}}, I'm so sorry you're going through this. The concierge is ava…" at bounding box center [908, 710] width 805 height 67
click at [631, 706] on textarea "Hi {{first_name}}, I'm so sorry you're going through this. The concierge is ava…" at bounding box center [908, 710] width 805 height 67
drag, startPoint x: 947, startPoint y: 691, endPoint x: 1052, endPoint y: 714, distance: 106.9
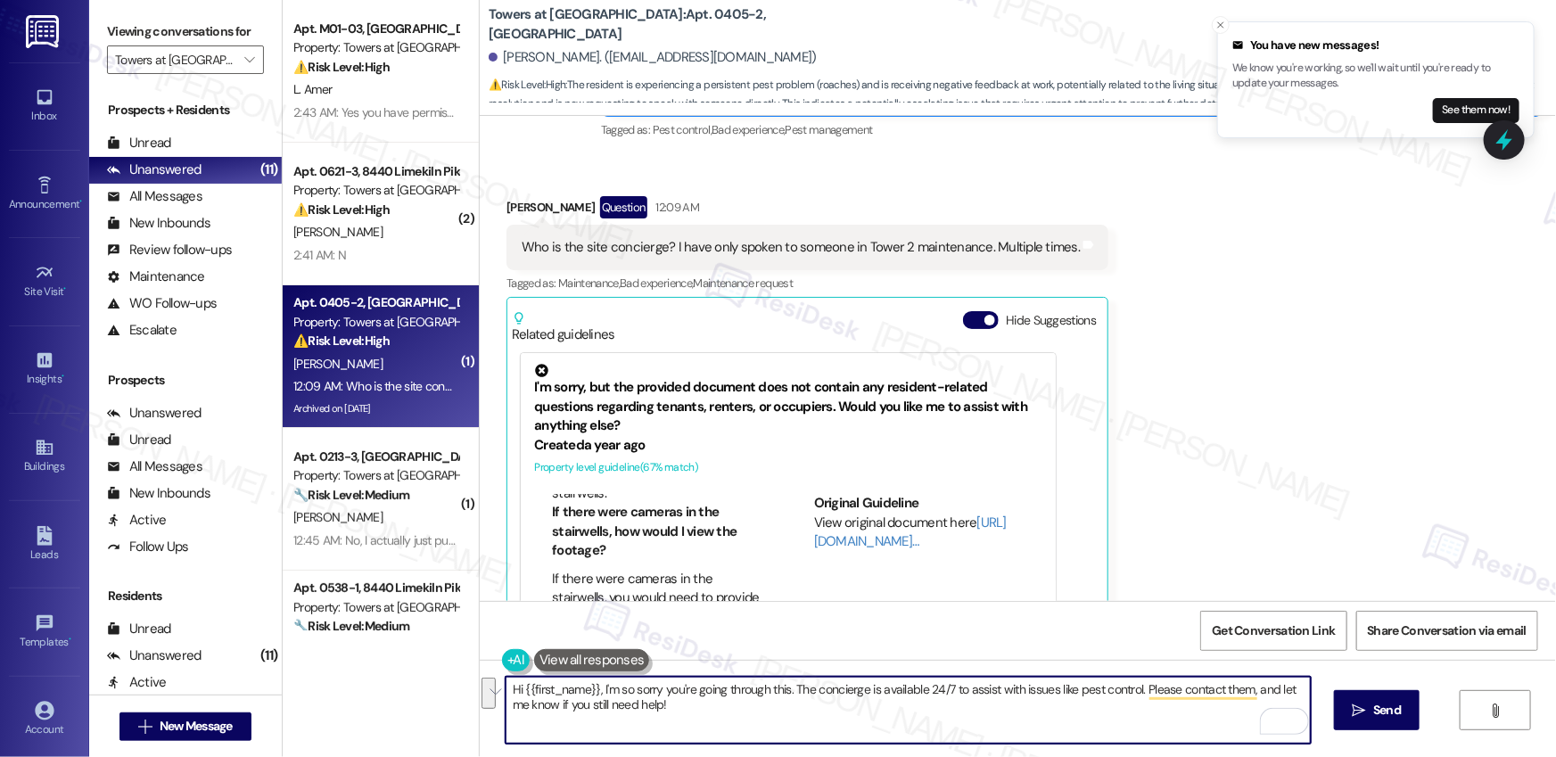
click at [1052, 714] on textarea "Hi {{first_name}}, I'm so sorry you're going through this. The concierge is ava…" at bounding box center [908, 710] width 805 height 67
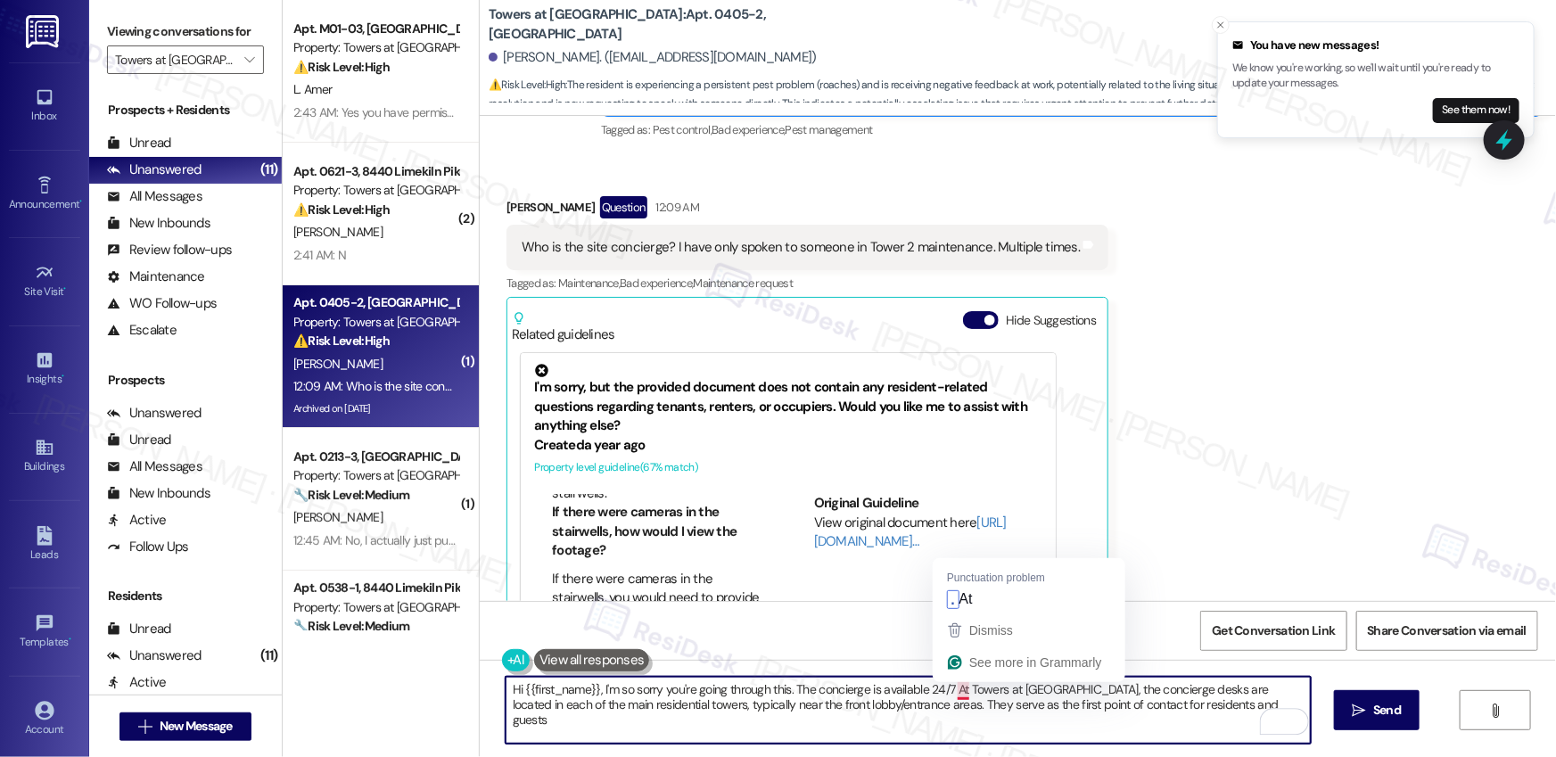
click at [953, 689] on textarea "Hi {{first_name}}, I'm so sorry you're going through this. The concierge is ava…" at bounding box center [908, 710] width 805 height 67
click at [953, 687] on textarea "Hi {{first_name}}, I'm so sorry you're going through this. The concierge is ava…" at bounding box center [908, 710] width 805 height 67
click at [1076, 692] on textarea "Hi {{first_name}}, I'm so sorry you're going through this. The concierge is ava…" at bounding box center [908, 710] width 805 height 67
click at [1068, 689] on textarea "Hi {{first_name}}, I'm so sorry you're going through this. The concierge is ava…" at bounding box center [908, 710] width 805 height 67
click at [1052, 692] on textarea "Hi {{first_name}}, I'm so sorry you're going through this. The concierge is ava…" at bounding box center [908, 710] width 805 height 67
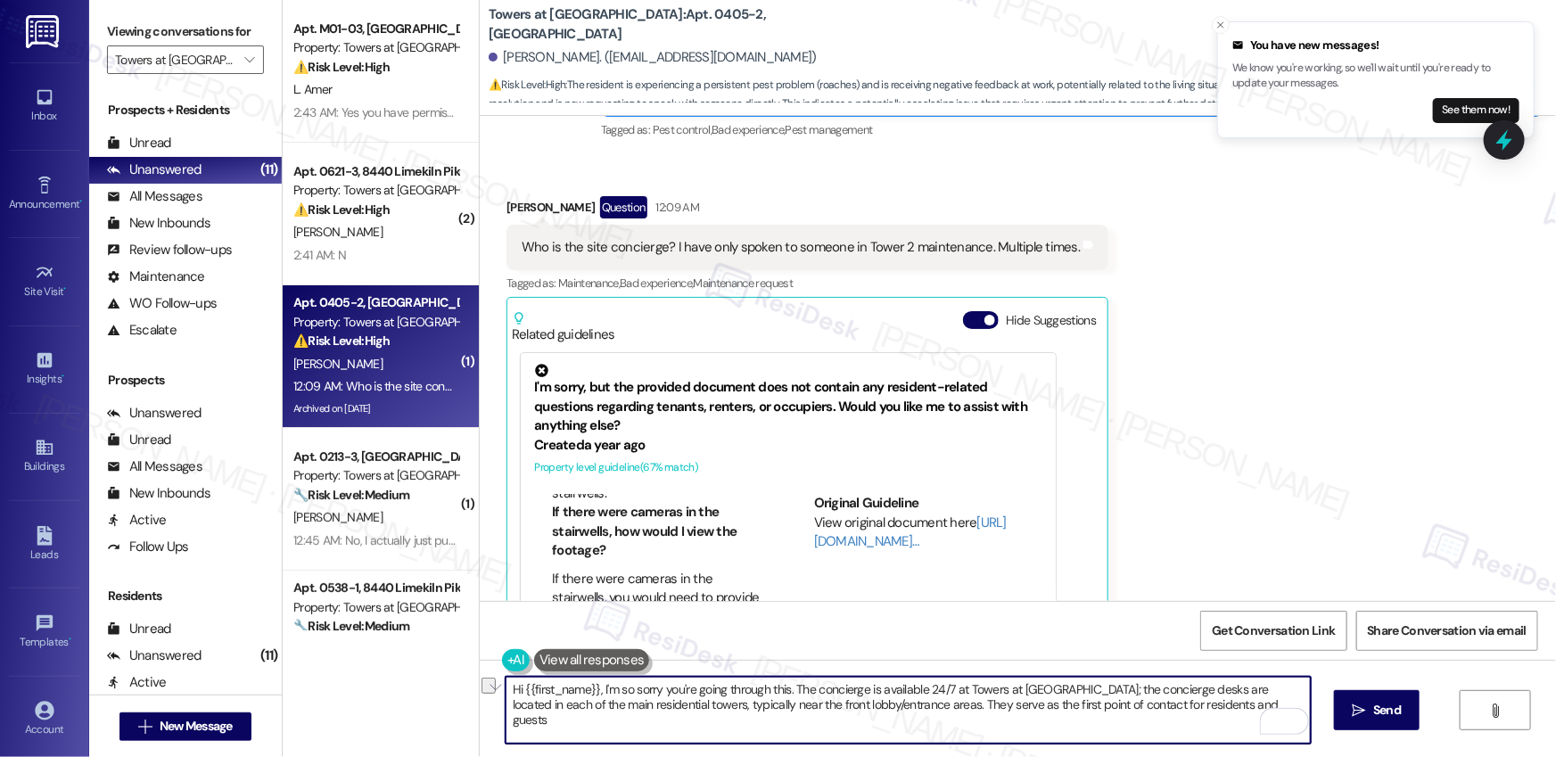
drag, startPoint x: 592, startPoint y: 705, endPoint x: 831, endPoint y: 711, distance: 239.1
click at [831, 711] on textarea "Hi {{first_name}}, I'm so sorry you're going through this. The concierge is ava…" at bounding box center [908, 710] width 805 height 67
click at [812, 724] on textarea "Hi {{first_name}}, I'm so sorry you're going through this. The concierge is ava…" at bounding box center [908, 710] width 805 height 67
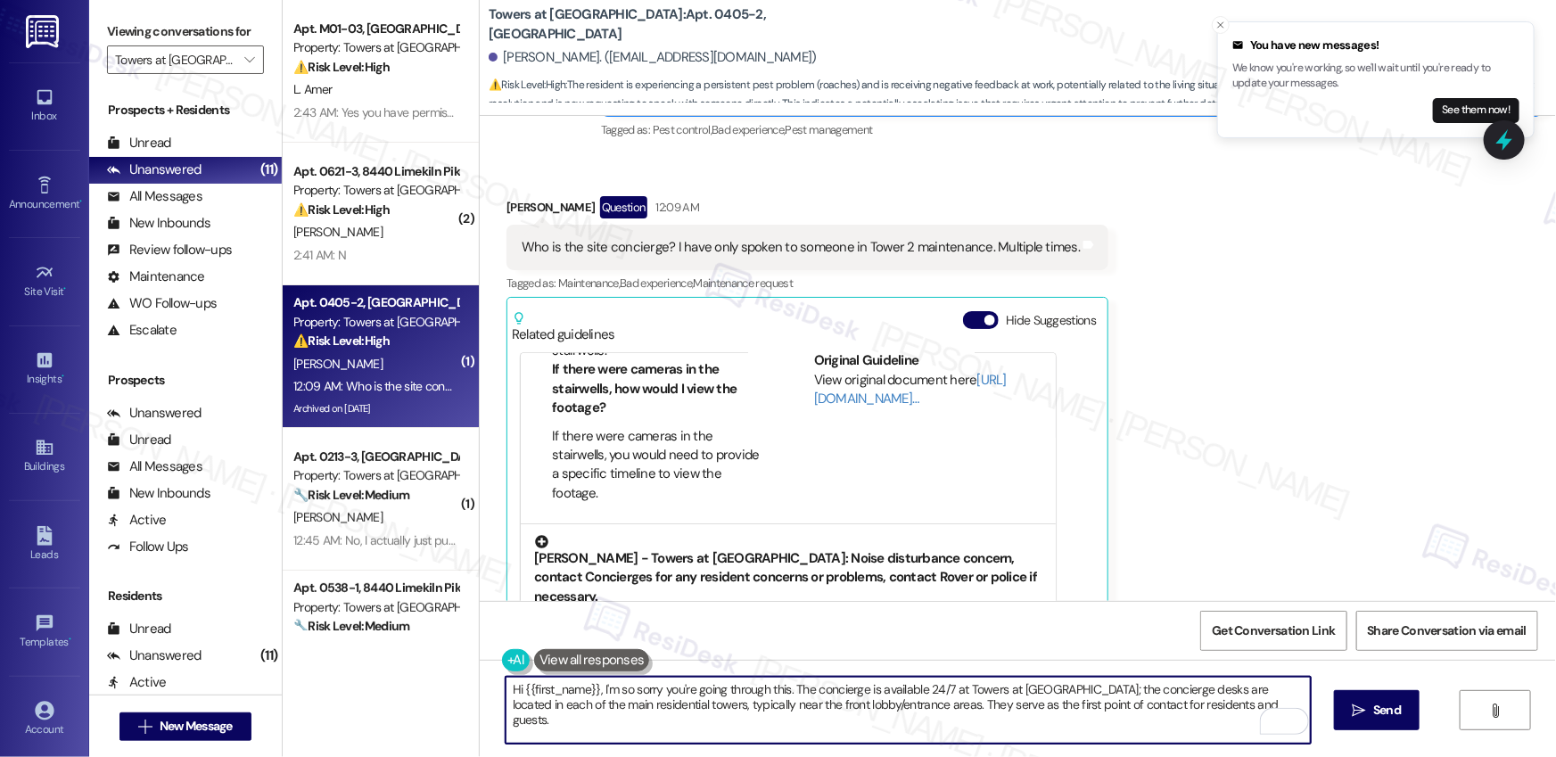
click at [535, 535] on icon at bounding box center [541, 541] width 13 height 13
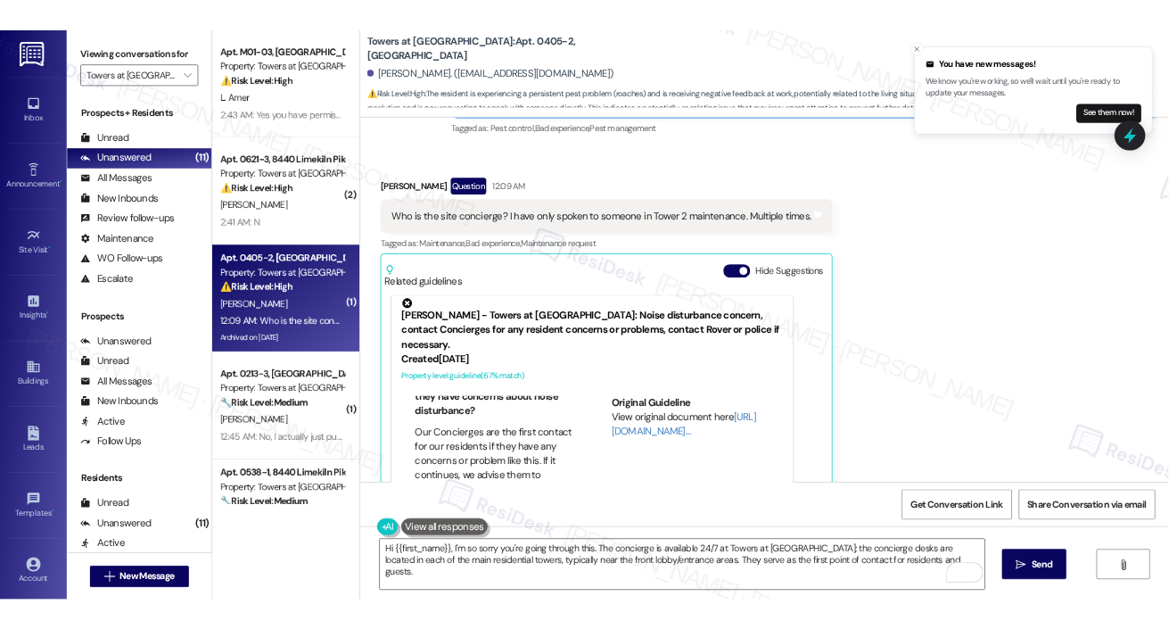
scroll to position [57, 0]
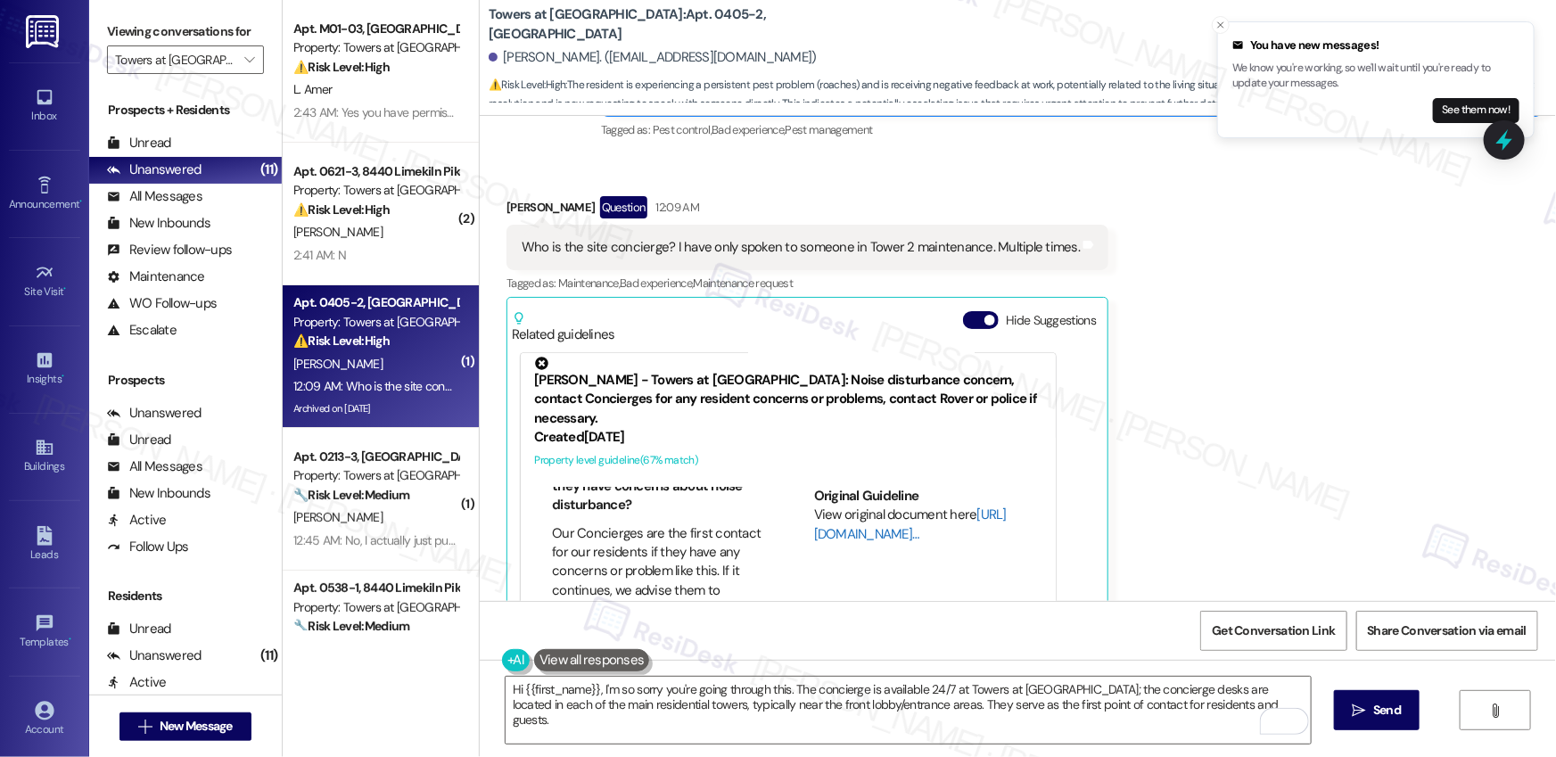
click at [844, 506] on link "[URL][DOMAIN_NAME]…" at bounding box center [910, 524] width 193 height 37
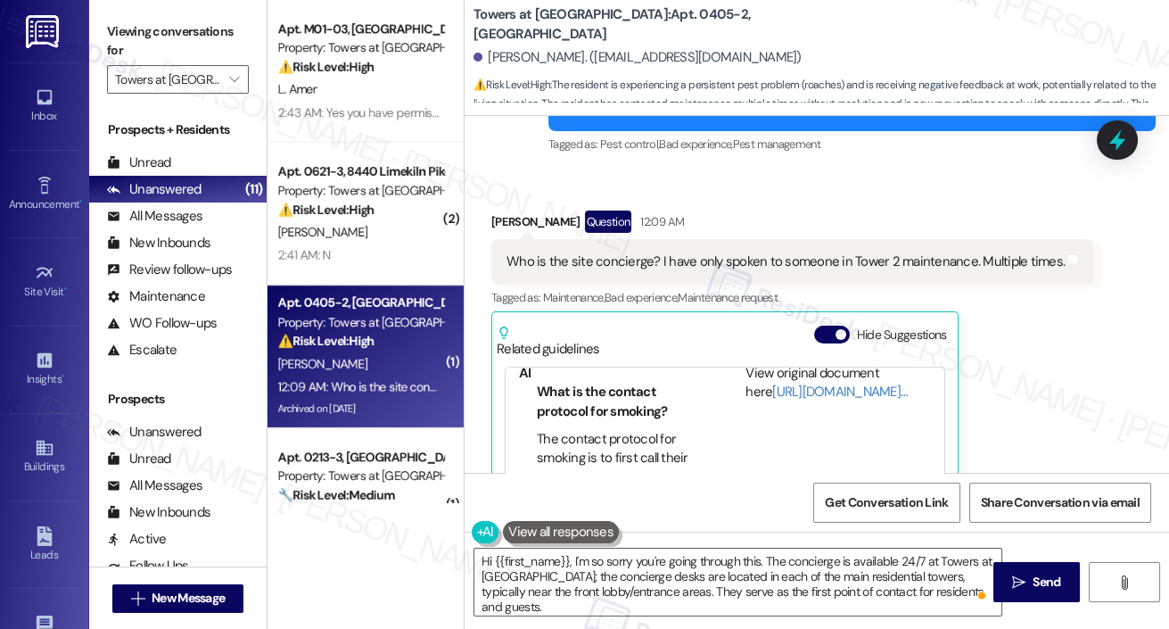
scroll to position [187, 0]
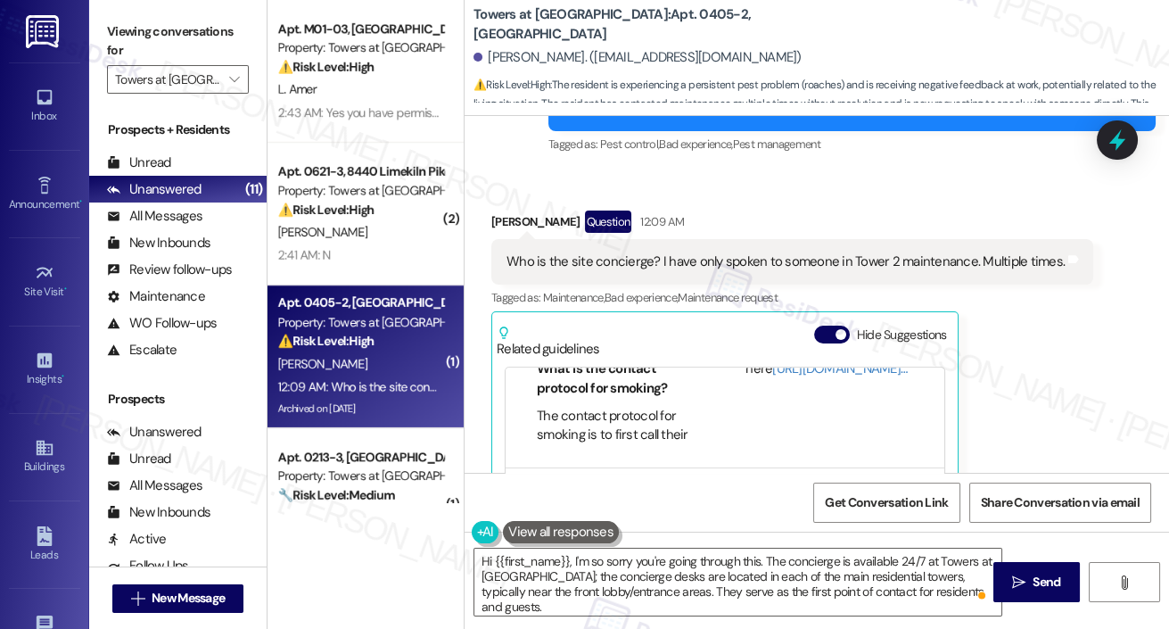
click at [533, 479] on div "[PERSON_NAME] - Towers at [GEOGRAPHIC_DATA]: Noise disturbance concern, contact…" at bounding box center [725, 514] width 412 height 71
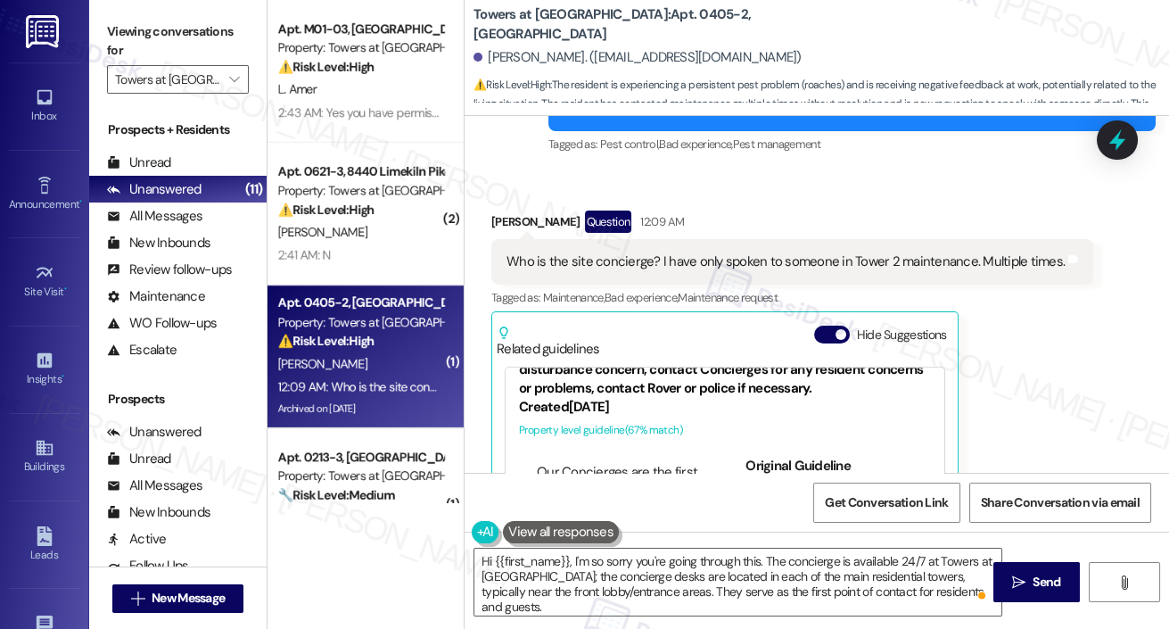
scroll to position [115, 0]
drag, startPoint x: 677, startPoint y: 337, endPoint x: 673, endPoint y: 374, distance: 36.7
click at [673, 465] on li "Our Concierges are the first contact for our residents if they have any concern…" at bounding box center [621, 532] width 168 height 134
click at [645, 517] on li "Our Concierges are the first contact for our residents if they have any concern…" at bounding box center [621, 584] width 168 height 134
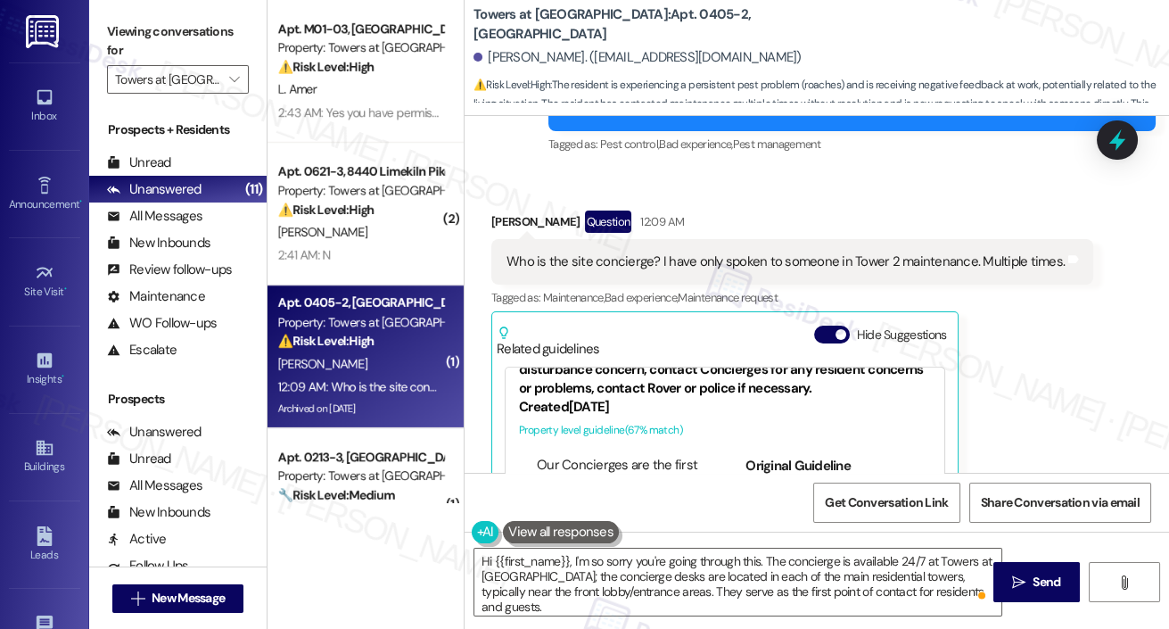
scroll to position [140, 0]
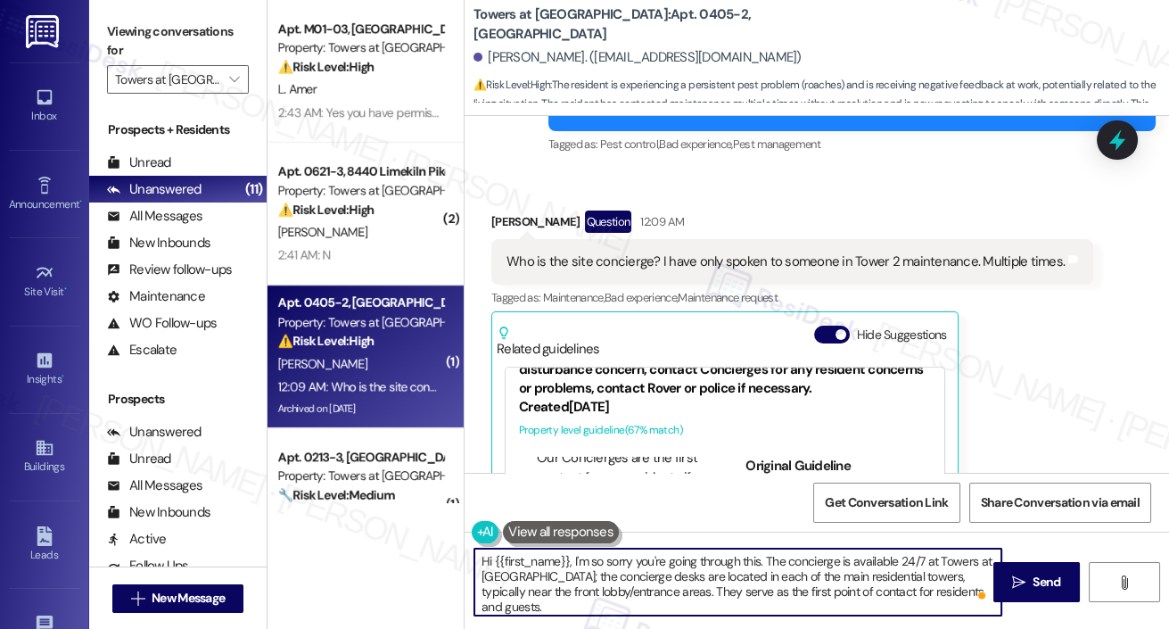
drag, startPoint x: 963, startPoint y: 591, endPoint x: 625, endPoint y: 600, distance: 338.1
click at [625, 600] on textarea "Hi {{first_name}}, I'm so sorry you're going through this. The concierge is ava…" at bounding box center [737, 581] width 527 height 67
drag, startPoint x: 961, startPoint y: 594, endPoint x: 627, endPoint y: 589, distance: 334.5
click at [627, 589] on textarea "Hi {{first_name}}, I'm so sorry you're going through this. The concierge is ava…" at bounding box center [737, 581] width 527 height 67
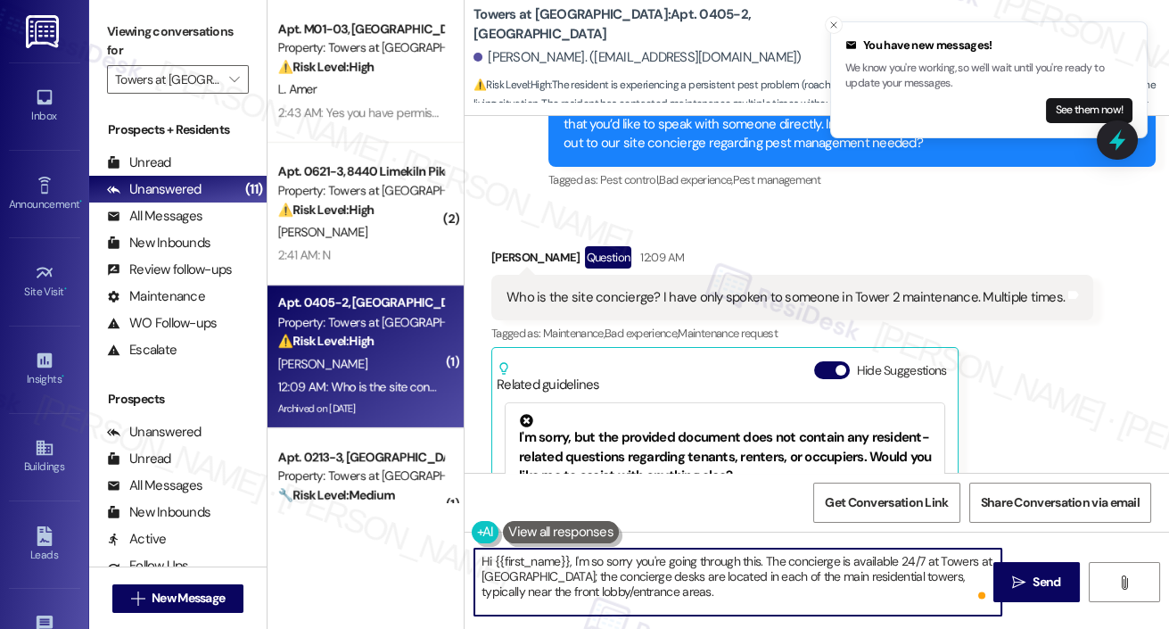
scroll to position [18921, 0]
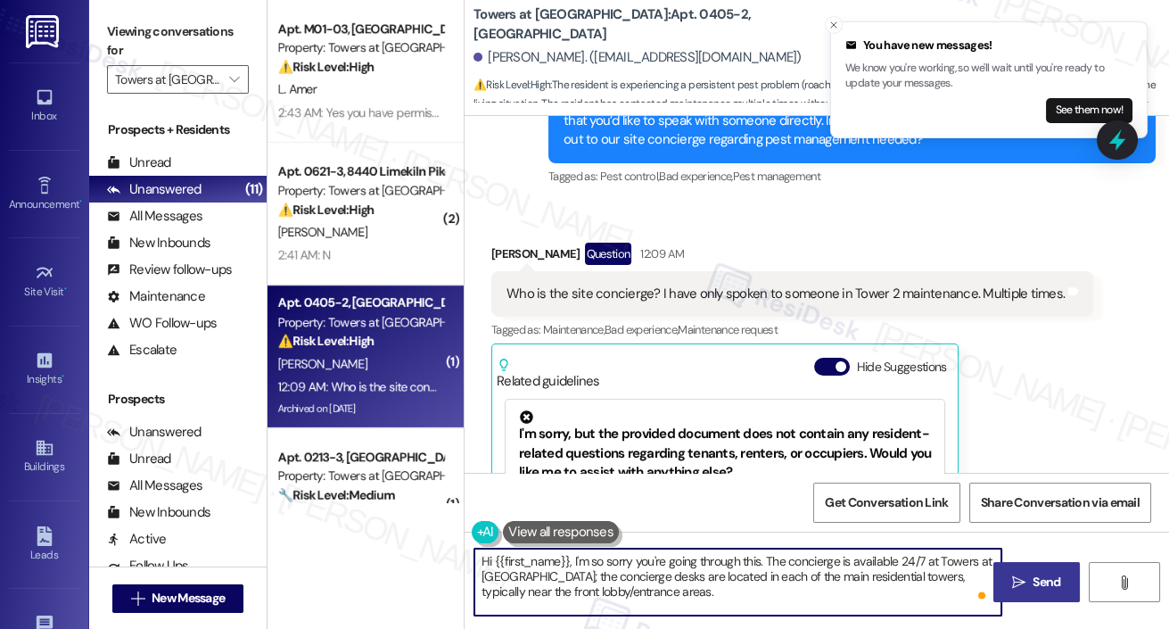
type textarea "Hi {{first_name}}, I'm so sorry you're going through this. The concierge is ava…"
click at [1036, 582] on span "Send" at bounding box center [1047, 582] width 28 height 19
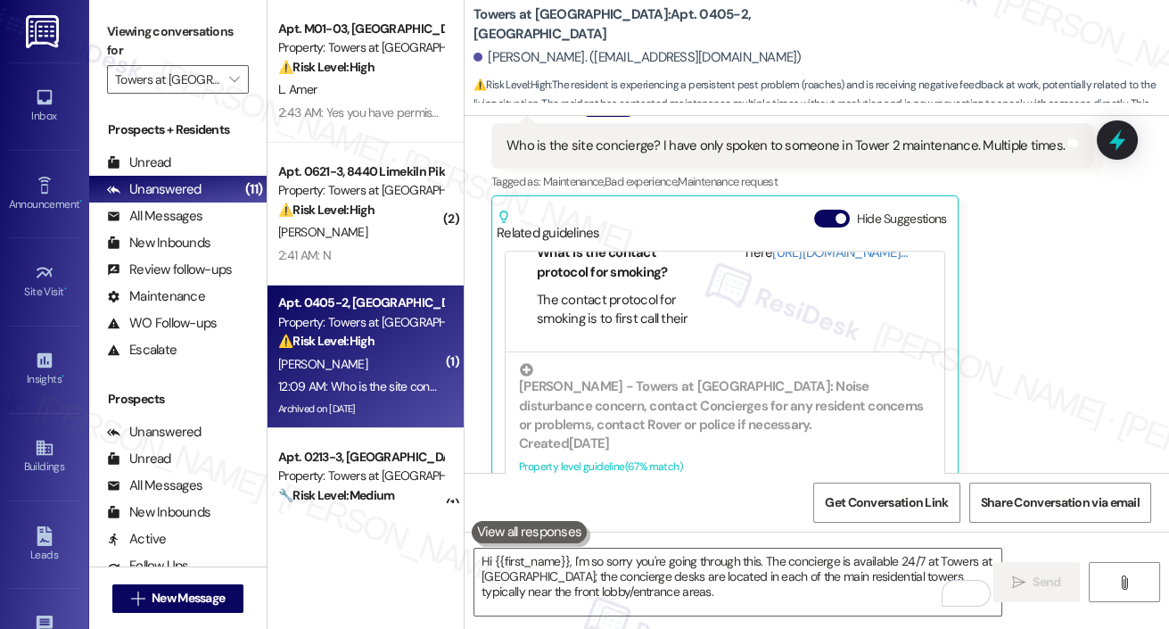
scroll to position [19116, 0]
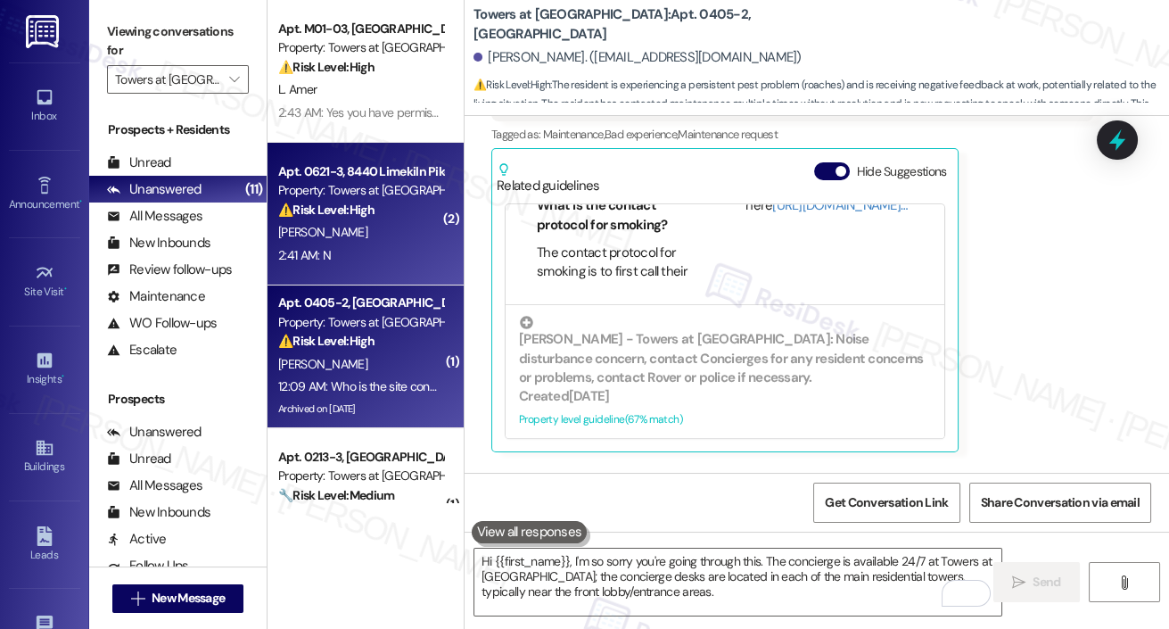
click at [382, 238] on div "B. Wakelee" at bounding box center [360, 232] width 169 height 22
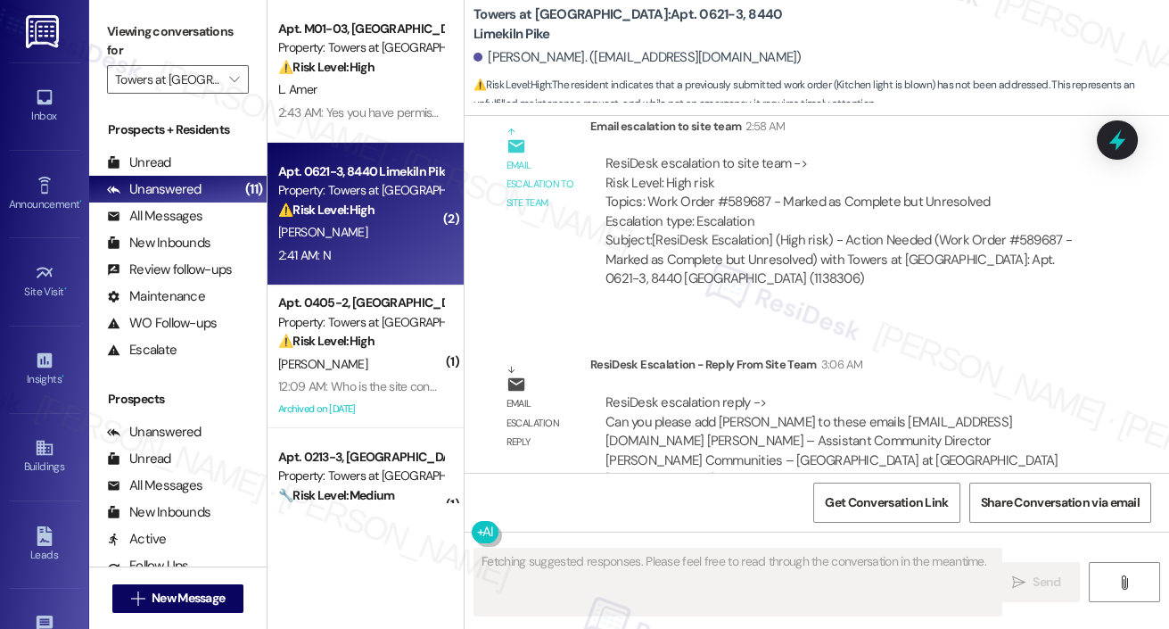
scroll to position [3683, 0]
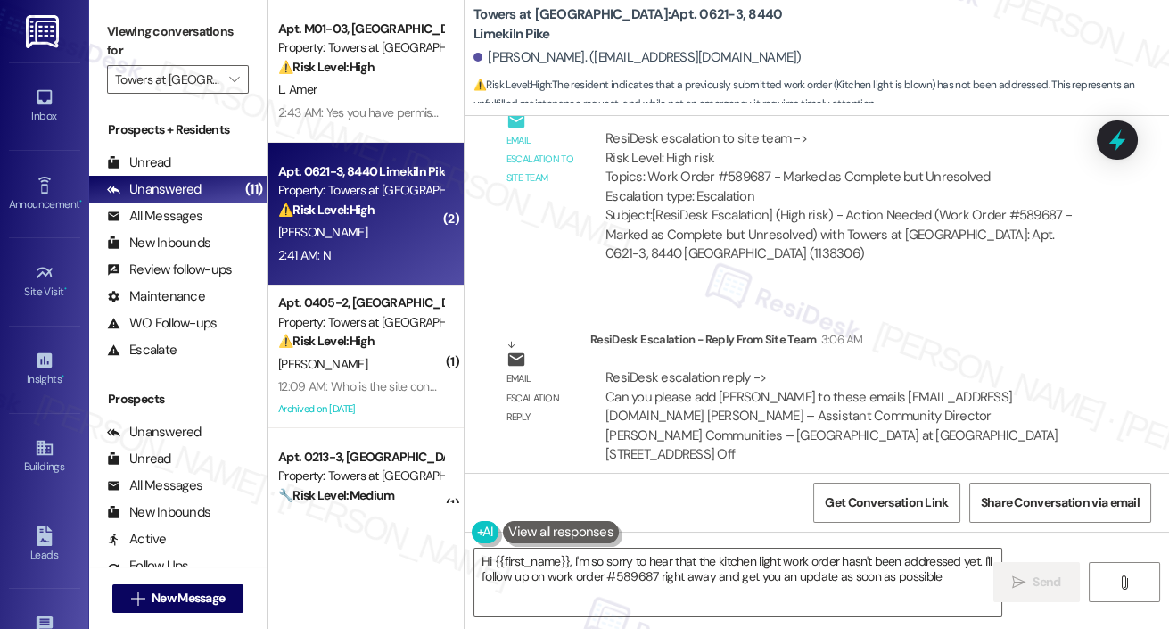
type textarea "Hi {{first_name}}, I'm so sorry to hear that the kitchen light work order hasn'…"
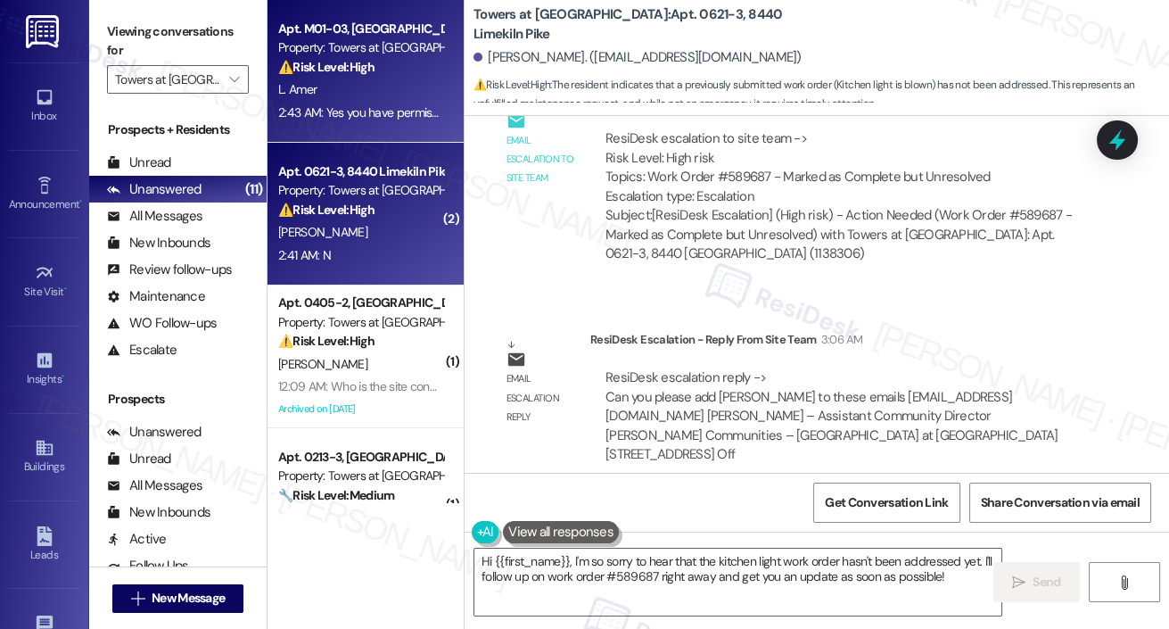
click at [343, 68] on strong "⚠️ Risk Level: High" at bounding box center [326, 67] width 96 height 16
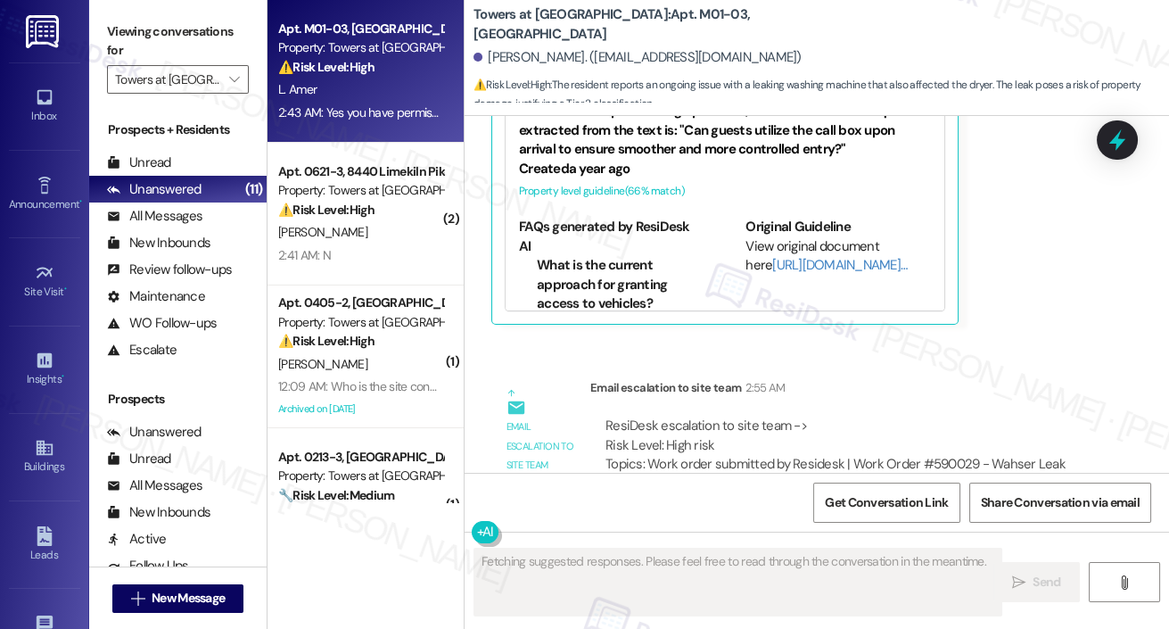
scroll to position [2353, 0]
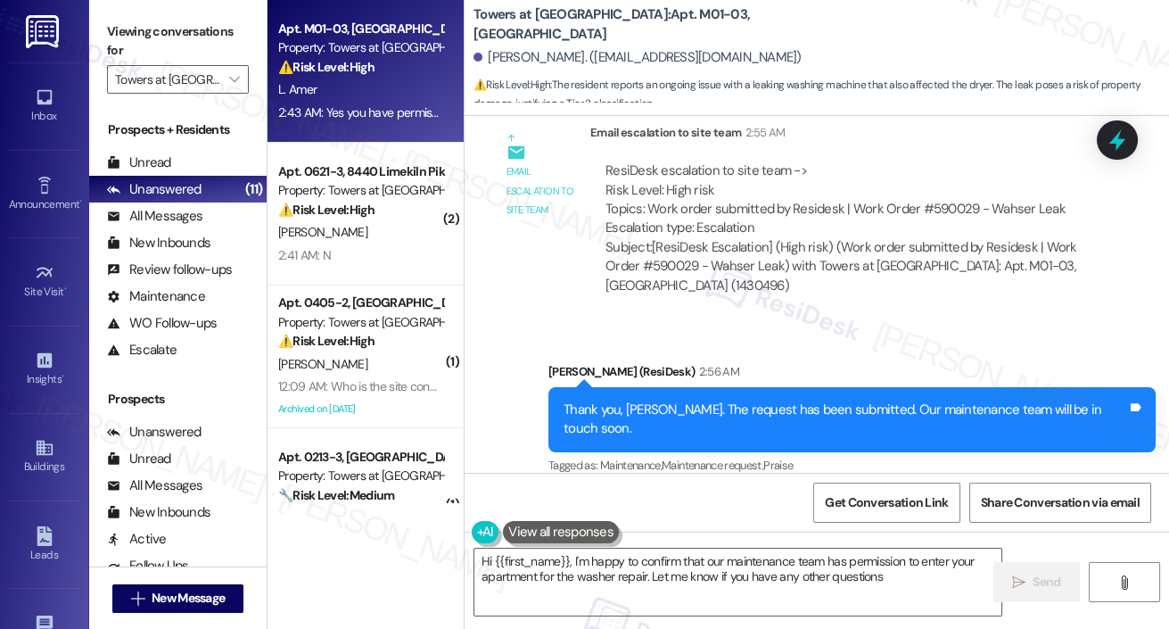
type textarea "Hi {{first_name}}, I'm happy to confirm that our maintenance team has permissio…"
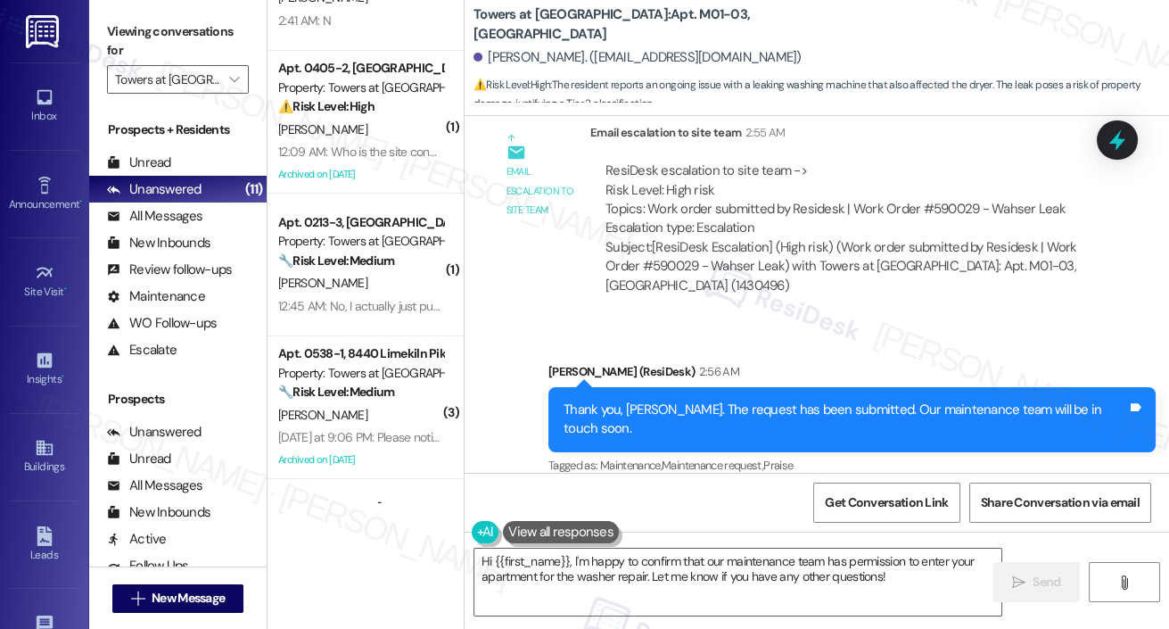
scroll to position [0, 0]
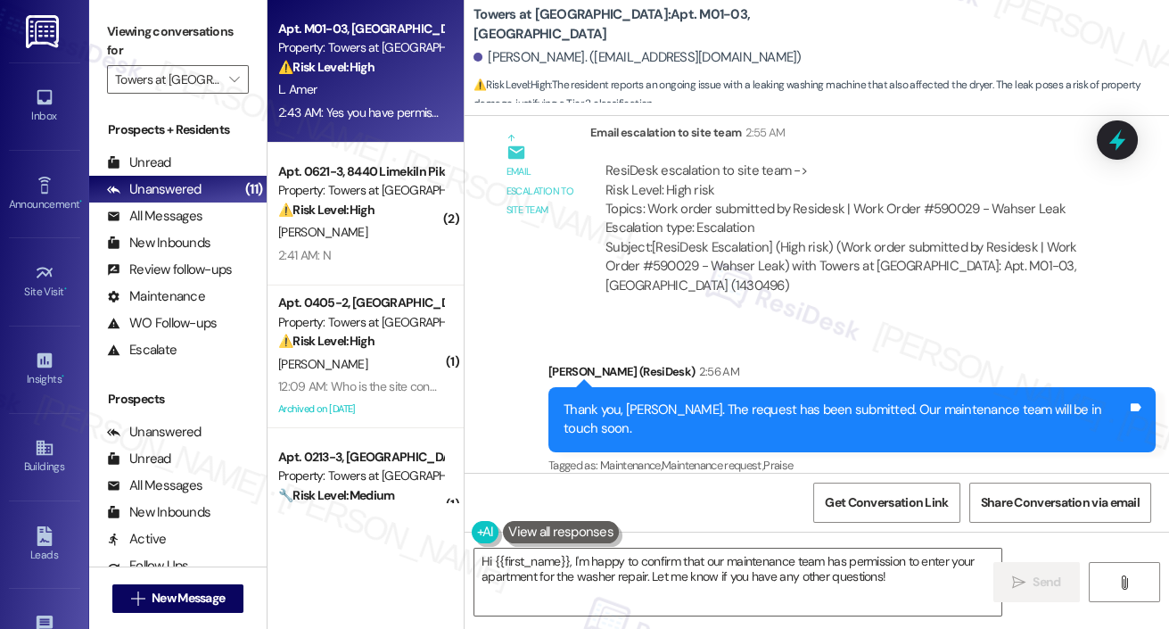
click at [384, 118] on div "2:43 AM: Yes you have permission to enter my apartment for the repair 2:43 AM: …" at bounding box center [461, 112] width 366 height 16
click at [362, 93] on div "L. Amer" at bounding box center [360, 89] width 169 height 22
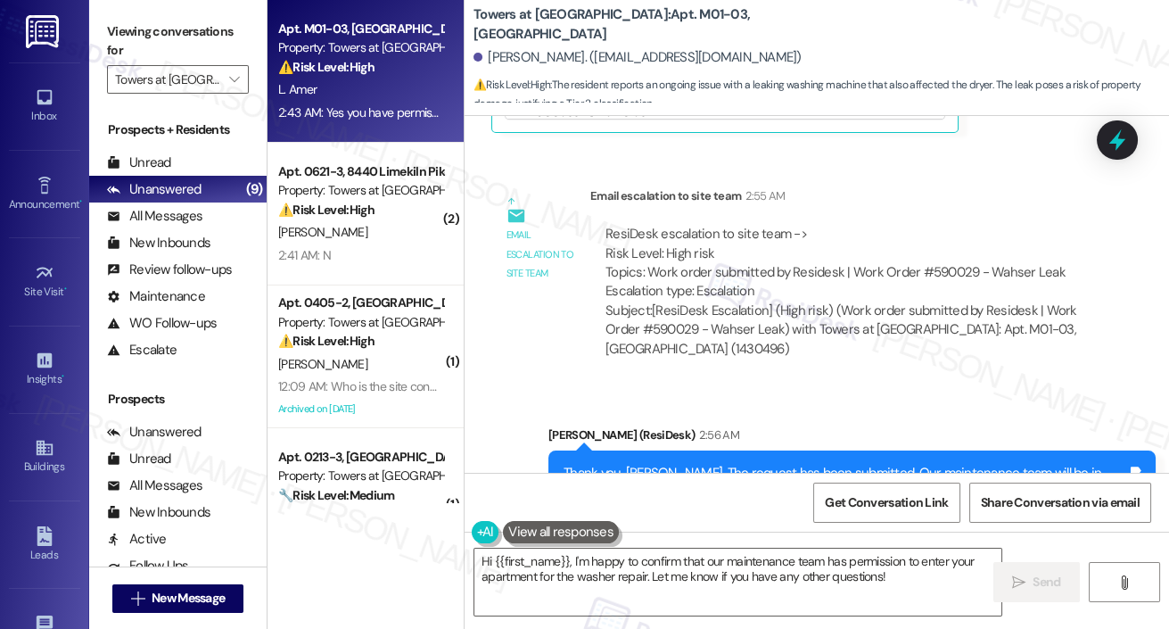
scroll to position [2353, 0]
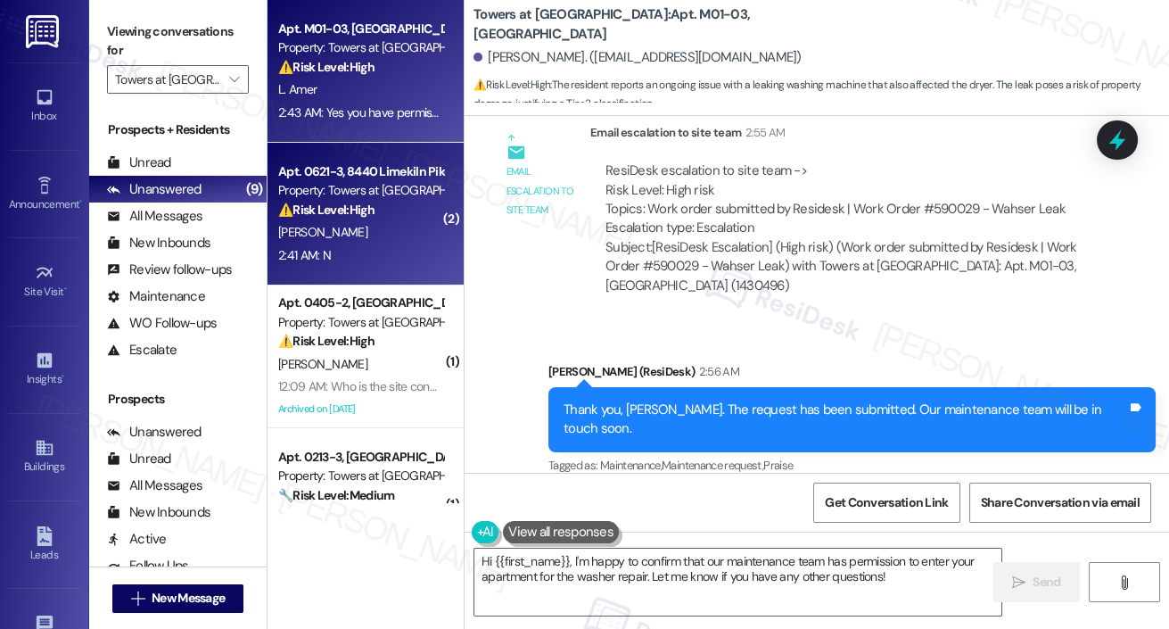
click at [400, 235] on div "B. Wakelee" at bounding box center [360, 232] width 169 height 22
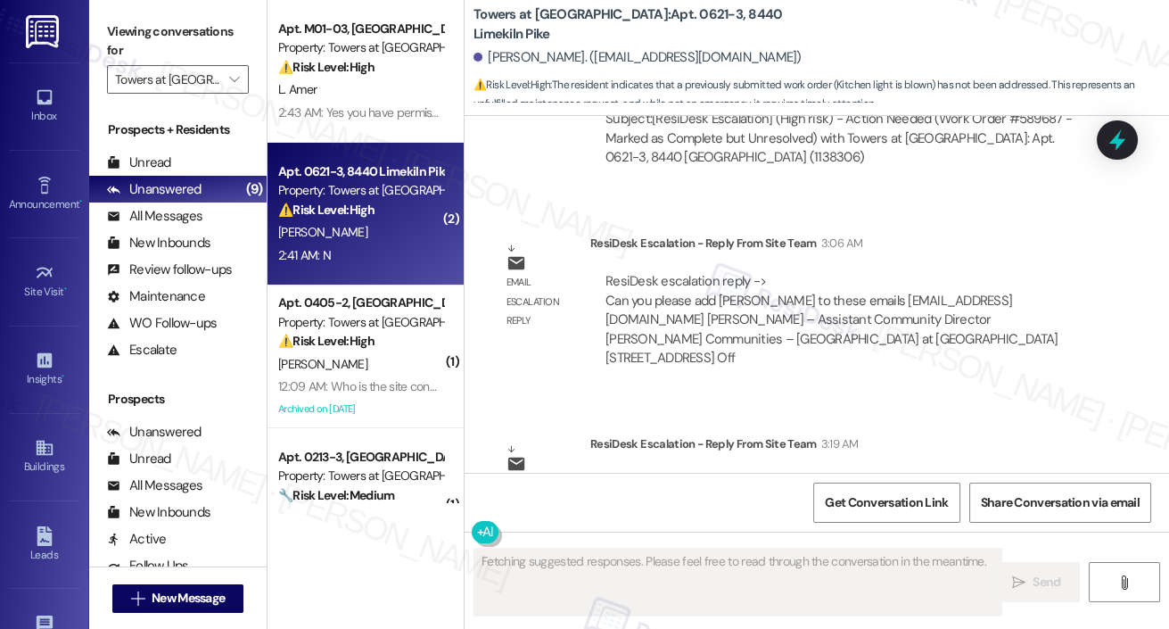
scroll to position [3846, 0]
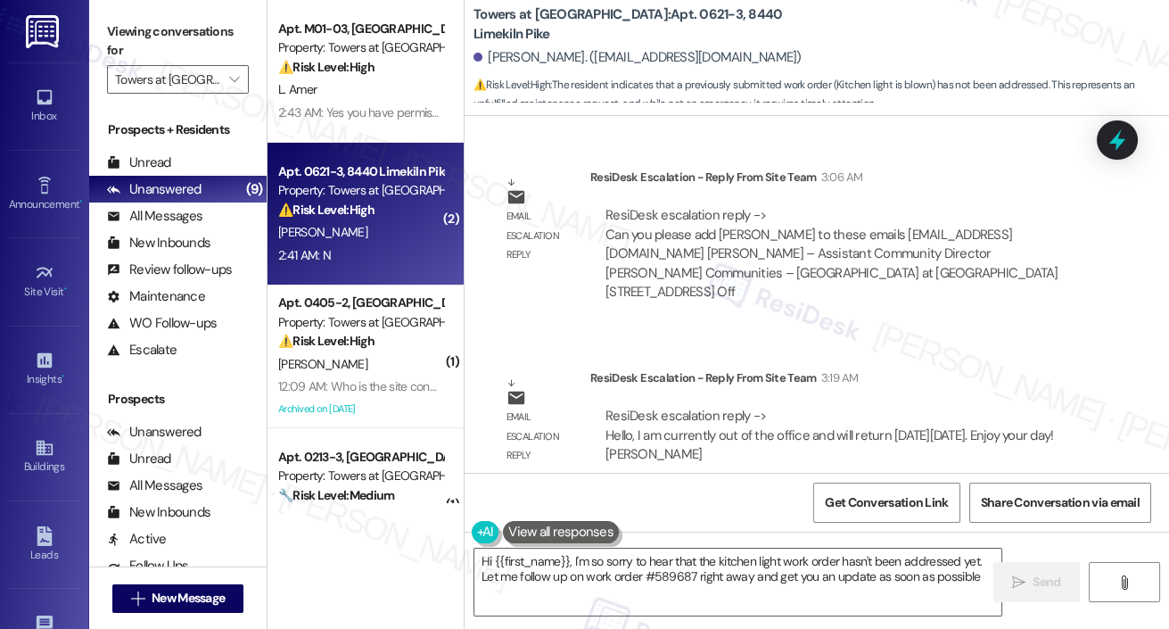
type textarea "Hi {{first_name}}, I'm so sorry to hear that the kitchen light work order hasn'…"
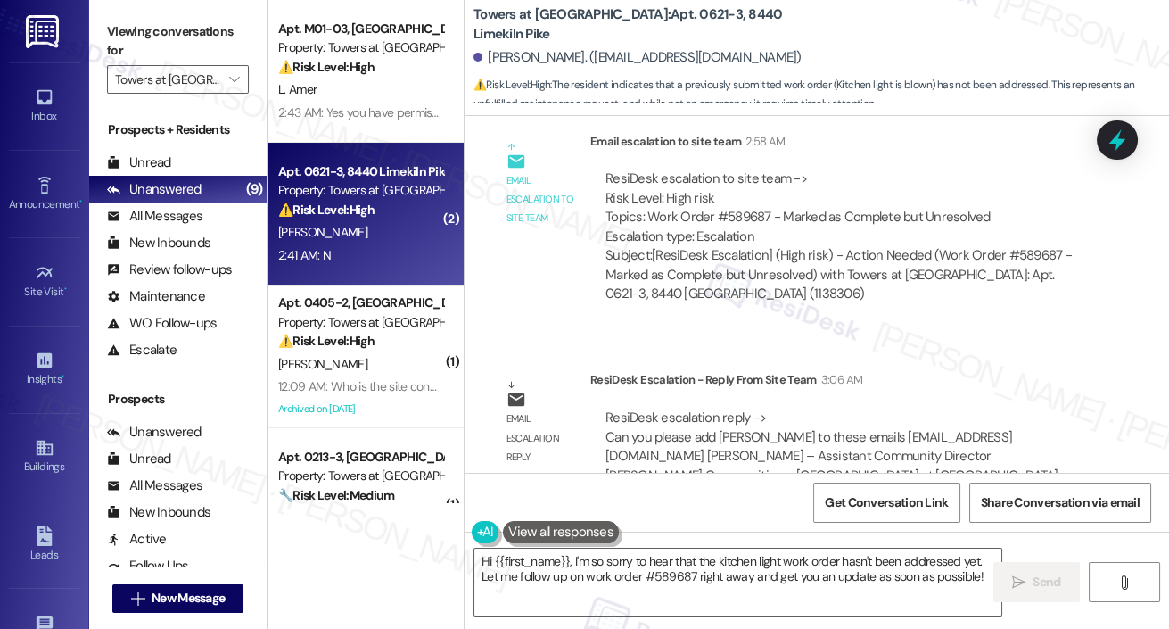
scroll to position [3640, 0]
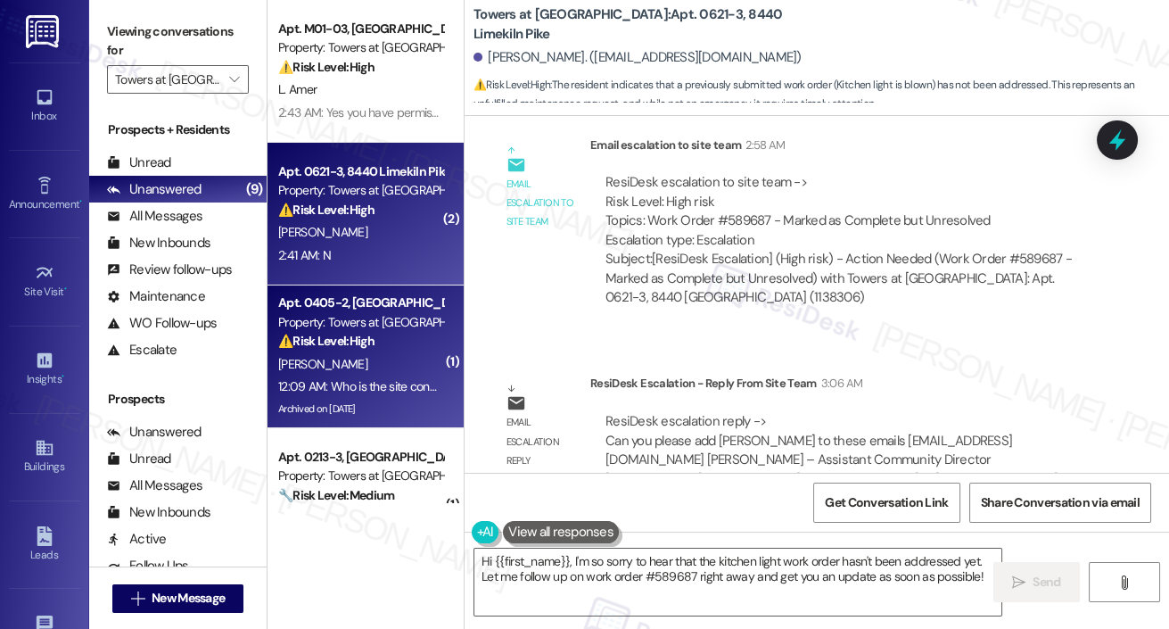
click at [406, 358] on div "[PERSON_NAME]" at bounding box center [360, 364] width 169 height 22
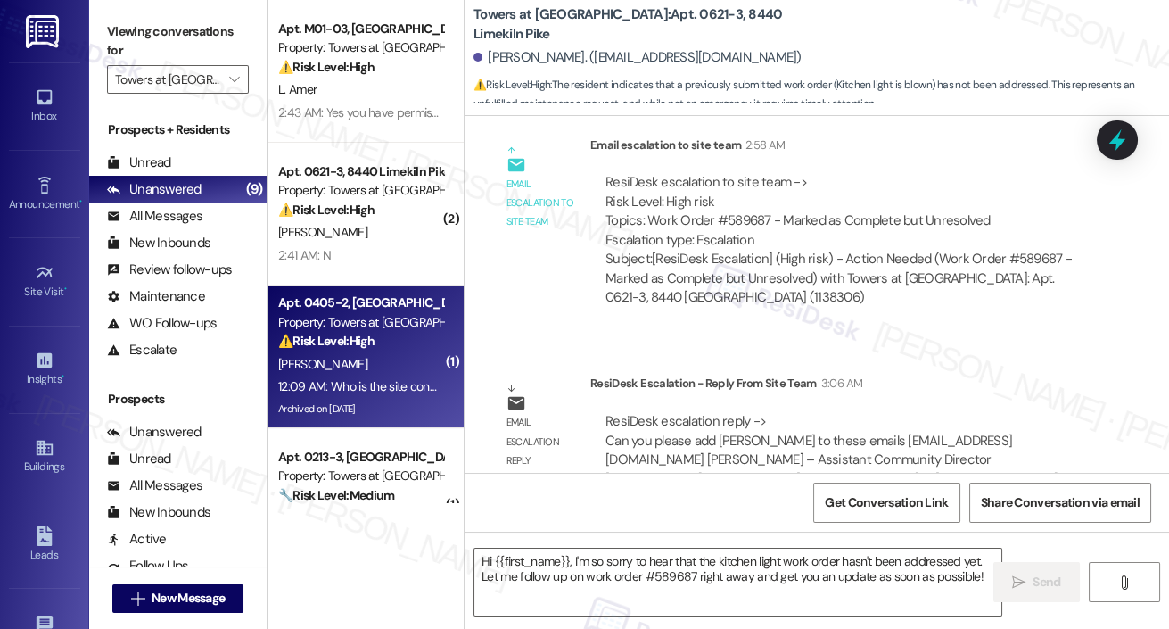
type textarea "Fetching suggested responses. Please feel free to read through the conversation…"
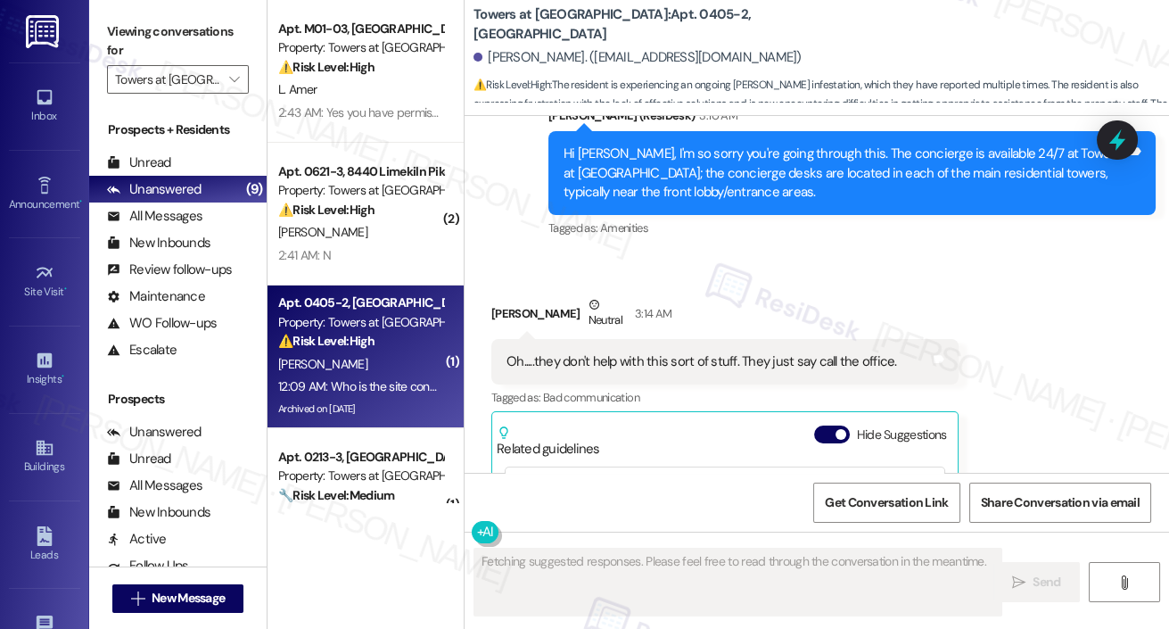
scroll to position [19221, 0]
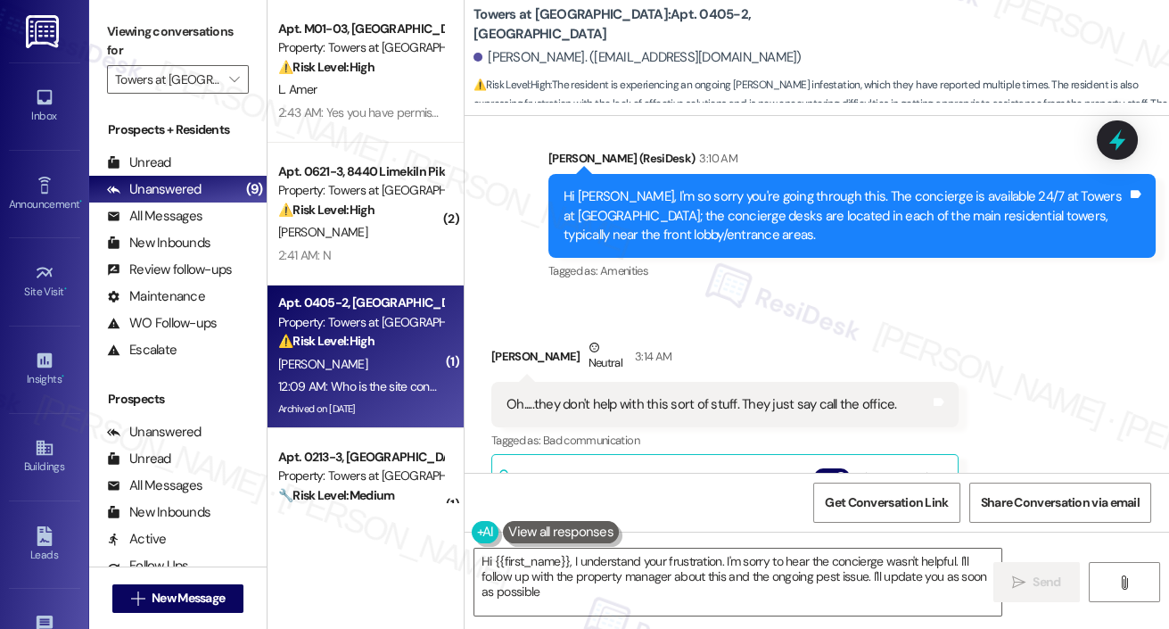
type textarea "Hi {{first_name}}, I understand your frustration. I'm sorry to hear the concier…"
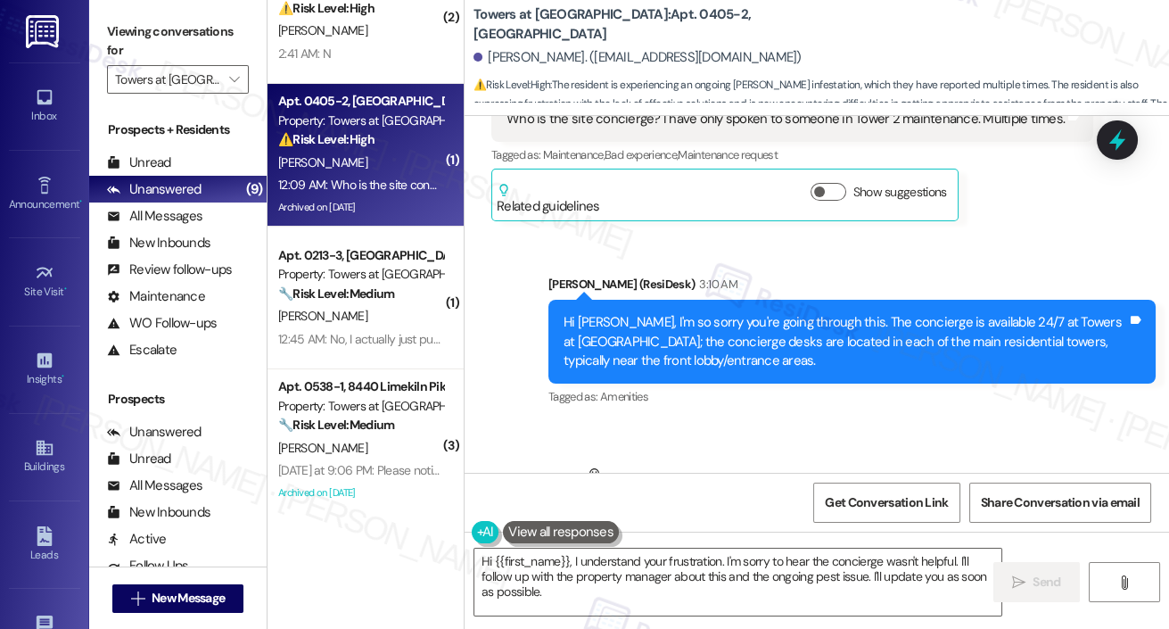
scroll to position [19082, 0]
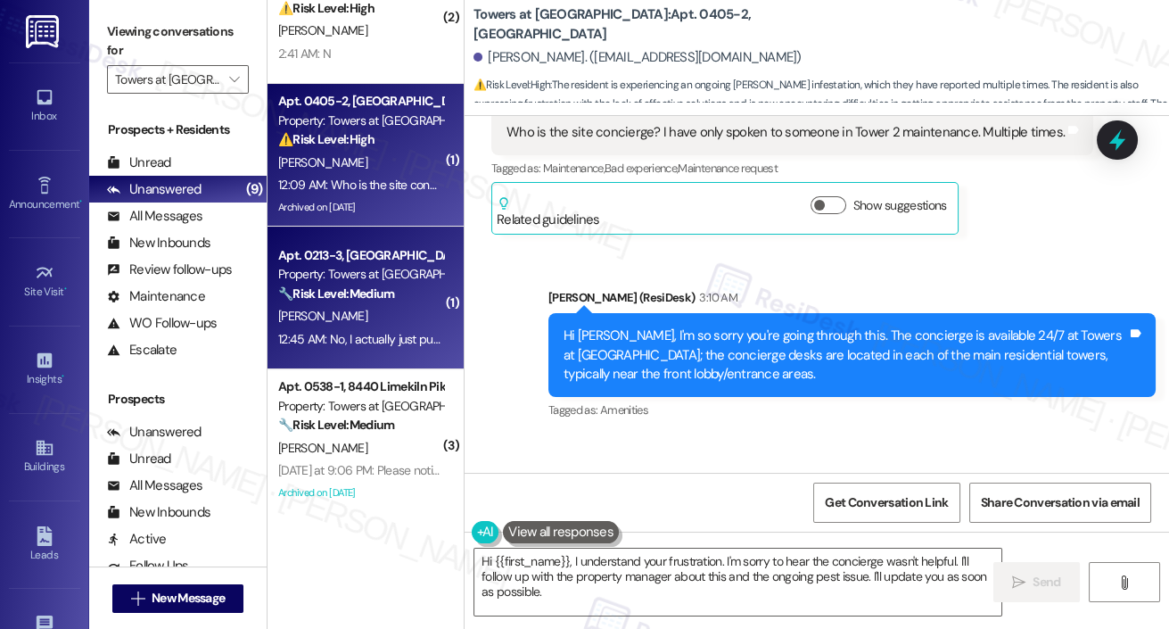
click at [398, 254] on div "Apt. 0213-3, [GEOGRAPHIC_DATA]" at bounding box center [360, 255] width 165 height 19
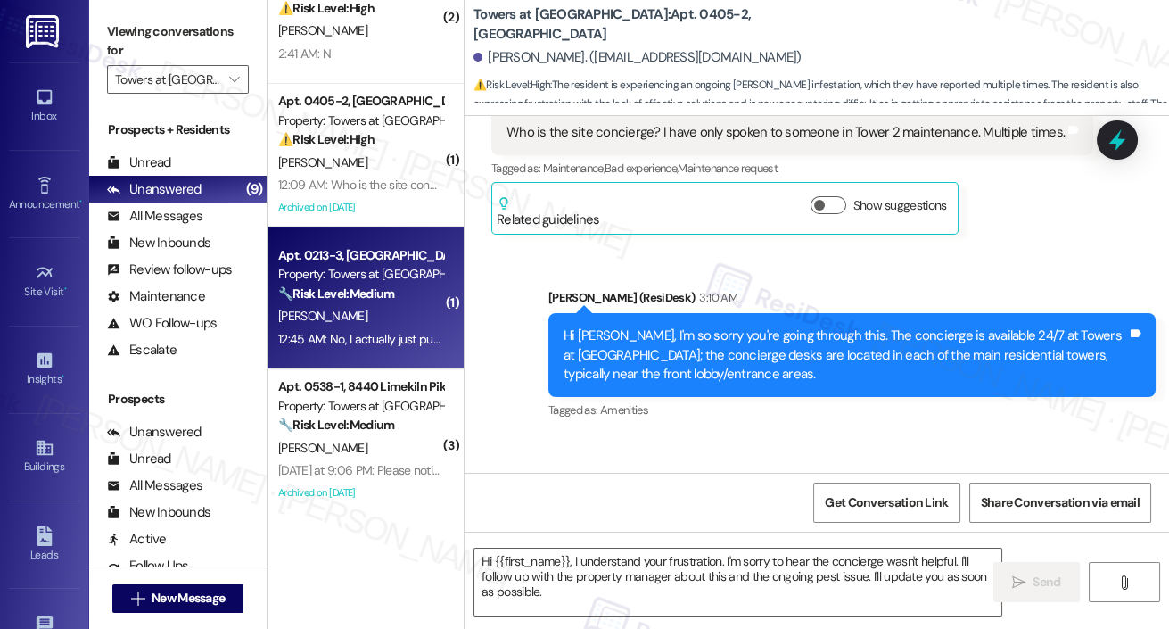
click at [398, 253] on div "Apt. 0213-3, [GEOGRAPHIC_DATA]" at bounding box center [360, 255] width 165 height 19
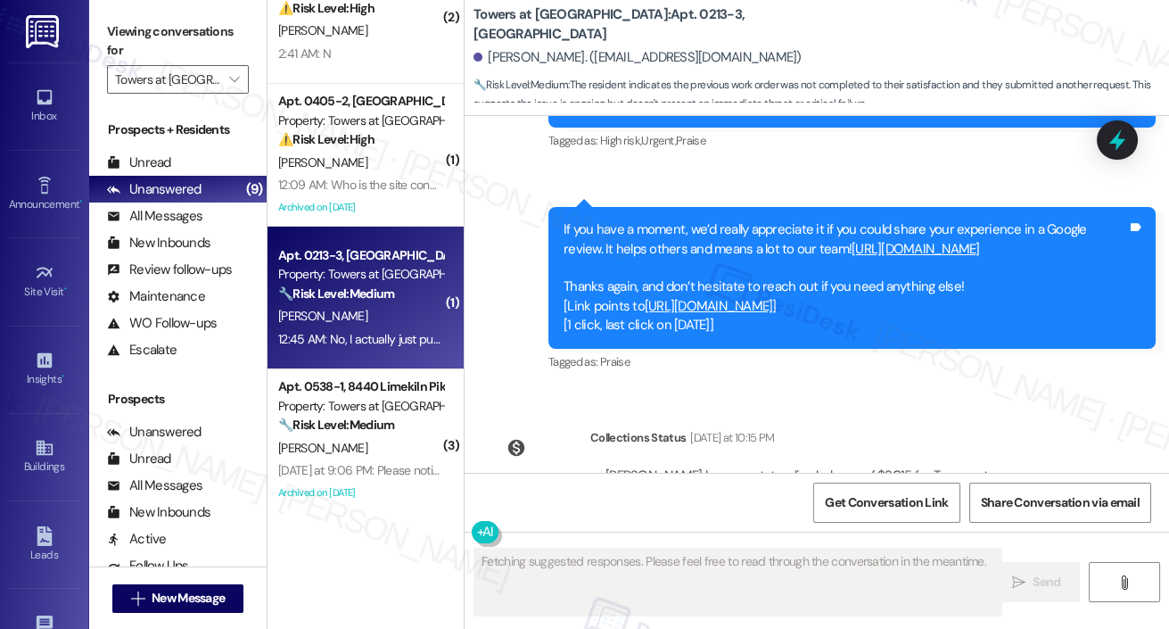
scroll to position [2804, 0]
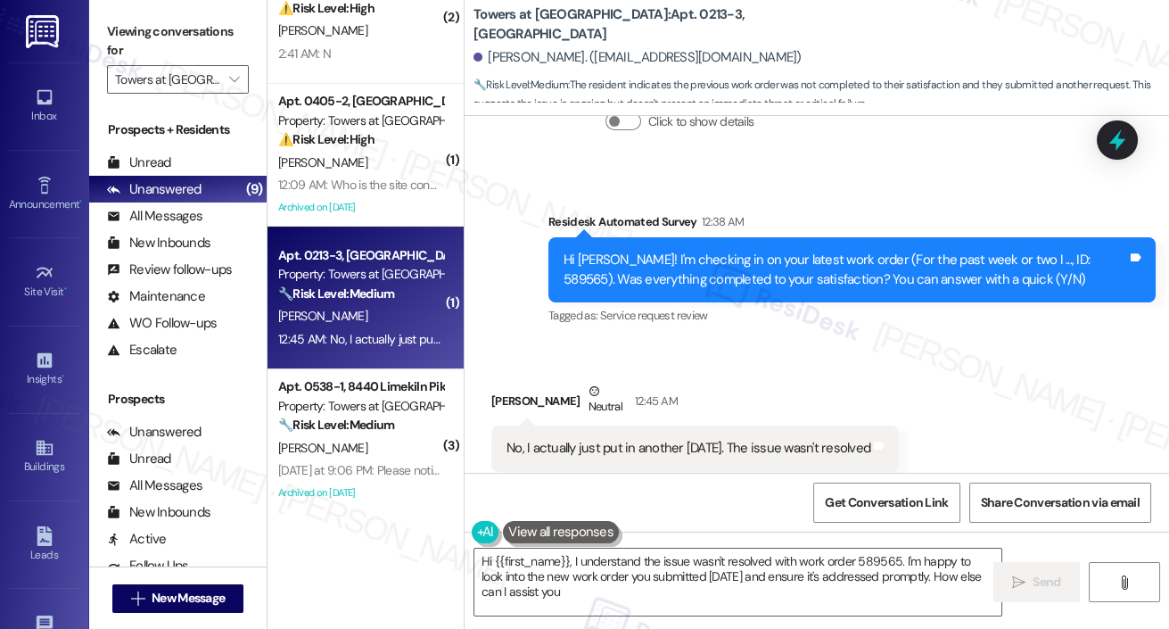
type textarea "Hi {{first_name}}, I understand the issue wasn't resolved with work order 58956…"
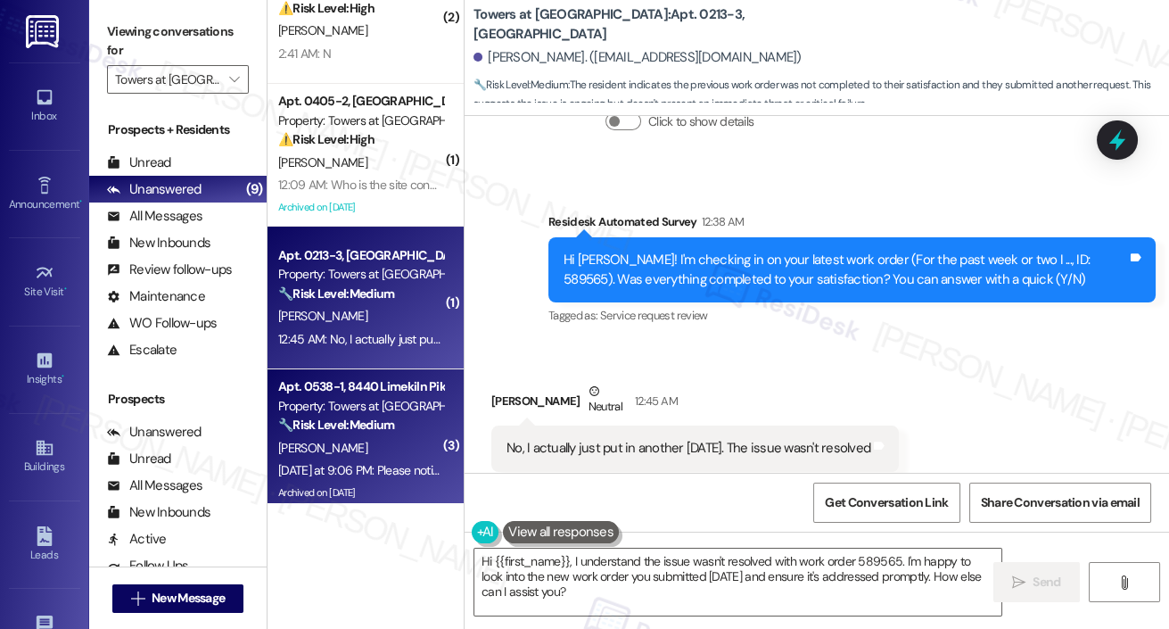
click at [339, 429] on strong "🔧 Risk Level: Medium" at bounding box center [336, 424] width 116 height 16
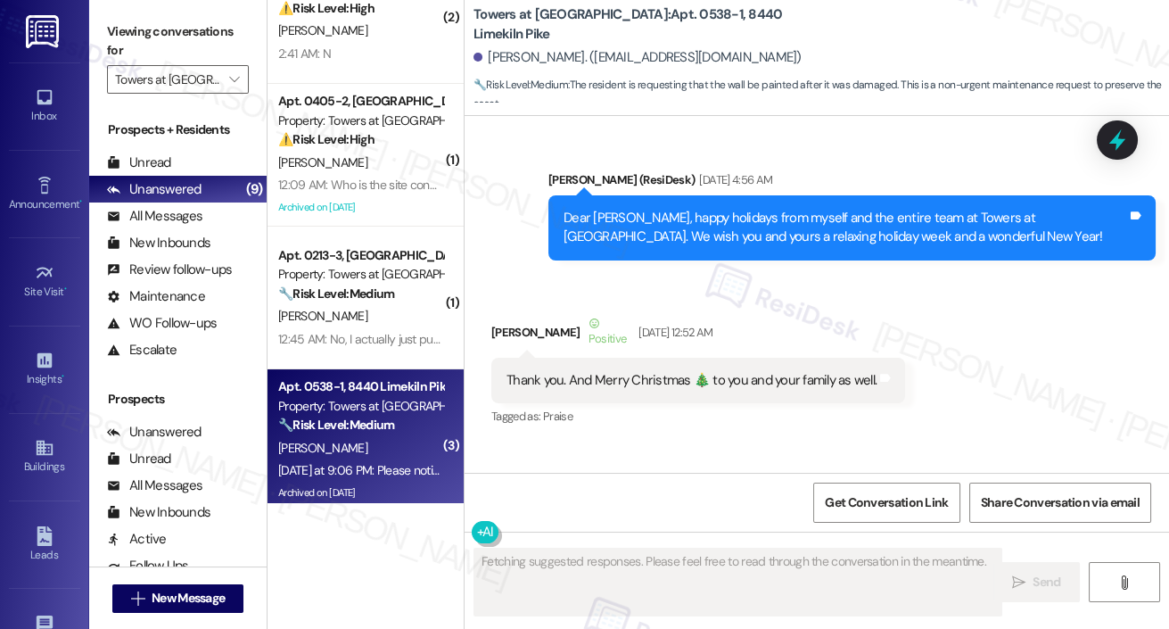
scroll to position [41289, 0]
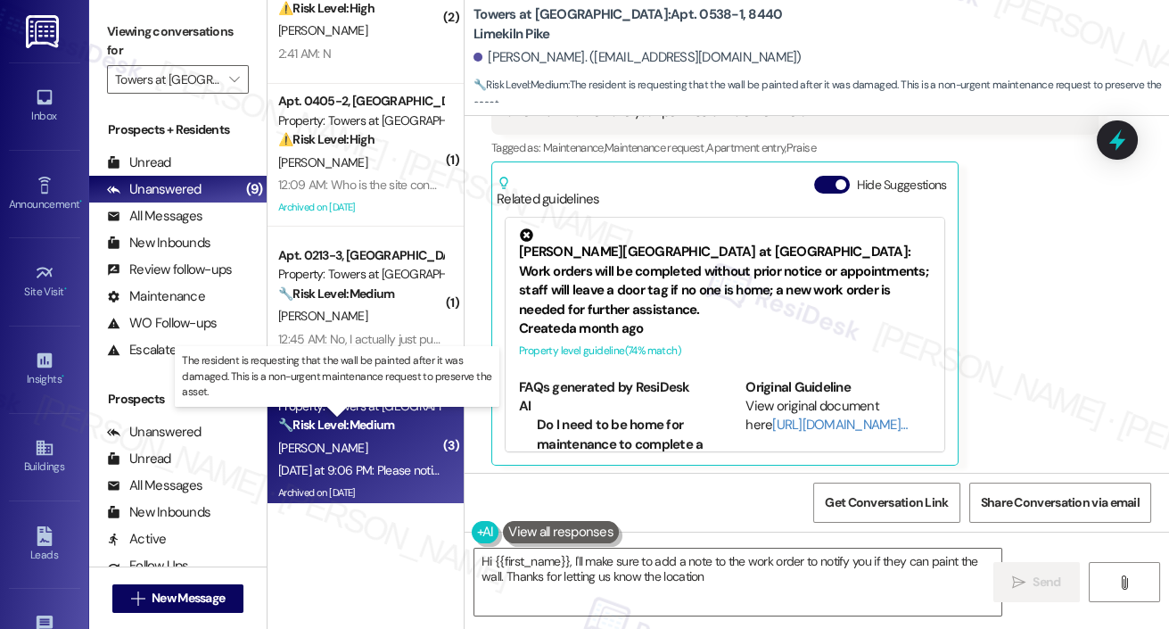
type textarea "Hi {{first_name}}, I'll make sure to add a note to the work order to notify you…"
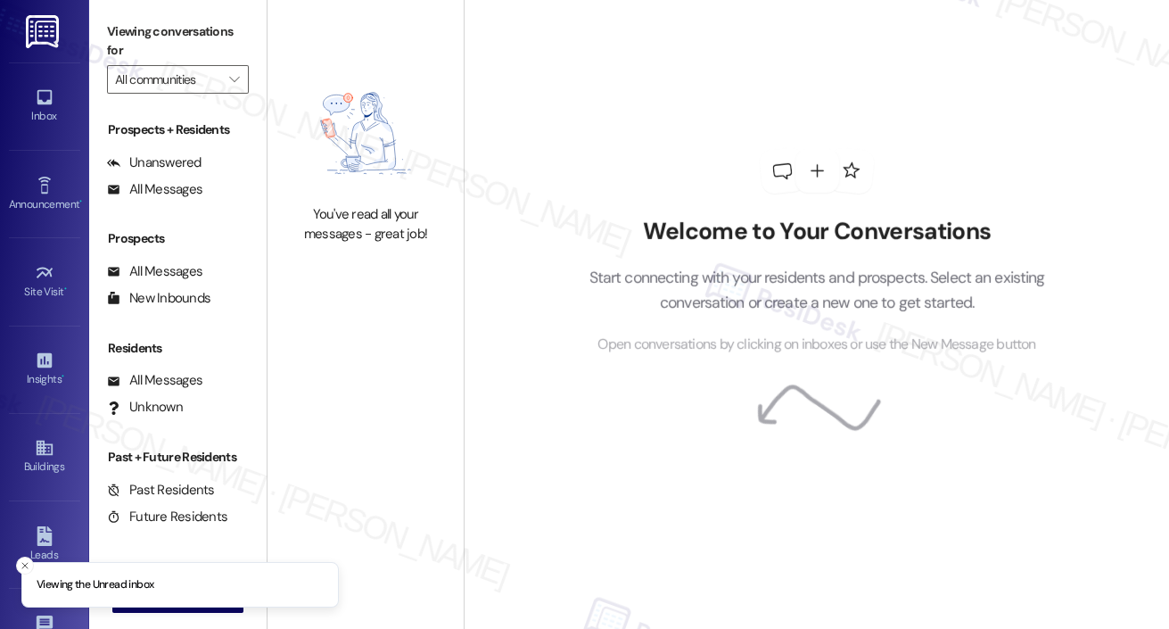
type input "Towers at [GEOGRAPHIC_DATA]"
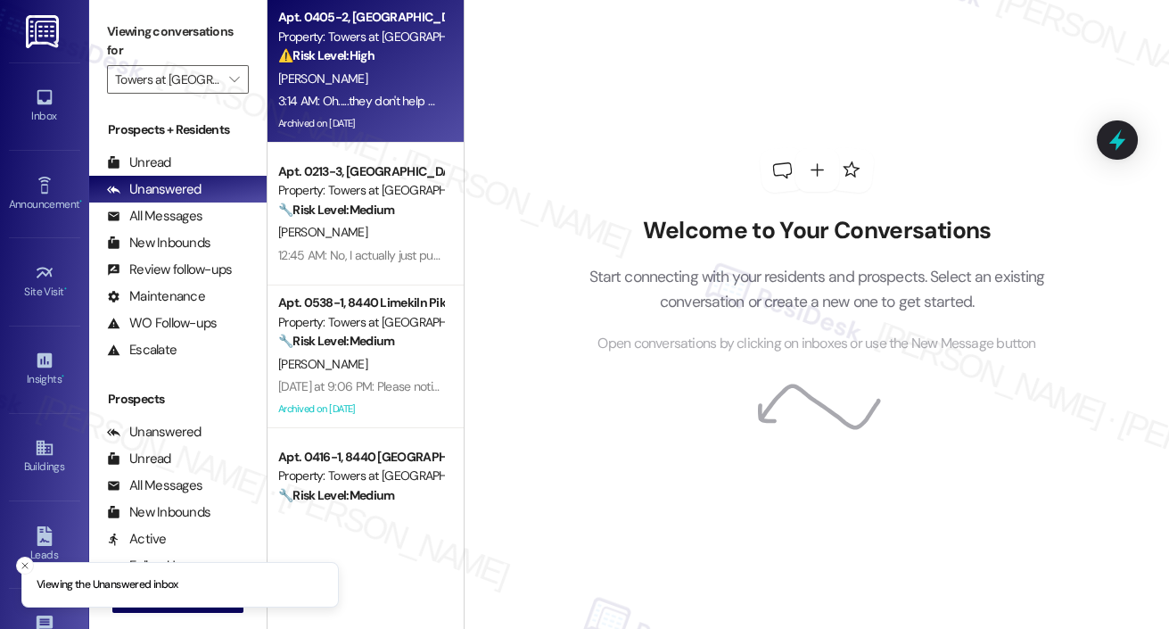
click at [391, 70] on div "[PERSON_NAME]" at bounding box center [360, 79] width 169 height 22
click at [392, 70] on div "[PERSON_NAME]" at bounding box center [360, 79] width 169 height 22
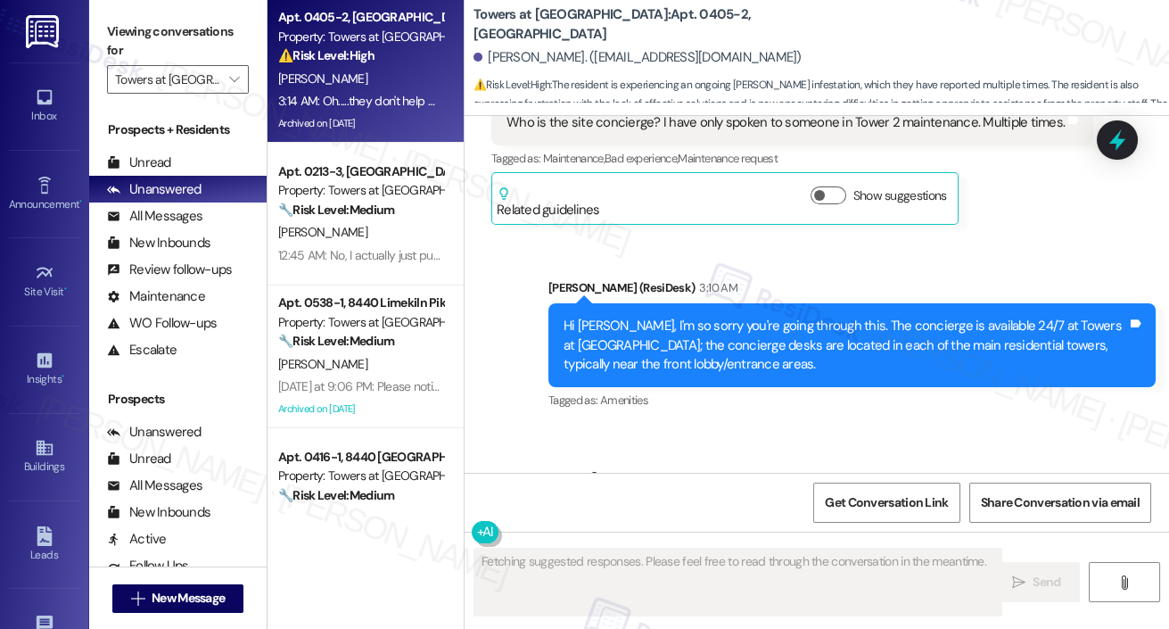
scroll to position [19090, 0]
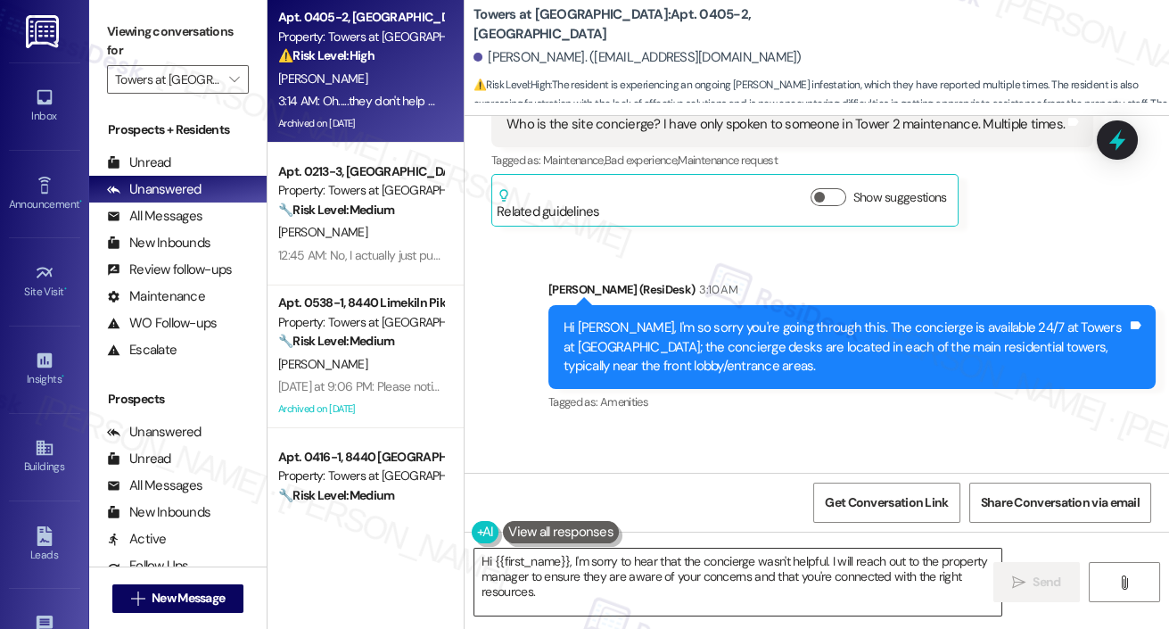
click at [738, 573] on textarea "Hi {{first_name}}, I'm sorry to hear that the concierge wasn't helpful. I will …" at bounding box center [737, 581] width 527 height 67
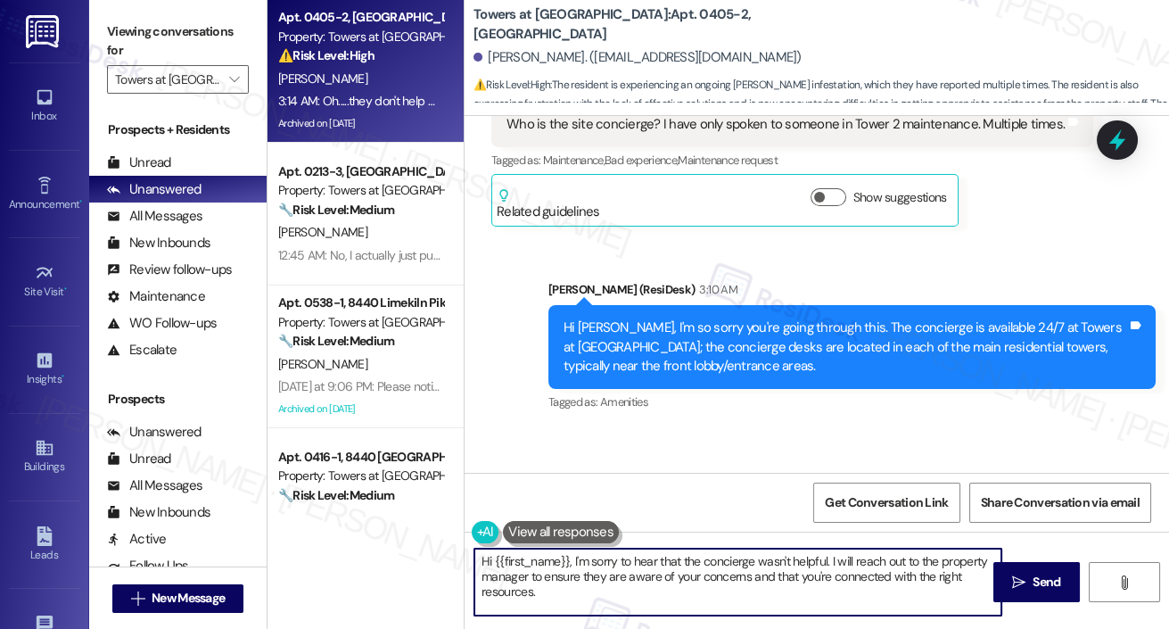
click at [738, 573] on textarea "Hi {{first_name}}, I'm sorry to hear that the concierge wasn't helpful. I will …" at bounding box center [737, 581] width 527 height 67
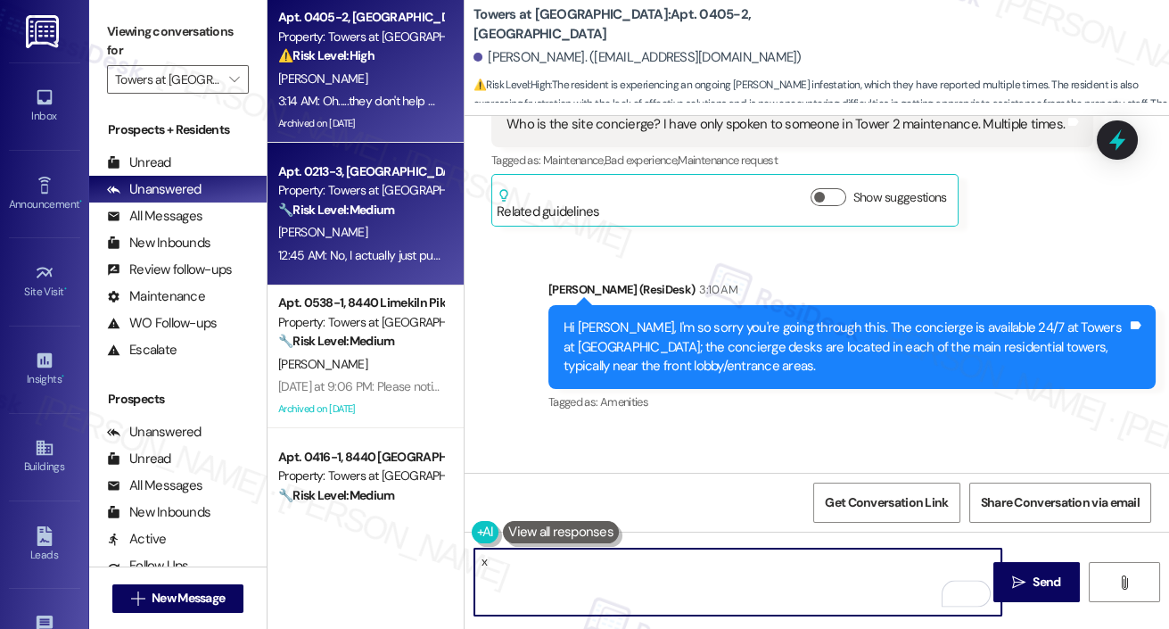
type textarea "Im sorry about that. Let me forward your concern instead"
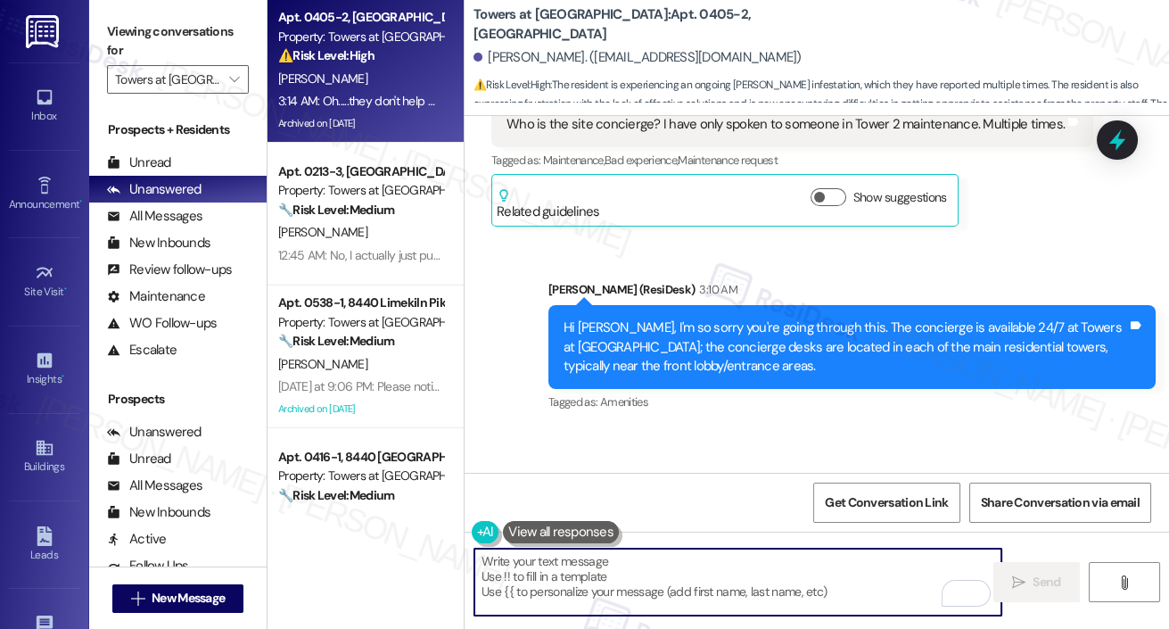
click at [557, 571] on textarea "To enrich screen reader interactions, please activate Accessibility in Grammarl…" at bounding box center [737, 581] width 527 height 67
paste textarea ""I'm sorry about that. I’ll go ahead and forward your concern to the team right…"
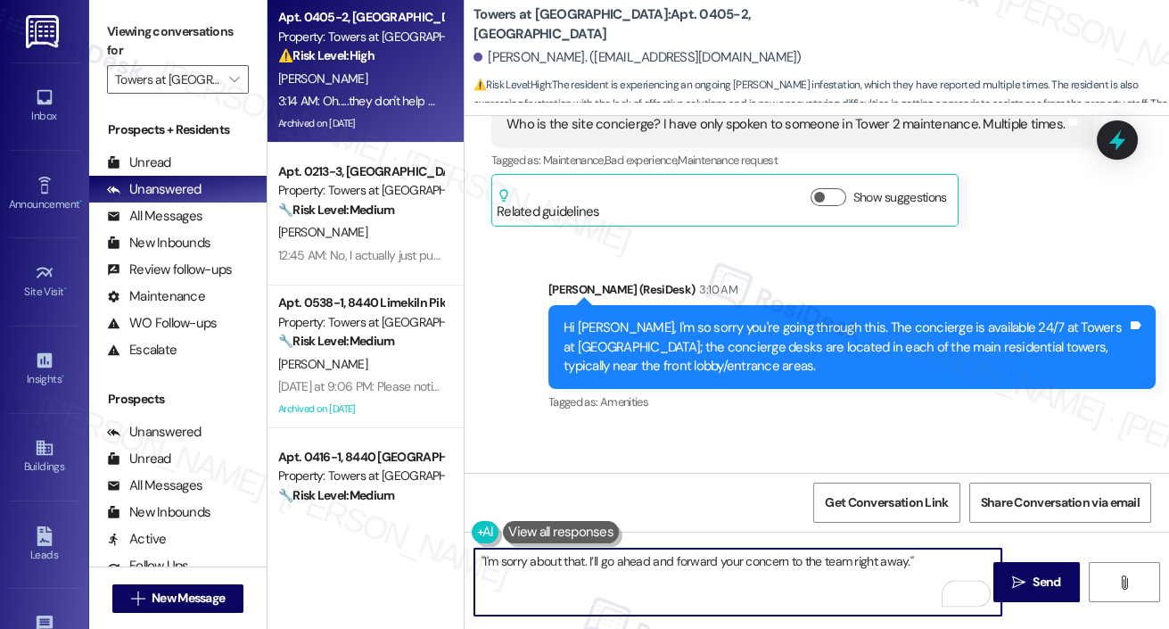
click at [484, 560] on textarea ""I'm sorry about that. I’ll go ahead and forward your concern to the team right…" at bounding box center [737, 581] width 527 height 67
click at [928, 561] on textarea "I'm sorry about that. I’ll go ahead and forward your concern to the team right …" at bounding box center [737, 581] width 527 height 67
type textarea "I'm sorry about that. I’ll go ahead and forward your concern to the team right …"
click at [1034, 580] on span "Send" at bounding box center [1047, 582] width 28 height 19
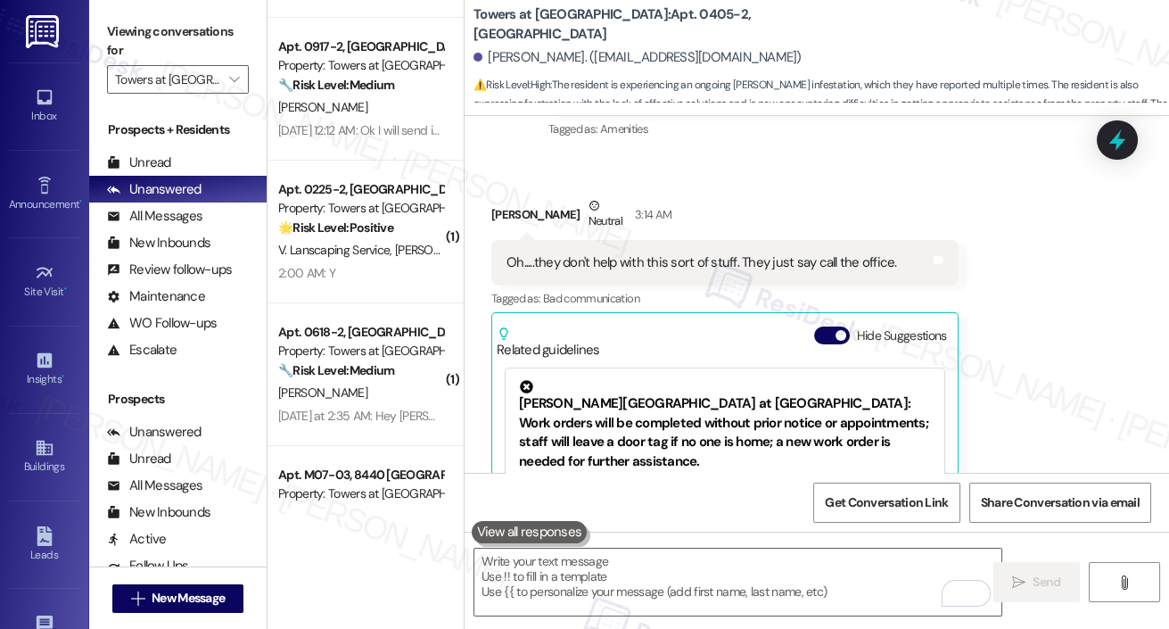
scroll to position [781, 0]
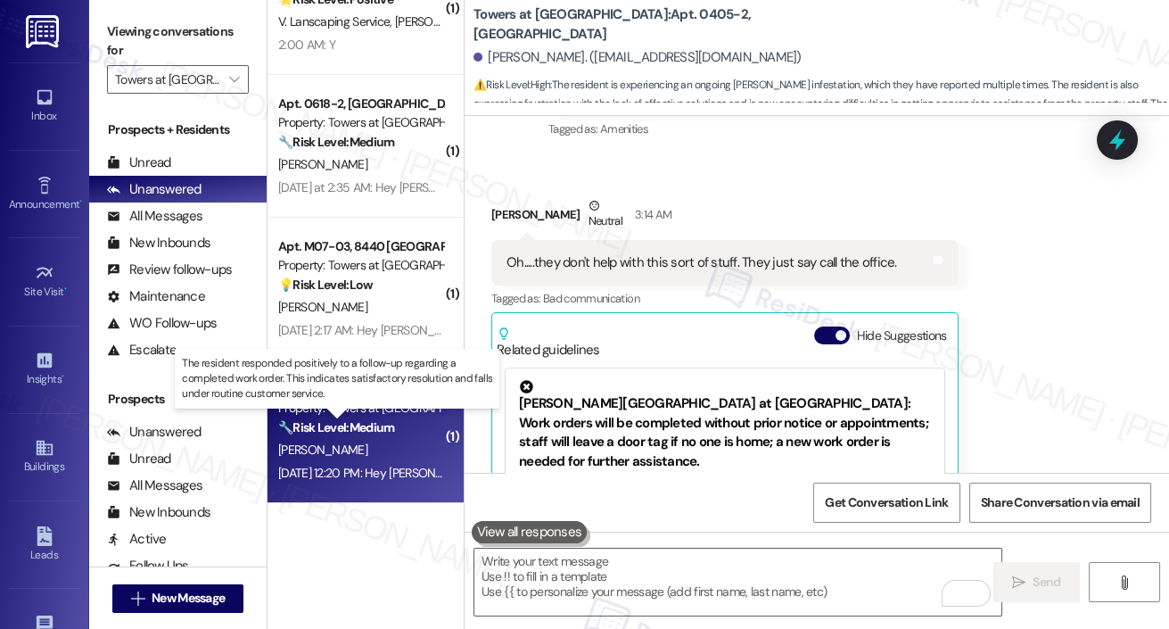
click at [373, 434] on strong "🔧 Risk Level: Medium" at bounding box center [336, 427] width 116 height 16
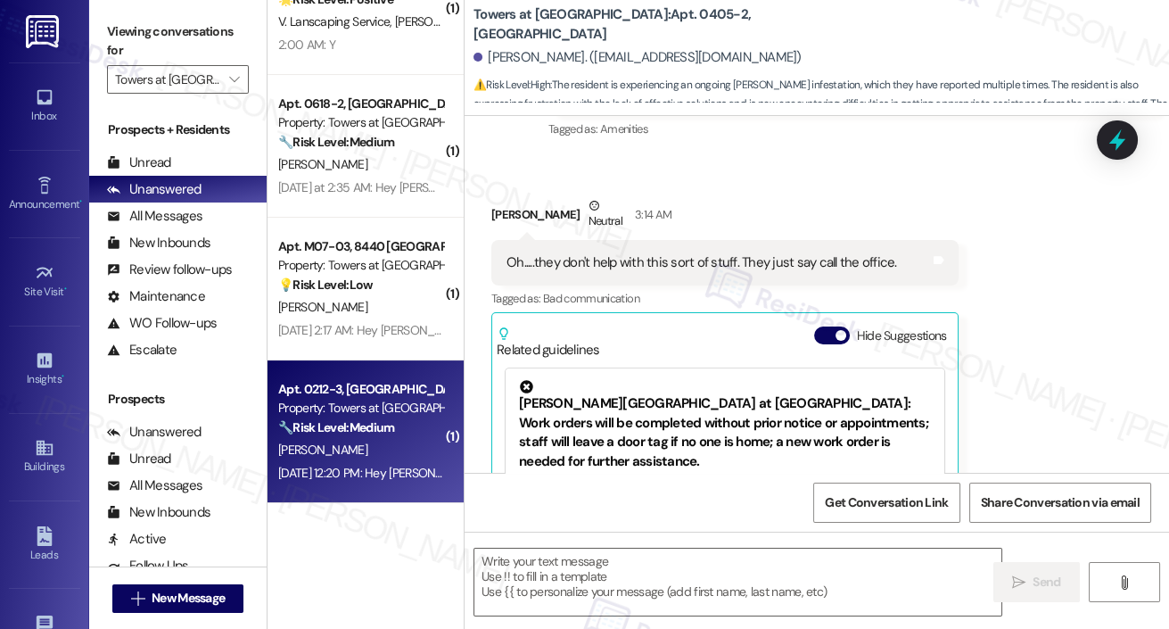
type textarea "Fetching suggested responses. Please feel free to read through the conversation…"
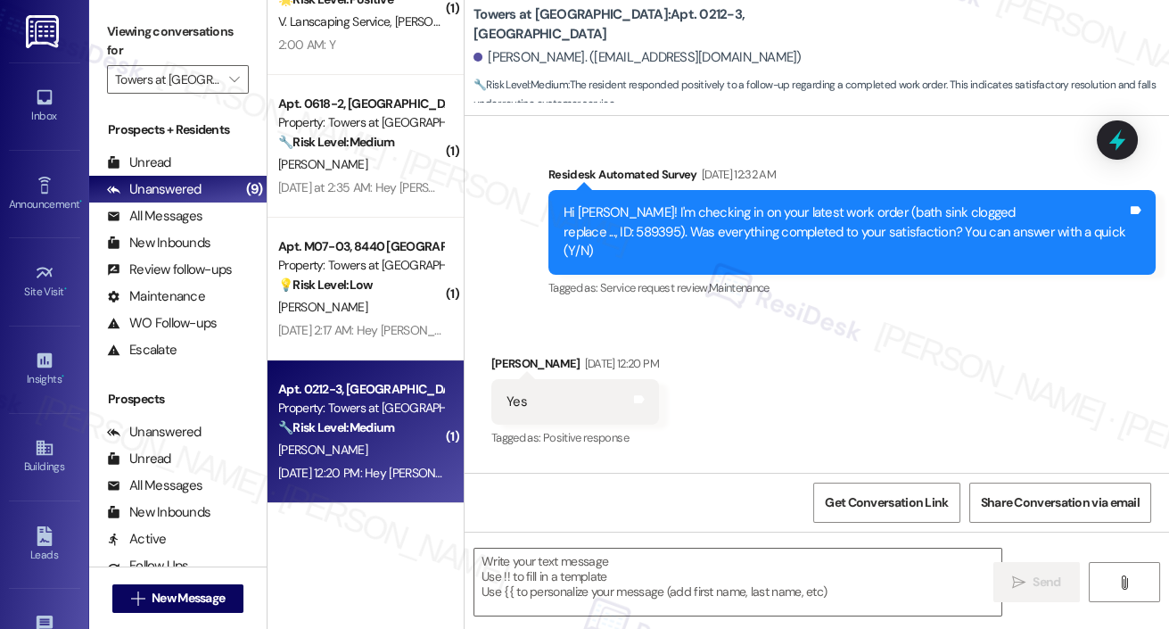
scroll to position [5414, 0]
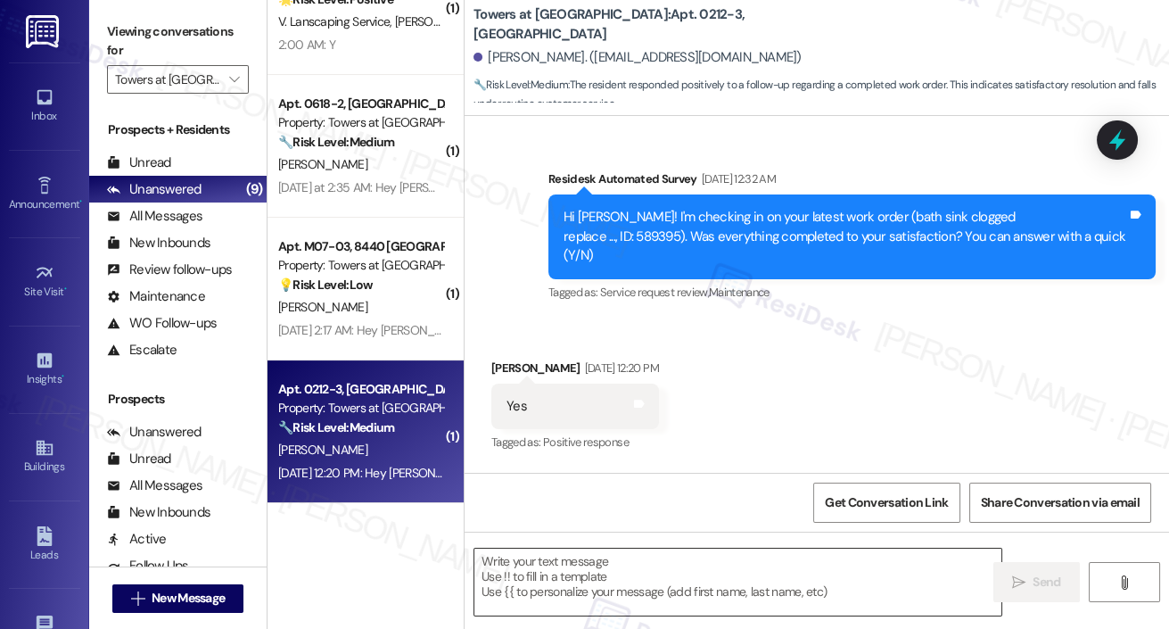
click at [634, 580] on textarea at bounding box center [737, 581] width 527 height 67
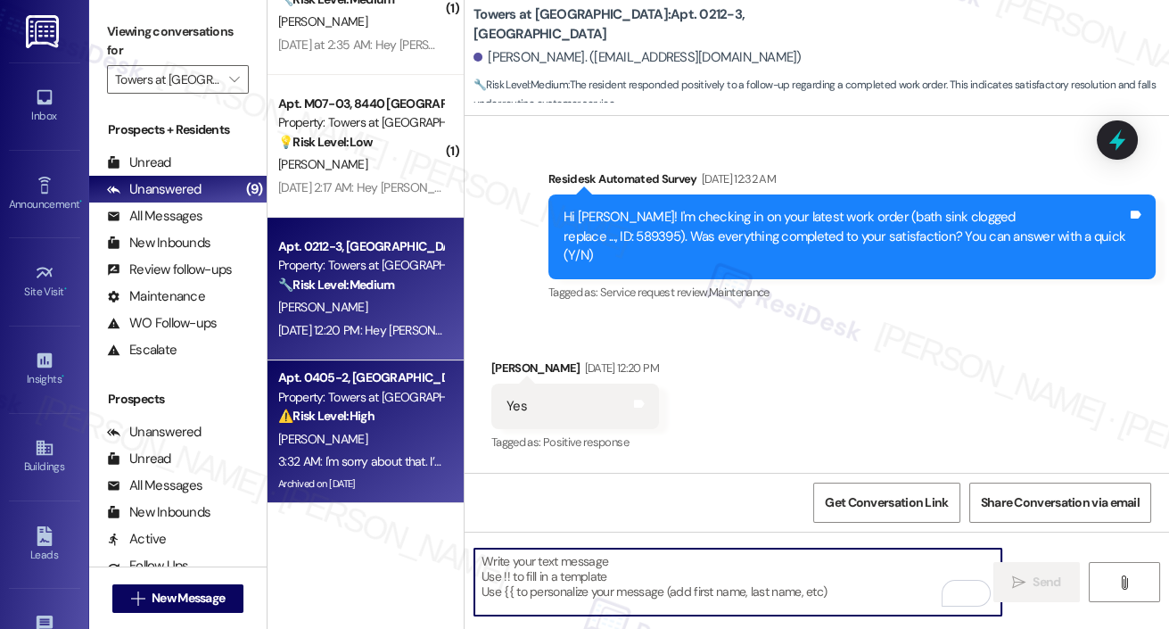
click at [329, 396] on div "Property: Towers at [GEOGRAPHIC_DATA]" at bounding box center [360, 397] width 165 height 19
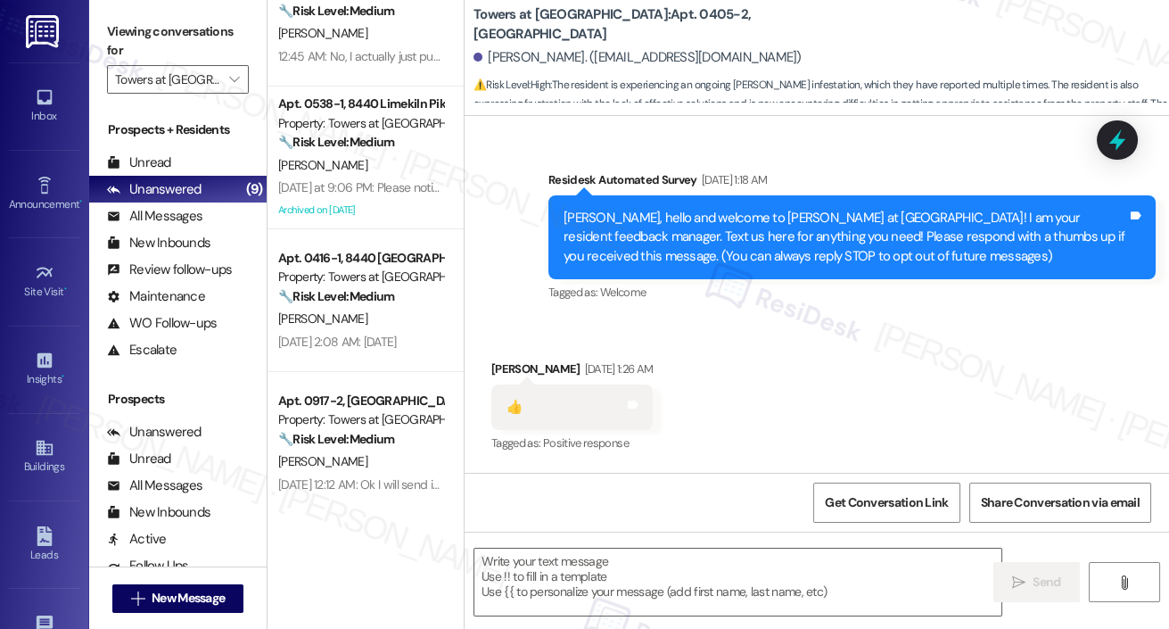
scroll to position [1822, 0]
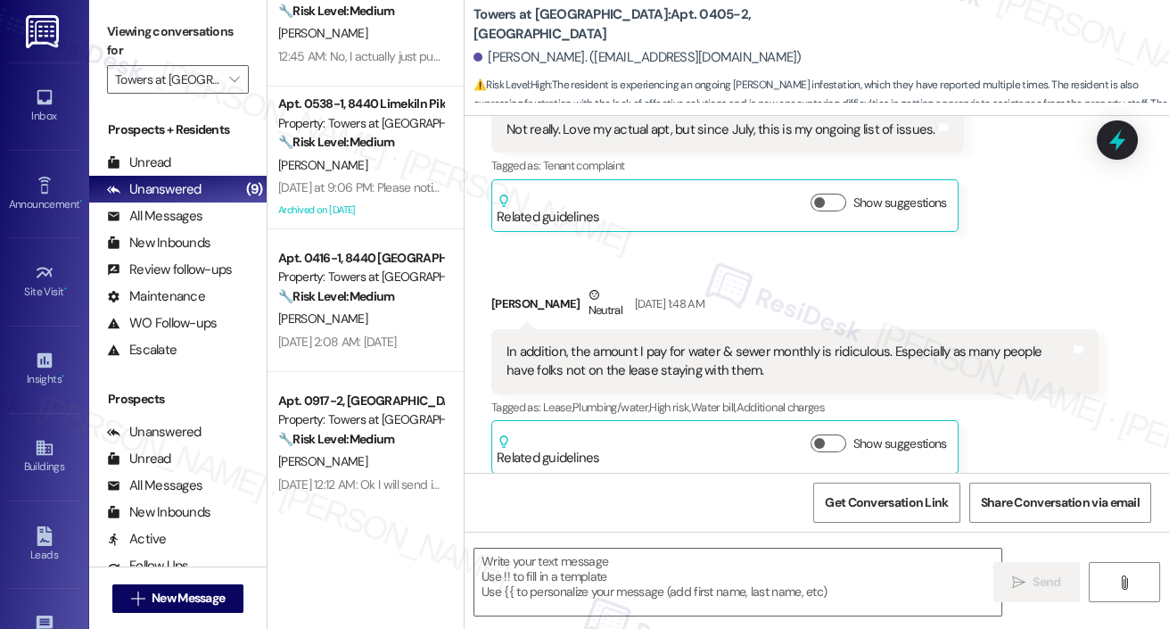
type textarea "Fetching suggested responses. Please feel free to read through the conversation…"
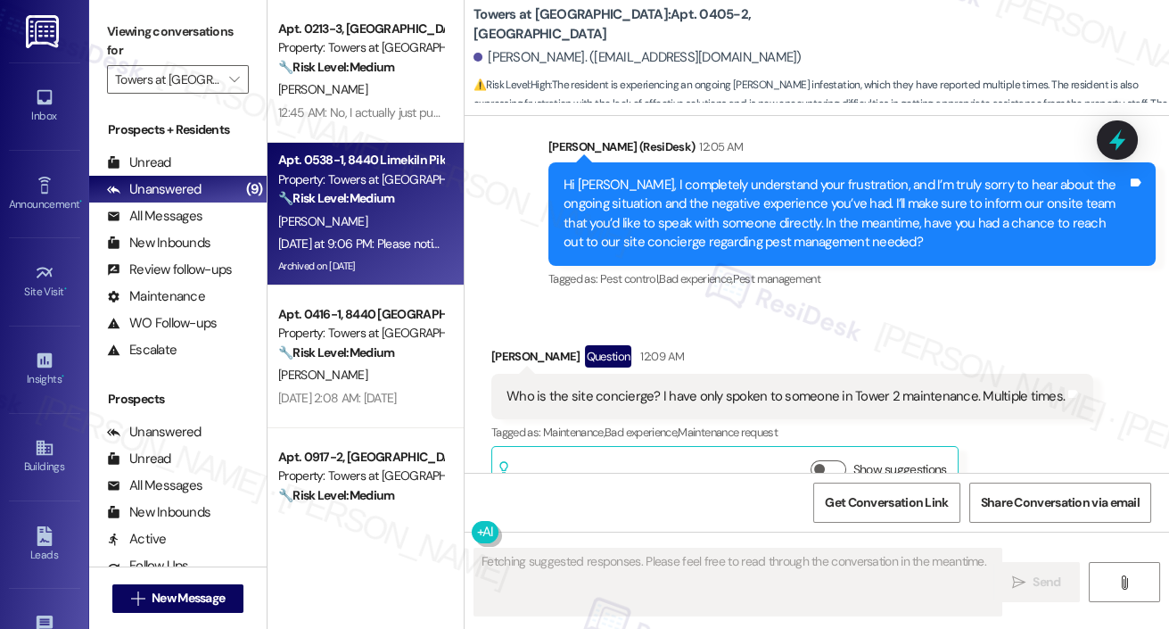
scroll to position [19363, 0]
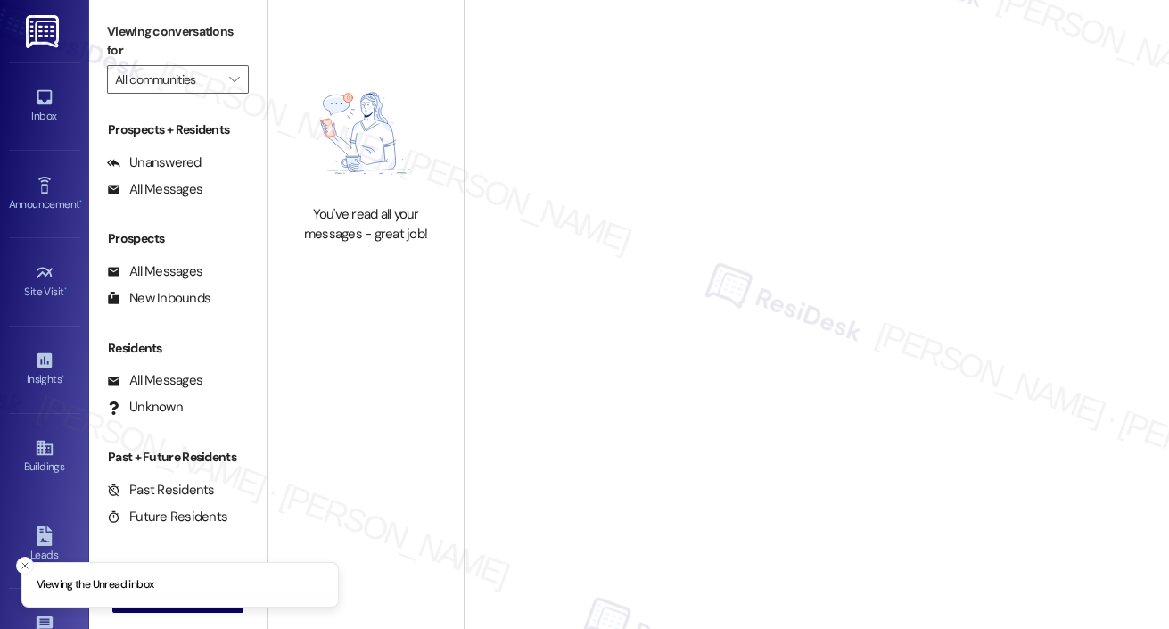
type input "Towers at [GEOGRAPHIC_DATA]"
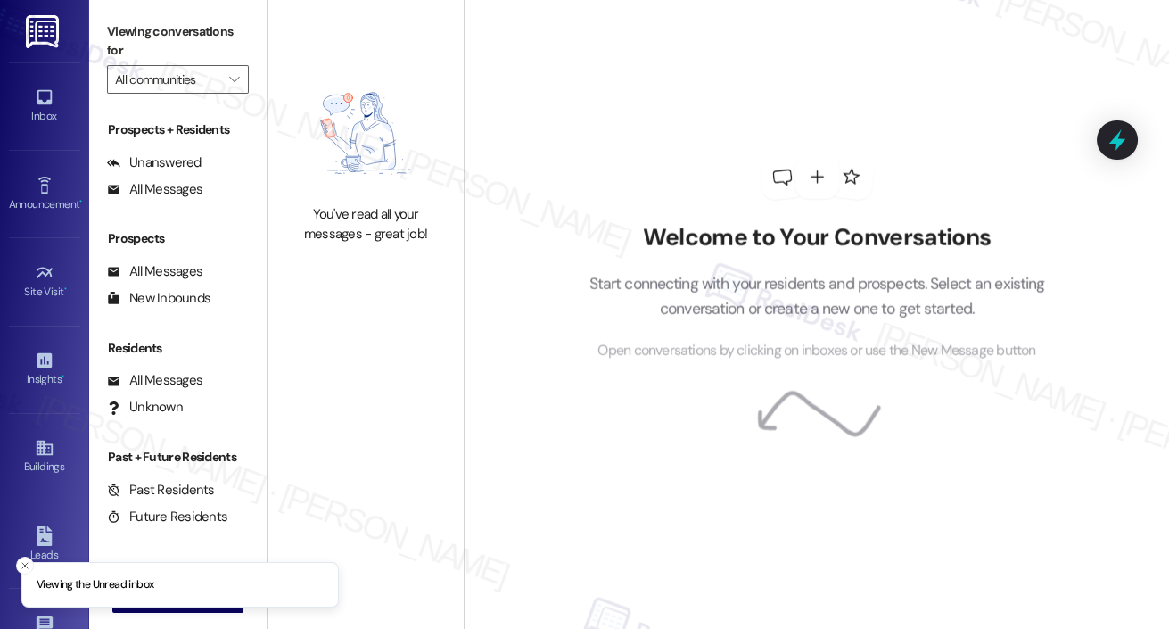
type input "Towers at [GEOGRAPHIC_DATA]"
